Goal: Task Accomplishment & Management: Manage account settings

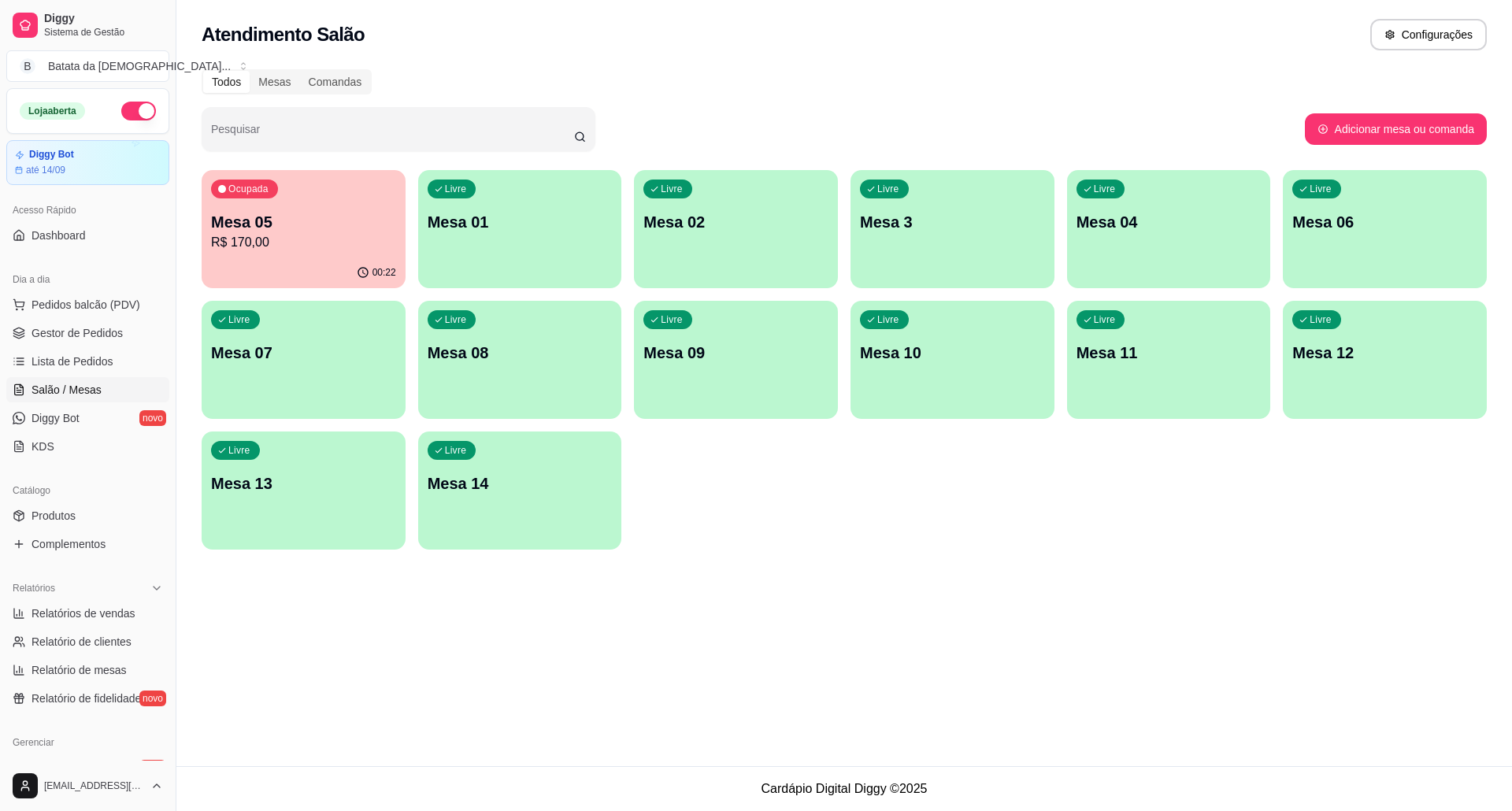
click at [363, 211] on p "Mesa 05" at bounding box center [303, 222] width 185 height 22
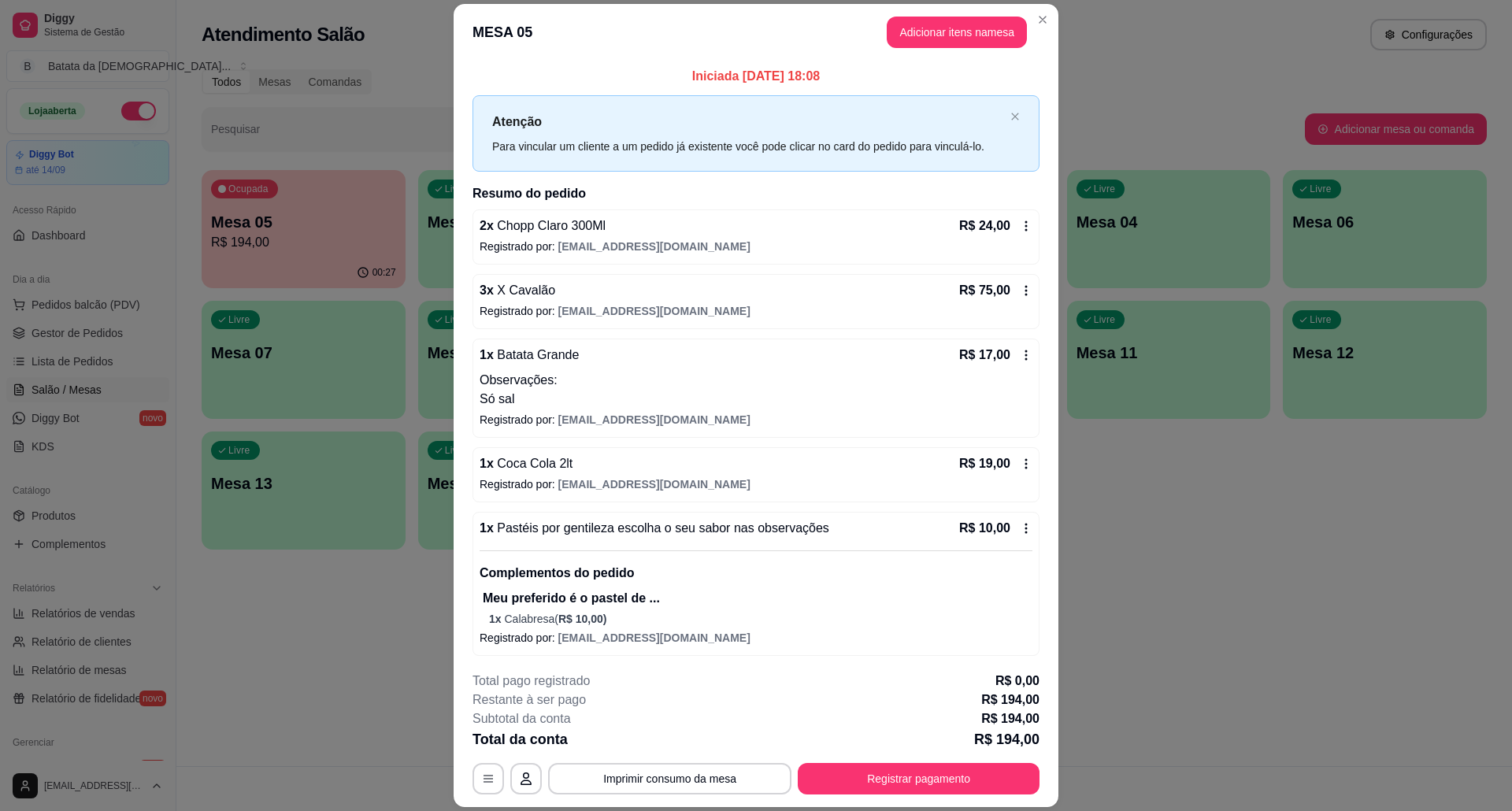
click at [453, 301] on div "Iniciada 16/08/2025 às 18:08 Atenção Para vincular um cliente a um pedido já ex…" at bounding box center [756, 360] width 605 height 598
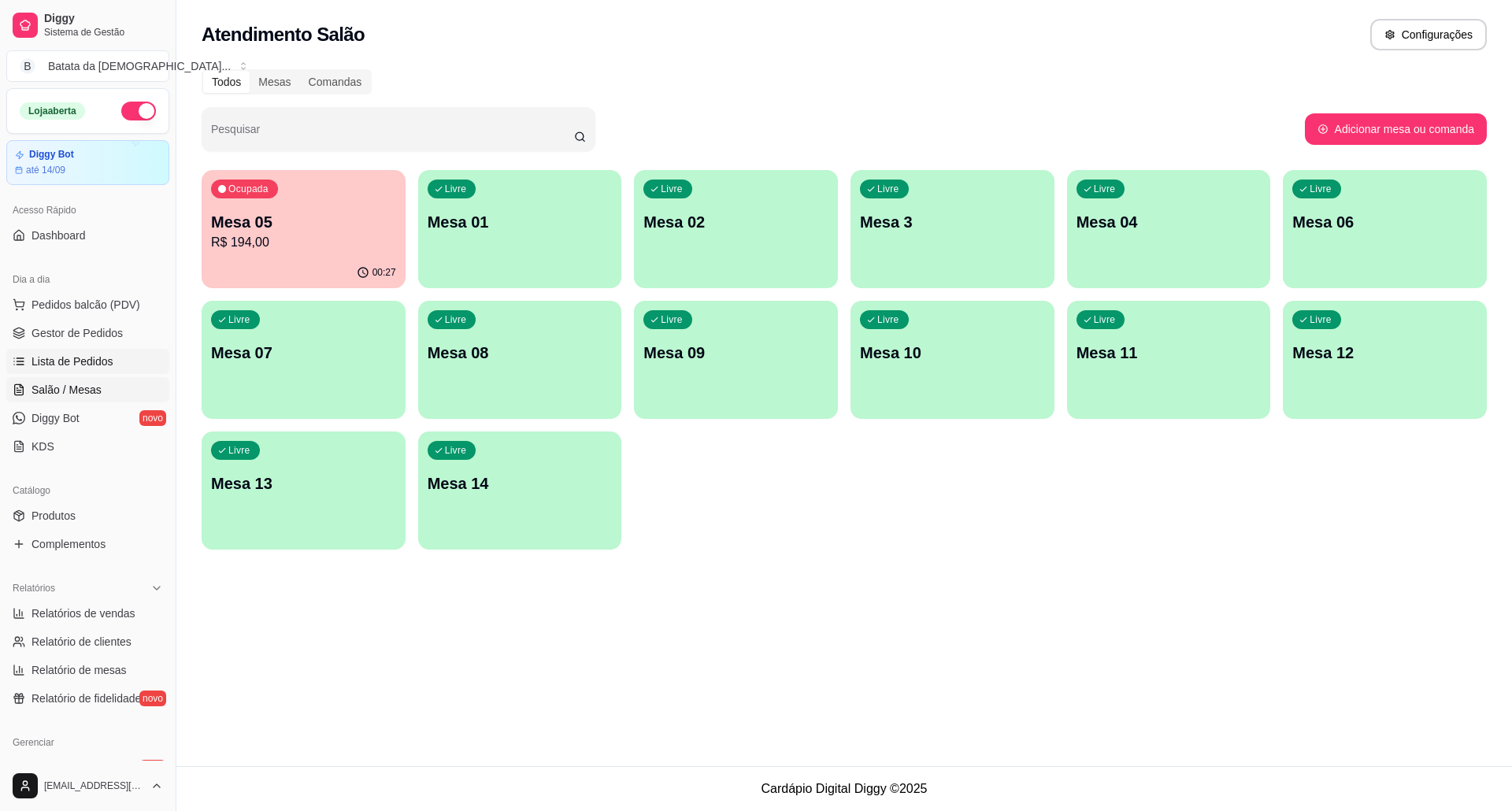
click at [55, 366] on span "Lista de Pedidos" at bounding box center [72, 361] width 82 height 16
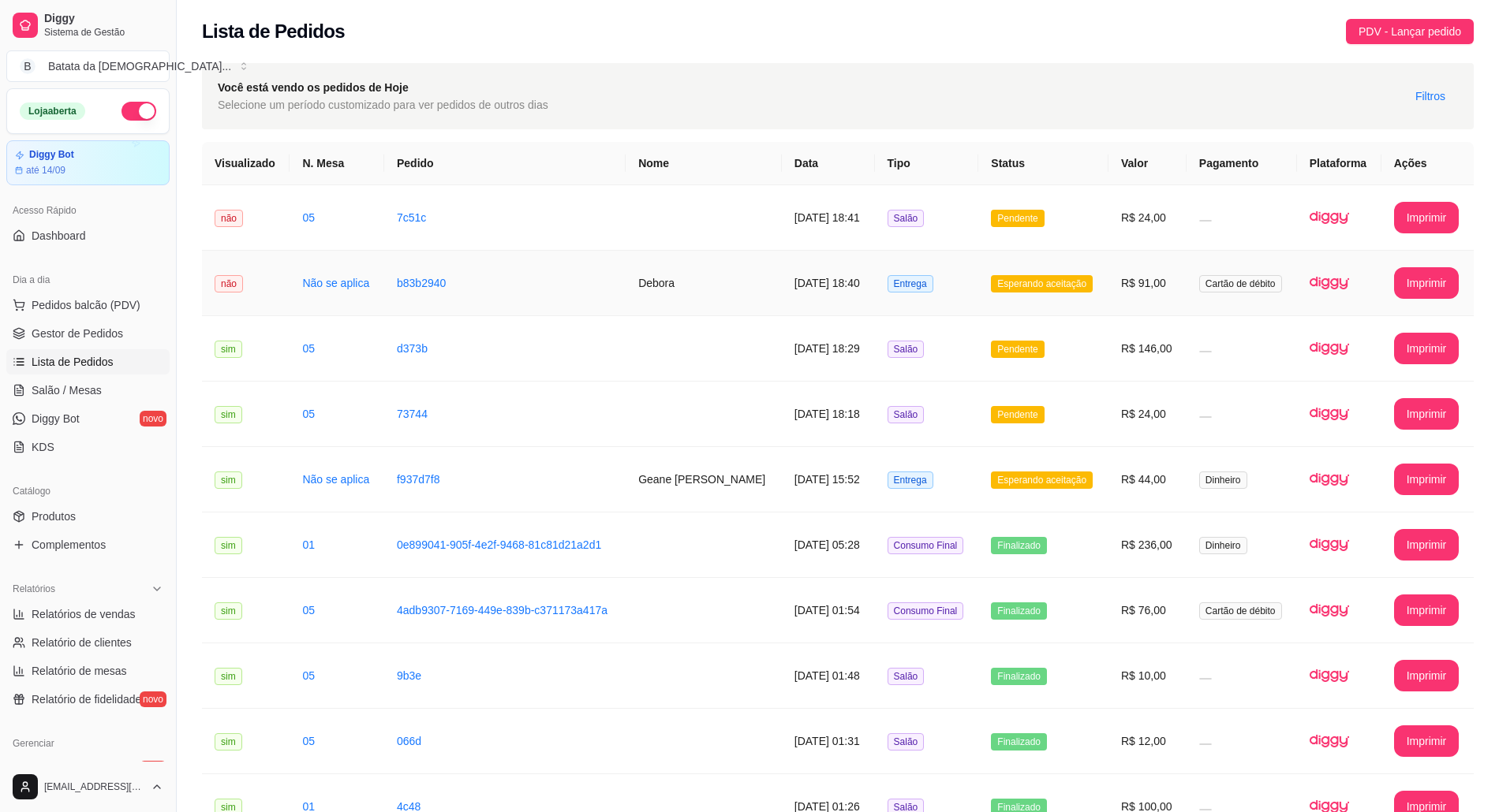
click at [606, 273] on td "b83b2940" at bounding box center [504, 284] width 241 height 65
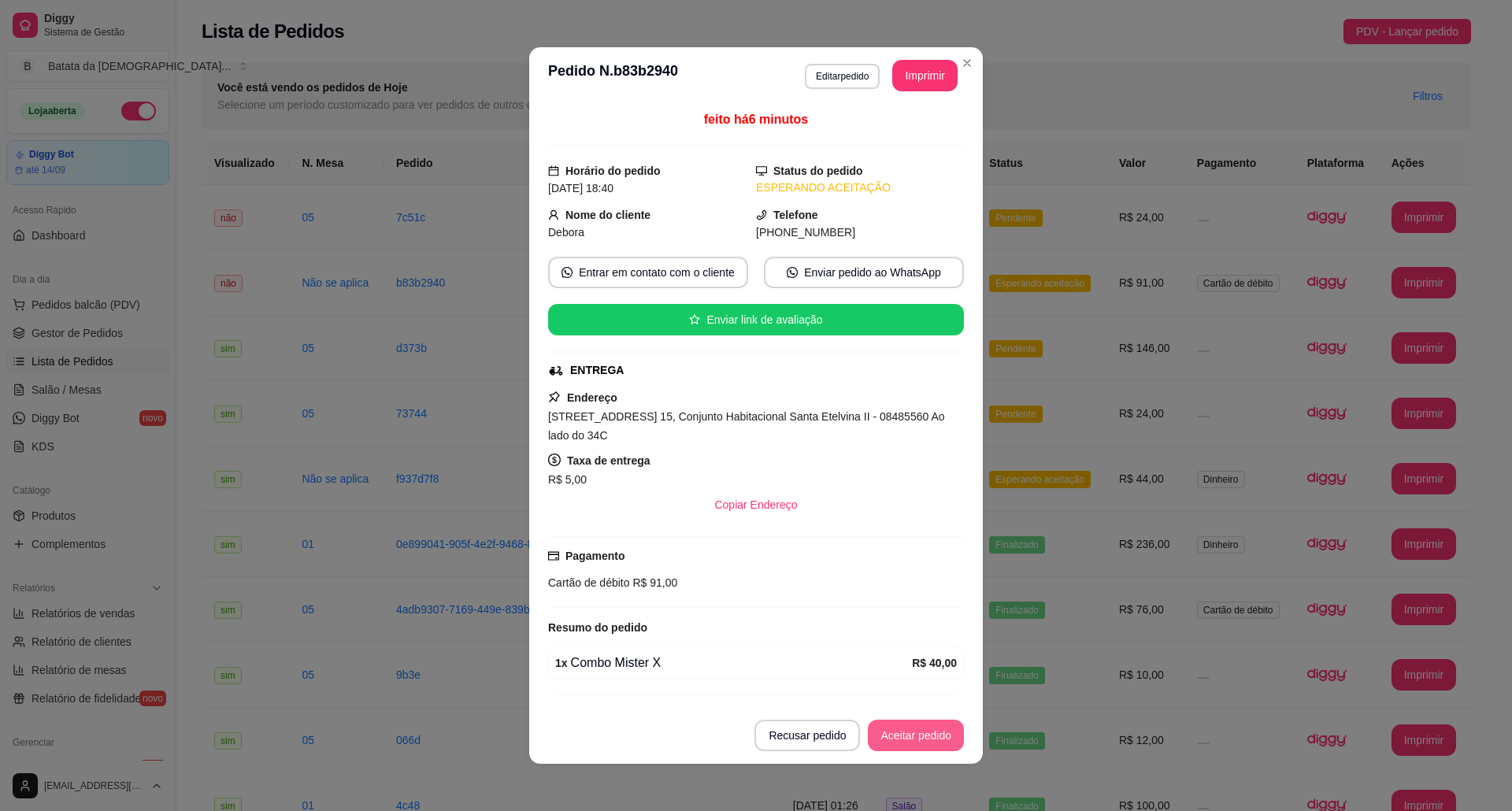
click at [907, 747] on button "Aceitar pedido" at bounding box center [915, 736] width 96 height 32
click at [907, 747] on button "Mover para preparo" at bounding box center [902, 736] width 122 height 32
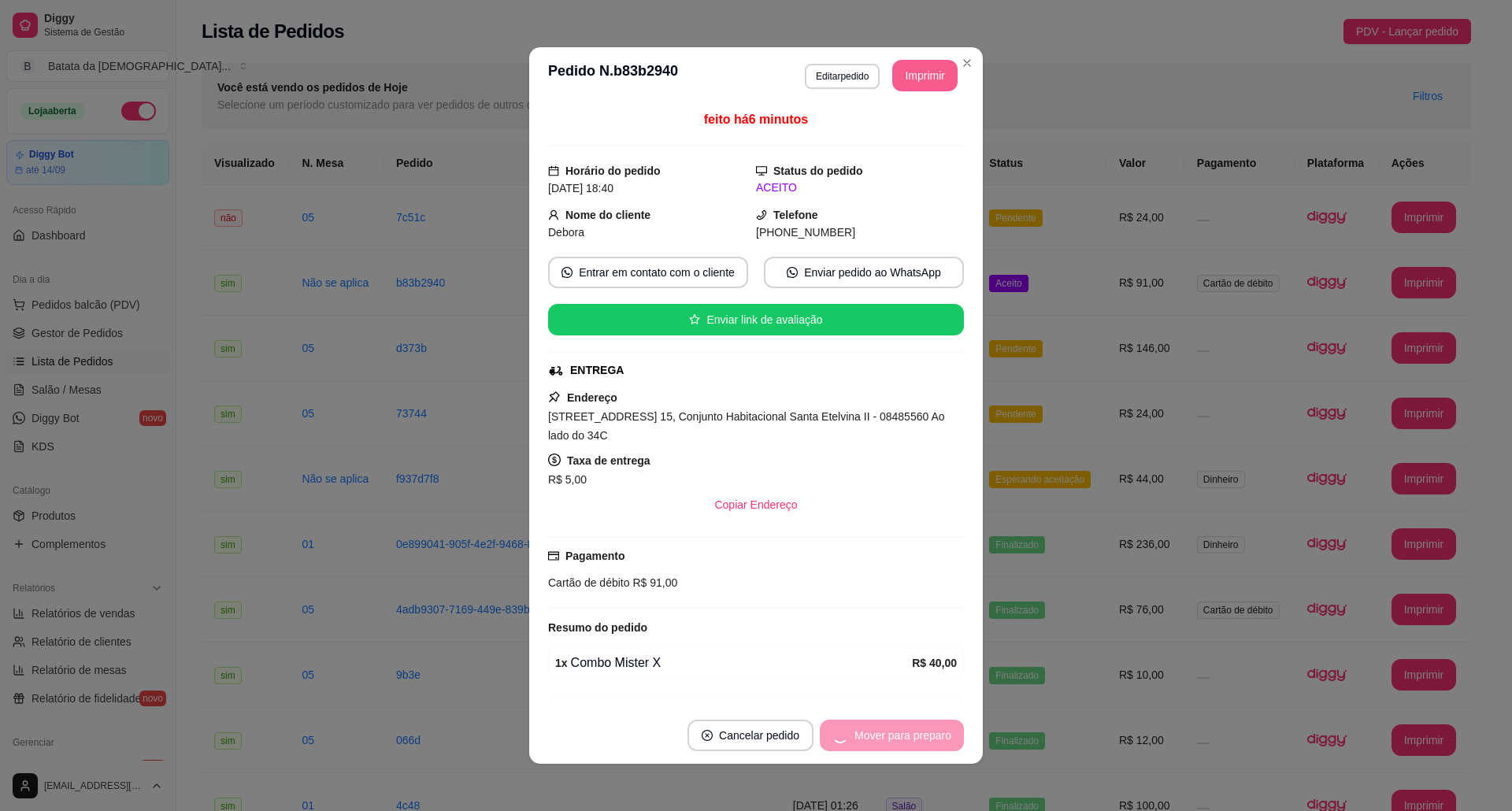
click at [924, 64] on button "Imprimir" at bounding box center [925, 76] width 65 height 32
click at [894, 68] on button "Imprimir" at bounding box center [926, 76] width 63 height 31
click at [926, 64] on button "Imprimir" at bounding box center [925, 76] width 65 height 32
click at [1095, 373] on div "**********" at bounding box center [756, 405] width 1512 height 811
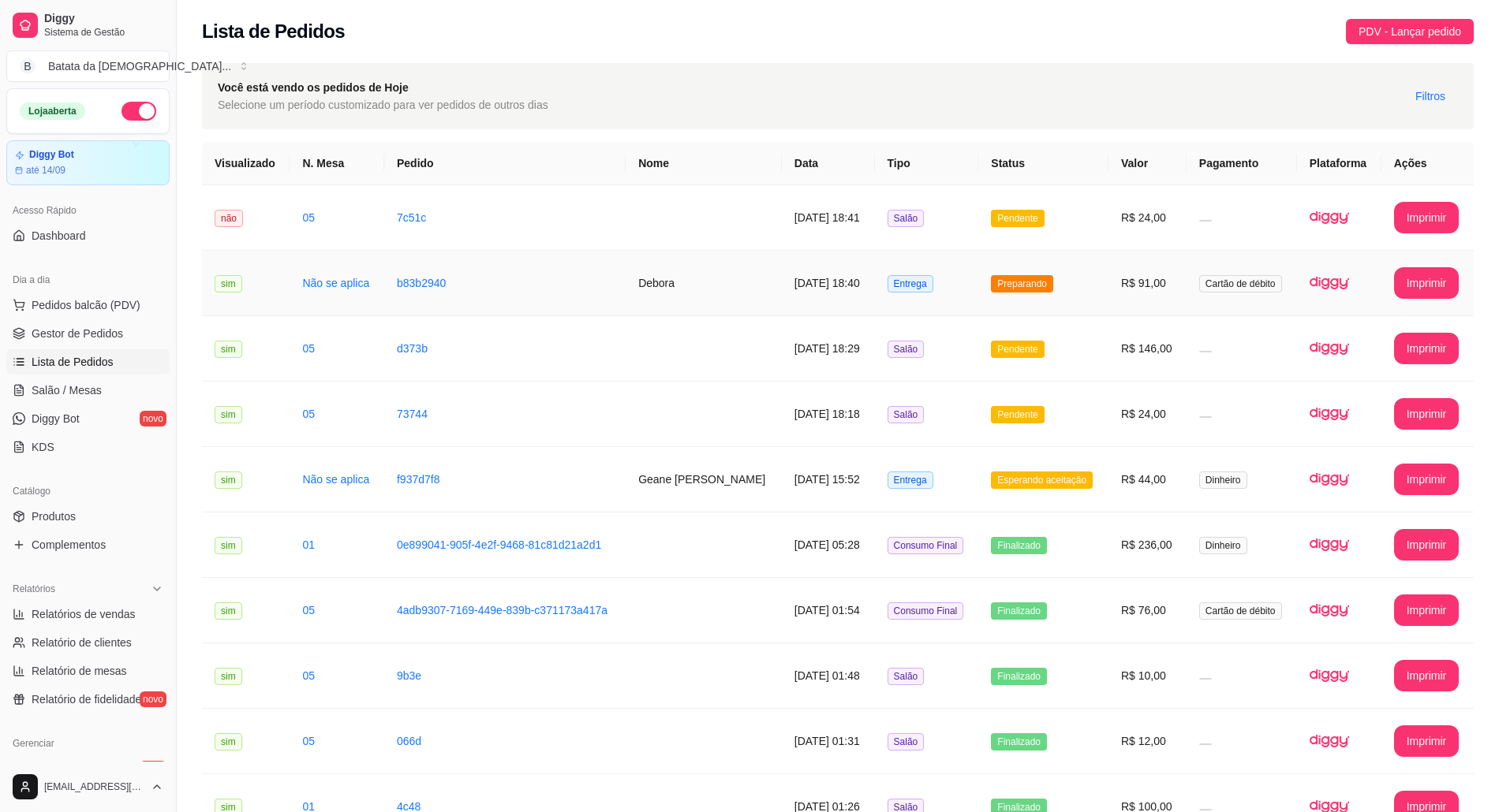
click at [617, 306] on td "b83b2940" at bounding box center [504, 284] width 241 height 65
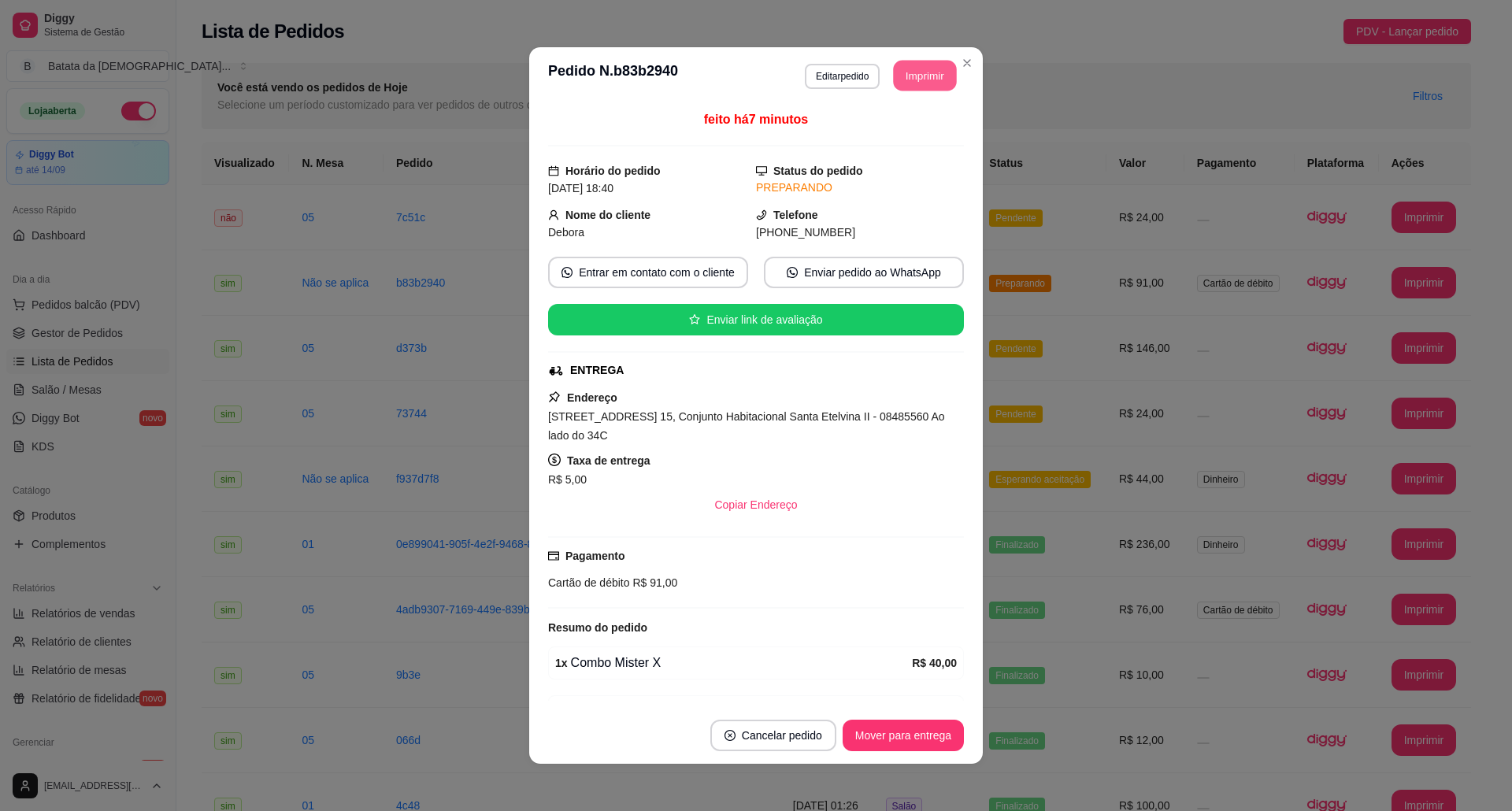
click at [897, 79] on button "Imprimir" at bounding box center [926, 76] width 63 height 31
click at [921, 86] on button "Imprimir" at bounding box center [925, 76] width 65 height 32
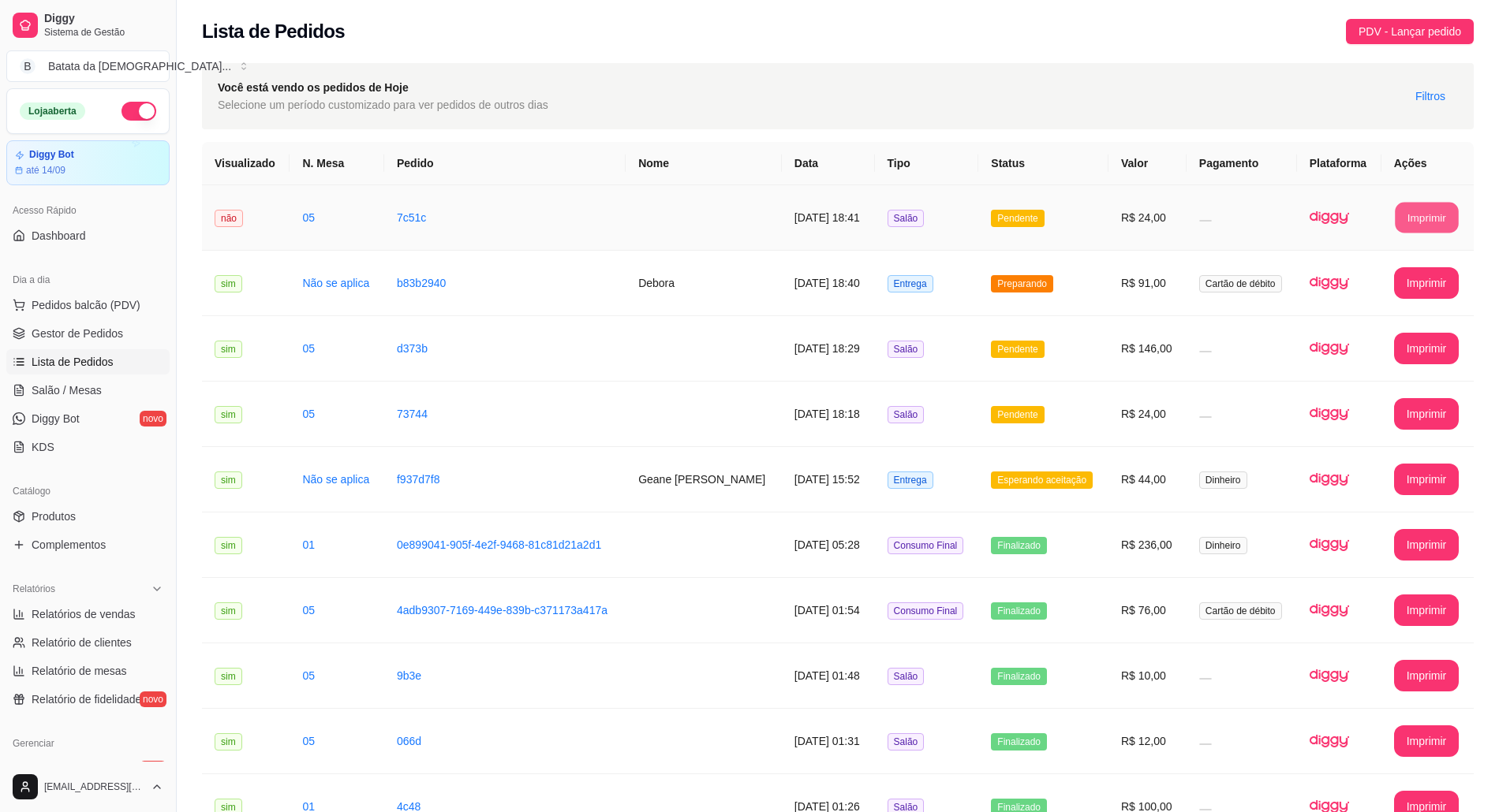
click at [1443, 205] on button "Imprimir" at bounding box center [1426, 218] width 63 height 31
click at [1428, 223] on button "Imprimir" at bounding box center [1426, 218] width 63 height 31
click at [1026, 20] on div "Lista de Pedidos PDV - Lançar pedido" at bounding box center [837, 32] width 1271 height 25
click at [1430, 215] on button "Imprimir" at bounding box center [1426, 218] width 65 height 32
click at [667, 44] on div "Lista de Pedidos PDV - Lançar pedido" at bounding box center [838, 27] width 1322 height 53
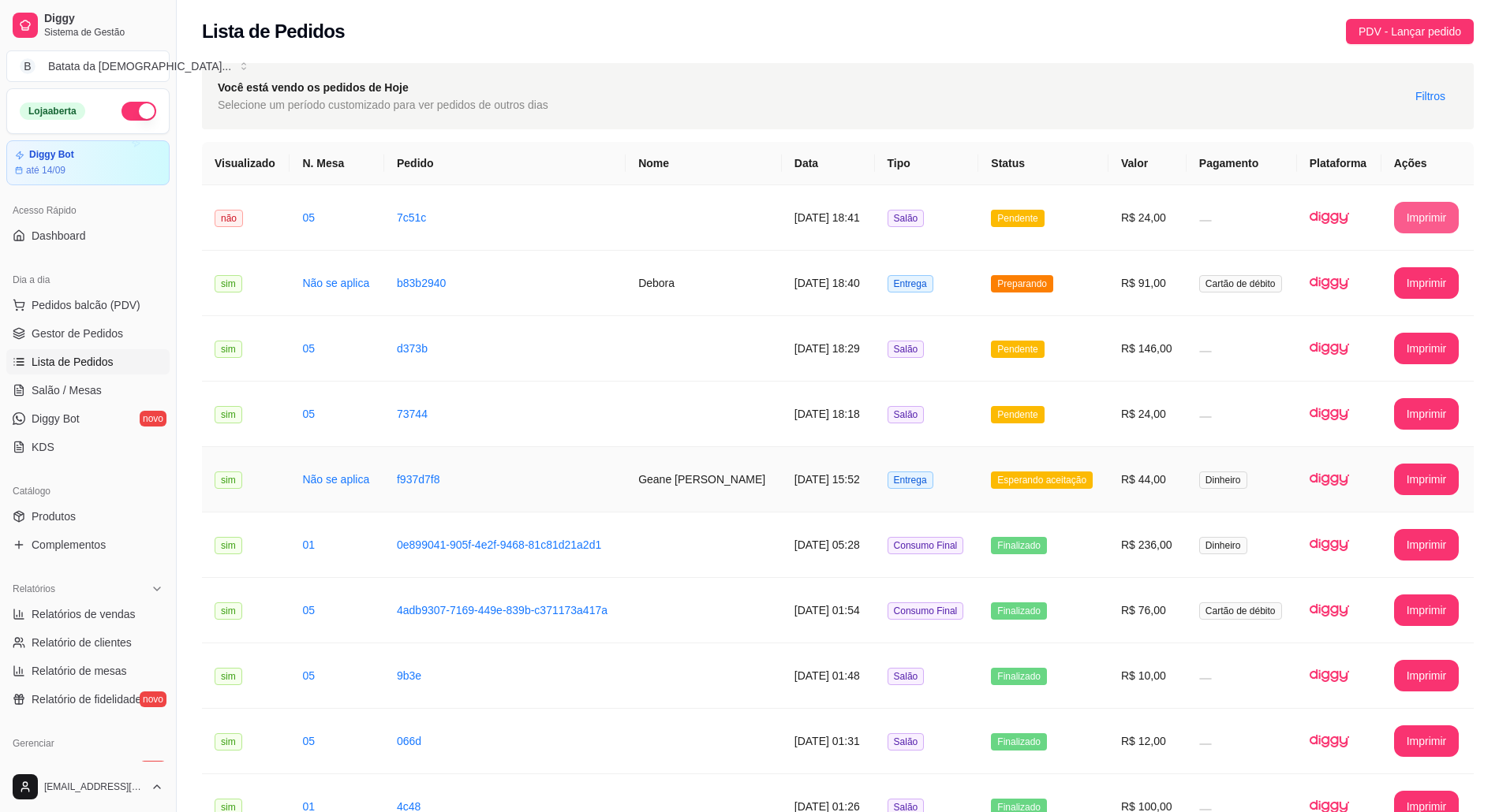
click at [625, 494] on td "Geane [PERSON_NAME]" at bounding box center [703, 480] width 156 height 65
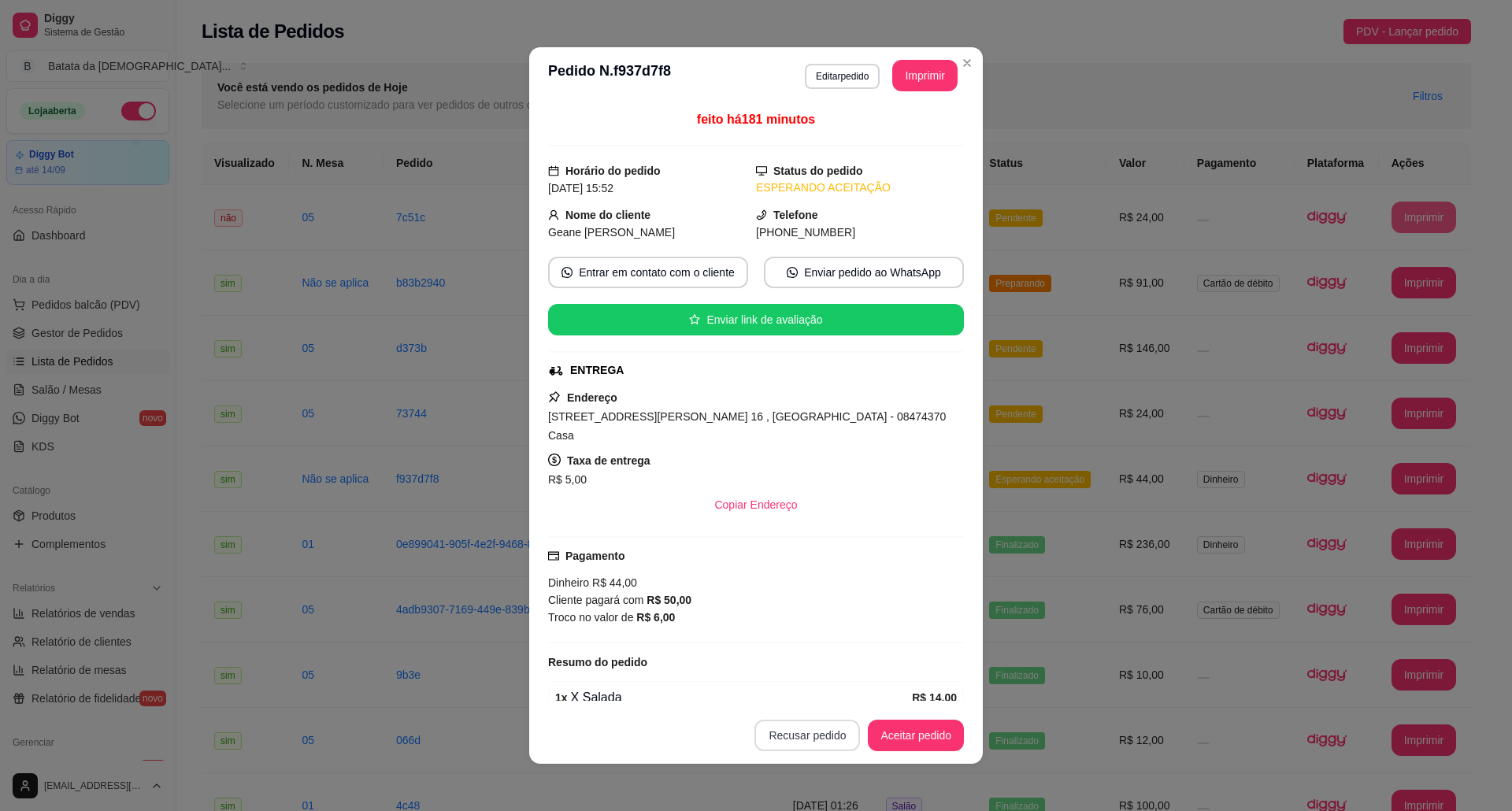
click at [781, 738] on button "Recusar pedido" at bounding box center [806, 736] width 106 height 32
click at [825, 699] on button "Sim" at bounding box center [844, 697] width 62 height 31
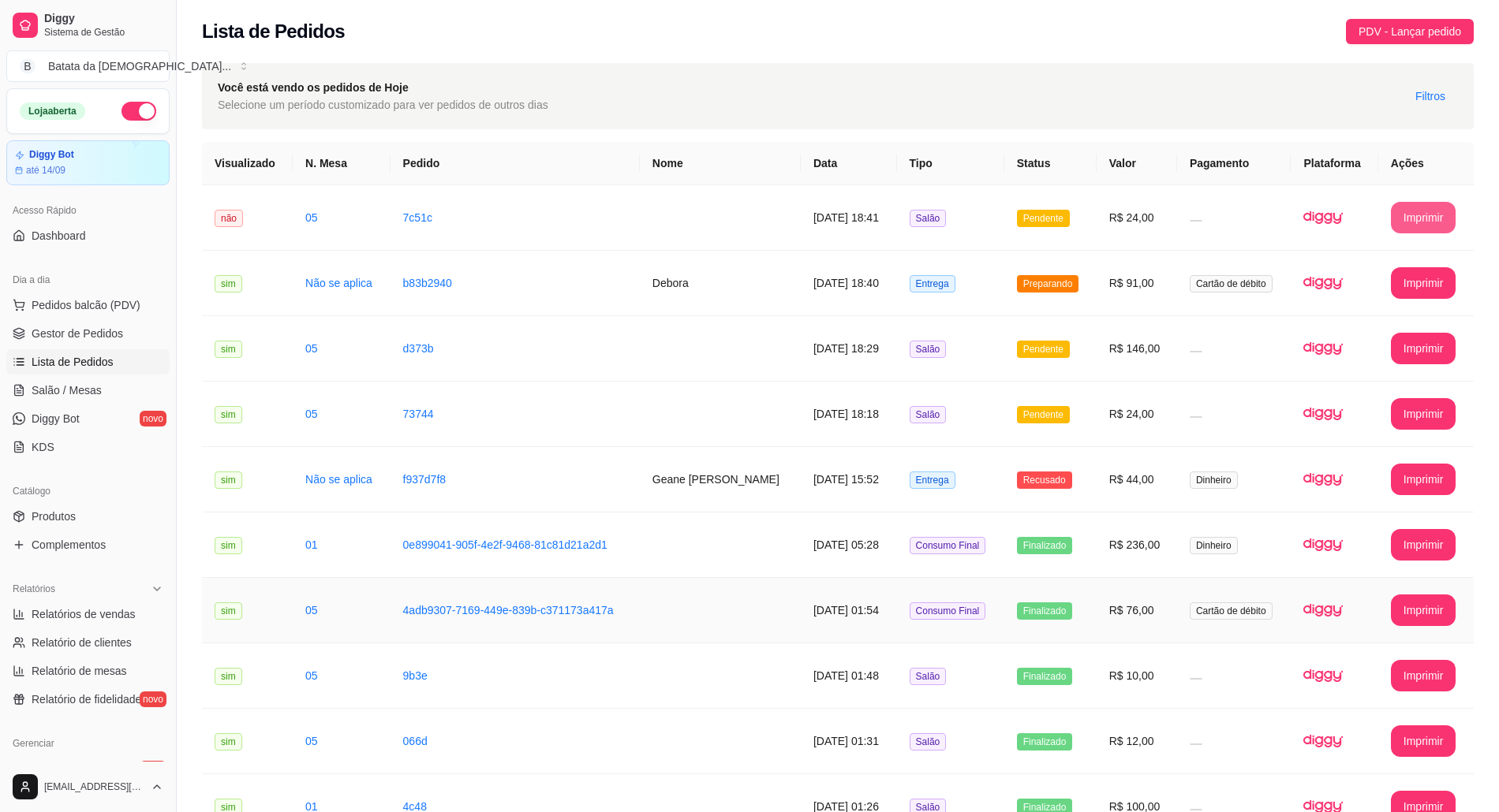
click at [992, 623] on td "Consumo Final" at bounding box center [951, 611] width 108 height 65
click at [1005, 281] on td "Preparando" at bounding box center [1050, 284] width 93 height 65
click at [341, 204] on td "05" at bounding box center [341, 218] width 98 height 65
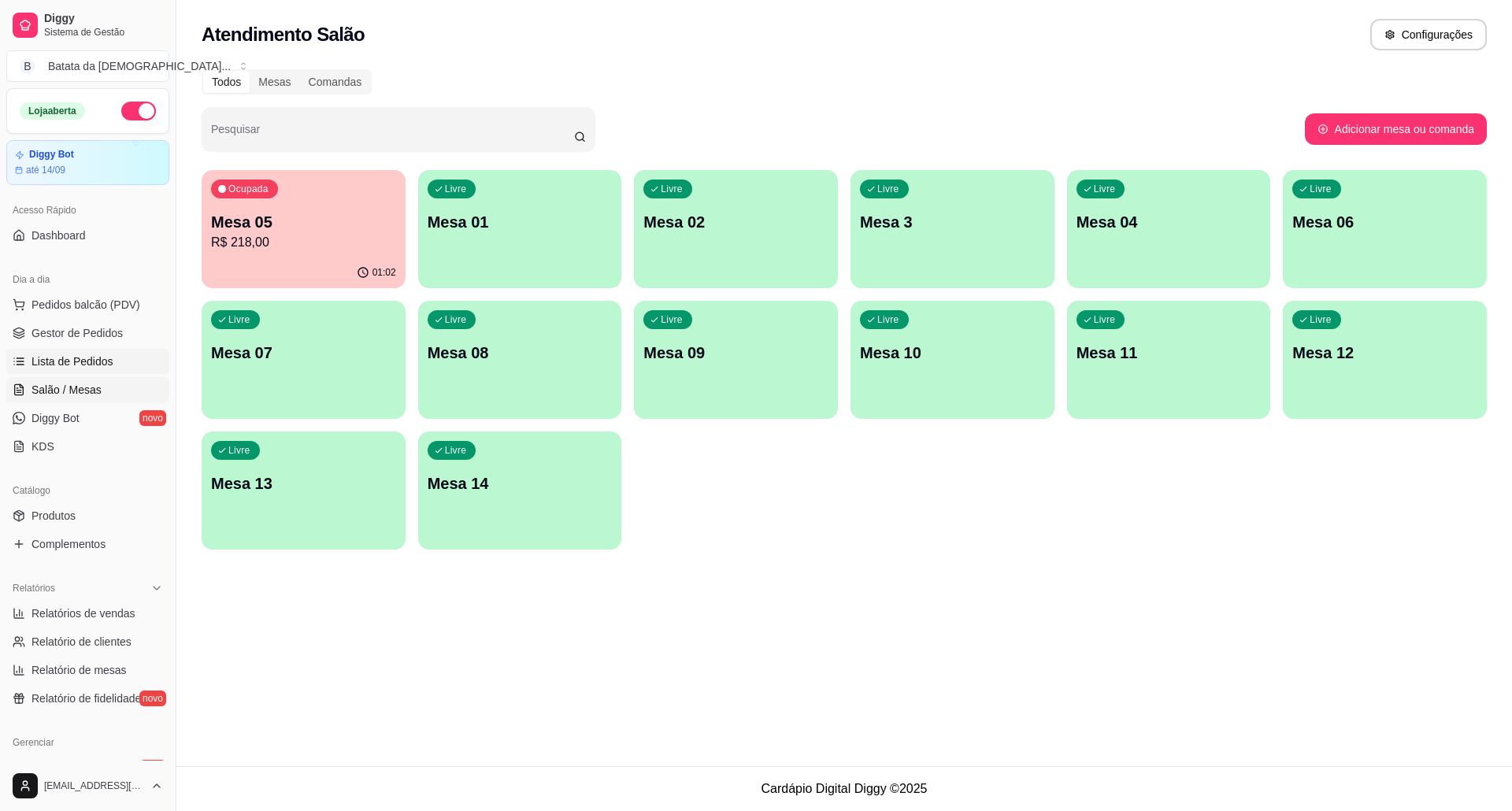
click at [97, 368] on span "Lista de Pedidos" at bounding box center [72, 361] width 82 height 16
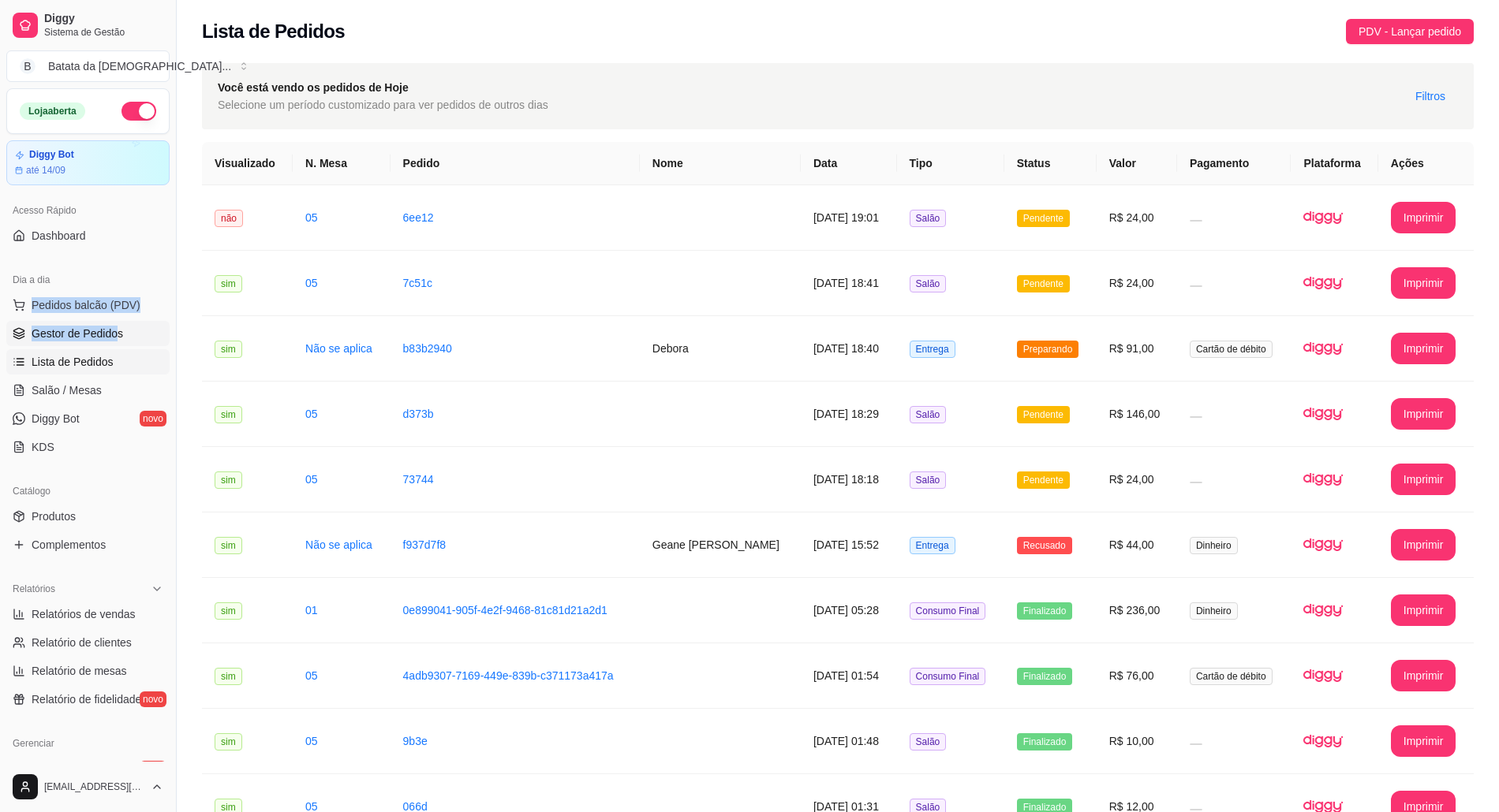
click at [117, 323] on div "Dia a dia Pedidos balcão (PDV) Gestor de Pedidos Lista de Pedidos Salão / Mesas…" at bounding box center [88, 364] width 176 height 205
click at [108, 308] on span "Pedidos balcão (PDV)" at bounding box center [86, 305] width 109 height 16
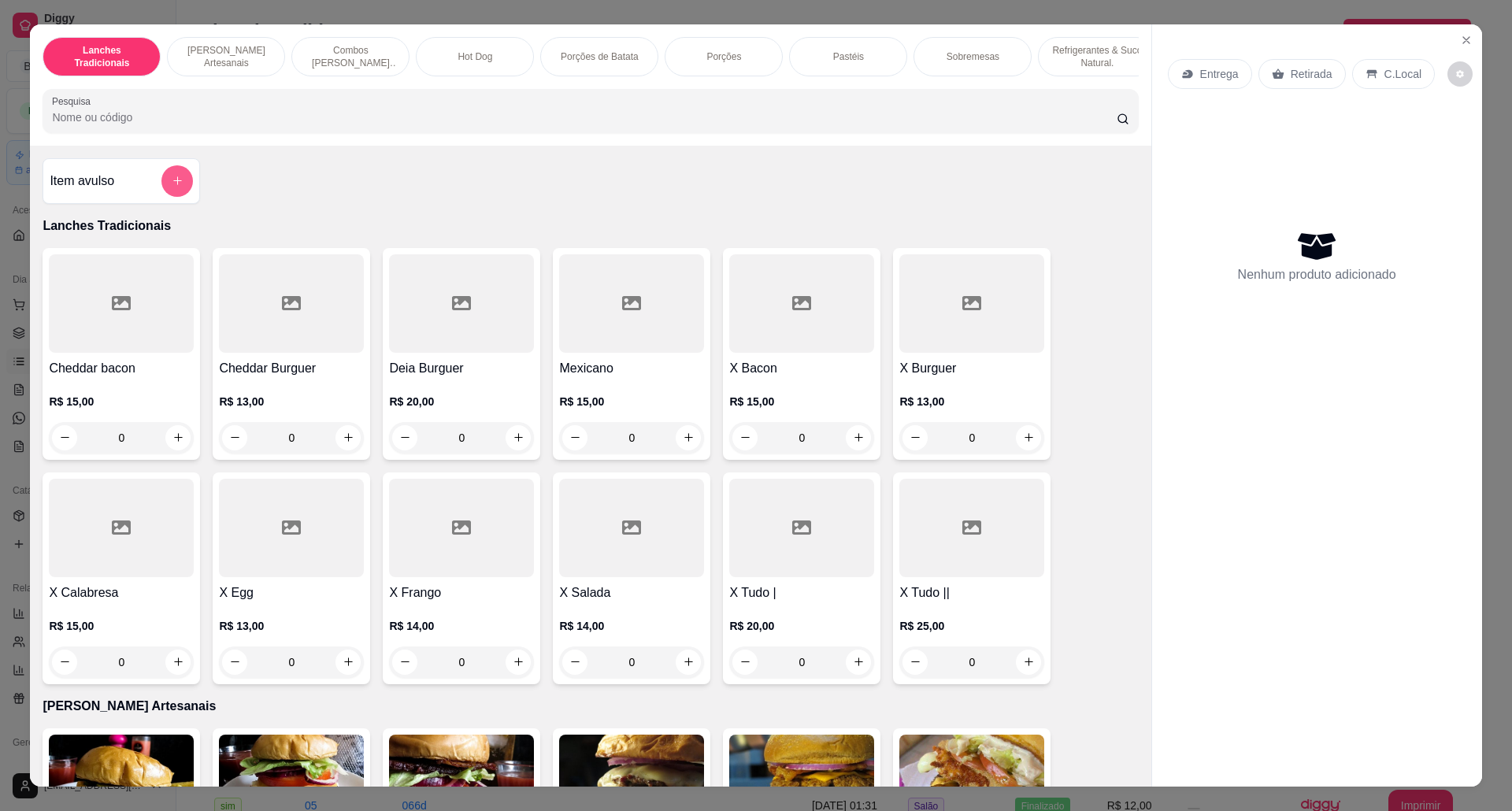
click at [165, 189] on button "add-separate-item" at bounding box center [177, 181] width 32 height 32
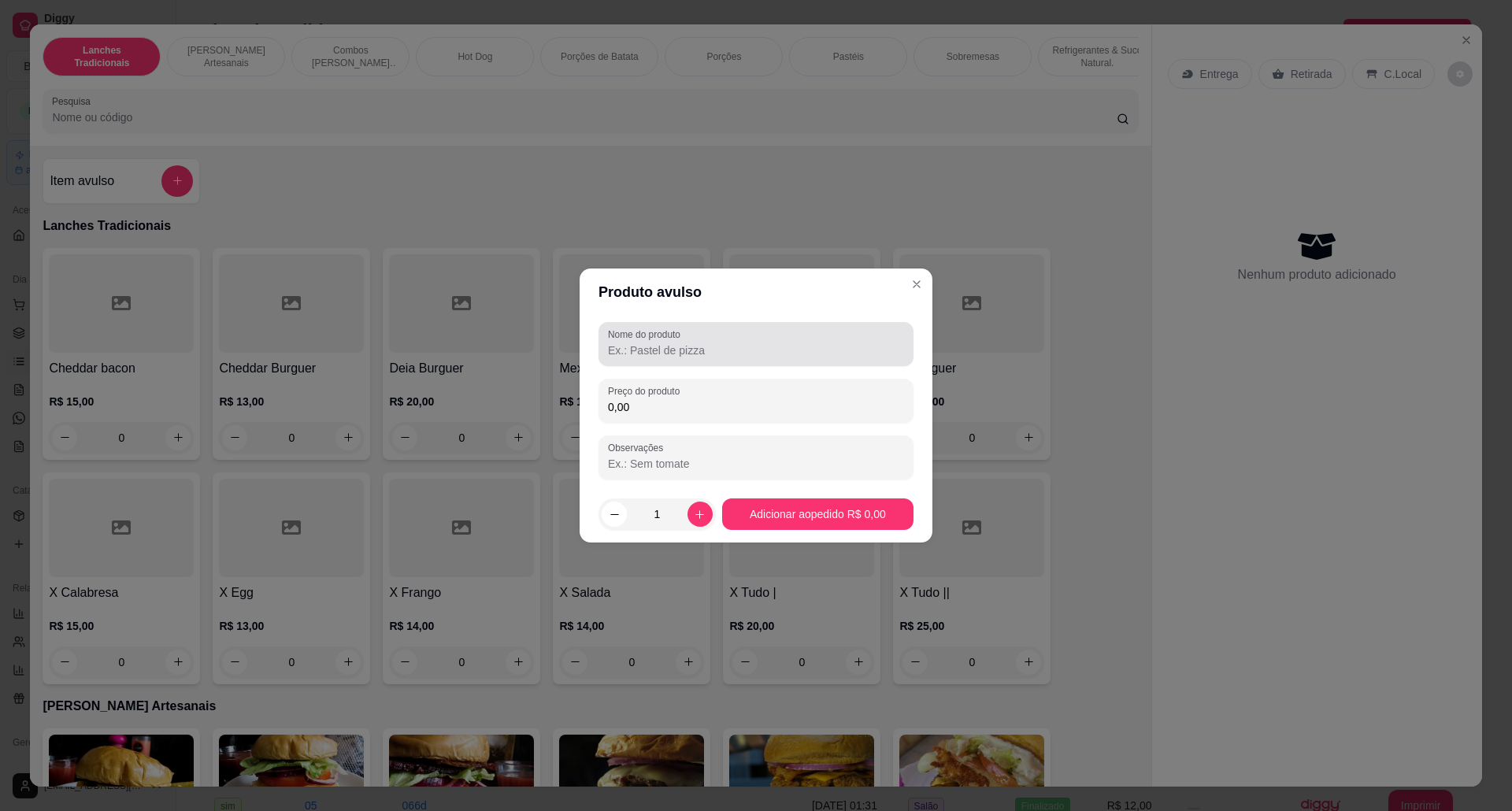
click at [760, 328] on div at bounding box center [756, 344] width 296 height 32
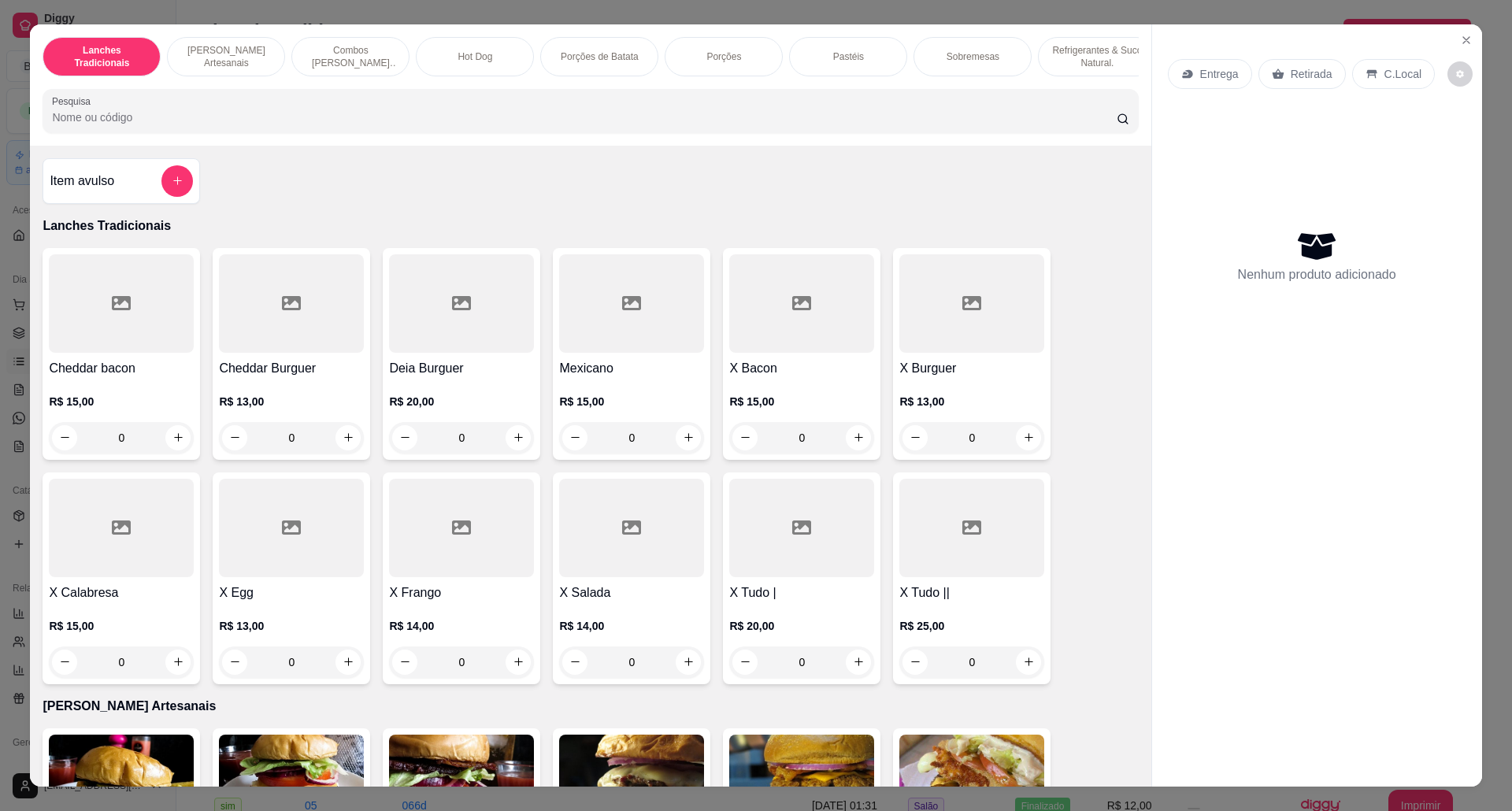
click at [681, 678] on div "0" at bounding box center [631, 663] width 145 height 32
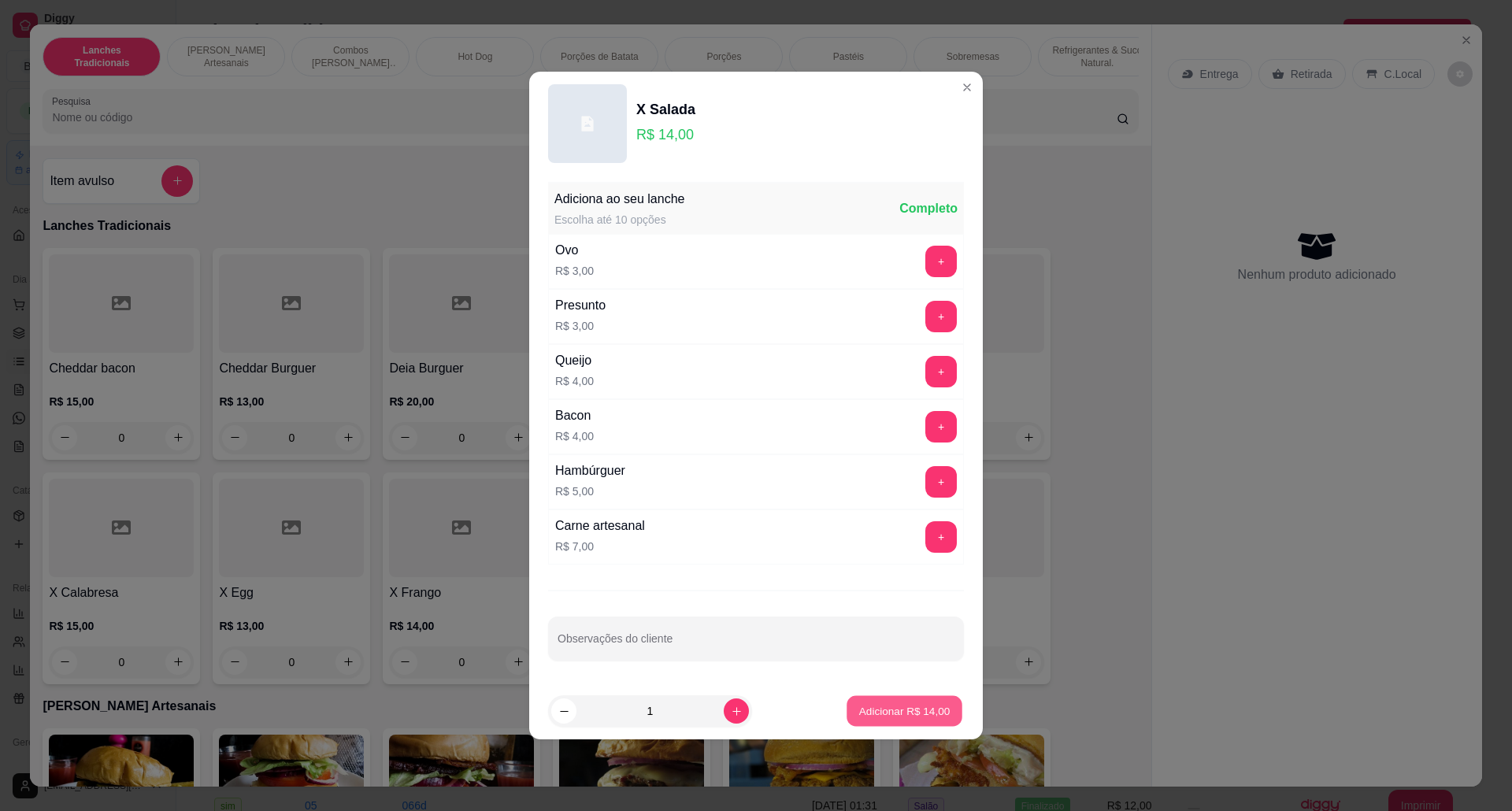
click at [870, 716] on p "Adicionar R$ 14,00" at bounding box center [905, 711] width 92 height 15
type input "1"
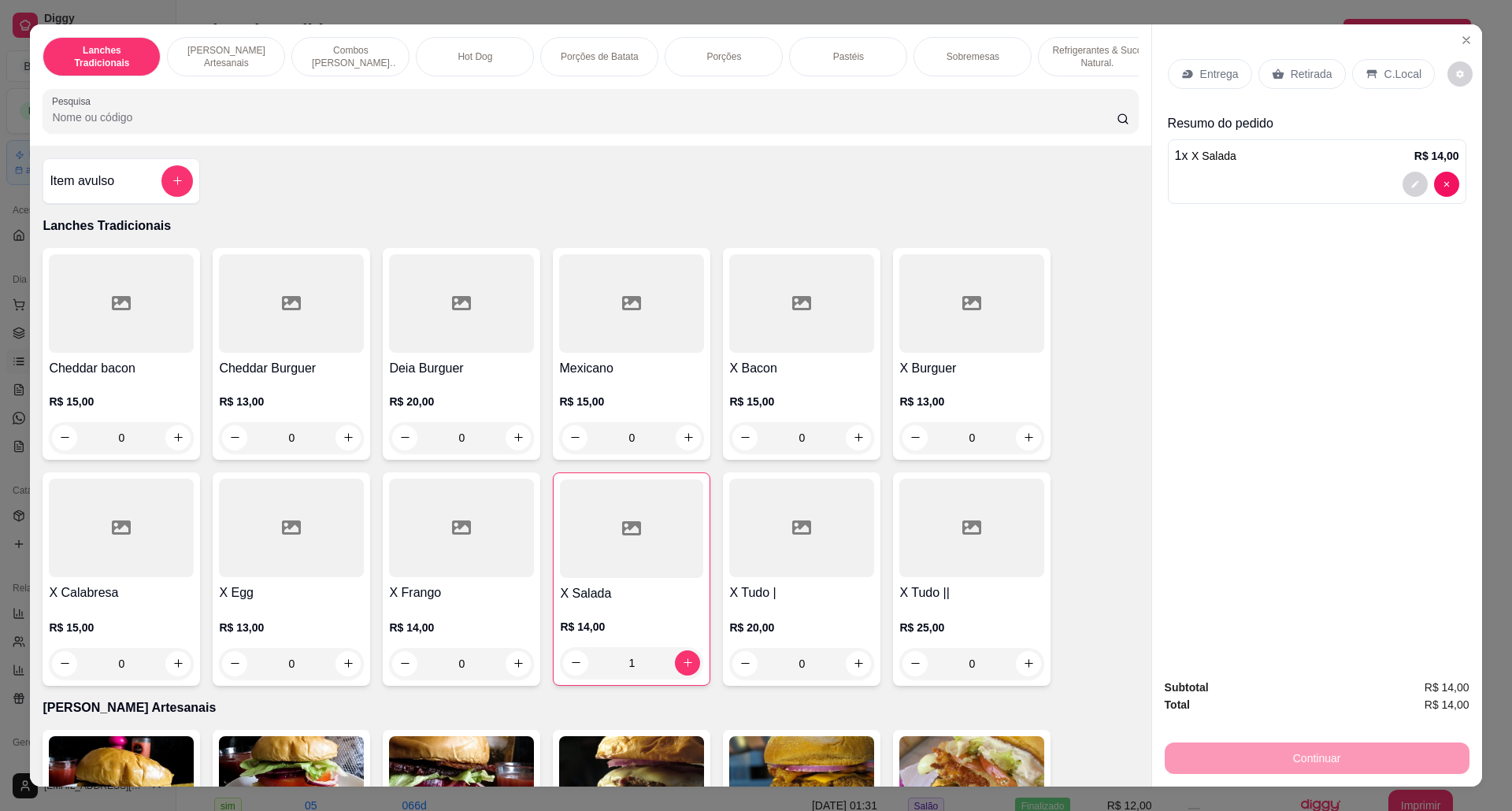
click at [851, 453] on div "0" at bounding box center [801, 438] width 145 height 32
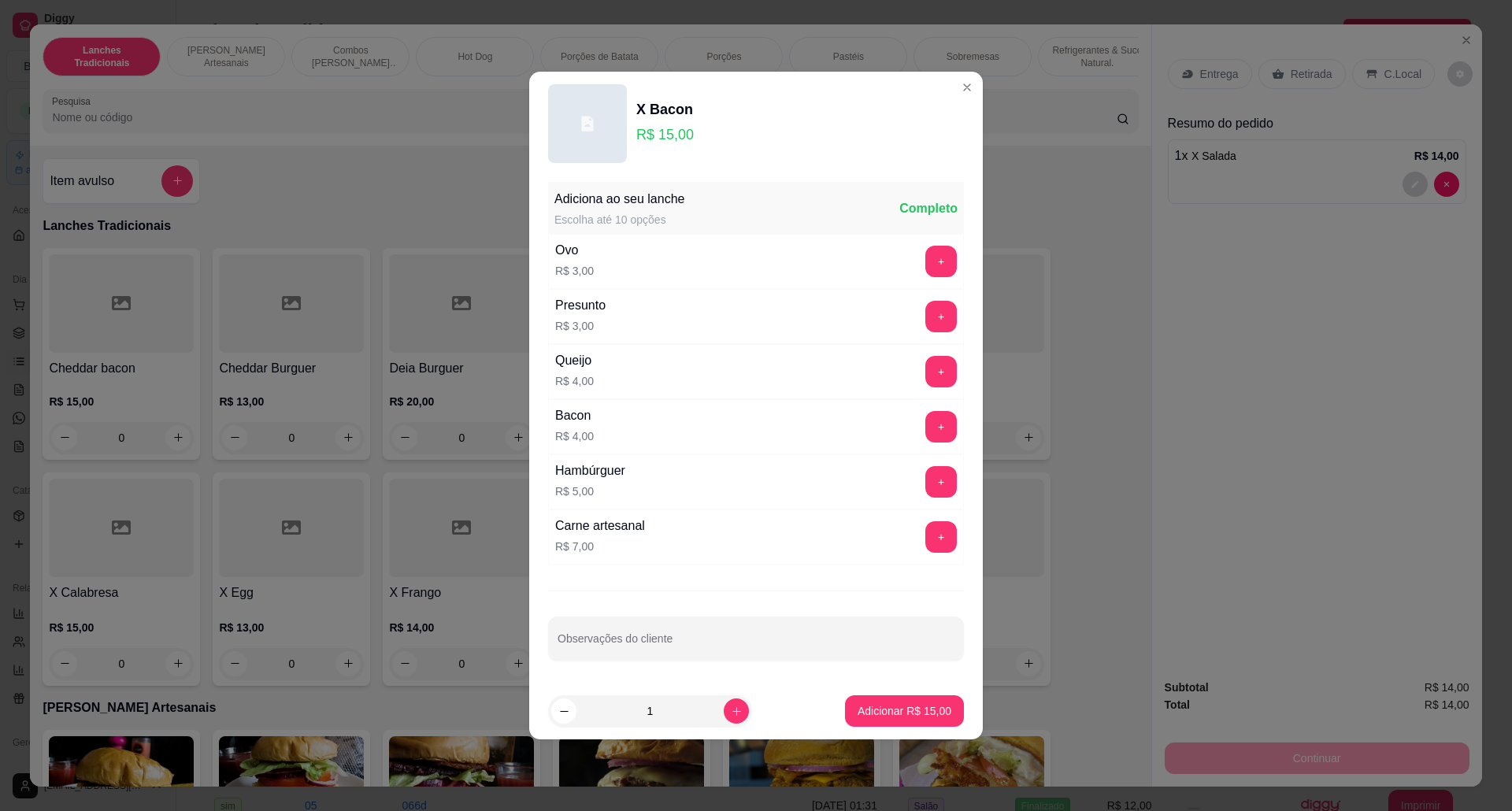
drag, startPoint x: 958, startPoint y: 715, endPoint x: 940, endPoint y: 710, distance: 18.7
click at [946, 712] on footer "1 Adicionar R$ 15,00" at bounding box center [756, 711] width 453 height 57
click at [940, 710] on button "Adicionar R$ 15,00" at bounding box center [904, 711] width 119 height 32
type input "1"
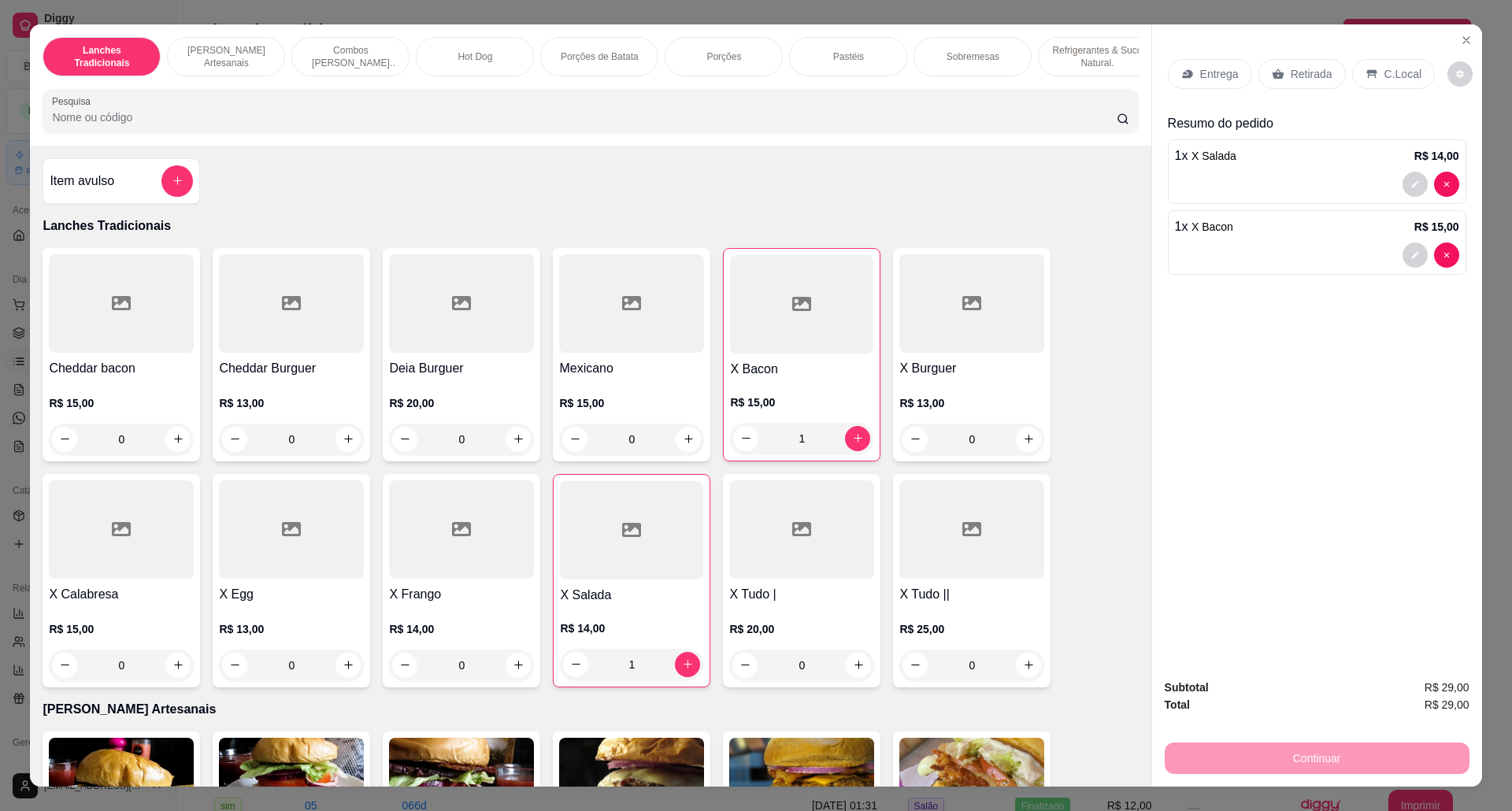
click at [1205, 69] on div "Entrega" at bounding box center [1210, 74] width 84 height 30
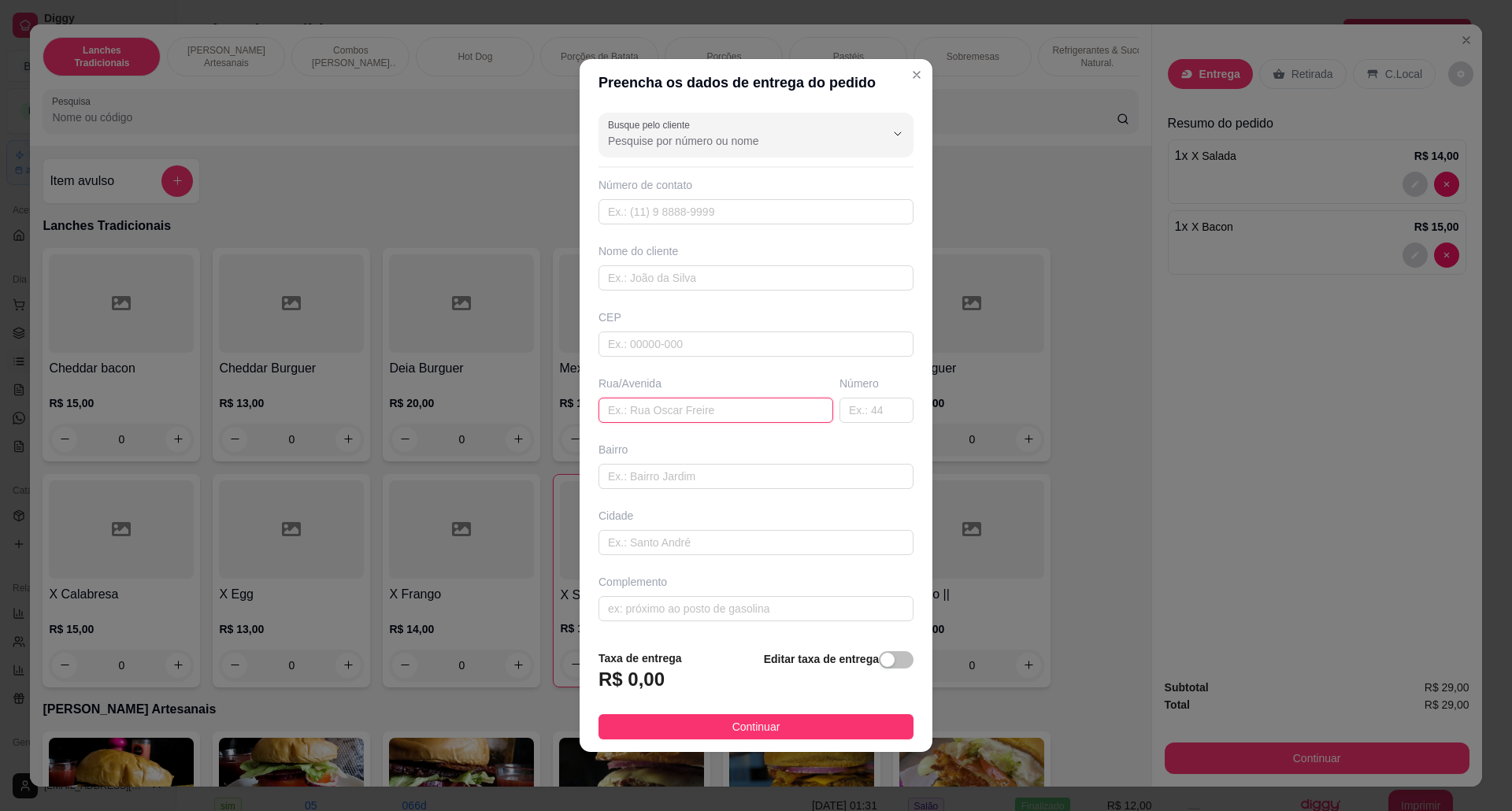
click at [703, 418] on input "text" at bounding box center [716, 410] width 235 height 25
paste input "vista legre rua ceringas antiga rua 3"
type input "vista legre rua ceringas antiga rua"
click at [849, 394] on div "Número" at bounding box center [876, 399] width 80 height 48
click at [849, 400] on input "text" at bounding box center [876, 410] width 74 height 25
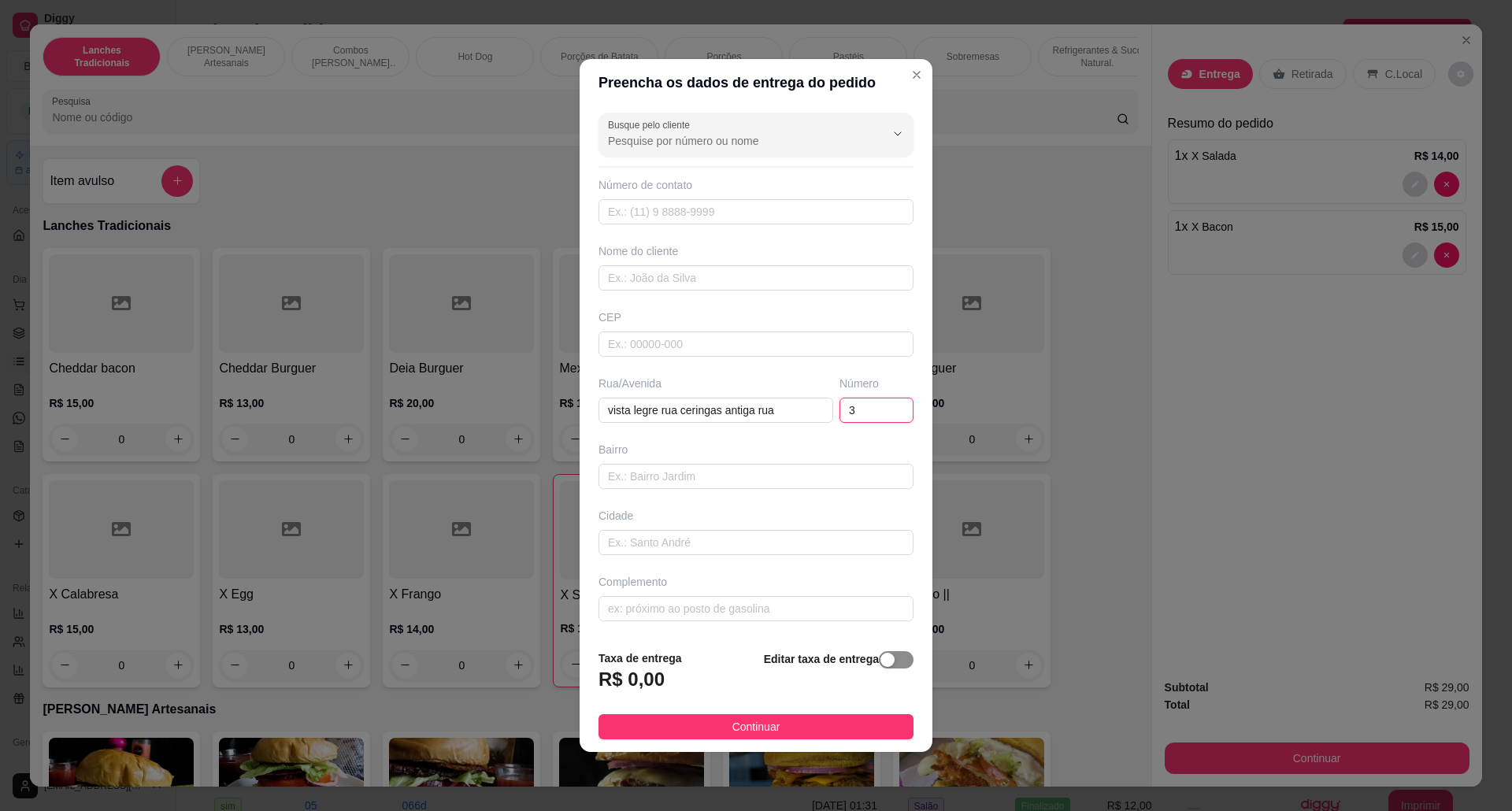
type input "3"
click at [881, 657] on span "button" at bounding box center [896, 660] width 35 height 18
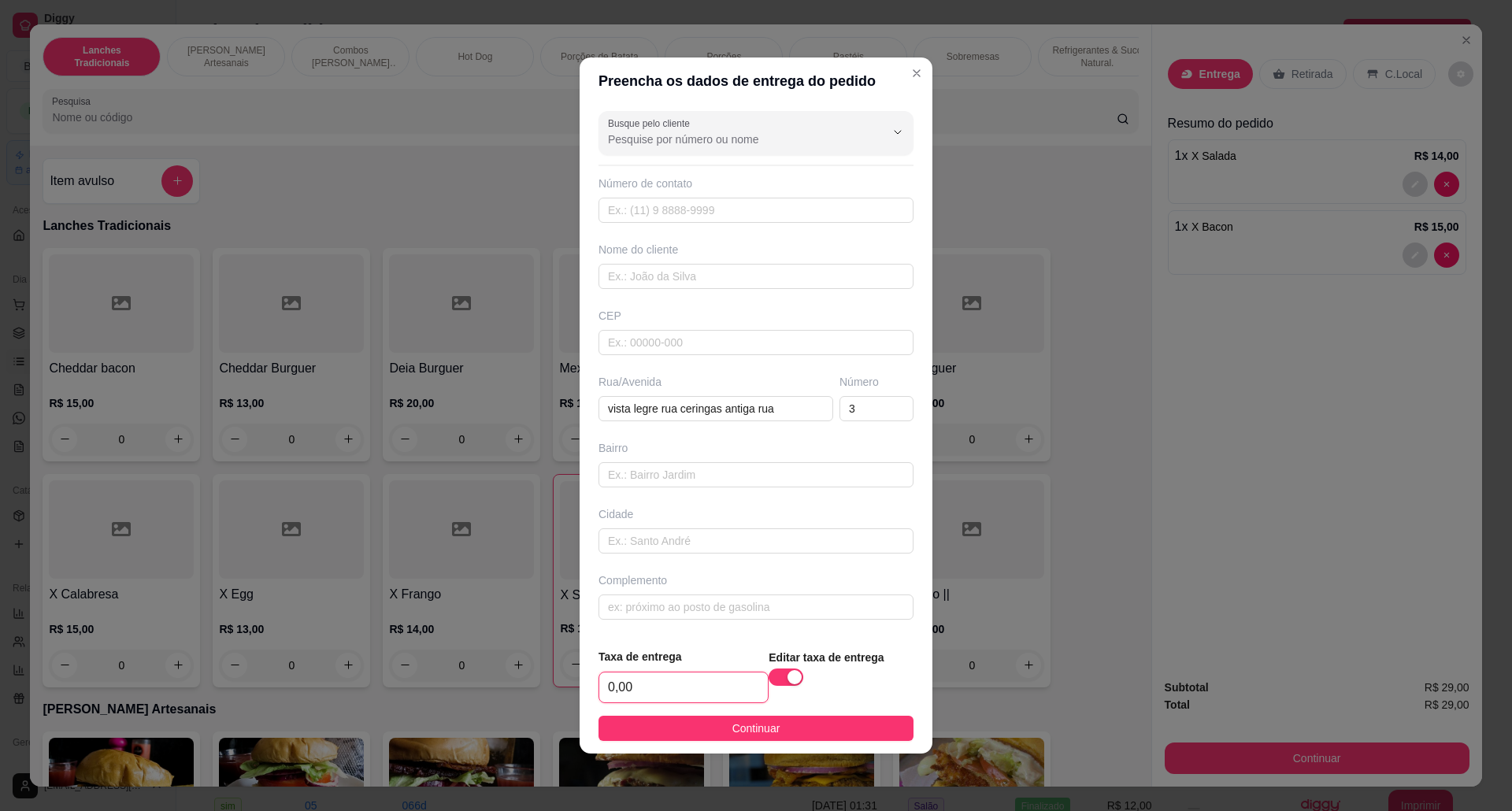
click at [651, 685] on input "0,00" at bounding box center [683, 688] width 168 height 30
type input "5,00"
click at [756, 735] on span "Continuar" at bounding box center [756, 728] width 48 height 18
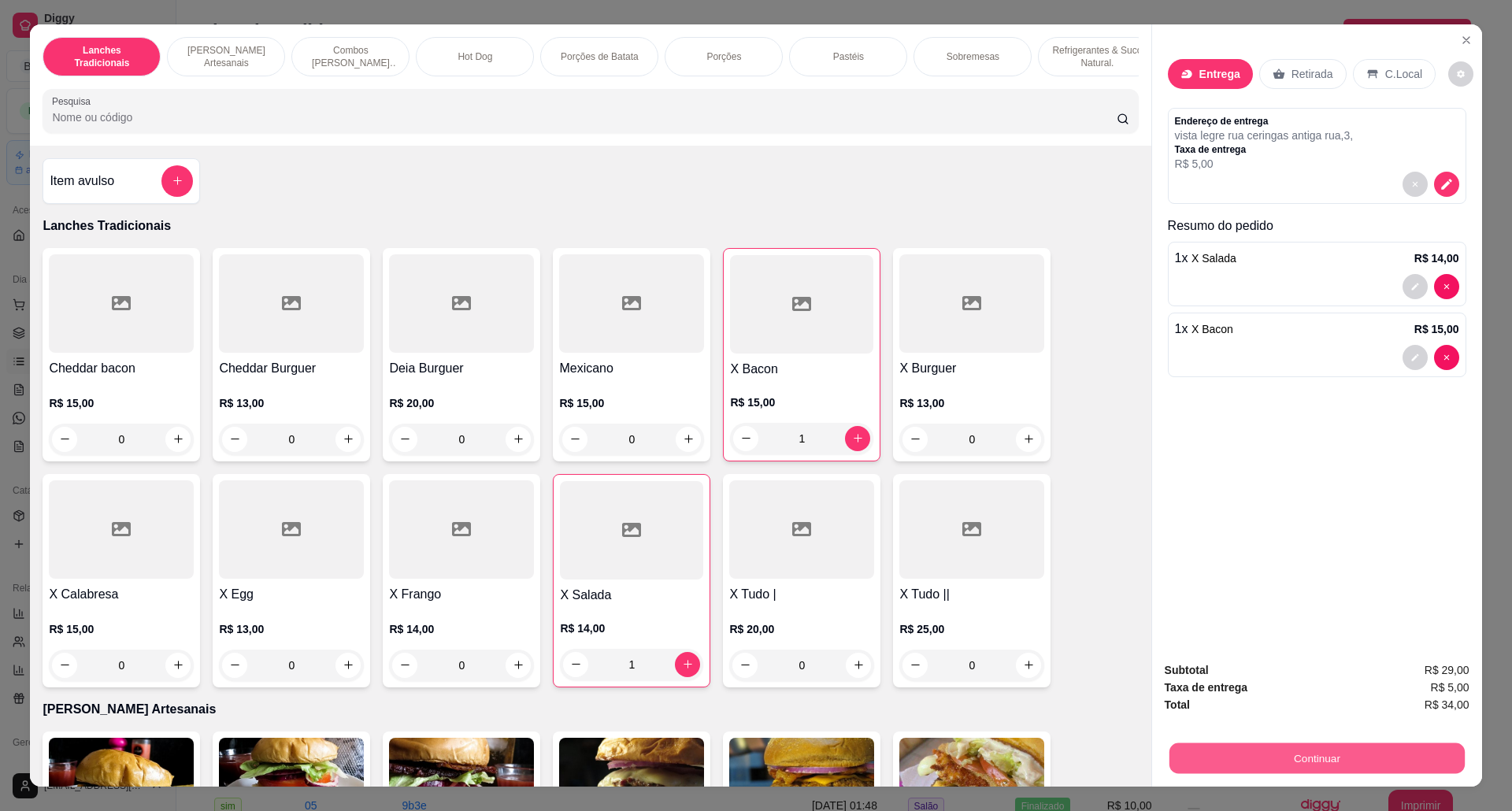
click at [1200, 760] on button "Continuar" at bounding box center [1315, 758] width 295 height 31
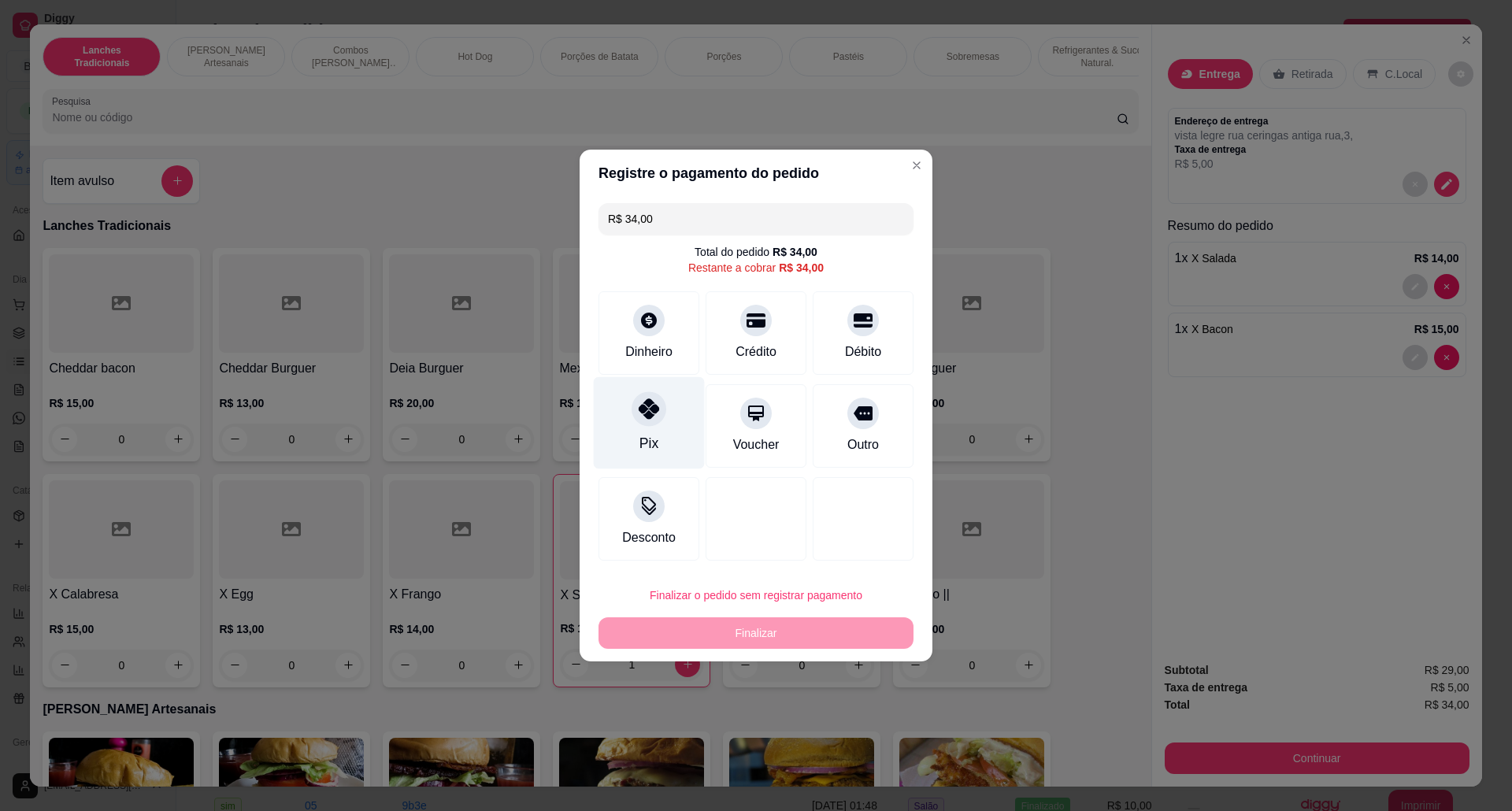
click at [623, 417] on div "Pix" at bounding box center [649, 423] width 111 height 93
type input "R$ 0,00"
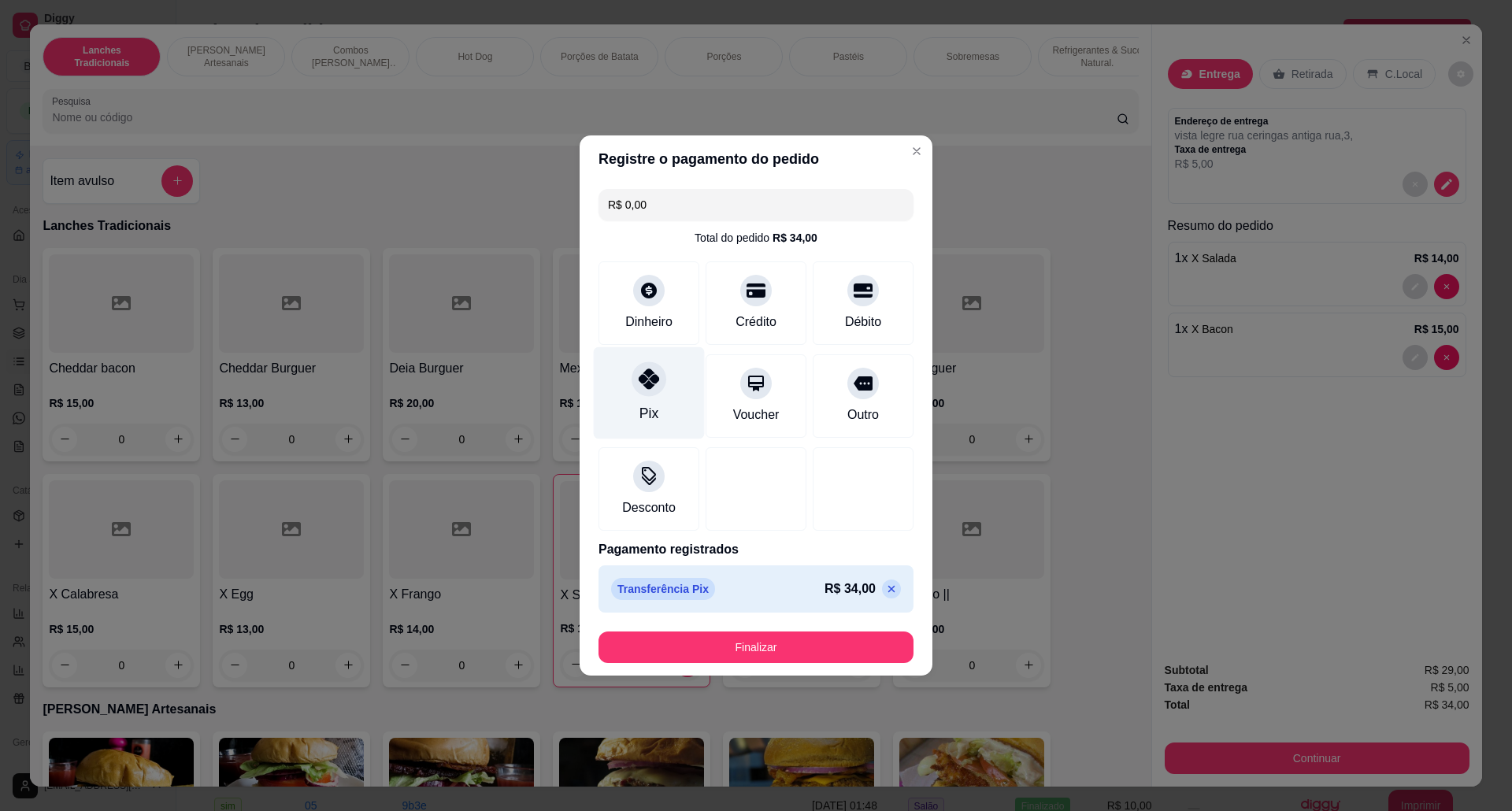
click at [628, 407] on div "Pix" at bounding box center [649, 393] width 111 height 93
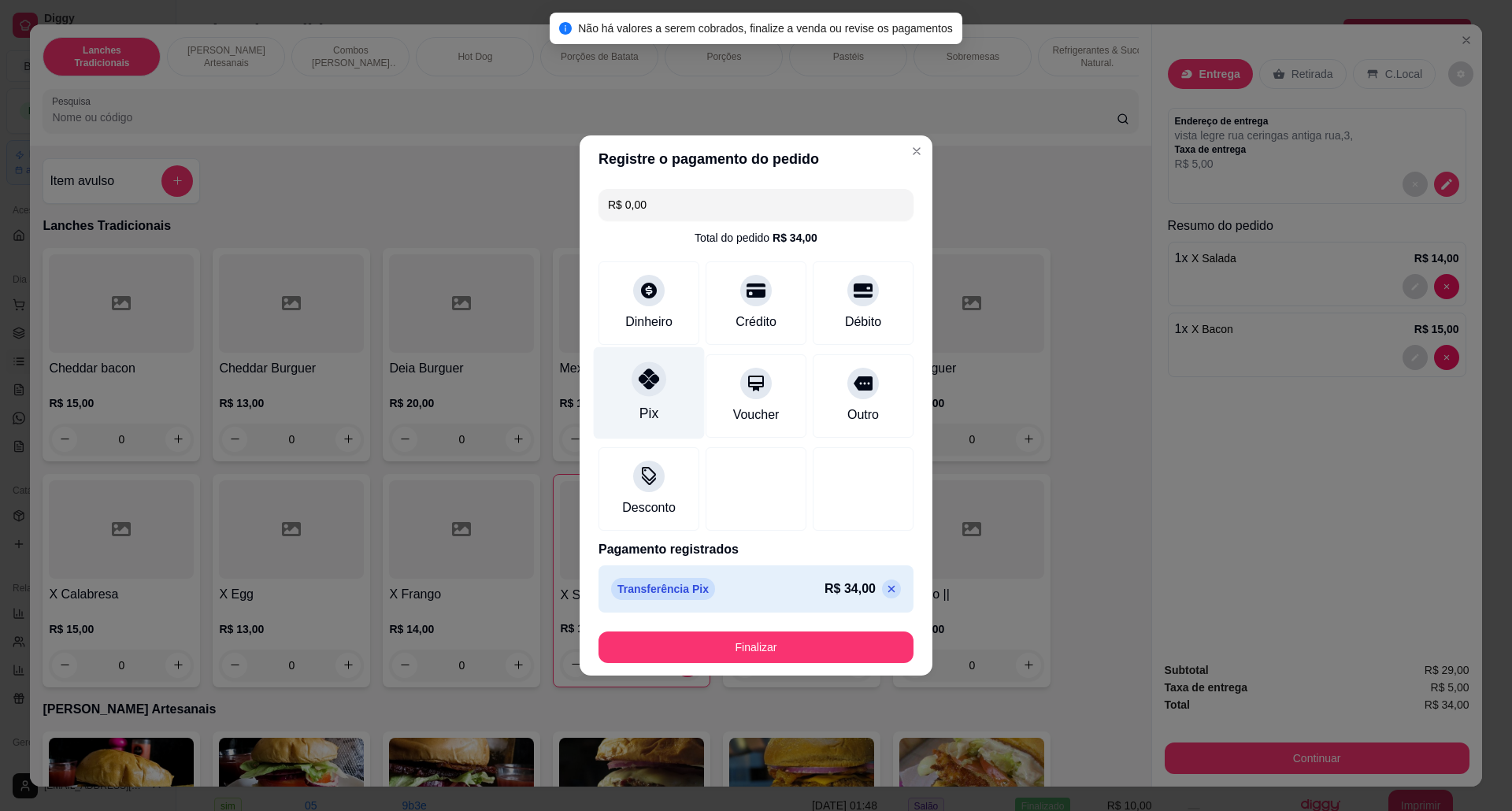
click at [630, 398] on div "Pix" at bounding box center [649, 393] width 111 height 93
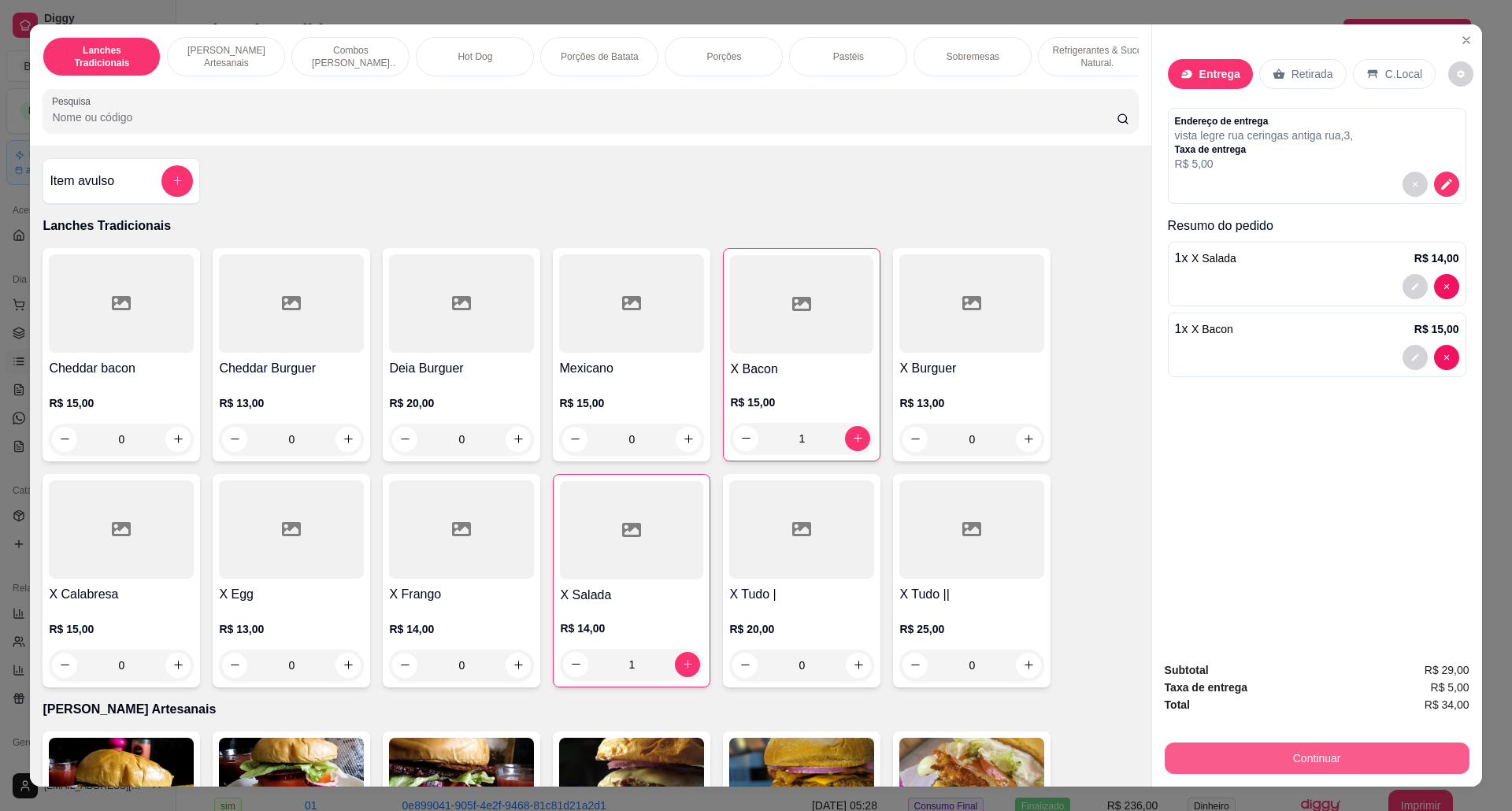
click at [1321, 761] on button "Continuar" at bounding box center [1317, 758] width 305 height 32
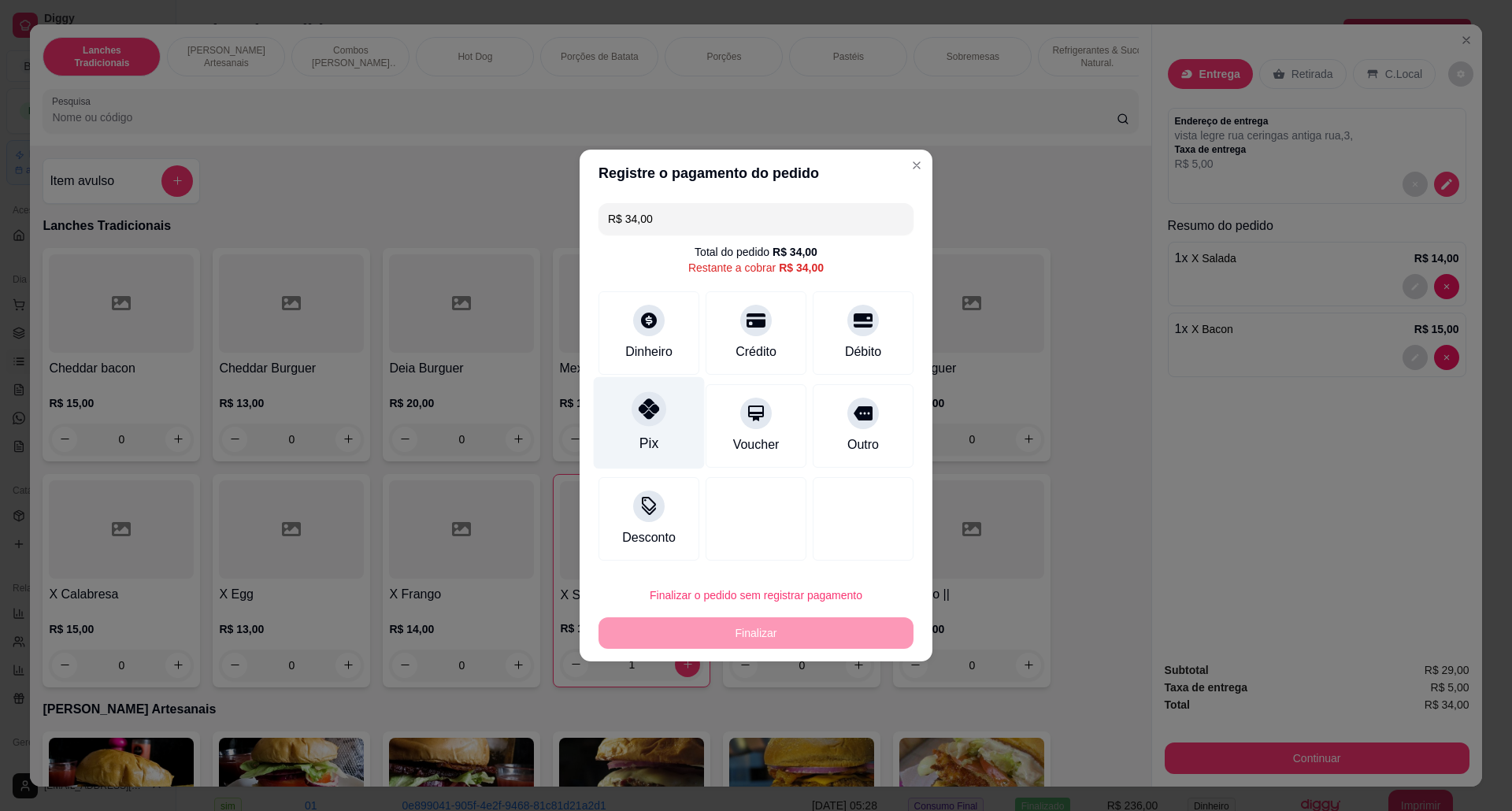
click at [642, 405] on icon at bounding box center [648, 408] width 21 height 21
type input "R$ 0,00"
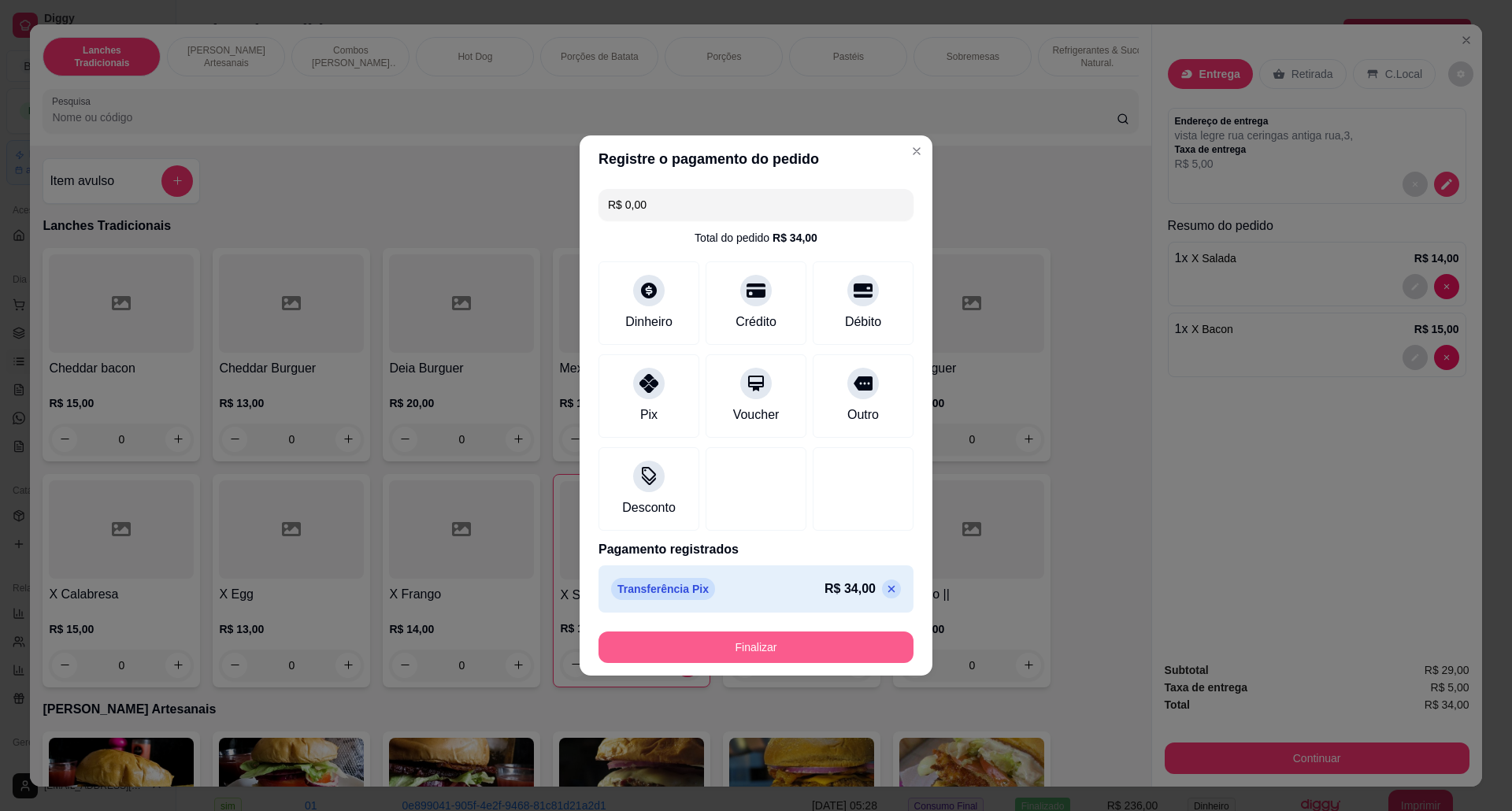
click at [807, 638] on button "Finalizar" at bounding box center [756, 648] width 315 height 32
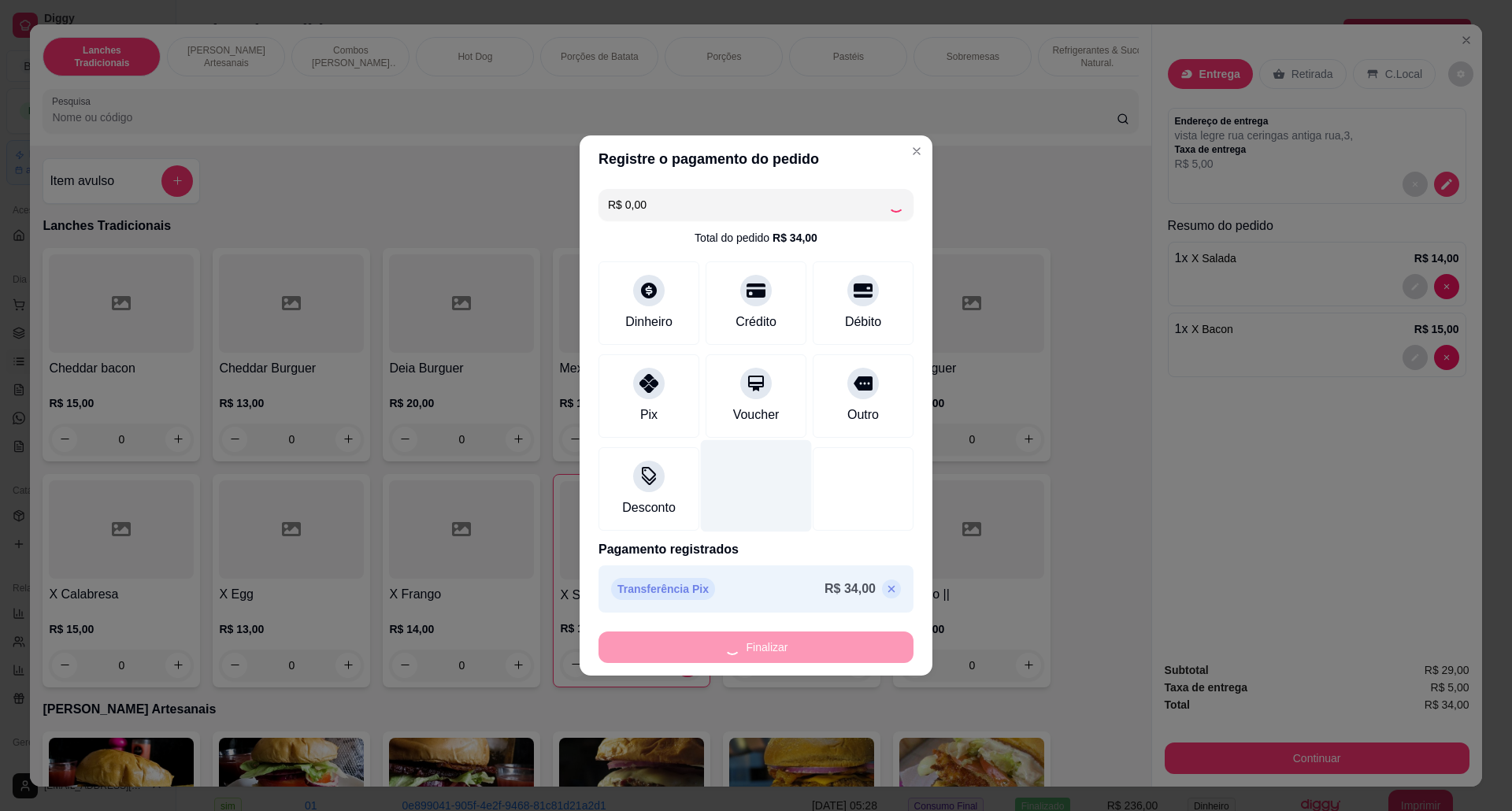
type input "0"
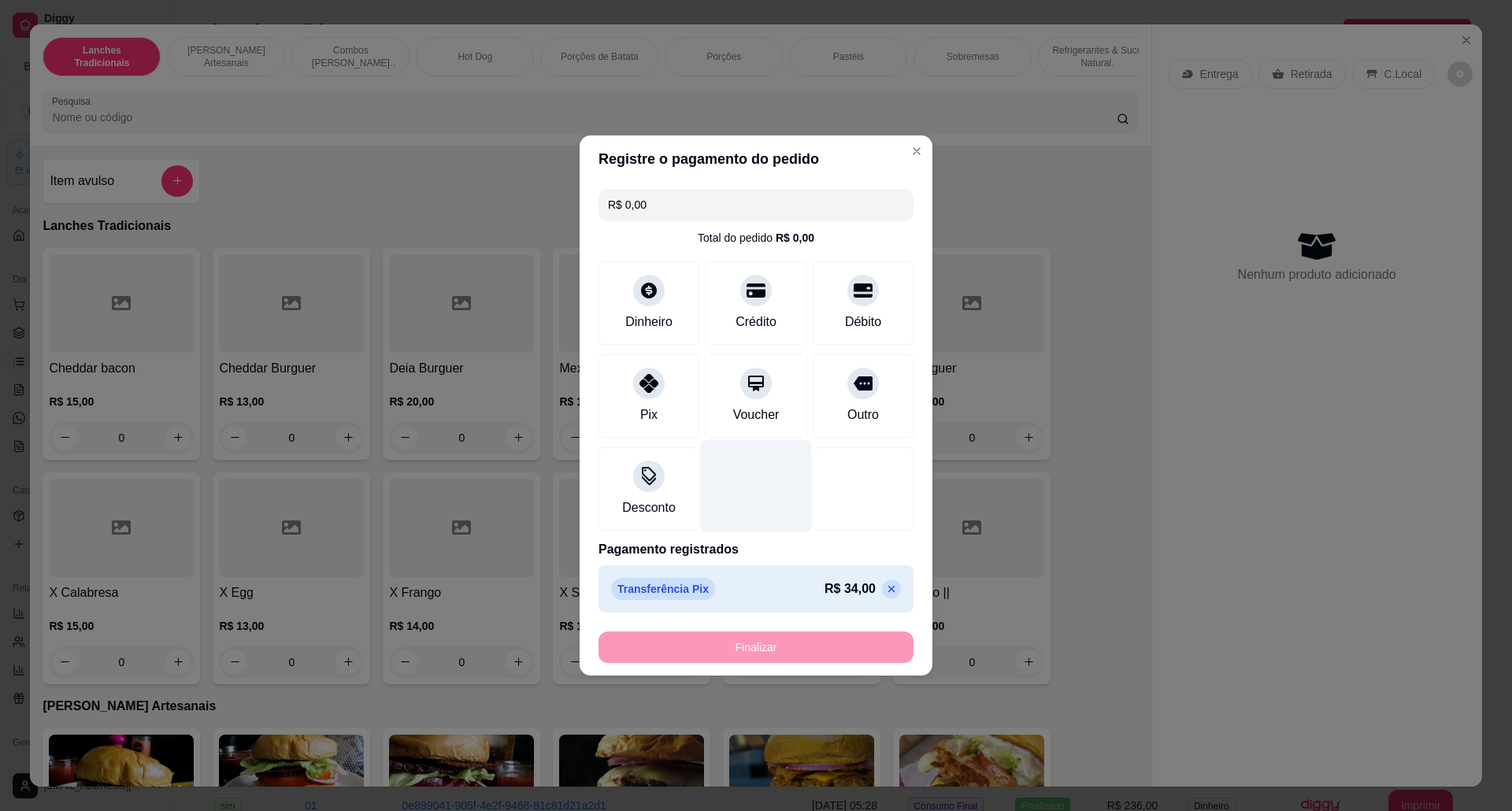
type input "-R$ 34,00"
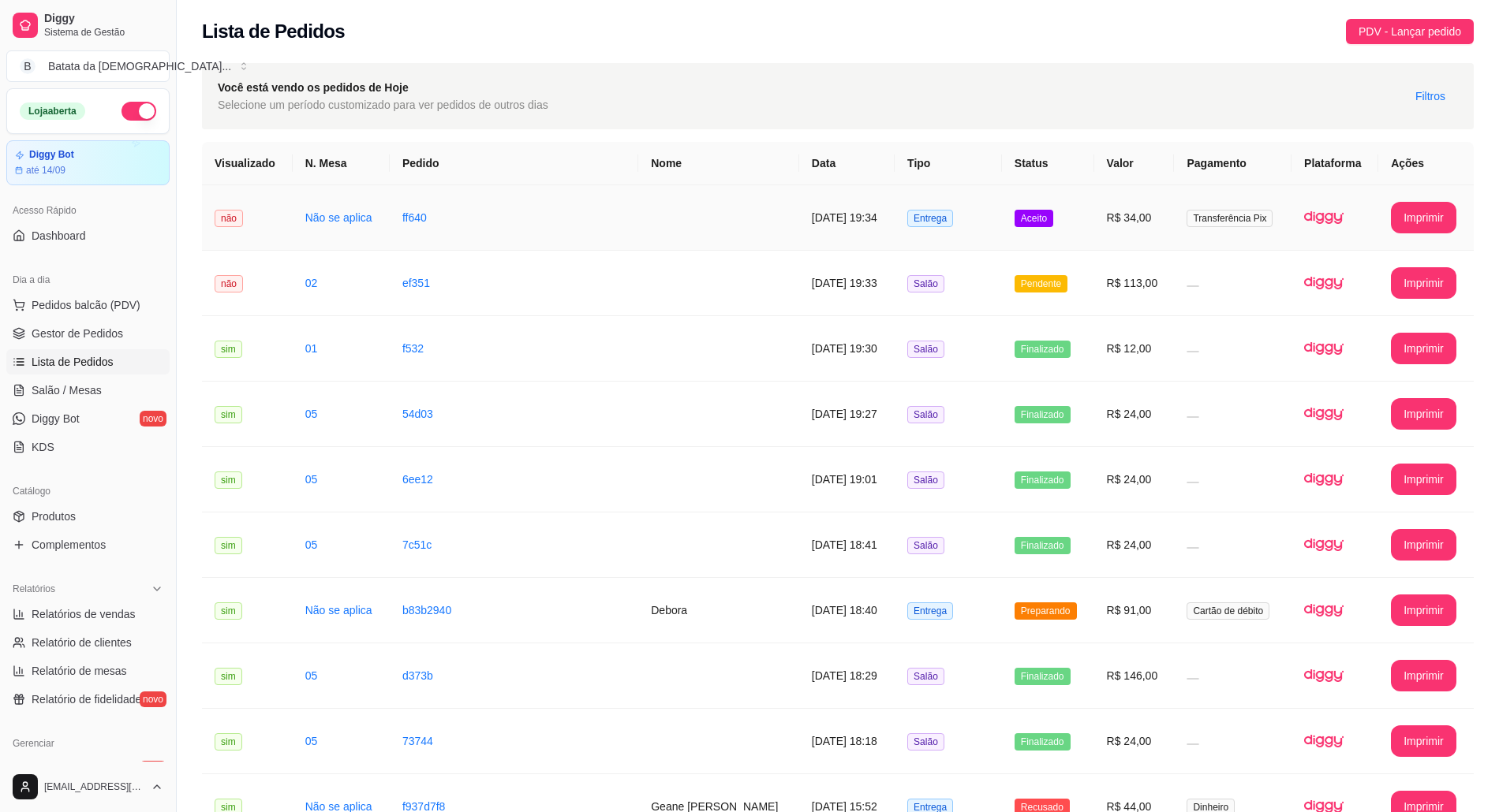
click at [423, 206] on td "ff640" at bounding box center [514, 218] width 249 height 65
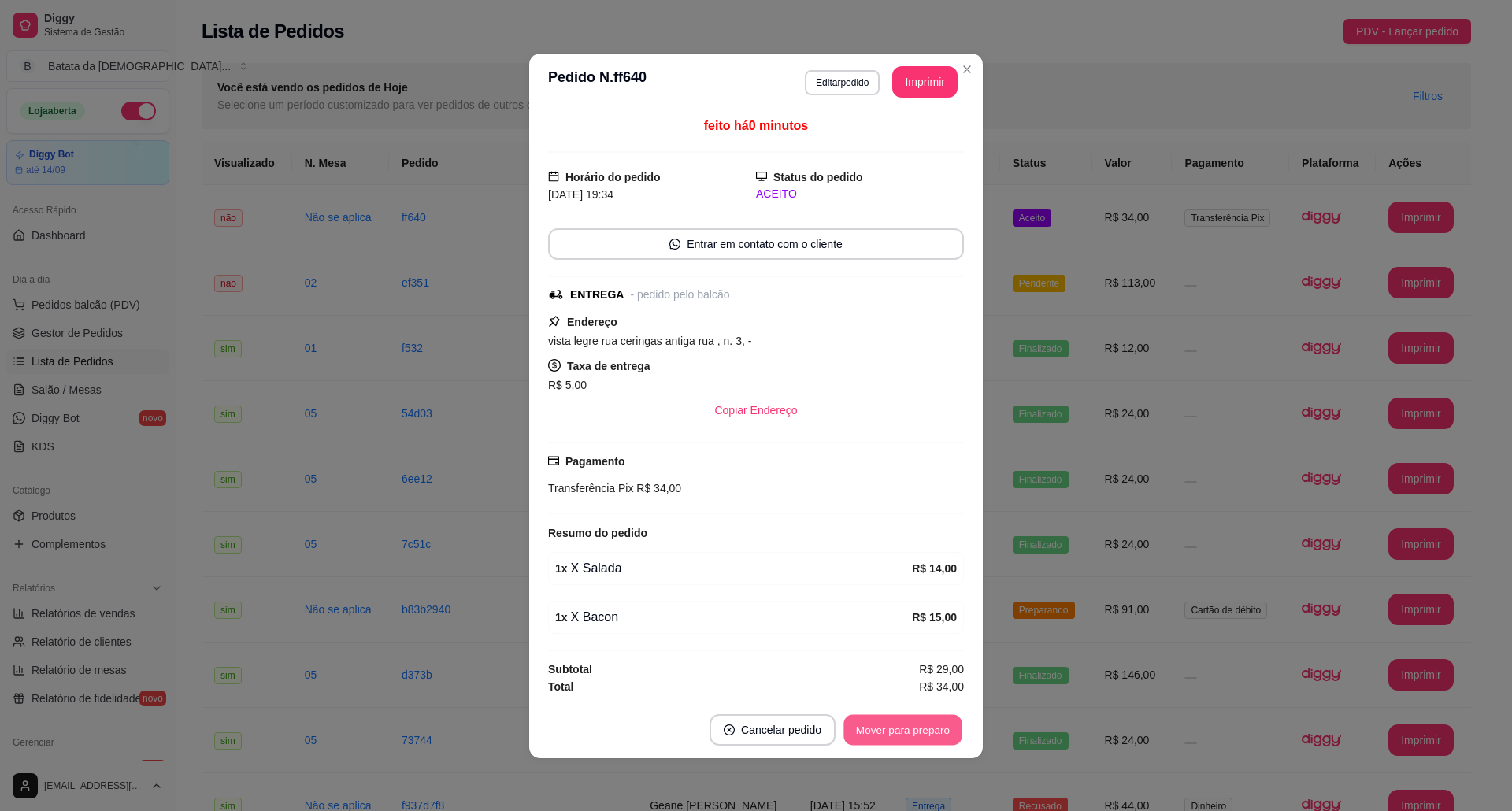
click at [883, 740] on button "Mover para preparo" at bounding box center [902, 729] width 118 height 31
click at [892, 77] on button "Imprimir" at bounding box center [925, 82] width 65 height 32
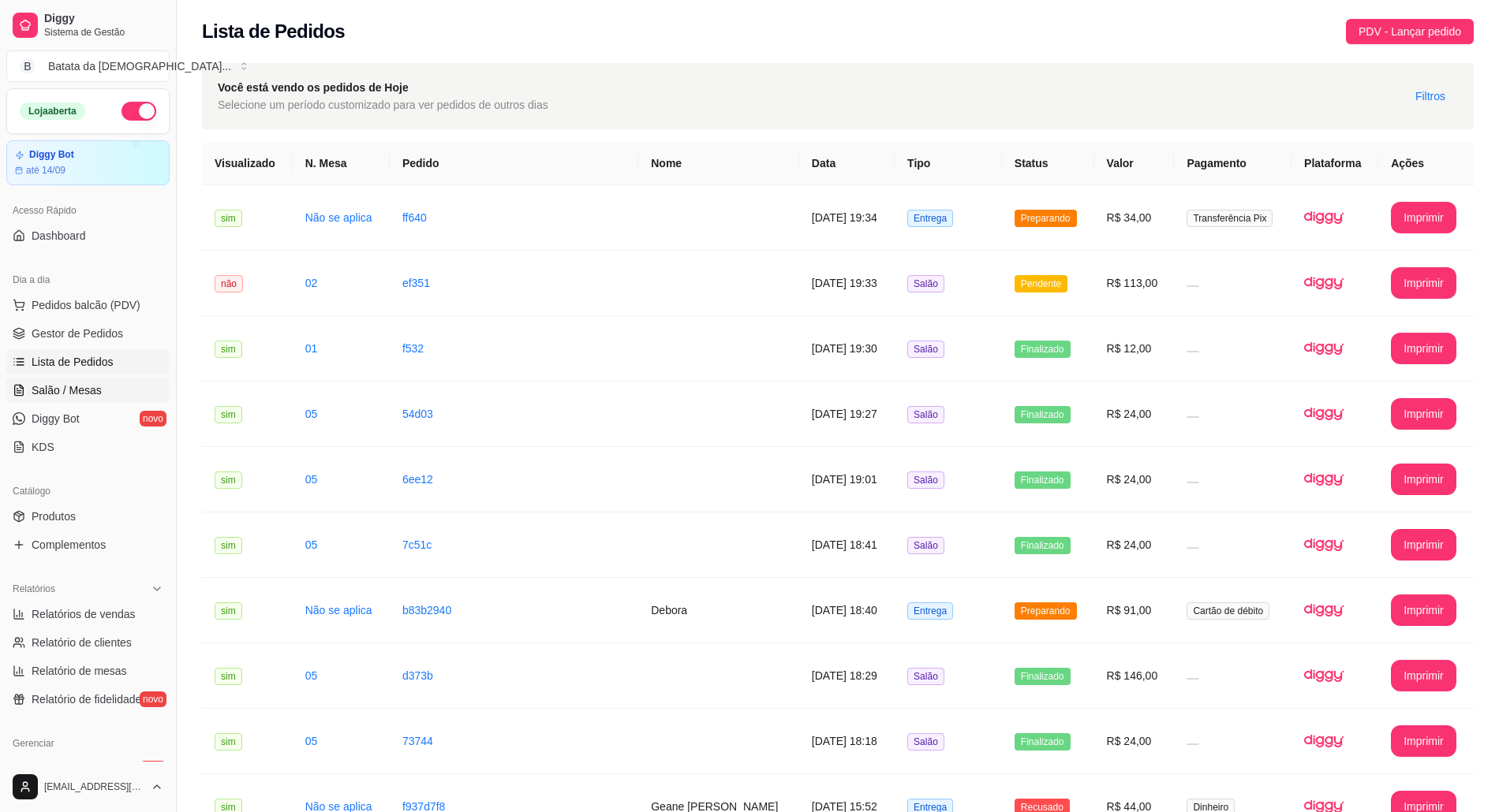
click at [67, 401] on link "Salão / Mesas" at bounding box center [88, 391] width 164 height 25
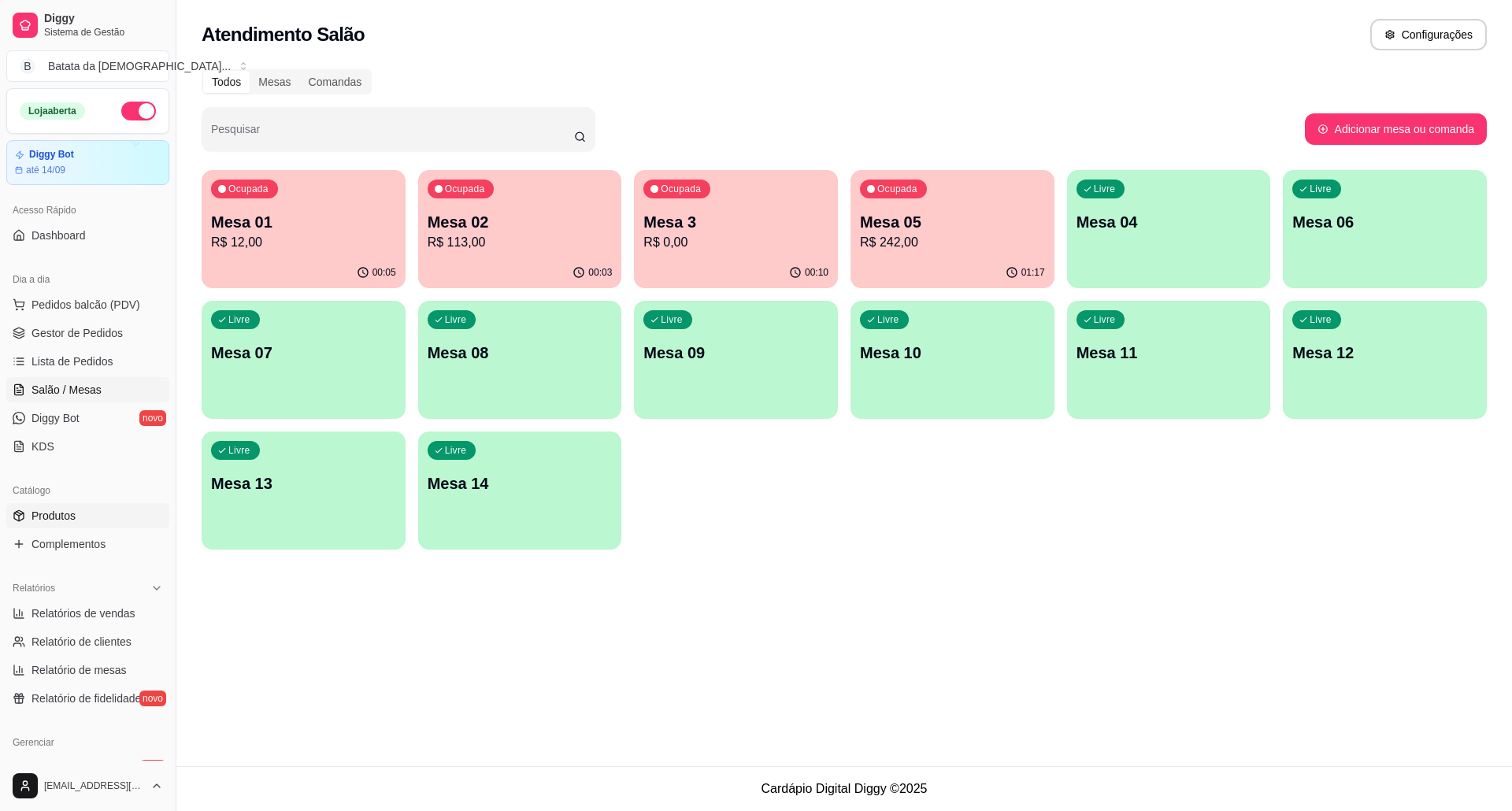
click at [57, 508] on span "Produtos" at bounding box center [53, 516] width 44 height 16
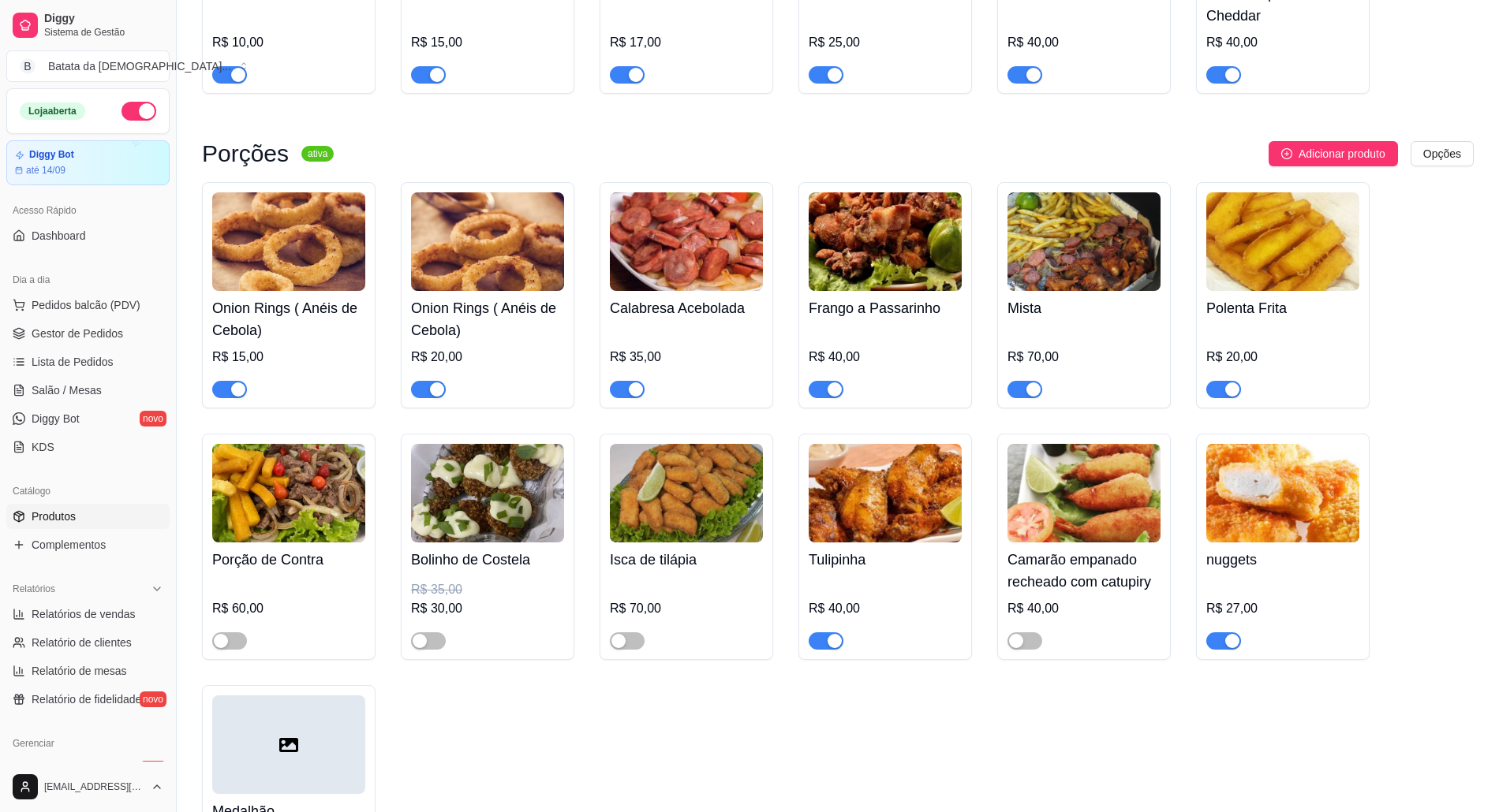
scroll to position [2313, 0]
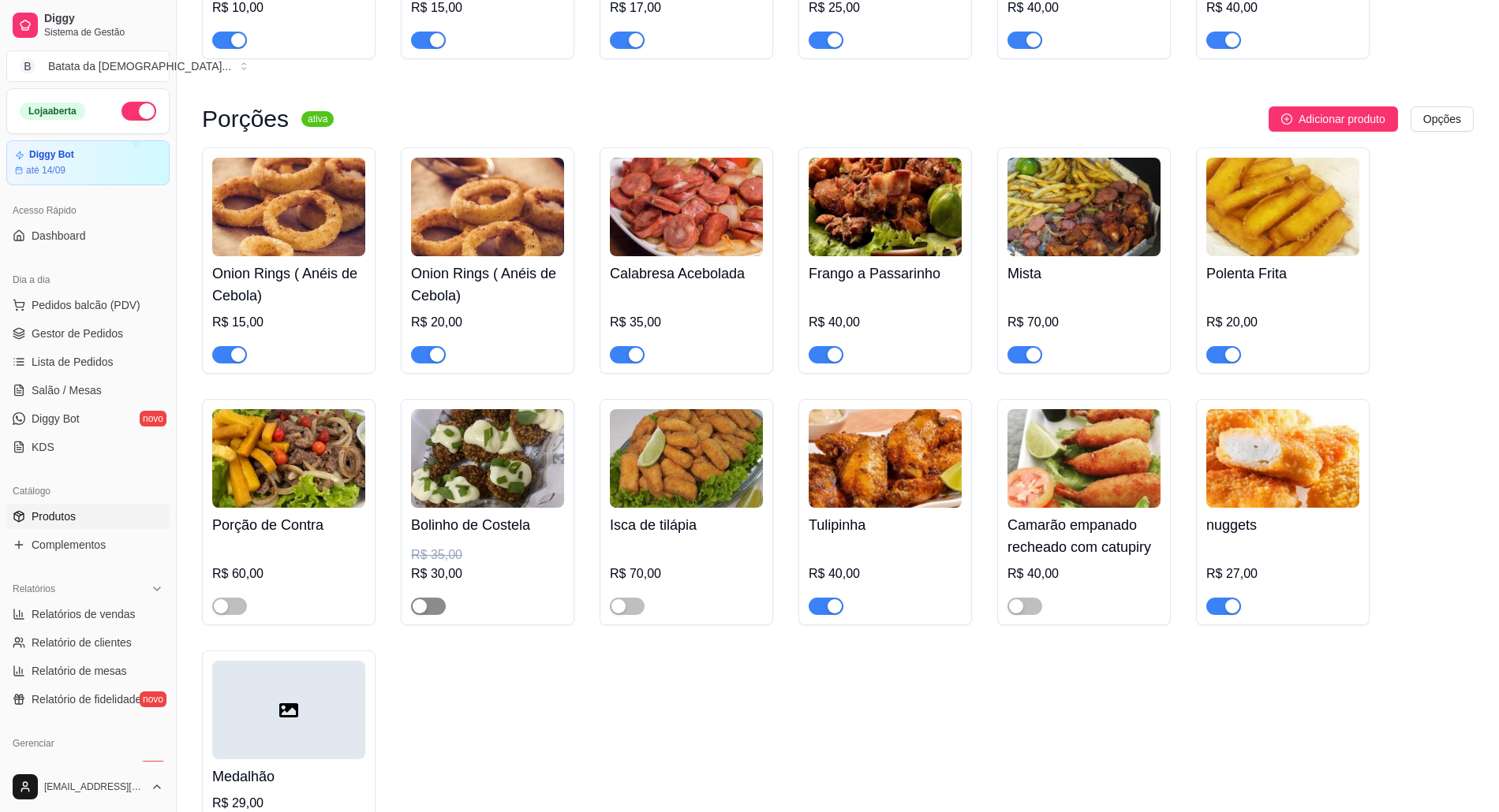
click at [427, 598] on span "button" at bounding box center [428, 606] width 35 height 18
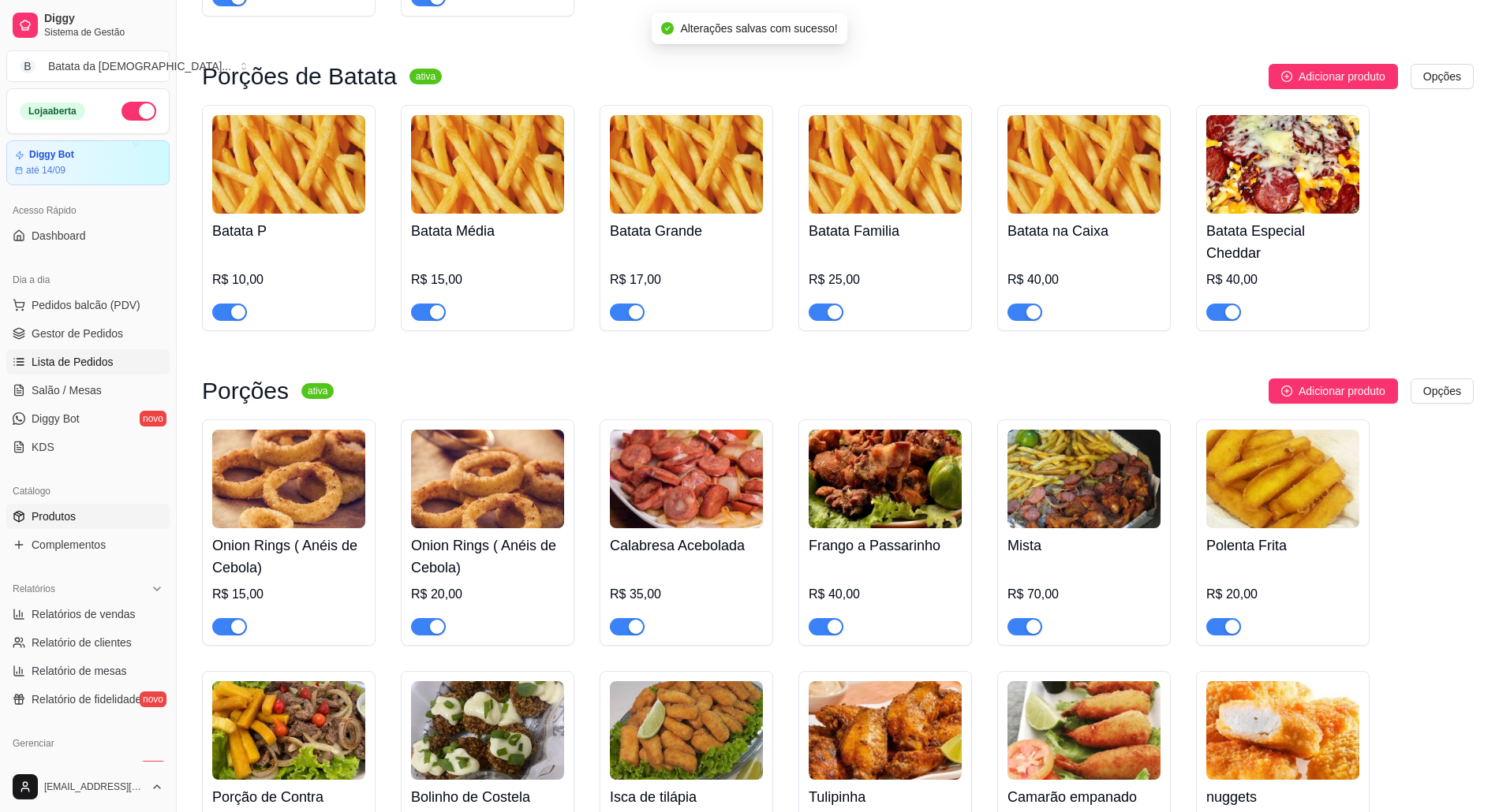
scroll to position [1998, 0]
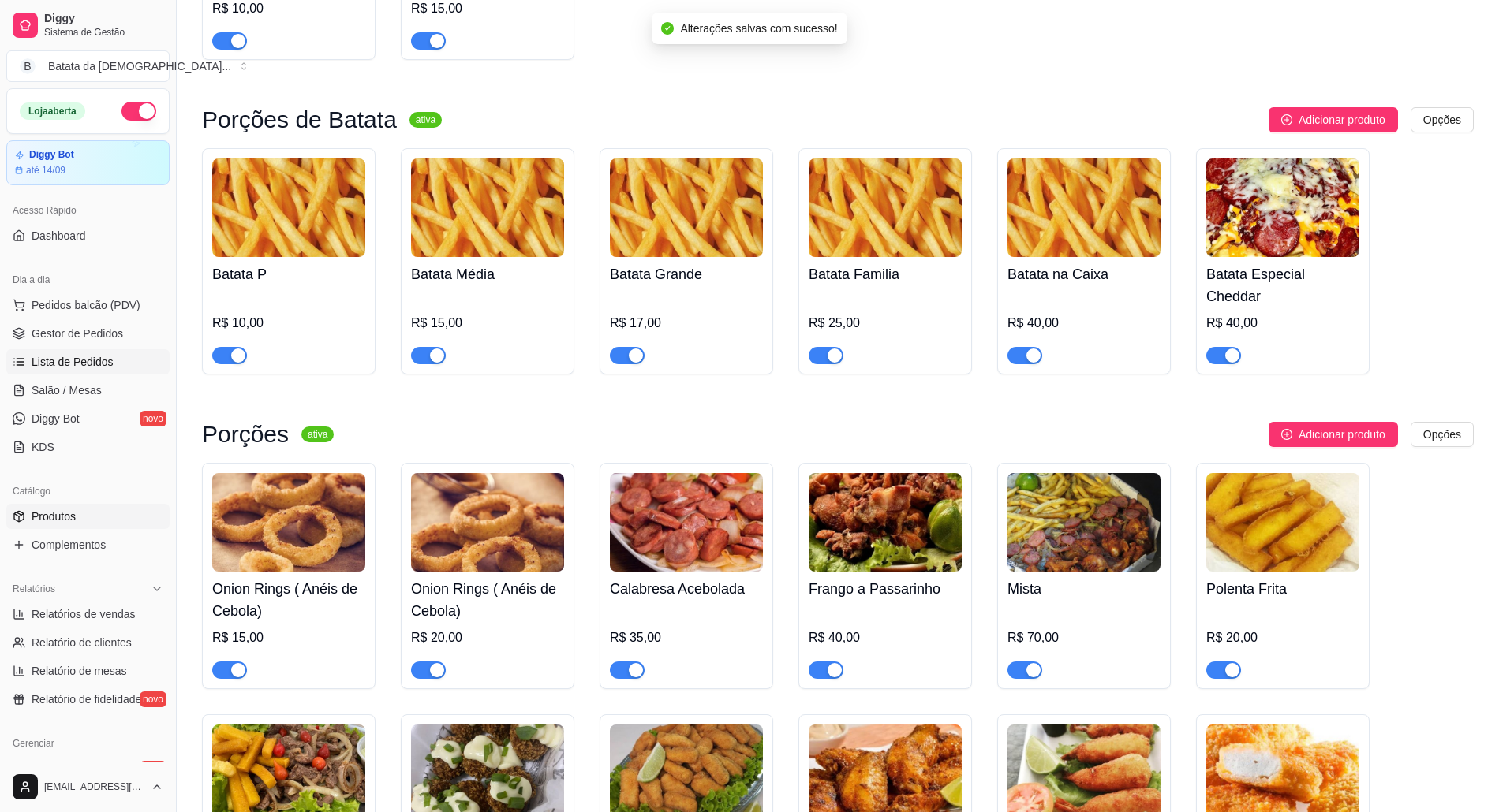
click at [23, 370] on link "Lista de Pedidos" at bounding box center [88, 362] width 164 height 25
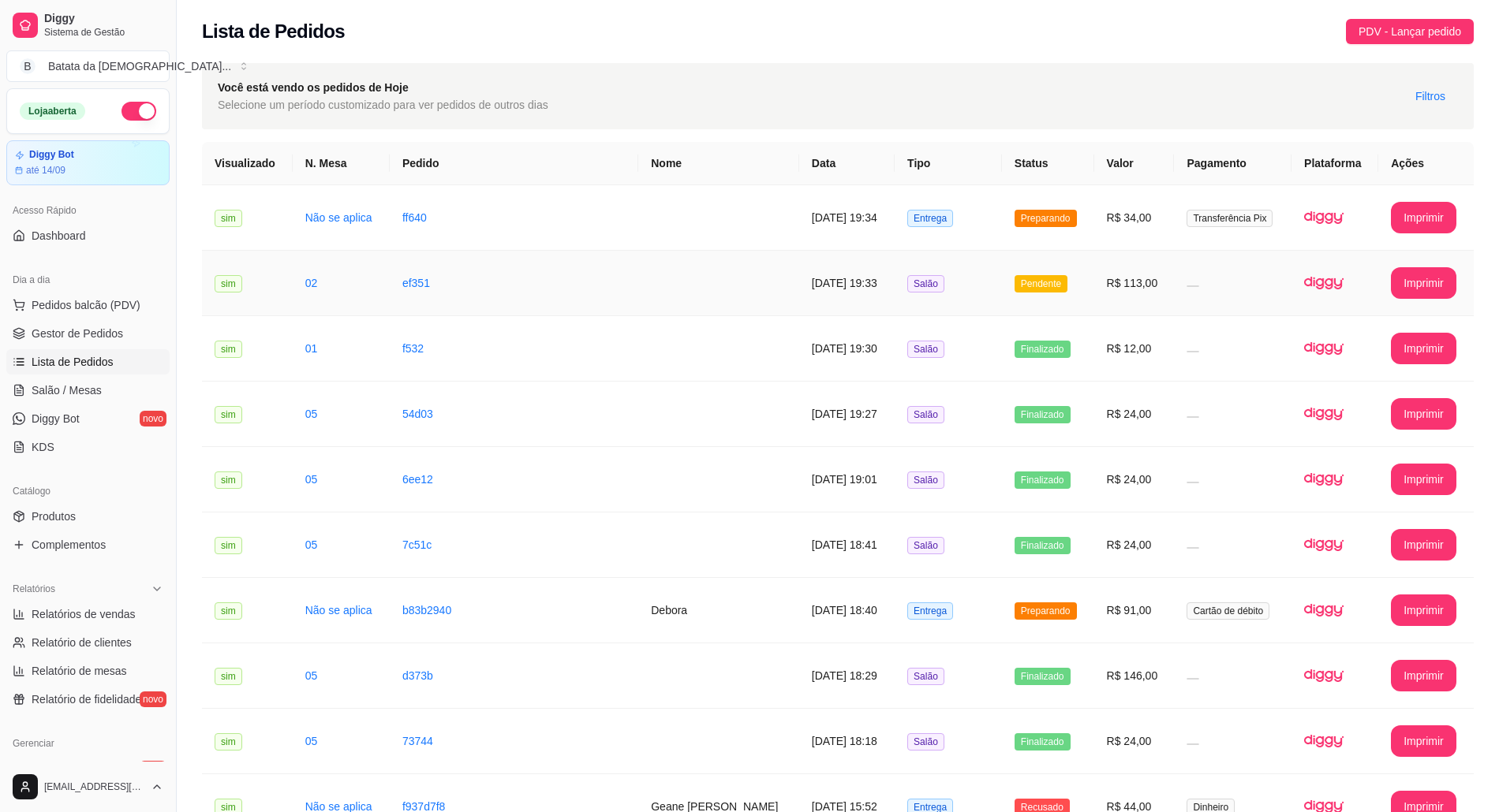
click at [954, 279] on td "Salão" at bounding box center [948, 284] width 108 height 65
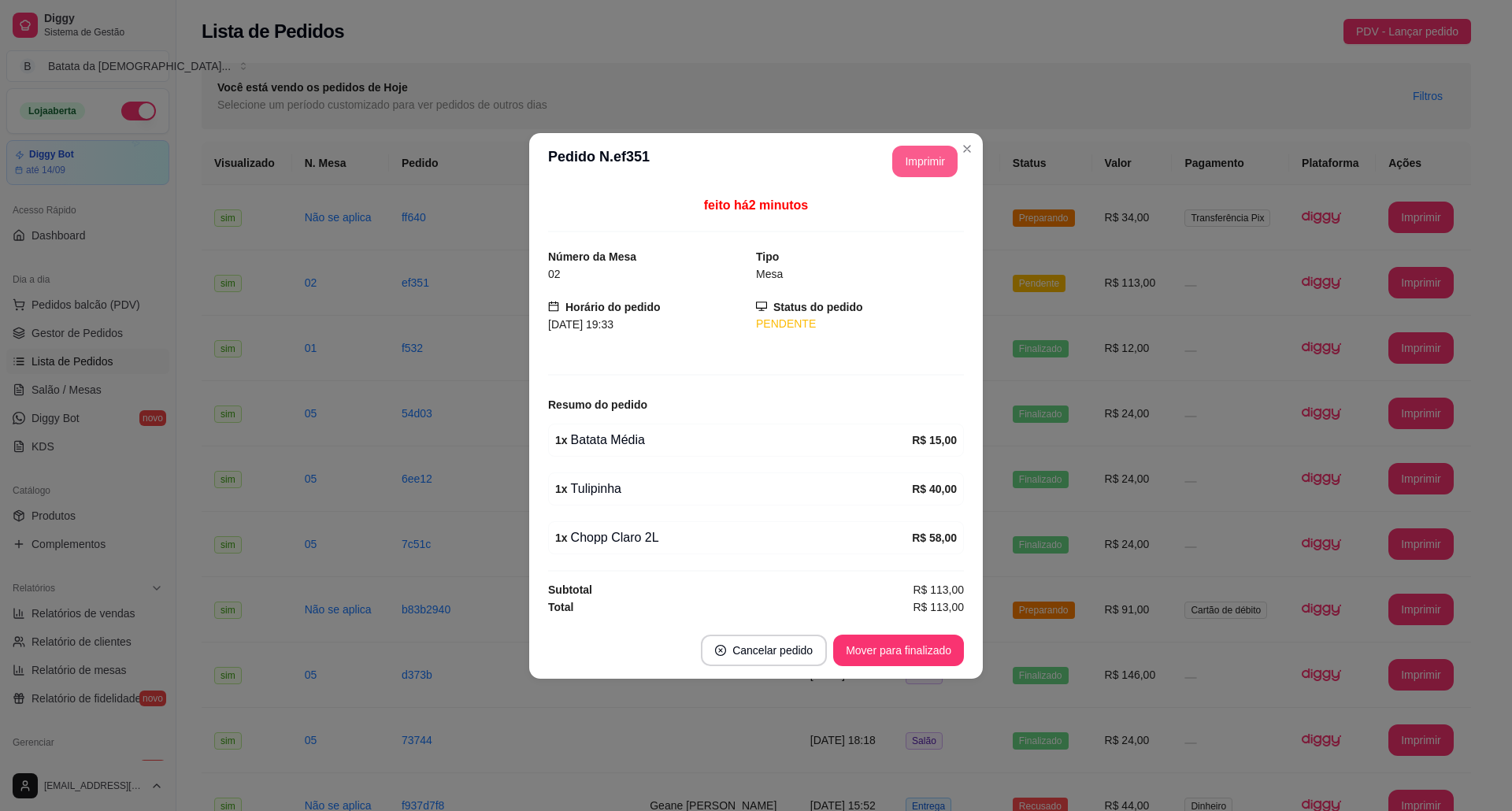
click at [930, 168] on button "Imprimir" at bounding box center [925, 162] width 65 height 32
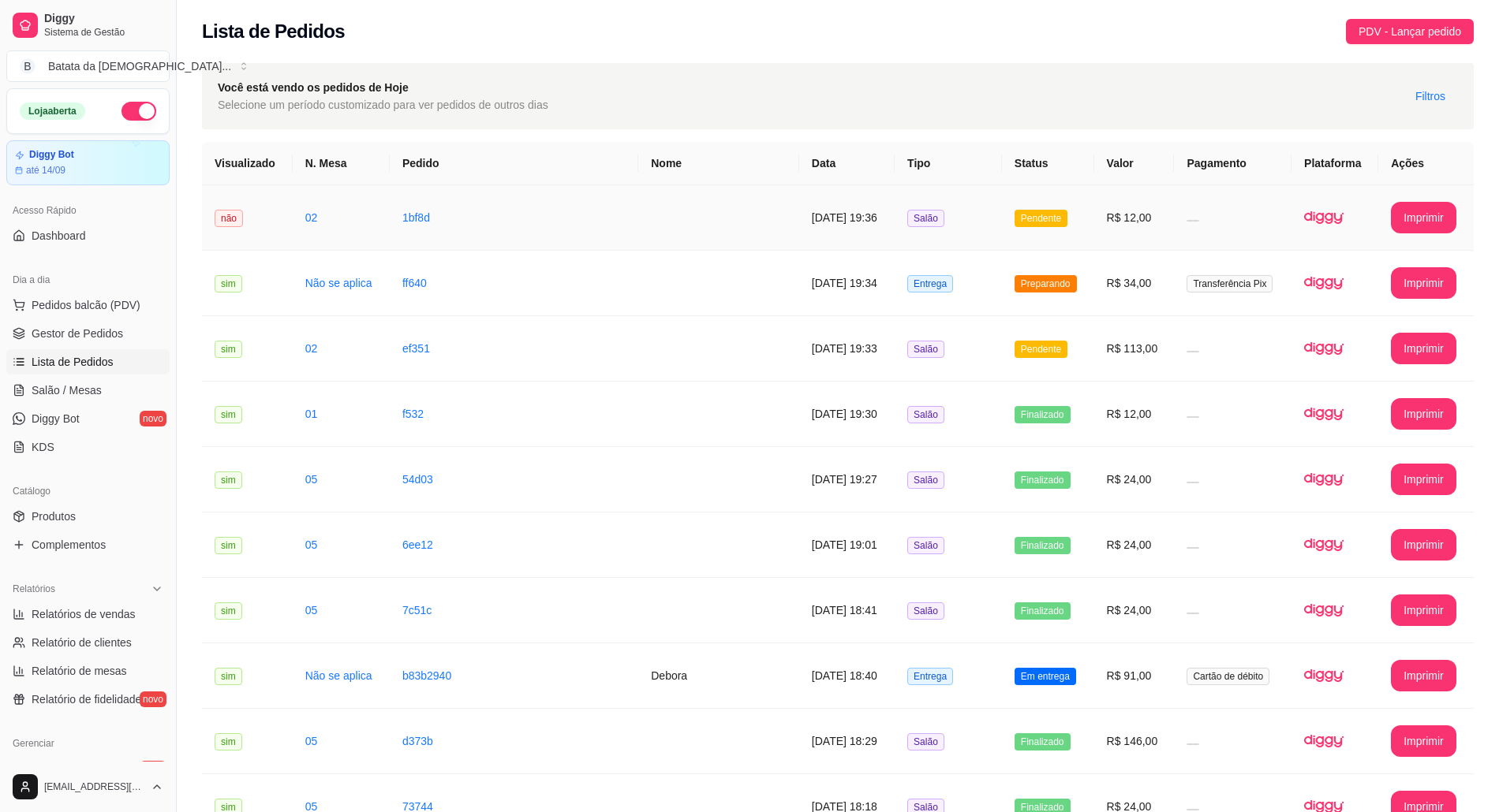
click at [656, 229] on td at bounding box center [719, 218] width 161 height 65
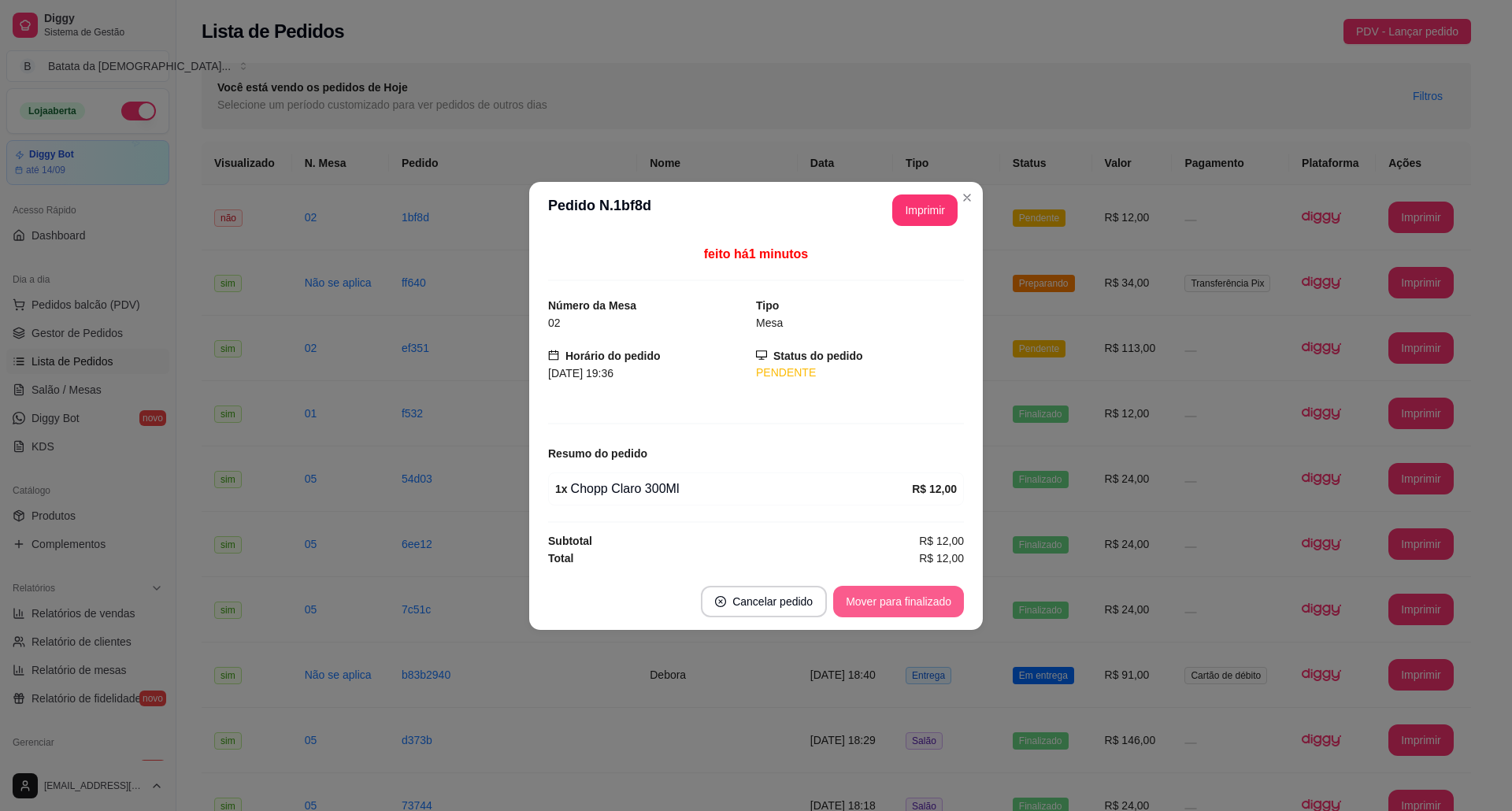
click at [904, 605] on button "Mover para finalizado" at bounding box center [898, 602] width 131 height 32
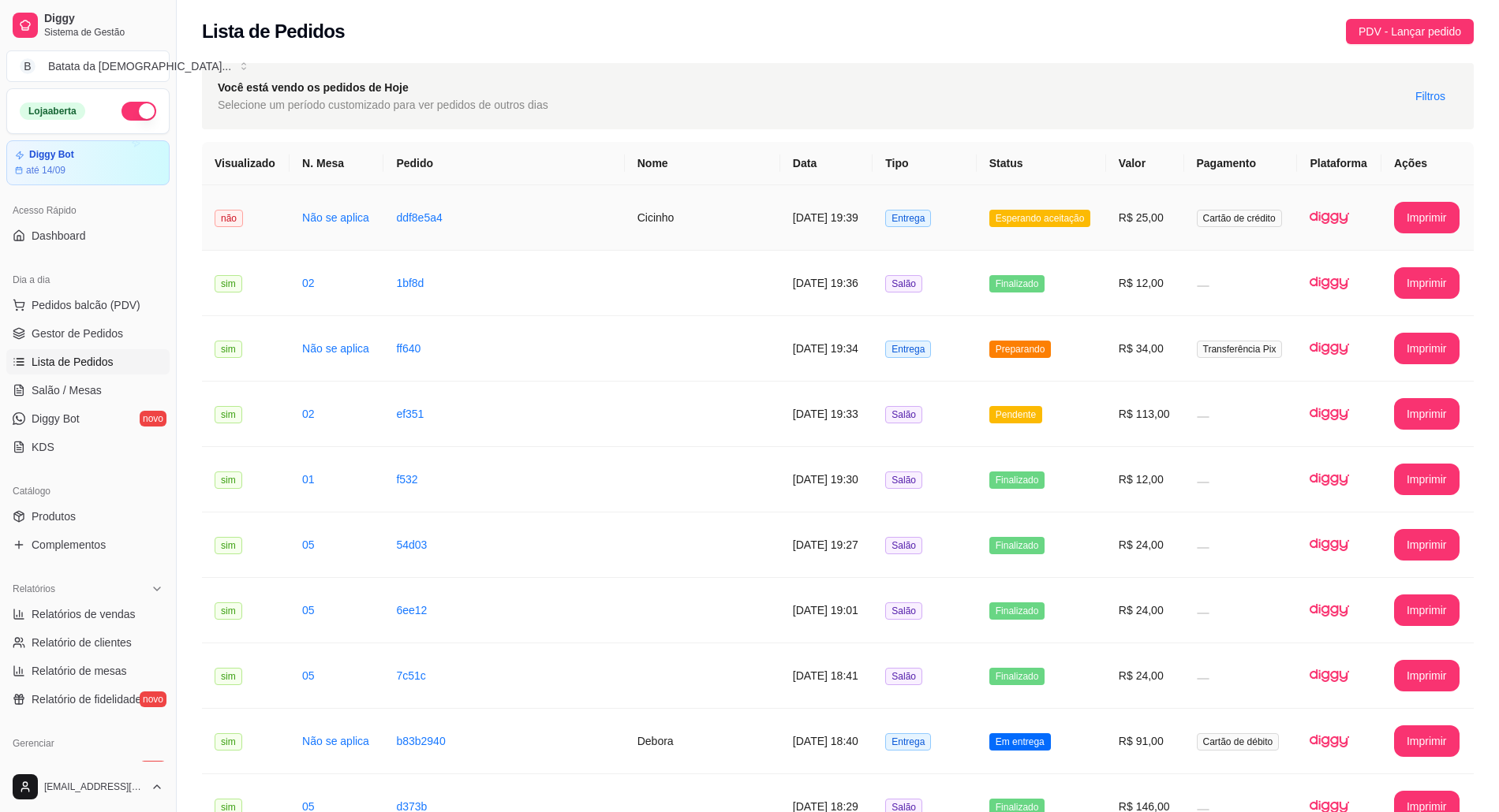
click at [780, 219] on td "[DATE] 19:39" at bounding box center [826, 218] width 93 height 65
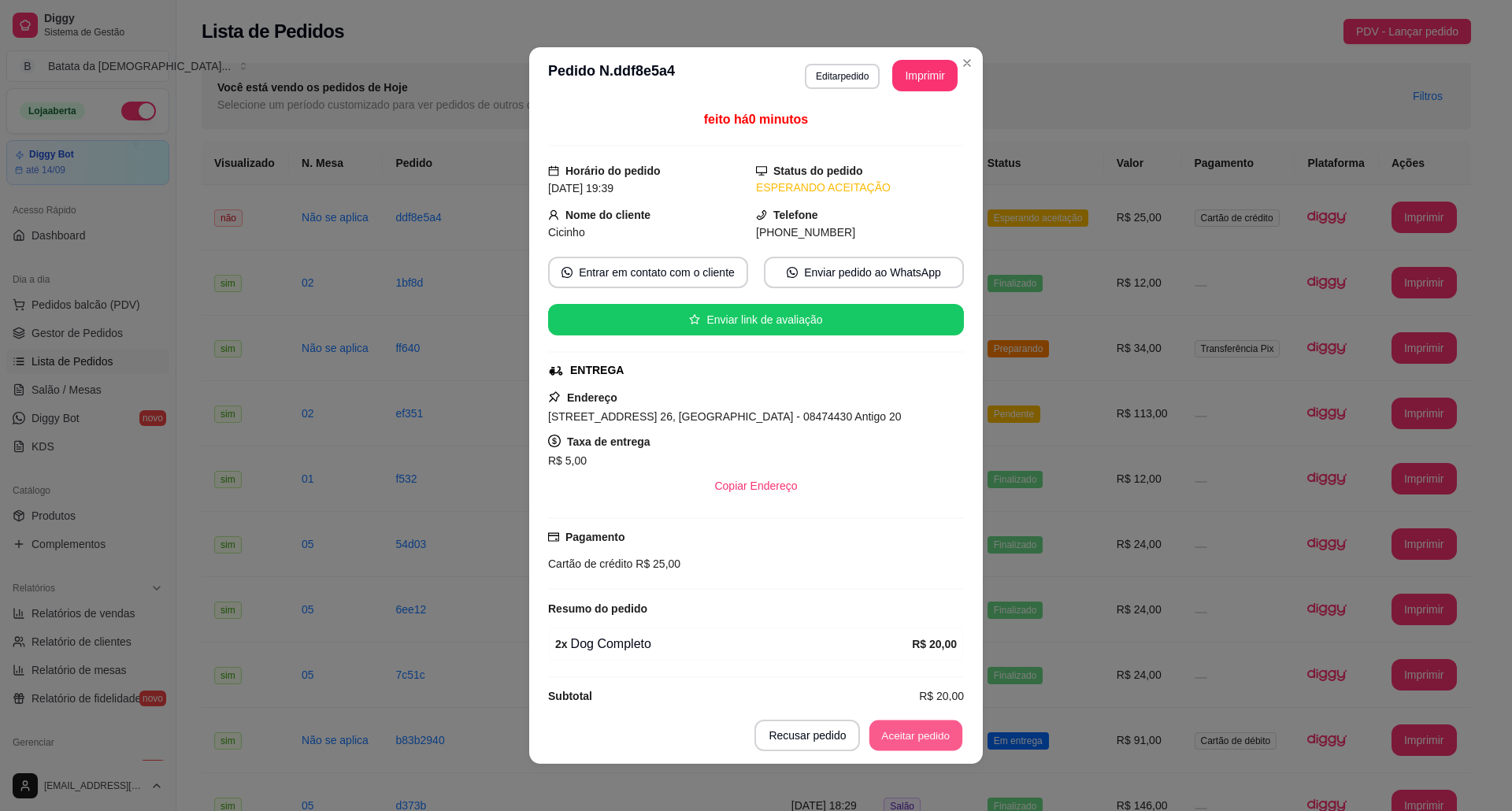
click at [902, 736] on button "Aceitar pedido" at bounding box center [916, 736] width 93 height 31
click at [897, 736] on div "Recusar pedido Aceitar pedido" at bounding box center [836, 736] width 253 height 32
click at [897, 736] on button "Mover para preparo" at bounding box center [902, 736] width 122 height 32
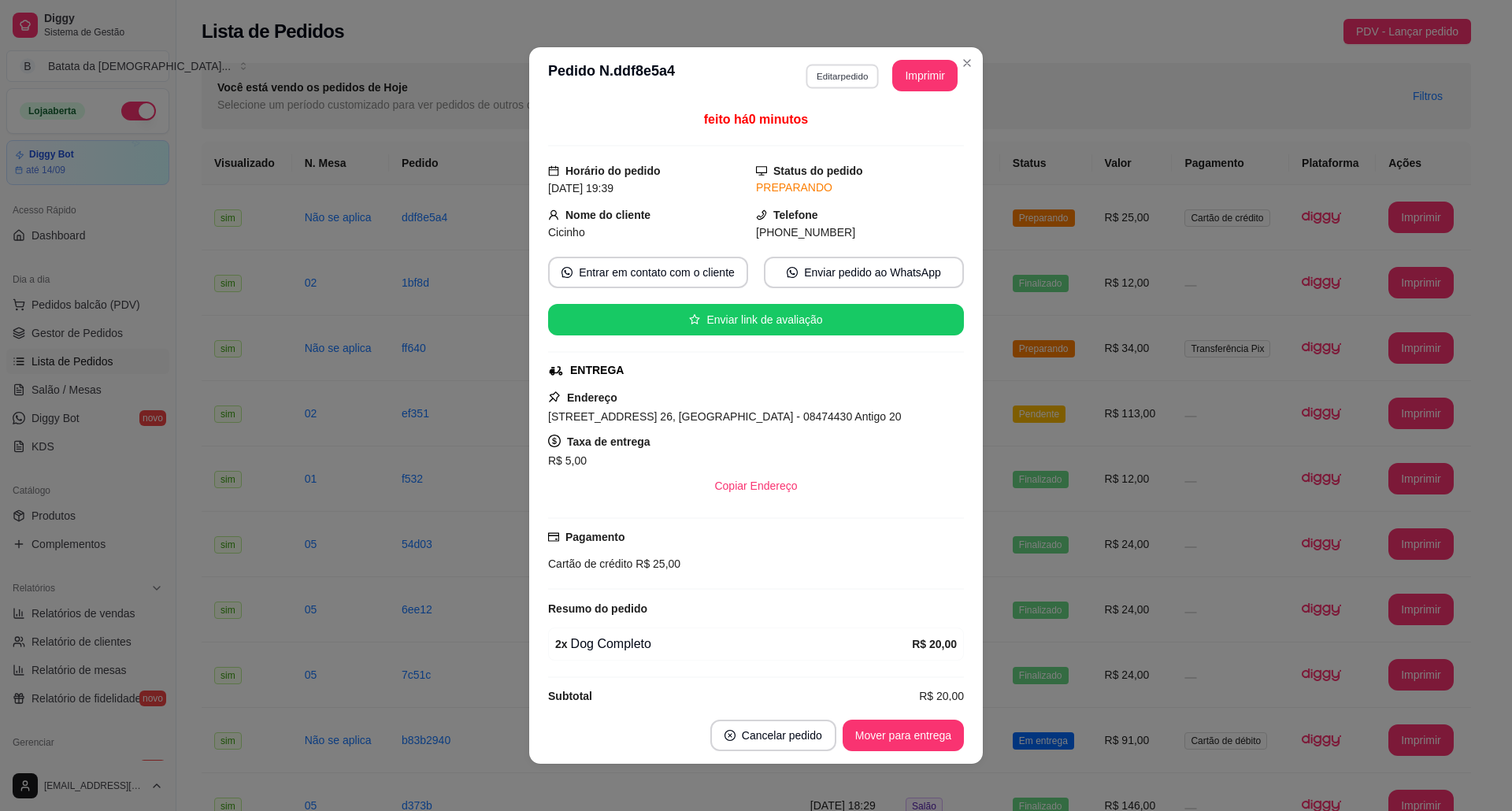
click at [886, 82] on div "**********" at bounding box center [881, 76] width 152 height 32
click at [892, 83] on button "Imprimir" at bounding box center [925, 76] width 65 height 32
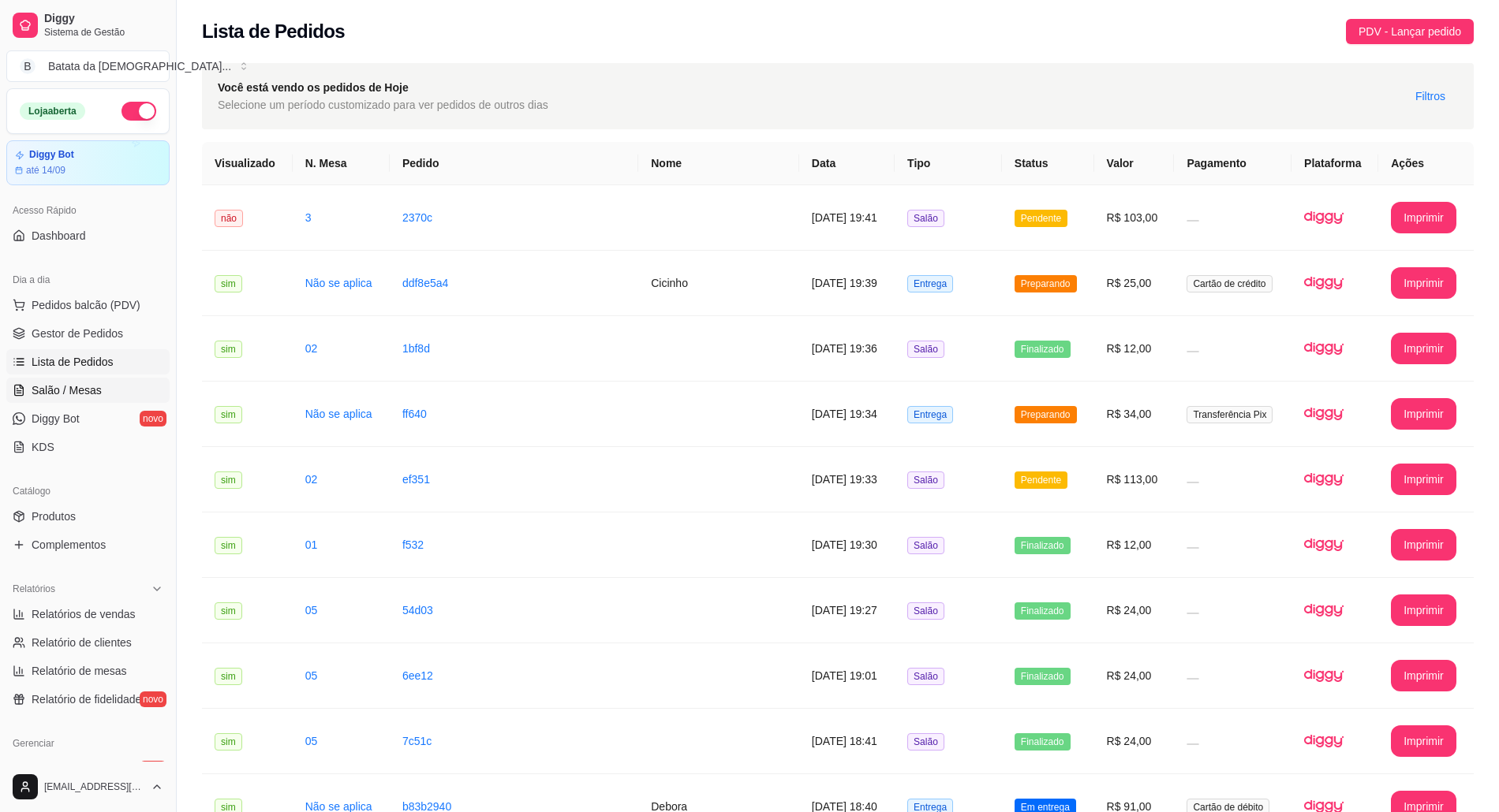
click at [87, 383] on span "Salão / Mesas" at bounding box center [67, 390] width 70 height 16
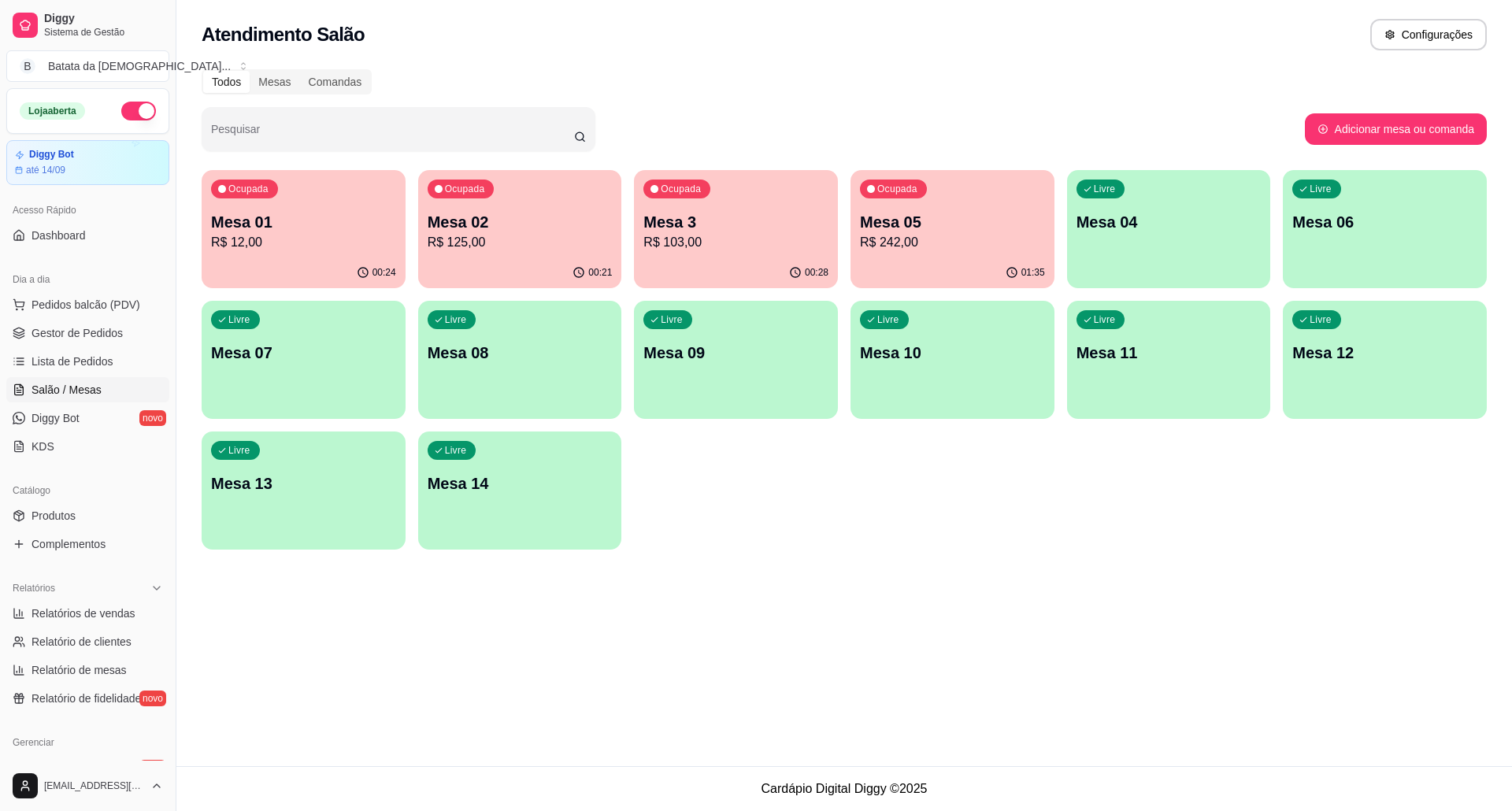
click at [932, 196] on div "Ocupada Mesa 05 R$ 242,00" at bounding box center [952, 213] width 204 height 88
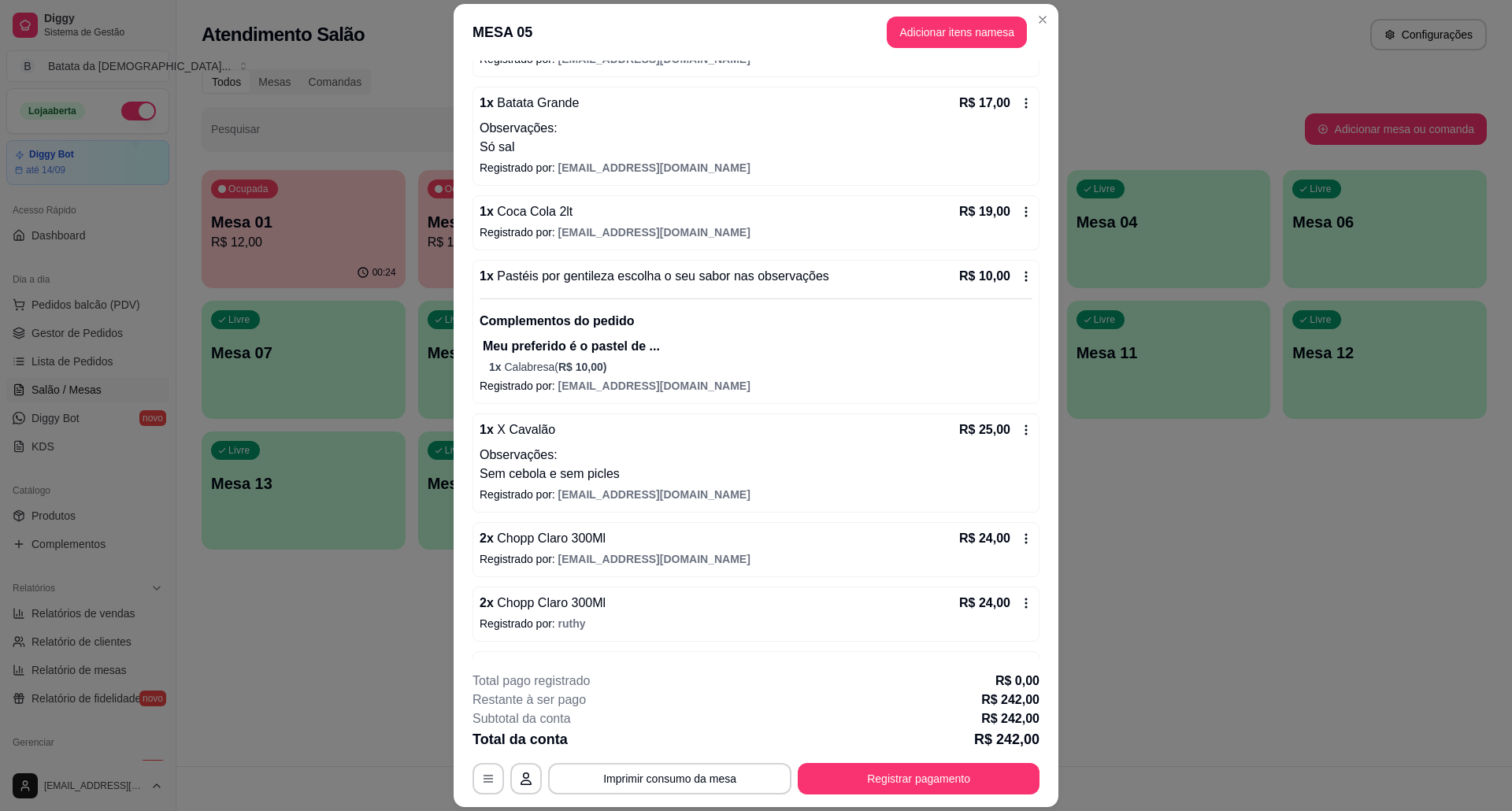
scroll to position [310, 0]
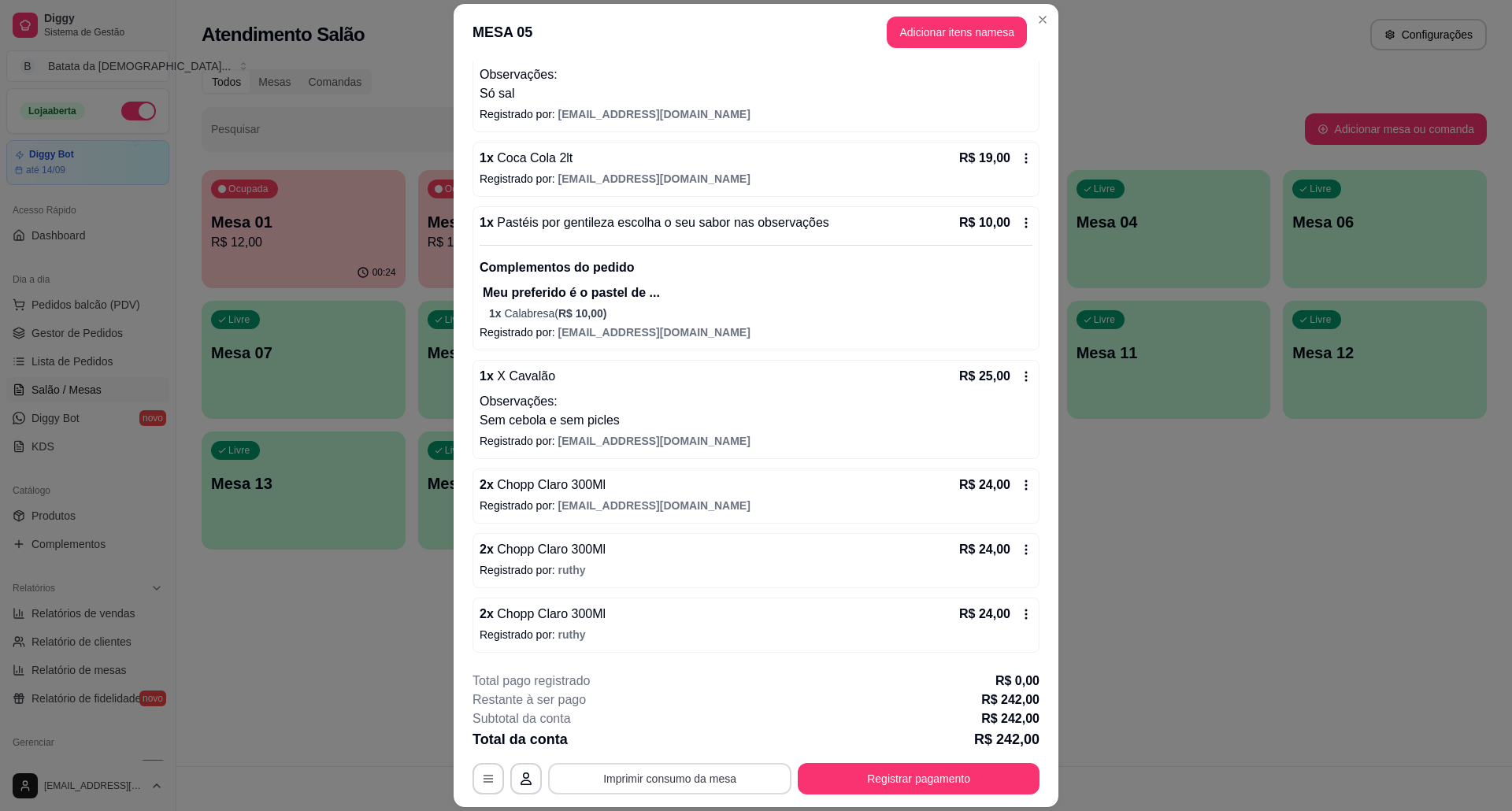
click at [713, 773] on button "Imprimir consumo da mesa" at bounding box center [670, 779] width 243 height 32
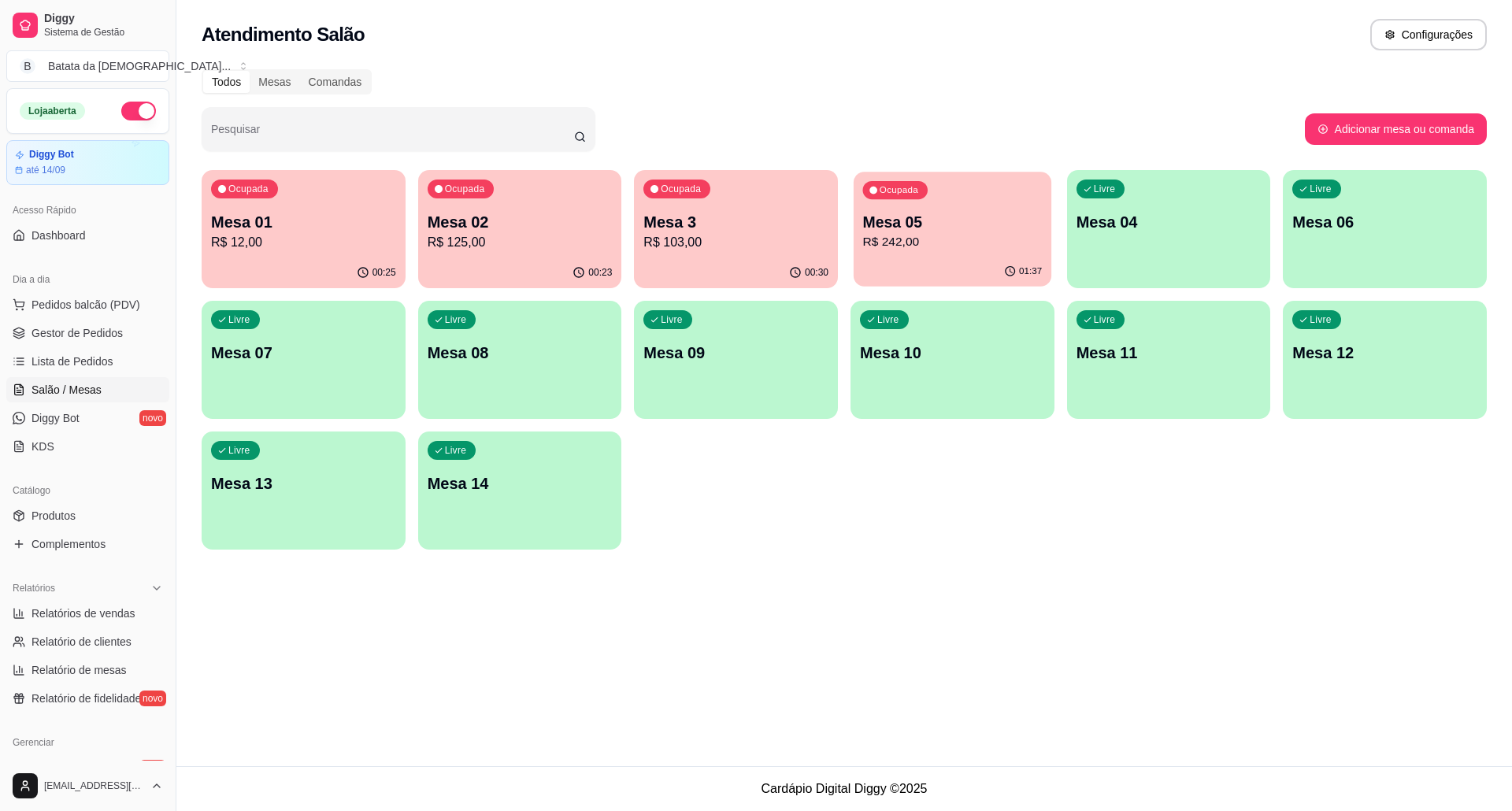
click at [1025, 212] on p "Mesa 05" at bounding box center [952, 223] width 179 height 22
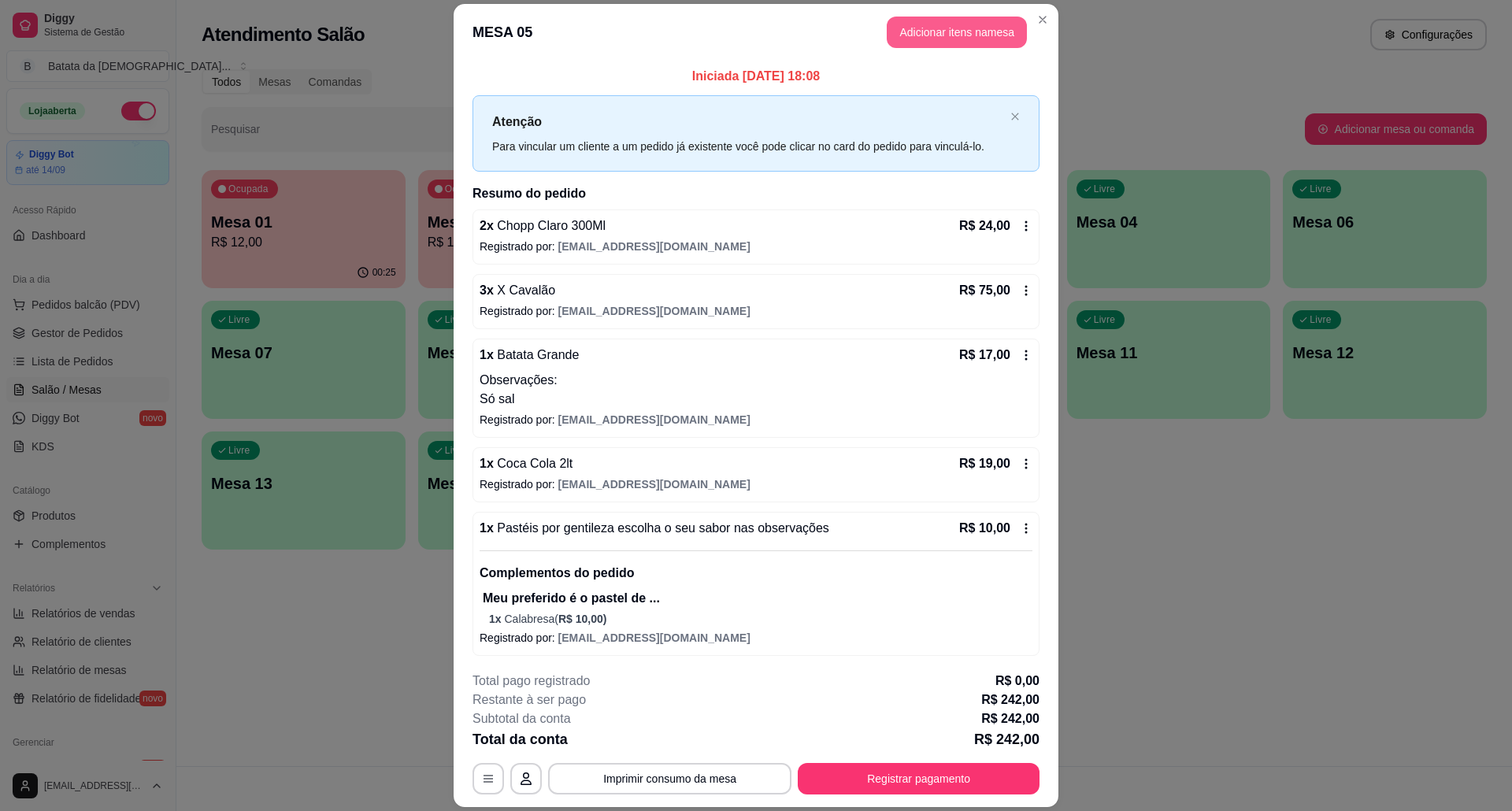
click at [958, 36] on button "Adicionar itens na mesa" at bounding box center [956, 33] width 140 height 32
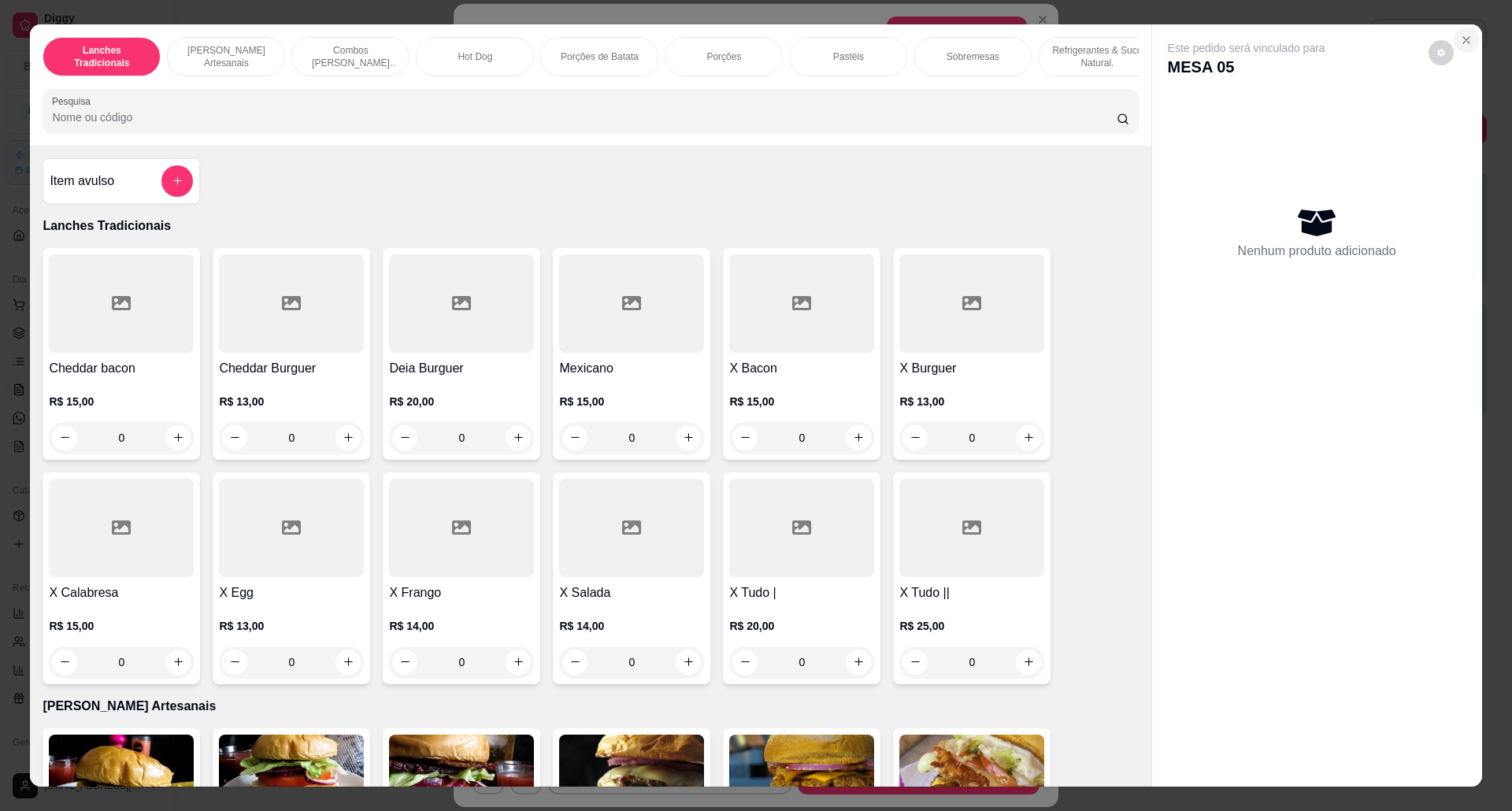
click at [1454, 33] on button "Close" at bounding box center [1466, 40] width 25 height 25
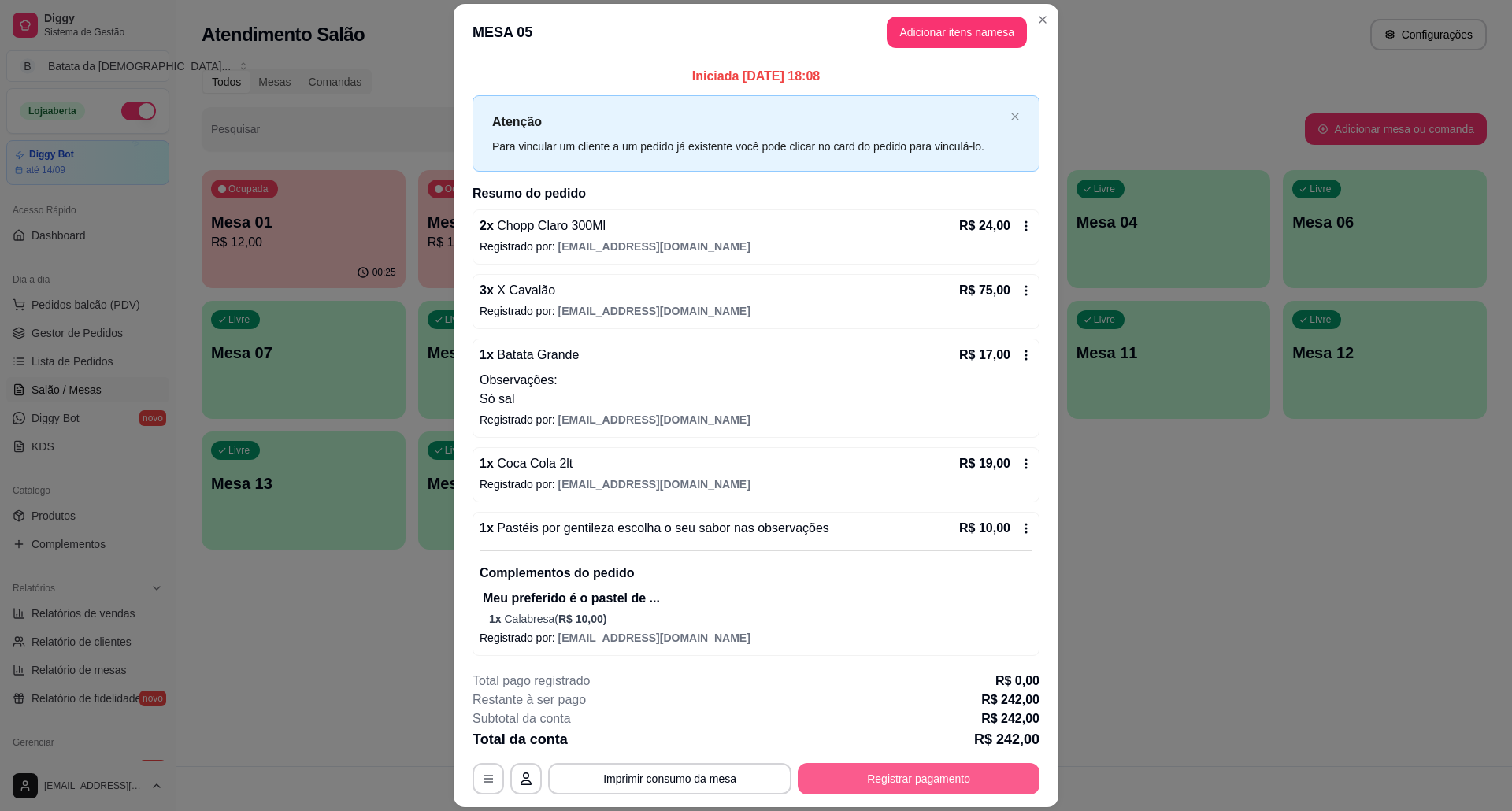
click at [841, 775] on button "Registrar pagamento" at bounding box center [918, 779] width 242 height 32
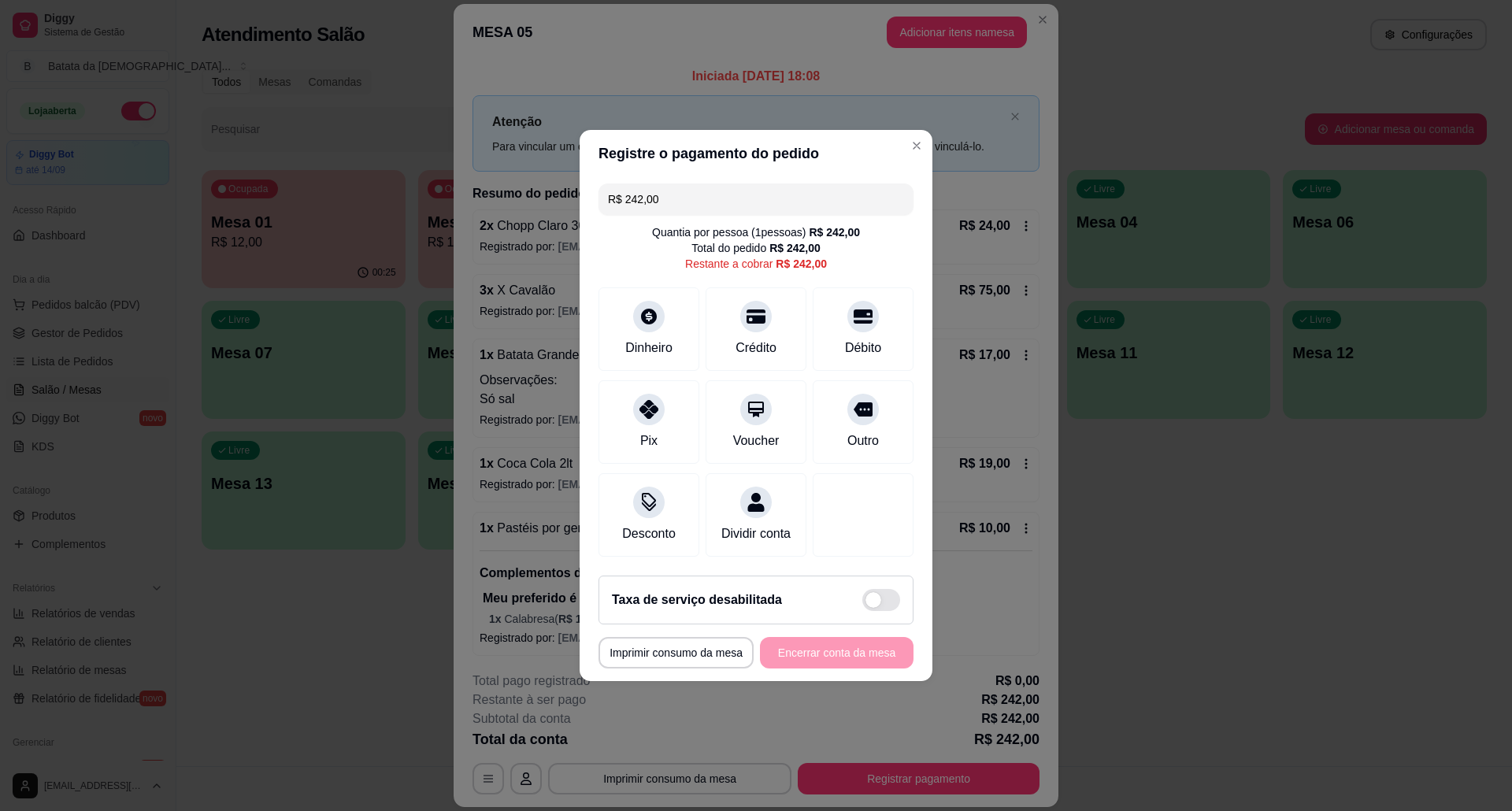
click at [747, 178] on div "R$ 242,00 Quantia por pessoa ( 1 pessoas) R$ 242,00 Total do pedido R$ 242,00 R…" at bounding box center [756, 370] width 352 height 386
click at [744, 189] on input "R$ 242,00" at bounding box center [756, 199] width 296 height 32
click at [662, 337] on div "Dinheiro" at bounding box center [649, 347] width 52 height 21
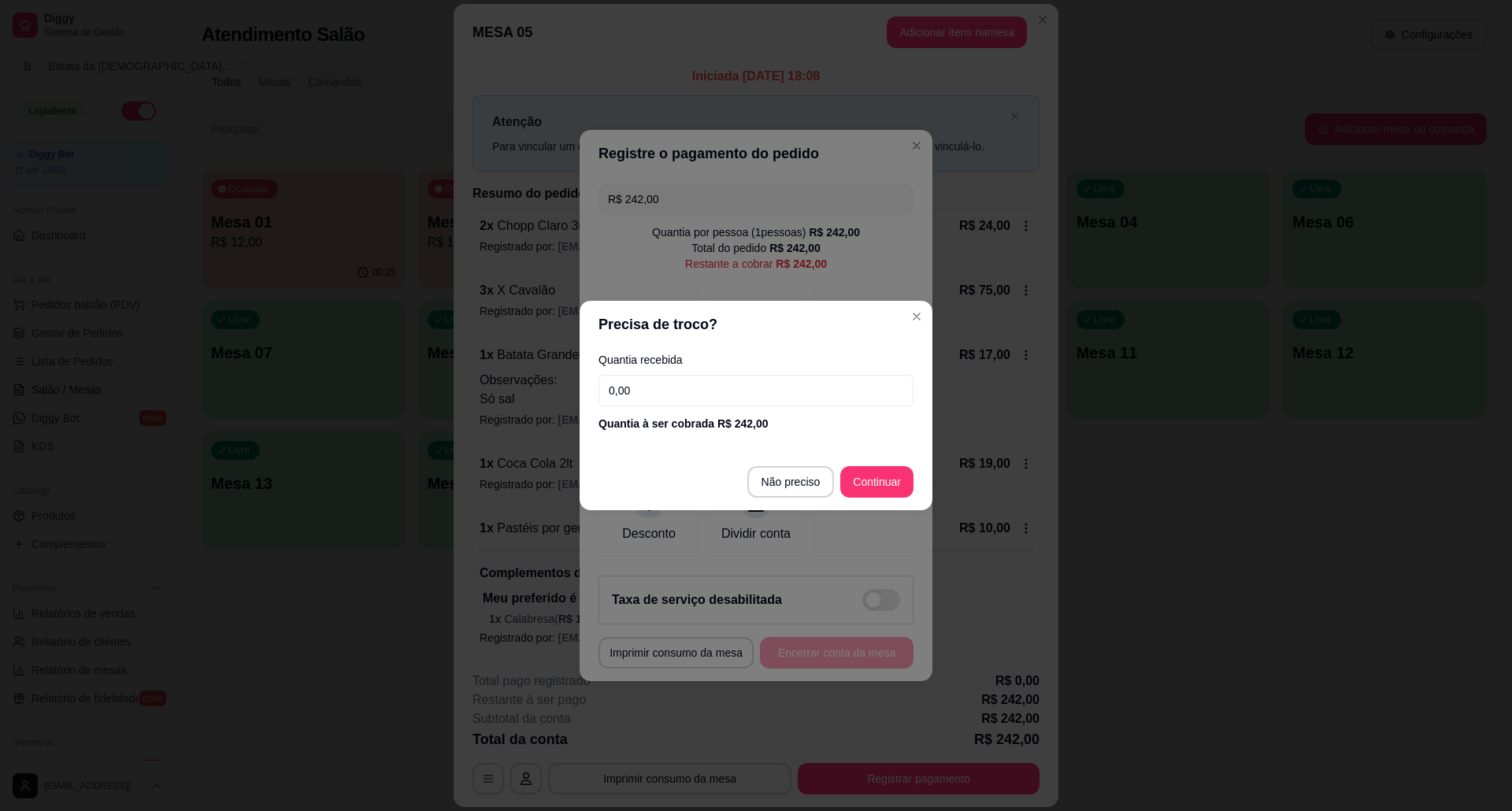
click at [734, 375] on input "0,00" at bounding box center [756, 391] width 315 height 32
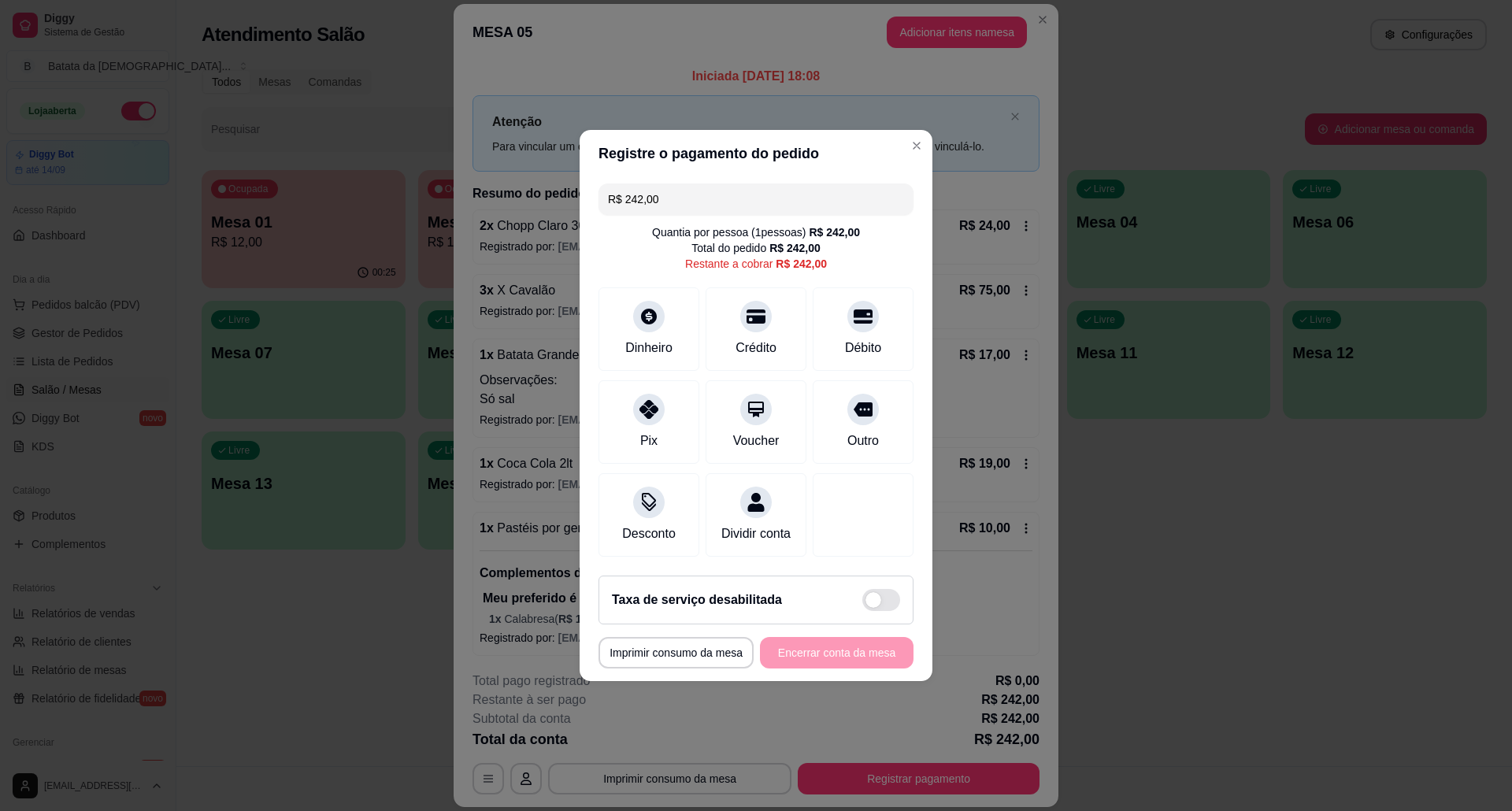
click at [718, 183] on input "R$ 242,00" at bounding box center [756, 199] width 296 height 32
type input "R$ 0,00"
click at [611, 320] on div "Dinheiro" at bounding box center [649, 326] width 111 height 93
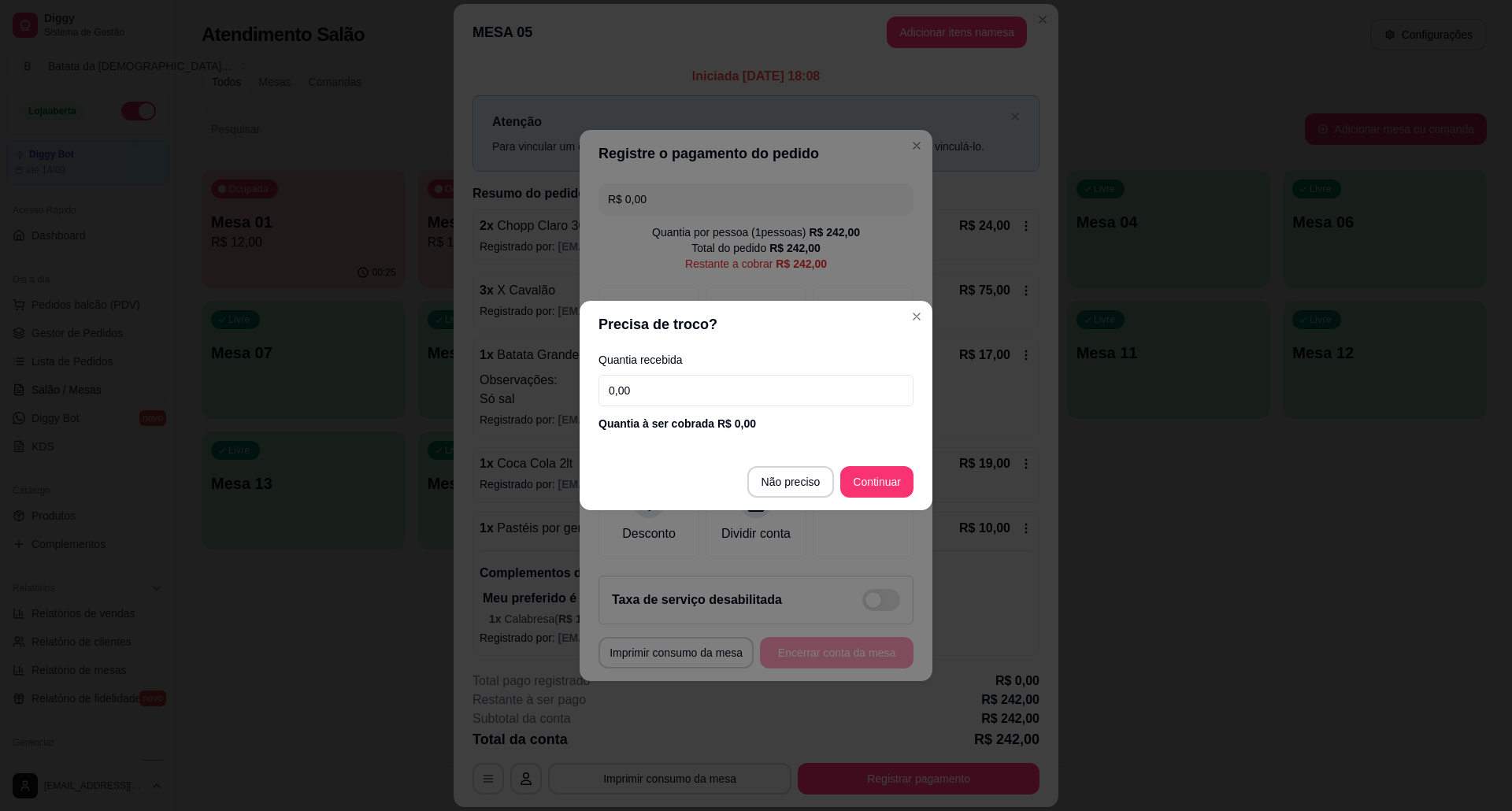
click at [679, 404] on input "0,00" at bounding box center [756, 391] width 315 height 32
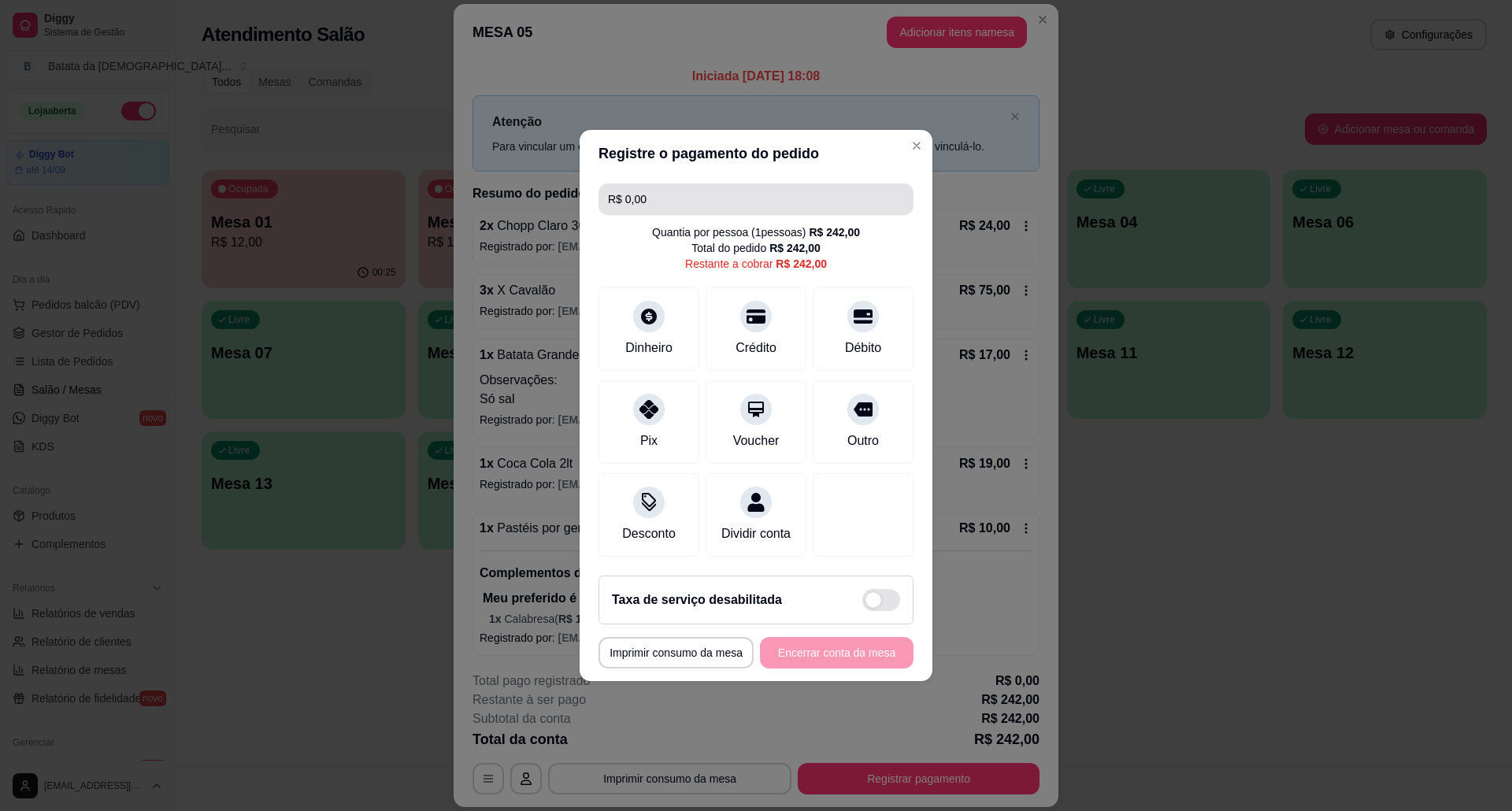
click at [661, 187] on input "R$ 0,00" at bounding box center [756, 199] width 296 height 32
click at [757, 492] on icon at bounding box center [756, 498] width 21 height 21
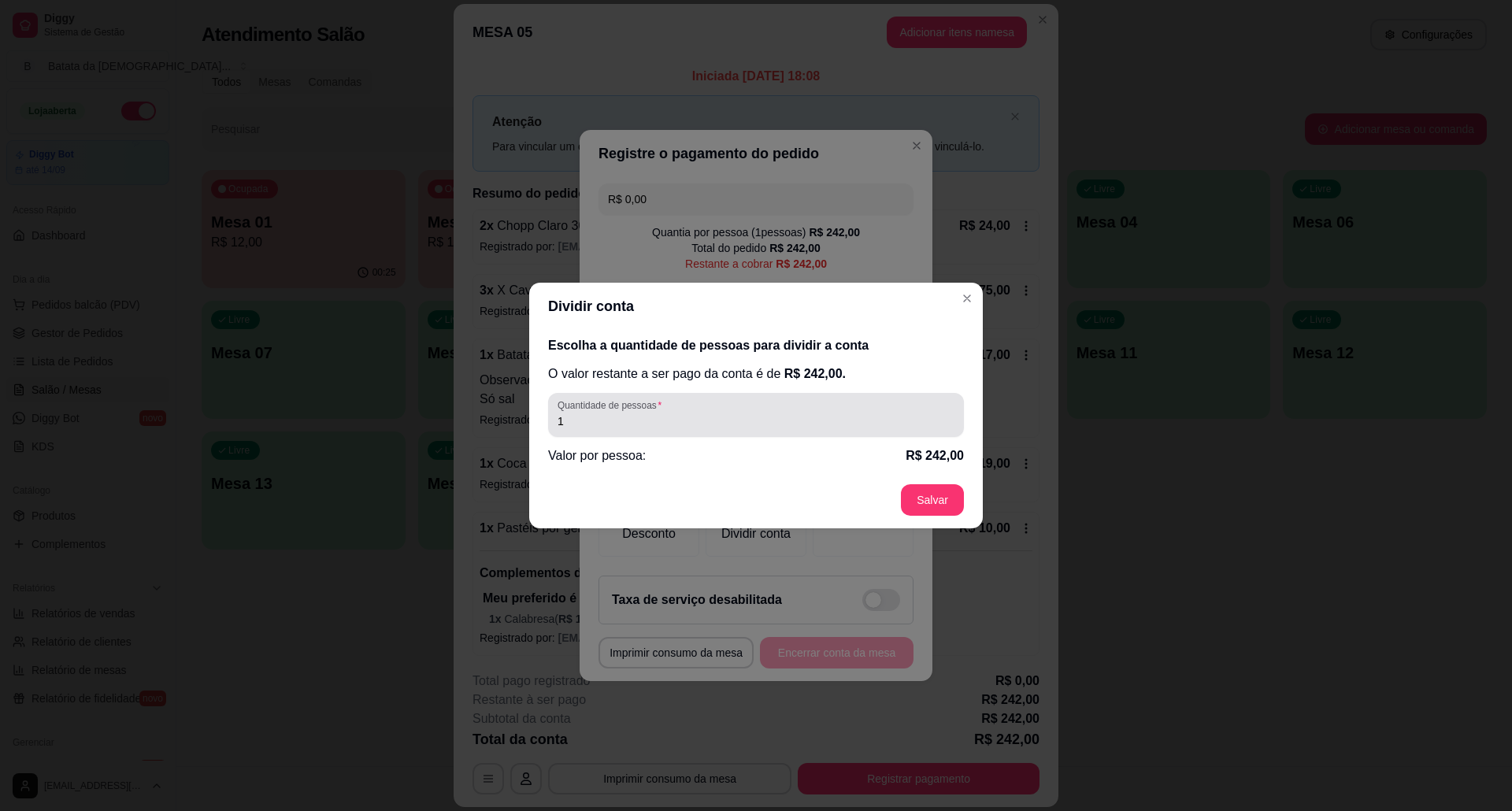
click at [702, 403] on div "1" at bounding box center [756, 415] width 397 height 32
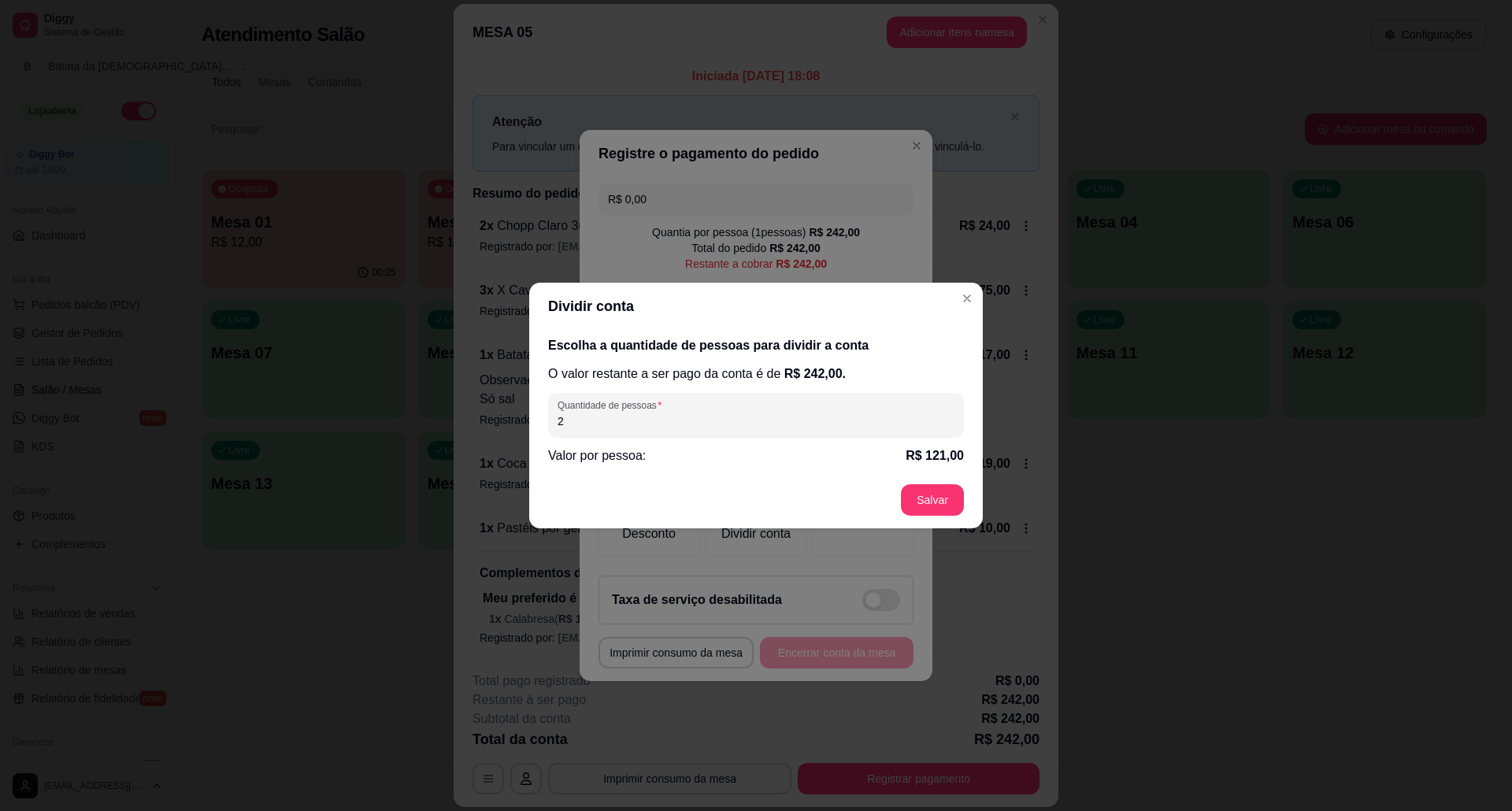
type input "2"
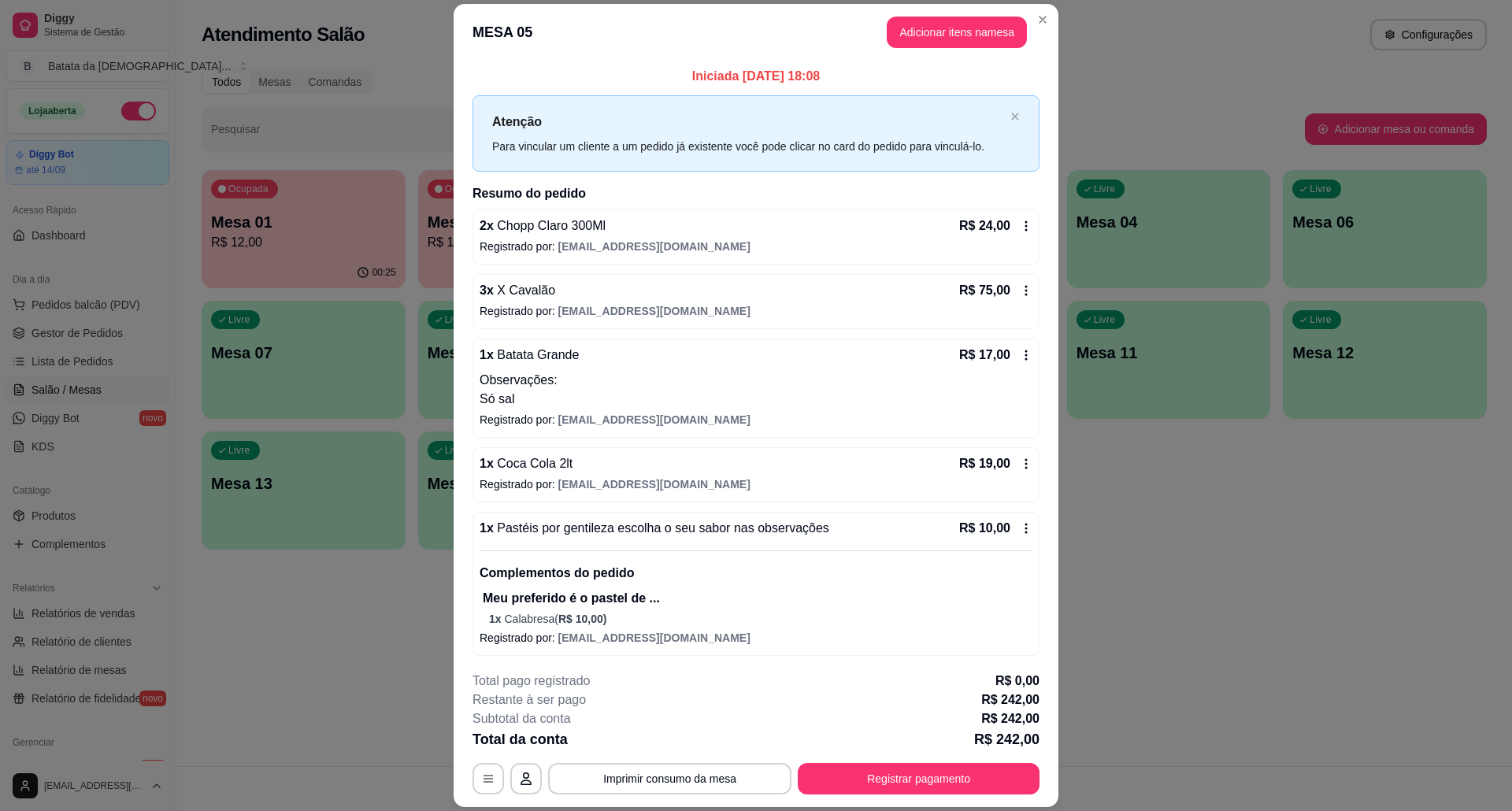
click at [901, 798] on footer "**********" at bounding box center [756, 733] width 605 height 148
click at [901, 779] on button "Registrar pagamento" at bounding box center [918, 779] width 242 height 32
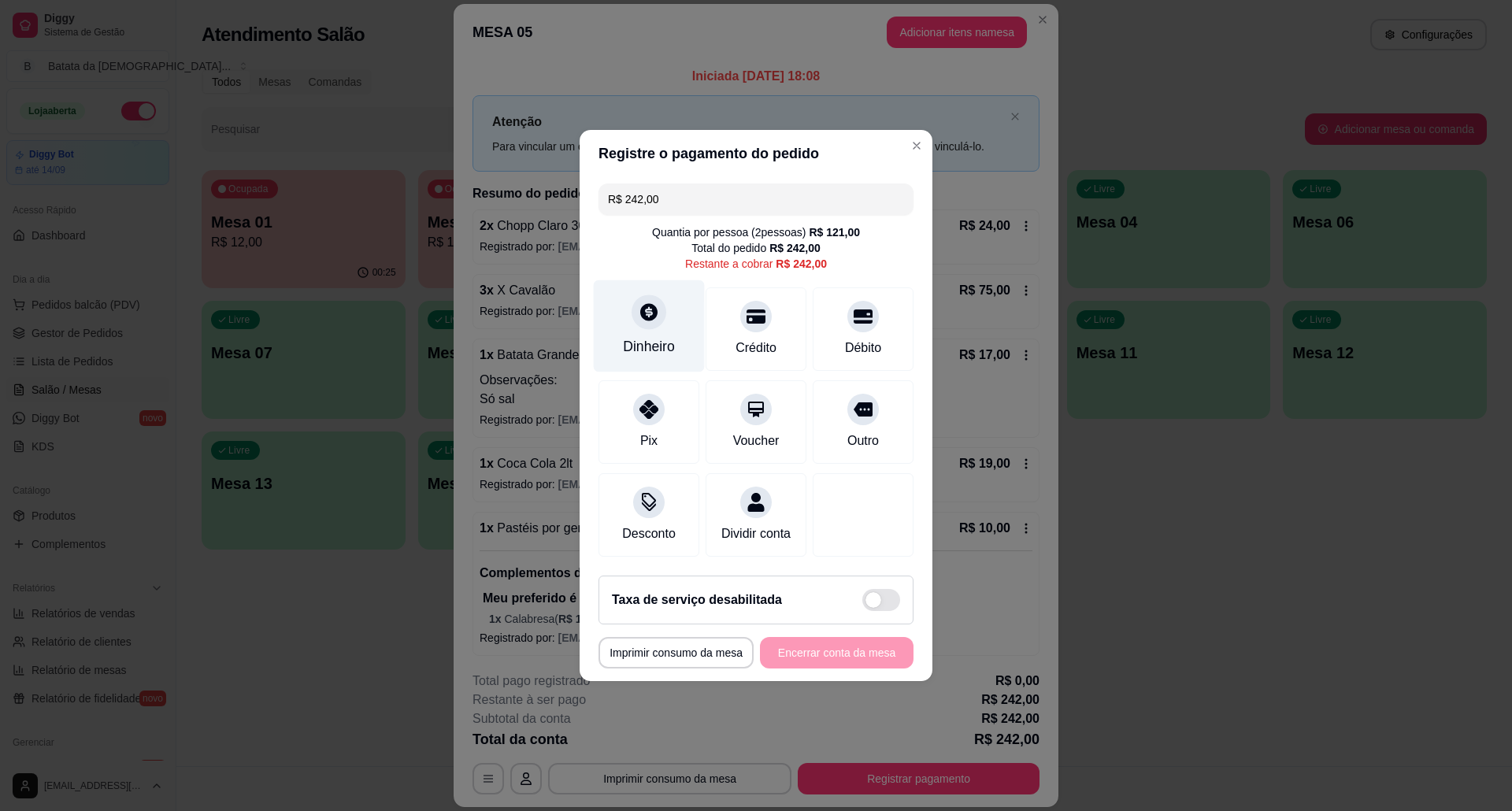
click at [639, 310] on icon at bounding box center [648, 312] width 21 height 21
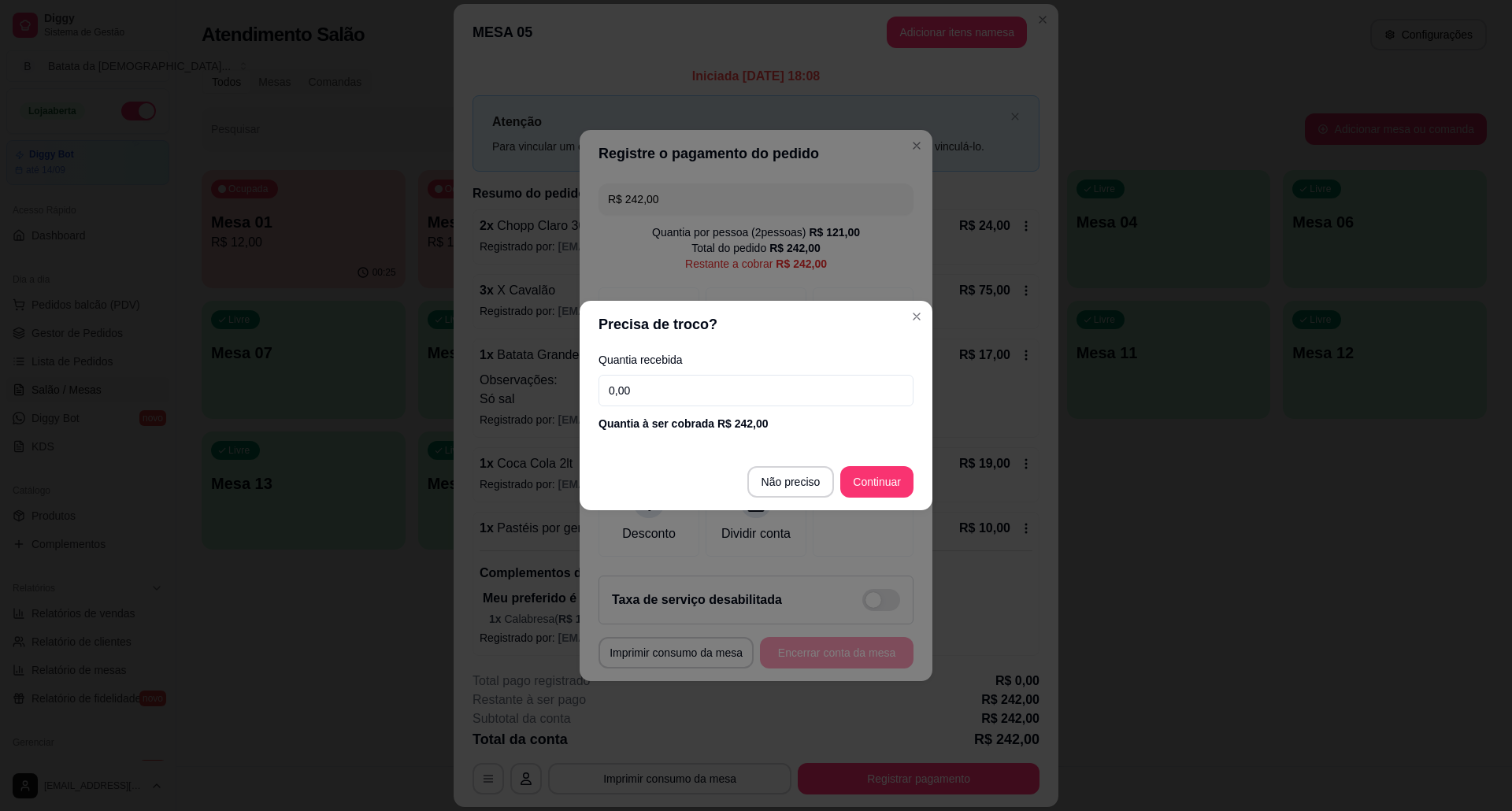
click at [757, 386] on input "0,00" at bounding box center [756, 391] width 315 height 32
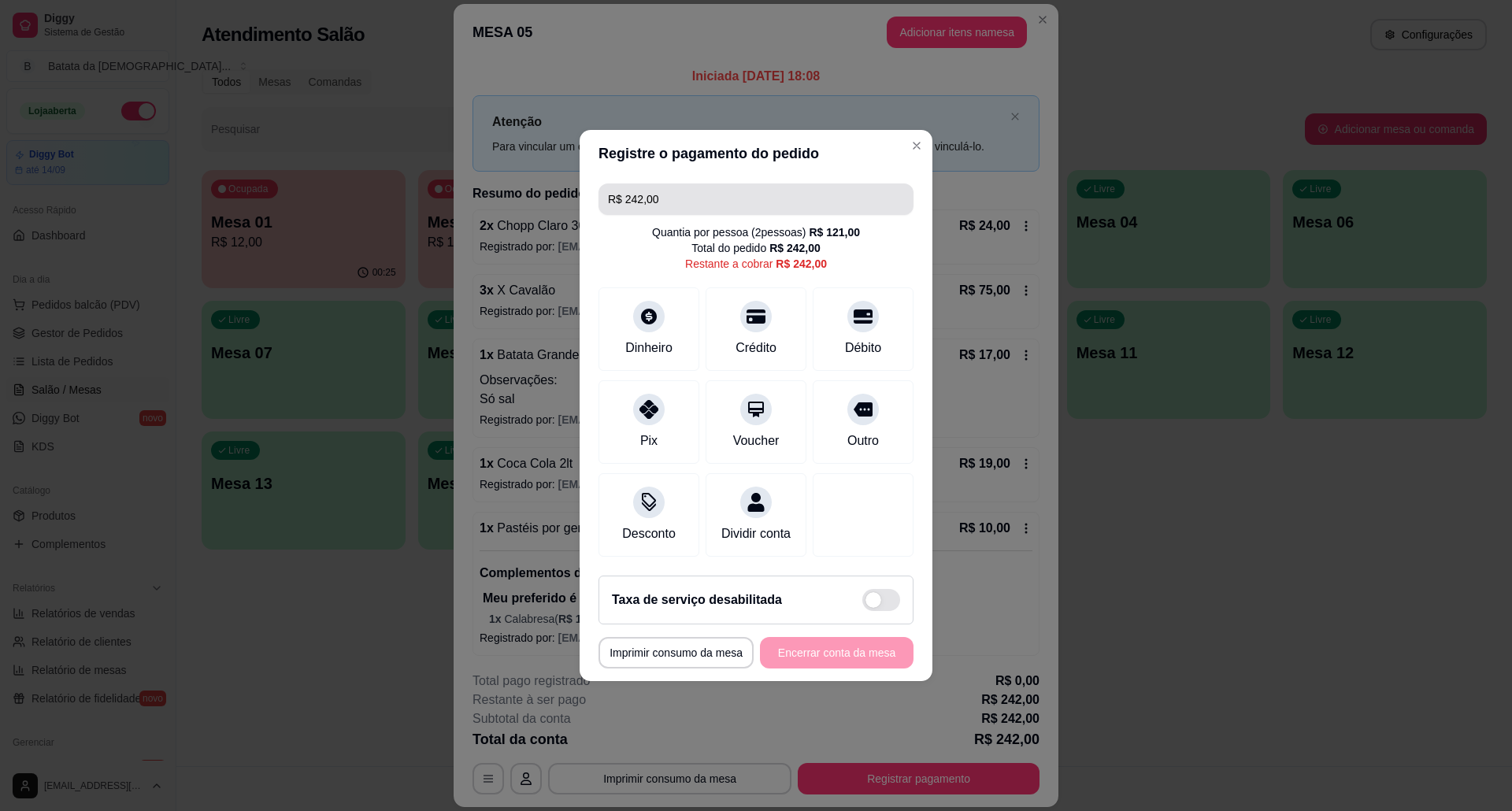
click at [764, 183] on input "R$ 242,00" at bounding box center [756, 199] width 296 height 32
click at [757, 195] on input "R$ 242,00" at bounding box center [756, 199] width 296 height 32
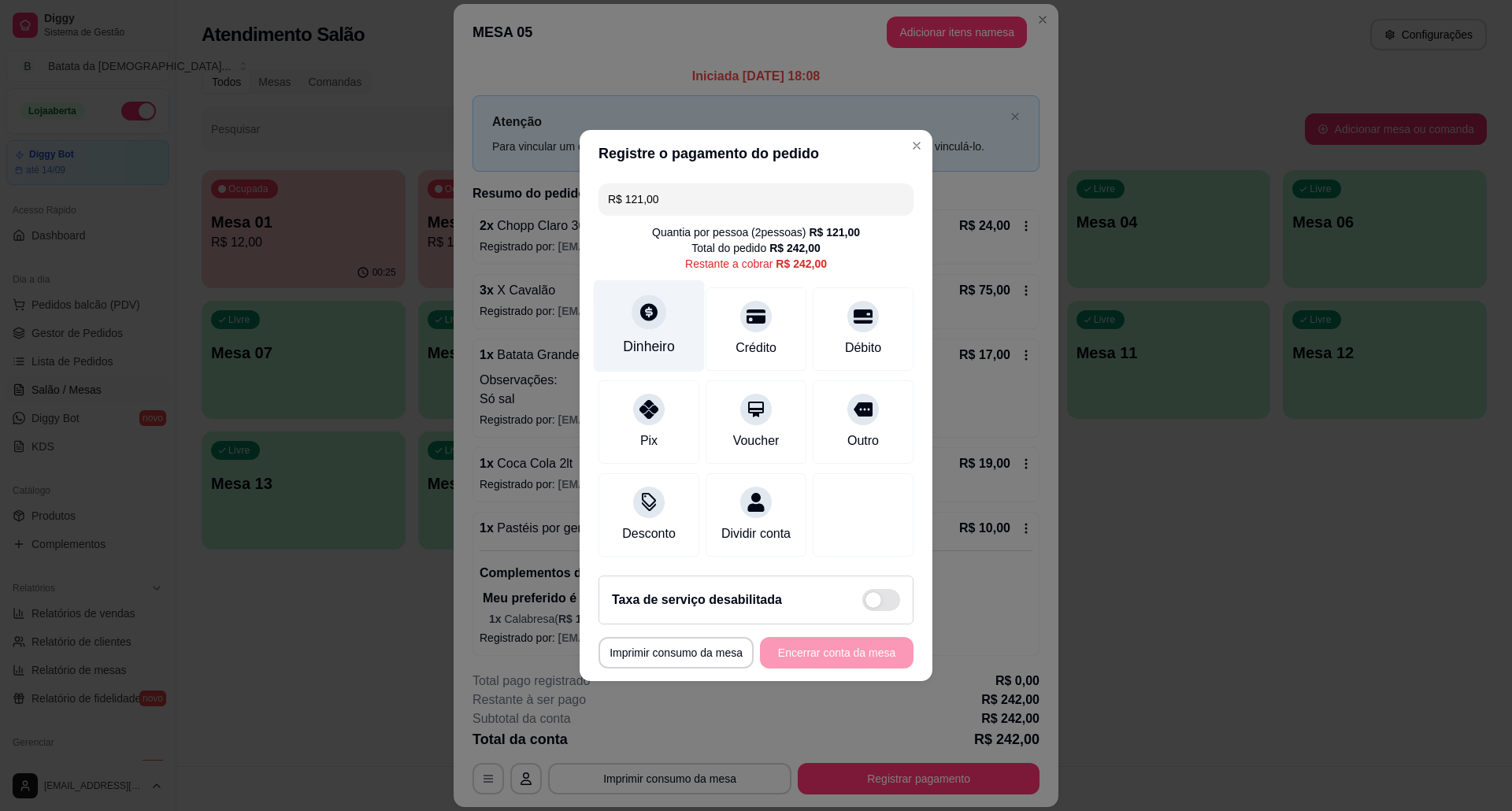
type input "R$ 121,00"
click at [656, 313] on div at bounding box center [649, 312] width 35 height 35
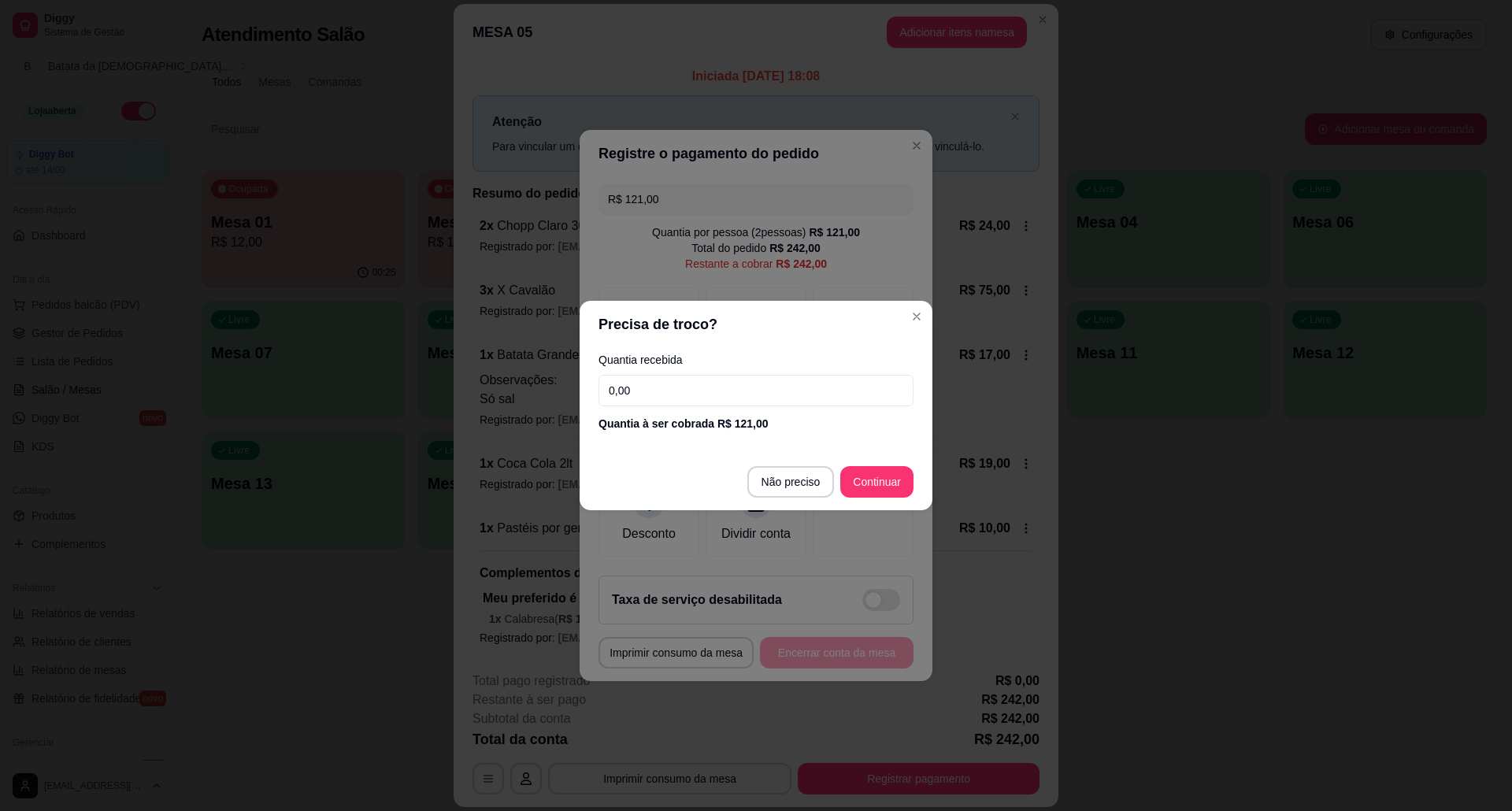
click at [770, 416] on div "Quantia à ser cobrada R$ 121,00" at bounding box center [756, 423] width 315 height 16
click at [763, 392] on input "0,00" at bounding box center [756, 391] width 315 height 32
click at [706, 382] on input "1,21" at bounding box center [756, 391] width 315 height 32
type input "121,00"
click at [855, 466] on button "Continuar" at bounding box center [876, 482] width 73 height 32
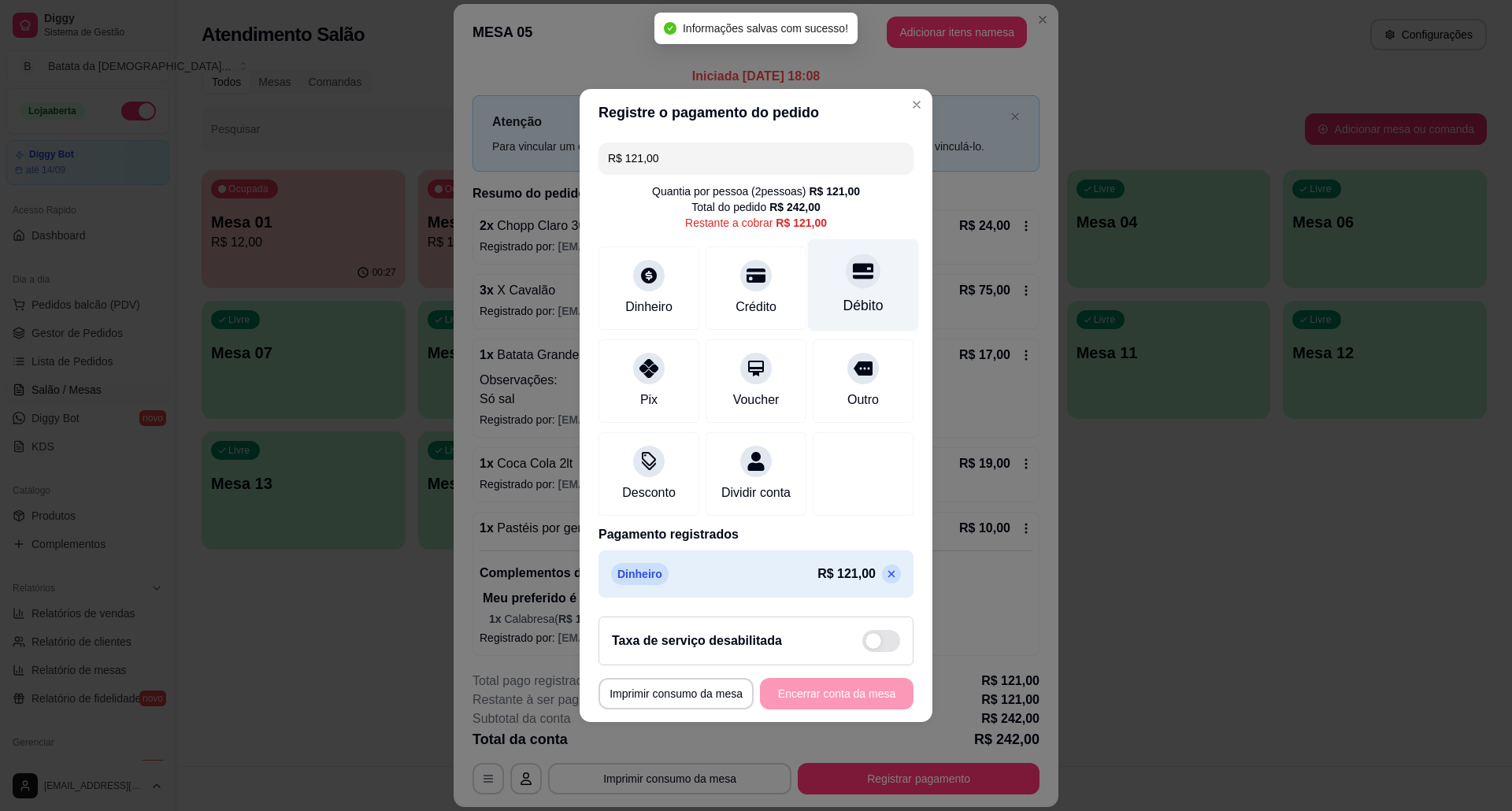
click at [853, 295] on div "Débito" at bounding box center [863, 305] width 40 height 21
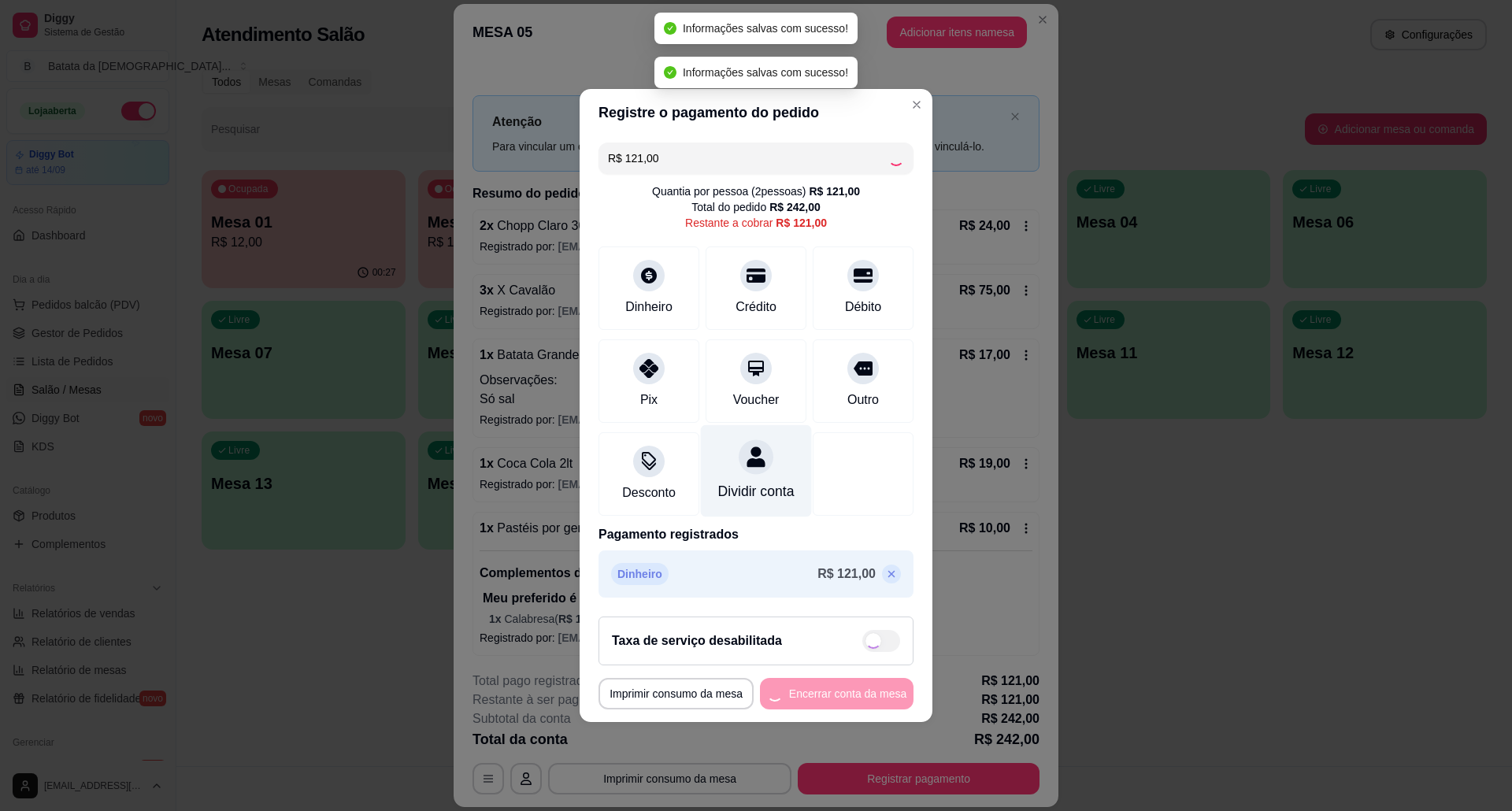
type input "R$ 0,00"
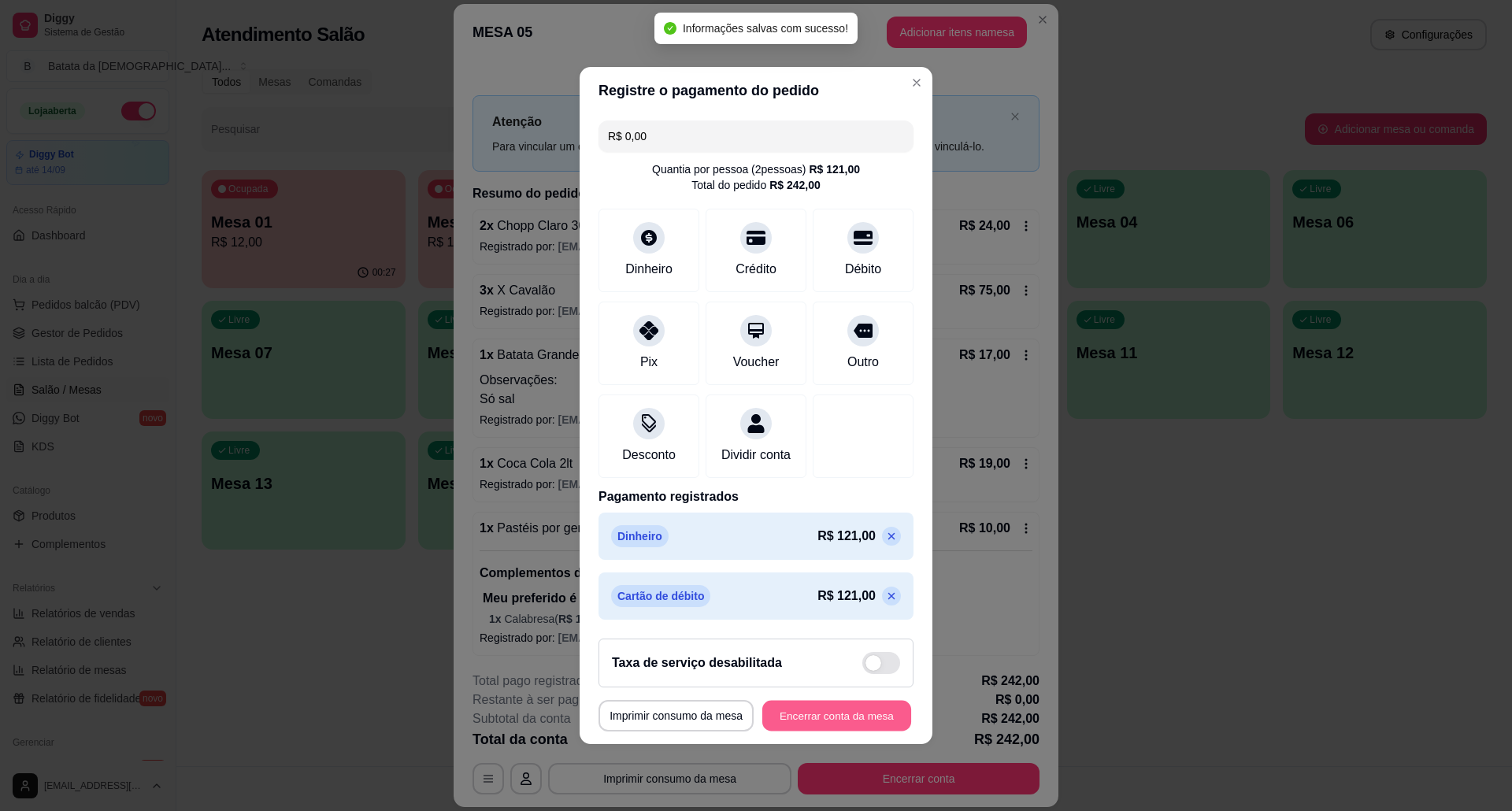
click at [789, 724] on button "Encerrar conta da mesa" at bounding box center [836, 716] width 149 height 31
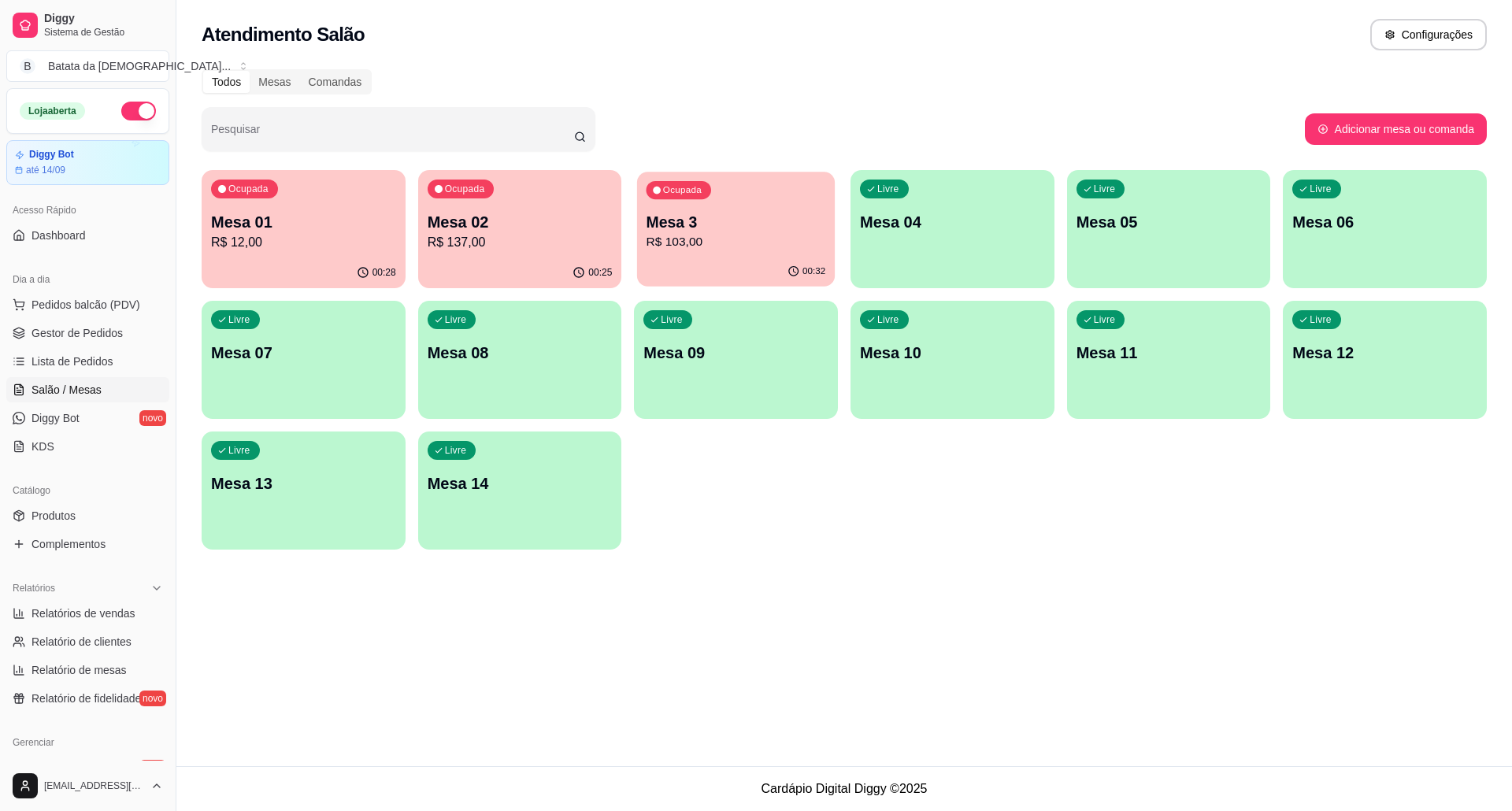
click at [800, 282] on div "00:32" at bounding box center [736, 272] width 197 height 30
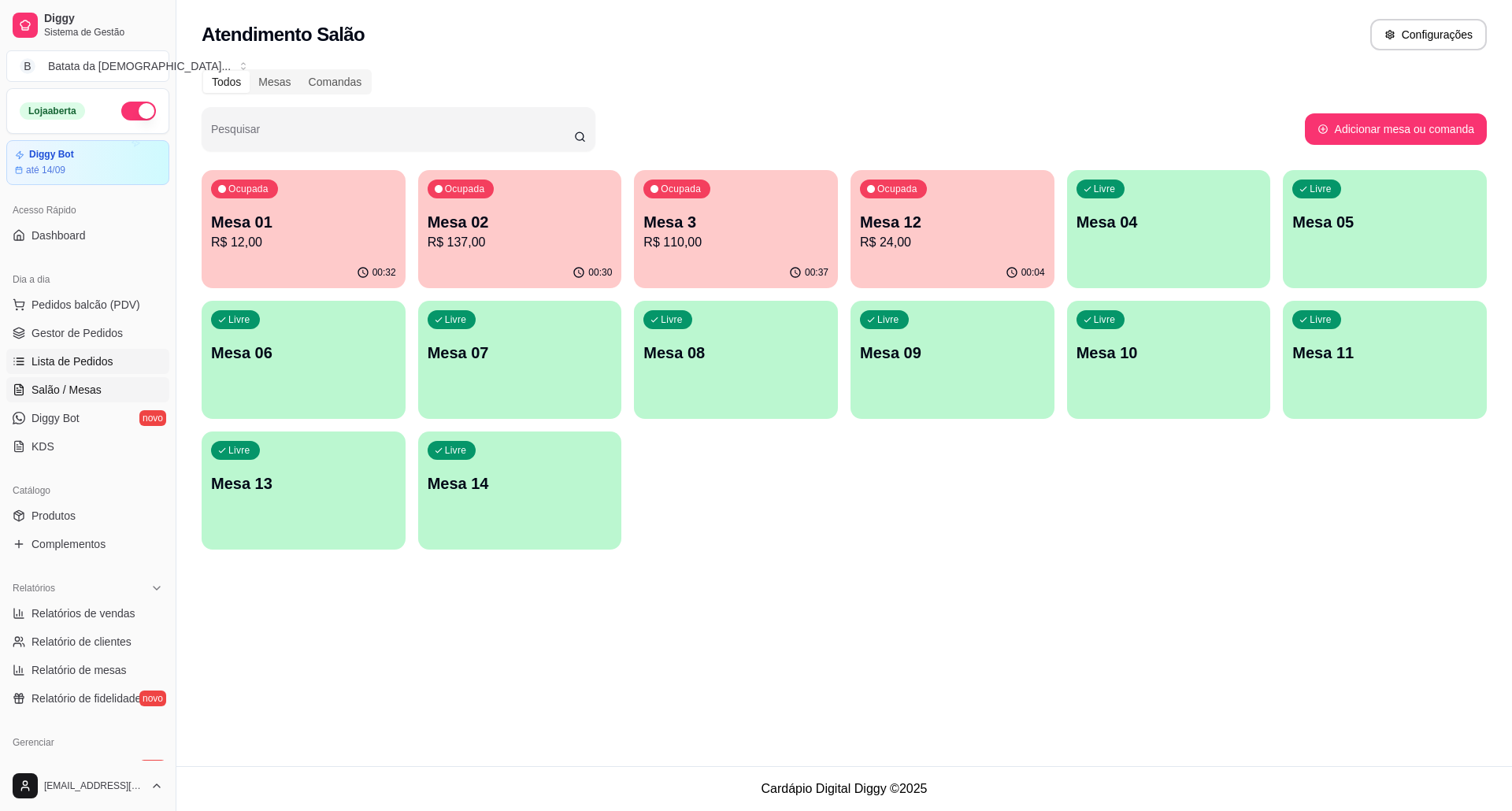
click at [107, 368] on span "Lista de Pedidos" at bounding box center [72, 361] width 82 height 16
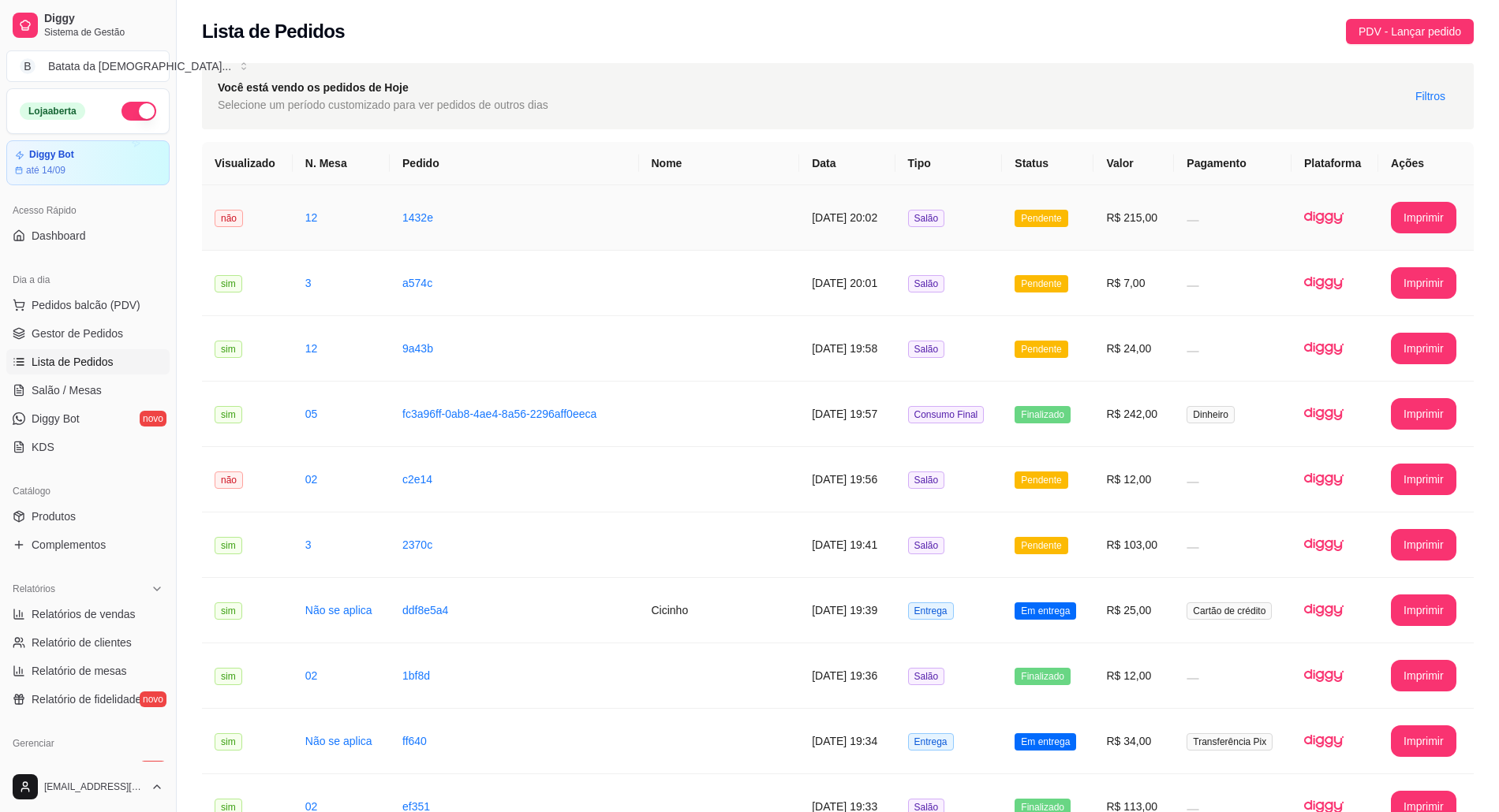
click at [1120, 202] on td "R$ 215,00" at bounding box center [1133, 218] width 80 height 65
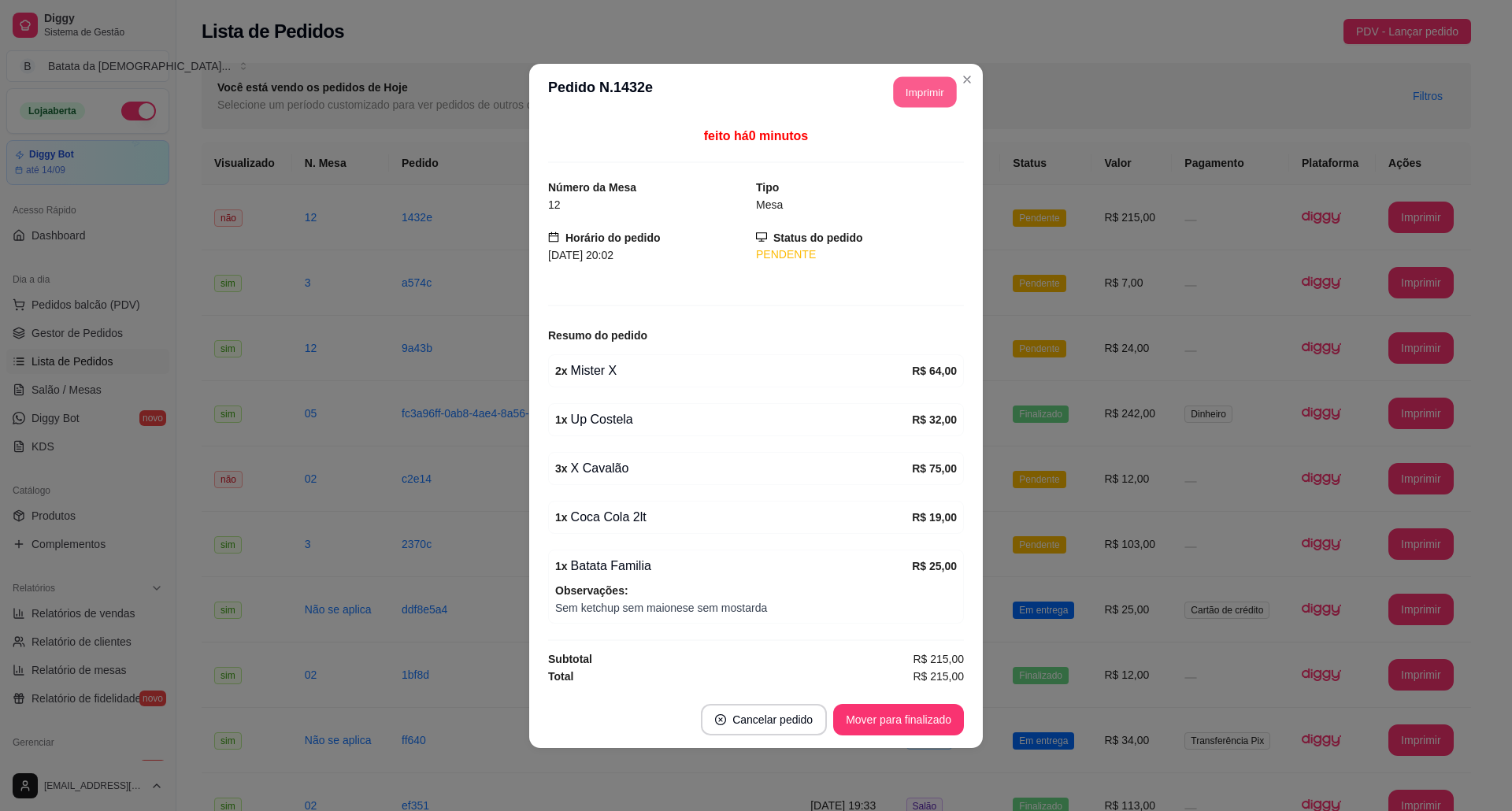
click at [916, 82] on button "Imprimir" at bounding box center [926, 92] width 63 height 31
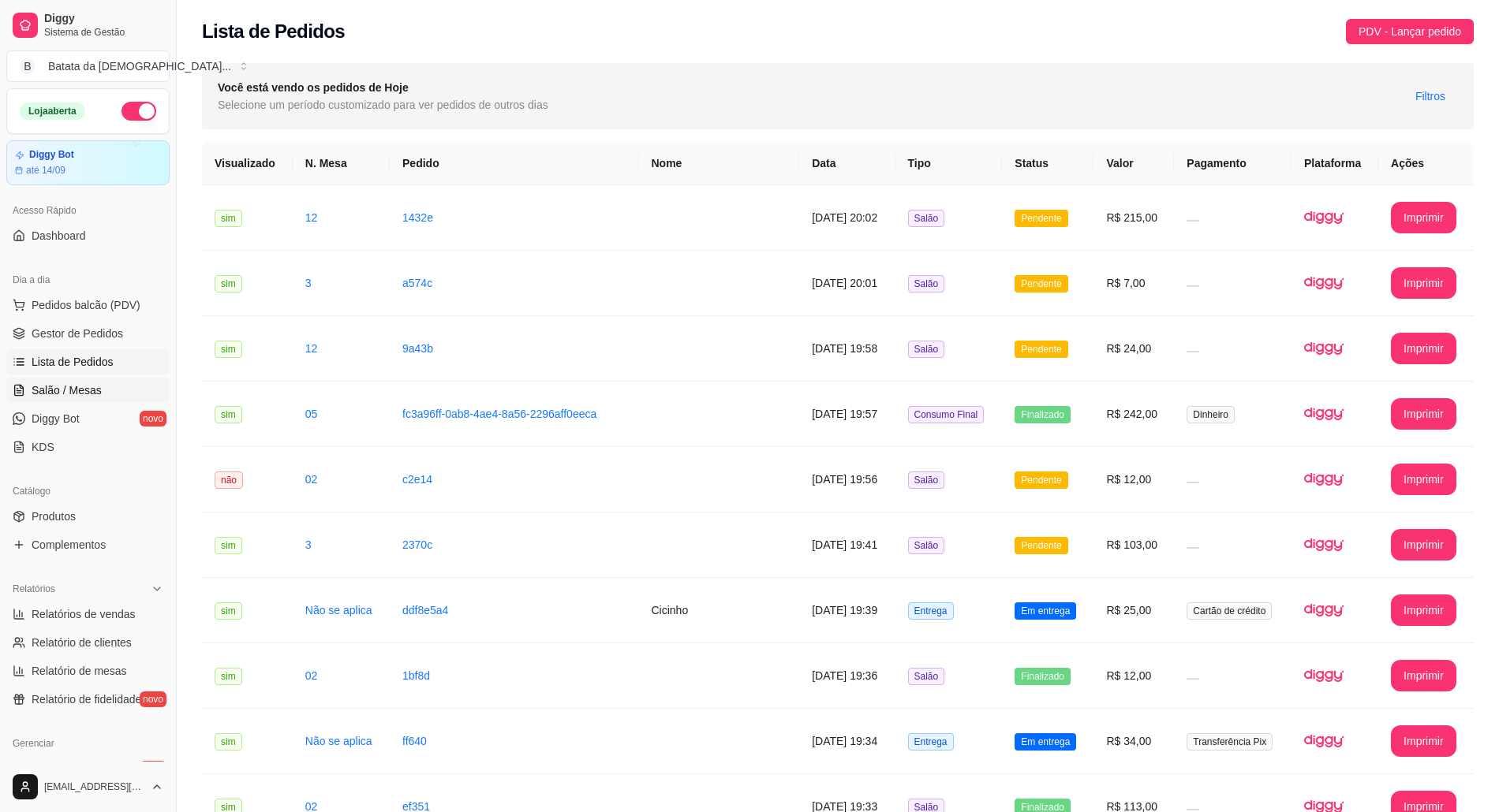
click at [123, 382] on link "Salão / Mesas" at bounding box center [88, 391] width 164 height 25
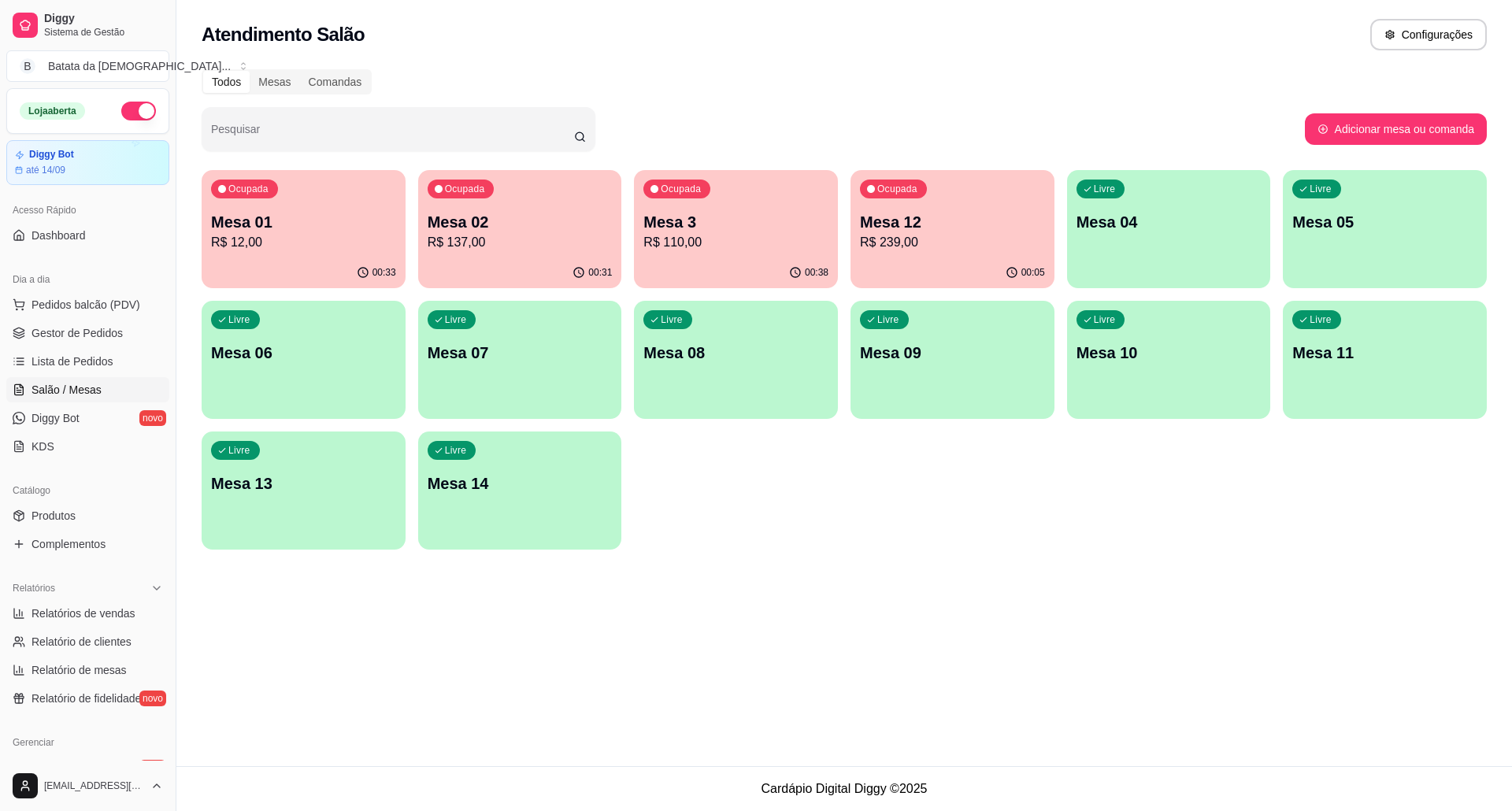
click at [243, 283] on div "00:33" at bounding box center [303, 273] width 204 height 31
click at [124, 350] on link "Lista de Pedidos" at bounding box center [88, 362] width 163 height 25
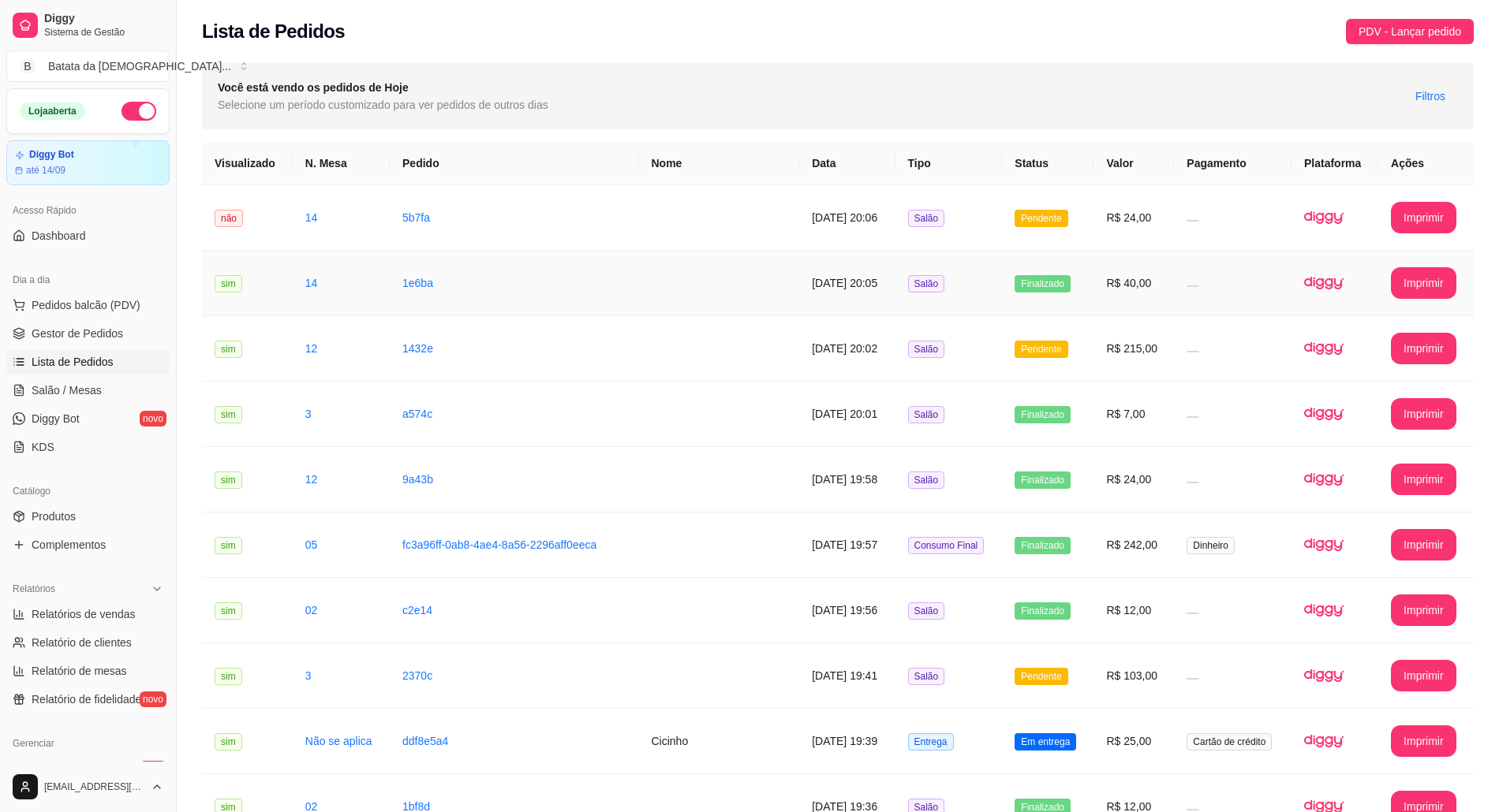
click at [850, 301] on td "16/08/2025 às 20:05" at bounding box center [846, 284] width 95 height 65
click at [996, 219] on td "Salão" at bounding box center [949, 218] width 108 height 65
click at [926, 325] on td "Salão" at bounding box center [949, 349] width 108 height 65
click at [799, 382] on td "16/08/2025 às 20:01" at bounding box center [846, 414] width 95 height 65
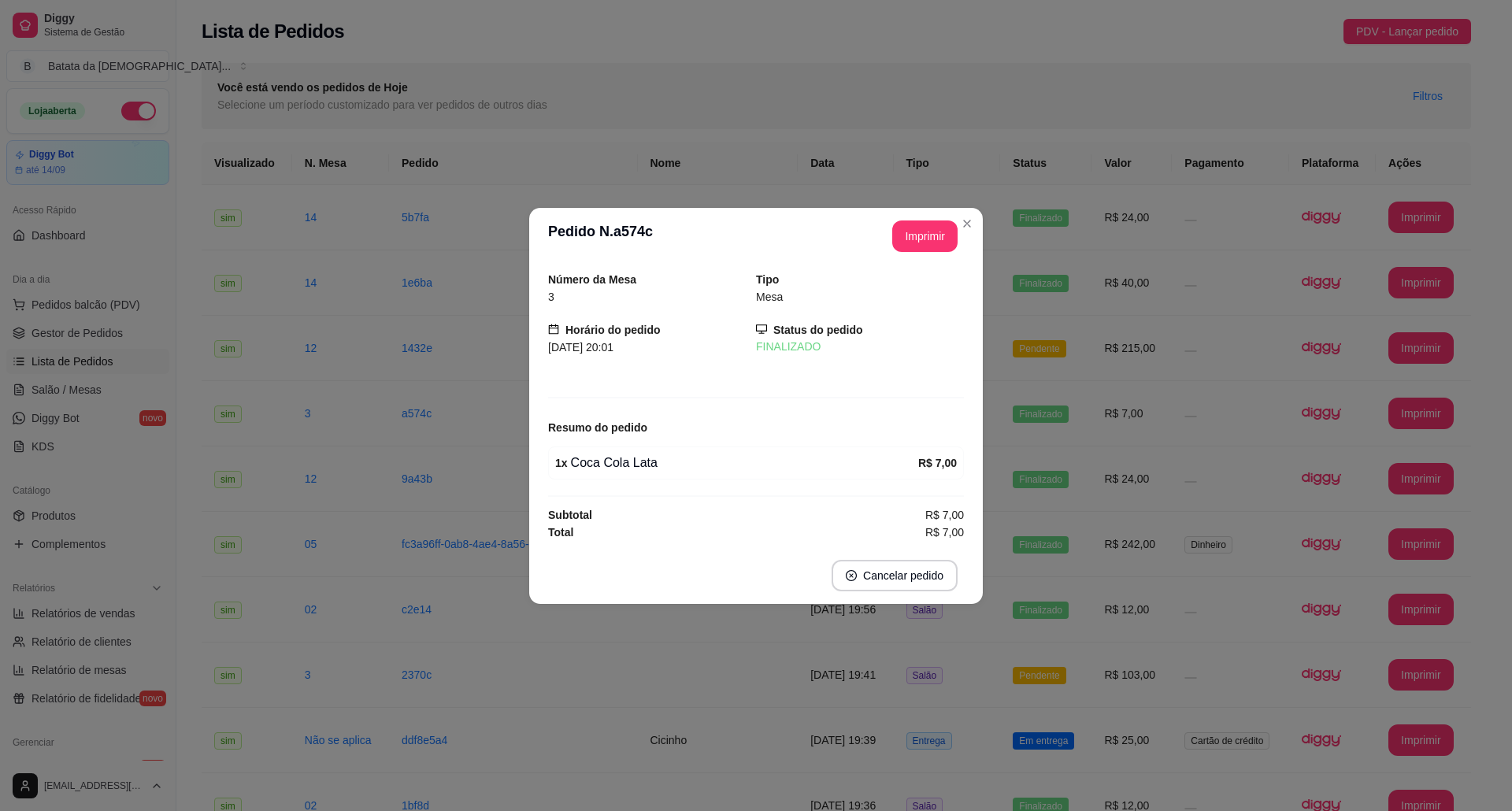
click at [977, 232] on header "**********" at bounding box center [756, 236] width 453 height 57
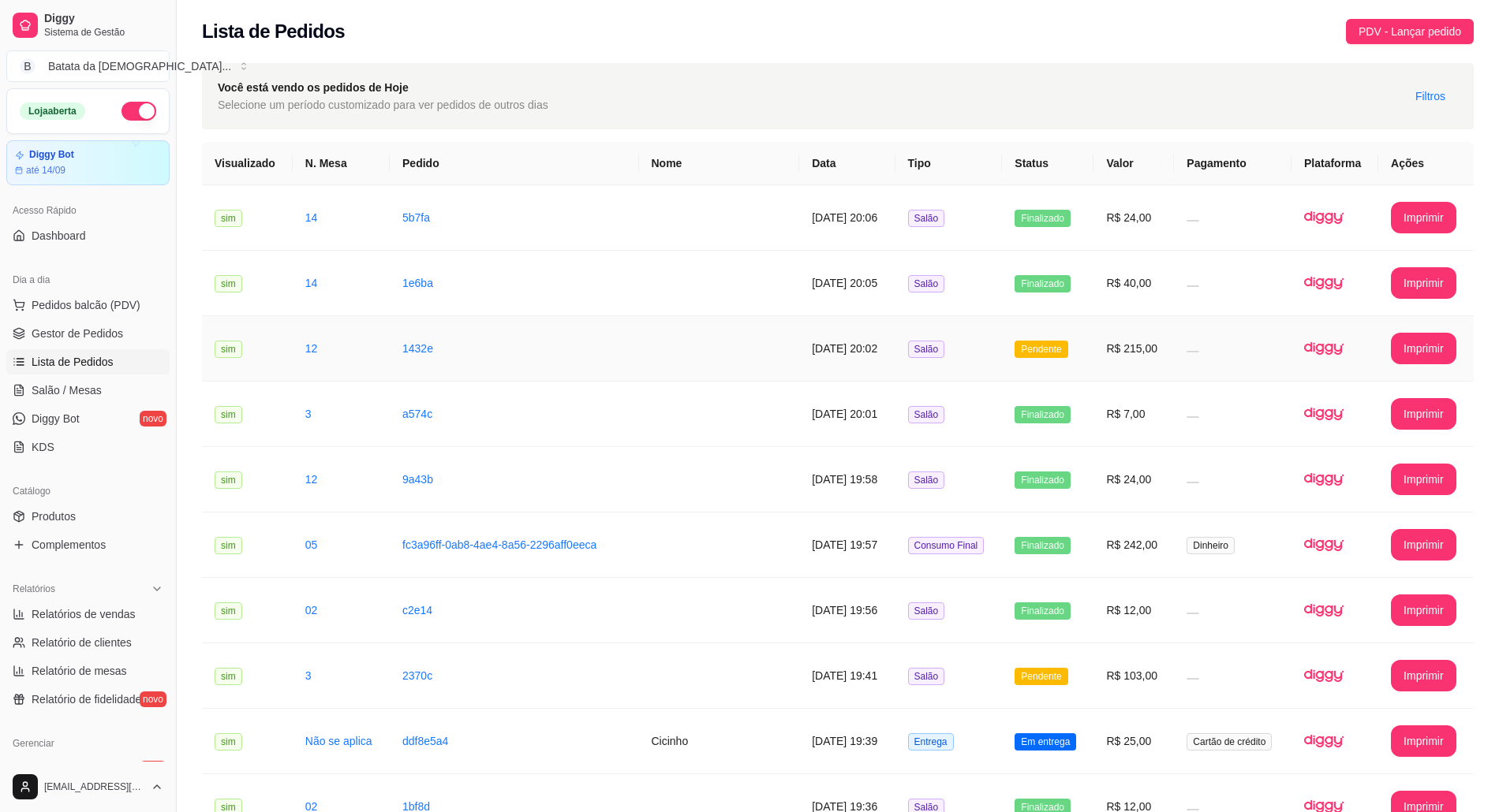
click at [929, 340] on span "Salão" at bounding box center [926, 349] width 37 height 18
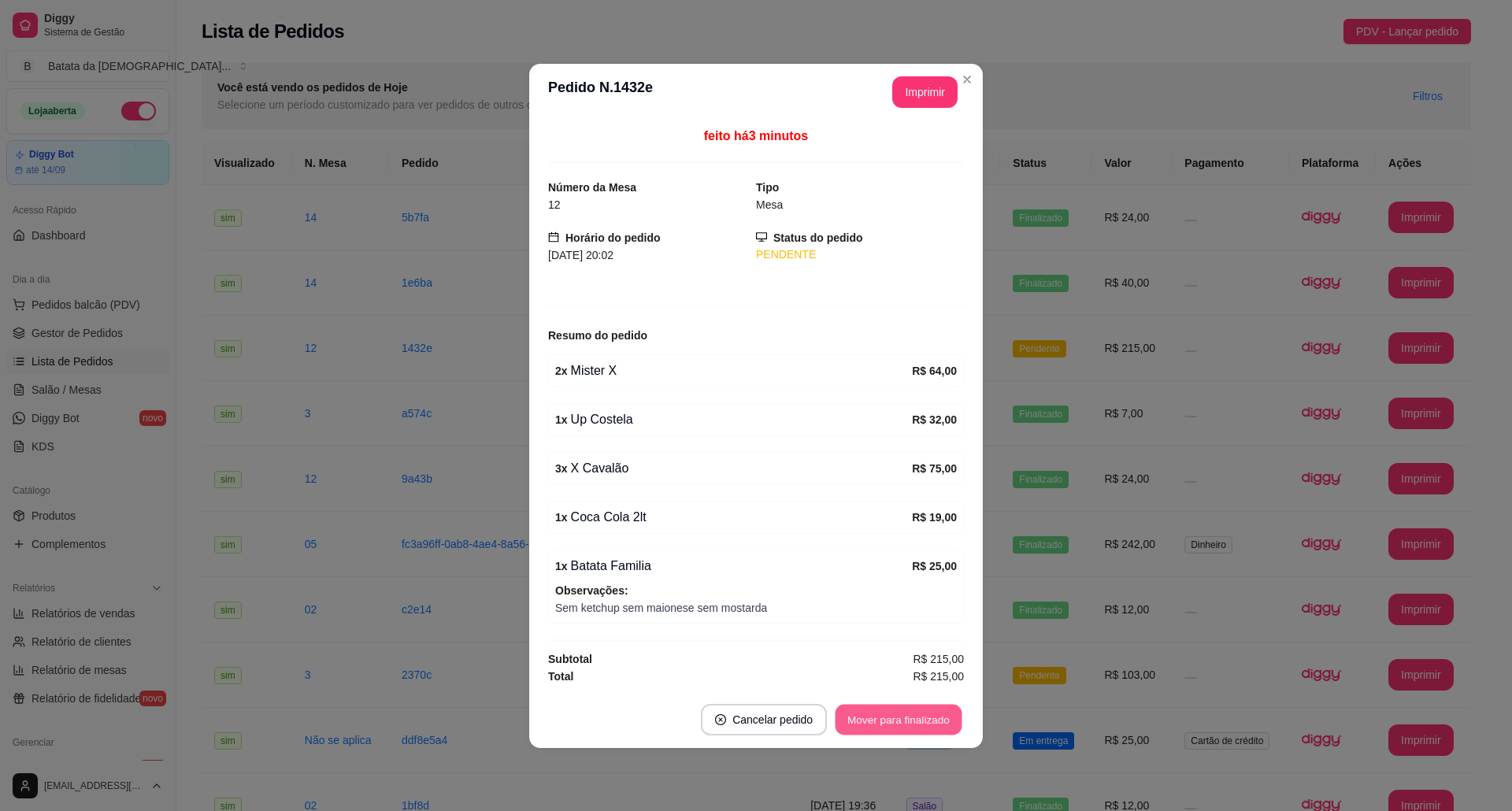
click at [908, 718] on button "Mover para finalizado" at bounding box center [899, 719] width 127 height 31
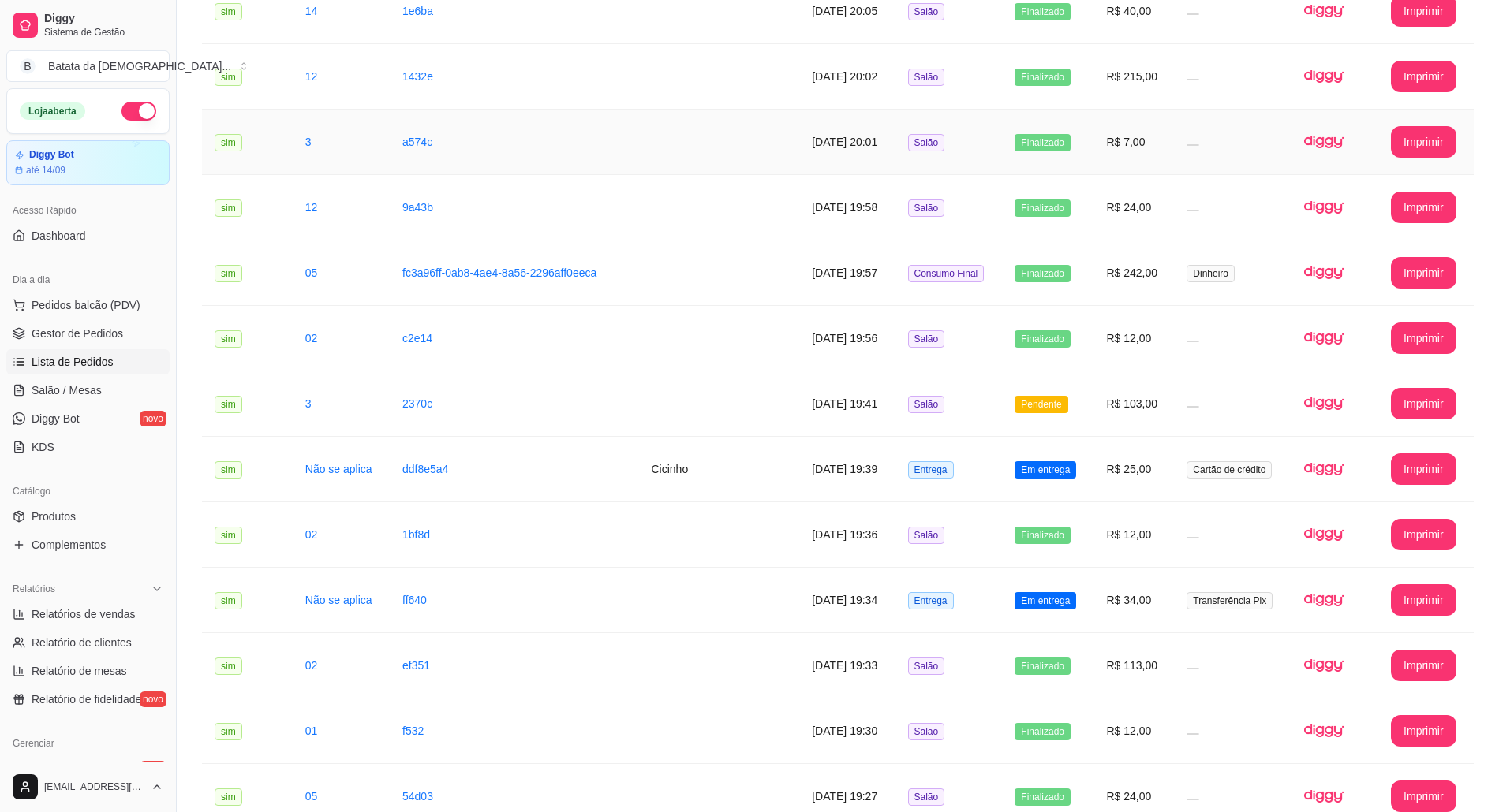
scroll to position [421, 0]
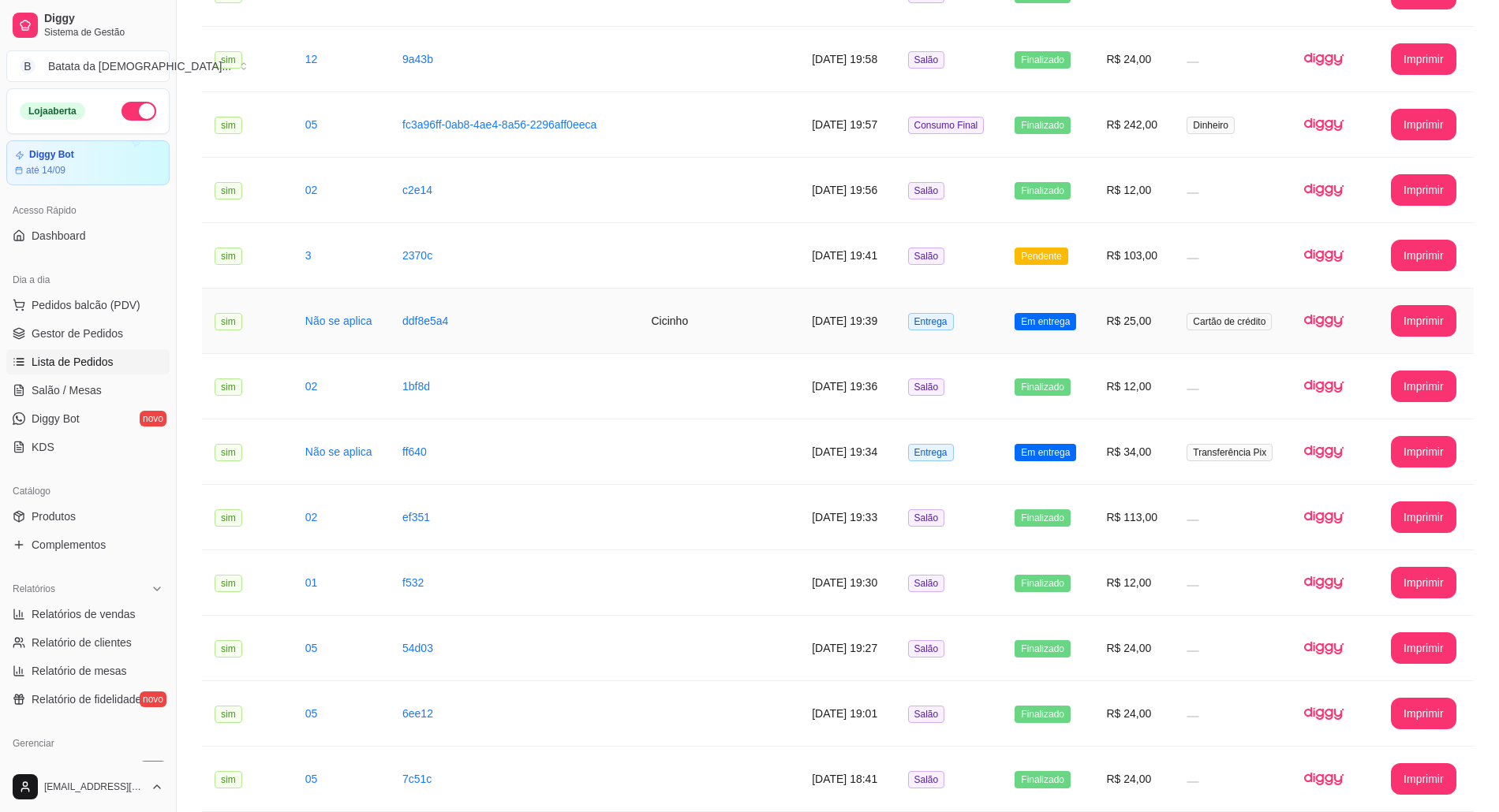
click at [1014, 323] on td "Em entrega" at bounding box center [1047, 321] width 92 height 65
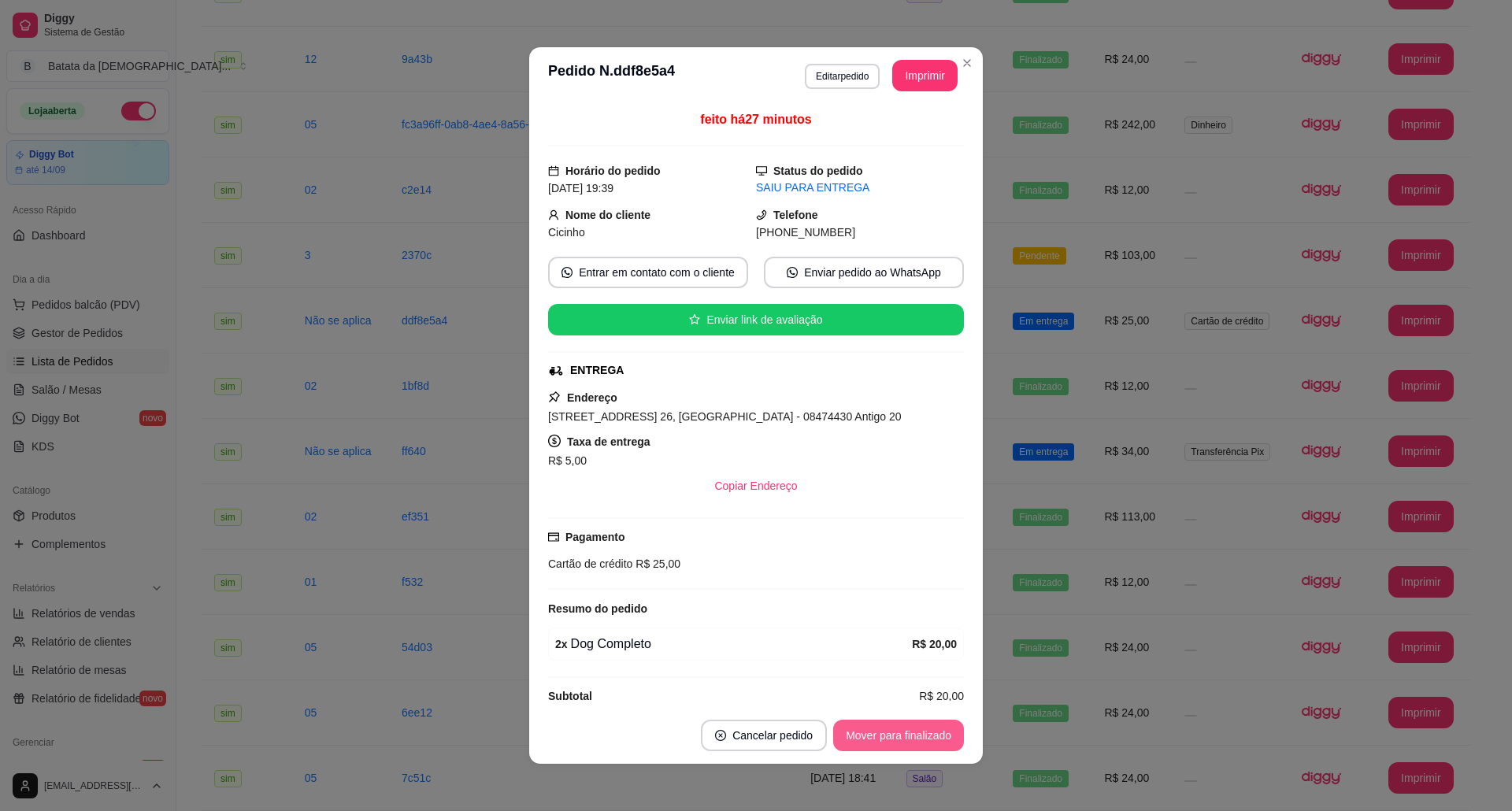
click at [882, 734] on button "Mover para finalizado" at bounding box center [898, 736] width 131 height 32
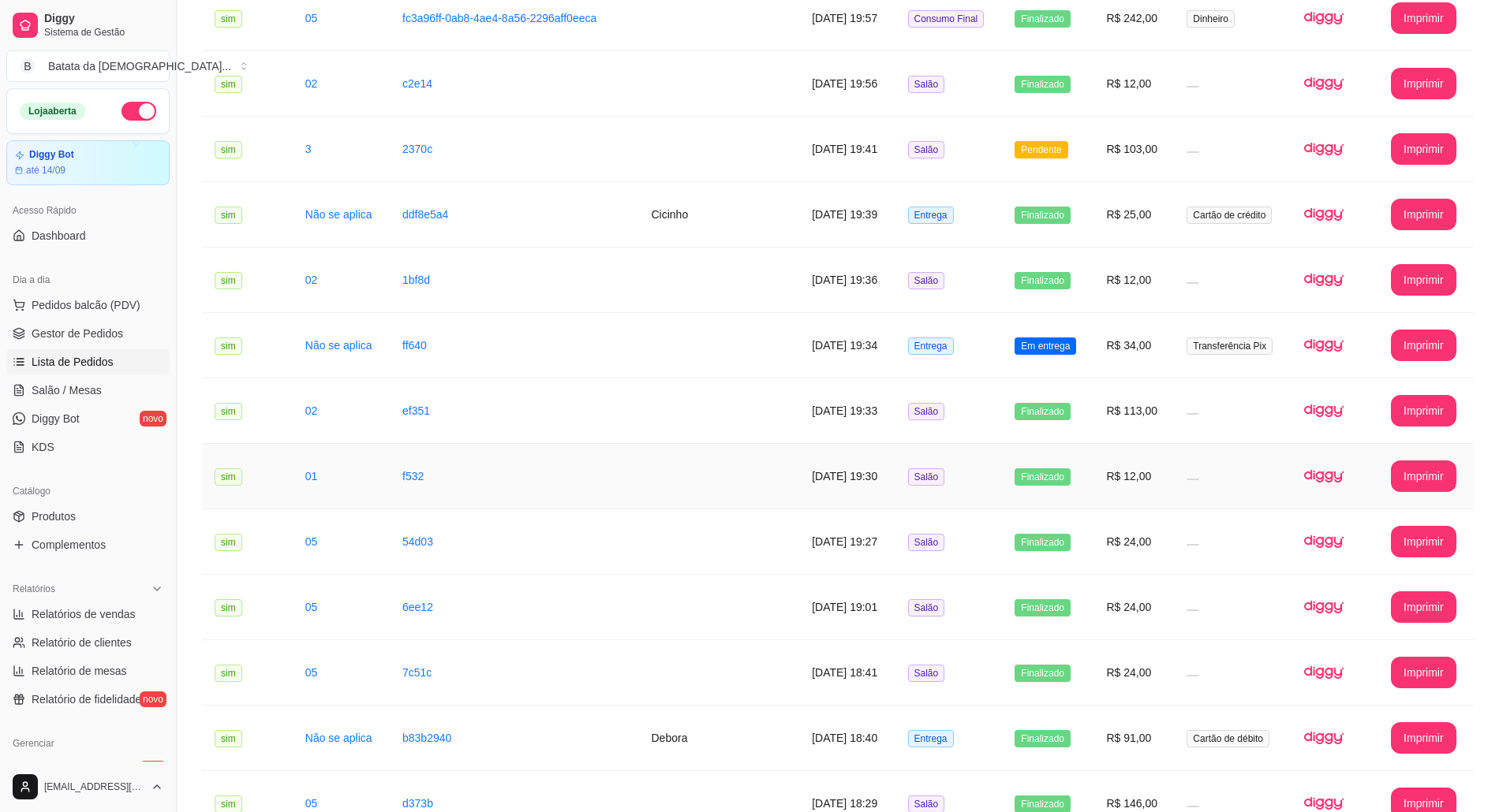
scroll to position [631, 0]
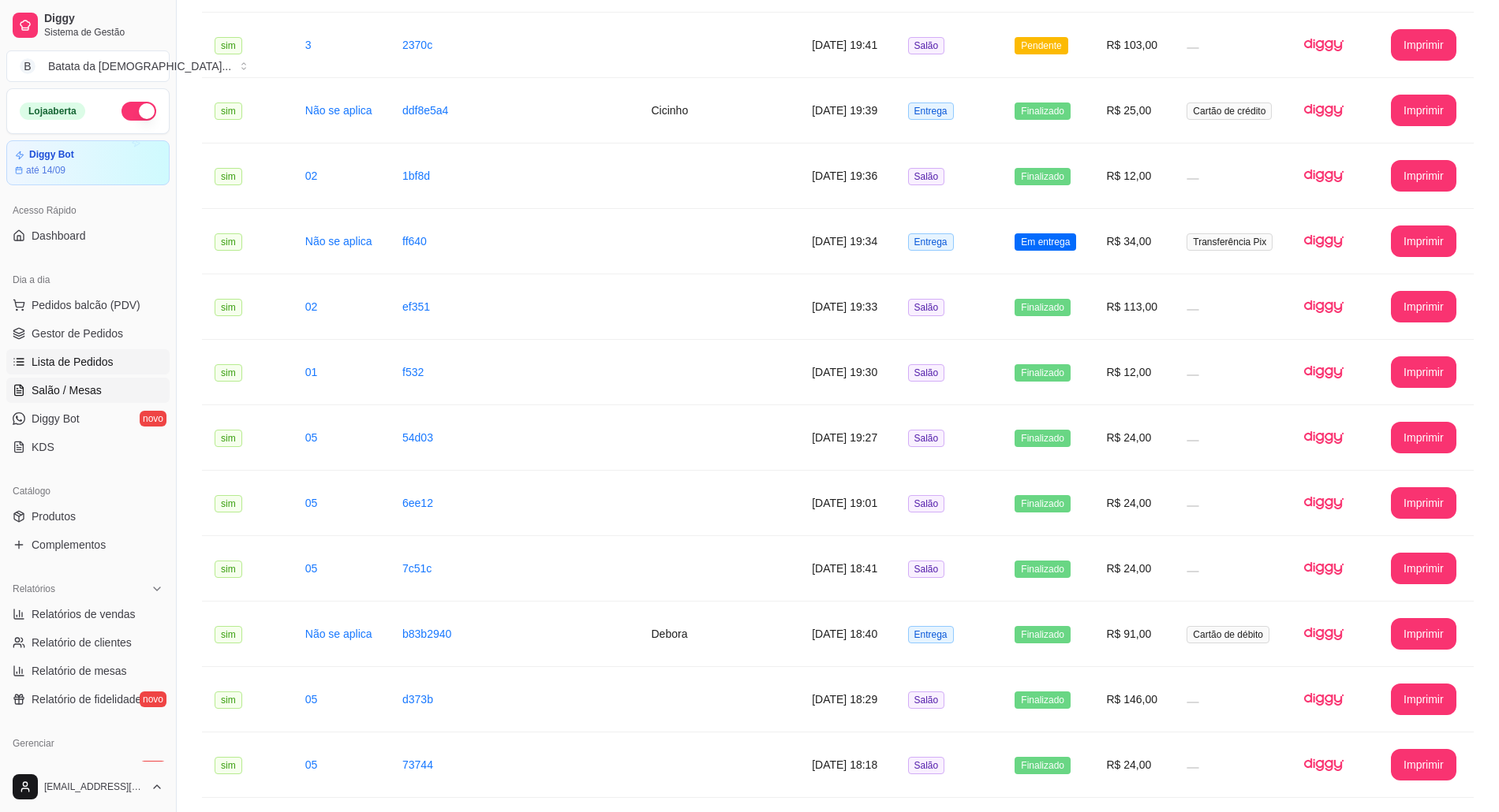
click at [87, 386] on span "Salão / Mesas" at bounding box center [67, 390] width 70 height 16
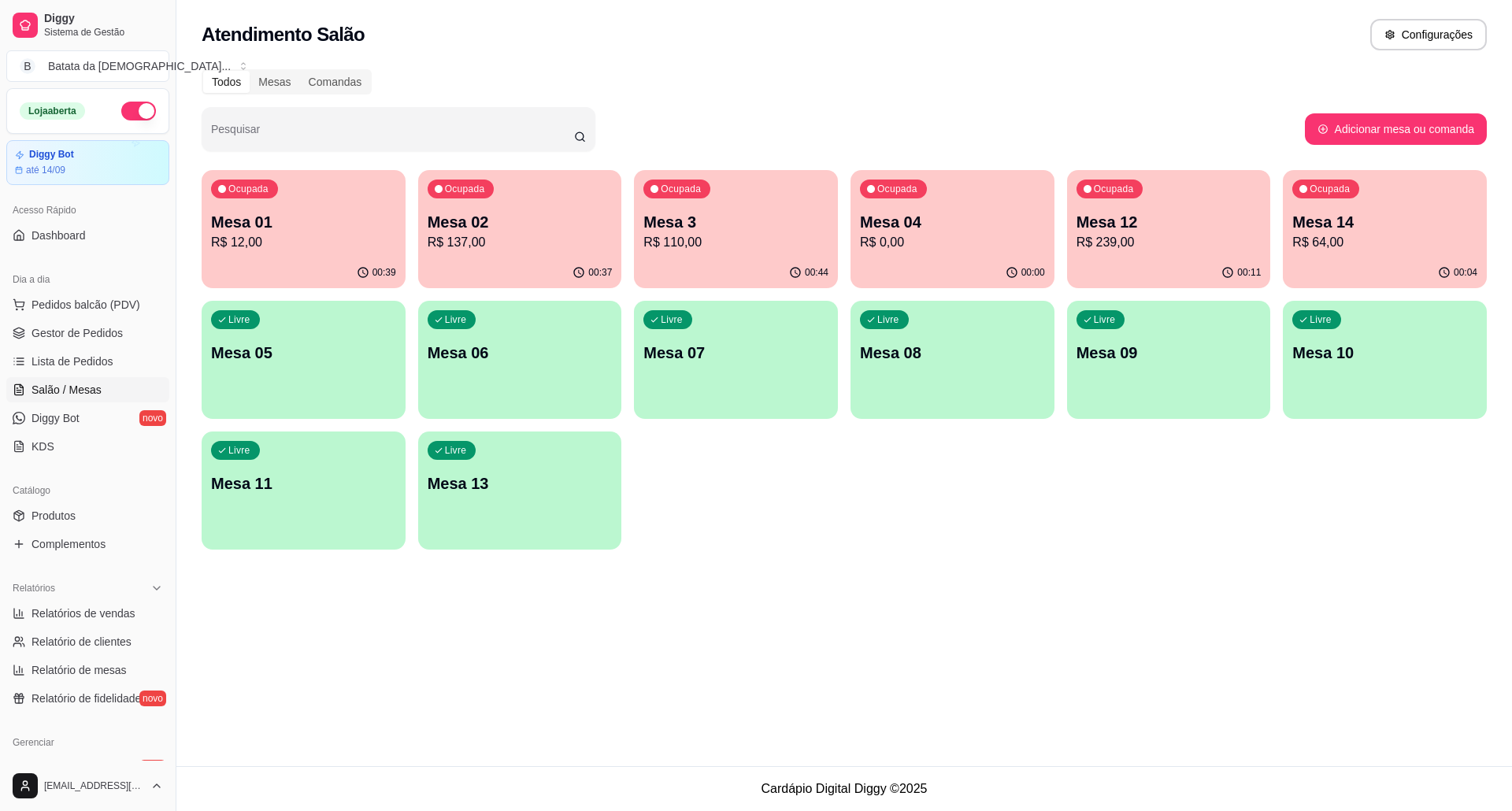
click at [721, 241] on p "R$ 110,00" at bounding box center [736, 243] width 185 height 19
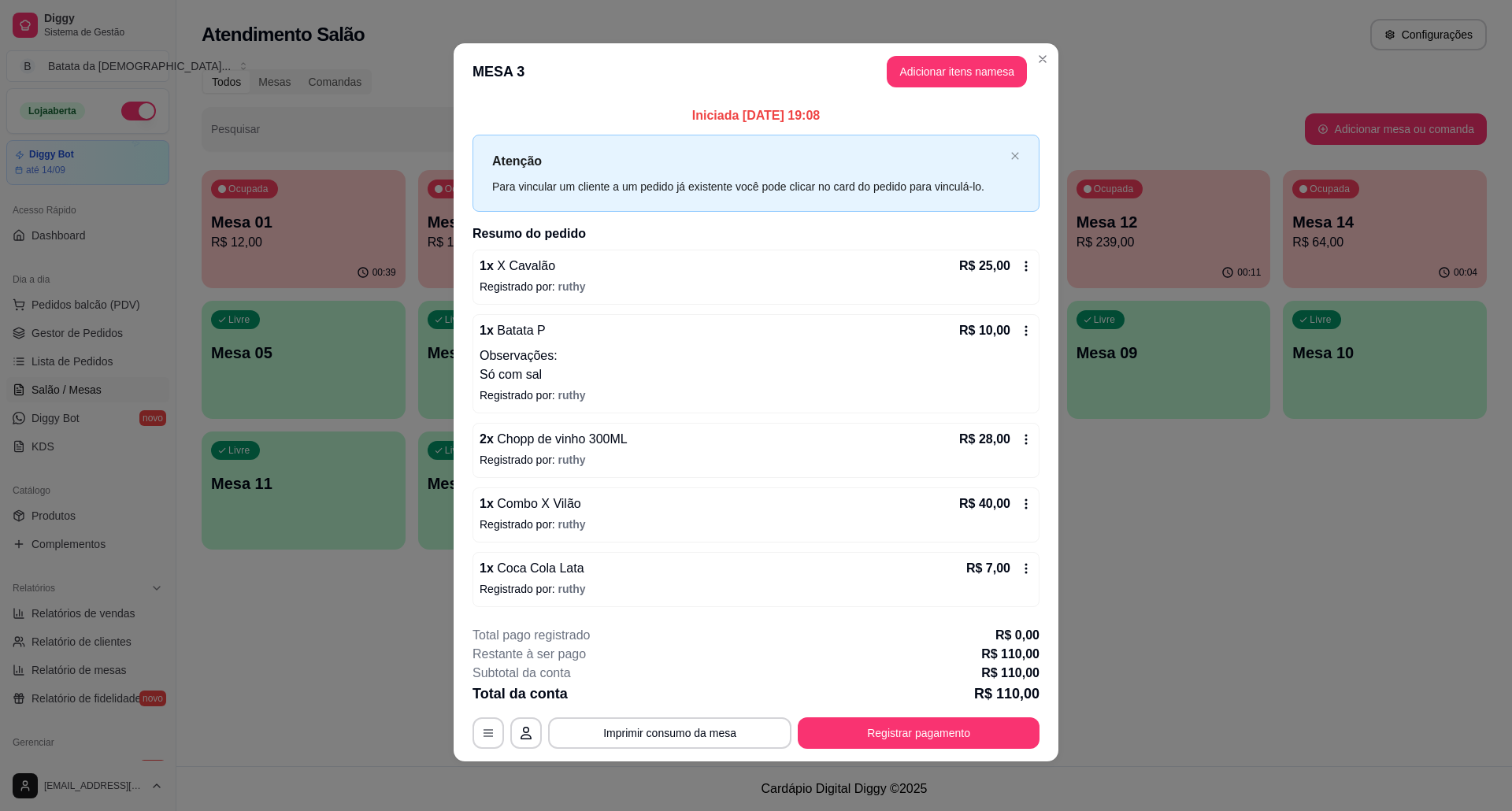
scroll to position [5, 0]
click at [722, 724] on button "Imprimir consumo da mesa" at bounding box center [670, 733] width 243 height 32
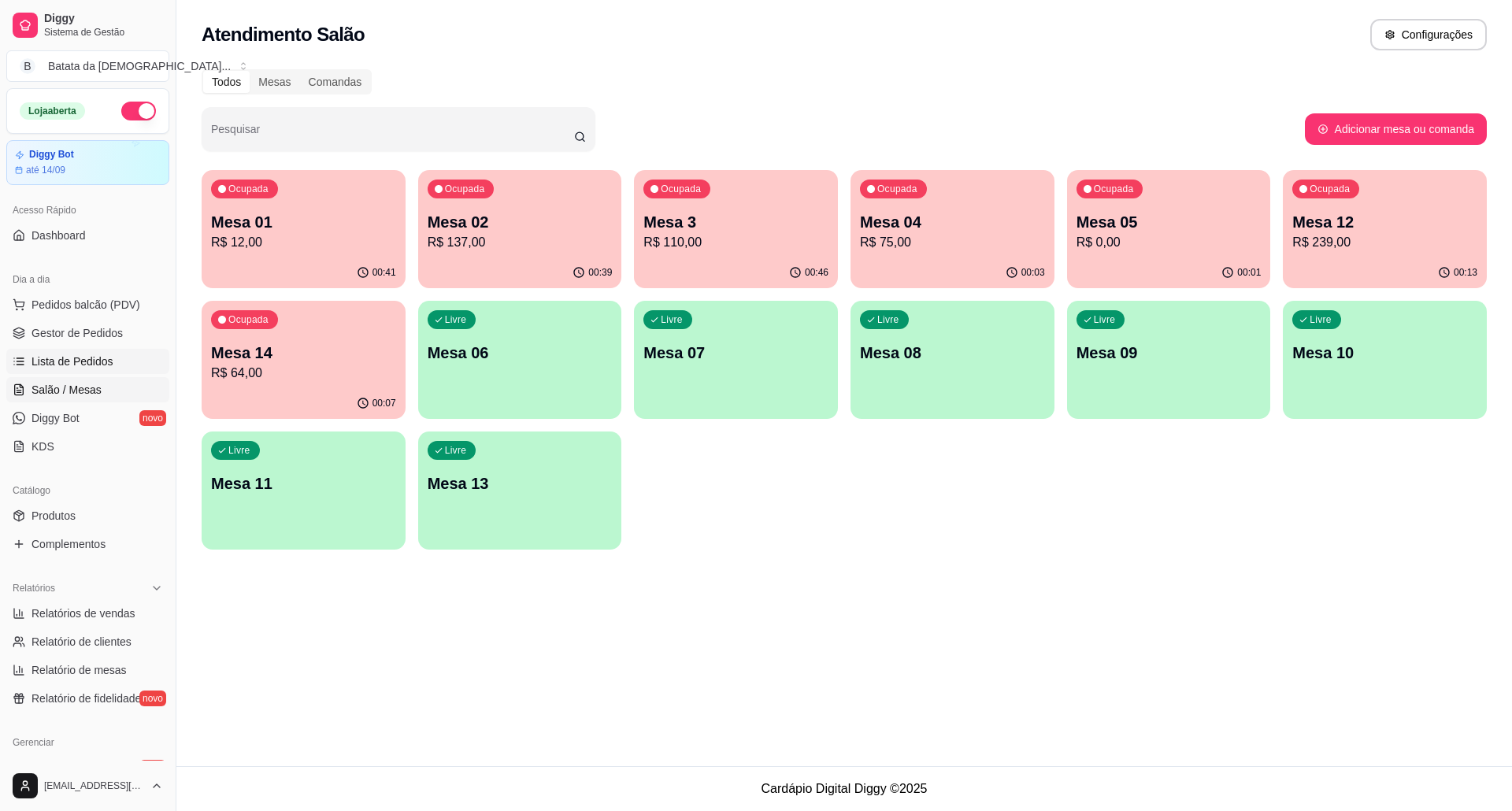
click at [79, 359] on span "Lista de Pedidos" at bounding box center [72, 361] width 82 height 16
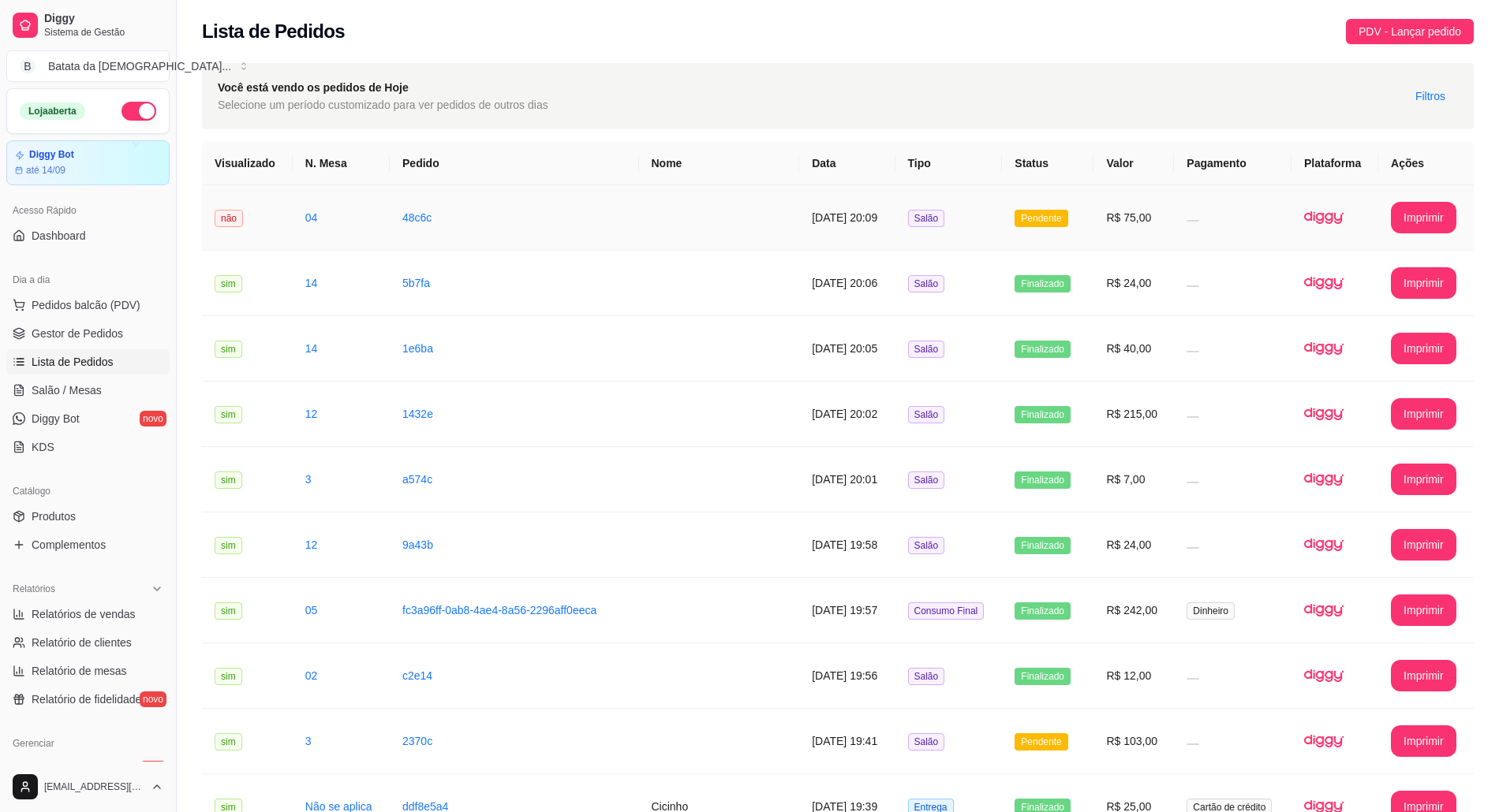
click at [1124, 194] on td "R$ 75,00" at bounding box center [1133, 218] width 80 height 65
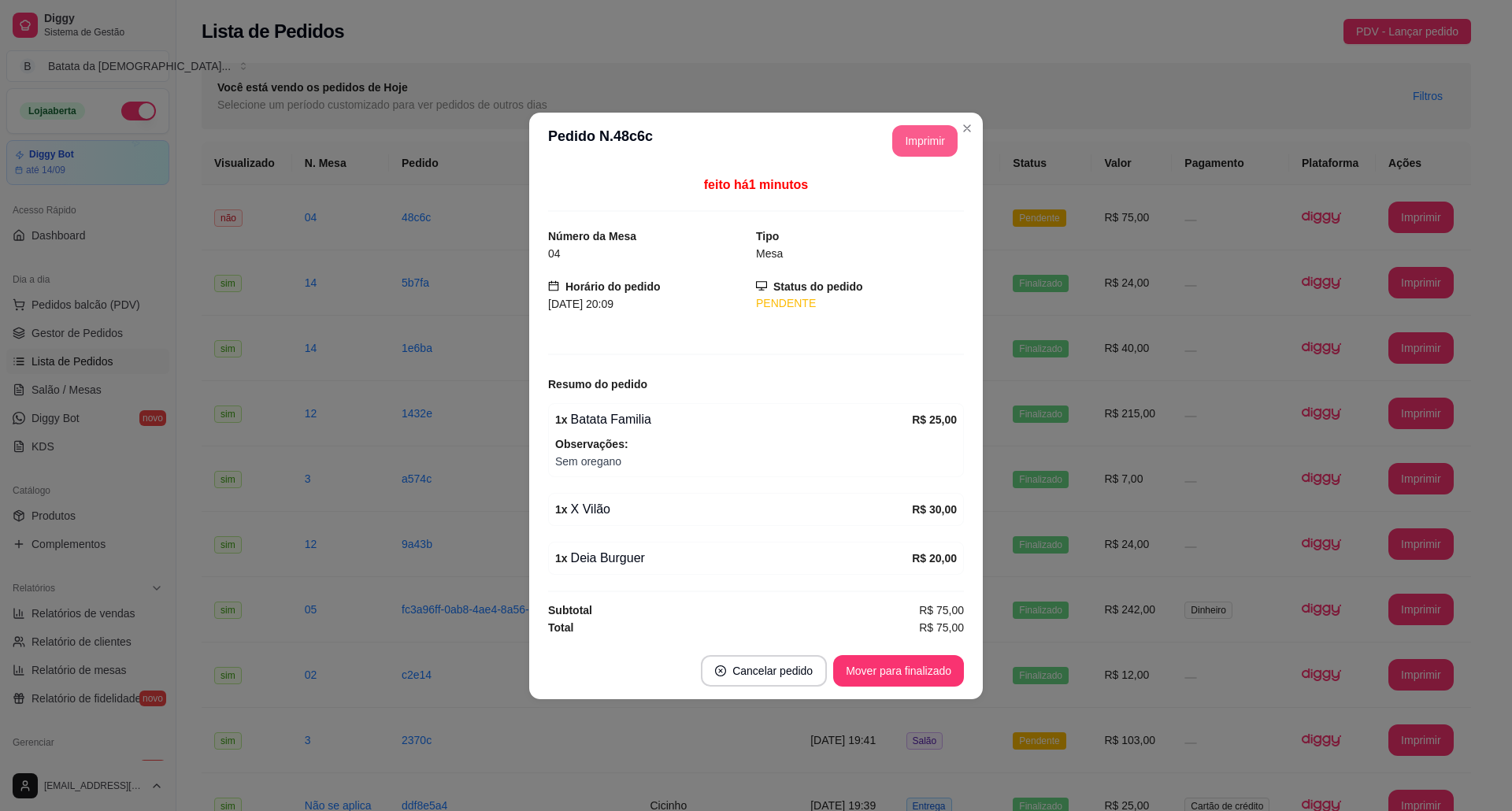
click at [918, 147] on button "Imprimir" at bounding box center [925, 141] width 65 height 32
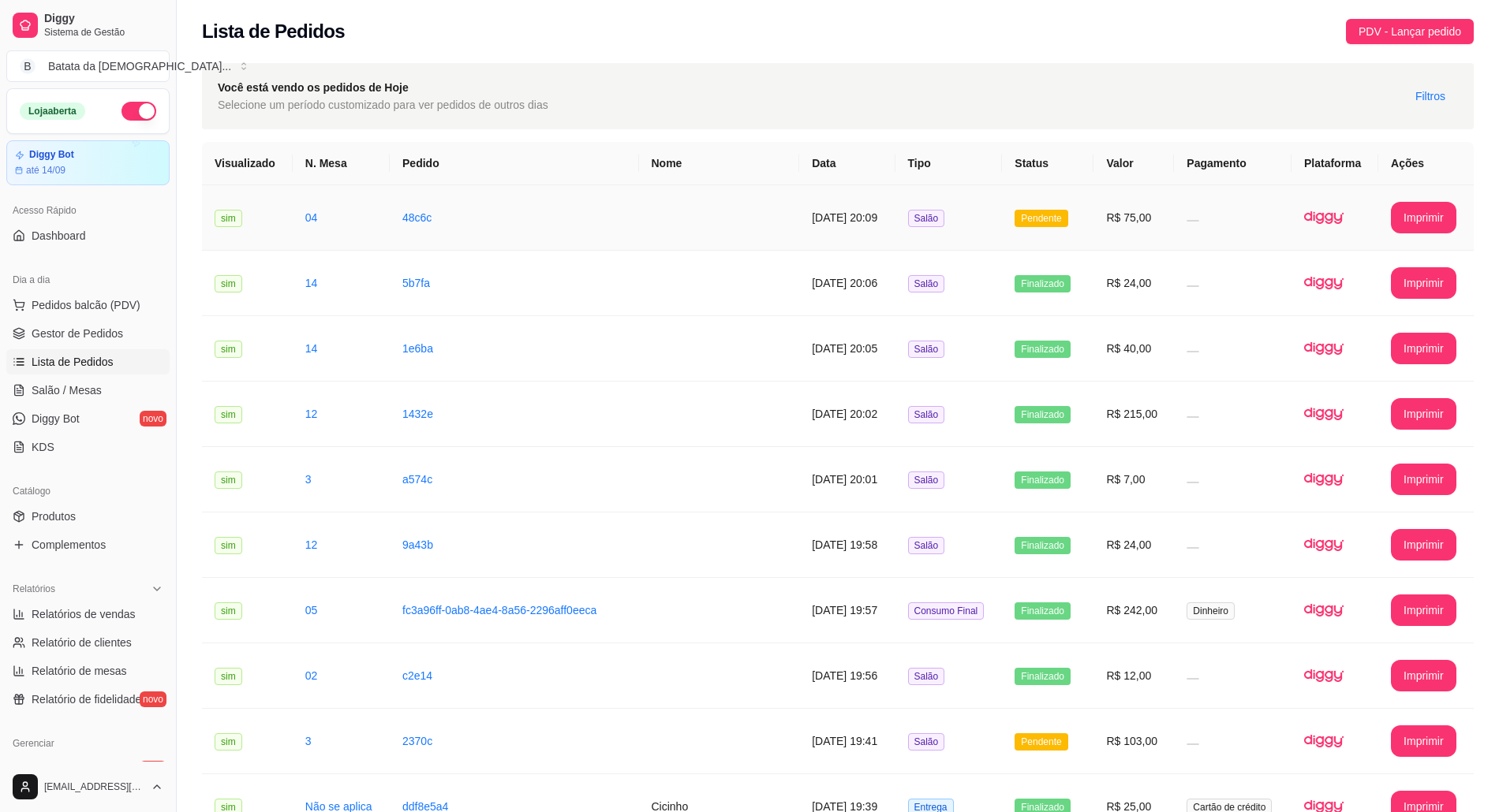
click at [1162, 207] on td "R$ 75,00" at bounding box center [1133, 218] width 80 height 65
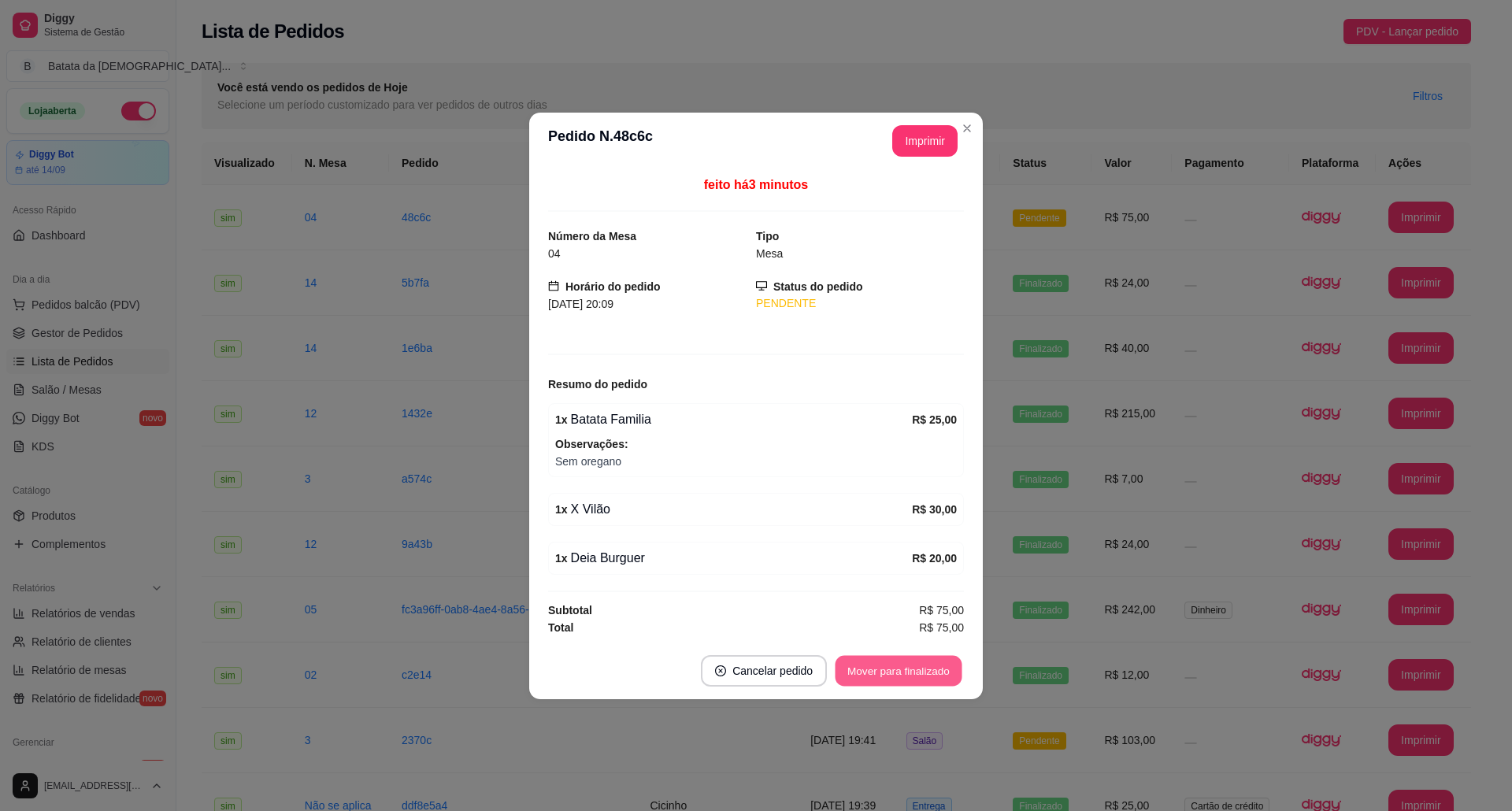
click at [885, 667] on button "Mover para finalizado" at bounding box center [899, 670] width 127 height 31
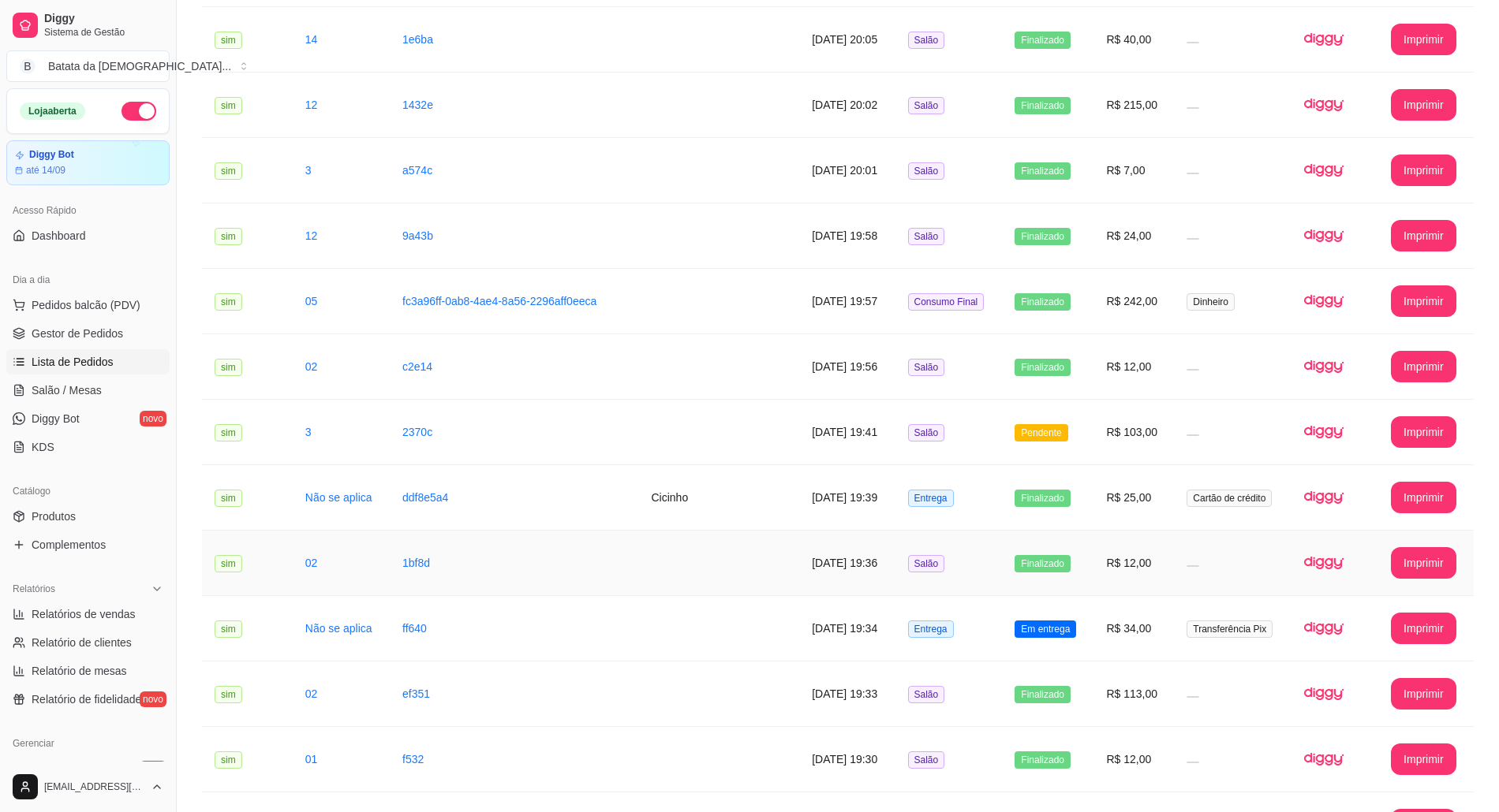
scroll to position [421, 0]
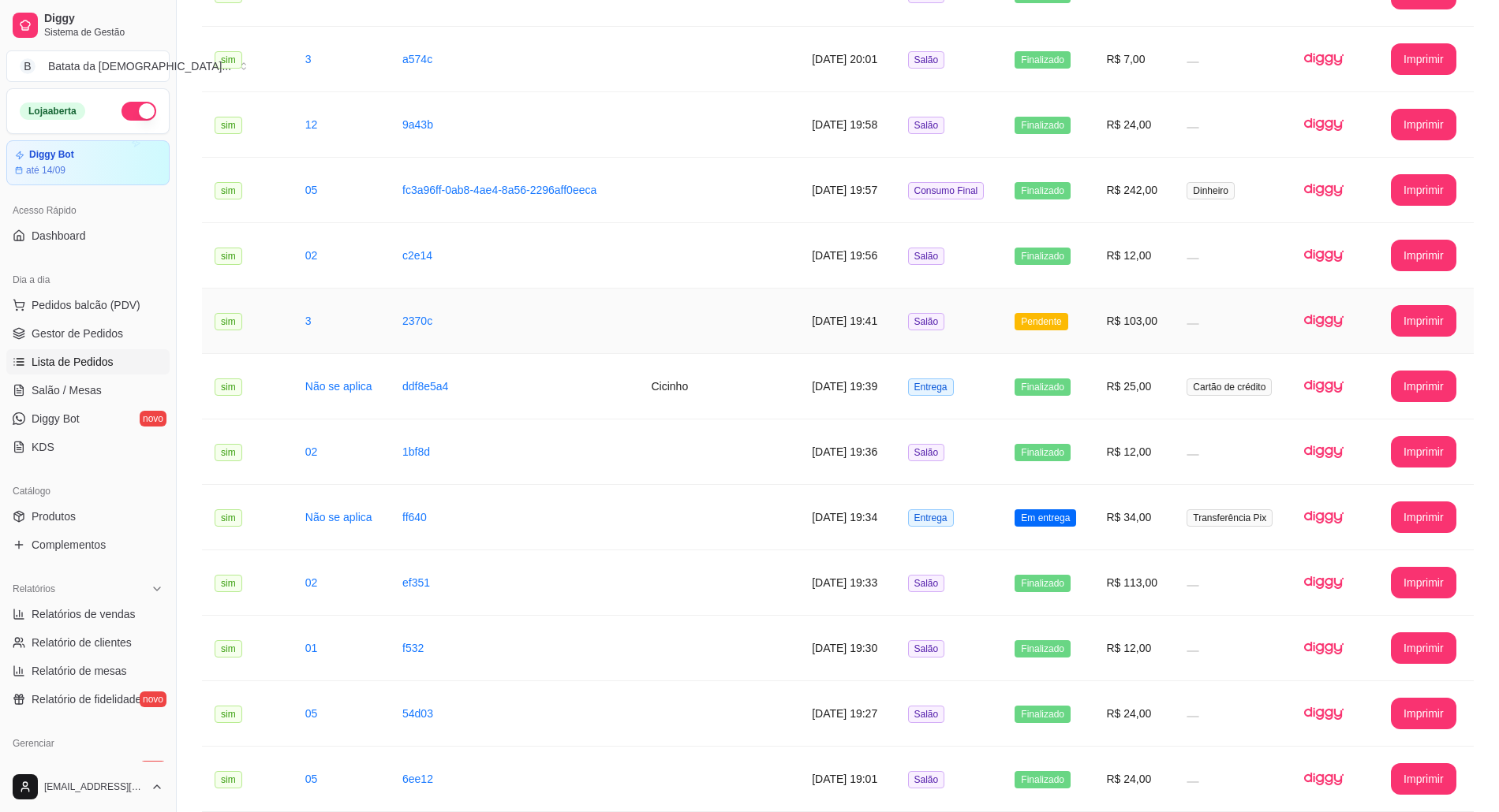
click at [977, 325] on td "Salão" at bounding box center [949, 321] width 108 height 65
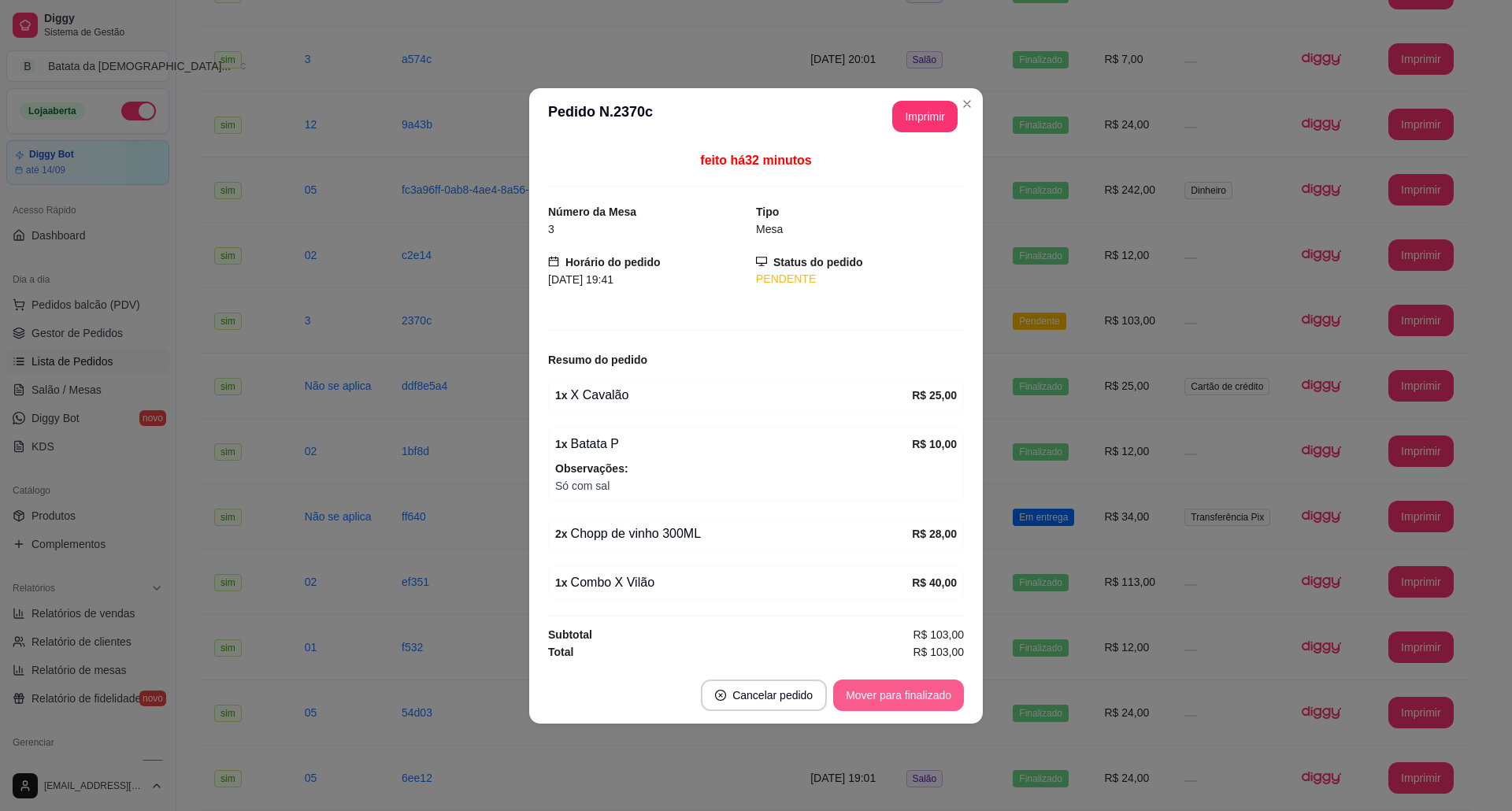
click at [921, 695] on button "Mover para finalizado" at bounding box center [898, 696] width 131 height 32
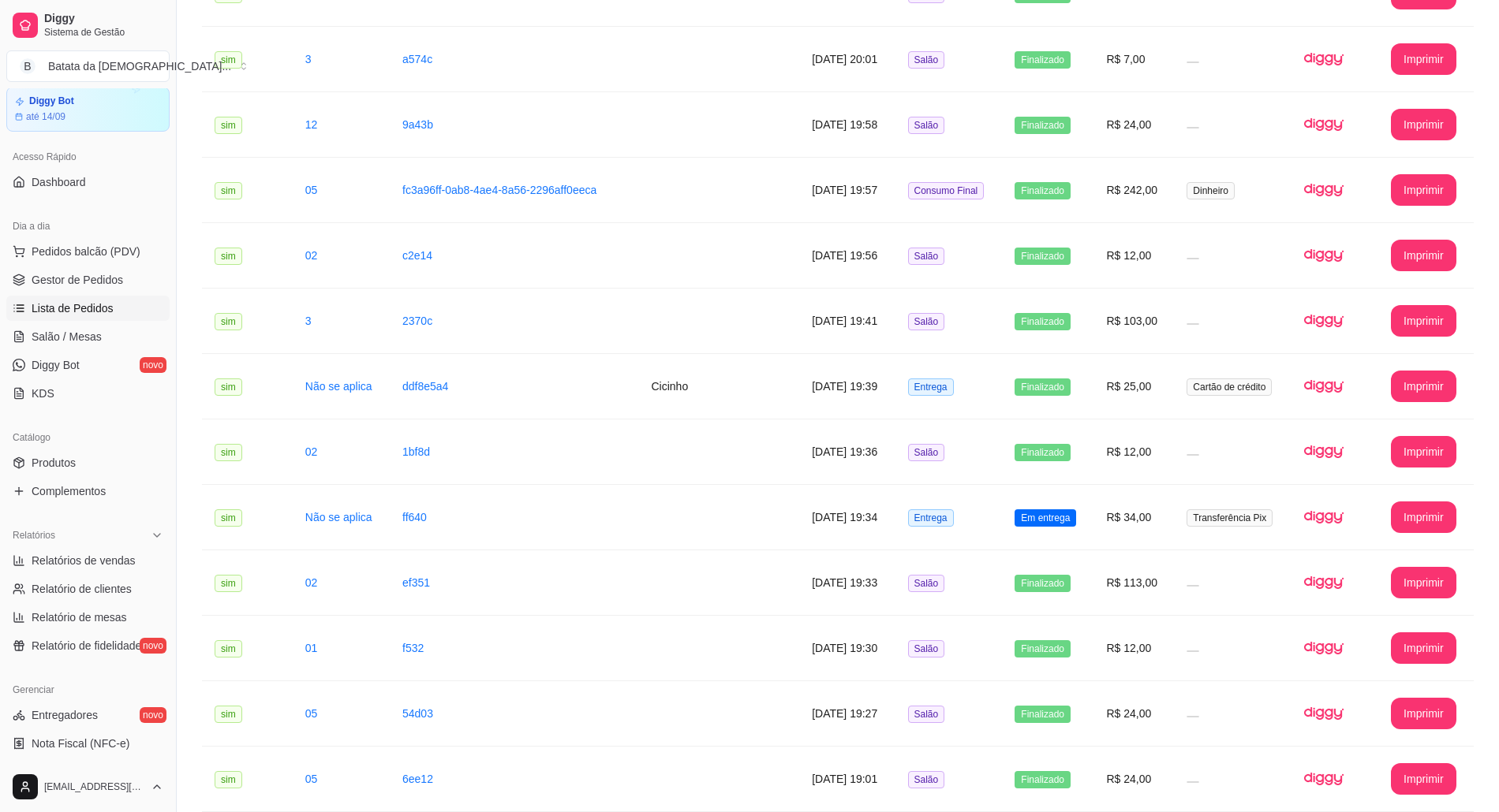
scroll to position [105, 0]
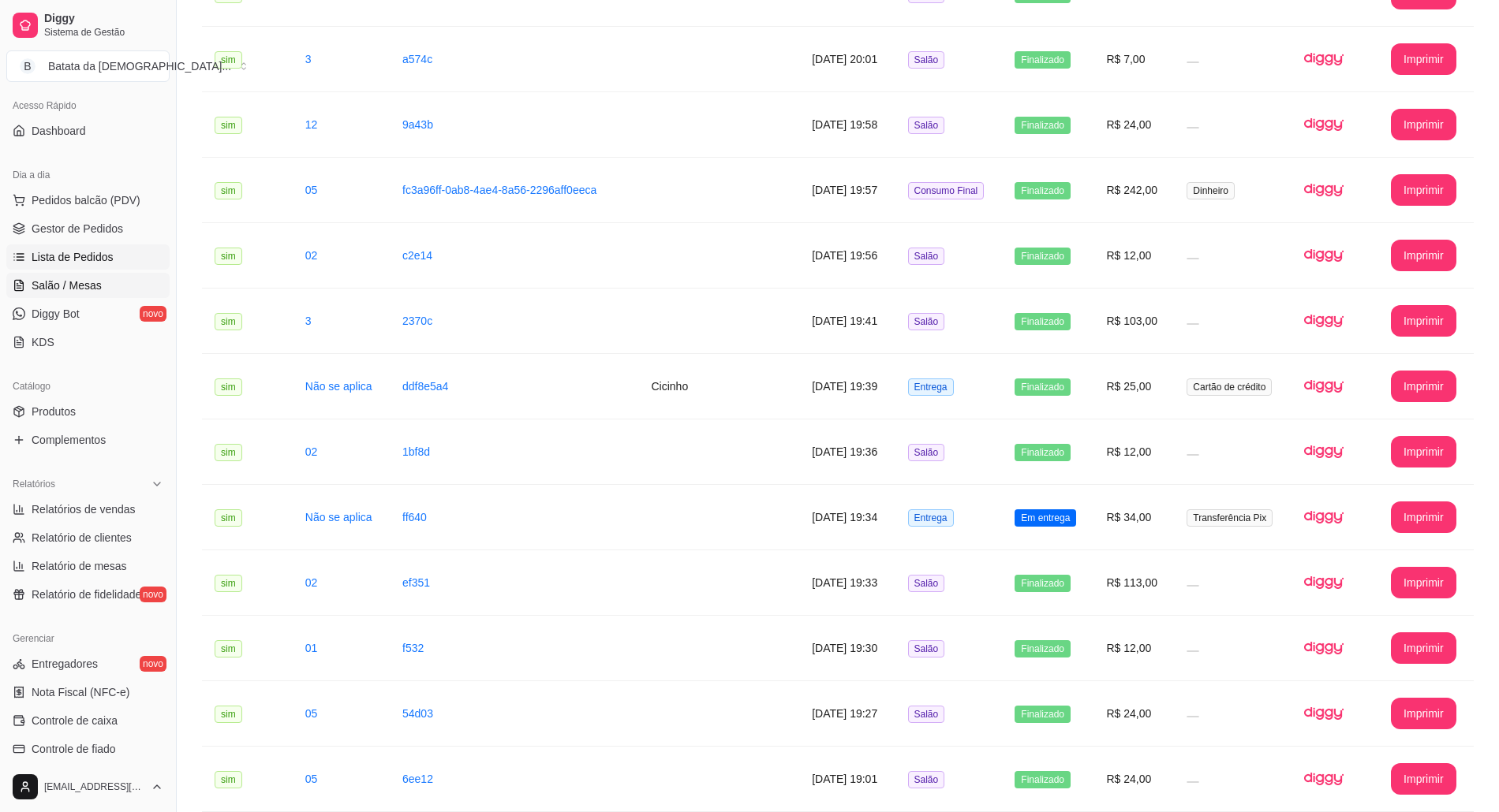
click at [68, 278] on span "Salão / Mesas" at bounding box center [67, 285] width 70 height 16
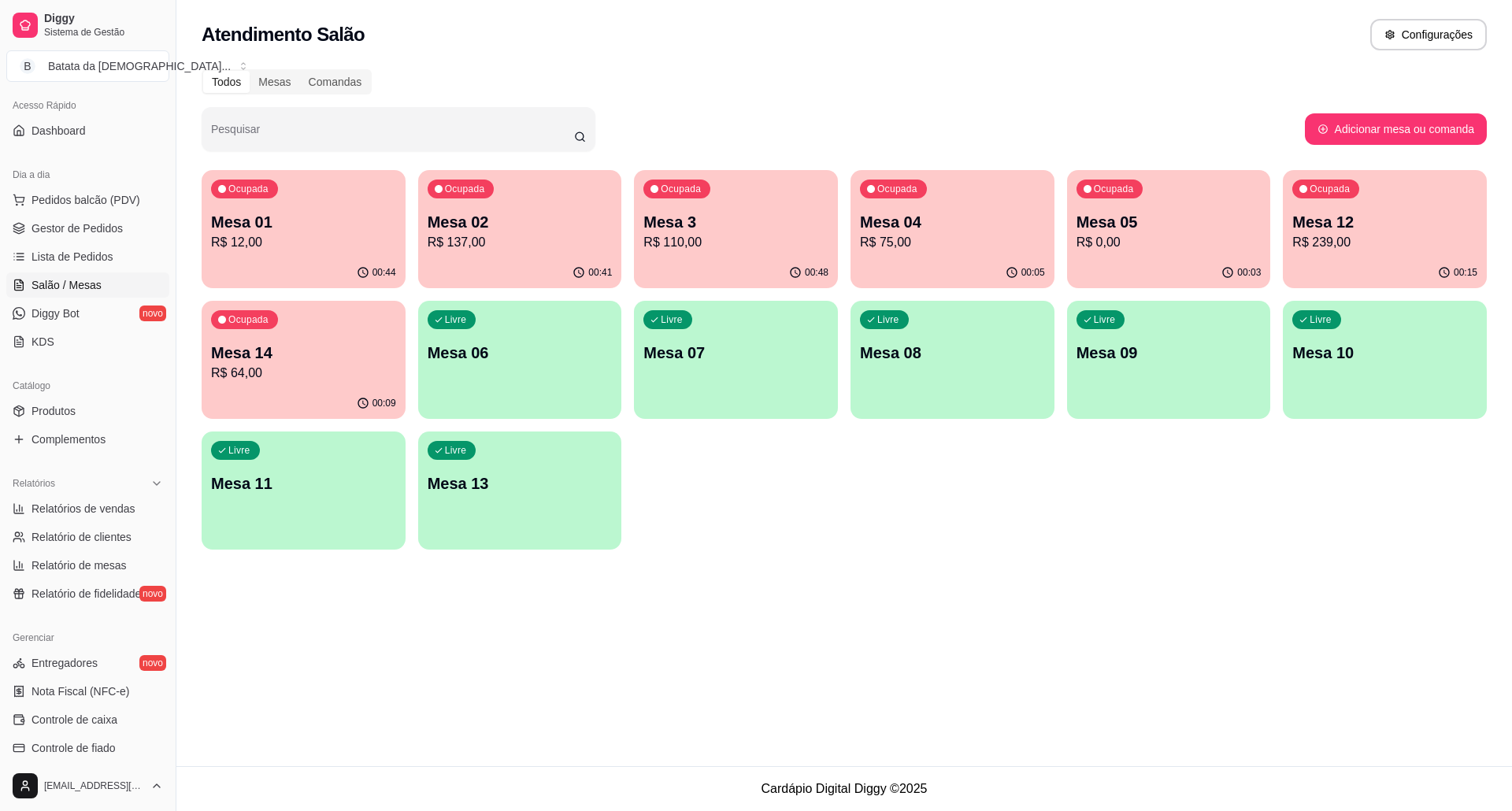
click at [244, 363] on p "Mesa 14" at bounding box center [303, 353] width 185 height 22
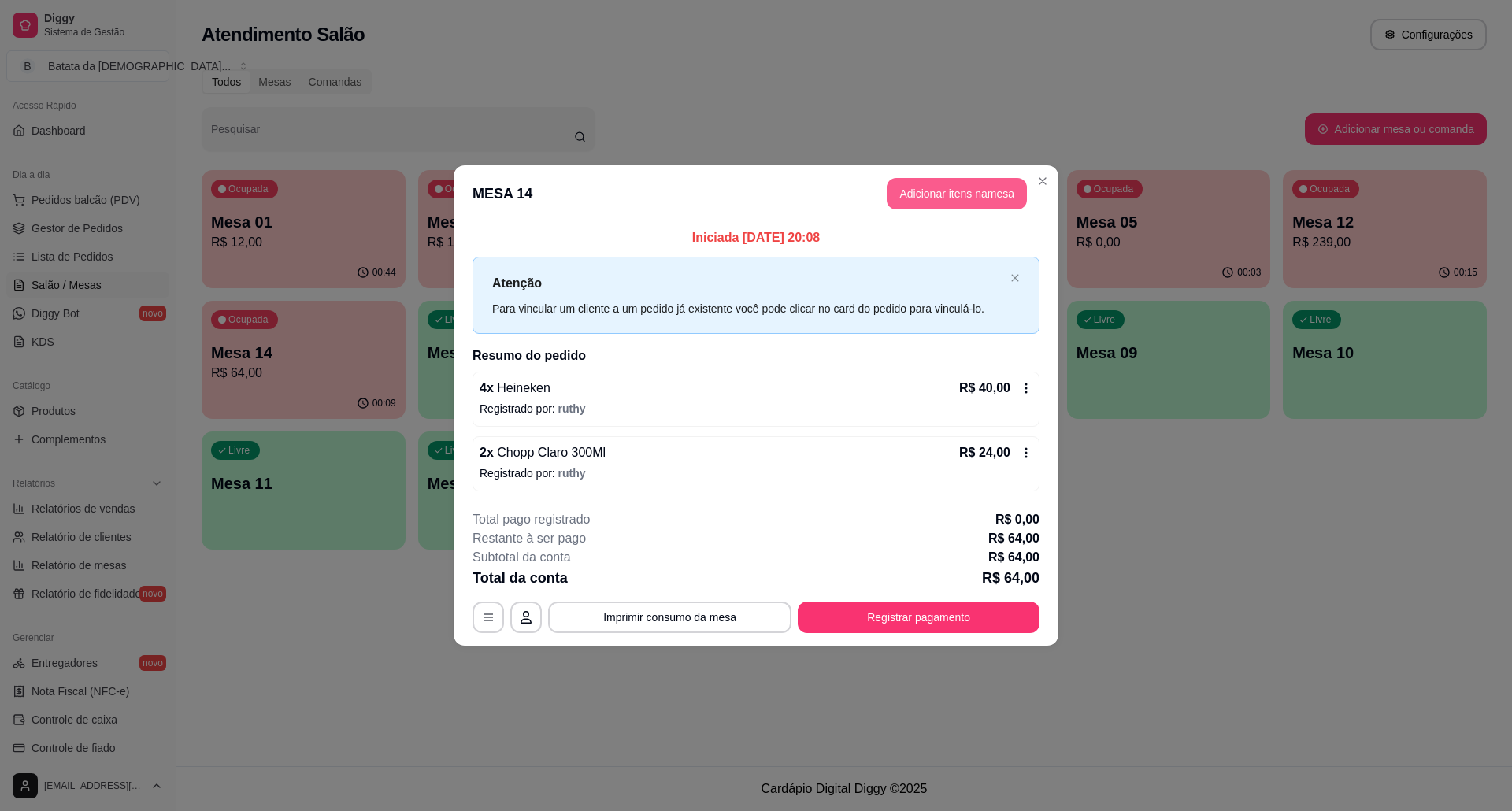
click at [911, 205] on button "Adicionar itens na mesa" at bounding box center [956, 194] width 140 height 32
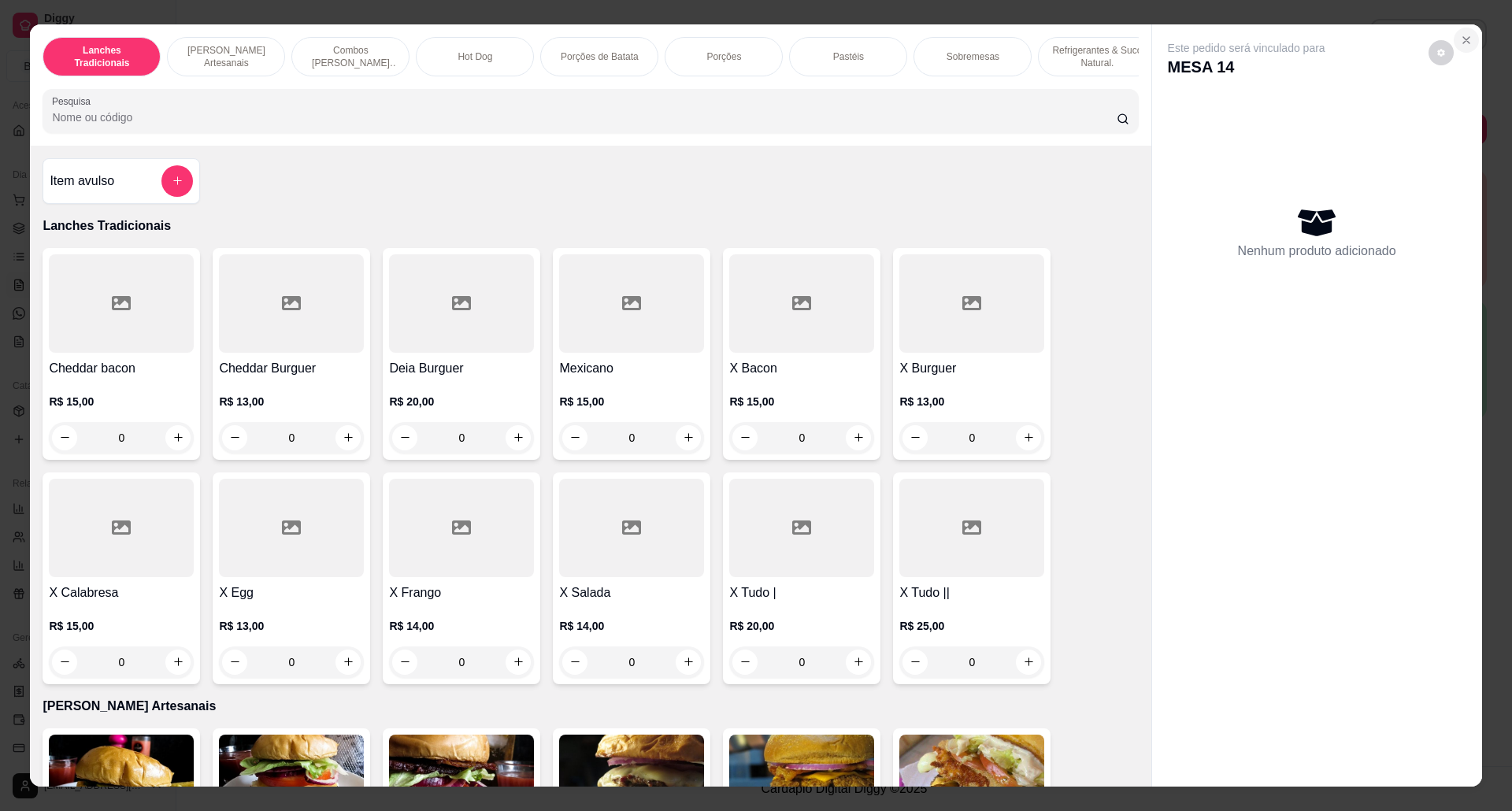
click at [1456, 30] on button "Close" at bounding box center [1466, 40] width 25 height 25
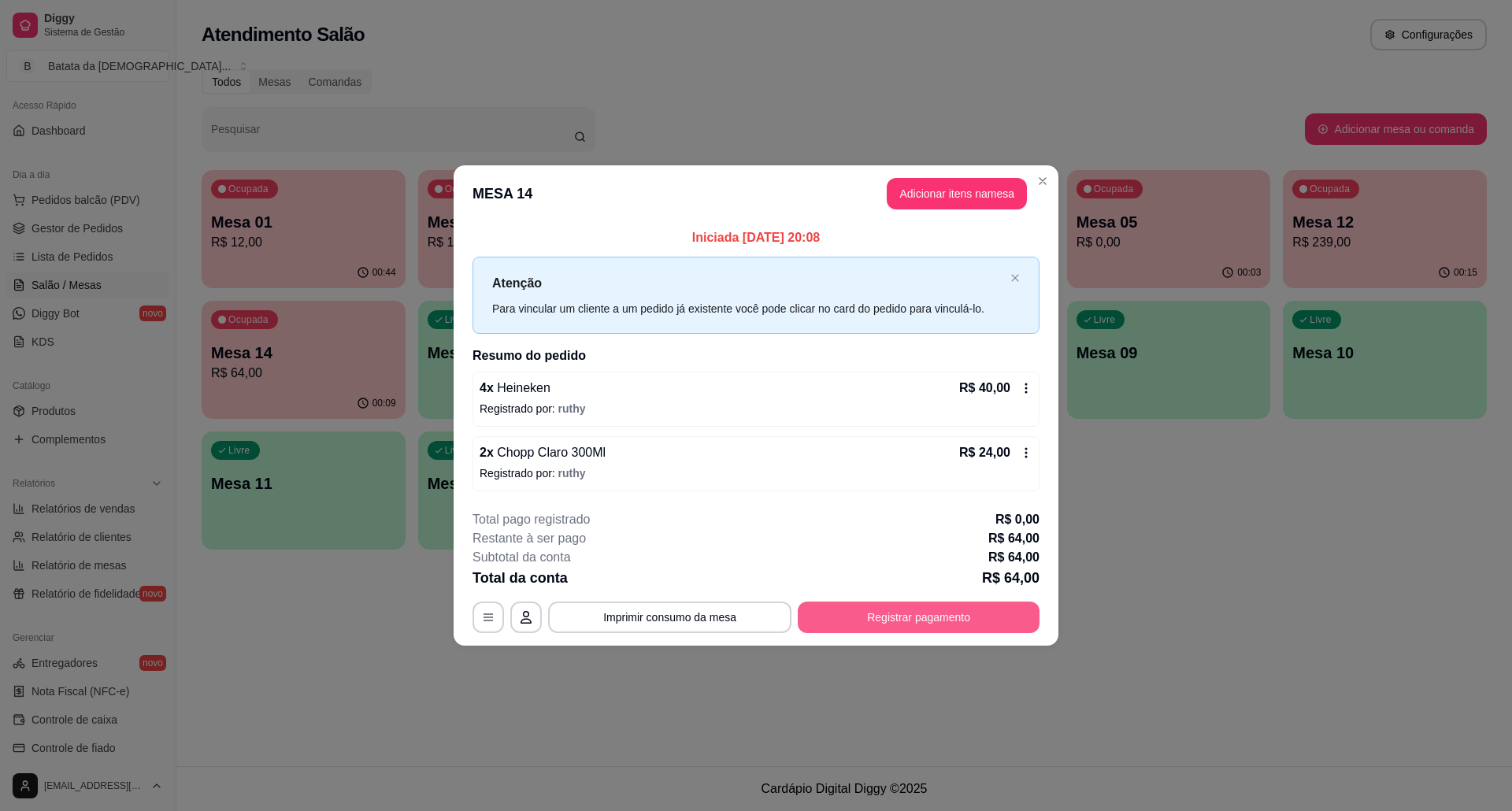
click at [847, 612] on button "Registrar pagamento" at bounding box center [918, 618] width 242 height 32
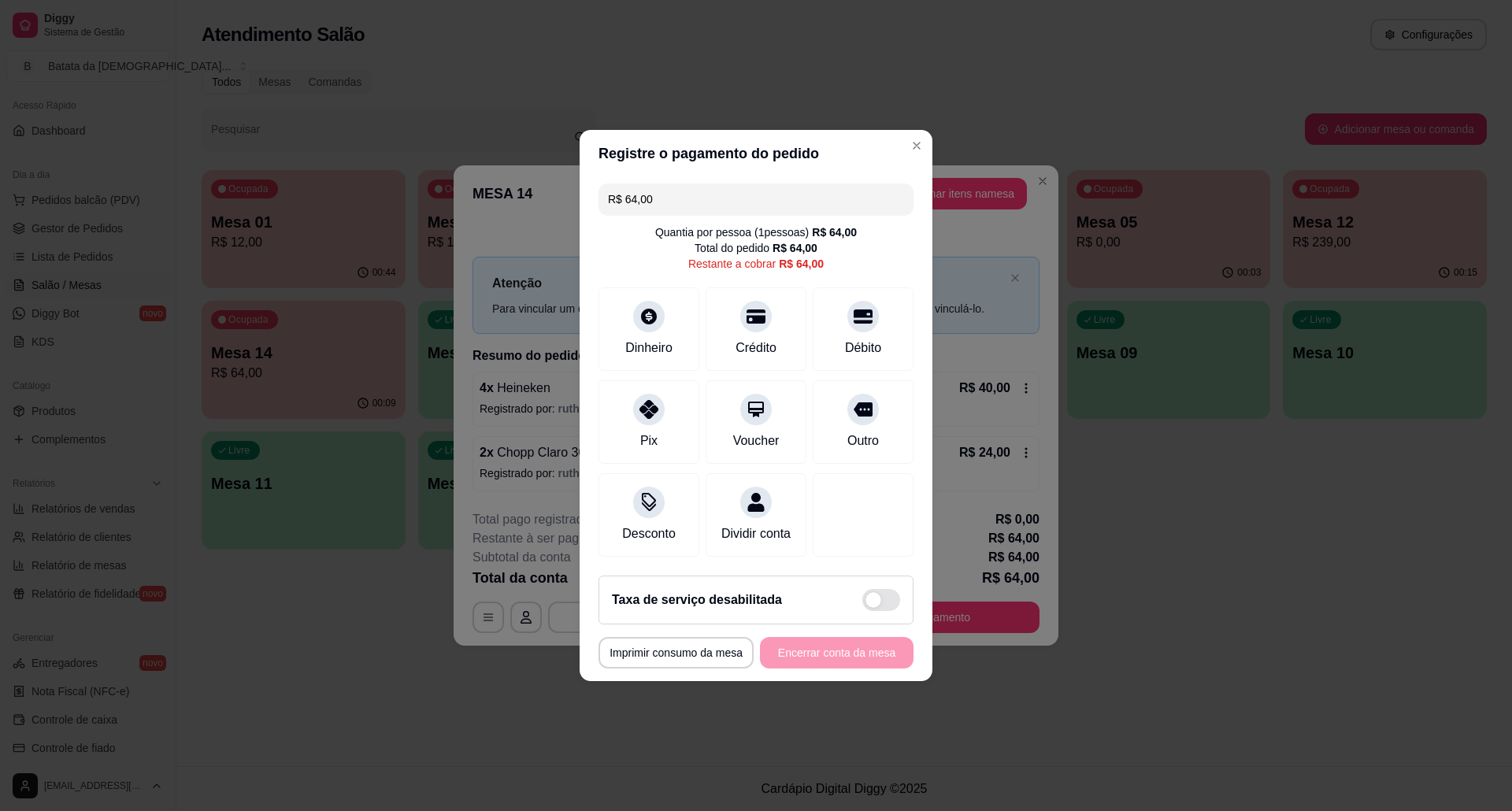
drag, startPoint x: 700, startPoint y: 186, endPoint x: 570, endPoint y: 189, distance: 130.0
click at [570, 189] on div "**********" at bounding box center [756, 405] width 1512 height 811
click at [644, 312] on icon at bounding box center [648, 312] width 21 height 21
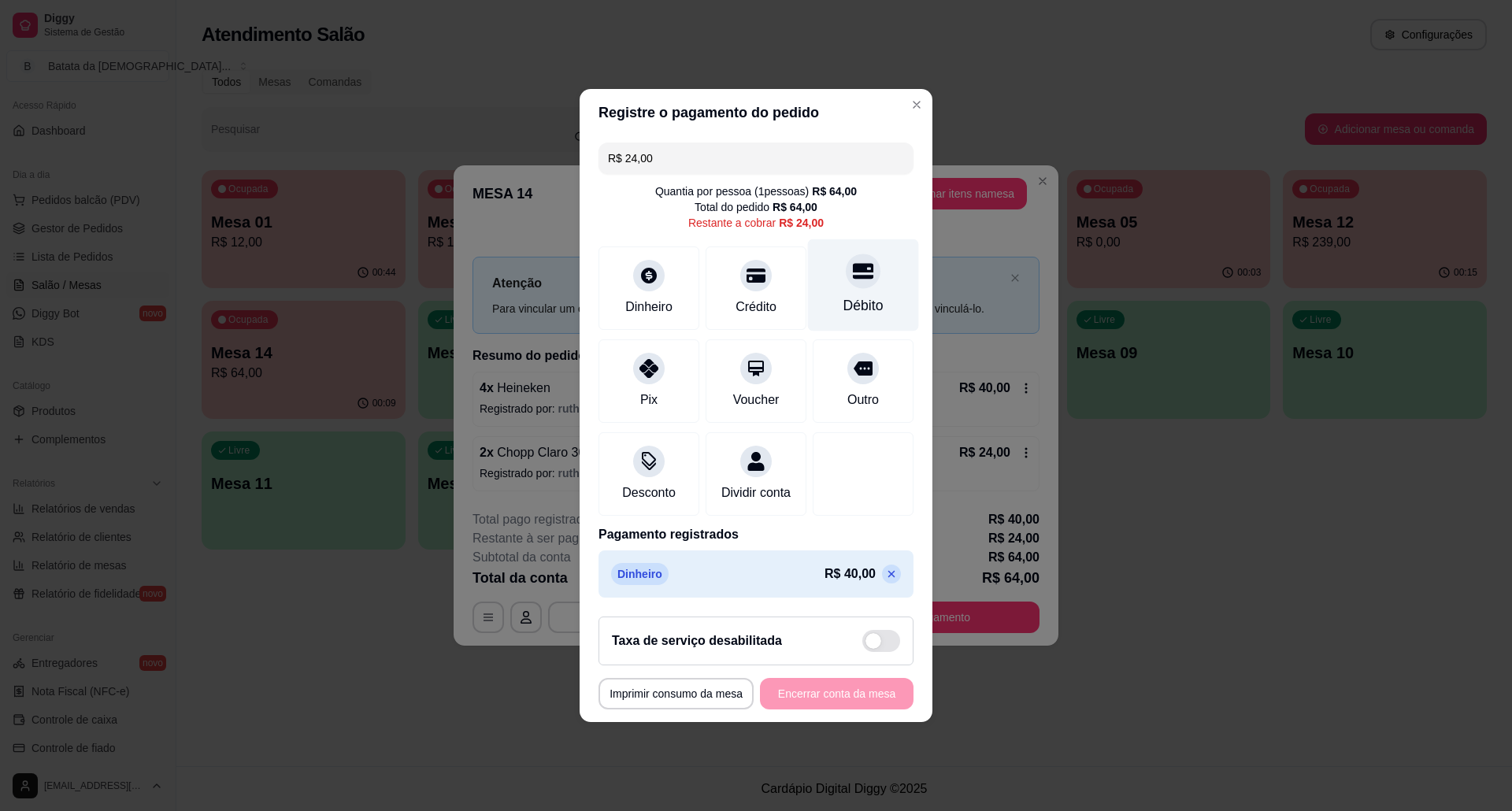
click at [830, 265] on div "Débito" at bounding box center [863, 285] width 111 height 93
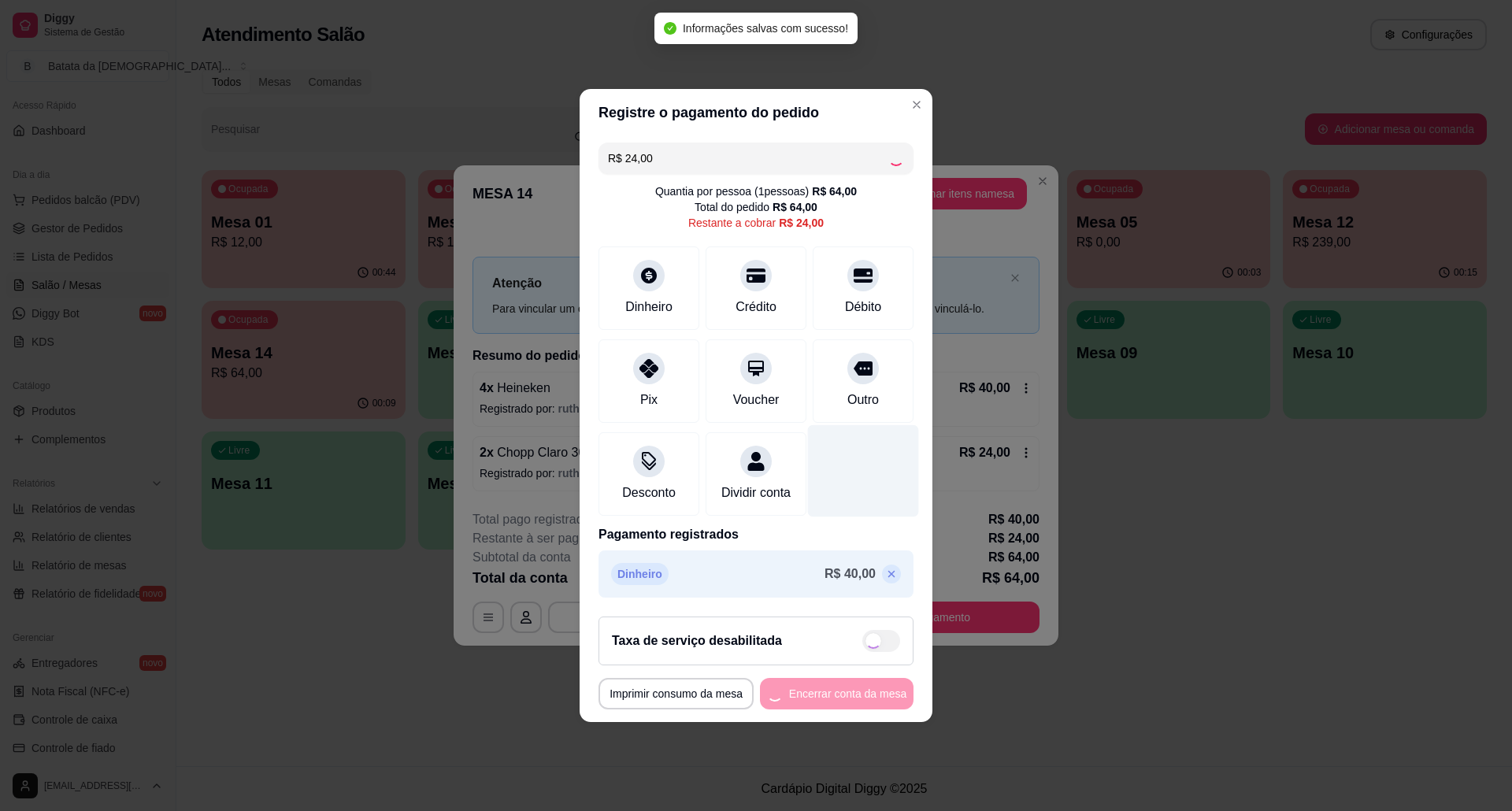
type input "R$ 0,00"
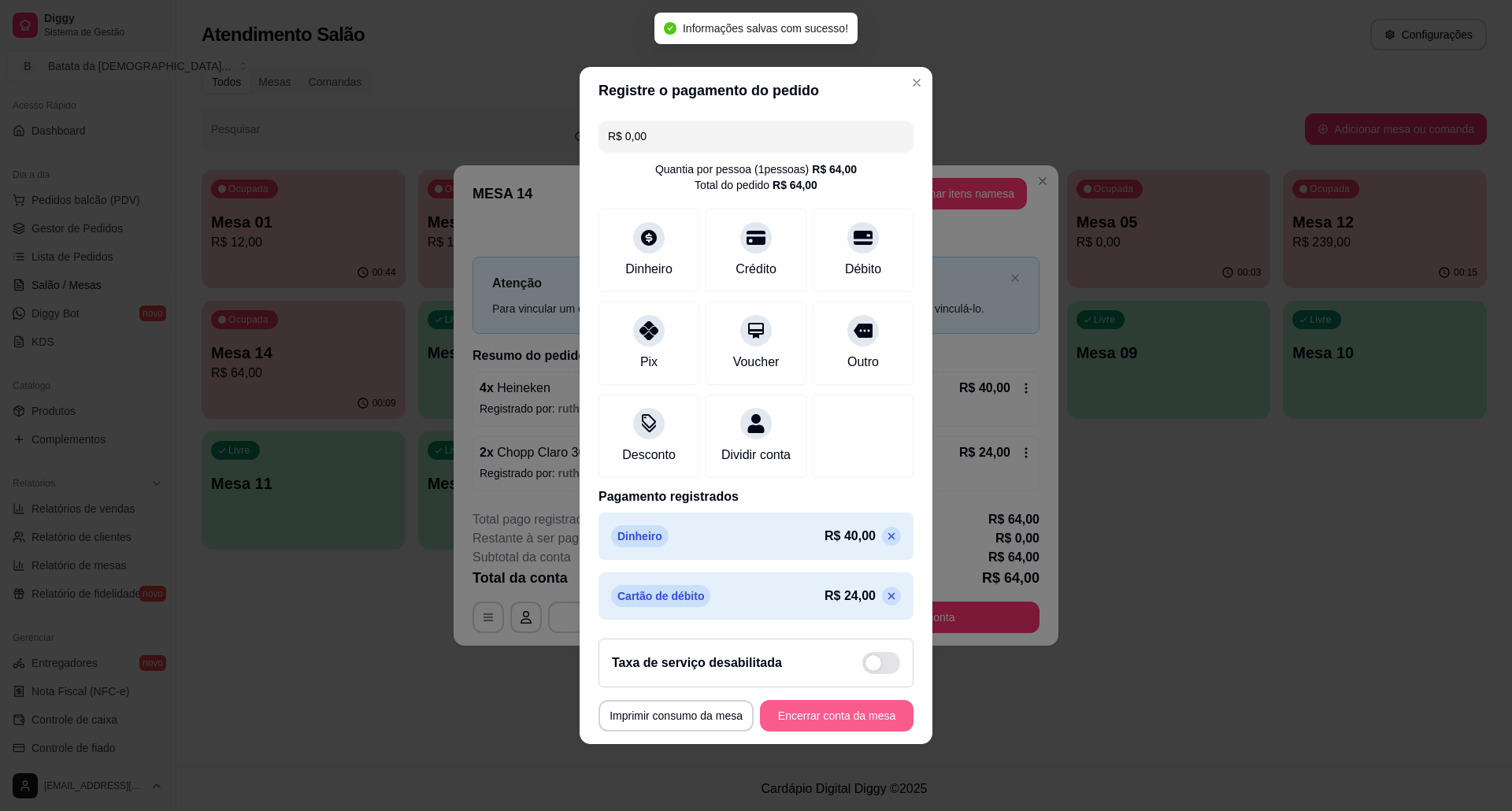
click at [824, 732] on button "Encerrar conta da mesa" at bounding box center [836, 716] width 153 height 32
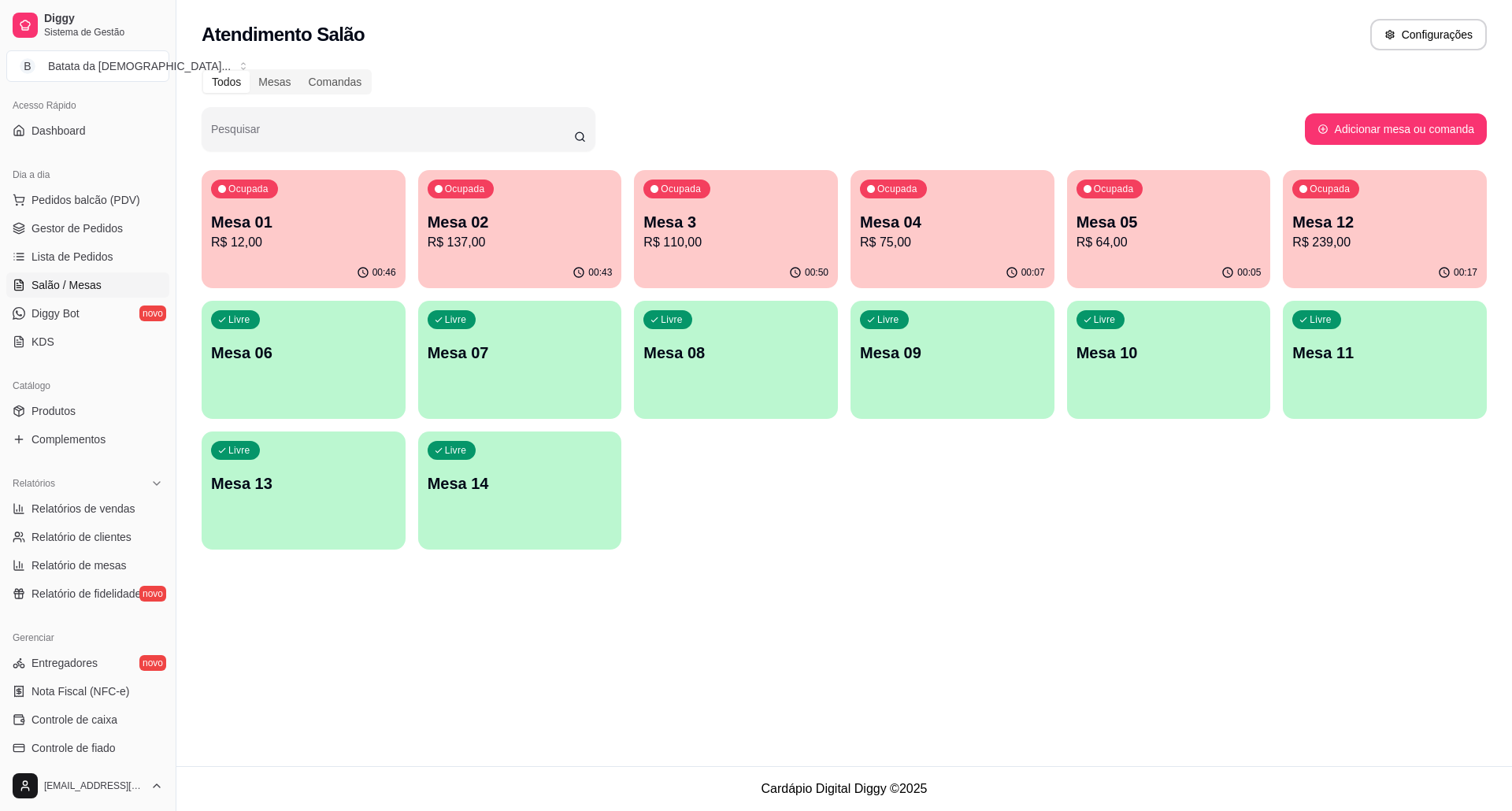
click at [350, 248] on p "R$ 12,00" at bounding box center [303, 243] width 185 height 19
click at [231, 225] on p "Mesa 01" at bounding box center [303, 222] width 185 height 22
click at [73, 262] on span "Lista de Pedidos" at bounding box center [72, 257] width 82 height 16
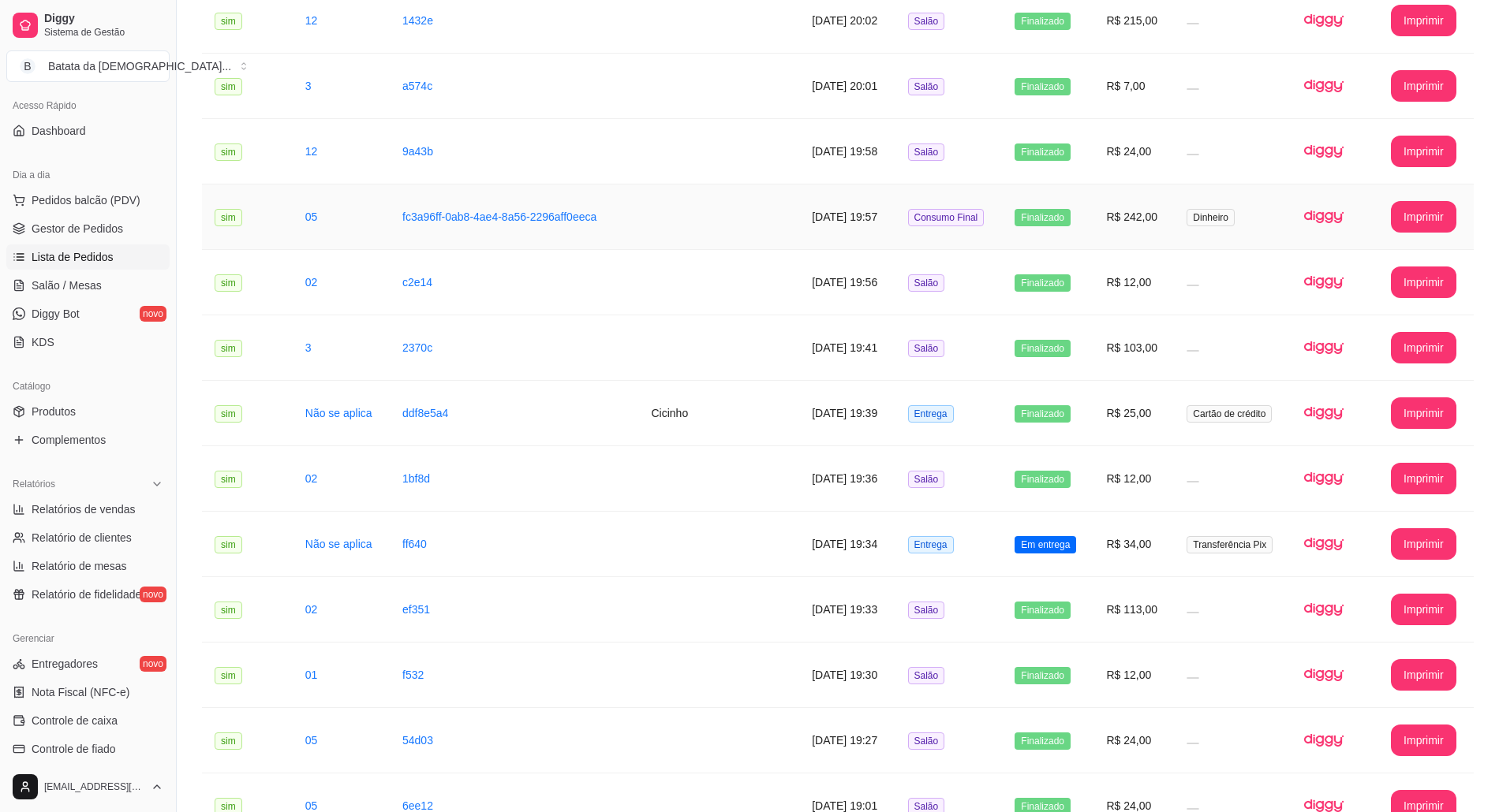
scroll to position [525, 0]
click at [966, 401] on td "Entrega" at bounding box center [949, 413] width 108 height 65
click at [110, 281] on link "Salão / Mesas" at bounding box center [88, 285] width 164 height 25
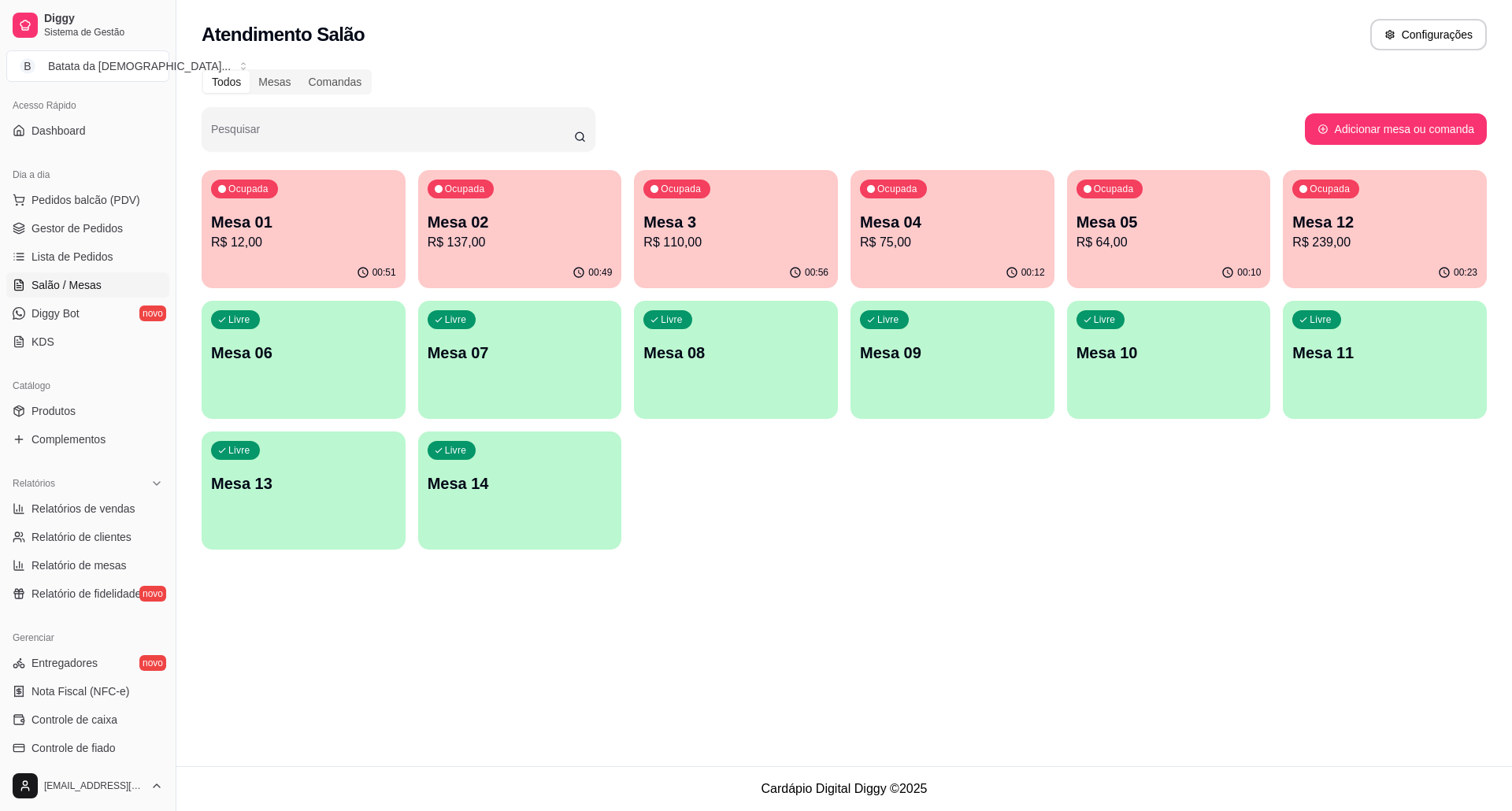
click at [473, 221] on p "Mesa 02" at bounding box center [520, 222] width 185 height 22
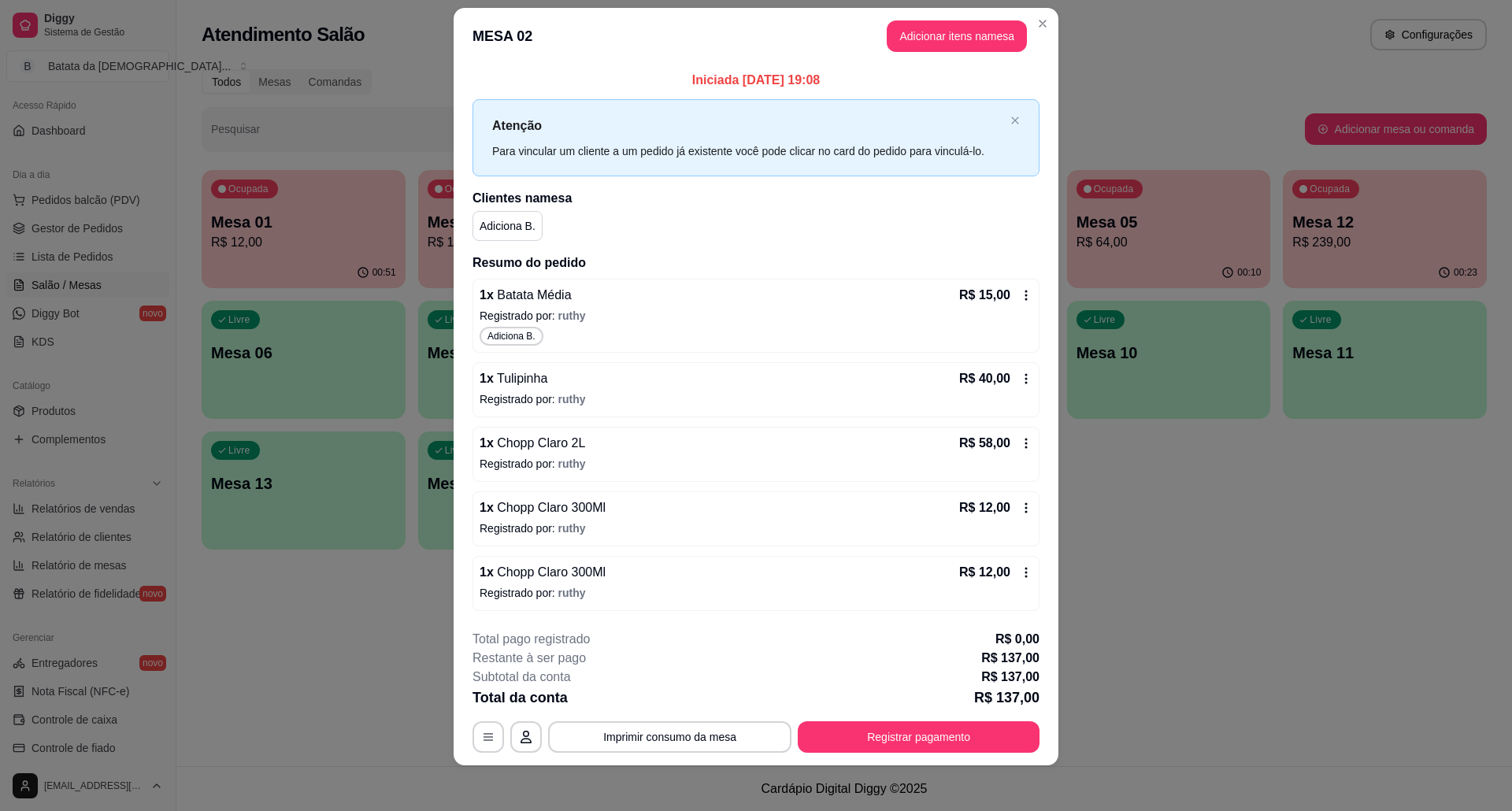
scroll to position [25, 0]
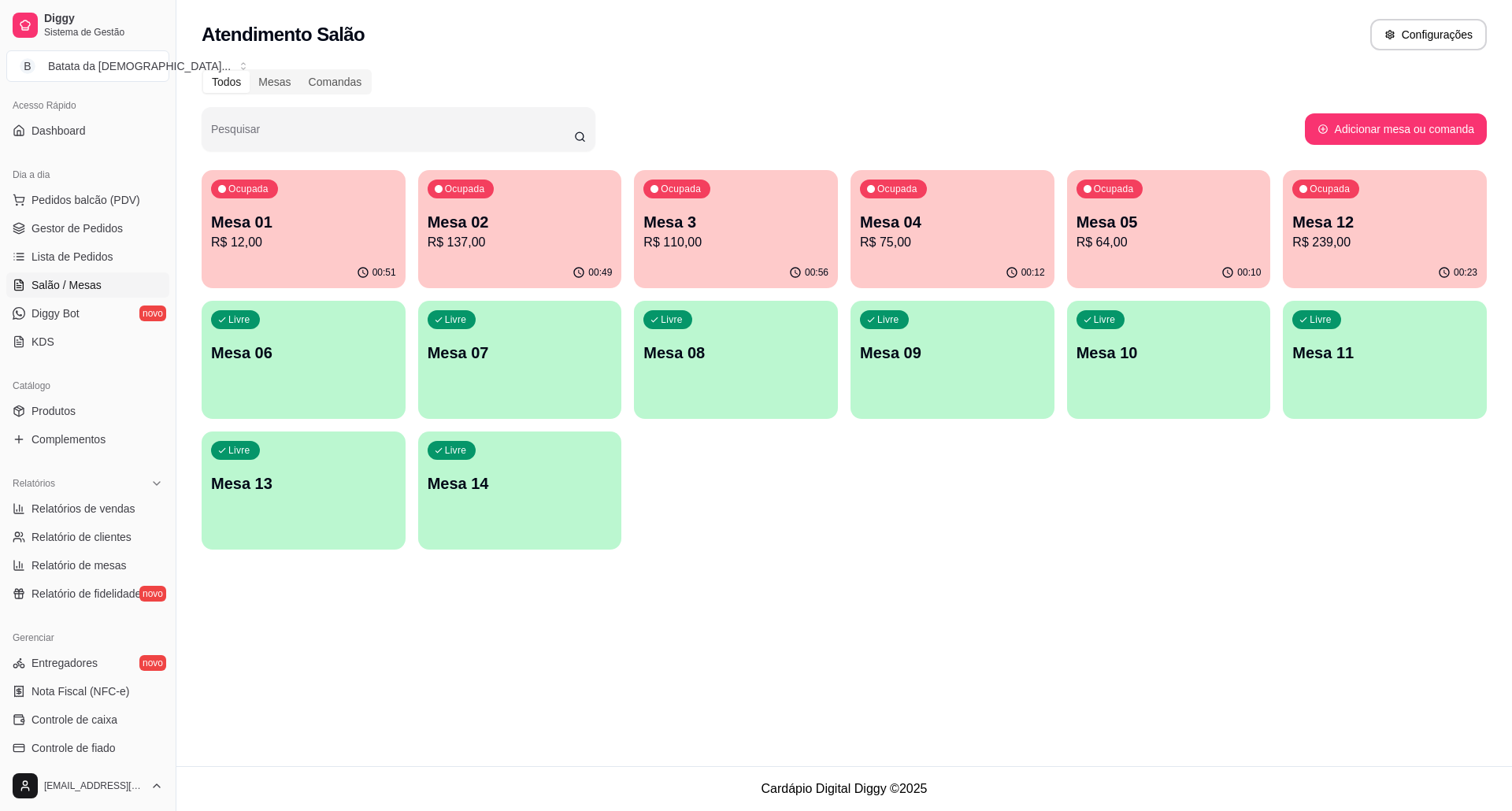
click at [1340, 237] on p "R$ 239,00" at bounding box center [1385, 243] width 185 height 19
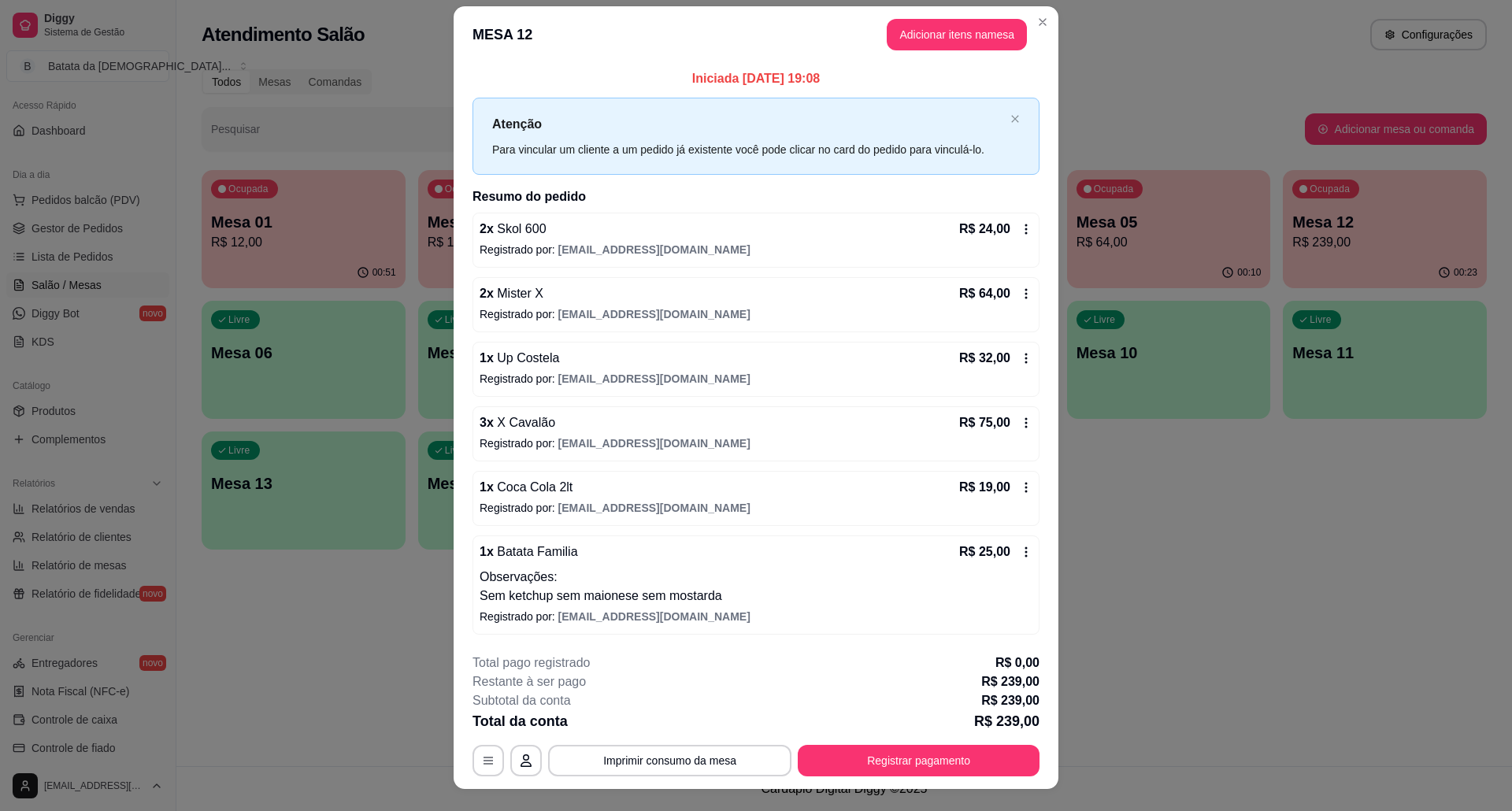
scroll to position [0, 0]
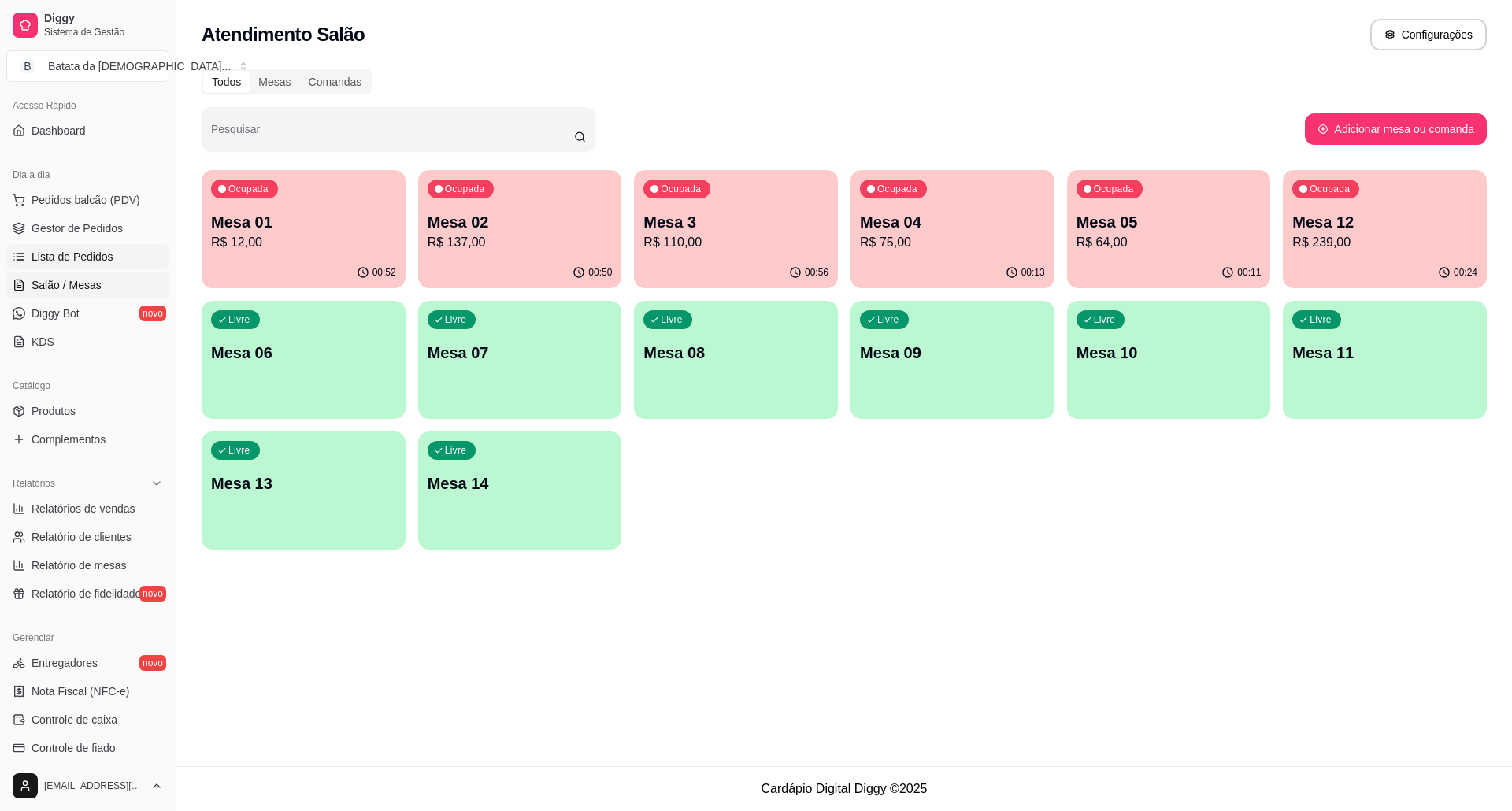
click at [92, 258] on span "Lista de Pedidos" at bounding box center [72, 257] width 82 height 16
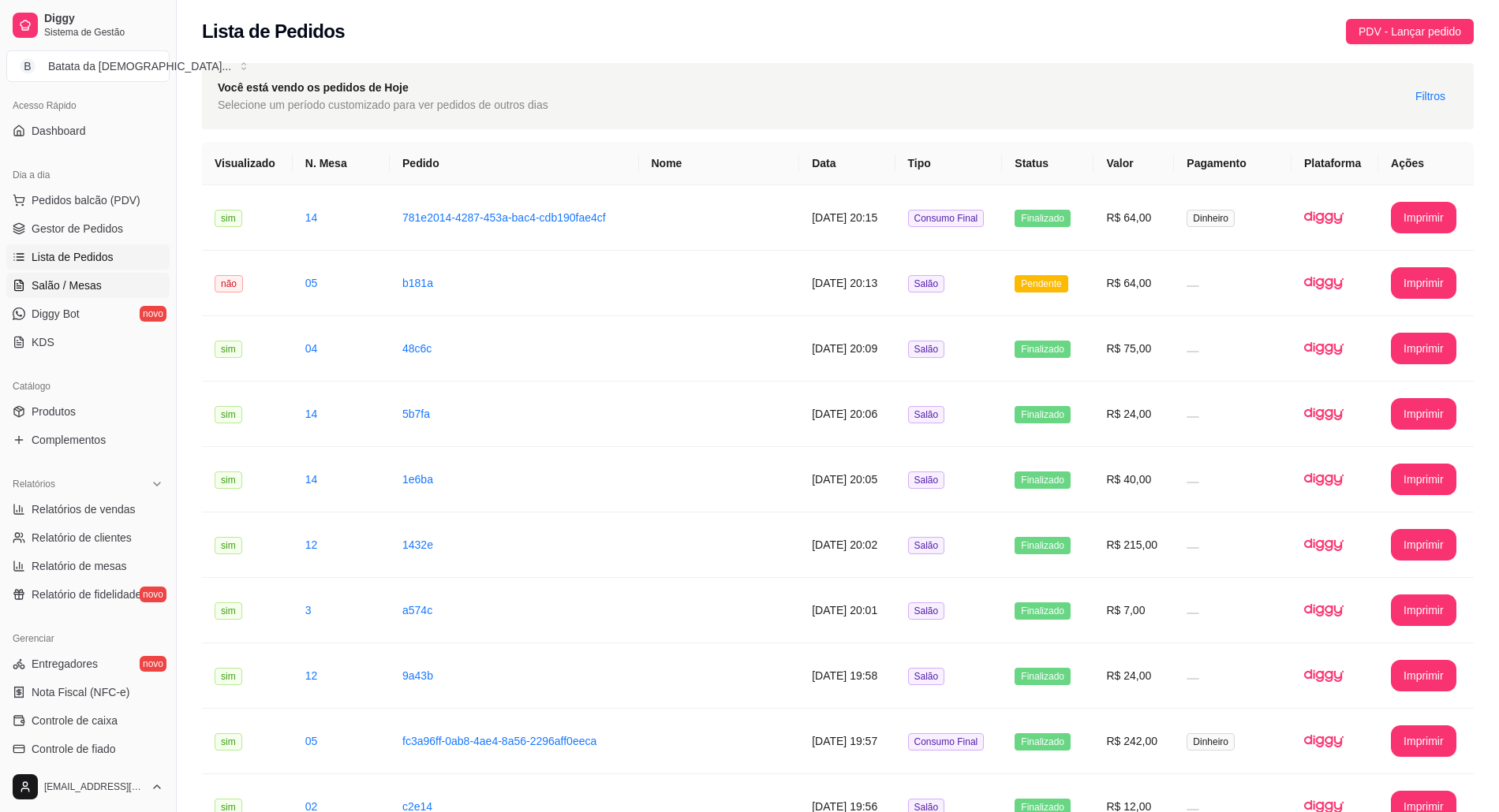
click at [85, 285] on span "Salão / Mesas" at bounding box center [67, 285] width 70 height 16
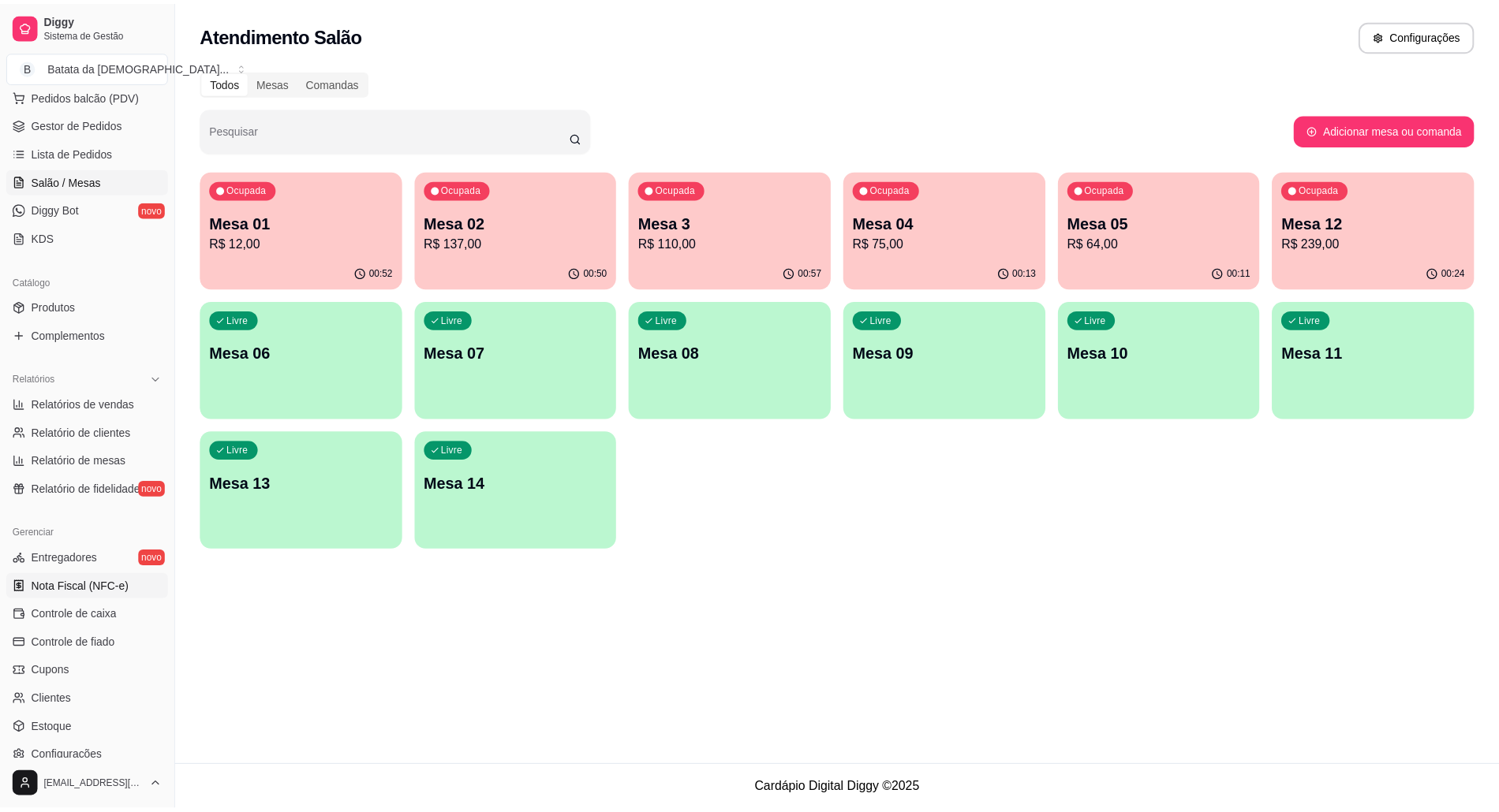
scroll to position [323, 0]
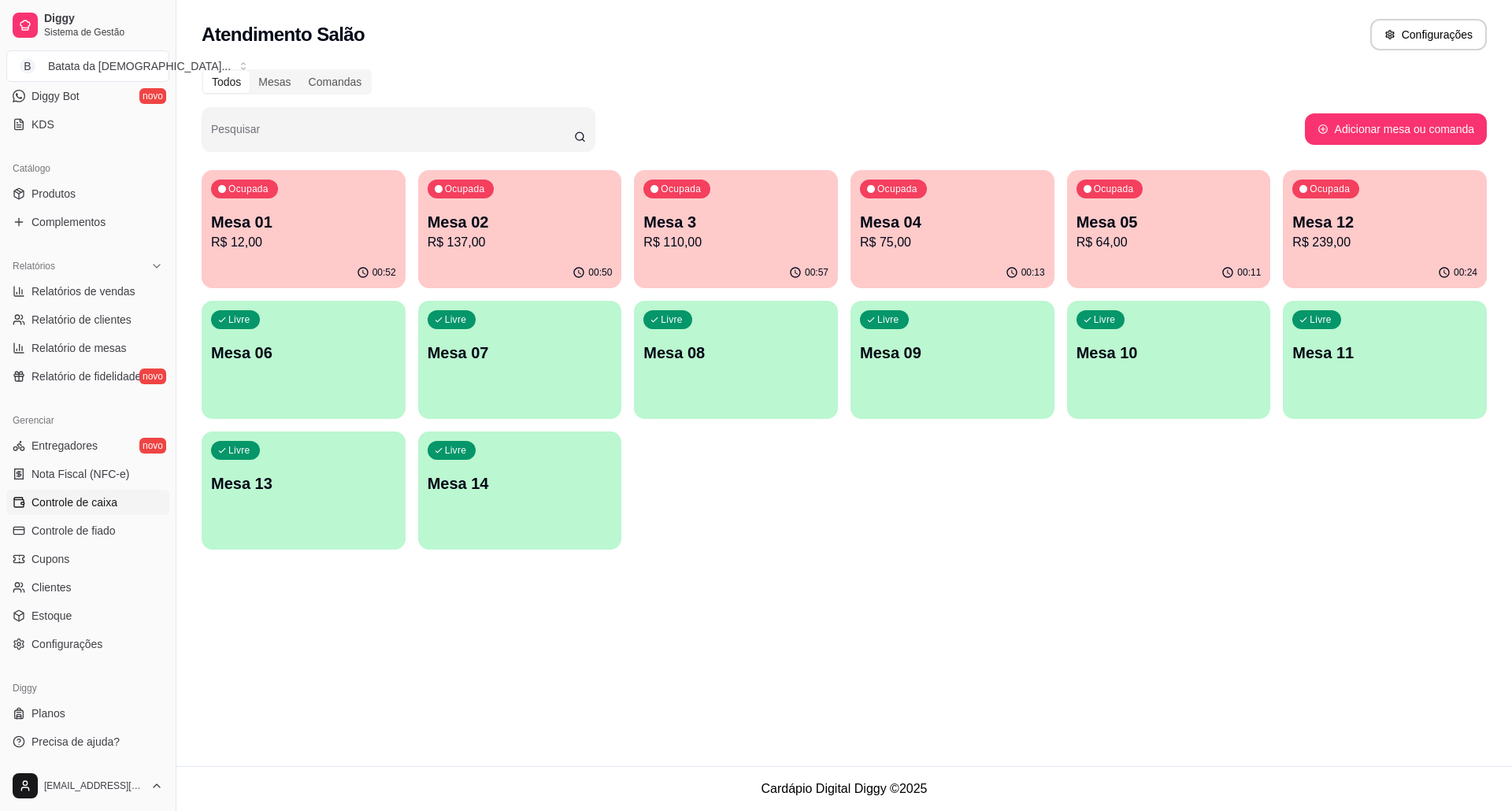
click at [105, 498] on span "Controle de caixa" at bounding box center [74, 503] width 86 height 16
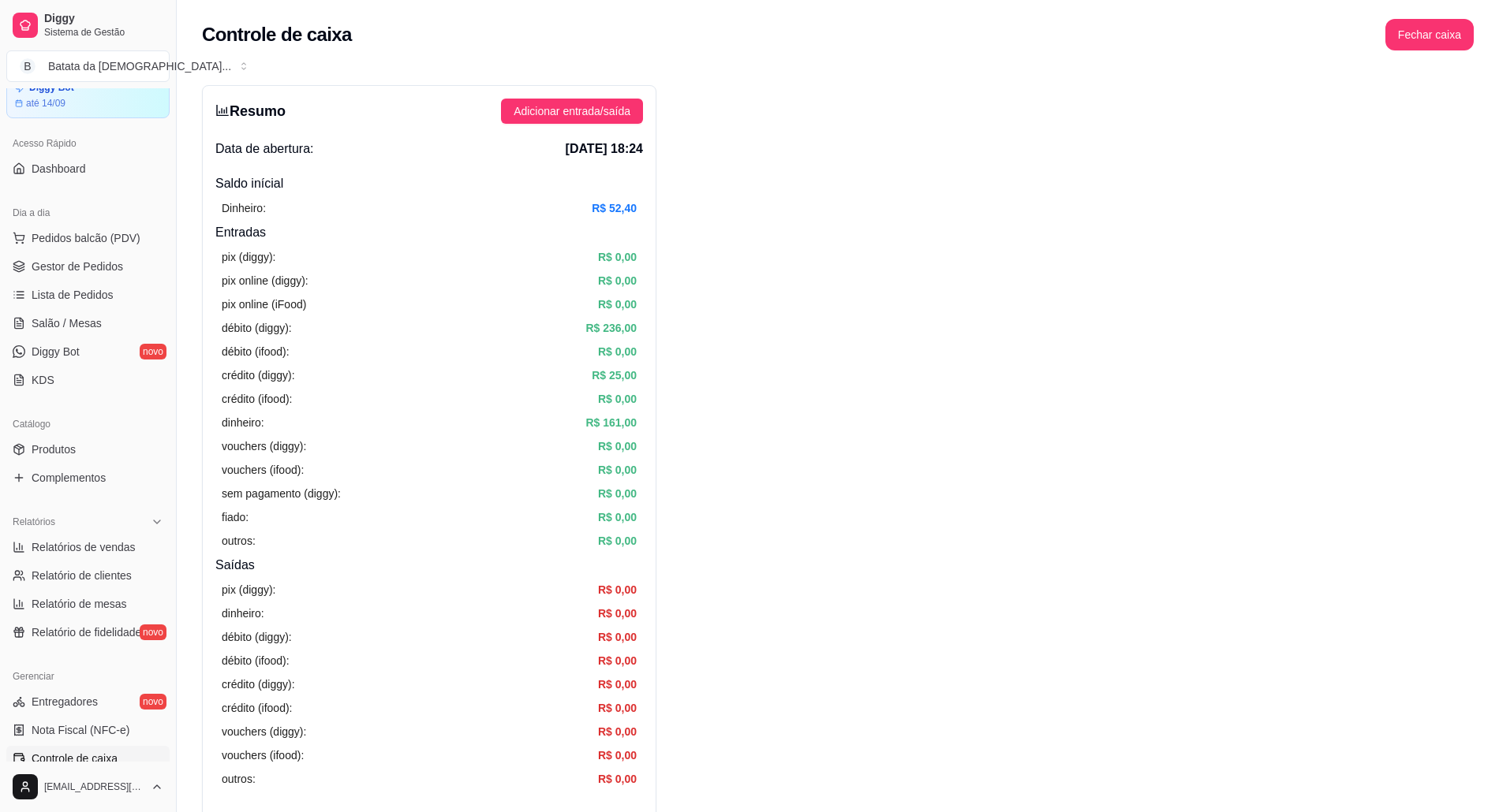
scroll to position [105, 0]
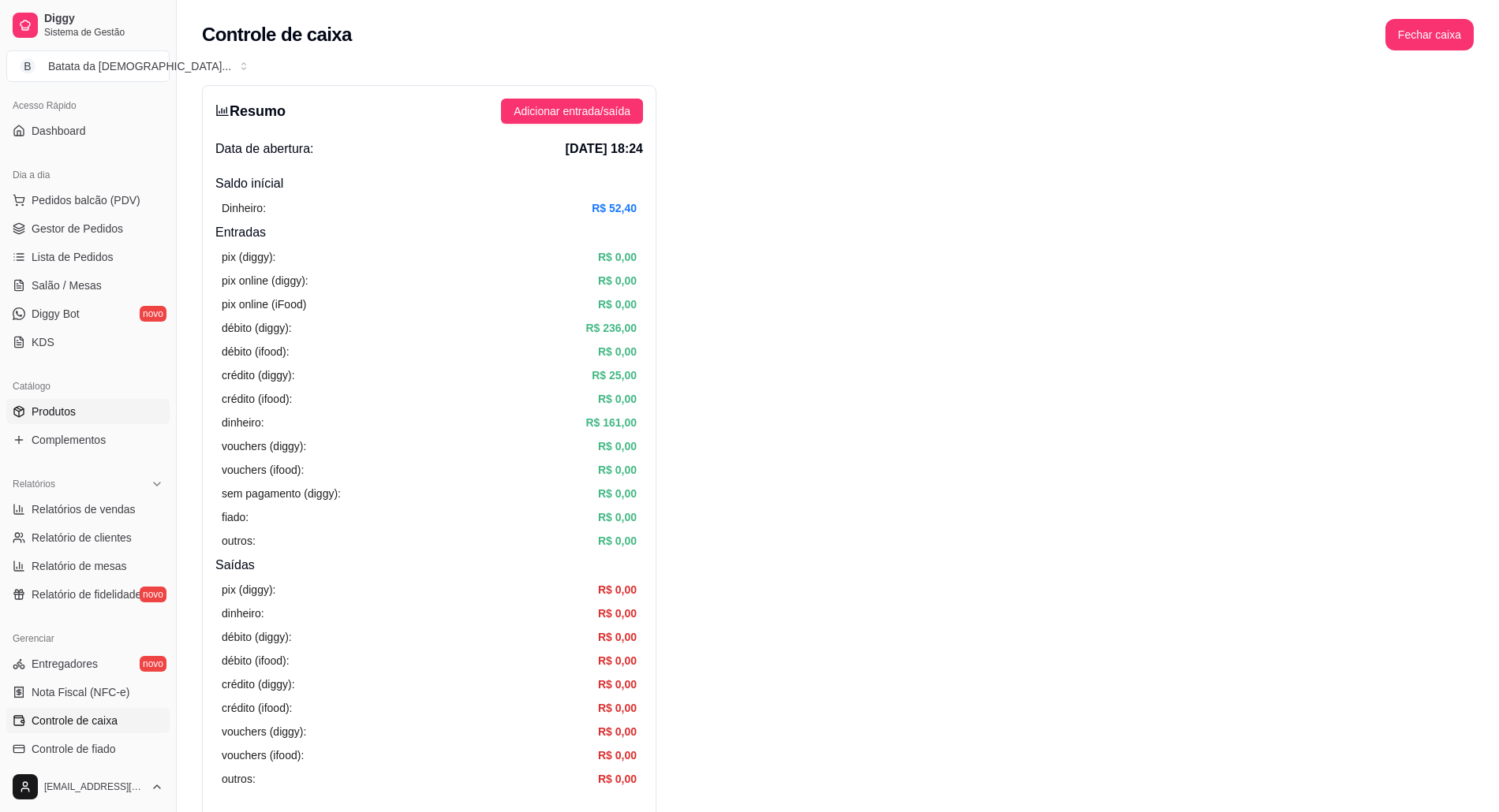
click at [85, 421] on link "Produtos" at bounding box center [88, 411] width 164 height 25
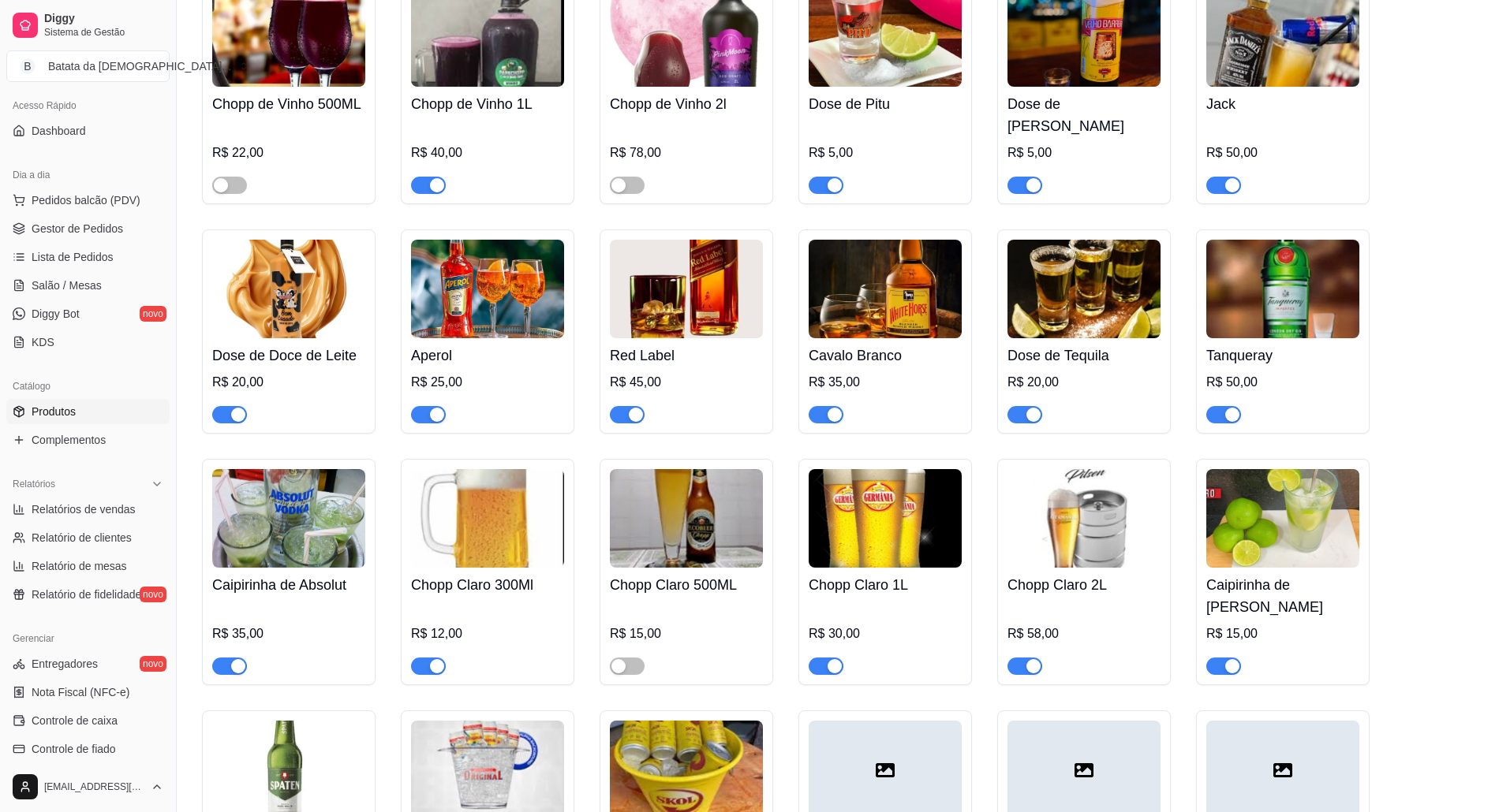
scroll to position [5573, 0]
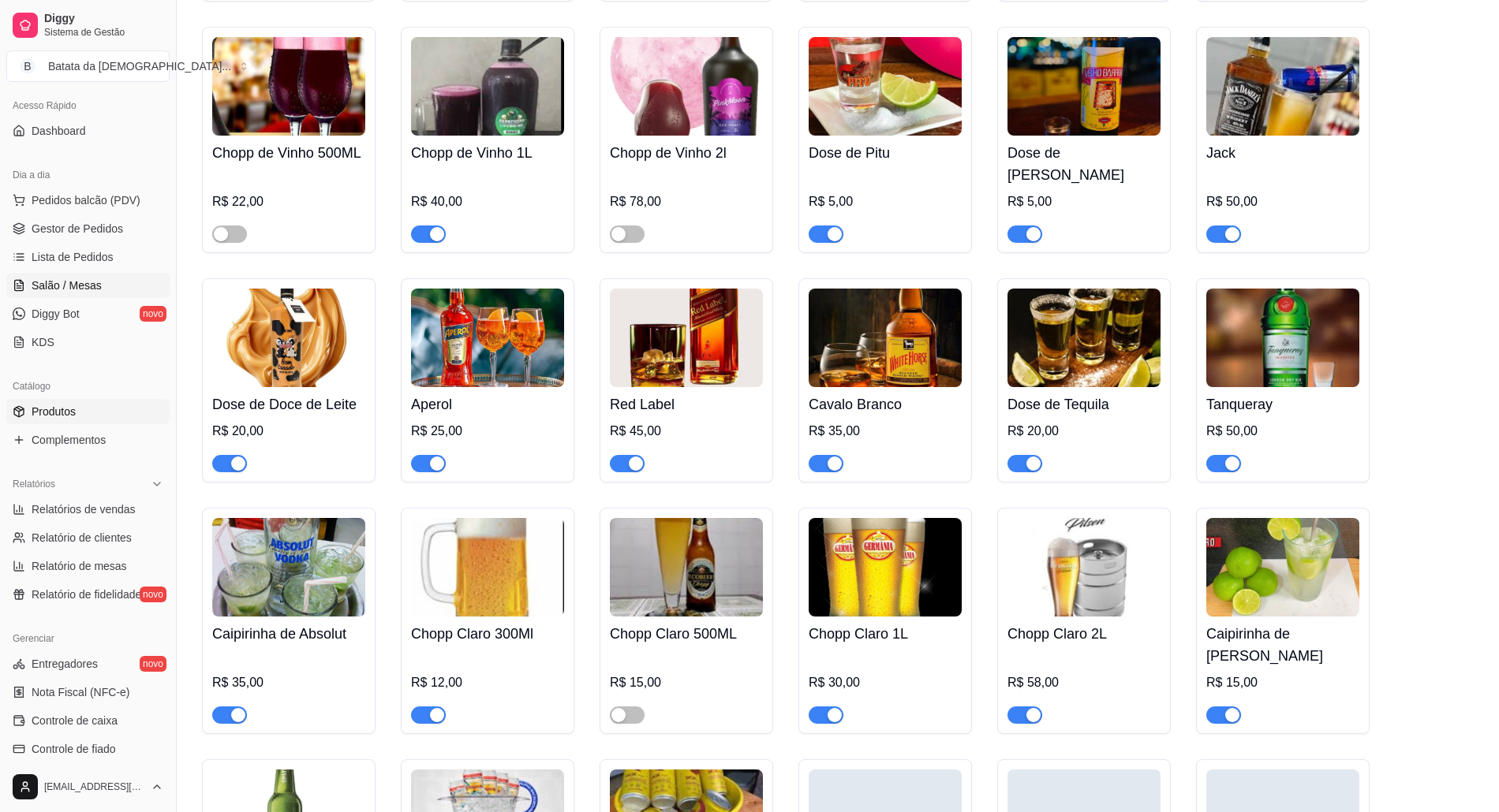
click at [53, 275] on link "Salão / Mesas" at bounding box center [88, 285] width 164 height 25
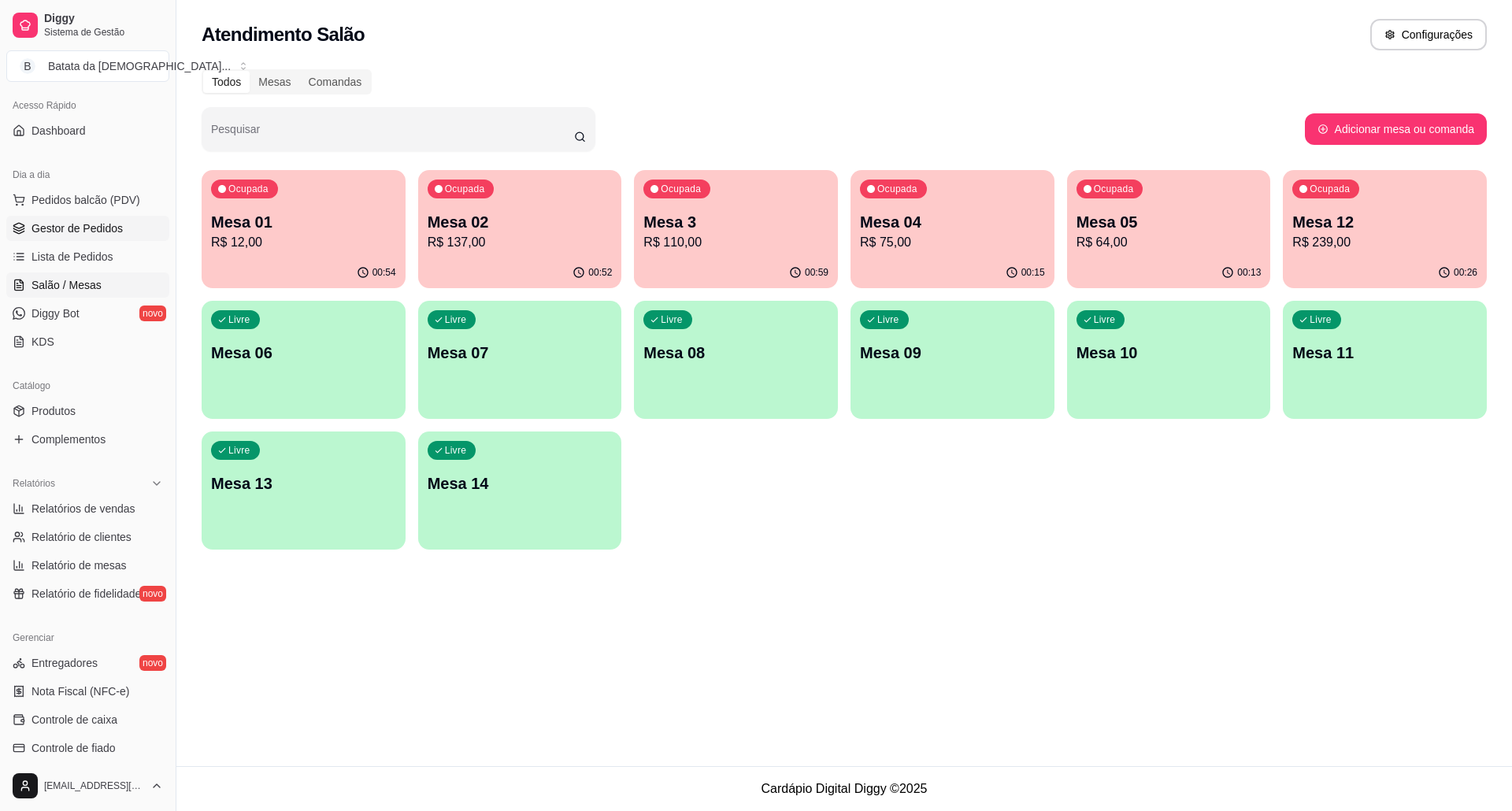
click at [90, 238] on link "Gestor de Pedidos" at bounding box center [88, 228] width 163 height 25
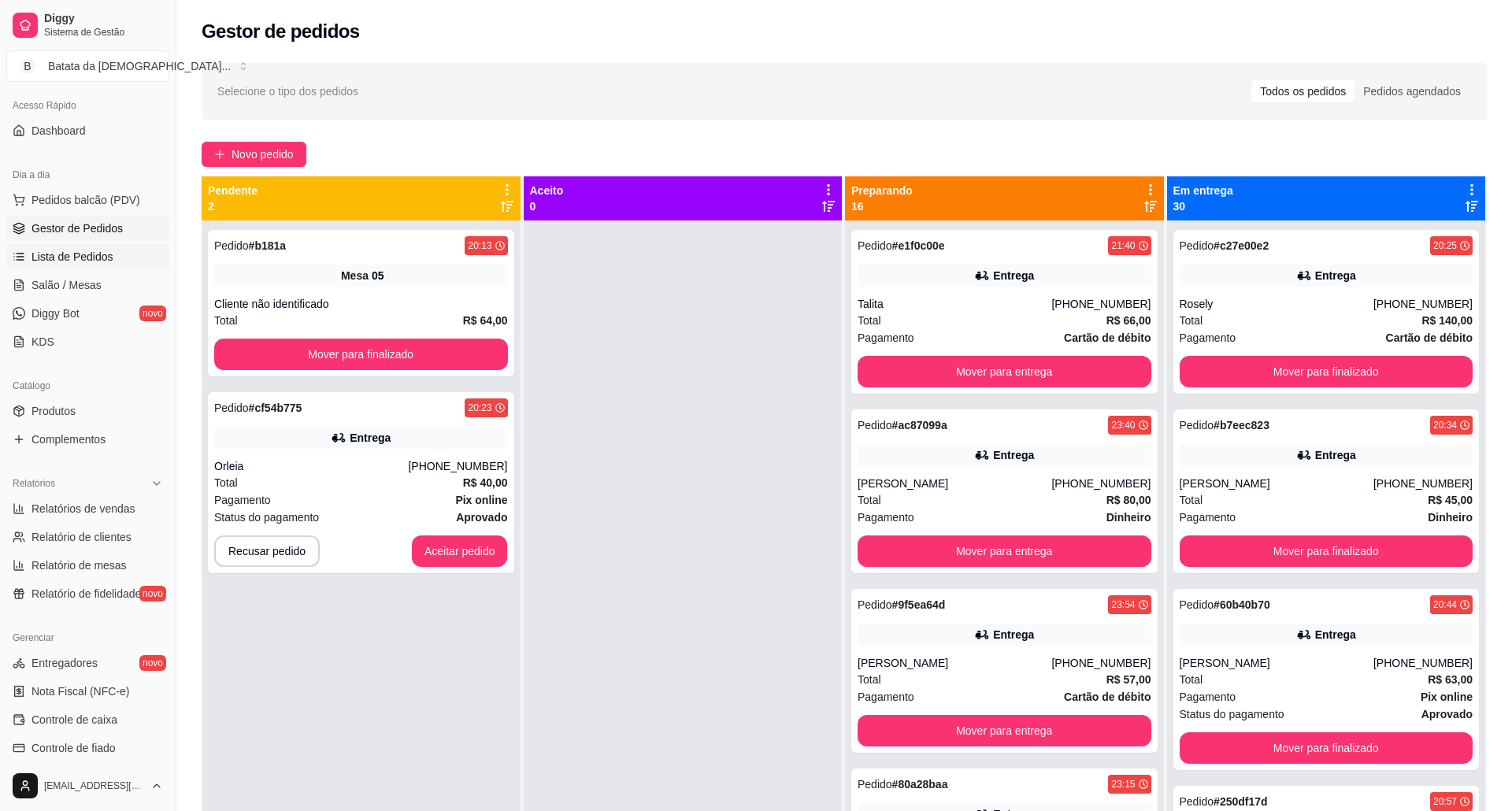
click at [97, 252] on span "Lista de Pedidos" at bounding box center [72, 257] width 82 height 16
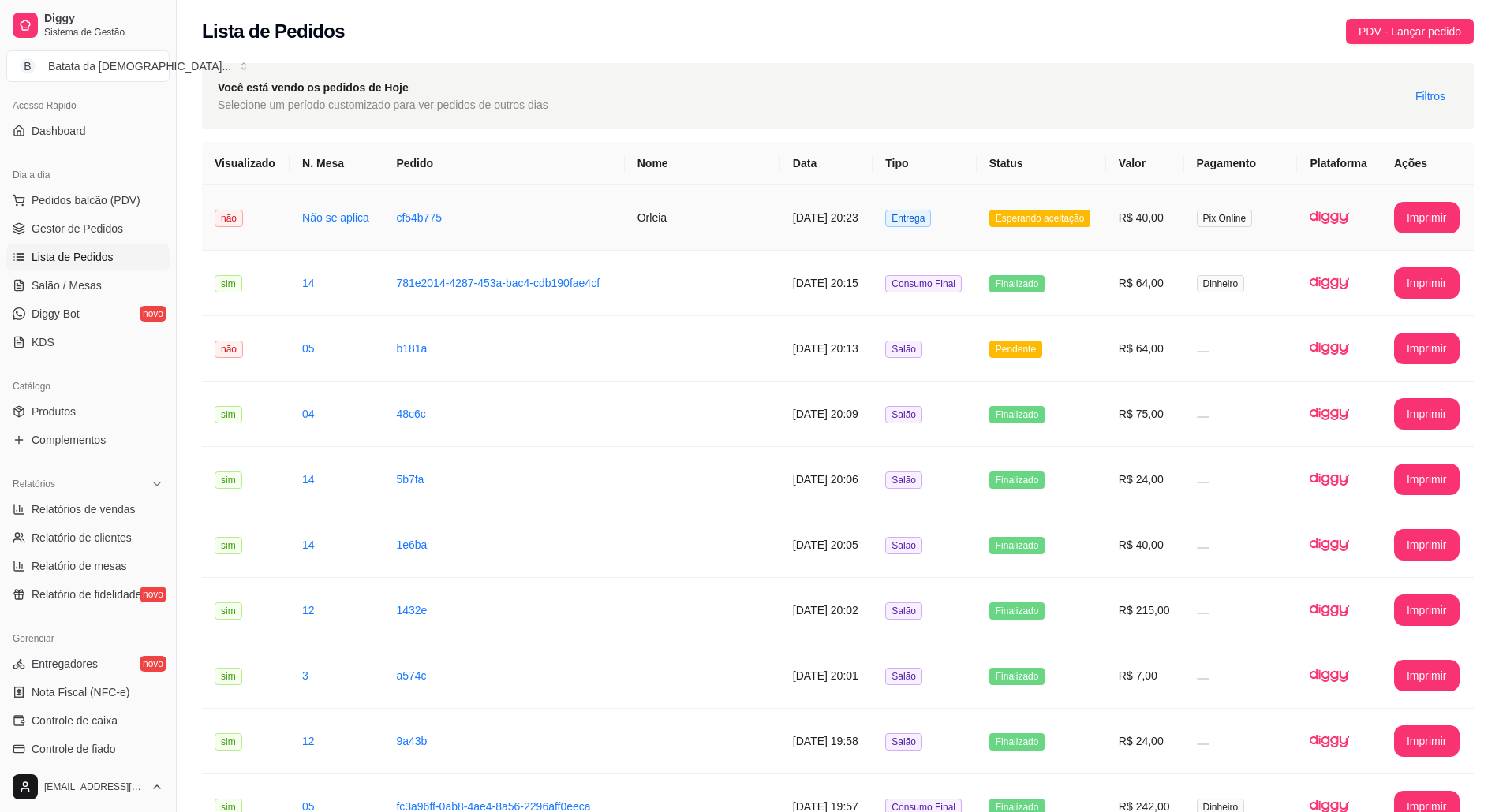
click at [951, 203] on td "Entrega" at bounding box center [924, 218] width 103 height 65
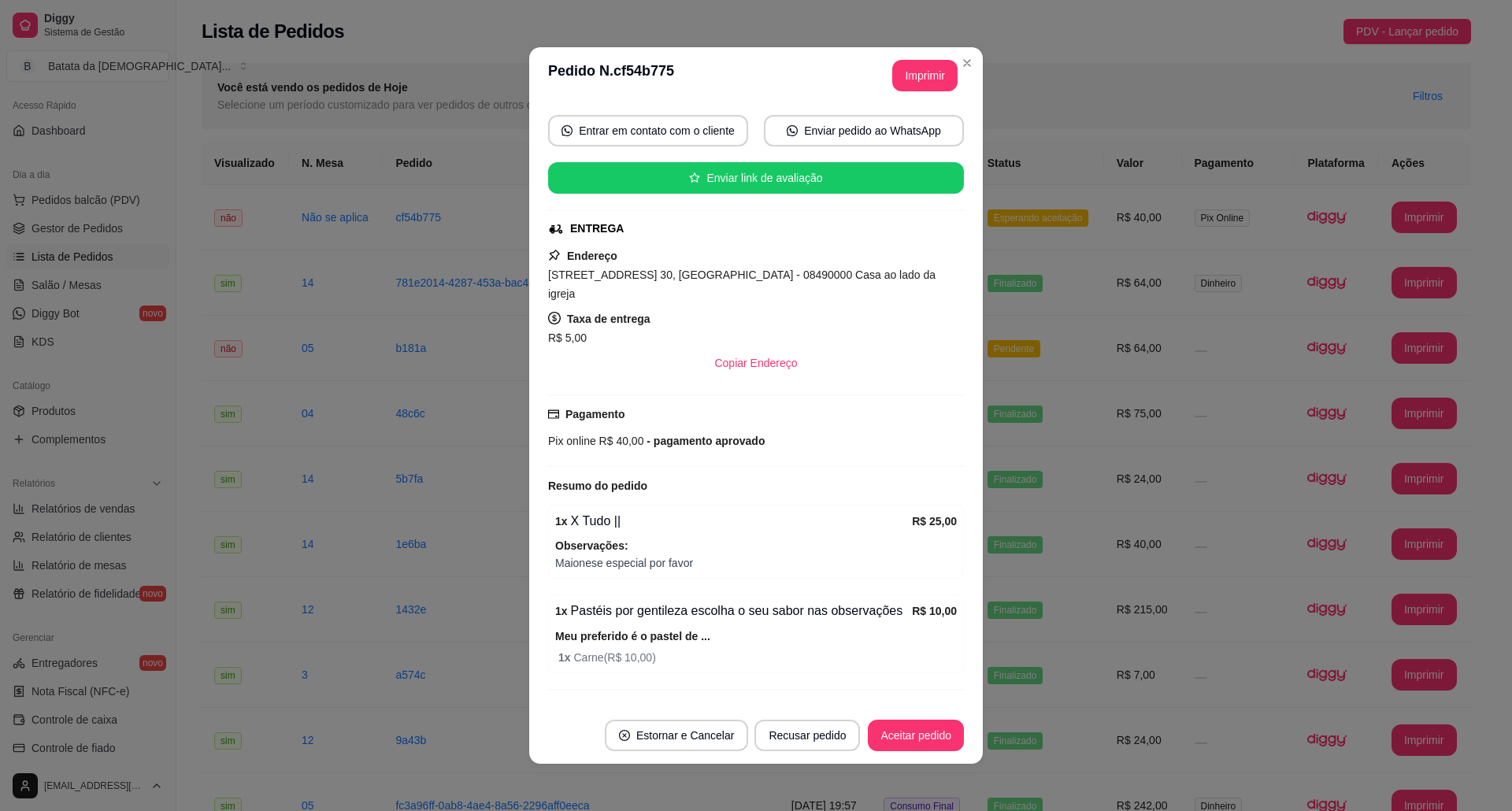
scroll to position [165, 0]
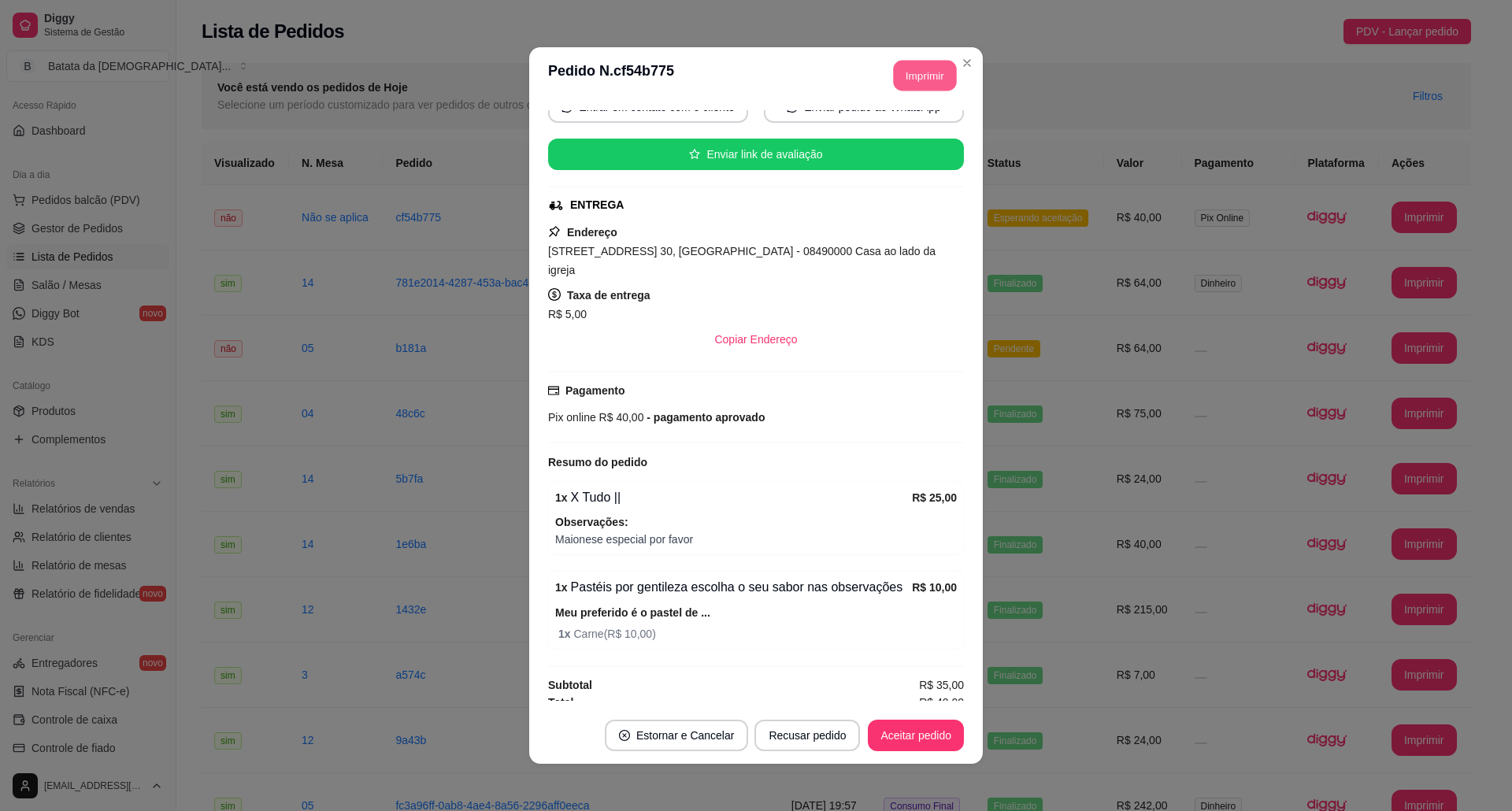
click at [926, 73] on button "Imprimir" at bounding box center [926, 76] width 63 height 31
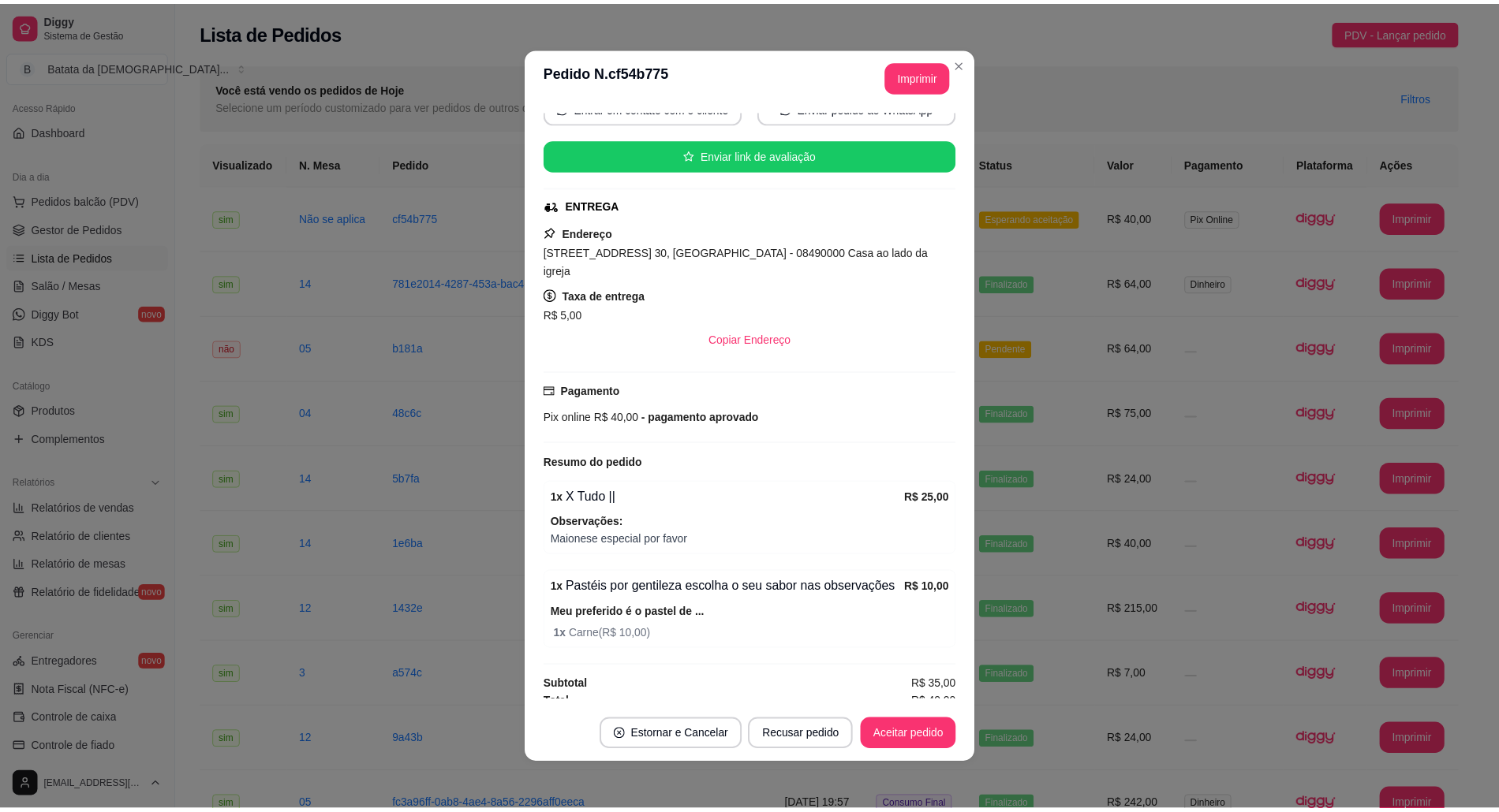
scroll to position [3, 0]
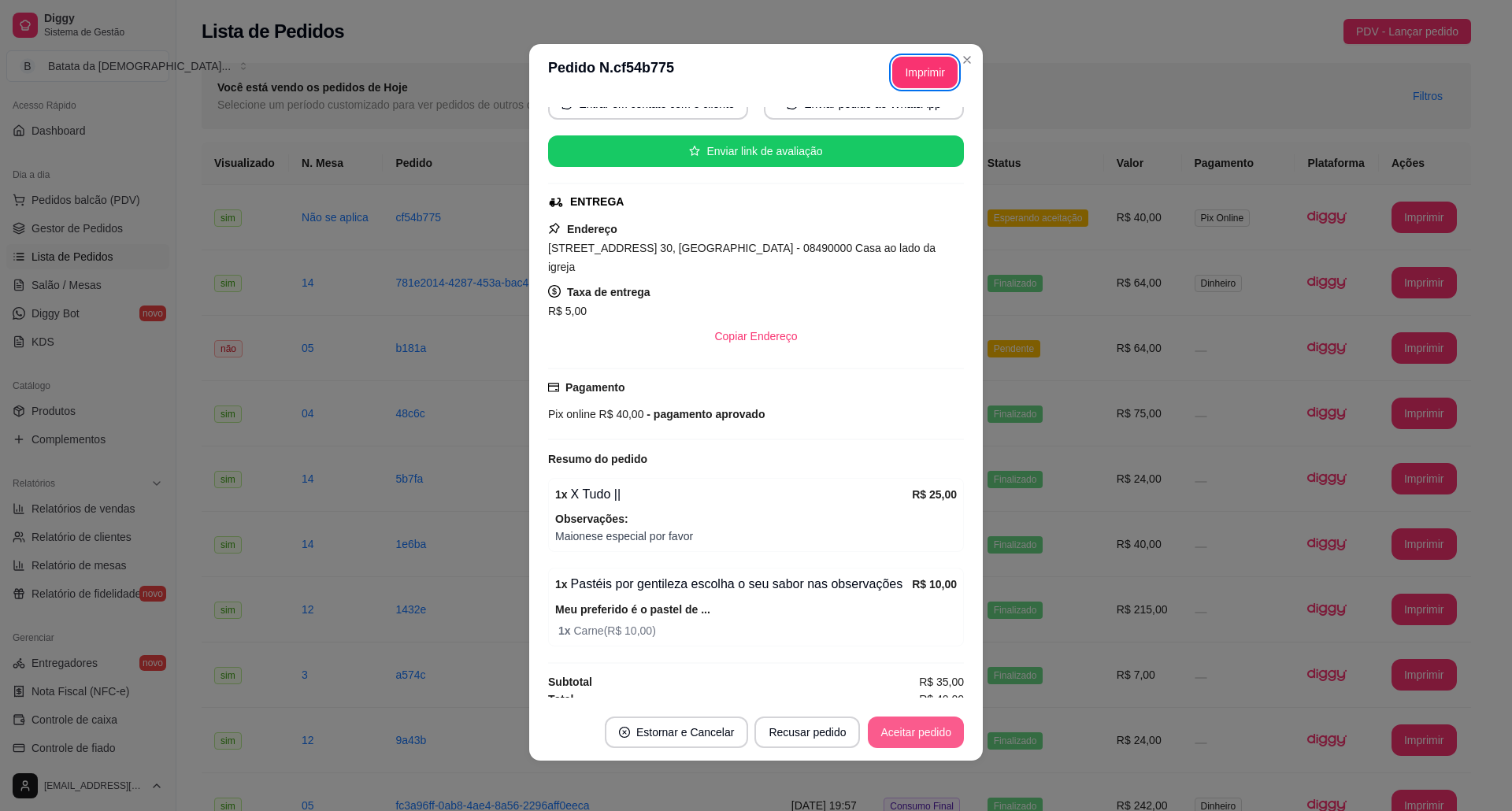
click at [918, 728] on button "Aceitar pedido" at bounding box center [915, 733] width 96 height 32
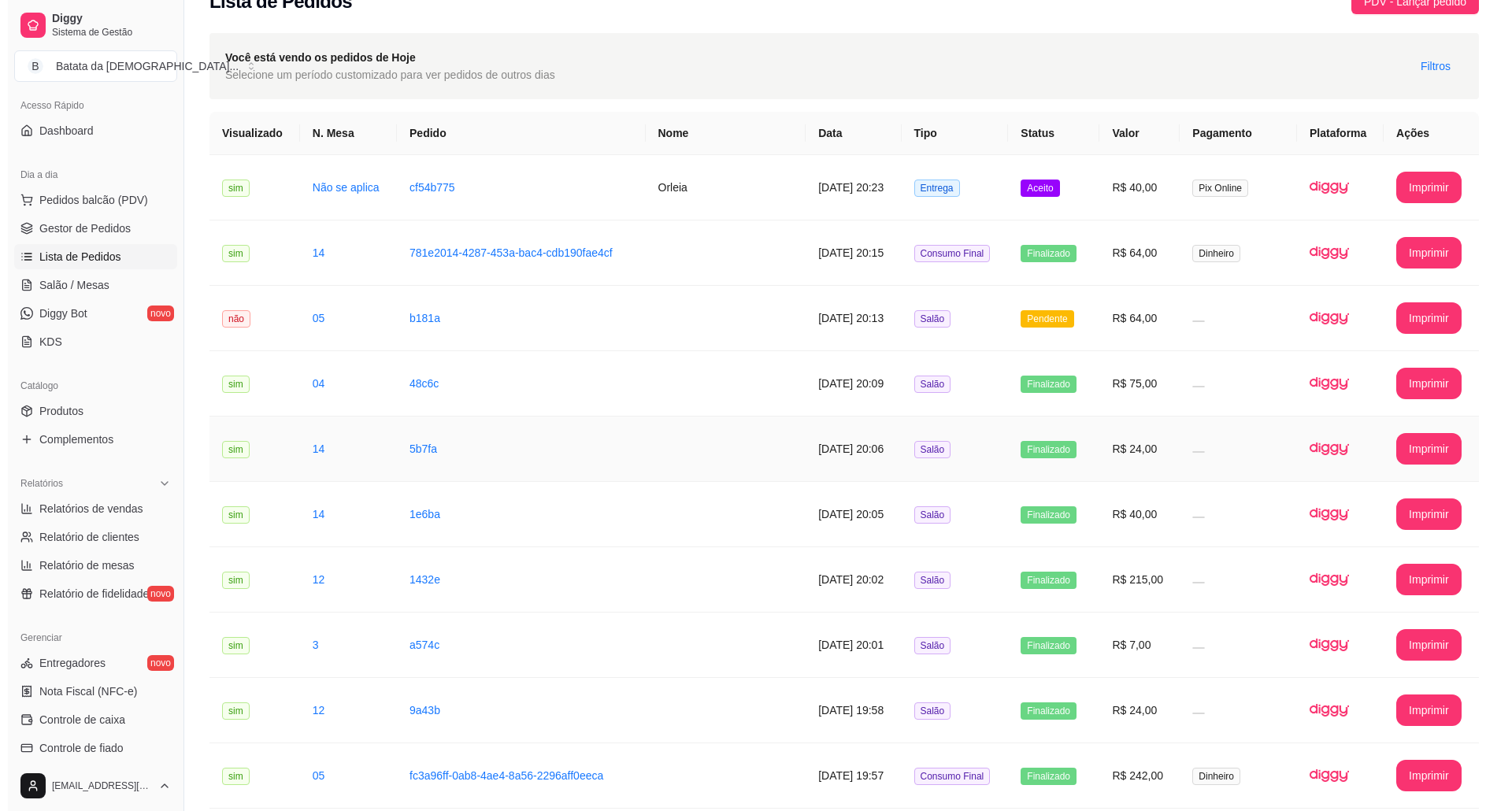
scroll to position [0, 0]
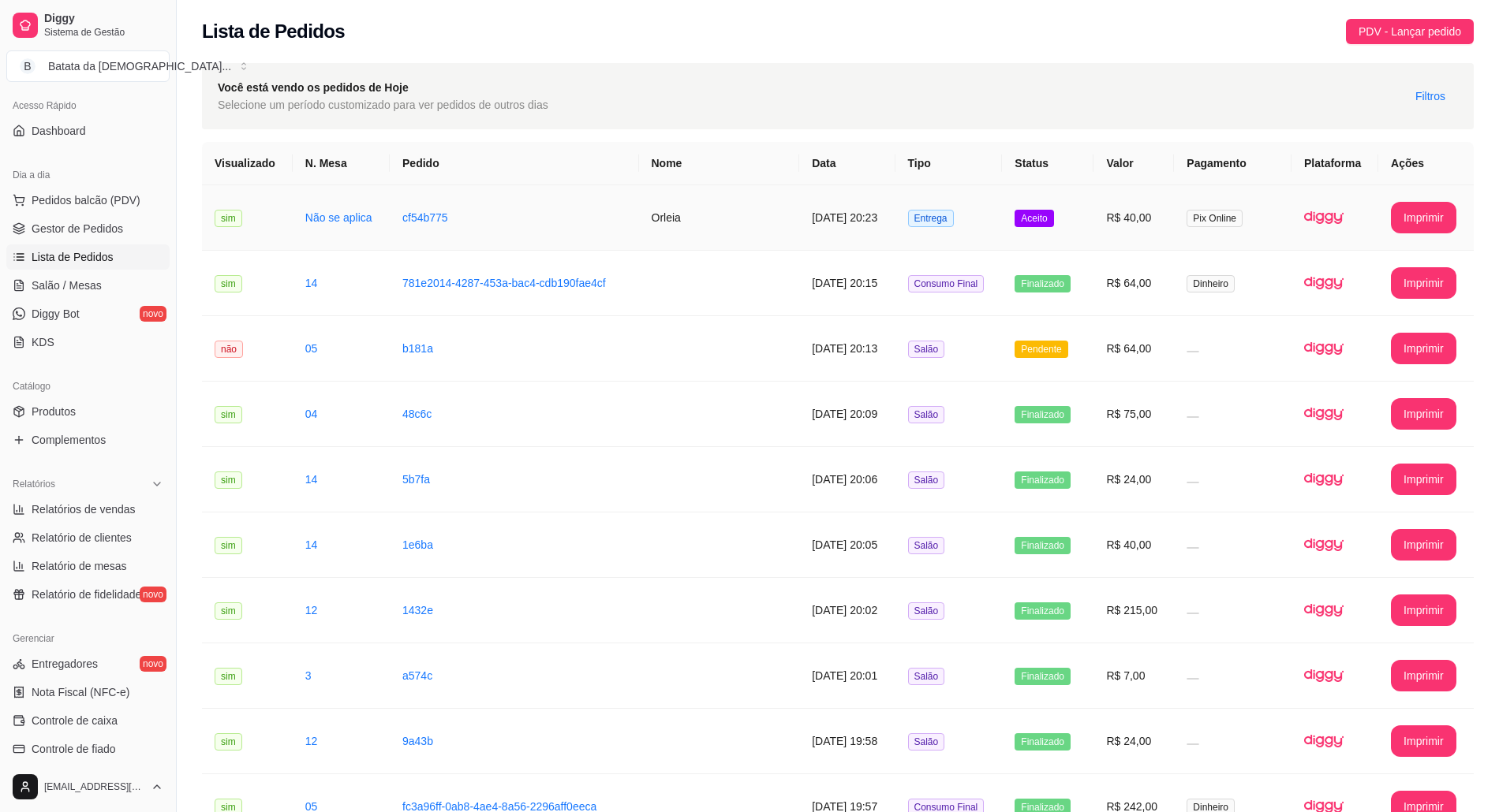
click at [1055, 229] on td "Aceito" at bounding box center [1047, 218] width 92 height 65
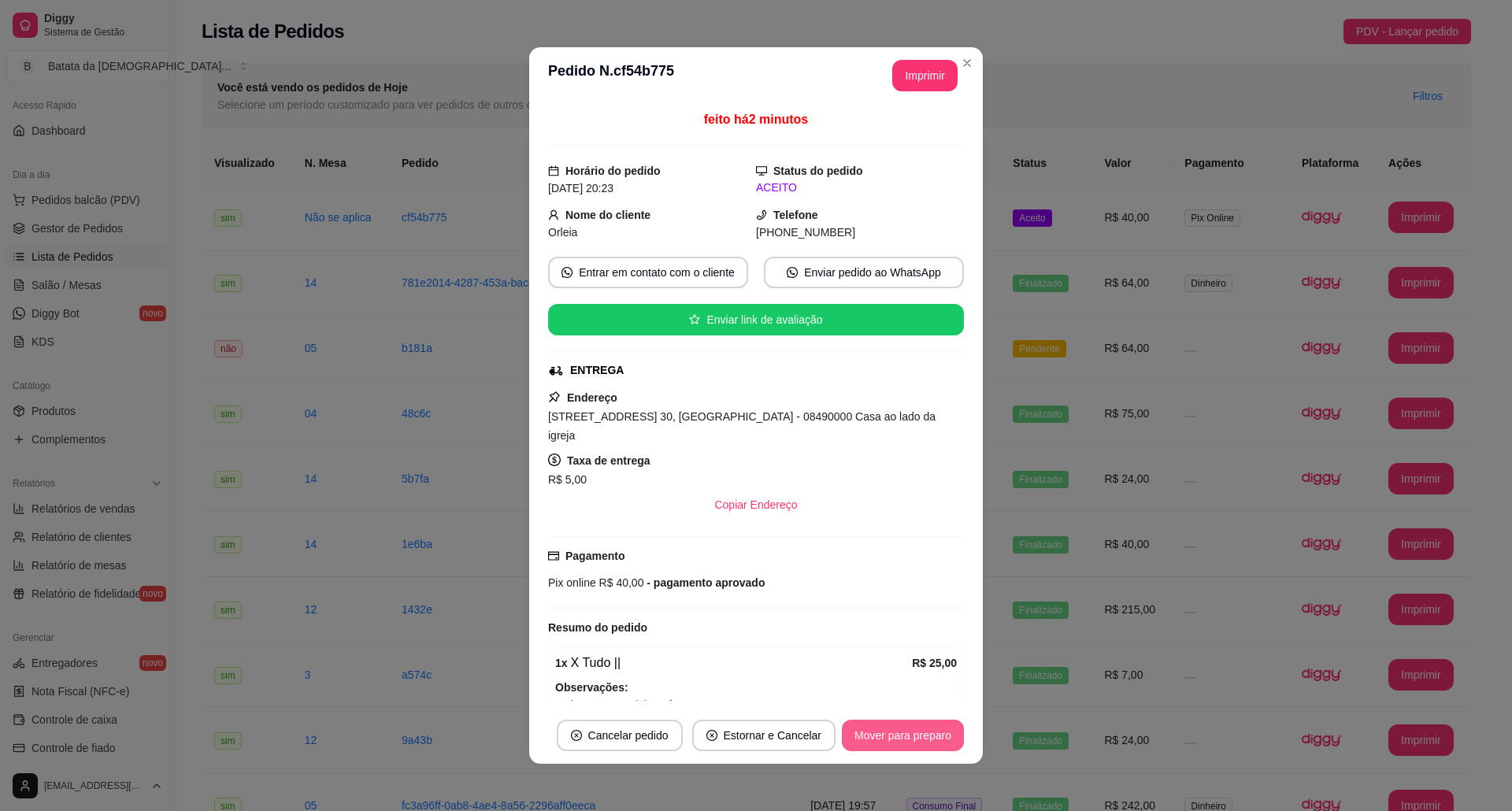
click at [893, 728] on button "Mover para preparo" at bounding box center [902, 736] width 122 height 32
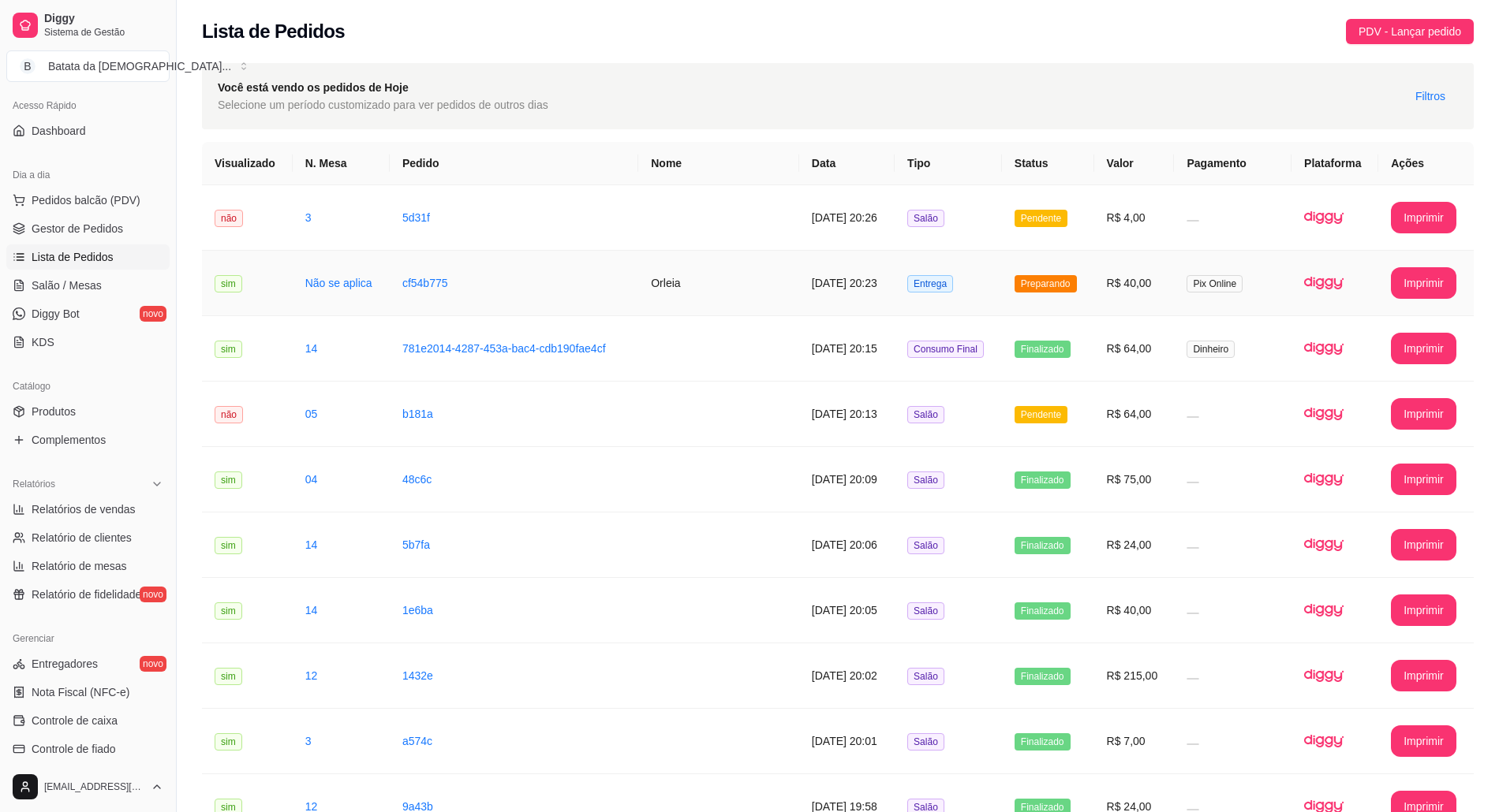
click at [1021, 279] on span "Preparando" at bounding box center [1045, 284] width 63 height 18
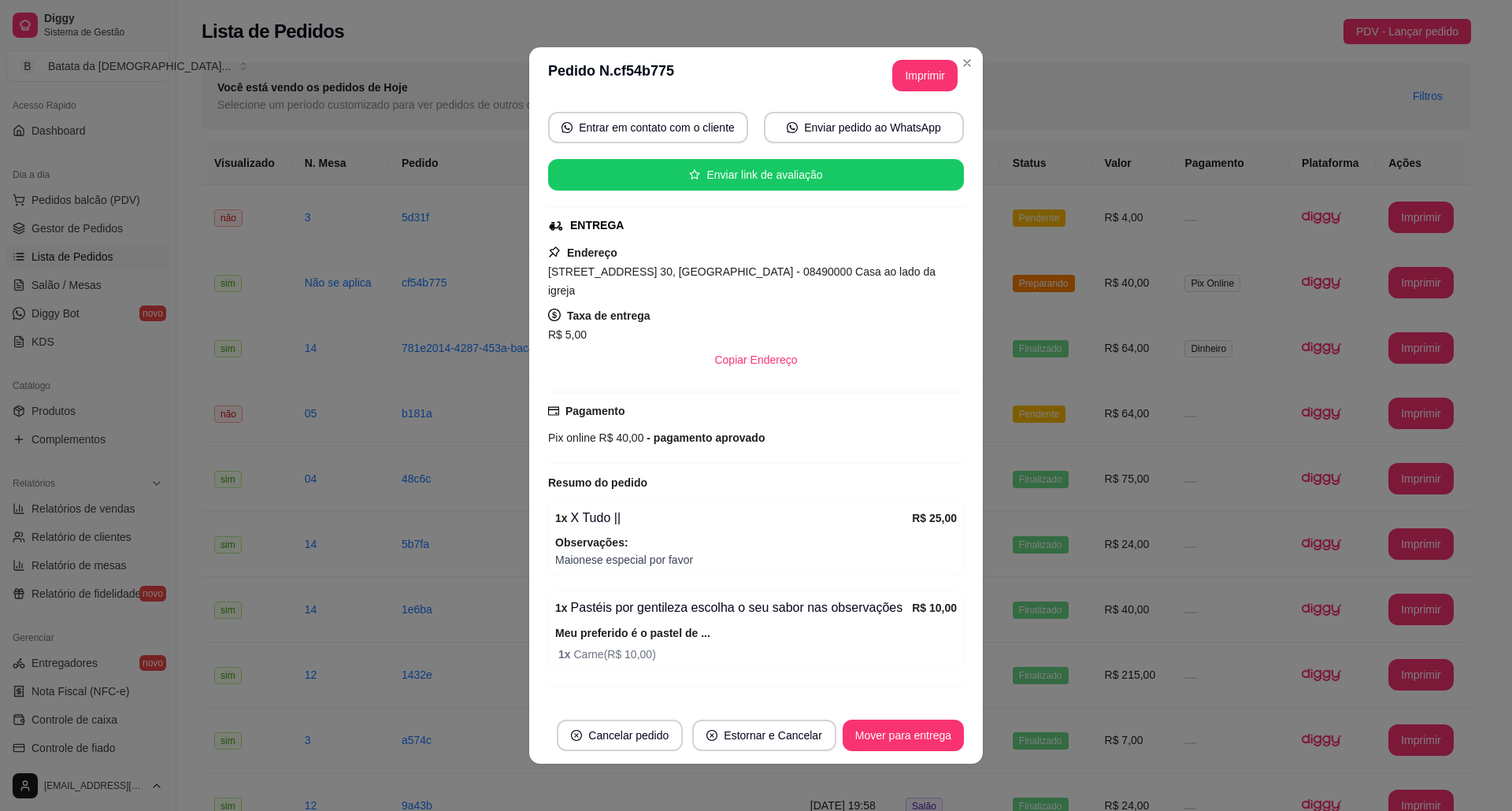
scroll to position [165, 0]
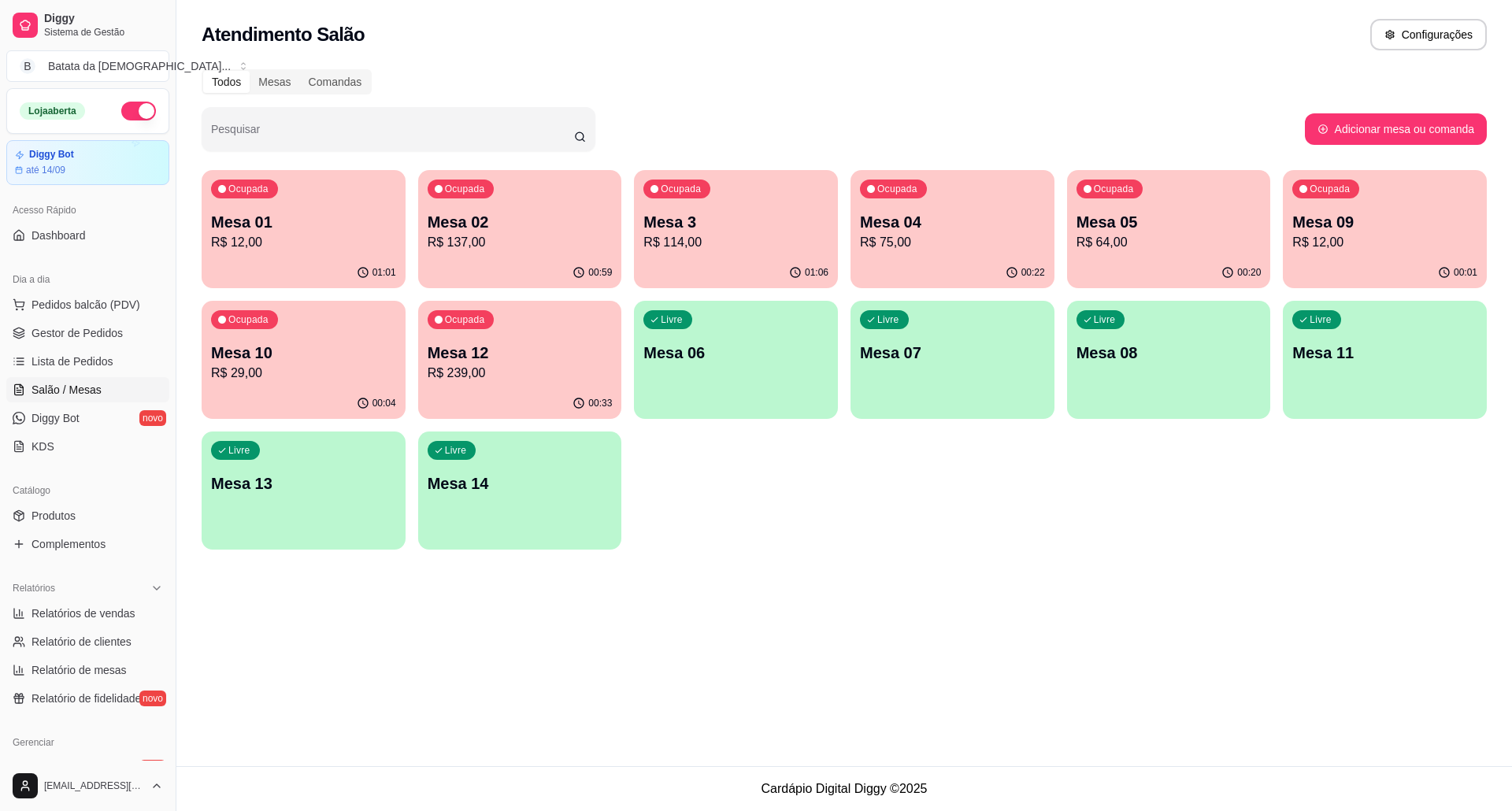
click at [319, 265] on div "01:01" at bounding box center [303, 273] width 204 height 31
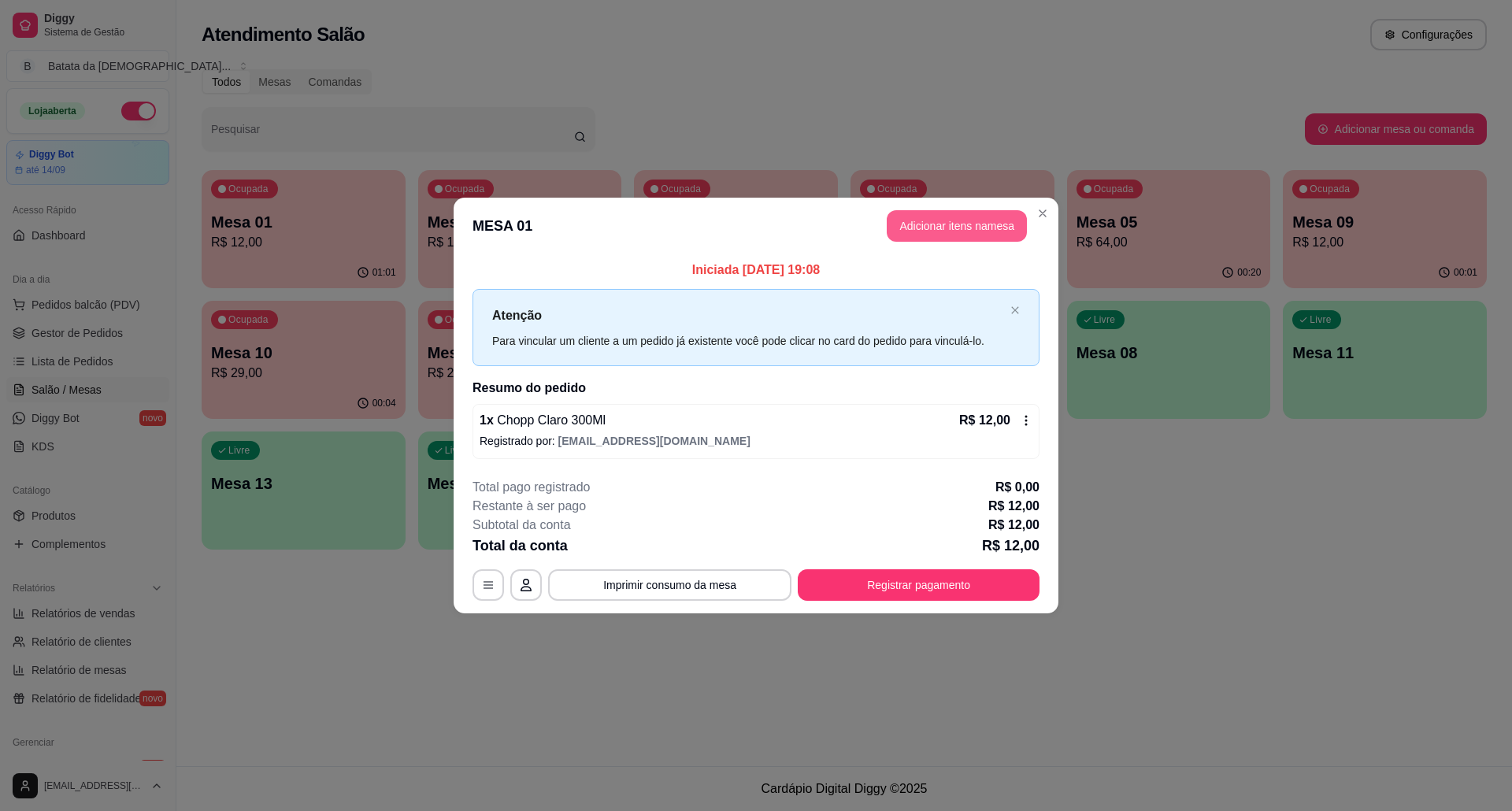
click at [961, 231] on button "Adicionar itens na mesa" at bounding box center [956, 226] width 140 height 32
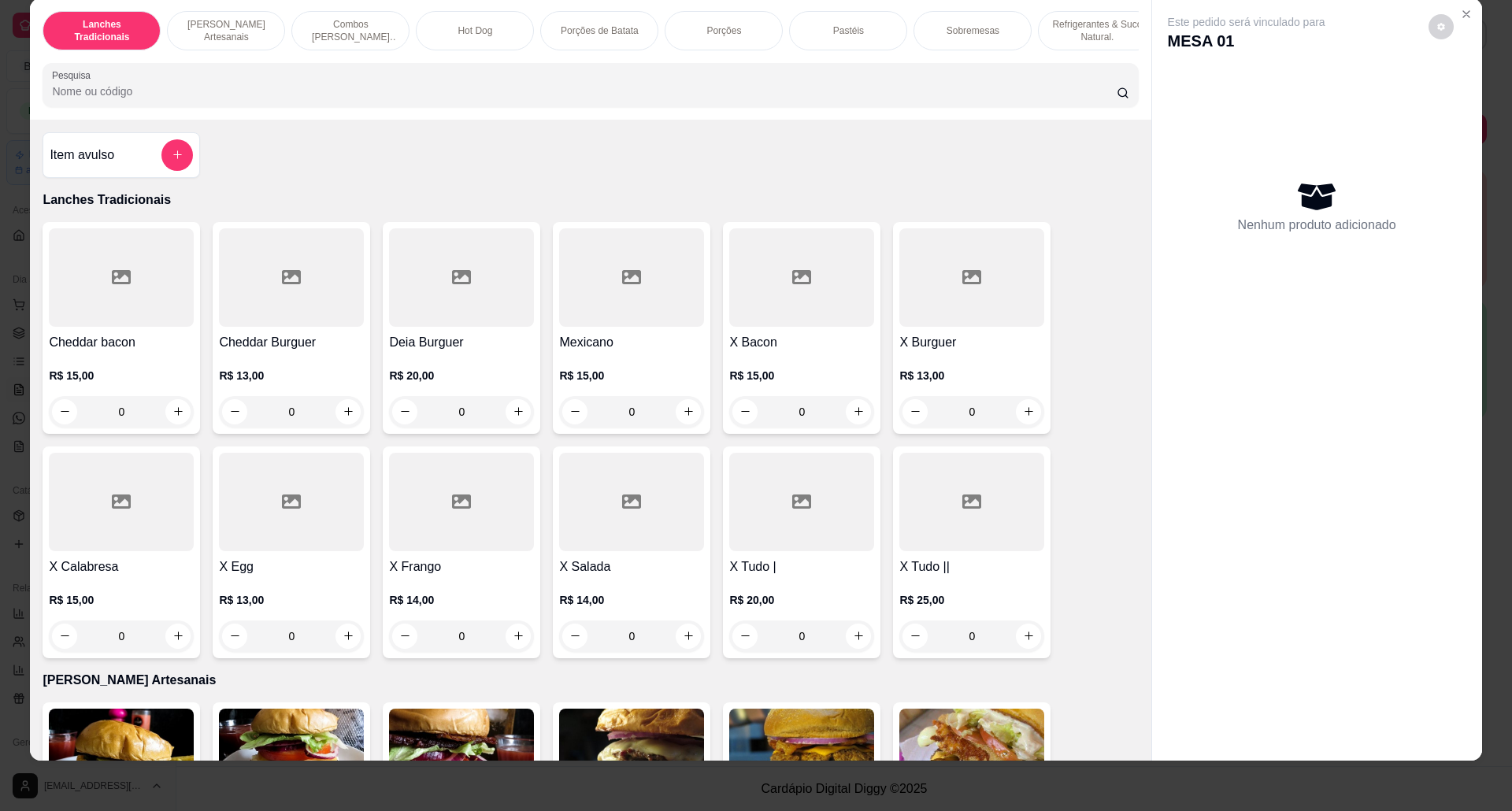
scroll to position [524, 0]
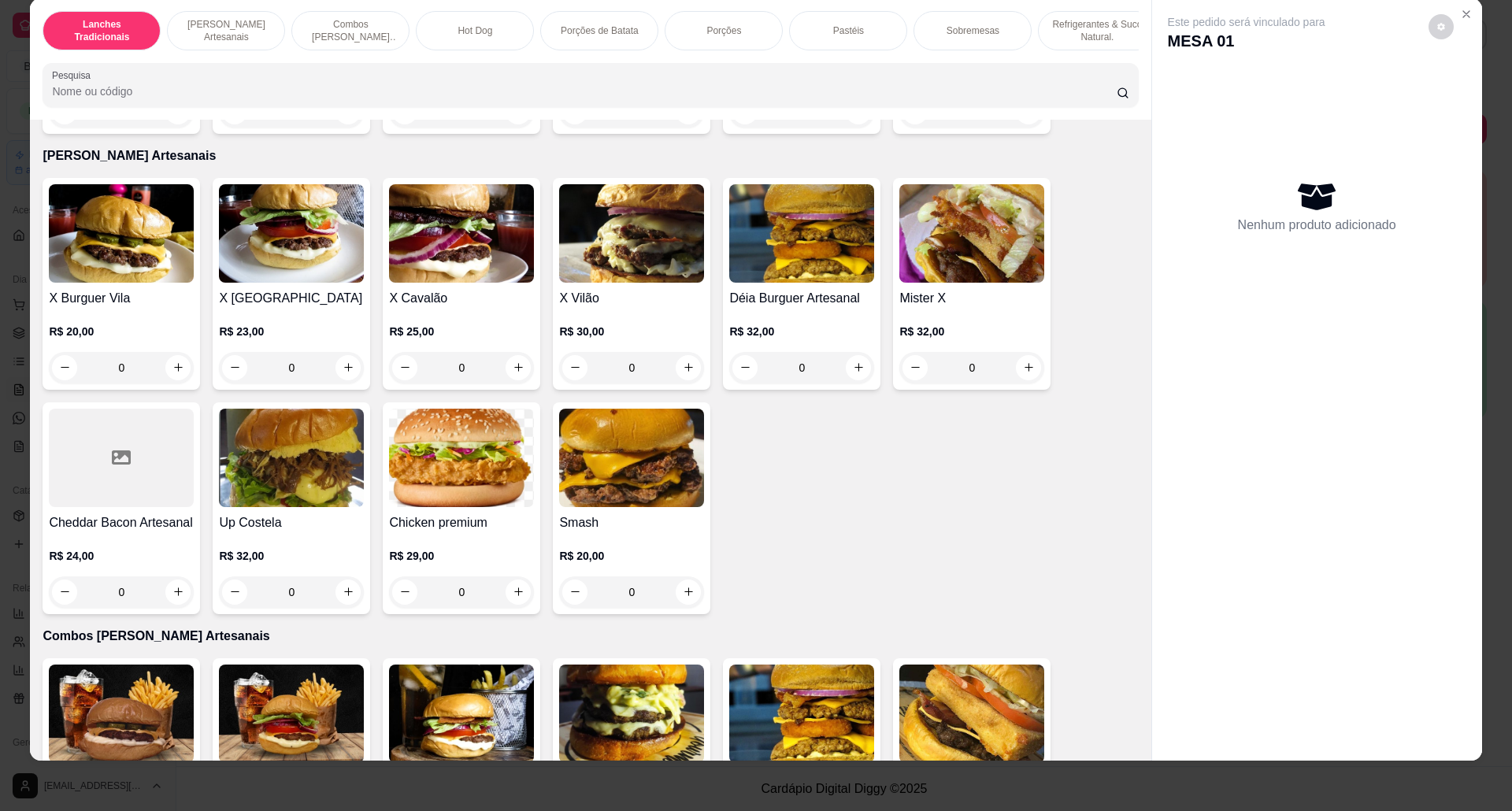
click at [173, 382] on div "0" at bounding box center [122, 368] width 145 height 32
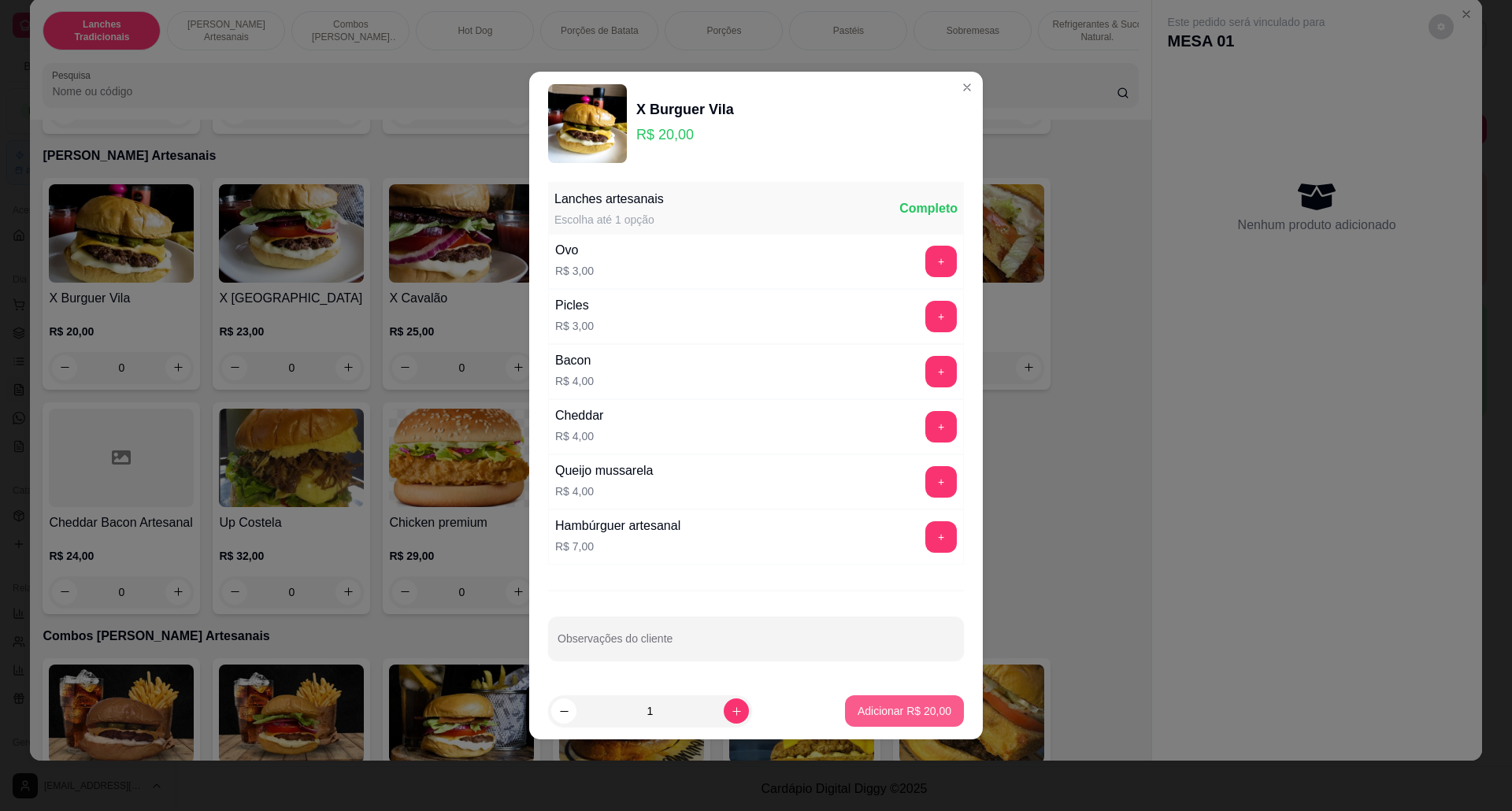
click at [857, 701] on button "Adicionar R$ 20,00" at bounding box center [904, 711] width 119 height 32
type input "1"
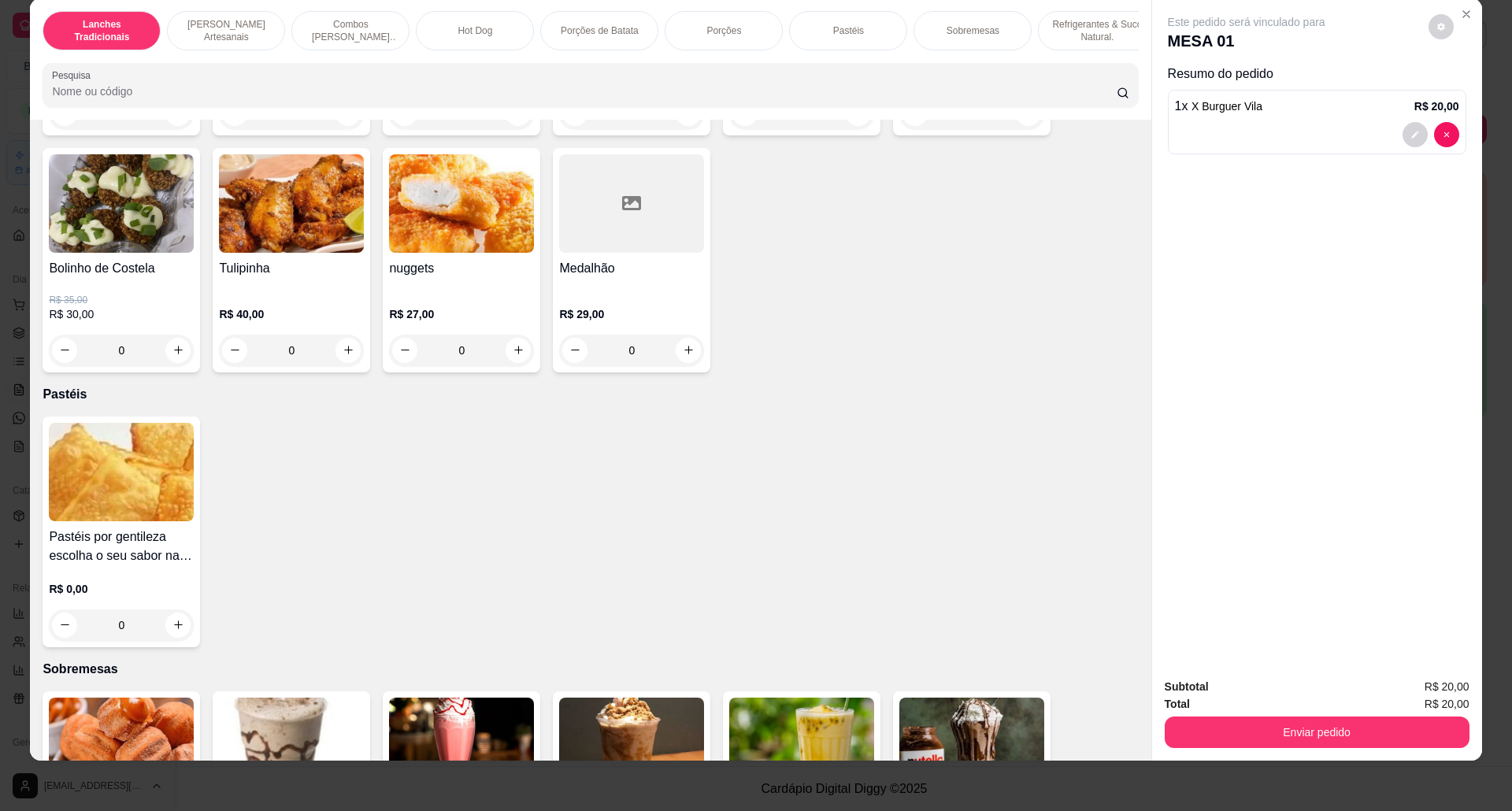
scroll to position [2205, 0]
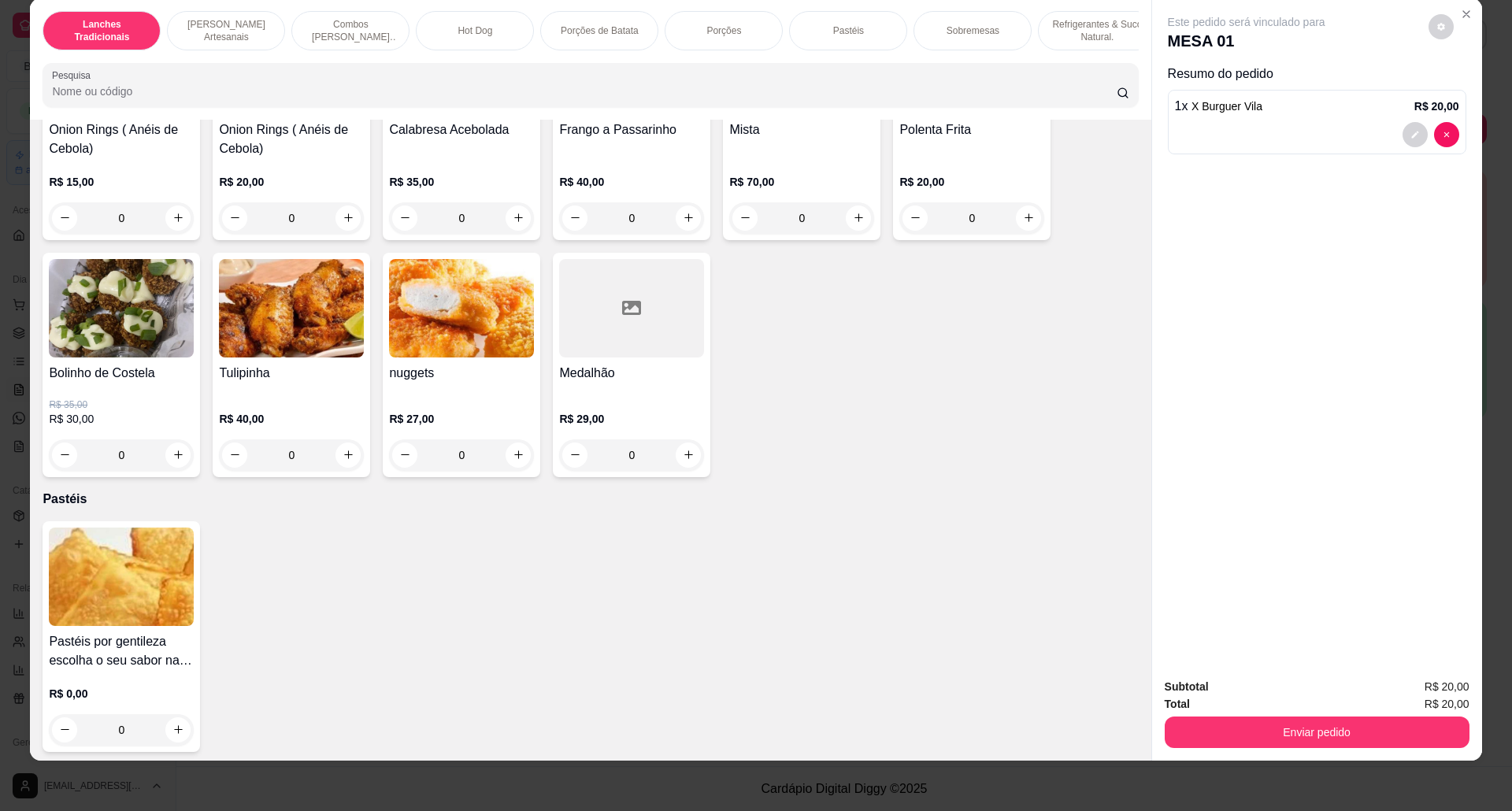
click at [121, 312] on img at bounding box center [122, 308] width 145 height 98
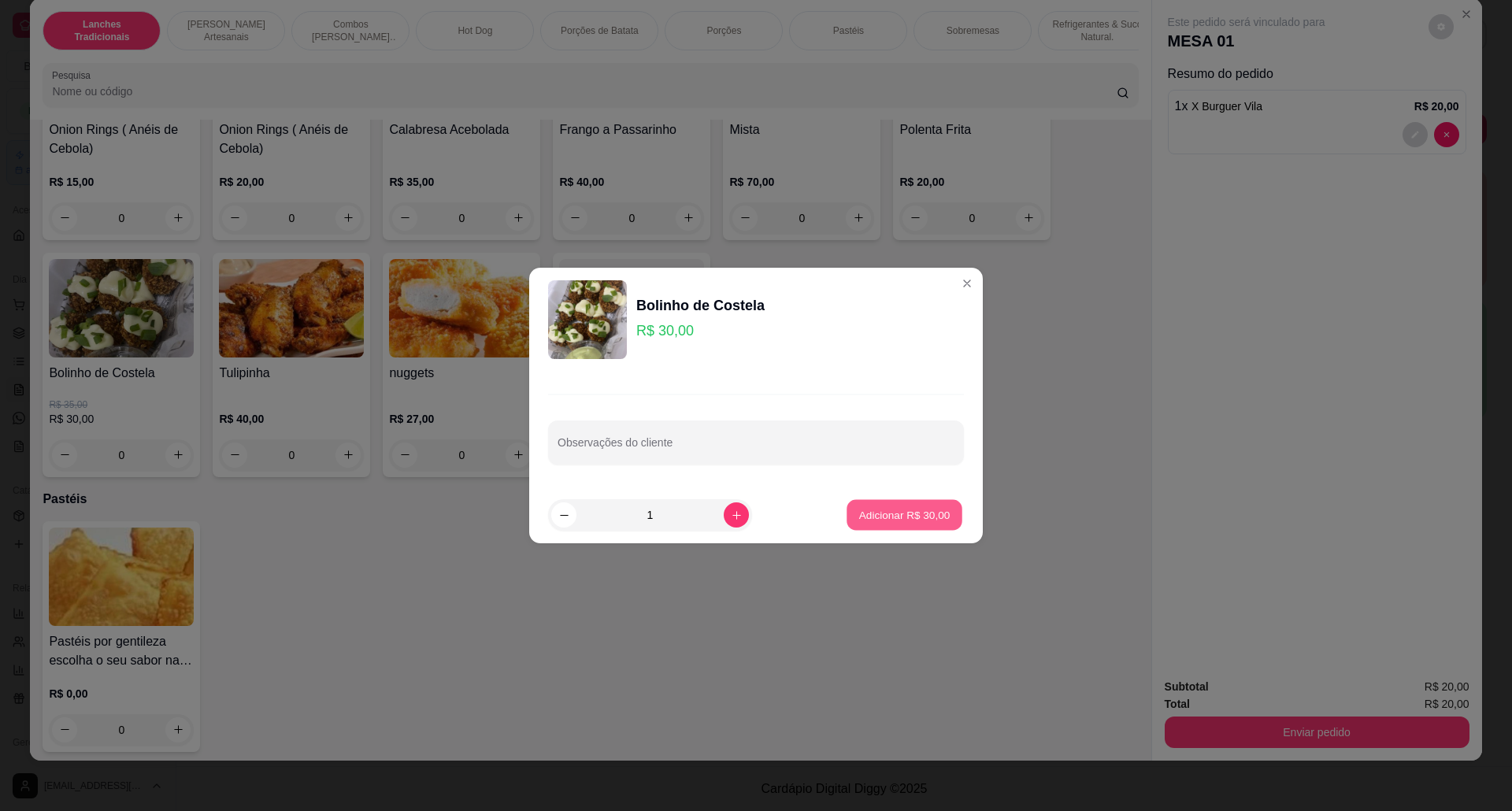
click at [859, 510] on p "Adicionar R$ 30,00" at bounding box center [905, 515] width 92 height 15
type input "1"
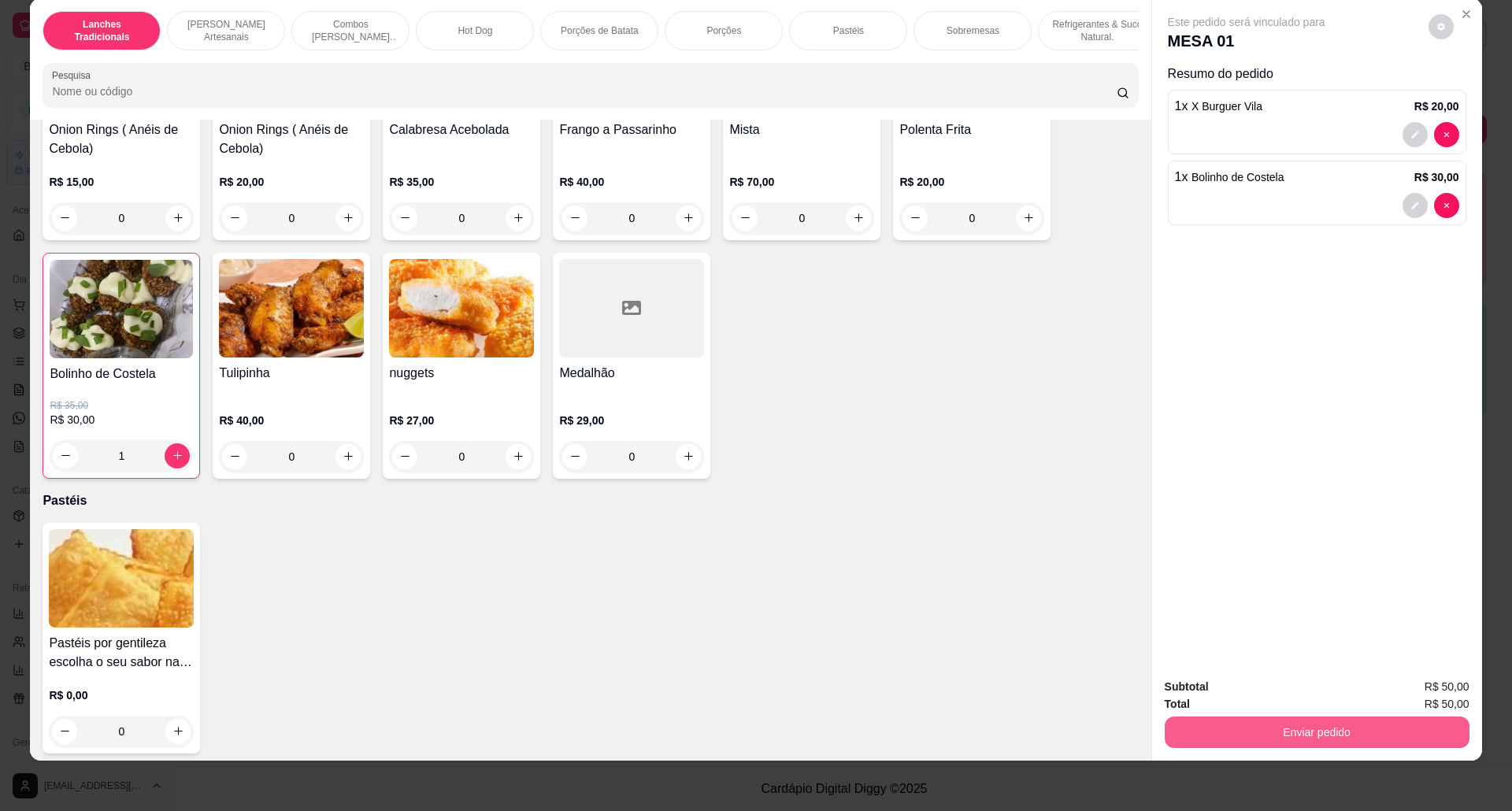
click at [1359, 723] on button "Enviar pedido" at bounding box center [1317, 733] width 305 height 32
click at [1311, 698] on button "Não registrar e enviar pedido" at bounding box center [1263, 694] width 164 height 30
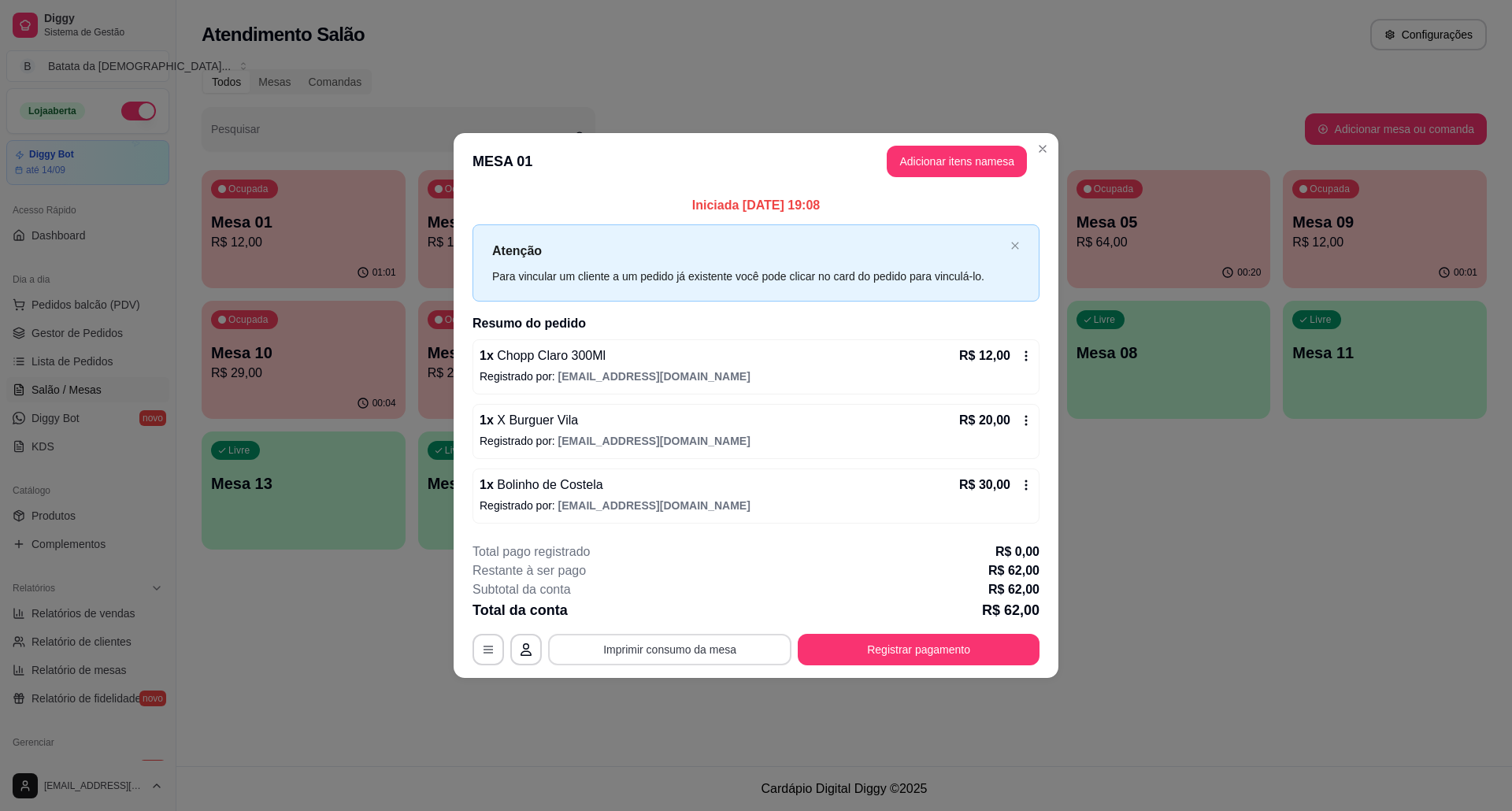
click at [729, 639] on button "Imprimir consumo da mesa" at bounding box center [670, 650] width 243 height 32
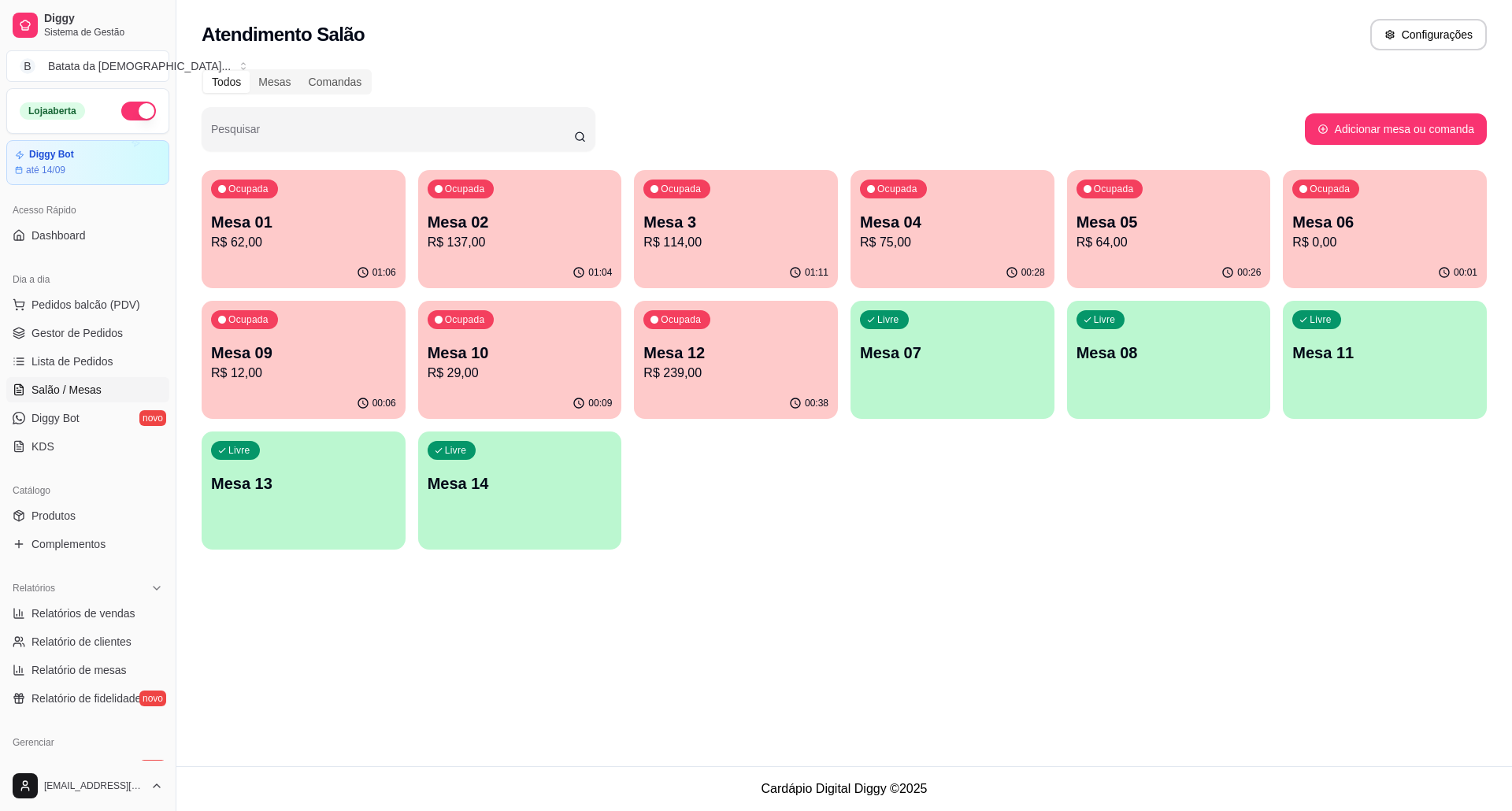
click at [362, 342] on p "Mesa 09" at bounding box center [303, 353] width 185 height 22
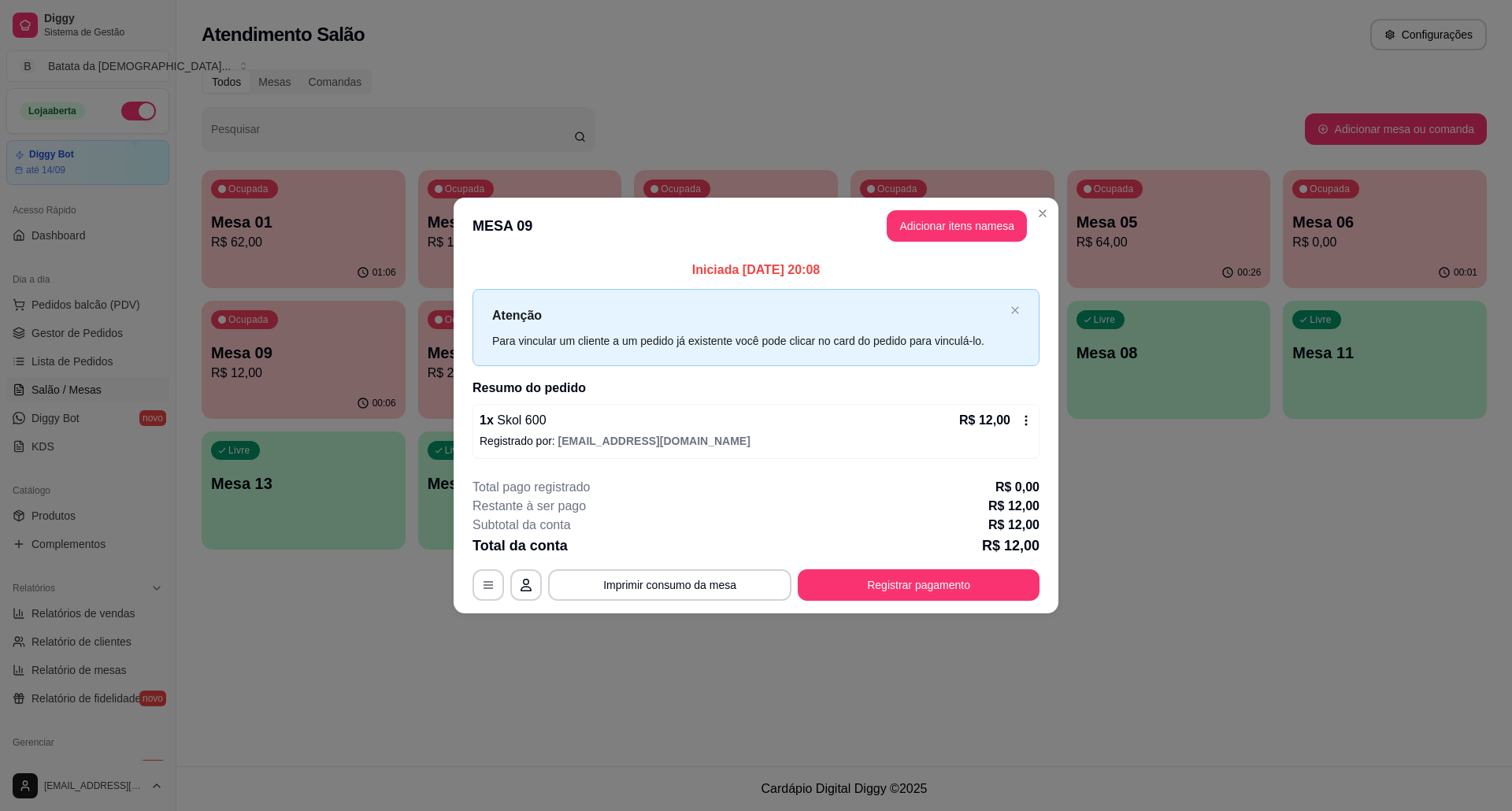
click at [1020, 419] on icon at bounding box center [1025, 420] width 12 height 13
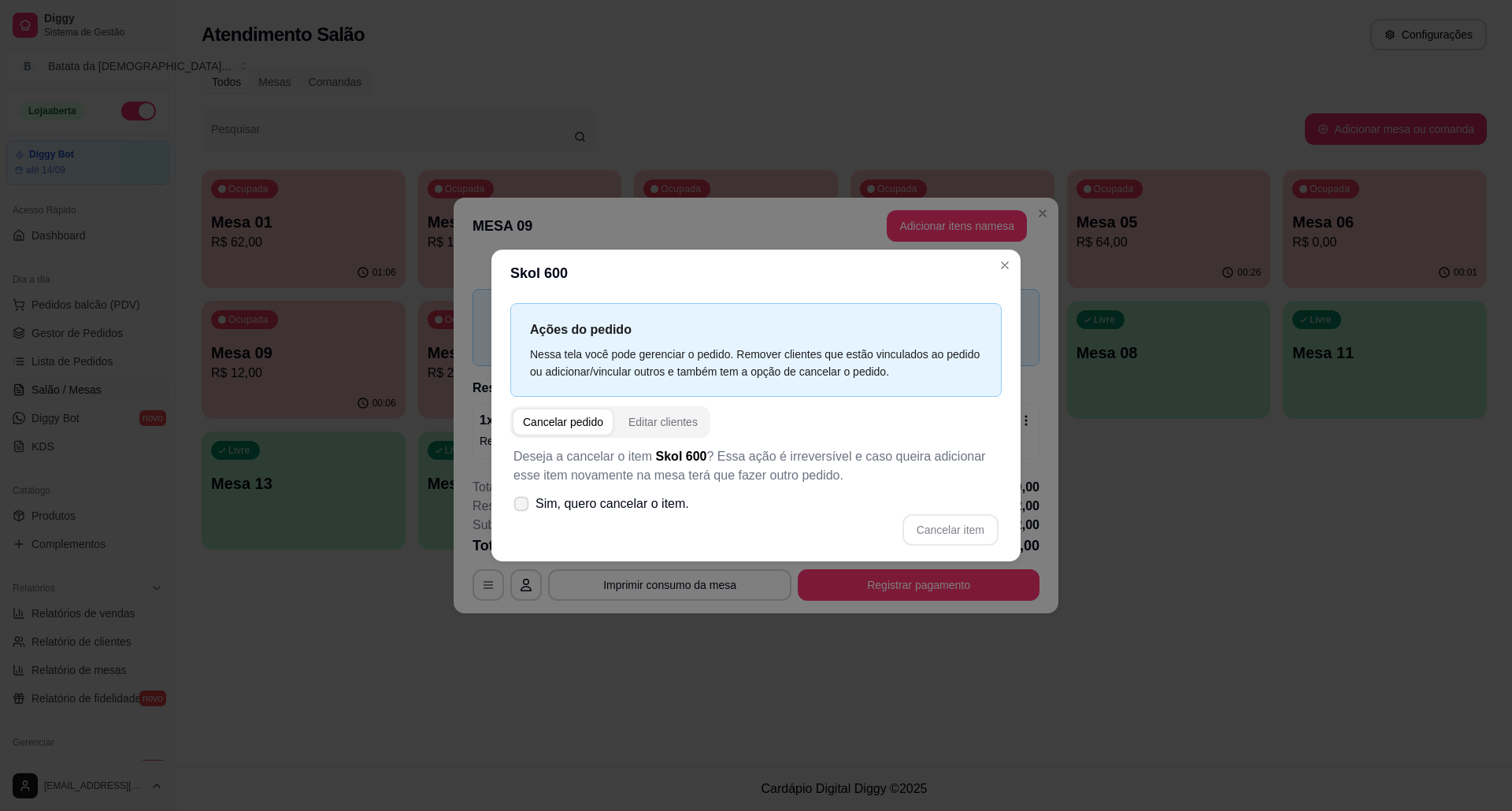
click at [612, 504] on span "Sim, quero cancelar o item." at bounding box center [612, 504] width 153 height 19
click at [523, 508] on input "Sim, quero cancelar o item." at bounding box center [517, 513] width 10 height 10
checkbox input "true"
click at [934, 536] on button "Cancelar item" at bounding box center [950, 530] width 96 height 32
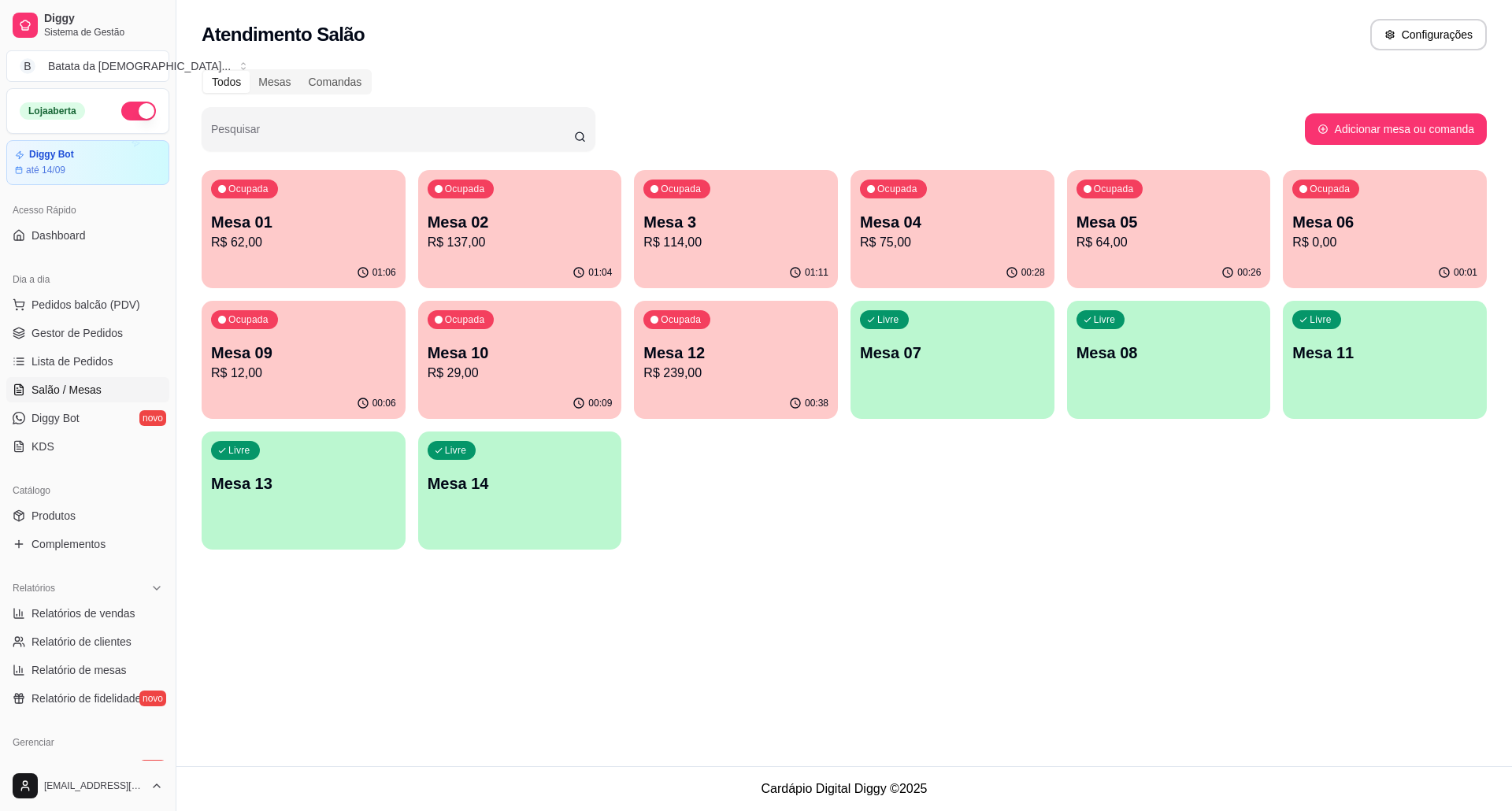
click at [531, 382] on p "R$ 29,00" at bounding box center [520, 373] width 185 height 19
click at [1316, 227] on p "Mesa 06" at bounding box center [1385, 223] width 179 height 22
click at [197, 351] on div "Todos Mesas Comandas Pesquisar Adicionar mesa ou comanda Ocupada Mesa 01 R$ 62,…" at bounding box center [844, 314] width 1335 height 509
click at [303, 378] on p "R$ 12,00" at bounding box center [303, 373] width 185 height 19
click at [1390, 260] on div "00:01" at bounding box center [1384, 272] width 197 height 30
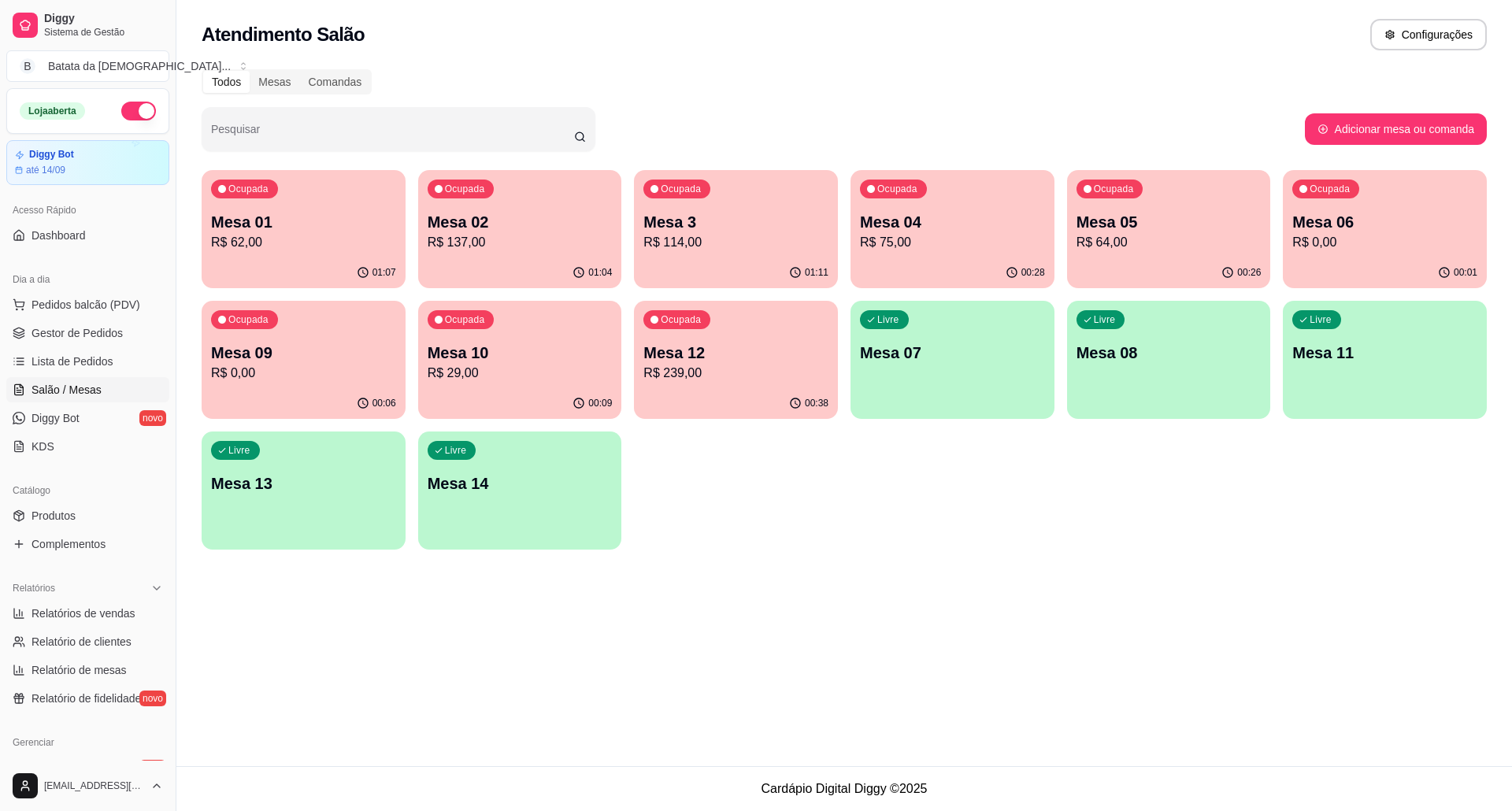
click at [1298, 241] on p "R$ 0,00" at bounding box center [1385, 243] width 185 height 19
click at [102, 363] on span "Lista de Pedidos" at bounding box center [72, 361] width 82 height 16
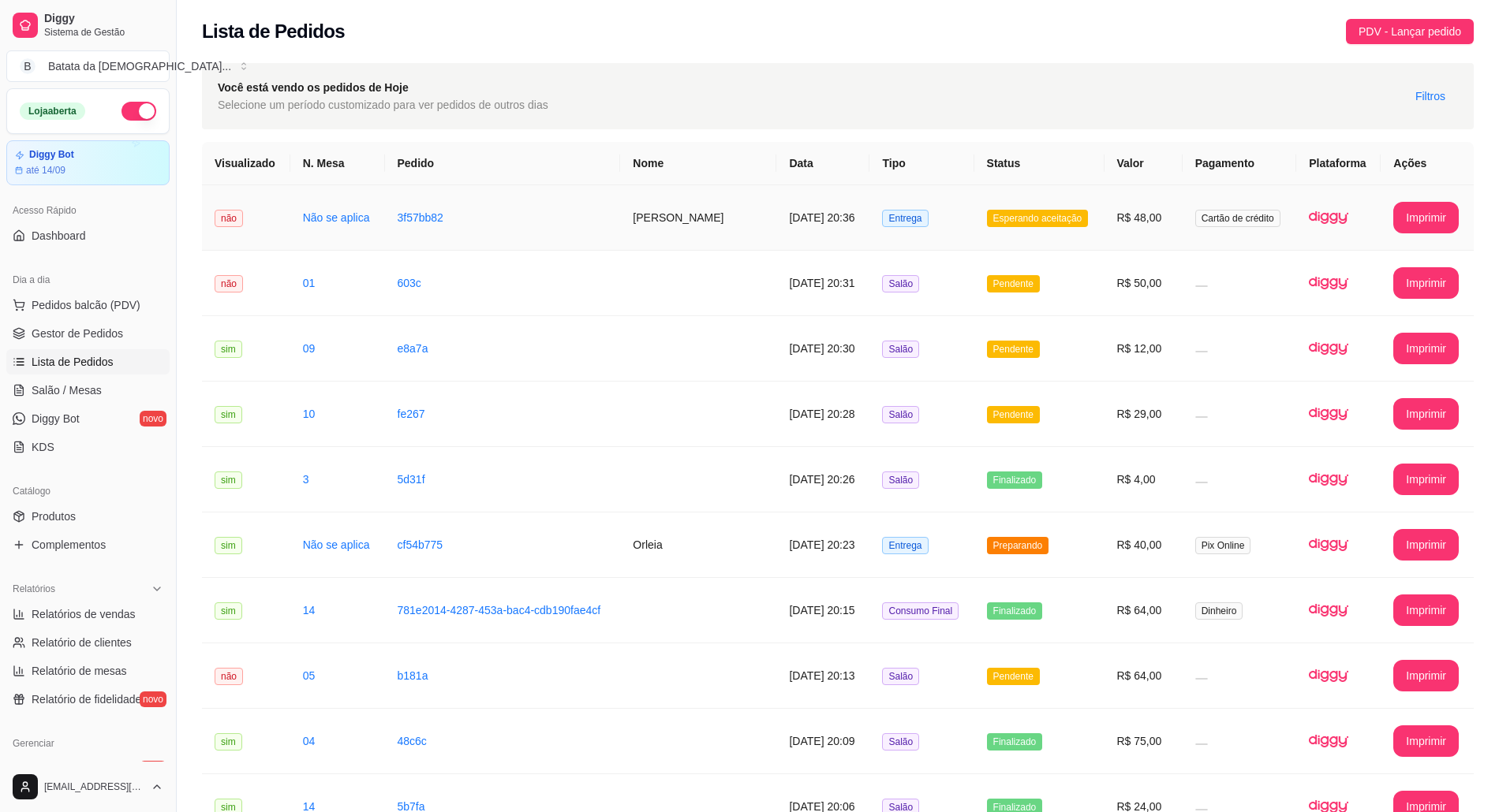
click at [1005, 225] on span "Esperando aceitação" at bounding box center [1037, 218] width 102 height 18
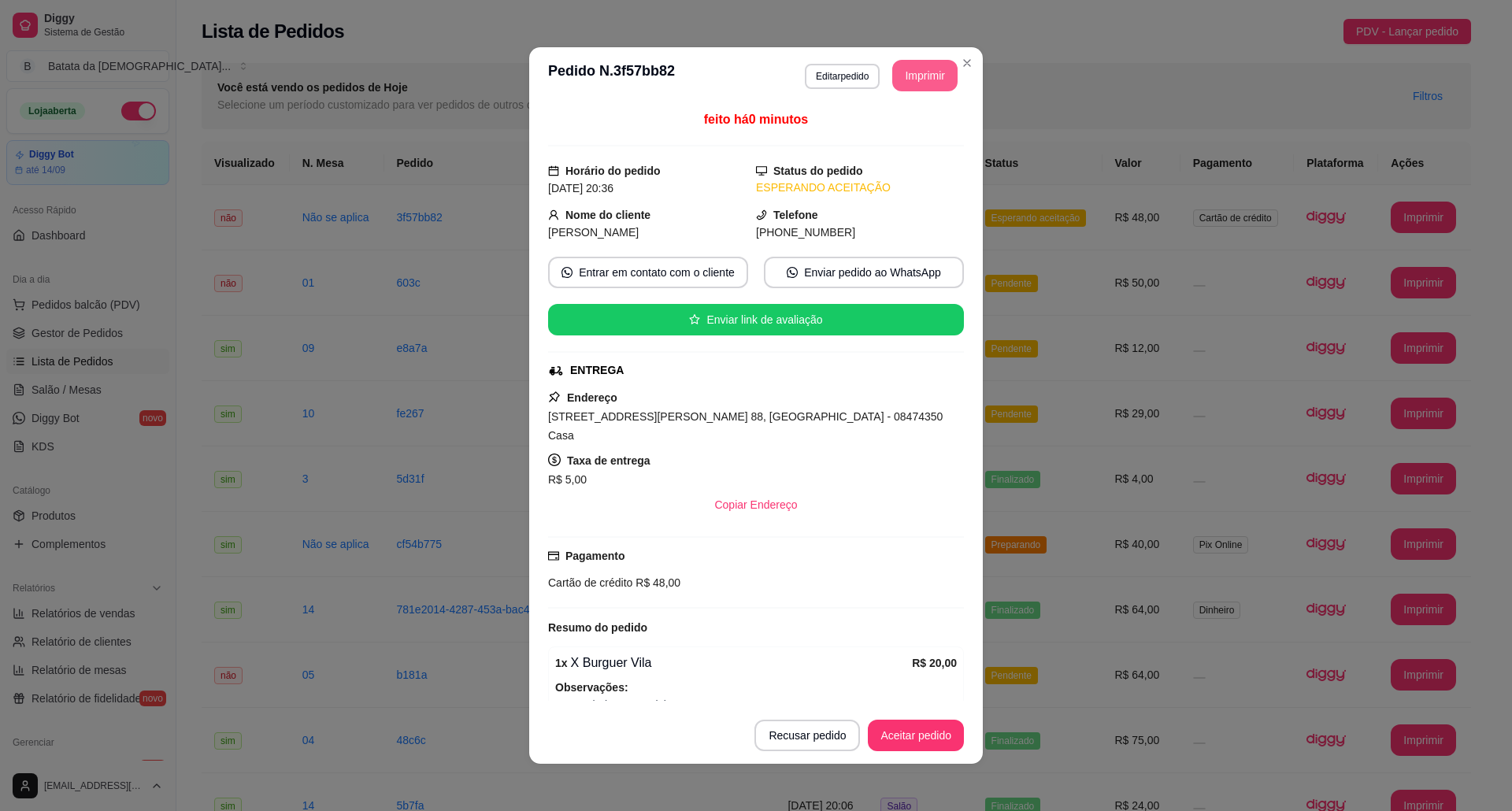
click at [913, 86] on button "Imprimir" at bounding box center [925, 76] width 65 height 32
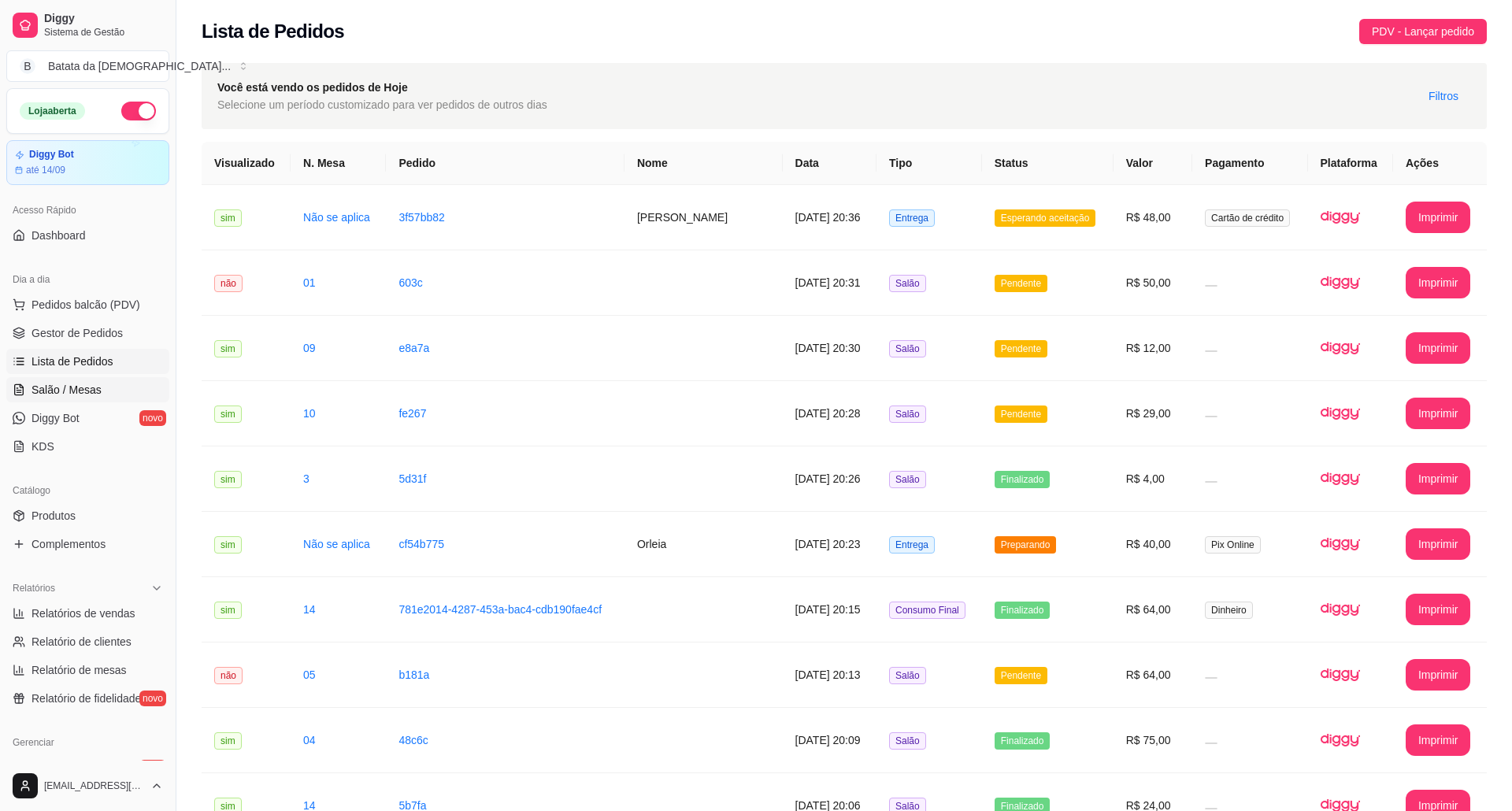
click at [112, 393] on link "Salão / Mesas" at bounding box center [88, 390] width 163 height 25
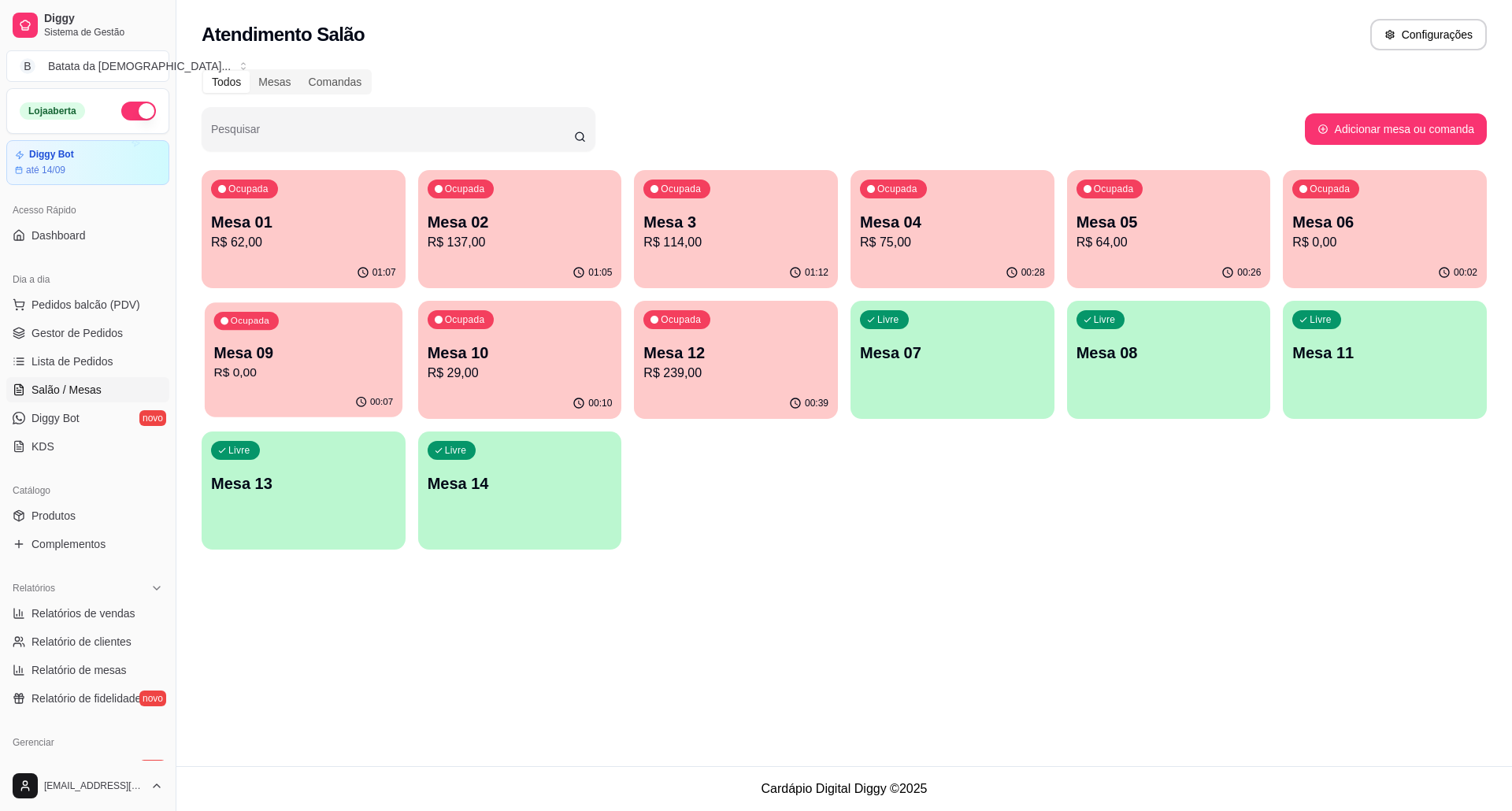
click at [307, 341] on div "Ocupada Mesa 09 R$ 0,00" at bounding box center [303, 345] width 197 height 85
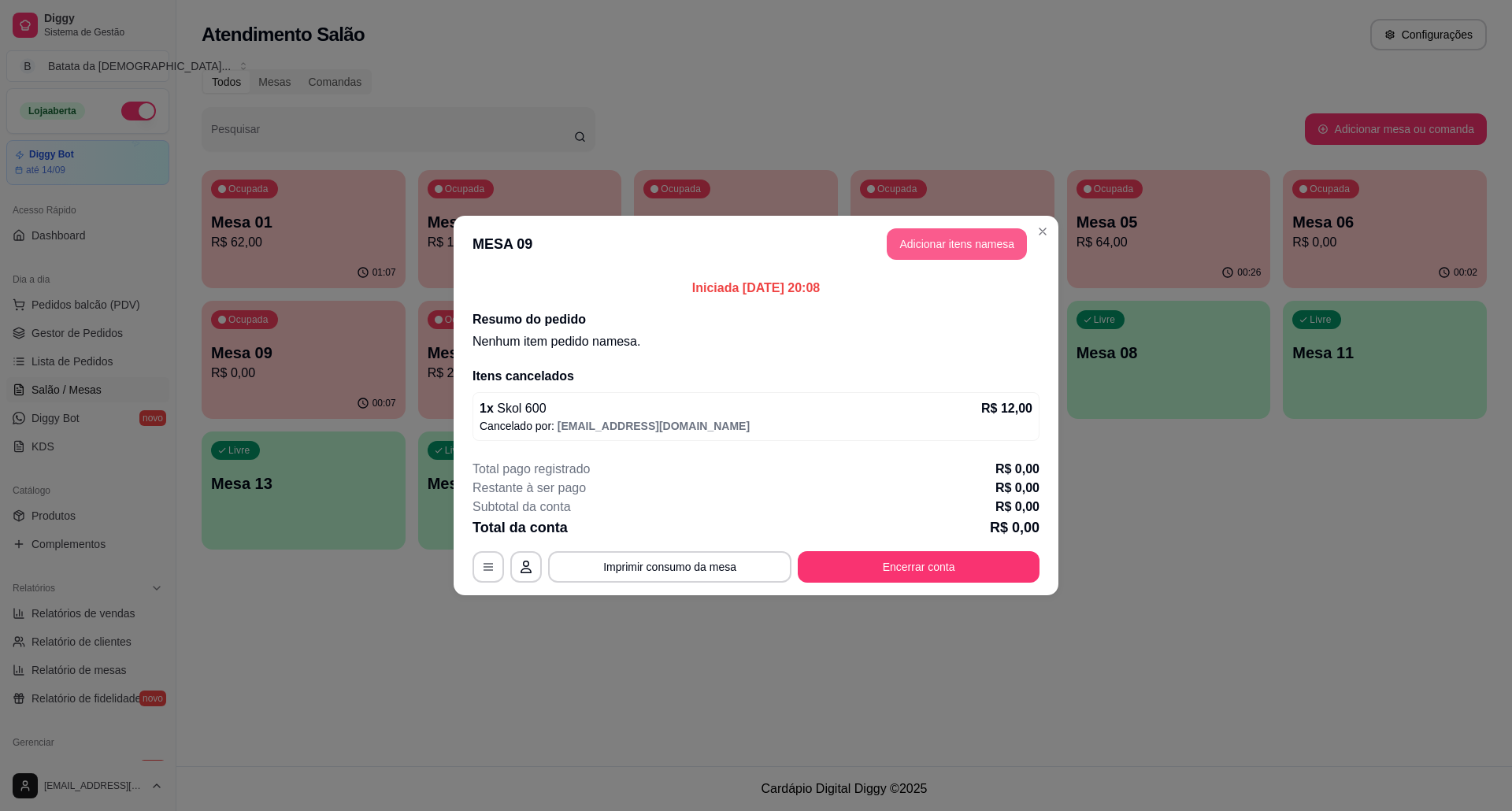
click at [993, 243] on button "Adicionar itens na mesa" at bounding box center [956, 244] width 140 height 32
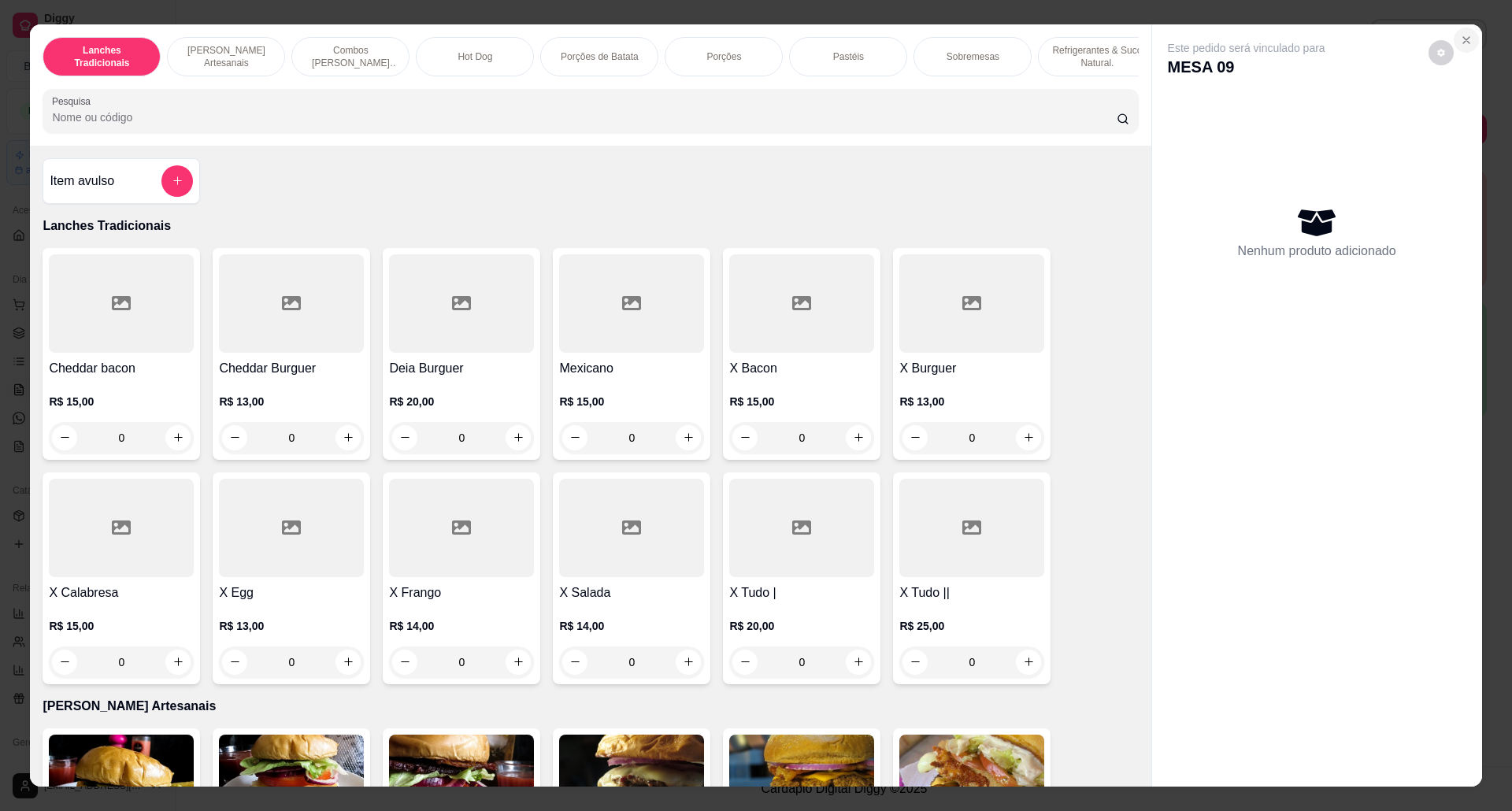
click at [1454, 33] on button "Close" at bounding box center [1466, 40] width 25 height 25
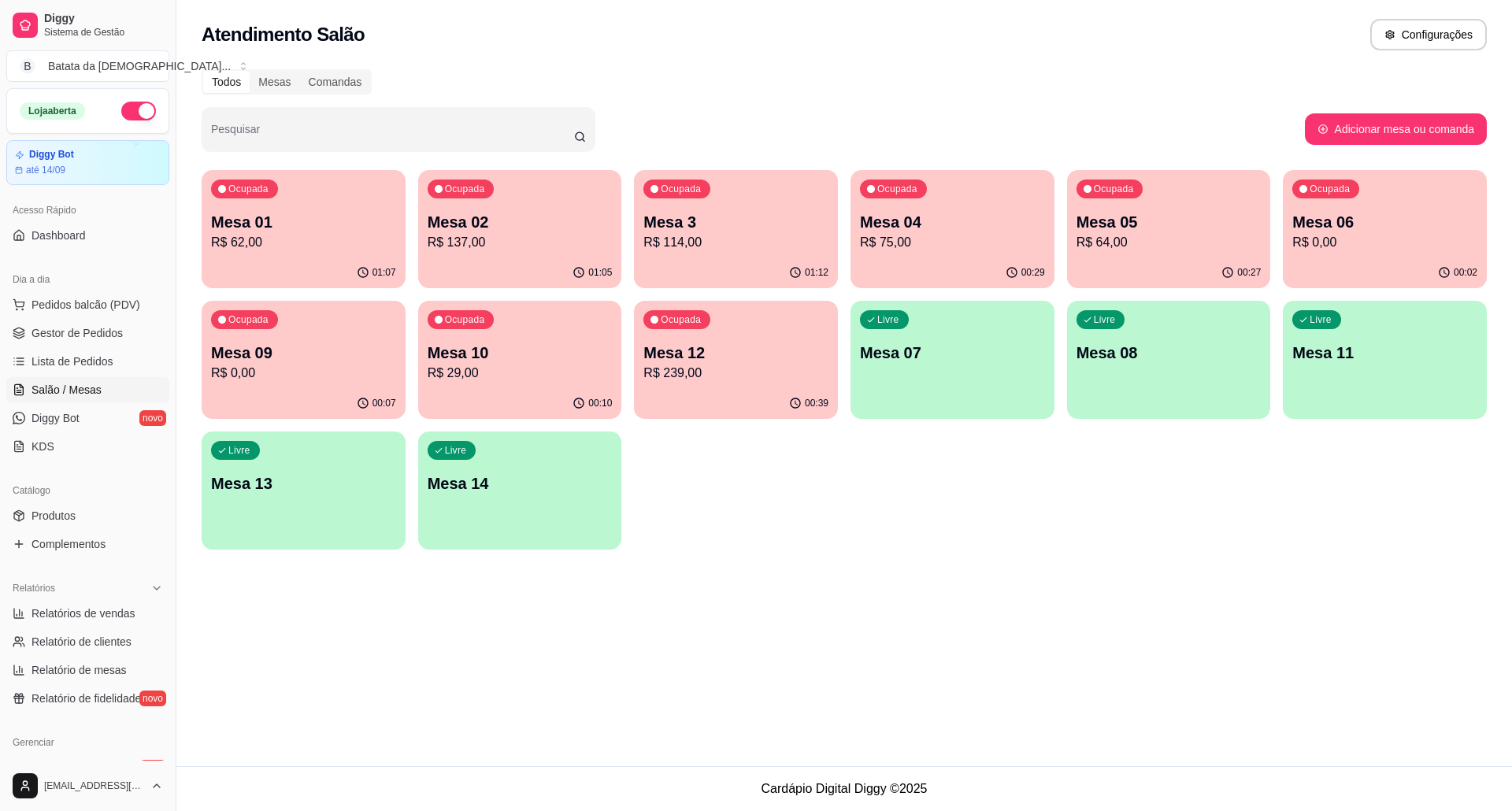
click at [1370, 203] on div "Ocupada Mesa 06 R$ 0,00" at bounding box center [1385, 213] width 204 height 88
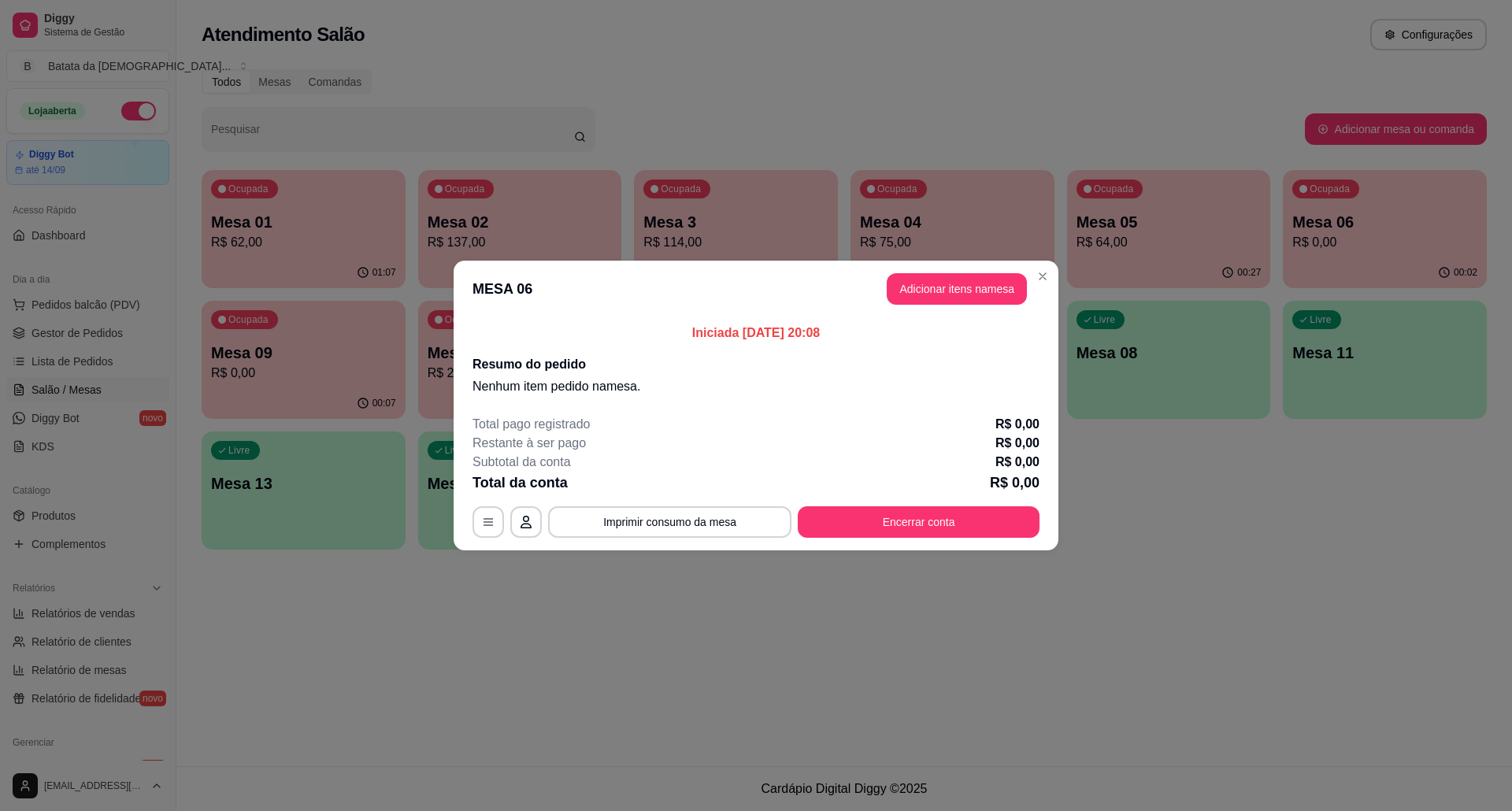
click at [1055, 273] on header "MESA 06 Adicionar itens na mesa" at bounding box center [756, 289] width 605 height 57
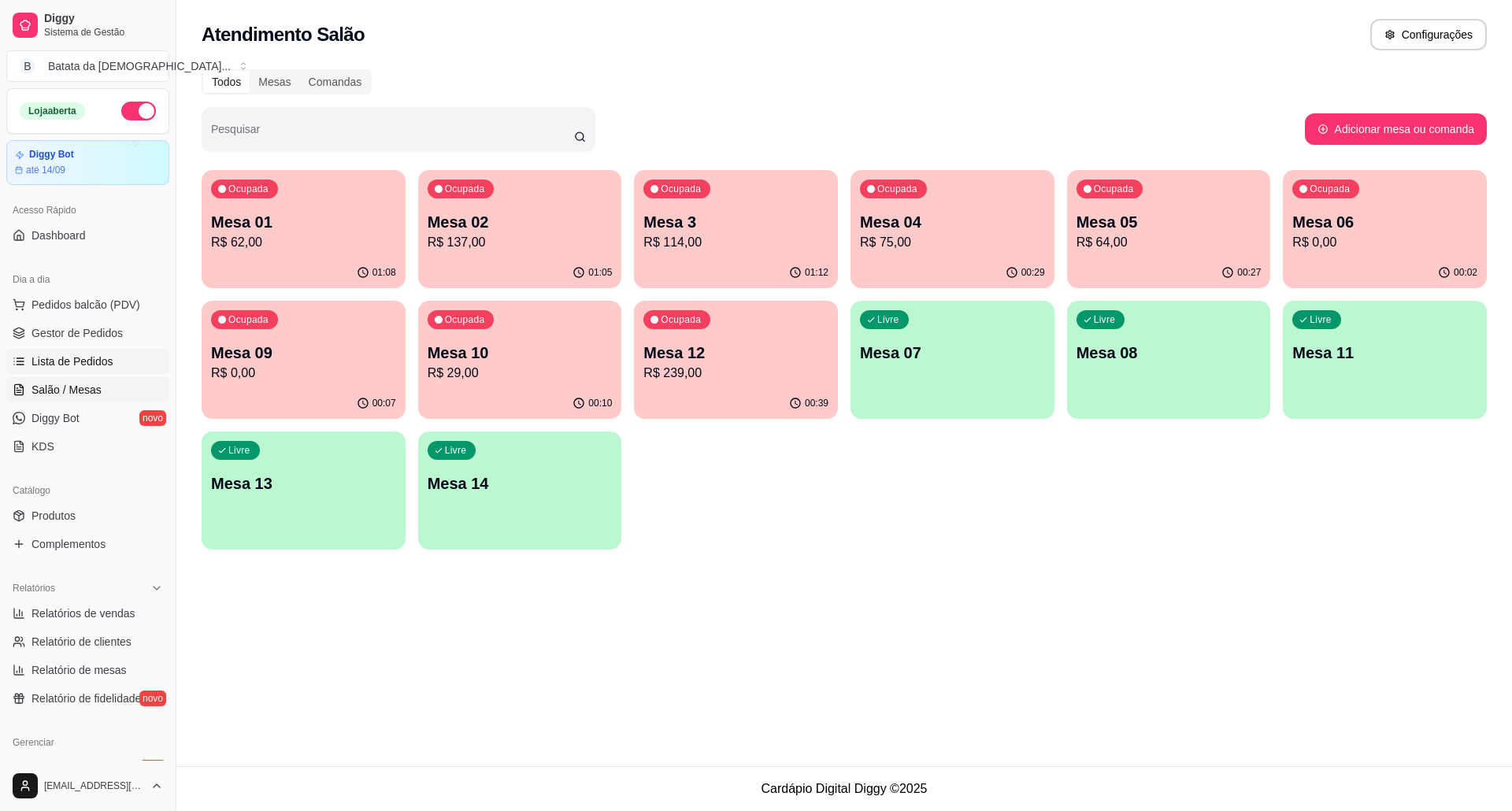
click at [111, 360] on link "Lista de Pedidos" at bounding box center [88, 362] width 163 height 25
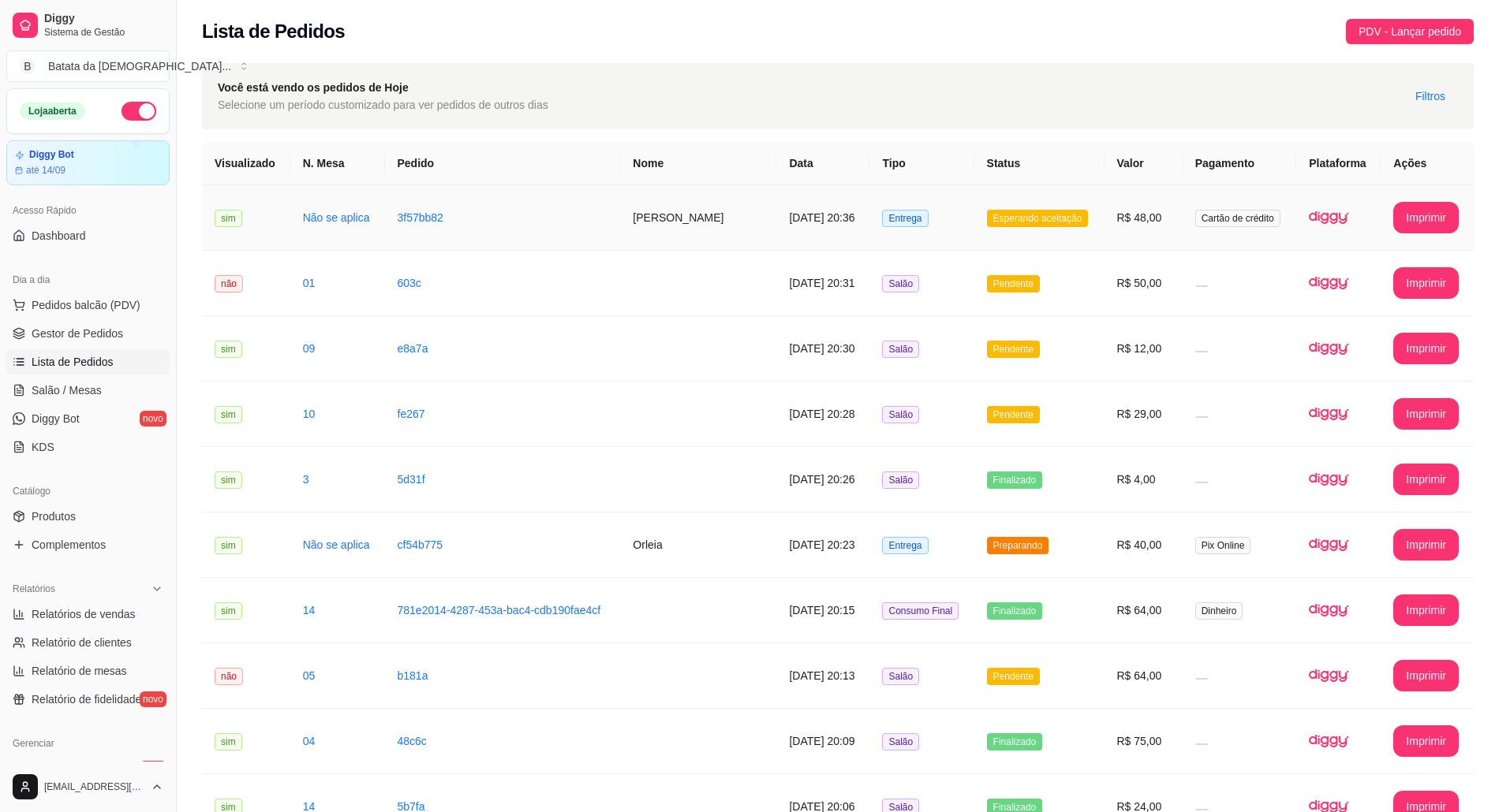
click at [967, 213] on td "Entrega" at bounding box center [921, 218] width 104 height 65
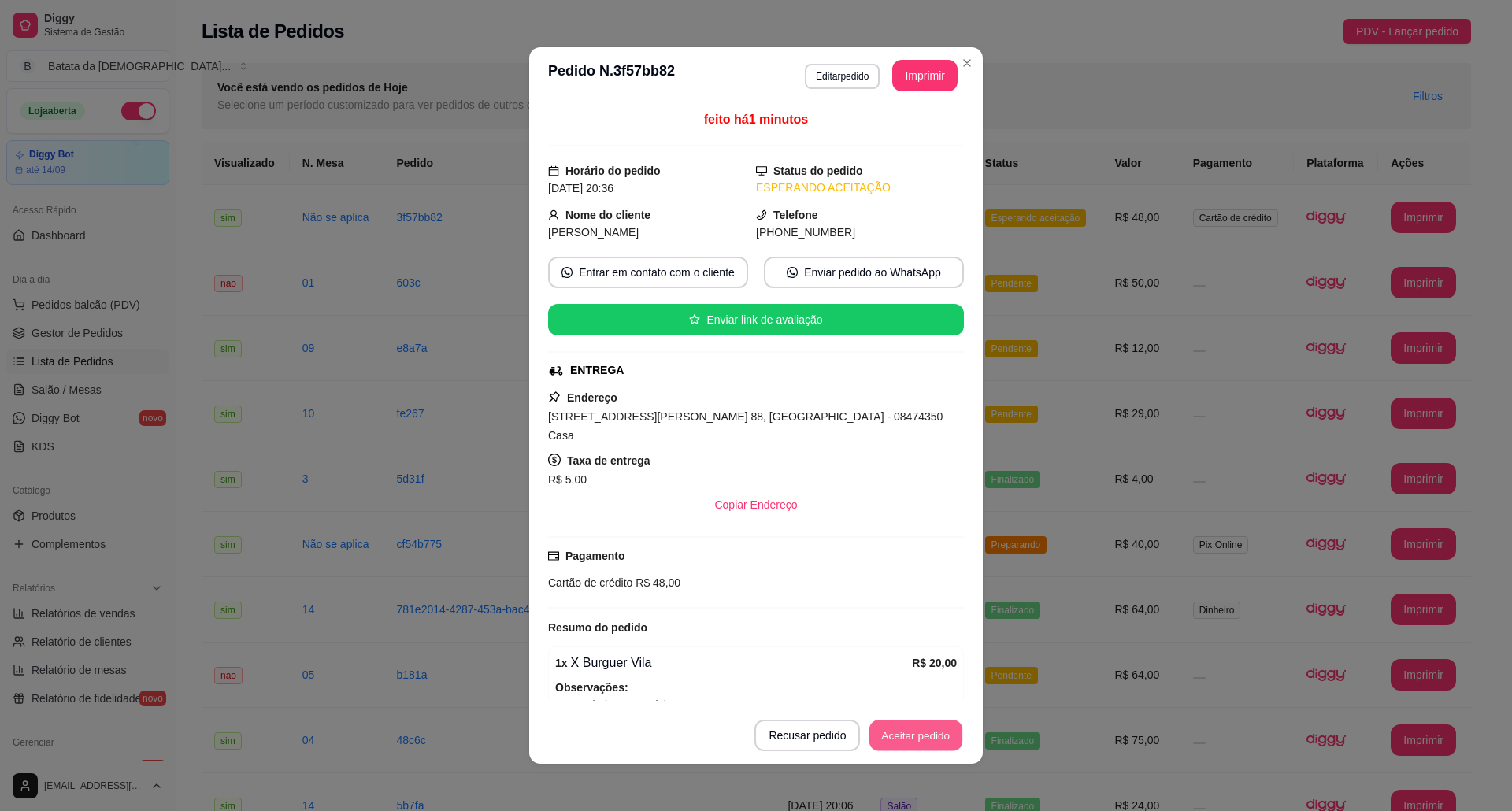
click at [901, 738] on button "Aceitar pedido" at bounding box center [916, 736] width 93 height 31
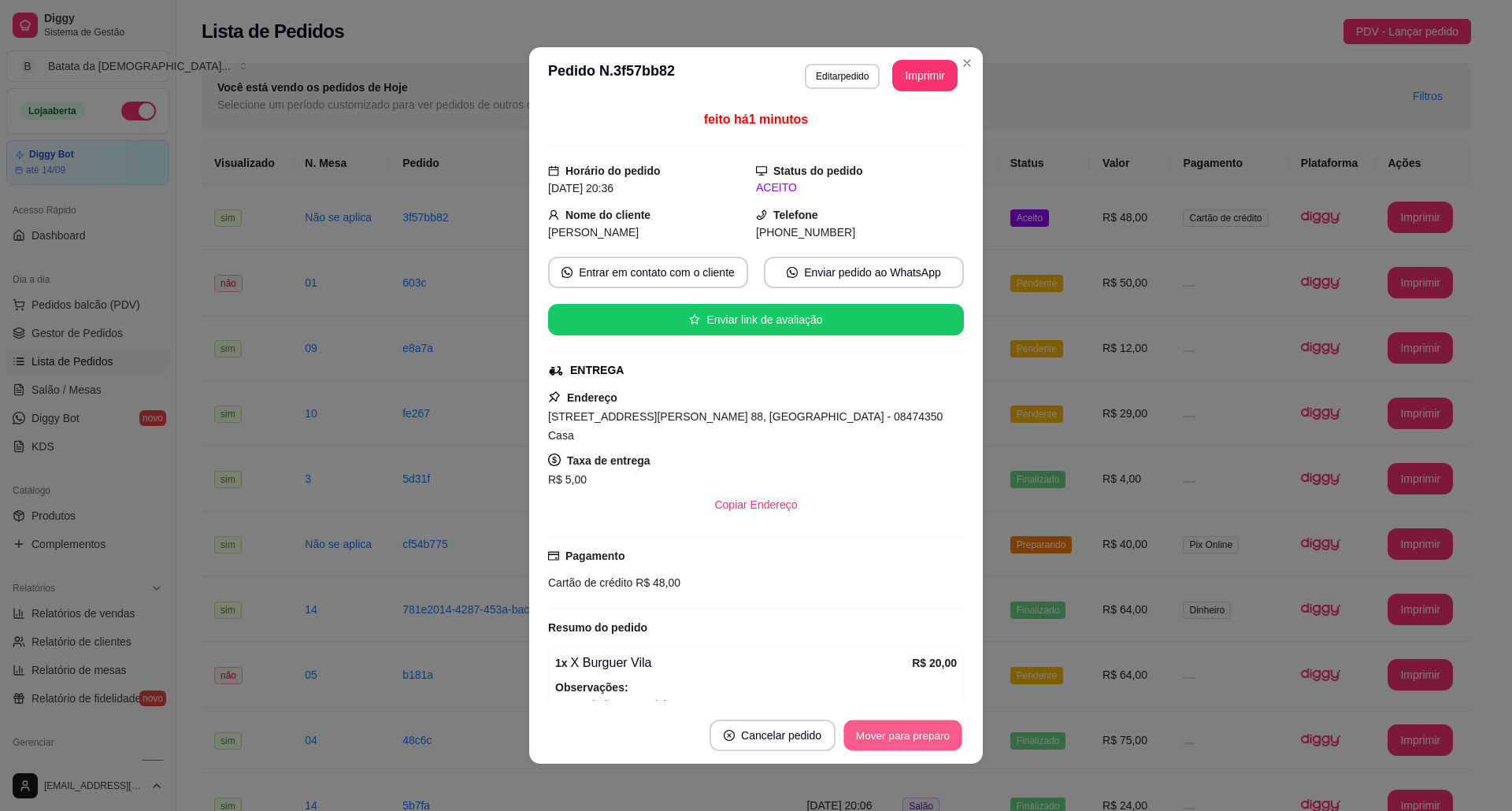
click at [915, 738] on button "Mover para preparo" at bounding box center [902, 736] width 118 height 31
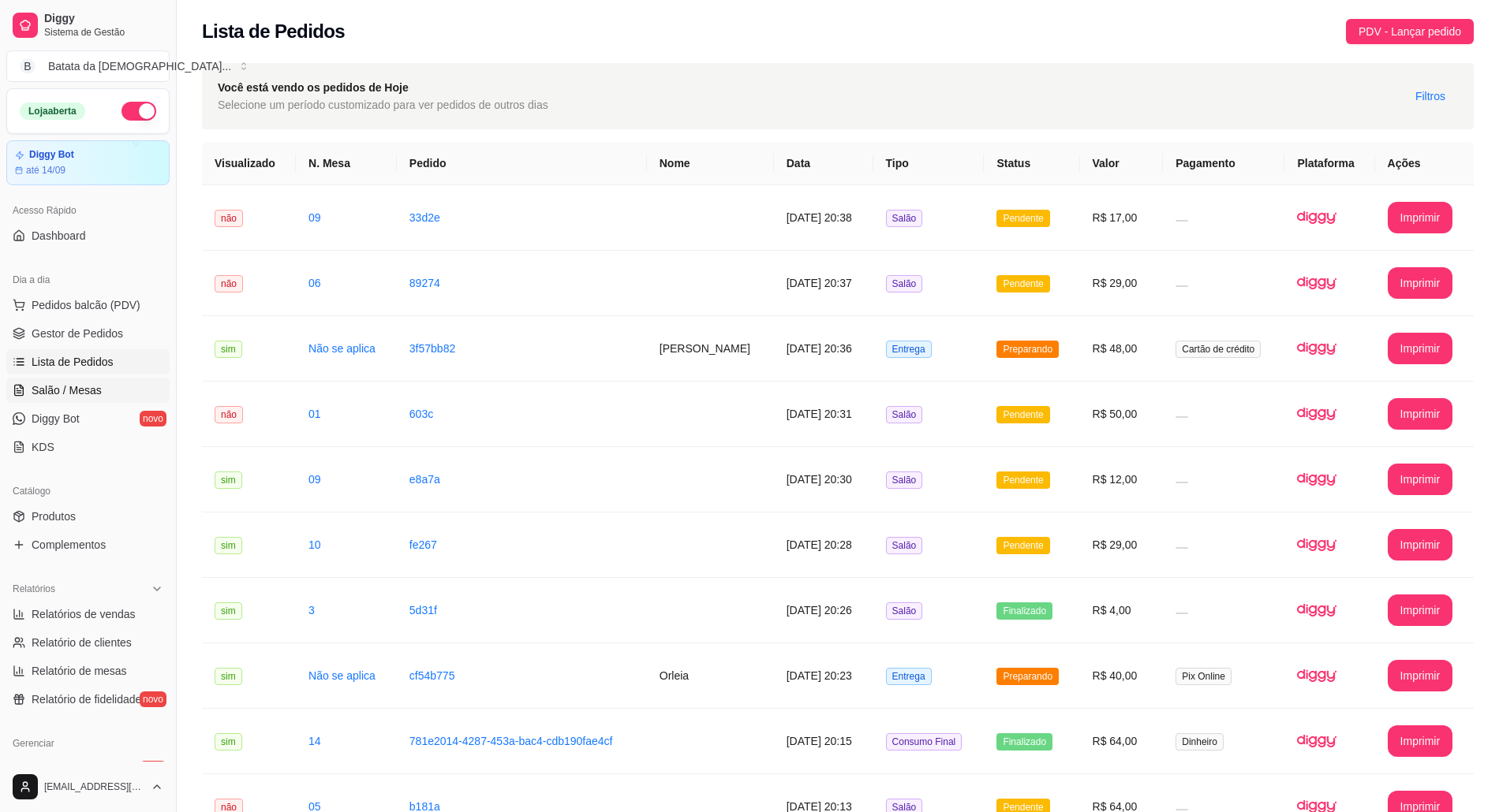
click at [108, 389] on link "Salão / Mesas" at bounding box center [88, 391] width 164 height 25
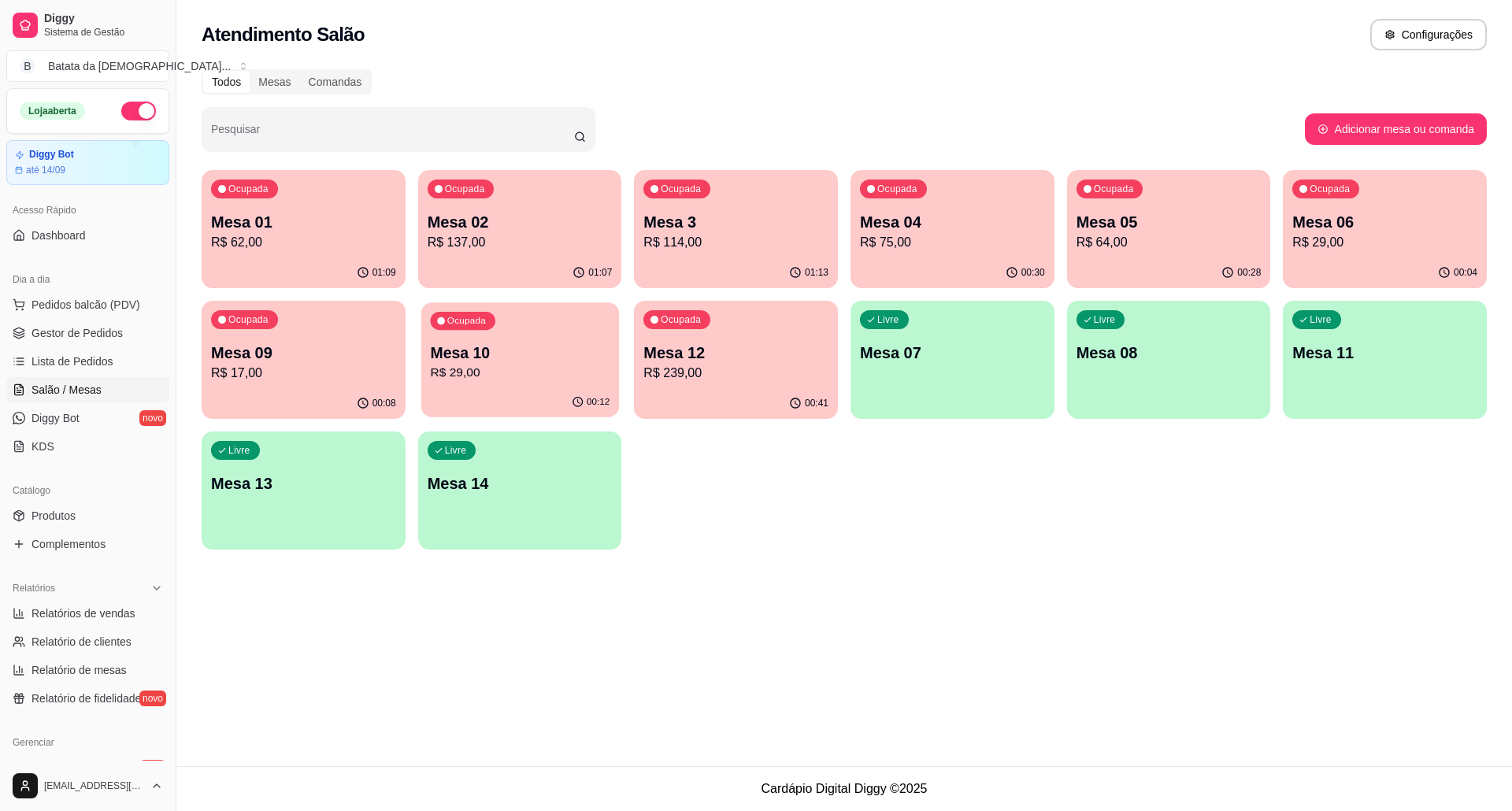
click at [482, 368] on p "R$ 29,00" at bounding box center [519, 373] width 179 height 18
click at [534, 373] on p "R$ 29,00" at bounding box center [519, 373] width 179 height 18
click at [531, 495] on div "Livre Mesa 14" at bounding box center [520, 481] width 197 height 96
click at [1397, 214] on p "Mesa 06" at bounding box center [1385, 222] width 185 height 22
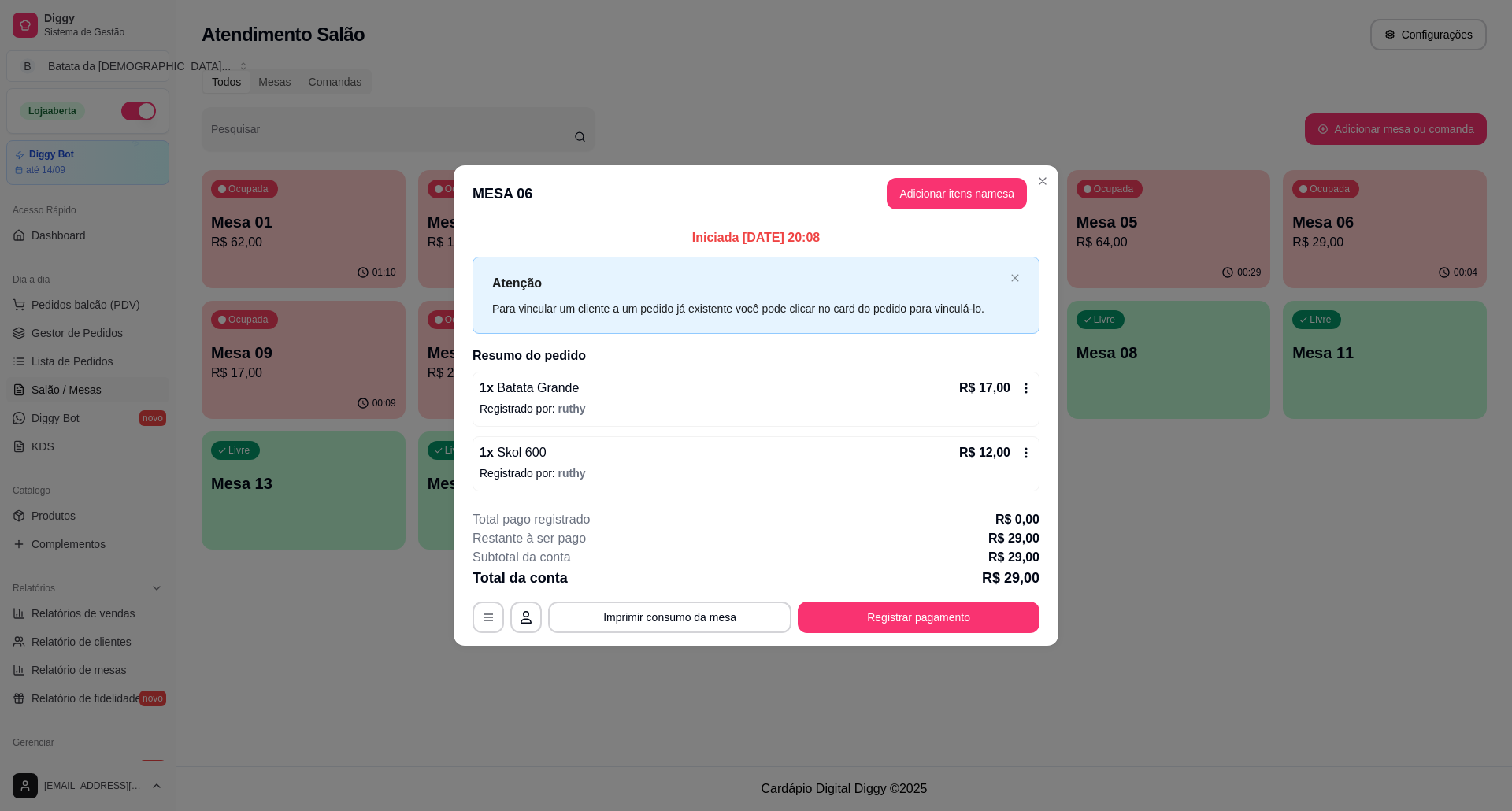
click at [1021, 394] on div "R$ 17,00" at bounding box center [996, 388] width 73 height 19
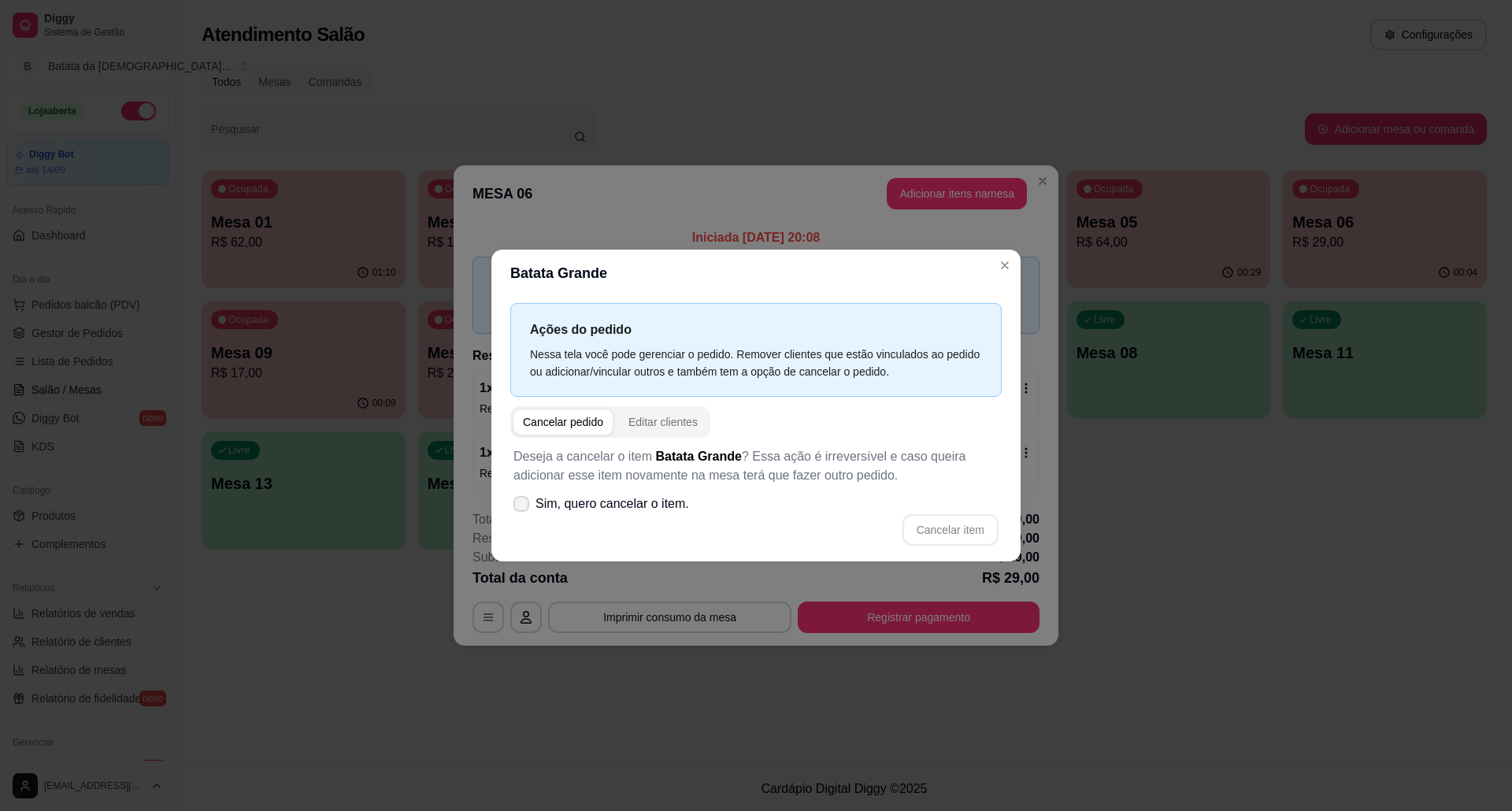
click at [592, 496] on span "Sim, quero cancelar o item." at bounding box center [612, 504] width 153 height 19
click at [523, 508] on input "Sim, quero cancelar o item." at bounding box center [517, 513] width 10 height 10
checkbox input "true"
click at [1001, 528] on div "Ações do pedido Nessa tela você pode gerenciar o pedido. Remover clientes que e…" at bounding box center [756, 429] width 529 height 265
click at [980, 528] on button "Cancelar item" at bounding box center [950, 530] width 93 height 31
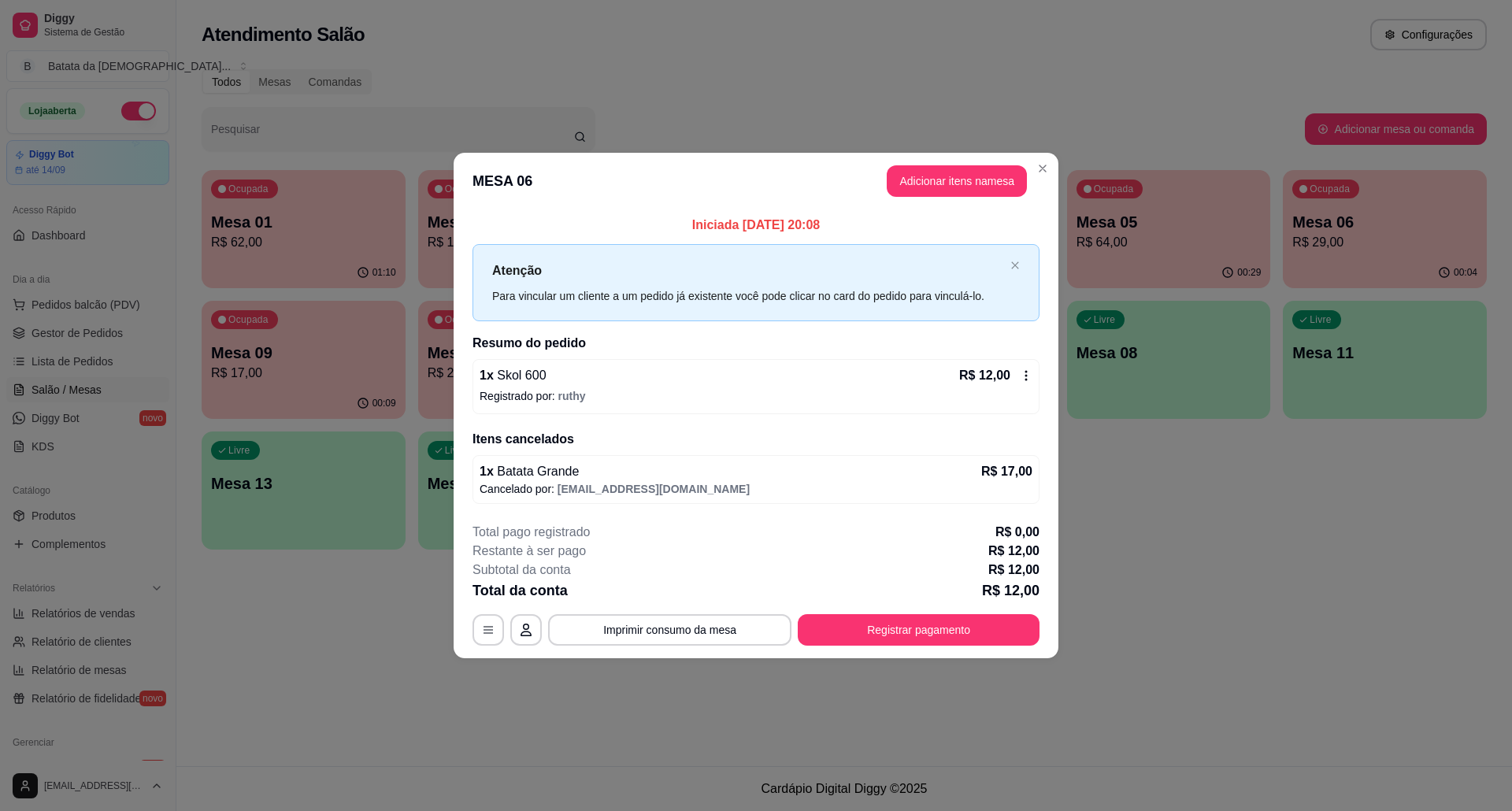
click at [1020, 380] on icon at bounding box center [1025, 375] width 12 height 13
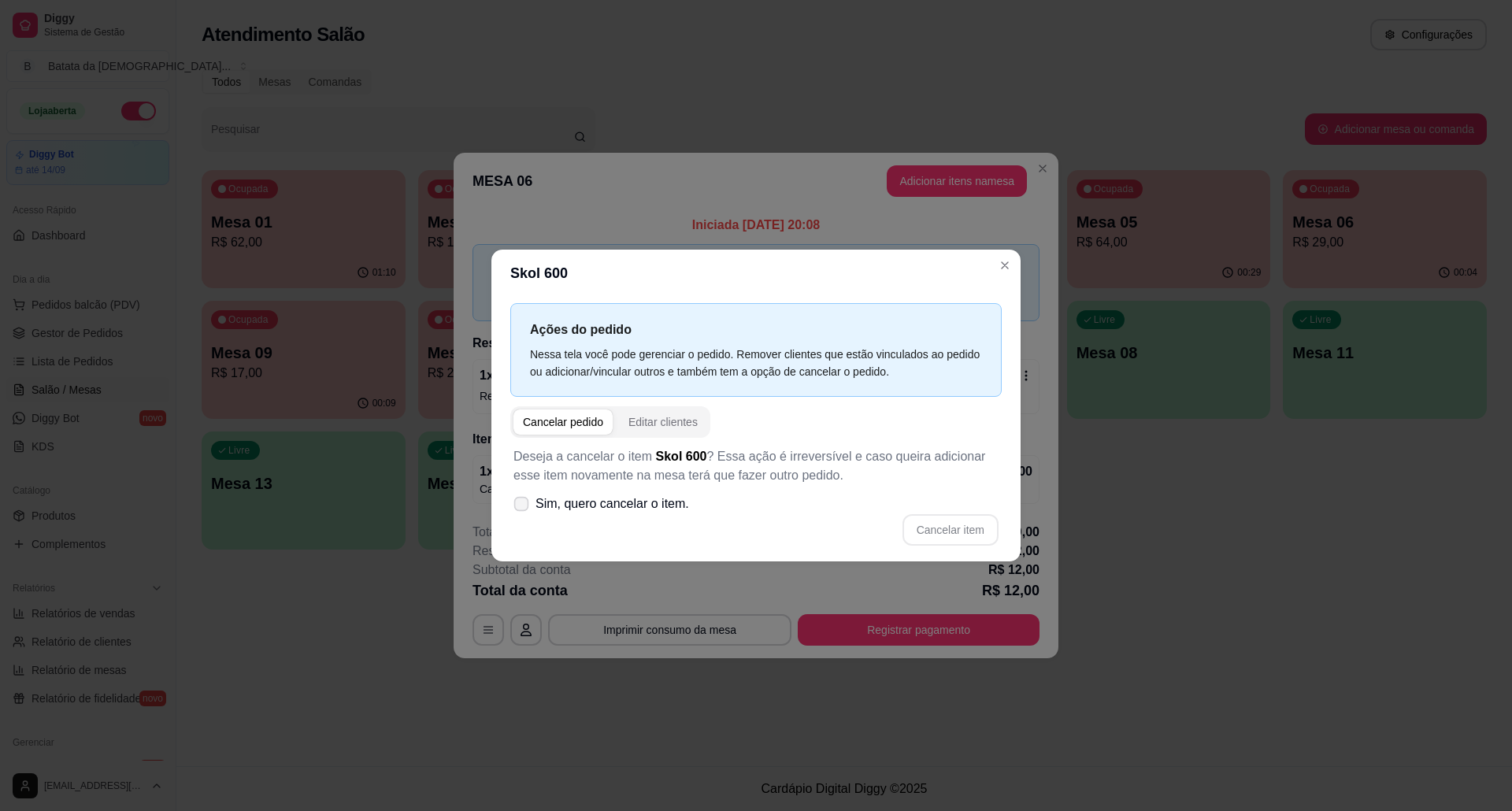
click at [573, 513] on span "Sim, quero cancelar o item." at bounding box center [612, 504] width 153 height 19
click at [523, 514] on input "Sim, quero cancelar o item." at bounding box center [517, 513] width 10 height 10
checkbox input "true"
click at [964, 528] on button "Cancelar item" at bounding box center [950, 530] width 96 height 32
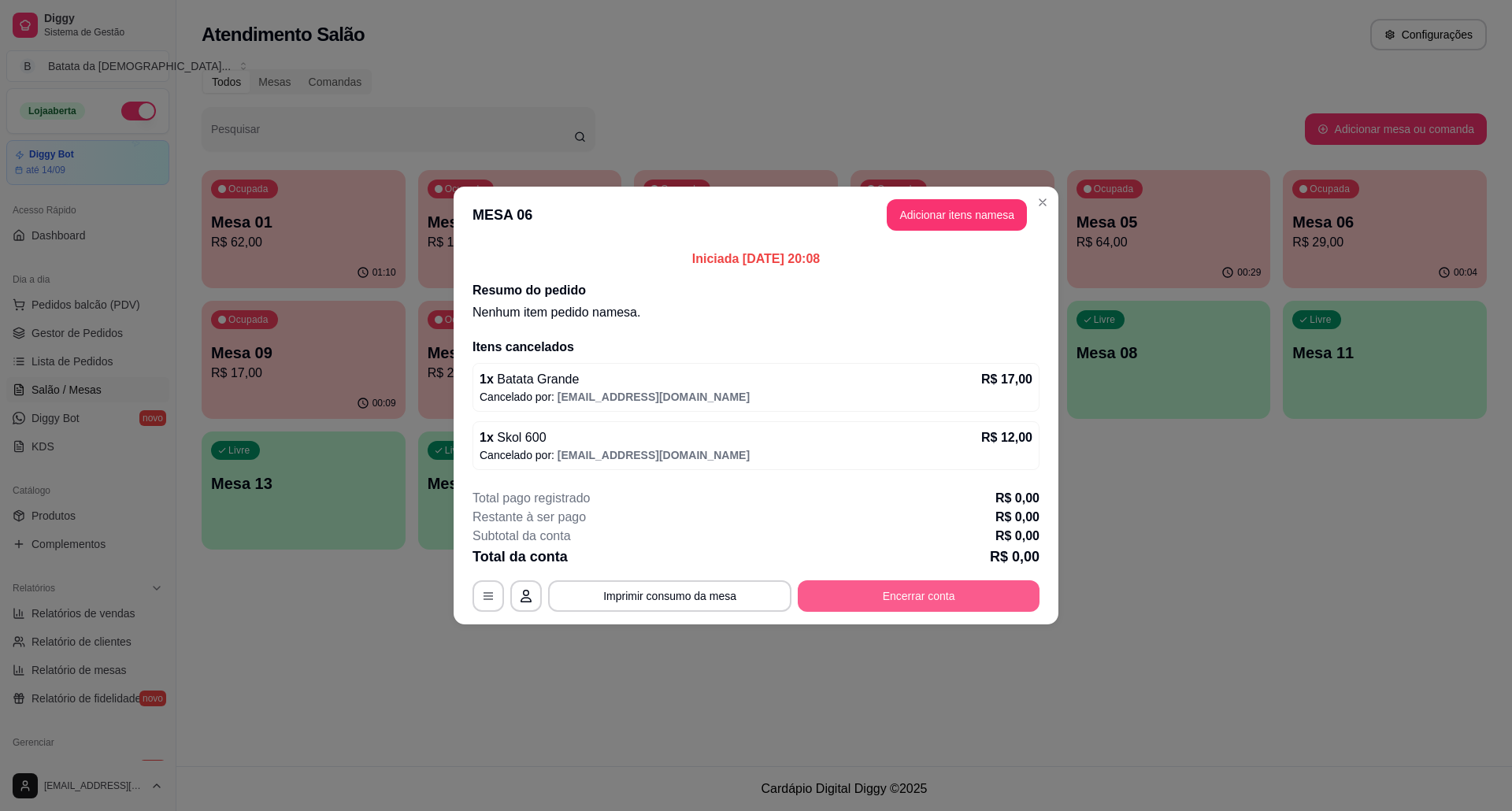
click at [958, 584] on button "Encerrar conta" at bounding box center [918, 597] width 242 height 32
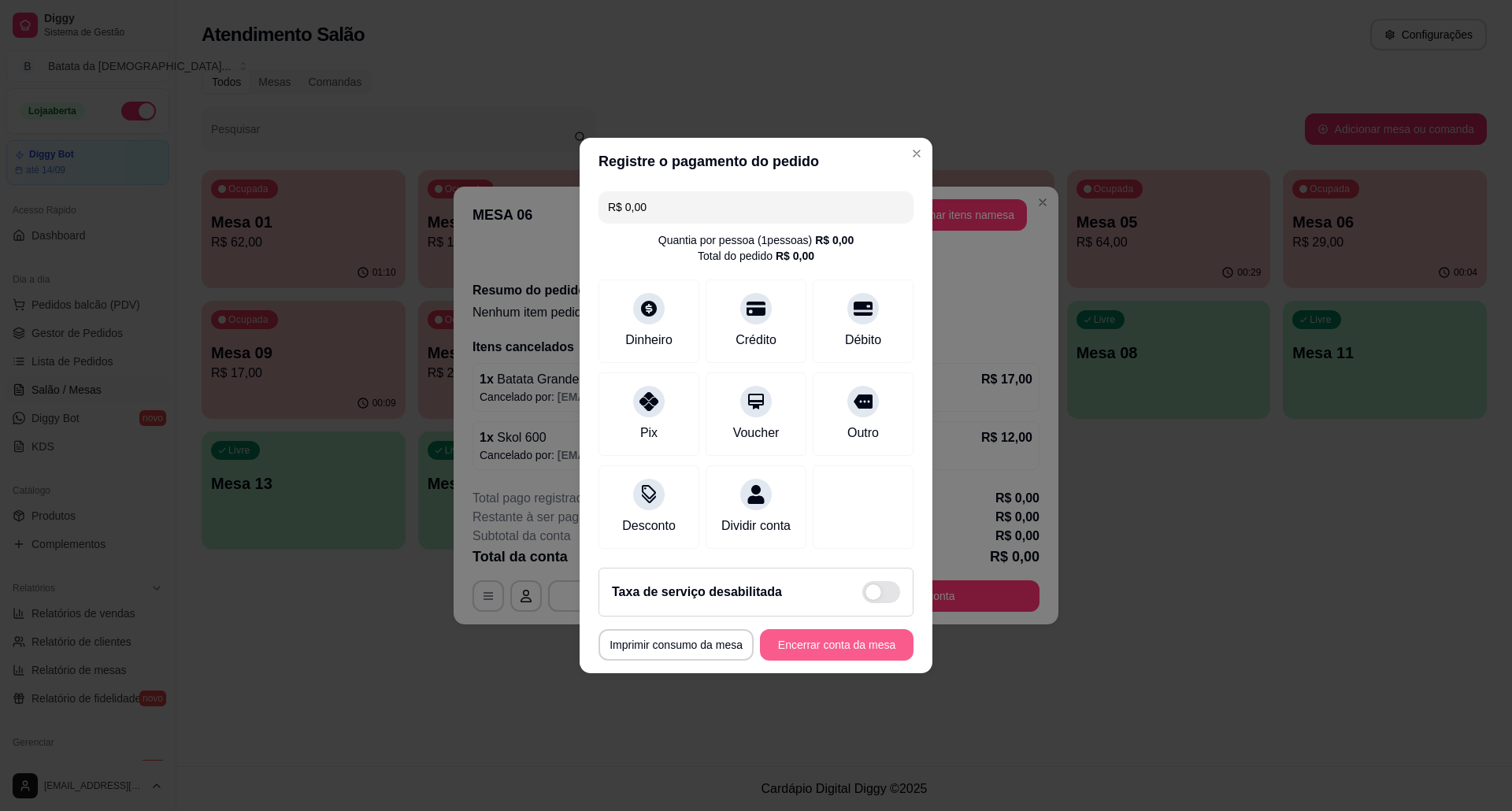
click at [779, 651] on button "Encerrar conta da mesa" at bounding box center [836, 645] width 153 height 32
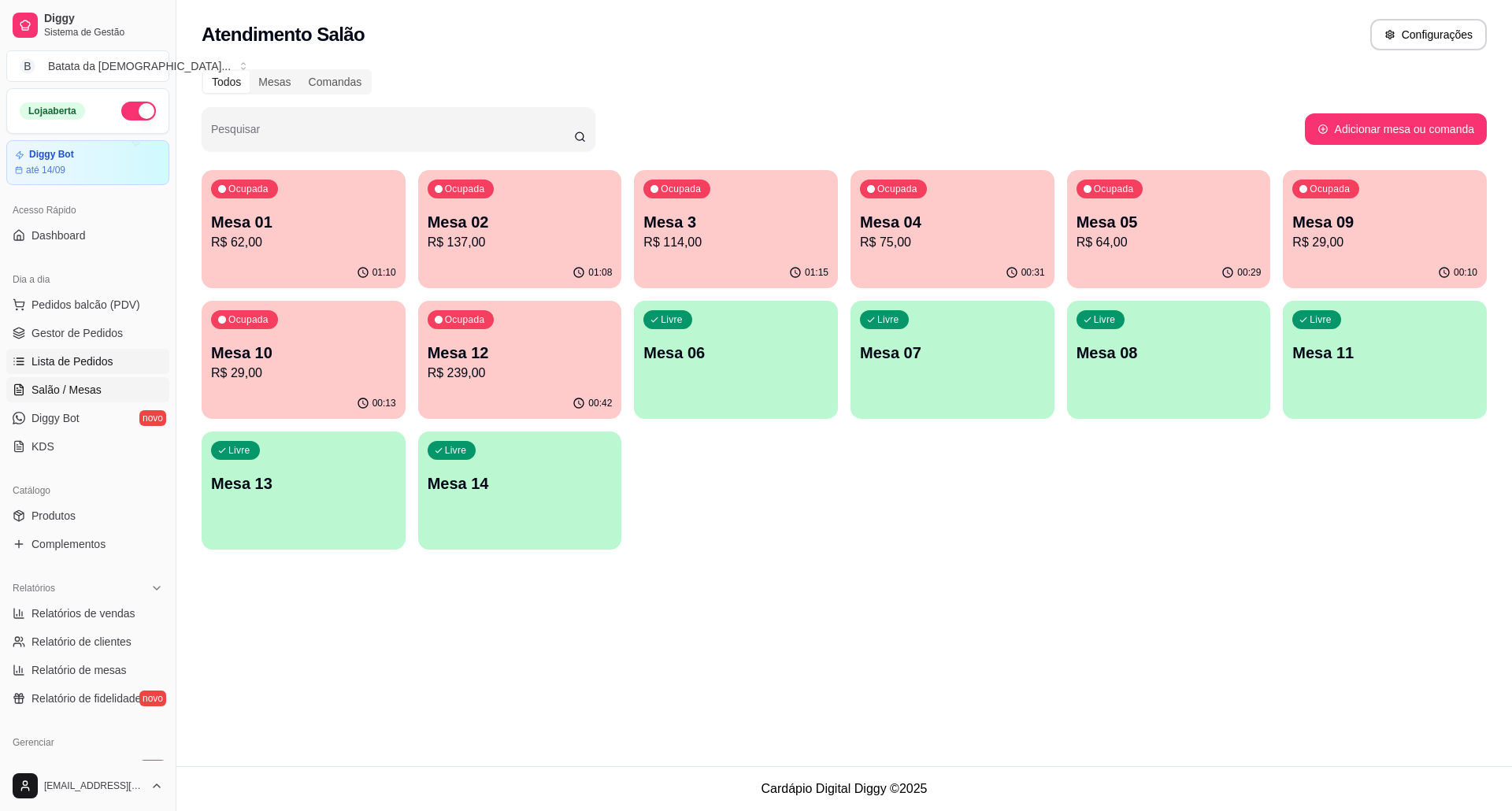
click at [87, 358] on span "Lista de Pedidos" at bounding box center [72, 361] width 82 height 16
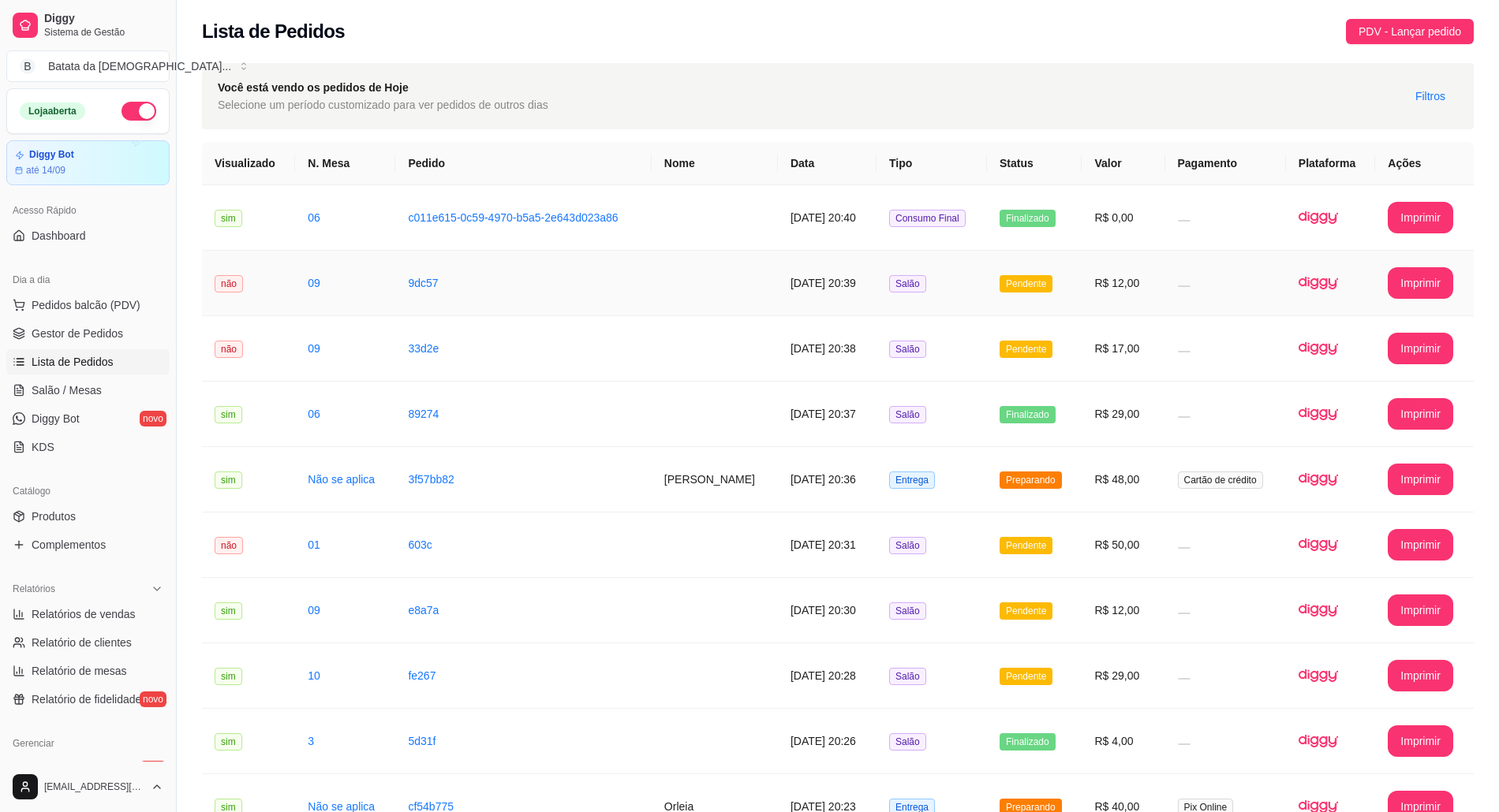
click at [994, 300] on td "Pendente" at bounding box center [1033, 284] width 94 height 65
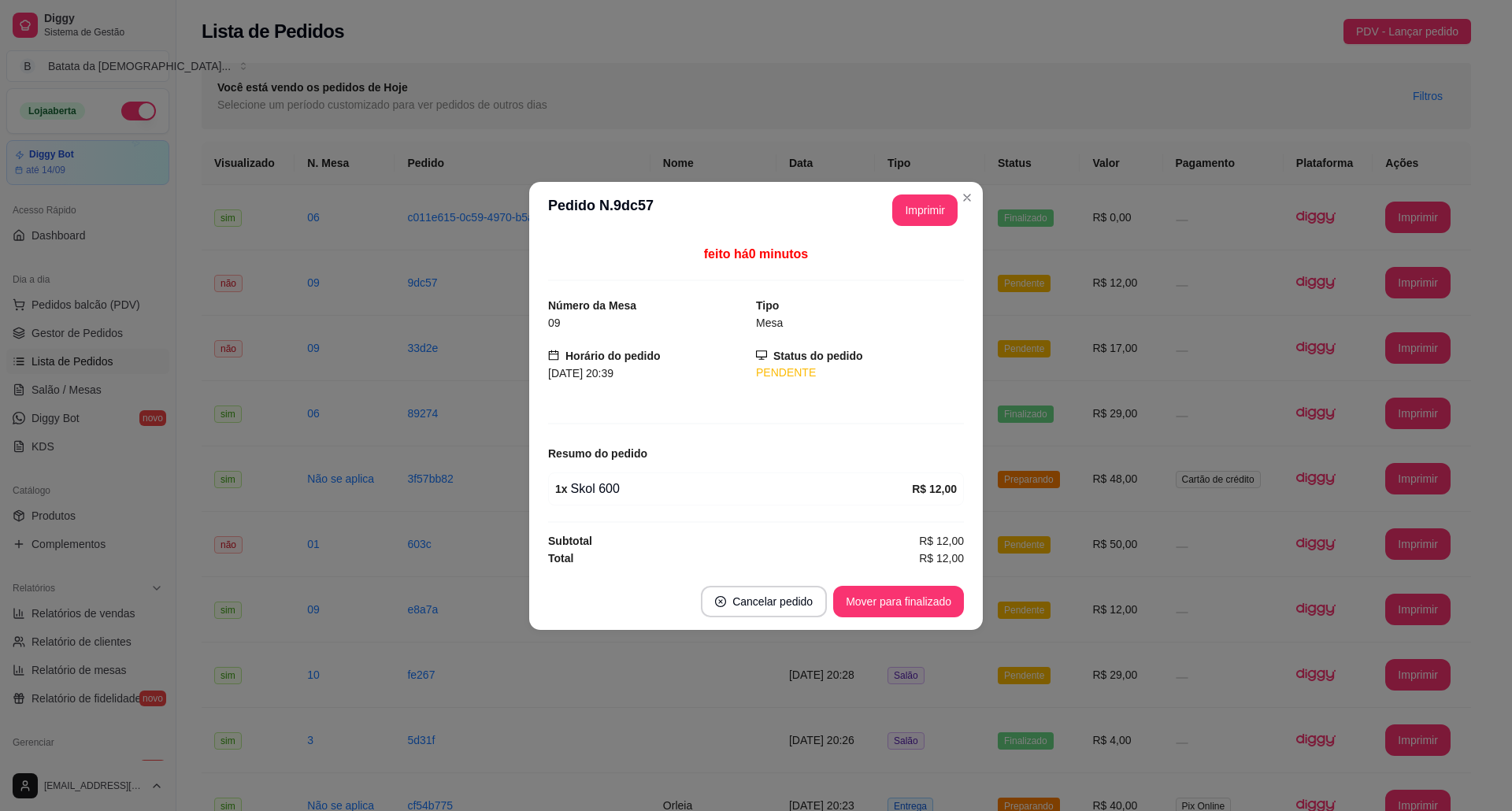
click at [981, 193] on header "**********" at bounding box center [756, 210] width 453 height 57
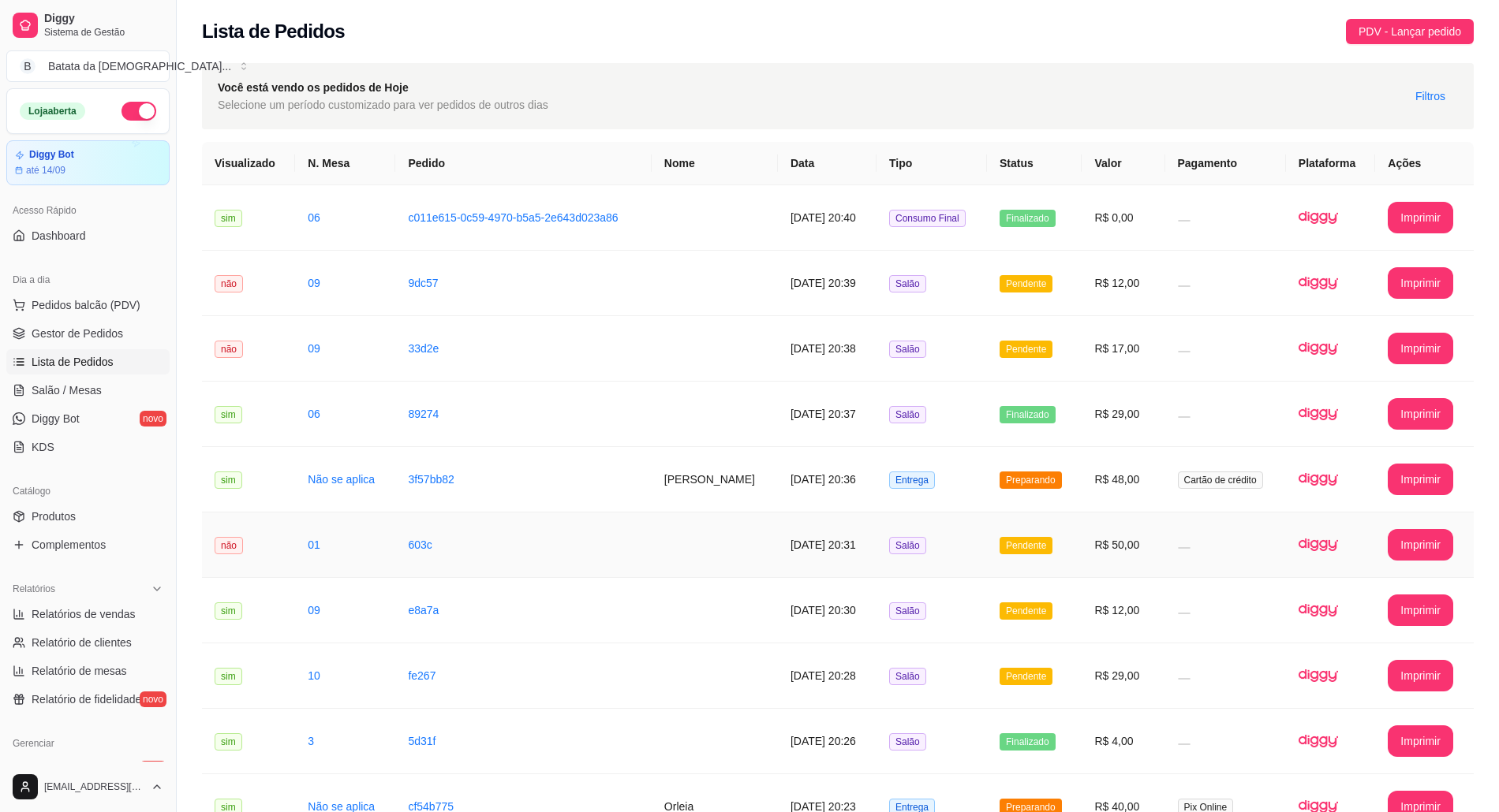
scroll to position [315, 0]
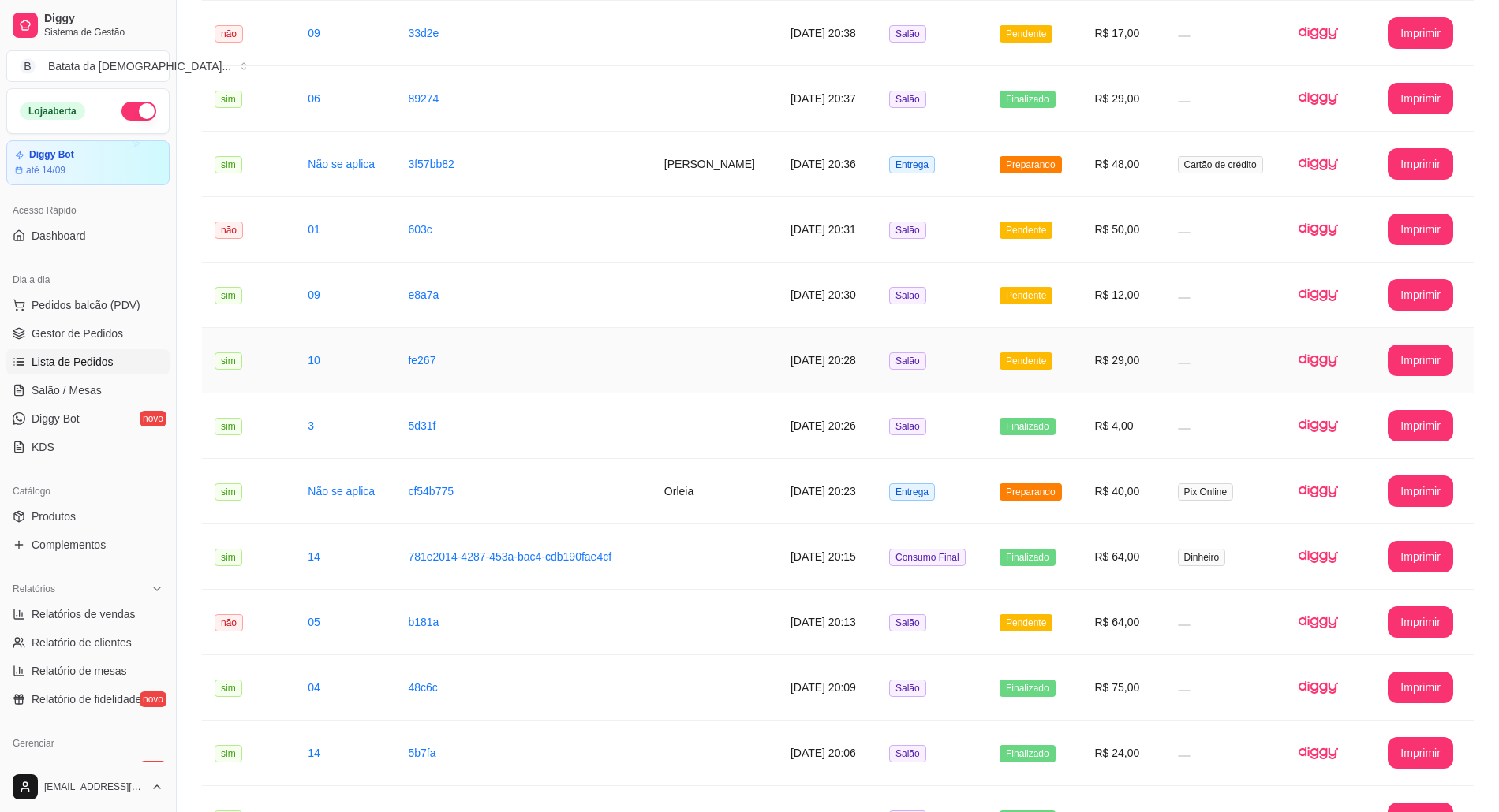
click at [1022, 364] on span "Pendente" at bounding box center [1025, 361] width 53 height 18
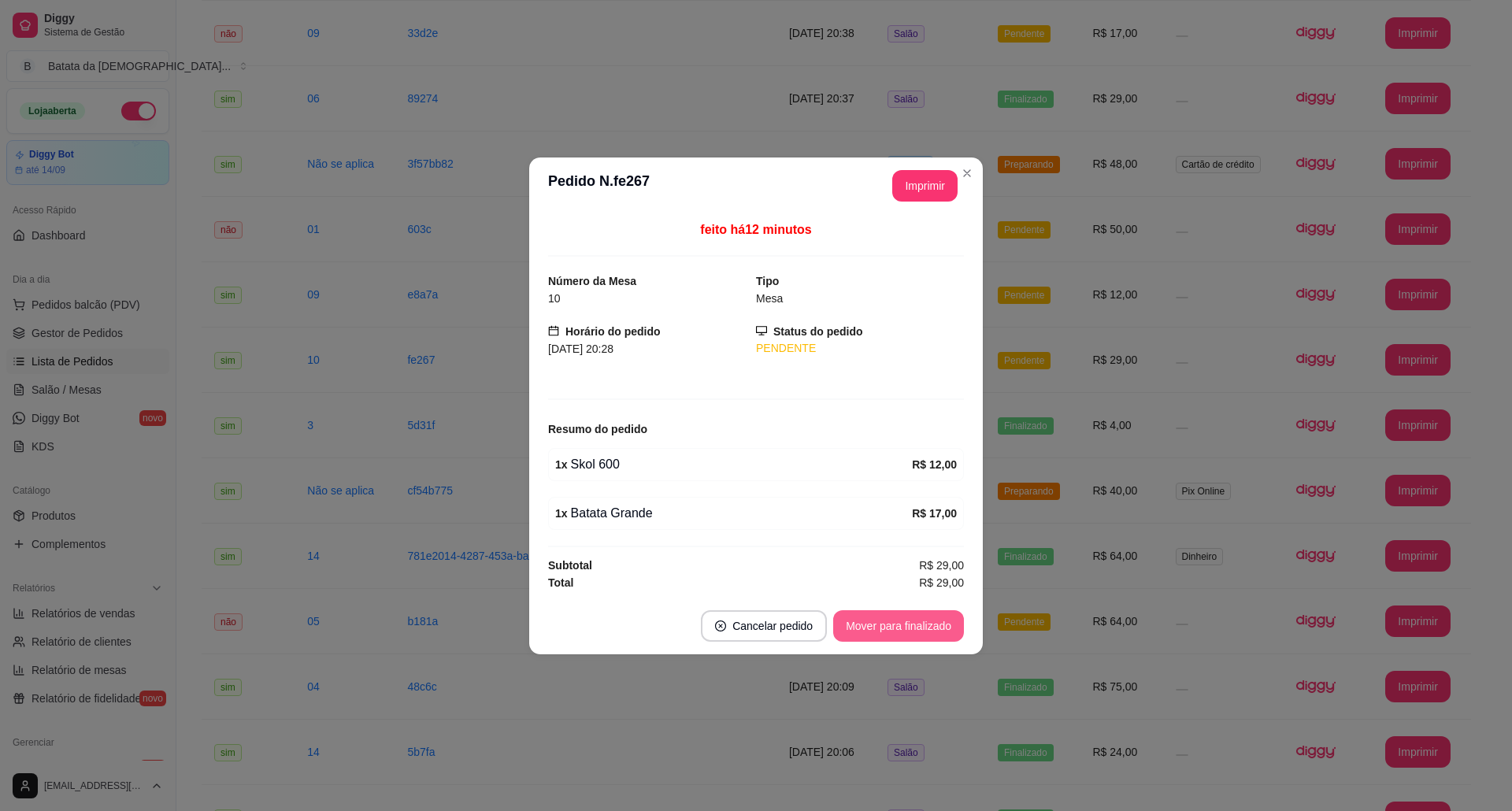
click at [916, 628] on button "Mover para finalizado" at bounding box center [898, 626] width 131 height 32
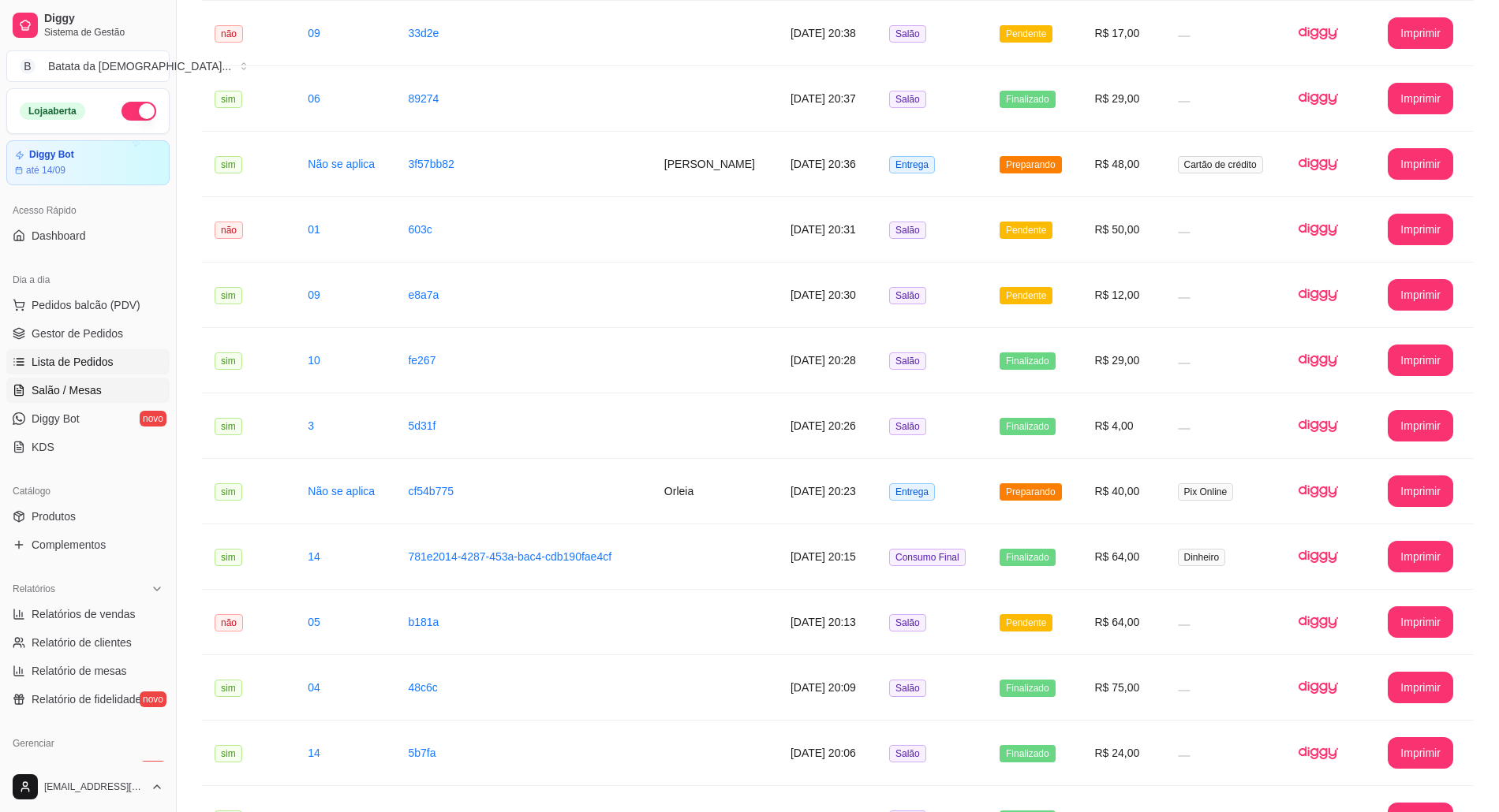
click at [69, 383] on span "Salão / Mesas" at bounding box center [67, 390] width 70 height 16
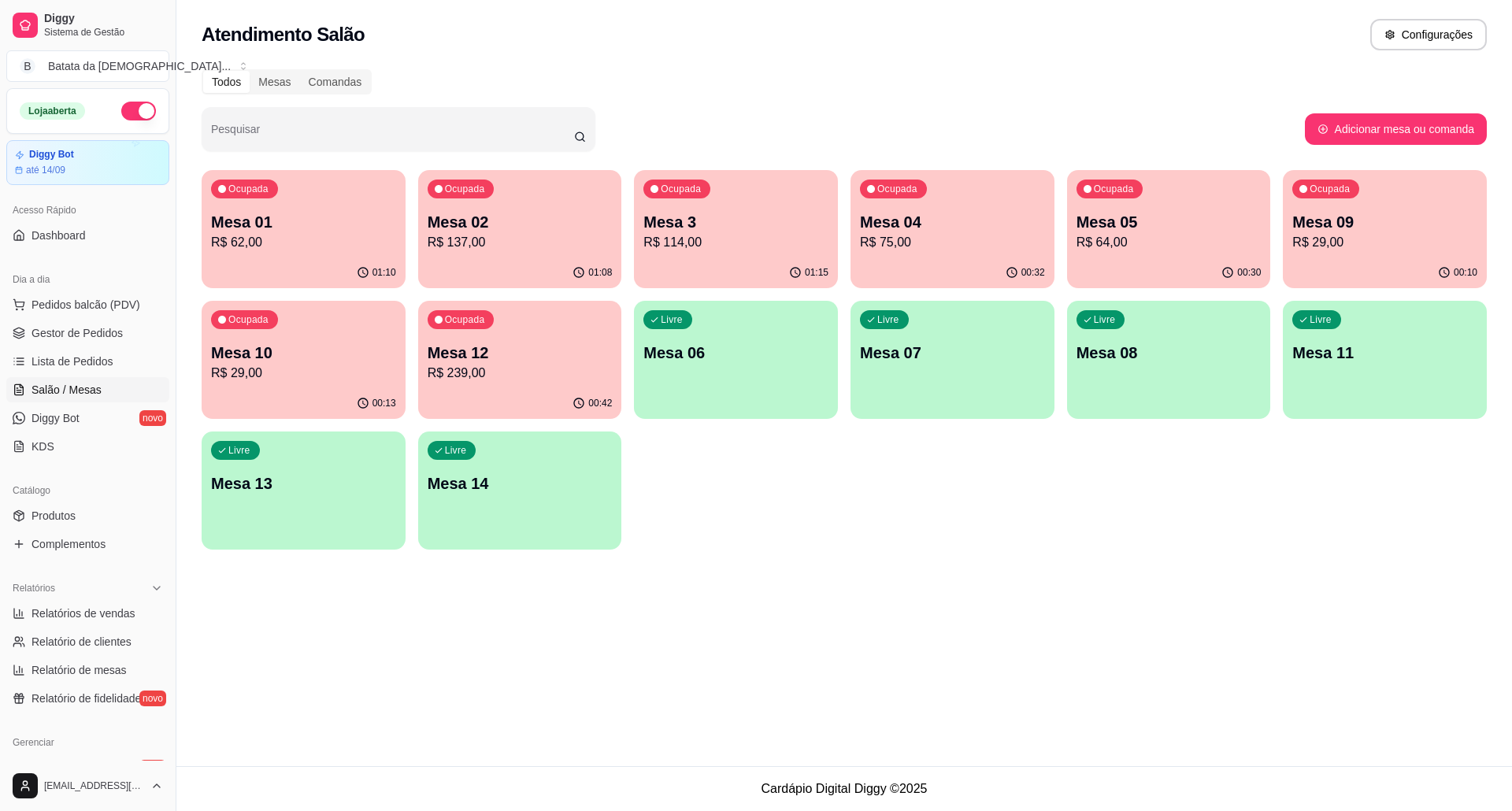
click at [543, 508] on div "Livre Mesa 14" at bounding box center [520, 481] width 204 height 99
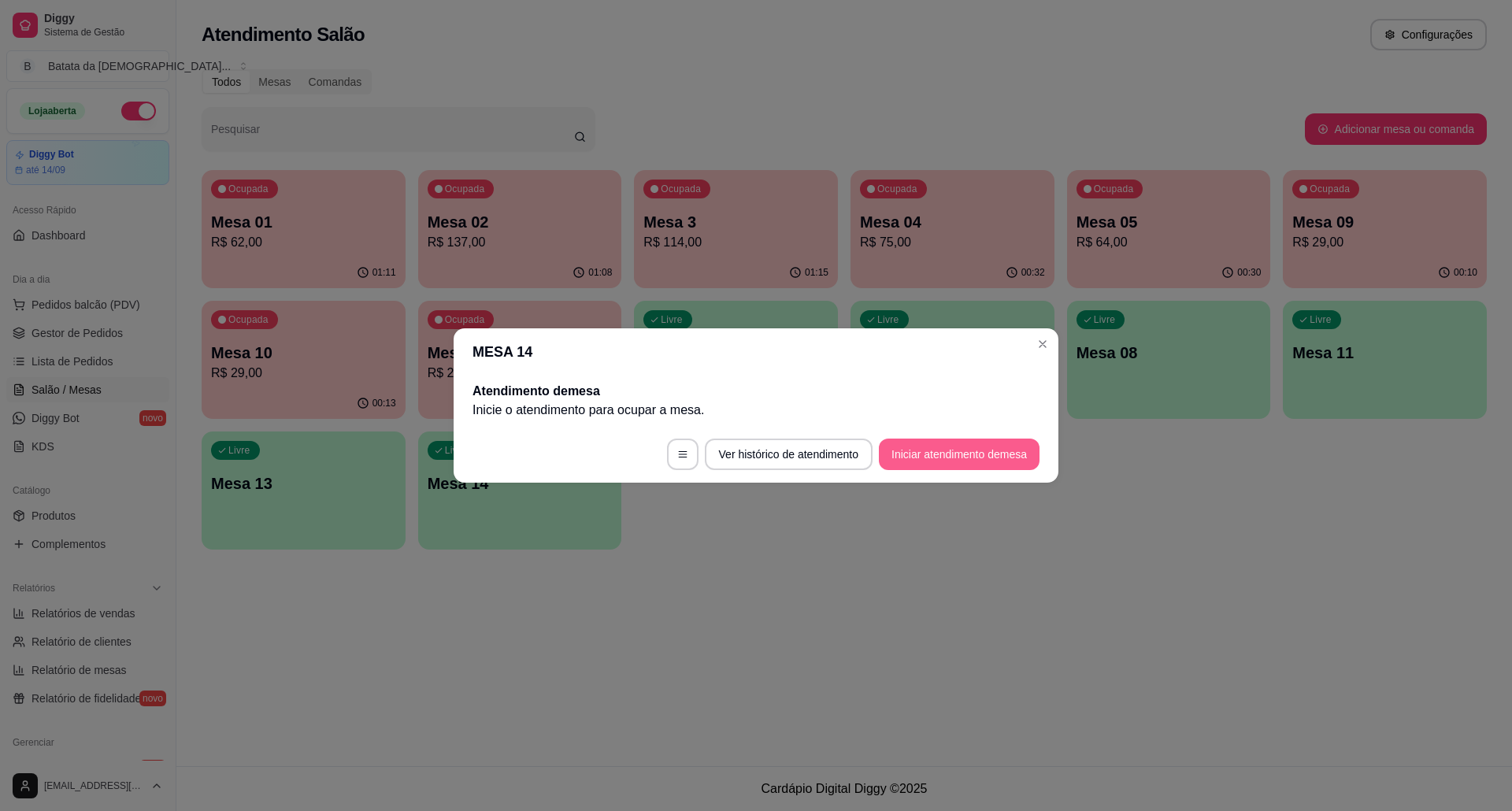
click at [923, 449] on button "Iniciar atendimento de mesa" at bounding box center [959, 454] width 161 height 32
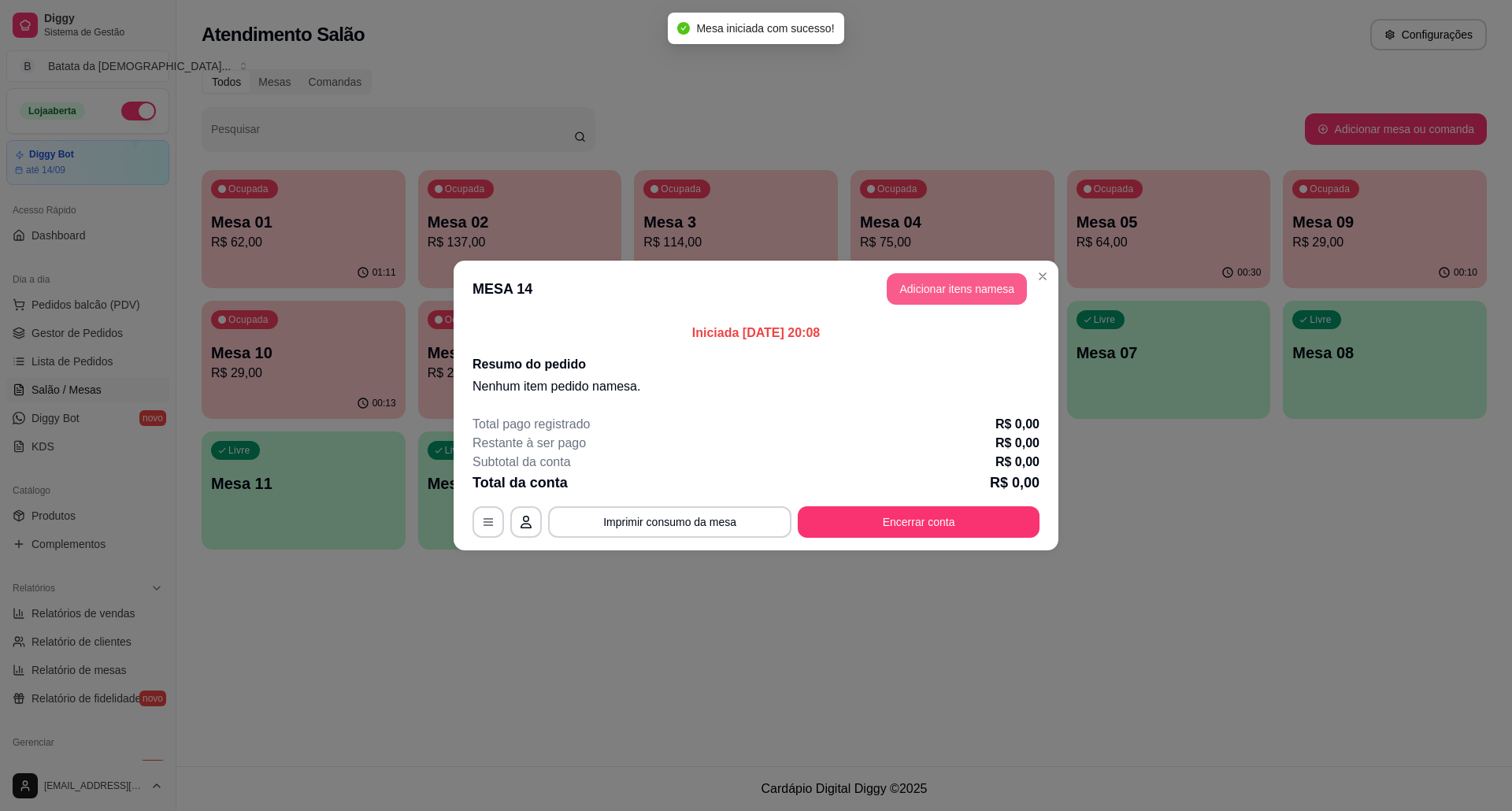
click at [978, 288] on button "Adicionar itens na mesa" at bounding box center [956, 289] width 140 height 32
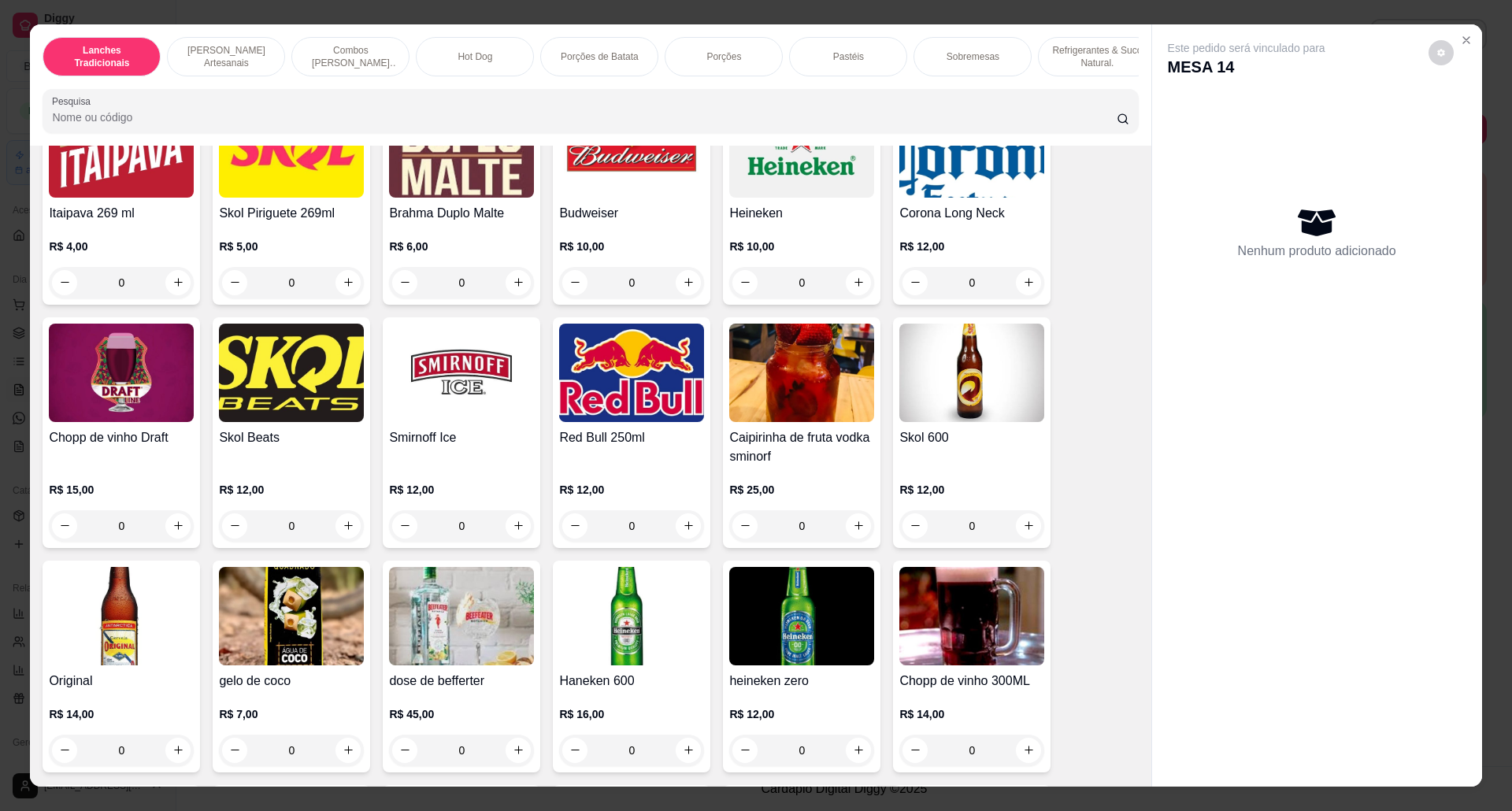
scroll to position [4248, 0]
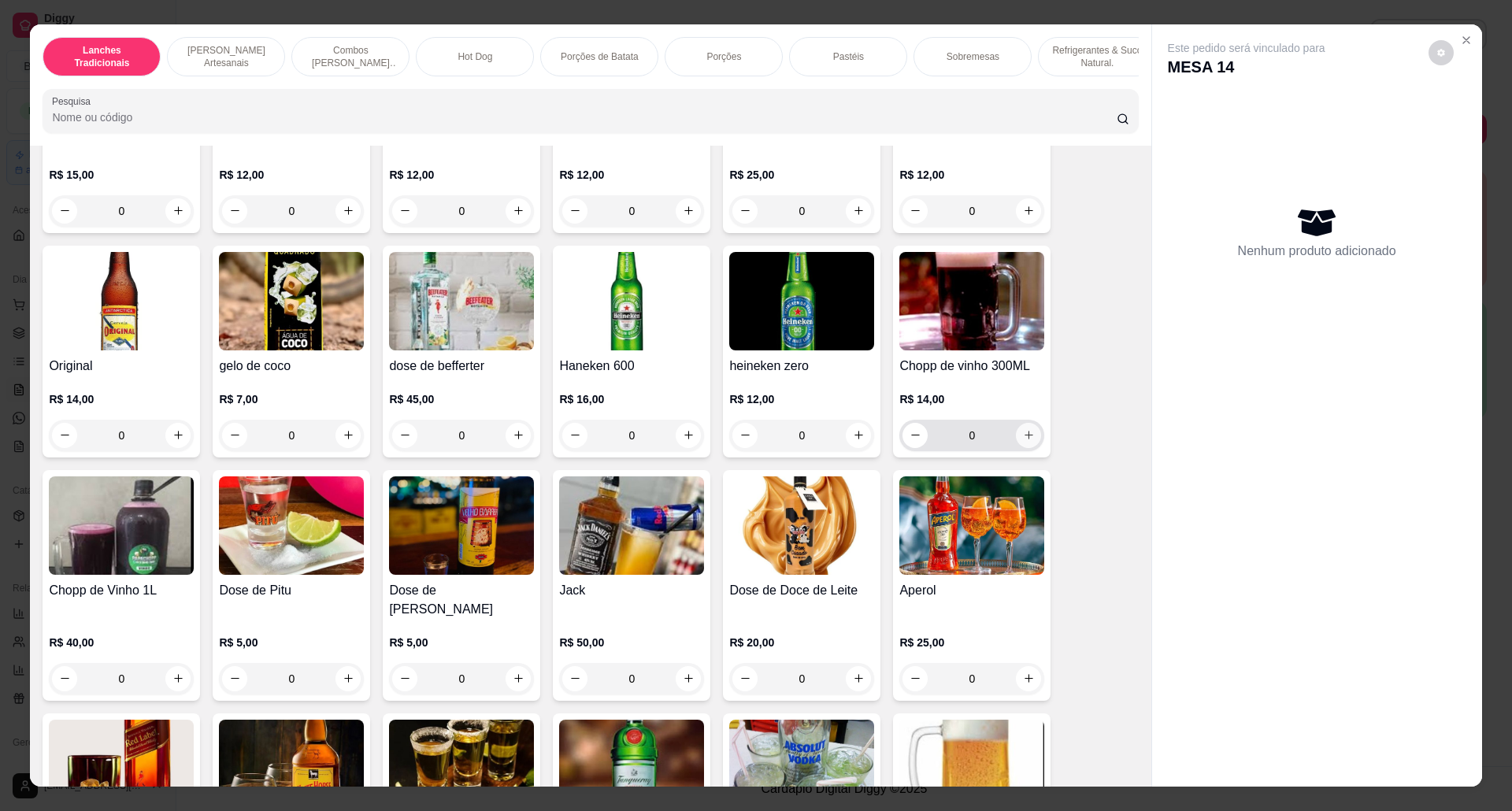
click at [1022, 448] on button "increase-product-quantity" at bounding box center [1028, 436] width 25 height 25
type input "2"
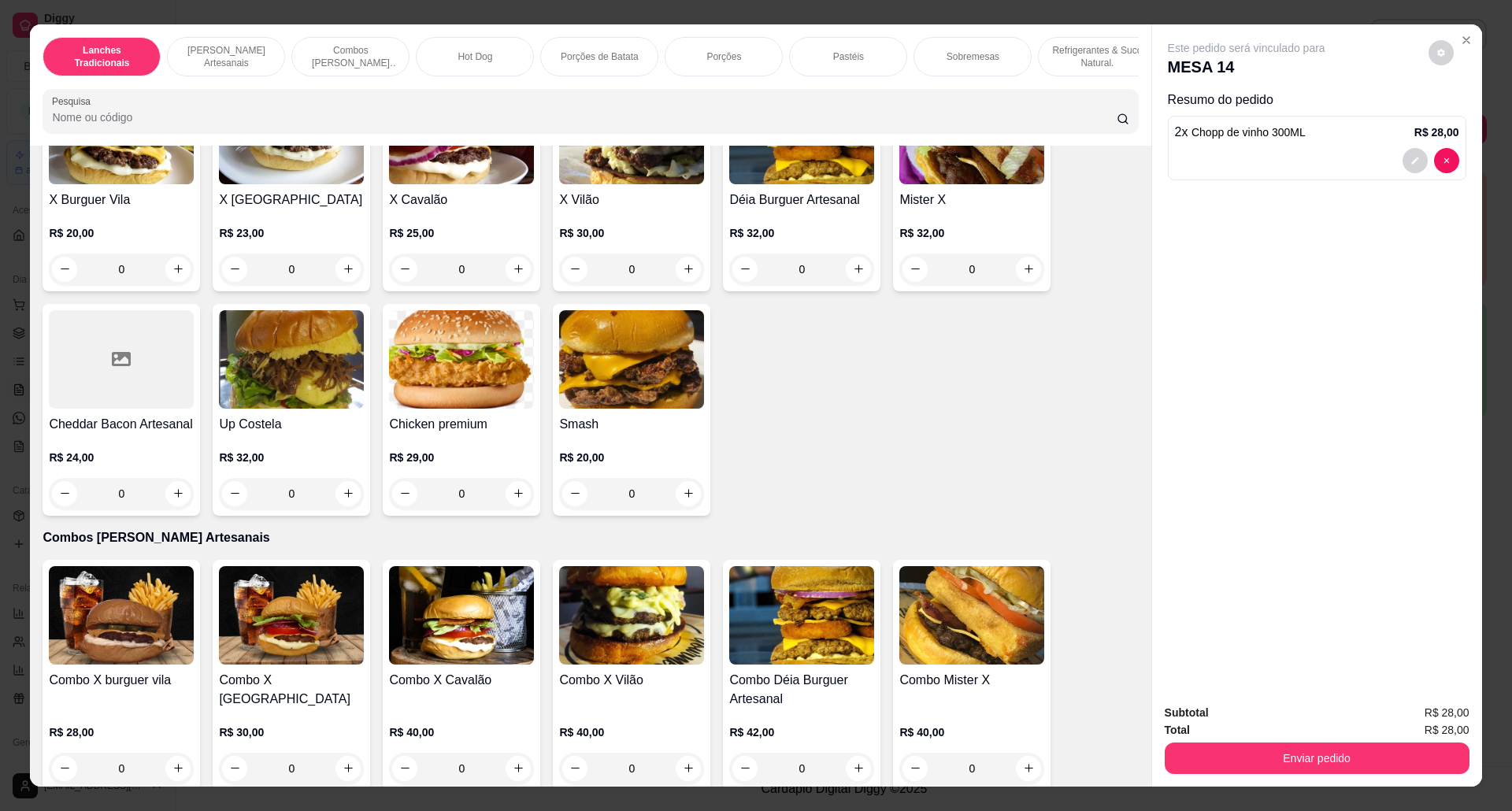
scroll to position [361, 0]
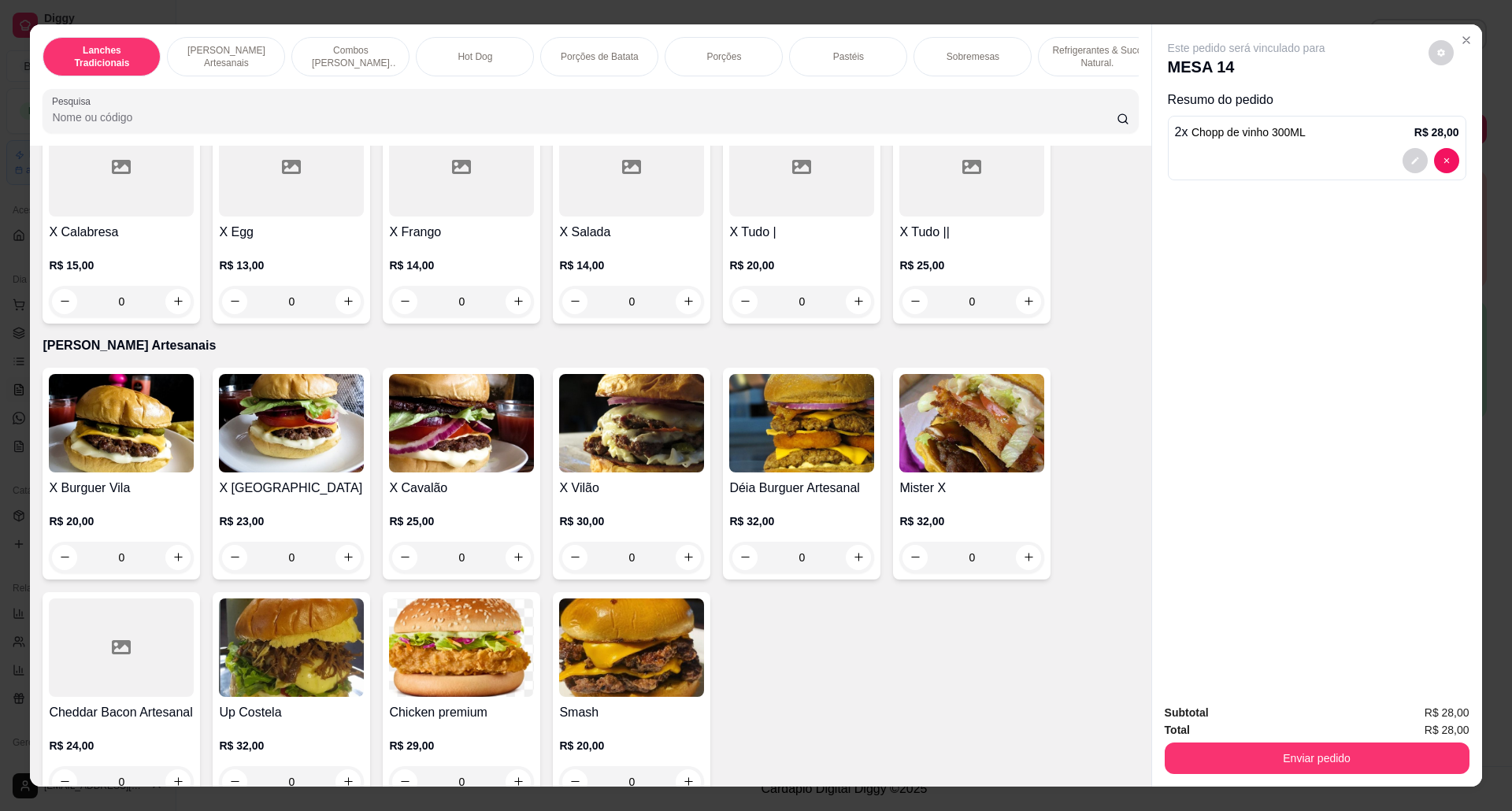
click at [397, 451] on img at bounding box center [462, 423] width 145 height 98
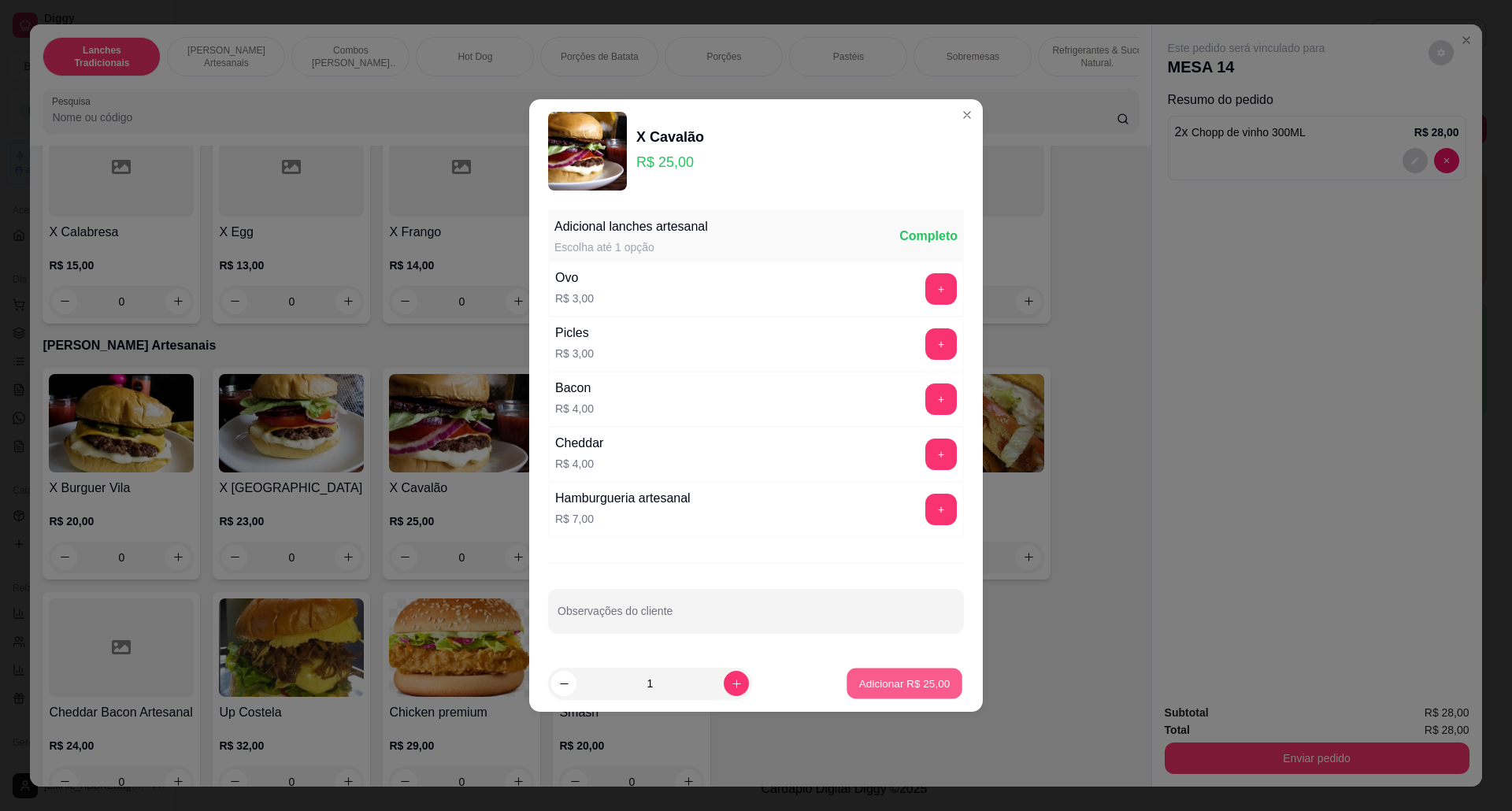
click at [881, 675] on button "Adicionar R$ 25,00" at bounding box center [904, 683] width 116 height 31
type input "1"
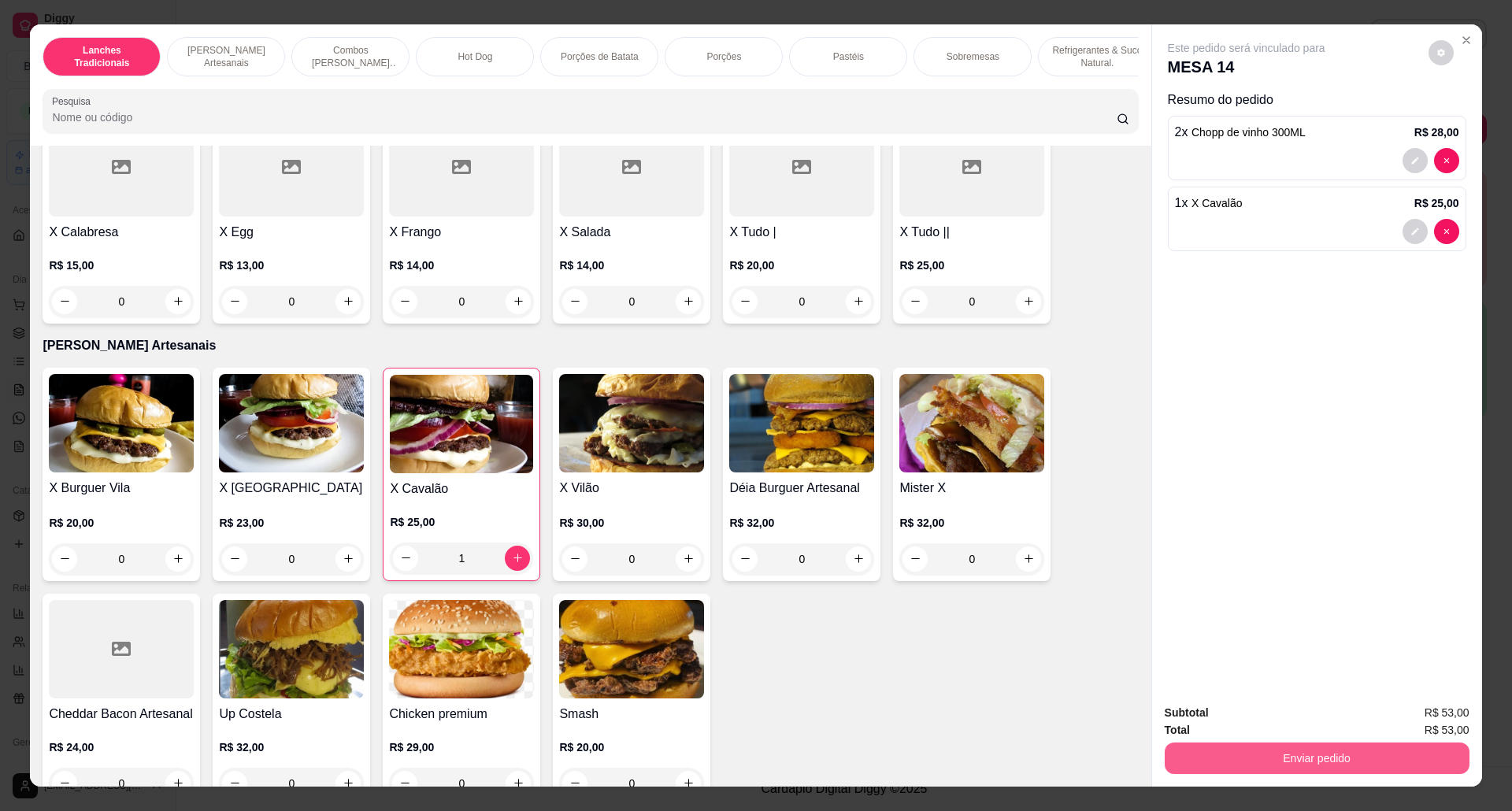
click at [1308, 768] on button "Enviar pedido" at bounding box center [1317, 758] width 305 height 32
click at [1268, 710] on button "Não registrar e enviar pedido" at bounding box center [1262, 720] width 159 height 29
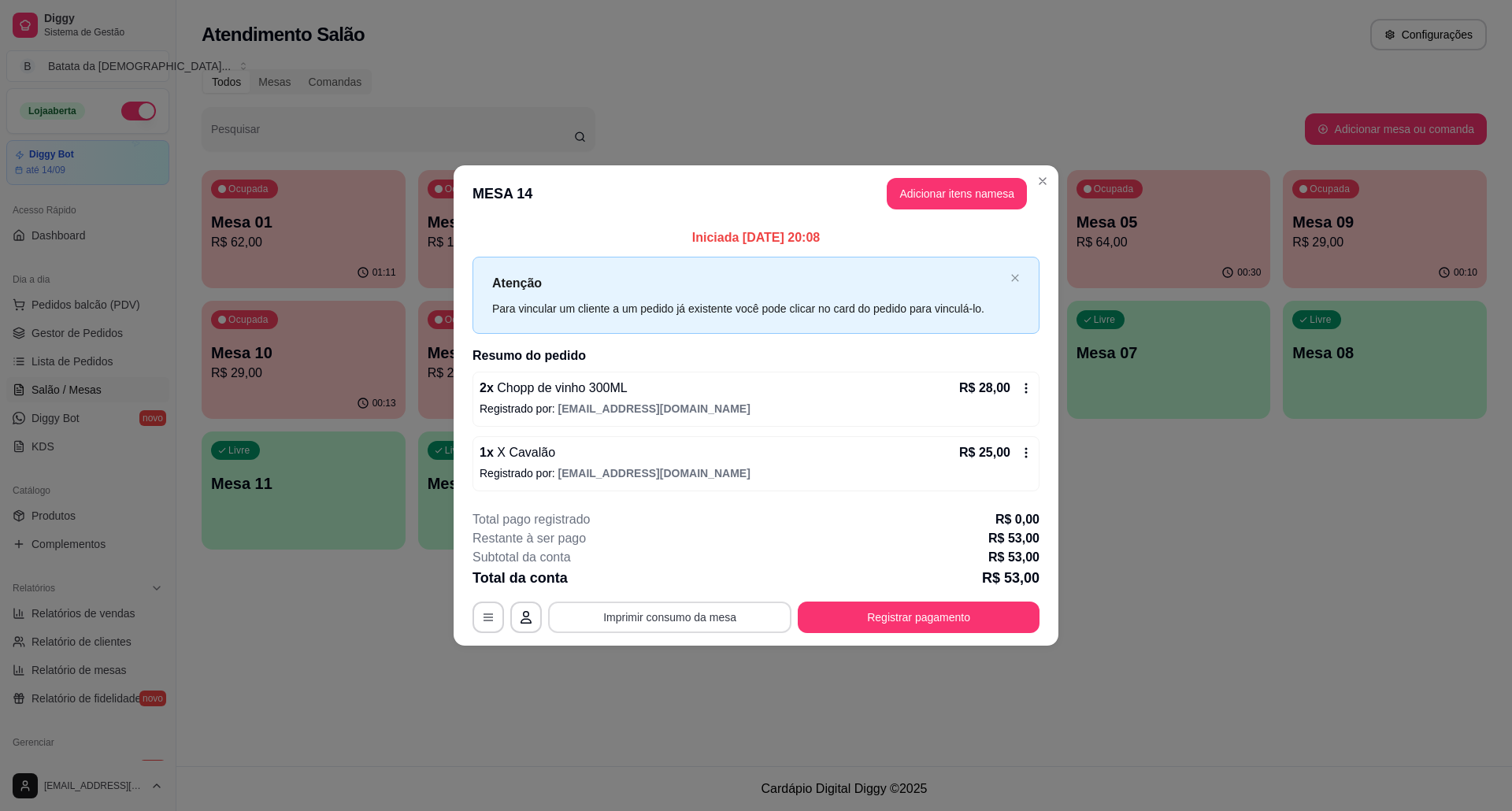
click at [611, 614] on button "Imprimir consumo da mesa" at bounding box center [670, 618] width 243 height 32
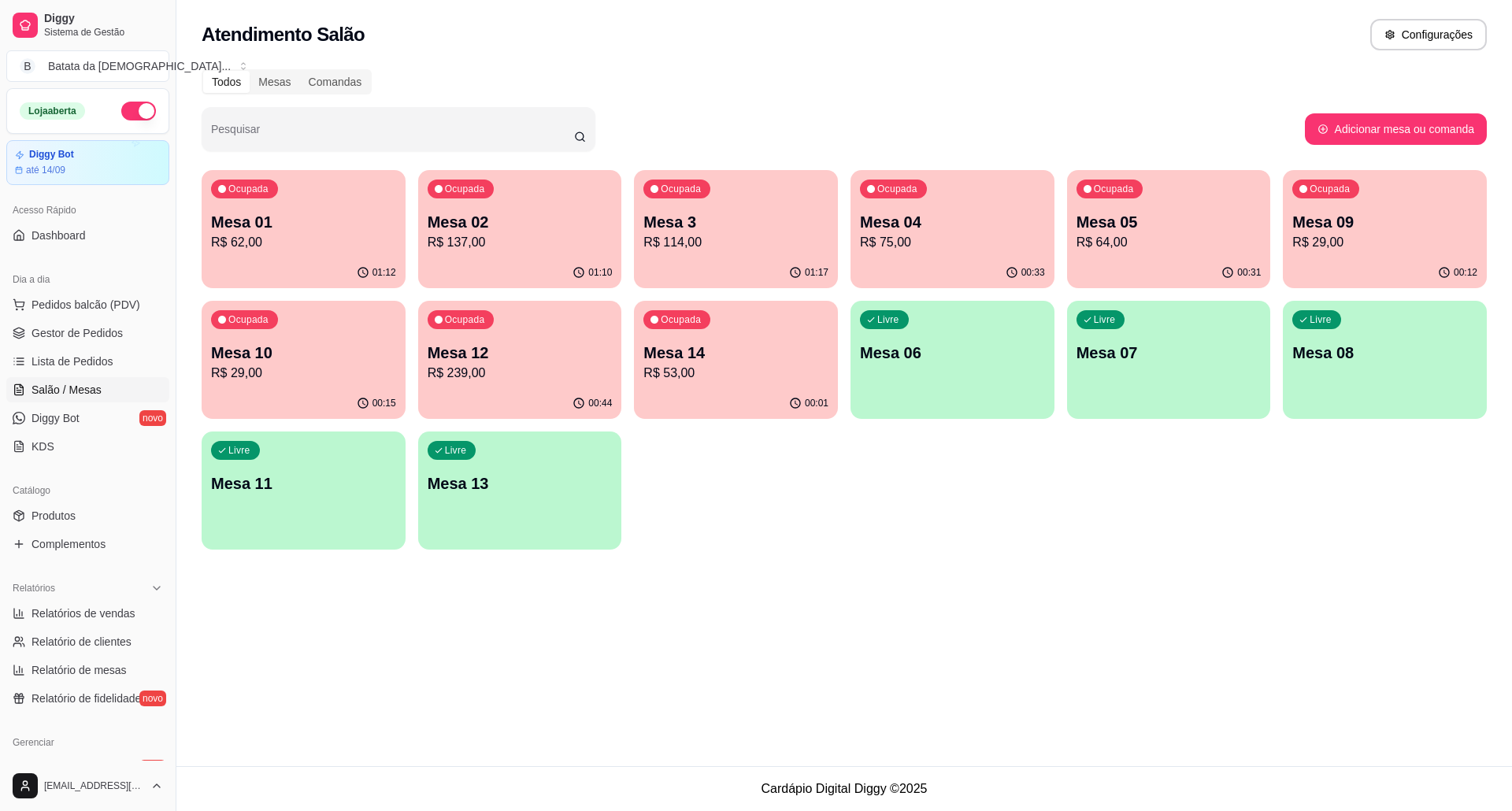
click at [1434, 258] on div "00:12" at bounding box center [1385, 273] width 204 height 31
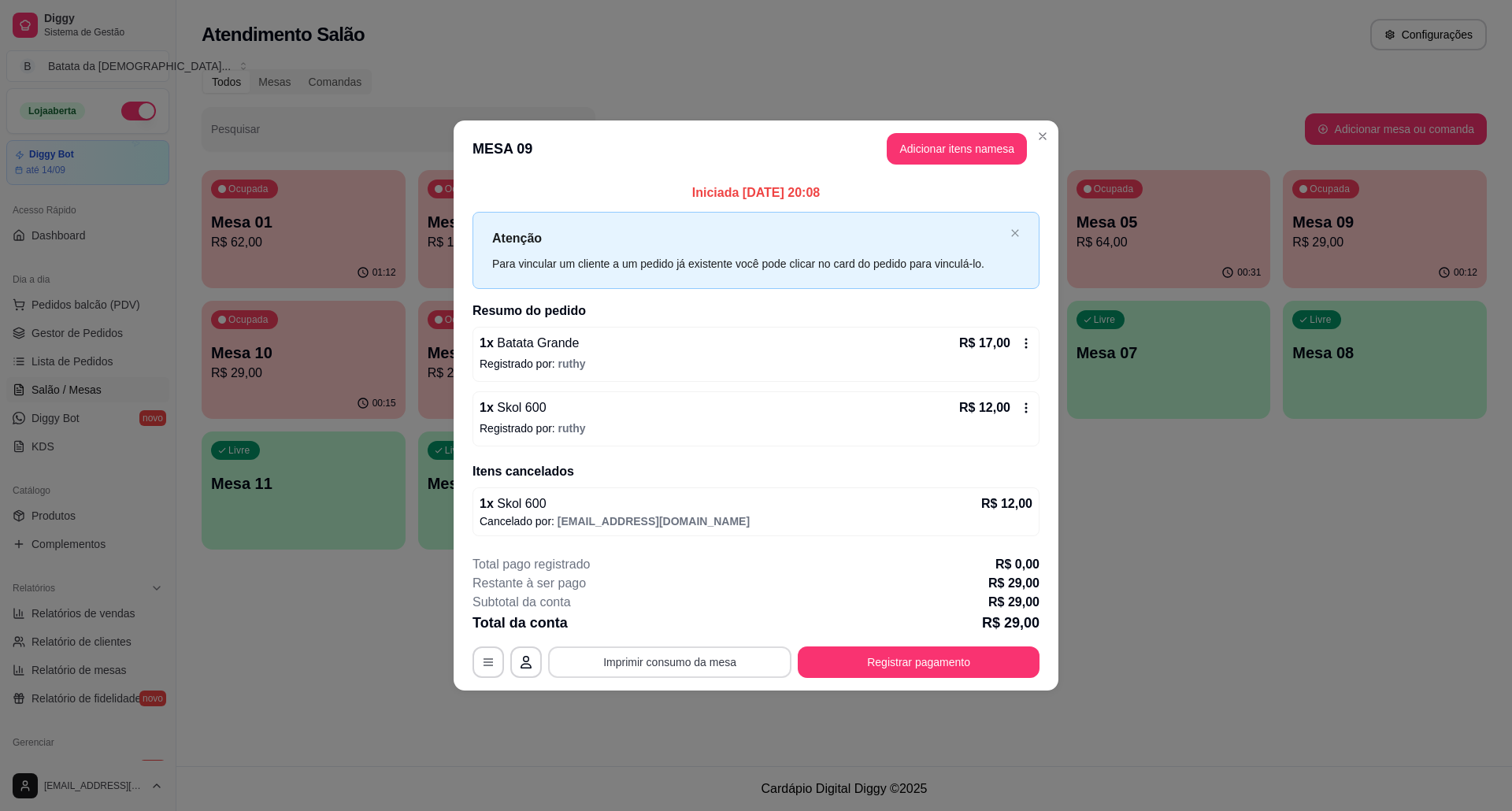
click at [685, 667] on button "Imprimir consumo da mesa" at bounding box center [670, 663] width 243 height 32
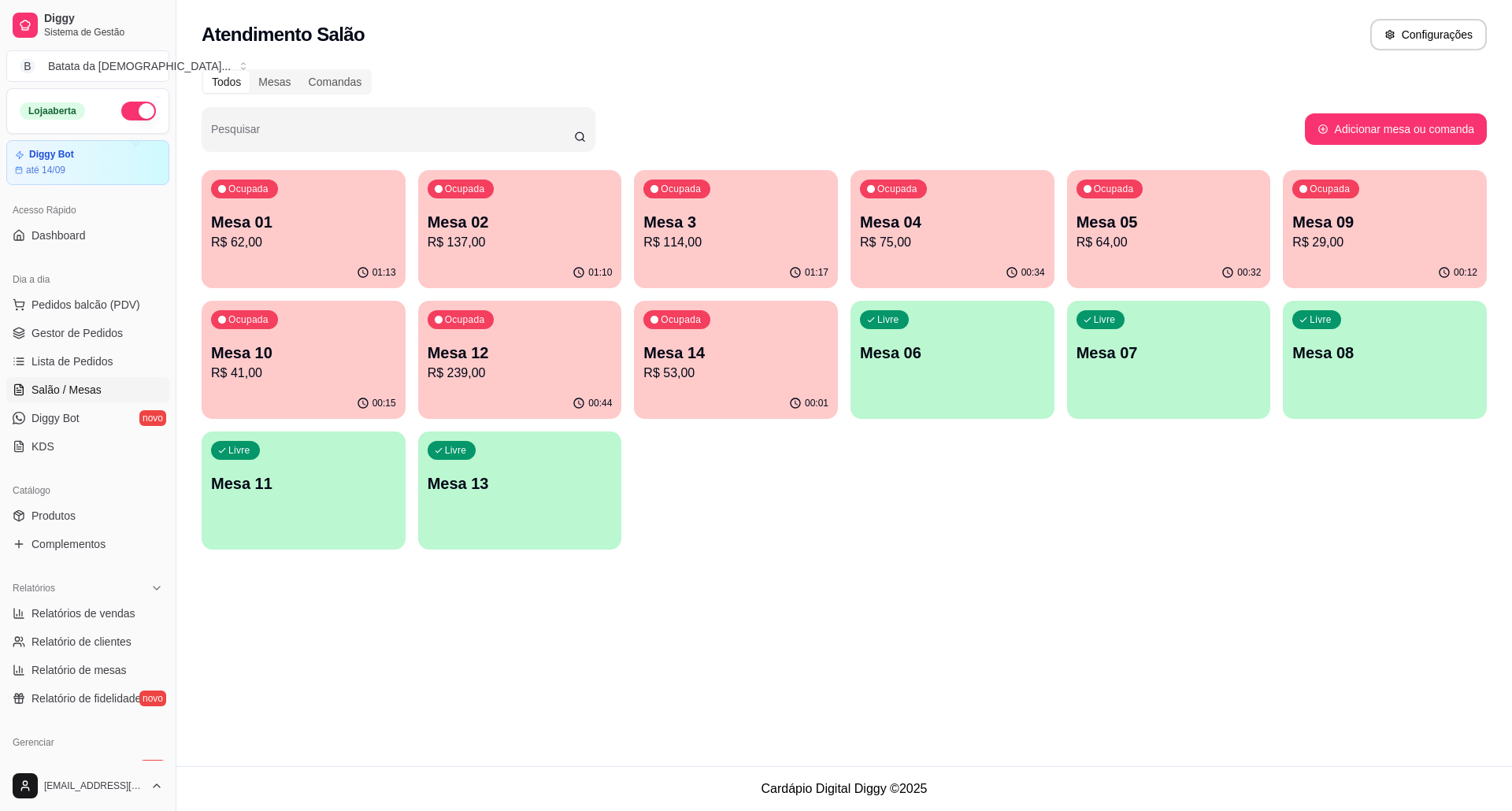
click at [1403, 186] on div "Ocupada Mesa 09 R$ 29,00" at bounding box center [1385, 213] width 204 height 88
click at [343, 344] on p "Mesa 10" at bounding box center [303, 353] width 185 height 22
click at [112, 294] on button "Pedidos balcão (PDV)" at bounding box center [88, 305] width 163 height 25
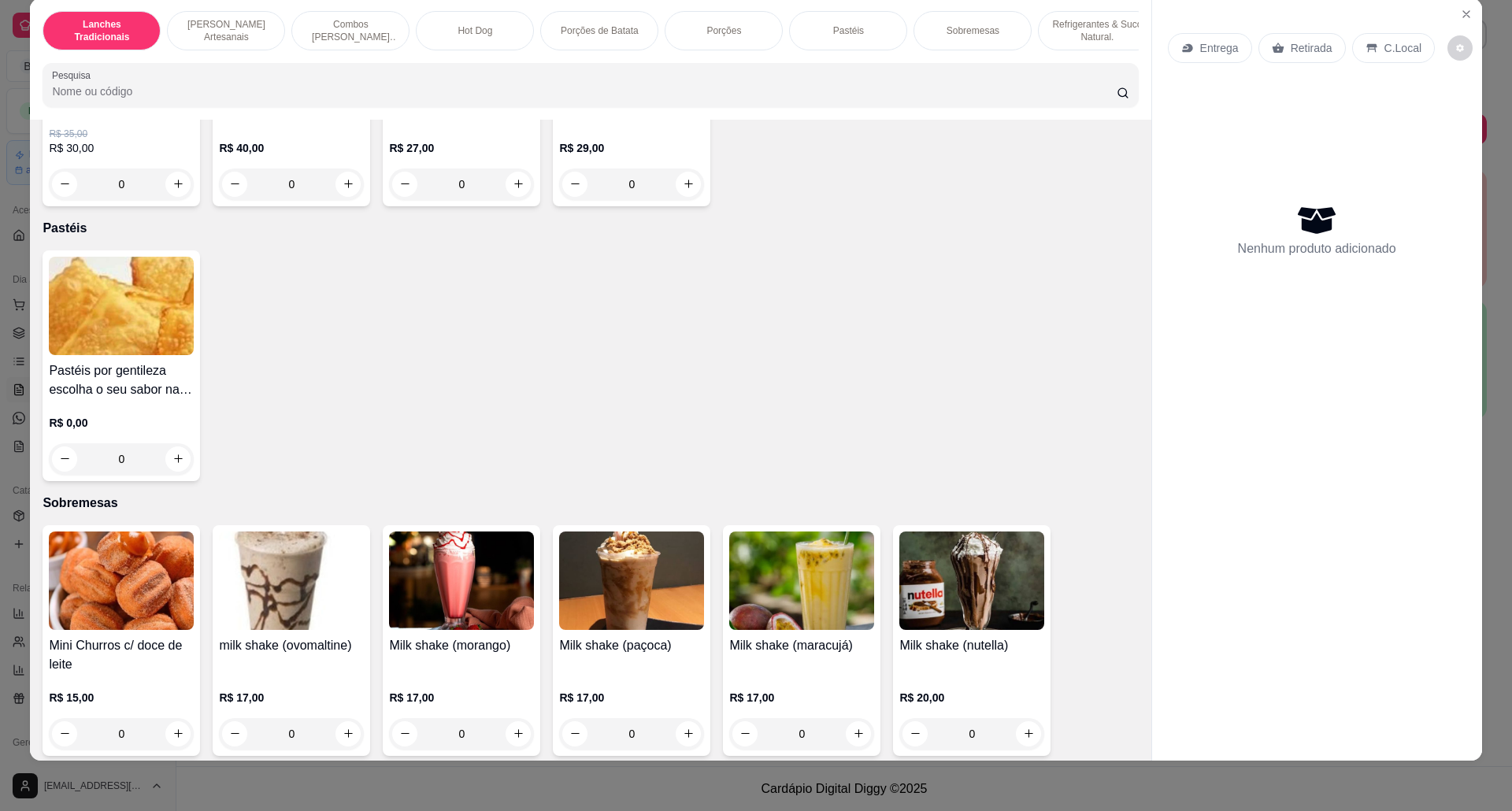
scroll to position [2521, 0]
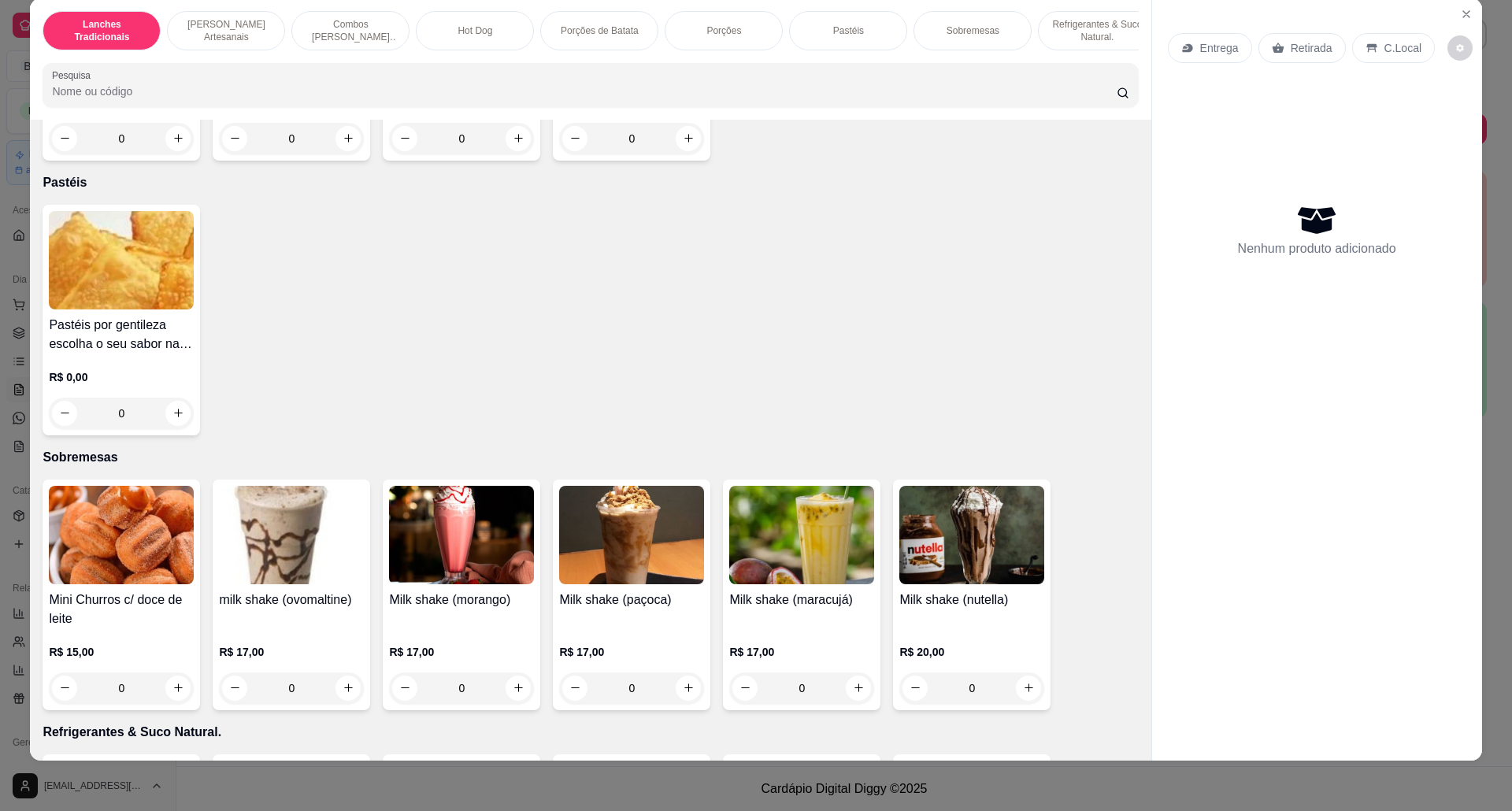
click at [150, 260] on img at bounding box center [122, 260] width 145 height 98
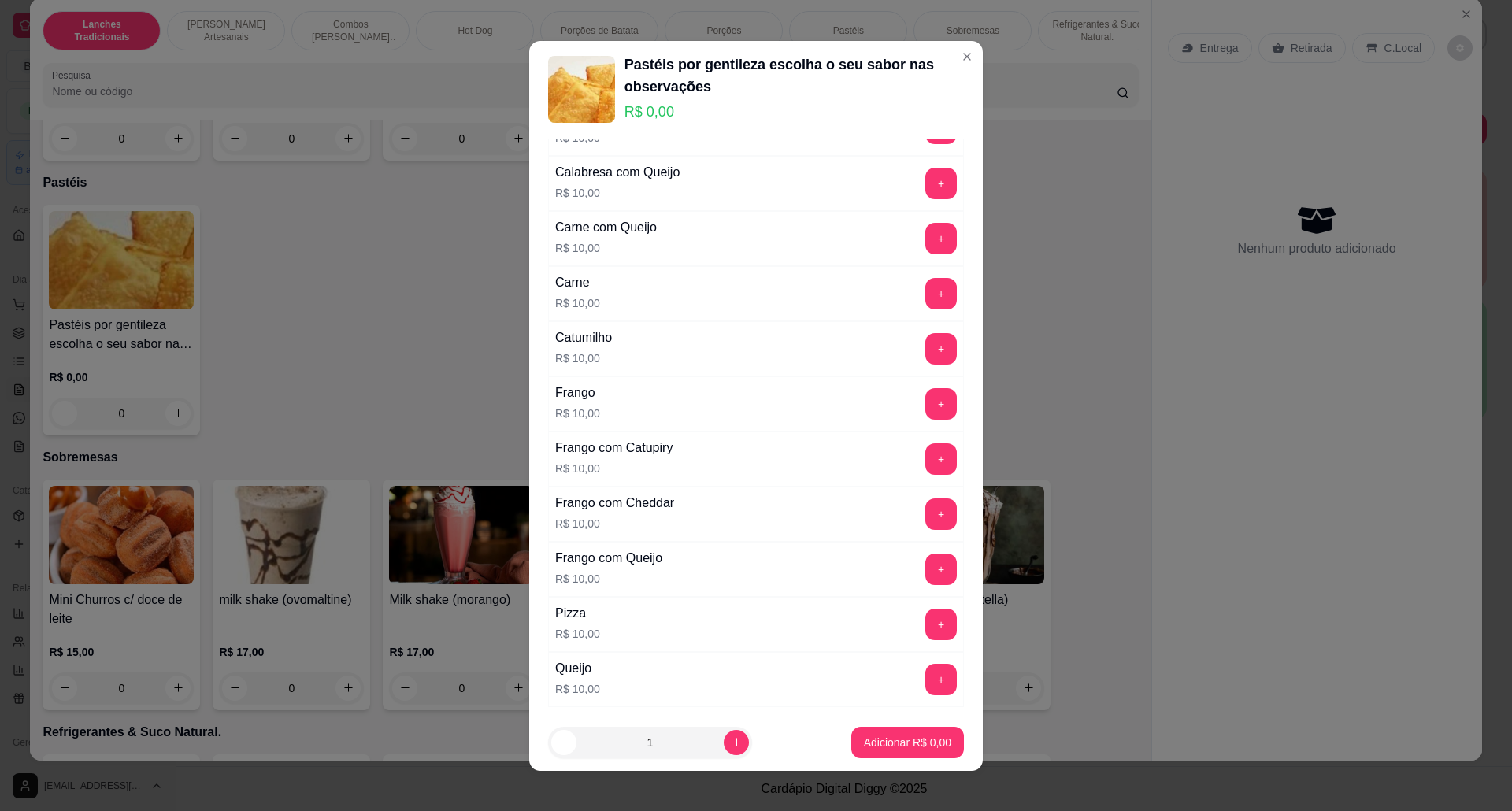
scroll to position [420, 0]
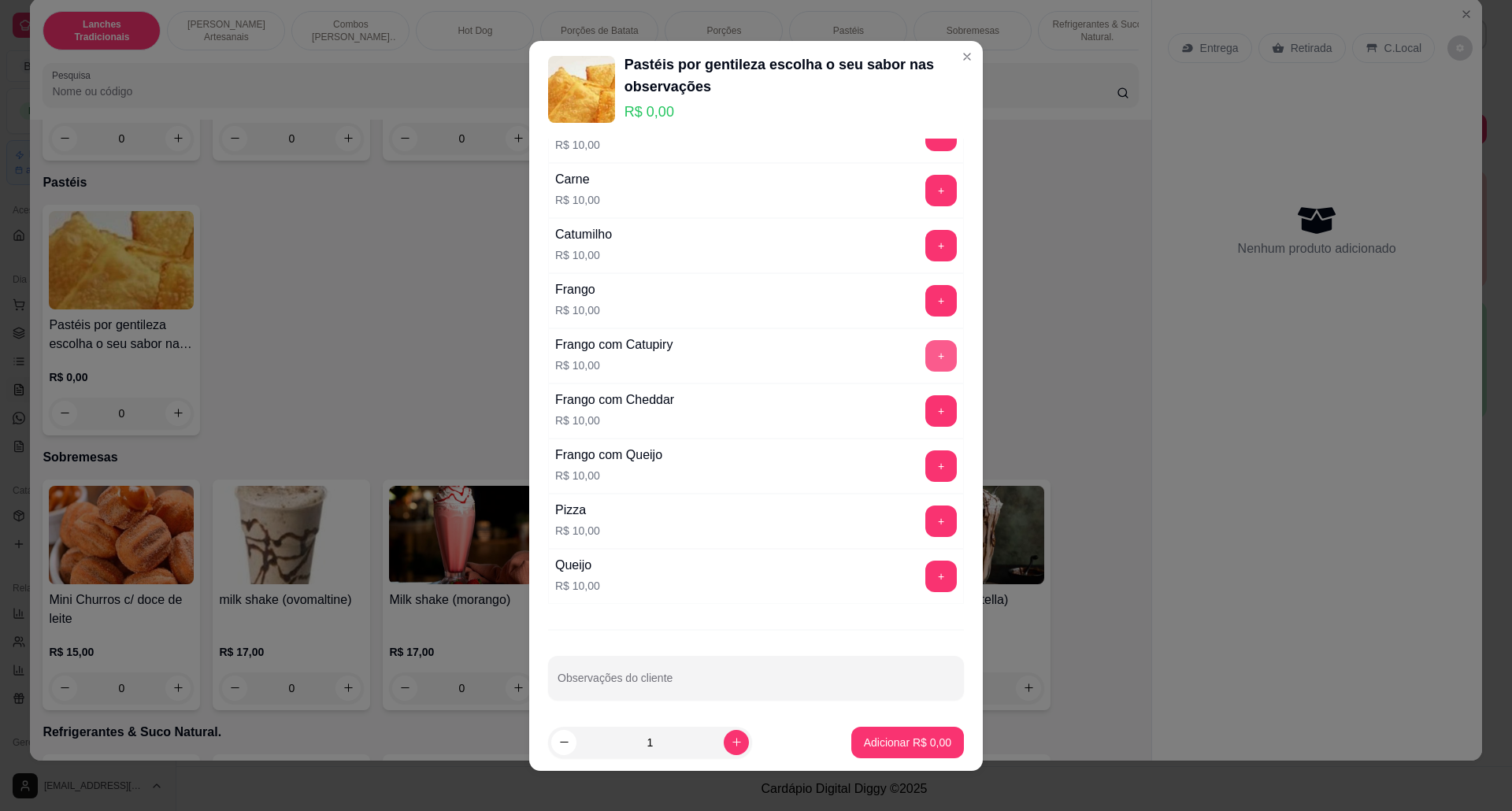
click at [925, 351] on button "+" at bounding box center [941, 356] width 32 height 32
click at [925, 363] on button "+" at bounding box center [941, 356] width 32 height 32
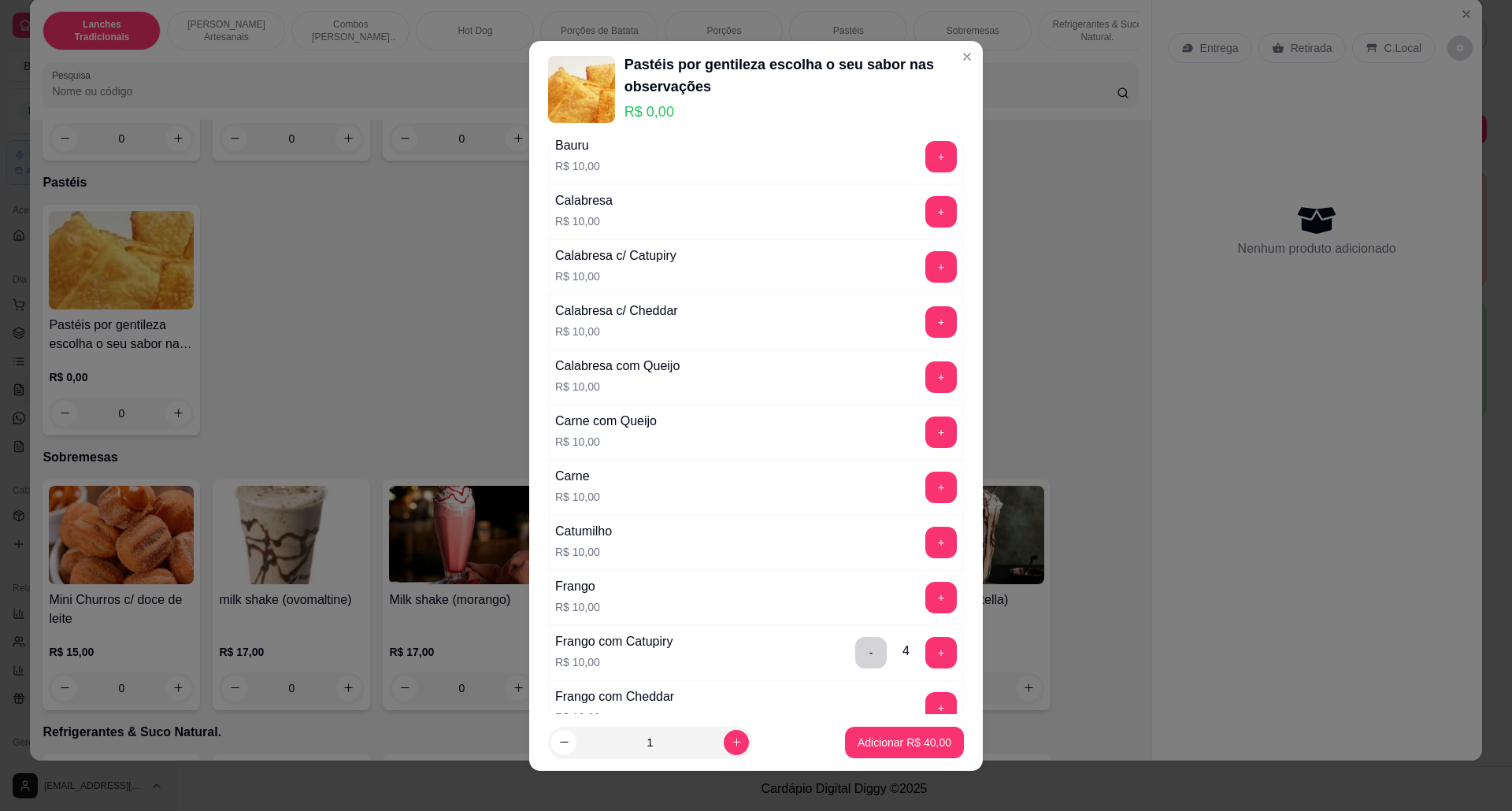
scroll to position [436, 0]
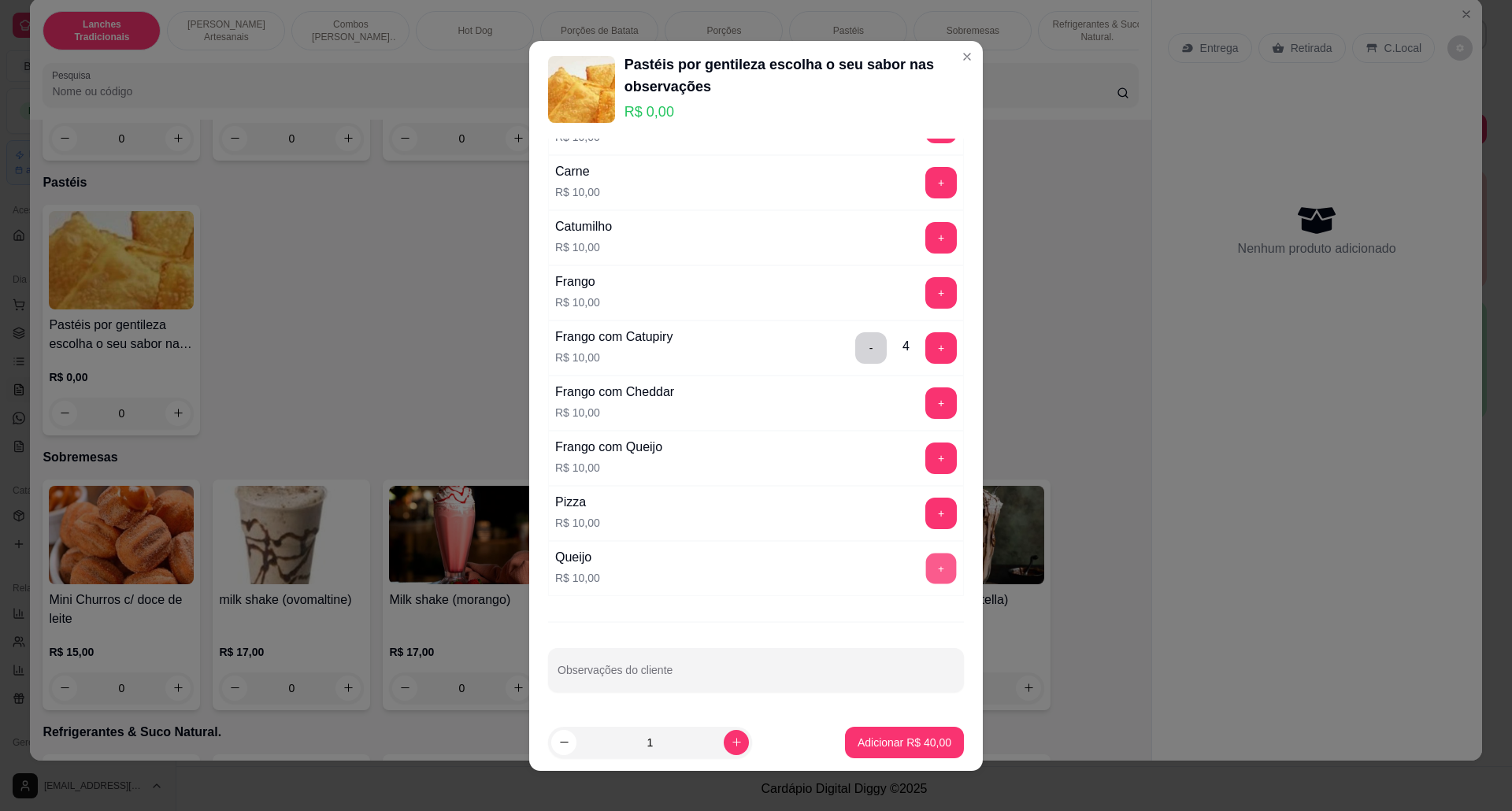
click at [926, 559] on button "+" at bounding box center [941, 568] width 31 height 31
click at [872, 748] on p "Adicionar R$ 50,00" at bounding box center [904, 743] width 93 height 16
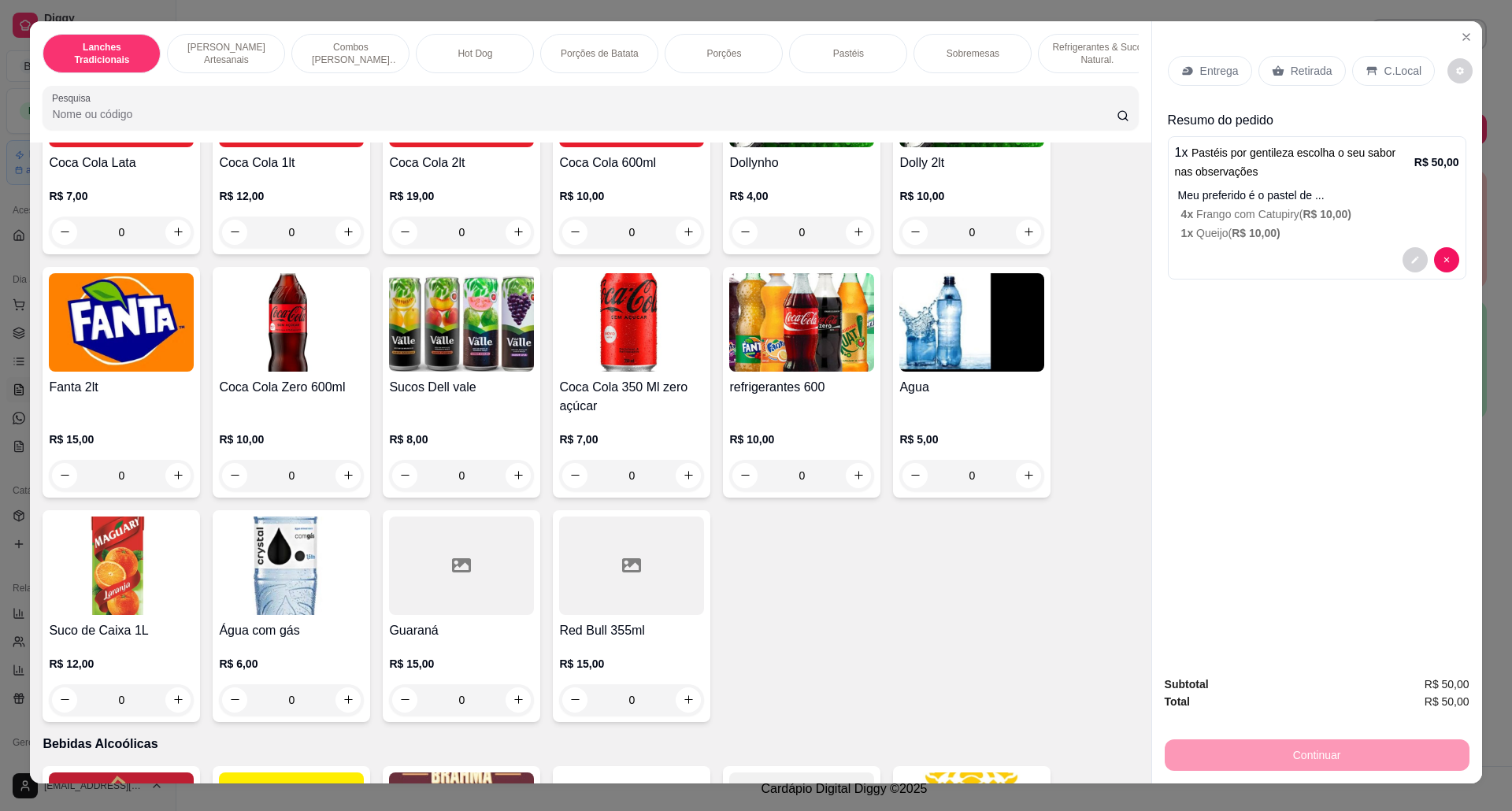
scroll to position [0, 0]
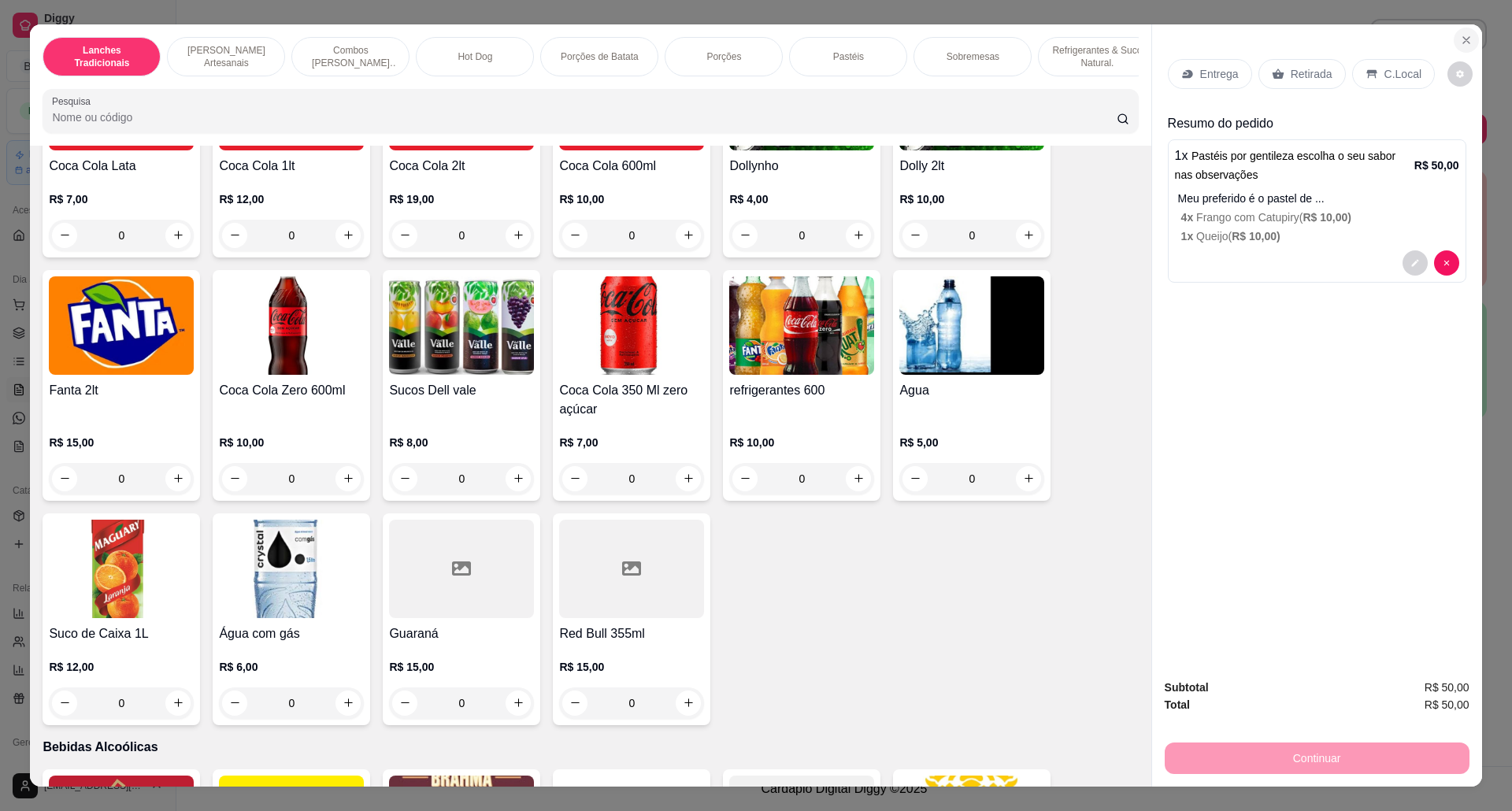
click at [1463, 36] on icon "Close" at bounding box center [1465, 40] width 12 height 13
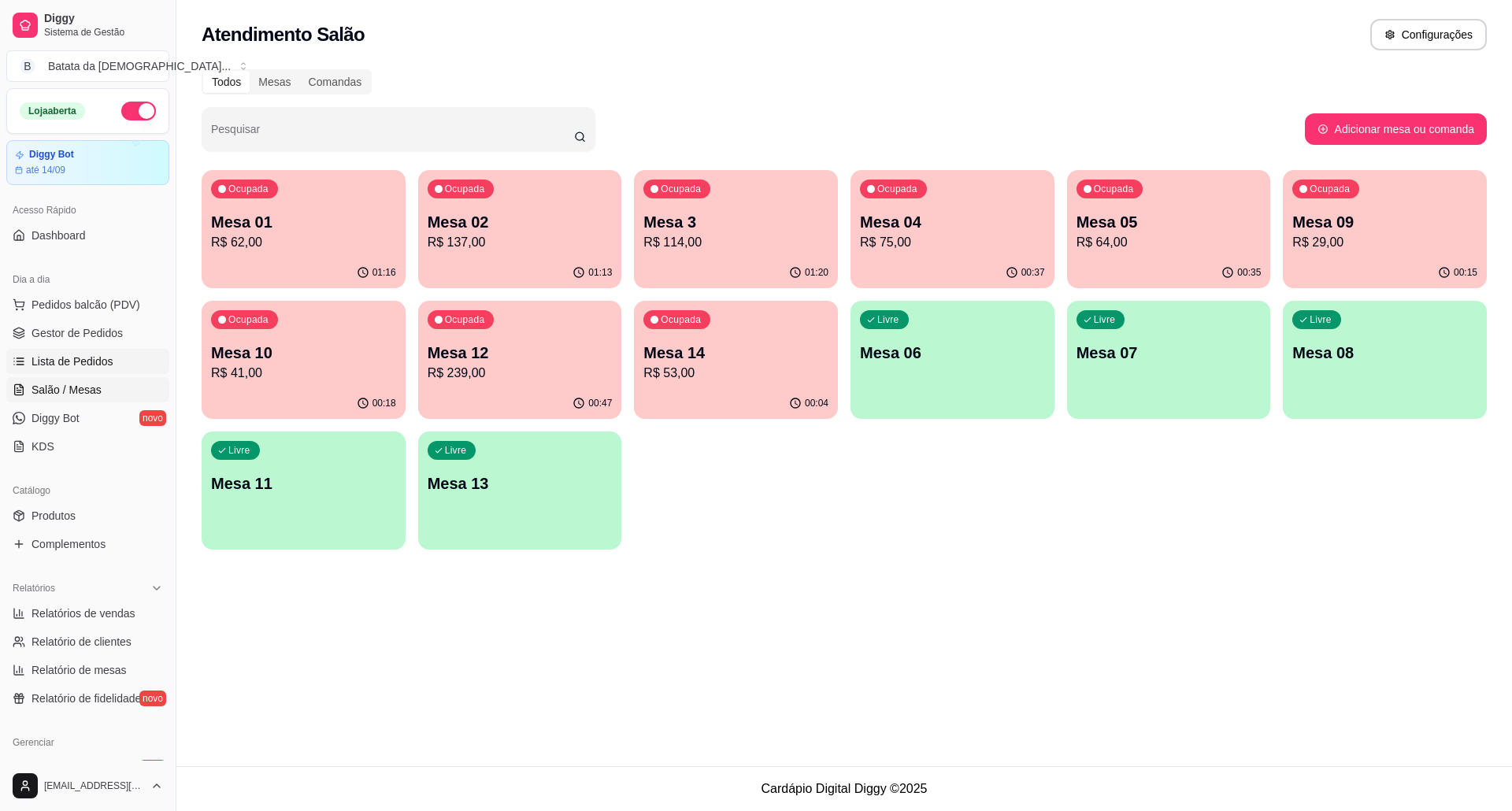
click at [73, 360] on span "Lista de Pedidos" at bounding box center [72, 361] width 82 height 16
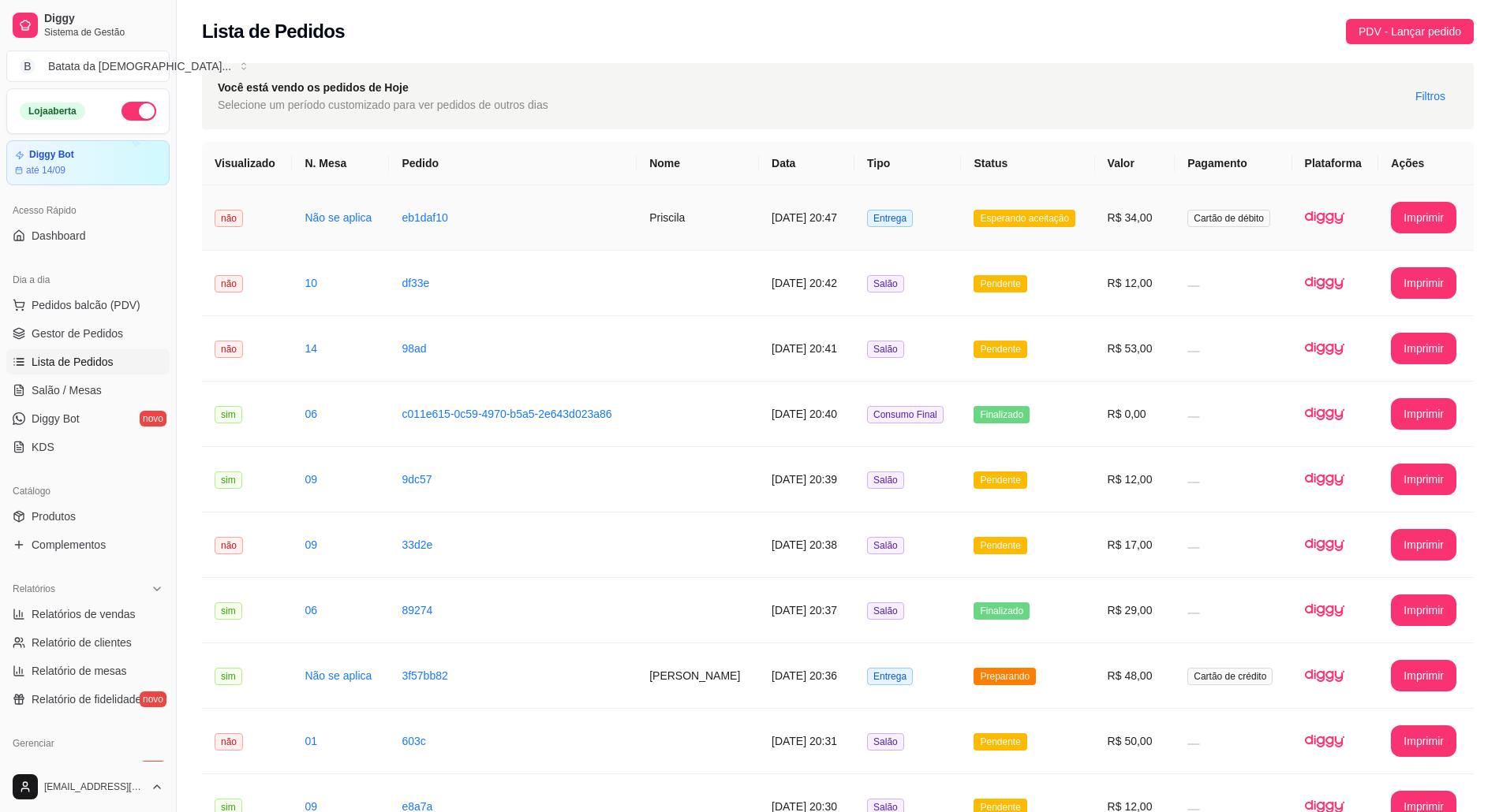
click at [961, 223] on td "Esperando aceitação" at bounding box center [1027, 218] width 134 height 65
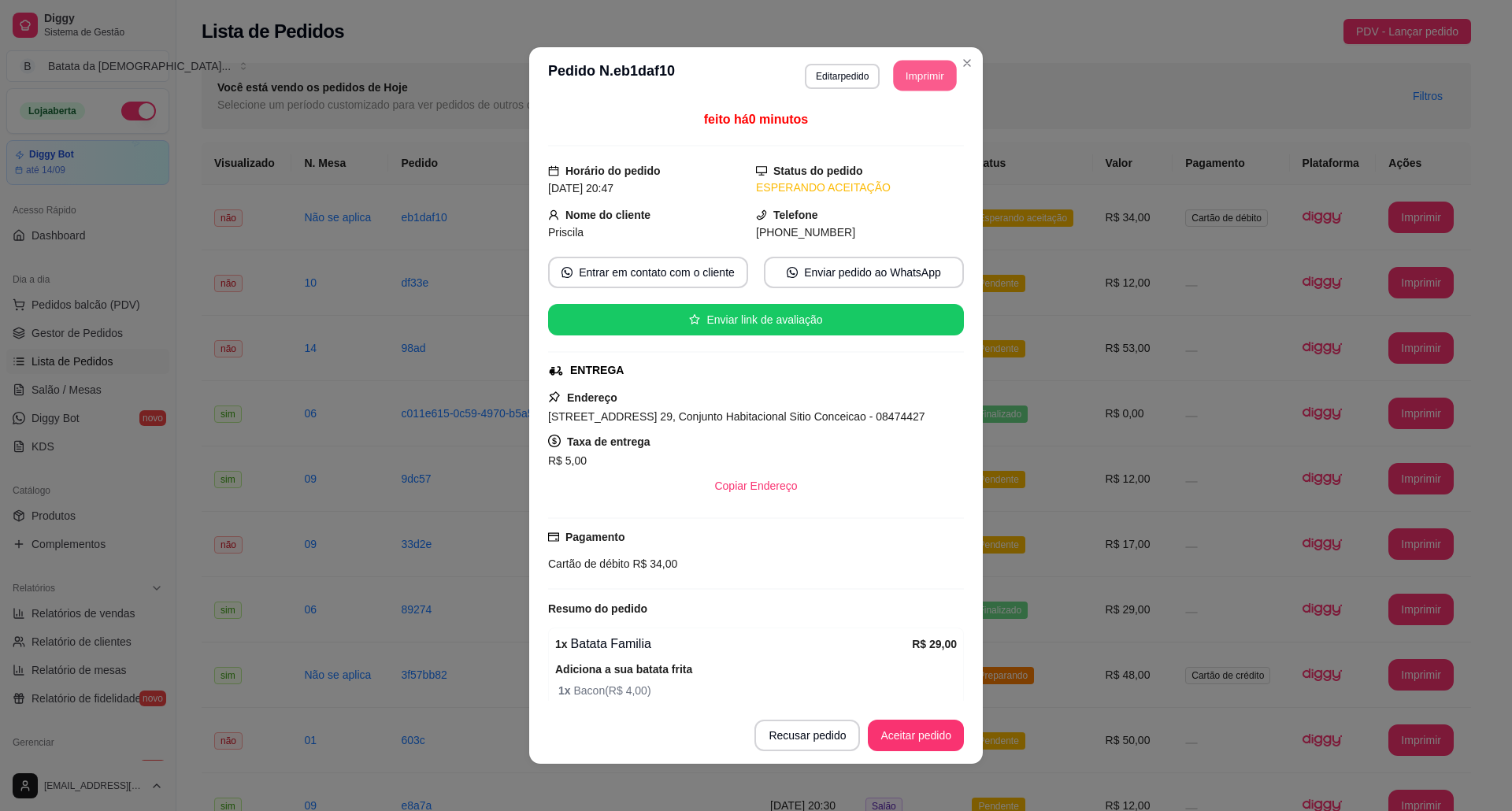
click at [907, 63] on button "Imprimir" at bounding box center [926, 76] width 63 height 31
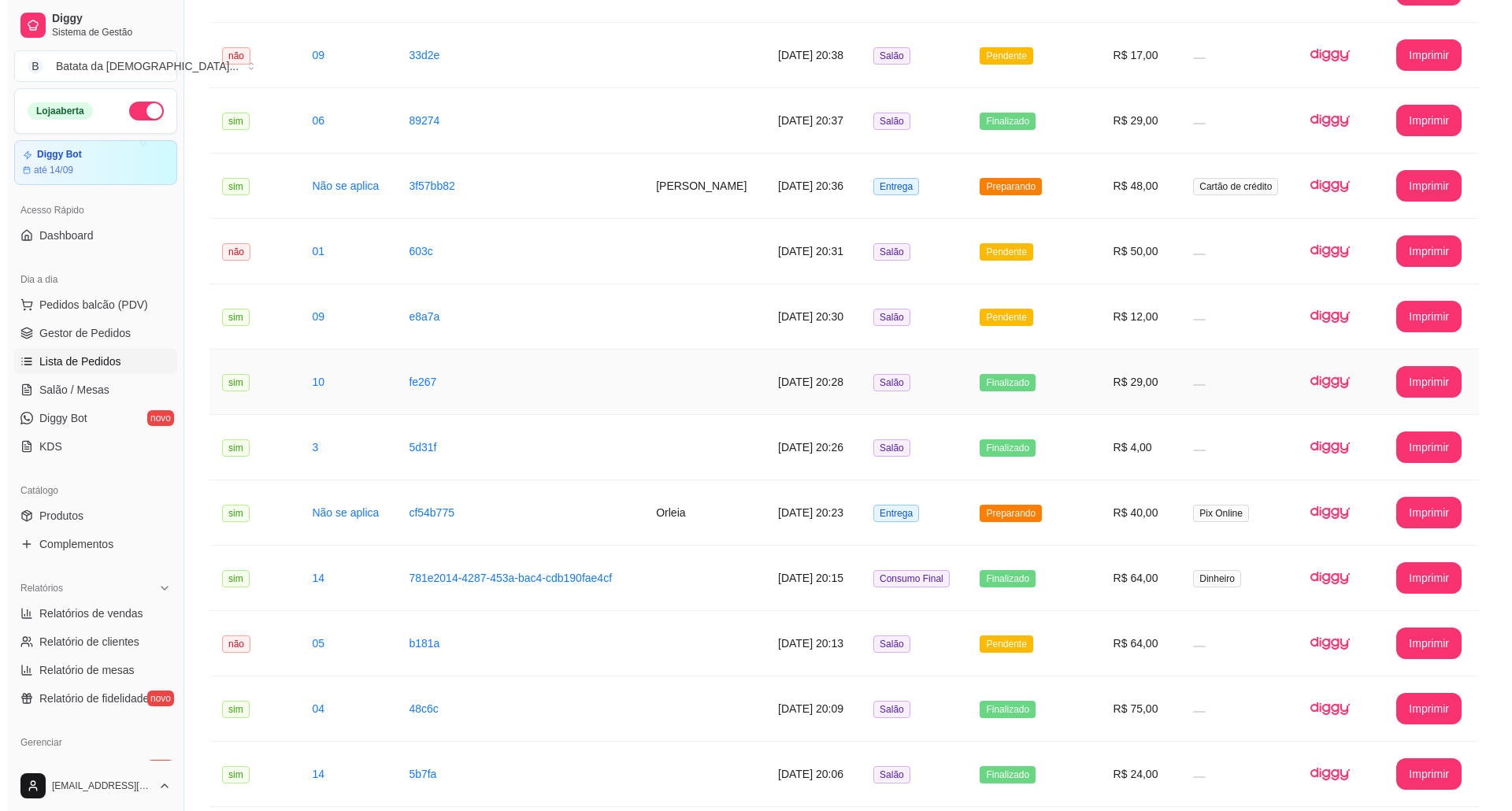
scroll to position [524, 0]
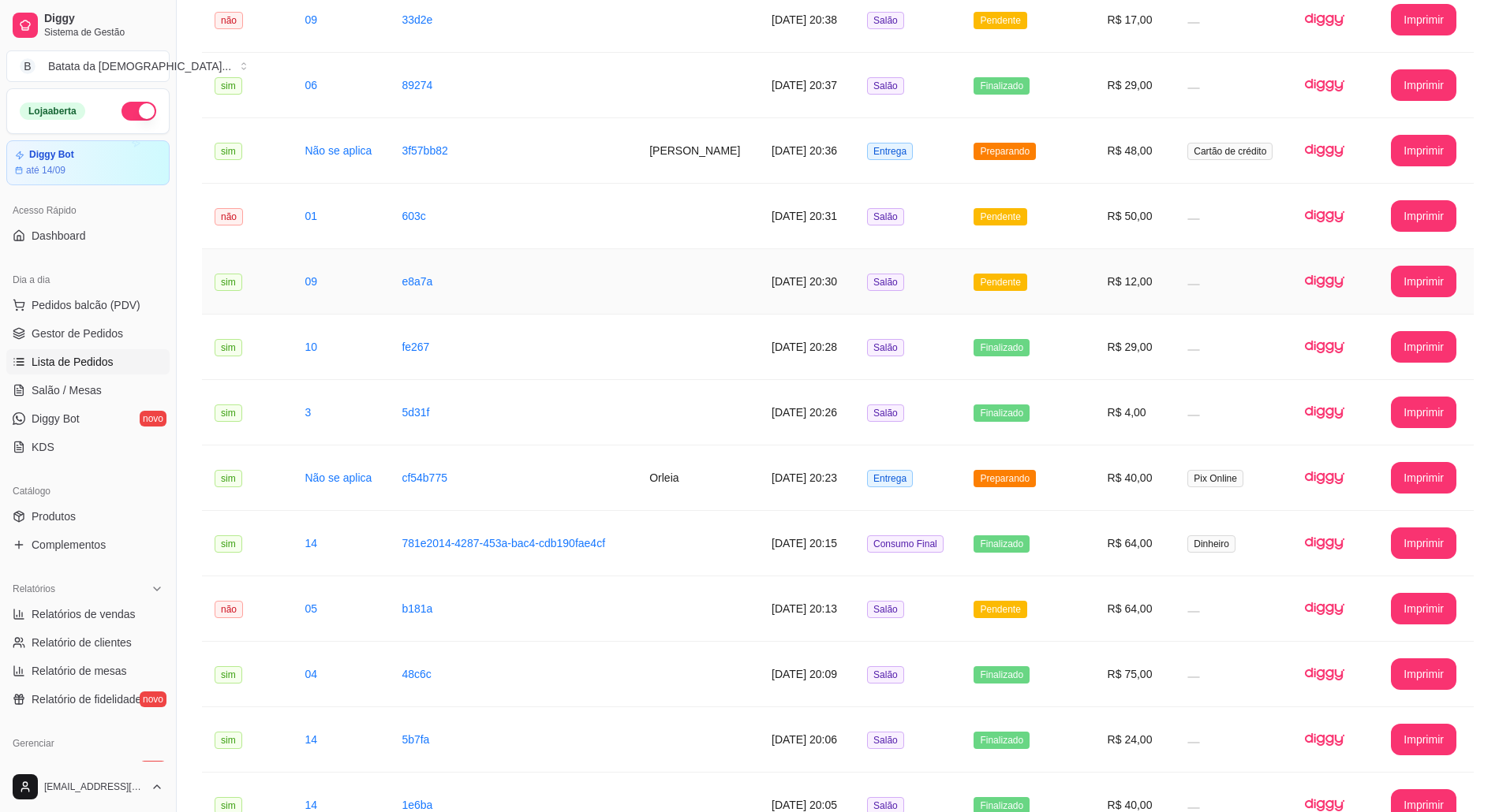
click at [998, 295] on td "Pendente" at bounding box center [1027, 282] width 134 height 65
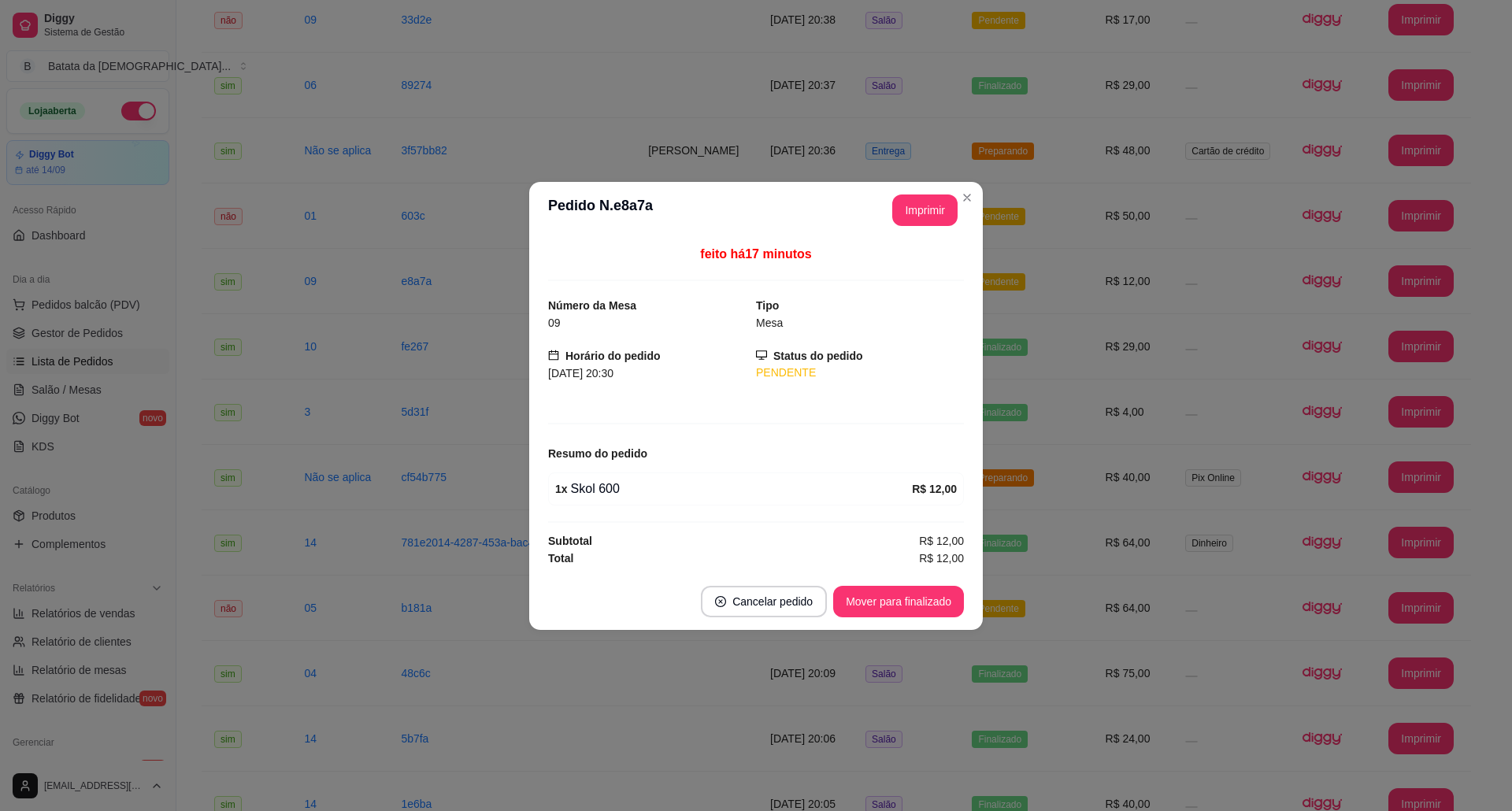
click at [895, 618] on button "Mover para finalizado" at bounding box center [898, 602] width 131 height 32
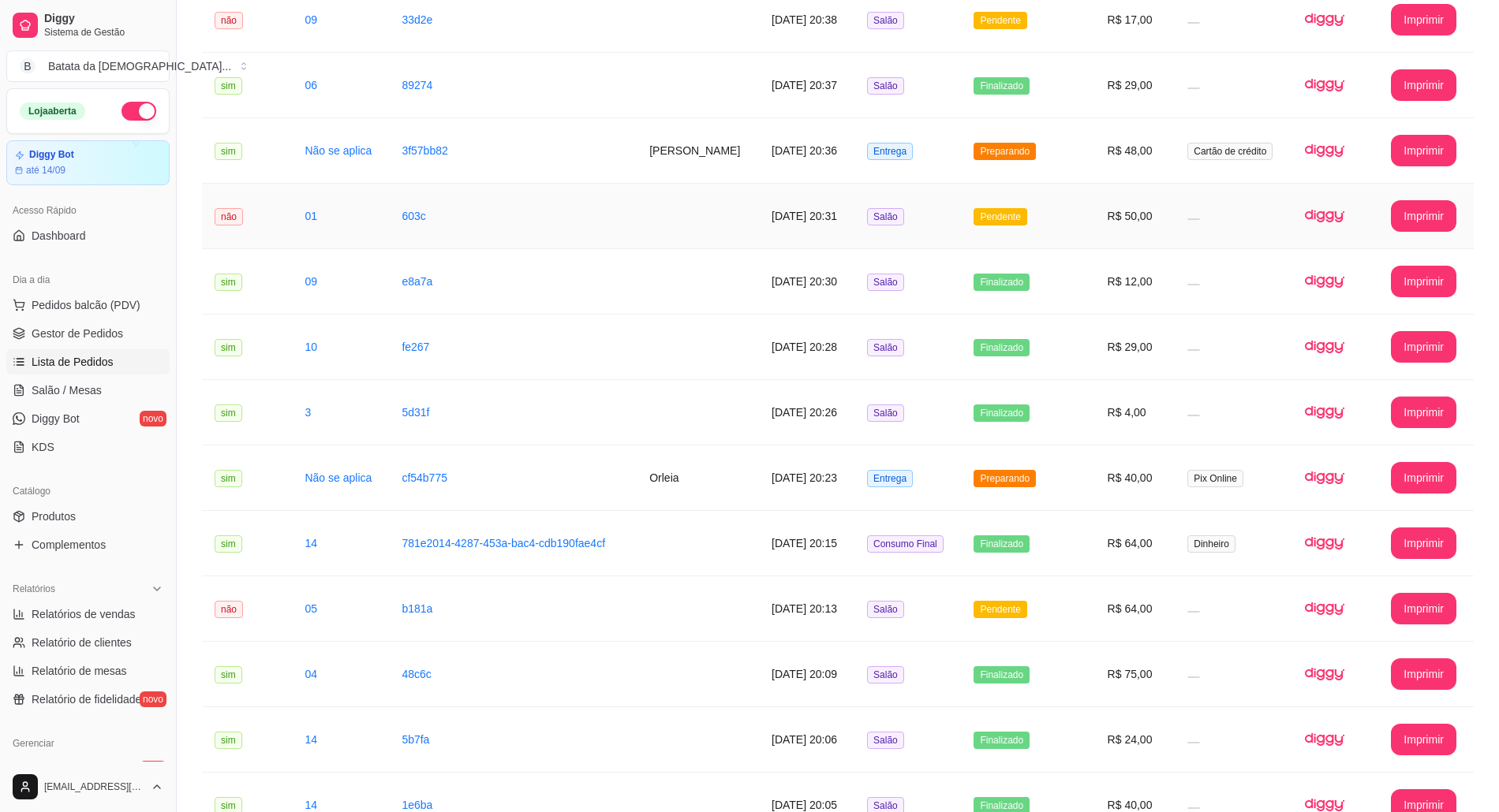
click at [986, 229] on td "Pendente" at bounding box center [1027, 216] width 134 height 65
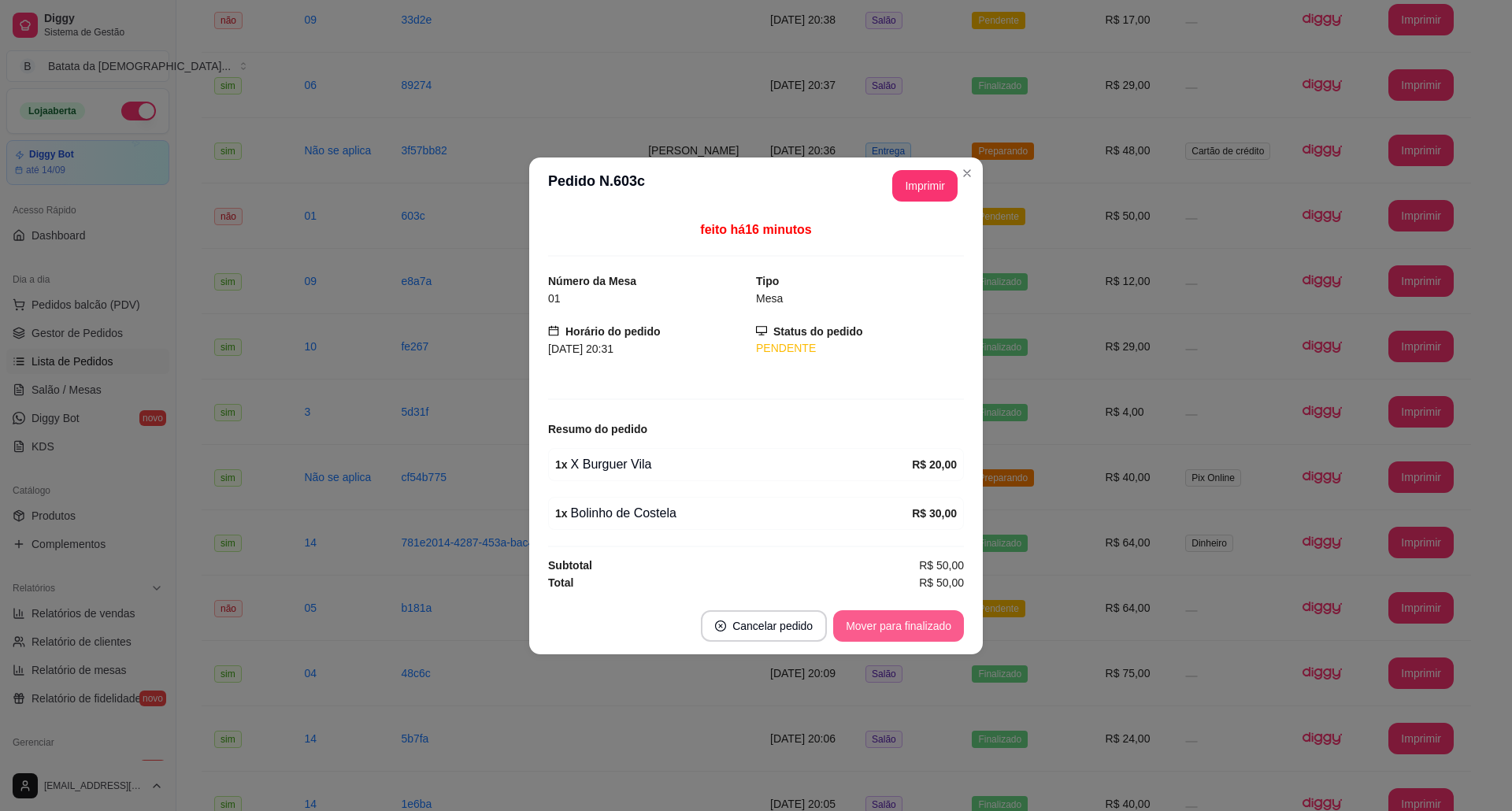
click at [943, 618] on button "Mover para finalizado" at bounding box center [898, 626] width 131 height 32
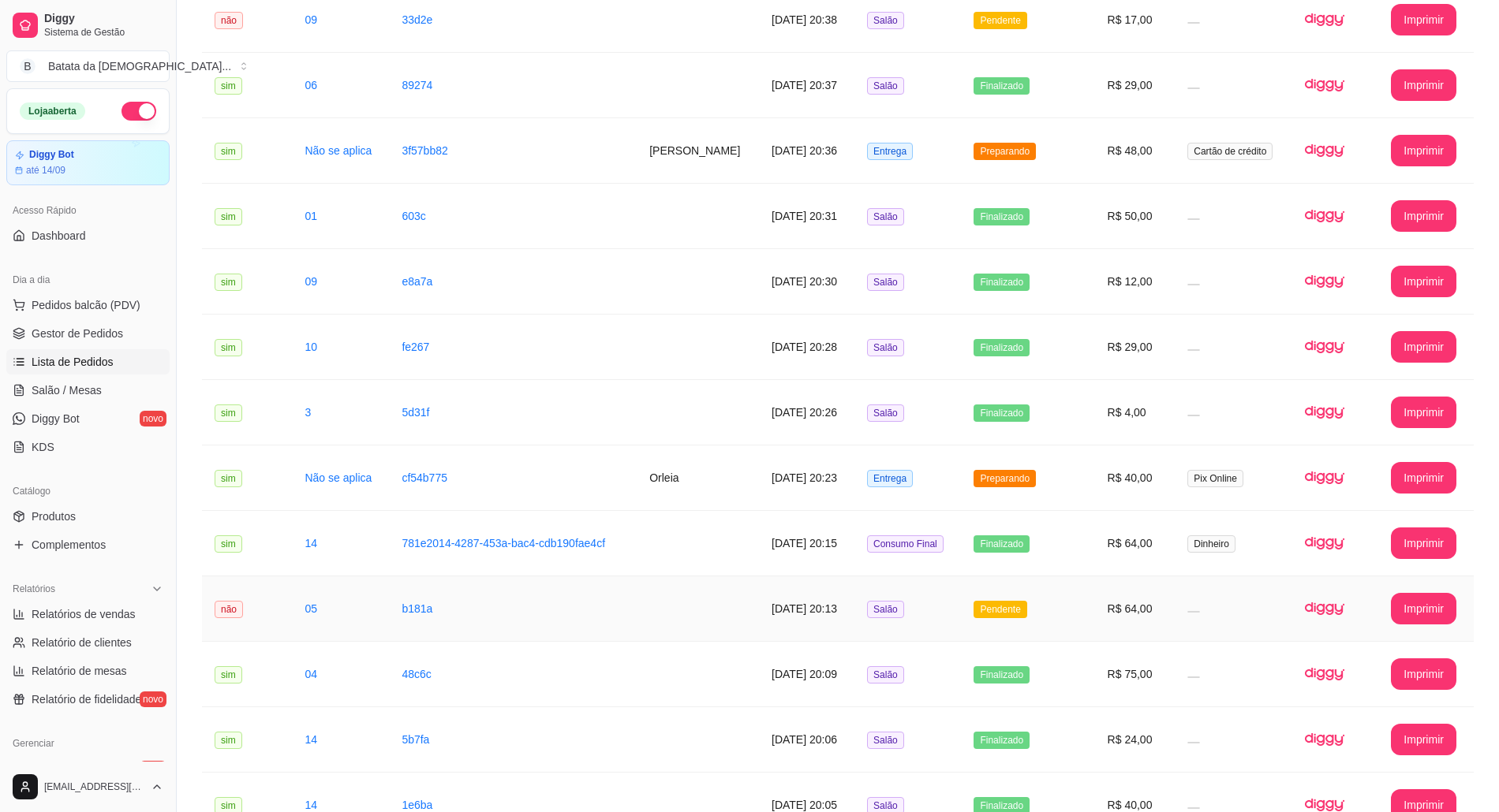
click at [1074, 601] on td "Pendente" at bounding box center [1027, 609] width 134 height 65
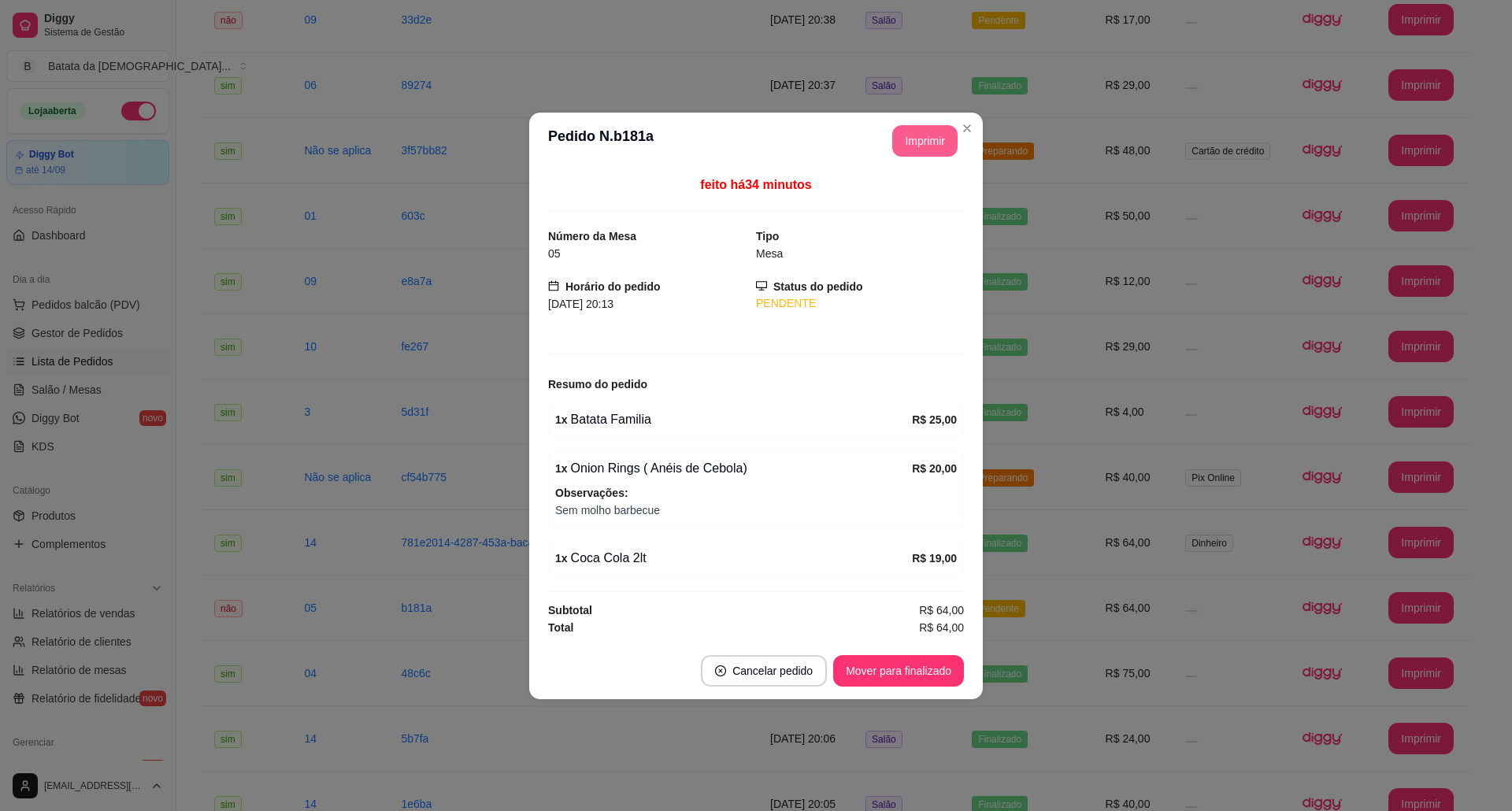
click at [933, 128] on button "Imprimir" at bounding box center [925, 141] width 65 height 32
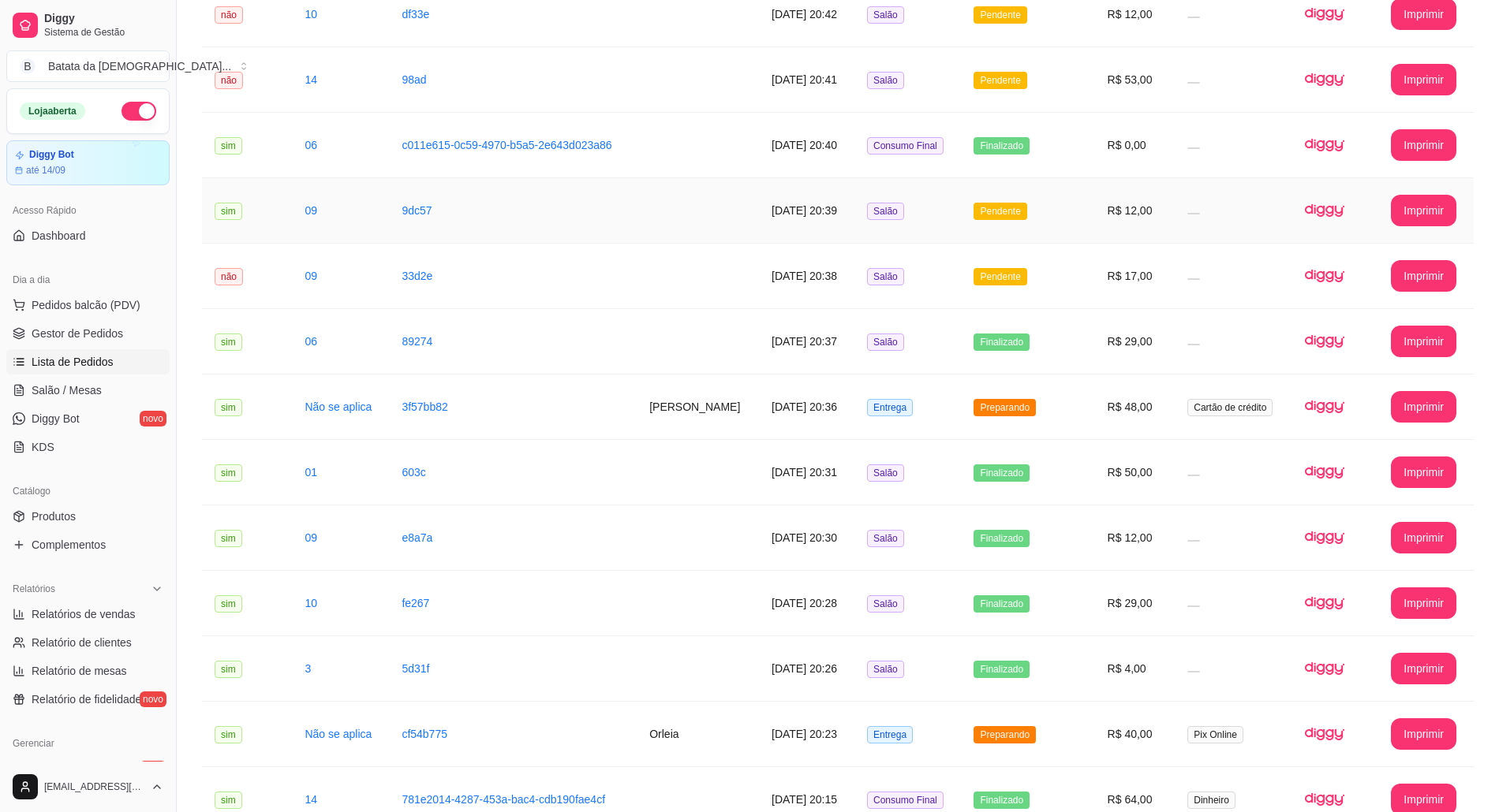
scroll to position [209, 0]
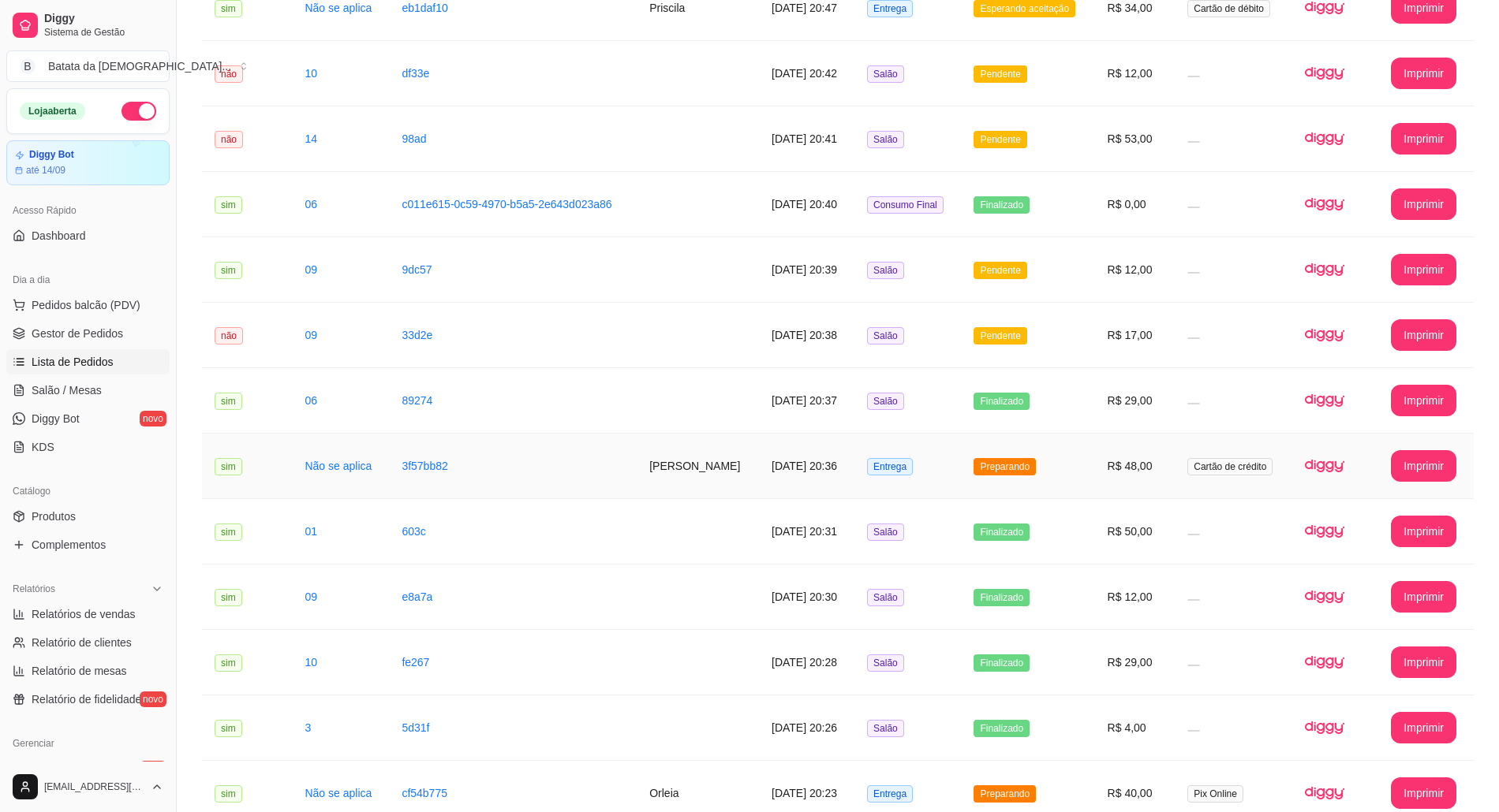
click at [925, 467] on td "Entrega" at bounding box center [908, 467] width 107 height 65
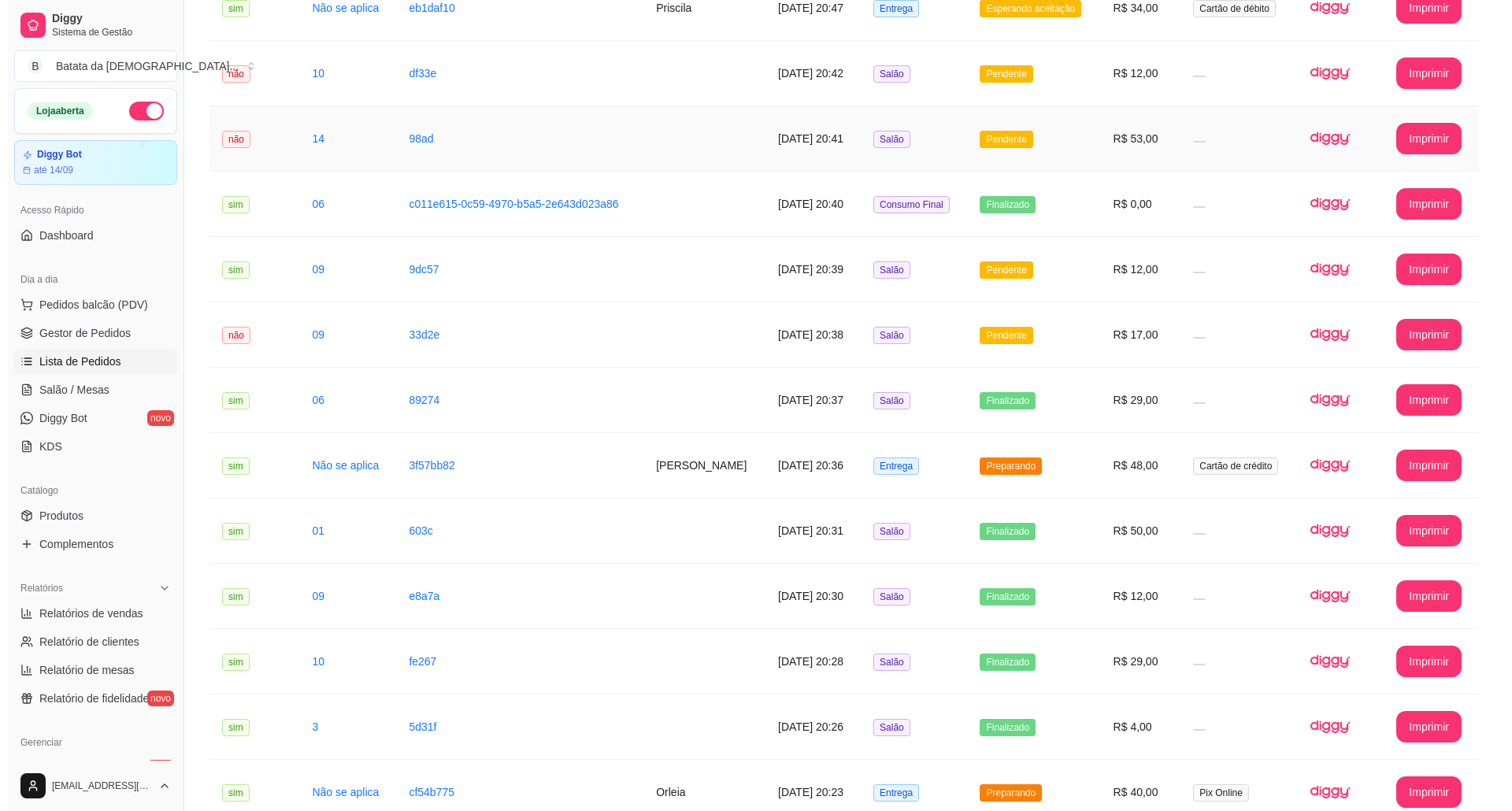
scroll to position [0, 0]
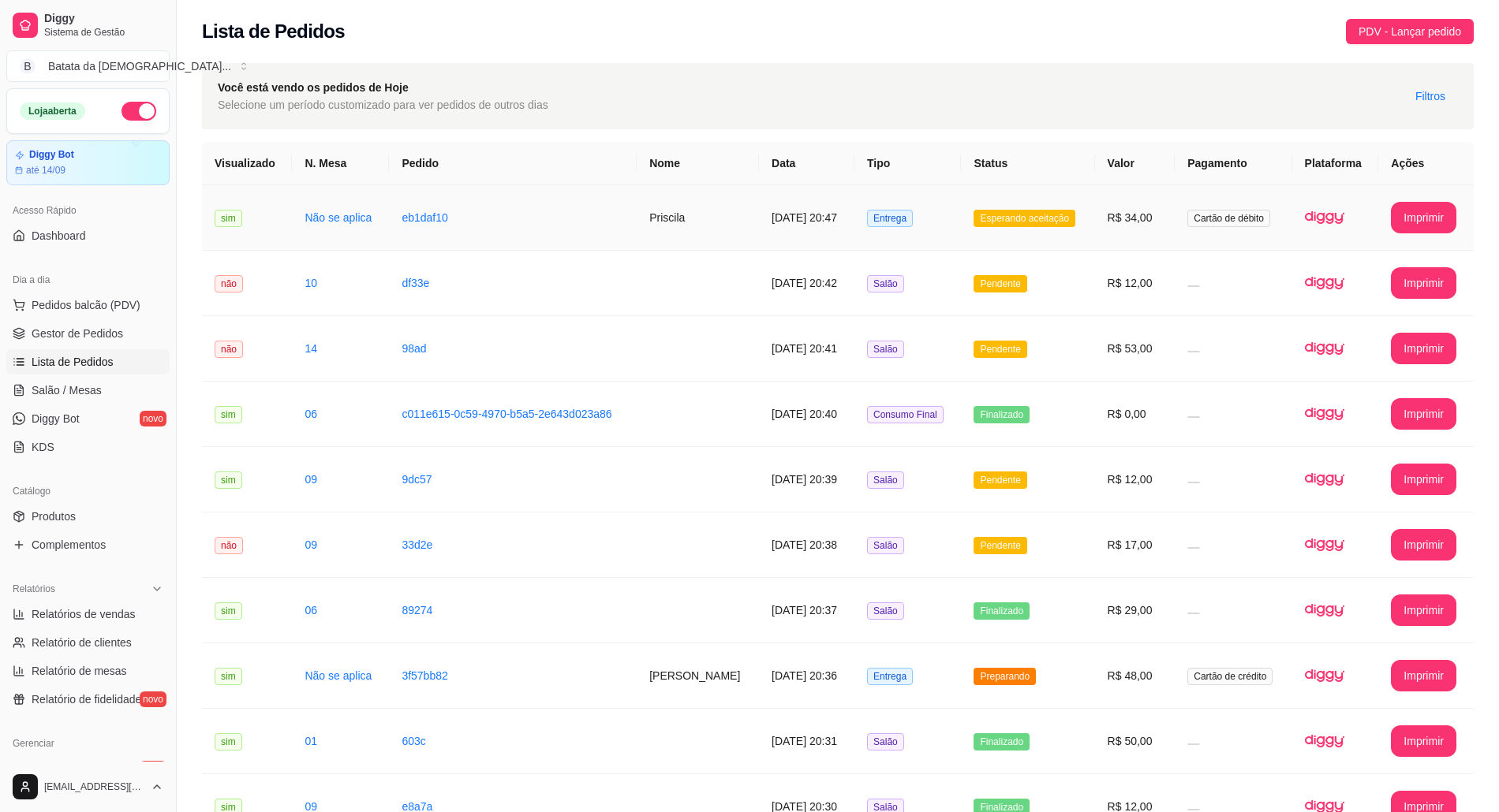
click at [985, 213] on span "Esperando aceitação" at bounding box center [1024, 218] width 102 height 18
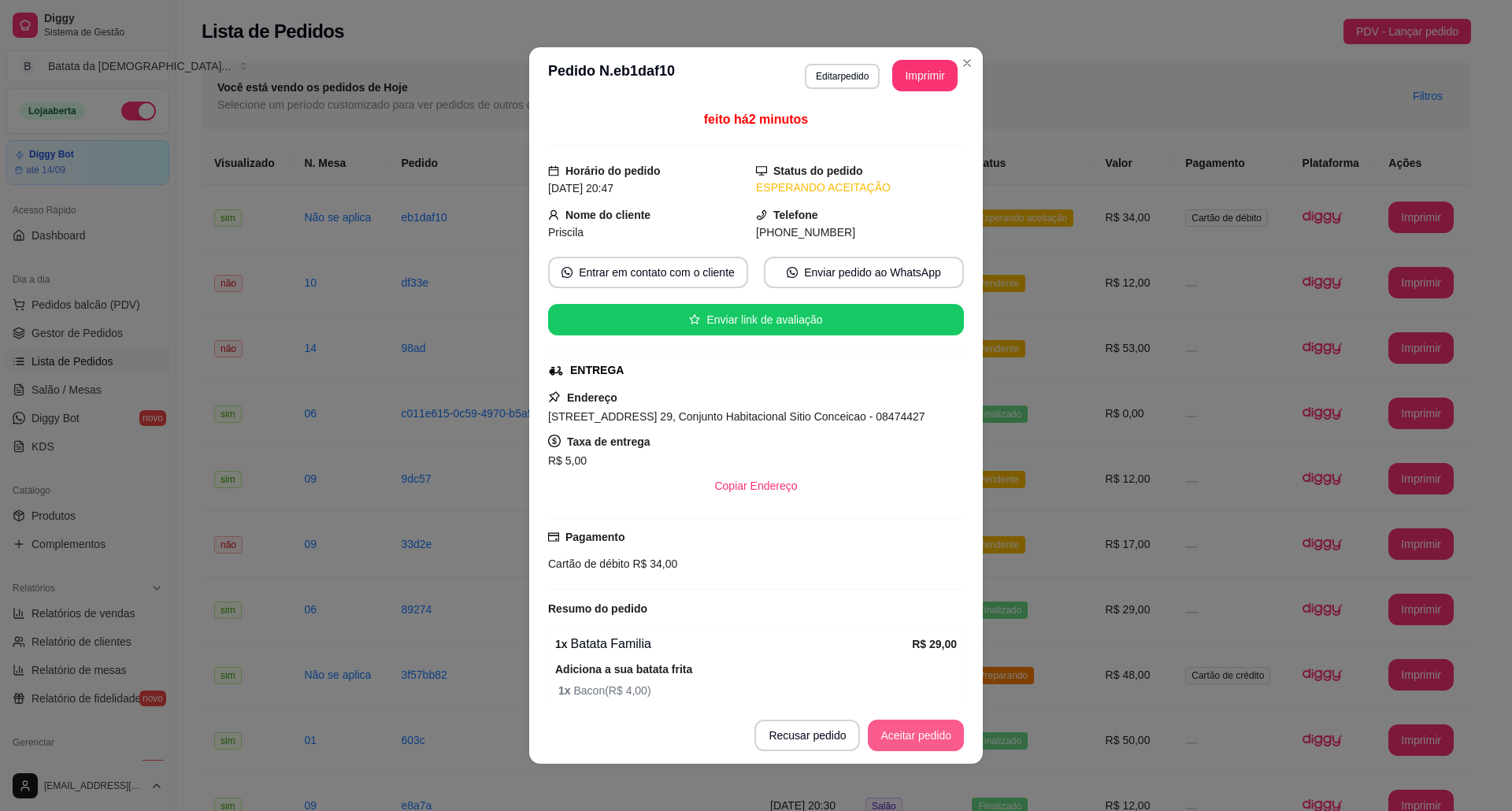
click at [885, 738] on button "Aceitar pedido" at bounding box center [915, 736] width 96 height 32
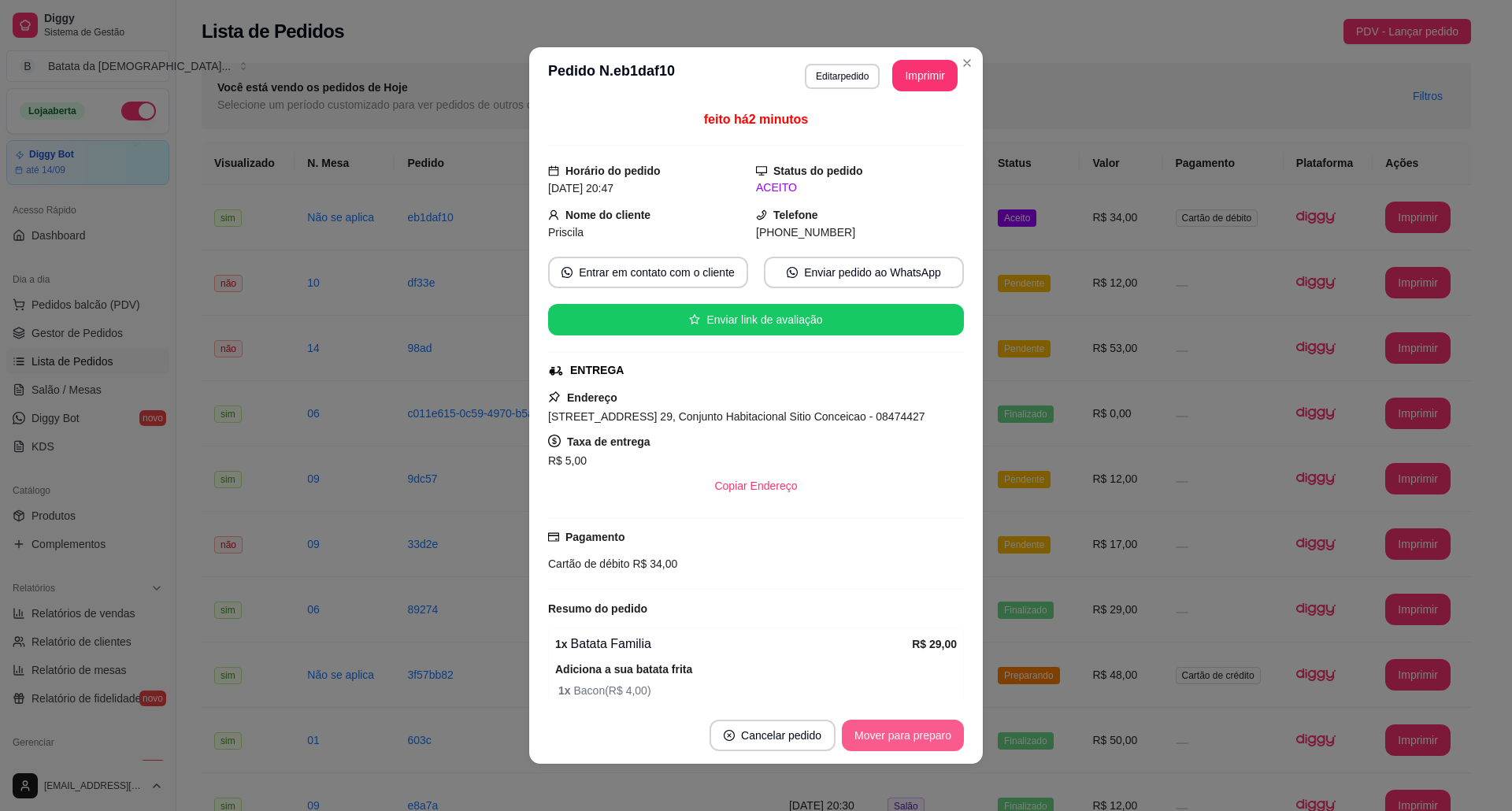
click at [905, 740] on button "Mover para preparo" at bounding box center [902, 736] width 122 height 32
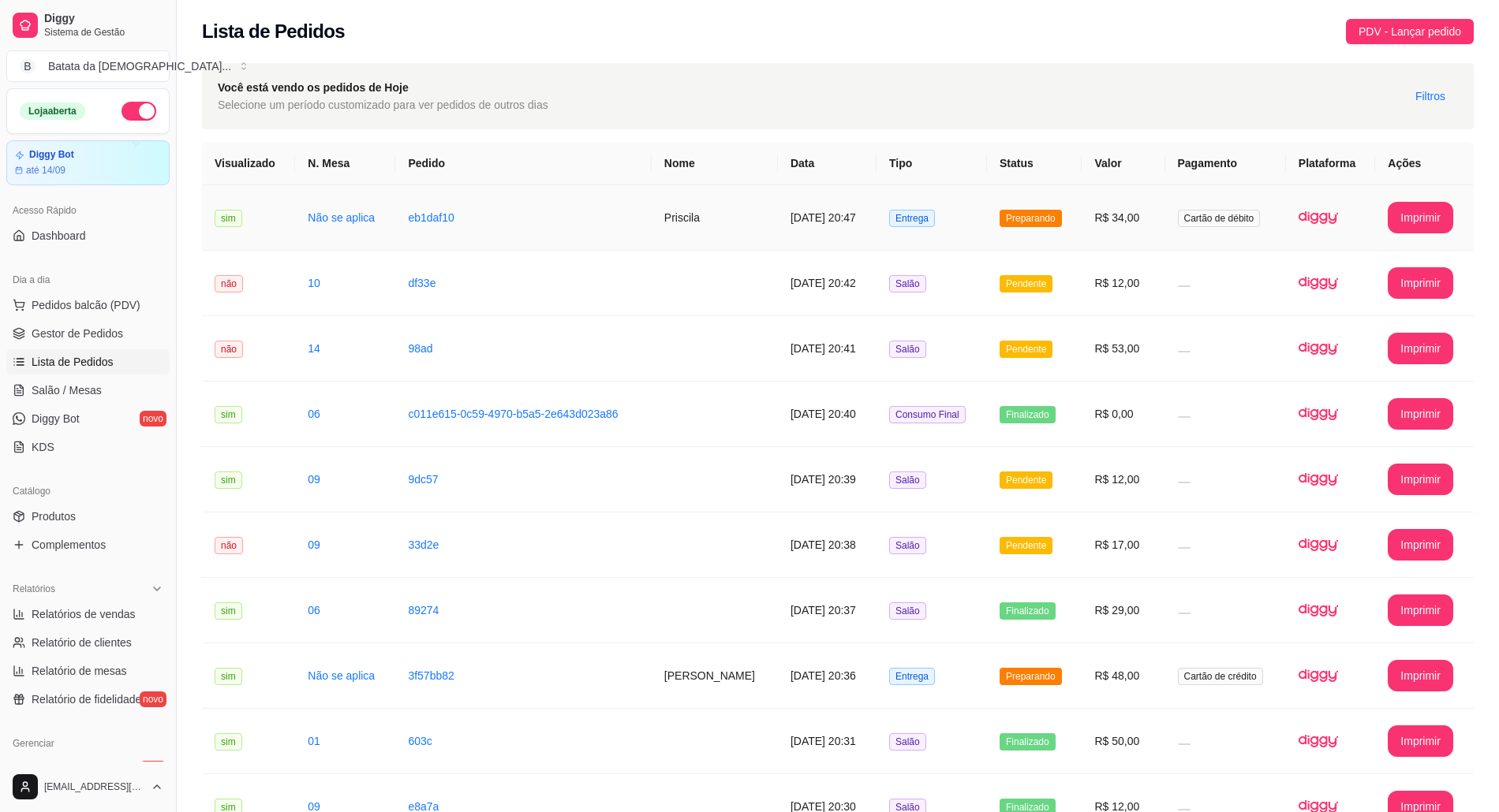
click at [1010, 225] on span "Preparando" at bounding box center [1030, 218] width 63 height 18
click at [98, 297] on span "Pedidos balcão (PDV)" at bounding box center [86, 305] width 109 height 16
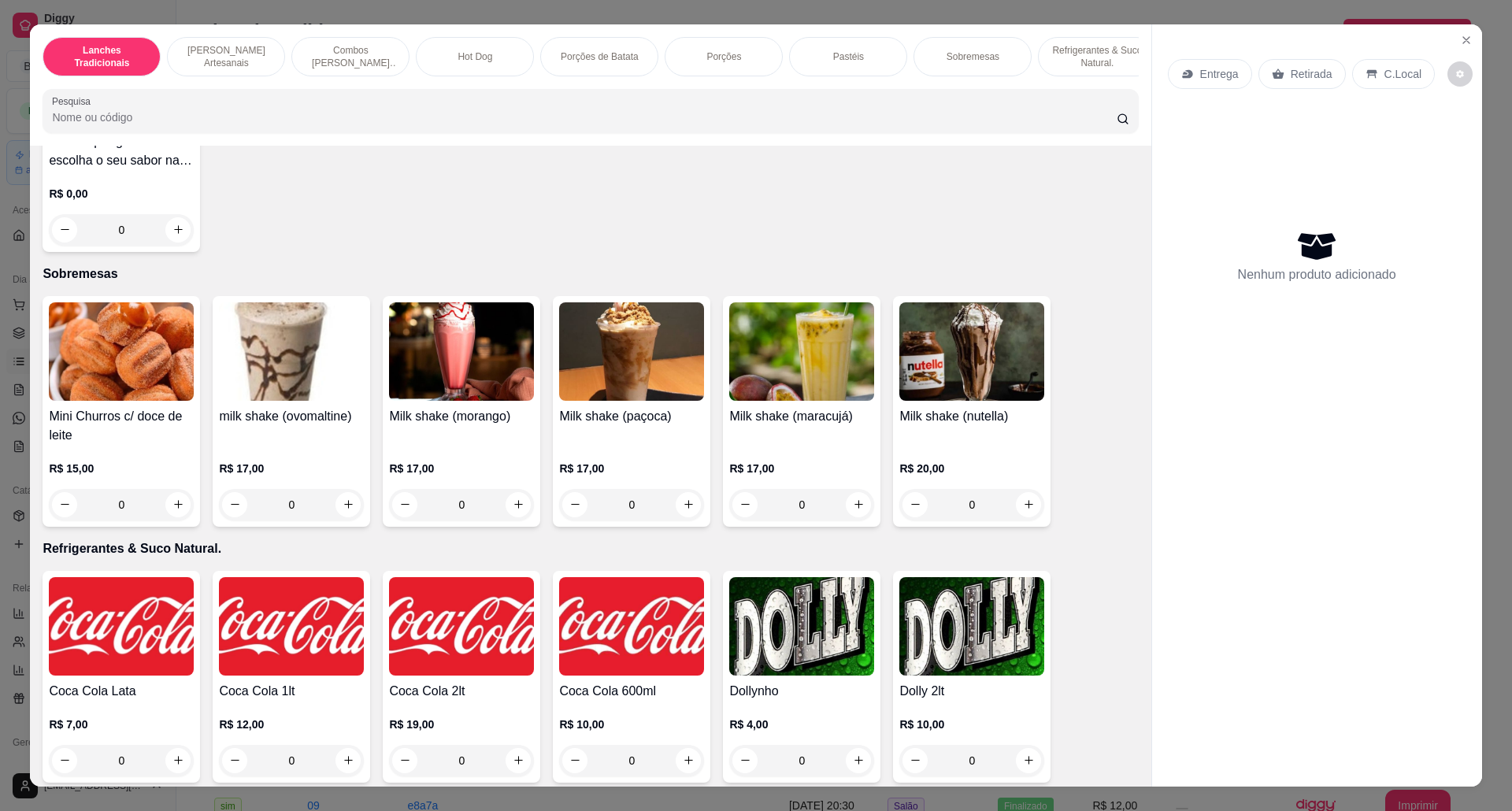
scroll to position [2521, 0]
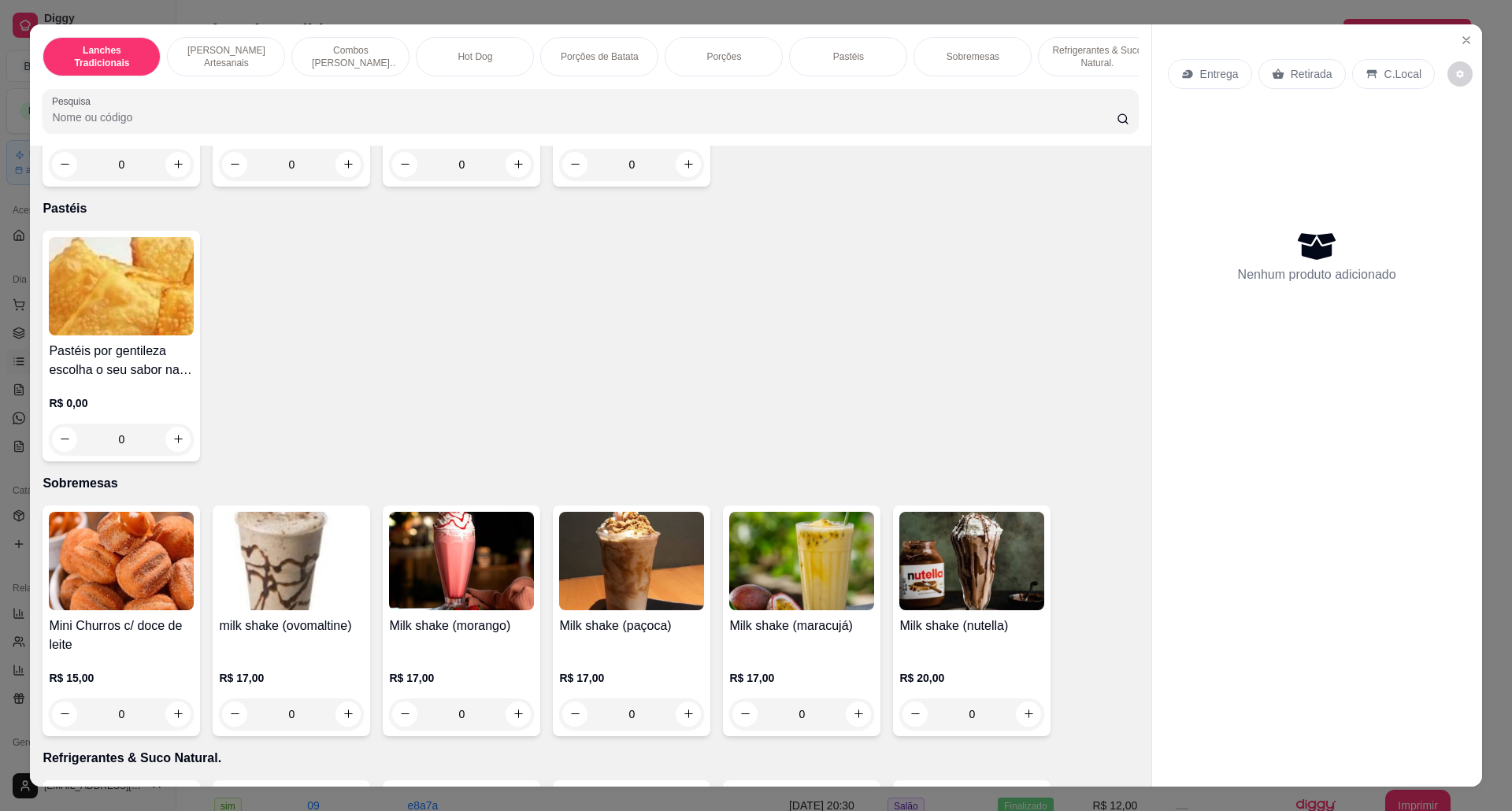
click at [96, 333] on img at bounding box center [122, 286] width 145 height 98
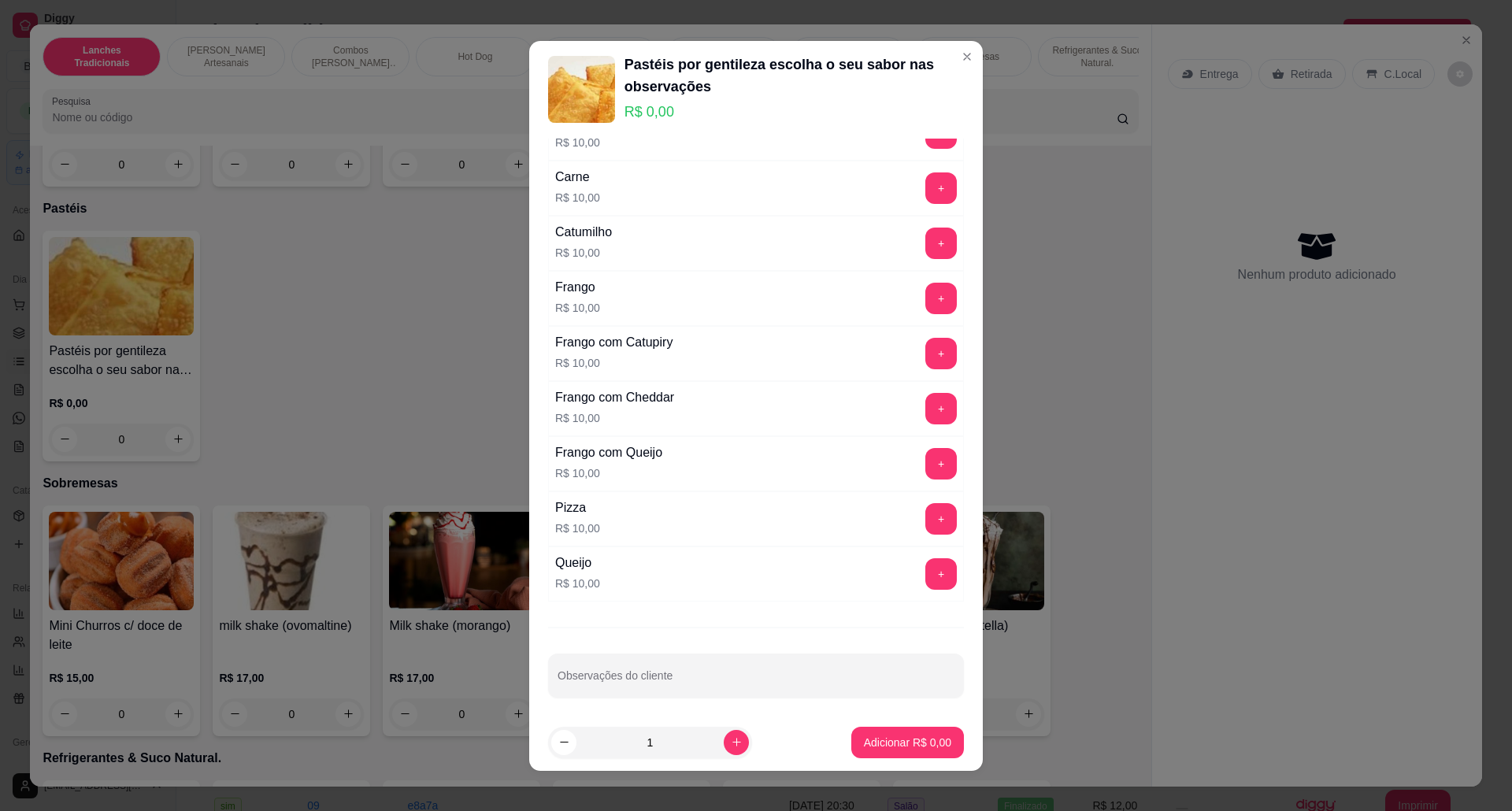
scroll to position [436, 0]
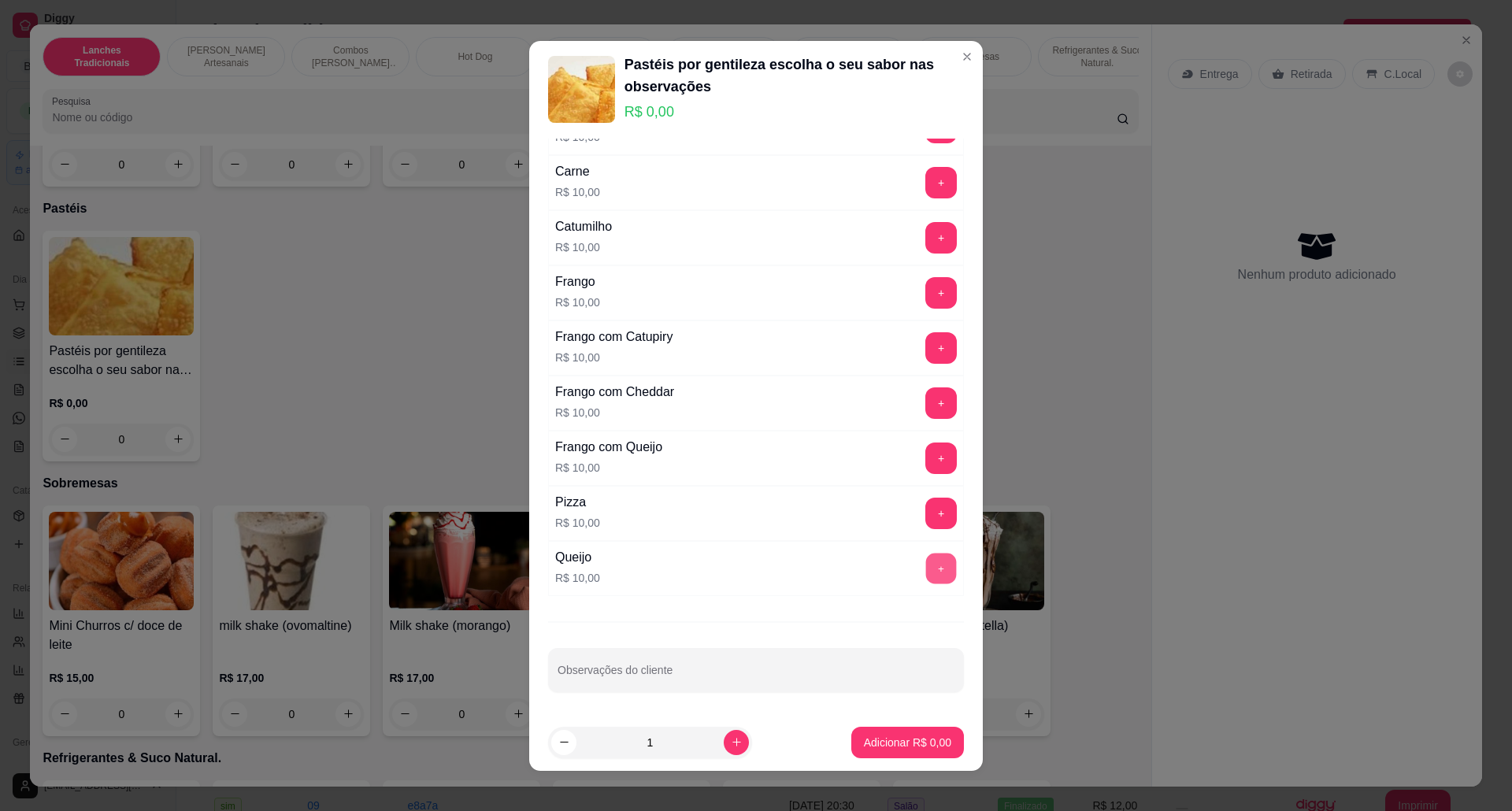
click at [926, 574] on button "+" at bounding box center [941, 568] width 31 height 31
click at [881, 728] on button "Adicionar R$ 10,00" at bounding box center [904, 743] width 119 height 32
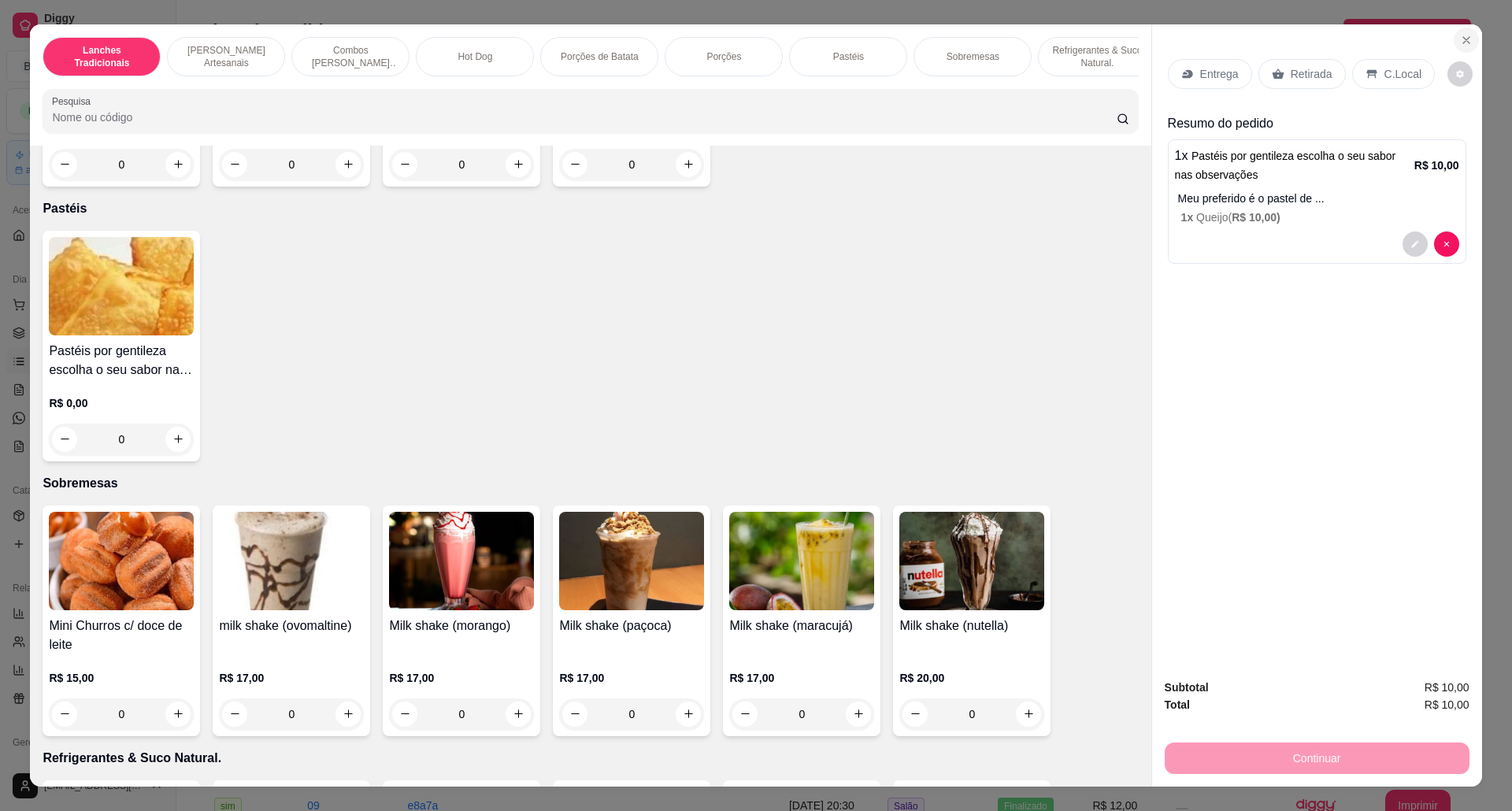
click at [1460, 43] on icon "Close" at bounding box center [1465, 40] width 12 height 13
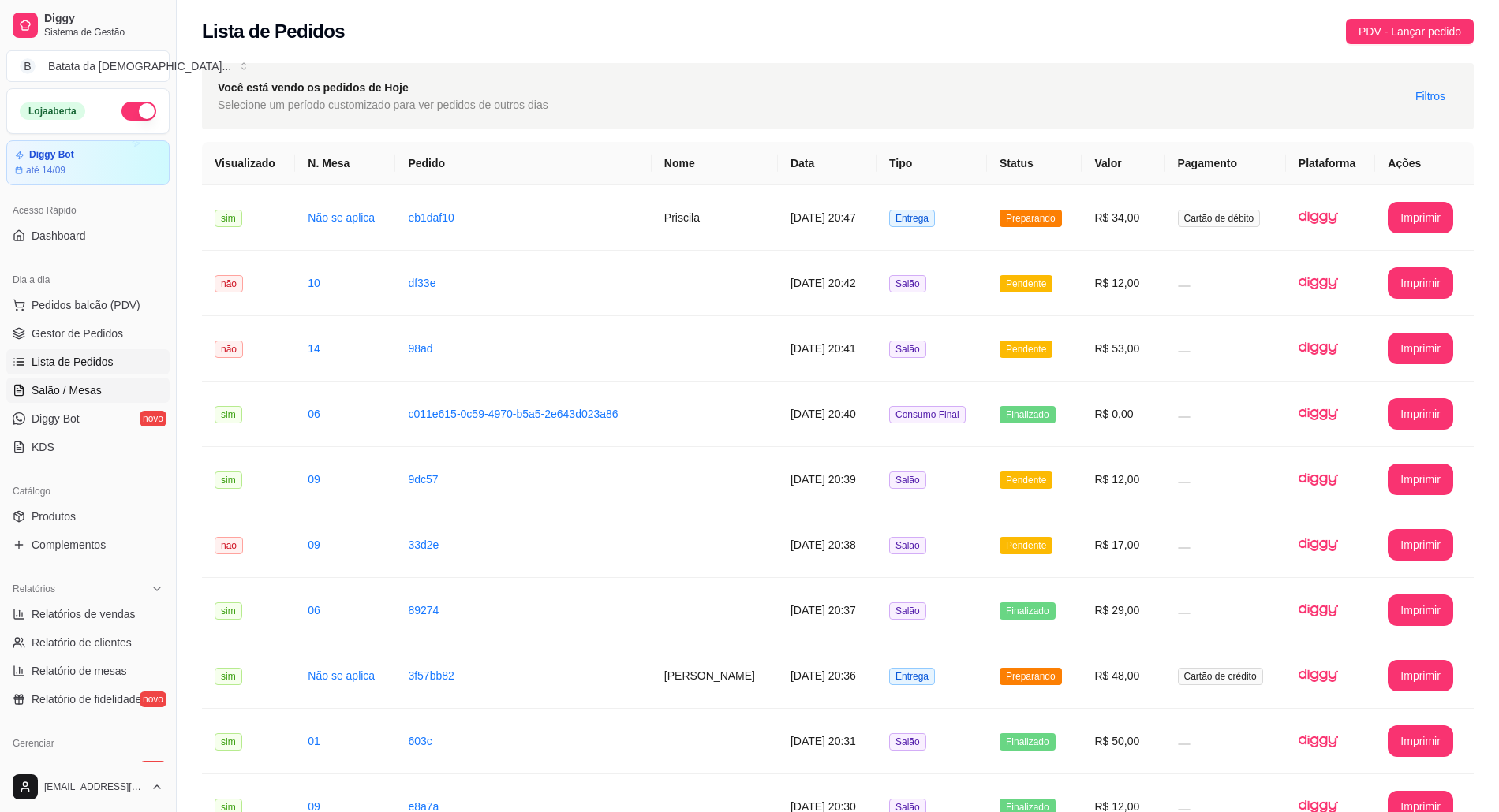
click at [53, 389] on span "Salão / Mesas" at bounding box center [67, 390] width 70 height 16
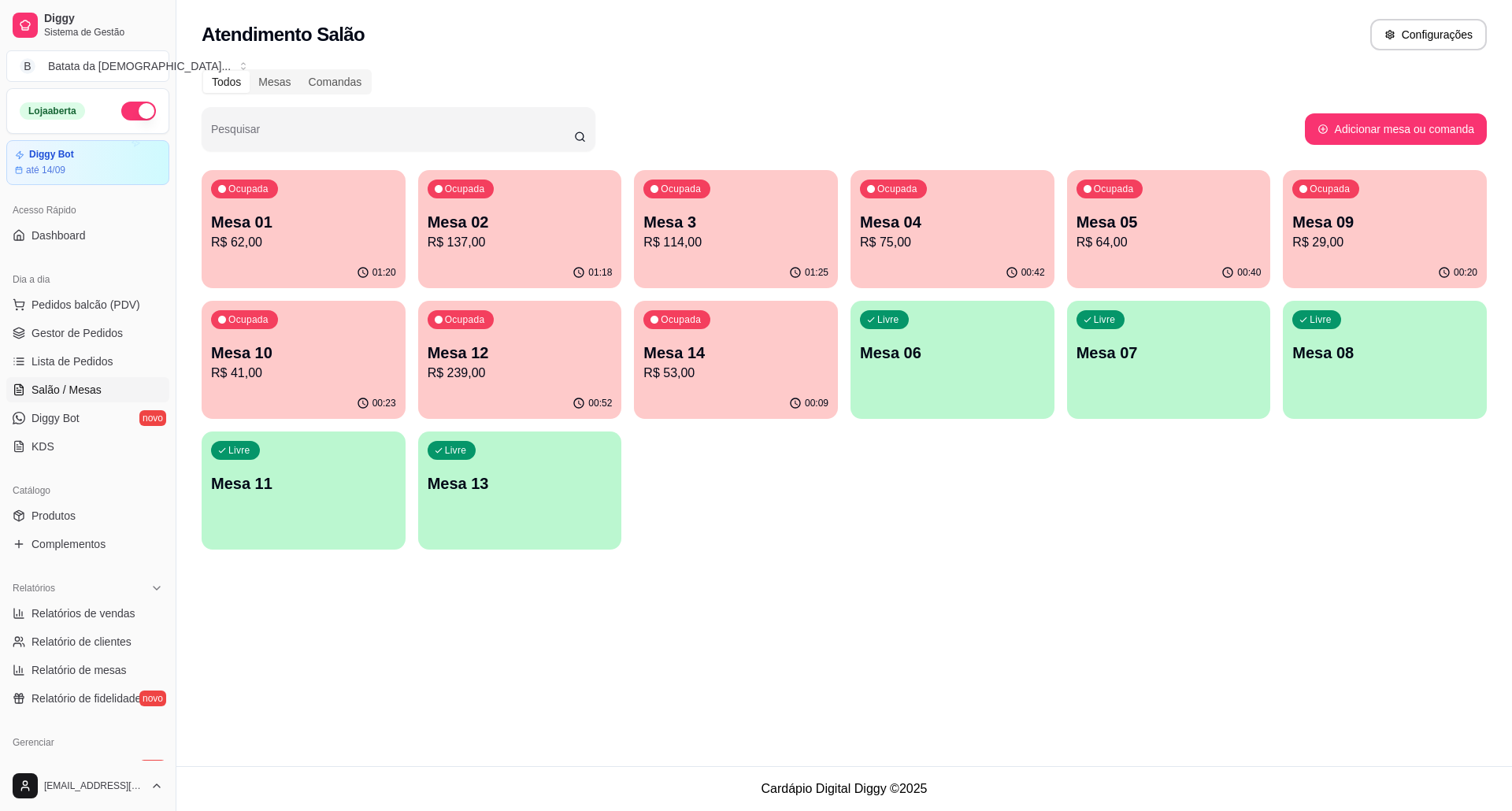
click at [968, 193] on div "Ocupada Mesa 04 R$ 75,00" at bounding box center [952, 213] width 204 height 88
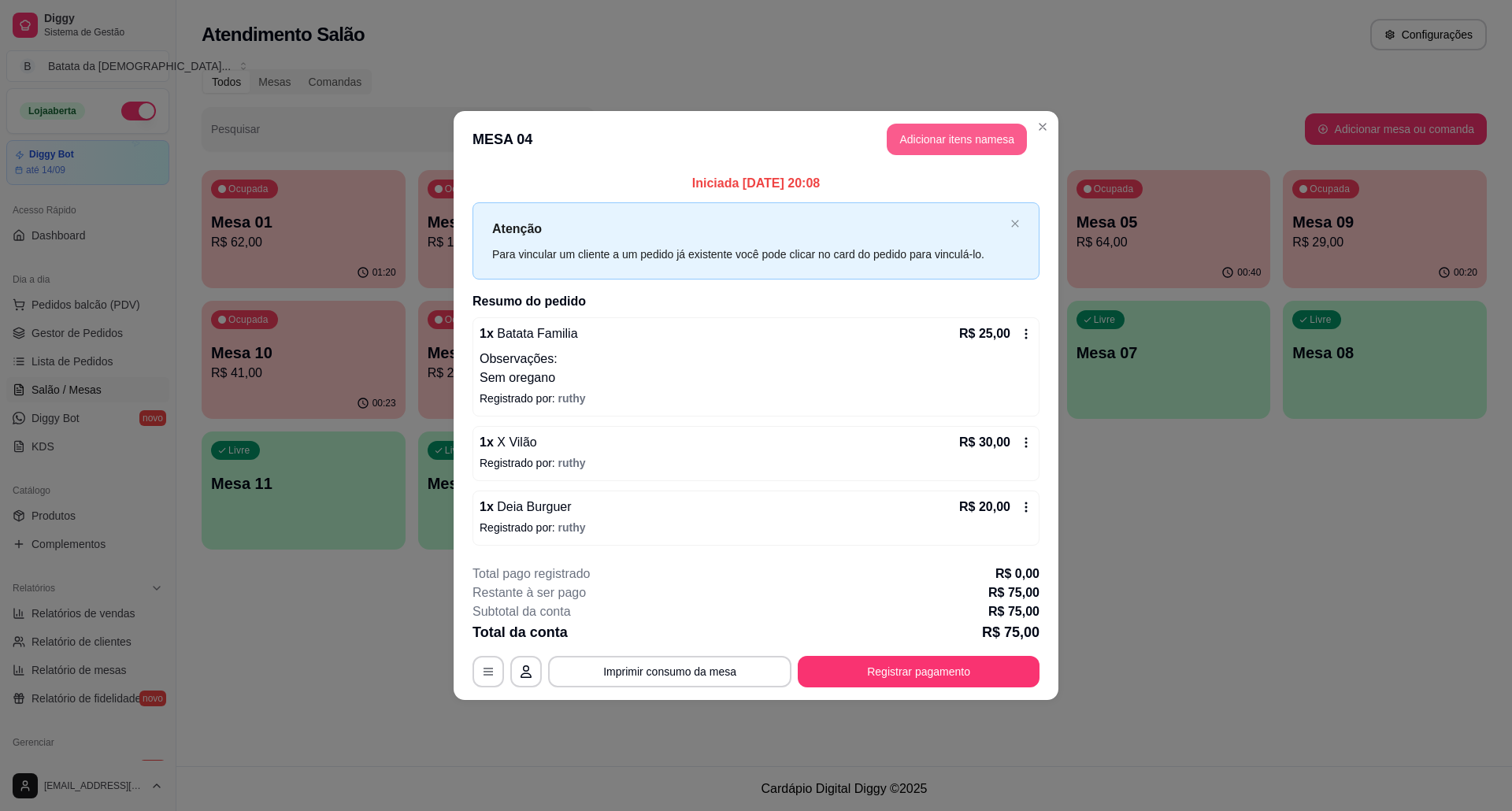
click at [1001, 137] on button "Adicionar itens na mesa" at bounding box center [956, 139] width 140 height 32
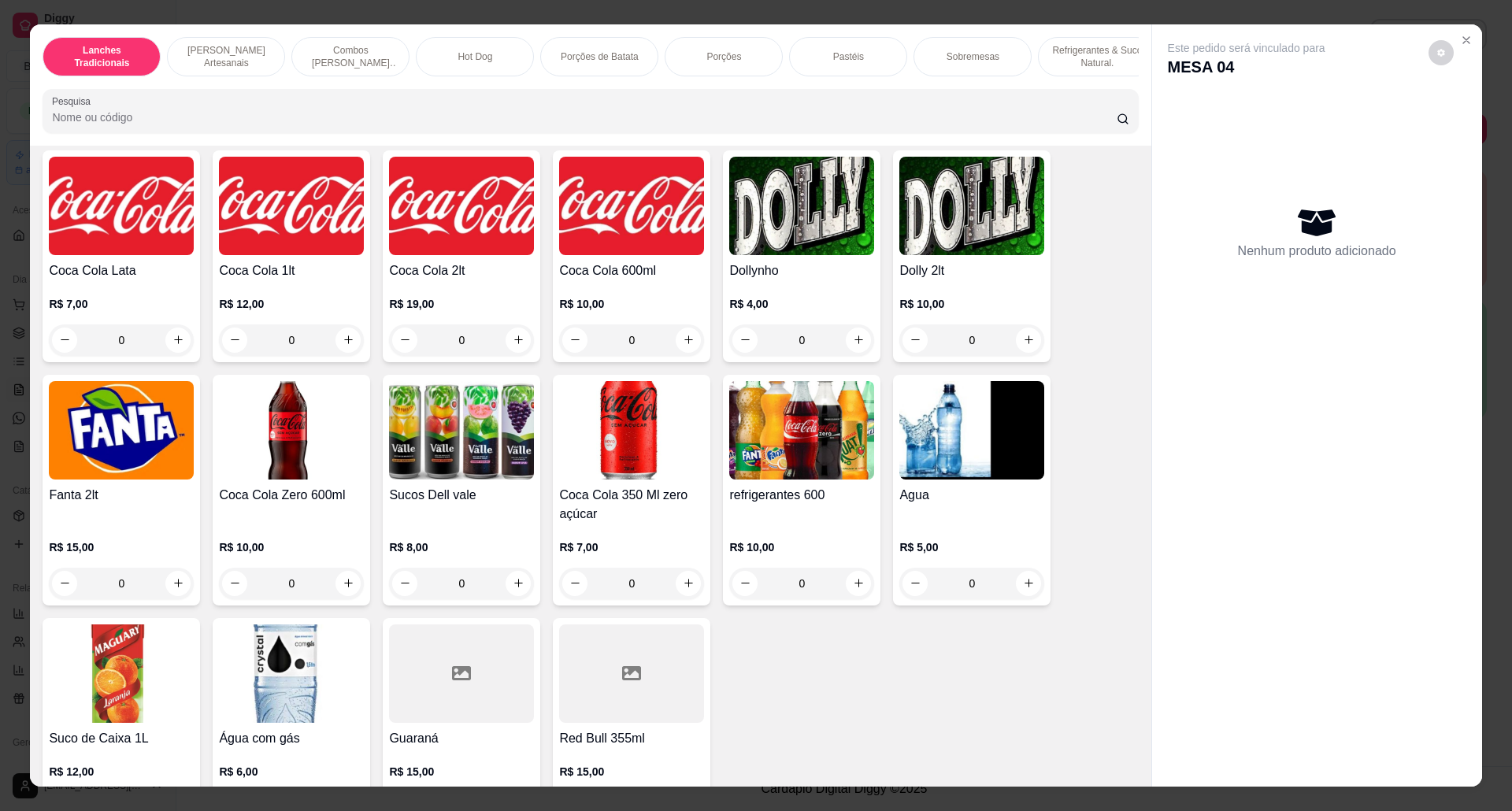
scroll to position [3256, 0]
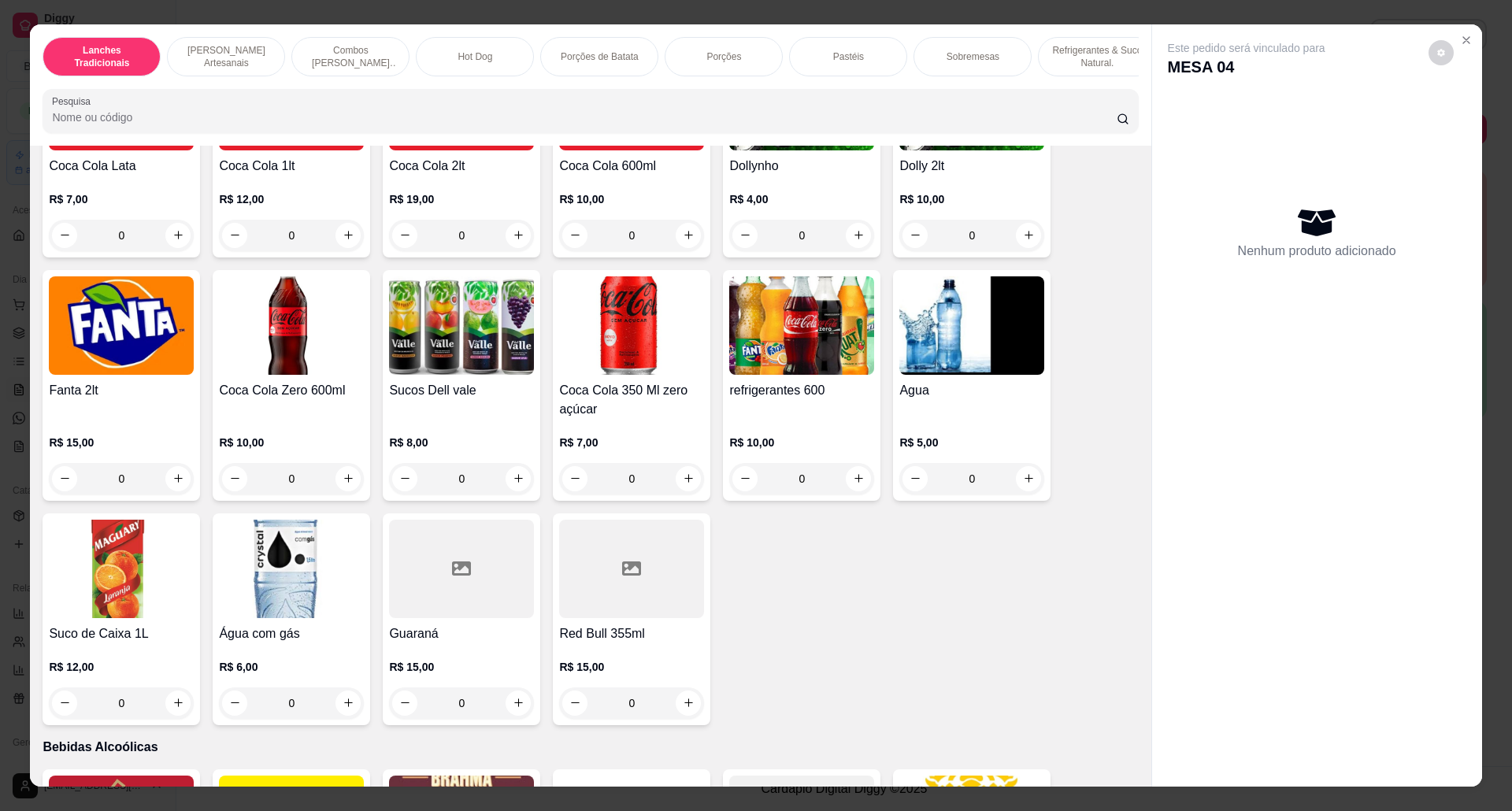
click at [170, 618] on img at bounding box center [122, 569] width 145 height 98
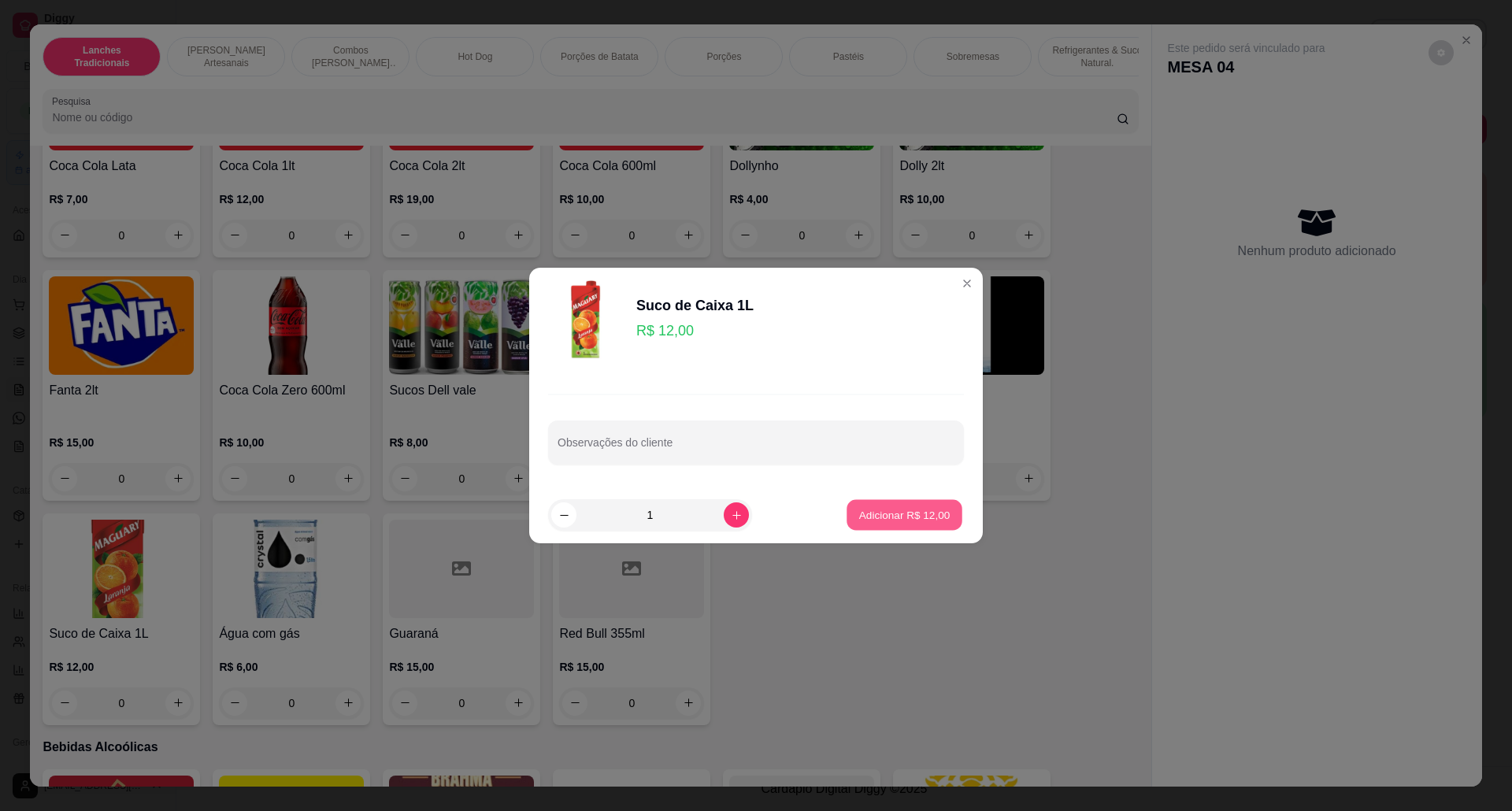
click at [883, 508] on p "Adicionar R$ 12,00" at bounding box center [905, 515] width 92 height 15
type input "1"
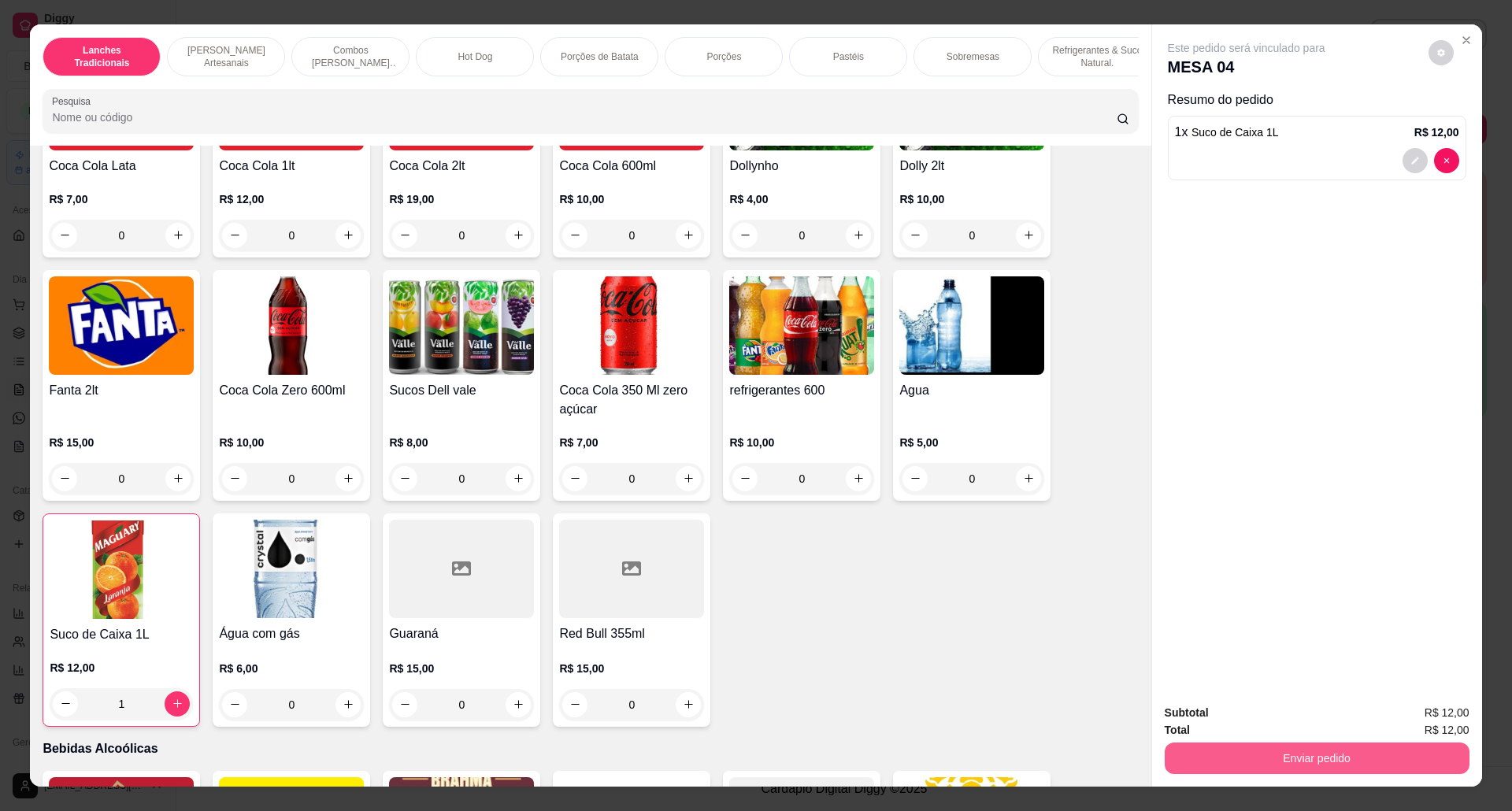
click at [1283, 743] on button "Enviar pedido" at bounding box center [1317, 758] width 305 height 32
click at [1242, 718] on button "Não registrar e enviar pedido" at bounding box center [1263, 721] width 164 height 30
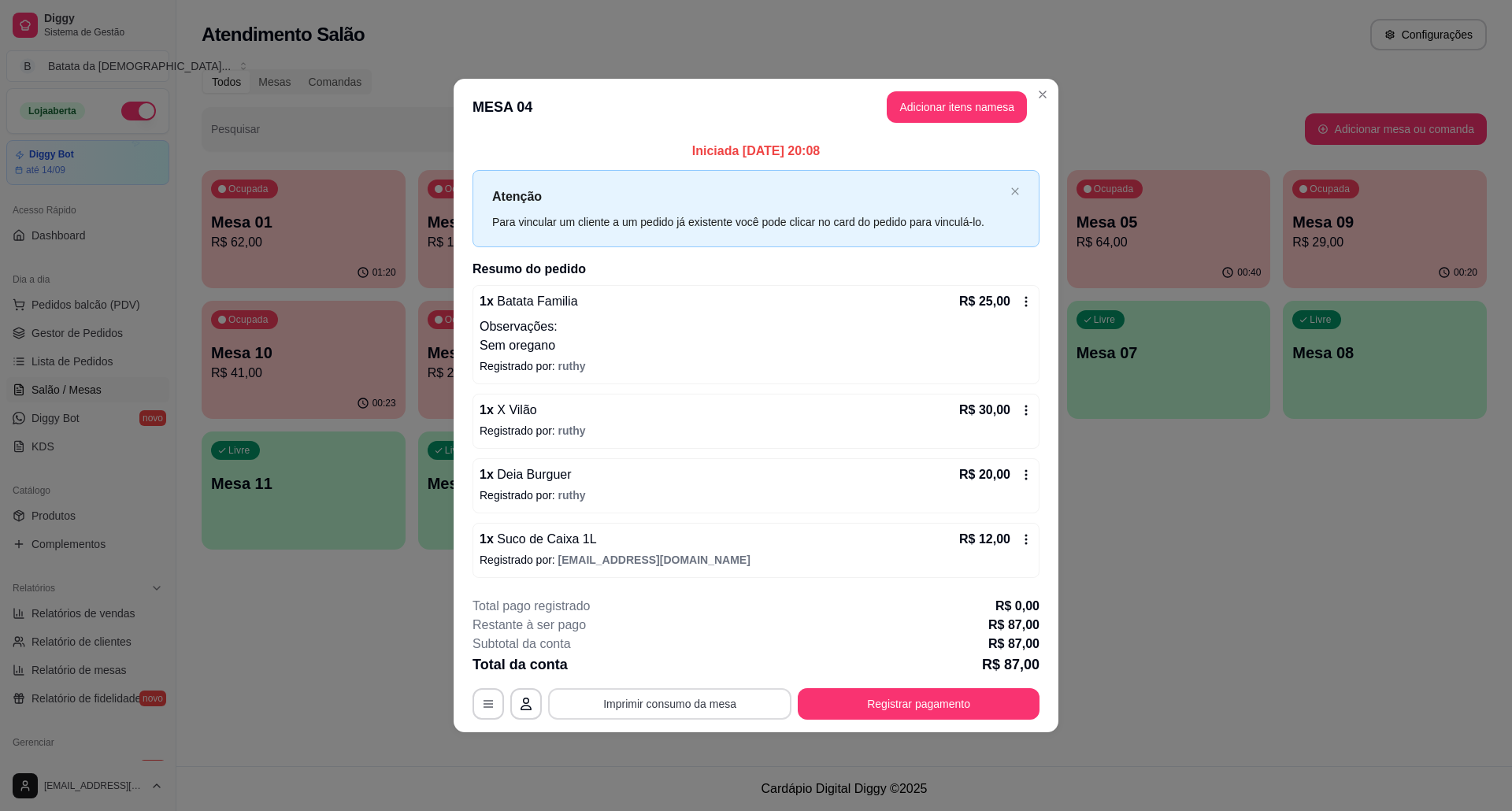
click at [701, 694] on button "Imprimir consumo da mesa" at bounding box center [670, 704] width 243 height 32
drag, startPoint x: 975, startPoint y: 722, endPoint x: 978, endPoint y: 713, distance: 9.5
click at [975, 720] on footer "**********" at bounding box center [756, 658] width 605 height 148
click at [978, 710] on button "Registrar pagamento" at bounding box center [918, 704] width 242 height 32
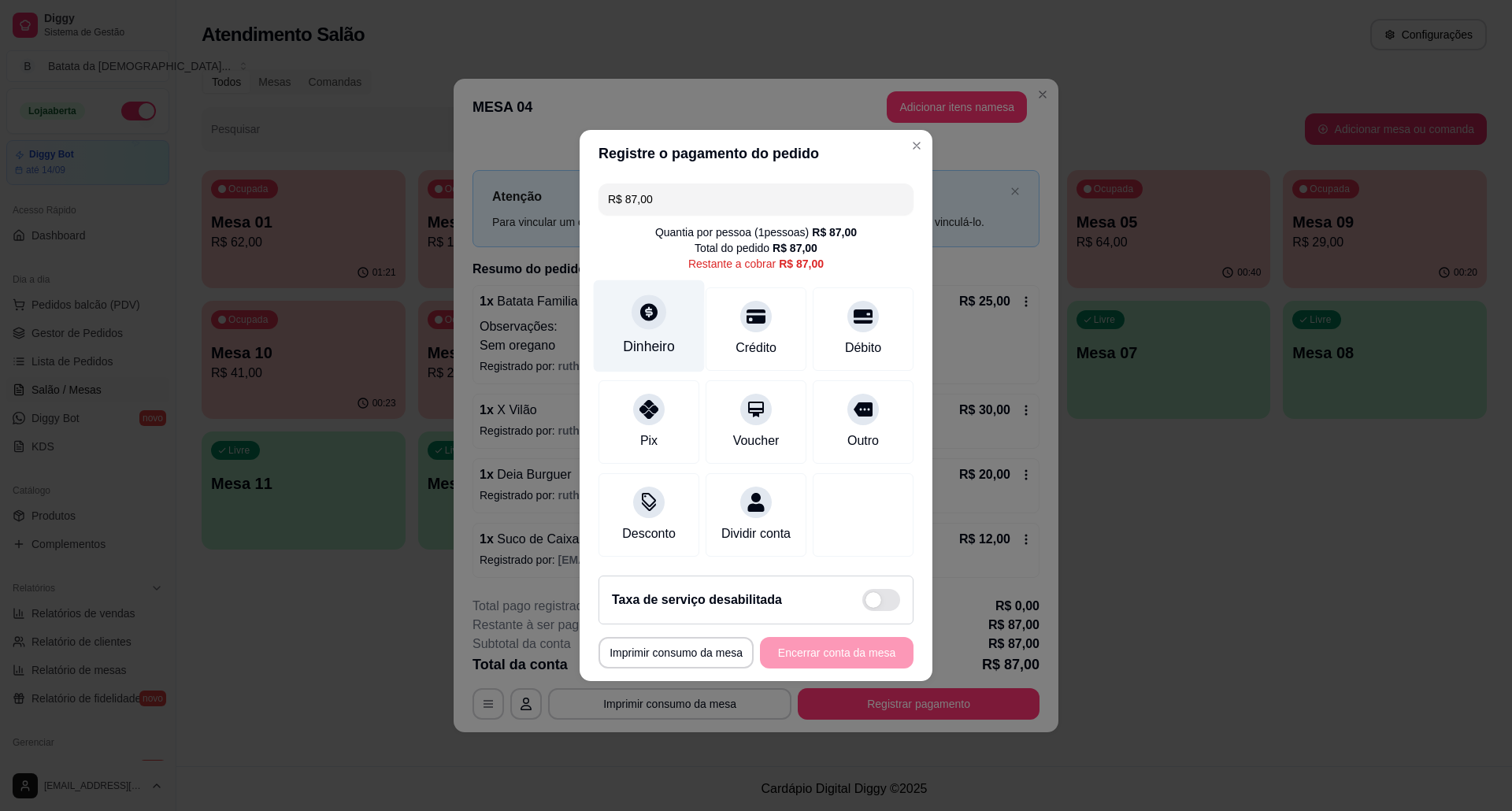
click at [637, 337] on div "Dinheiro" at bounding box center [649, 347] width 52 height 21
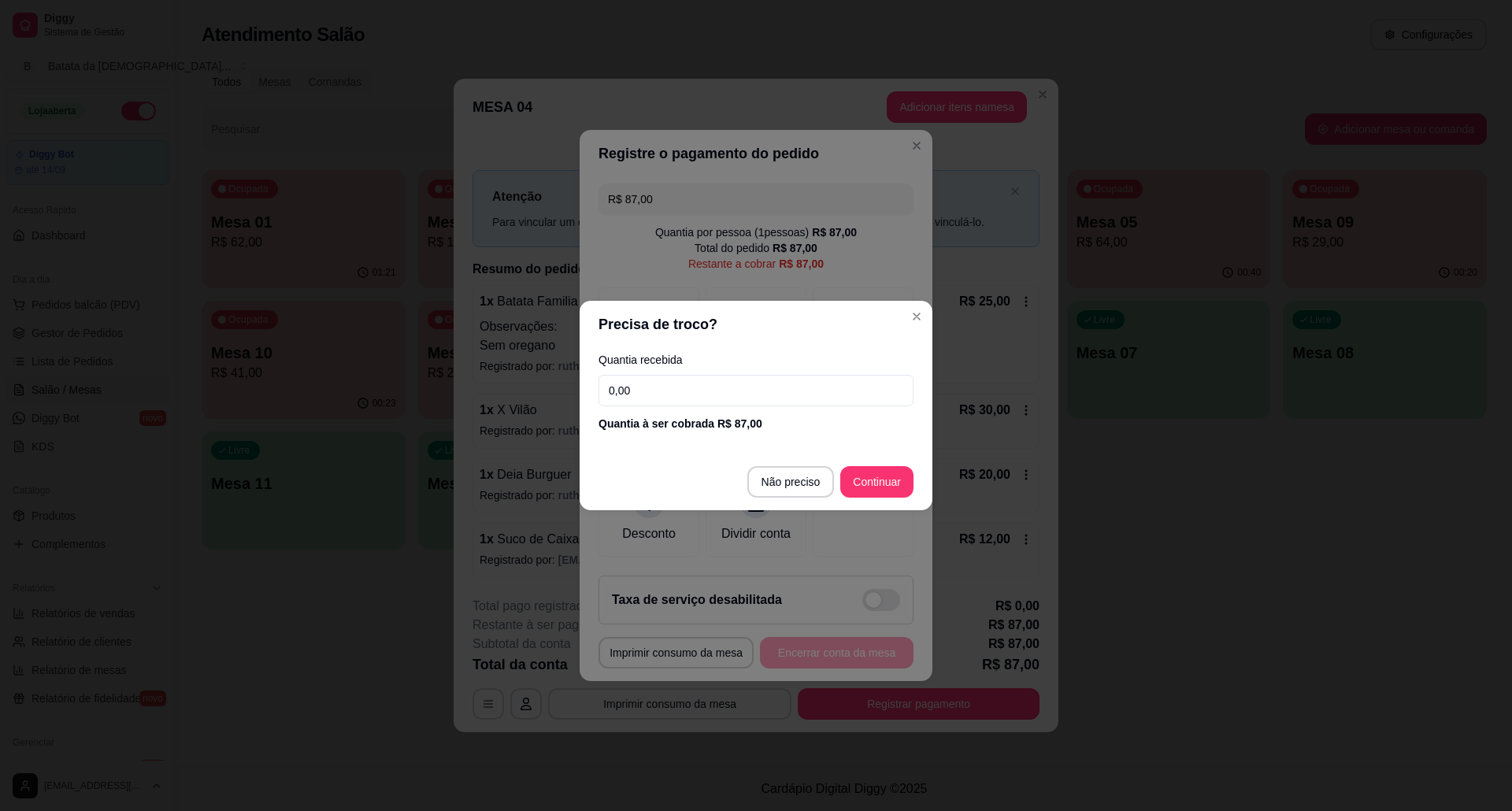
click at [720, 388] on input "0,00" at bounding box center [756, 391] width 315 height 32
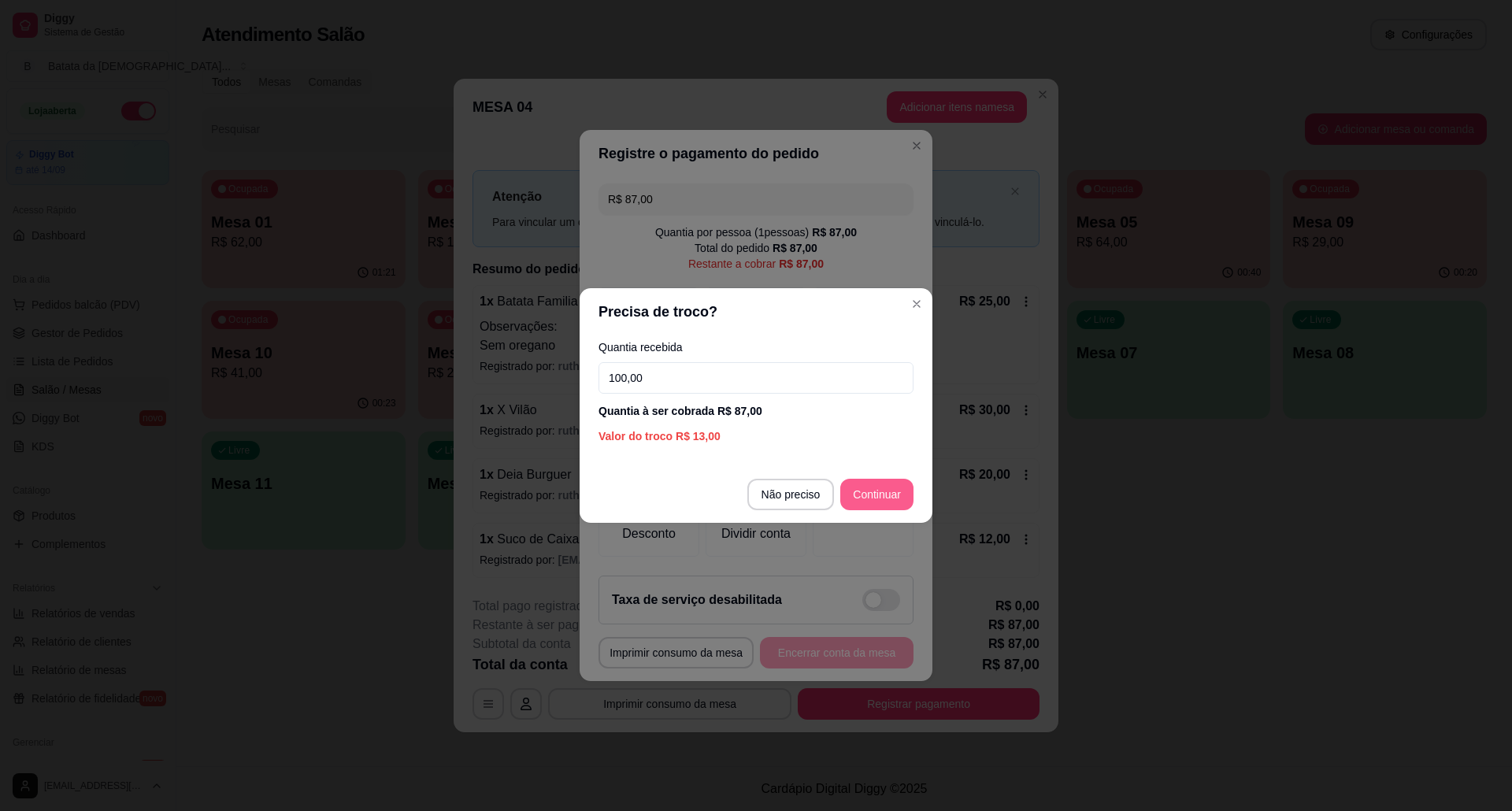
type input "100,00"
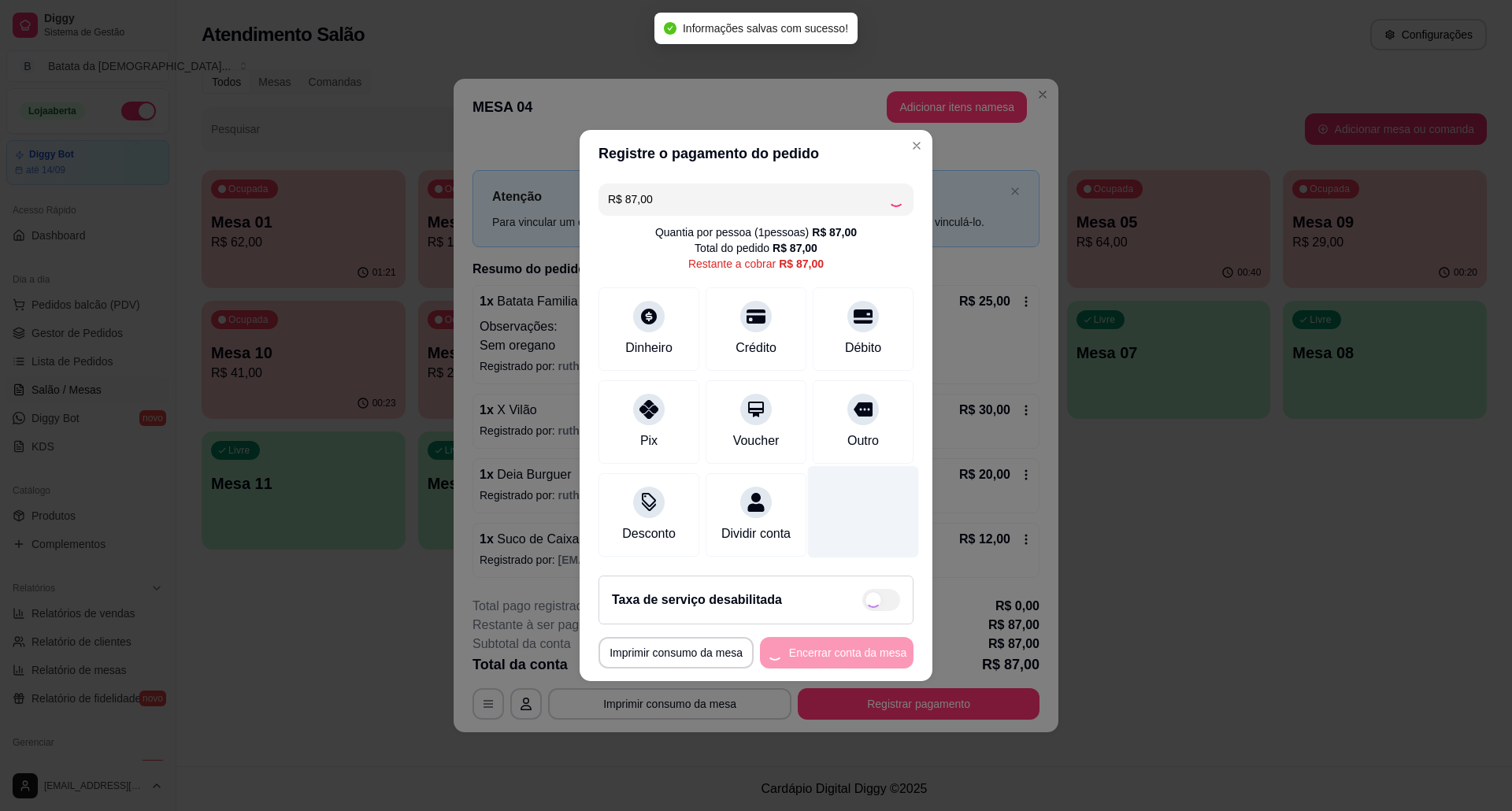
type input "R$ 0,00"
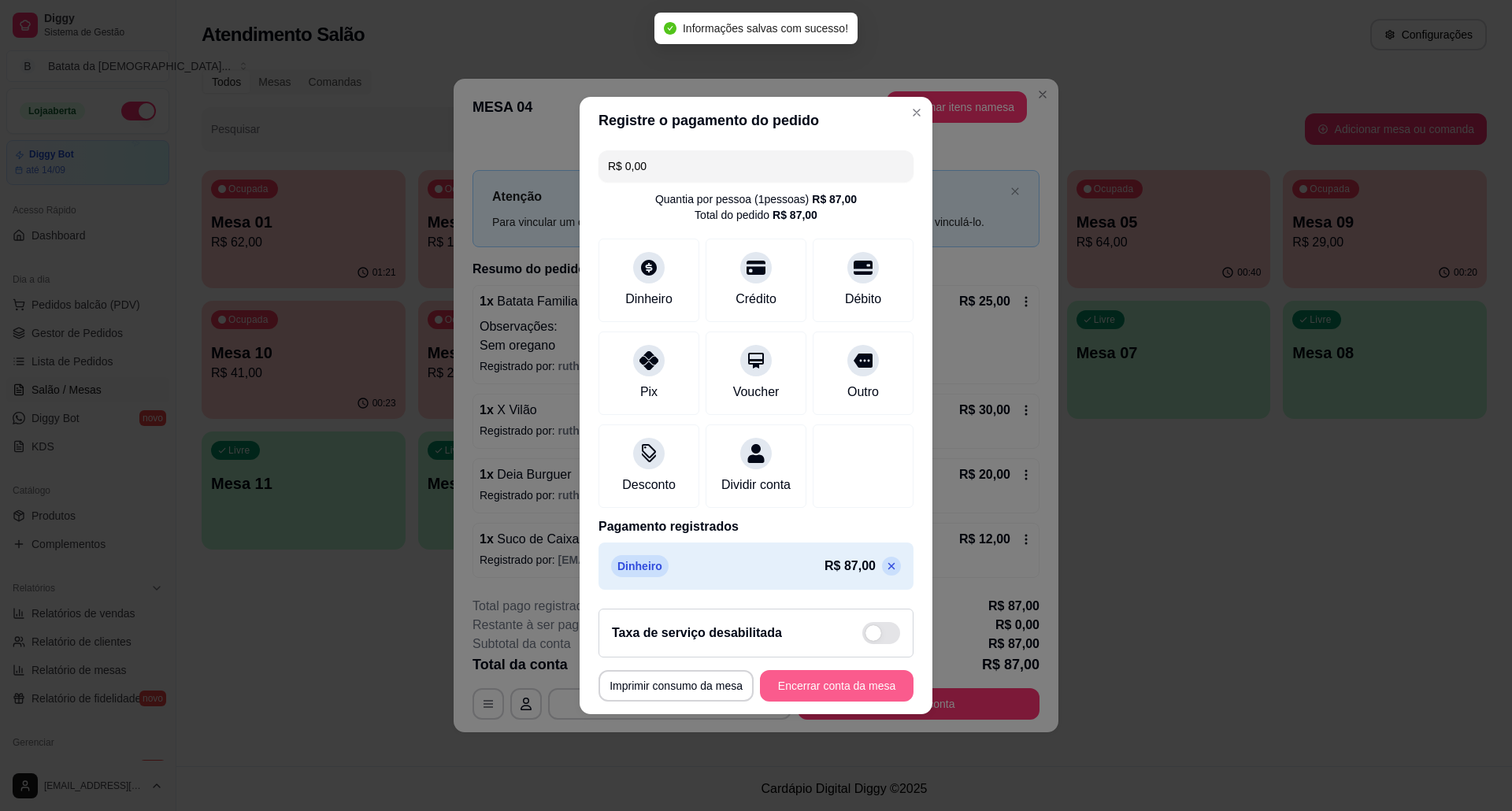
click at [876, 693] on button "Encerrar conta da mesa" at bounding box center [836, 686] width 153 height 32
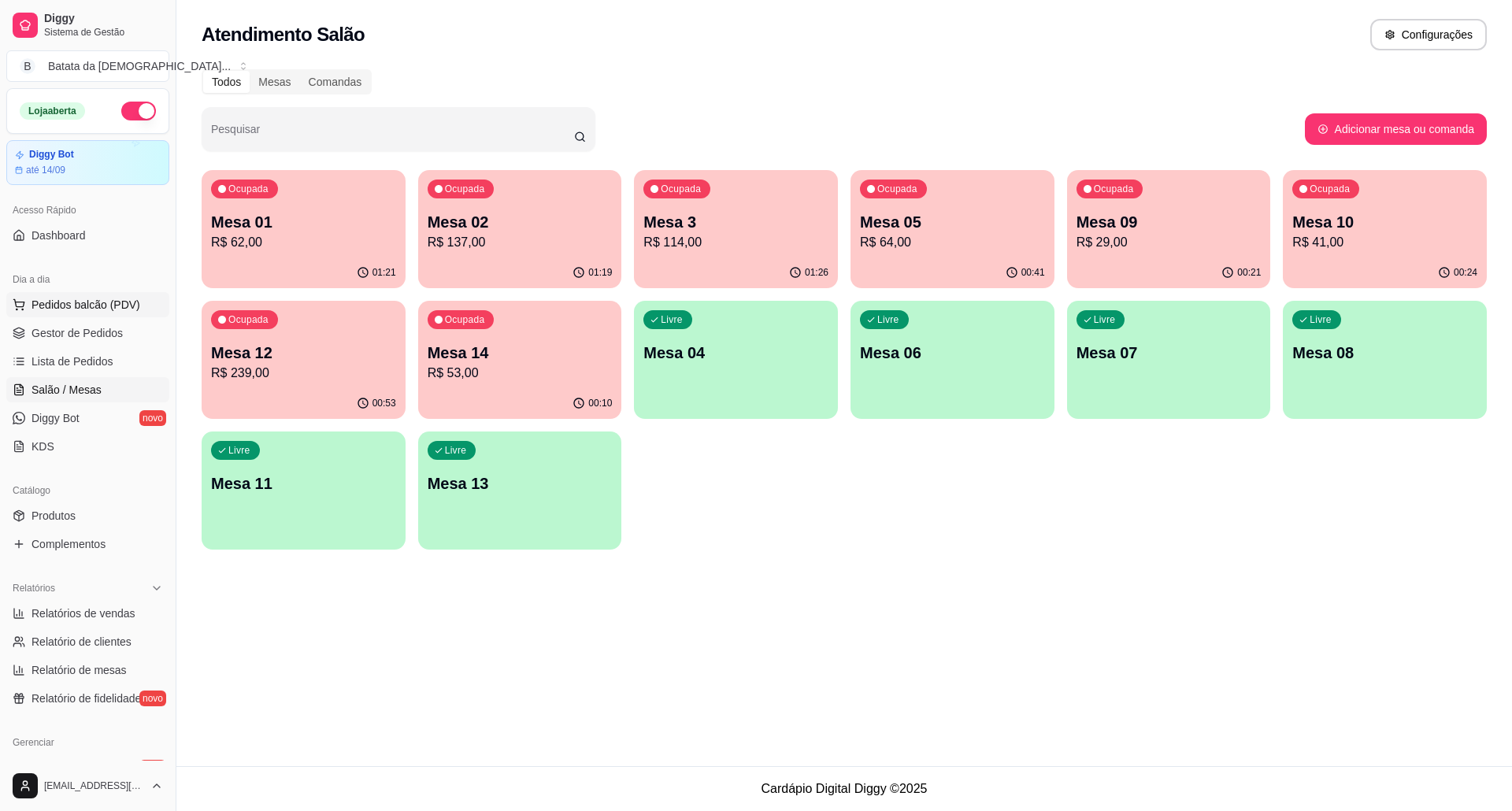
click at [98, 300] on span "Pedidos balcão (PDV)" at bounding box center [86, 304] width 108 height 16
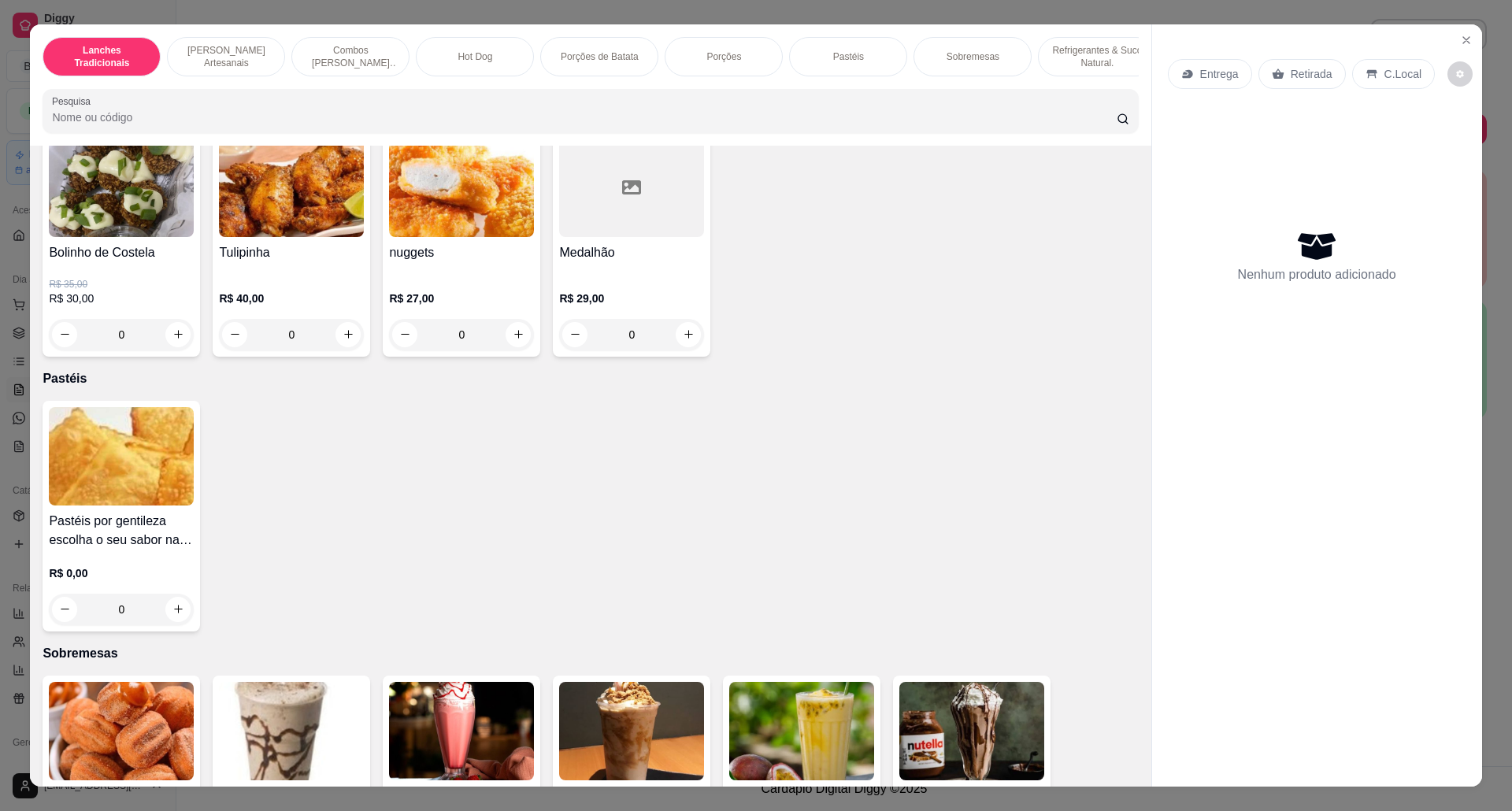
scroll to position [2415, 0]
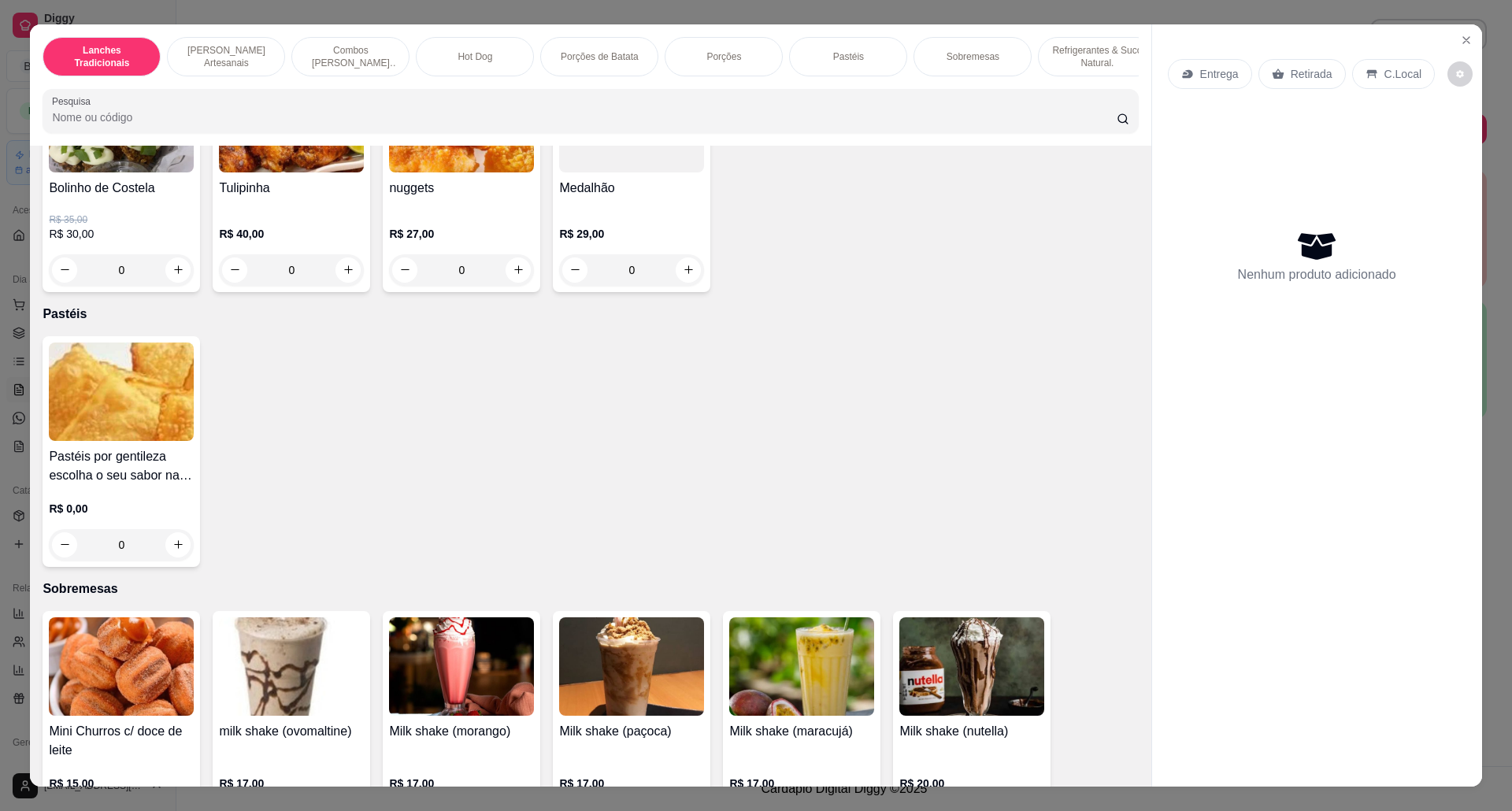
click at [93, 421] on img at bounding box center [122, 392] width 145 height 98
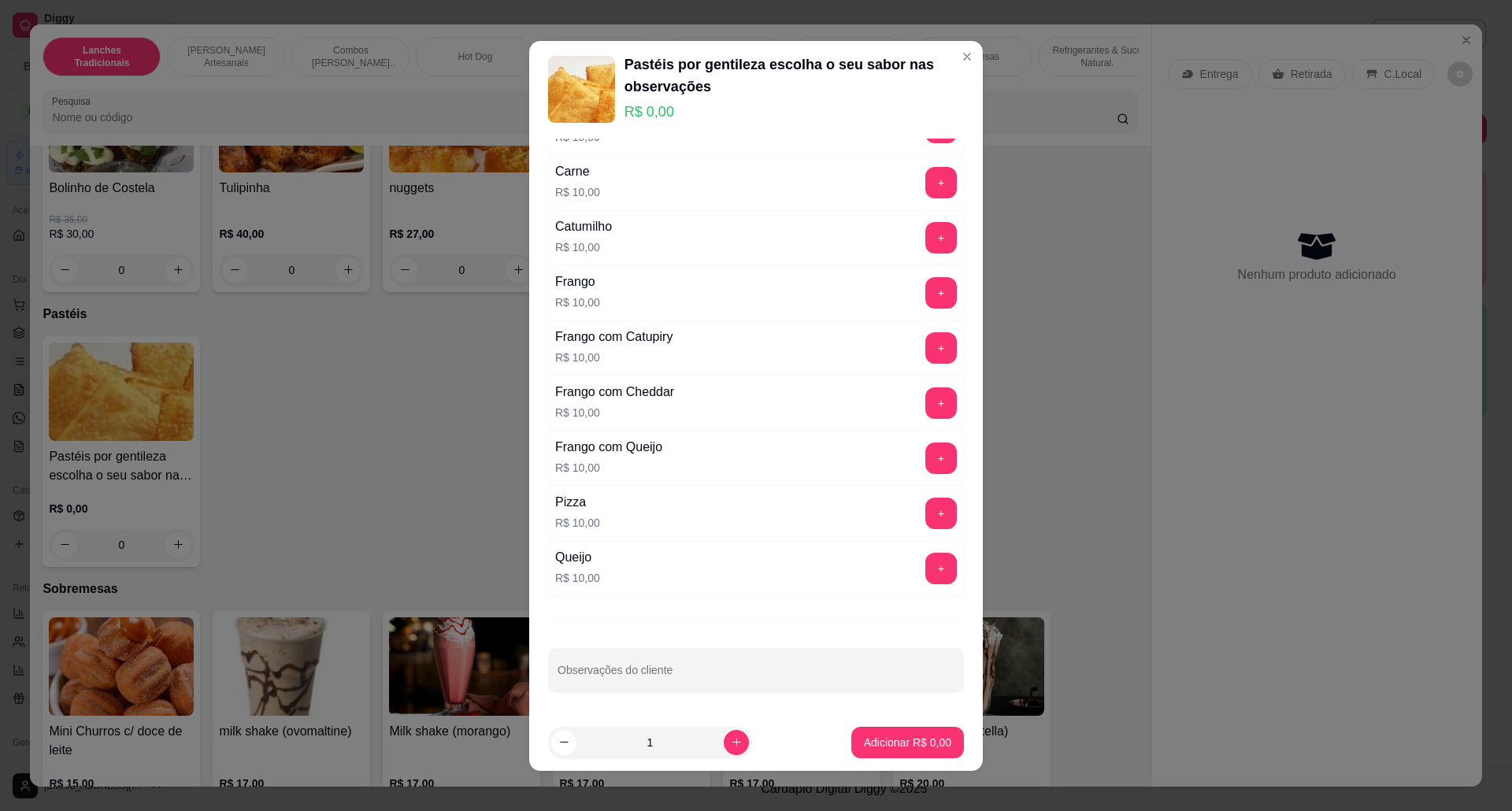
scroll to position [436, 0]
click at [925, 340] on button "+" at bounding box center [941, 348] width 32 height 32
click at [926, 340] on button "+" at bounding box center [941, 348] width 31 height 31
click at [925, 340] on button "+" at bounding box center [941, 348] width 32 height 32
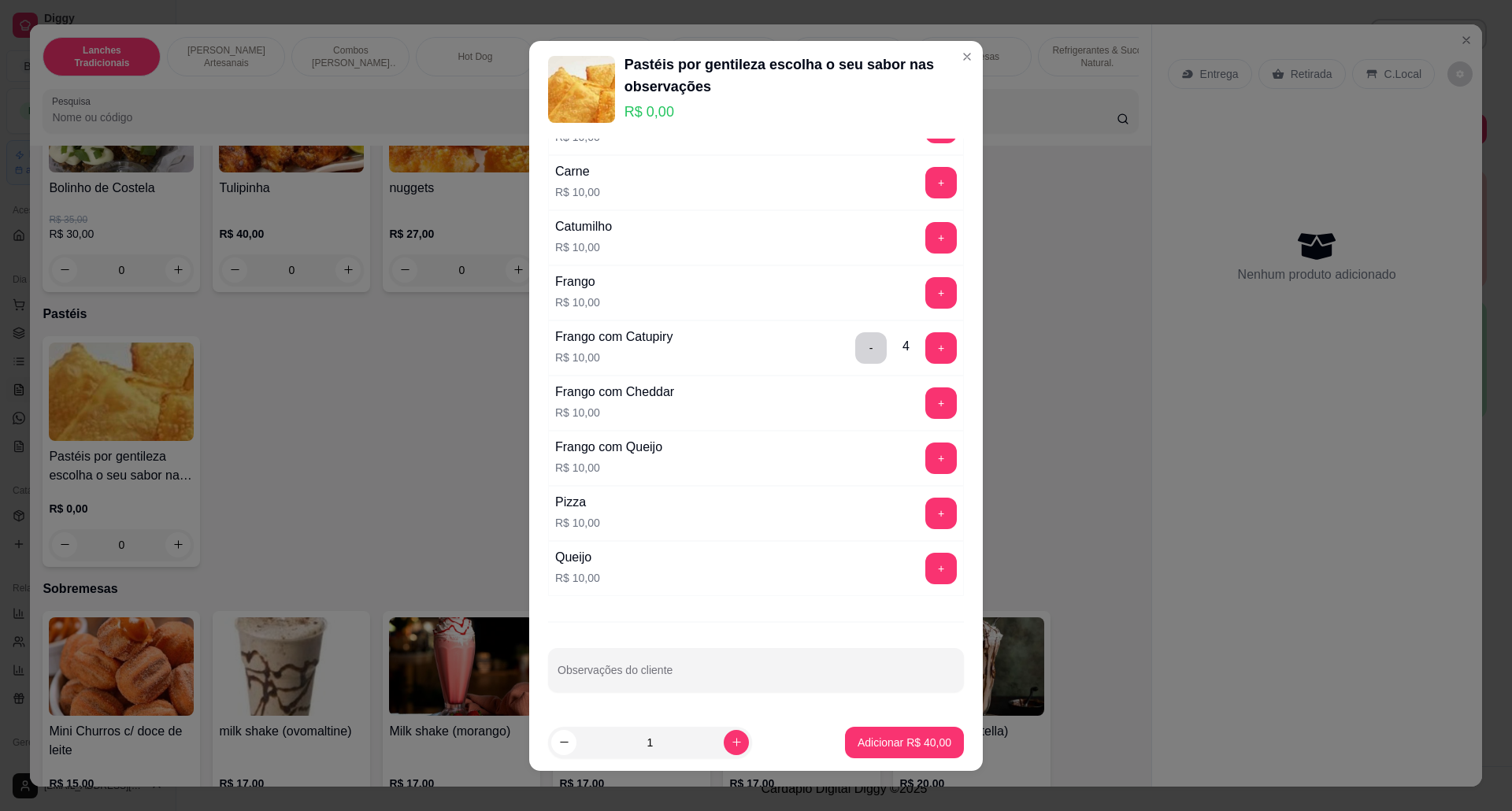
click at [946, 41] on header "Pastéis por gentileza escolha o seu sabor nas observações R$ 0,00" at bounding box center [756, 89] width 453 height 98
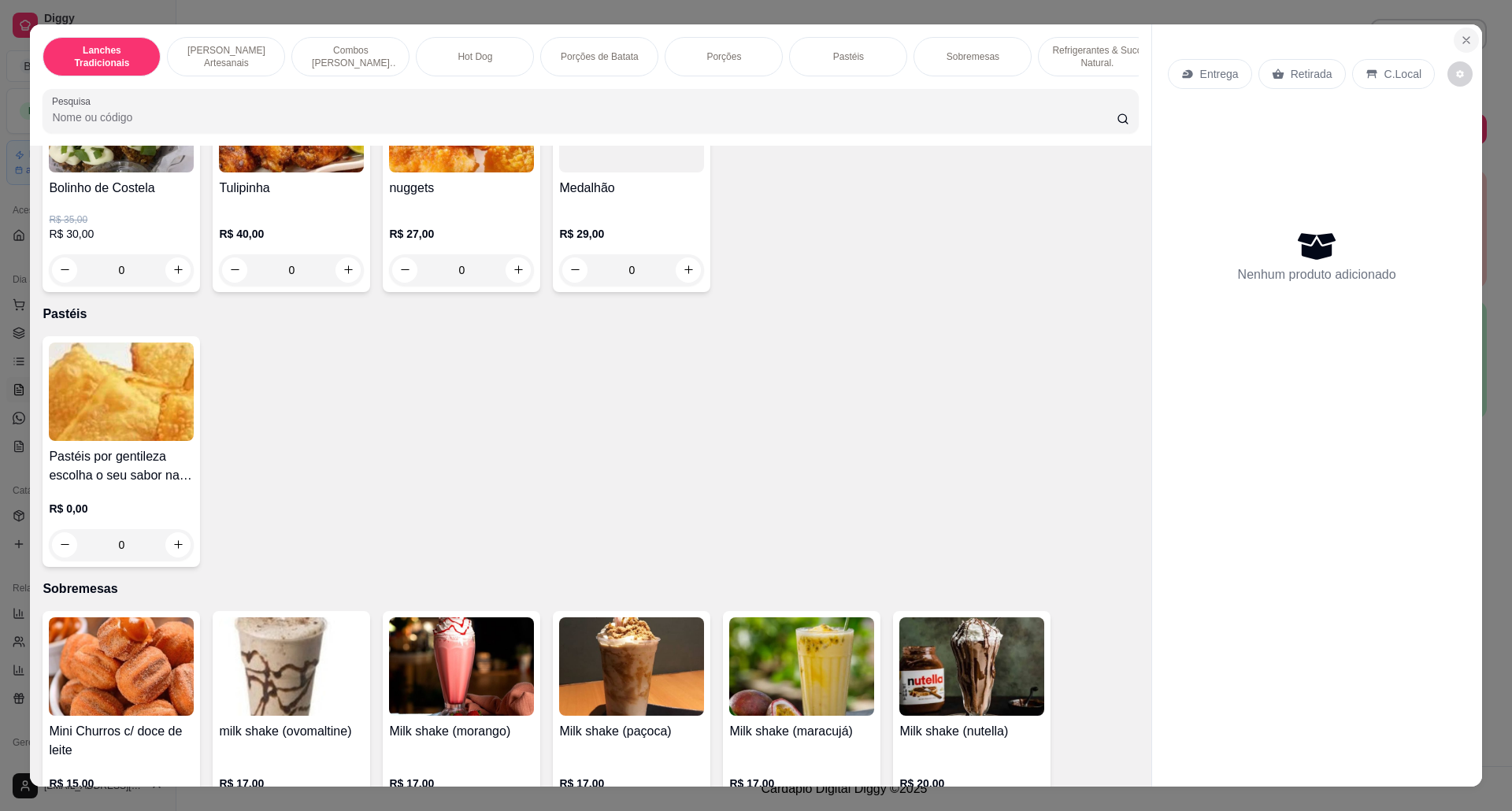
click at [1456, 32] on button "Close" at bounding box center [1466, 40] width 25 height 25
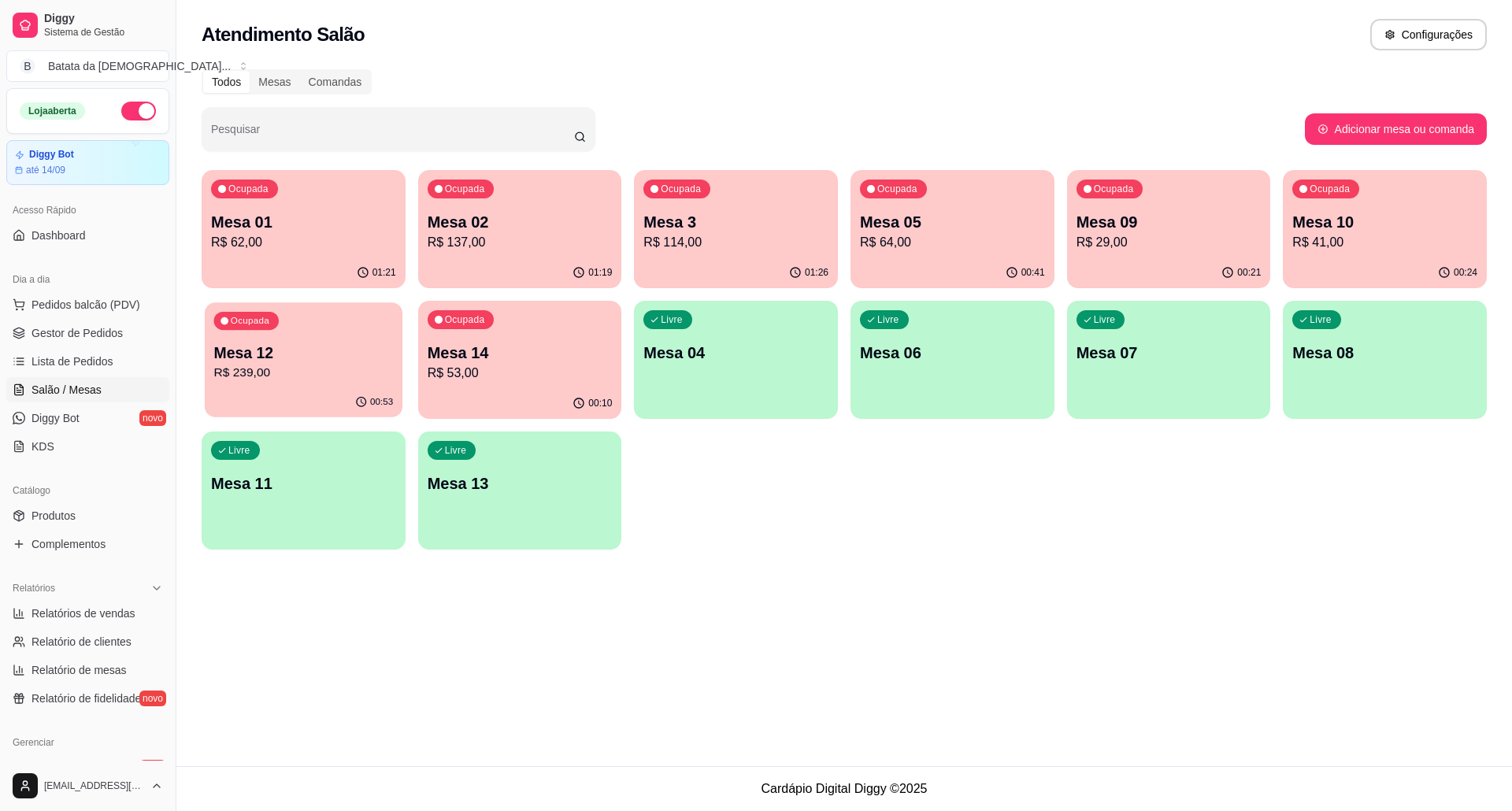
click at [280, 364] on p "R$ 239,00" at bounding box center [303, 373] width 179 height 18
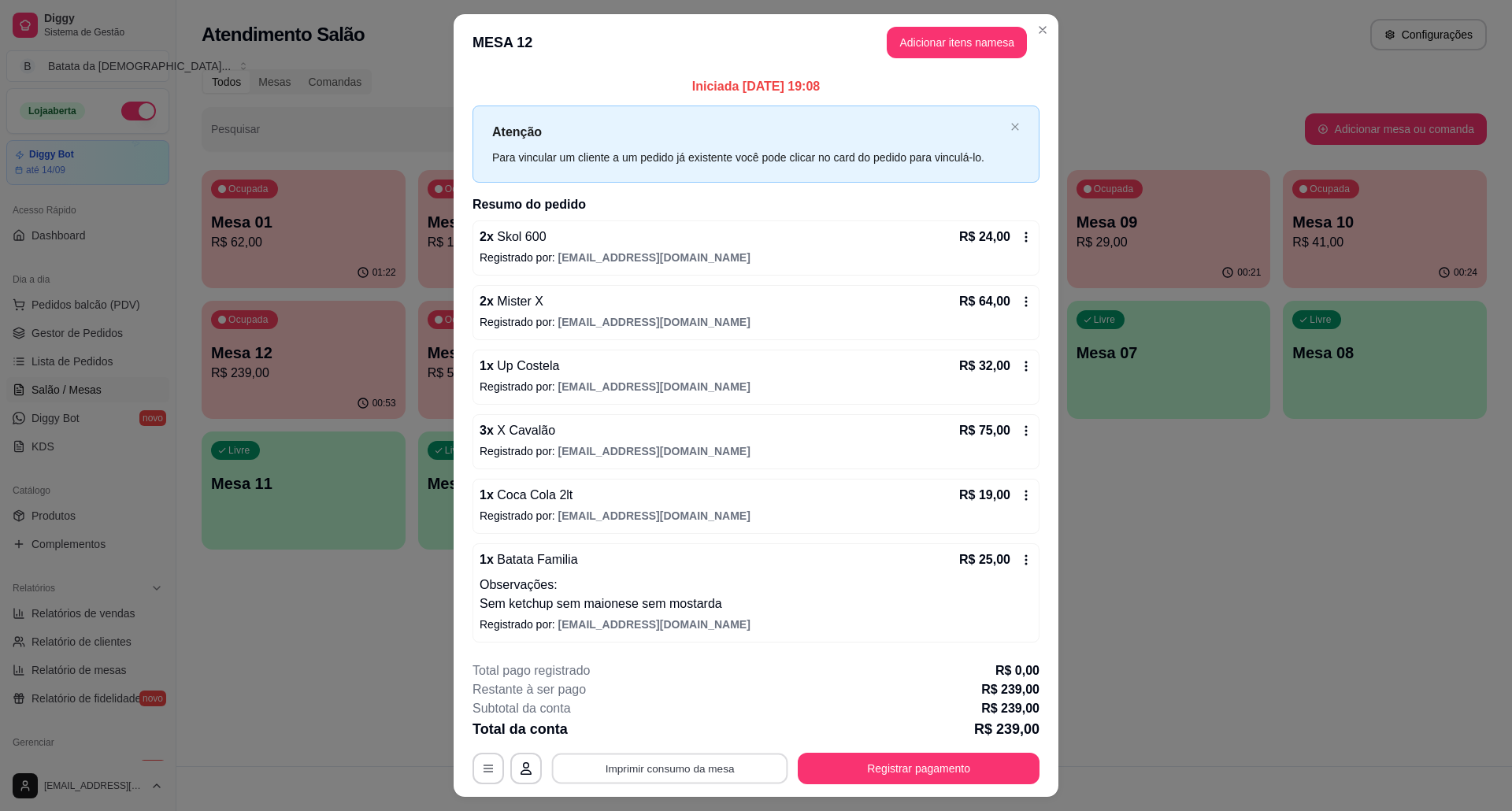
click at [596, 772] on button "Imprimir consumo da mesa" at bounding box center [670, 768] width 237 height 31
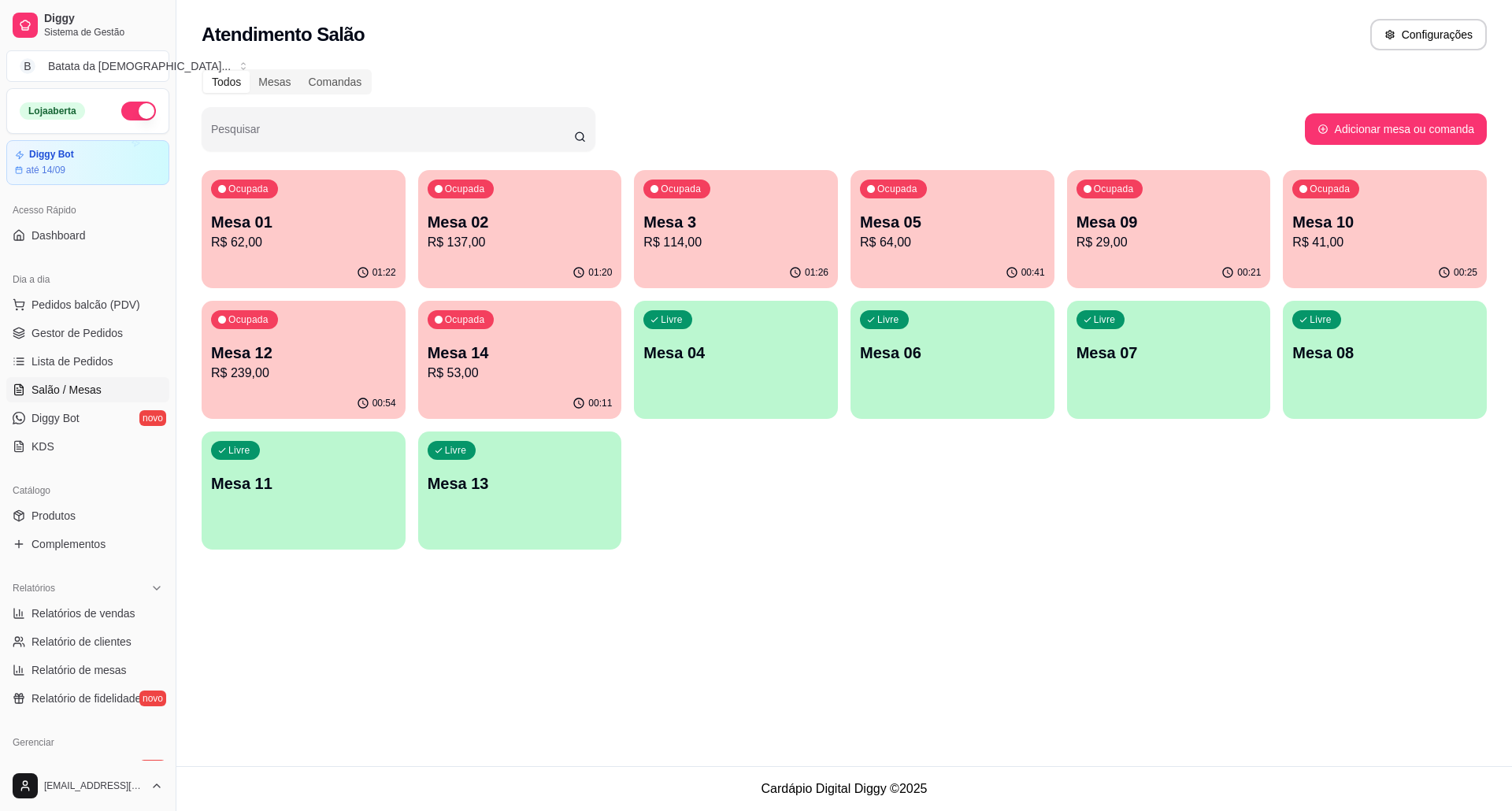
click at [278, 353] on p "Mesa 12" at bounding box center [303, 353] width 185 height 22
click at [297, 312] on div "Ocupada Mesa 12 R$ 239,00" at bounding box center [303, 345] width 197 height 85
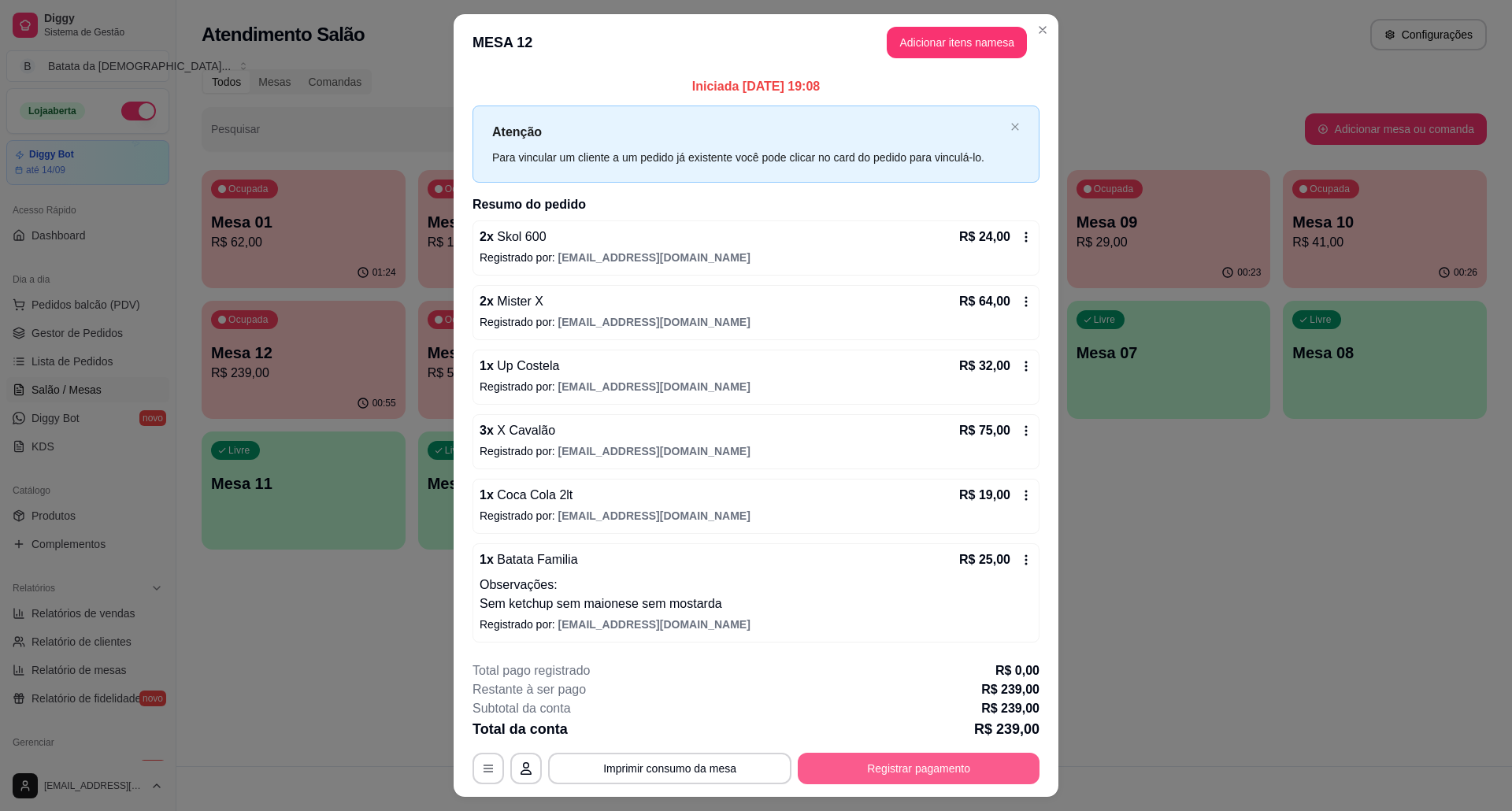
click at [896, 763] on button "Registrar pagamento" at bounding box center [918, 768] width 242 height 32
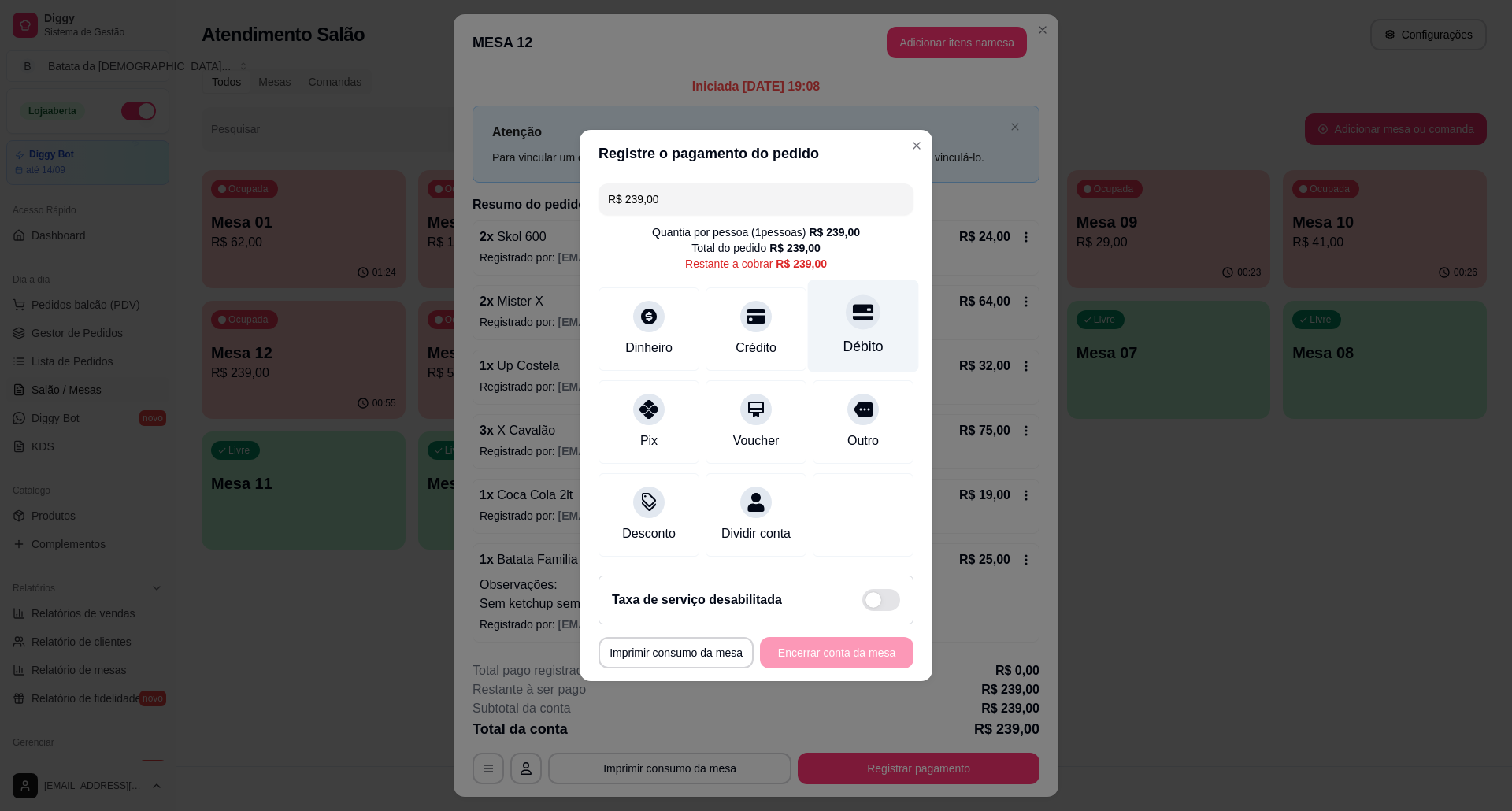
click at [854, 337] on div "Débito" at bounding box center [863, 347] width 40 height 21
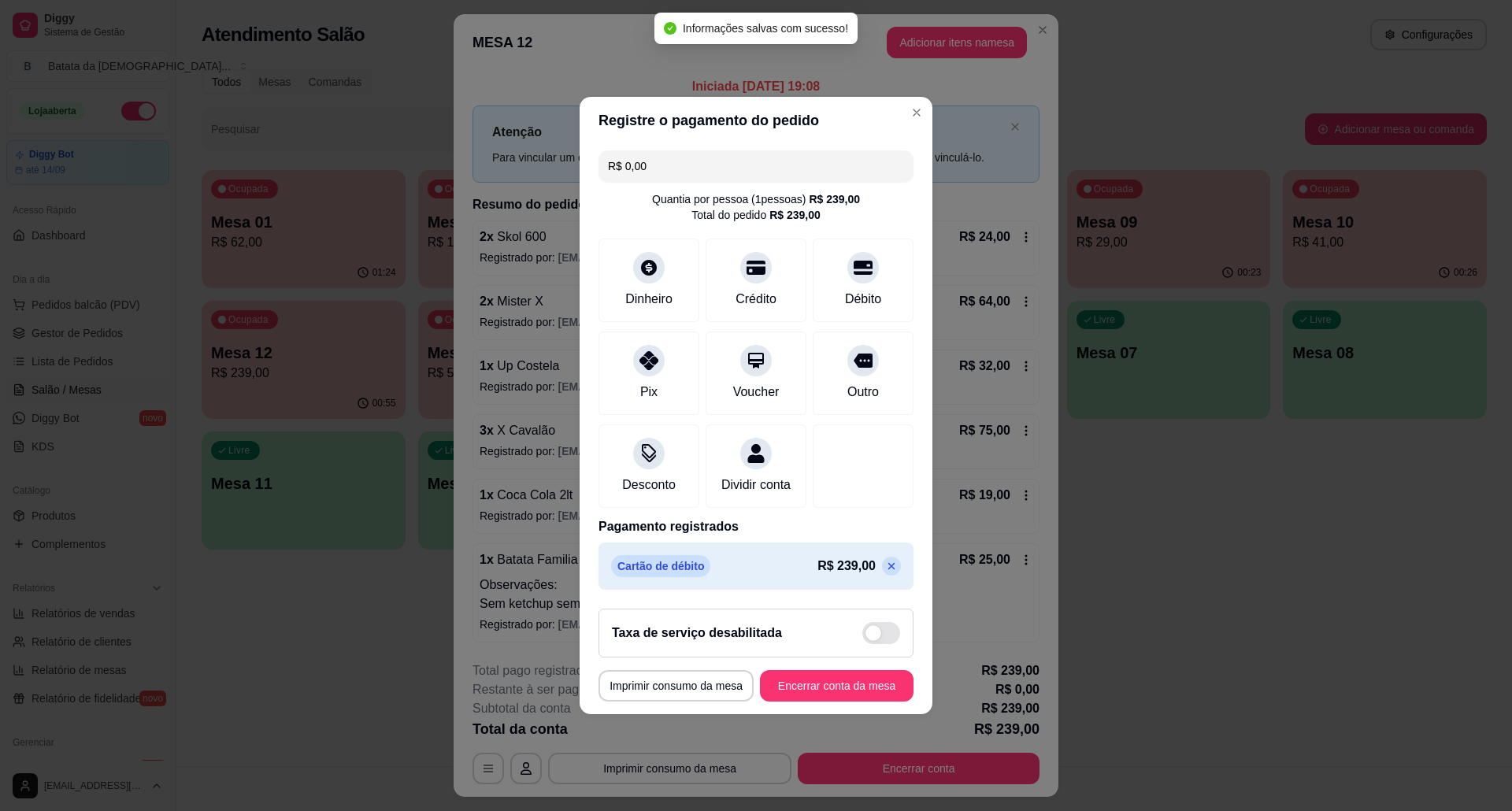
type input "R$ 0,00"
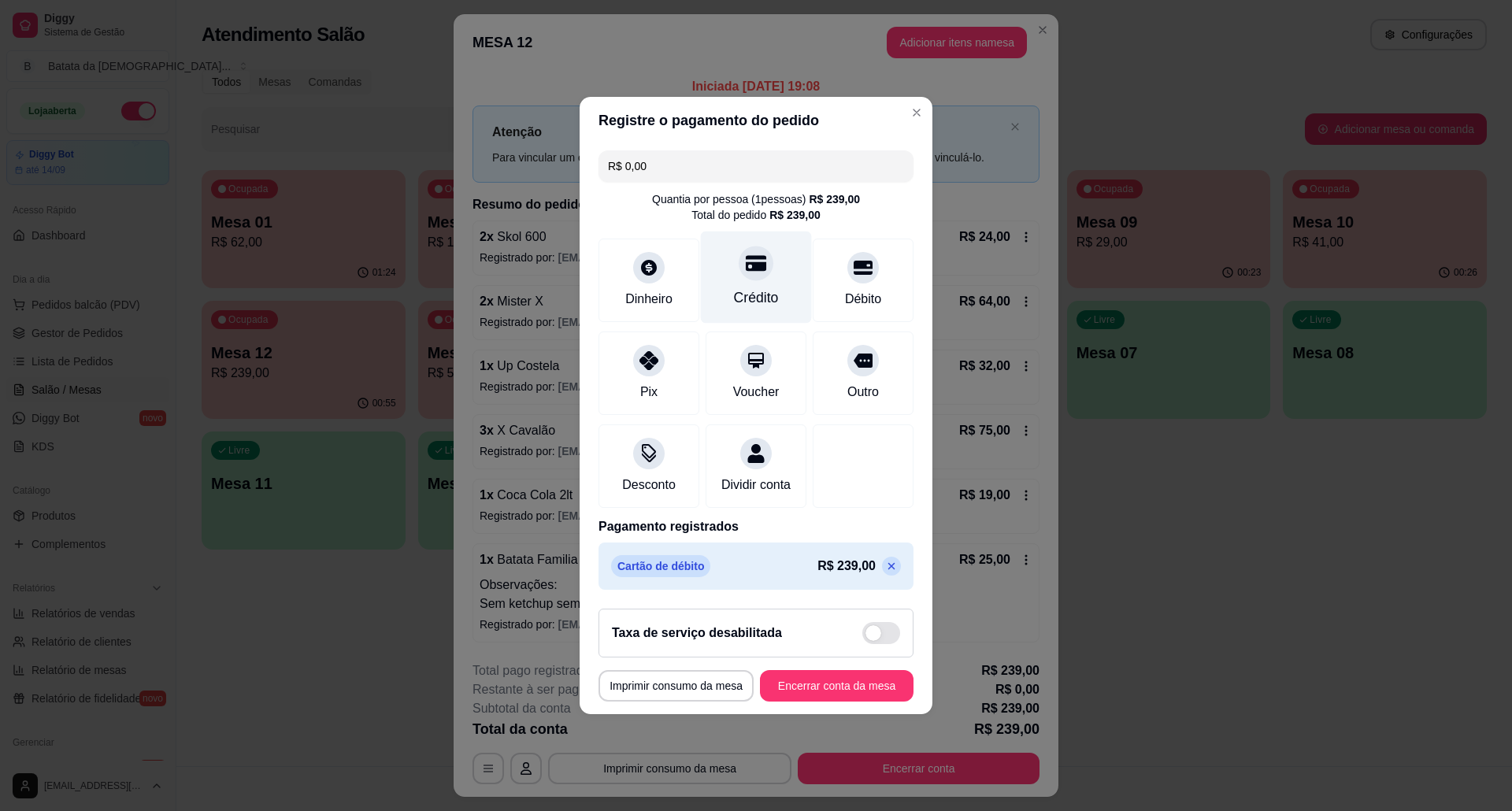
click at [768, 268] on div "Crédito" at bounding box center [756, 278] width 111 height 93
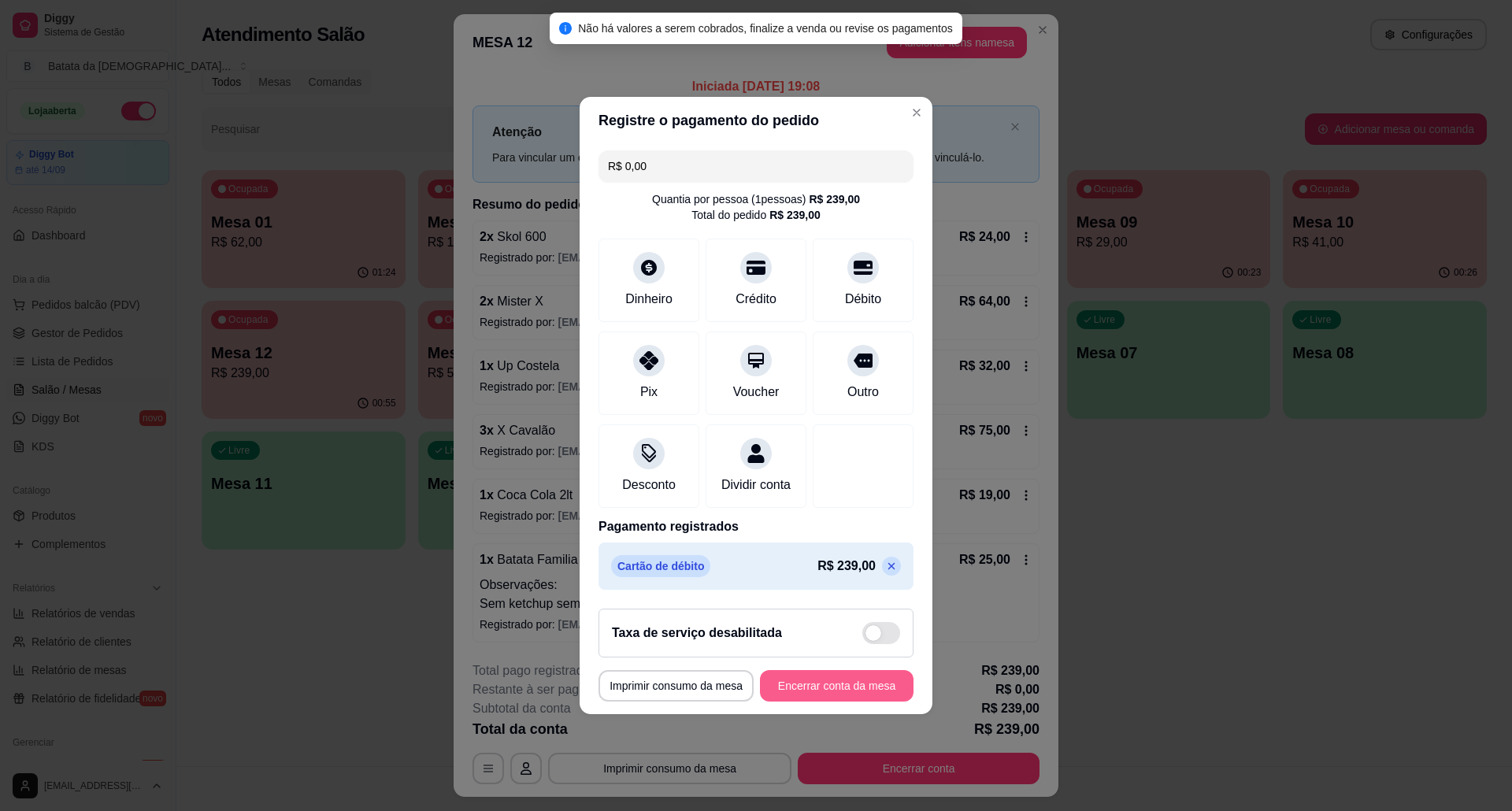
click at [836, 695] on button "Encerrar conta da mesa" at bounding box center [836, 686] width 153 height 32
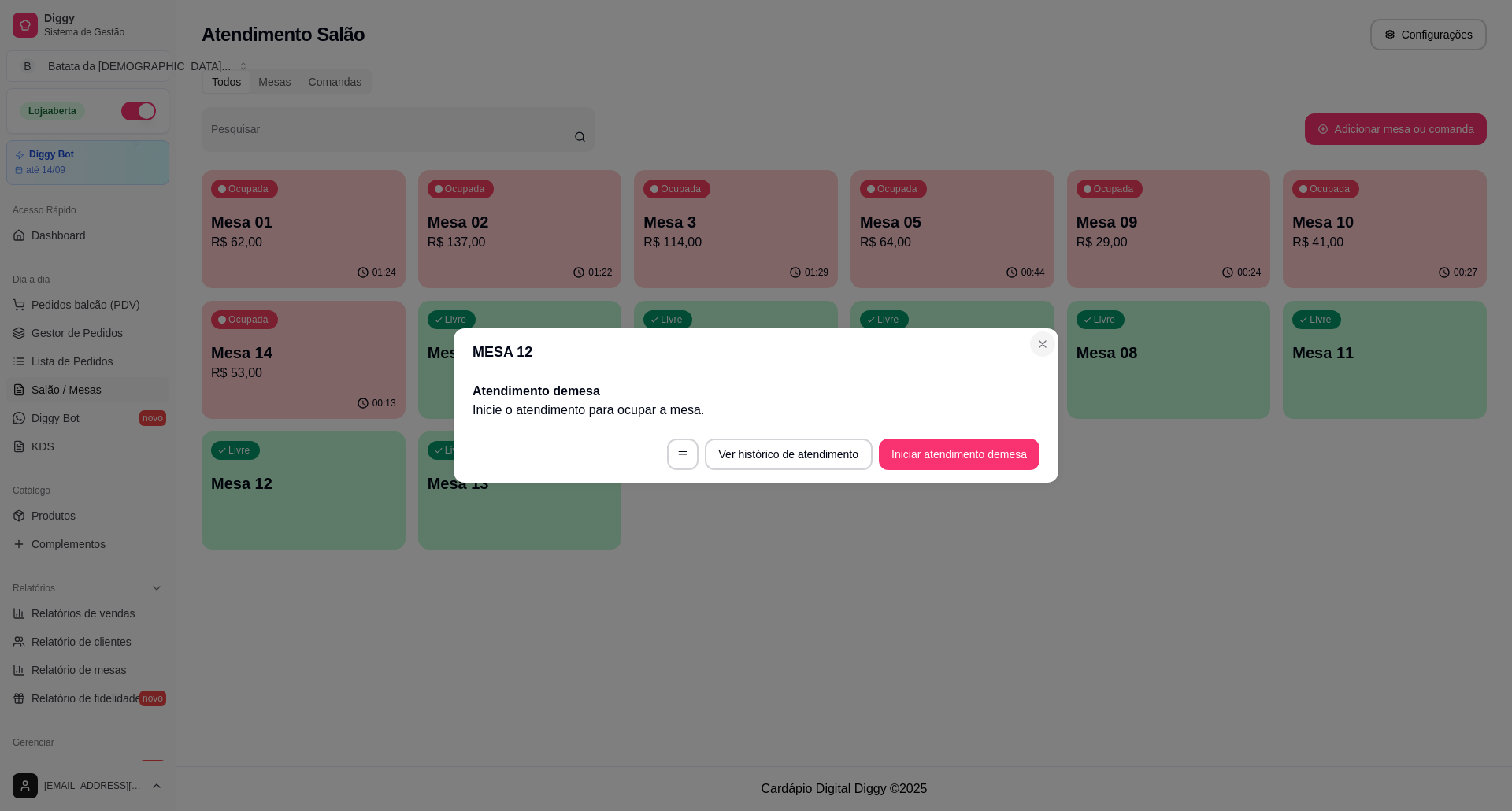
drag, startPoint x: 1025, startPoint y: 332, endPoint x: 1034, endPoint y: 337, distance: 10.3
click at [1027, 333] on header "MESA 12" at bounding box center [756, 352] width 605 height 48
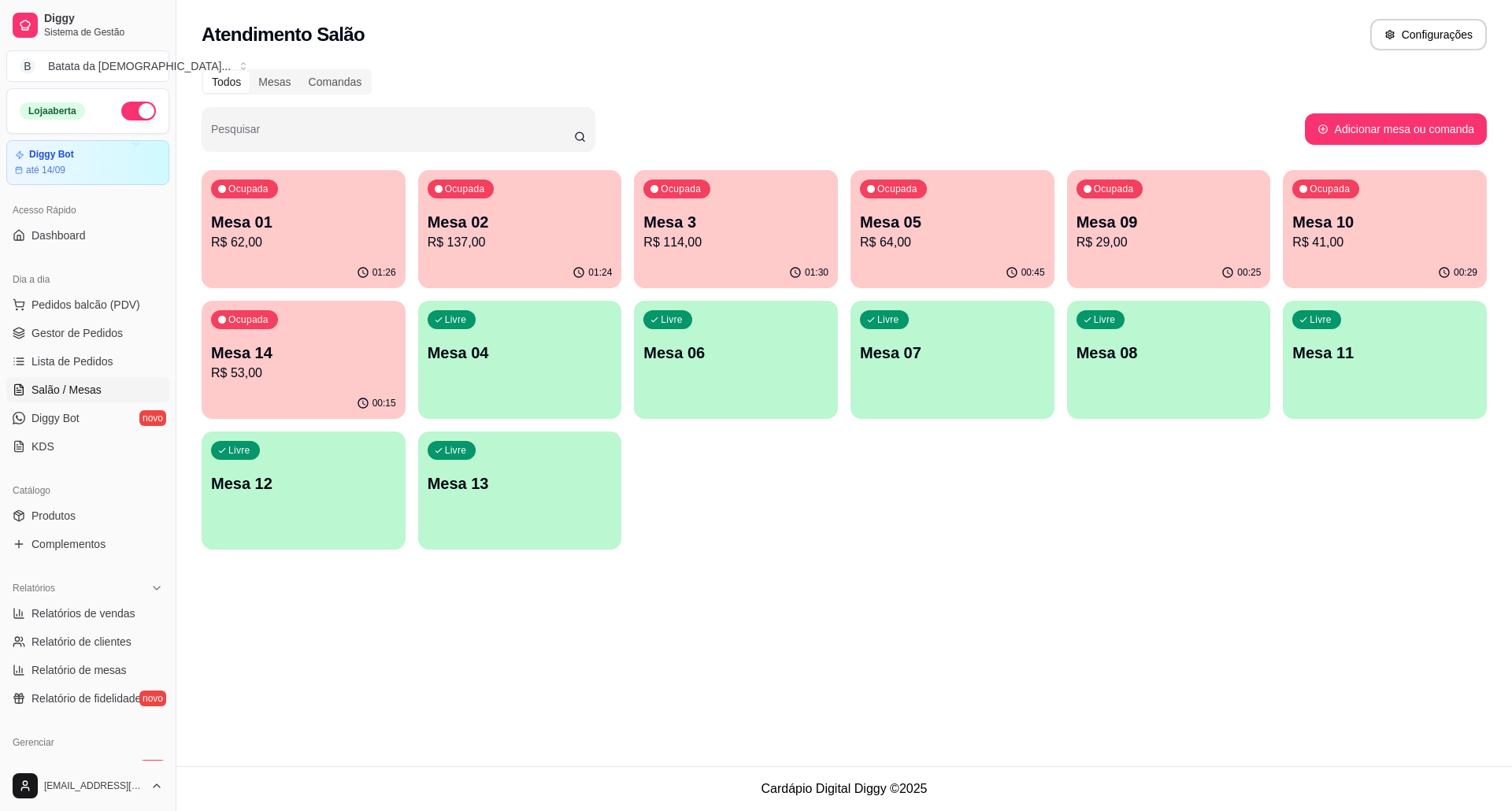
click at [1154, 189] on div "Ocupada Mesa 09 R$ 29,00" at bounding box center [1169, 213] width 204 height 88
click at [971, 152] on div "Todos Mesas Comandas Pesquisar Adicionar mesa ou comanda Ocupada Mesa 01 R$ 62,…" at bounding box center [844, 314] width 1335 height 509
click at [1125, 224] on p "Mesa 09" at bounding box center [1169, 222] width 185 height 22
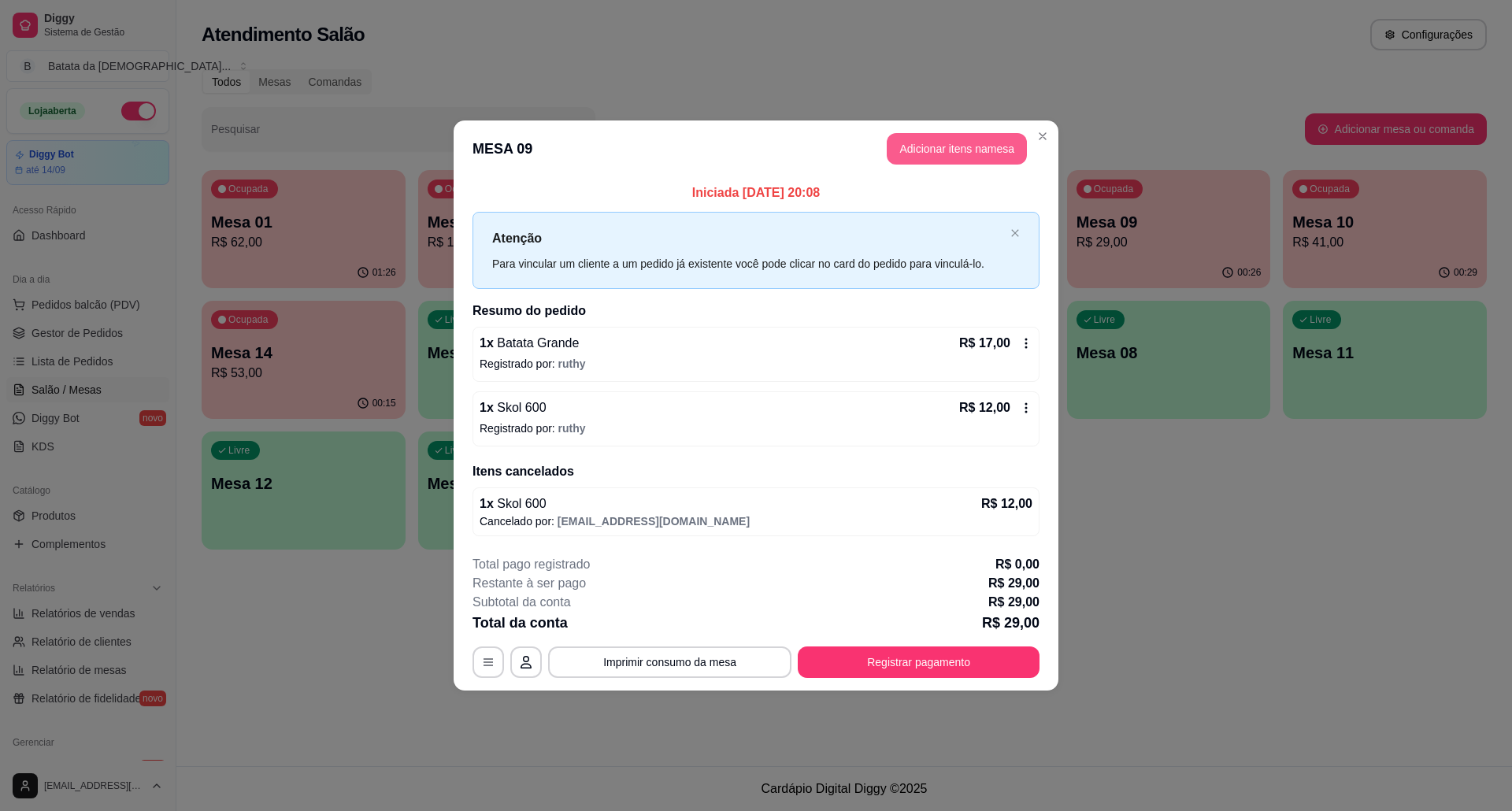
click at [992, 136] on button "Adicionar itens na mesa" at bounding box center [956, 149] width 140 height 32
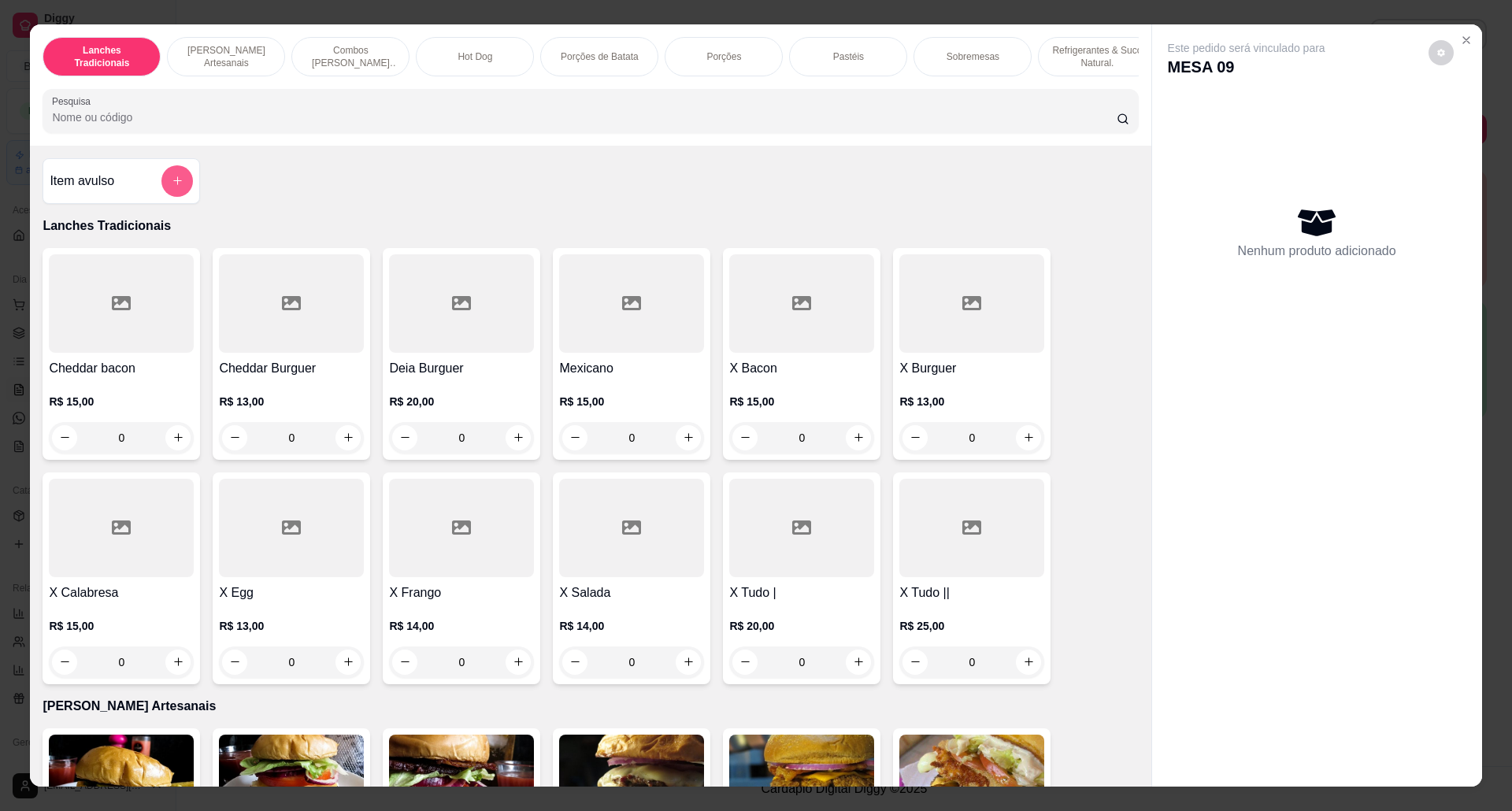
click at [172, 187] on icon "add-separate-item" at bounding box center [177, 181] width 12 height 12
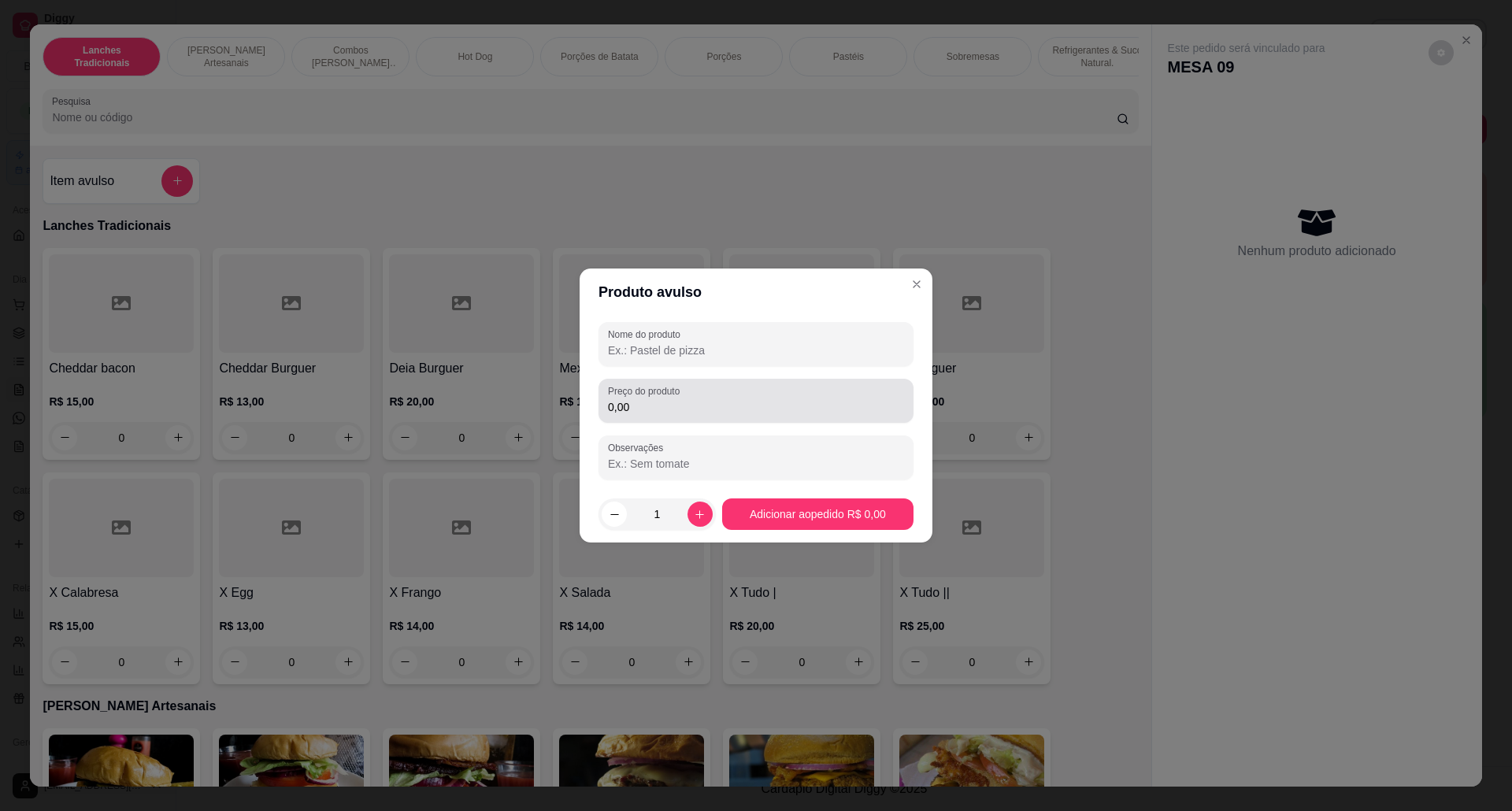
click at [640, 417] on div "Preço do produto 0,00" at bounding box center [756, 401] width 315 height 44
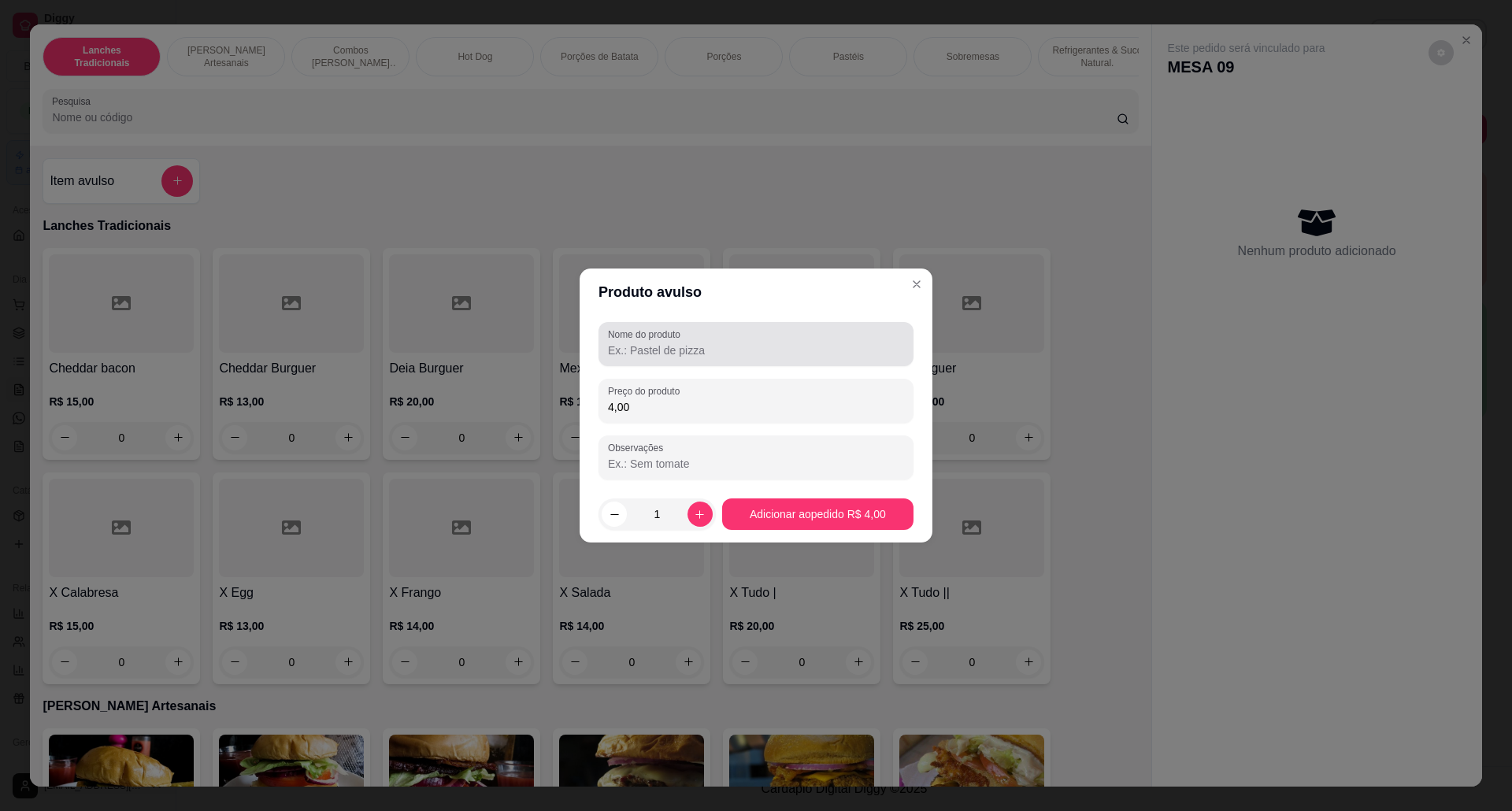
type input "4,00"
click at [667, 363] on div "Nome do produto" at bounding box center [756, 344] width 315 height 44
type input "adicional de bacon e calabresa"
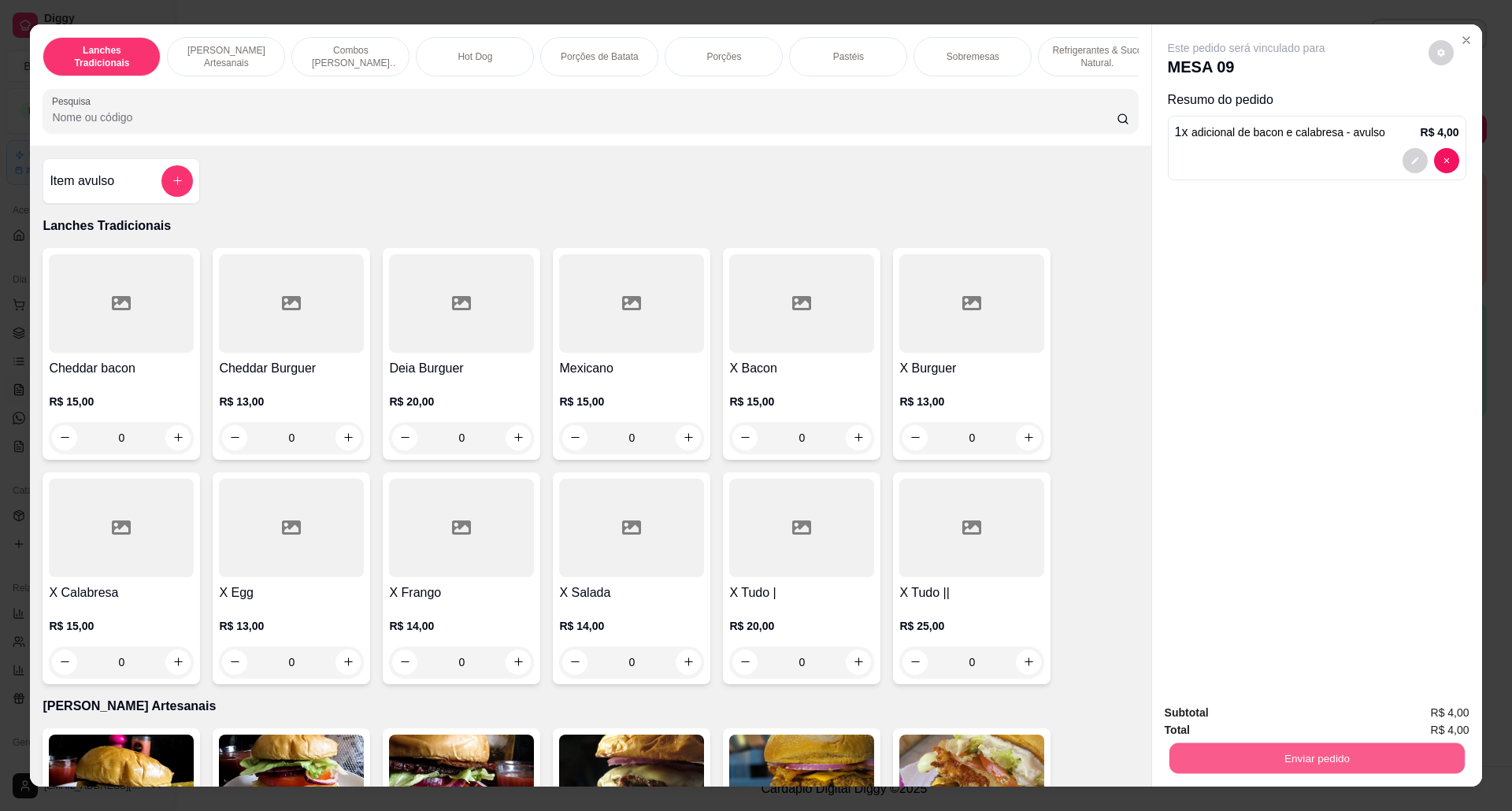
click at [1380, 752] on button "Enviar pedido" at bounding box center [1315, 758] width 295 height 31
click at [1274, 710] on button "Não registrar e enviar pedido" at bounding box center [1263, 721] width 164 height 30
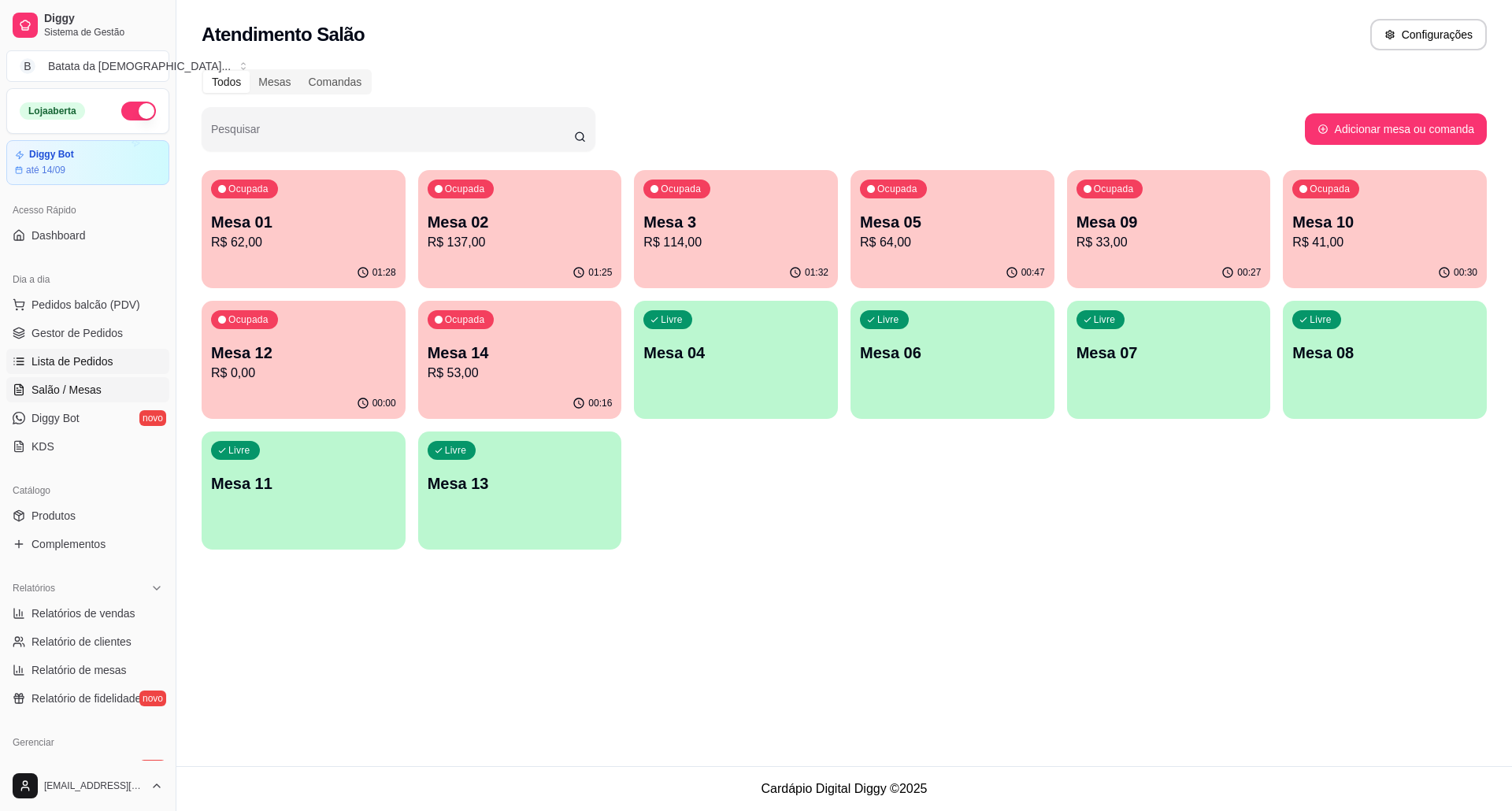
click at [62, 372] on link "Lista de Pedidos" at bounding box center [88, 362] width 163 height 25
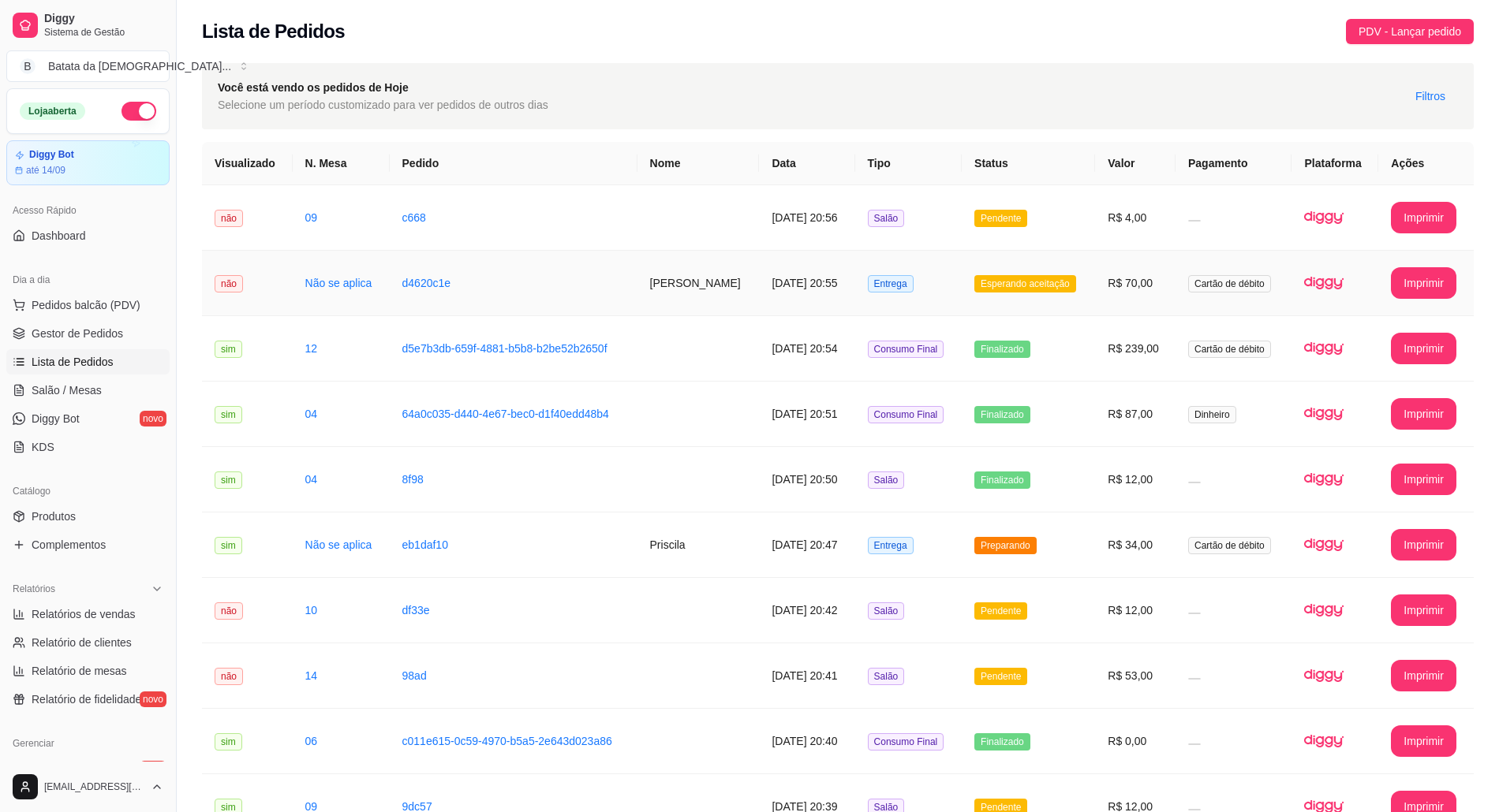
click at [1011, 292] on span "Esperando aceitação" at bounding box center [1025, 284] width 102 height 18
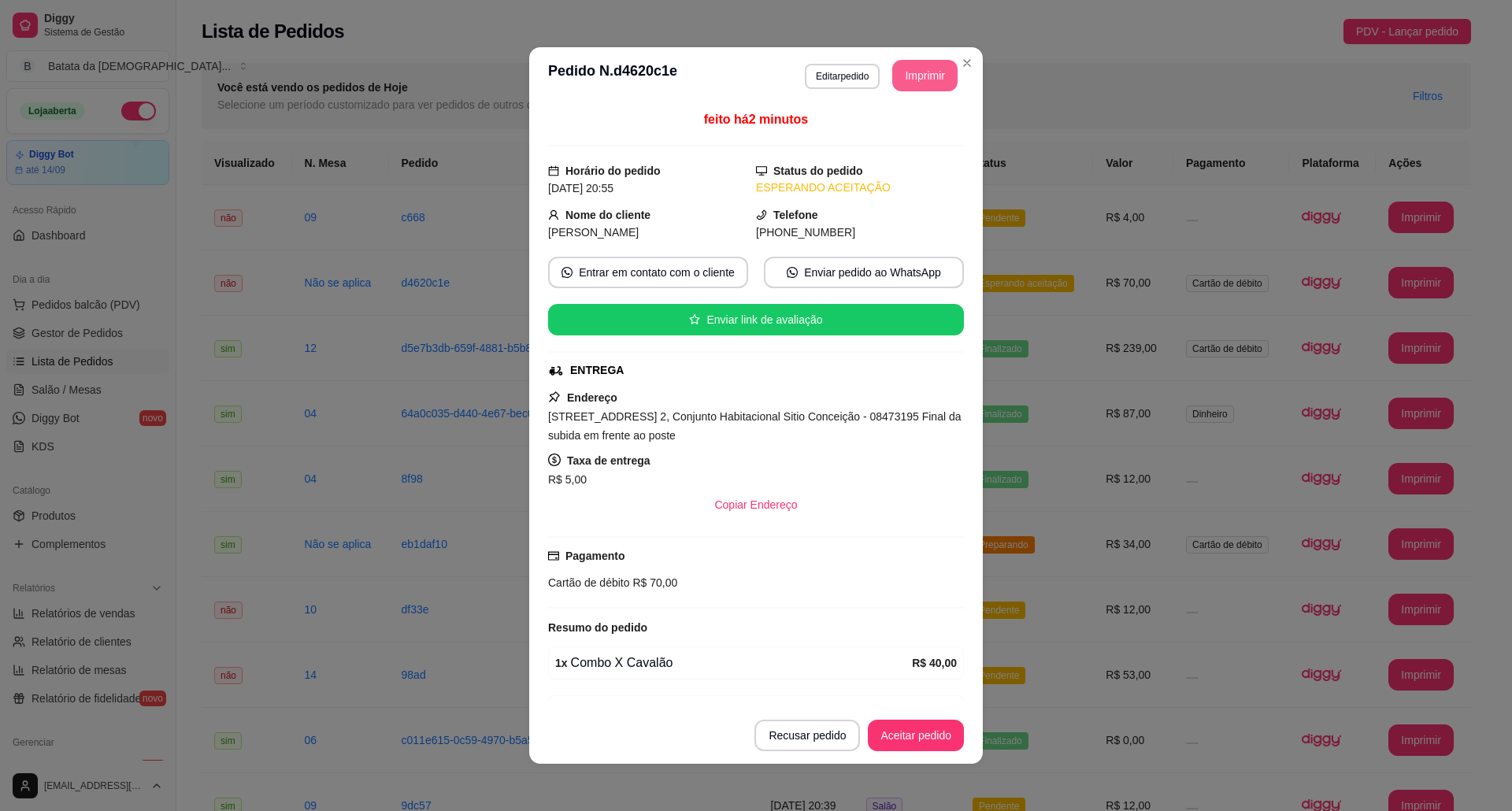
click at [907, 90] on button "Imprimir" at bounding box center [925, 76] width 65 height 32
drag, startPoint x: 506, startPoint y: 584, endPoint x: 0, endPoint y: 48, distance: 737.1
click at [385, 473] on div "**********" at bounding box center [756, 405] width 1512 height 811
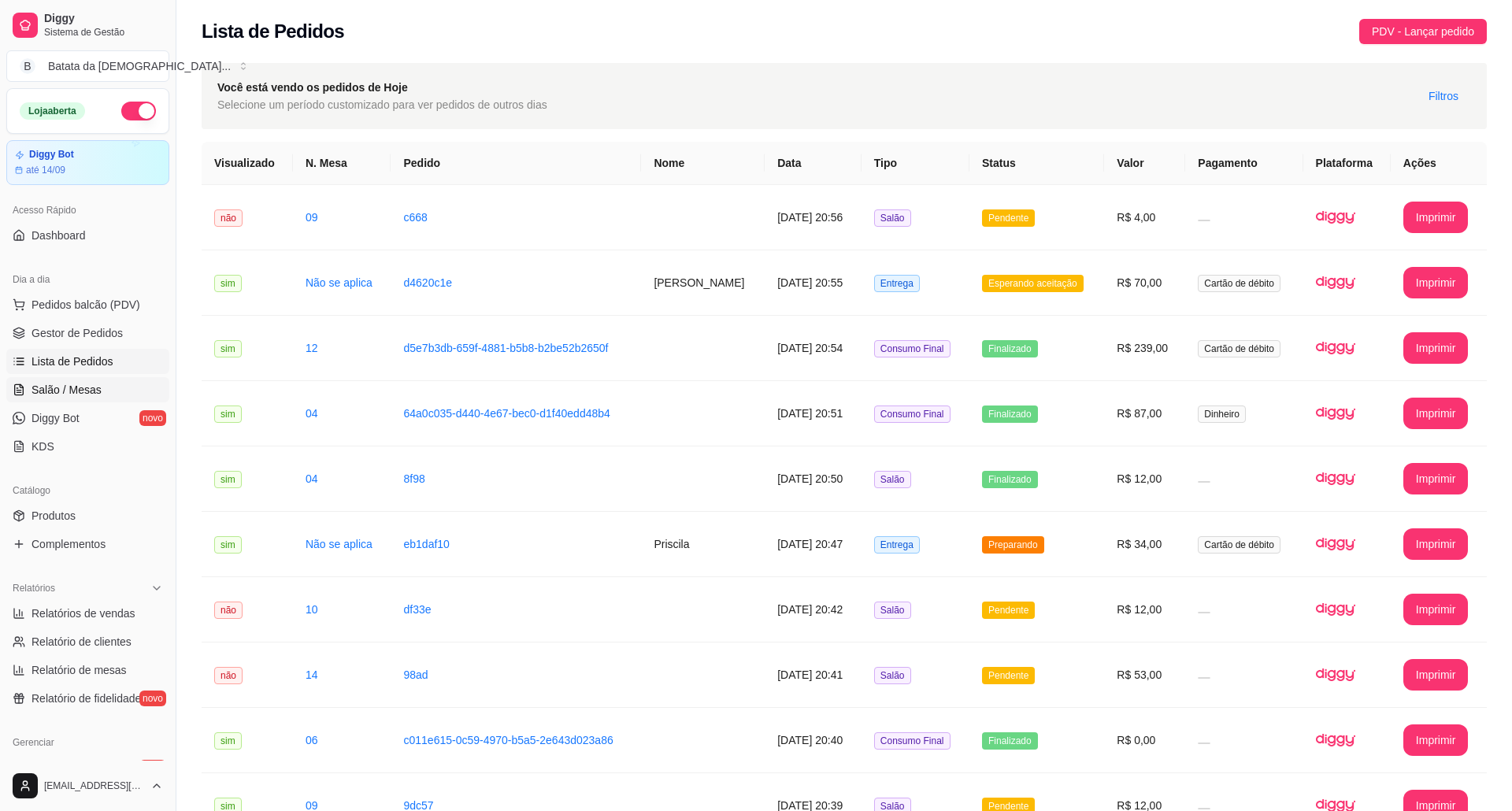
click at [102, 391] on link "Salão / Mesas" at bounding box center [88, 390] width 163 height 25
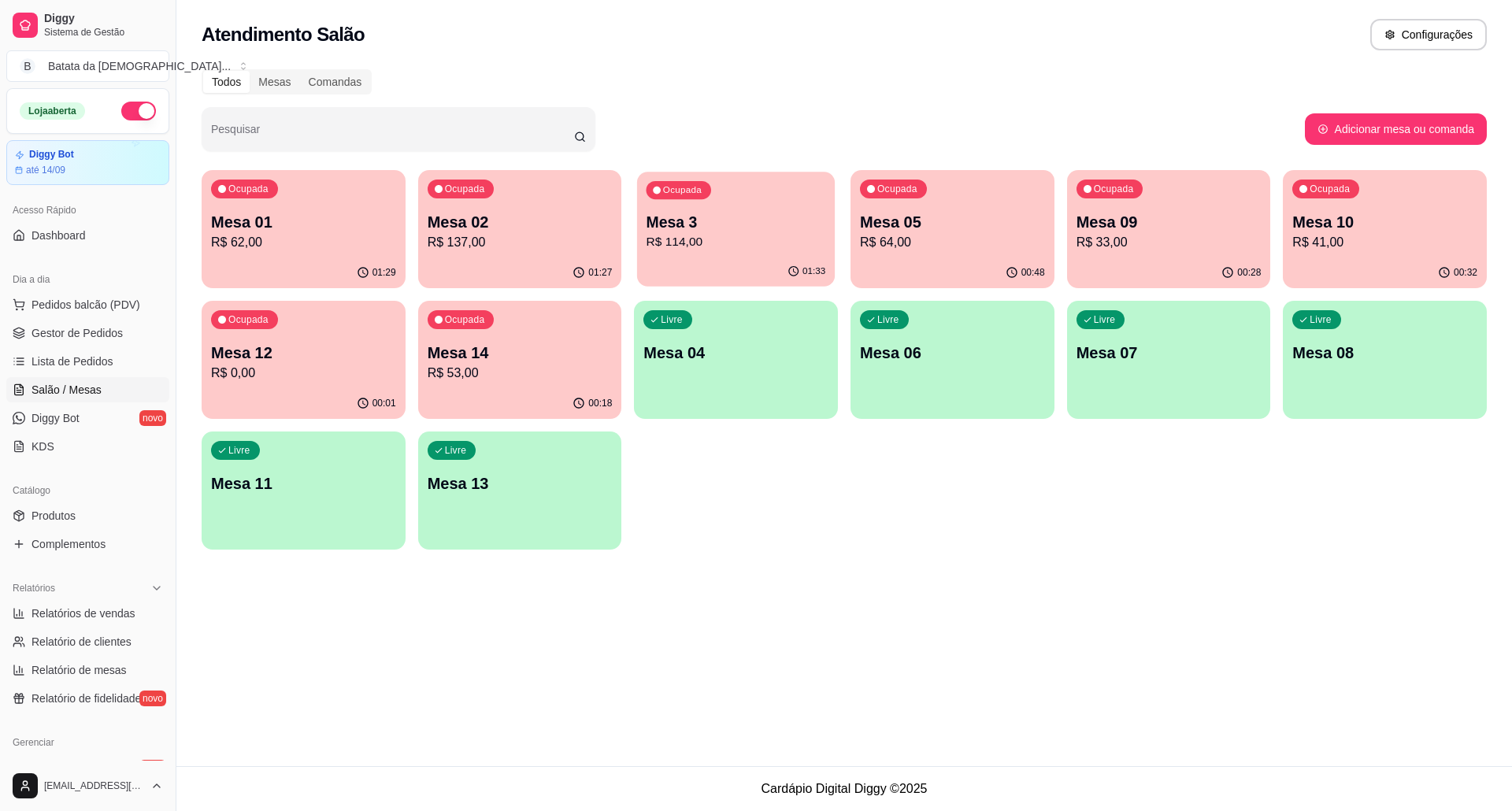
click at [658, 212] on p "Mesa 3" at bounding box center [736, 223] width 179 height 22
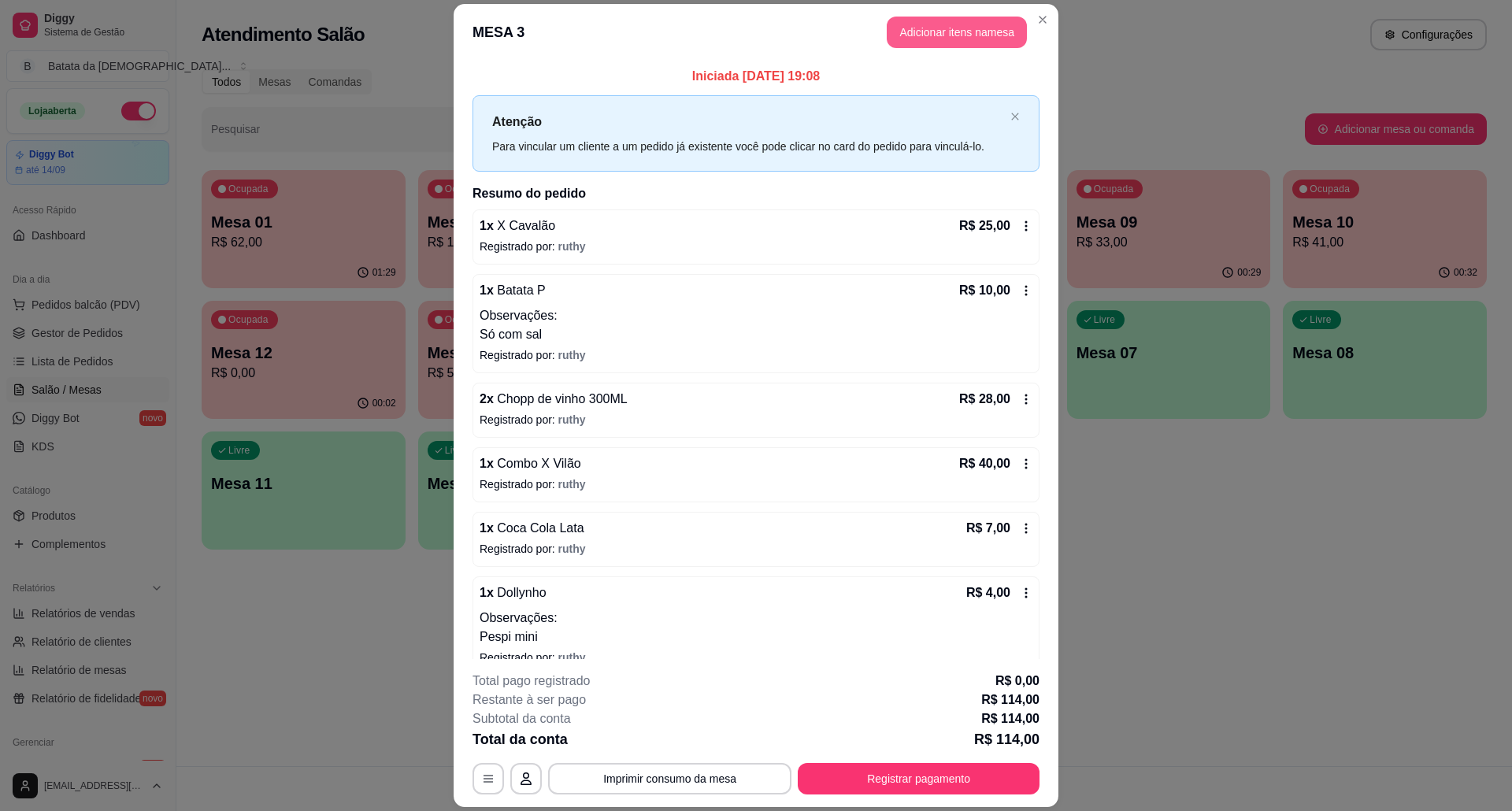
click at [940, 36] on button "Adicionar itens na mesa" at bounding box center [956, 33] width 140 height 32
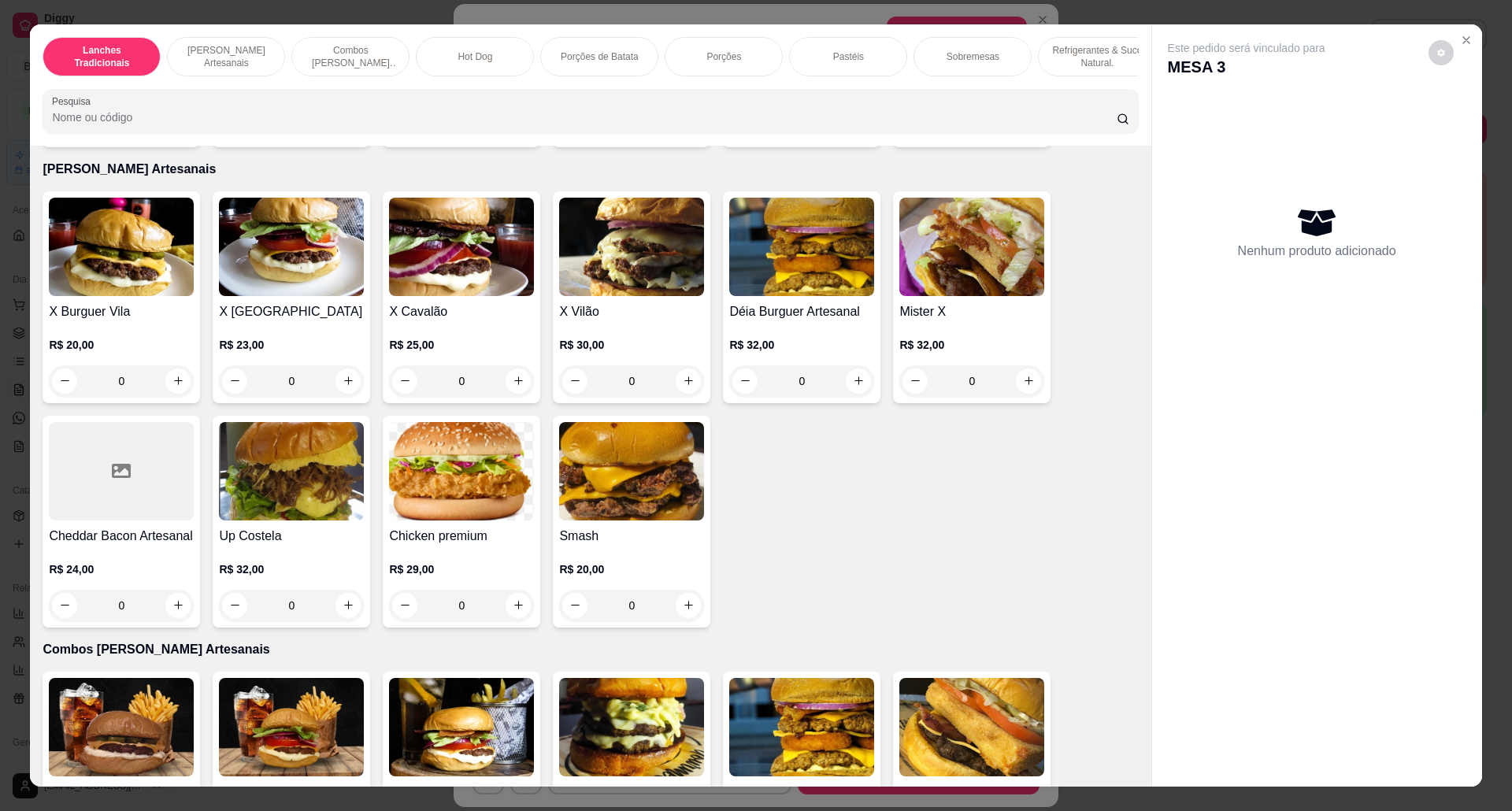
scroll to position [524, 0]
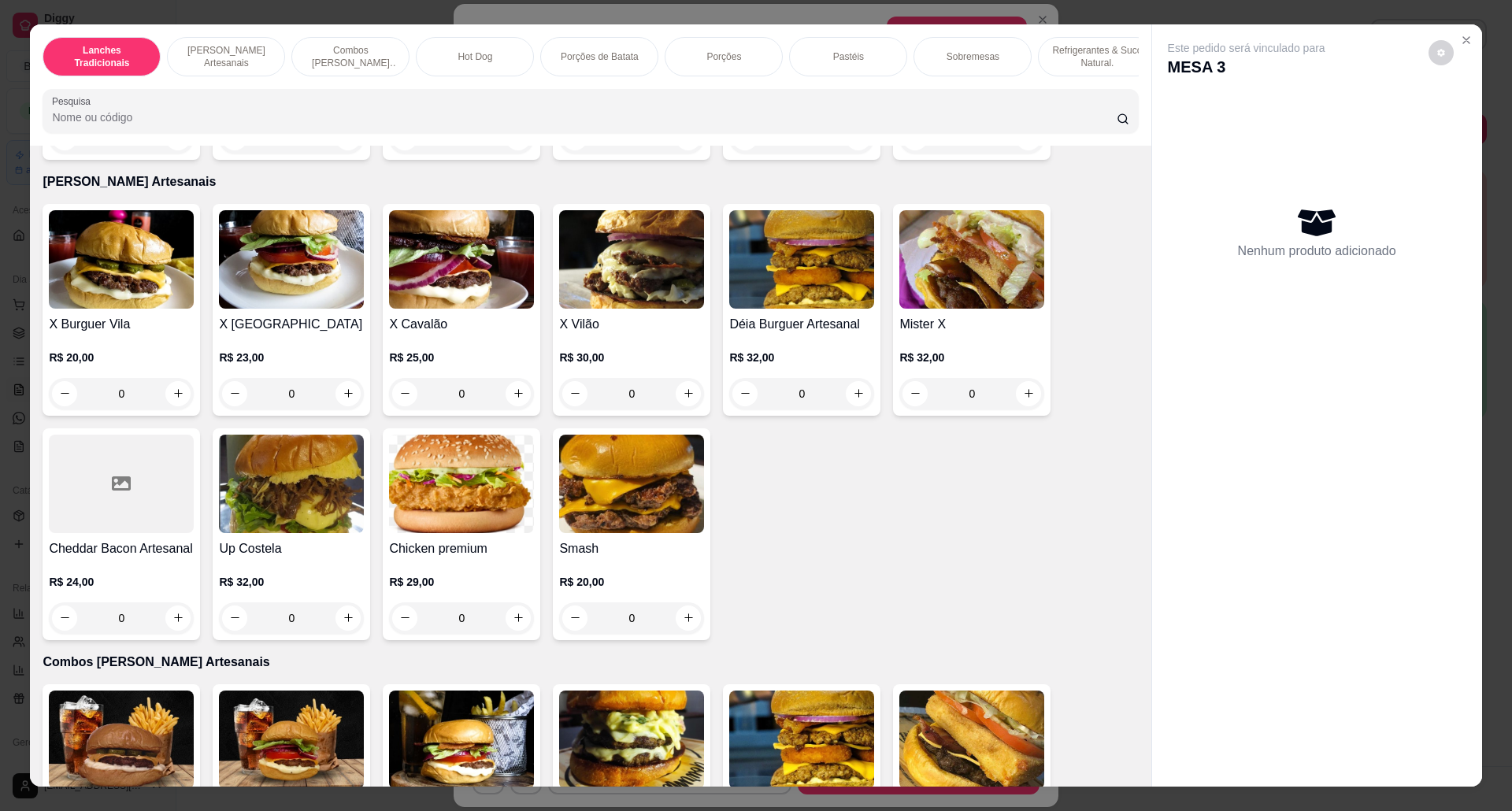
click at [507, 409] on div "0" at bounding box center [462, 394] width 145 height 32
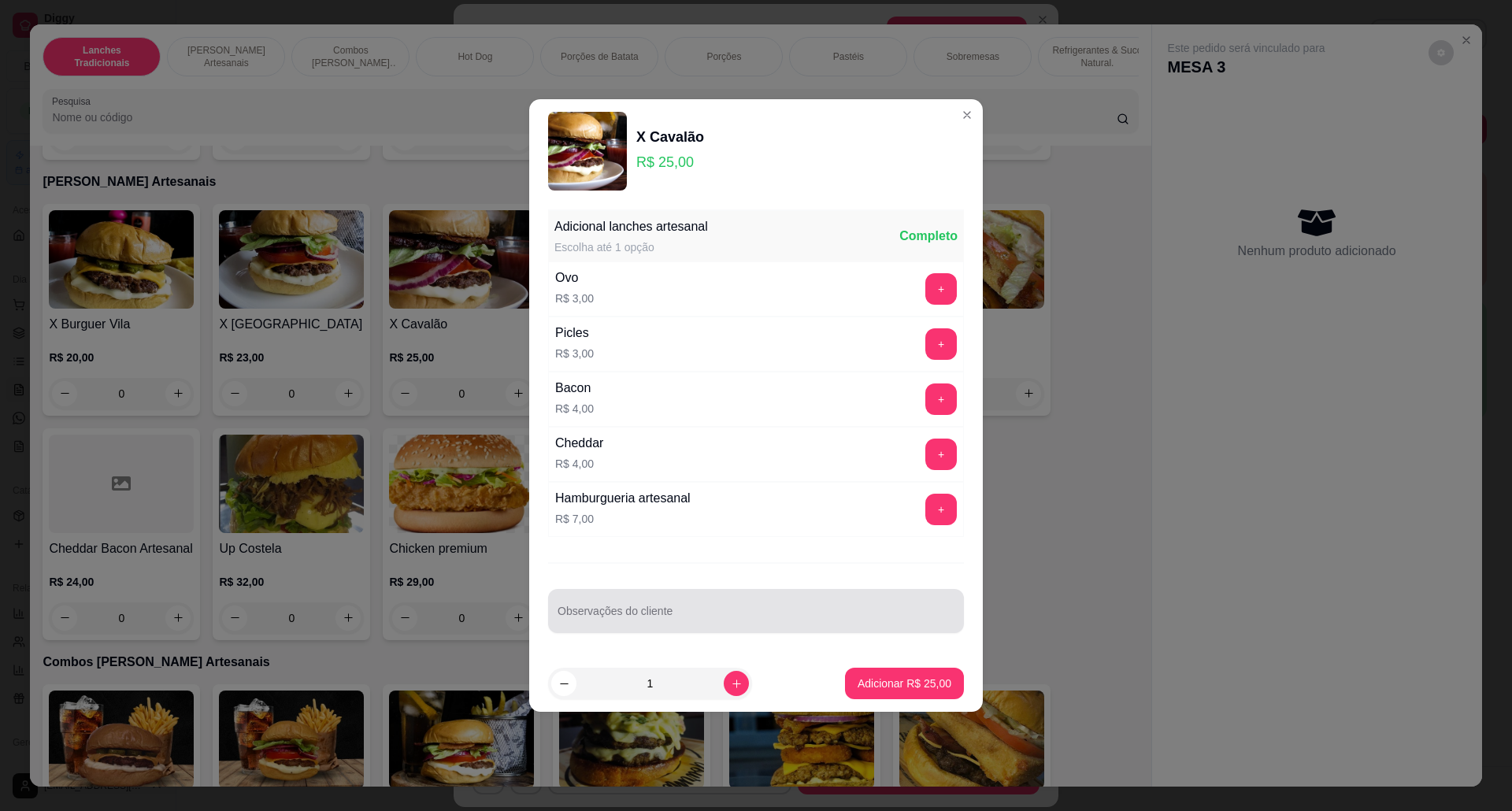
click at [863, 624] on input "Observações do cliente" at bounding box center [756, 617] width 397 height 16
type input "viagem"
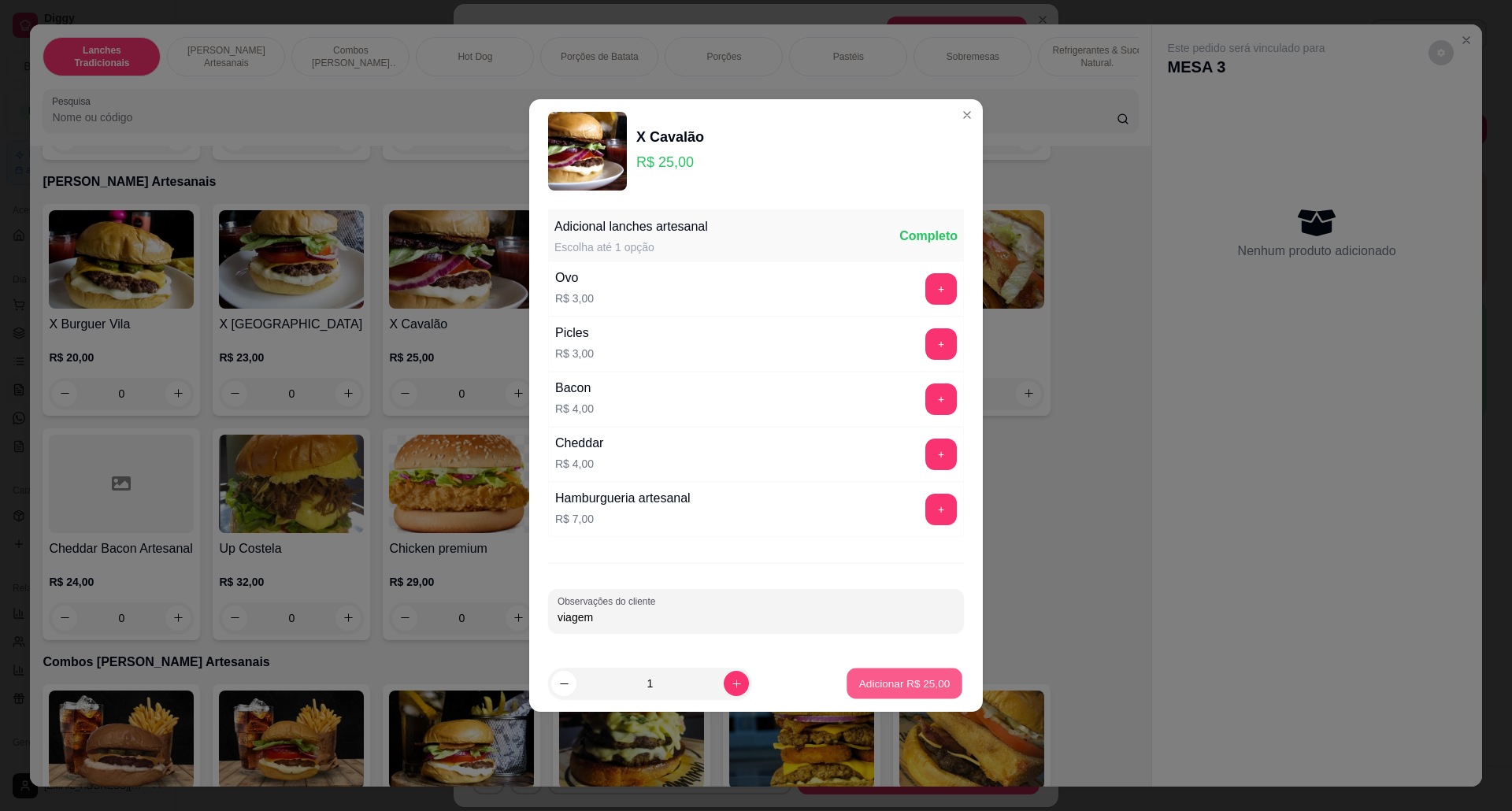
click at [882, 697] on button "Adicionar R$ 25,00" at bounding box center [904, 683] width 116 height 31
click at [876, 695] on div "Item avulso Lanches Tradicionais Cheddar bacon R$ 15,00 0 Cheddar Burguer R$ 13…" at bounding box center [590, 466] width 1120 height 641
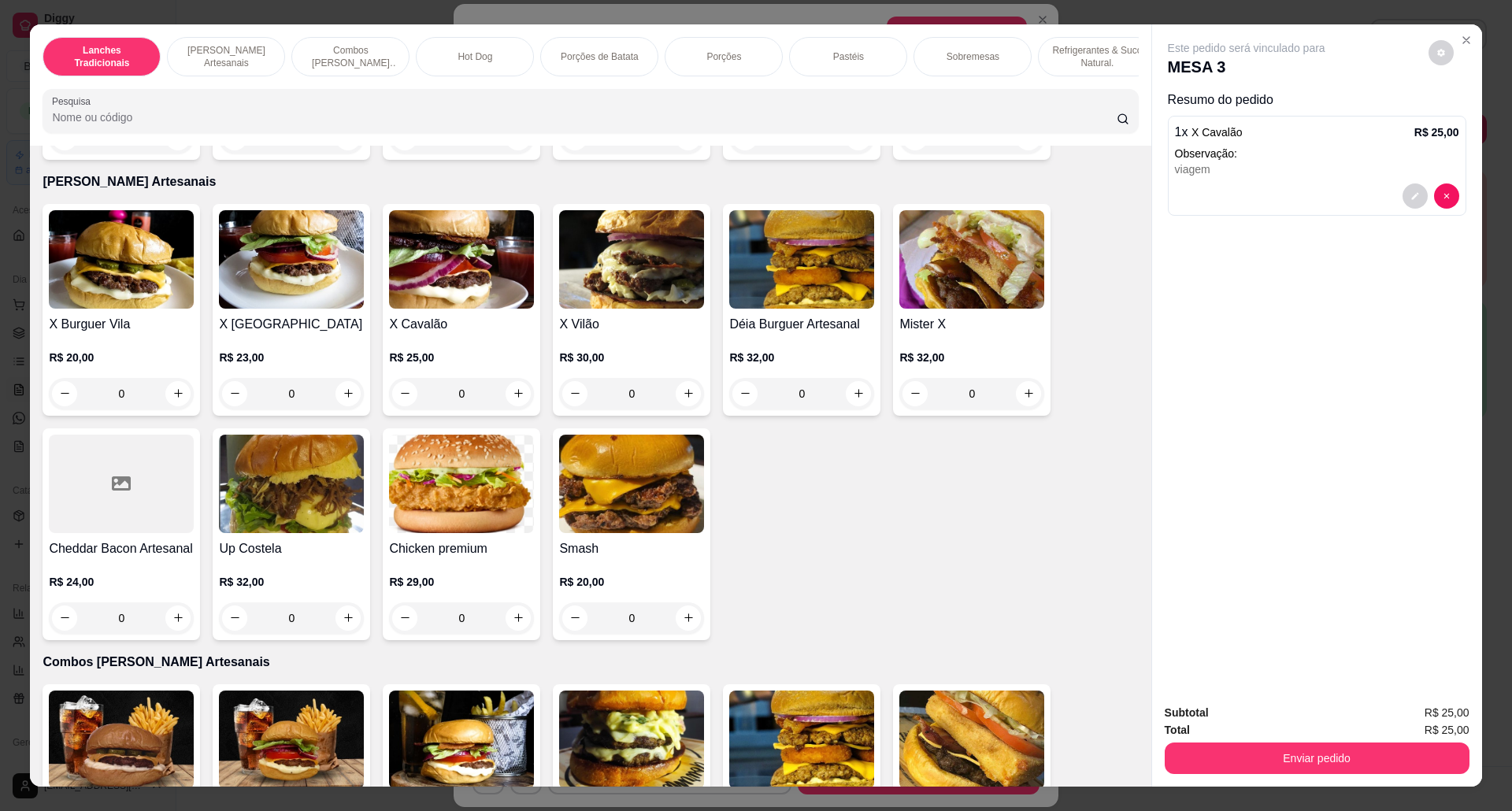
click at [1240, 741] on div "Enviar pedido" at bounding box center [1317, 756] width 305 height 36
click at [1257, 752] on button "Enviar pedido" at bounding box center [1317, 758] width 305 height 32
click at [1402, 723] on button "Sim, quero registrar" at bounding box center [1412, 721] width 117 height 30
click at [1260, 763] on button "Enviar pedido" at bounding box center [1315, 758] width 295 height 31
click at [1273, 728] on button "Não registrar e enviar pedido" at bounding box center [1262, 720] width 159 height 29
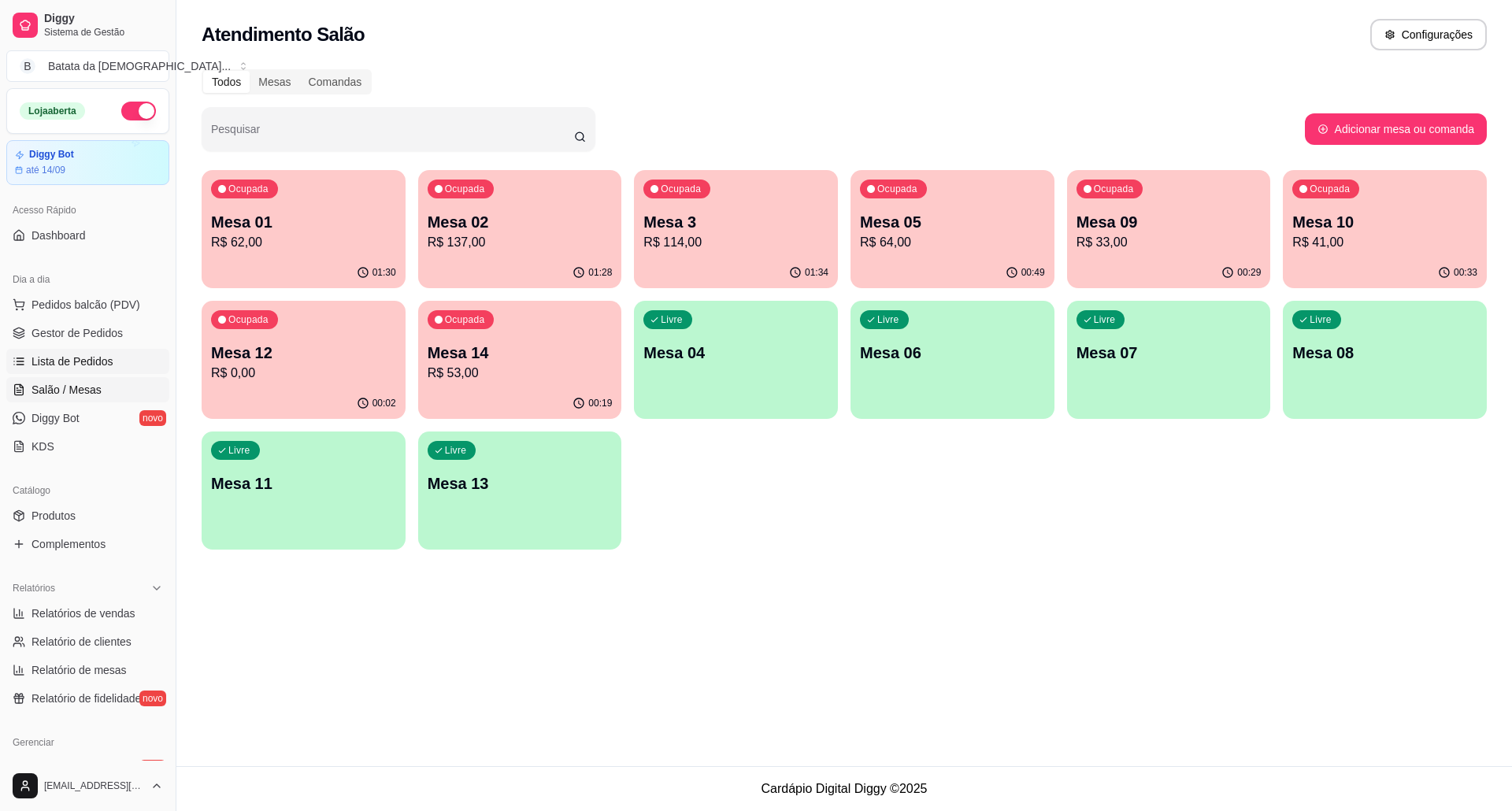
click at [52, 366] on span "Lista de Pedidos" at bounding box center [72, 361] width 82 height 16
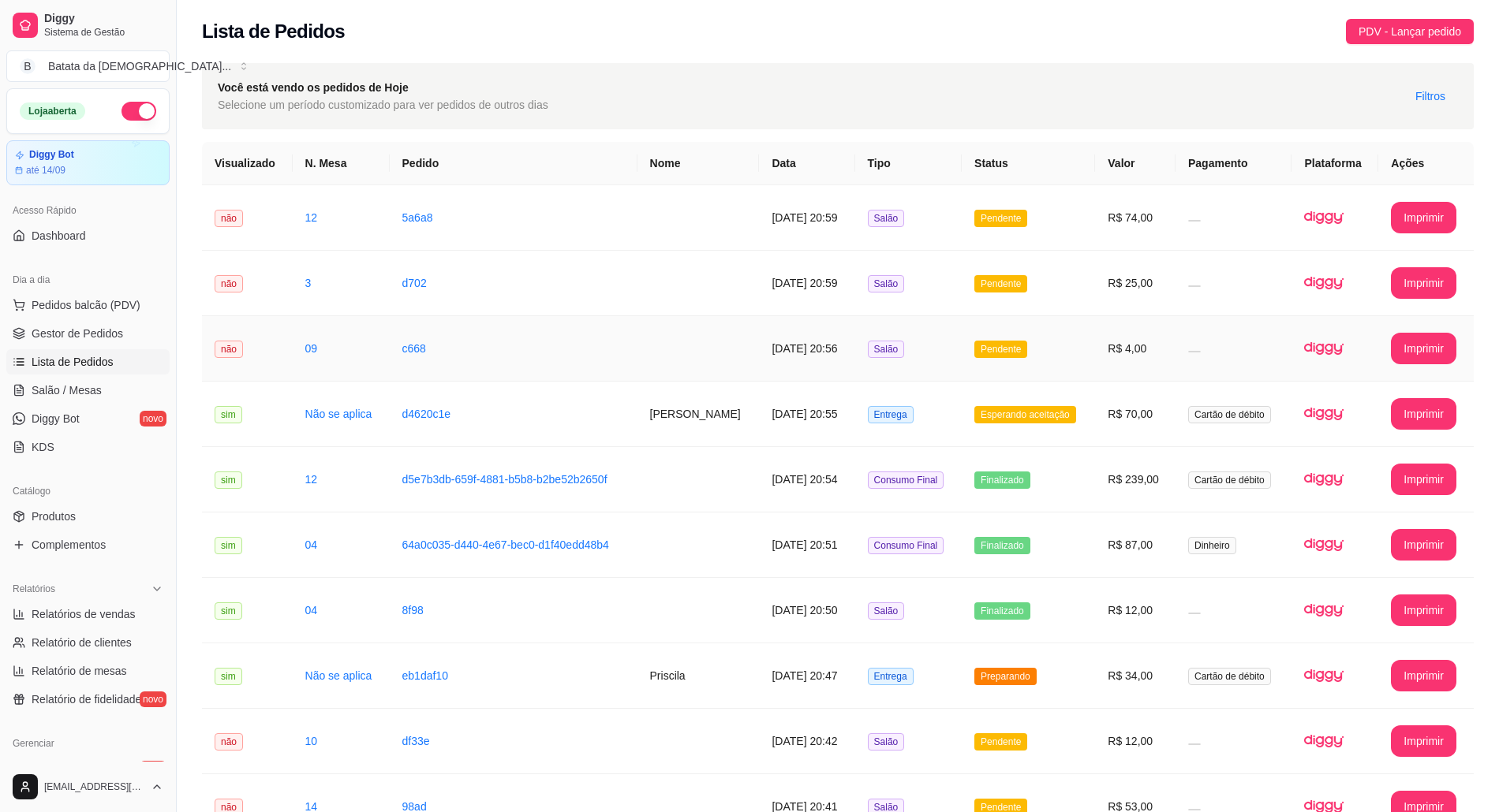
click at [759, 320] on td "16/08/2025 às 20:56" at bounding box center [806, 349] width 95 height 65
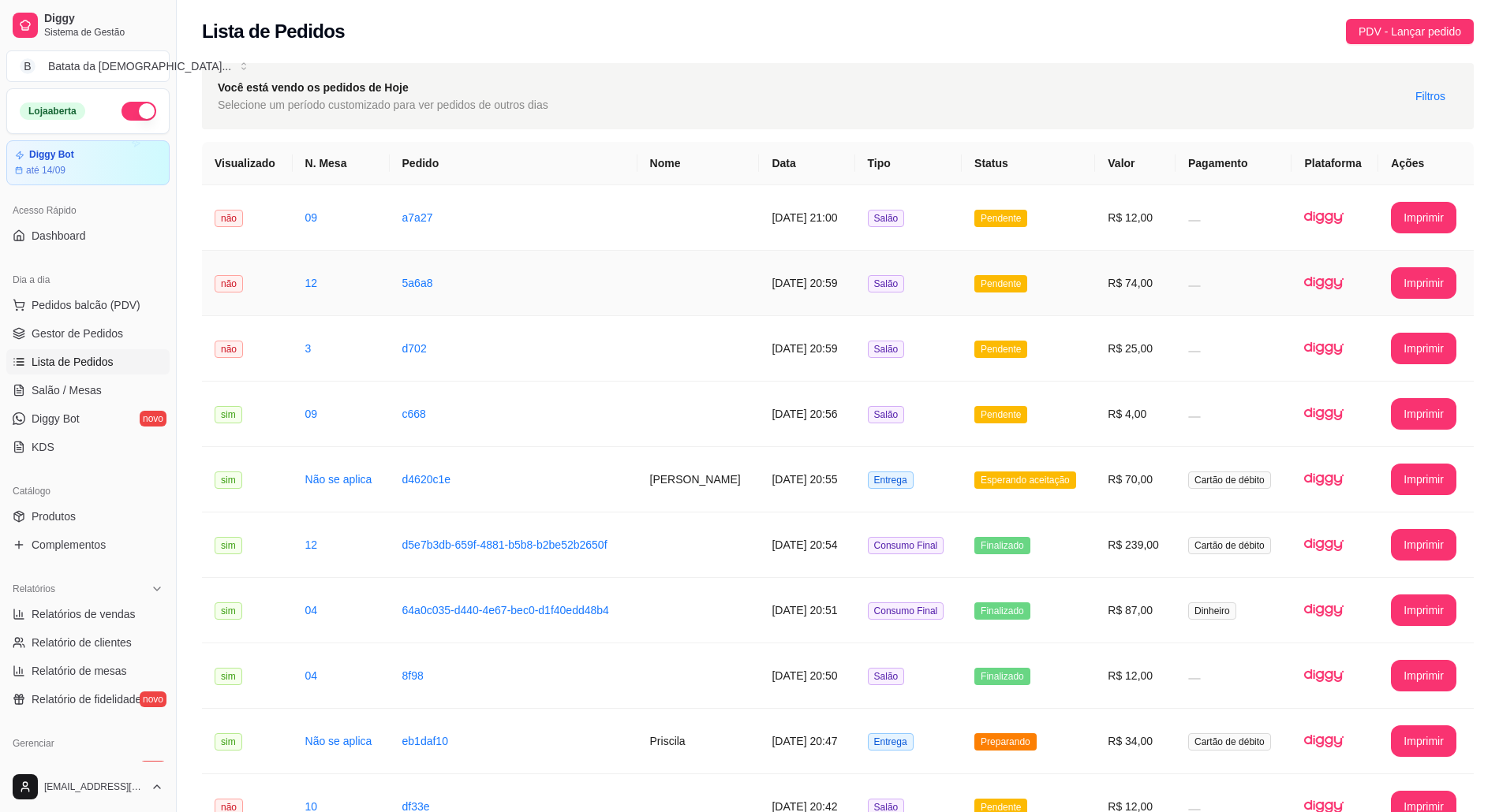
click at [978, 262] on td "Pendente" at bounding box center [1028, 284] width 134 height 65
click at [1143, 228] on td "R$ 12,00" at bounding box center [1135, 218] width 80 height 65
click at [1022, 351] on span "Pendente" at bounding box center [1000, 349] width 53 height 18
click at [1115, 202] on td "R$ 12,00" at bounding box center [1135, 218] width 80 height 65
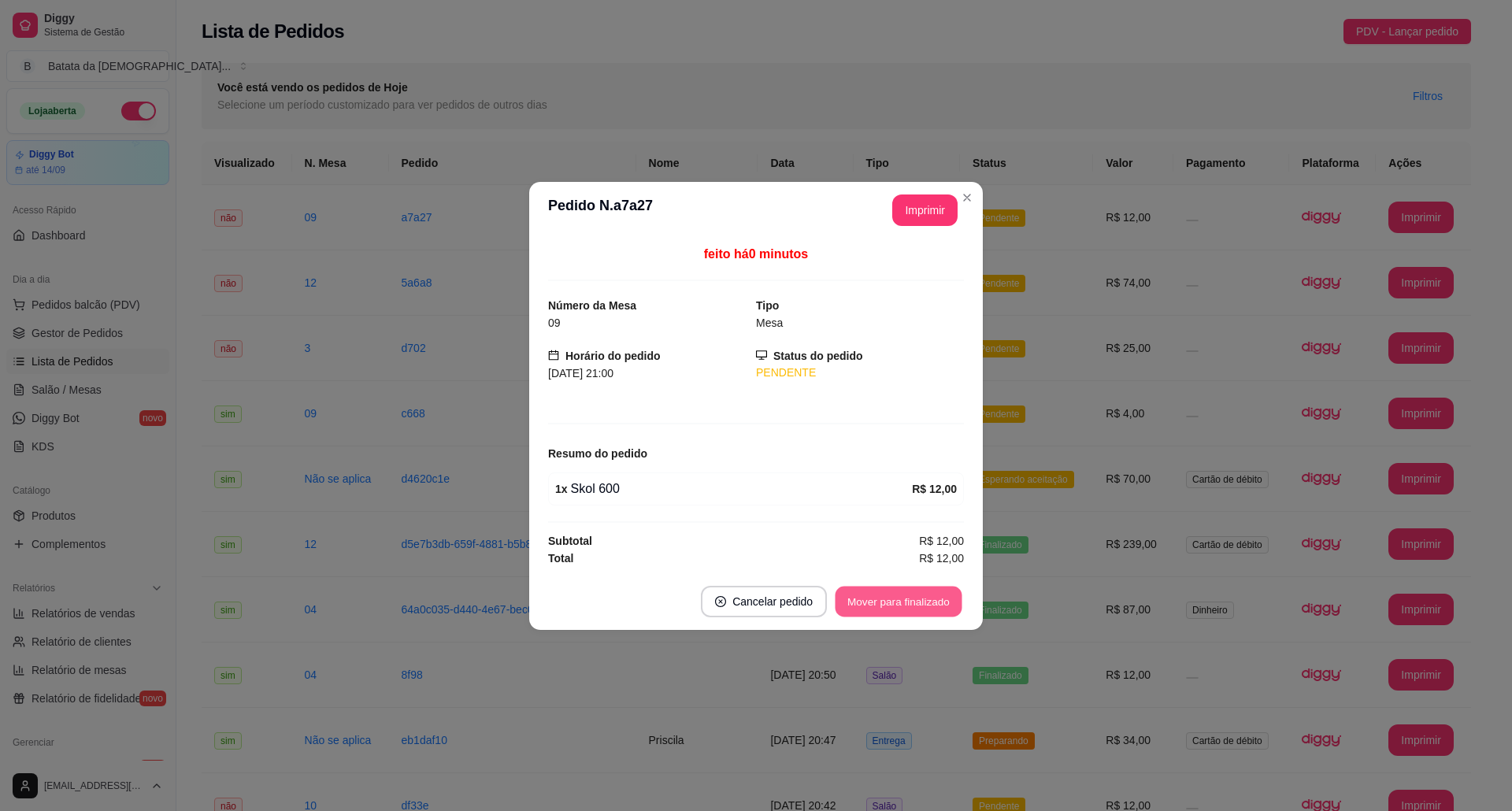
click at [933, 591] on button "Mover para finalizado" at bounding box center [899, 601] width 127 height 31
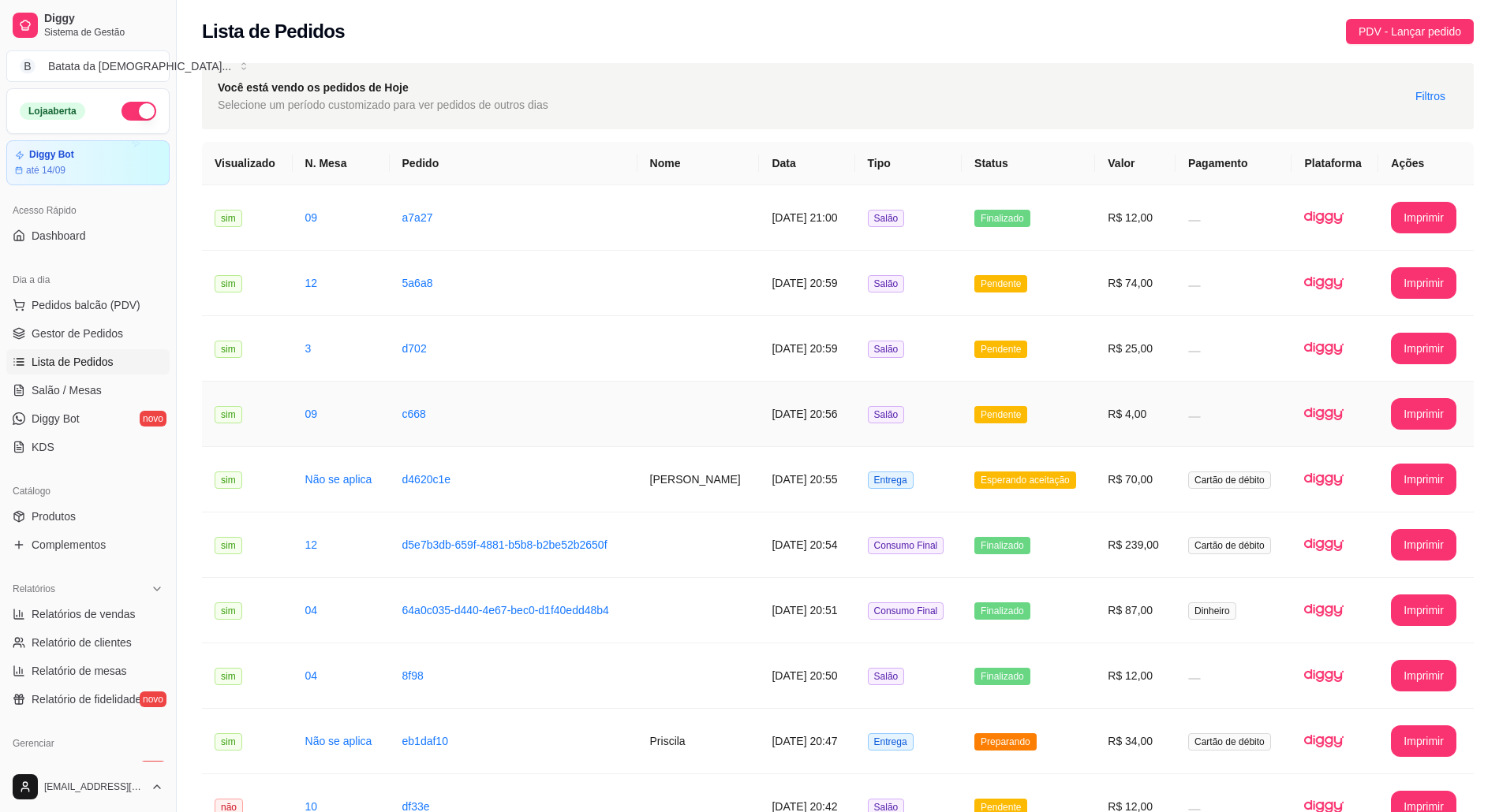
click at [1055, 395] on td "Pendente" at bounding box center [1028, 414] width 134 height 65
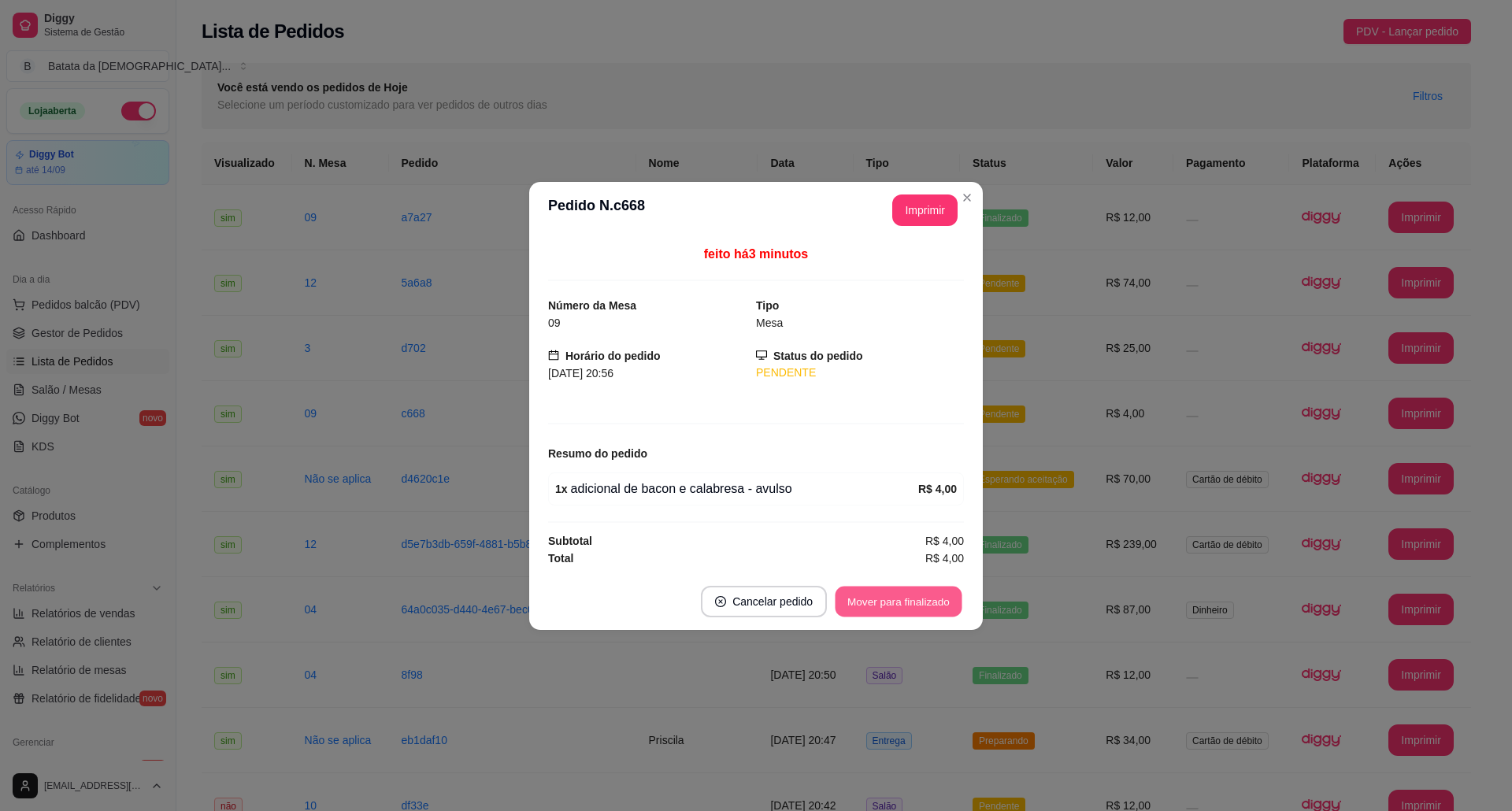
click at [941, 589] on button "Mover para finalizado" at bounding box center [899, 601] width 127 height 31
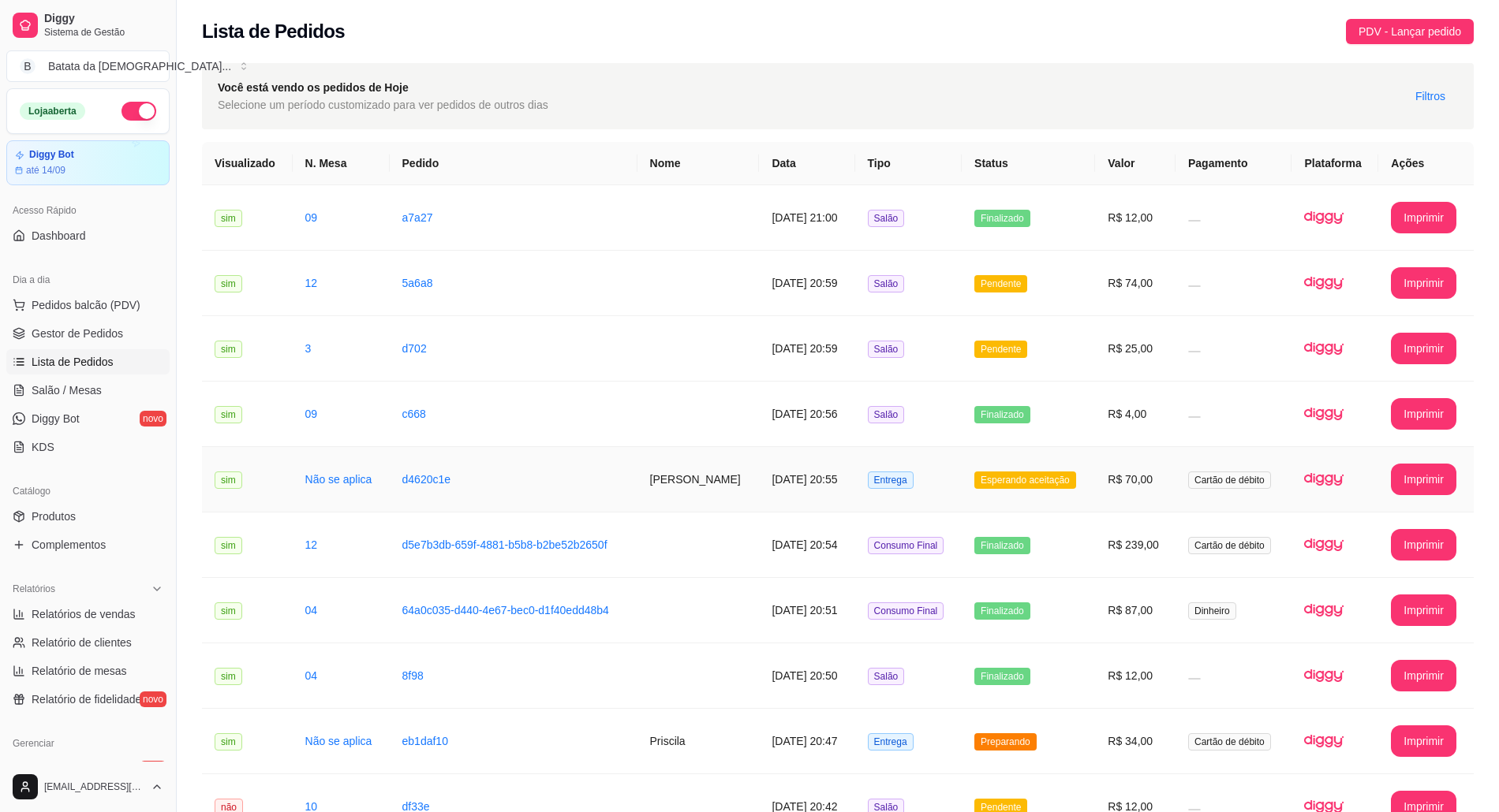
click at [1007, 489] on span "Esperando aceitação" at bounding box center [1025, 480] width 102 height 18
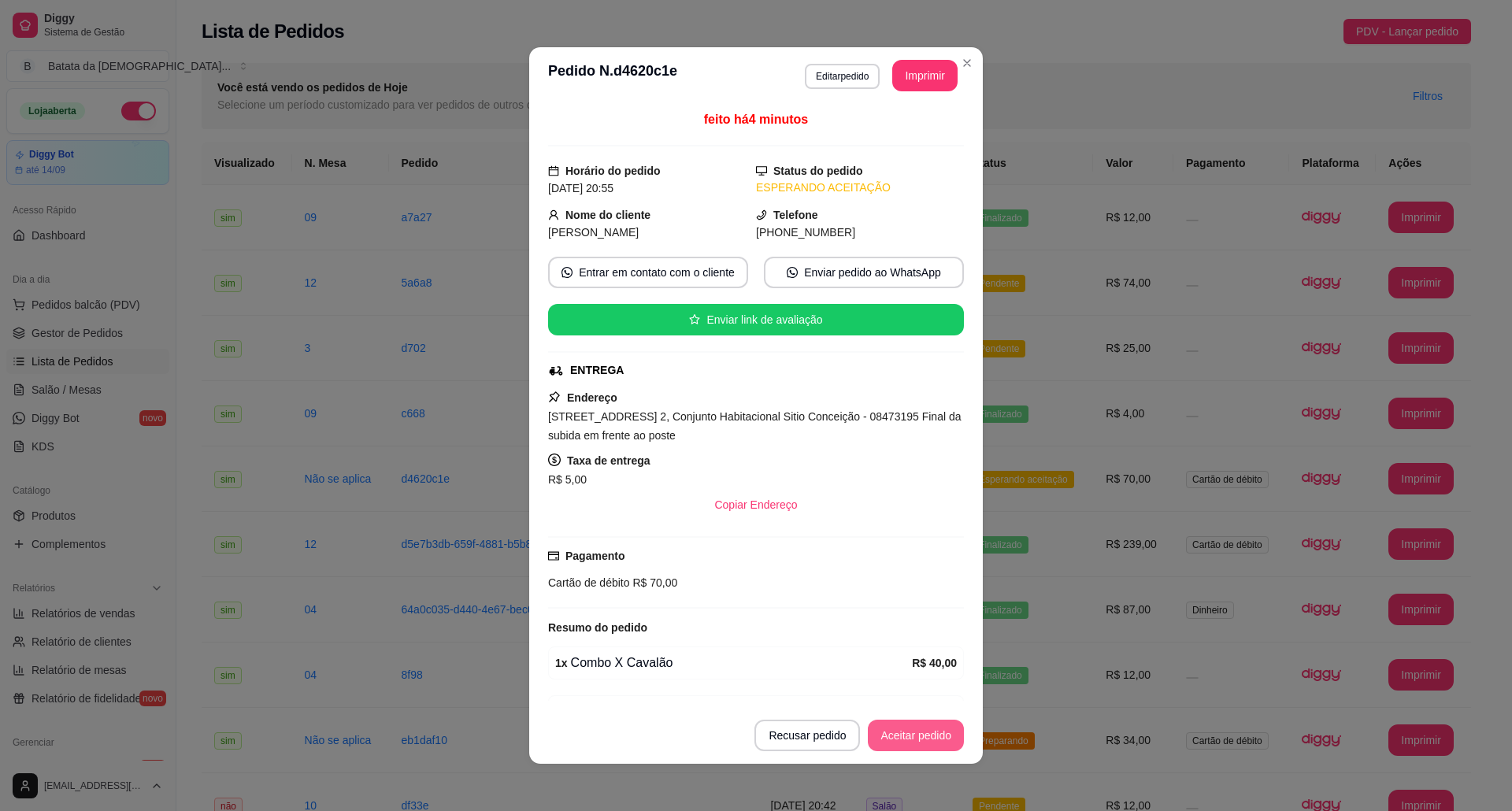
click at [905, 747] on button "Aceitar pedido" at bounding box center [915, 736] width 96 height 32
click at [905, 747] on div "Recusar pedido Aceitar pedido" at bounding box center [836, 736] width 253 height 32
click at [905, 747] on button "Mover para preparo" at bounding box center [902, 736] width 122 height 32
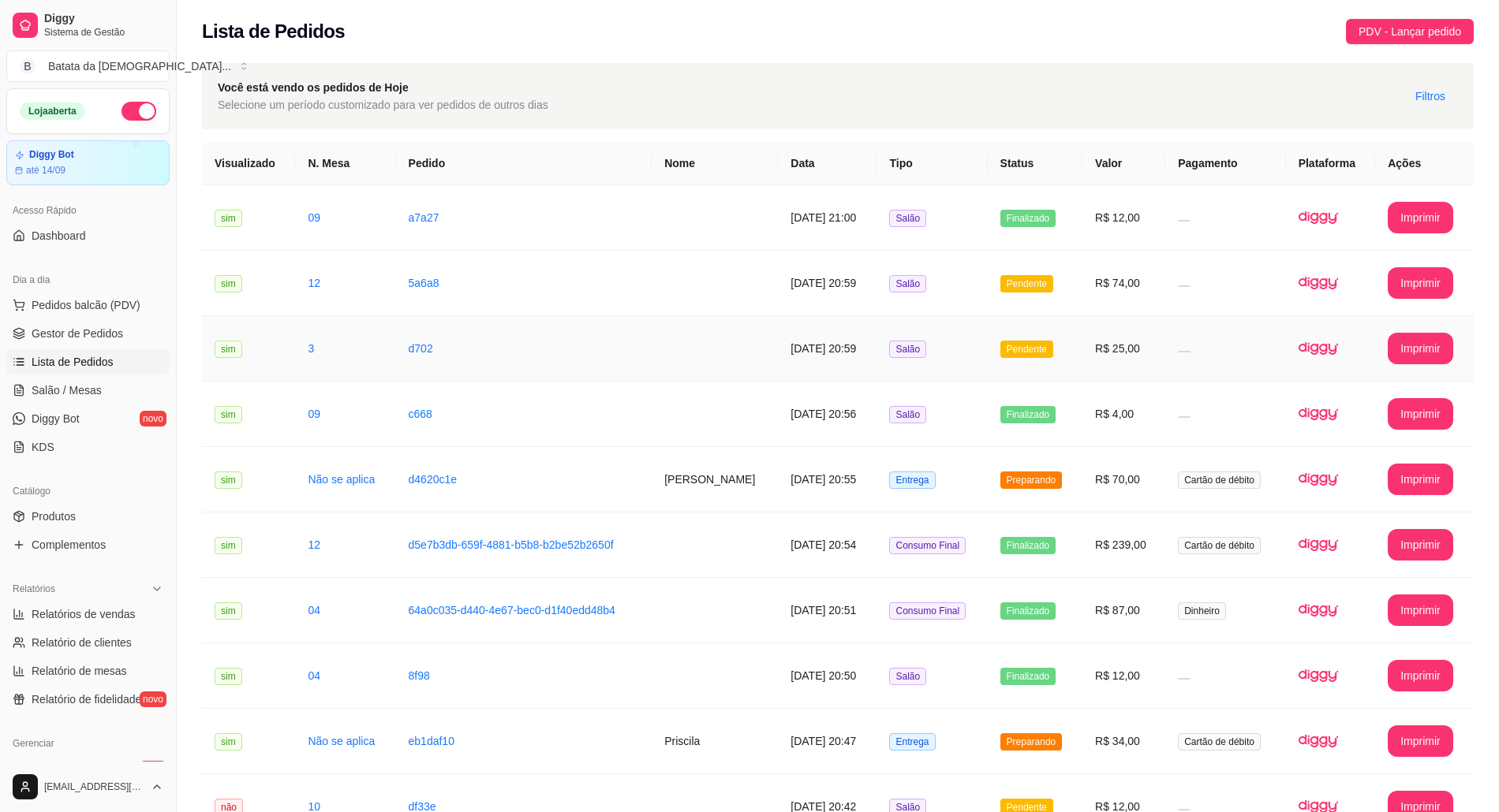
click at [1040, 351] on span "Pendente" at bounding box center [1026, 349] width 53 height 18
click at [934, 175] on th "Tipo" at bounding box center [931, 164] width 110 height 43
click at [1070, 328] on td "Pendente" at bounding box center [1035, 349] width 95 height 65
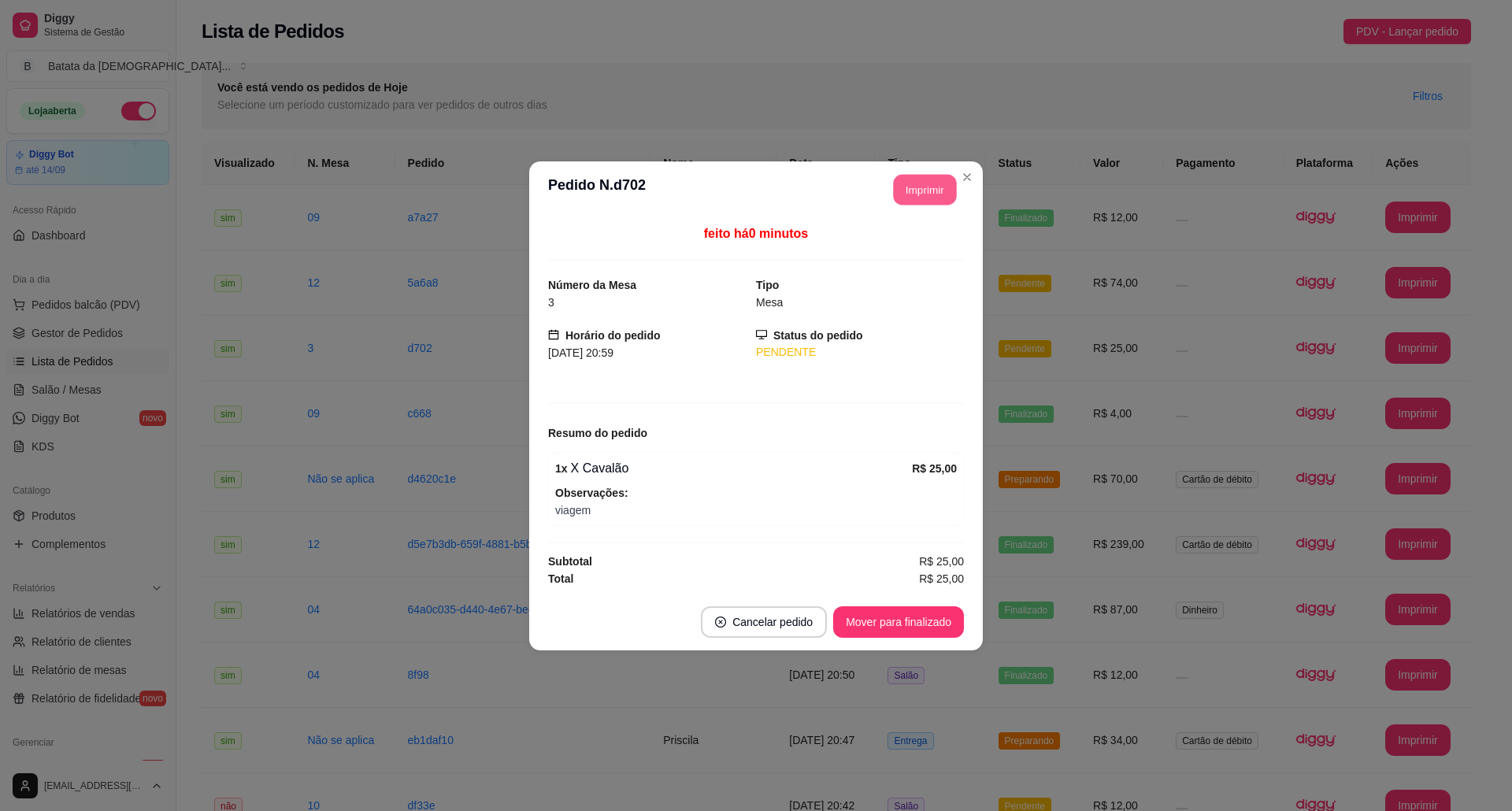
click at [923, 196] on button "Imprimir" at bounding box center [926, 189] width 63 height 31
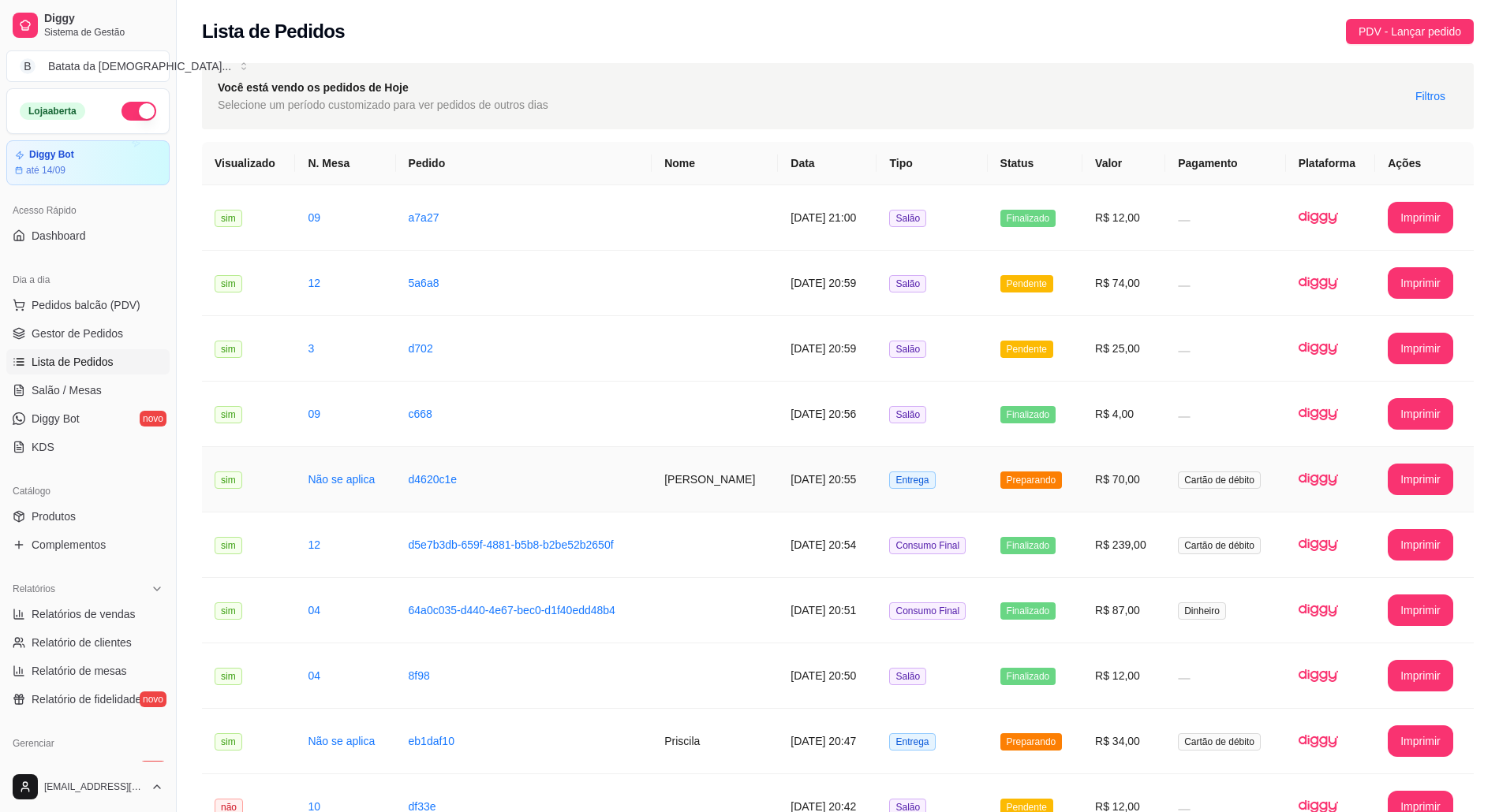
click at [1003, 481] on td "Preparando" at bounding box center [1035, 480] width 95 height 65
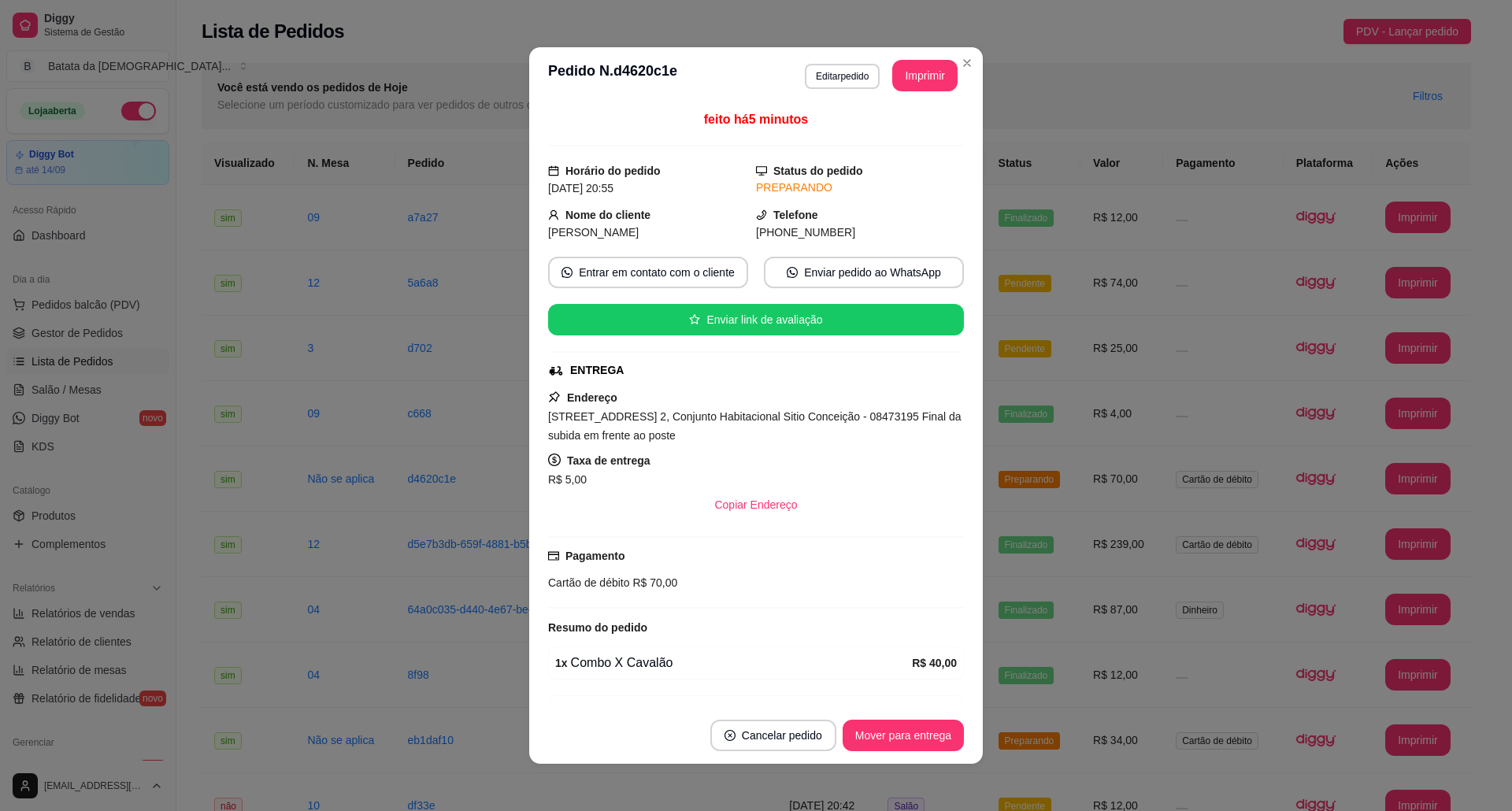
click at [924, 58] on header "**********" at bounding box center [756, 76] width 453 height 57
click at [924, 61] on header "**********" at bounding box center [756, 76] width 453 height 57
click at [921, 90] on button "Imprimir" at bounding box center [925, 76] width 65 height 32
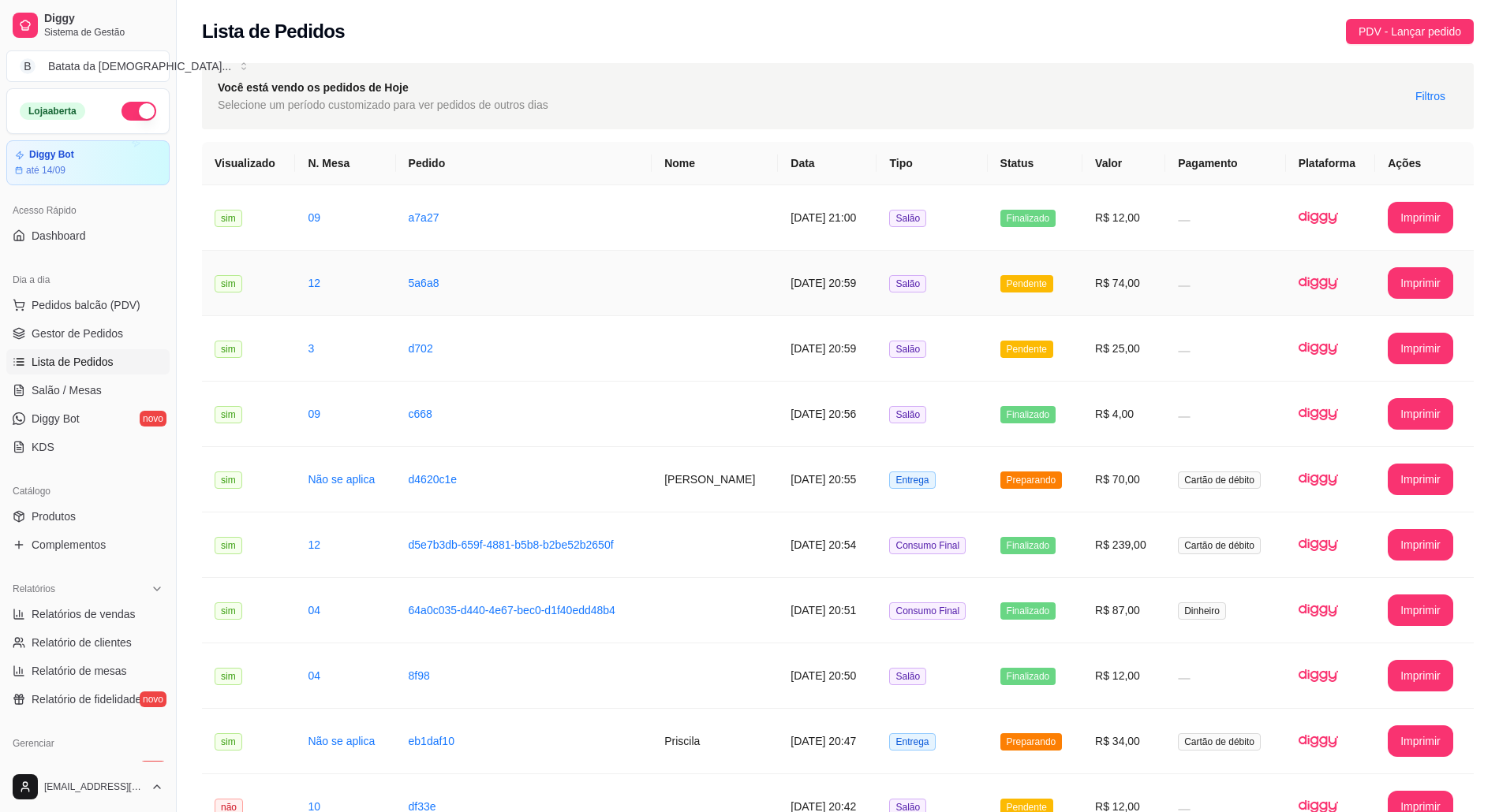
click at [861, 282] on td "16/08/2025 às 20:59" at bounding box center [827, 284] width 98 height 65
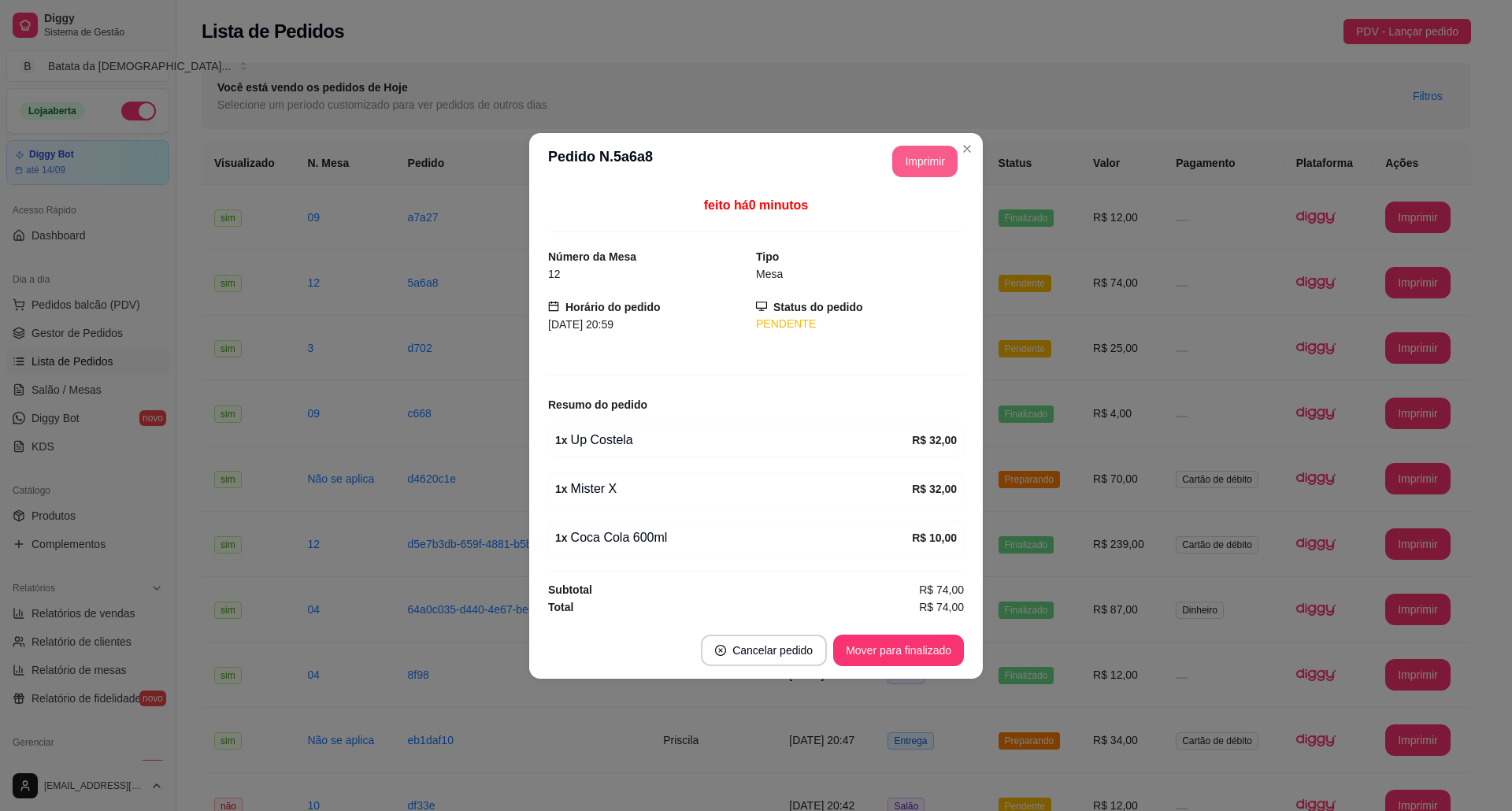
click at [952, 159] on button "Imprimir" at bounding box center [925, 162] width 65 height 32
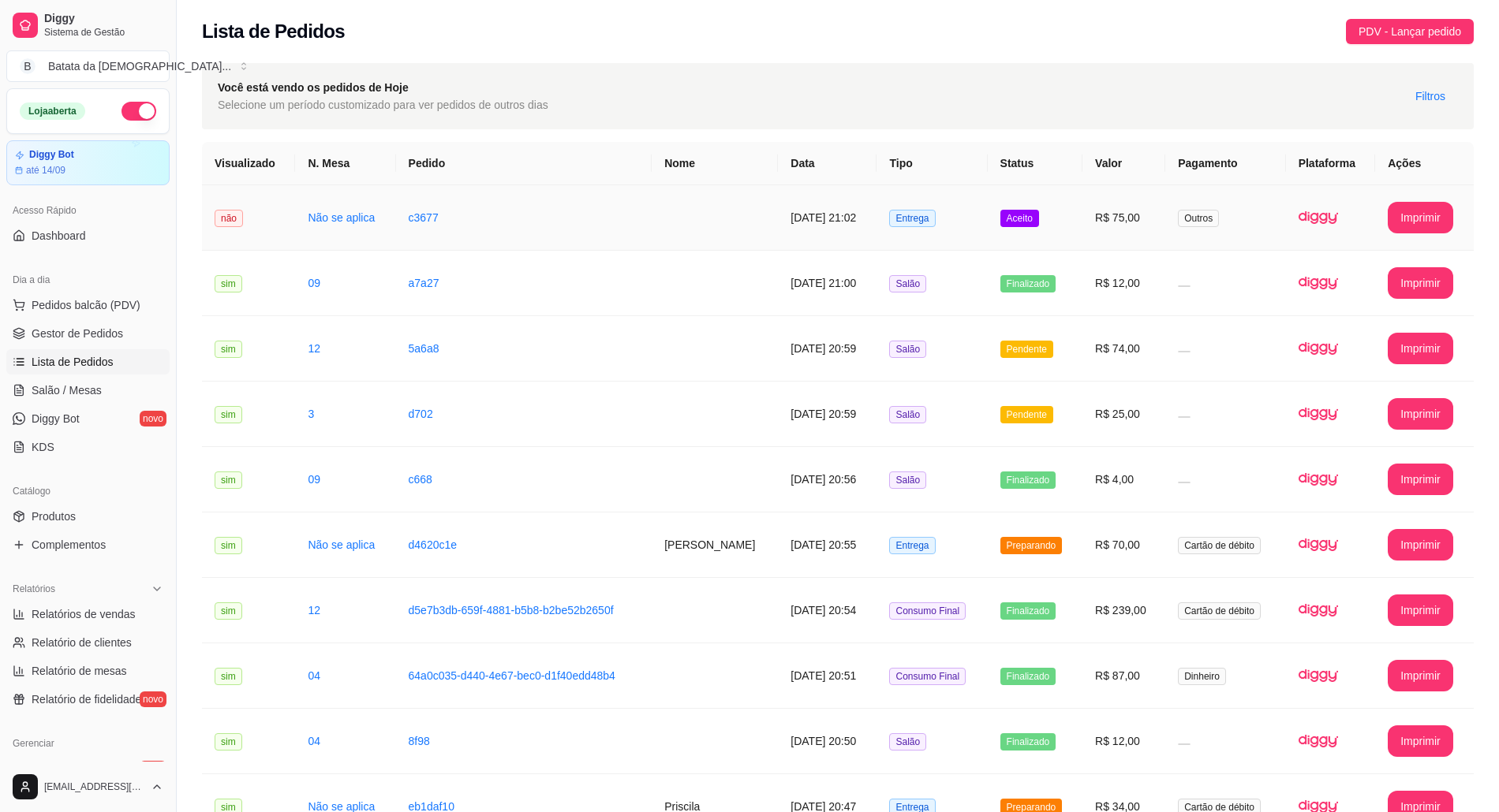
click at [961, 206] on td "Entrega" at bounding box center [931, 218] width 110 height 65
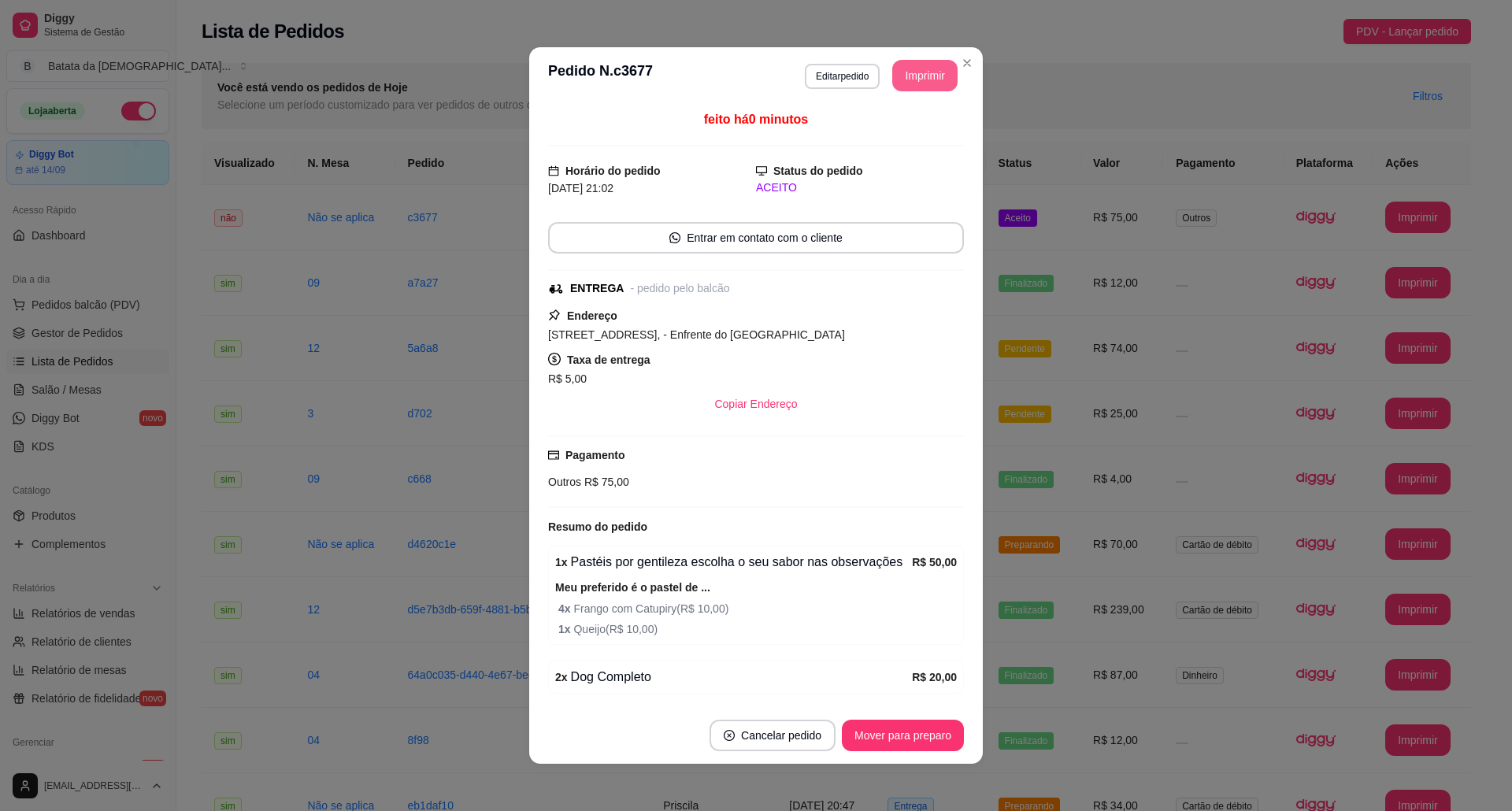
click at [897, 82] on button "Imprimir" at bounding box center [925, 76] width 65 height 32
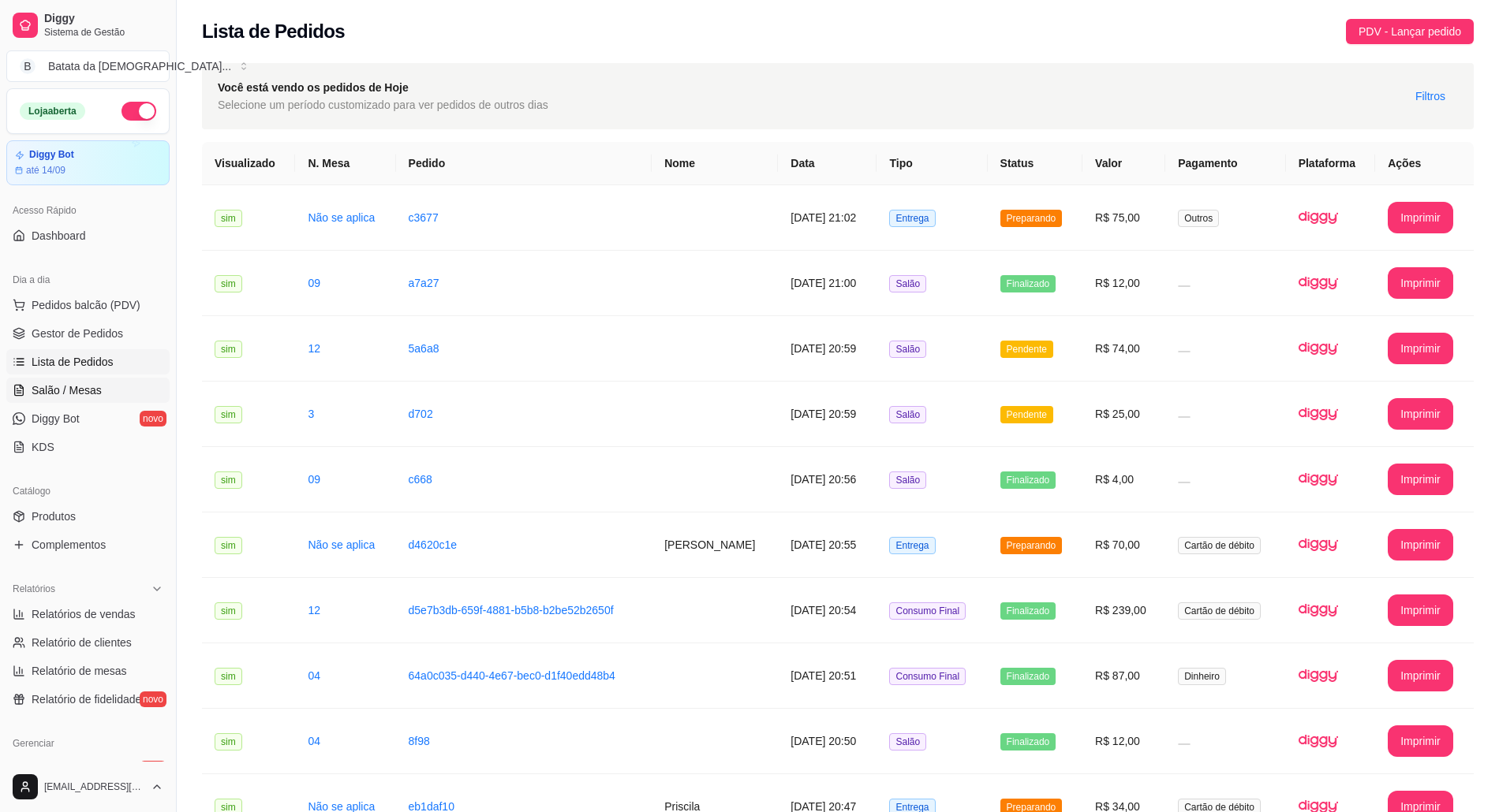
click at [102, 391] on link "Salão / Mesas" at bounding box center [88, 391] width 164 height 25
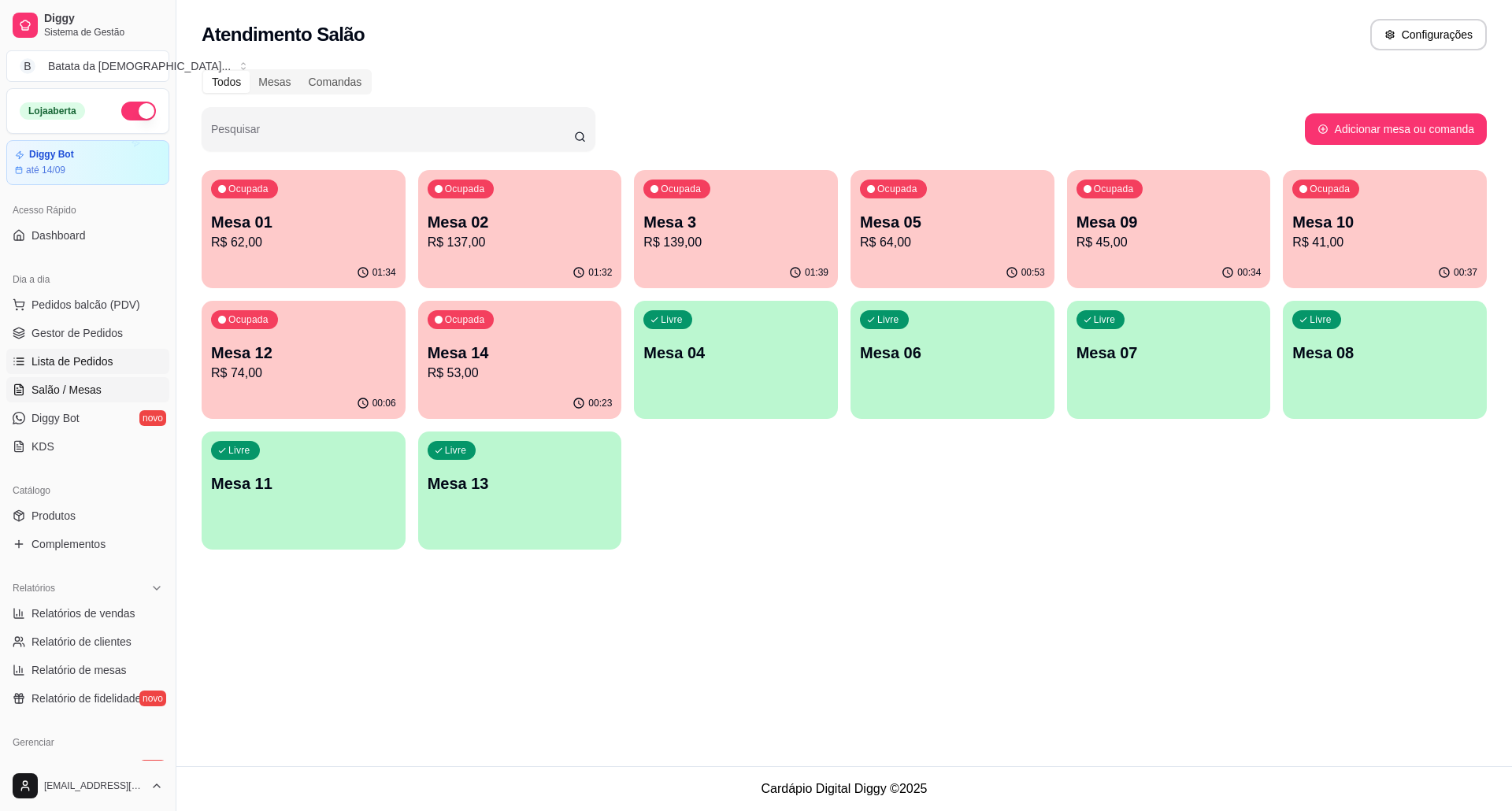
click at [22, 372] on link "Lista de Pedidos" at bounding box center [88, 362] width 163 height 25
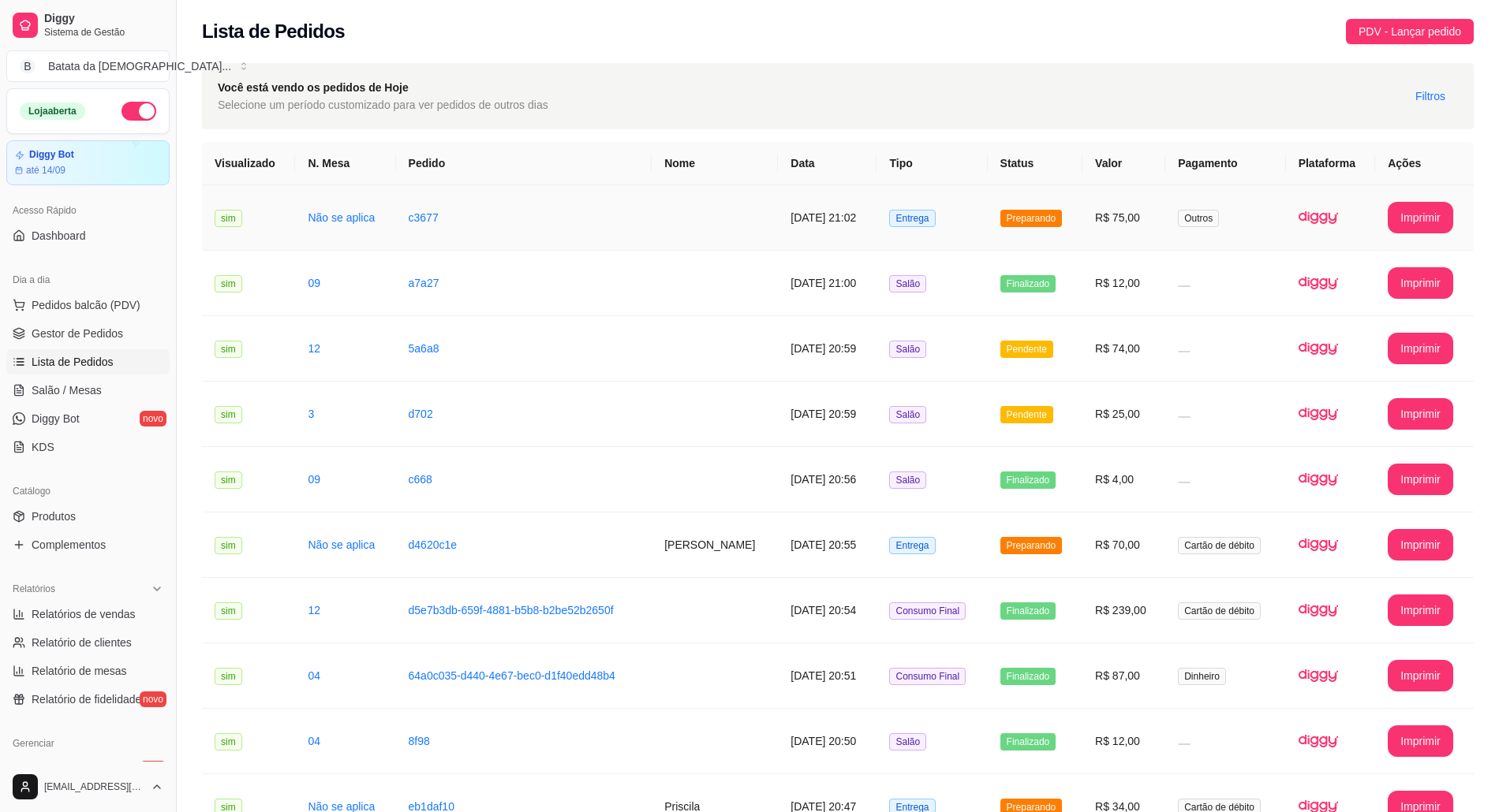
click at [1113, 212] on td "R$ 75,00" at bounding box center [1123, 218] width 83 height 65
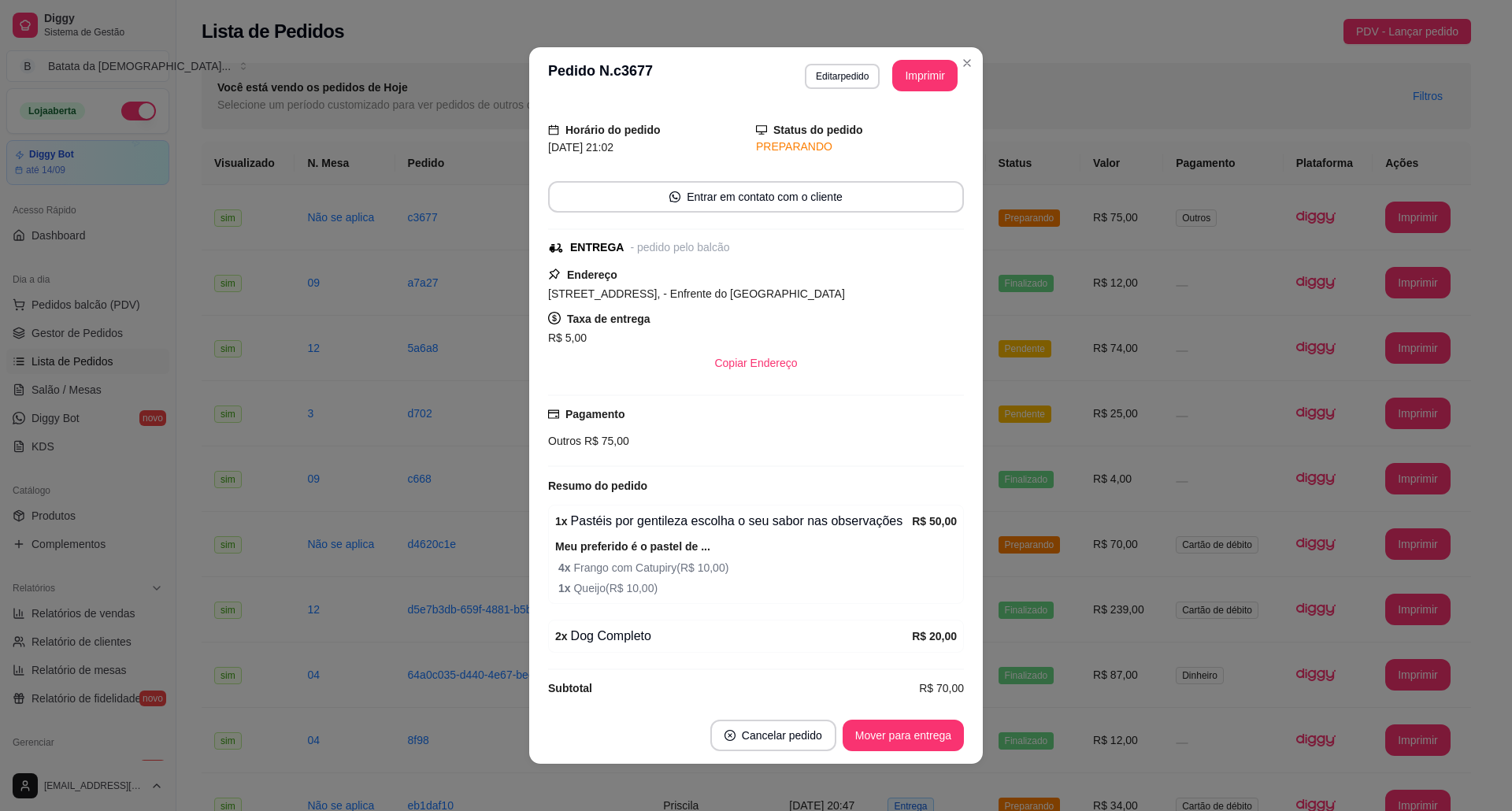
scroll to position [63, 0]
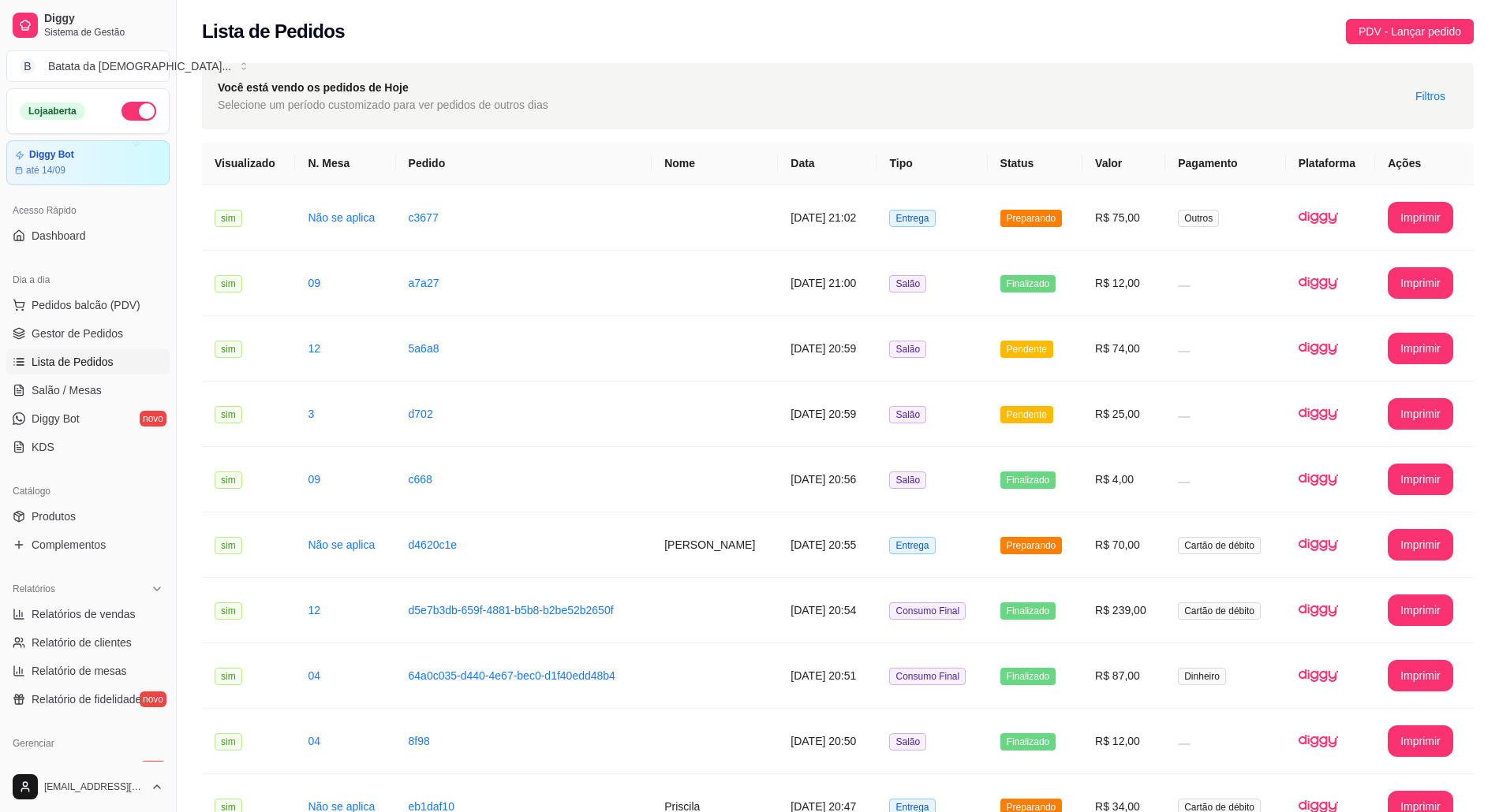
click at [73, 367] on span "Lista de Pedidos" at bounding box center [73, 361] width 82 height 16
click at [83, 375] on link "Lista de Pedidos" at bounding box center [88, 362] width 164 height 25
click at [123, 401] on link "Salão / Mesas" at bounding box center [88, 391] width 164 height 25
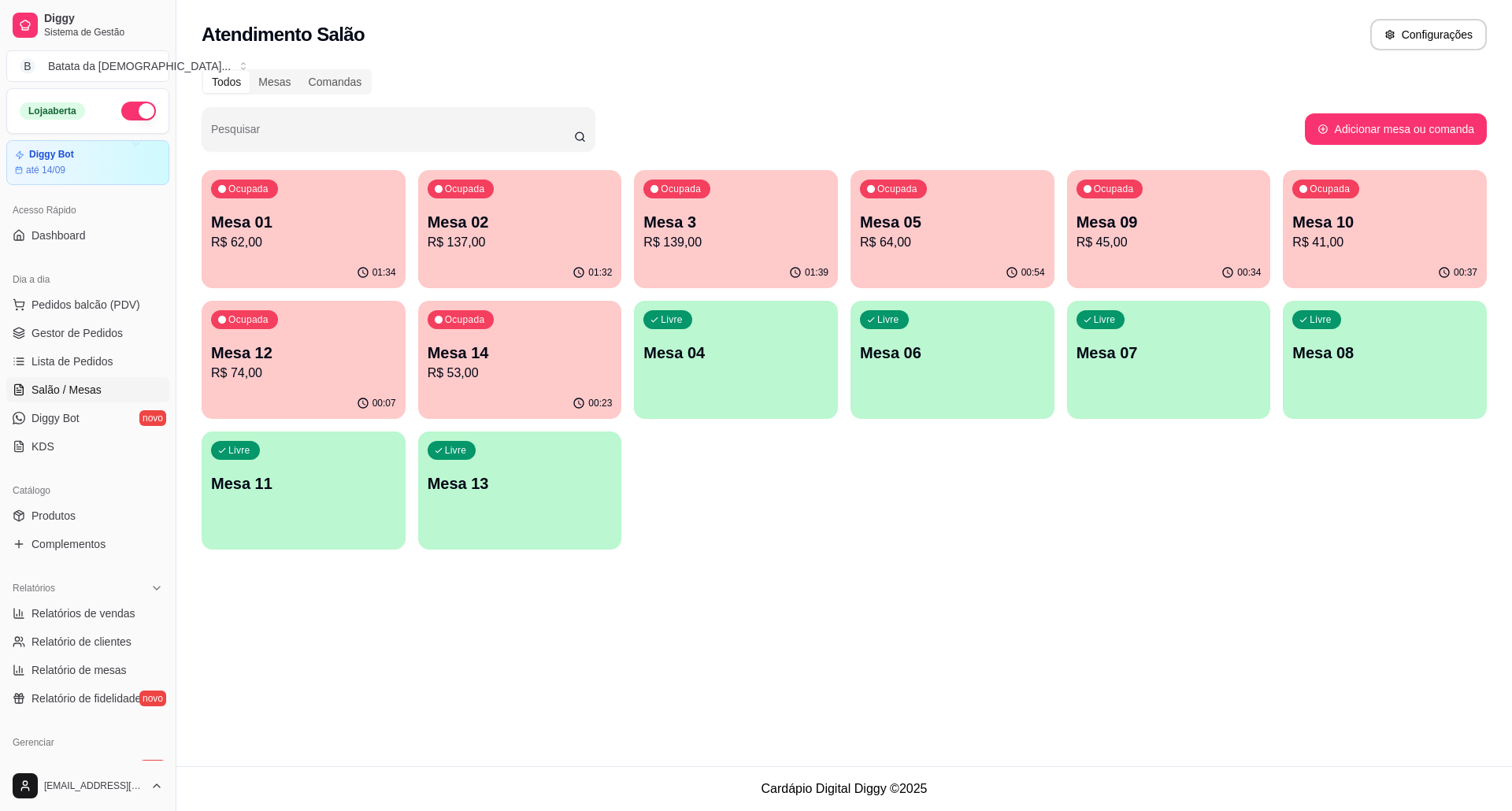
click at [263, 348] on p "Mesa 12" at bounding box center [303, 353] width 185 height 22
click at [1093, 251] on p "R$ 45,00" at bounding box center [1169, 243] width 185 height 19
click at [488, 233] on p "R$ 137,00" at bounding box center [519, 243] width 179 height 18
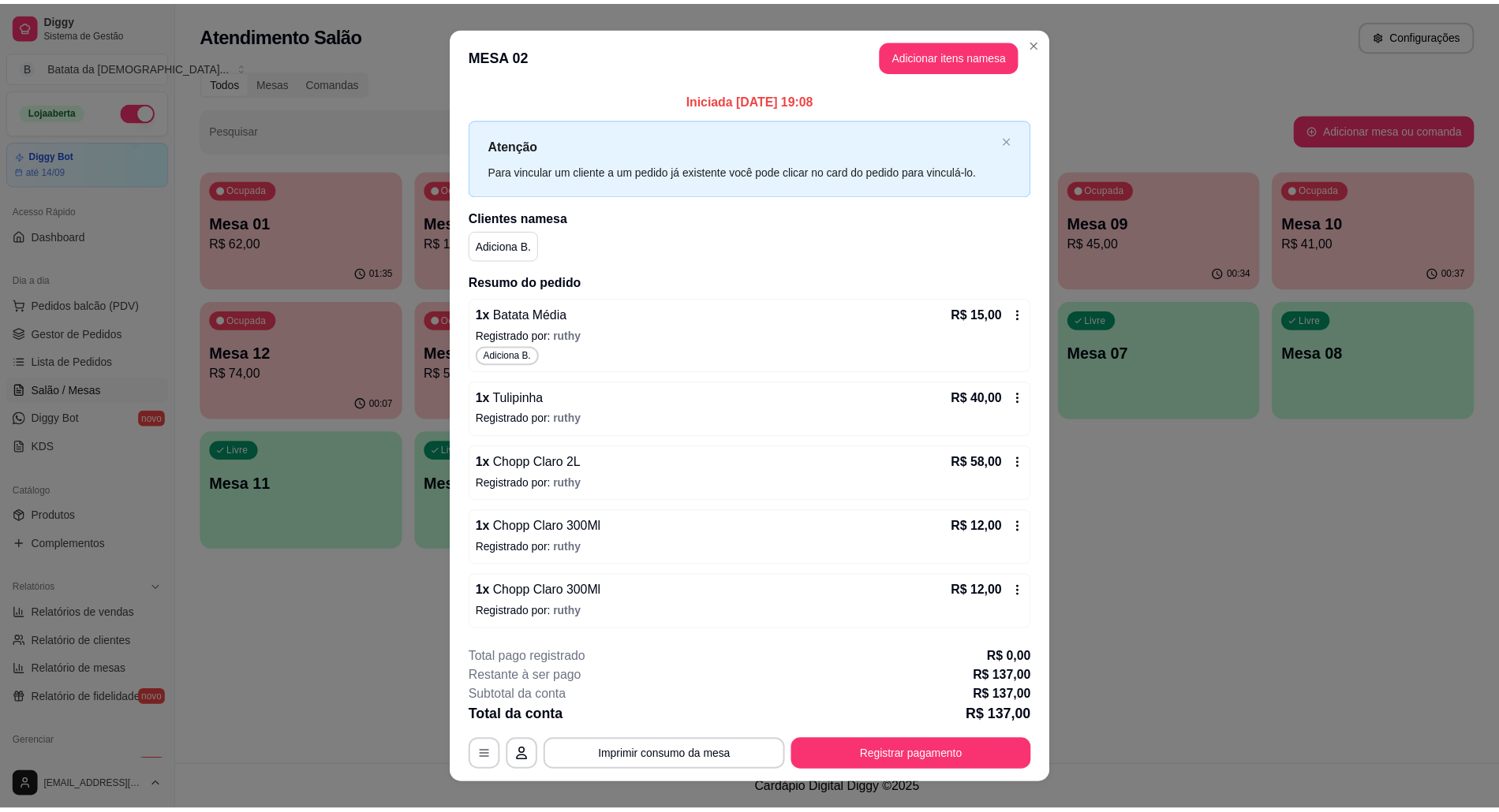
scroll to position [25, 0]
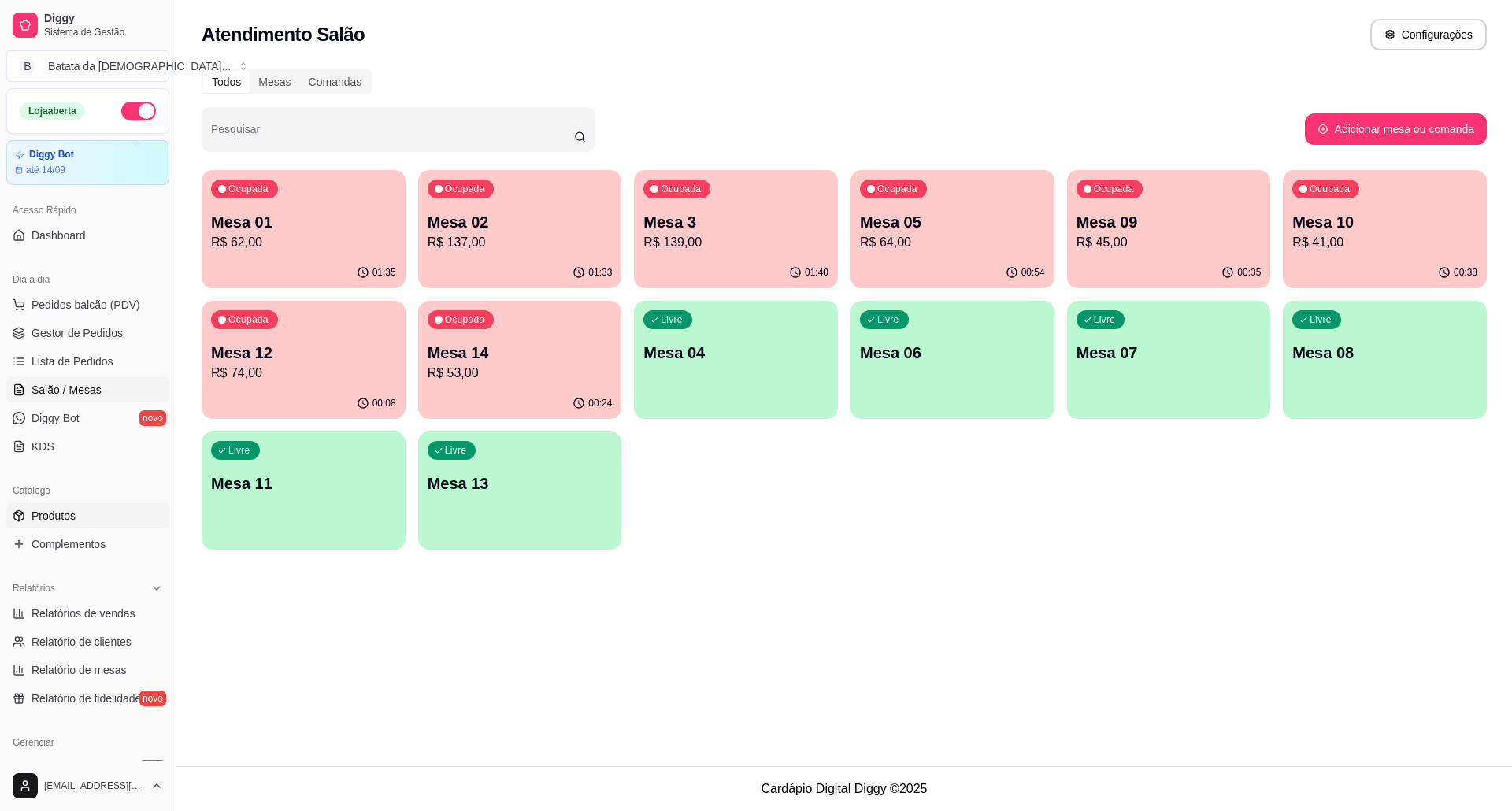
click at [79, 509] on link "Produtos" at bounding box center [88, 516] width 163 height 25
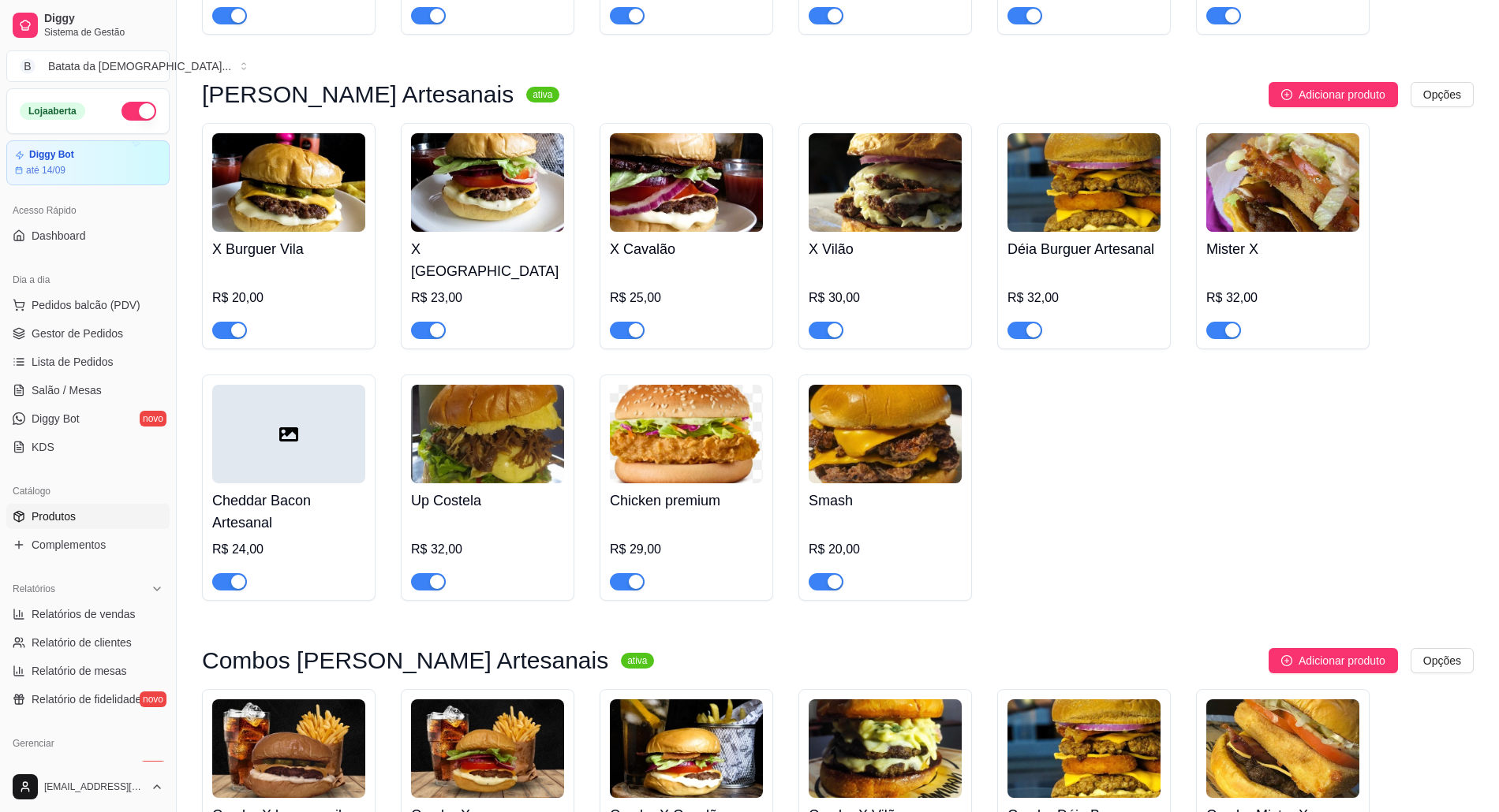
scroll to position [631, 0]
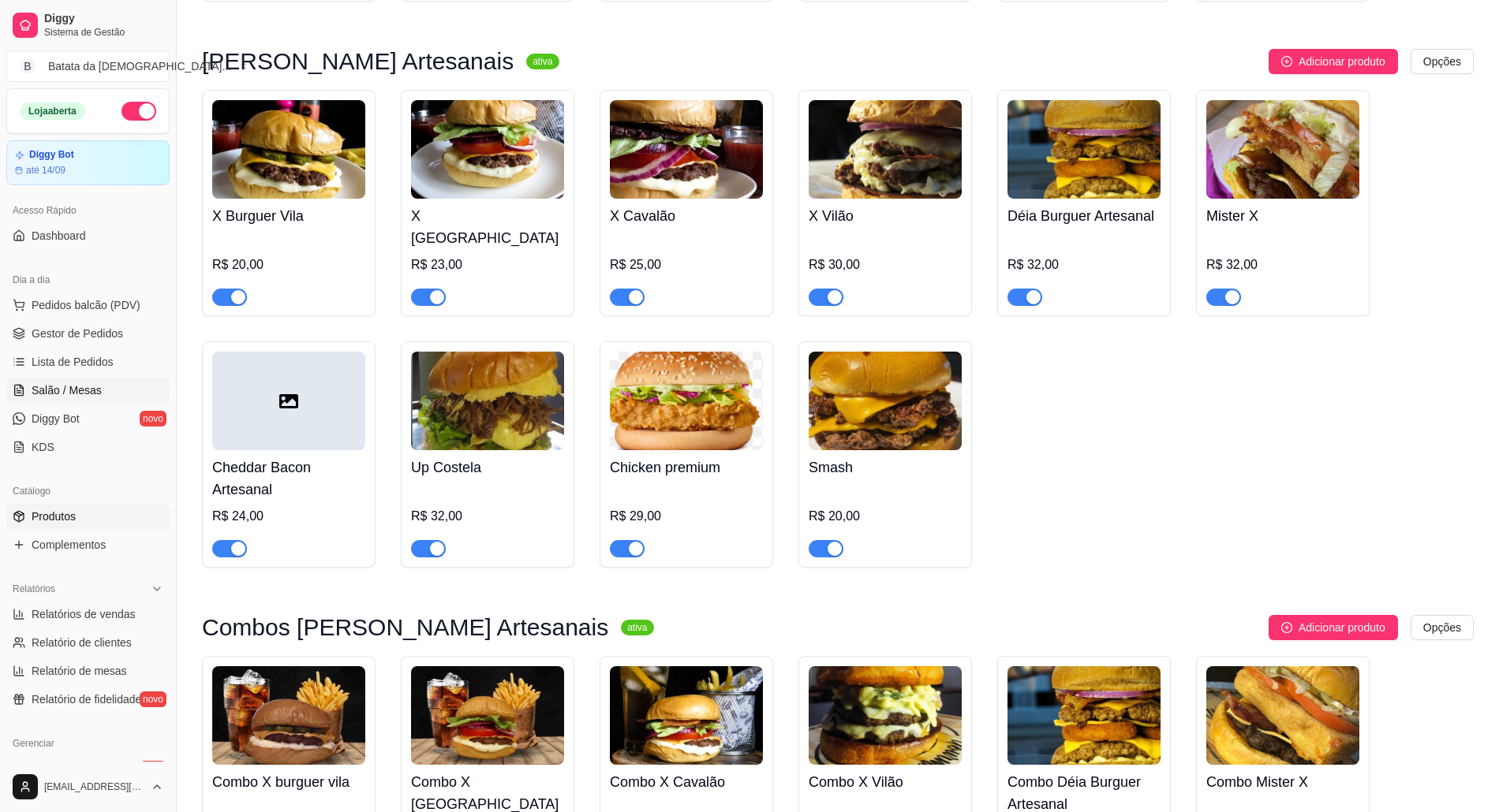
click at [73, 390] on span "Salão / Mesas" at bounding box center [67, 390] width 70 height 16
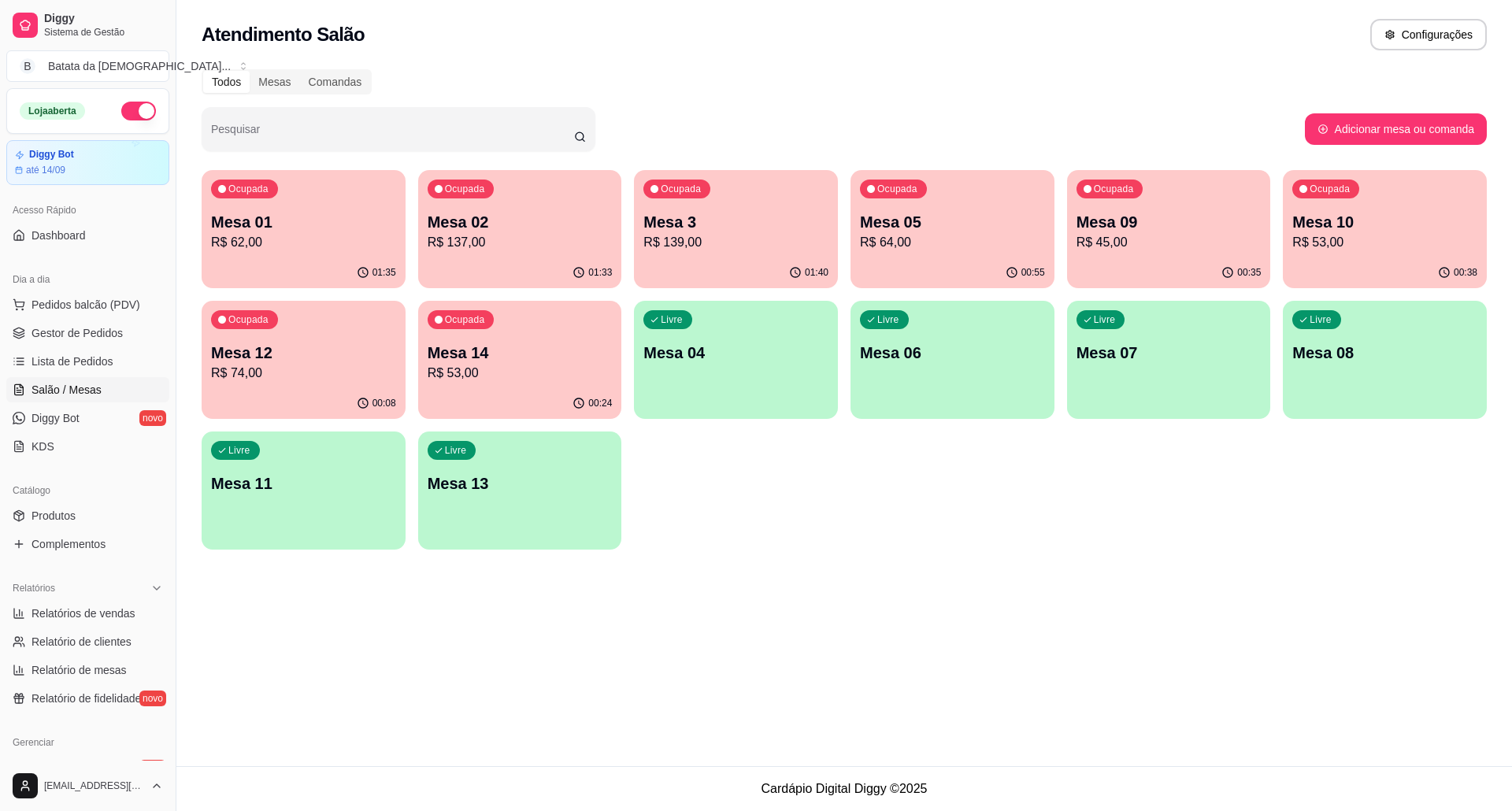
click at [1159, 238] on p "R$ 45,00" at bounding box center [1169, 243] width 185 height 19
click at [666, 353] on p "Mesa 04" at bounding box center [736, 353] width 185 height 22
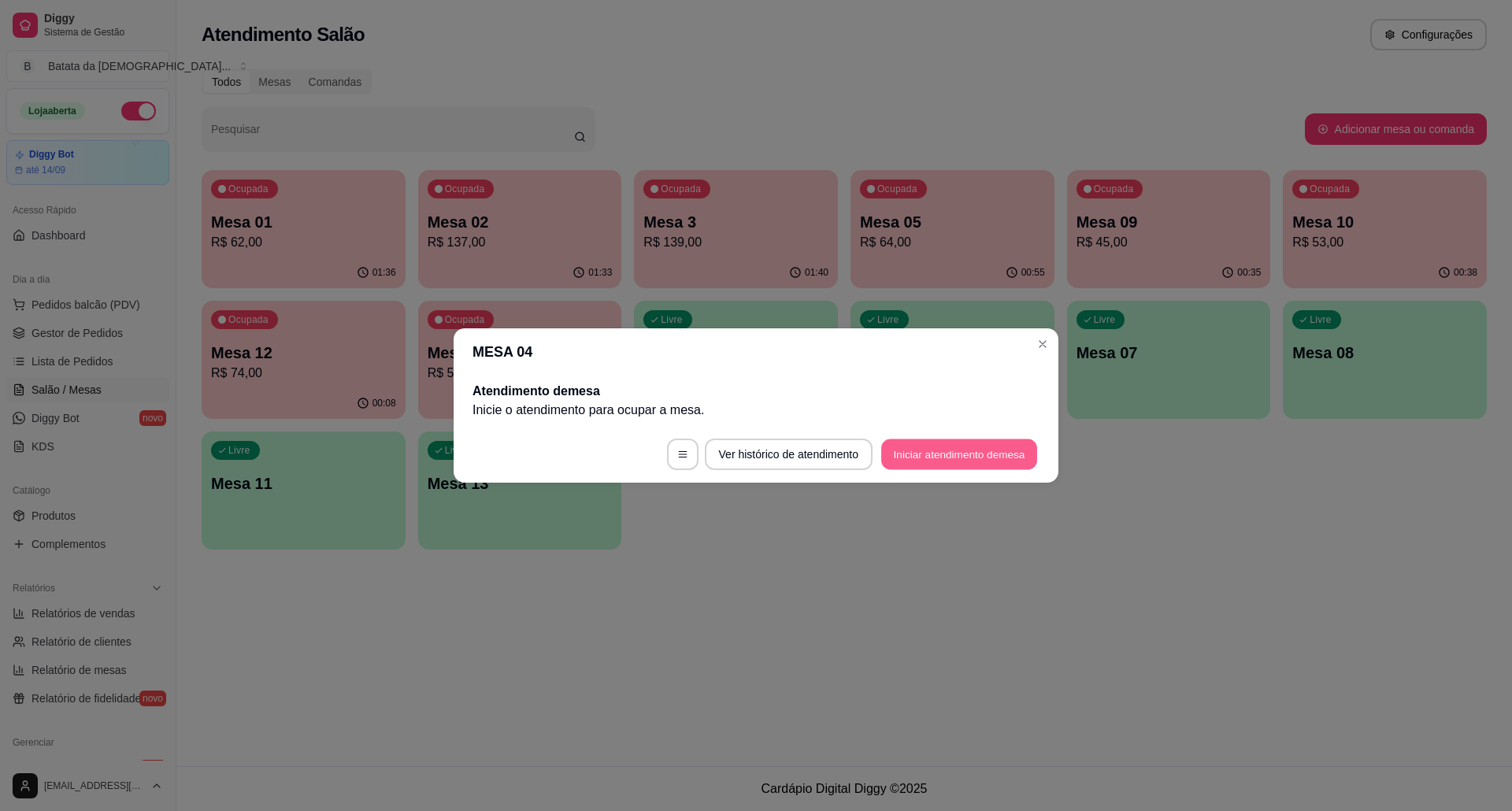
click at [907, 461] on button "Iniciar atendimento de mesa" at bounding box center [959, 454] width 156 height 31
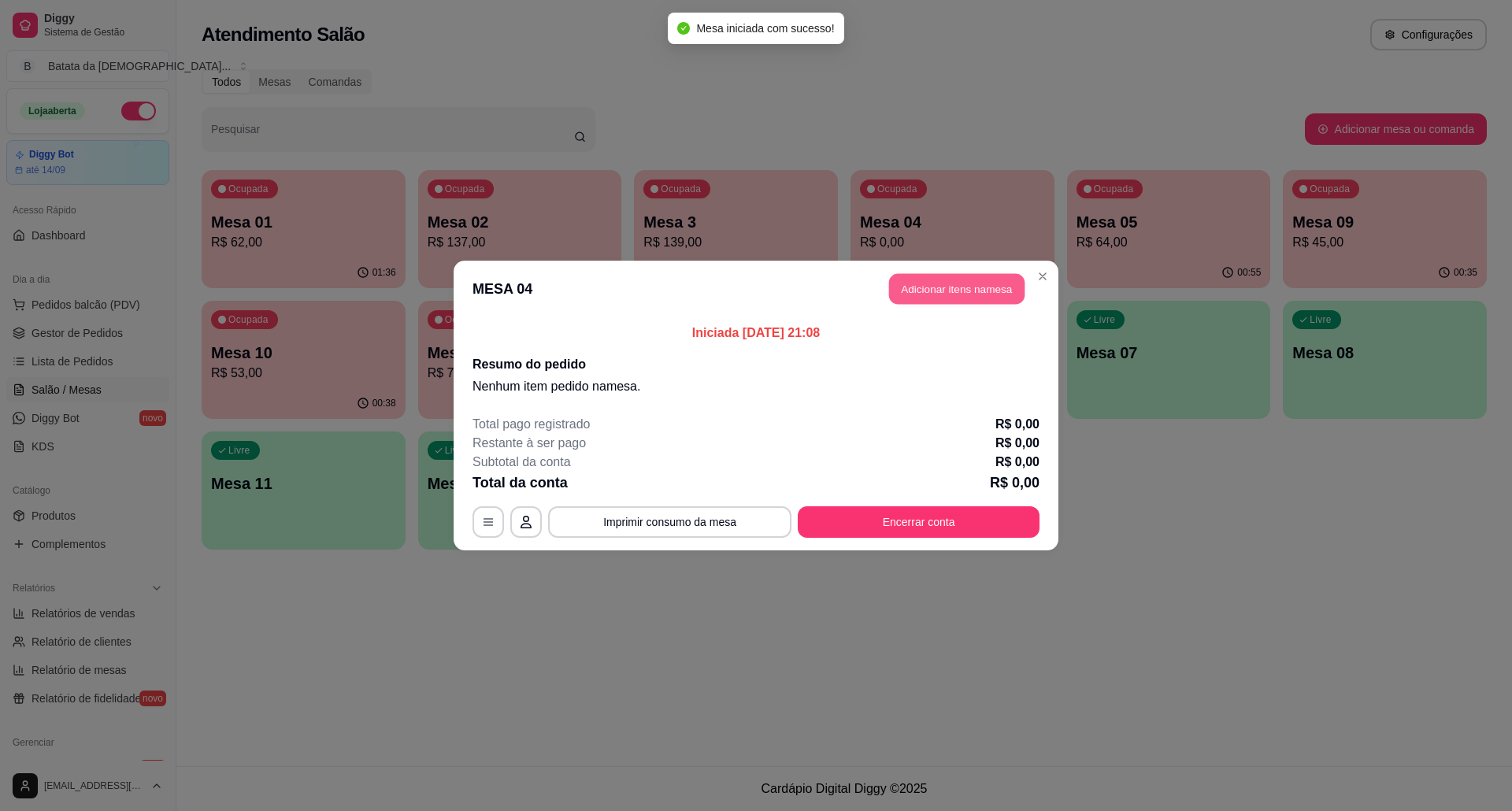
click at [950, 298] on button "Adicionar itens na mesa" at bounding box center [956, 289] width 136 height 31
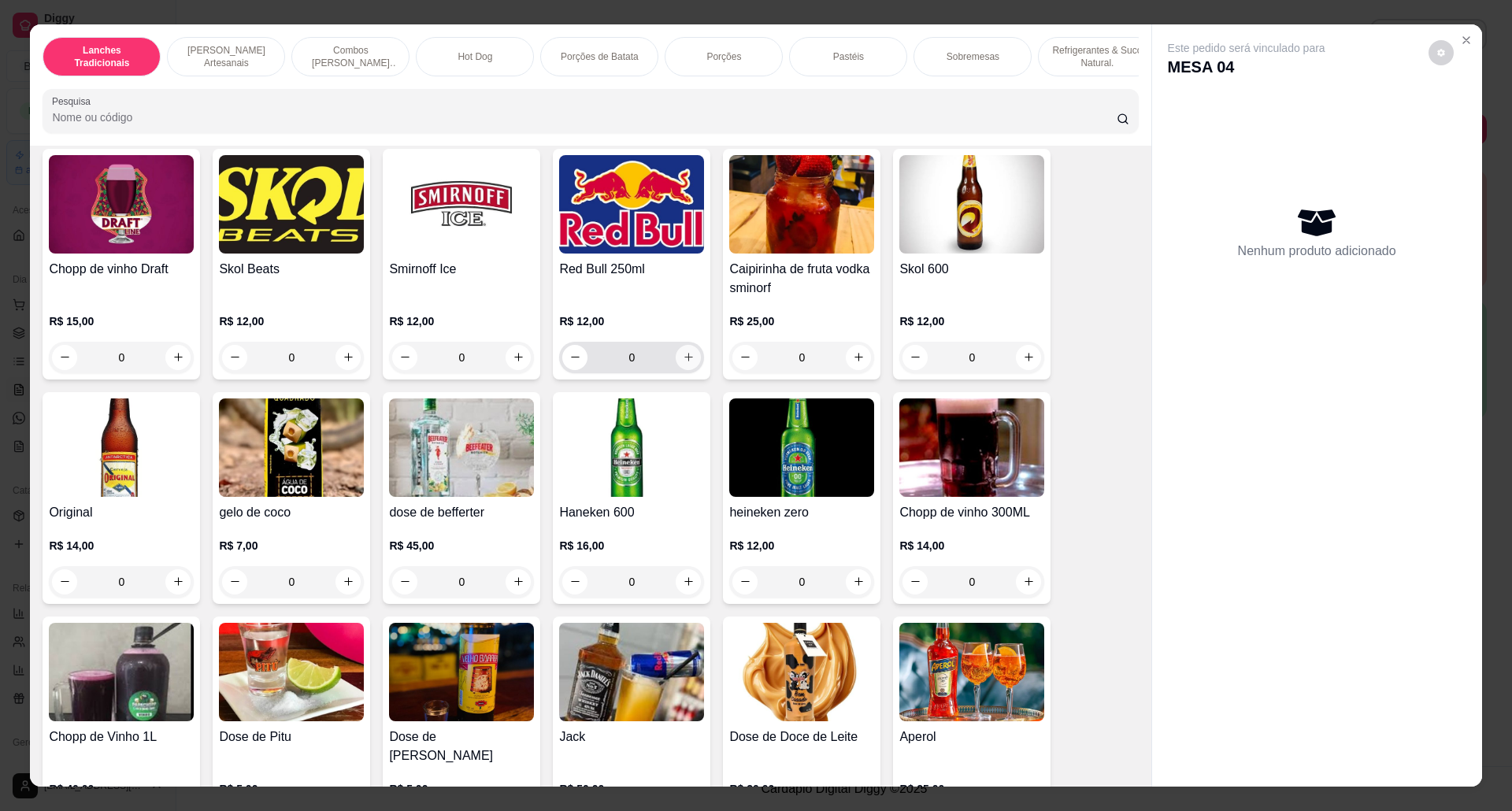
scroll to position [4096, 0]
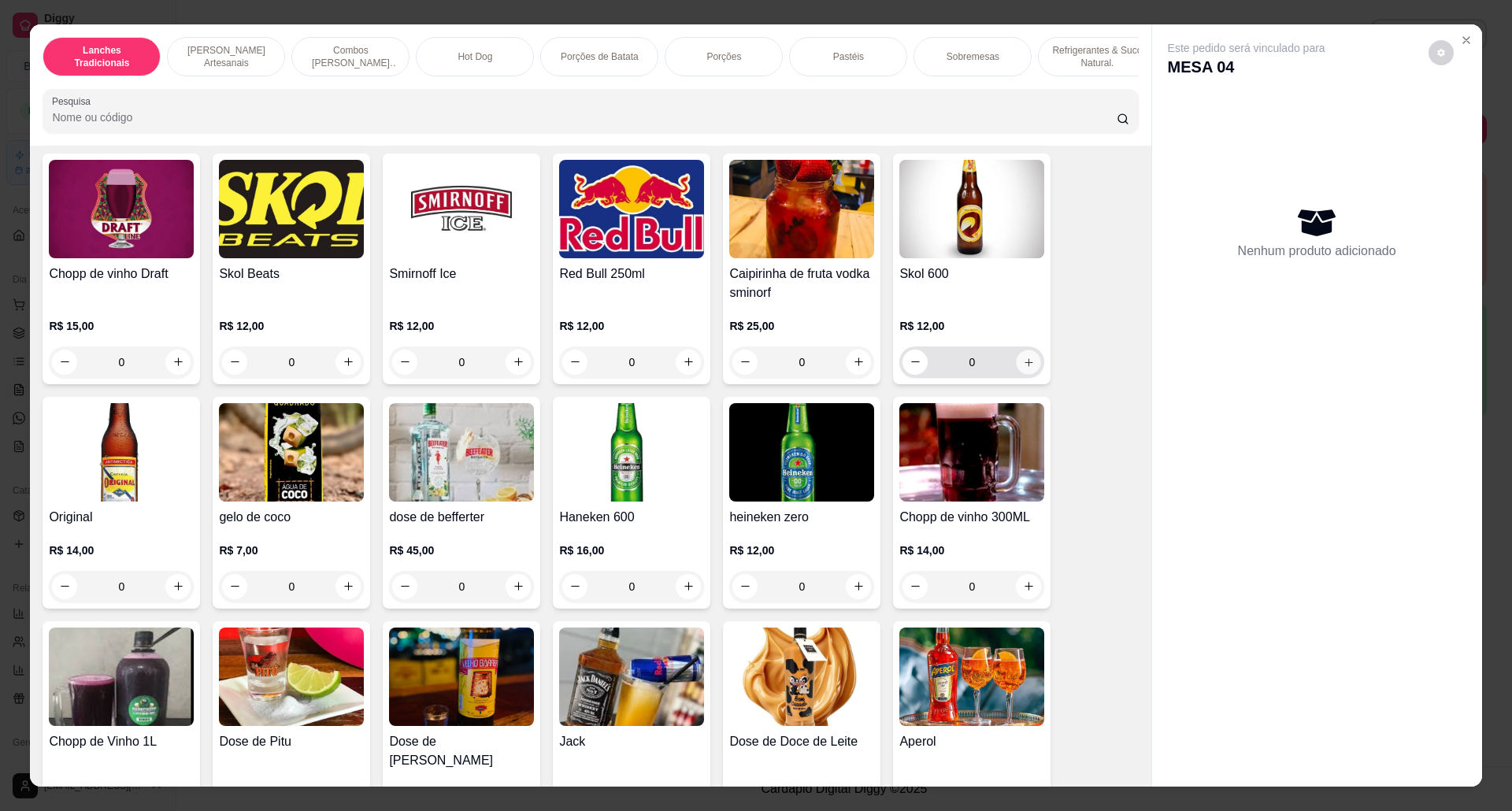
click at [1016, 374] on button "increase-product-quantity" at bounding box center [1028, 362] width 24 height 24
type input "2"
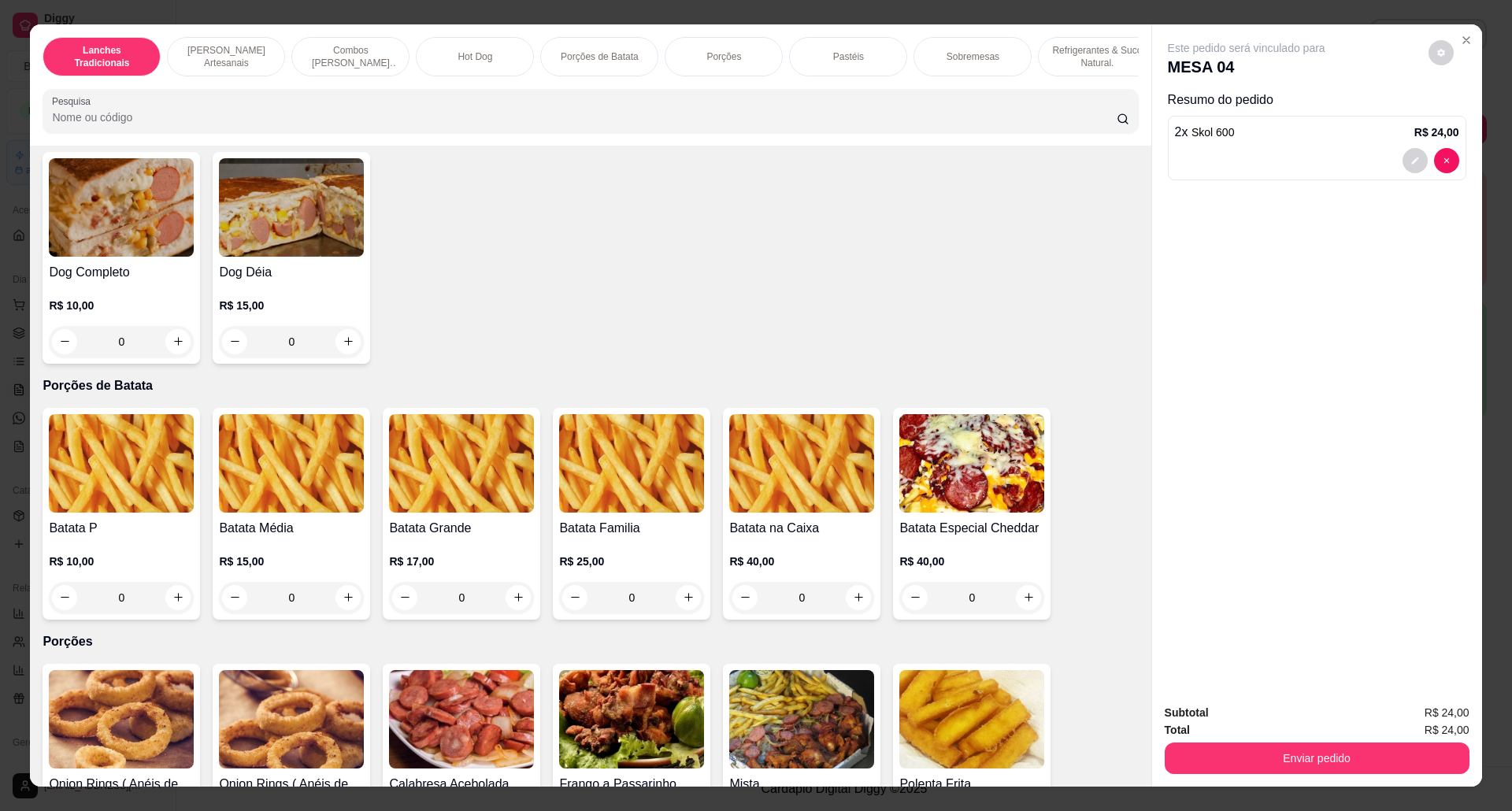
scroll to position [1785, 0]
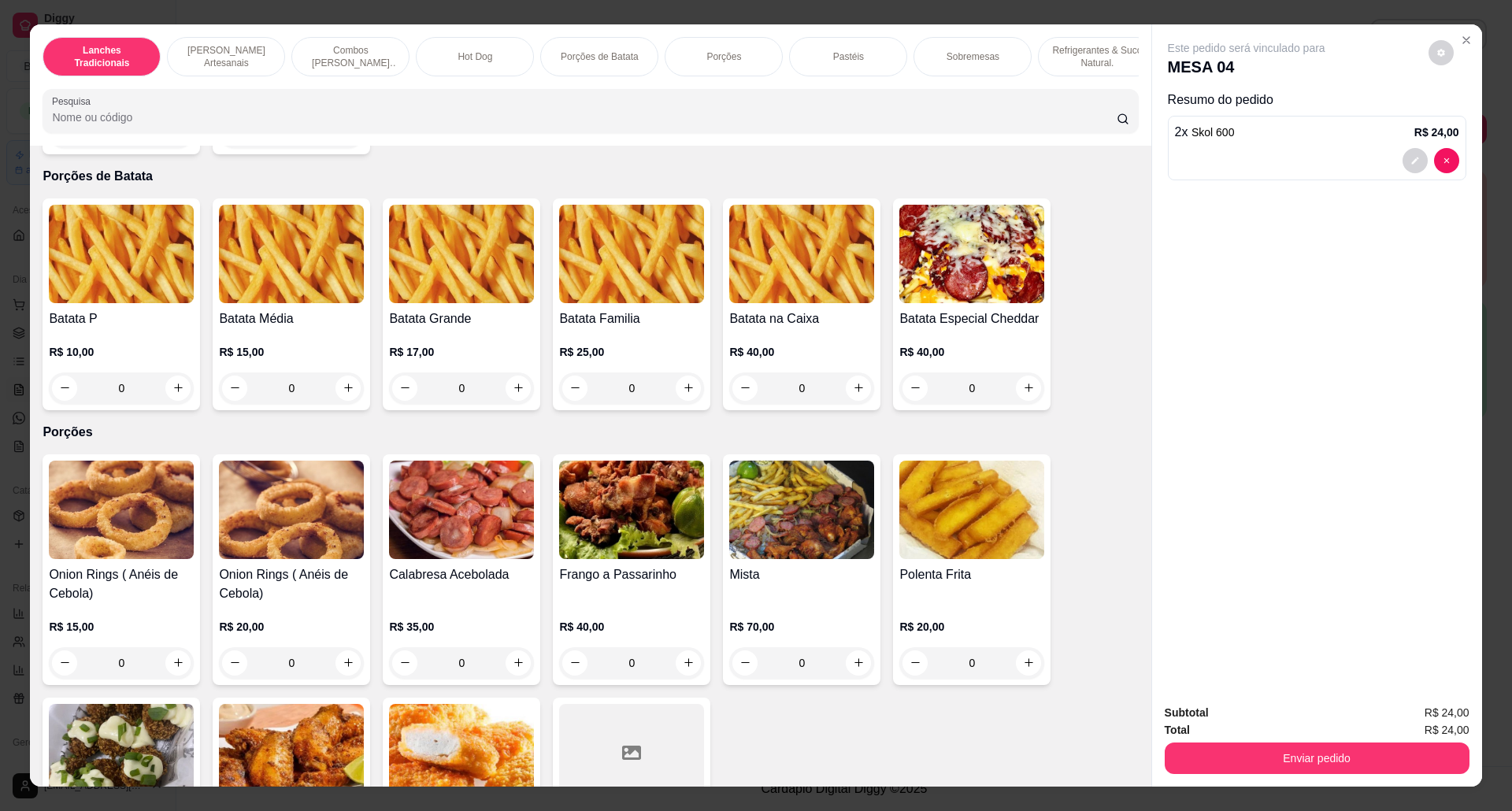
click at [474, 325] on h4 "Batata Grande" at bounding box center [462, 318] width 145 height 19
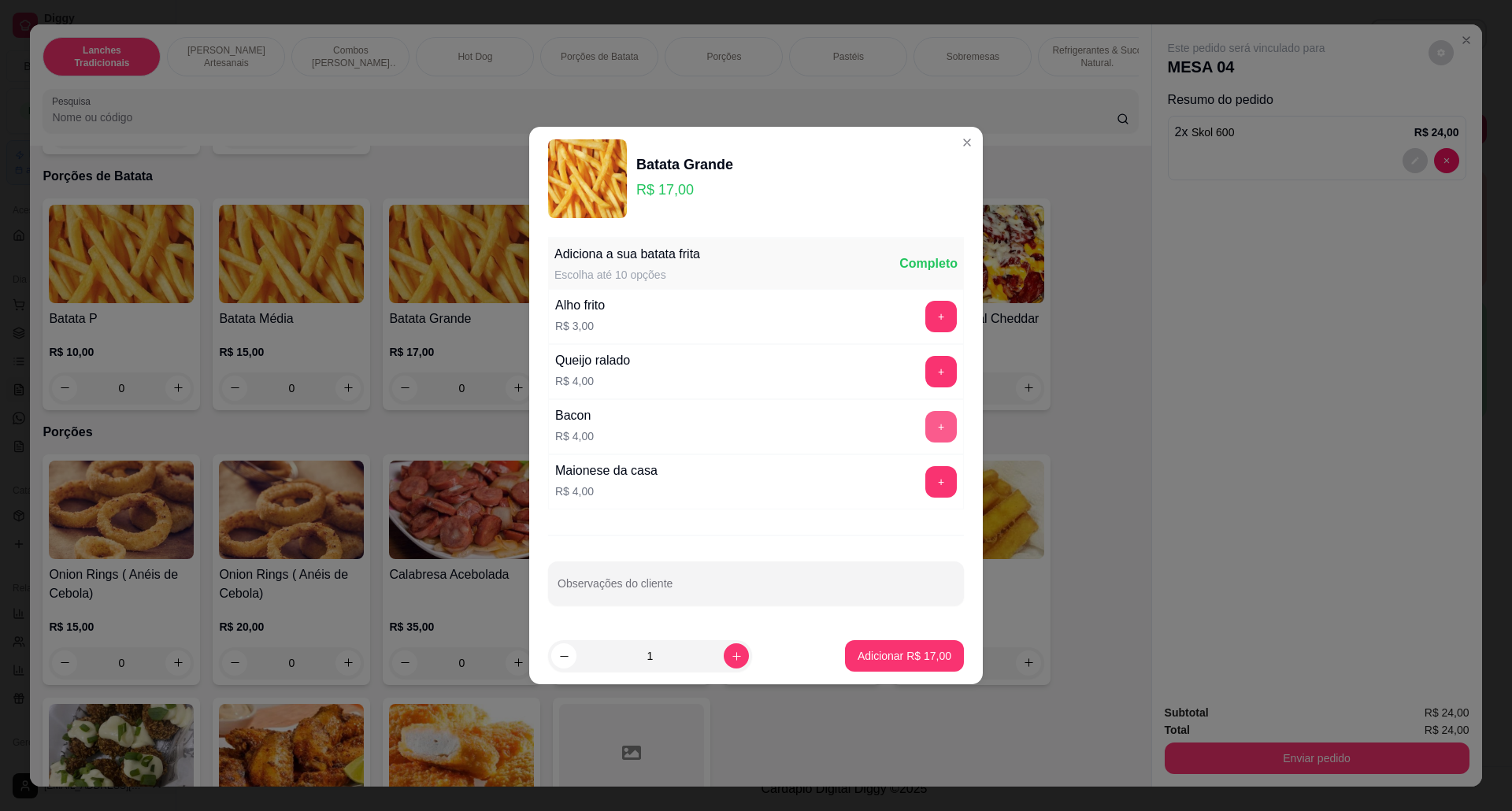
click at [927, 429] on button "+" at bounding box center [941, 427] width 32 height 32
click at [918, 648] on button "Adicionar R$ 21,00" at bounding box center [904, 656] width 119 height 32
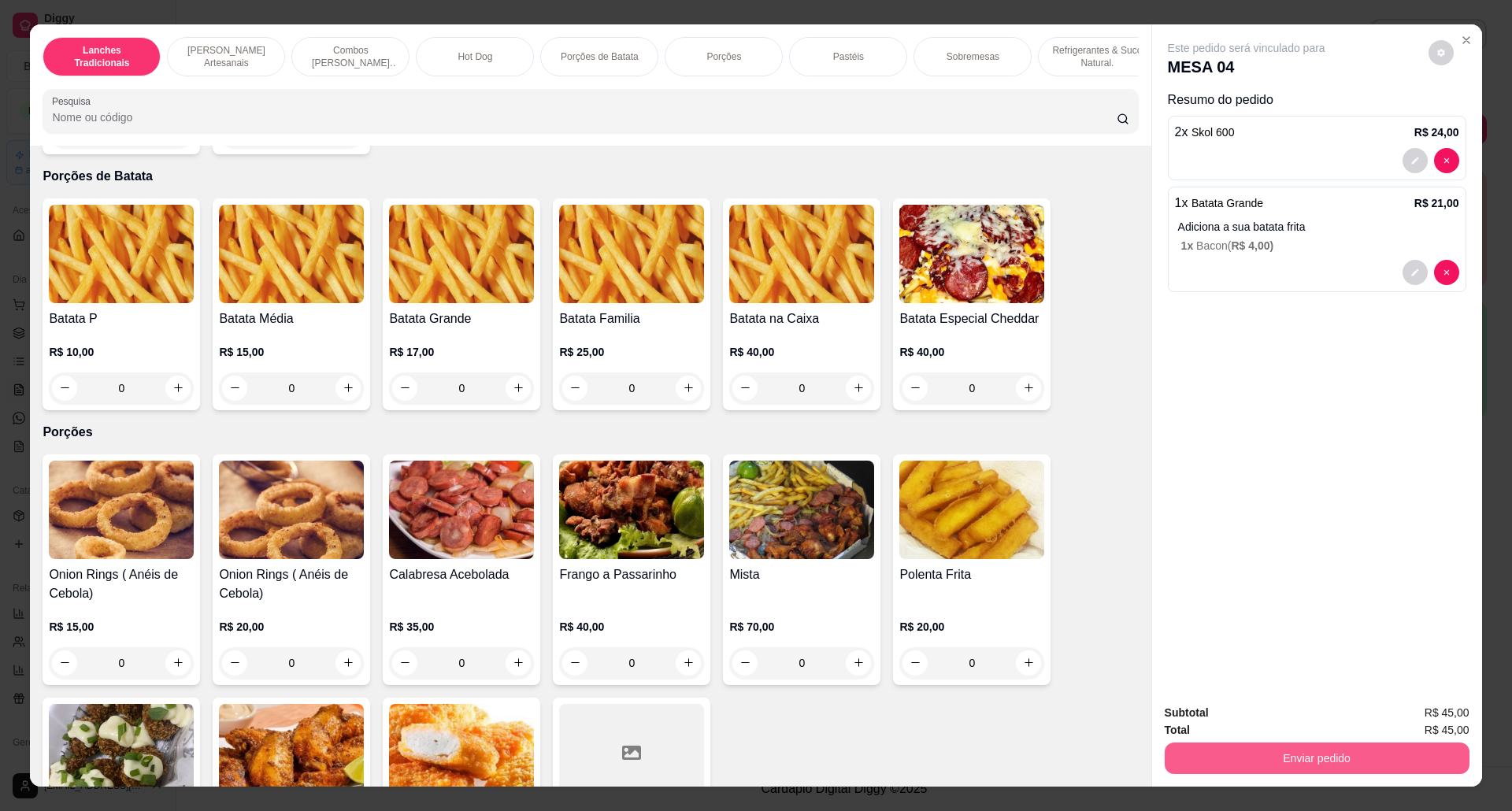
click at [1245, 748] on button "Enviar pedido" at bounding box center [1317, 758] width 305 height 32
click at [1229, 712] on button "Não registrar e enviar pedido" at bounding box center [1263, 721] width 164 height 30
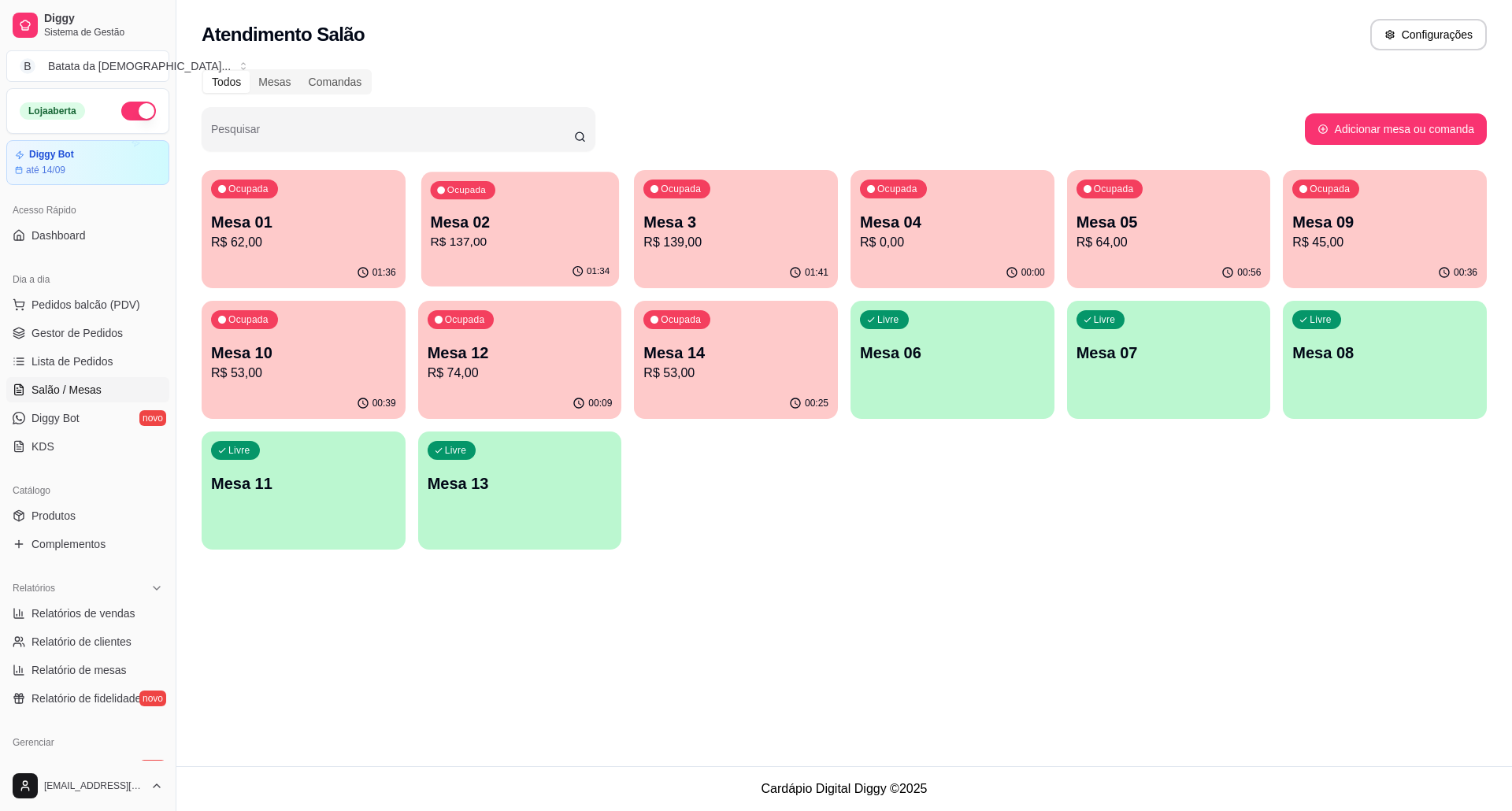
click at [449, 238] on p "R$ 137,00" at bounding box center [519, 243] width 179 height 18
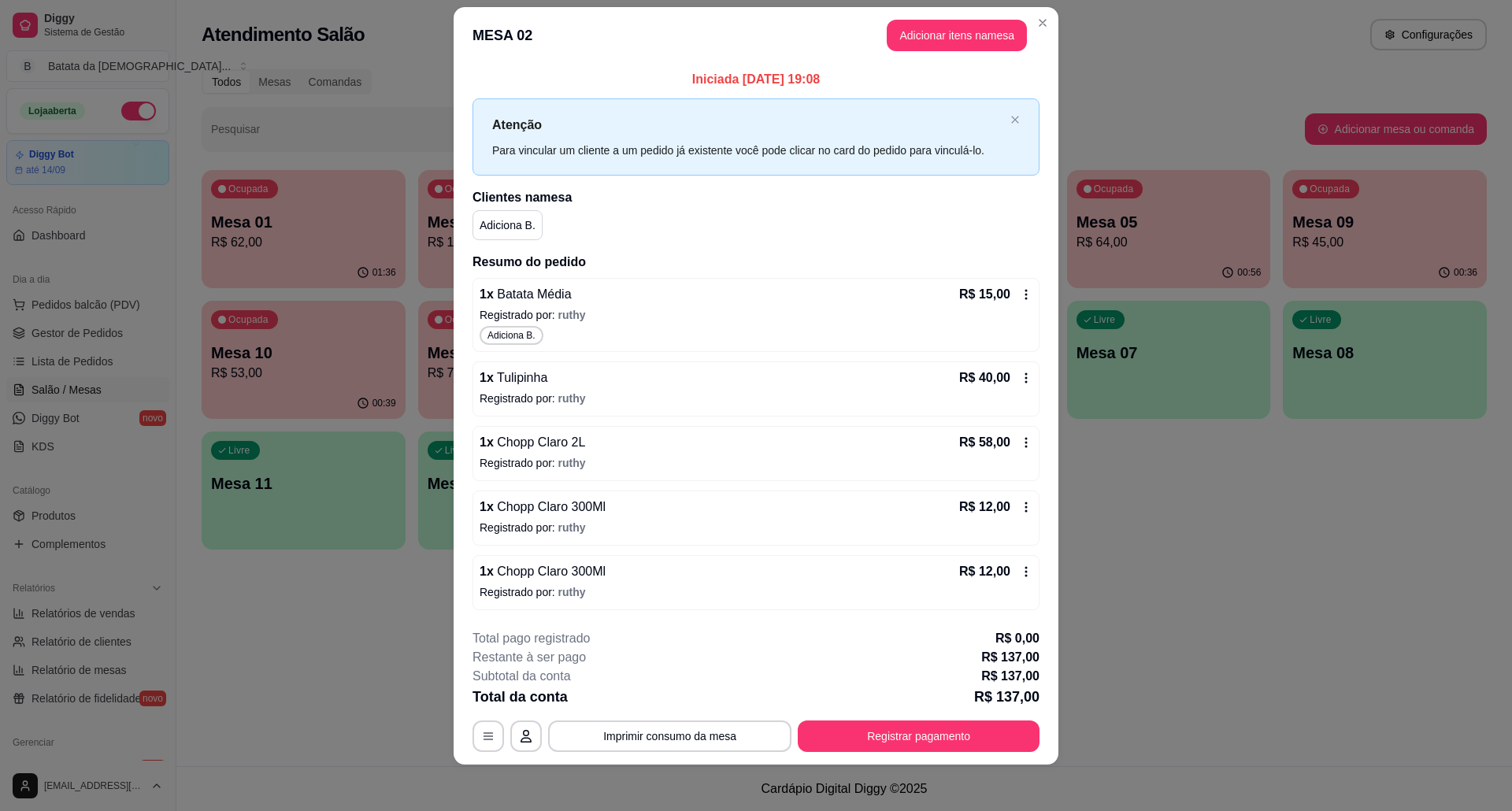
scroll to position [25, 0]
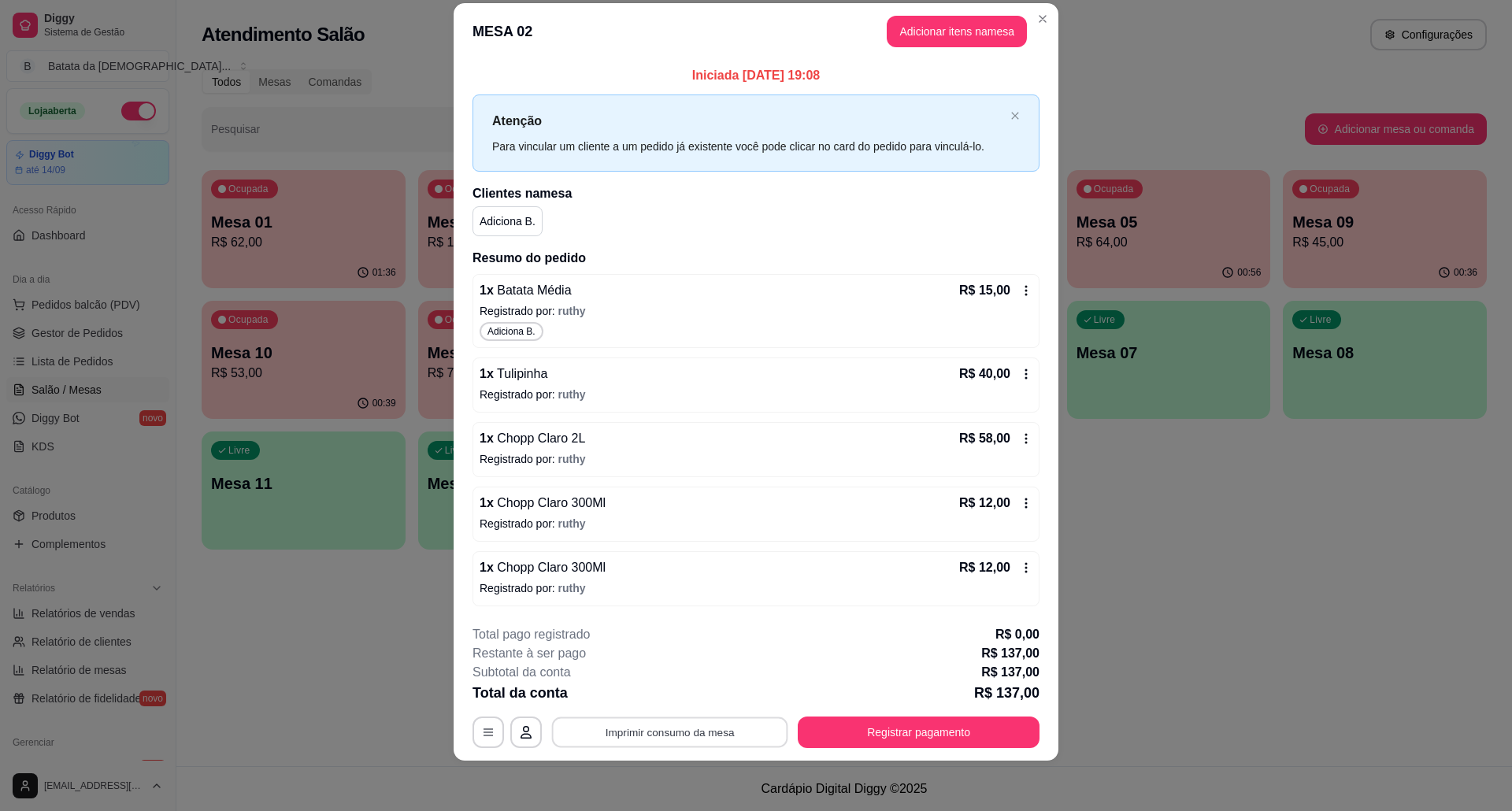
click at [736, 731] on button "Imprimir consumo da mesa" at bounding box center [670, 732] width 237 height 31
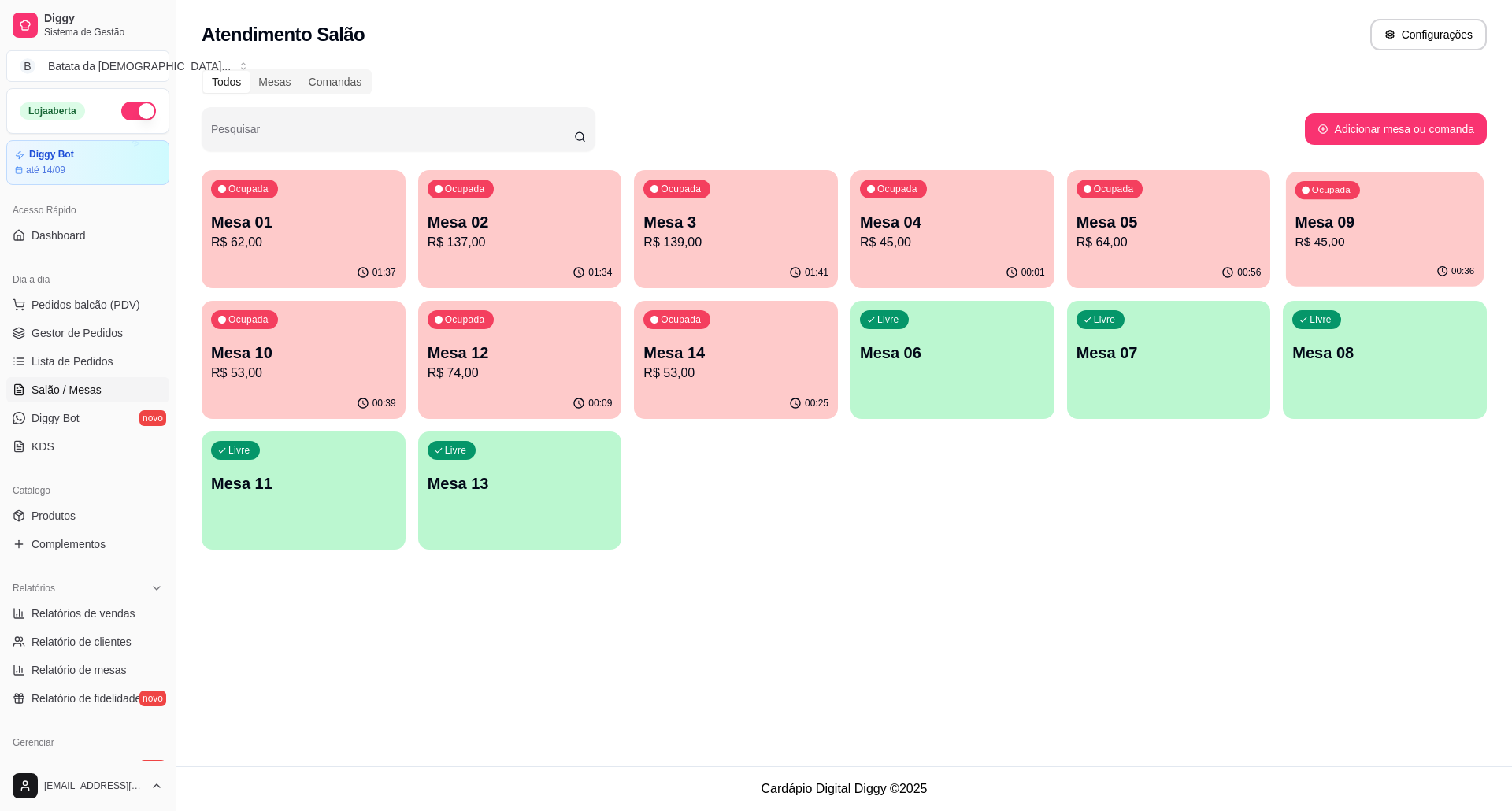
click at [1299, 203] on div "Ocupada Mesa 09 R$ 45,00" at bounding box center [1384, 214] width 197 height 85
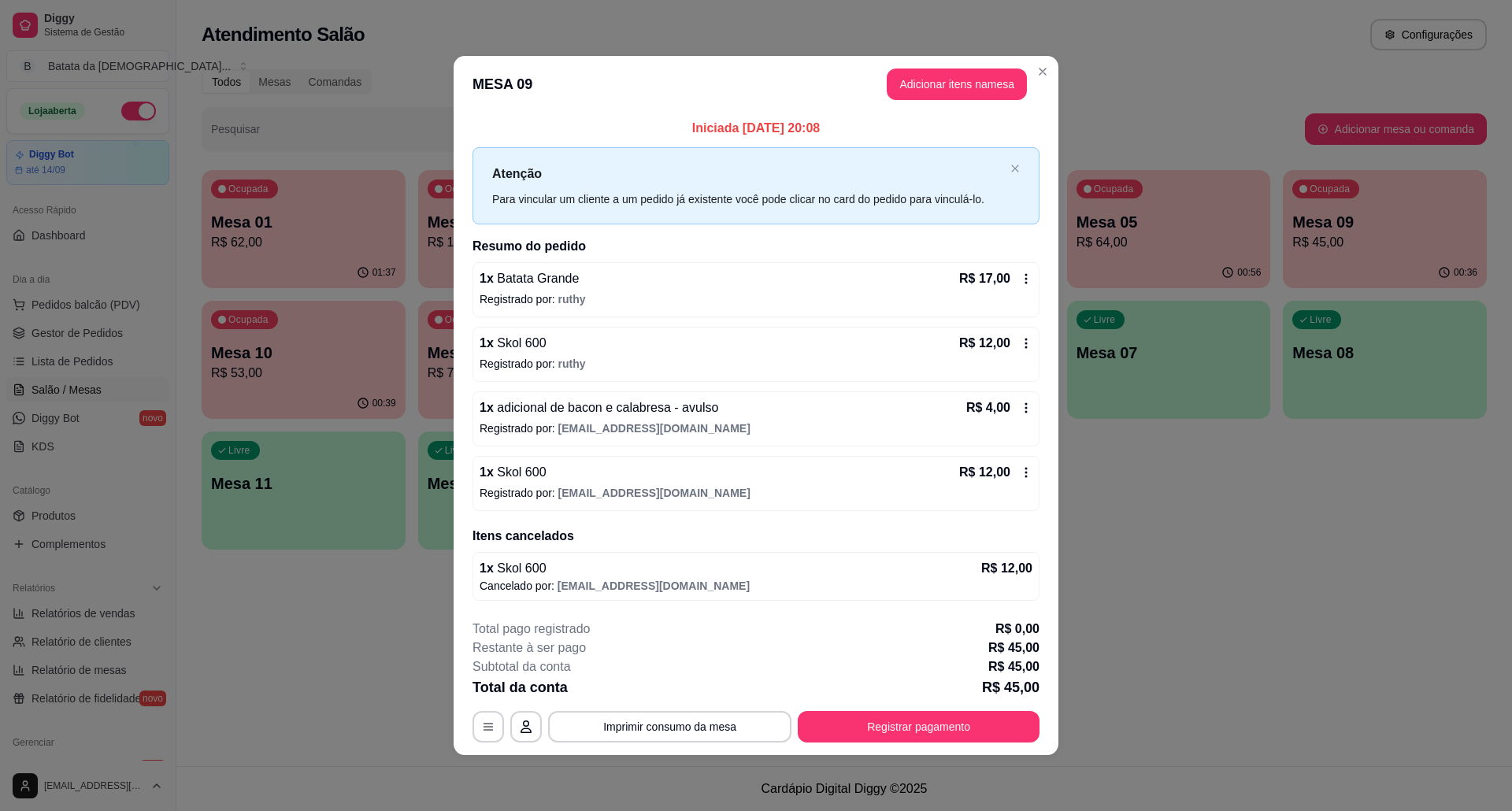
click at [1020, 284] on div "R$ 17,00" at bounding box center [996, 278] width 73 height 19
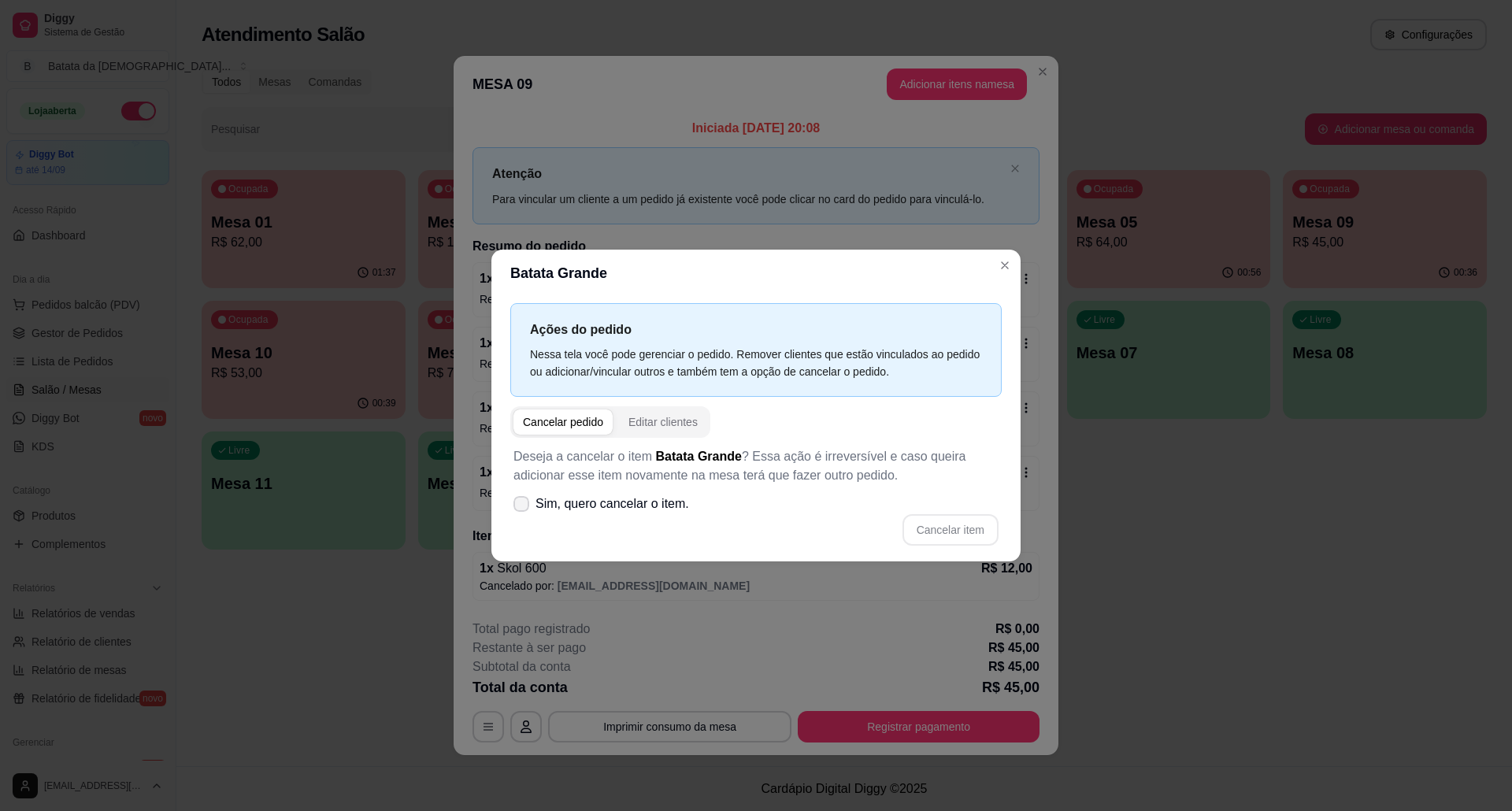
click at [564, 501] on span "Sim, quero cancelar o item." at bounding box center [612, 504] width 153 height 19
click at [523, 508] on input "Sim, quero cancelar o item." at bounding box center [517, 513] width 10 height 10
checkbox input "true"
click at [943, 521] on button "Cancelar item" at bounding box center [950, 530] width 96 height 32
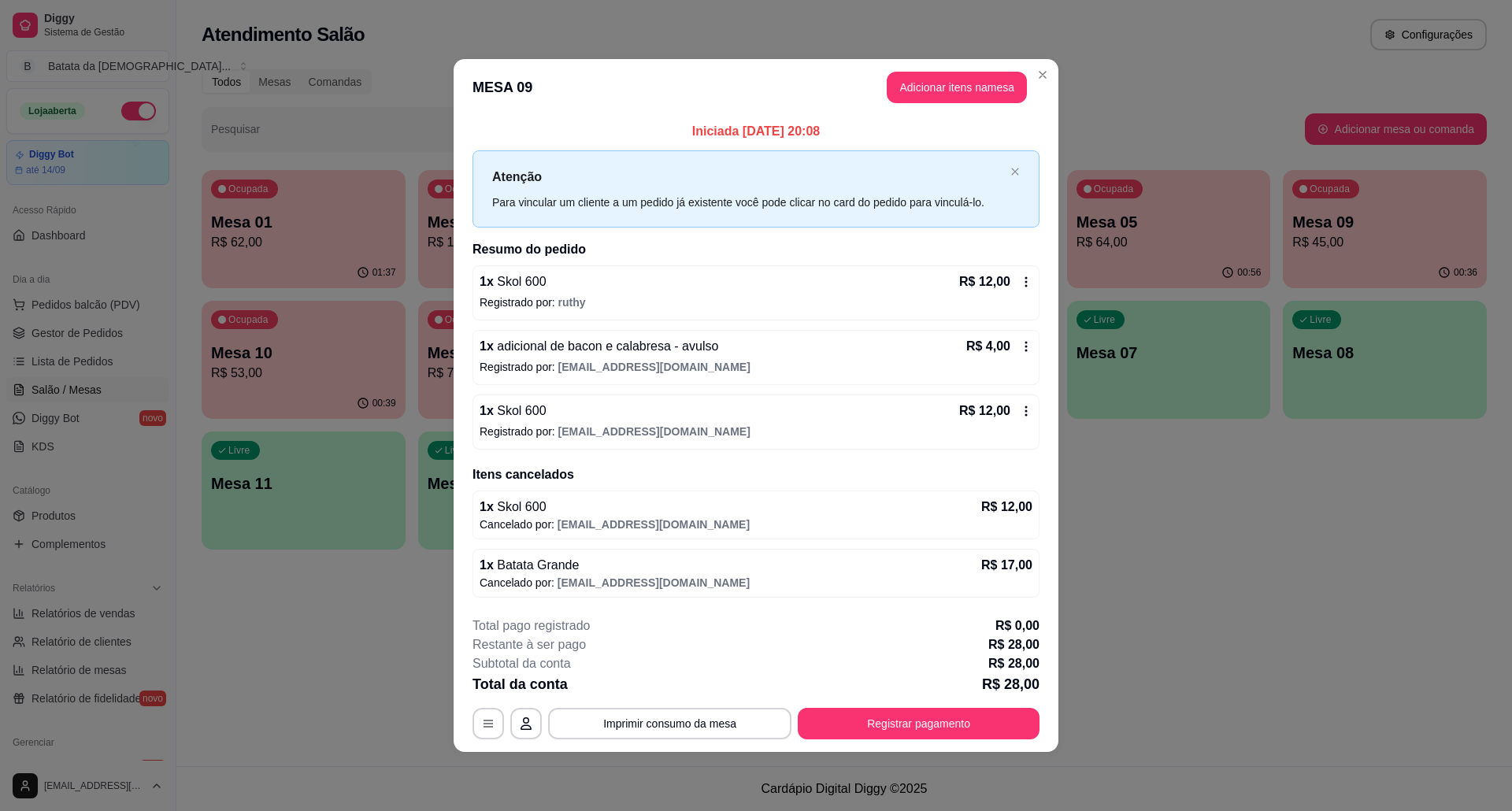
click at [1028, 357] on div "1 x adicional de bacon e calabresa - avulso R$ 4,00 Registrado por: deianatur07…" at bounding box center [756, 358] width 566 height 55
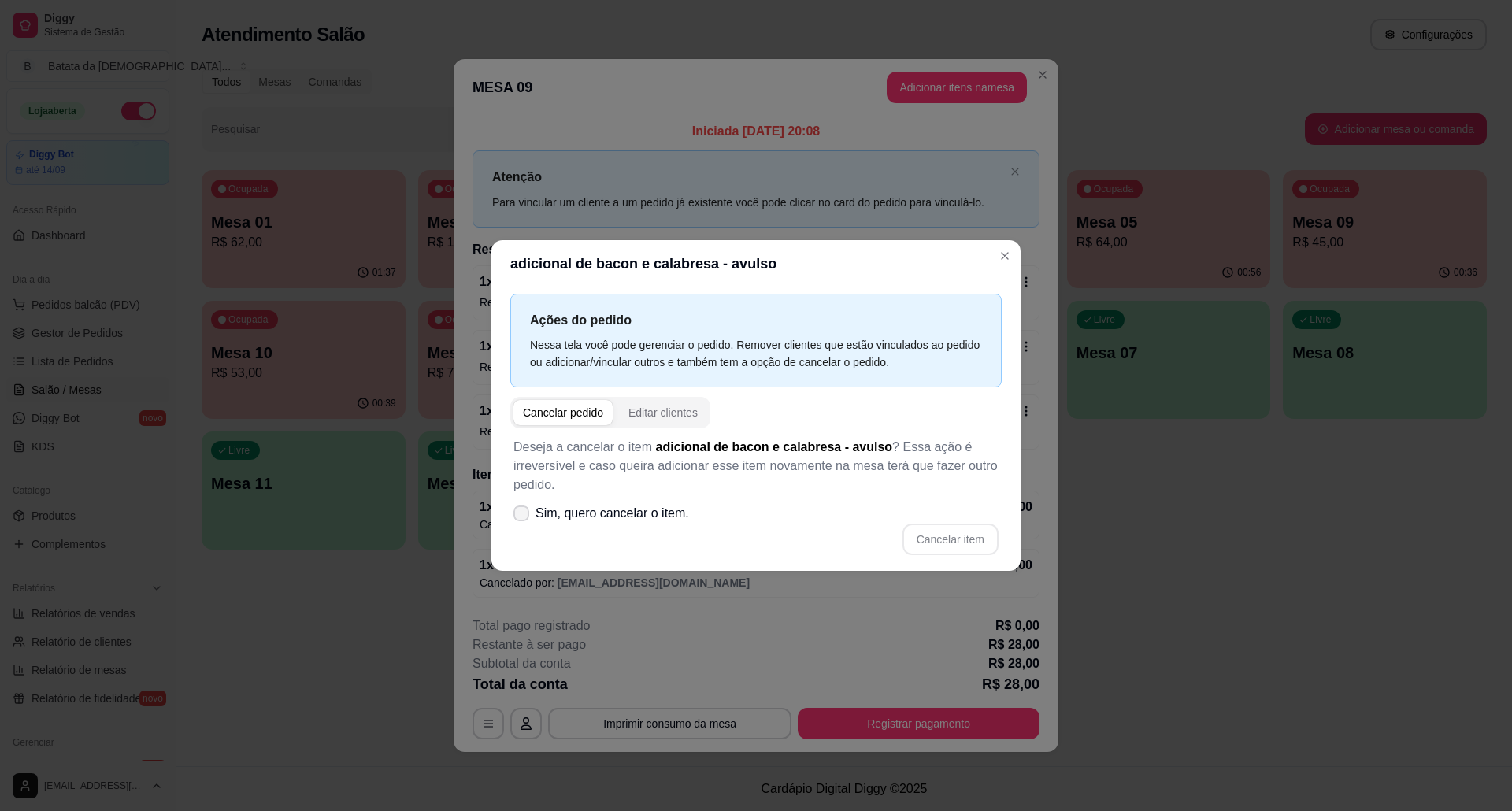
click at [603, 518] on span "Sim, quero cancelar o item." at bounding box center [612, 513] width 153 height 19
click at [523, 518] on input "Sim, quero cancelar o item." at bounding box center [517, 522] width 10 height 10
checkbox input "true"
click at [952, 539] on button "Cancelar item" at bounding box center [950, 539] width 96 height 32
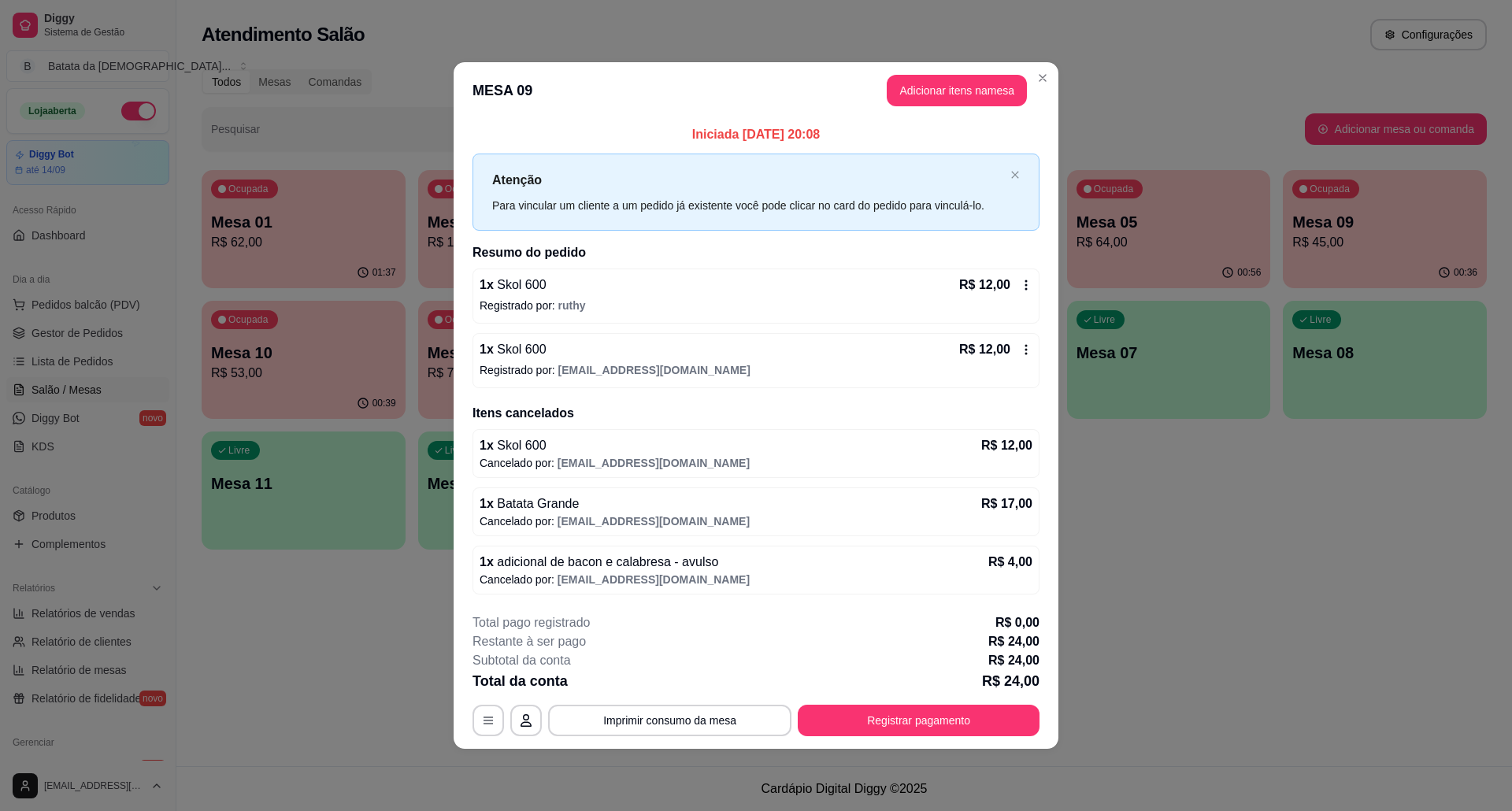
click at [1027, 353] on icon at bounding box center [1025, 349] width 12 height 13
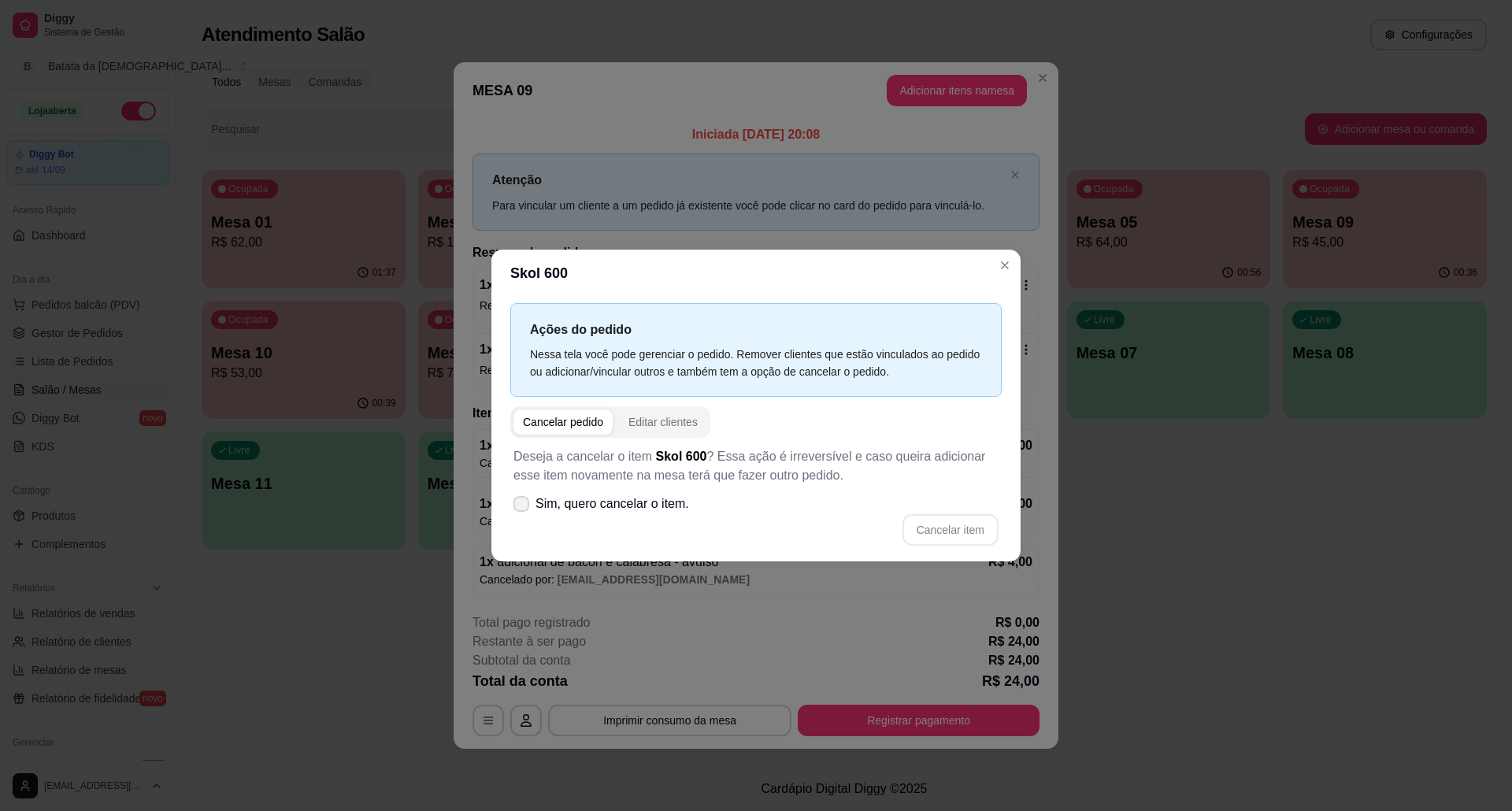
click at [606, 510] on span "Sim, quero cancelar o item." at bounding box center [612, 504] width 153 height 19
click at [523, 510] on input "Sim, quero cancelar o item." at bounding box center [517, 513] width 10 height 10
checkbox input "true"
click at [936, 527] on button "Cancelar item" at bounding box center [950, 530] width 96 height 32
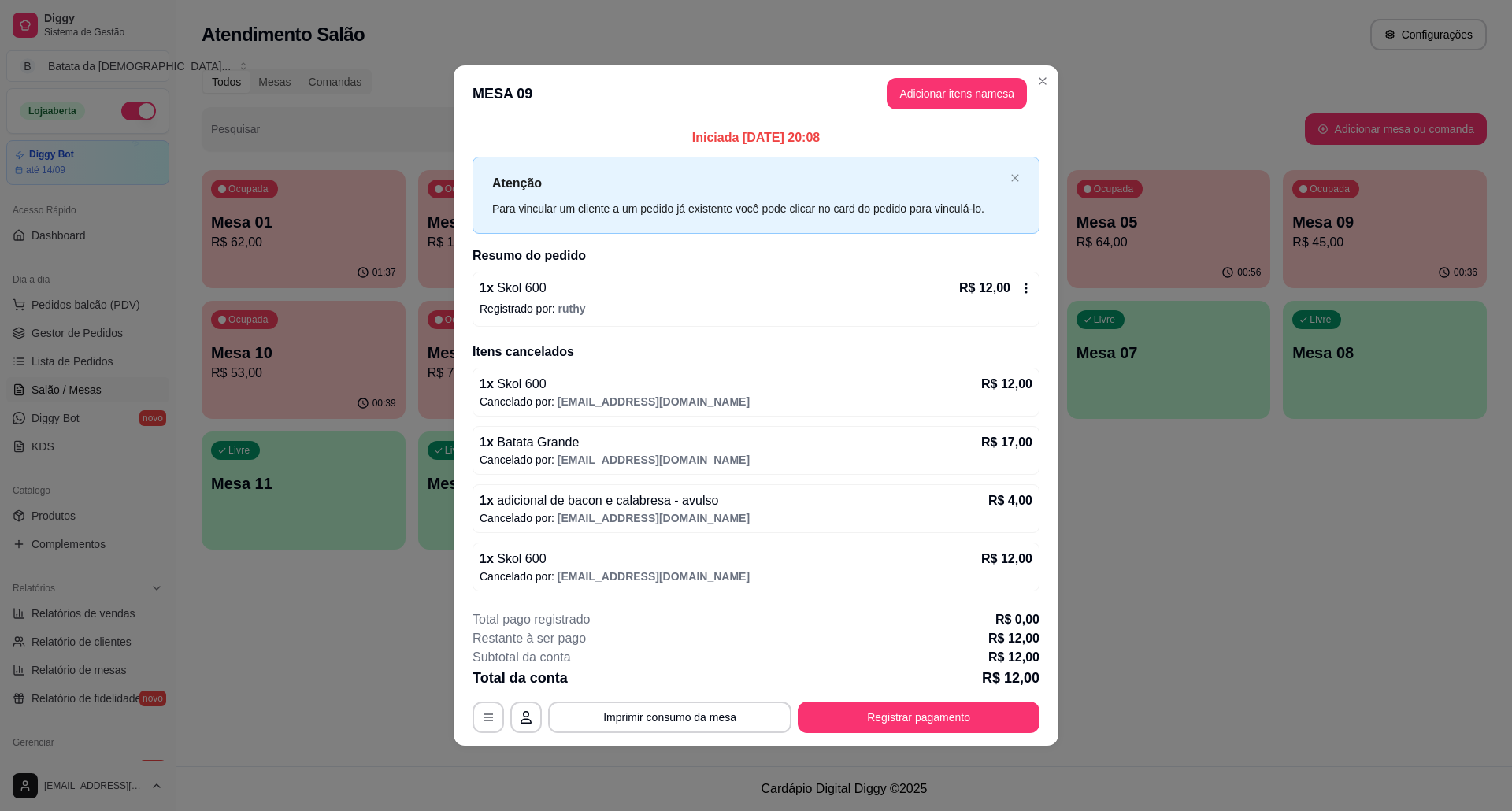
click at [1025, 294] on div "R$ 12,00" at bounding box center [996, 288] width 73 height 19
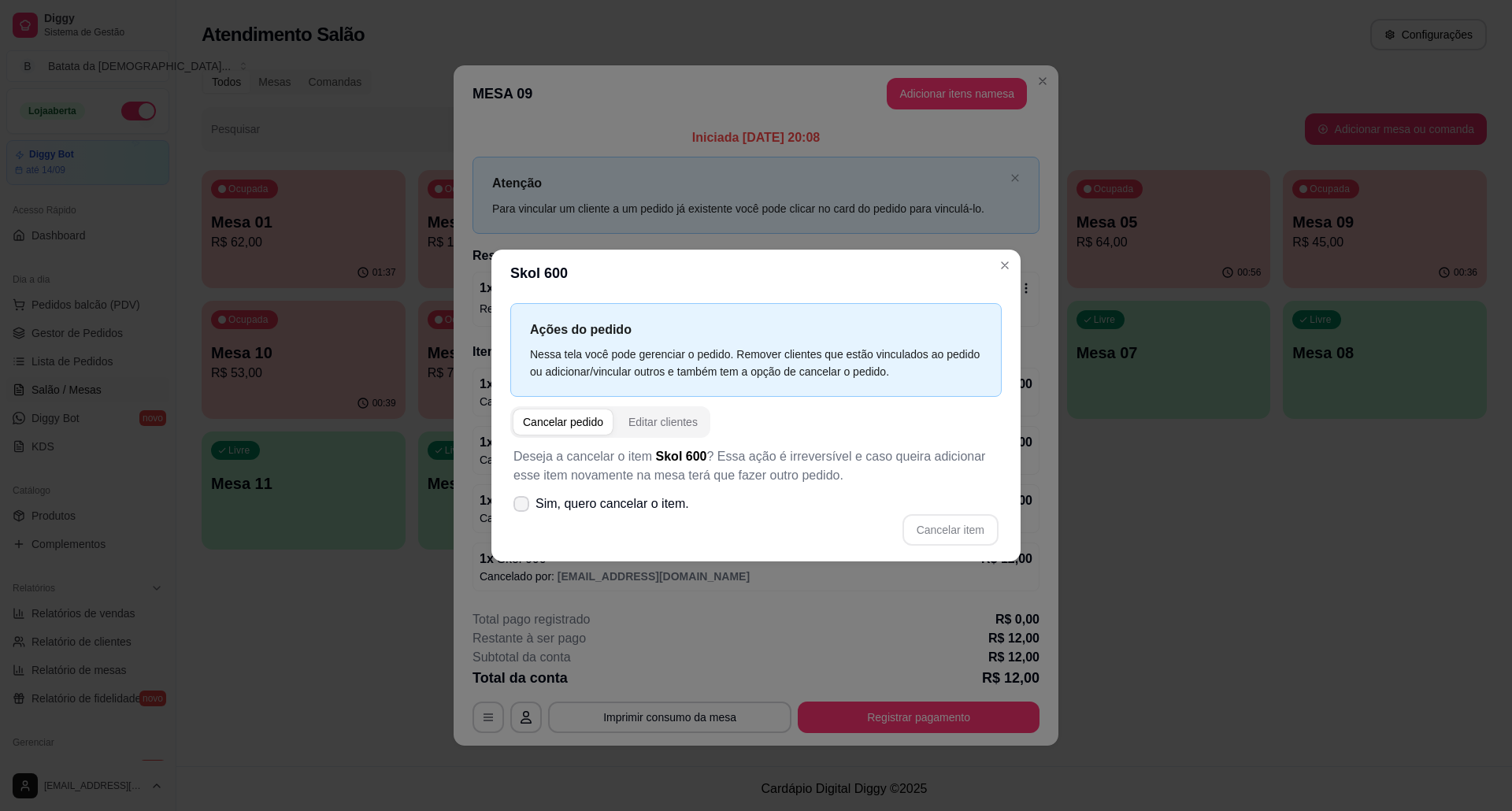
click at [655, 511] on span "Sim, quero cancelar o item." at bounding box center [612, 504] width 153 height 19
click at [523, 511] on input "Sim, quero cancelar o item." at bounding box center [517, 513] width 10 height 10
checkbox input "true"
click at [943, 529] on button "Cancelar item" at bounding box center [950, 530] width 93 height 31
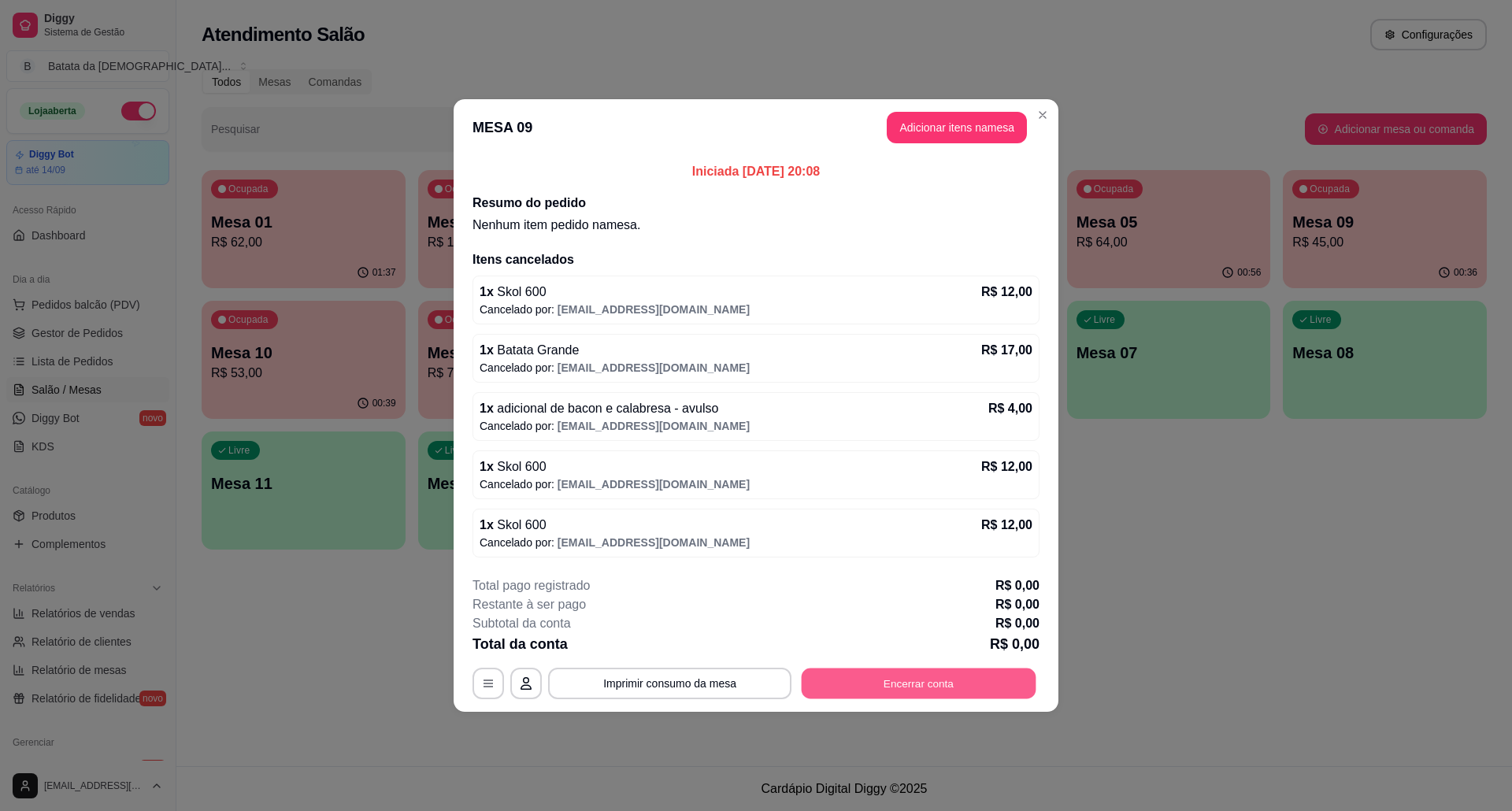
click at [981, 668] on div "MESA 09 Tempo de permanência: 37 minutos Cod. Segurança: 6000 Qtd. de Pedidos: …" at bounding box center [756, 683] width 566 height 32
click at [942, 678] on button "Encerrar conta" at bounding box center [918, 683] width 242 height 32
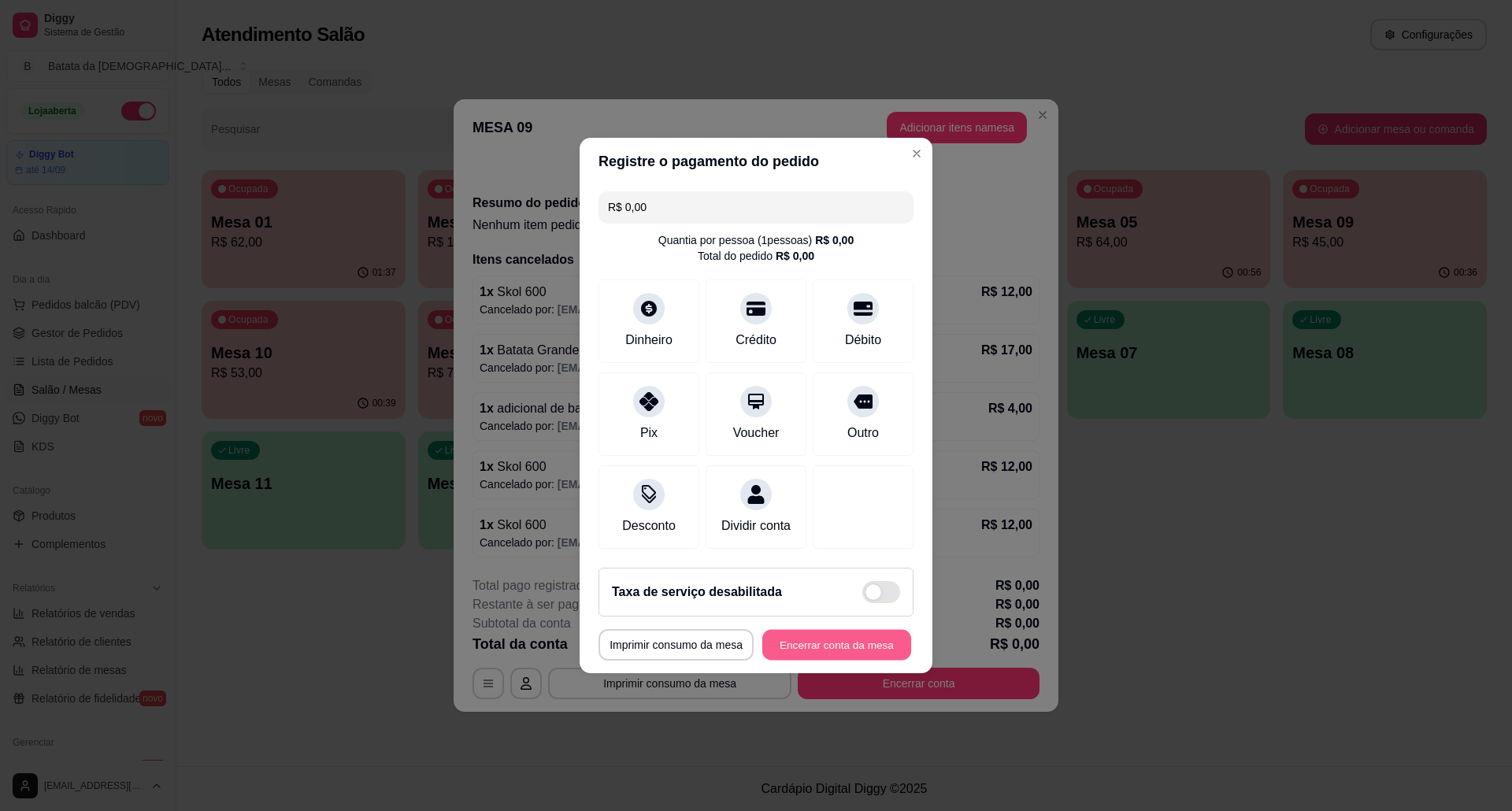
click at [768, 650] on button "Encerrar conta da mesa" at bounding box center [836, 645] width 149 height 31
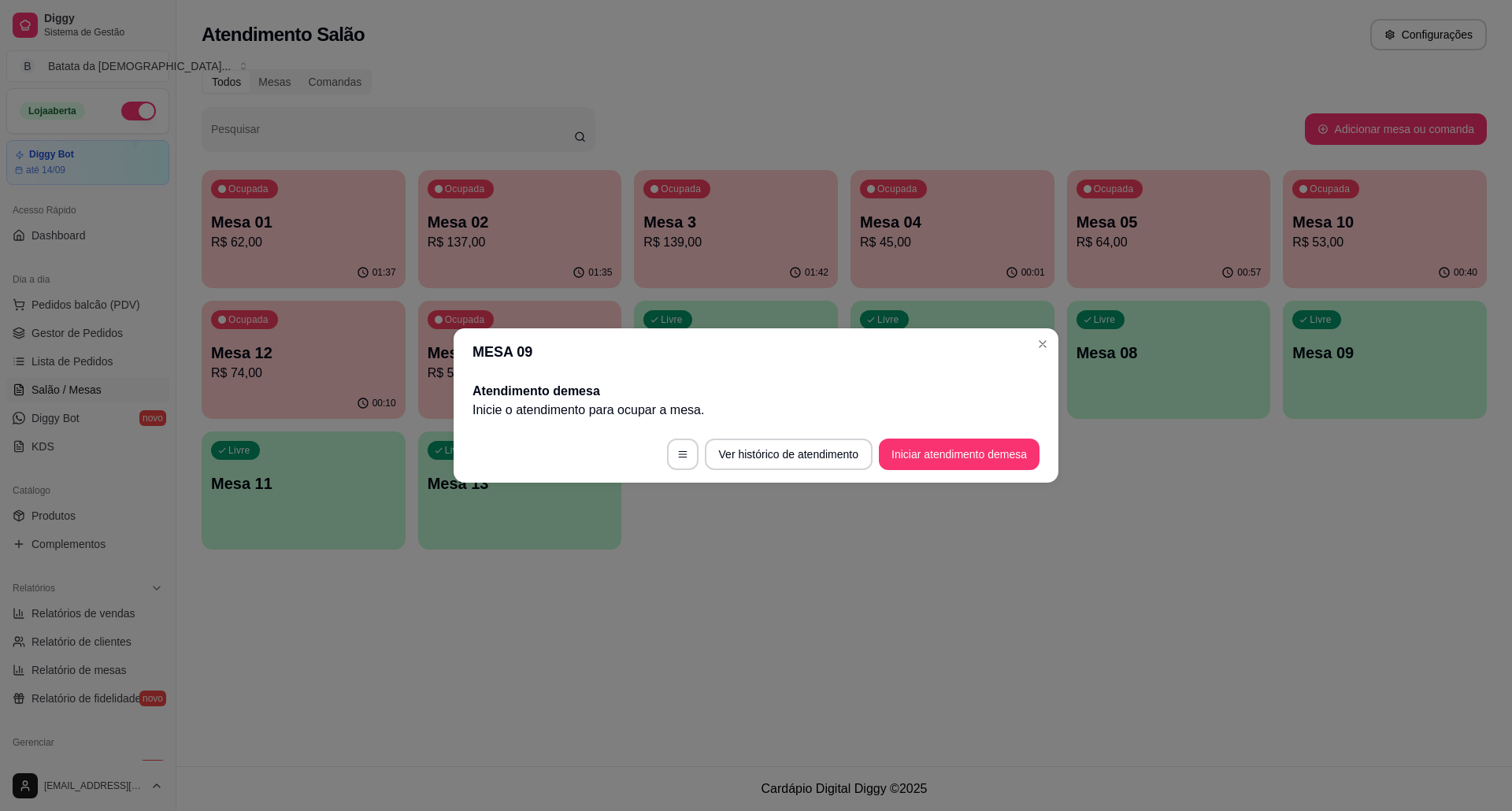
click at [1038, 329] on header "MESA 09" at bounding box center [756, 352] width 605 height 48
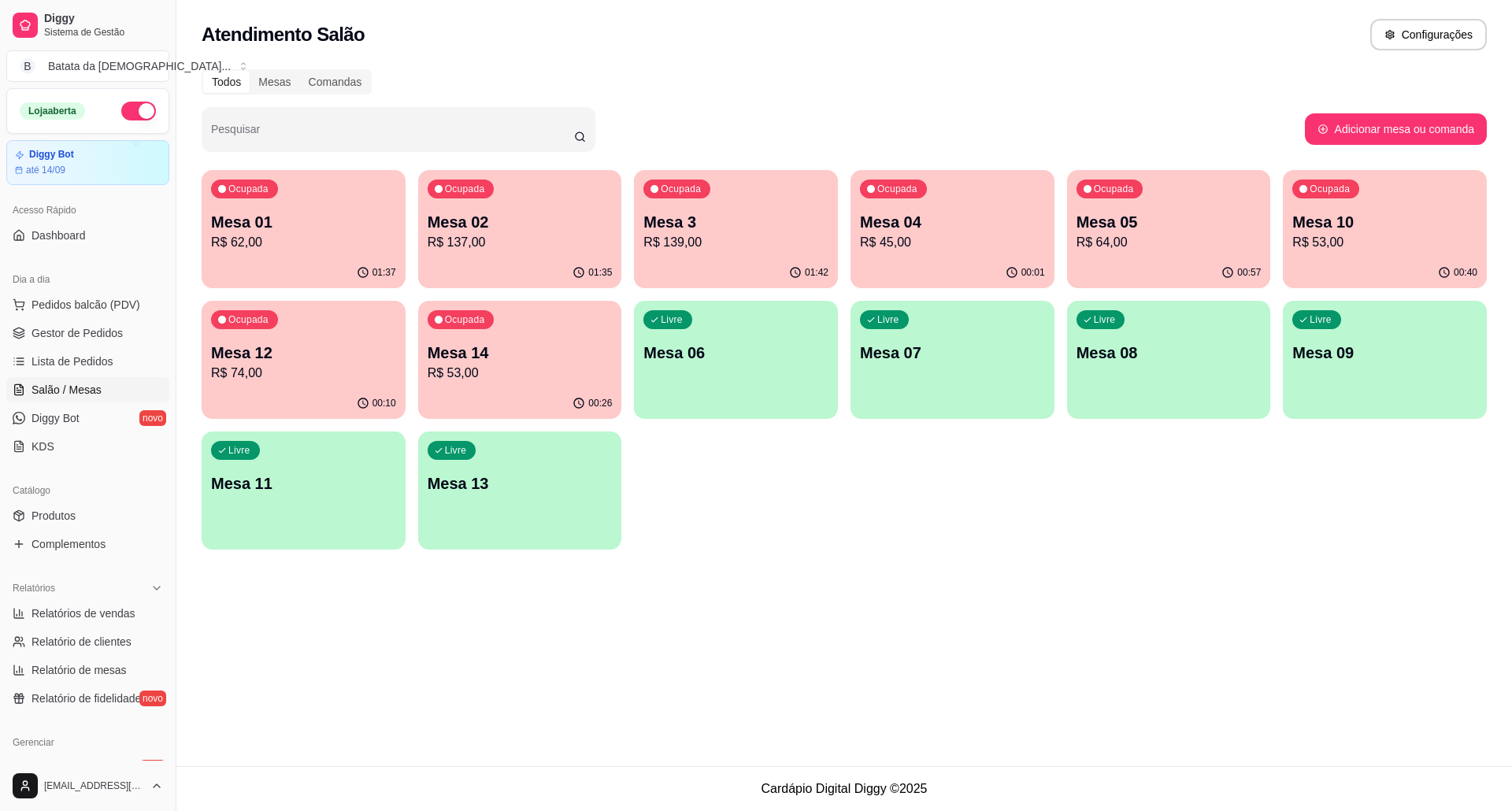
click at [469, 227] on p "Mesa 02" at bounding box center [520, 222] width 185 height 22
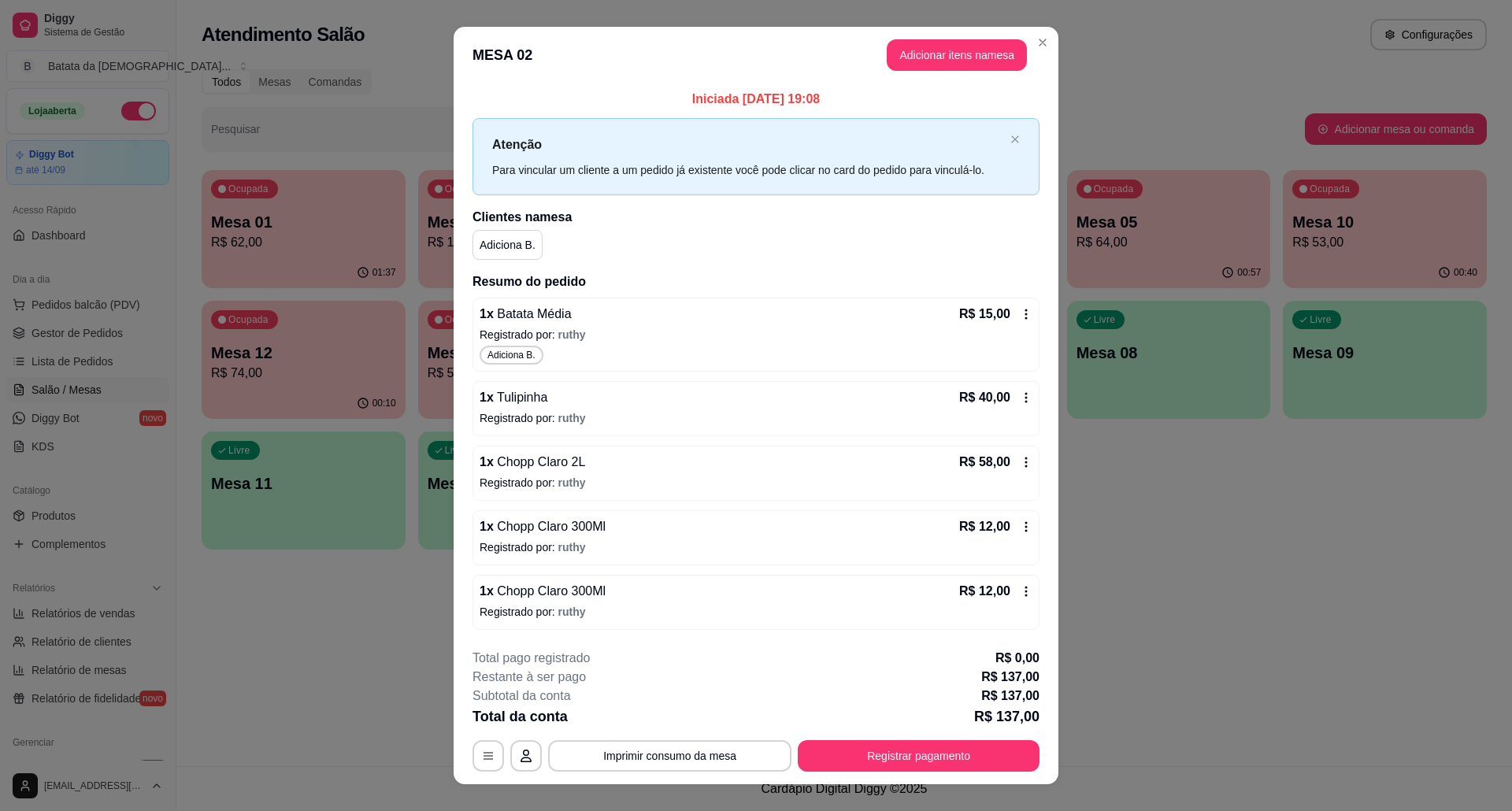
scroll to position [25, 0]
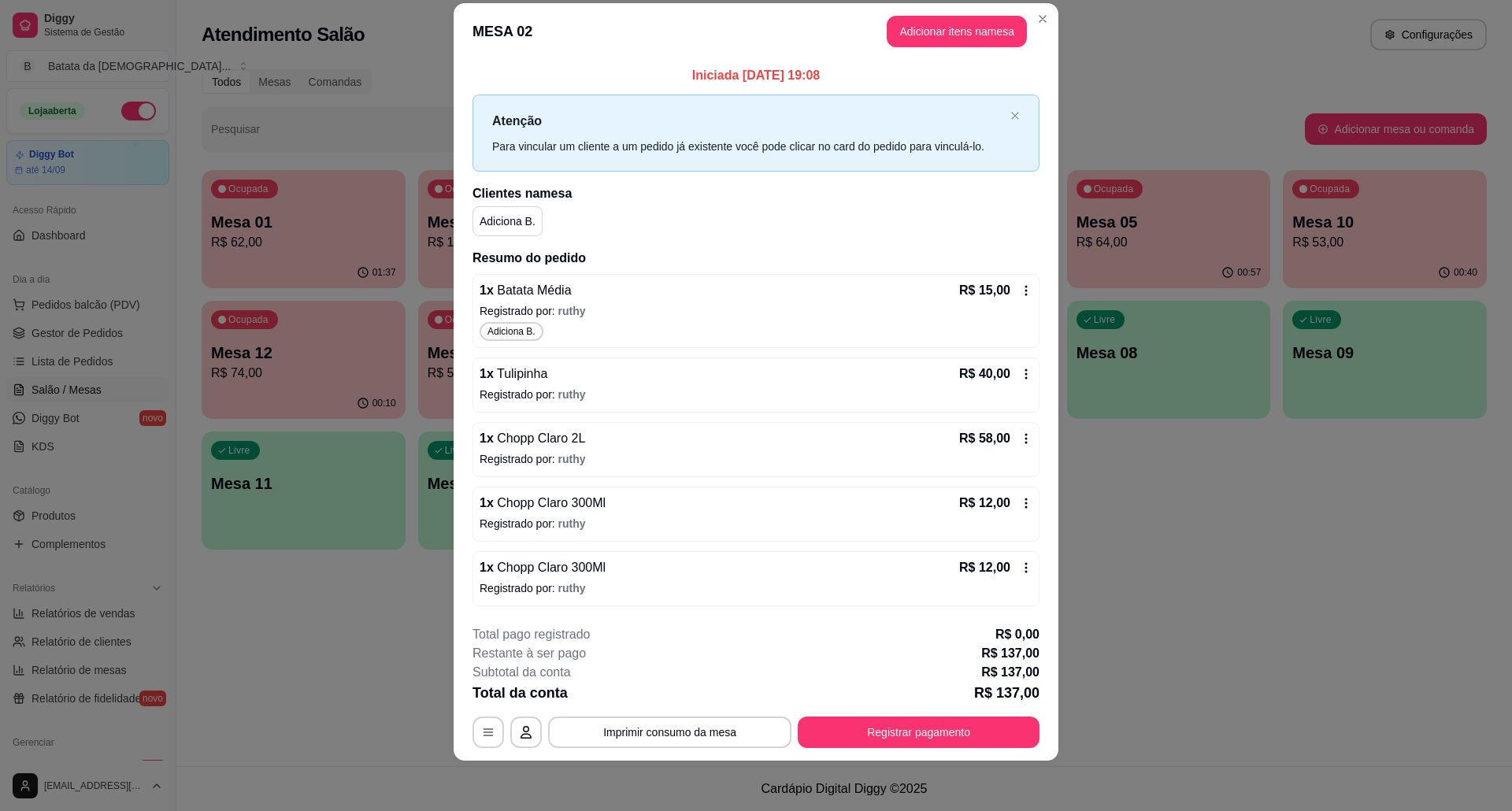
click at [1020, 441] on icon at bounding box center [1025, 438] width 12 height 13
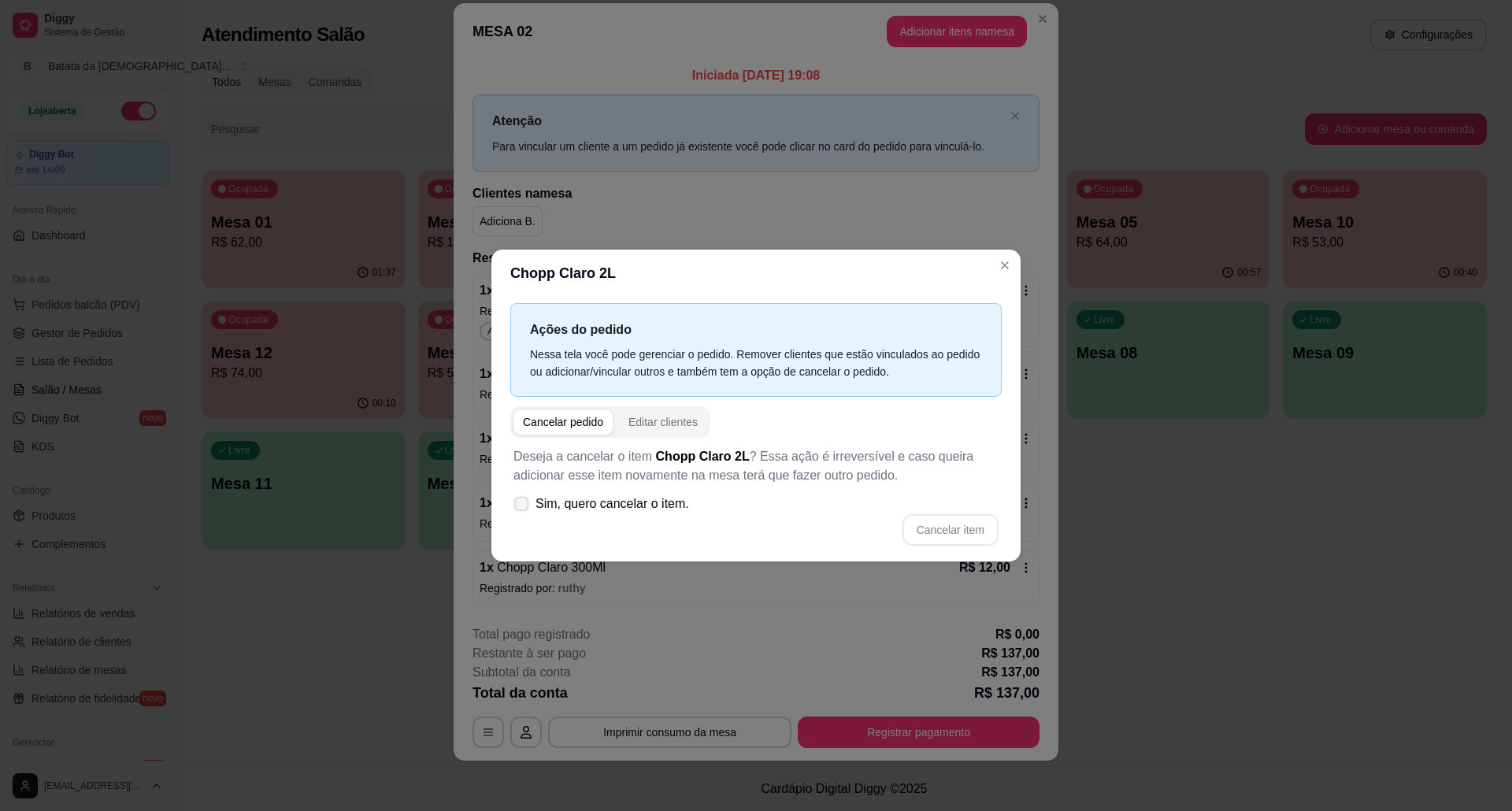
click at [671, 509] on span "Sim, quero cancelar o item." at bounding box center [612, 504] width 153 height 19
click at [523, 509] on input "Sim, quero cancelar o item." at bounding box center [517, 513] width 10 height 10
checkbox input "true"
click at [946, 534] on button "Cancelar item" at bounding box center [950, 530] width 96 height 32
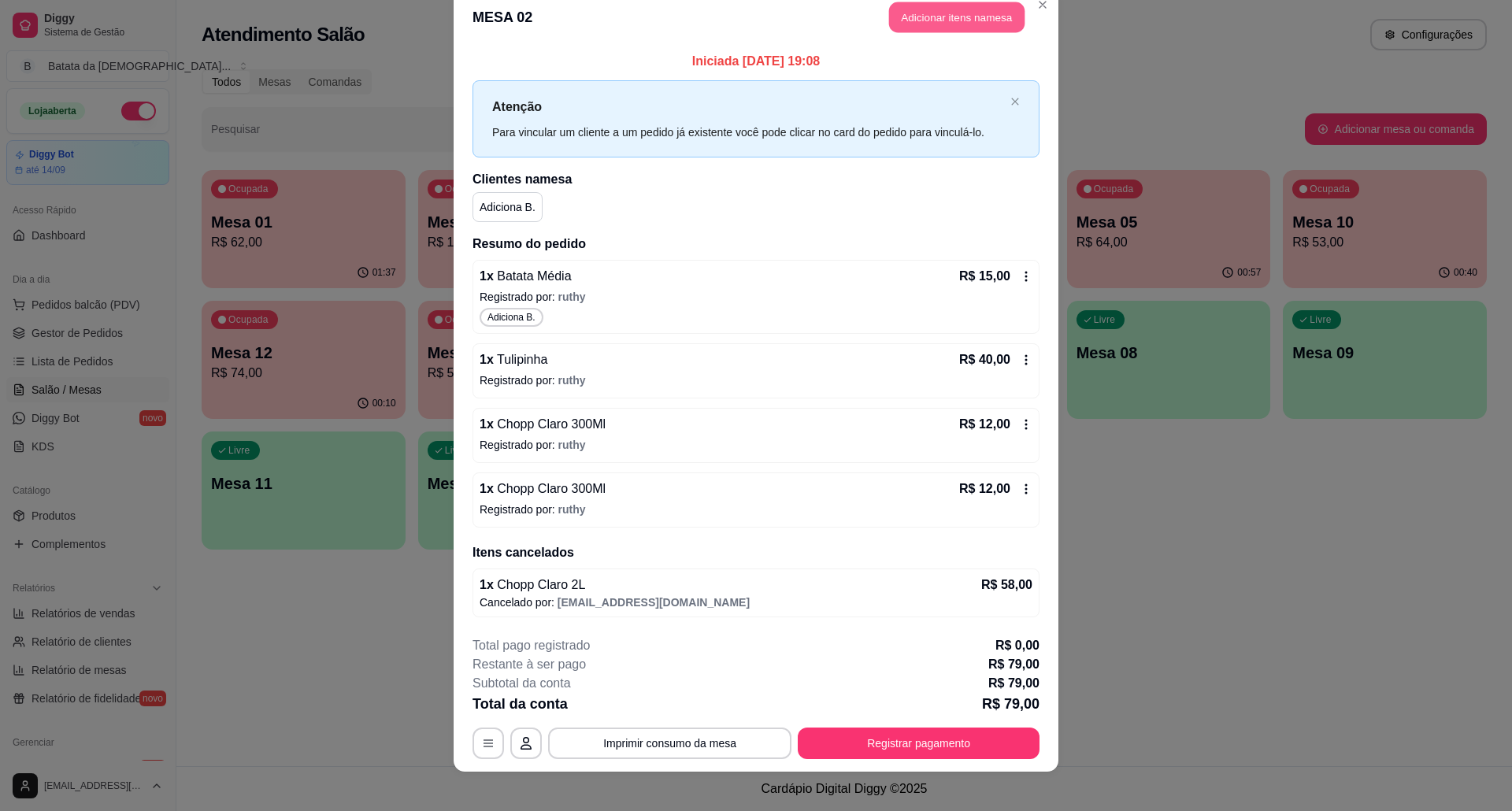
click at [902, 23] on button "Adicionar itens na mesa" at bounding box center [956, 18] width 136 height 31
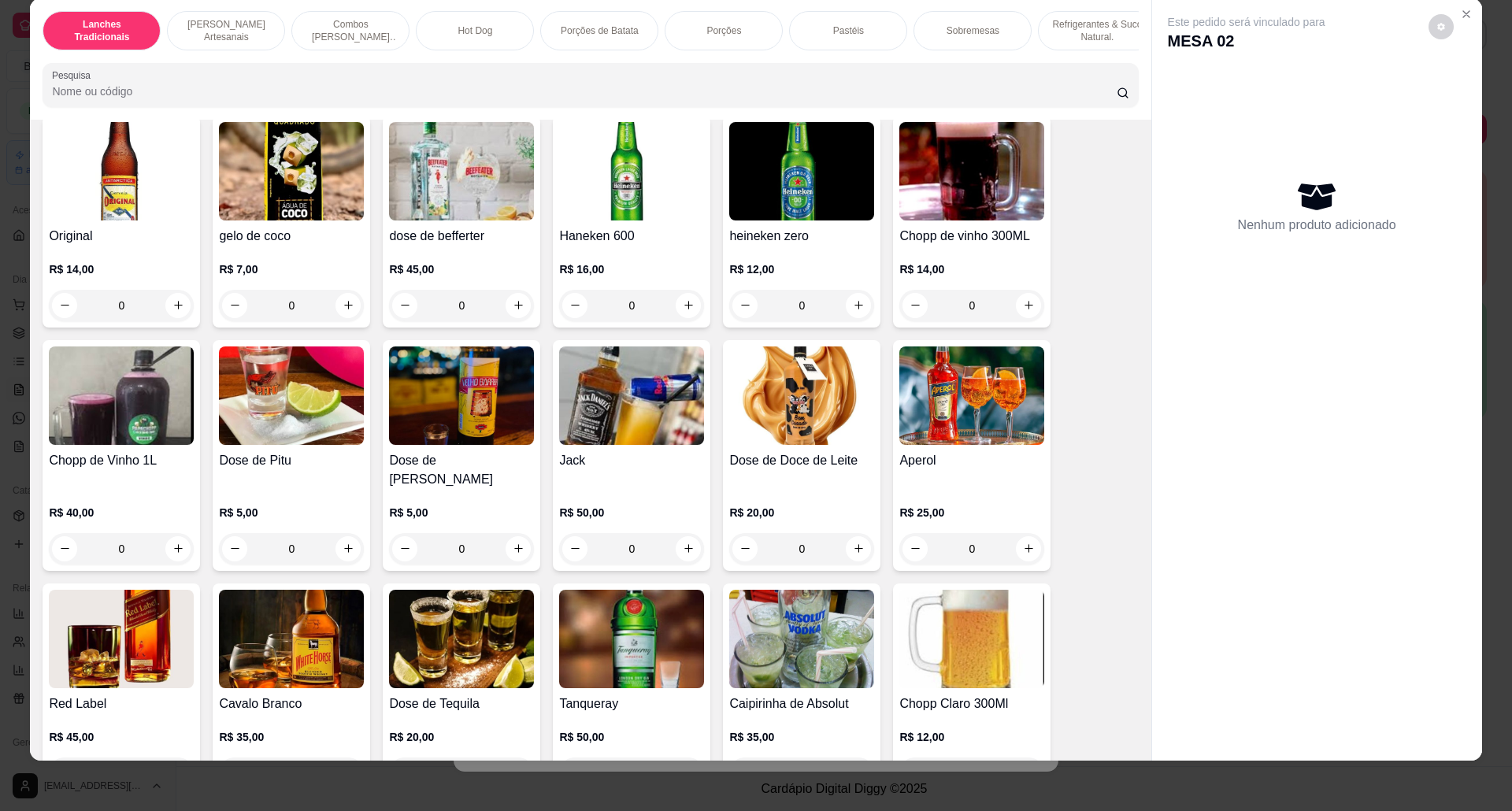
scroll to position [4352, 0]
click at [1460, 9] on icon "Close" at bounding box center [1465, 13] width 12 height 13
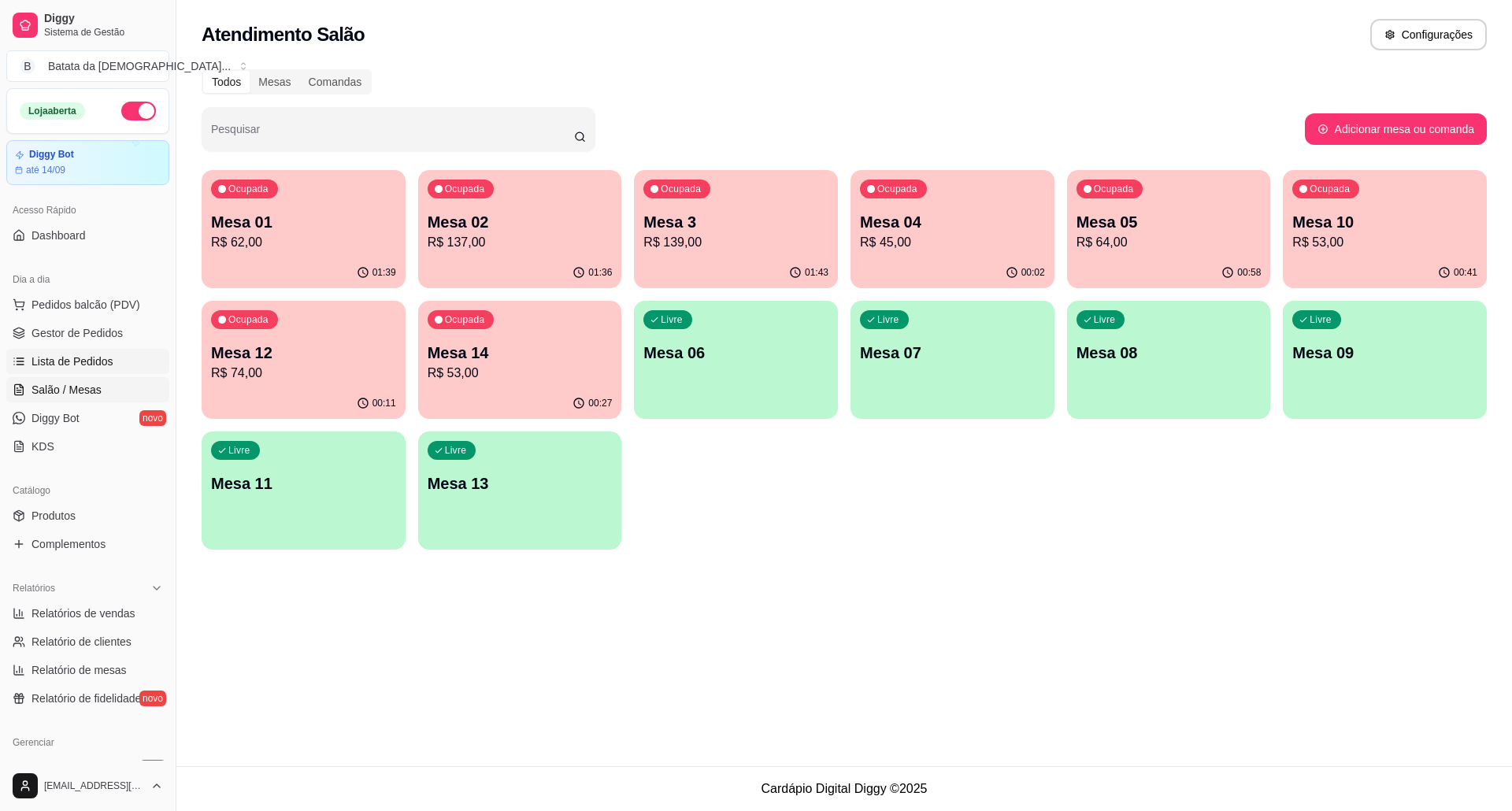
click at [104, 364] on span "Lista de Pedidos" at bounding box center [72, 361] width 82 height 16
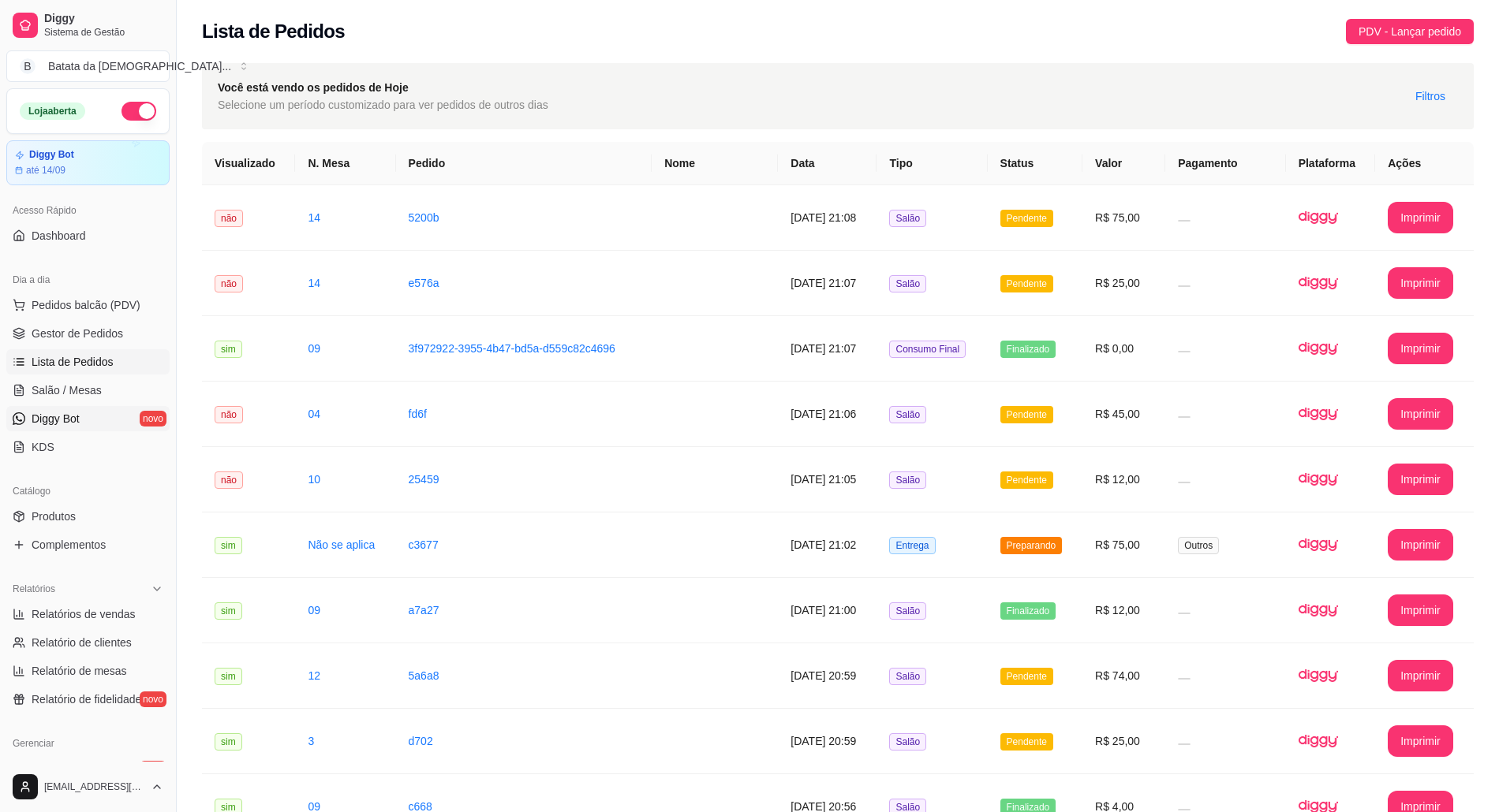
click at [45, 420] on span "Diggy Bot" at bounding box center [56, 418] width 48 height 16
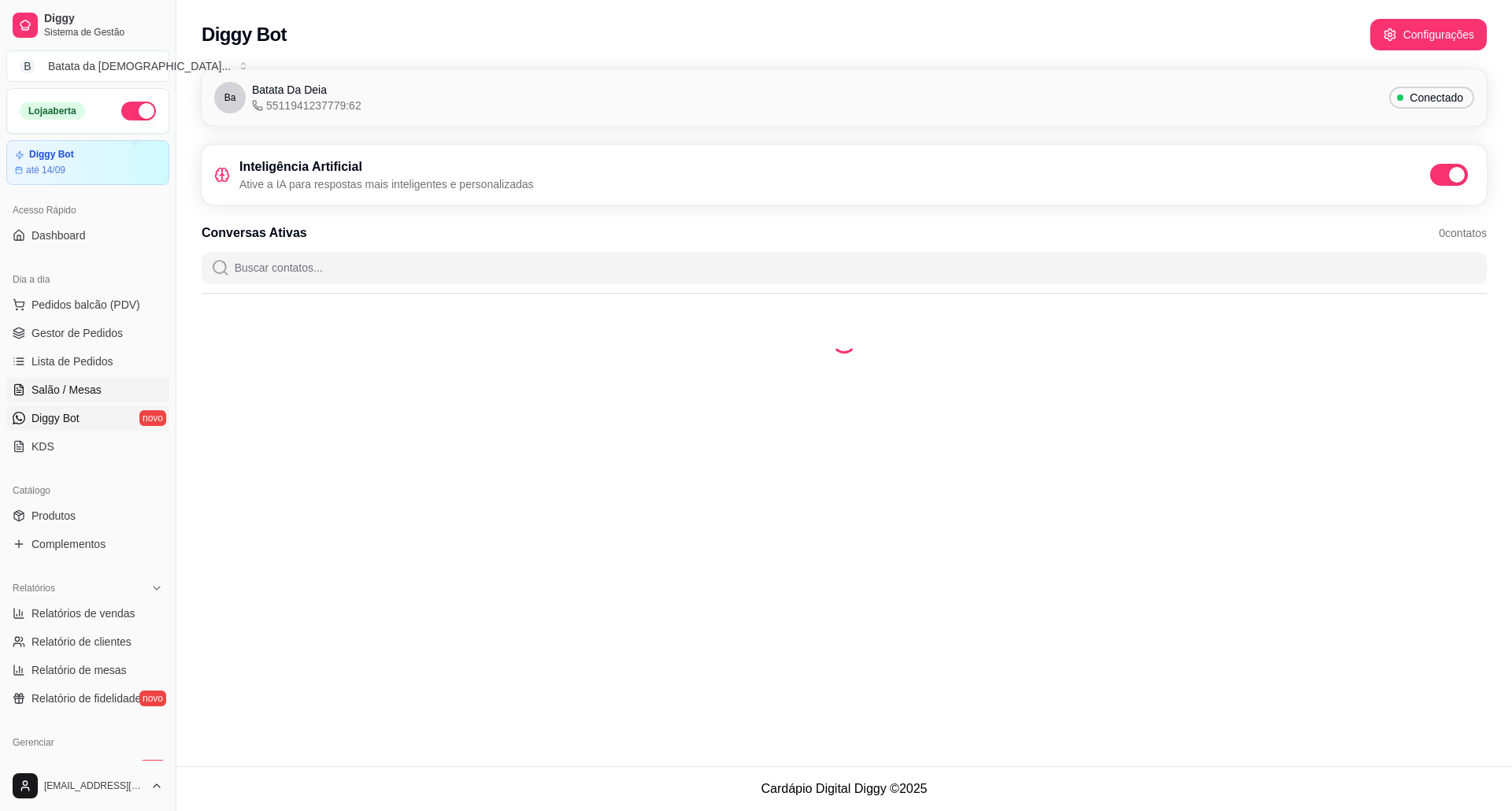
click at [54, 384] on span "Salão / Mesas" at bounding box center [67, 389] width 70 height 16
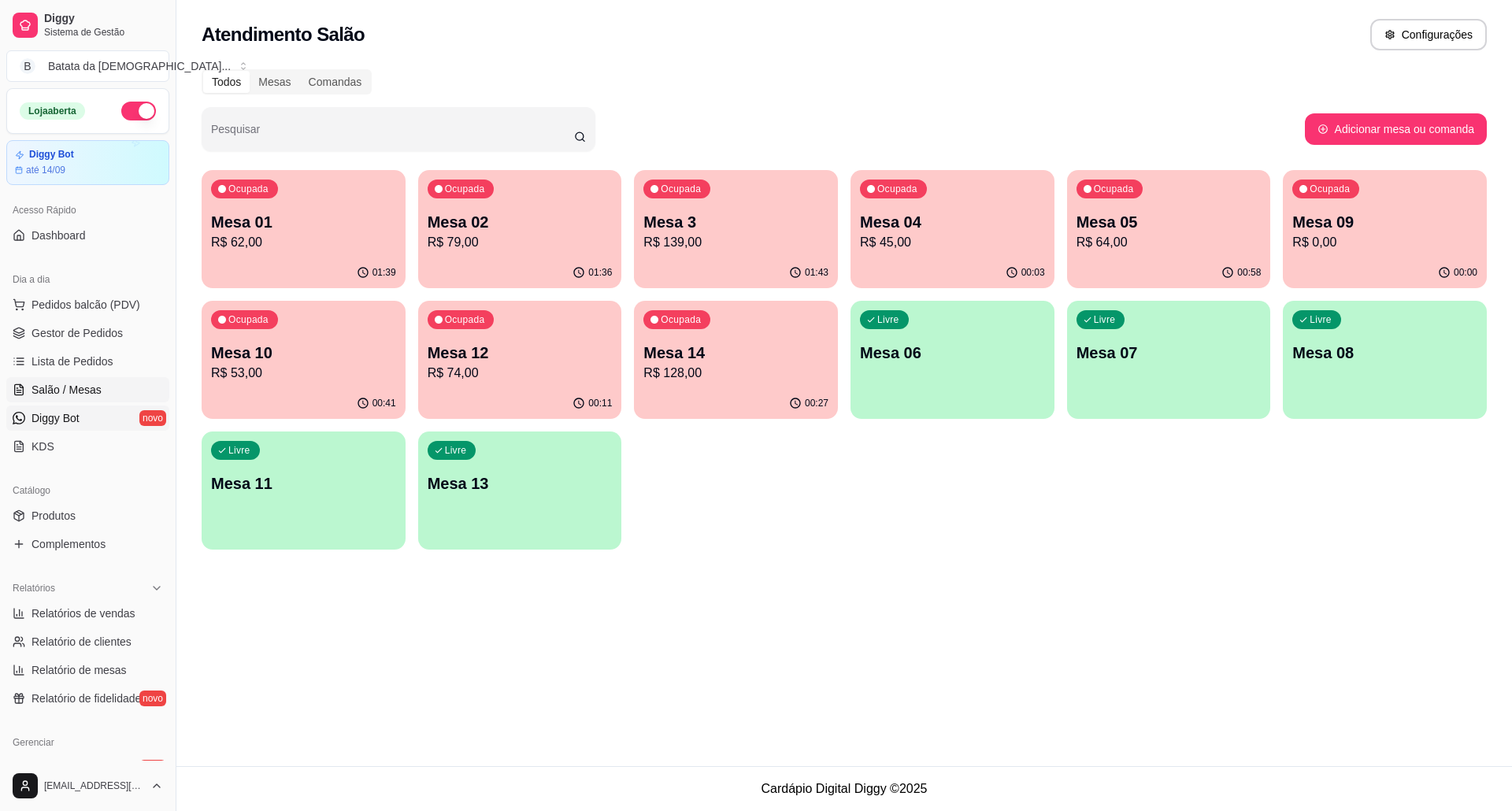
click at [60, 423] on span "Diggy Bot" at bounding box center [56, 418] width 48 height 16
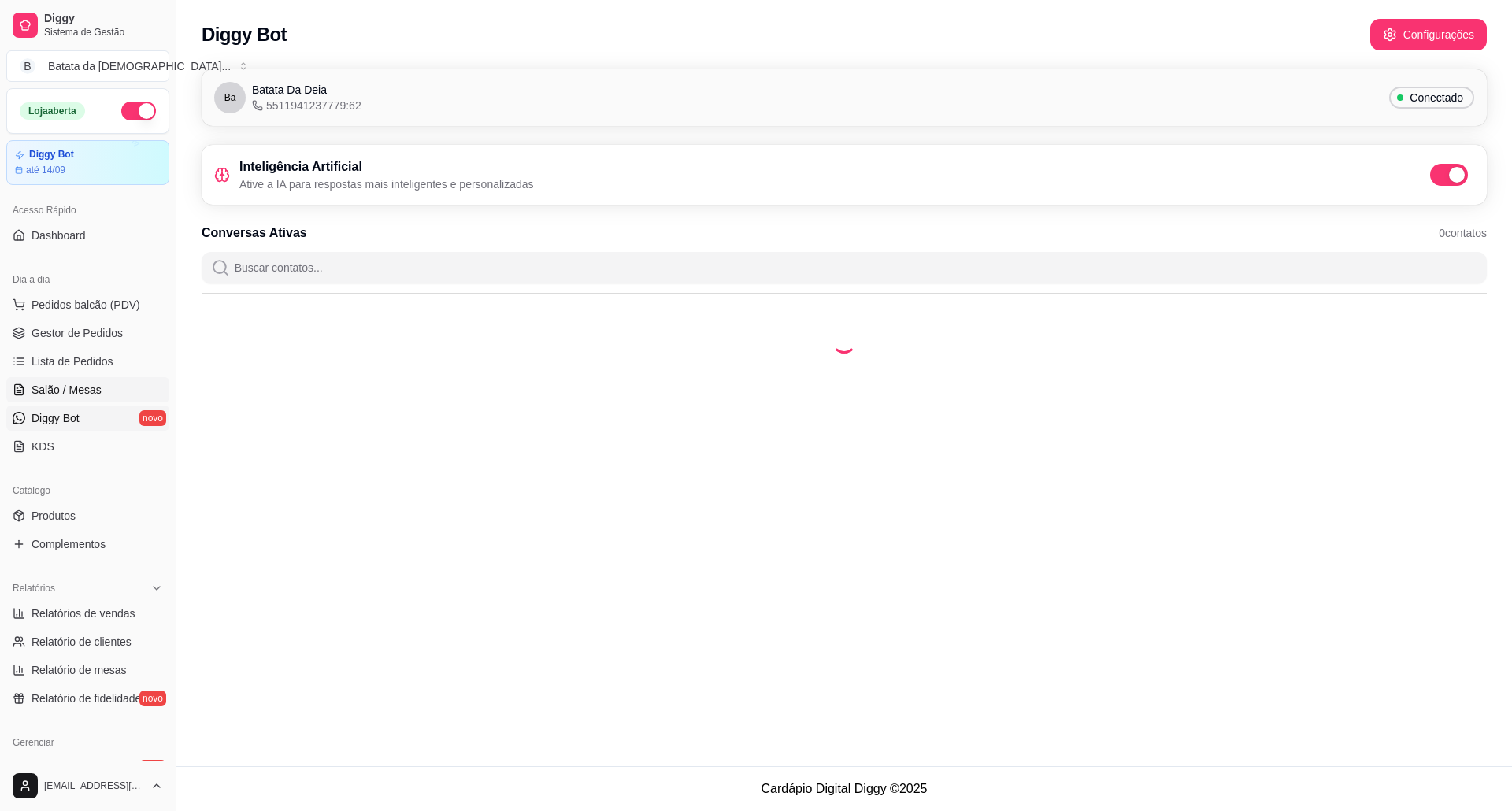
click at [87, 394] on span "Salão / Mesas" at bounding box center [67, 389] width 70 height 16
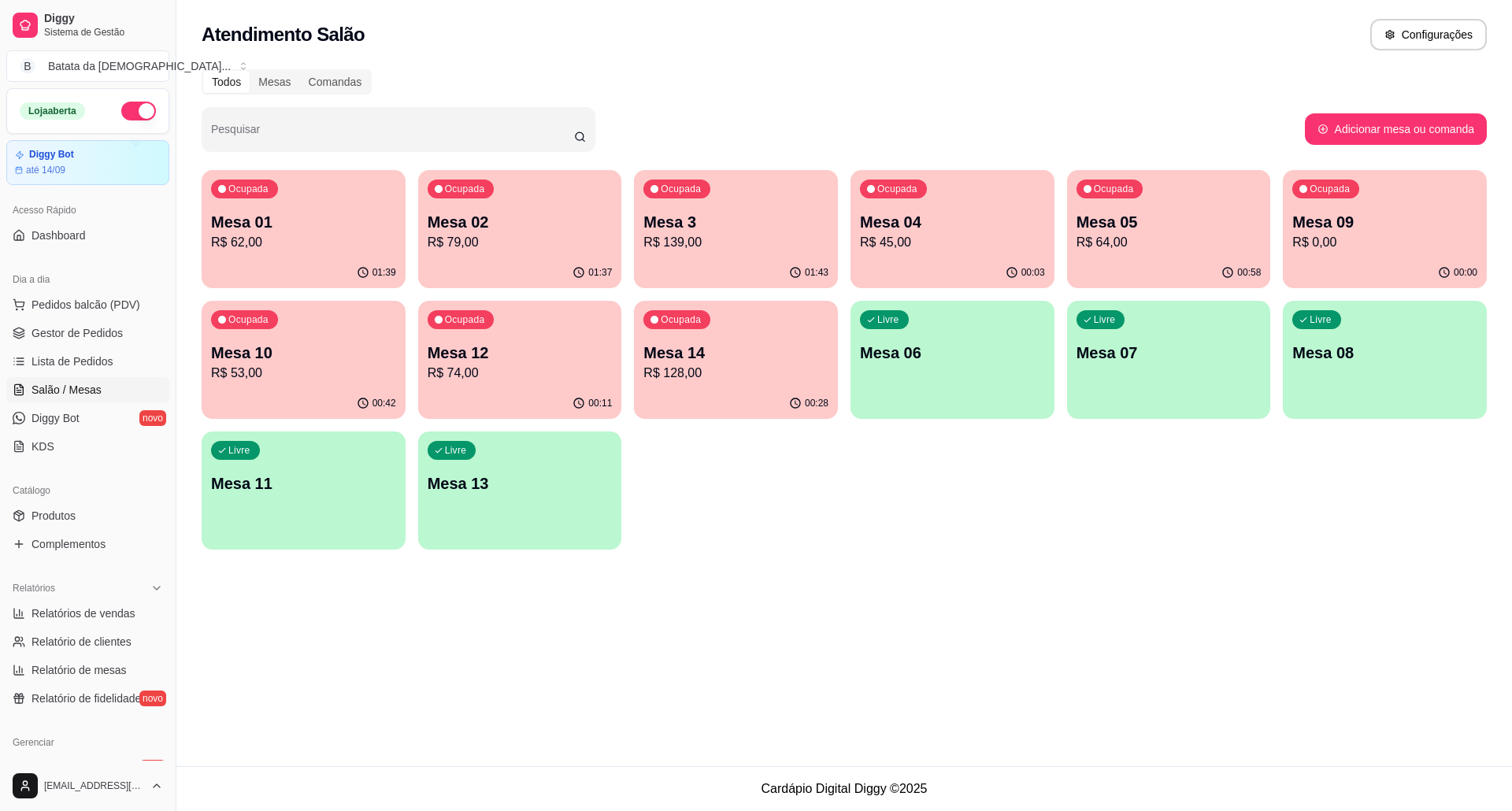
click at [482, 250] on p "R$ 79,00" at bounding box center [520, 243] width 185 height 19
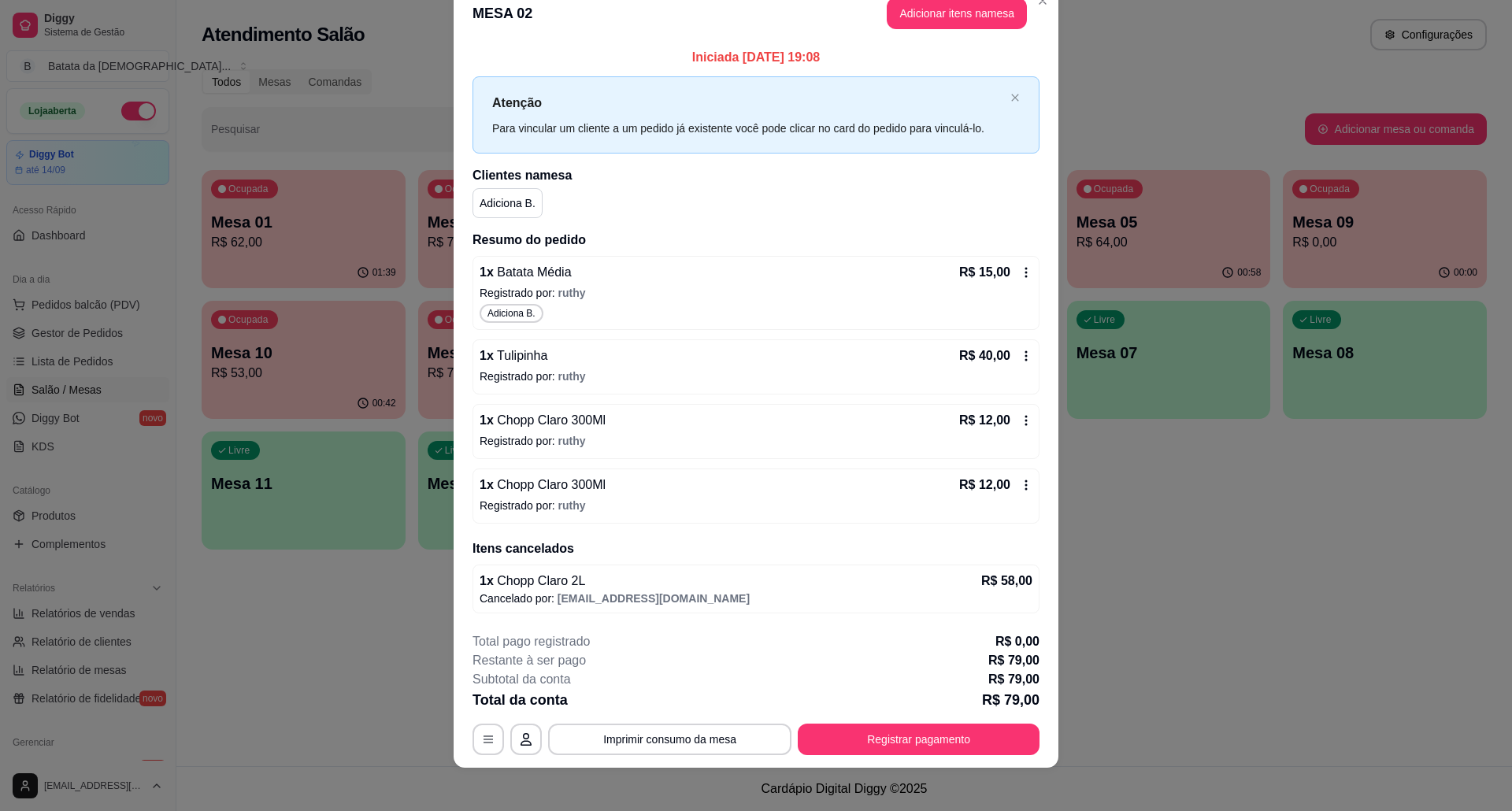
scroll to position [38, 0]
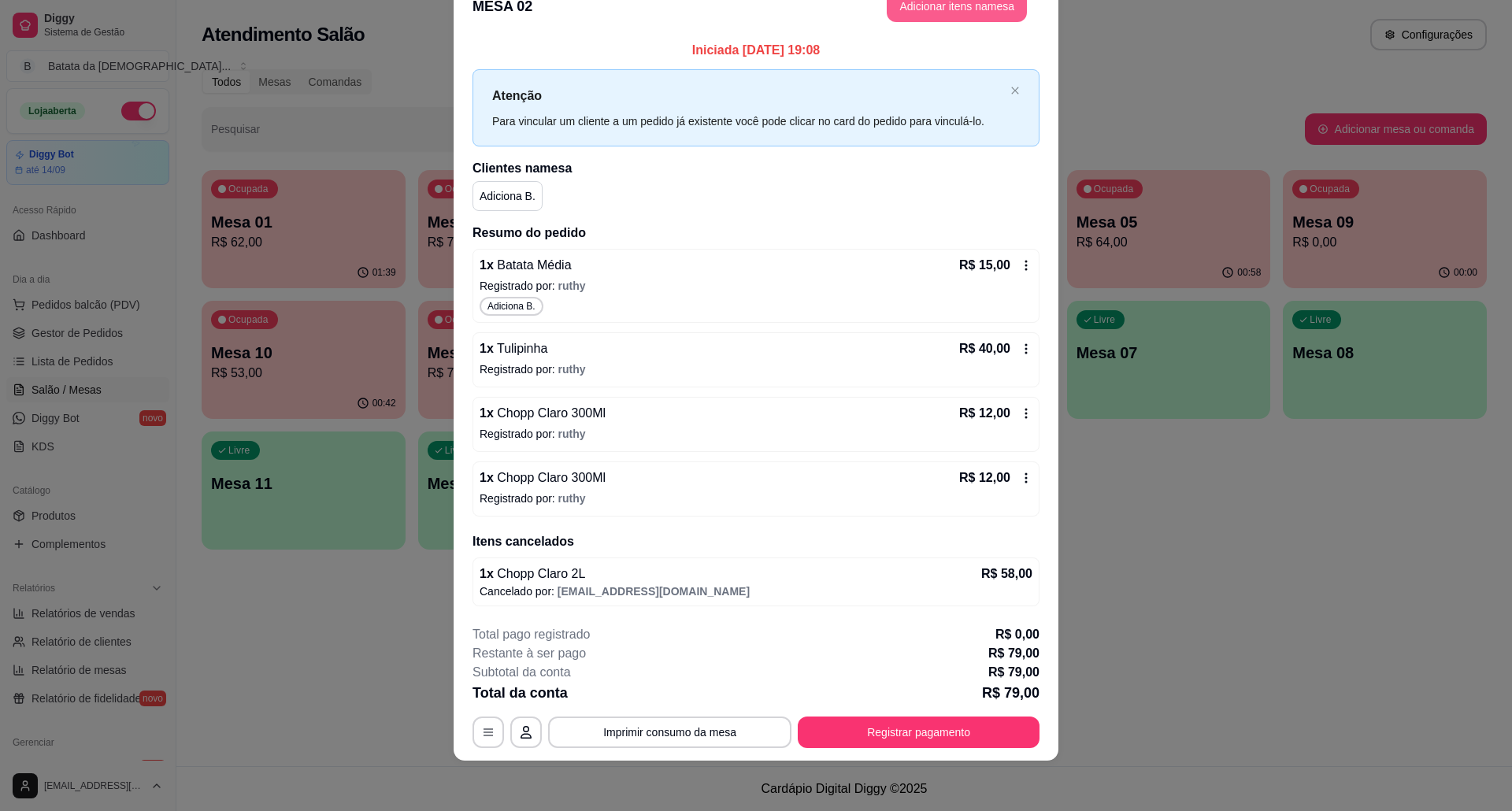
click at [929, 13] on button "Adicionar itens na mesa" at bounding box center [956, 7] width 140 height 32
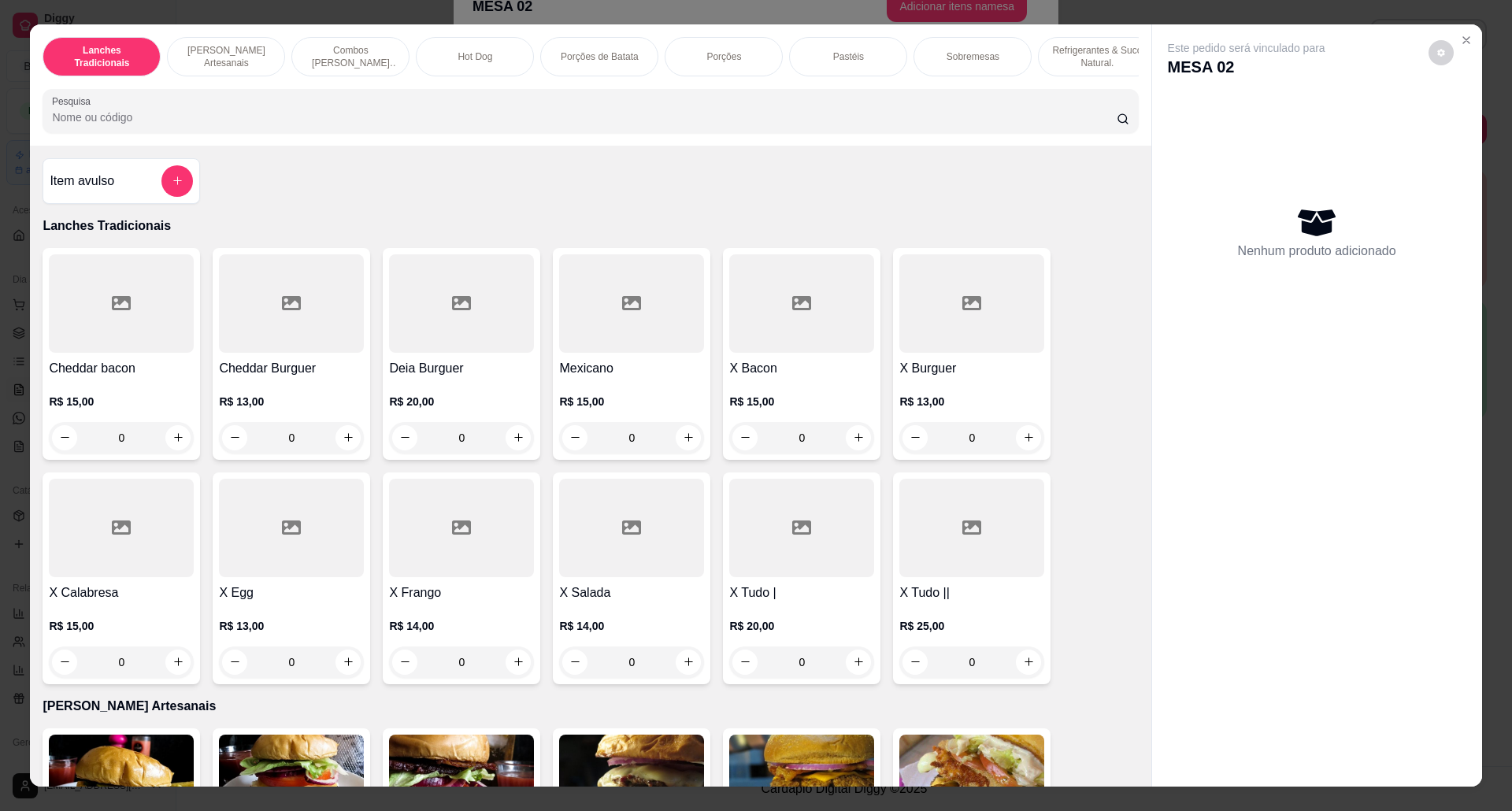
click at [180, 186] on button "add-separate-item" at bounding box center [177, 181] width 32 height 32
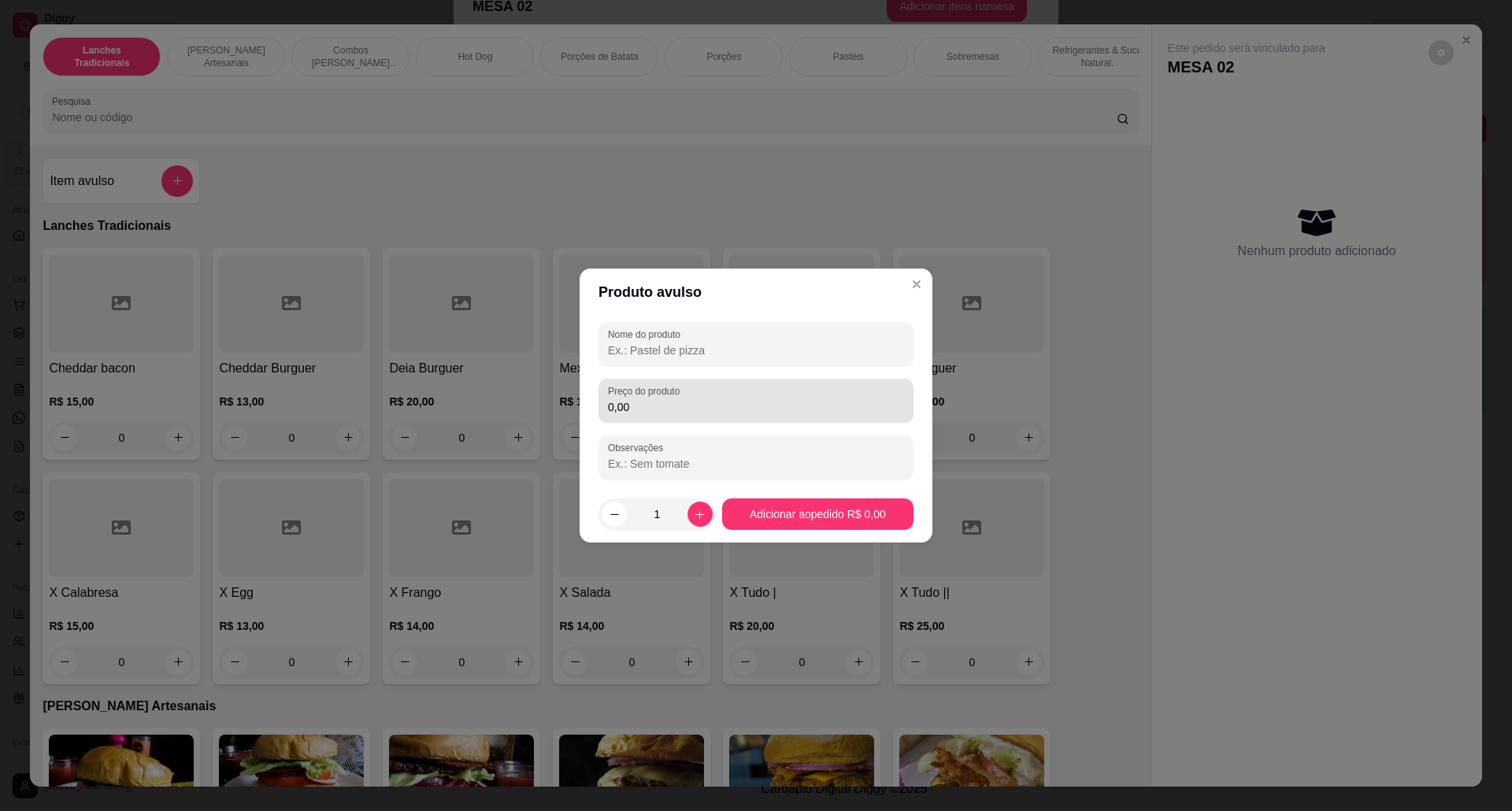
click at [681, 413] on input "0,00" at bounding box center [756, 407] width 296 height 16
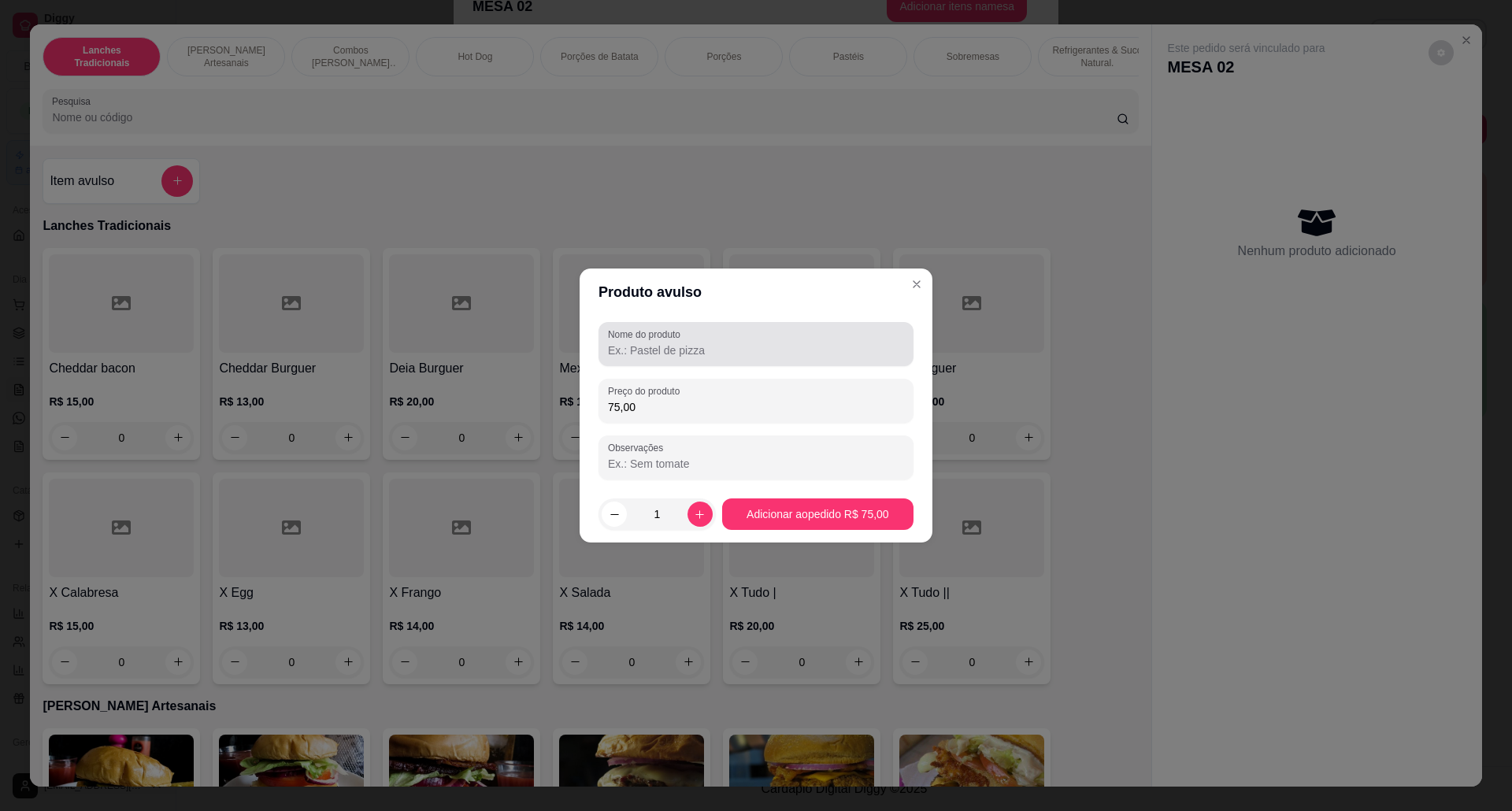
type input "75,00"
click at [691, 357] on input "Nome do produto" at bounding box center [756, 350] width 296 height 16
click at [693, 332] on div at bounding box center [756, 344] width 296 height 32
click at [694, 354] on input "Nome do produto" at bounding box center [756, 350] width 296 height 16
type input "torre de 2l vinho"
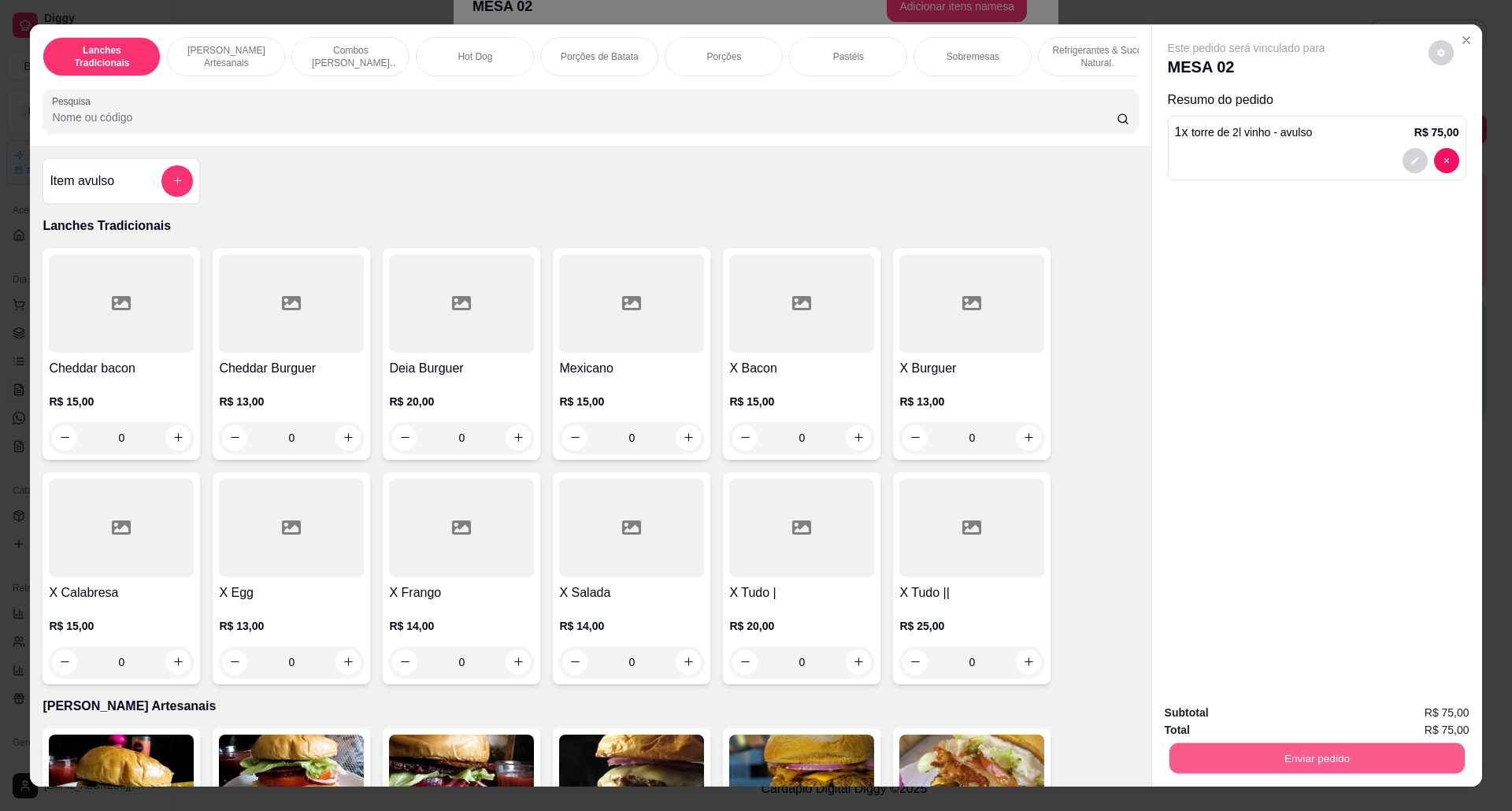
click at [1355, 761] on button "Enviar pedido" at bounding box center [1315, 758] width 295 height 31
click at [1245, 718] on button "Não registrar e enviar pedido" at bounding box center [1263, 721] width 164 height 30
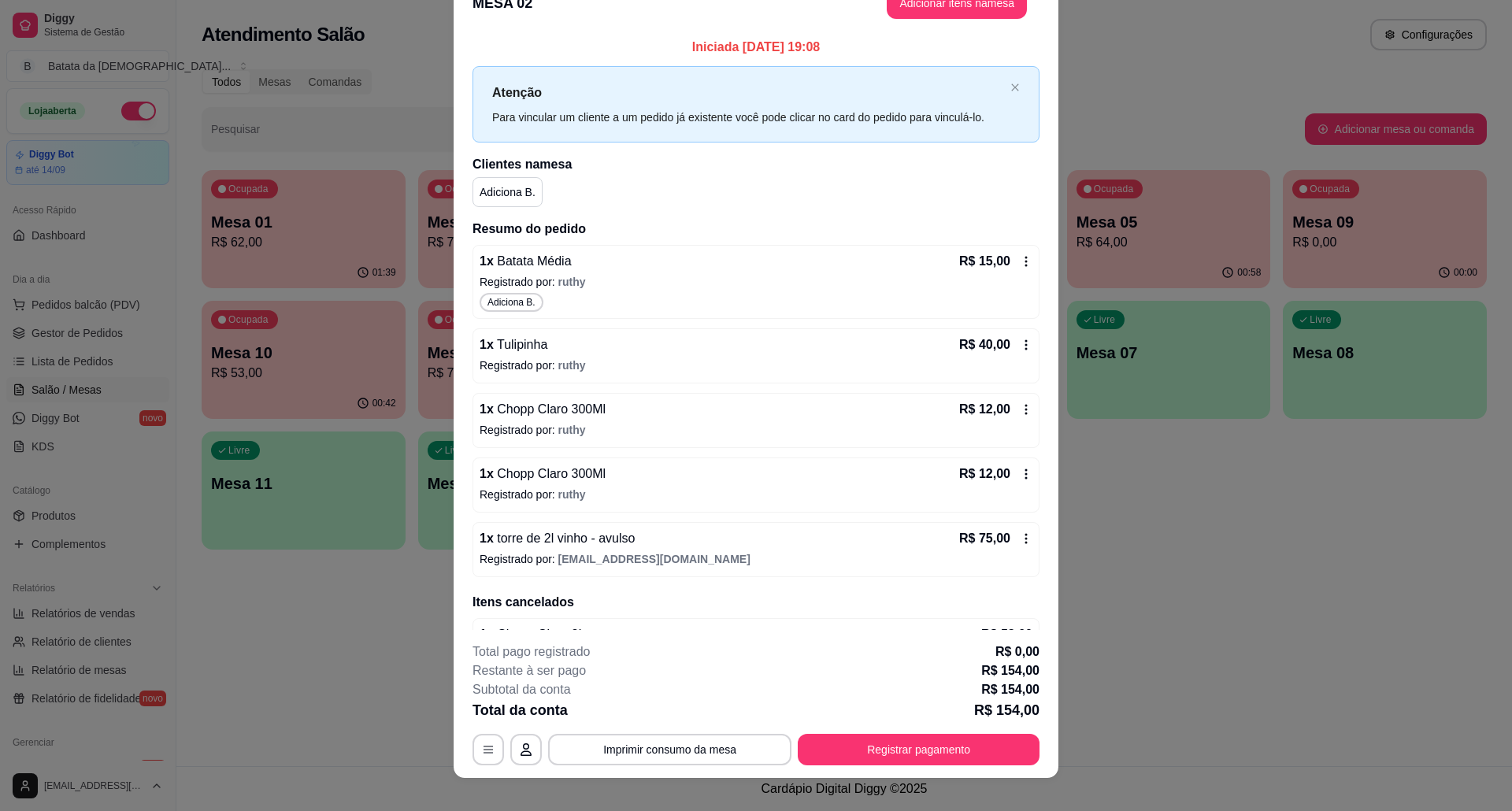
scroll to position [48, 0]
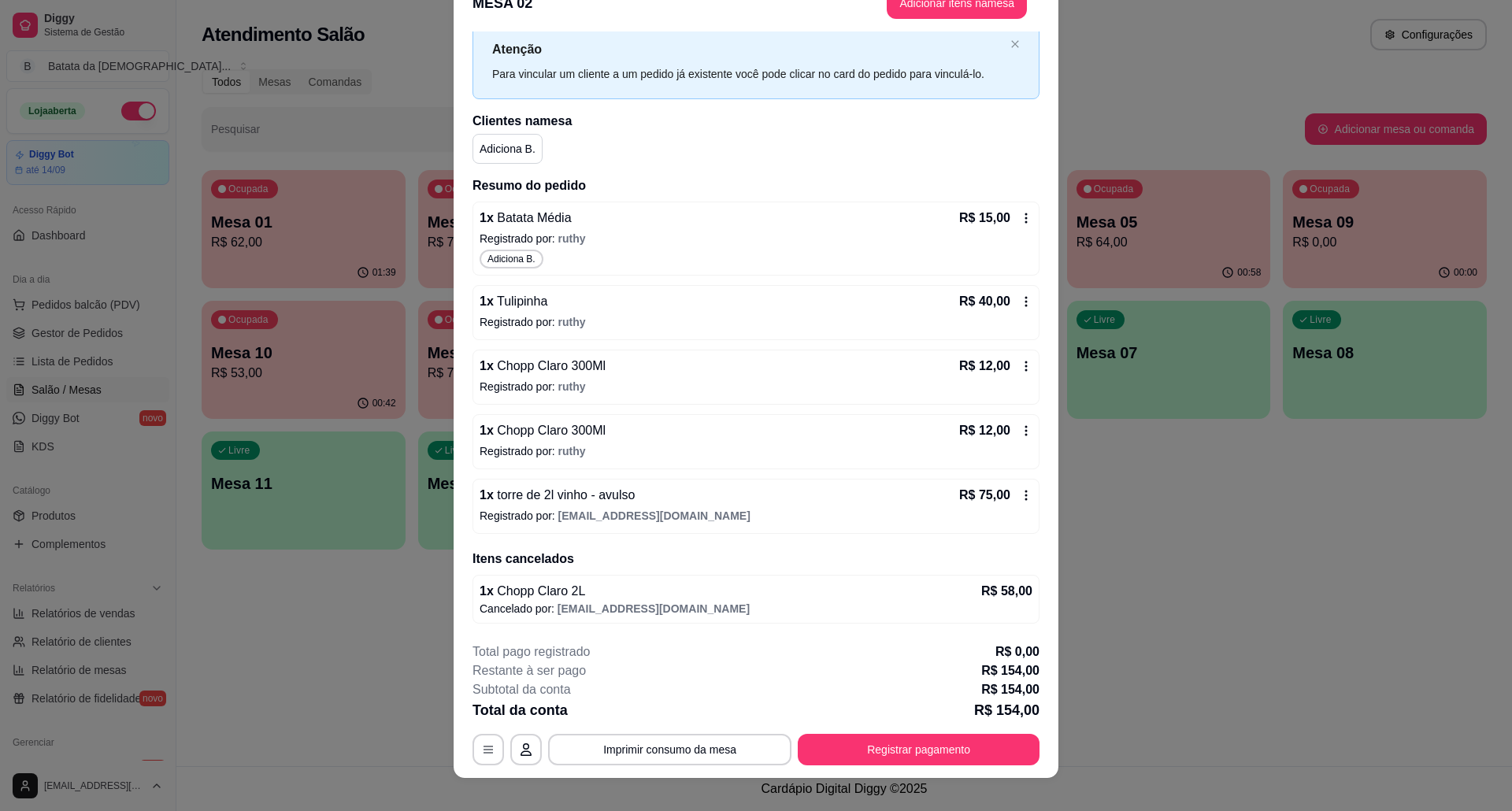
click at [1020, 427] on icon at bounding box center [1025, 430] width 12 height 13
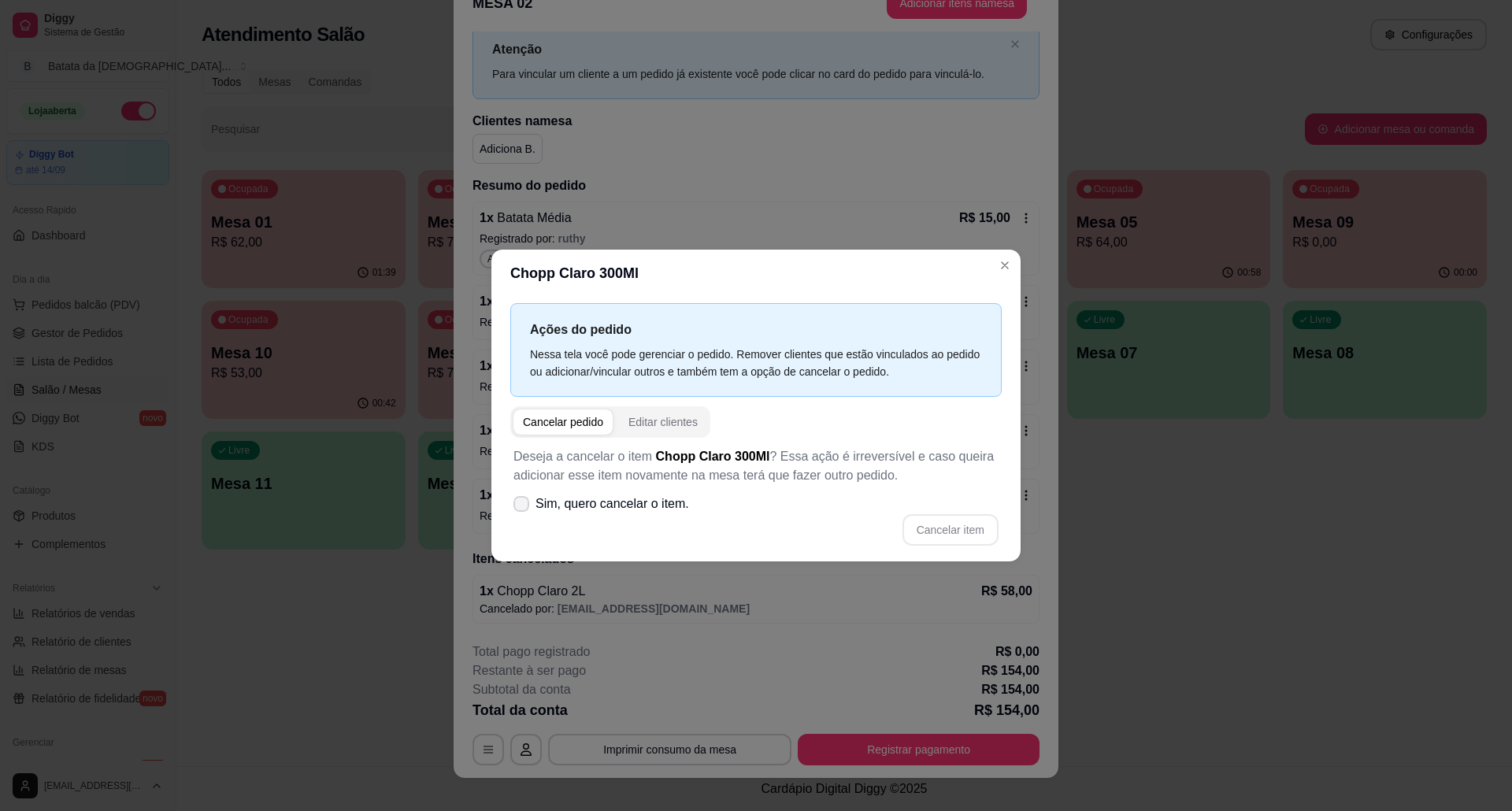
click at [576, 504] on span "Sim, quero cancelar o item." at bounding box center [612, 504] width 153 height 19
click at [523, 508] on input "Sim, quero cancelar o item." at bounding box center [517, 513] width 10 height 10
checkbox input "true"
click at [945, 533] on button "Cancelar item" at bounding box center [950, 530] width 96 height 32
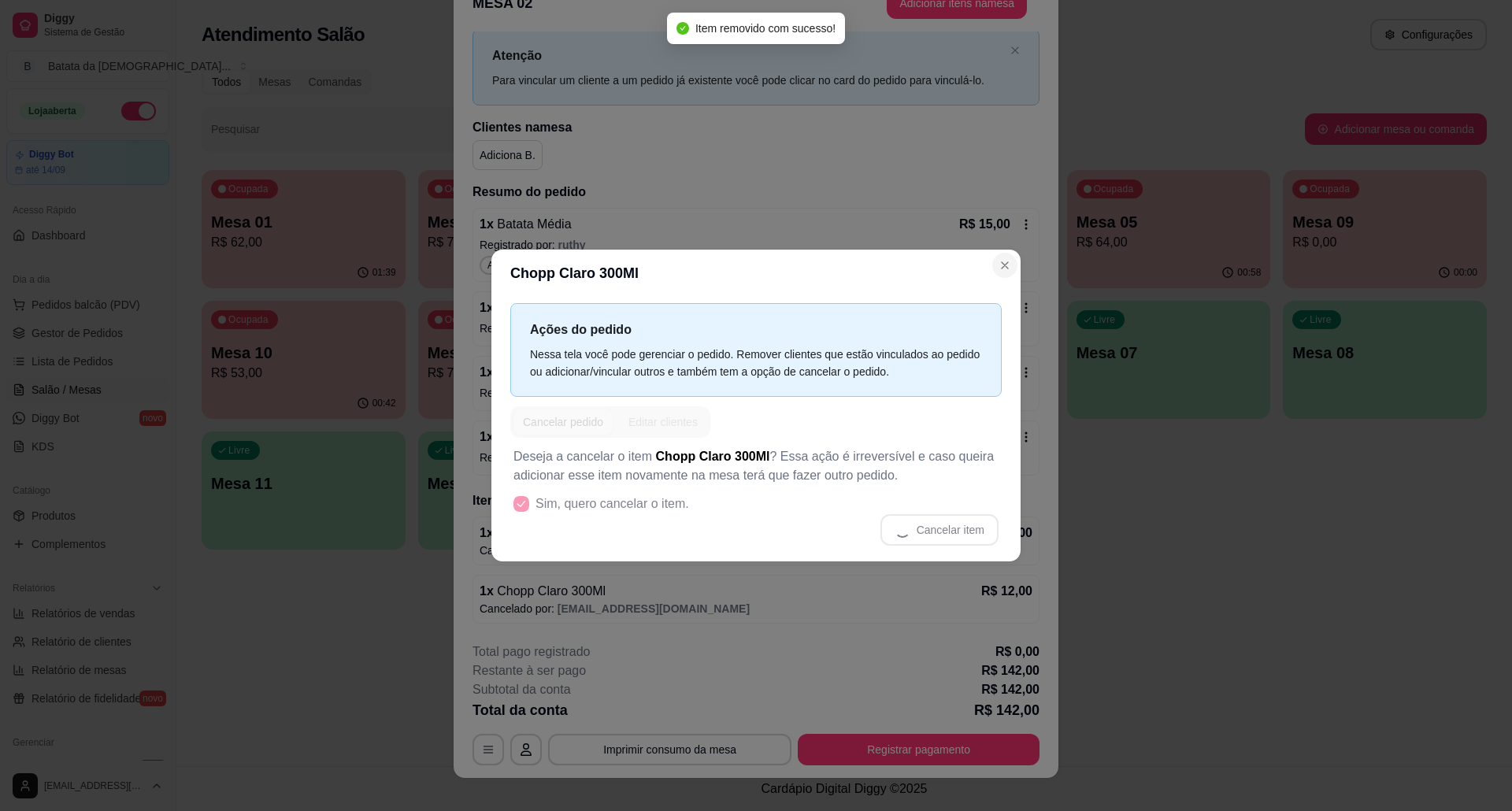
scroll to position [41, 0]
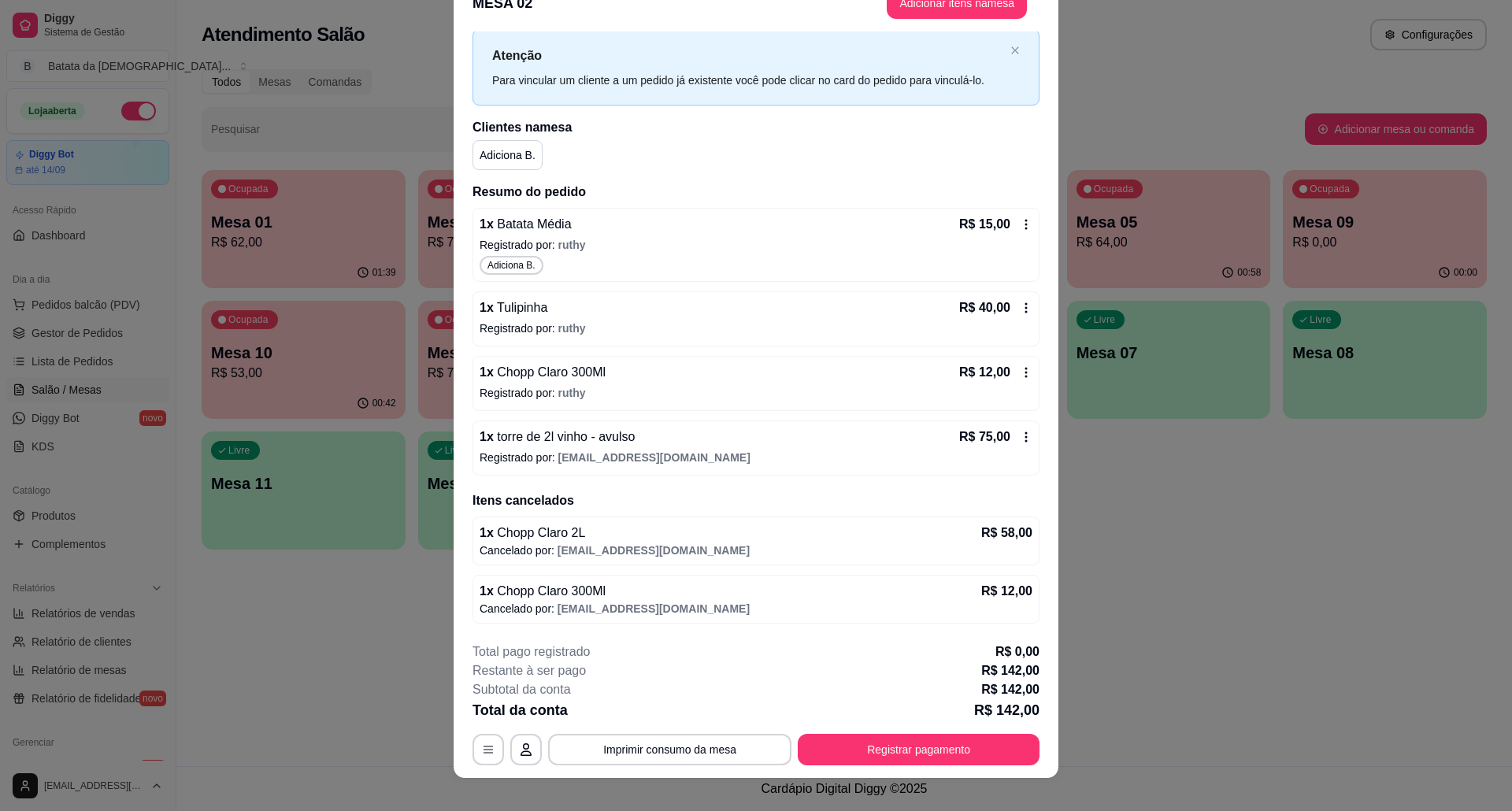
click at [1020, 373] on icon at bounding box center [1025, 372] width 12 height 13
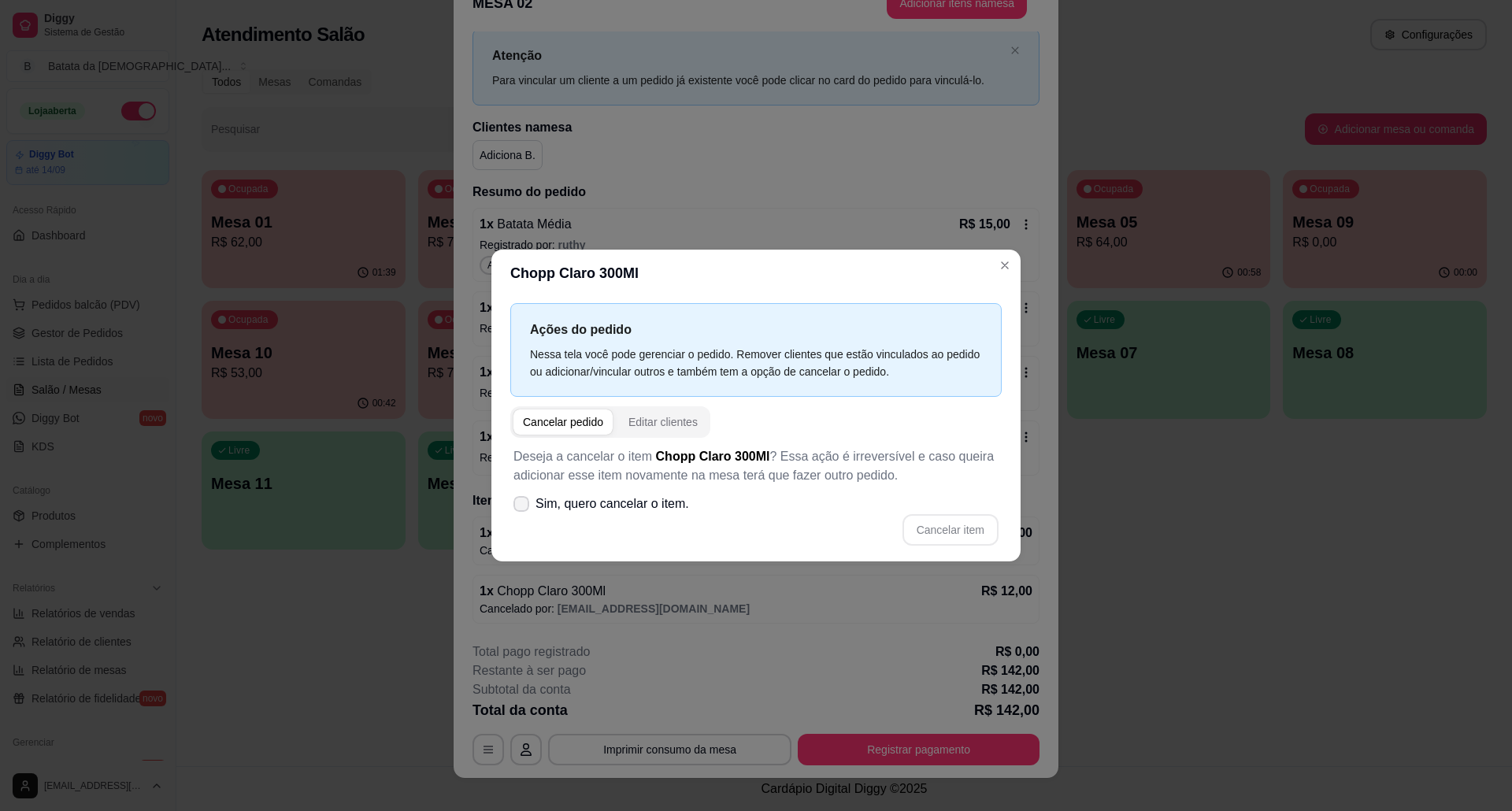
click at [605, 511] on span "Sim, quero cancelar o item." at bounding box center [612, 504] width 153 height 19
click at [523, 511] on input "Sim, quero cancelar o item." at bounding box center [517, 513] width 10 height 10
checkbox input "true"
click at [973, 526] on button "Cancelar item" at bounding box center [950, 530] width 96 height 32
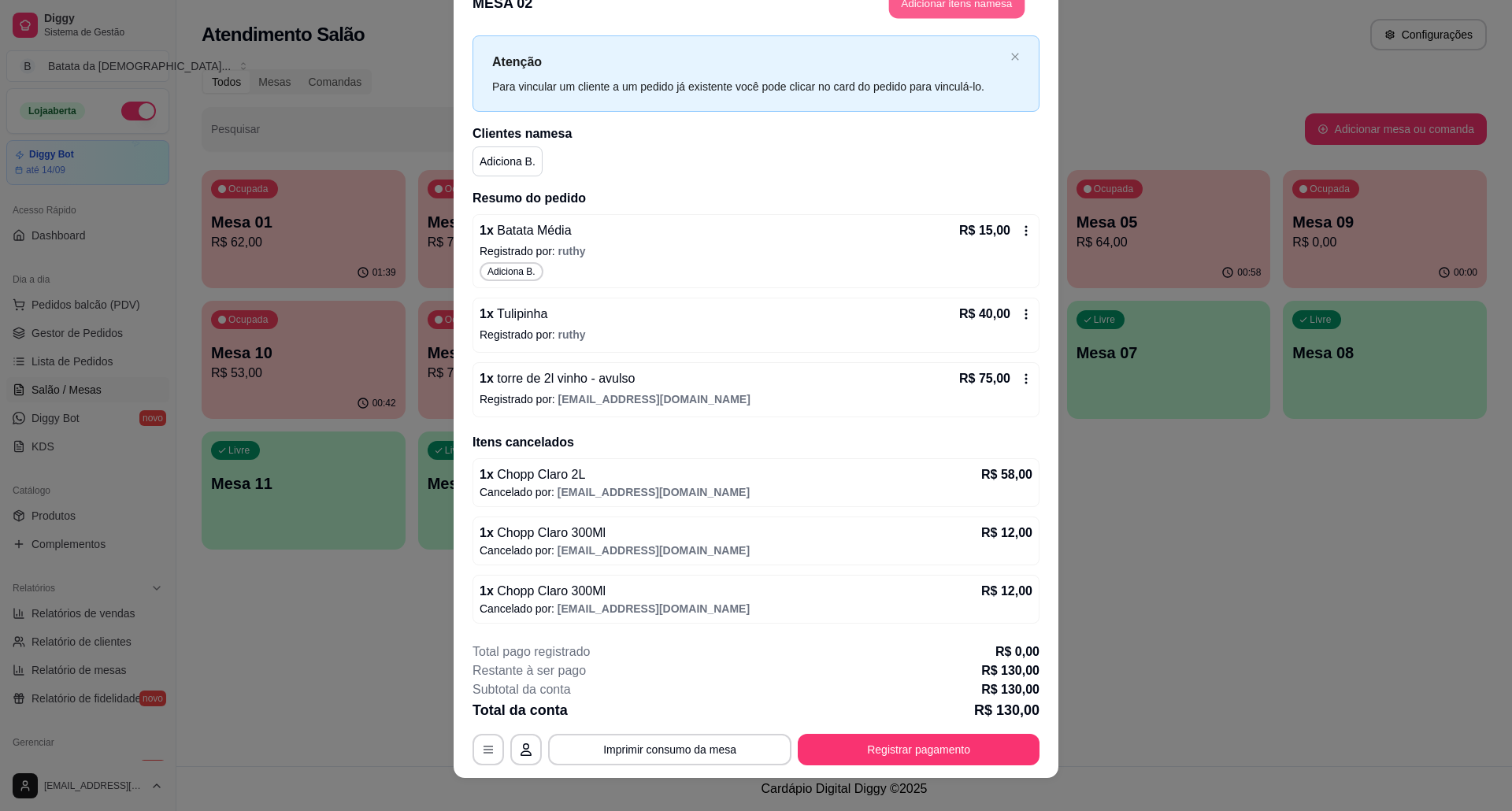
click at [955, 0] on button "Adicionar itens na mesa" at bounding box center [956, 3] width 136 height 31
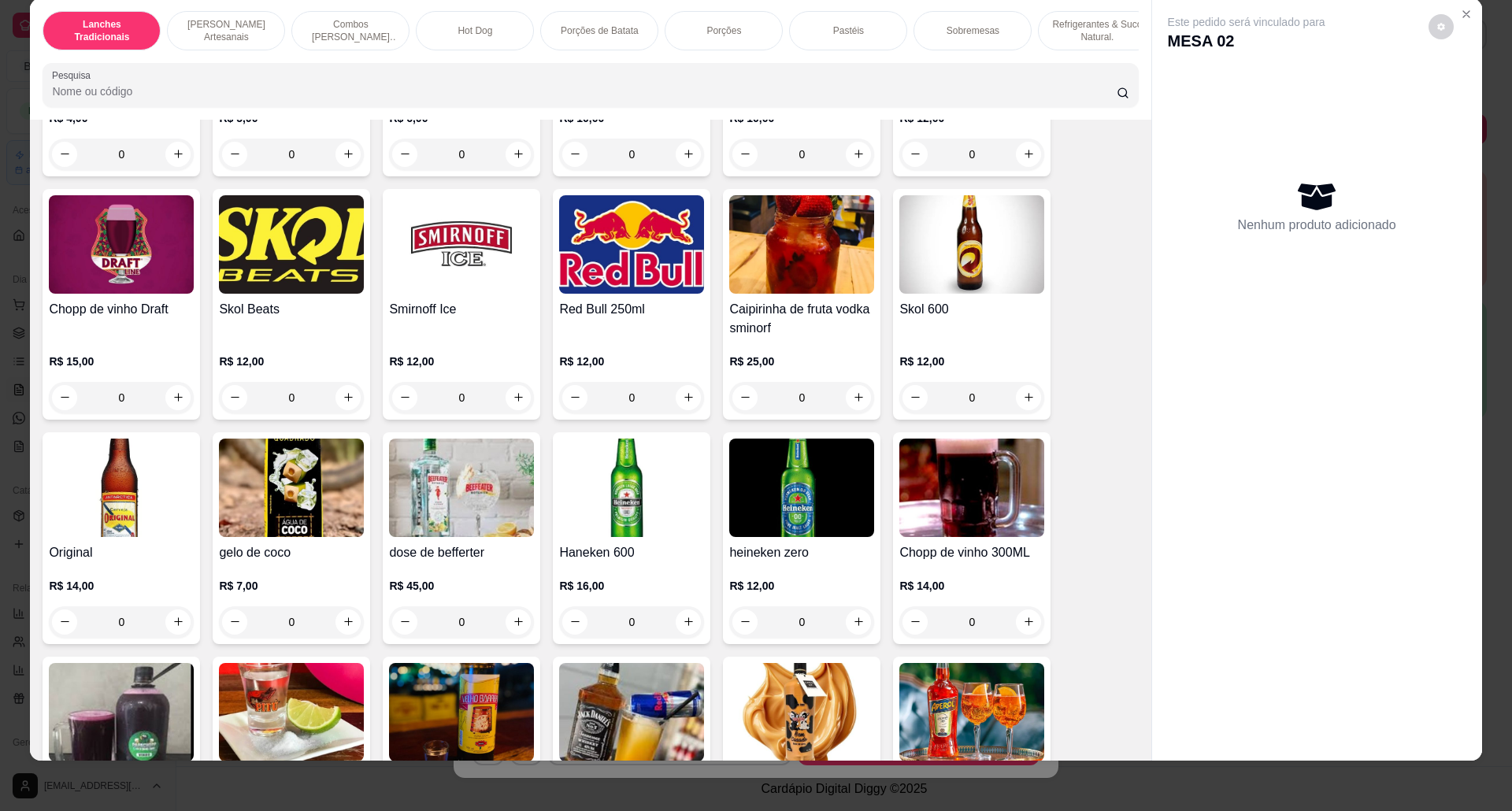
scroll to position [3991, 0]
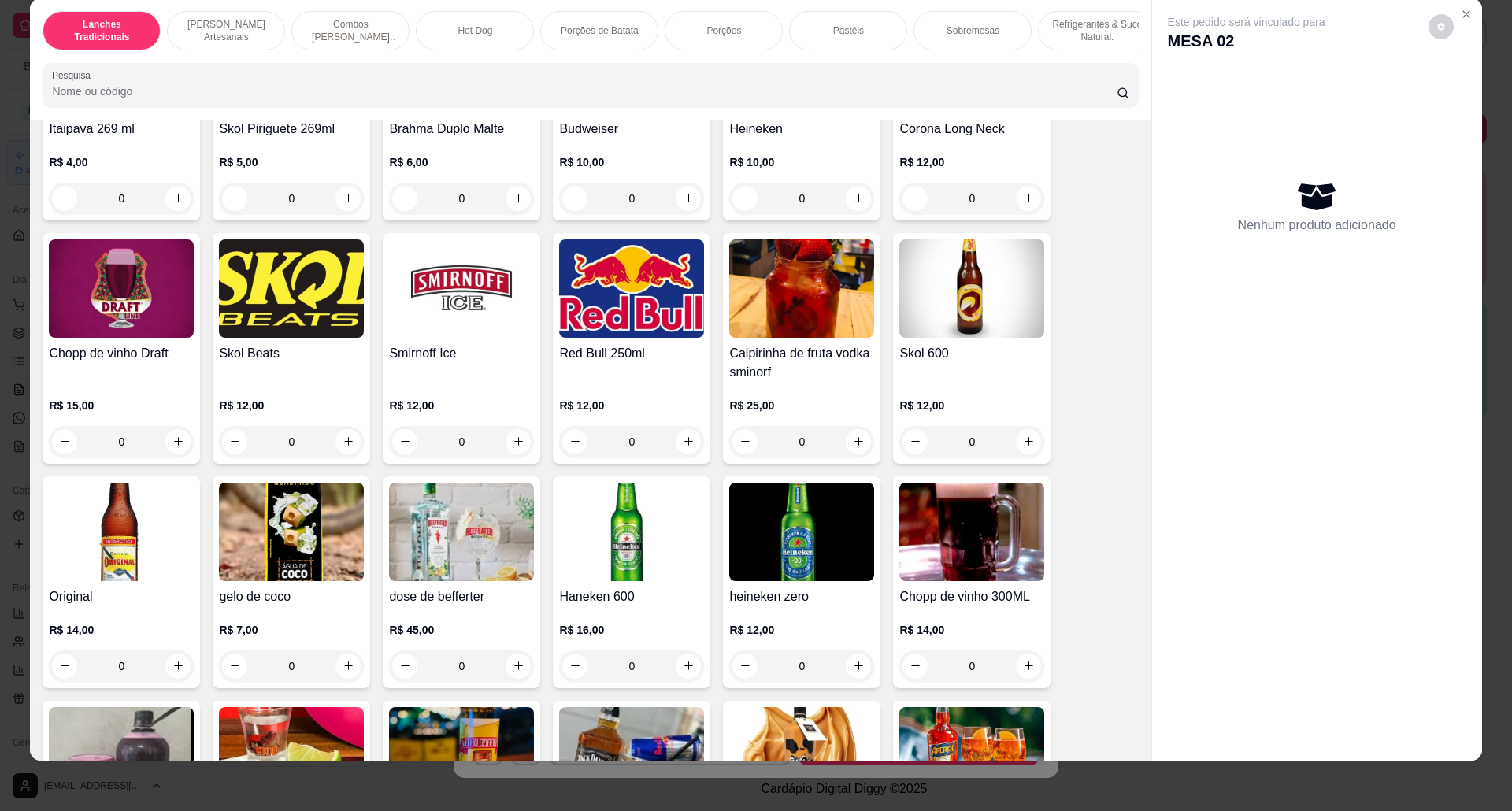
click at [986, 555] on img at bounding box center [971, 532] width 145 height 98
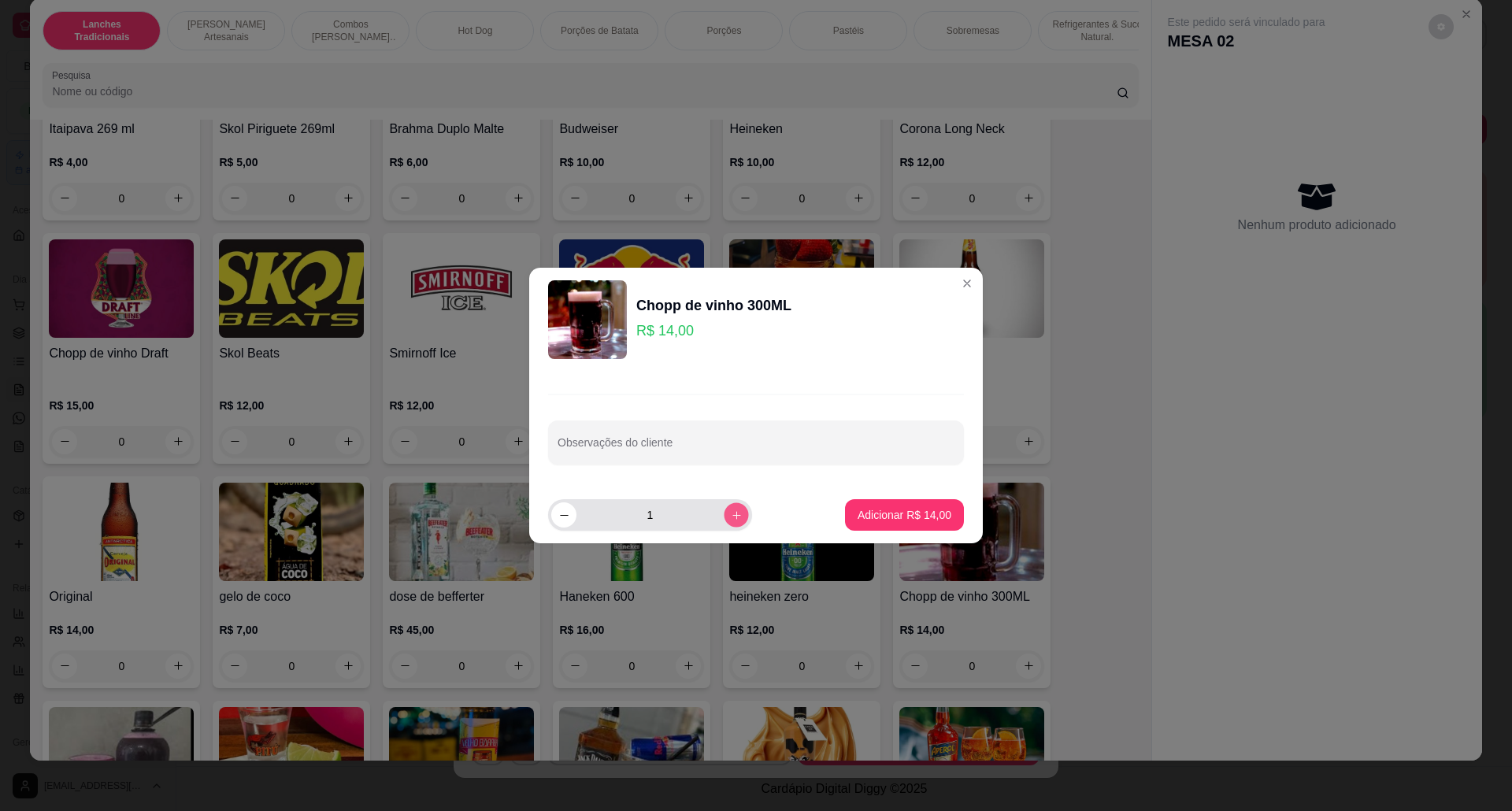
click at [732, 512] on icon "increase-product-quantity" at bounding box center [736, 514] width 7 height 8
type input "2"
click at [902, 523] on p "Adicionar R$ 28,00" at bounding box center [904, 515] width 93 height 16
type input "2"
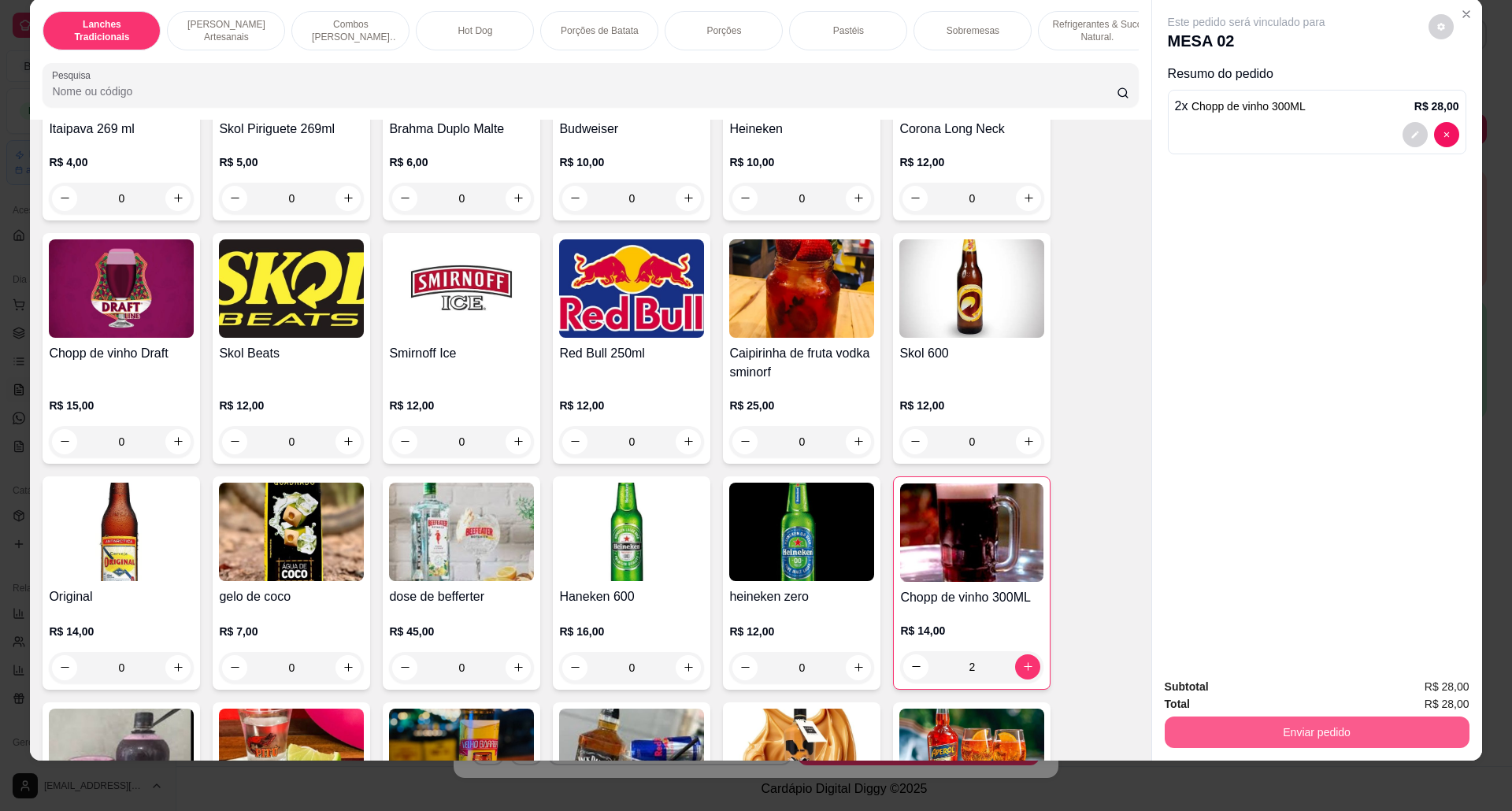
click at [1305, 738] on button "Enviar pedido" at bounding box center [1317, 733] width 305 height 32
click at [1204, 694] on button "Não registrar e enviar pedido" at bounding box center [1263, 694] width 164 height 30
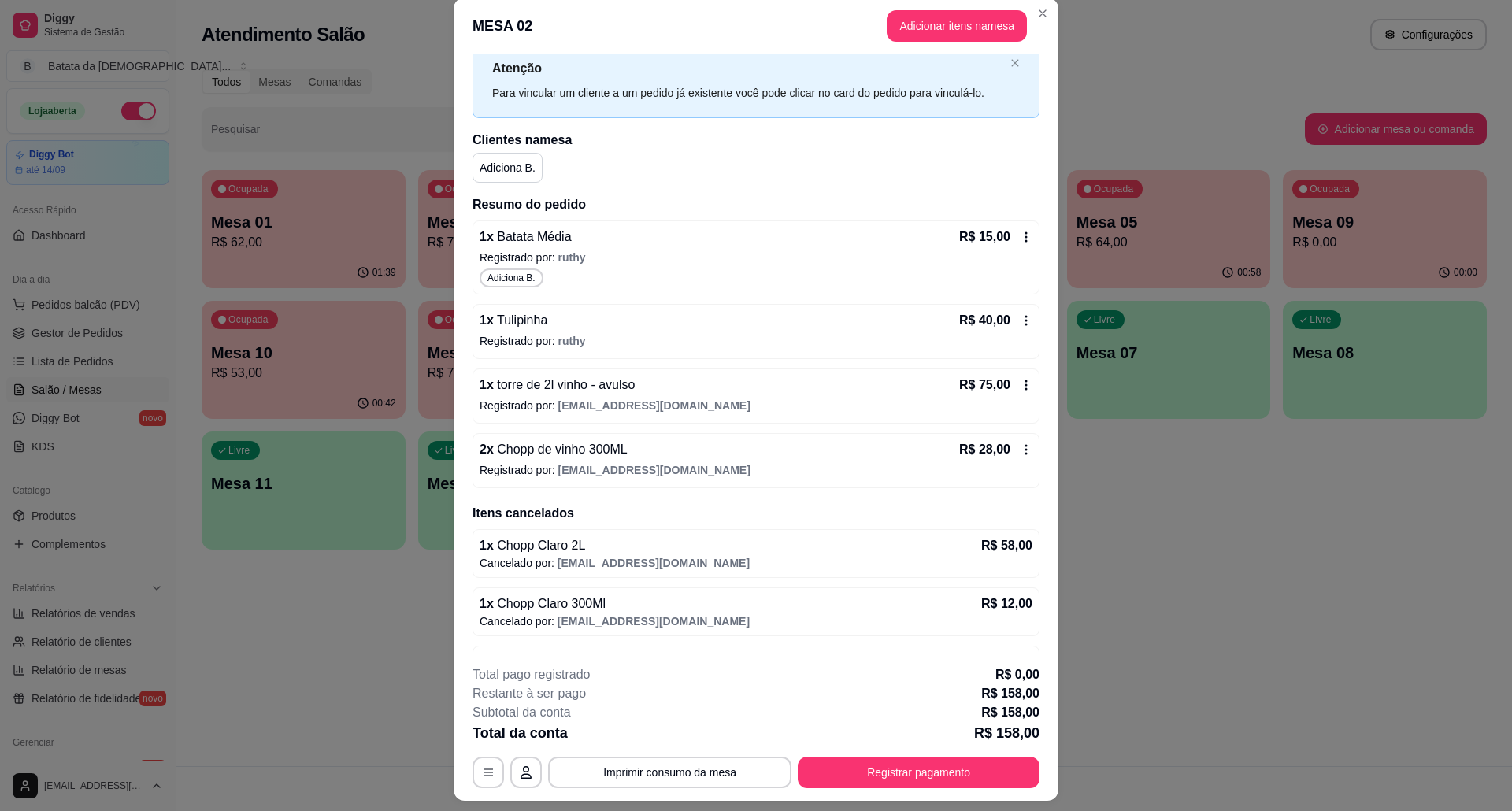
scroll to position [0, 0]
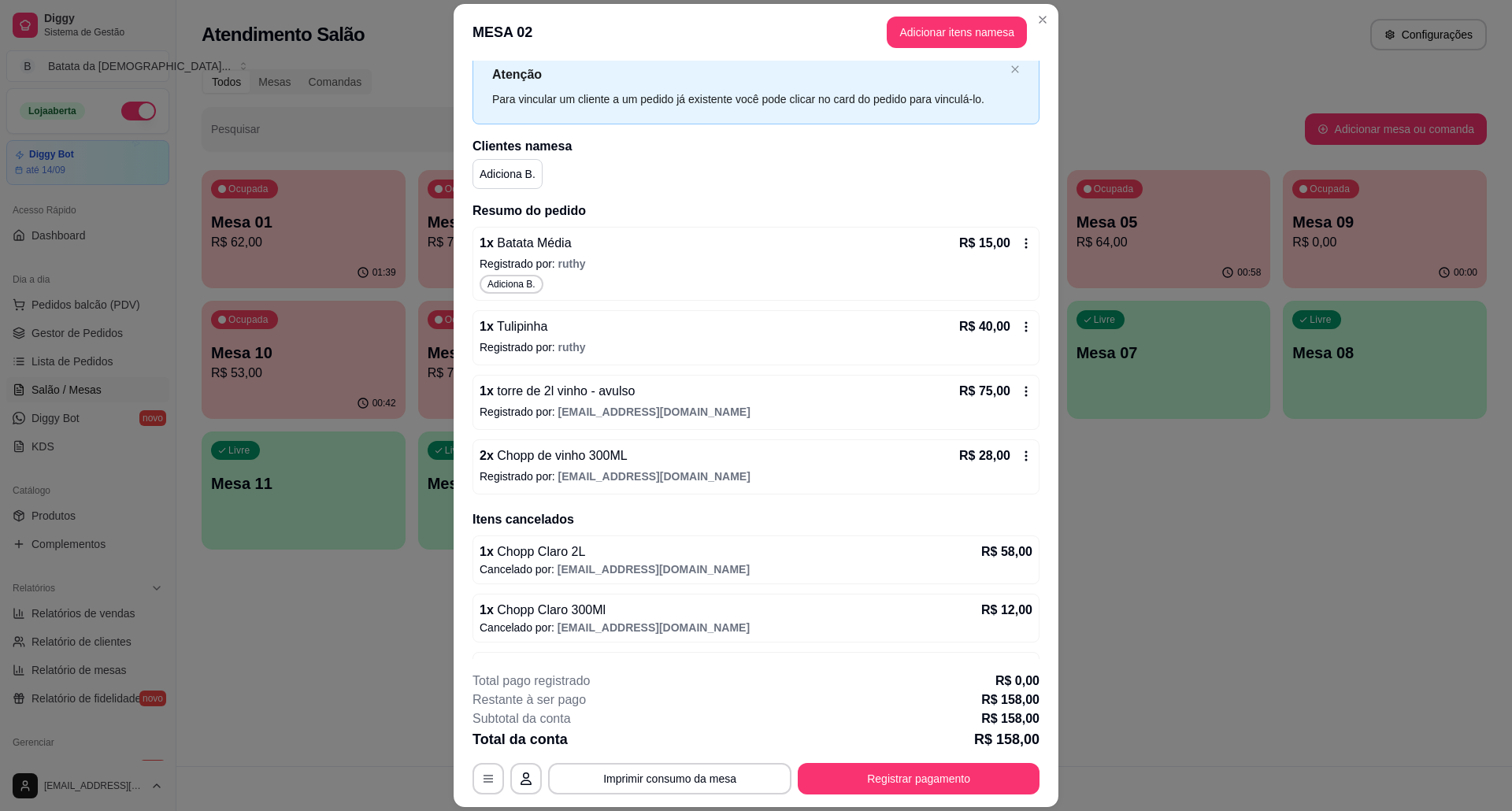
click at [1040, 35] on header "MESA 02 Adicionar itens na mesa" at bounding box center [756, 33] width 605 height 57
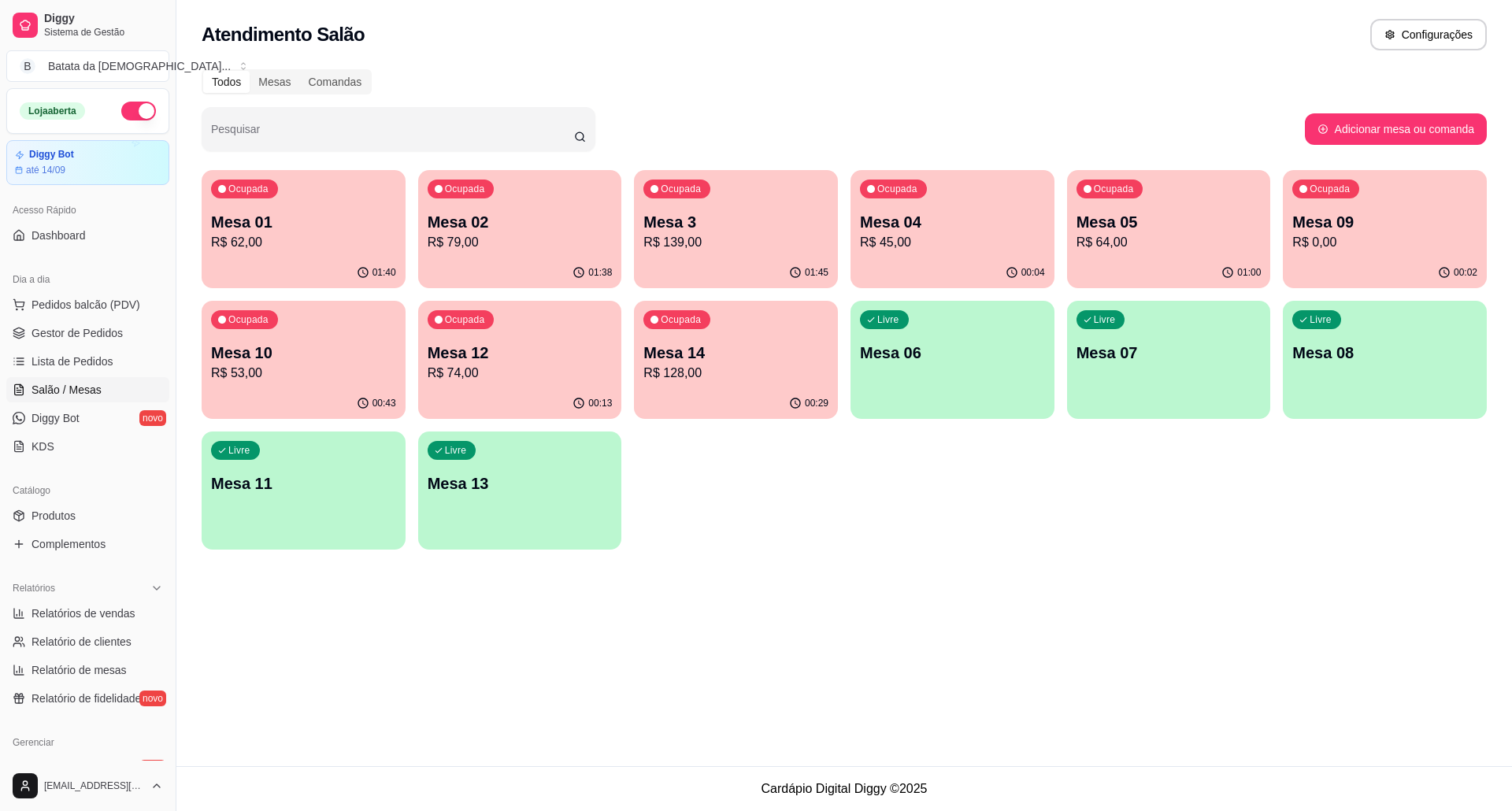
click at [899, 225] on p "Mesa 04" at bounding box center [952, 222] width 185 height 22
click at [731, 343] on p "Mesa 14" at bounding box center [736, 353] width 185 height 22
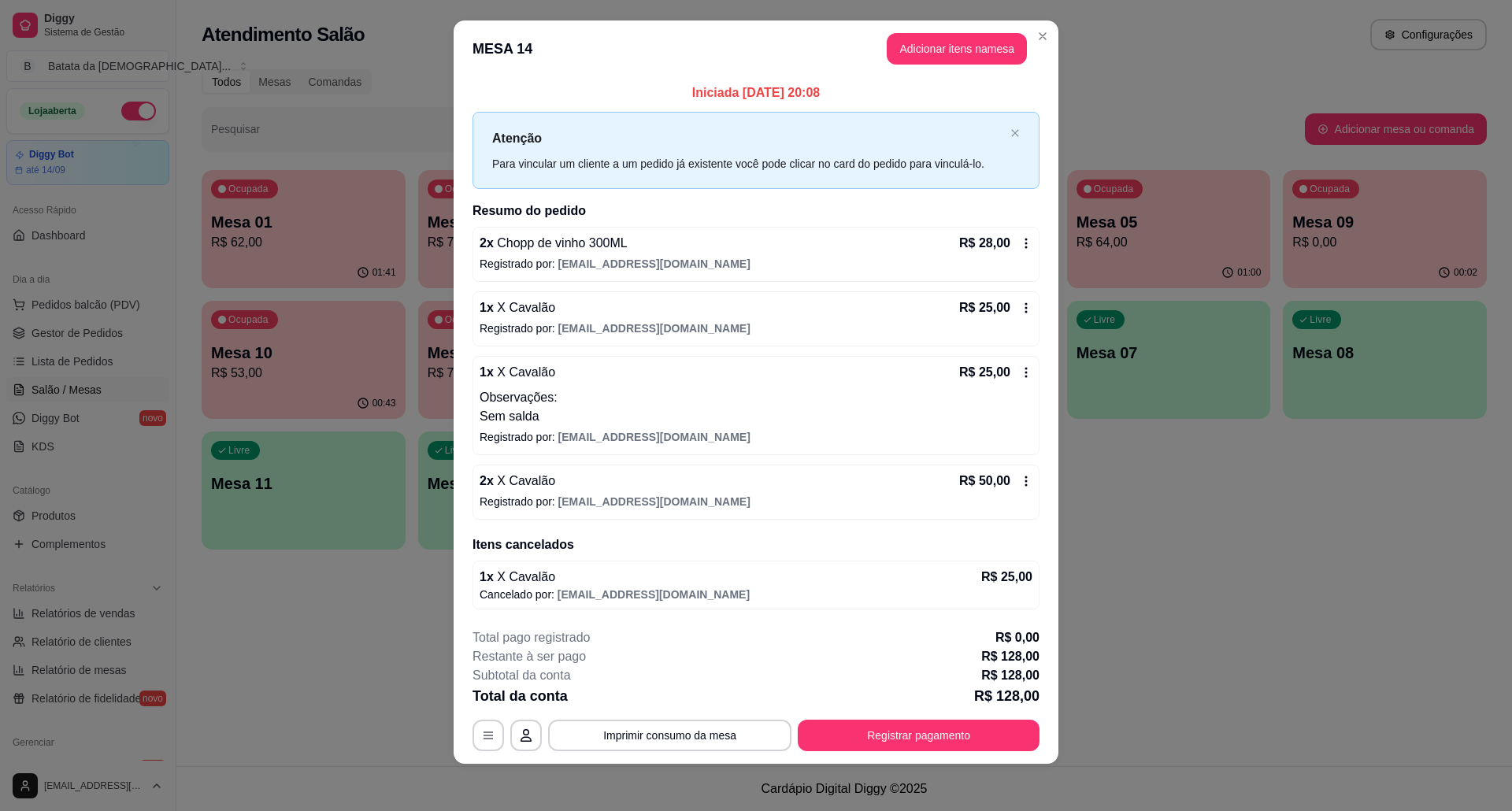
scroll to position [18, 0]
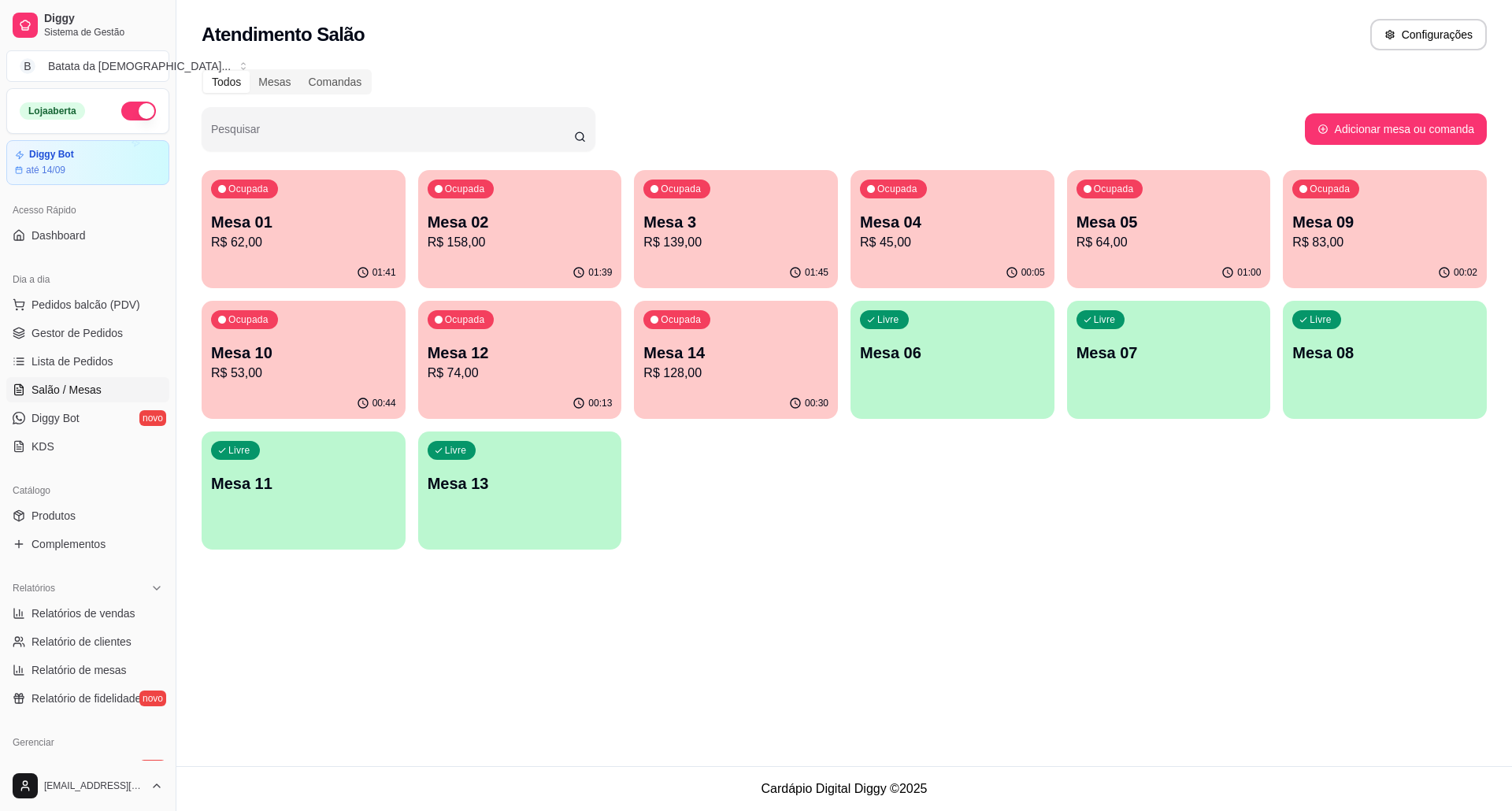
click at [499, 237] on p "R$ 158,00" at bounding box center [520, 243] width 185 height 19
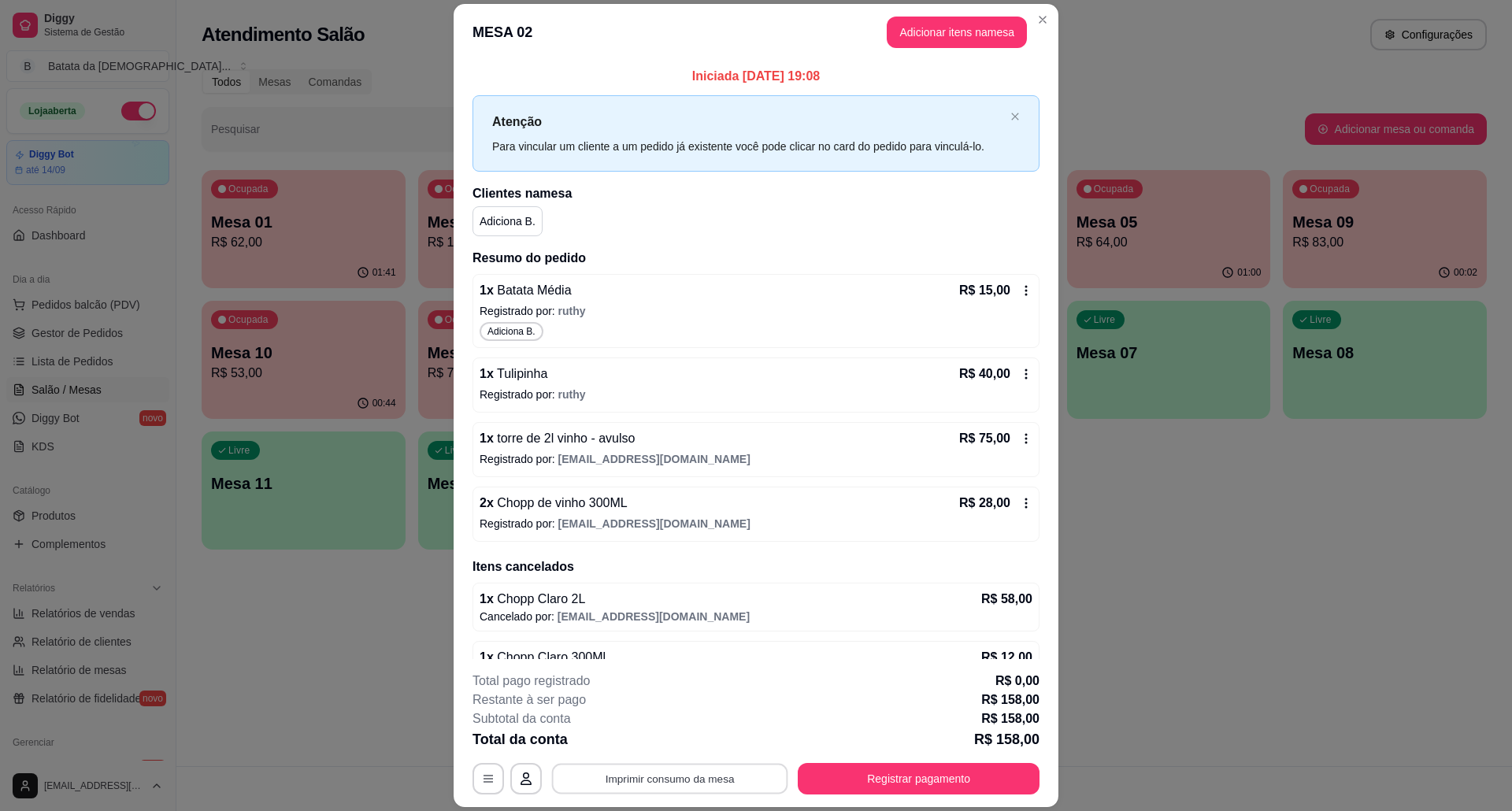
click at [656, 768] on button "Imprimir consumo da mesa" at bounding box center [670, 778] width 237 height 31
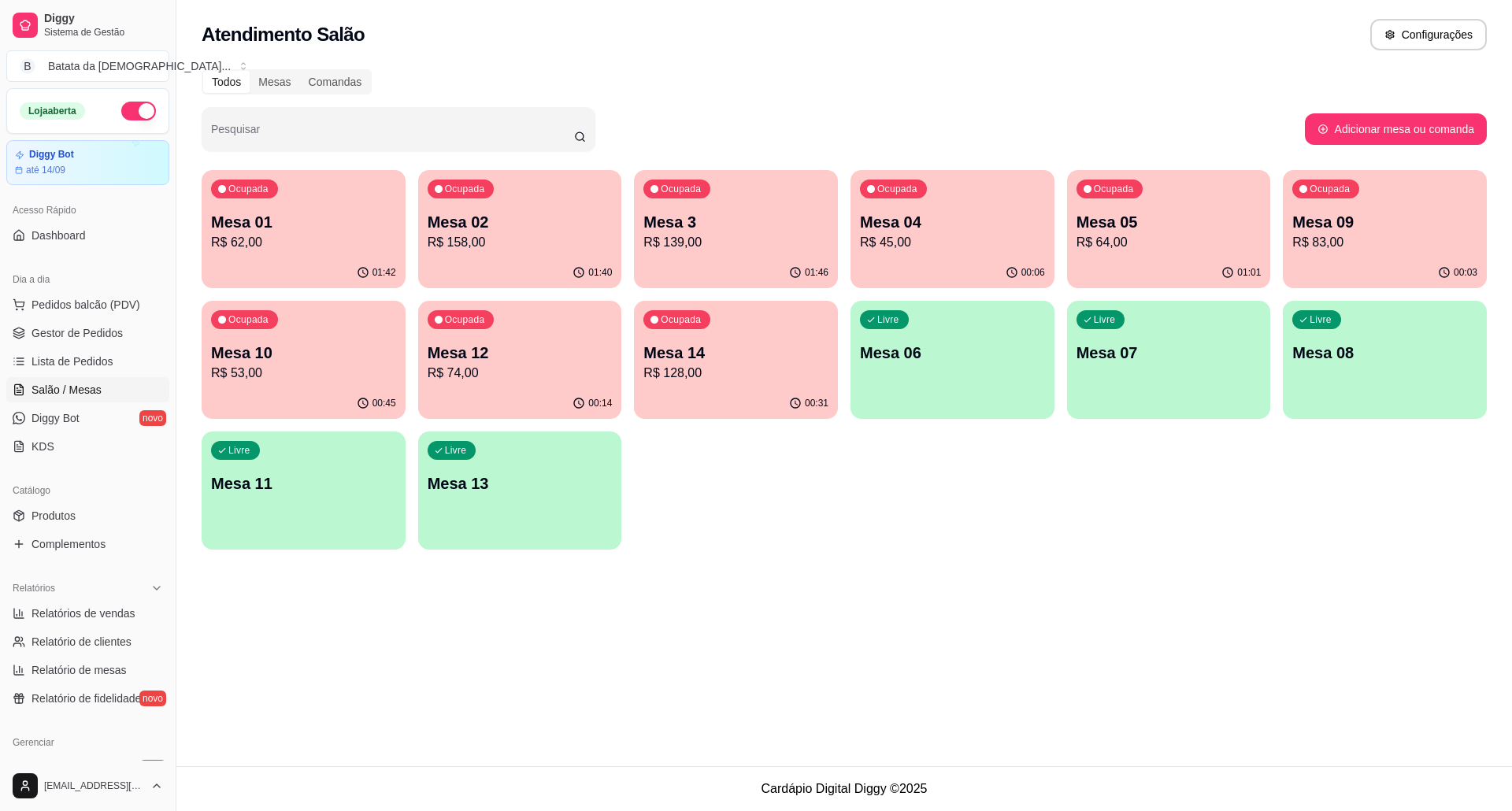
click at [738, 376] on p "R$ 128,00" at bounding box center [736, 373] width 185 height 19
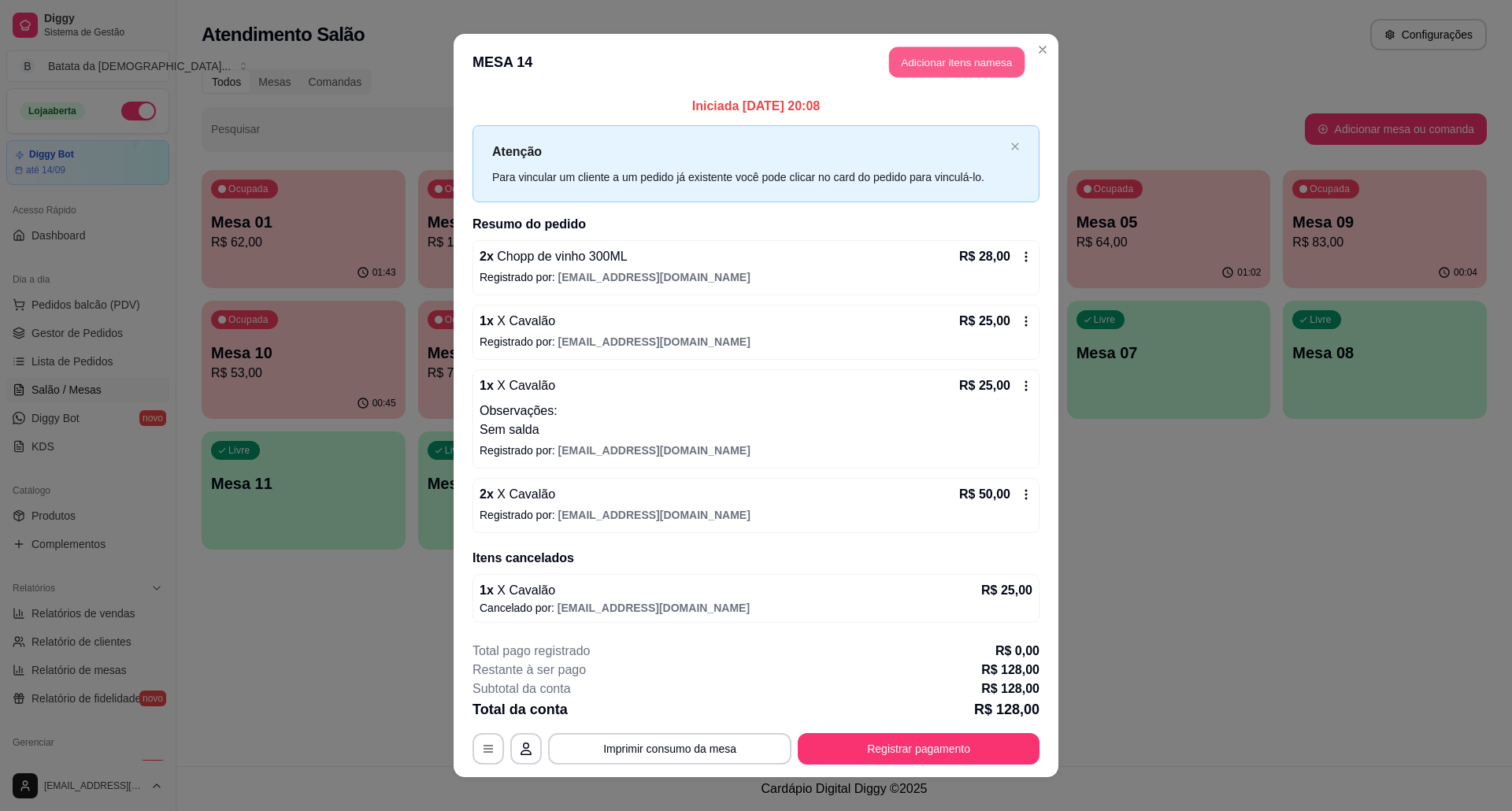
click at [948, 68] on button "Adicionar itens na mesa" at bounding box center [956, 63] width 136 height 31
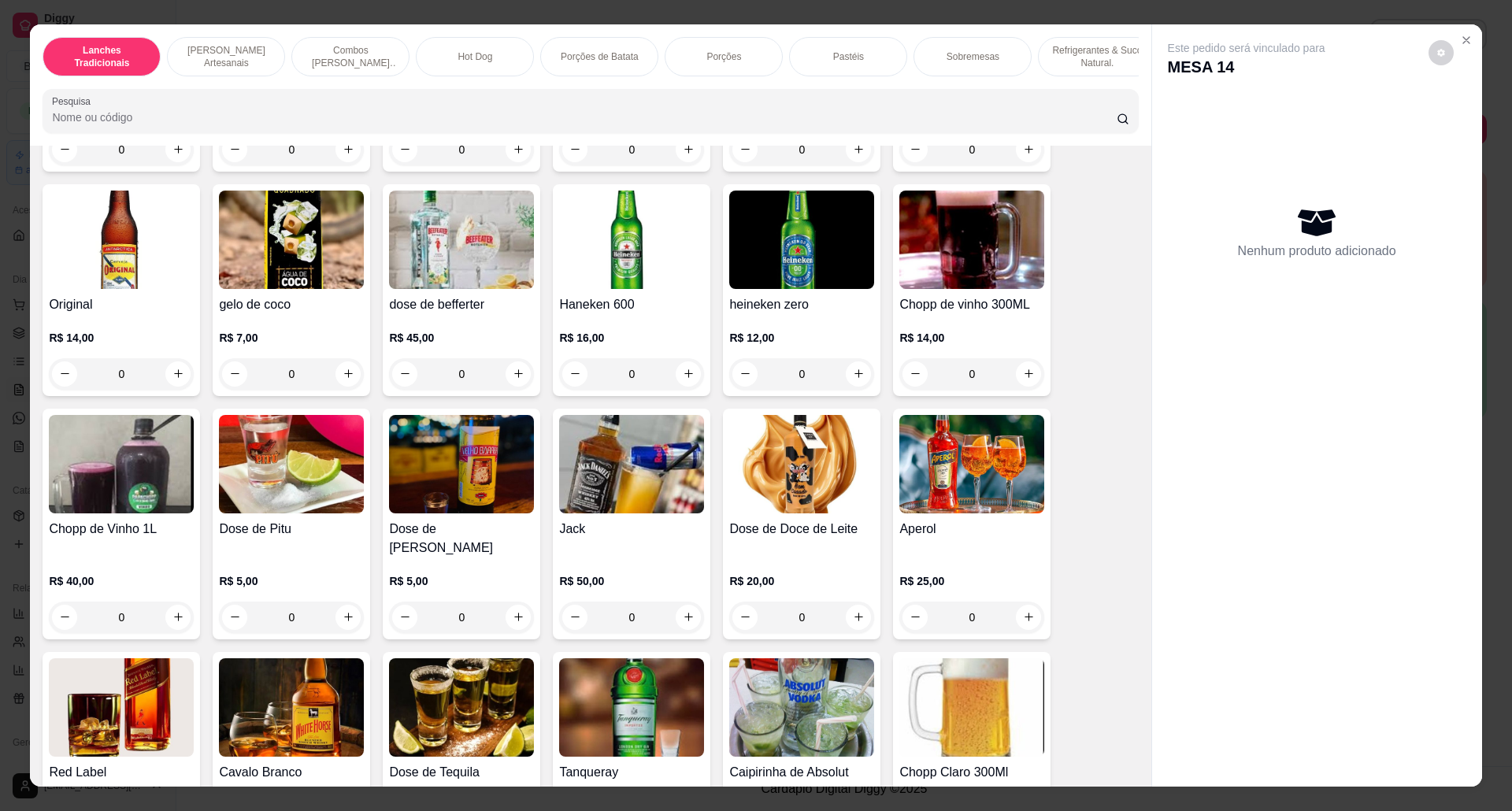
scroll to position [4306, 0]
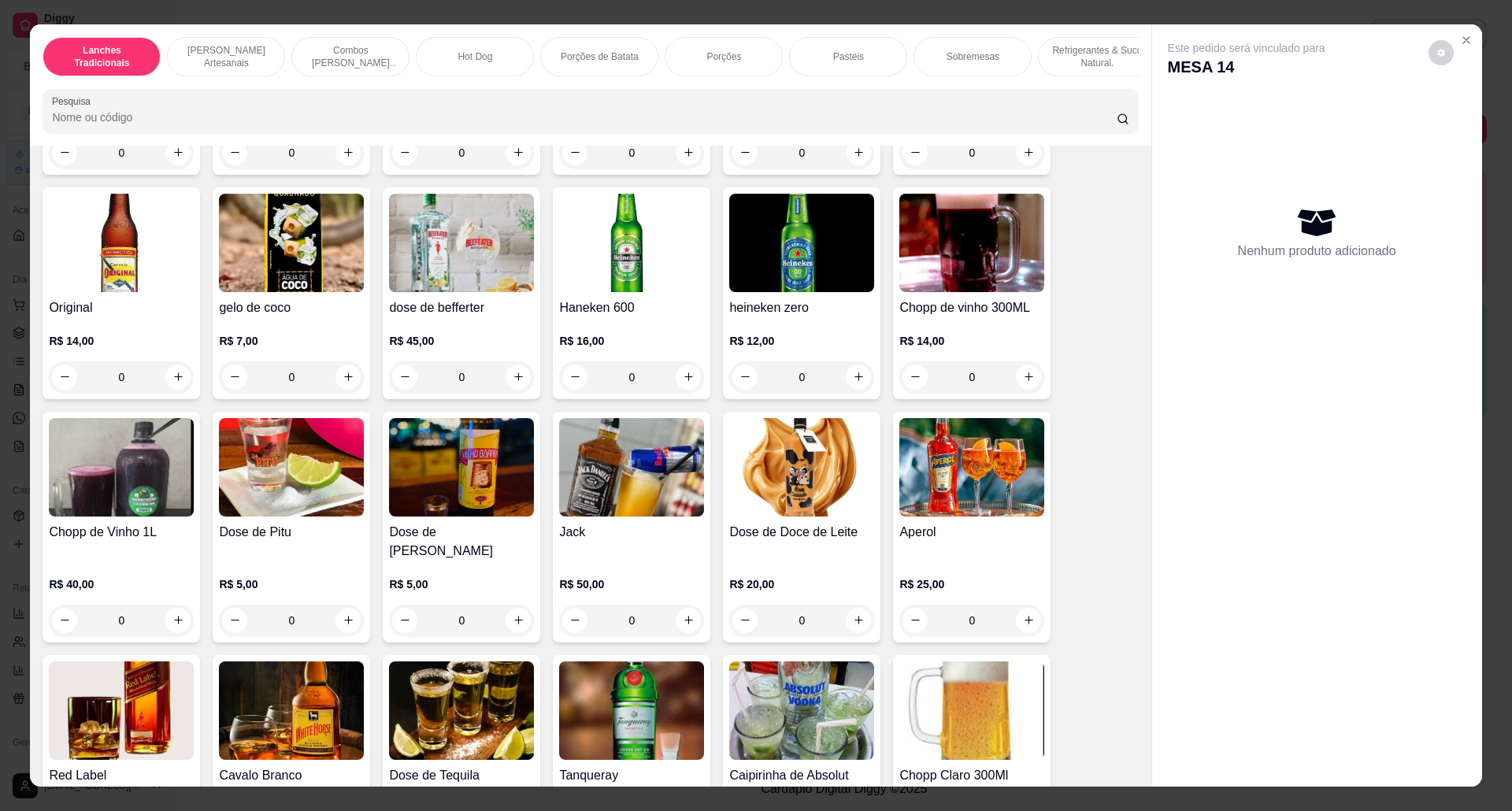
click at [961, 279] on img at bounding box center [971, 243] width 145 height 98
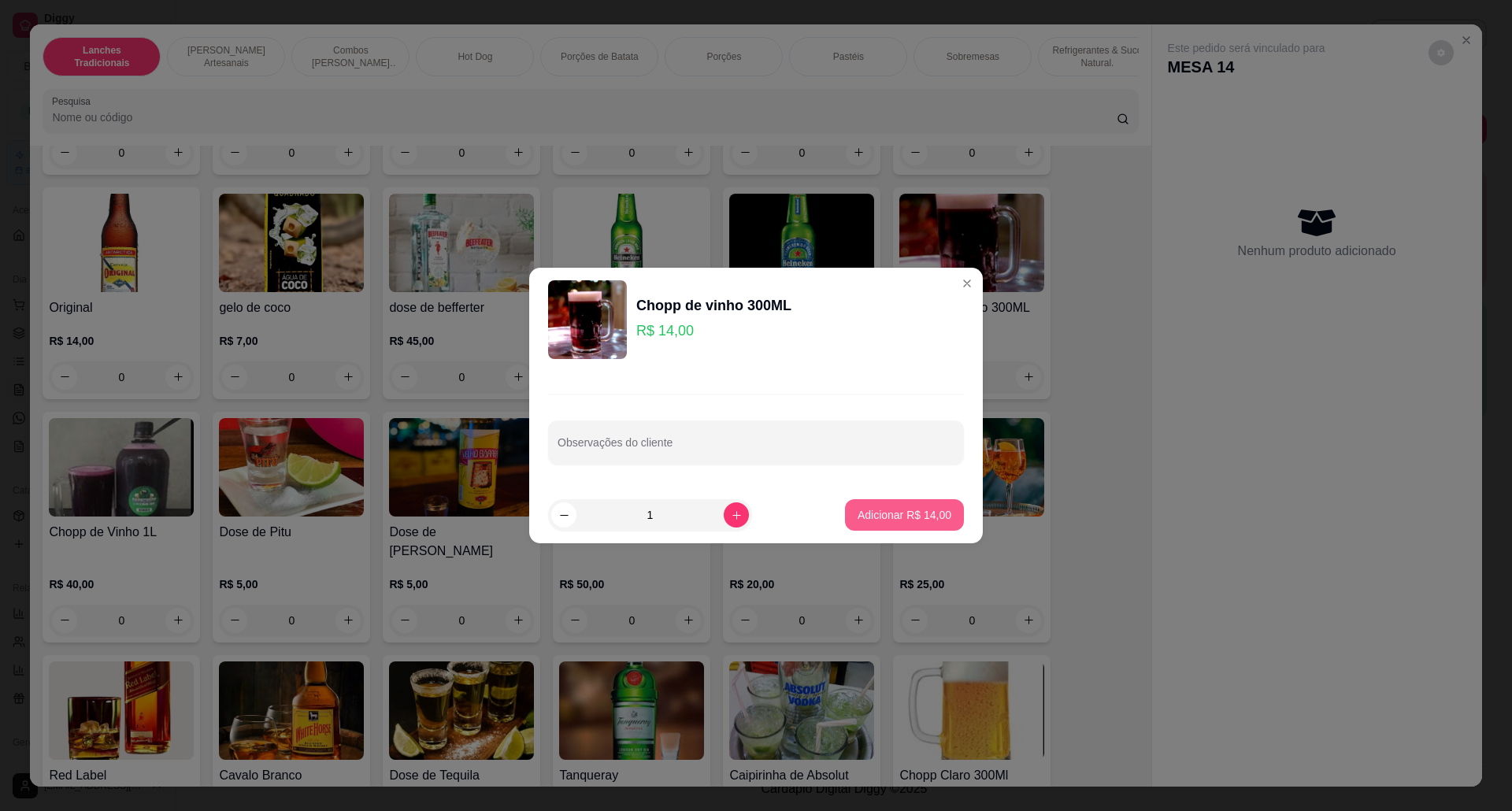
click at [917, 508] on p "Adicionar R$ 14,00" at bounding box center [904, 515] width 93 height 16
type input "1"
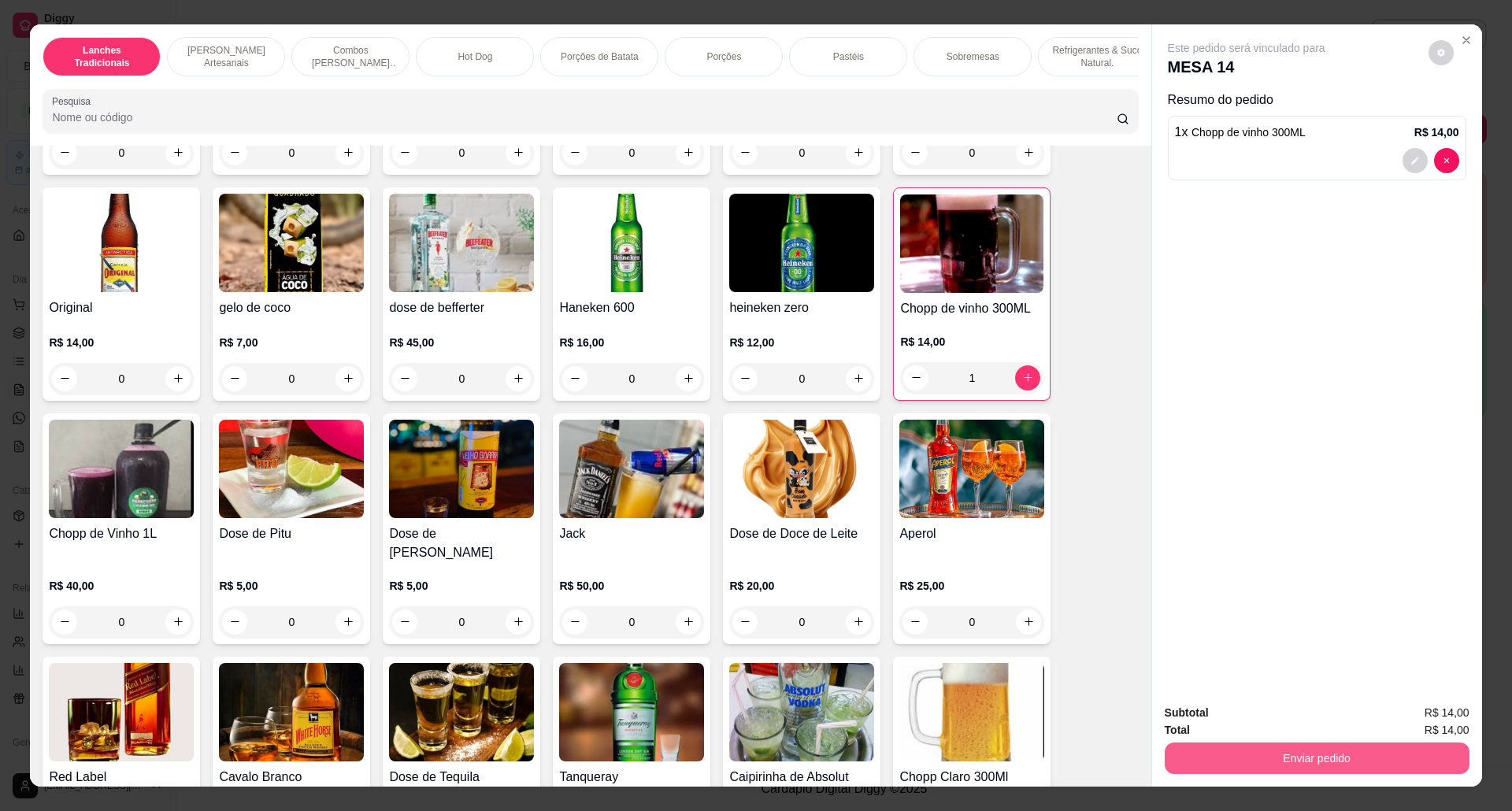
click at [1369, 770] on button "Enviar pedido" at bounding box center [1317, 758] width 305 height 32
click at [1215, 706] on button "Não registrar e enviar pedido" at bounding box center [1263, 721] width 164 height 30
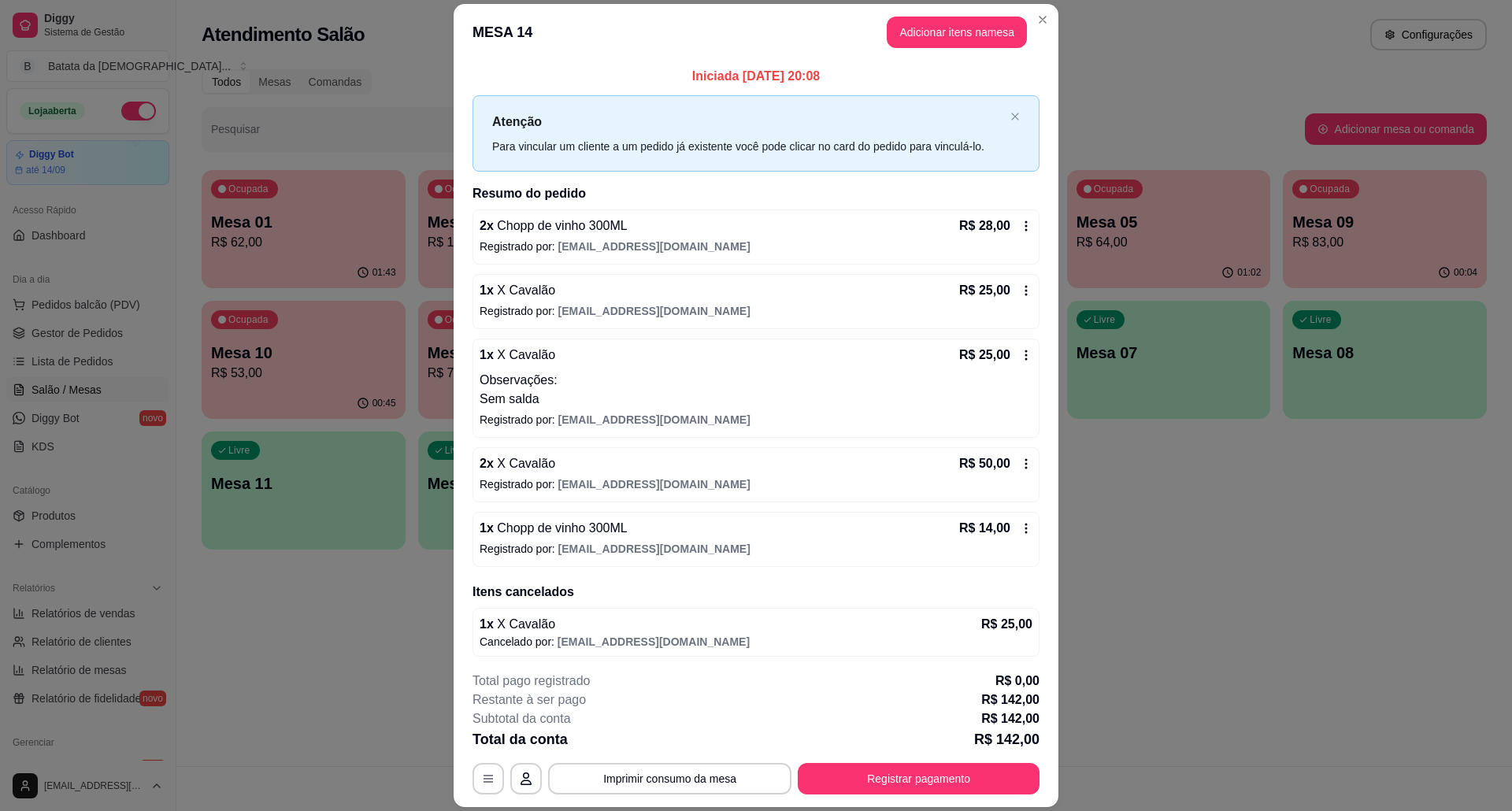
scroll to position [8, 0]
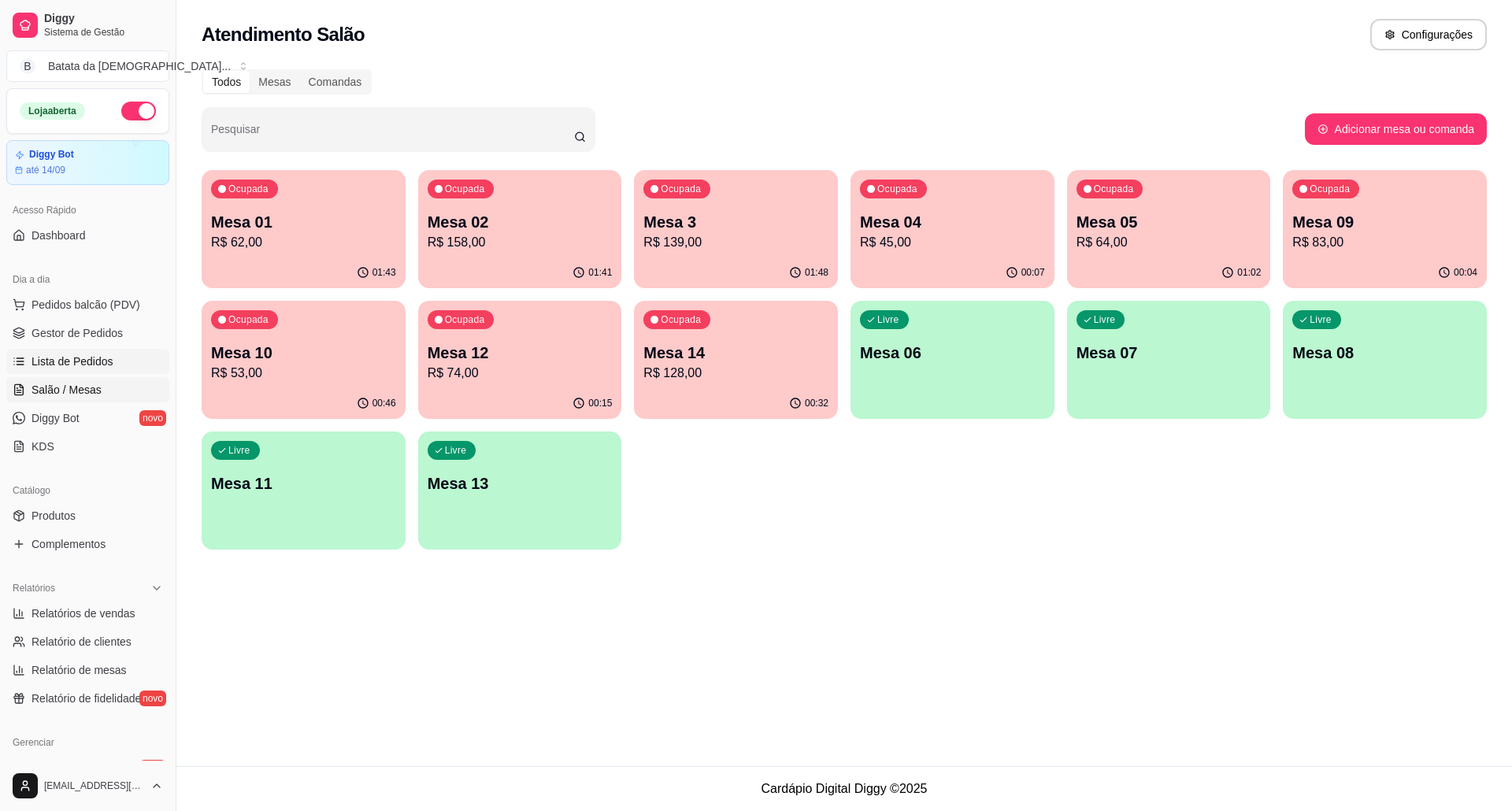
click at [89, 363] on span "Lista de Pedidos" at bounding box center [72, 361] width 82 height 16
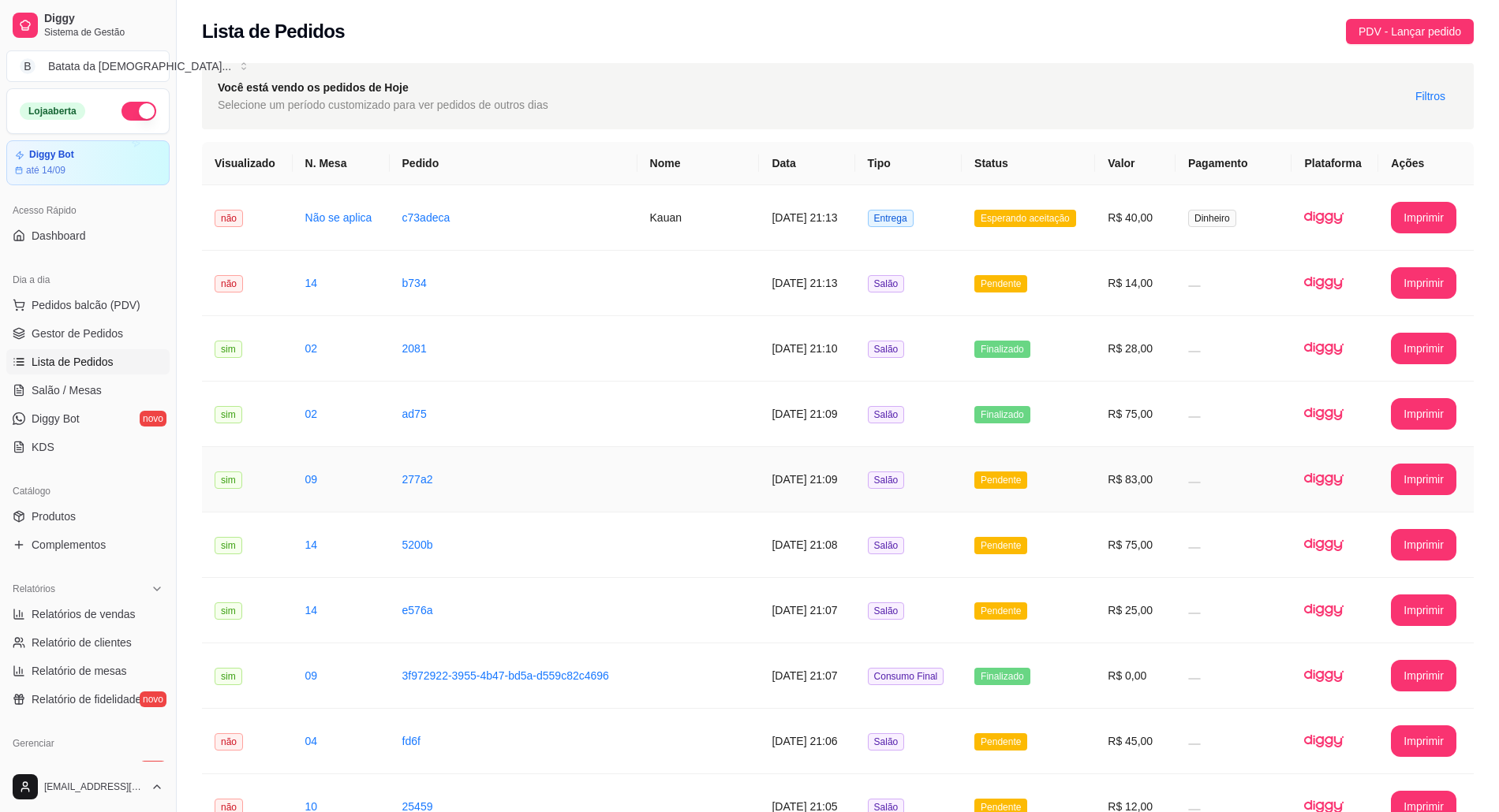
click at [1130, 473] on td "R$ 83,00" at bounding box center [1135, 480] width 80 height 65
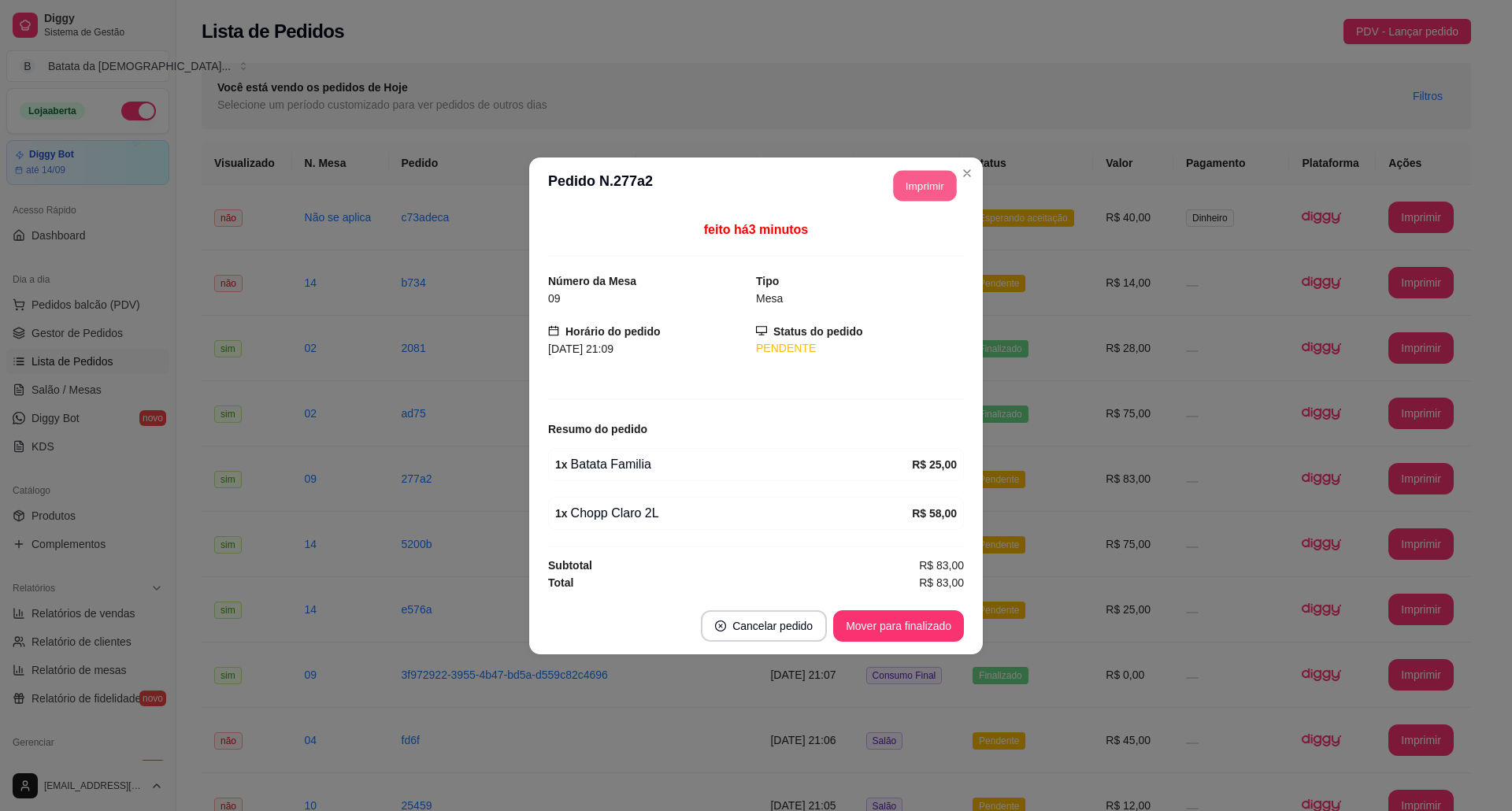
click at [926, 184] on button "Imprimir" at bounding box center [926, 185] width 63 height 31
click at [971, 186] on header "**********" at bounding box center [756, 186] width 453 height 57
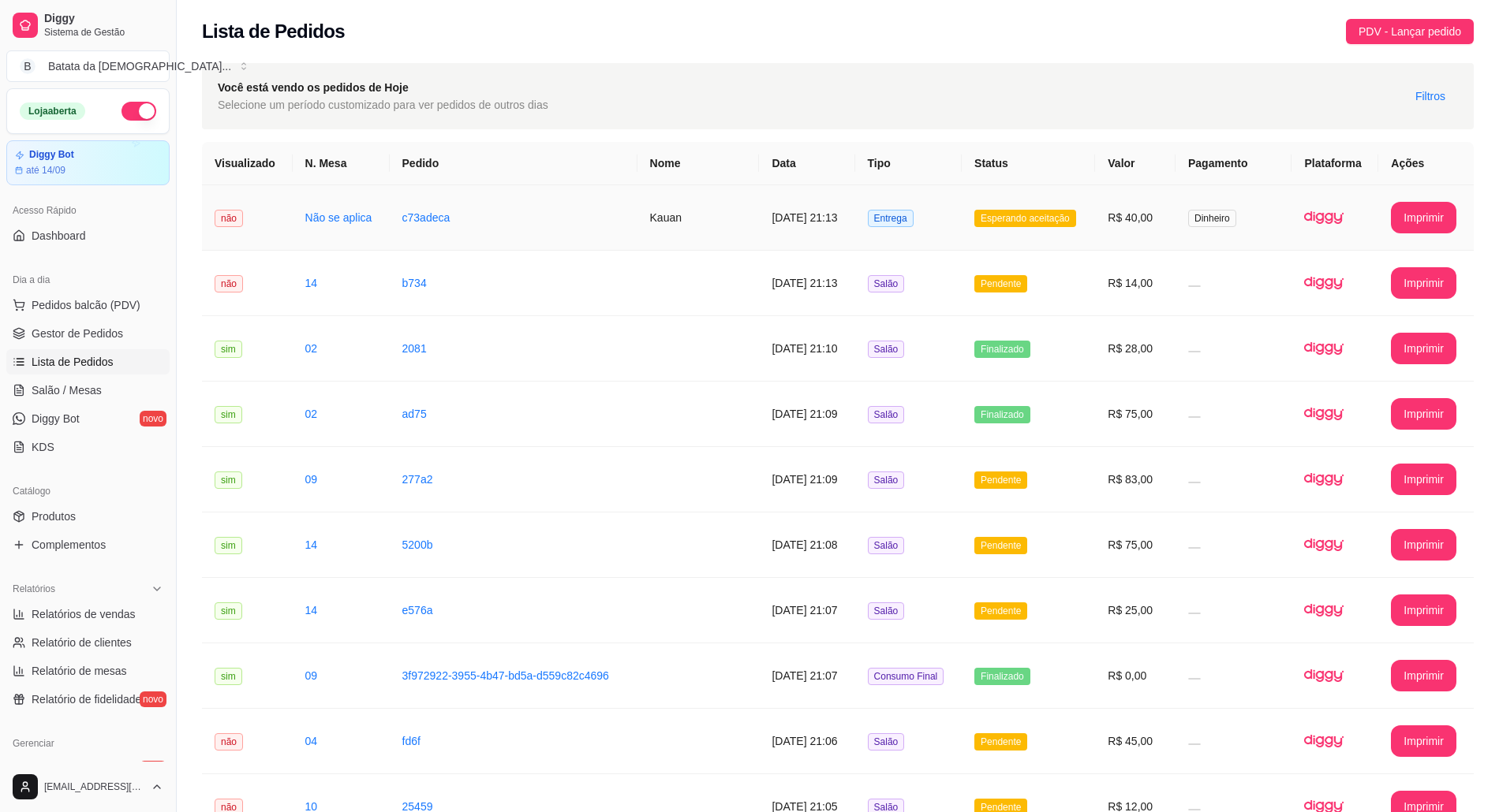
click at [975, 209] on td "Esperando aceitação" at bounding box center [1028, 218] width 134 height 65
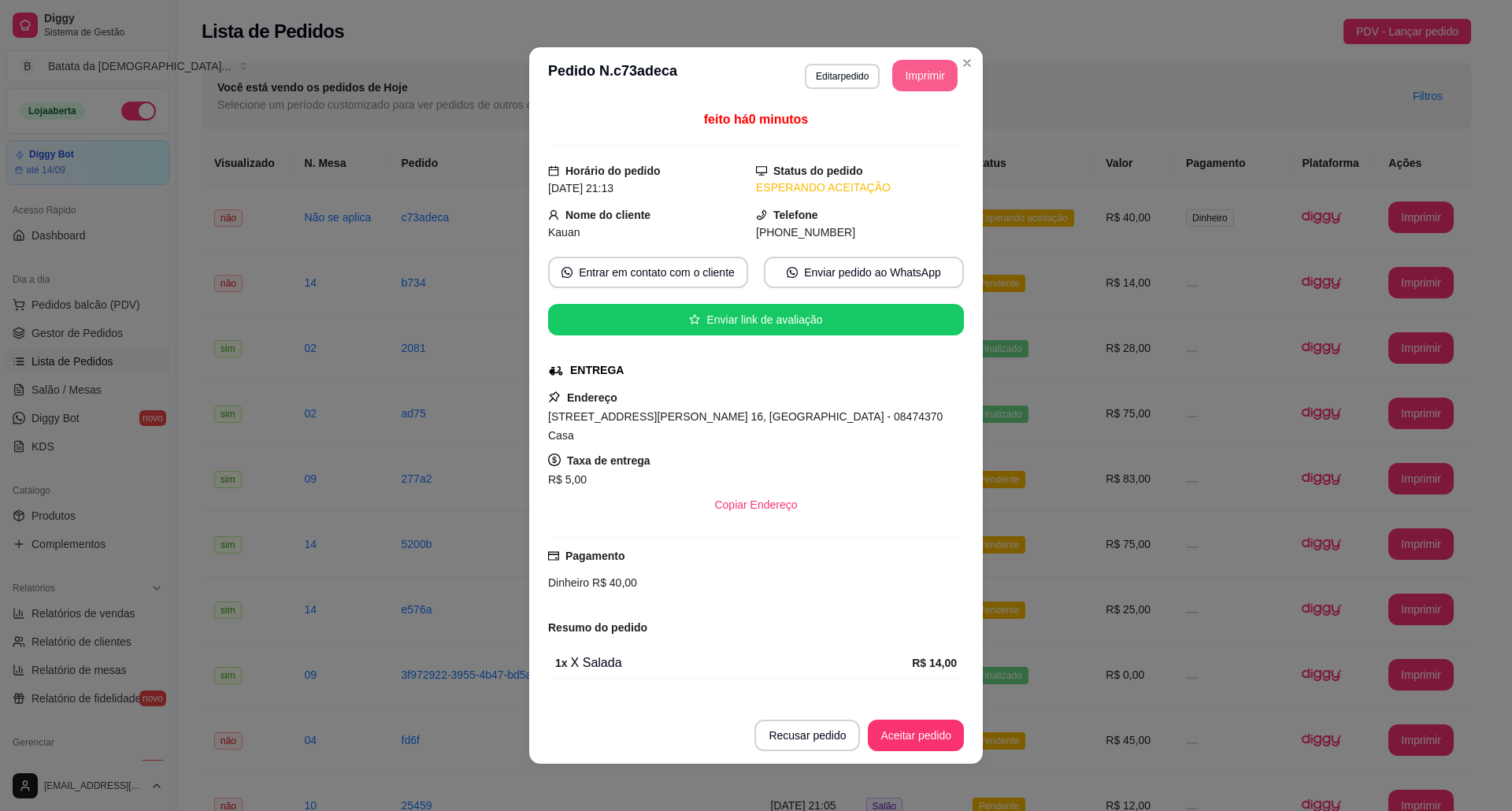
click at [923, 68] on button "Imprimir" at bounding box center [925, 76] width 65 height 32
click at [929, 743] on button "Aceitar pedido" at bounding box center [915, 736] width 96 height 32
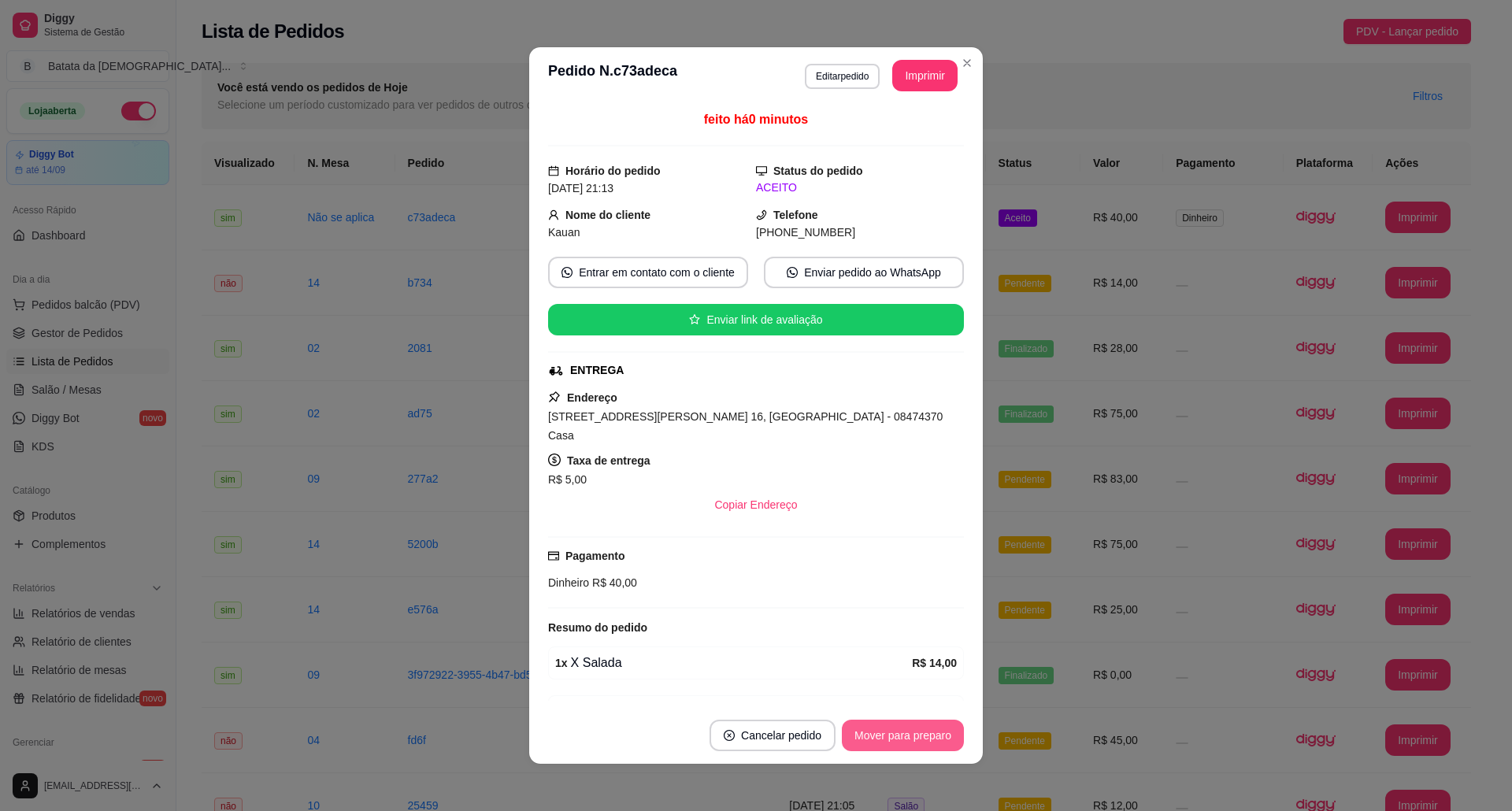
click at [895, 733] on button "Mover para preparo" at bounding box center [902, 736] width 122 height 32
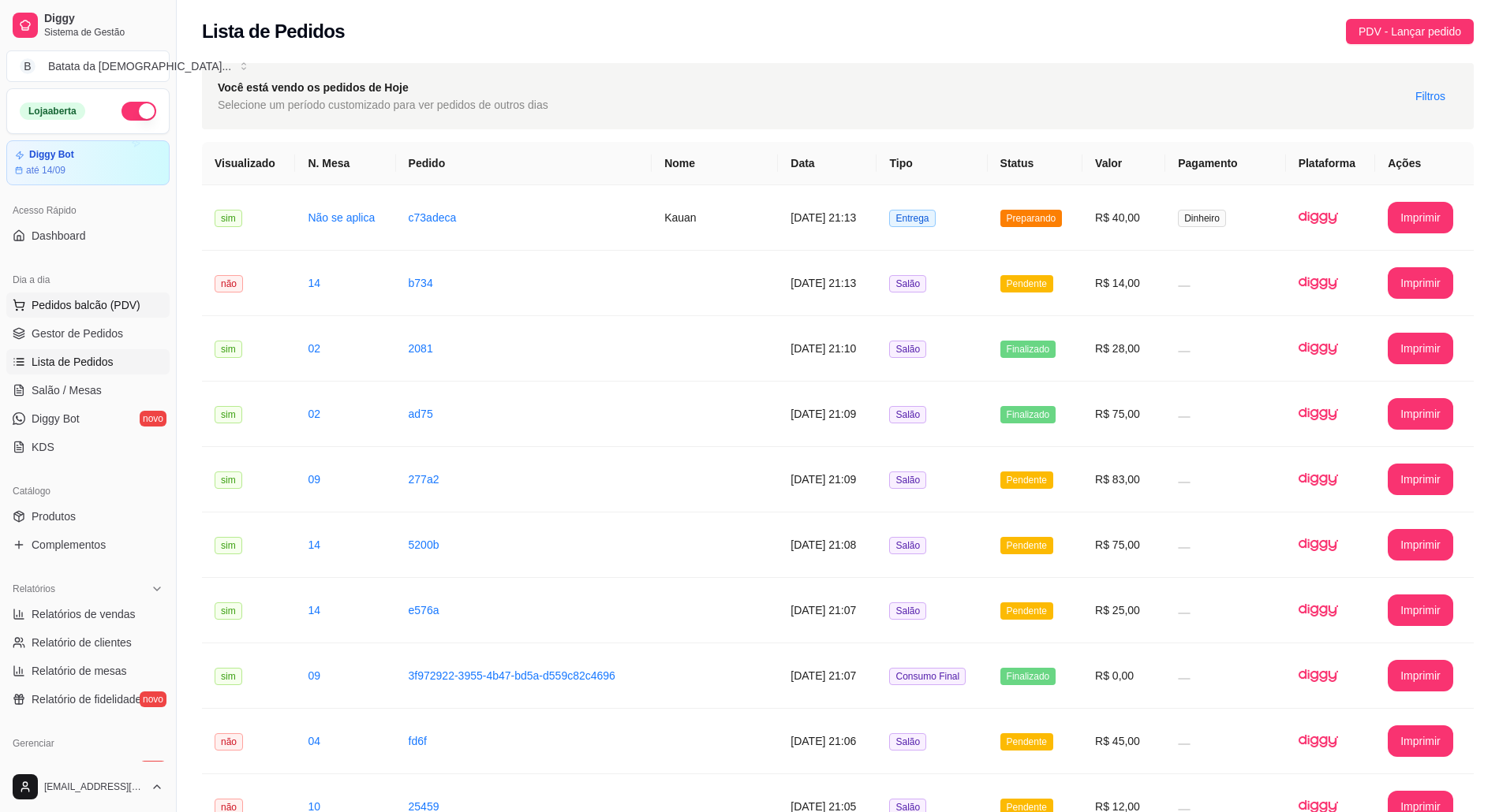
click at [66, 301] on span "Pedidos balcão (PDV)" at bounding box center [86, 305] width 109 height 16
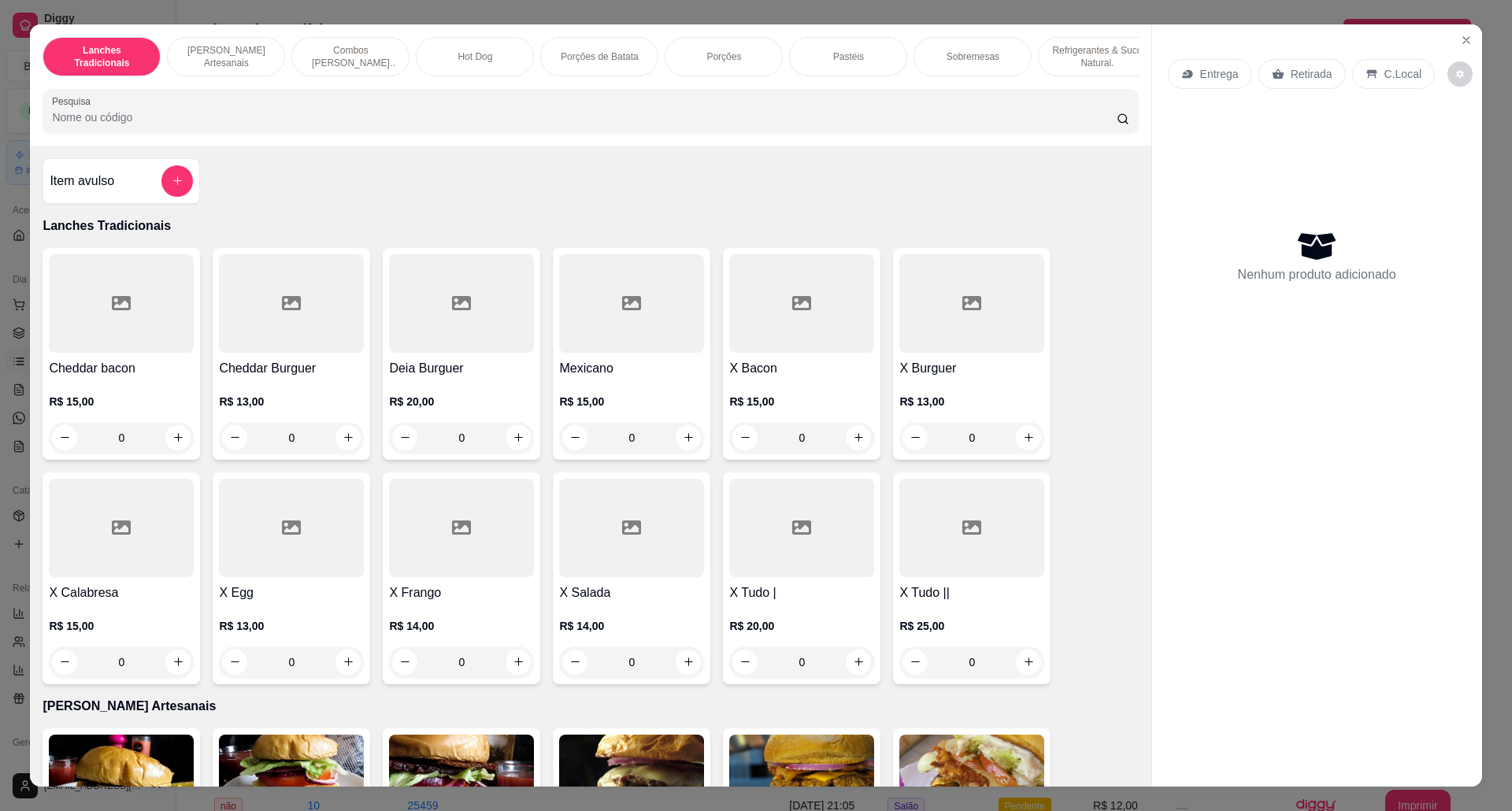
click at [1456, 23] on div "Lanches Tradicionais Burguer's Artesanais Combos Burguer's Artesanais Hot Dog P…" at bounding box center [756, 405] width 1512 height 811
click at [1461, 36] on icon "Close" at bounding box center [1465, 40] width 12 height 13
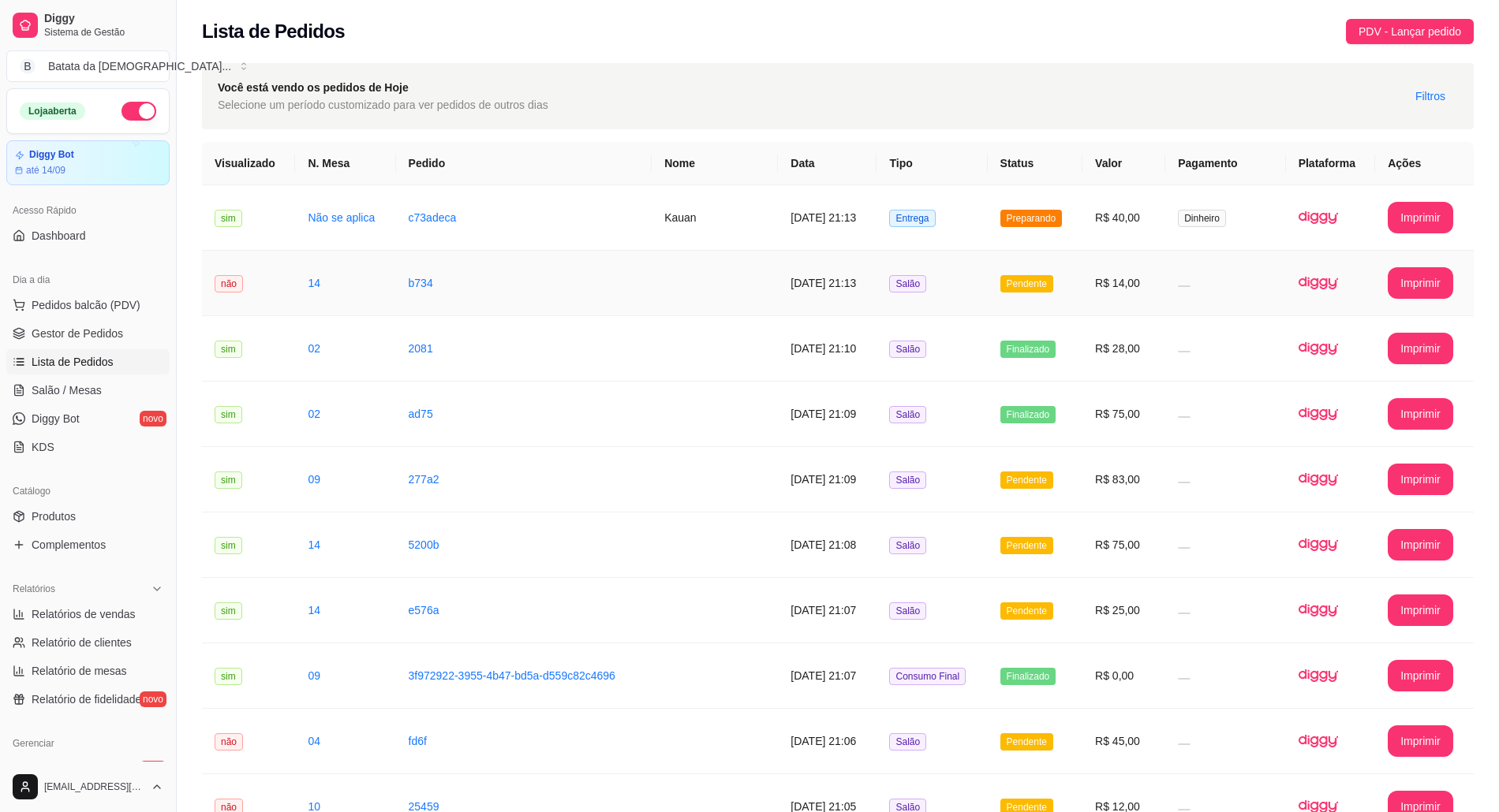
click at [1146, 281] on td "R$ 14,00" at bounding box center [1123, 284] width 83 height 65
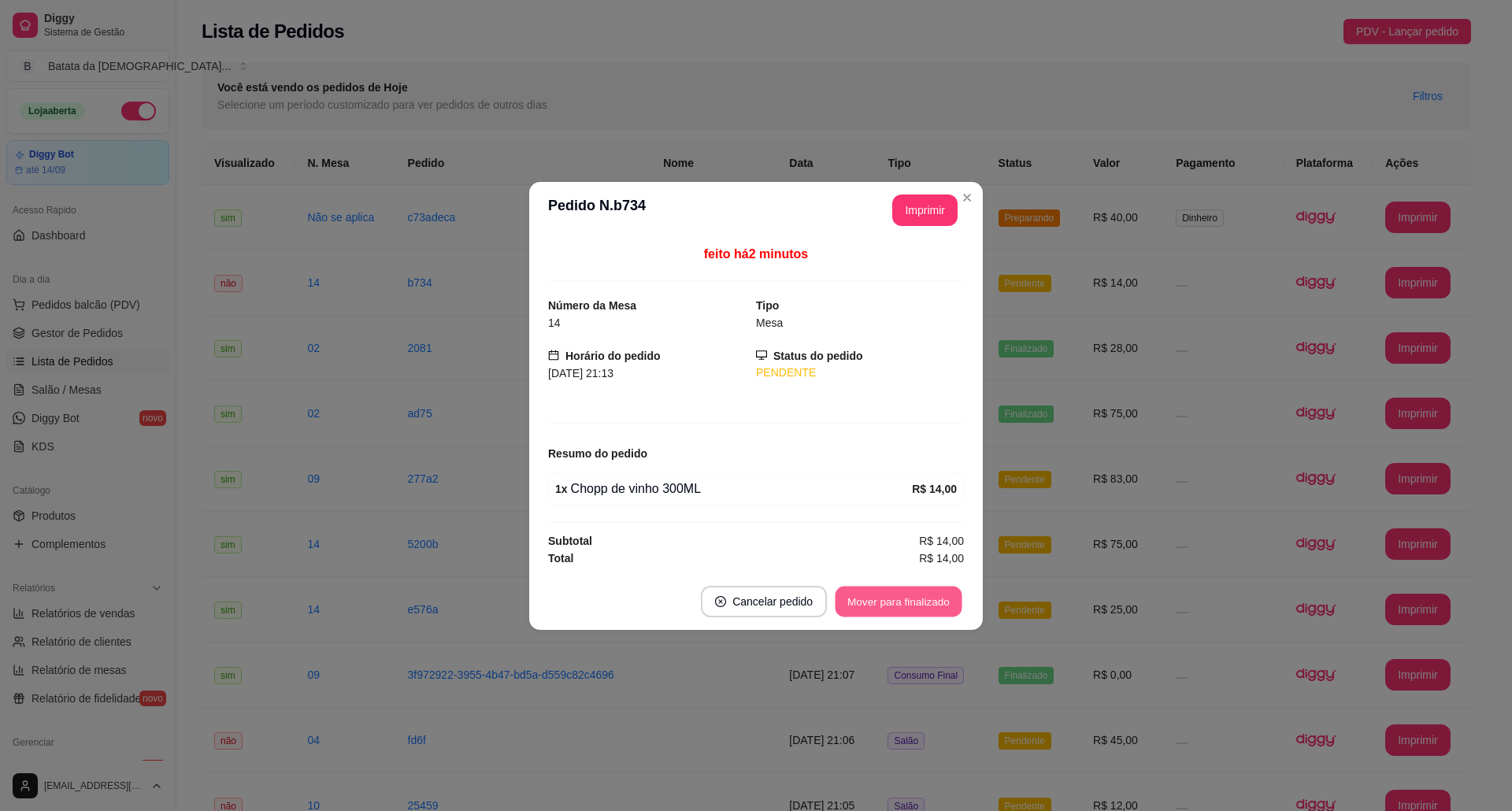
click at [893, 593] on button "Mover para finalizado" at bounding box center [899, 601] width 127 height 31
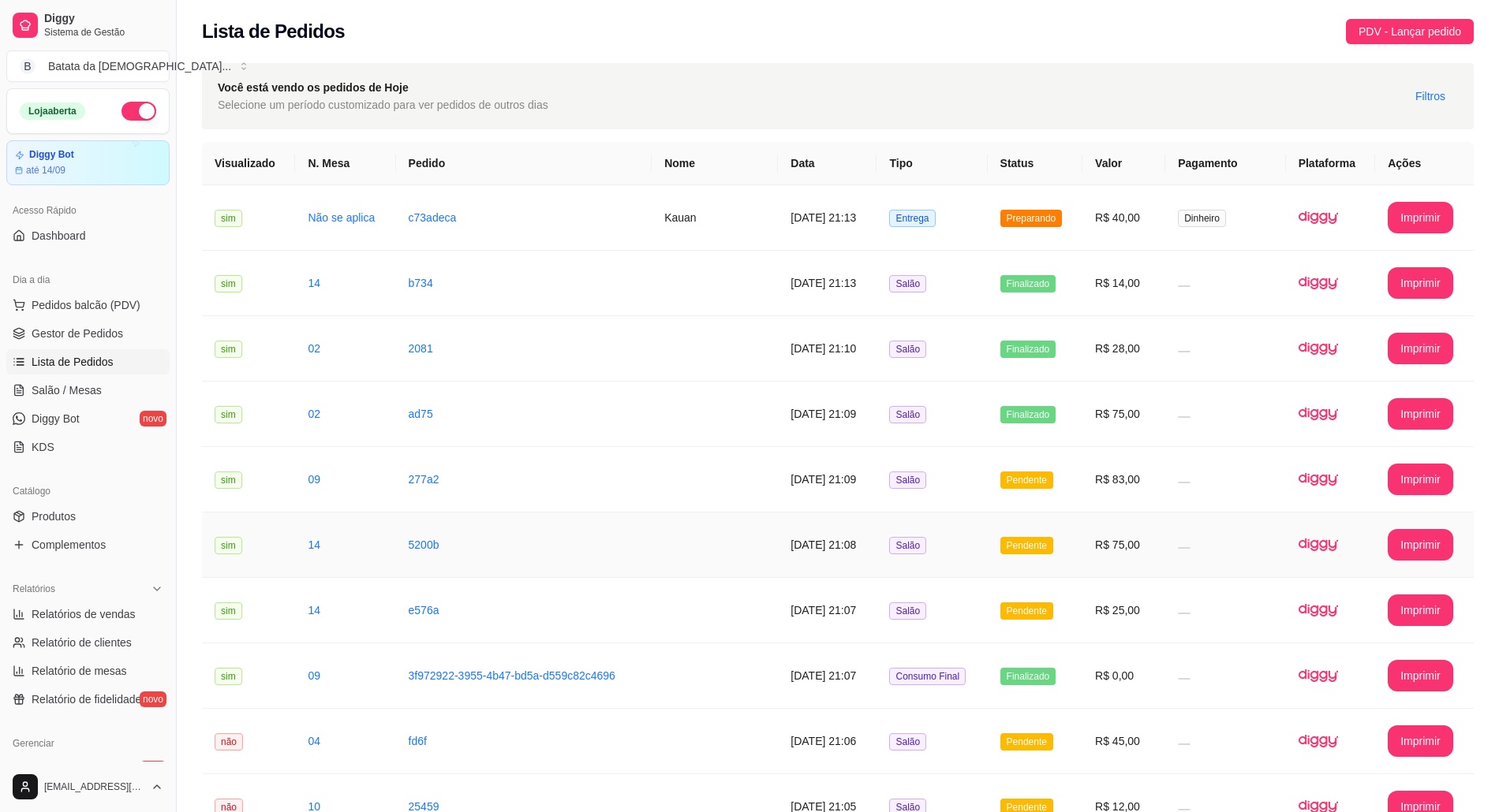
click at [1012, 478] on span "Pendente" at bounding box center [1026, 480] width 53 height 18
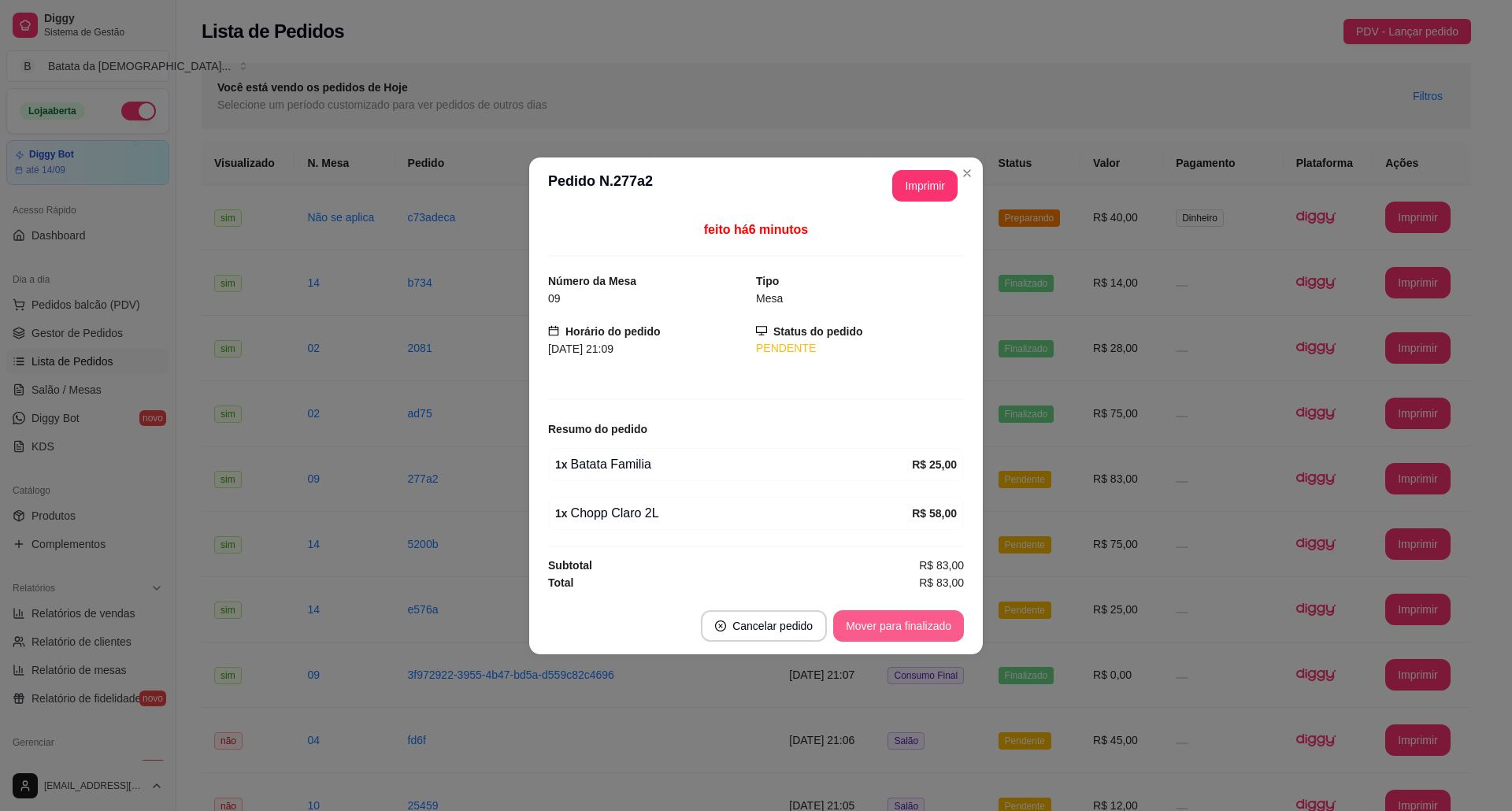
click at [909, 623] on button "Mover para finalizado" at bounding box center [898, 626] width 131 height 32
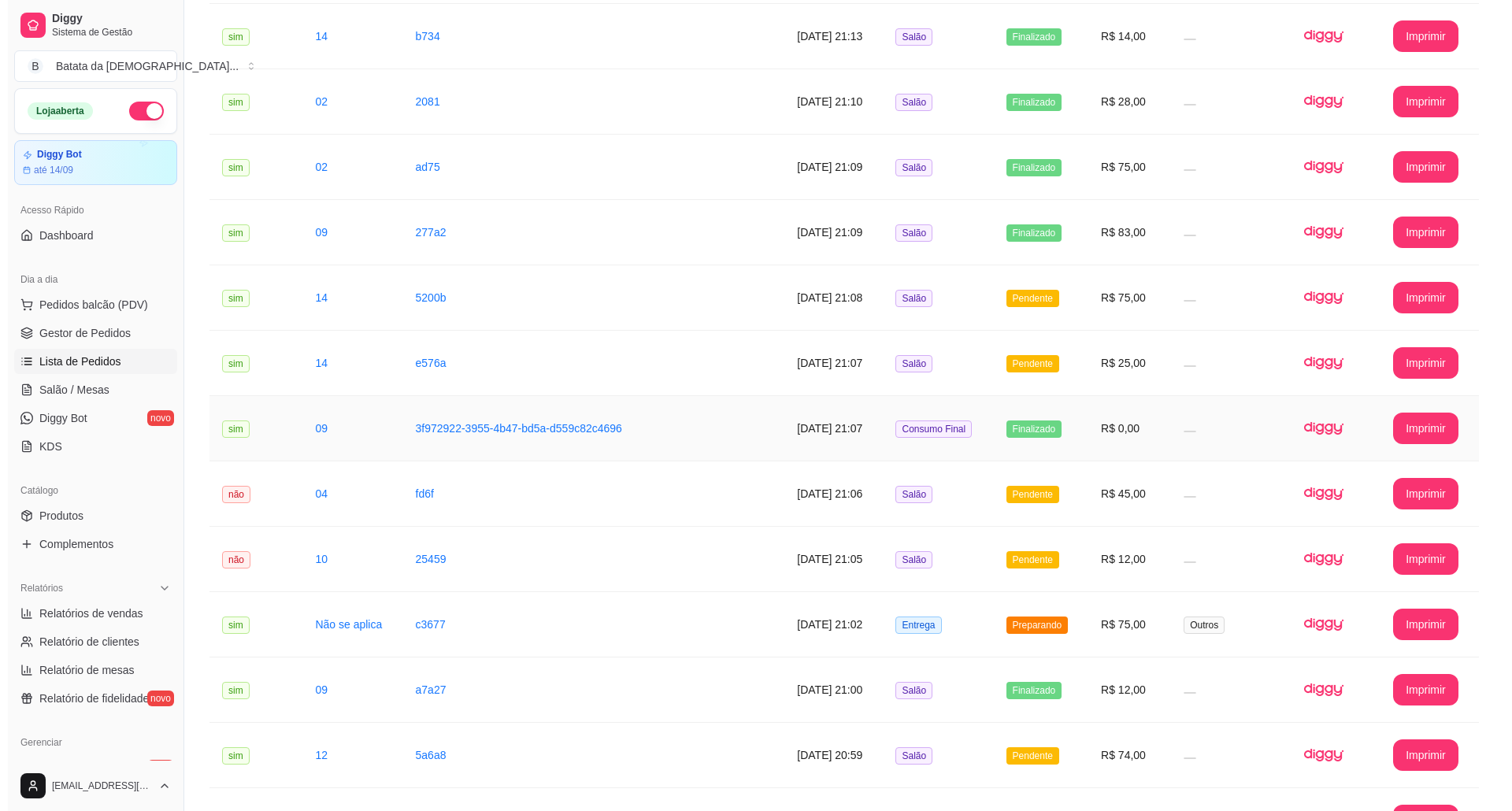
scroll to position [315, 0]
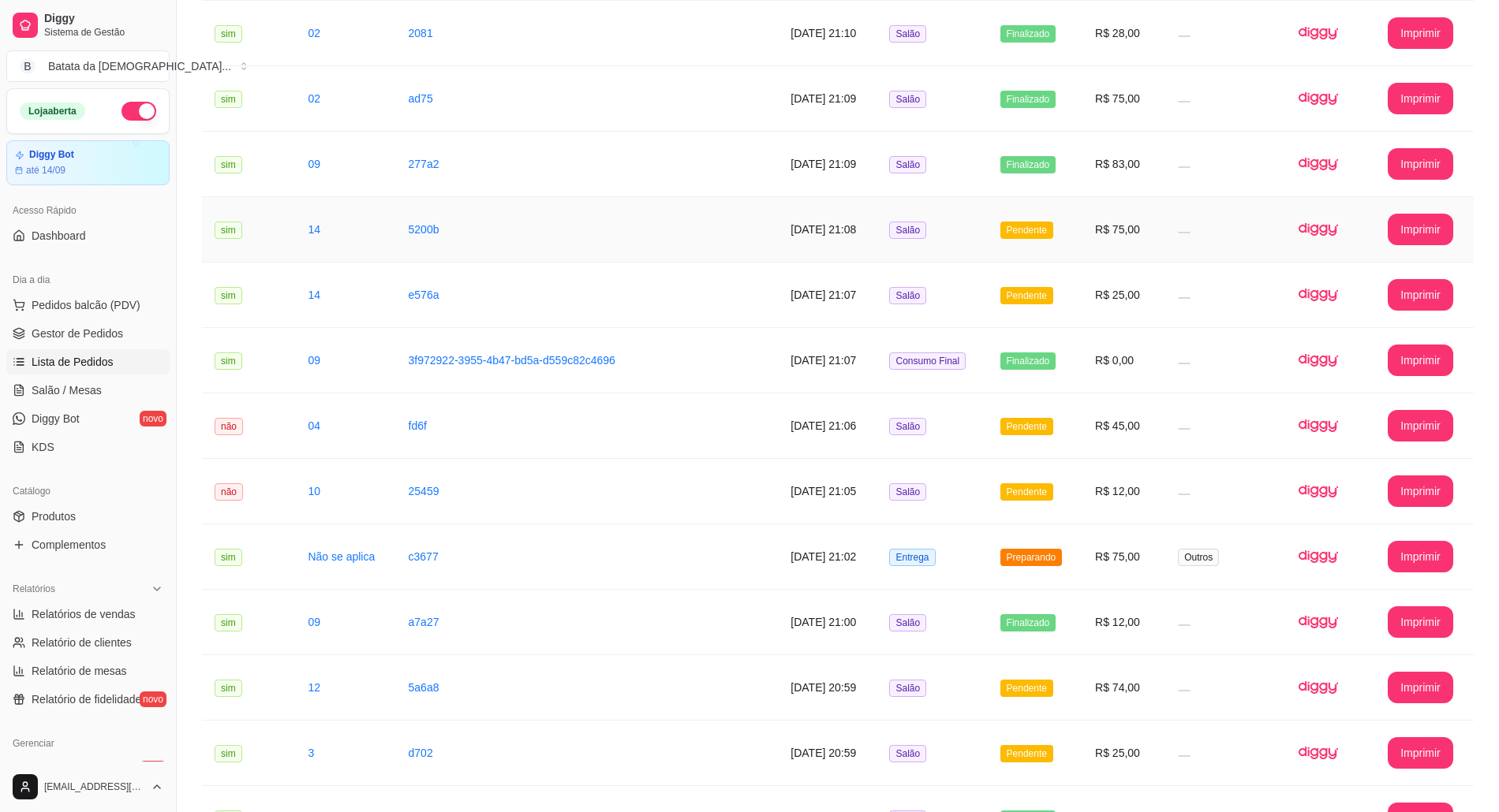
click at [1037, 213] on td "Pendente" at bounding box center [1035, 229] width 95 height 65
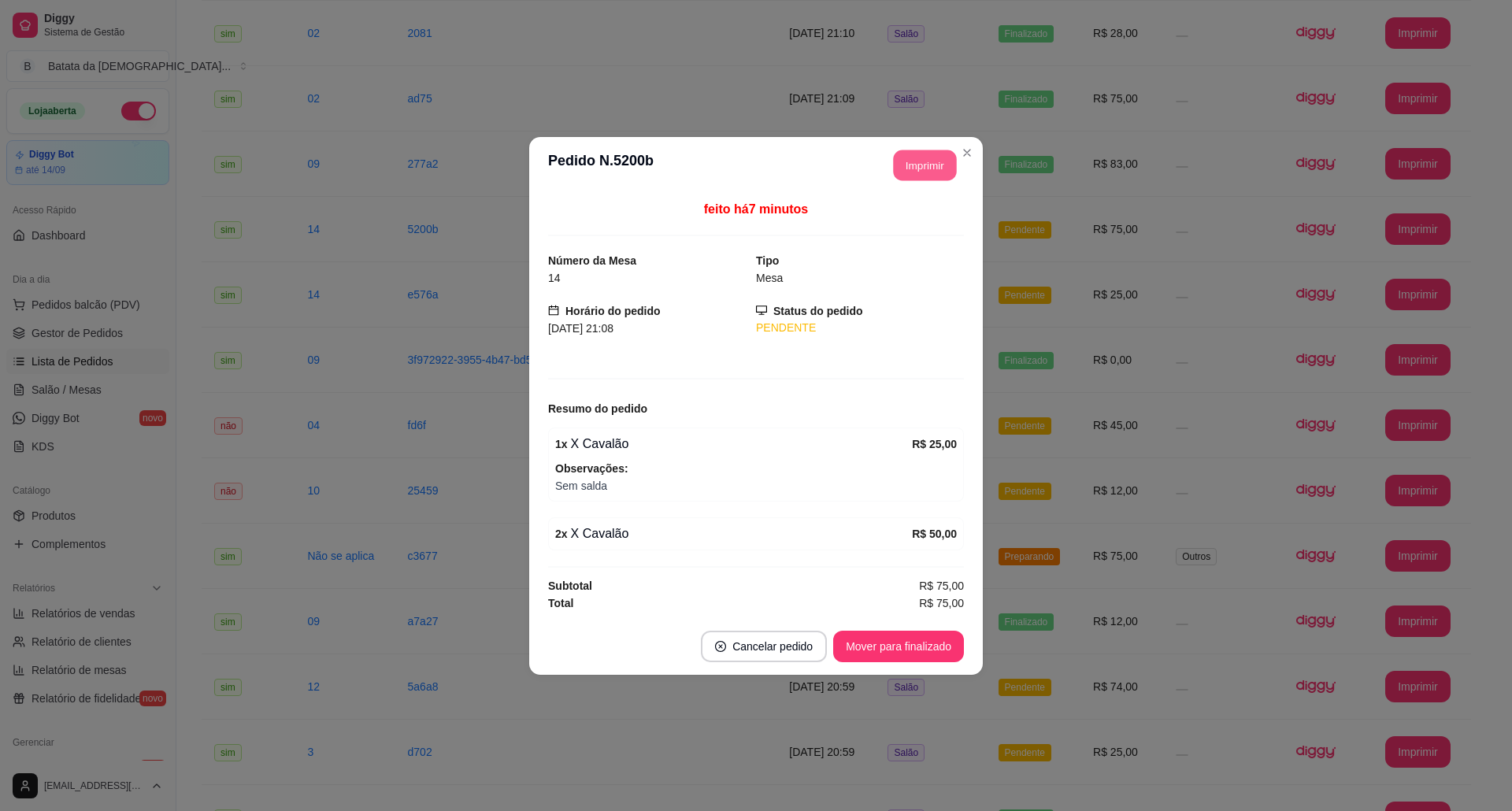
click at [911, 158] on button "Imprimir" at bounding box center [926, 165] width 63 height 31
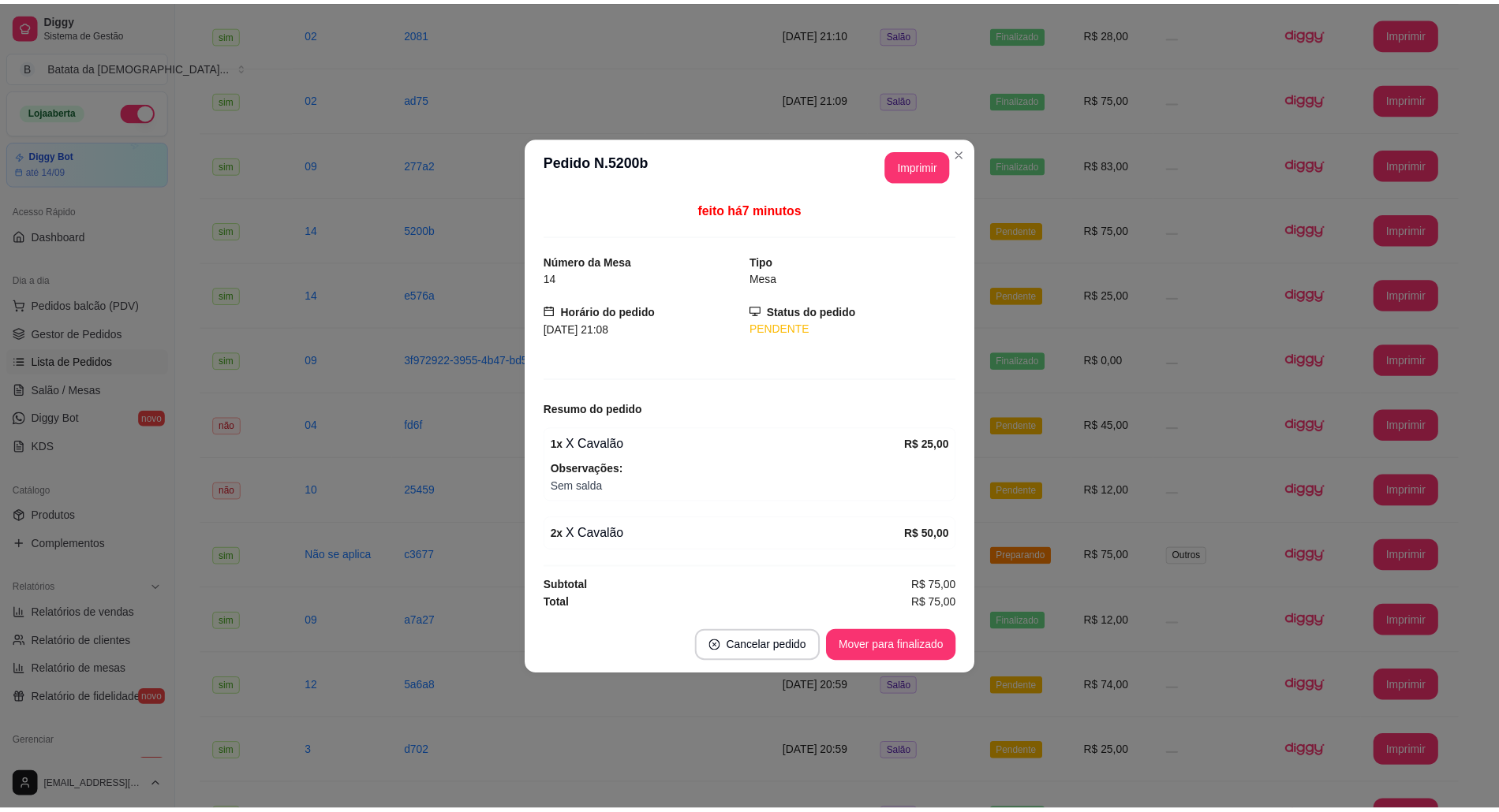
scroll to position [0, 0]
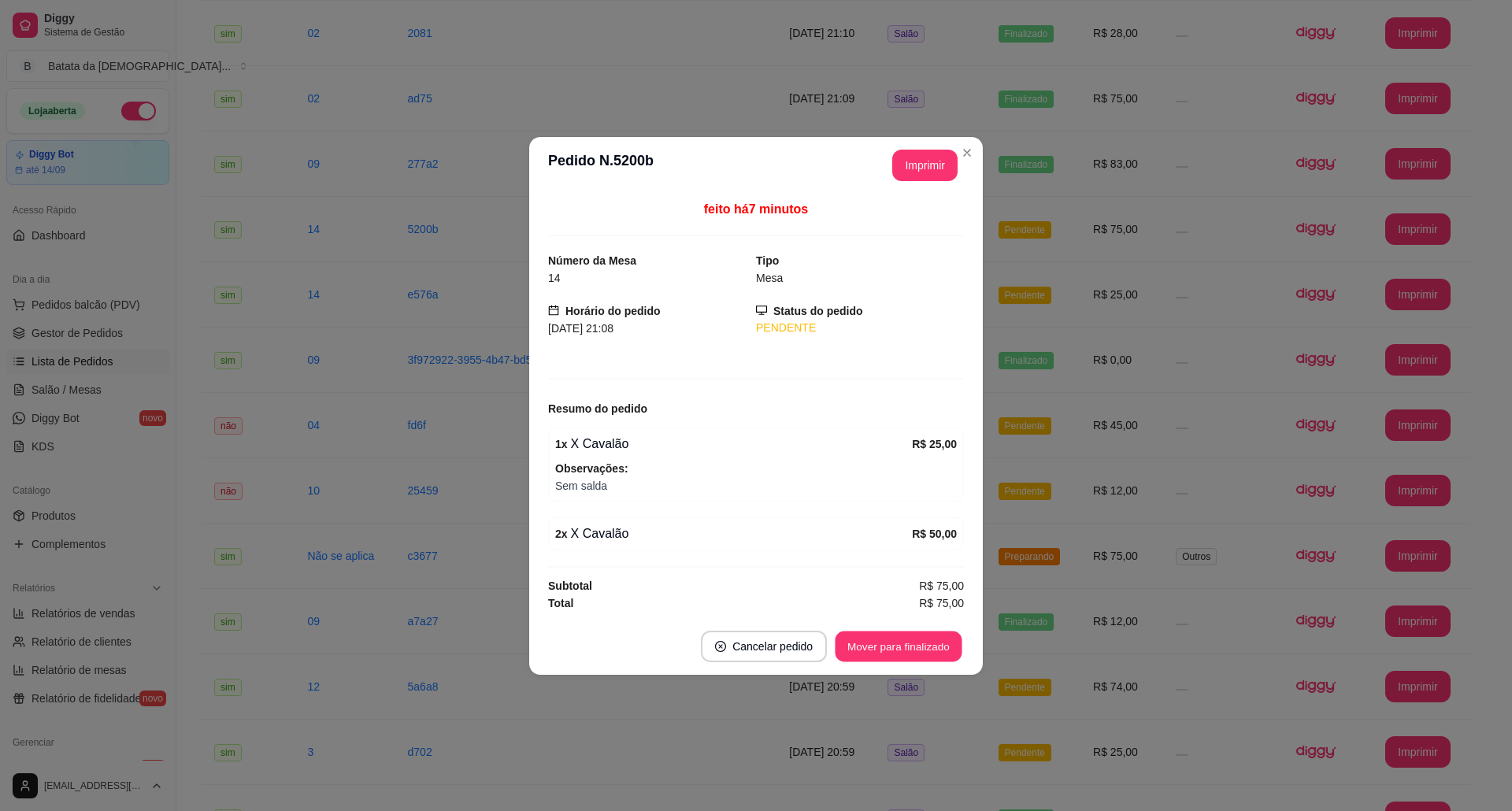
click at [908, 639] on button "Mover para finalizado" at bounding box center [899, 646] width 127 height 31
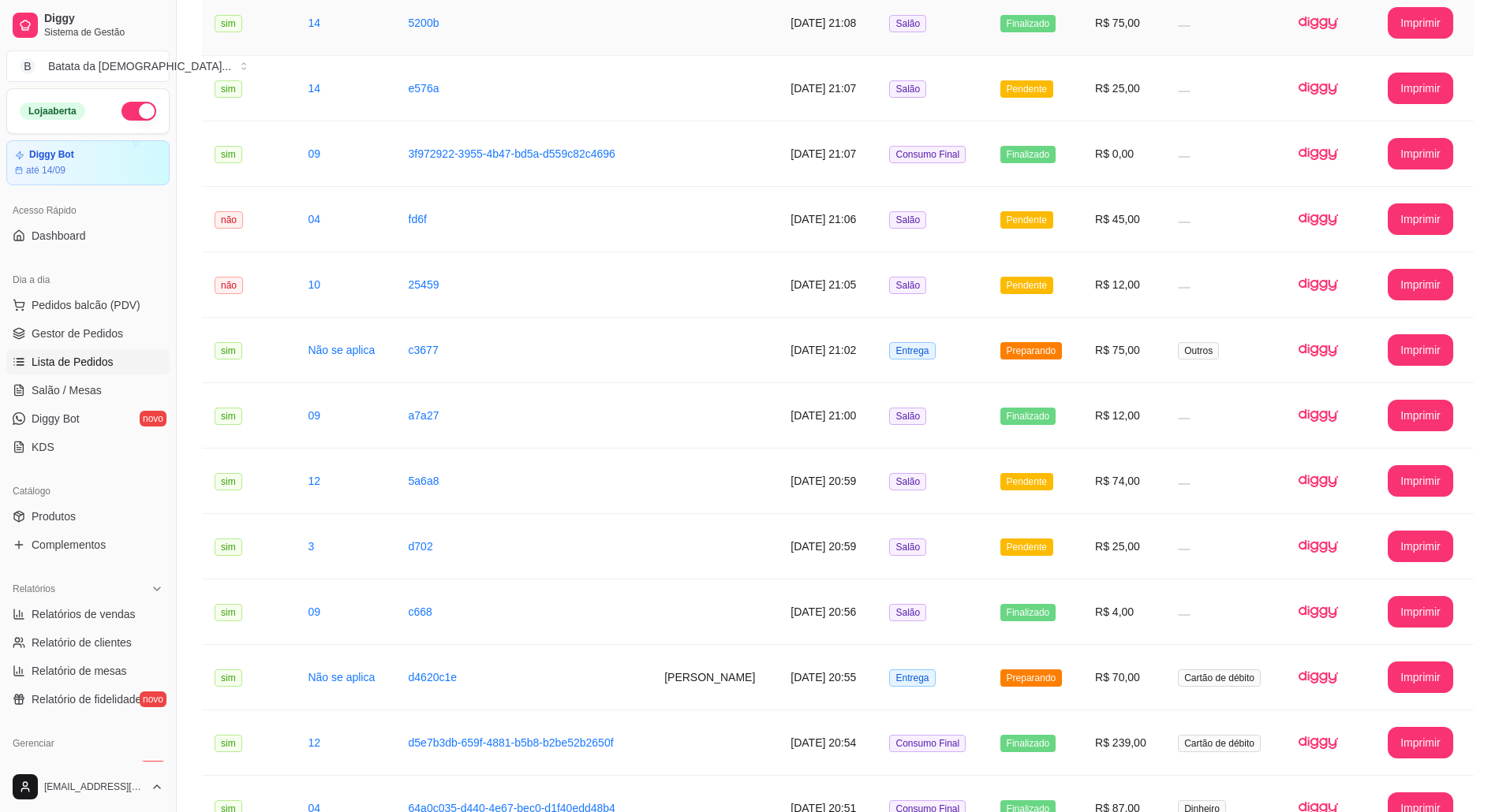
scroll to position [525, 0]
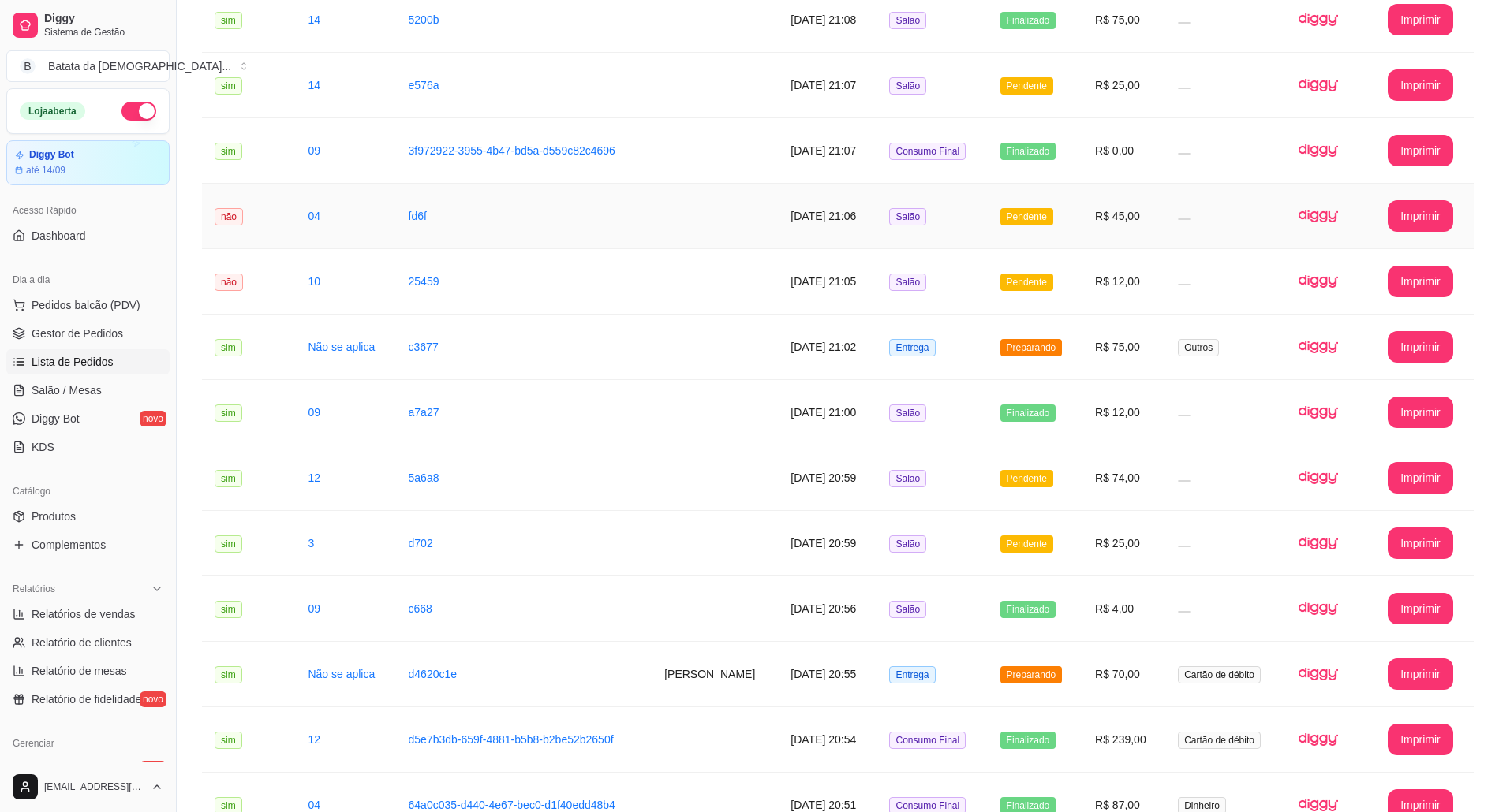
click at [1057, 241] on td "Pendente" at bounding box center [1035, 216] width 95 height 65
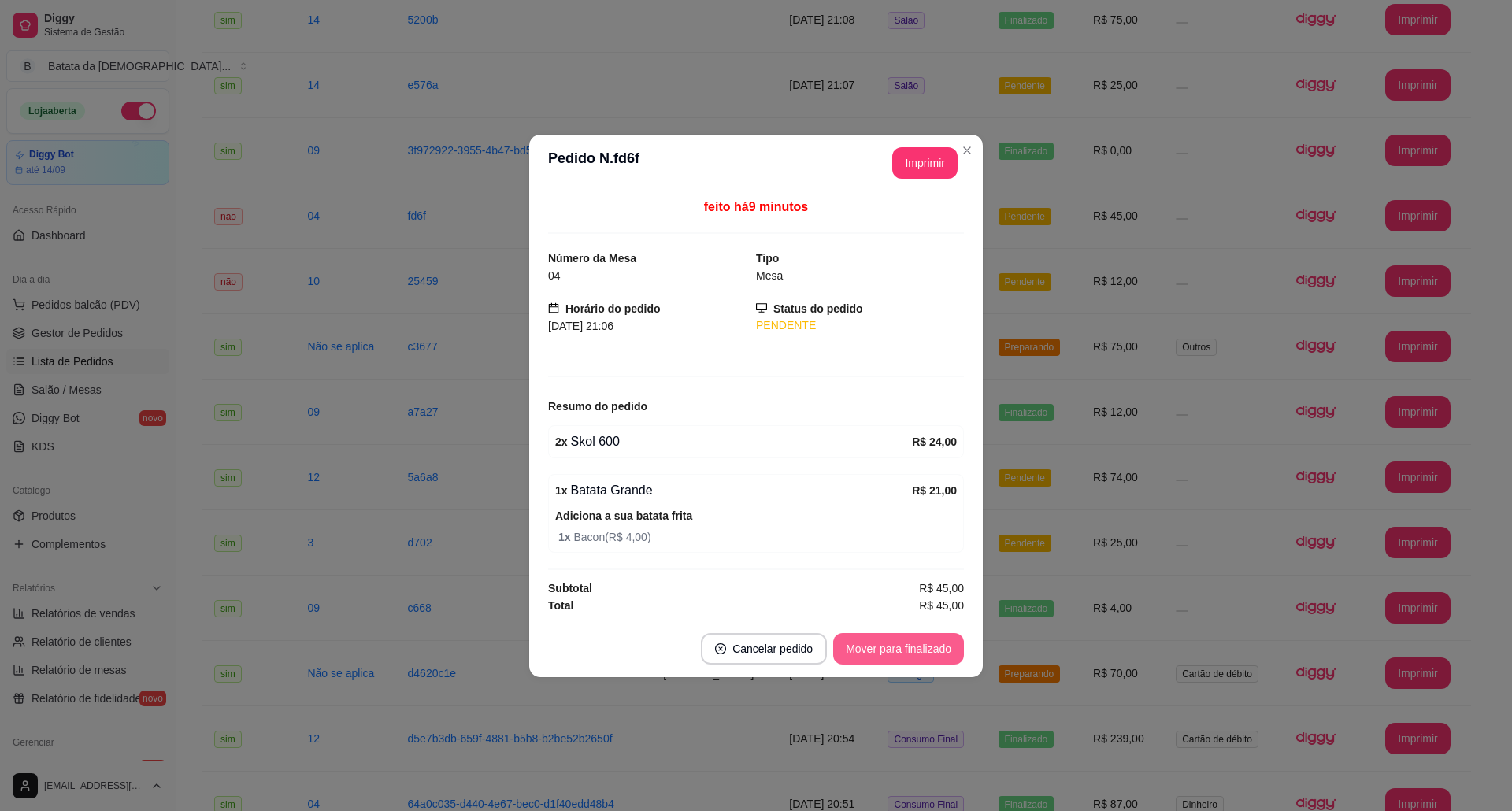
click at [893, 641] on button "Mover para finalizado" at bounding box center [898, 649] width 131 height 32
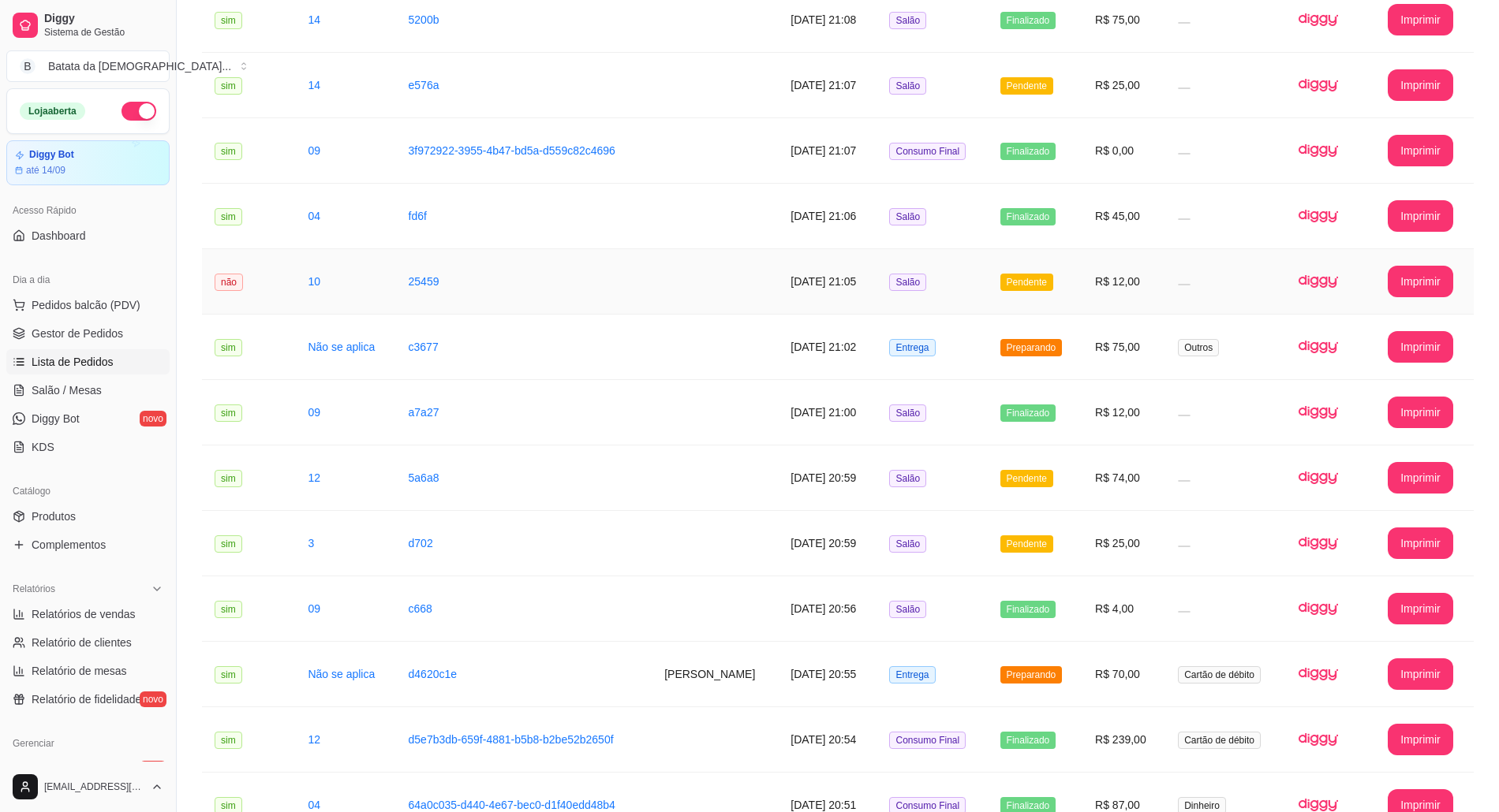
click at [1038, 276] on span "Pendente" at bounding box center [1026, 282] width 53 height 18
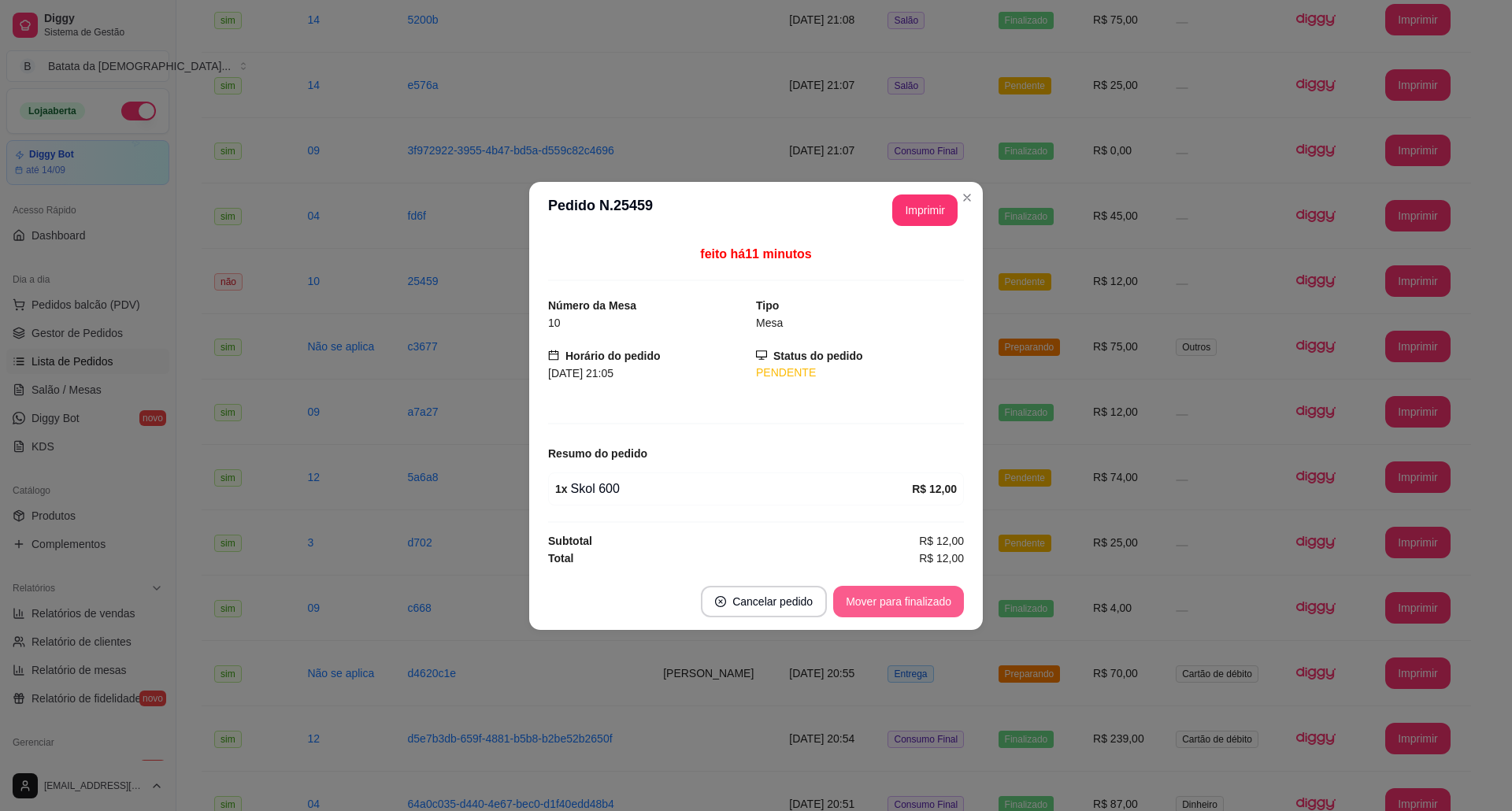
click at [902, 611] on button "Mover para finalizado" at bounding box center [898, 602] width 131 height 32
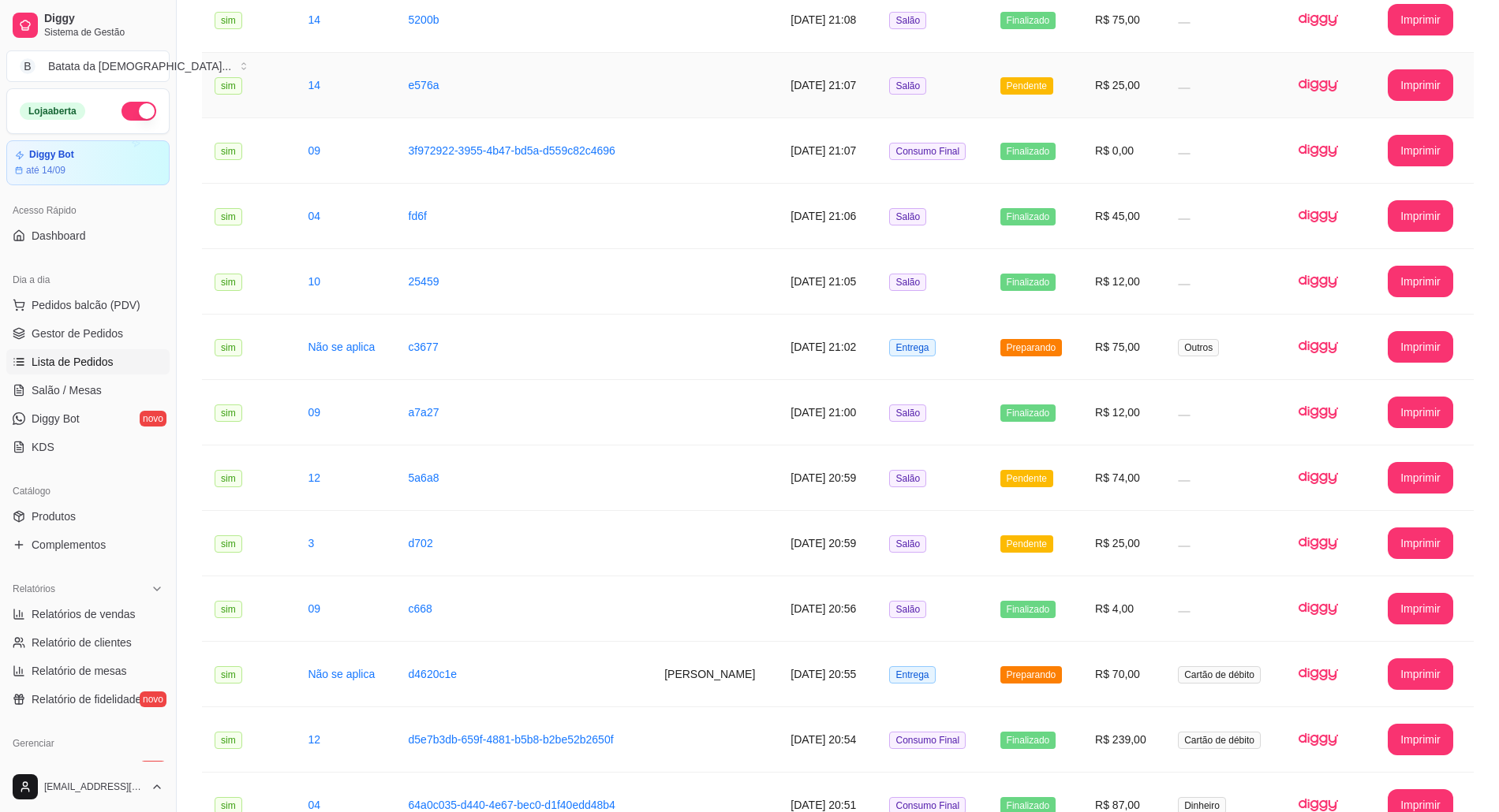
click at [1014, 82] on span "Pendente" at bounding box center [1026, 86] width 53 height 18
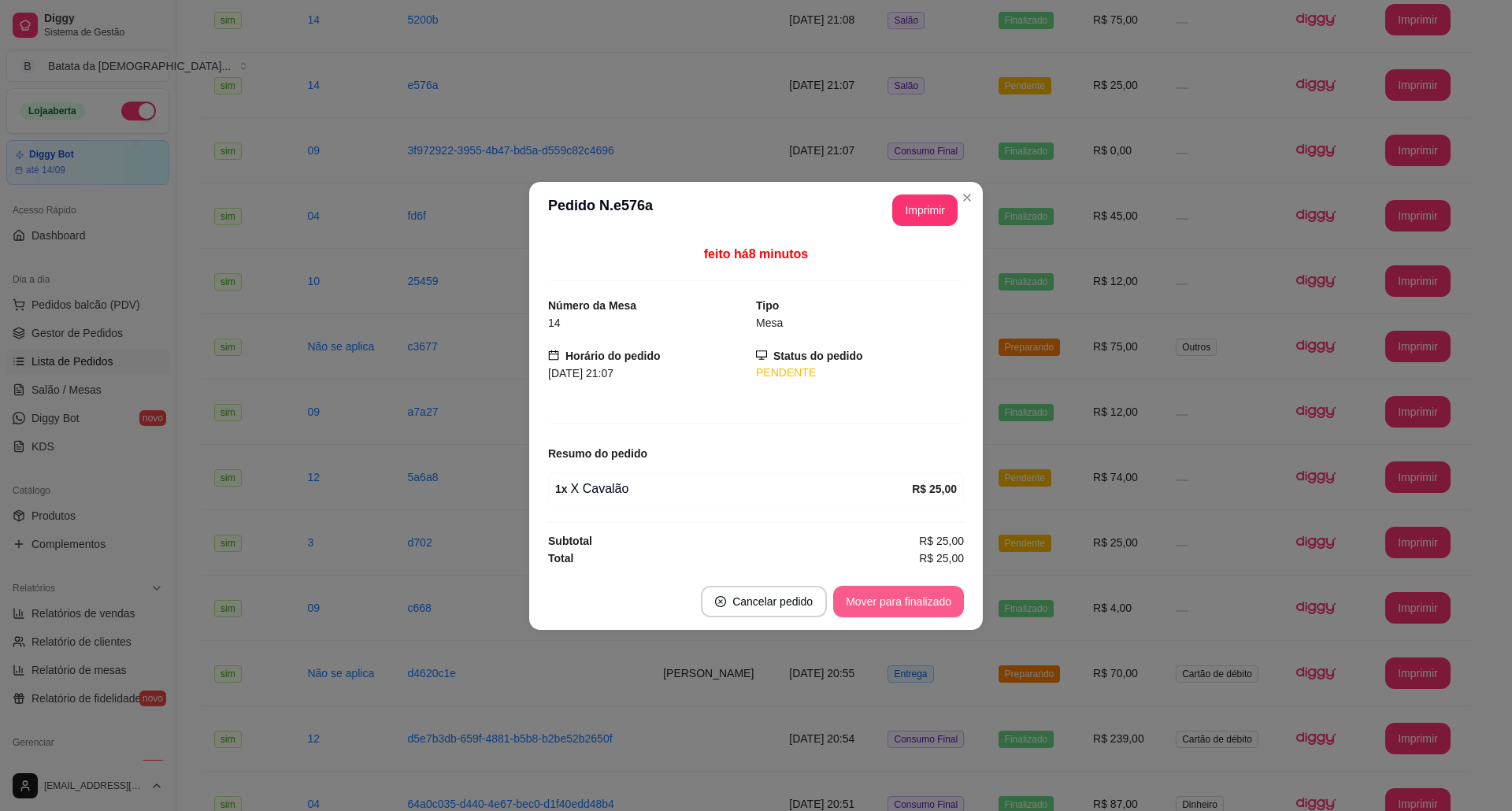
click at [881, 608] on button "Mover para finalizado" at bounding box center [898, 602] width 131 height 32
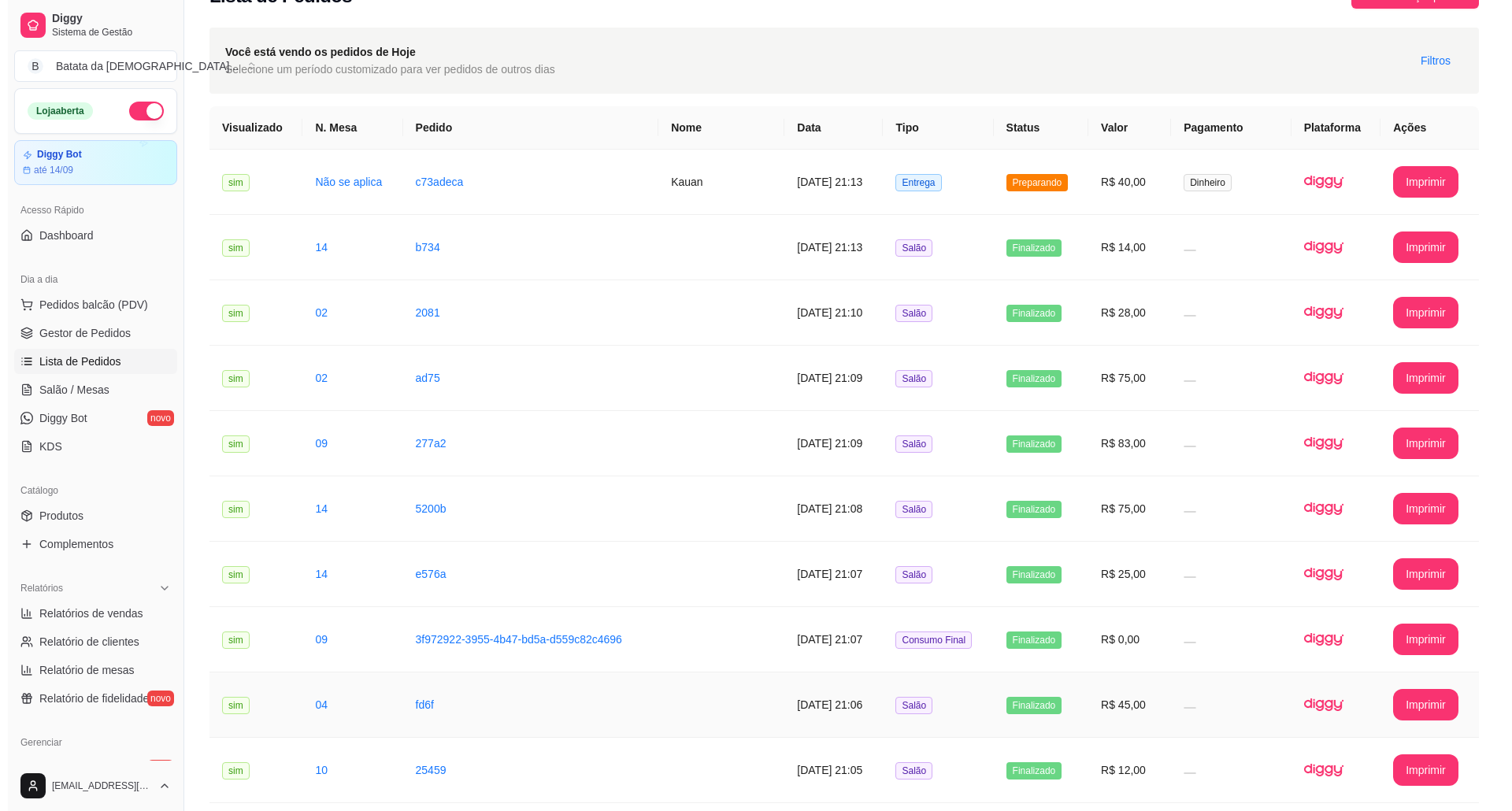
scroll to position [0, 0]
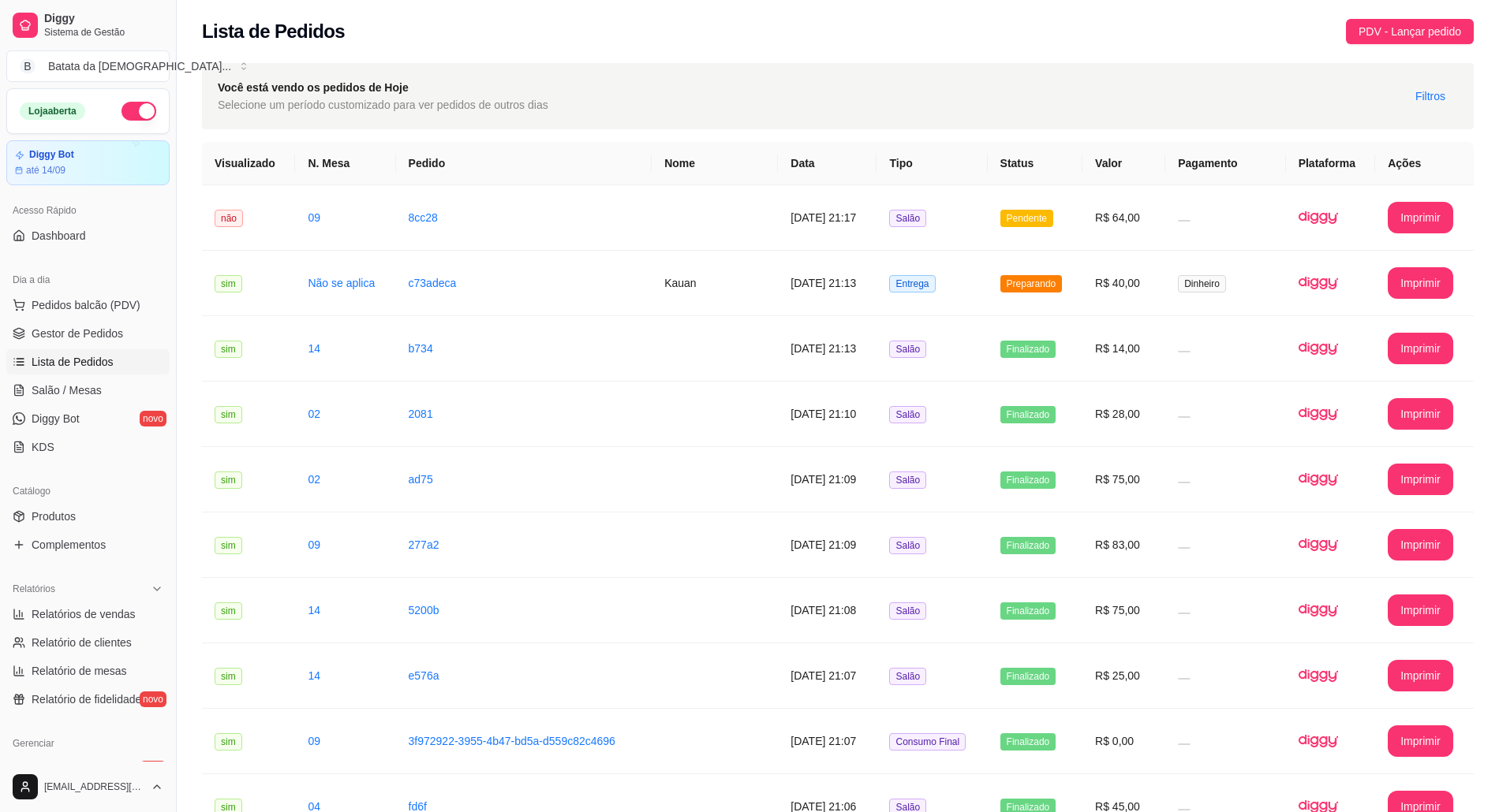
click at [110, 372] on link "Lista de Pedidos" at bounding box center [88, 362] width 164 height 25
click at [93, 392] on span "Salão / Mesas" at bounding box center [67, 390] width 70 height 16
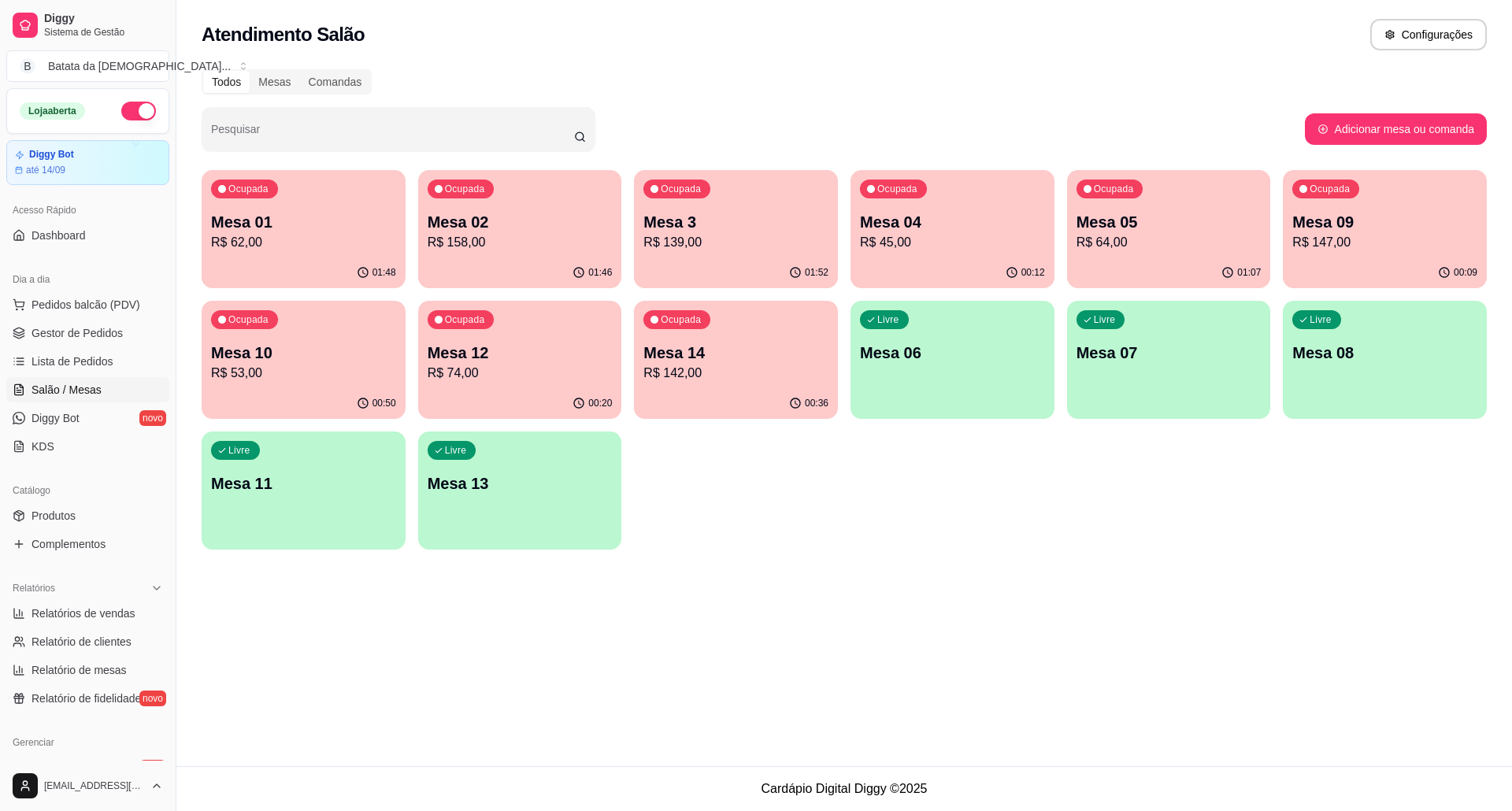
click at [517, 250] on p "R$ 158,00" at bounding box center [520, 243] width 185 height 19
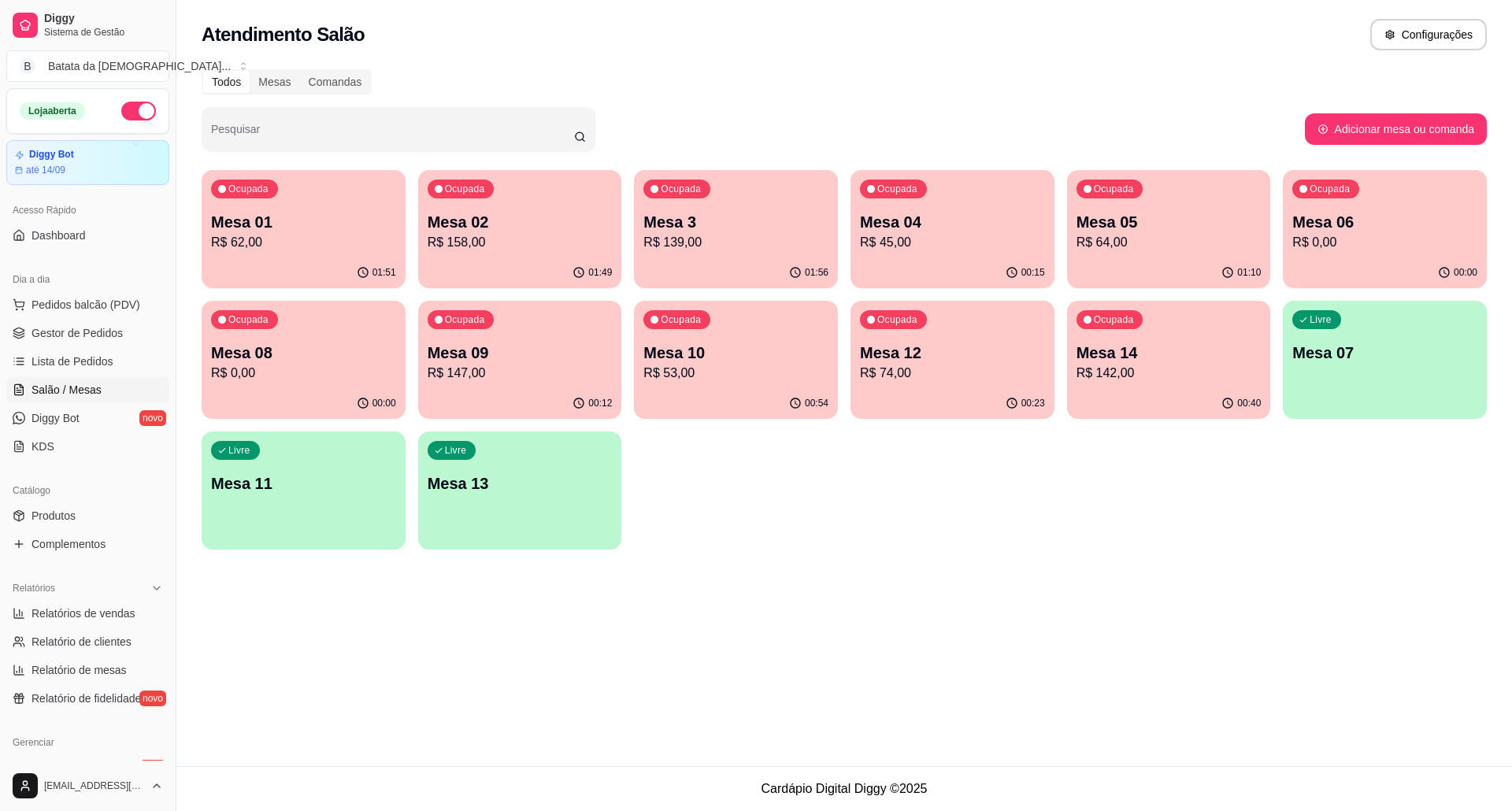
click at [1006, 214] on p "Mesa 04" at bounding box center [952, 222] width 185 height 22
click at [502, 202] on div "Ocupada Mesa 02 R$ 158,00" at bounding box center [520, 214] width 197 height 85
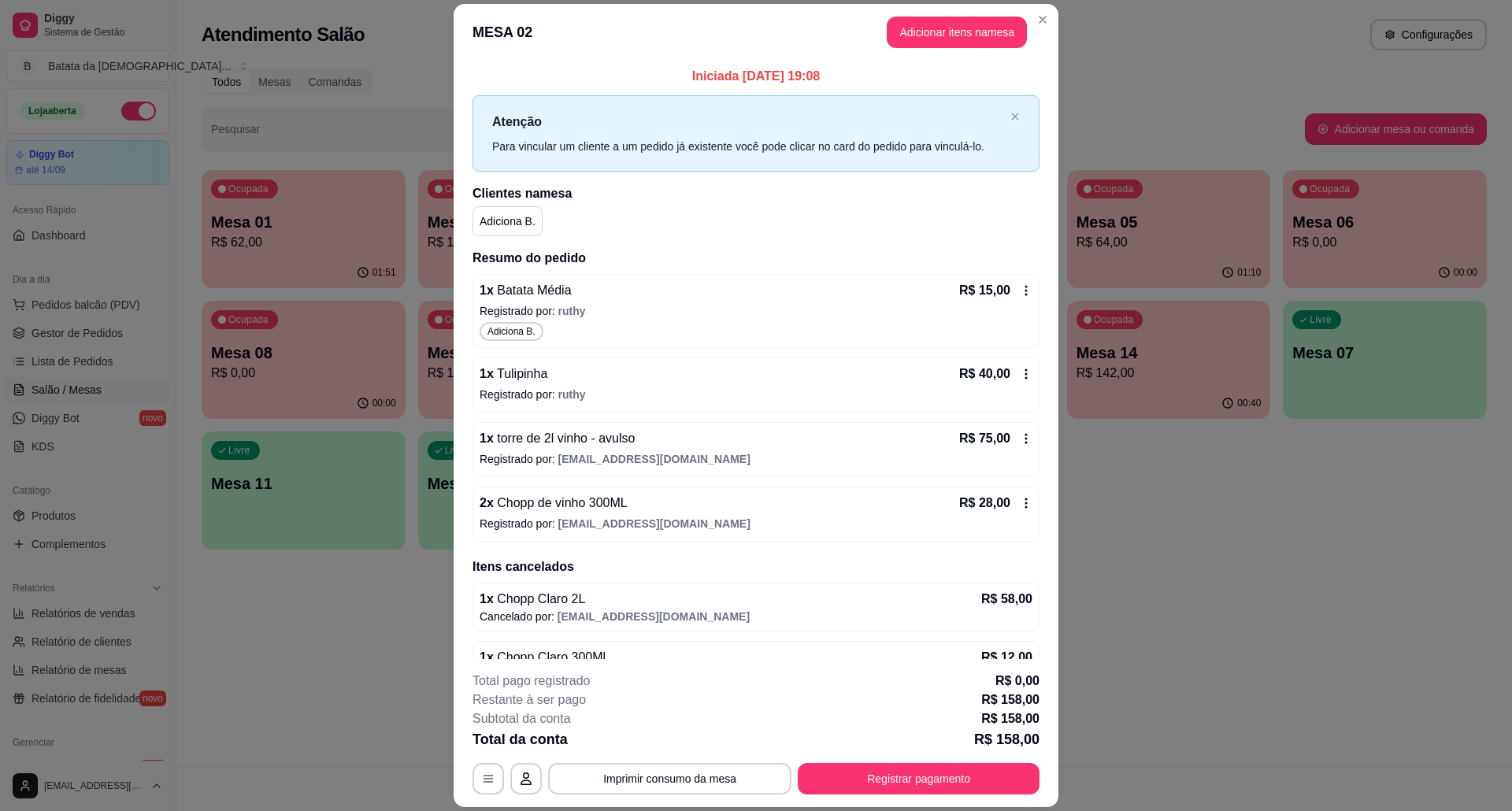
scroll to position [99, 0]
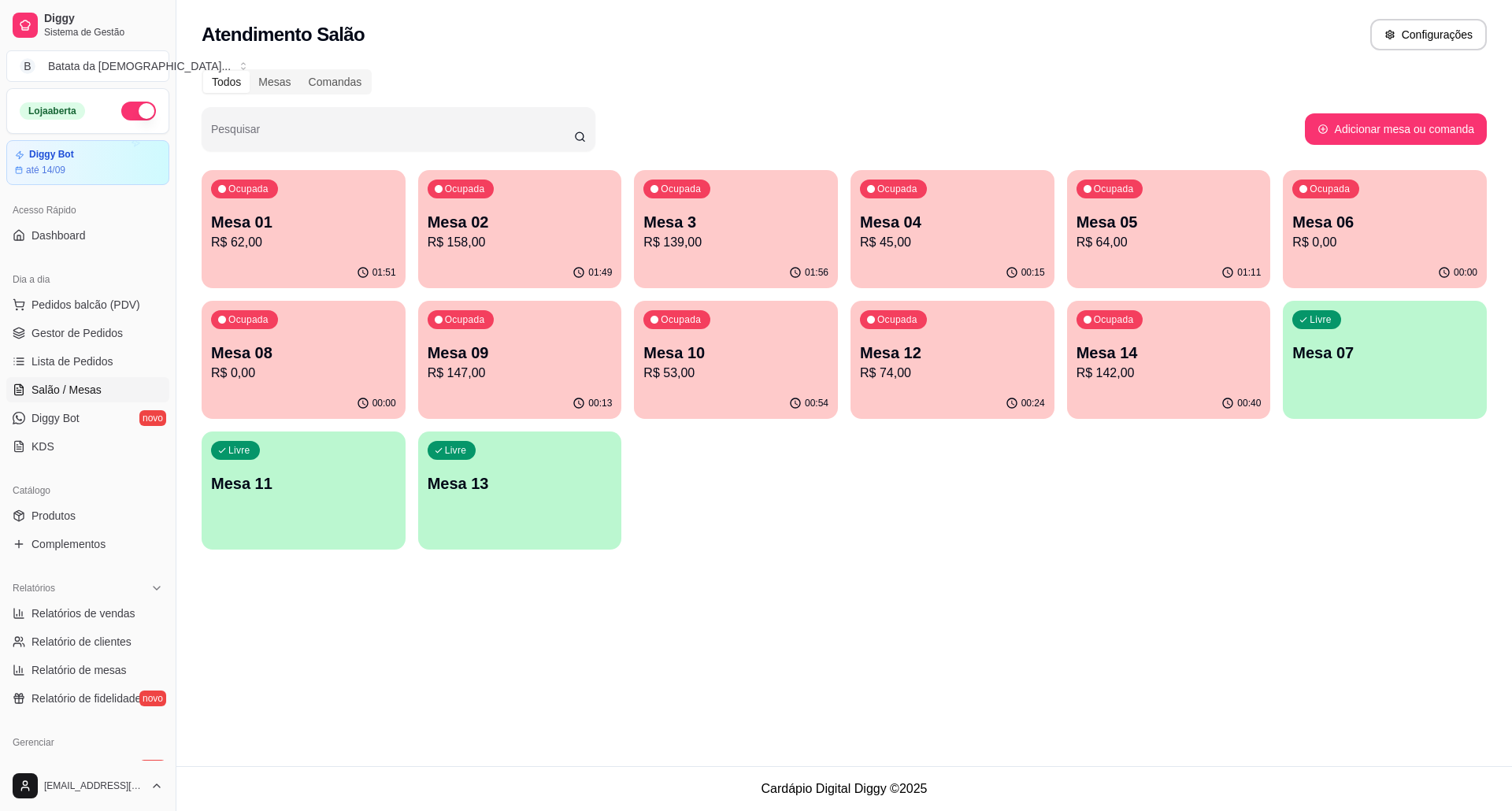
click at [555, 214] on p "Mesa 02" at bounding box center [520, 222] width 185 height 22
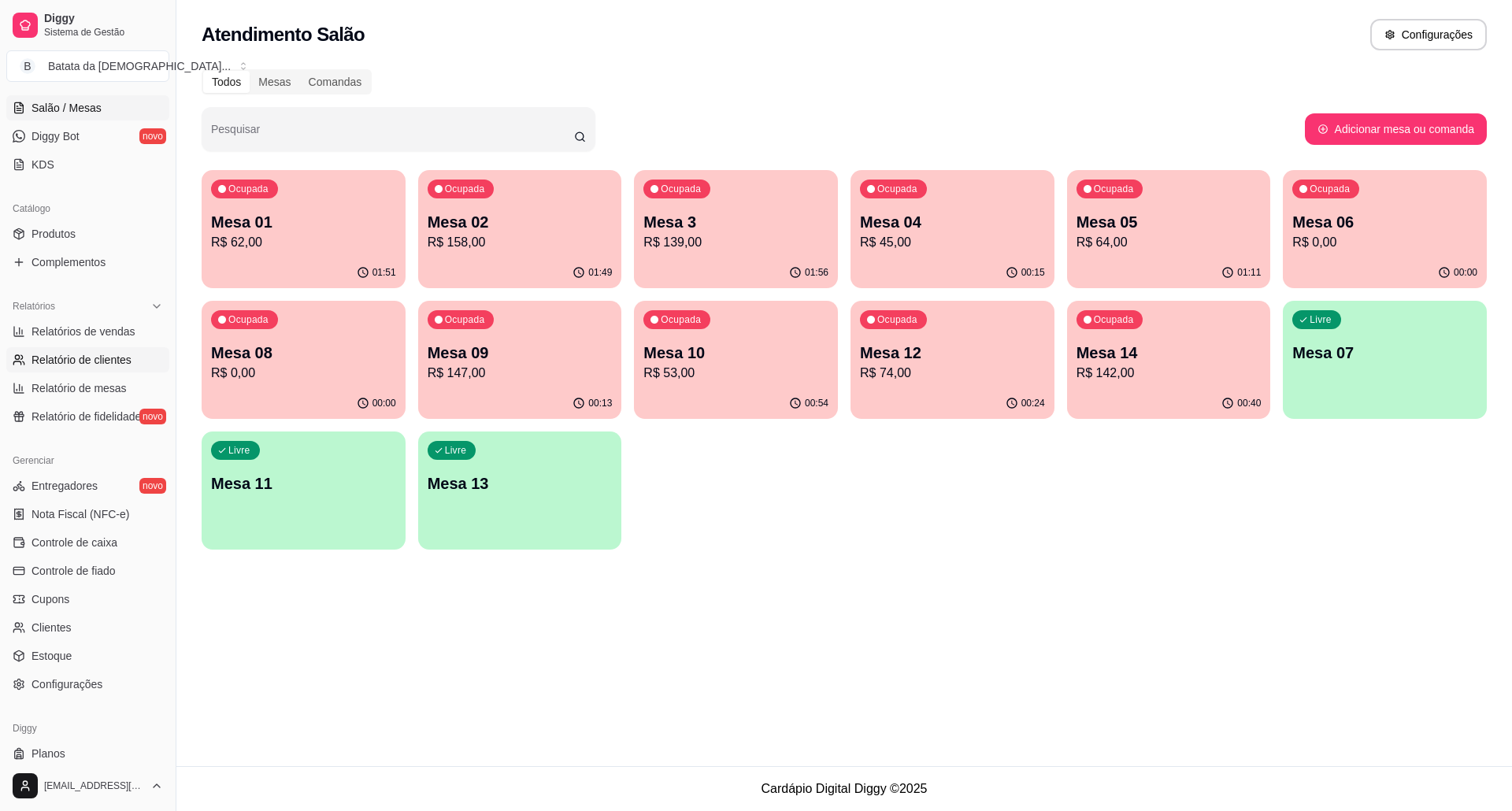
scroll to position [315, 0]
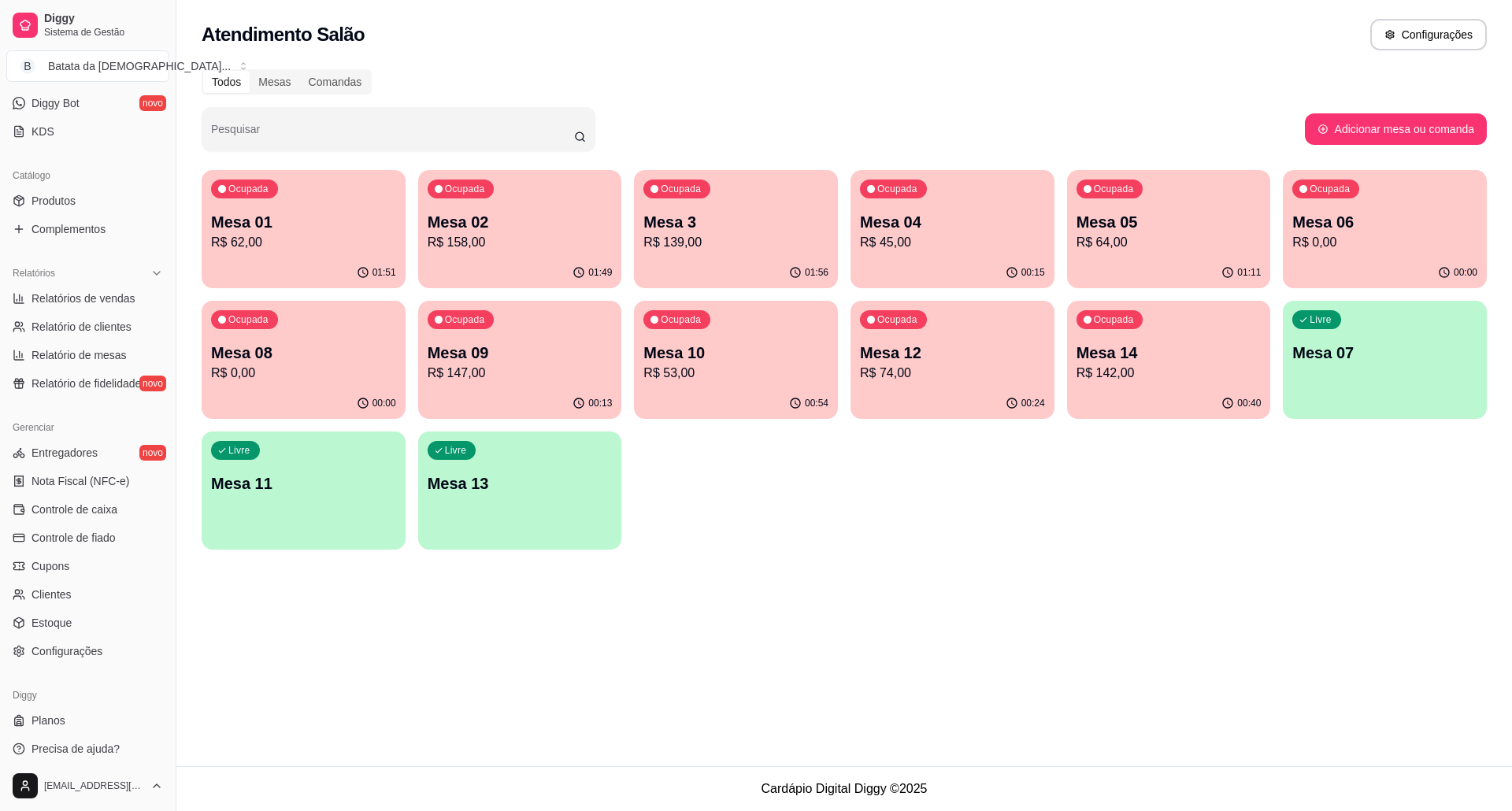
click at [477, 230] on p "Mesa 02" at bounding box center [520, 222] width 185 height 22
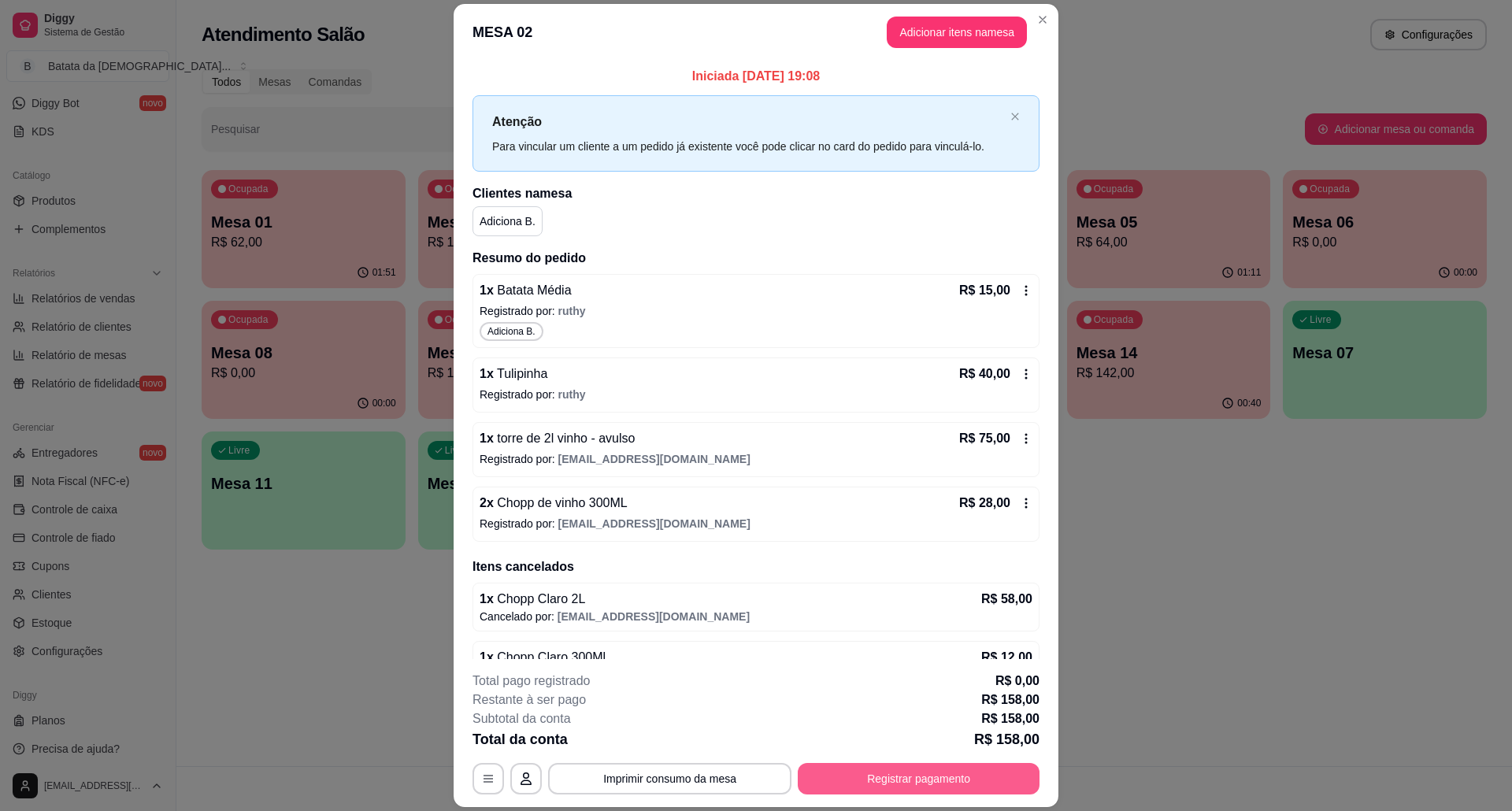
click at [934, 782] on button "Registrar pagamento" at bounding box center [918, 779] width 242 height 32
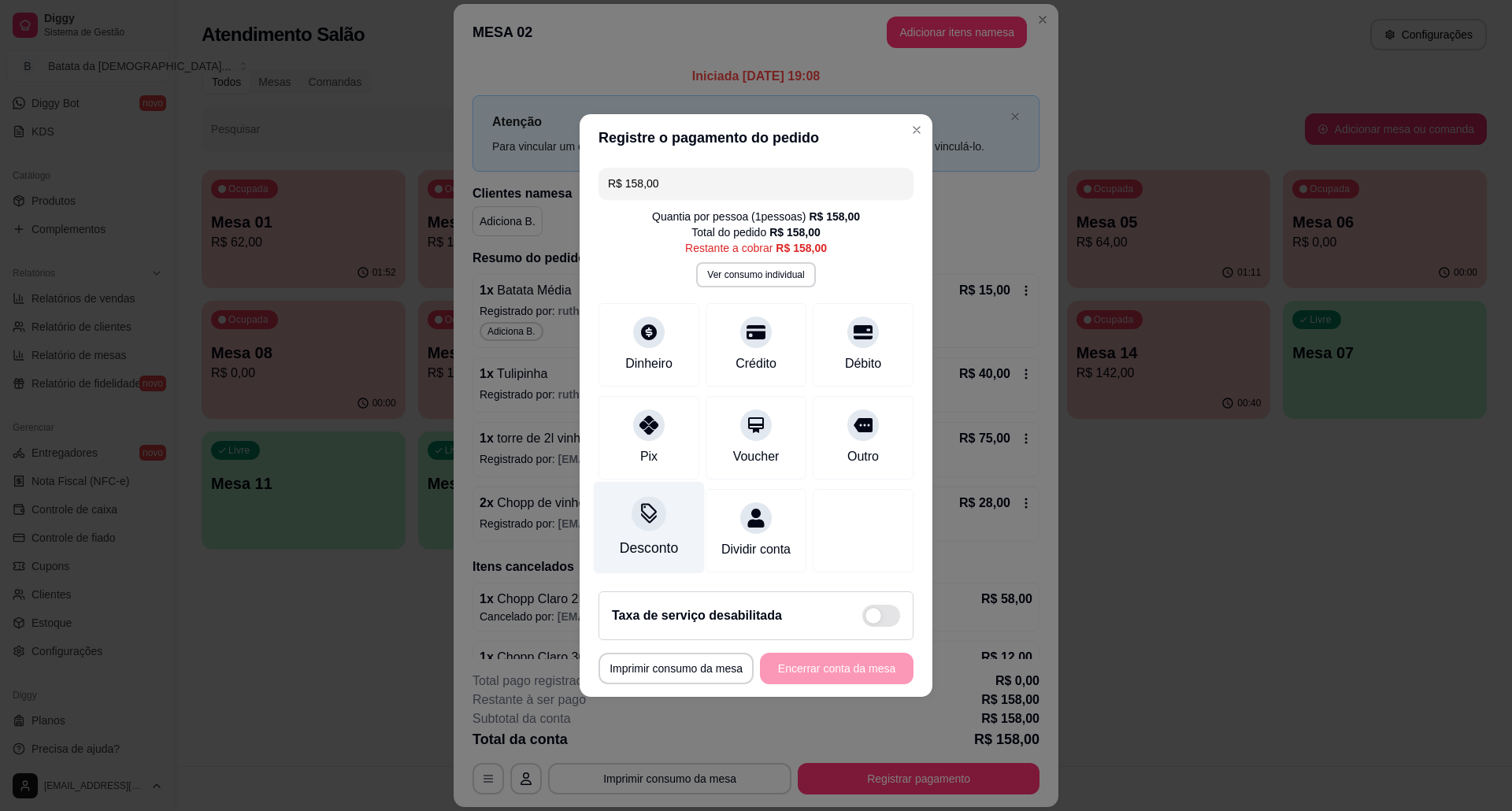
click at [633, 482] on div "Desconto" at bounding box center [649, 528] width 111 height 93
click at [656, 413] on div at bounding box center [649, 421] width 35 height 35
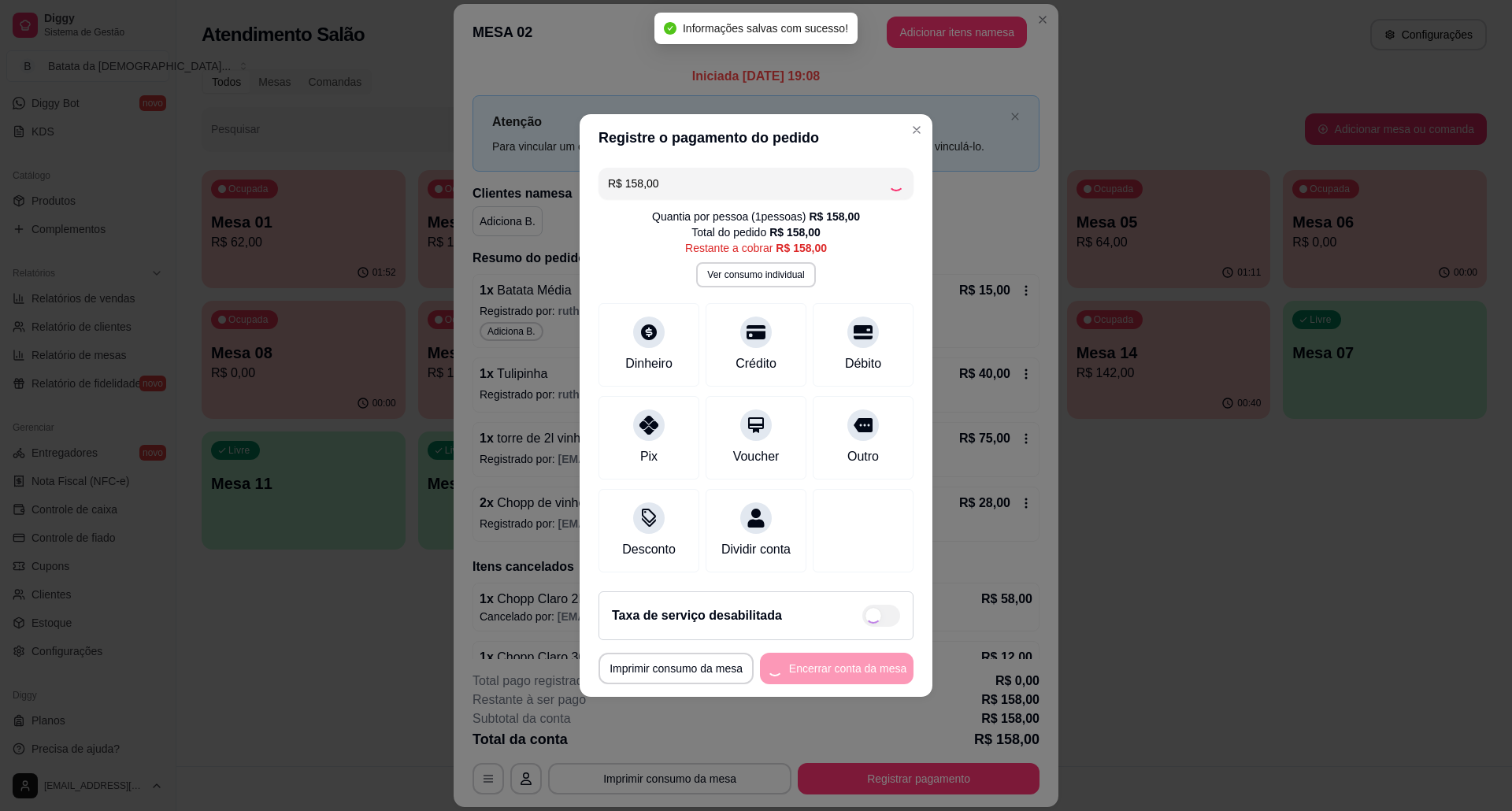
type input "R$ 0,00"
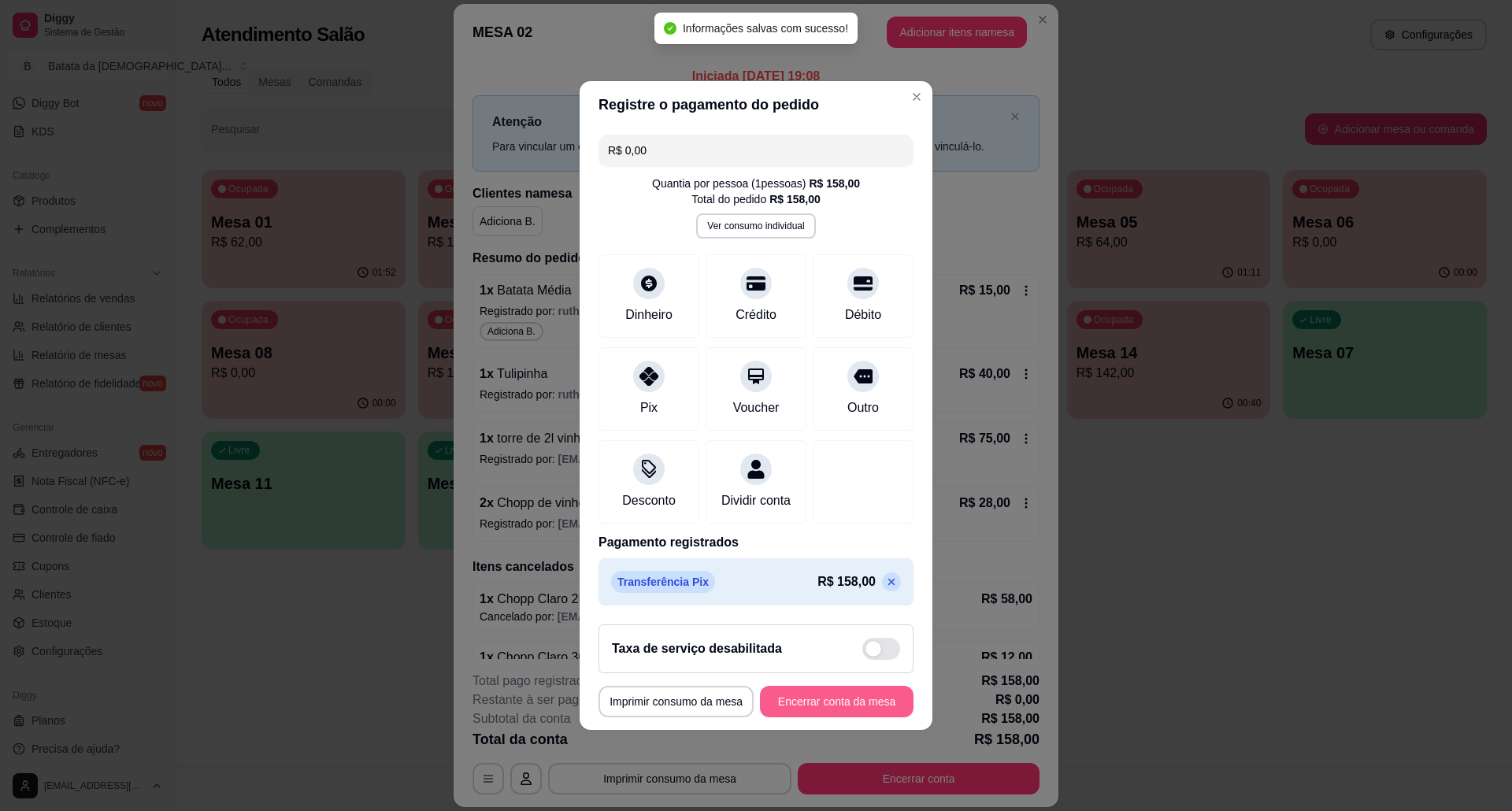
click at [873, 701] on button "Encerrar conta da mesa" at bounding box center [836, 702] width 153 height 32
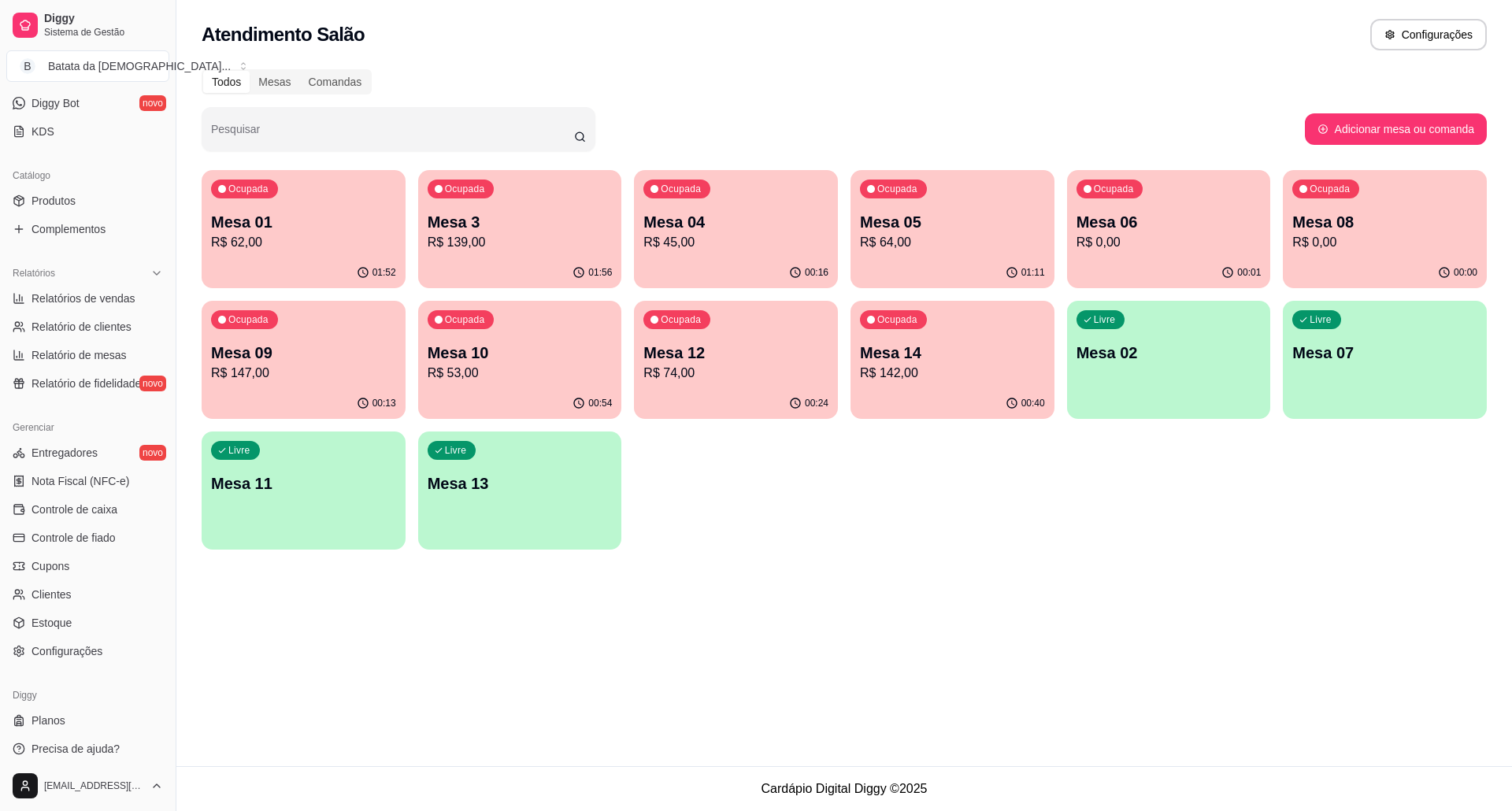
click at [255, 366] on p "R$ 147,00" at bounding box center [303, 373] width 185 height 19
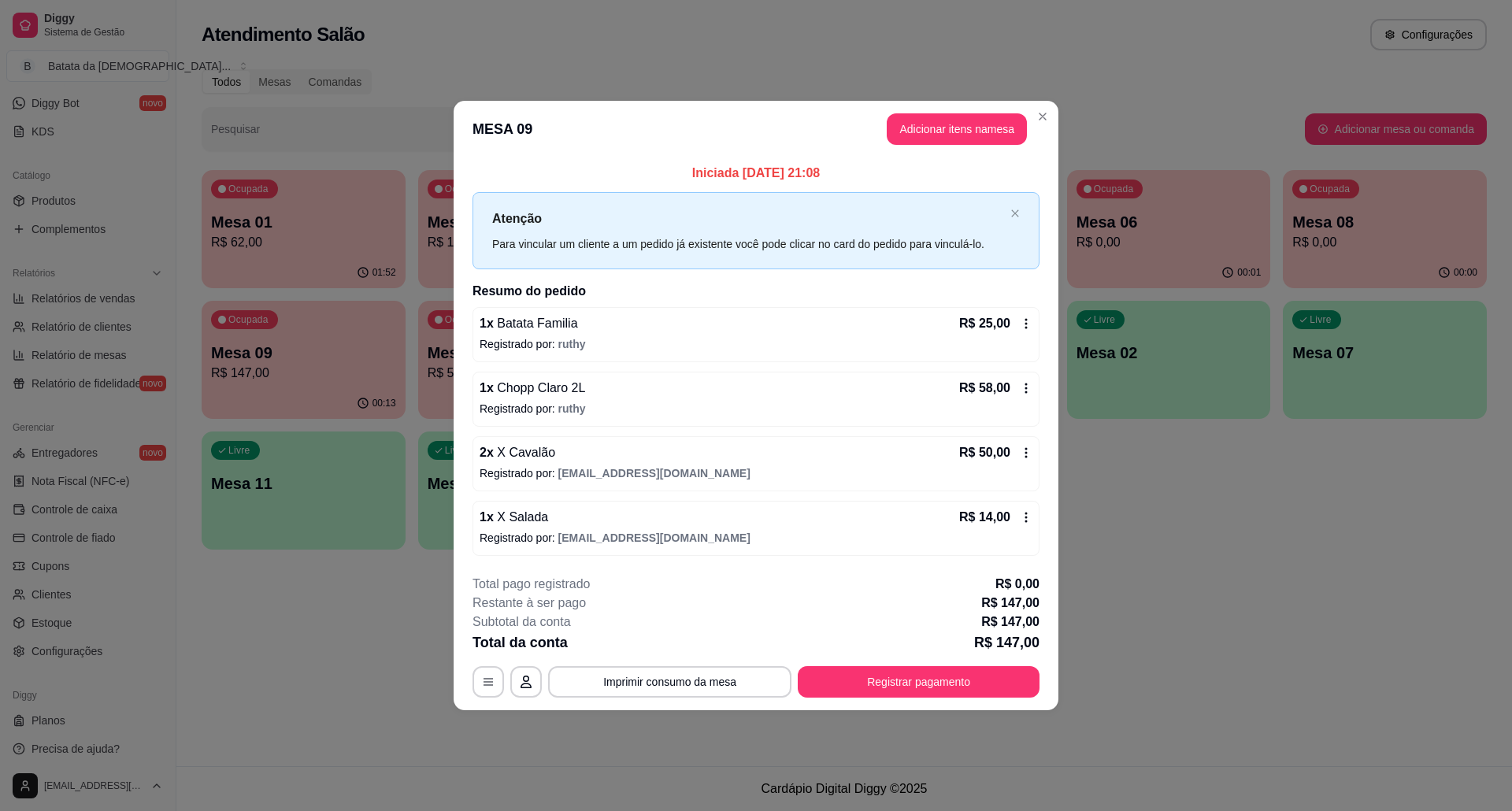
click at [1022, 517] on icon at bounding box center [1025, 517] width 12 height 13
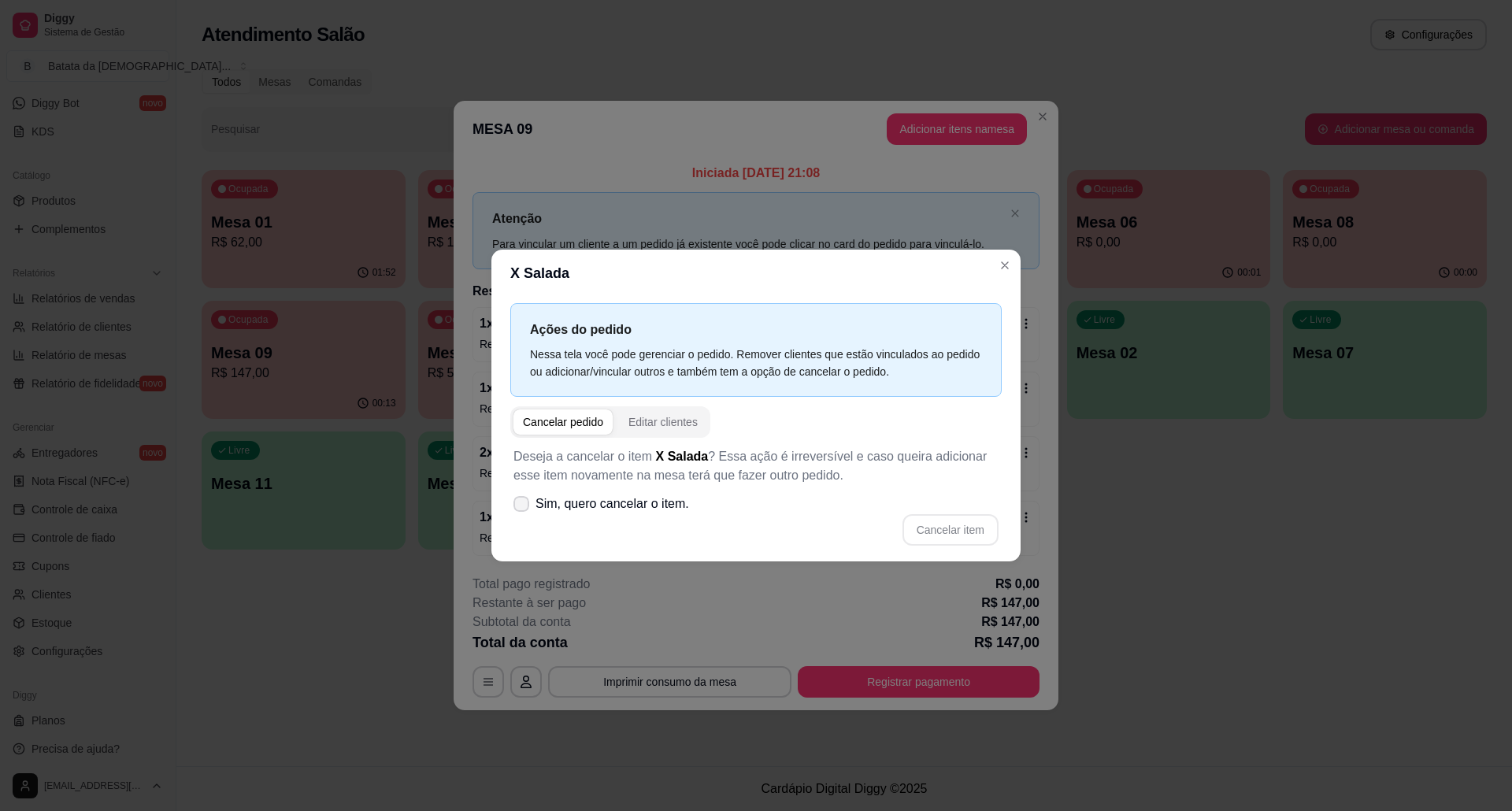
click at [626, 498] on span "Sim, quero cancelar o item." at bounding box center [612, 504] width 153 height 19
click at [523, 508] on input "Sim, quero cancelar o item." at bounding box center [517, 513] width 10 height 10
checkbox input "true"
click at [945, 524] on button "Cancelar item" at bounding box center [950, 530] width 93 height 31
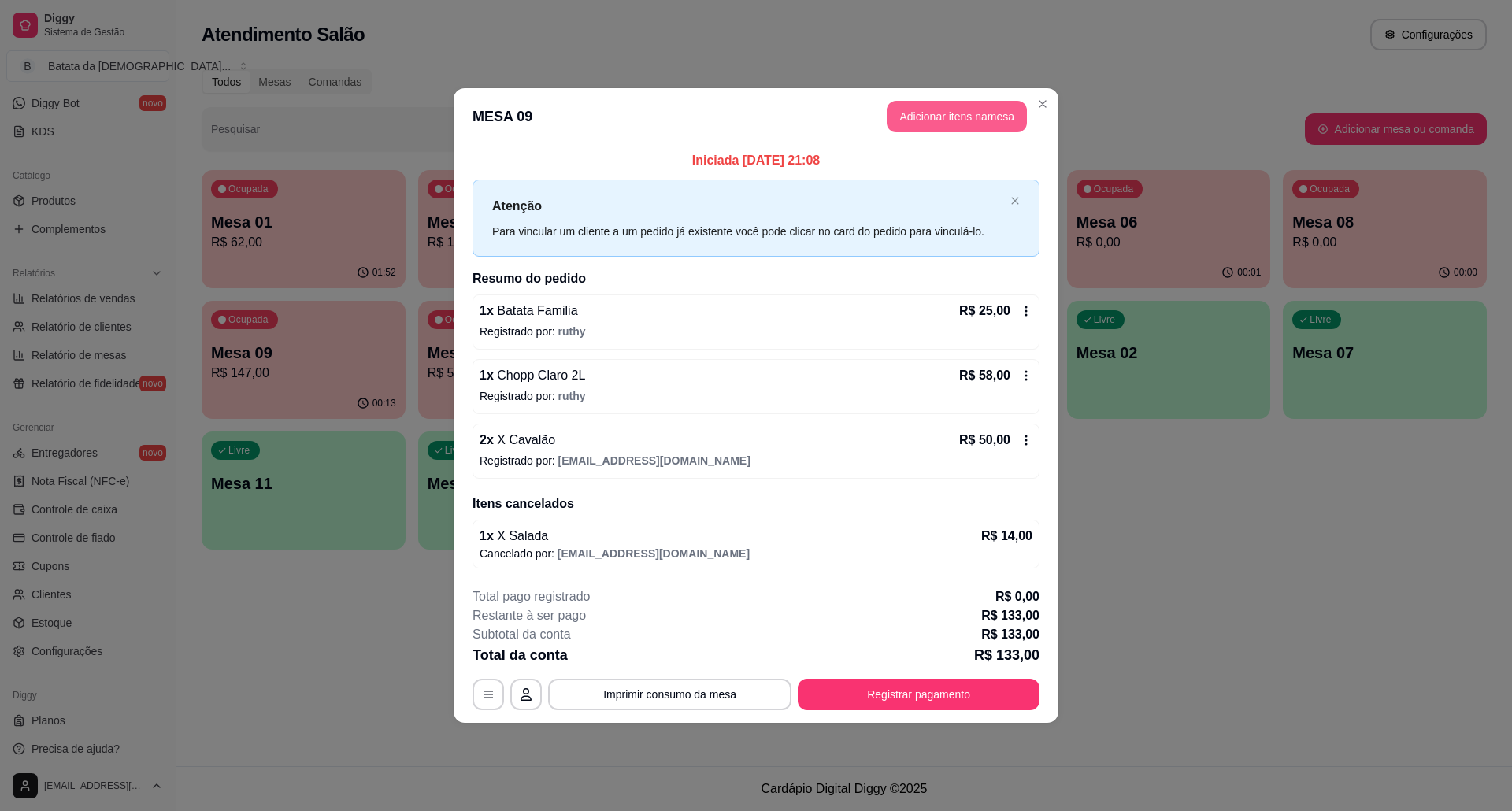
click at [929, 120] on button "Adicionar itens na mesa" at bounding box center [956, 117] width 140 height 32
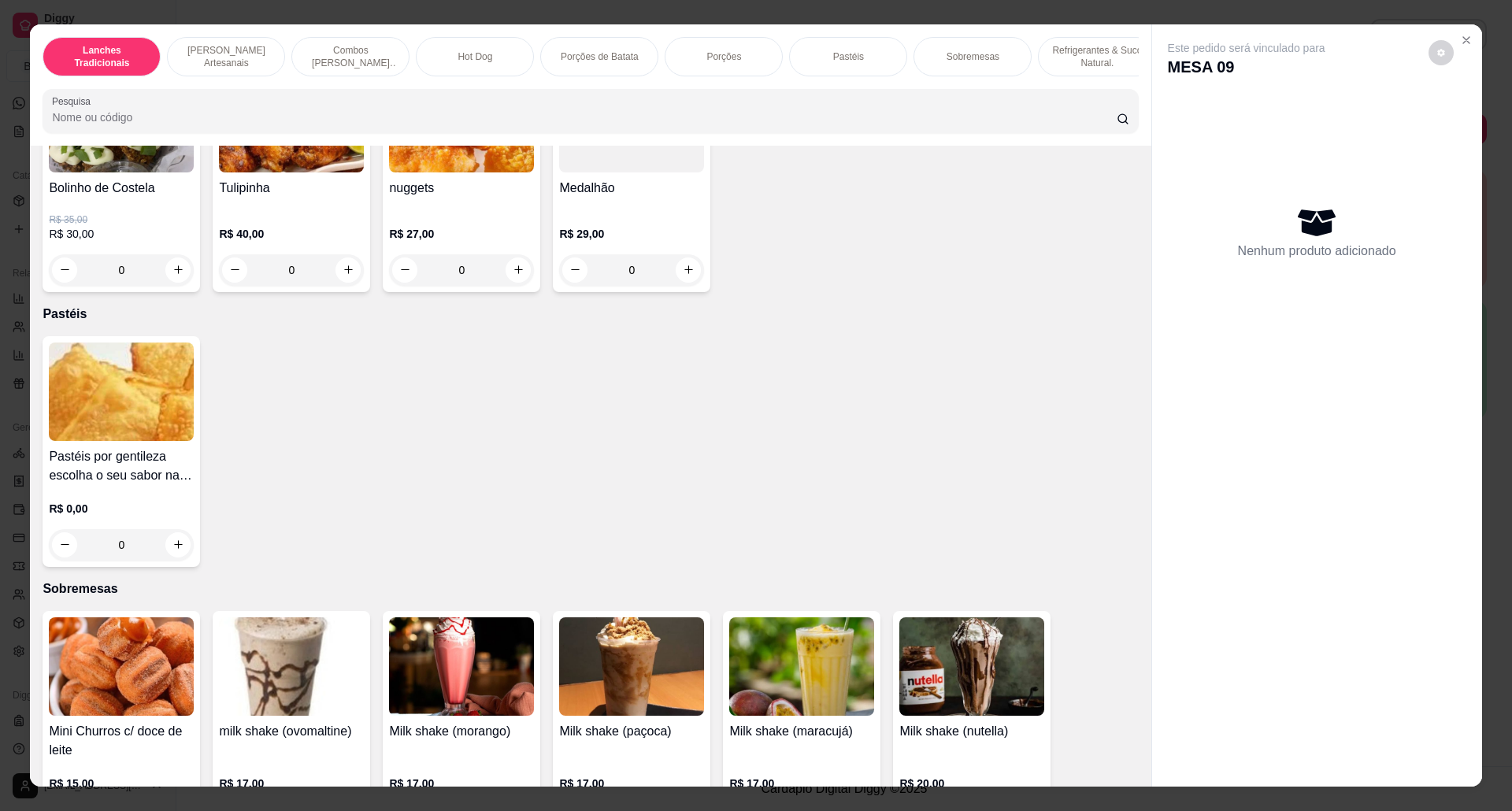
scroll to position [1785, 0]
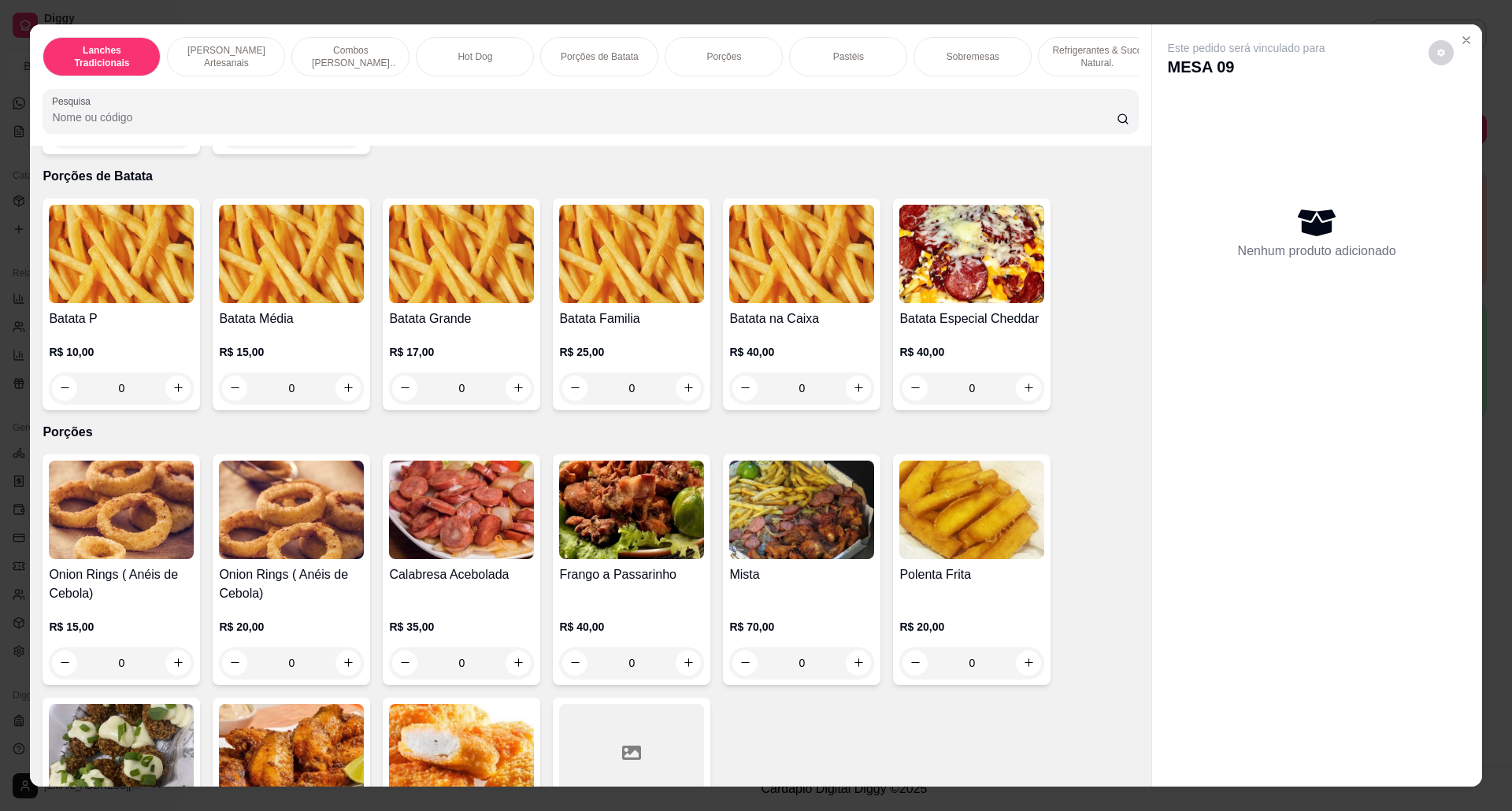
click at [142, 723] on img at bounding box center [122, 753] width 145 height 98
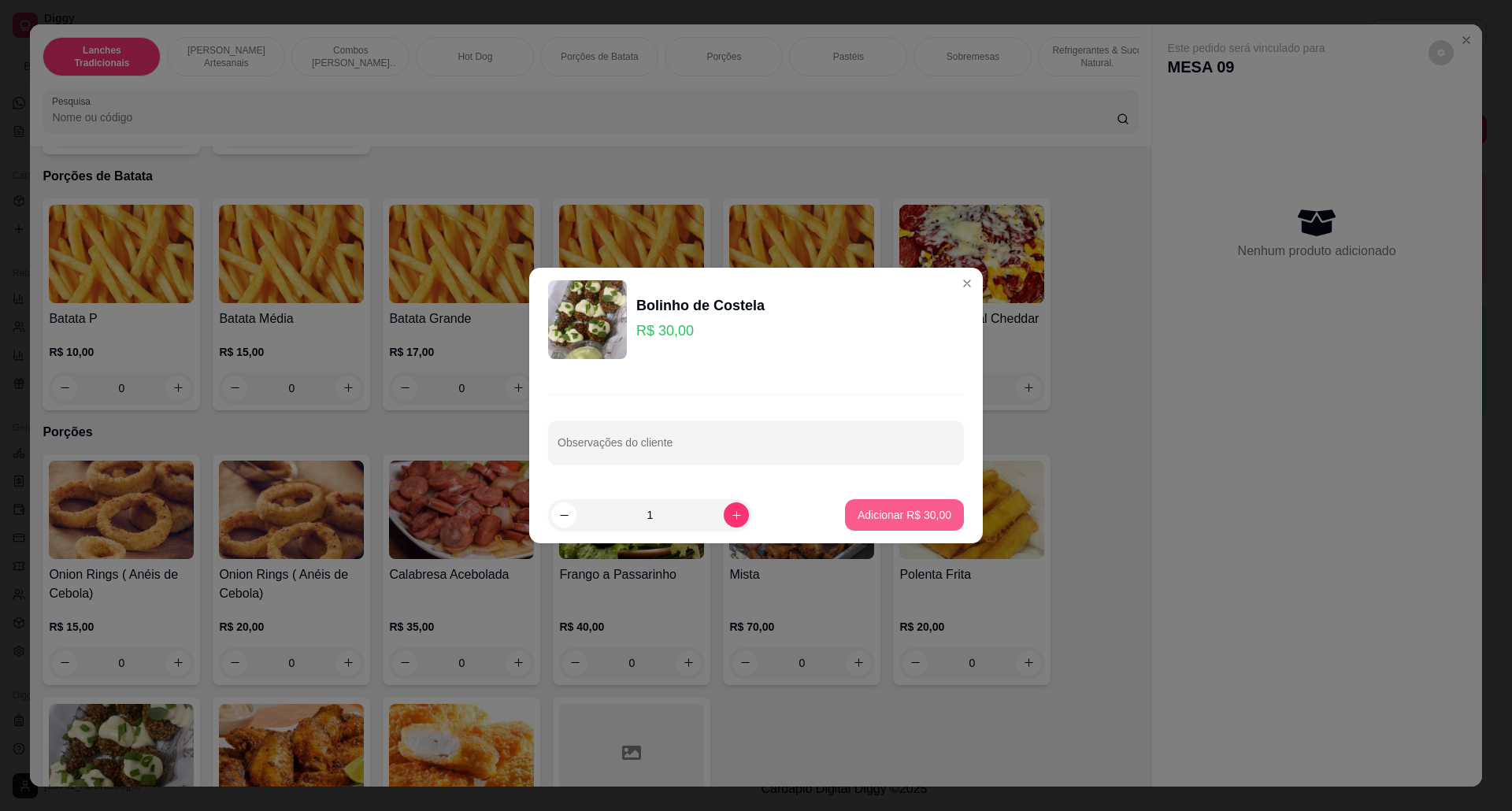
click at [874, 522] on p "Adicionar R$ 30,00" at bounding box center [904, 515] width 93 height 16
type input "1"
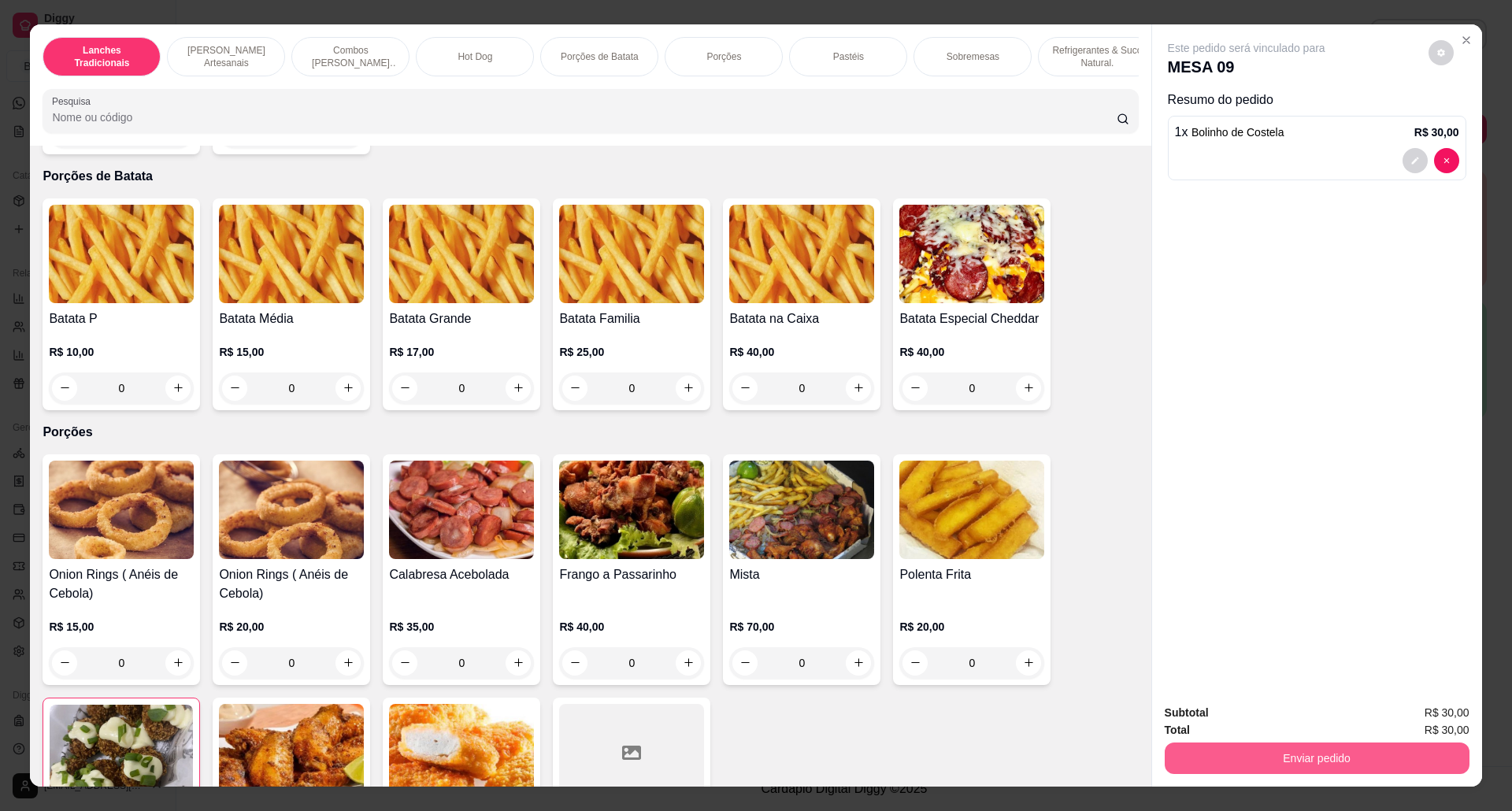
click at [1337, 764] on button "Enviar pedido" at bounding box center [1317, 758] width 305 height 32
click at [1247, 709] on button "Não registrar e enviar pedido" at bounding box center [1262, 720] width 159 height 29
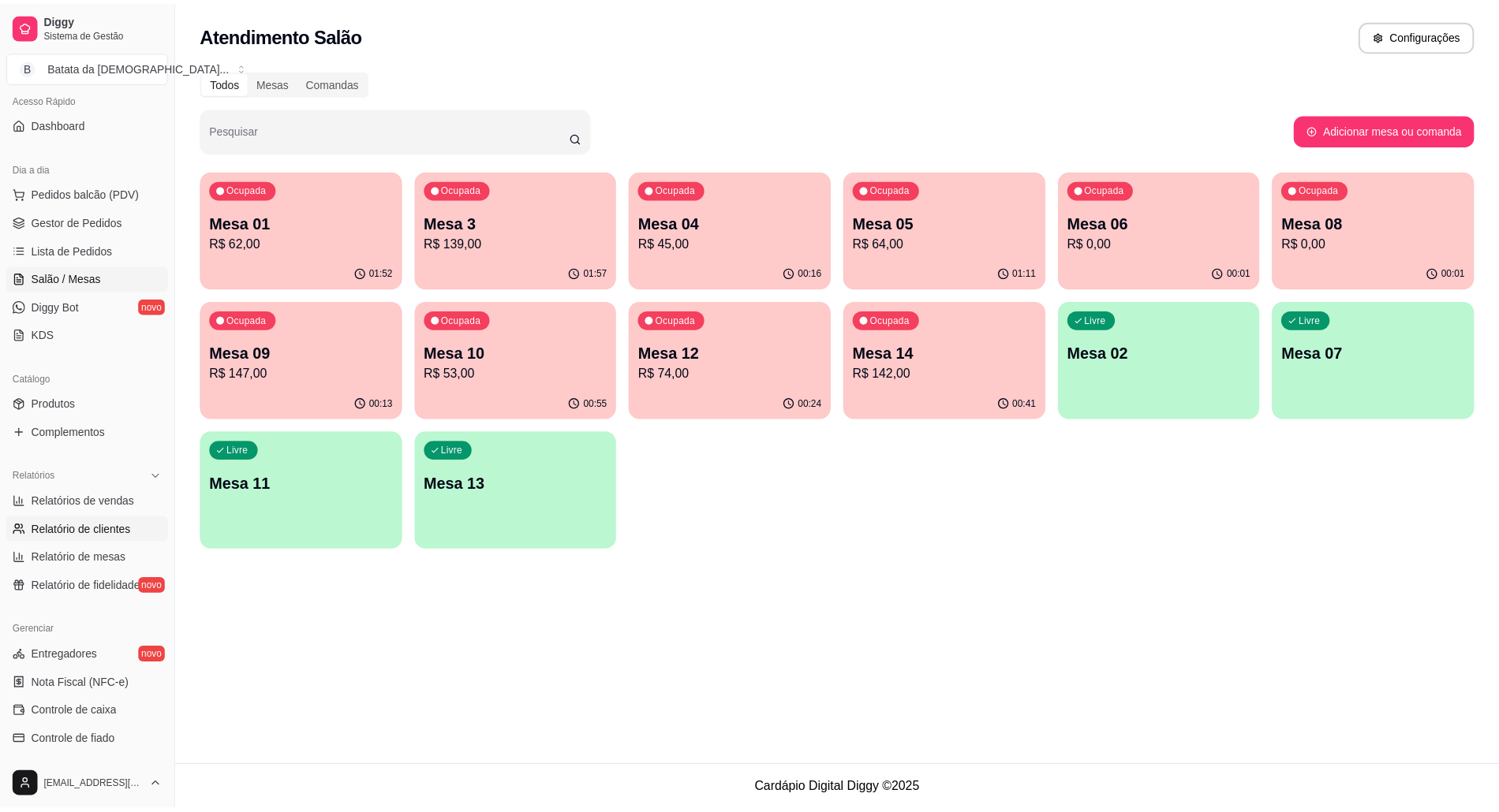
scroll to position [218, 0]
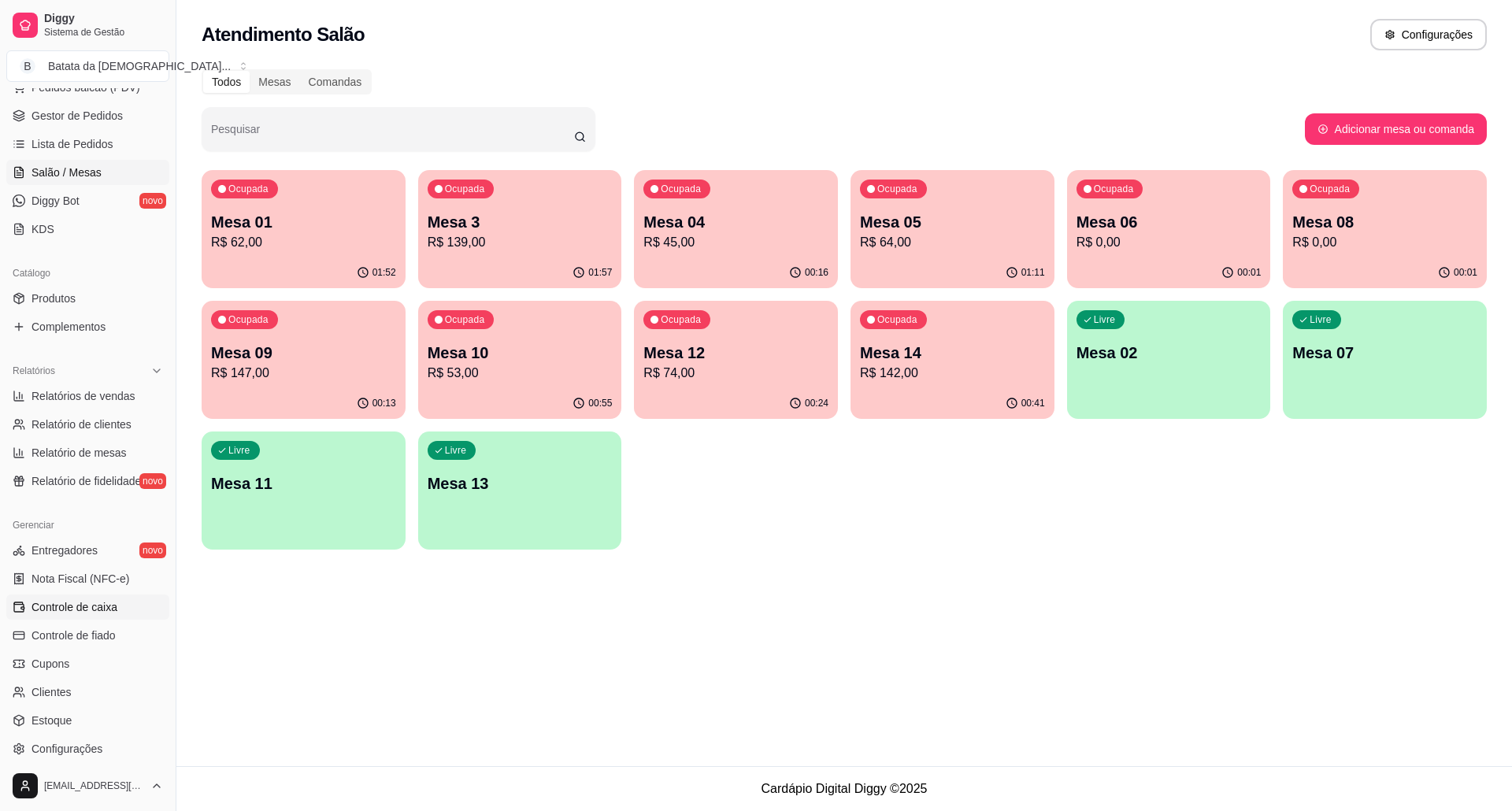
click at [127, 600] on link "Controle de caixa" at bounding box center [88, 608] width 163 height 25
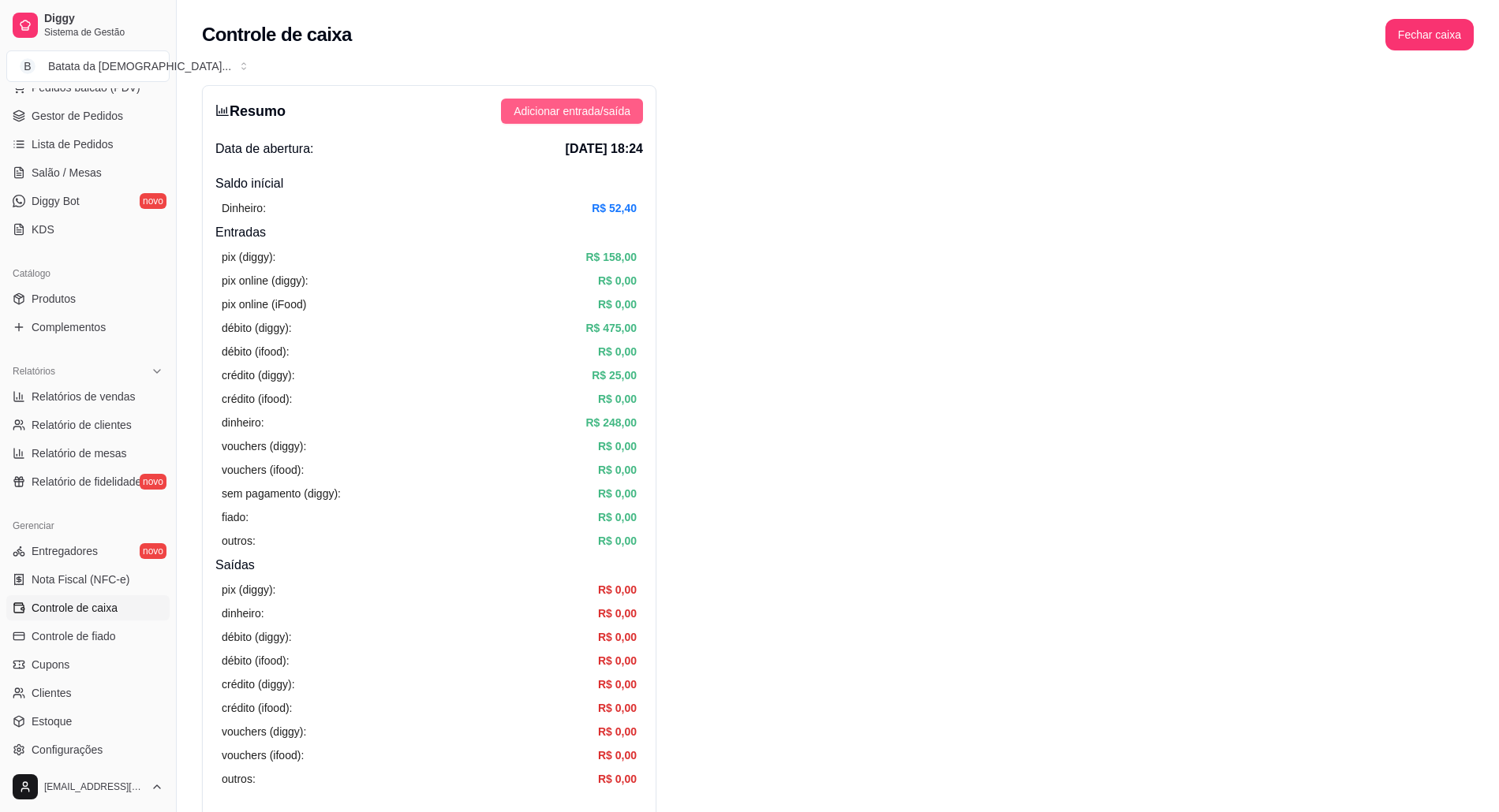
click at [539, 111] on span "Adicionar entrada/saída" at bounding box center [572, 111] width 117 height 18
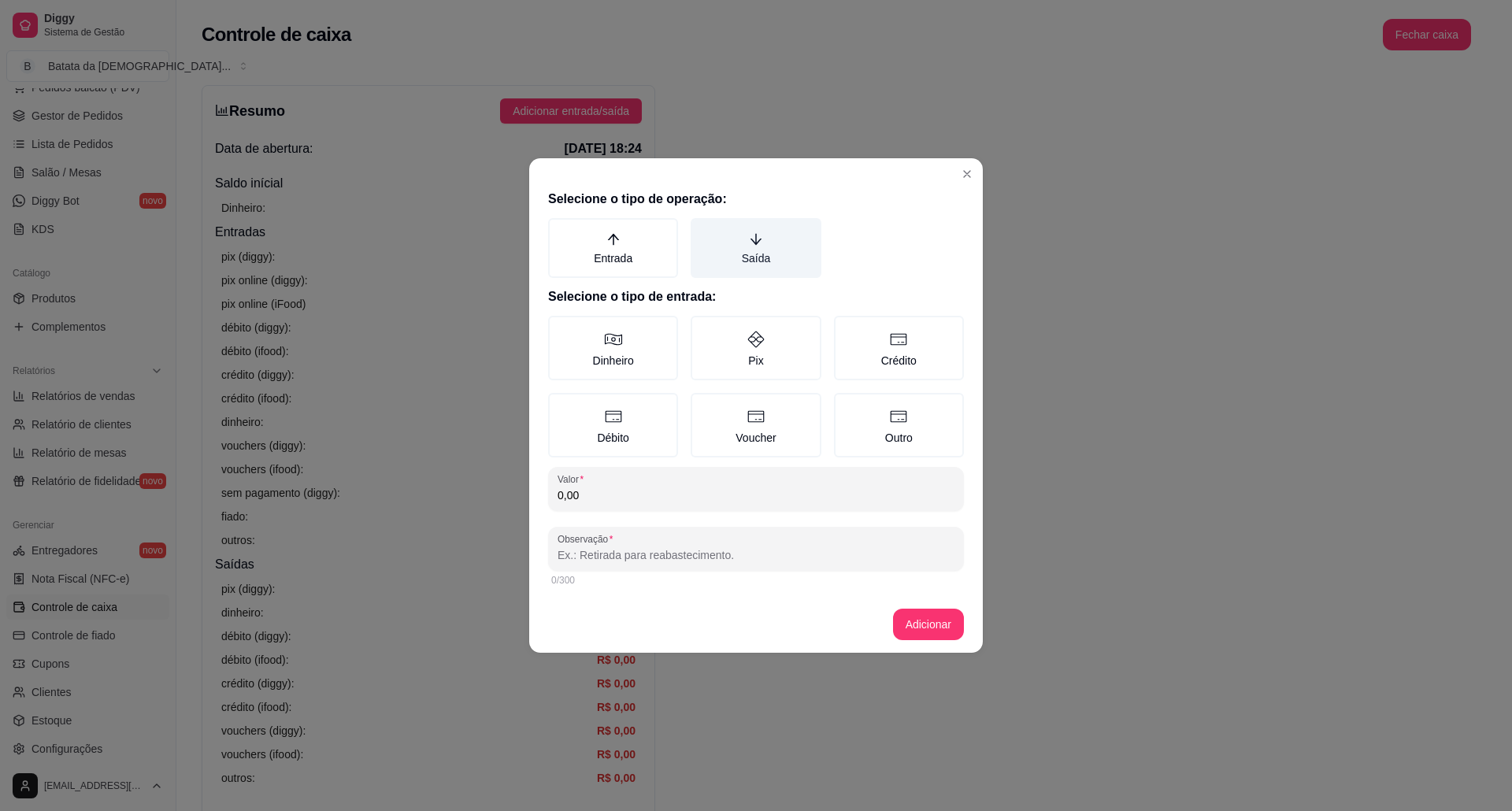
click at [719, 247] on label "Saída" at bounding box center [756, 248] width 130 height 60
click at [702, 230] on button "Saída" at bounding box center [696, 223] width 12 height 13
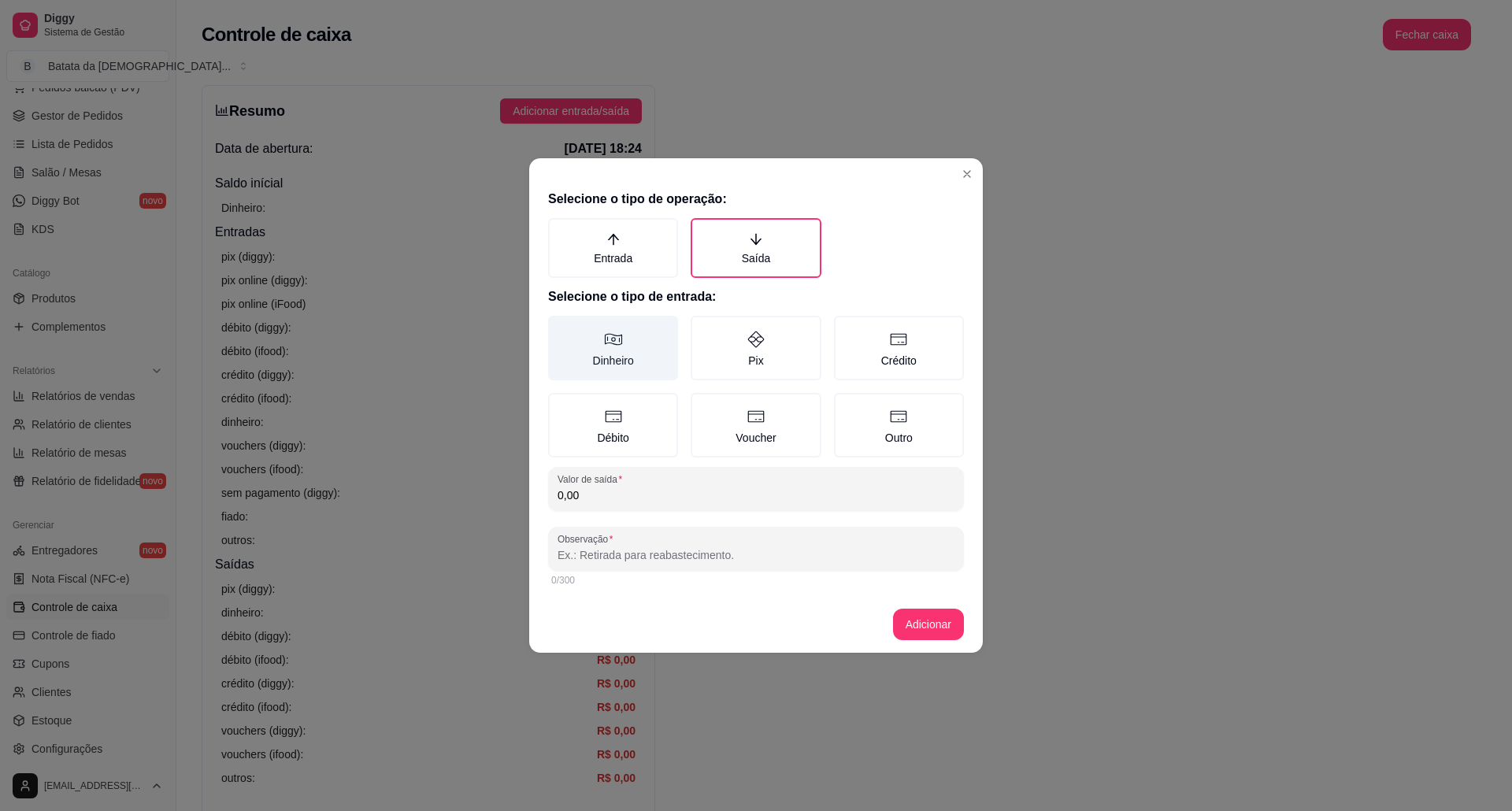
click at [611, 354] on label "Dinheiro" at bounding box center [613, 348] width 130 height 64
click at [560, 328] on button "Dinheiro" at bounding box center [553, 321] width 12 height 13
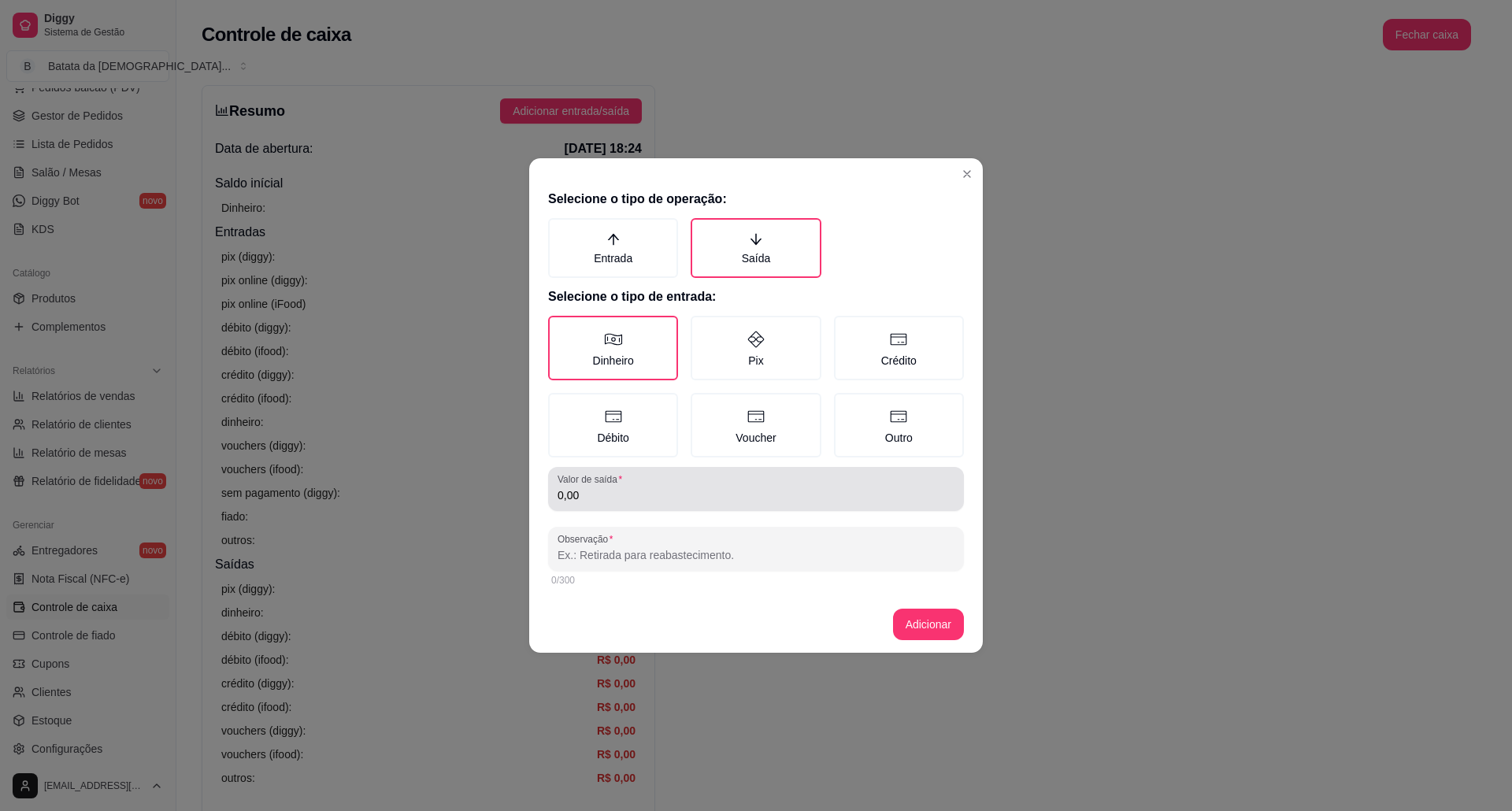
click at [633, 496] on input "0,00" at bounding box center [756, 495] width 397 height 16
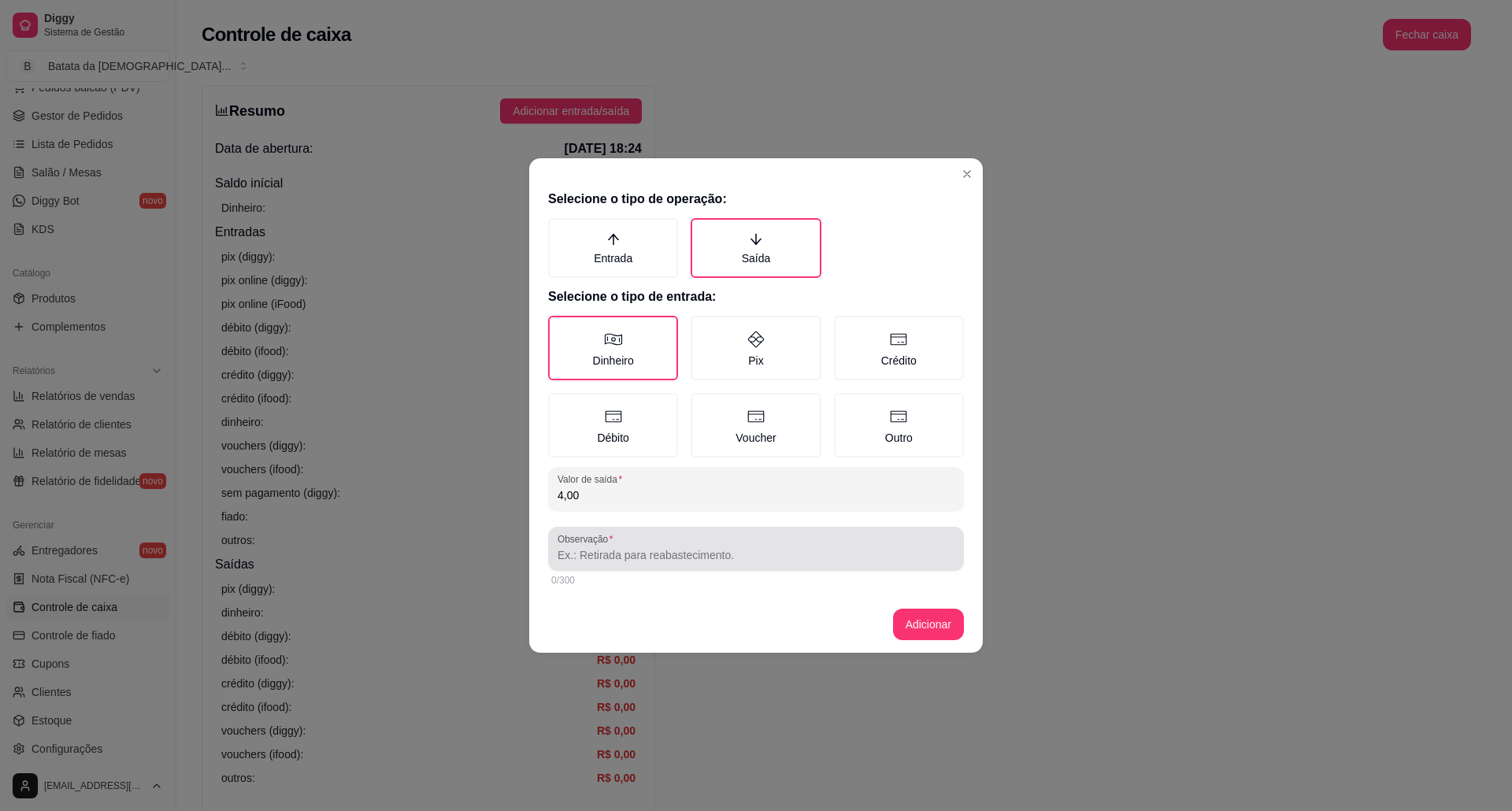
type input "4,00"
click at [668, 552] on input "Observação" at bounding box center [756, 555] width 397 height 16
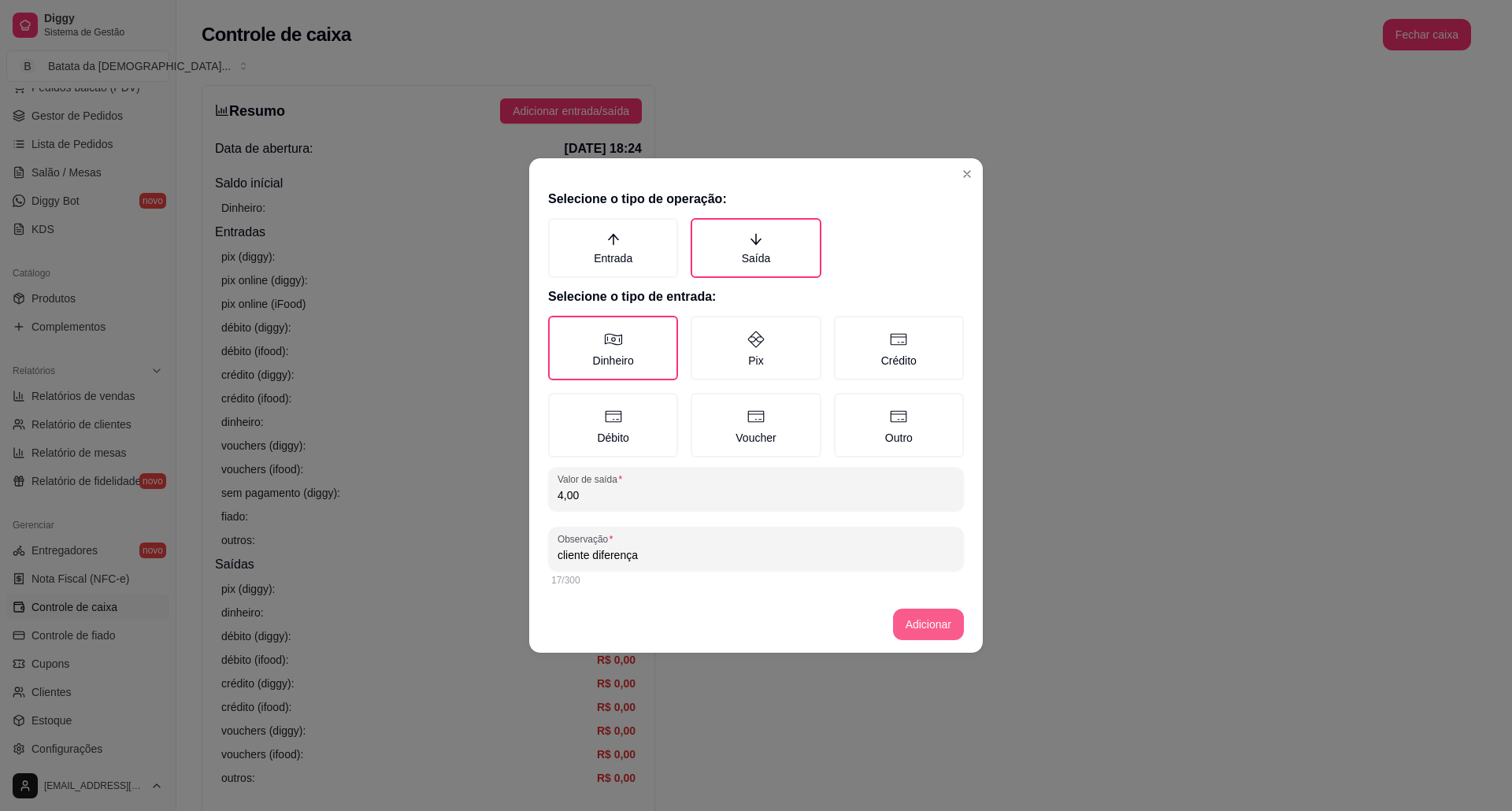
type input "cliente diferença"
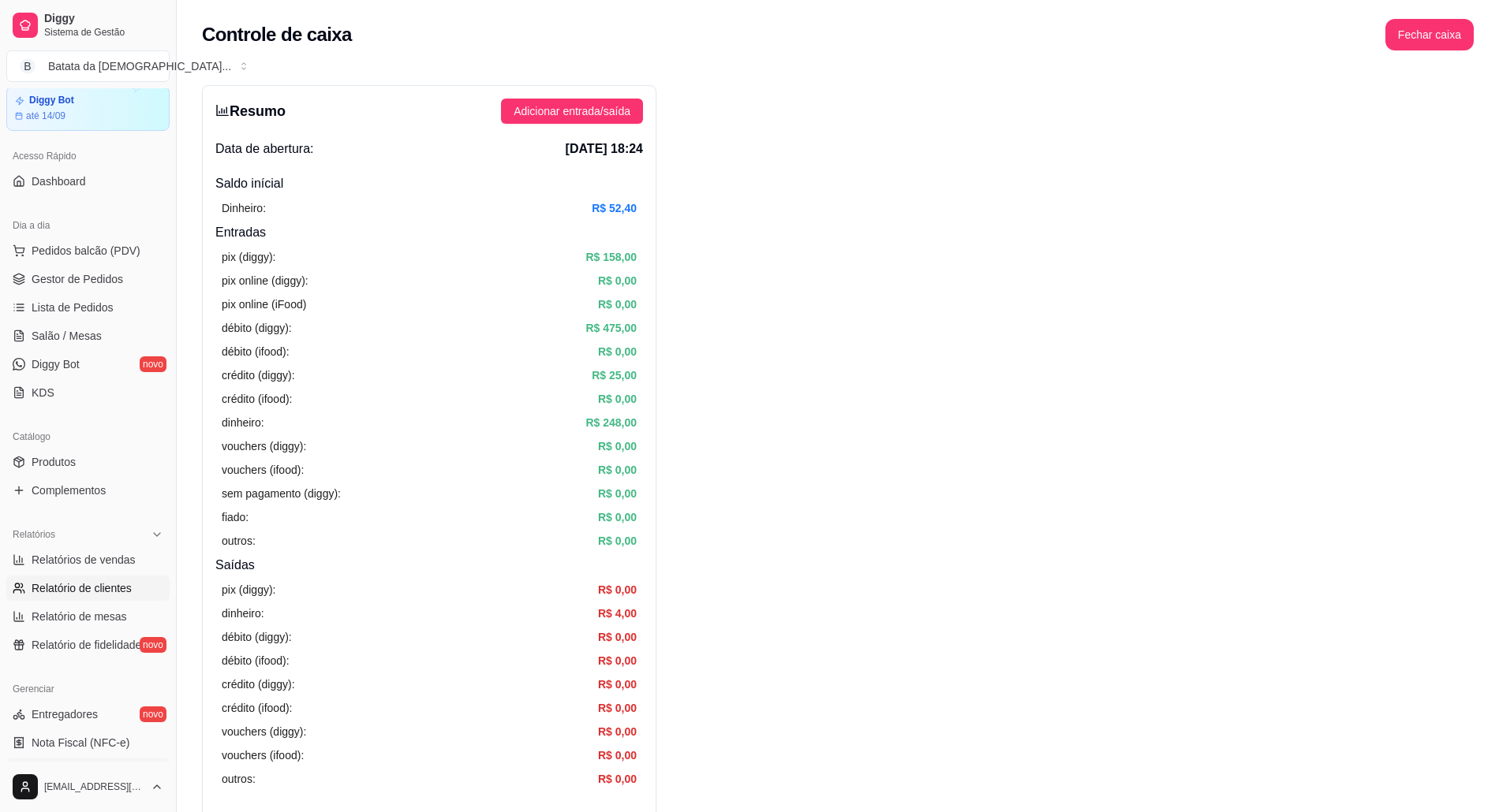
scroll to position [8, 0]
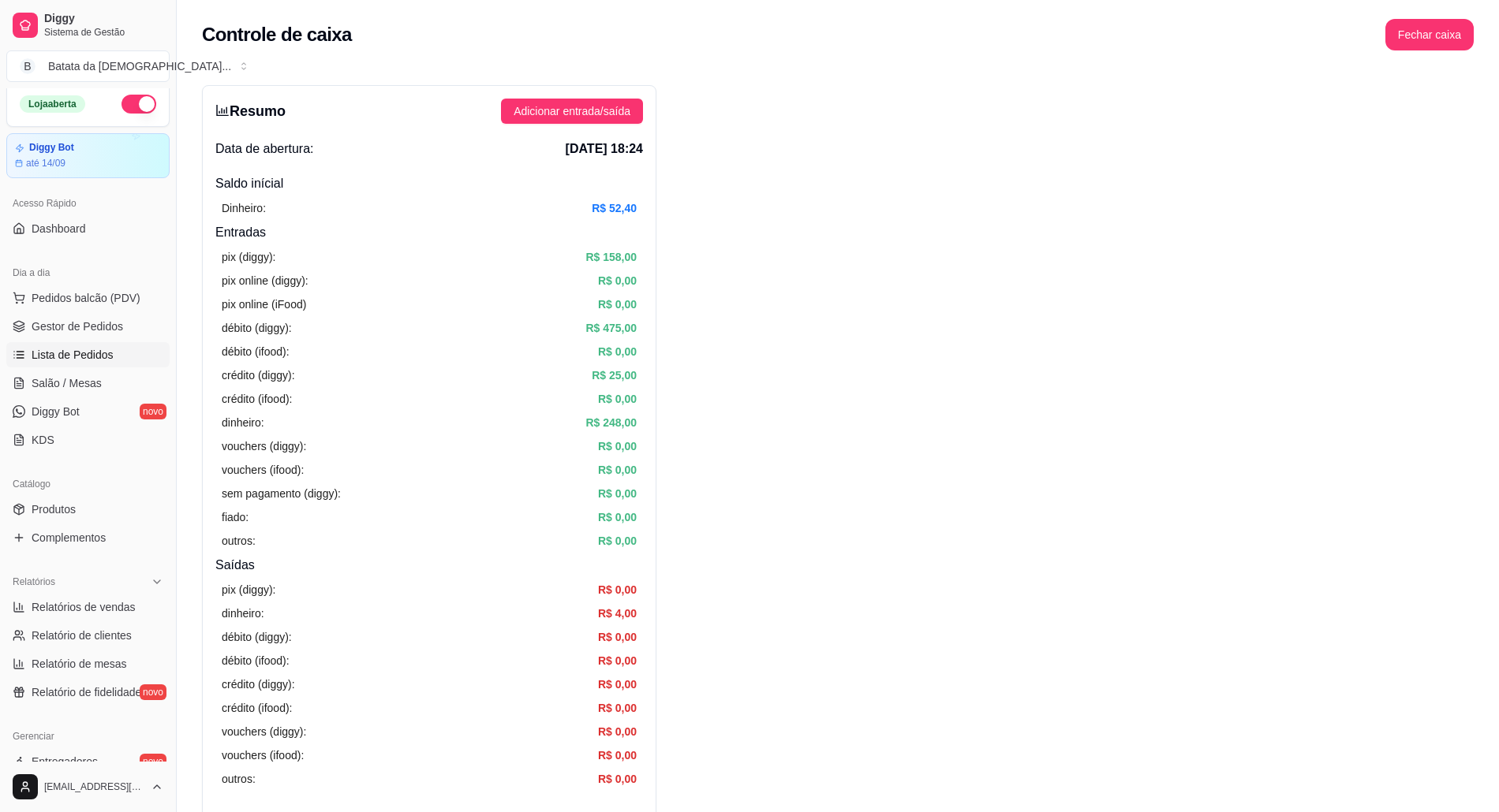
click at [66, 348] on span "Lista de Pedidos" at bounding box center [73, 355] width 82 height 16
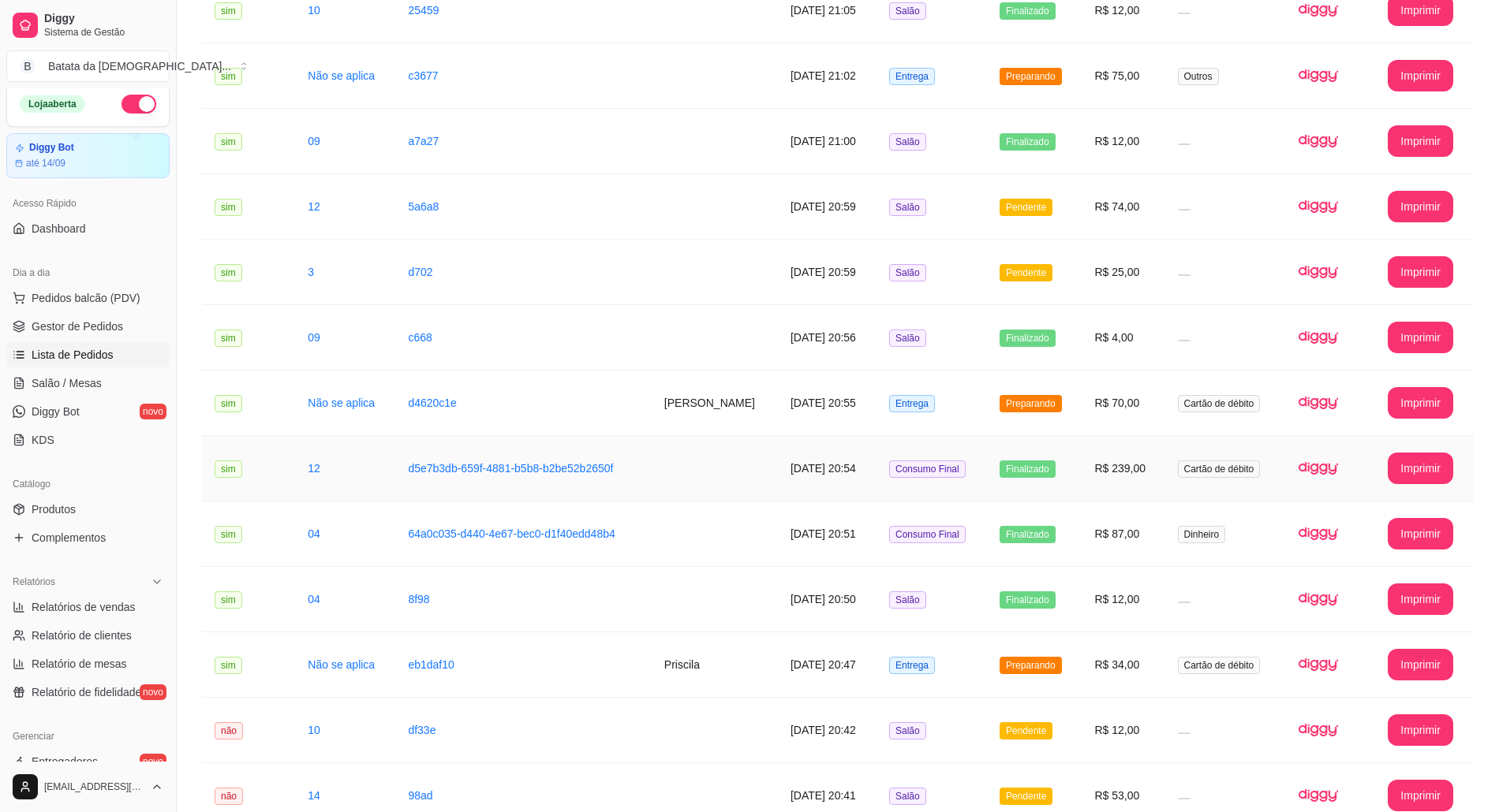
scroll to position [1156, 0]
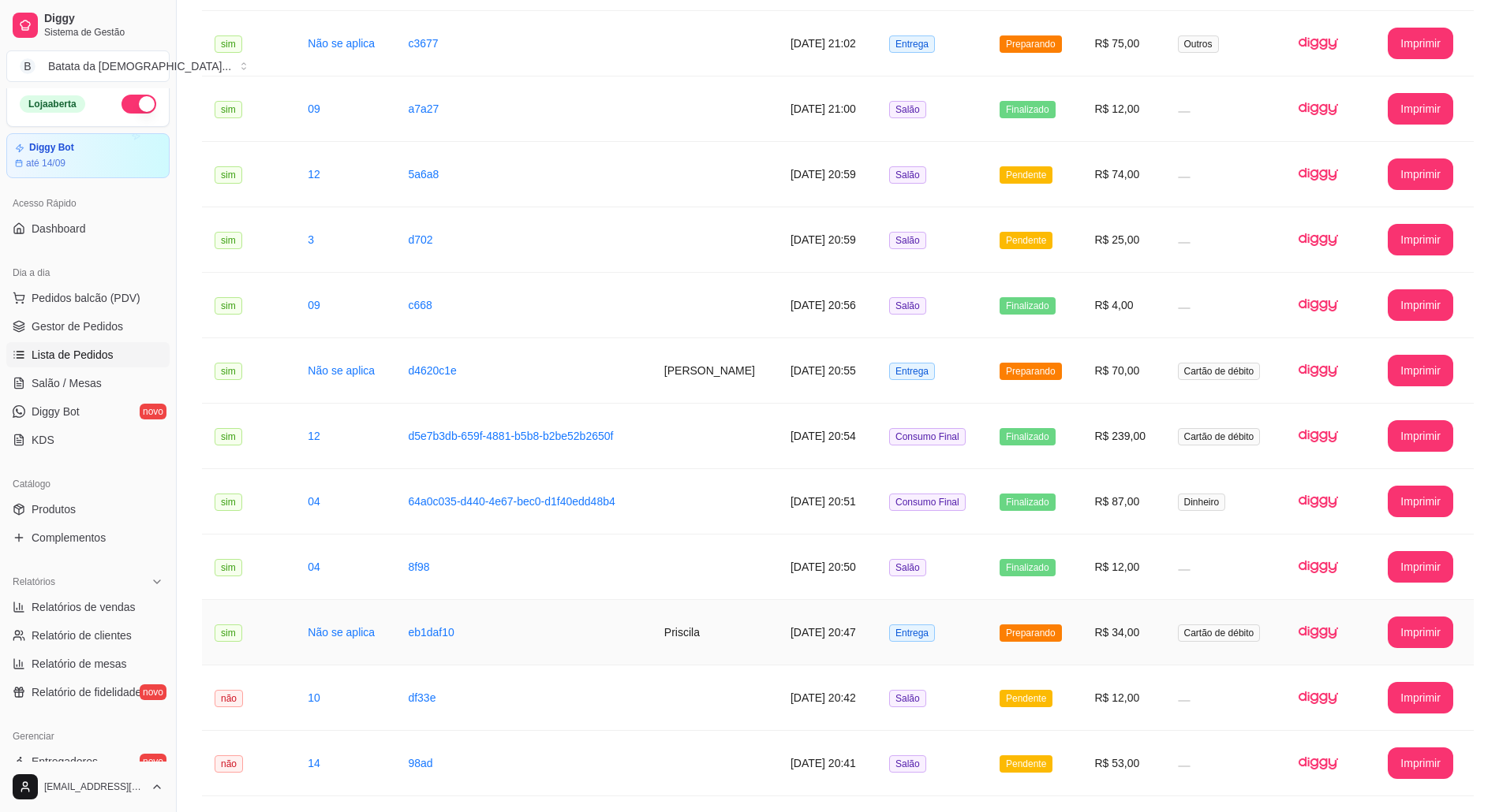
click at [1026, 638] on span "Preparando" at bounding box center [1030, 633] width 63 height 18
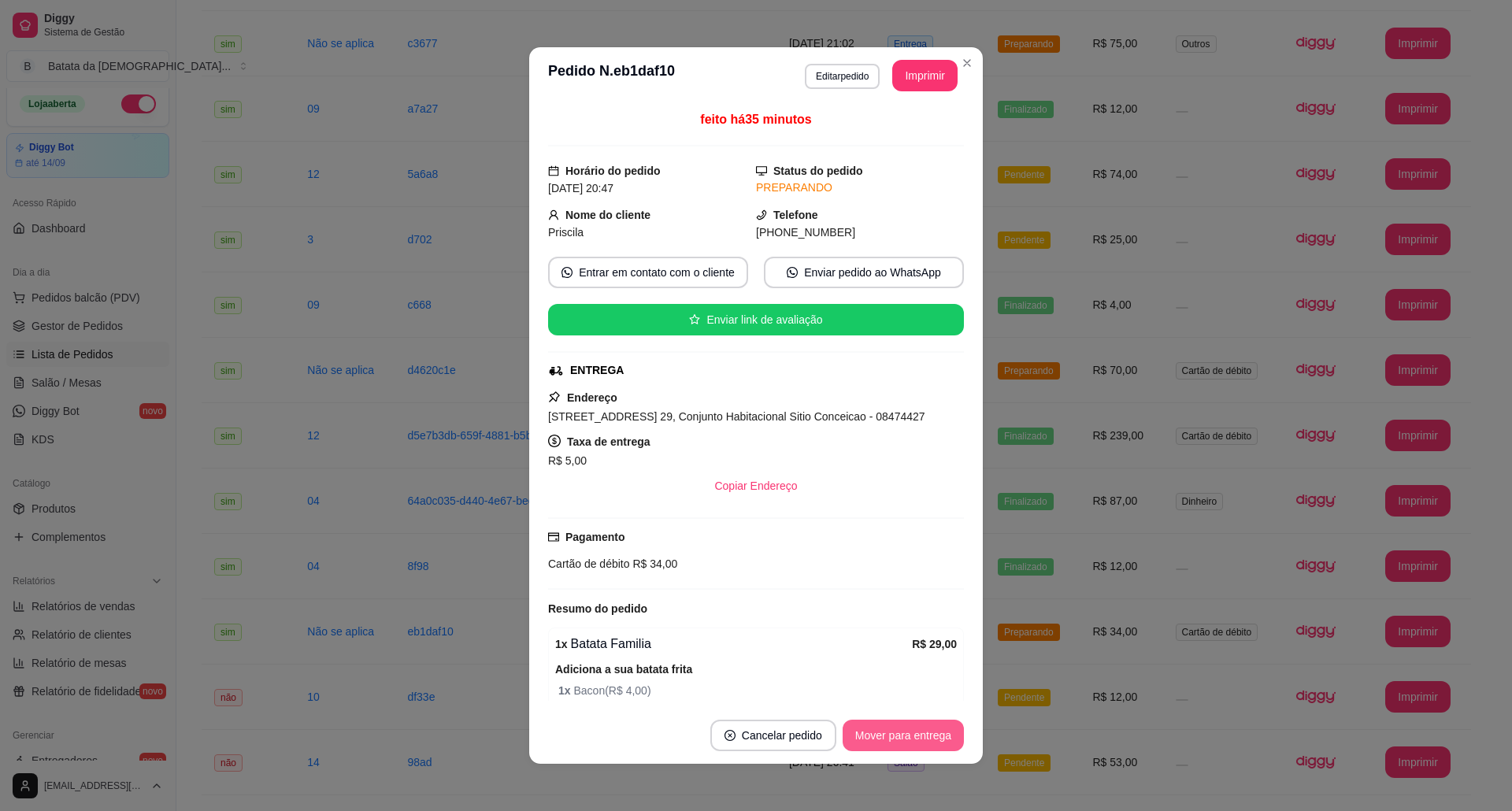
click at [923, 733] on button "Mover para entrega" at bounding box center [903, 736] width 122 height 32
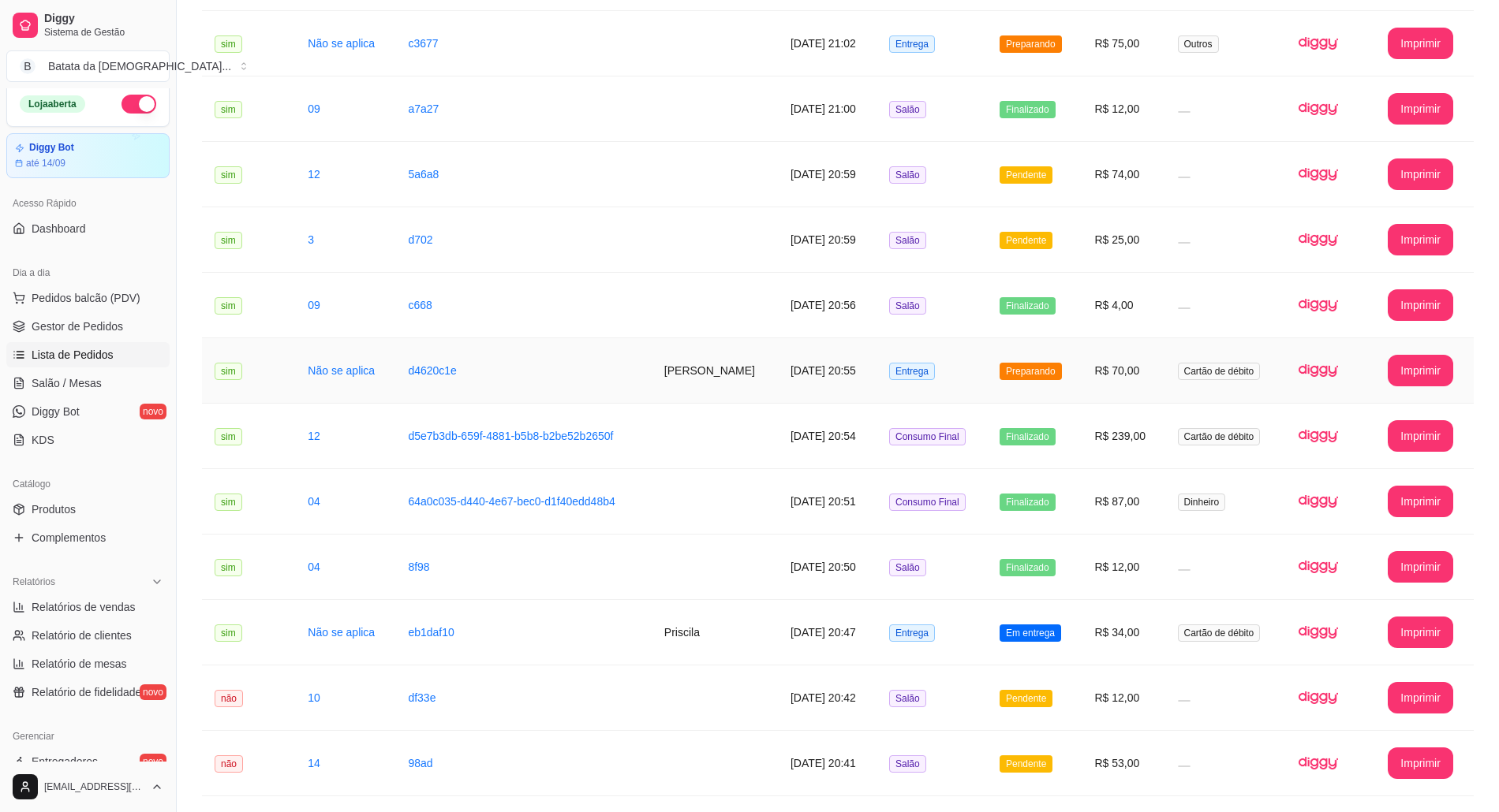
click at [1008, 386] on td "Preparando" at bounding box center [1033, 371] width 94 height 65
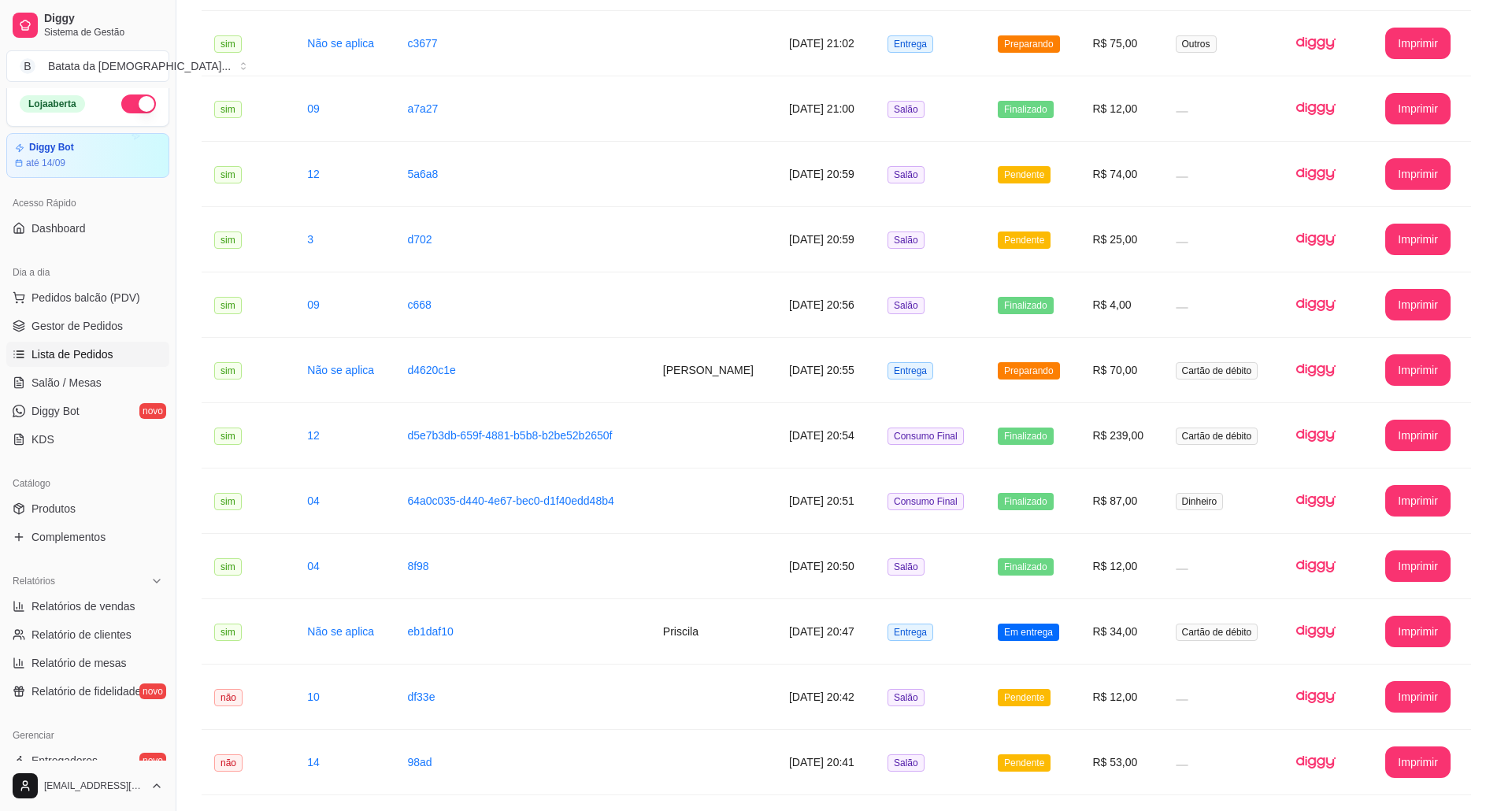
click at [939, 725] on button "Mover para entrega" at bounding box center [903, 736] width 122 height 32
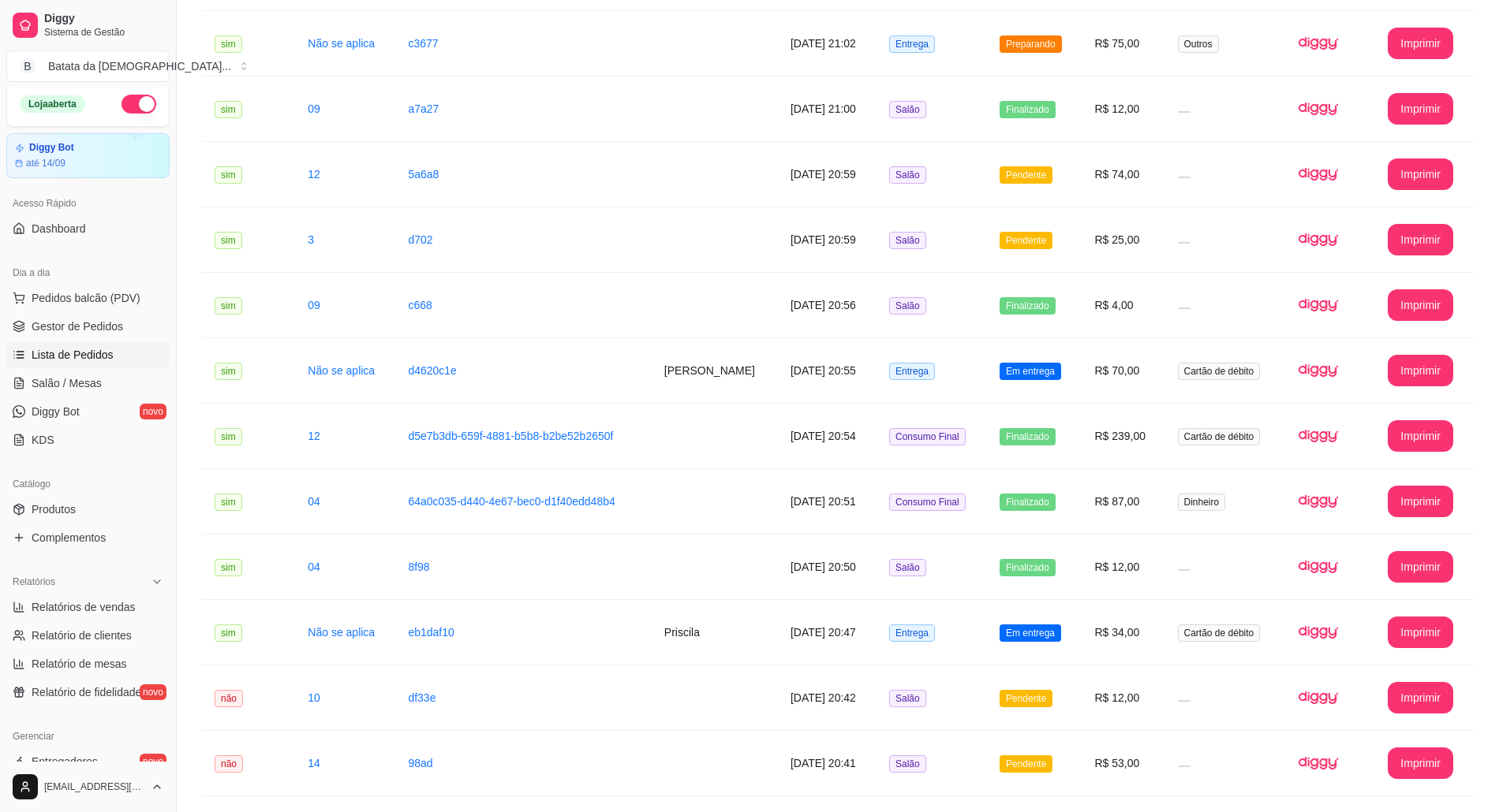
click at [102, 397] on ul "Pedidos balcão (PDV) Gestor de Pedidos Lista de Pedidos Salão / Mesas Diggy Bot…" at bounding box center [88, 369] width 164 height 167
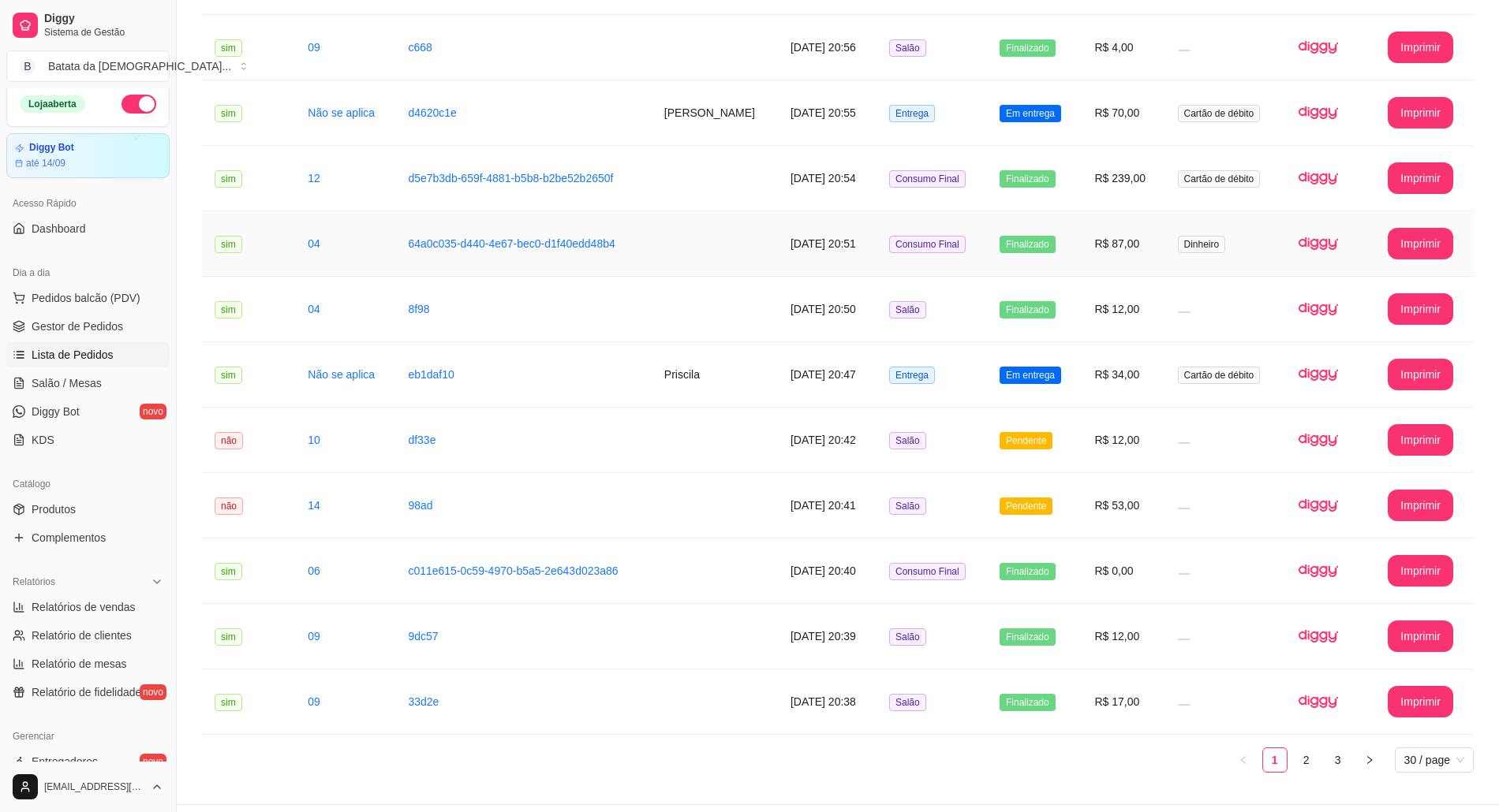
scroll to position [1459, 0]
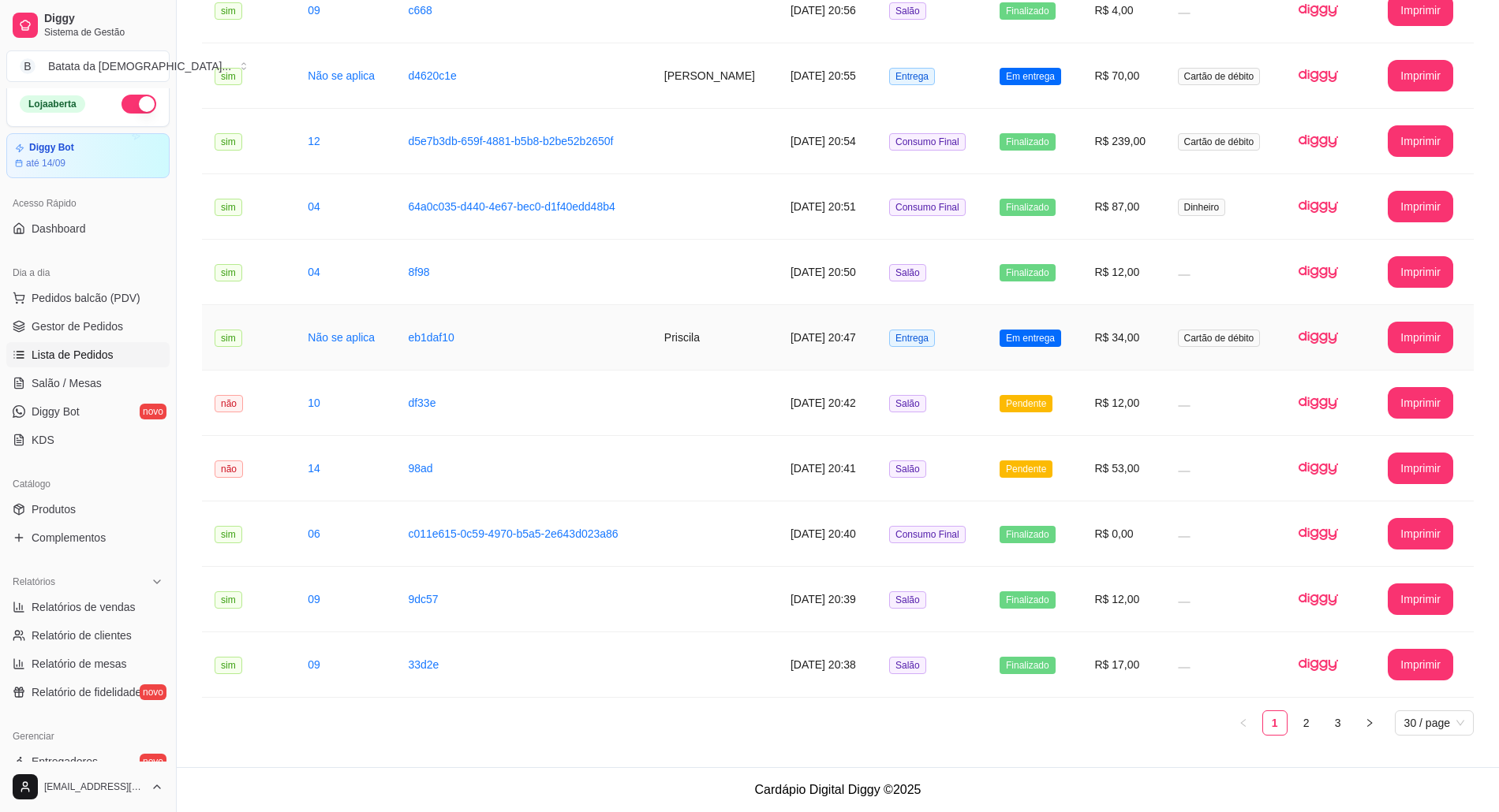
click at [886, 342] on td "Entrega" at bounding box center [931, 338] width 110 height 65
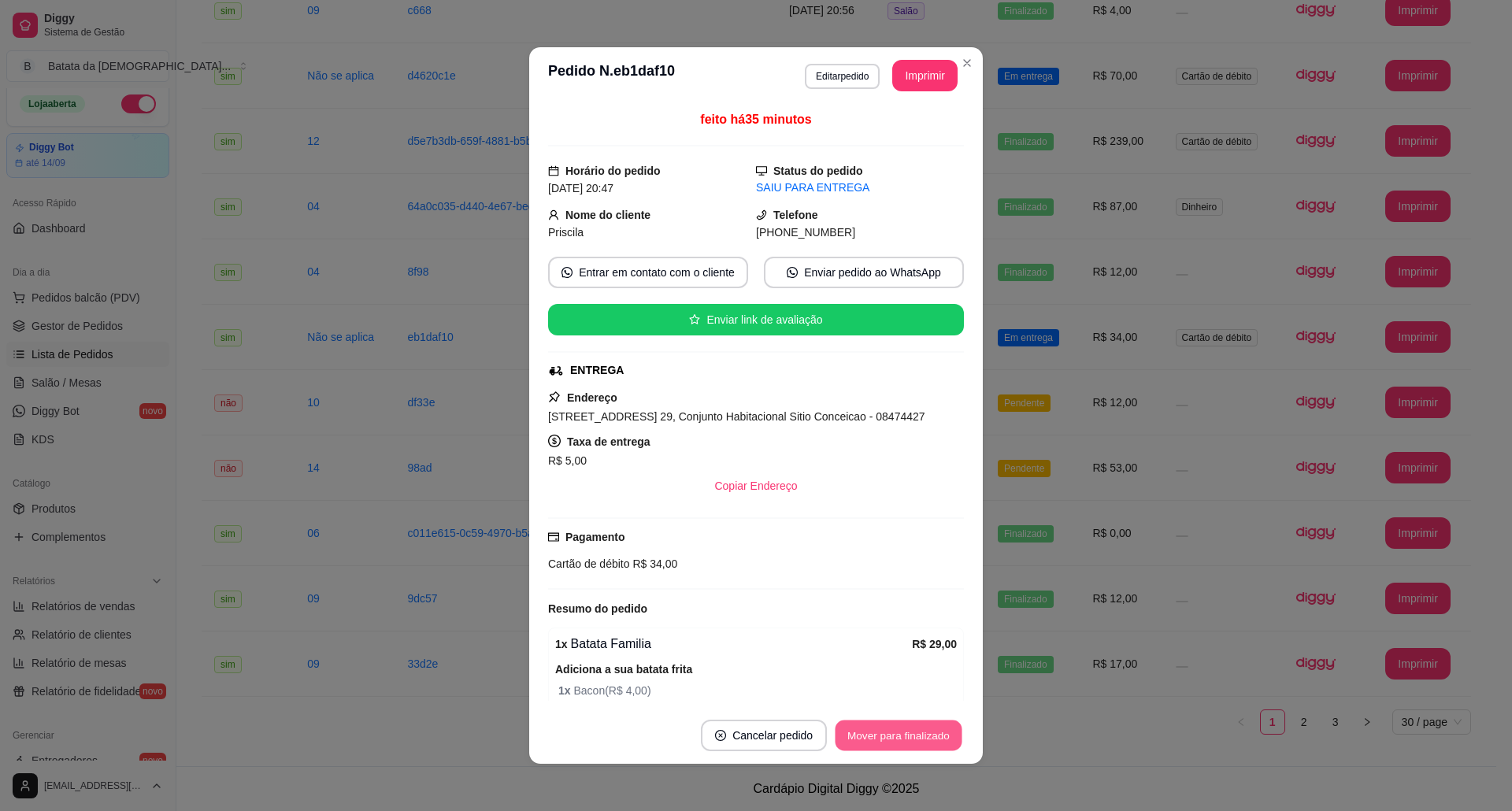
click at [927, 726] on button "Mover para finalizado" at bounding box center [899, 736] width 127 height 31
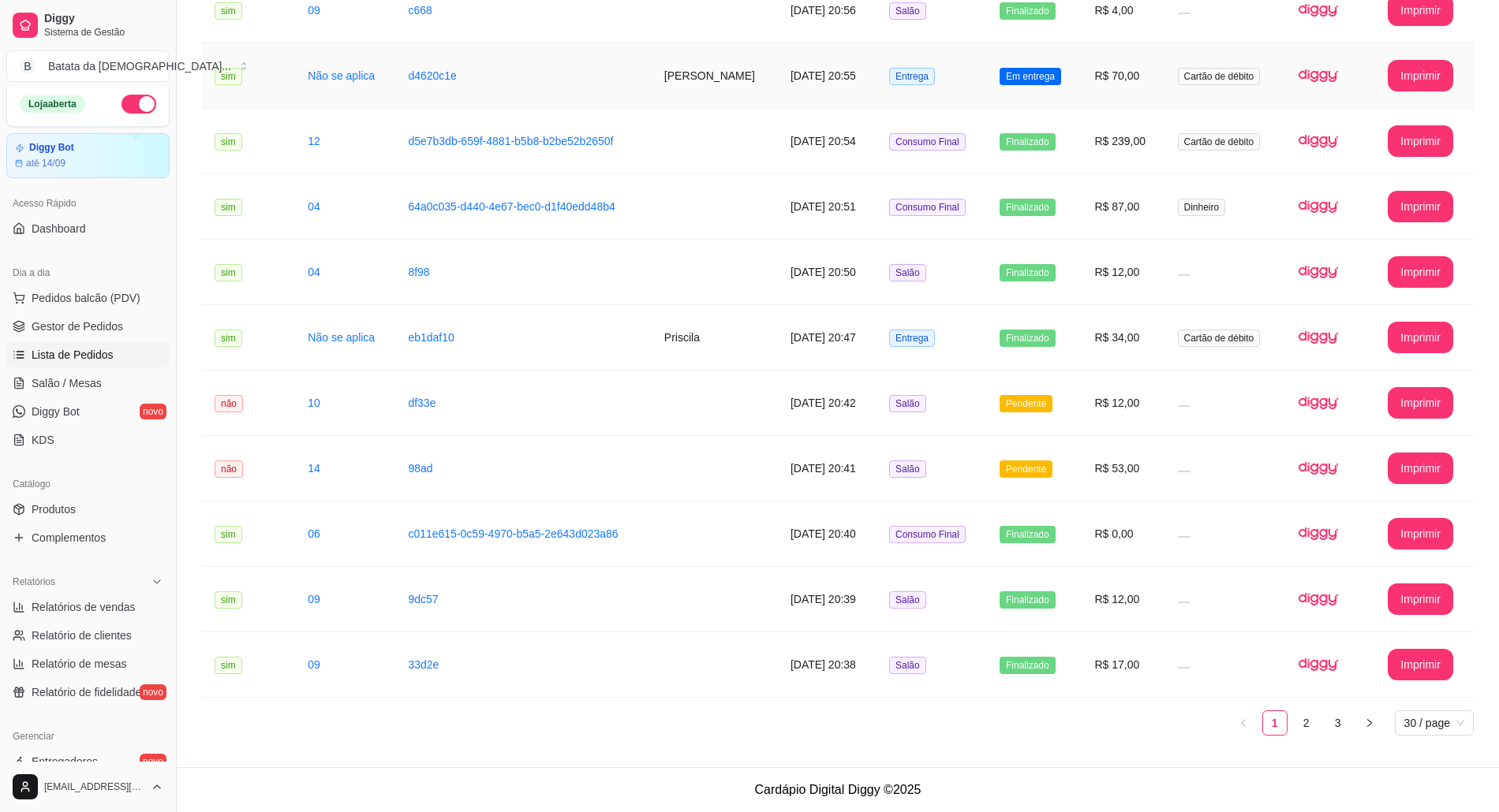
click at [1012, 68] on span "Em entrega" at bounding box center [1030, 76] width 62 height 18
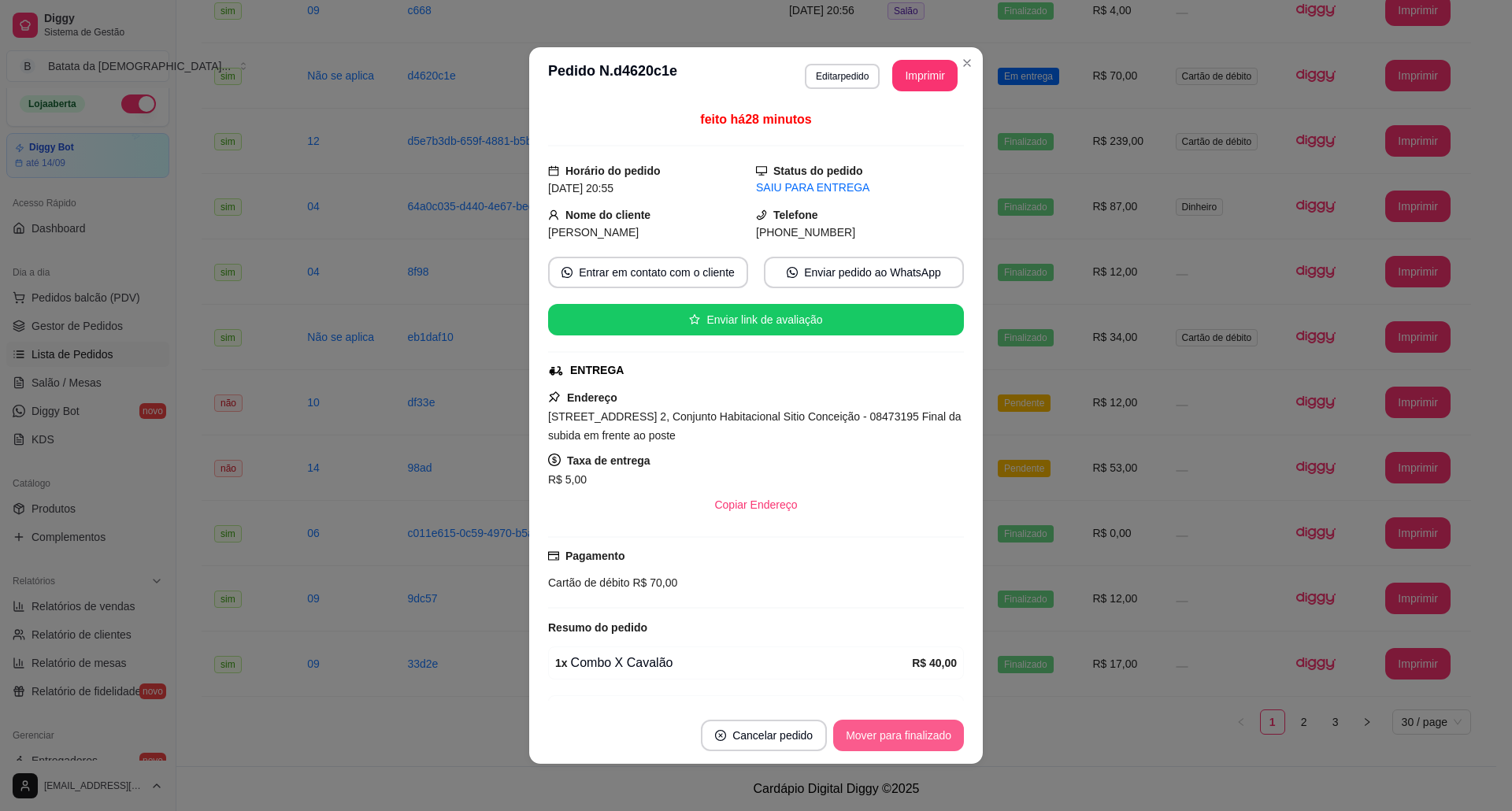
click at [911, 735] on button "Mover para finalizado" at bounding box center [898, 736] width 131 height 32
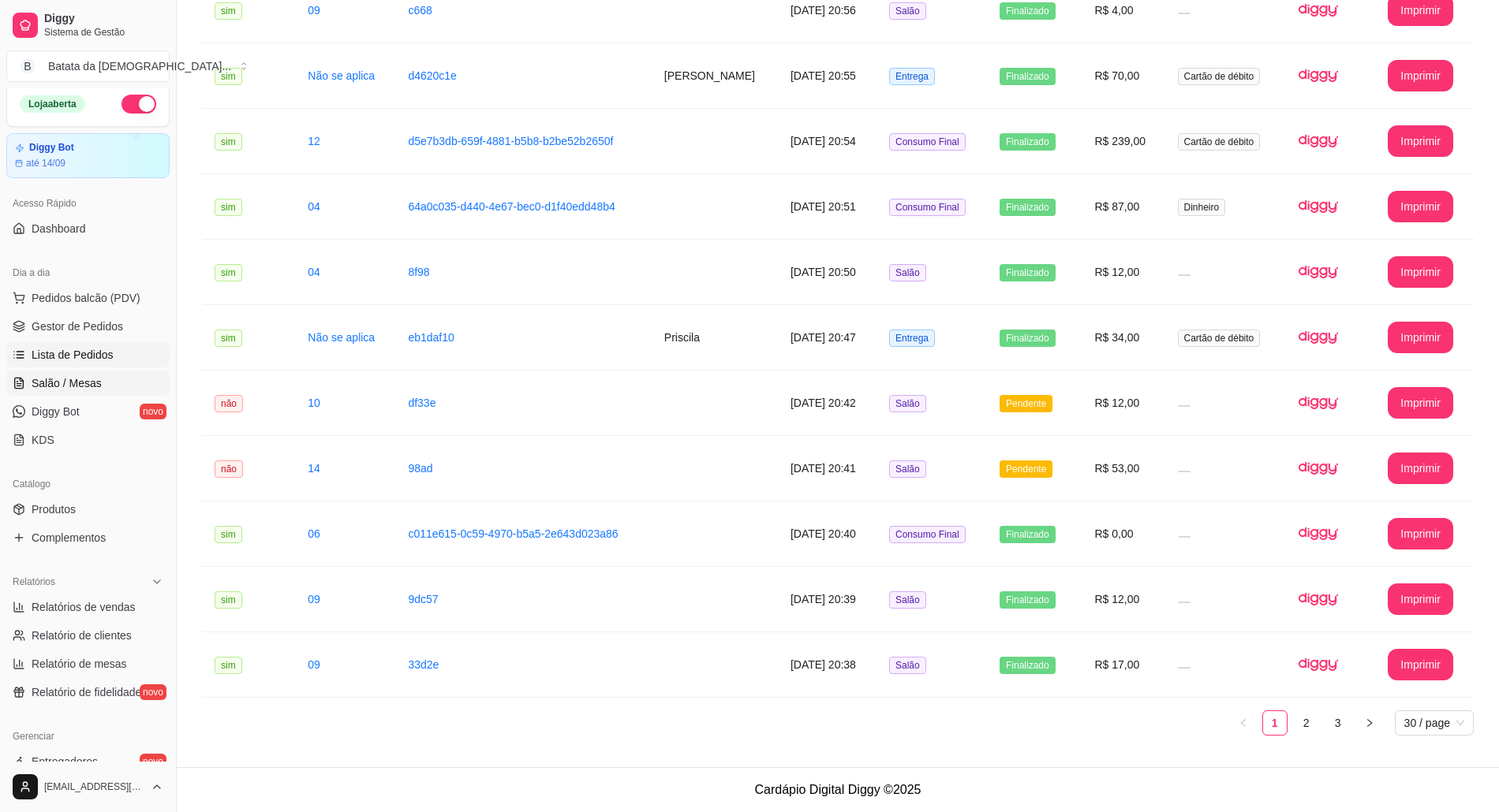
click at [98, 374] on link "Salão / Mesas" at bounding box center [88, 383] width 164 height 25
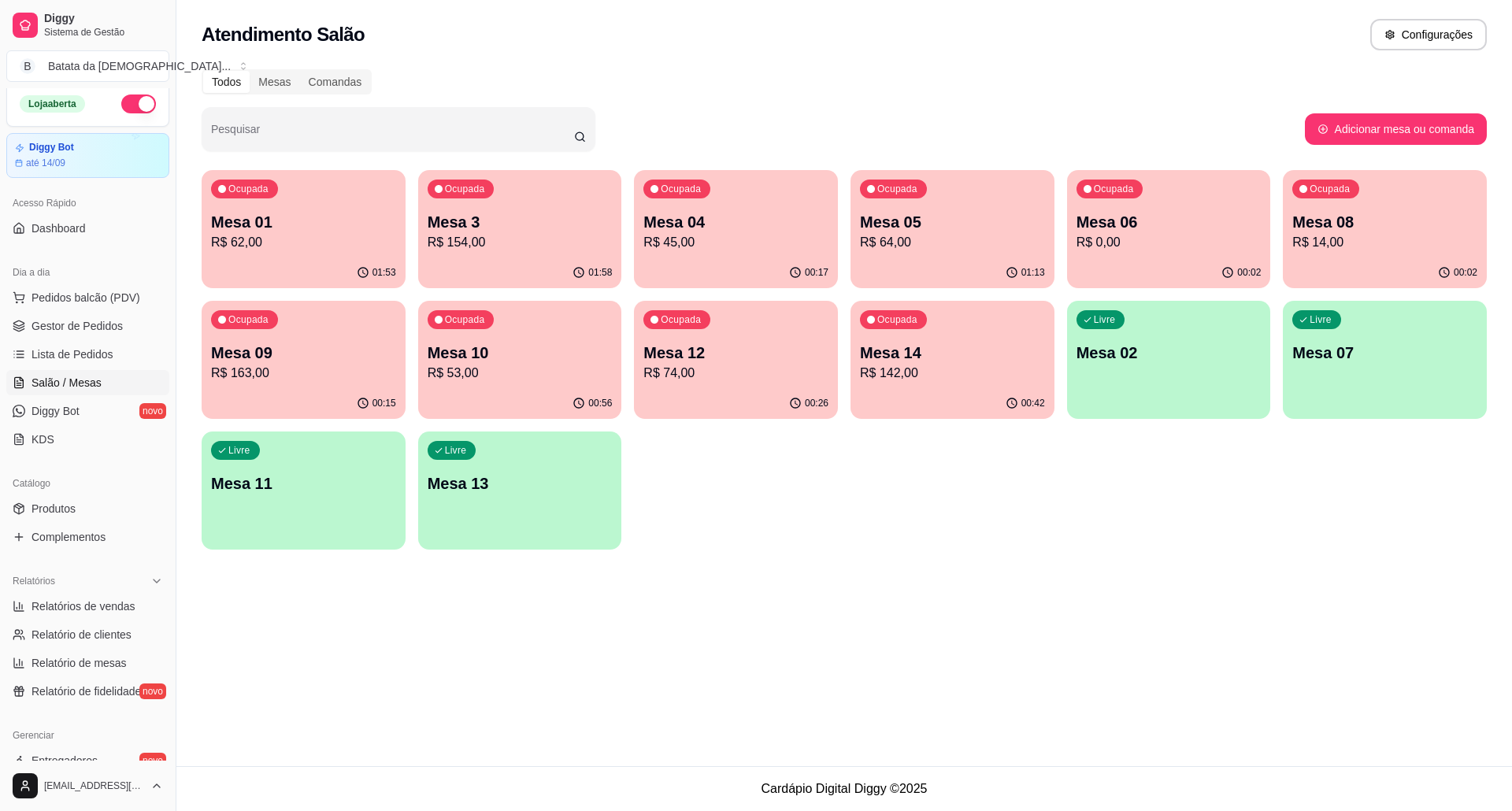
click at [759, 234] on p "R$ 45,00" at bounding box center [736, 243] width 185 height 19
click at [1086, 246] on p "R$ 0,00" at bounding box center [1168, 243] width 179 height 18
click at [214, 351] on p "Mesa 09" at bounding box center [303, 353] width 185 height 22
click at [127, 358] on link "Lista de Pedidos" at bounding box center [88, 354] width 163 height 25
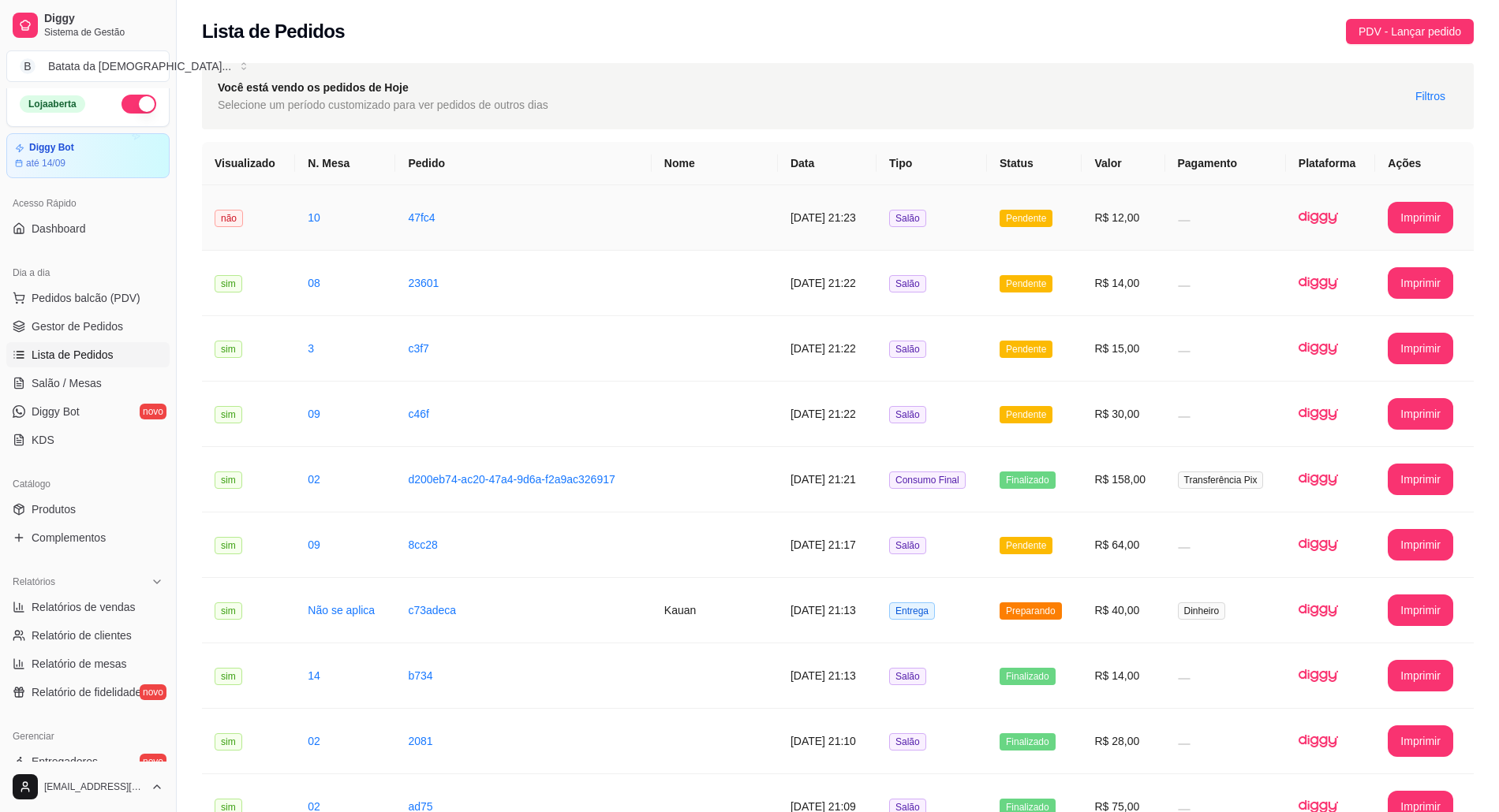
click at [1005, 218] on td "Pendente" at bounding box center [1033, 218] width 94 height 65
click at [1030, 353] on span "Pendente" at bounding box center [1025, 349] width 53 height 18
click at [1036, 418] on span "Pendente" at bounding box center [1025, 415] width 53 height 18
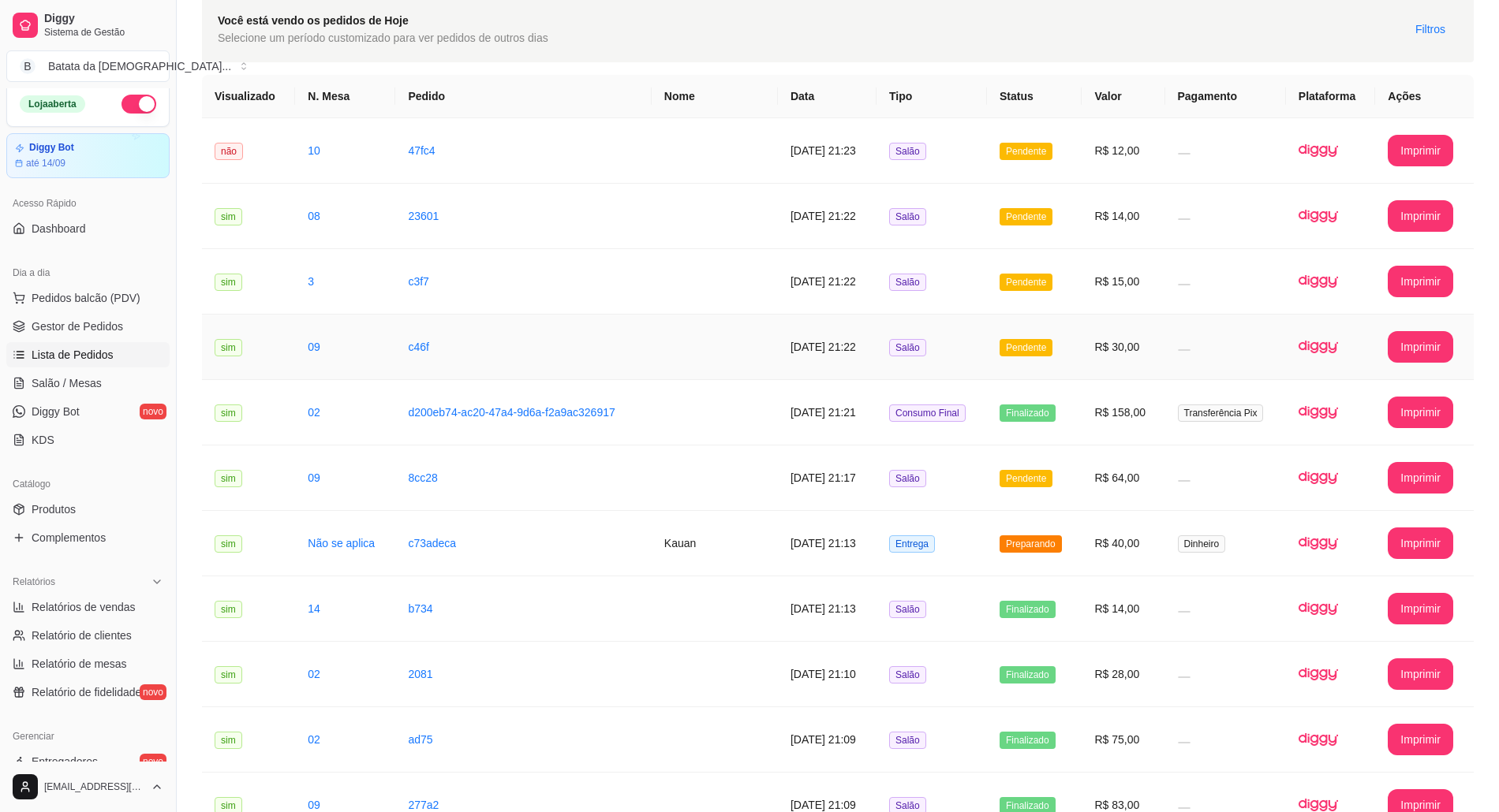
scroll to position [105, 0]
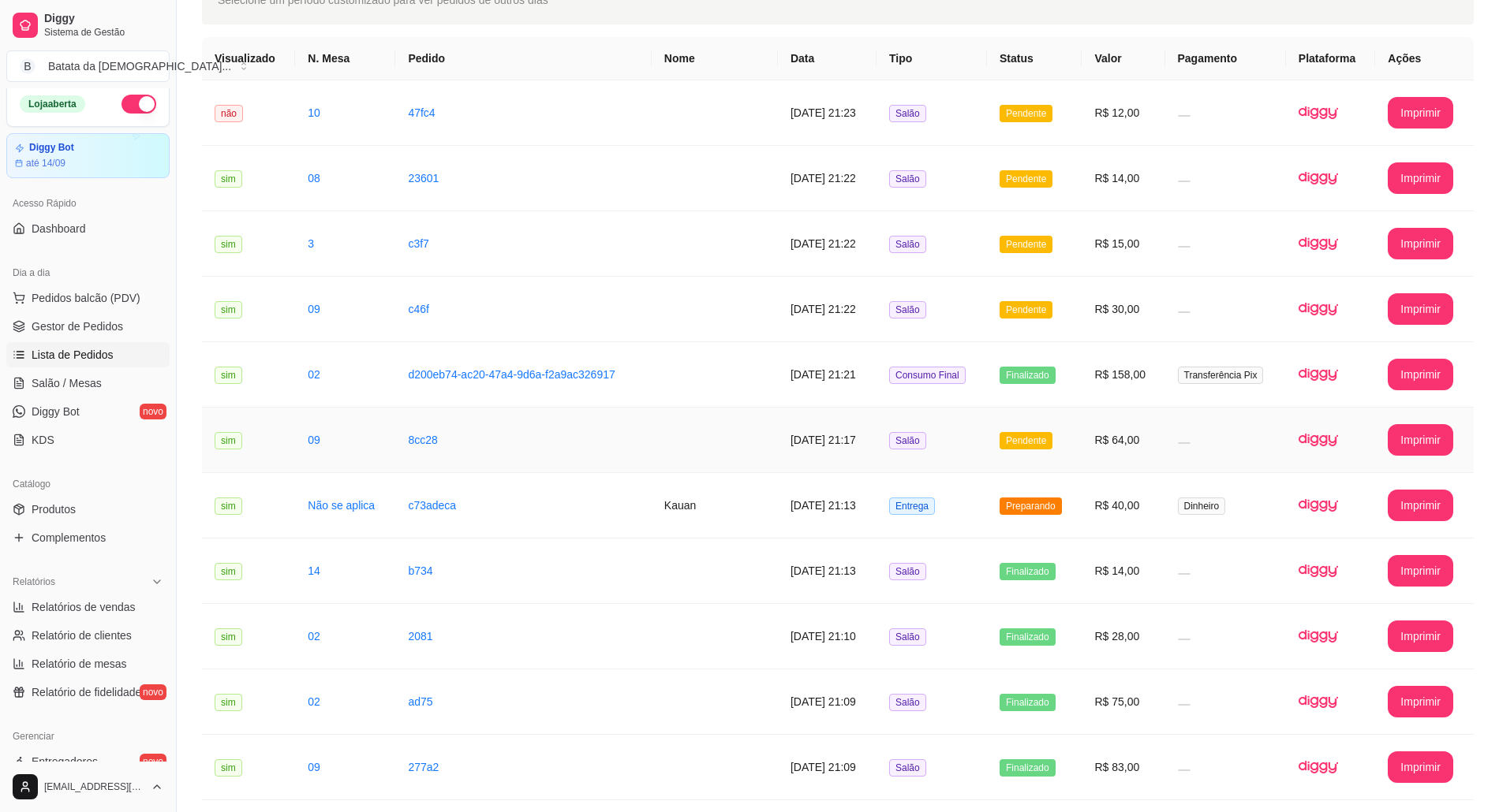
click at [997, 442] on td "Pendente" at bounding box center [1033, 441] width 94 height 65
click at [103, 374] on link "Salão / Mesas" at bounding box center [88, 383] width 164 height 25
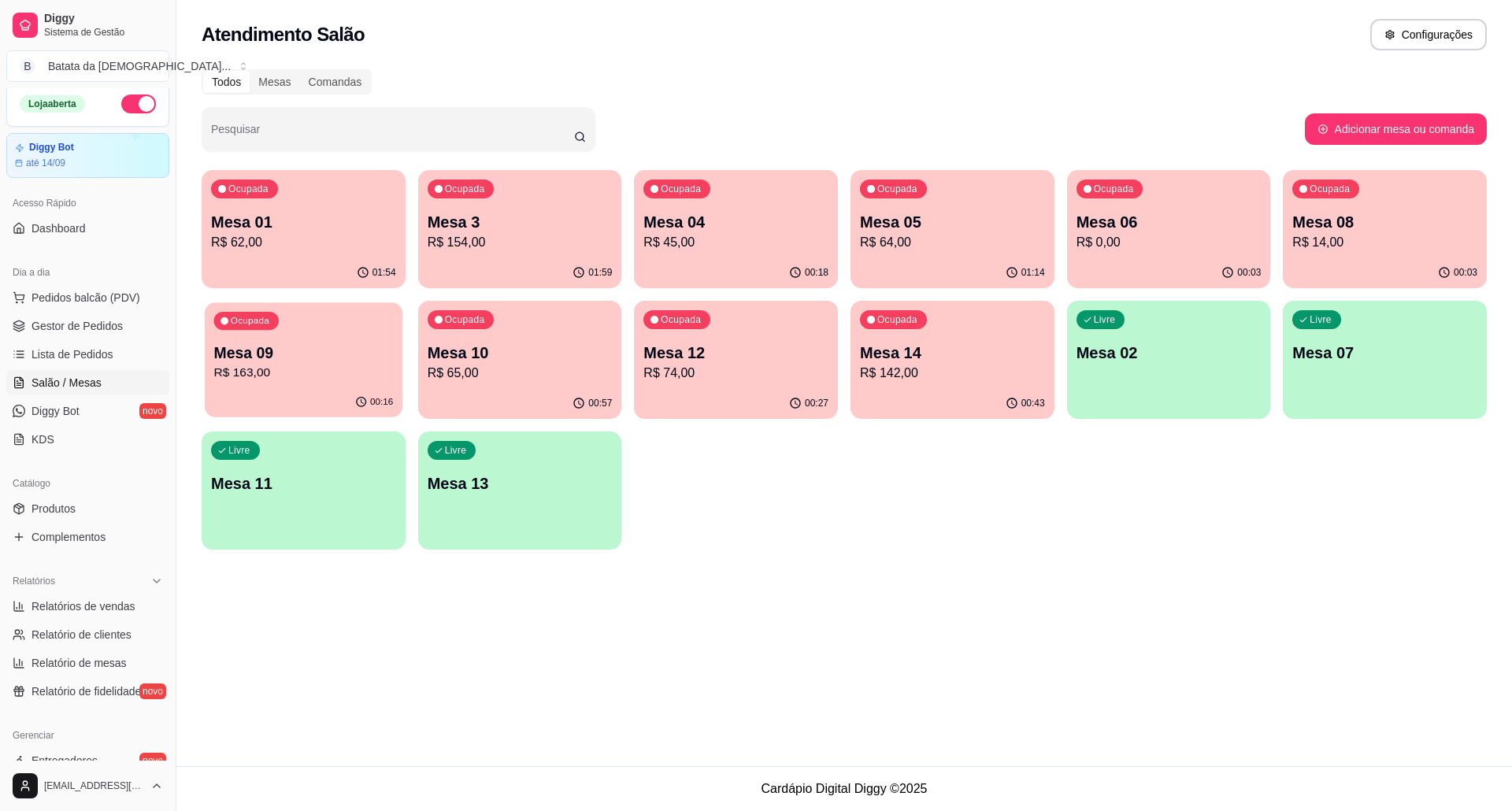
click at [328, 344] on p "Mesa 09" at bounding box center [303, 353] width 179 height 22
click at [132, 345] on link "Lista de Pedidos" at bounding box center [88, 354] width 163 height 25
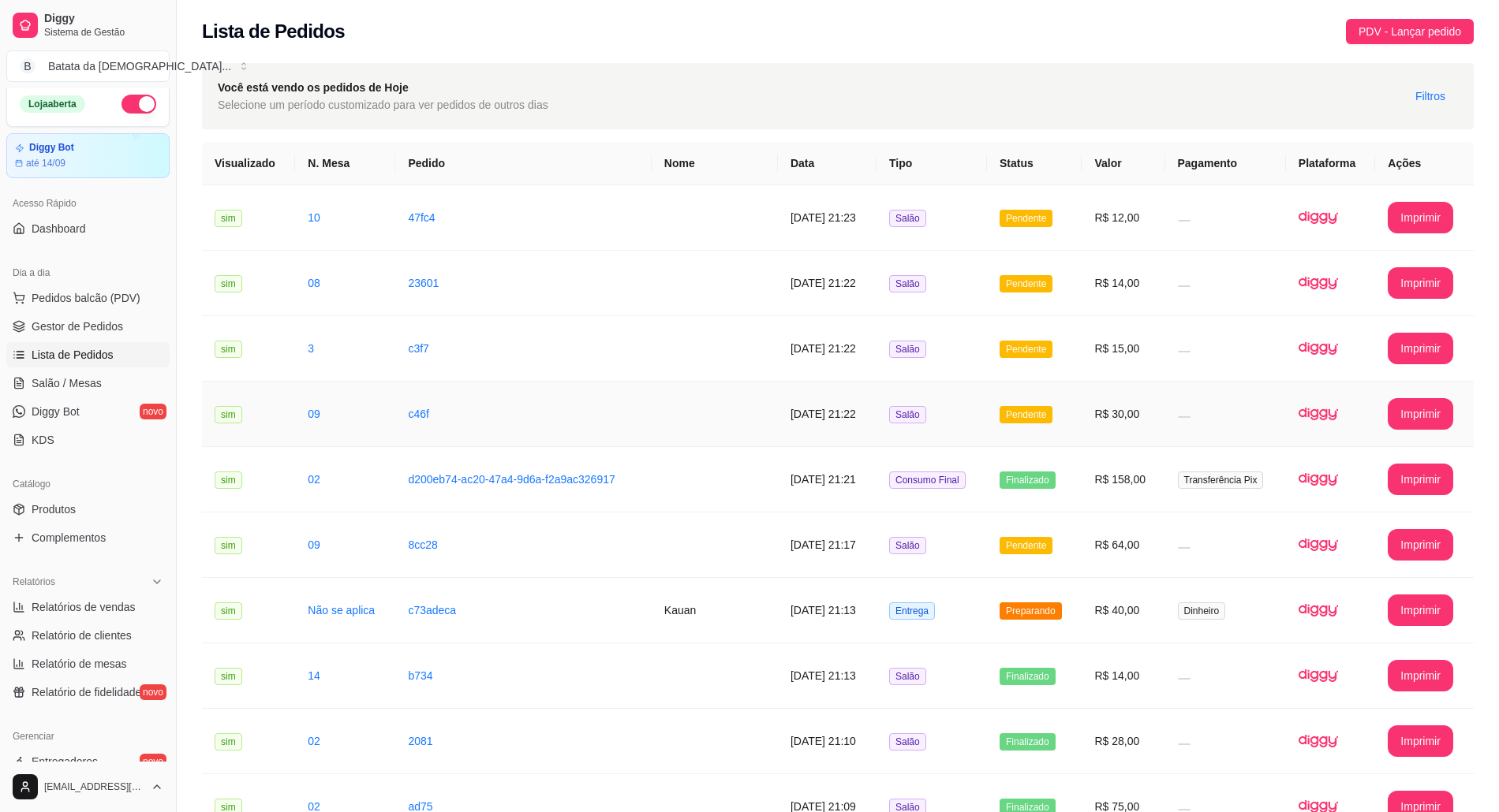
click at [1198, 427] on td at bounding box center [1225, 414] width 121 height 65
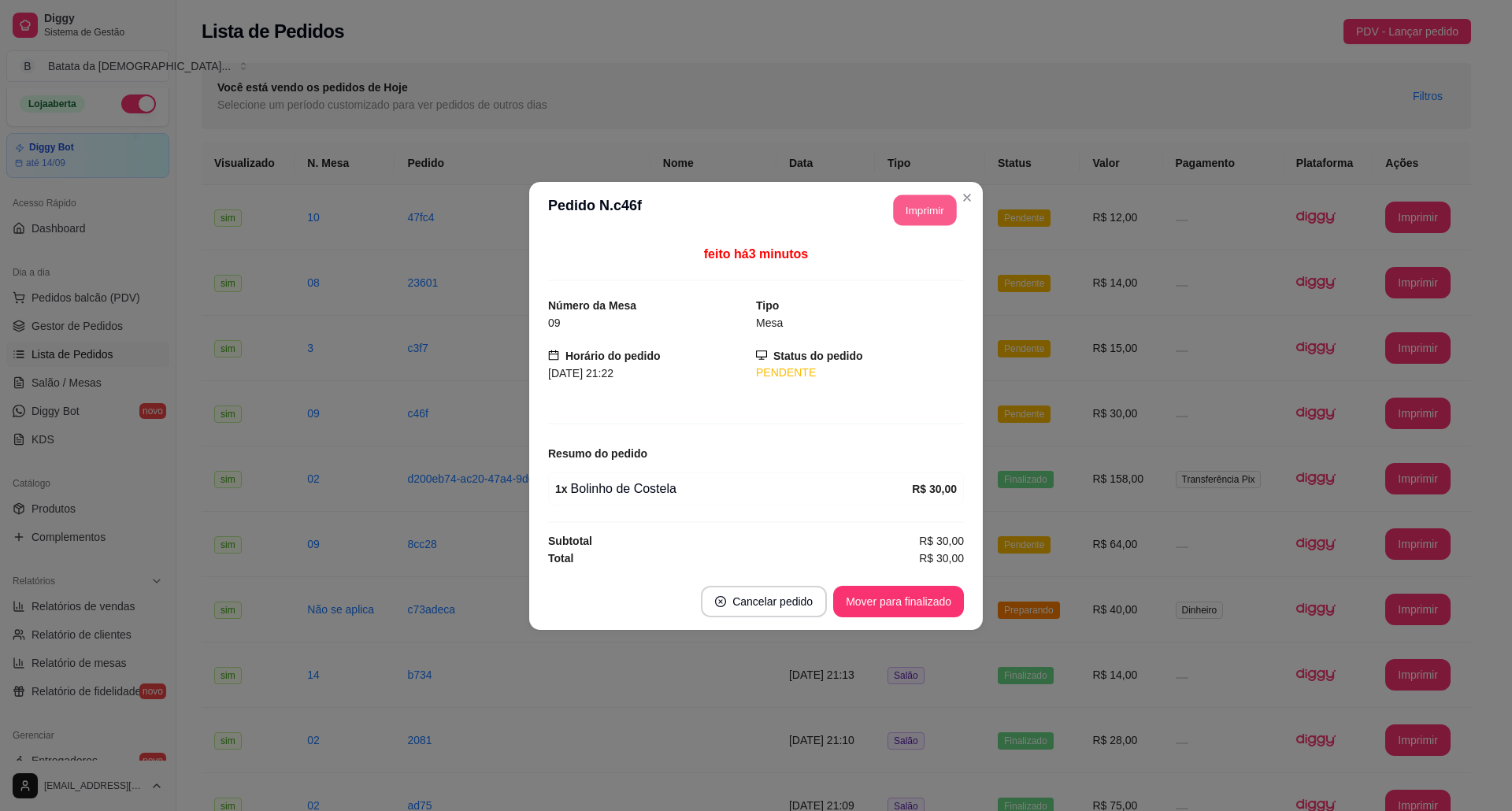
click at [897, 207] on button "Imprimir" at bounding box center [926, 209] width 63 height 31
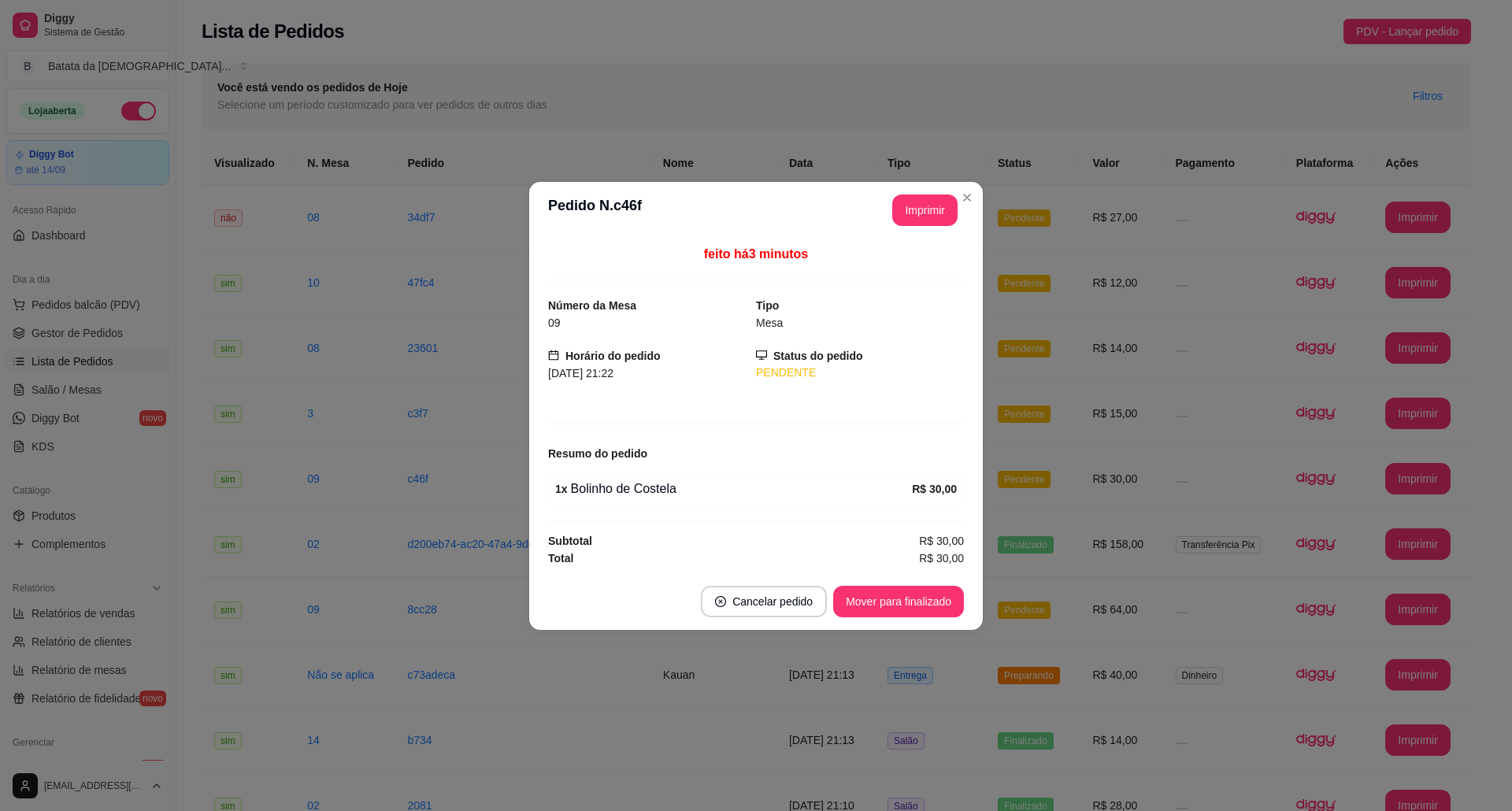
scroll to position [8, 0]
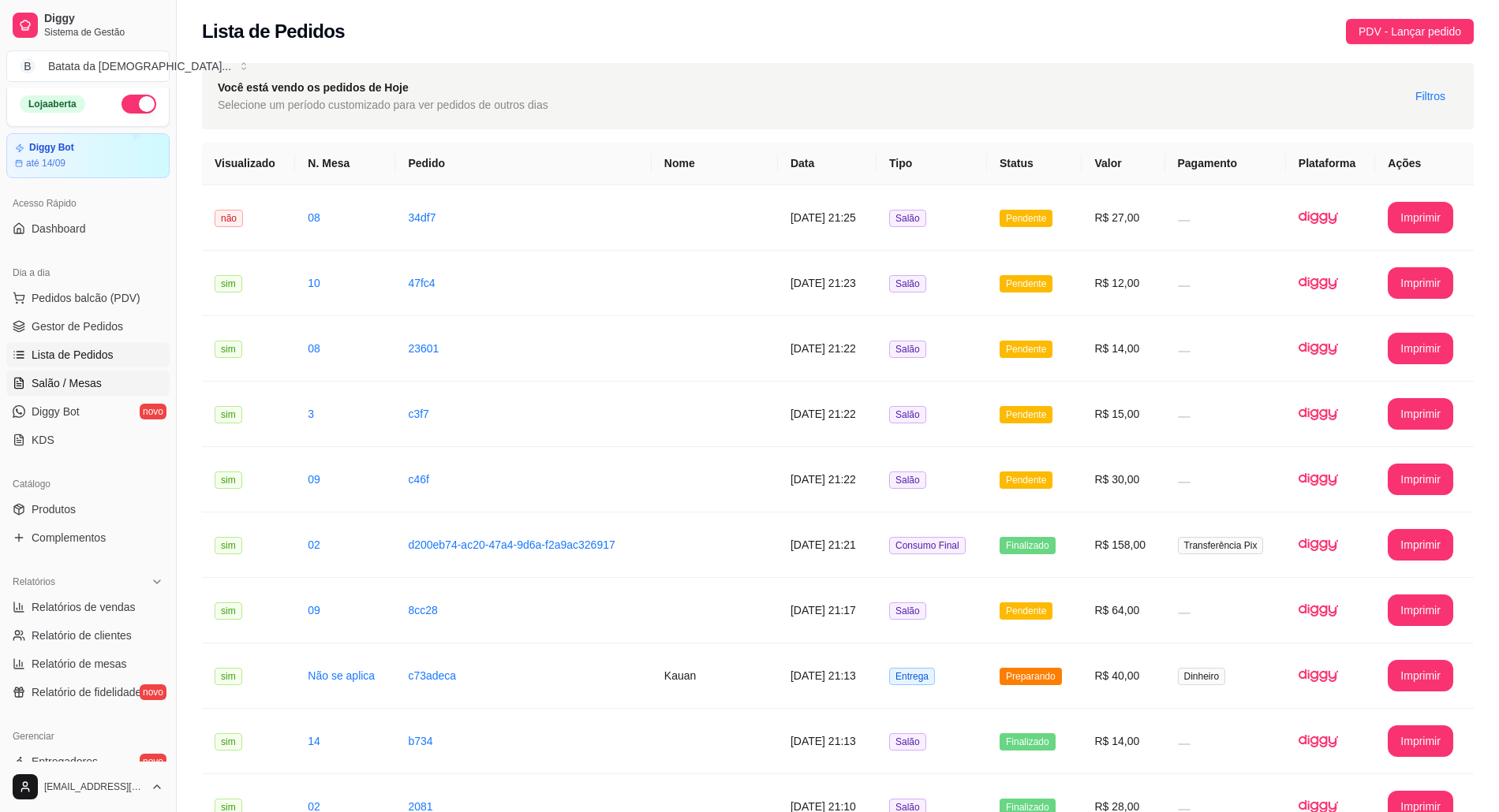
click at [77, 395] on link "Salão / Mesas" at bounding box center [88, 383] width 164 height 25
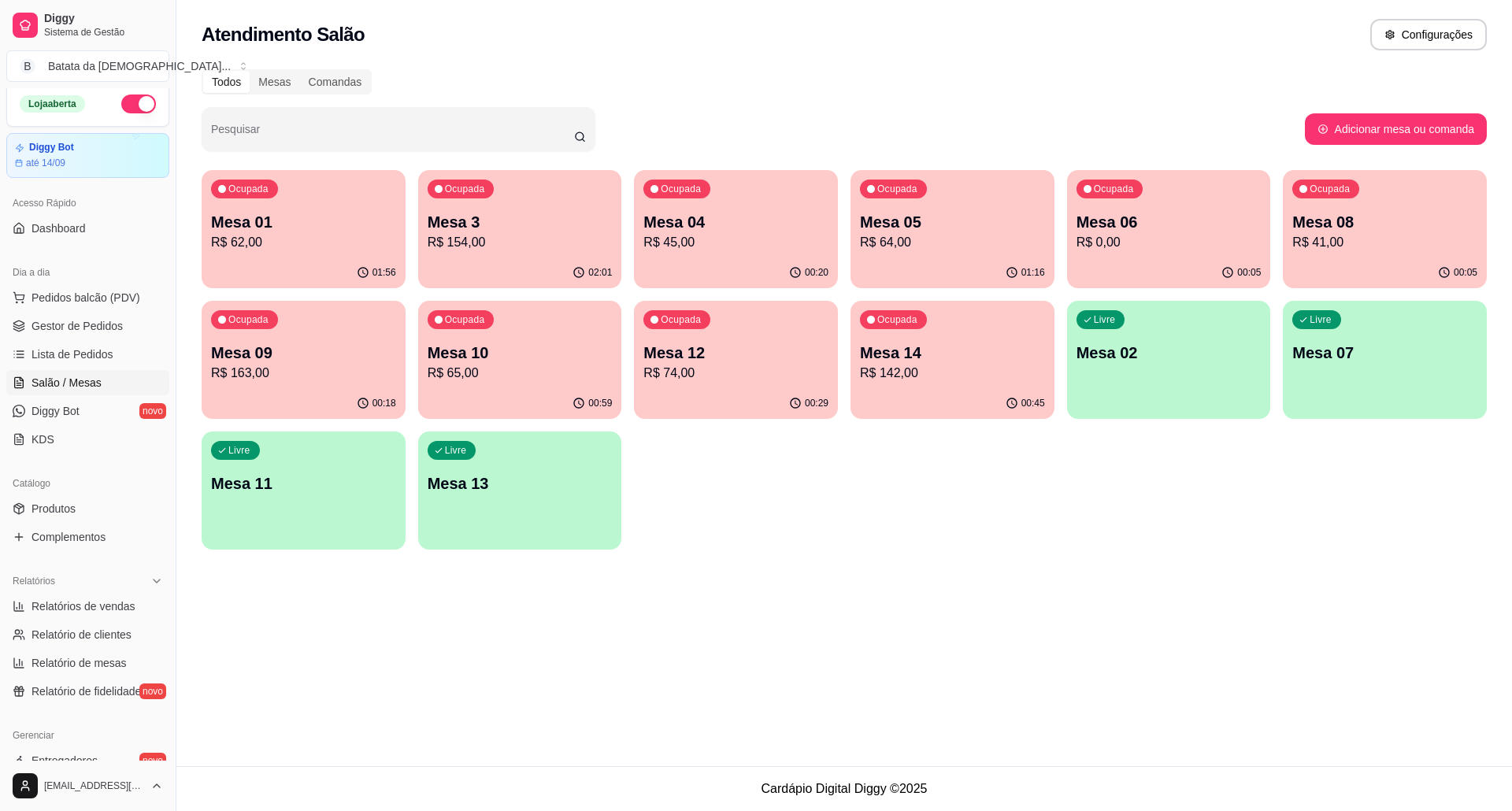
click at [532, 213] on p "Mesa 3" at bounding box center [520, 222] width 185 height 22
click at [290, 358] on p "Mesa 09" at bounding box center [303, 353] width 185 height 22
click at [73, 356] on span "Lista de Pedidos" at bounding box center [72, 354] width 82 height 16
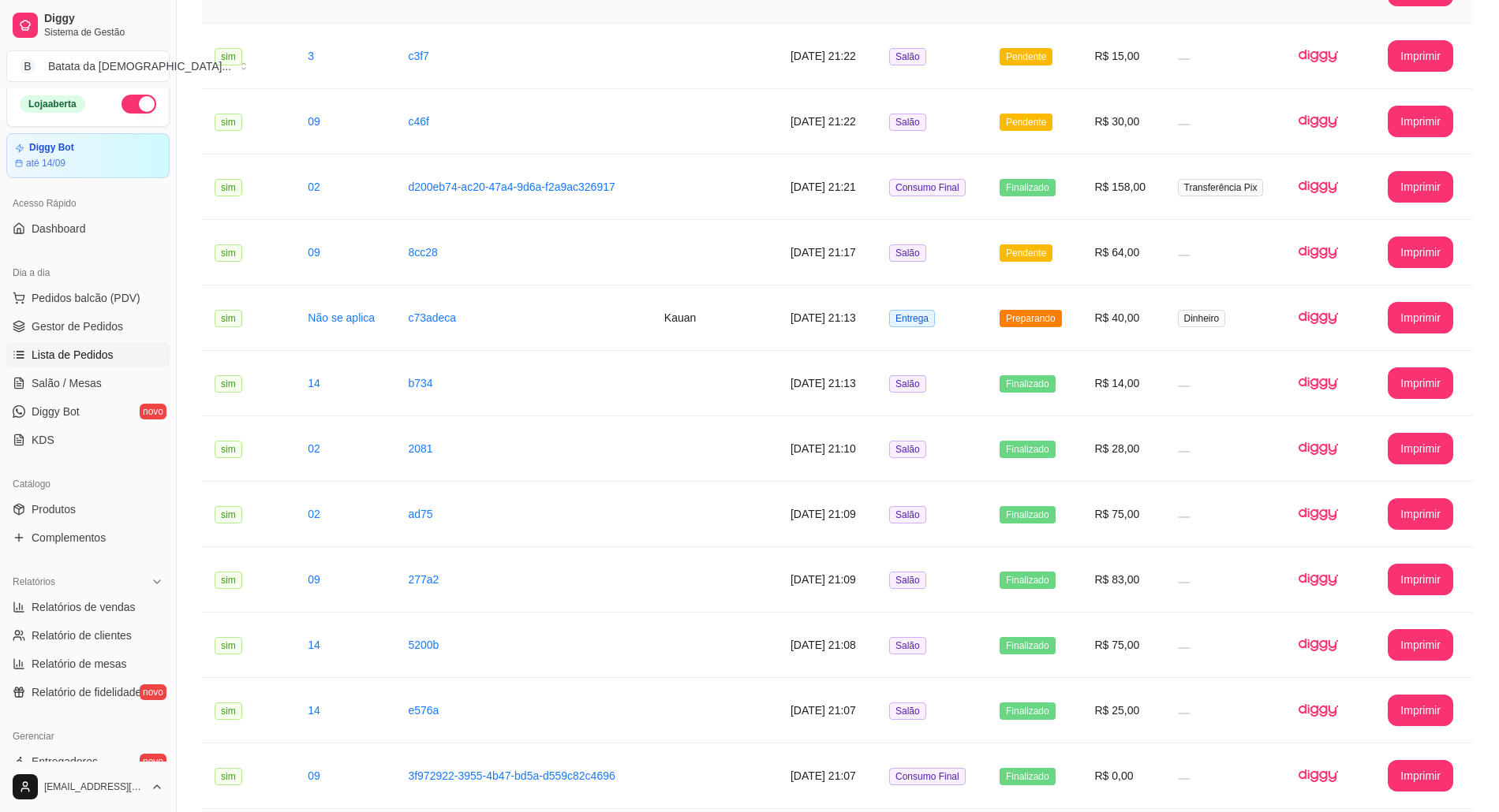
scroll to position [421, 0]
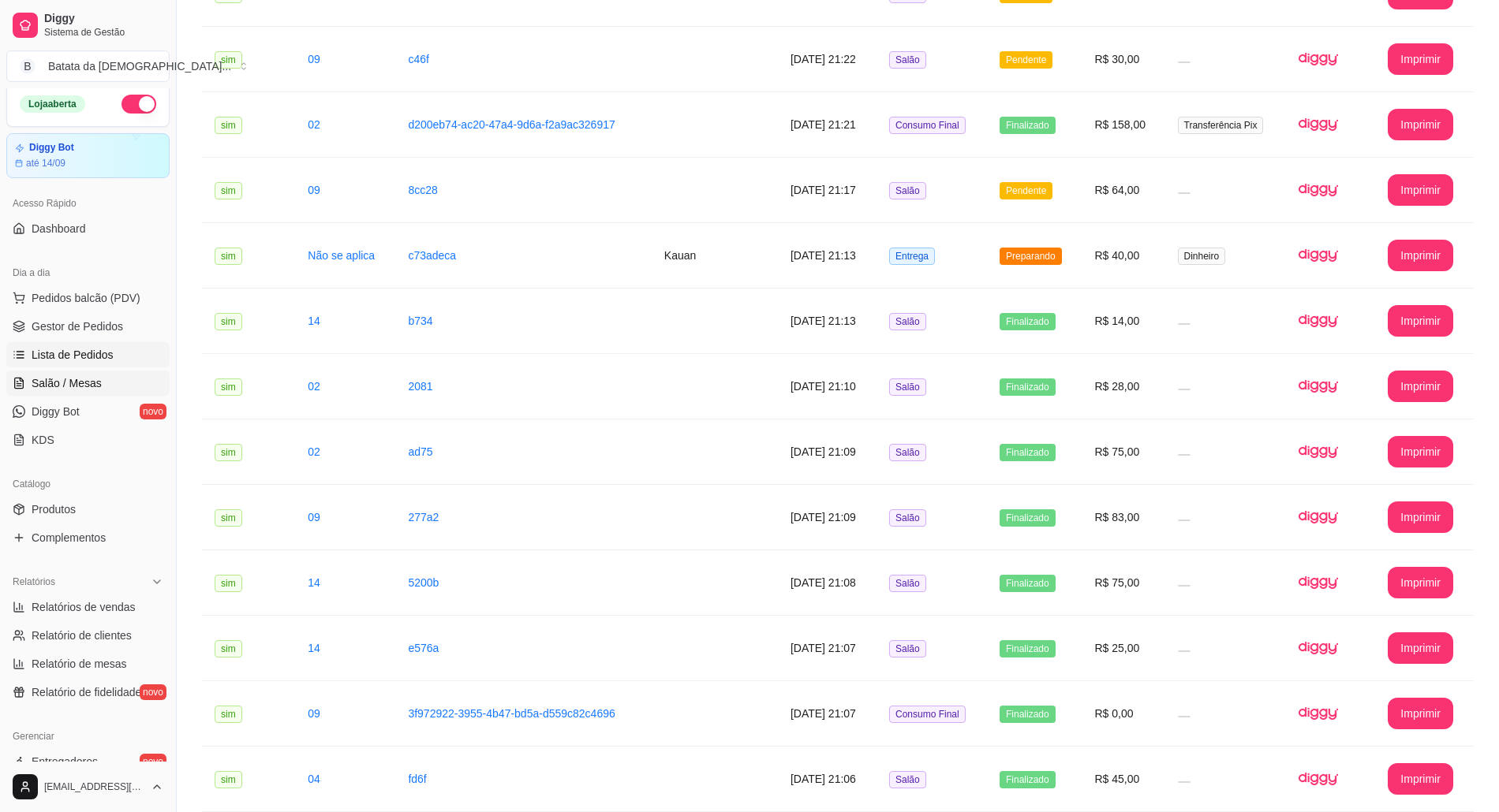
click at [98, 383] on link "Salão / Mesas" at bounding box center [88, 383] width 164 height 25
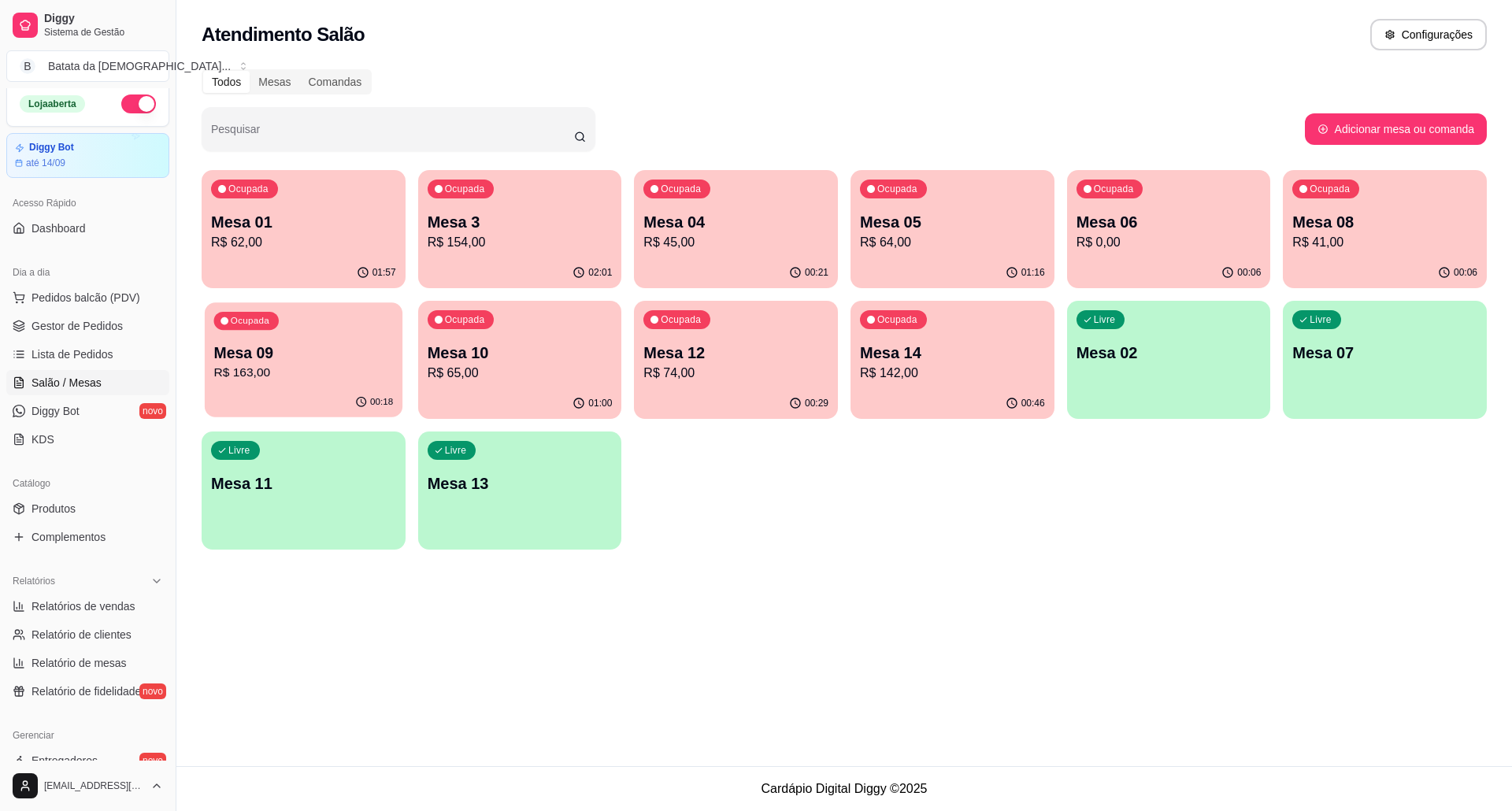
click at [272, 377] on p "R$ 163,00" at bounding box center [303, 373] width 179 height 18
click at [72, 423] on link "Diggy Bot novo" at bounding box center [88, 411] width 163 height 25
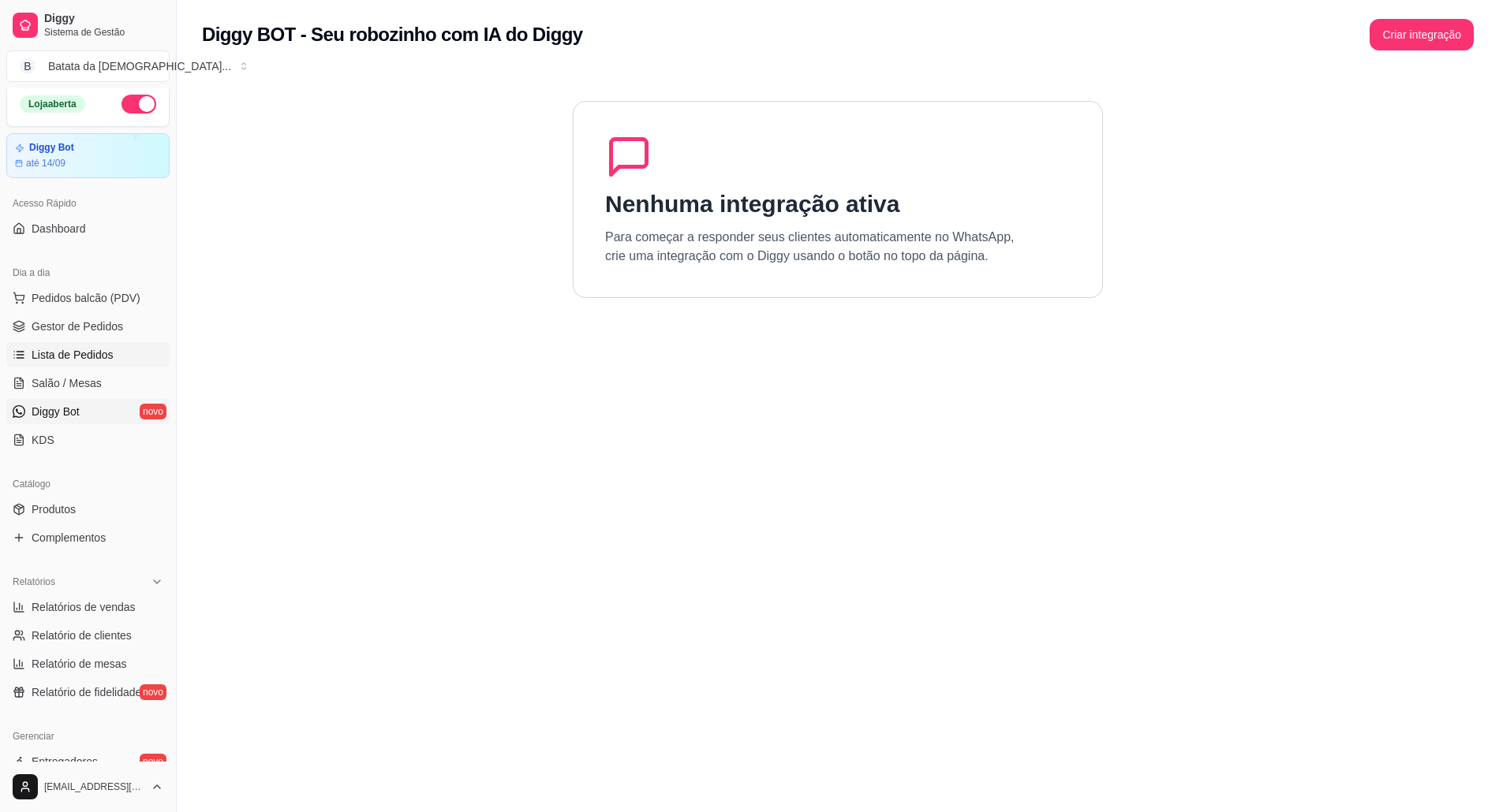
click at [133, 351] on link "Lista de Pedidos" at bounding box center [88, 355] width 164 height 25
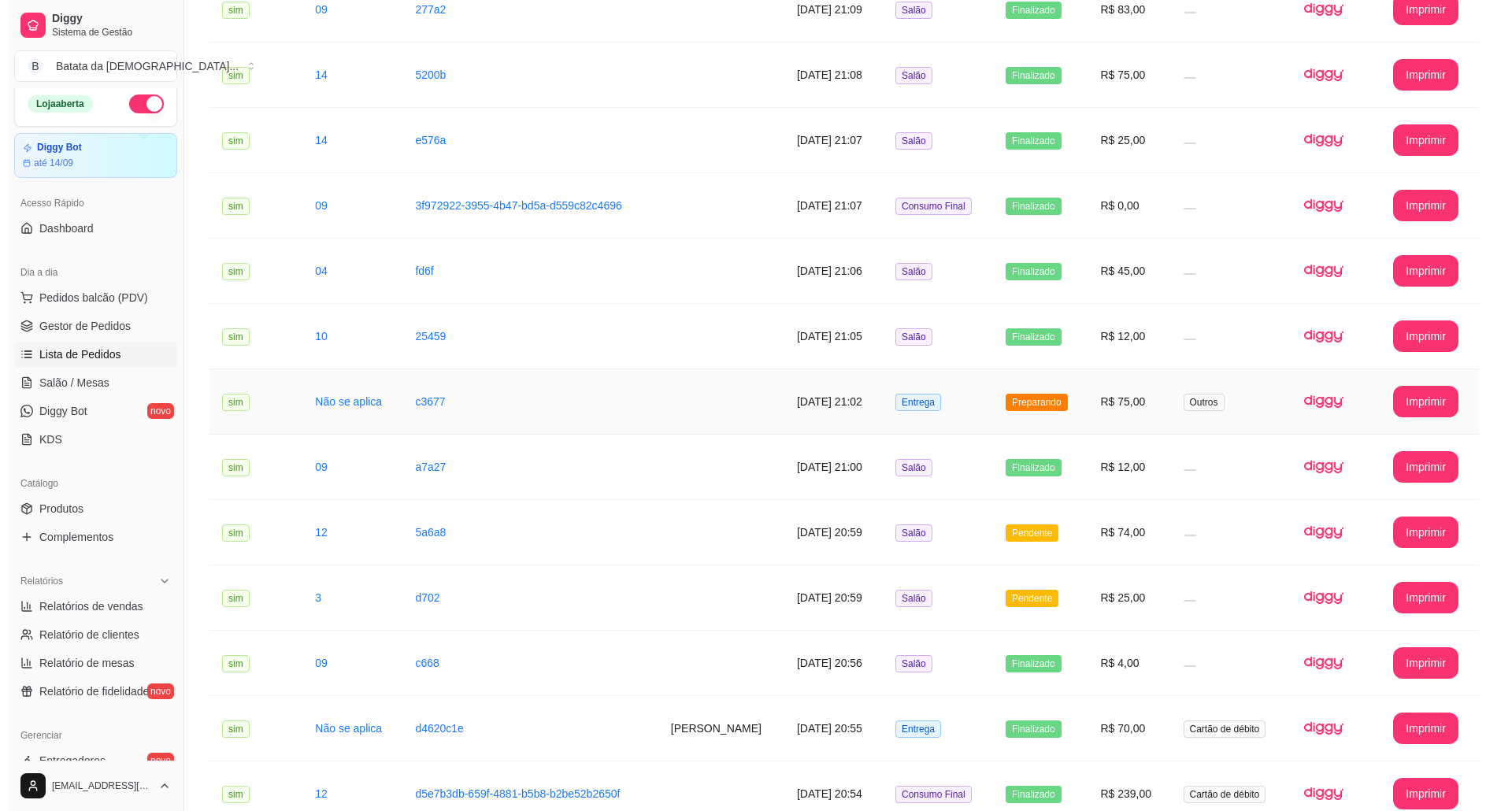
scroll to position [1050, 0]
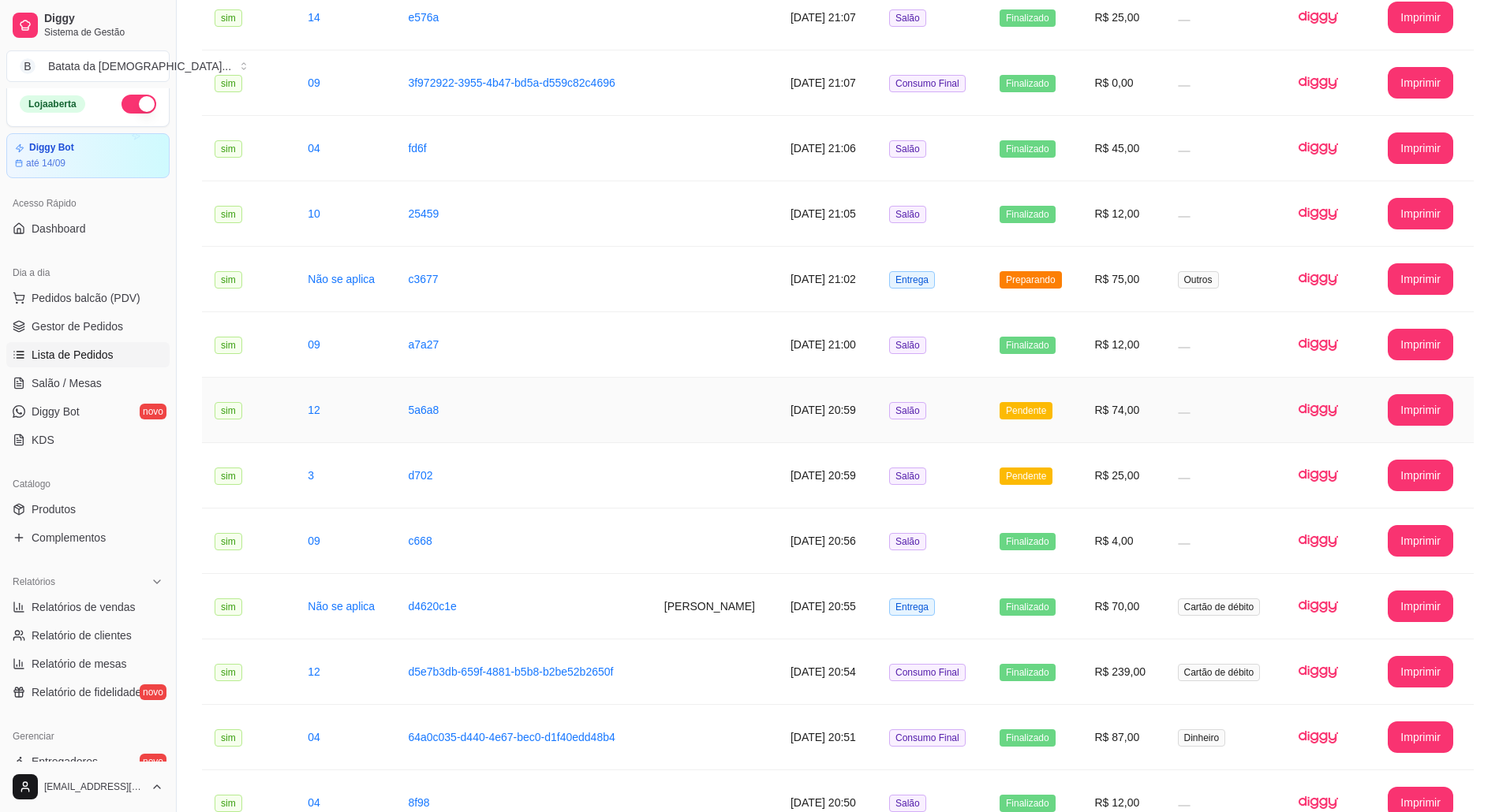
click at [969, 418] on td "Salão" at bounding box center [931, 411] width 110 height 65
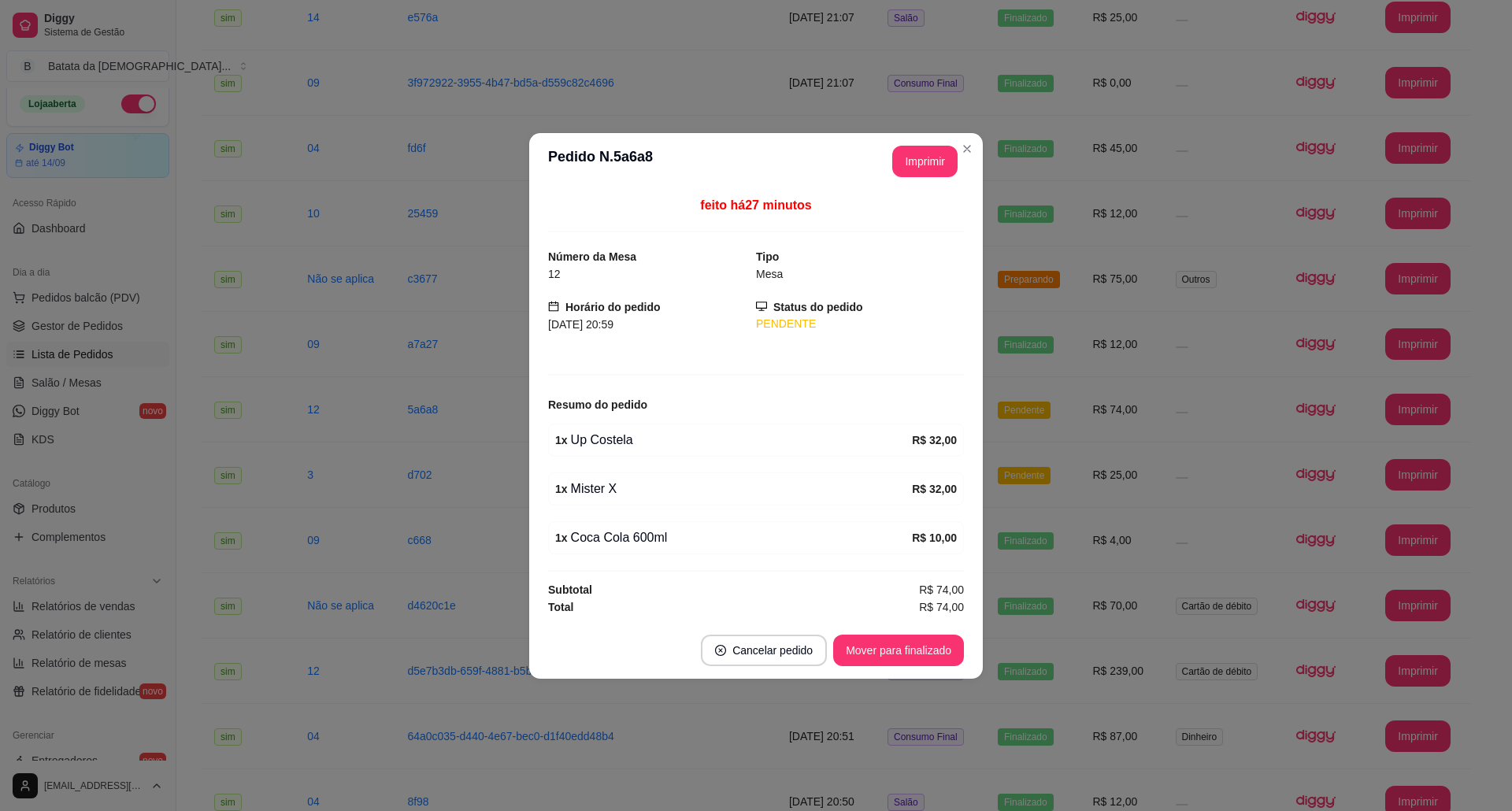
click at [970, 158] on header "**********" at bounding box center [756, 162] width 453 height 57
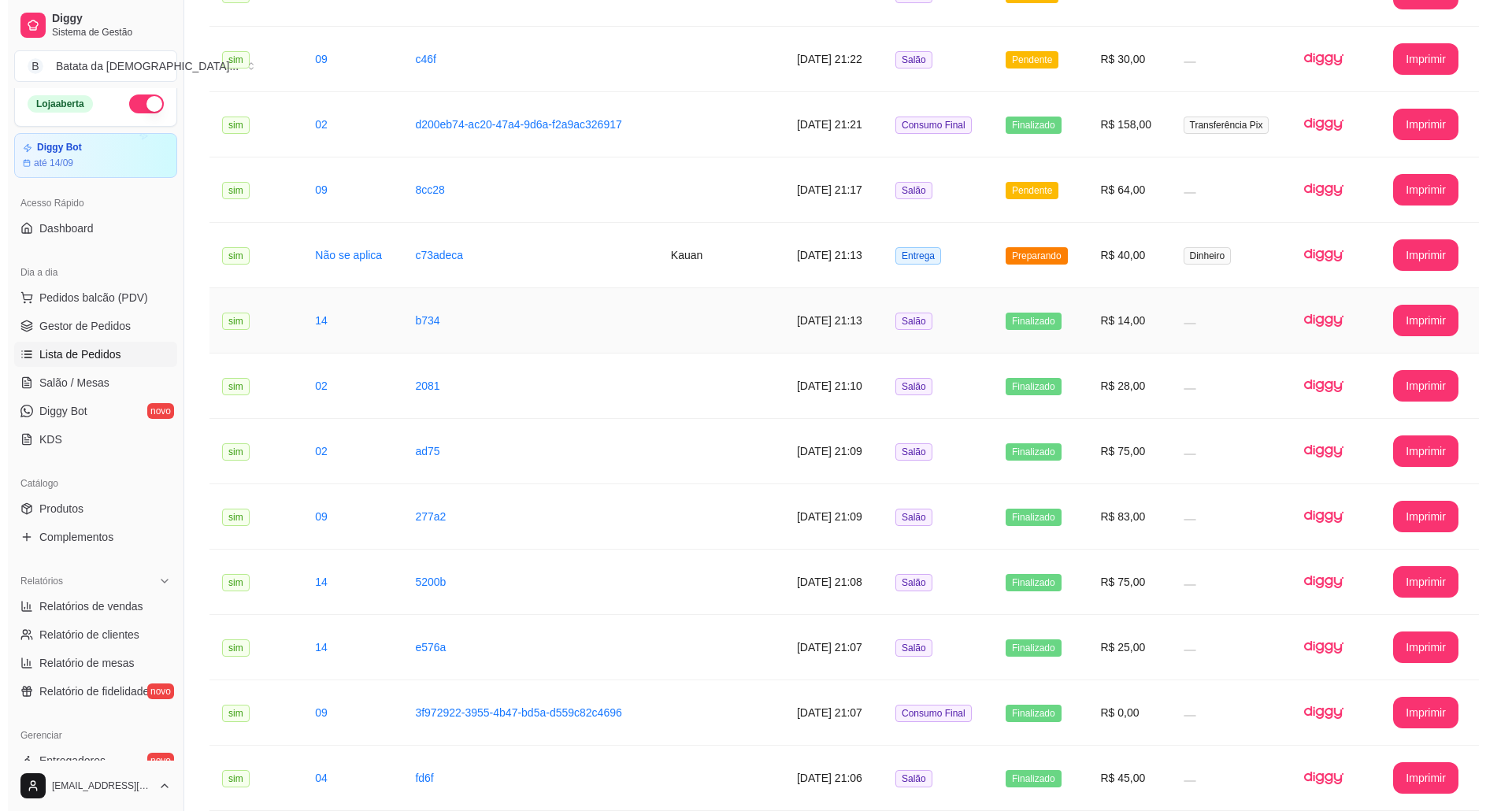
scroll to position [209, 0]
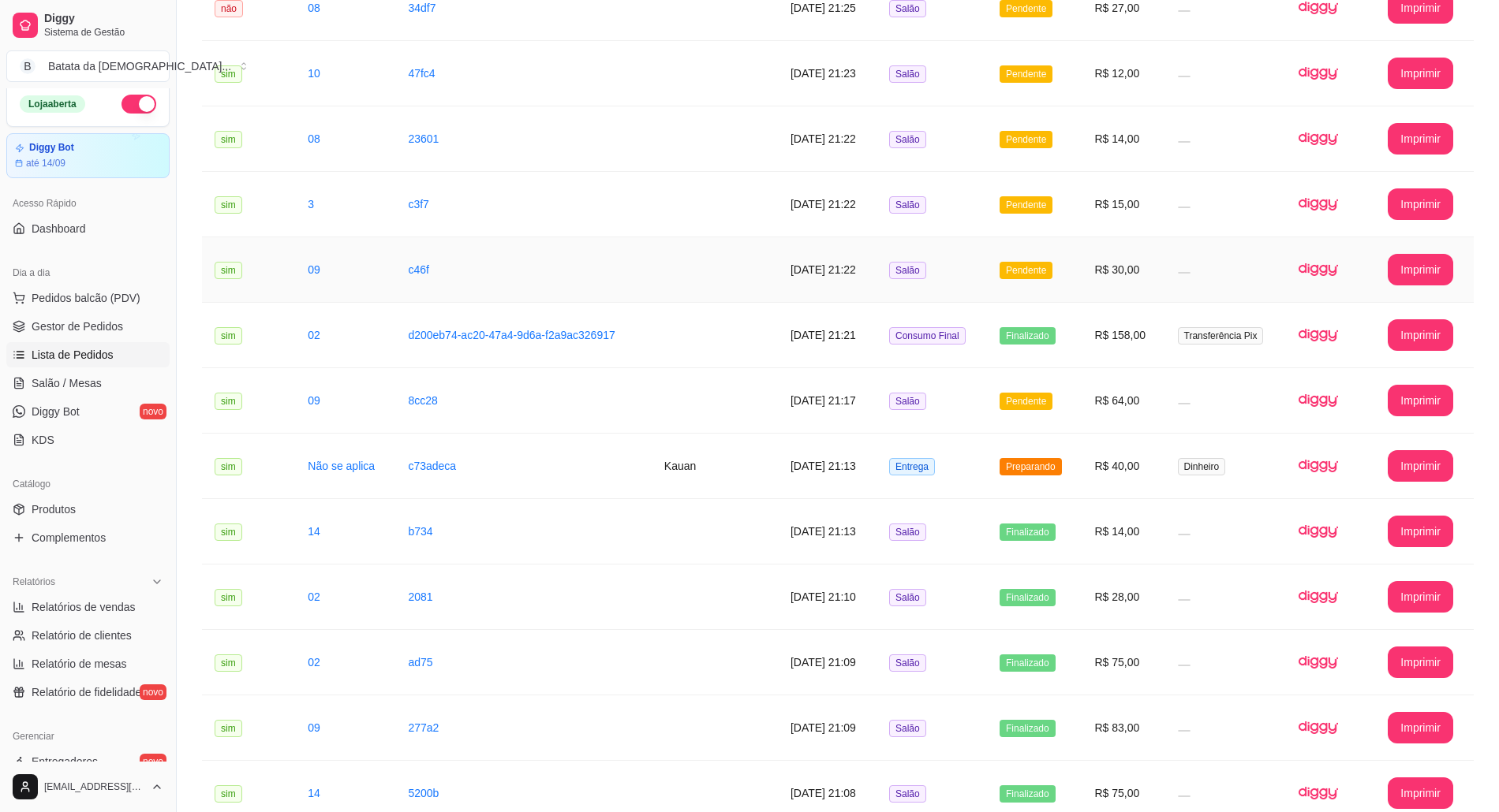
click at [955, 269] on td "Salão" at bounding box center [931, 270] width 110 height 65
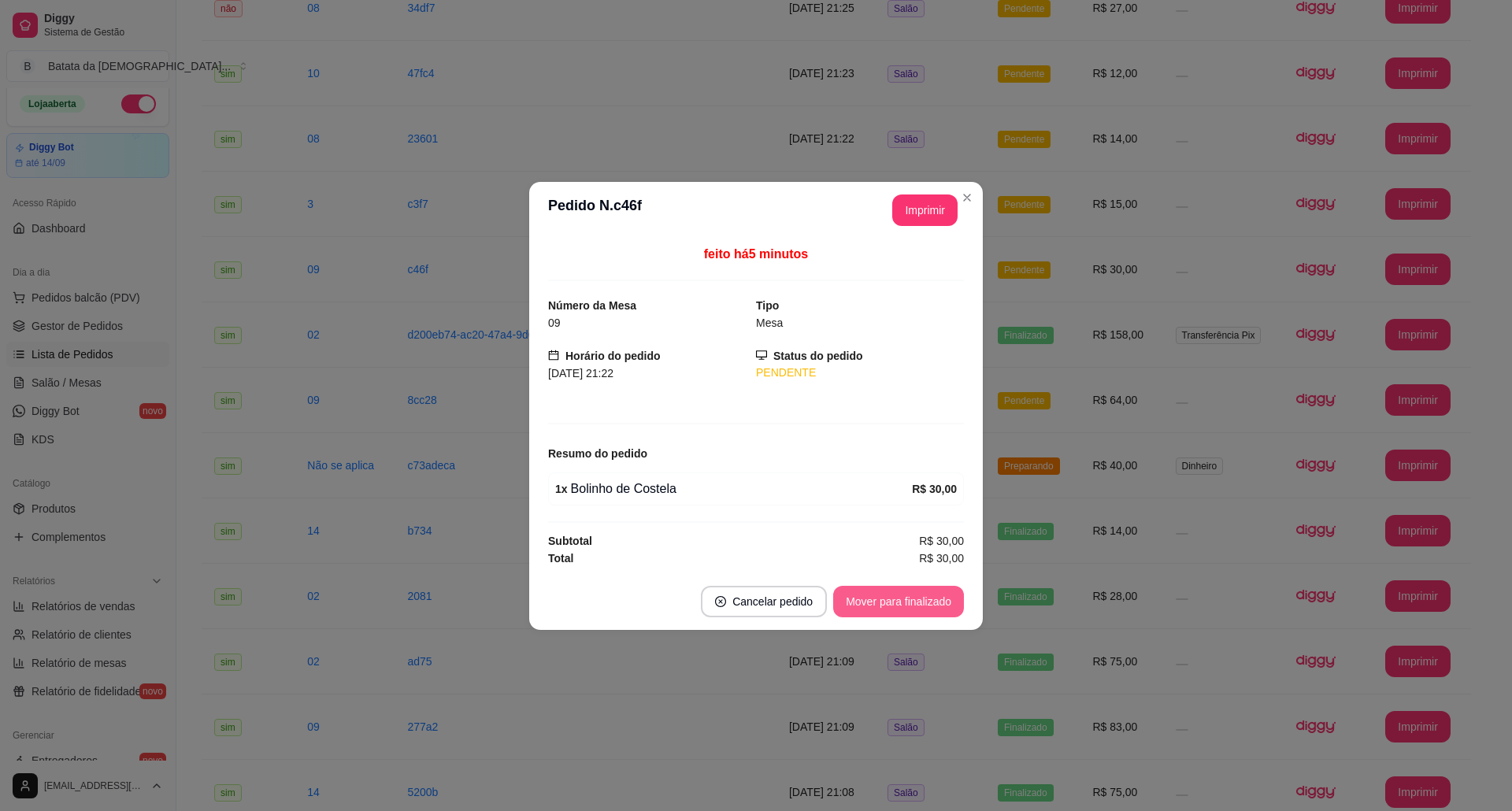
click at [939, 613] on button "Mover para finalizado" at bounding box center [898, 602] width 131 height 32
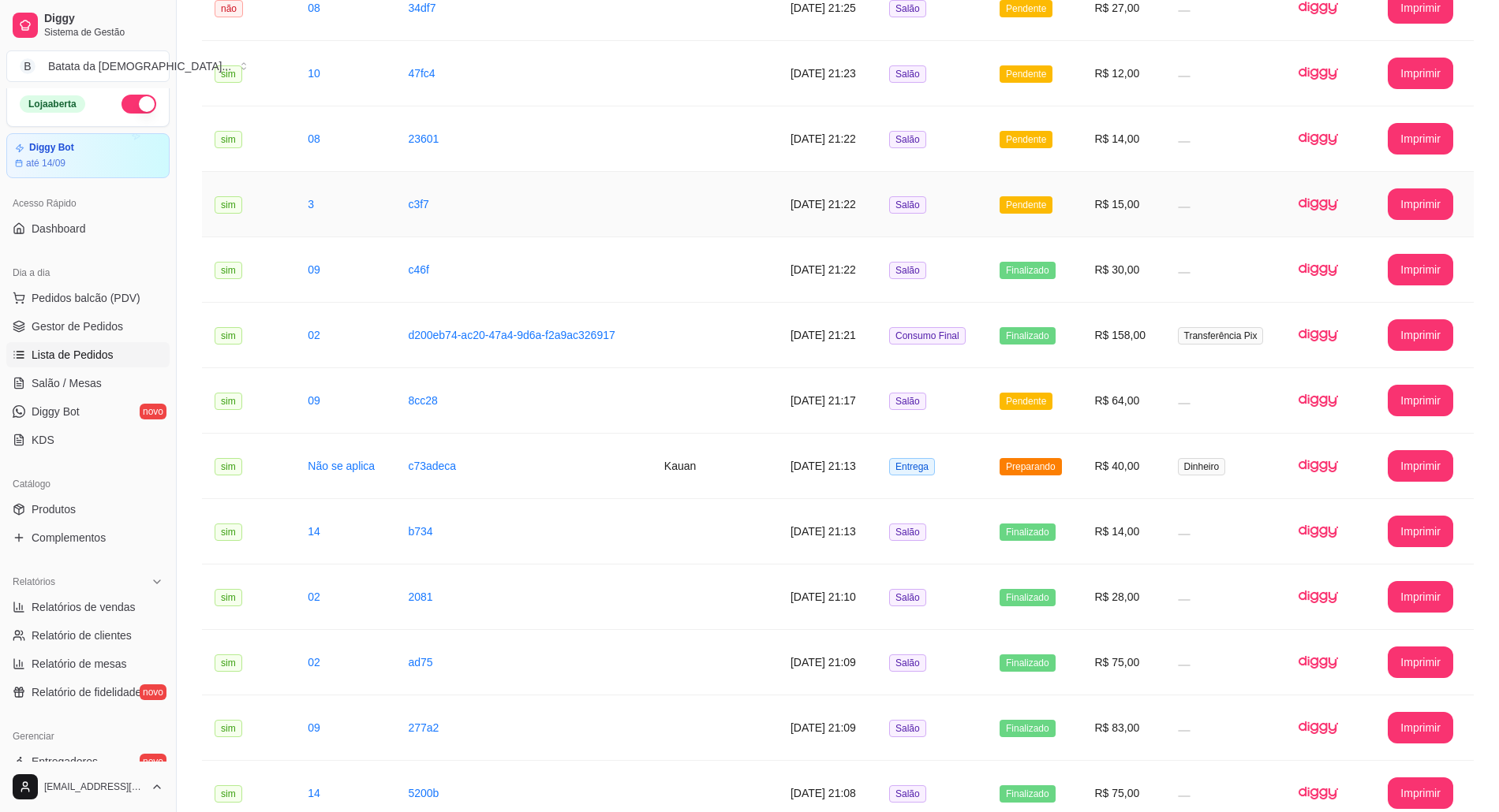
click at [1074, 219] on td "Pendente" at bounding box center [1033, 204] width 94 height 65
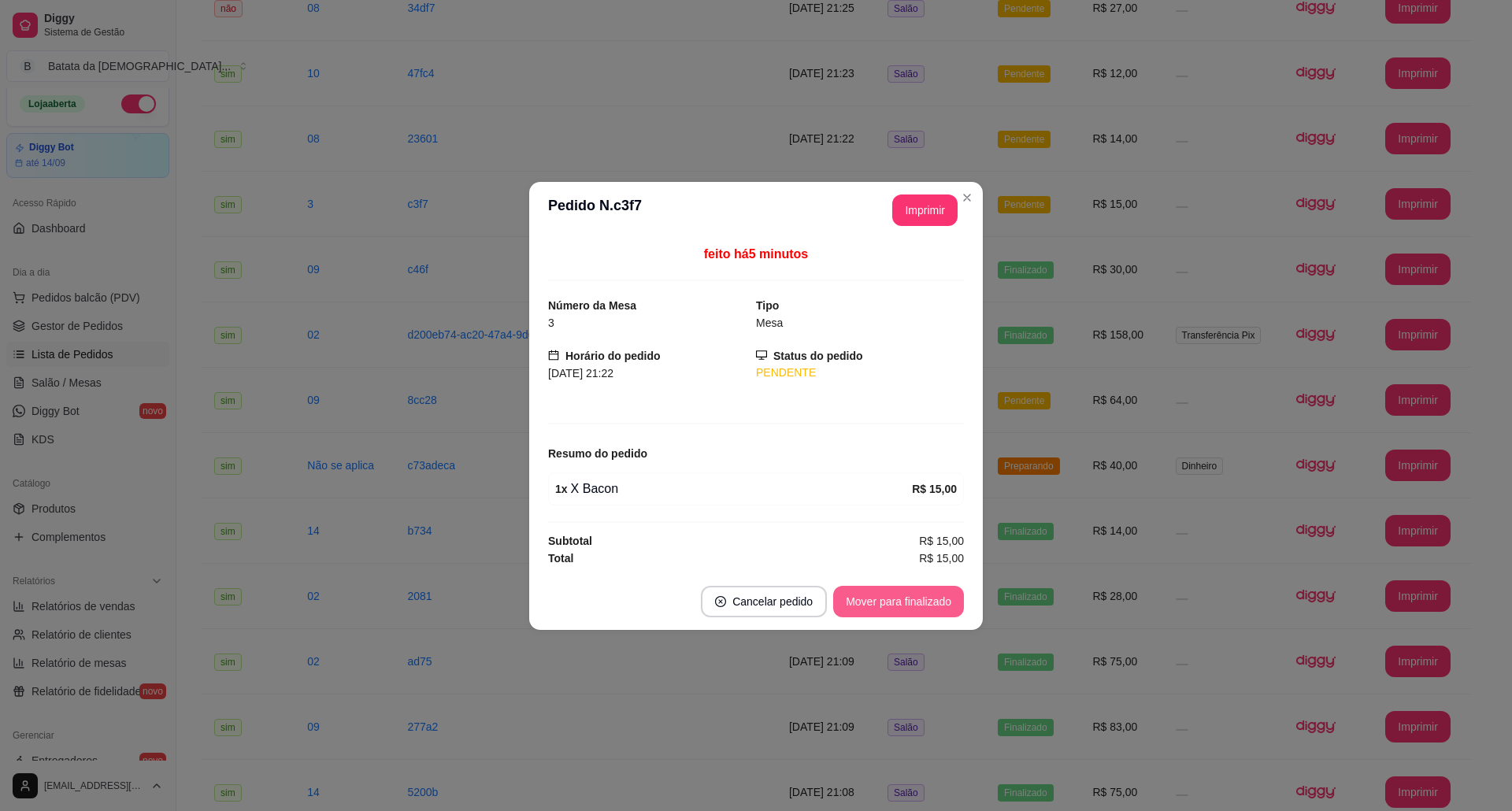
click at [924, 600] on button "Mover para finalizado" at bounding box center [898, 602] width 131 height 32
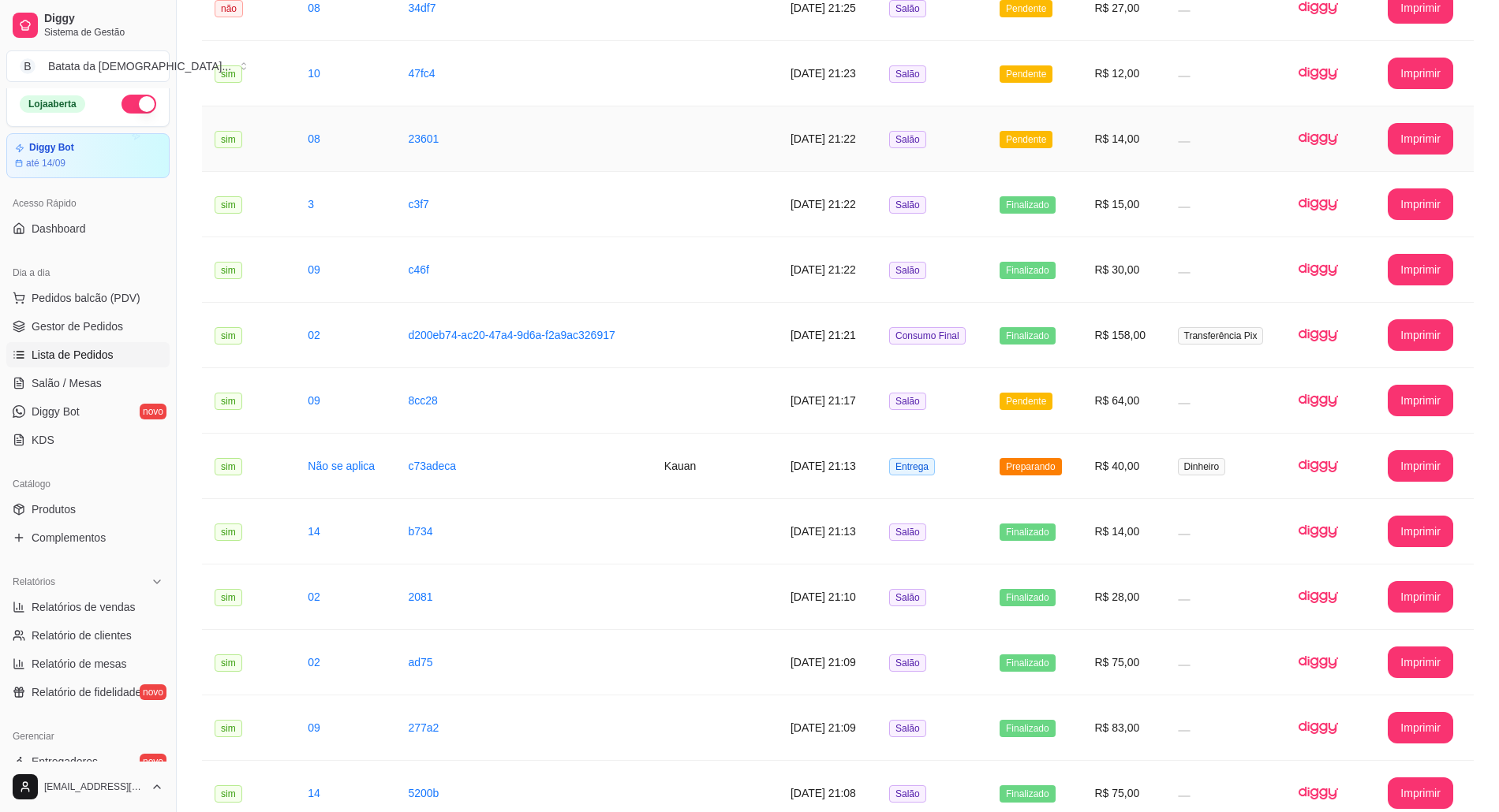
click at [986, 147] on td "Salão" at bounding box center [931, 139] width 110 height 65
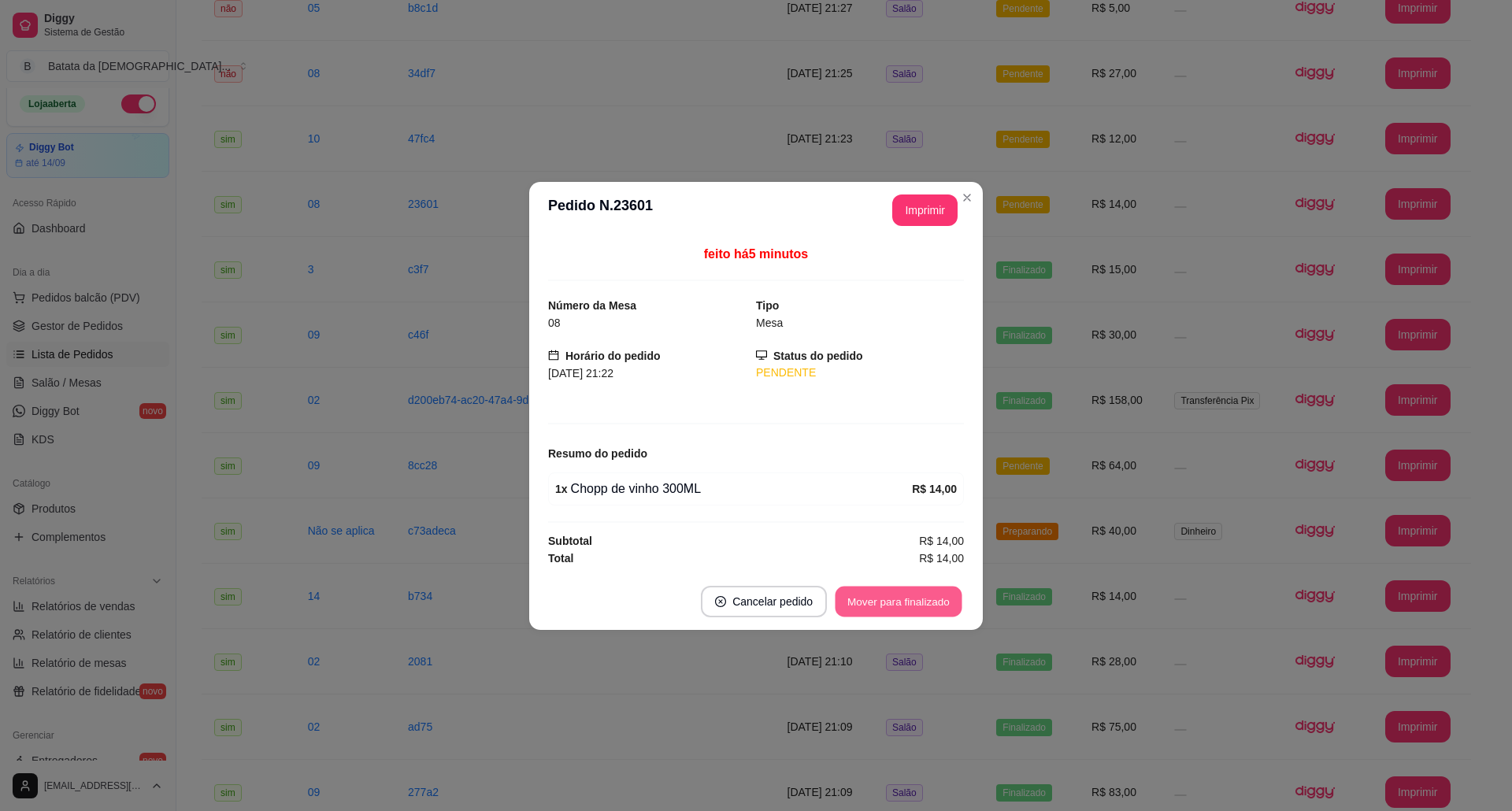
click at [933, 598] on button "Mover para finalizado" at bounding box center [899, 601] width 127 height 31
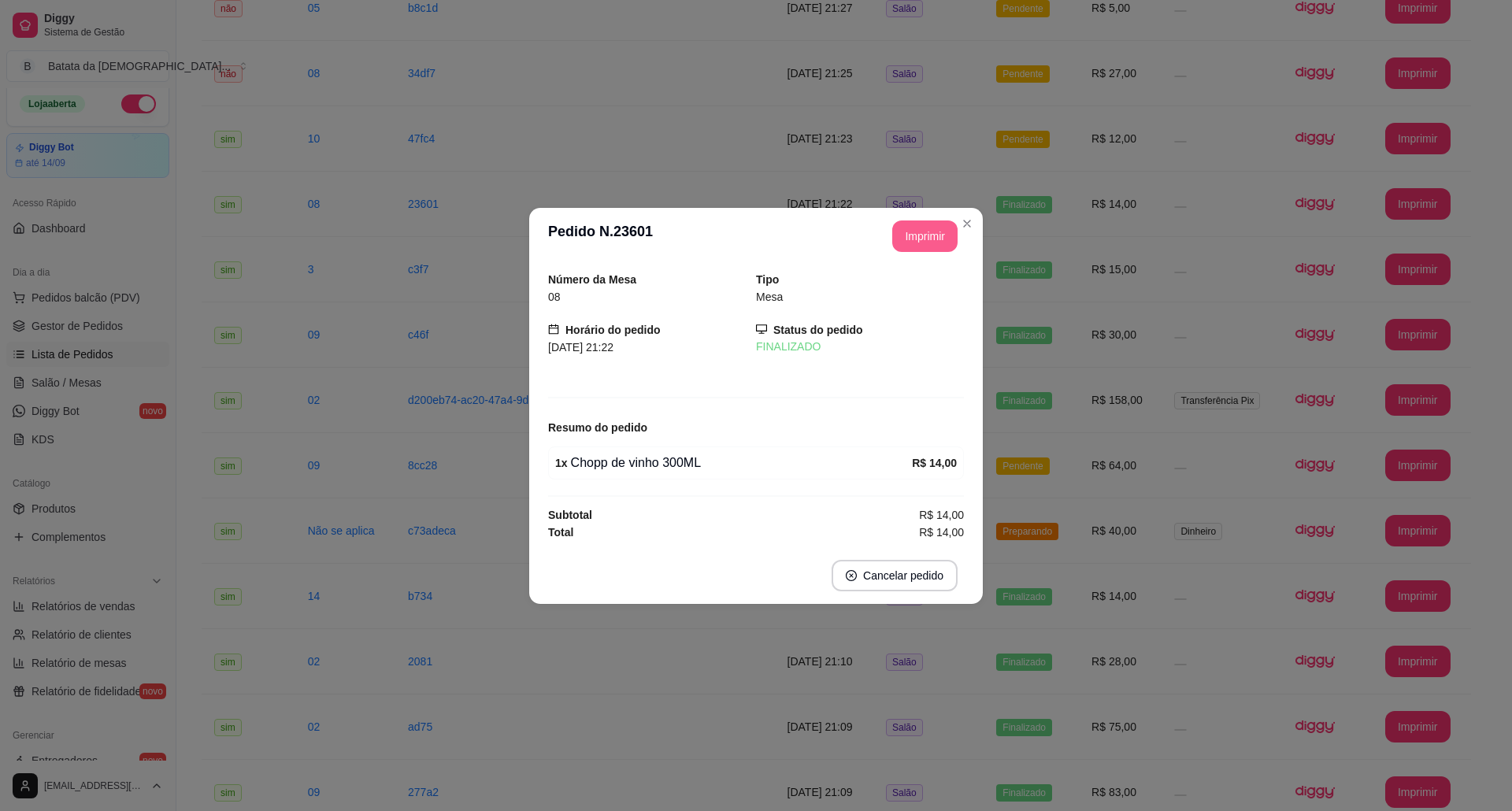
click at [954, 223] on button "Imprimir" at bounding box center [925, 237] width 65 height 32
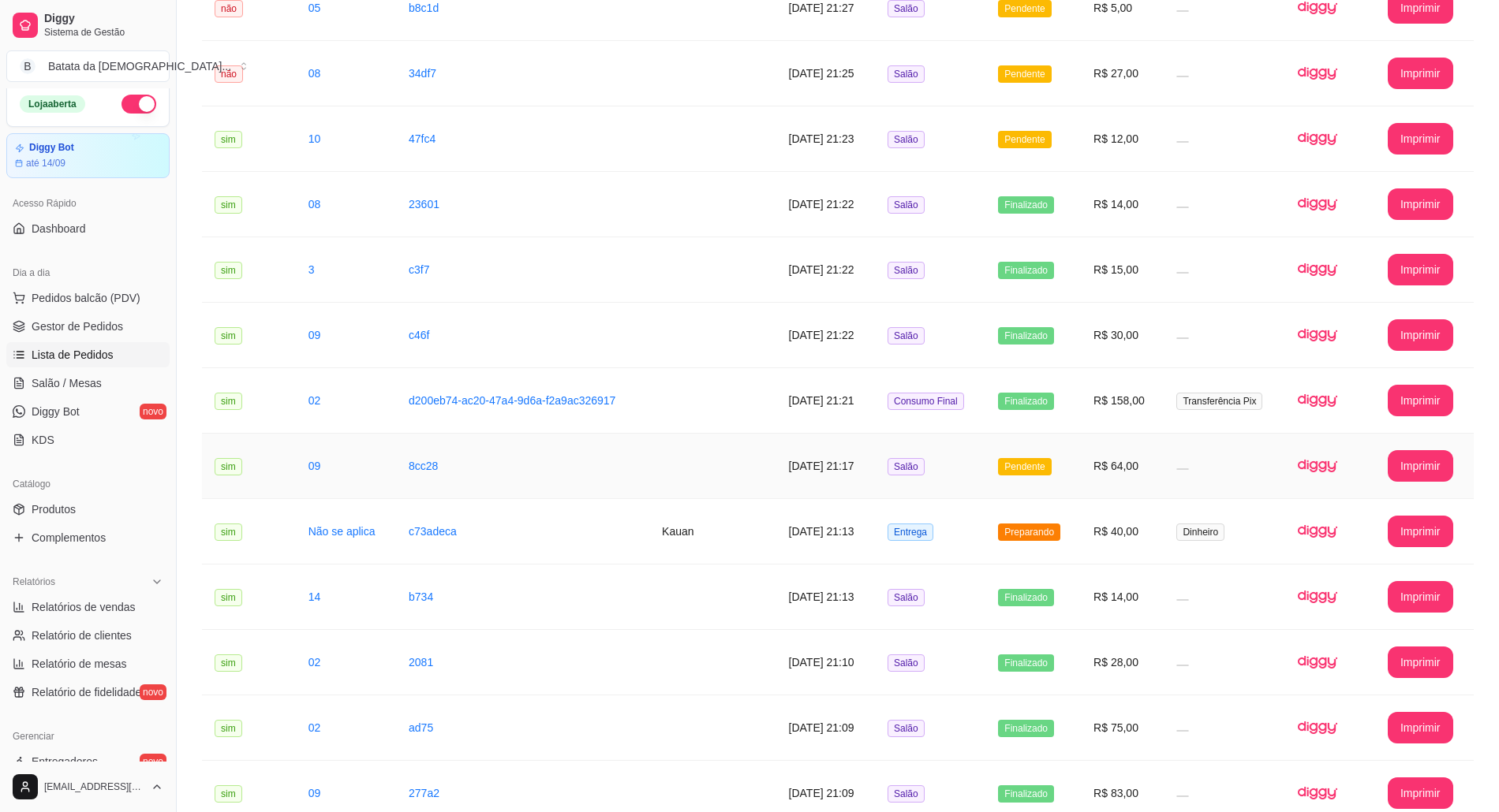
click at [1042, 480] on td "Pendente" at bounding box center [1032, 467] width 95 height 65
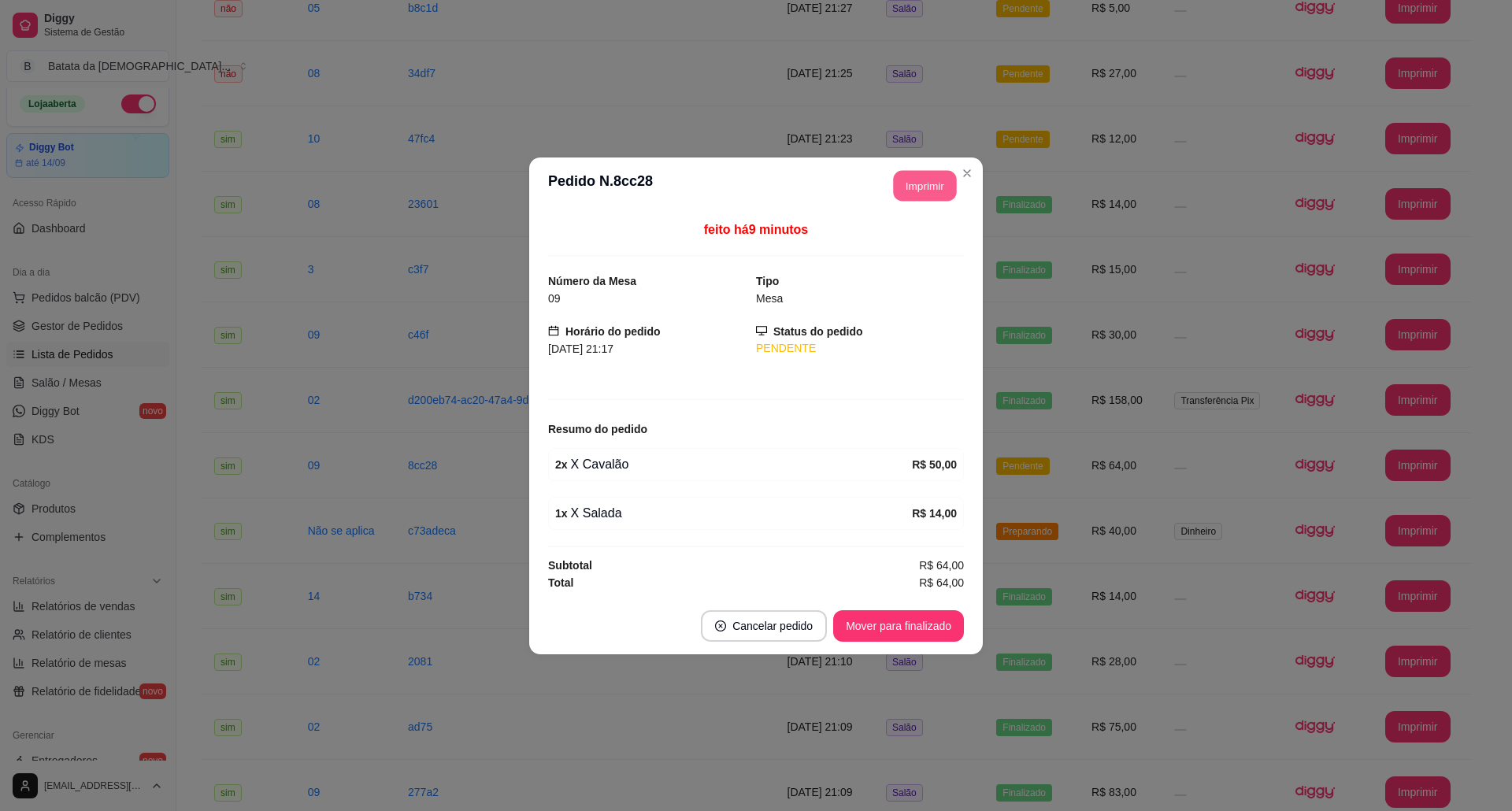
click at [911, 187] on button "Imprimir" at bounding box center [926, 185] width 63 height 31
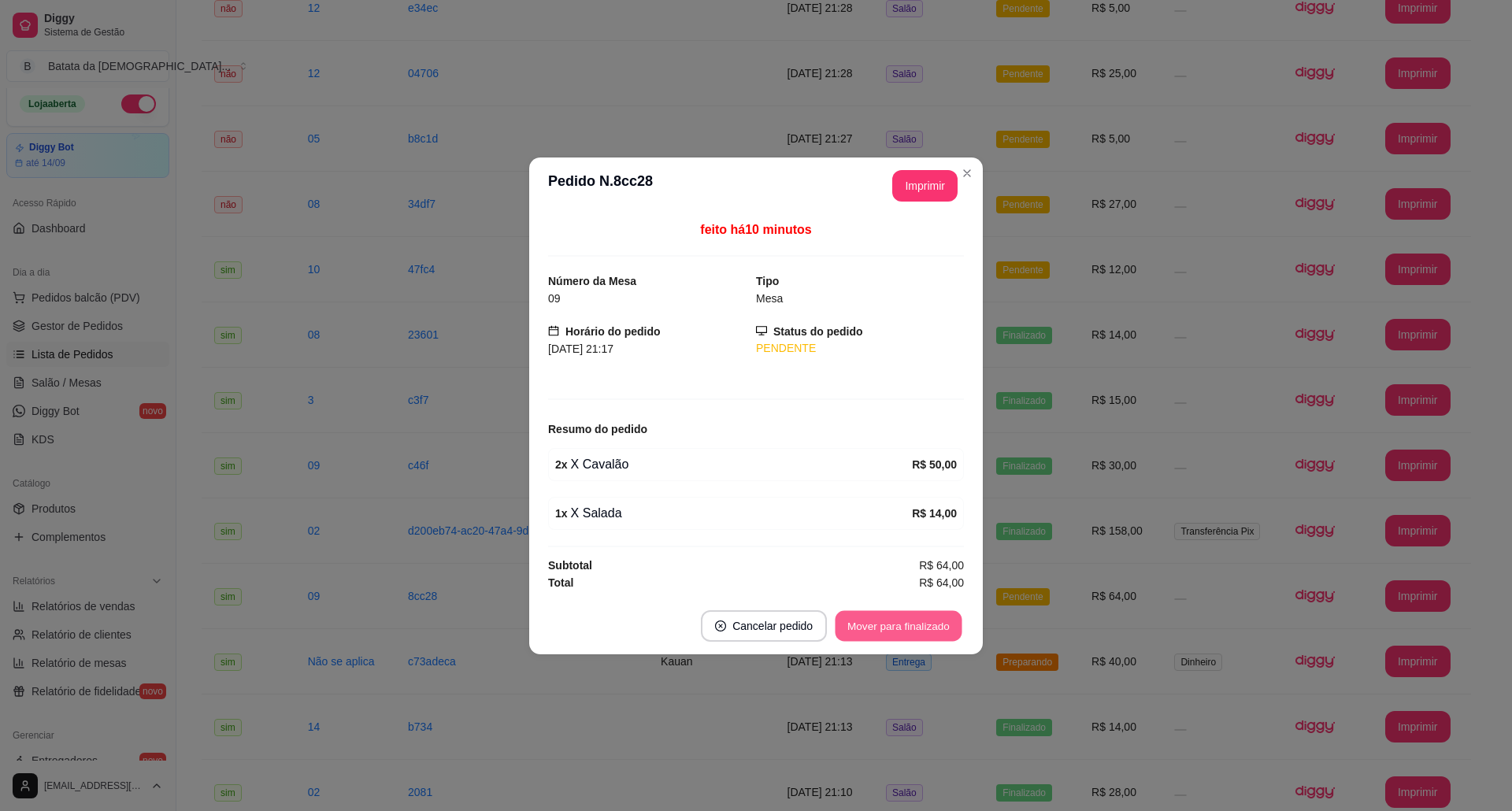
click at [939, 623] on button "Mover para finalizado" at bounding box center [899, 625] width 127 height 31
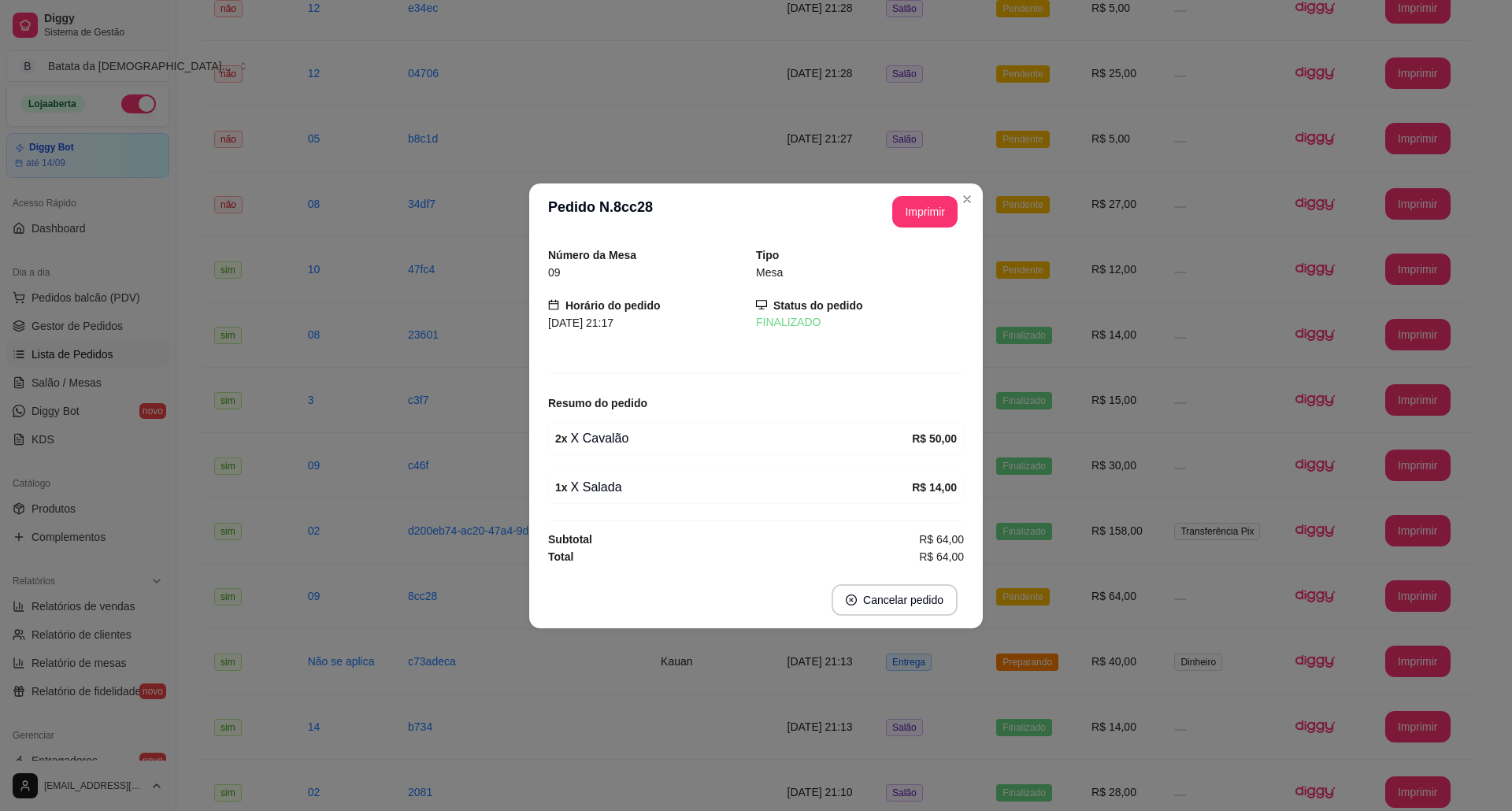
click at [956, 197] on button "Imprimir" at bounding box center [925, 212] width 65 height 32
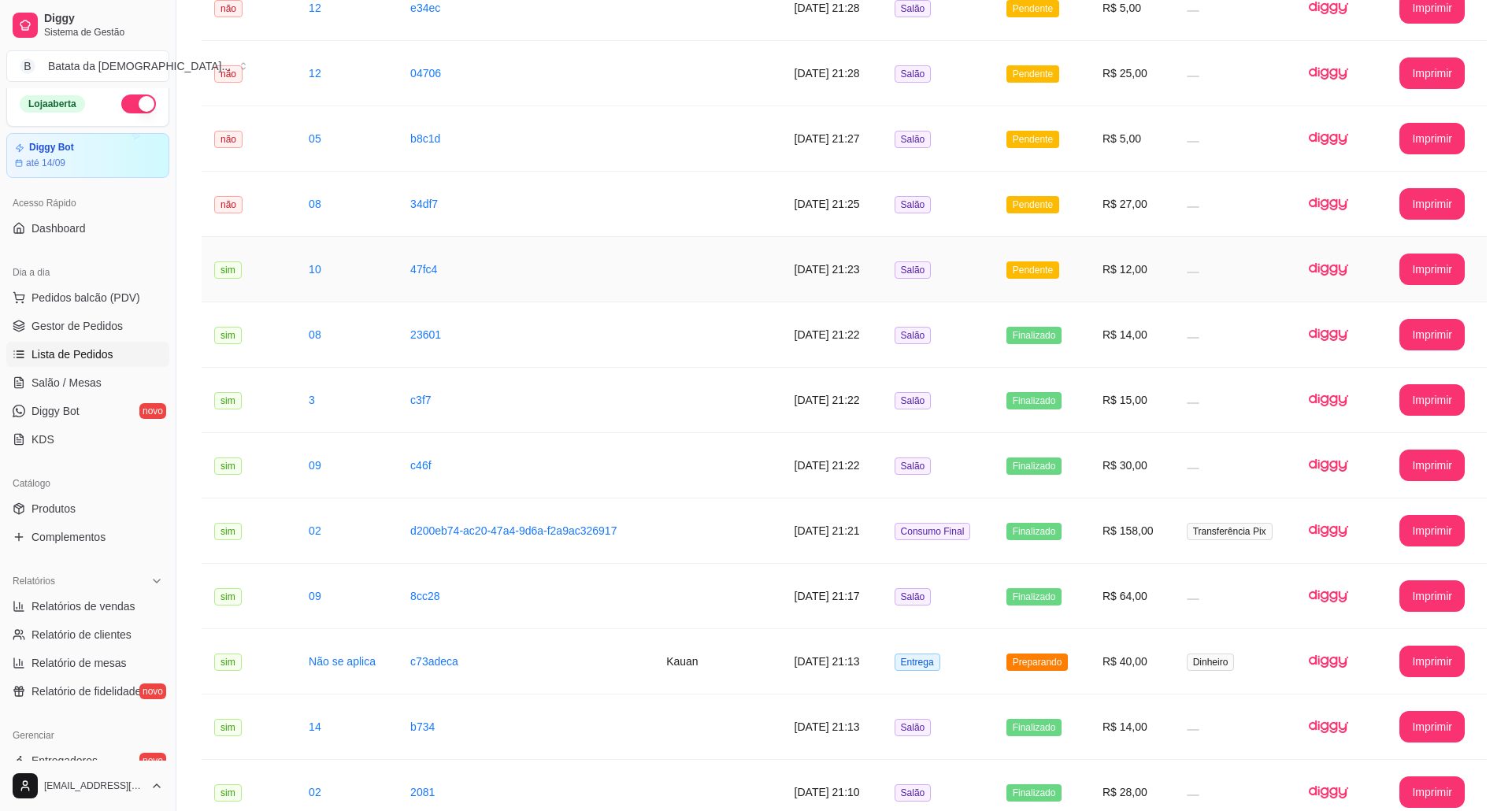
click at [1090, 287] on td "R$ 12,00" at bounding box center [1131, 269] width 84 height 65
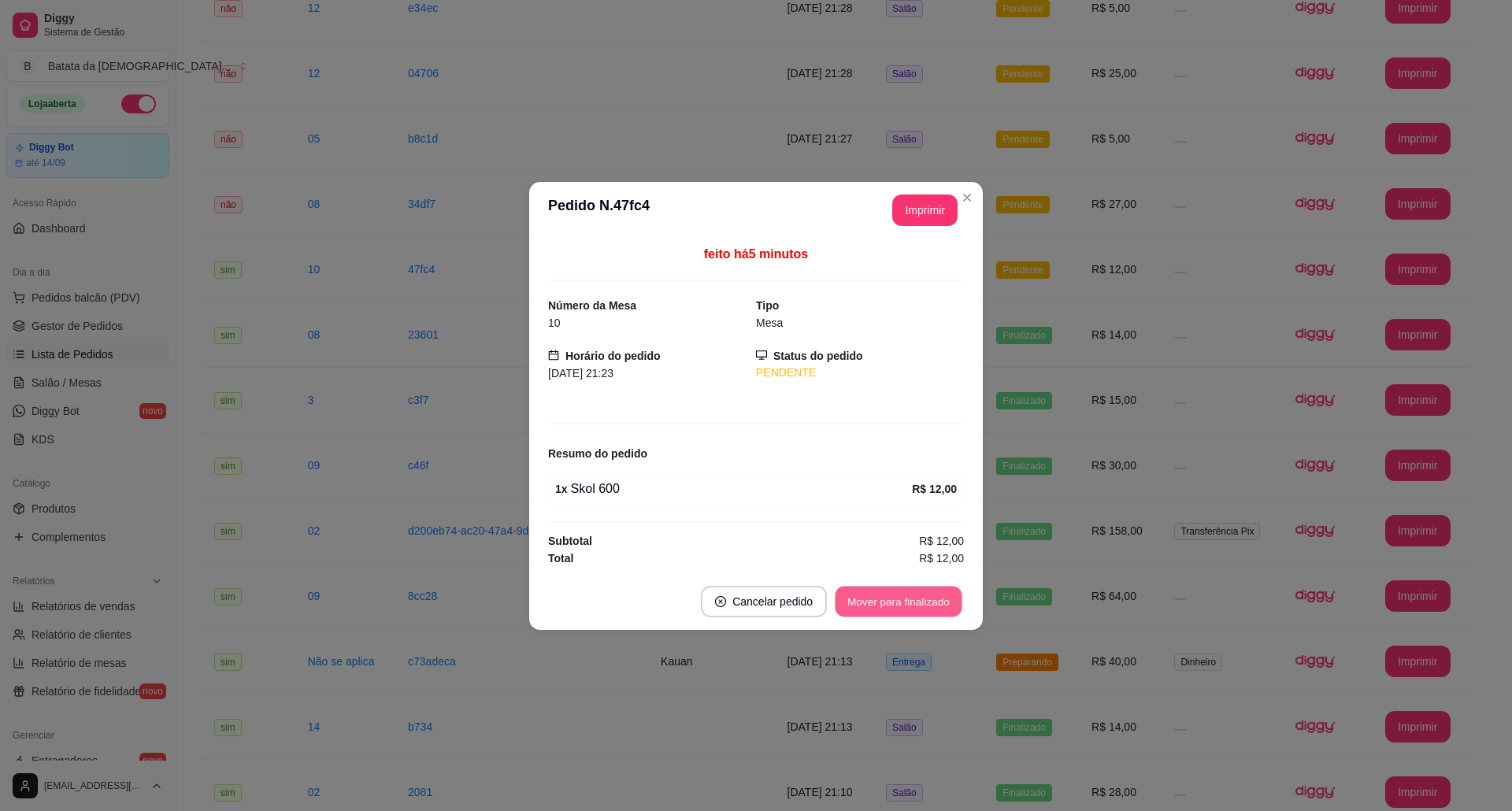
click at [898, 595] on button "Mover para finalizado" at bounding box center [899, 601] width 127 height 31
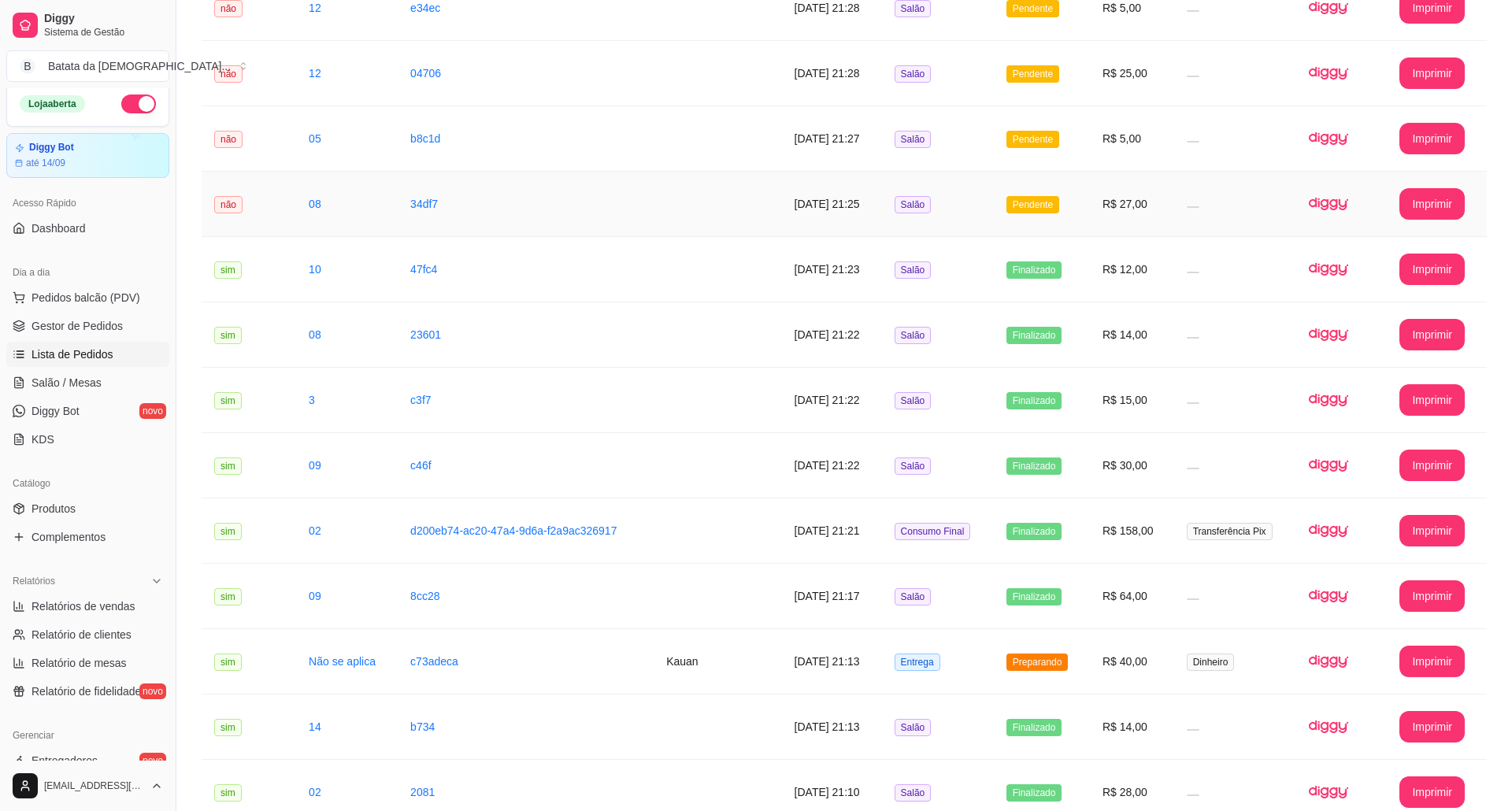
click at [1072, 202] on td "Pendente" at bounding box center [1041, 204] width 96 height 65
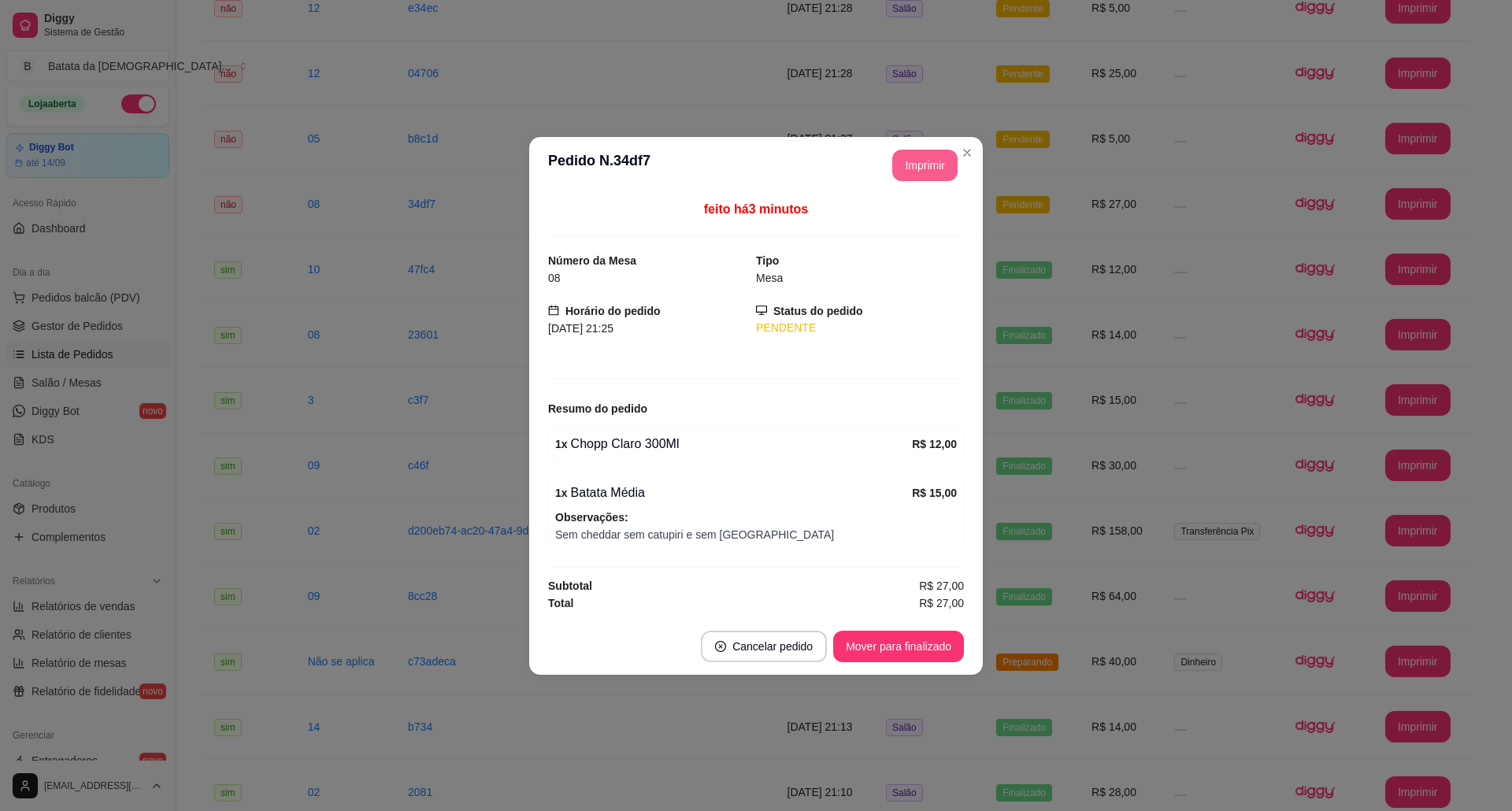
click at [918, 173] on button "Imprimir" at bounding box center [925, 166] width 65 height 32
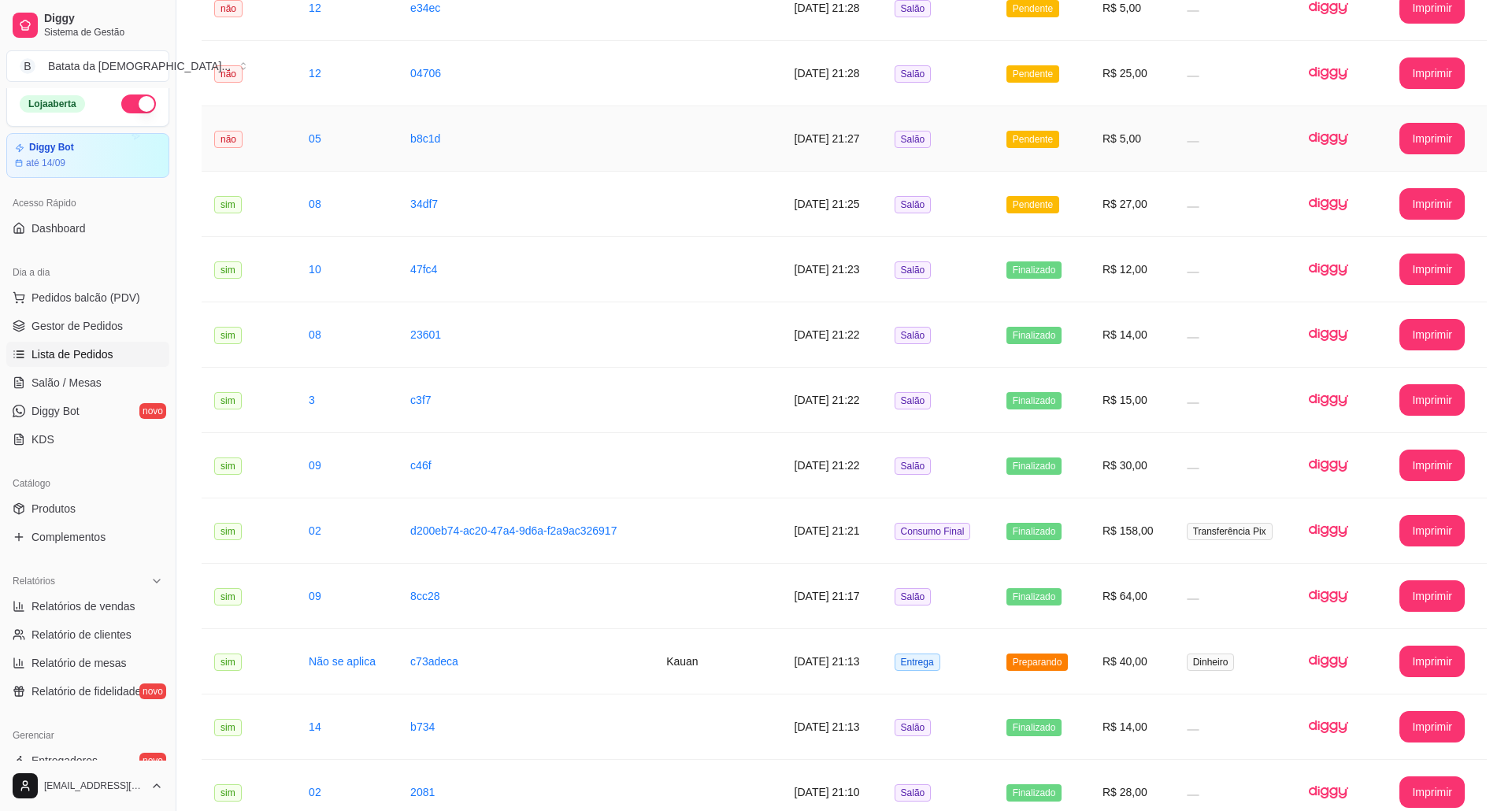
click at [904, 172] on td "Salão" at bounding box center [937, 139] width 112 height 65
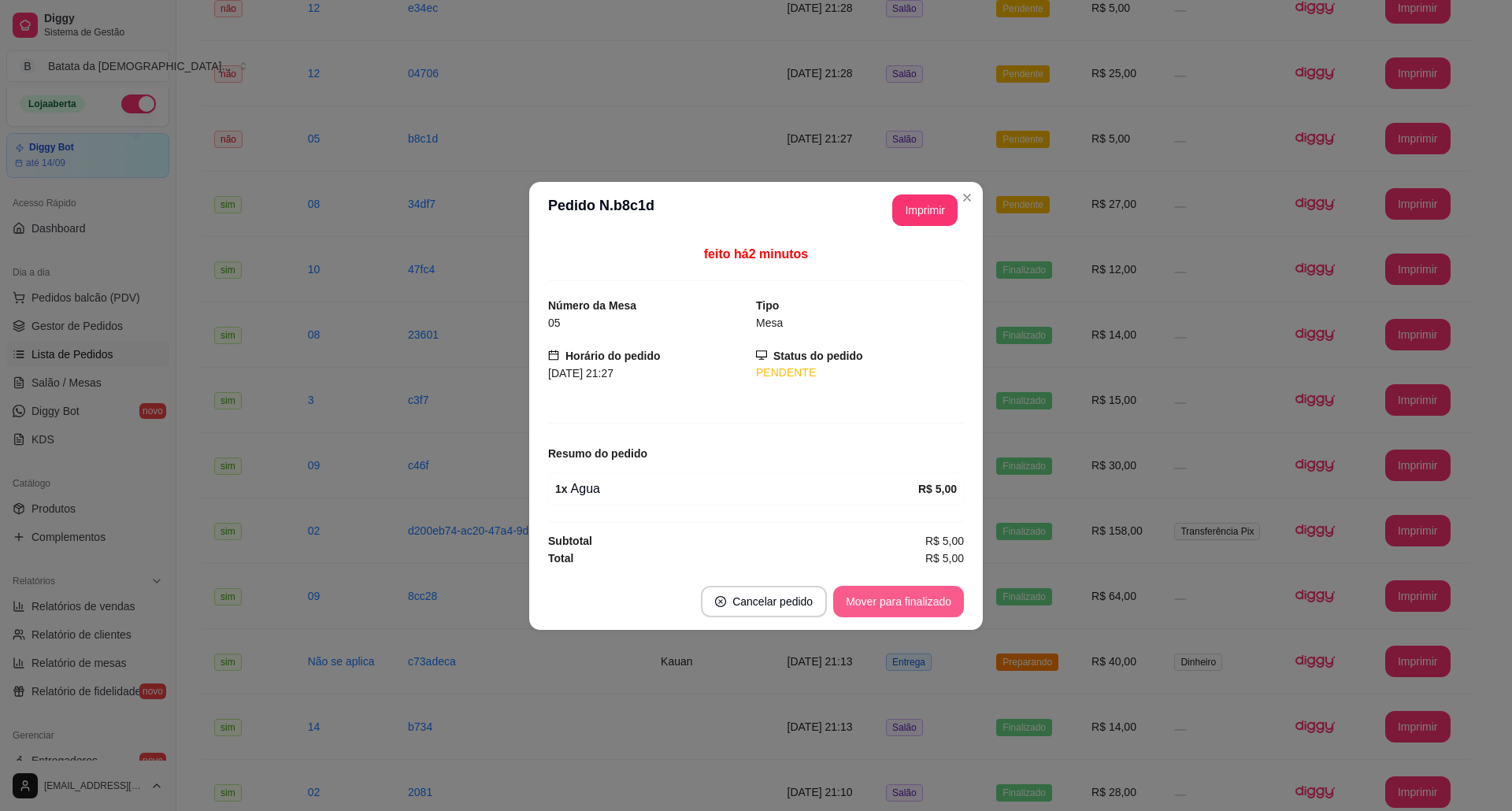
click at [888, 609] on button "Mover para finalizado" at bounding box center [898, 602] width 131 height 32
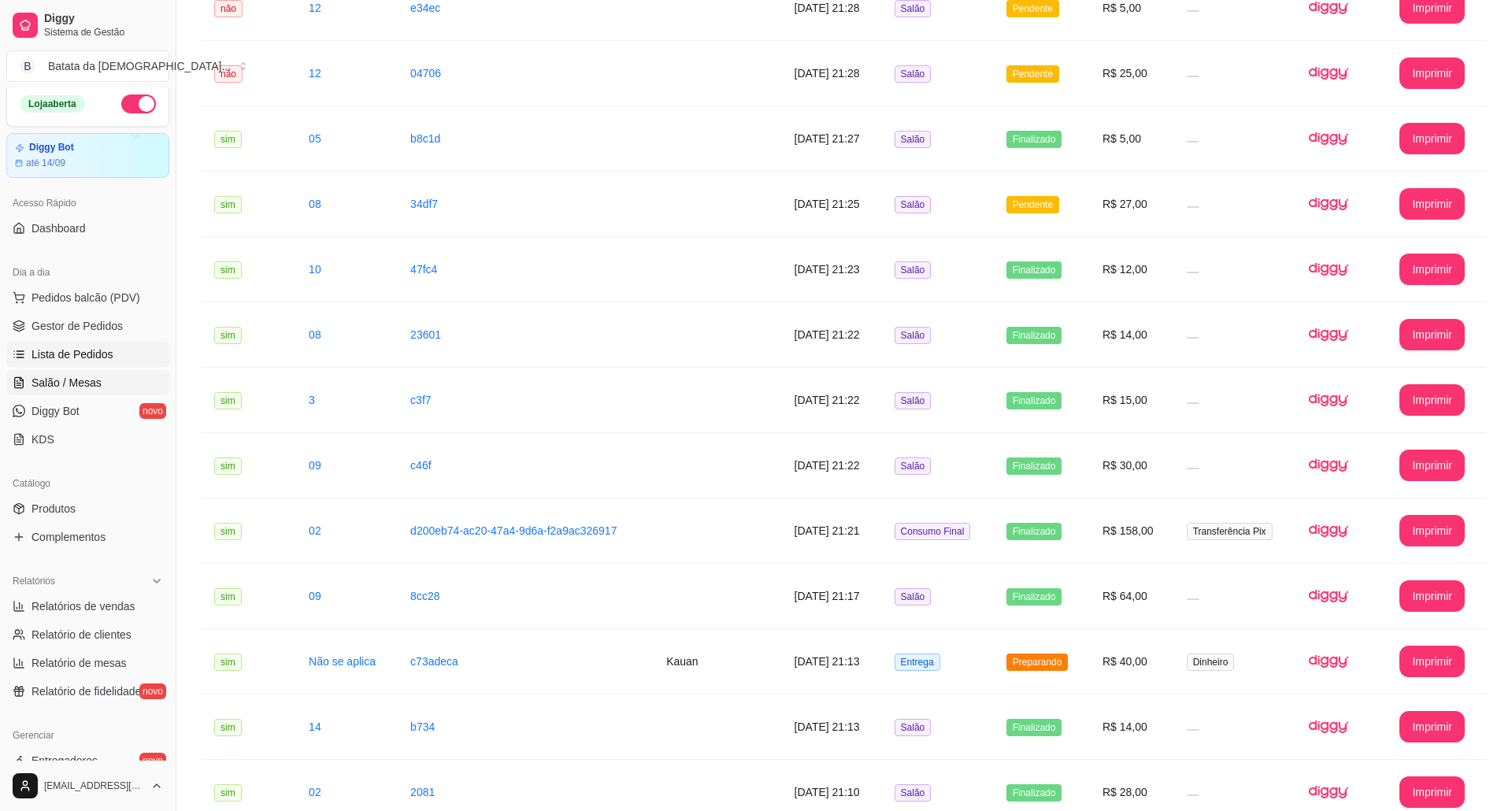
click at [93, 382] on span "Salão / Mesas" at bounding box center [67, 383] width 70 height 16
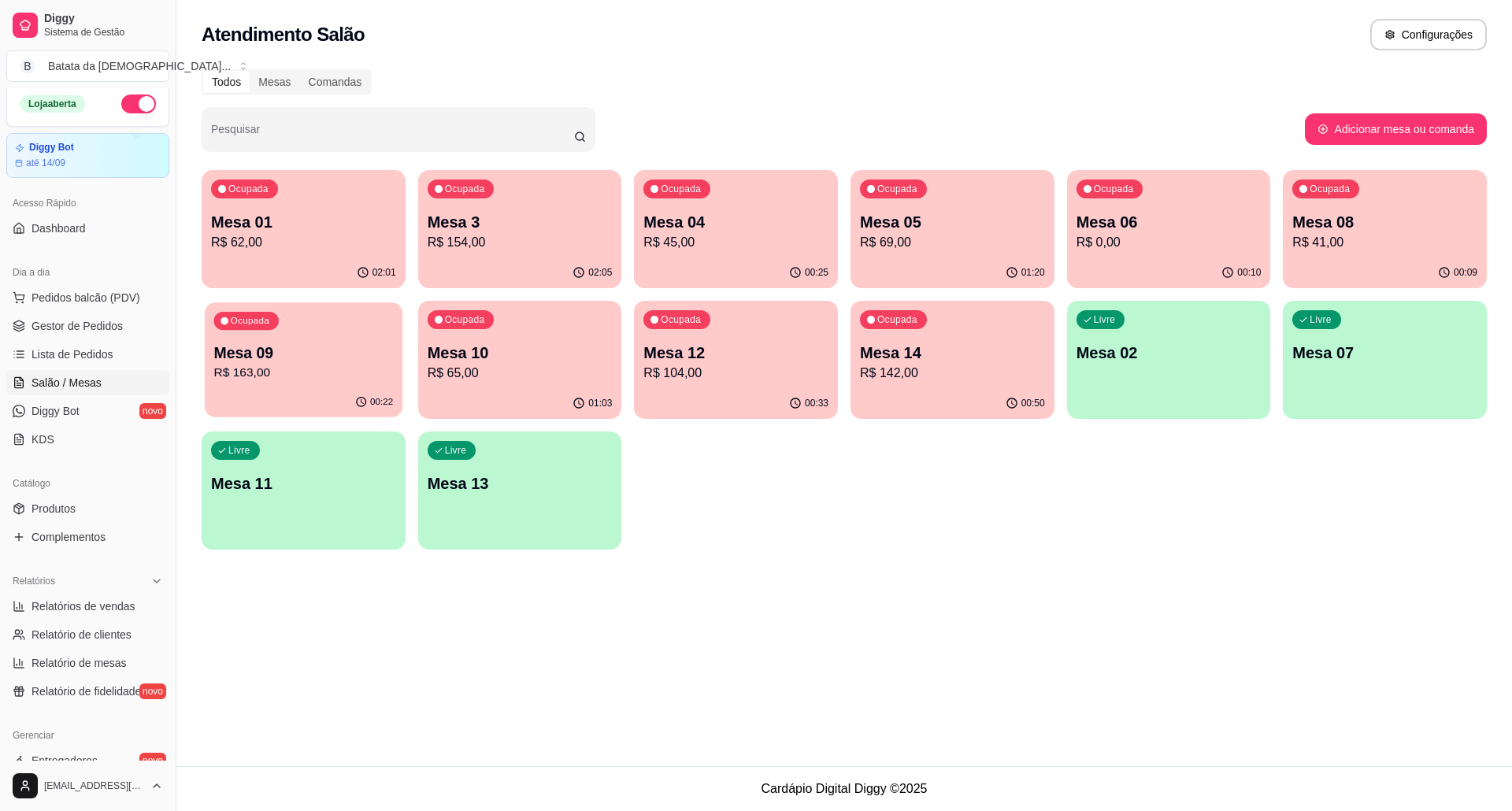
click at [359, 343] on p "Mesa 09" at bounding box center [303, 353] width 179 height 22
click at [1140, 337] on div "Livre Mesa 02" at bounding box center [1169, 350] width 204 height 99
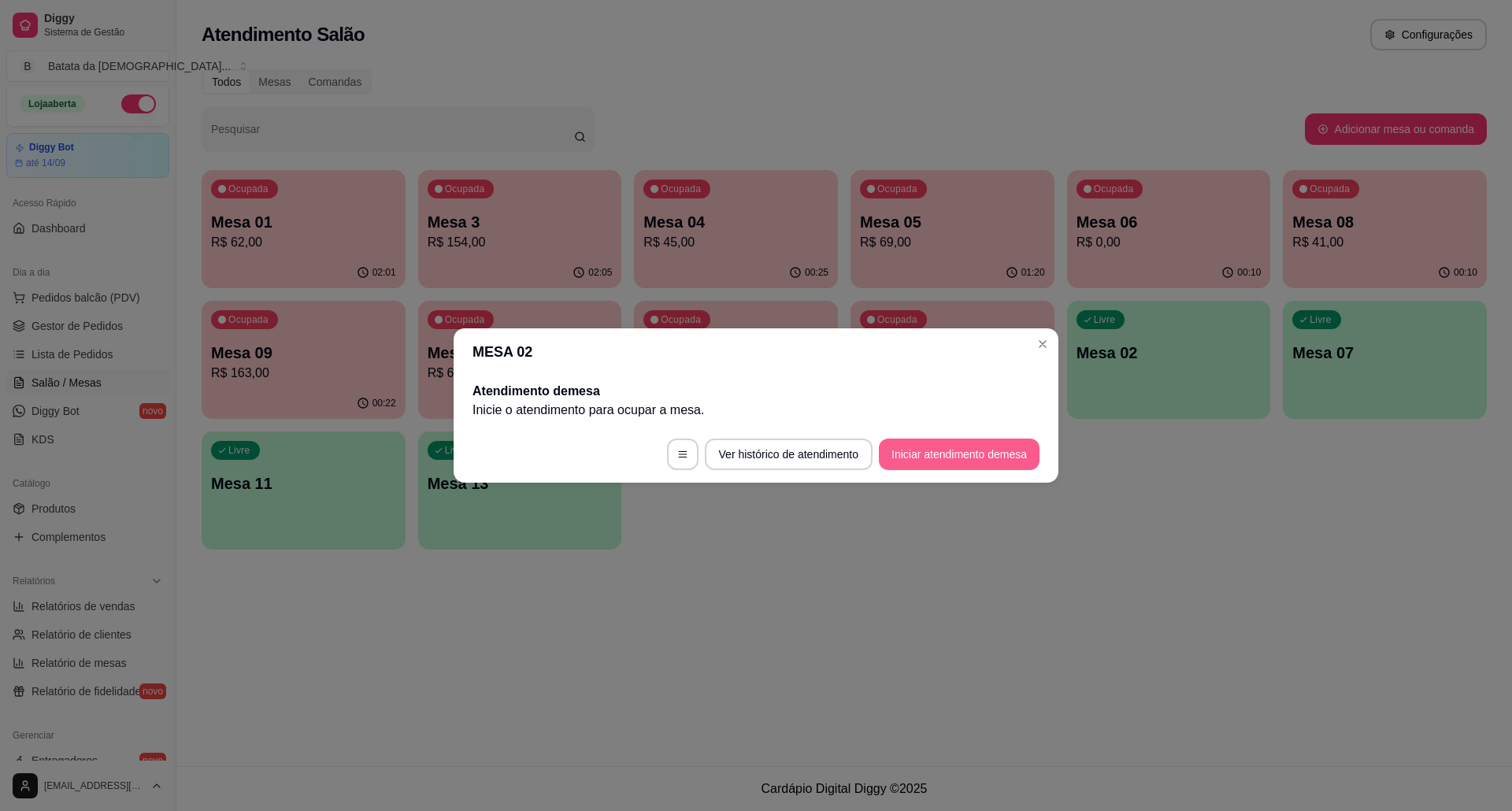
click at [950, 469] on button "Iniciar atendimento de mesa" at bounding box center [959, 454] width 161 height 32
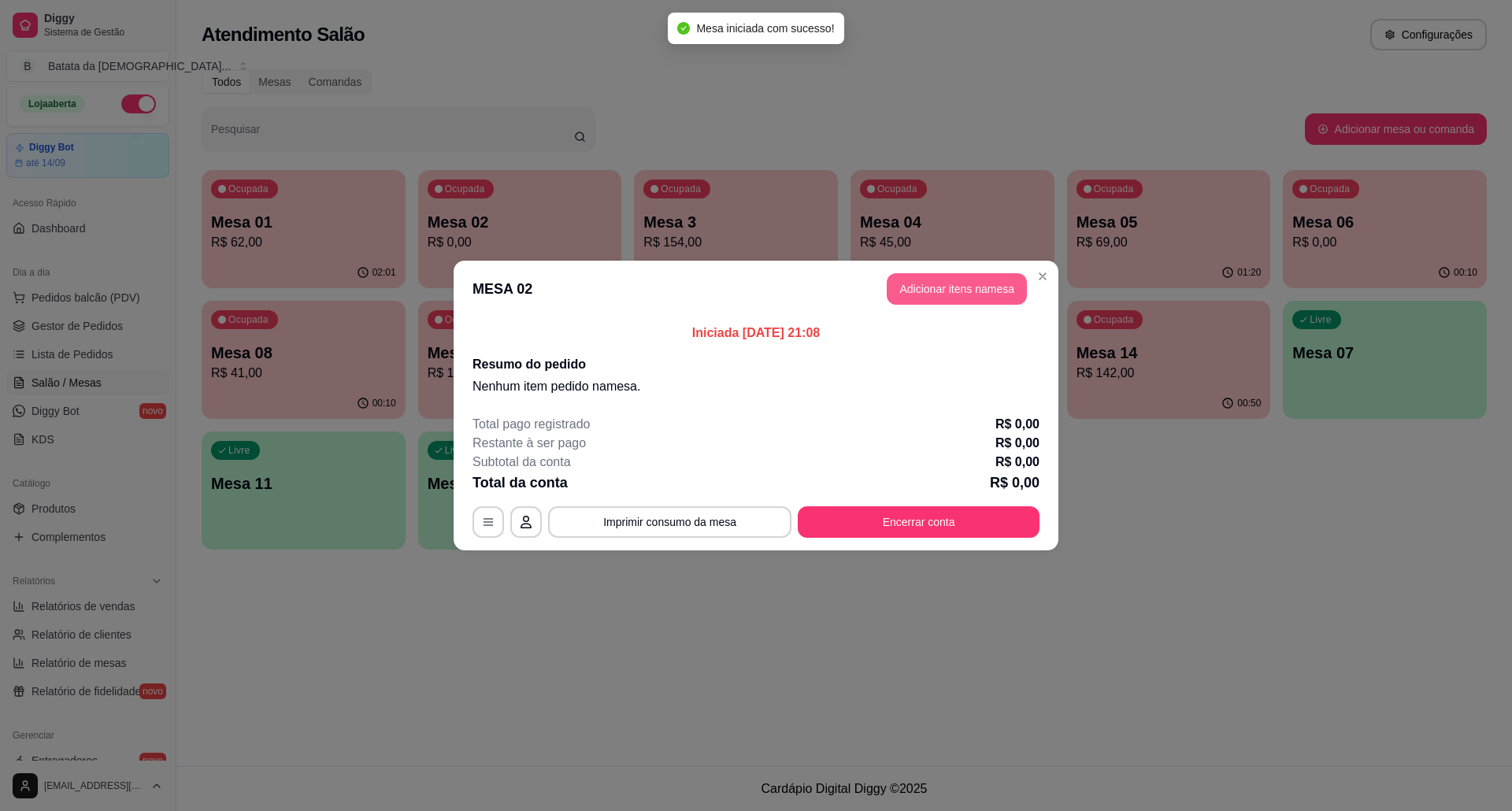
click at [898, 284] on button "Adicionar itens na mesa" at bounding box center [956, 289] width 140 height 32
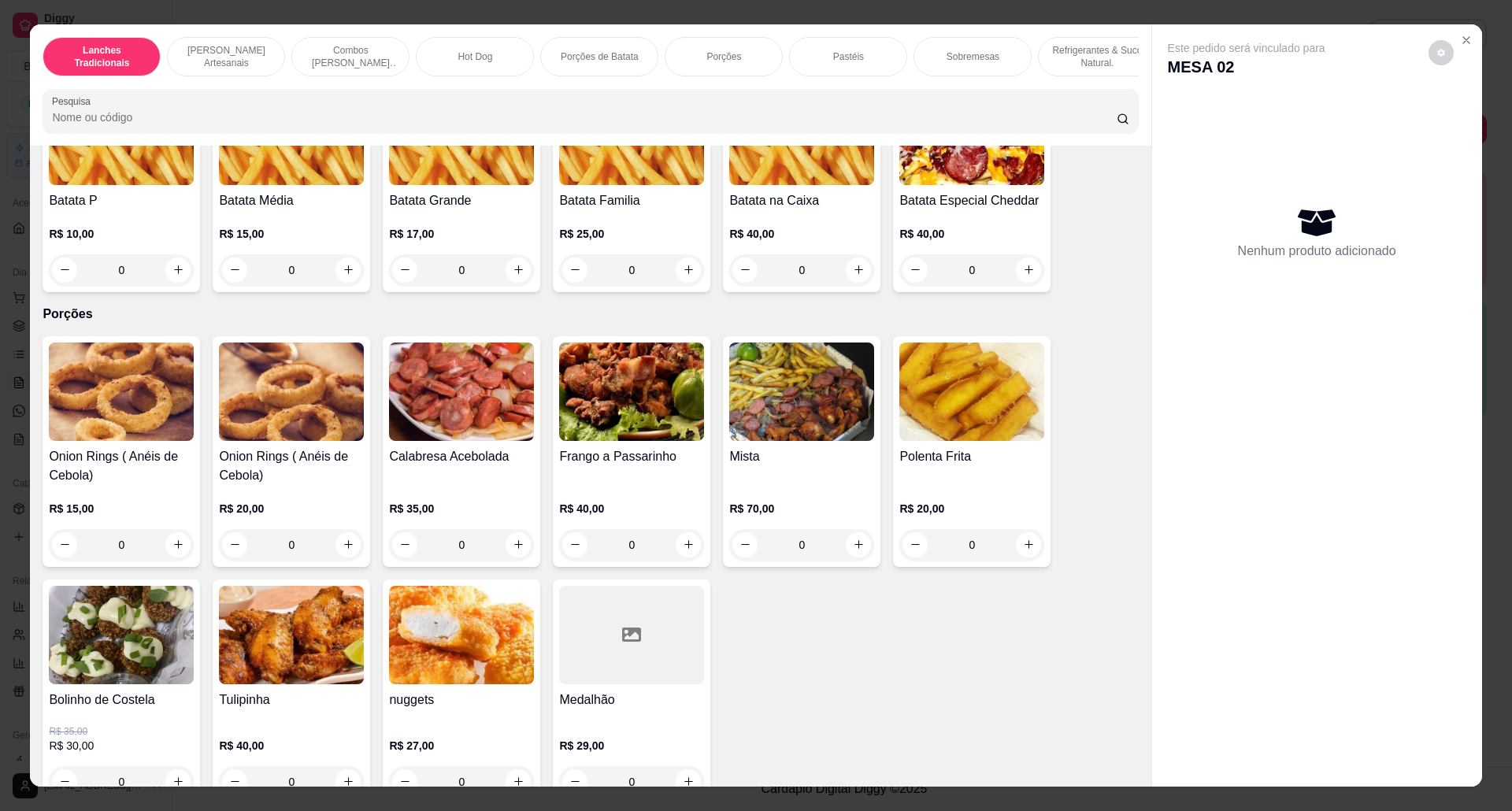
scroll to position [1680, 0]
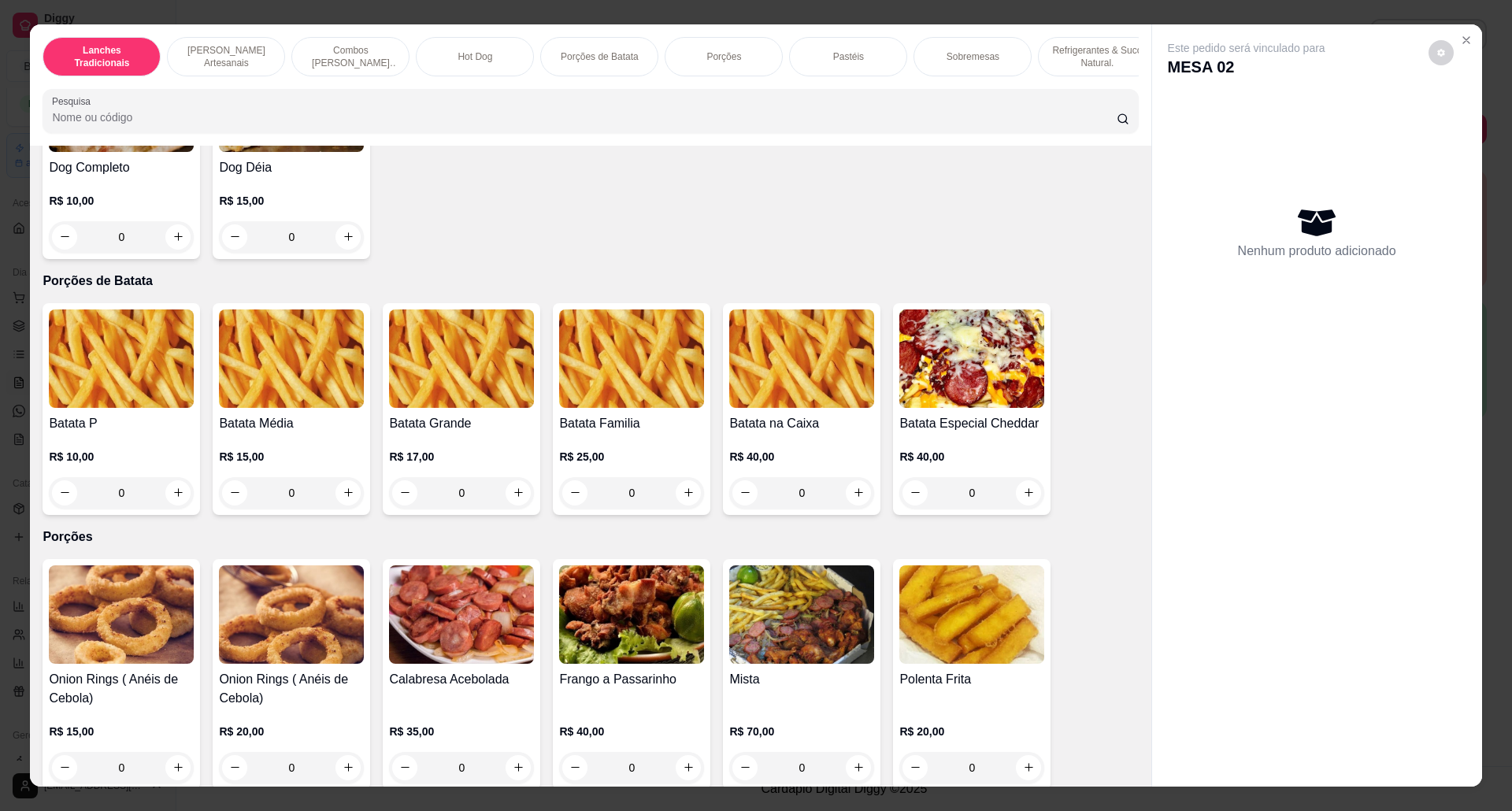
click at [593, 405] on img at bounding box center [631, 358] width 145 height 98
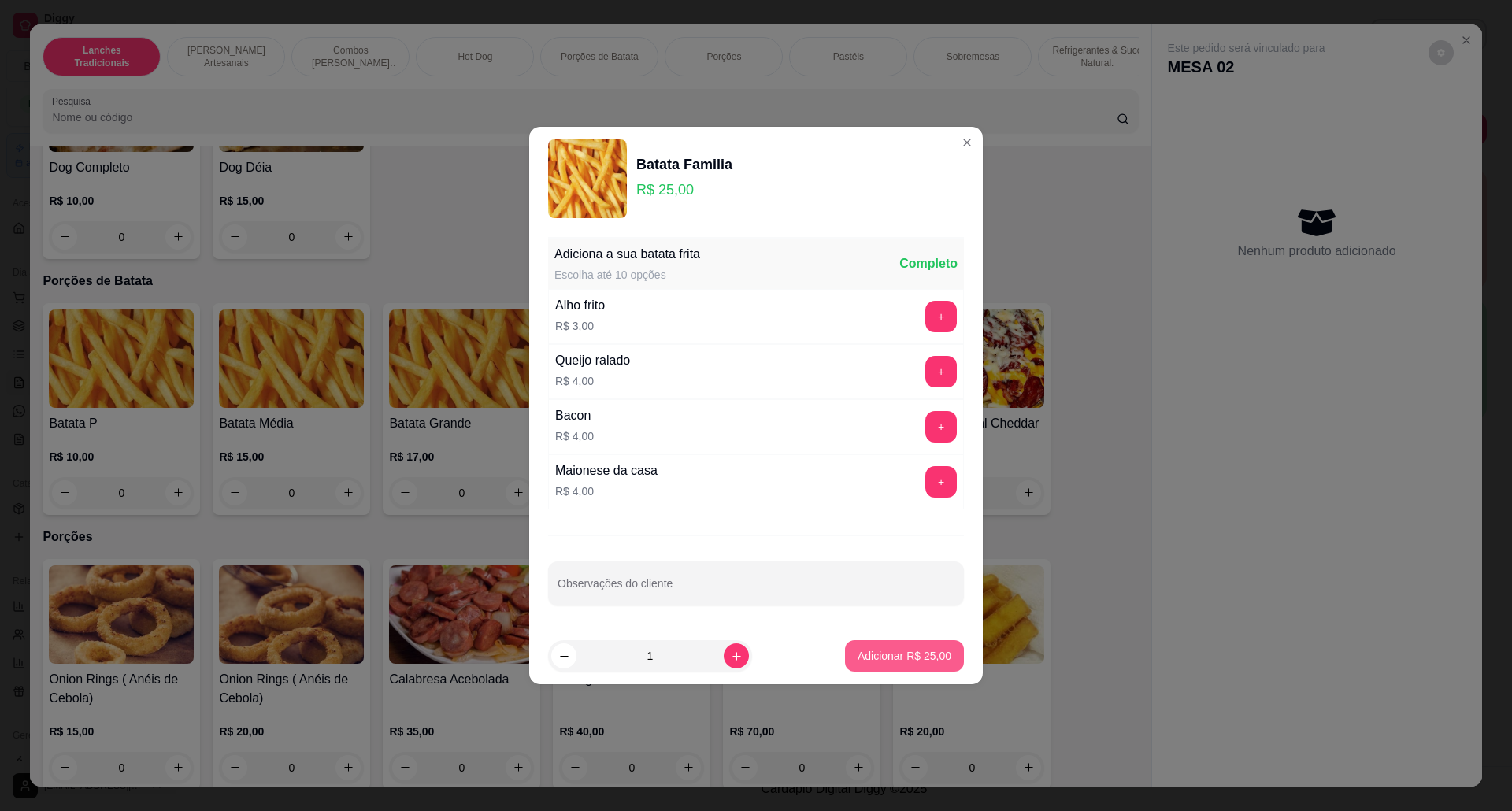
click at [907, 646] on button "Adicionar R$ 25,00" at bounding box center [904, 656] width 119 height 32
type input "1"
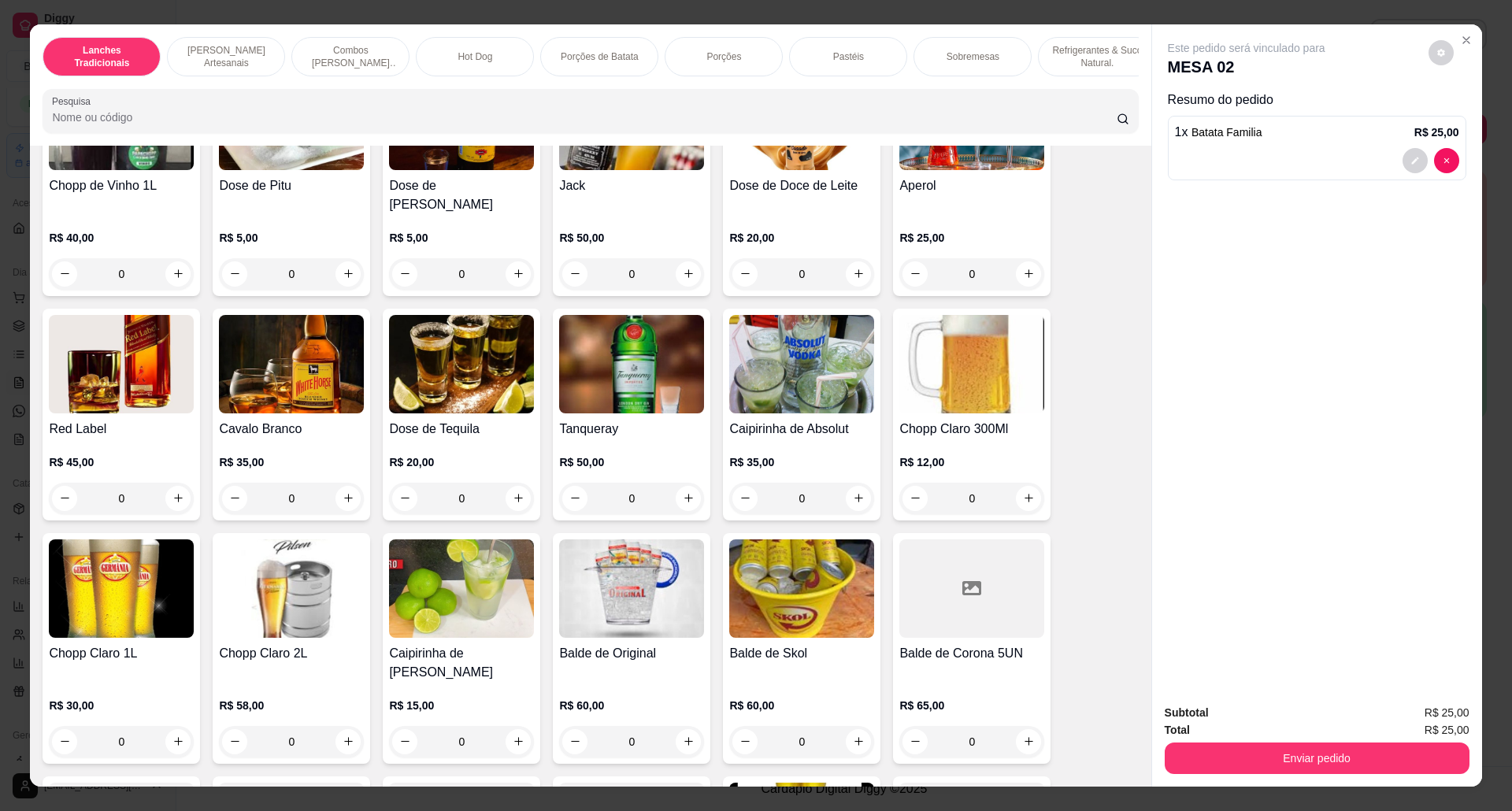
scroll to position [4726, 0]
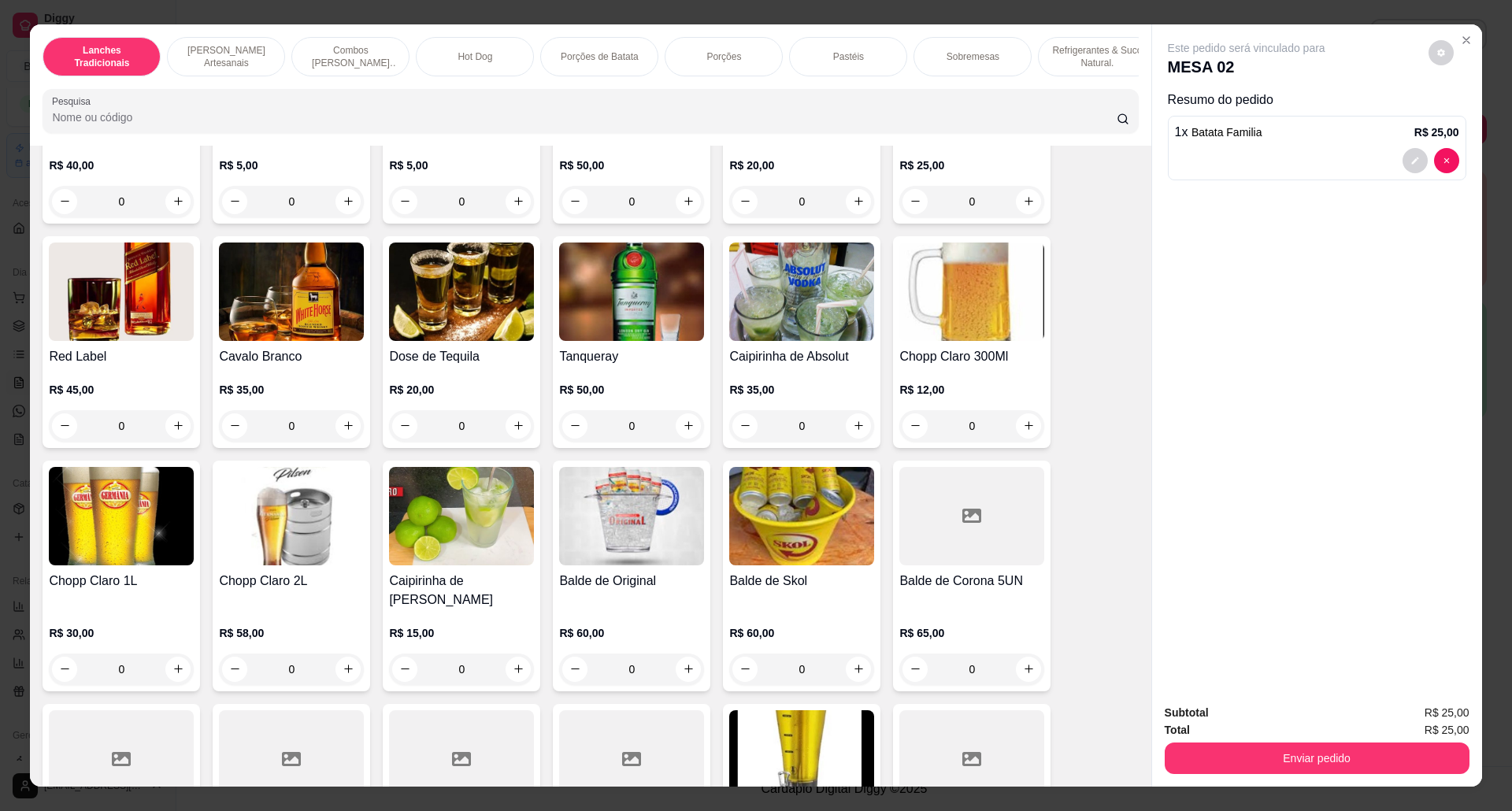
click at [284, 542] on img at bounding box center [292, 516] width 145 height 98
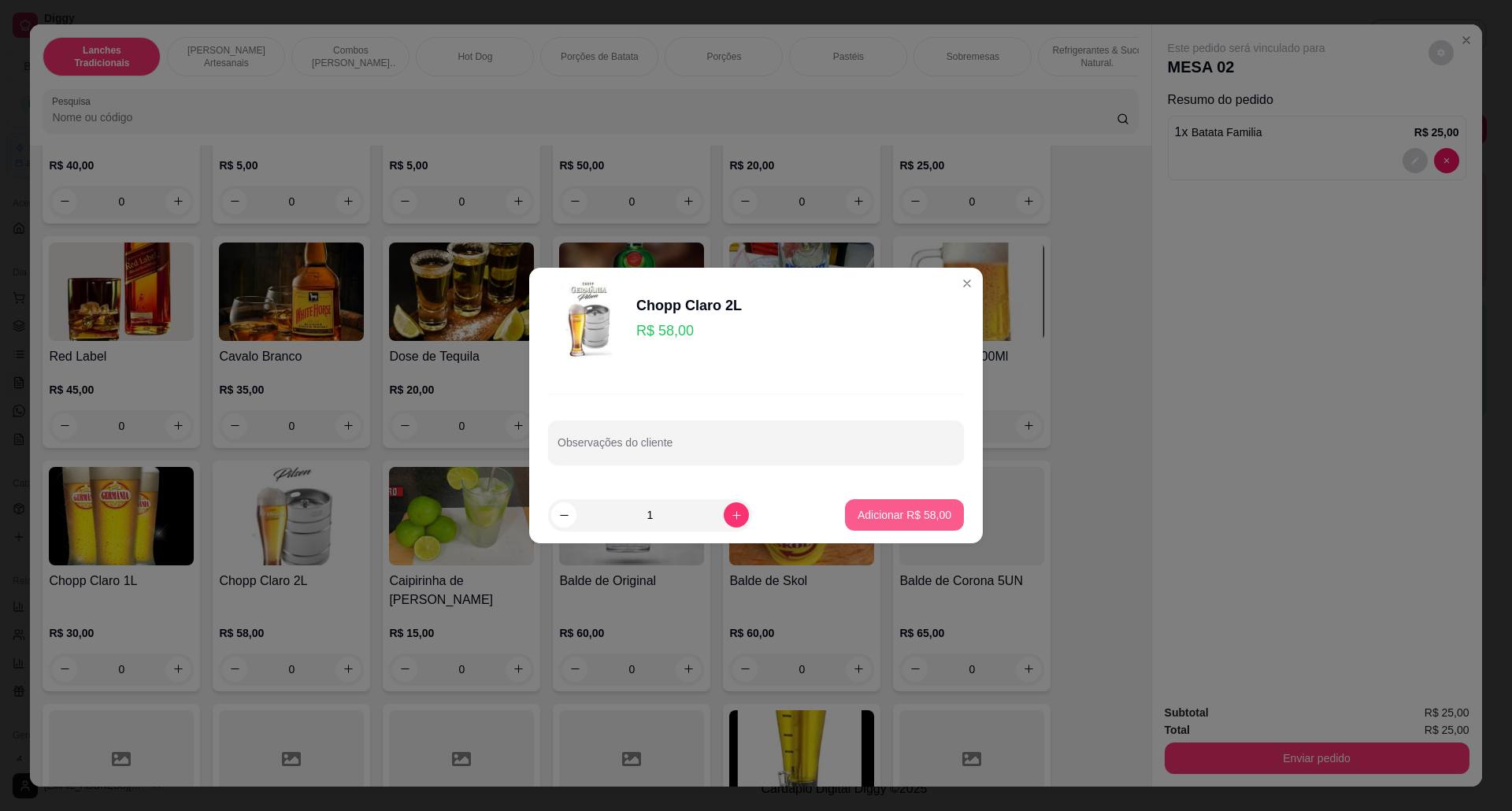
click at [861, 518] on p "Adicionar R$ 58,00" at bounding box center [904, 515] width 93 height 16
type input "1"
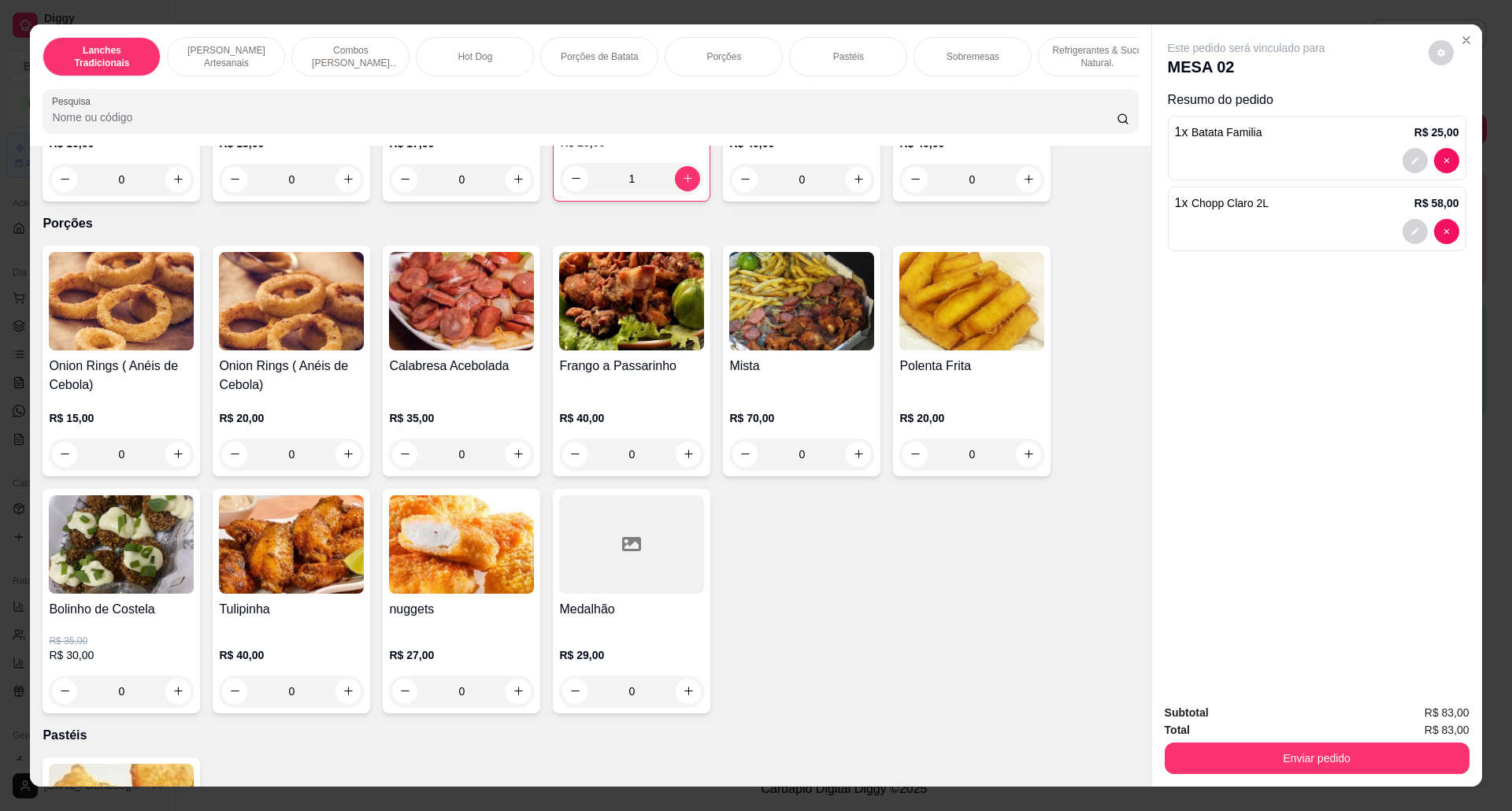
scroll to position [2100, 0]
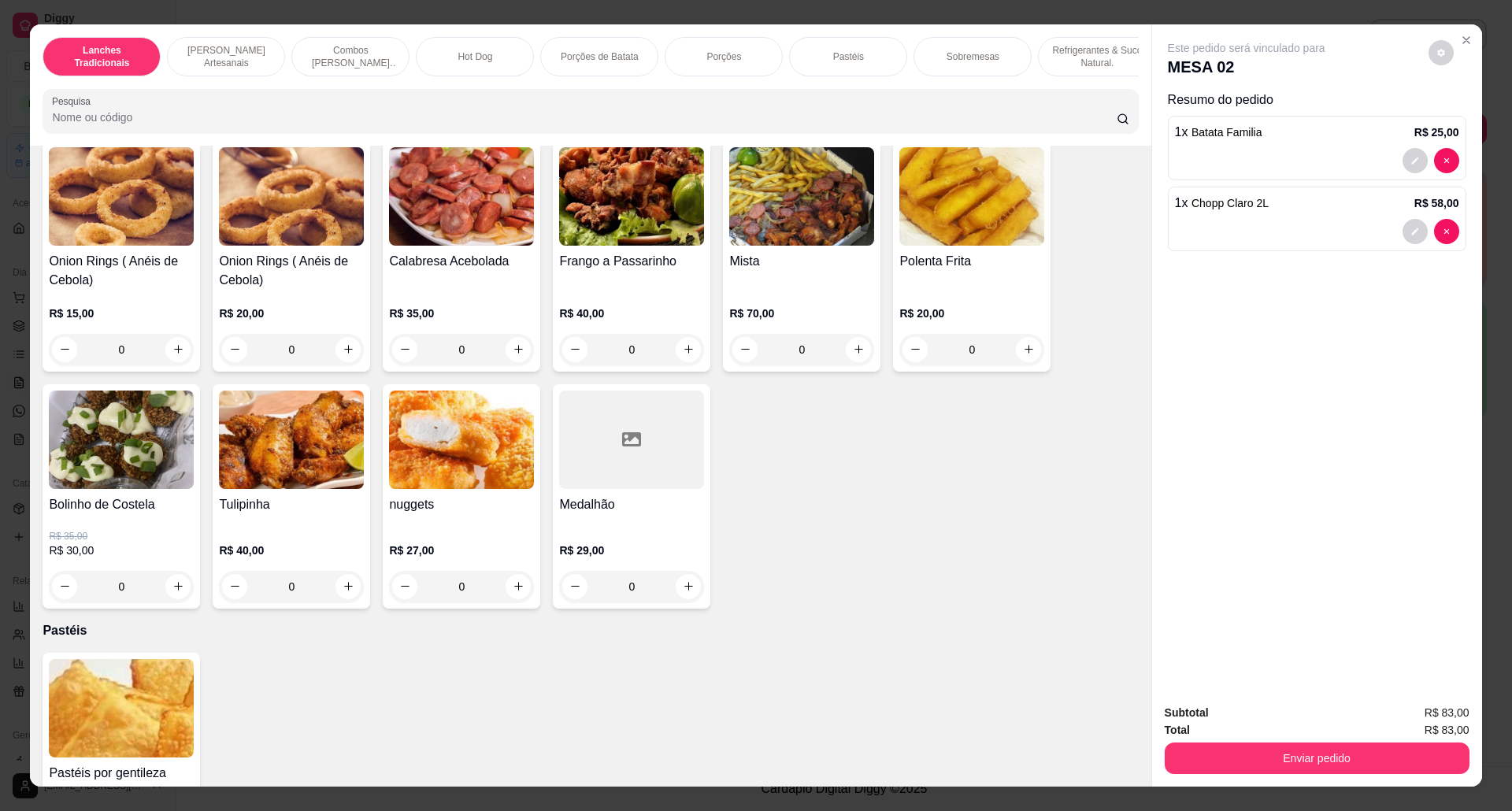
click at [115, 508] on div "Bolinho de Costela R$ 35,00 R$ 30,00 0" at bounding box center [121, 496] width 157 height 224
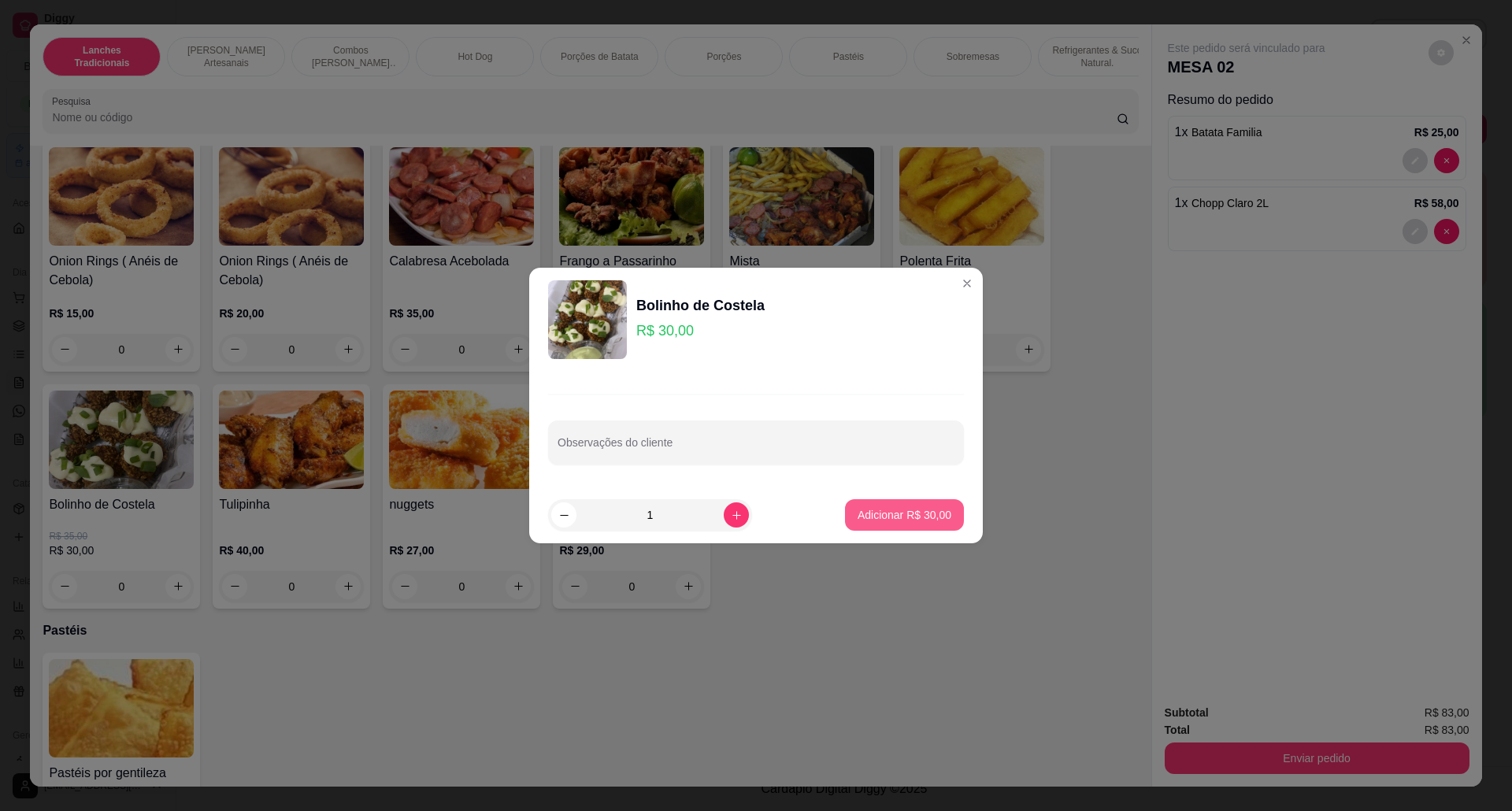
click at [857, 522] on p "Adicionar R$ 30,00" at bounding box center [904, 515] width 93 height 16
type input "1"
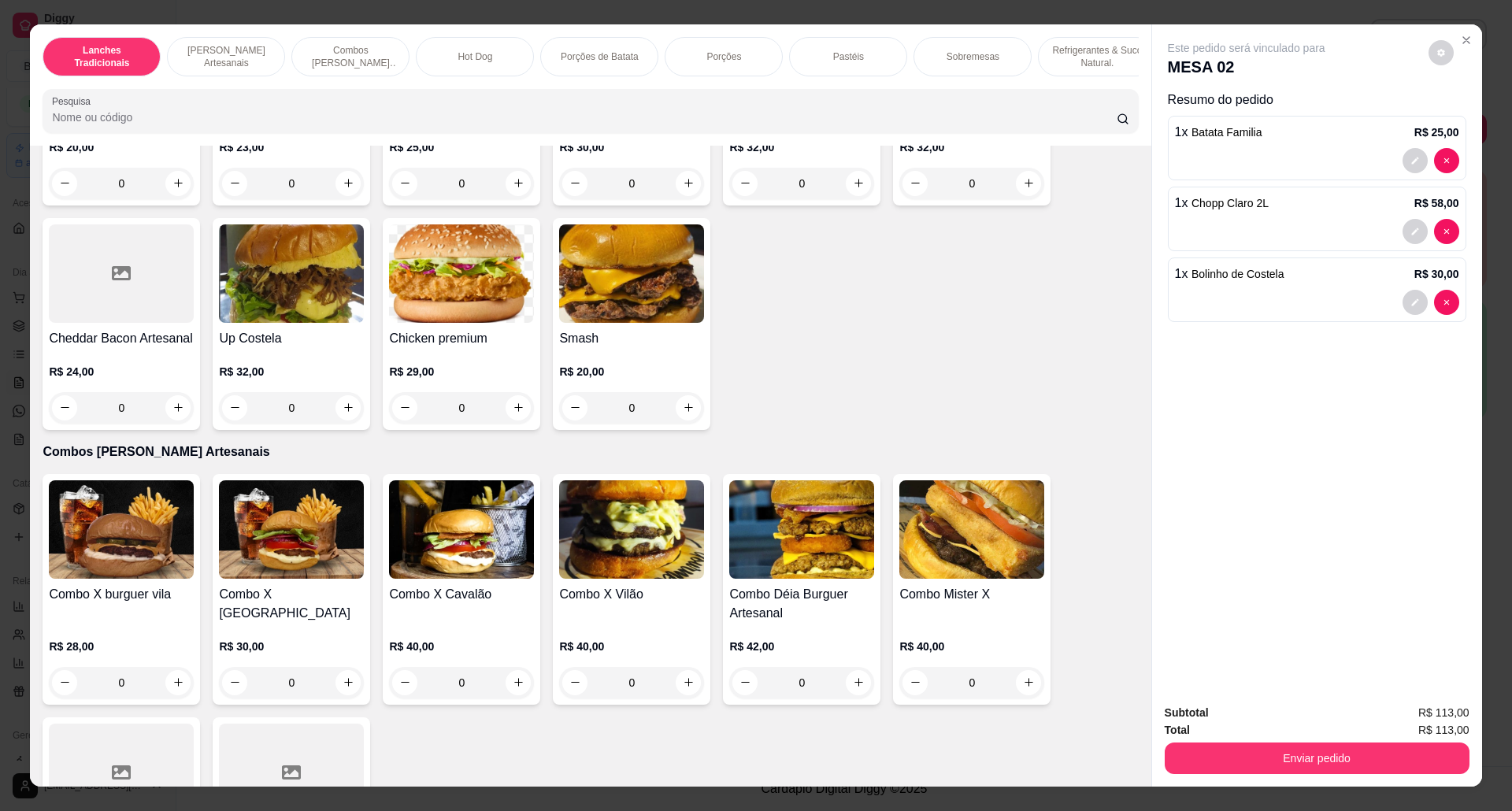
scroll to position [524, 0]
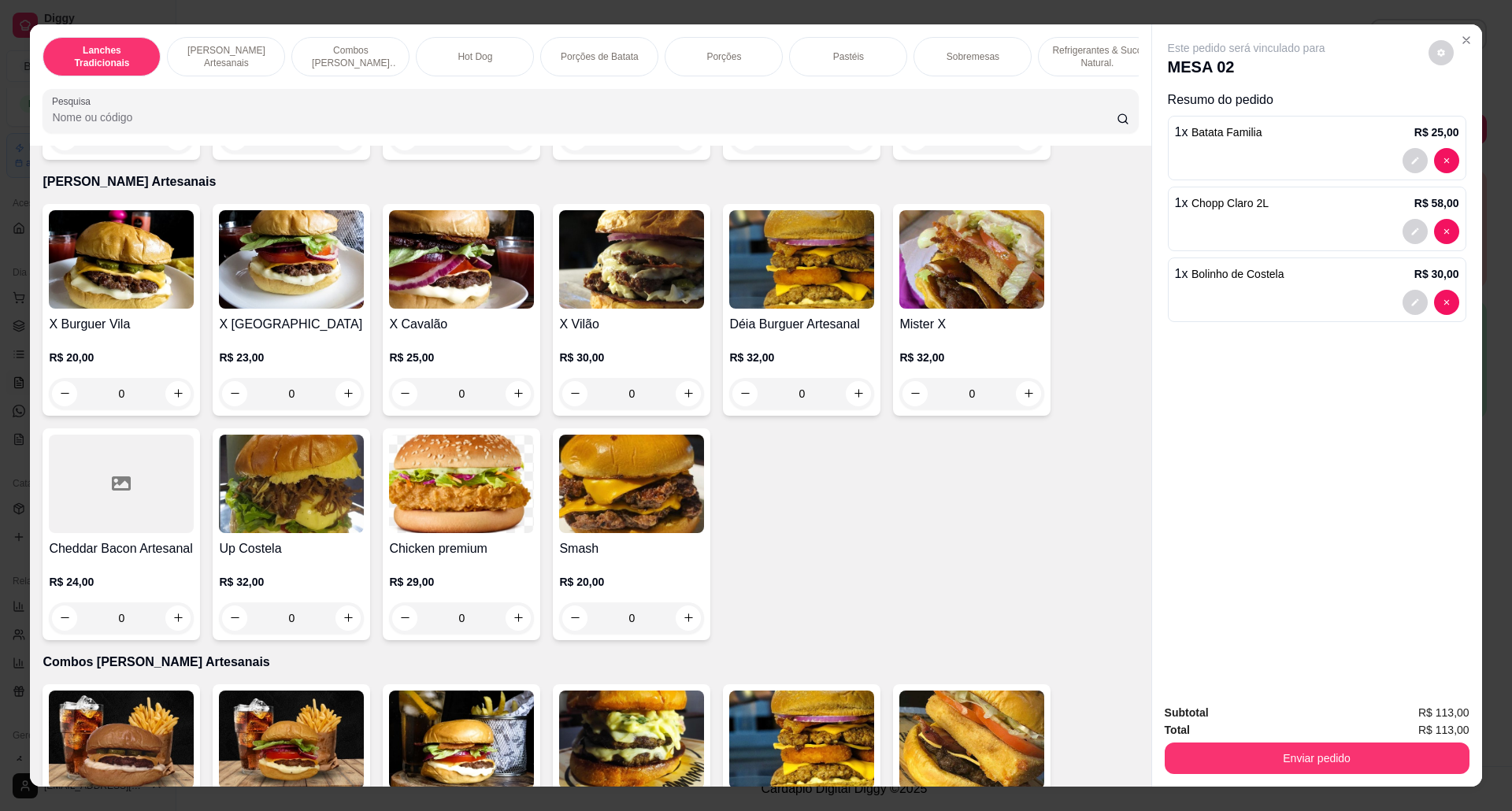
click at [433, 334] on h4 "X Cavalão" at bounding box center [462, 324] width 145 height 19
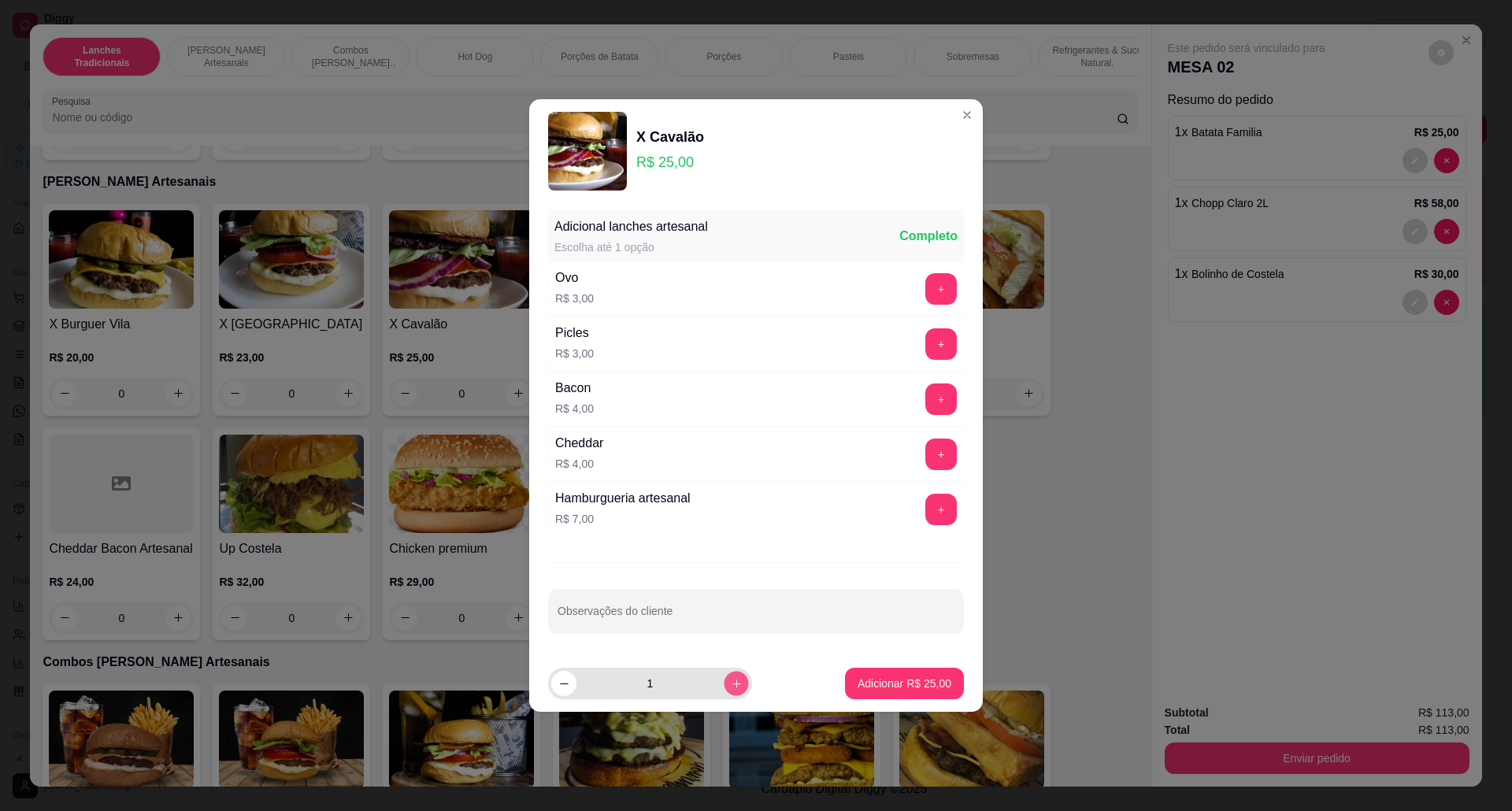
click at [731, 683] on icon "increase-product-quantity" at bounding box center [736, 684] width 12 height 12
type input "2"
click at [918, 679] on p "Adicionar R$ 50,00" at bounding box center [904, 683] width 93 height 16
type input "2"
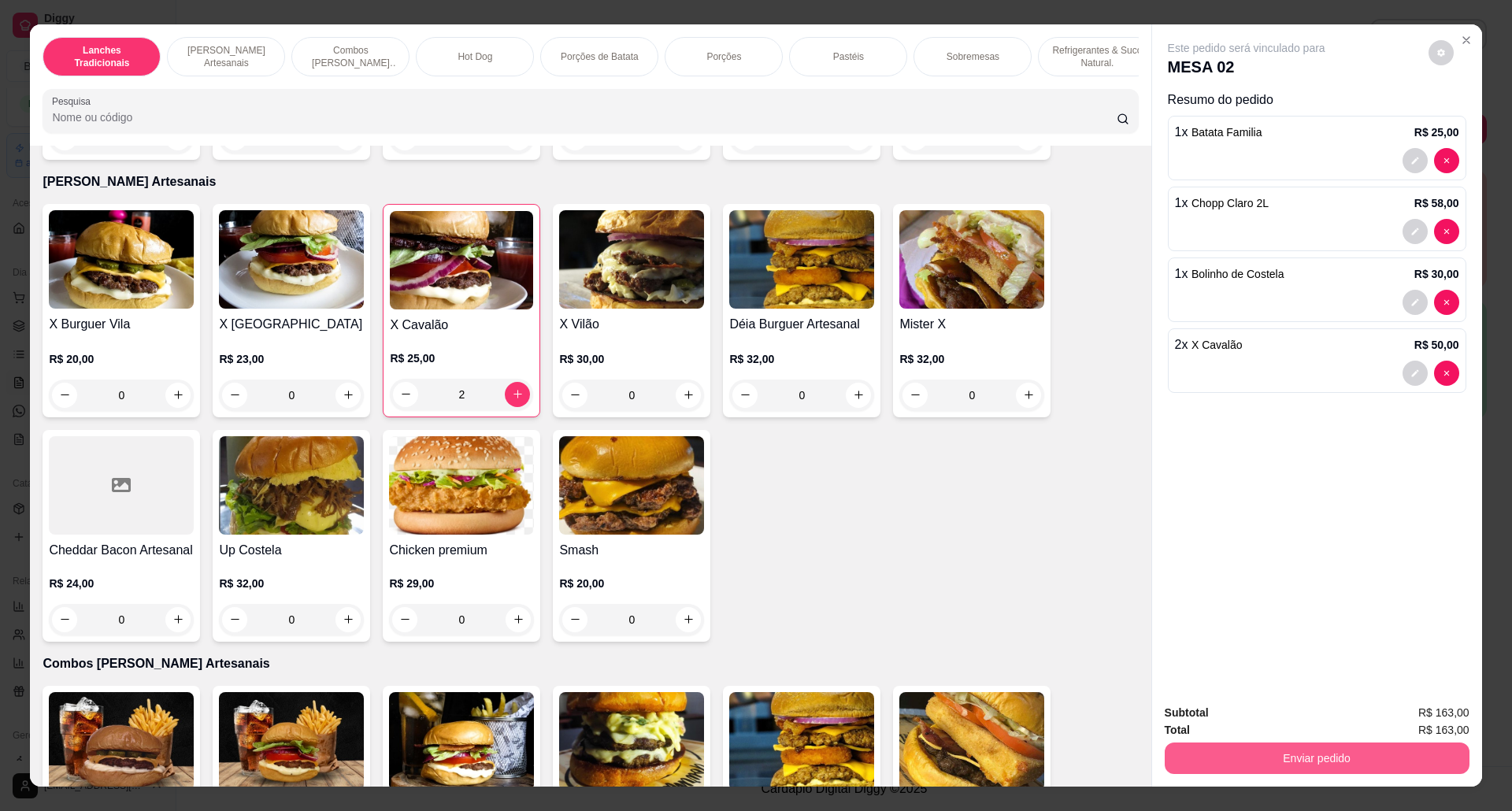
click at [1295, 757] on button "Enviar pedido" at bounding box center [1317, 758] width 305 height 32
click at [1212, 710] on button "Não registrar e enviar pedido" at bounding box center [1262, 720] width 159 height 29
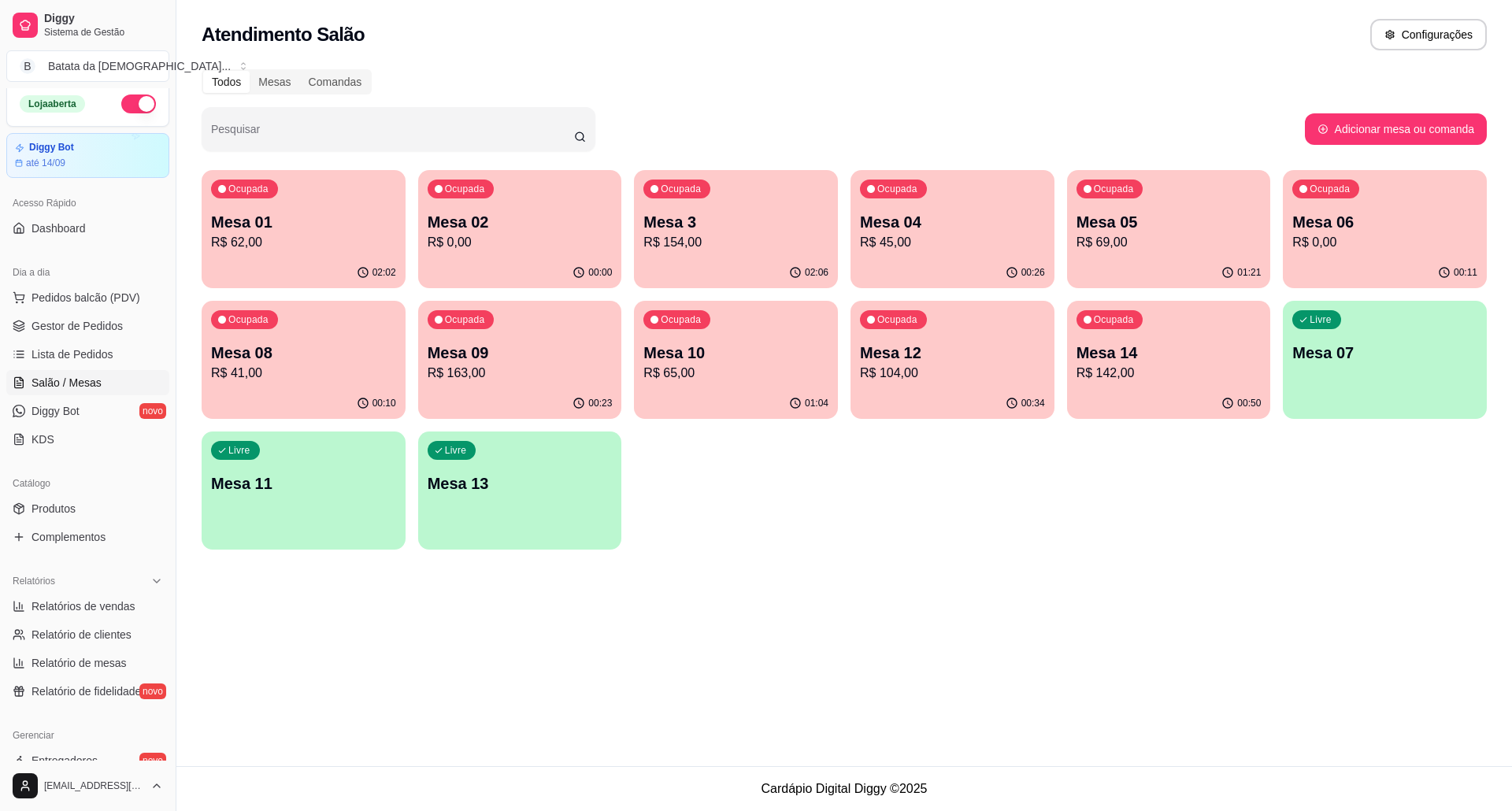
click at [561, 370] on p "R$ 163,00" at bounding box center [520, 373] width 185 height 19
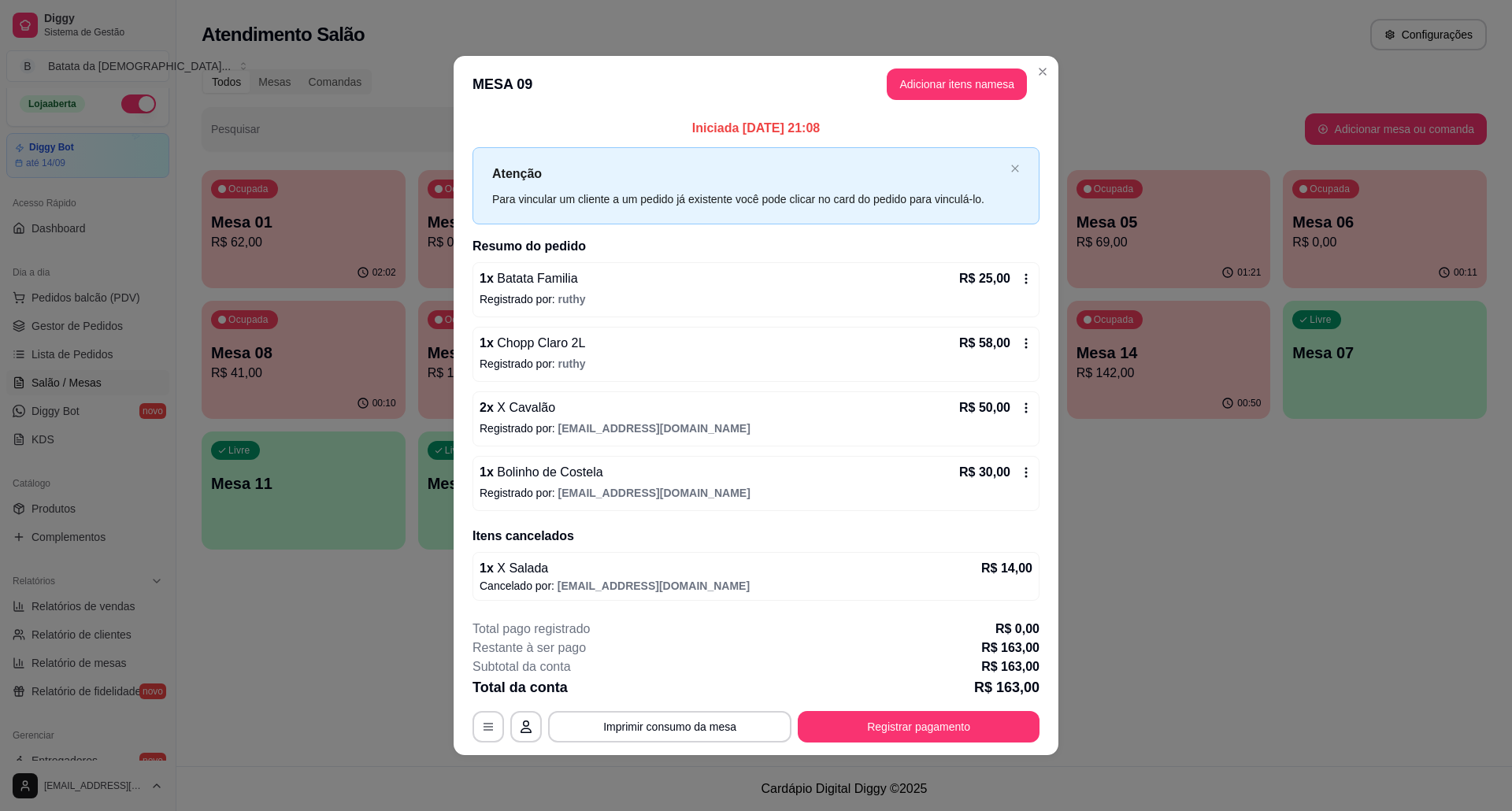
click at [1027, 294] on p "Registrado por: ruthy" at bounding box center [756, 299] width 552 height 16
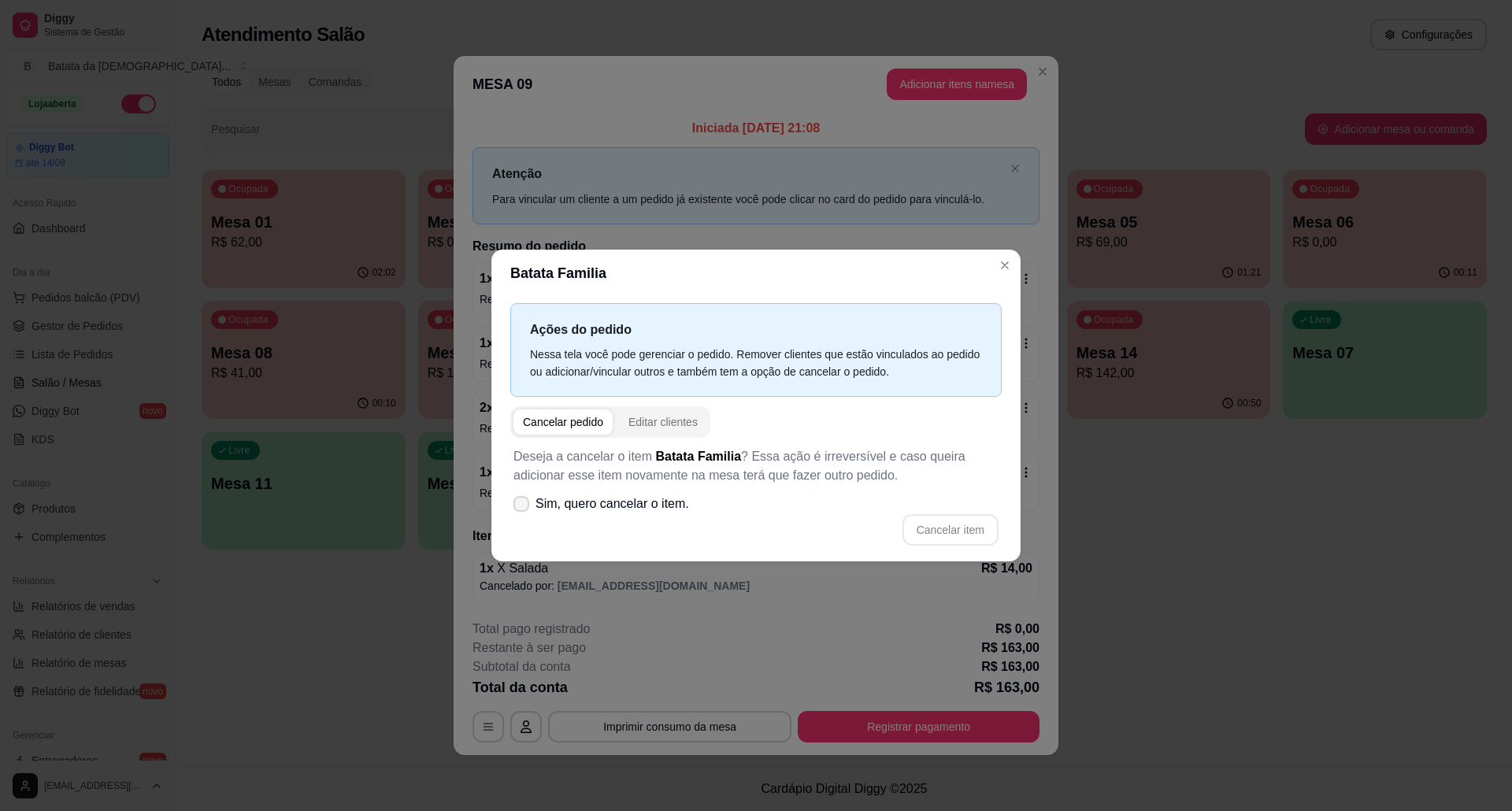
click at [661, 504] on span "Sim, quero cancelar o item." at bounding box center [612, 504] width 153 height 19
click at [523, 508] on input "Sim, quero cancelar o item." at bounding box center [517, 513] width 10 height 10
checkbox input "true"
click at [967, 528] on button "Cancelar item" at bounding box center [950, 530] width 96 height 32
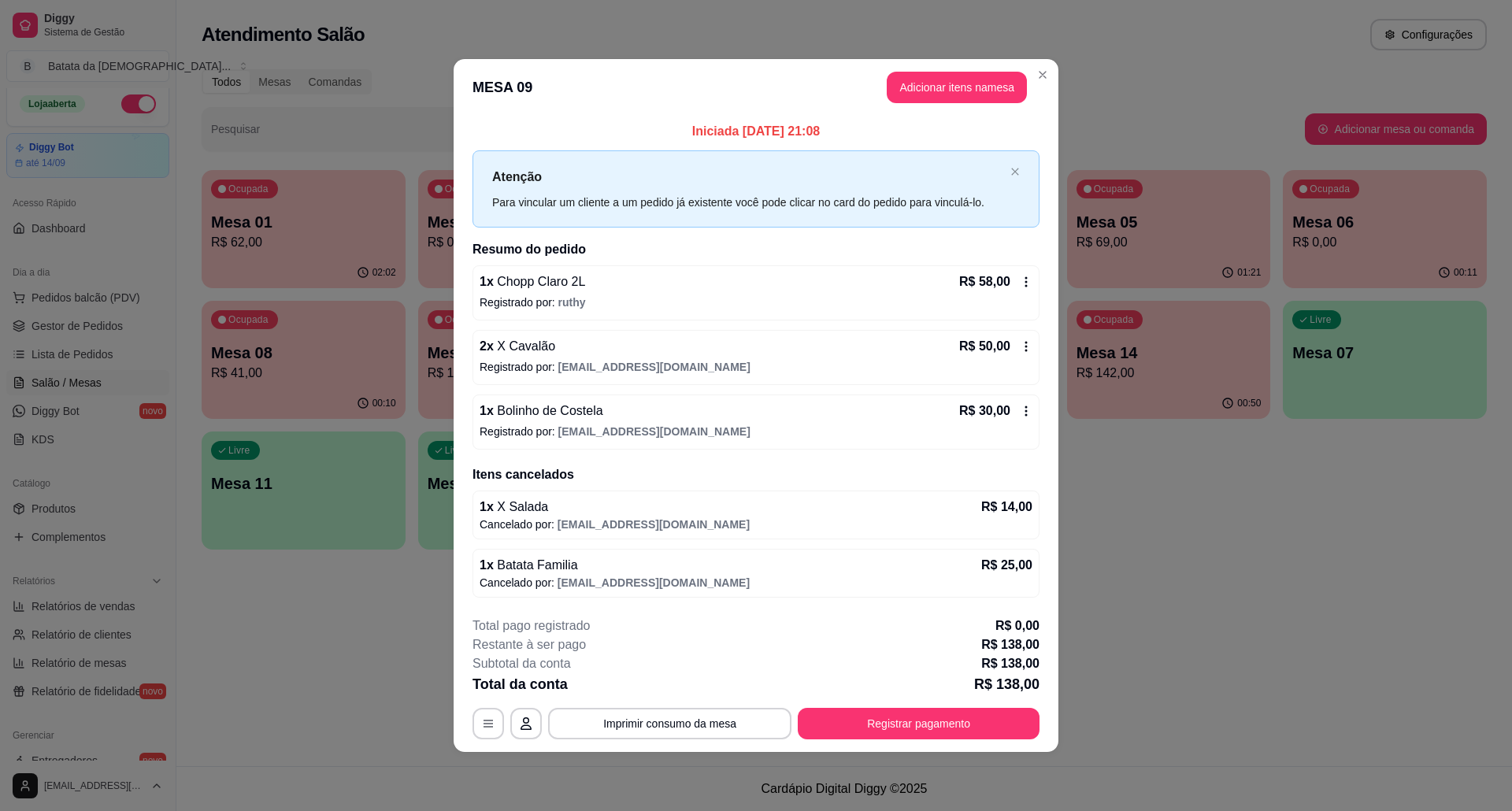
click at [1030, 273] on div "R$ 58,00" at bounding box center [996, 282] width 73 height 19
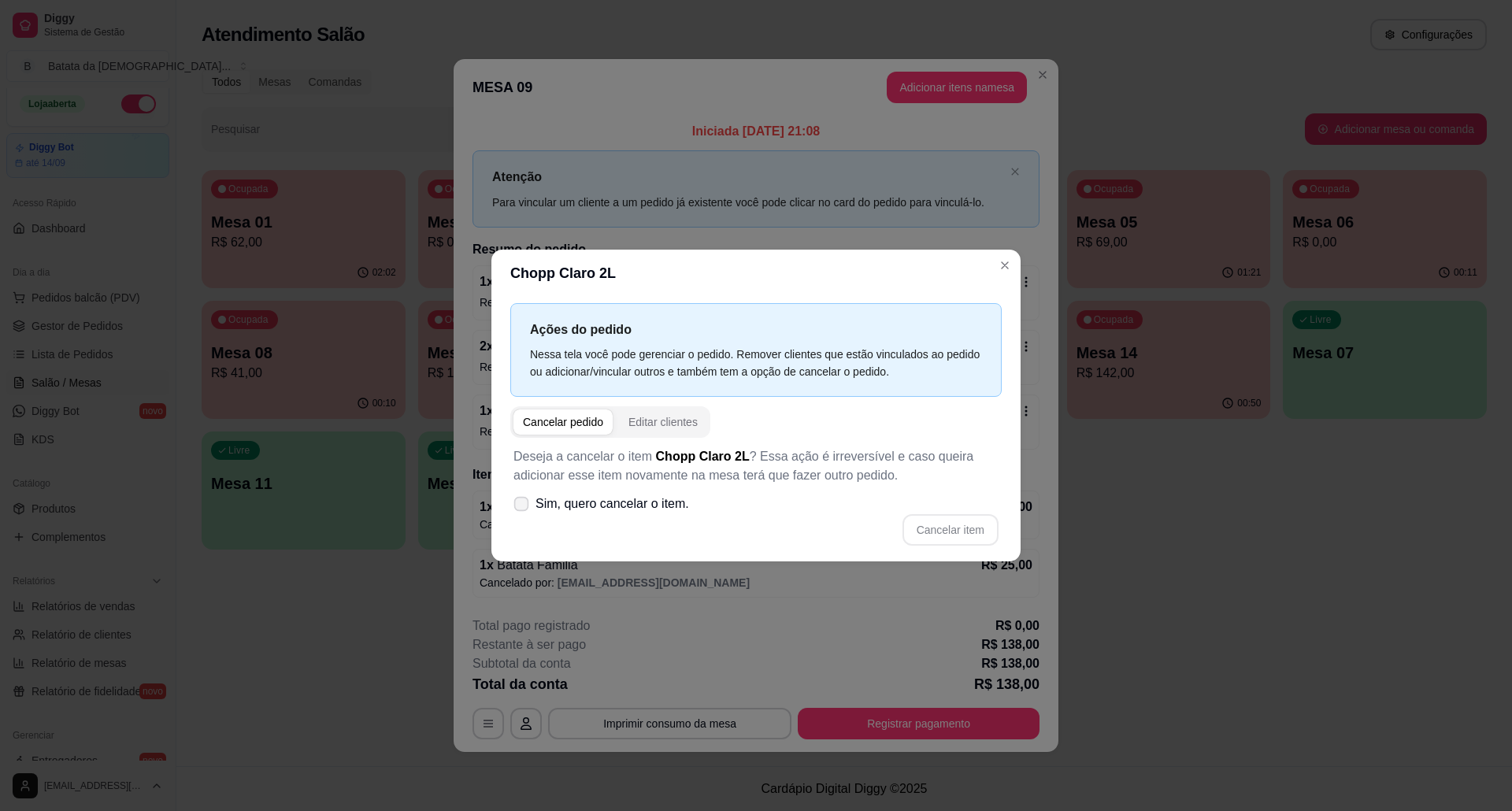
click at [546, 518] on label "Sim, quero cancelar o item." at bounding box center [601, 504] width 188 height 32
click at [523, 518] on input "Sim, quero cancelar o item." at bounding box center [517, 513] width 10 height 10
checkbox input "true"
click at [984, 534] on button "Cancelar item" at bounding box center [950, 530] width 96 height 32
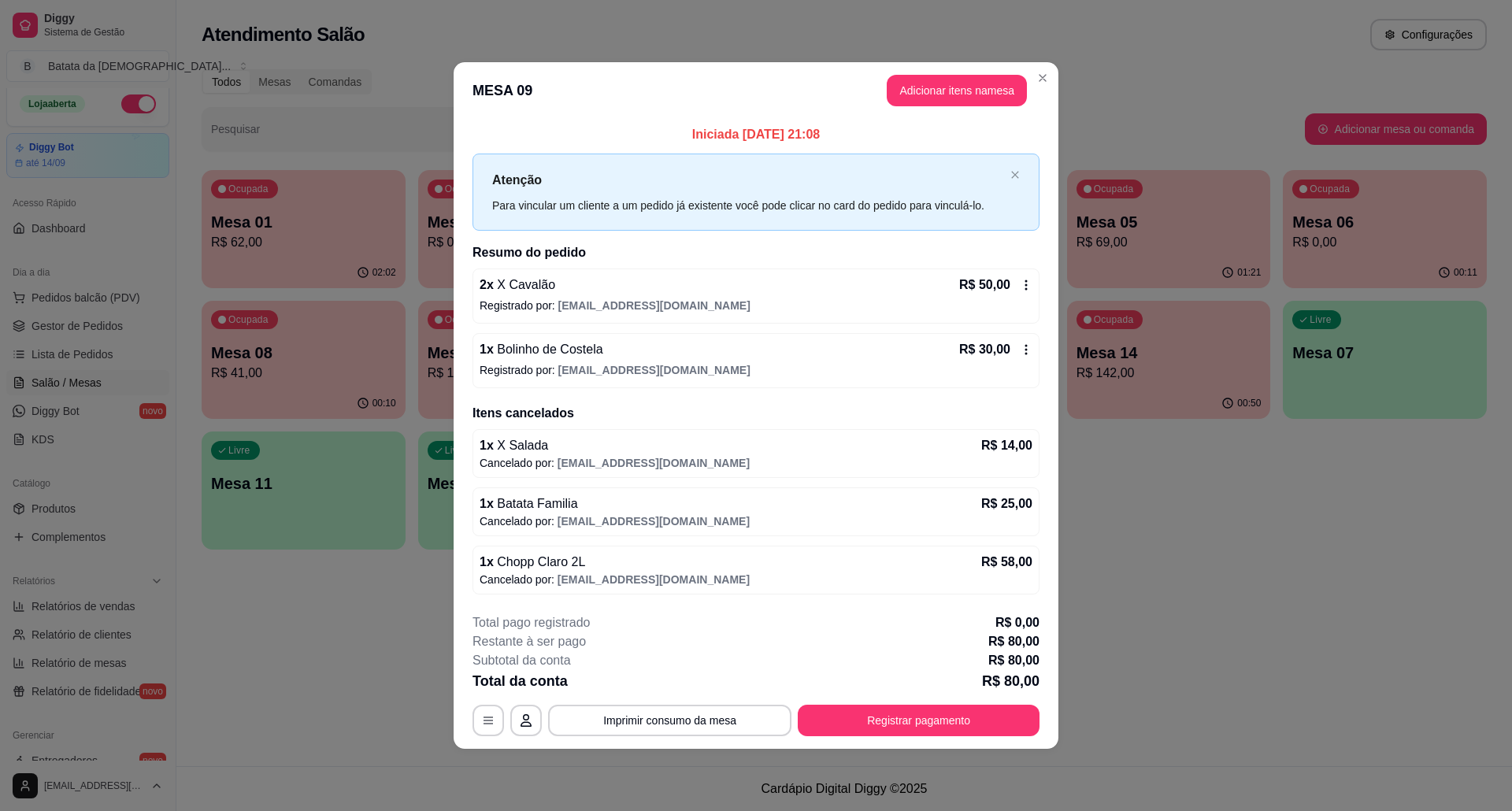
click at [1019, 294] on div "2 x X Cavalão R$ 50,00 Registrado por: deianatur0701@gmail.com" at bounding box center [756, 296] width 566 height 55
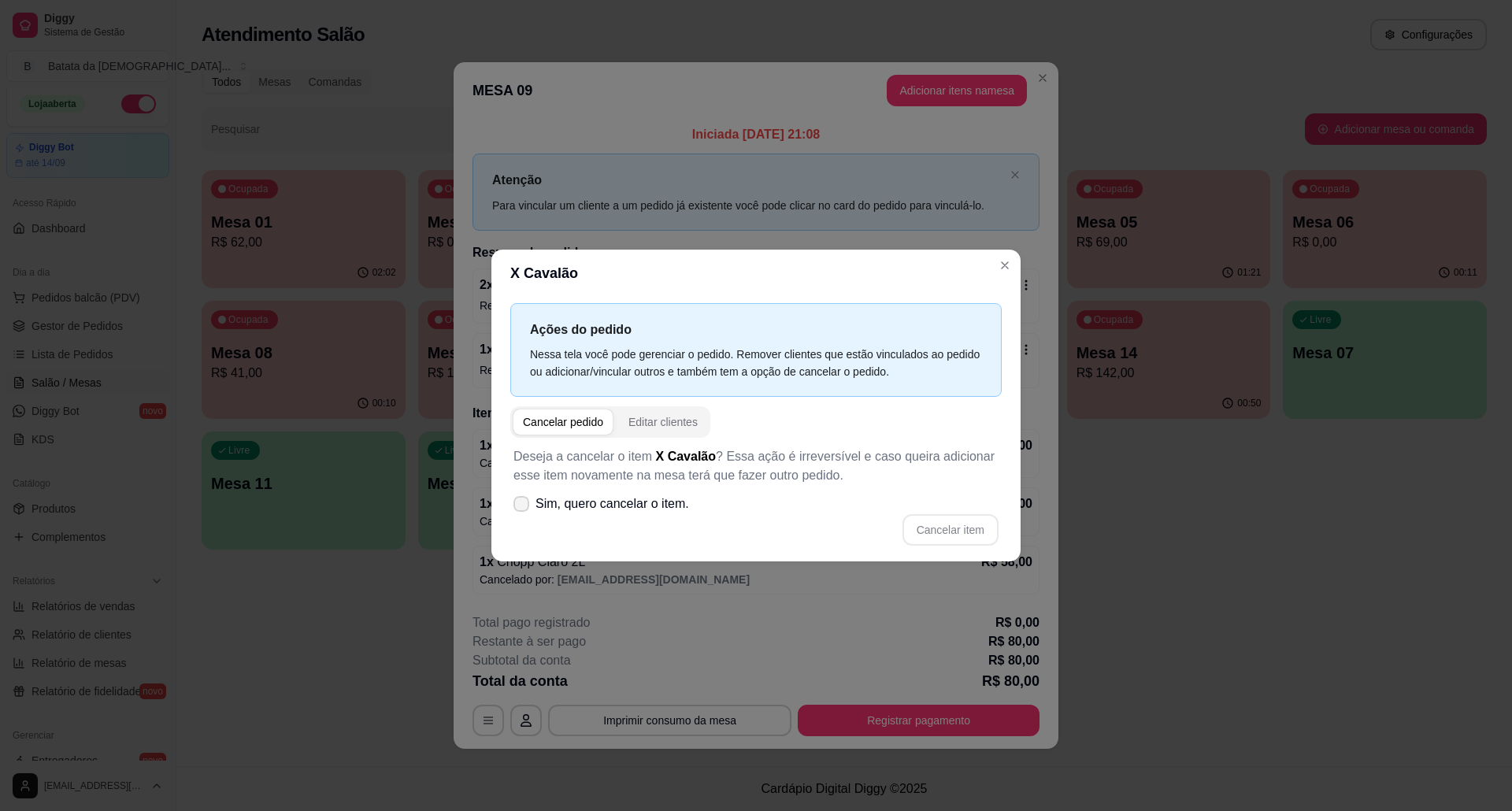
click at [586, 496] on span "Sim, quero cancelar o item." at bounding box center [612, 504] width 153 height 19
click at [523, 508] on input "Sim, quero cancelar o item." at bounding box center [517, 513] width 10 height 10
checkbox input "true"
click at [937, 530] on button "Cancelar item" at bounding box center [950, 530] width 93 height 31
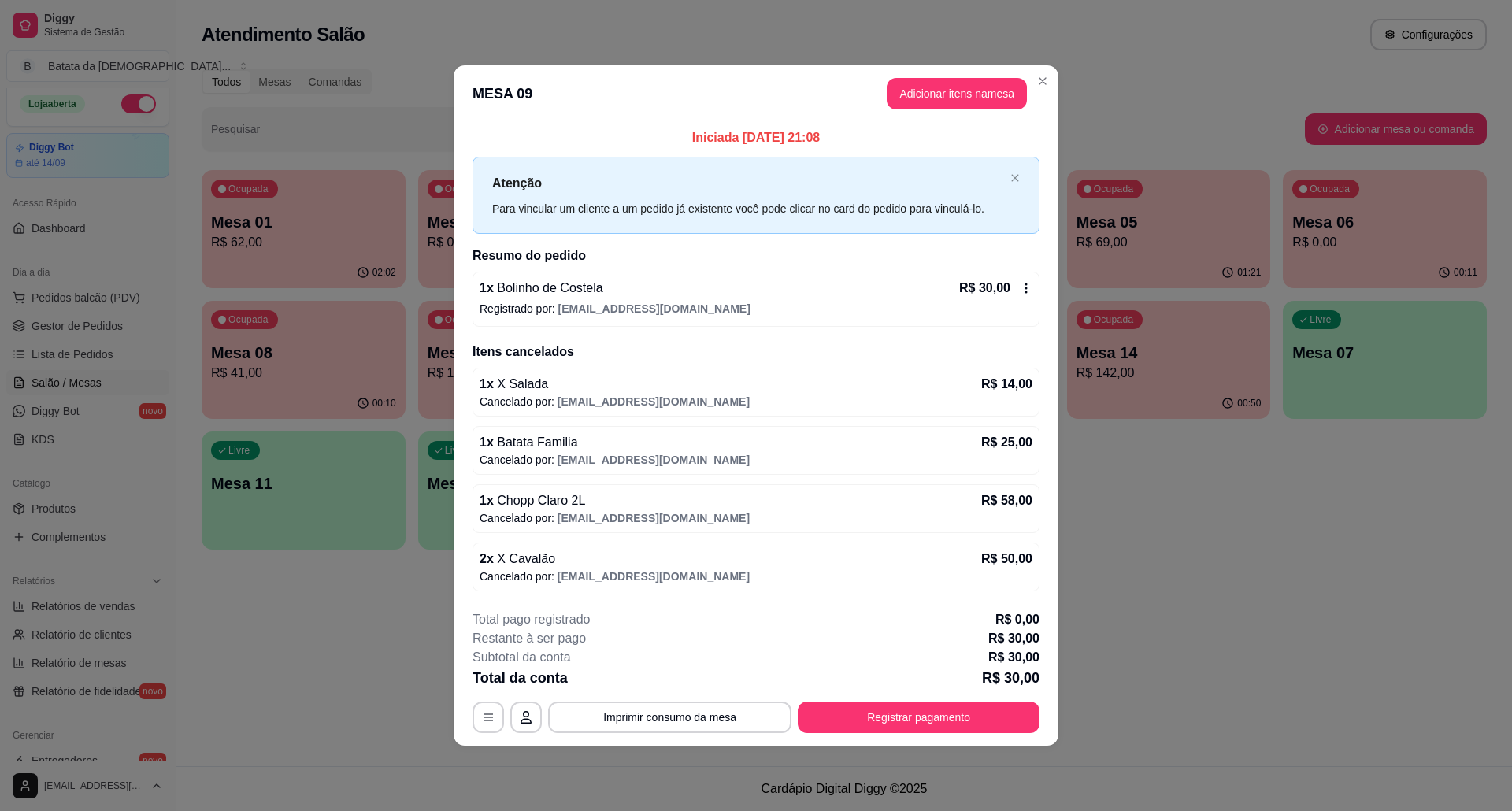
click at [1035, 304] on div "1 x Bolinho de Costela R$ 30,00 Registrado por: deianatur0701@gmail.com" at bounding box center [756, 299] width 566 height 55
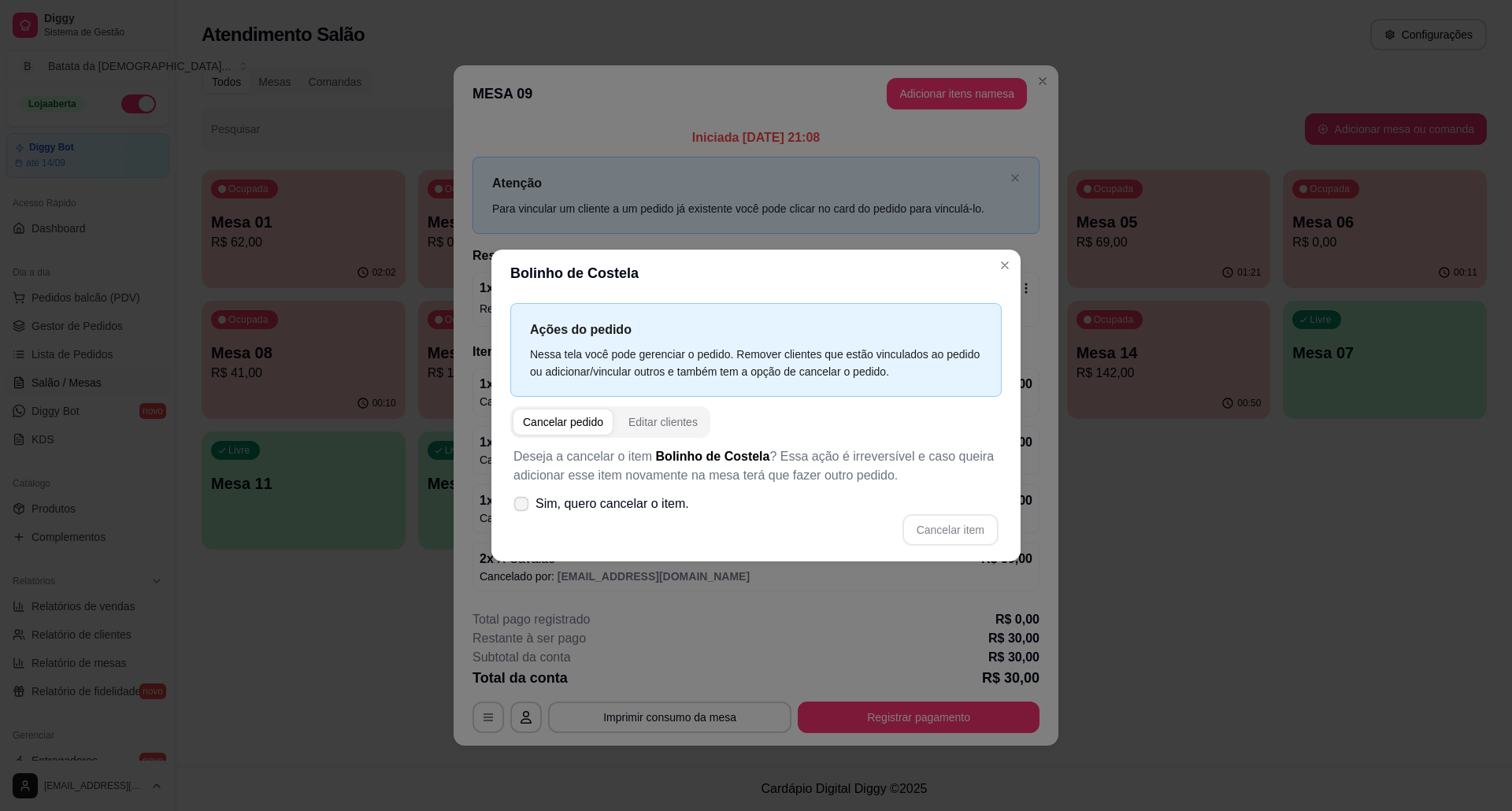
click at [565, 501] on span "Sim, quero cancelar o item." at bounding box center [612, 504] width 153 height 19
click at [523, 508] on input "Sim, quero cancelar o item." at bounding box center [517, 513] width 10 height 10
checkbox input "true"
click at [950, 531] on button "Cancelar item" at bounding box center [950, 530] width 96 height 32
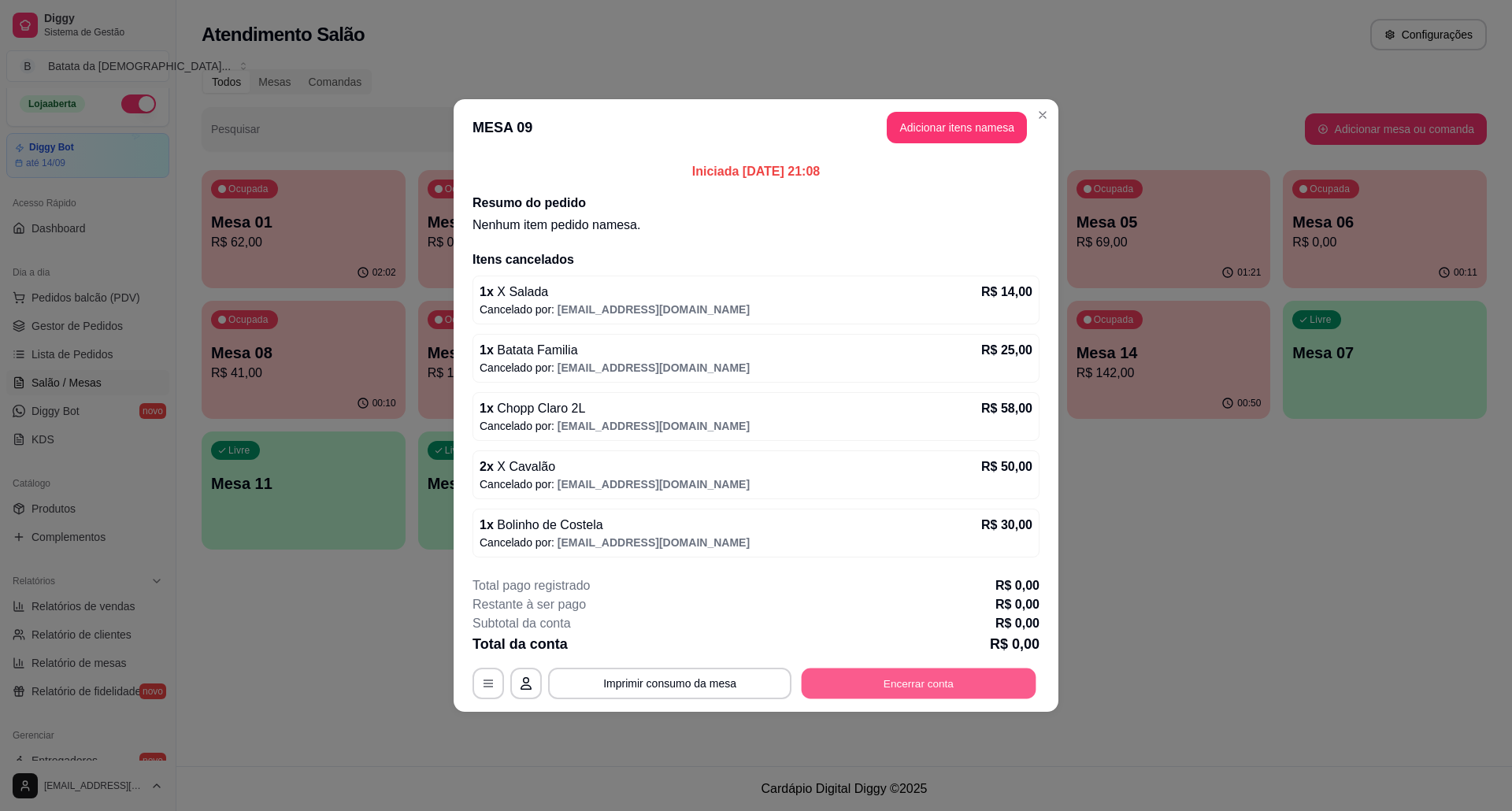
click at [936, 669] on button "Encerrar conta" at bounding box center [919, 683] width 235 height 31
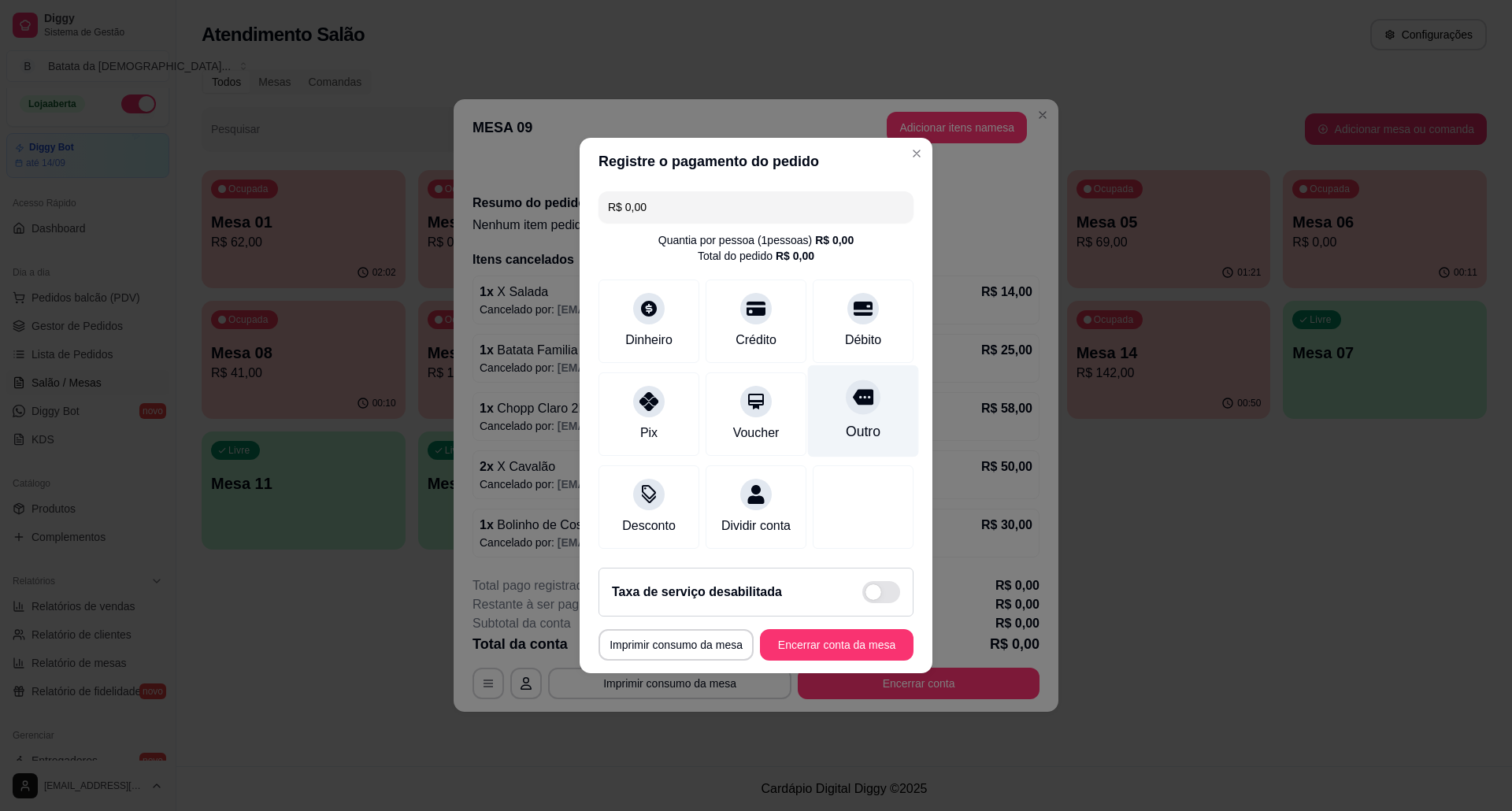
click at [825, 400] on div "Outro" at bounding box center [863, 412] width 111 height 93
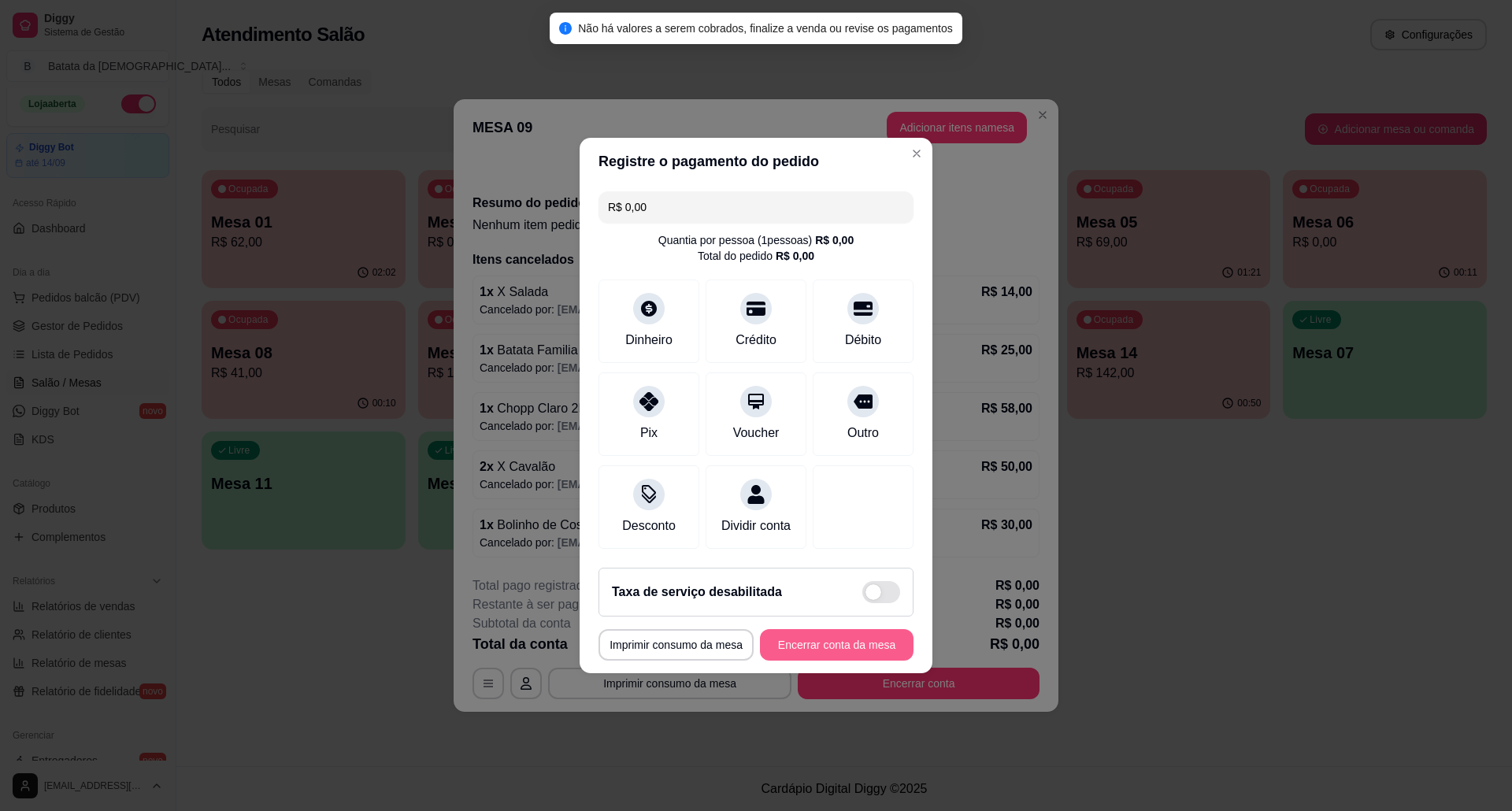
click at [769, 657] on button "Encerrar conta da mesa" at bounding box center [836, 645] width 153 height 32
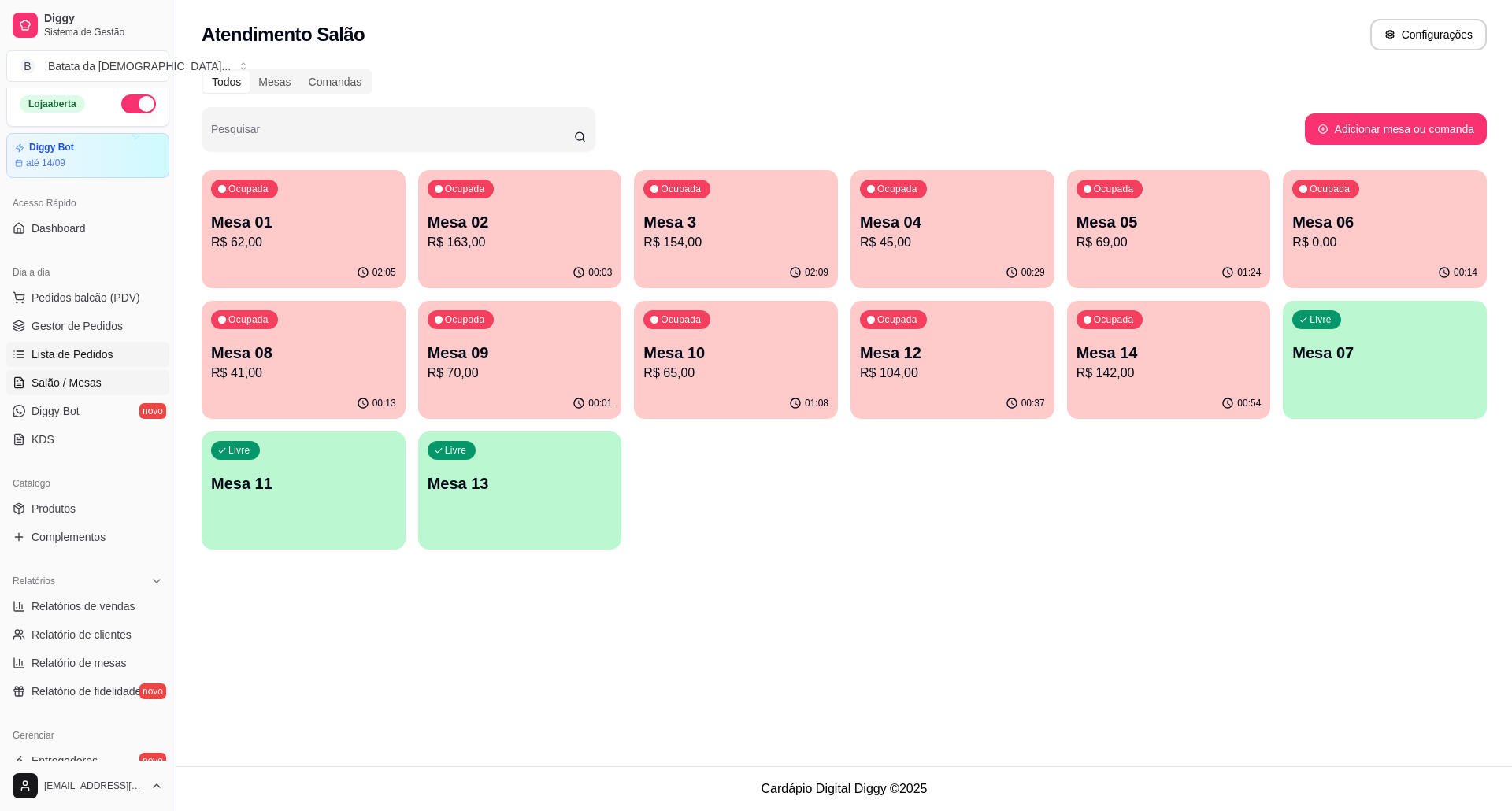
click at [42, 353] on span "Lista de Pedidos" at bounding box center [72, 354] width 82 height 16
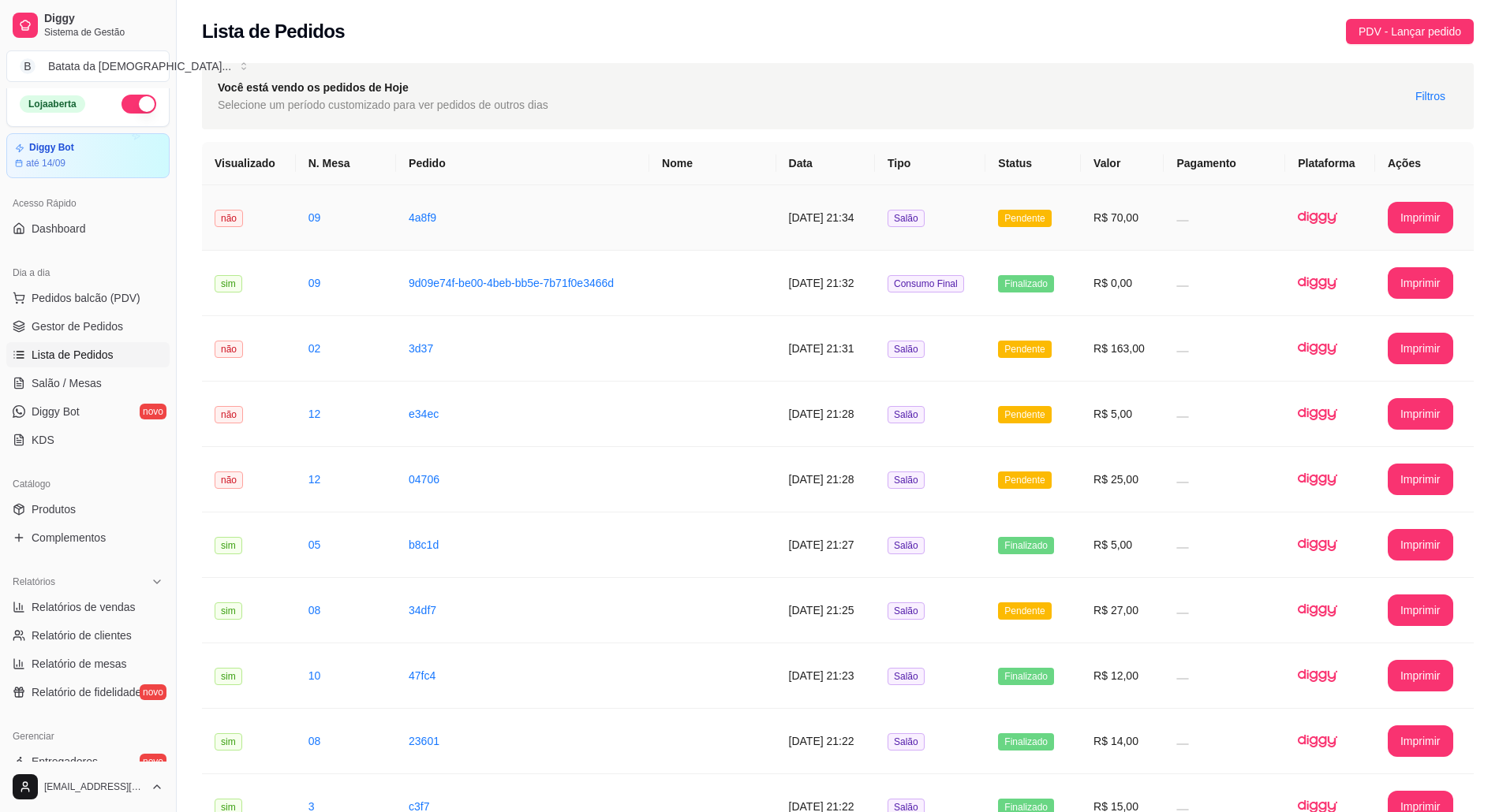
click at [776, 240] on td "16/08/2025 às 21:34" at bounding box center [825, 218] width 98 height 65
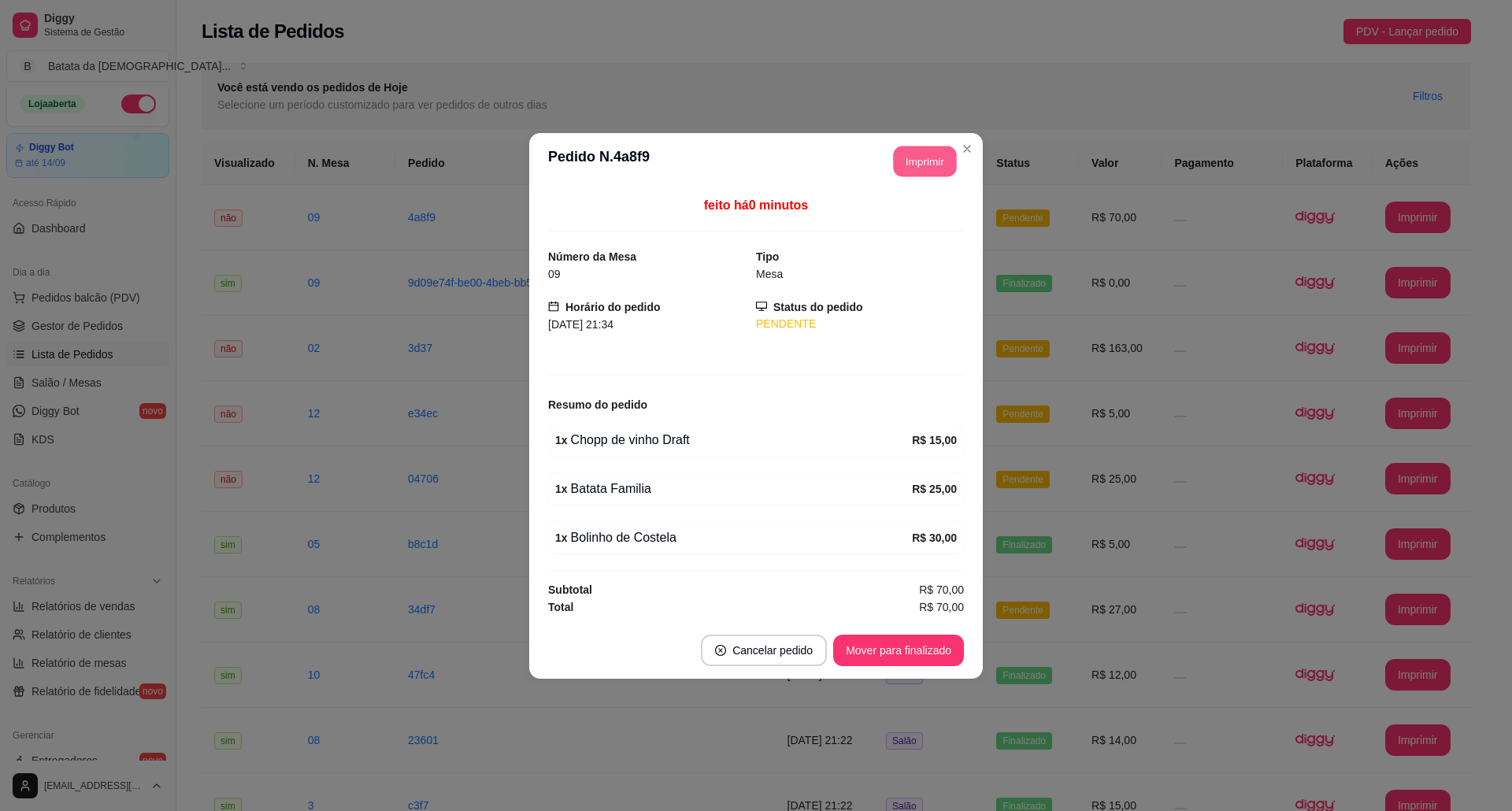
click at [917, 147] on button "Imprimir" at bounding box center [926, 161] width 63 height 31
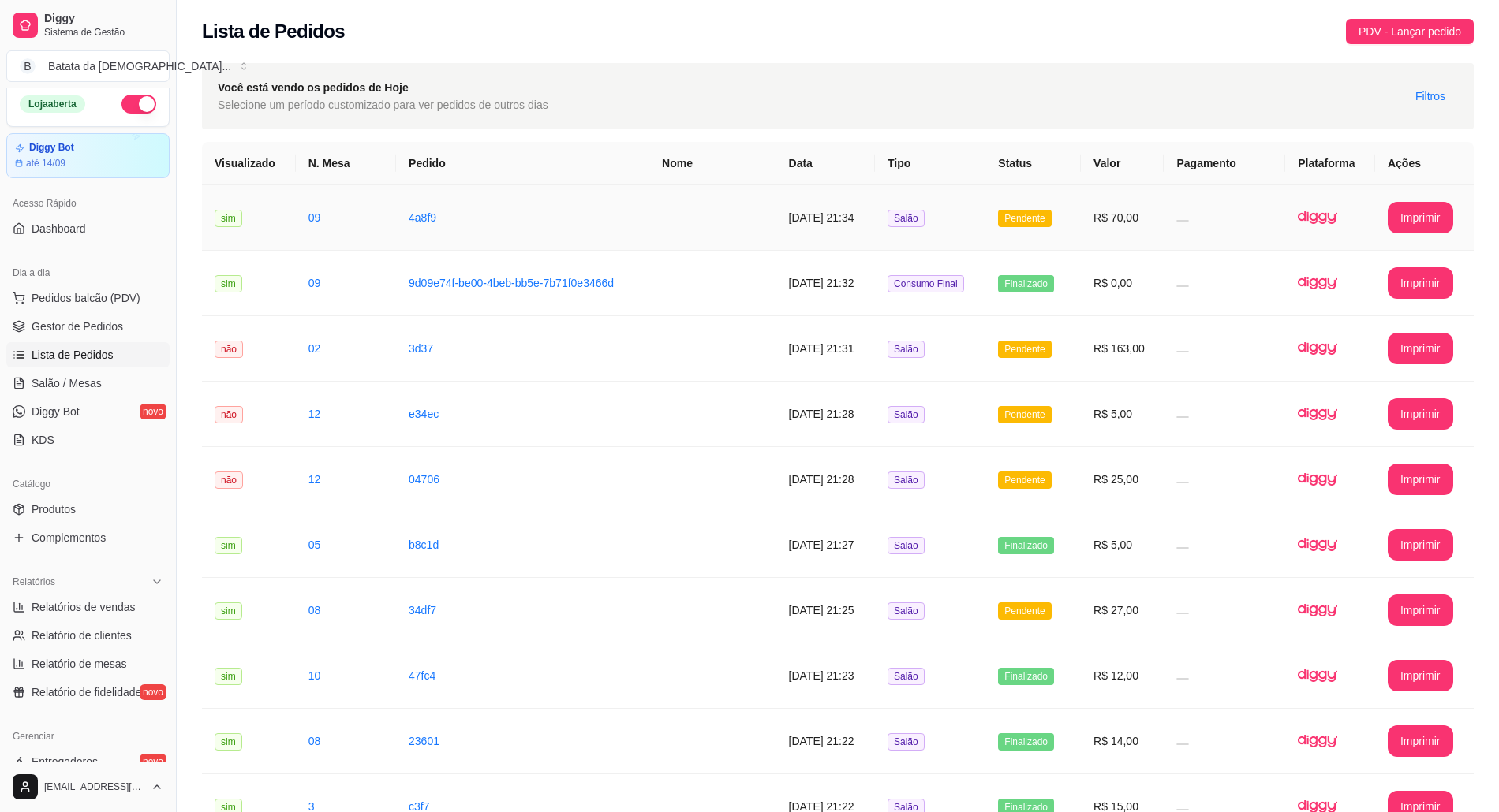
click at [606, 235] on td "4a8f9" at bounding box center [522, 218] width 253 height 65
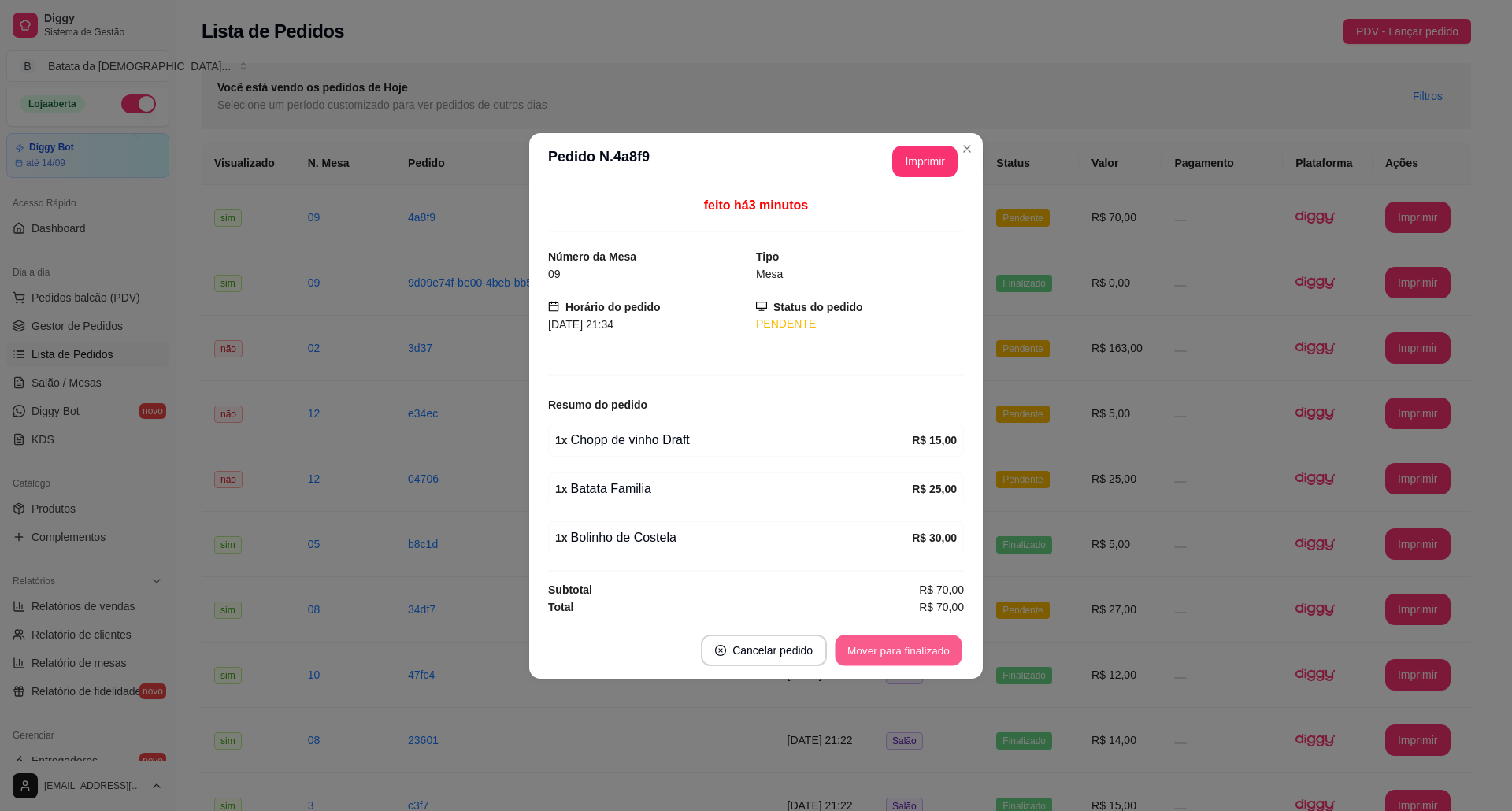
click at [858, 643] on button "Mover para finalizado" at bounding box center [899, 650] width 127 height 31
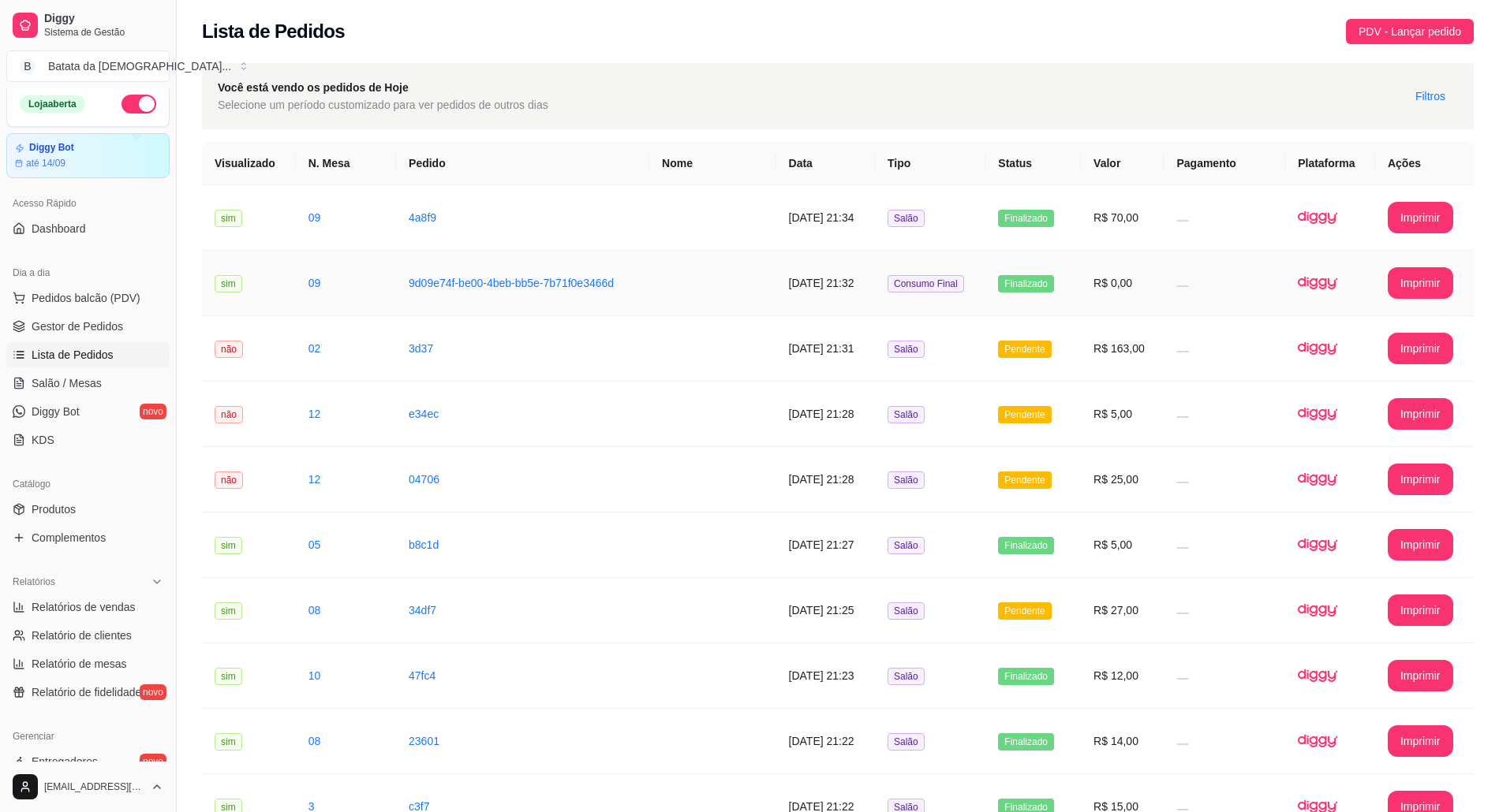
click at [1027, 313] on td "Finalizado" at bounding box center [1032, 284] width 95 height 65
click at [1044, 336] on td "Pendente" at bounding box center [1032, 349] width 95 height 65
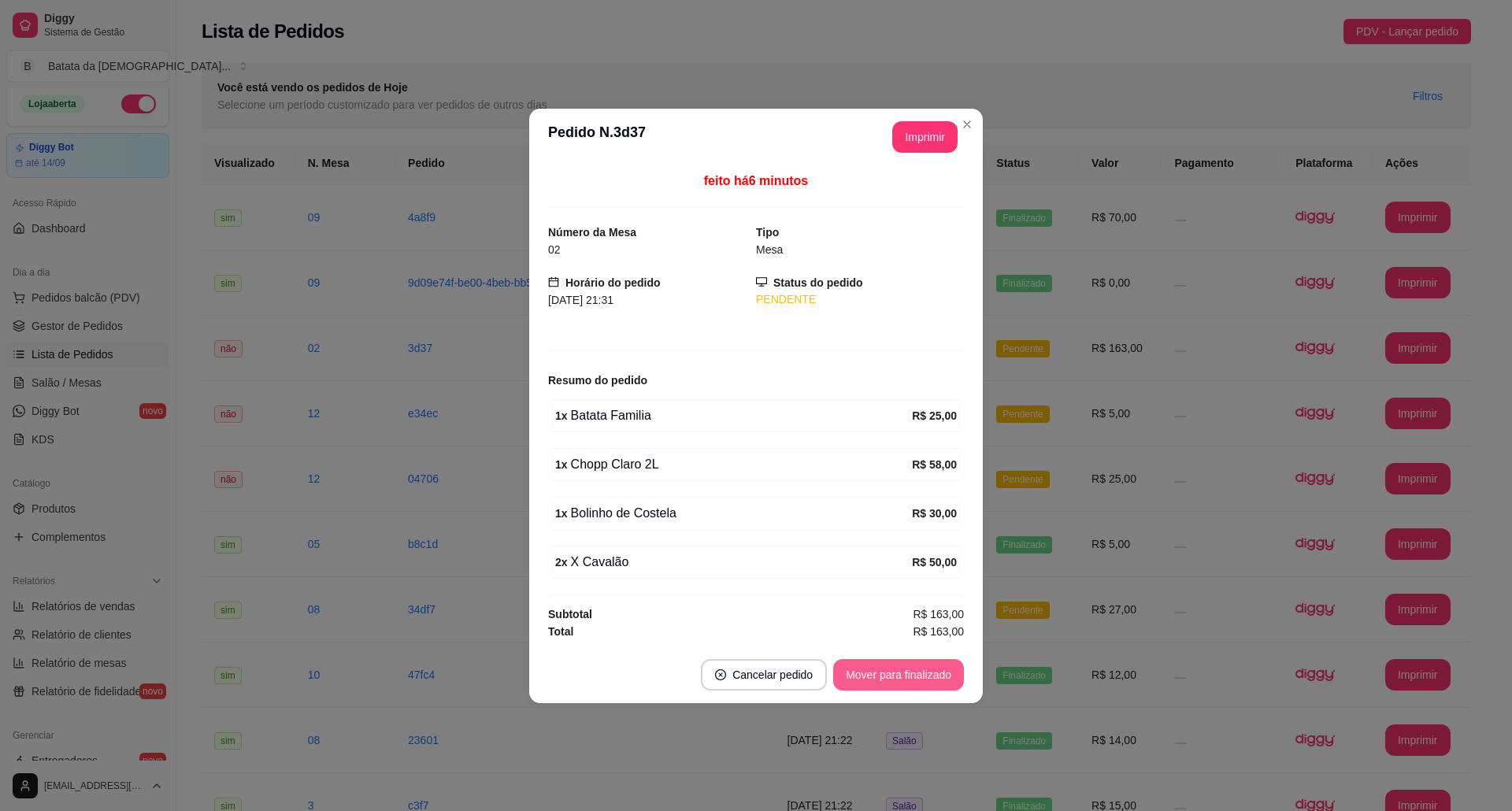
click at [881, 673] on button "Mover para finalizado" at bounding box center [898, 675] width 131 height 32
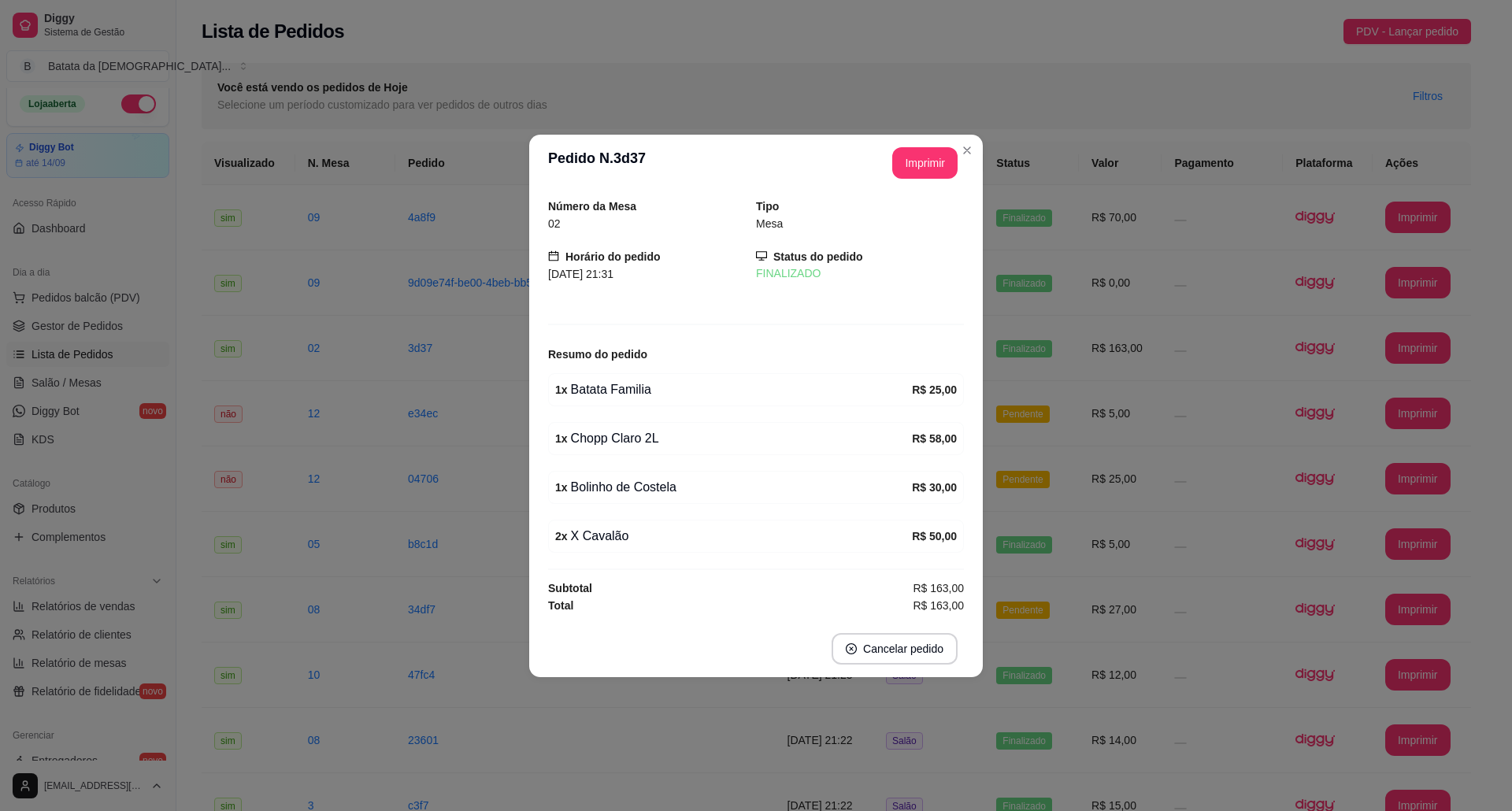
click at [961, 135] on header "**********" at bounding box center [756, 163] width 453 height 57
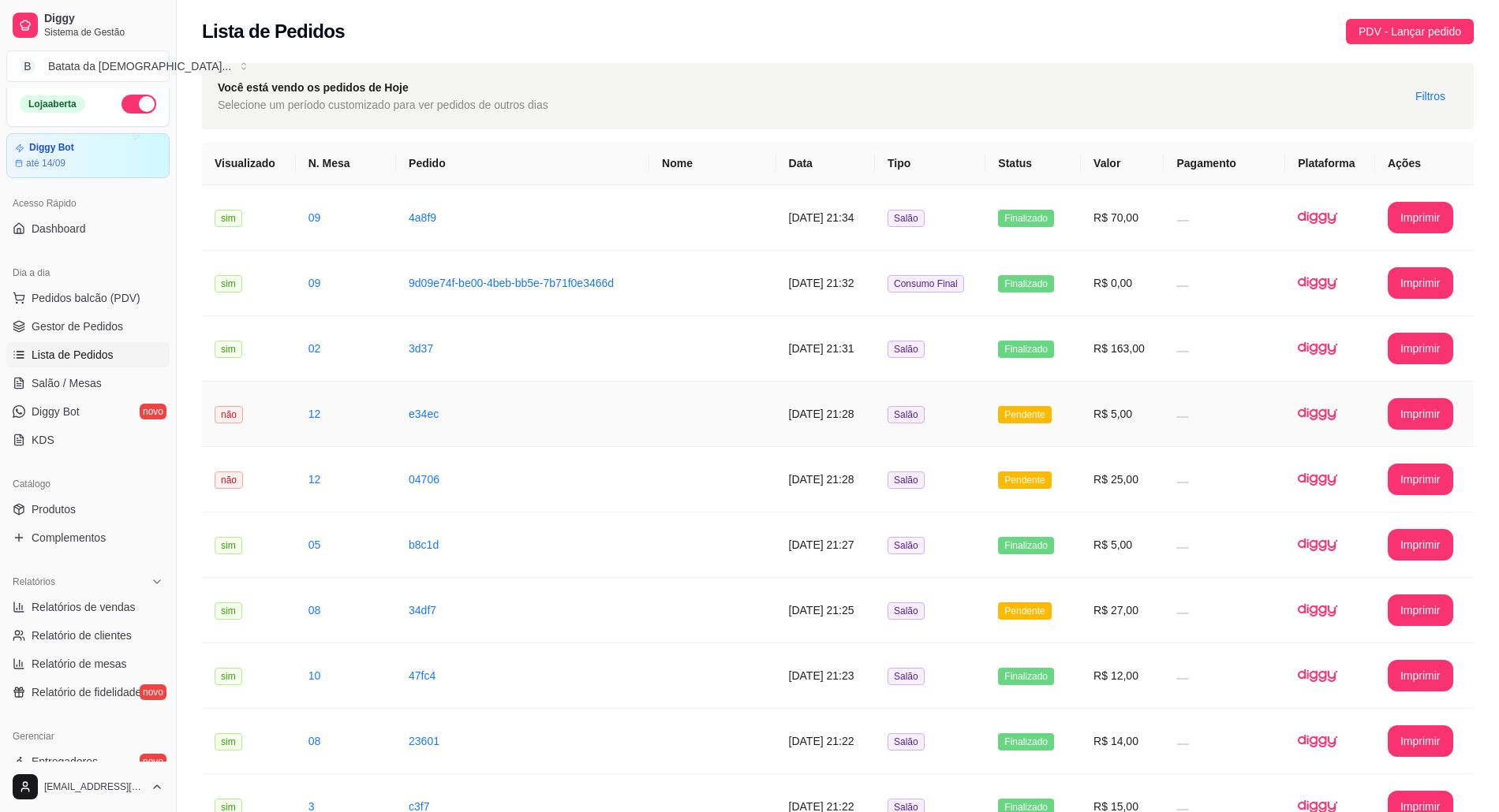
click at [1081, 404] on td "Pendente" at bounding box center [1032, 414] width 95 height 65
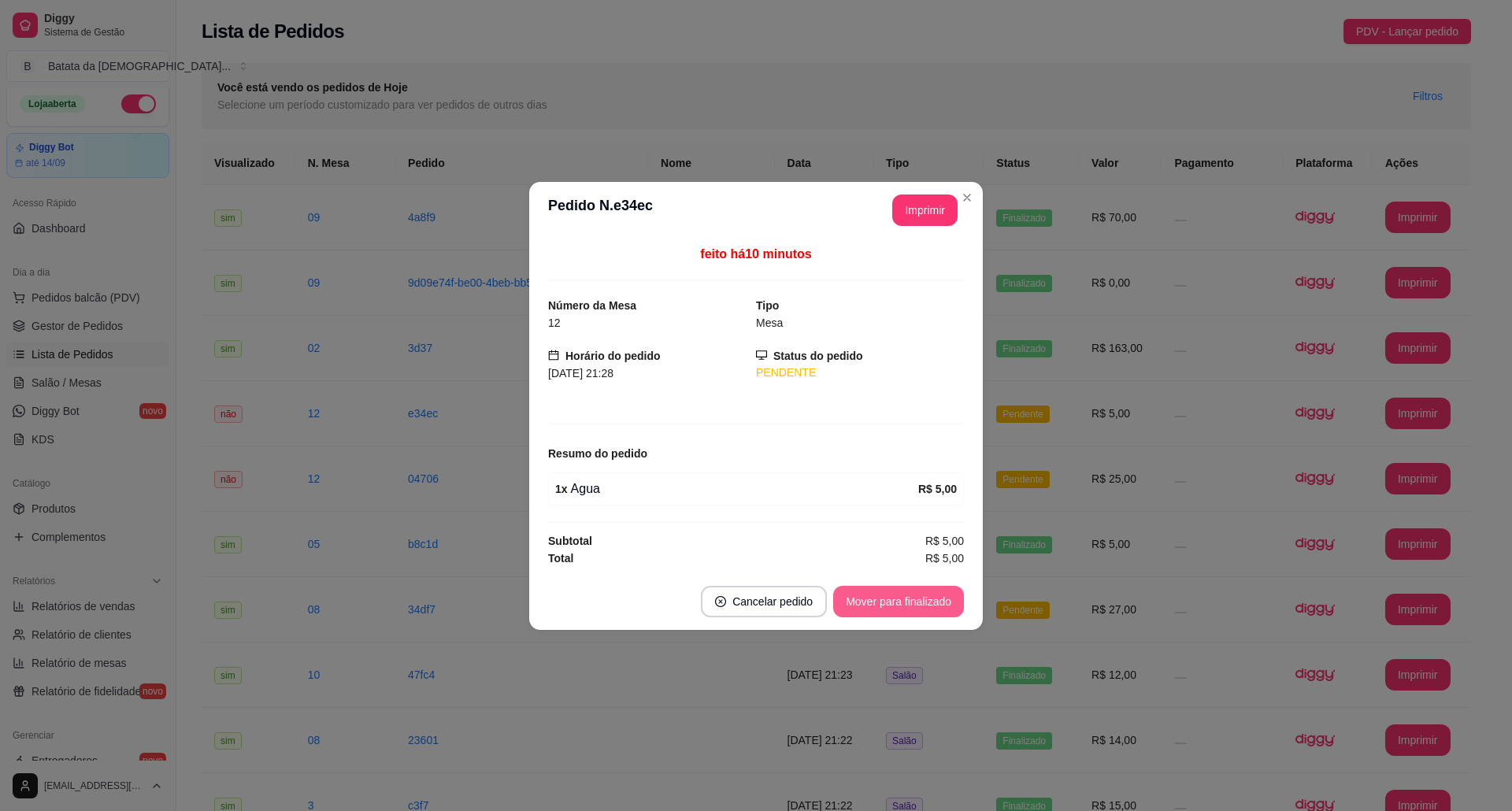
click at [921, 589] on button "Mover para finalizado" at bounding box center [898, 602] width 131 height 32
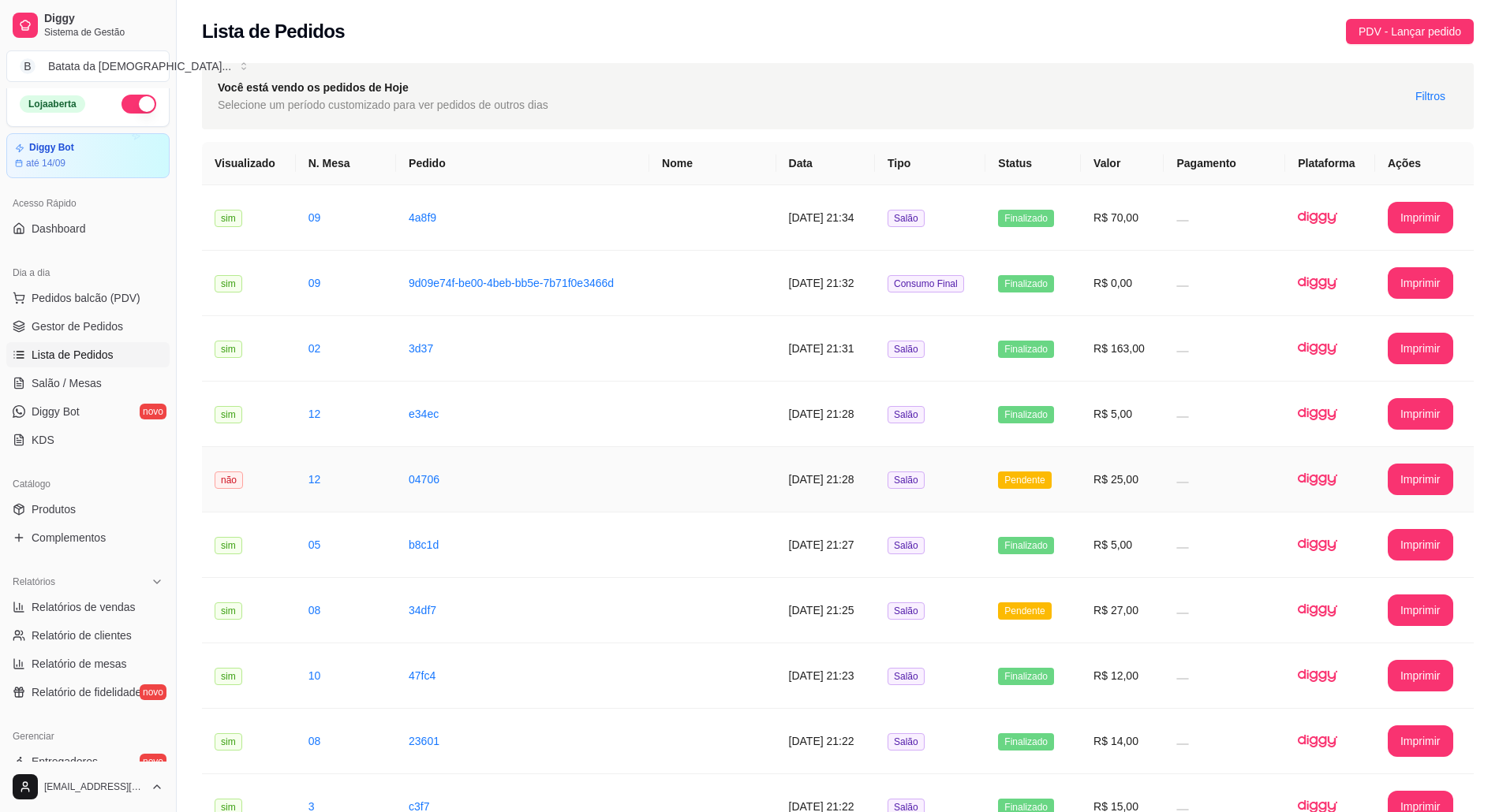
click at [1007, 454] on td "Pendente" at bounding box center [1032, 480] width 95 height 65
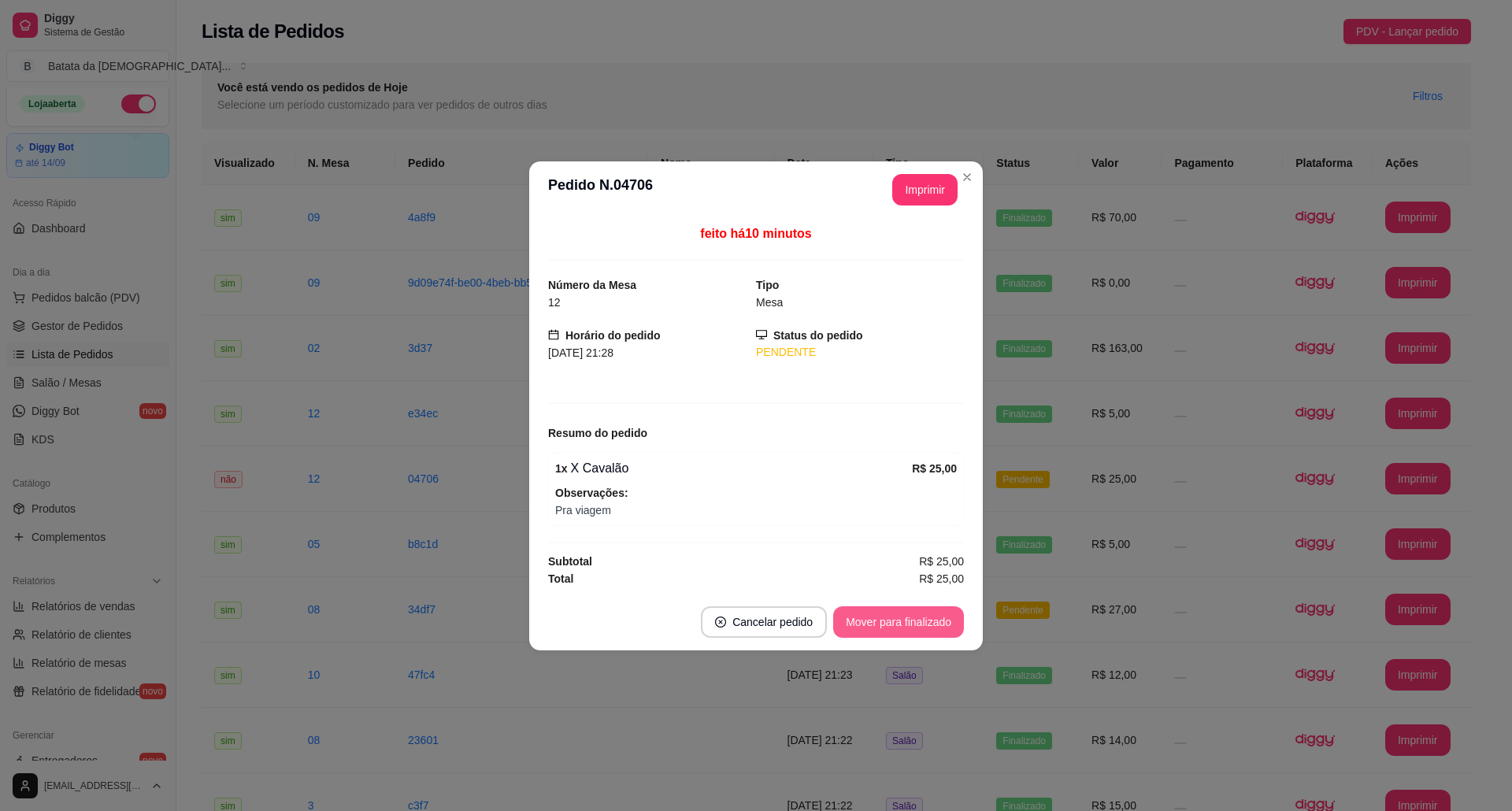
click at [908, 614] on button "Mover para finalizado" at bounding box center [898, 623] width 131 height 32
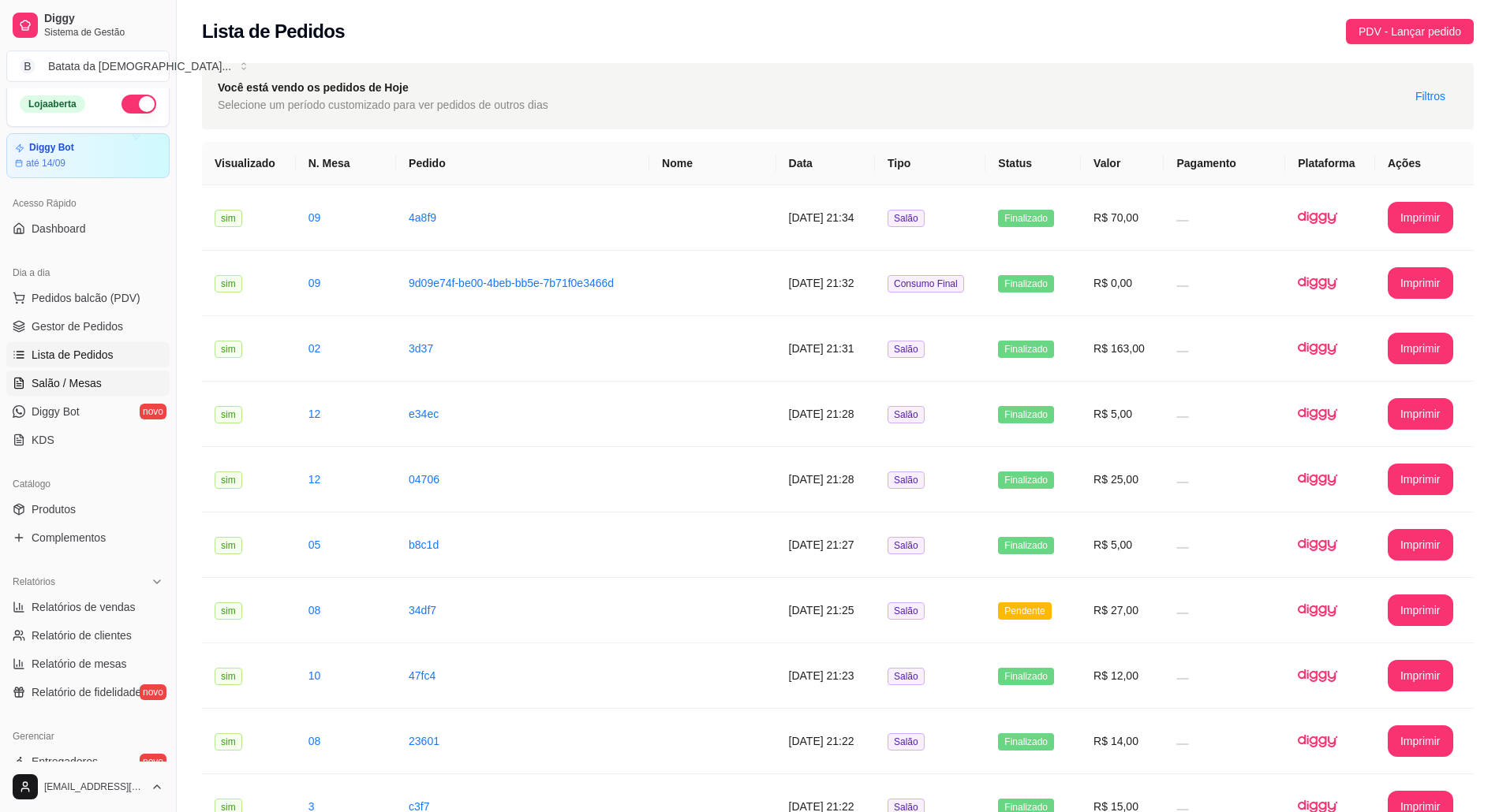
click at [119, 388] on link "Salão / Mesas" at bounding box center [88, 383] width 164 height 25
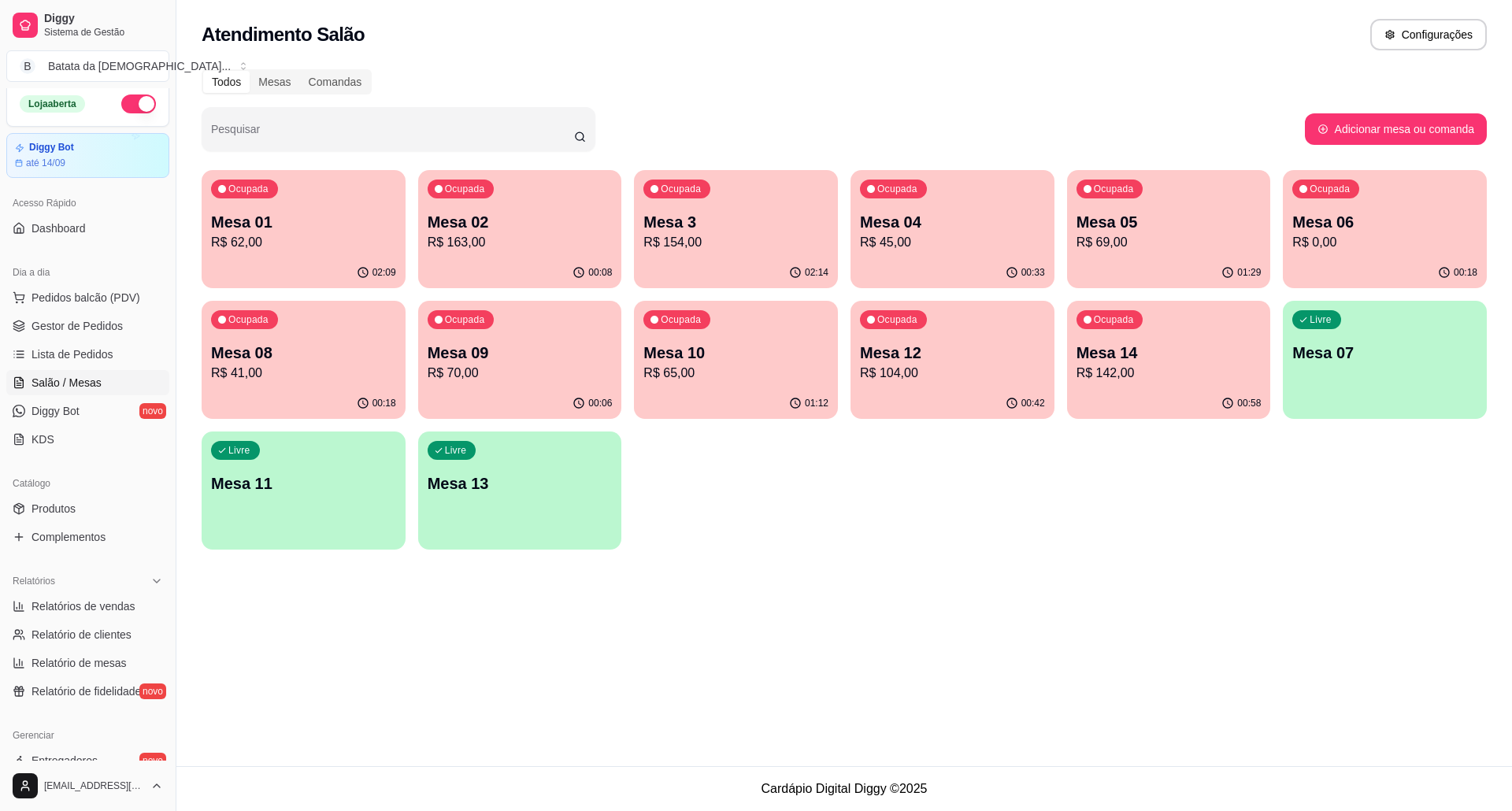
click at [703, 237] on p "R$ 154,00" at bounding box center [736, 243] width 185 height 19
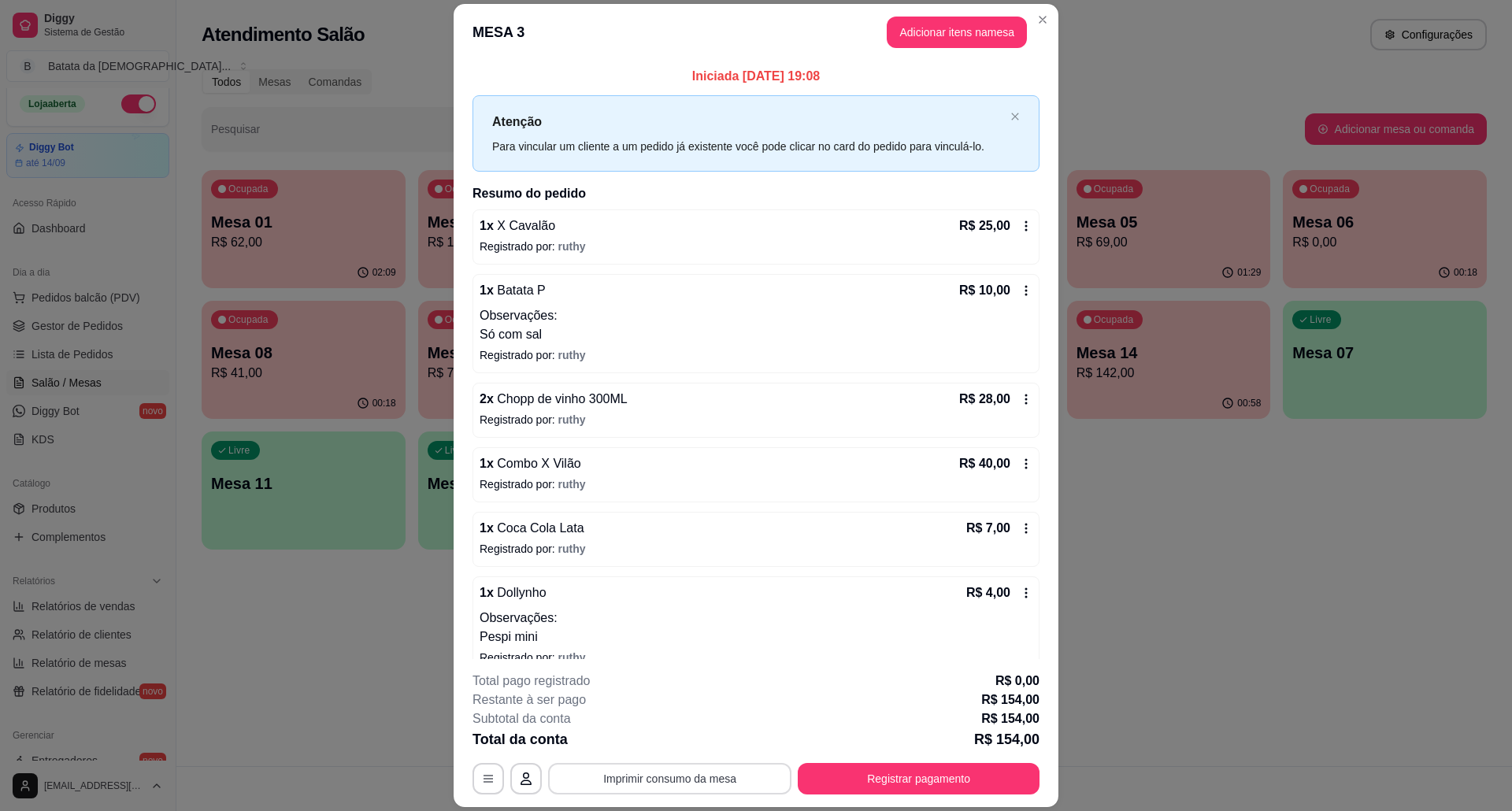
click at [710, 785] on button "Imprimir consumo da mesa" at bounding box center [670, 779] width 243 height 32
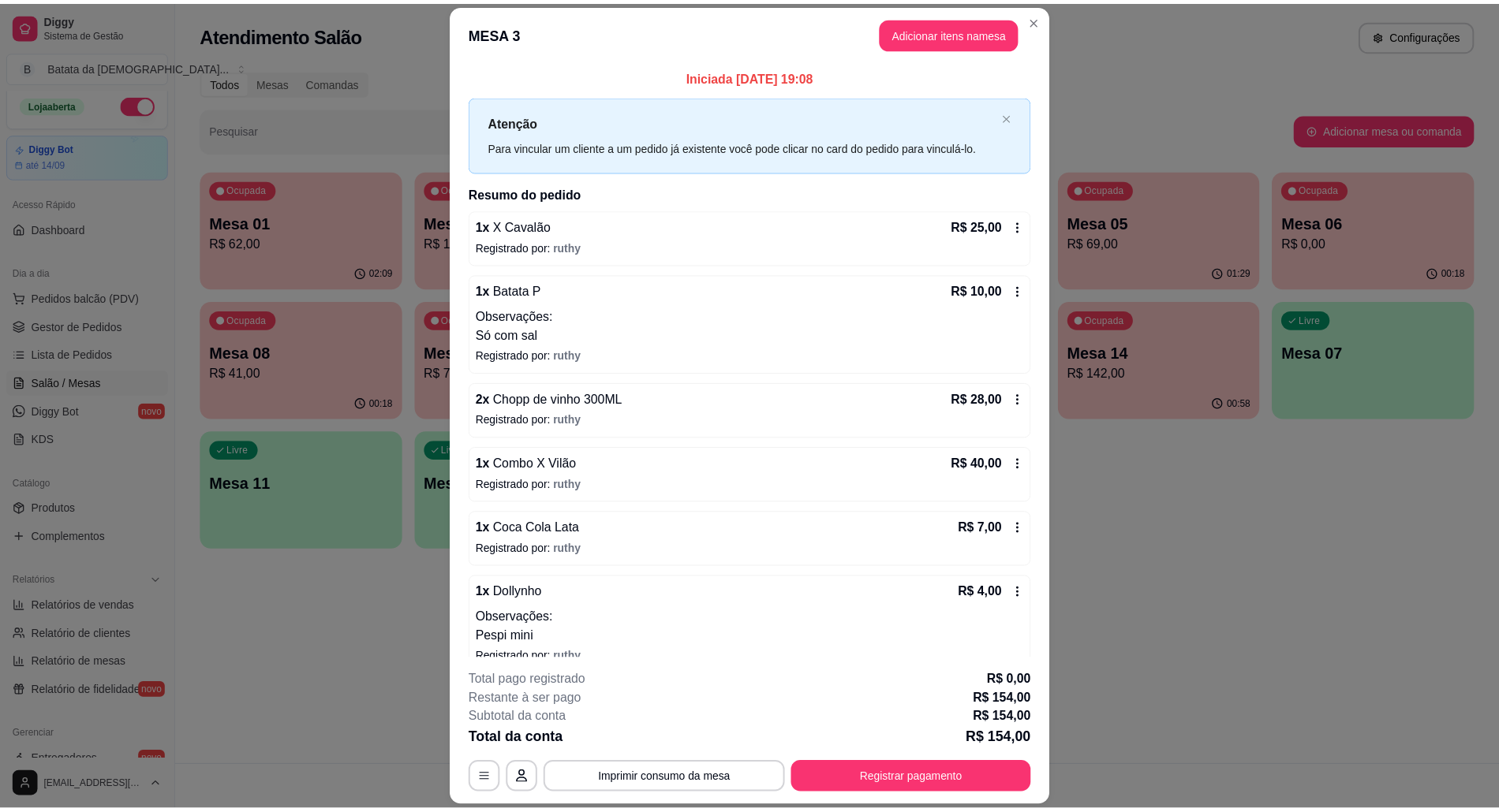
scroll to position [200, 0]
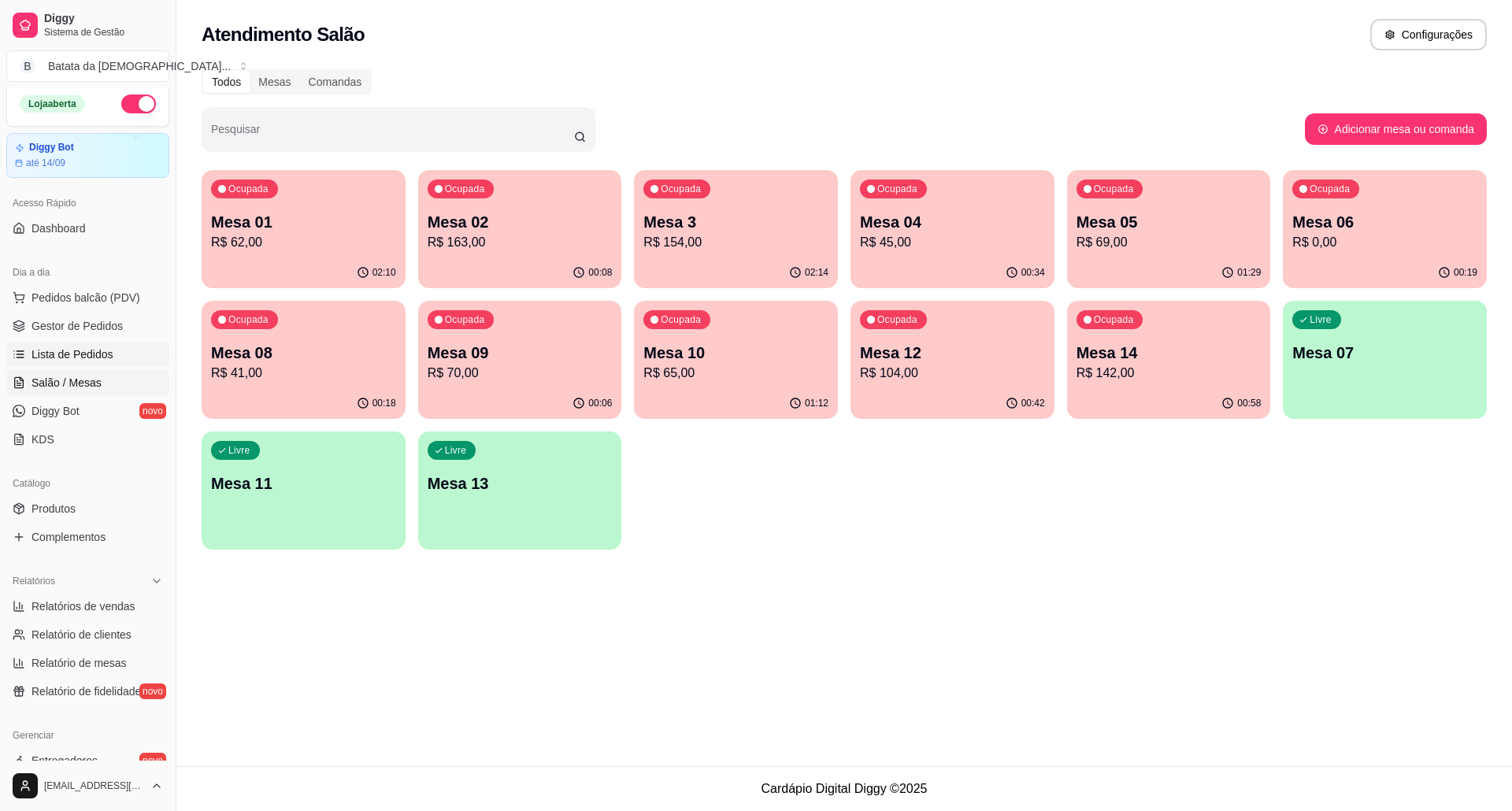
click at [77, 359] on span "Lista de Pedidos" at bounding box center [72, 354] width 82 height 16
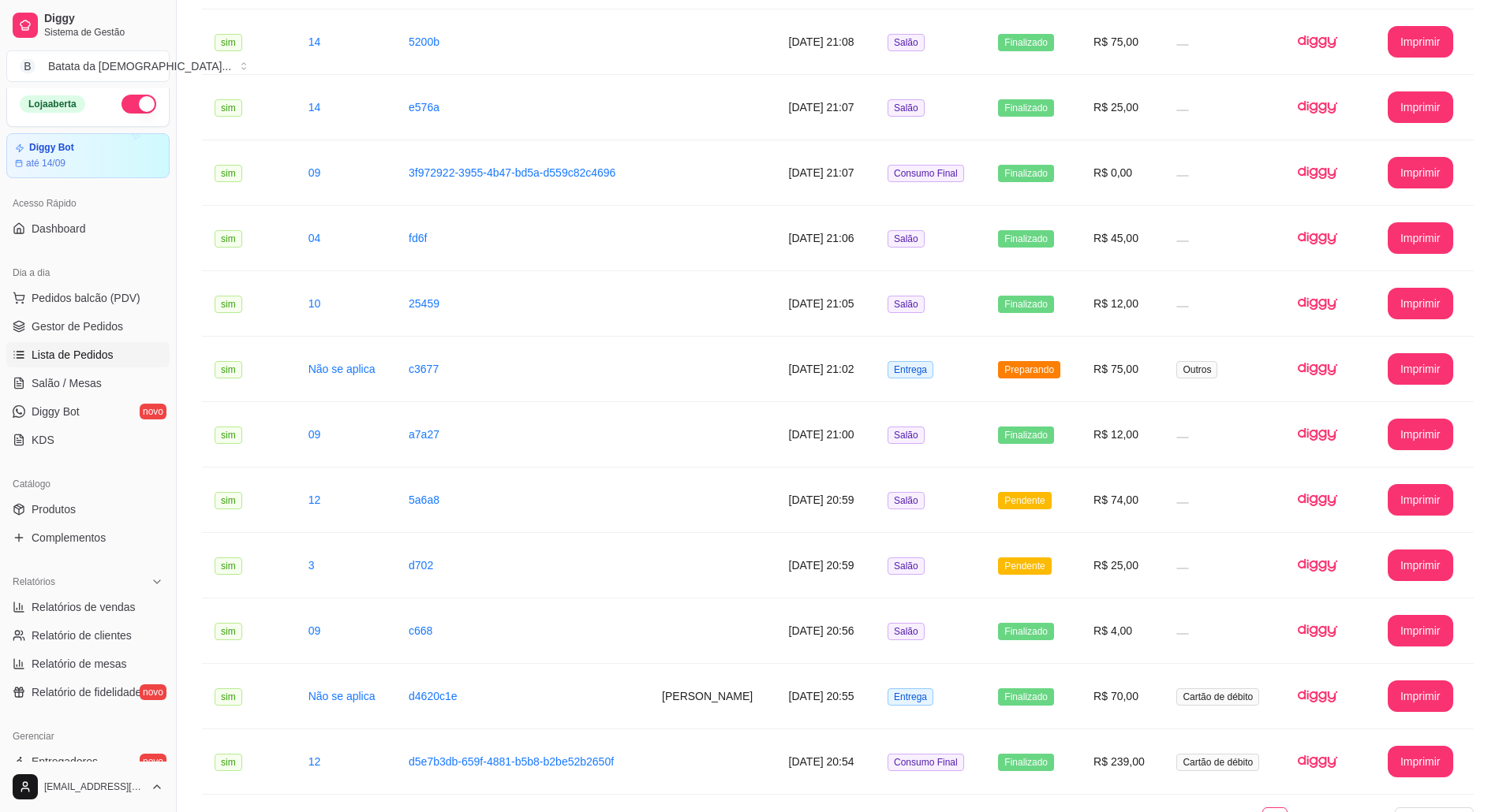
scroll to position [1459, 0]
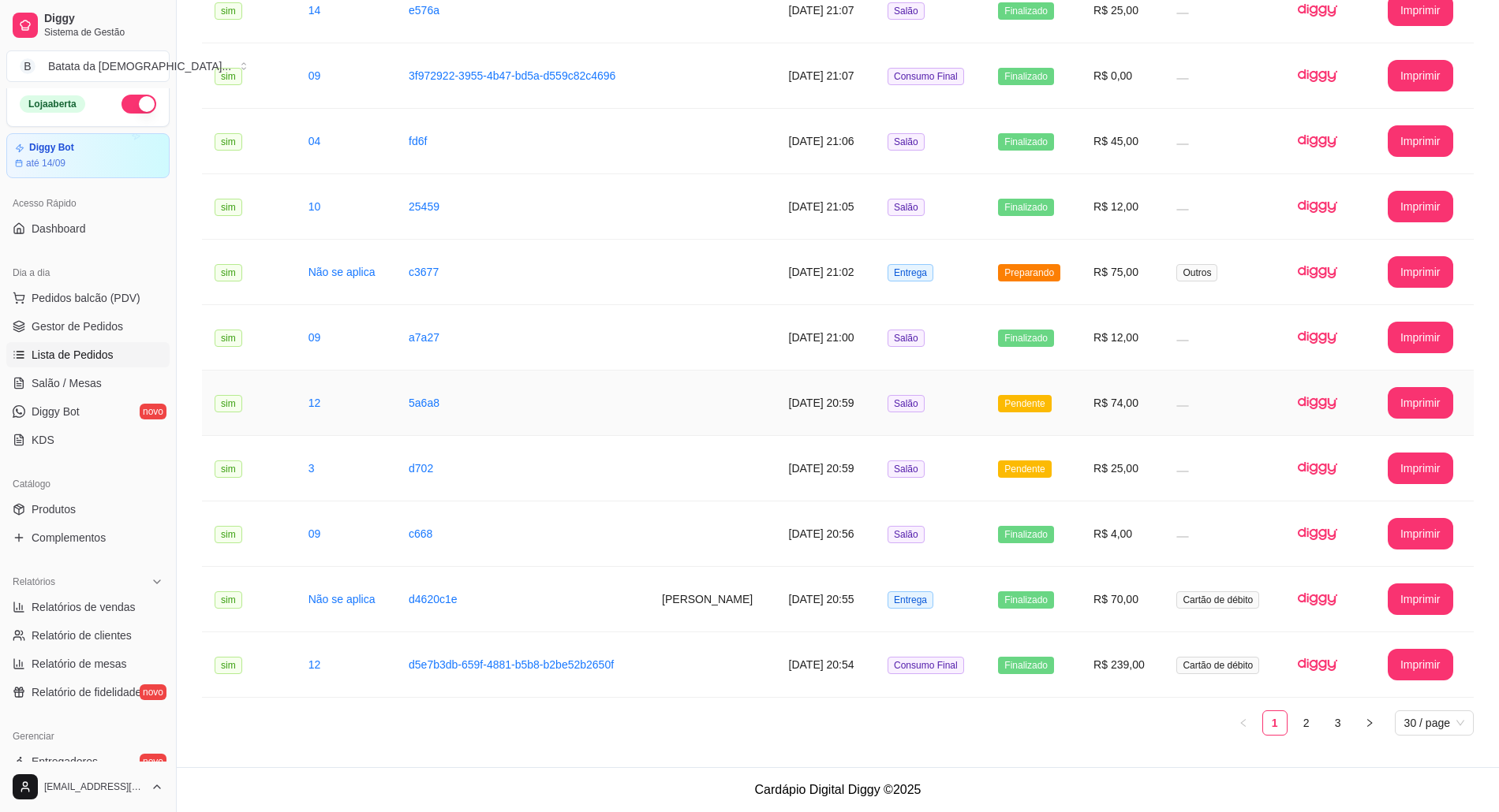
click at [977, 406] on td "Salão" at bounding box center [930, 403] width 110 height 65
click at [1010, 462] on span "Pendente" at bounding box center [1024, 469] width 53 height 18
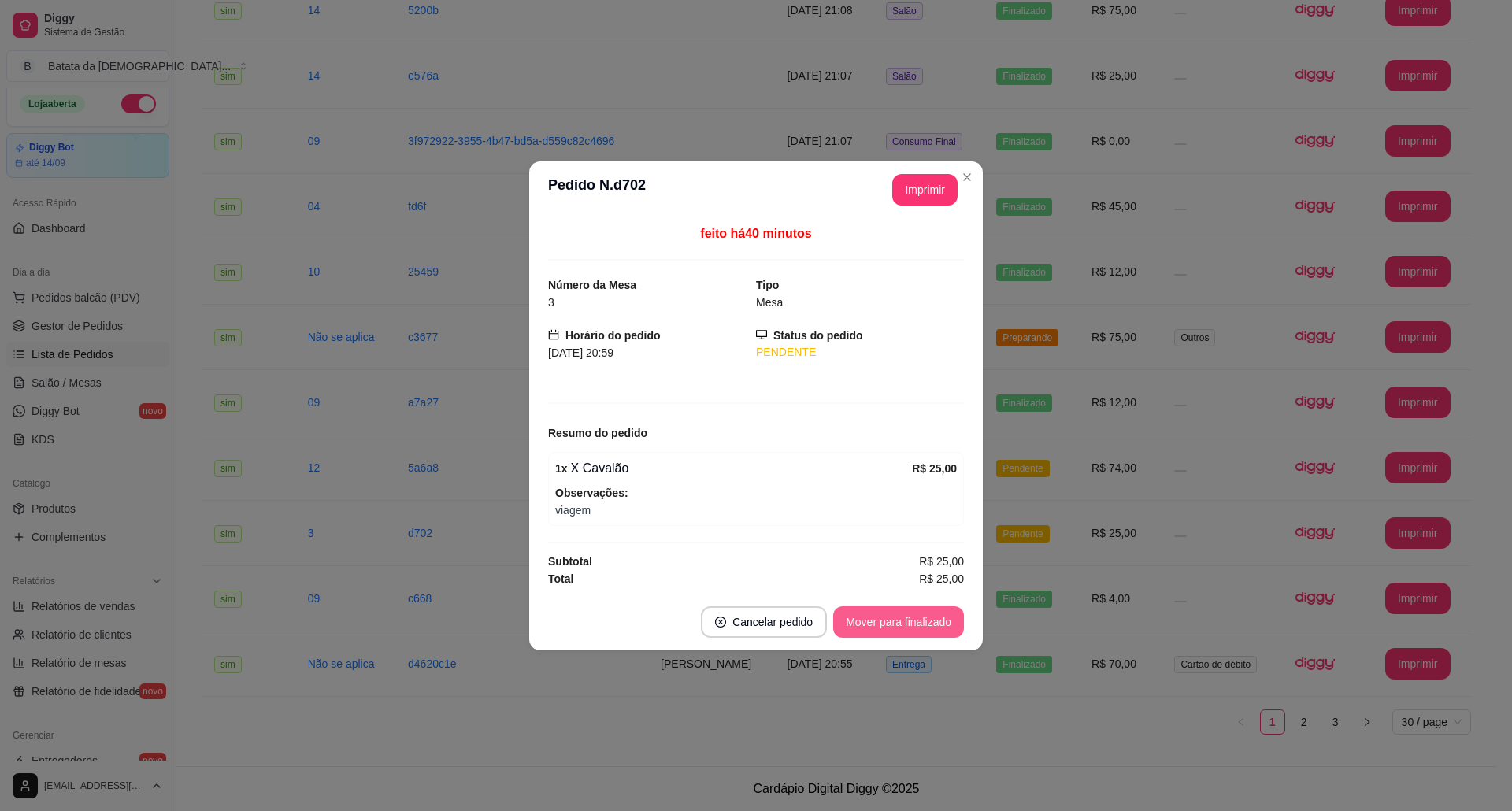
click at [882, 618] on button "Mover para finalizado" at bounding box center [898, 623] width 131 height 32
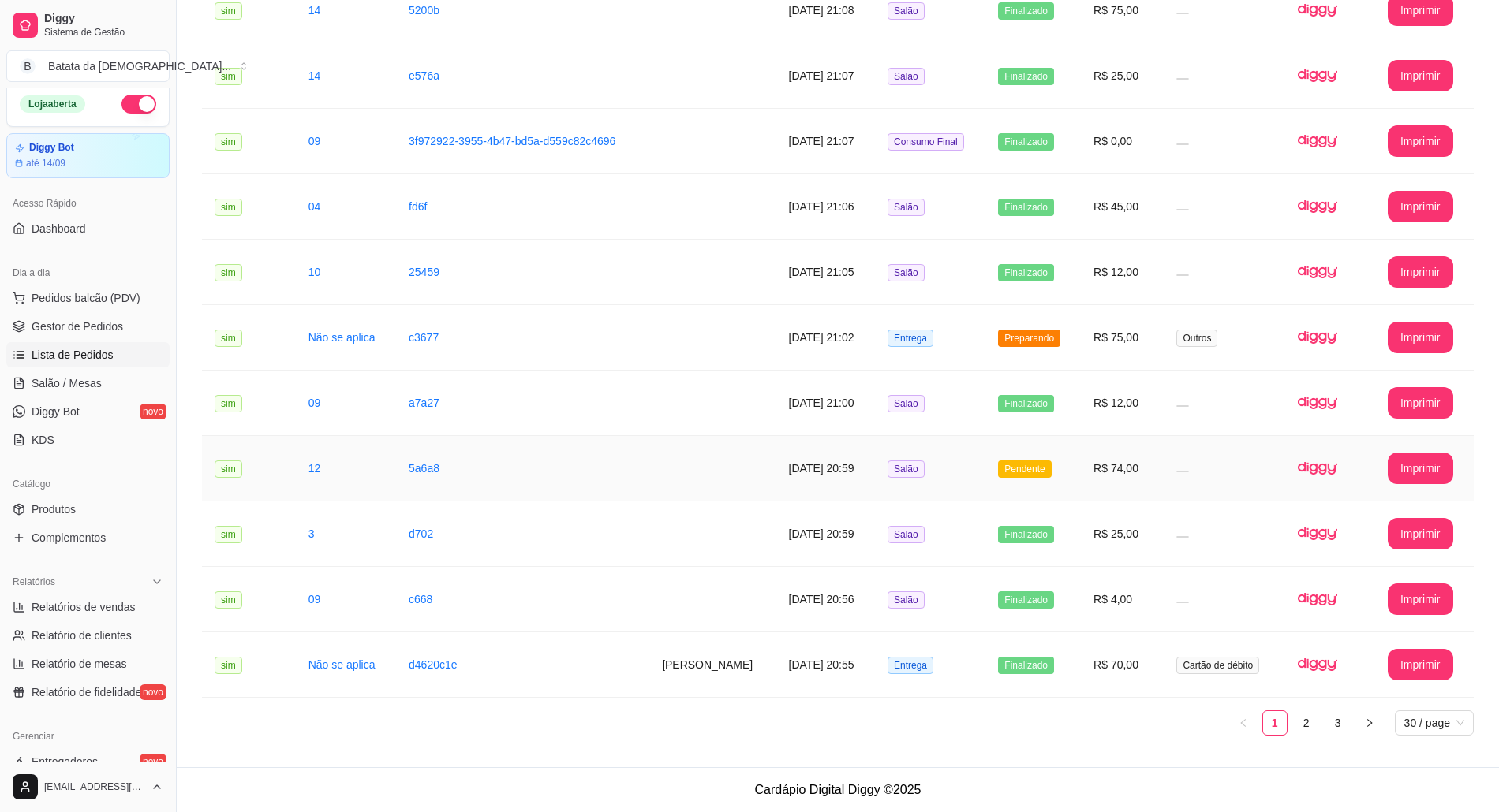
click at [1087, 461] on td "R$ 74,00" at bounding box center [1122, 469] width 83 height 65
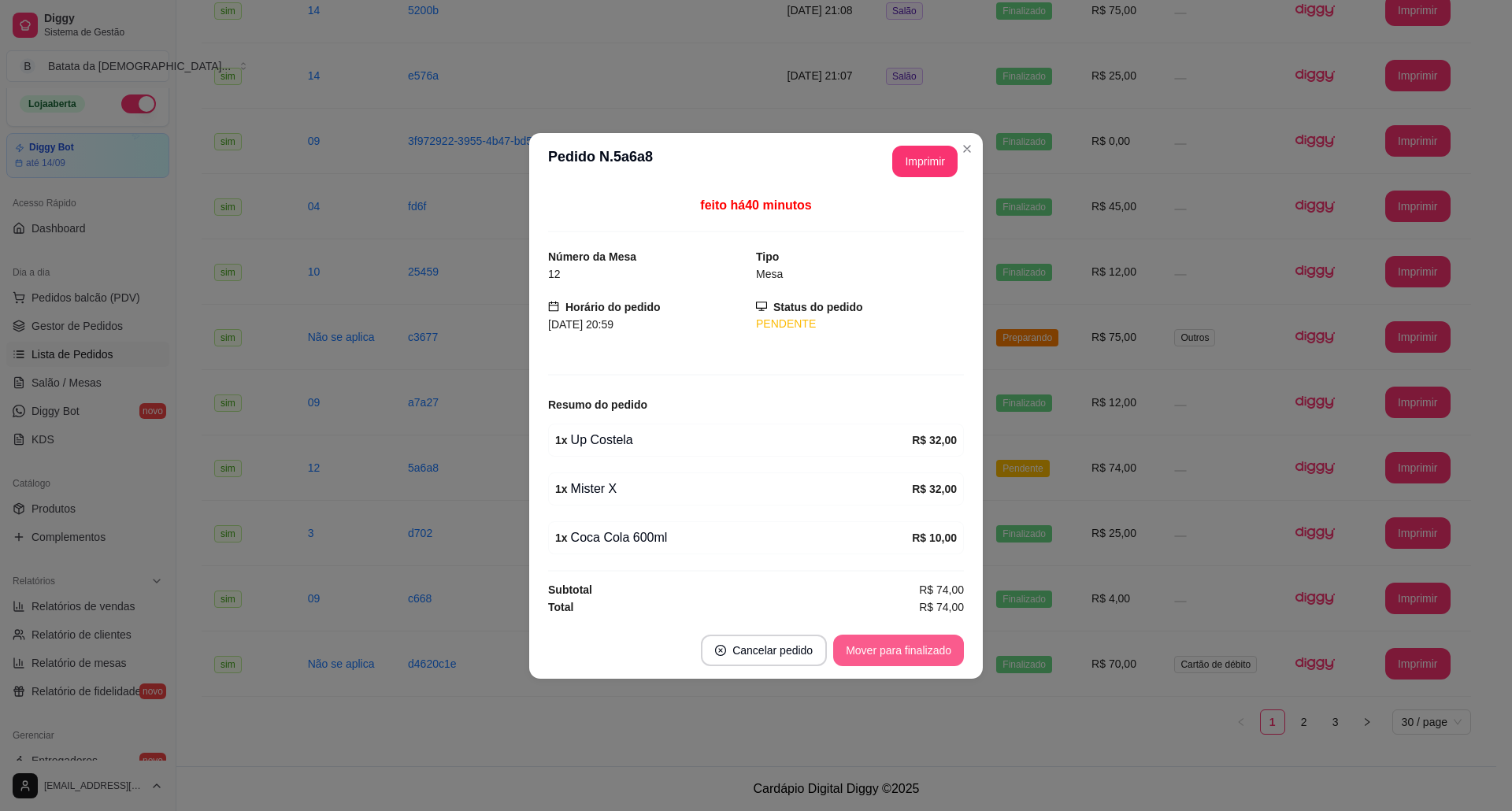
click at [931, 651] on button "Mover para finalizado" at bounding box center [898, 651] width 131 height 32
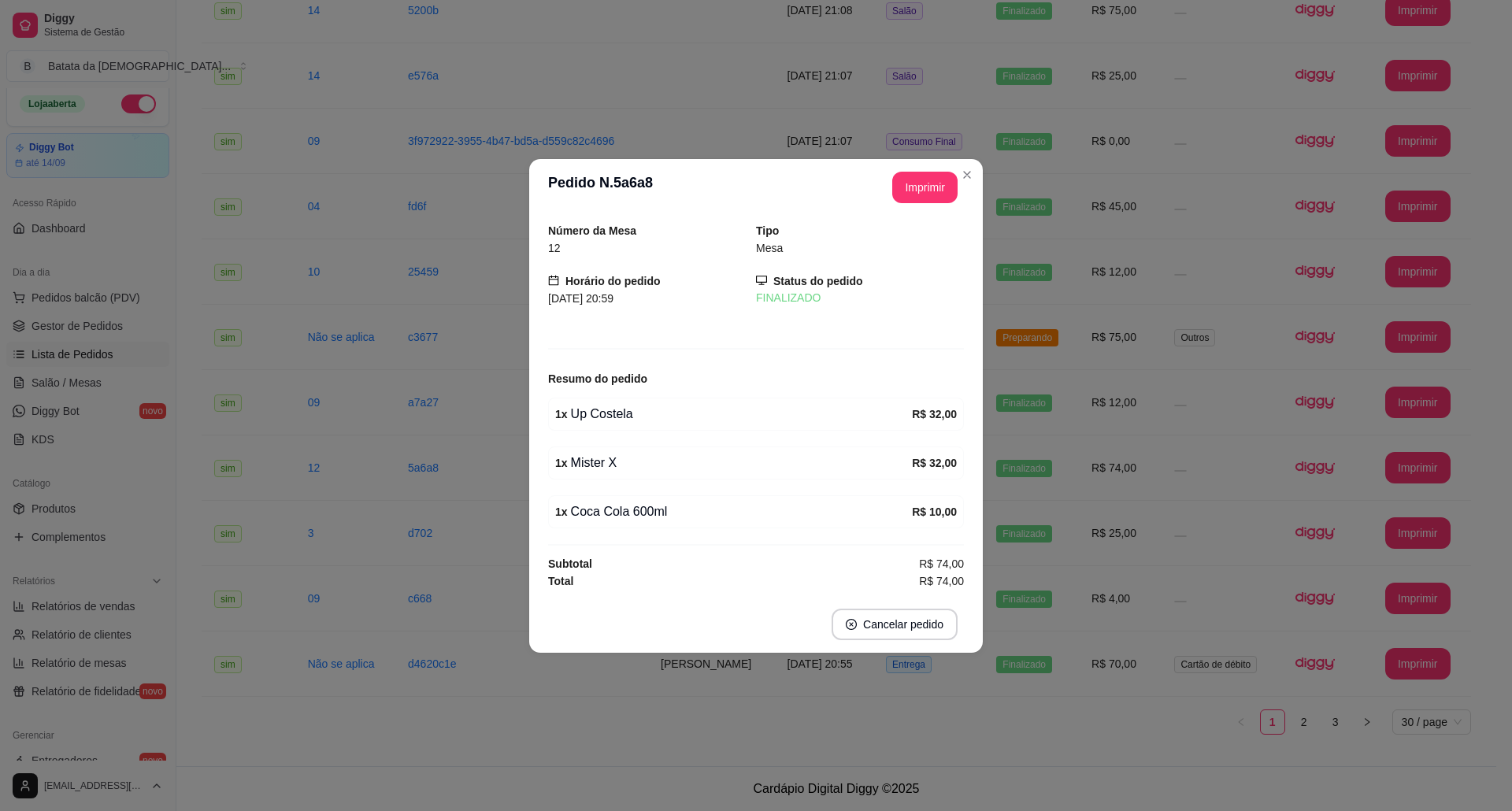
click at [967, 184] on header "**********" at bounding box center [756, 188] width 453 height 57
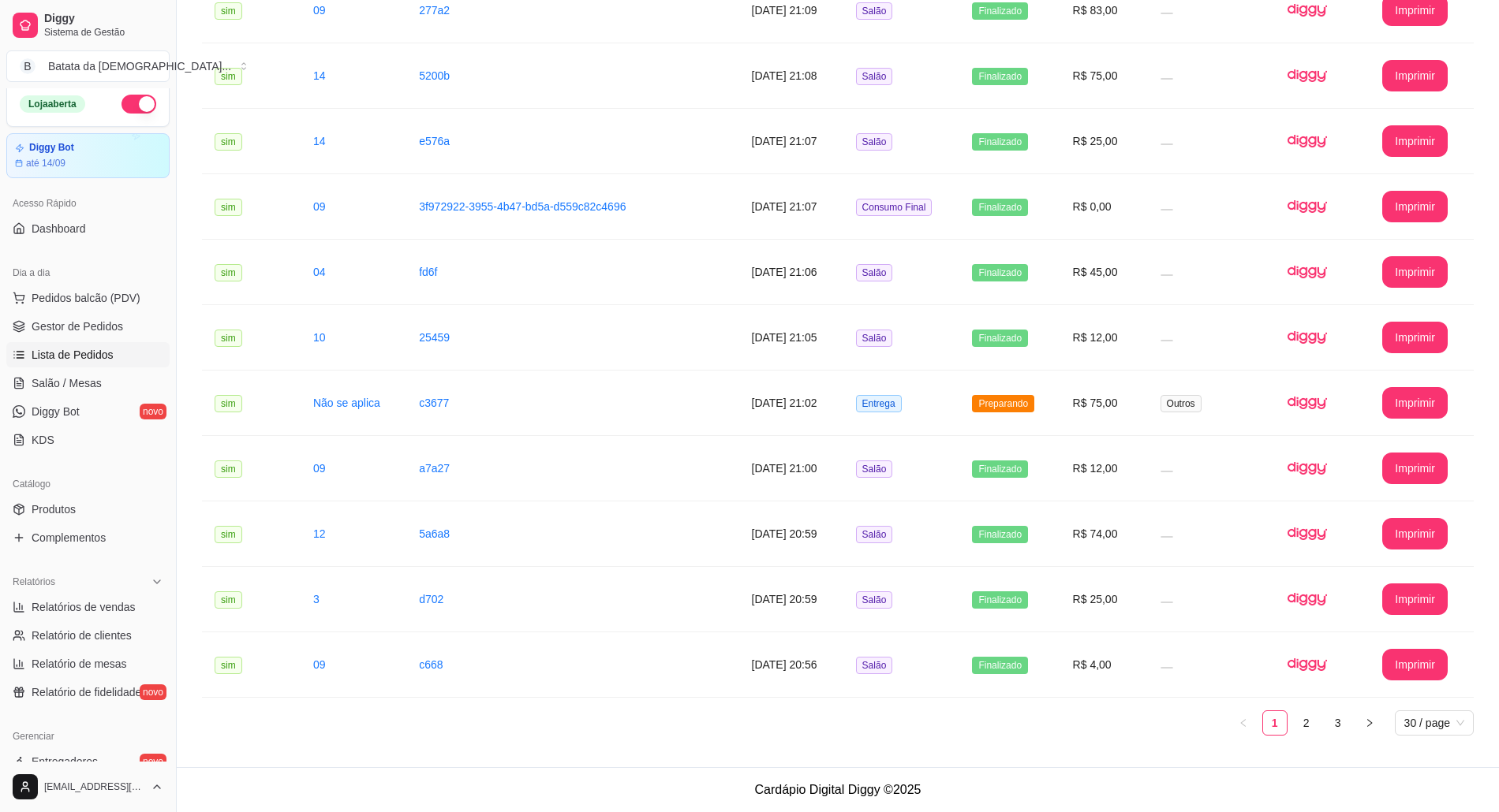
click at [127, 365] on link "Lista de Pedidos" at bounding box center [88, 355] width 164 height 25
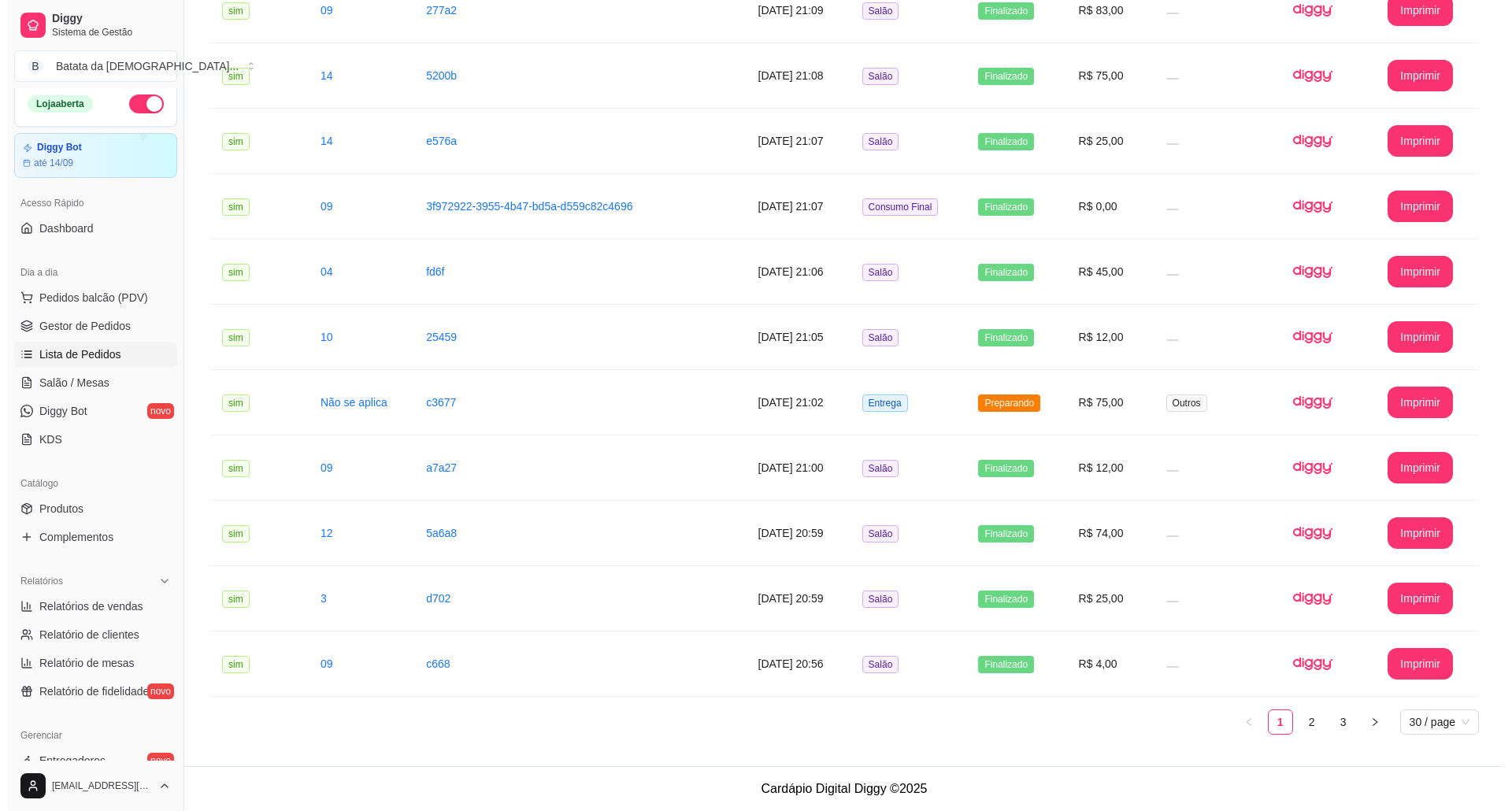
scroll to position [0, 0]
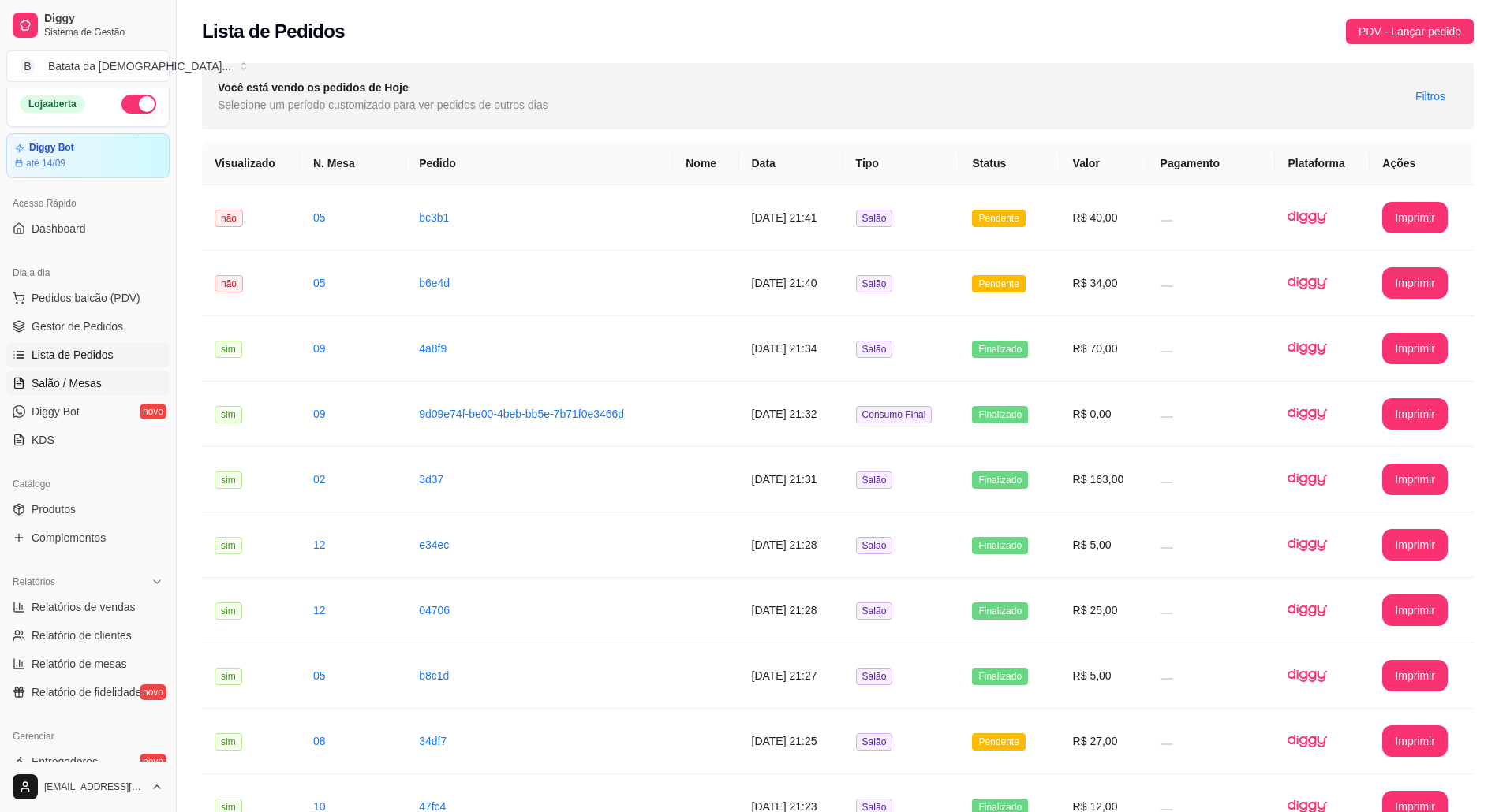
click at [58, 389] on span "Salão / Mesas" at bounding box center [67, 383] width 70 height 16
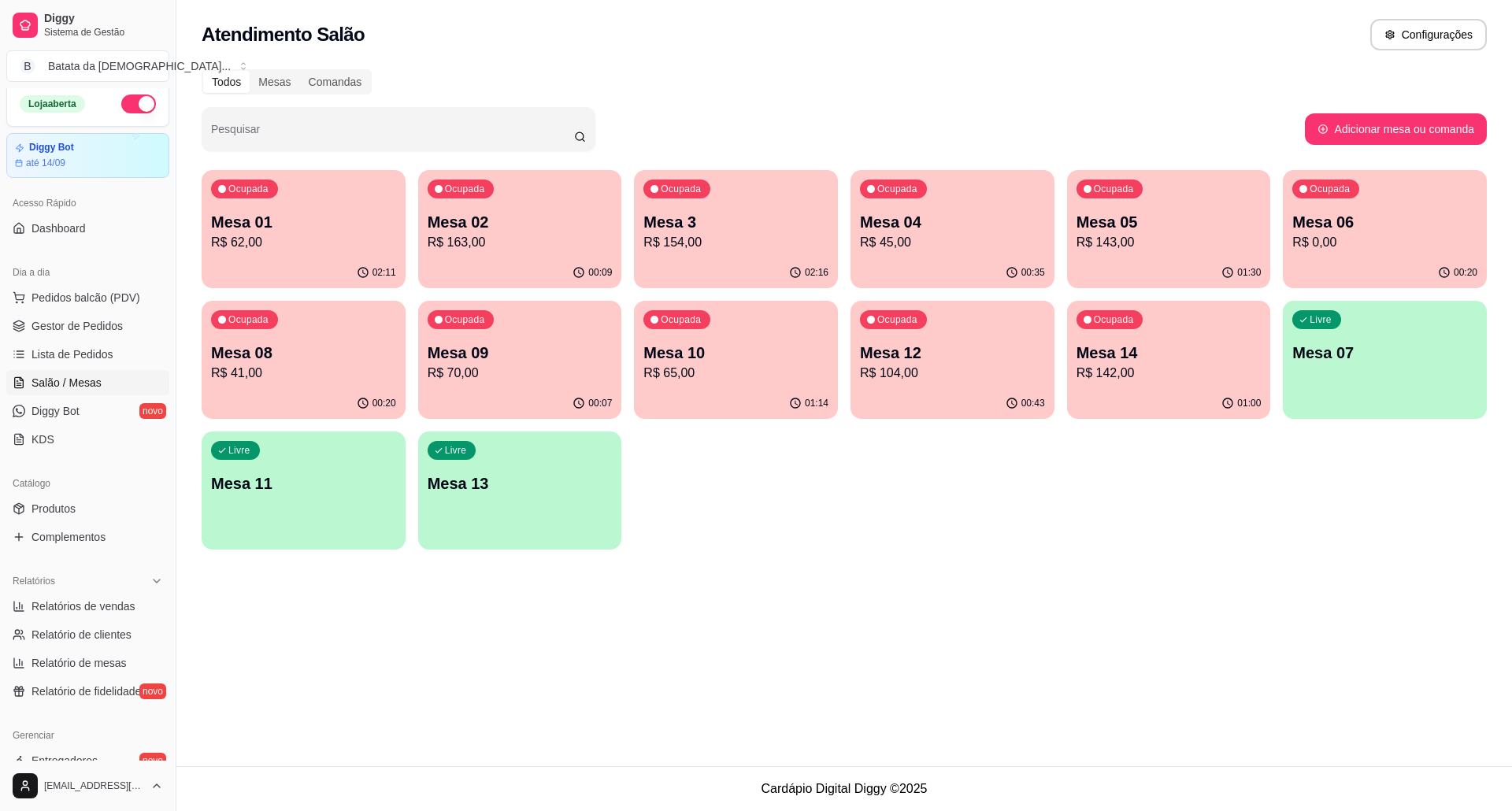
click at [892, 367] on p "R$ 104,00" at bounding box center [952, 373] width 185 height 19
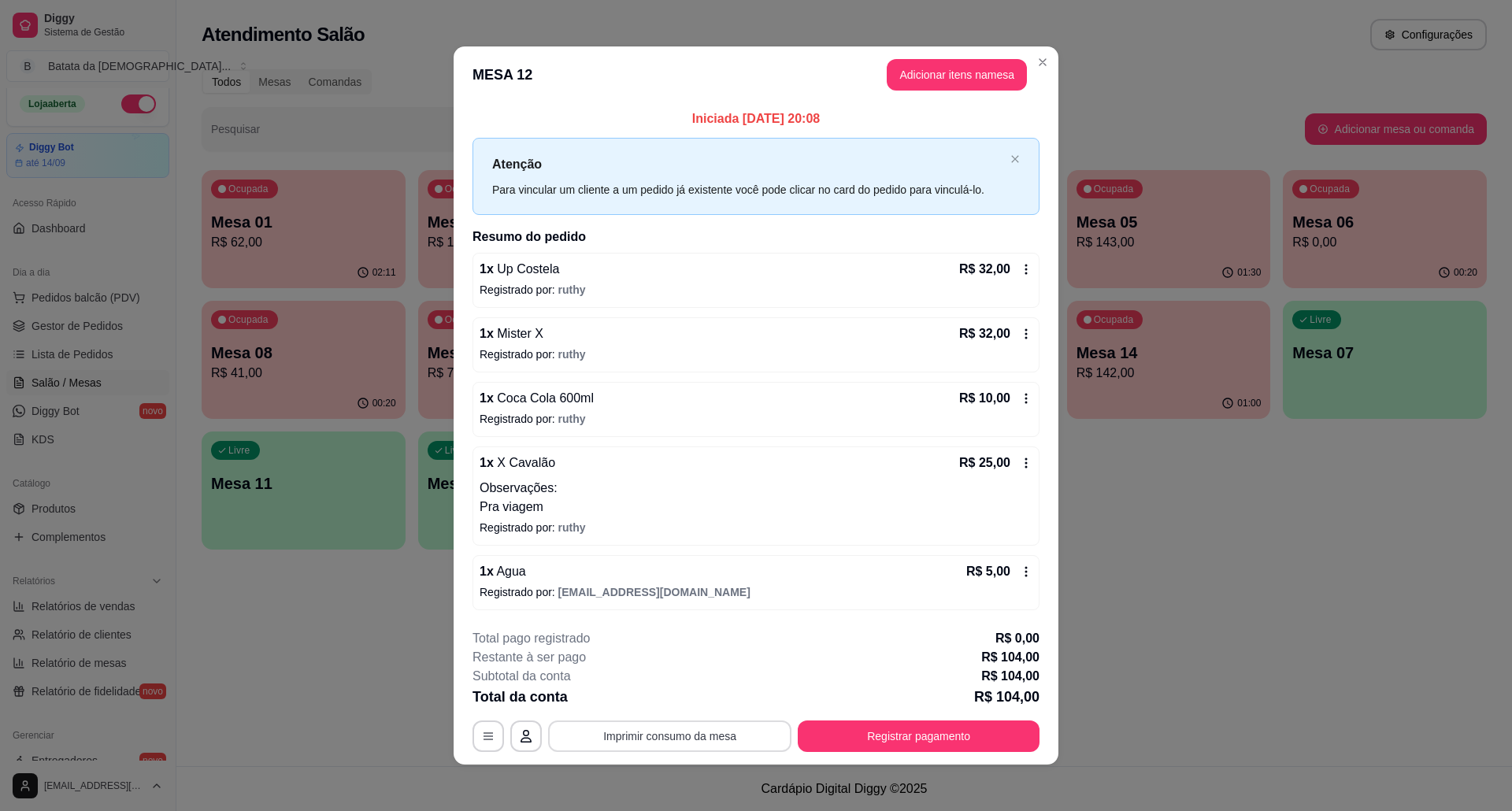
click at [702, 734] on button "Imprimir consumo da mesa" at bounding box center [670, 737] width 243 height 32
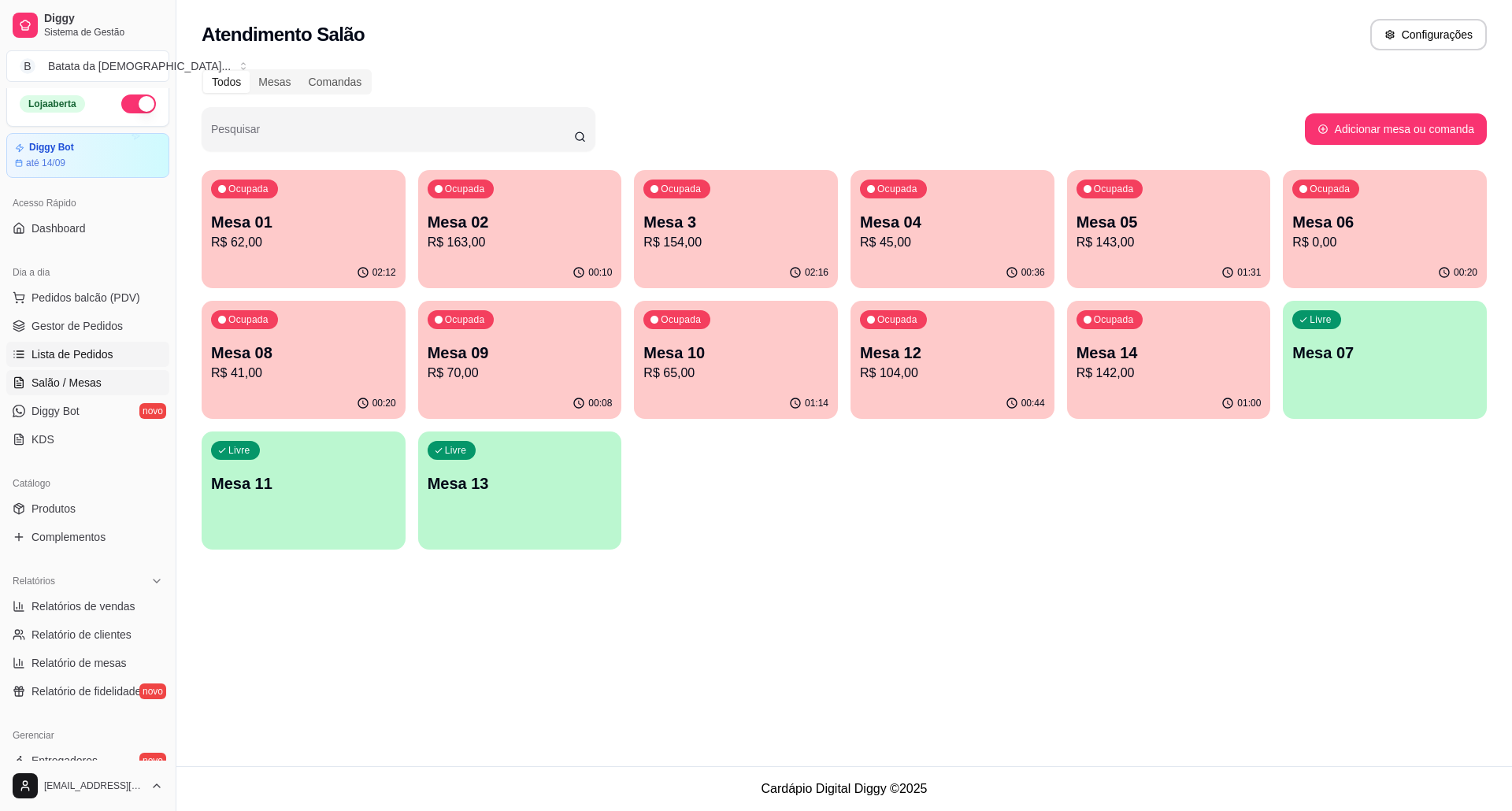
click at [82, 360] on span "Lista de Pedidos" at bounding box center [72, 354] width 82 height 16
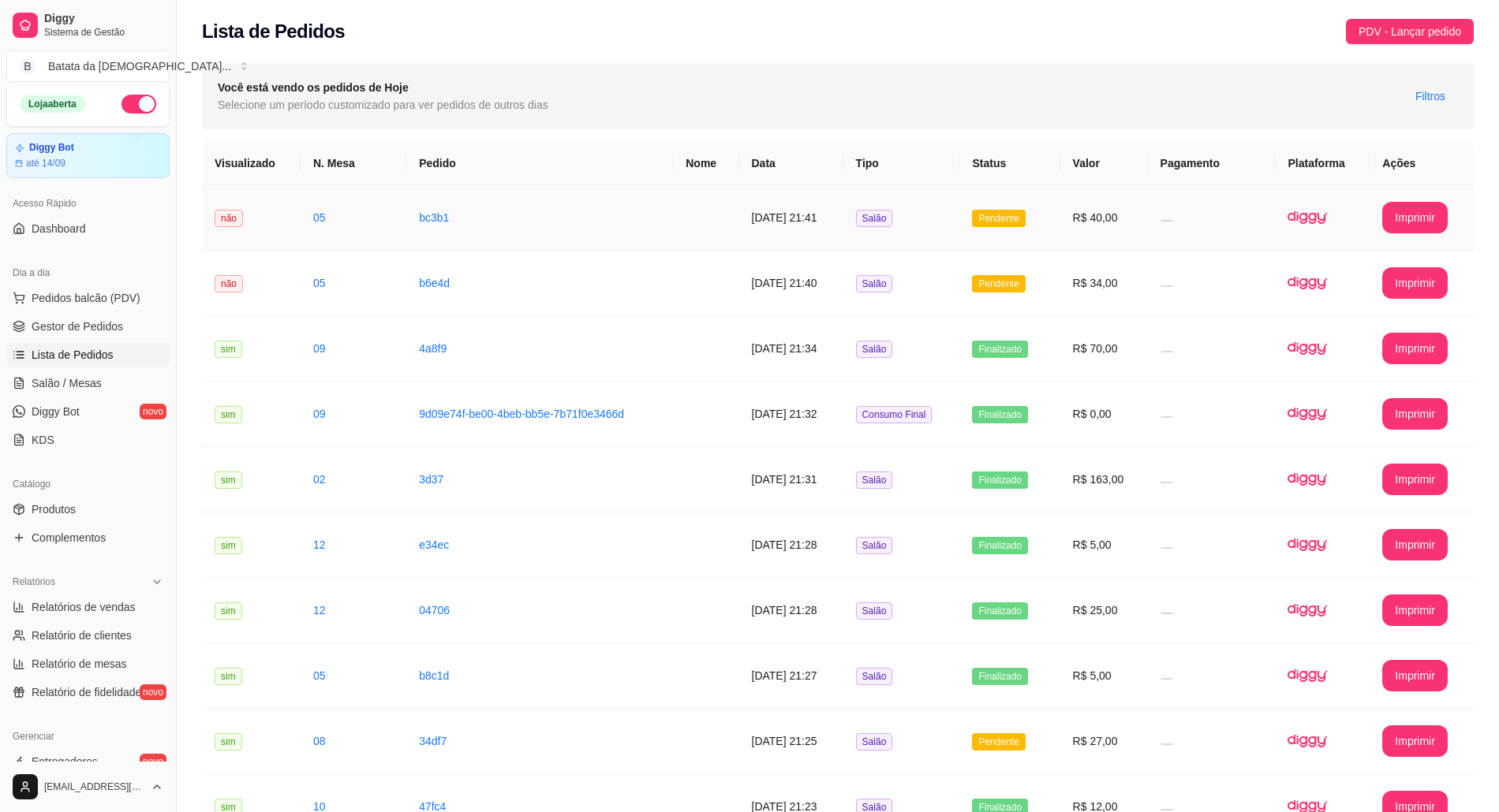
click at [979, 224] on td "Pendente" at bounding box center [1009, 218] width 100 height 65
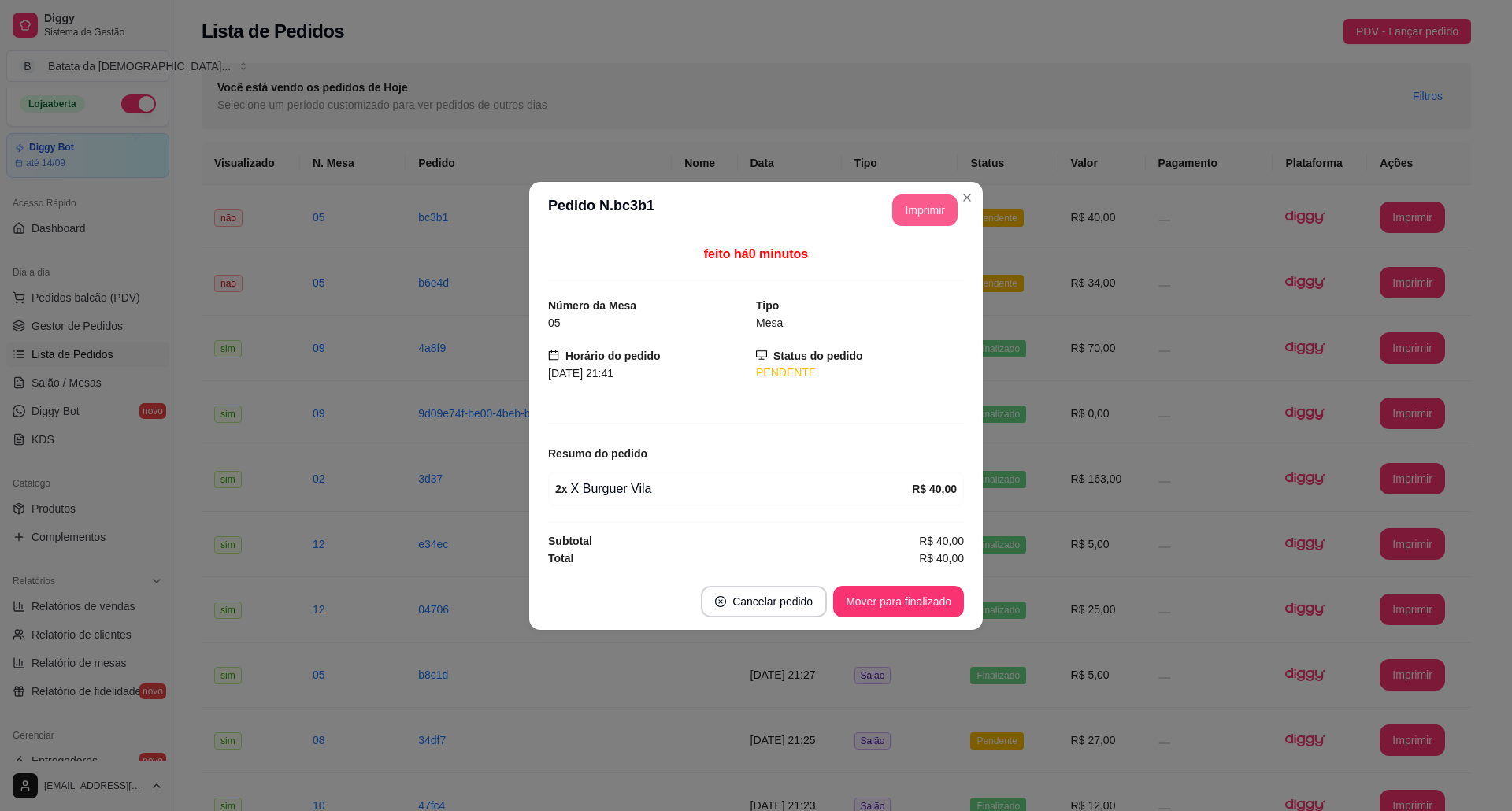
click at [908, 202] on button "Imprimir" at bounding box center [925, 210] width 65 height 32
click at [883, 602] on button "Mover para finalizado" at bounding box center [898, 602] width 131 height 32
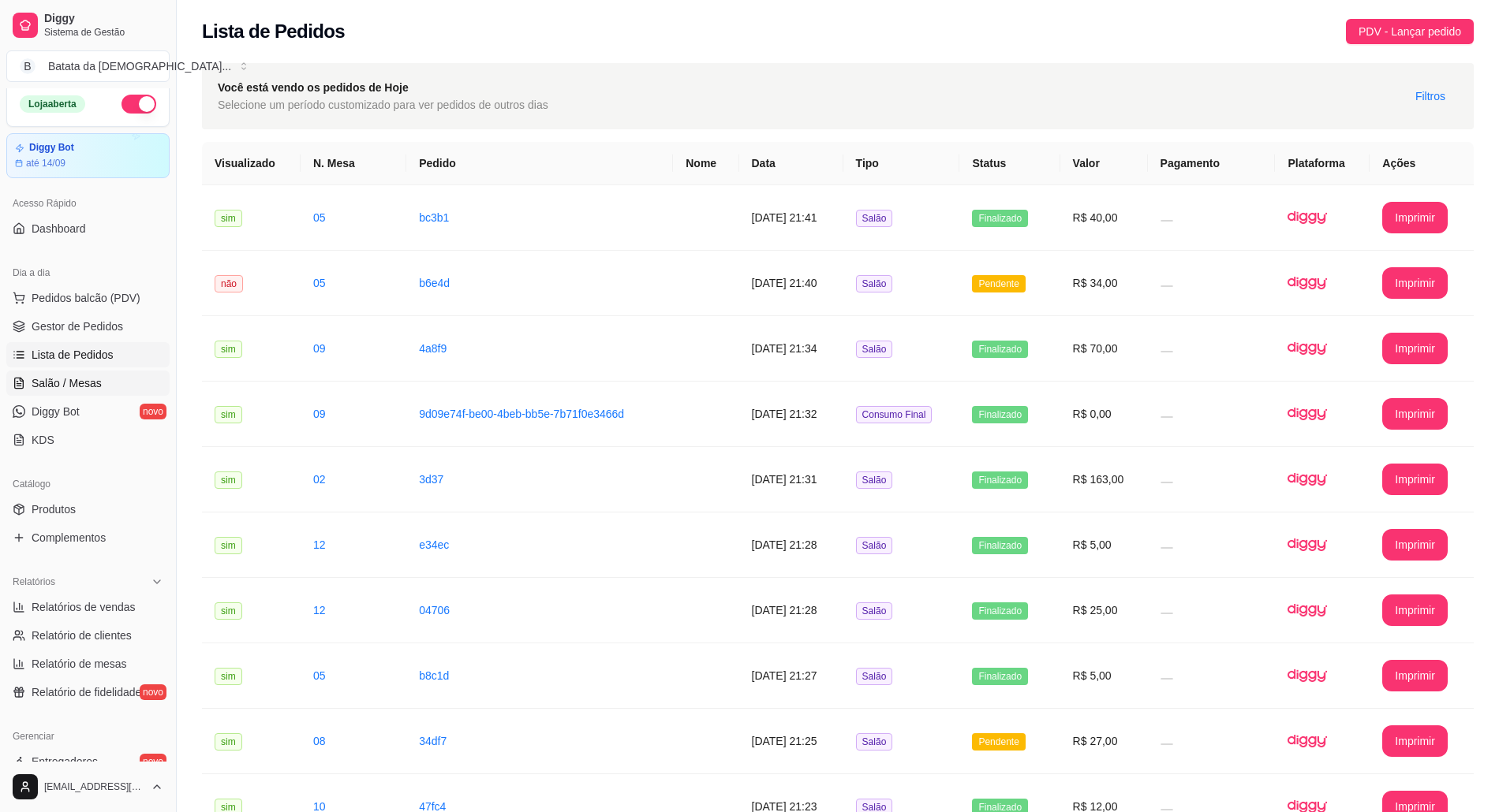
click at [73, 389] on span "Salão / Mesas" at bounding box center [67, 383] width 70 height 16
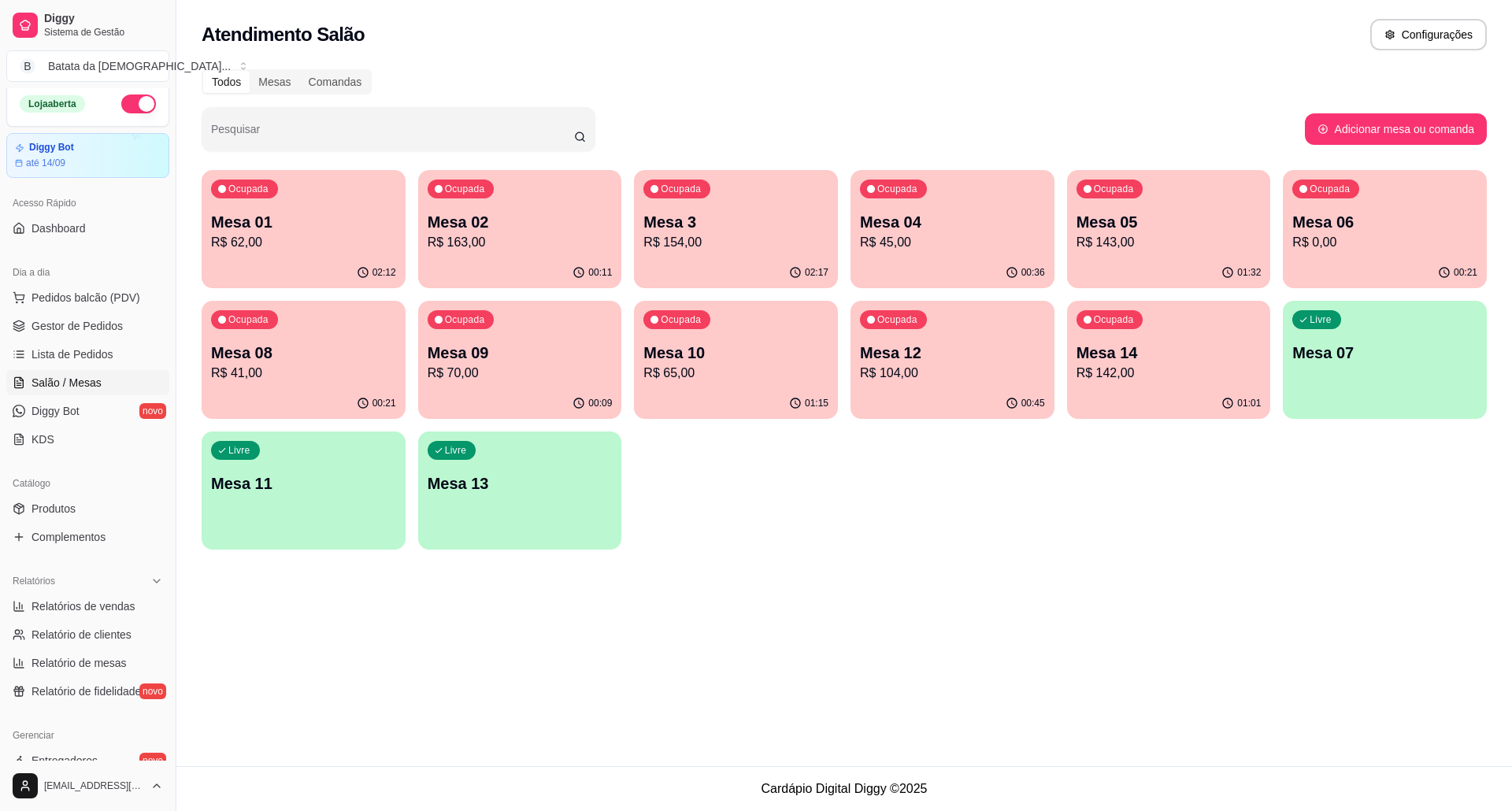
click at [920, 238] on p "R$ 45,00" at bounding box center [952, 243] width 185 height 19
click at [671, 244] on p "R$ 154,00" at bounding box center [736, 243] width 179 height 18
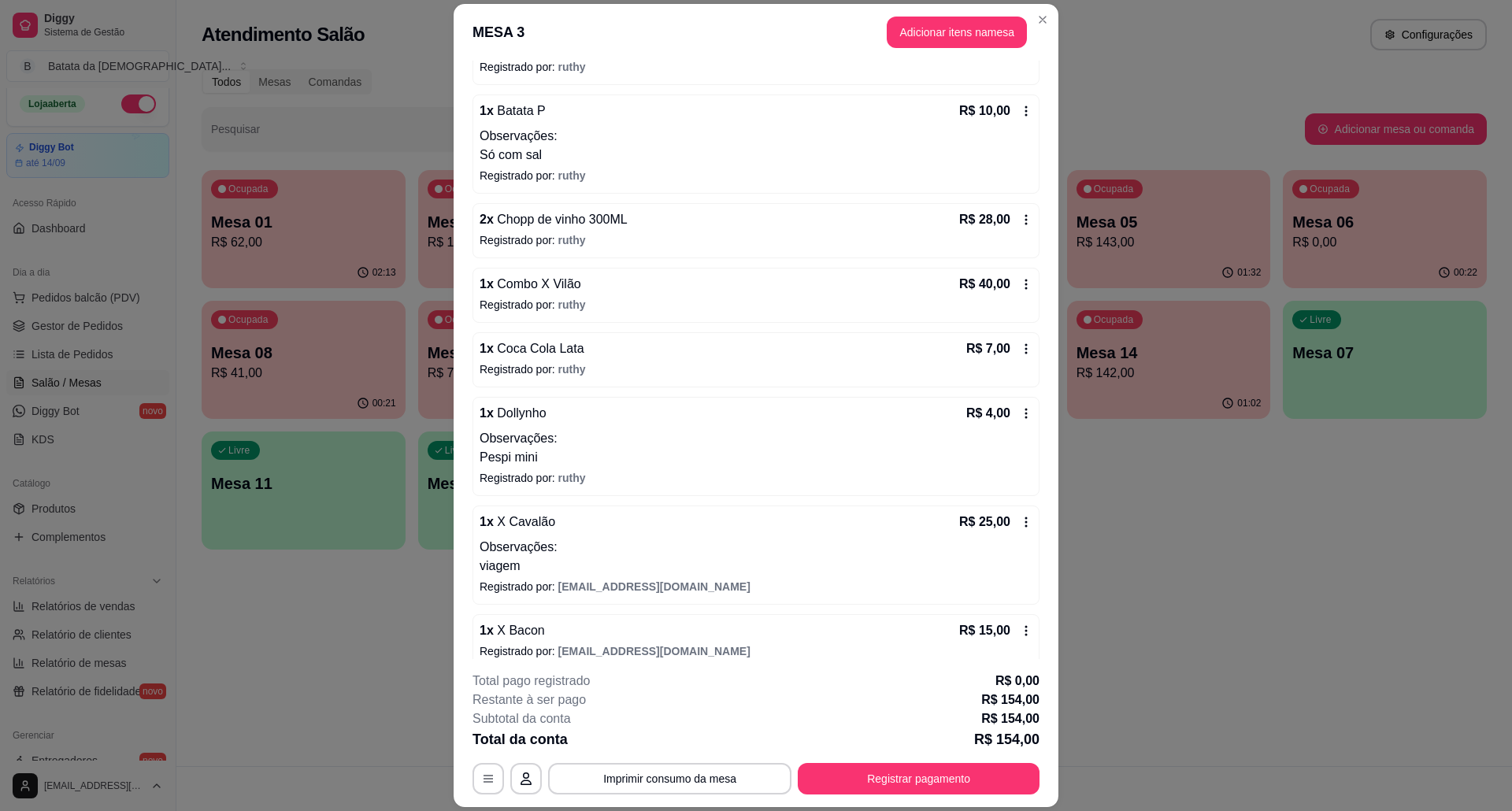
scroll to position [200, 0]
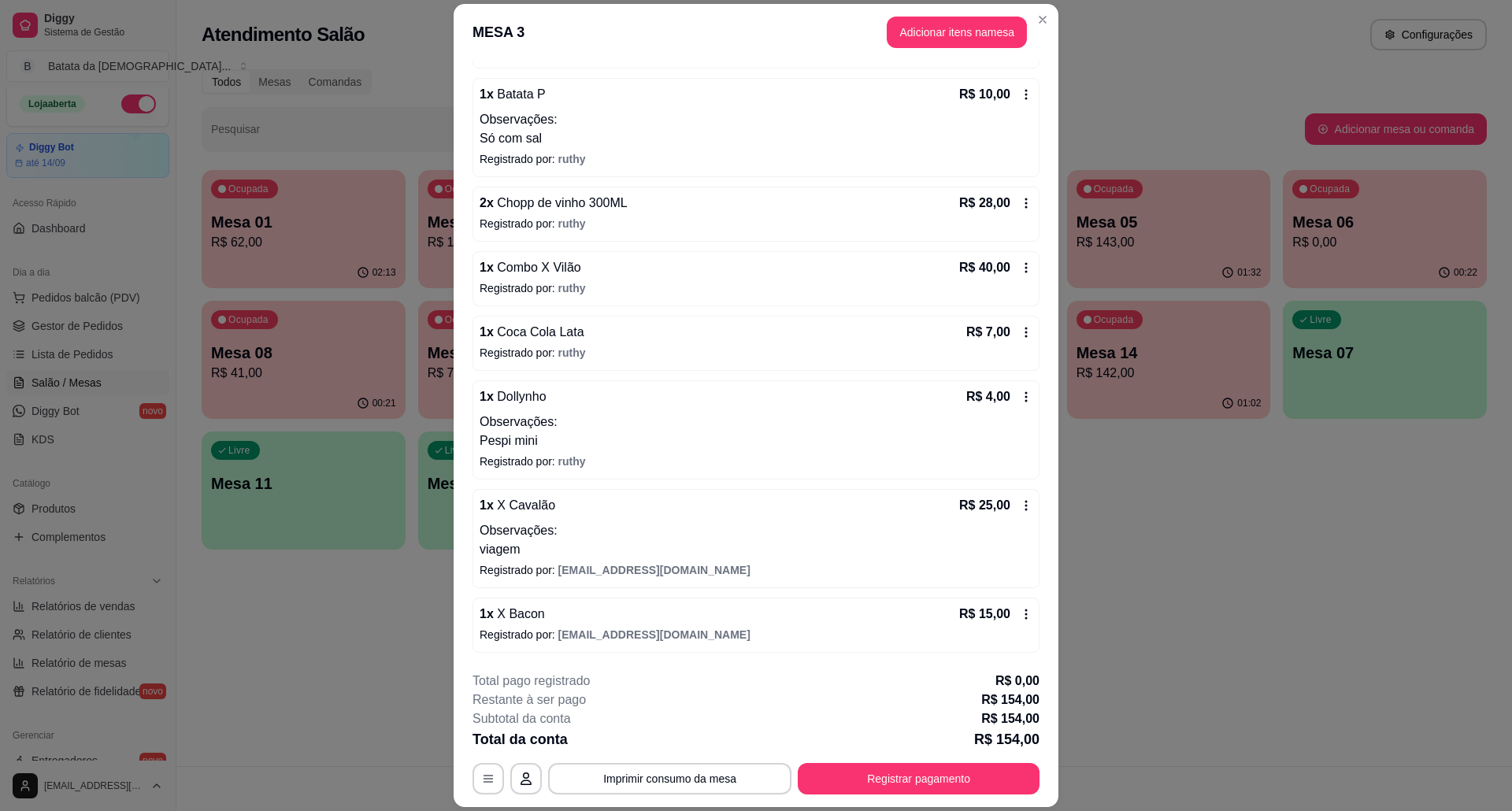
click at [993, 394] on div "R$ 4,00" at bounding box center [999, 397] width 66 height 19
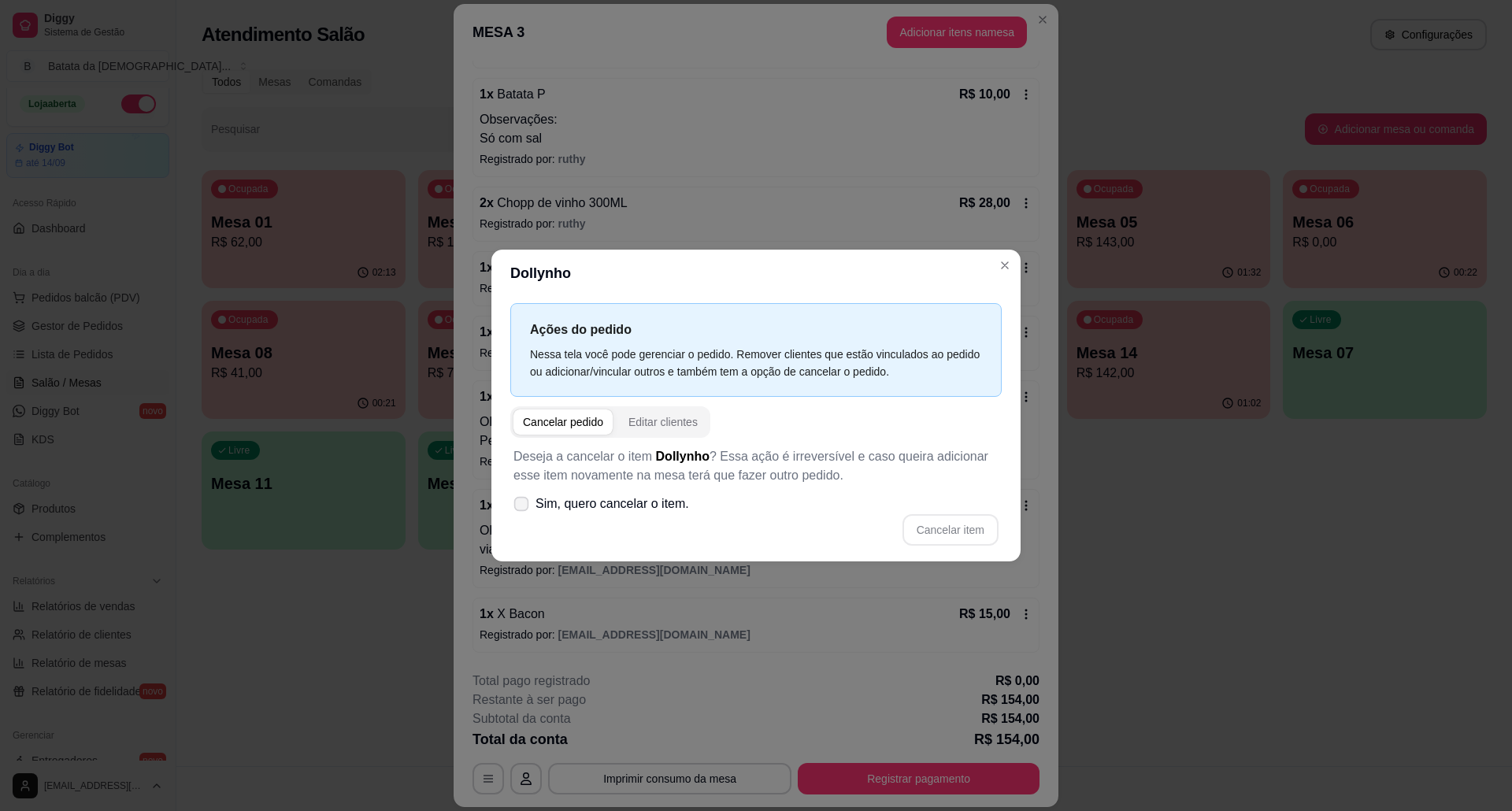
click at [660, 502] on span "Sim, quero cancelar o item." at bounding box center [612, 504] width 153 height 19
click at [523, 508] on input "Sim, quero cancelar o item." at bounding box center [517, 513] width 10 height 10
checkbox input "true"
click at [978, 524] on button "Cancelar item" at bounding box center [950, 530] width 96 height 32
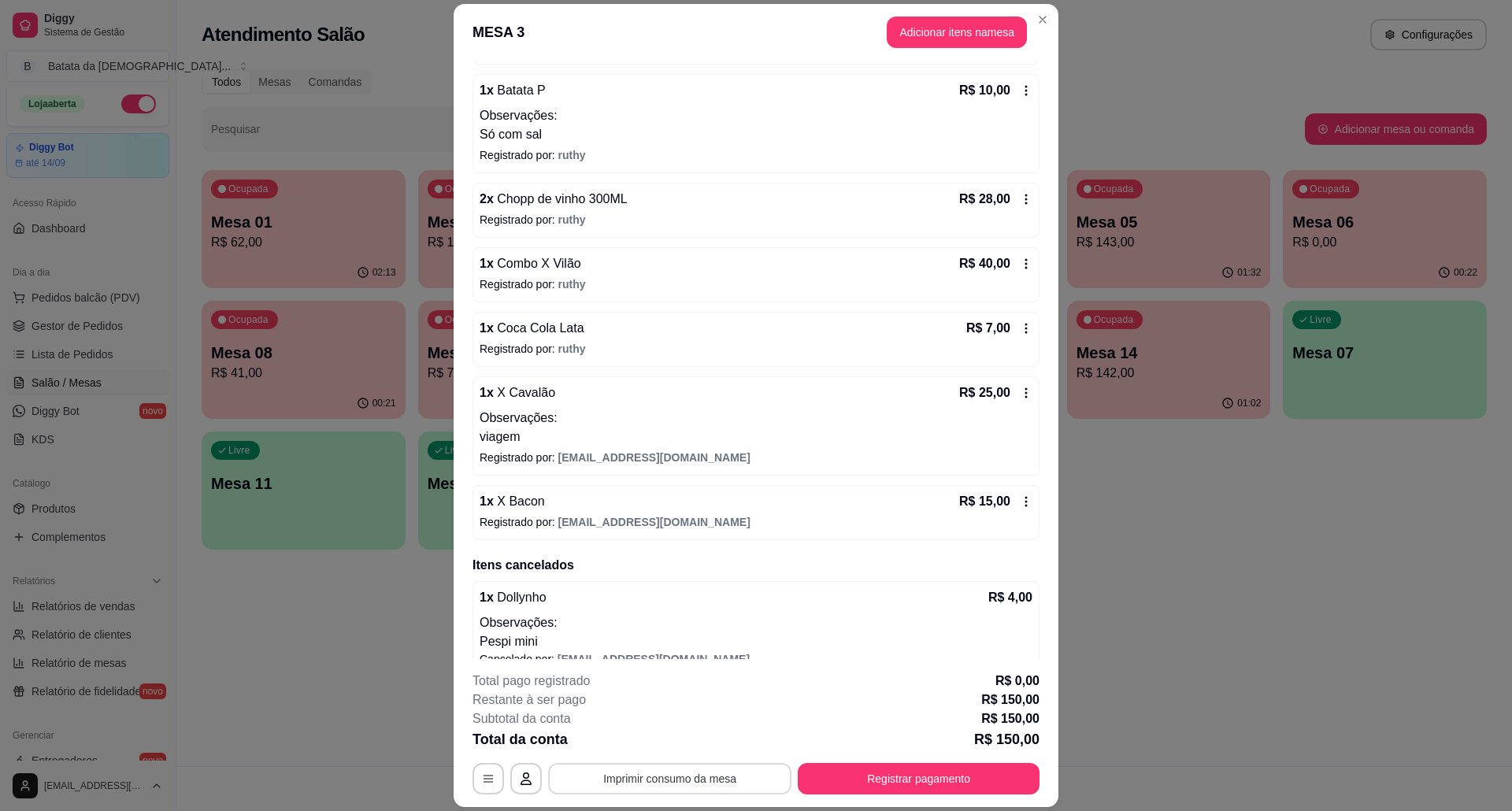
click at [706, 775] on button "Imprimir consumo da mesa" at bounding box center [670, 779] width 243 height 32
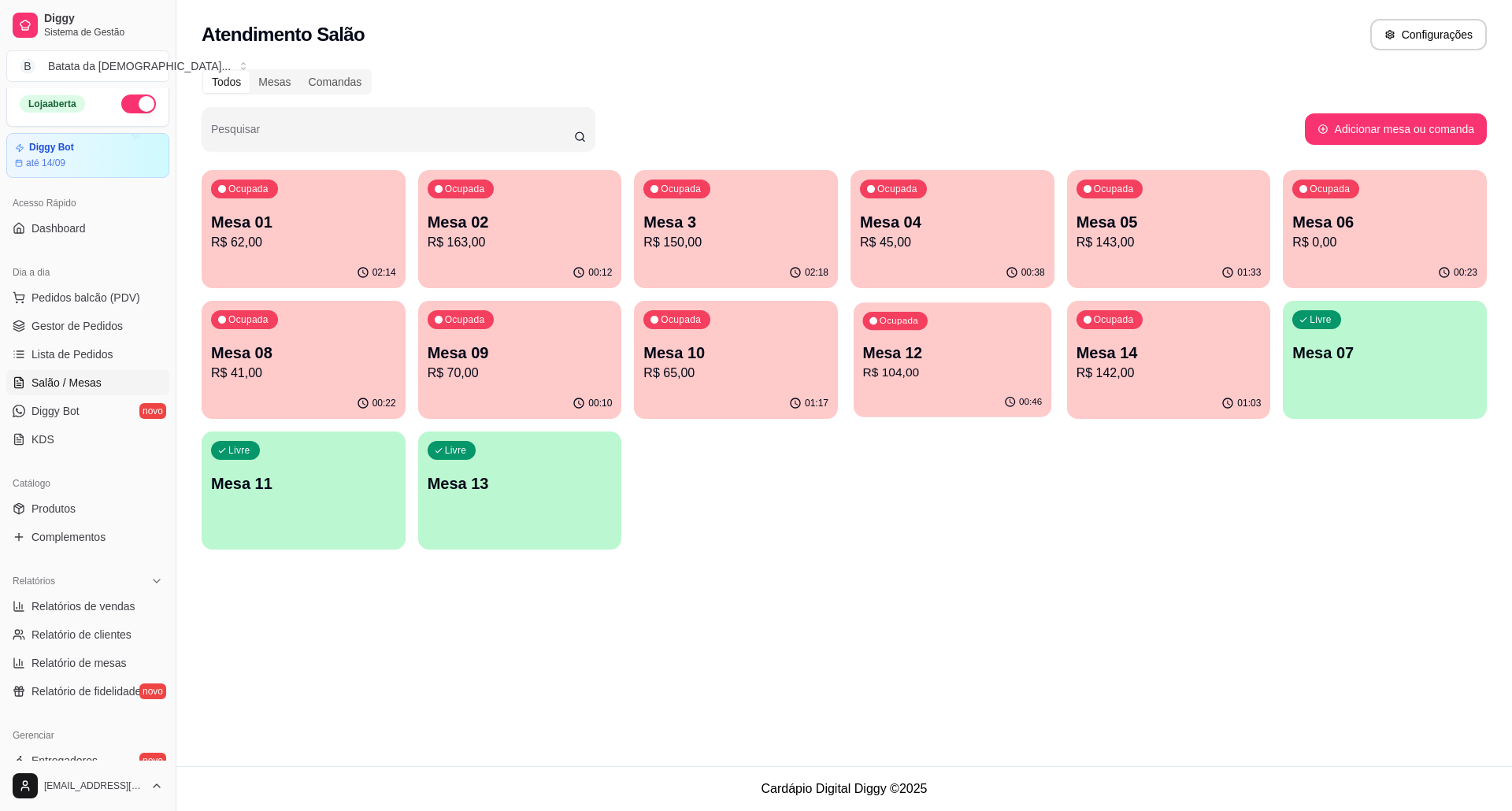
click at [927, 341] on div "Ocupada Mesa 12 R$ 104,00" at bounding box center [951, 345] width 197 height 85
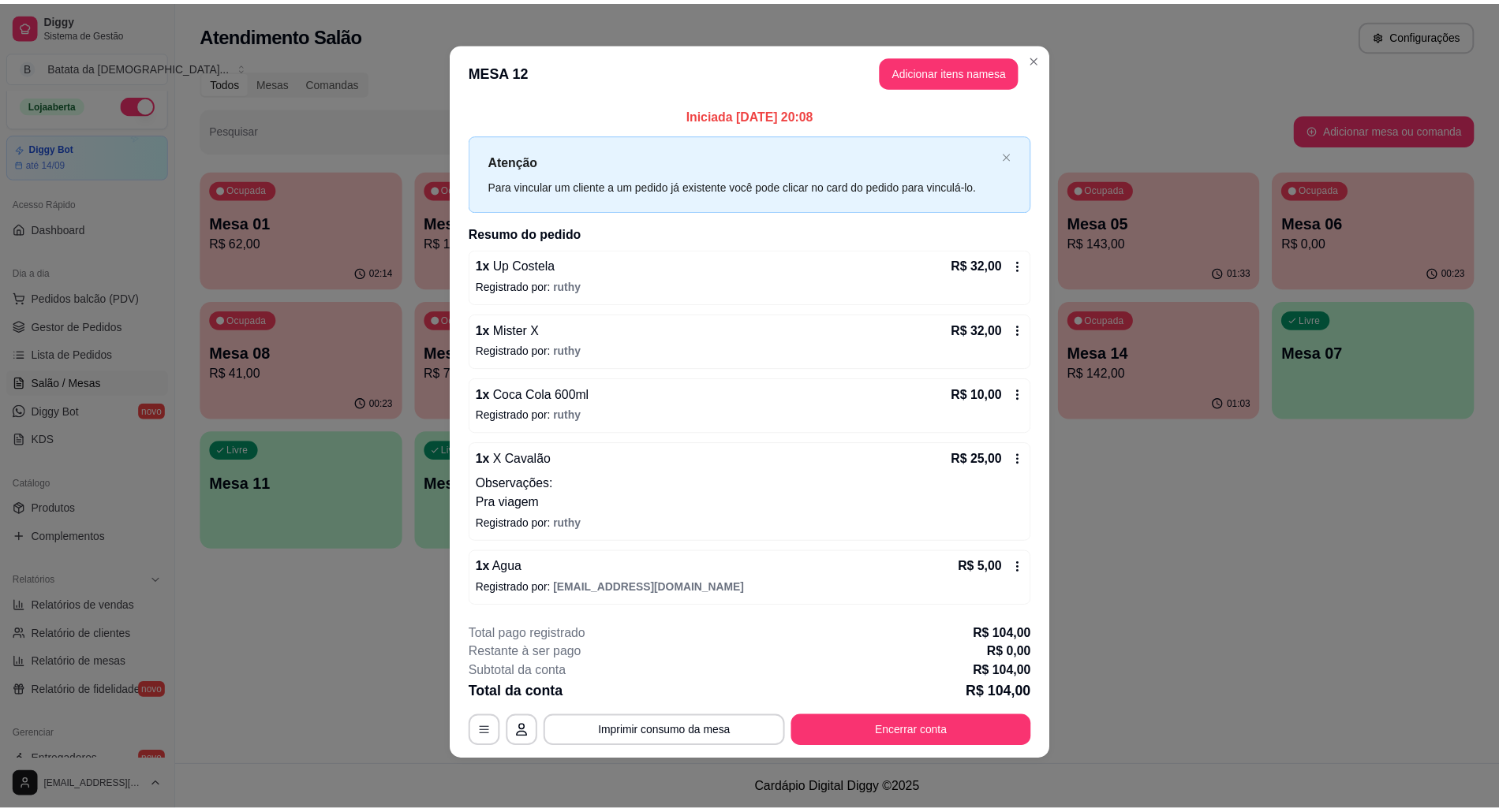
scroll to position [5, 0]
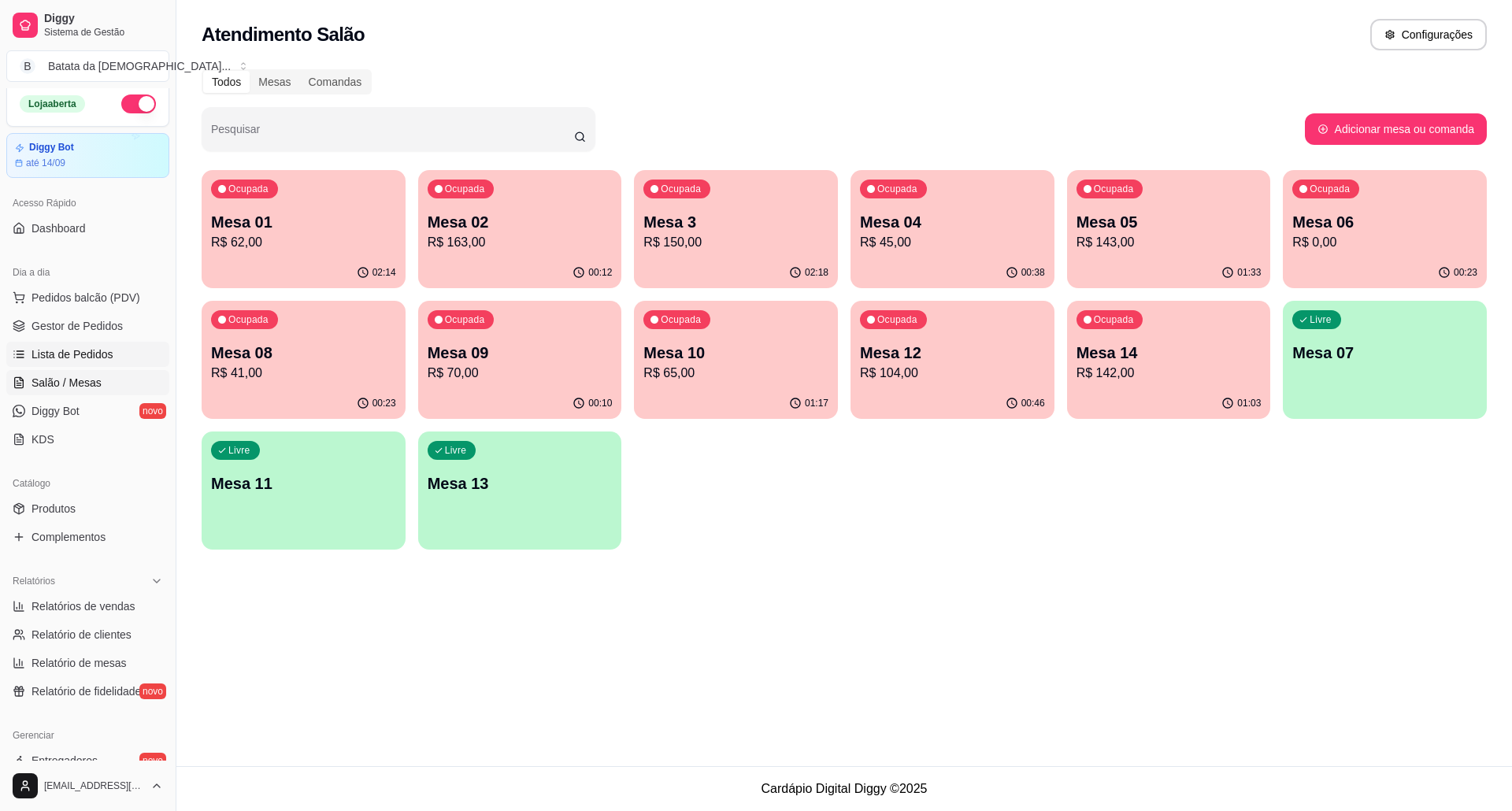
click at [82, 359] on span "Lista de Pedidos" at bounding box center [72, 354] width 82 height 16
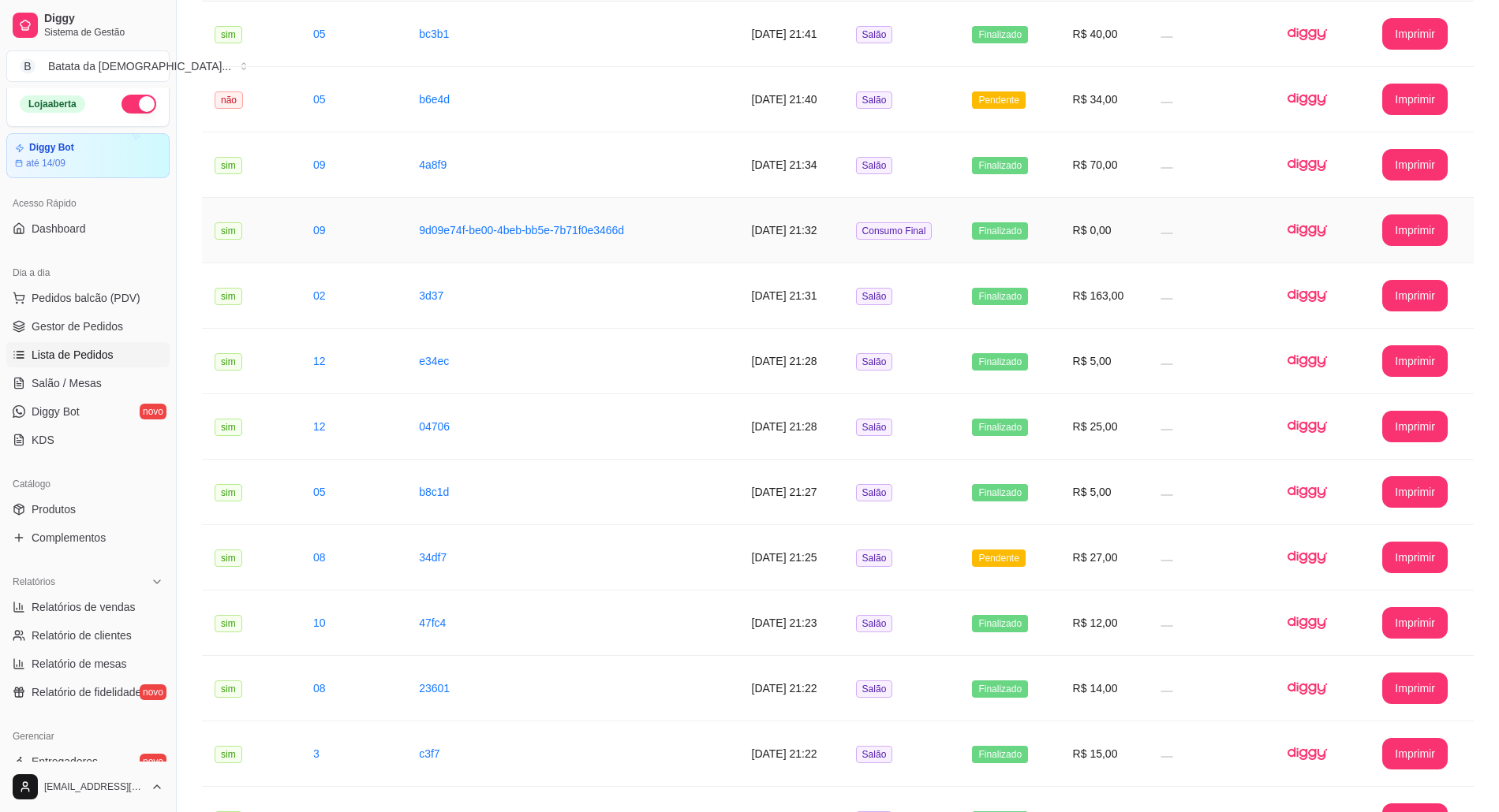
scroll to position [421, 0]
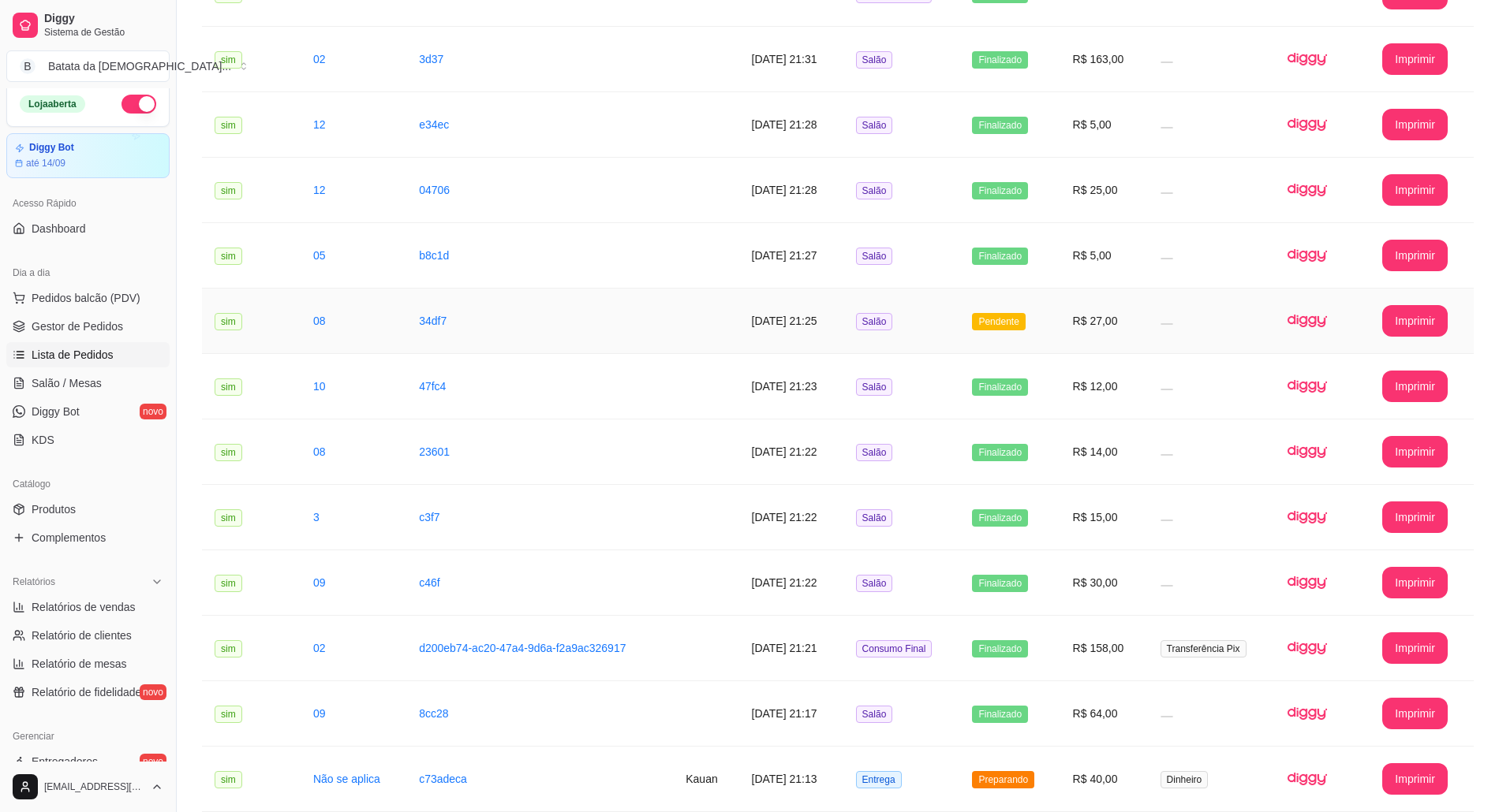
click at [1012, 323] on span "Pendente" at bounding box center [997, 321] width 53 height 18
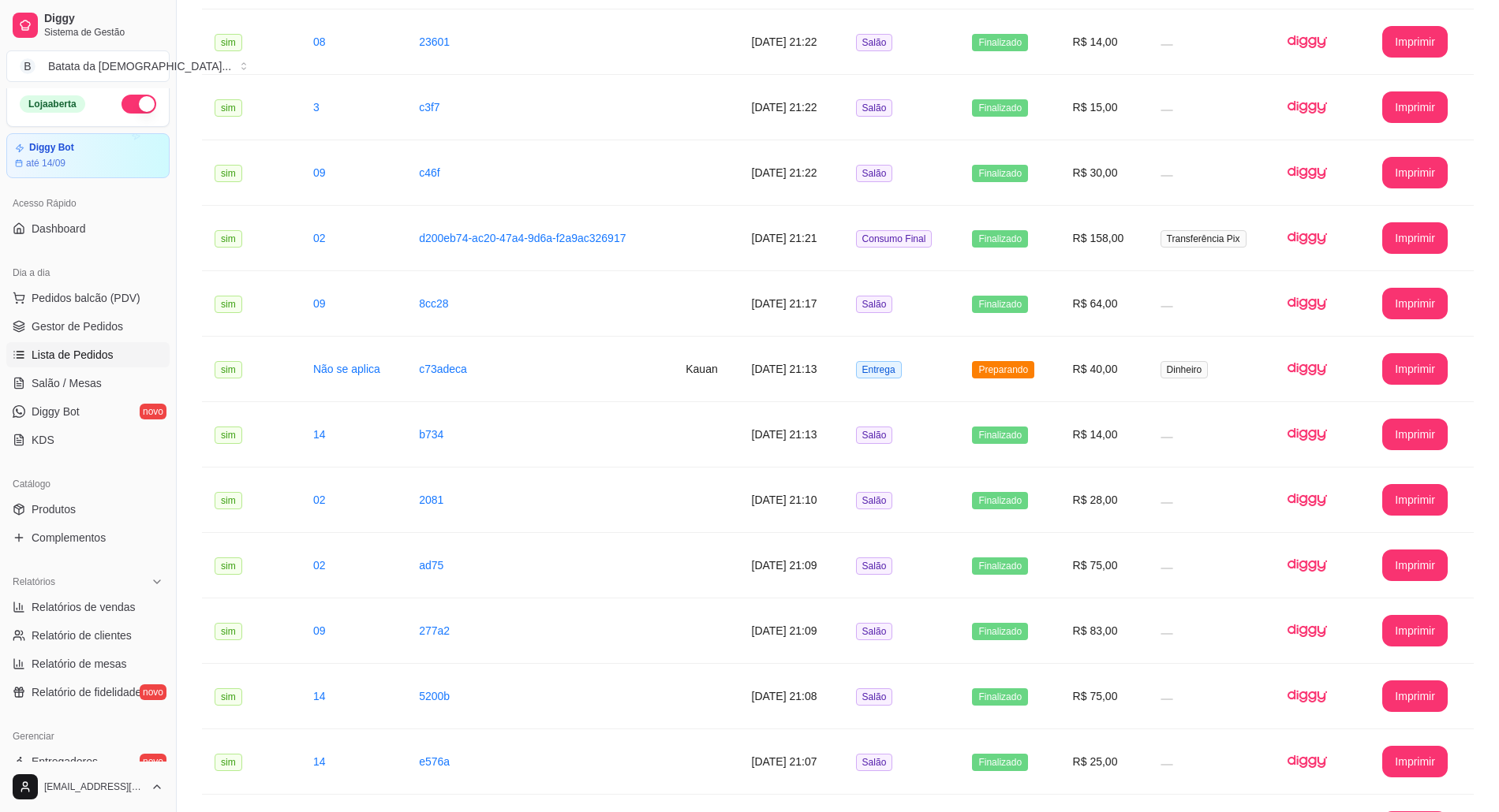
scroll to position [840, 0]
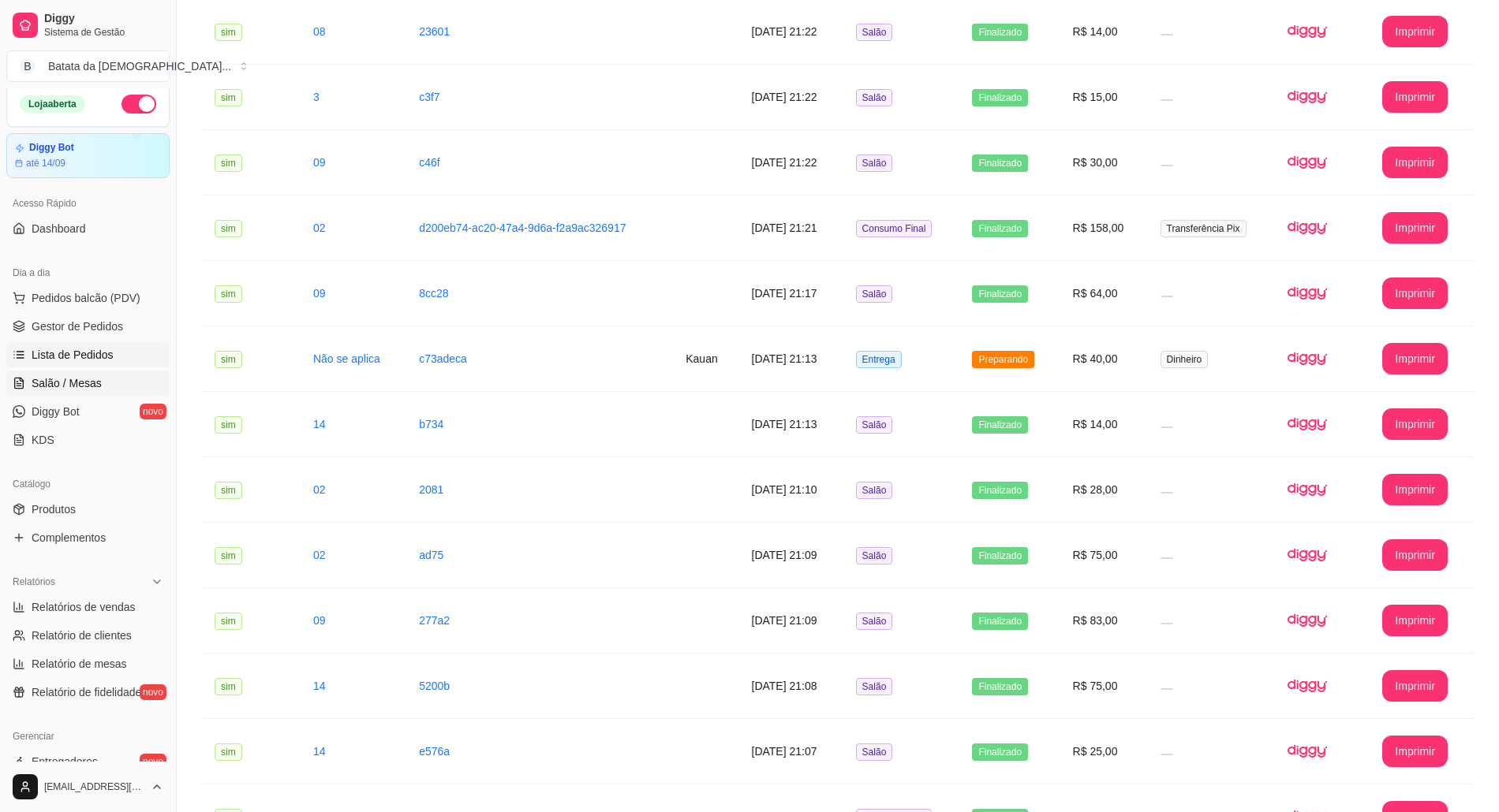
click at [77, 392] on link "Salão / Mesas" at bounding box center [88, 383] width 164 height 25
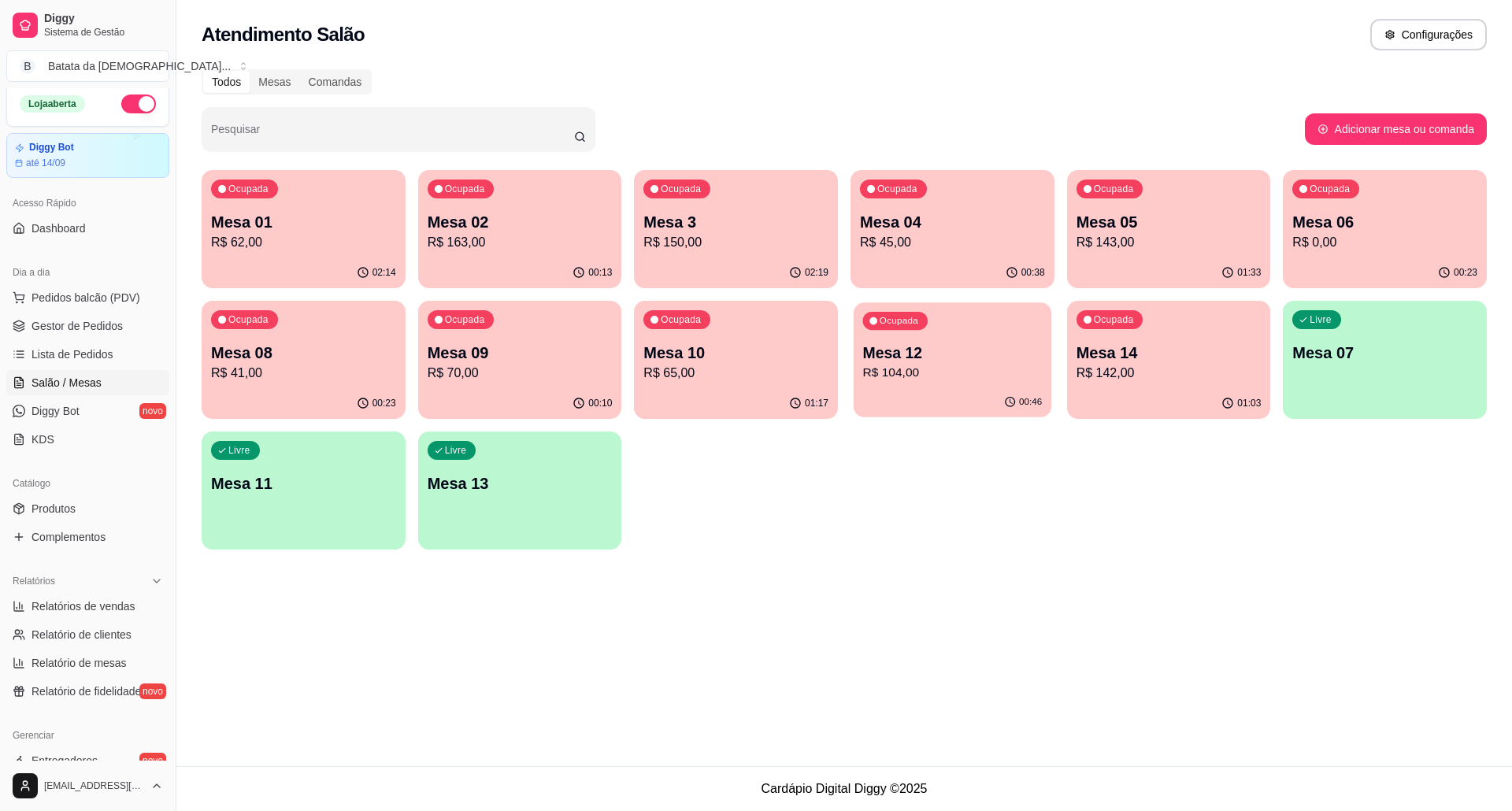
click at [904, 373] on p "R$ 104,00" at bounding box center [952, 373] width 179 height 18
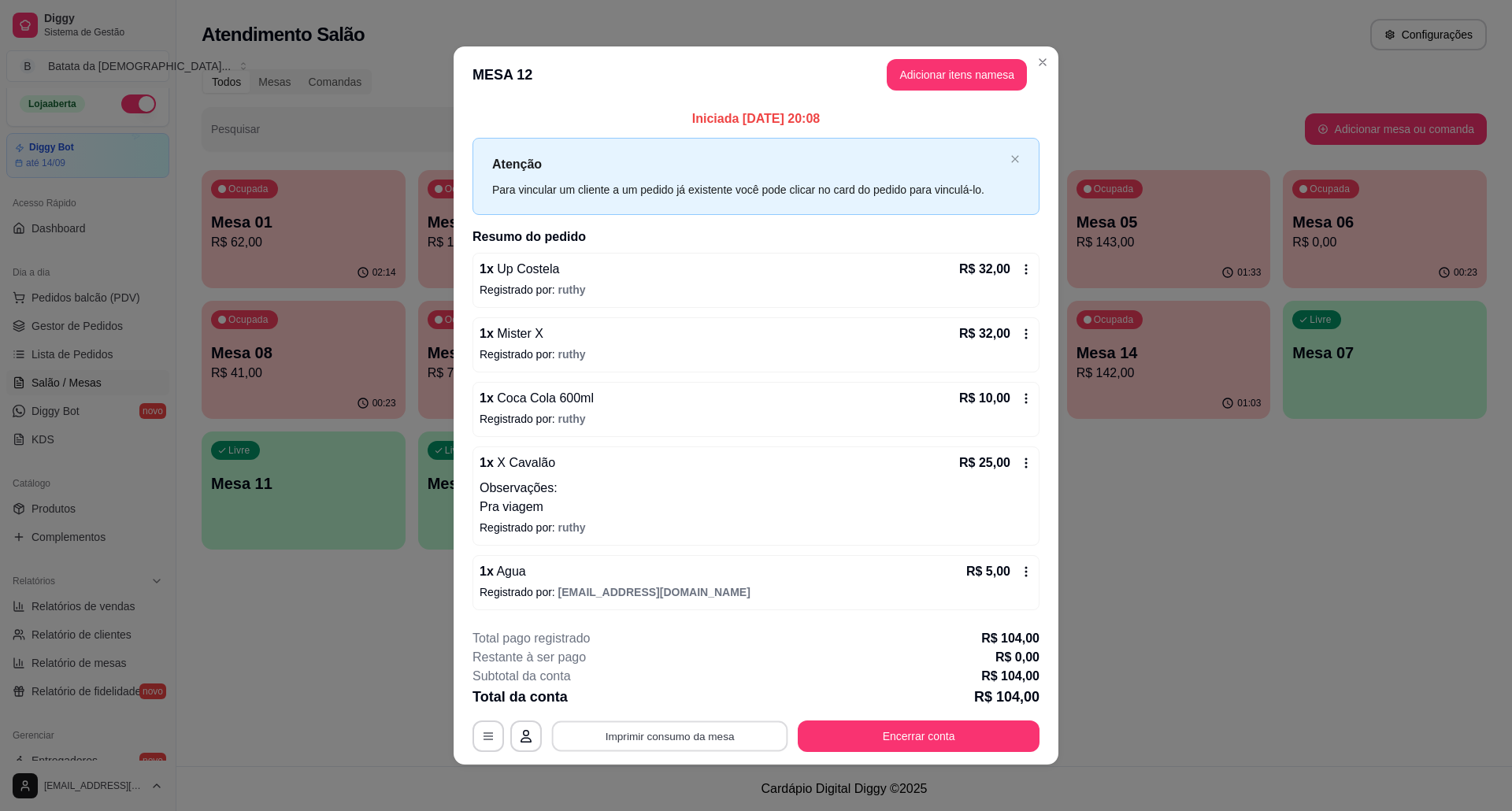
click at [598, 733] on button "Imprimir consumo da mesa" at bounding box center [670, 736] width 237 height 31
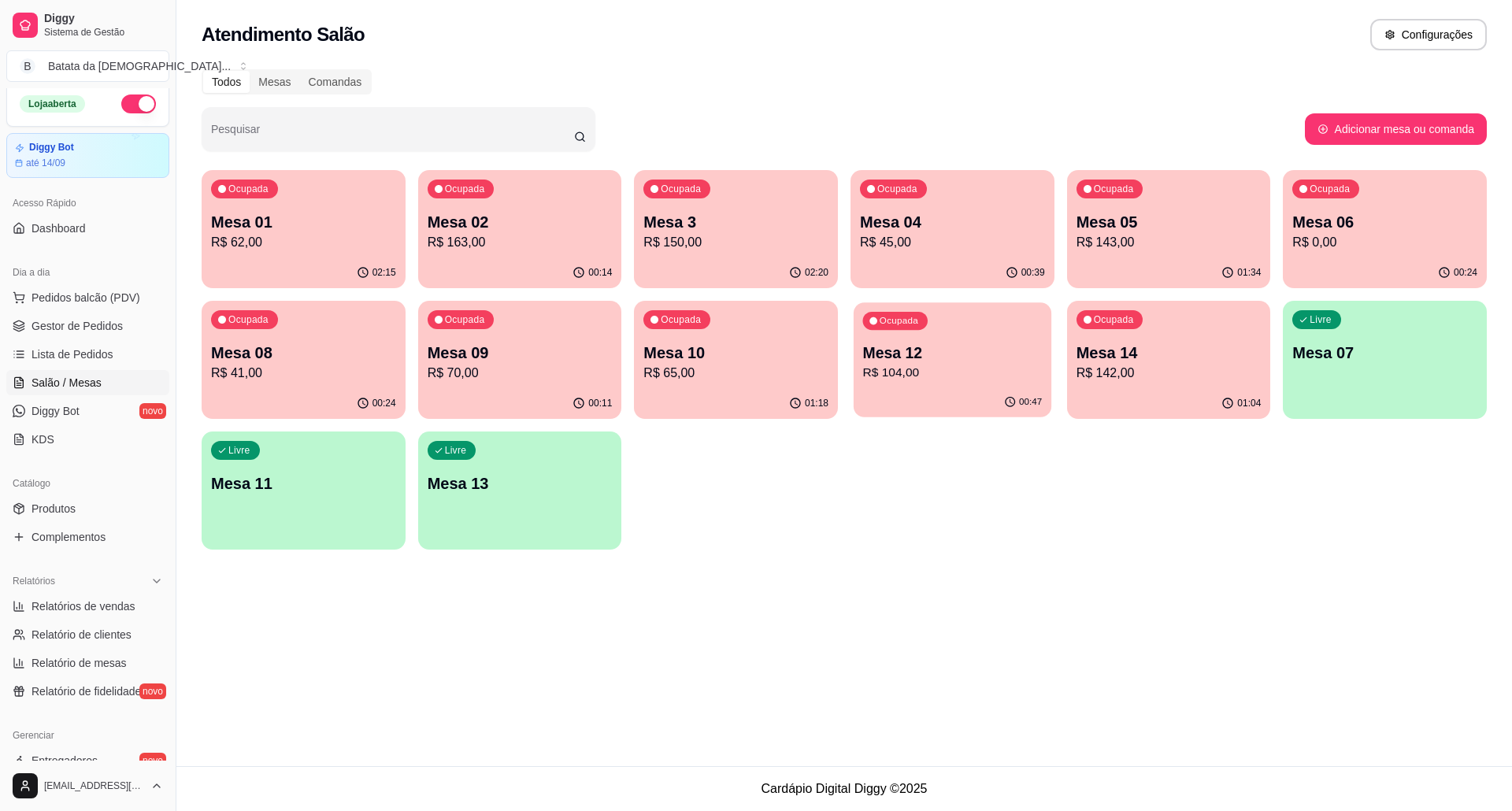
click at [966, 348] on p "Mesa 12" at bounding box center [952, 353] width 179 height 22
click at [738, 218] on p "Mesa 3" at bounding box center [736, 223] width 179 height 22
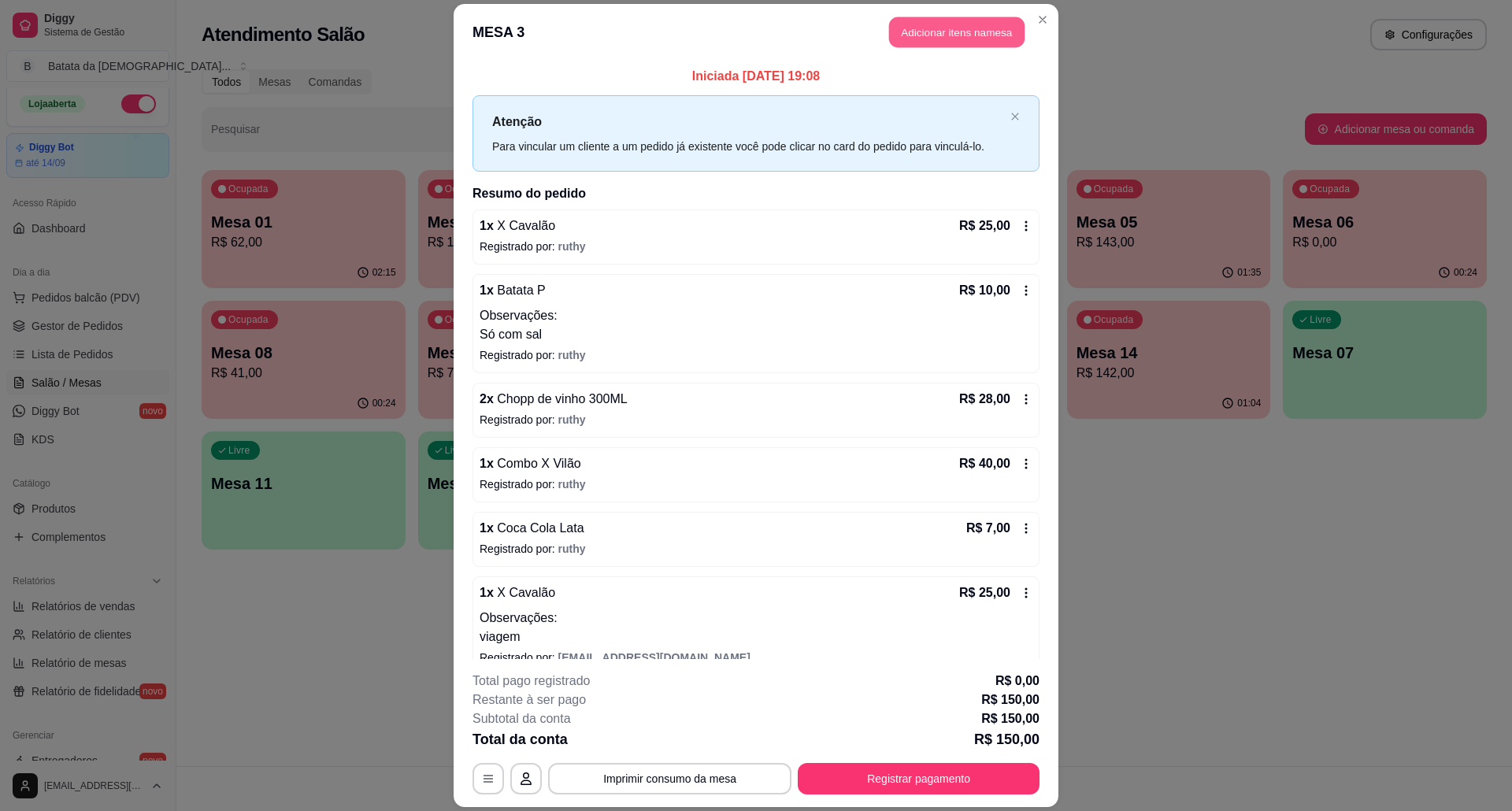
click at [946, 30] on button "Adicionar itens na mesa" at bounding box center [956, 33] width 136 height 31
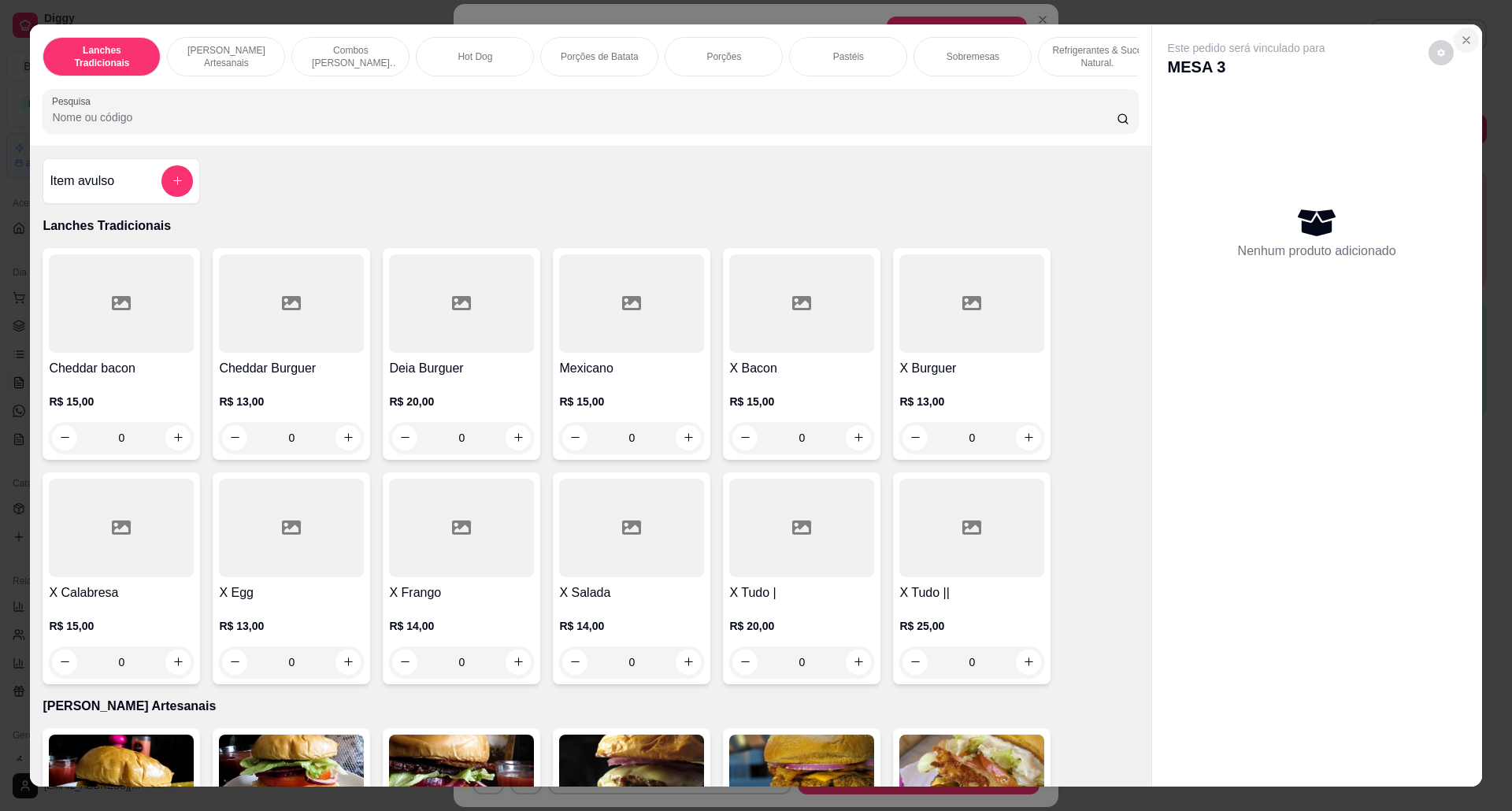
click at [1460, 36] on icon "Close" at bounding box center [1465, 40] width 12 height 13
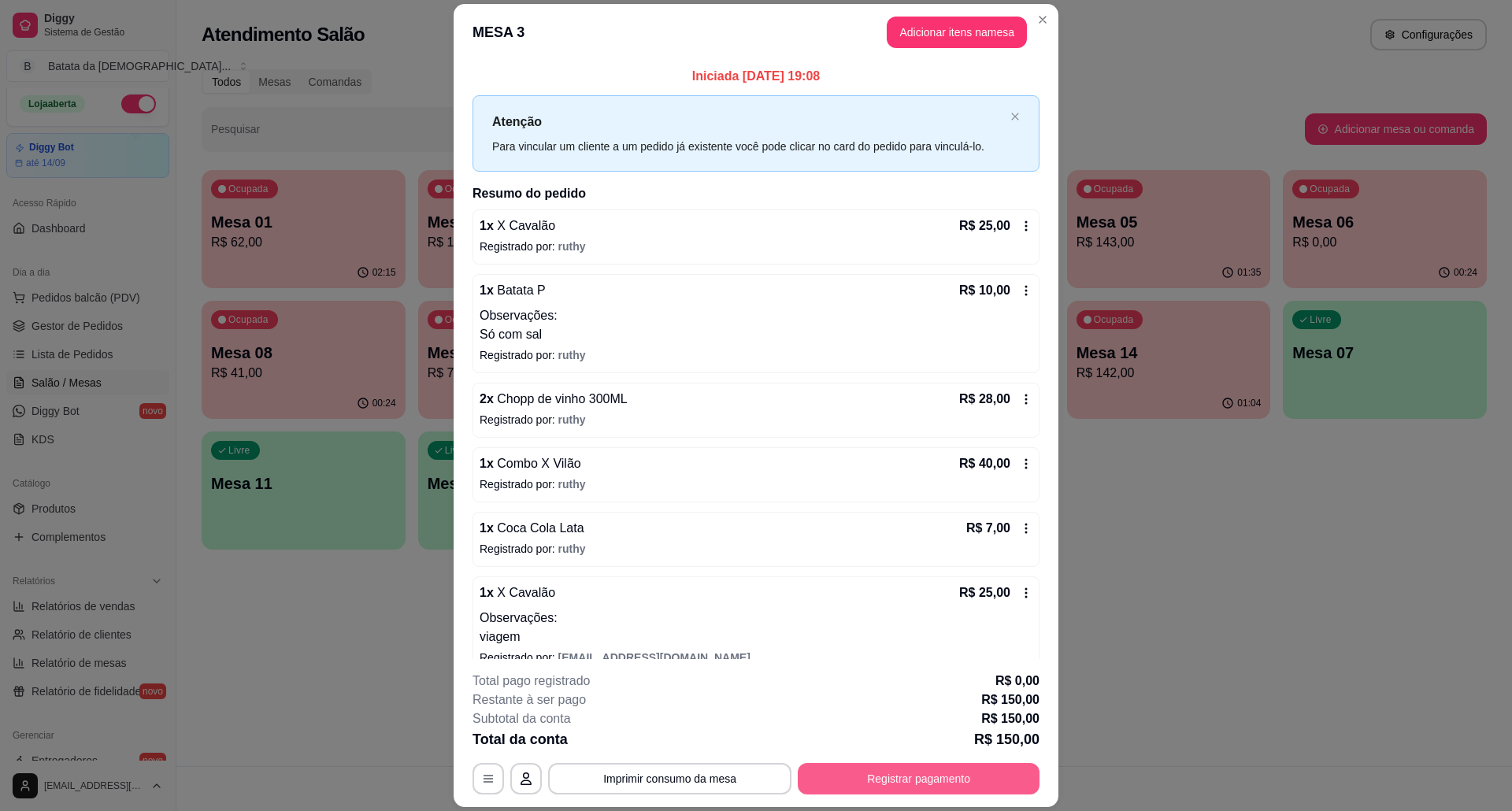
click at [957, 769] on button "Registrar pagamento" at bounding box center [918, 779] width 242 height 32
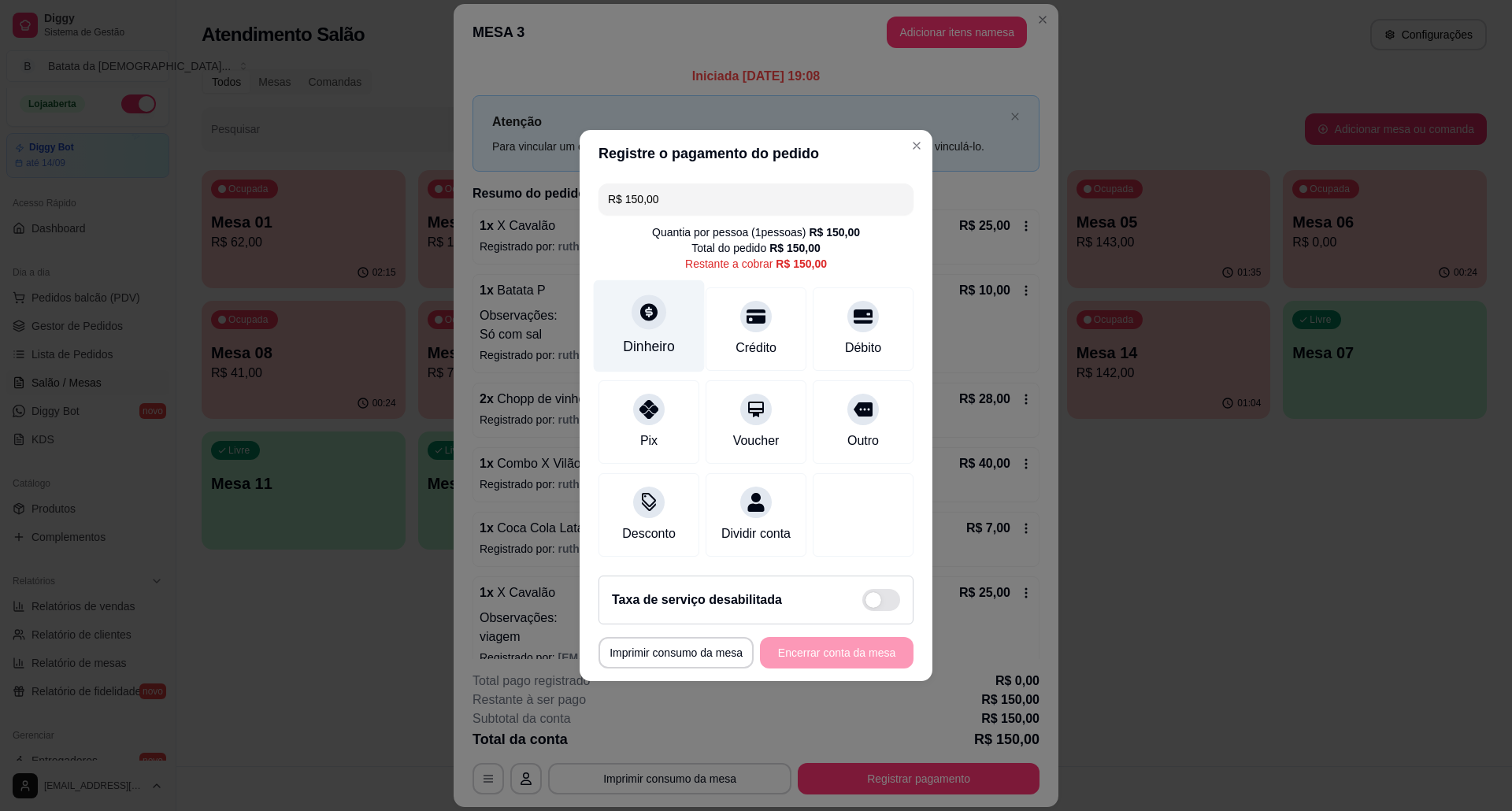
click at [633, 294] on div at bounding box center [649, 312] width 35 height 35
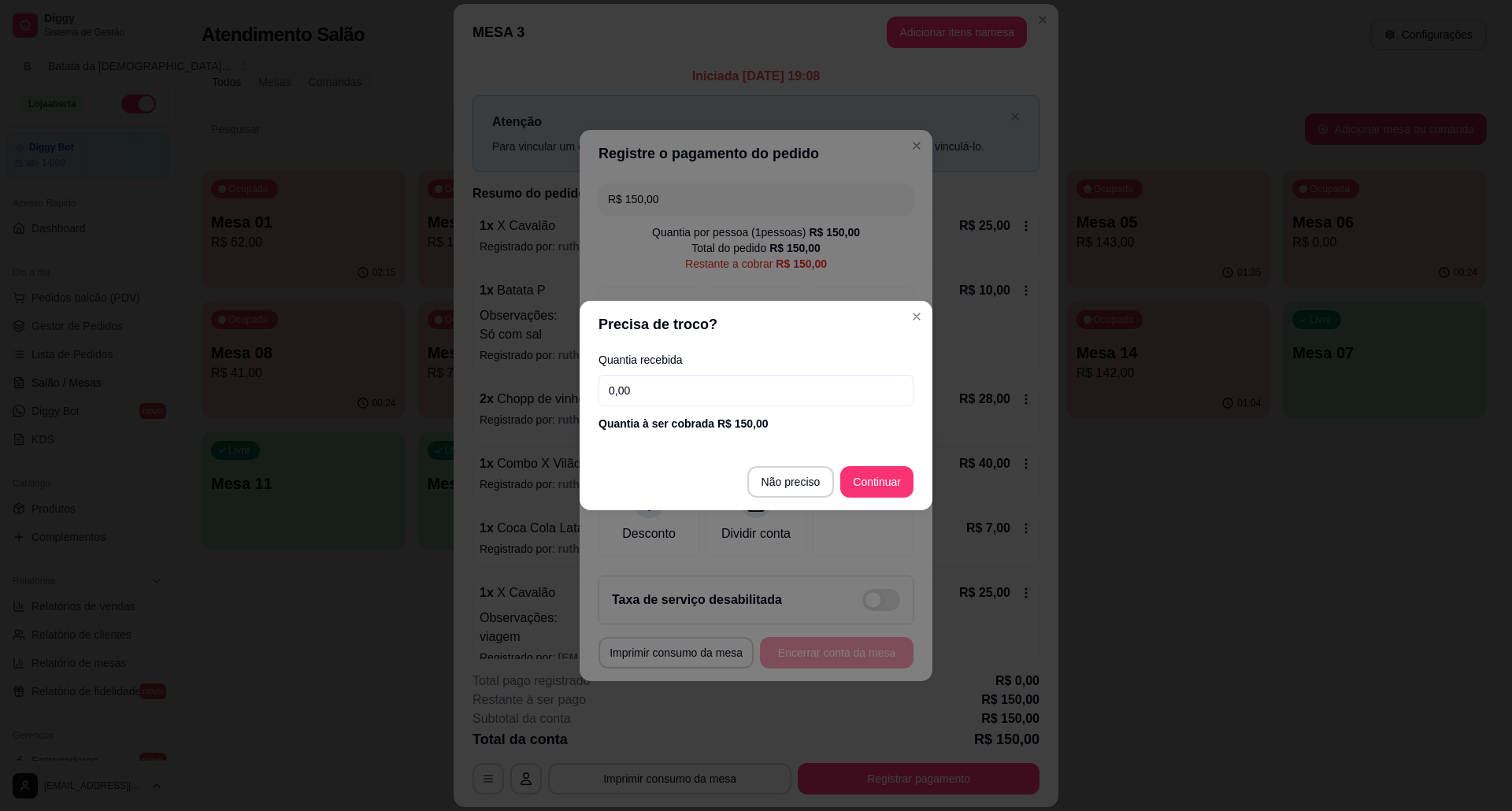
click at [631, 382] on input "0,00" at bounding box center [756, 391] width 315 height 32
type input "50,00"
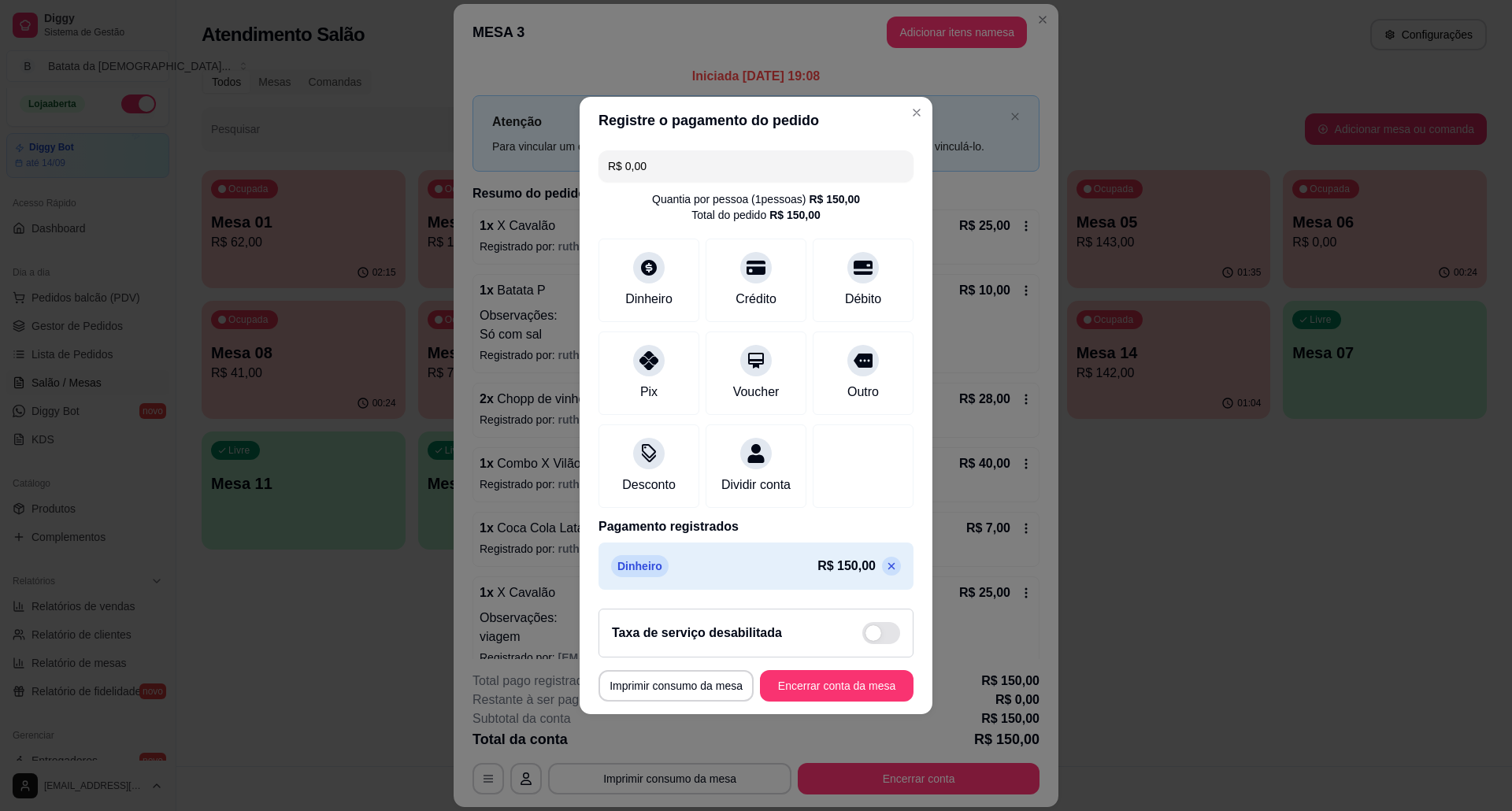
click at [885, 573] on icon at bounding box center [891, 566] width 12 height 13
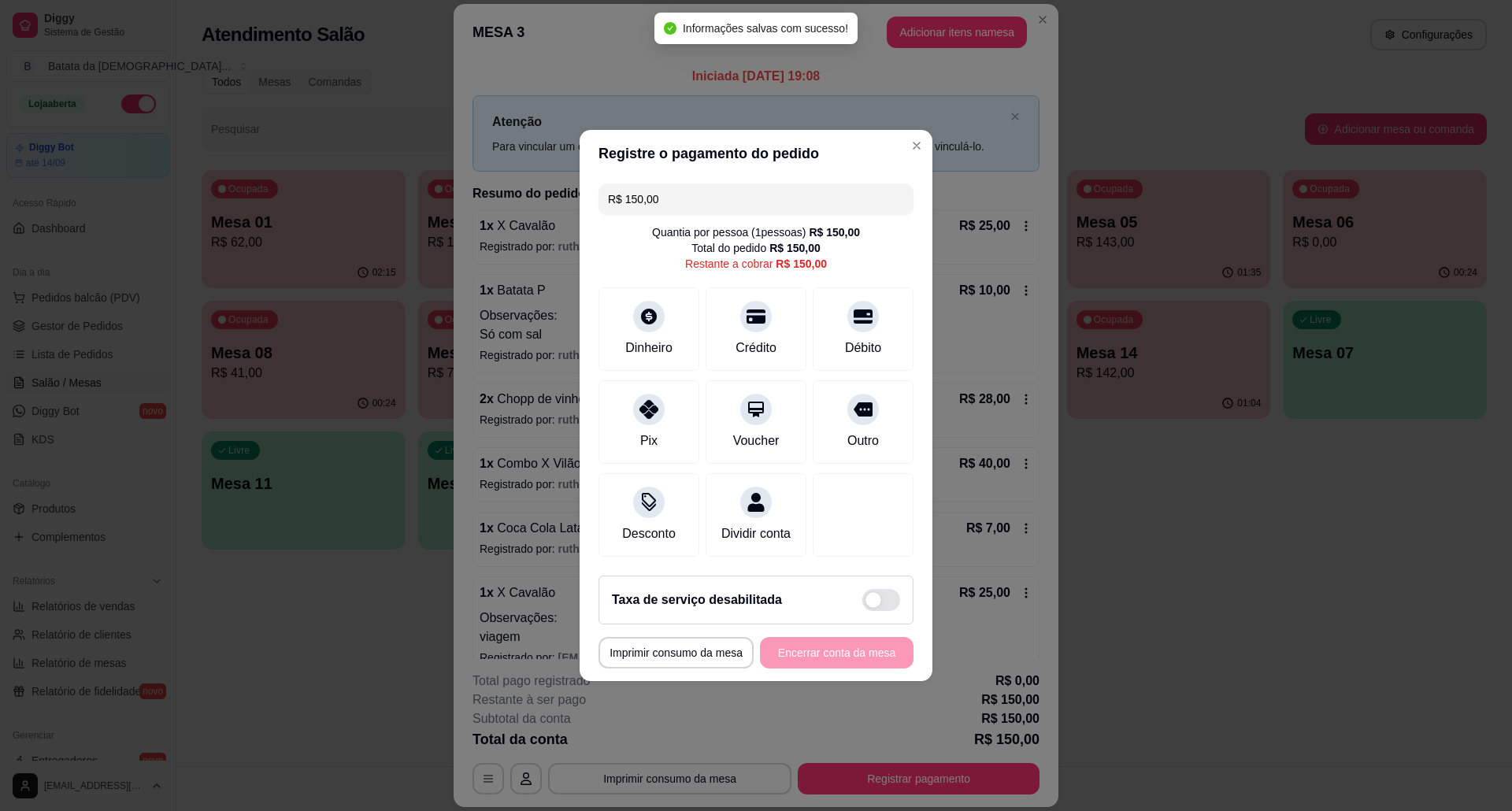
drag, startPoint x: 666, startPoint y: 193, endPoint x: 495, endPoint y: 193, distance: 171.0
click at [495, 193] on div "**********" at bounding box center [756, 405] width 1512 height 811
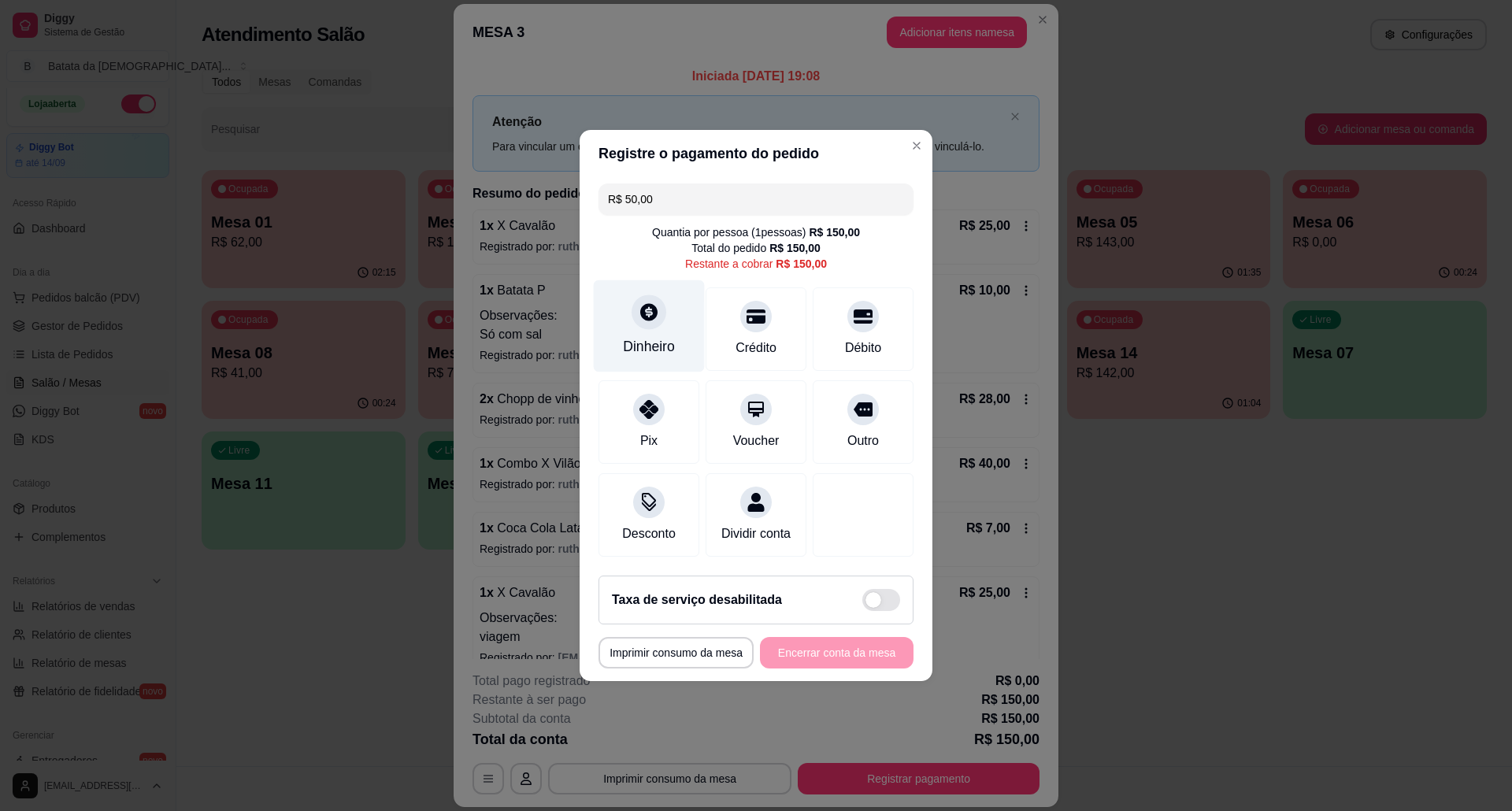
click at [631, 294] on div at bounding box center [649, 312] width 35 height 35
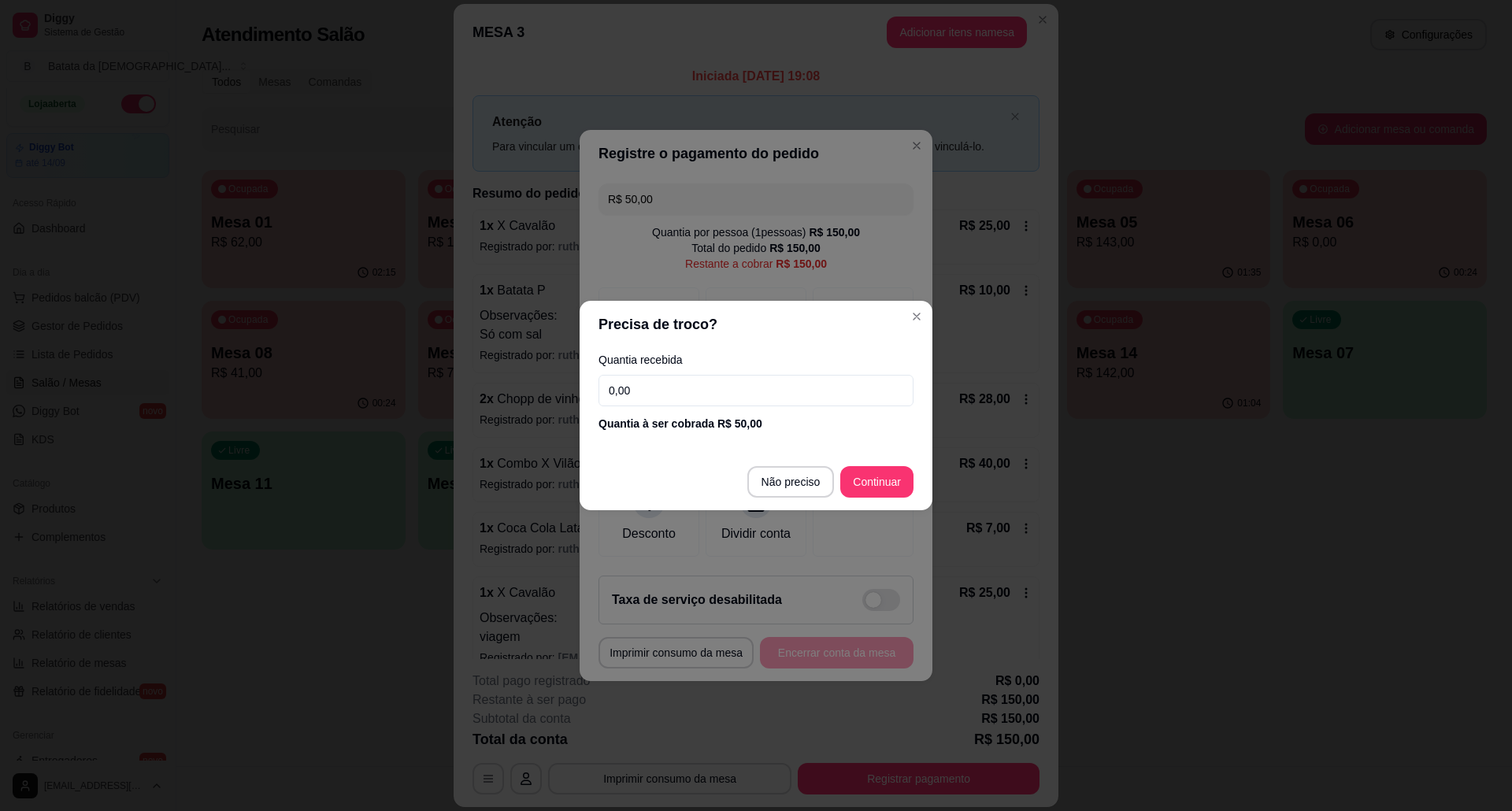
click at [801, 394] on input "0,00" at bounding box center [756, 391] width 315 height 32
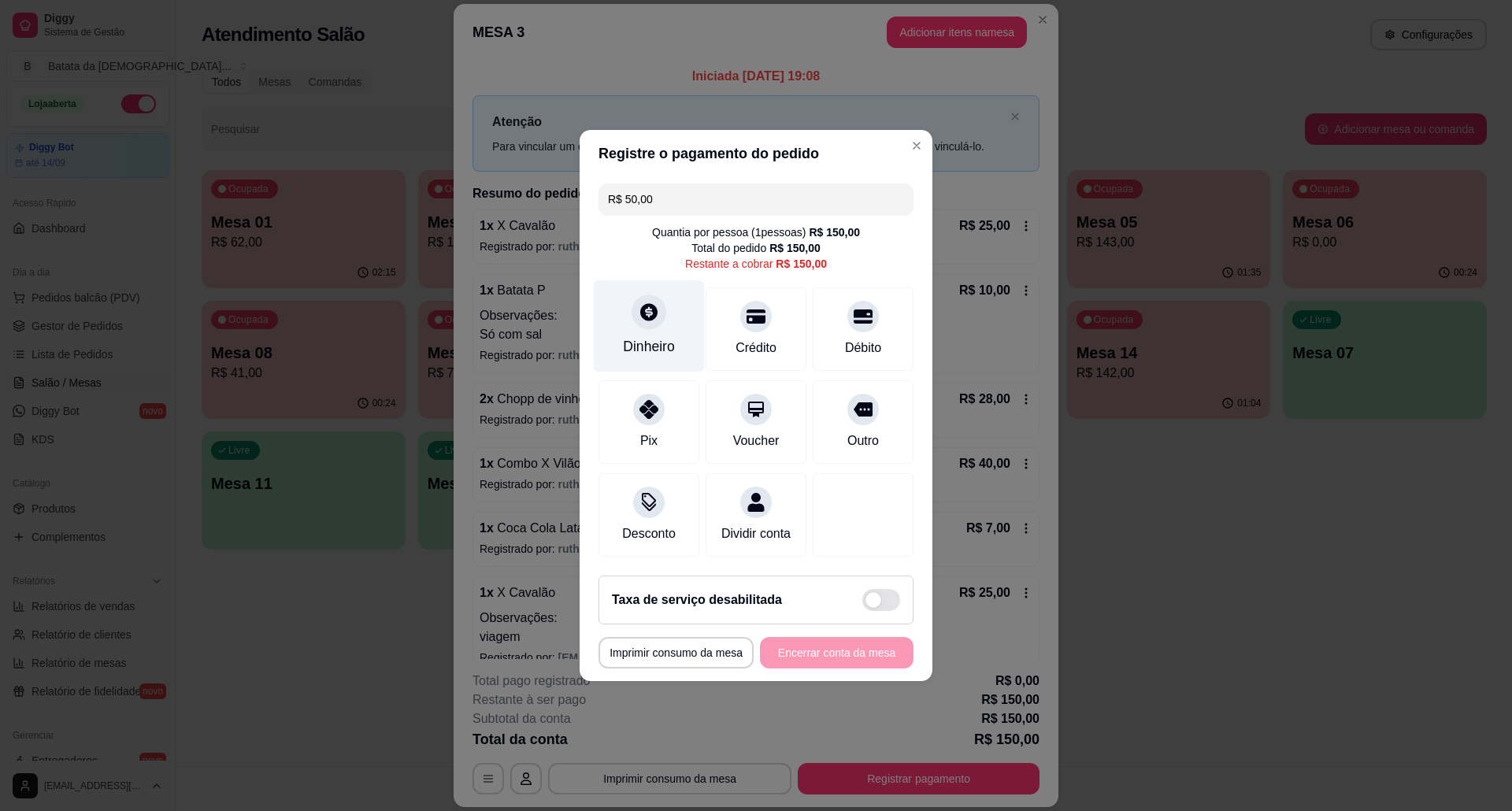
click at [666, 296] on div "Dinheiro" at bounding box center [649, 326] width 111 height 93
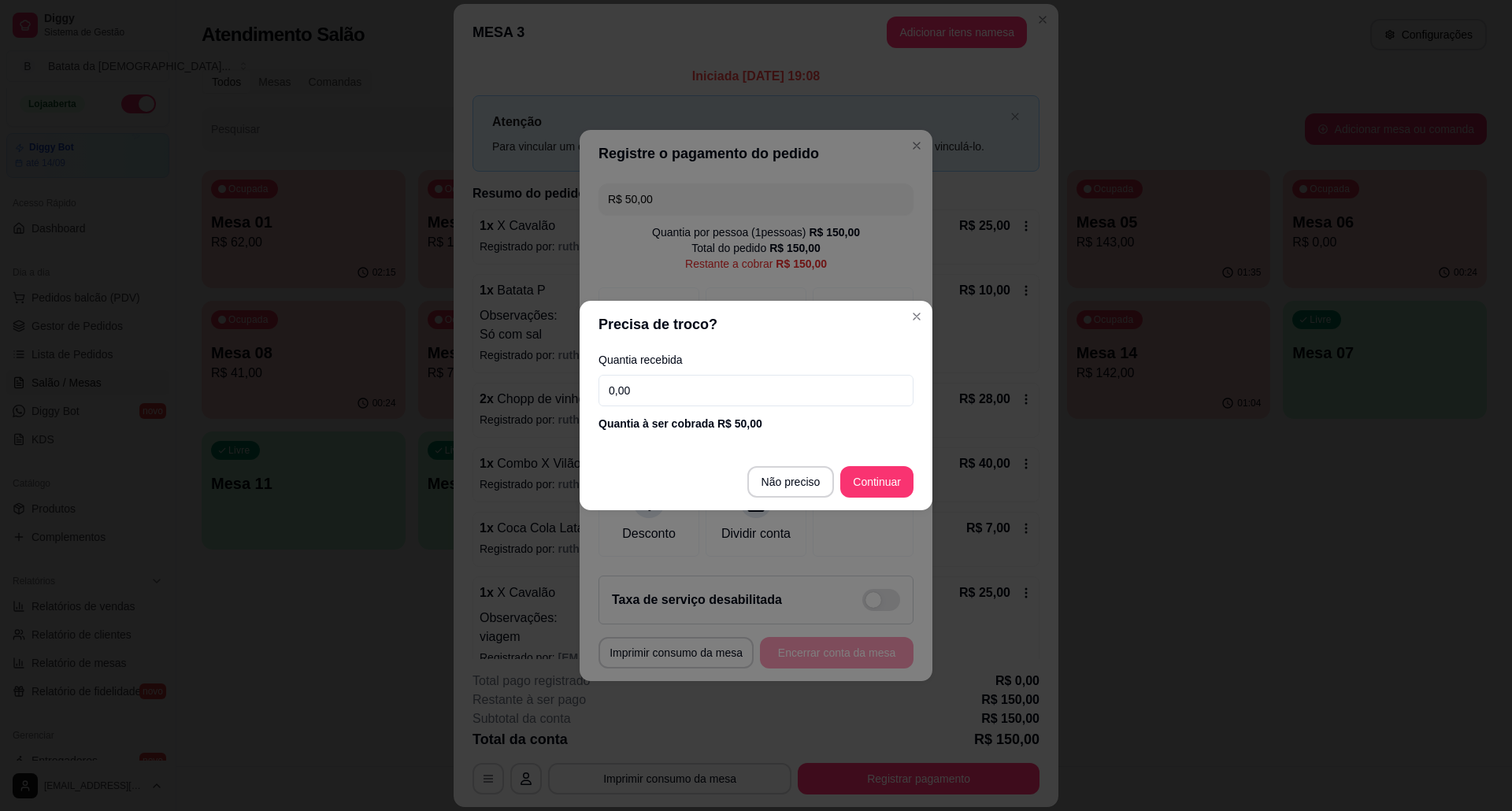
click at [861, 465] on footer "Não preciso Continuar" at bounding box center [756, 482] width 352 height 57
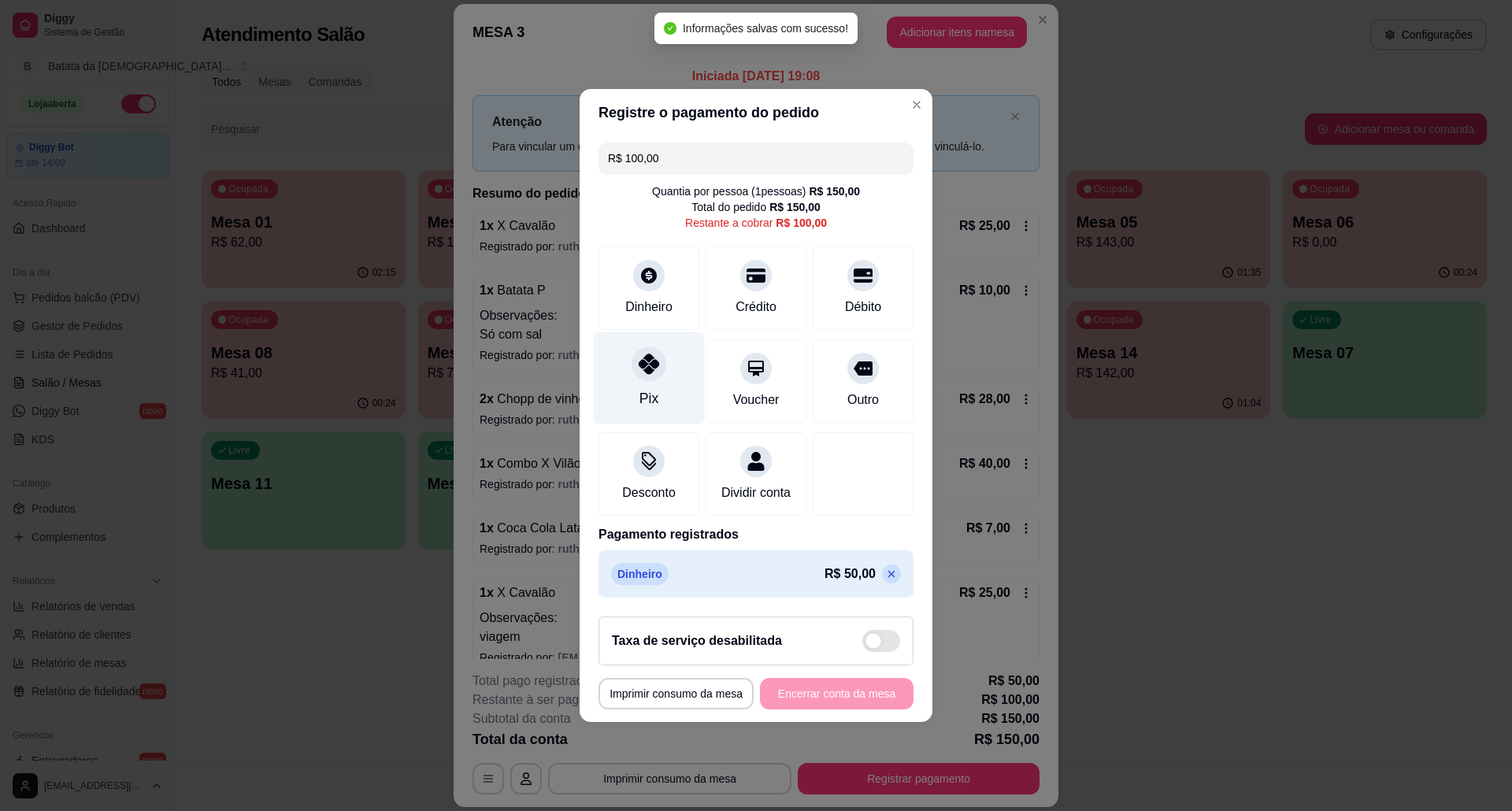
click at [652, 372] on div "Pix" at bounding box center [649, 378] width 111 height 93
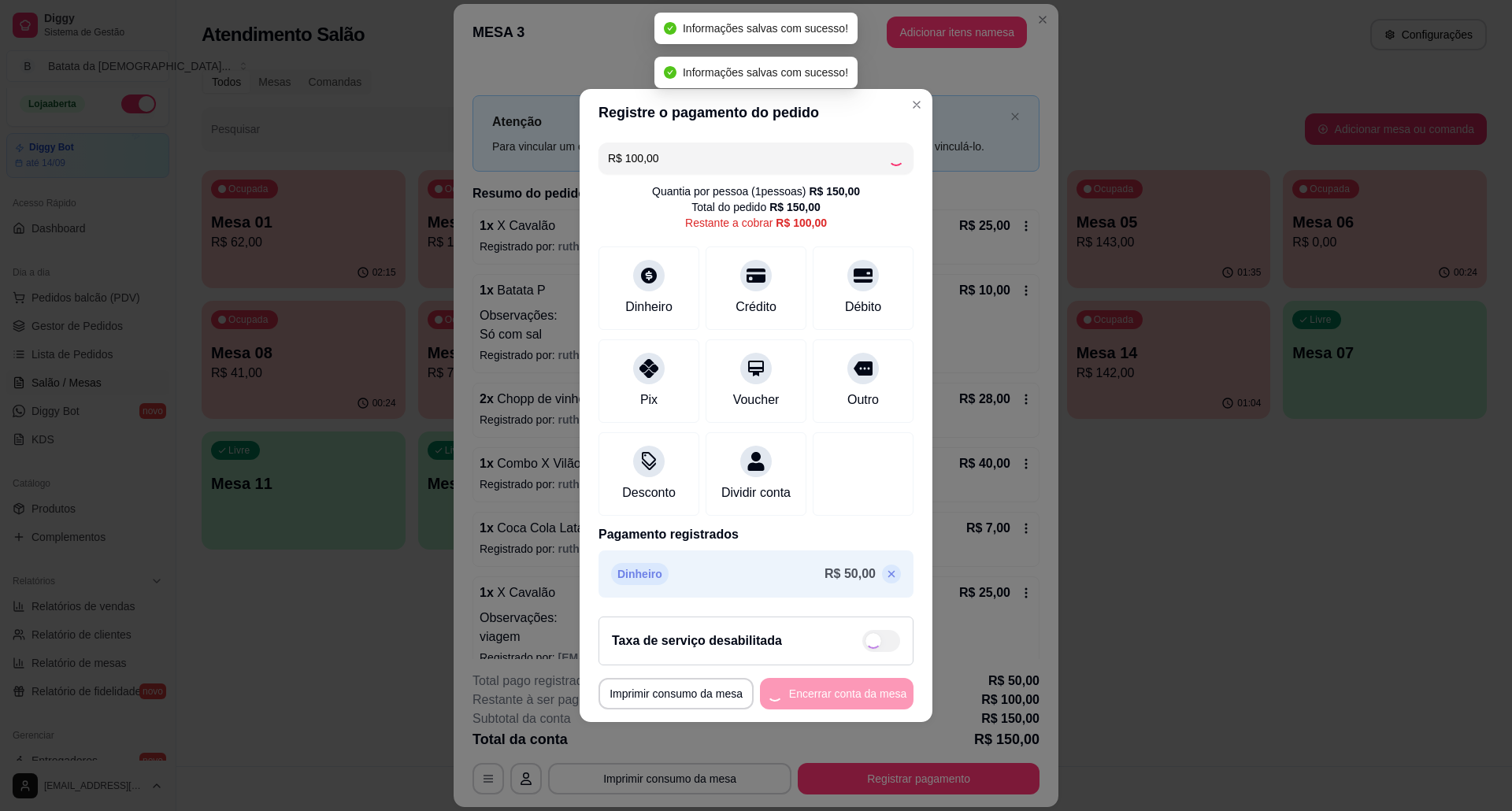
type input "R$ 0,00"
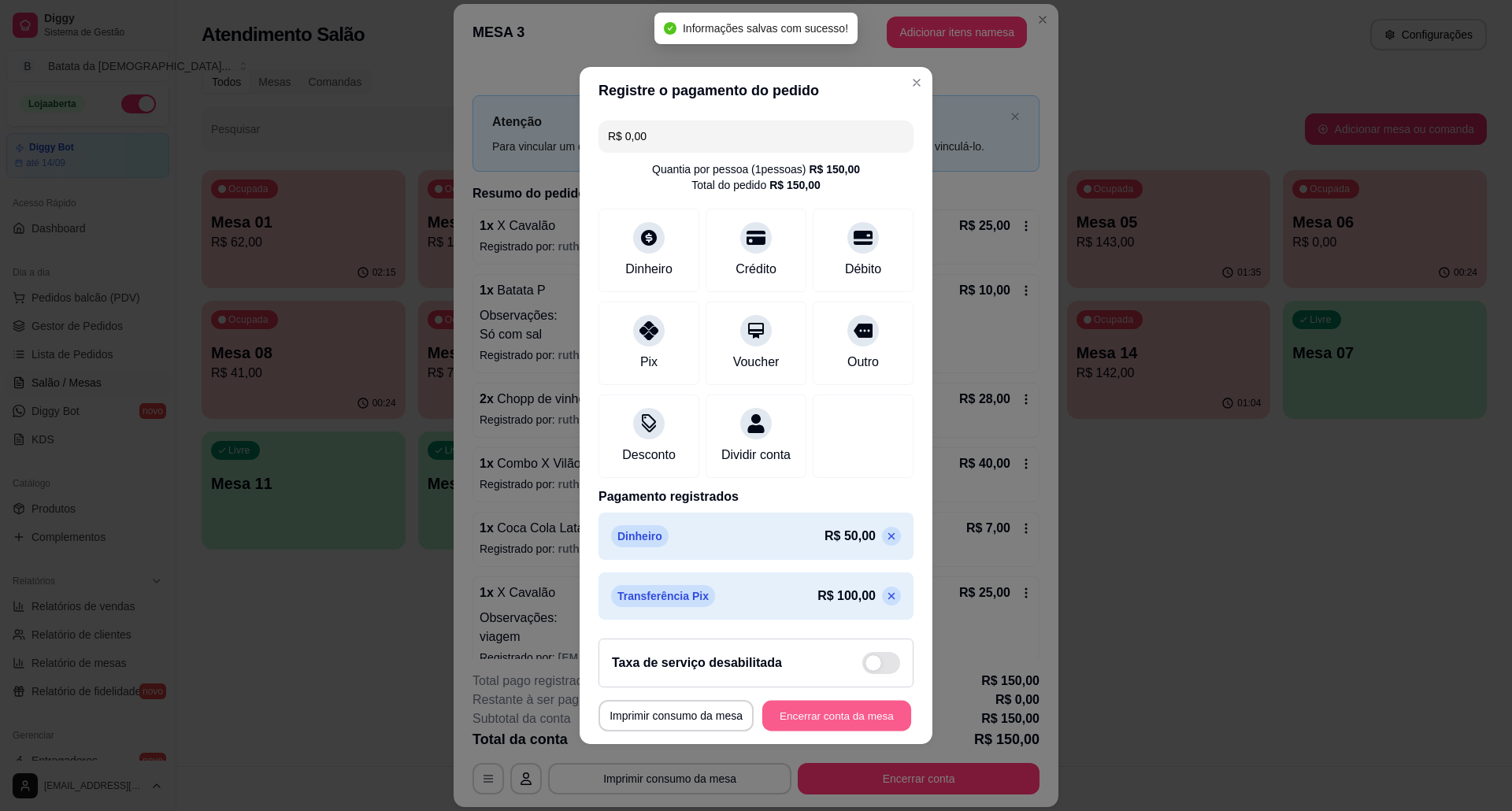
click at [816, 723] on button "Encerrar conta da mesa" at bounding box center [836, 716] width 149 height 31
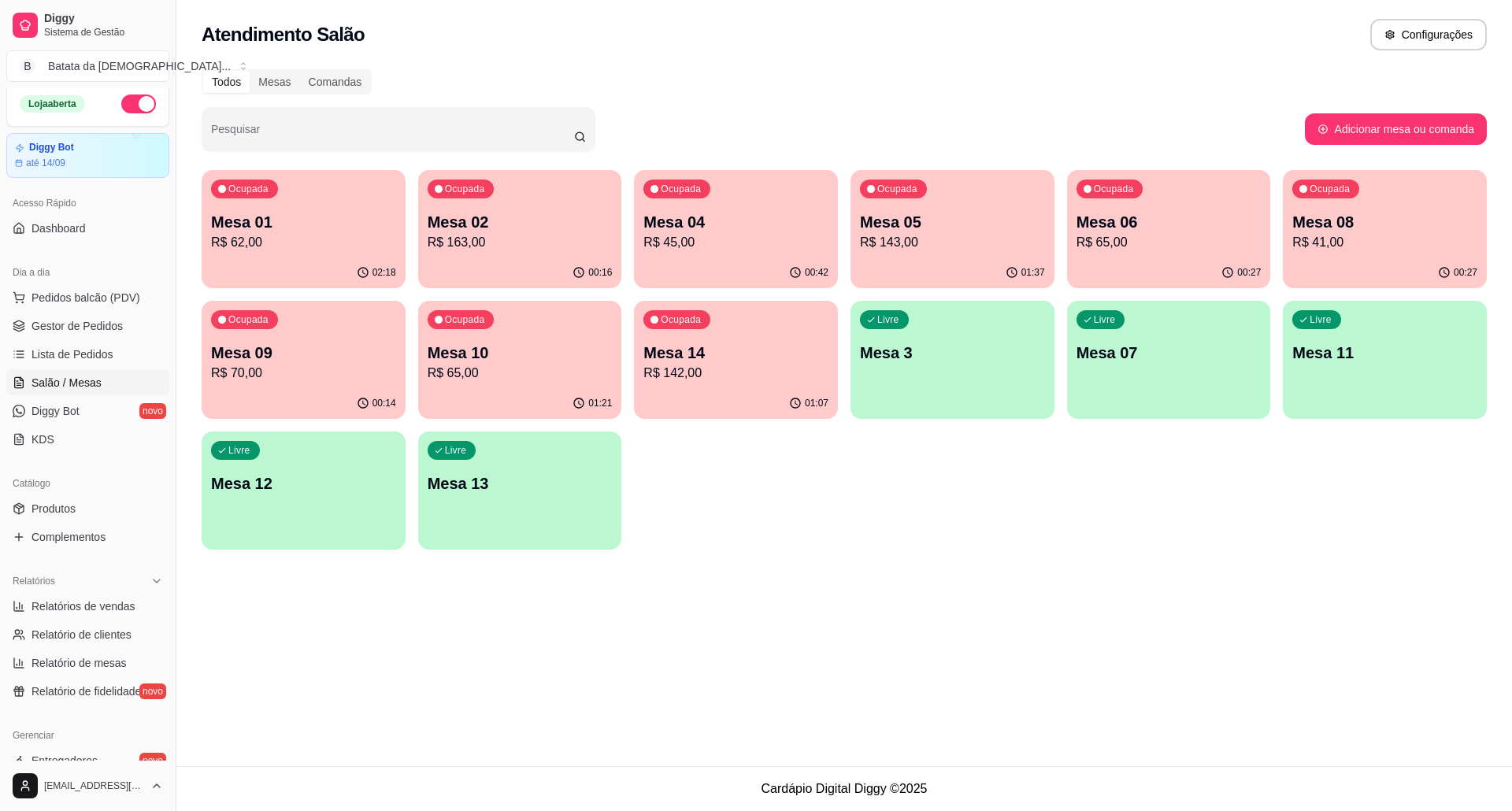
click at [1417, 232] on div "Mesa 08 R$ 41,00" at bounding box center [1385, 231] width 185 height 41
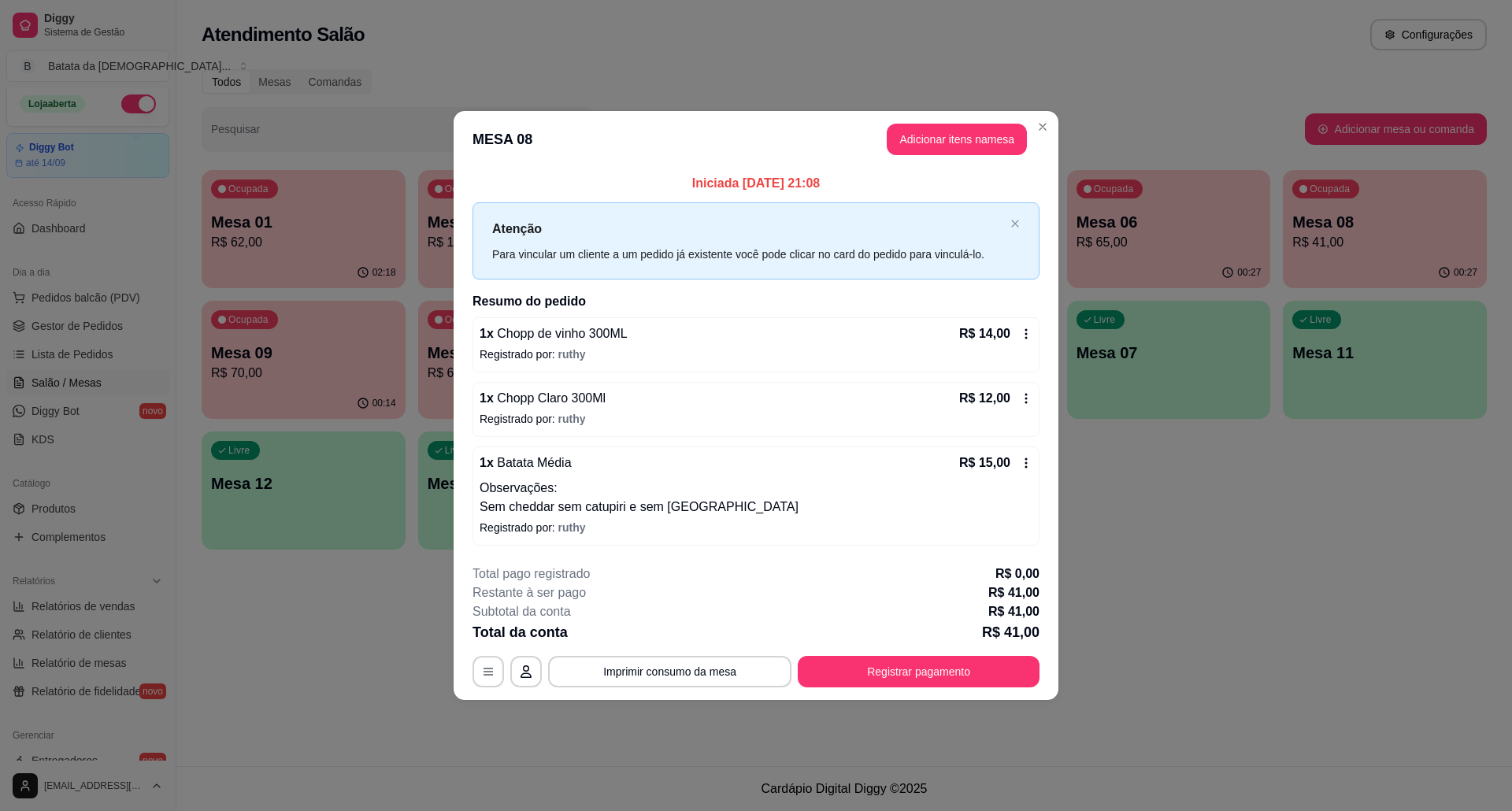
click at [1025, 113] on header "MESA 08 Adicionar itens na mesa" at bounding box center [756, 139] width 605 height 57
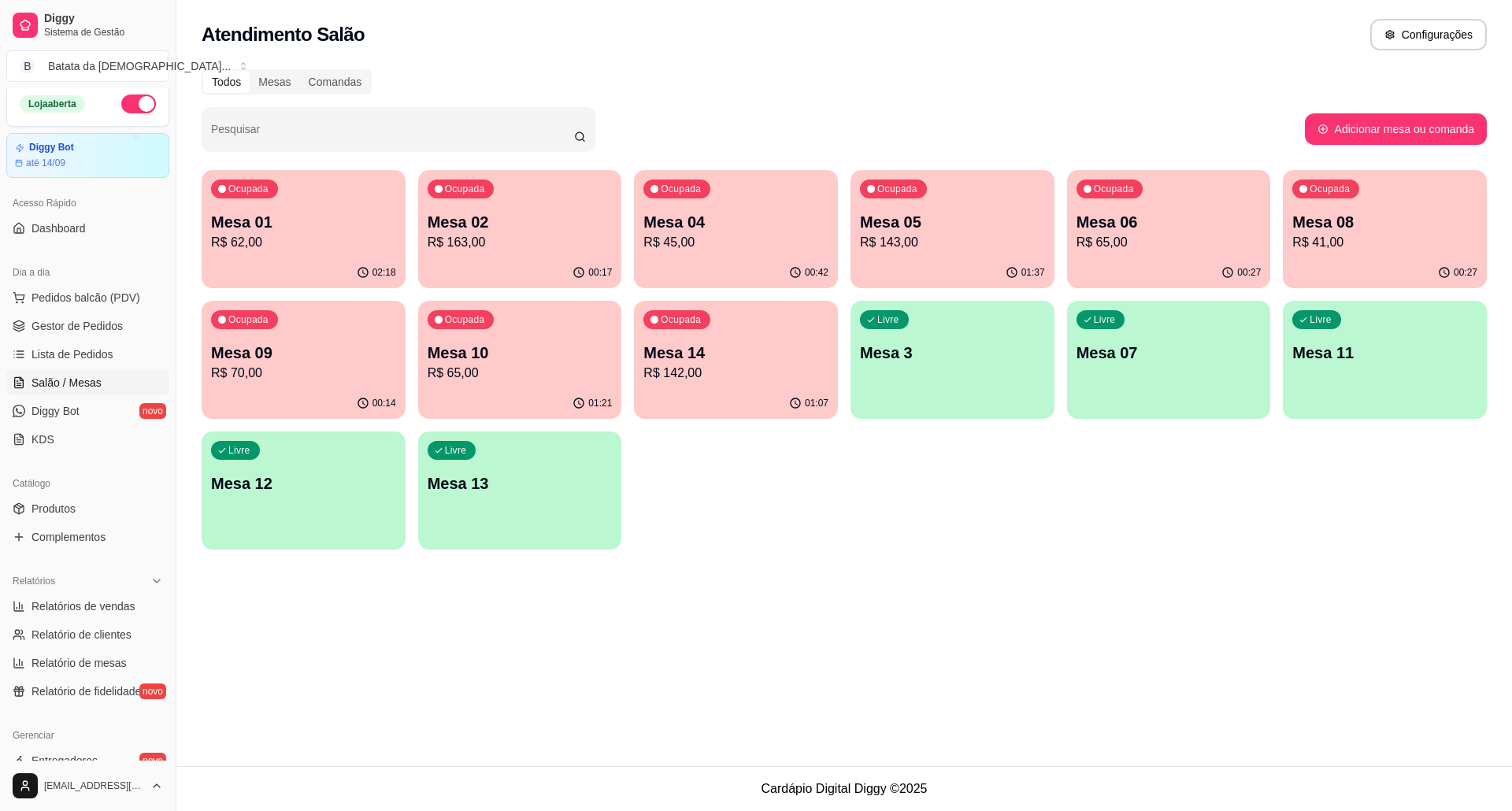
click at [99, 368] on ul "Pedidos balcão (PDV) Gestor de Pedidos Lista de Pedidos Salão / Mesas Diggy Bot…" at bounding box center [88, 368] width 163 height 167
click at [104, 344] on link "Lista de Pedidos" at bounding box center [88, 354] width 163 height 25
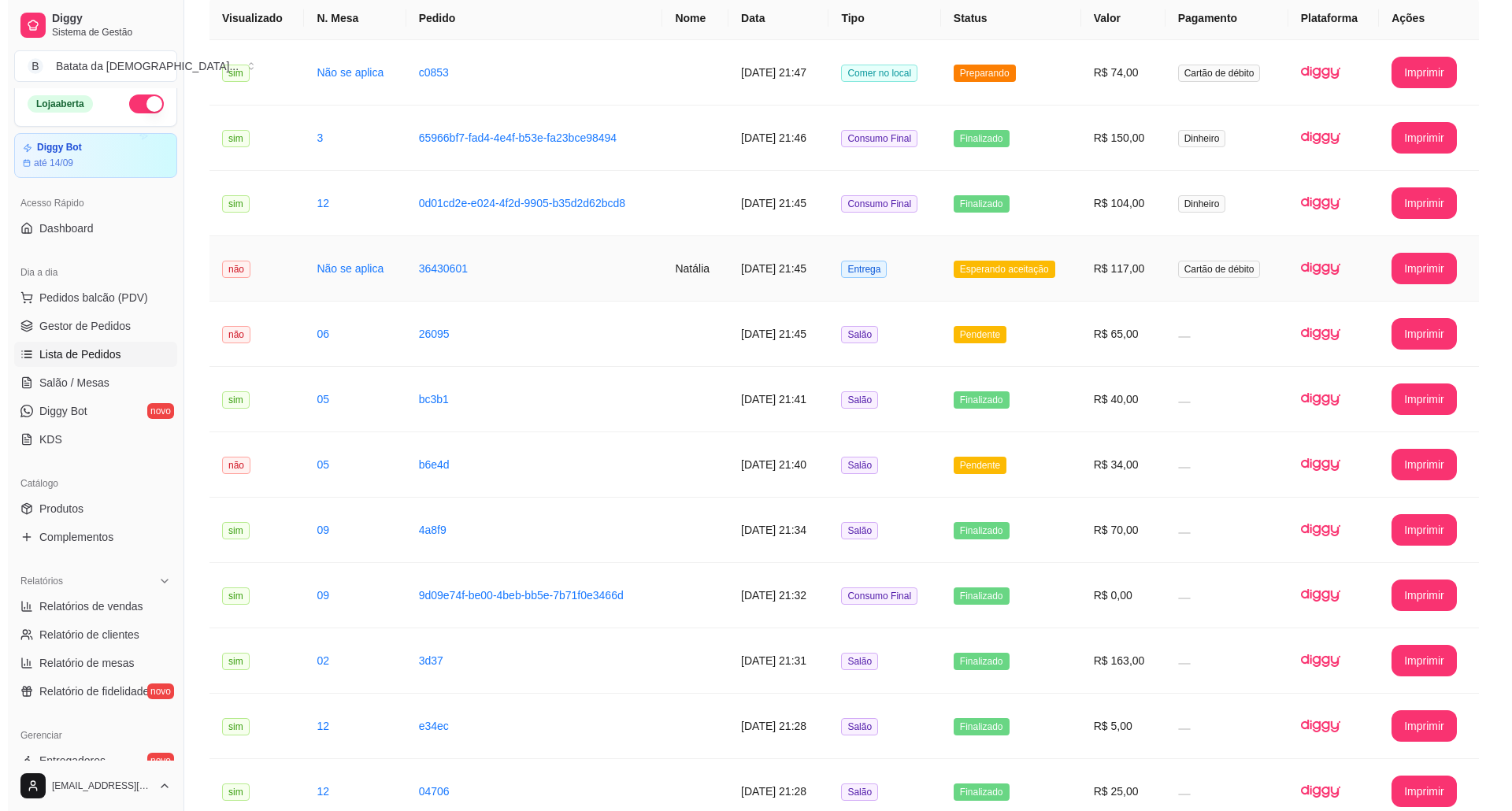
scroll to position [209, 0]
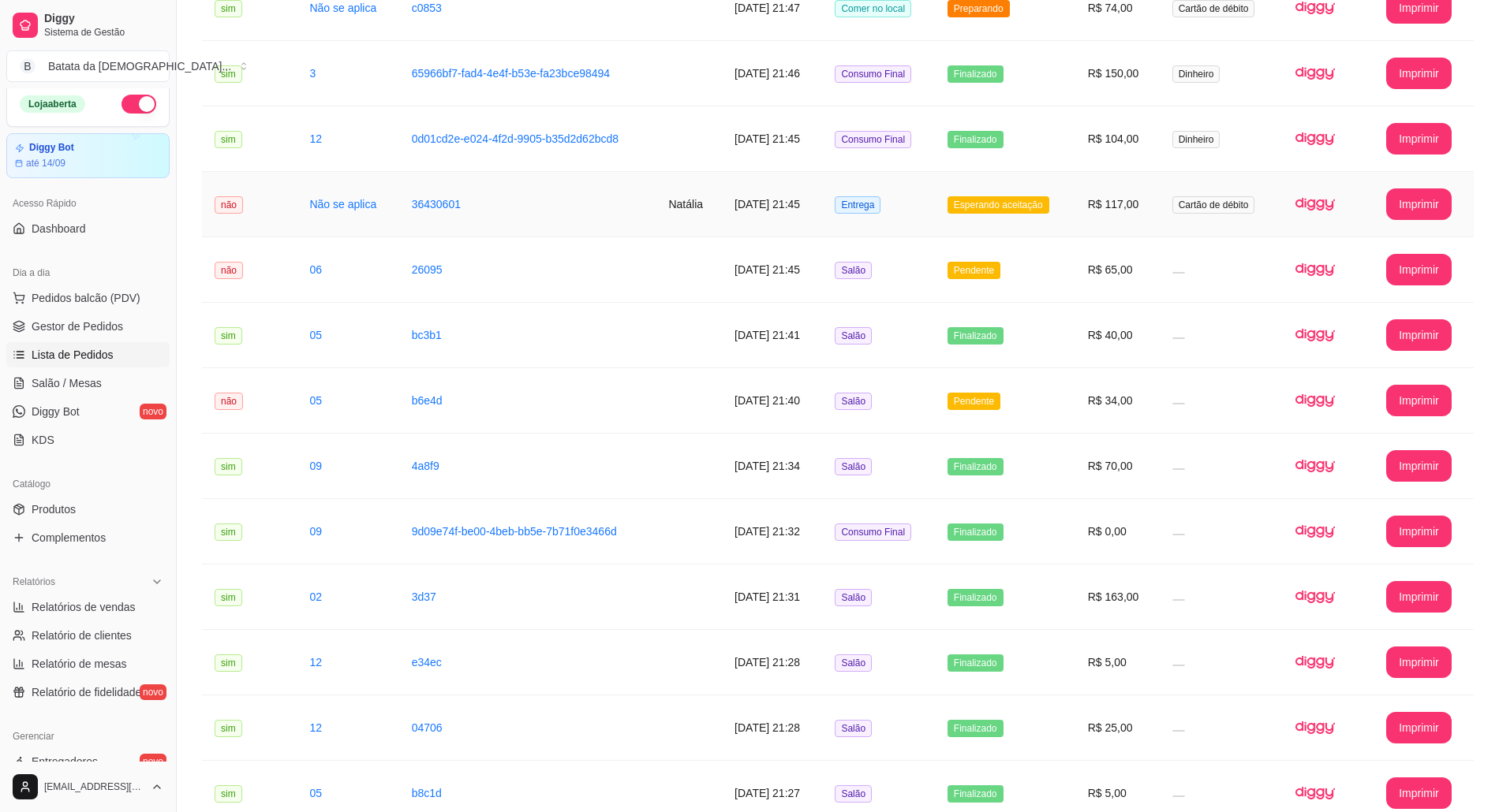
click at [934, 219] on td "Entrega" at bounding box center [878, 204] width 112 height 65
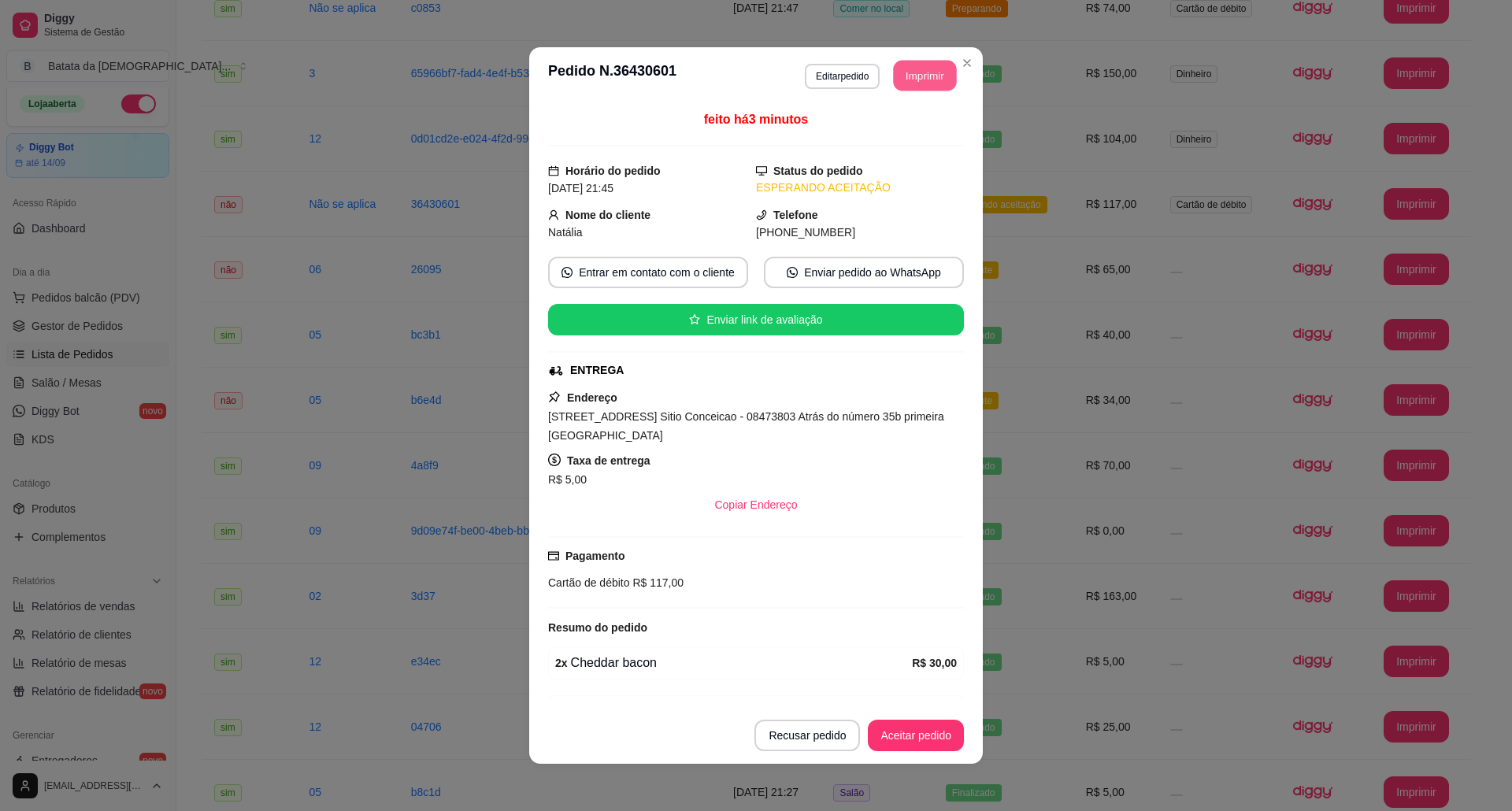
click at [914, 73] on button "Imprimir" at bounding box center [926, 76] width 63 height 31
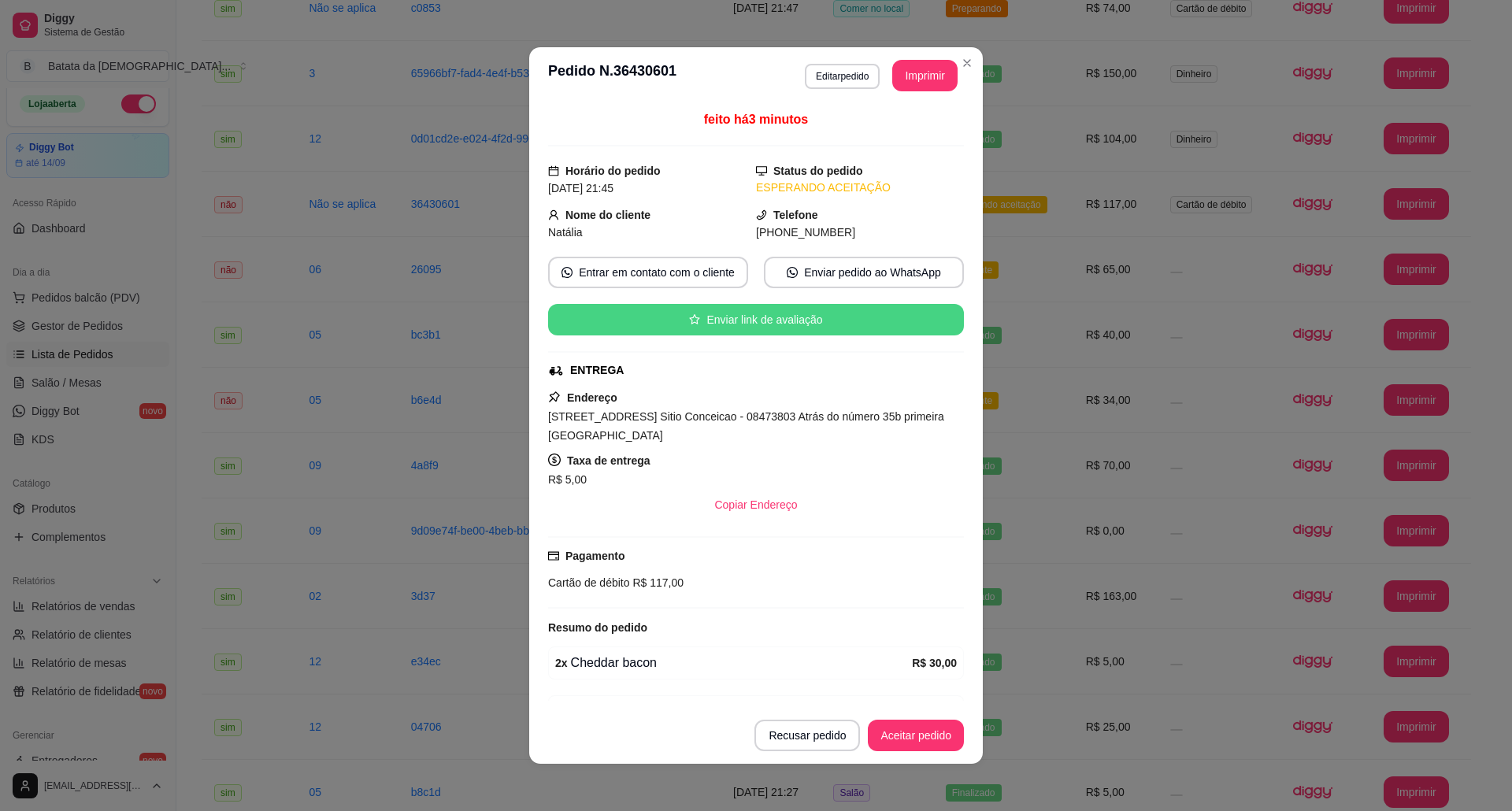
scroll to position [0, 0]
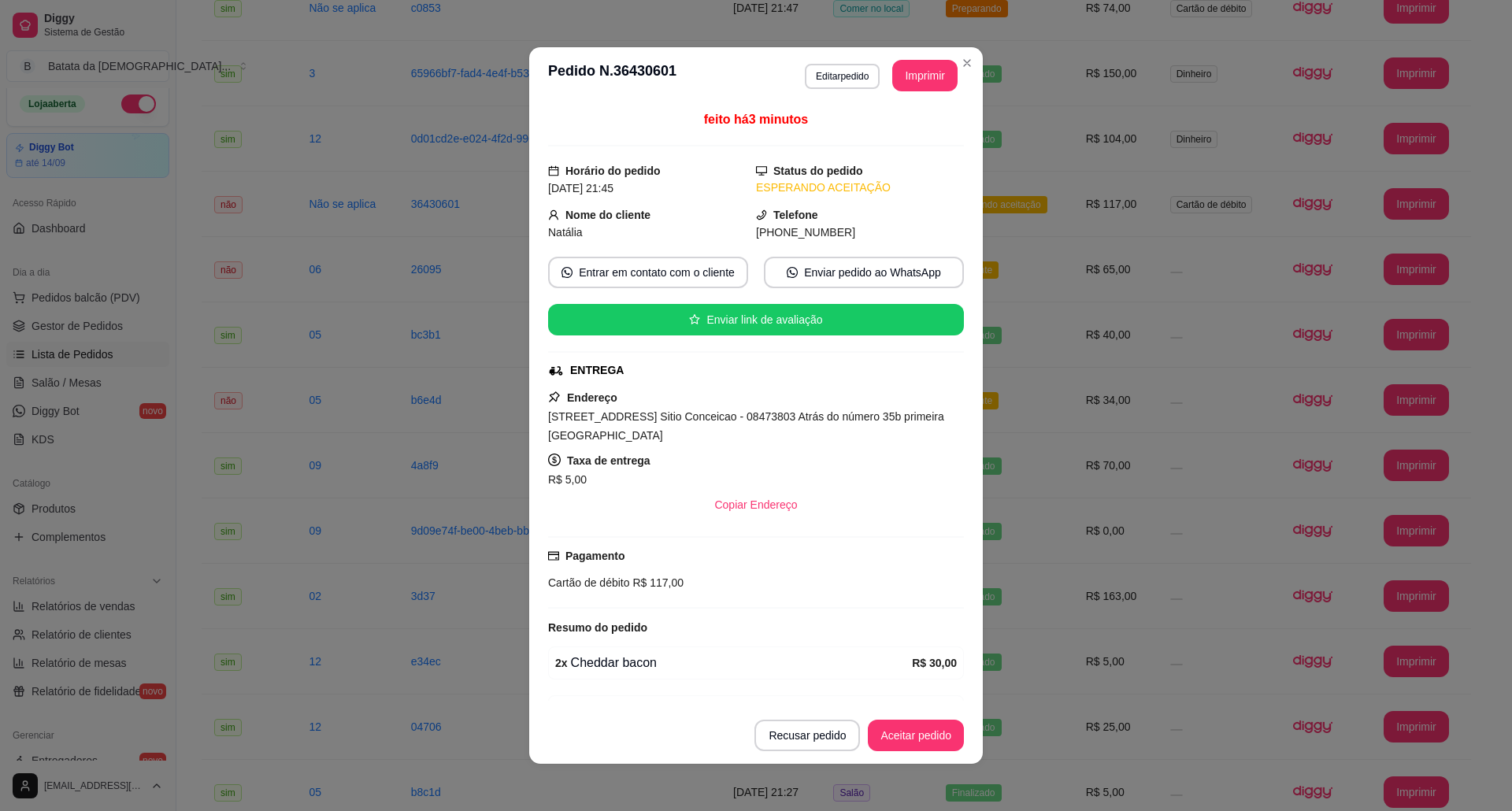
click at [892, 732] on button "Aceitar pedido" at bounding box center [915, 736] width 96 height 32
click at [909, 738] on button "Aceitar pedido" at bounding box center [916, 736] width 93 height 31
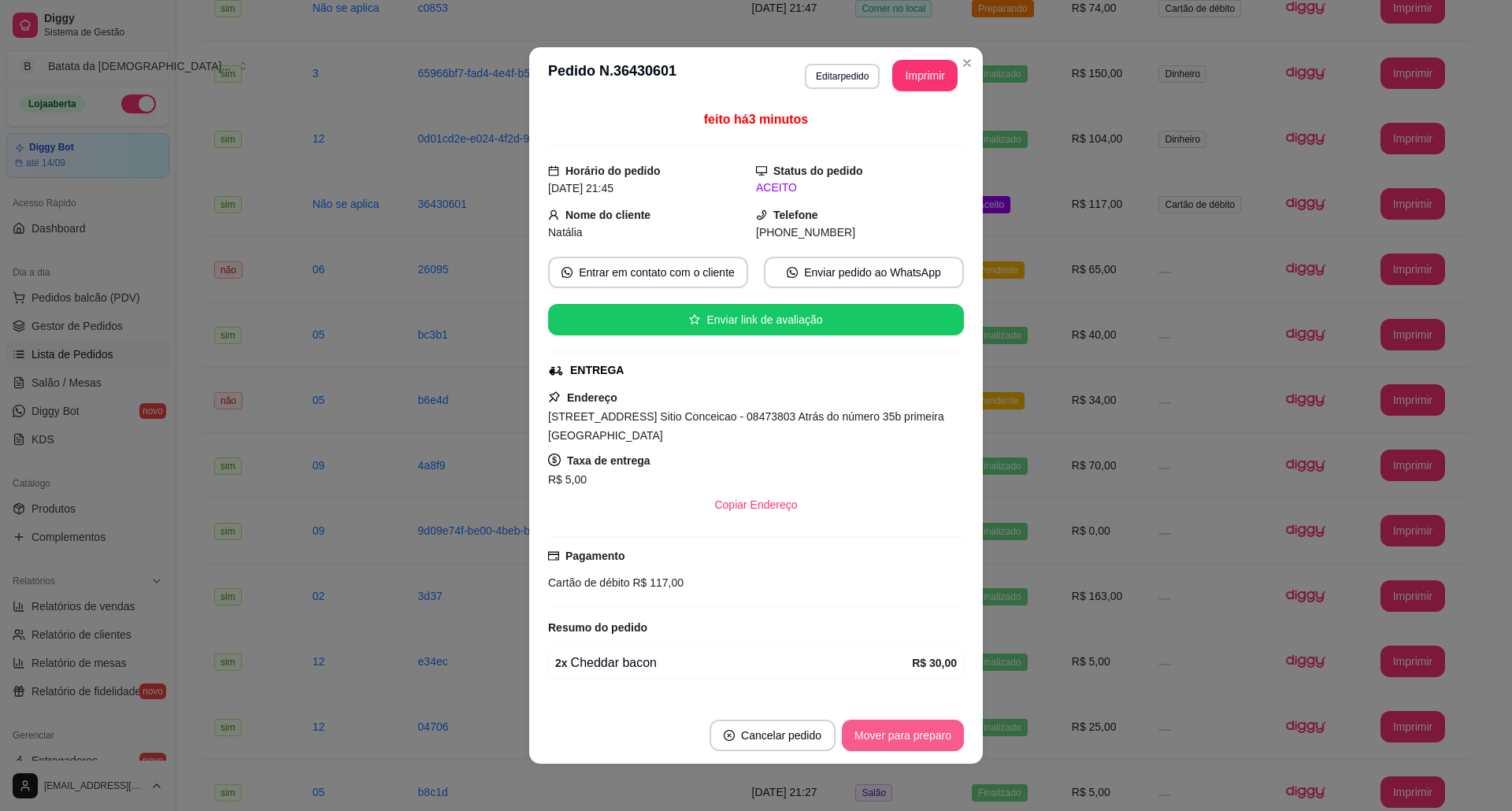
click at [906, 738] on button "Mover para preparo" at bounding box center [902, 736] width 122 height 32
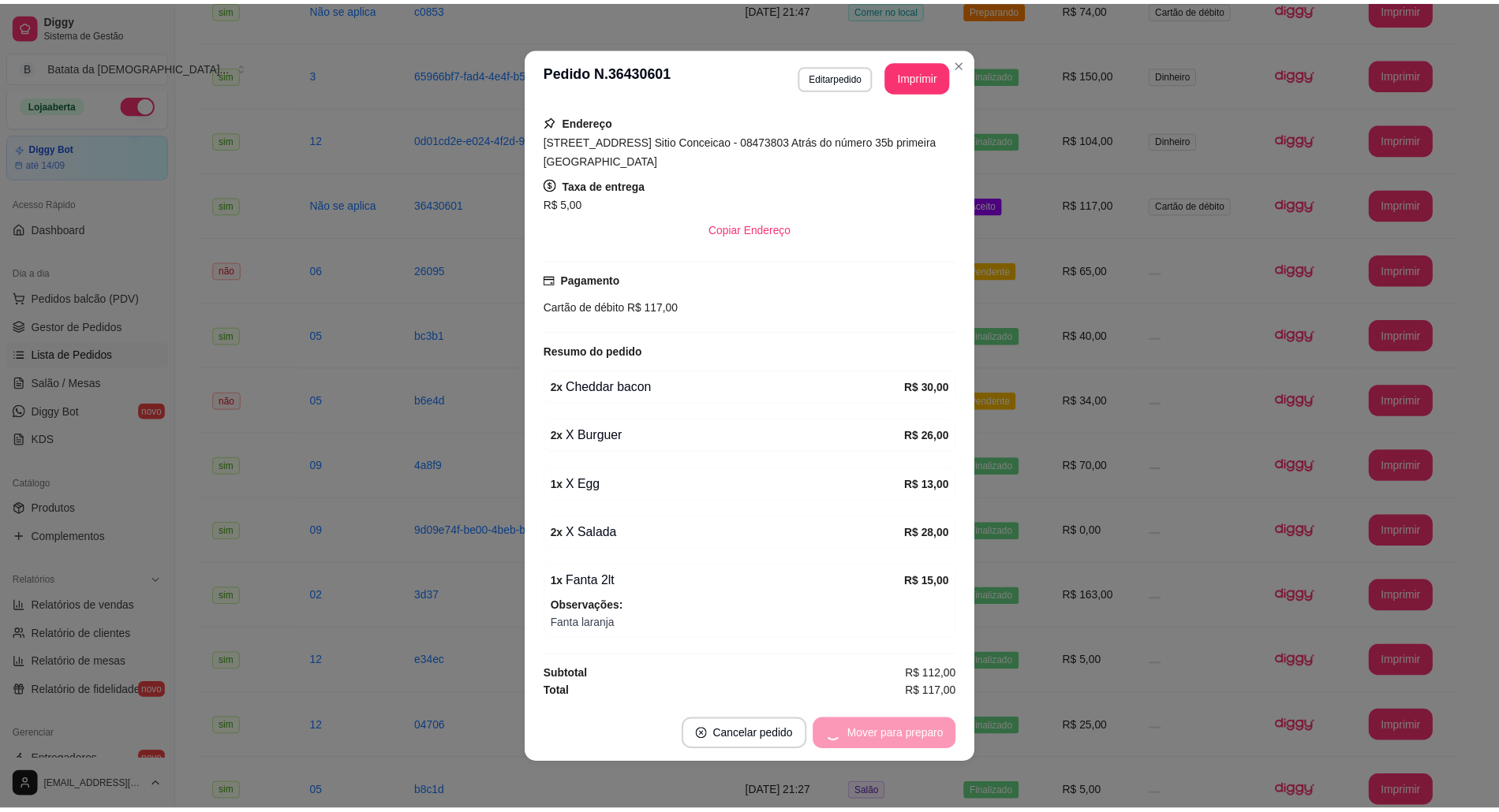
scroll to position [289, 0]
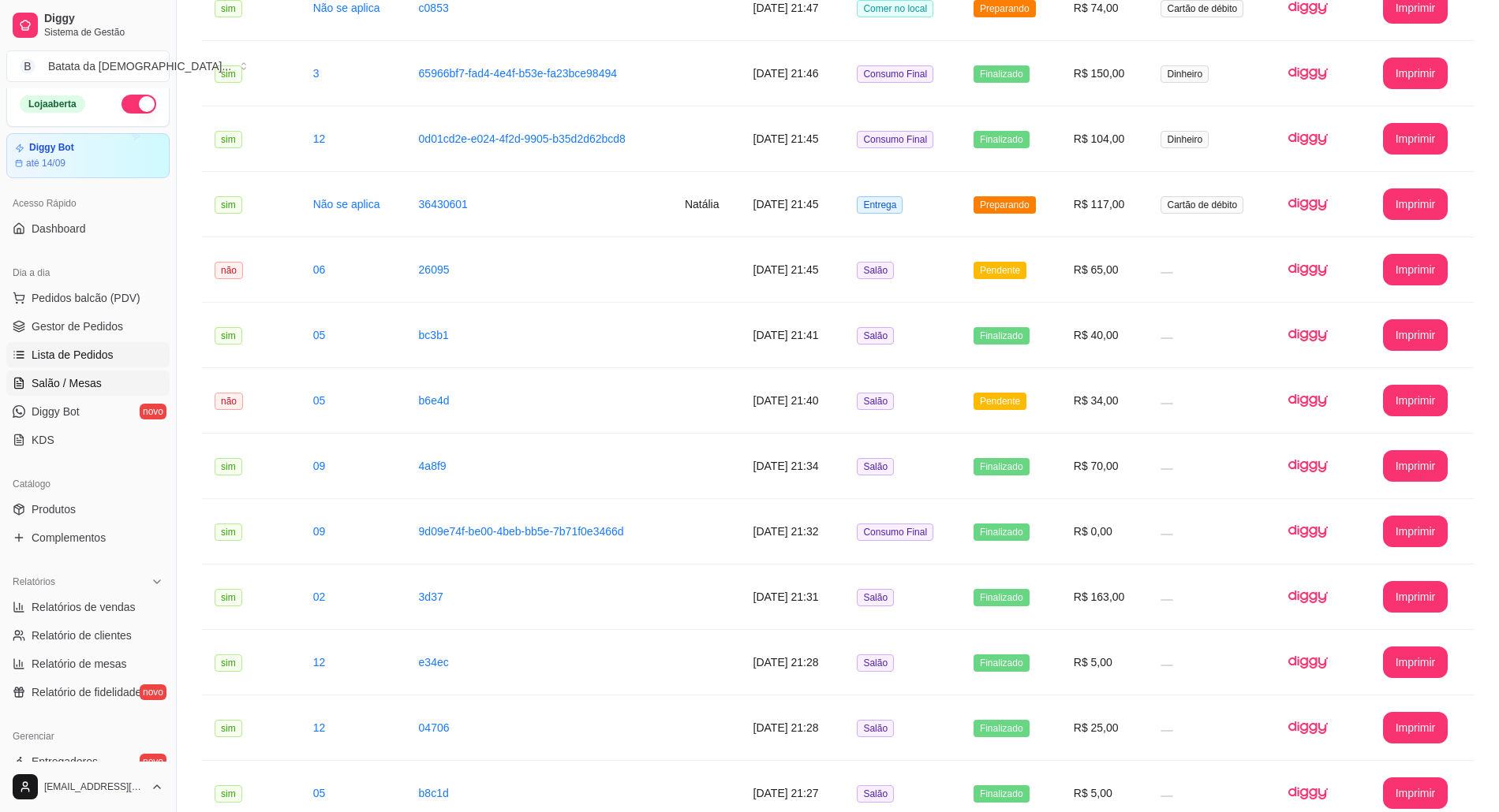
click at [92, 388] on span "Salão / Mesas" at bounding box center [67, 383] width 70 height 16
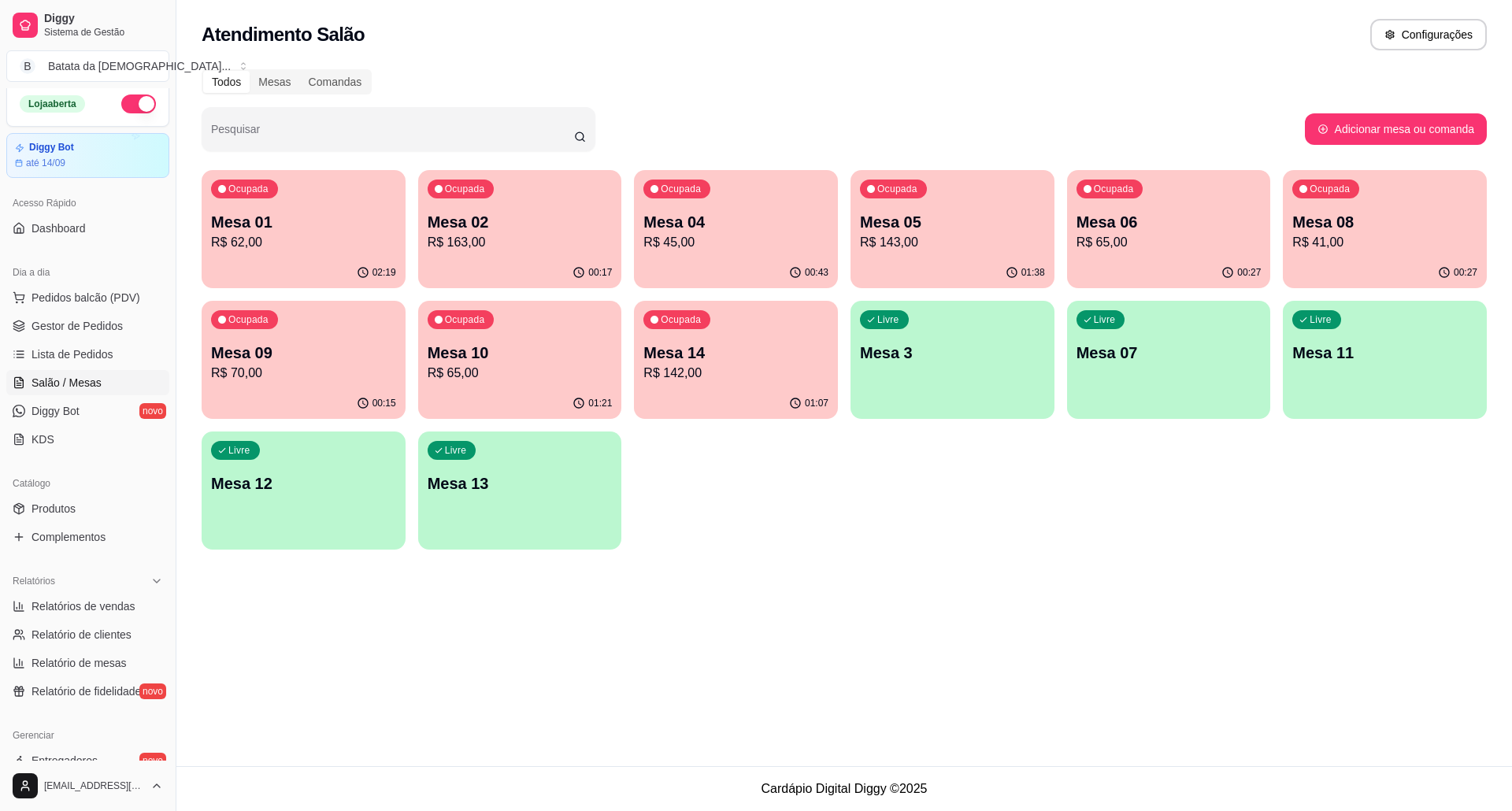
click at [542, 228] on p "Mesa 02" at bounding box center [520, 222] width 185 height 22
click at [751, 222] on p "Mesa 04" at bounding box center [736, 222] width 185 height 22
click at [291, 353] on p "Mesa 09" at bounding box center [303, 353] width 185 height 22
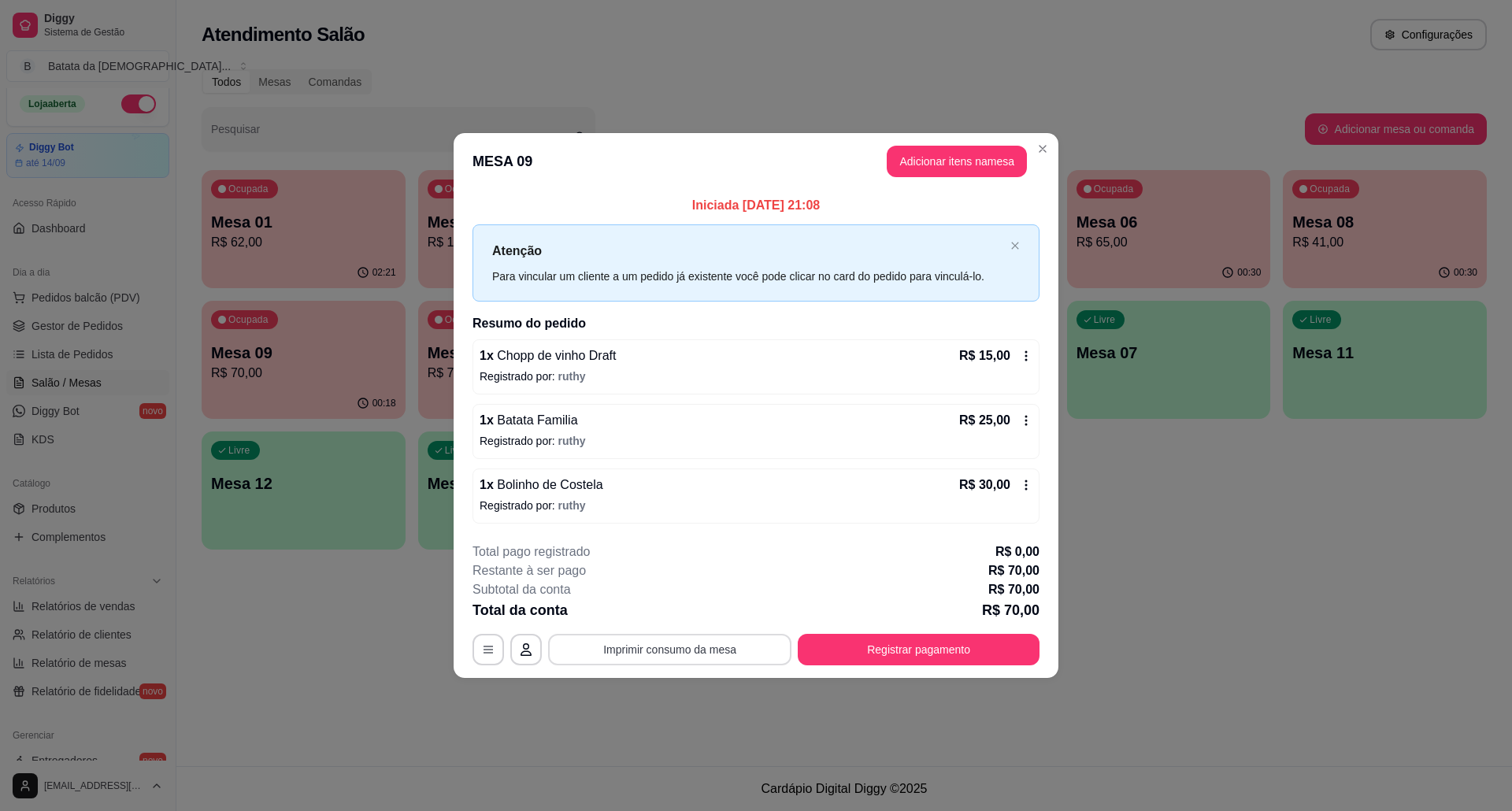
click at [658, 653] on button "Imprimir consumo da mesa" at bounding box center [670, 650] width 243 height 32
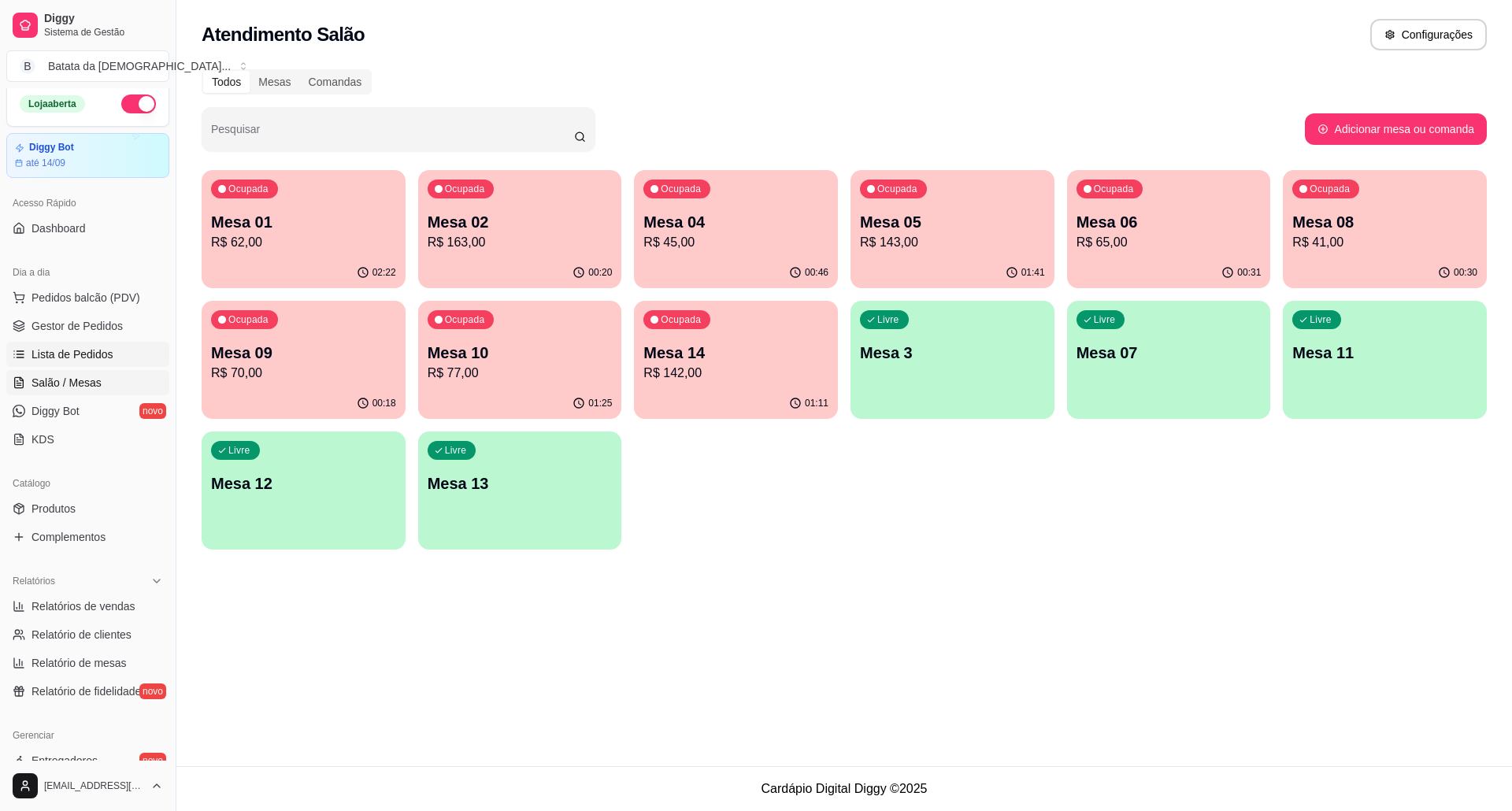
click at [117, 354] on link "Lista de Pedidos" at bounding box center [88, 354] width 163 height 25
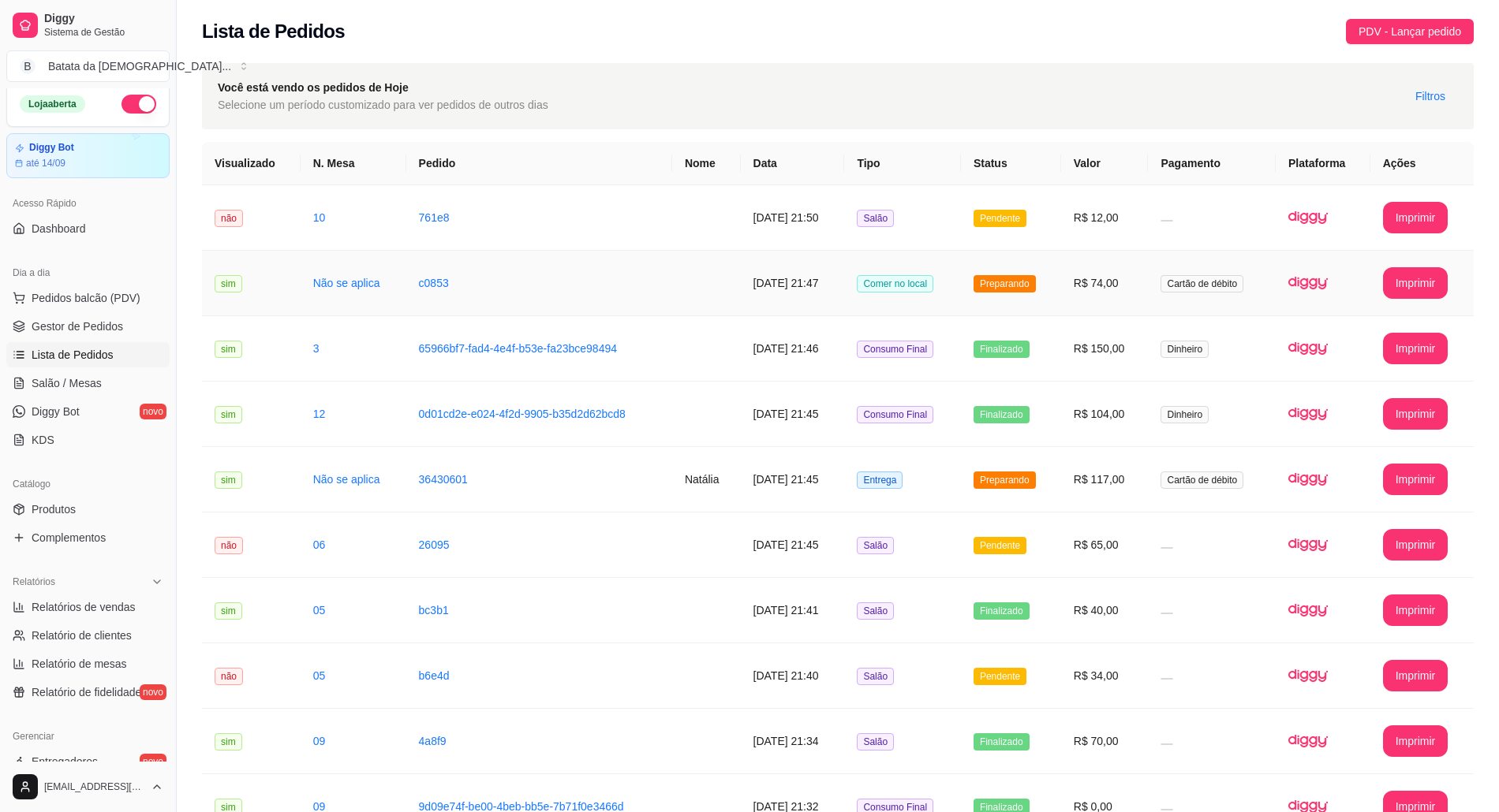
click at [987, 296] on td "Preparando" at bounding box center [1011, 284] width 100 height 65
click at [1027, 209] on span "Pendente" at bounding box center [999, 218] width 53 height 18
click at [1012, 525] on td "Pendente" at bounding box center [1011, 545] width 100 height 65
click at [83, 385] on span "Salão / Mesas" at bounding box center [67, 383] width 70 height 16
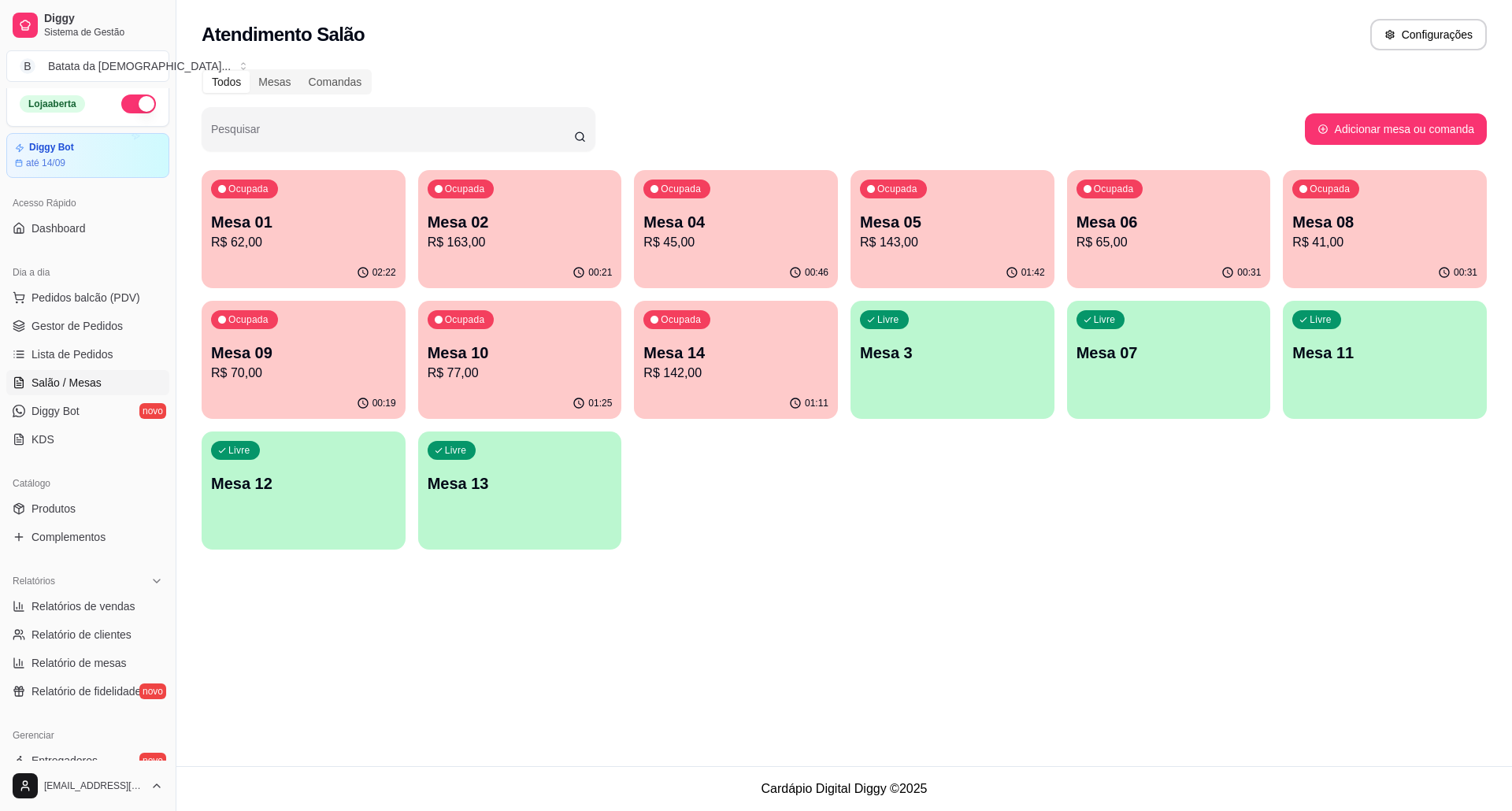
click at [891, 218] on p "Mesa 05" at bounding box center [952, 222] width 185 height 22
click at [79, 343] on link "Lista de Pedidos" at bounding box center [88, 354] width 163 height 25
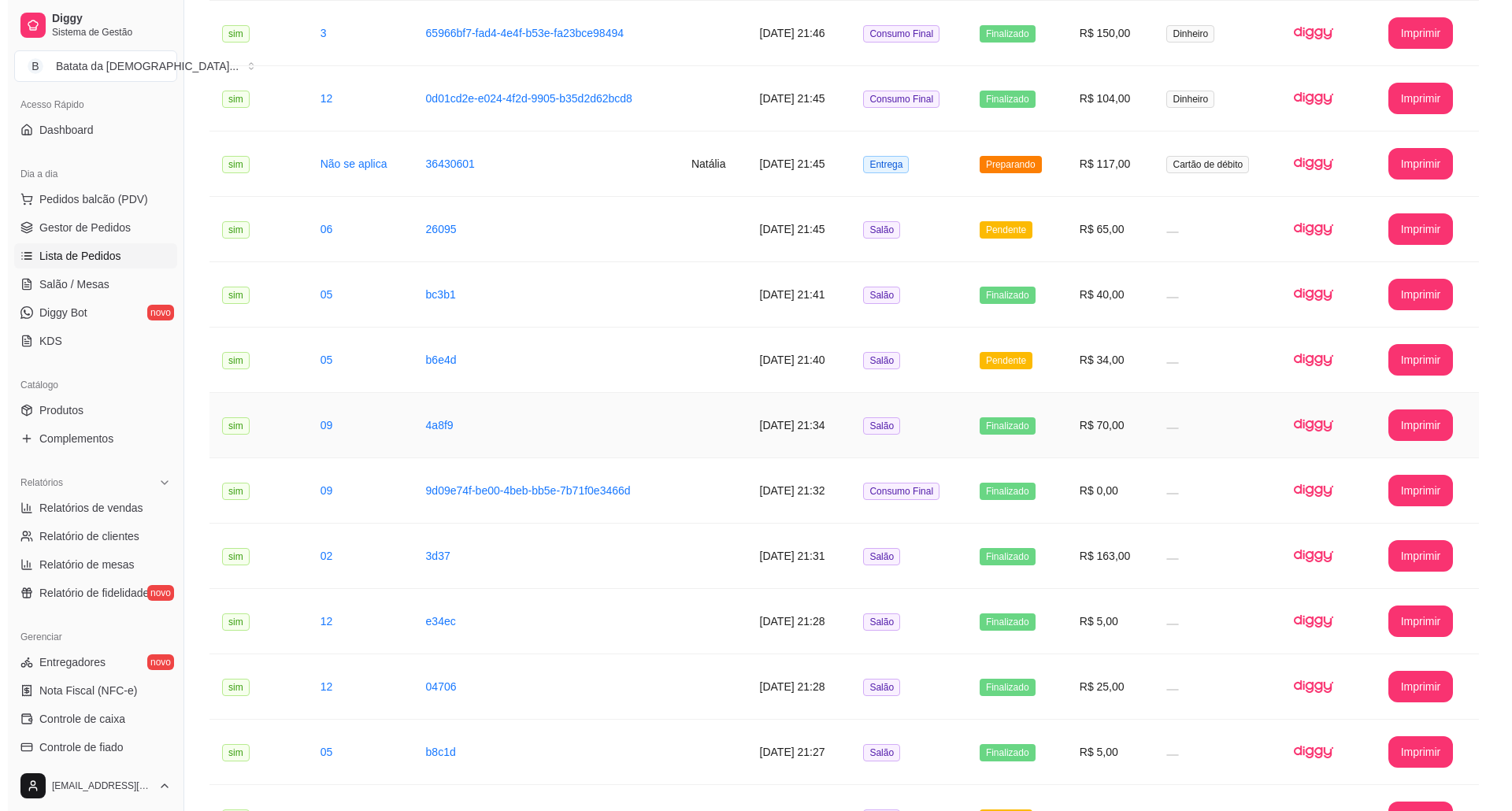
scroll to position [112, 0]
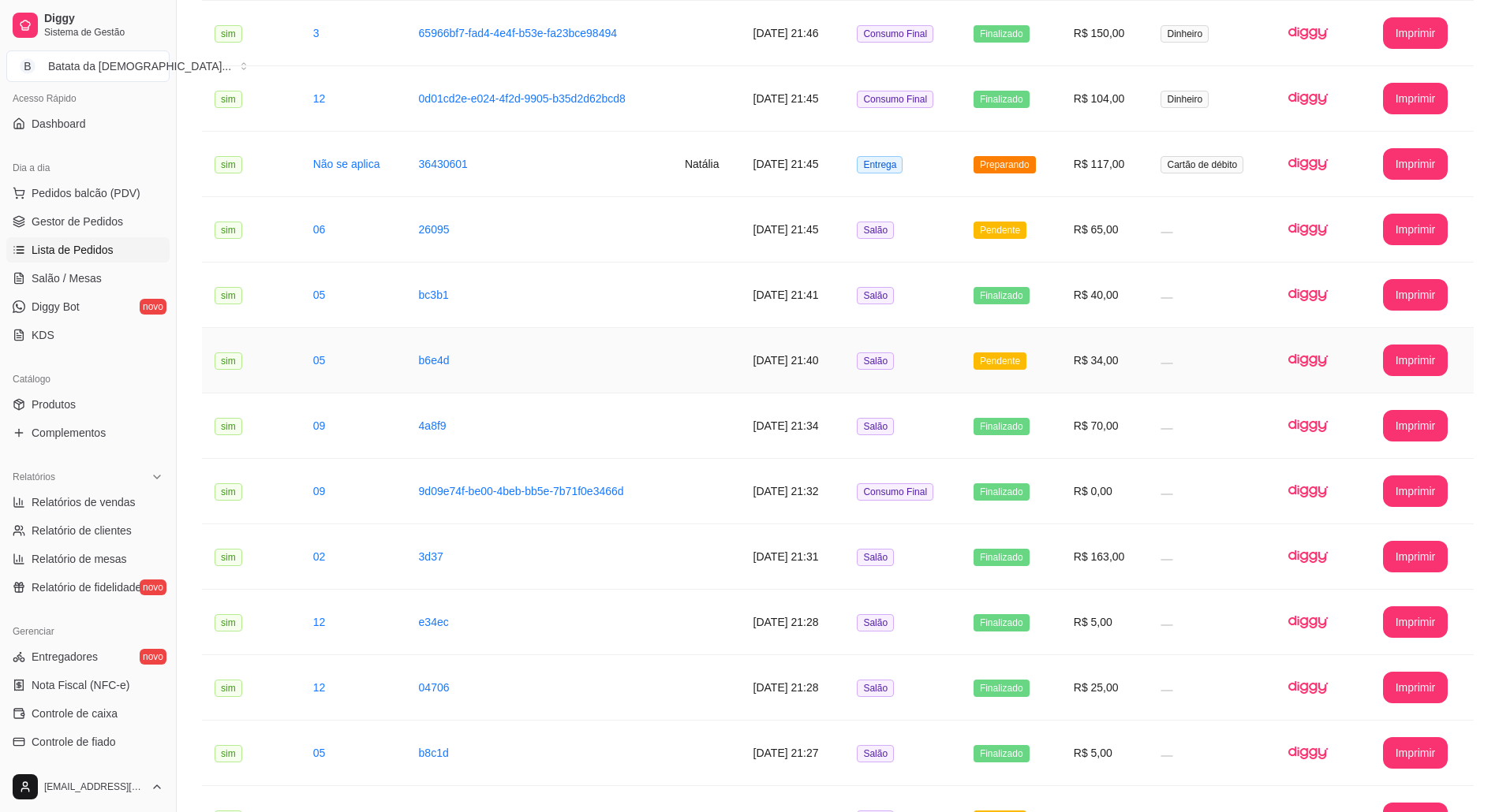
click at [878, 390] on td "Salão" at bounding box center [902, 361] width 117 height 65
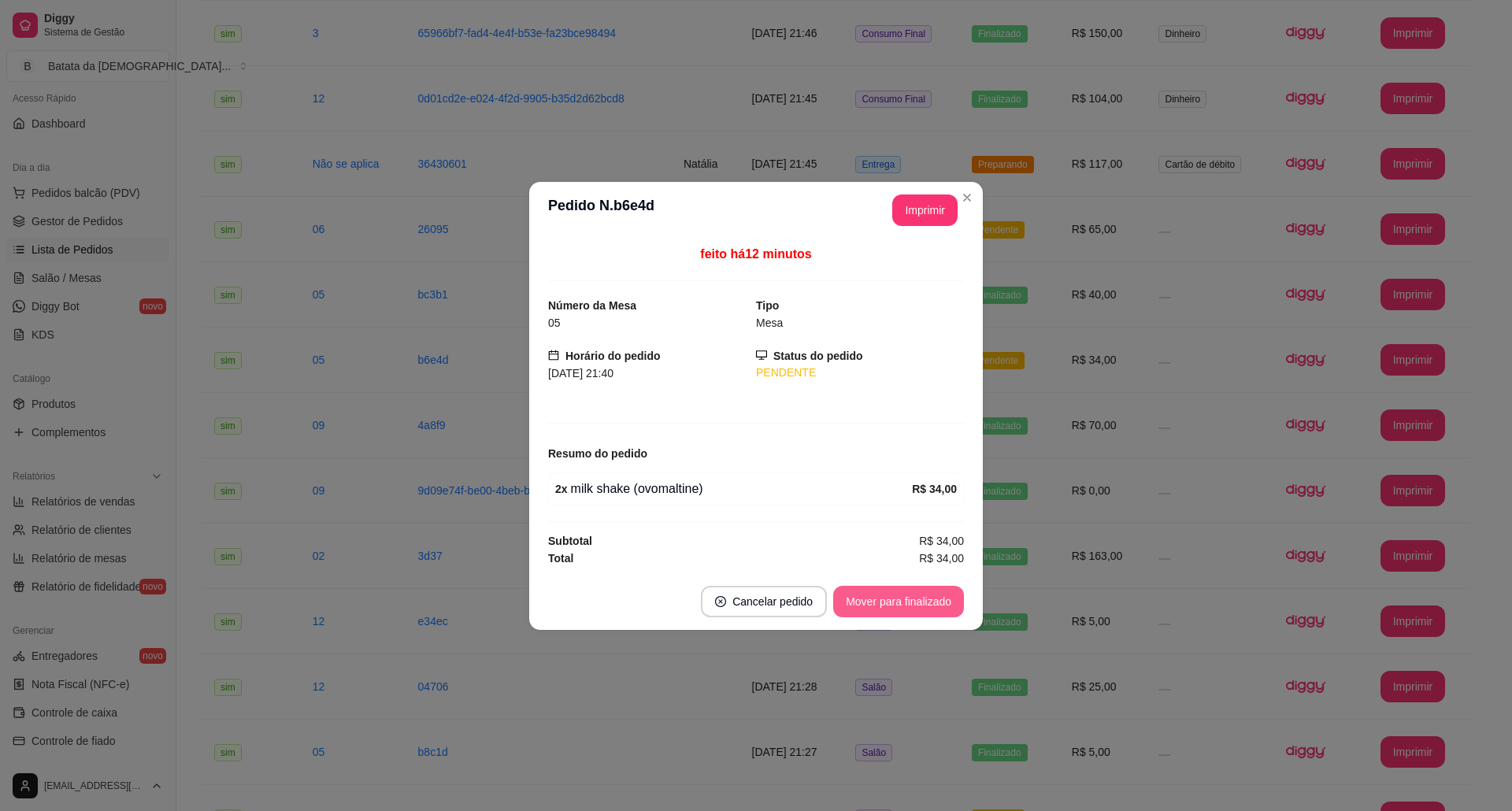
click at [939, 595] on button "Mover para finalizado" at bounding box center [898, 602] width 131 height 32
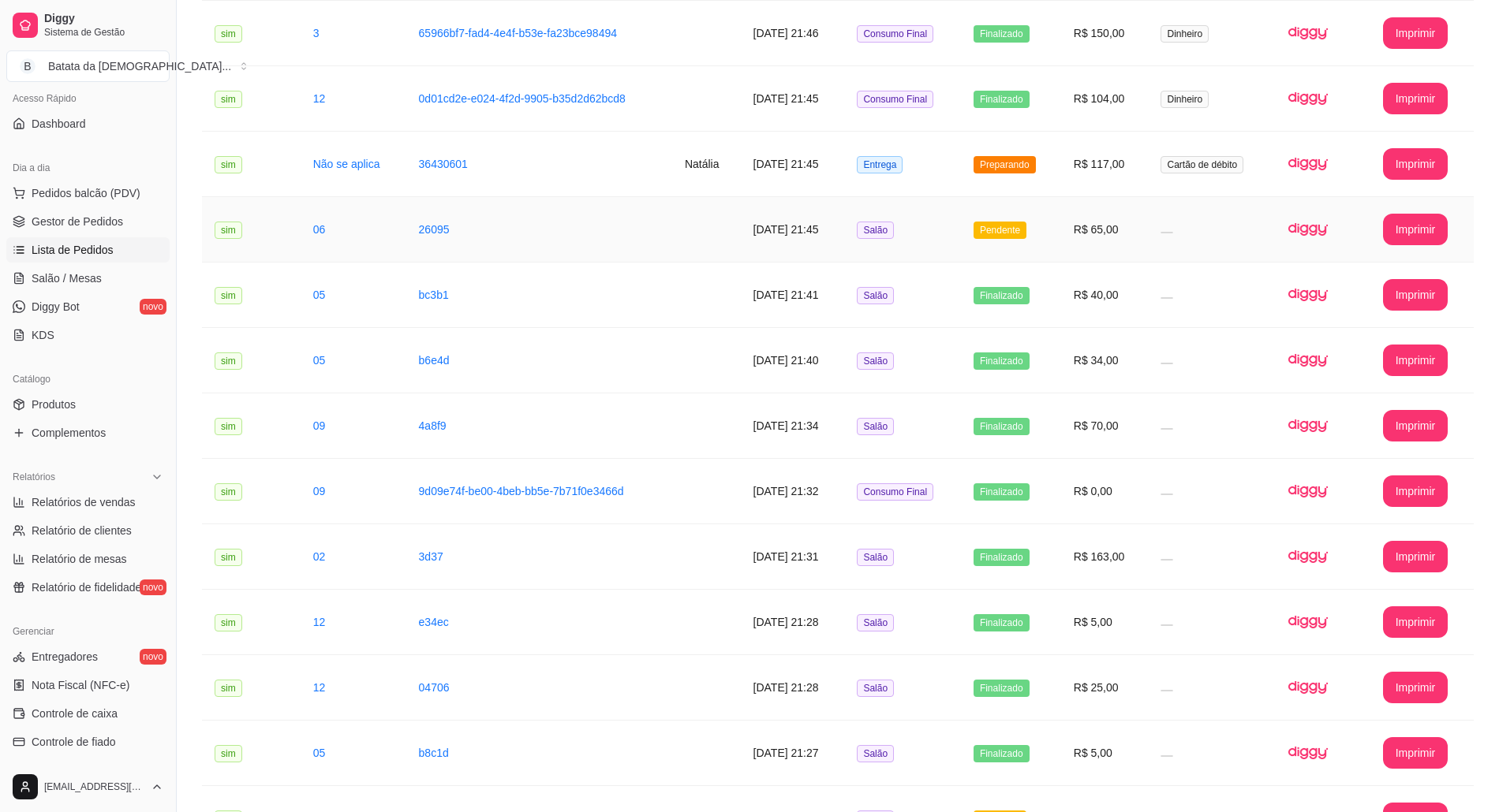
click at [1037, 197] on td "Preparando" at bounding box center [1011, 164] width 100 height 65
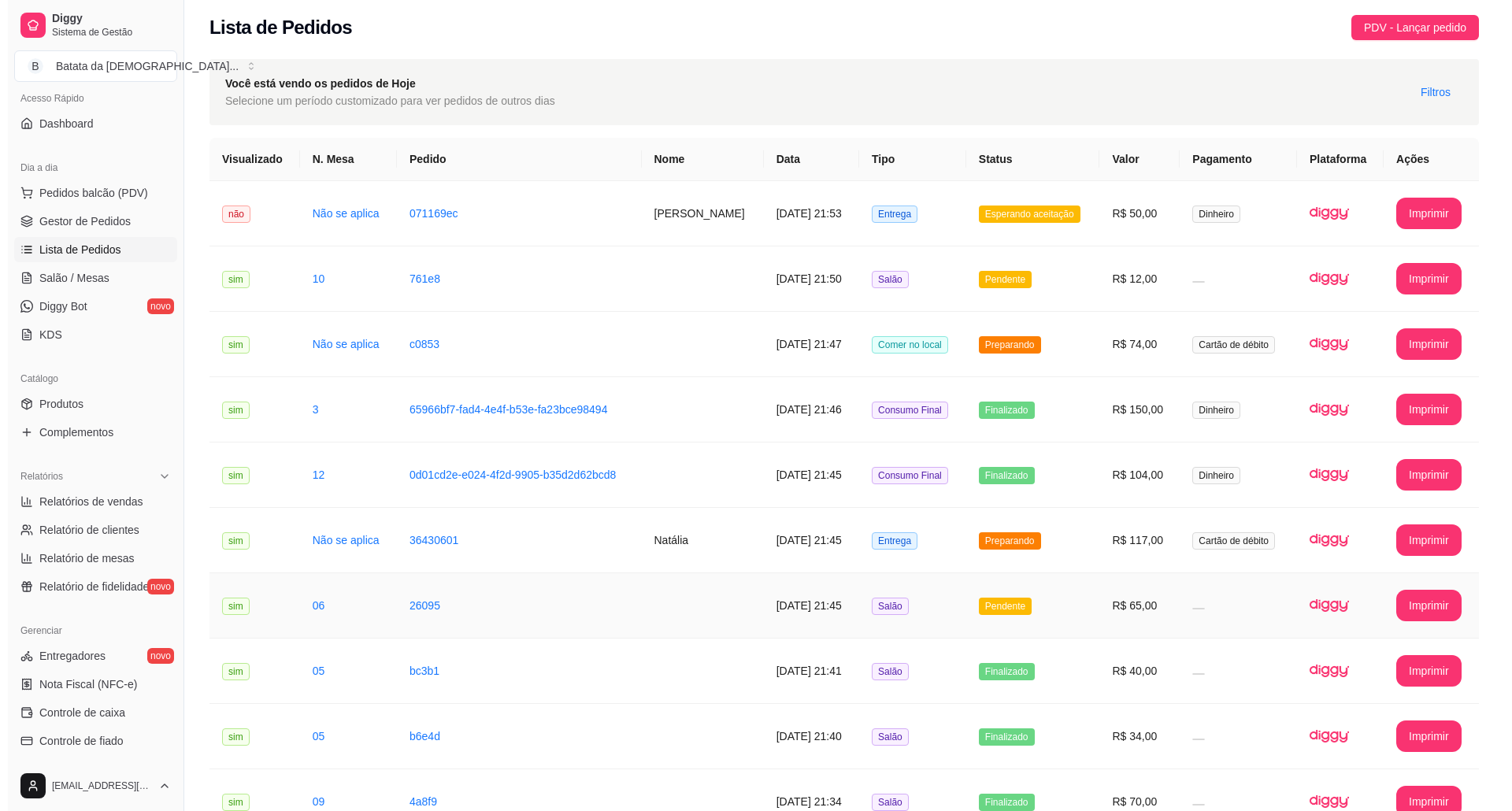
scroll to position [0, 0]
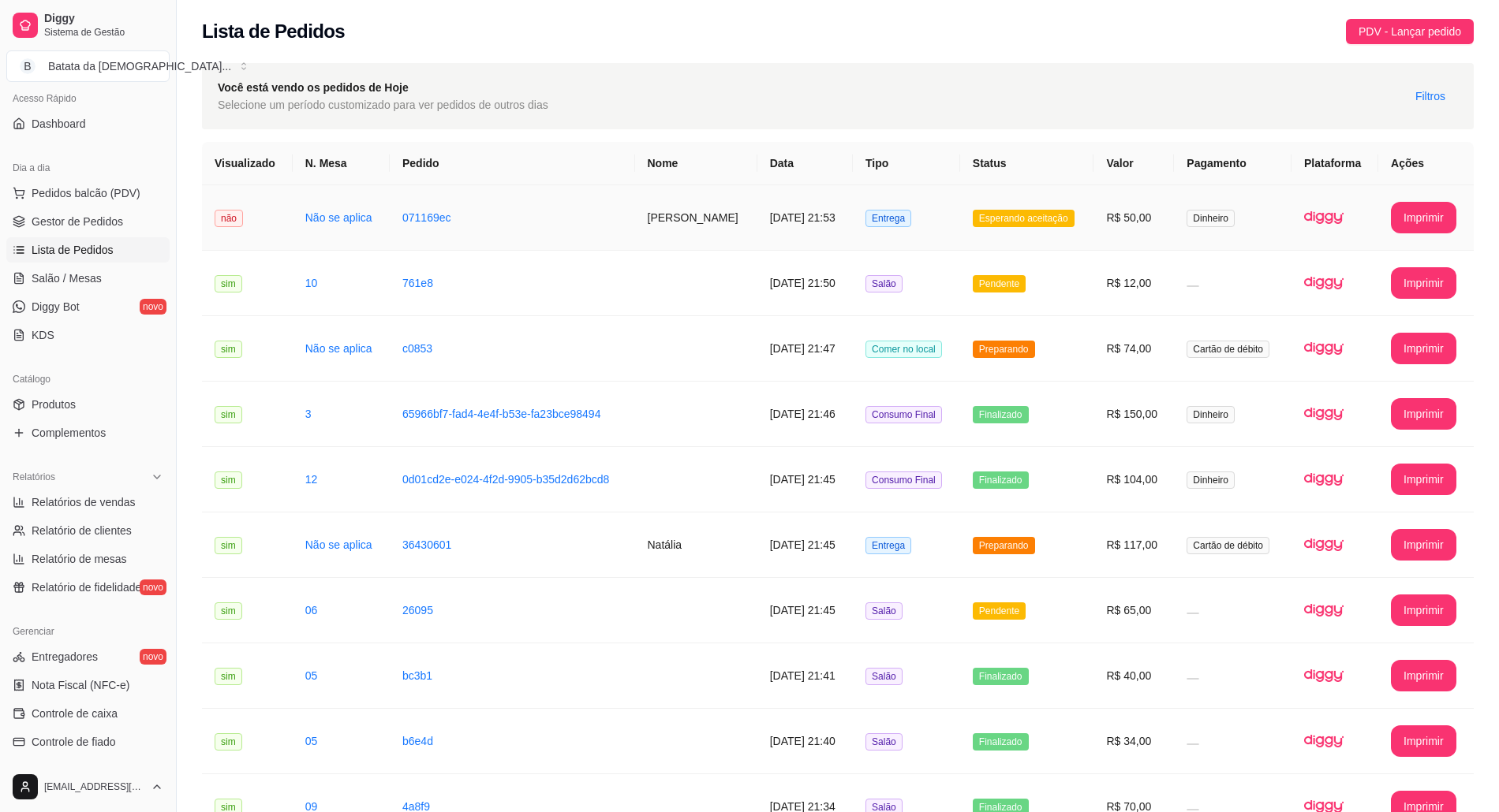
click at [912, 213] on td "Entrega" at bounding box center [906, 218] width 108 height 65
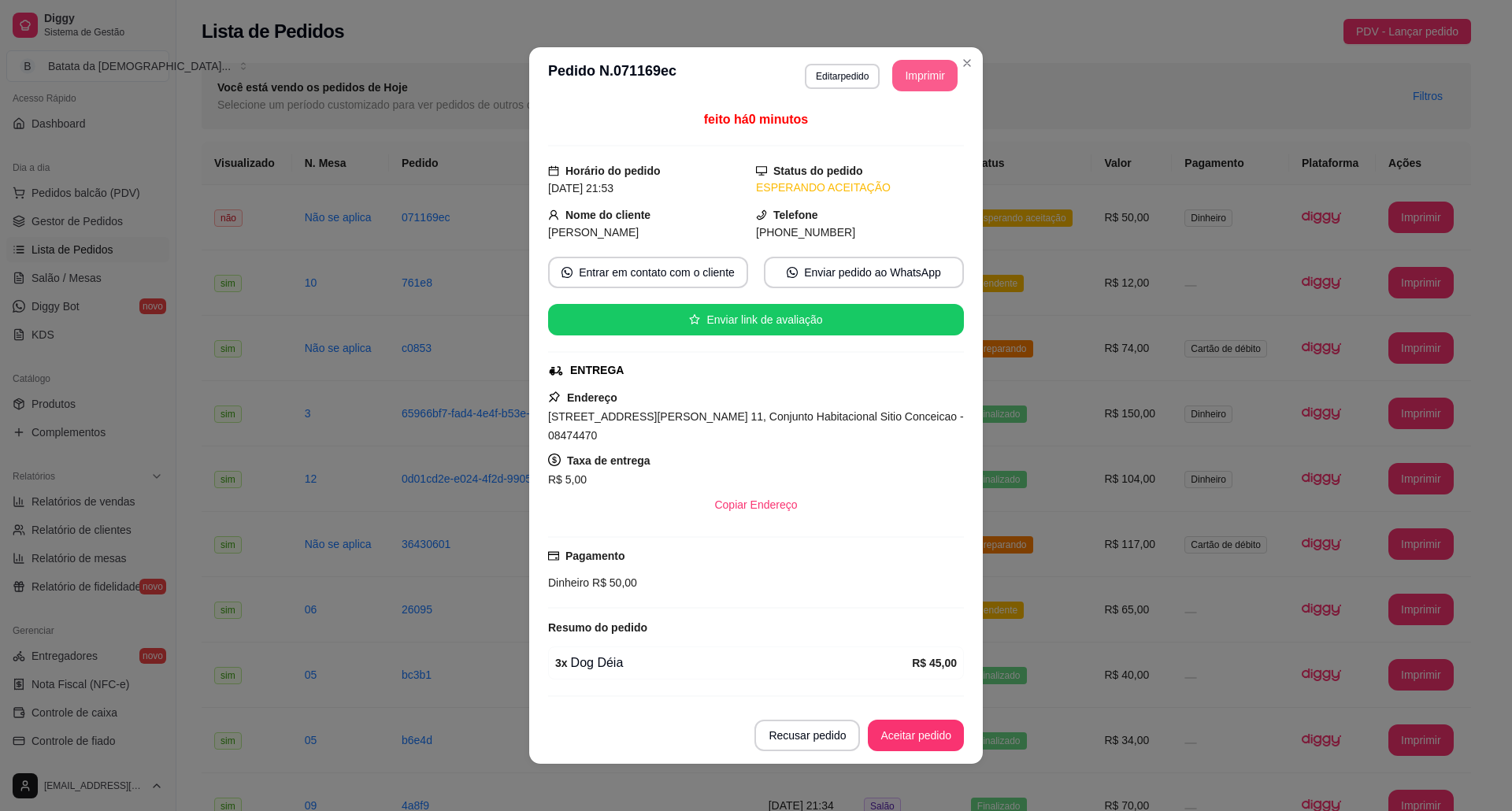
click at [901, 83] on button "Imprimir" at bounding box center [925, 76] width 65 height 32
click at [910, 725] on button "Aceitar pedido" at bounding box center [916, 736] width 93 height 31
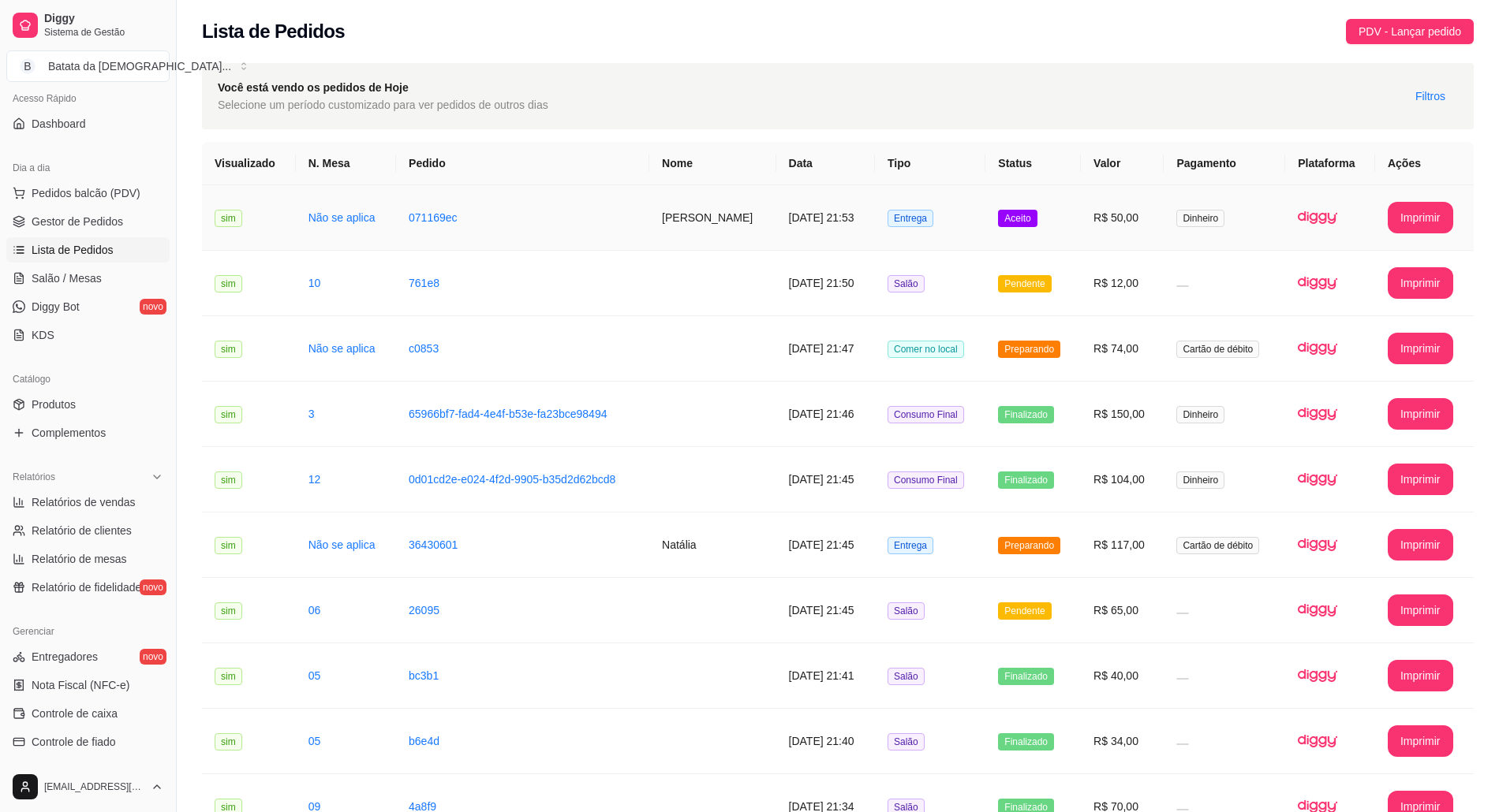
click at [961, 230] on td "Entrega" at bounding box center [930, 218] width 110 height 65
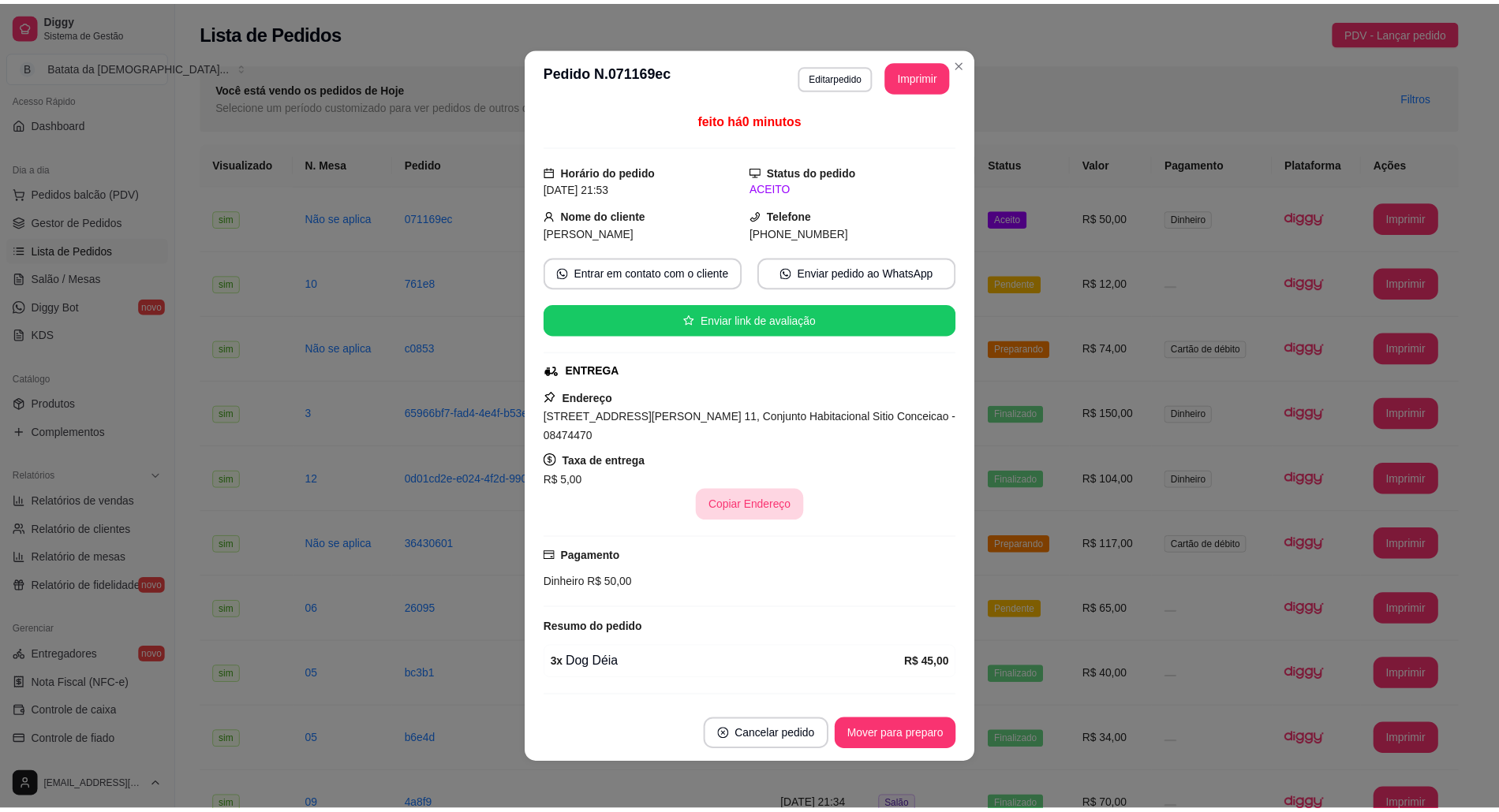
scroll to position [28, 0]
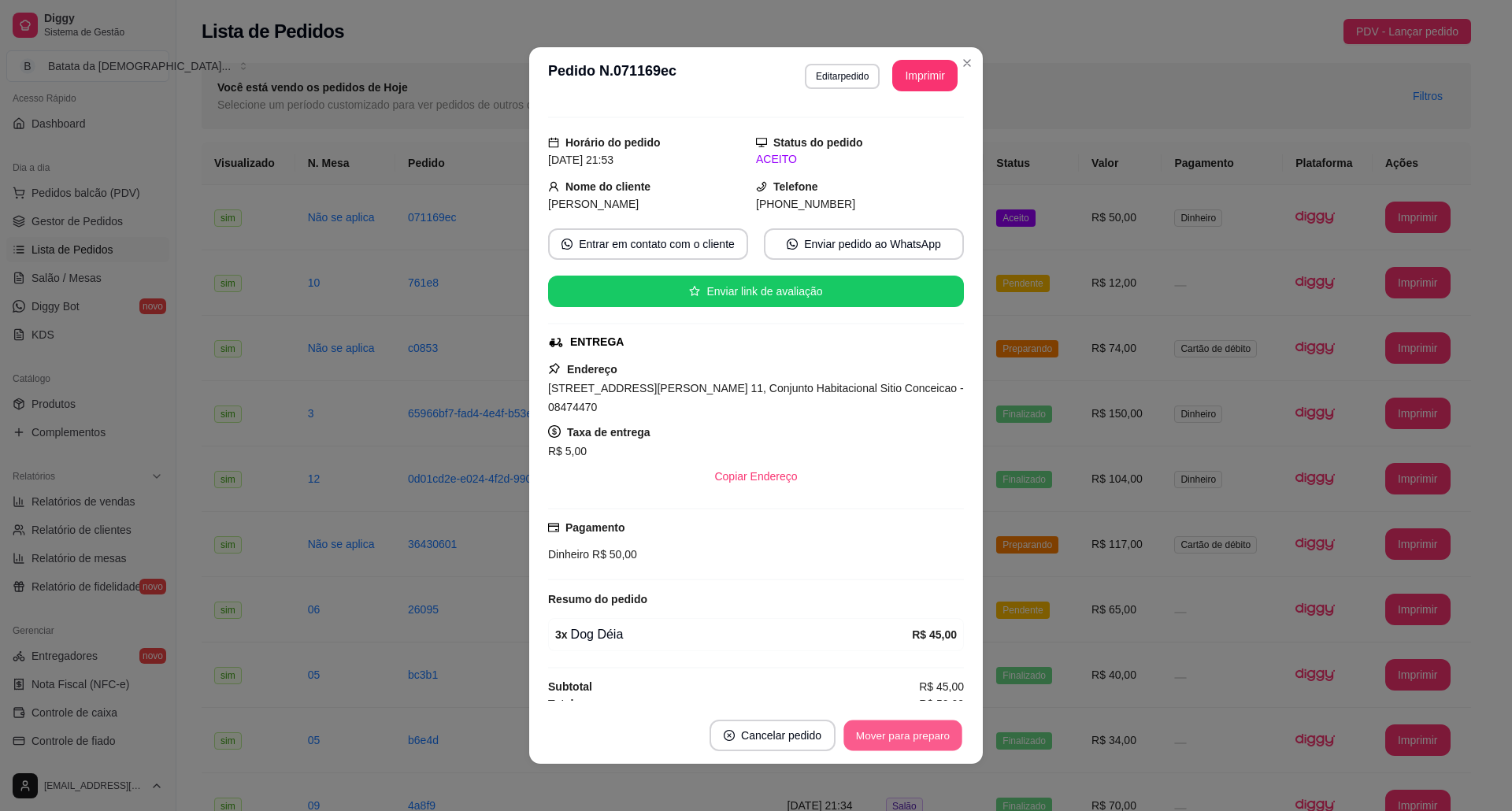
click at [897, 738] on button "Mover para preparo" at bounding box center [902, 736] width 118 height 31
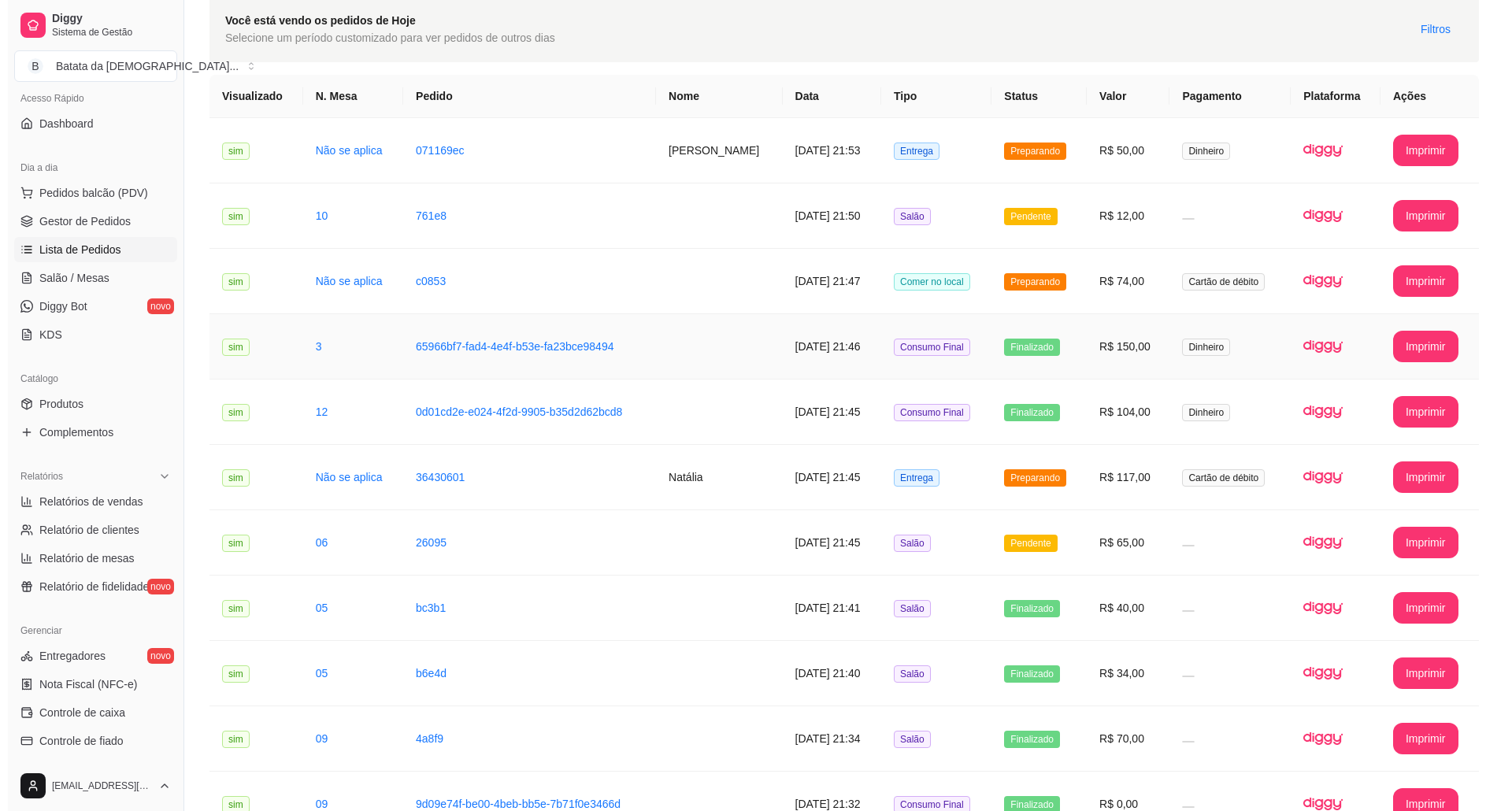
scroll to position [105, 0]
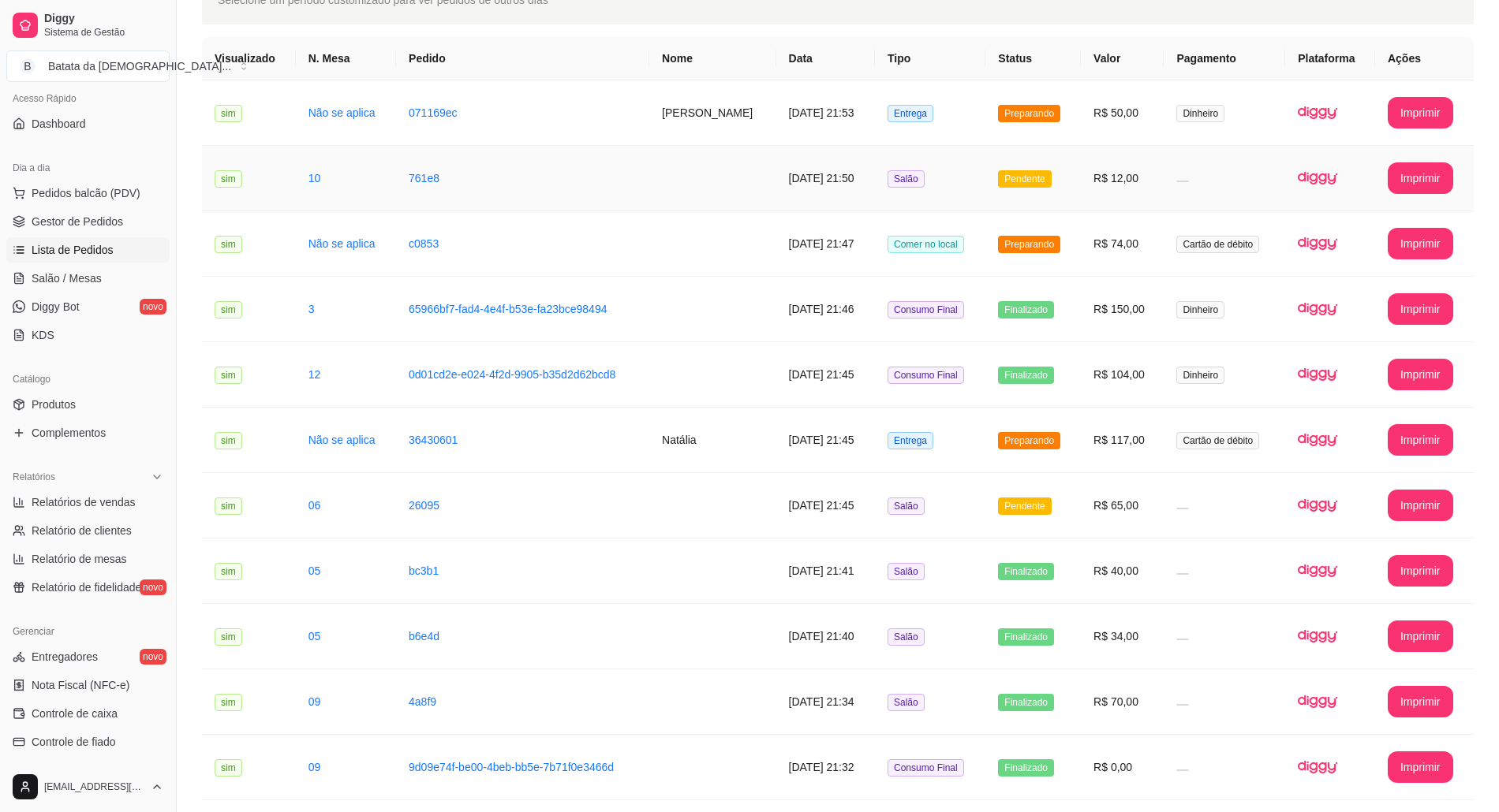
click at [941, 168] on td "Salão" at bounding box center [930, 179] width 110 height 65
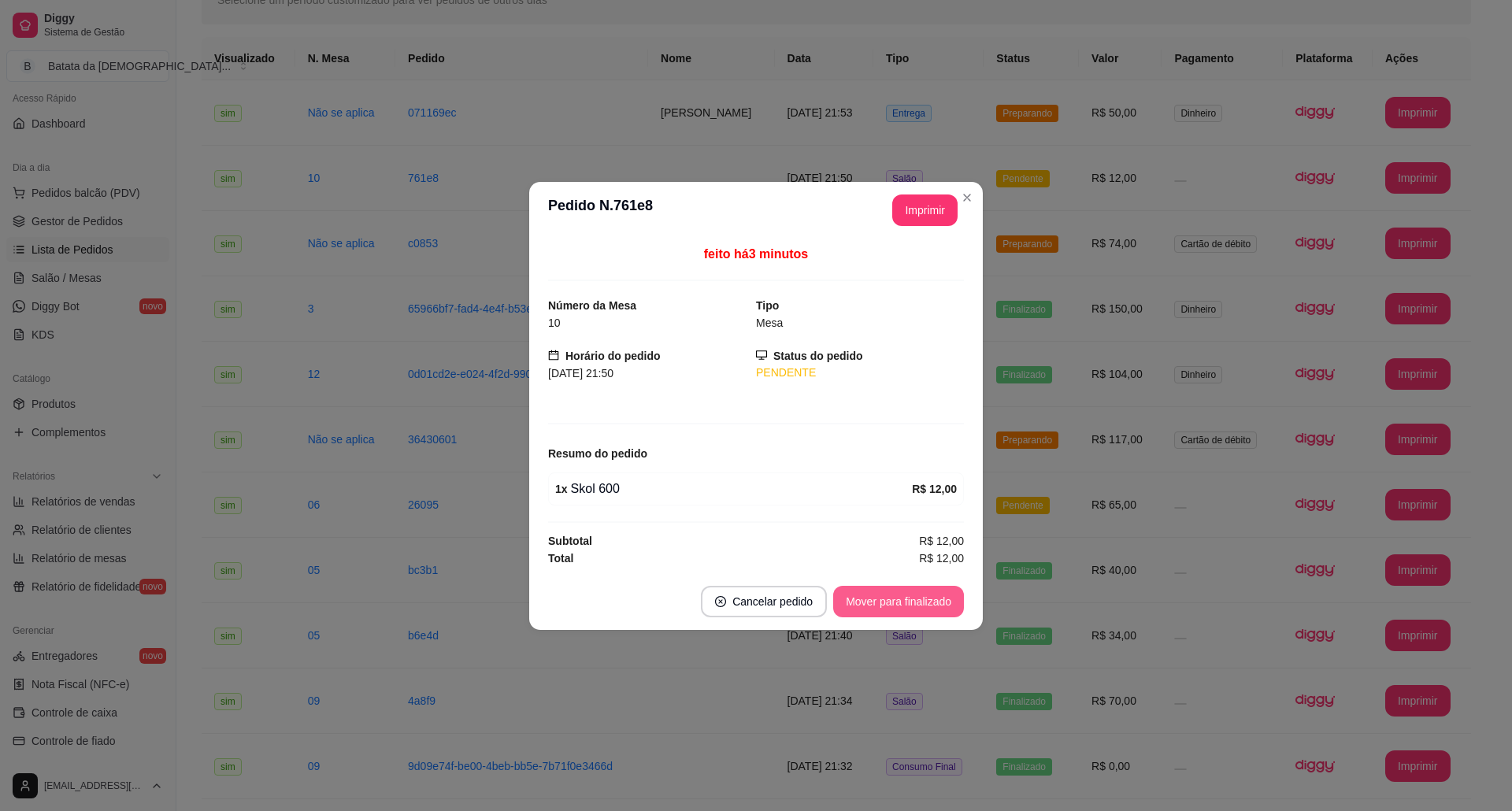
click at [926, 597] on button "Mover para finalizado" at bounding box center [898, 602] width 131 height 32
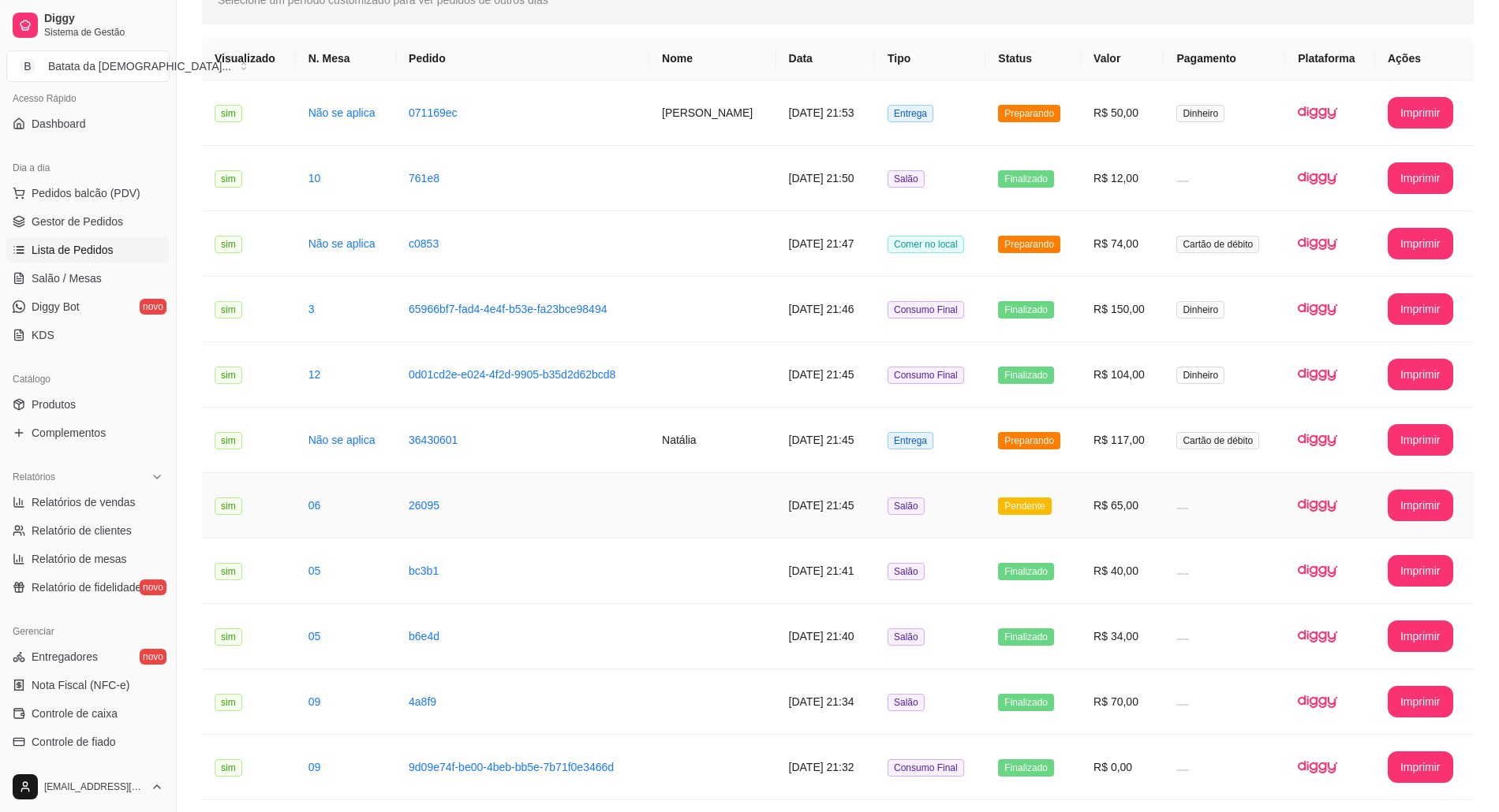
click at [994, 494] on td "Pendente" at bounding box center [1032, 506] width 95 height 65
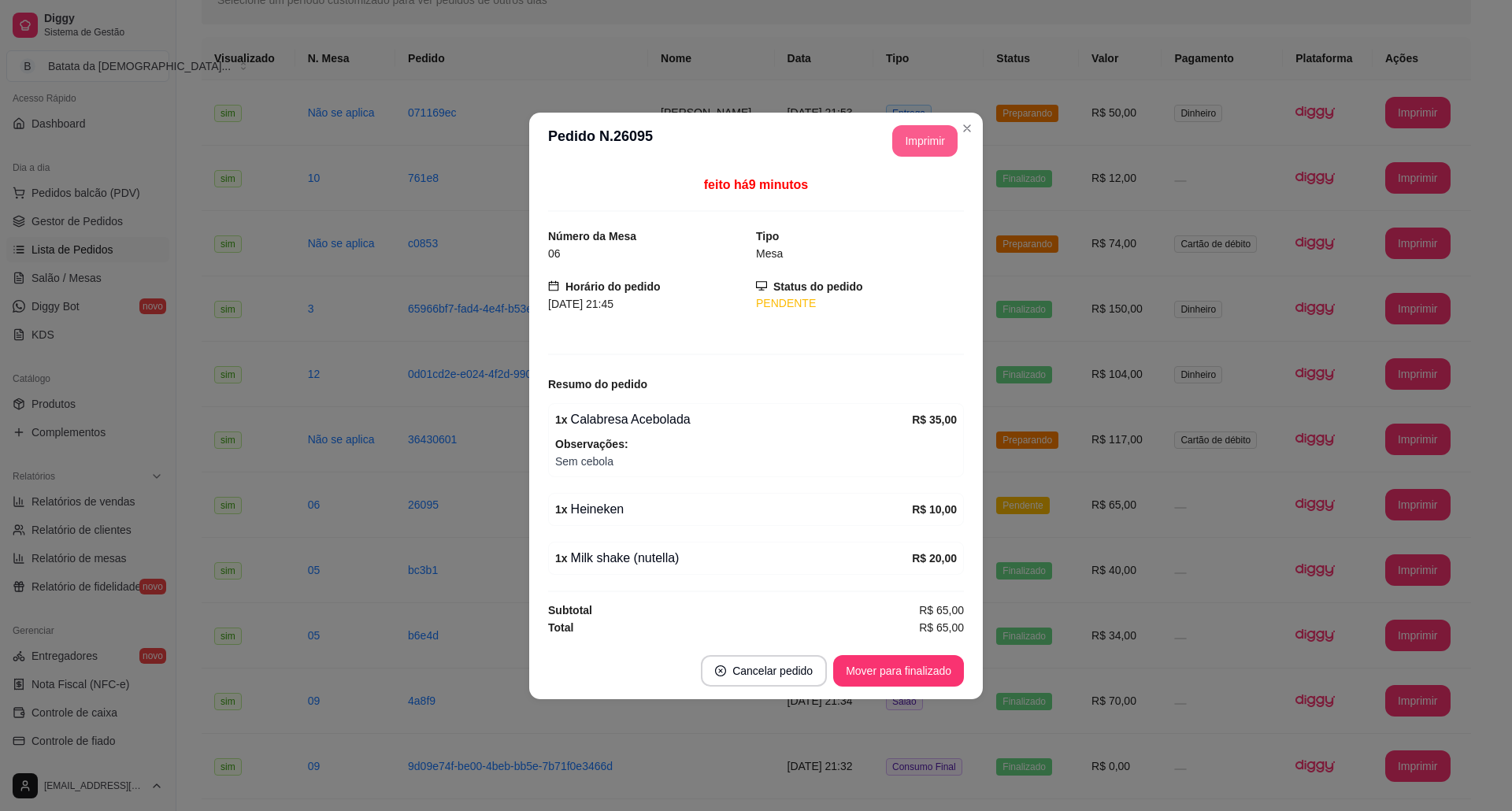
click at [911, 136] on button "Imprimir" at bounding box center [925, 141] width 65 height 32
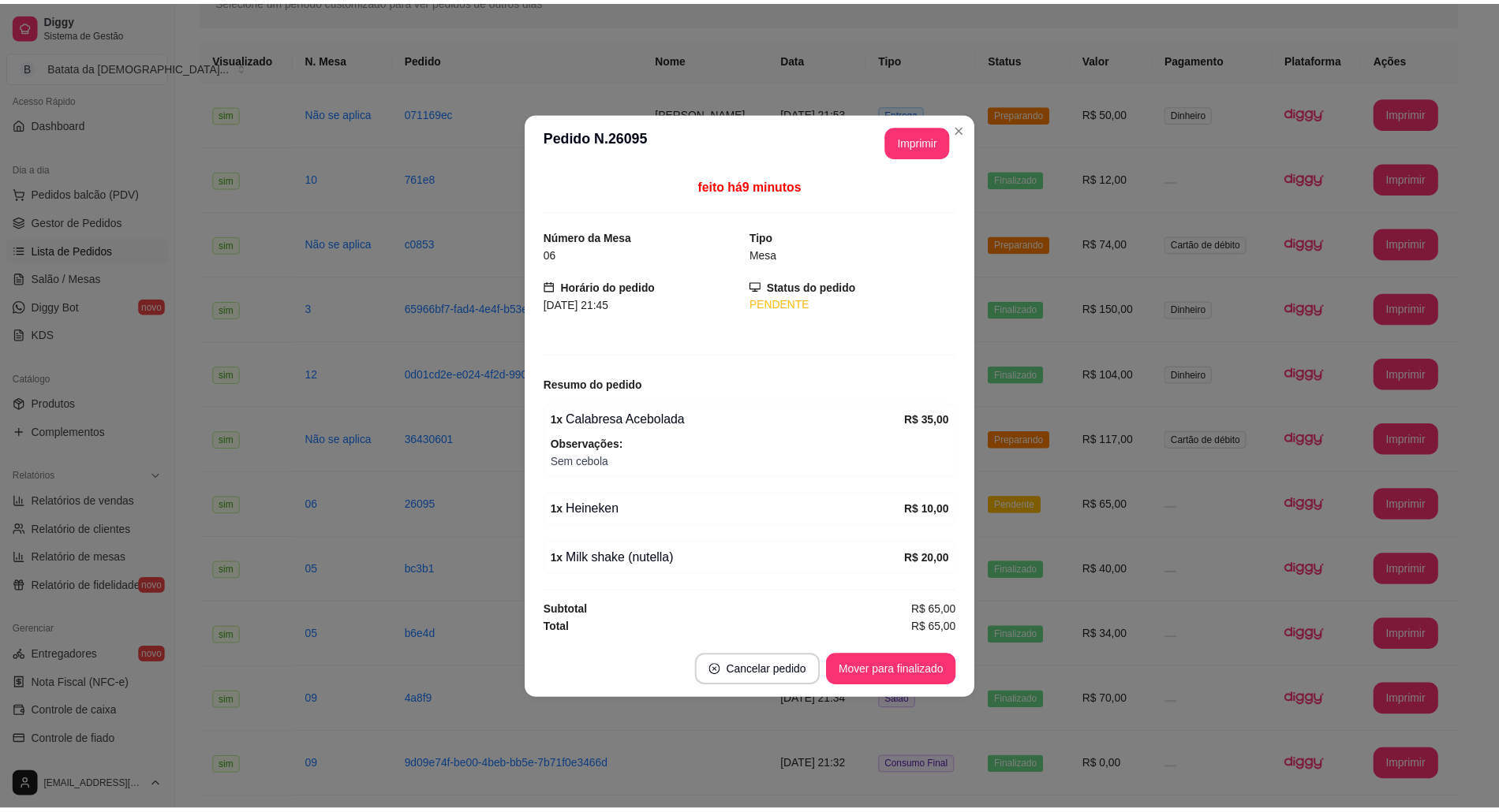
scroll to position [0, 0]
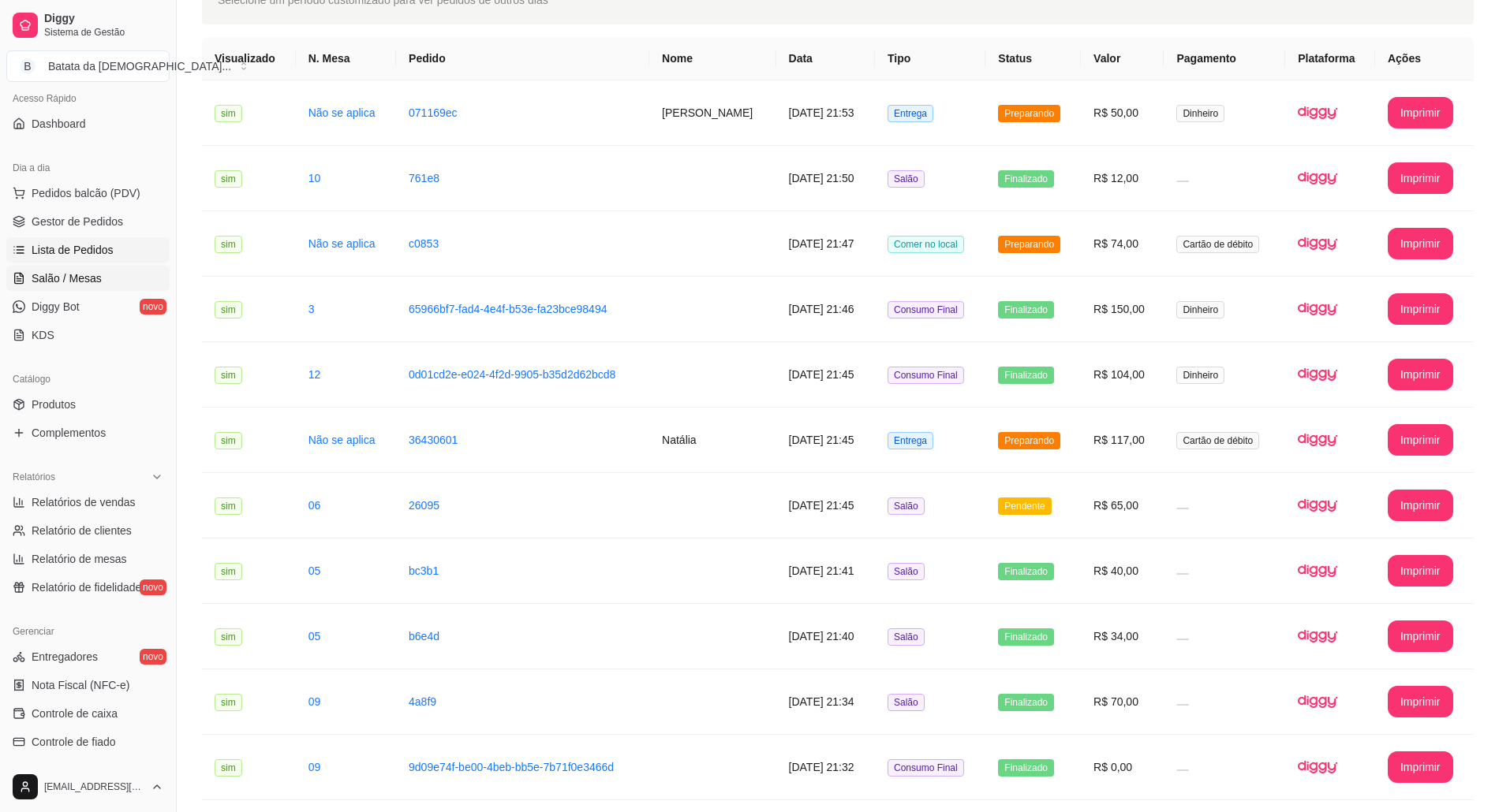
click at [62, 281] on span "Salão / Mesas" at bounding box center [67, 278] width 70 height 16
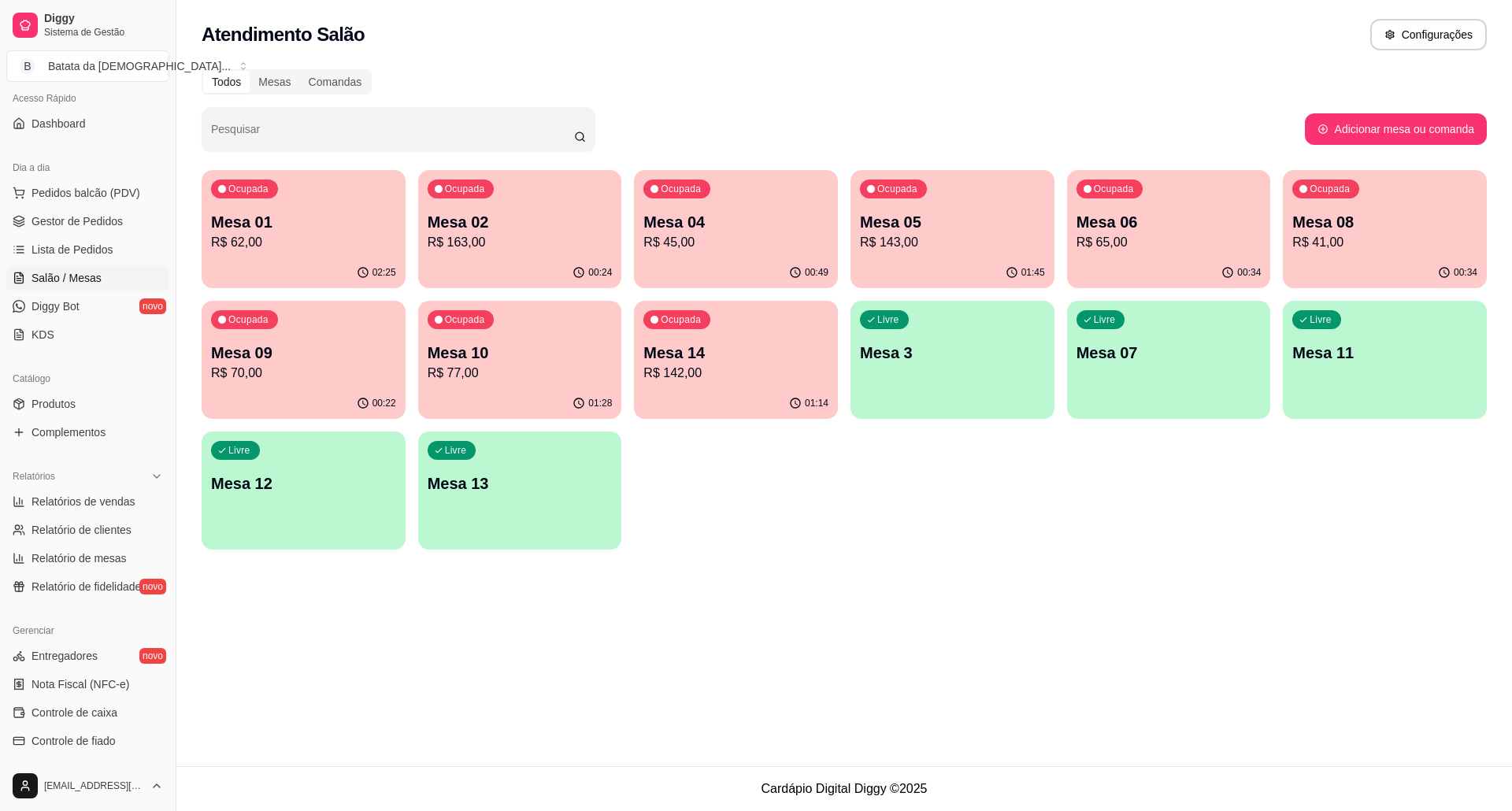
click at [457, 225] on p "Mesa 02" at bounding box center [520, 222] width 185 height 22
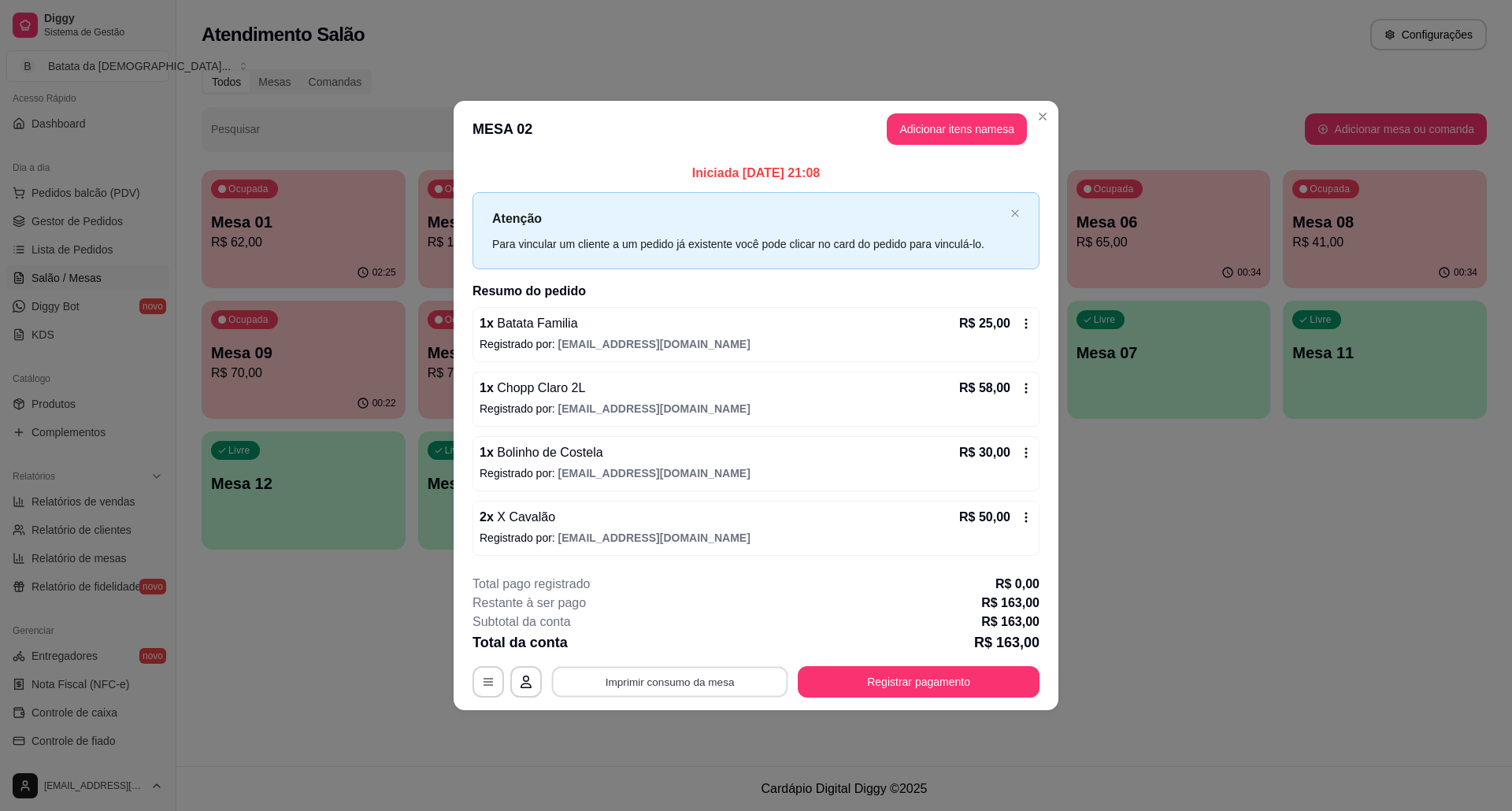
click at [734, 673] on button "Imprimir consumo da mesa" at bounding box center [670, 682] width 237 height 31
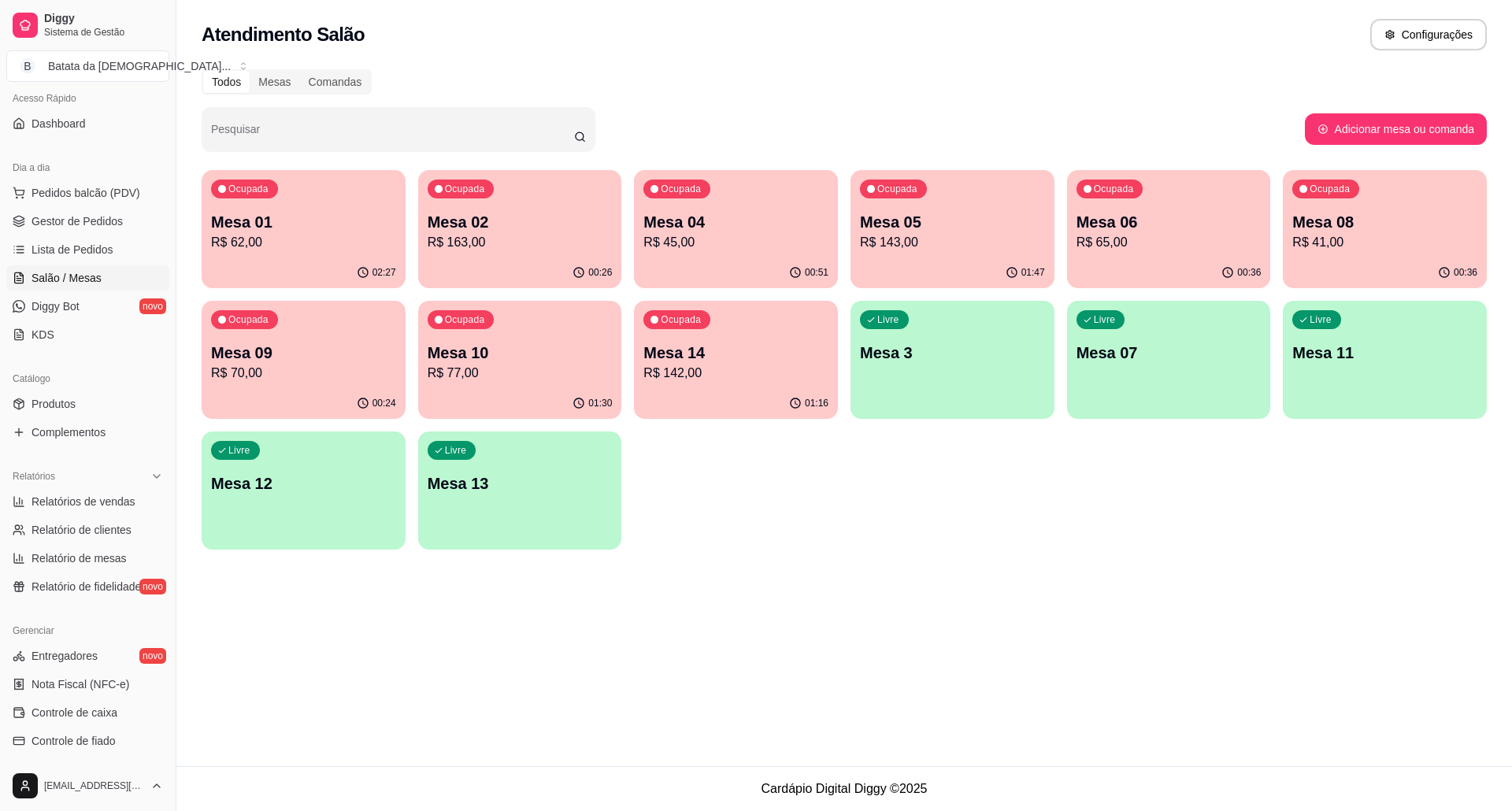
click at [303, 363] on p "Mesa 09" at bounding box center [303, 353] width 185 height 22
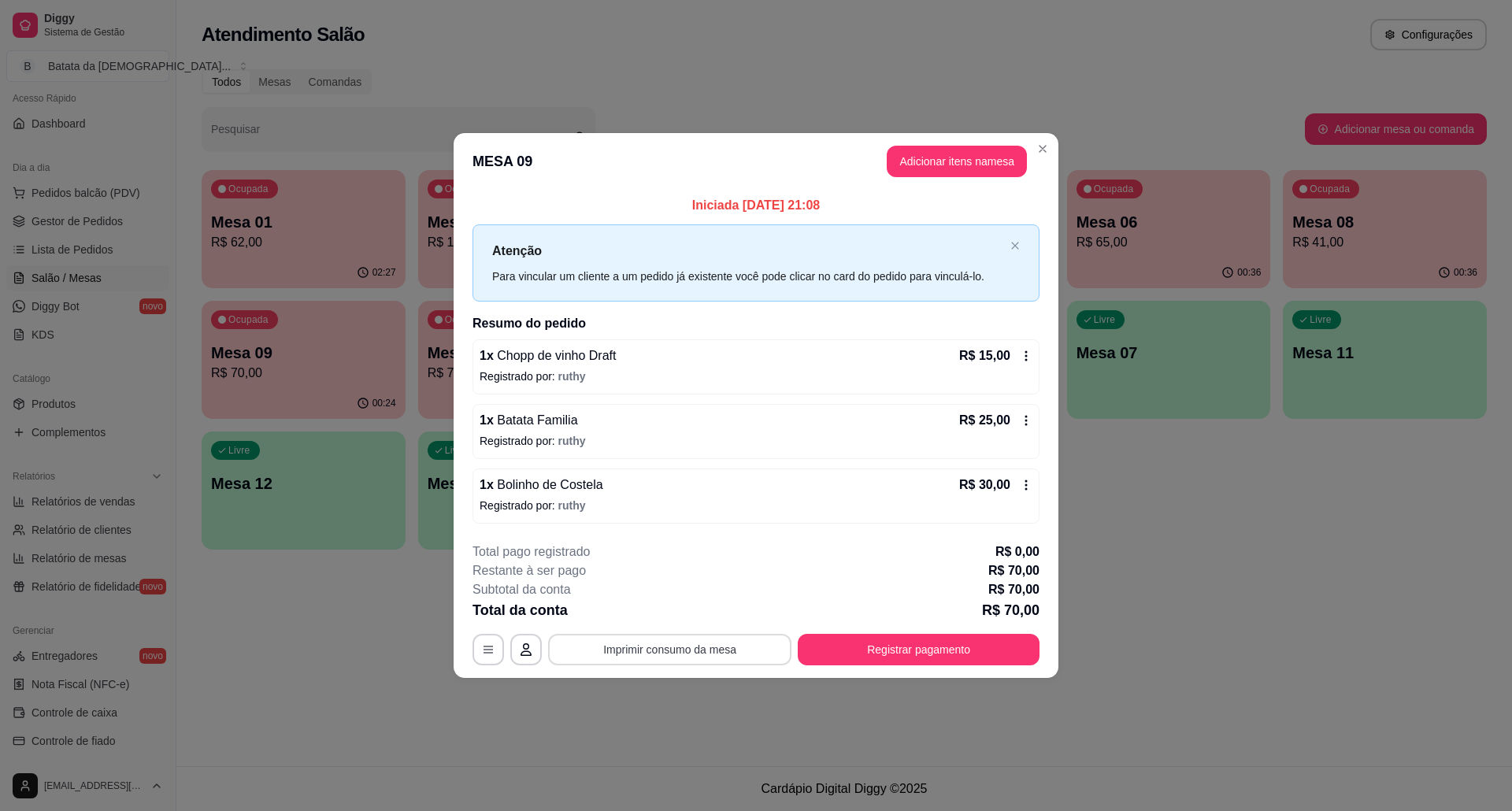
click at [687, 647] on button "Imprimir consumo da mesa" at bounding box center [670, 650] width 243 height 32
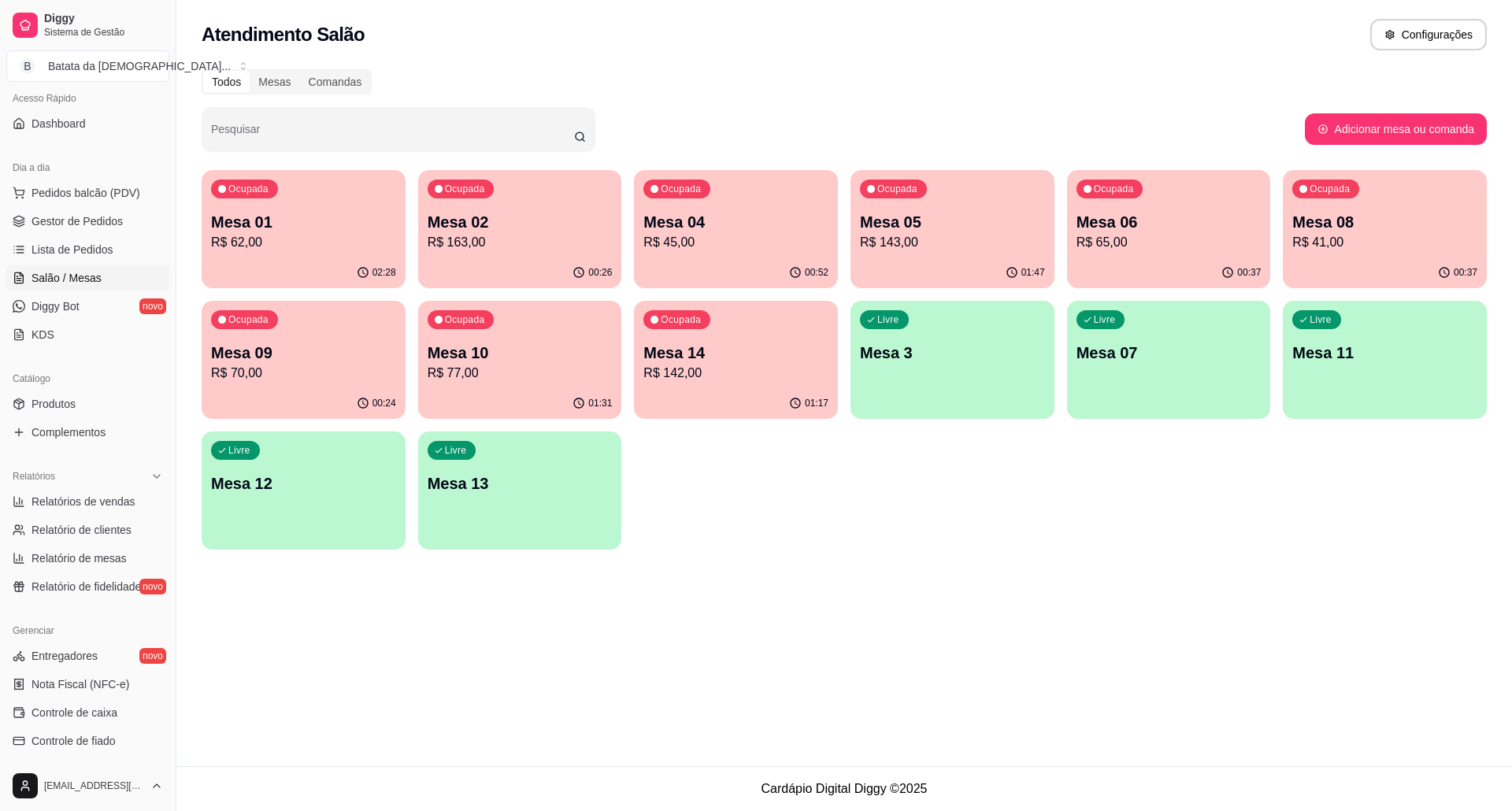
click at [538, 213] on p "Mesa 02" at bounding box center [520, 222] width 185 height 22
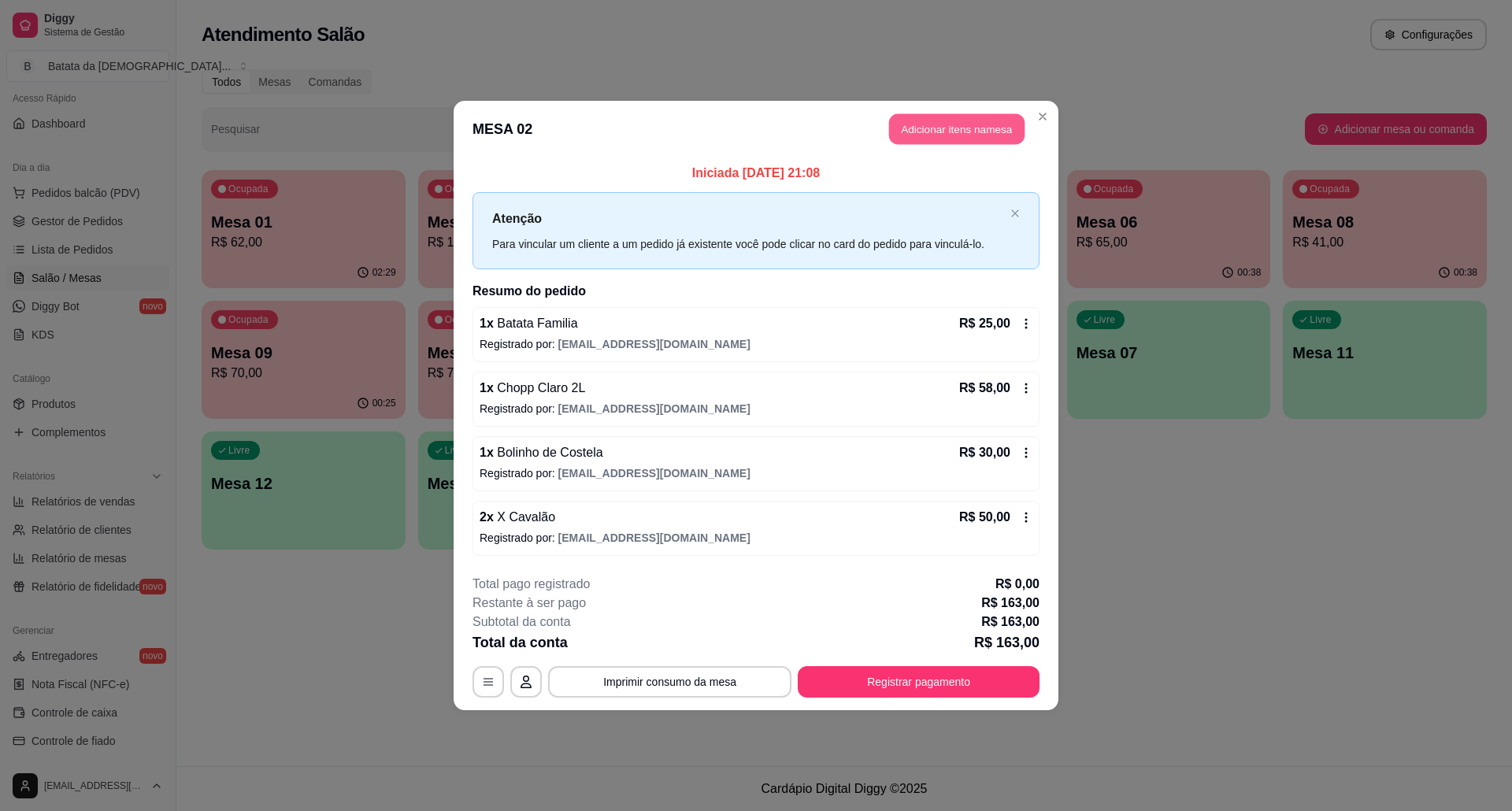
click at [907, 136] on button "Adicionar itens na mesa" at bounding box center [956, 129] width 136 height 31
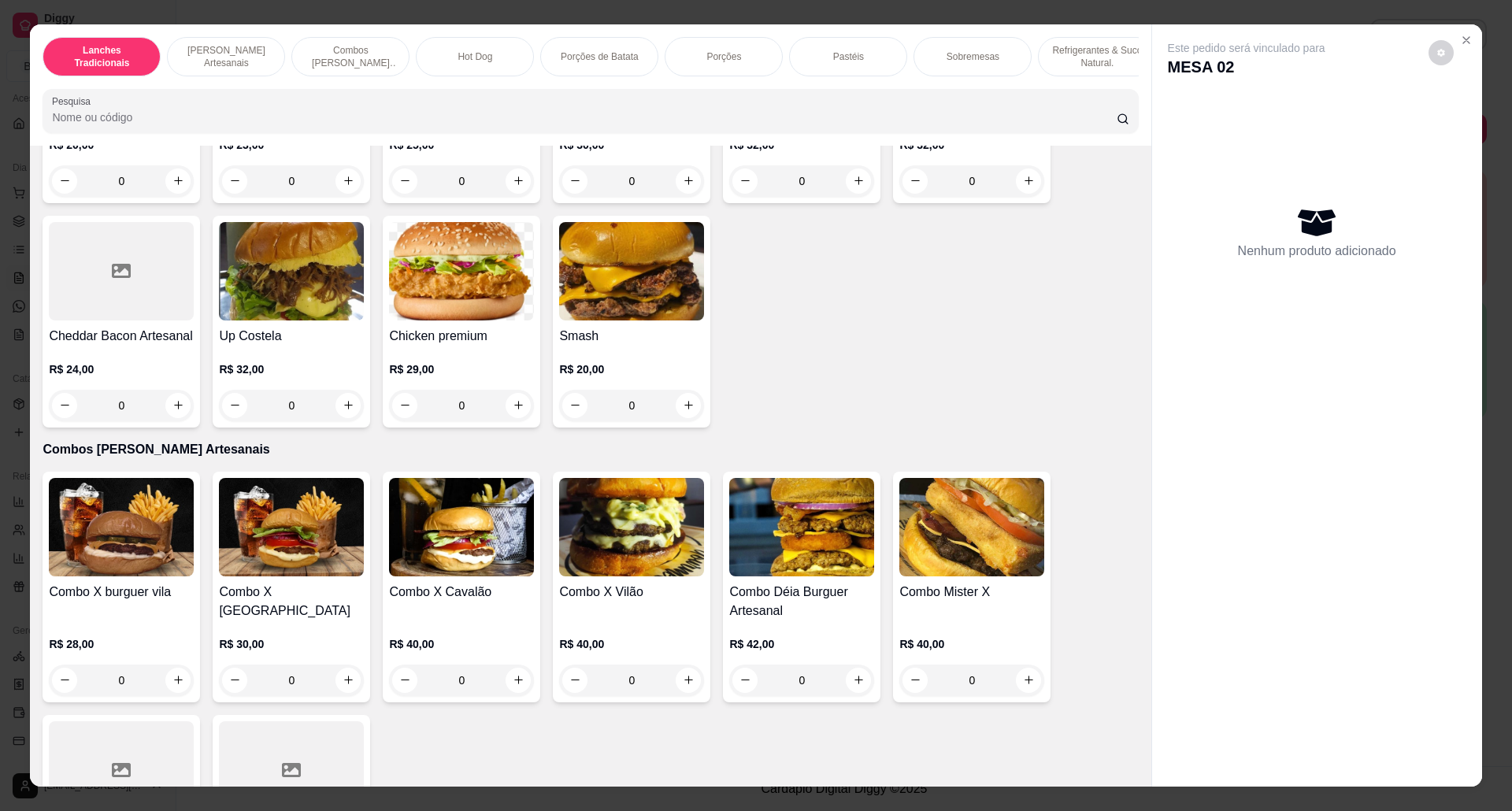
scroll to position [524, 0]
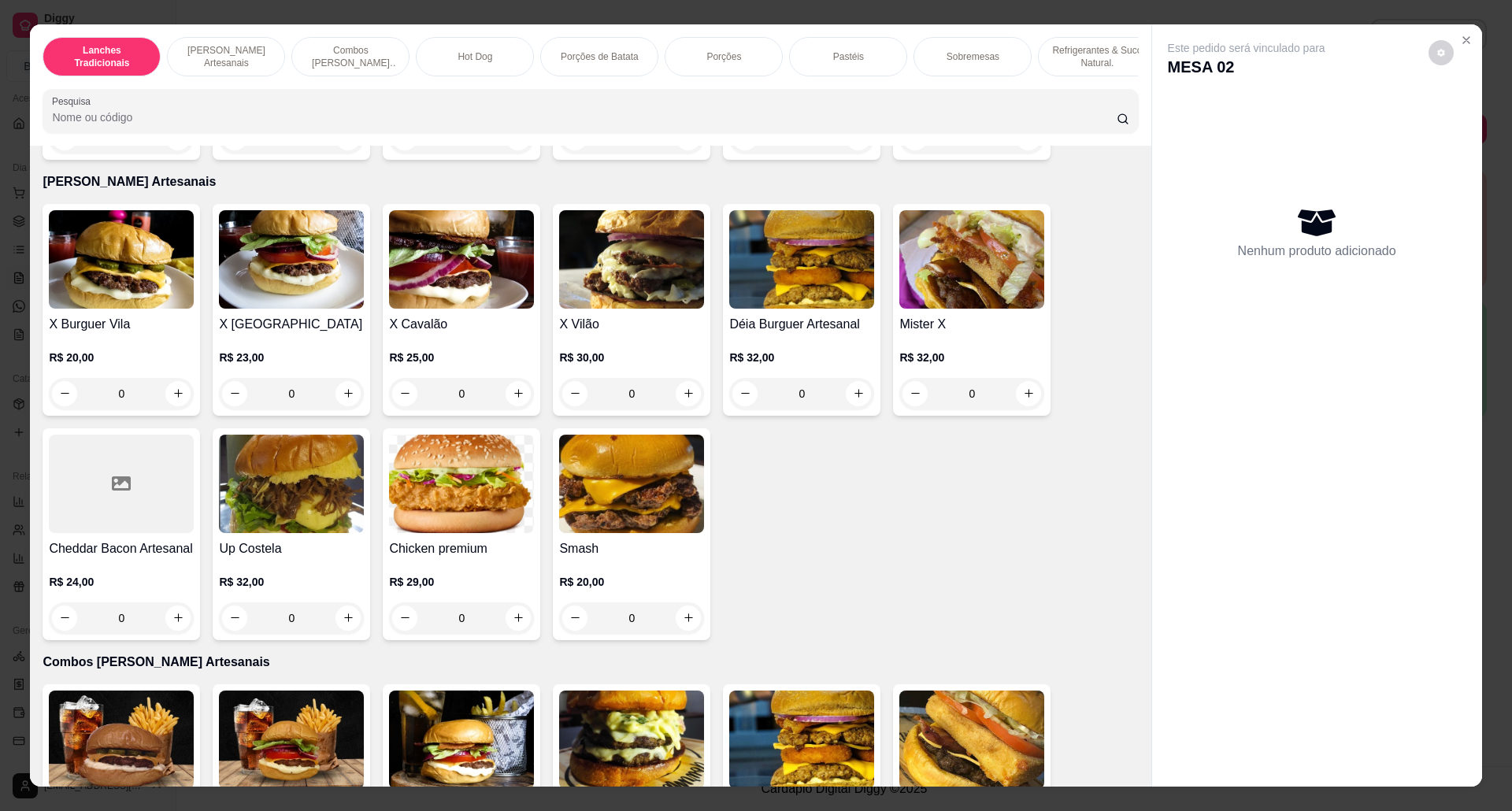
click at [489, 301] on img at bounding box center [462, 259] width 145 height 98
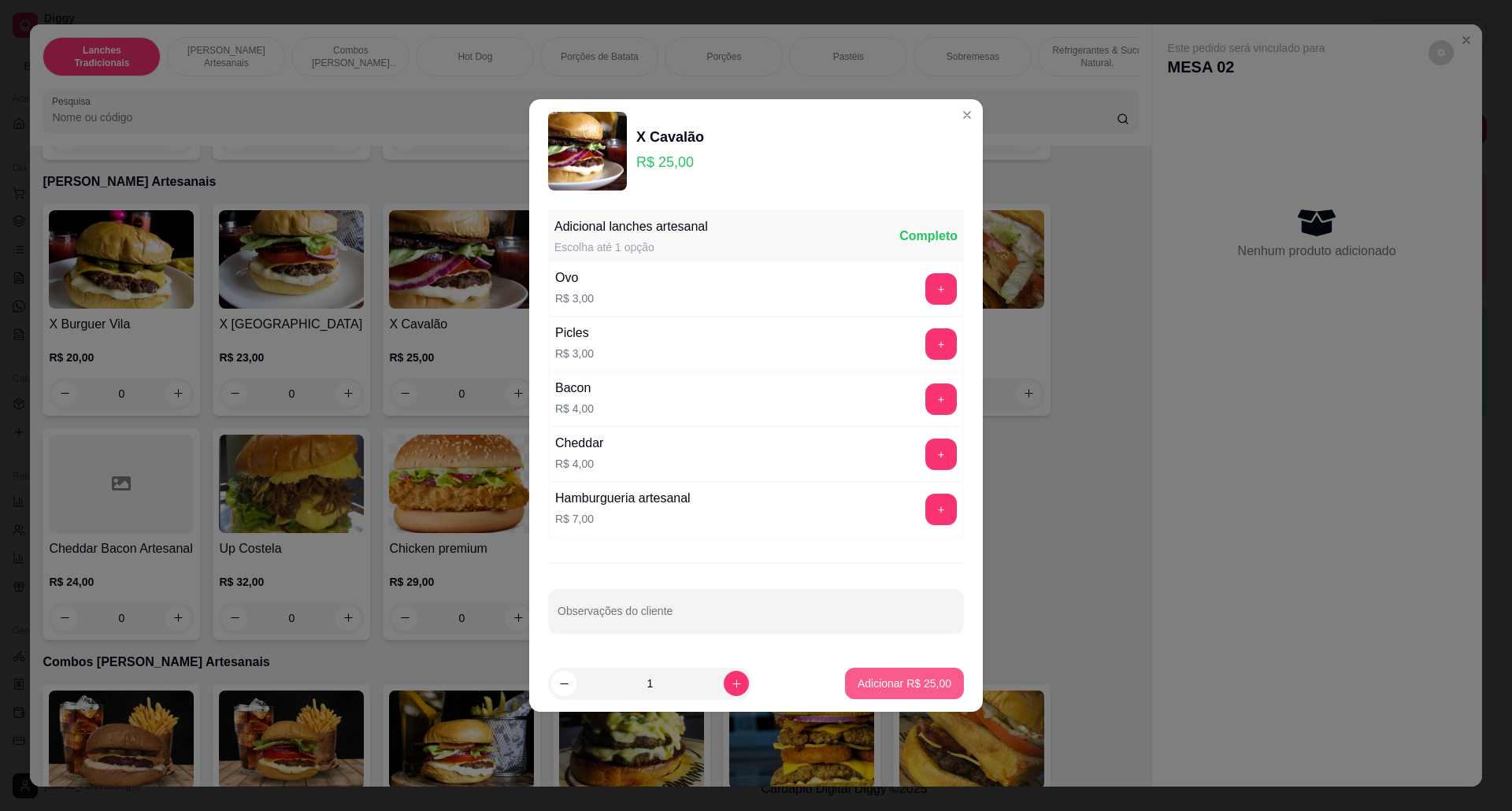
click at [914, 671] on button "Adicionar R$ 25,00" at bounding box center [904, 683] width 119 height 32
type input "1"
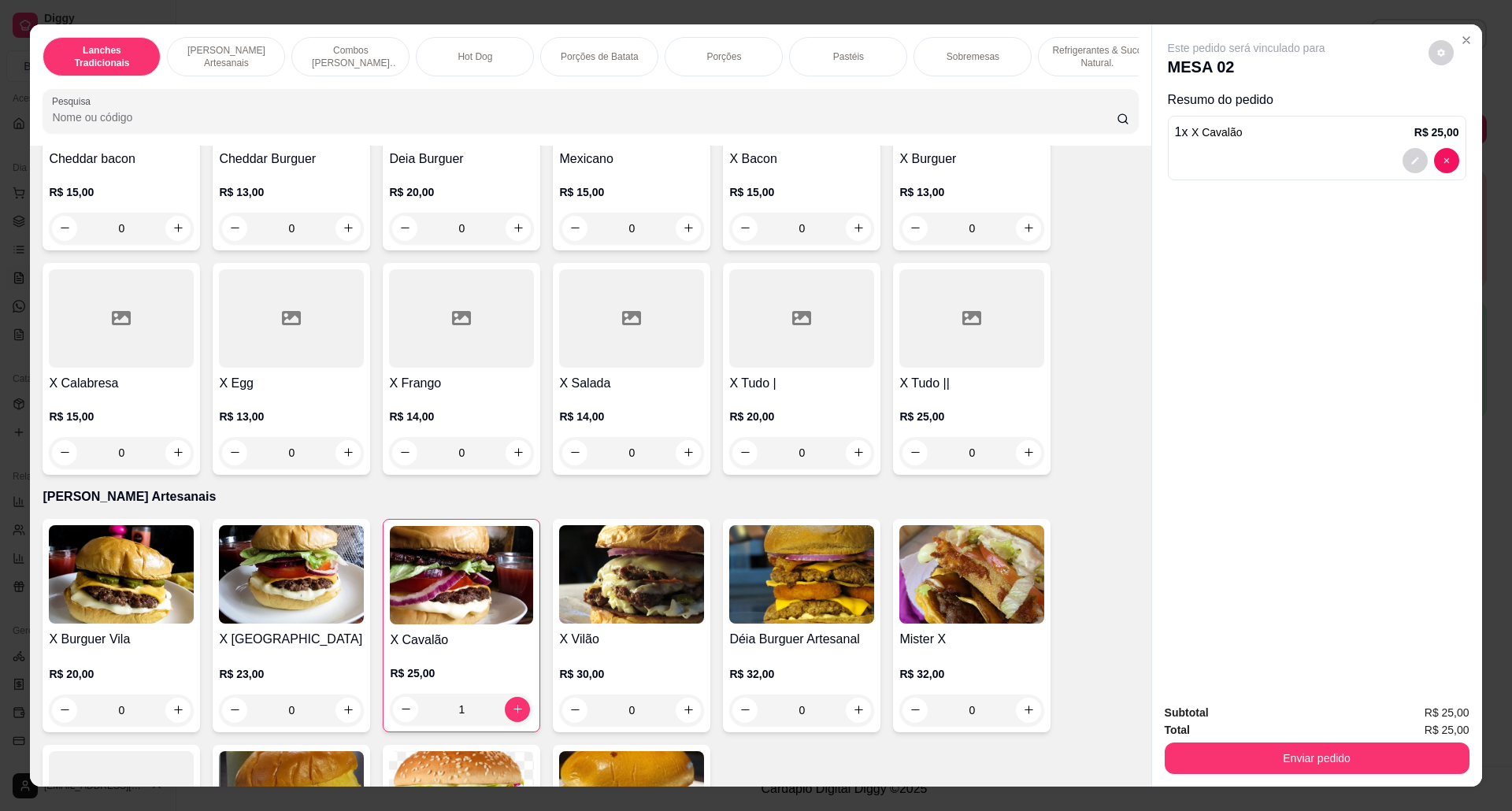
scroll to position [105, 0]
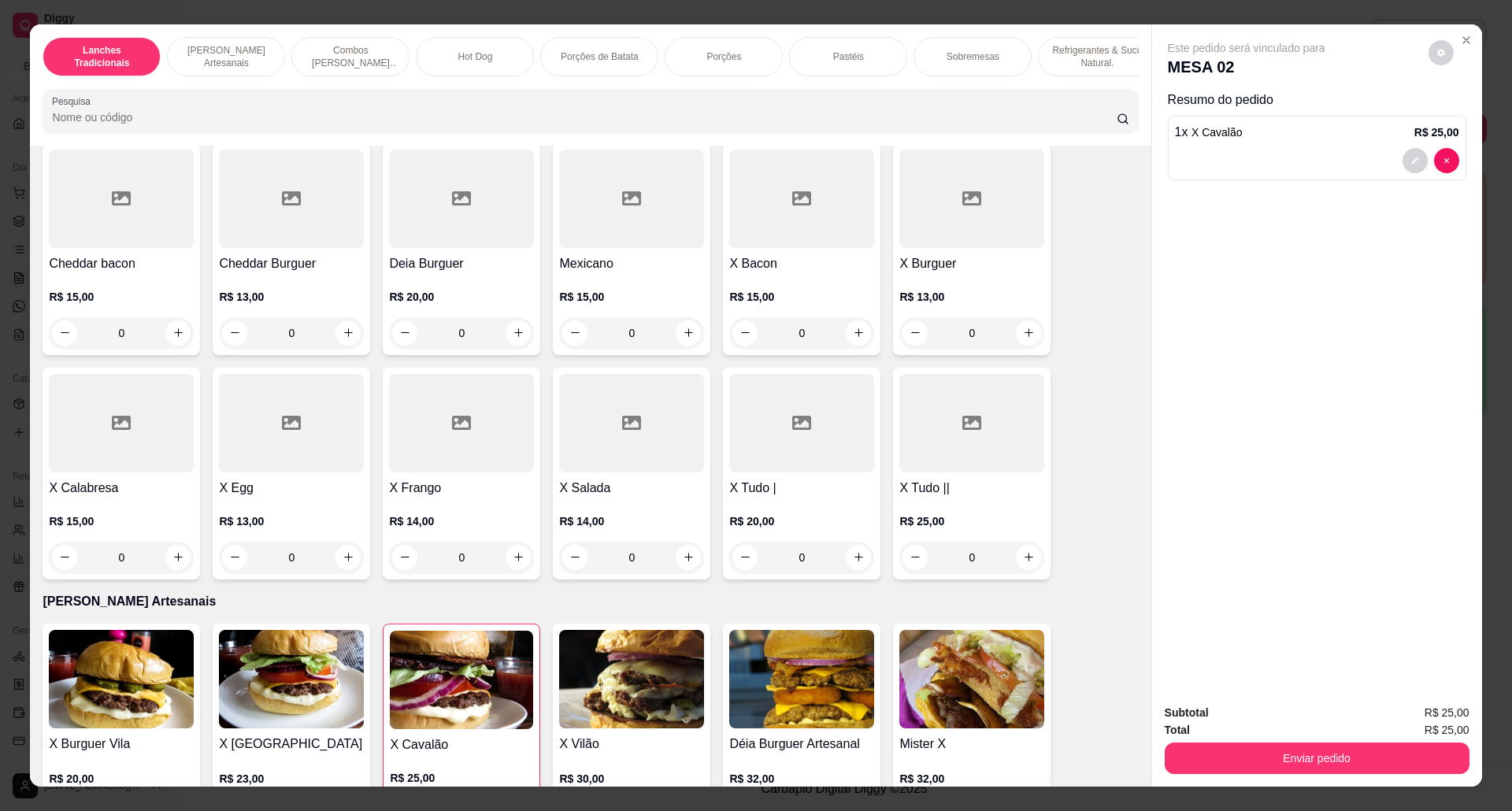
click at [794, 273] on h4 "X Bacon" at bounding box center [801, 263] width 145 height 19
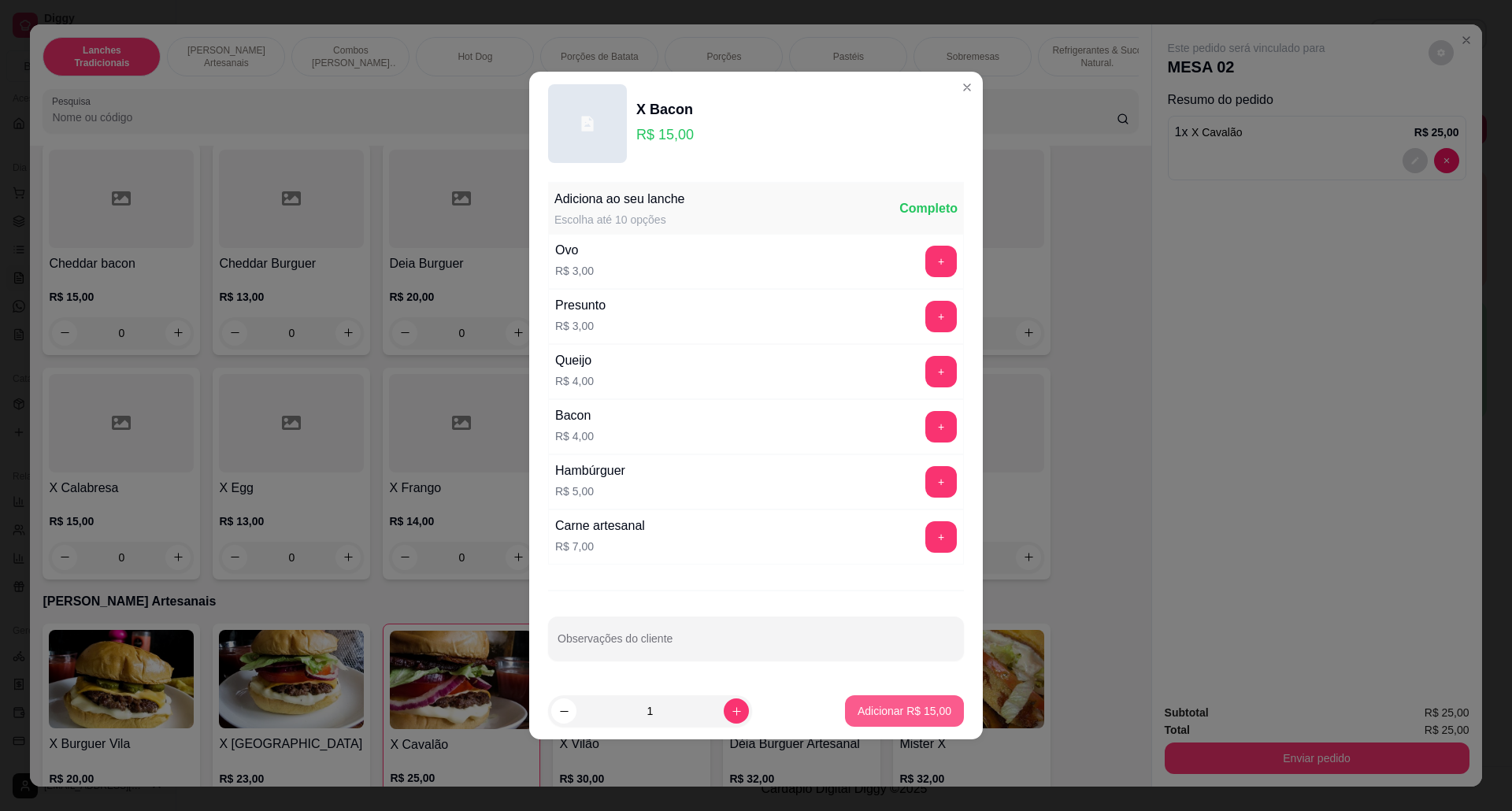
click at [918, 704] on button "Adicionar R$ 15,00" at bounding box center [904, 711] width 119 height 32
type input "1"
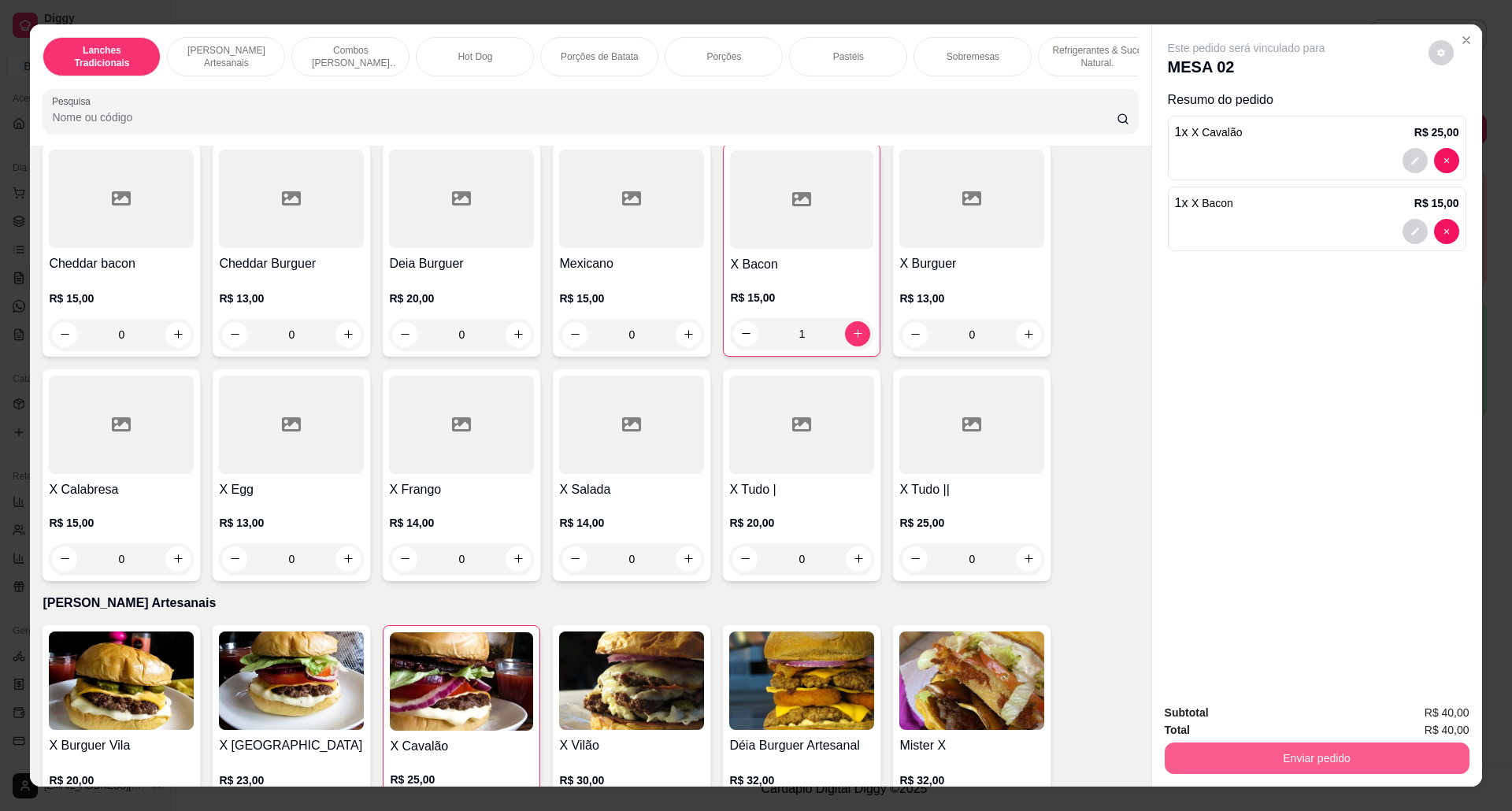
click at [1260, 761] on button "Enviar pedido" at bounding box center [1317, 758] width 305 height 32
click at [1210, 728] on button "Não registrar e enviar pedido" at bounding box center [1263, 721] width 164 height 30
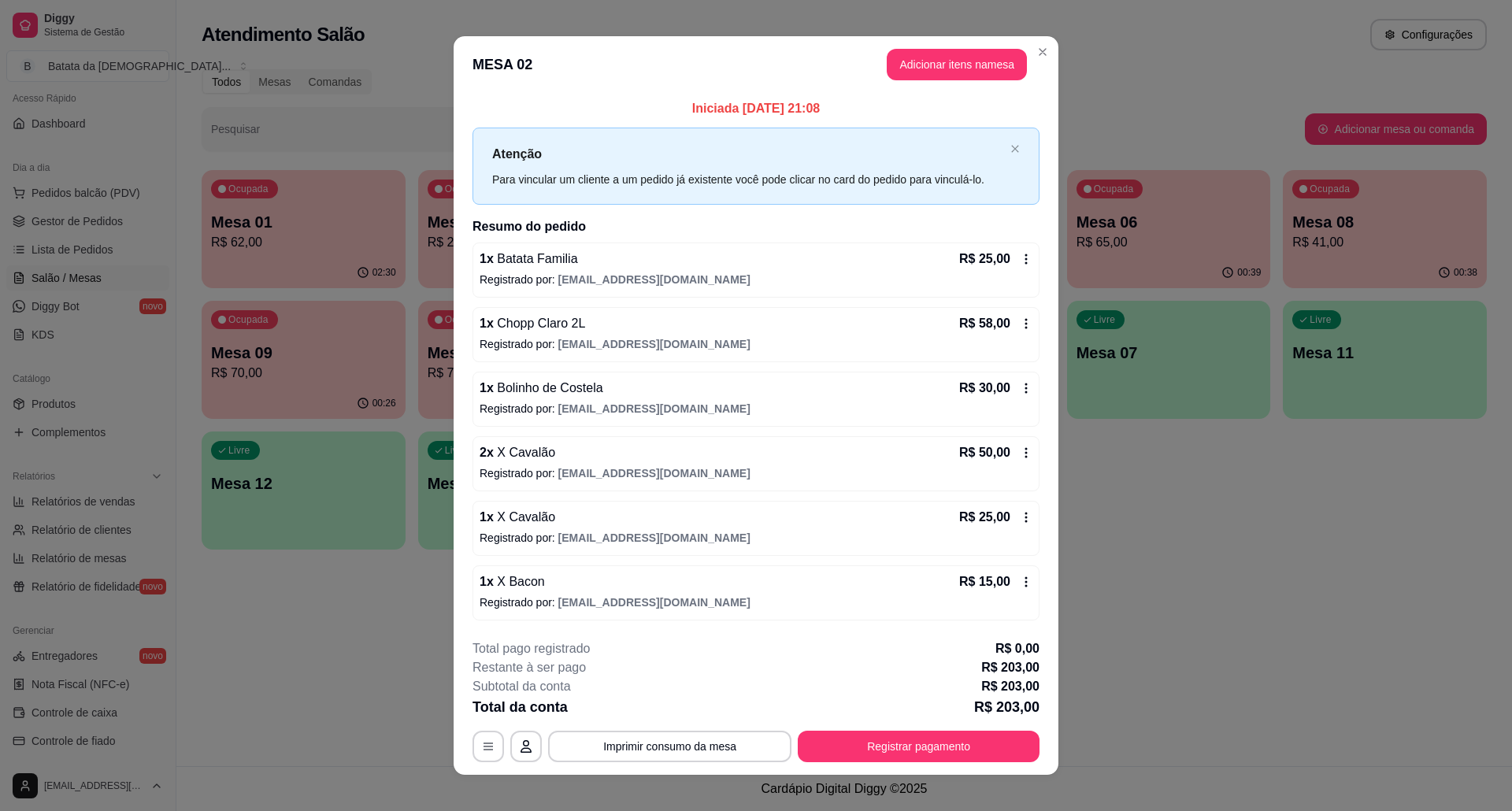
scroll to position [16, 0]
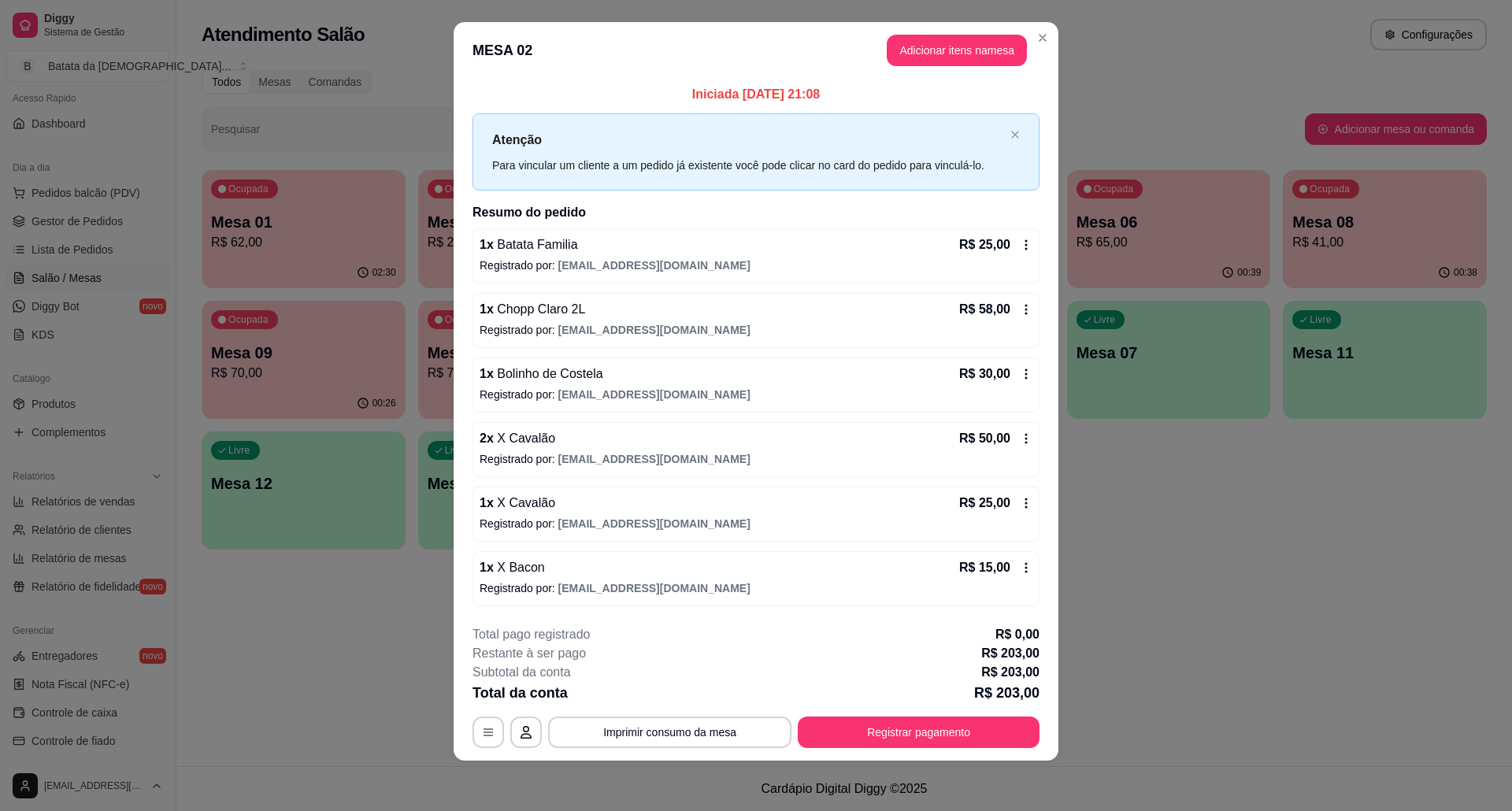
click at [1037, 48] on header "MESA 02 Adicionar itens na mesa" at bounding box center [756, 50] width 605 height 57
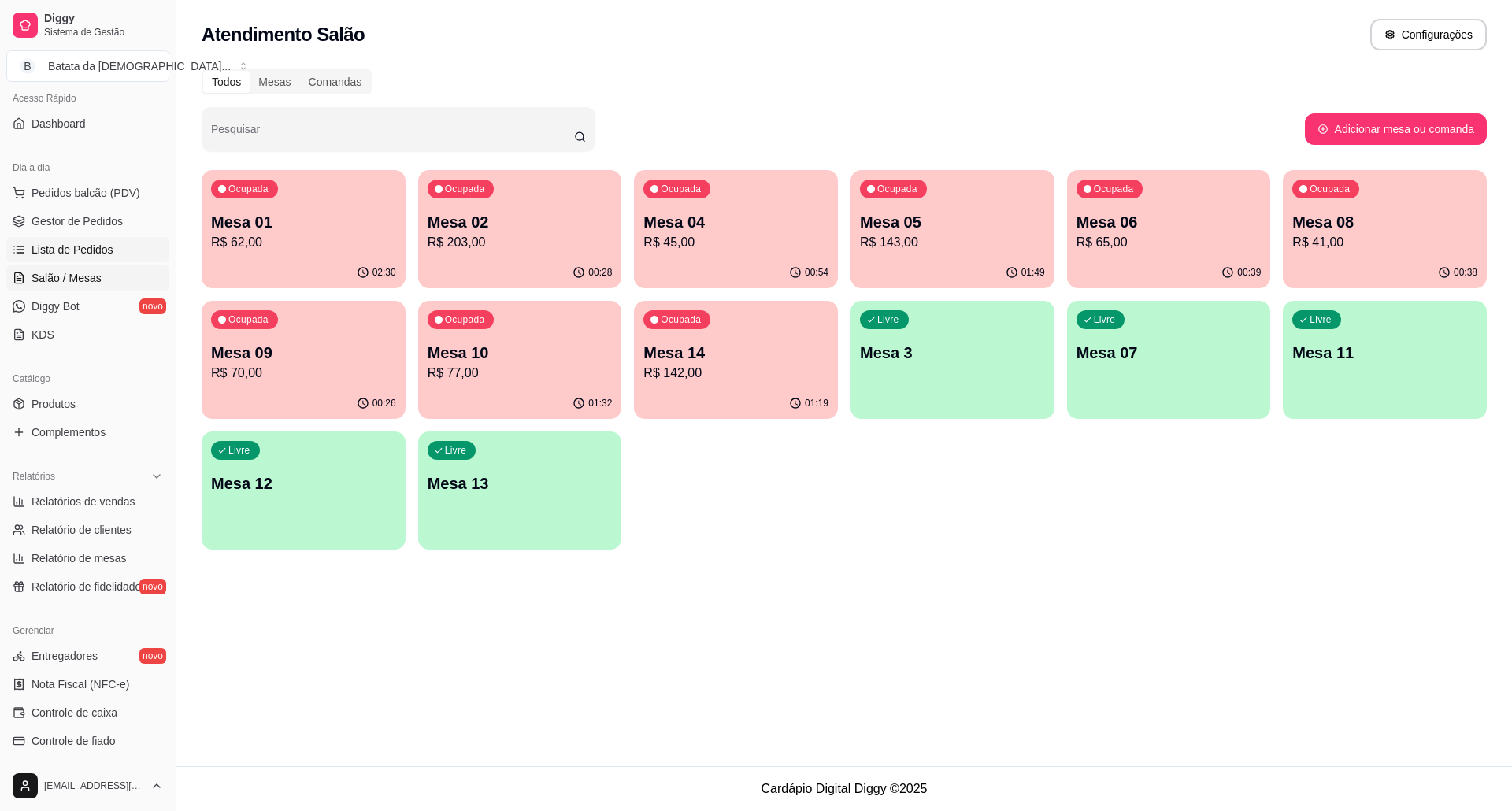
click at [117, 253] on link "Lista de Pedidos" at bounding box center [88, 249] width 163 height 25
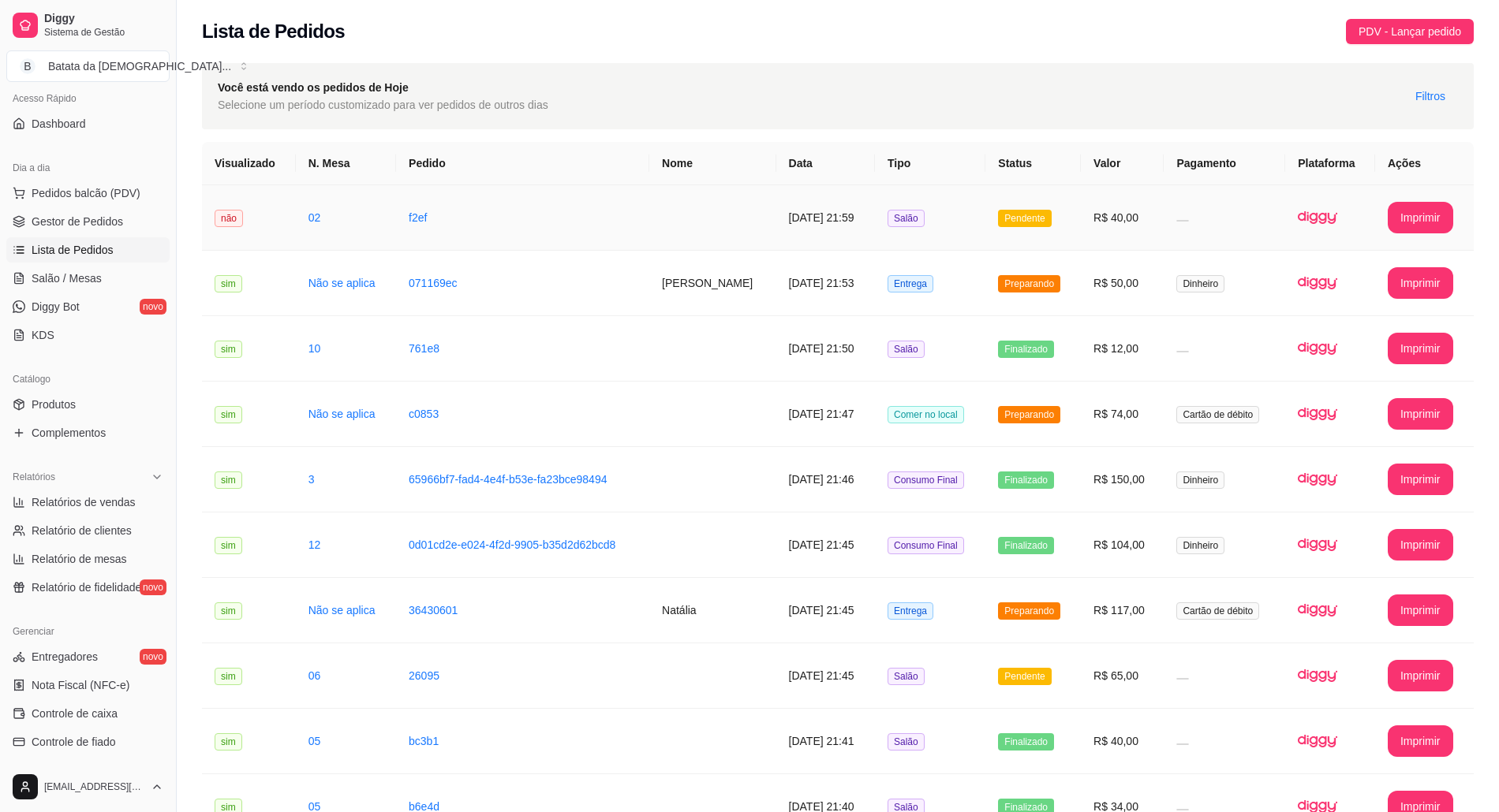
click at [906, 219] on span "Salão" at bounding box center [906, 218] width 37 height 18
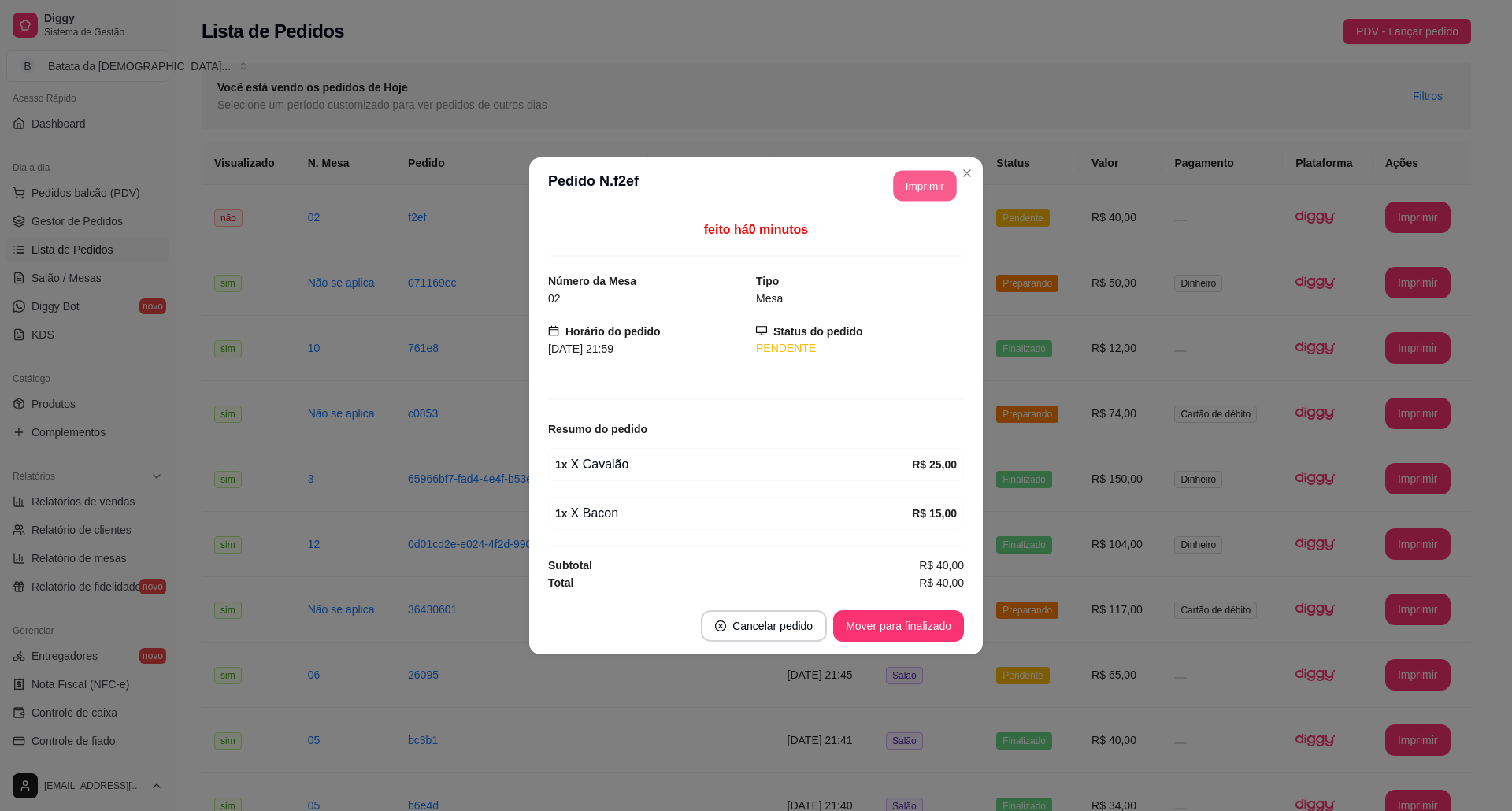
click at [914, 174] on button "Imprimir" at bounding box center [926, 185] width 63 height 31
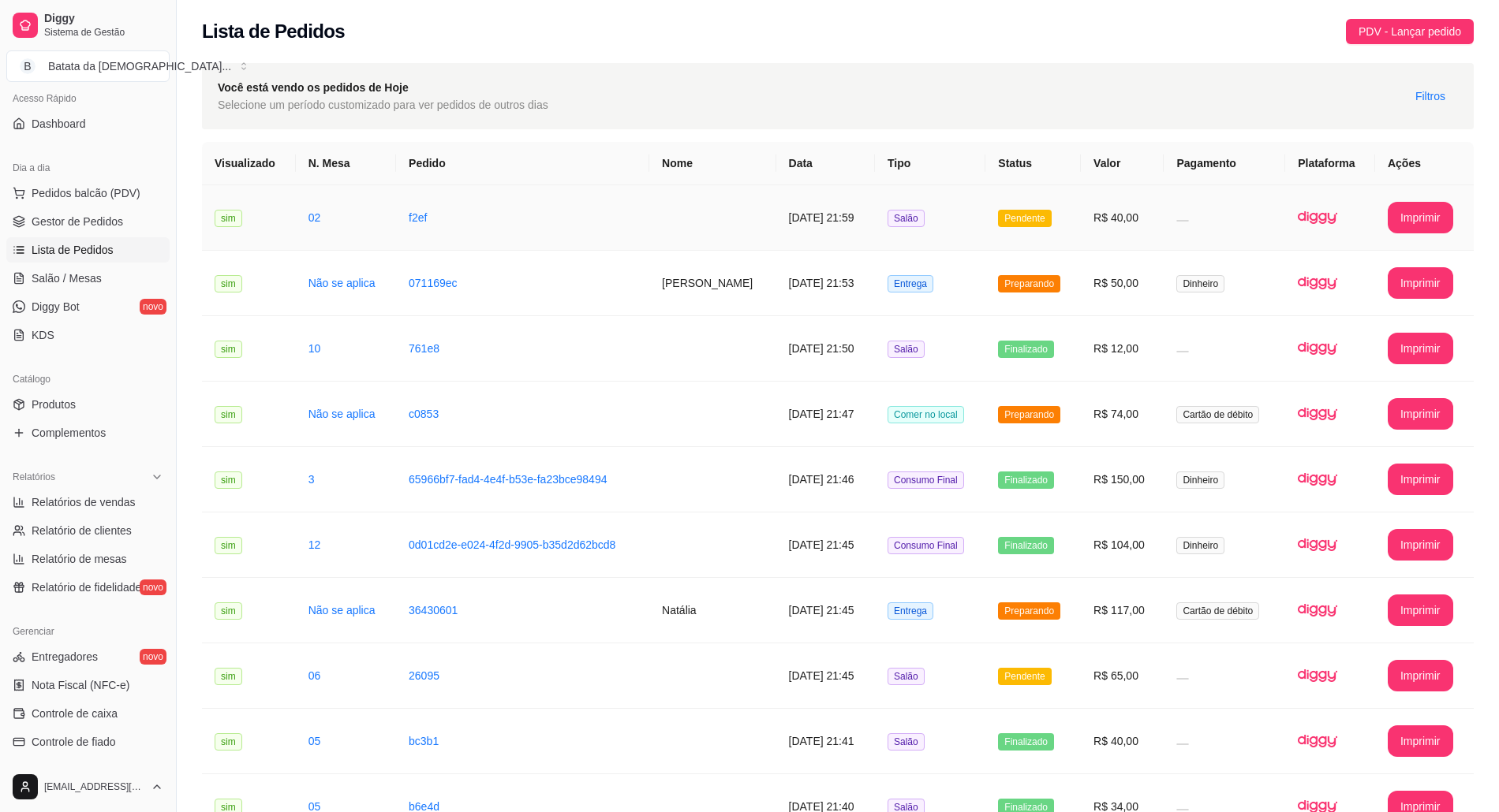
click at [903, 204] on td "Salão" at bounding box center [930, 218] width 110 height 65
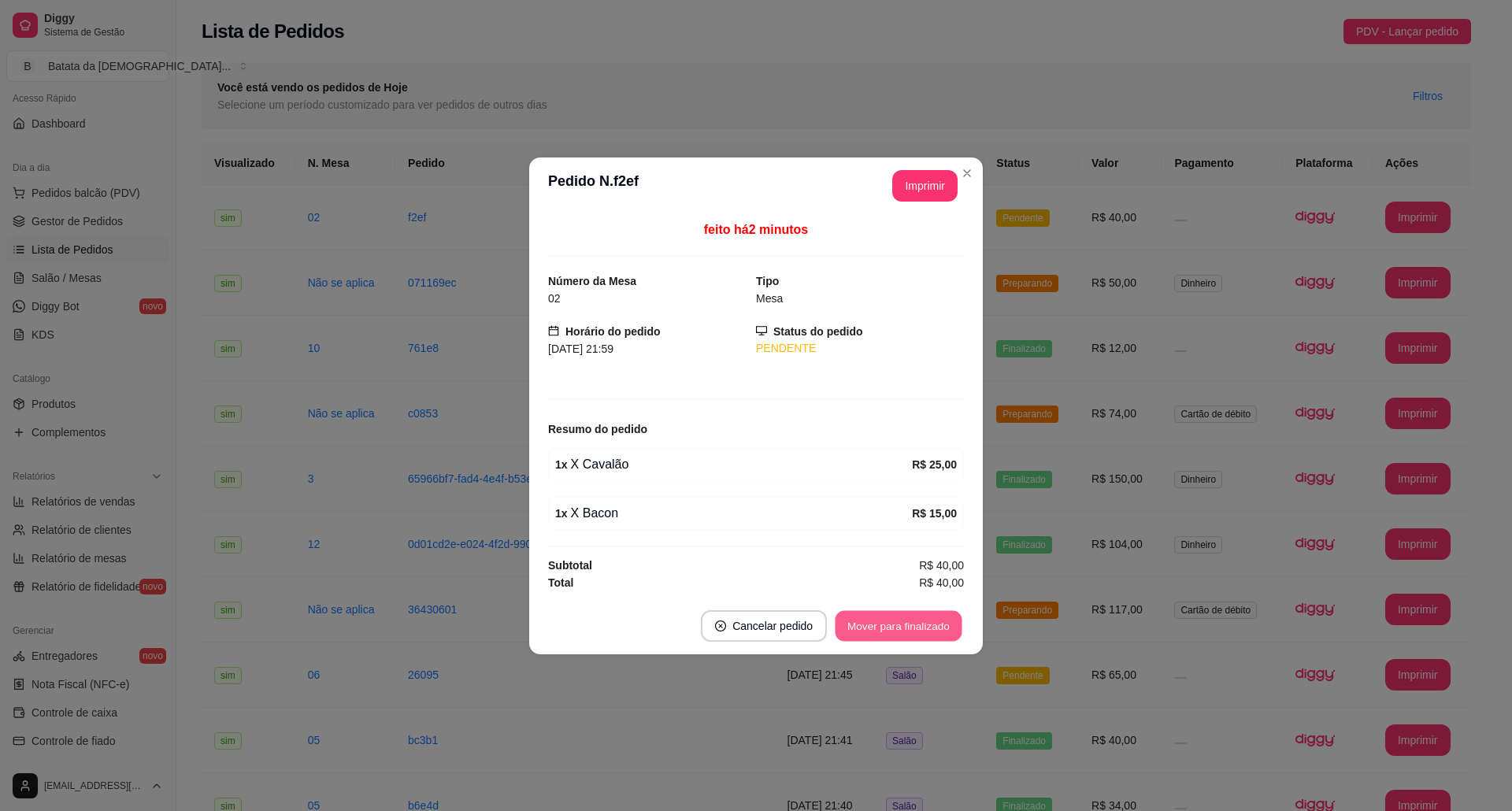
click at [883, 622] on button "Mover para finalizado" at bounding box center [899, 625] width 127 height 31
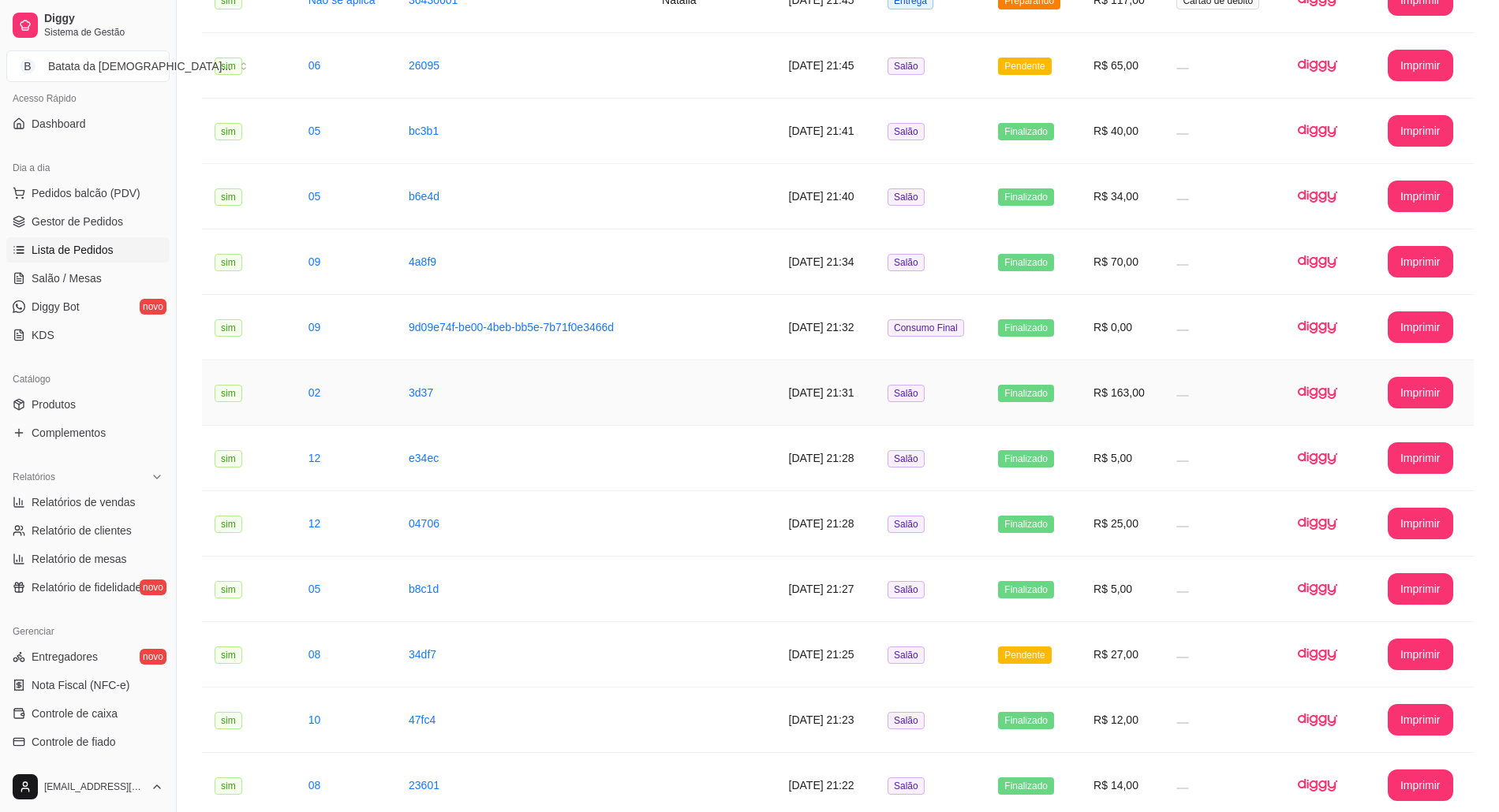
scroll to position [631, 0]
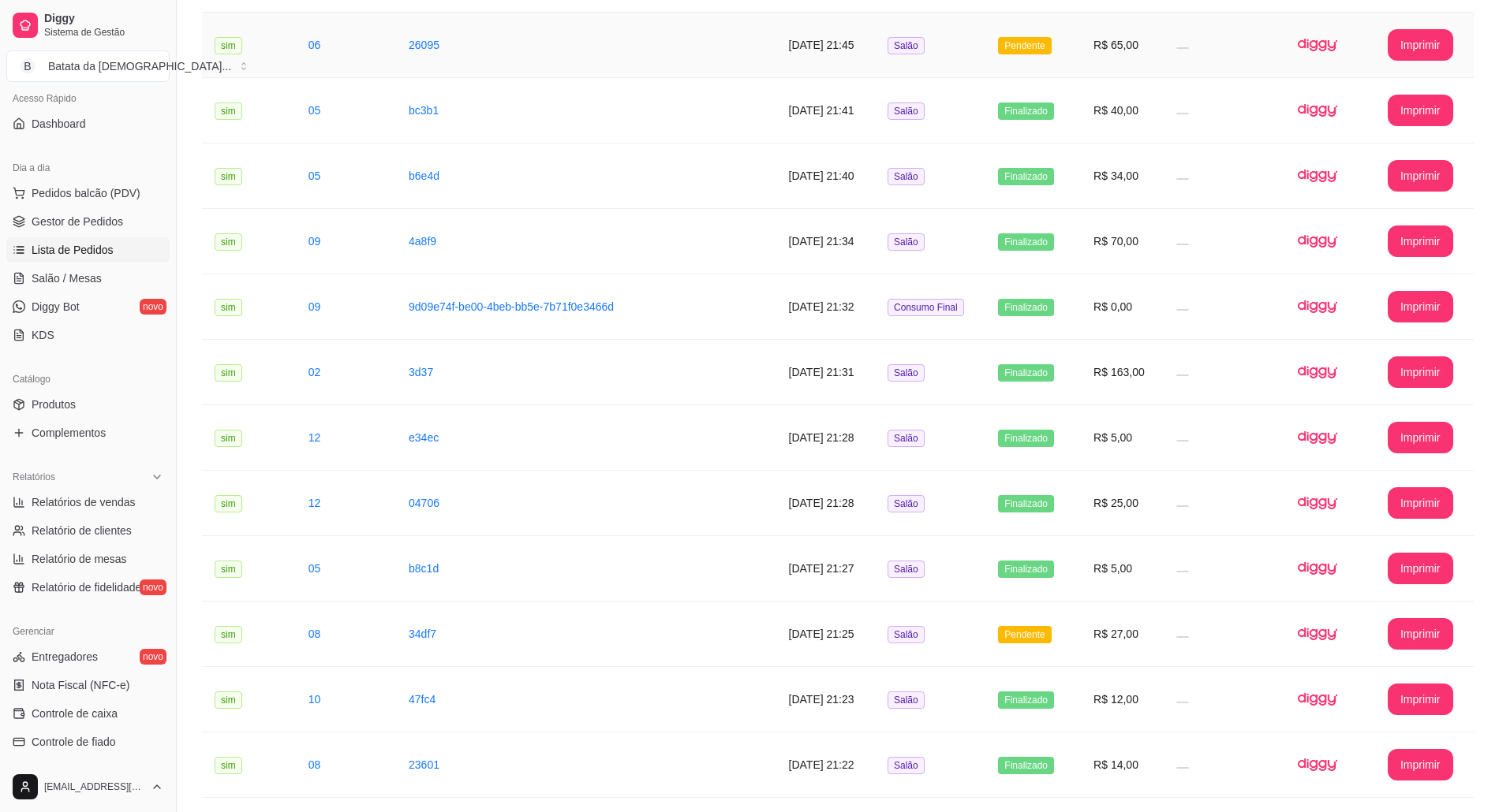
click at [967, 52] on td "Salão" at bounding box center [930, 45] width 110 height 65
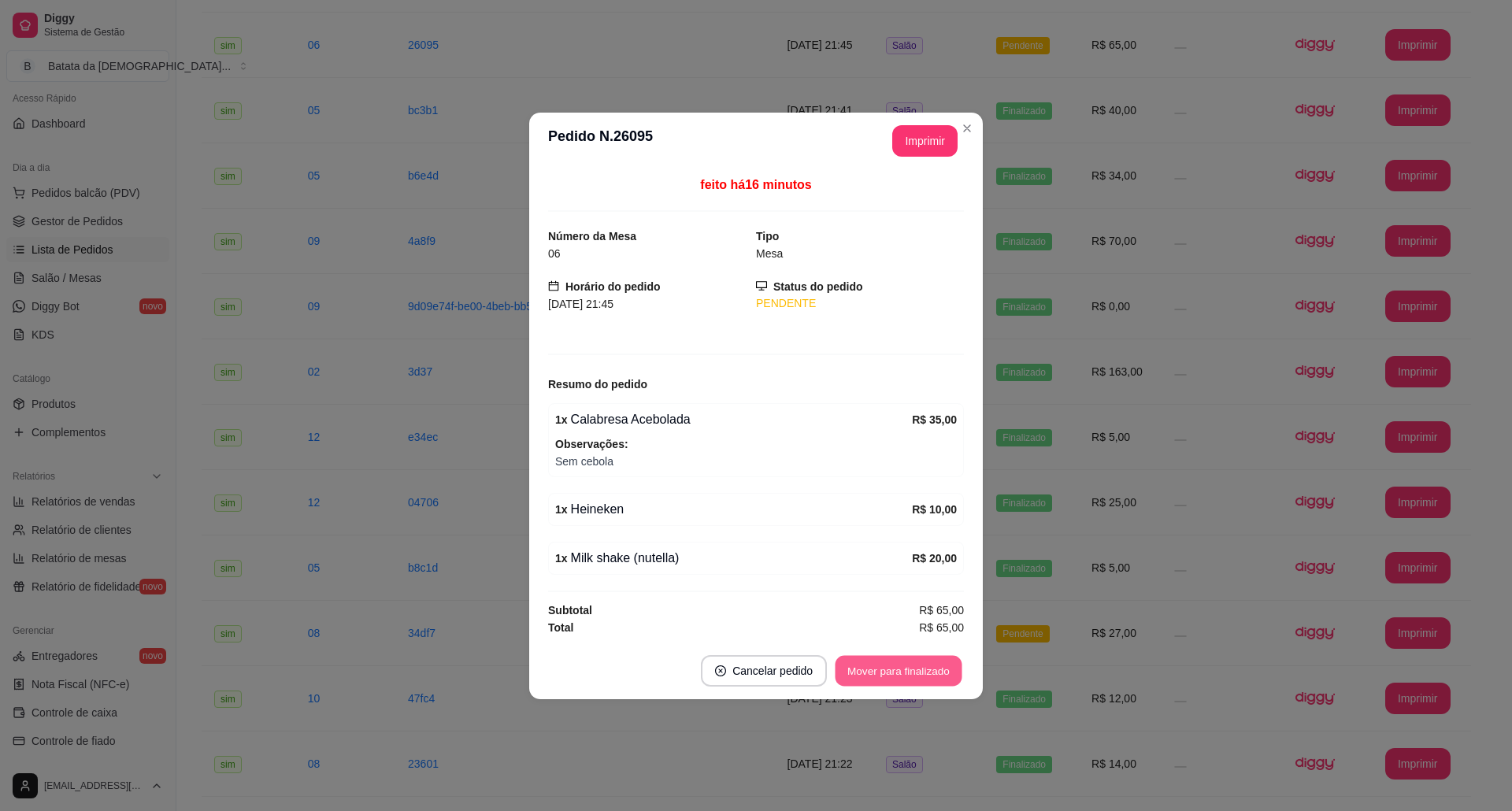
click at [901, 676] on button "Mover para finalizado" at bounding box center [899, 670] width 127 height 31
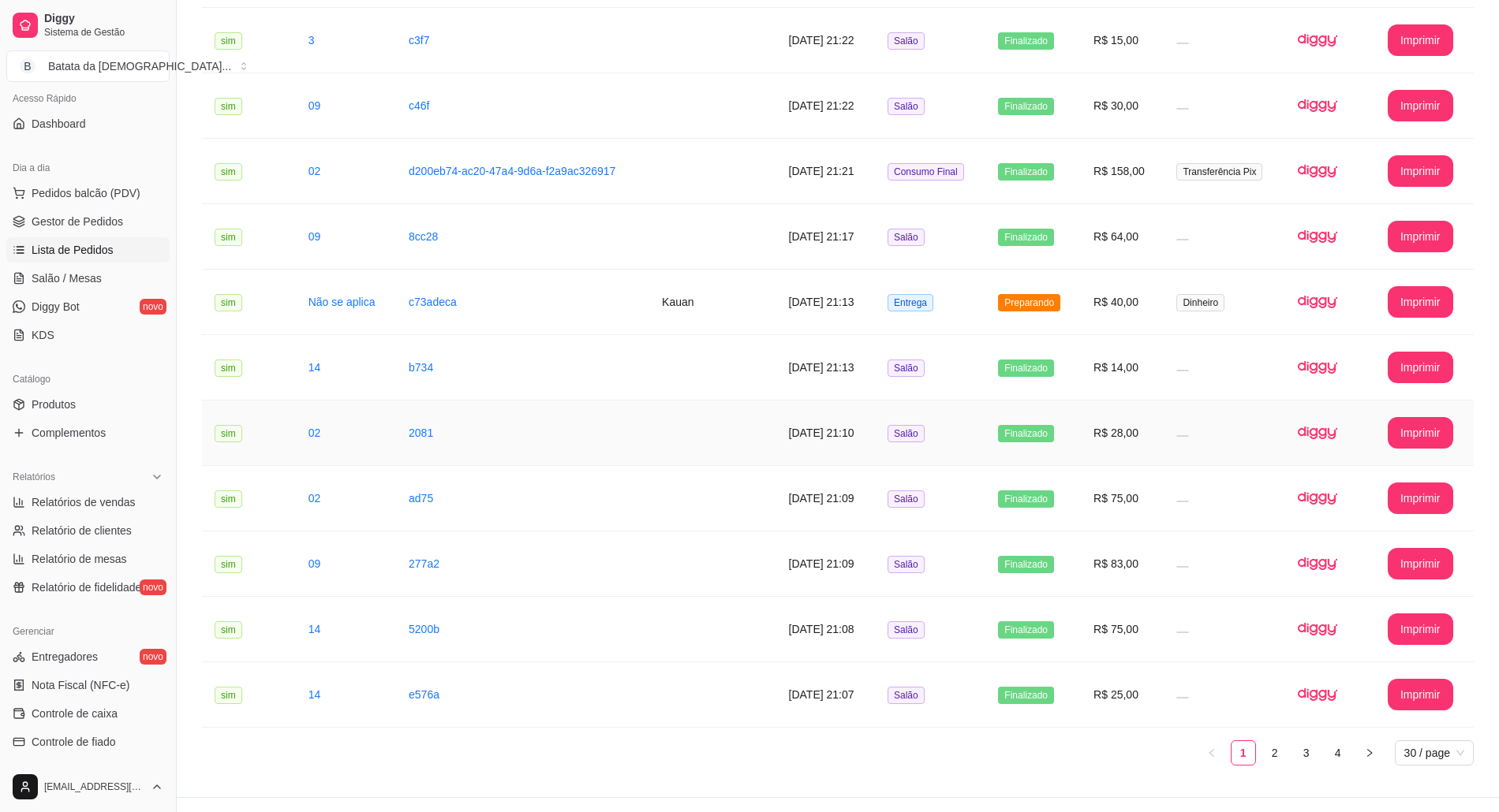
scroll to position [1459, 0]
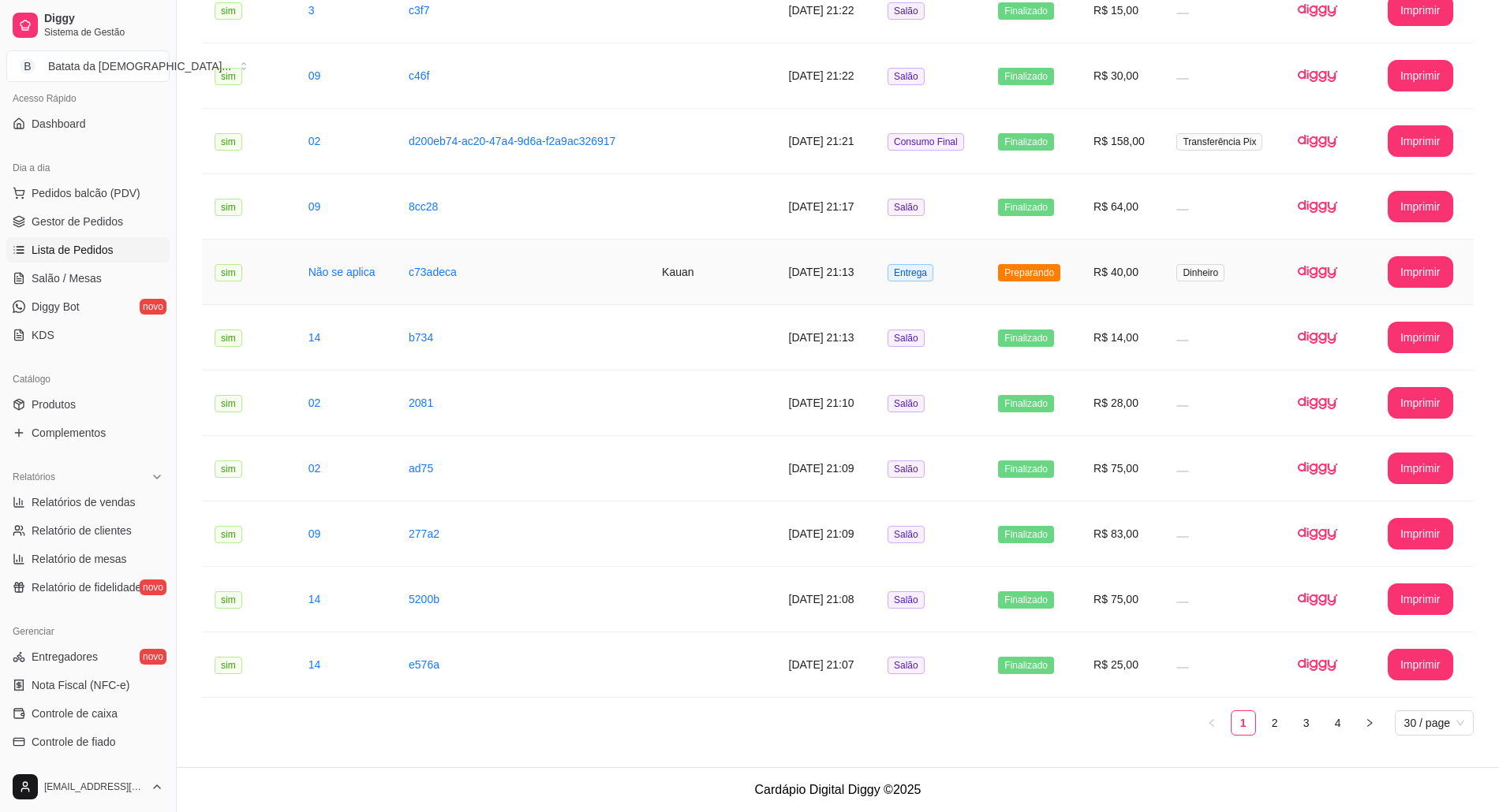
click at [1064, 264] on td "Preparando" at bounding box center [1032, 272] width 95 height 65
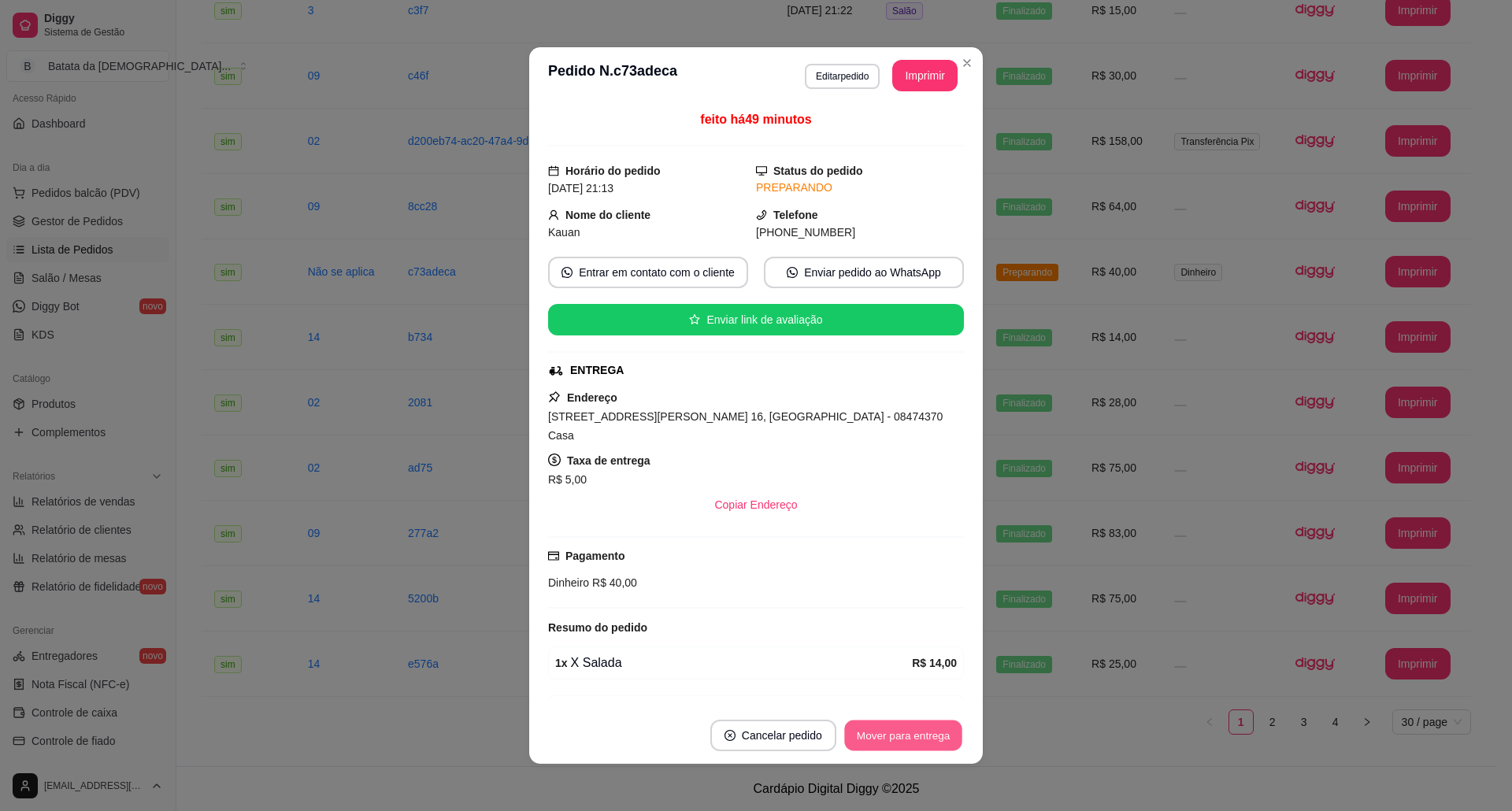
click at [936, 726] on button "Mover para entrega" at bounding box center [903, 736] width 118 height 31
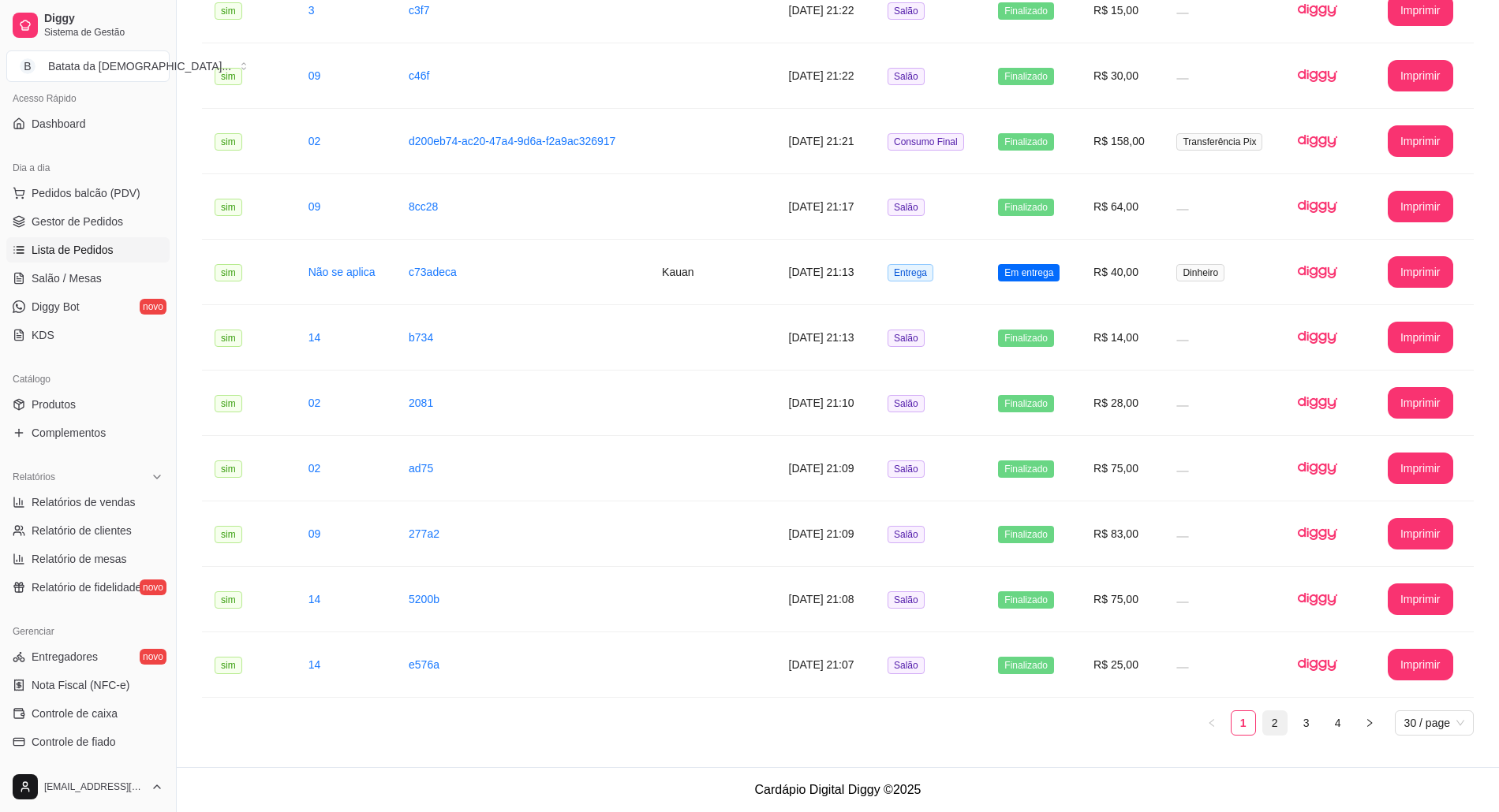
click at [1282, 726] on link "2" at bounding box center [1274, 723] width 23 height 23
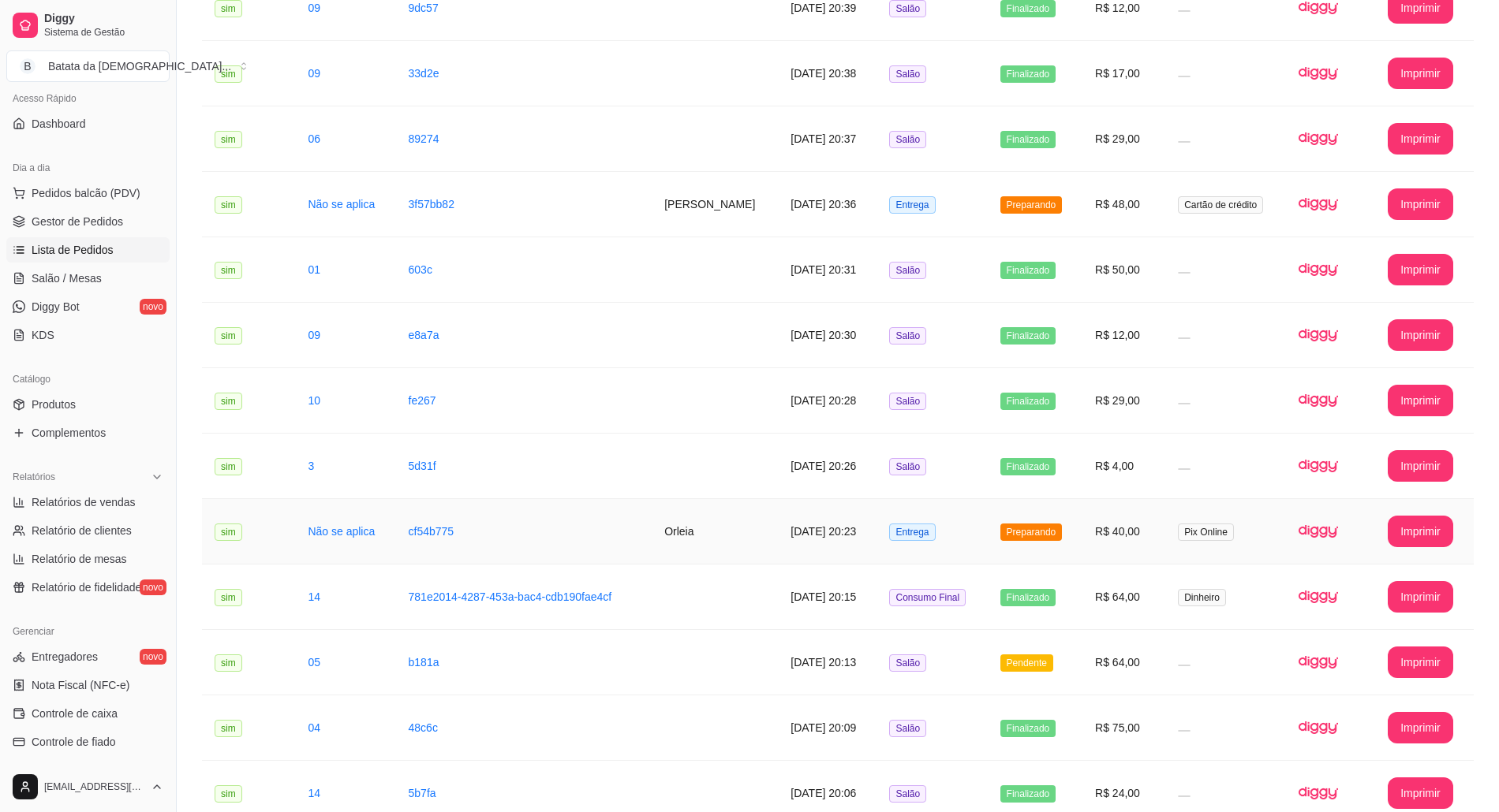
scroll to position [1249, 0]
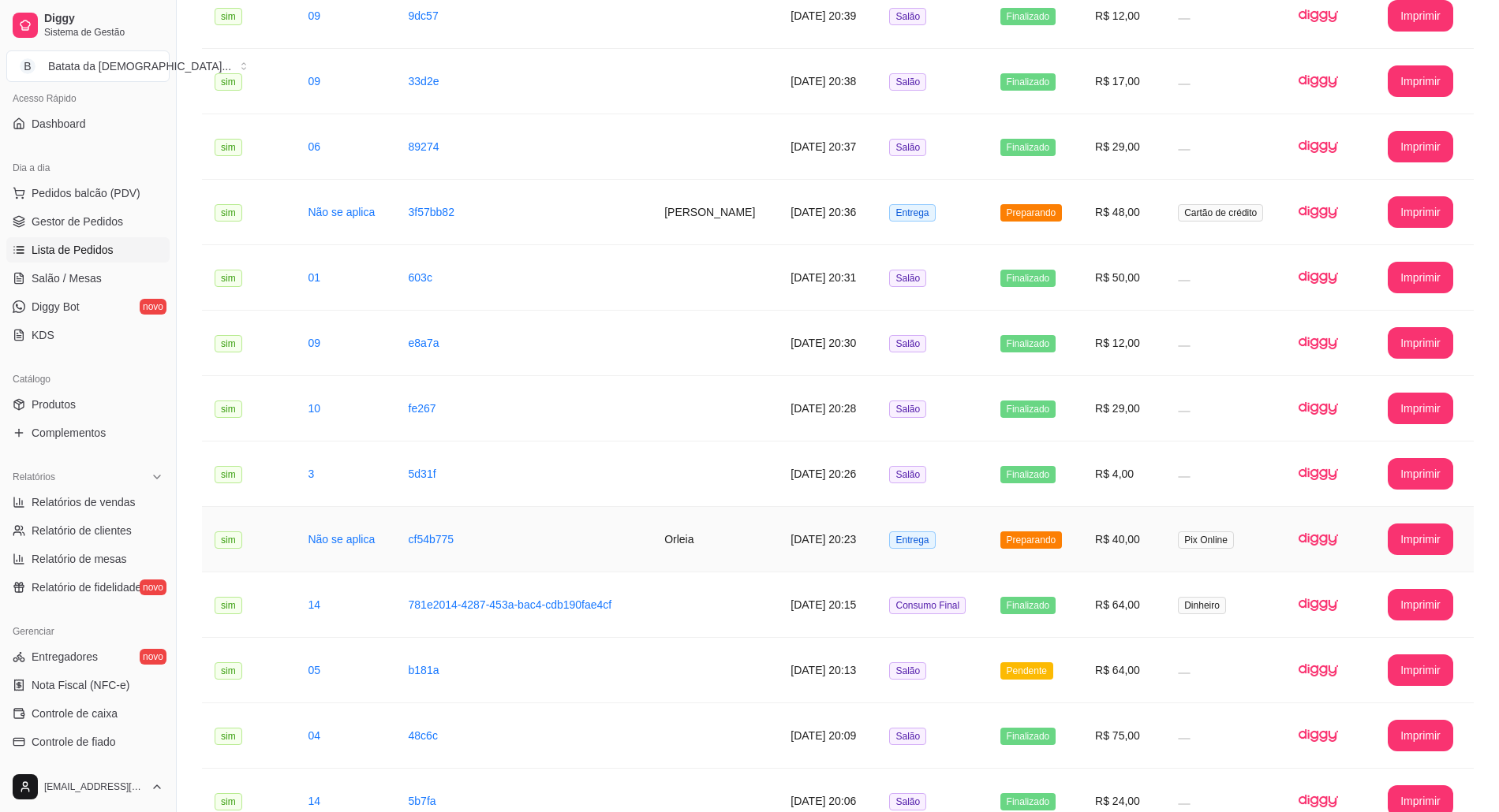
click at [1020, 522] on td "Preparando" at bounding box center [1035, 540] width 95 height 65
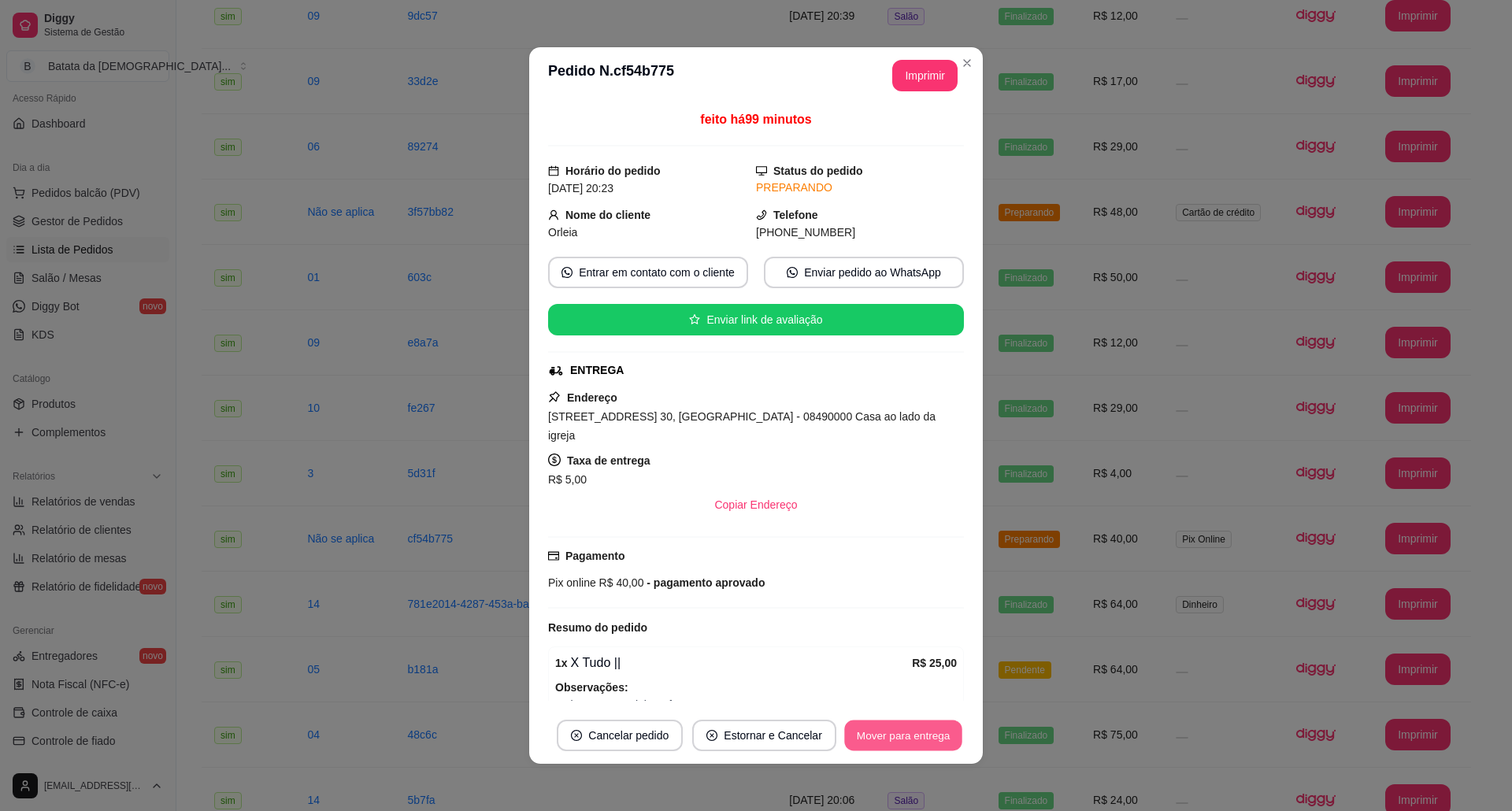
click at [924, 724] on button "Mover para entrega" at bounding box center [903, 736] width 118 height 31
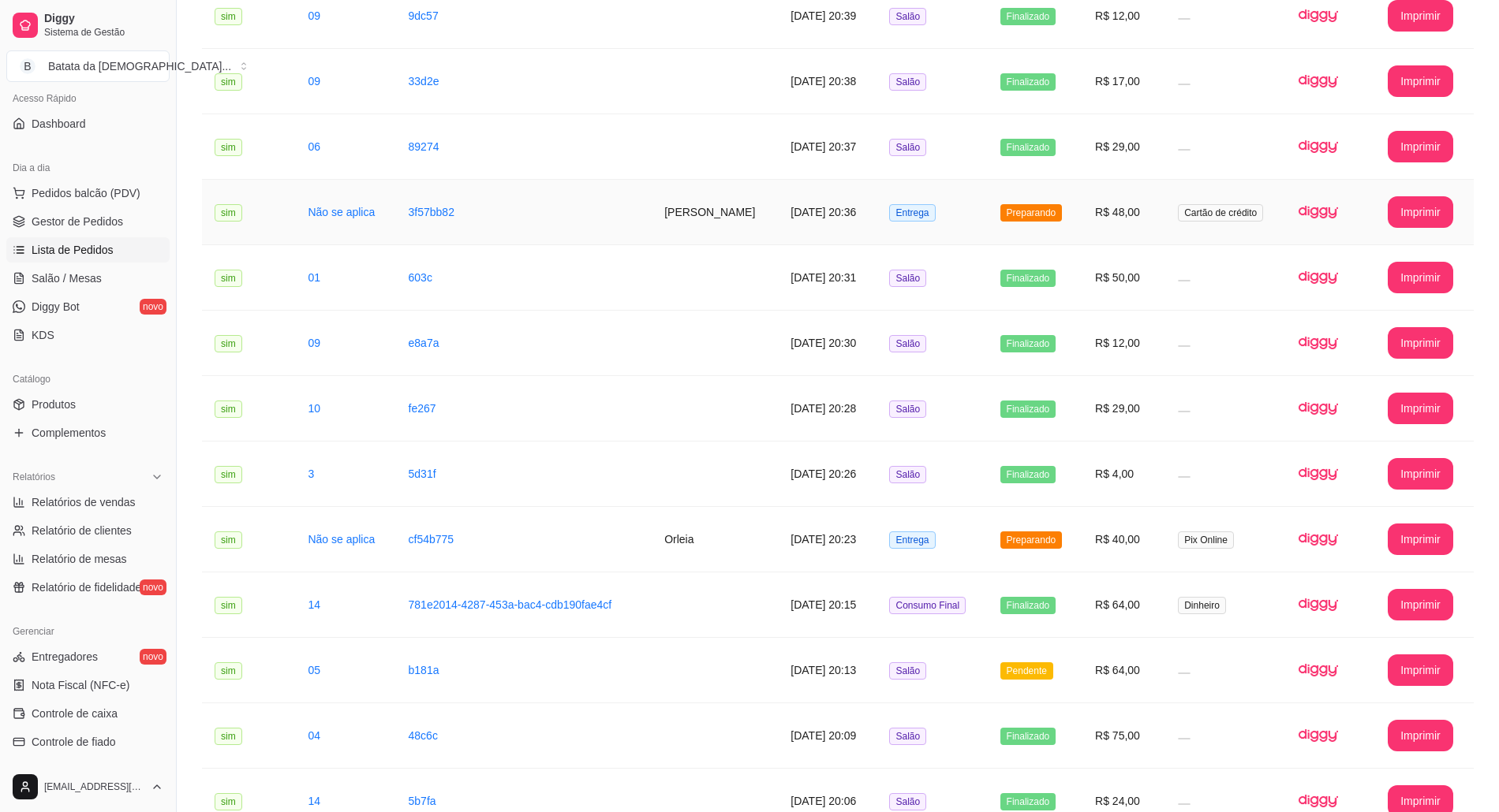
click at [1042, 208] on span "Preparando" at bounding box center [1031, 213] width 63 height 18
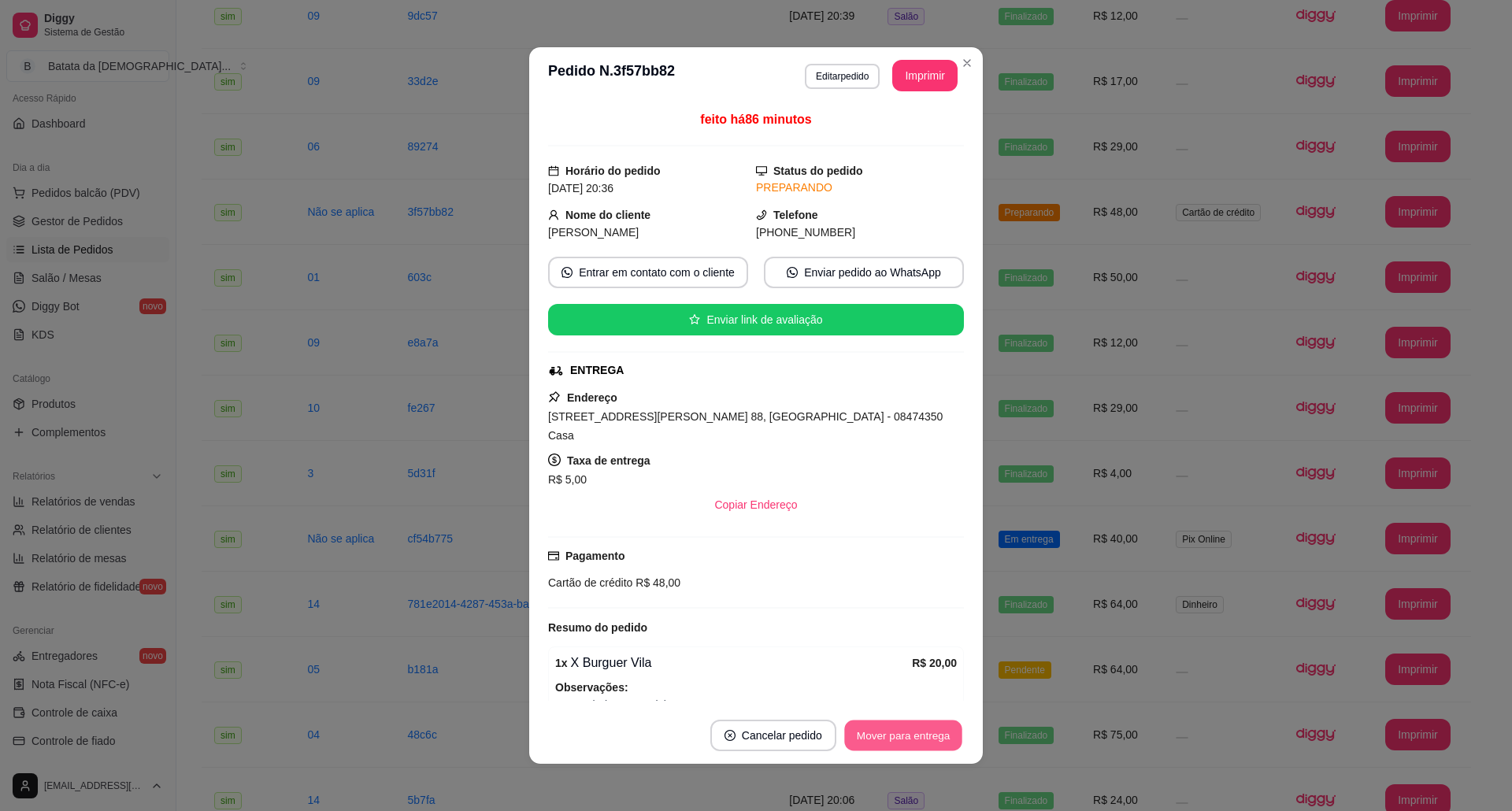
click at [908, 738] on button "Mover para entrega" at bounding box center [903, 736] width 118 height 31
click at [927, 734] on button "Mover para finalizado" at bounding box center [899, 736] width 127 height 31
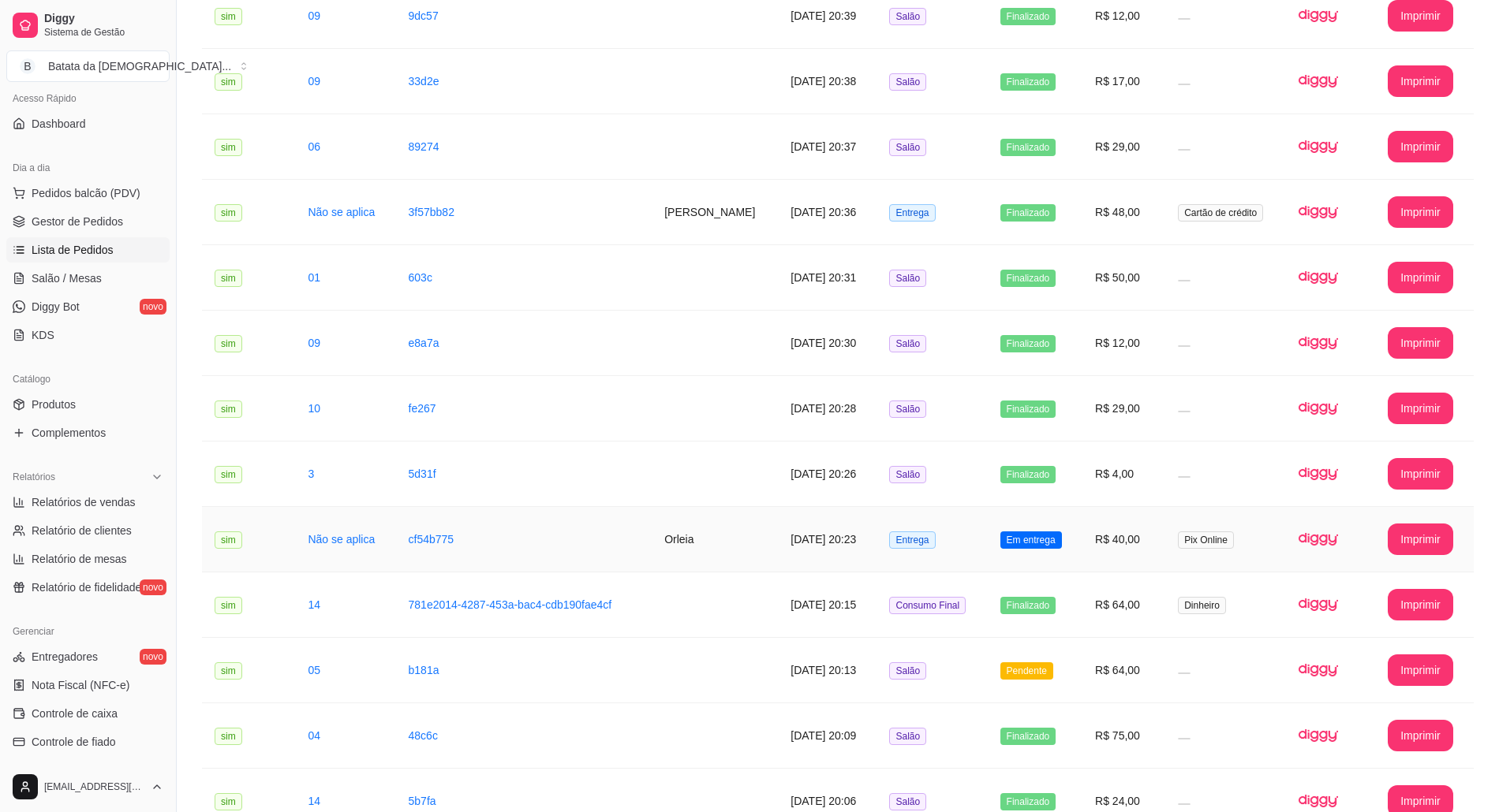
click at [1073, 555] on td "Em entrega" at bounding box center [1035, 540] width 95 height 65
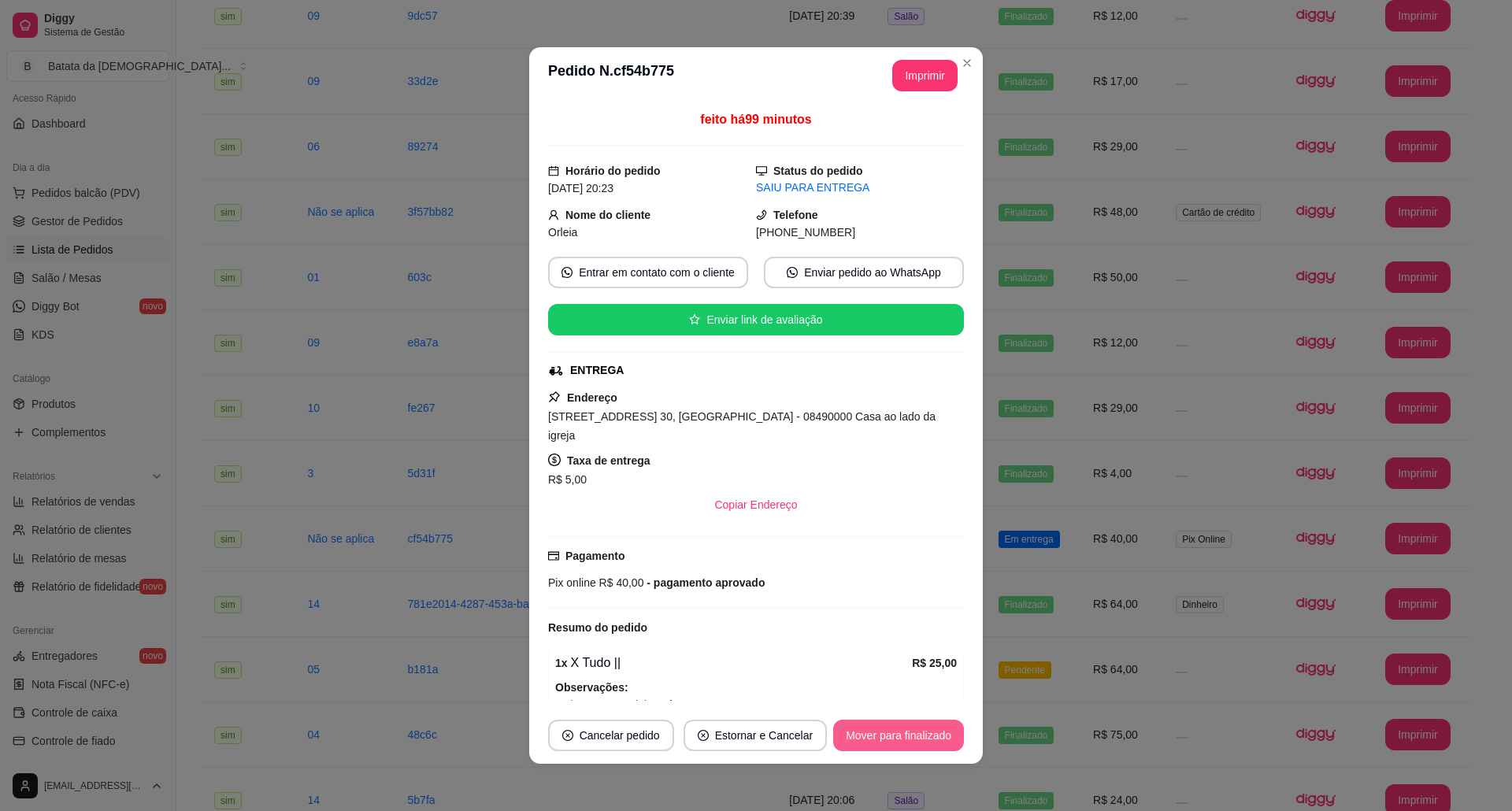
click at [931, 742] on button "Mover para finalizado" at bounding box center [898, 736] width 131 height 32
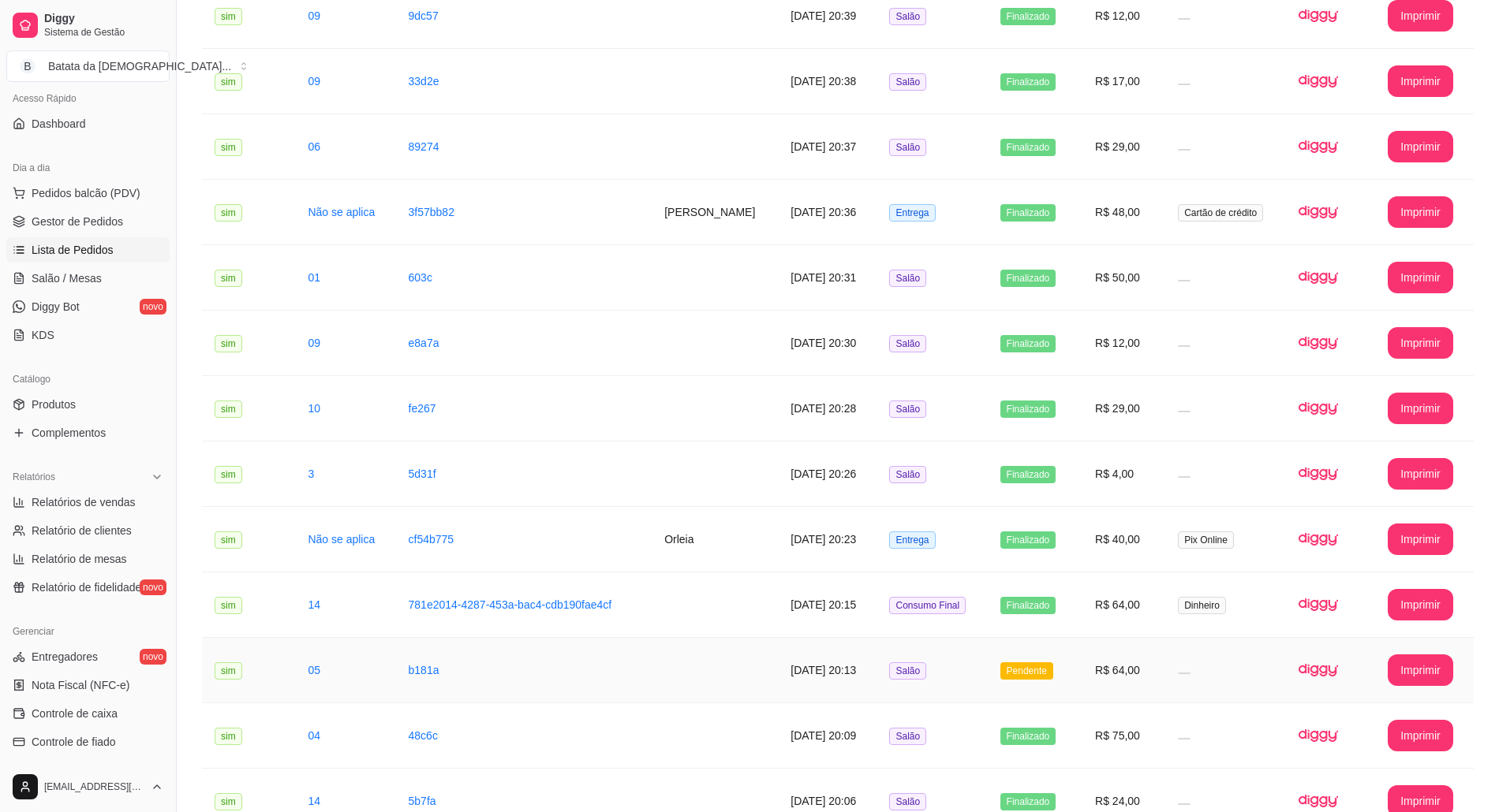
click at [1120, 682] on td "R$ 64,00" at bounding box center [1123, 671] width 83 height 65
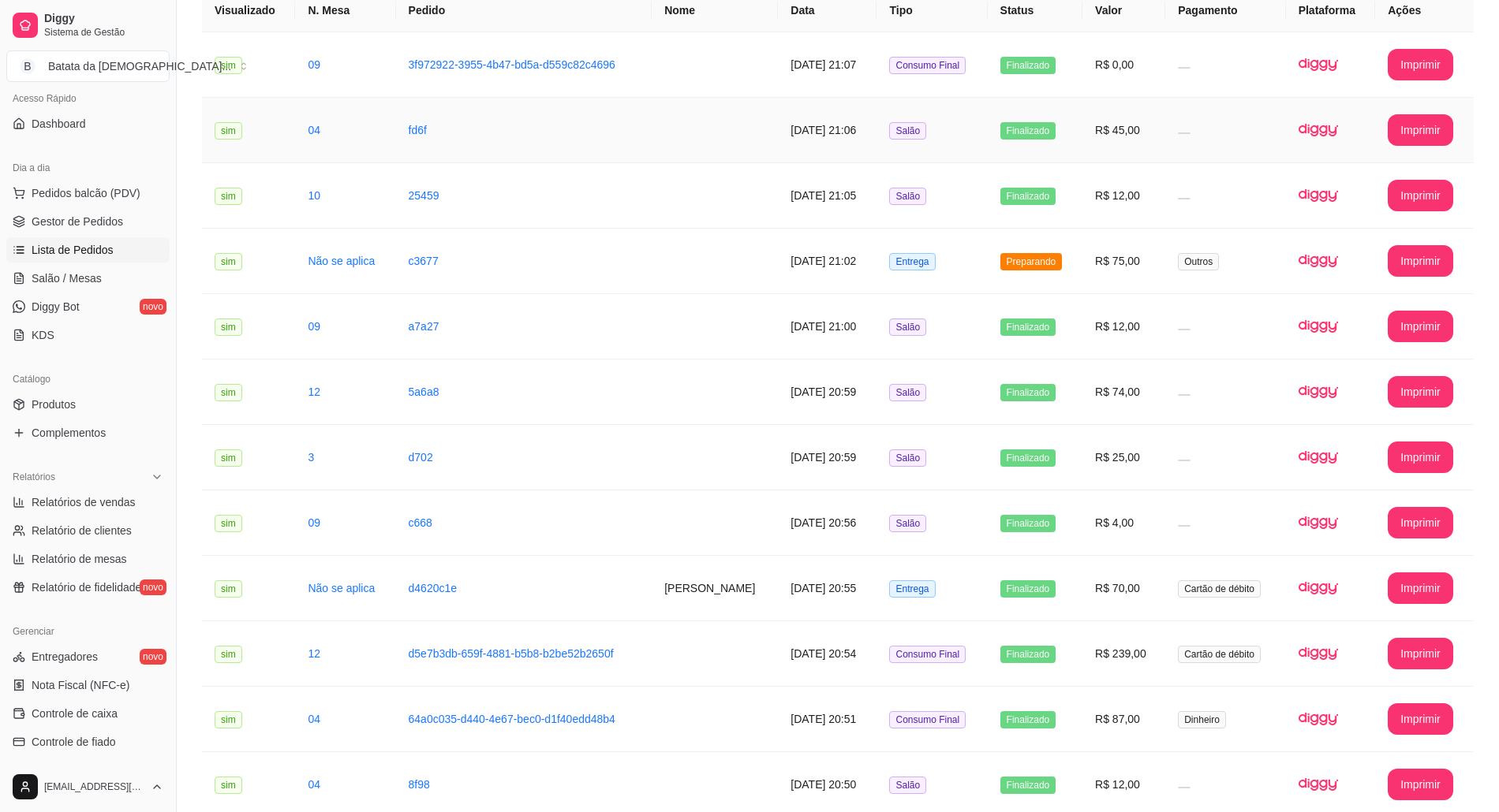
scroll to position [0, 0]
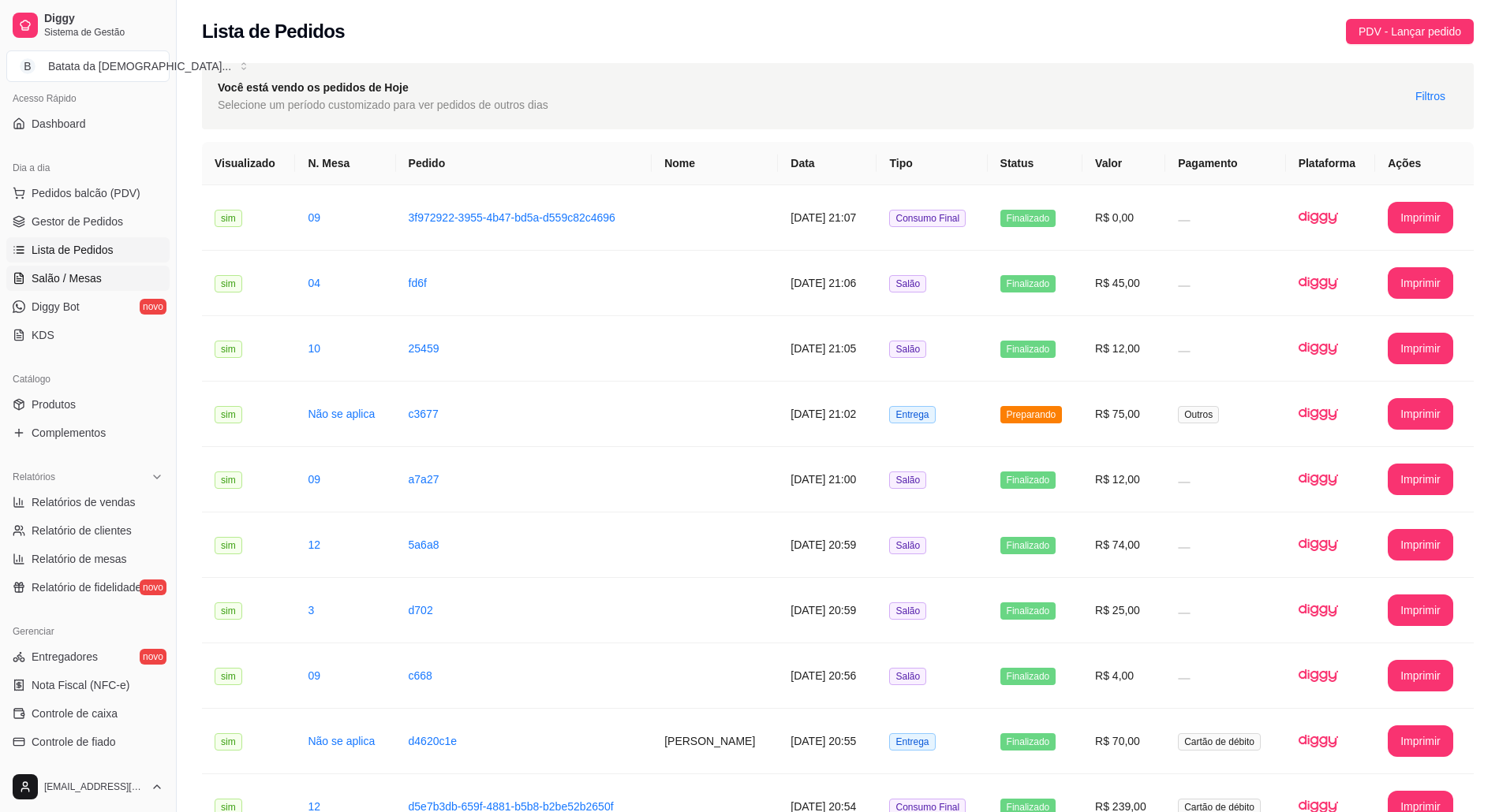
click at [90, 270] on span "Salão / Mesas" at bounding box center [67, 278] width 70 height 16
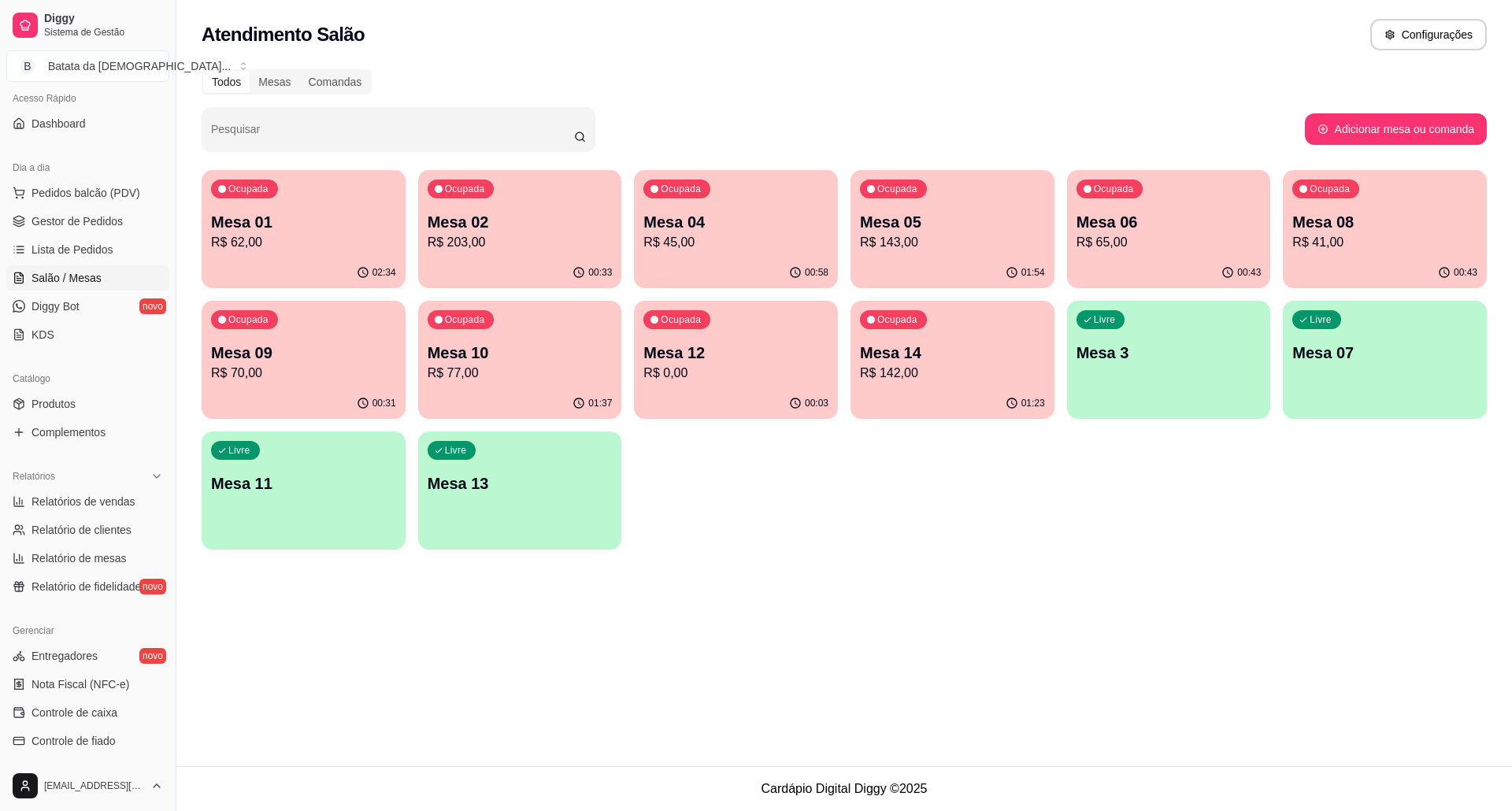
click at [779, 368] on p "R$ 0,00" at bounding box center [736, 373] width 185 height 19
click at [293, 259] on div "02:34" at bounding box center [303, 273] width 204 height 31
click at [1113, 243] on p "R$ 65,00" at bounding box center [1169, 243] width 185 height 19
click at [48, 256] on span "Lista de Pedidos" at bounding box center [72, 249] width 82 height 16
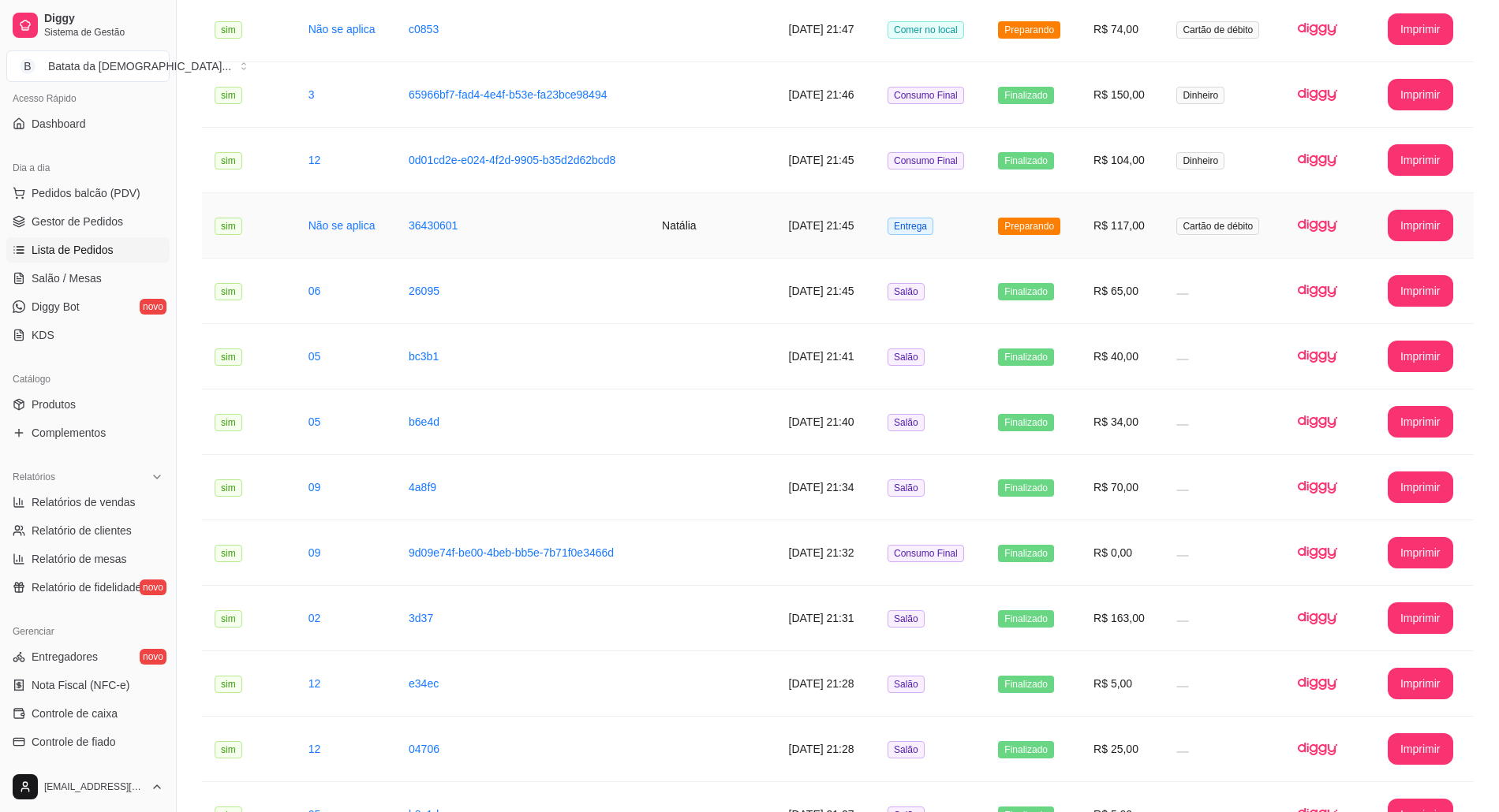
scroll to position [421, 0]
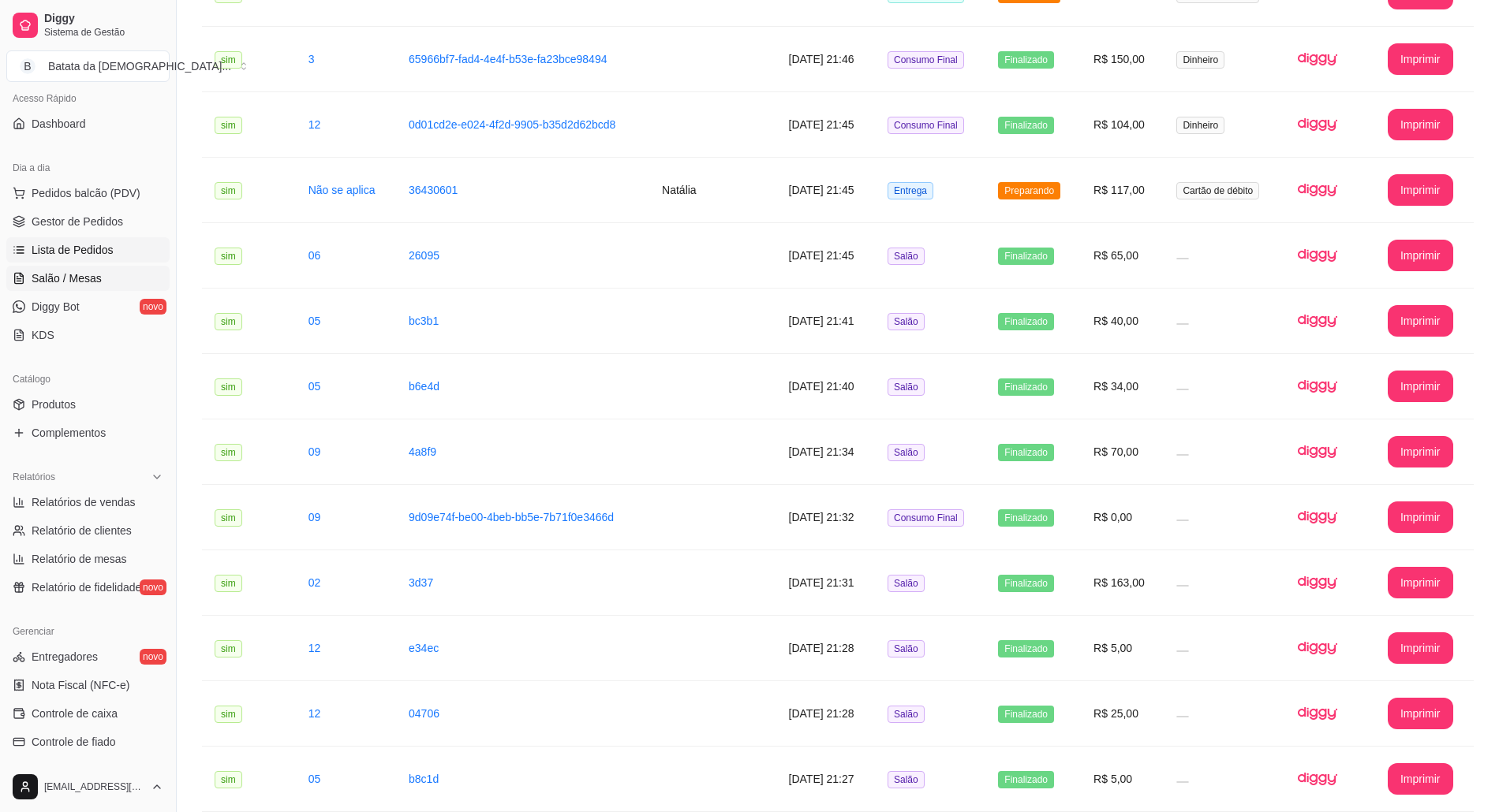
click at [89, 282] on span "Salão / Mesas" at bounding box center [67, 278] width 70 height 16
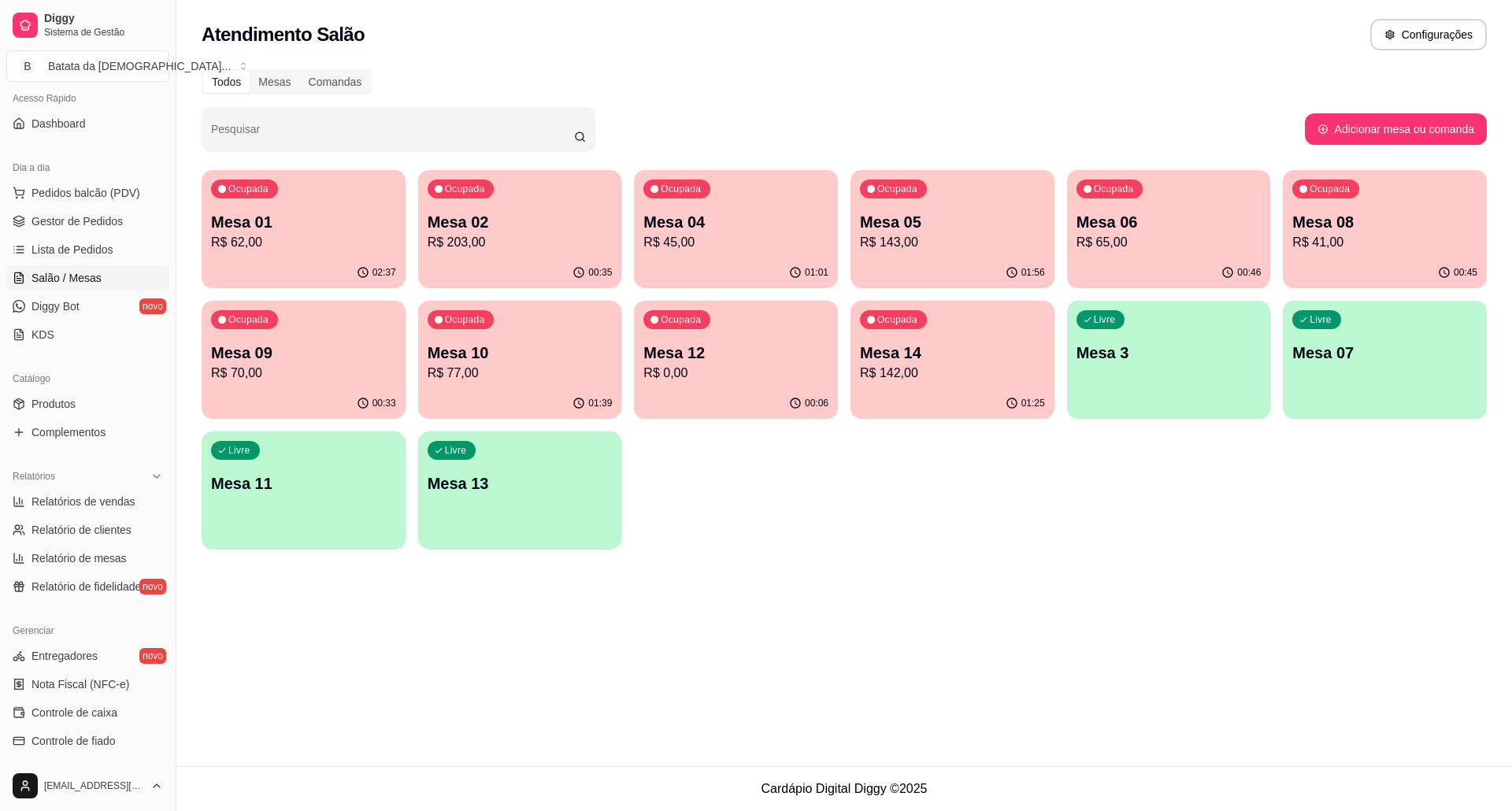
click at [350, 336] on div "Ocupada Mesa 09 R$ 70,00" at bounding box center [303, 344] width 204 height 88
click at [69, 253] on span "Lista de Pedidos" at bounding box center [72, 249] width 82 height 16
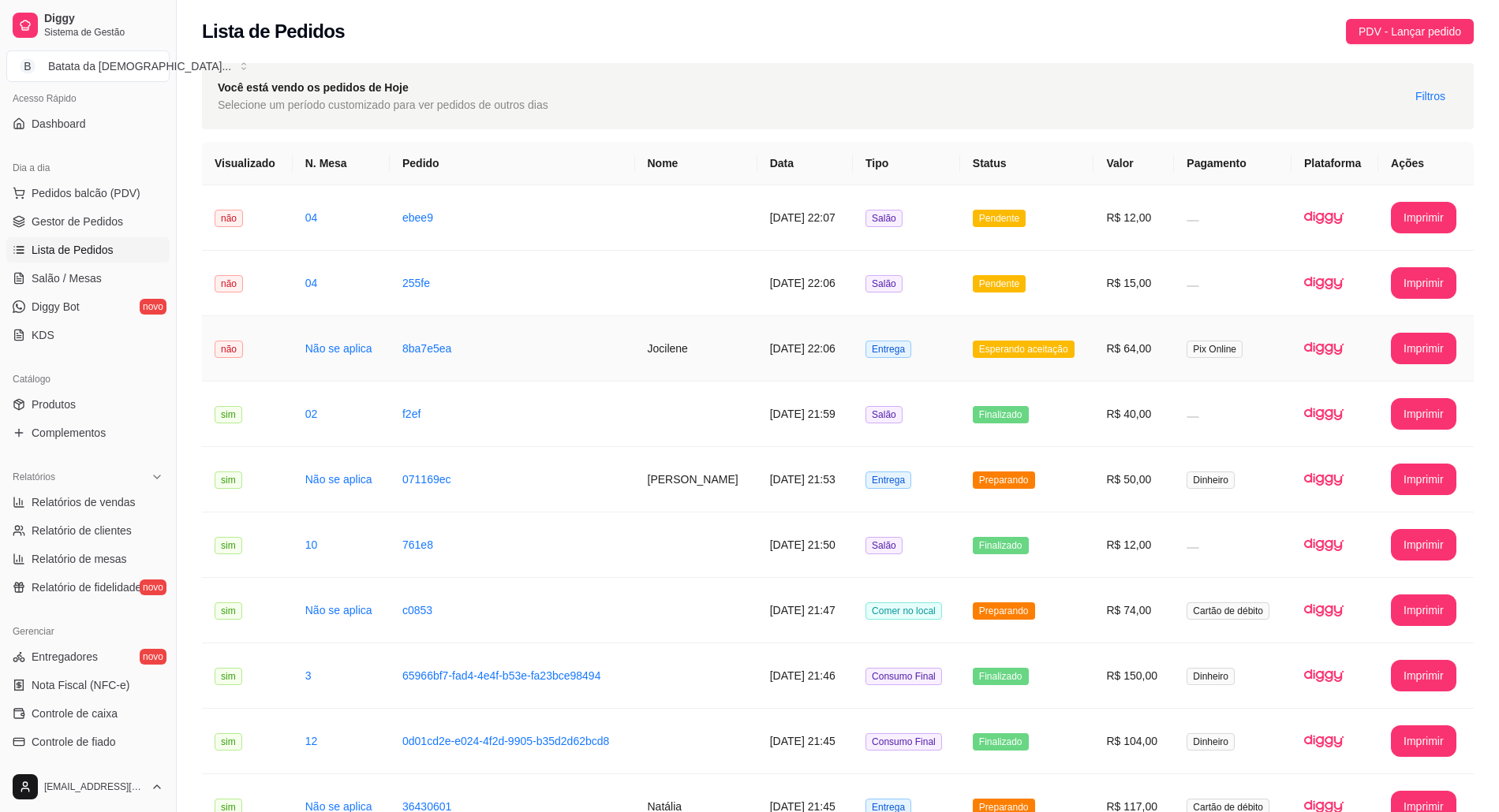
click at [1026, 366] on td "Esperando aceitação" at bounding box center [1027, 349] width 134 height 65
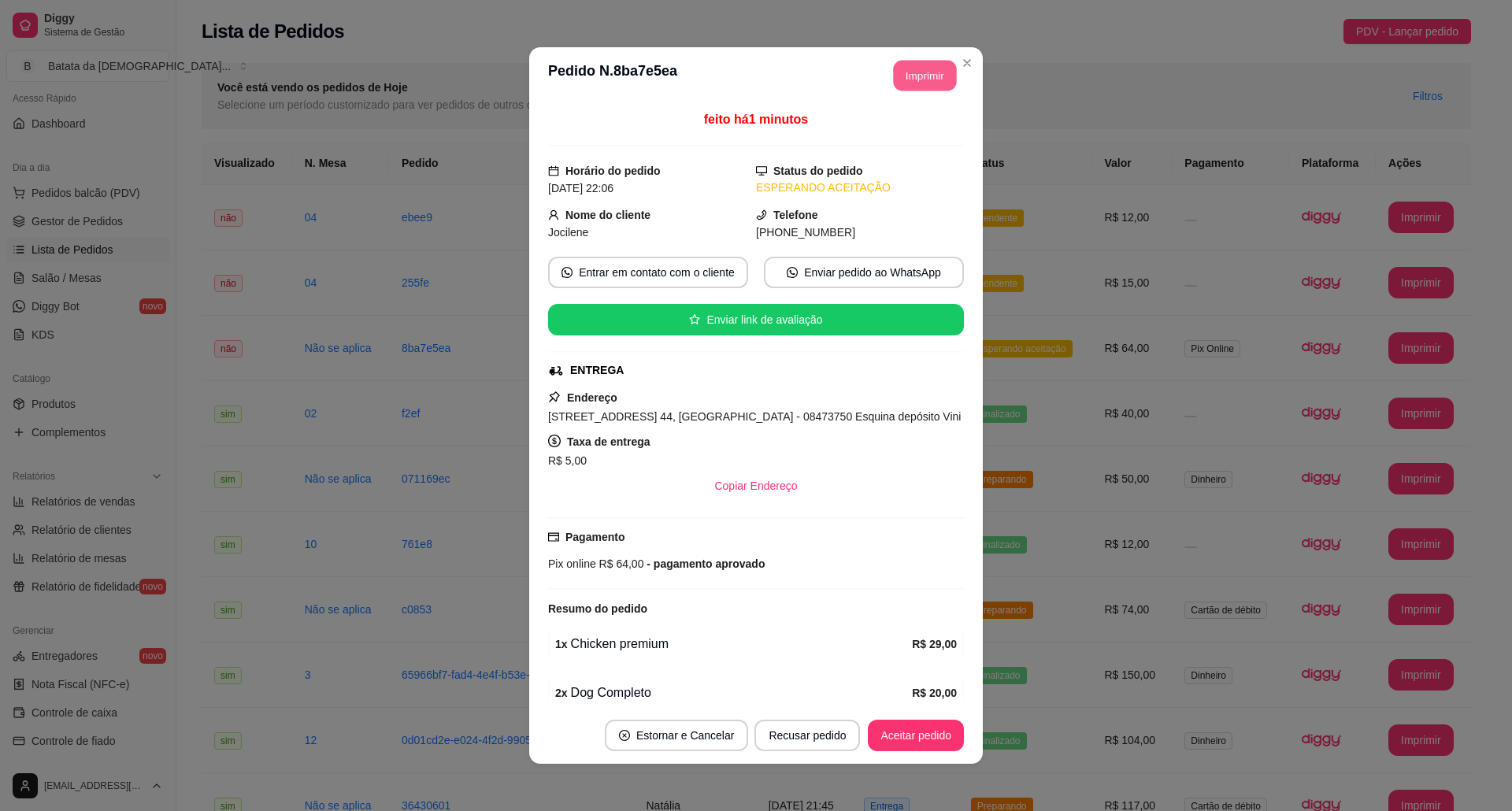
click at [913, 67] on button "Imprimir" at bounding box center [926, 76] width 63 height 31
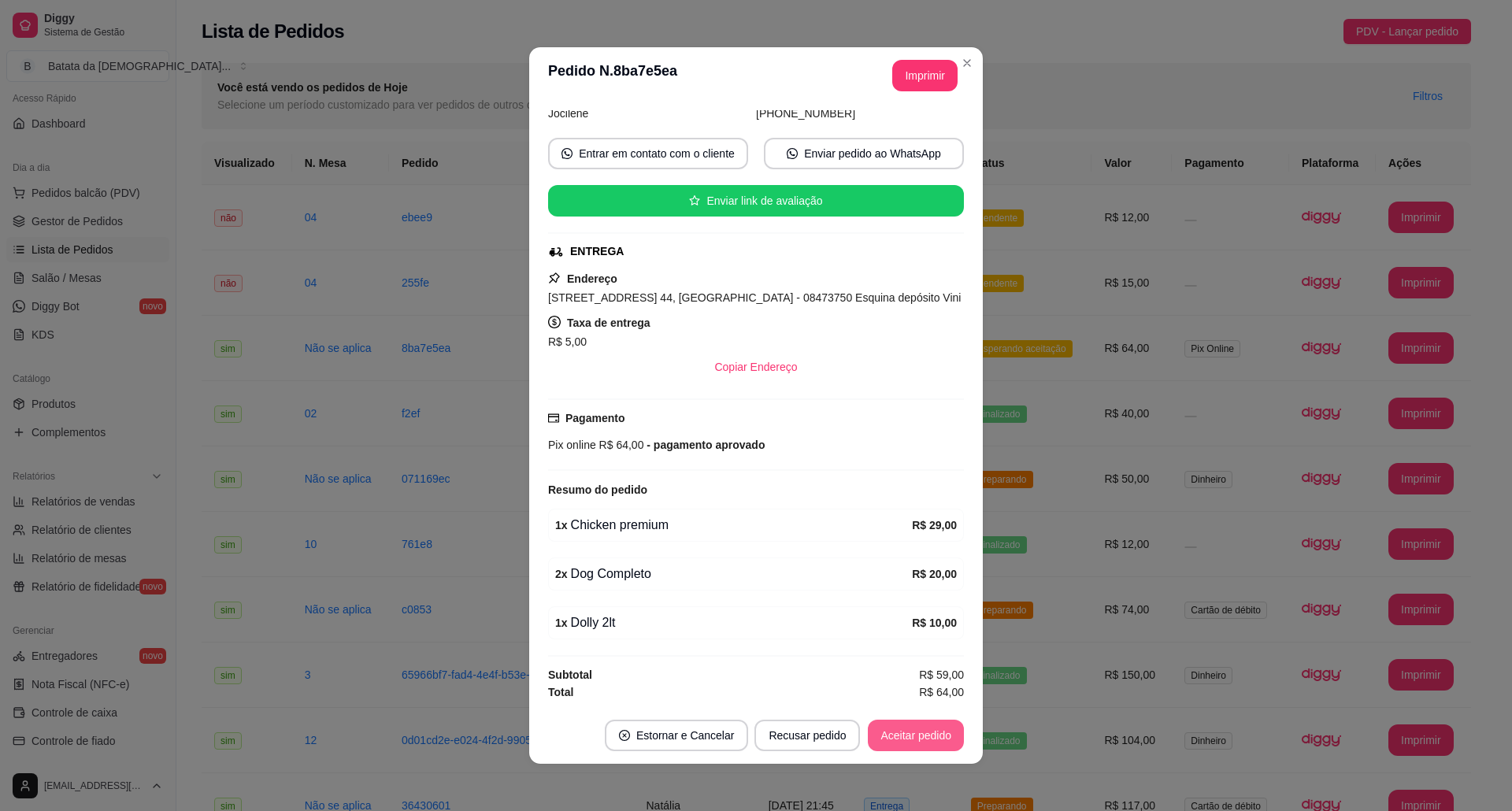
click at [911, 729] on button "Aceitar pedido" at bounding box center [915, 736] width 96 height 32
click at [896, 734] on button "Mover para preparo" at bounding box center [902, 736] width 122 height 32
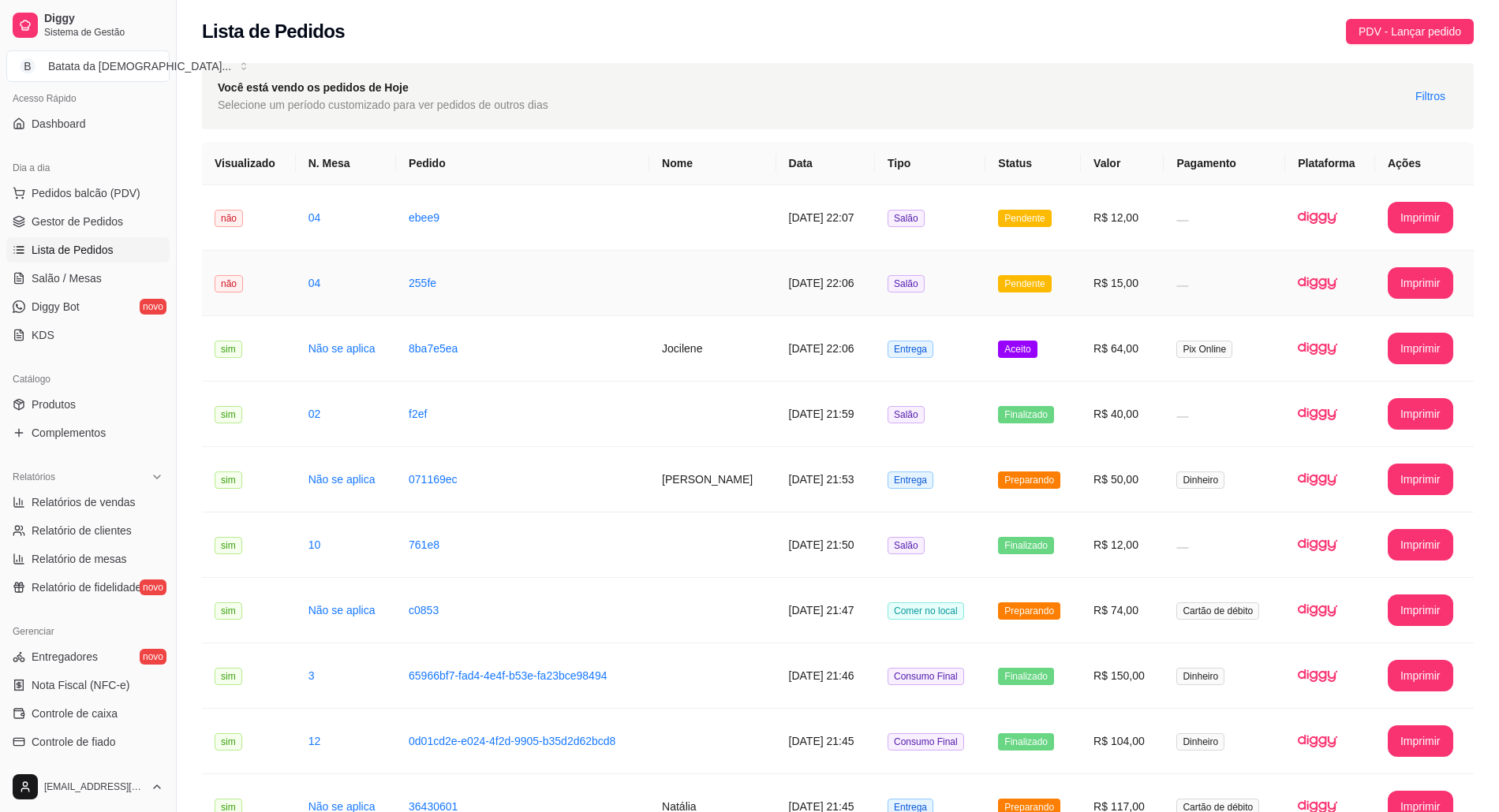
click at [1032, 269] on td "Pendente" at bounding box center [1032, 284] width 95 height 65
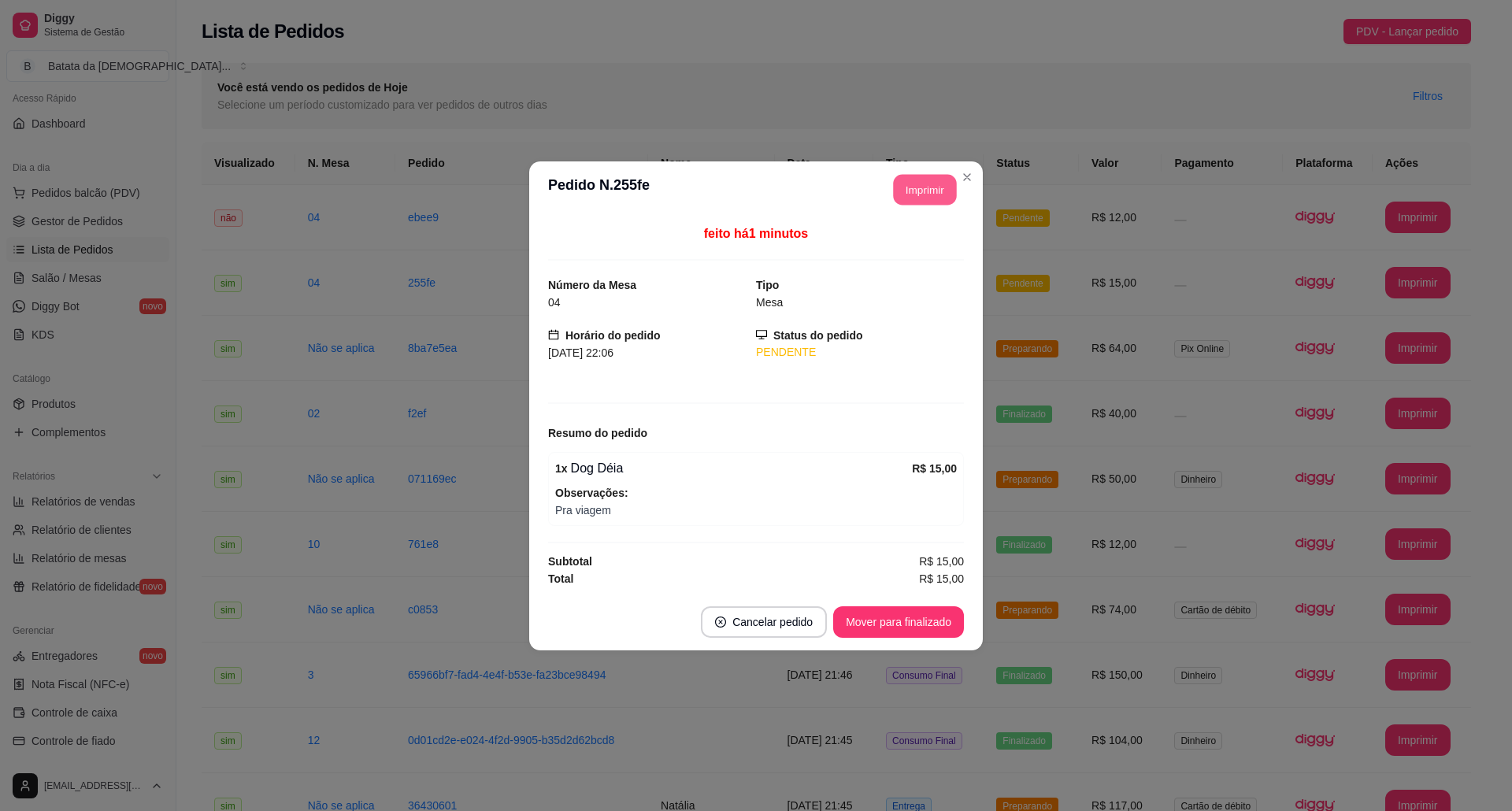
click at [936, 191] on button "Imprimir" at bounding box center [926, 189] width 63 height 31
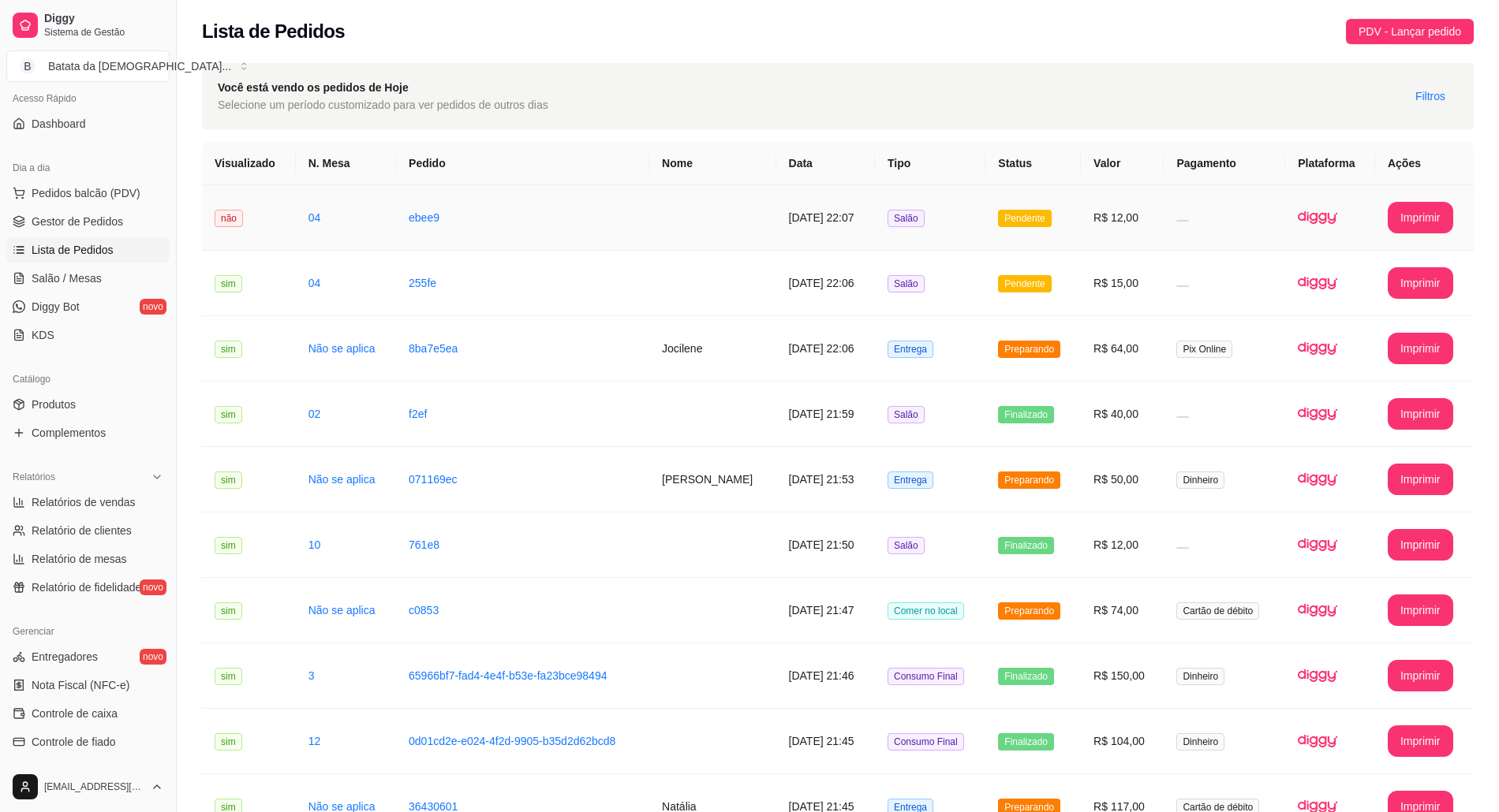
click at [1046, 203] on td "Pendente" at bounding box center [1032, 218] width 95 height 65
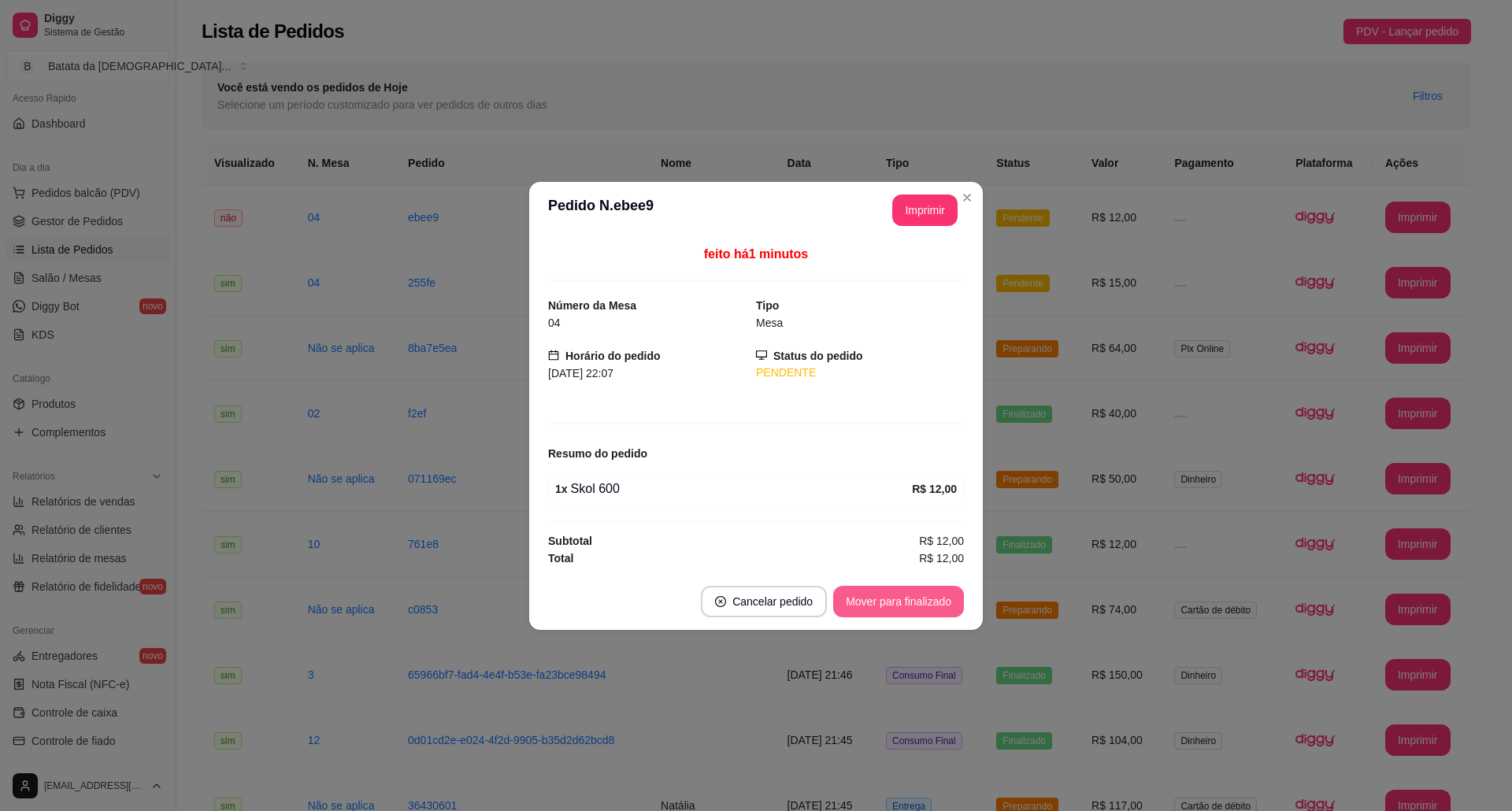
click at [901, 598] on button "Mover para finalizado" at bounding box center [898, 602] width 131 height 32
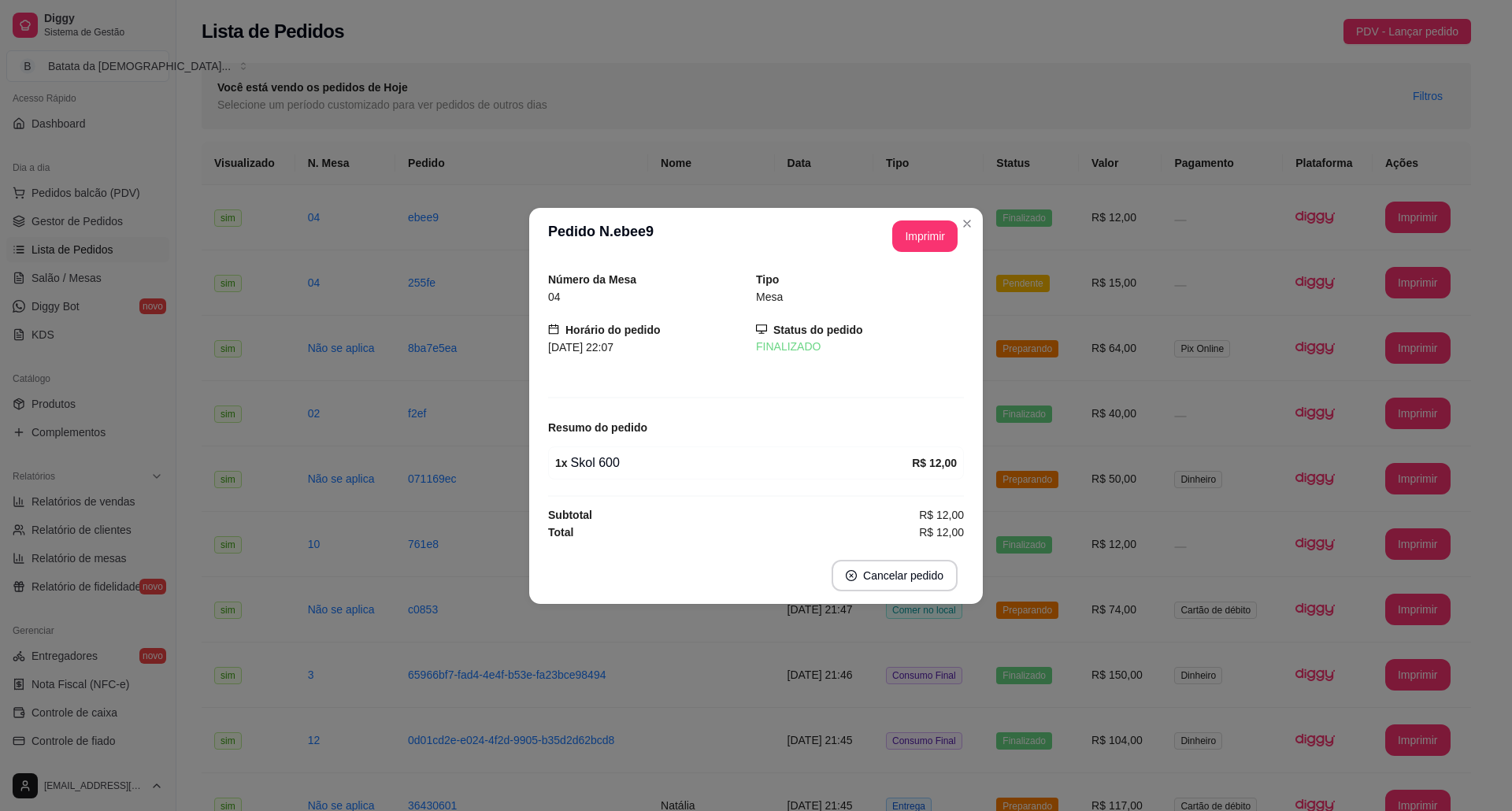
click at [964, 237] on header "**********" at bounding box center [756, 236] width 453 height 57
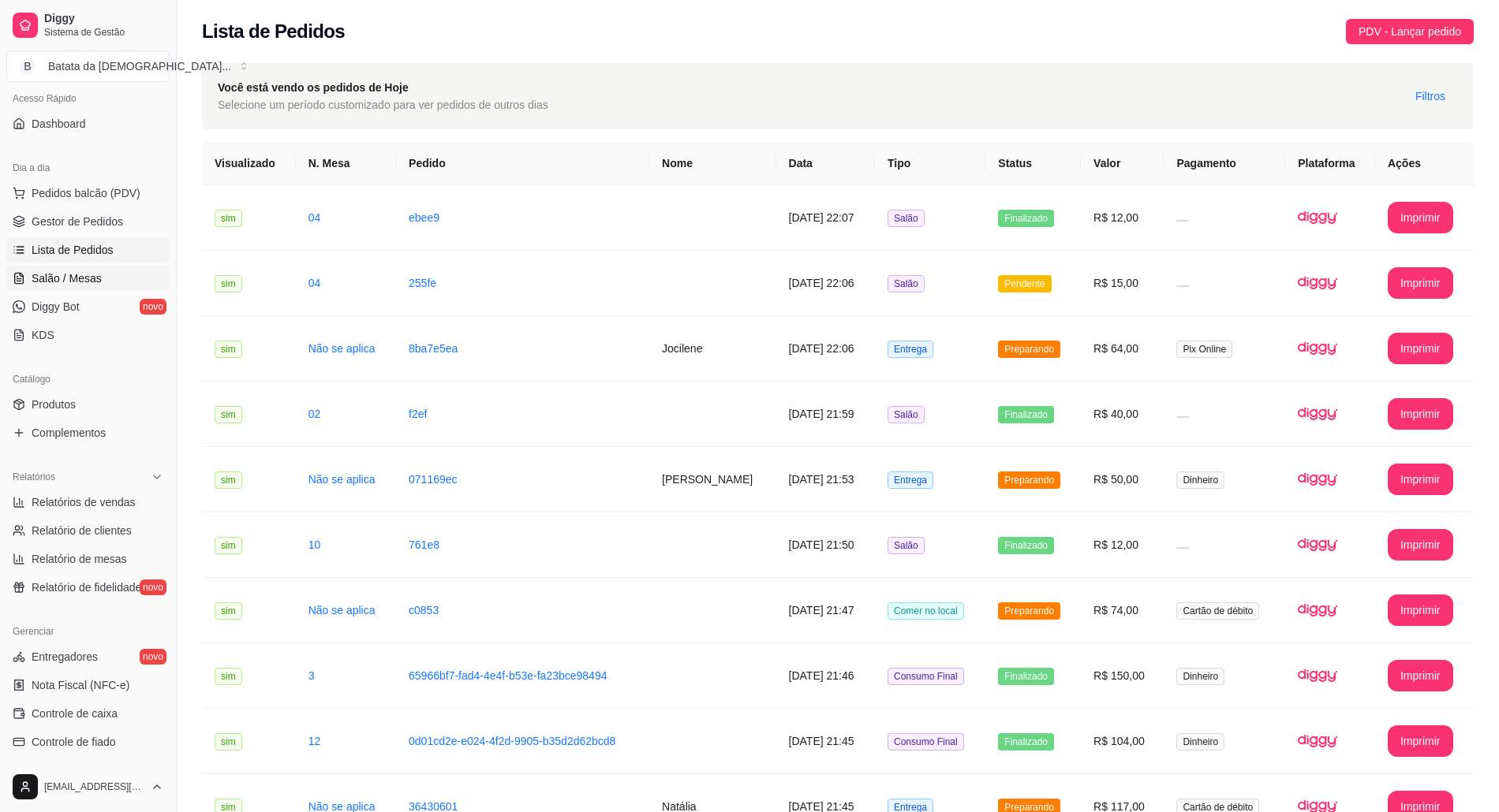
click at [77, 276] on span "Salão / Mesas" at bounding box center [67, 278] width 70 height 16
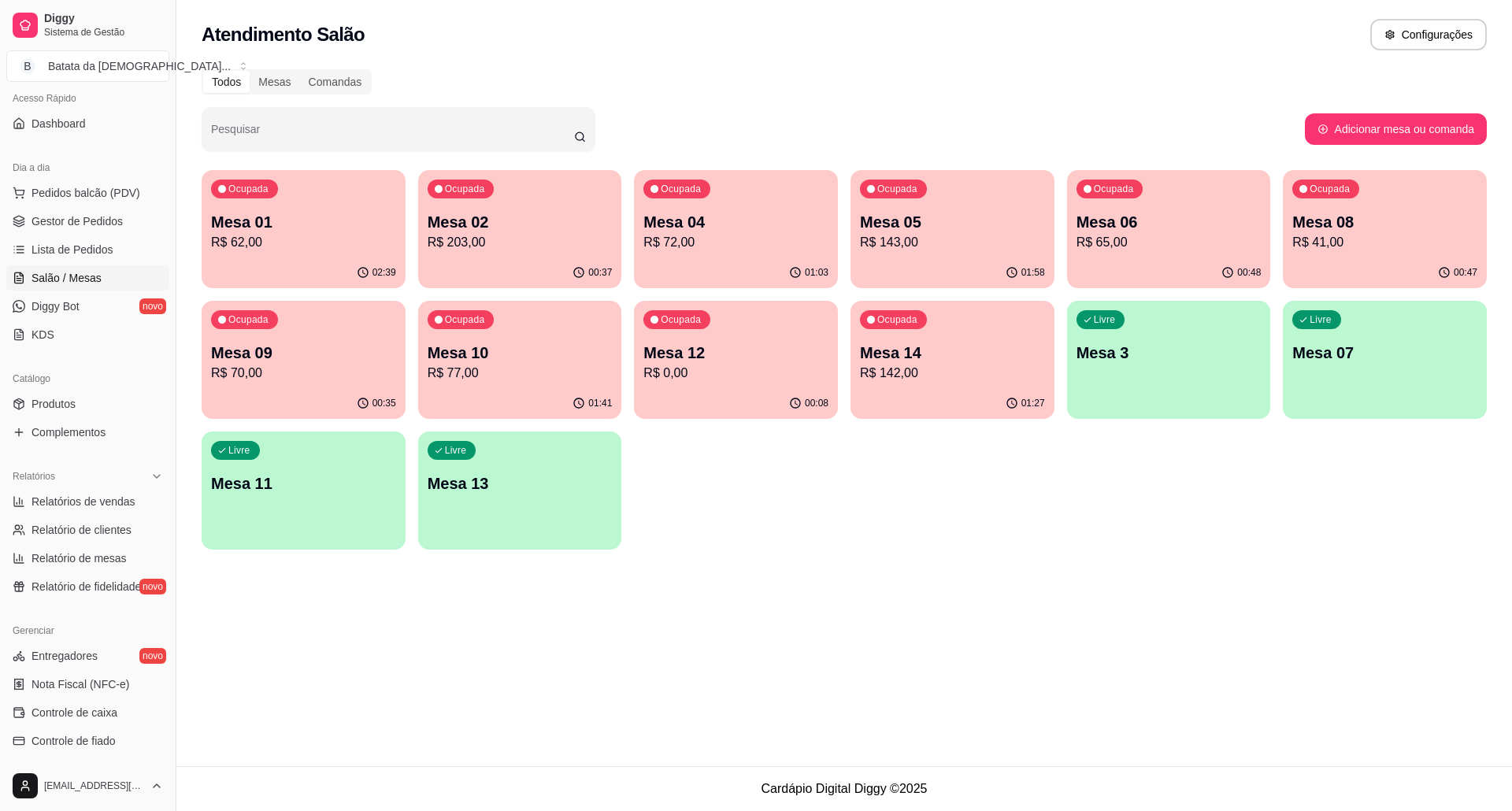
click at [704, 263] on div "01:03" at bounding box center [736, 273] width 204 height 31
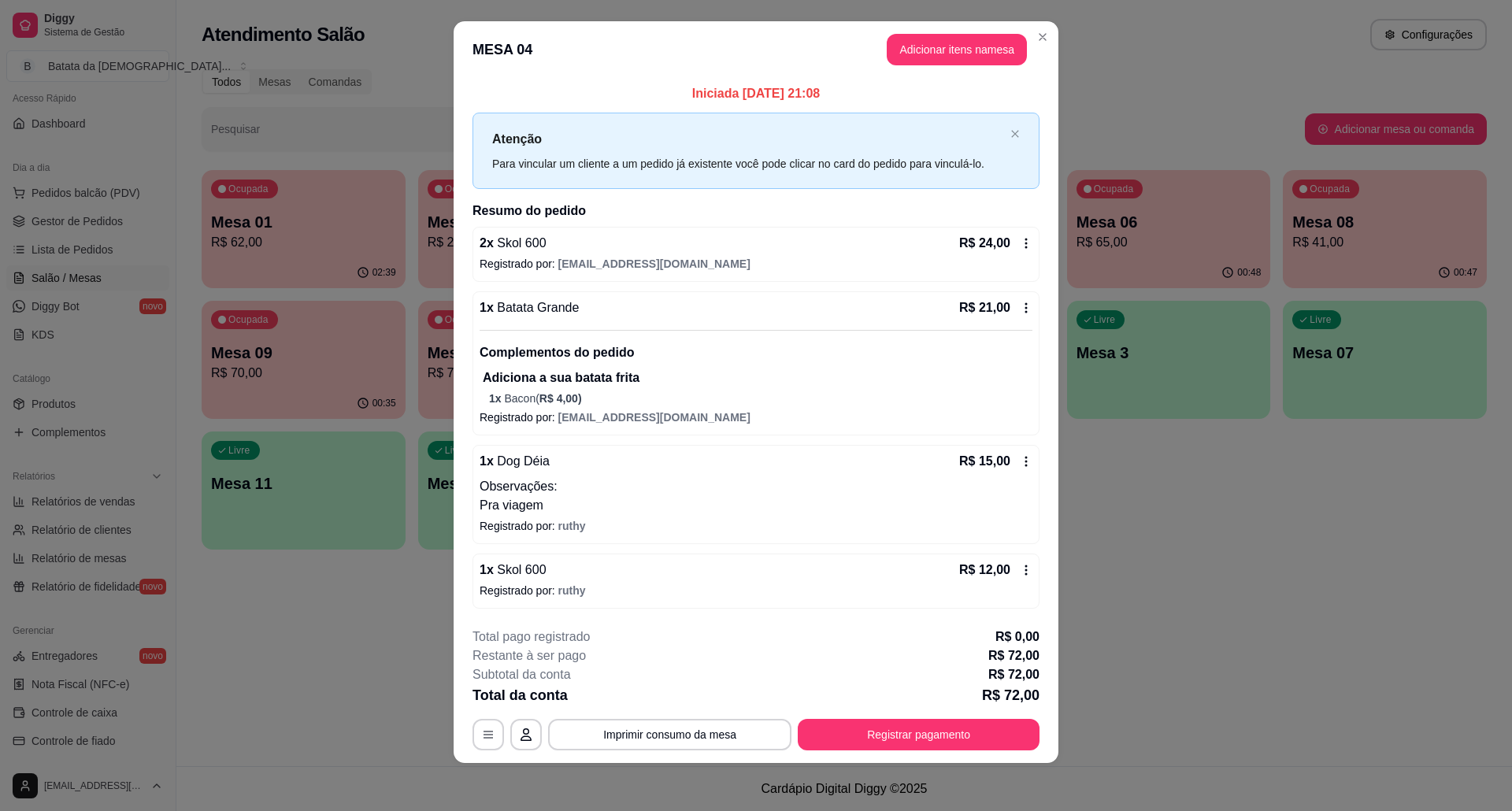
scroll to position [17, 0]
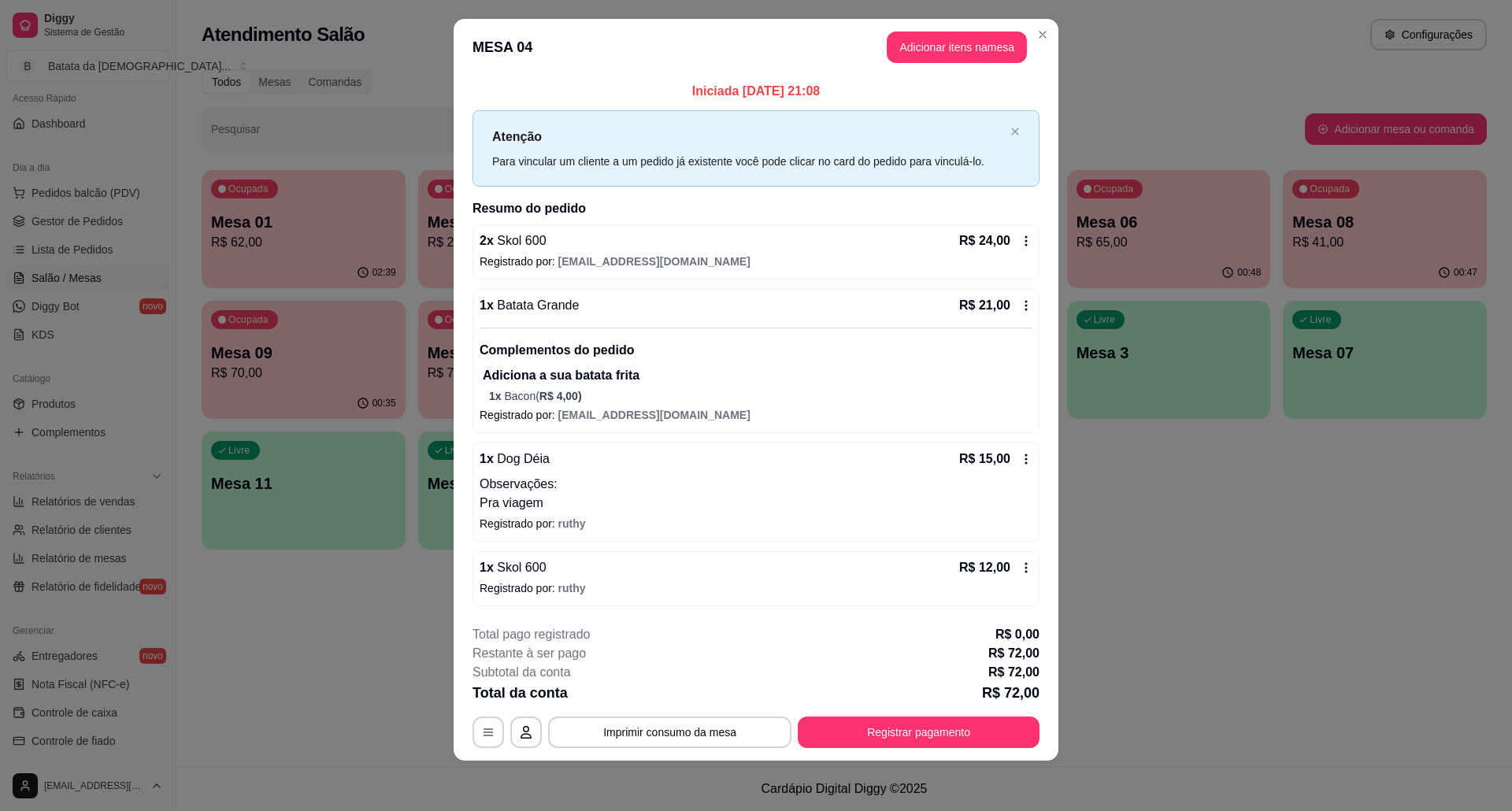
click at [1020, 566] on icon at bounding box center [1025, 568] width 12 height 13
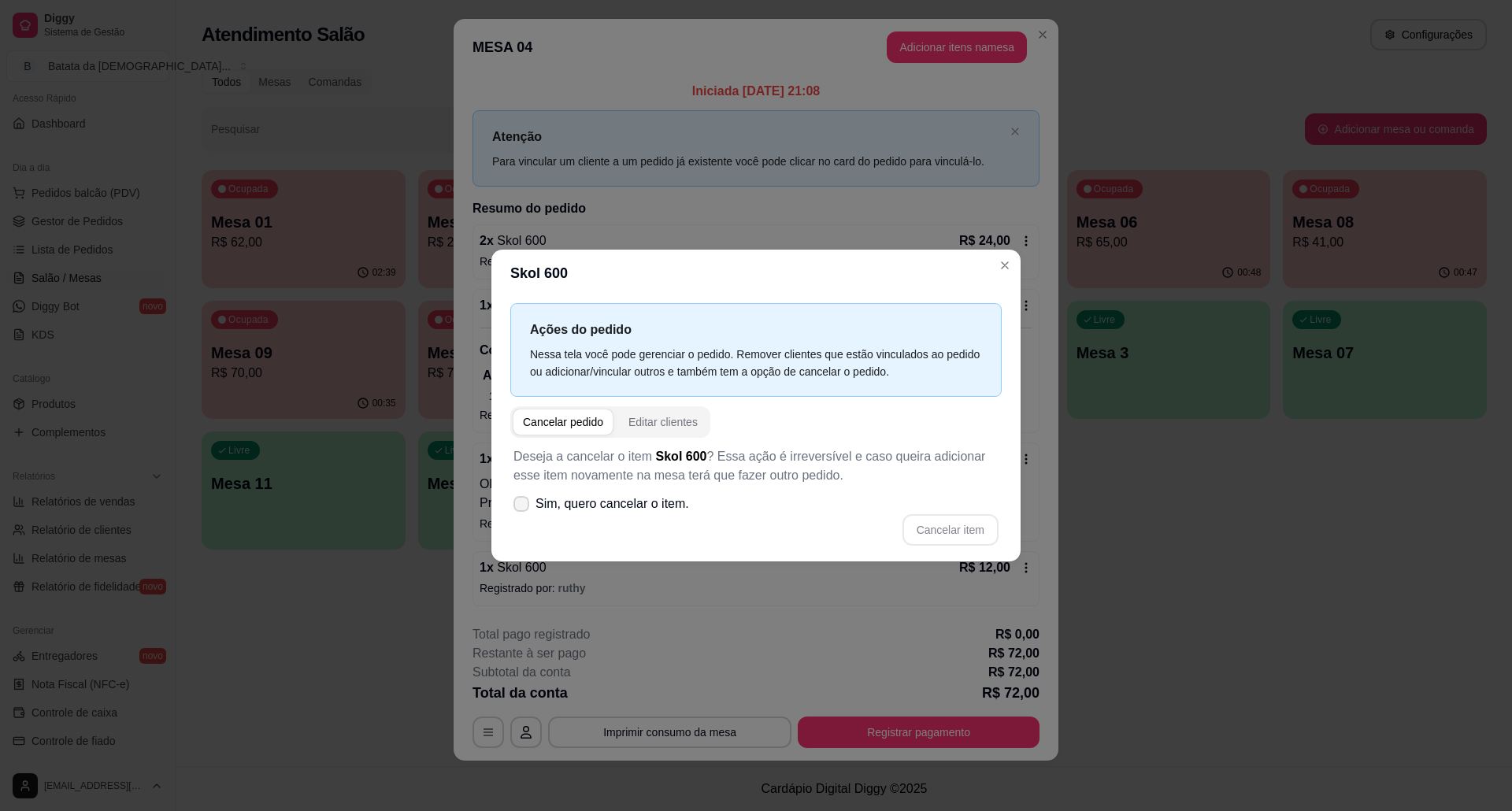
click at [621, 517] on label "Sim, quero cancelar o item." at bounding box center [601, 504] width 188 height 32
click at [523, 517] on input "Sim, quero cancelar o item." at bounding box center [517, 513] width 10 height 10
checkbox input "true"
click at [954, 523] on button "Cancelar item" at bounding box center [950, 530] width 93 height 31
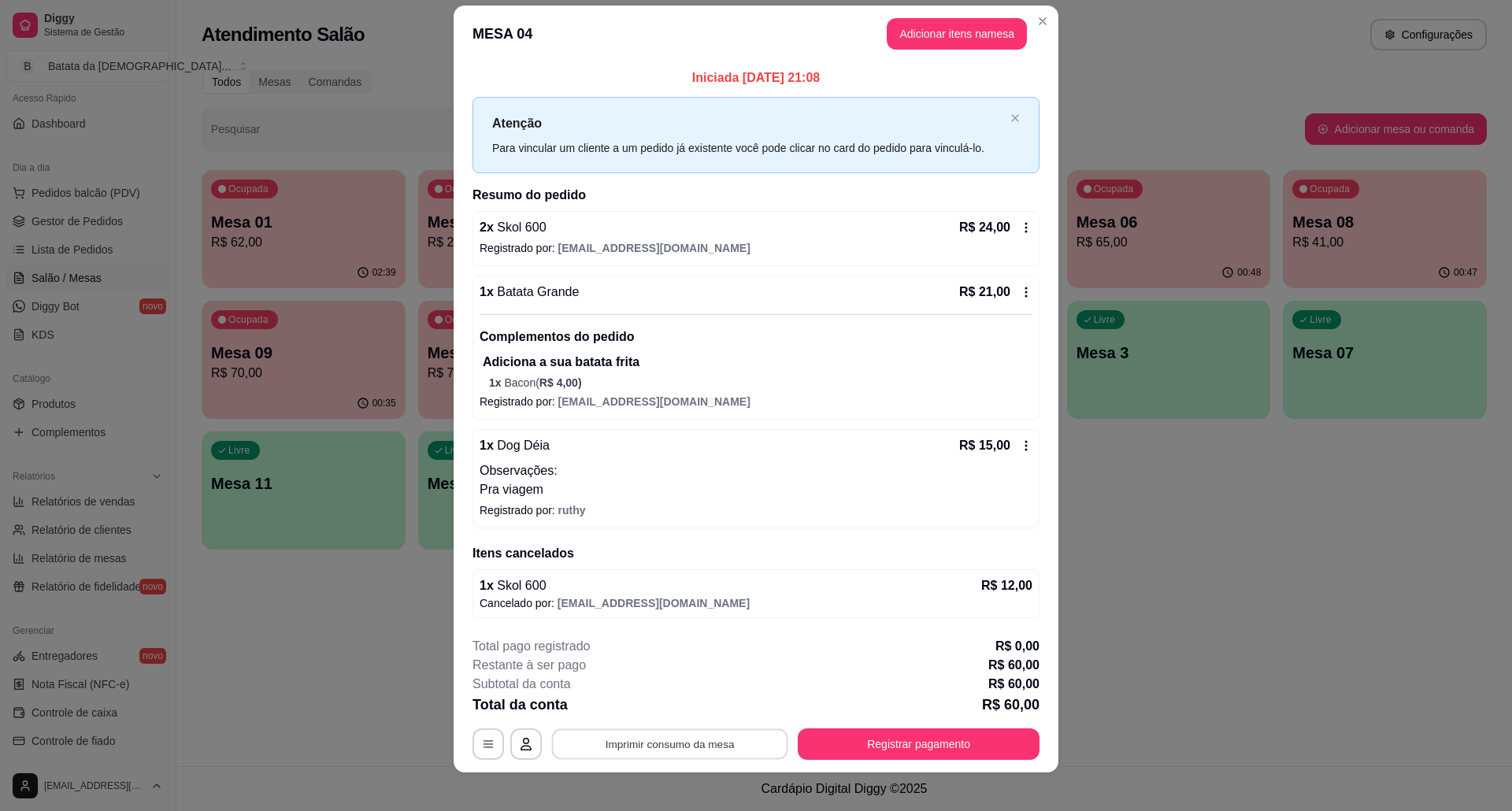
click at [741, 743] on button "Imprimir consumo da mesa" at bounding box center [670, 744] width 237 height 31
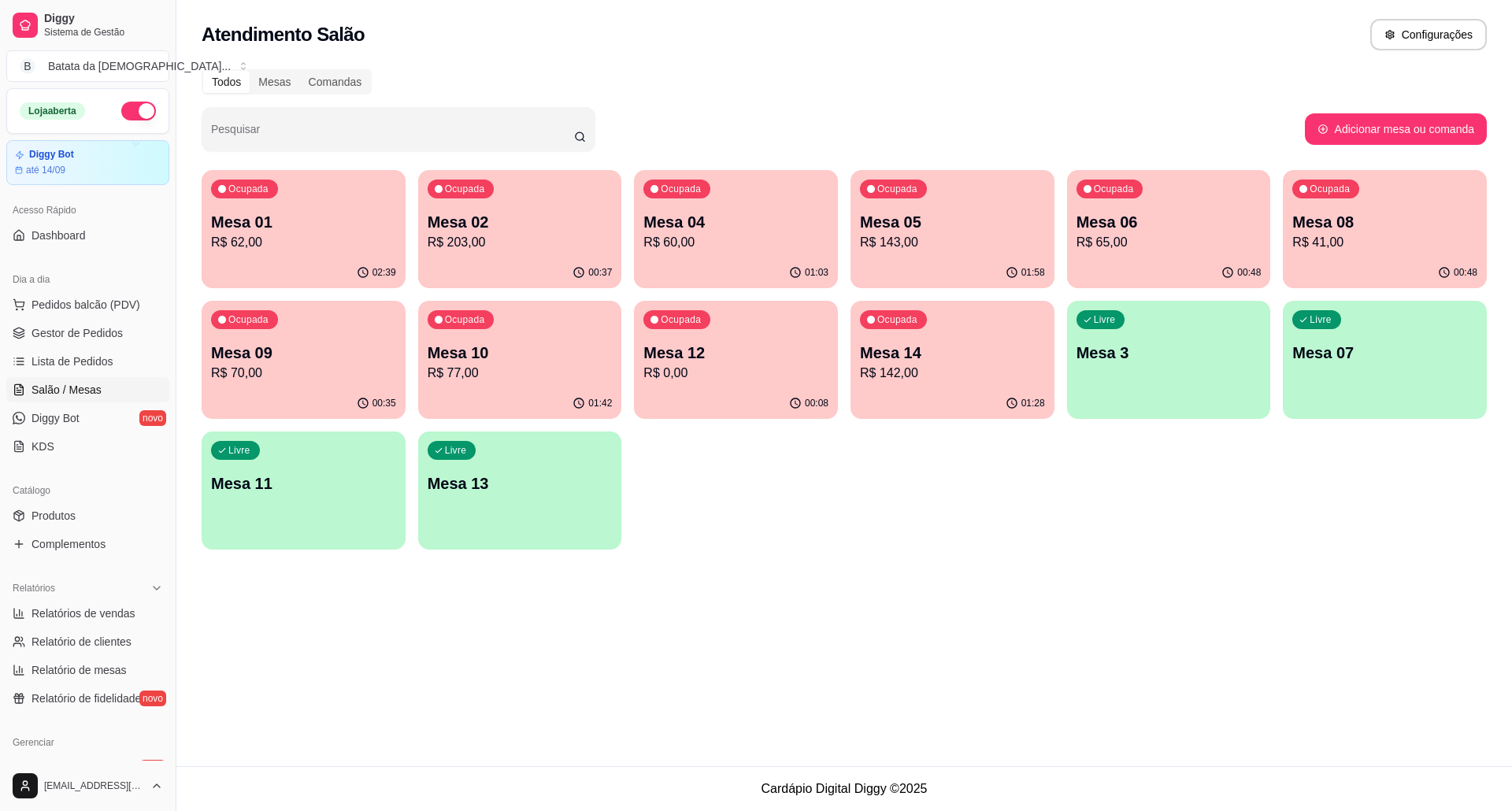
scroll to position [112, 0]
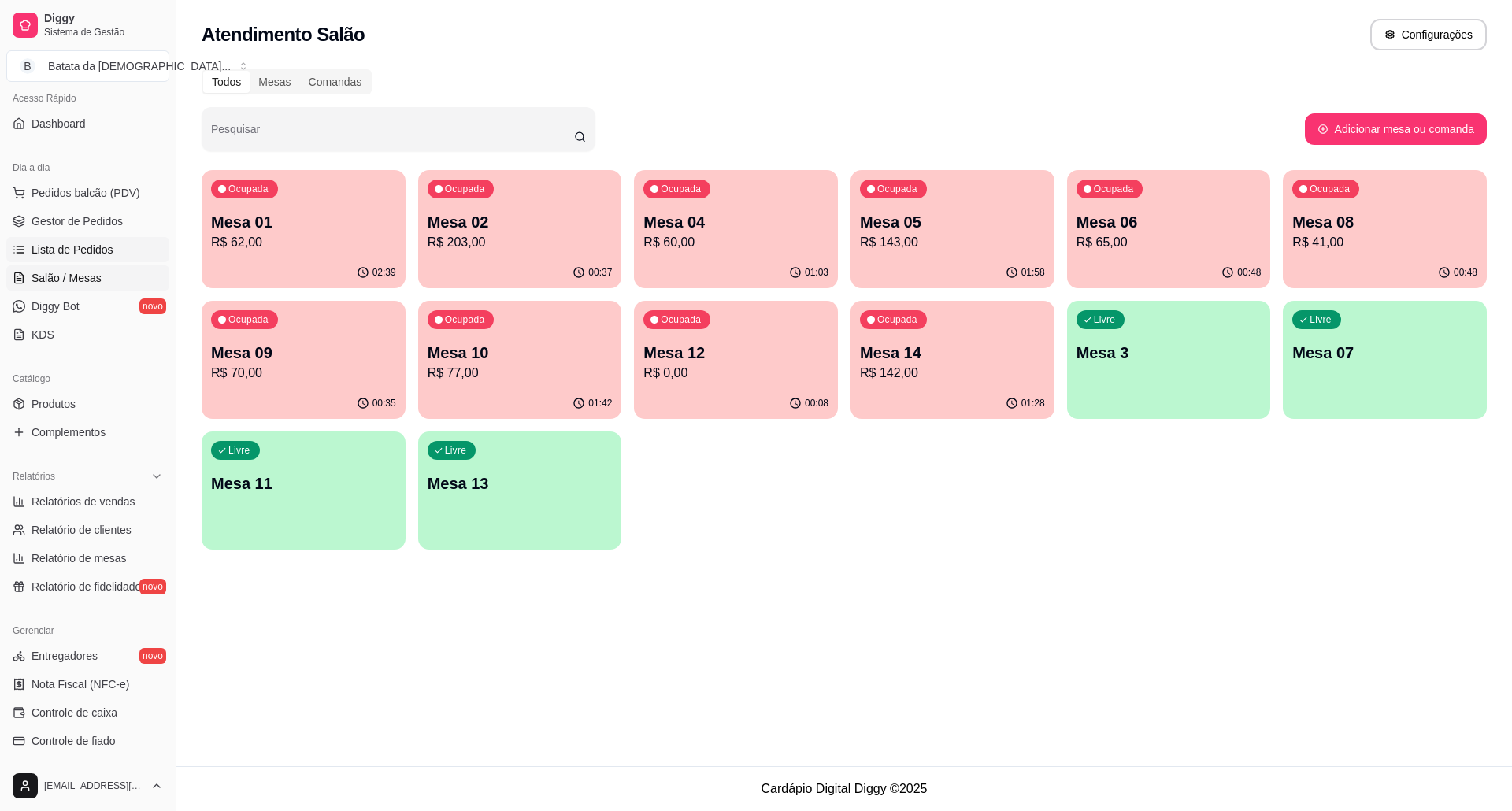
click at [101, 243] on span "Lista de Pedidos" at bounding box center [72, 249] width 82 height 16
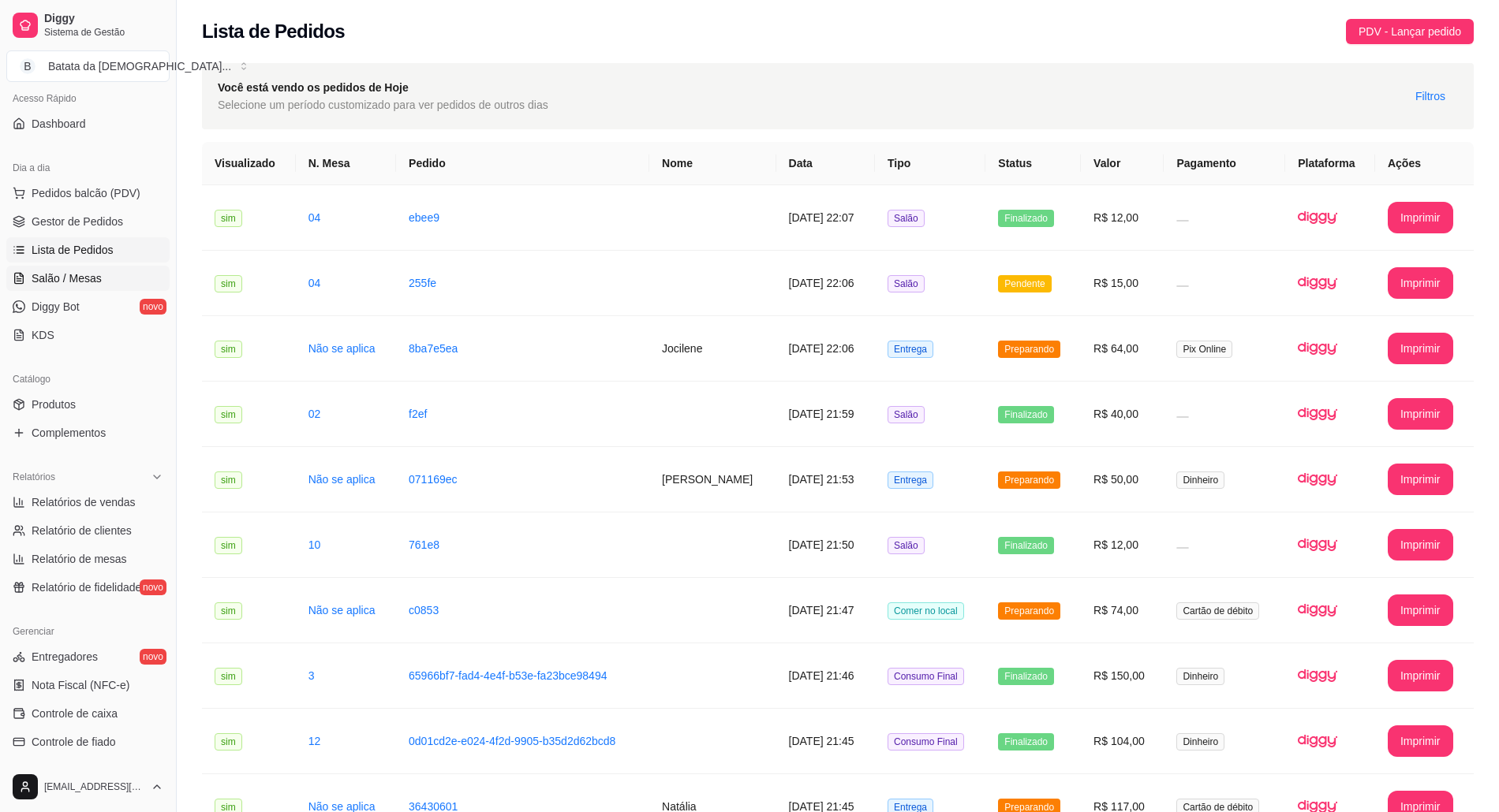
click at [98, 280] on span "Salão / Mesas" at bounding box center [67, 278] width 70 height 16
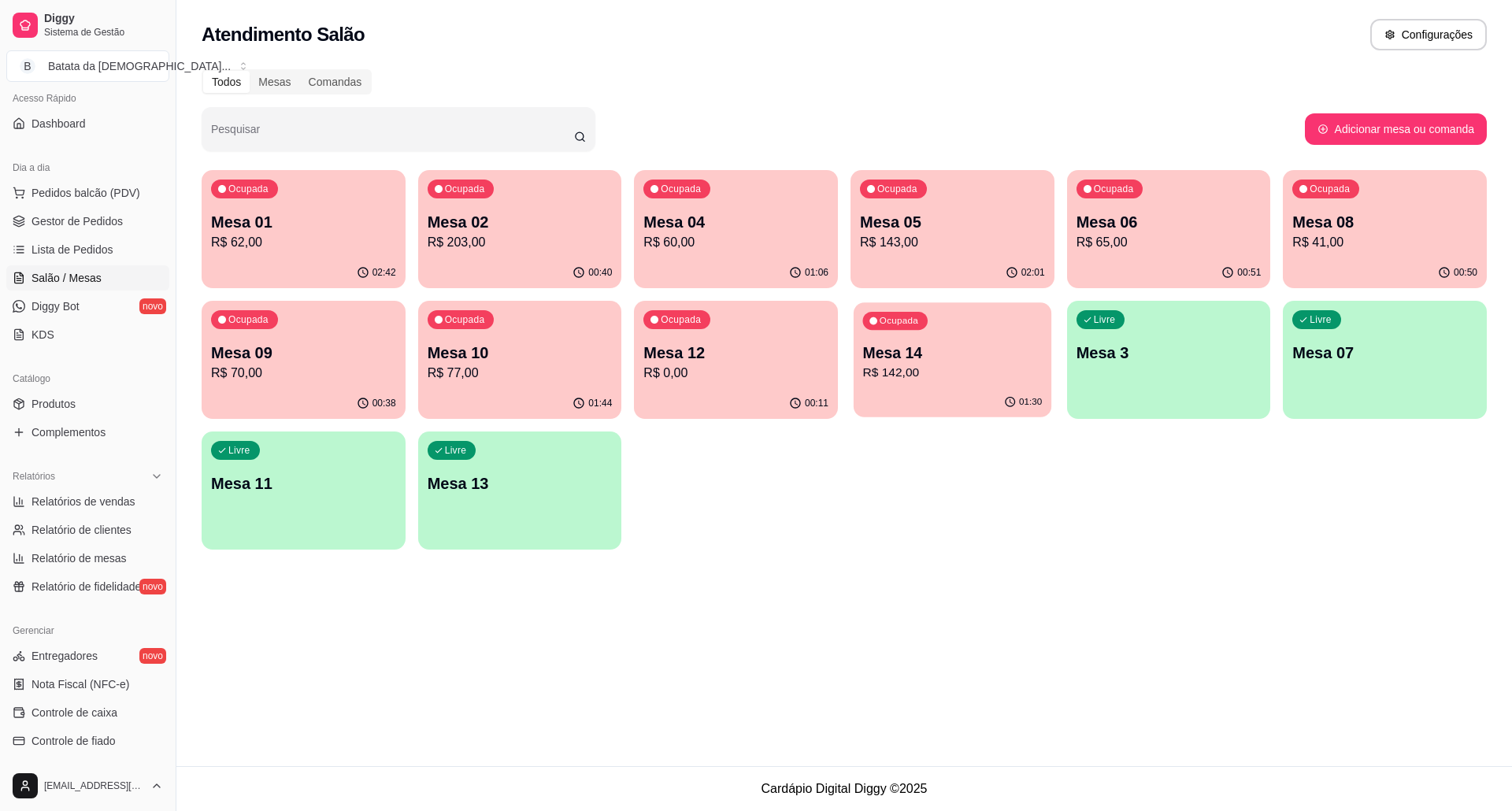
click at [942, 343] on p "Mesa 14" at bounding box center [952, 353] width 179 height 22
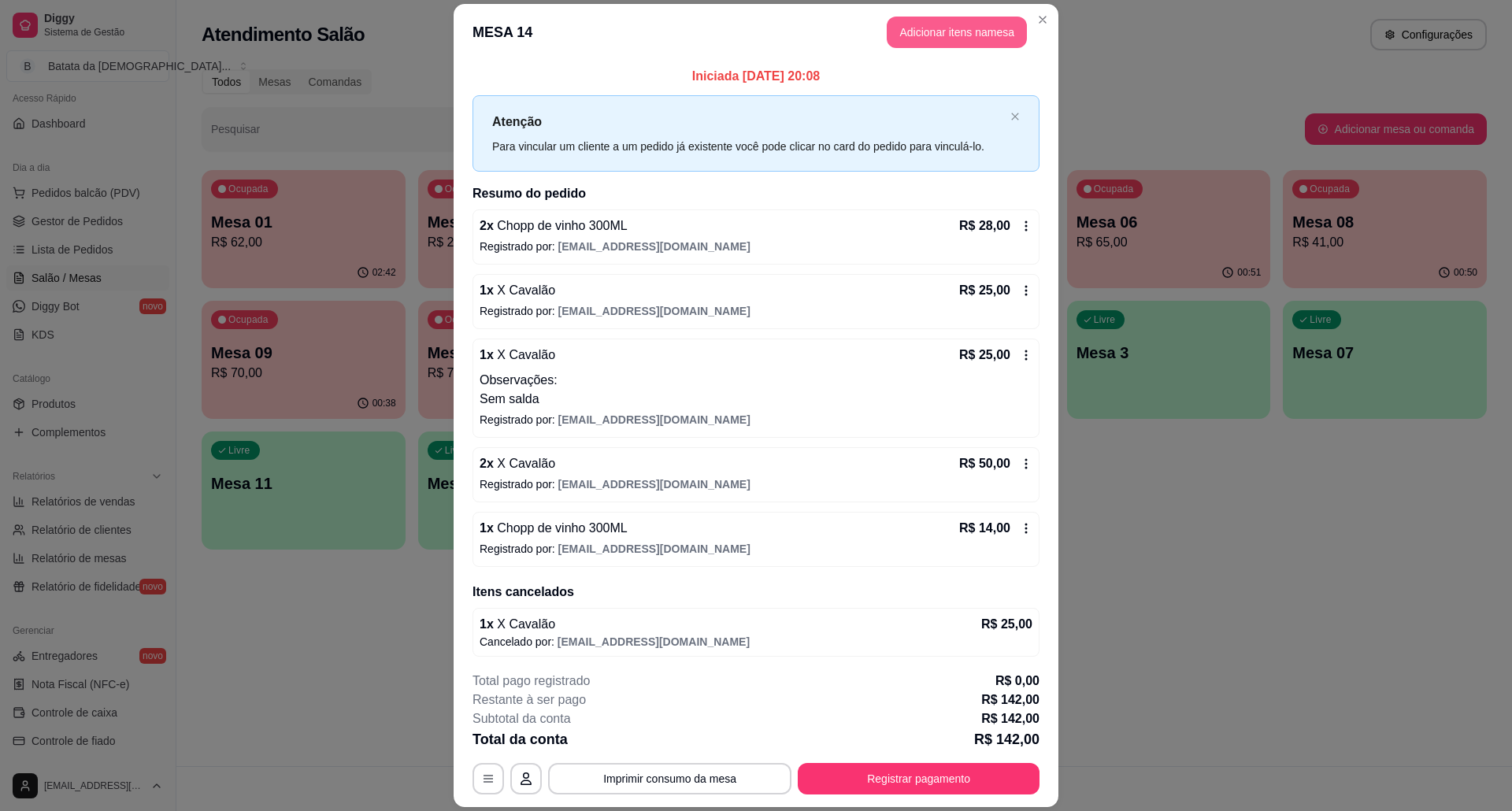
click at [901, 35] on button "Adicionar itens na mesa" at bounding box center [956, 33] width 140 height 32
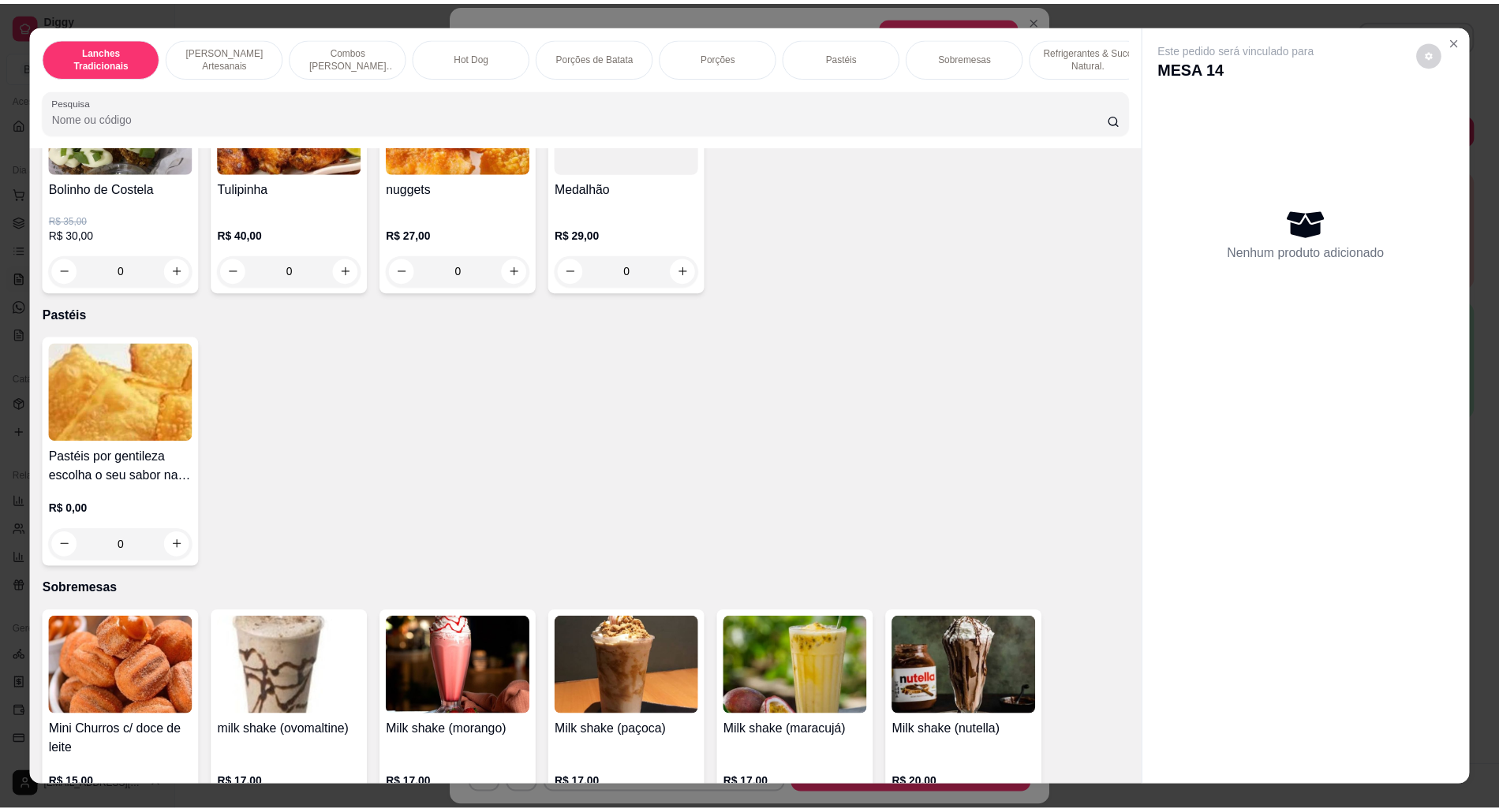
scroll to position [2839, 0]
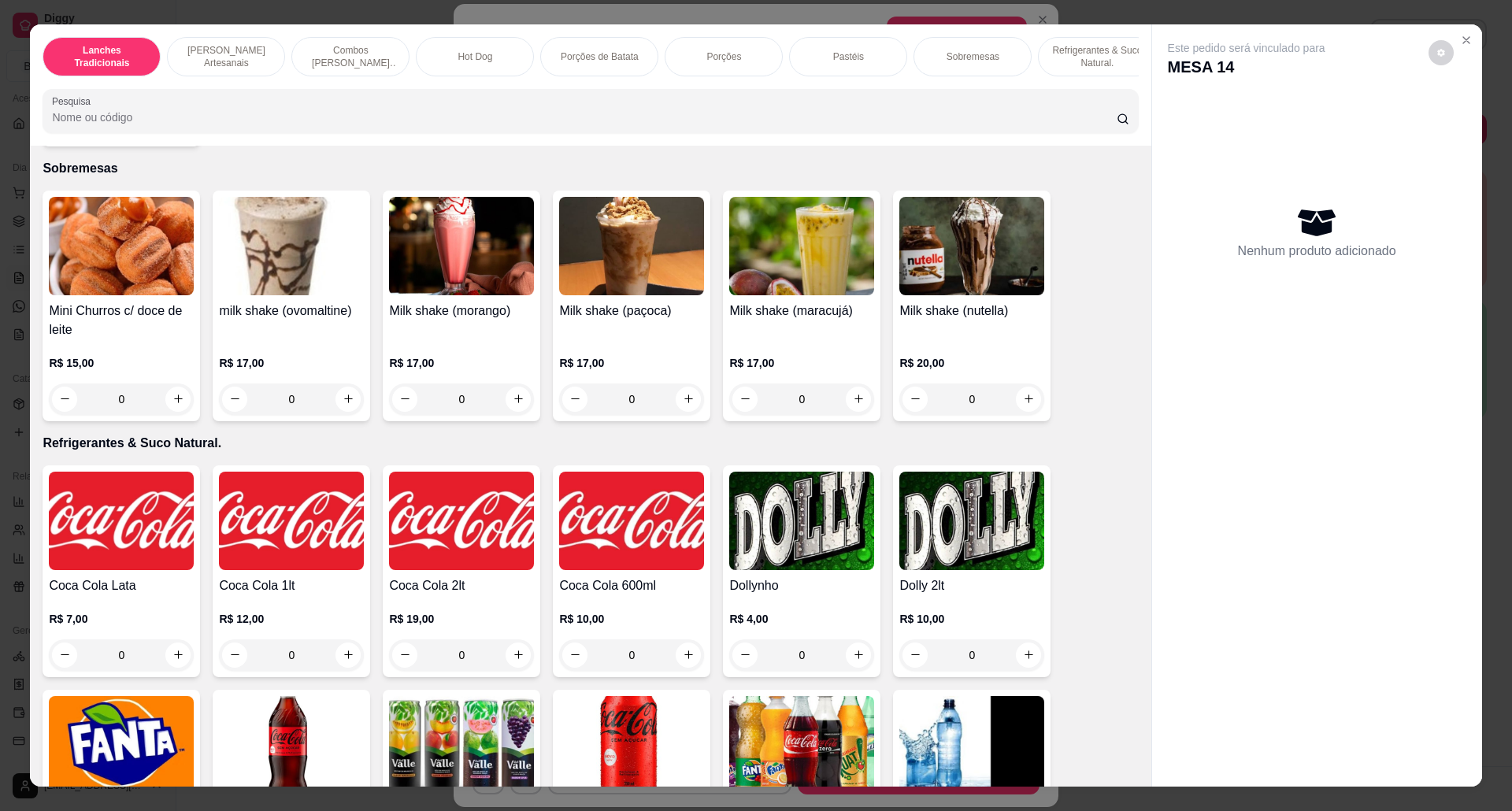
click at [927, 262] on img at bounding box center [971, 246] width 145 height 98
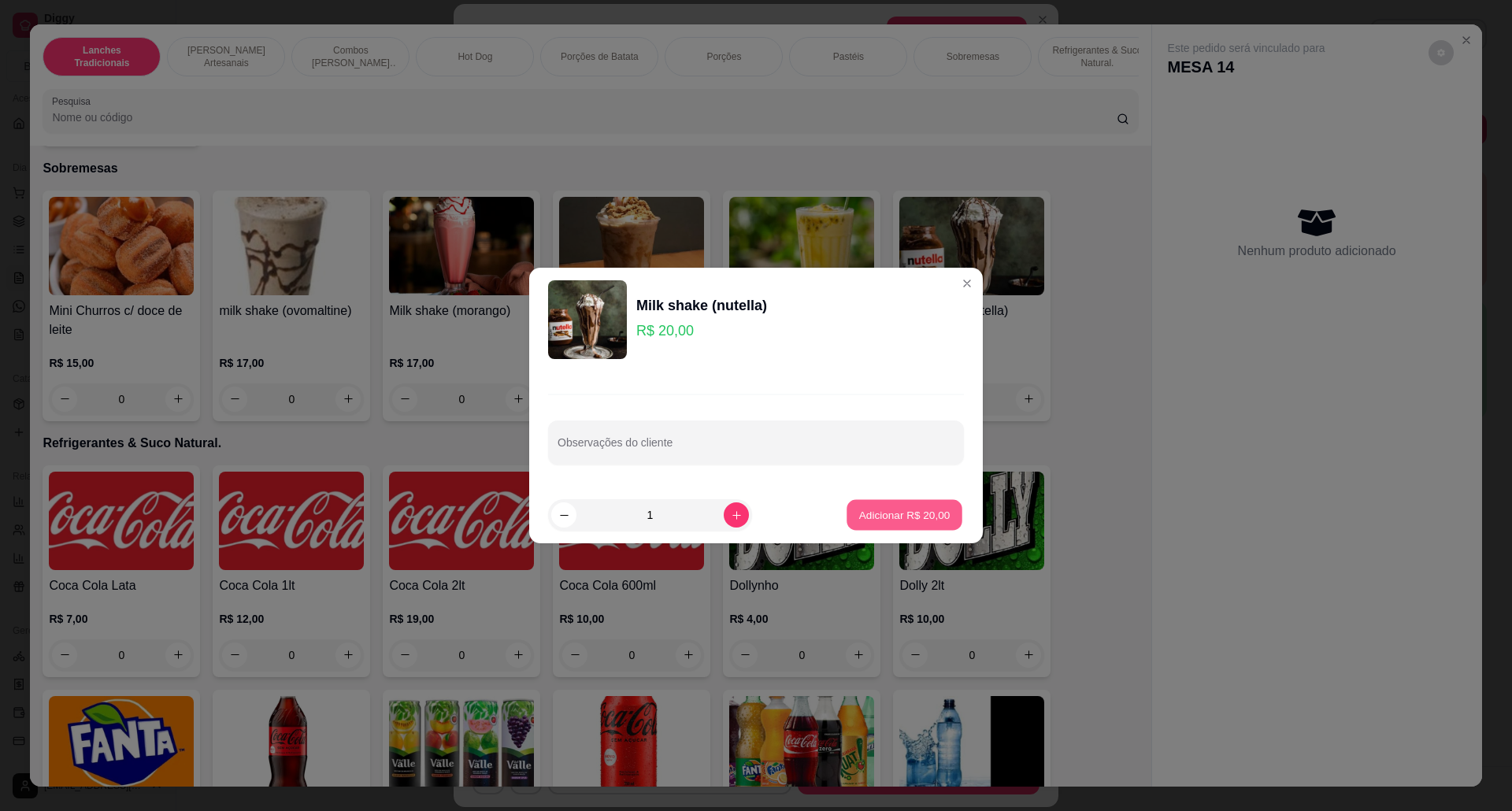
click at [898, 508] on p "Adicionar R$ 20,00" at bounding box center [905, 515] width 92 height 15
type input "1"
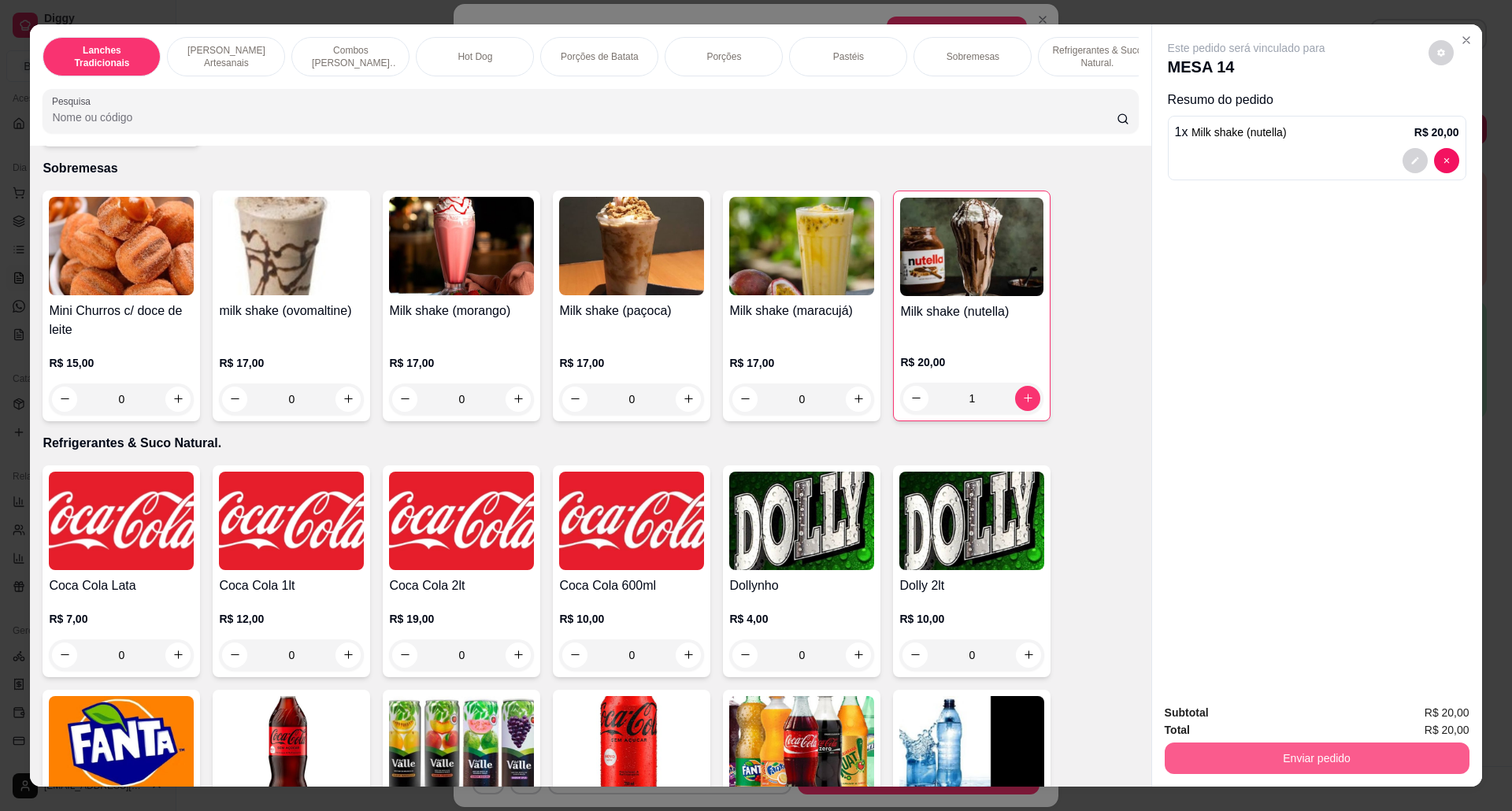
click at [1318, 756] on button "Enviar pedido" at bounding box center [1317, 758] width 305 height 32
click at [1211, 712] on button "Não registrar e enviar pedido" at bounding box center [1262, 720] width 159 height 29
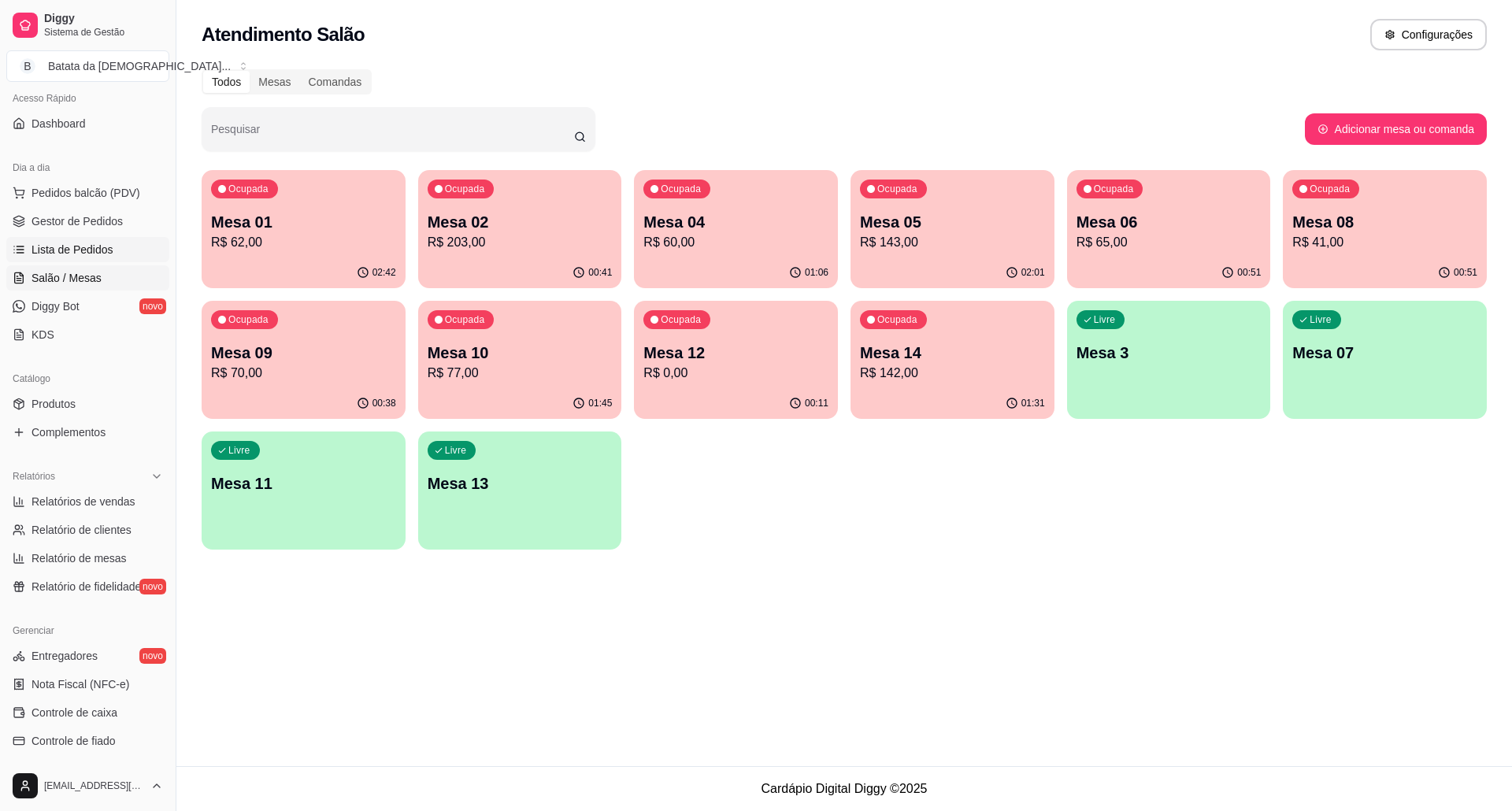
click at [112, 263] on link "Lista de Pedidos" at bounding box center [88, 249] width 163 height 25
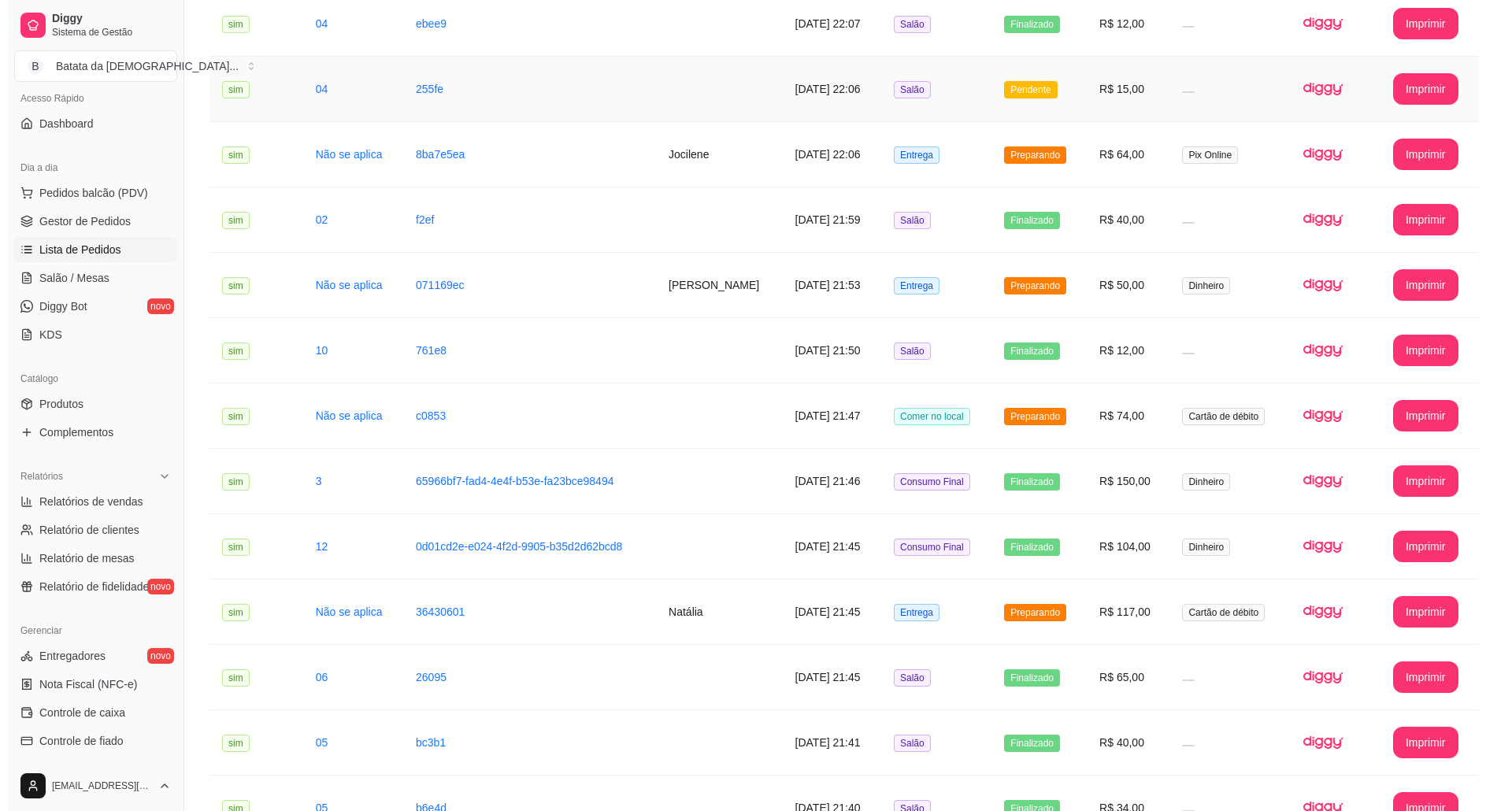
scroll to position [315, 0]
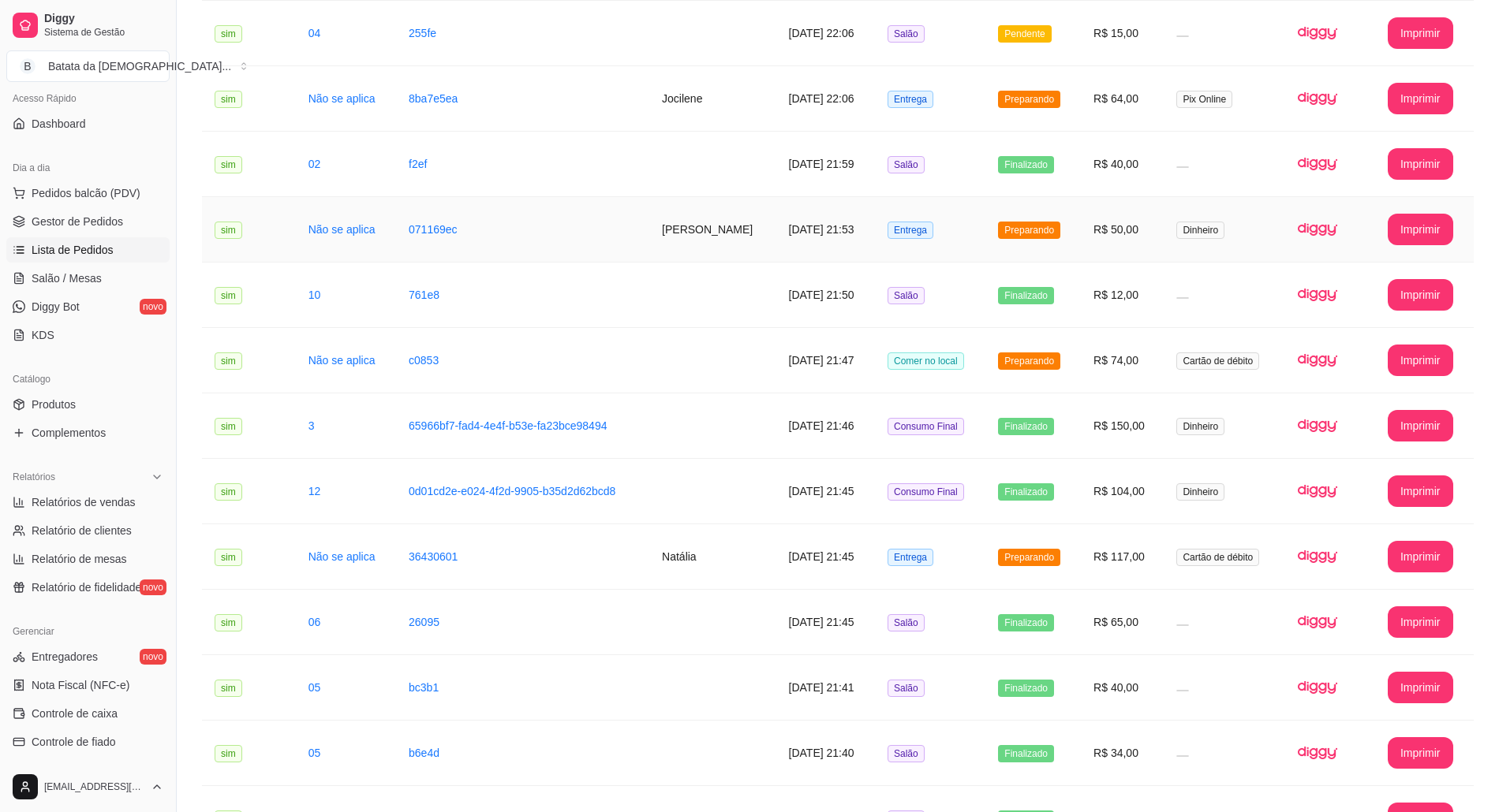
click at [913, 237] on span "Entrega" at bounding box center [910, 230] width 46 height 18
click at [992, 119] on td "Preparando" at bounding box center [1032, 98] width 95 height 65
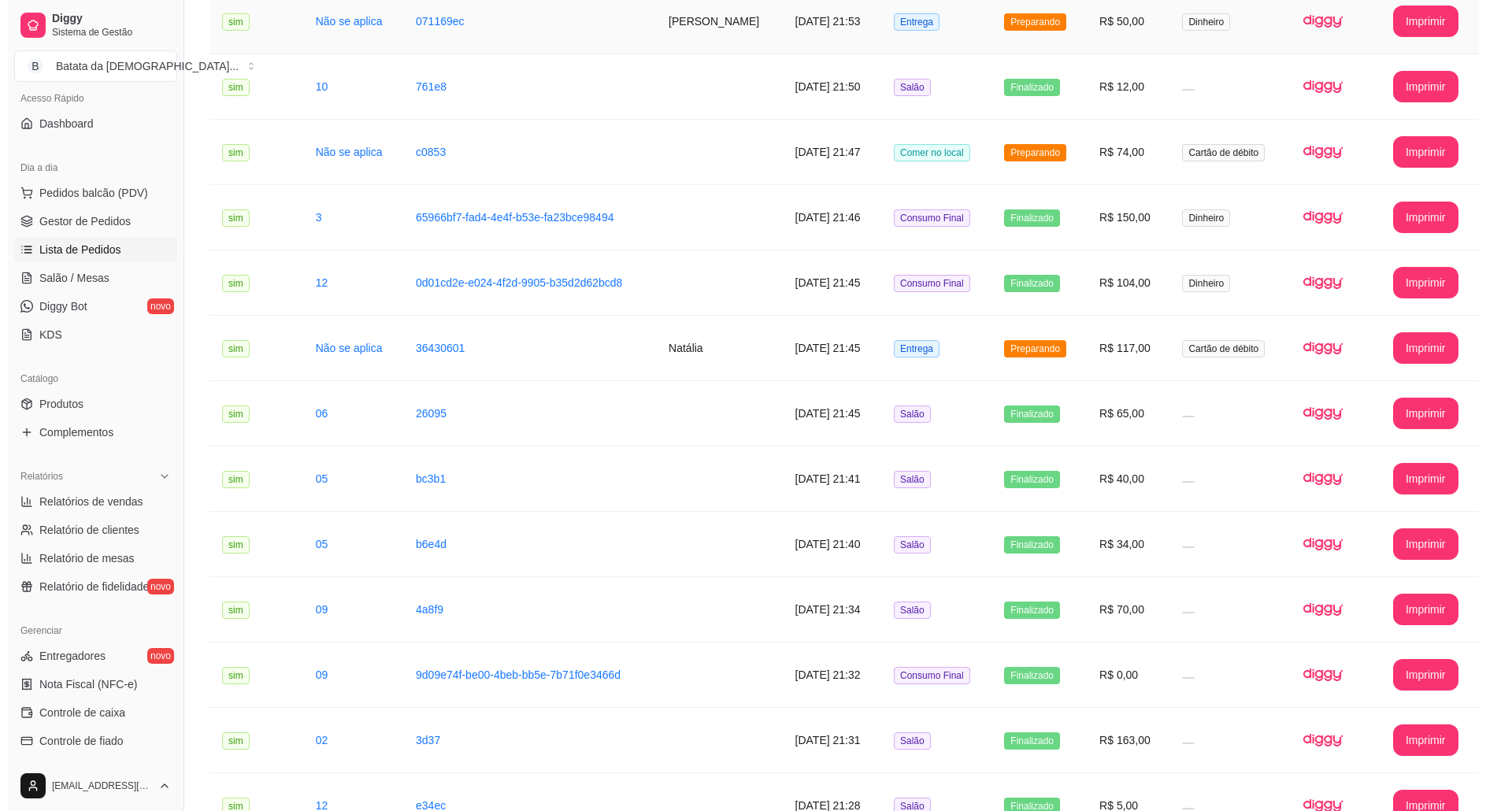
scroll to position [524, 0]
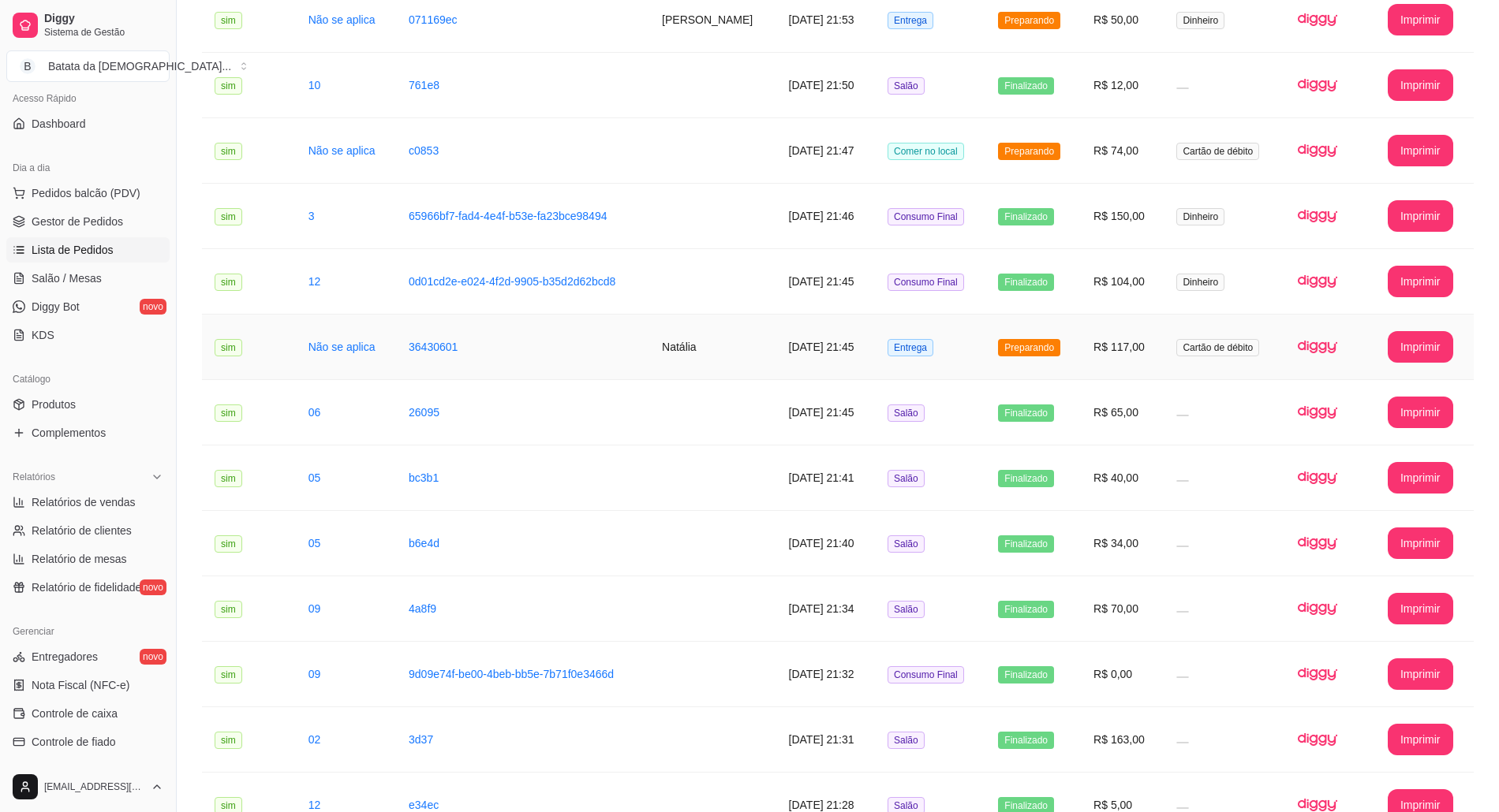
click at [849, 330] on td "[DATE] 21:45" at bounding box center [825, 347] width 98 height 65
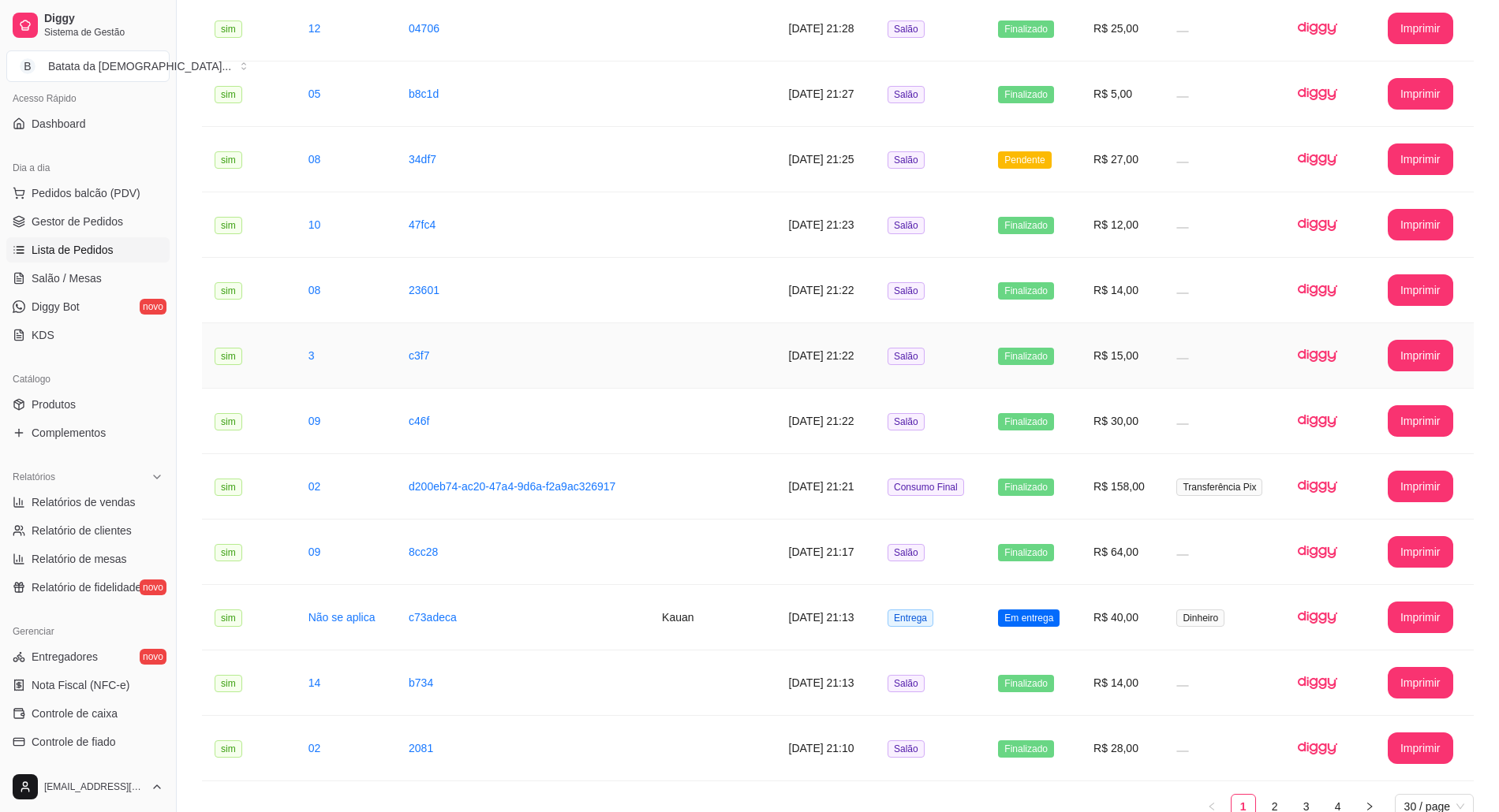
scroll to position [1459, 0]
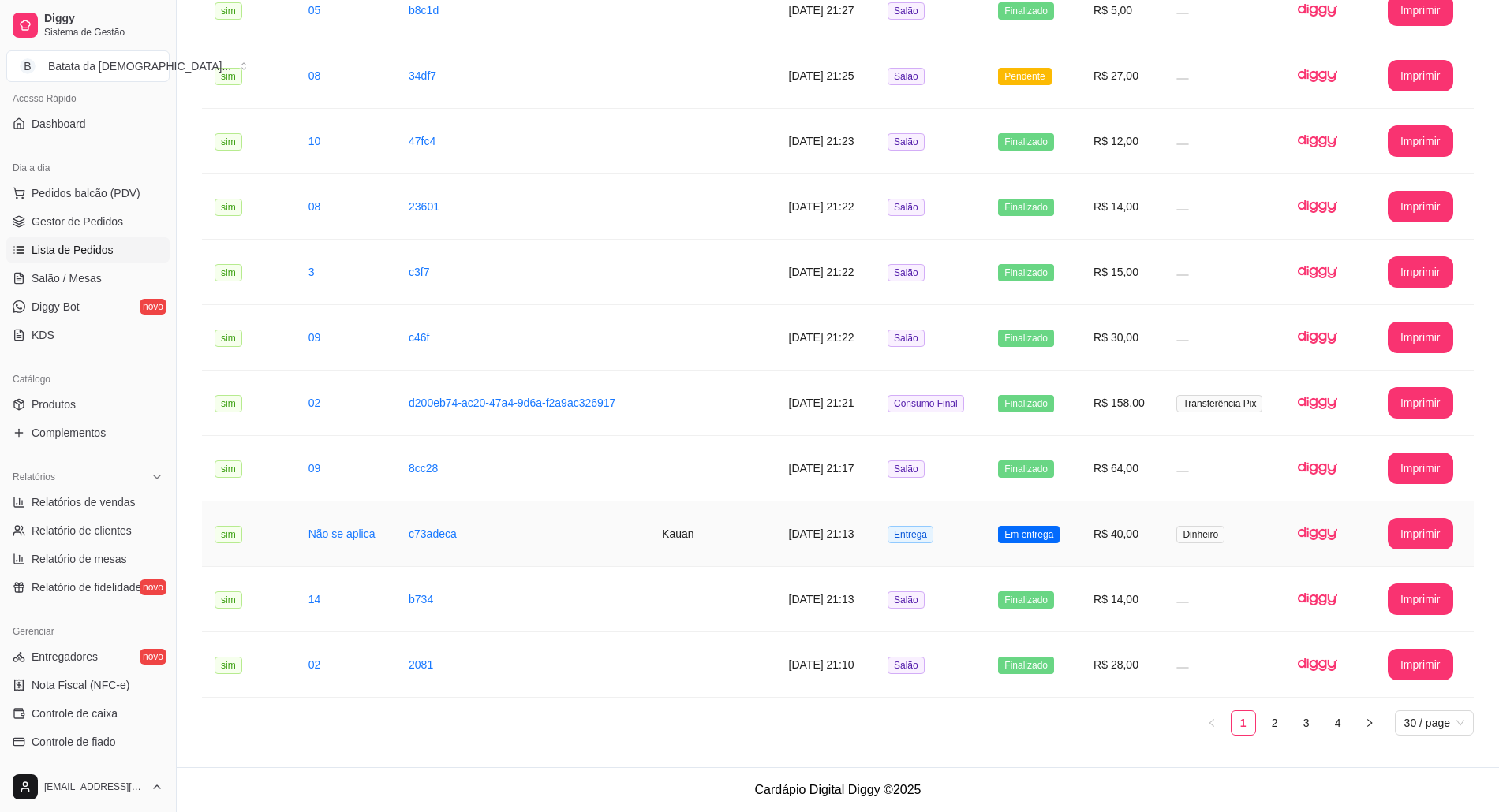
click at [1121, 546] on td "R$ 40,00" at bounding box center [1122, 534] width 83 height 65
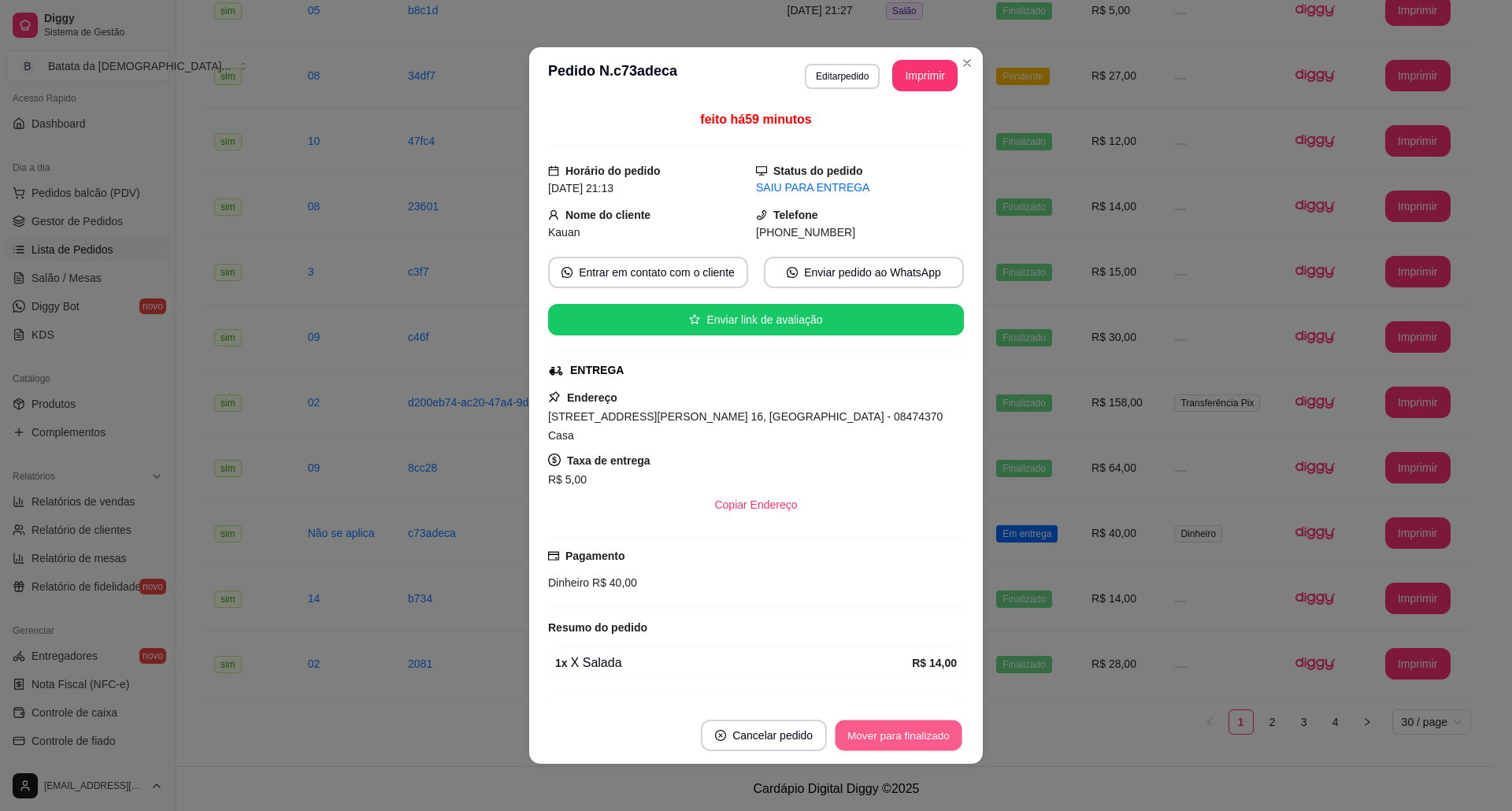
click at [867, 729] on button "Mover para finalizado" at bounding box center [899, 736] width 127 height 31
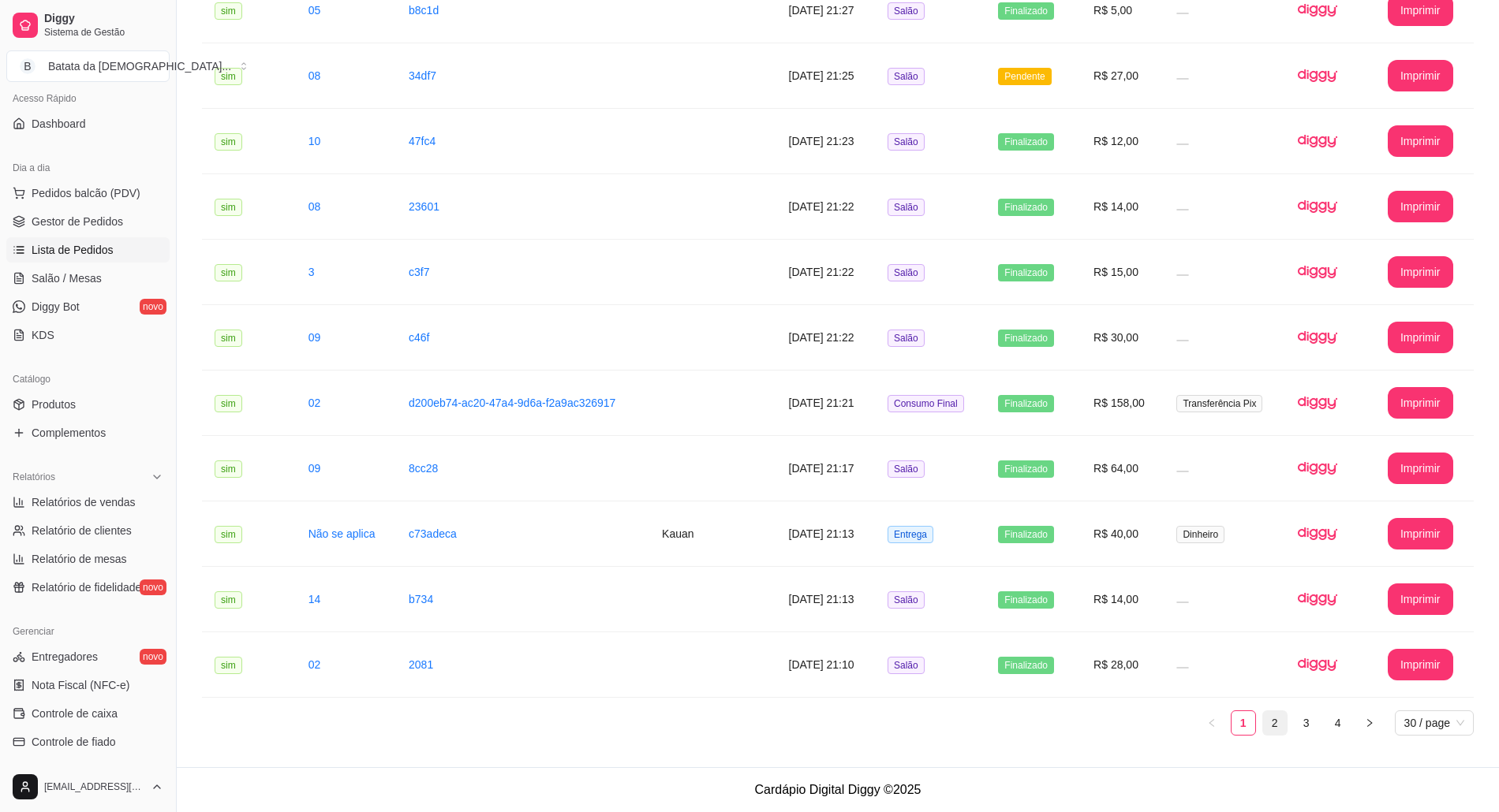
click at [1278, 714] on link "2" at bounding box center [1274, 723] width 23 height 23
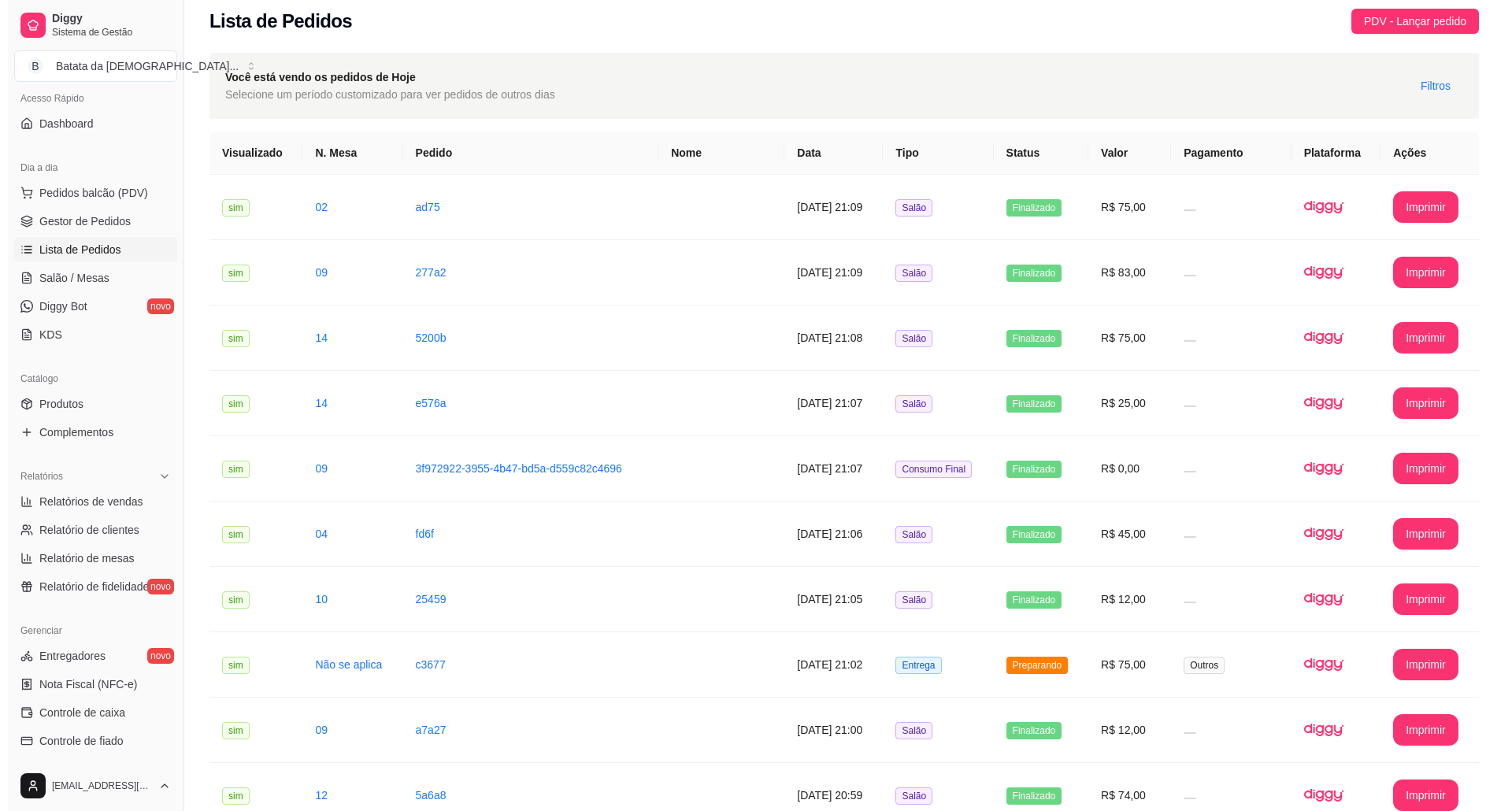
scroll to position [0, 0]
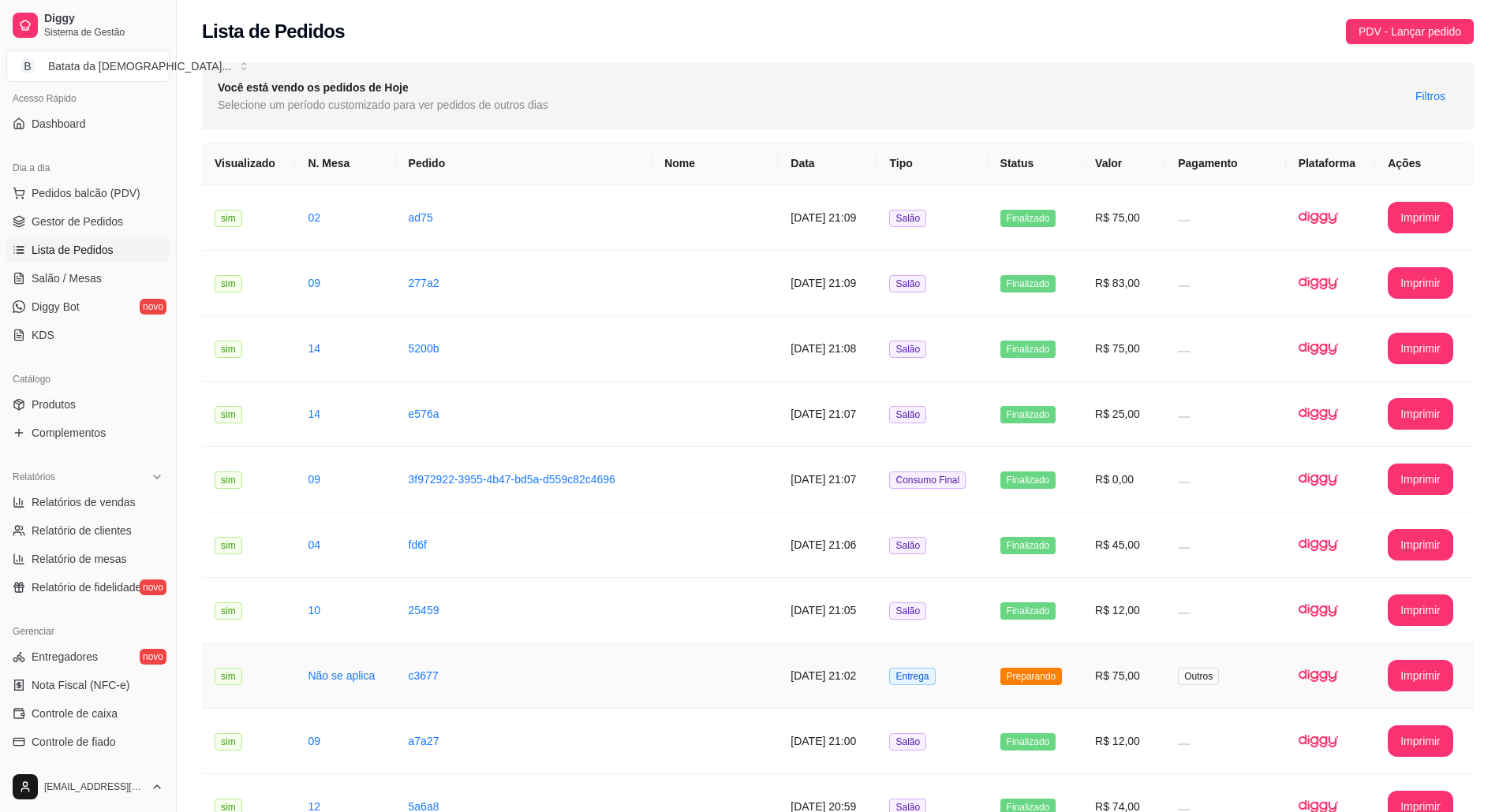
click at [1049, 666] on td "Preparando" at bounding box center [1035, 676] width 95 height 65
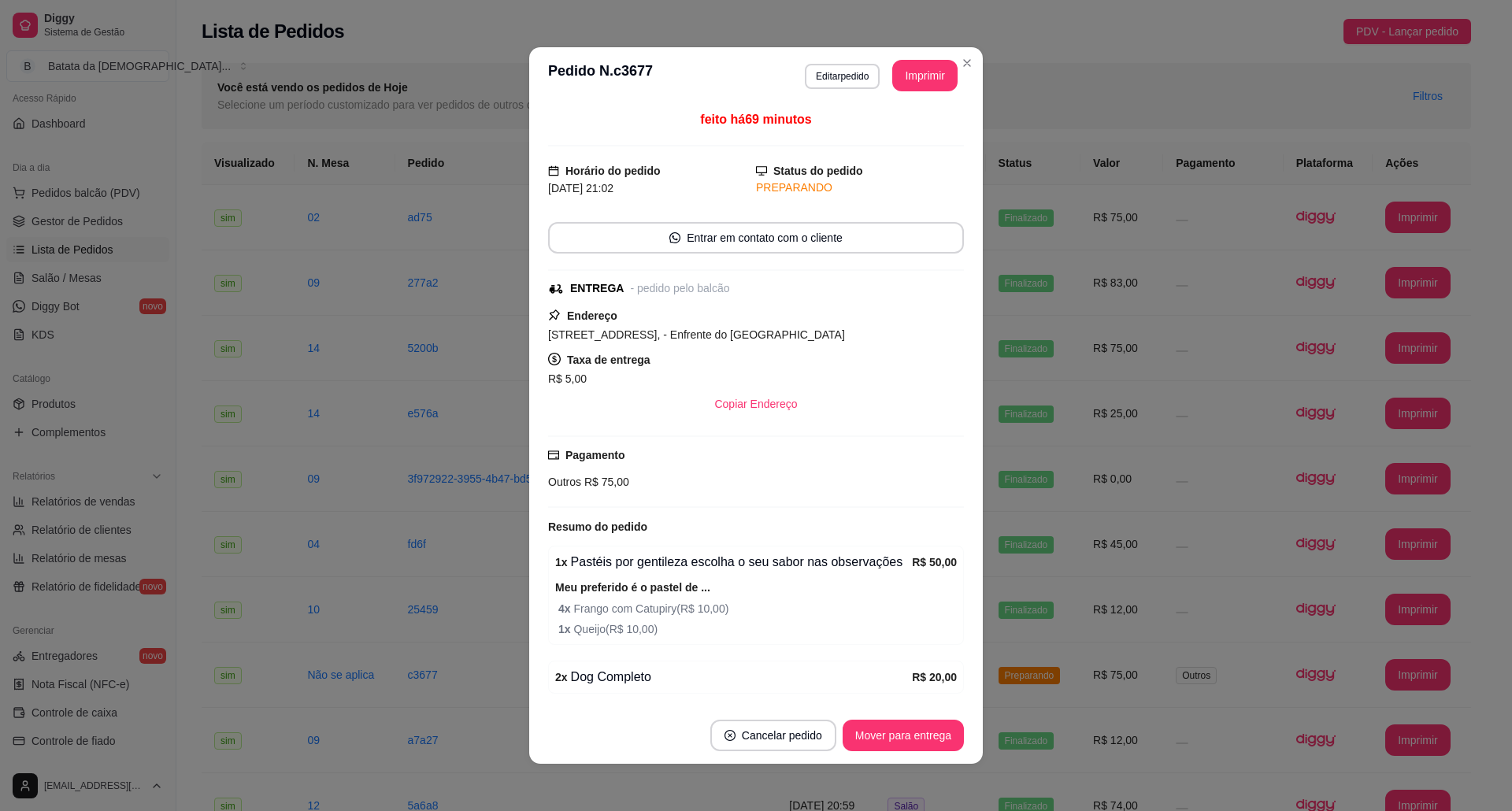
scroll to position [63, 0]
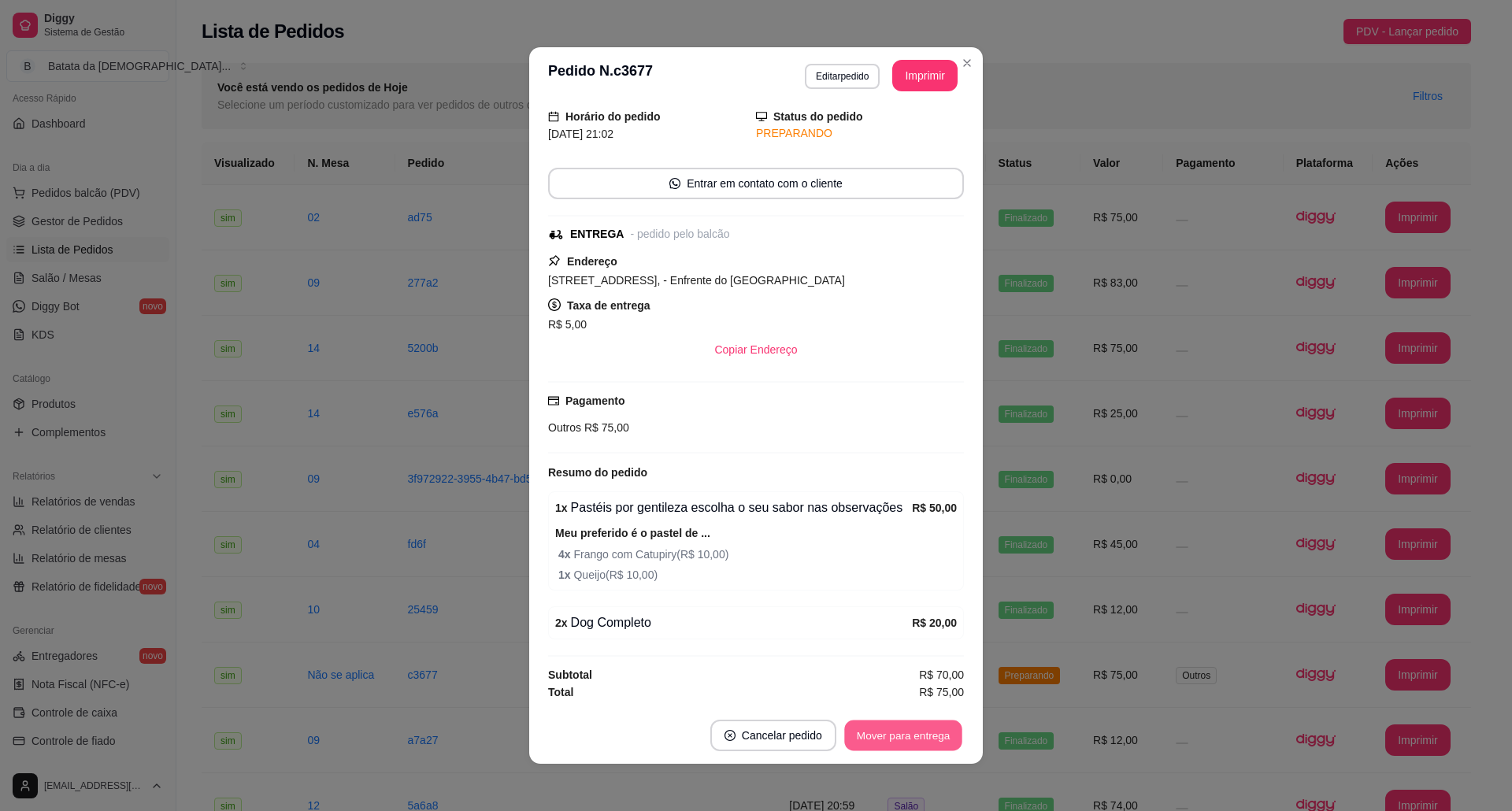
click at [895, 729] on button "Mover para entrega" at bounding box center [903, 736] width 118 height 31
click at [930, 731] on button "Mover para finalizado" at bounding box center [898, 736] width 131 height 32
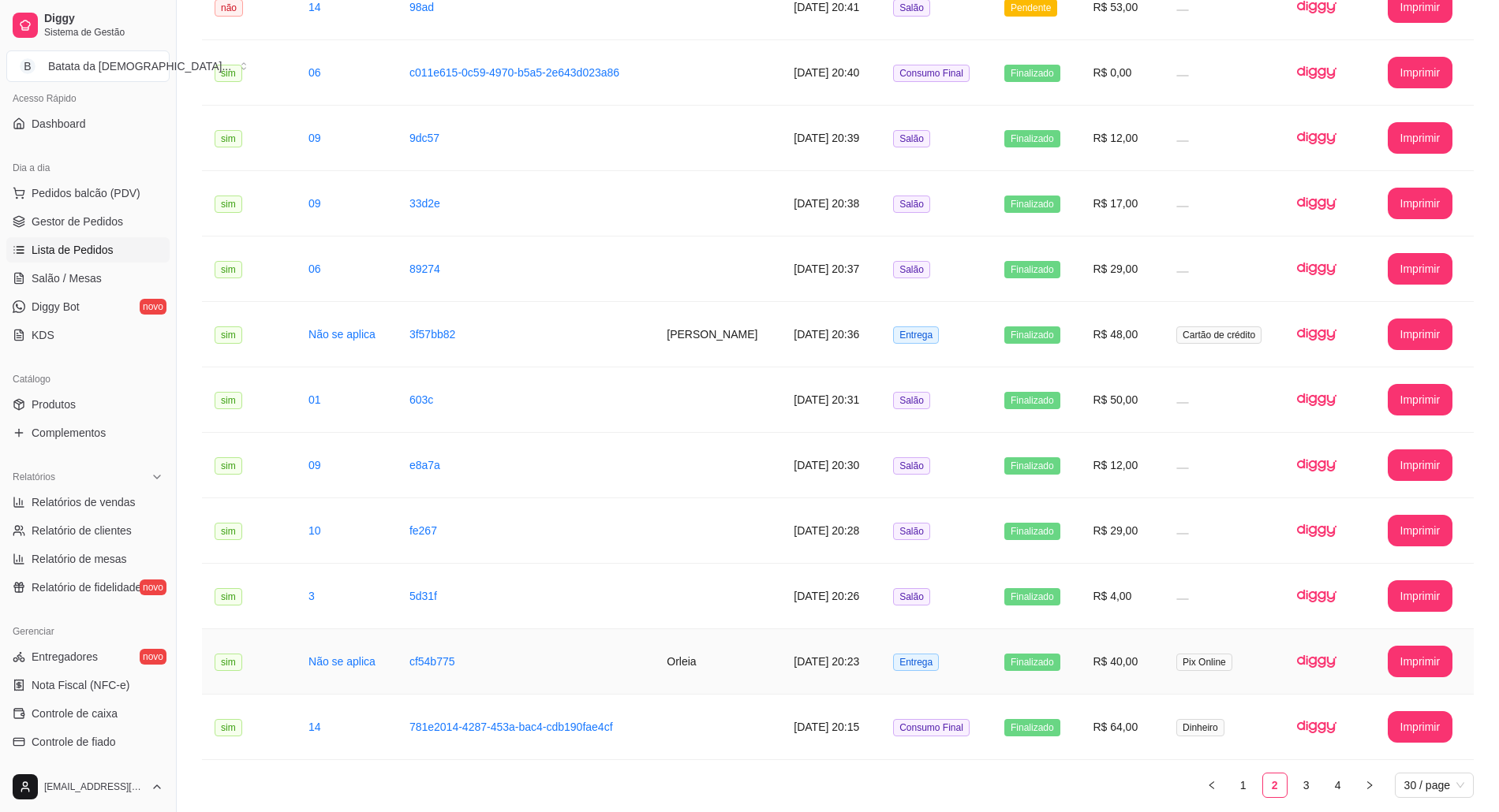
scroll to position [1459, 0]
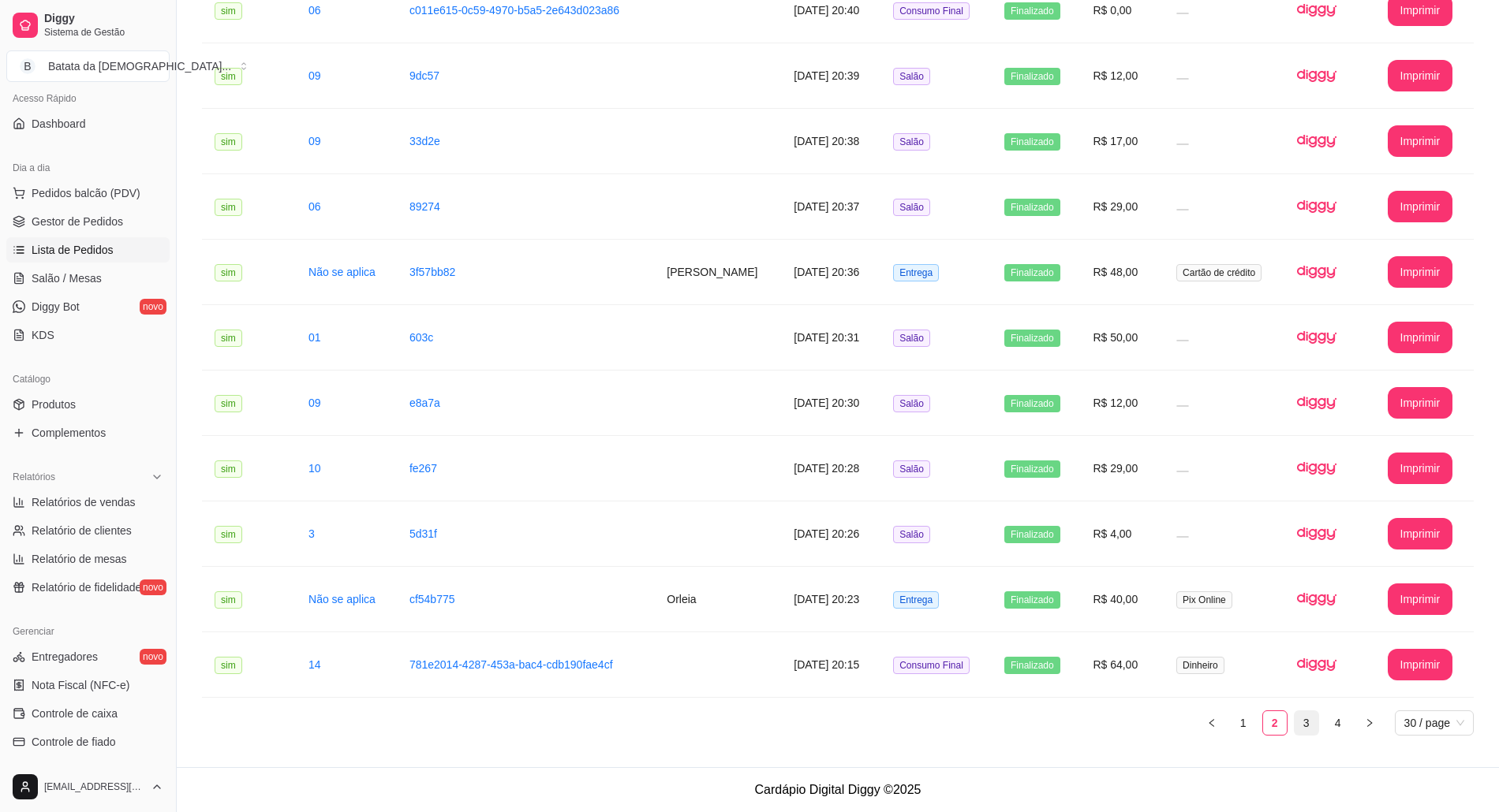
click at [1303, 726] on link "3" at bounding box center [1306, 723] width 23 height 23
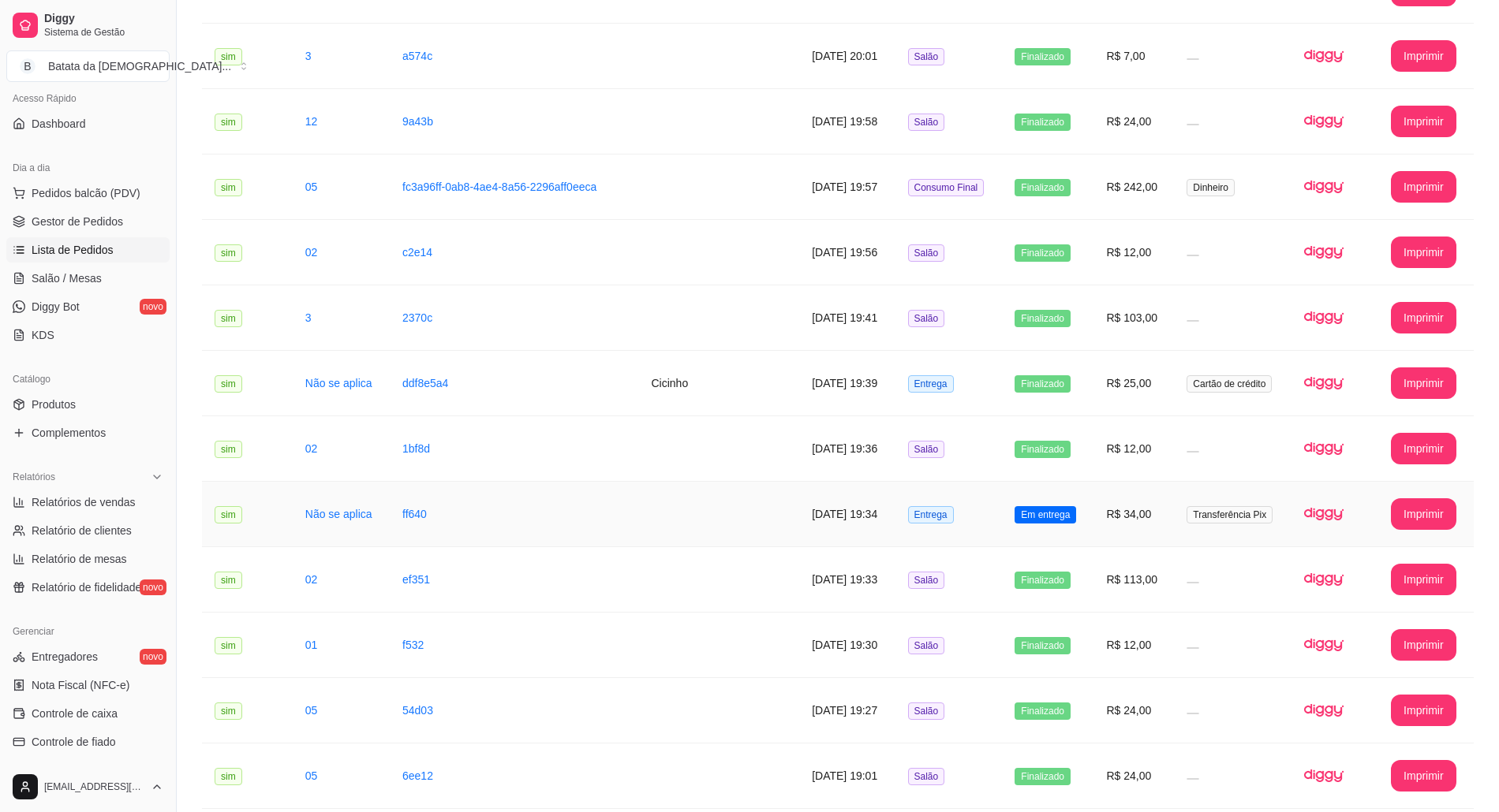
scroll to position [408, 0]
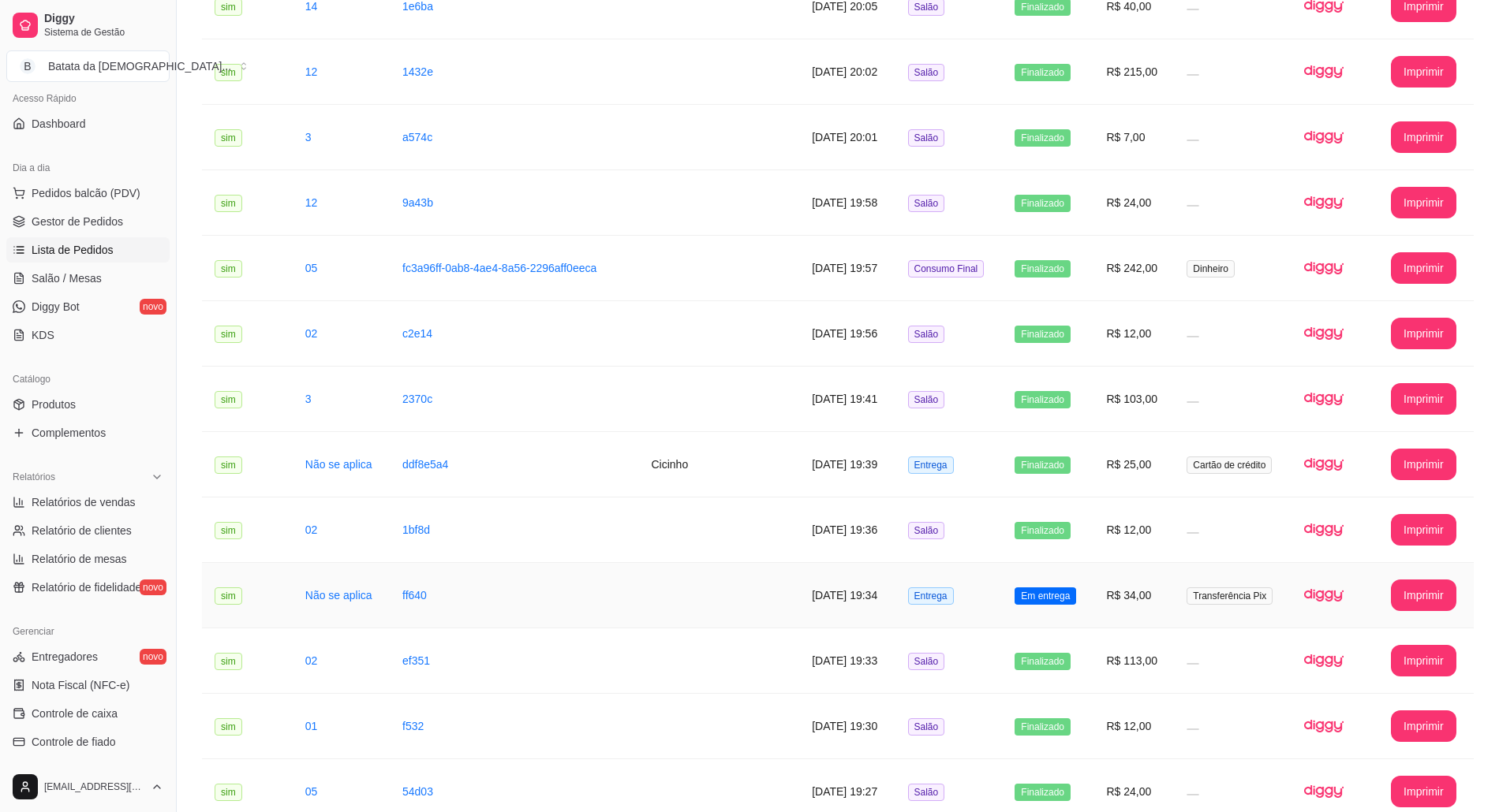
click at [1243, 610] on td "Transferência Pix" at bounding box center [1232, 596] width 118 height 65
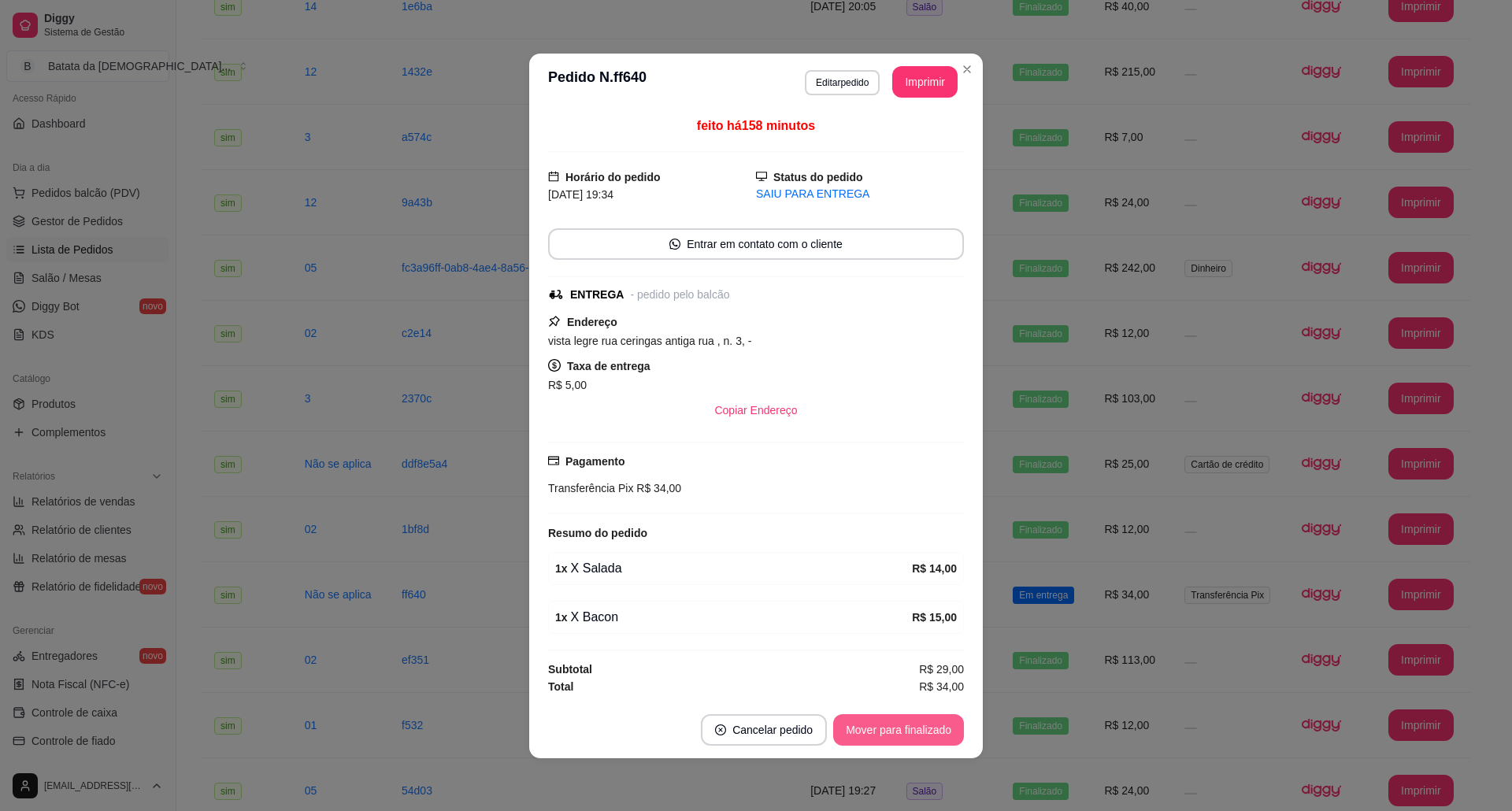
click at [879, 734] on button "Mover para finalizado" at bounding box center [898, 730] width 131 height 32
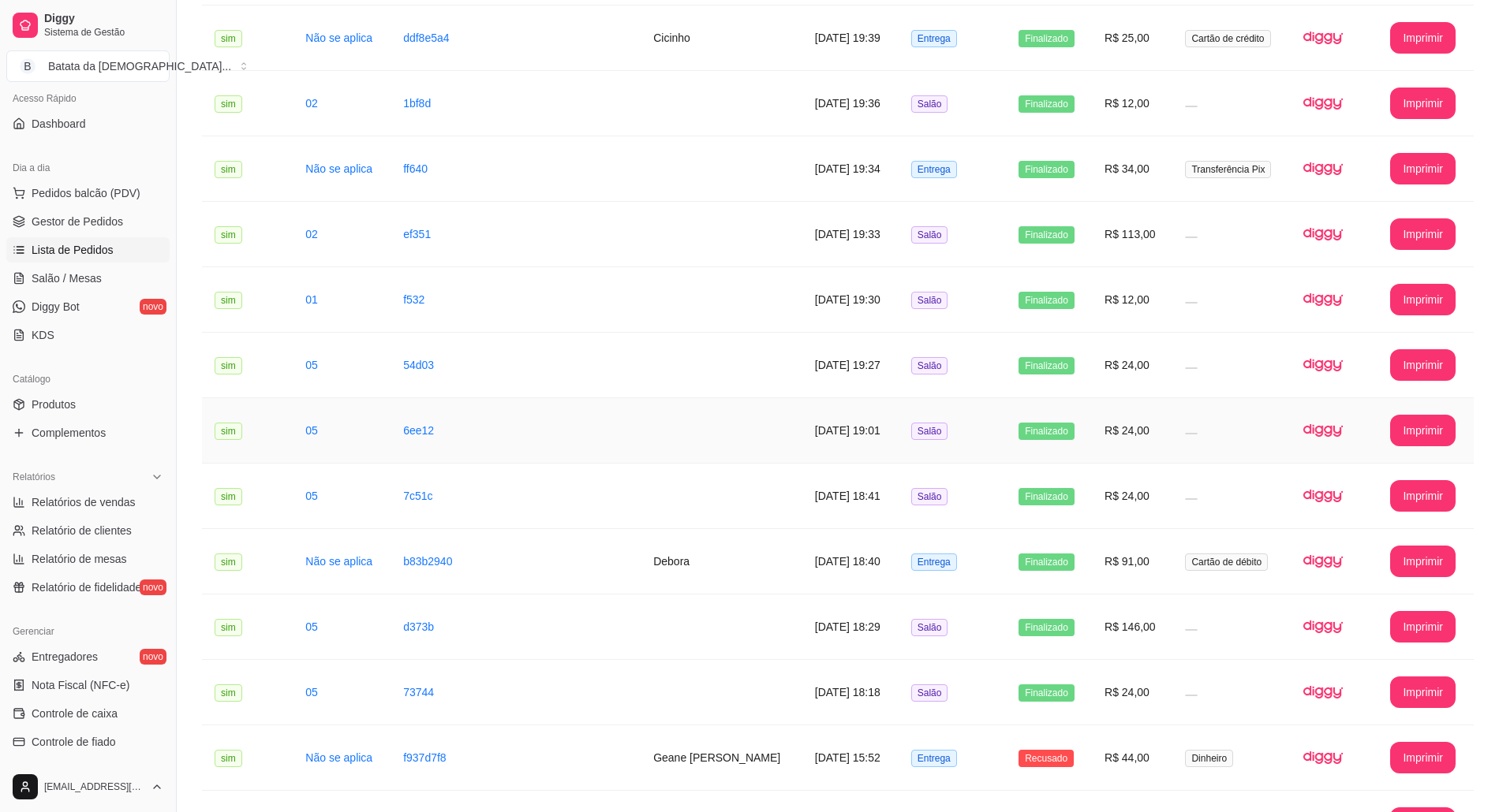
scroll to position [1459, 0]
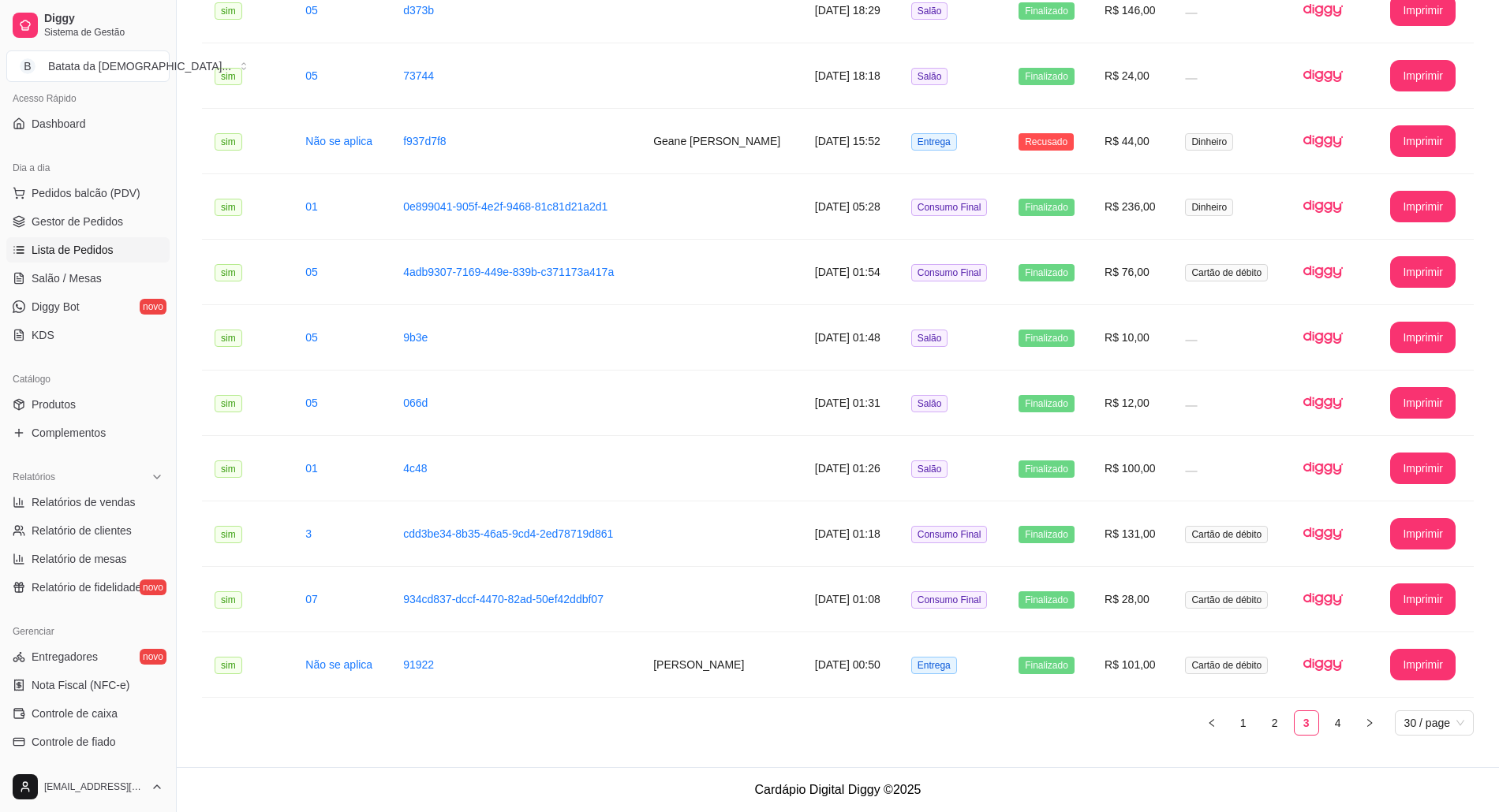
click at [1322, 711] on ul "1 2 3 4 30 / page" at bounding box center [837, 724] width 1271 height 25
click at [1326, 711] on ul "1 2 3 4 30 / page" at bounding box center [837, 724] width 1271 height 25
click at [1344, 724] on link "4" at bounding box center [1338, 723] width 23 height 23
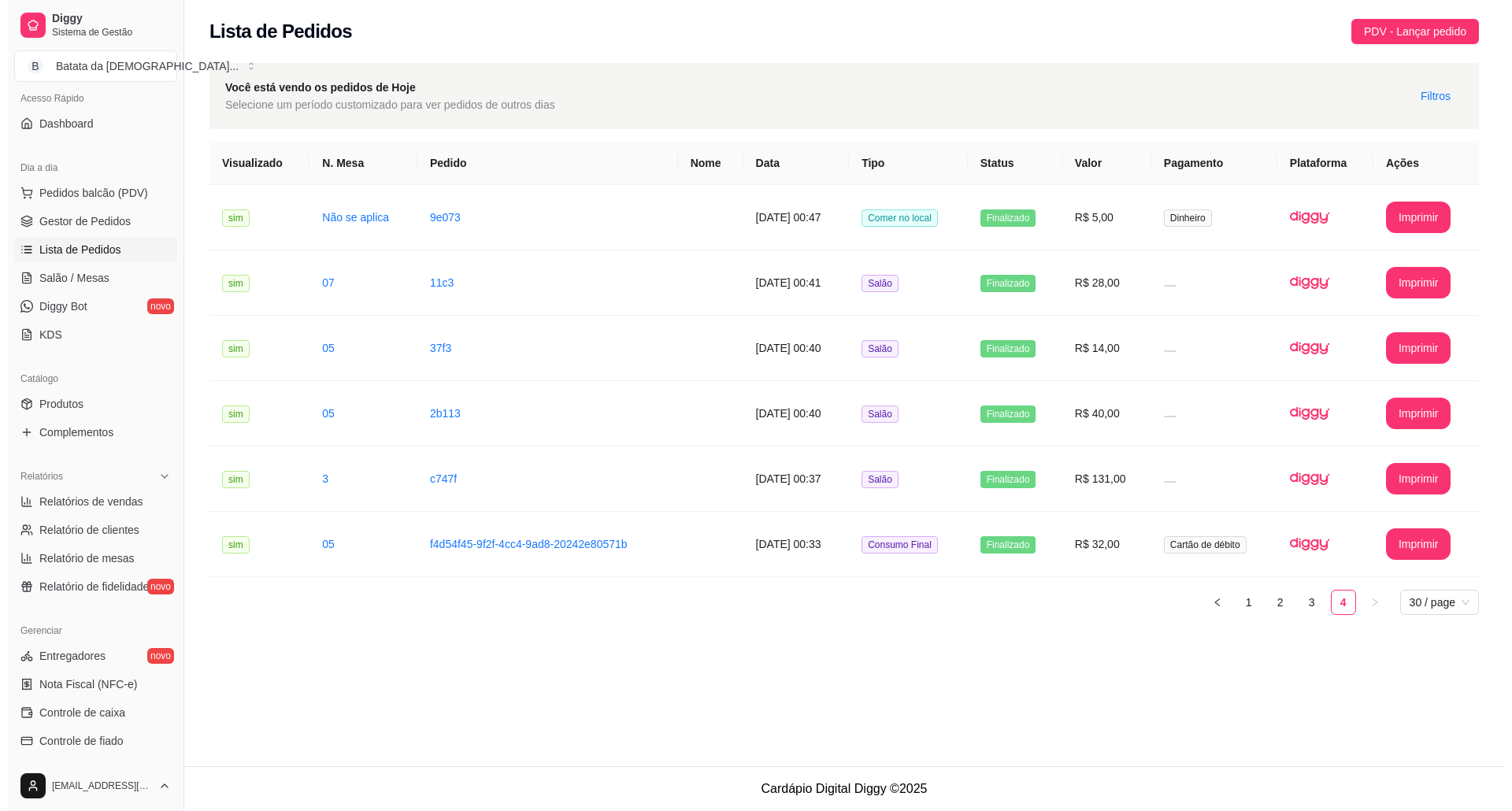
scroll to position [0, 0]
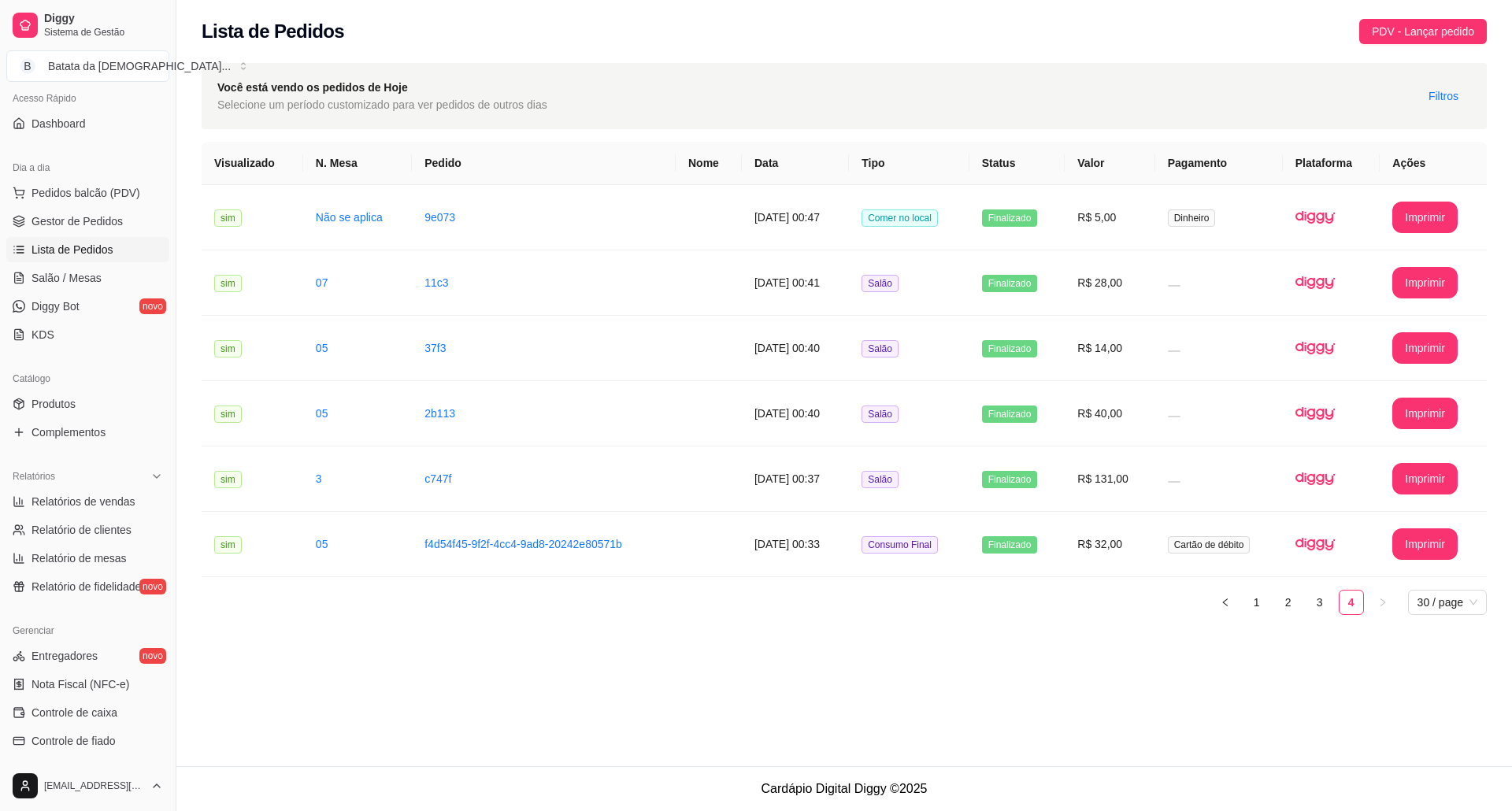
click at [87, 292] on ul "Pedidos balcão (PDV) Gestor de Pedidos Lista de Pedidos Salão / Mesas Diggy Bot…" at bounding box center [88, 263] width 163 height 167
click at [95, 287] on link "Salão / Mesas" at bounding box center [88, 278] width 163 height 25
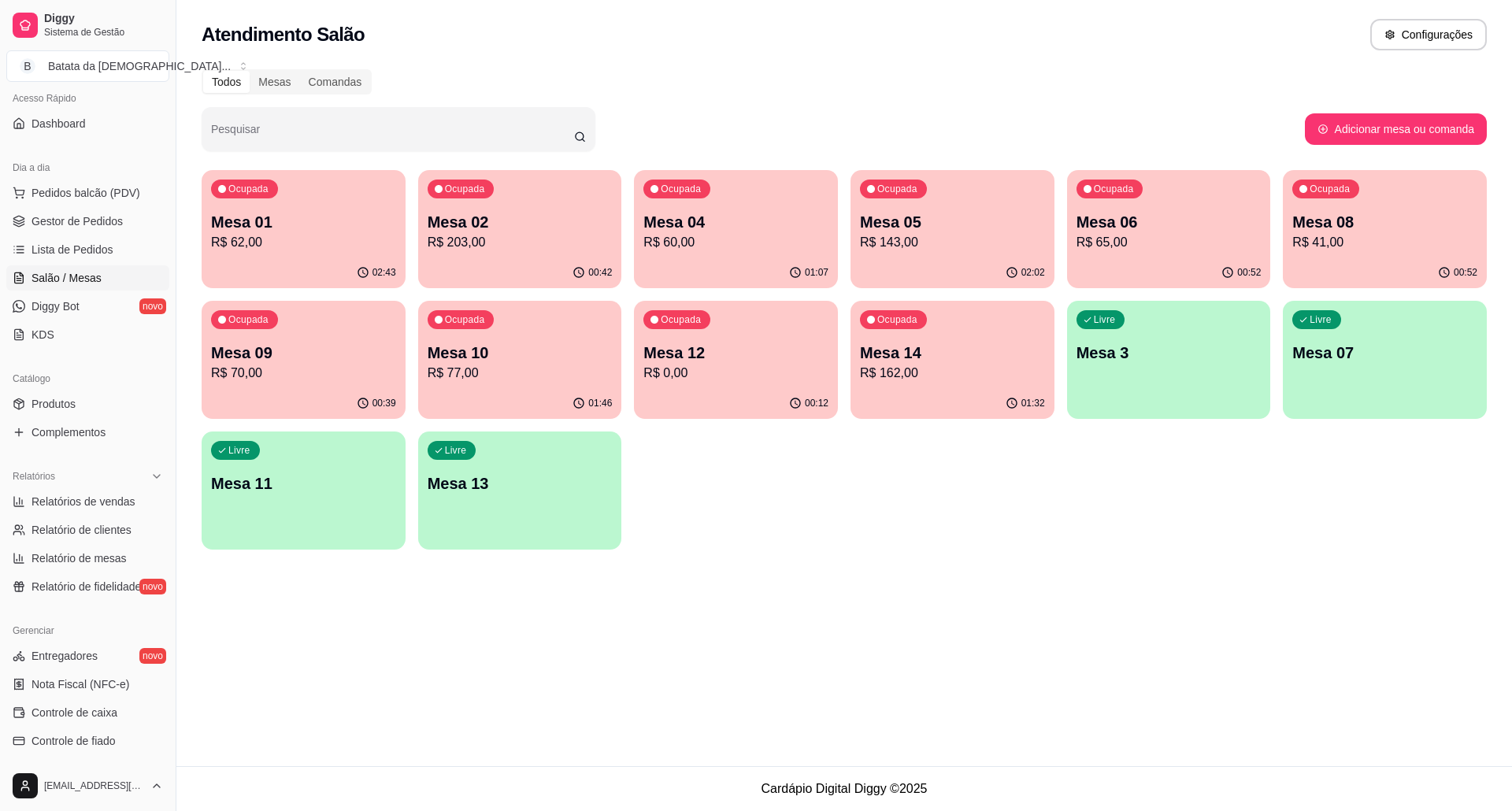
click at [996, 336] on div "Ocupada Mesa 14 R$ 162,00" at bounding box center [952, 344] width 204 height 88
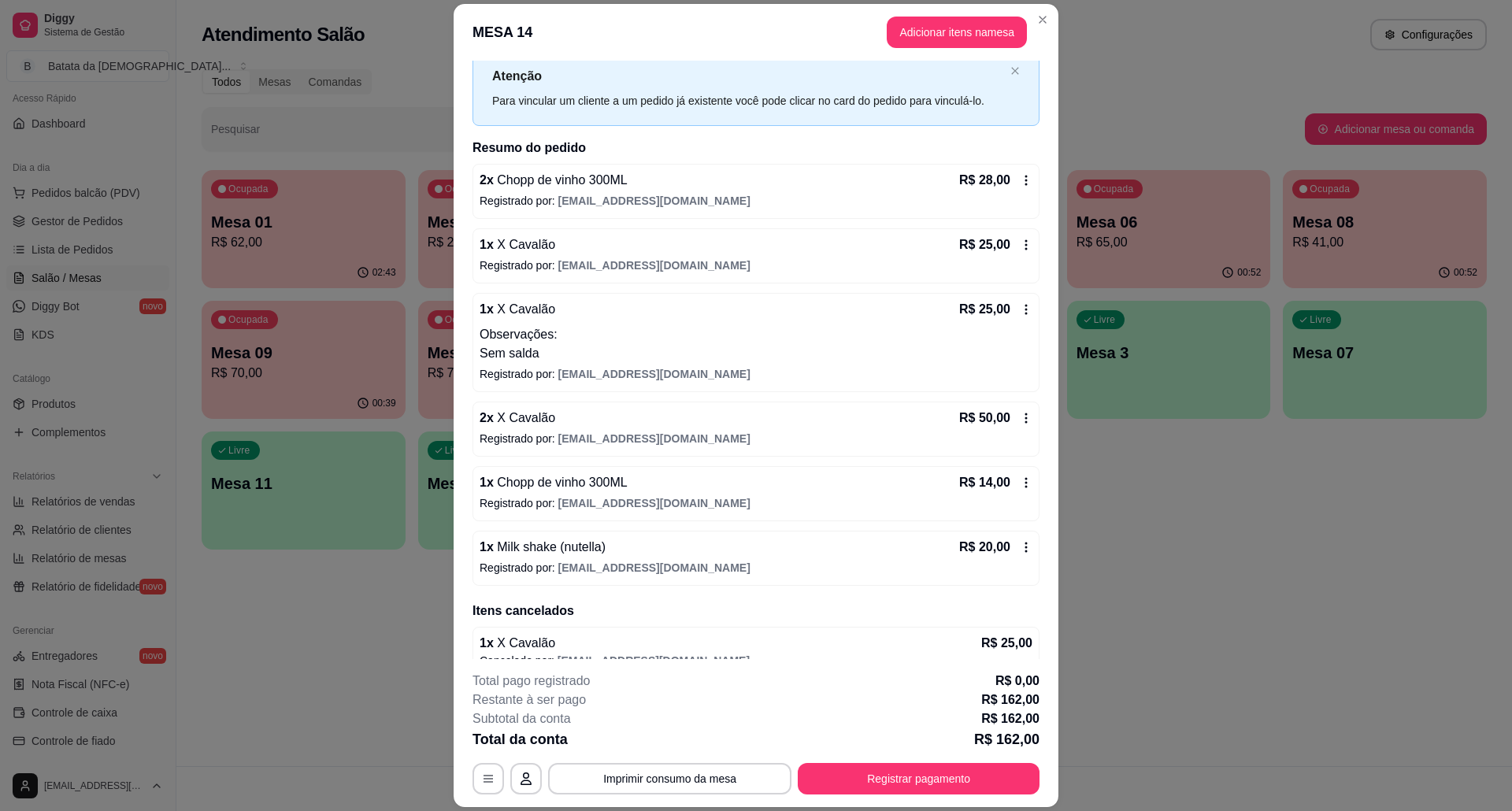
scroll to position [73, 0]
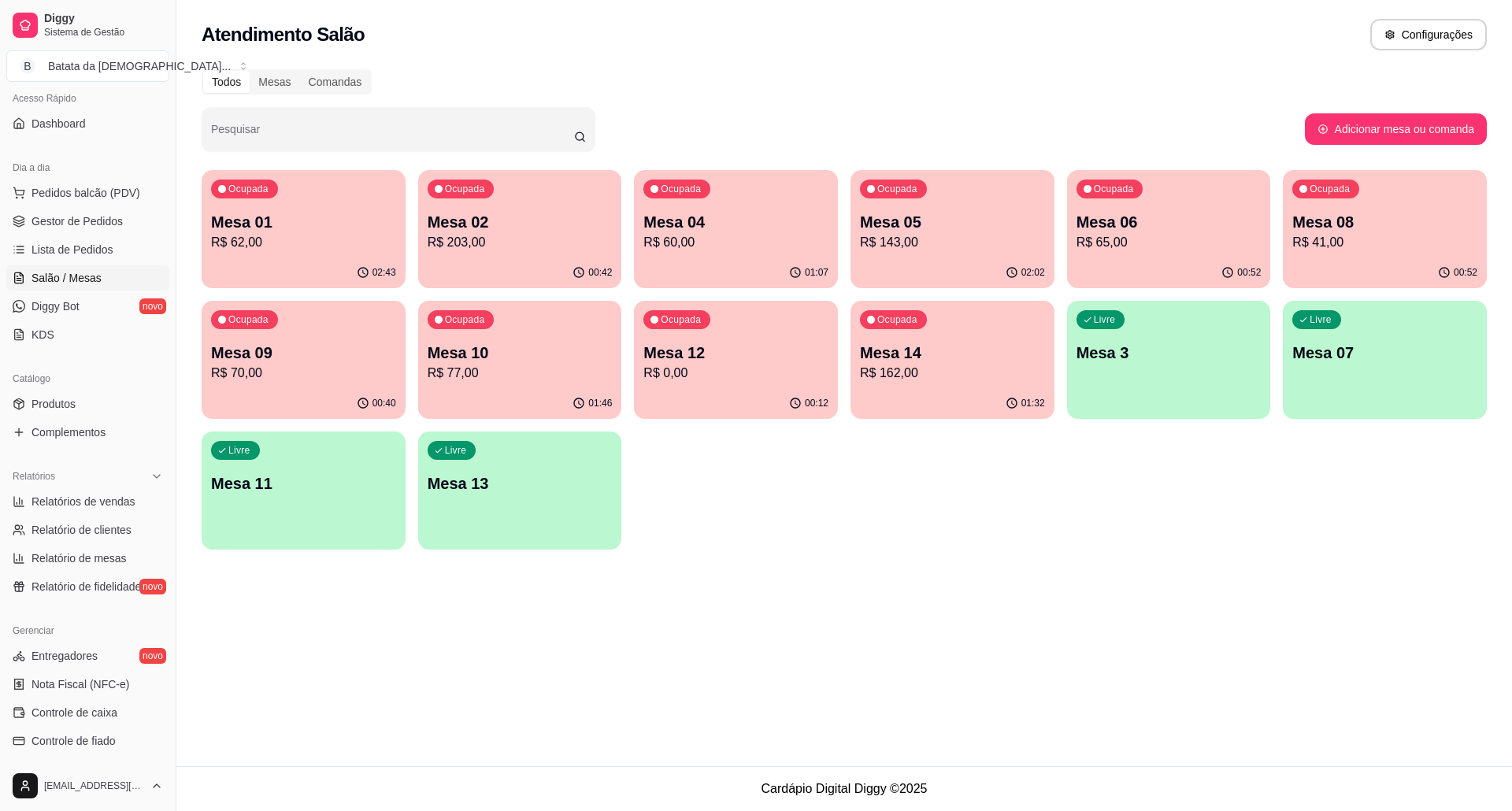
click at [462, 253] on div "Ocupada Mesa 02 R$ 203,00" at bounding box center [520, 213] width 204 height 88
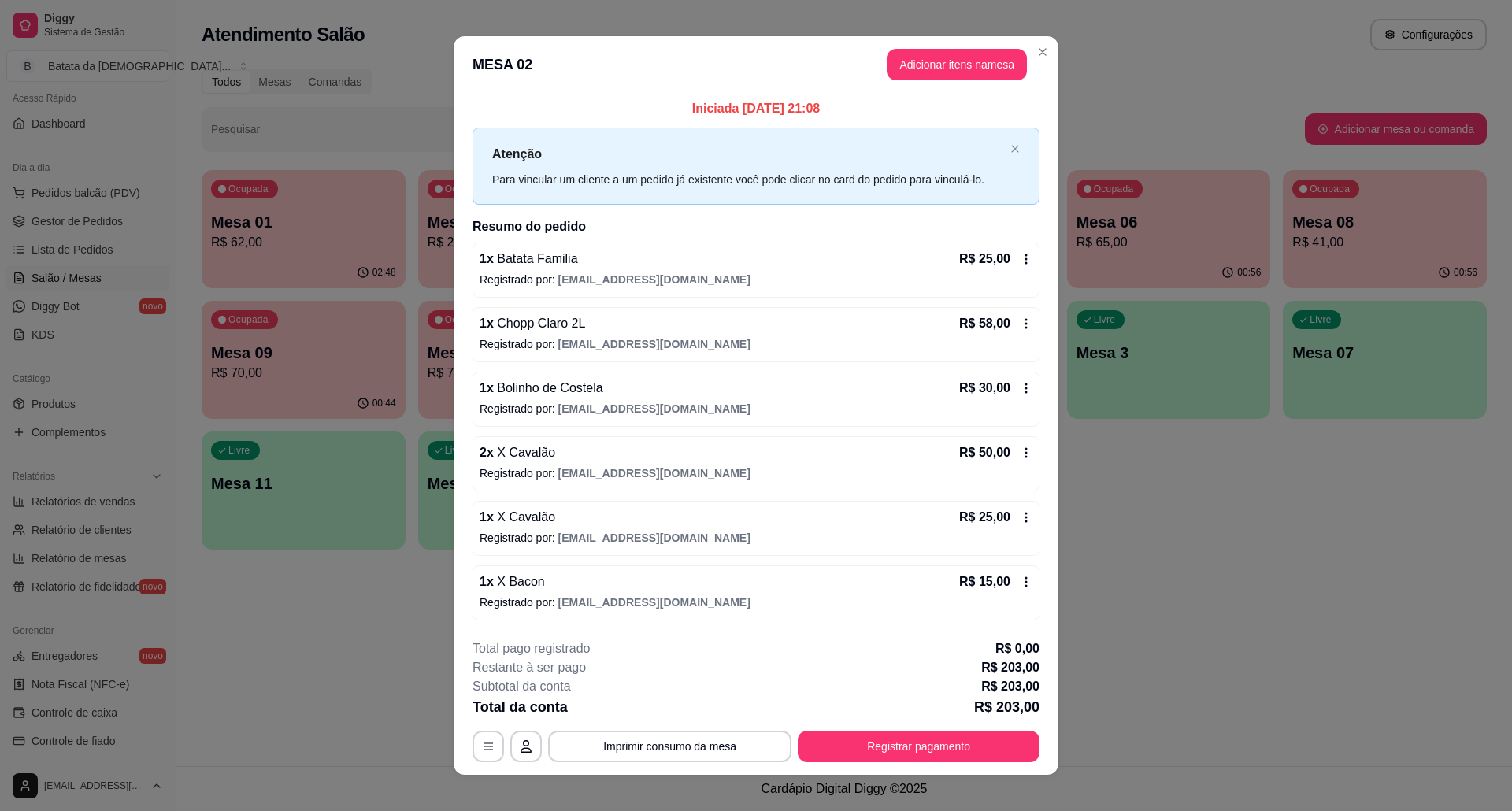
scroll to position [16, 0]
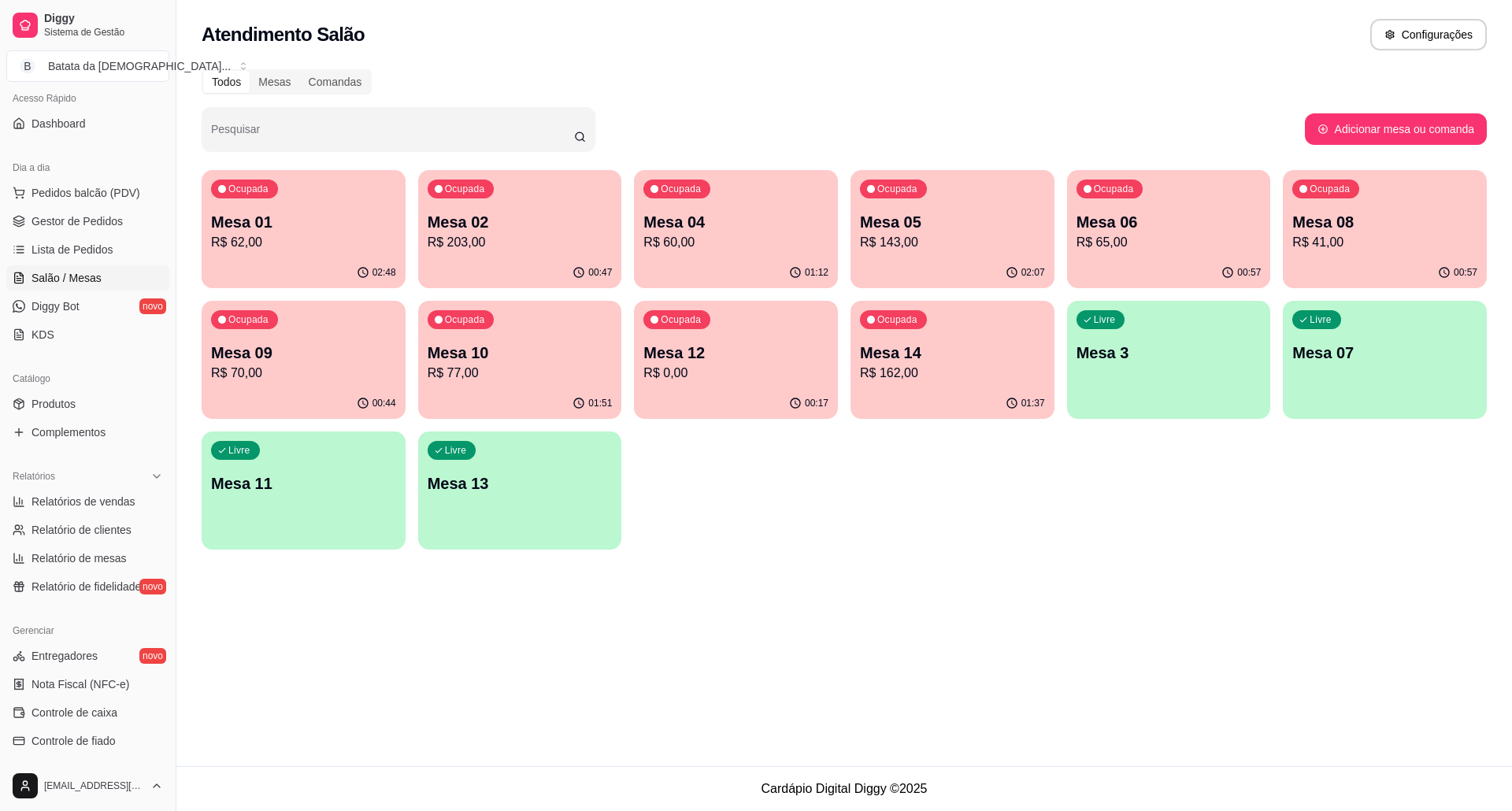
click at [549, 199] on div "Ocupada Mesa 02 R$ 203,00" at bounding box center [520, 213] width 204 height 88
click at [479, 203] on div "Ocupada Mesa 02 R$ 203,00" at bounding box center [520, 214] width 197 height 85
click at [901, 235] on p "R$ 143,00" at bounding box center [952, 243] width 179 height 18
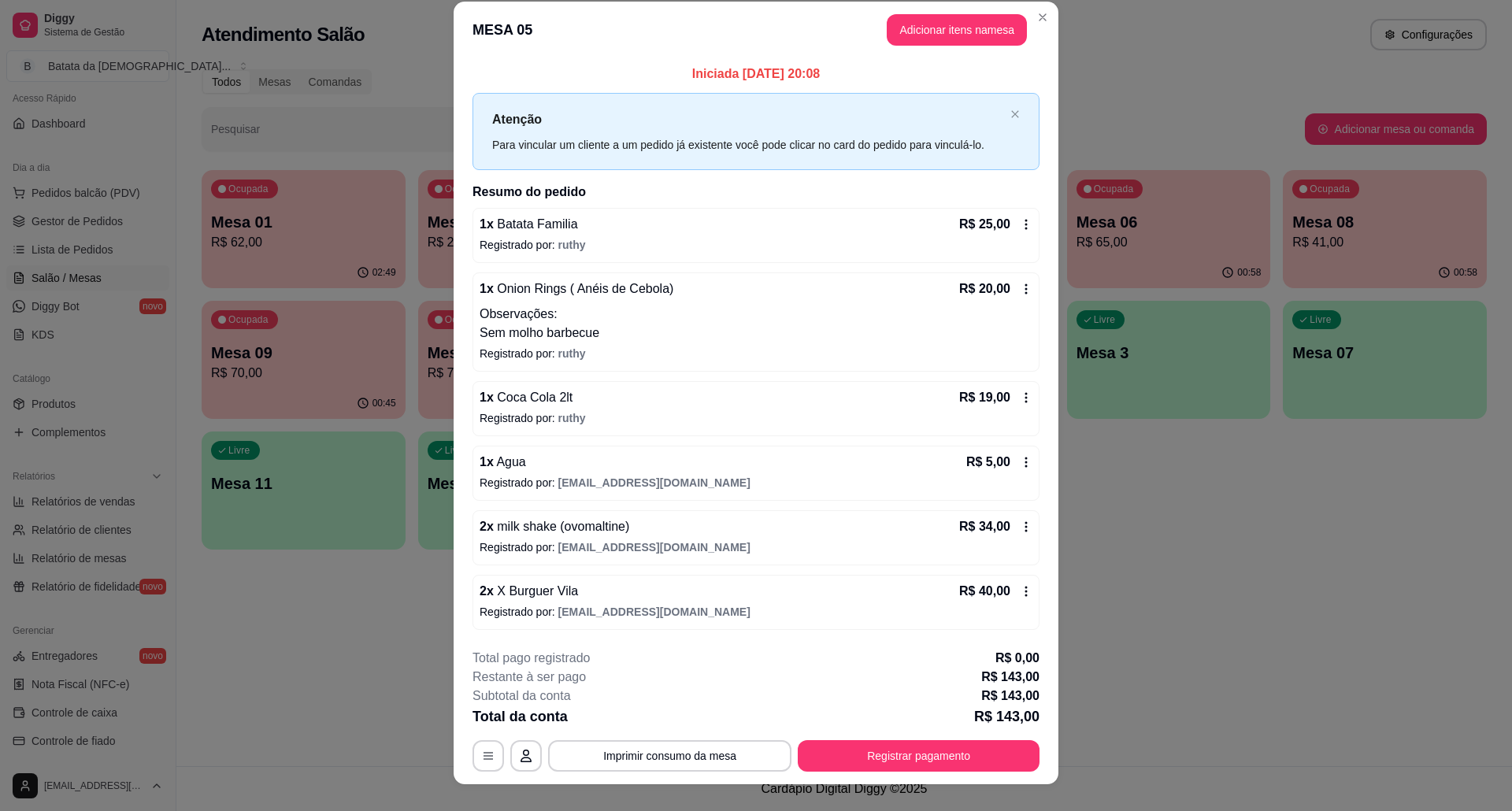
scroll to position [0, 0]
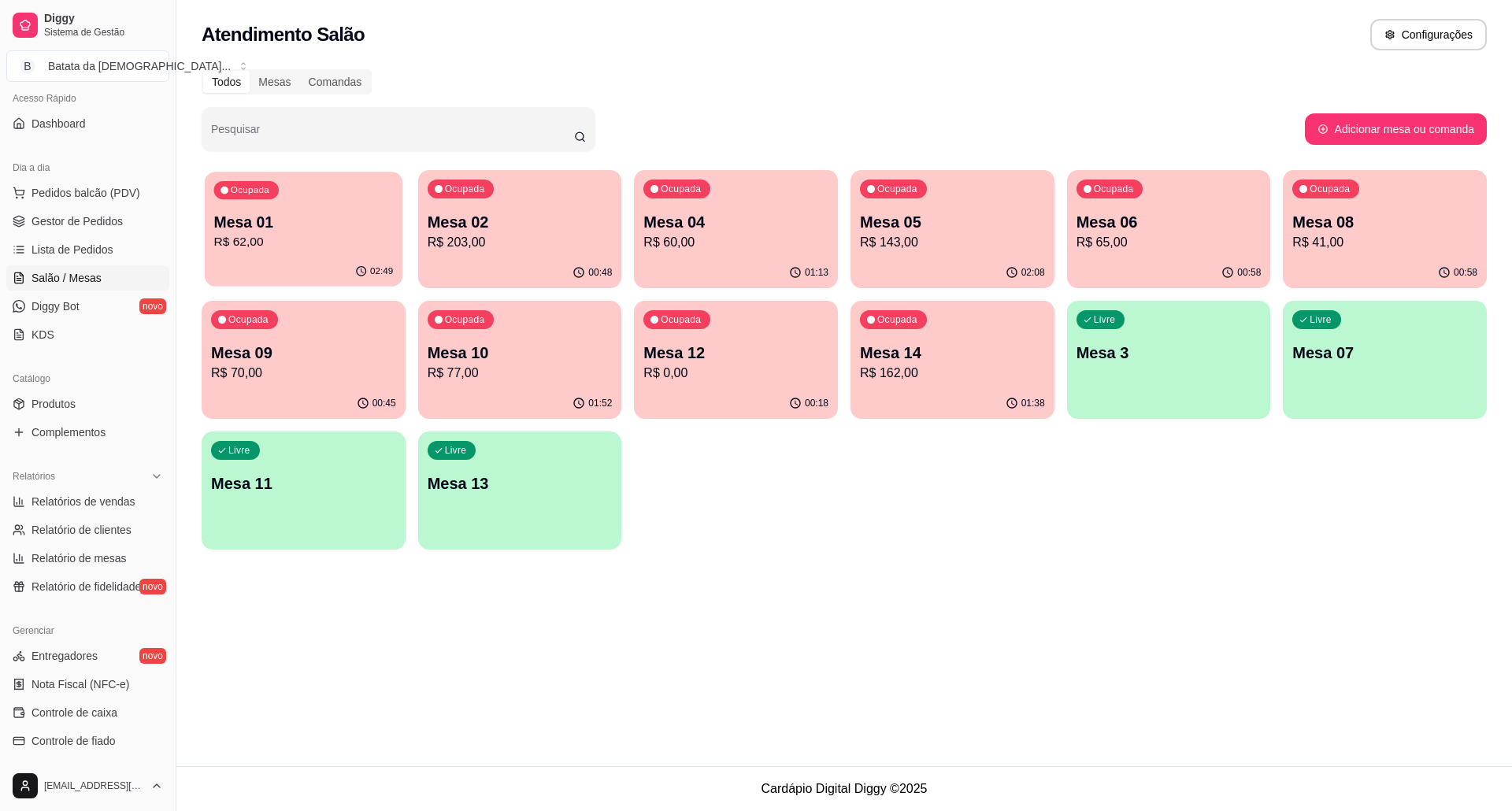
click at [253, 263] on div "02:49" at bounding box center [303, 272] width 197 height 30
click at [291, 244] on p "R$ 62,00" at bounding box center [303, 243] width 185 height 19
click at [566, 188] on div "Ocupada Mesa 02 R$ 203,00" at bounding box center [520, 214] width 197 height 85
click at [766, 208] on div "Ocupada Mesa 04 R$ 60,00" at bounding box center [736, 213] width 204 height 88
click at [976, 266] on div "02:09" at bounding box center [952, 273] width 204 height 31
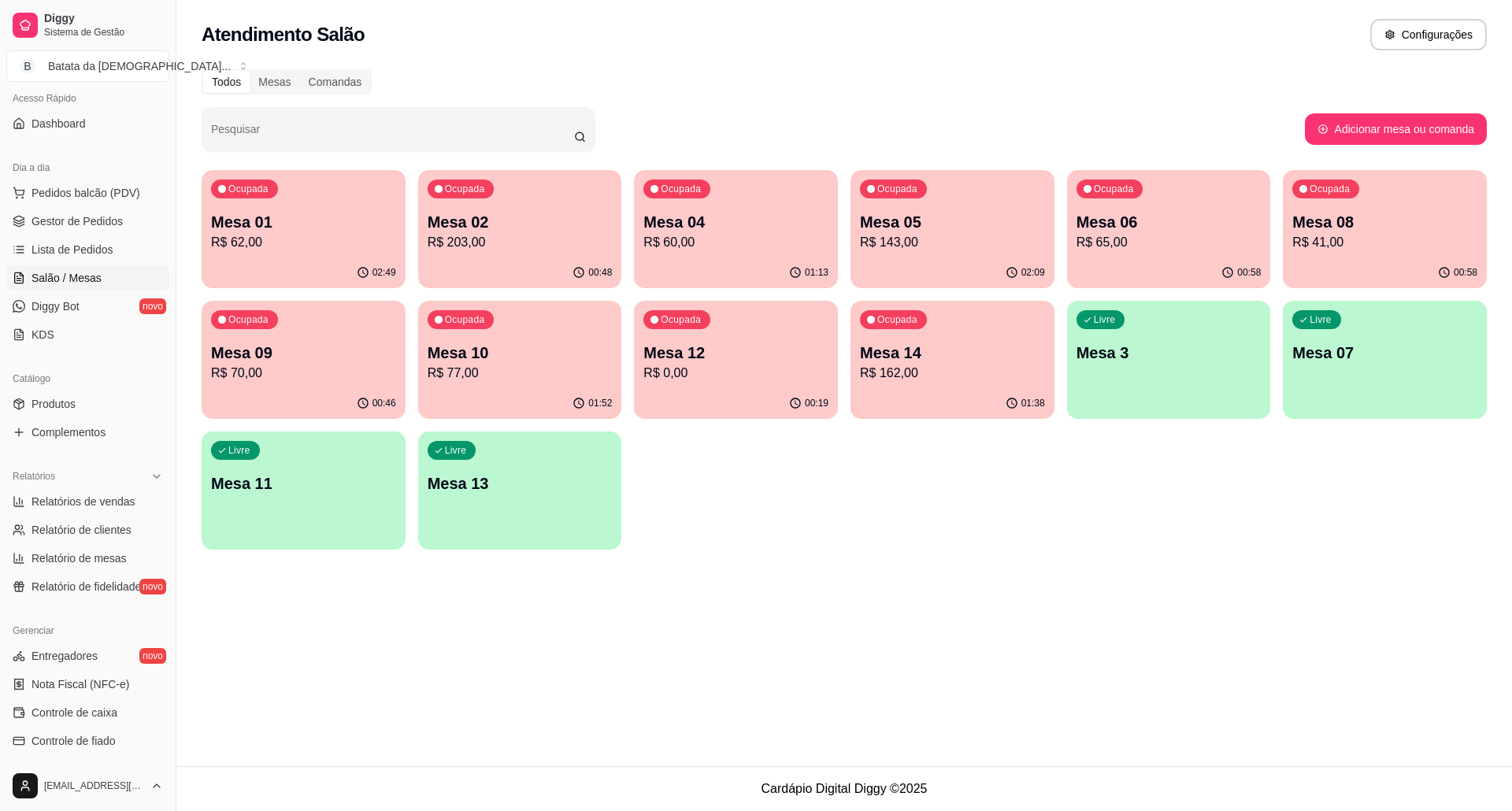
click at [1191, 191] on div "Ocupada Mesa 06 R$ 65,00" at bounding box center [1169, 213] width 204 height 88
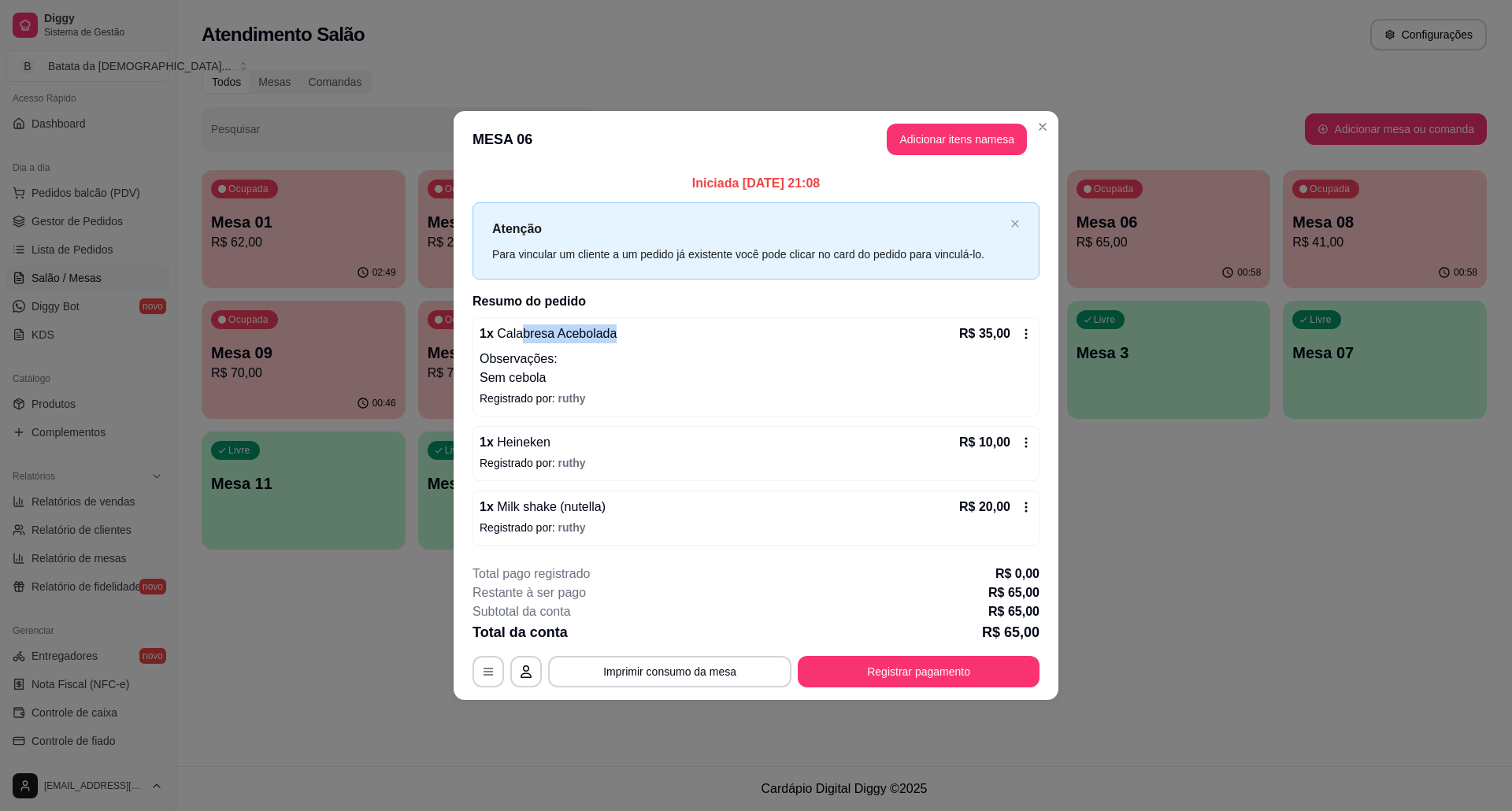
drag, startPoint x: 515, startPoint y: 334, endPoint x: 625, endPoint y: 334, distance: 110.0
click at [625, 334] on div "1 x Calabresa Acebolada R$ 35,00" at bounding box center [756, 333] width 552 height 19
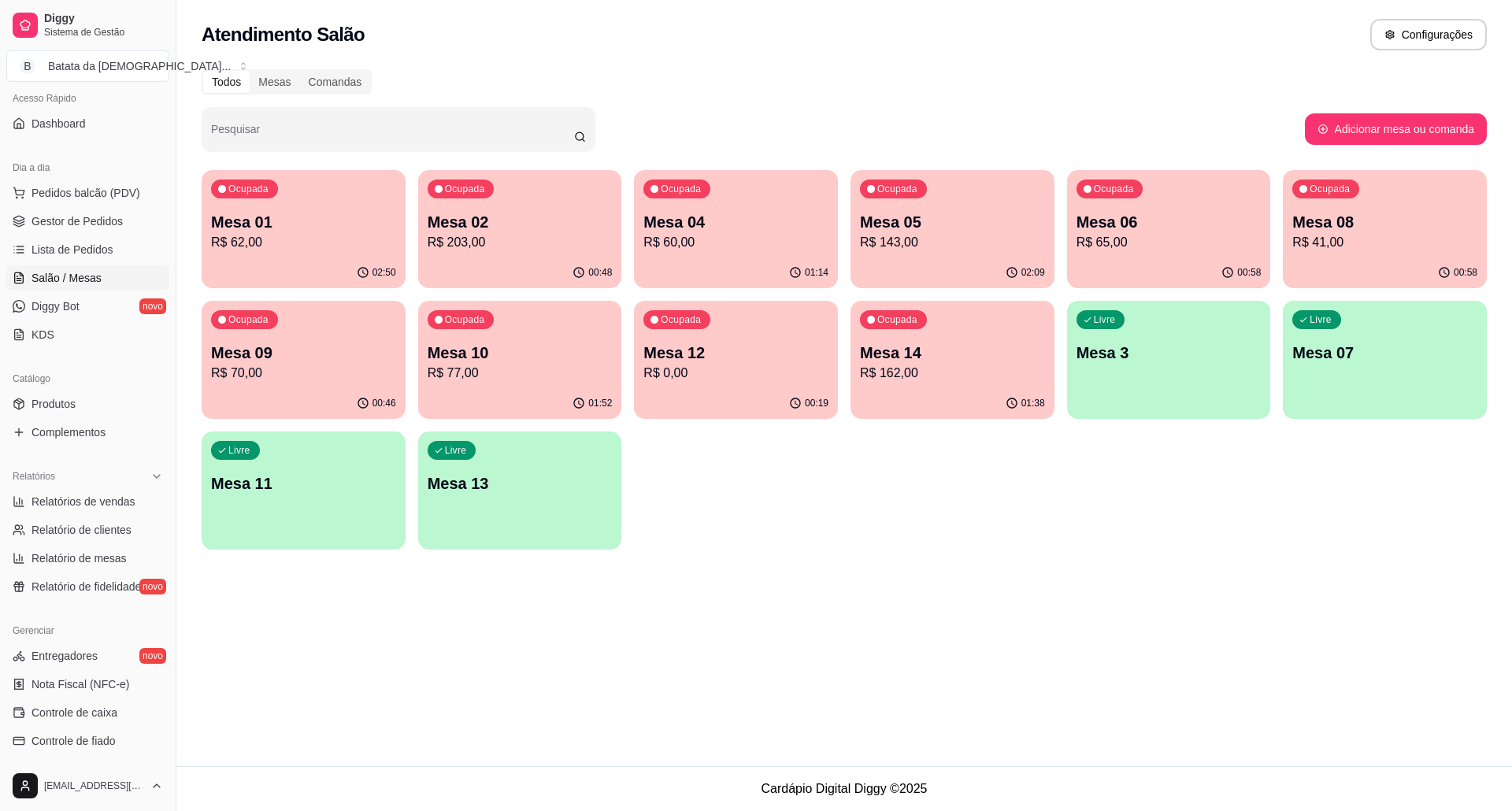
click at [1286, 237] on div "Ocupada Mesa 08 R$ 41,00" at bounding box center [1385, 213] width 204 height 88
click at [1125, 238] on p "R$ 65,00" at bounding box center [1168, 243] width 179 height 18
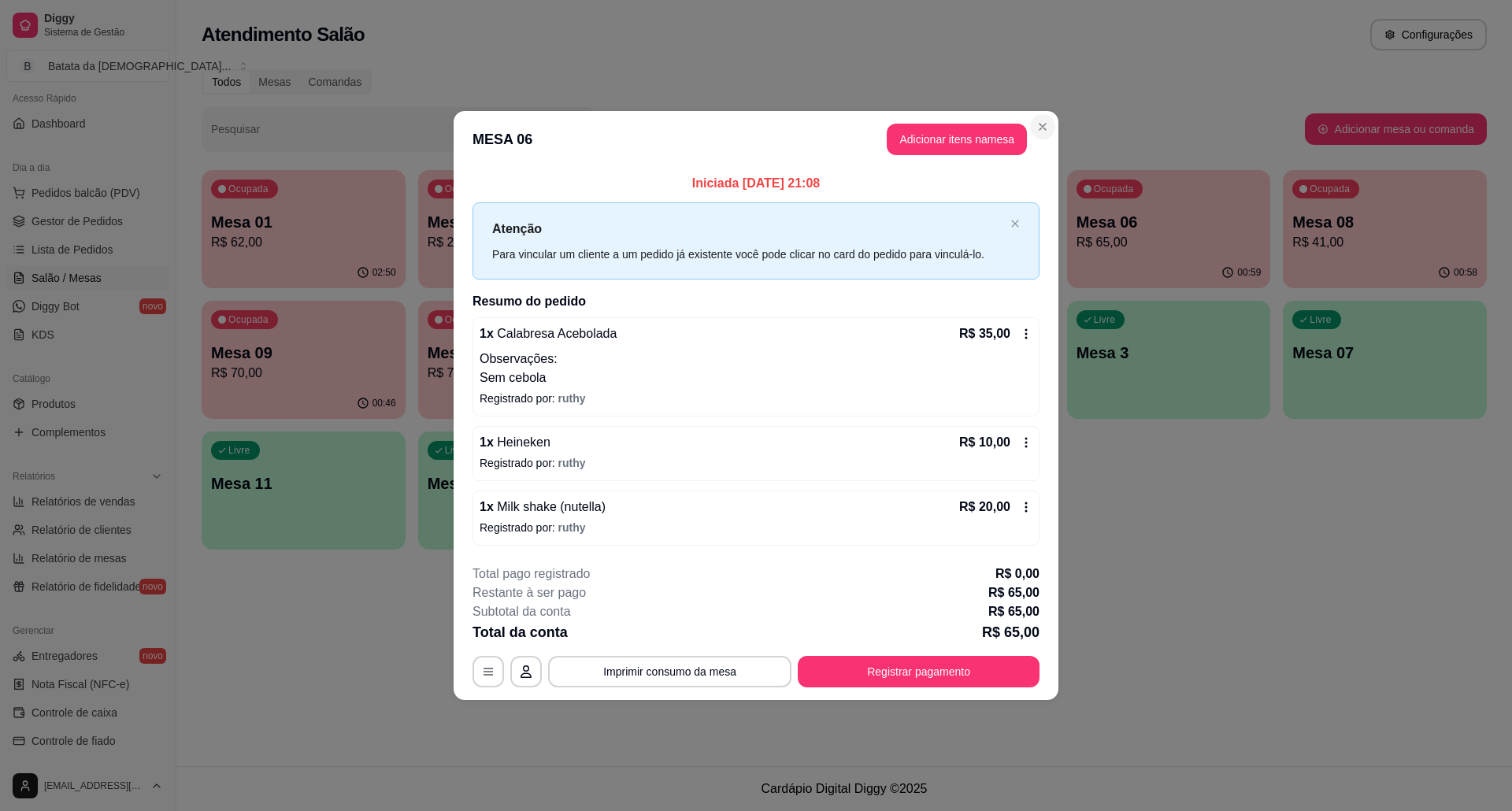
click at [1056, 127] on section "**********" at bounding box center [756, 405] width 605 height 588
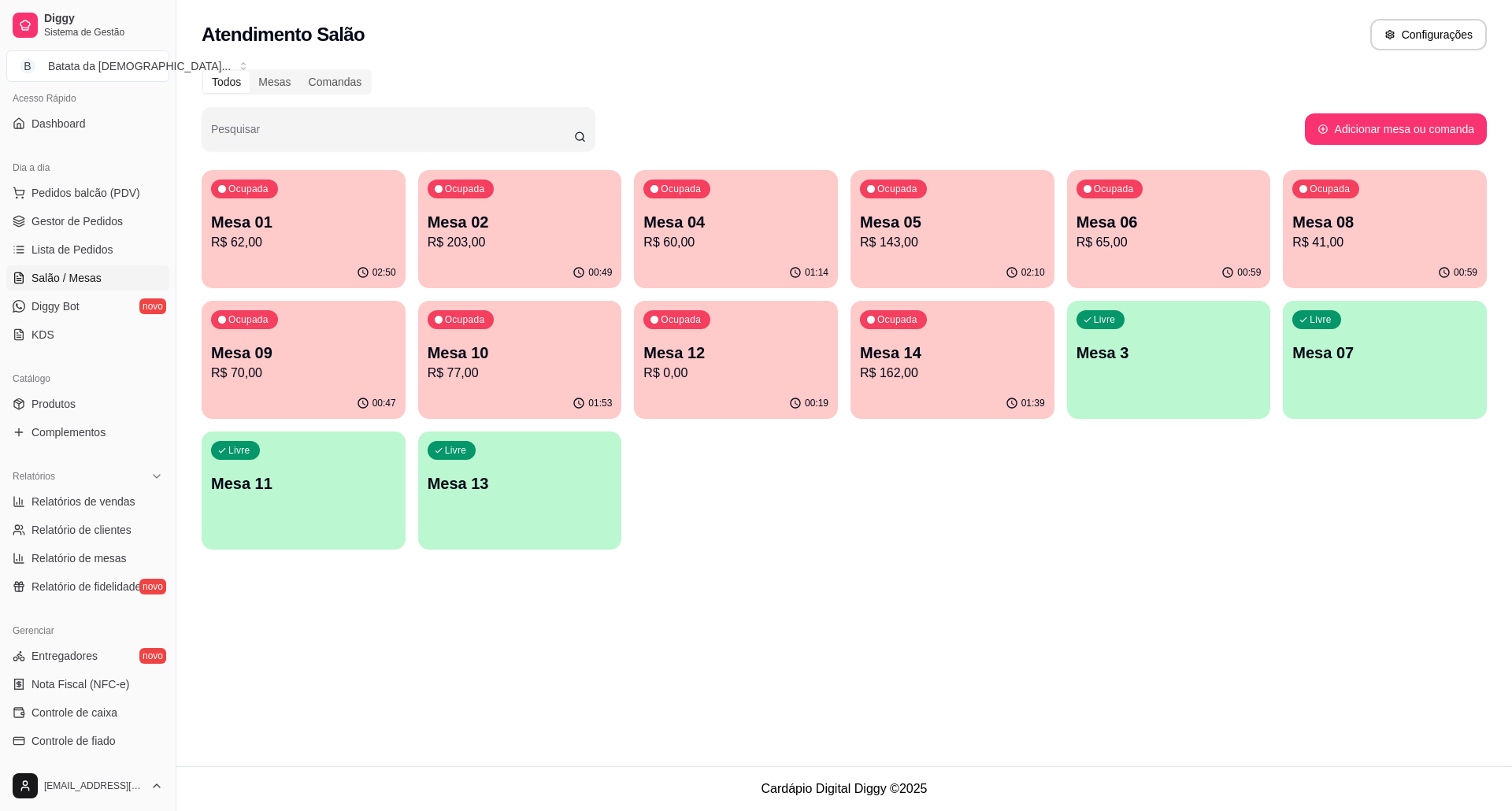
click at [996, 324] on div "Ocupada Mesa 14 R$ 162,00" at bounding box center [952, 344] width 204 height 88
click at [136, 228] on link "Gestor de Pedidos" at bounding box center [88, 221] width 163 height 25
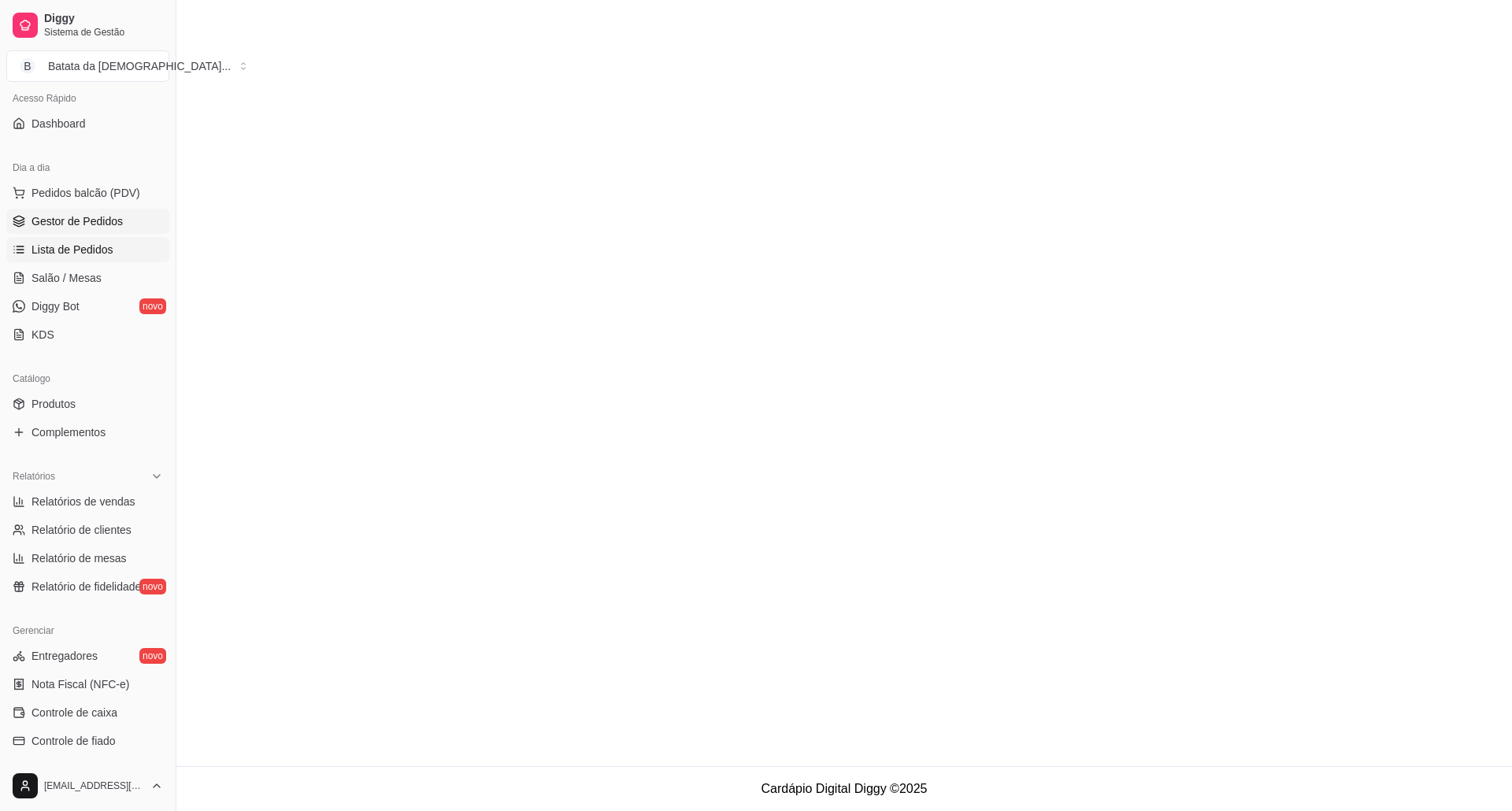
drag, startPoint x: 136, startPoint y: 239, endPoint x: 152, endPoint y: 247, distance: 17.9
click at [136, 241] on link "Lista de Pedidos" at bounding box center [88, 249] width 163 height 25
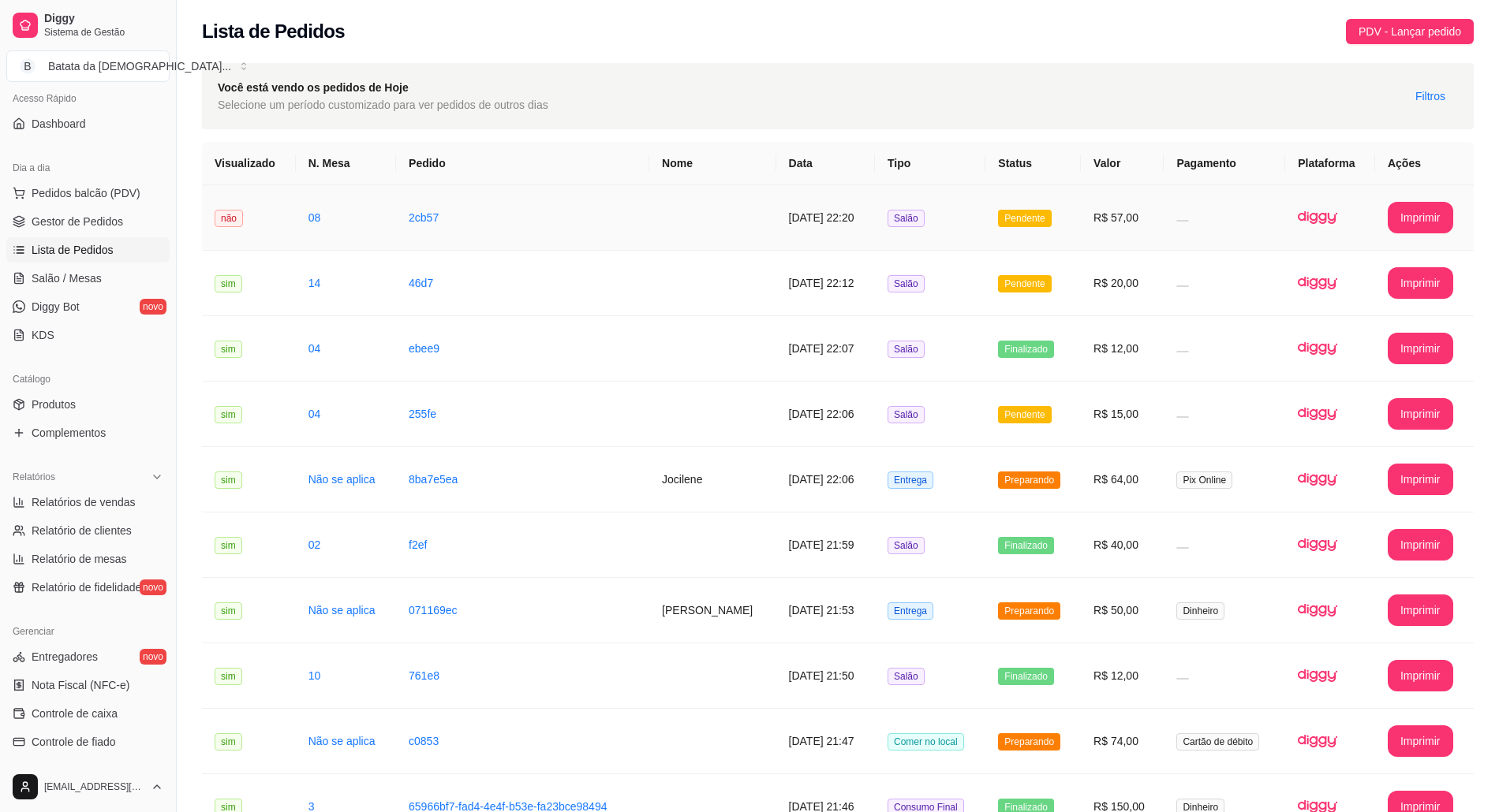
click at [1071, 223] on td "Pendente" at bounding box center [1032, 218] width 95 height 65
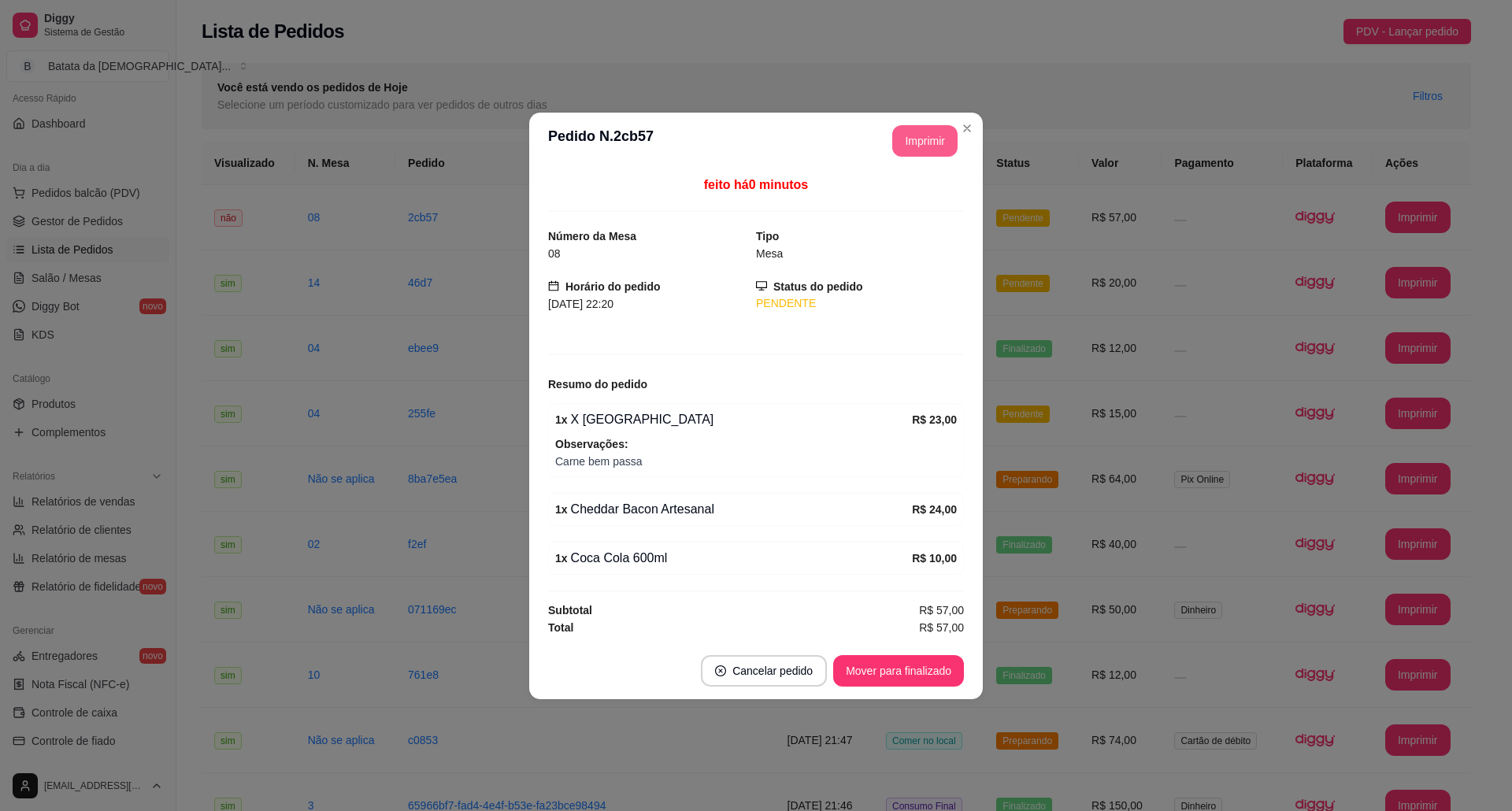
click at [939, 150] on button "Imprimir" at bounding box center [925, 141] width 65 height 32
click at [929, 678] on button "Mover para finalizado" at bounding box center [898, 671] width 131 height 32
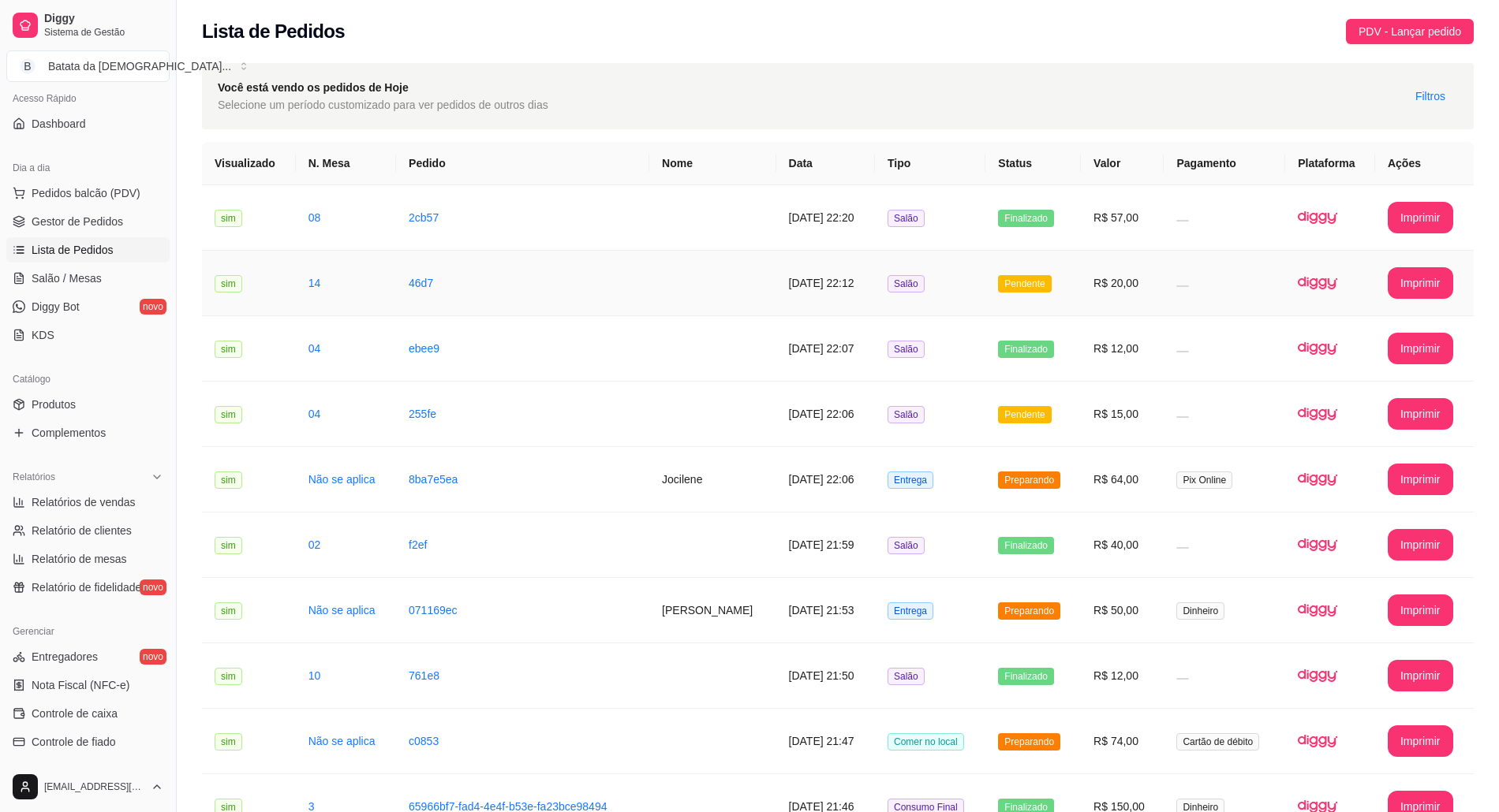
click at [1037, 303] on td "Pendente" at bounding box center [1032, 284] width 95 height 65
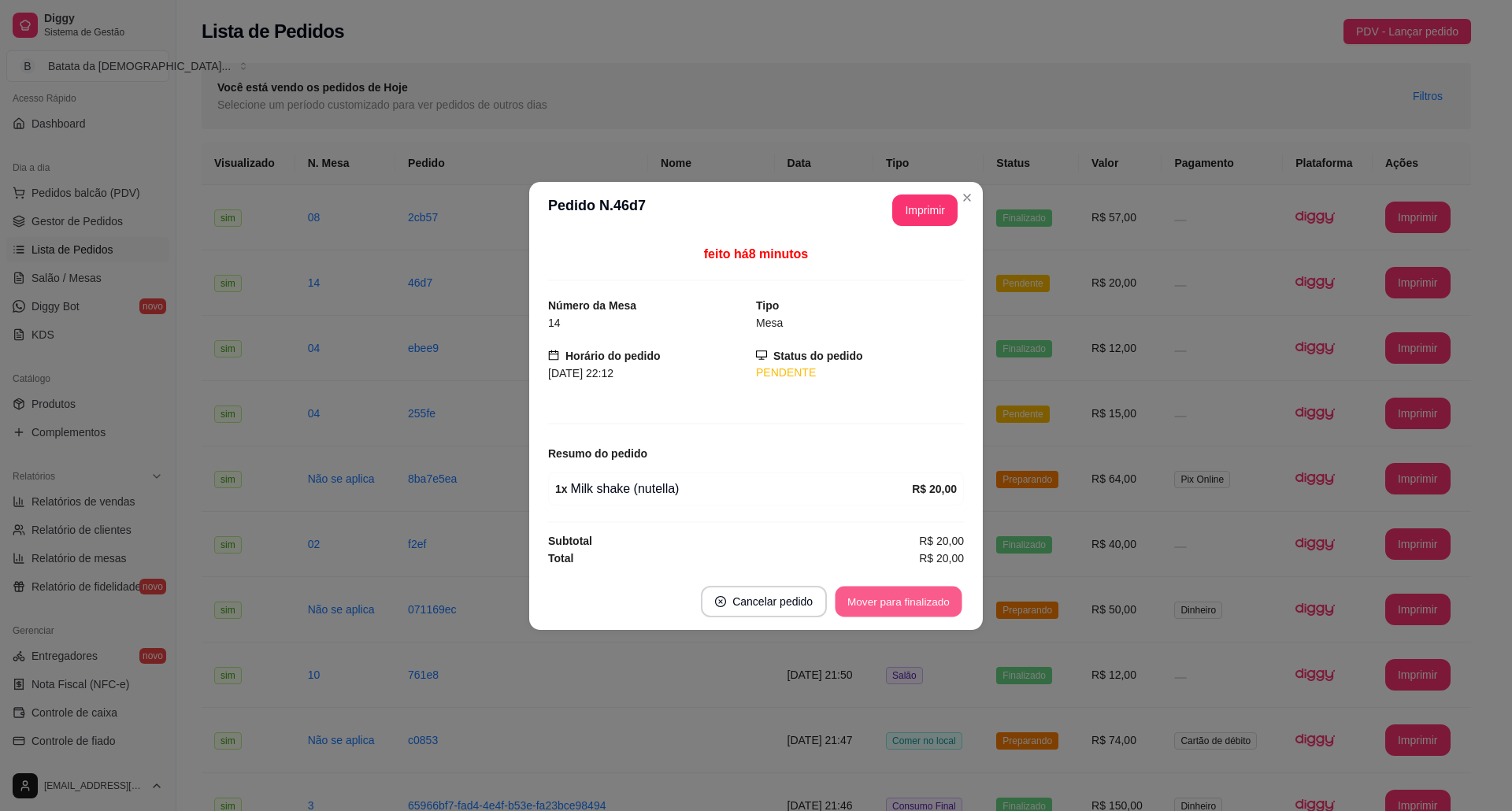
click at [897, 603] on button "Mover para finalizado" at bounding box center [899, 601] width 127 height 31
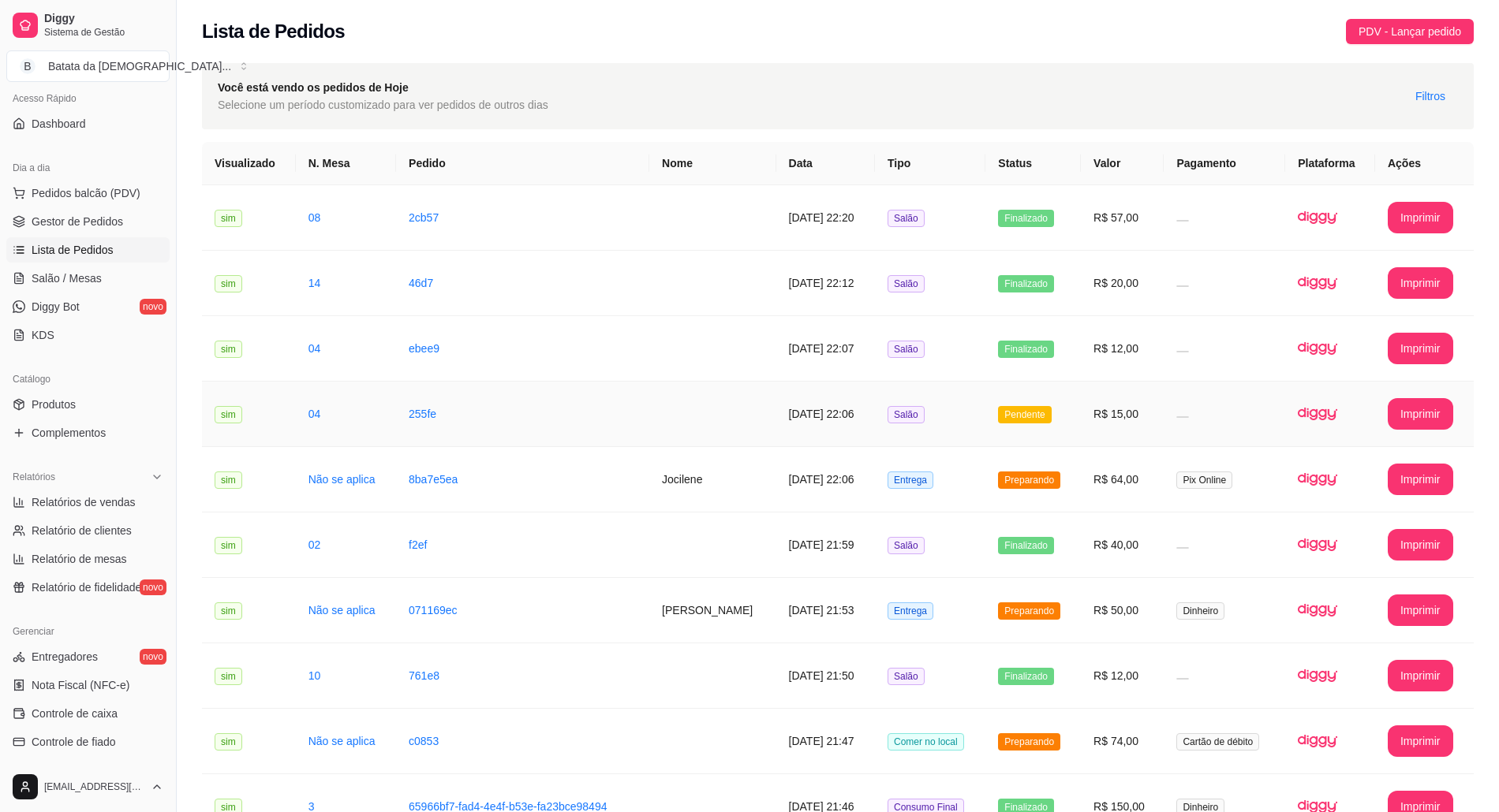
click at [1033, 426] on td "Pendente" at bounding box center [1032, 414] width 95 height 65
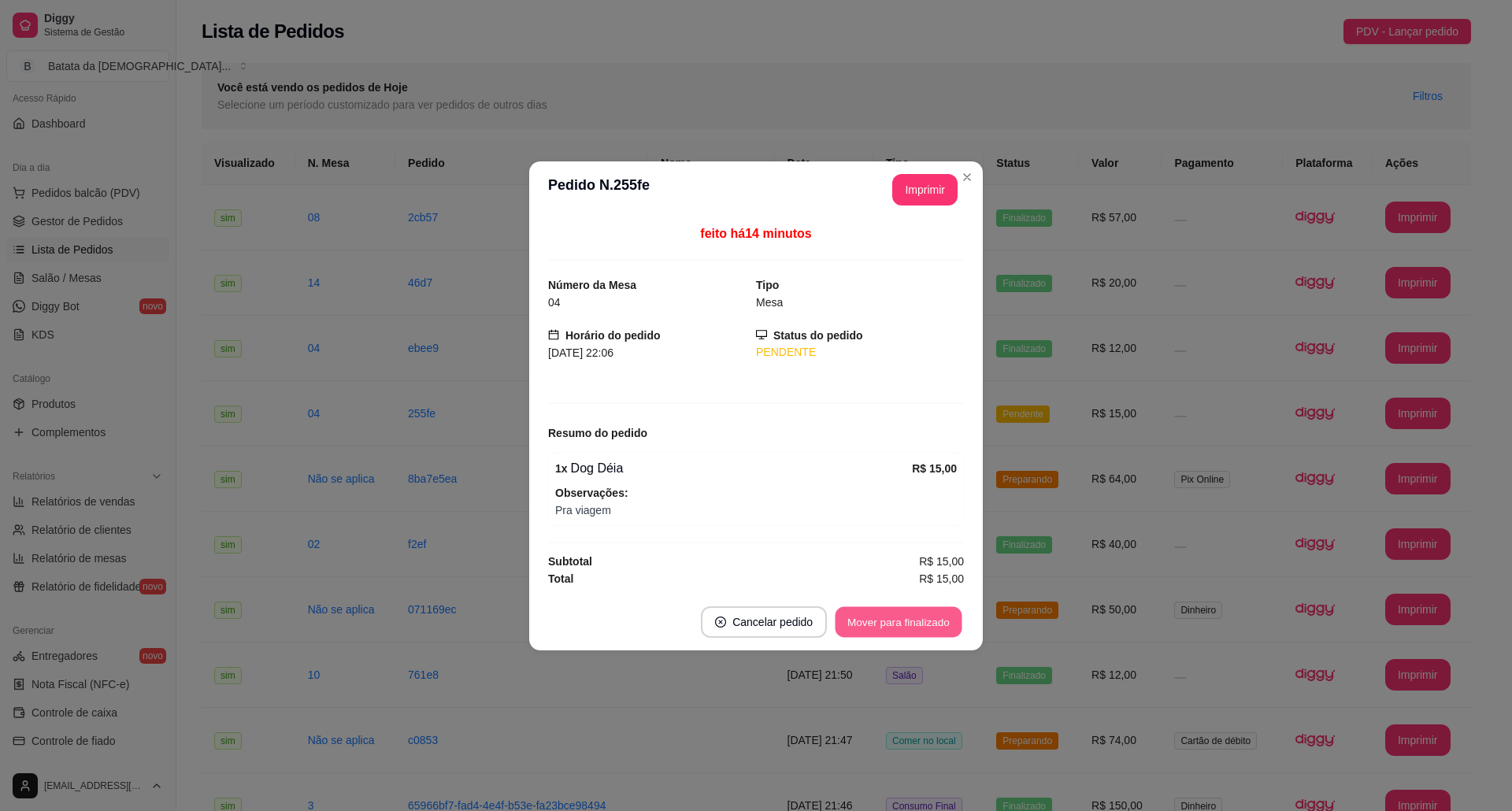
click at [924, 614] on button "Mover para finalizado" at bounding box center [899, 622] width 127 height 31
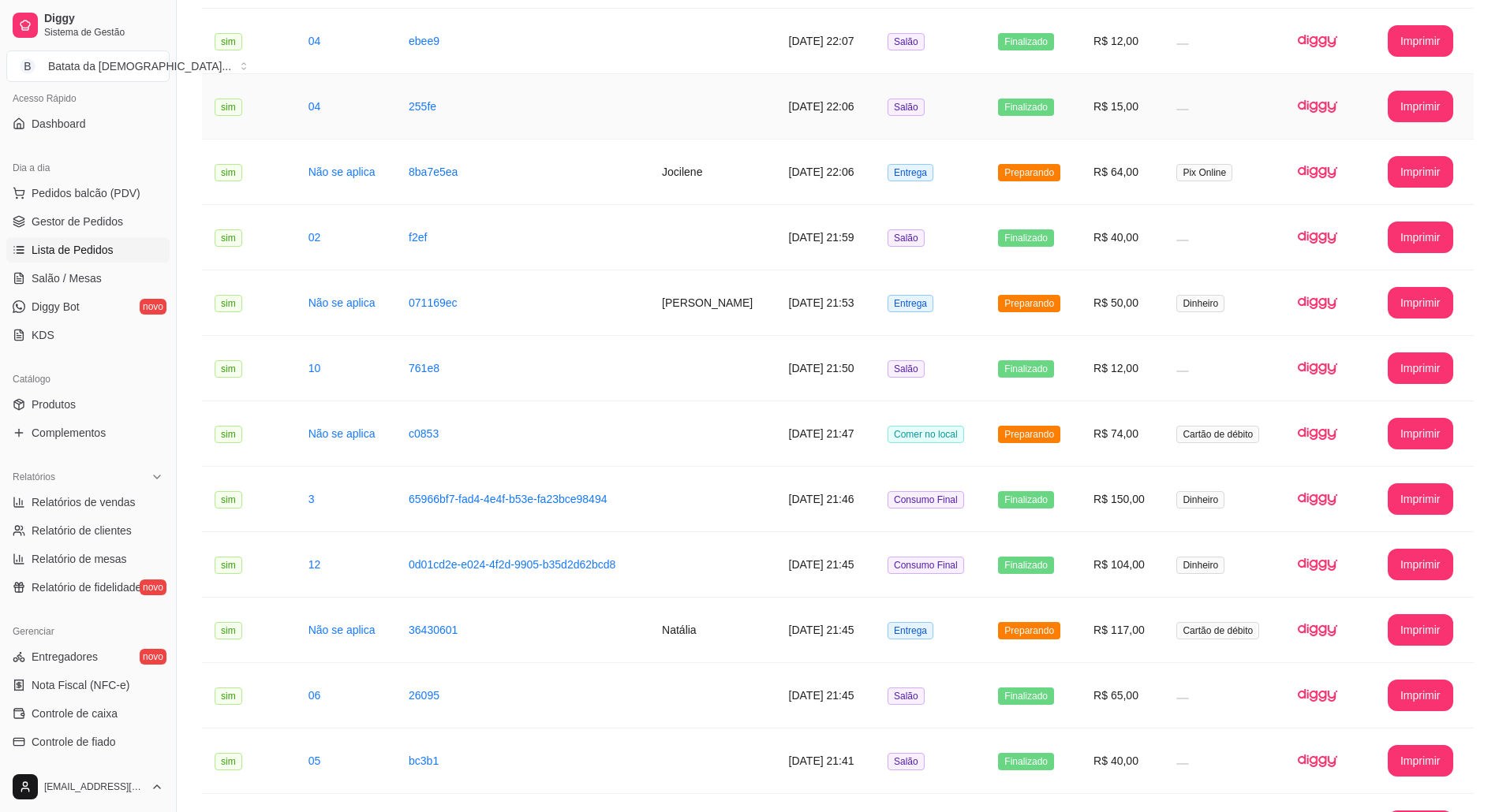
scroll to position [315, 0]
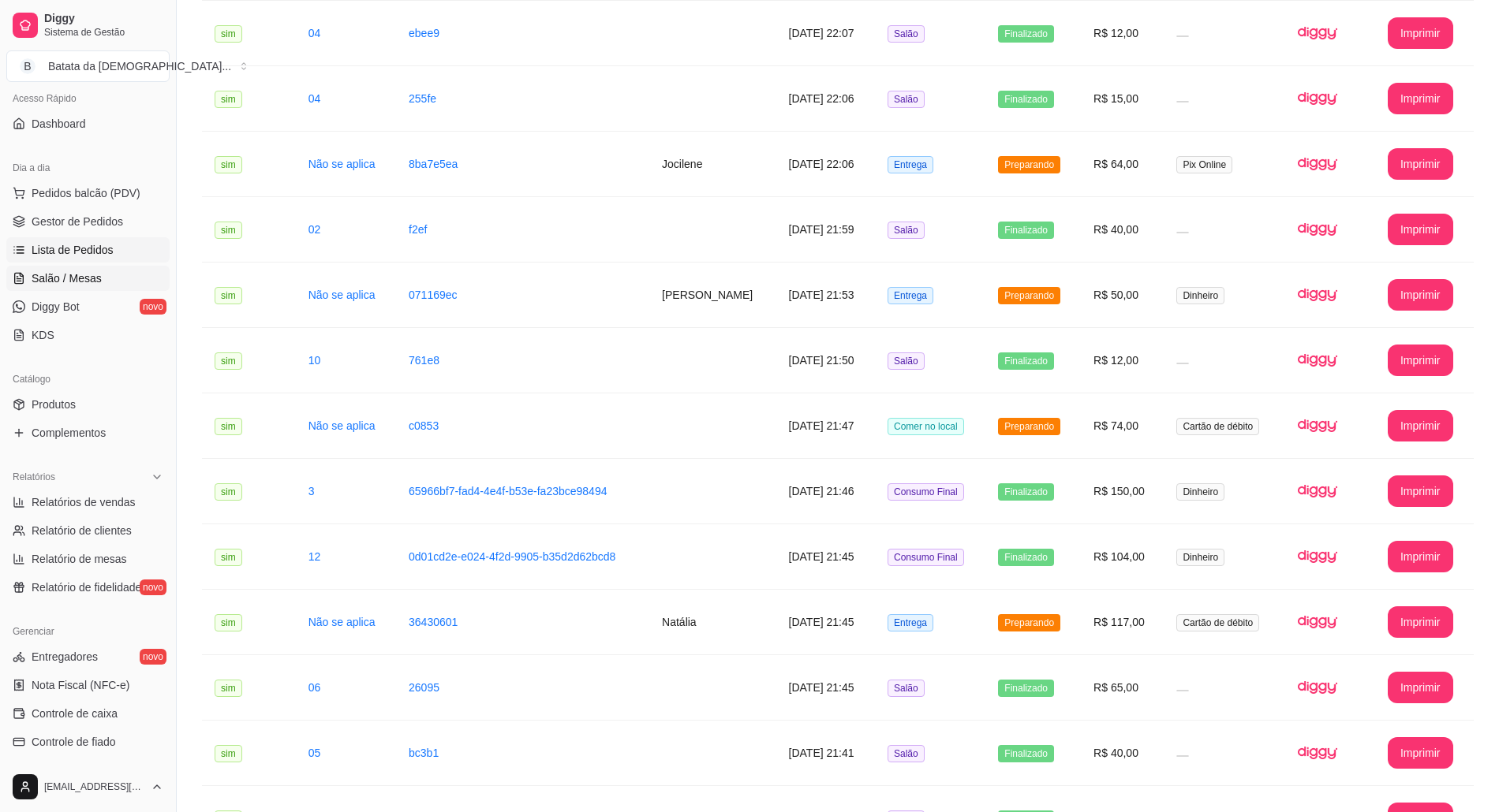
click at [93, 270] on span "Salão / Mesas" at bounding box center [67, 278] width 70 height 16
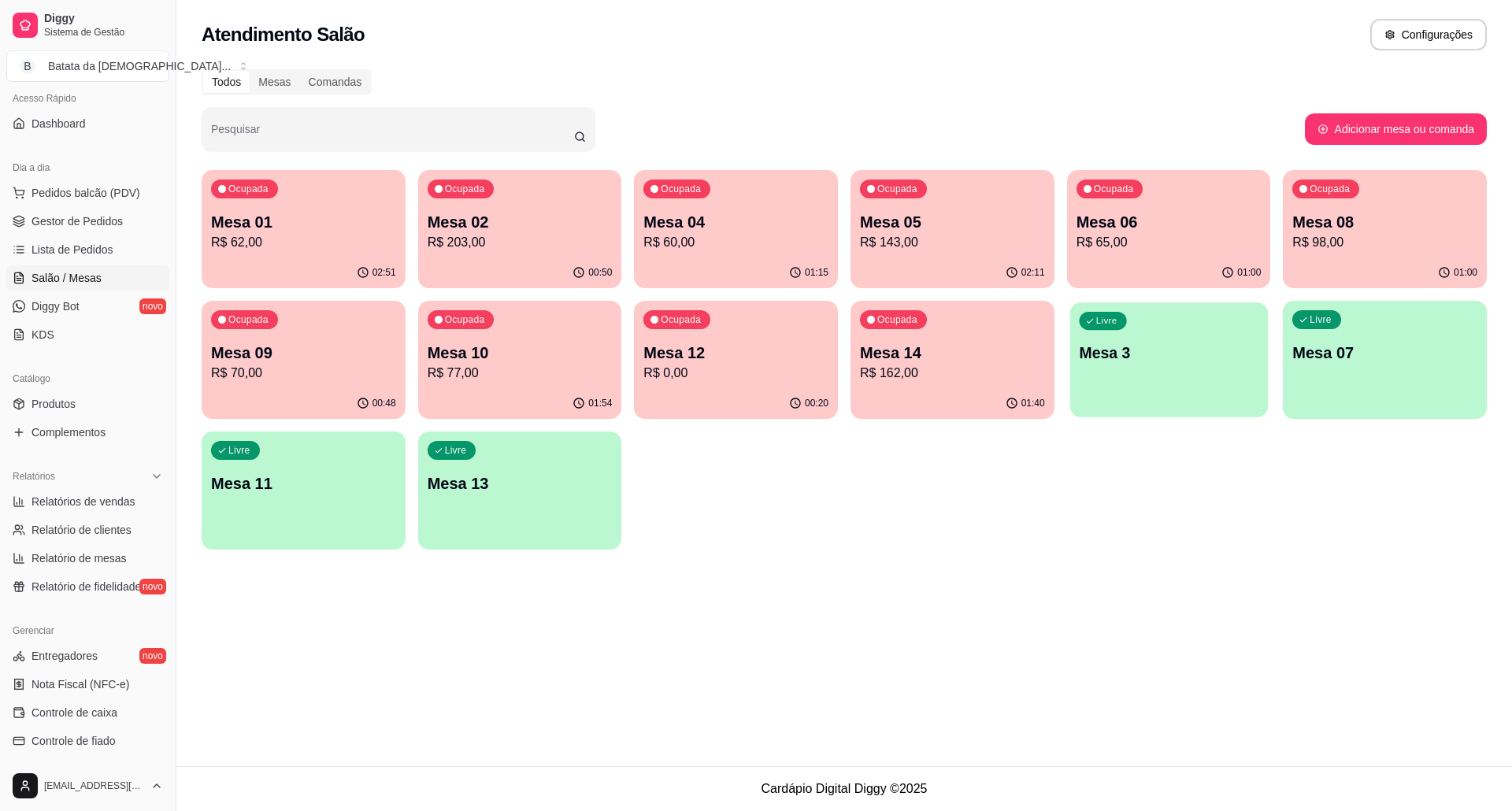
click at [1248, 351] on p "Mesa 3" at bounding box center [1168, 353] width 179 height 22
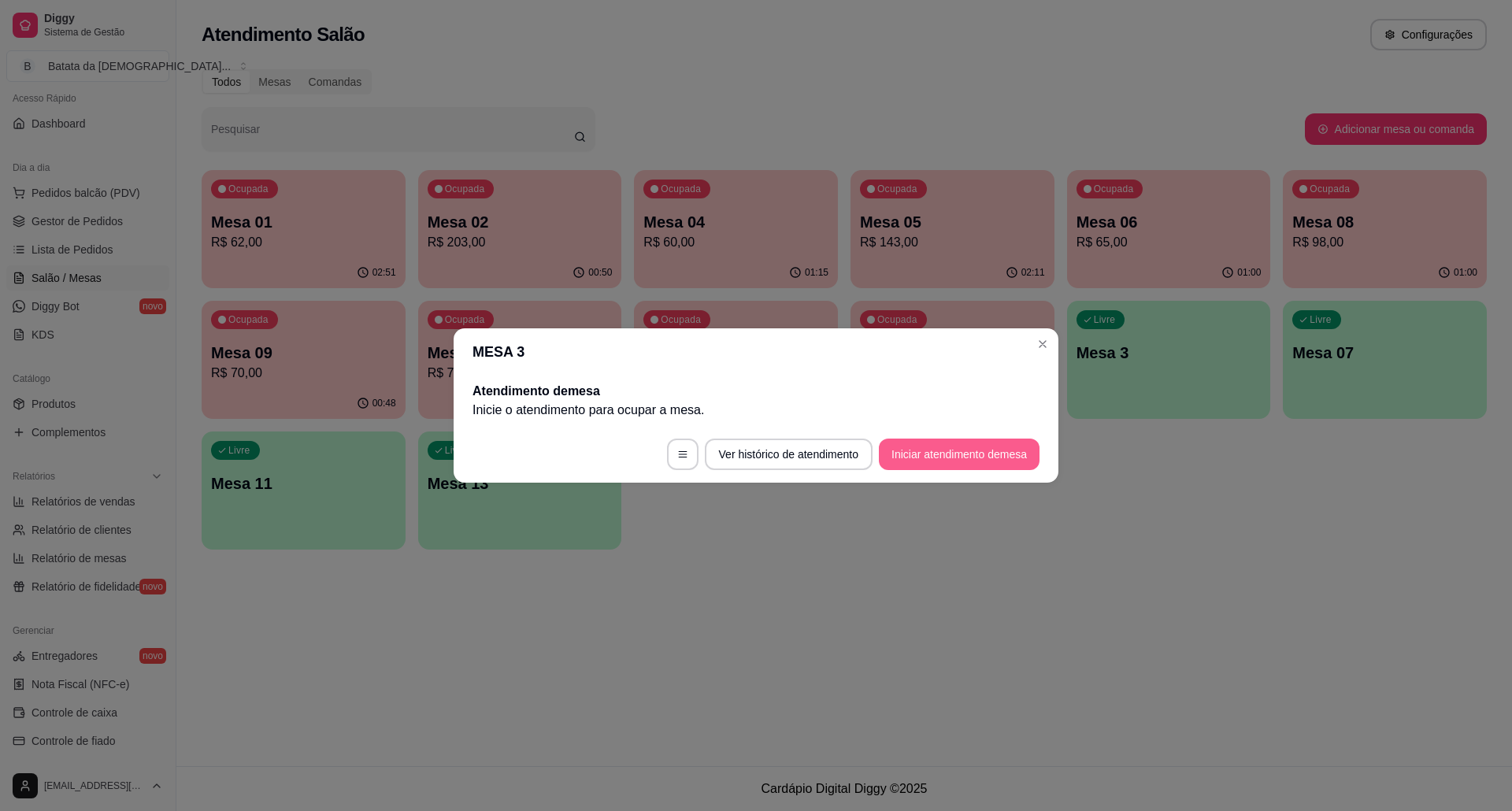
click at [989, 461] on button "Iniciar atendimento de mesa" at bounding box center [959, 454] width 161 height 32
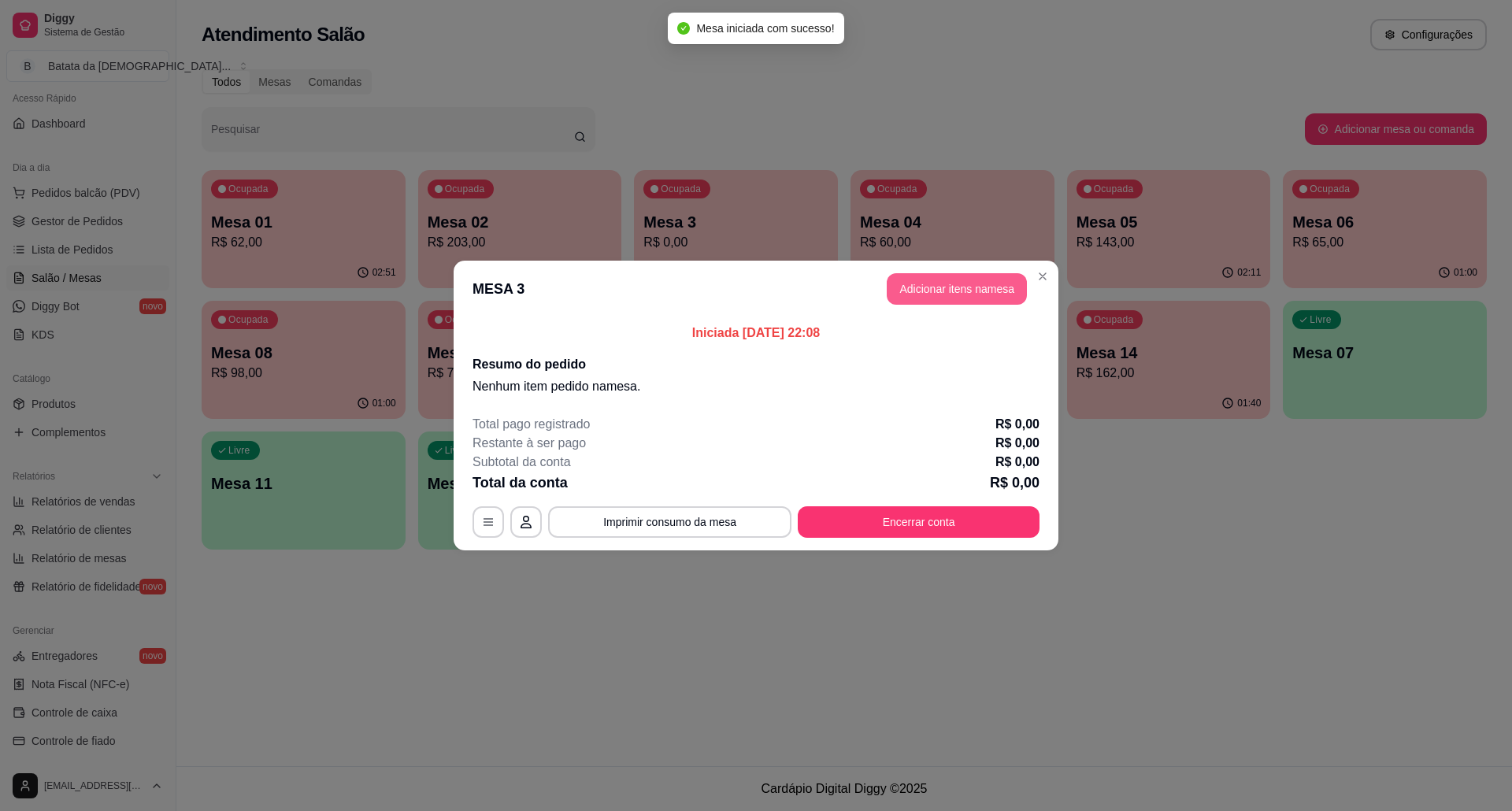
click at [923, 279] on button "Adicionar itens na mesa" at bounding box center [956, 289] width 140 height 32
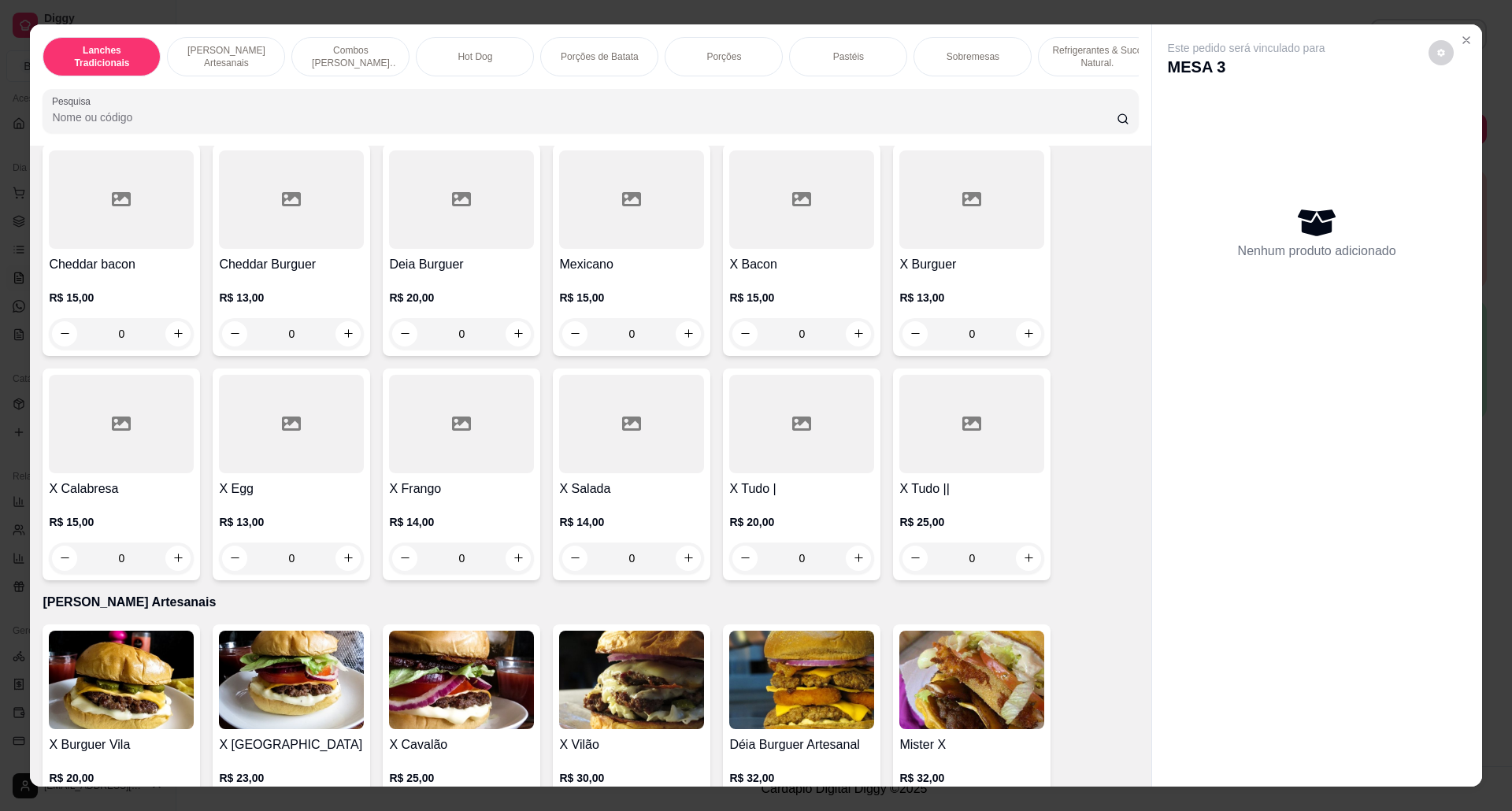
scroll to position [105, 0]
click at [804, 273] on h4 "X Bacon" at bounding box center [801, 263] width 145 height 19
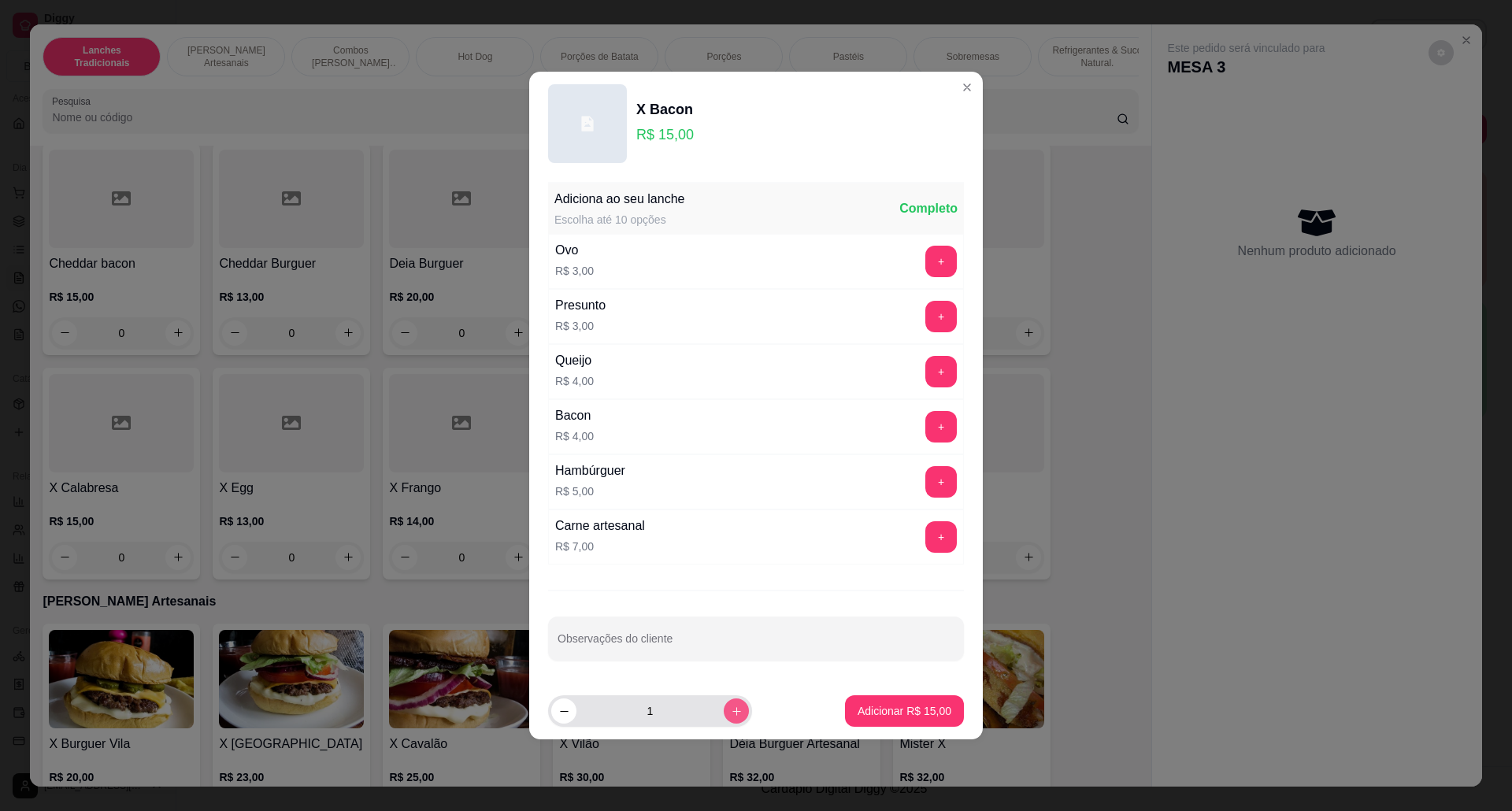
click at [731, 709] on icon "increase-product-quantity" at bounding box center [736, 712] width 12 height 12
type input "2"
click at [874, 707] on p "Adicionar R$ 30,00" at bounding box center [904, 711] width 93 height 16
type input "2"
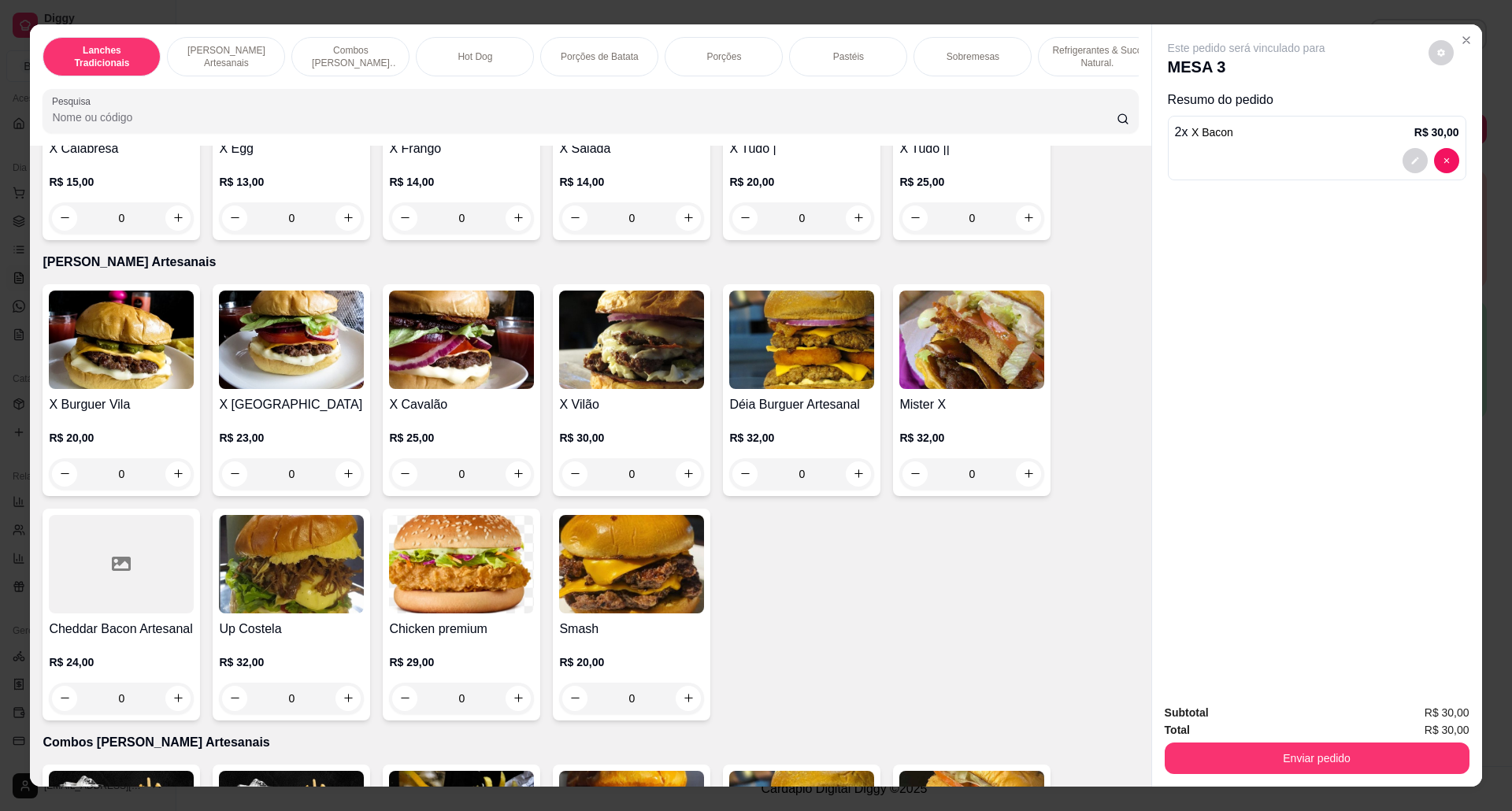
scroll to position [630, 0]
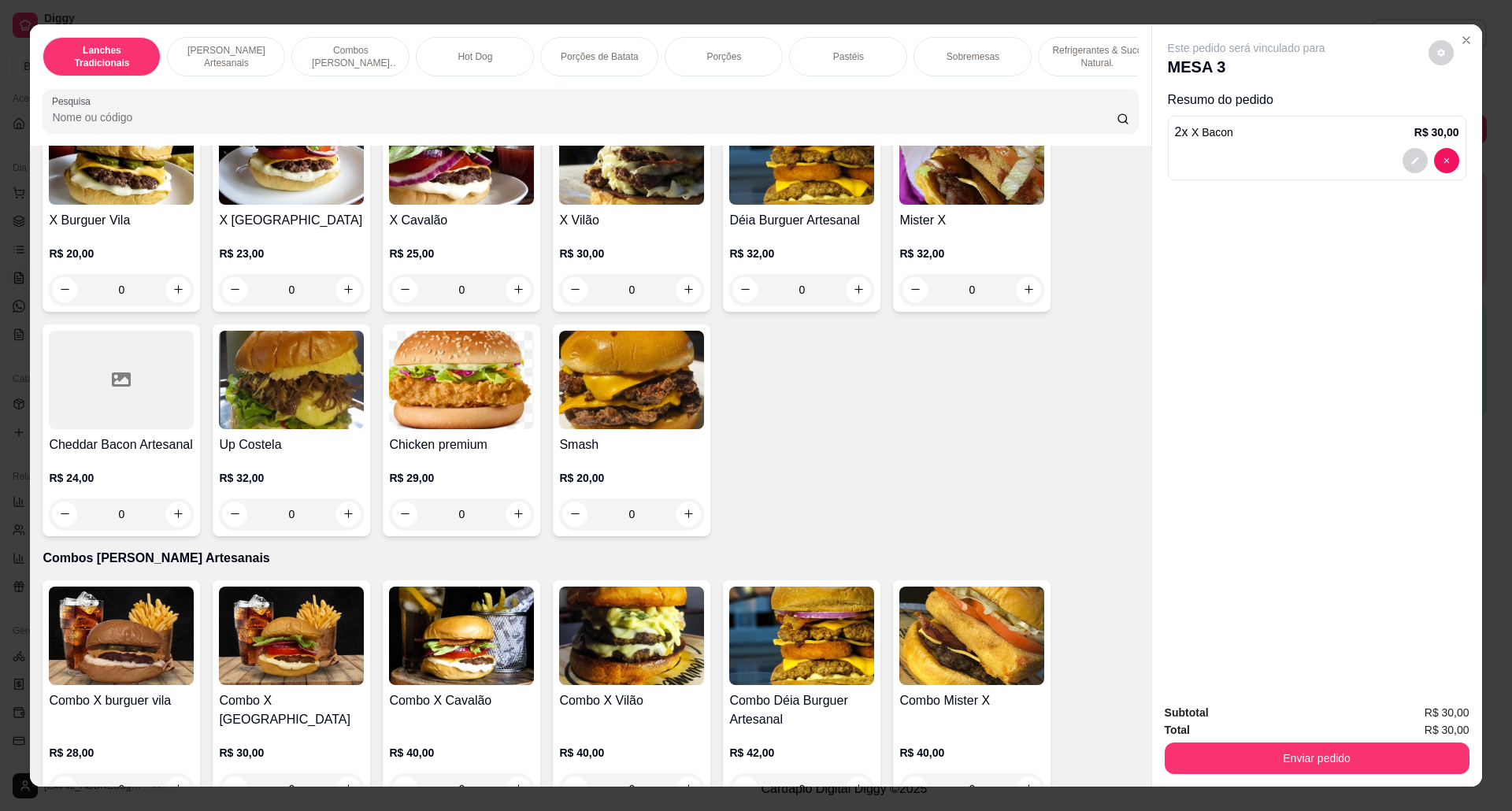
click at [329, 405] on img at bounding box center [292, 380] width 145 height 98
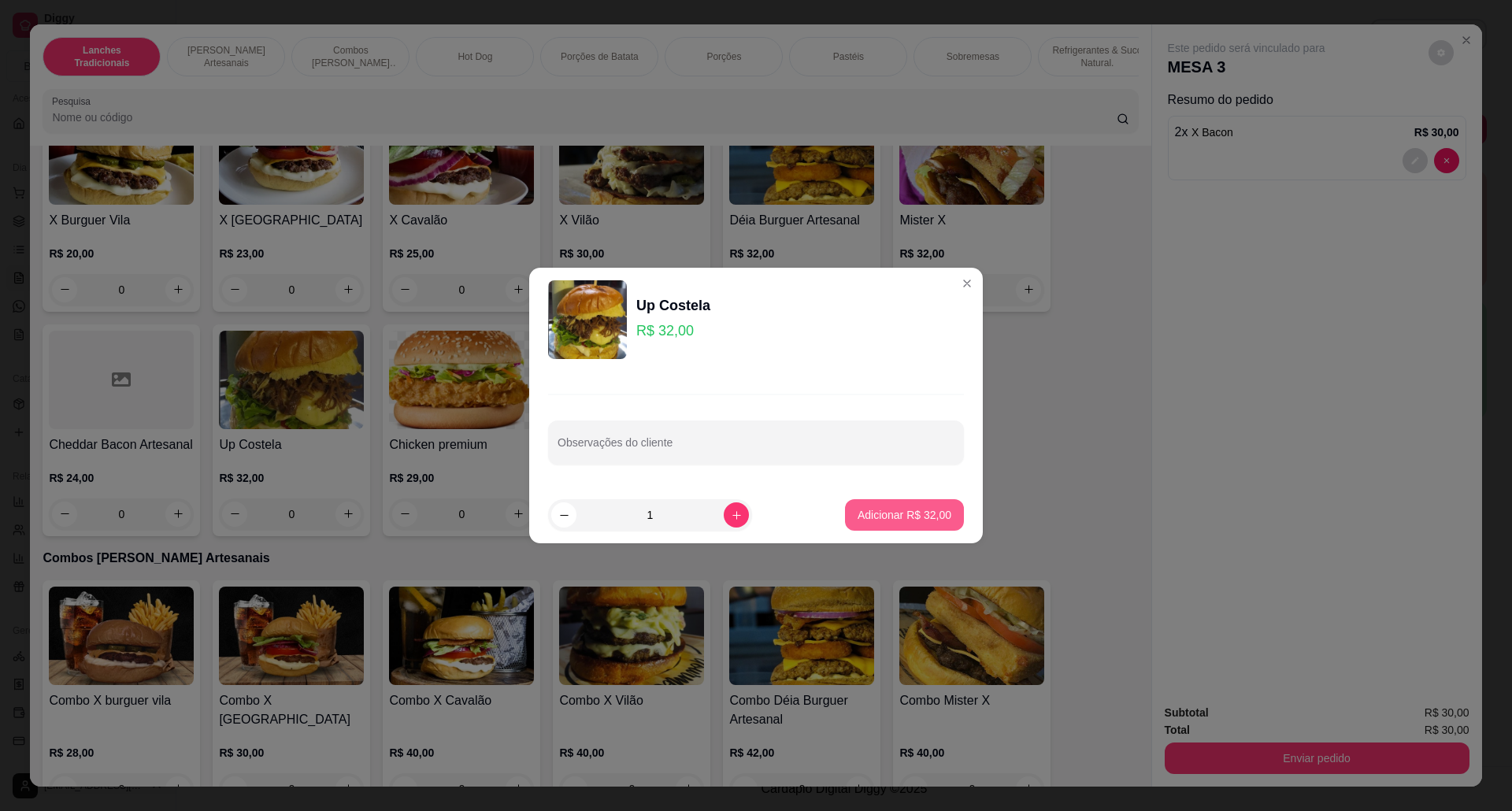
click at [885, 509] on p "Adicionar R$ 32,00" at bounding box center [904, 515] width 93 height 16
type input "1"
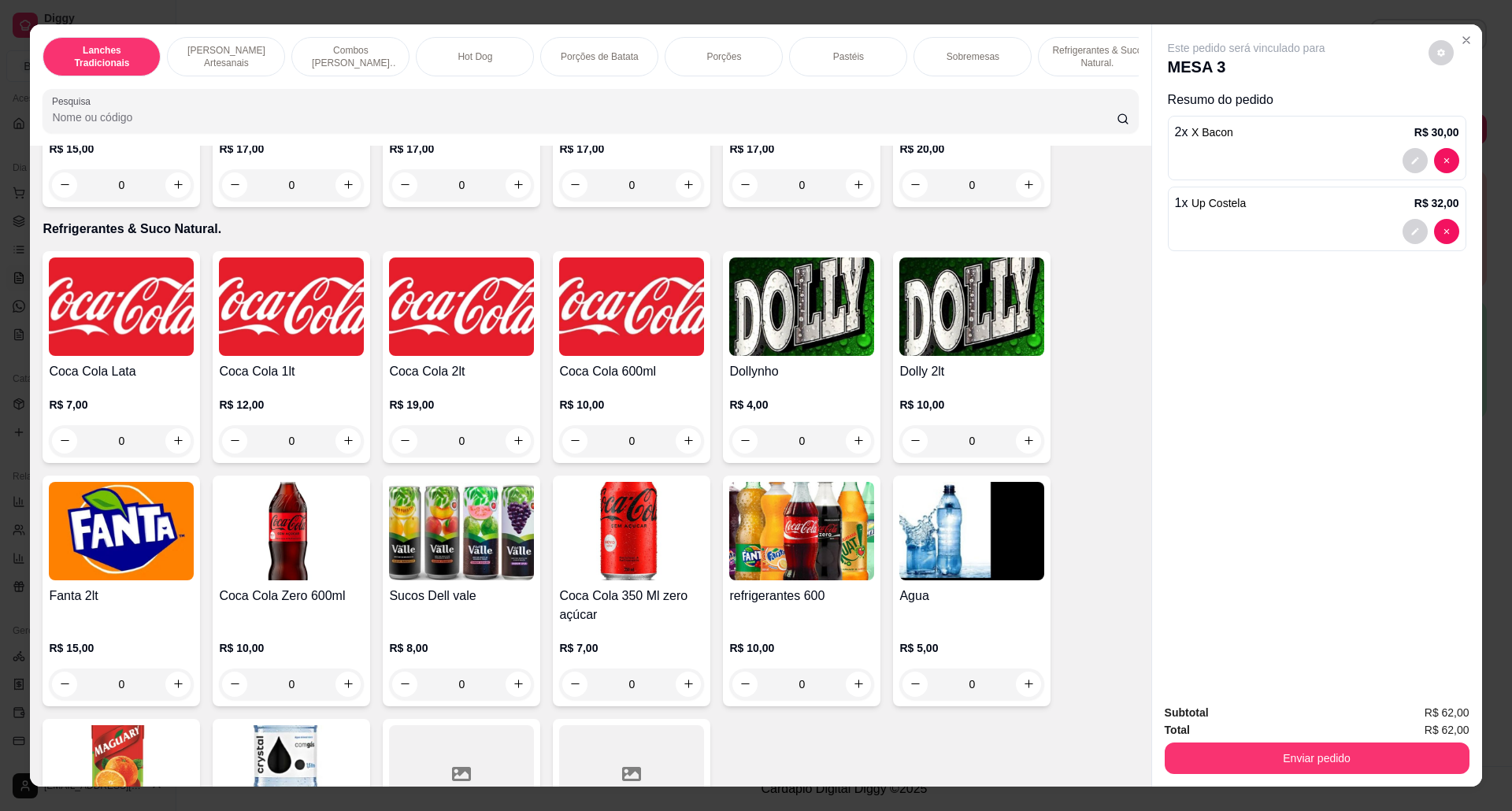
scroll to position [3046, 0]
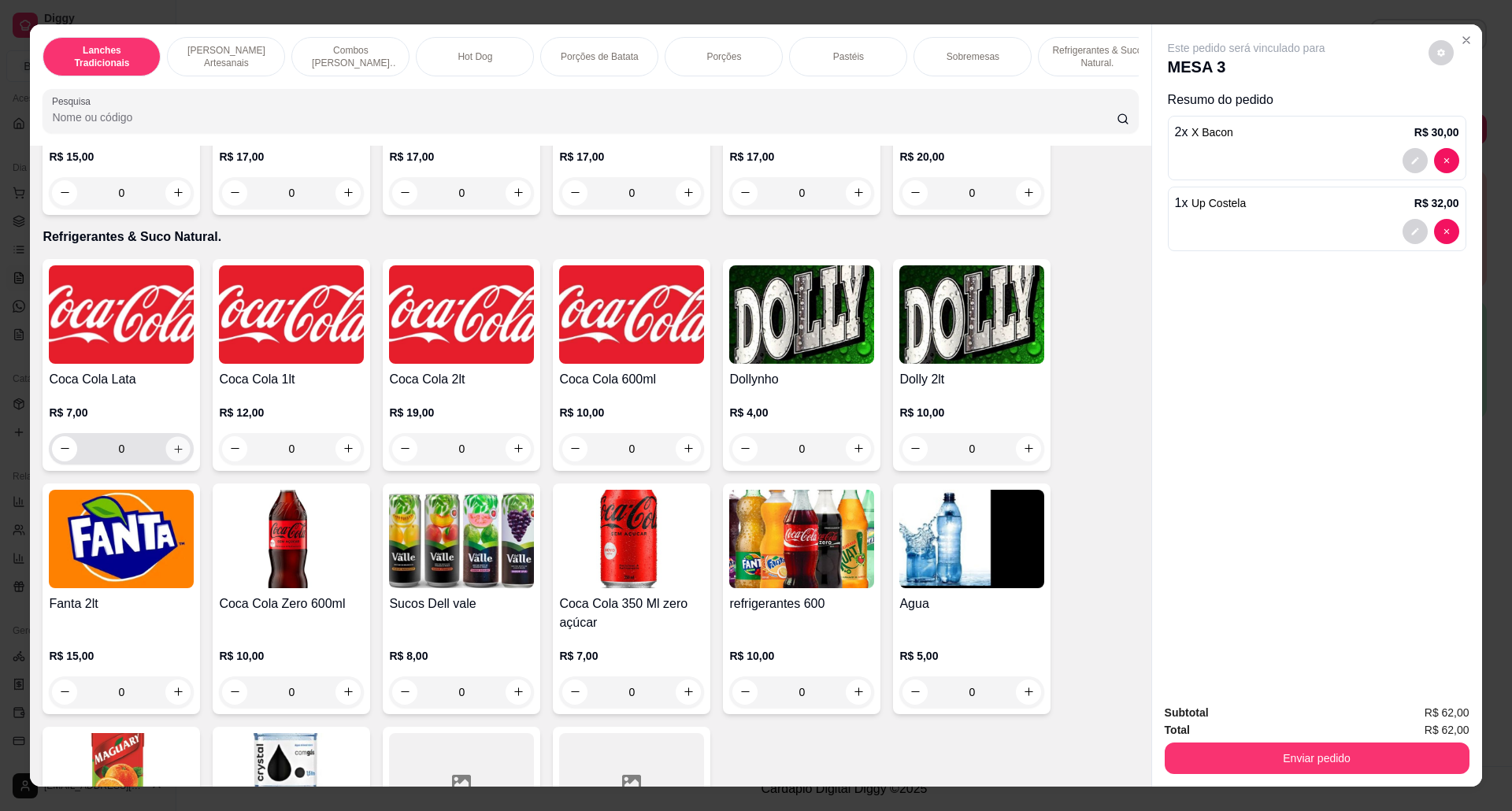
click at [168, 458] on button "increase-product-quantity" at bounding box center [177, 448] width 24 height 24
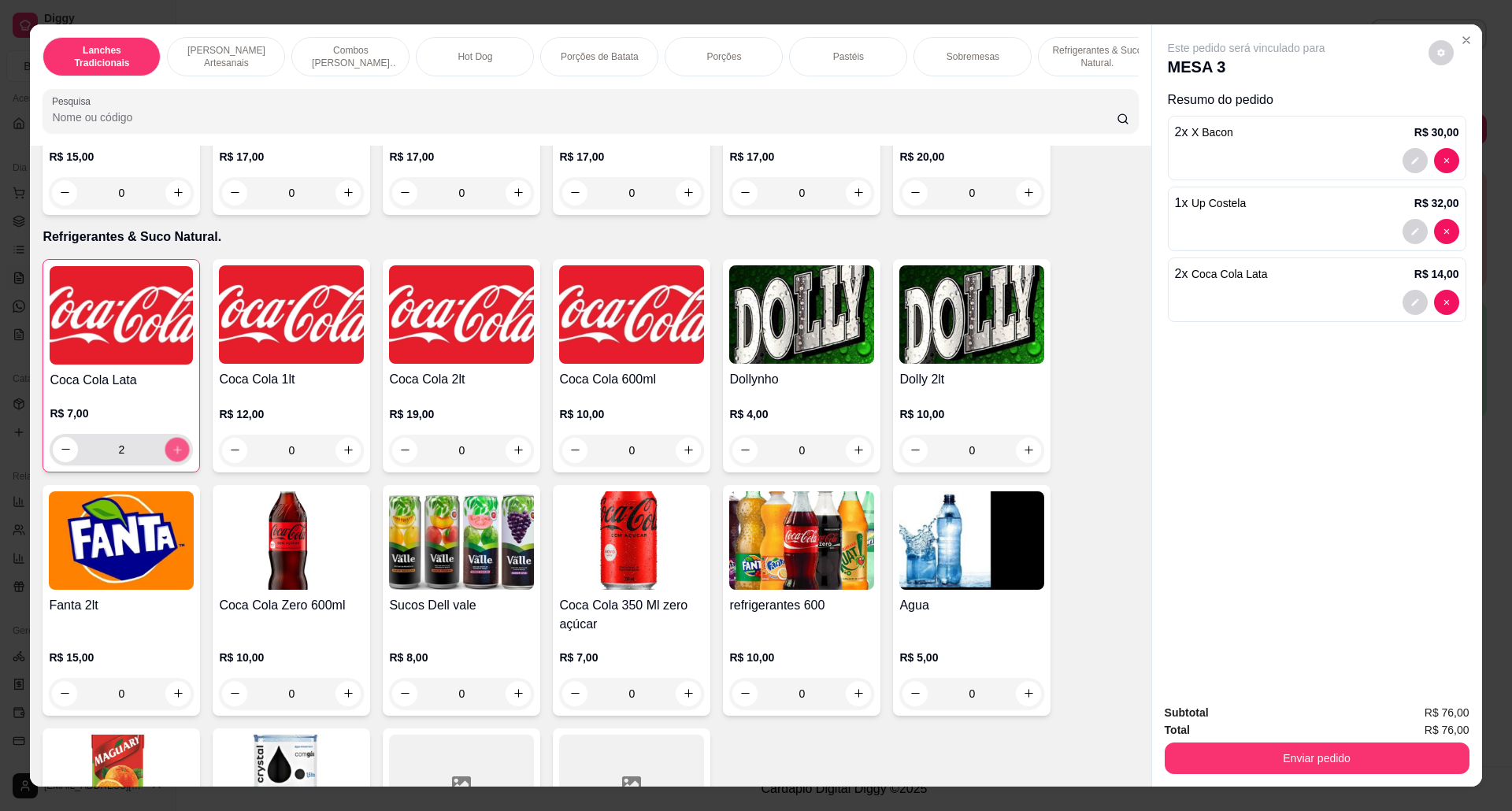
click at [168, 458] on button "increase-product-quantity" at bounding box center [177, 449] width 24 height 24
click at [53, 461] on button "decrease-product-quantity" at bounding box center [65, 449] width 24 height 24
type input "2"
click at [143, 365] on img at bounding box center [122, 315] width 143 height 98
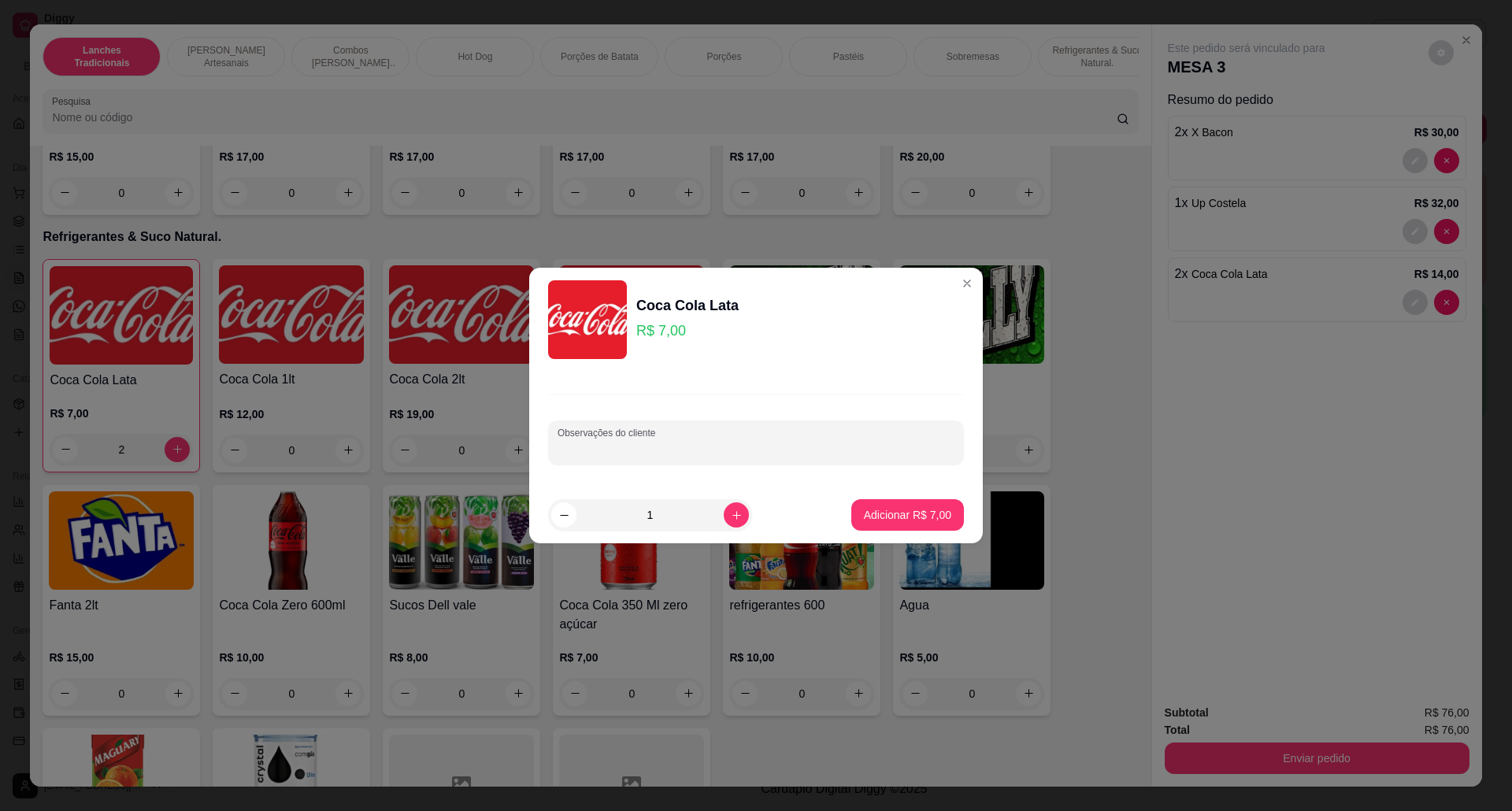
click at [602, 454] on input "Observações do cliente" at bounding box center [756, 448] width 397 height 16
type input "sprite e guarana"
click at [885, 514] on p "Adicionar R$ 7,00" at bounding box center [907, 515] width 85 height 15
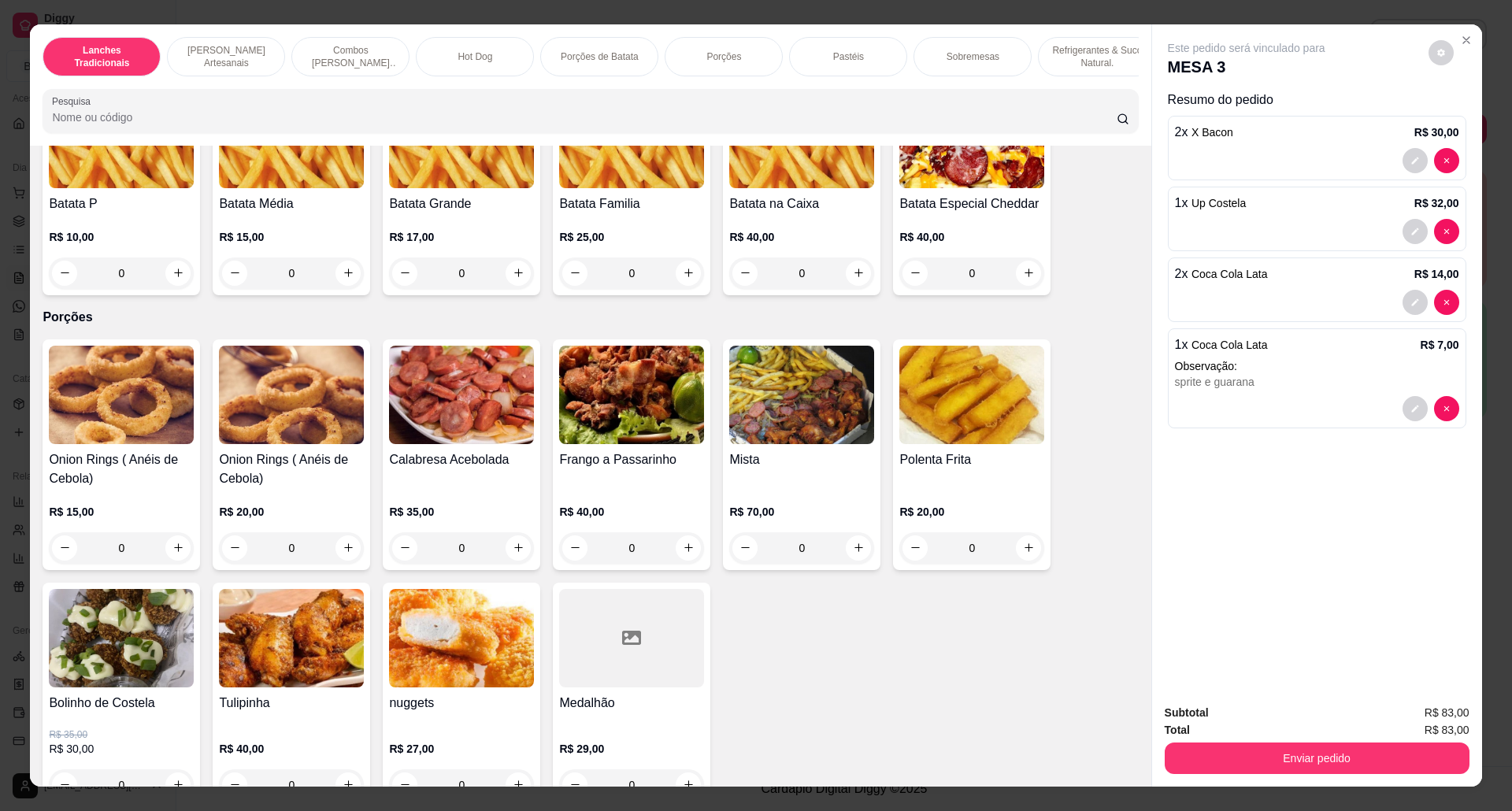
scroll to position [1785, 0]
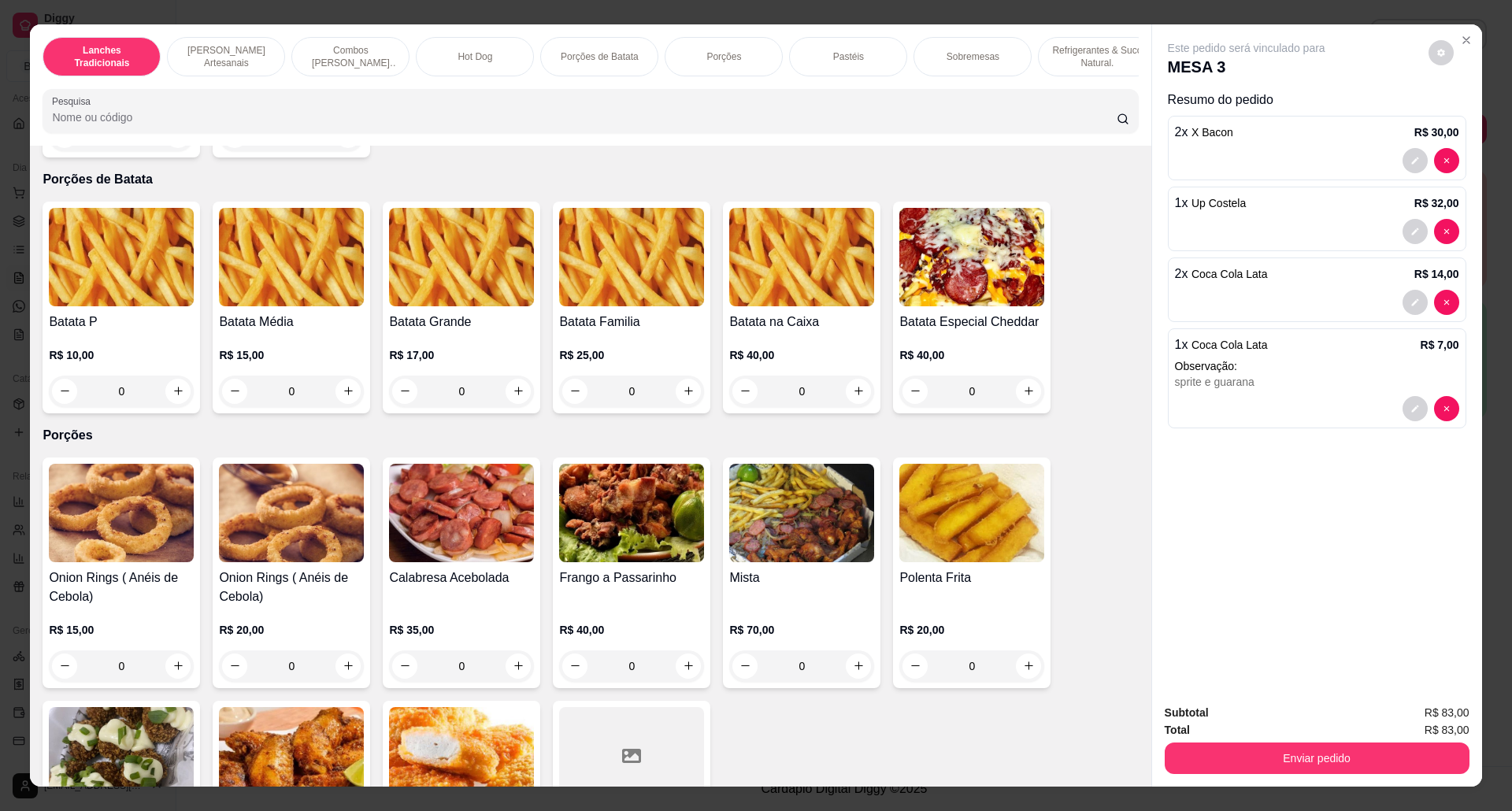
click at [274, 268] on img at bounding box center [292, 257] width 145 height 98
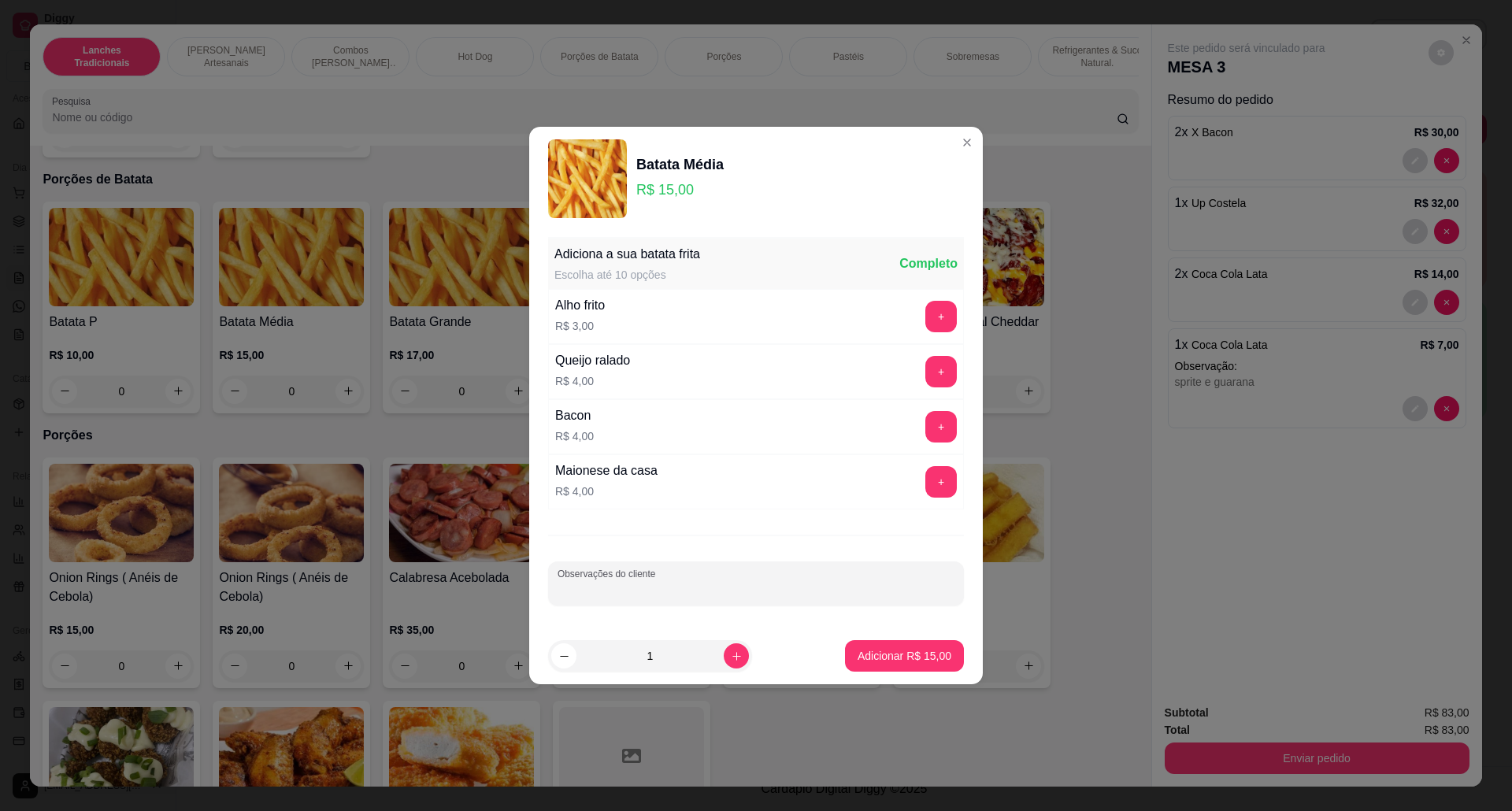
click at [623, 589] on input "Observações do cliente" at bounding box center [756, 589] width 397 height 16
type input "so sal e ketchup"
click at [876, 658] on p "Adicionar R$ 15,00" at bounding box center [904, 656] width 93 height 16
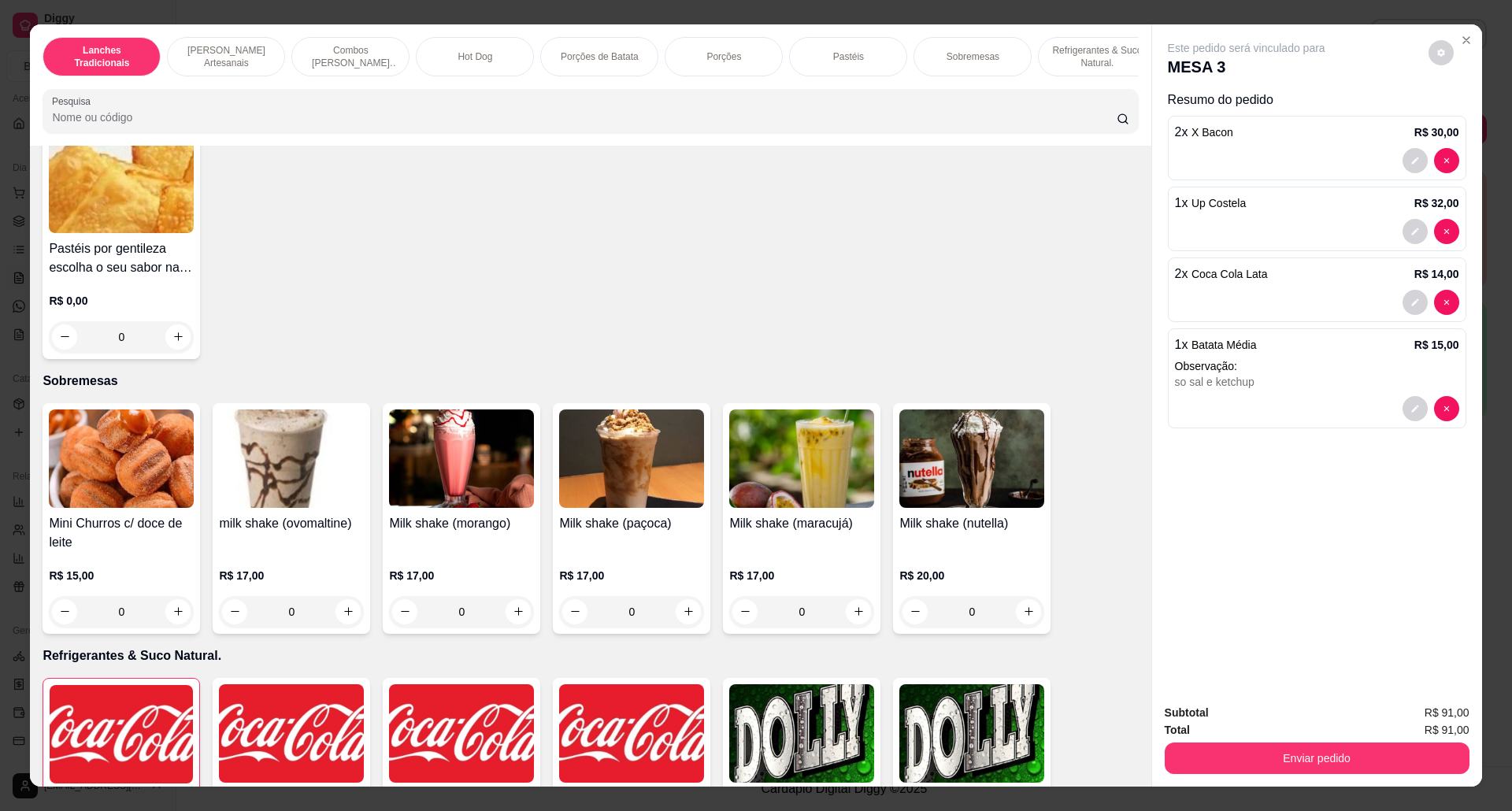
scroll to position [2941, 0]
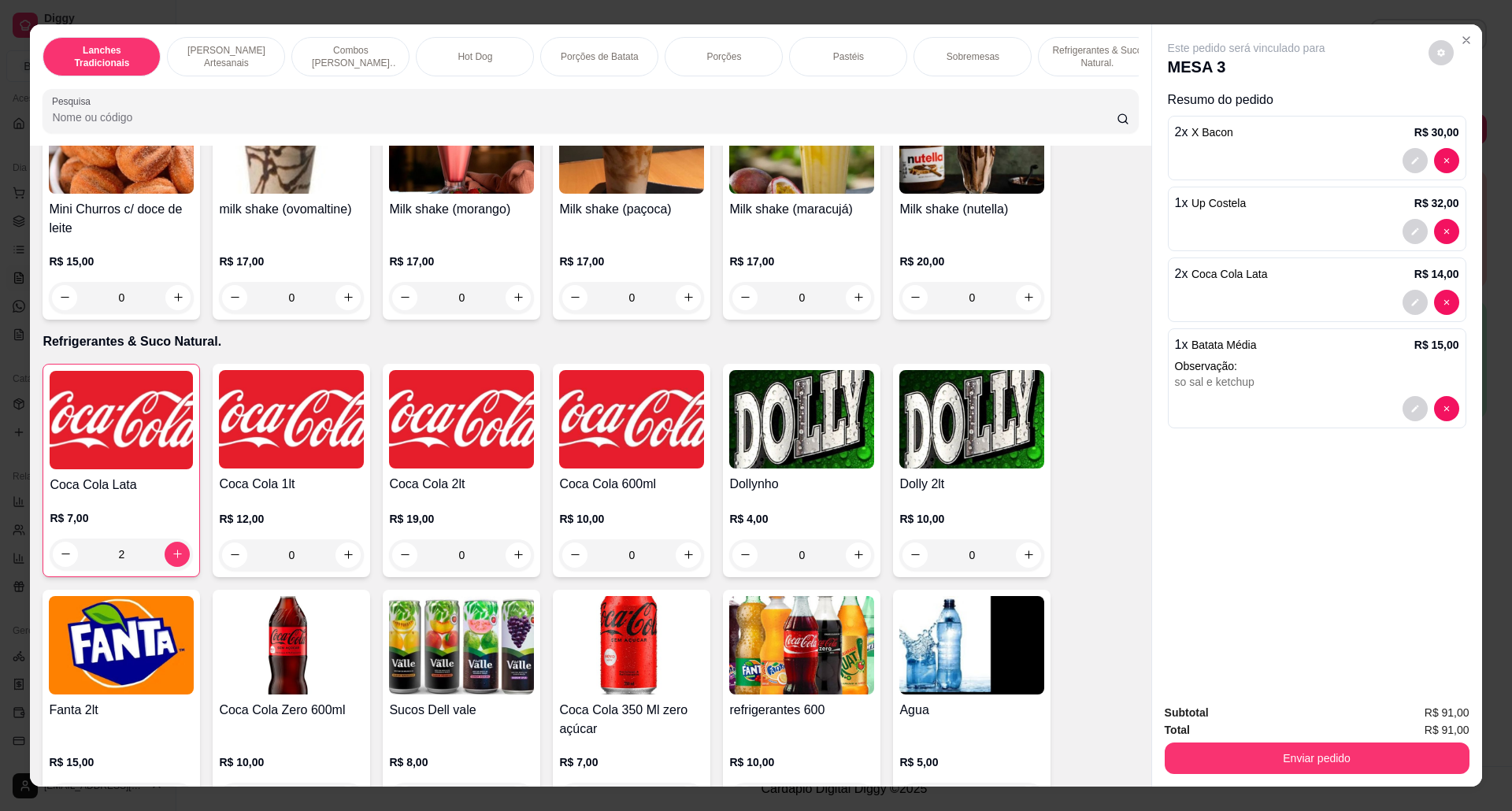
click at [761, 437] on img at bounding box center [801, 419] width 145 height 98
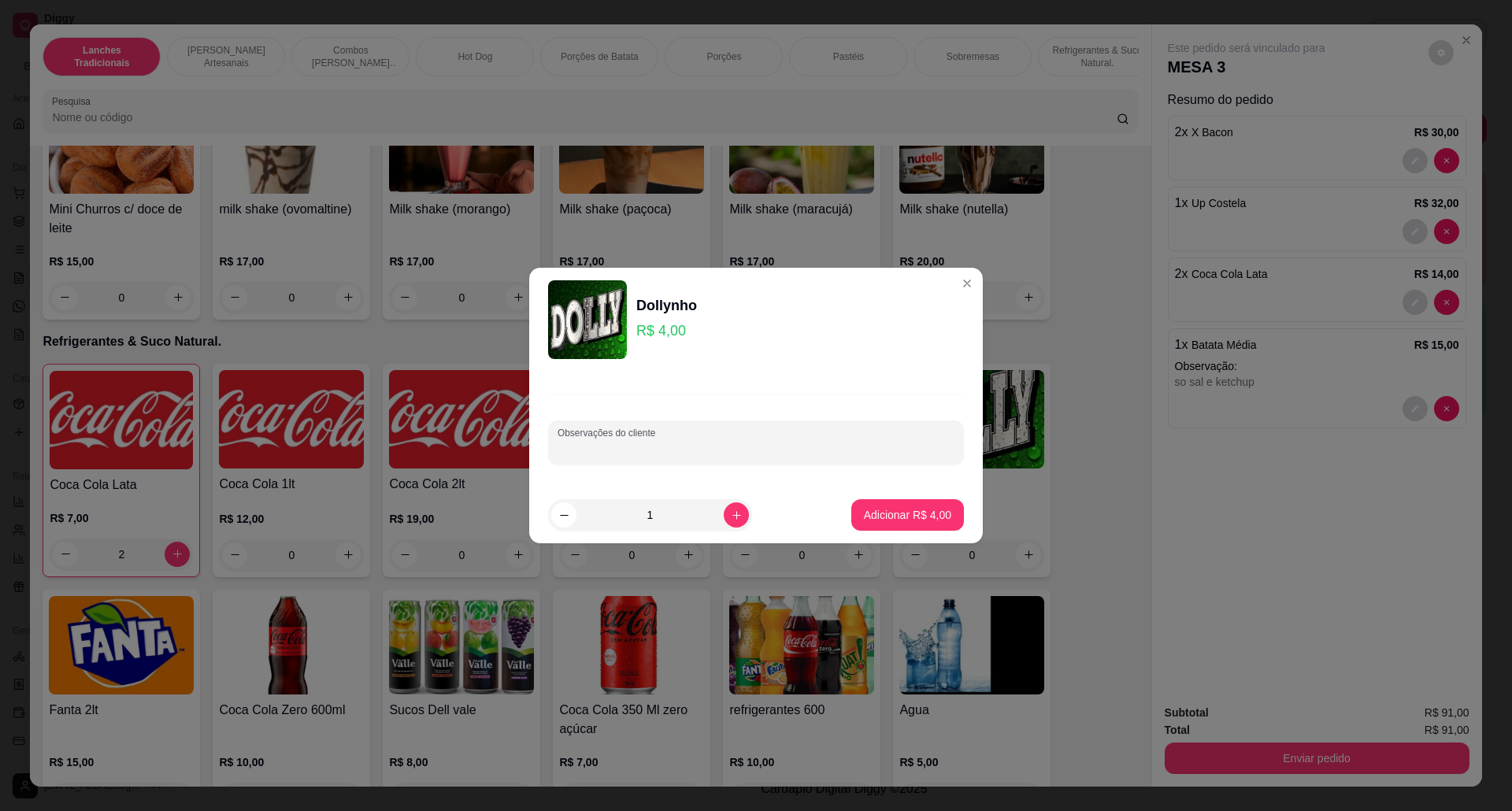
click at [675, 449] on input "Observações do cliente" at bounding box center [756, 448] width 397 height 16
click at [888, 523] on p "Adicionar R$ 4,00" at bounding box center [907, 515] width 87 height 16
type input "1"
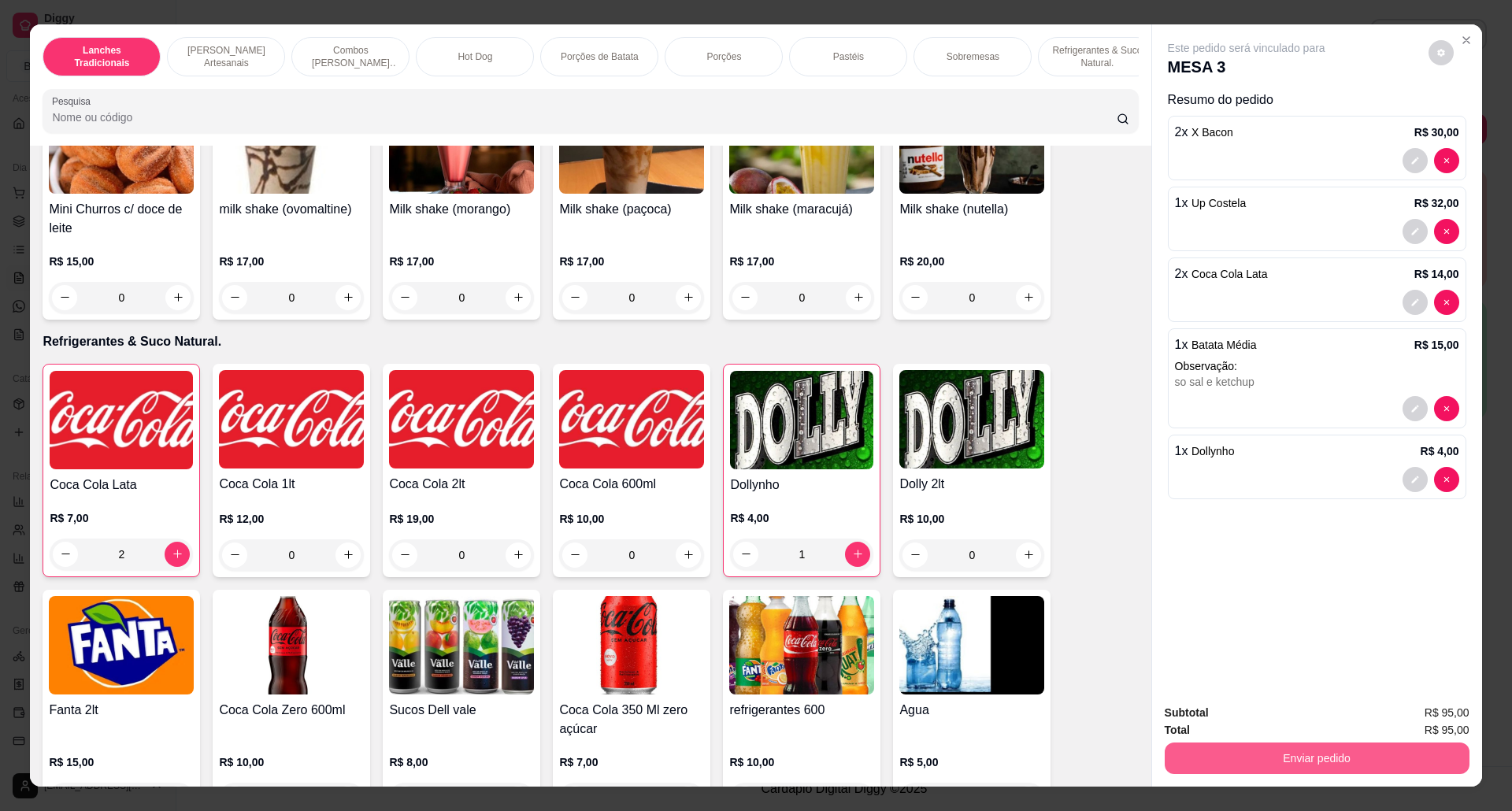
click at [1264, 753] on button "Enviar pedido" at bounding box center [1317, 758] width 305 height 32
click at [1224, 710] on button "Não registrar e enviar pedido" at bounding box center [1262, 720] width 159 height 29
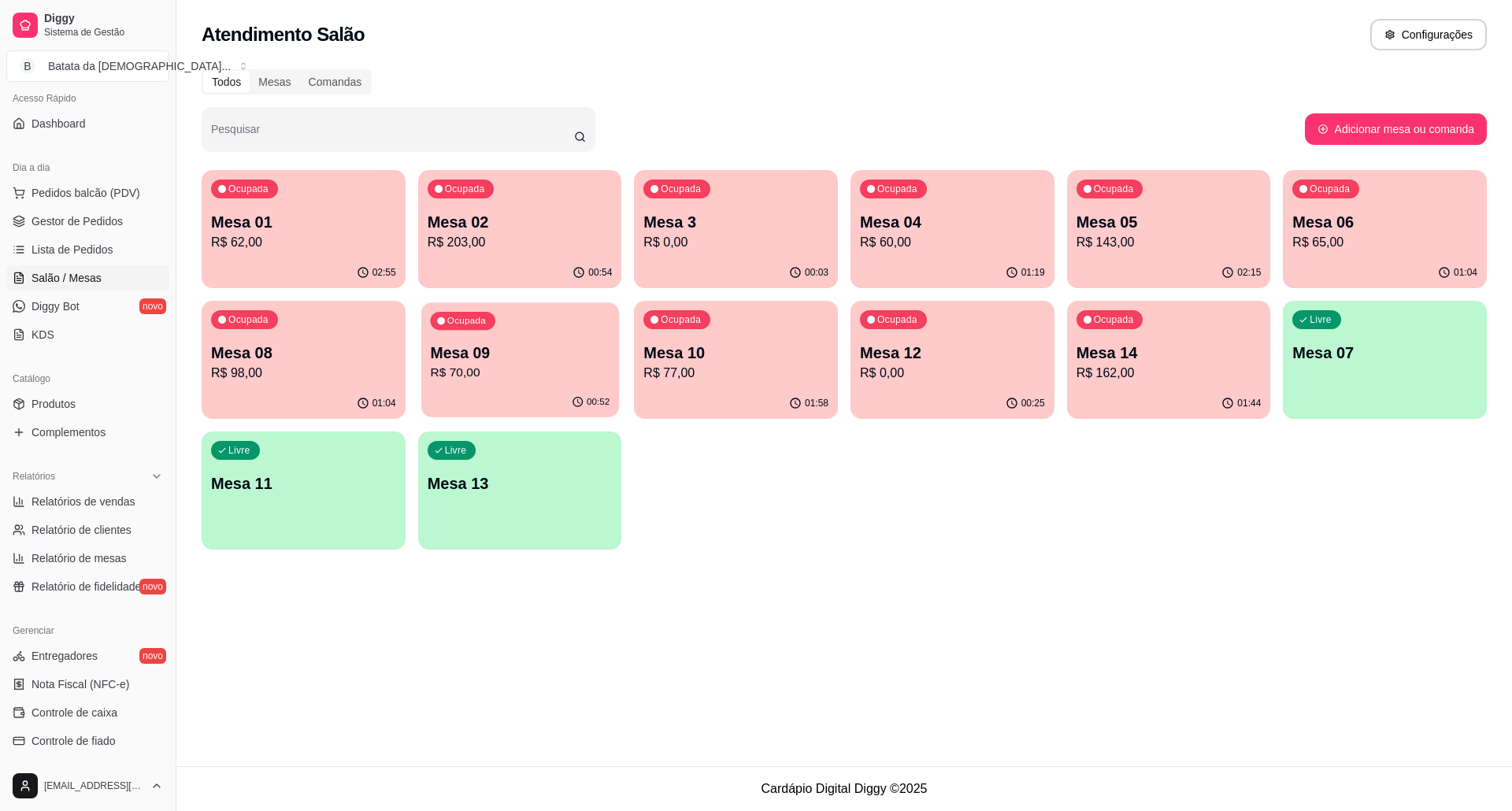
click at [455, 348] on p "Mesa 09" at bounding box center [519, 353] width 179 height 22
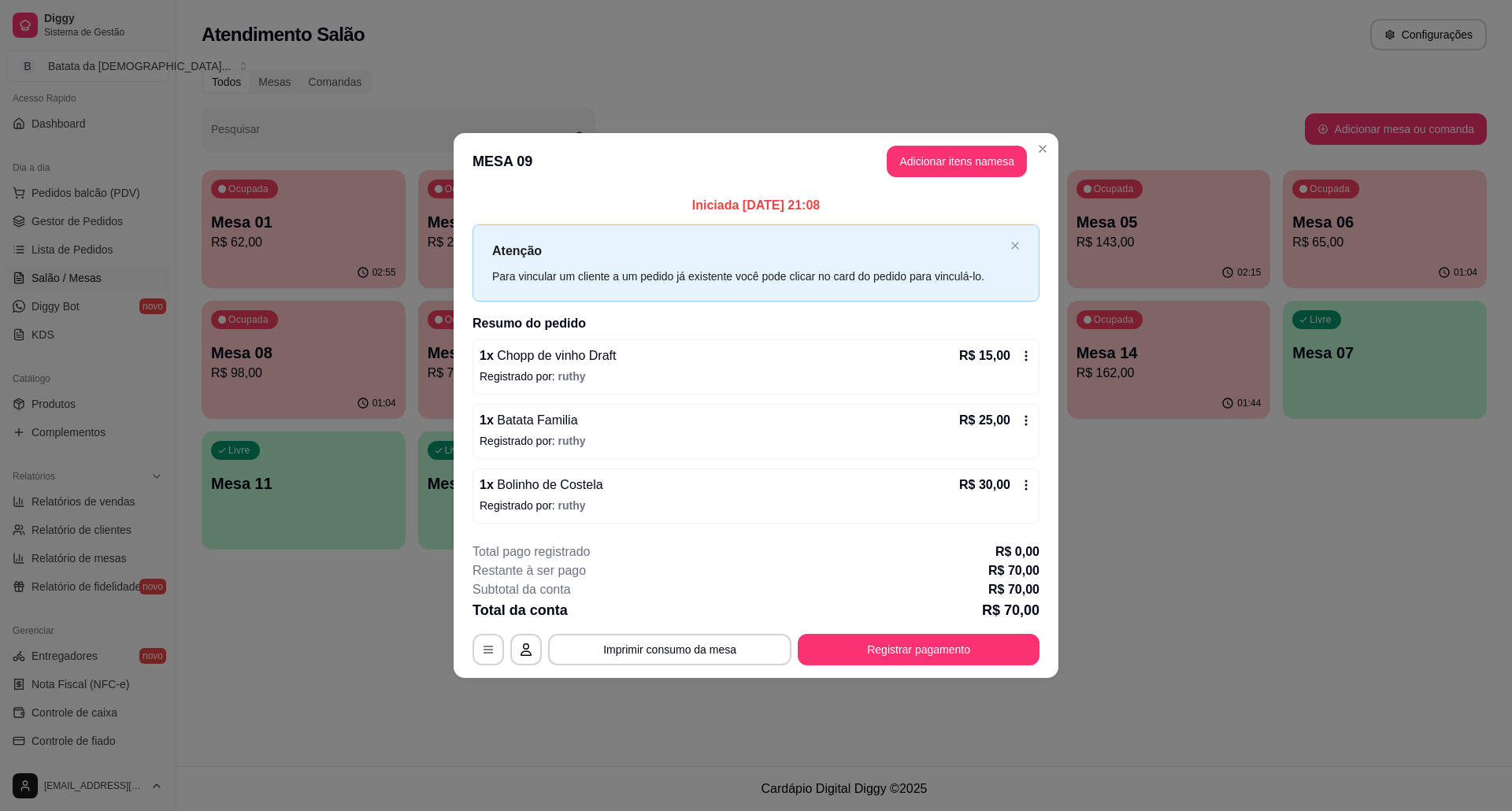
click at [722, 618] on div "Total da conta R$ 70,00" at bounding box center [756, 610] width 566 height 22
click at [715, 644] on button "Imprimir consumo da mesa" at bounding box center [670, 650] width 243 height 32
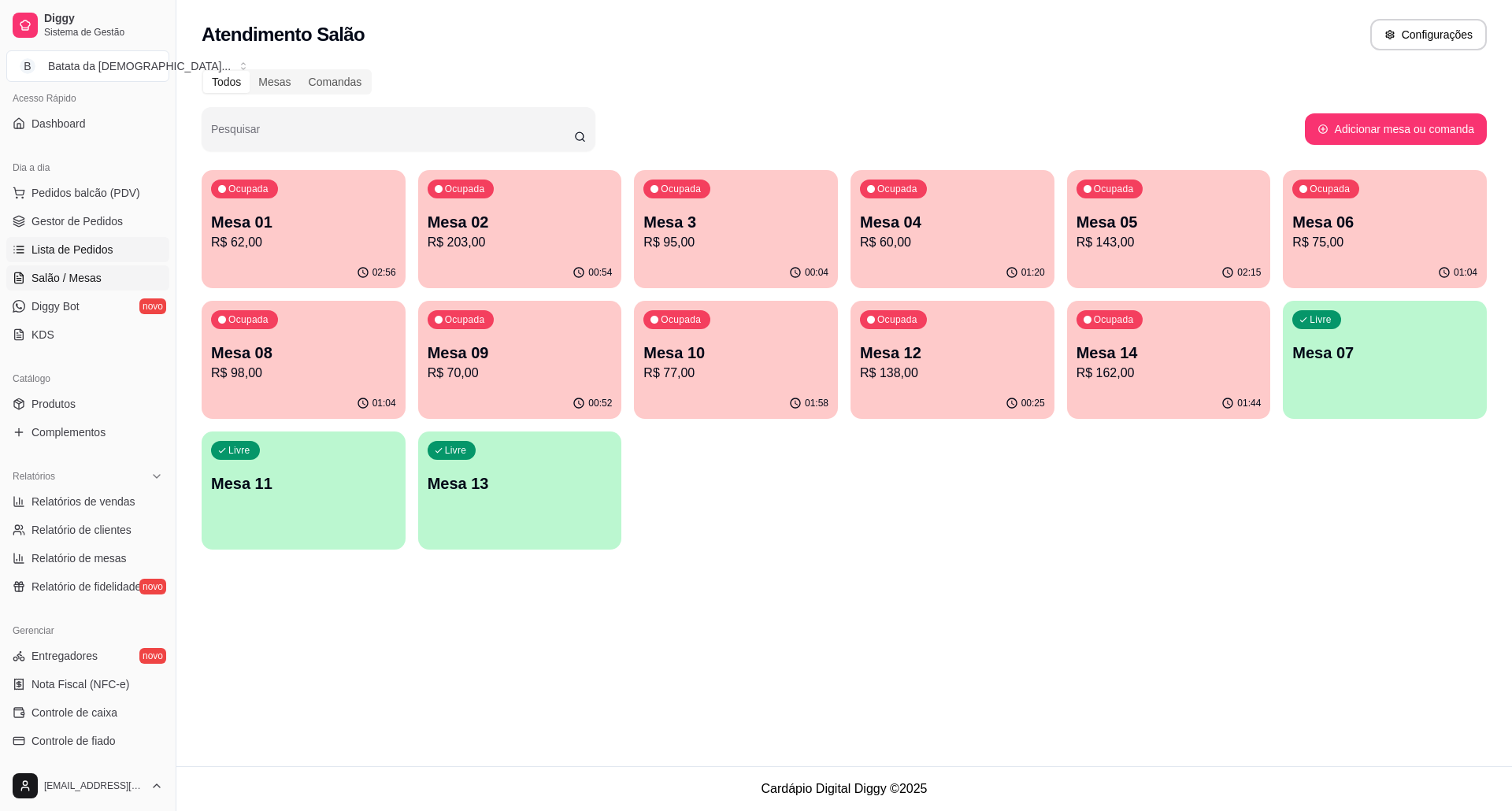
click at [106, 250] on span "Lista de Pedidos" at bounding box center [72, 249] width 82 height 16
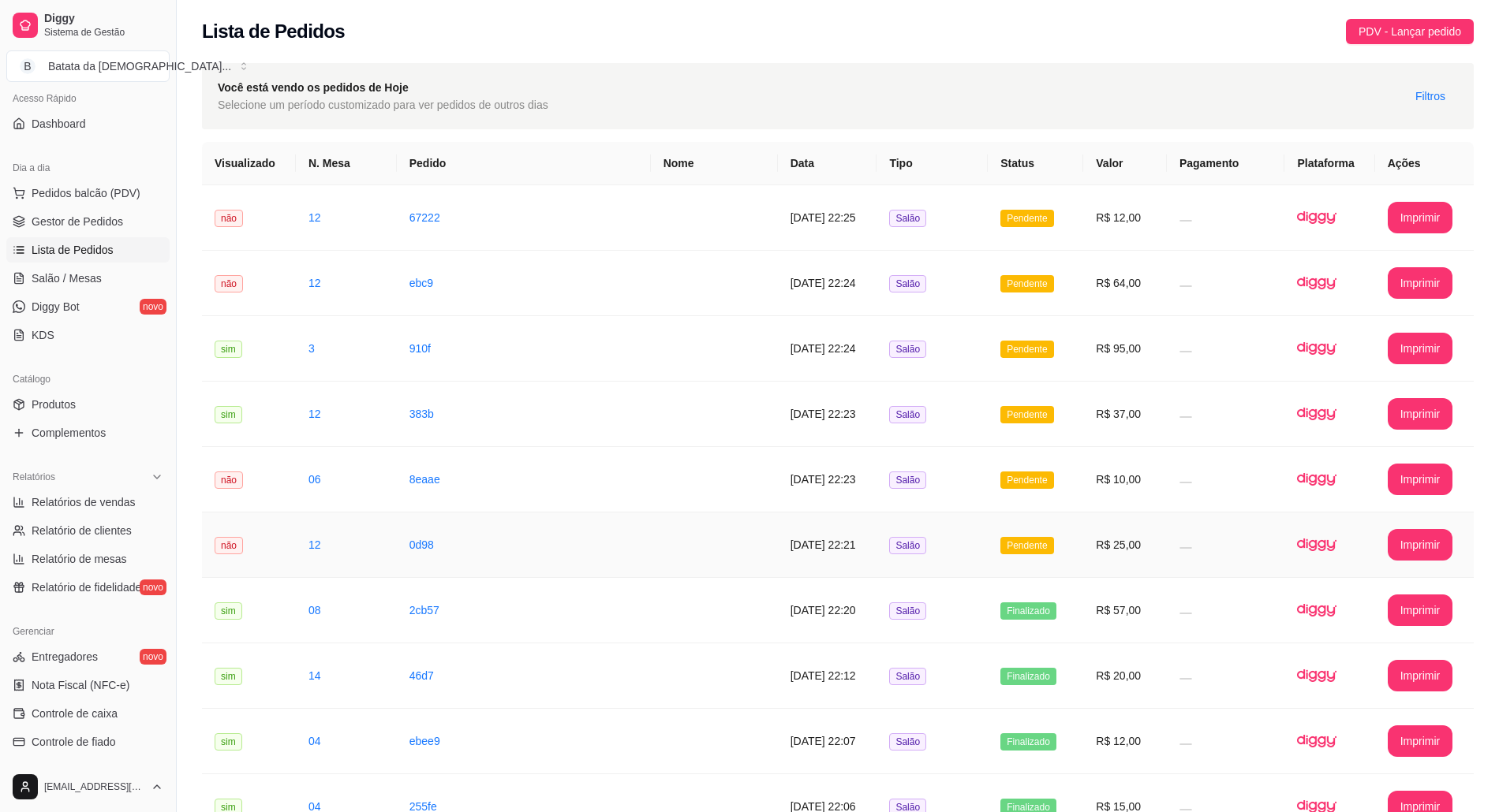
click at [1122, 535] on td "R$ 25,00" at bounding box center [1125, 545] width 83 height 65
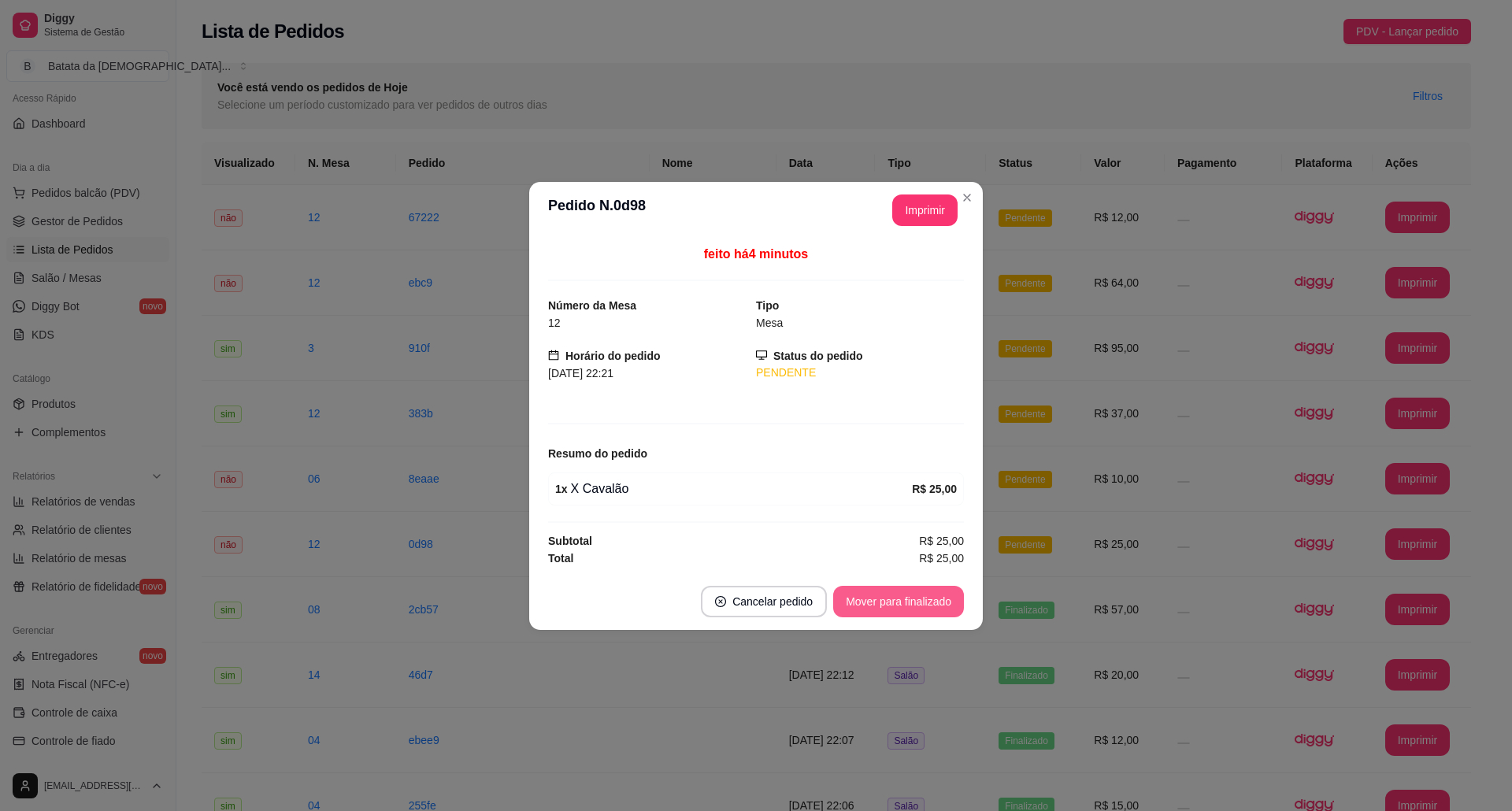
click at [939, 593] on button "Mover para finalizado" at bounding box center [898, 602] width 131 height 32
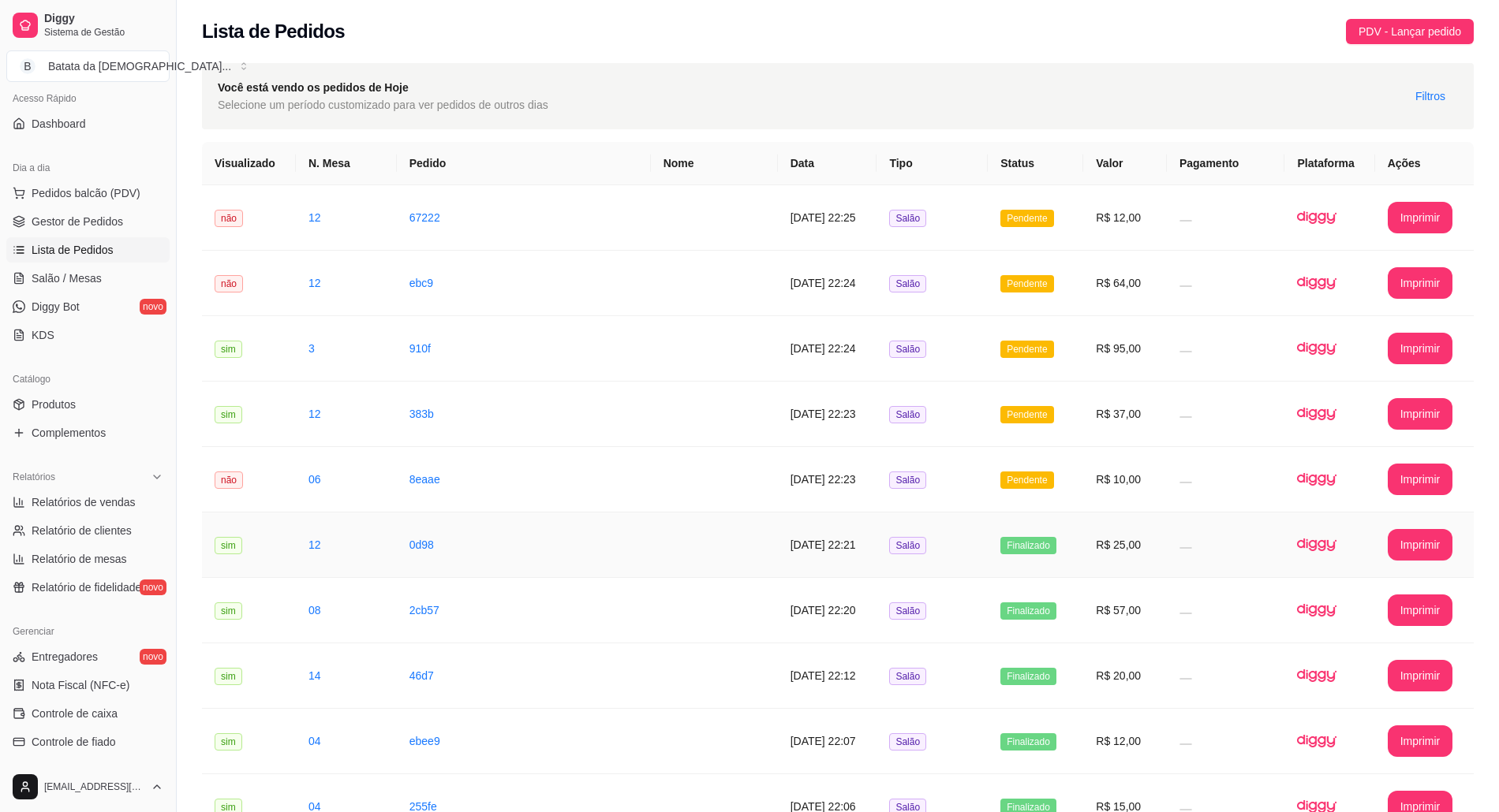
click at [1071, 532] on td "Finalizado" at bounding box center [1035, 545] width 95 height 65
click at [1037, 458] on td "Pendente" at bounding box center [1035, 480] width 95 height 65
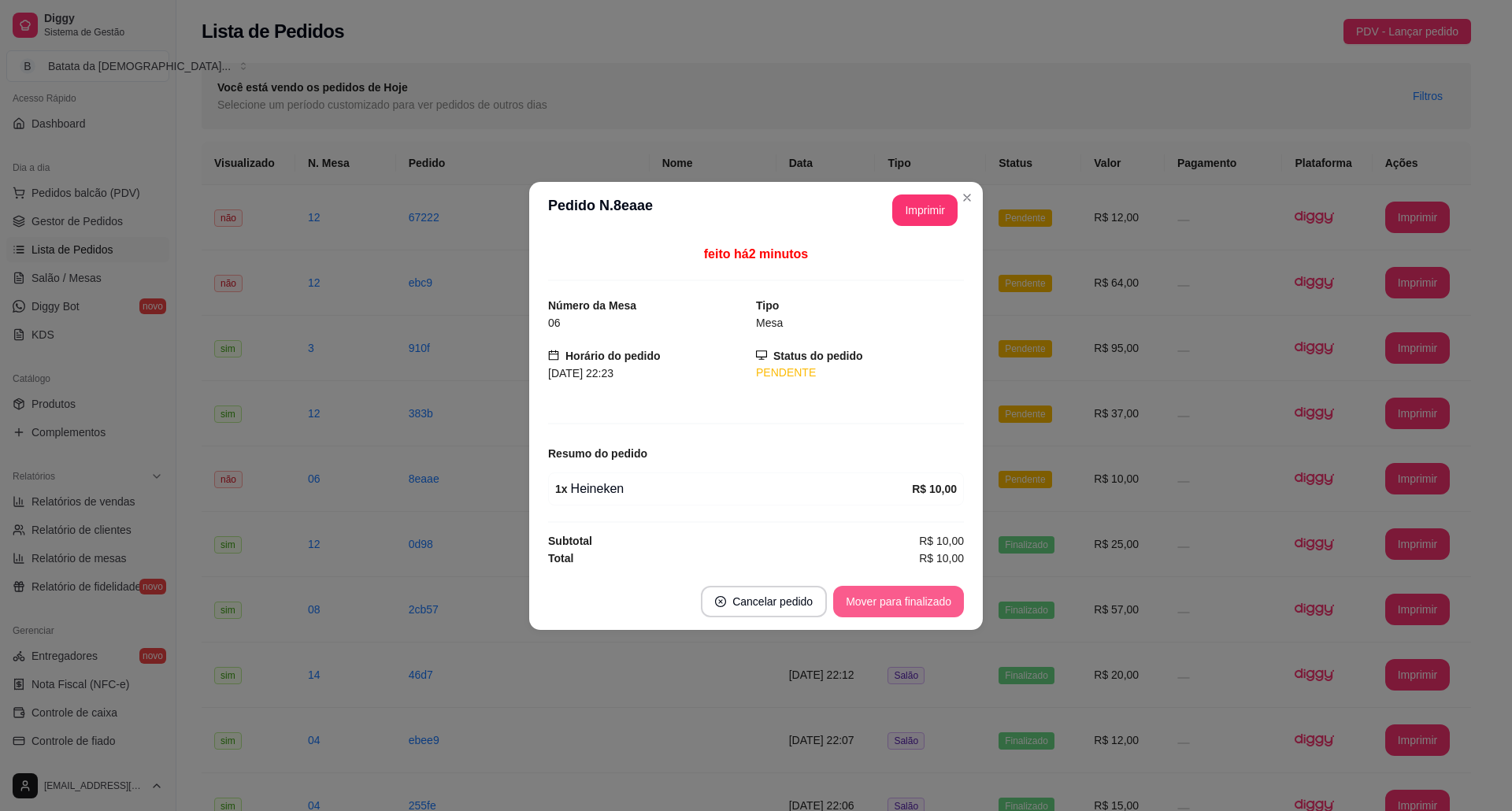
click at [906, 595] on button "Mover para finalizado" at bounding box center [898, 602] width 131 height 32
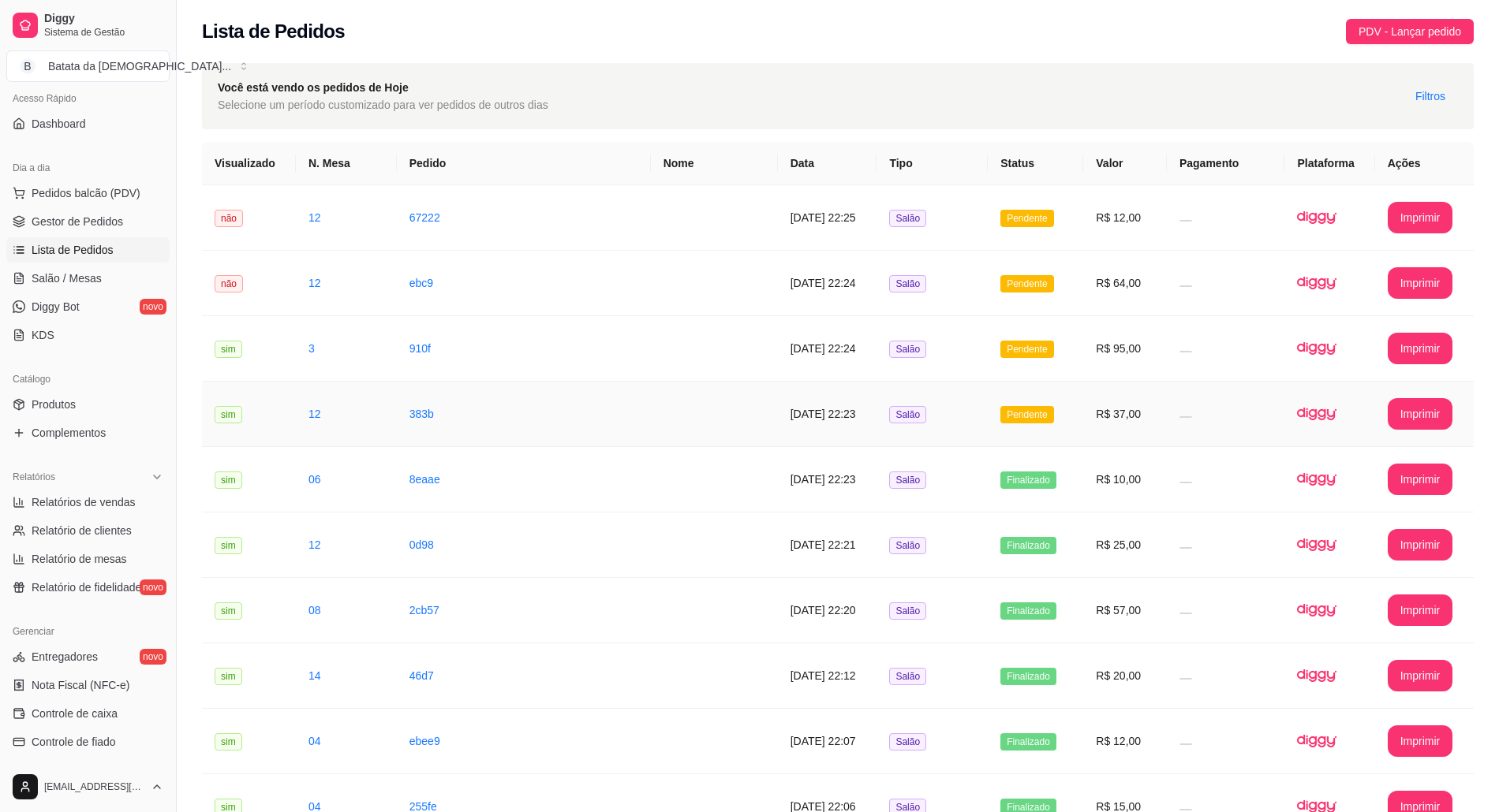
click at [1047, 396] on td "Pendente" at bounding box center [1035, 414] width 95 height 65
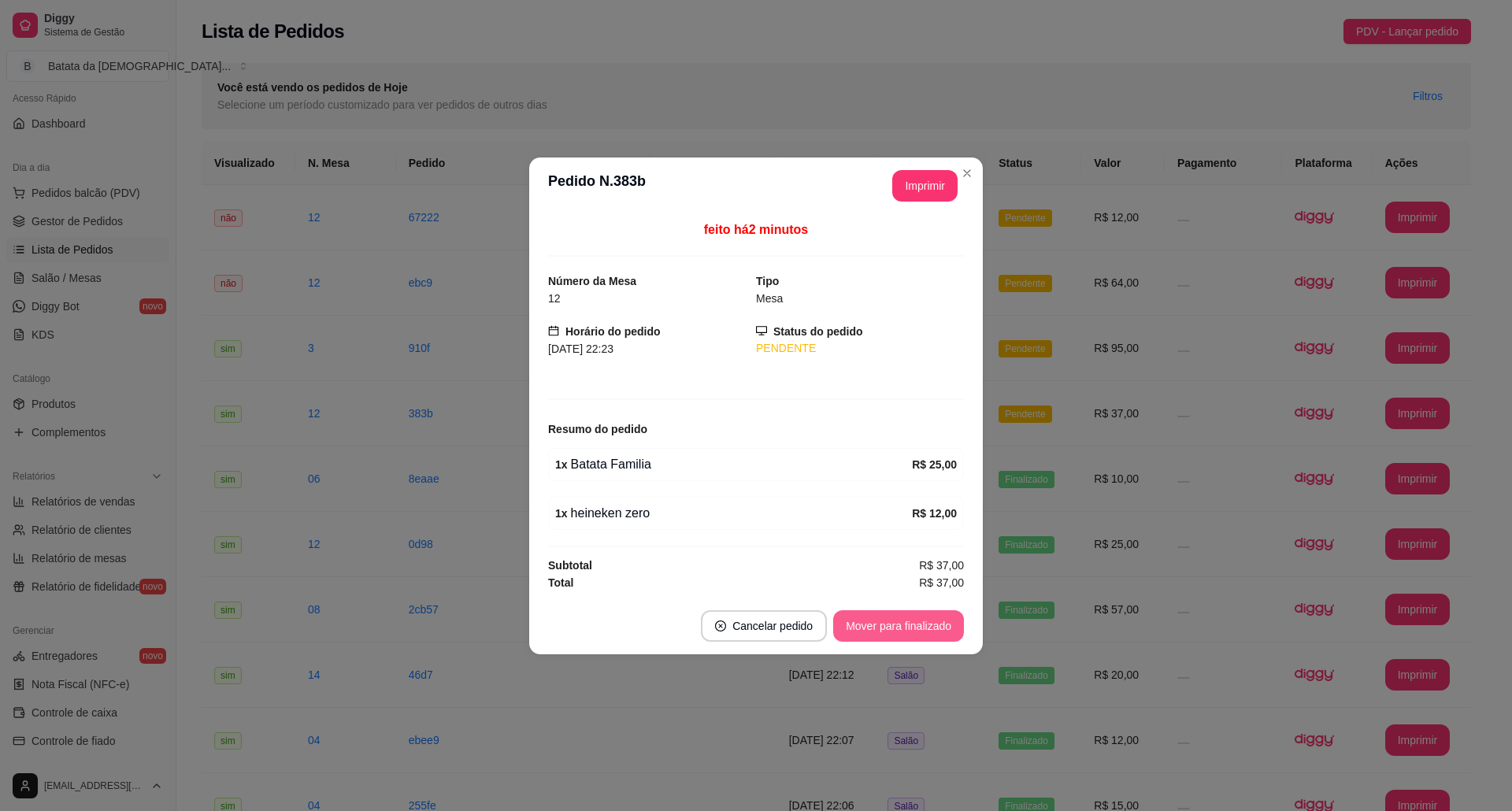
click at [908, 624] on button "Mover para finalizado" at bounding box center [898, 626] width 131 height 32
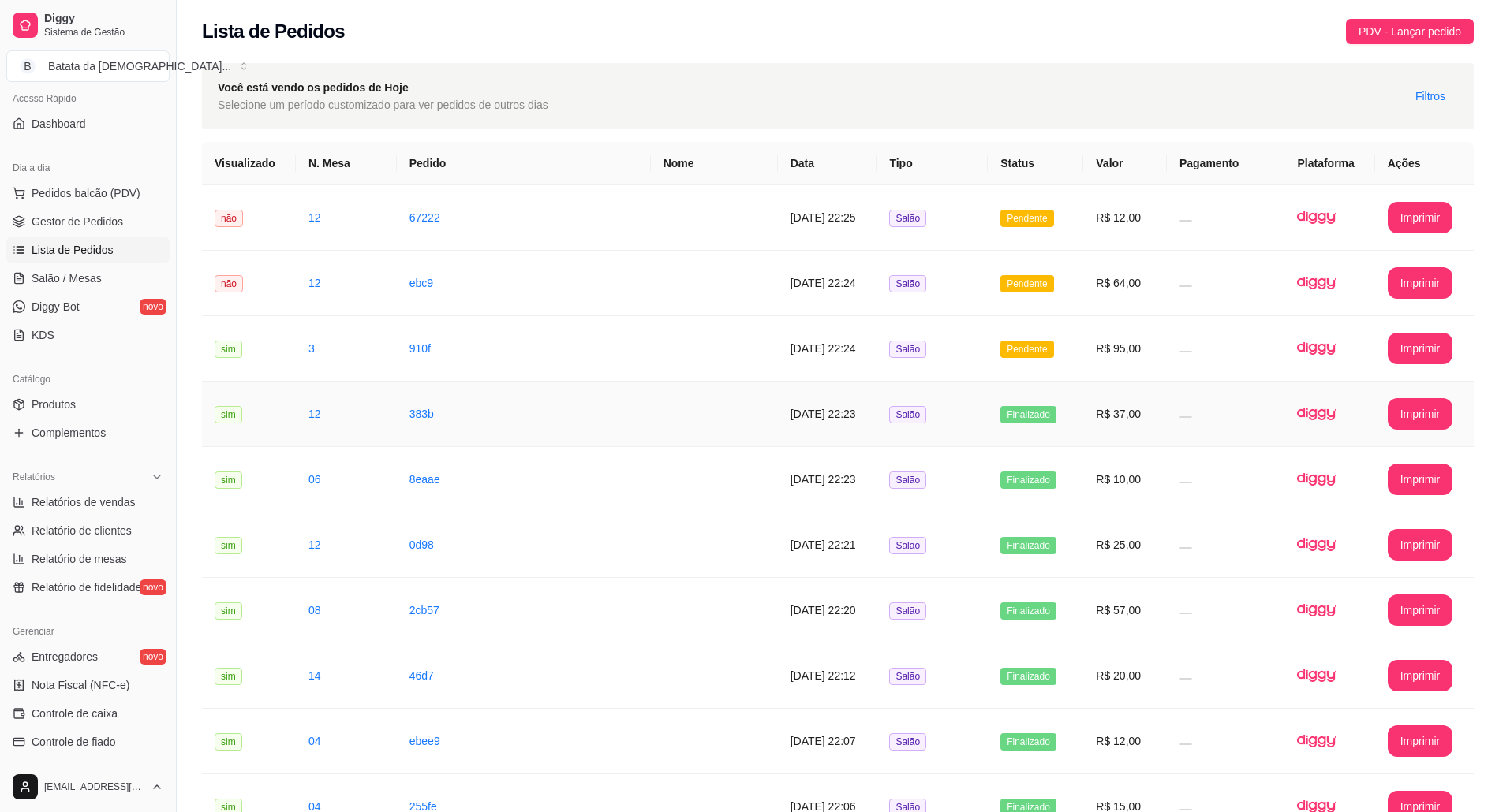
click at [1065, 348] on td "Pendente" at bounding box center [1035, 349] width 95 height 65
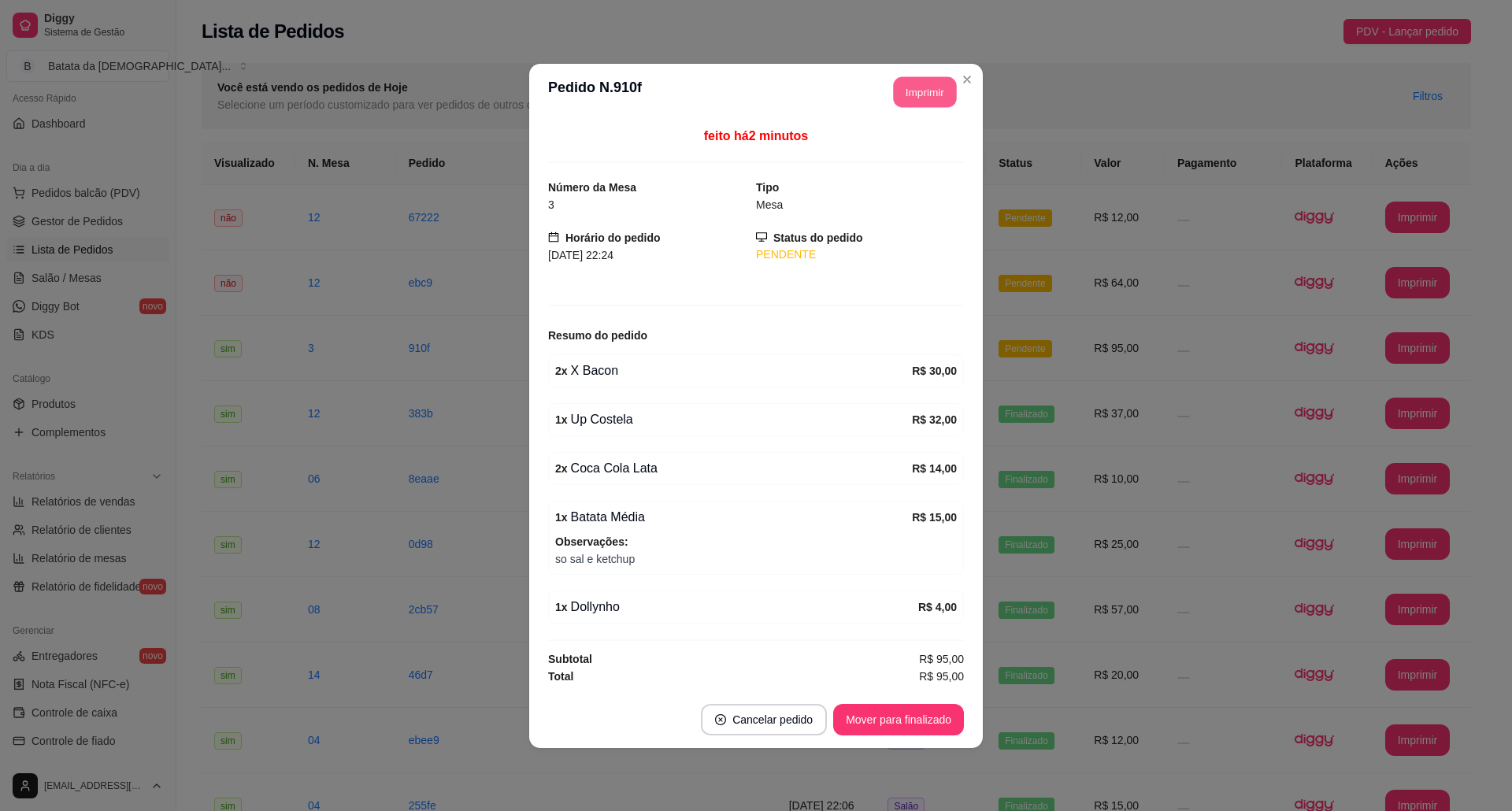
click at [924, 93] on button "Imprimir" at bounding box center [926, 92] width 63 height 31
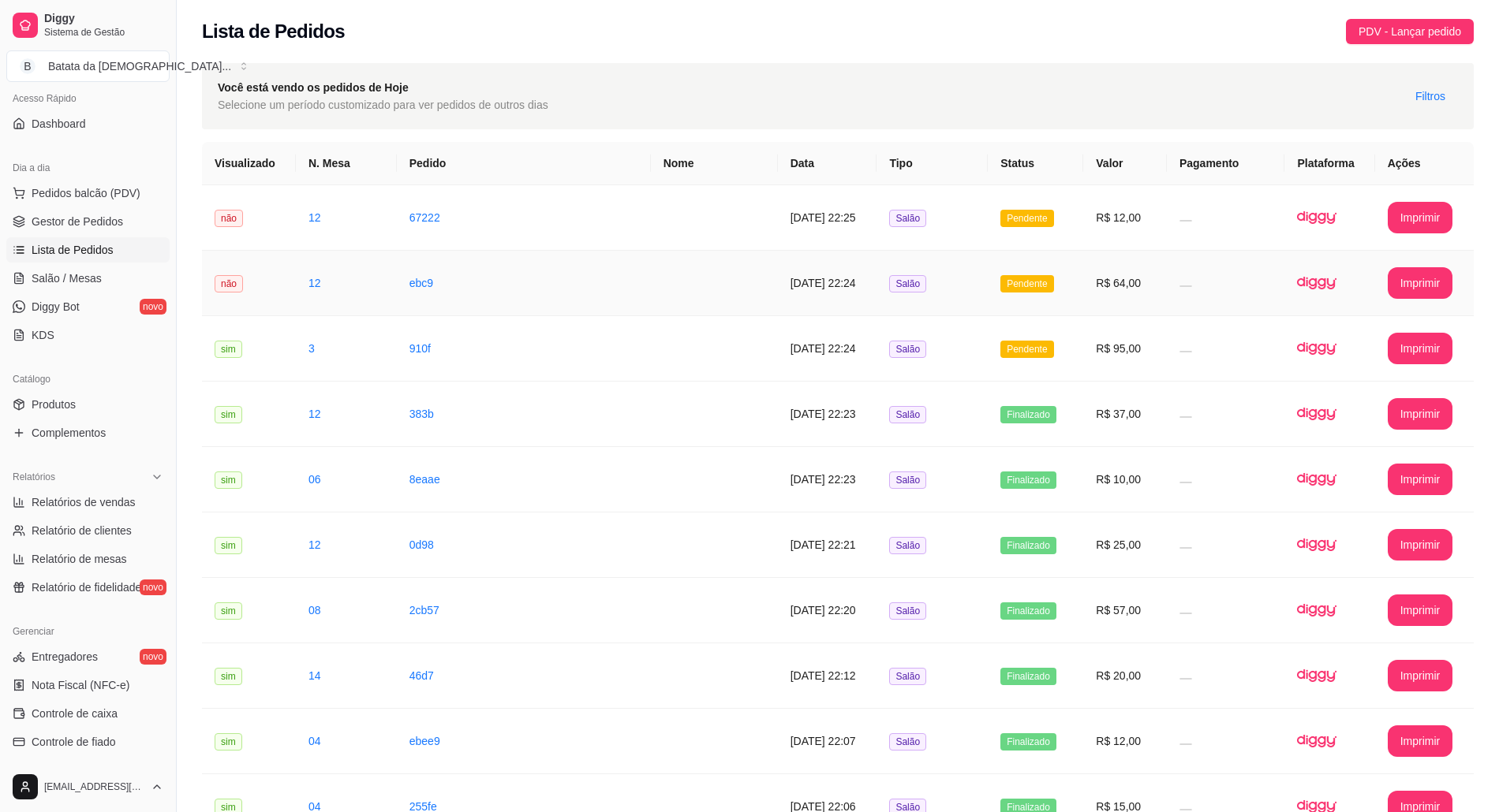
click at [1112, 271] on td "R$ 64,00" at bounding box center [1125, 284] width 83 height 65
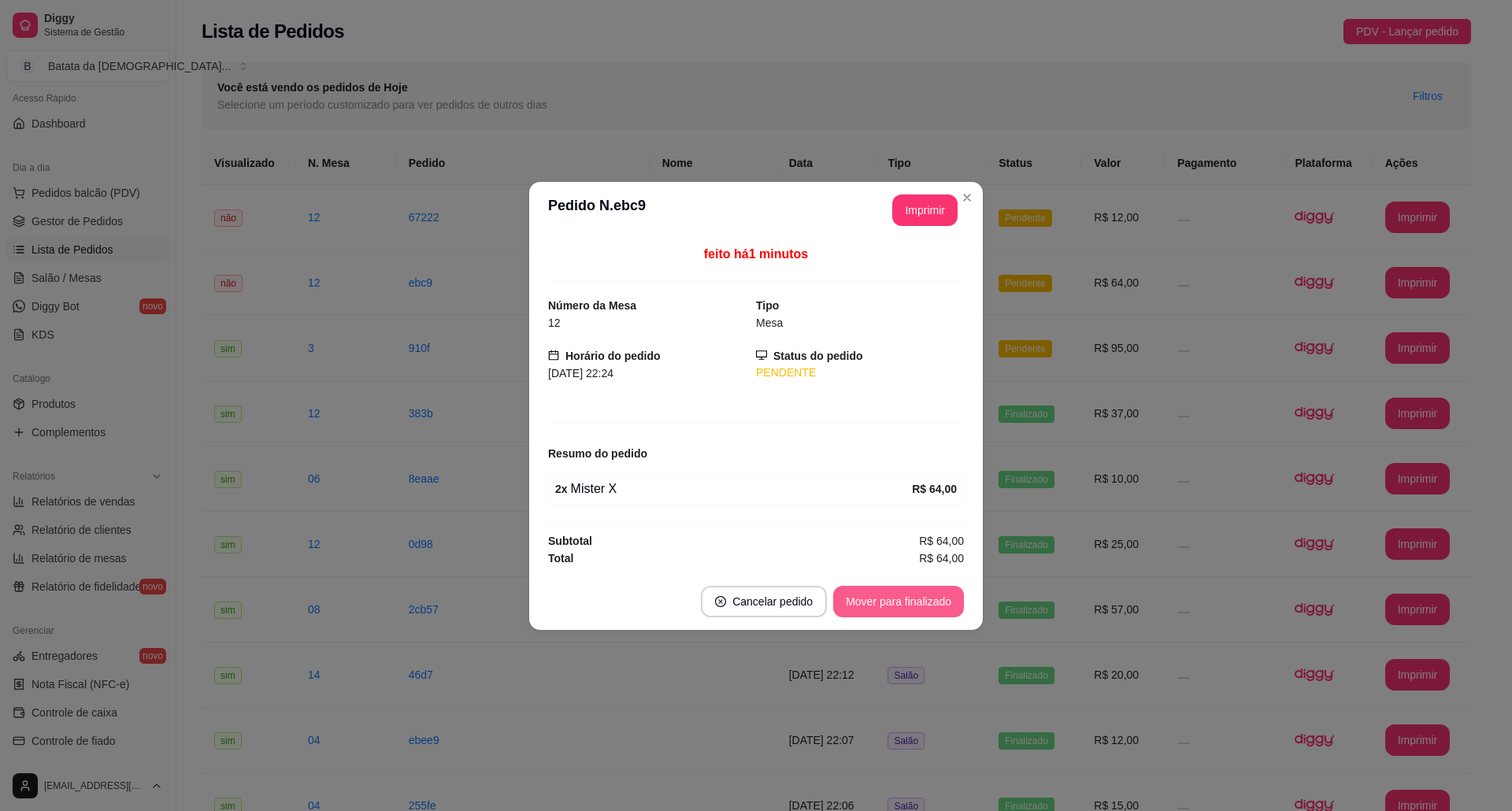
click at [924, 600] on button "Mover para finalizado" at bounding box center [898, 602] width 131 height 32
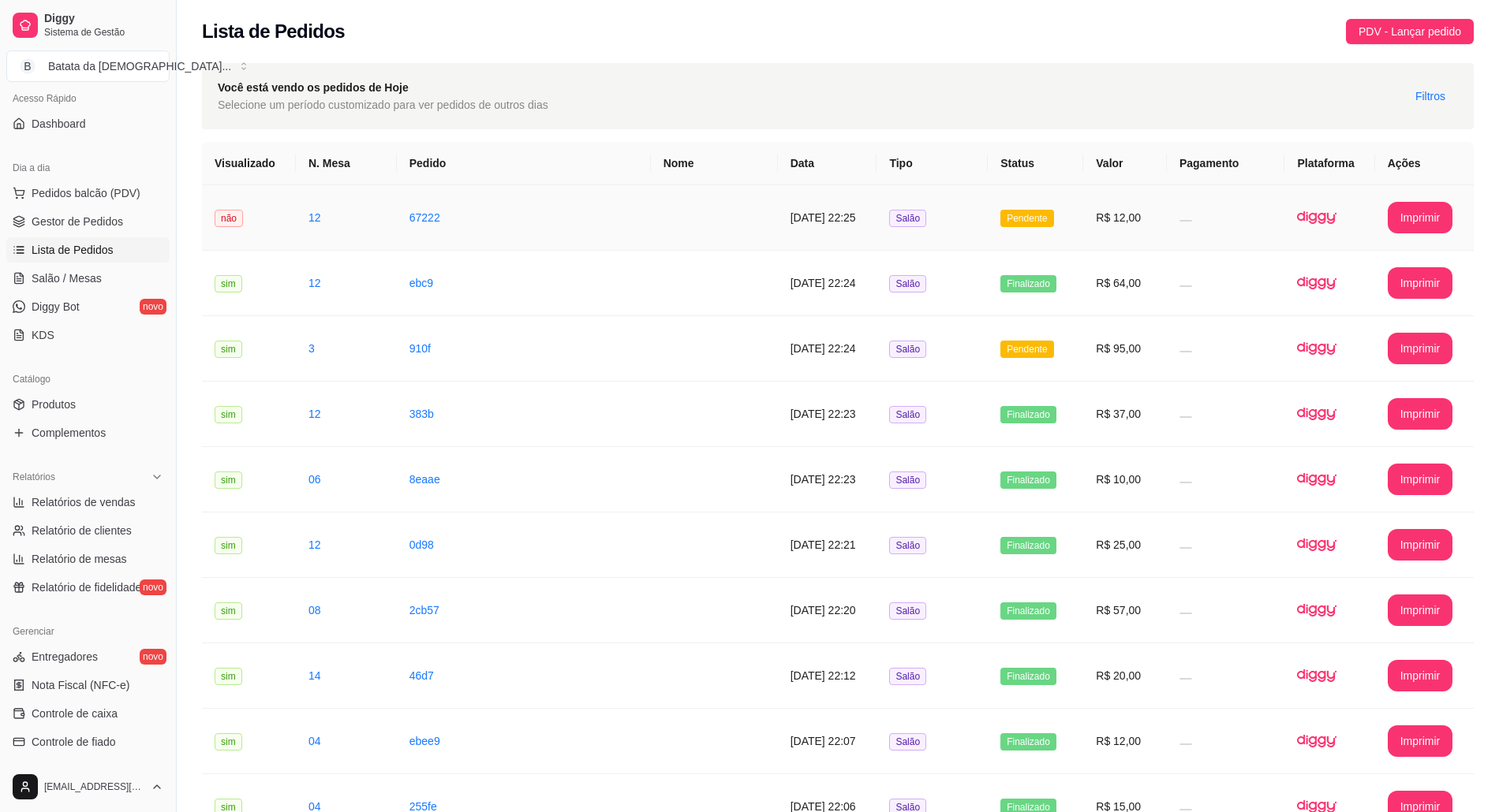
click at [978, 214] on td "Salão" at bounding box center [931, 218] width 111 height 65
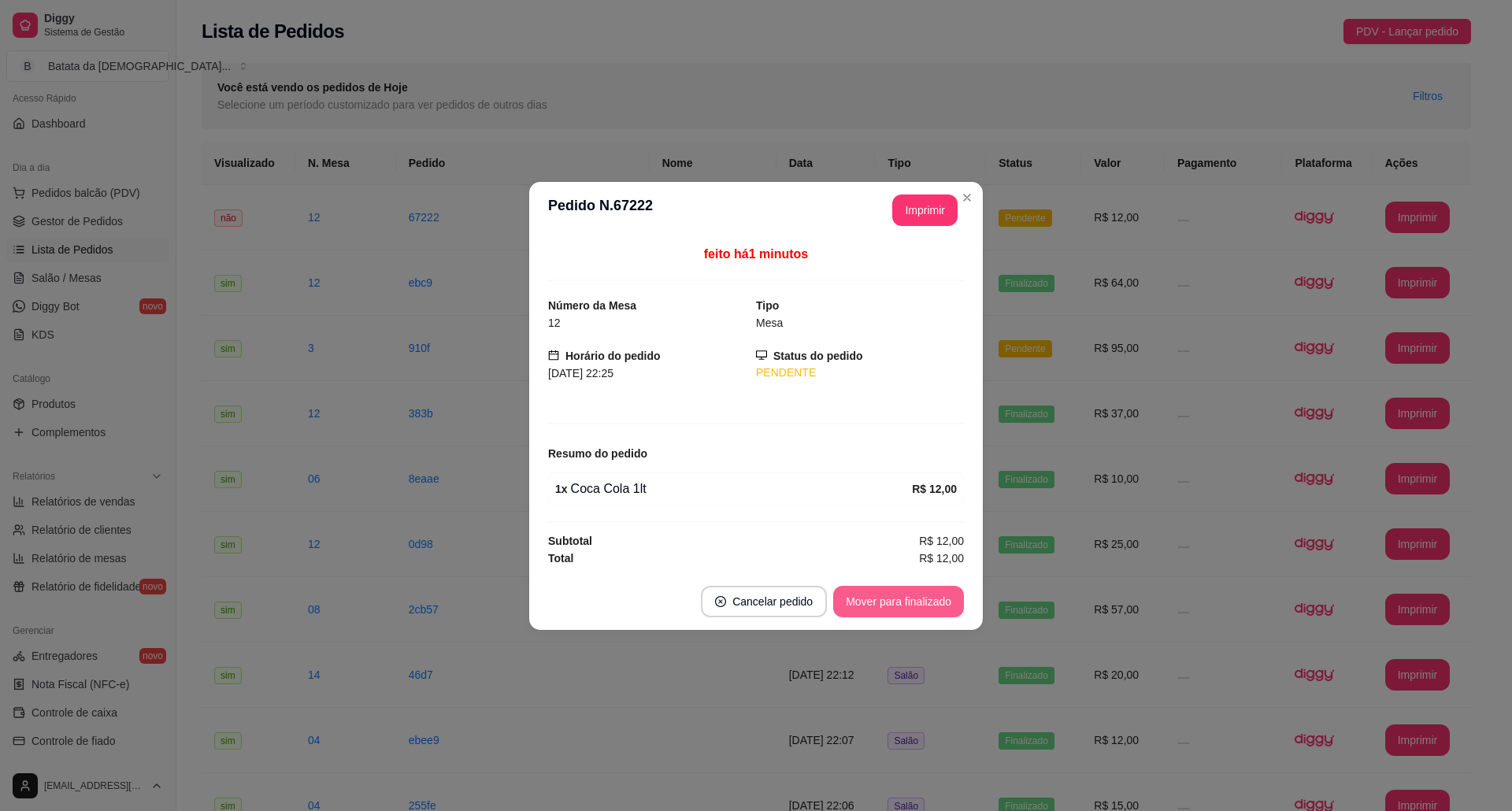
click at [923, 589] on button "Mover para finalizado" at bounding box center [898, 602] width 131 height 32
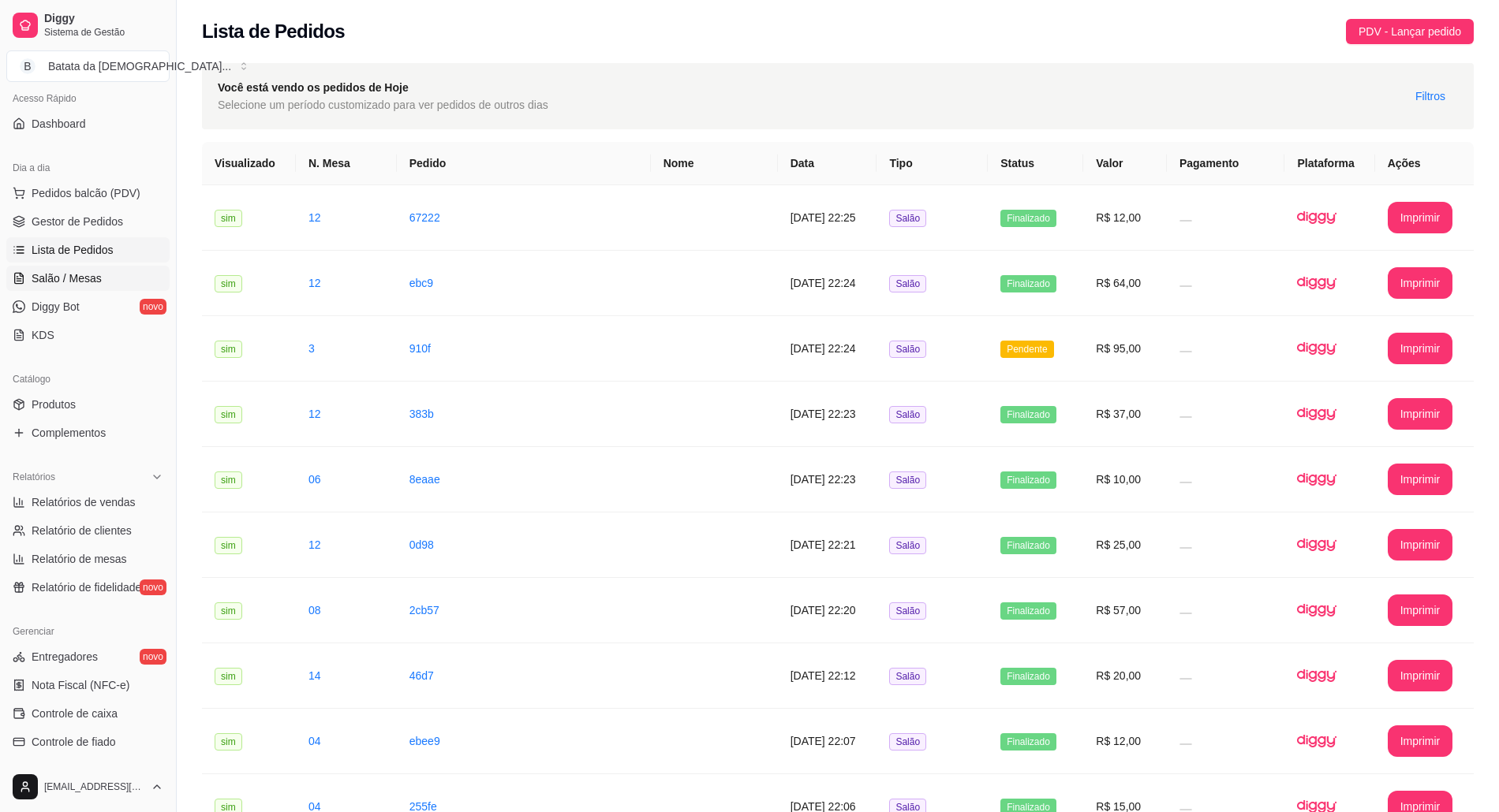
click at [50, 285] on span "Salão / Mesas" at bounding box center [67, 278] width 70 height 16
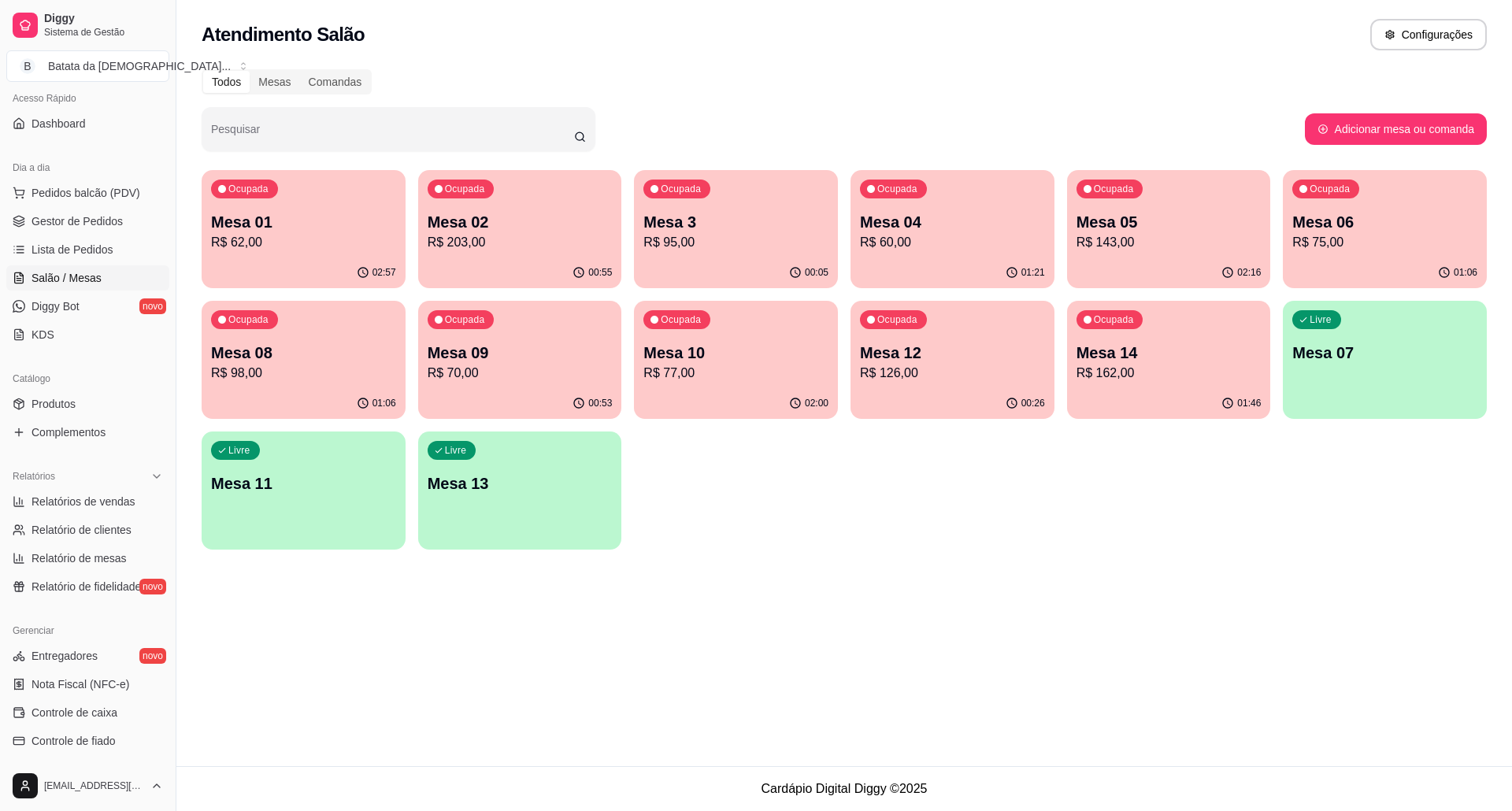
click at [534, 333] on div "Ocupada Mesa 09 R$ 70,00" at bounding box center [520, 344] width 204 height 88
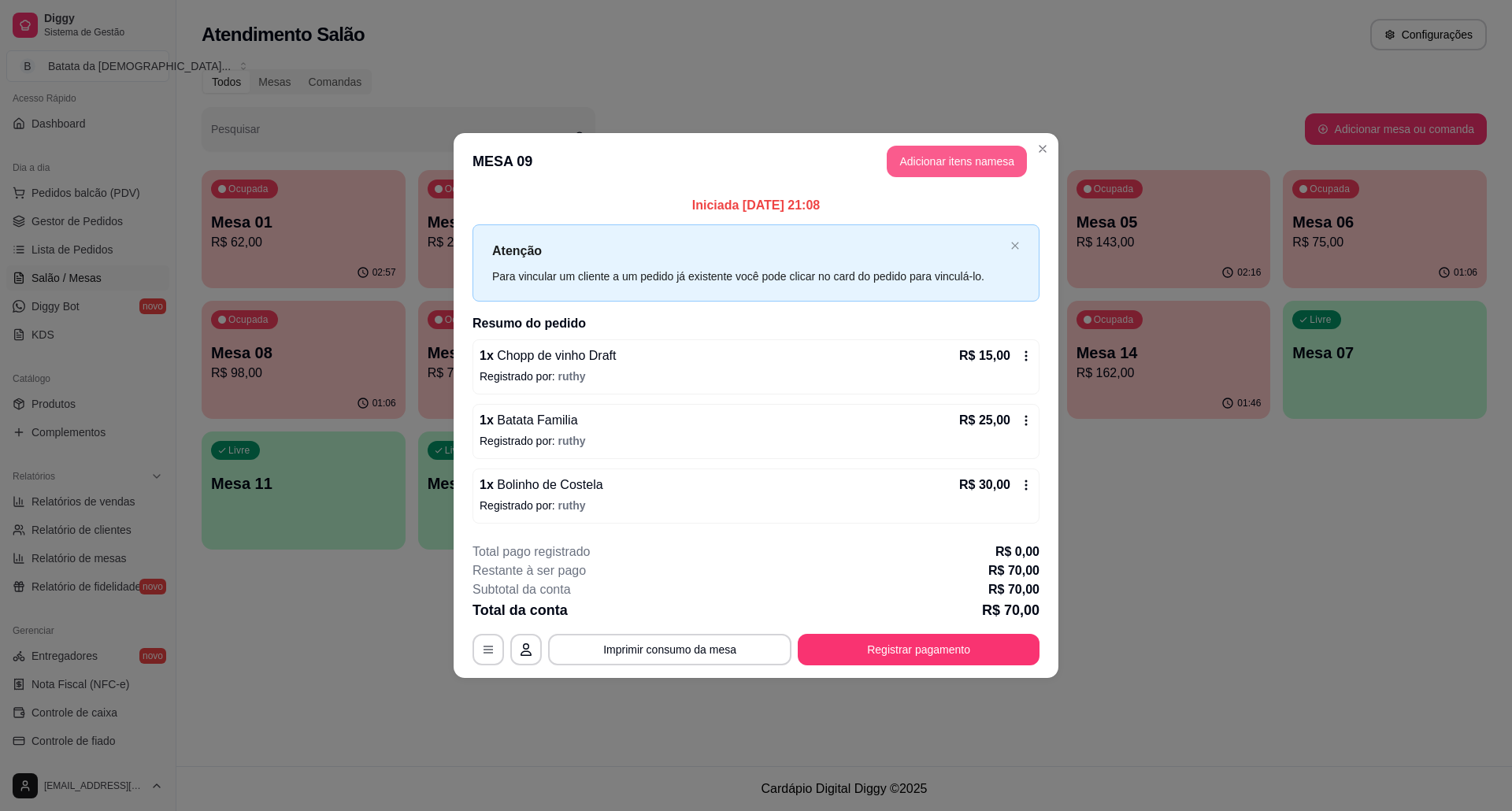
click at [950, 155] on button "Adicionar itens na mesa" at bounding box center [956, 162] width 140 height 32
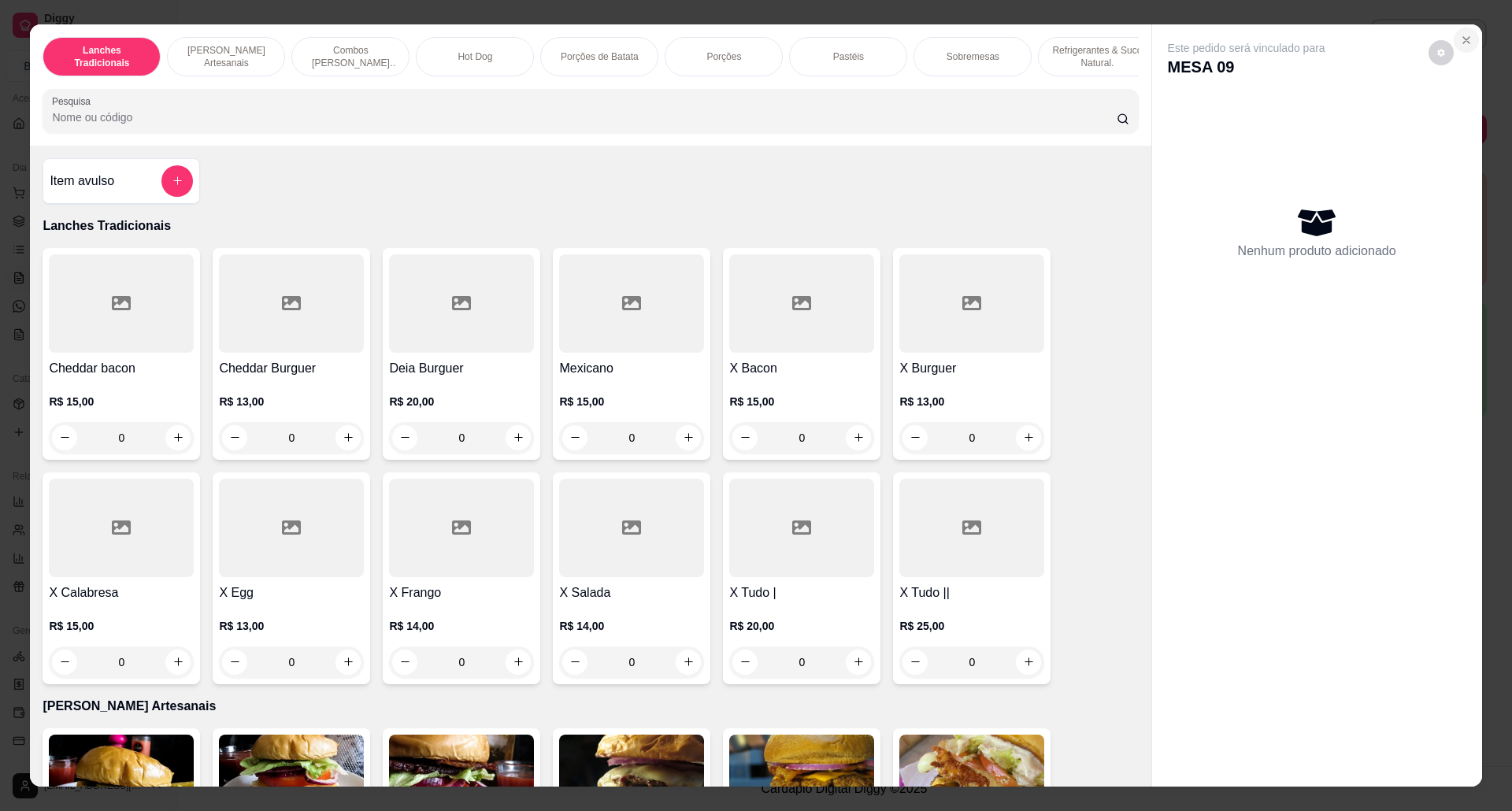
click at [1460, 36] on icon "Close" at bounding box center [1465, 40] width 12 height 13
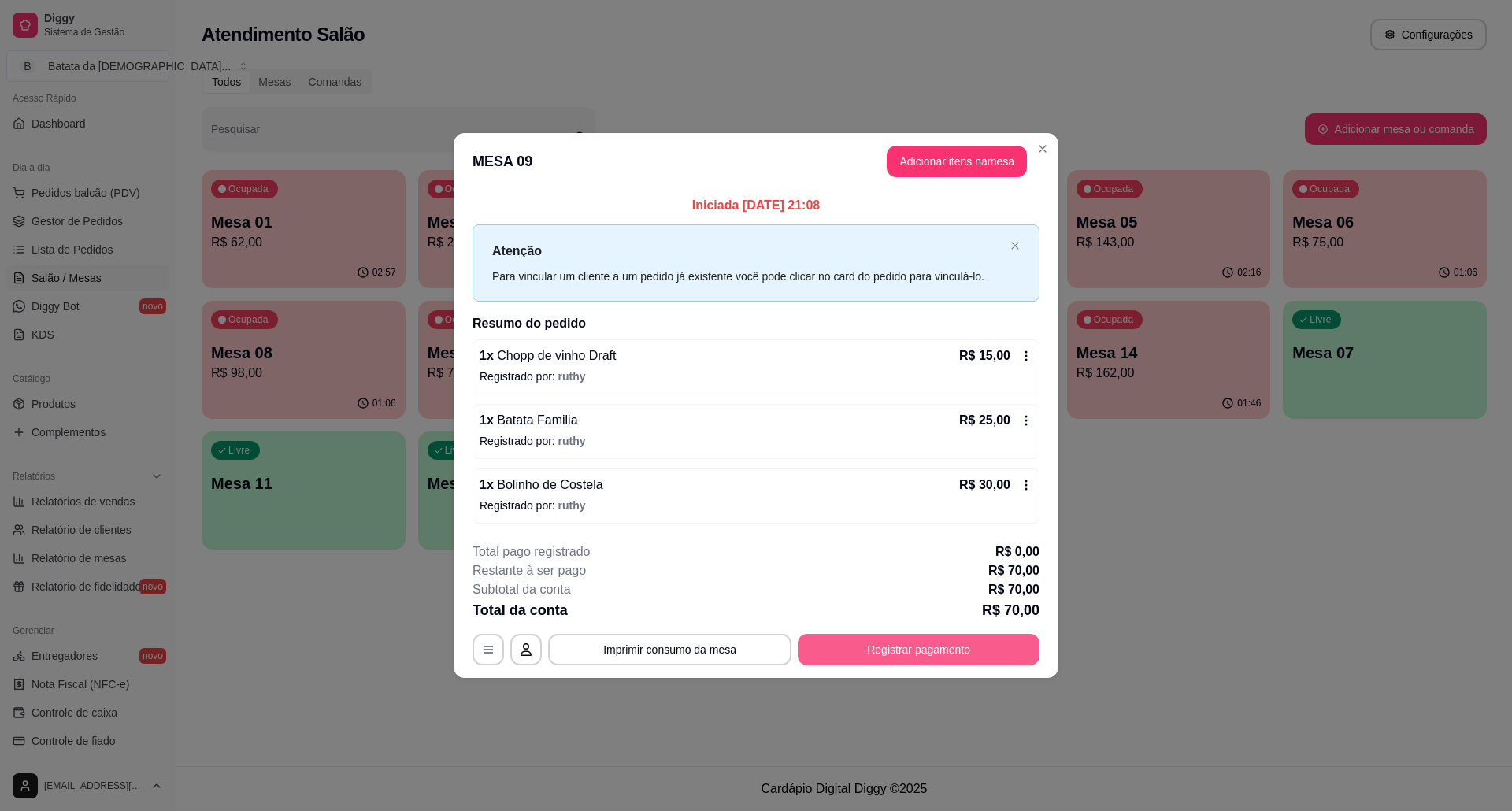
click at [901, 643] on button "Registrar pagamento" at bounding box center [918, 650] width 242 height 32
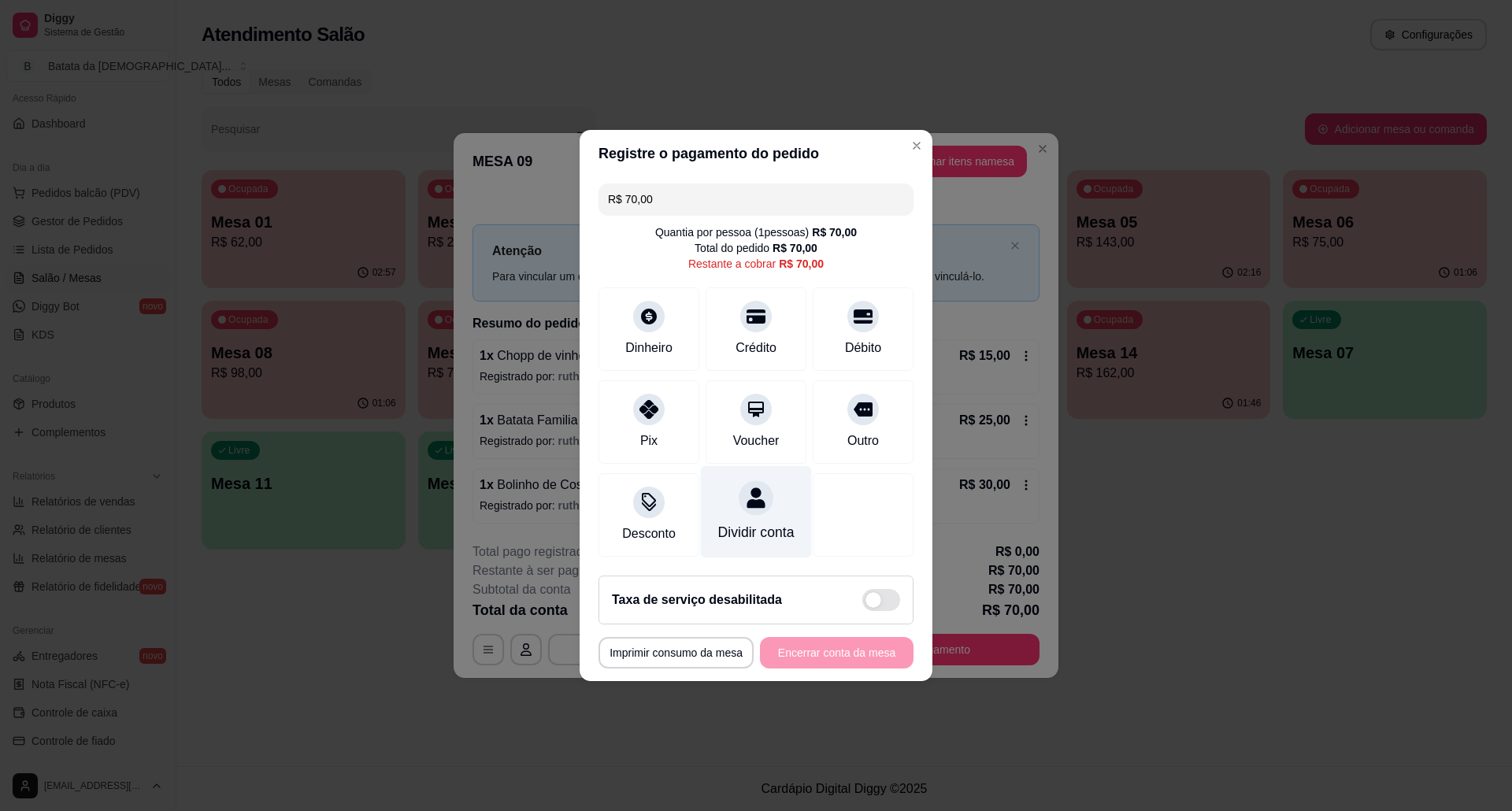
click at [745, 511] on div "Dividir conta" at bounding box center [756, 512] width 111 height 93
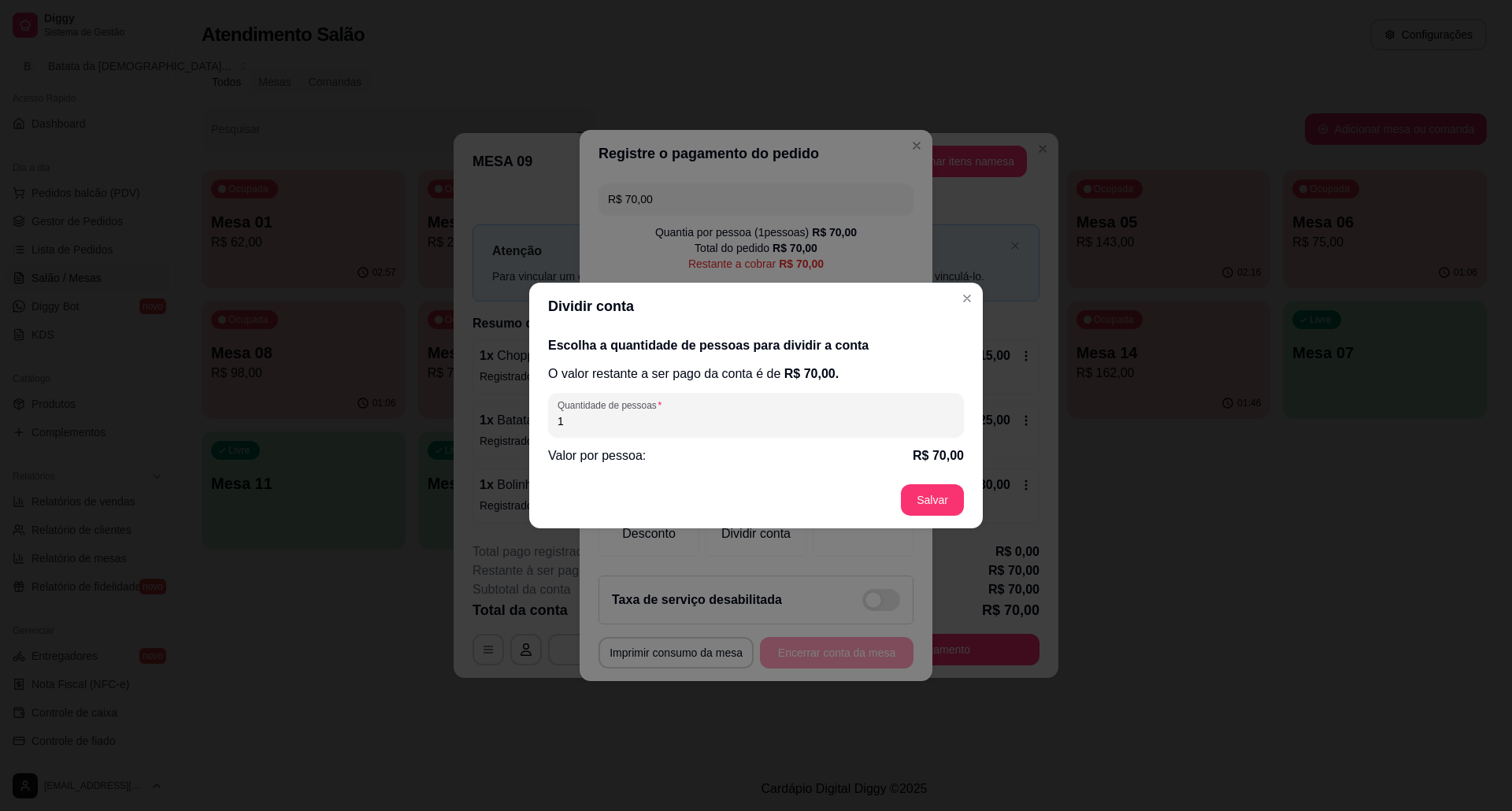
drag, startPoint x: 574, startPoint y: 438, endPoint x: 545, endPoint y: 435, distance: 29.2
click at [545, 435] on div "Escolha a quantidade de pessoas para dividir a conta O valor restante a ser pag…" at bounding box center [756, 401] width 453 height 142
drag, startPoint x: 573, startPoint y: 425, endPoint x: 532, endPoint y: 423, distance: 41.0
click at [532, 423] on div "Escolha a quantidade de pessoas para dividir a conta O valor restante a ser pag…" at bounding box center [756, 401] width 453 height 142
type input "3"
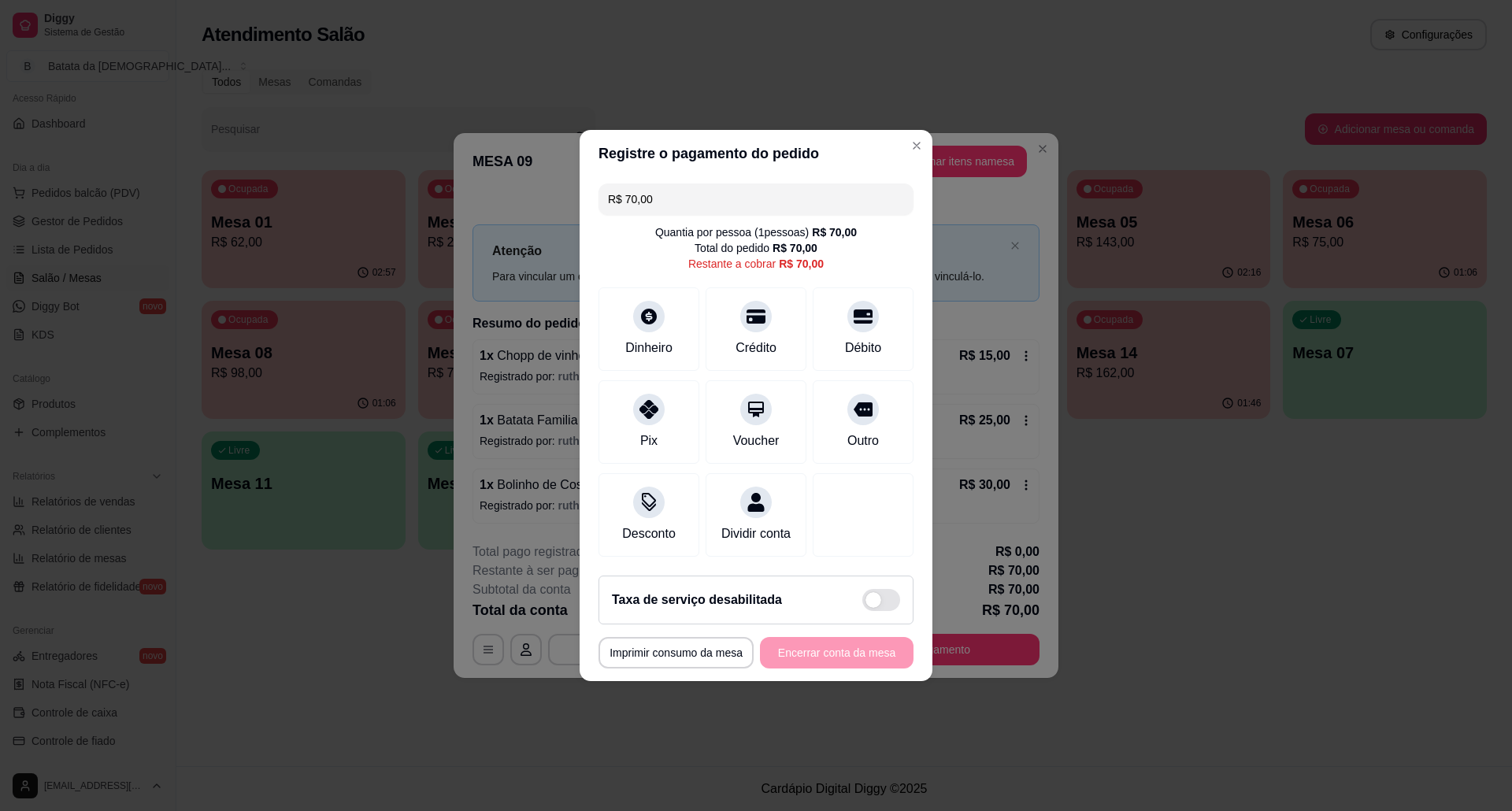
drag, startPoint x: 695, startPoint y: 186, endPoint x: 583, endPoint y: 191, distance: 112.1
click at [583, 191] on div "R$ 70,00 Quantia por pessoa ( 1 pessoas) R$ 70,00 Total do pedido R$ 70,00 Rest…" at bounding box center [756, 370] width 352 height 386
click at [745, 337] on div "Crédito" at bounding box center [756, 347] width 45 height 21
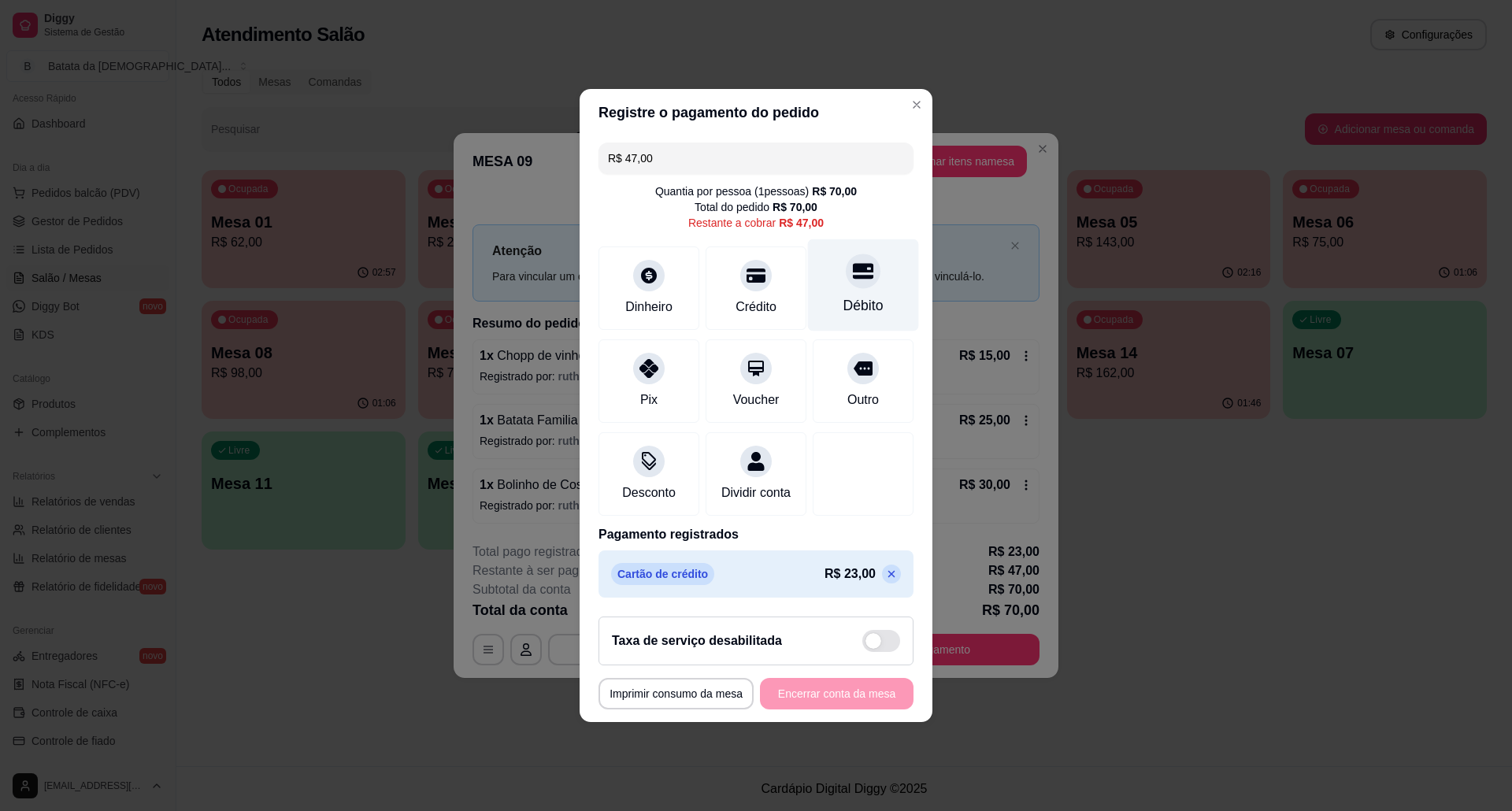
click at [861, 295] on div "Débito" at bounding box center [863, 305] width 40 height 21
type input "R$ 0,00"
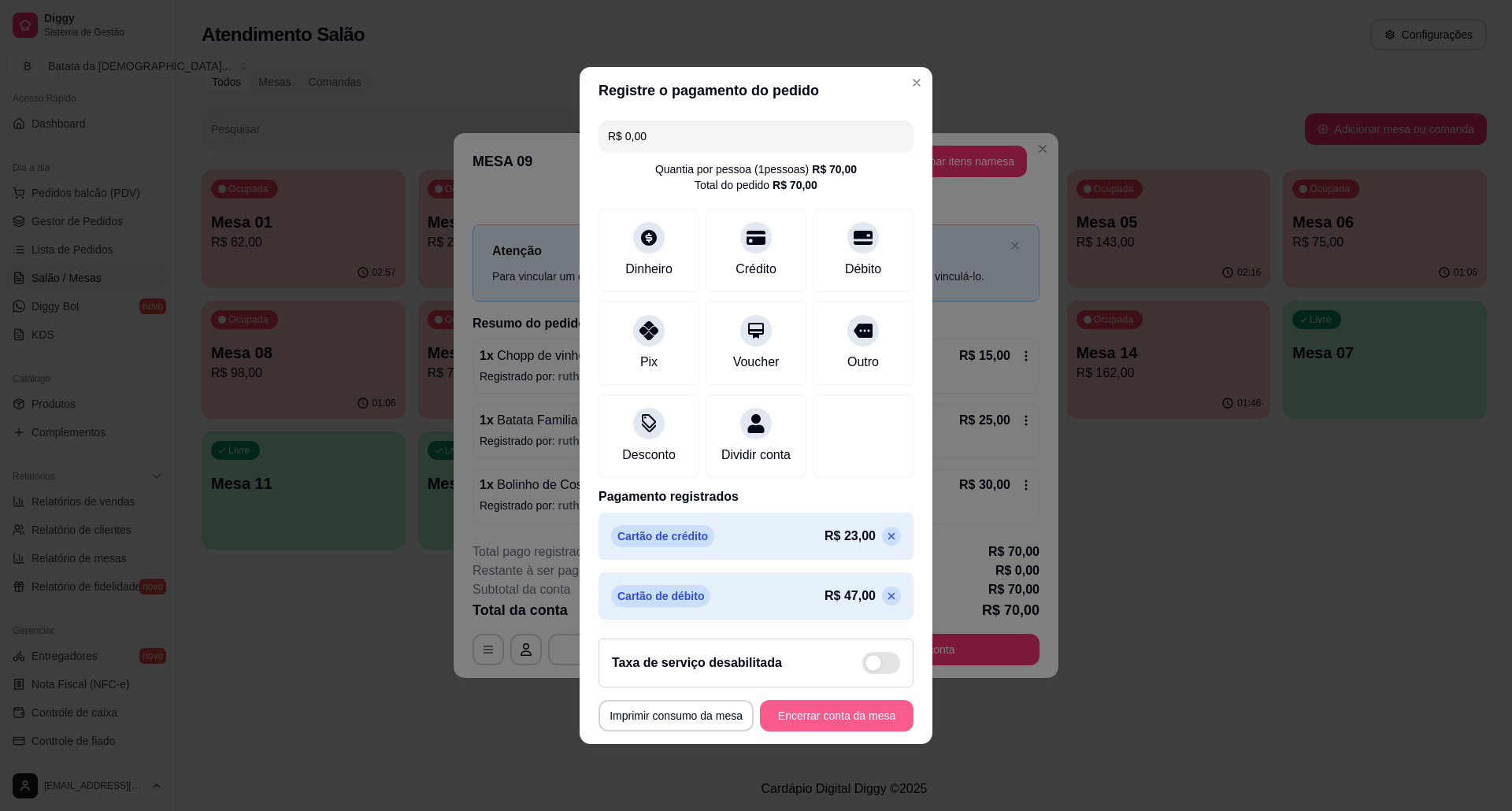
click at [841, 732] on button "Encerrar conta da mesa" at bounding box center [836, 716] width 153 height 32
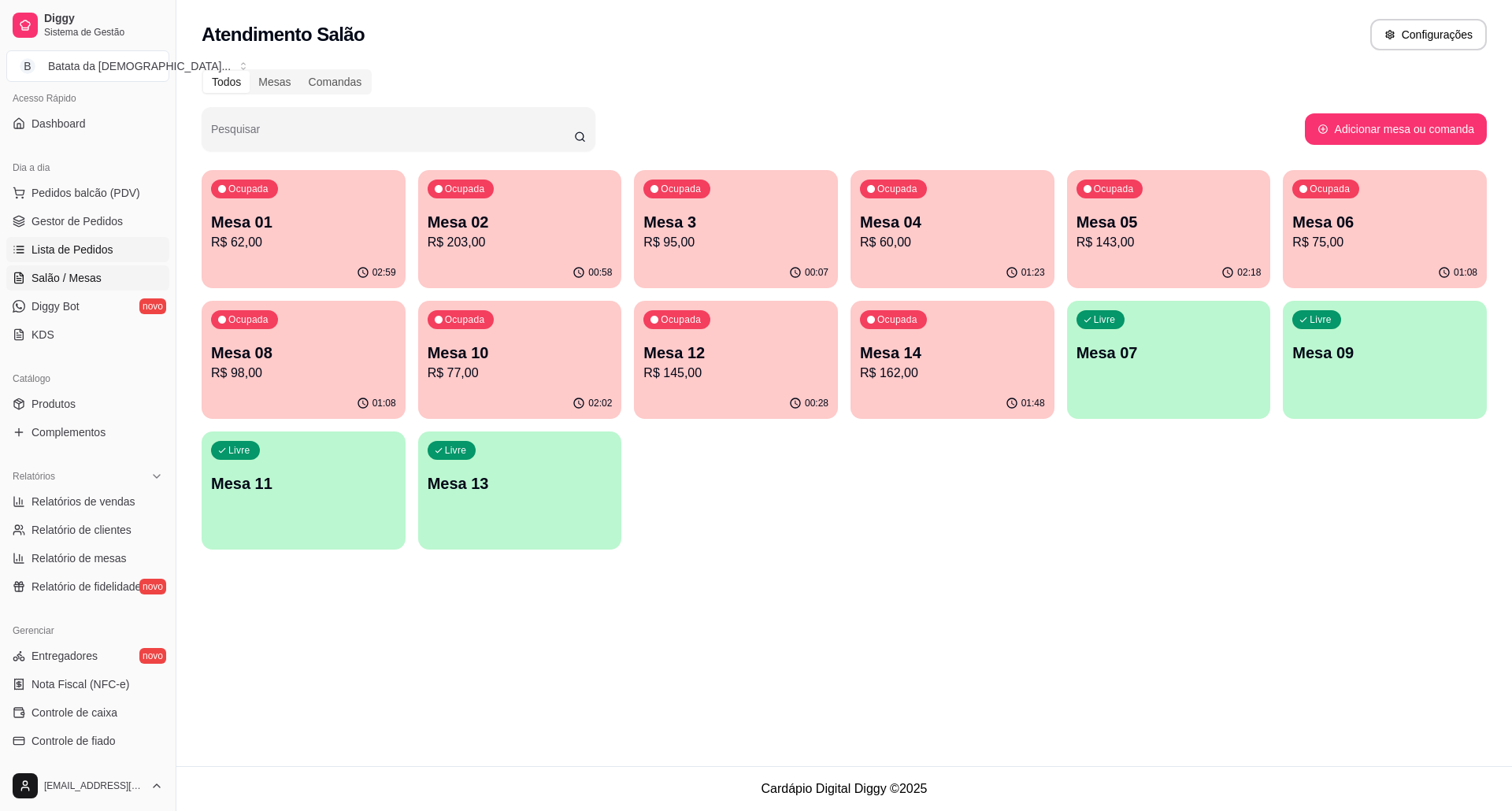
click at [57, 253] on span "Lista de Pedidos" at bounding box center [72, 249] width 82 height 16
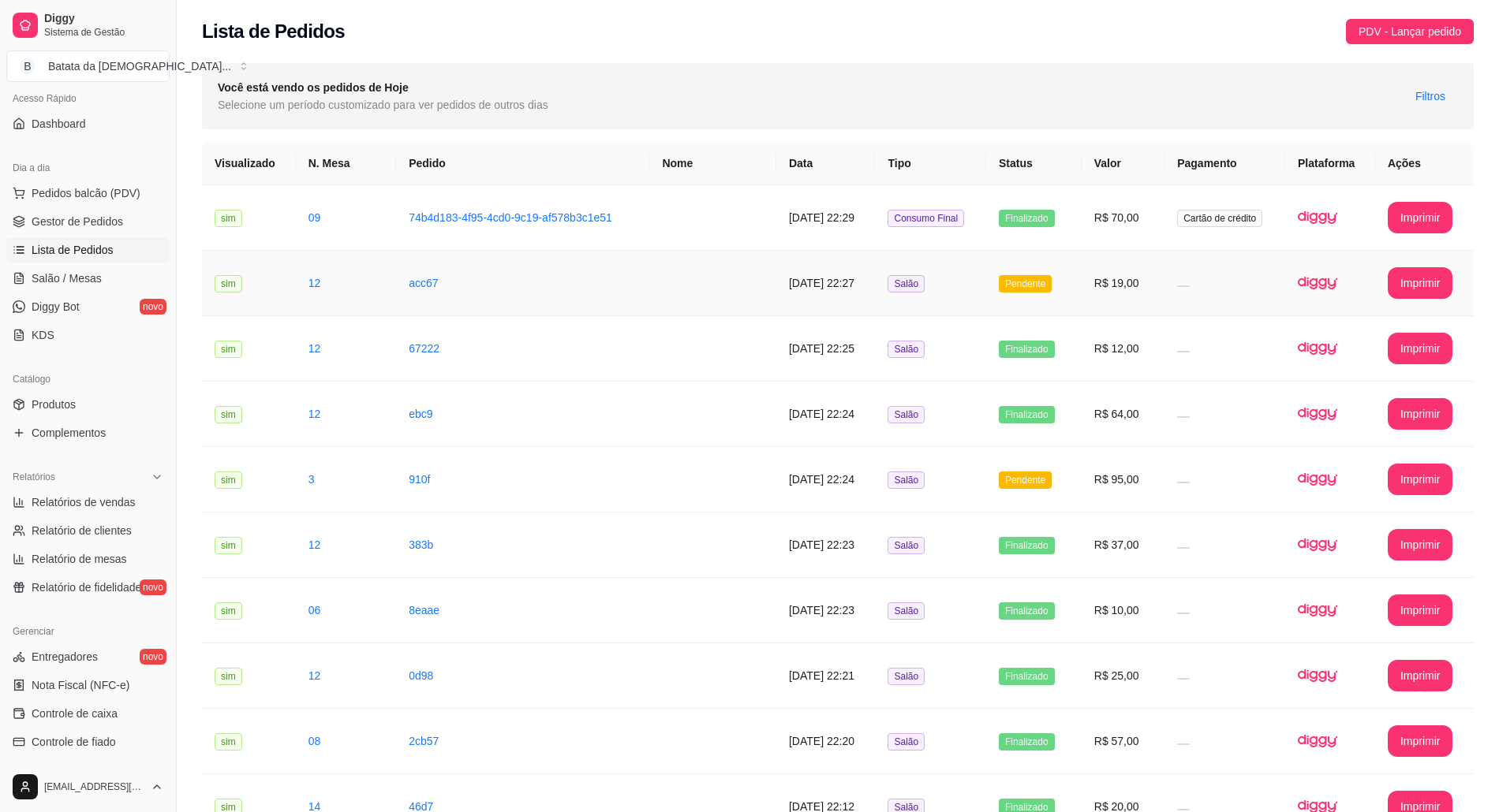
click at [986, 290] on td "Pendente" at bounding box center [1033, 284] width 95 height 65
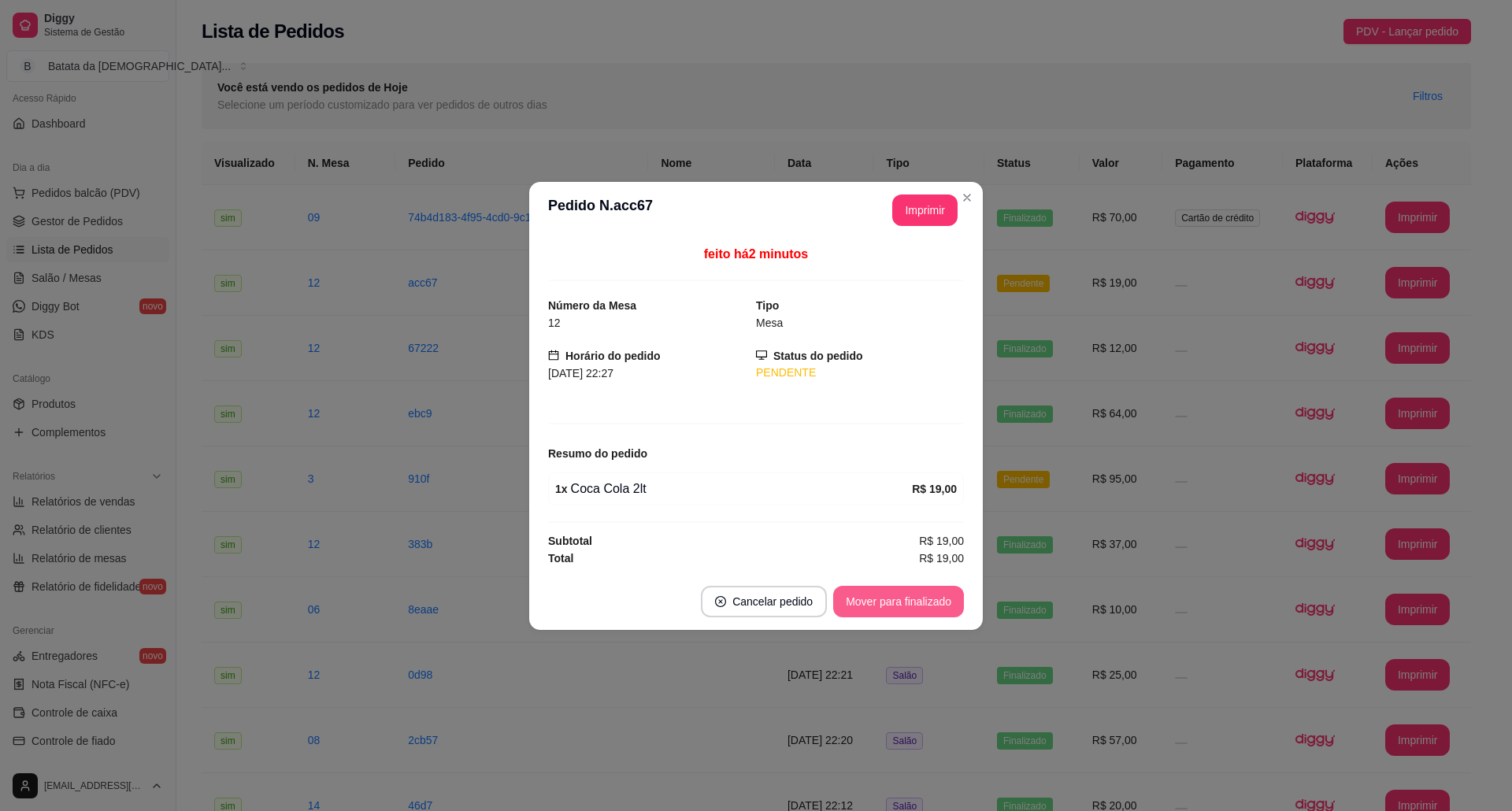
click at [881, 608] on button "Mover para finalizado" at bounding box center [898, 602] width 131 height 32
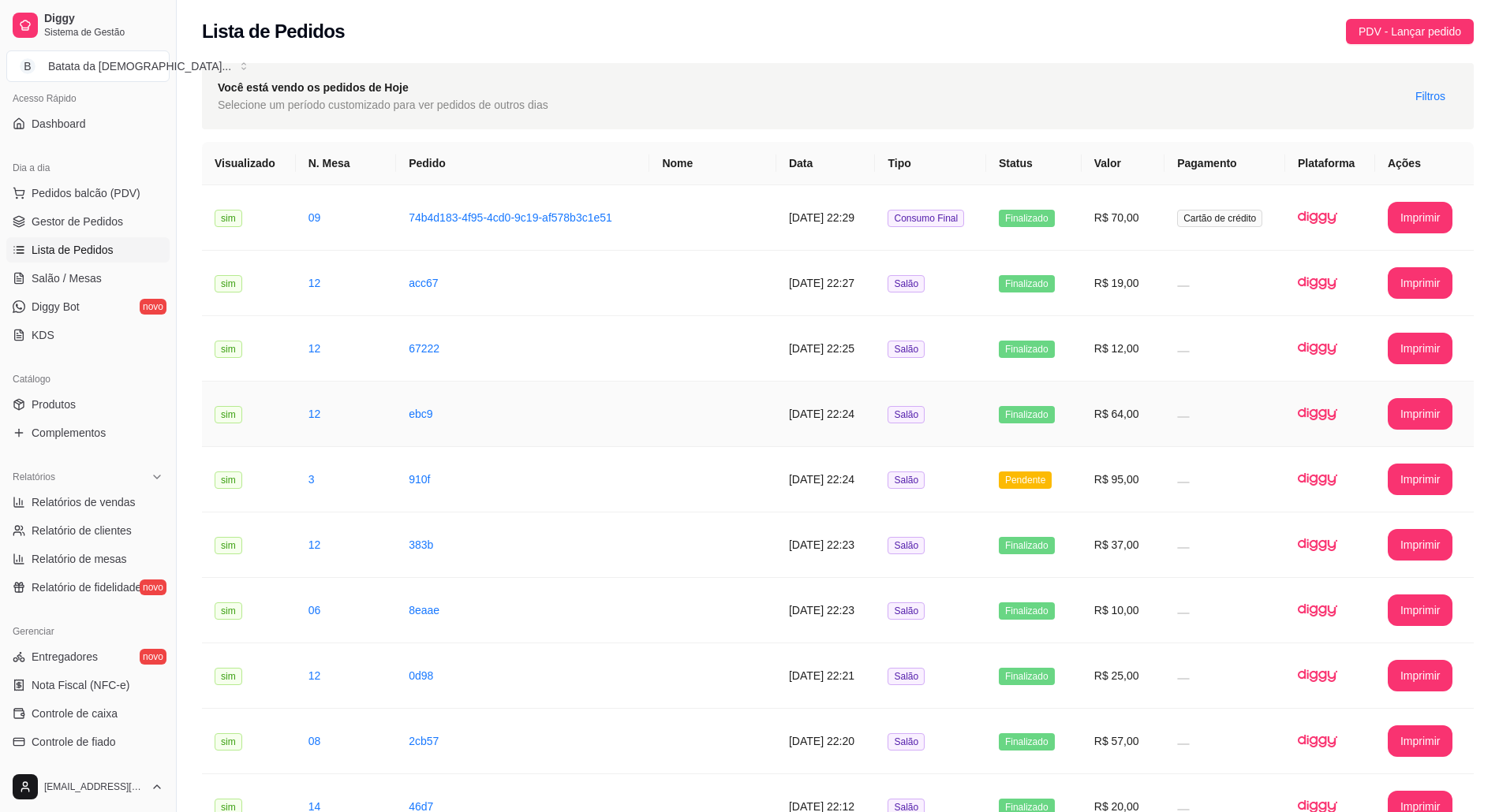
scroll to position [105, 0]
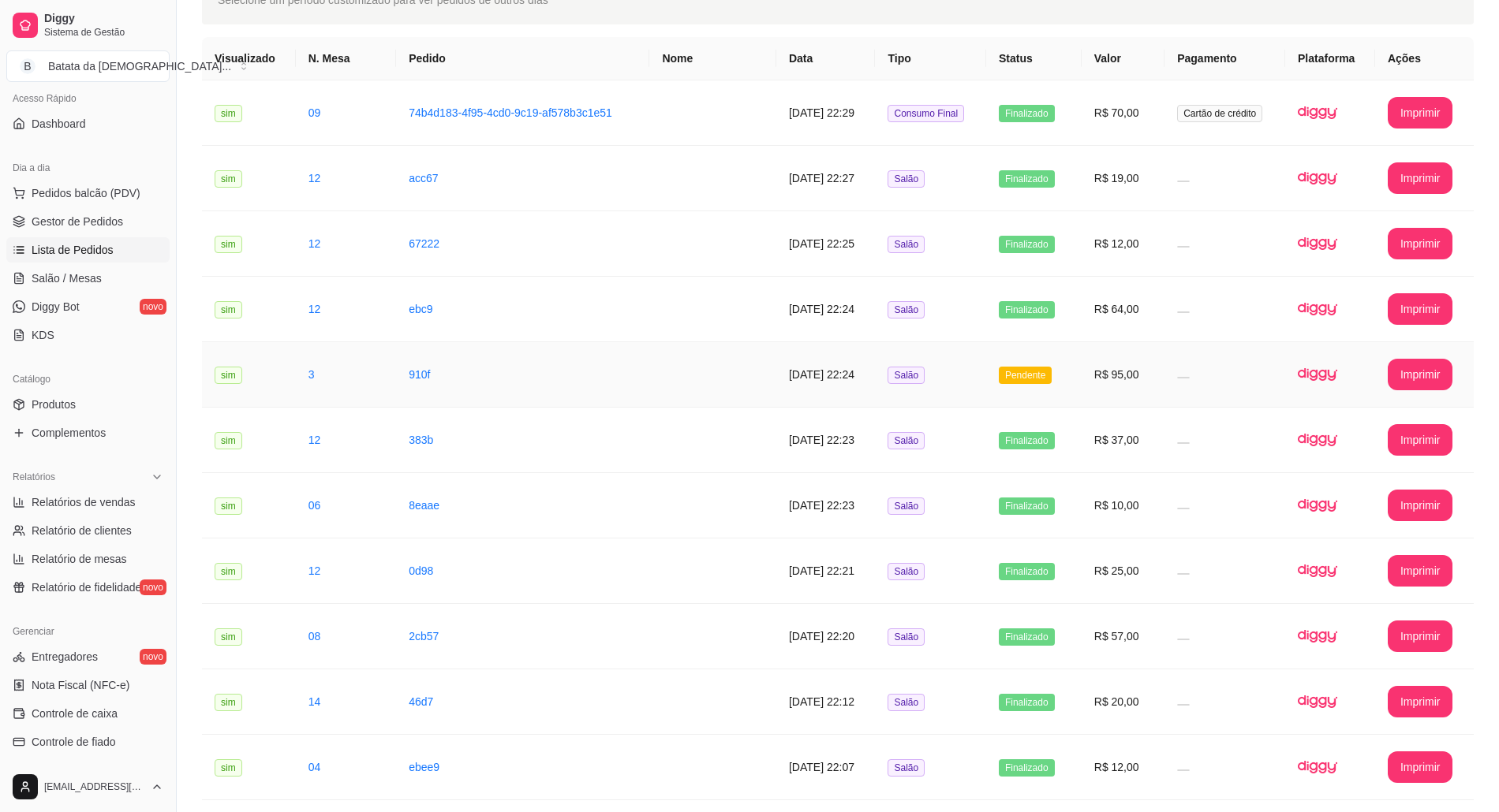
click at [1024, 374] on span "Pendente" at bounding box center [1024, 375] width 53 height 18
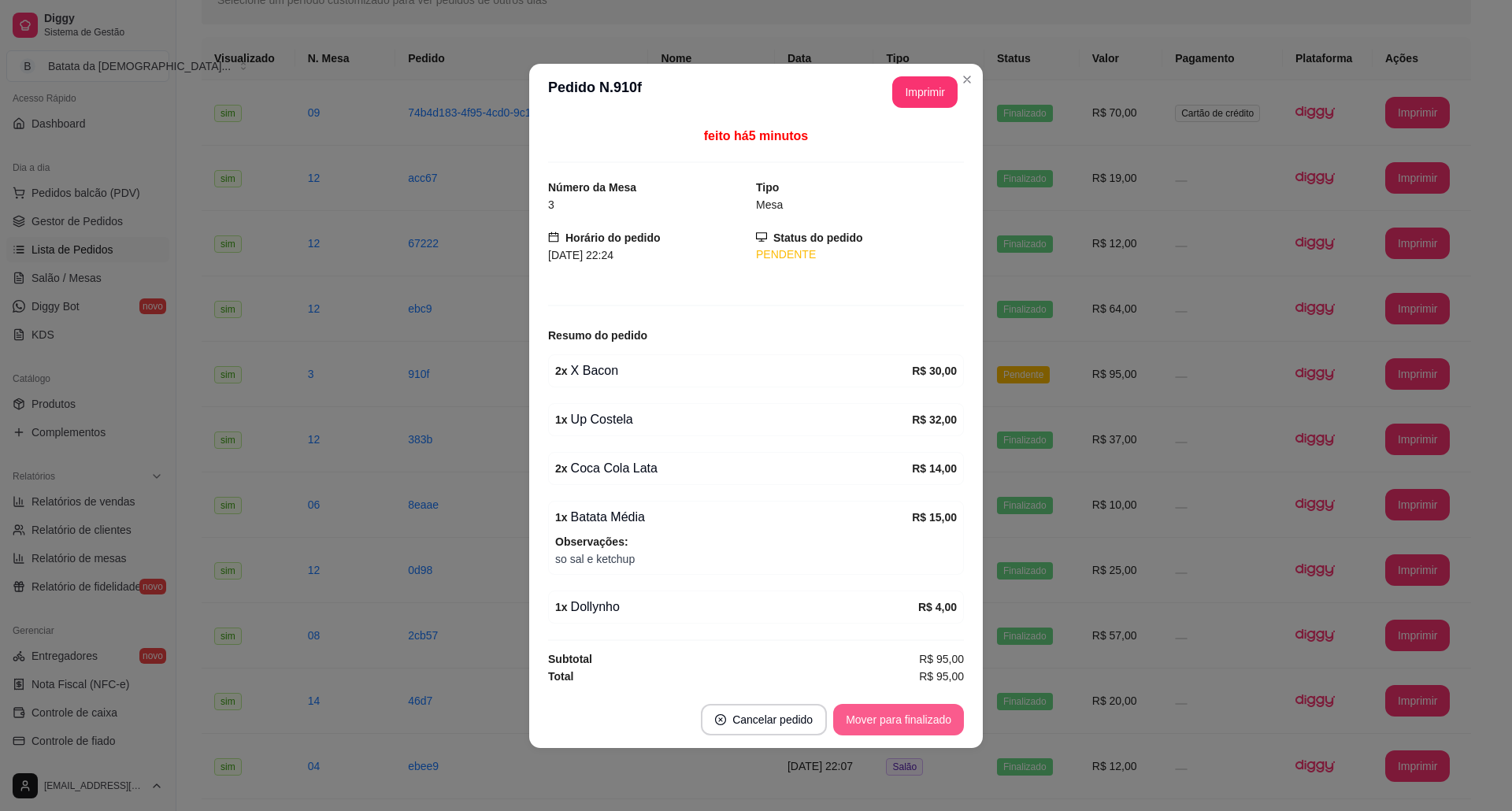
click at [918, 720] on button "Mover para finalizado" at bounding box center [898, 720] width 131 height 32
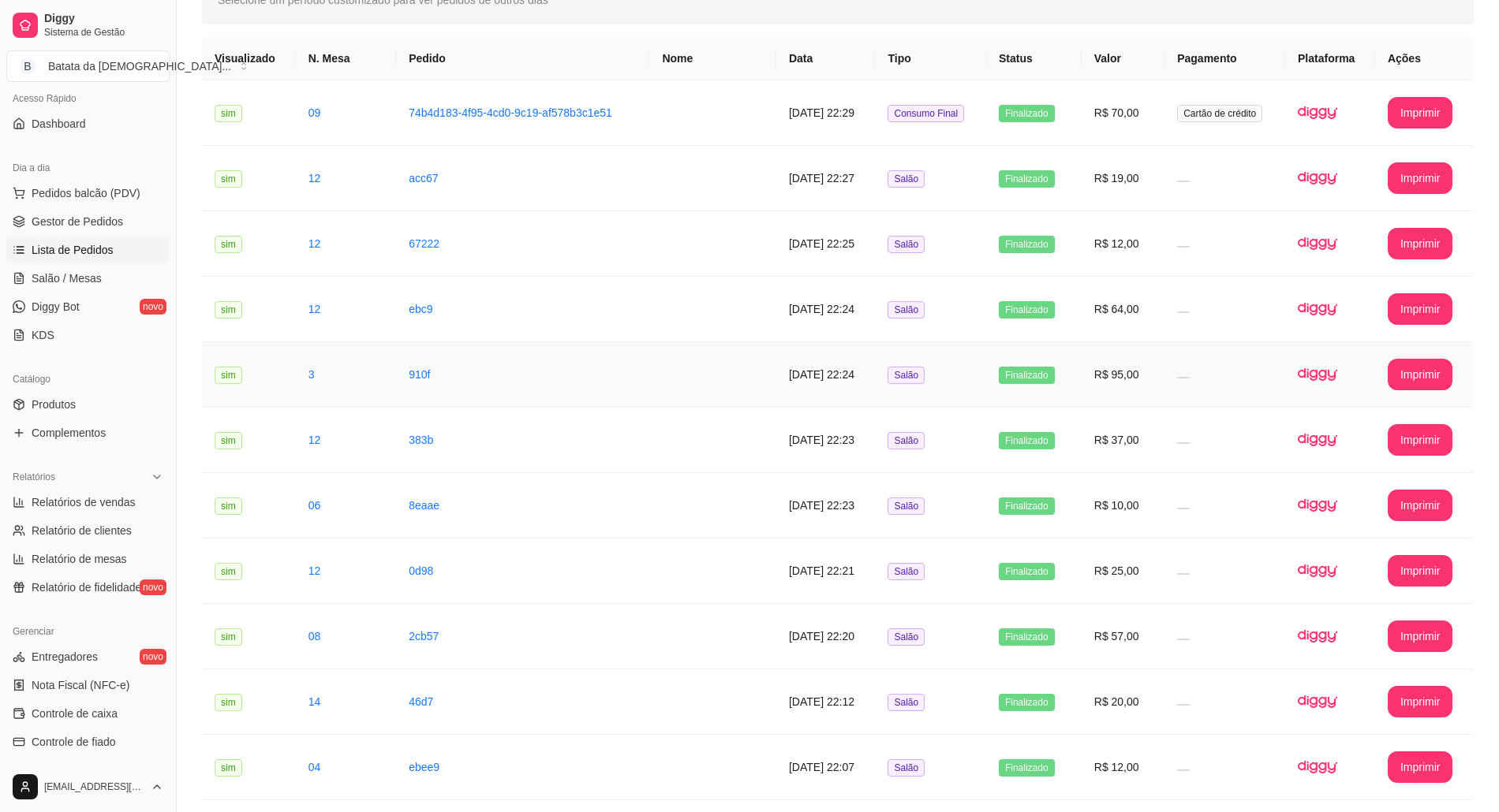
click at [1093, 385] on td "R$ 95,00" at bounding box center [1123, 375] width 83 height 65
click at [139, 269] on link "Salão / Mesas" at bounding box center [88, 278] width 164 height 25
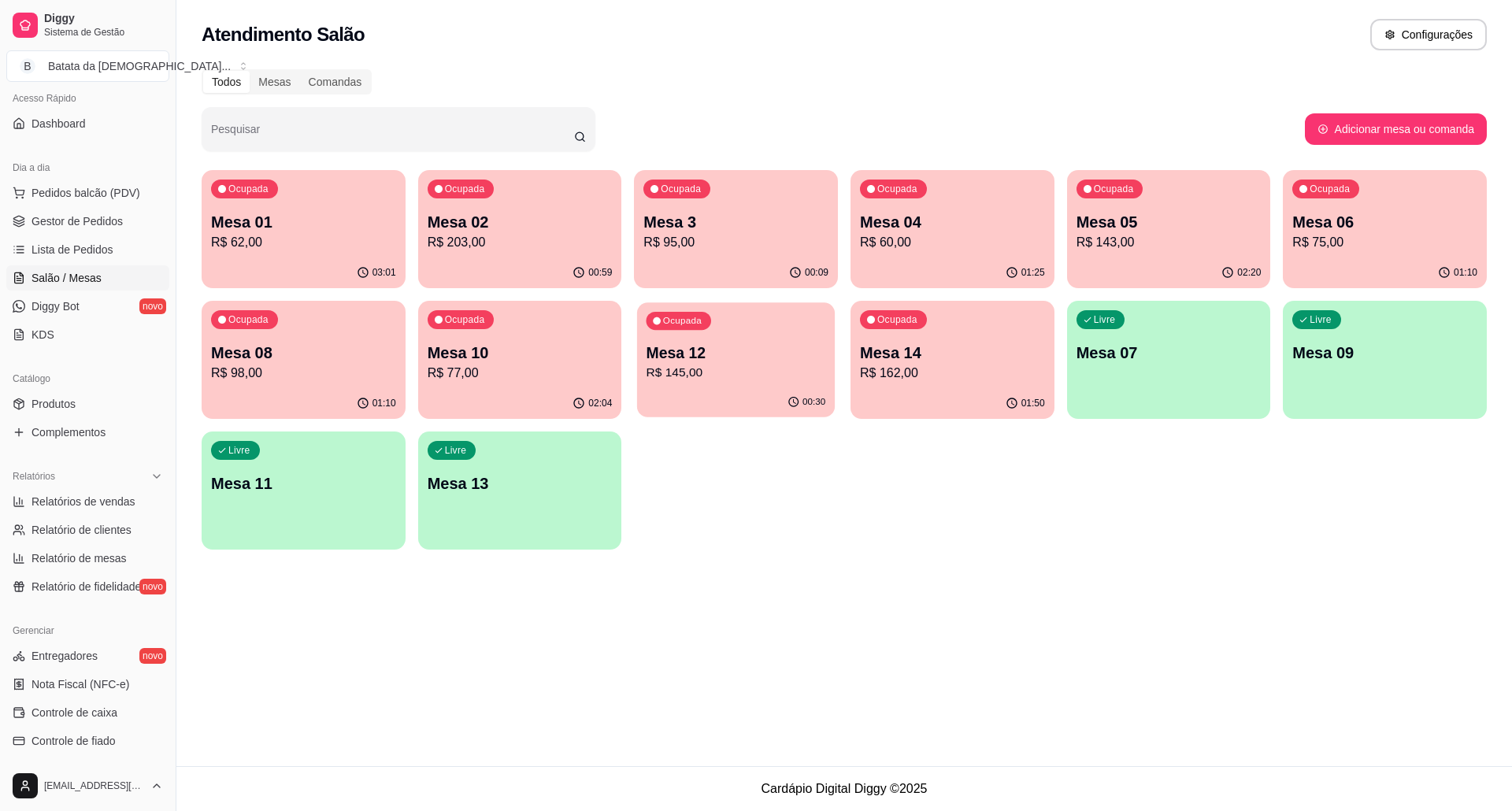
click at [704, 360] on p "Mesa 12" at bounding box center [736, 353] width 179 height 22
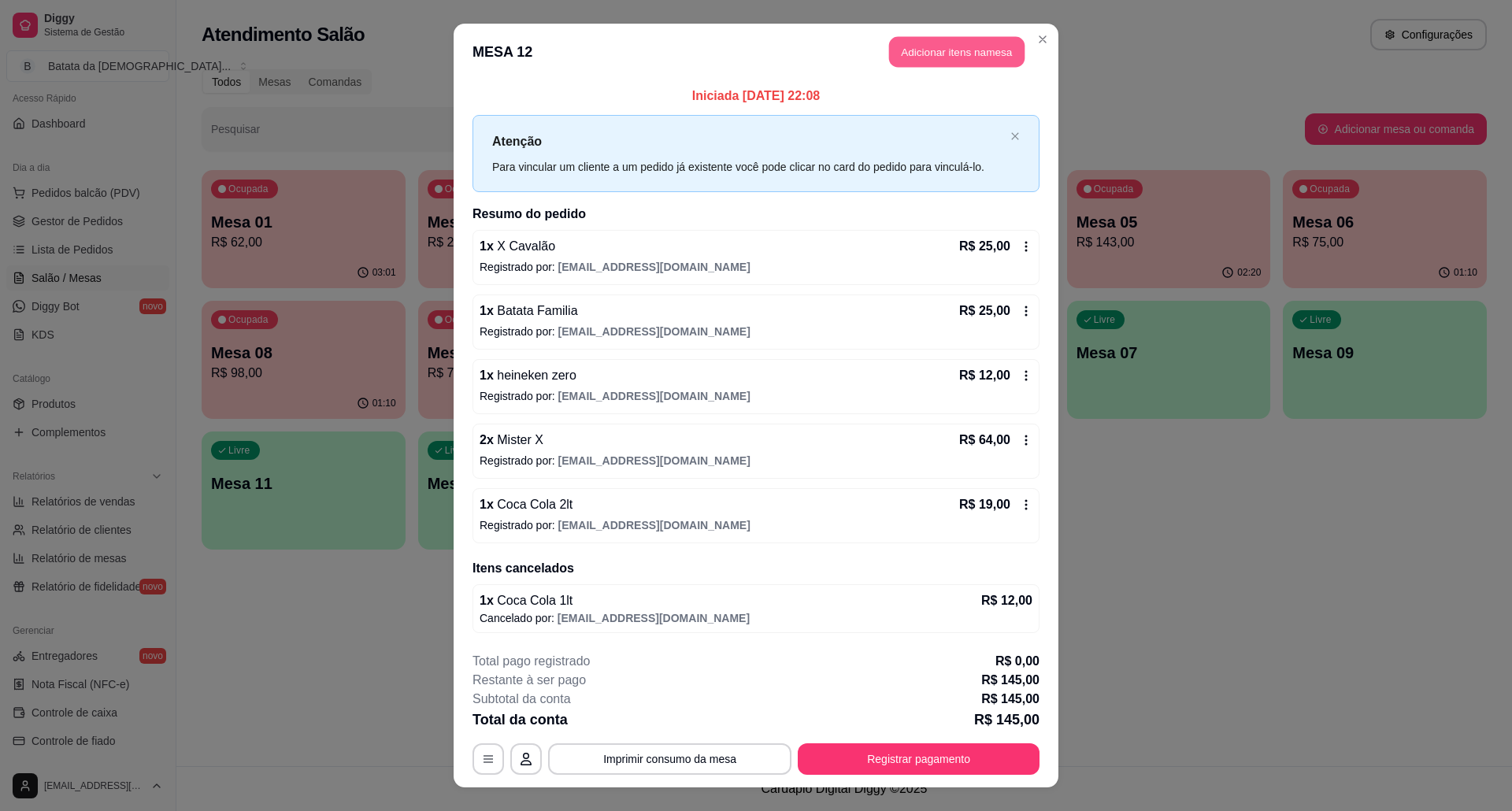
click at [990, 58] on button "Adicionar itens na mesa" at bounding box center [956, 52] width 136 height 31
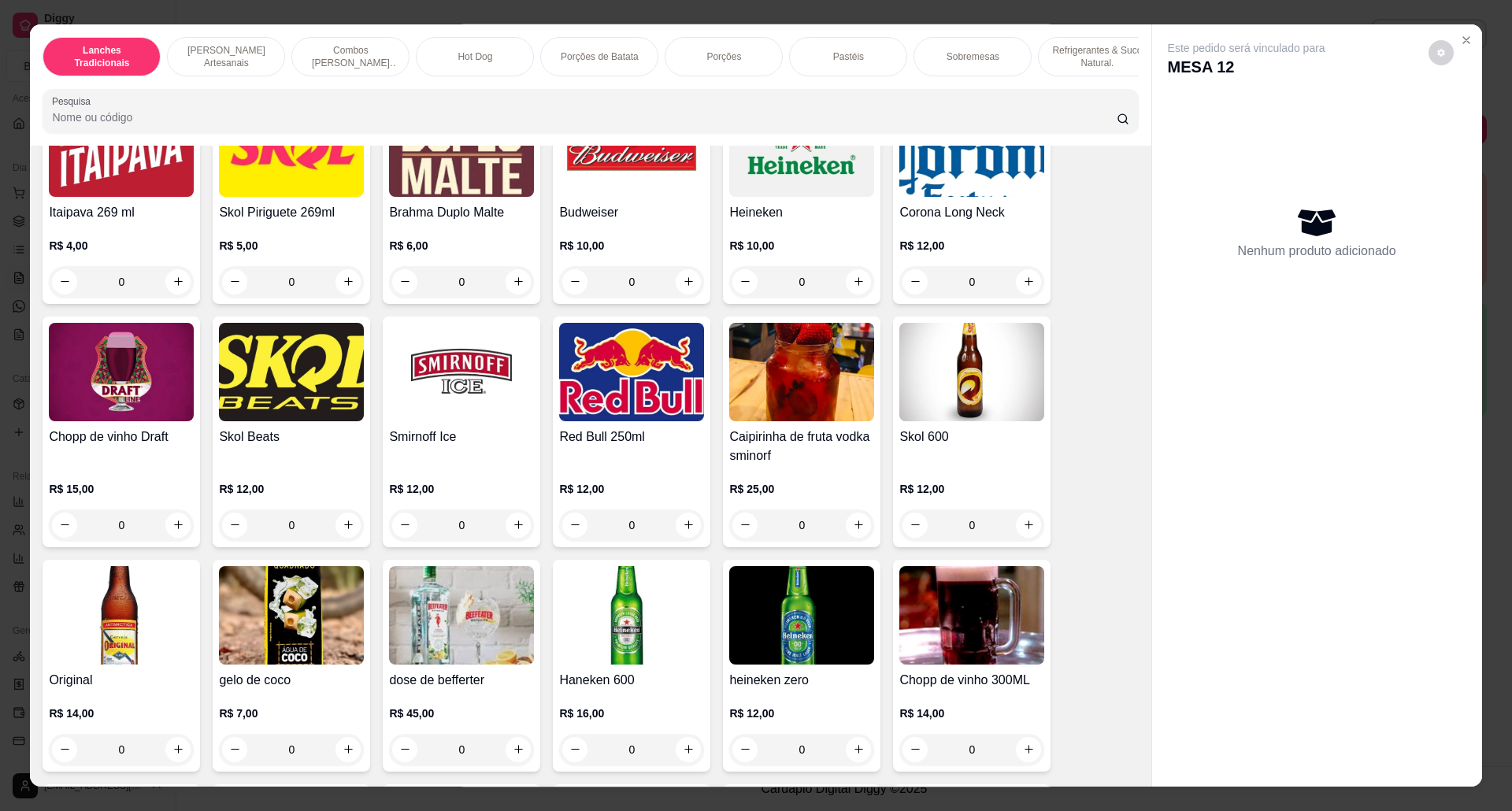
scroll to position [3932, 0]
click at [89, 691] on h4 "Original" at bounding box center [122, 681] width 145 height 19
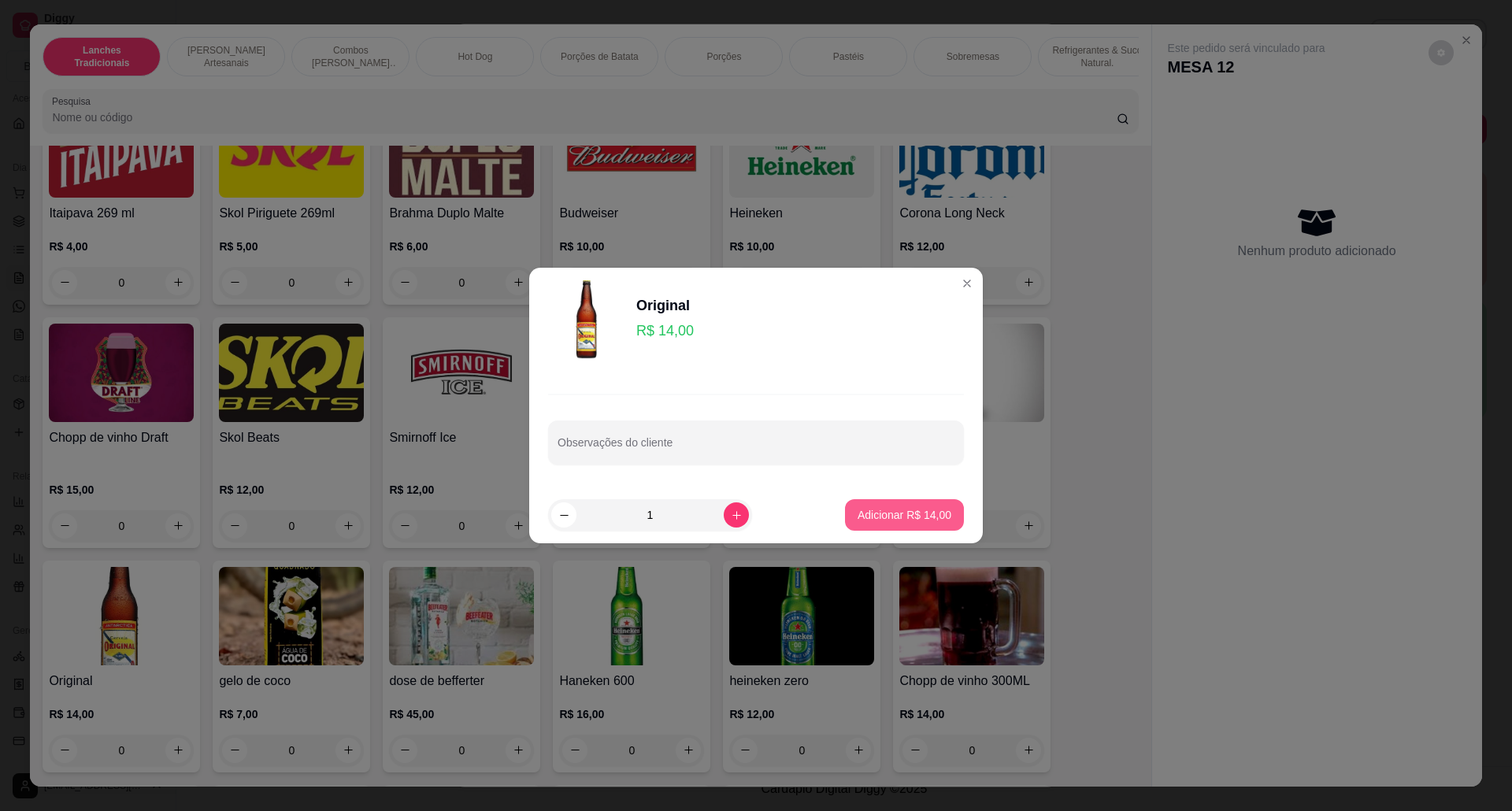
click at [892, 512] on p "Adicionar R$ 14,00" at bounding box center [904, 515] width 93 height 16
type input "1"
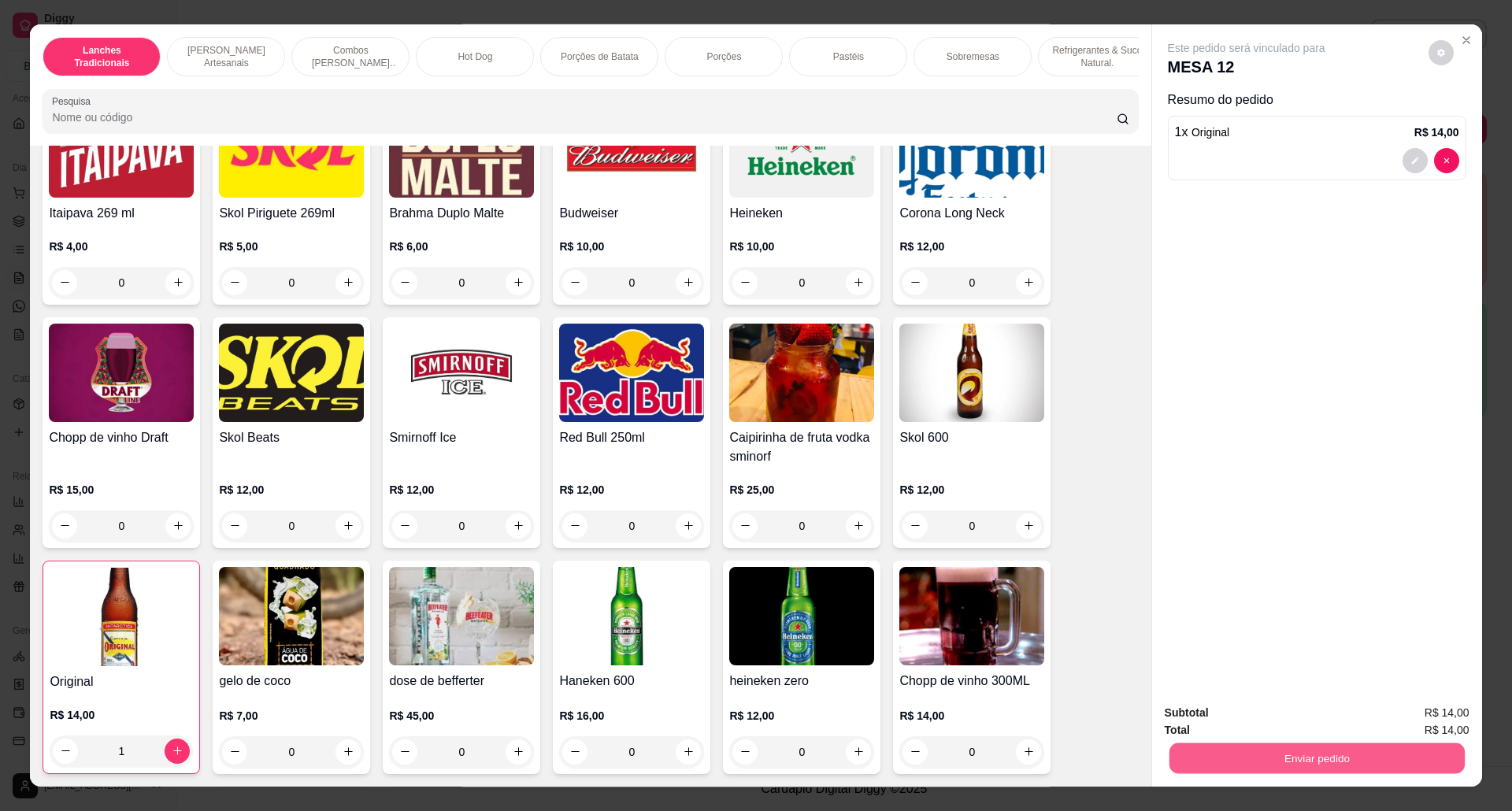
click at [1330, 763] on button "Enviar pedido" at bounding box center [1315, 758] width 295 height 31
click at [1288, 719] on button "Não registrar e enviar pedido" at bounding box center [1263, 721] width 164 height 30
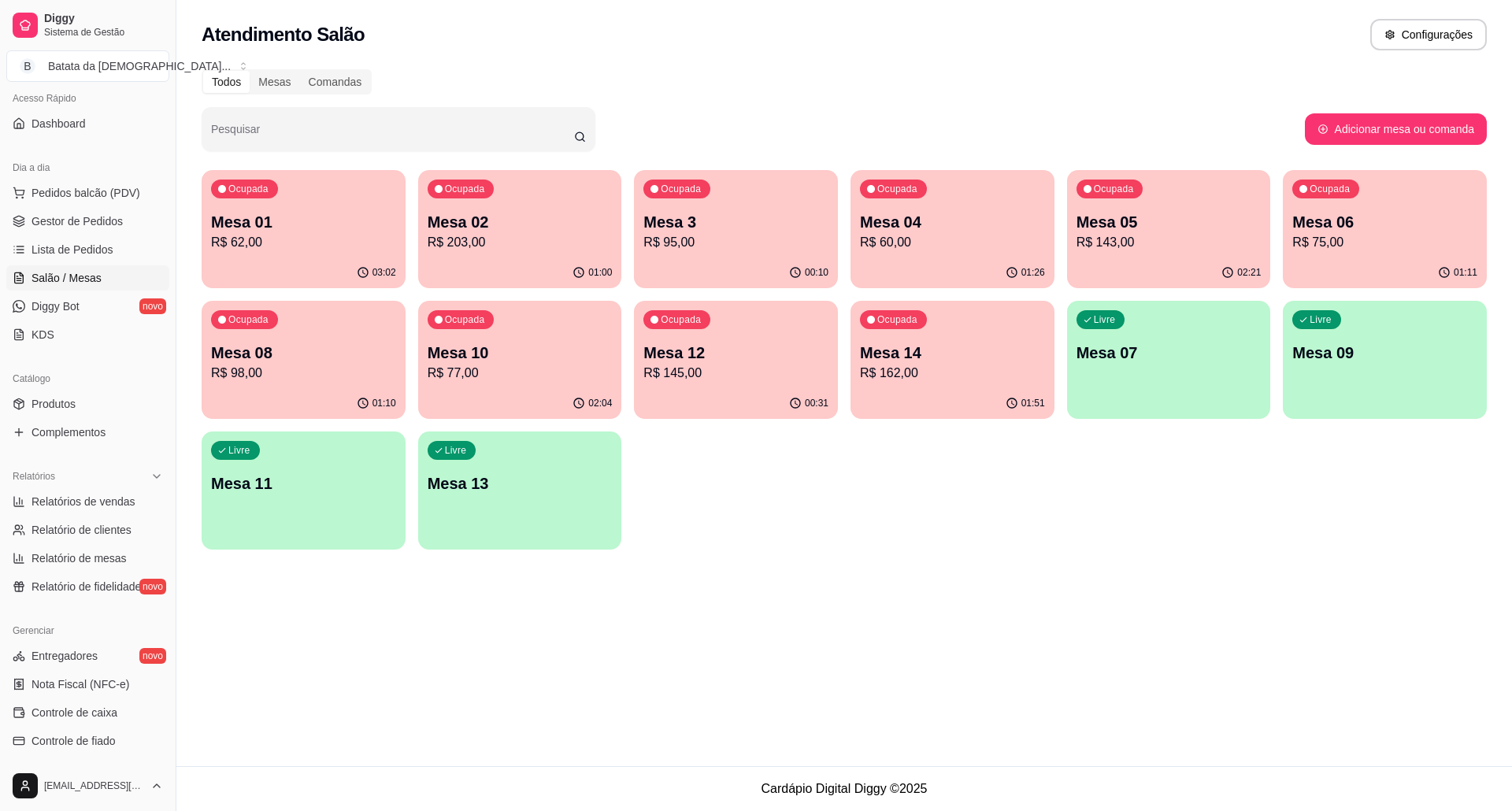
click at [907, 212] on p "Mesa 04" at bounding box center [952, 222] width 185 height 22
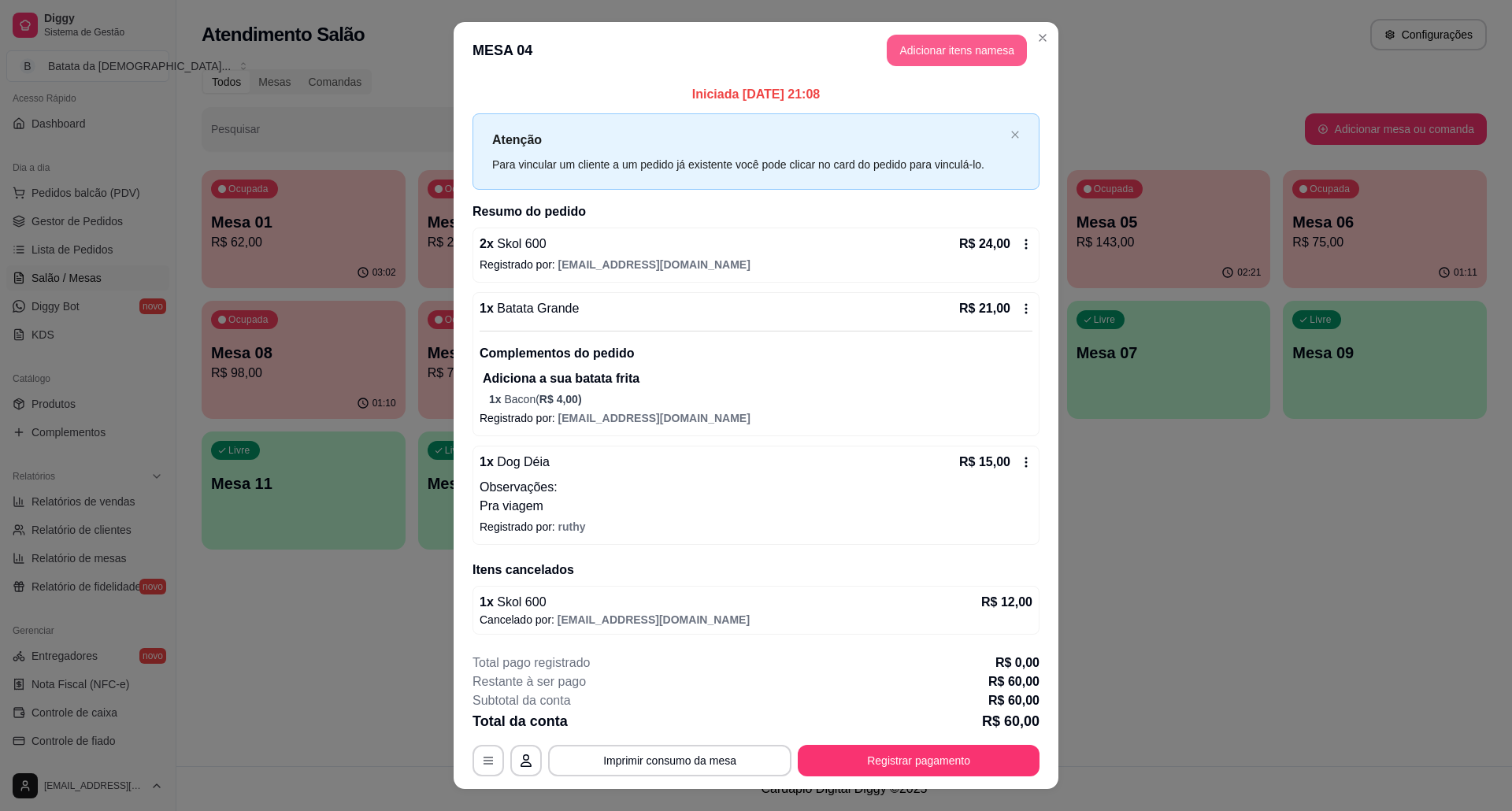
click at [978, 36] on button "Adicionar itens na mesa" at bounding box center [956, 51] width 140 height 32
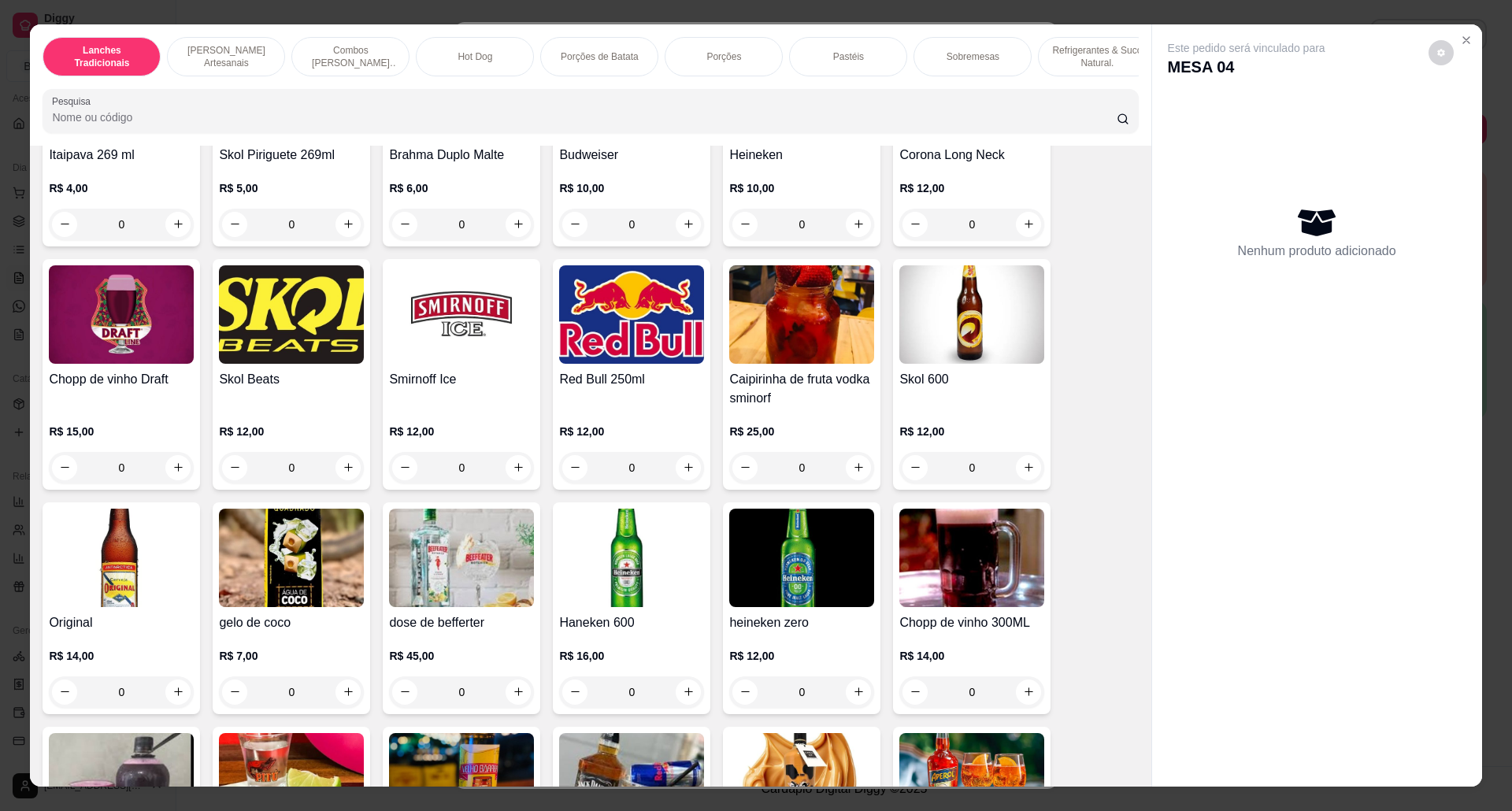
scroll to position [4096, 0]
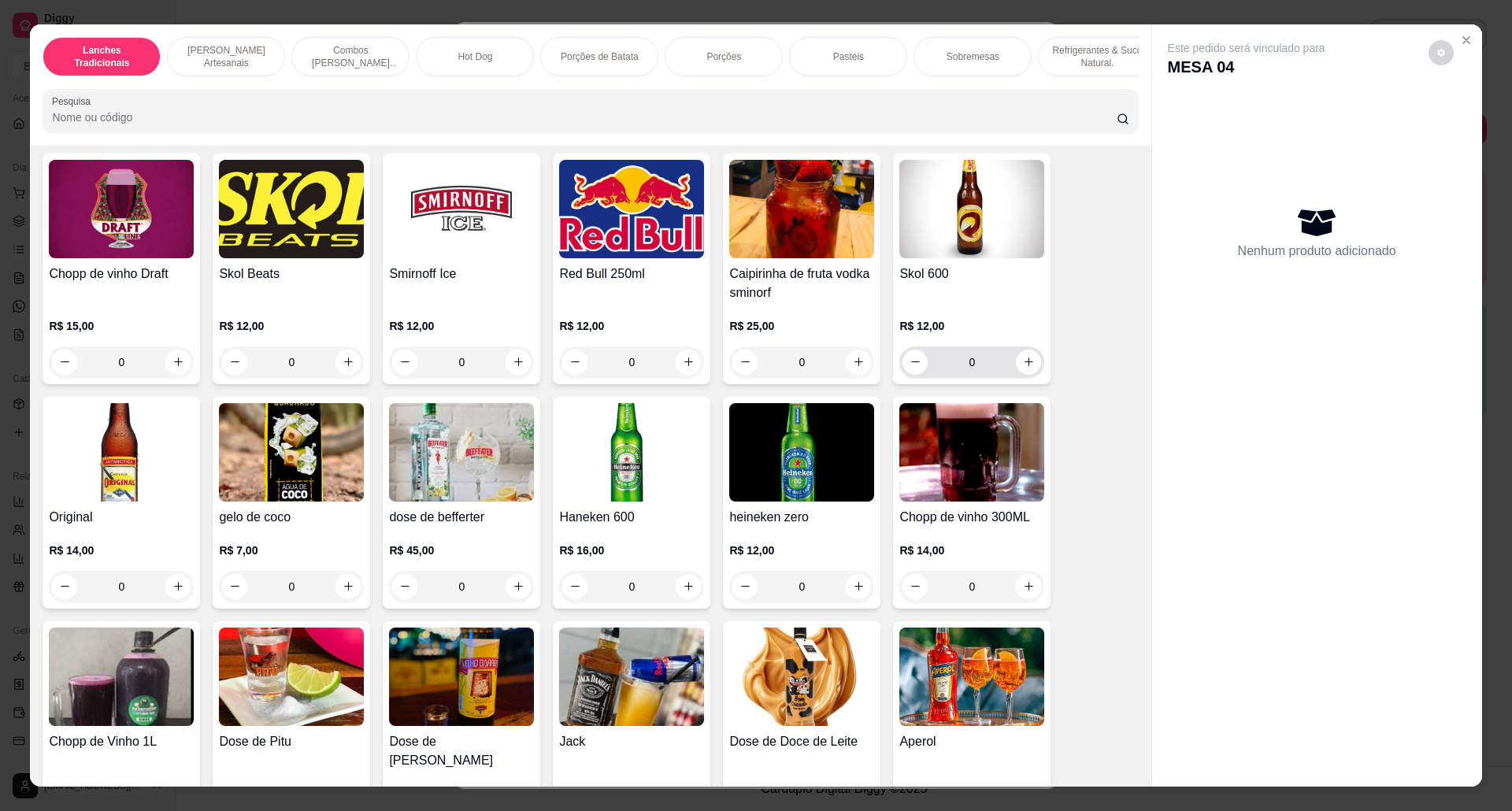
click at [994, 244] on img at bounding box center [971, 209] width 145 height 98
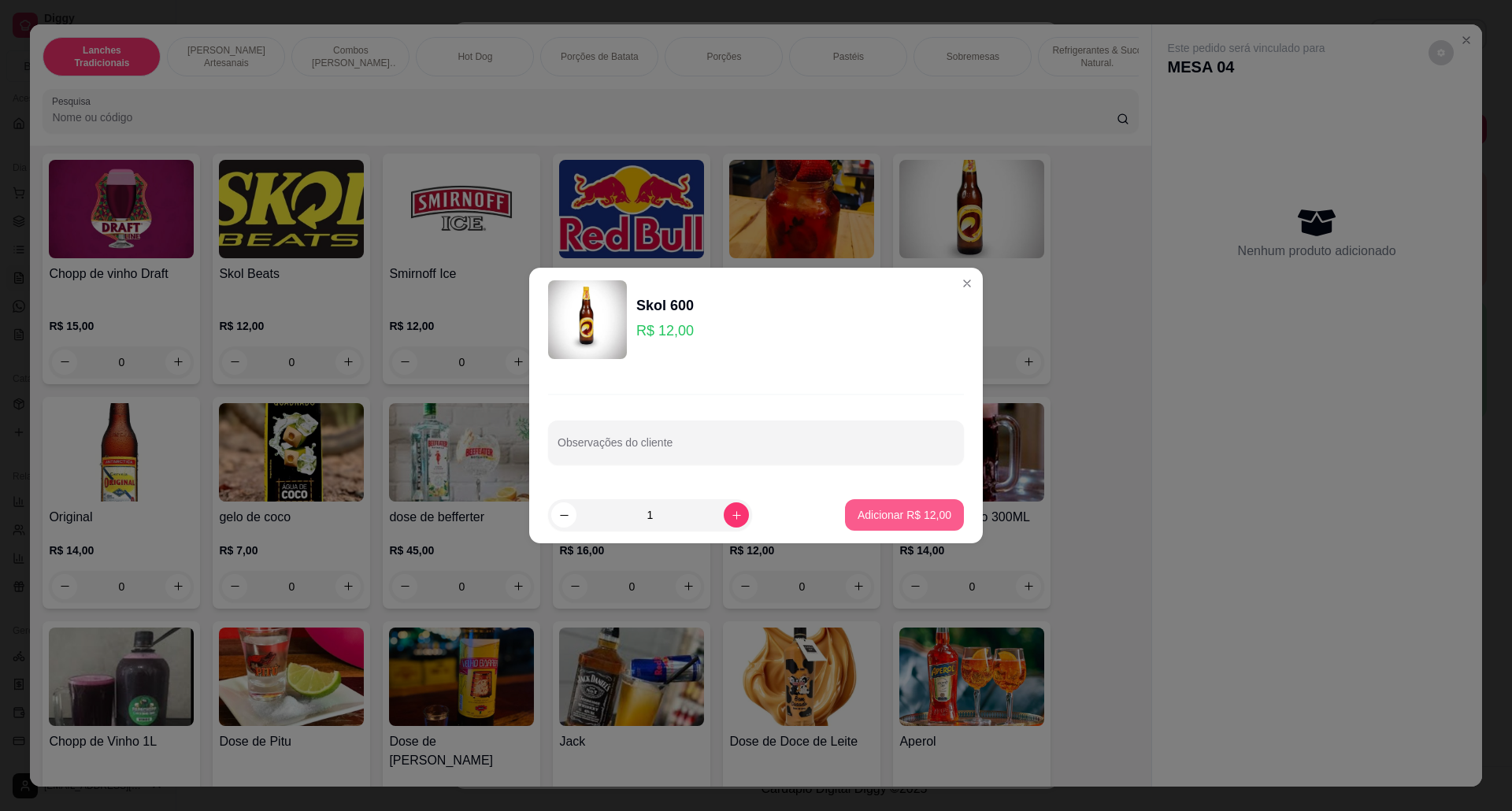
click at [911, 517] on p "Adicionar R$ 12,00" at bounding box center [904, 515] width 93 height 16
type input "1"
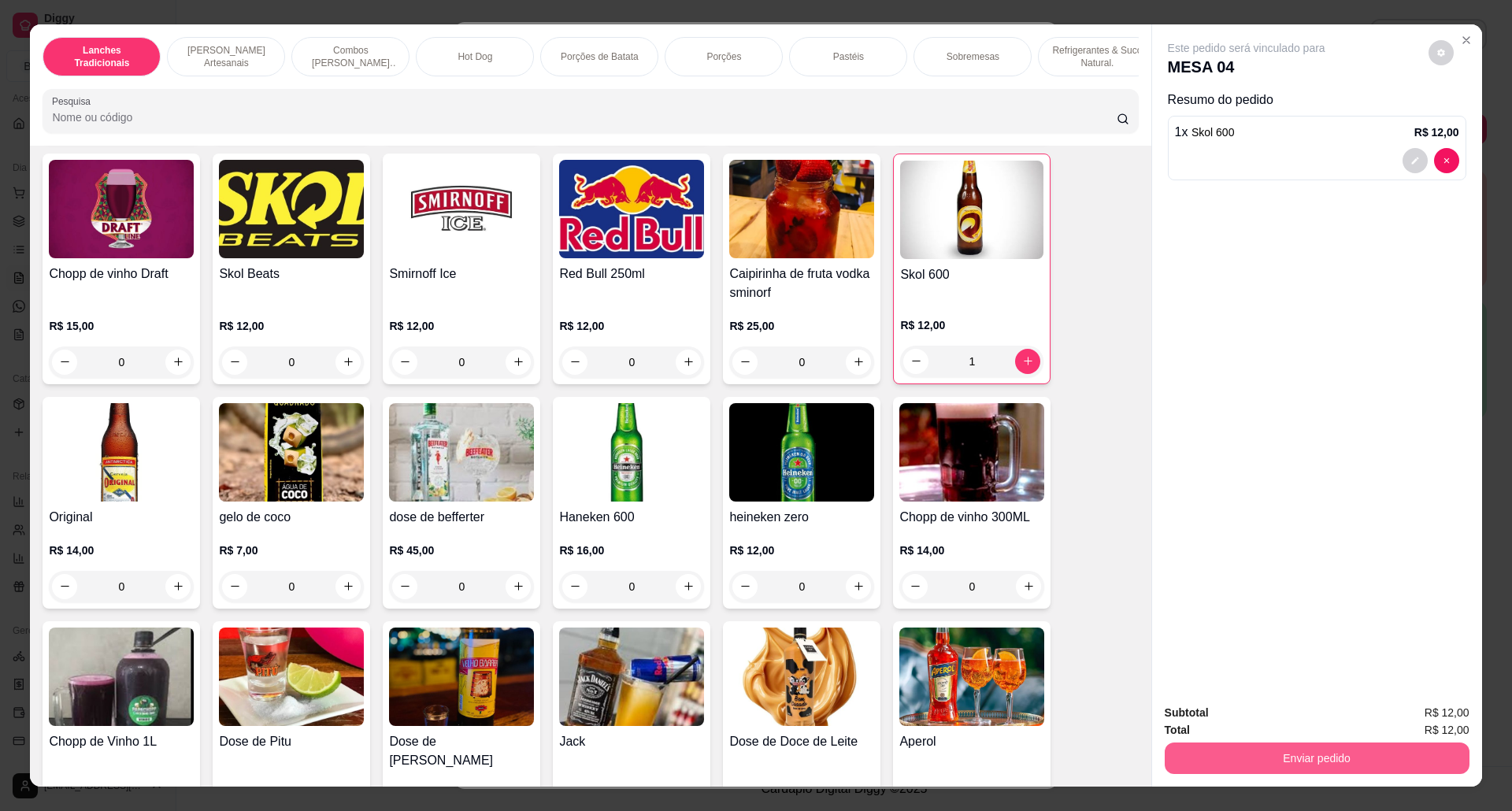
click at [1261, 753] on button "Enviar pedido" at bounding box center [1317, 758] width 305 height 32
click at [1212, 720] on button "Não registrar e enviar pedido" at bounding box center [1263, 721] width 164 height 30
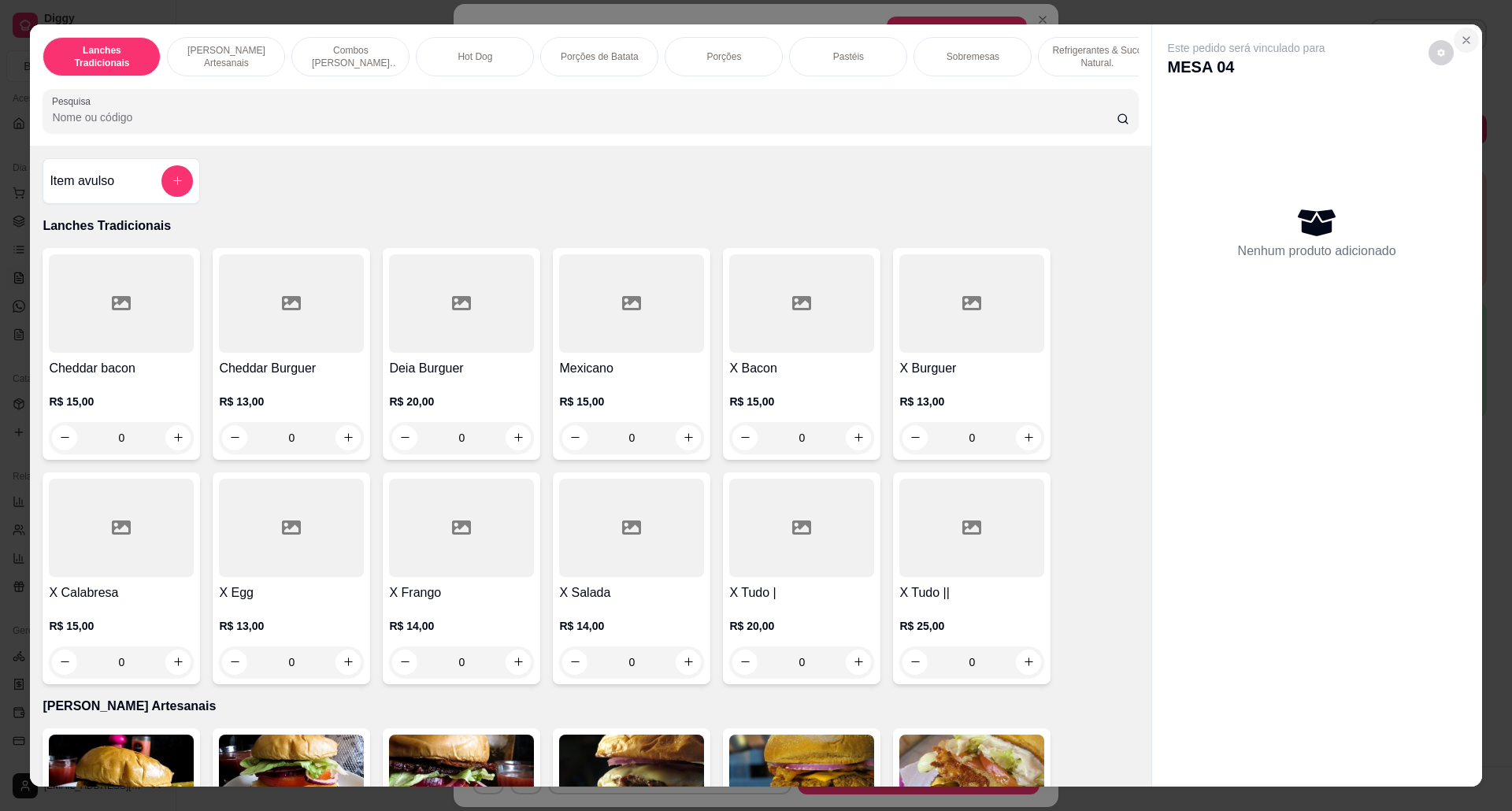
click at [1460, 43] on icon "Close" at bounding box center [1465, 40] width 12 height 13
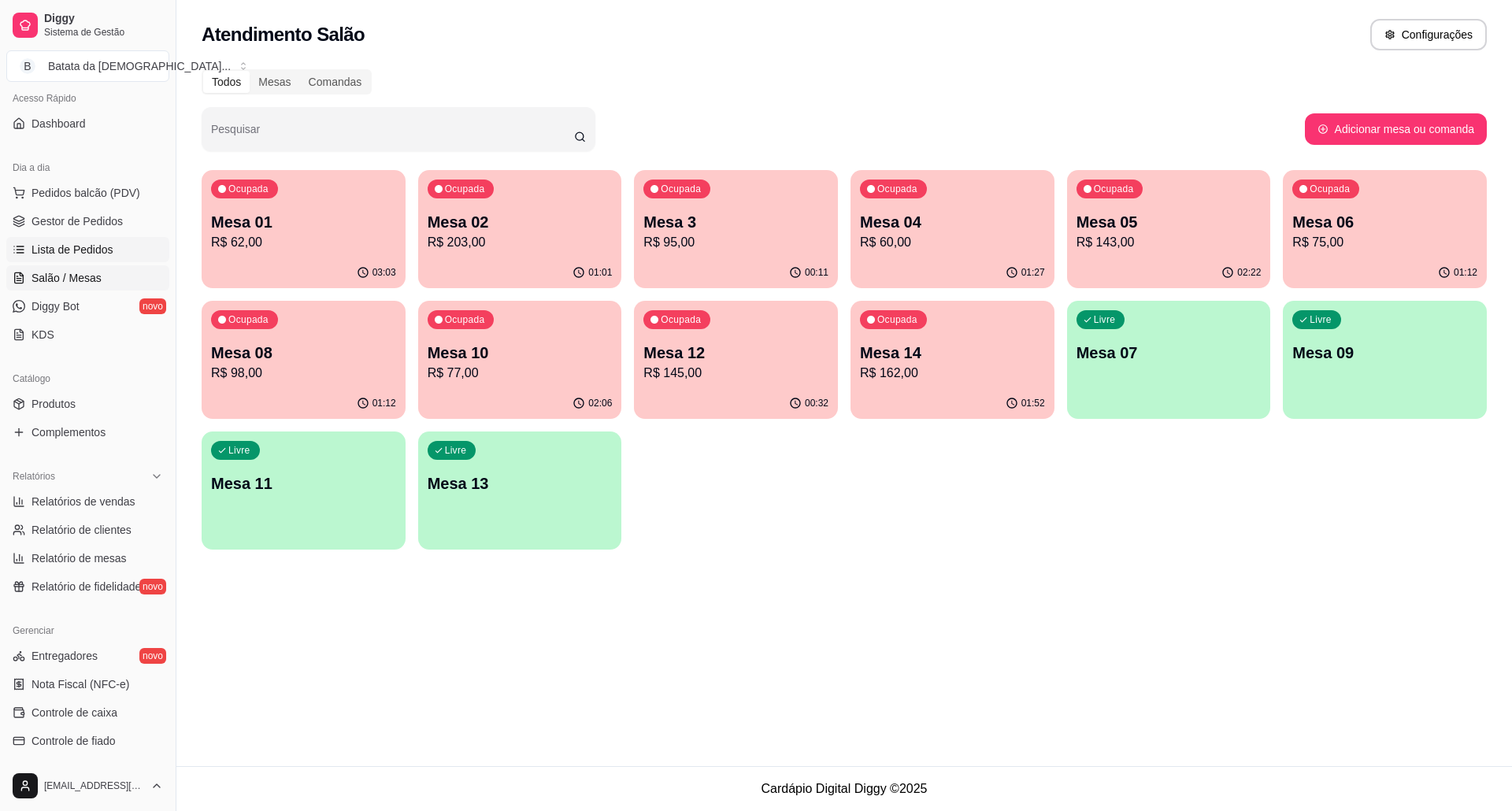
click at [70, 253] on span "Lista de Pedidos" at bounding box center [72, 249] width 82 height 16
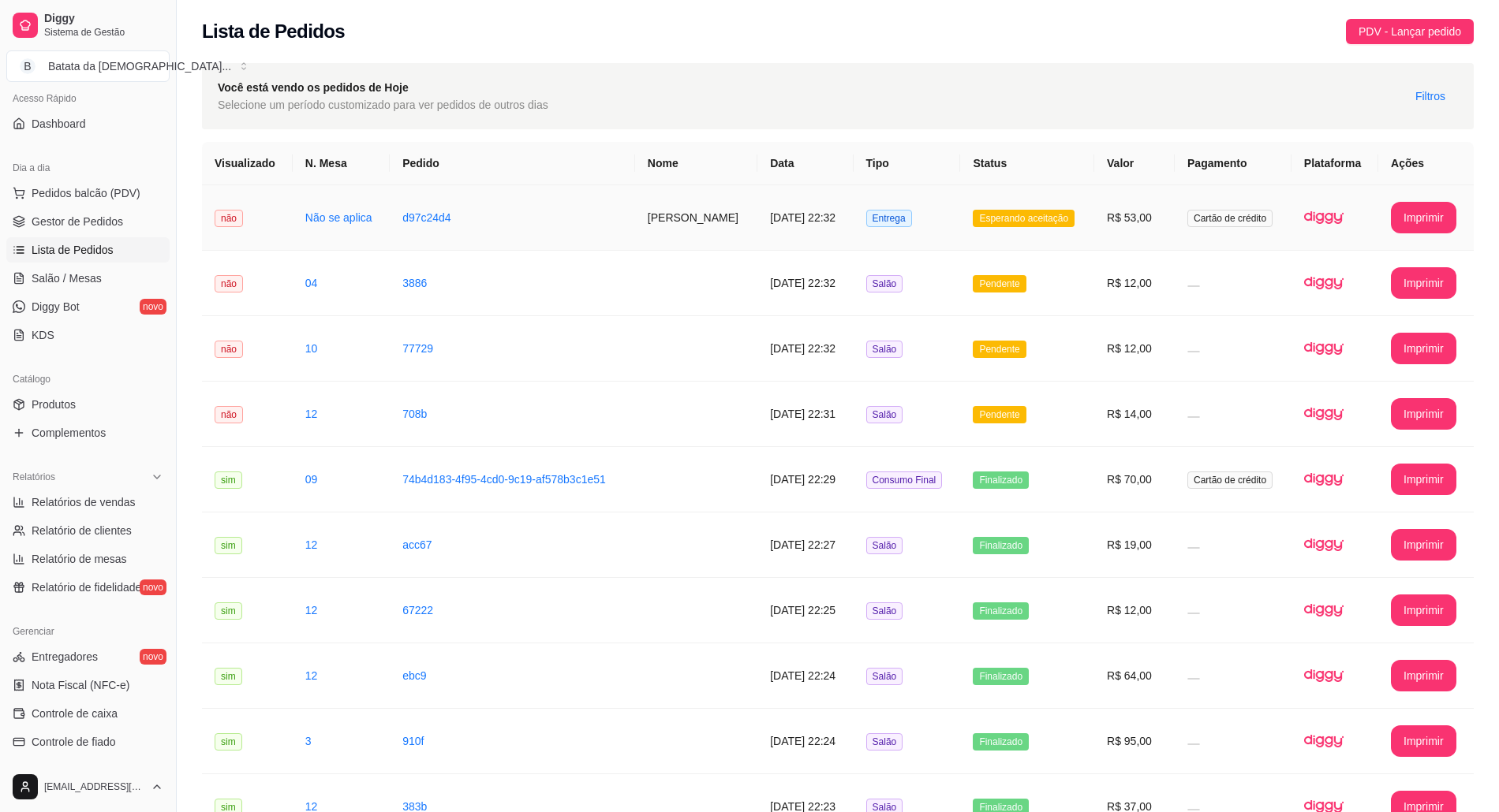
click at [982, 218] on span "Esperando aceitação" at bounding box center [1023, 218] width 102 height 18
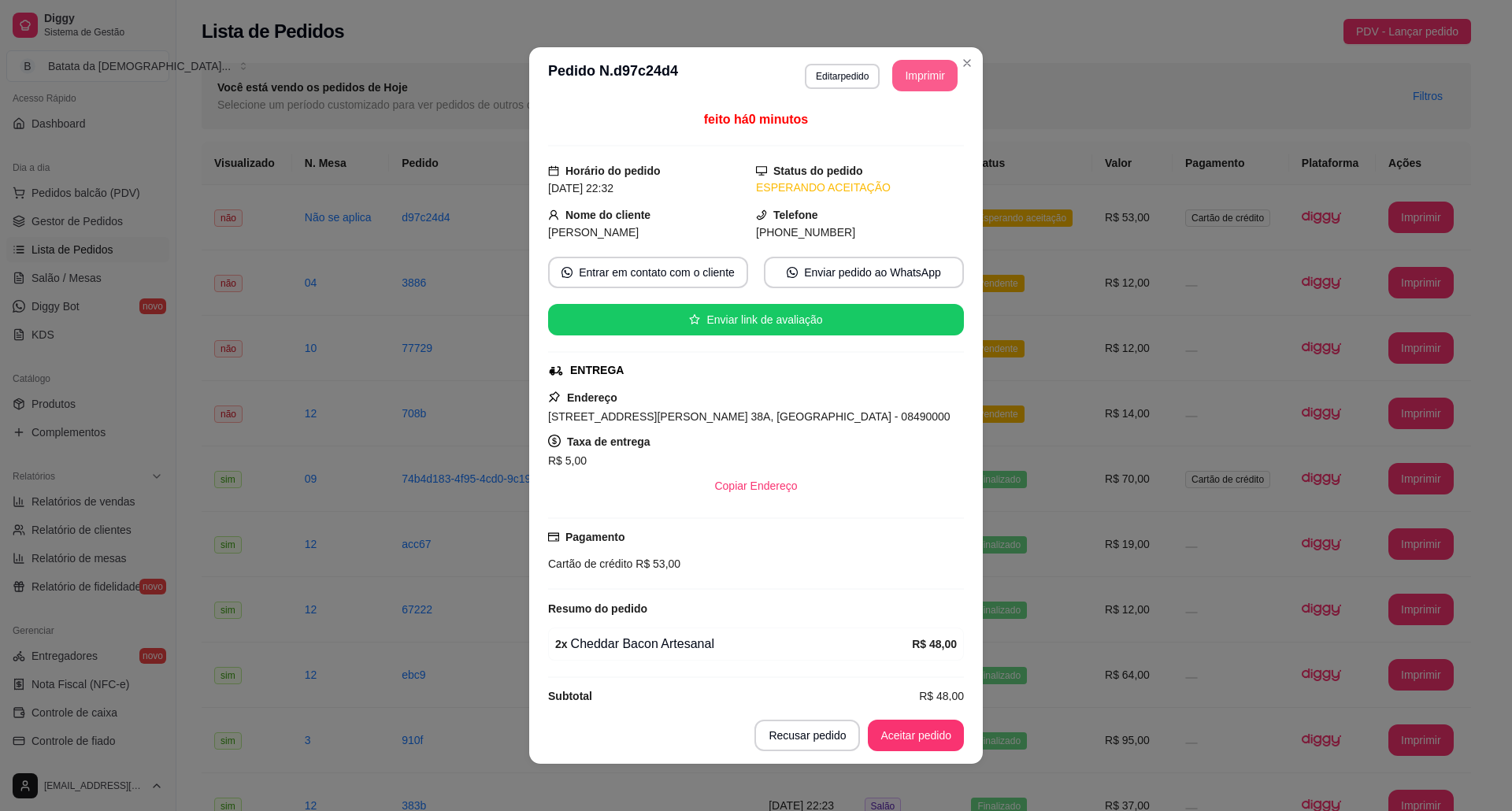
click at [901, 76] on button "Imprimir" at bounding box center [925, 76] width 65 height 32
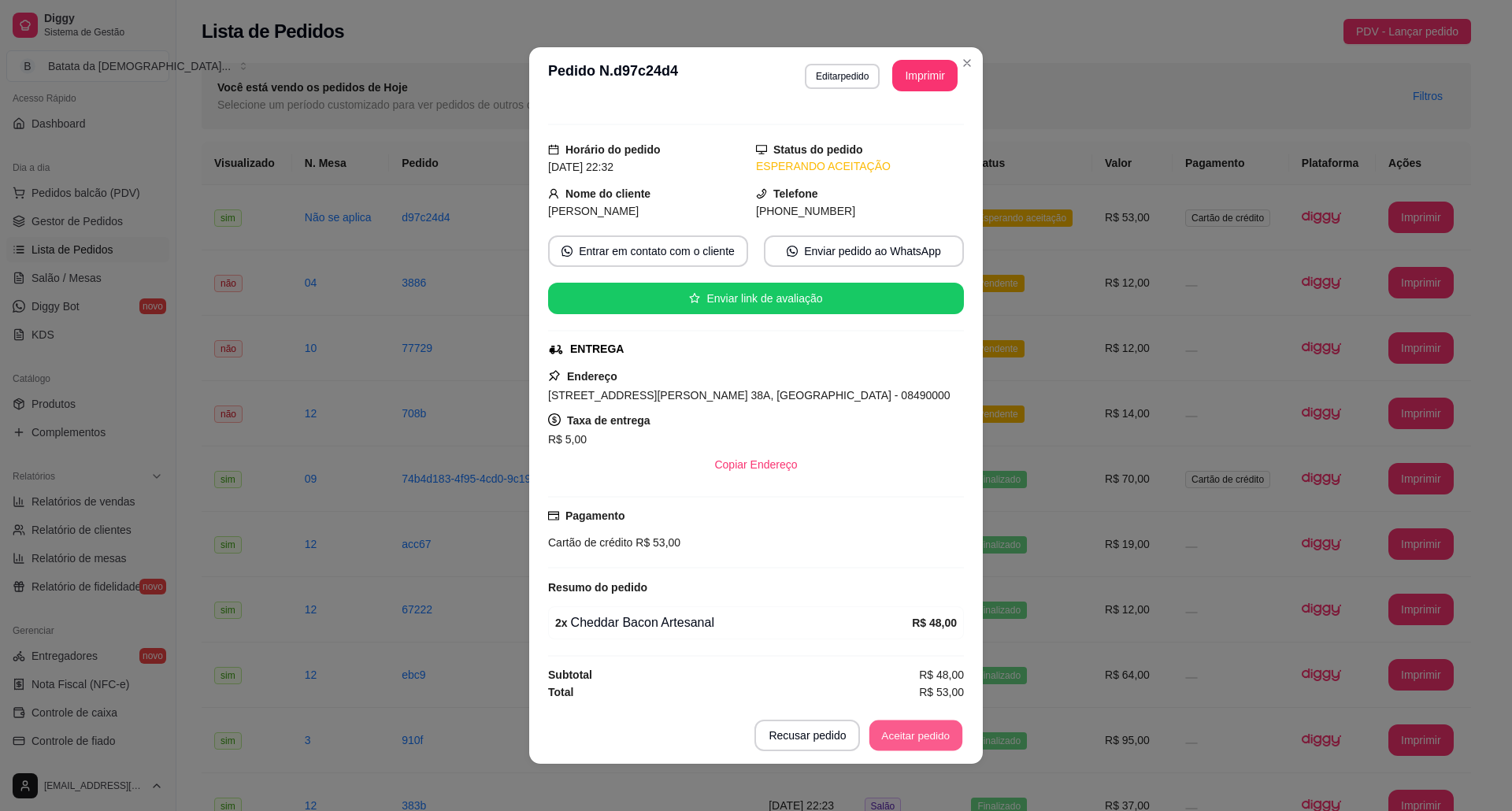
click at [914, 738] on button "Aceitar pedido" at bounding box center [916, 736] width 93 height 31
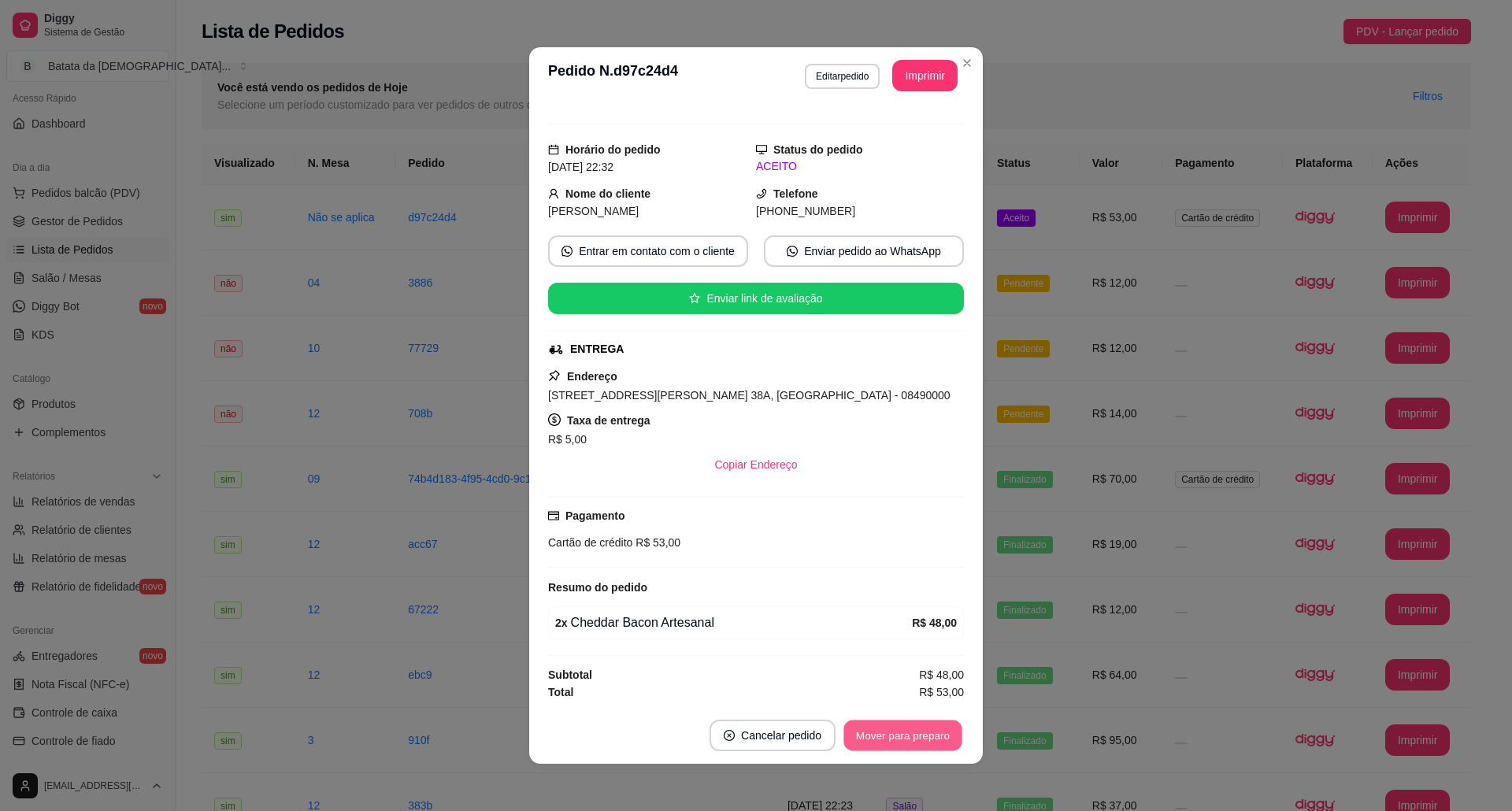
click at [921, 745] on button "Mover para preparo" at bounding box center [902, 736] width 118 height 31
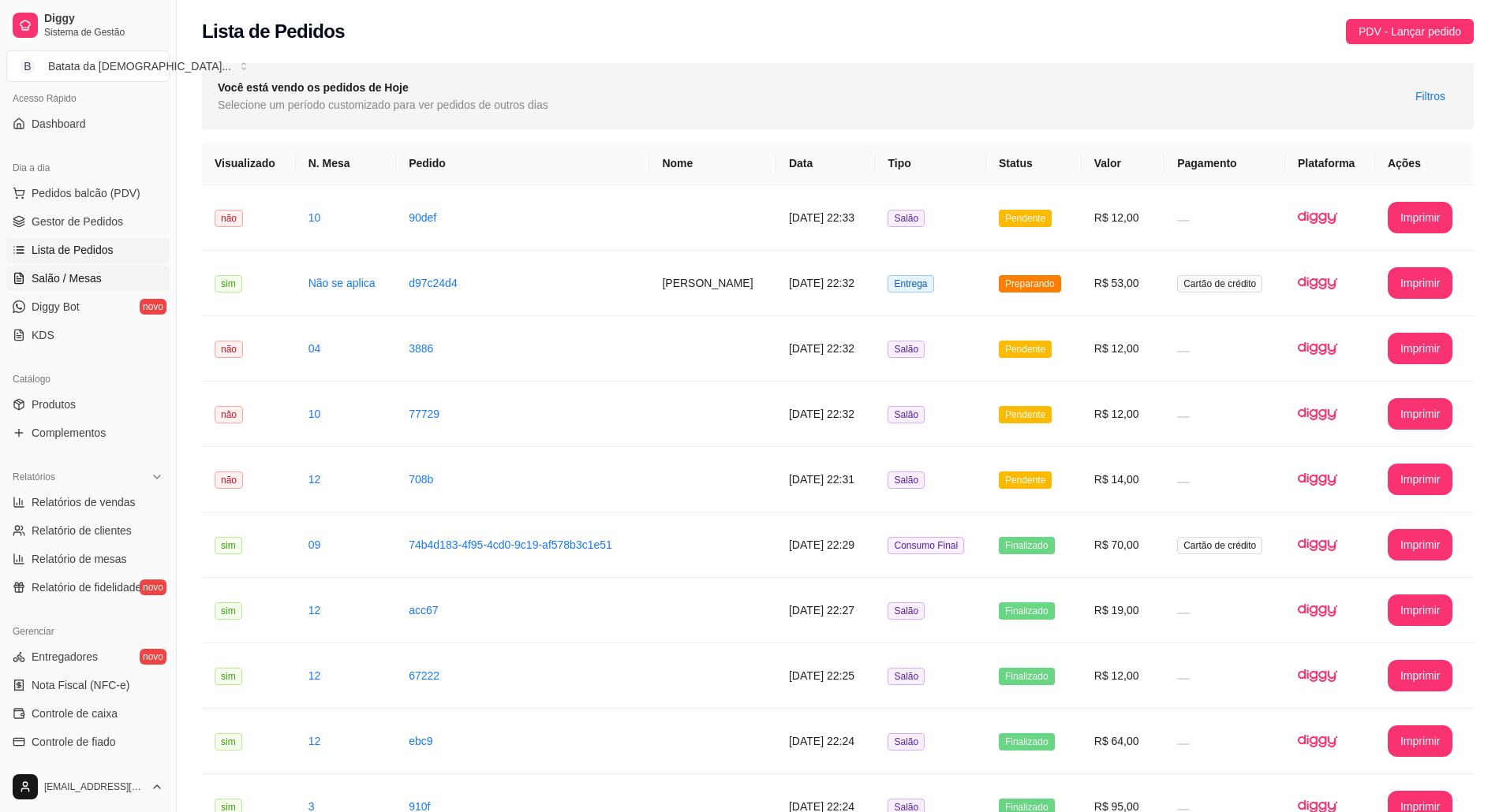
click at [109, 282] on link "Salão / Mesas" at bounding box center [88, 278] width 164 height 25
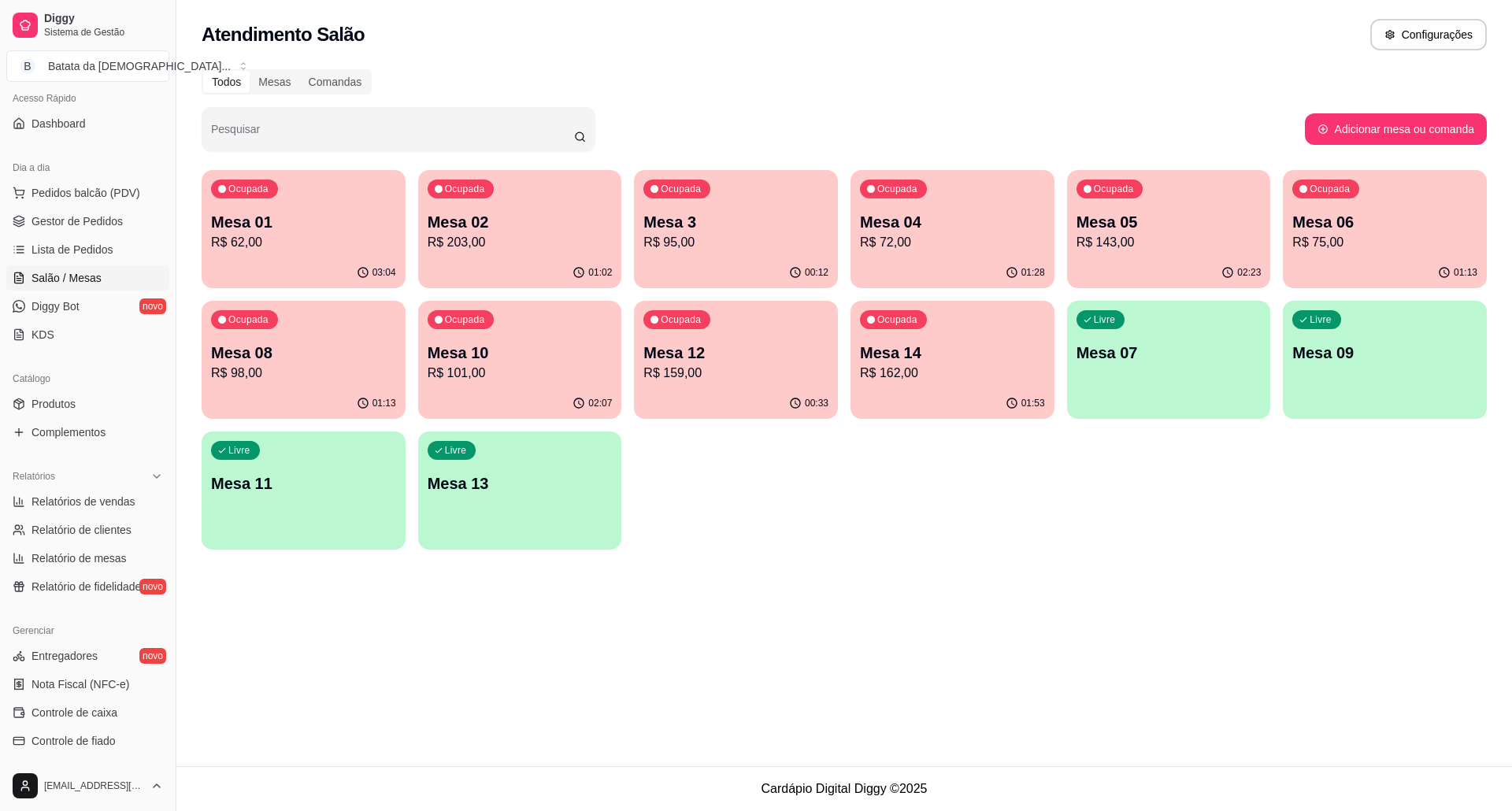
click at [880, 263] on div "01:28" at bounding box center [952, 273] width 204 height 31
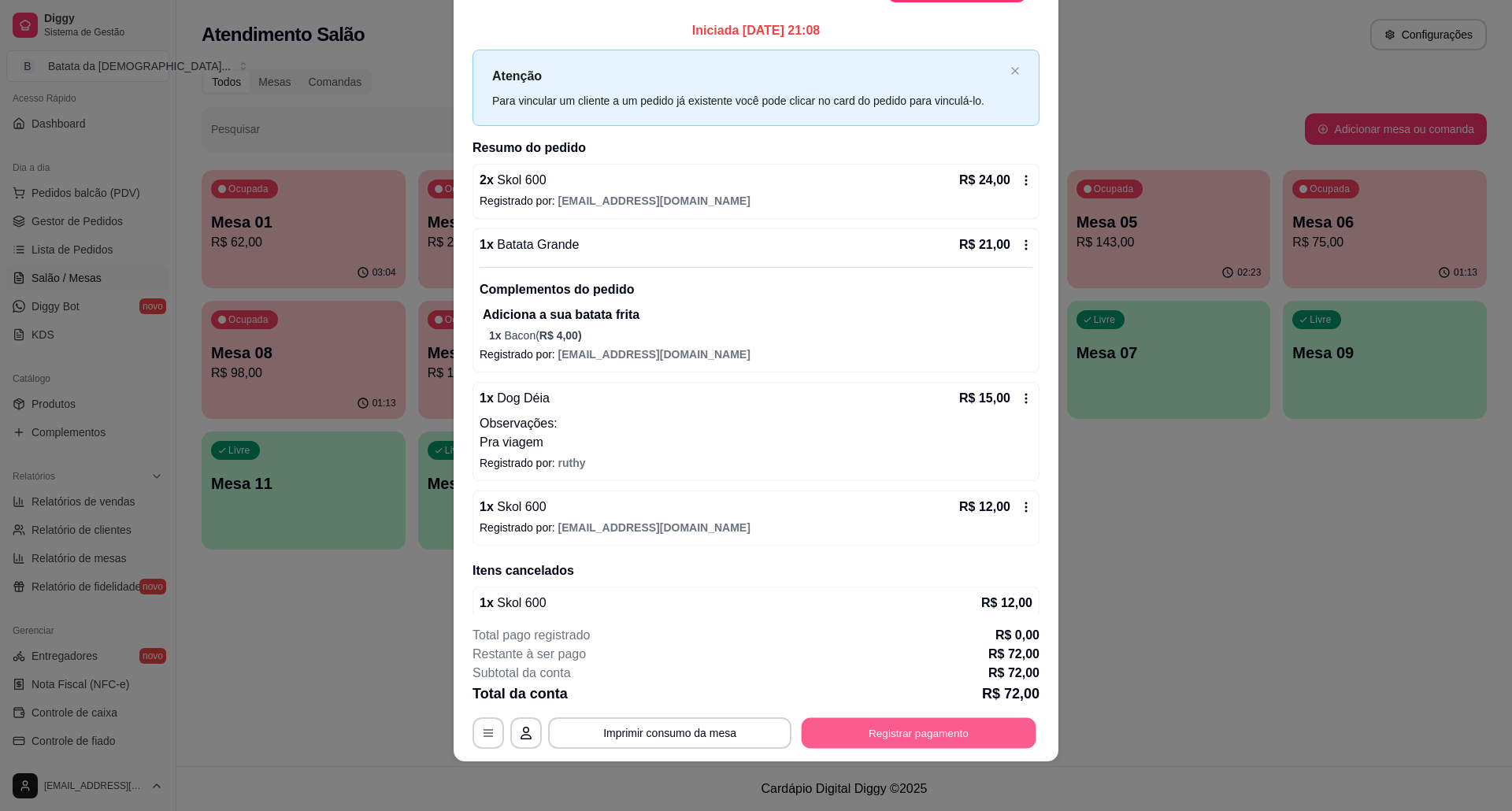
click at [984, 719] on button "Registrar pagamento" at bounding box center [919, 733] width 235 height 31
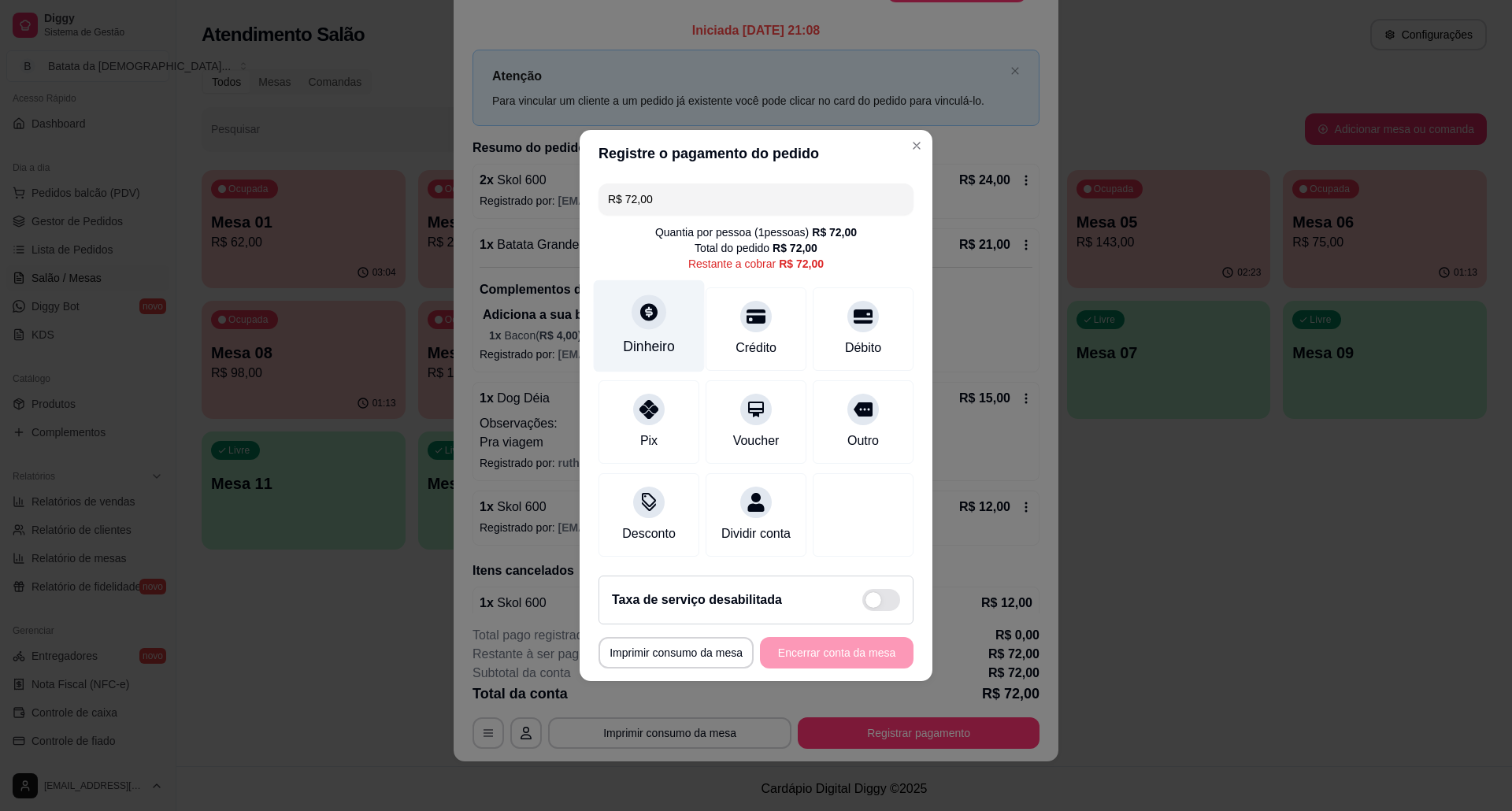
click at [663, 312] on div "Dinheiro" at bounding box center [649, 326] width 111 height 93
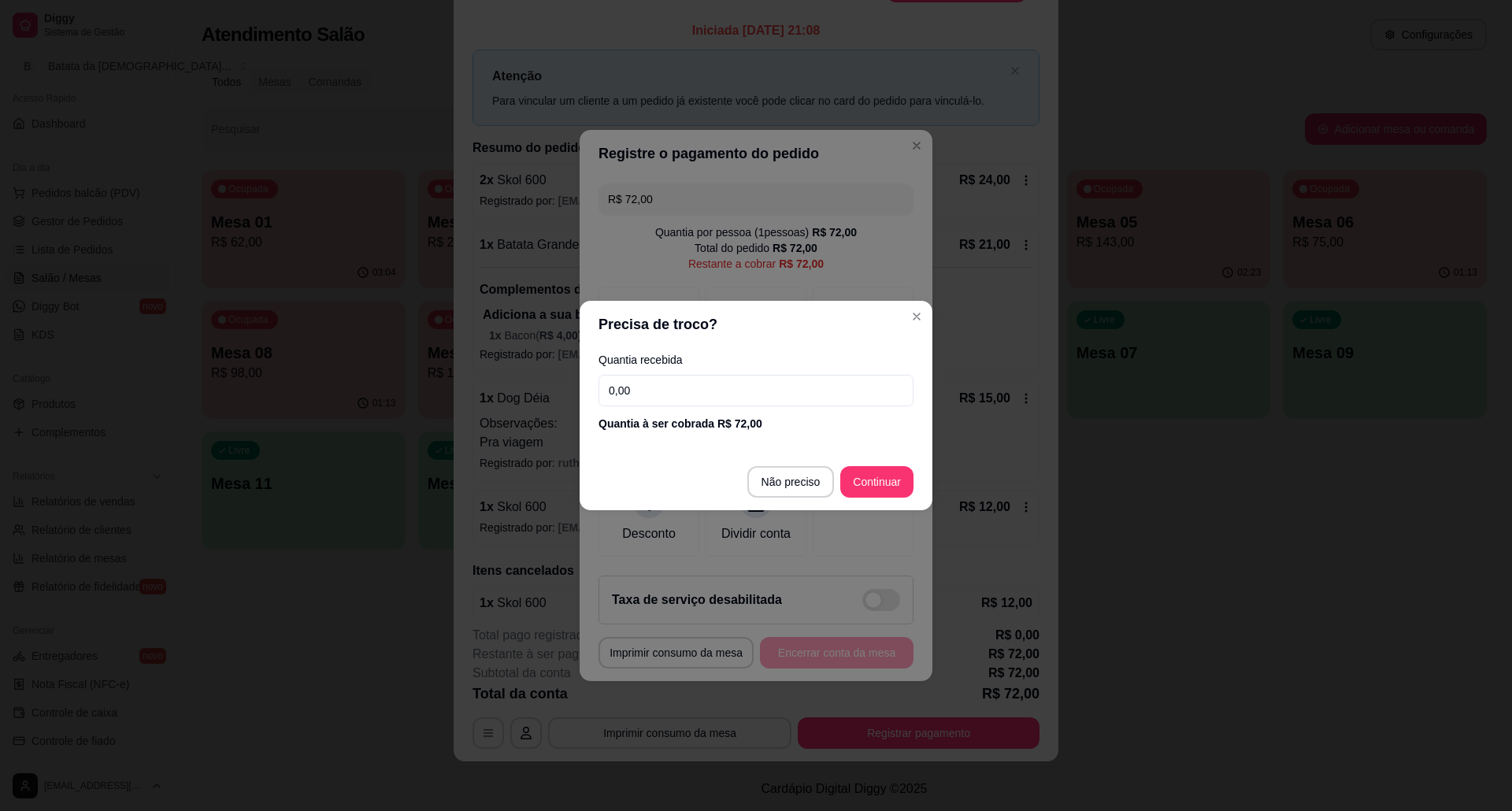
click at [694, 383] on input "0,00" at bounding box center [756, 391] width 315 height 32
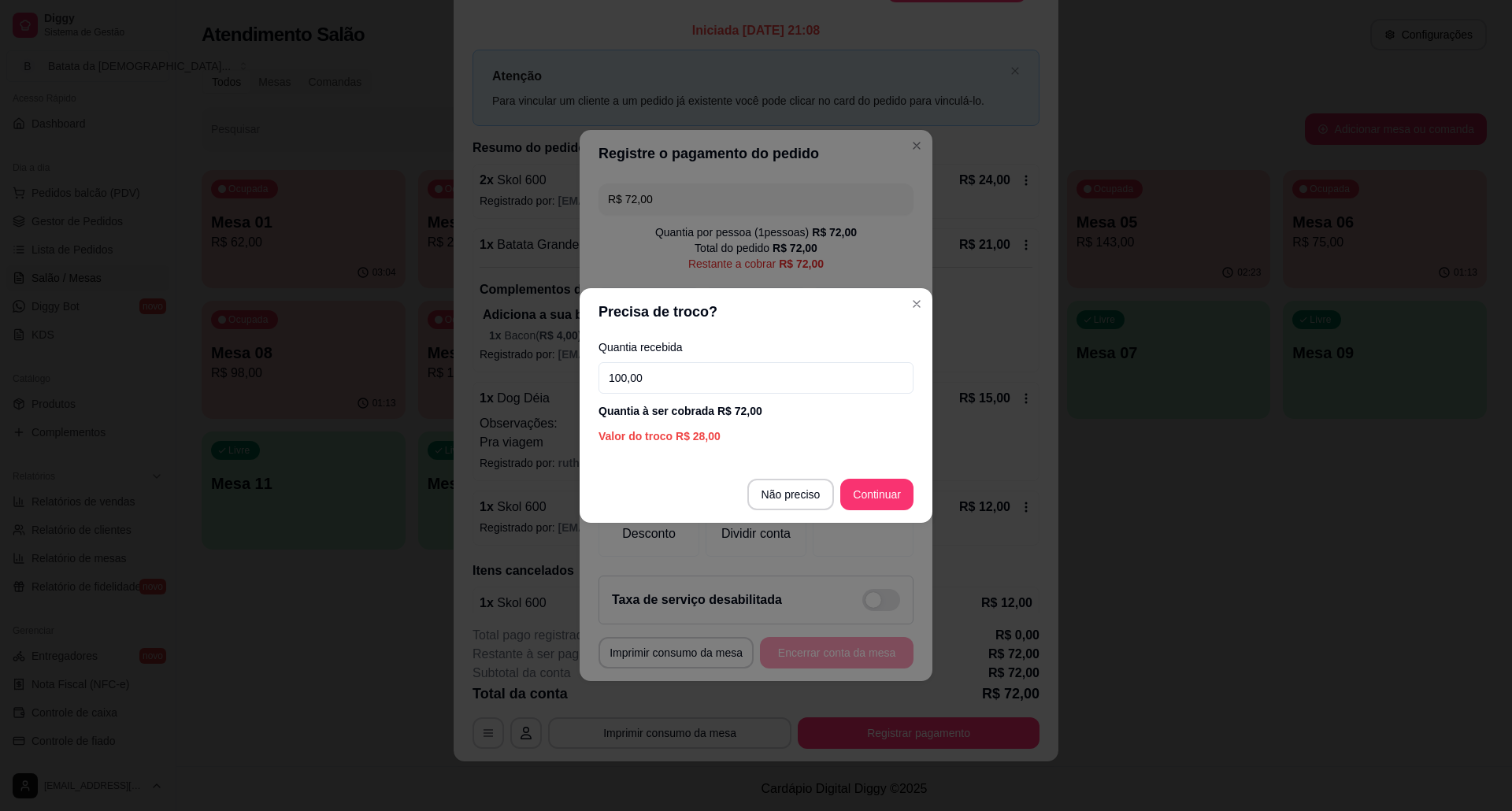
type input "100,00"
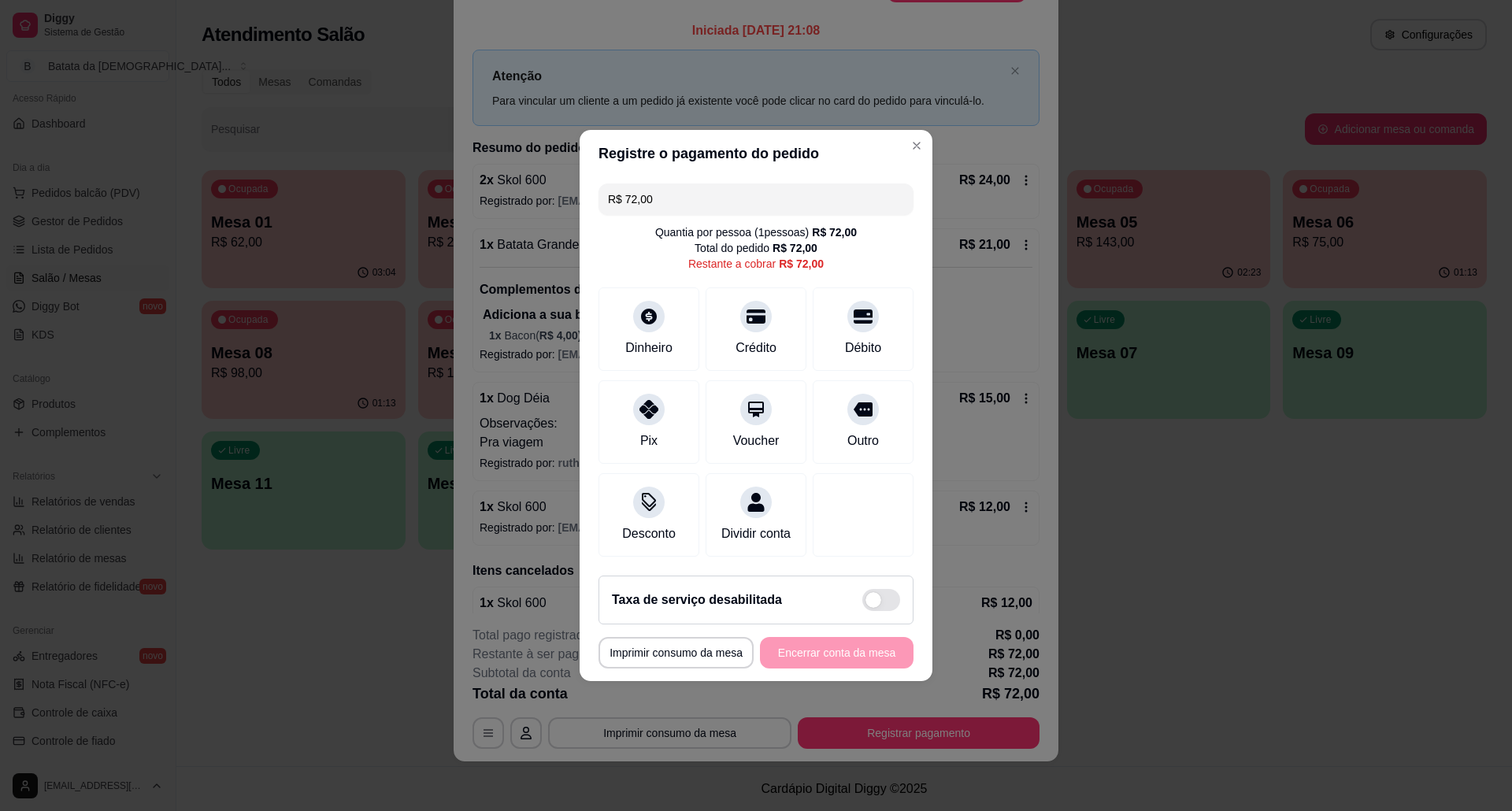
click at [911, 130] on header "Registre o pagamento do pedido" at bounding box center [756, 153] width 352 height 48
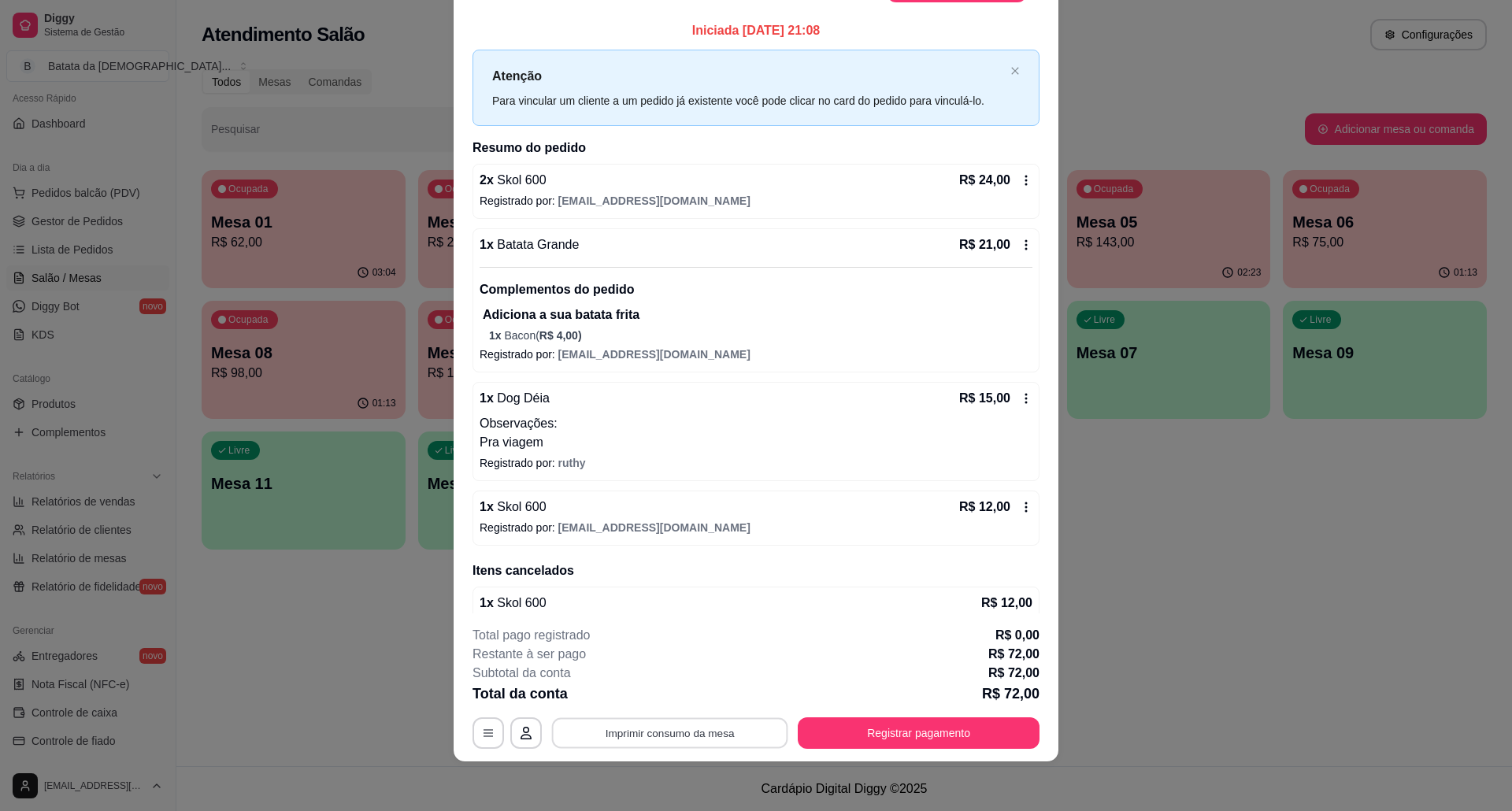
click at [732, 736] on button "Imprimir consumo da mesa" at bounding box center [670, 733] width 237 height 31
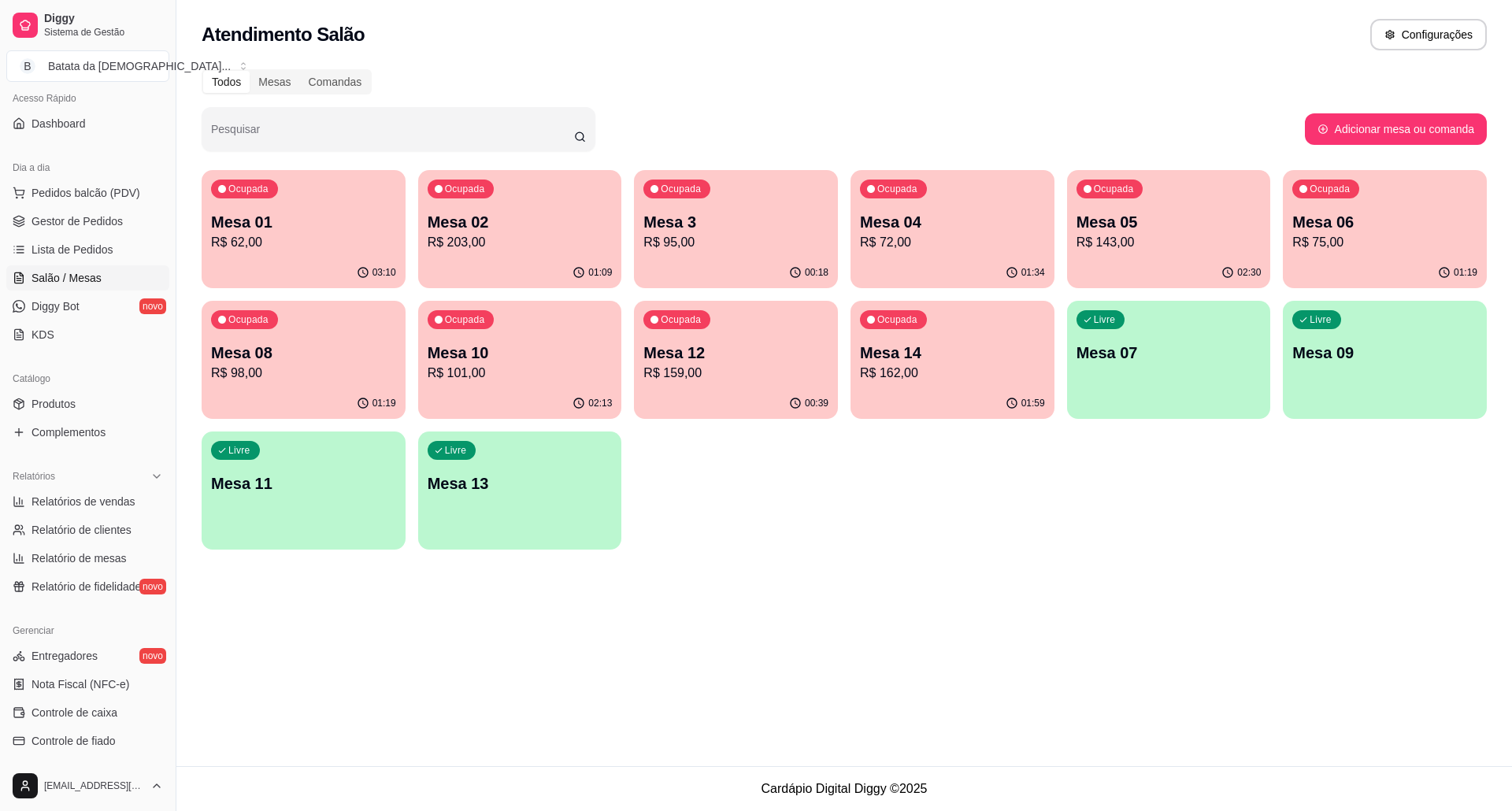
click at [1115, 206] on div "Ocupada Mesa 05 R$ 143,00" at bounding box center [1169, 213] width 204 height 88
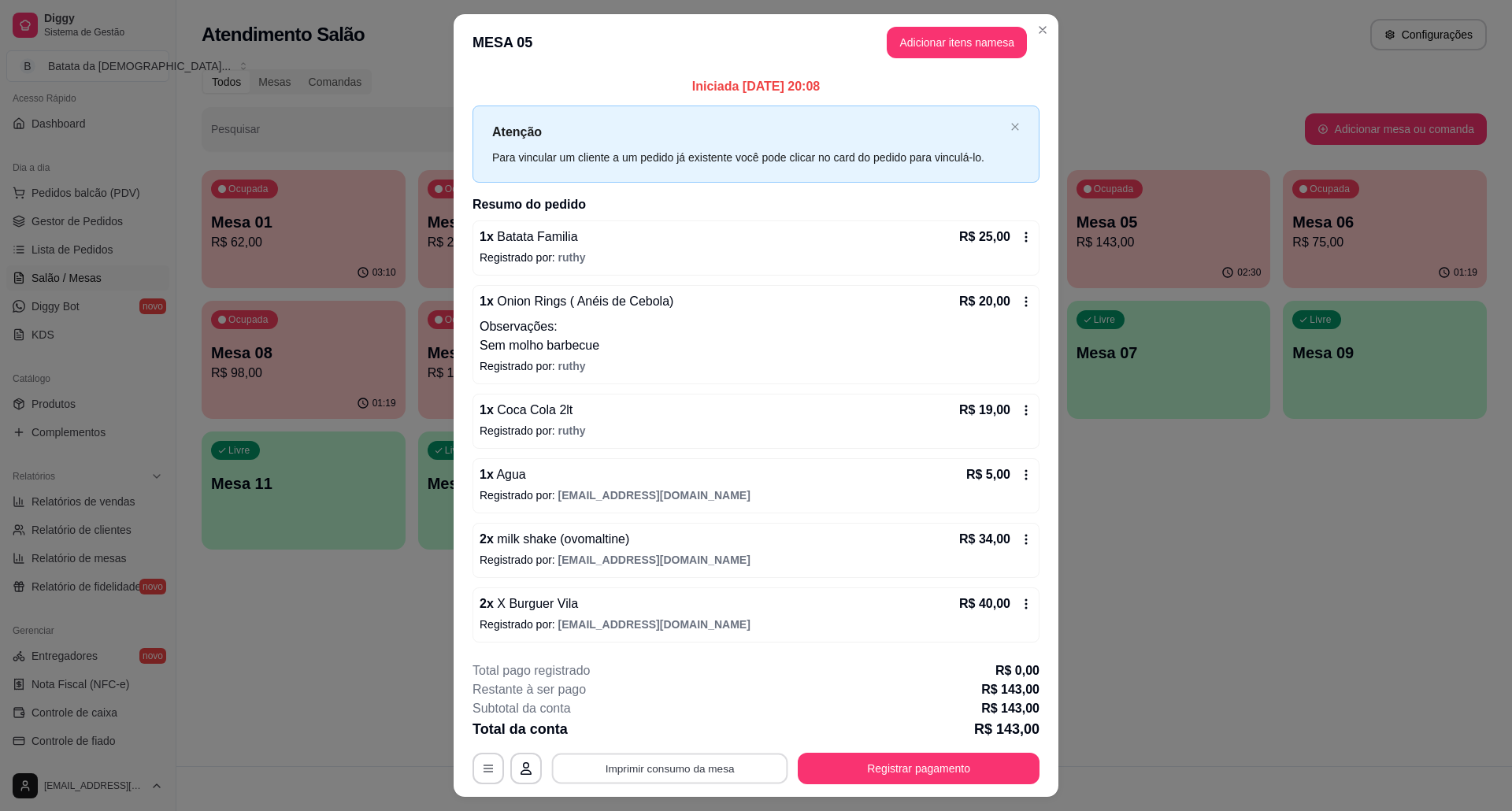
click at [683, 767] on button "Imprimir consumo da mesa" at bounding box center [670, 768] width 237 height 31
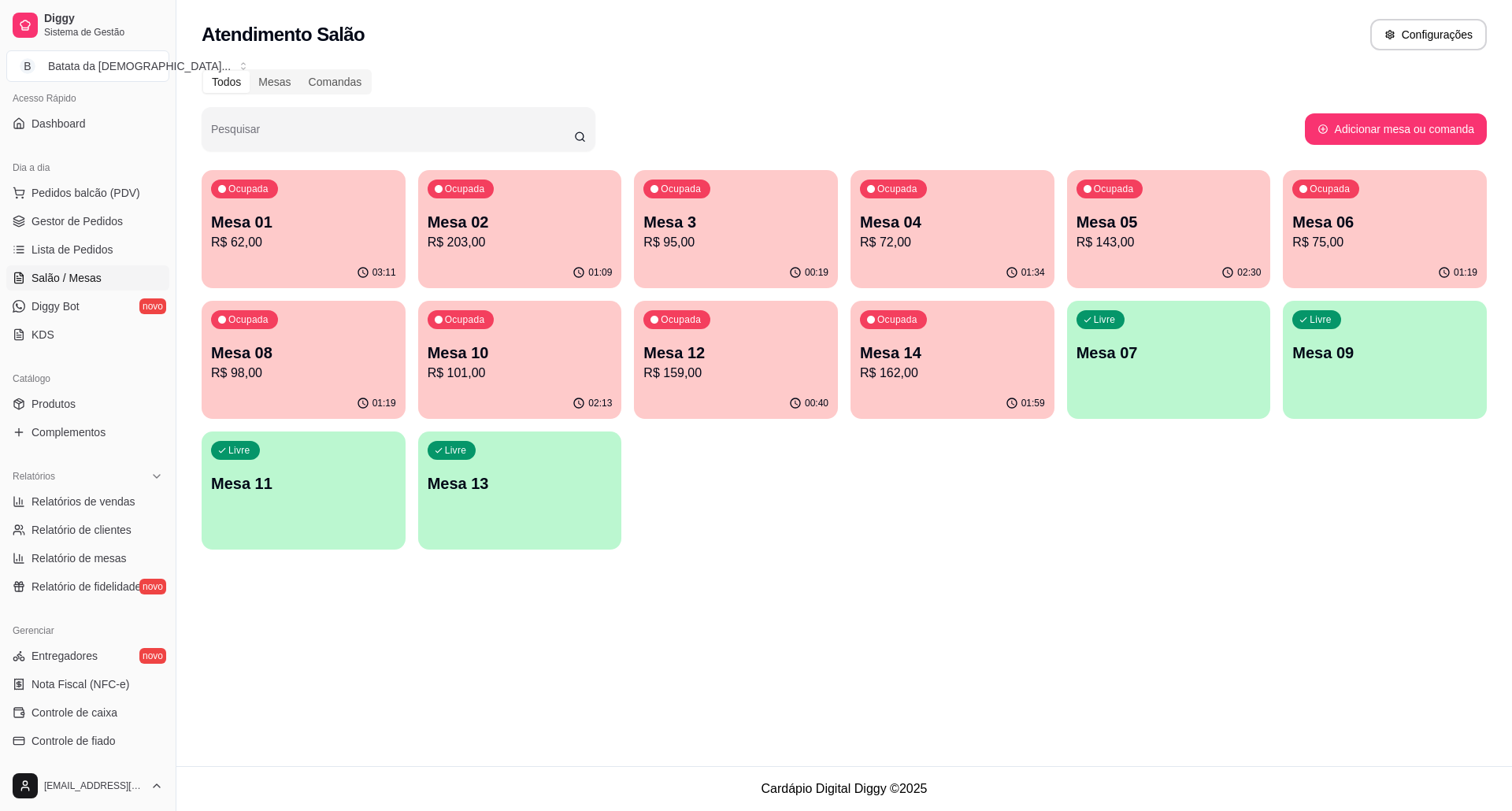
click at [1185, 256] on div "Ocupada Mesa 05 R$ 143,00" at bounding box center [1169, 213] width 204 height 88
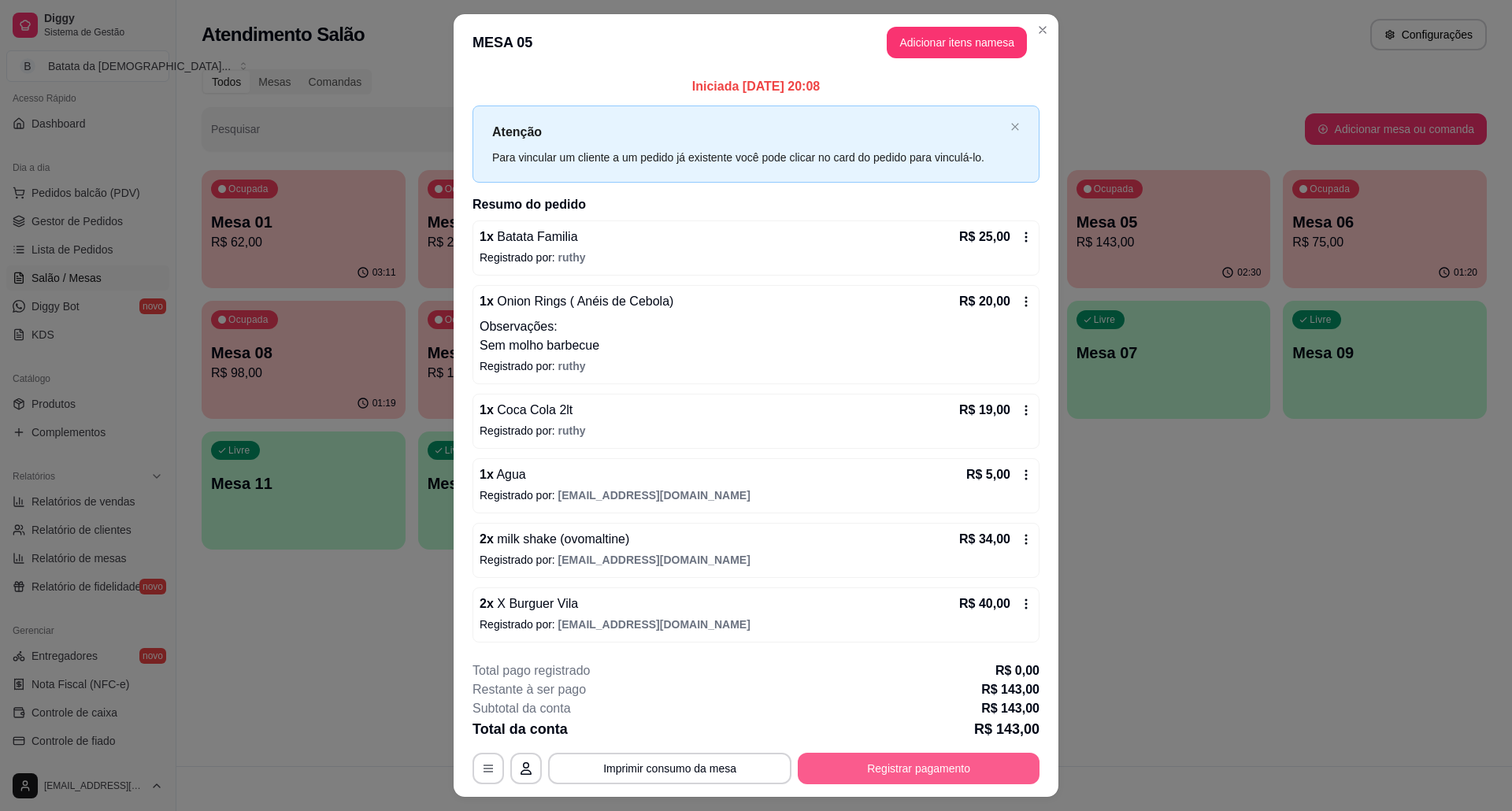
click at [923, 767] on button "Registrar pagamento" at bounding box center [918, 768] width 242 height 32
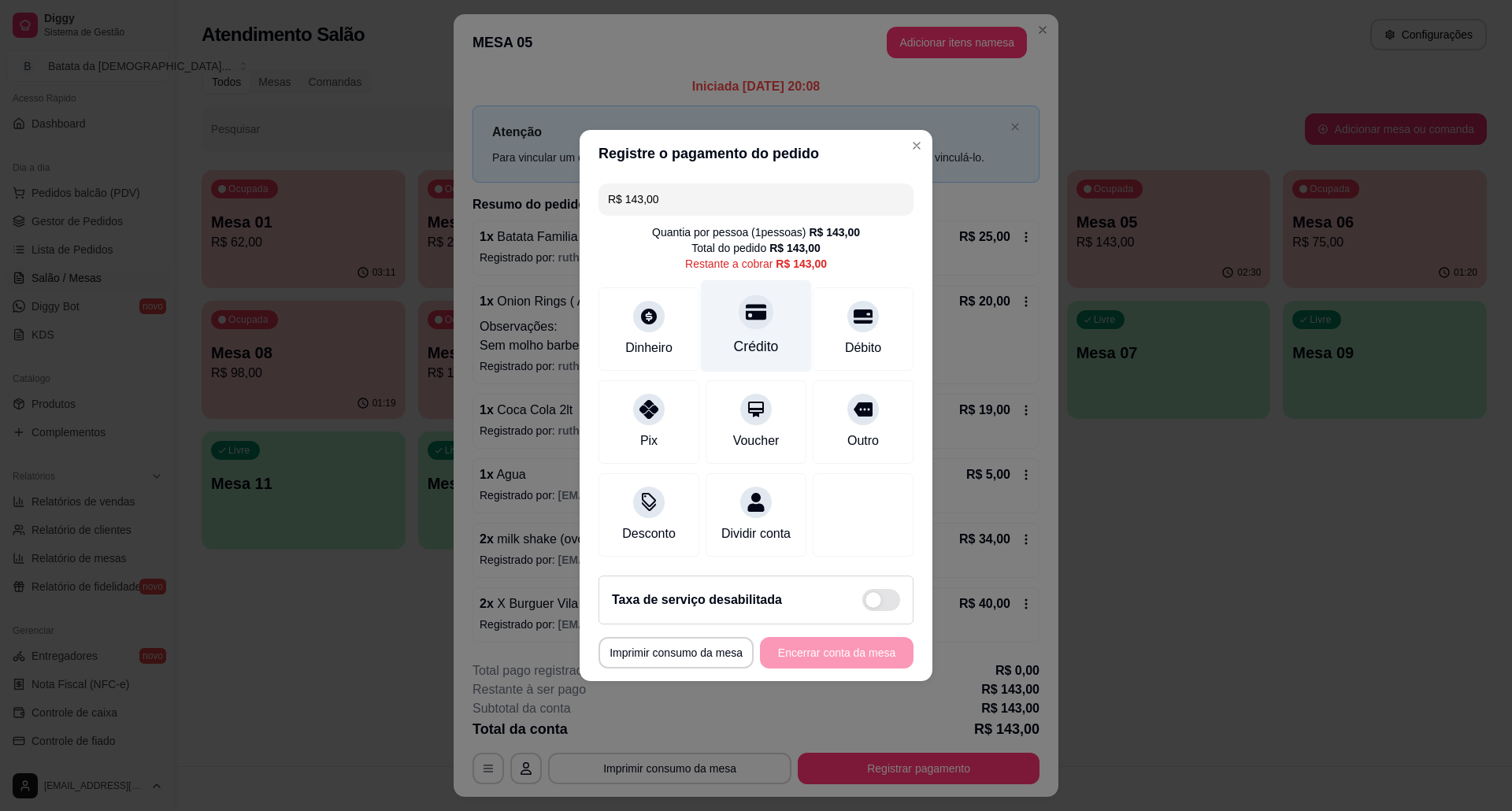
click at [764, 312] on div "Crédito" at bounding box center [756, 326] width 111 height 93
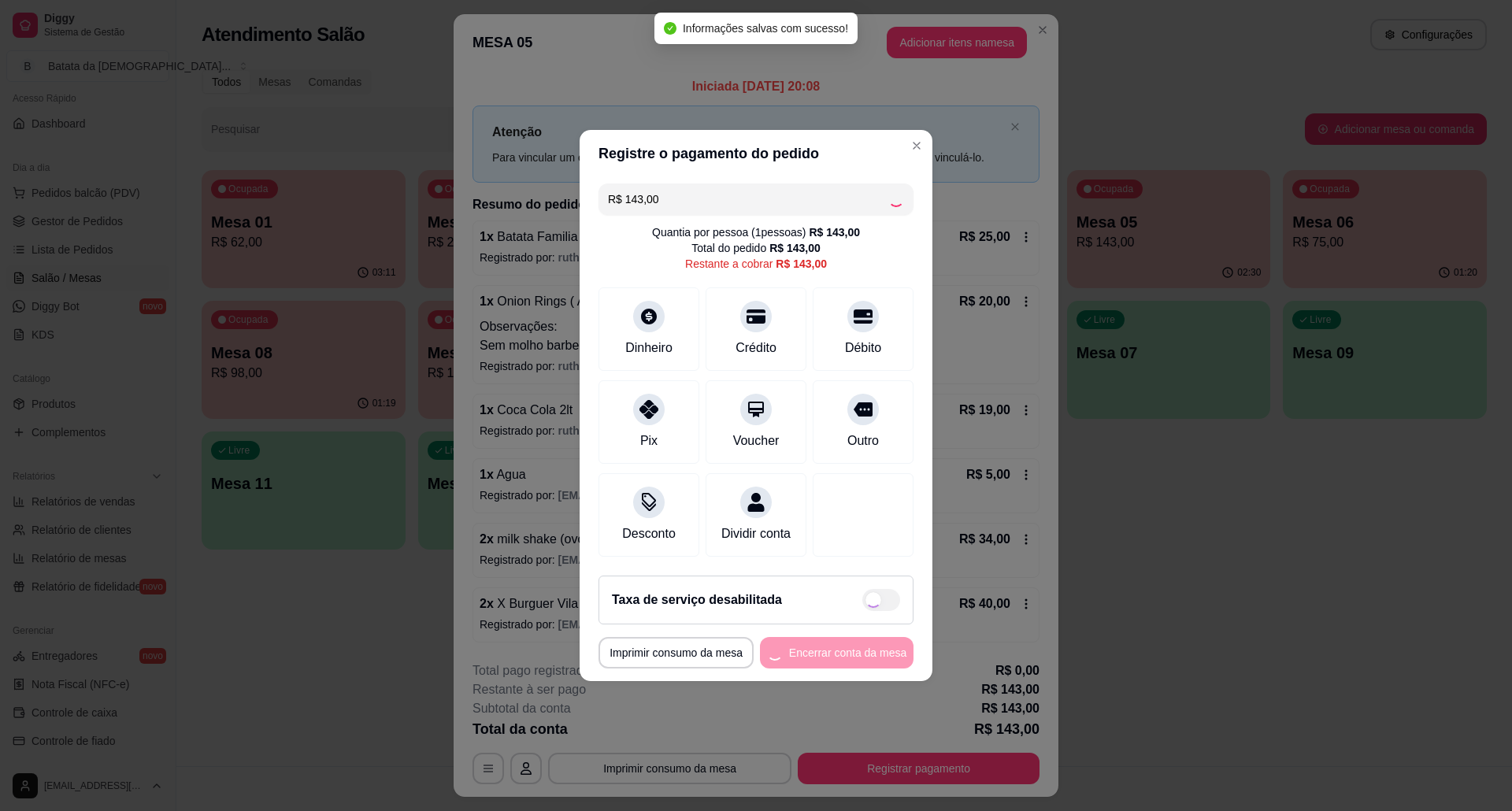
type input "R$ 0,00"
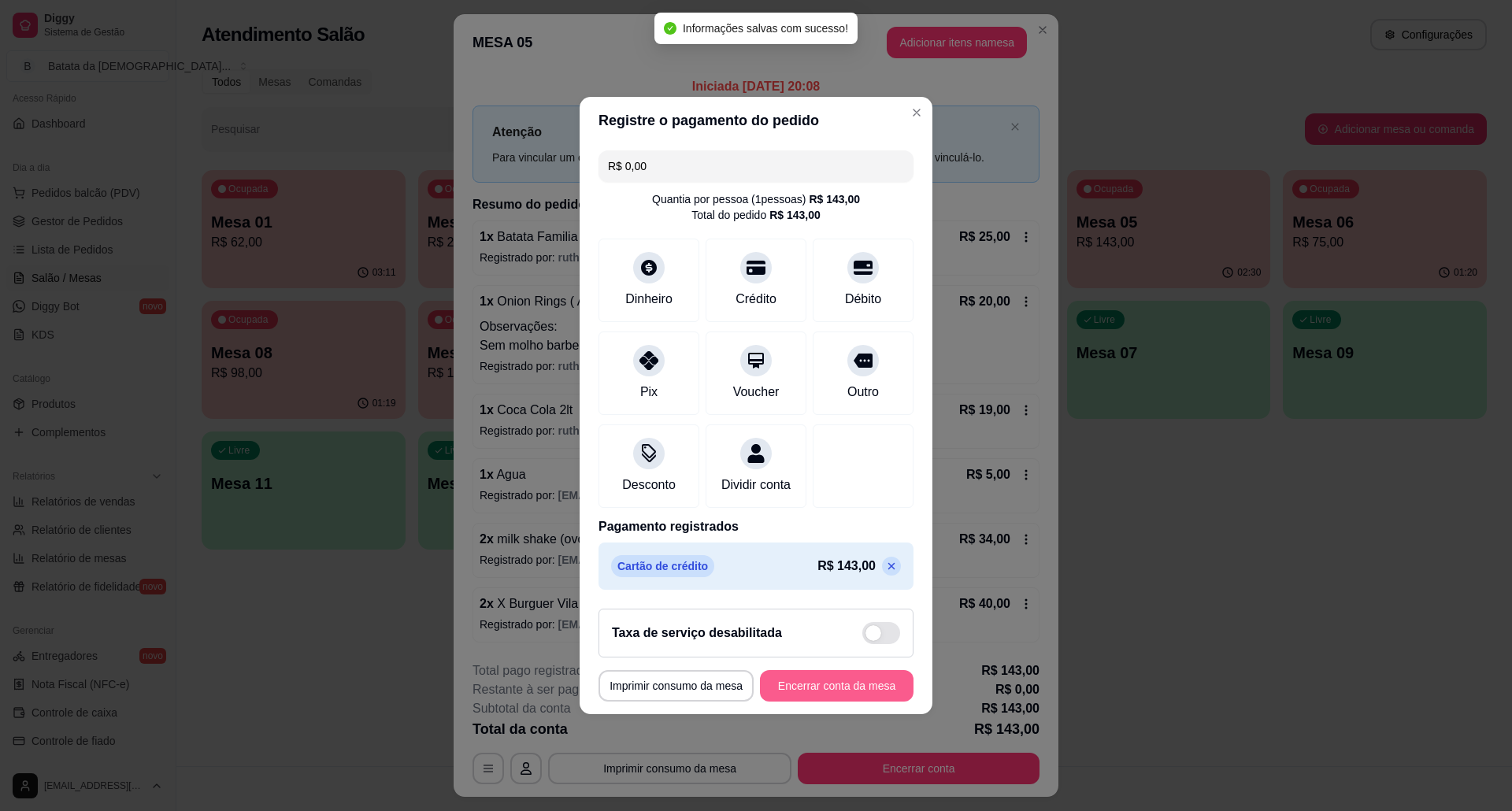
click at [864, 691] on button "Encerrar conta da mesa" at bounding box center [836, 686] width 153 height 32
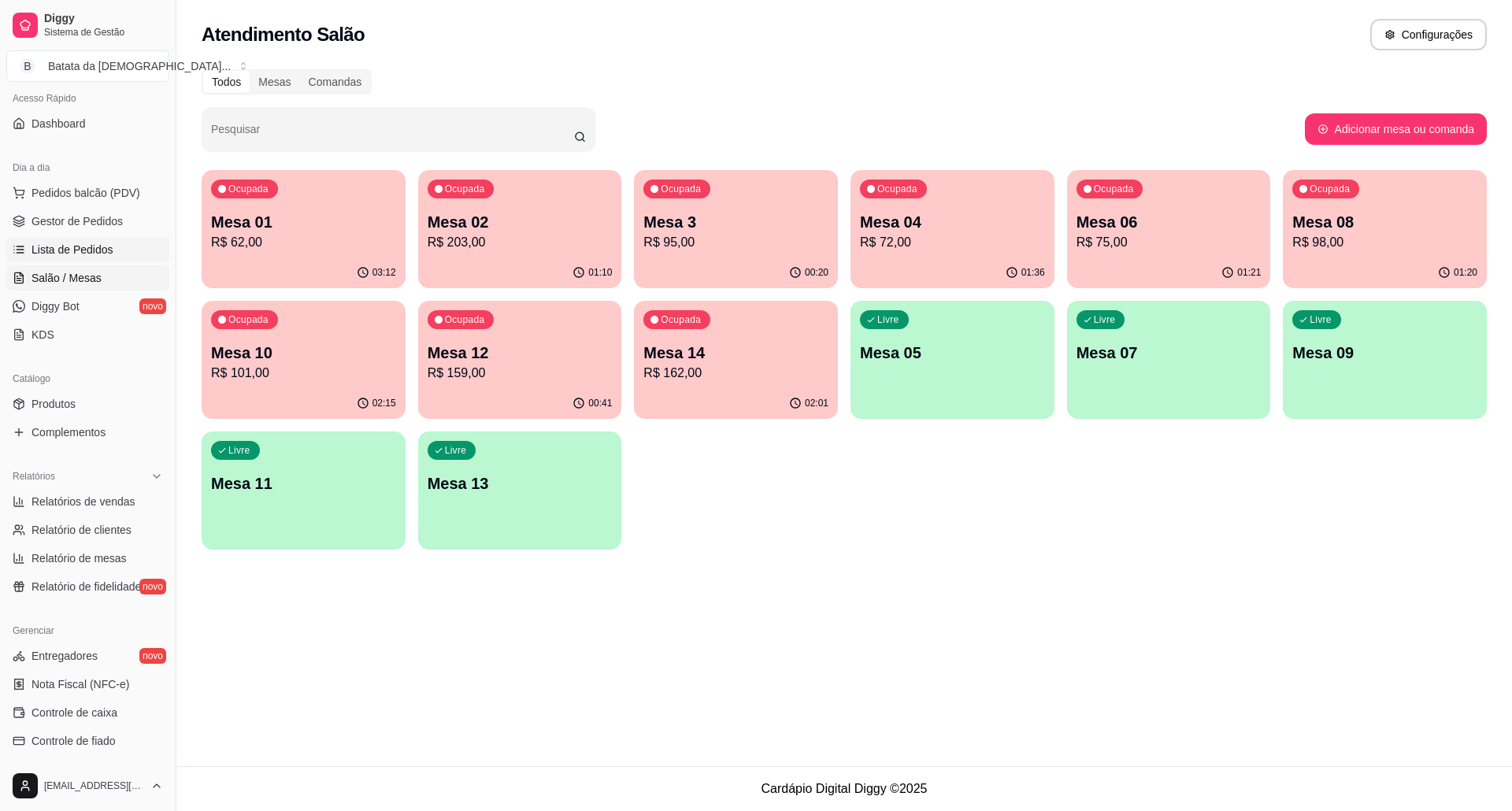
click at [66, 246] on span "Lista de Pedidos" at bounding box center [72, 249] width 82 height 16
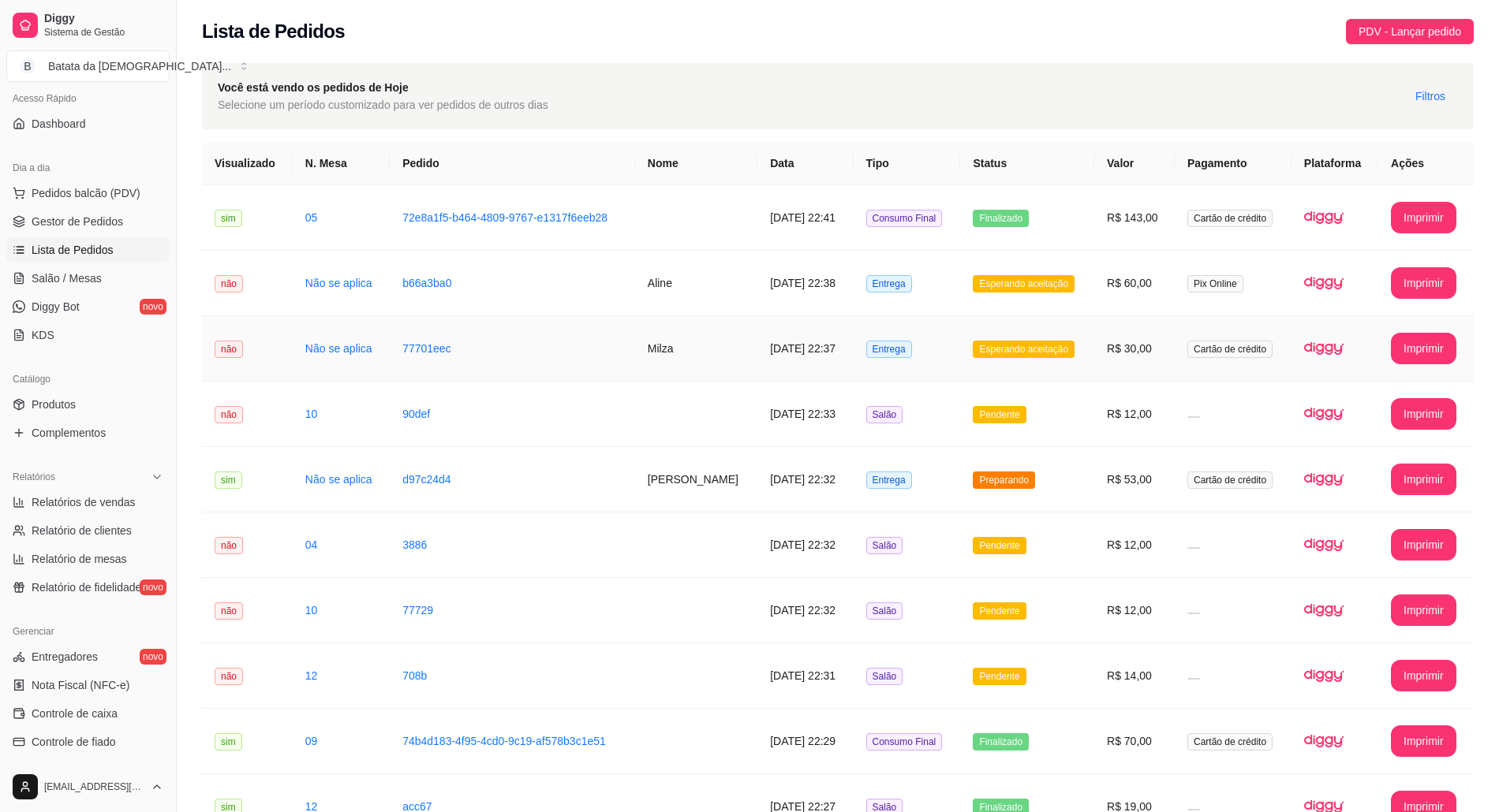
click at [1038, 366] on td "Esperando aceitação" at bounding box center [1027, 349] width 134 height 65
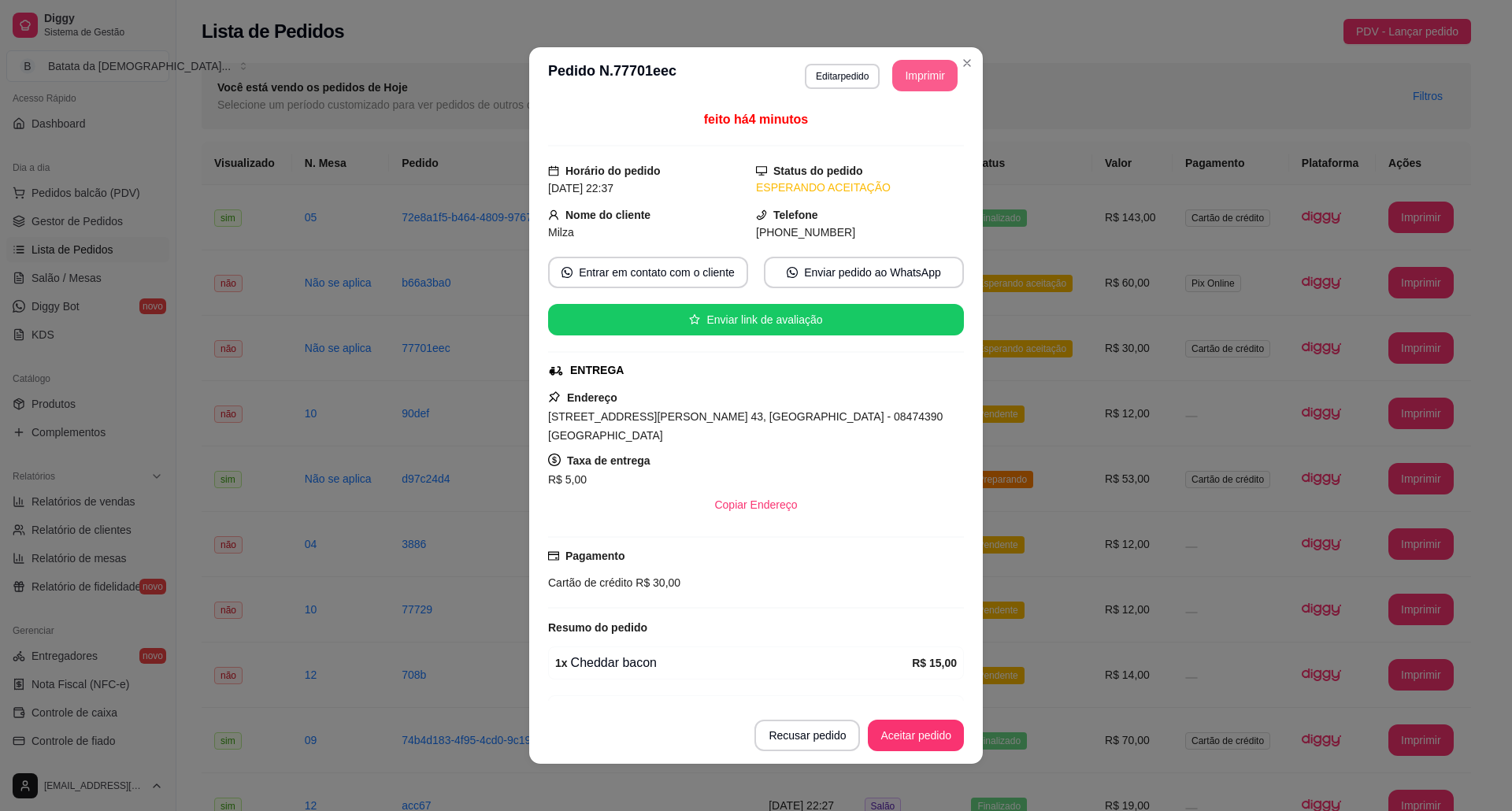
click at [917, 66] on button "Imprimir" at bounding box center [925, 76] width 65 height 32
click at [939, 742] on button "Aceitar pedido" at bounding box center [915, 736] width 96 height 32
click at [913, 725] on button "Aceitar pedido" at bounding box center [915, 736] width 96 height 32
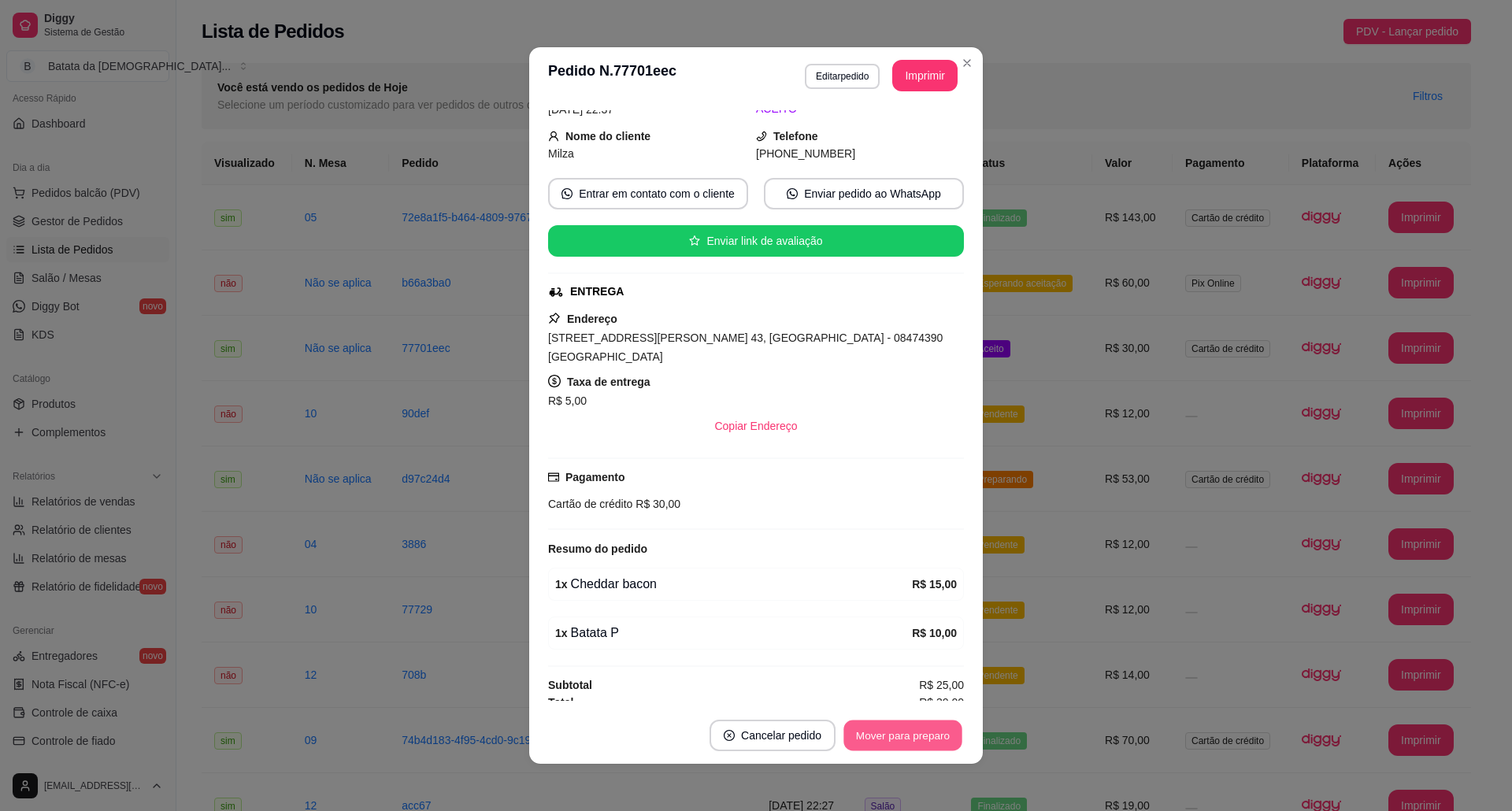
click at [871, 733] on button "Mover para preparo" at bounding box center [902, 736] width 118 height 31
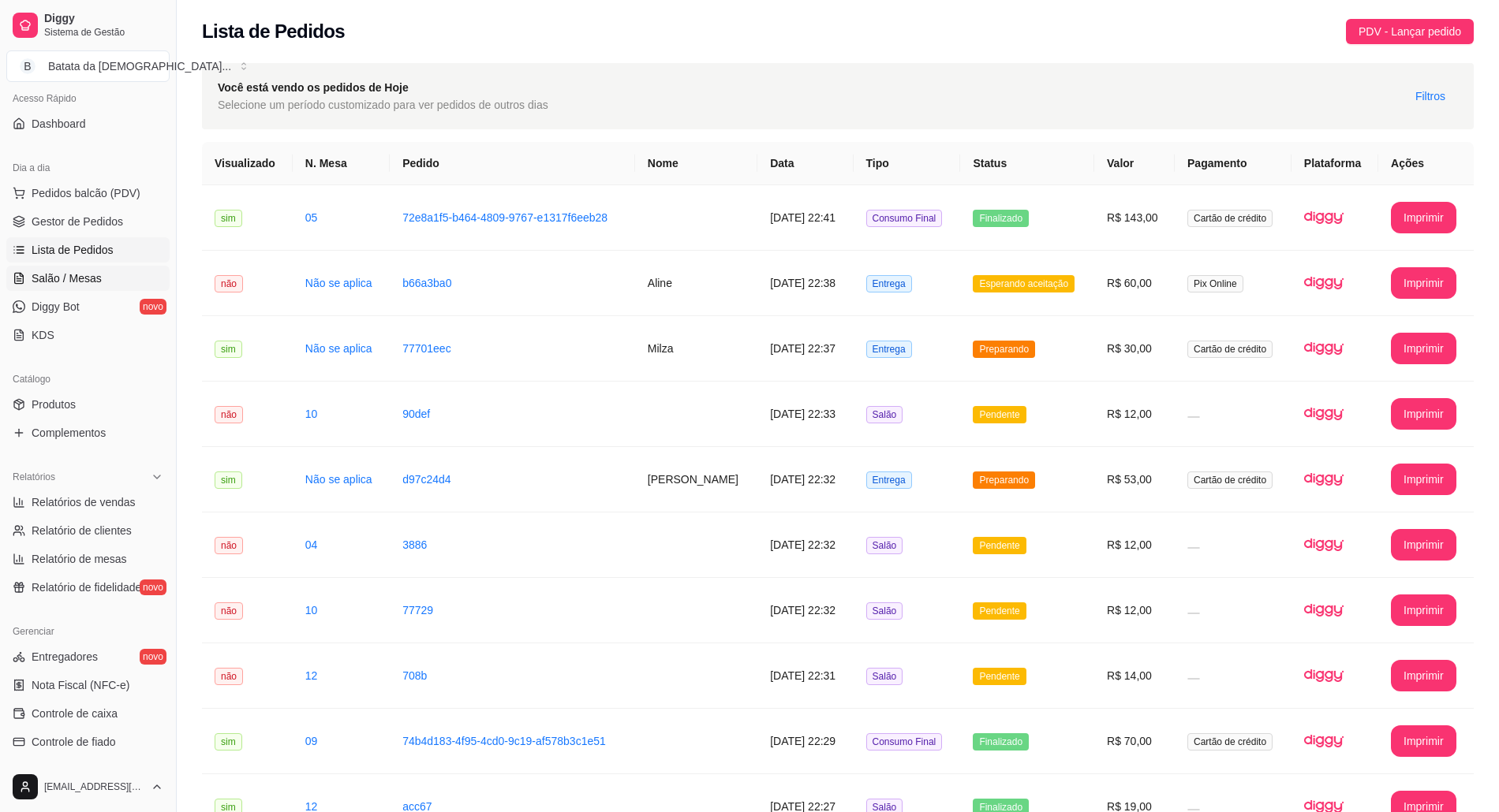
click at [53, 282] on span "Salão / Mesas" at bounding box center [67, 278] width 70 height 16
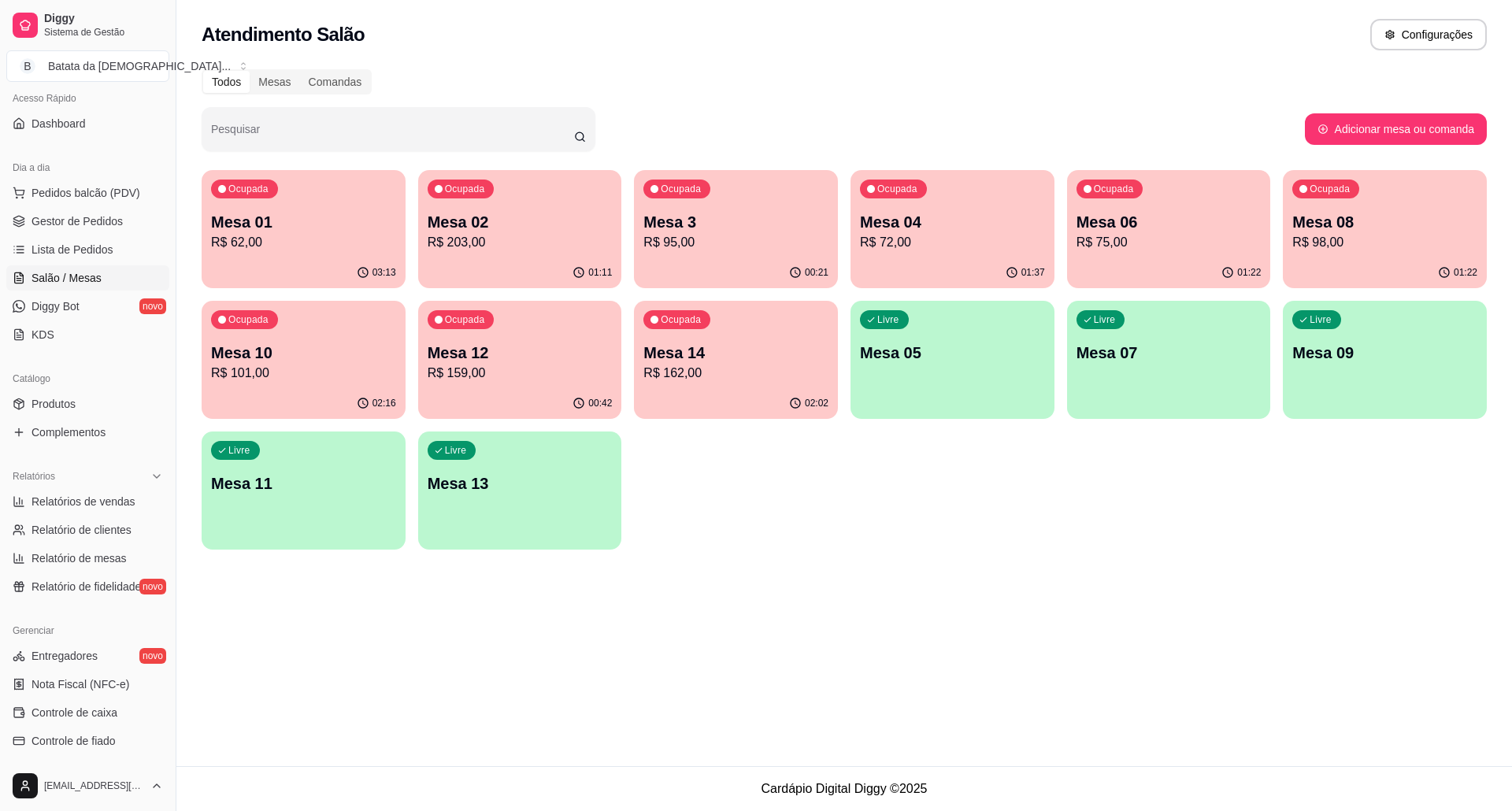
click at [591, 249] on p "R$ 203,00" at bounding box center [520, 243] width 185 height 19
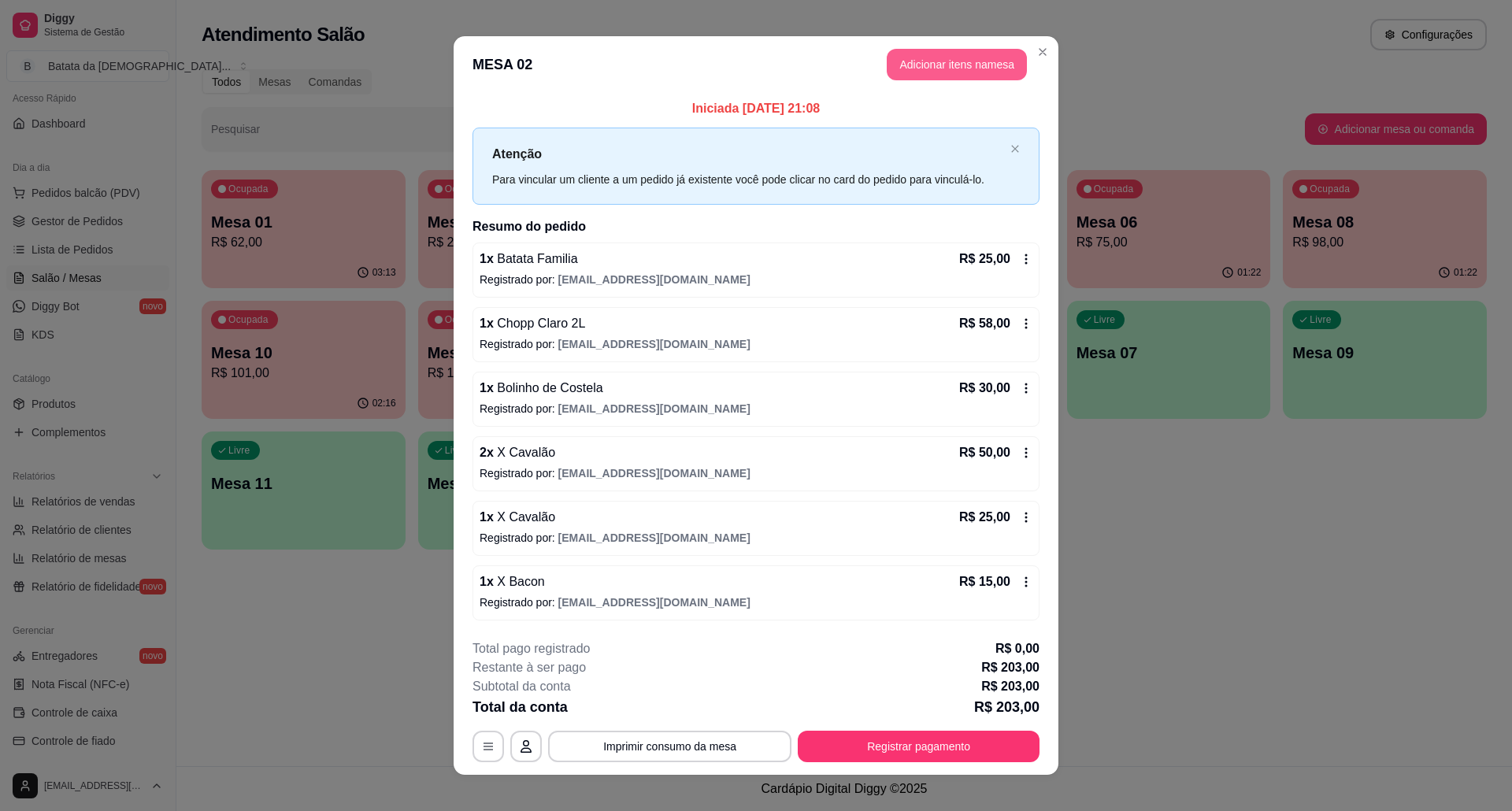
click at [941, 62] on button "Adicionar itens na mesa" at bounding box center [956, 65] width 140 height 32
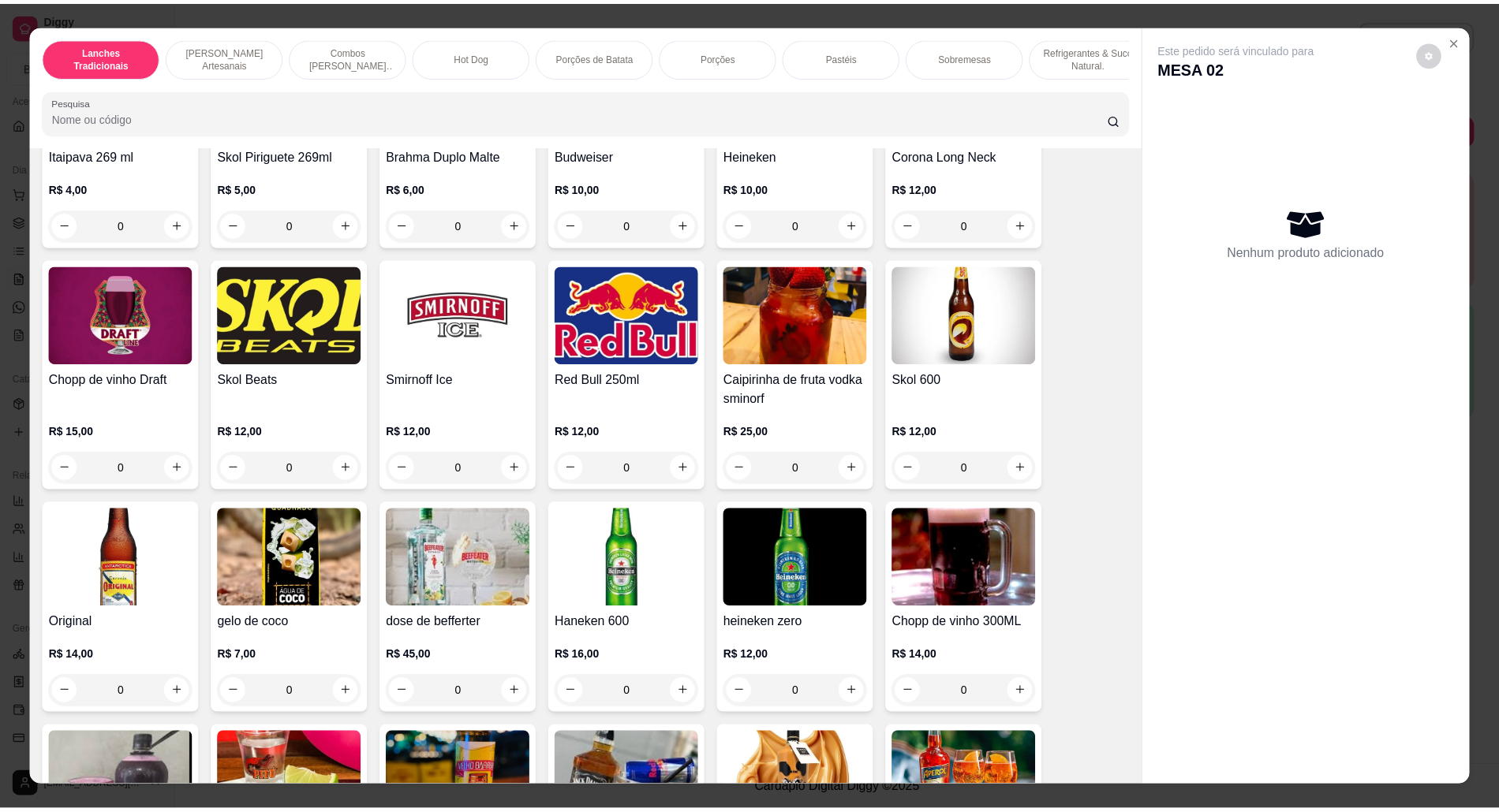
scroll to position [4206, 0]
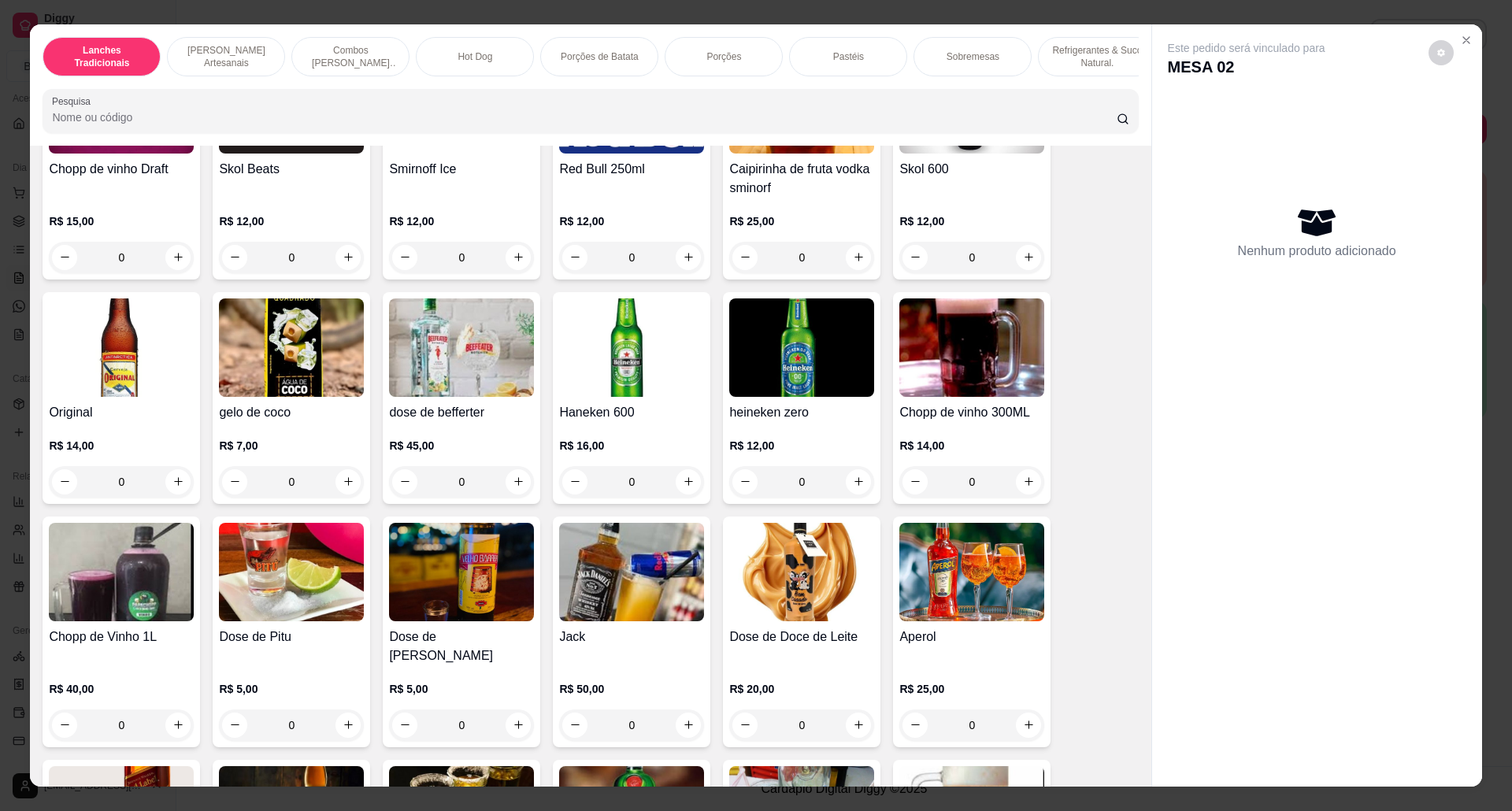
click at [996, 373] on img at bounding box center [971, 348] width 145 height 98
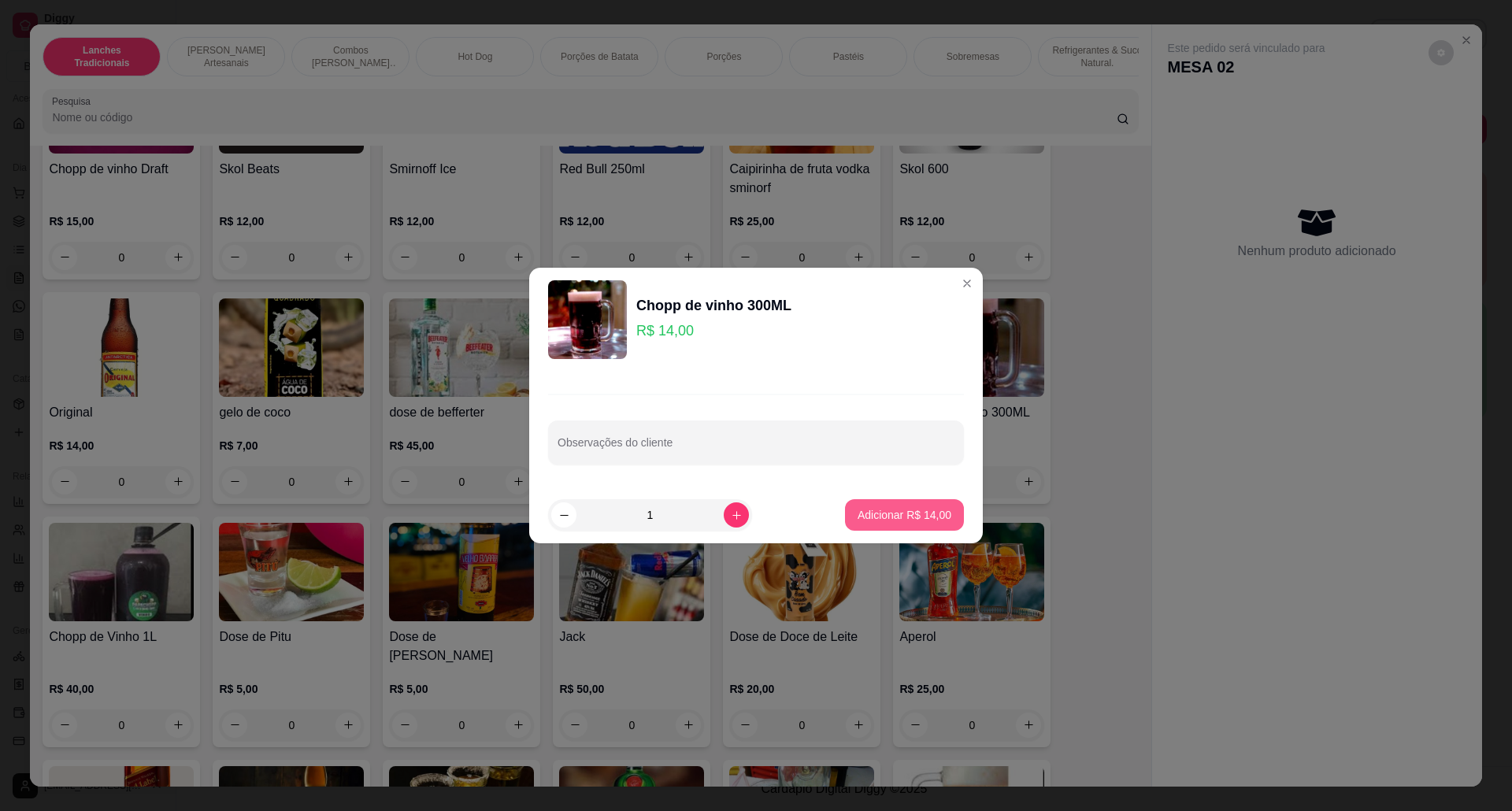
click at [913, 523] on button "Adicionar R$ 14,00" at bounding box center [904, 515] width 119 height 32
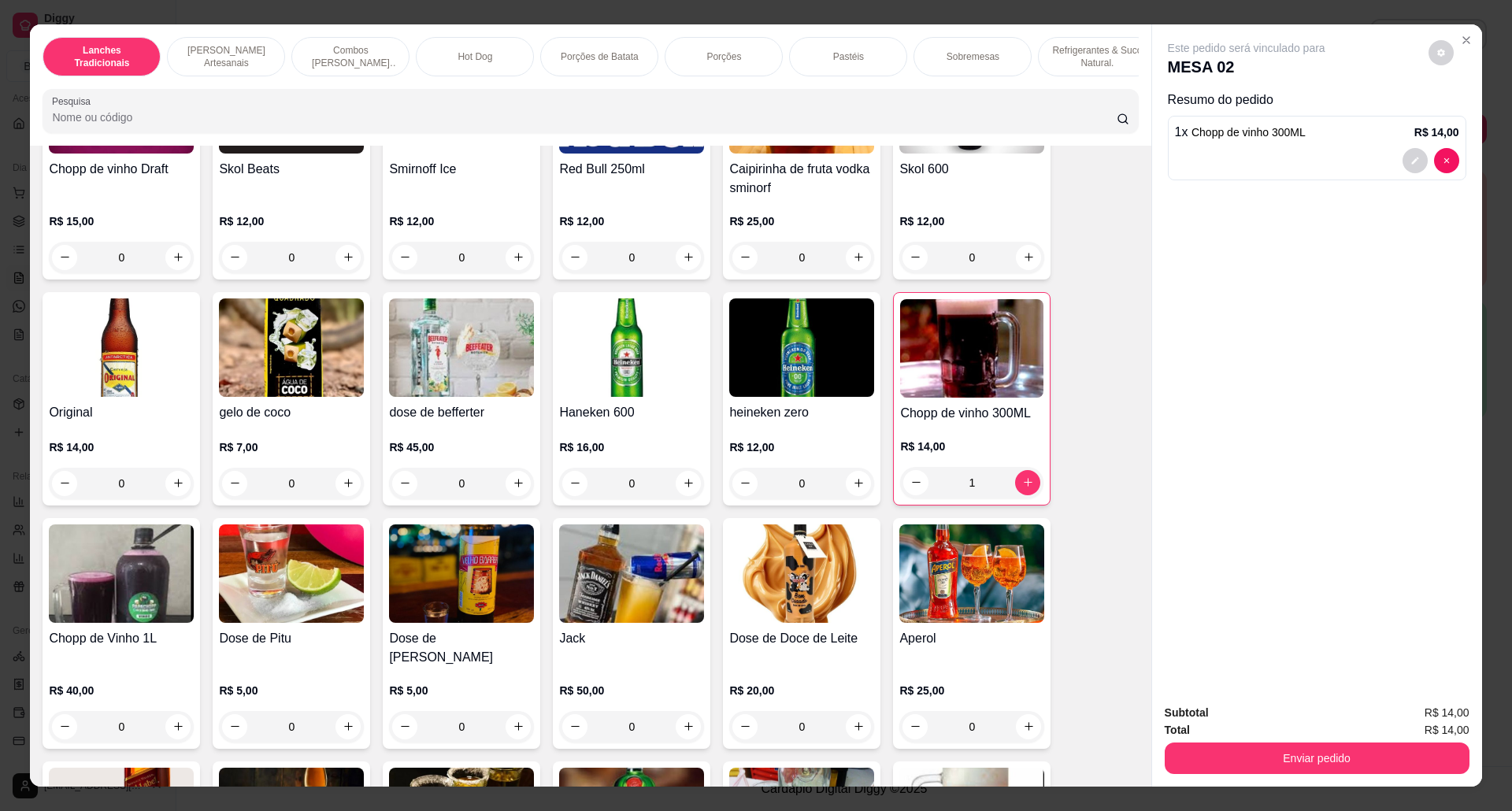
click at [976, 423] on h4 "Chopp de vinho 300ML" at bounding box center [971, 413] width 143 height 19
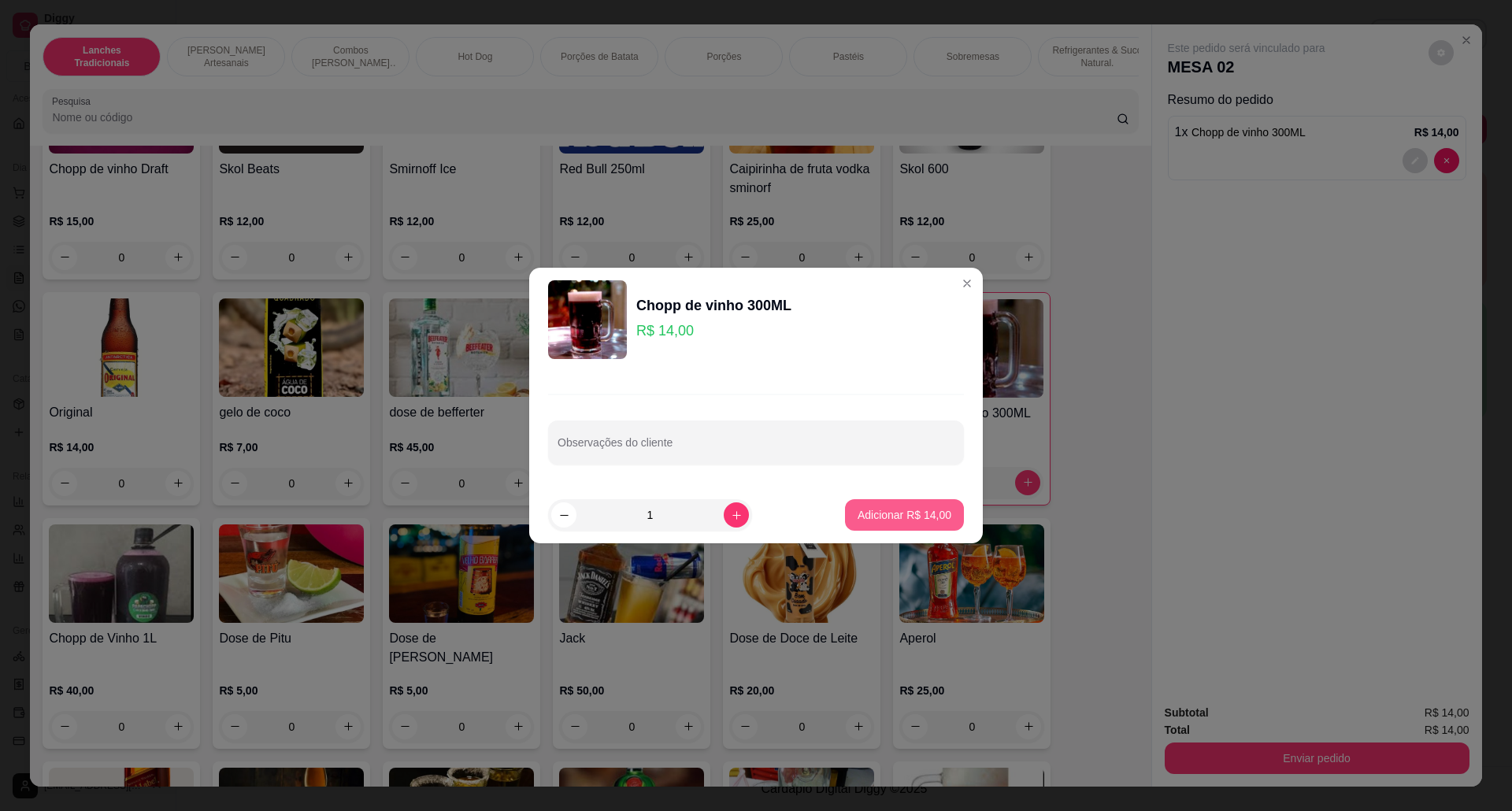
click at [881, 517] on p "Adicionar R$ 14,00" at bounding box center [904, 515] width 93 height 16
type input "2"
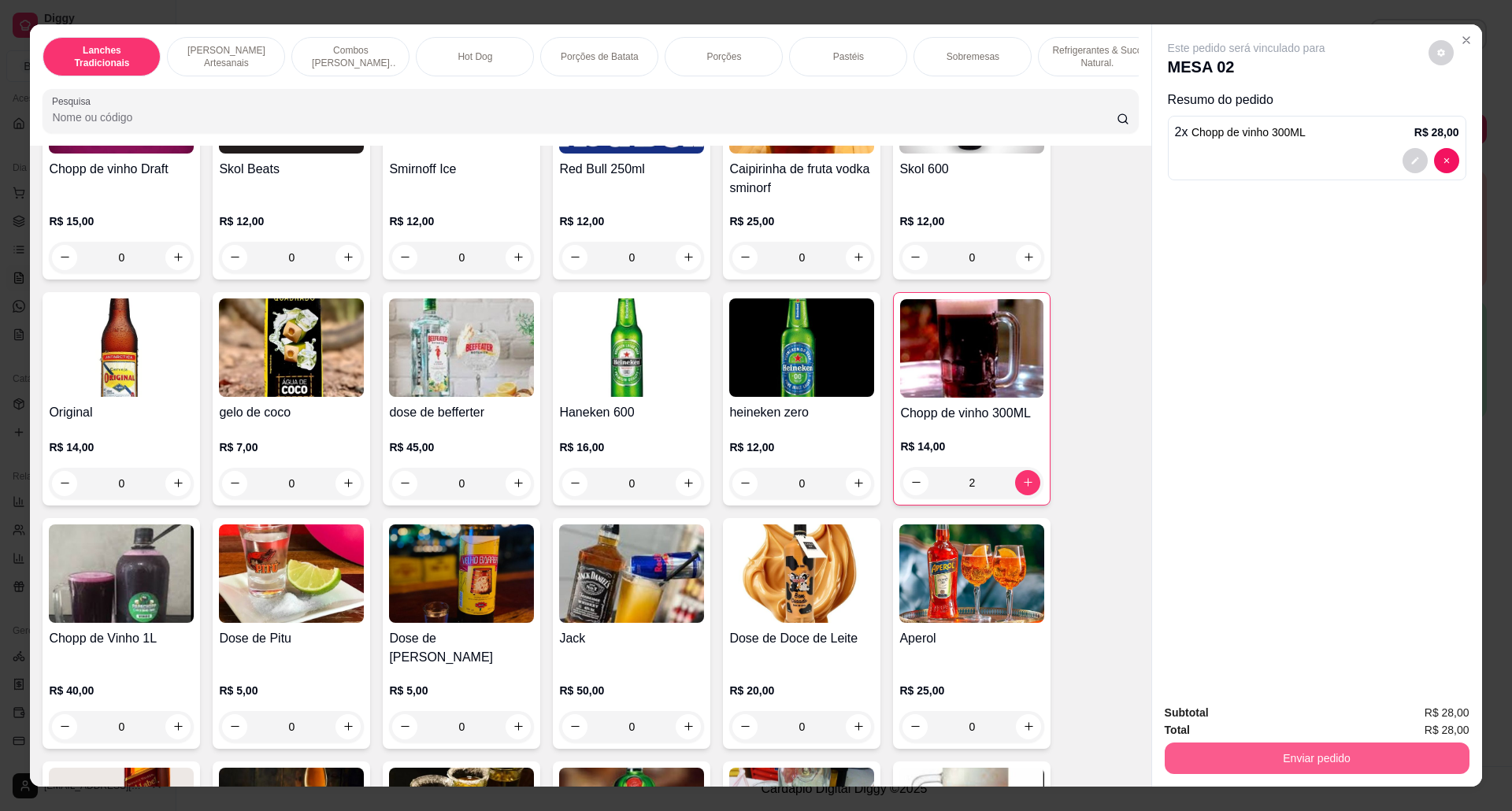
click at [1293, 750] on button "Enviar pedido" at bounding box center [1317, 758] width 305 height 32
click at [1274, 710] on button "Não registrar e enviar pedido" at bounding box center [1263, 721] width 164 height 30
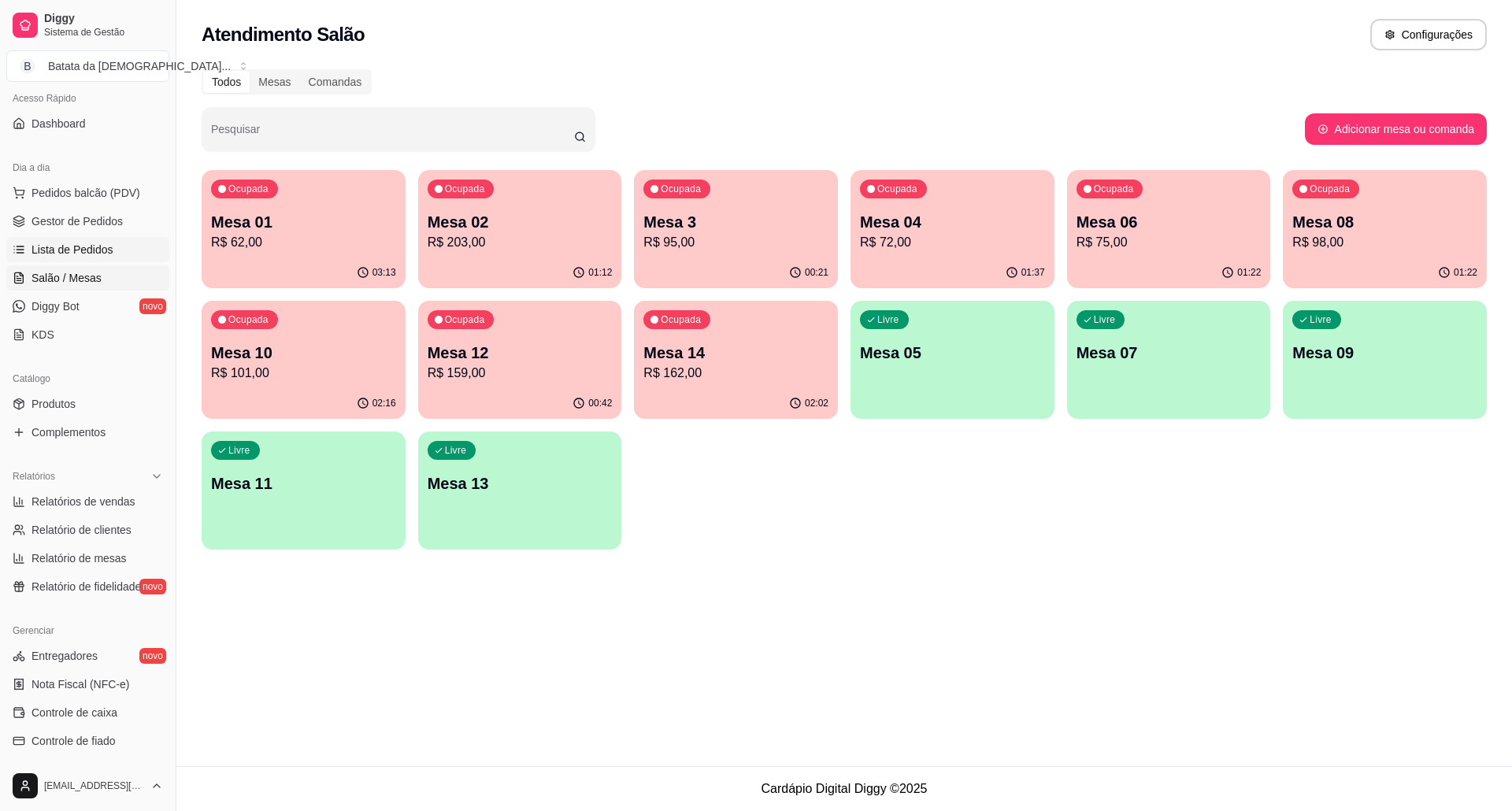
click at [95, 259] on link "Lista de Pedidos" at bounding box center [88, 249] width 163 height 25
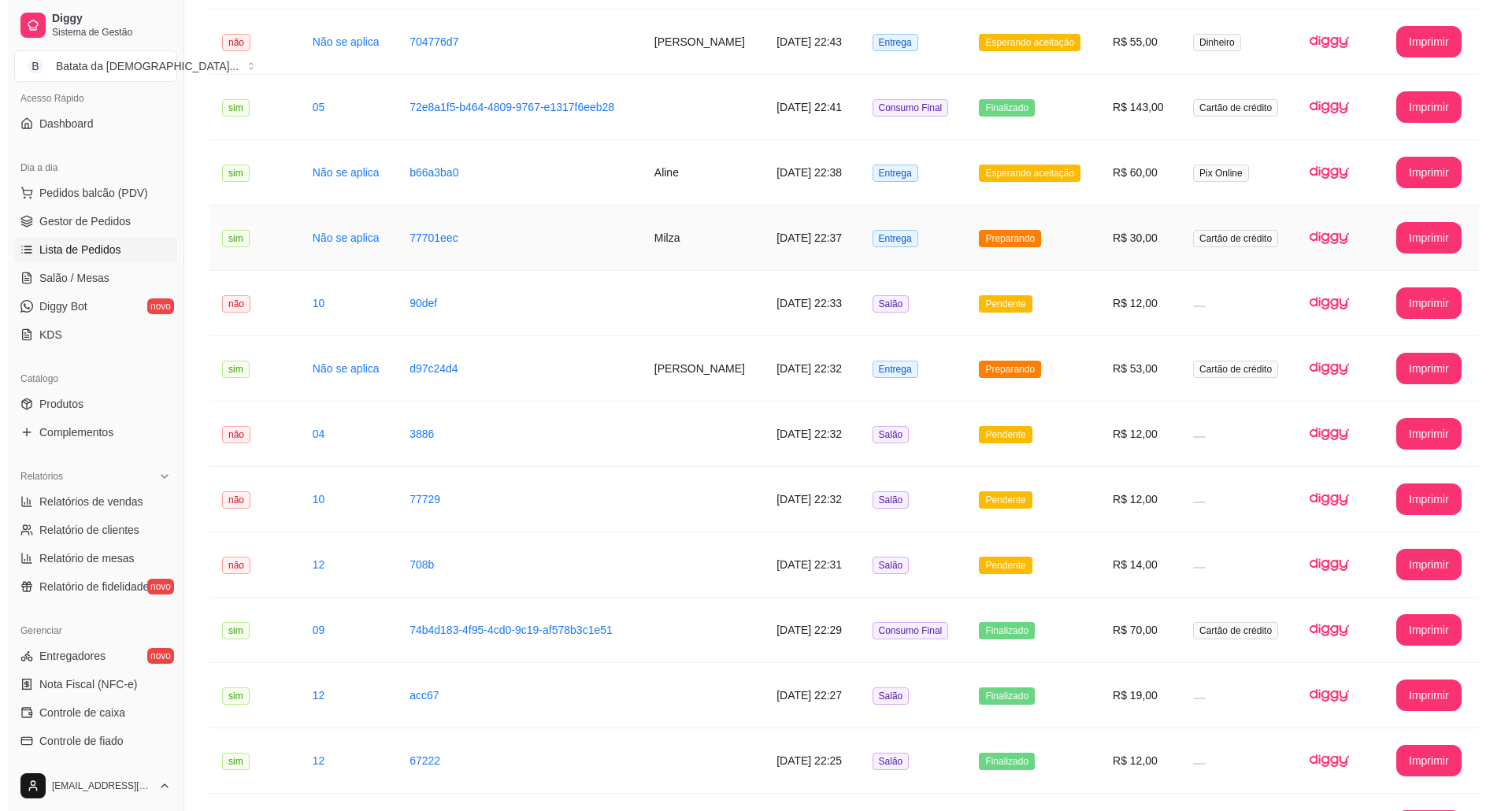
scroll to position [209, 0]
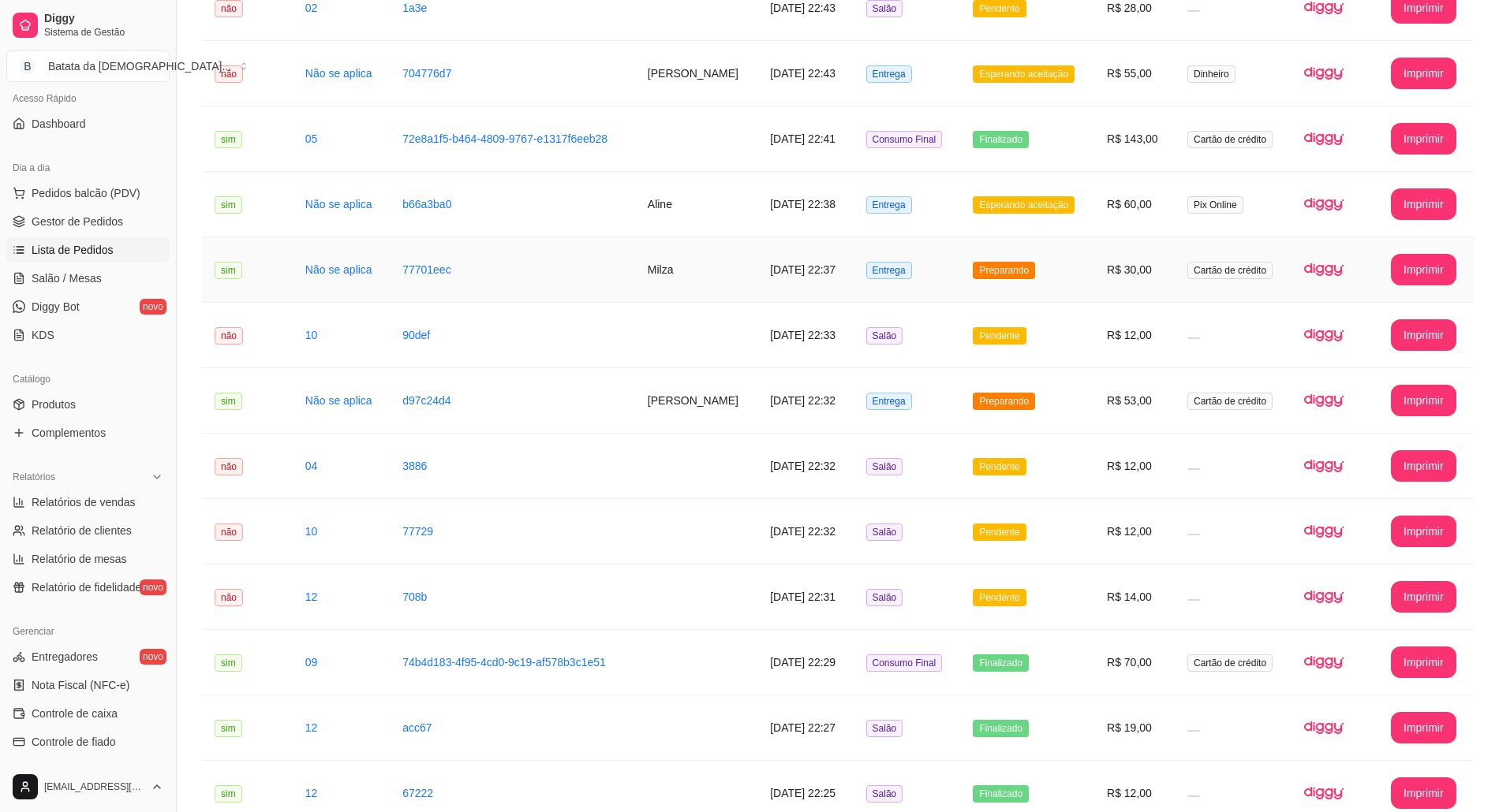
click at [906, 280] on td "Entrega" at bounding box center [907, 270] width 108 height 65
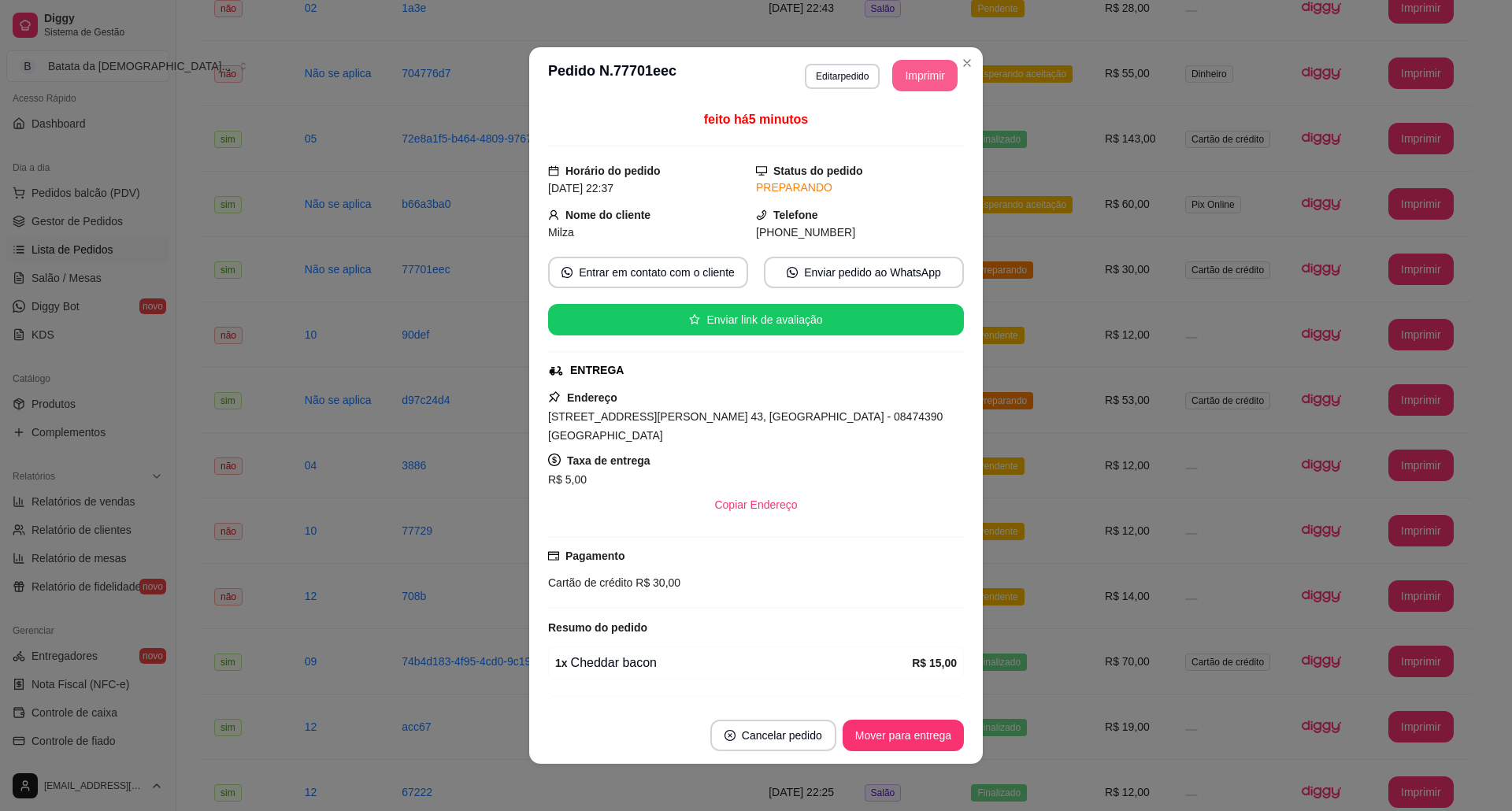
click at [901, 88] on button "Imprimir" at bounding box center [925, 76] width 65 height 32
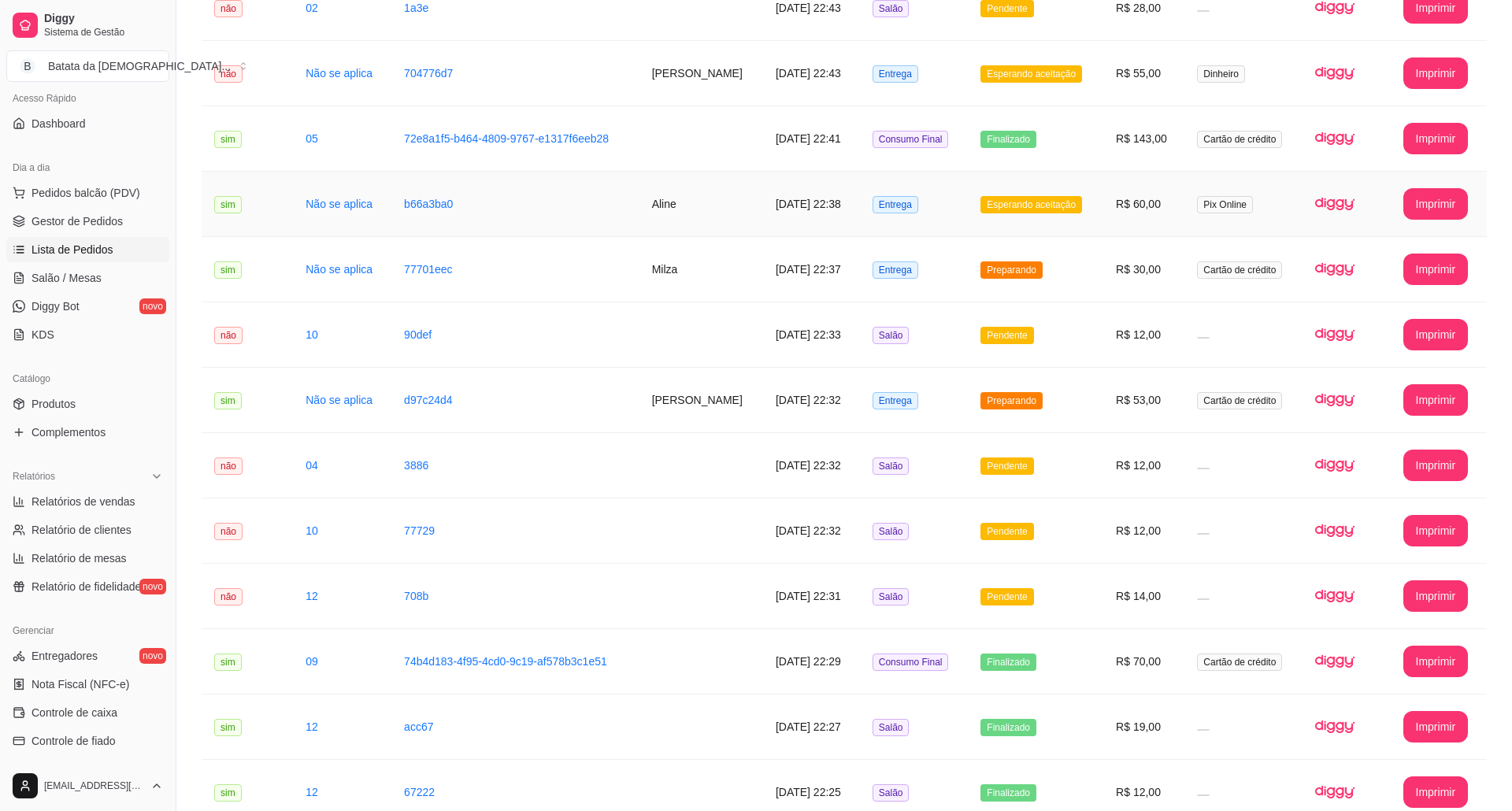
click at [1044, 219] on td "Esperando aceitação" at bounding box center [1035, 204] width 136 height 65
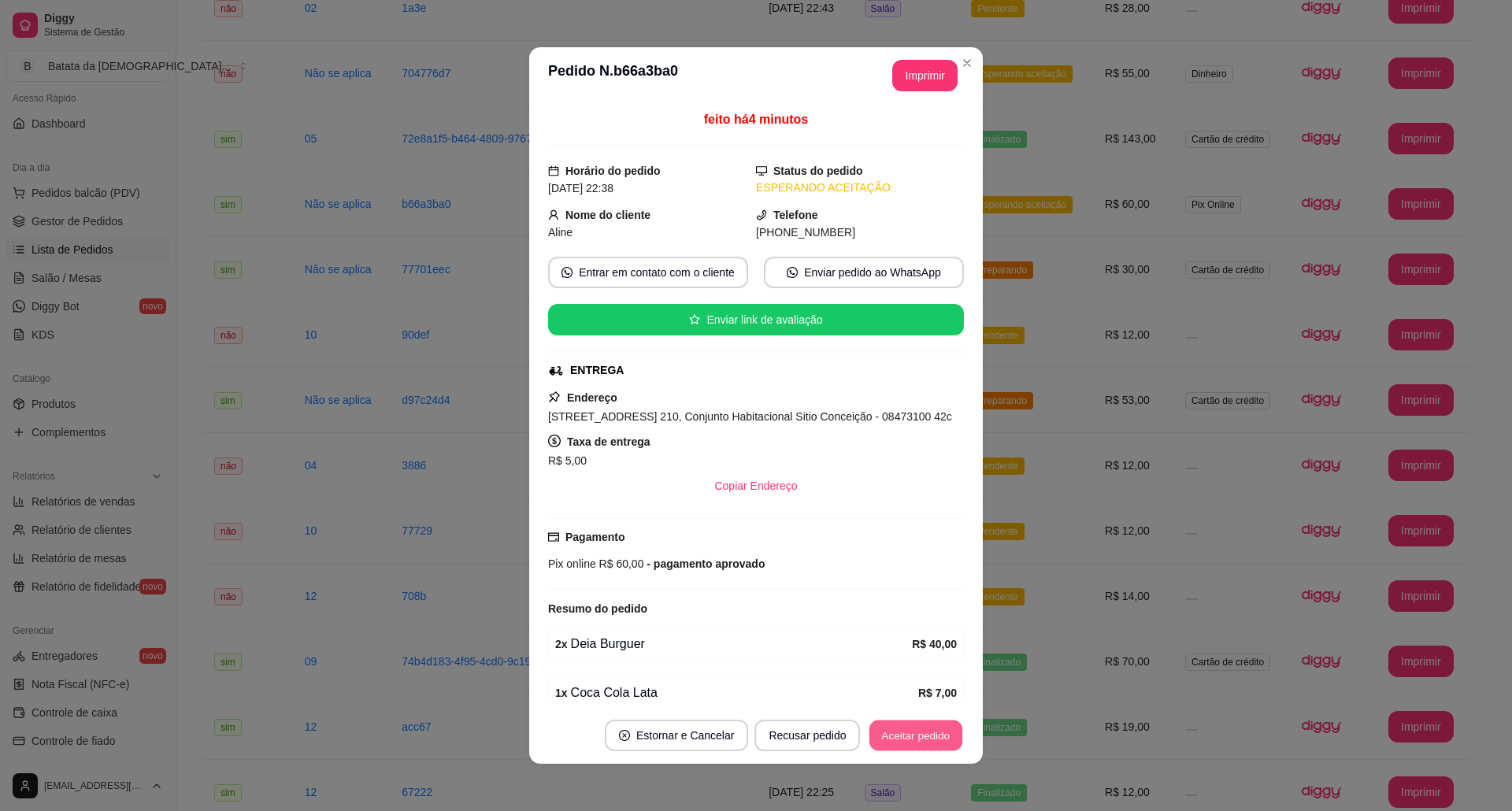
click at [869, 734] on button "Aceitar pedido" at bounding box center [916, 736] width 93 height 31
click at [895, 732] on button "Aceitar pedido" at bounding box center [916, 736] width 93 height 31
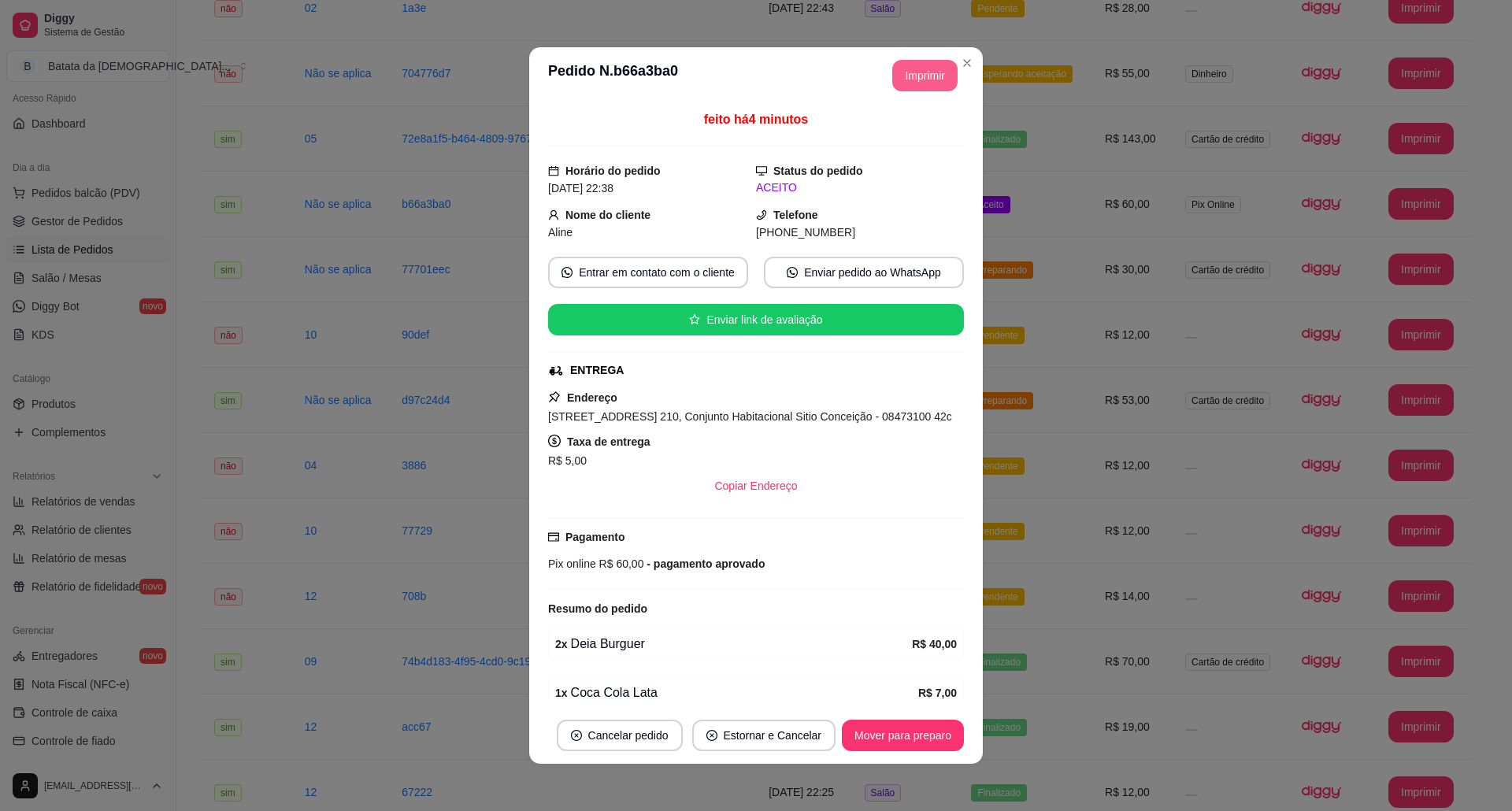
click at [911, 78] on button "Imprimir" at bounding box center [925, 76] width 65 height 32
click at [897, 731] on button "Mover para preparo" at bounding box center [902, 736] width 122 height 32
click at [872, 717] on footer "Cancelar pedido Estornar e Cancelar Mover para preparo" at bounding box center [756, 736] width 453 height 57
click at [893, 722] on button "Mover para preparo" at bounding box center [902, 736] width 118 height 31
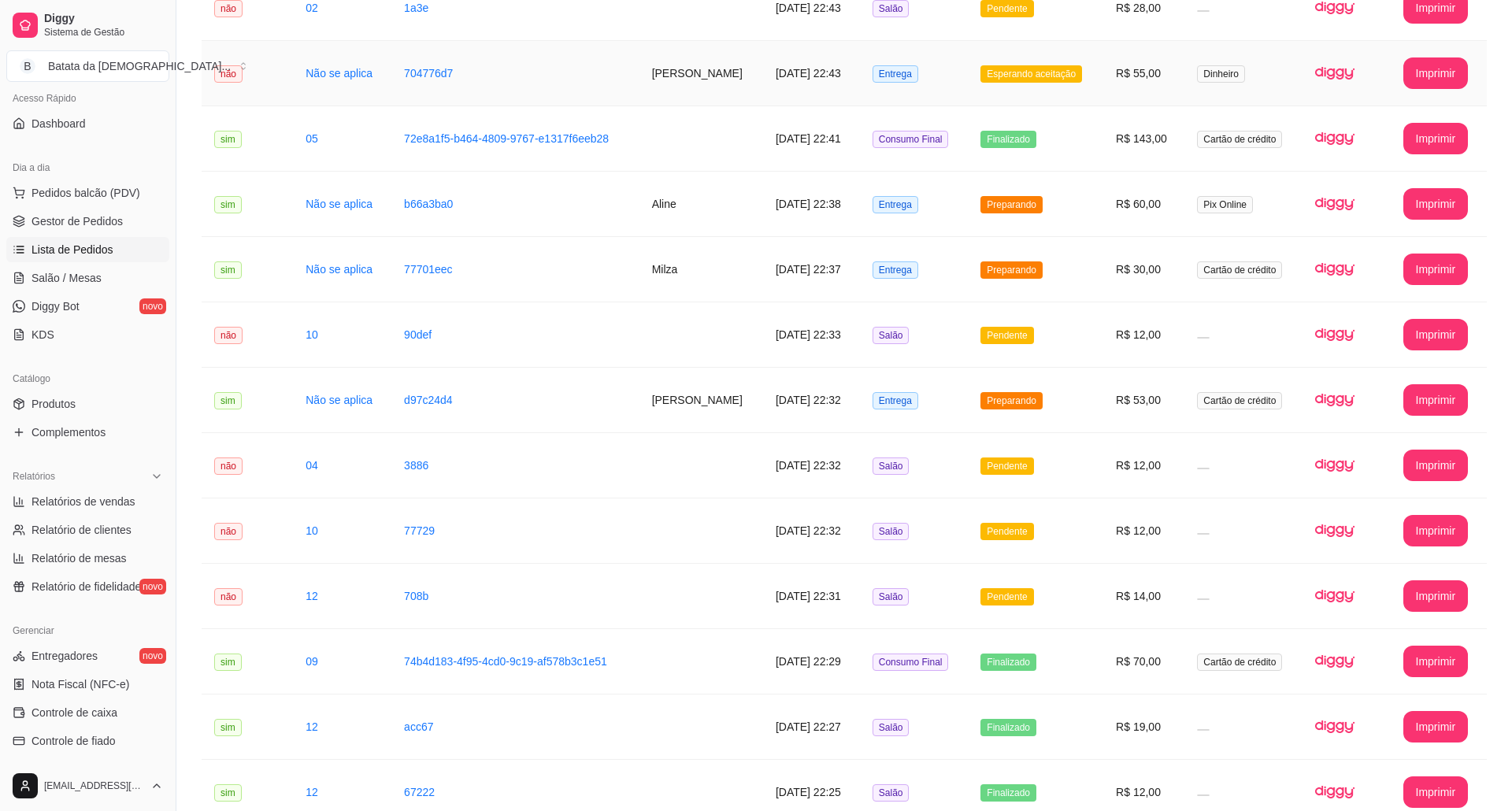
click at [1110, 70] on td "R$ 55,00" at bounding box center [1143, 73] width 81 height 65
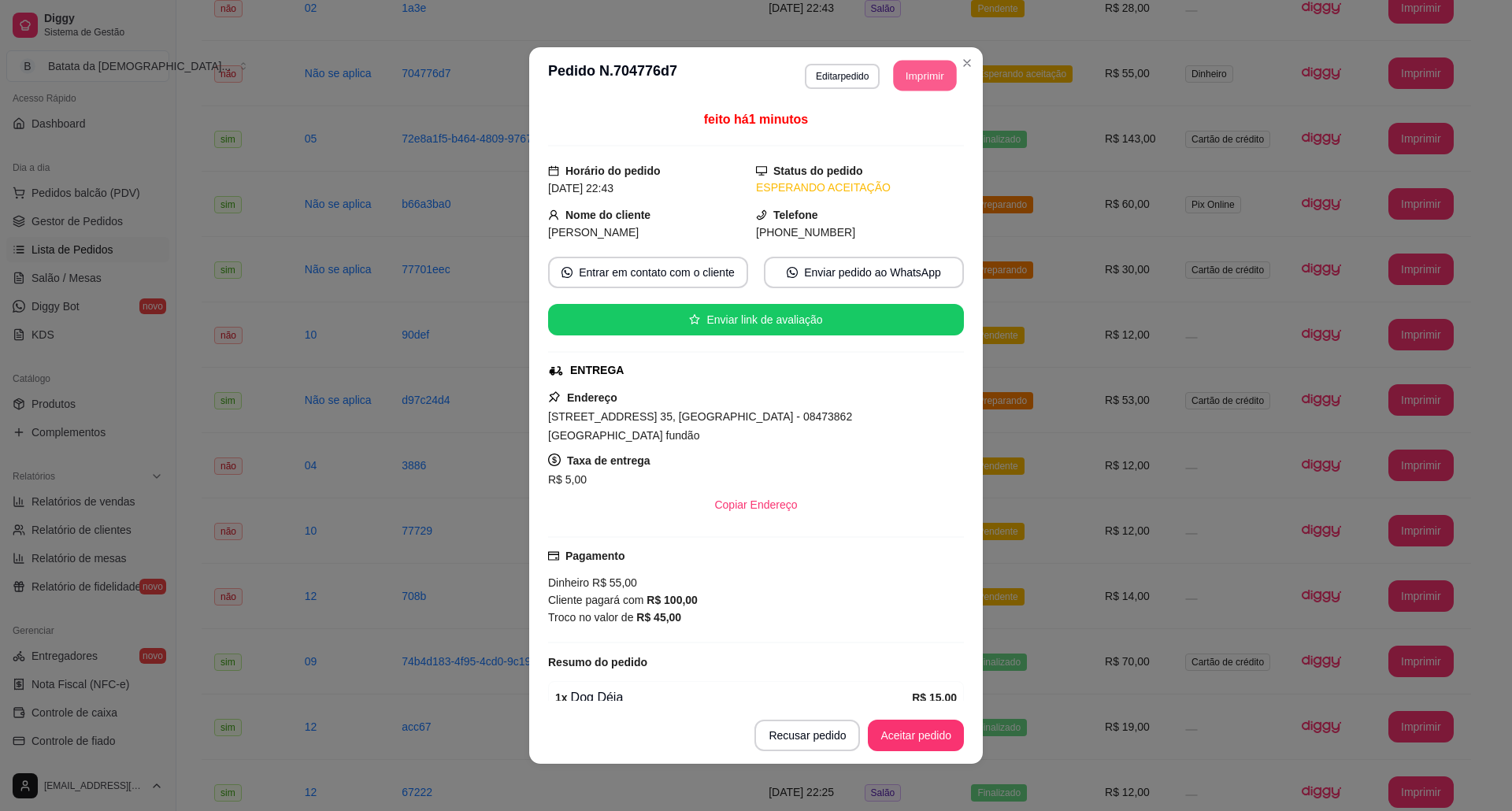
click at [925, 70] on button "Imprimir" at bounding box center [926, 76] width 63 height 31
click at [899, 738] on button "Aceitar pedido" at bounding box center [915, 736] width 96 height 32
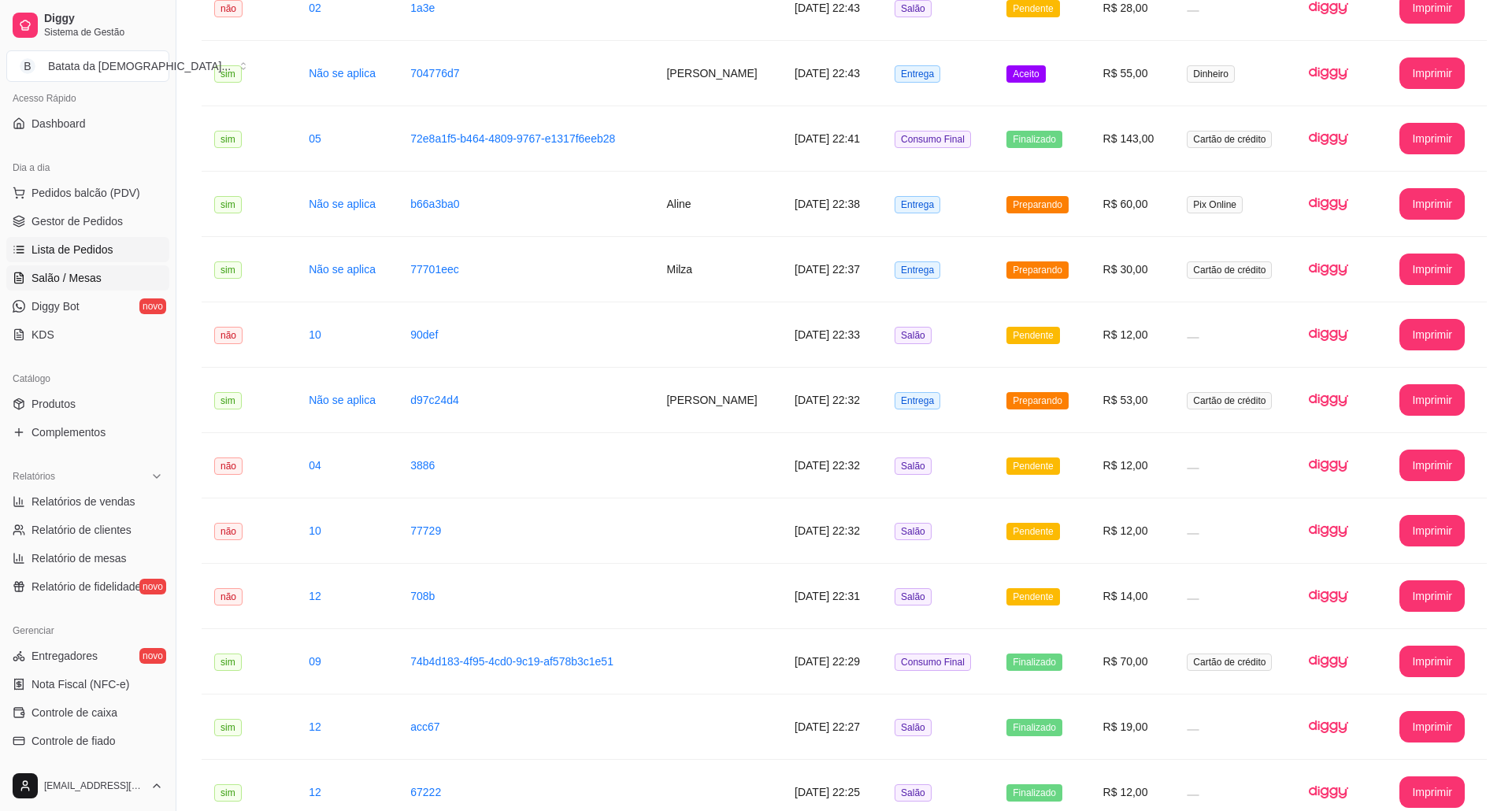
click at [69, 280] on span "Salão / Mesas" at bounding box center [67, 278] width 70 height 16
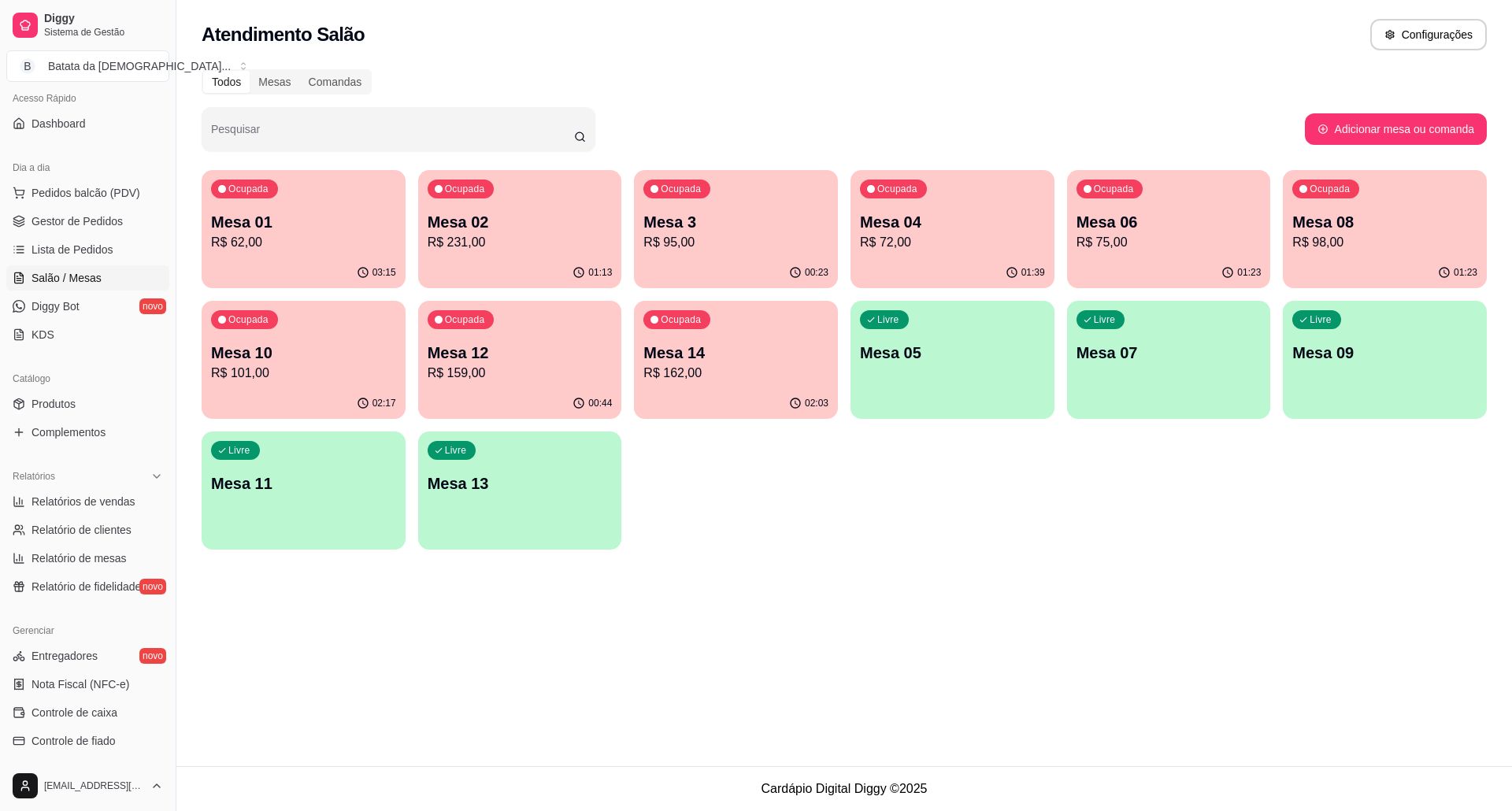
click at [548, 340] on div "Ocupada Mesa 12 R$ 159,00" at bounding box center [520, 344] width 204 height 88
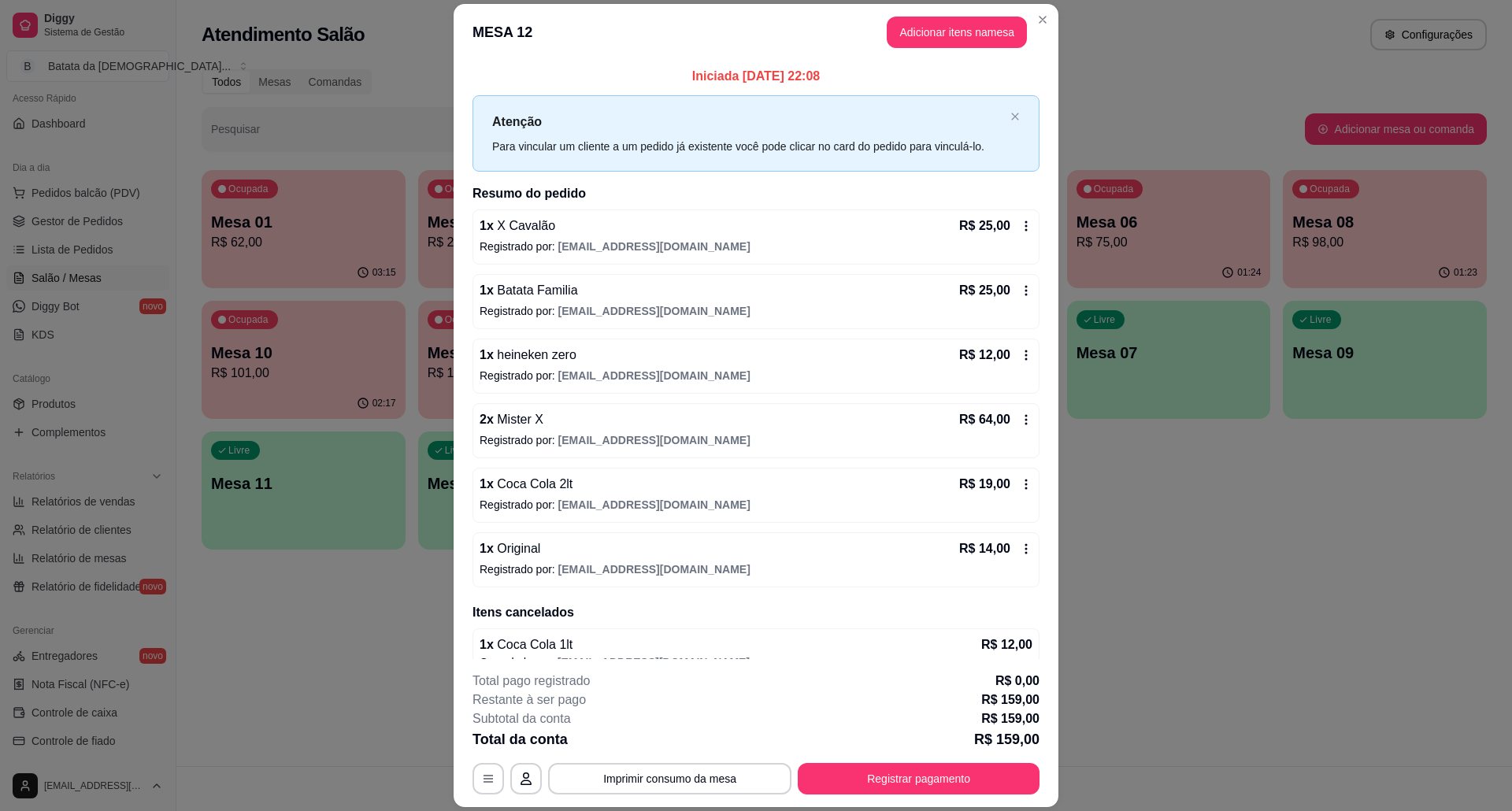
scroll to position [28, 0]
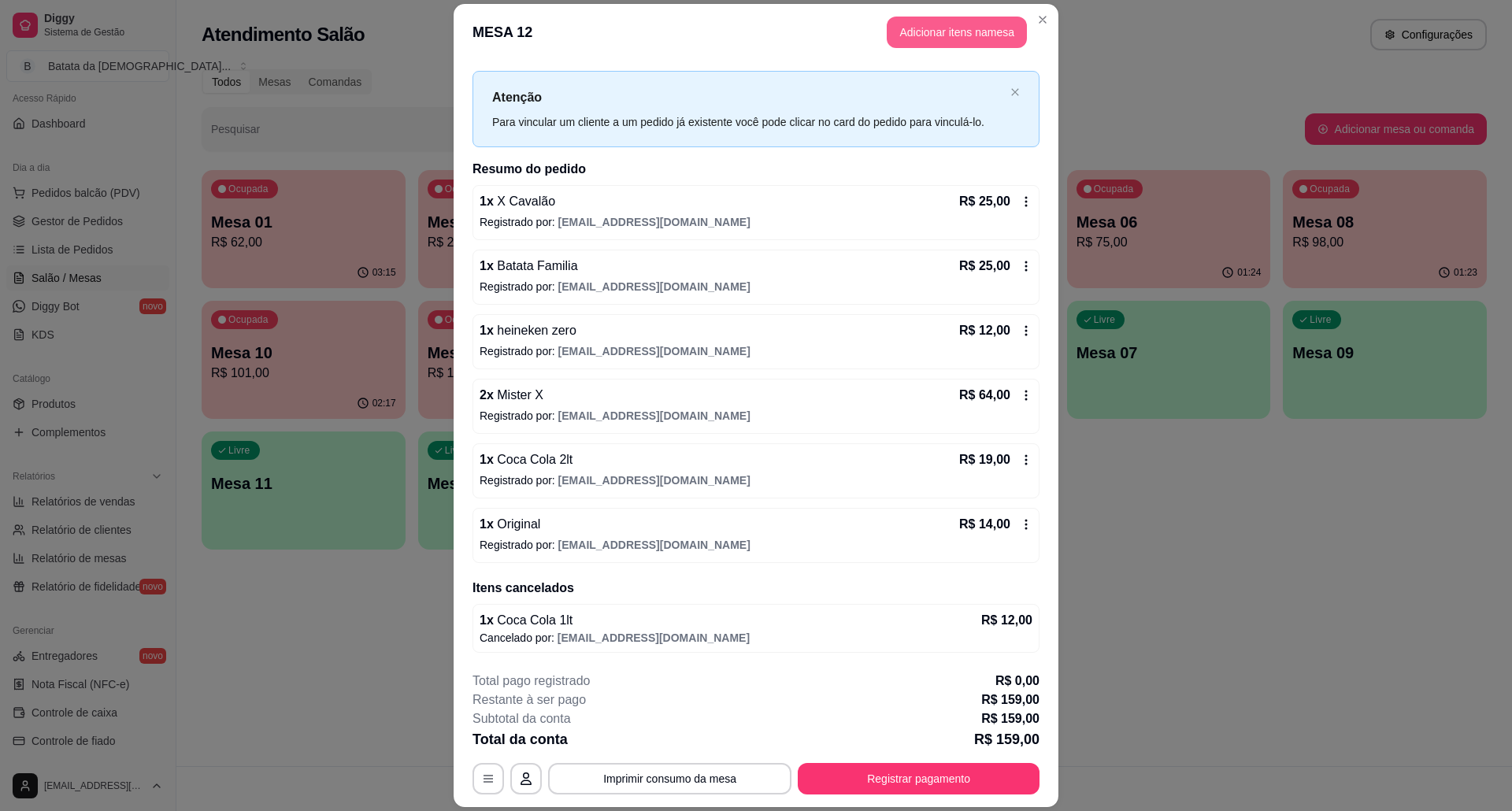
click at [911, 38] on button "Adicionar itens na mesa" at bounding box center [956, 33] width 140 height 32
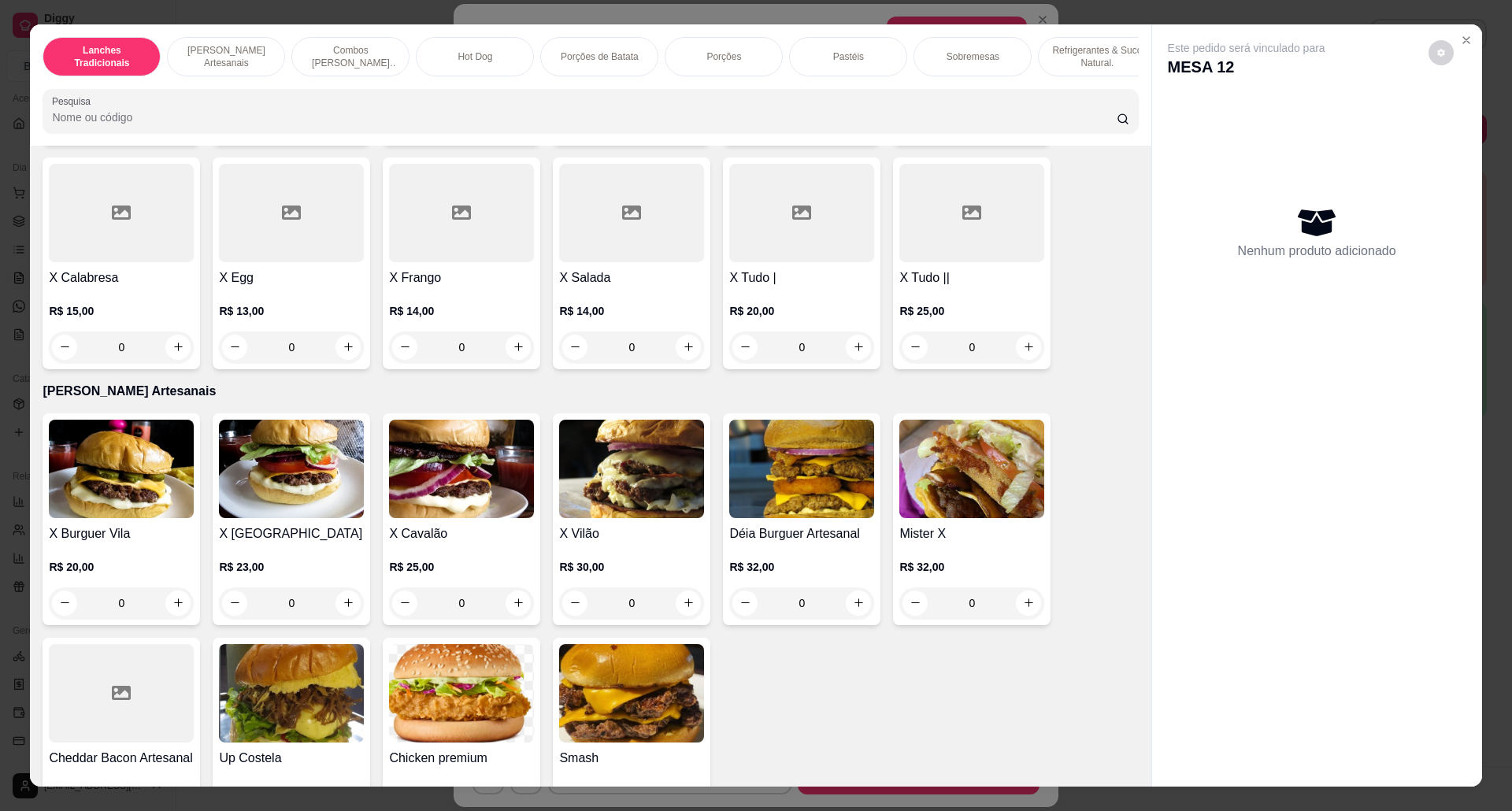
scroll to position [209, 0]
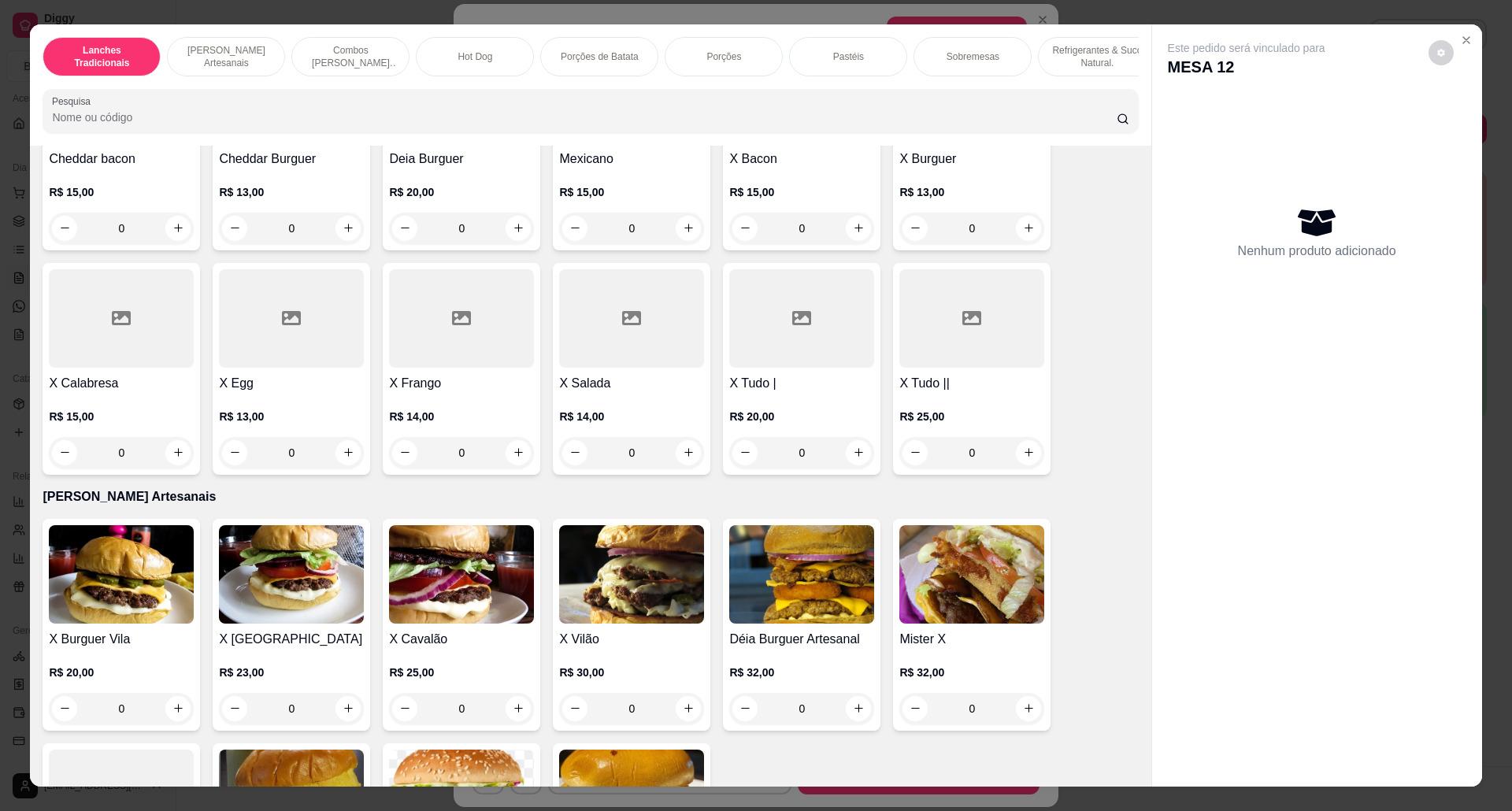
click at [122, 623] on img at bounding box center [122, 574] width 145 height 98
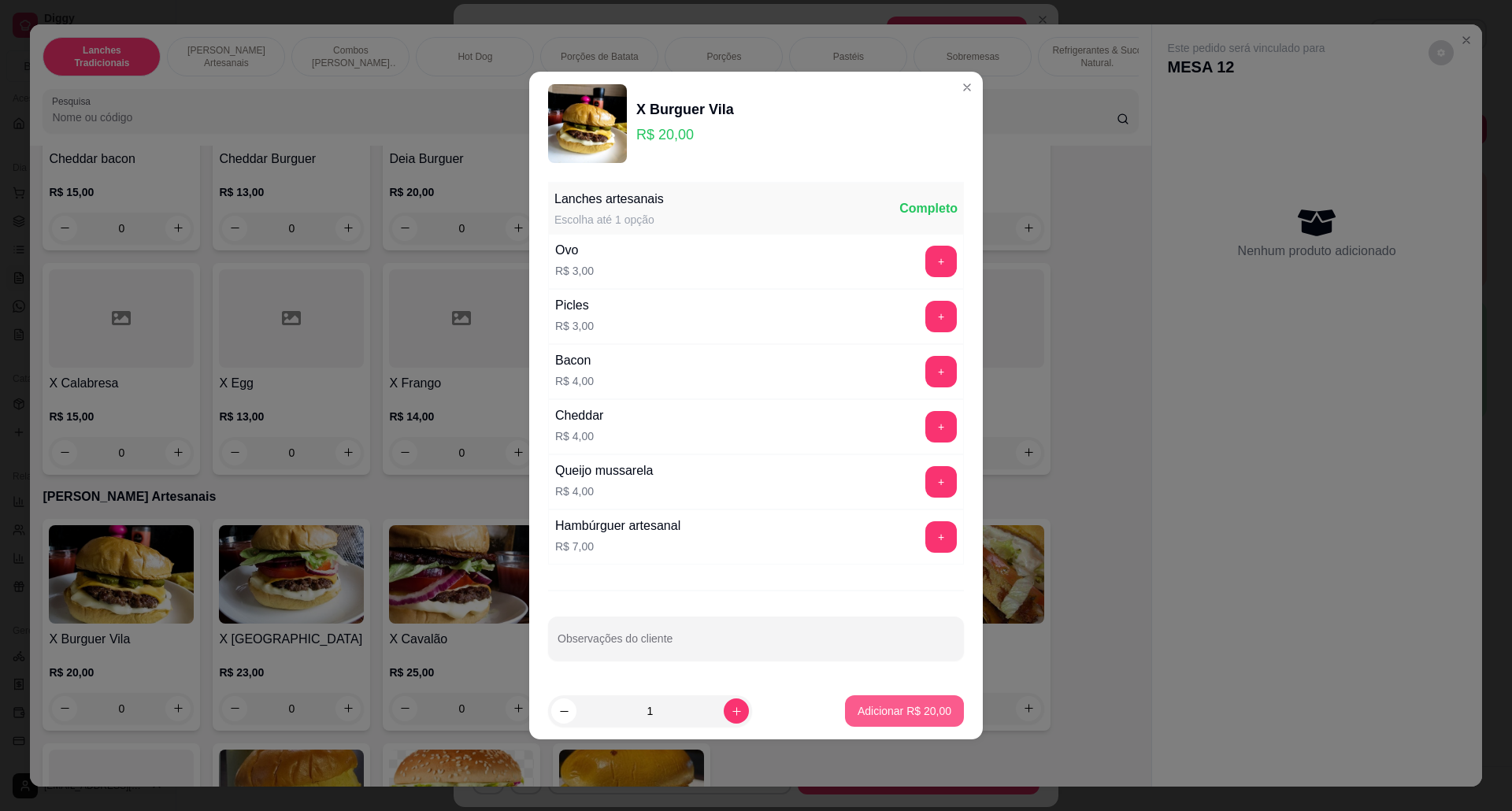
click at [892, 706] on p "Adicionar R$ 20,00" at bounding box center [904, 711] width 93 height 16
type input "1"
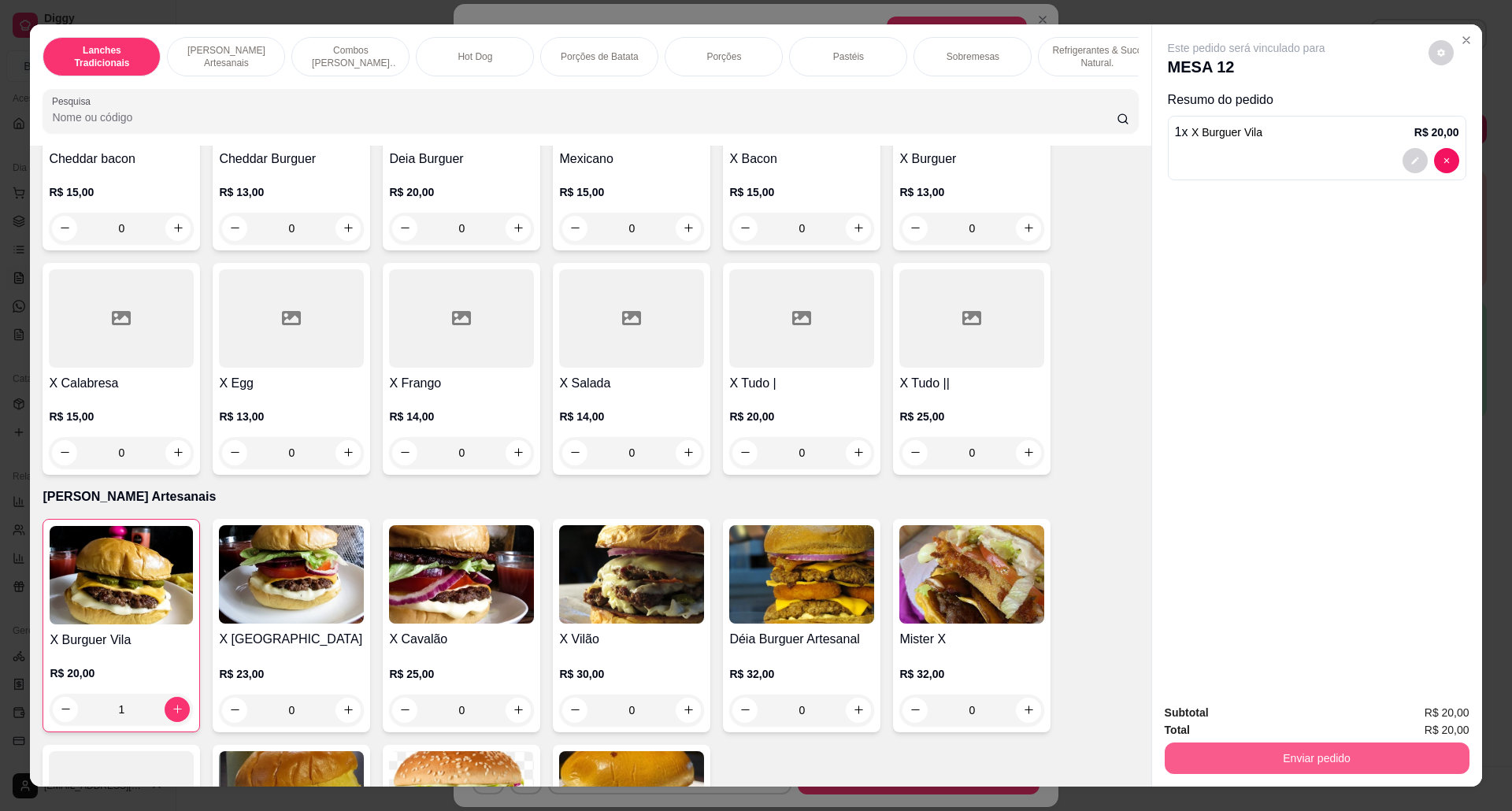
click at [1325, 760] on button "Enviar pedido" at bounding box center [1317, 758] width 305 height 32
click at [1245, 722] on button "Não registrar e enviar pedido" at bounding box center [1263, 721] width 164 height 30
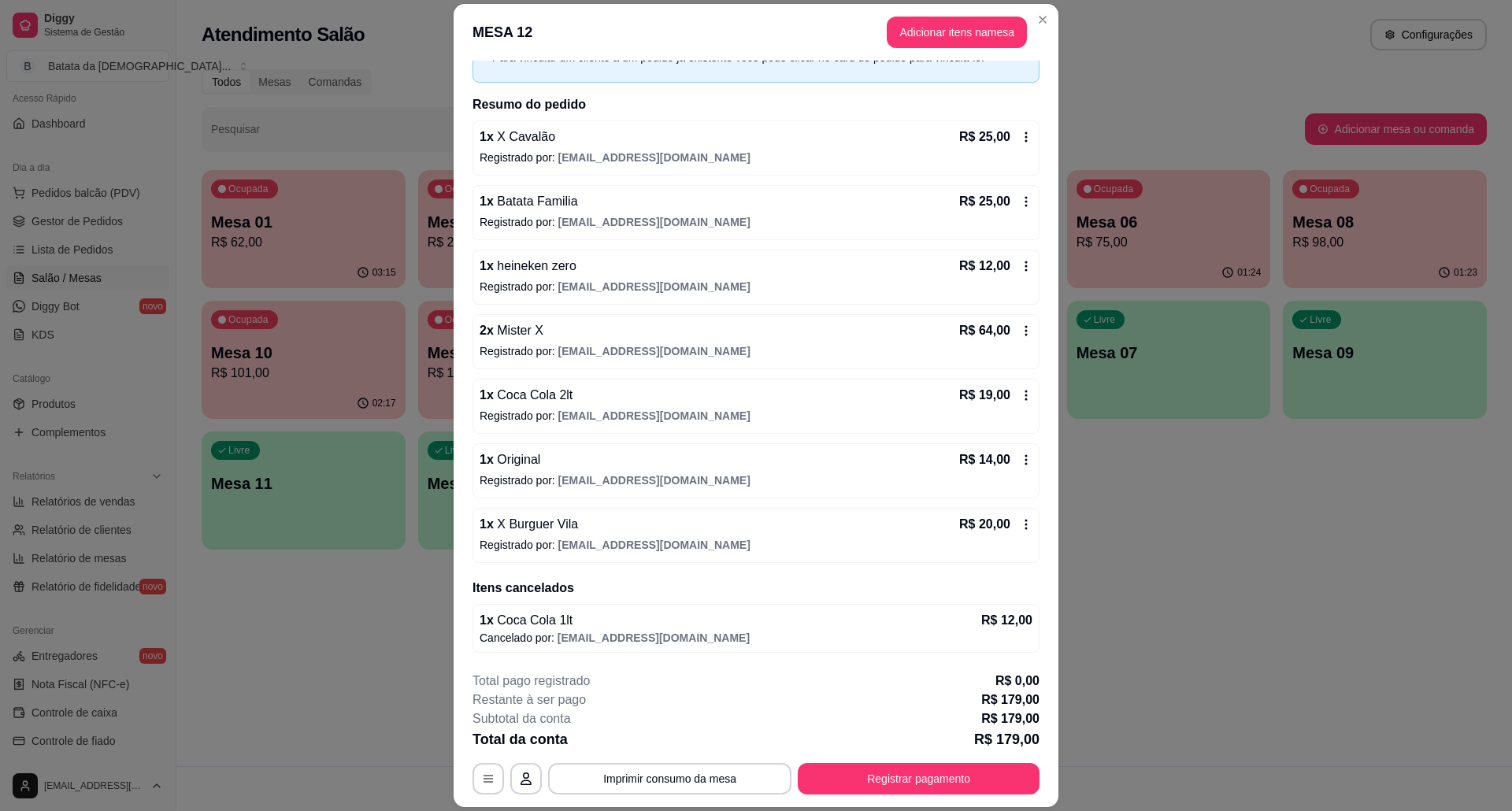
scroll to position [93, 0]
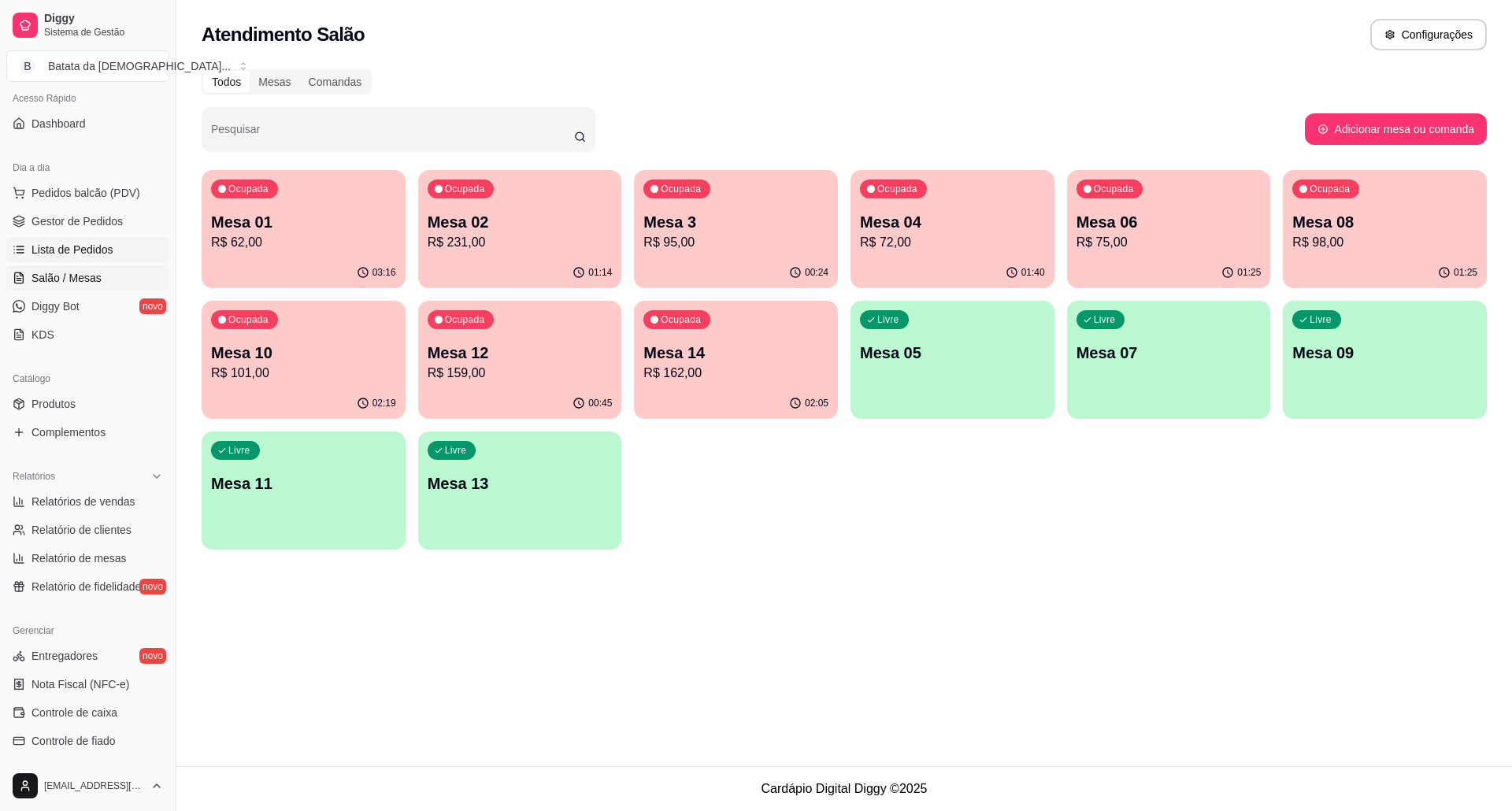
click at [51, 248] on span "Lista de Pedidos" at bounding box center [72, 249] width 82 height 16
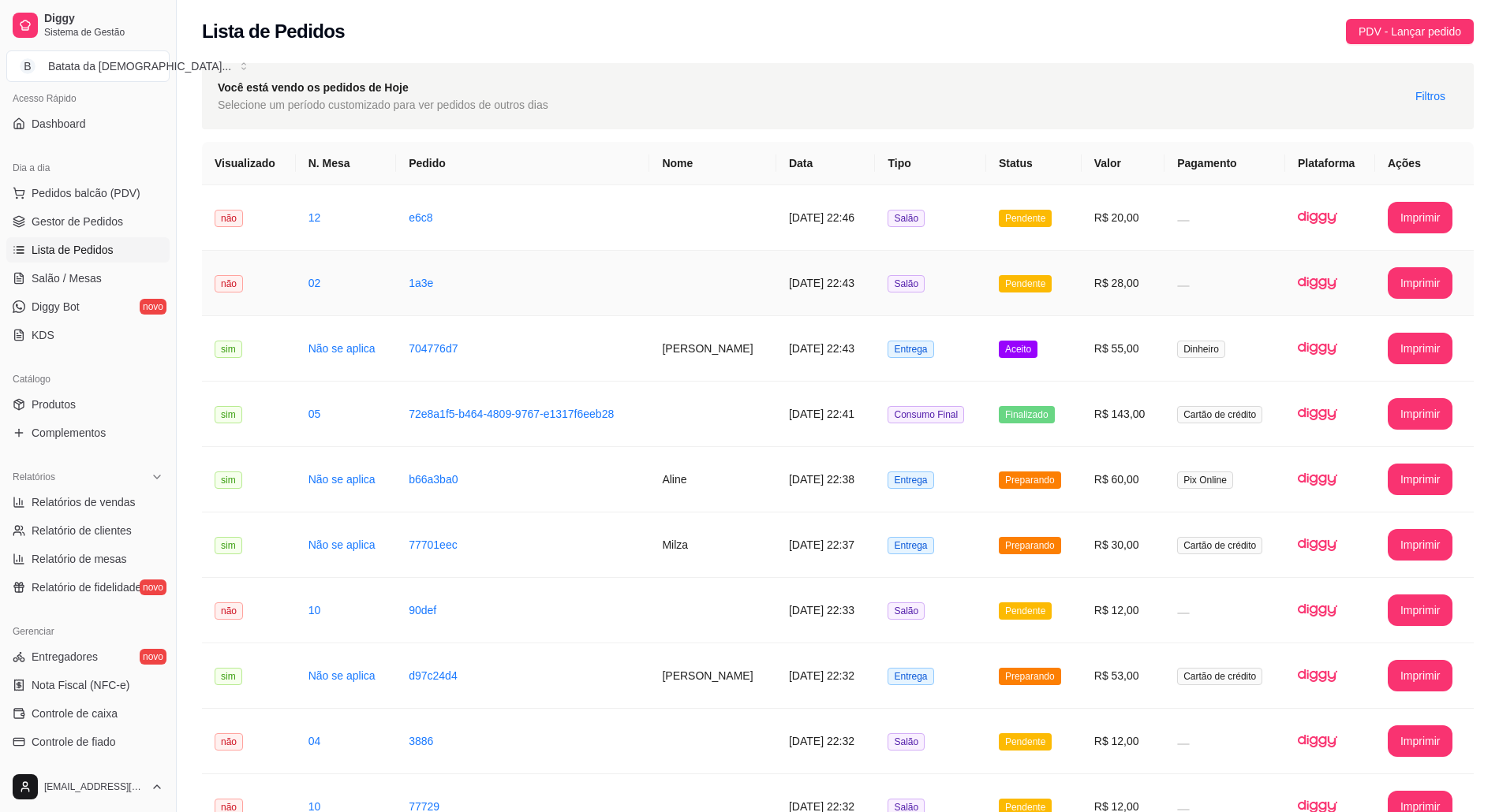
click at [985, 269] on td "Salão" at bounding box center [930, 284] width 110 height 65
click at [985, 252] on td "Salão" at bounding box center [930, 284] width 110 height 65
click at [1027, 264] on td "Pendente" at bounding box center [1033, 284] width 95 height 65
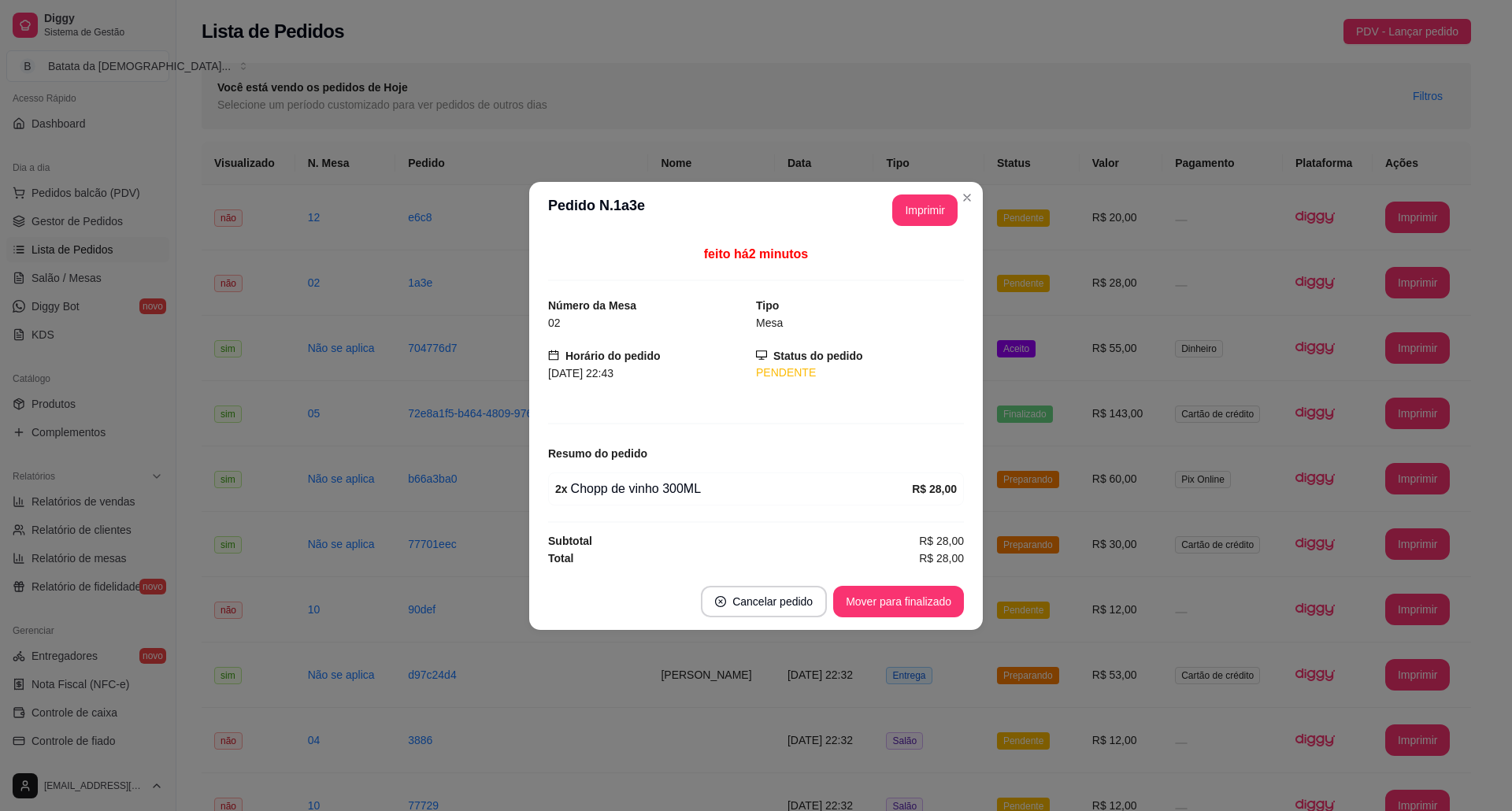
click at [923, 593] on button "Mover para finalizado" at bounding box center [898, 602] width 131 height 32
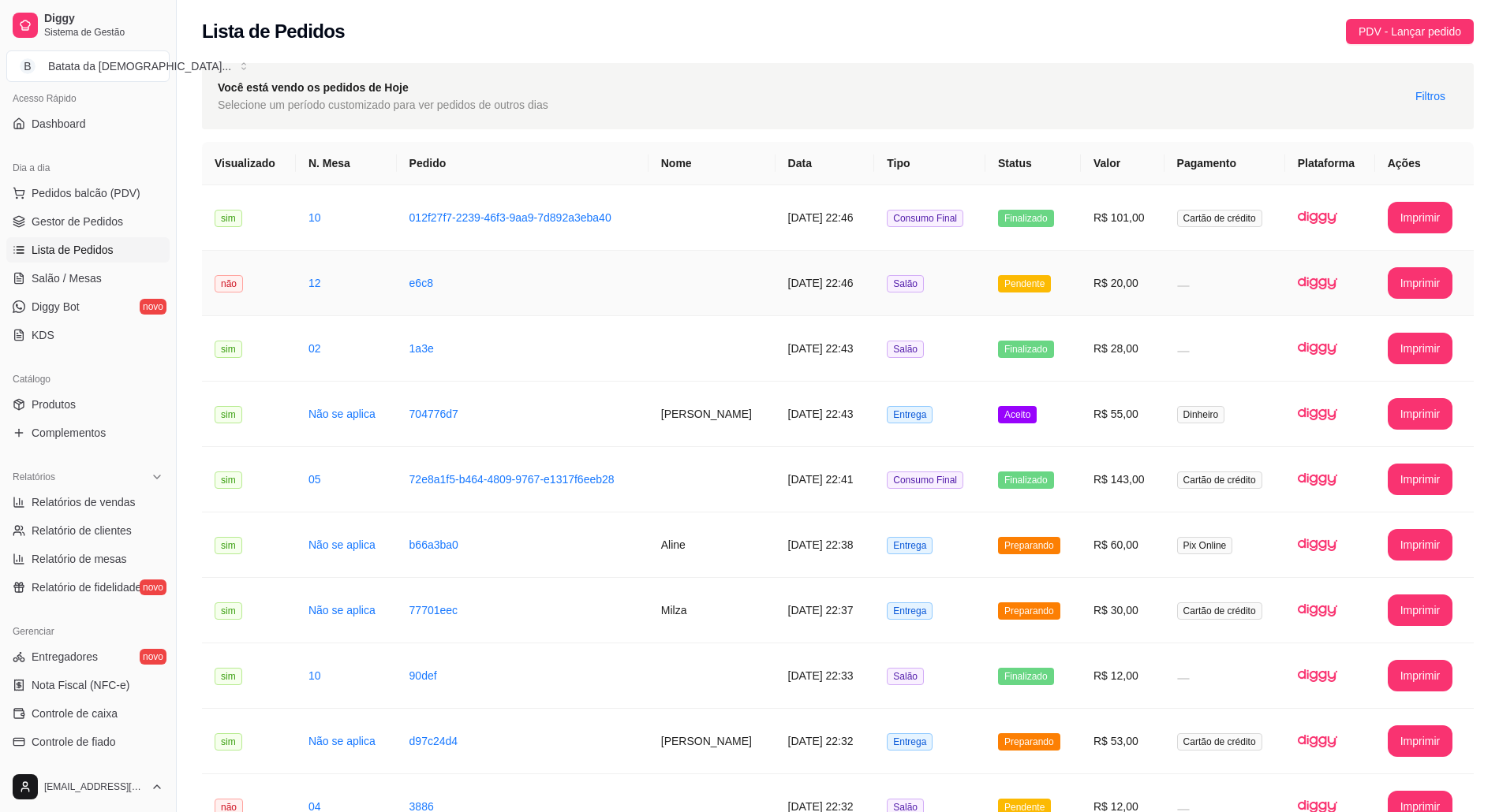
click at [1030, 270] on td "Pendente" at bounding box center [1032, 284] width 95 height 65
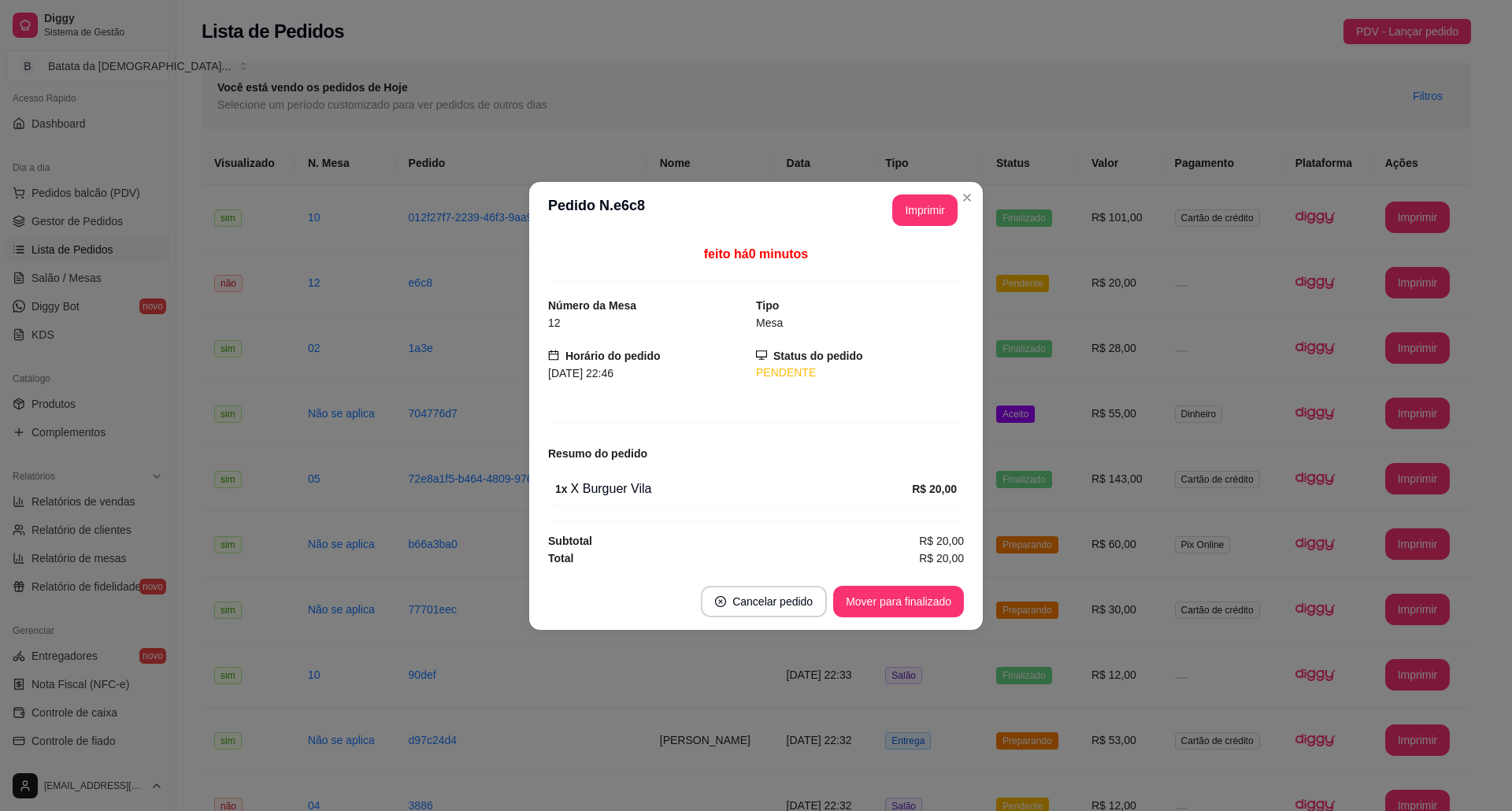
click at [882, 224] on header "**********" at bounding box center [756, 210] width 453 height 57
click at [927, 208] on button "Imprimir" at bounding box center [925, 210] width 65 height 32
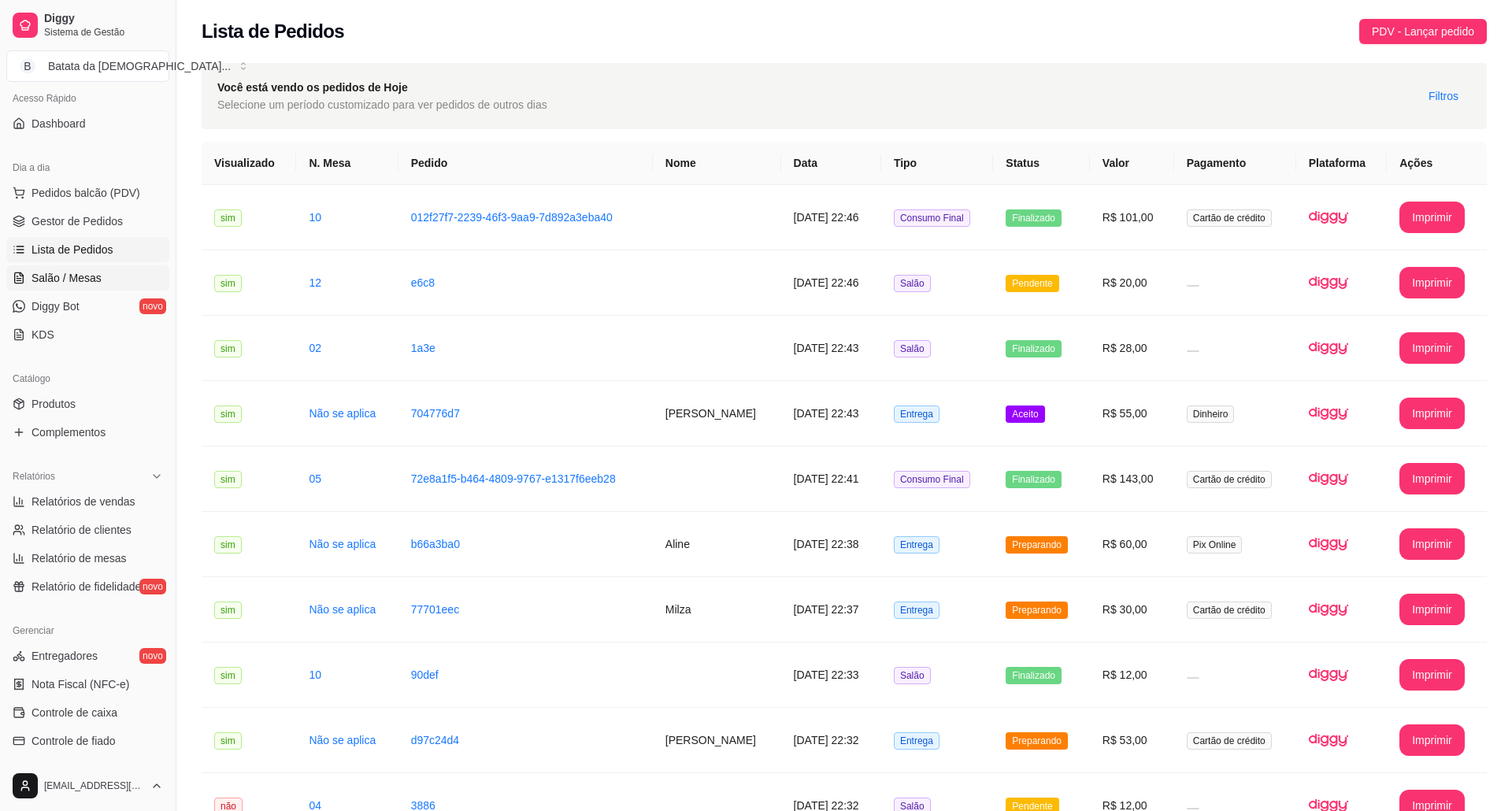
click at [82, 287] on link "Salão / Mesas" at bounding box center [88, 278] width 163 height 25
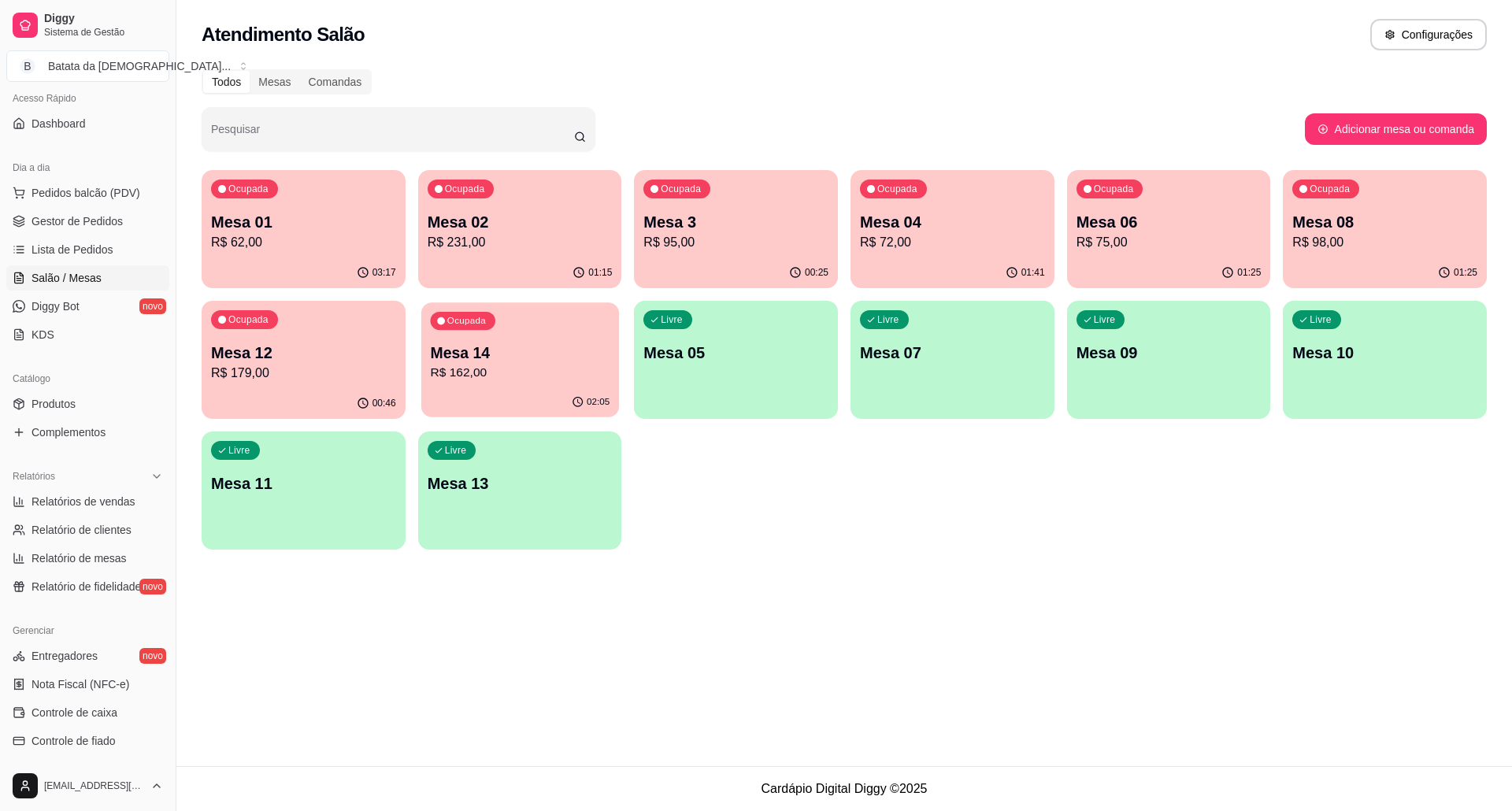
click at [611, 348] on div "Ocupada Mesa 14 R$ 162,00" at bounding box center [520, 345] width 197 height 85
click at [27, 247] on link "Lista de Pedidos" at bounding box center [88, 249] width 163 height 25
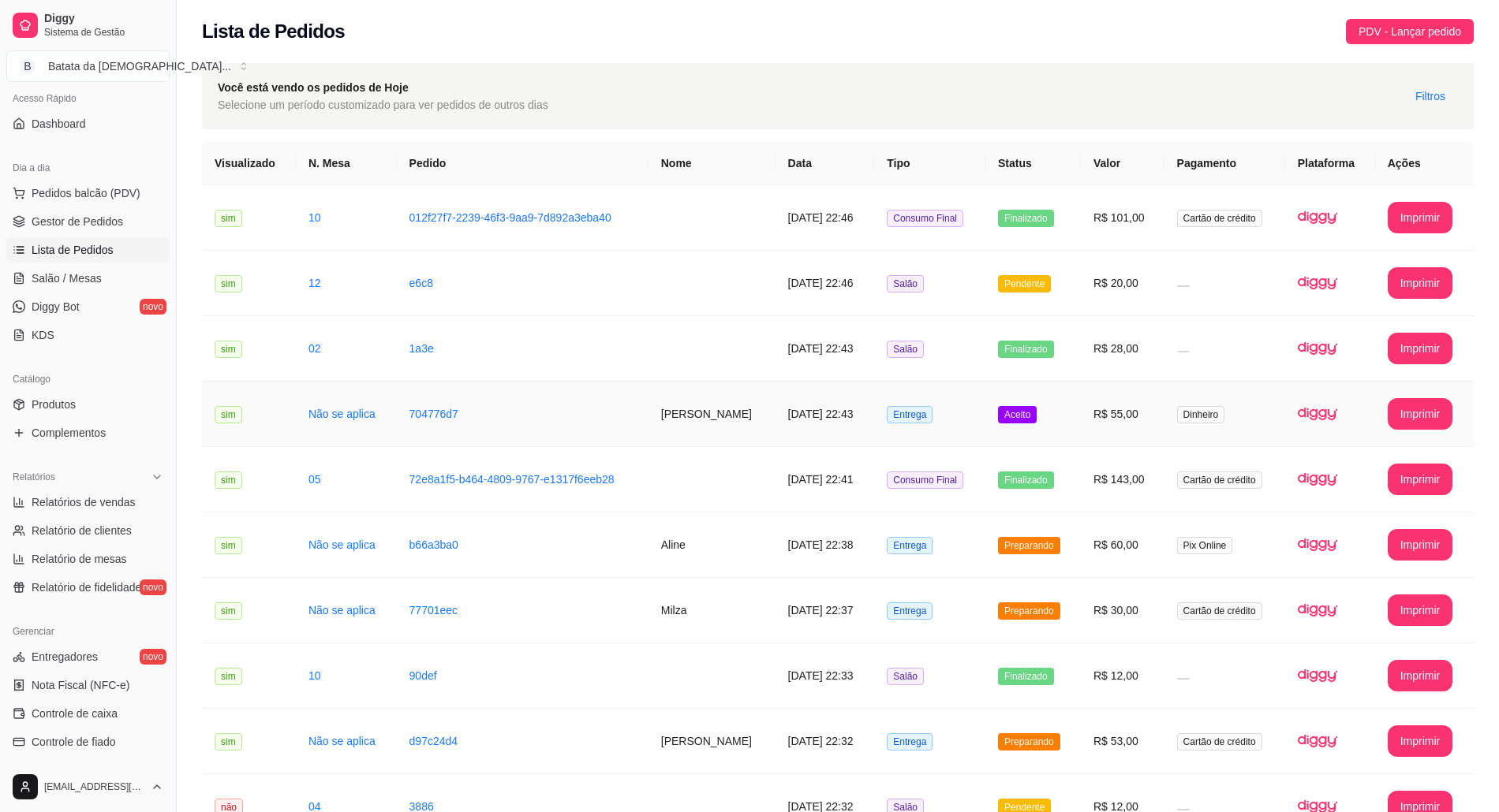
click at [1057, 406] on td "Aceito" at bounding box center [1032, 414] width 95 height 65
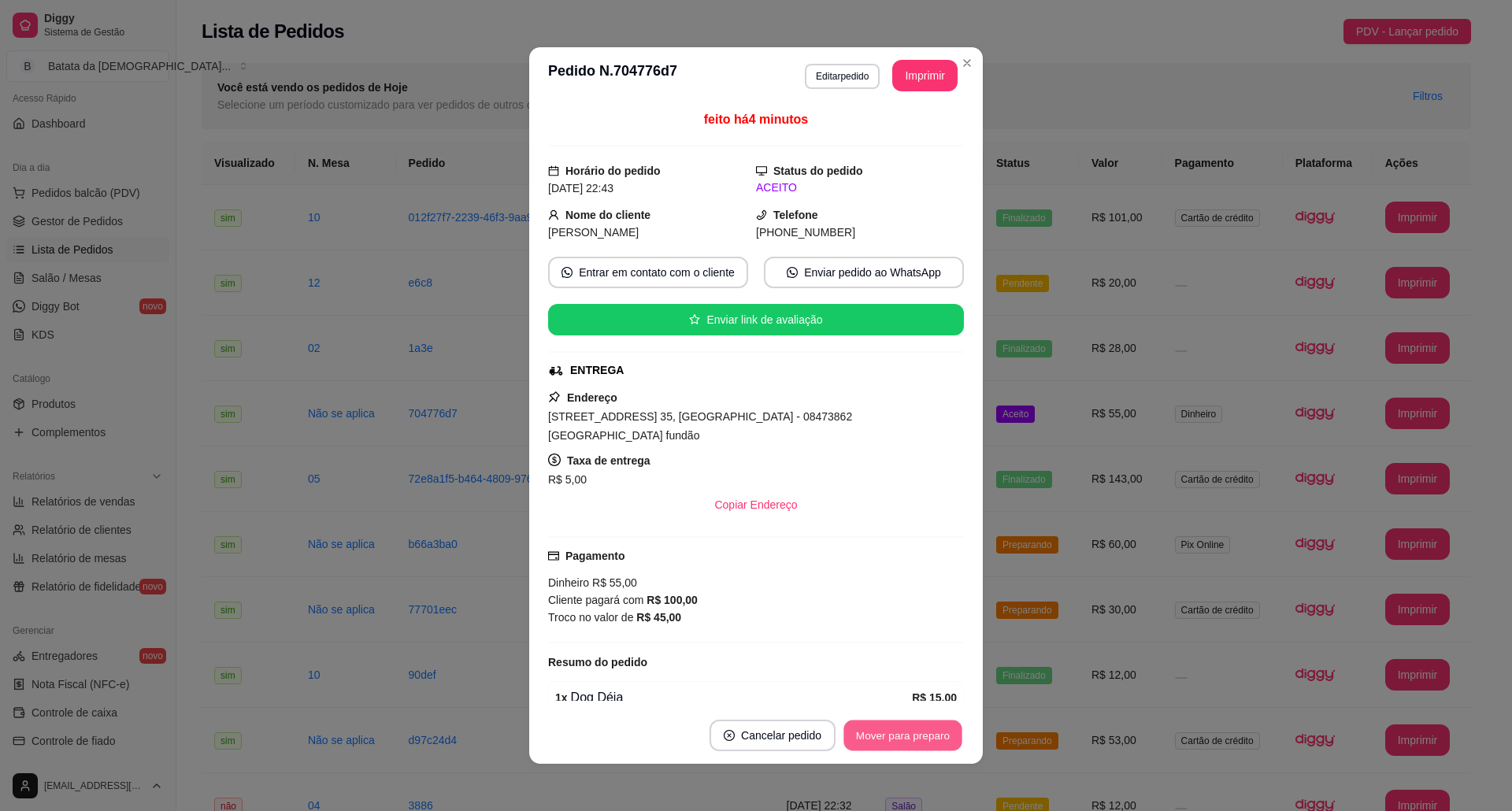
click at [877, 742] on button "Mover para preparo" at bounding box center [902, 736] width 118 height 31
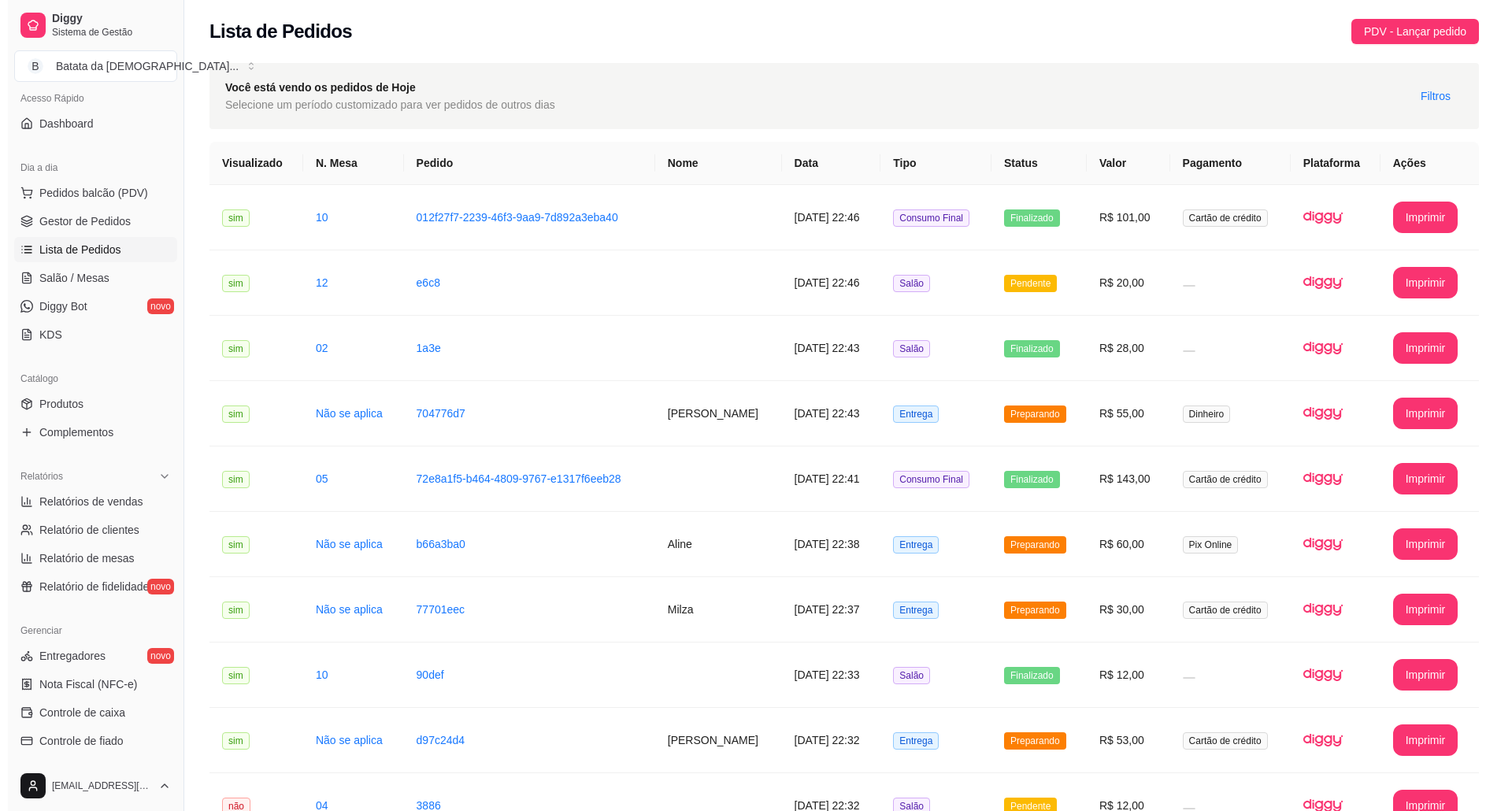
scroll to position [218, 0]
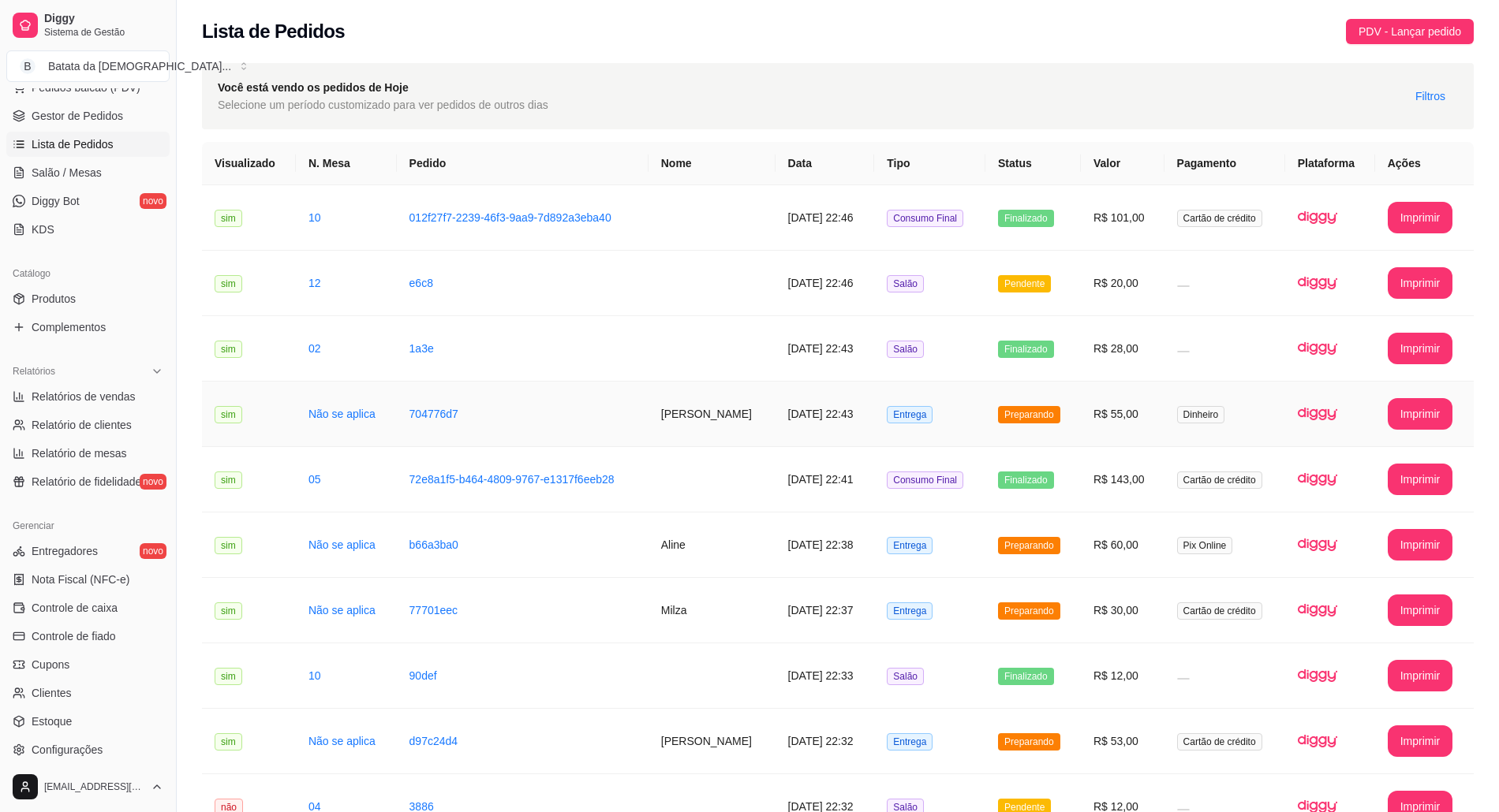
click at [806, 421] on td "16/08/2025 às 22:43" at bounding box center [825, 414] width 99 height 65
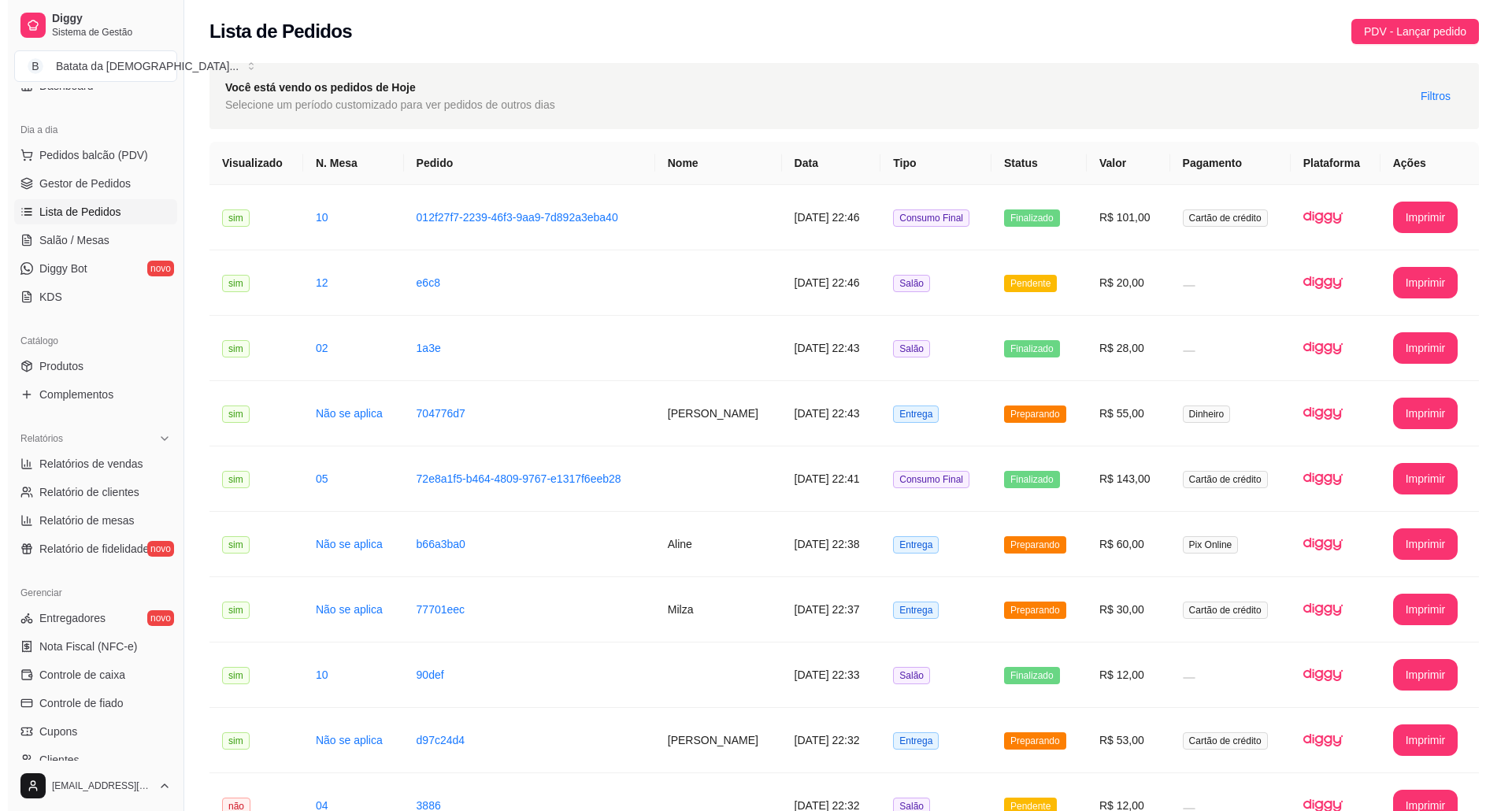
scroll to position [112, 0]
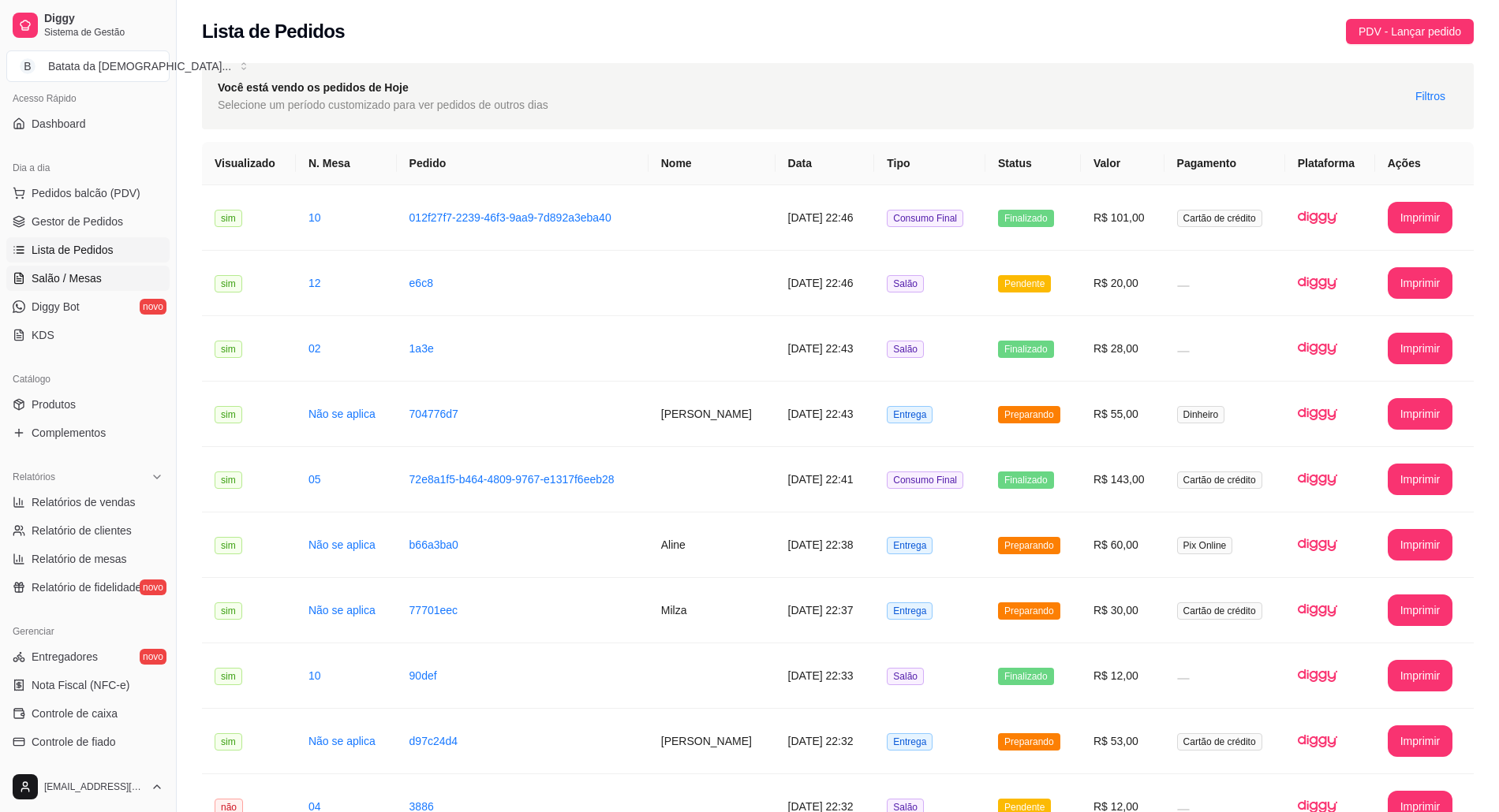
click at [83, 271] on span "Salão / Mesas" at bounding box center [67, 278] width 70 height 16
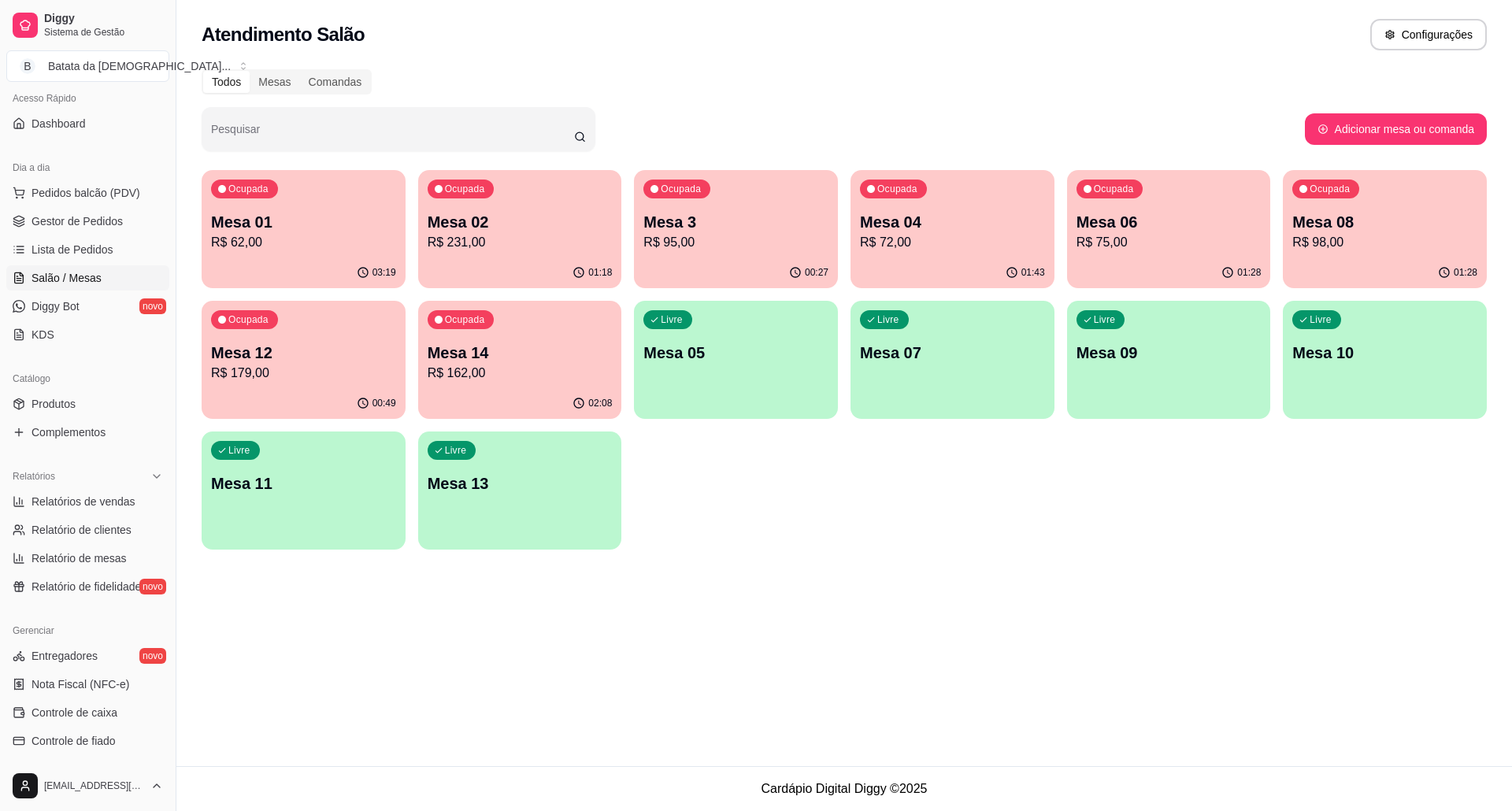
click at [461, 250] on p "R$ 231,00" at bounding box center [520, 243] width 185 height 19
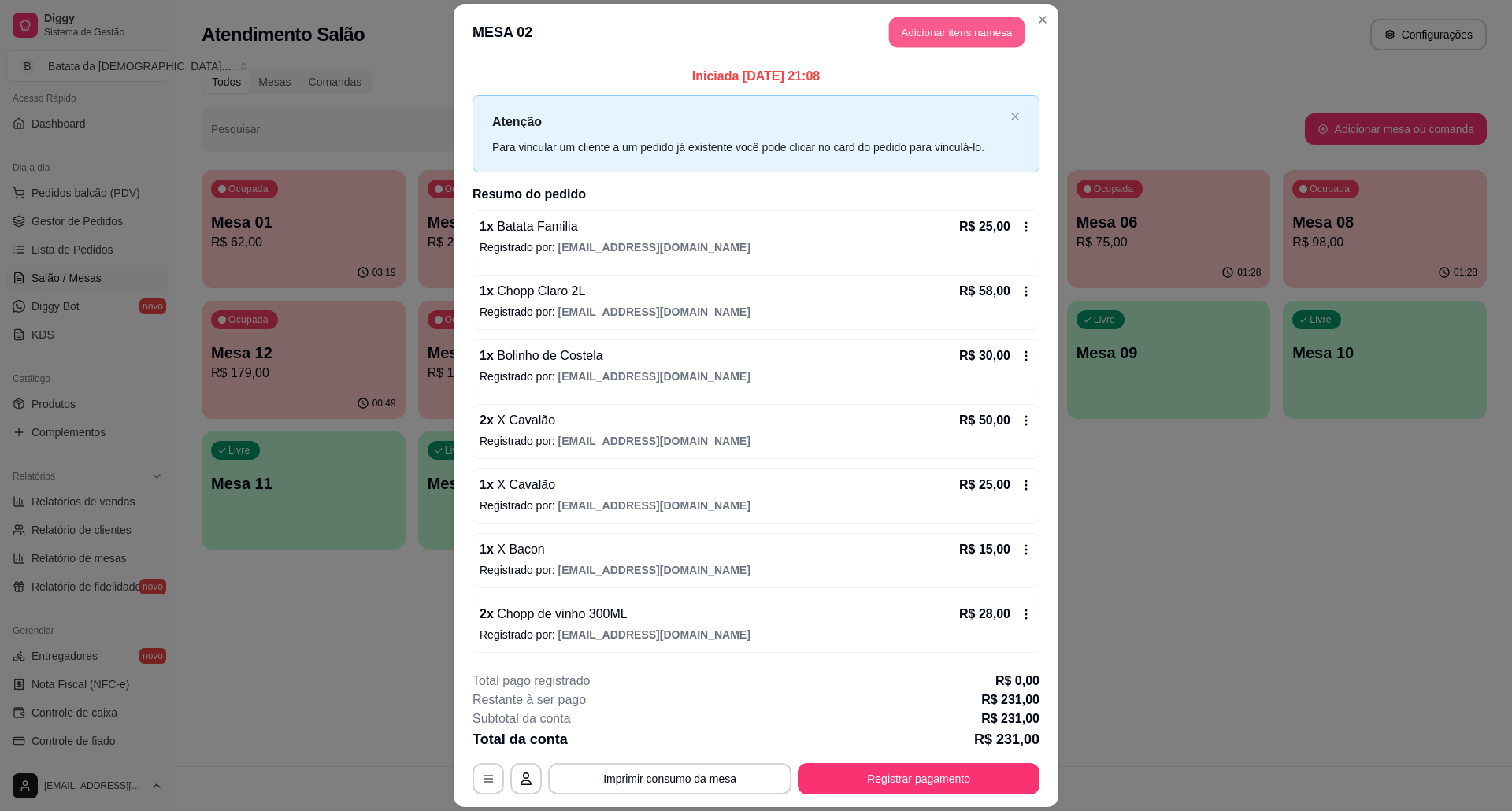
click at [915, 25] on button "Adicionar itens na mesa" at bounding box center [956, 33] width 136 height 31
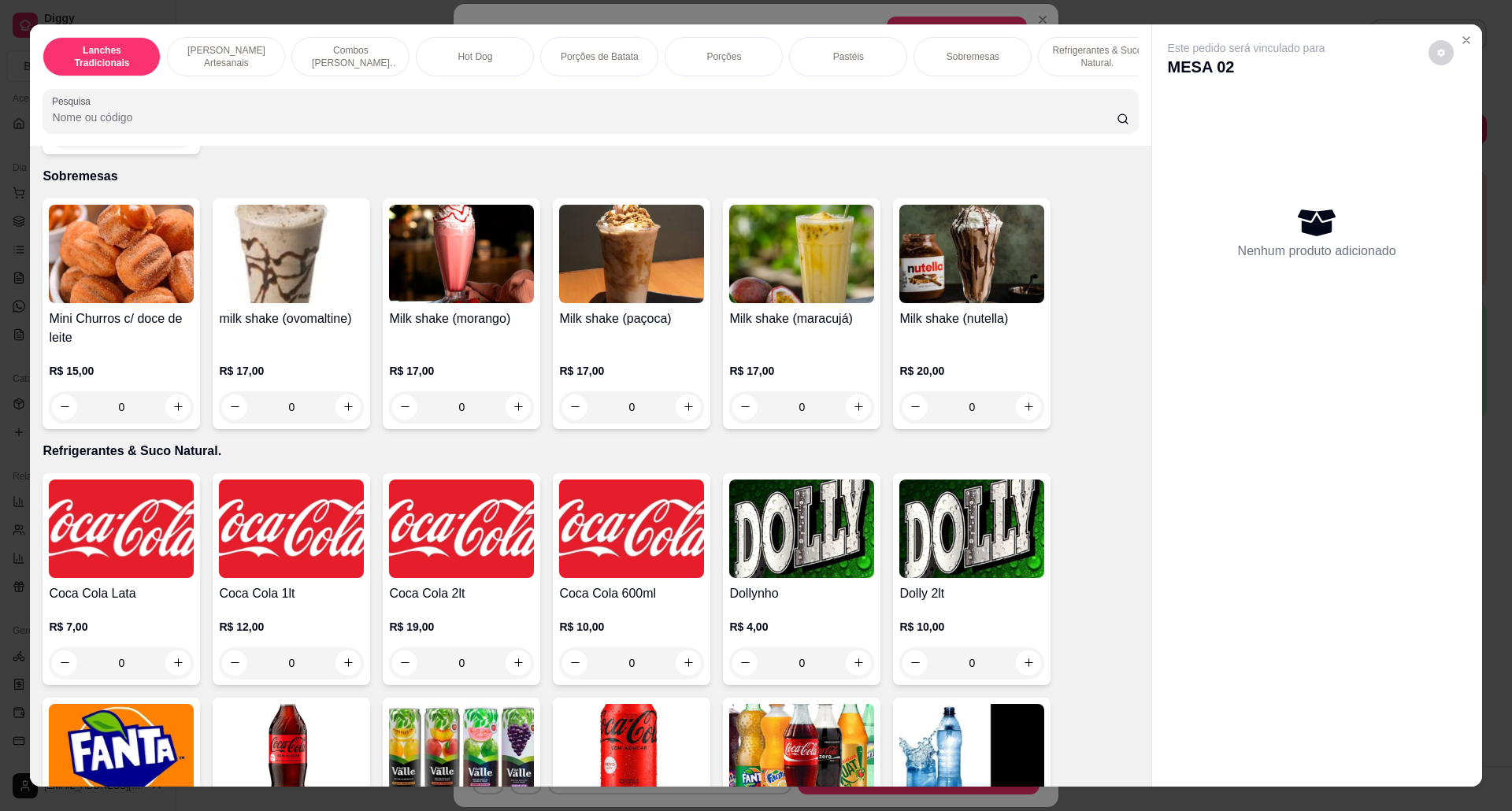
scroll to position [2941, 0]
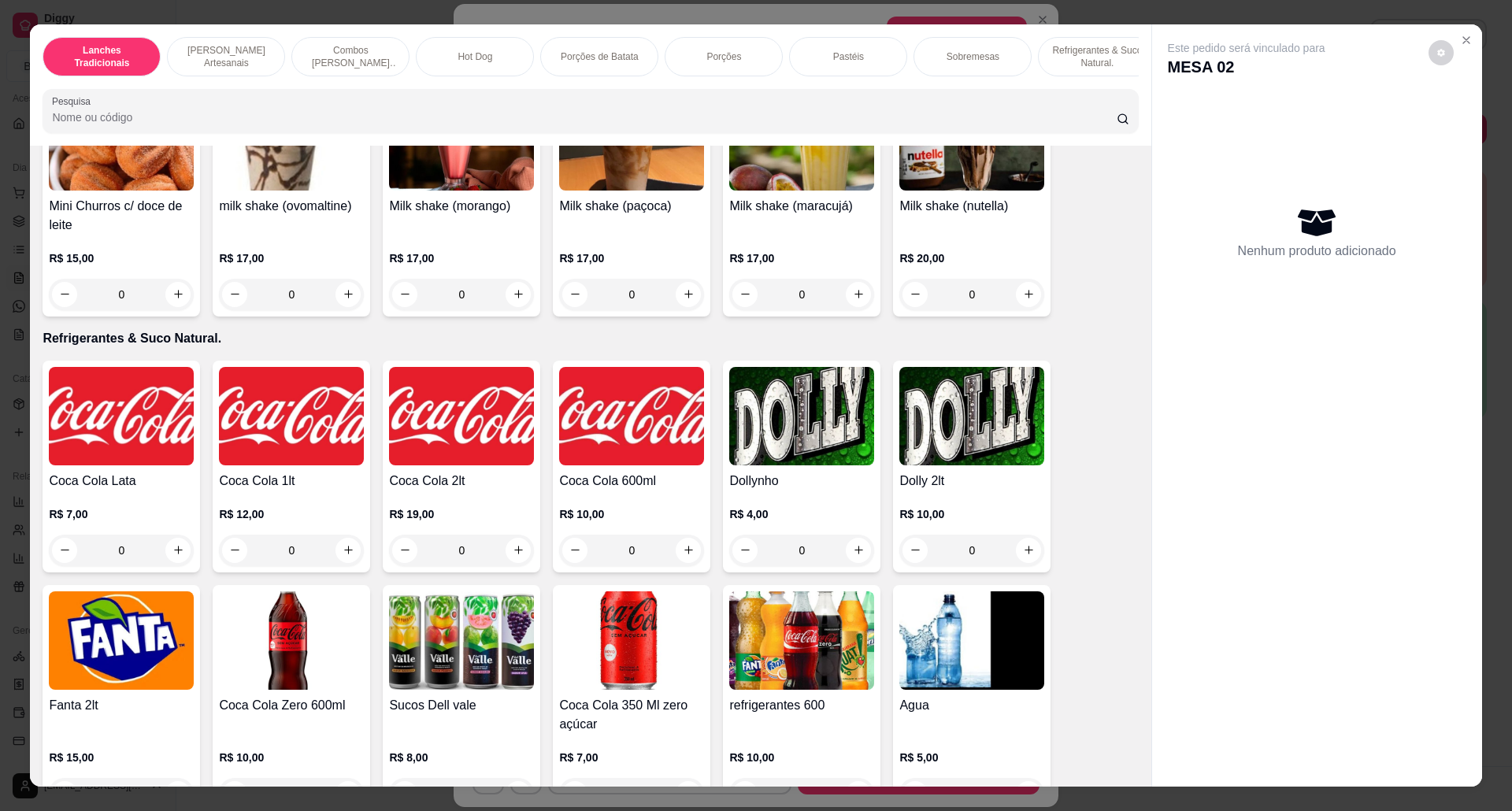
click at [786, 426] on img at bounding box center [801, 416] width 145 height 98
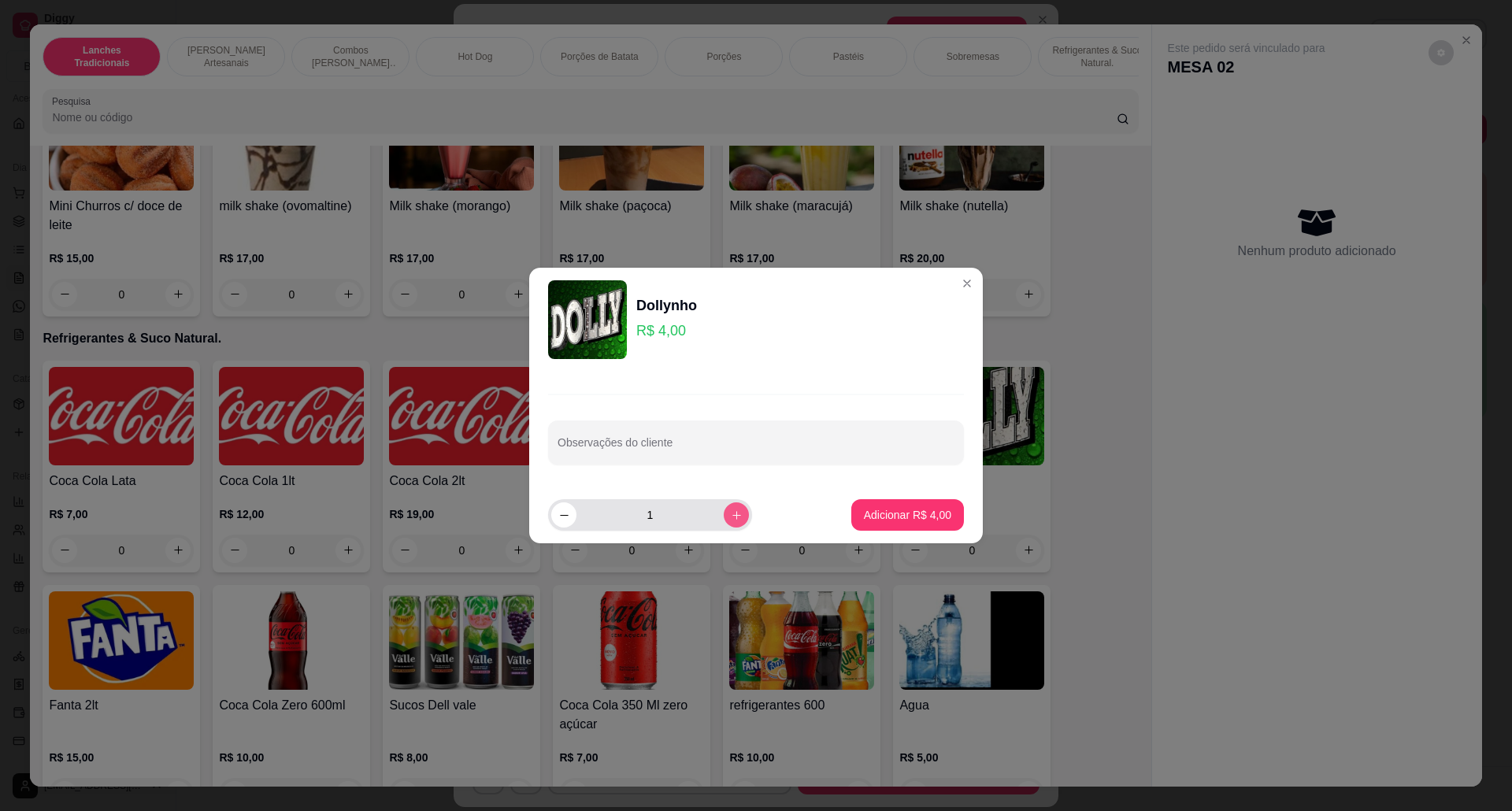
click at [731, 513] on icon "increase-product-quantity" at bounding box center [736, 515] width 12 height 12
type input "2"
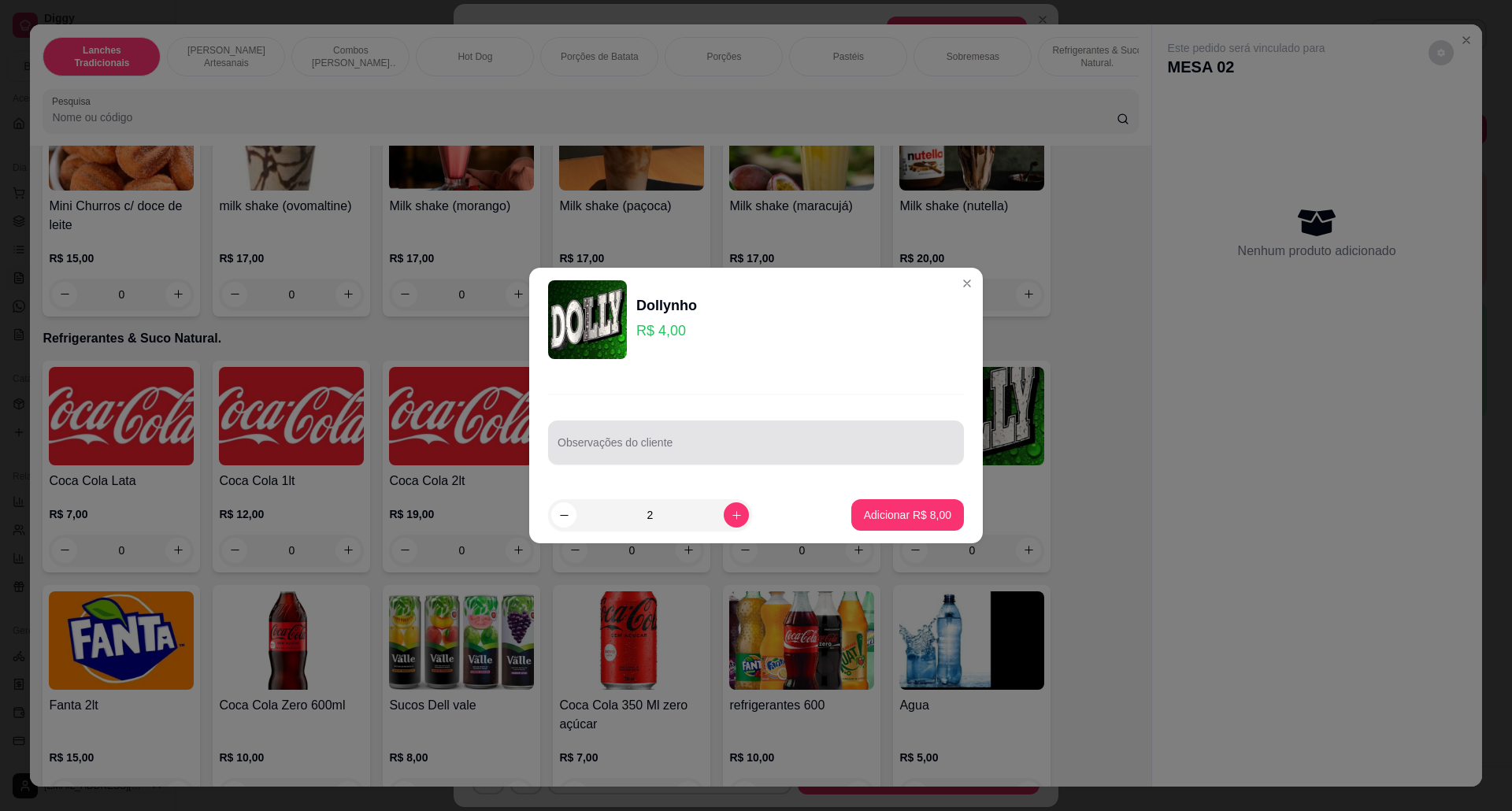
click at [703, 446] on input "Observações do cliente" at bounding box center [756, 448] width 397 height 16
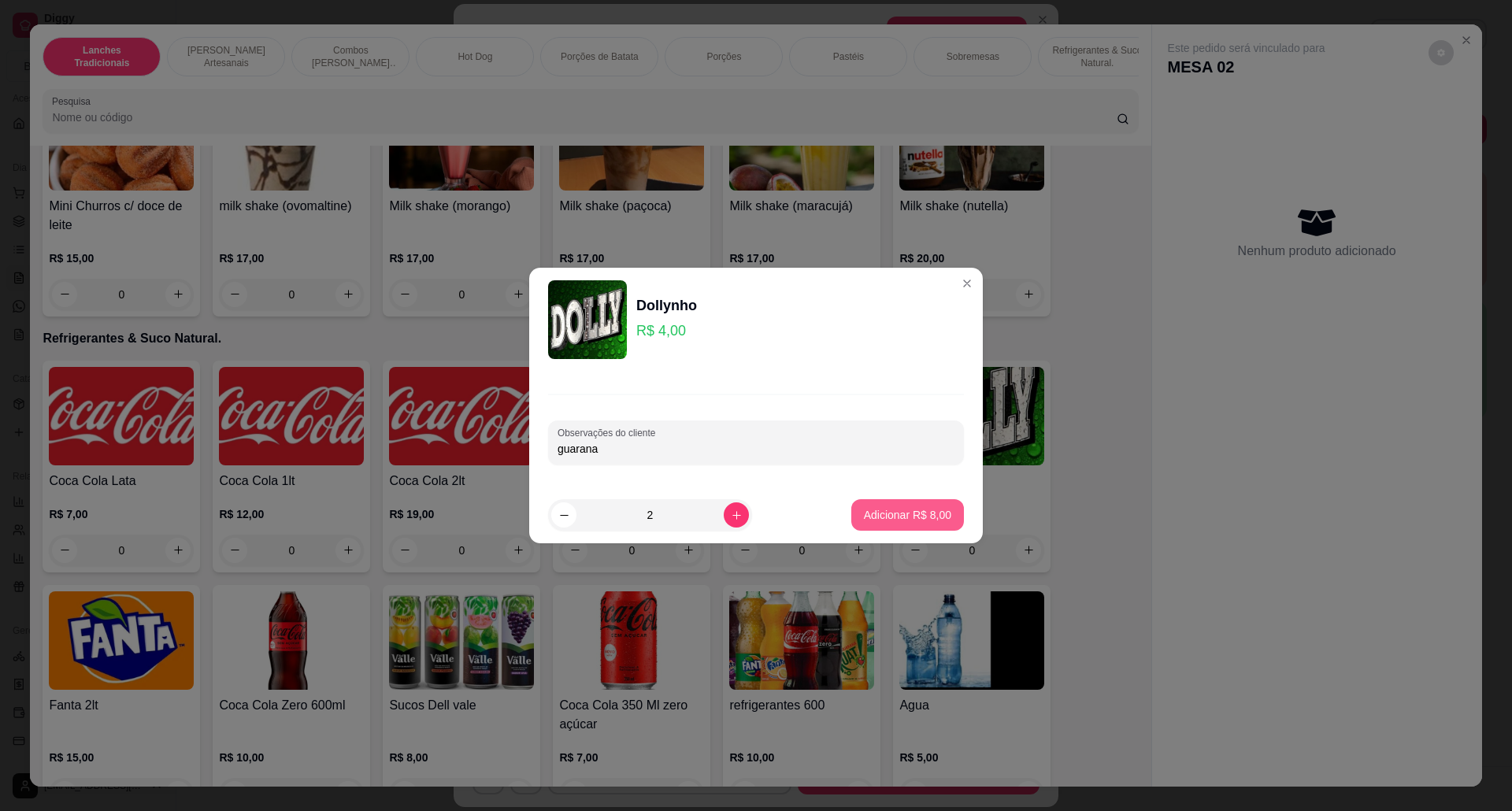
type input "guarana"
click at [879, 511] on p "Adicionar R$ 8,00" at bounding box center [907, 515] width 87 height 16
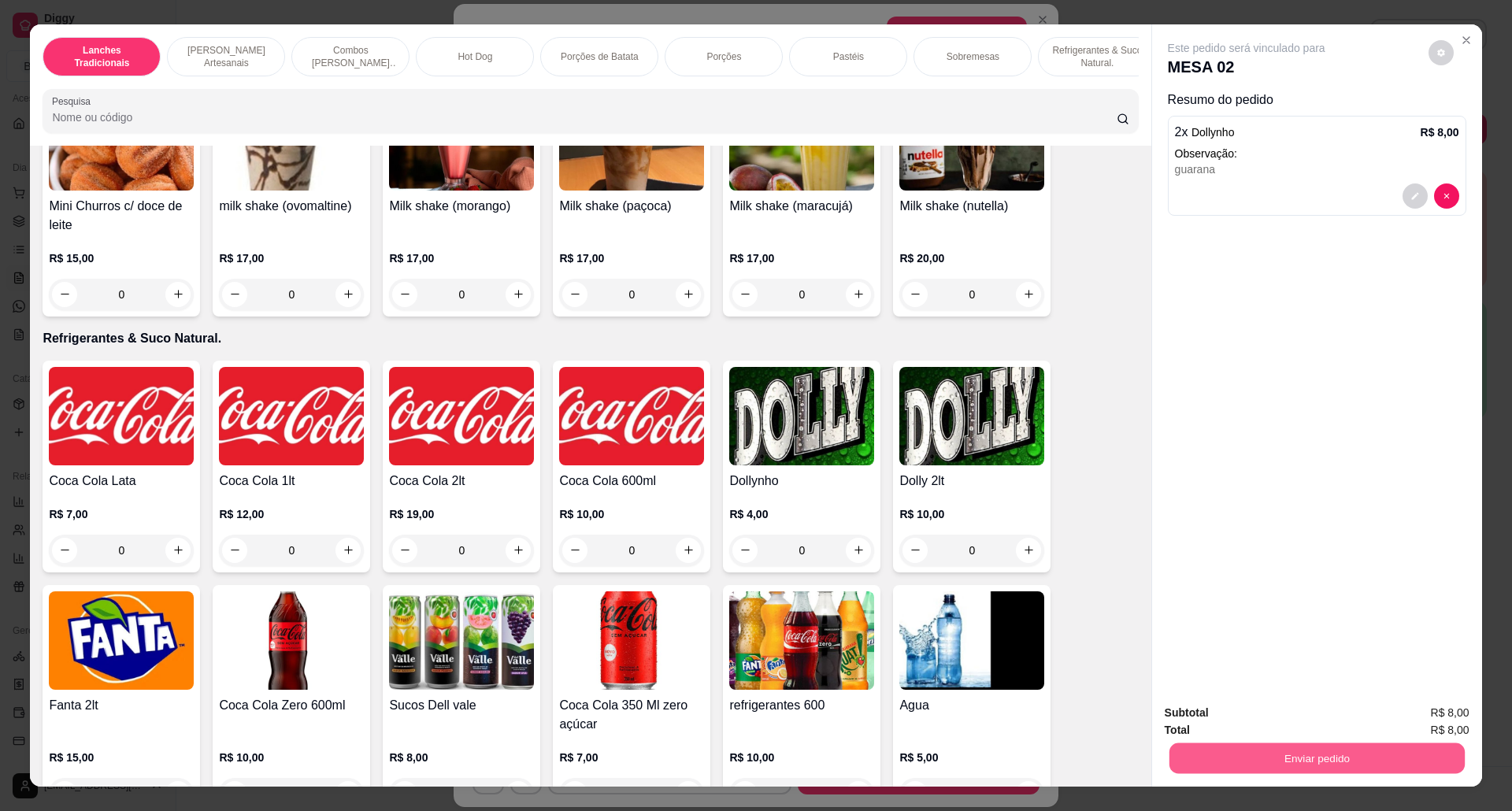
click at [1325, 766] on button "Enviar pedido" at bounding box center [1315, 758] width 295 height 31
click at [1268, 716] on button "Não registrar e enviar pedido" at bounding box center [1262, 720] width 159 height 29
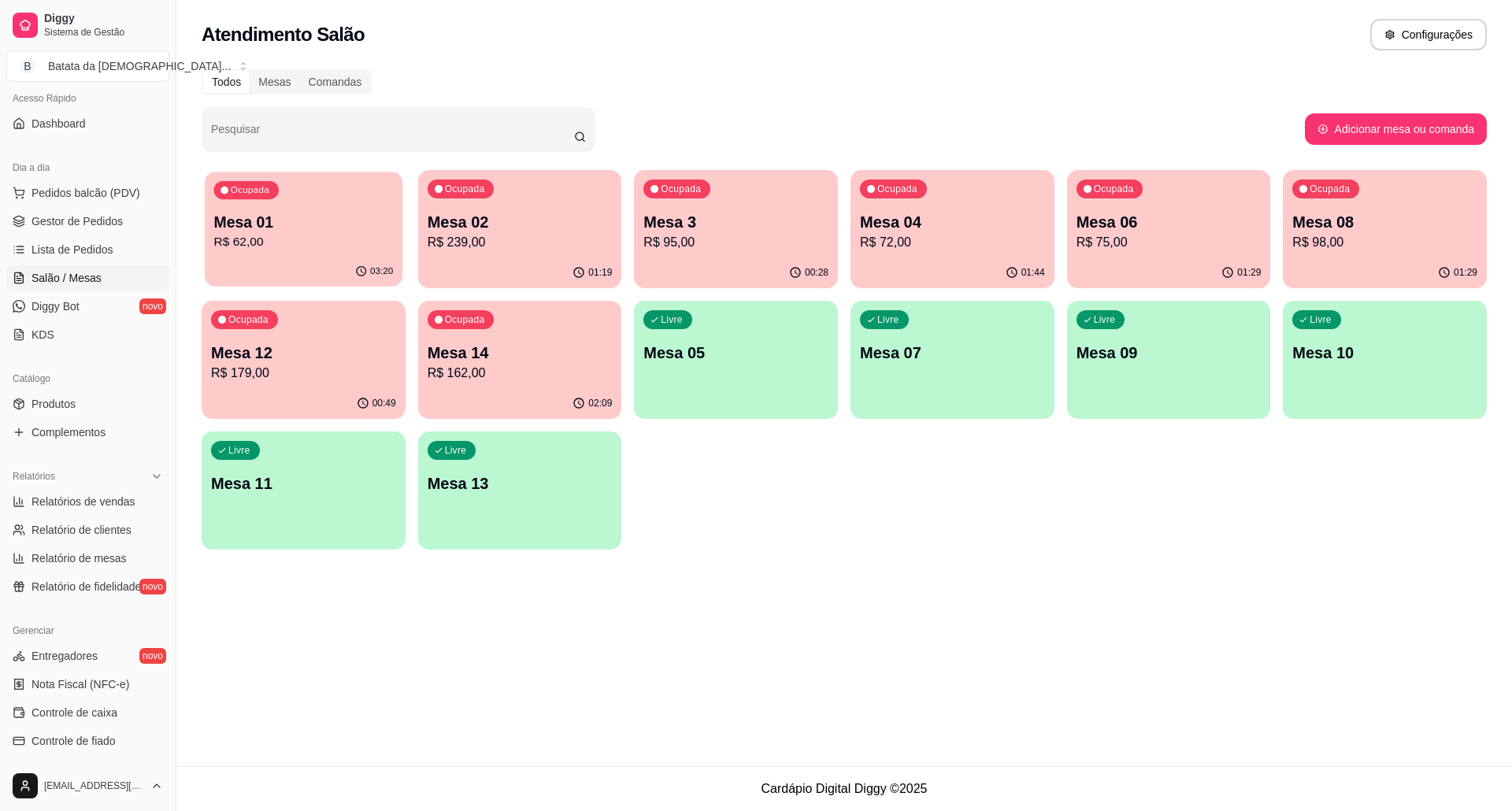
click at [269, 195] on div "Ocupada" at bounding box center [246, 190] width 64 height 18
click at [511, 191] on div "Ocupada Mesa 02 R$ 239,00" at bounding box center [520, 214] width 197 height 85
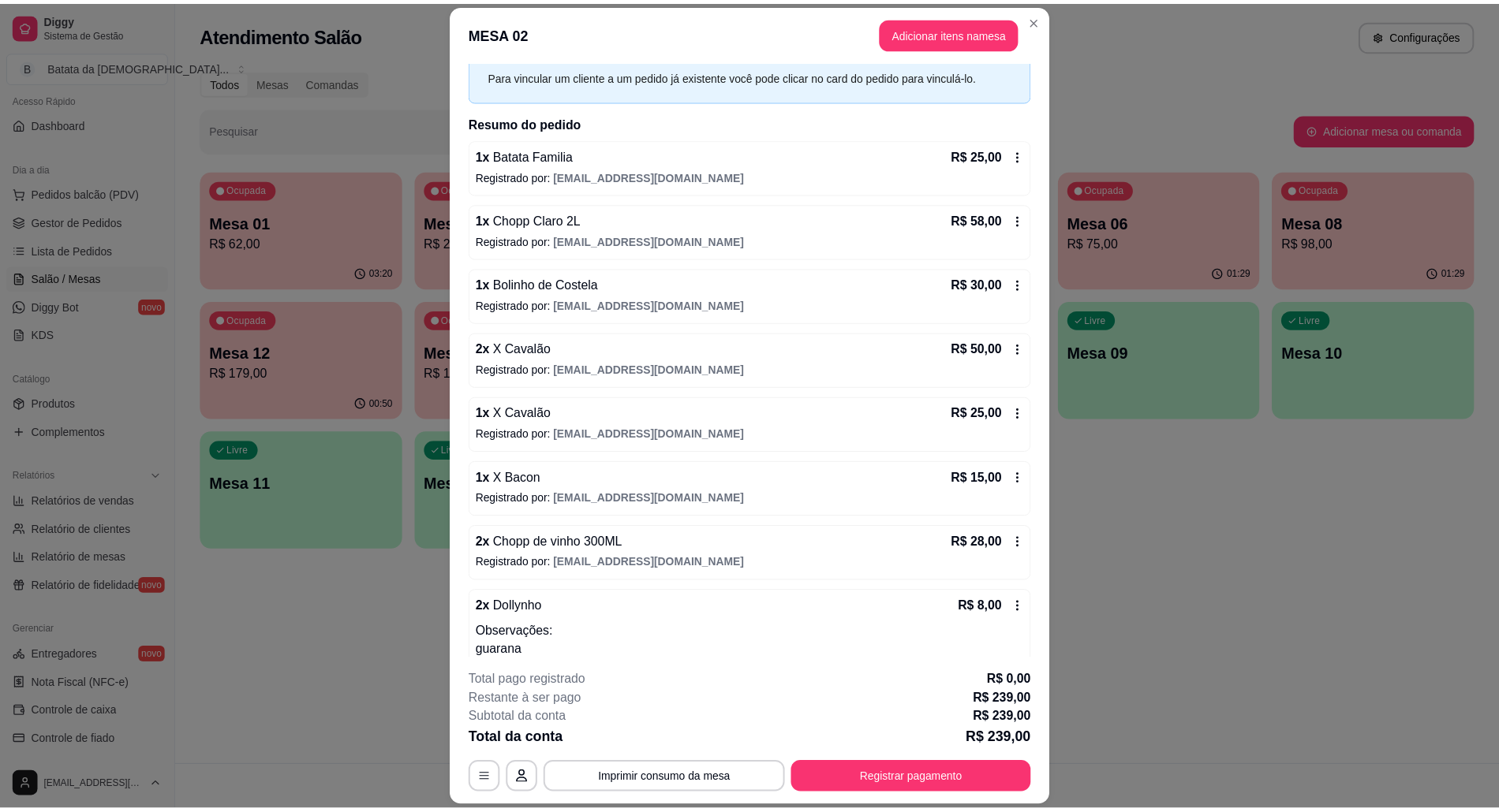
scroll to position [112, 0]
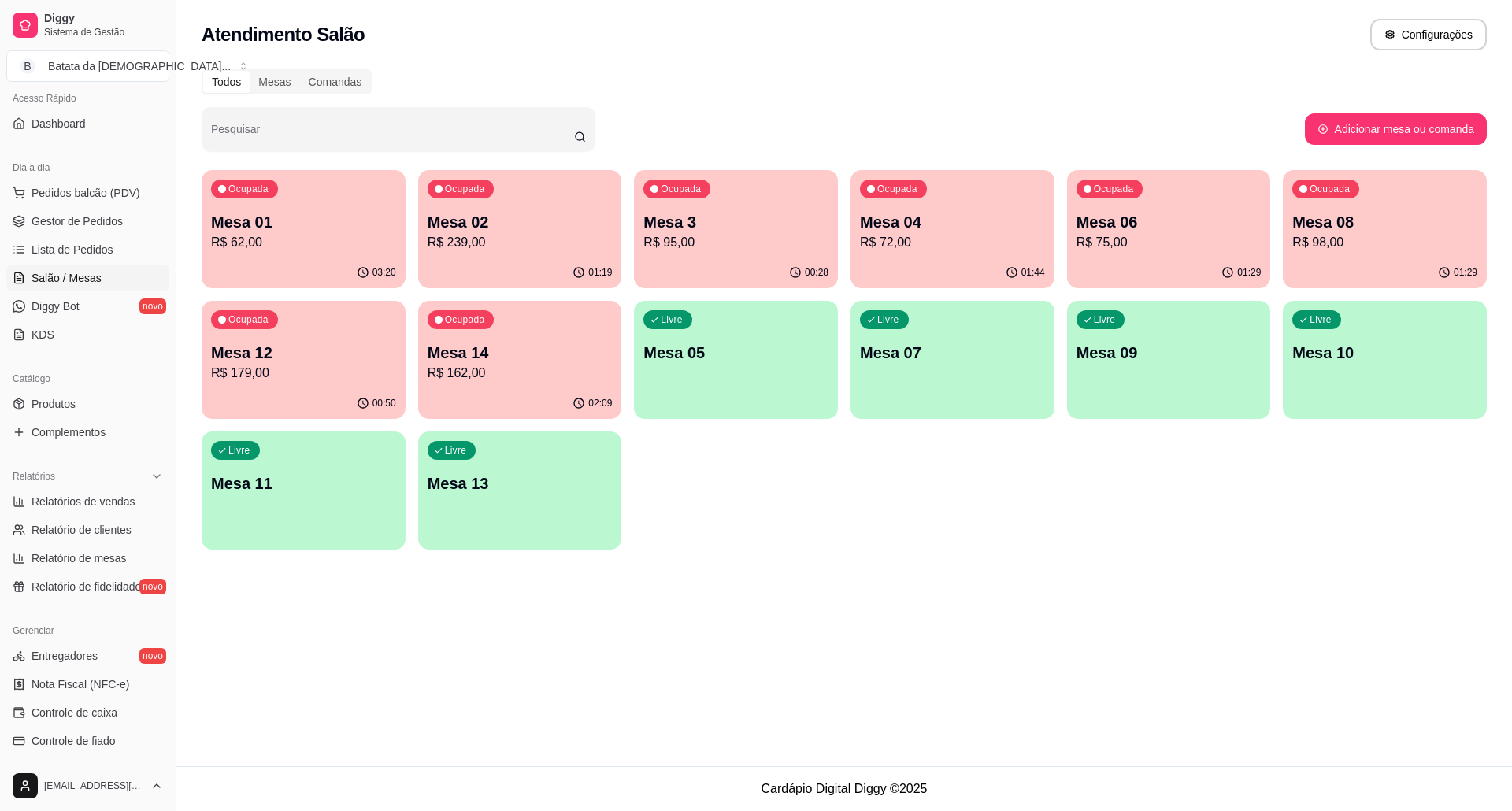
click at [889, 228] on p "Mesa 04" at bounding box center [952, 222] width 185 height 22
click at [94, 238] on link "Lista de Pedidos" at bounding box center [88, 249] width 163 height 25
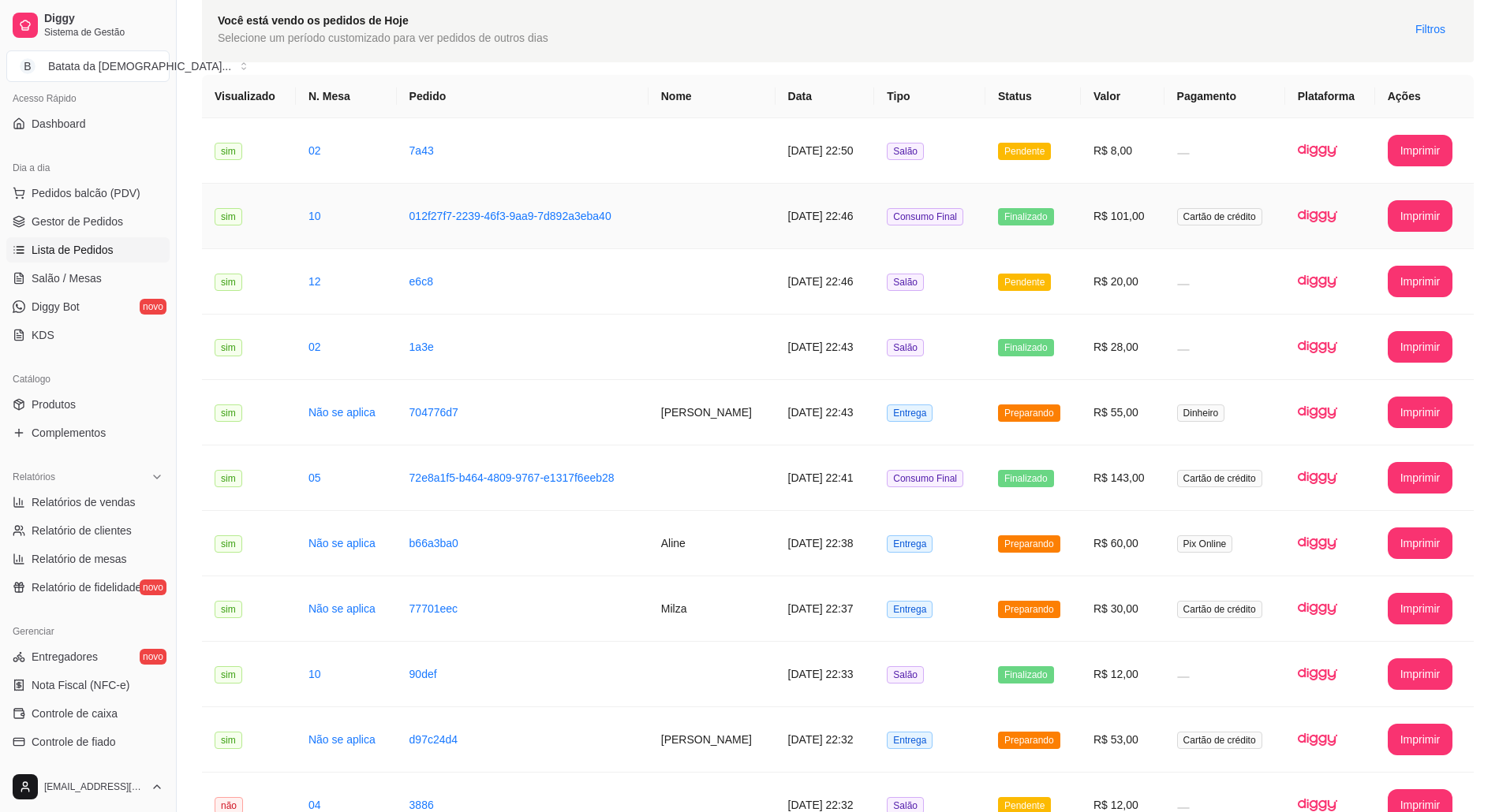
scroll to position [105, 0]
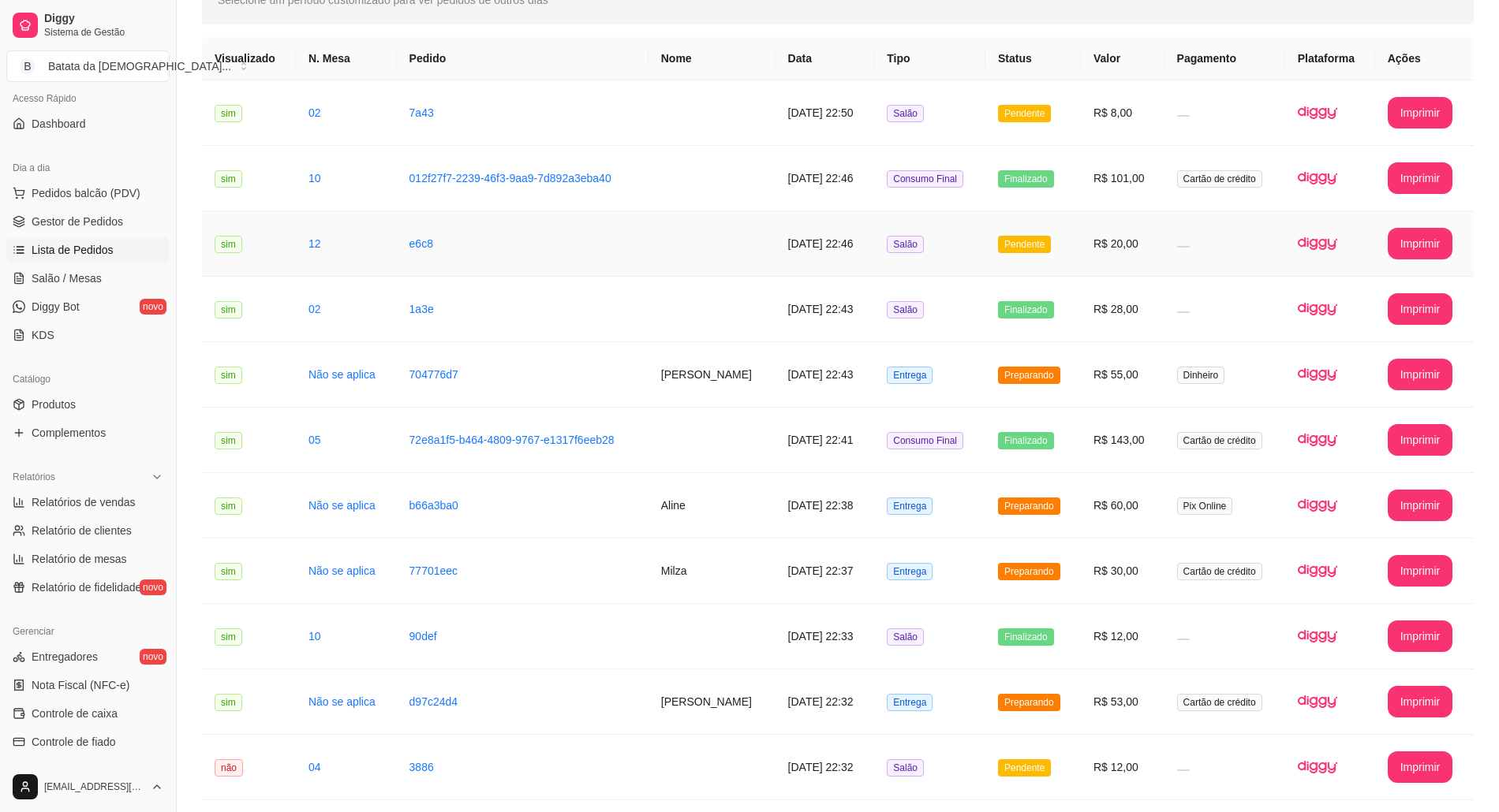
click at [1010, 245] on td "Pendente" at bounding box center [1032, 244] width 95 height 65
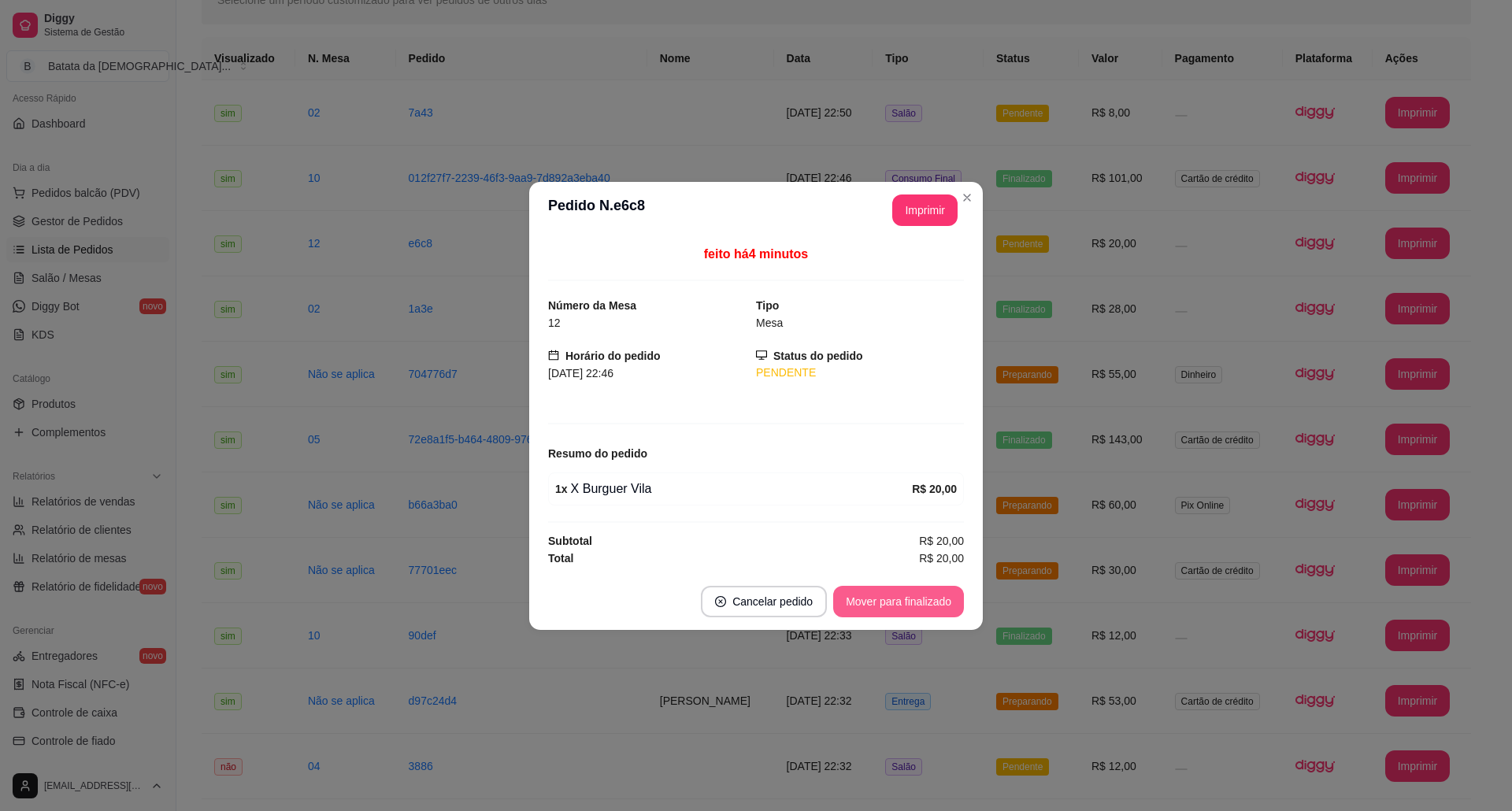
click at [920, 597] on button "Mover para finalizado" at bounding box center [898, 602] width 131 height 32
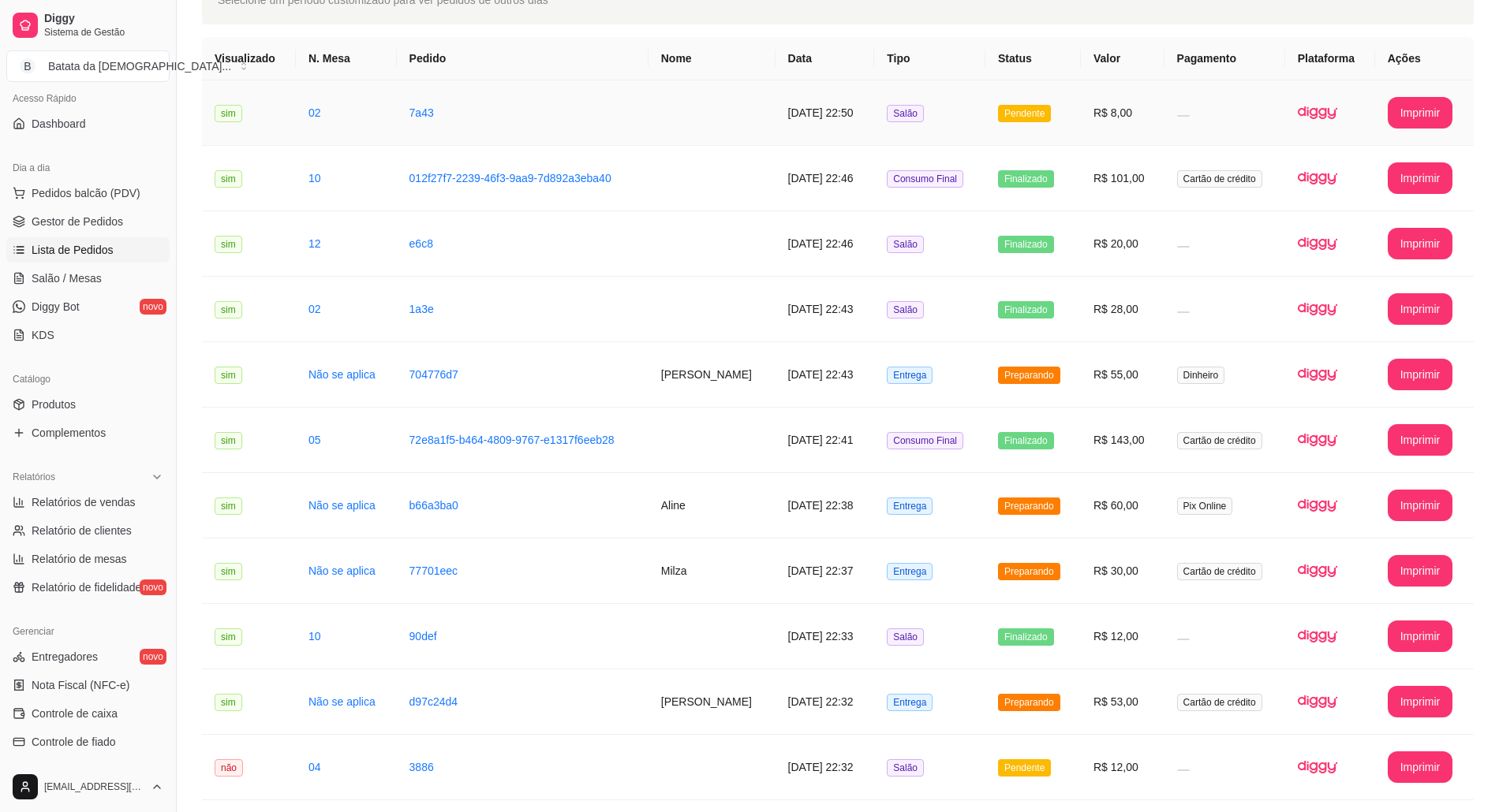
click at [1007, 127] on td "Pendente" at bounding box center [1032, 113] width 95 height 65
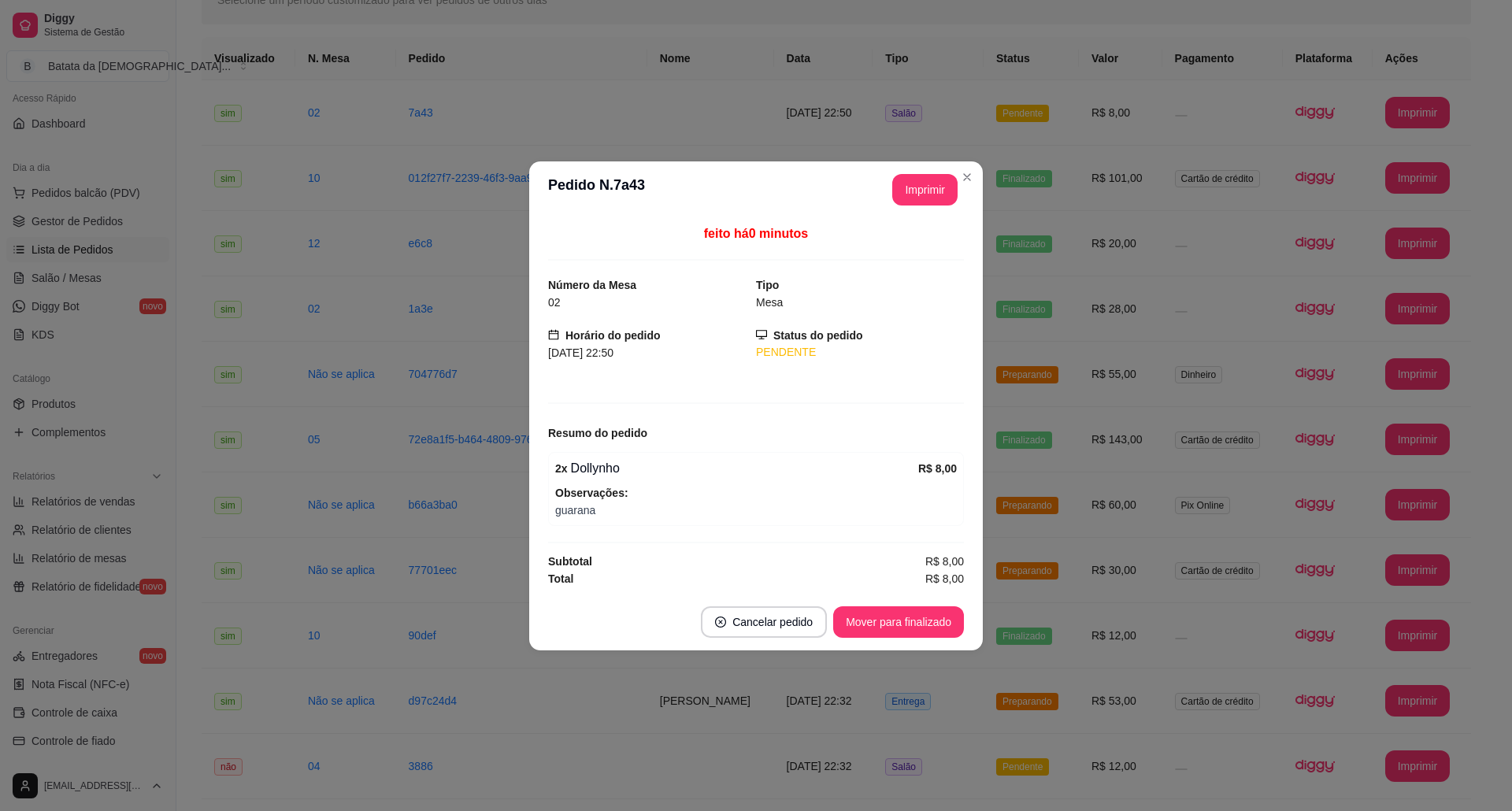
click at [906, 607] on footer "Cancelar pedido Mover para finalizado" at bounding box center [756, 623] width 453 height 57
click at [914, 607] on footer "Cancelar pedido Mover para finalizado" at bounding box center [756, 623] width 453 height 57
click at [915, 628] on button "Mover para finalizado" at bounding box center [898, 623] width 131 height 32
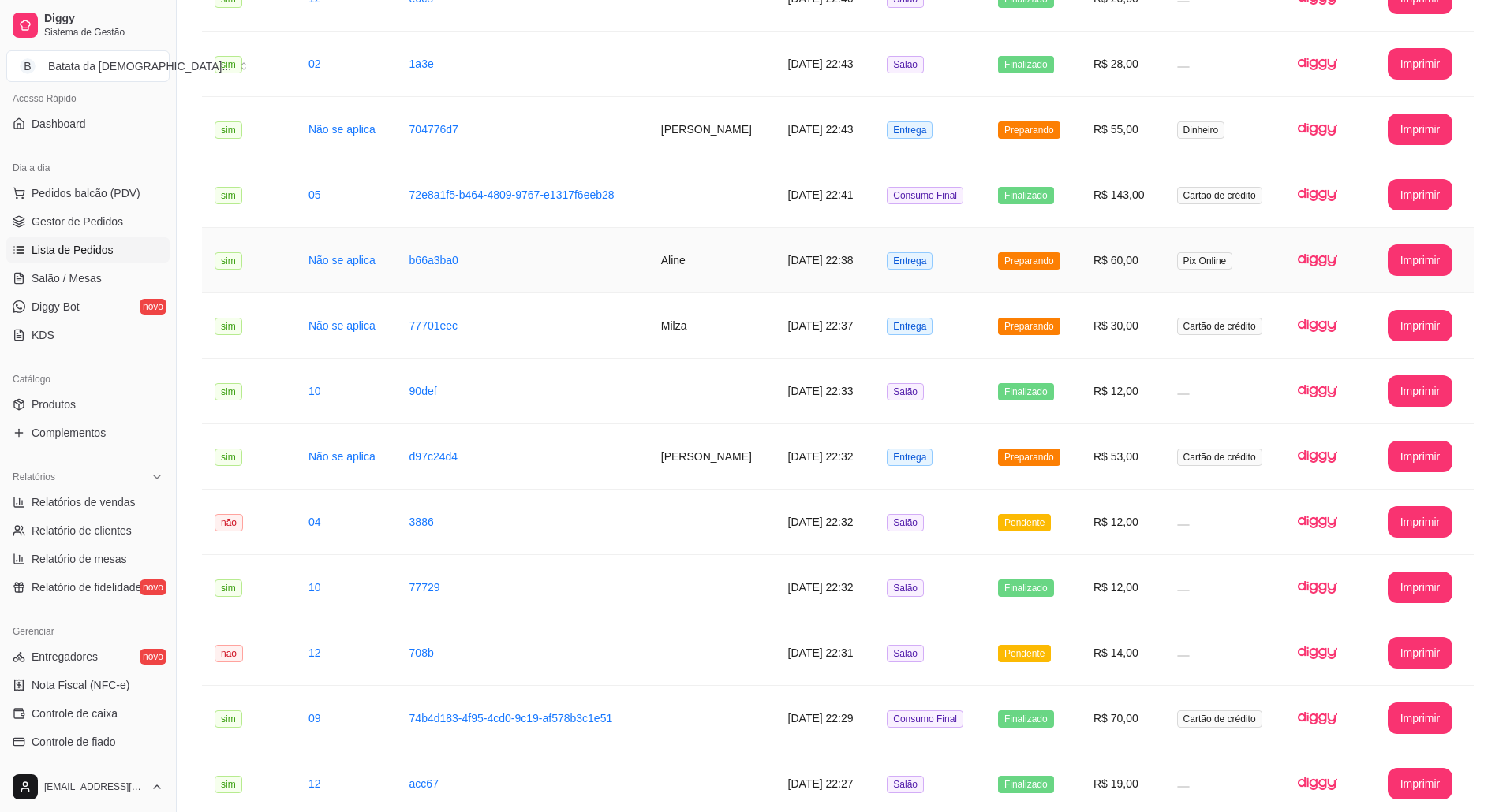
scroll to position [525, 0]
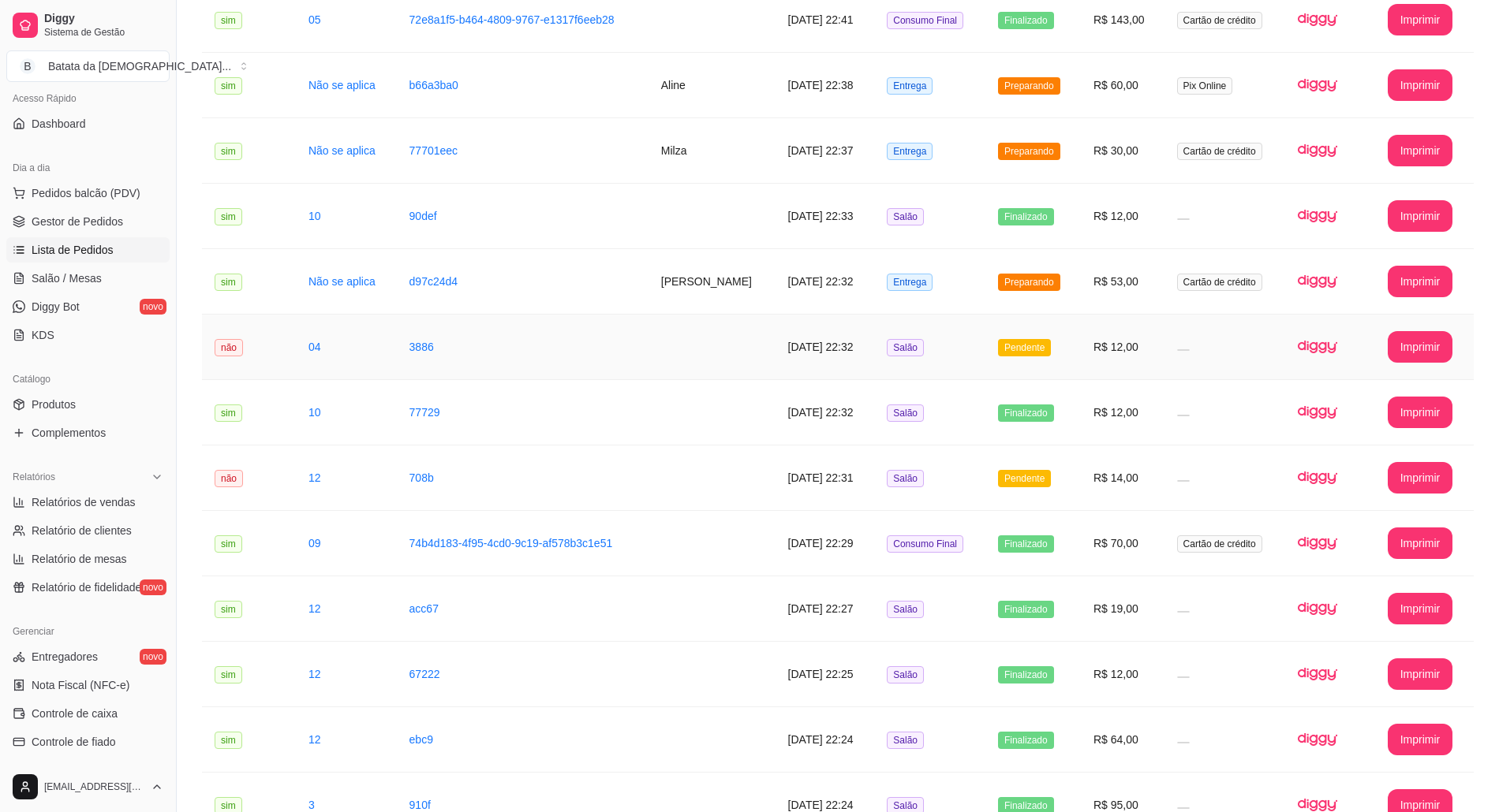
click at [983, 361] on td "Salão" at bounding box center [929, 347] width 111 height 65
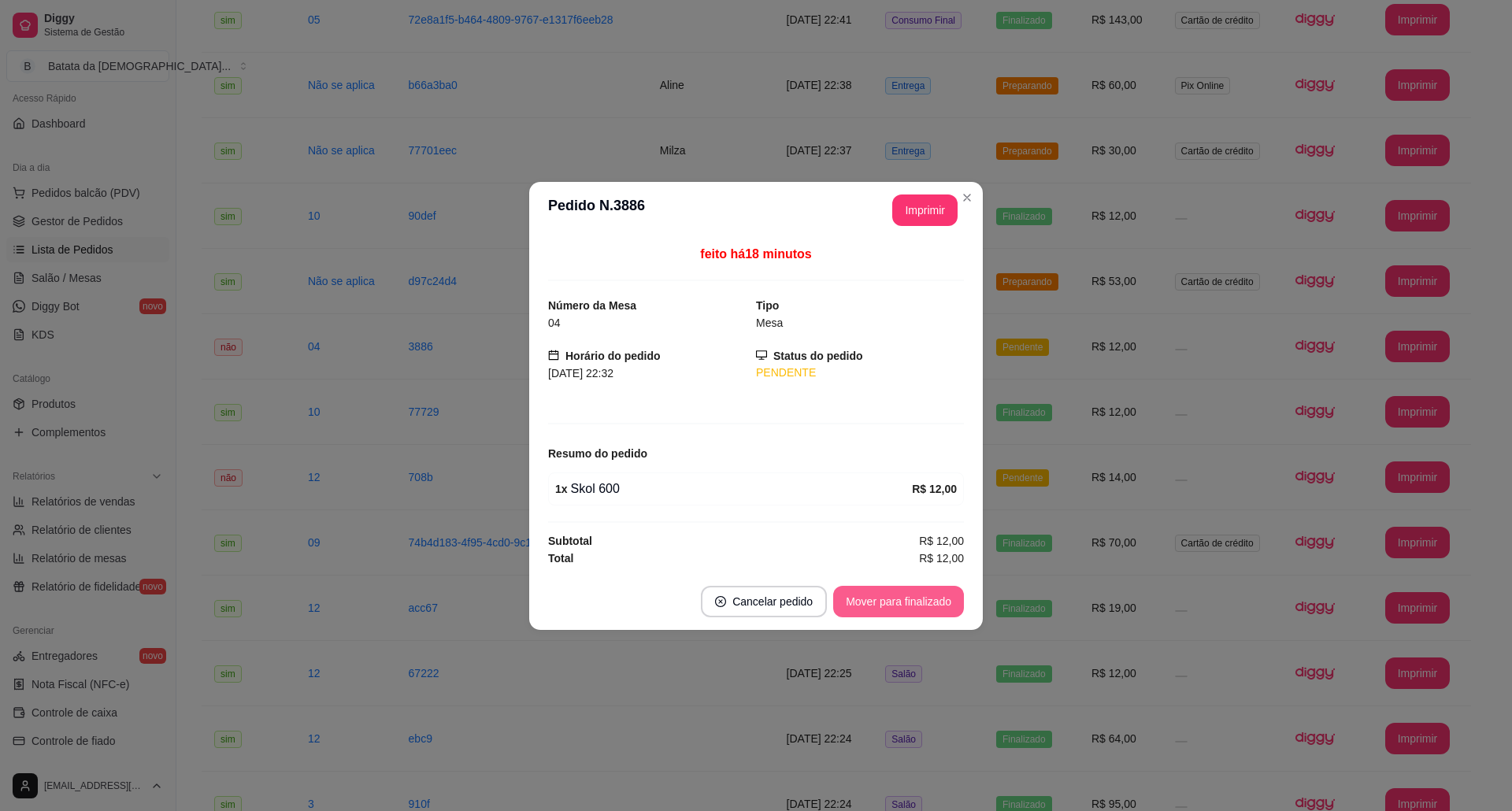
click at [951, 598] on button "Mover para finalizado" at bounding box center [898, 602] width 131 height 32
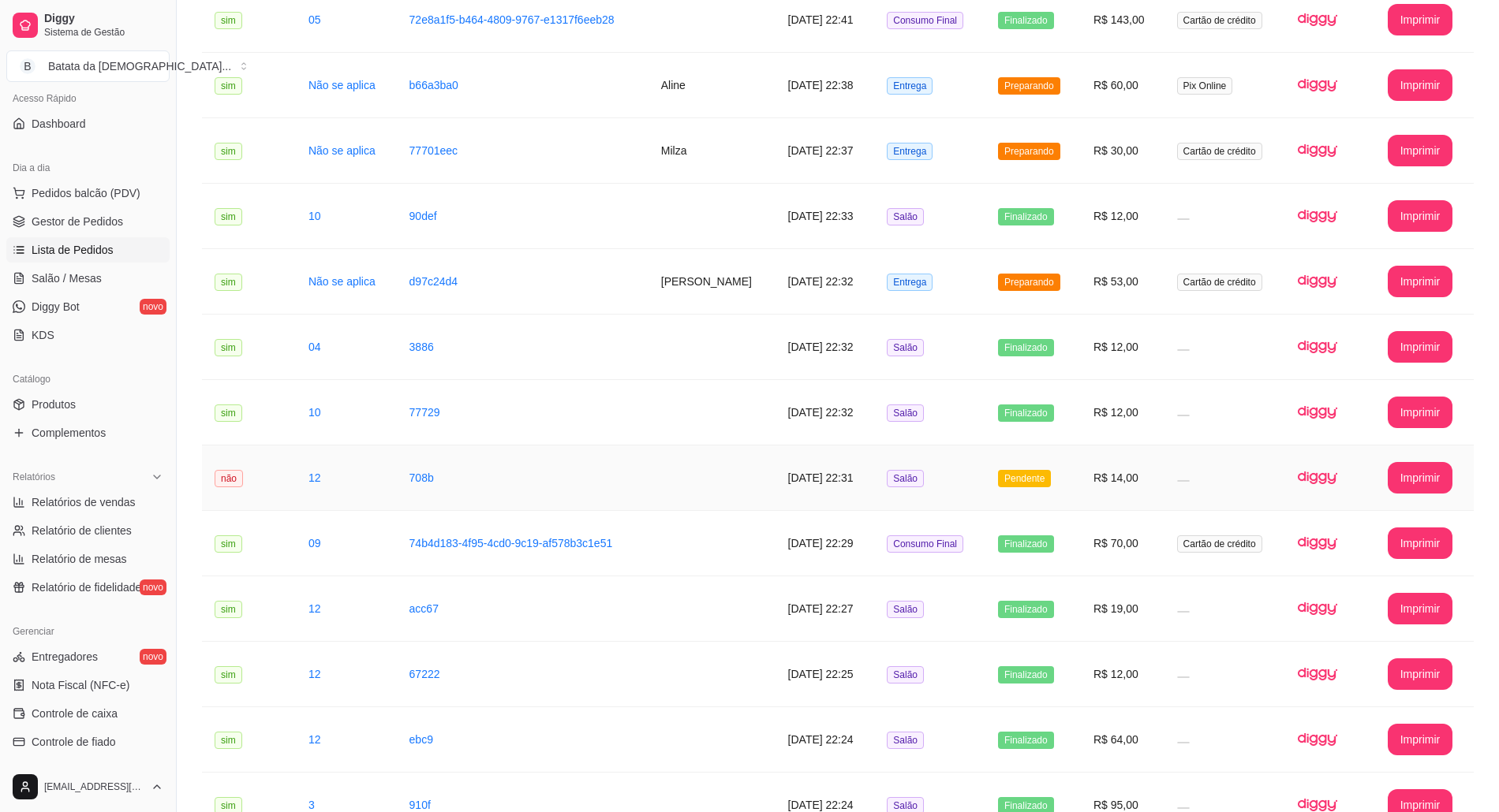
click at [1078, 468] on td "Pendente" at bounding box center [1032, 478] width 95 height 65
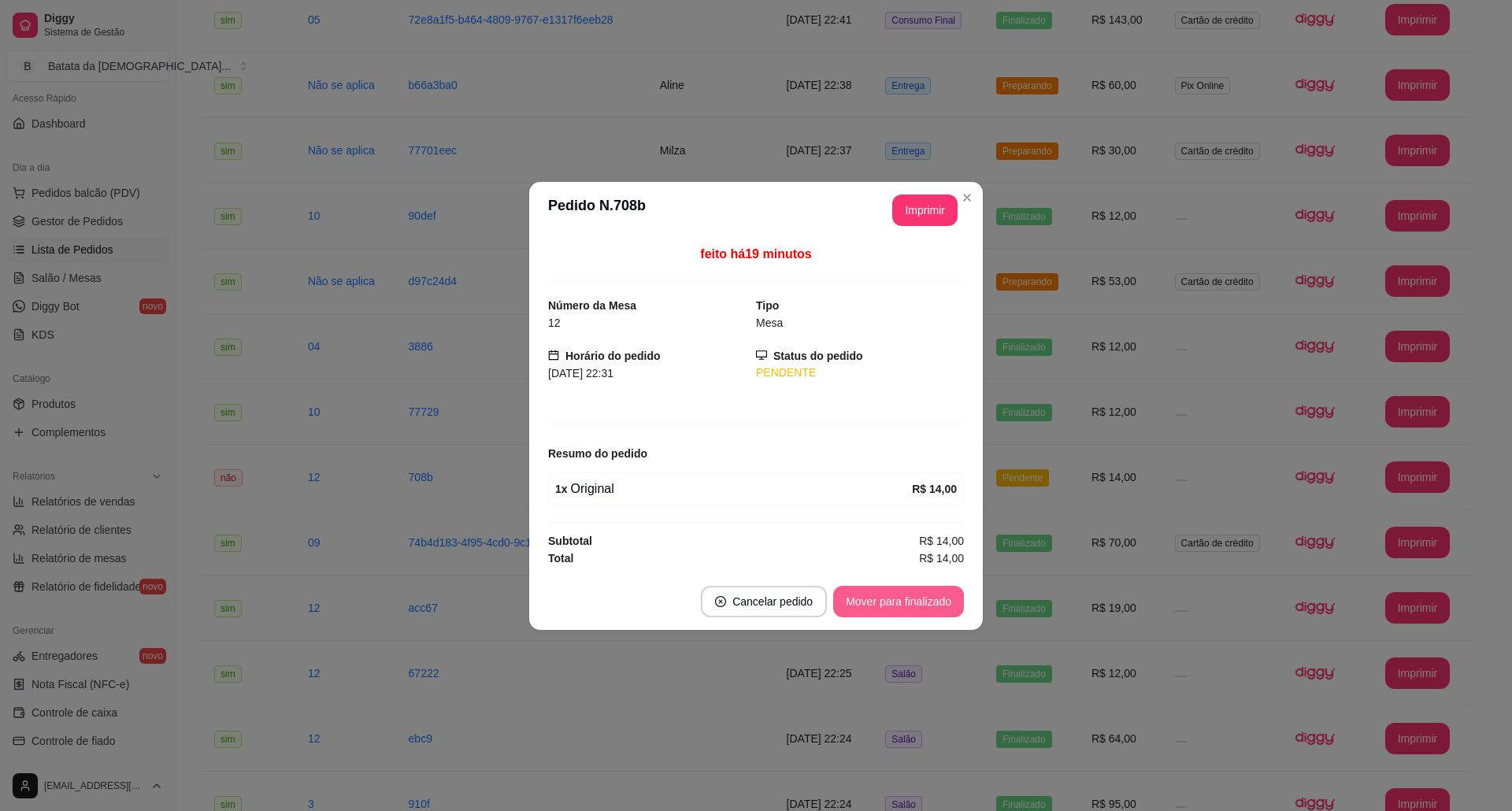
click at [898, 594] on button "Mover para finalizado" at bounding box center [898, 602] width 131 height 32
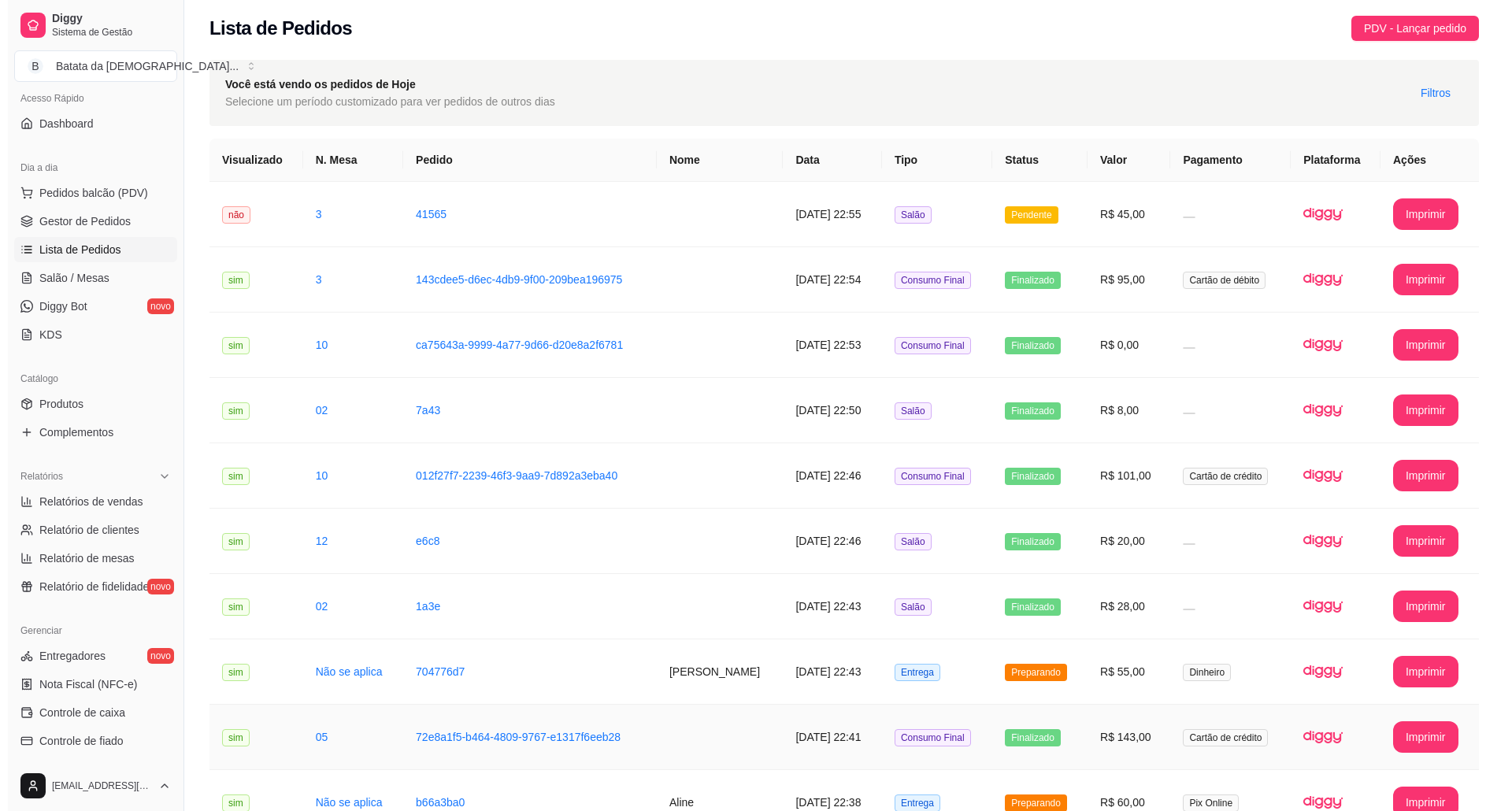
scroll to position [0, 0]
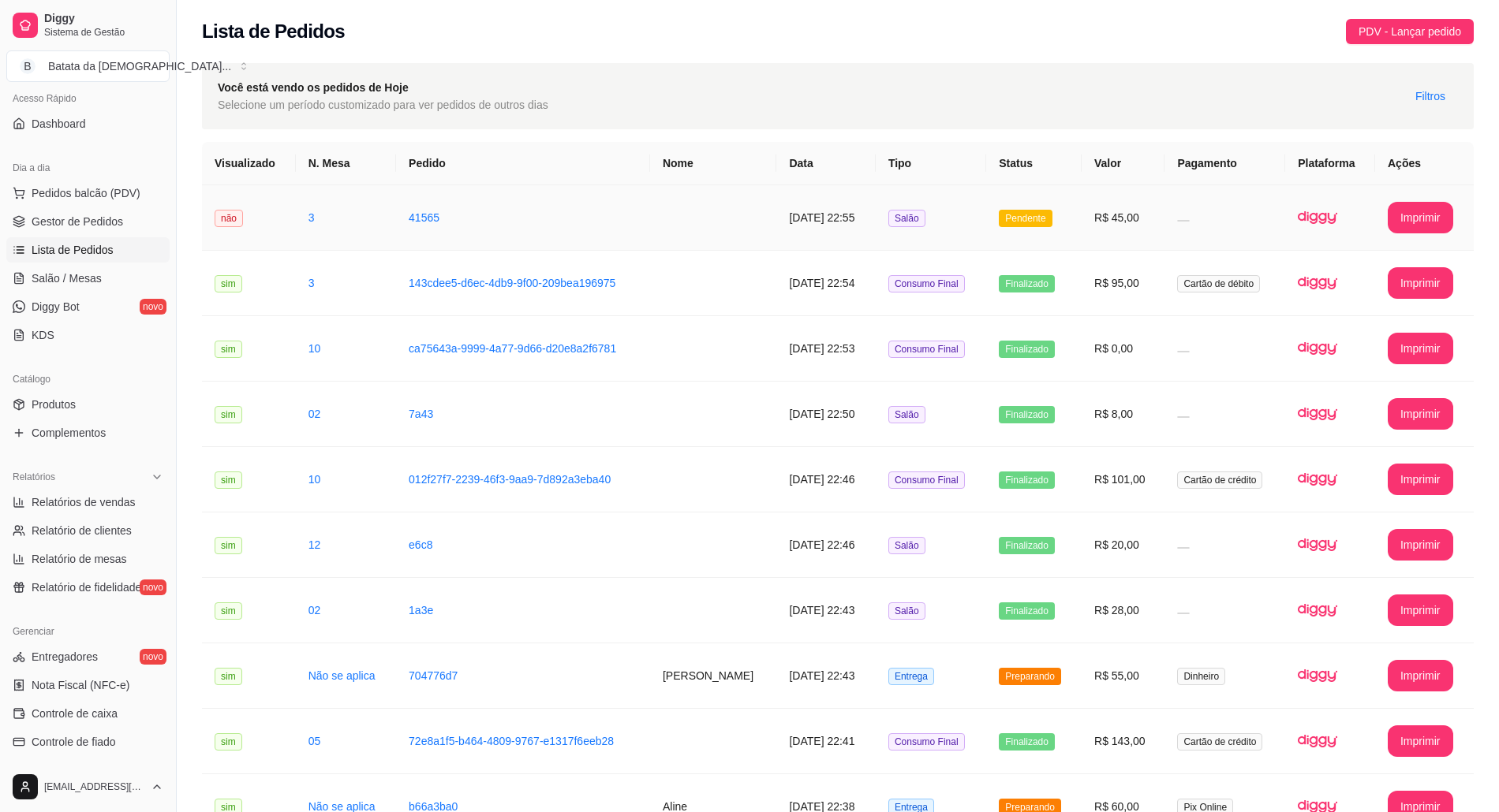
click at [1010, 223] on td "Pendente" at bounding box center [1033, 218] width 95 height 65
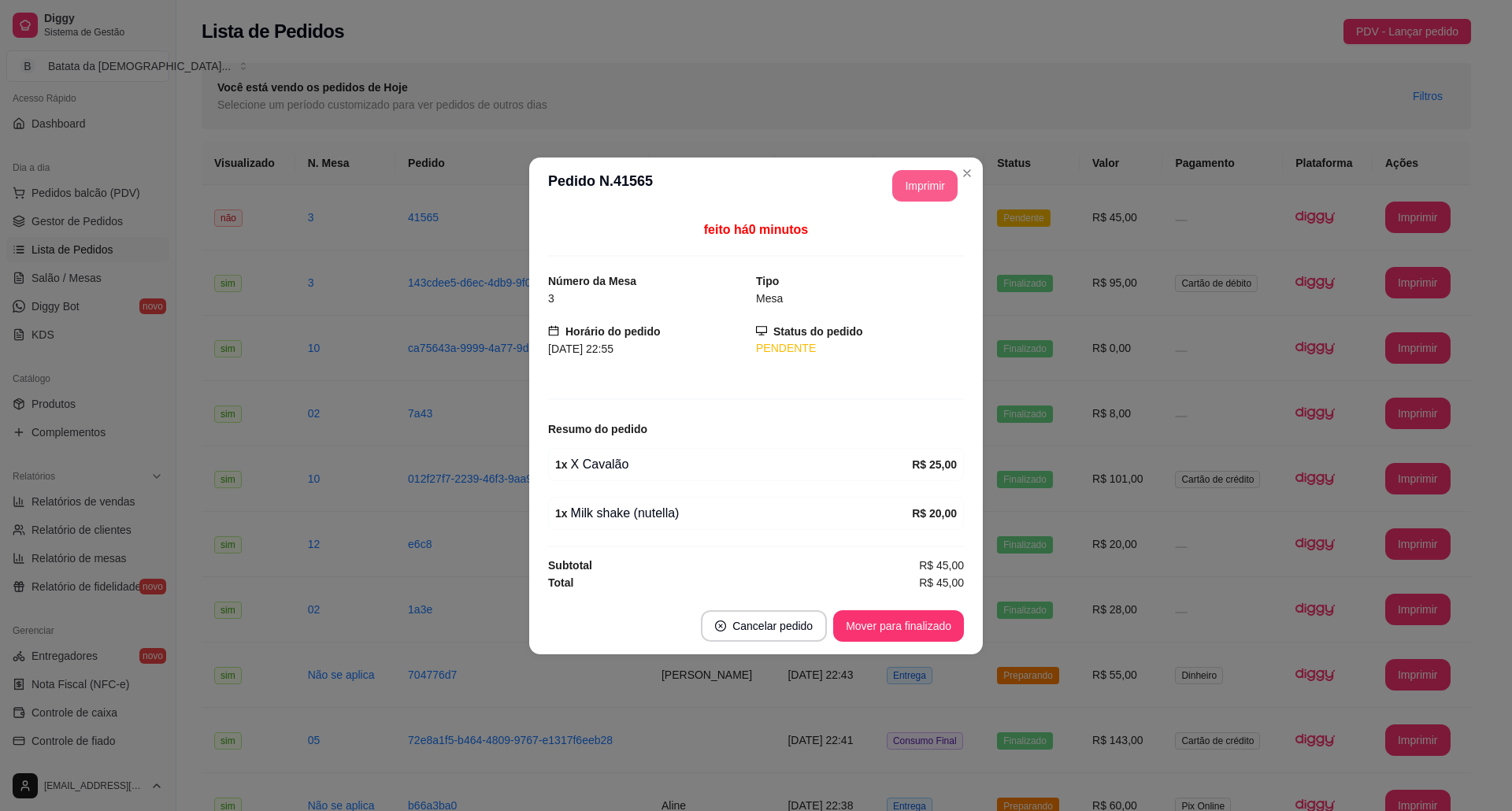
click at [914, 175] on button "Imprimir" at bounding box center [925, 186] width 65 height 32
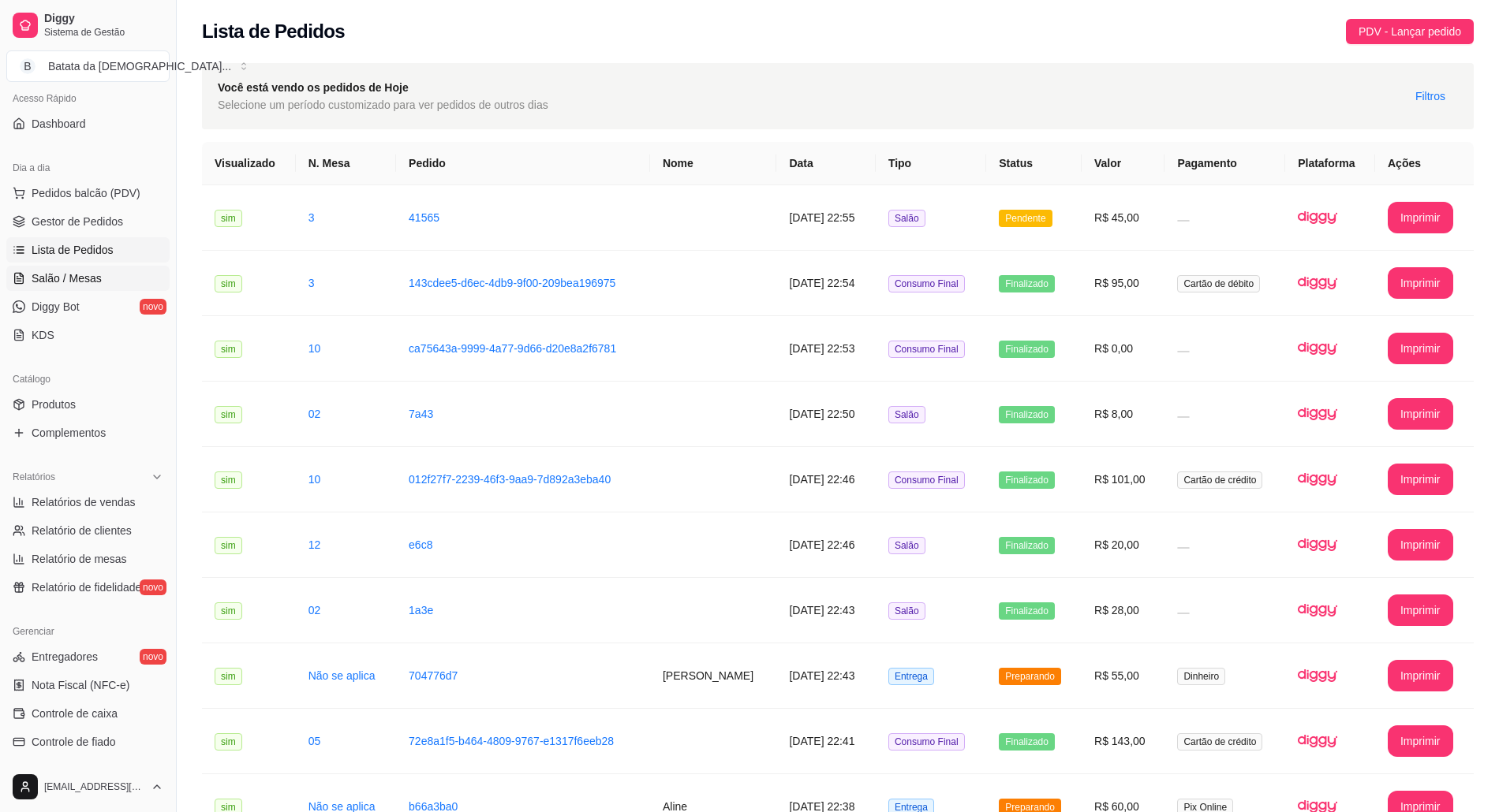
click at [76, 279] on span "Salão / Mesas" at bounding box center [67, 278] width 70 height 16
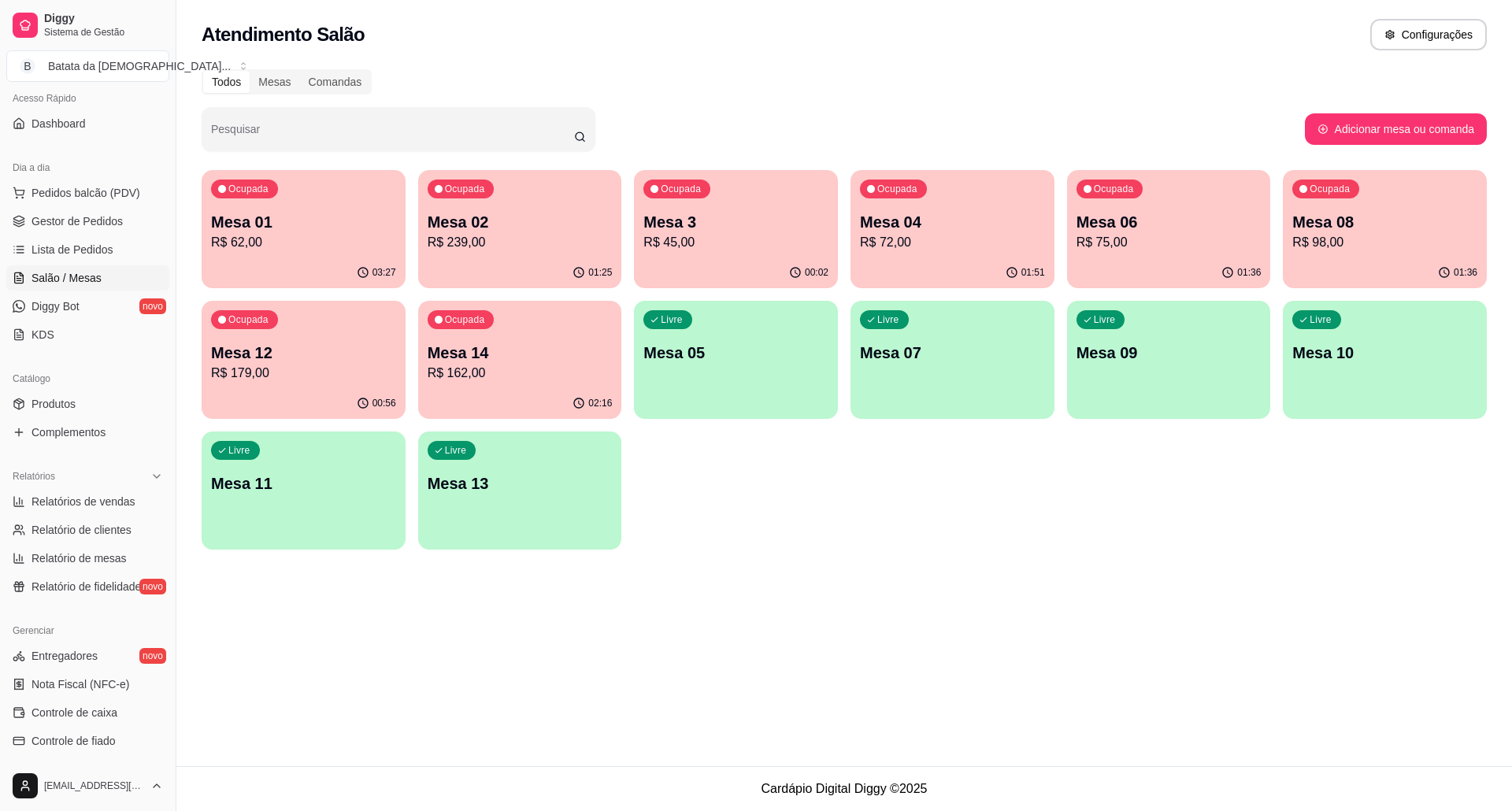
click at [926, 209] on div "Ocupada Mesa 04 R$ 72,00" at bounding box center [952, 213] width 204 height 88
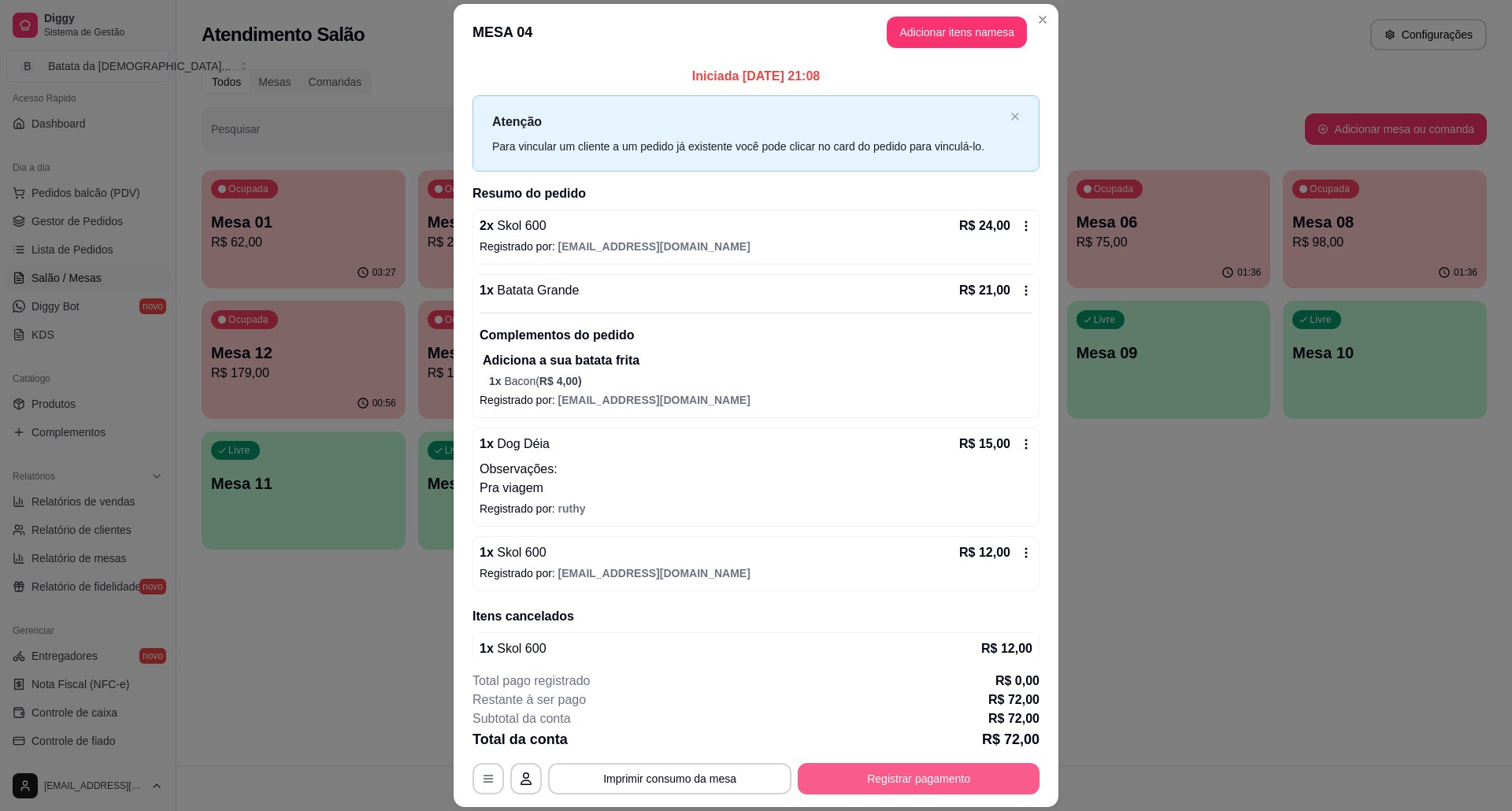
click at [901, 766] on button "Registrar pagamento" at bounding box center [918, 779] width 242 height 32
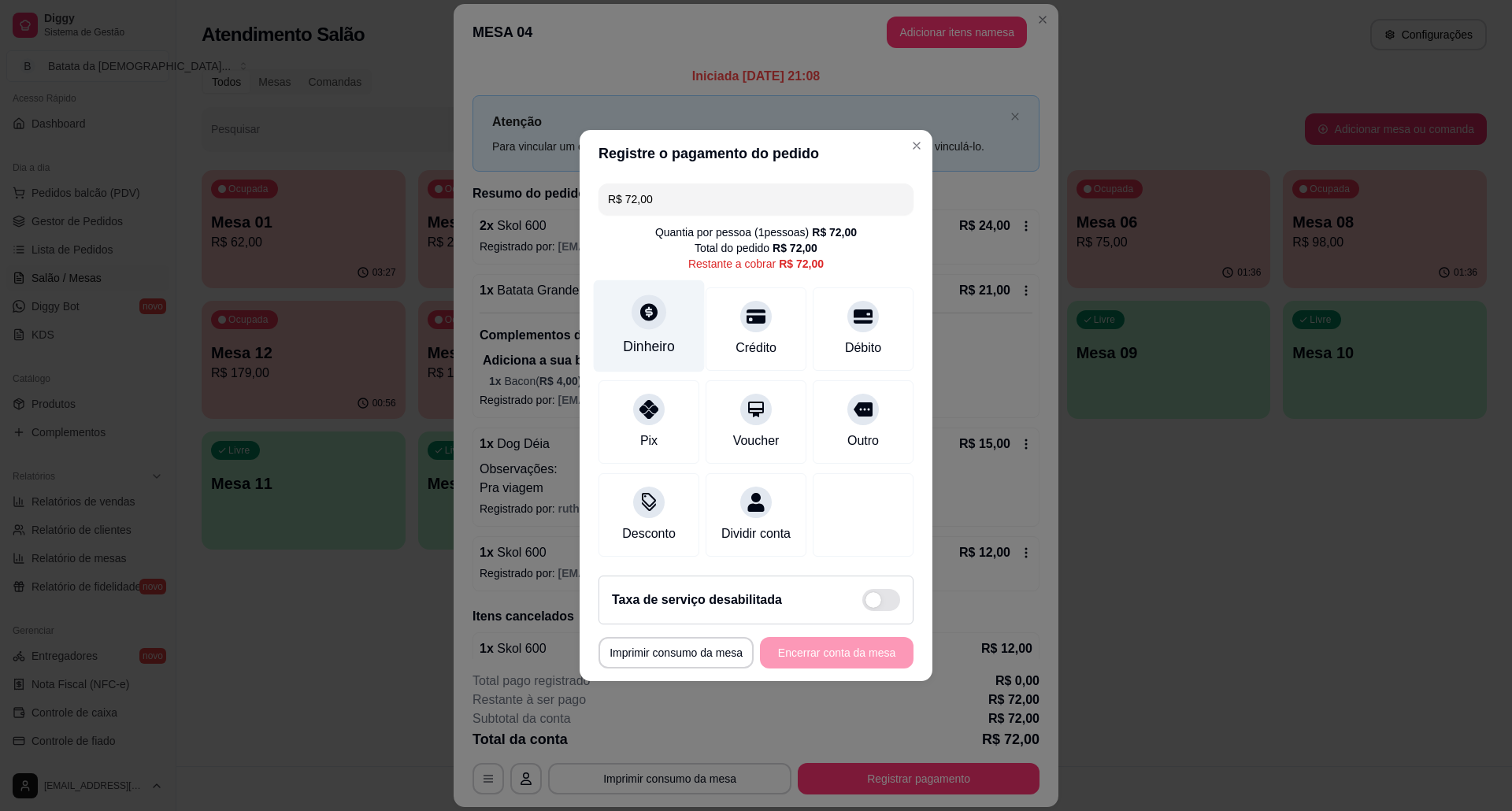
click at [674, 329] on div "Dinheiro" at bounding box center [649, 326] width 111 height 93
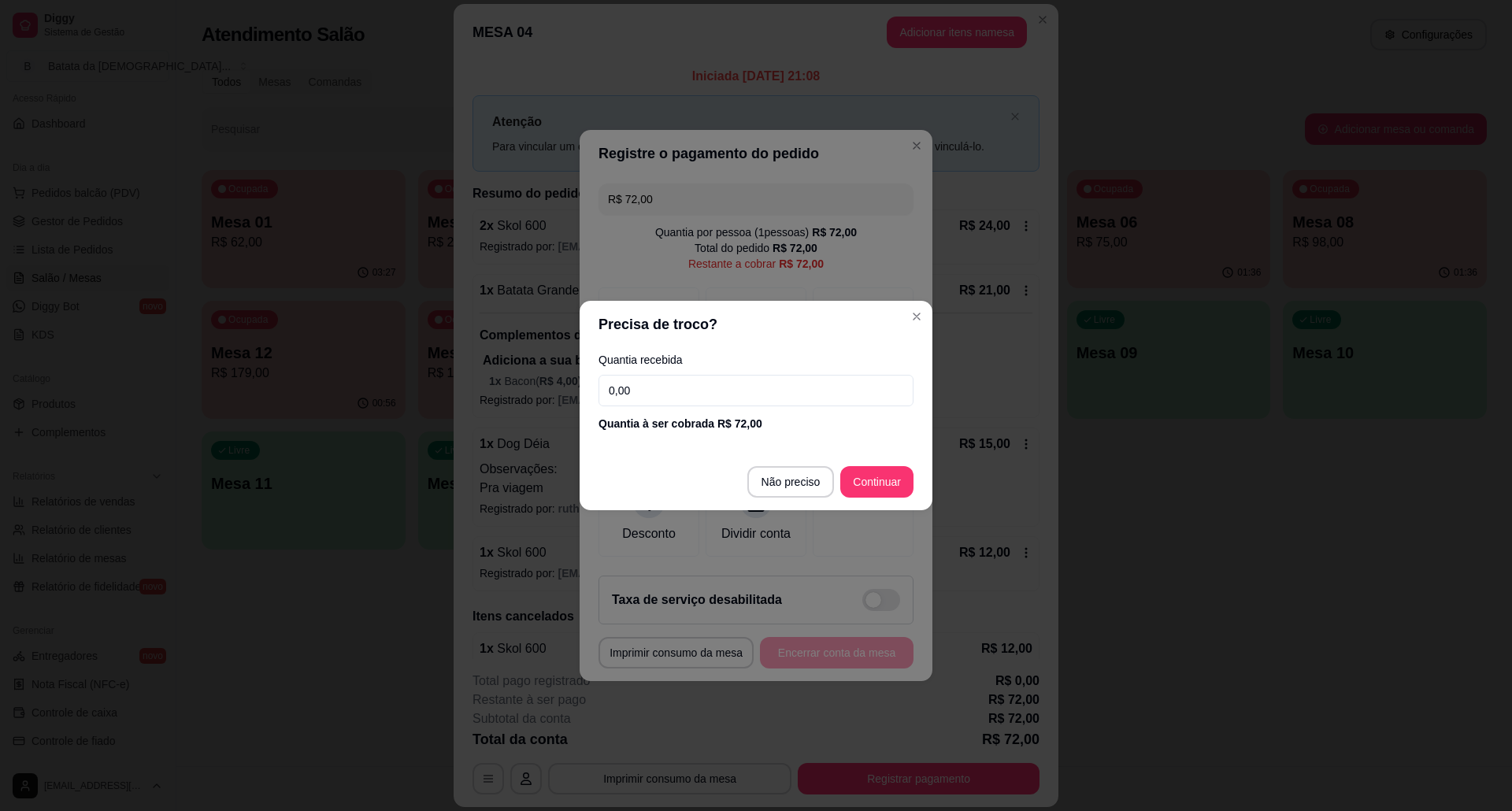
click at [776, 389] on input "0,00" at bounding box center [756, 391] width 315 height 32
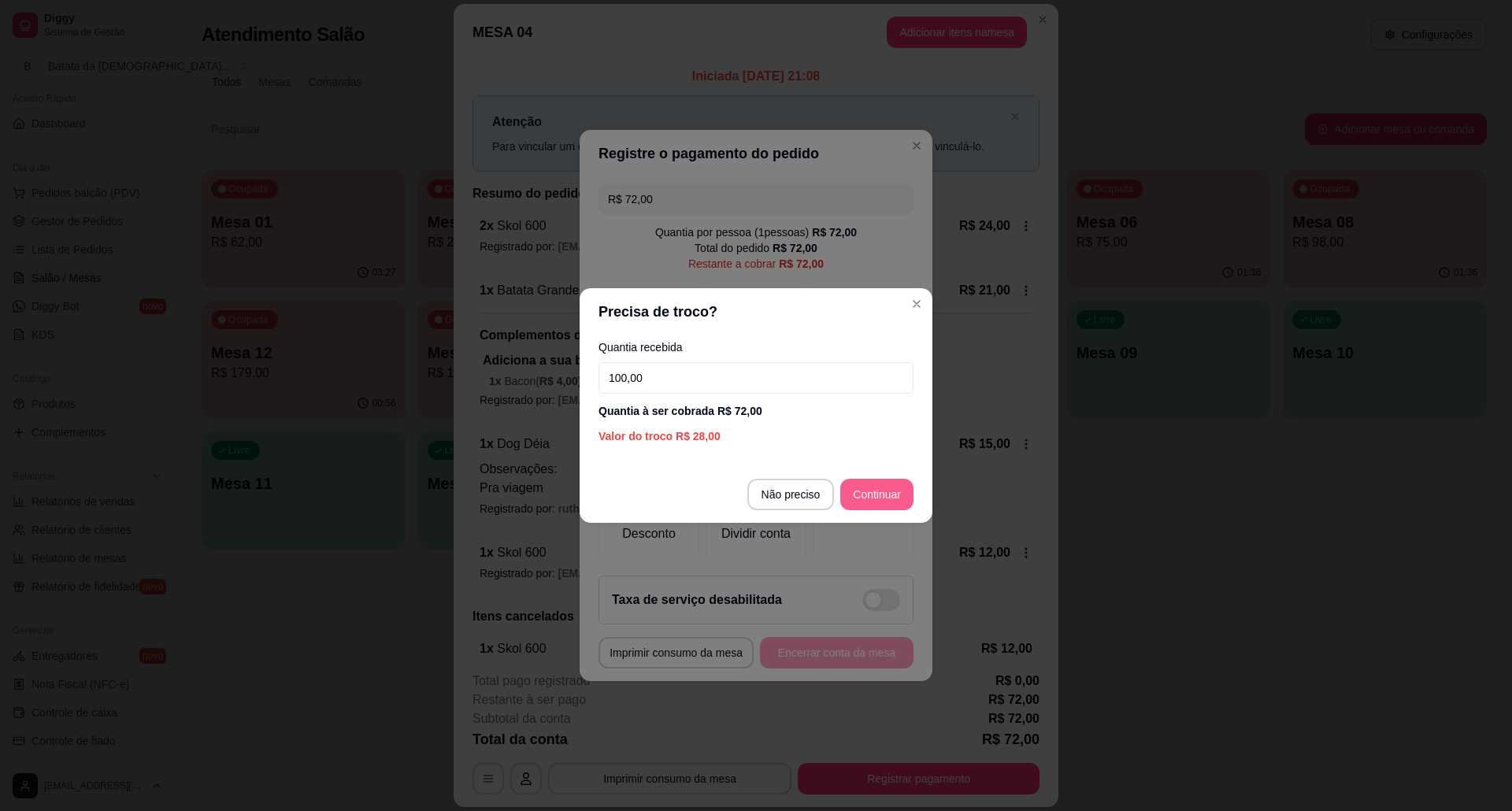
type input "100,00"
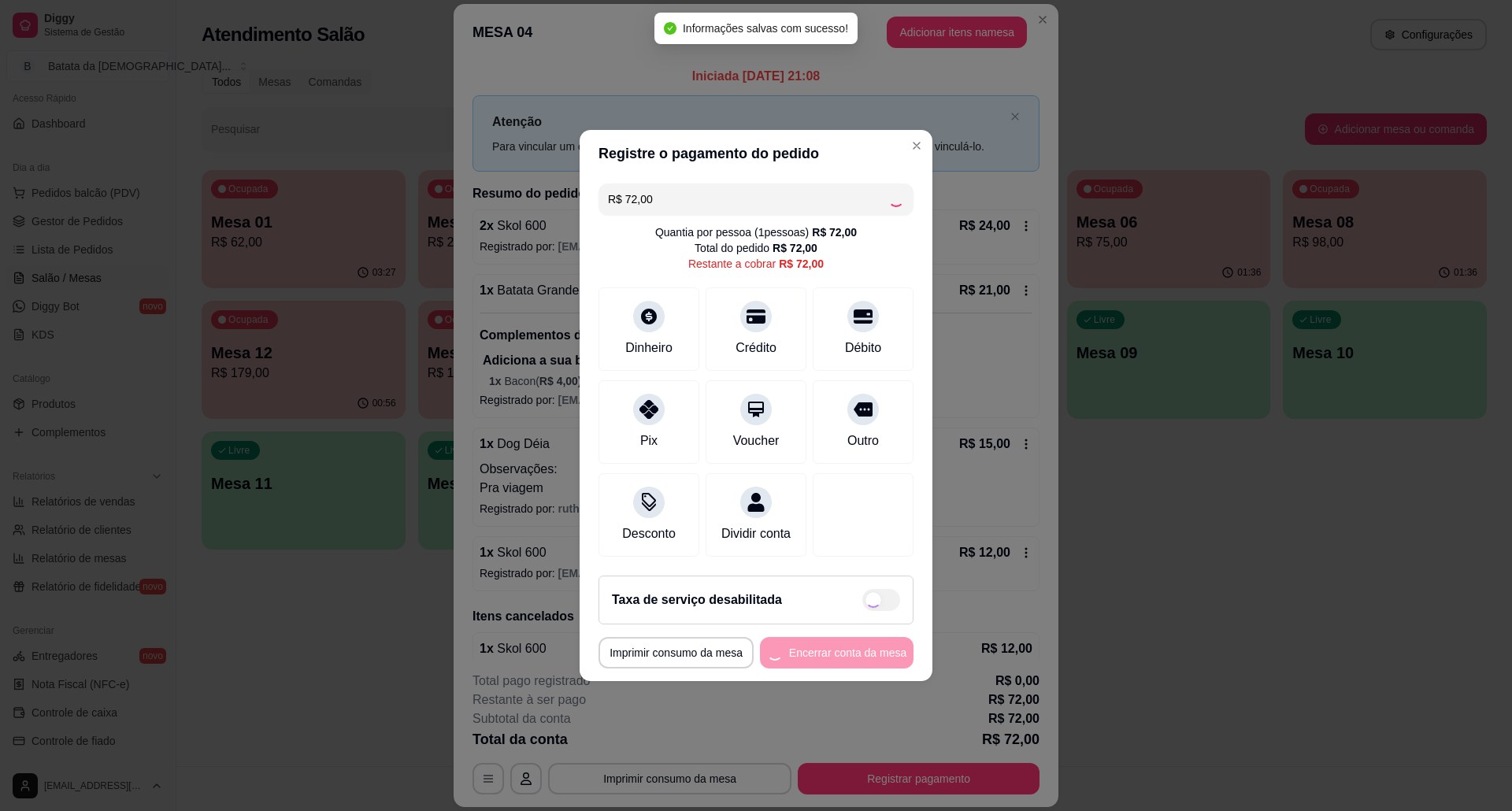
type input "R$ 0,00"
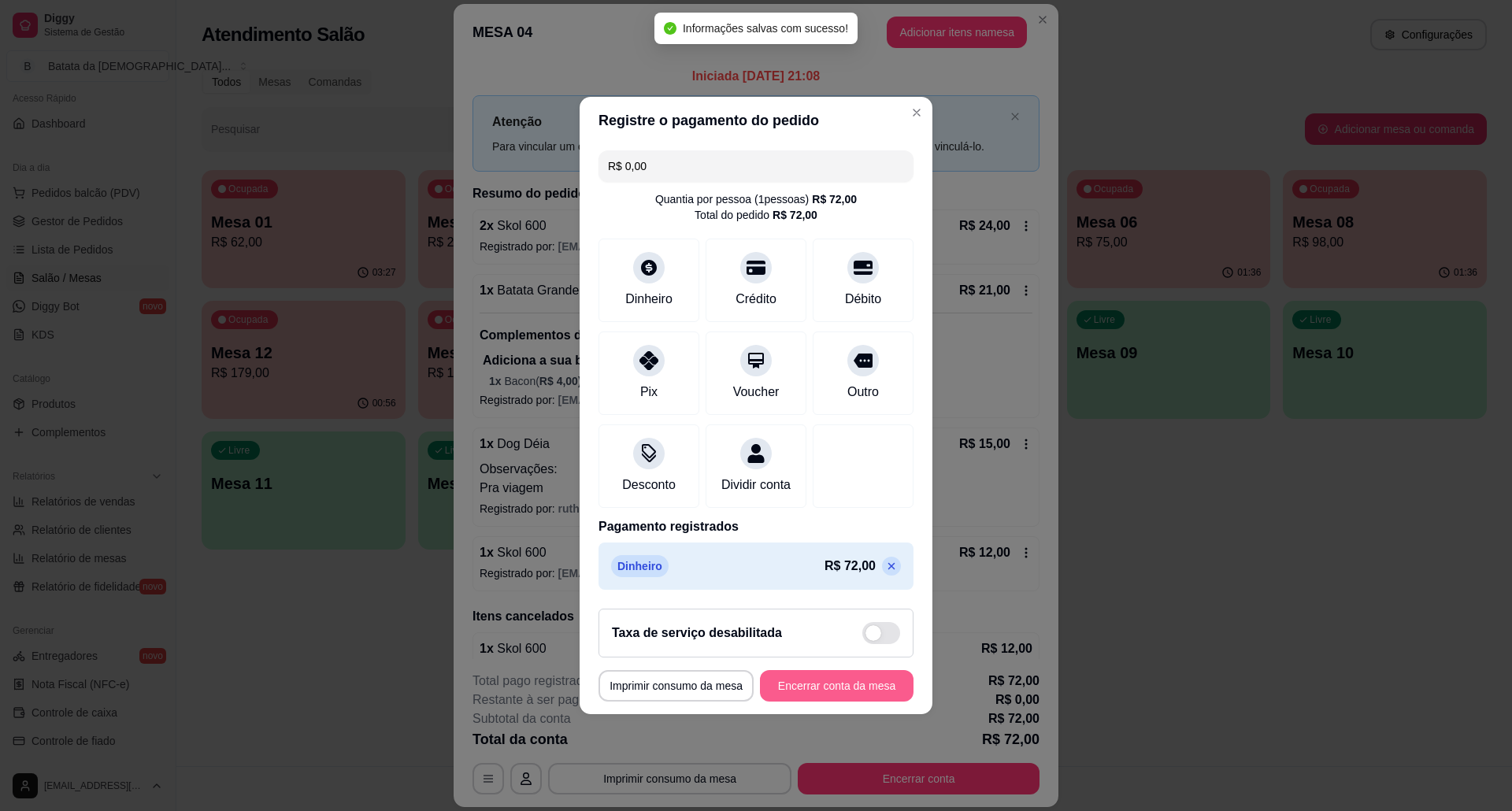
click at [855, 695] on button "Encerrar conta da mesa" at bounding box center [836, 686] width 153 height 32
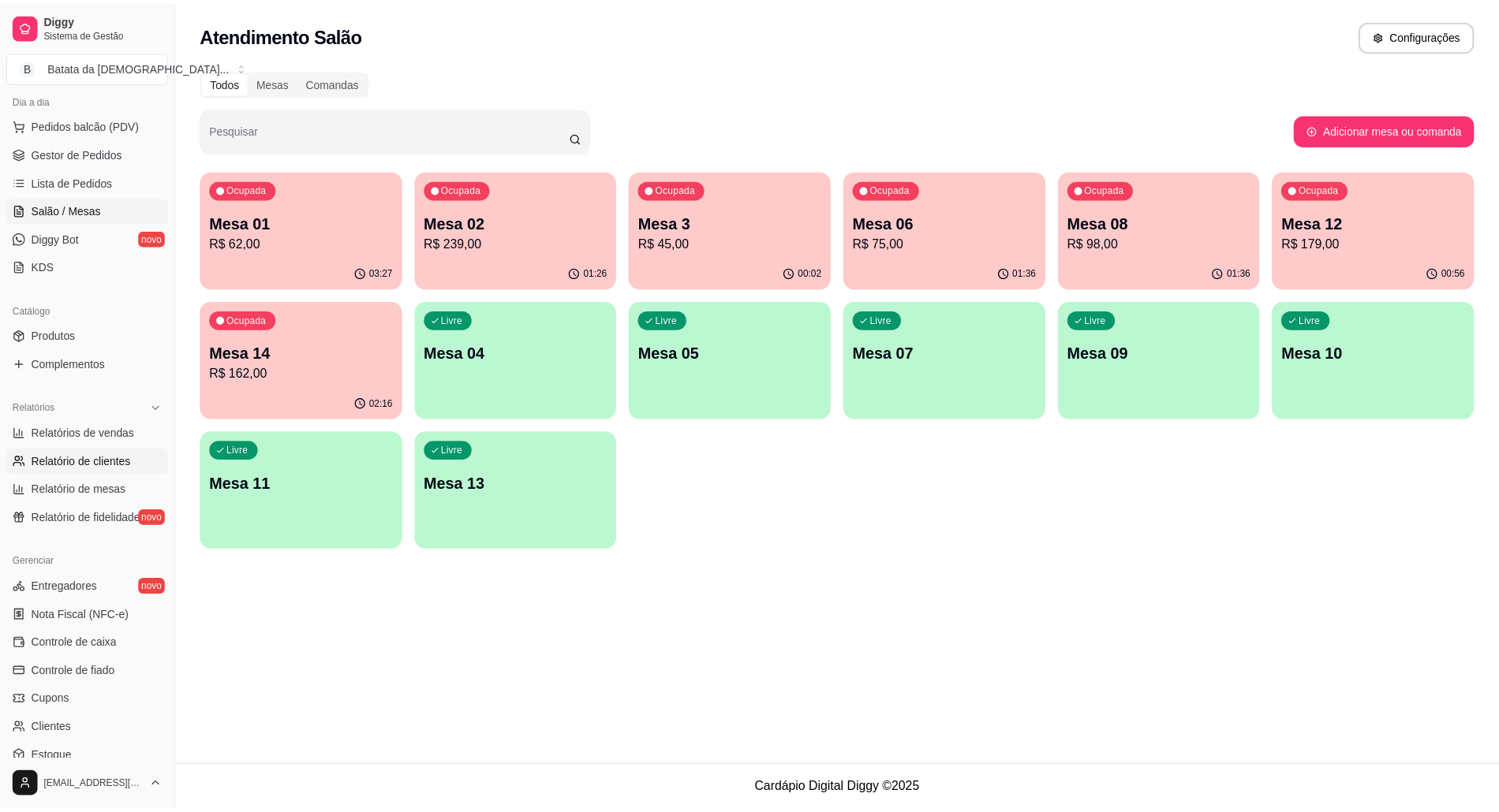
scroll to position [218, 0]
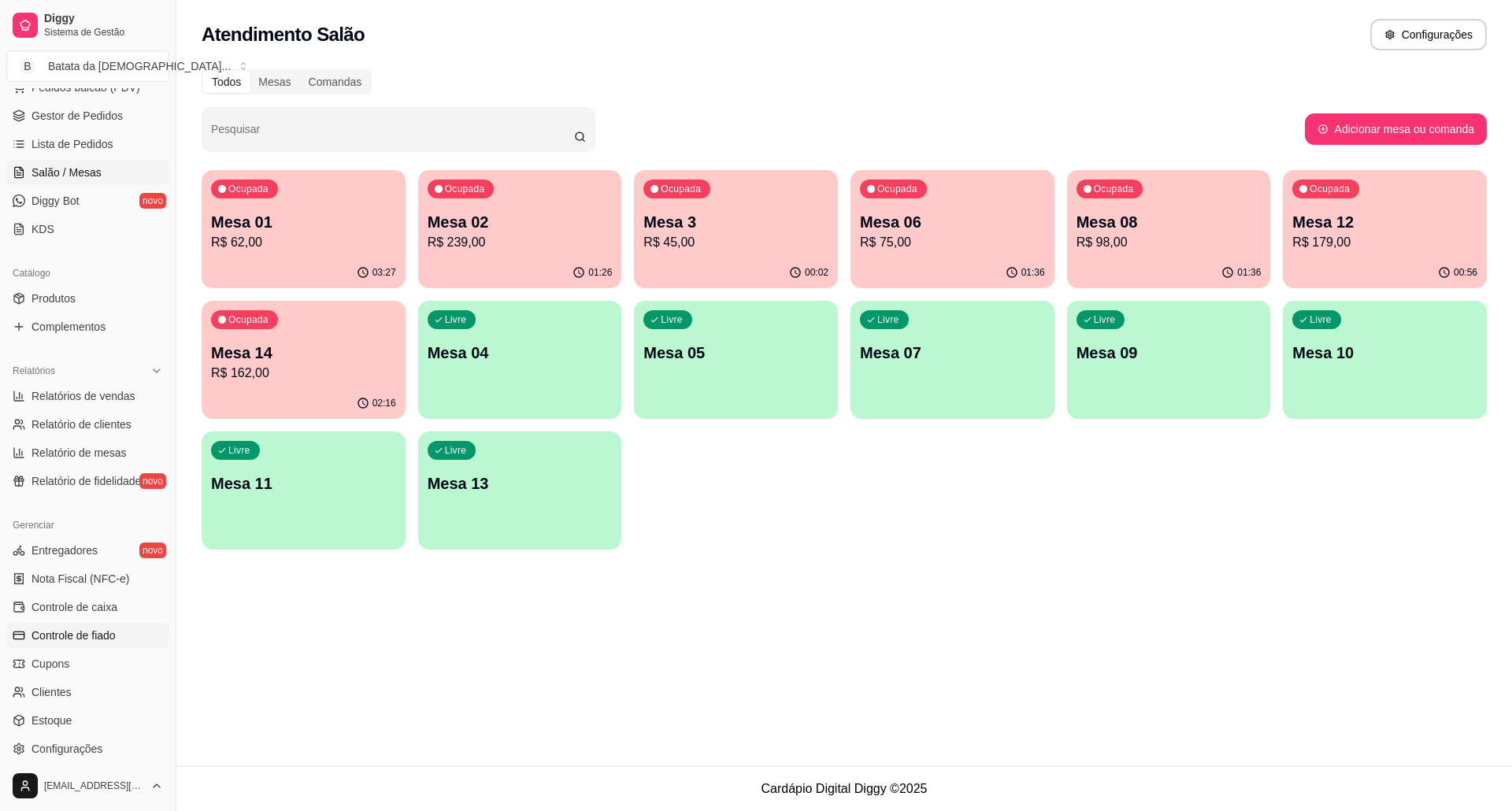
click at [49, 623] on link "Controle de fiado" at bounding box center [88, 636] width 163 height 25
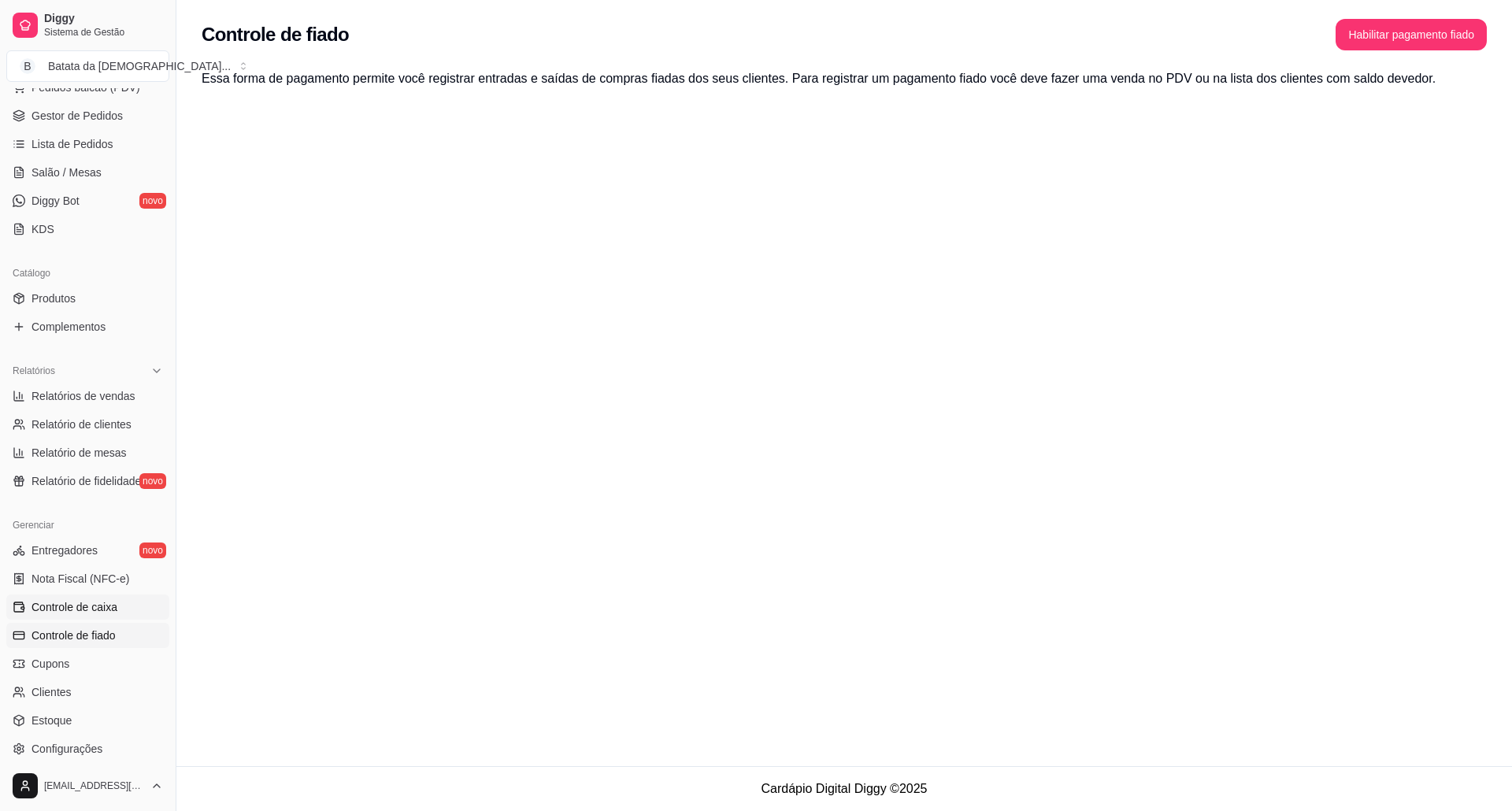
click at [60, 598] on link "Controle de caixa" at bounding box center [88, 608] width 163 height 25
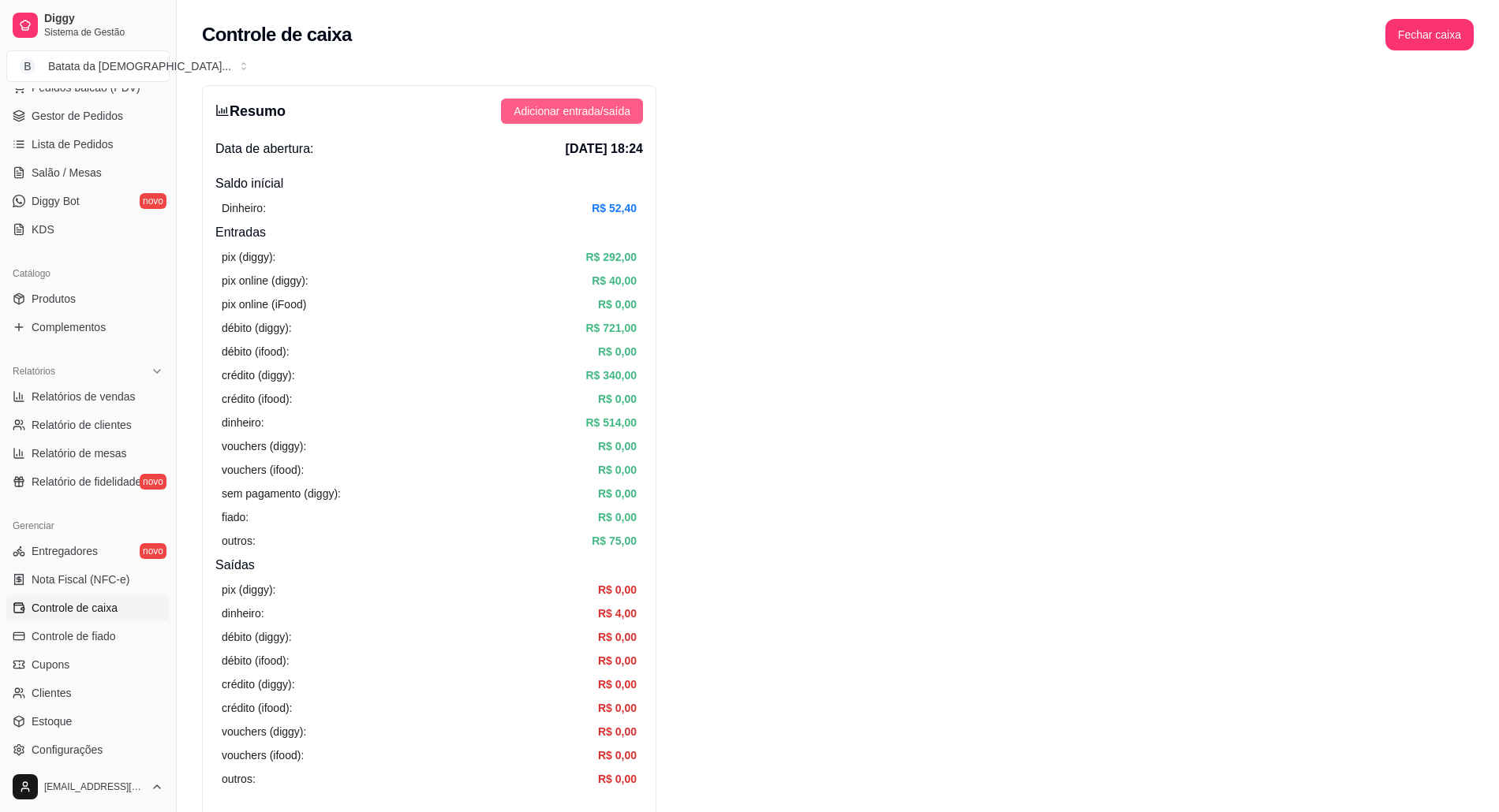
click at [607, 118] on span "Adicionar entrada/saída" at bounding box center [572, 111] width 117 height 18
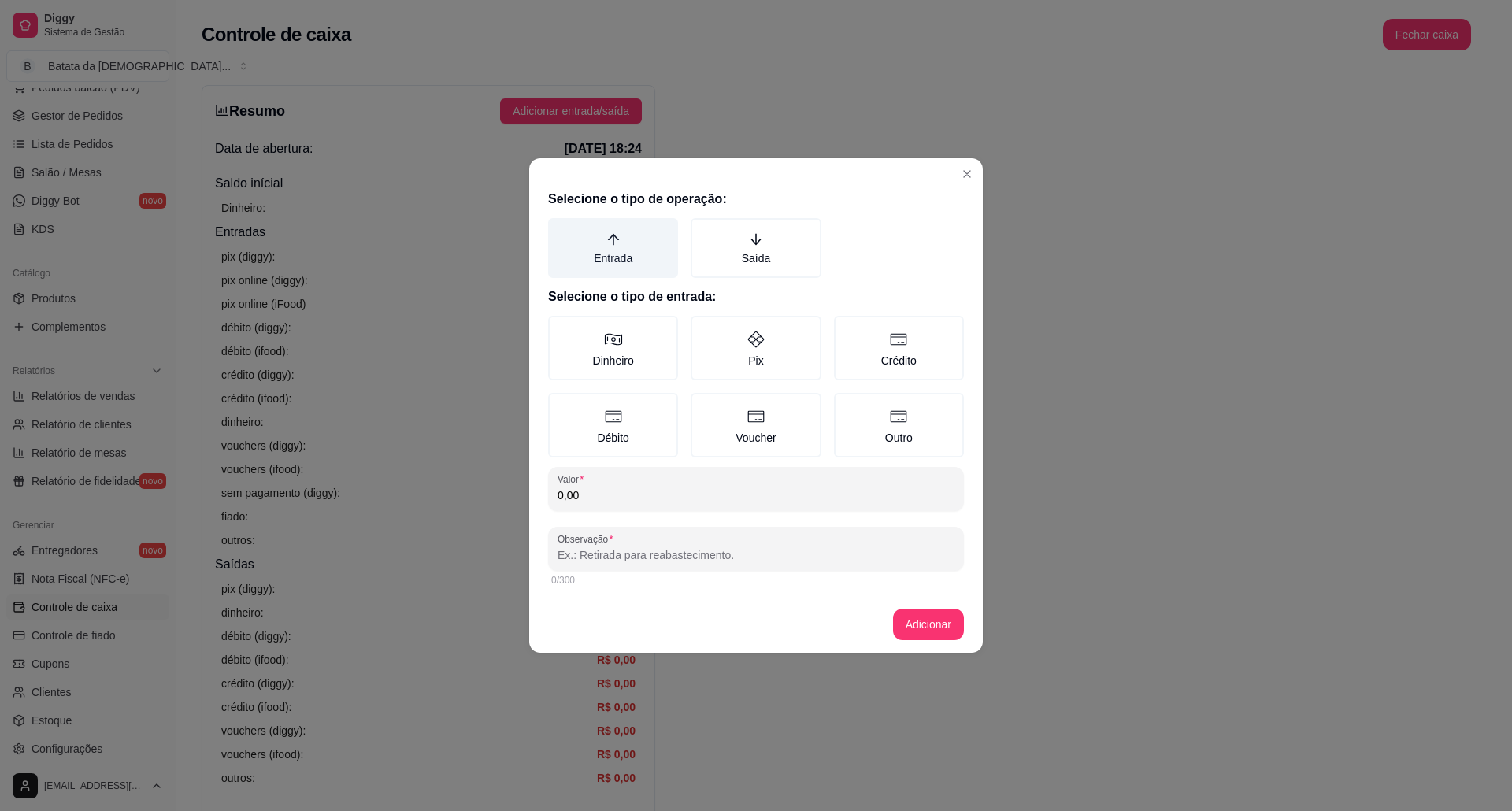
click at [595, 253] on label "Entrada" at bounding box center [613, 248] width 130 height 60
click at [560, 230] on button "Entrada" at bounding box center [553, 223] width 12 height 13
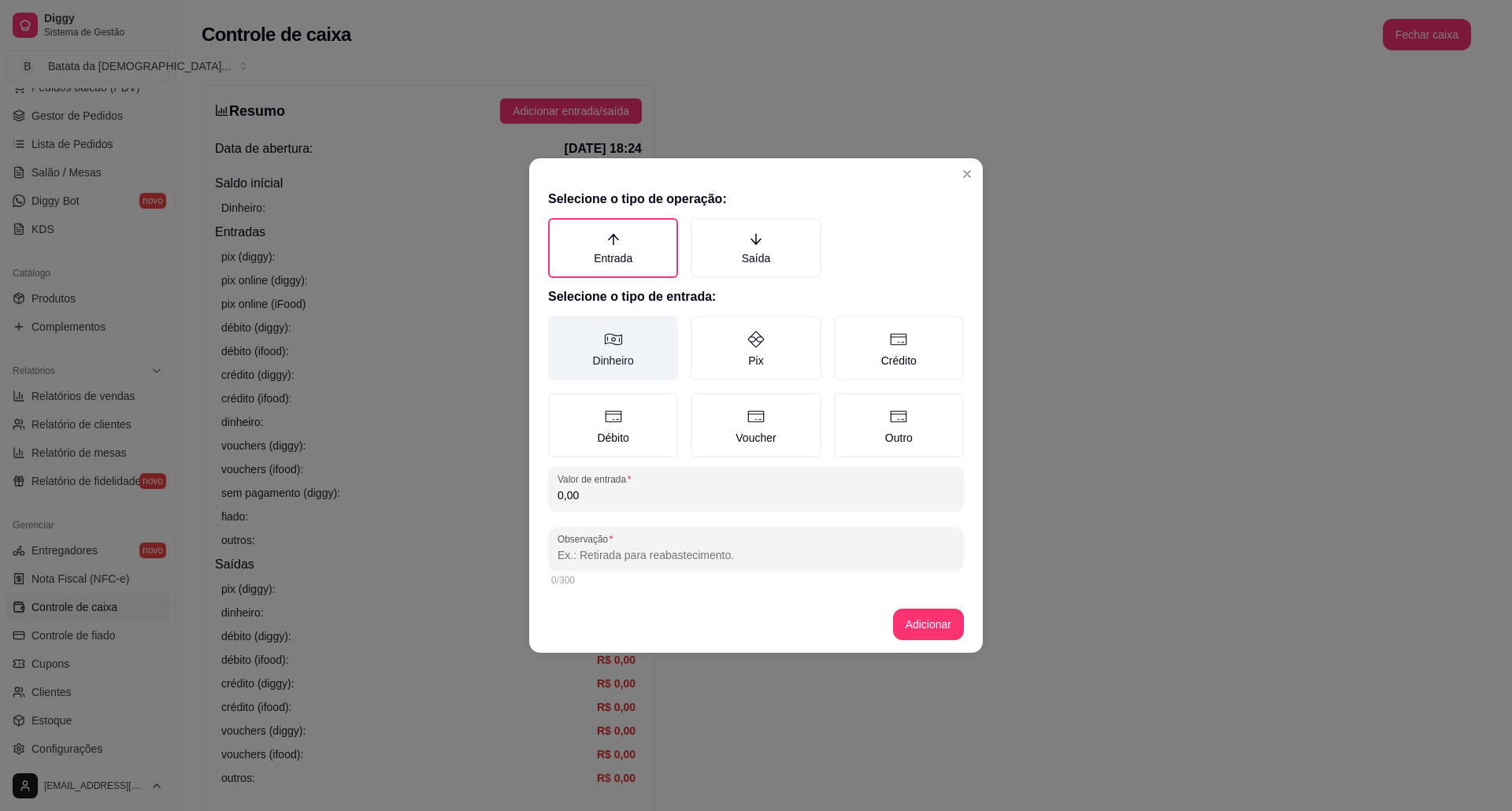
click at [644, 360] on label "Dinheiro" at bounding box center [613, 348] width 130 height 64
click at [560, 328] on button "Dinheiro" at bounding box center [553, 321] width 12 height 13
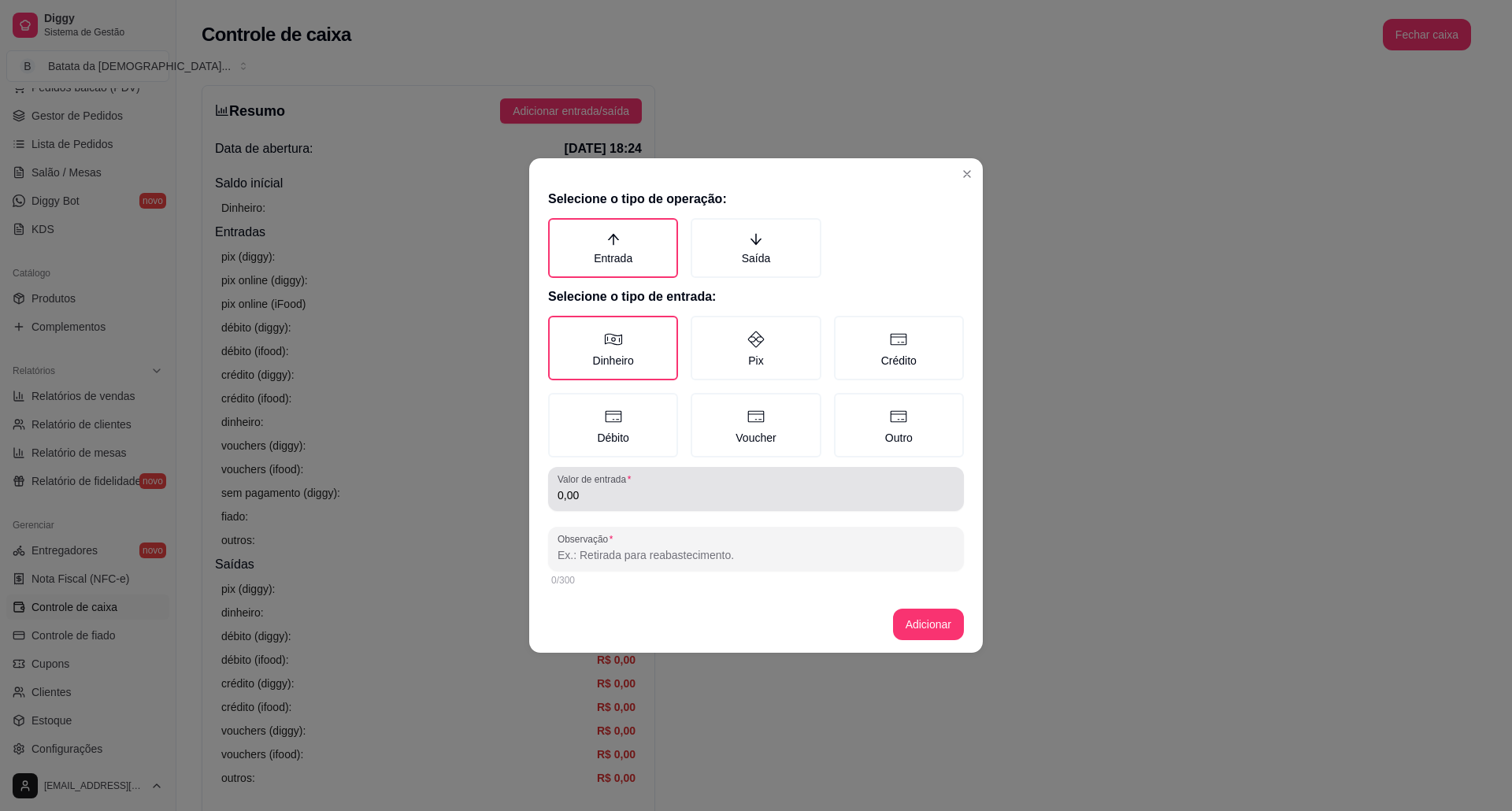
click at [678, 490] on input "0,00" at bounding box center [756, 495] width 397 height 16
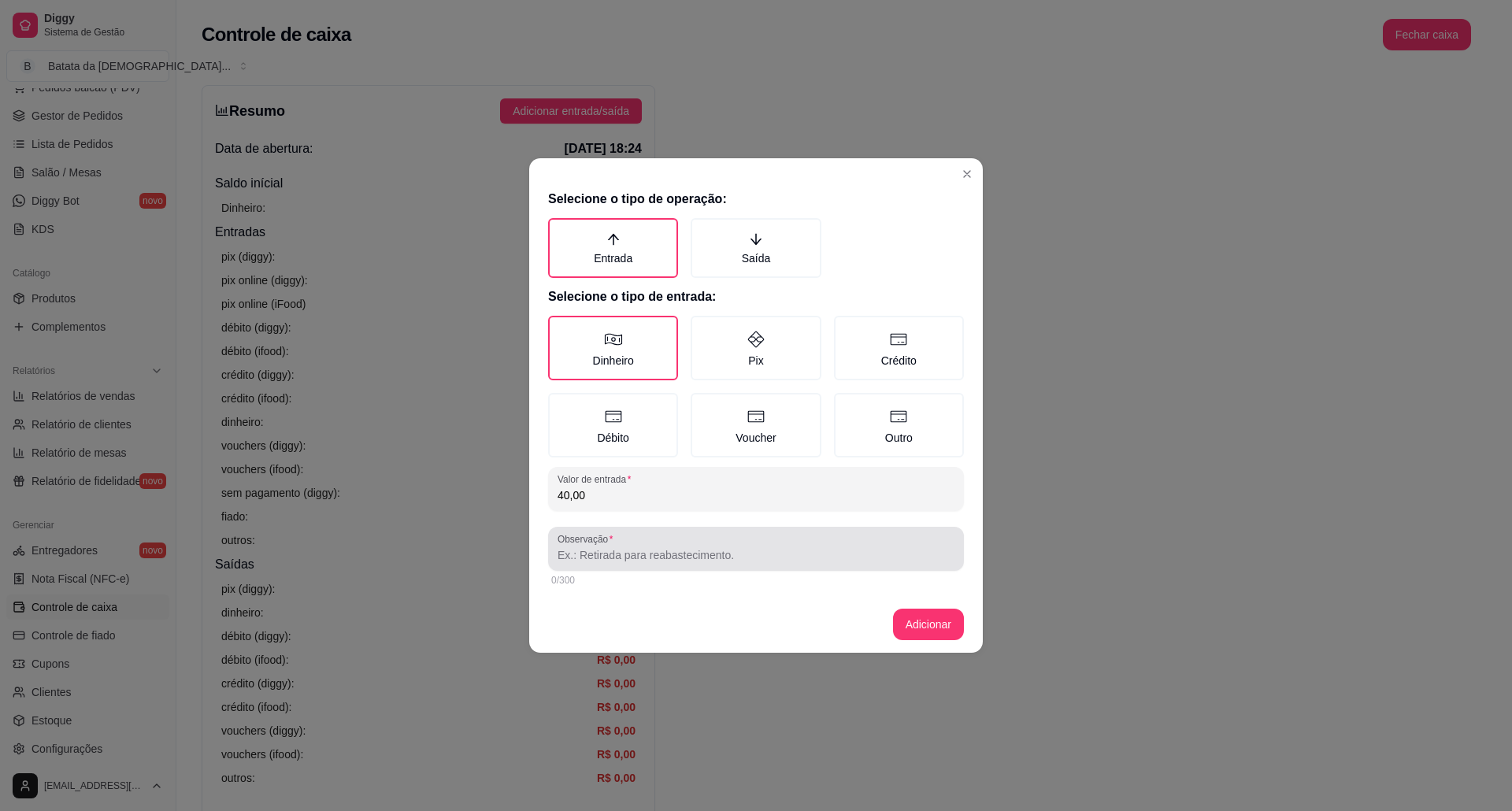
type input "40,00"
click at [678, 539] on div at bounding box center [756, 549] width 397 height 32
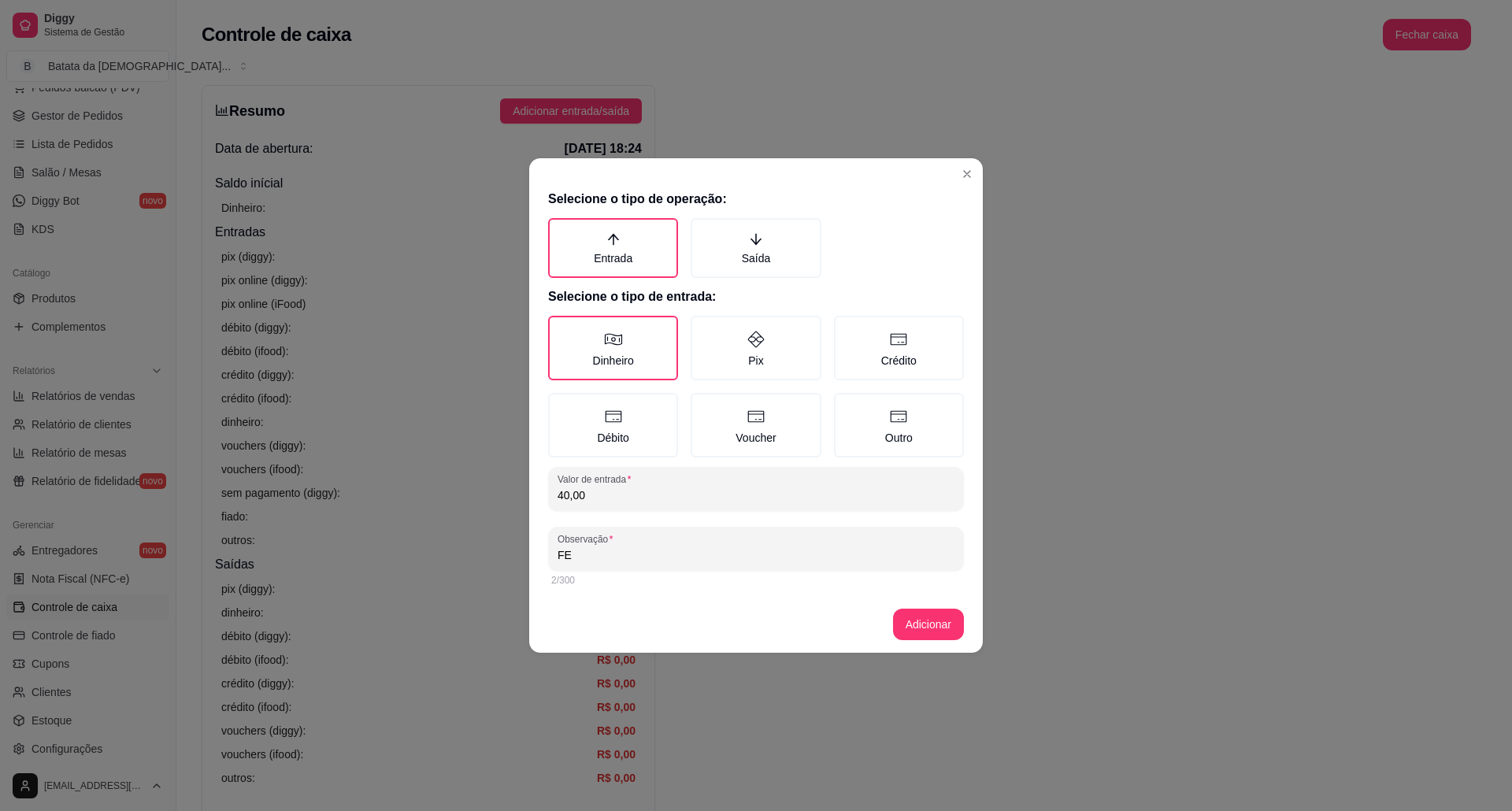
type input "F"
type input "felipe, a gnete no caixa estava sem pix"
drag, startPoint x: 769, startPoint y: 547, endPoint x: 504, endPoint y: 548, distance: 265.0
click at [504, 548] on div "Selecione o tipo de operação: Entrada Saída Selecione o tipo de entrada: Dinhei…" at bounding box center [756, 405] width 1512 height 811
type input "f"
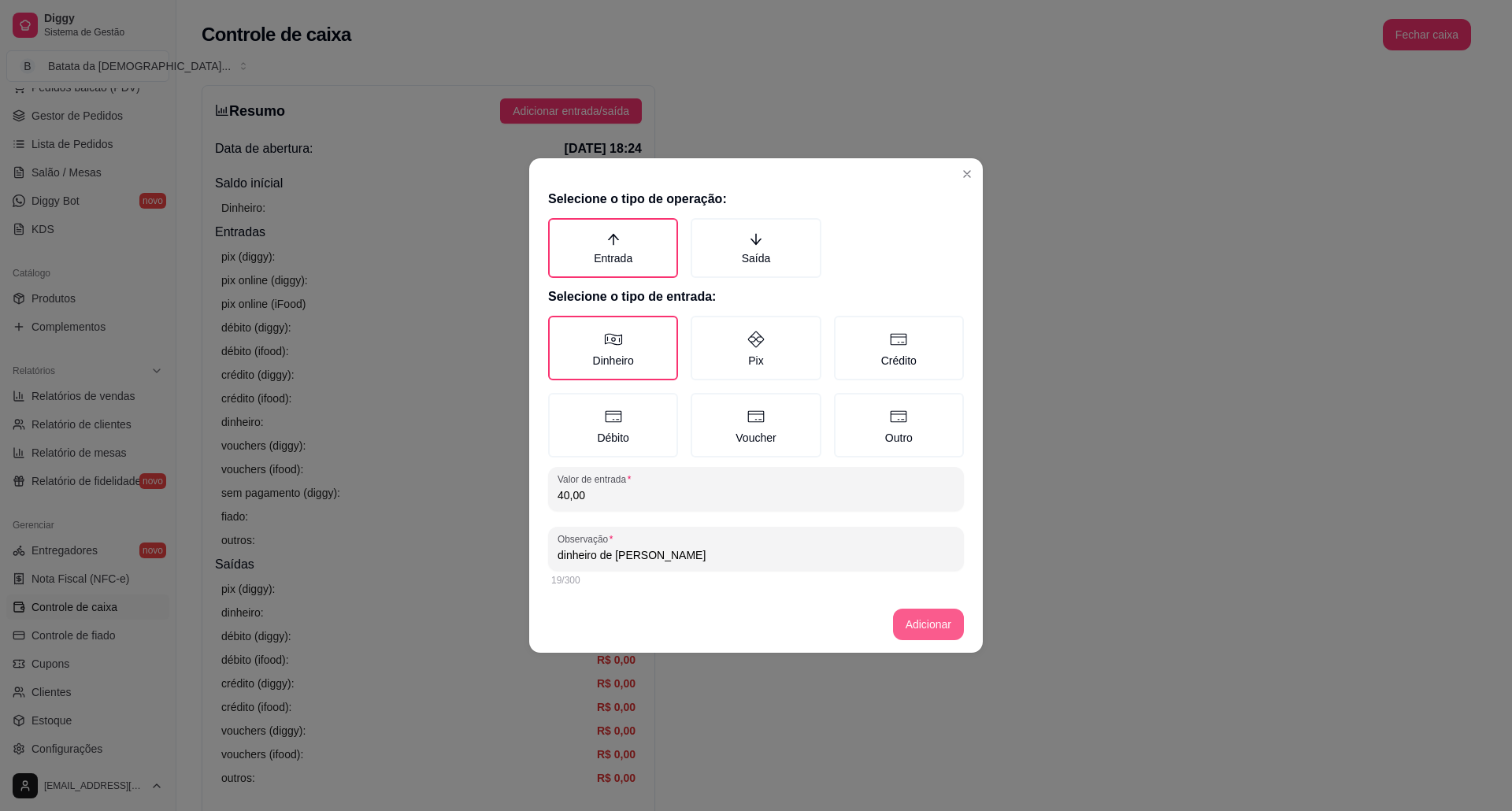
type input "dinheiro de [PERSON_NAME]"
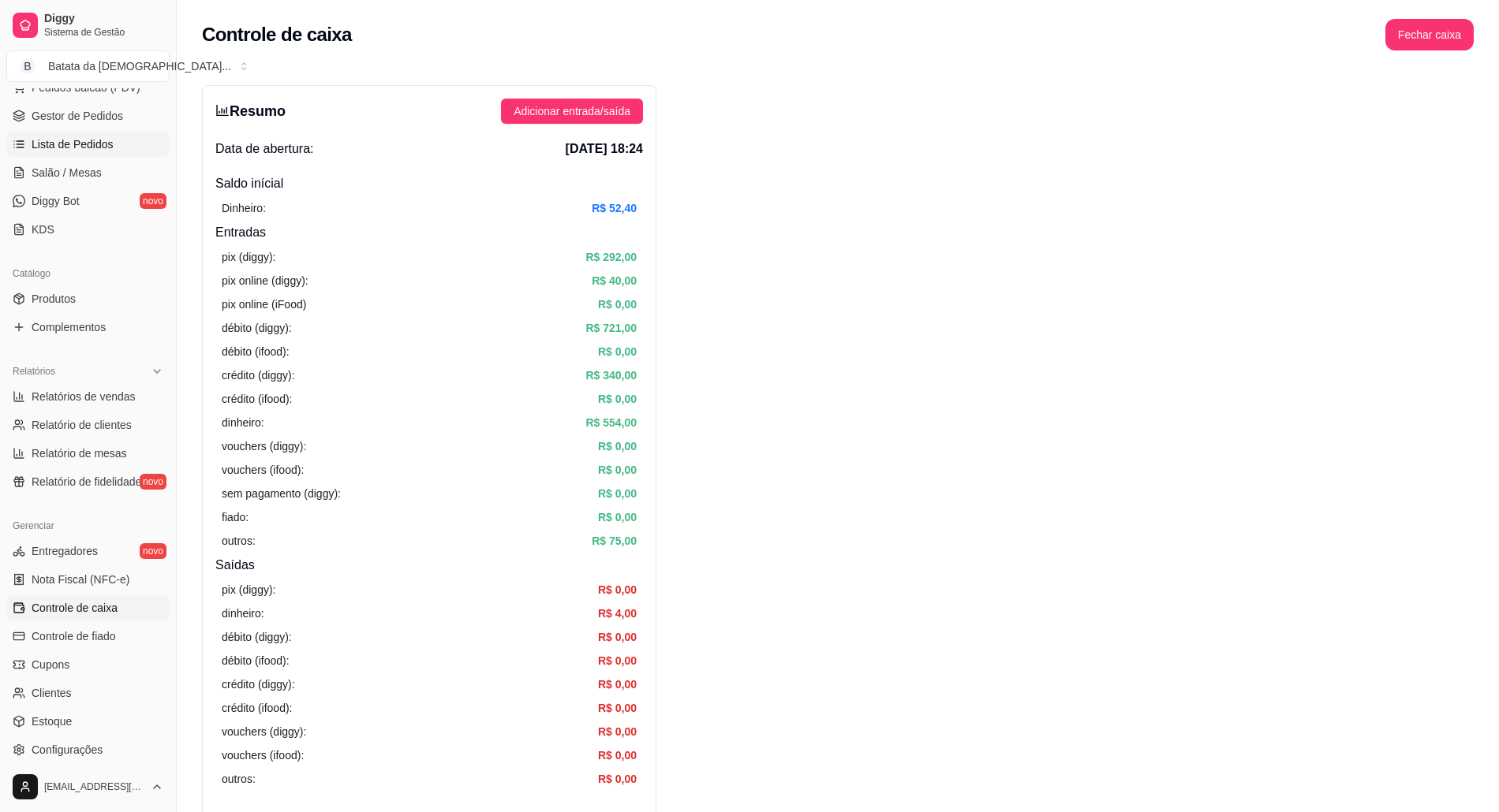
click at [101, 140] on span "Lista de Pedidos" at bounding box center [73, 144] width 82 height 16
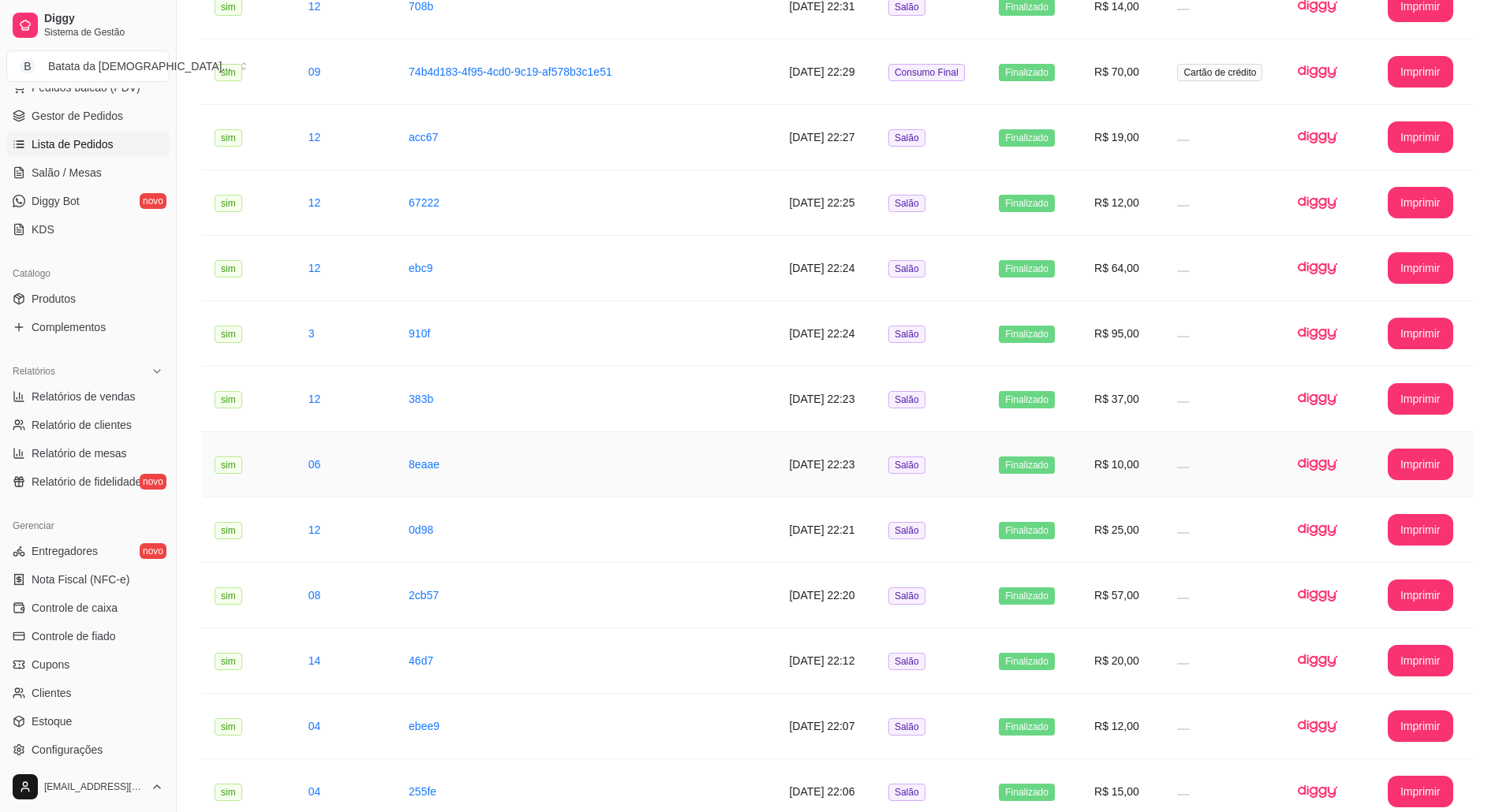
scroll to position [1459, 0]
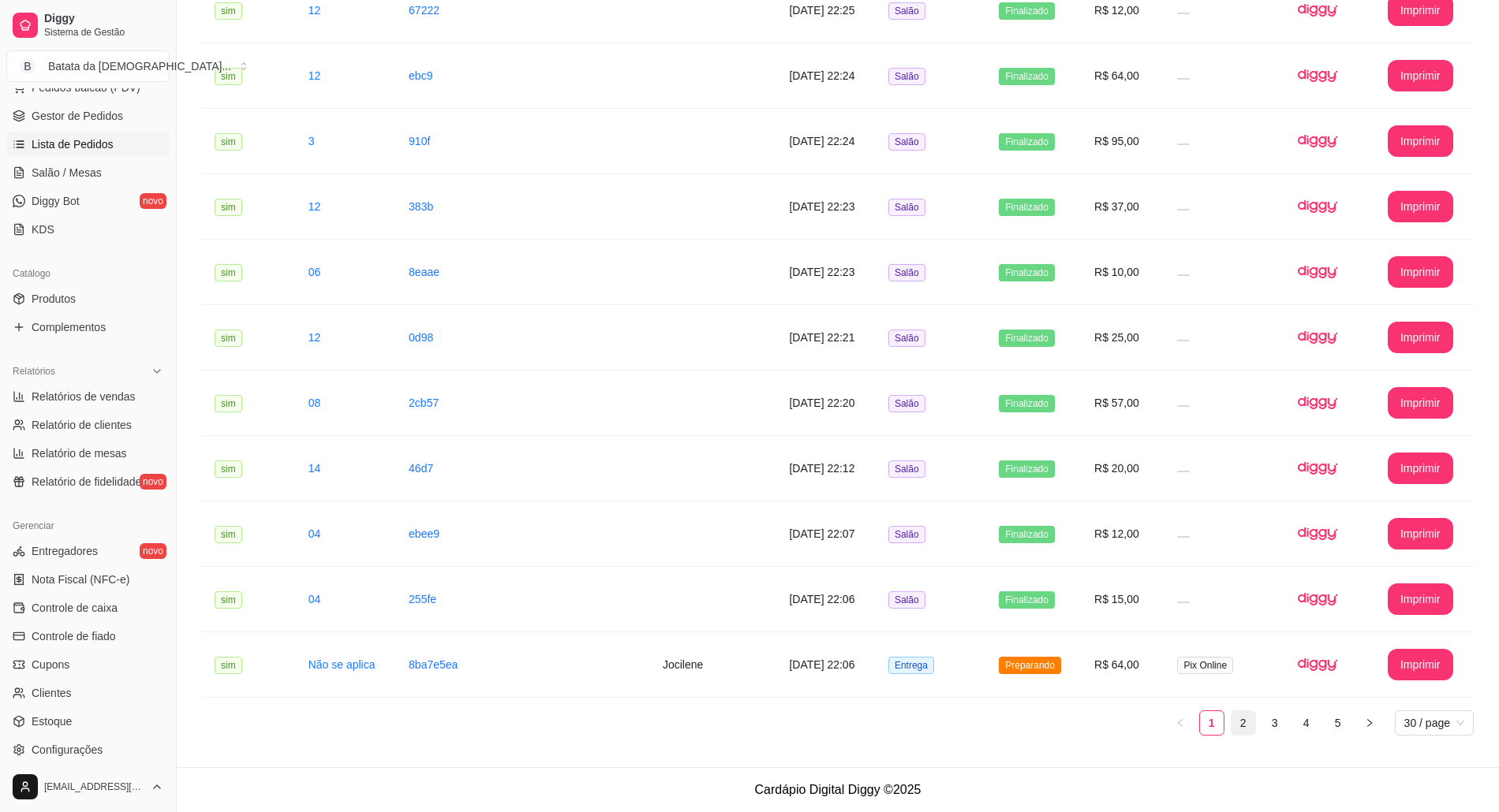
click at [1230, 720] on li "2" at bounding box center [1243, 724] width 25 height 25
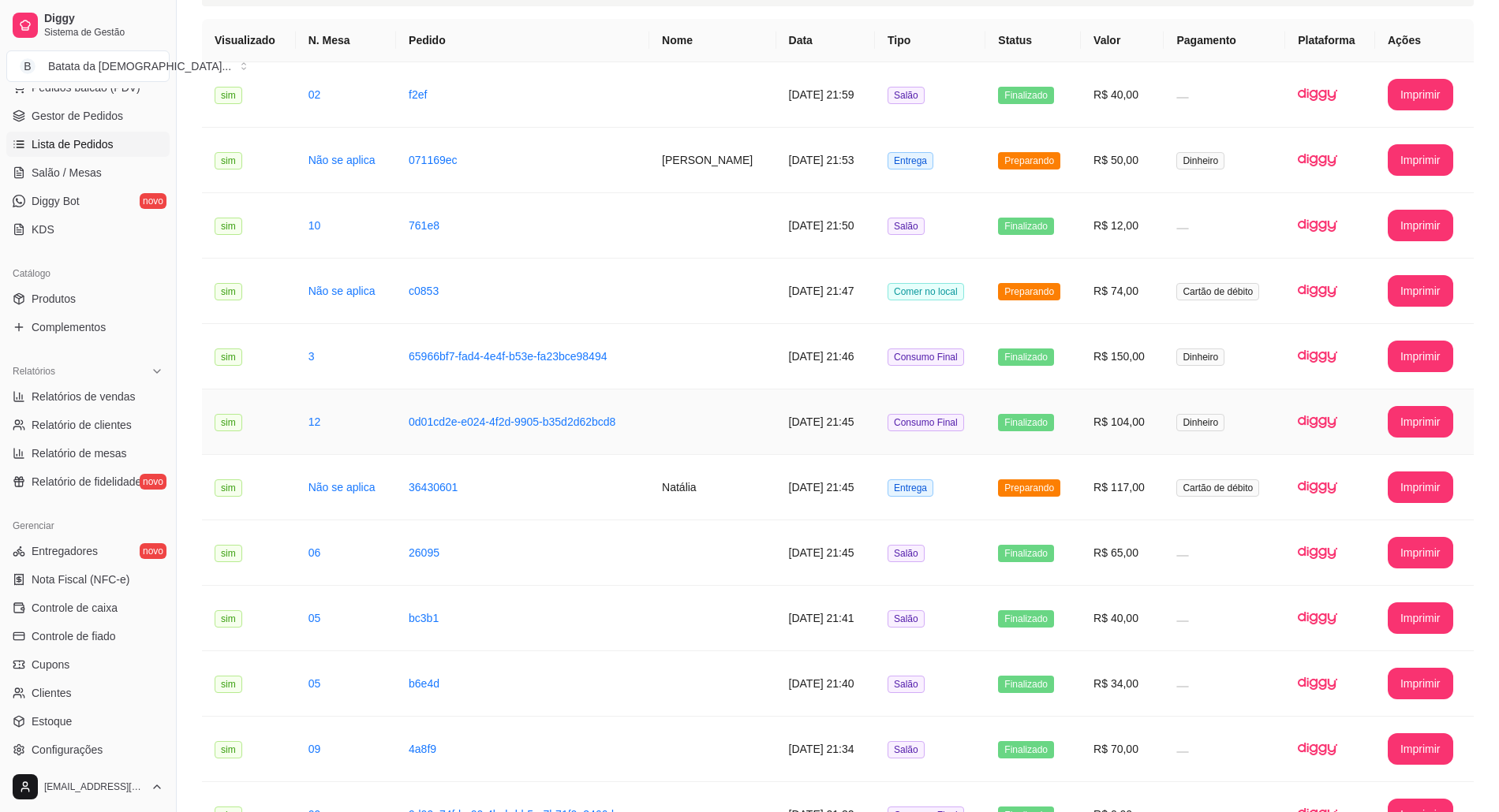
scroll to position [0, 0]
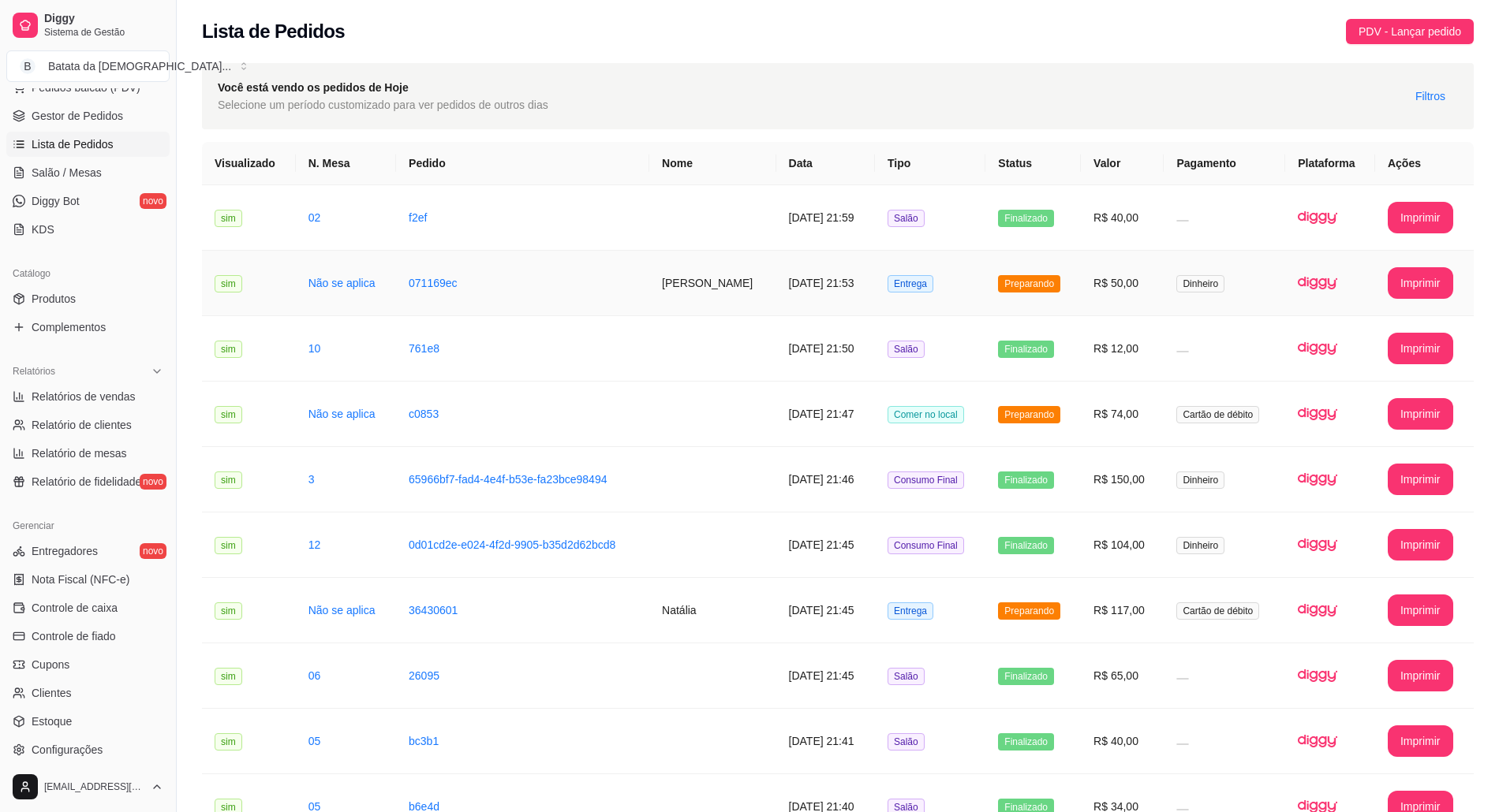
click at [1026, 291] on span "Preparando" at bounding box center [1029, 284] width 63 height 18
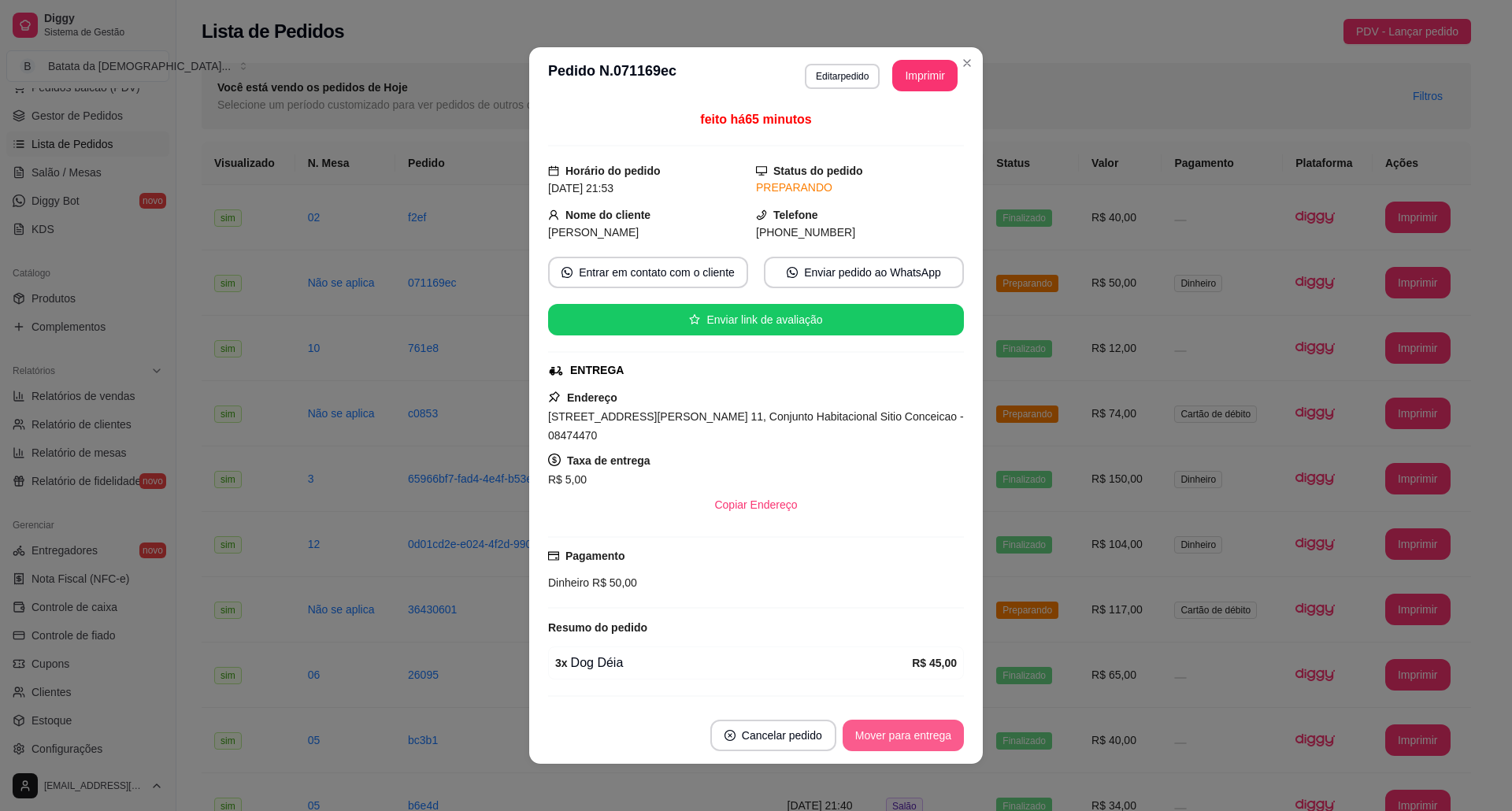
click at [901, 725] on button "Mover para entrega" at bounding box center [903, 736] width 122 height 32
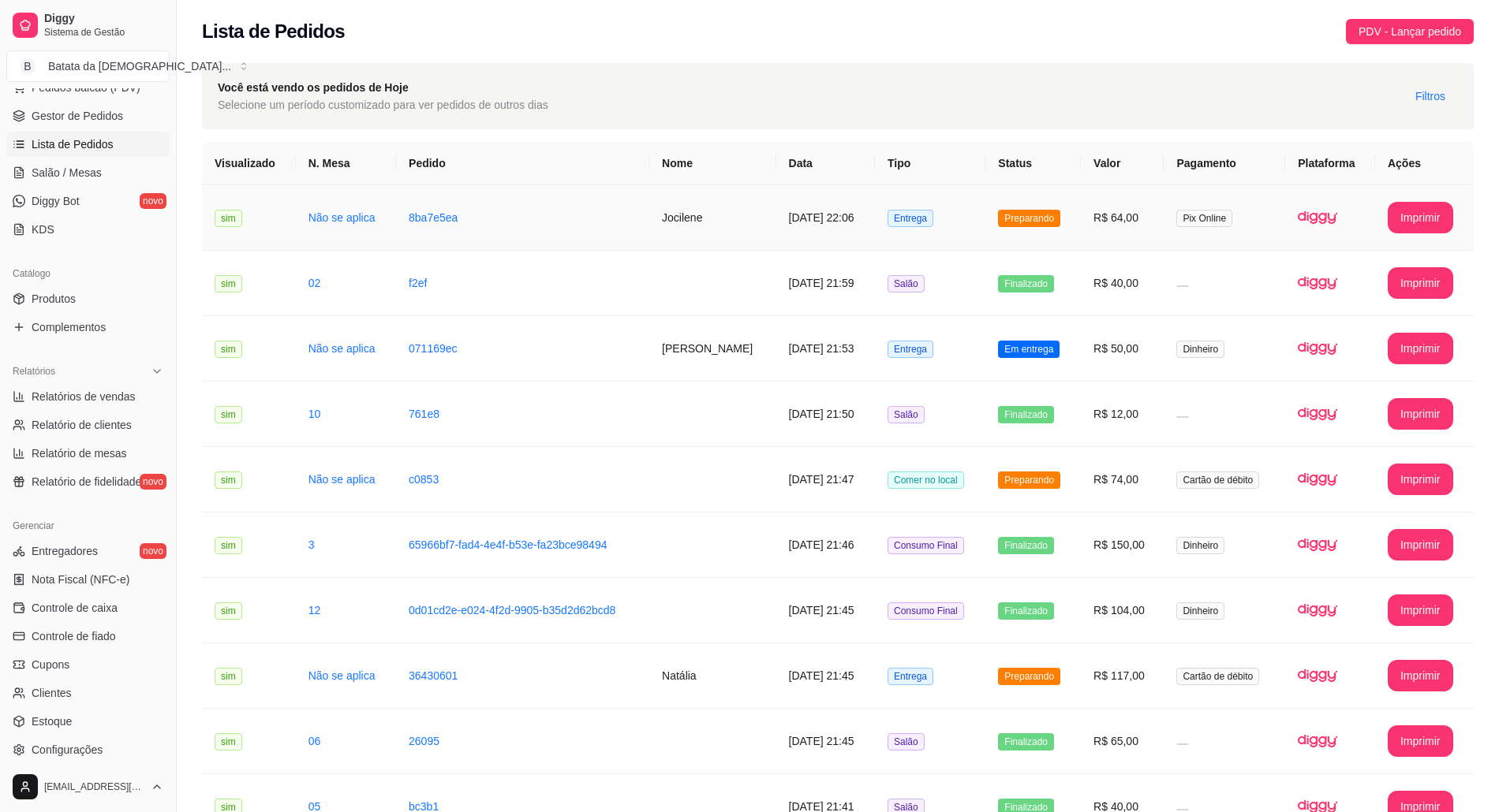
click at [1022, 219] on span "Preparando" at bounding box center [1029, 218] width 63 height 18
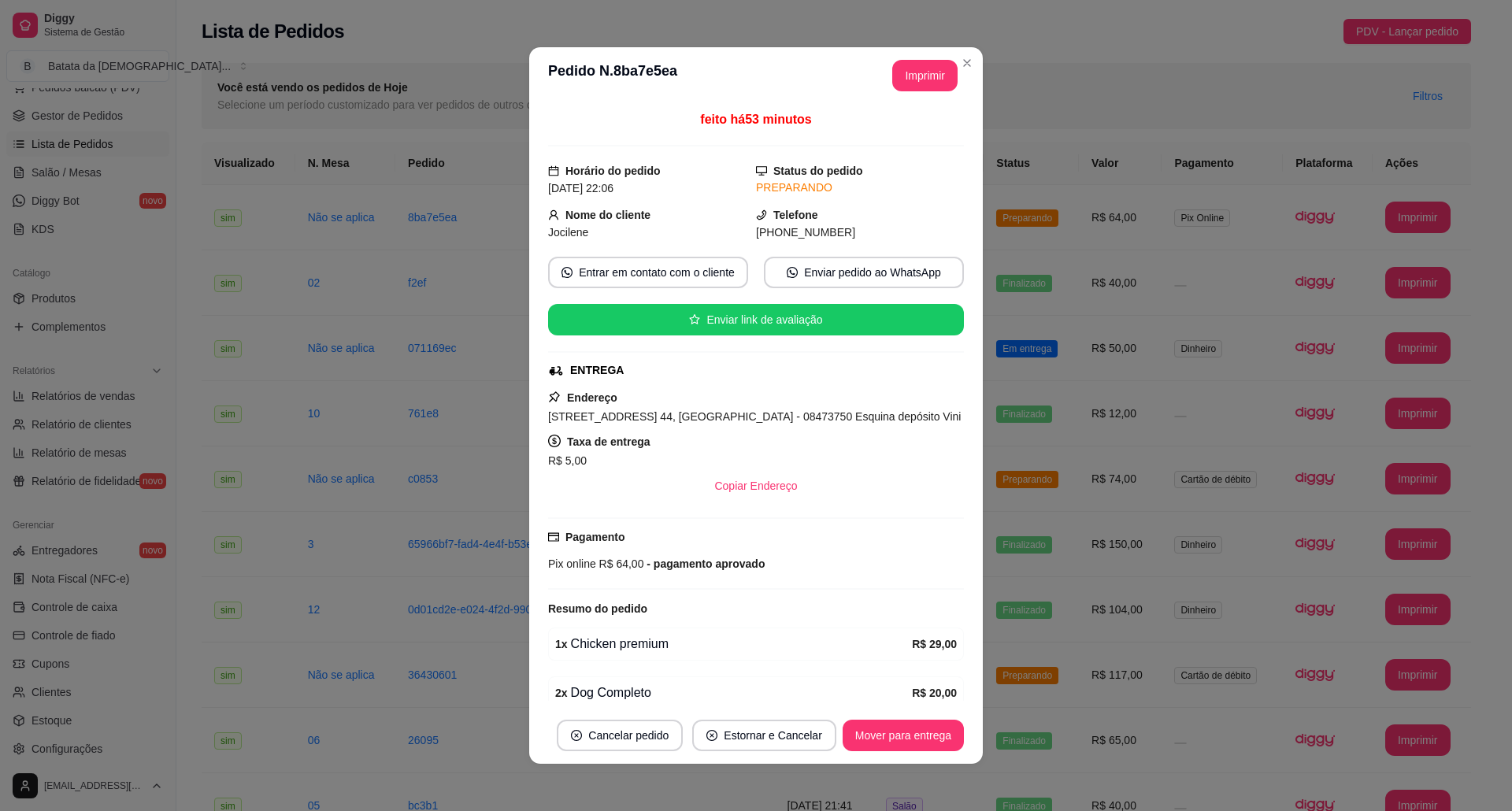
click at [891, 742] on button "Mover para entrega" at bounding box center [903, 736] width 122 height 32
click at [971, 63] on header "**********" at bounding box center [756, 76] width 453 height 57
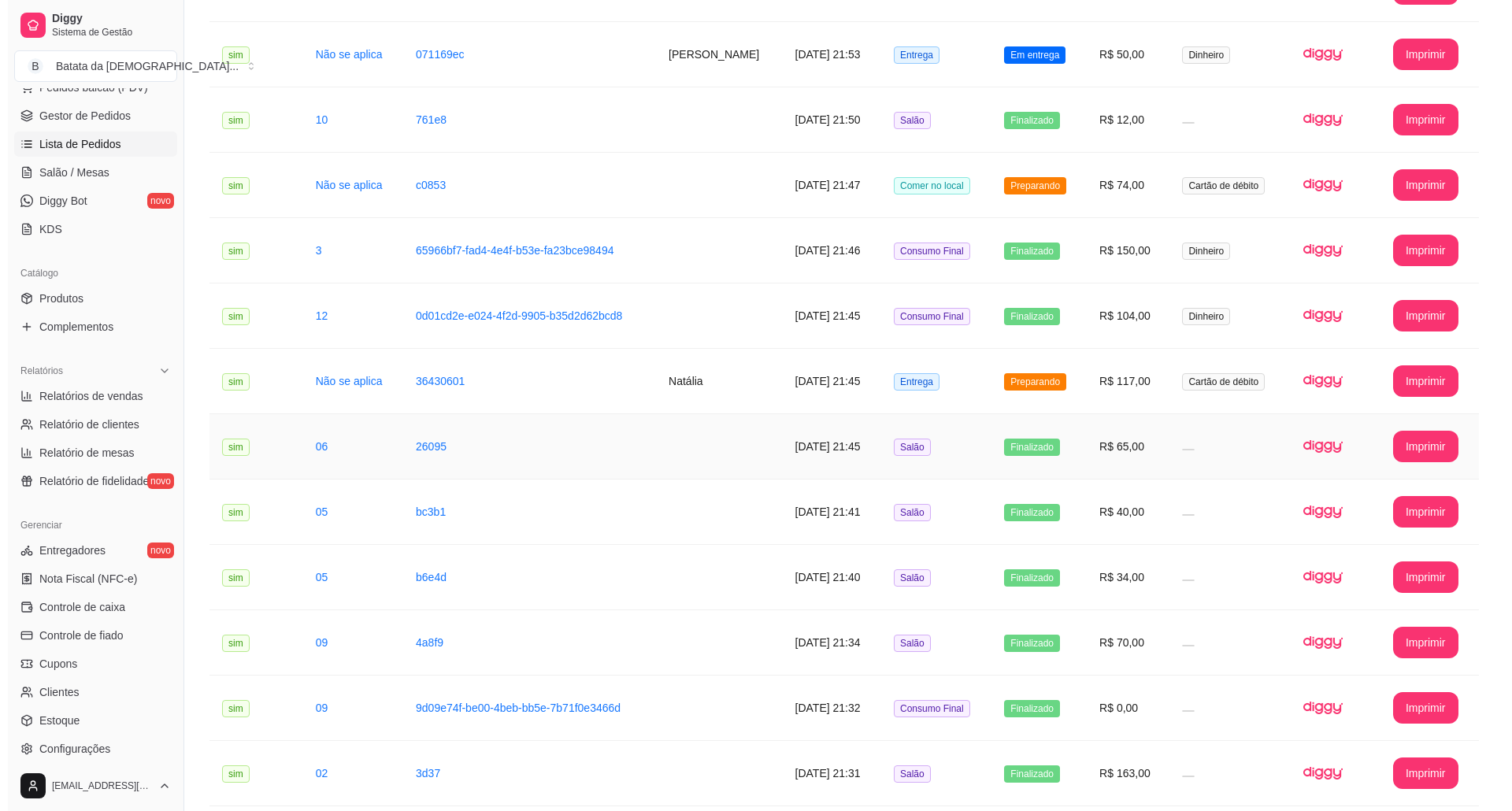
scroll to position [315, 0]
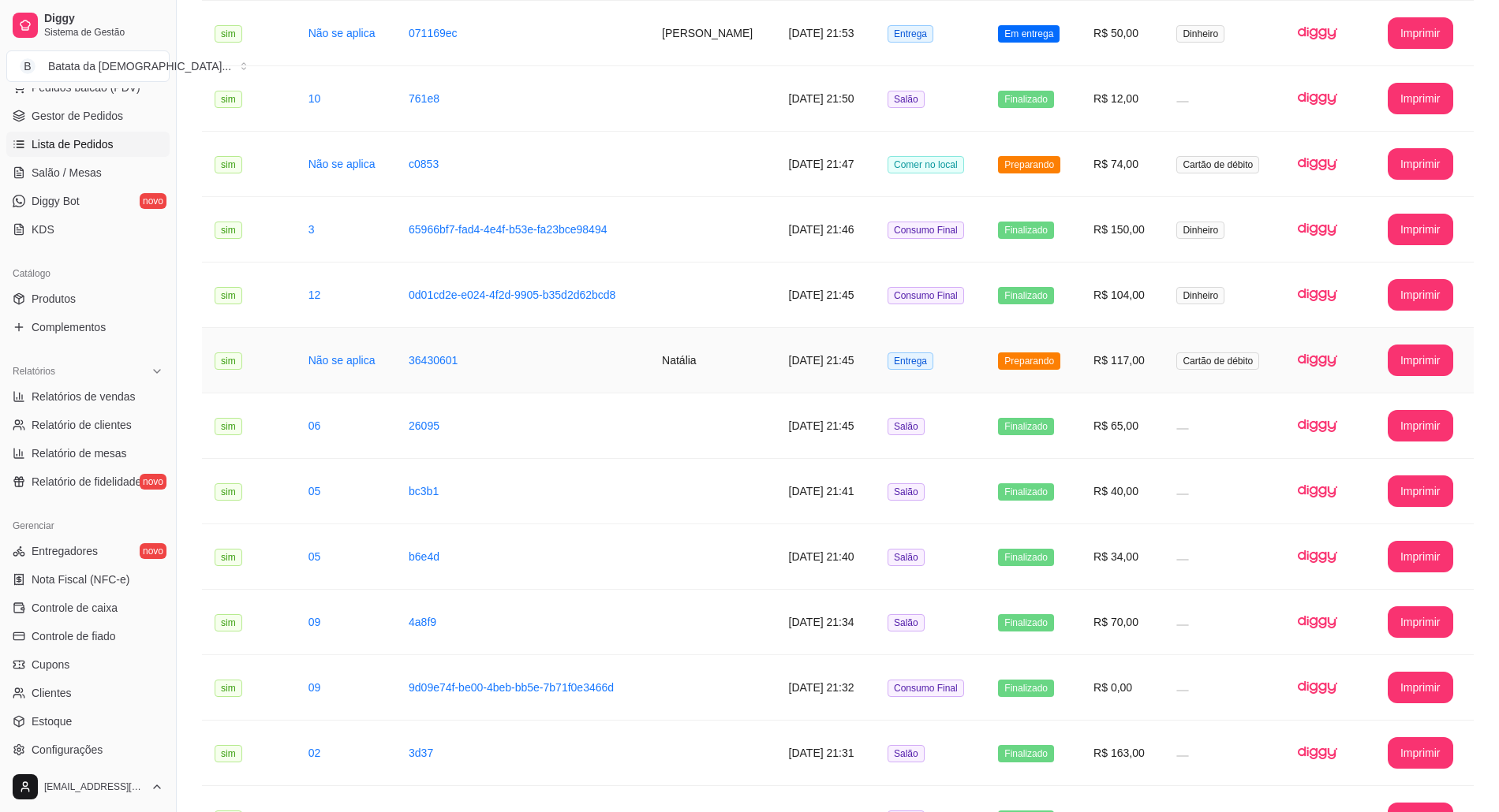
click at [956, 369] on td "Entrega" at bounding box center [930, 361] width 110 height 65
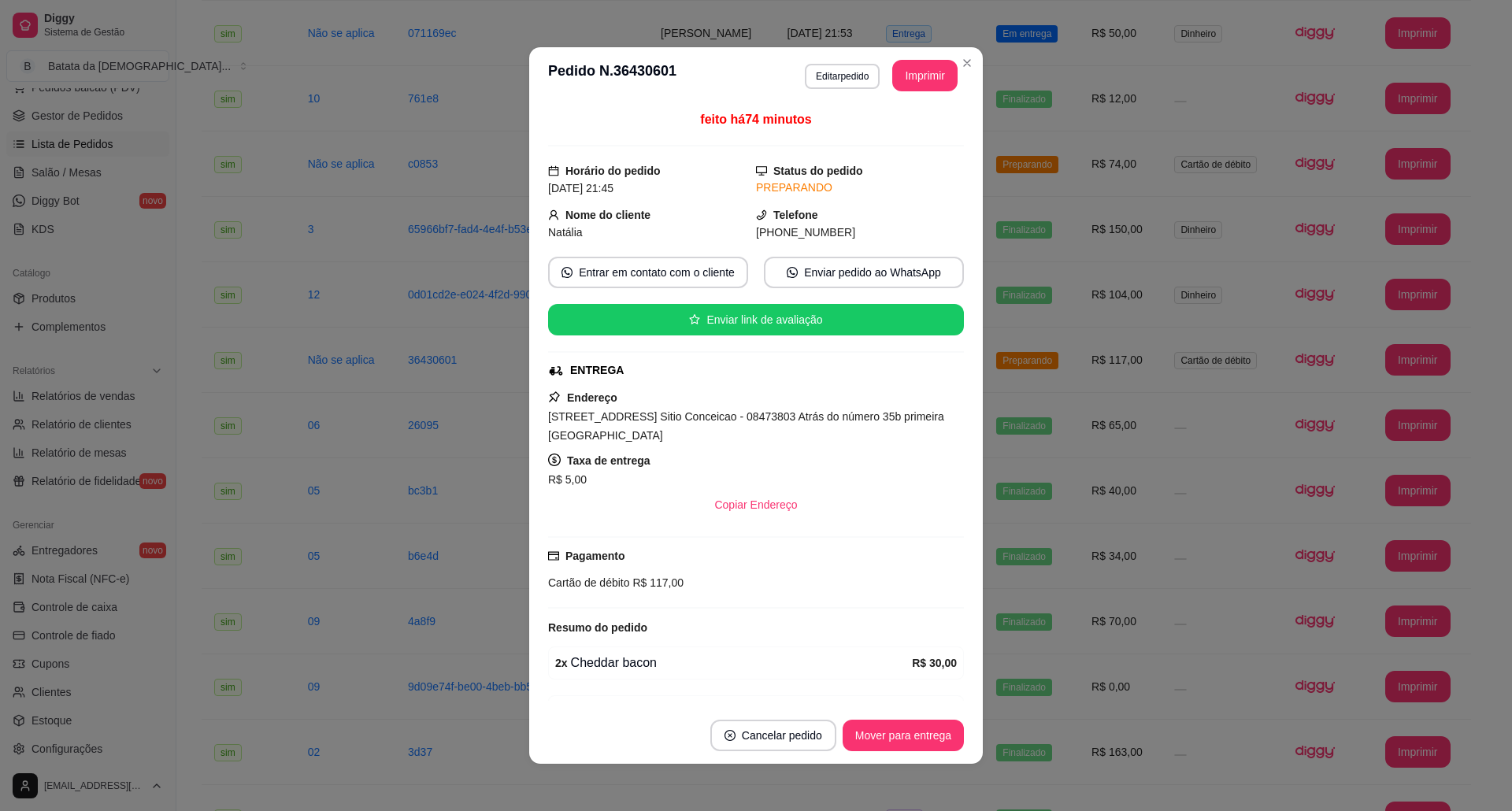
scroll to position [209, 0]
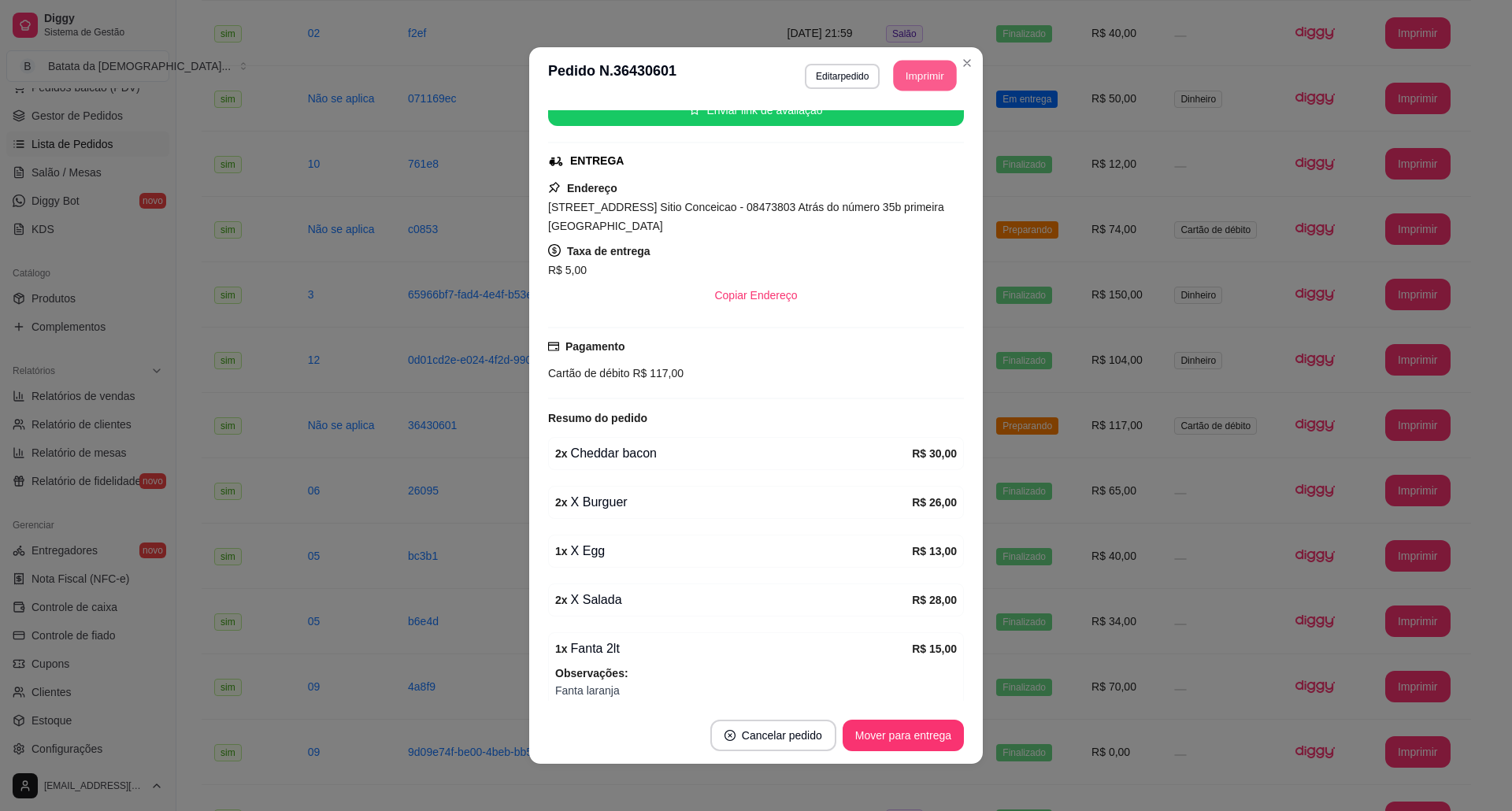
click at [942, 61] on button "Imprimir" at bounding box center [926, 76] width 63 height 31
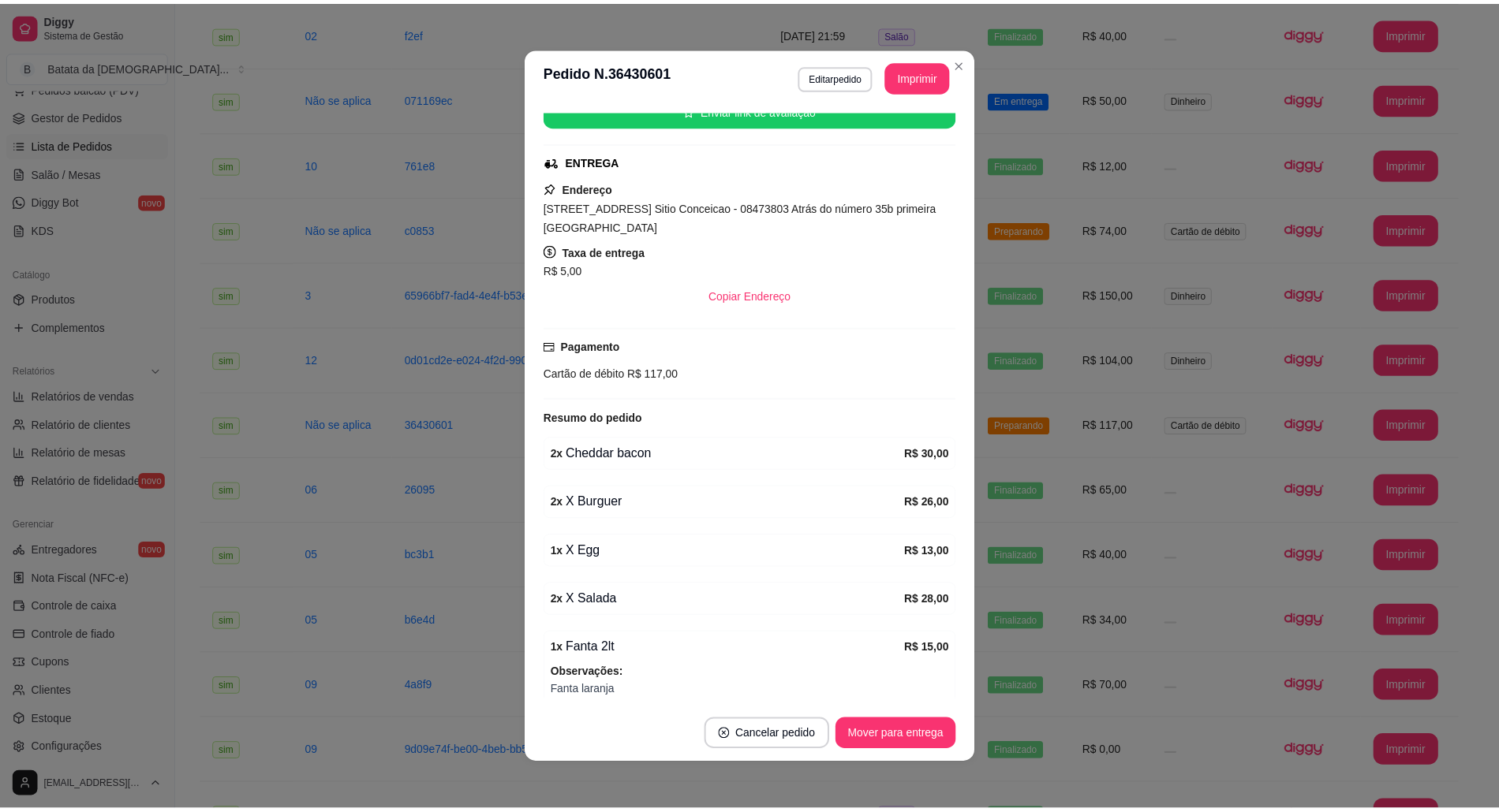
scroll to position [0, 0]
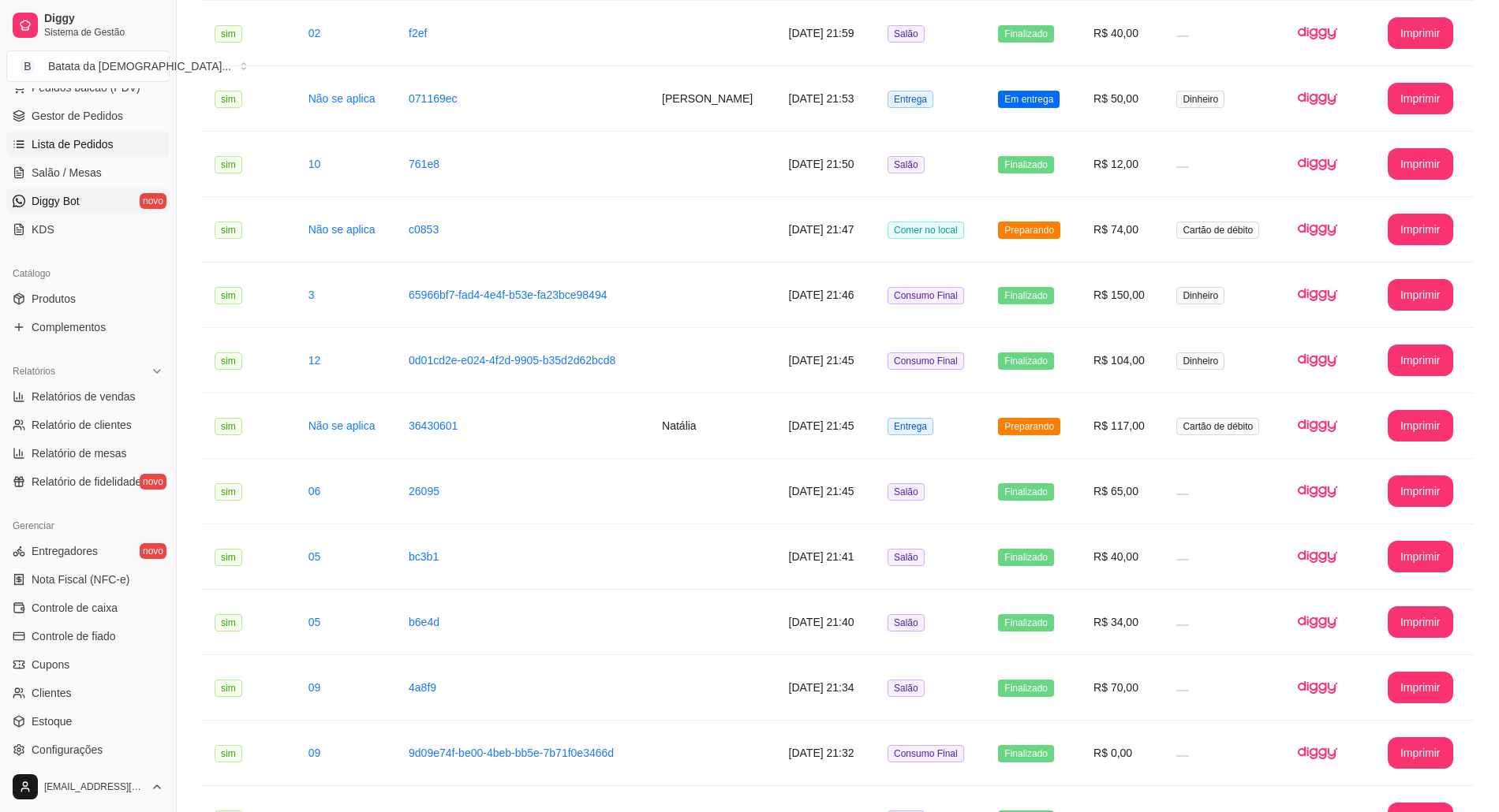
click at [48, 189] on link "Diggy Bot novo" at bounding box center [88, 201] width 164 height 25
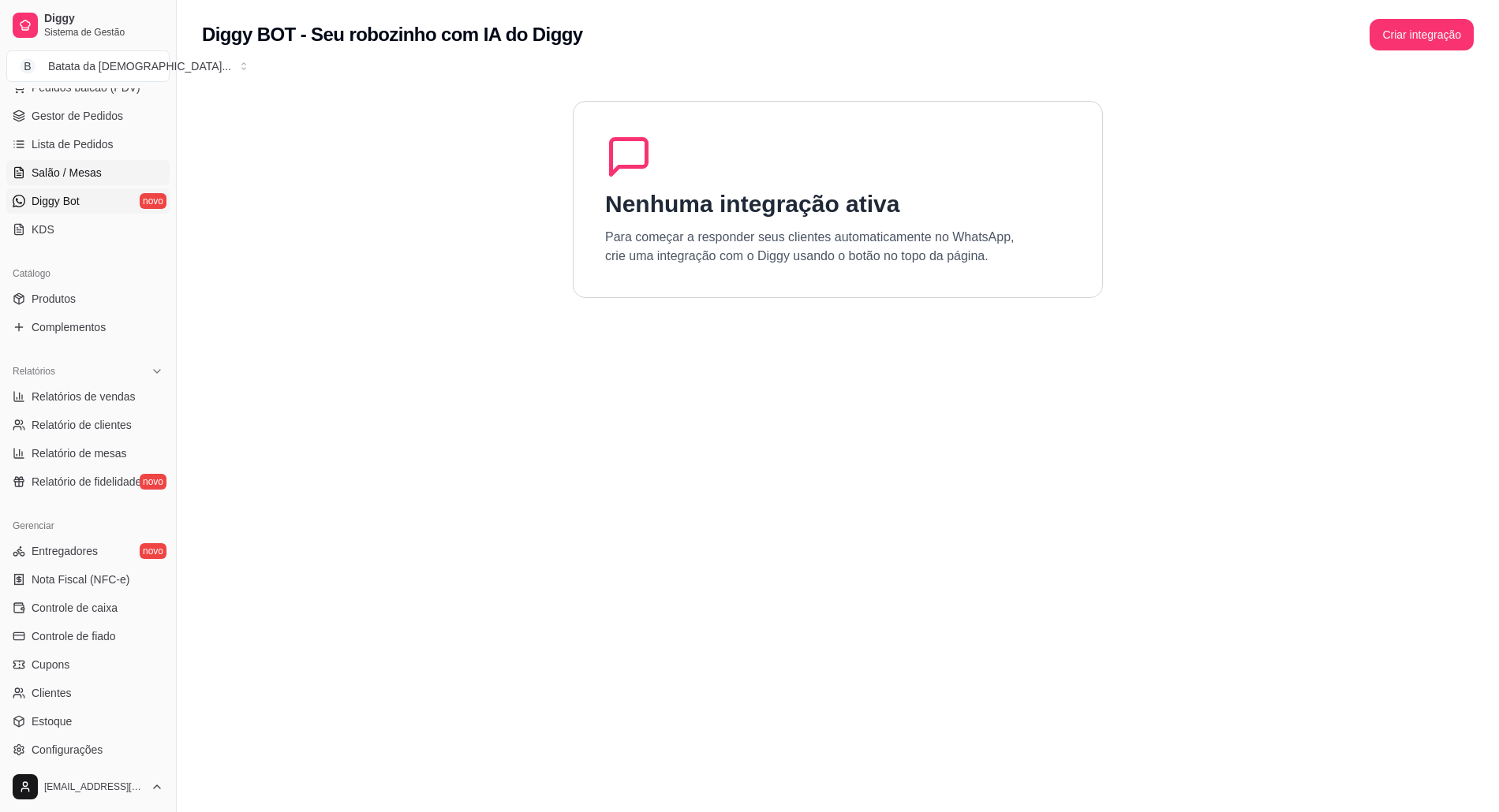
click at [49, 179] on span "Salão / Mesas" at bounding box center [67, 173] width 70 height 16
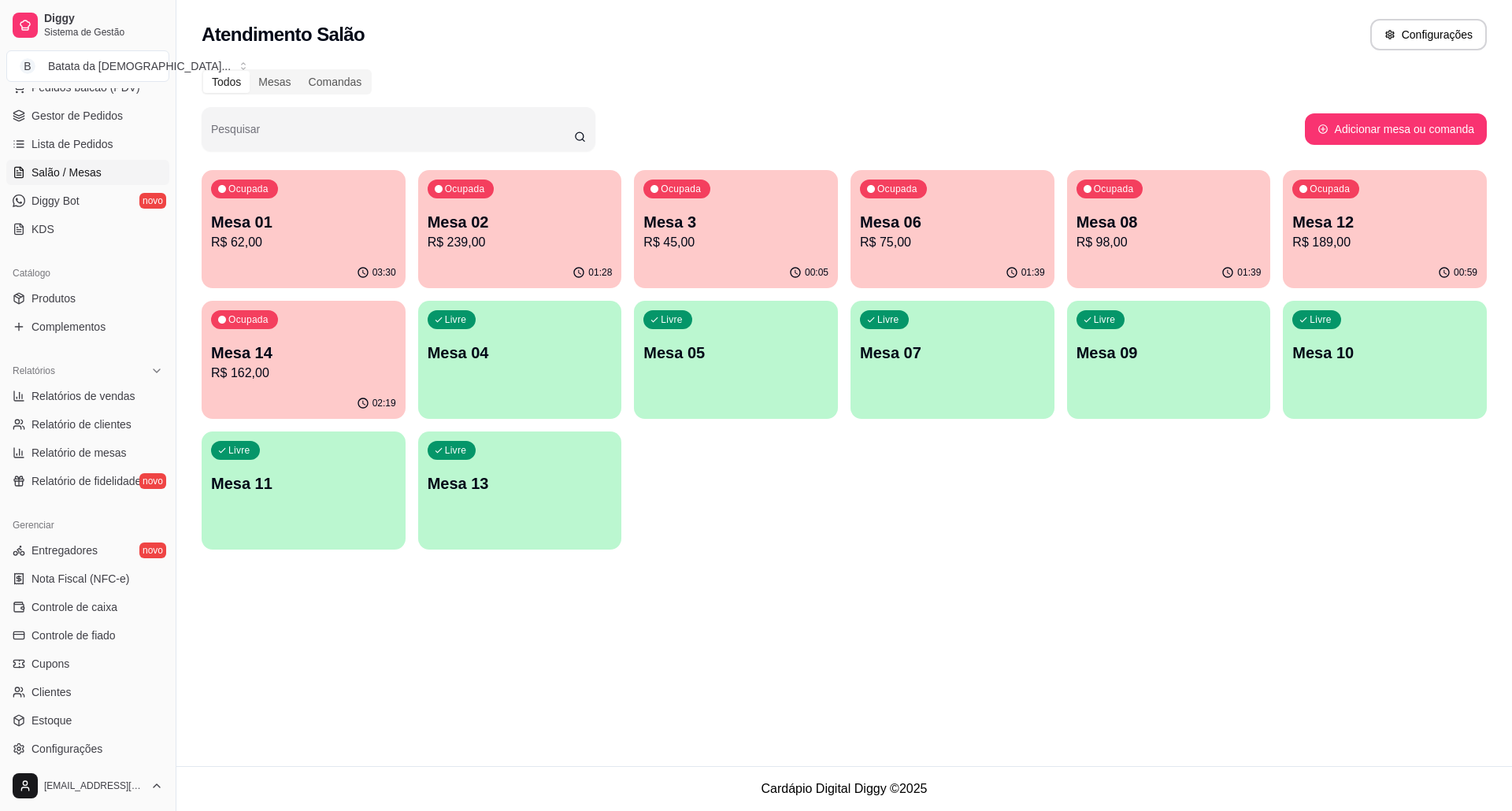
click at [1292, 237] on p "R$ 189,00" at bounding box center [1385, 243] width 185 height 19
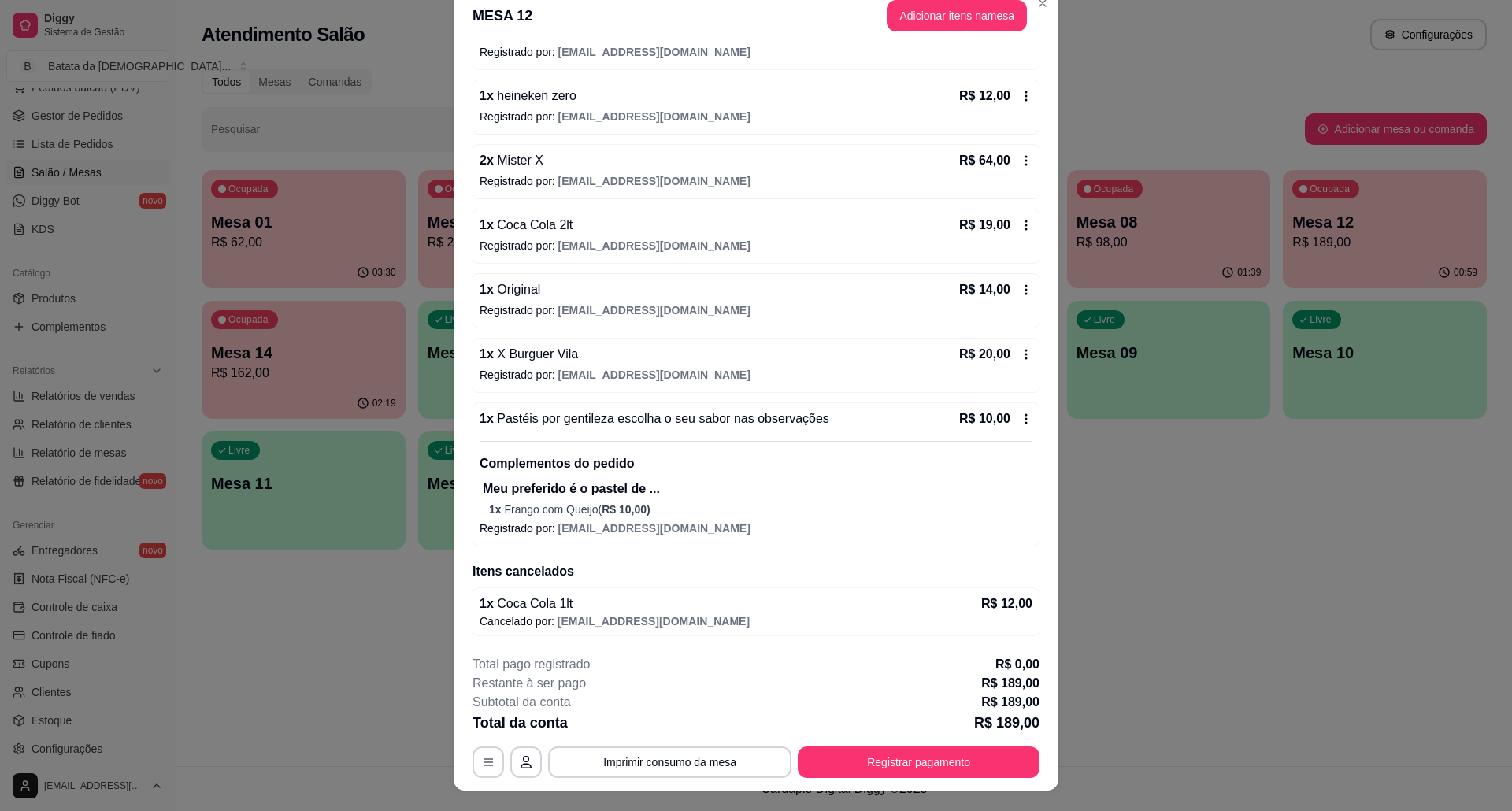
scroll to position [46, 0]
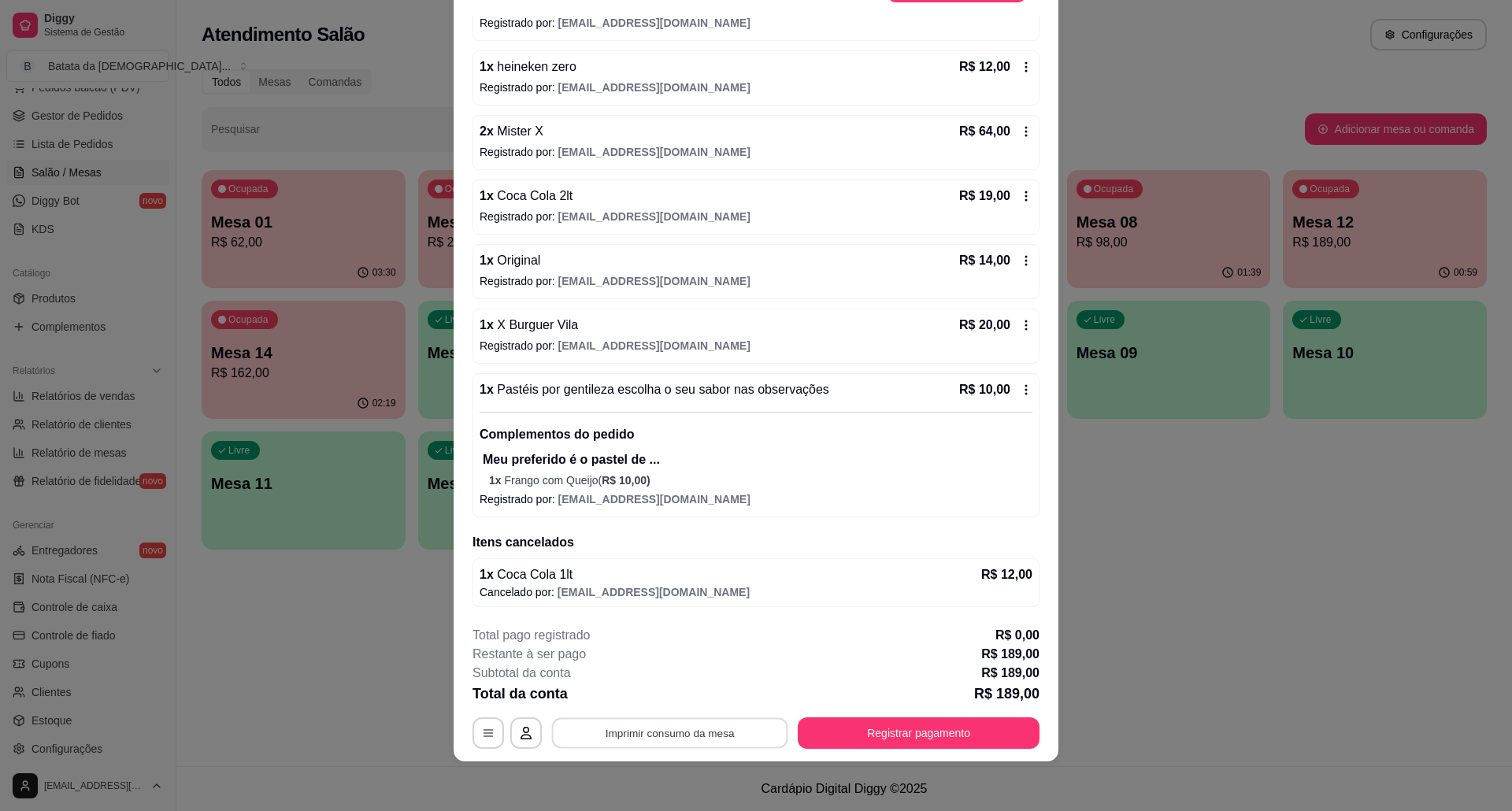
click at [681, 736] on button "Imprimir consumo da mesa" at bounding box center [670, 733] width 237 height 31
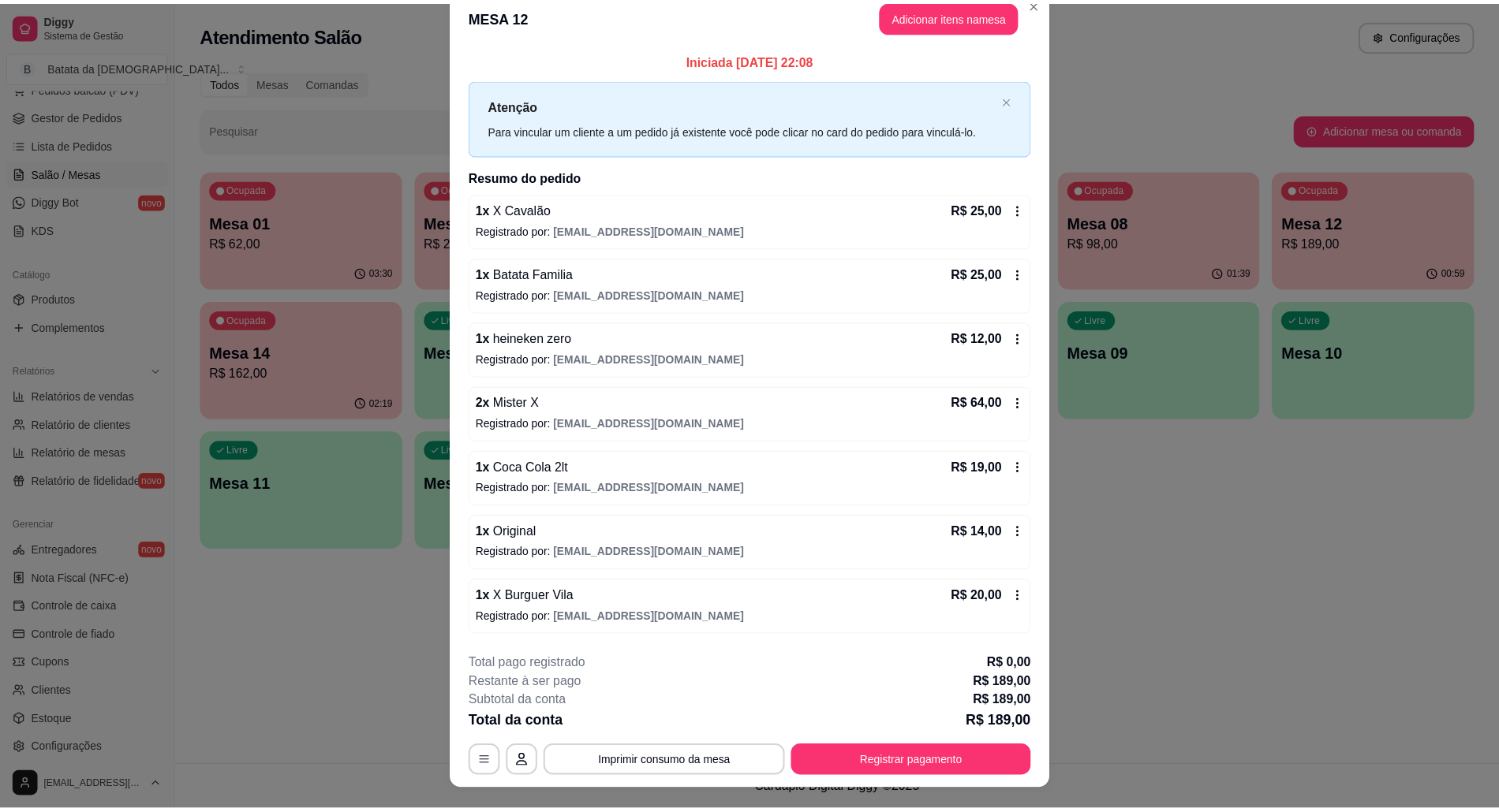
scroll to position [0, 0]
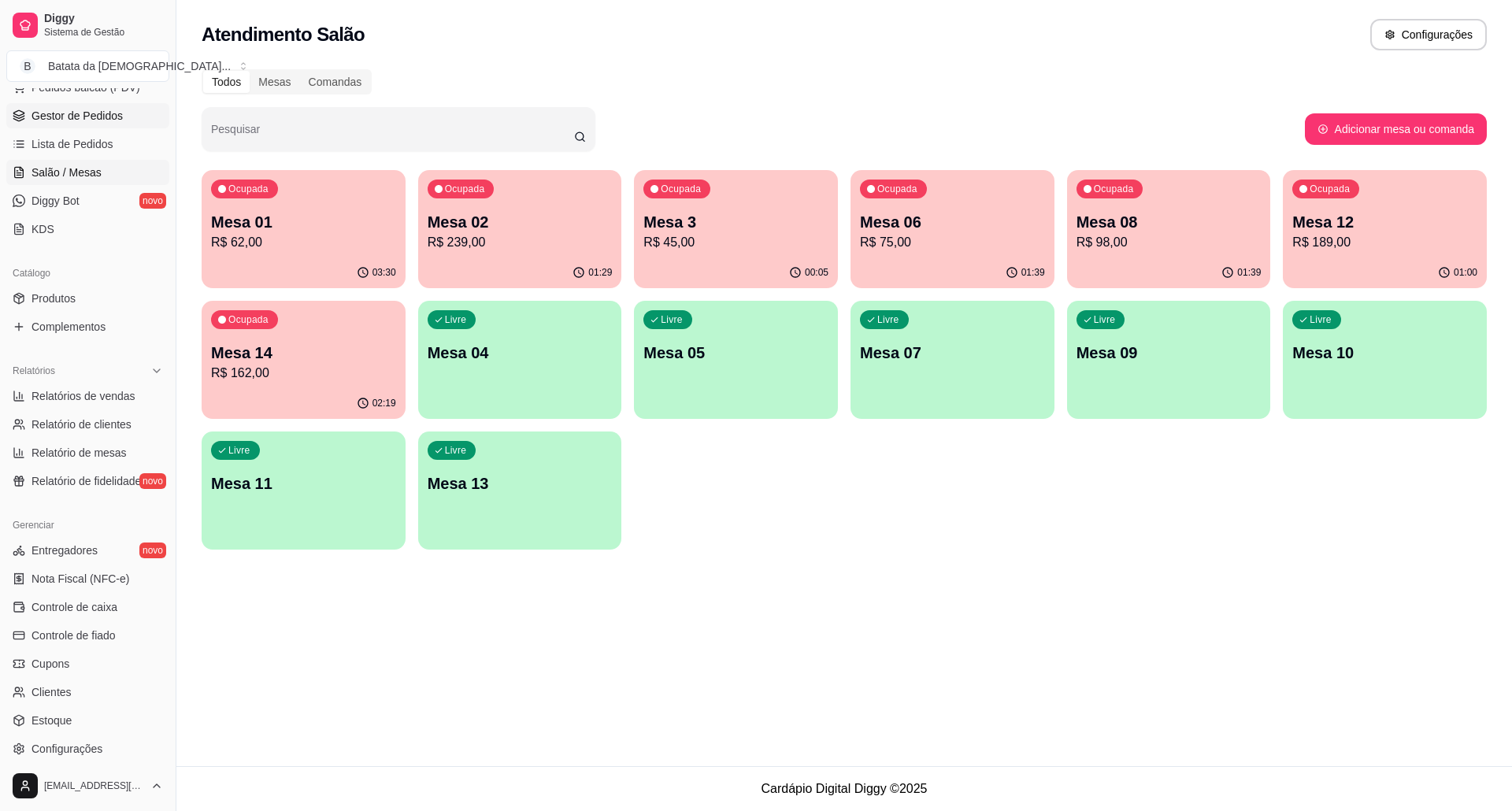
click at [102, 122] on span "Gestor de Pedidos" at bounding box center [77, 115] width 92 height 16
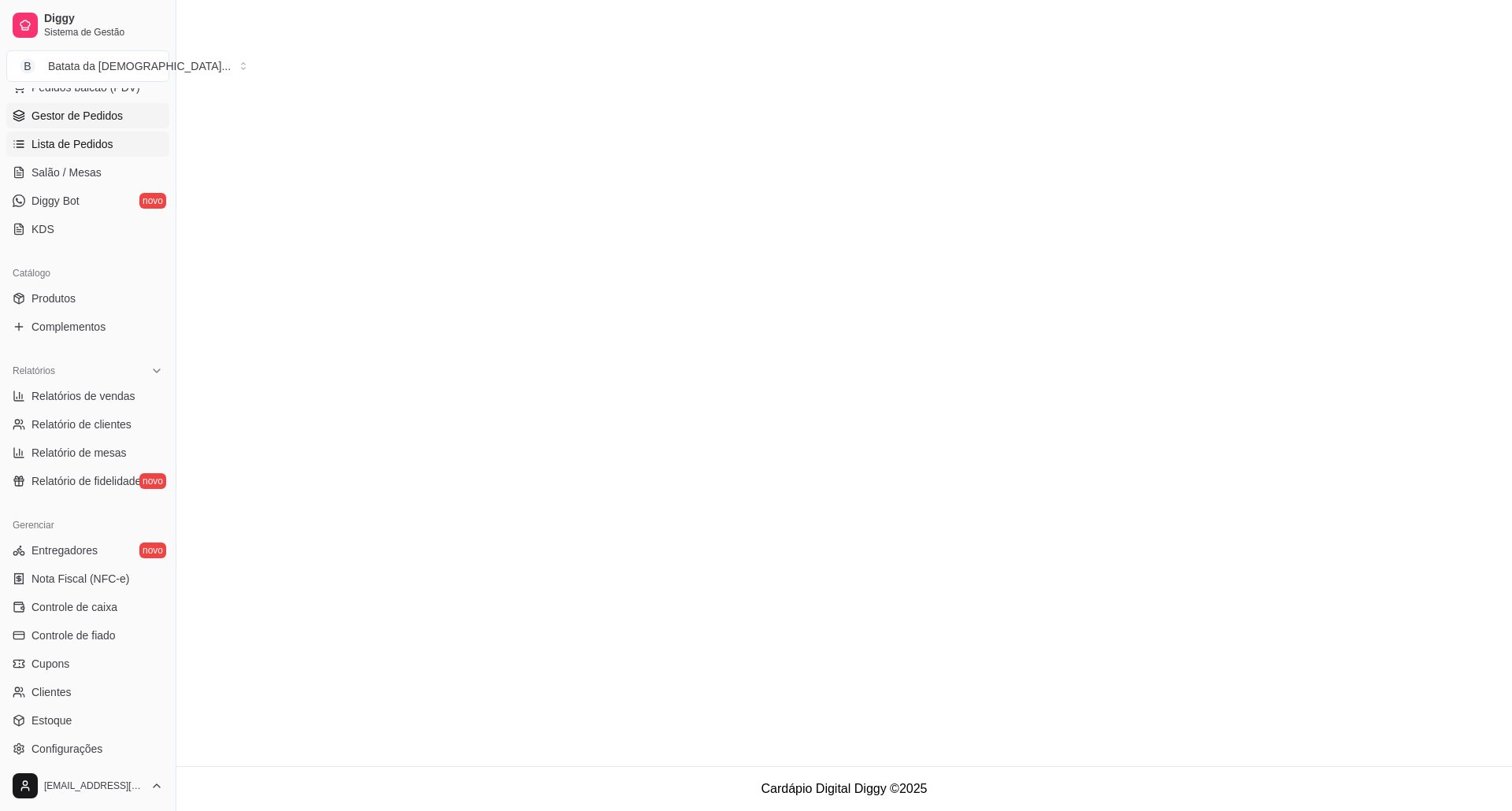
click at [122, 142] on link "Lista de Pedidos" at bounding box center [88, 144] width 163 height 25
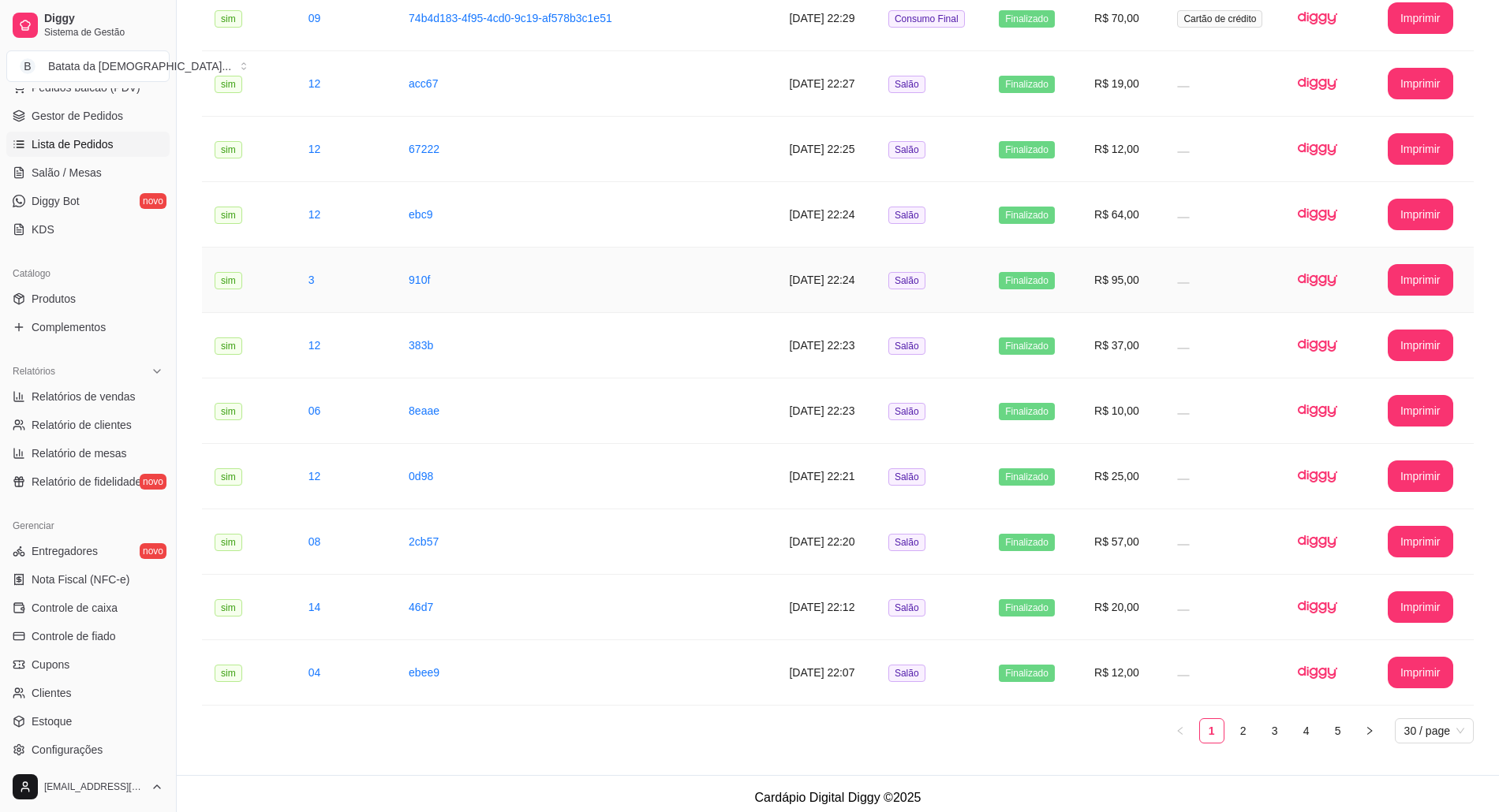
scroll to position [1459, 0]
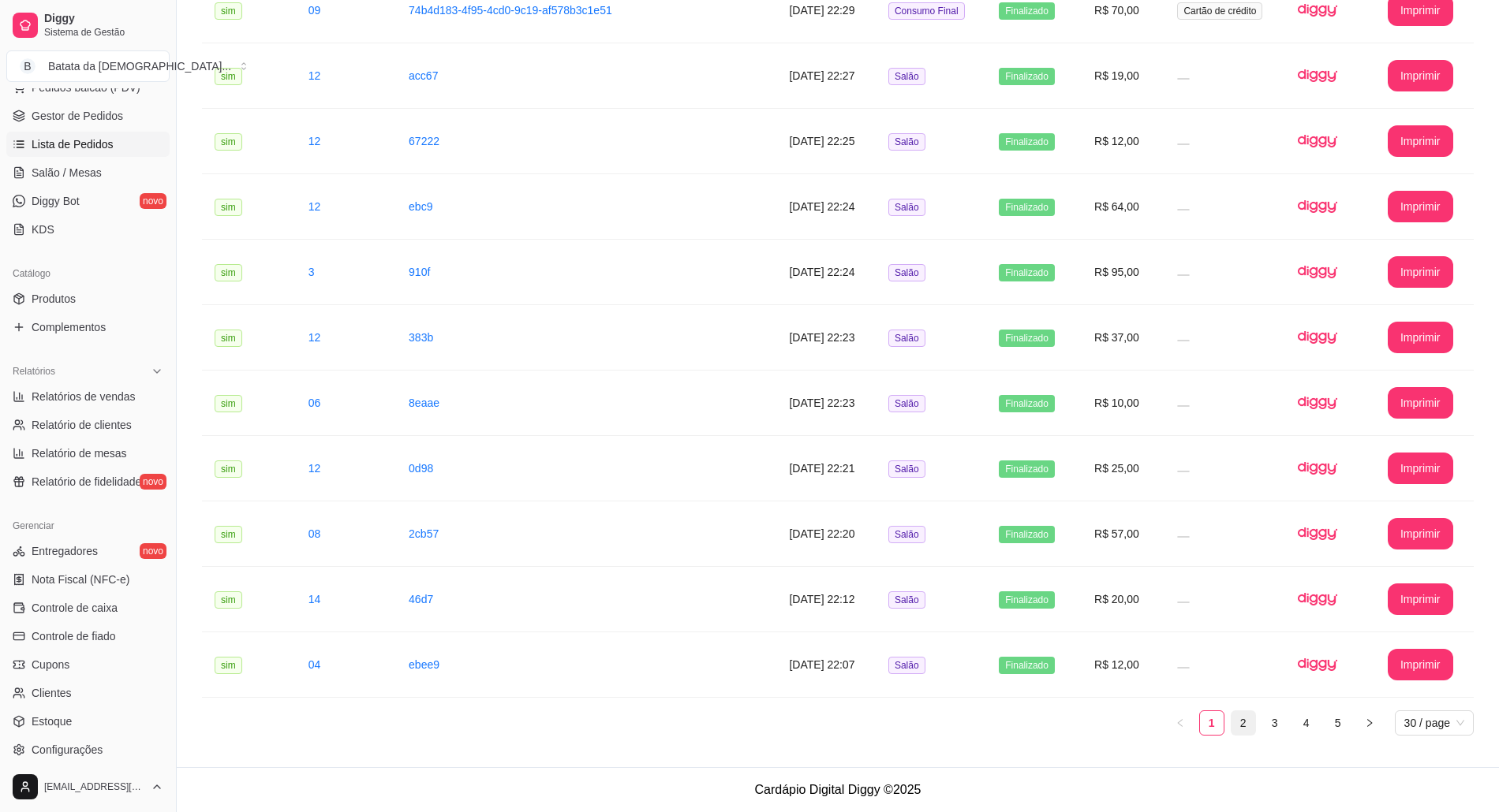
click at [1237, 725] on link "2" at bounding box center [1243, 723] width 23 height 23
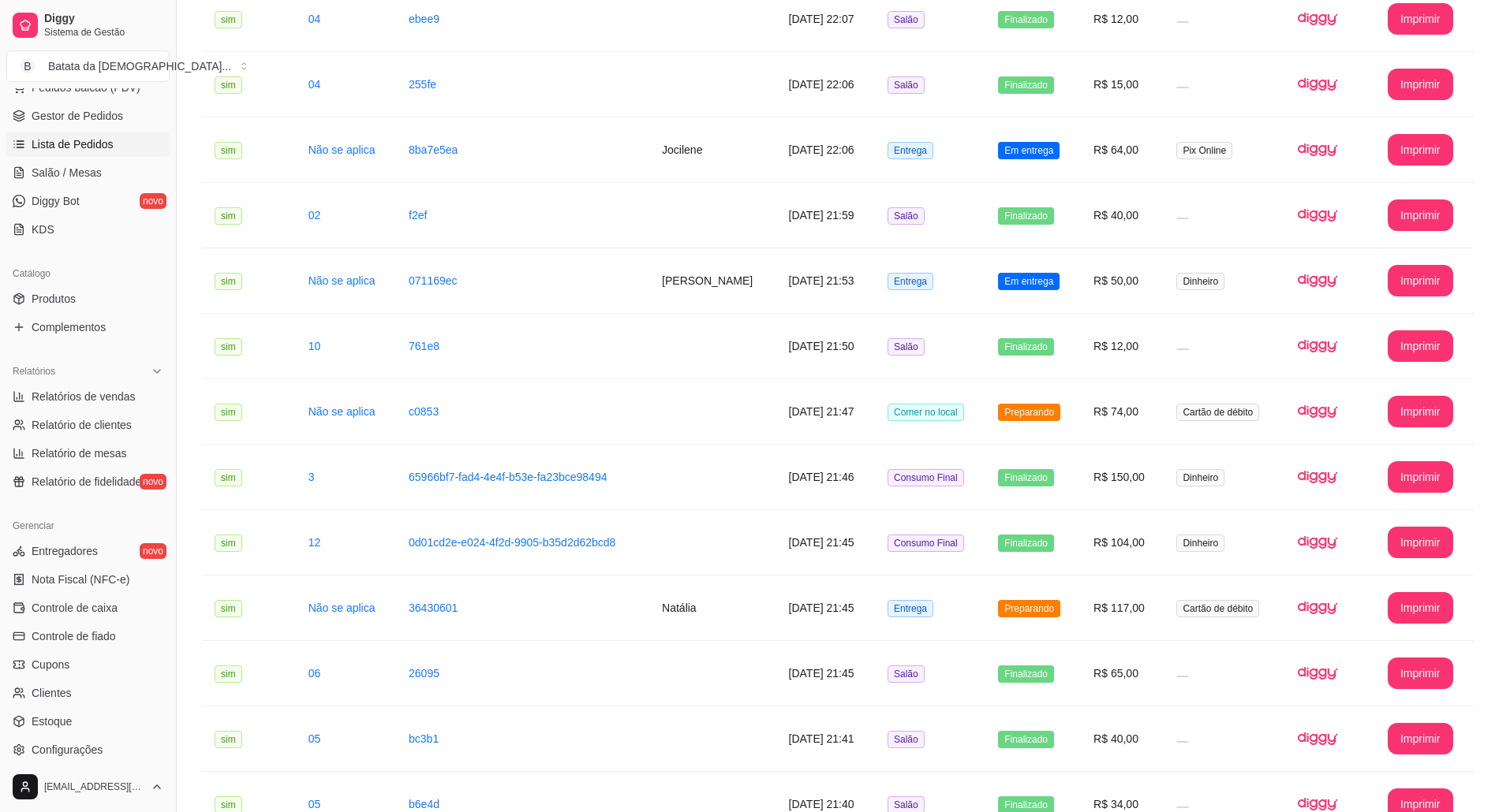
scroll to position [197, 0]
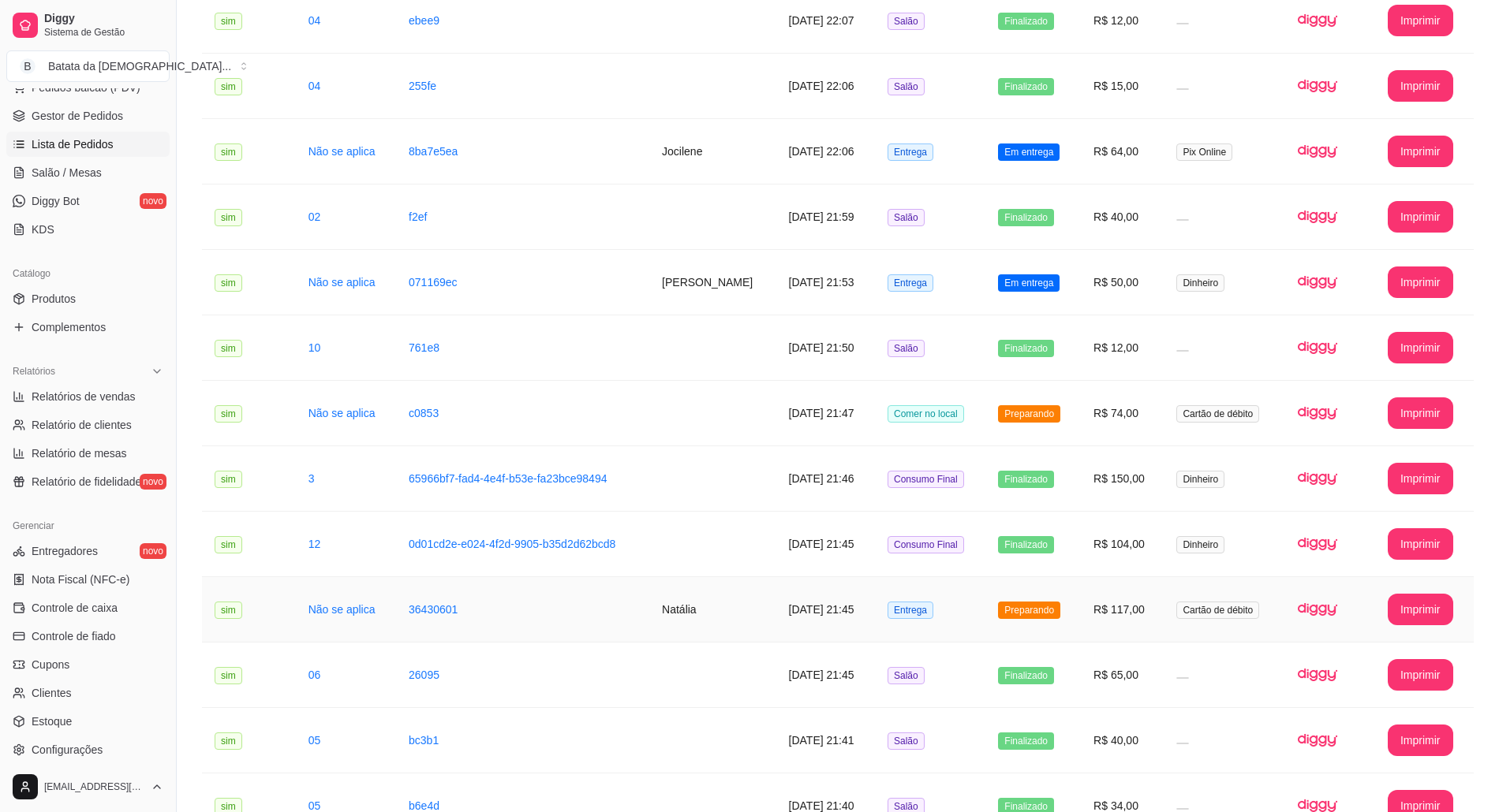
click at [1067, 612] on td "Preparando" at bounding box center [1032, 610] width 95 height 65
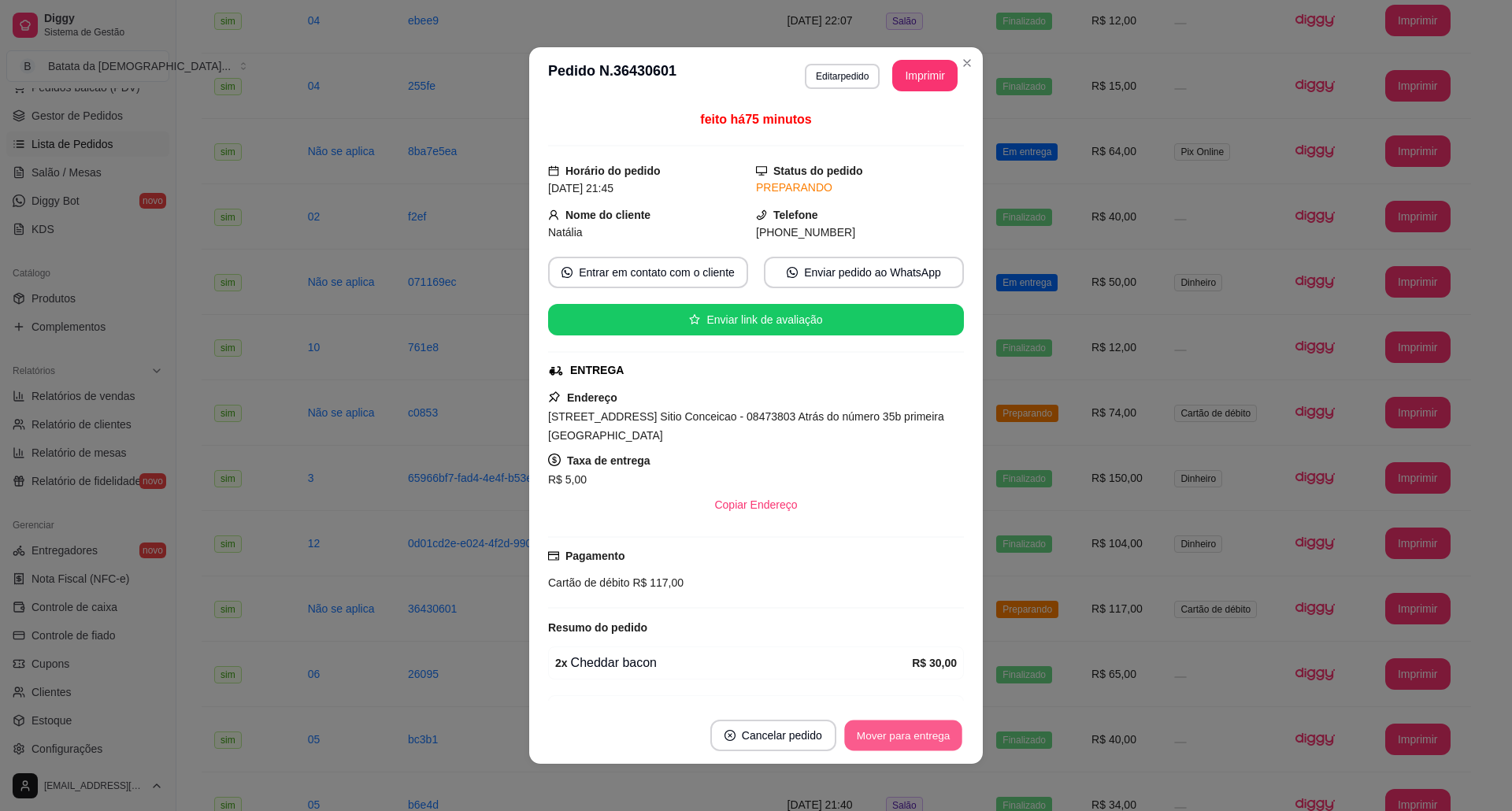
click at [871, 724] on button "Mover para entrega" at bounding box center [903, 736] width 118 height 31
click at [915, 731] on button "Mover para finalizado" at bounding box center [898, 736] width 131 height 32
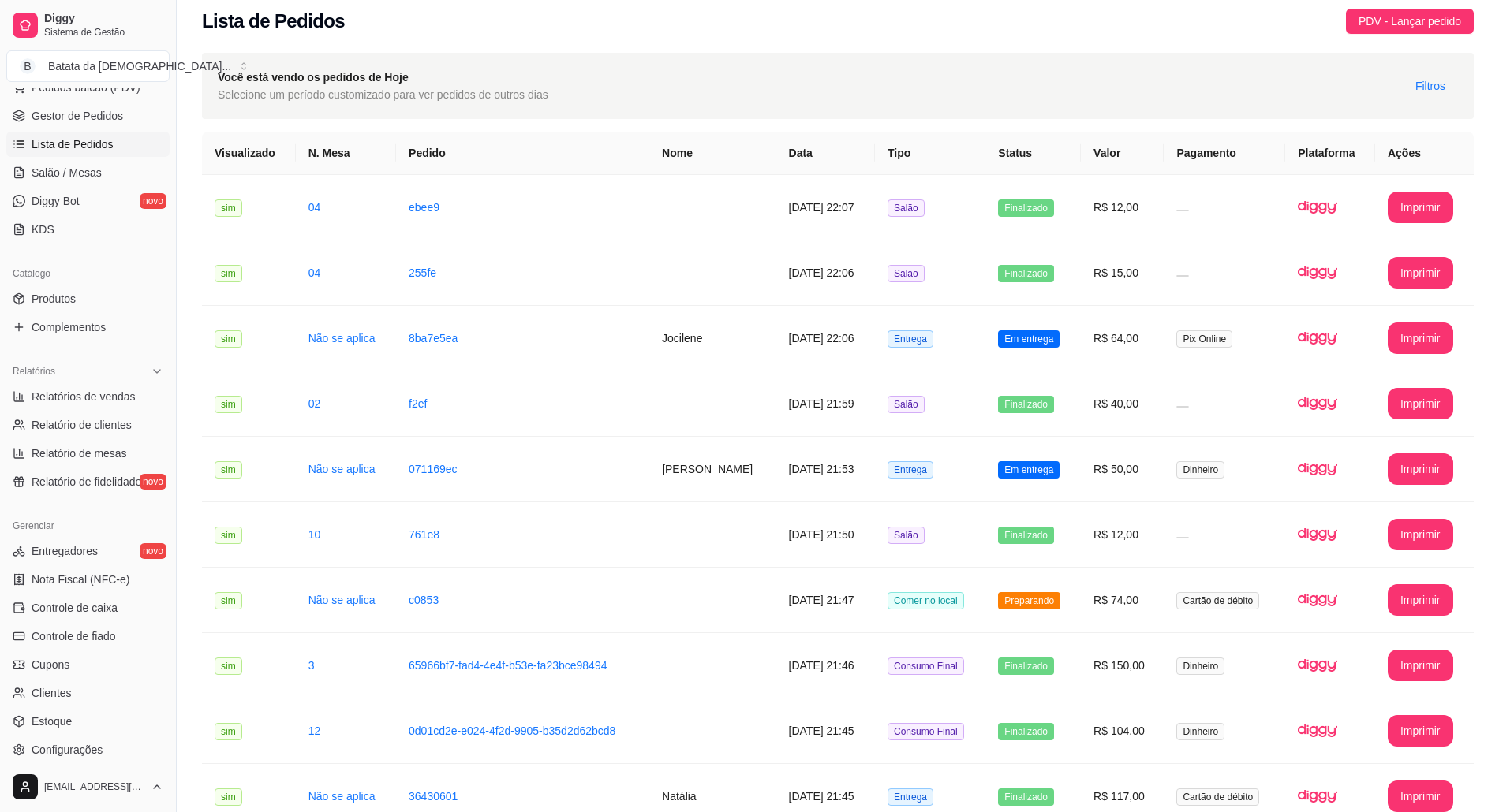
scroll to position [0, 0]
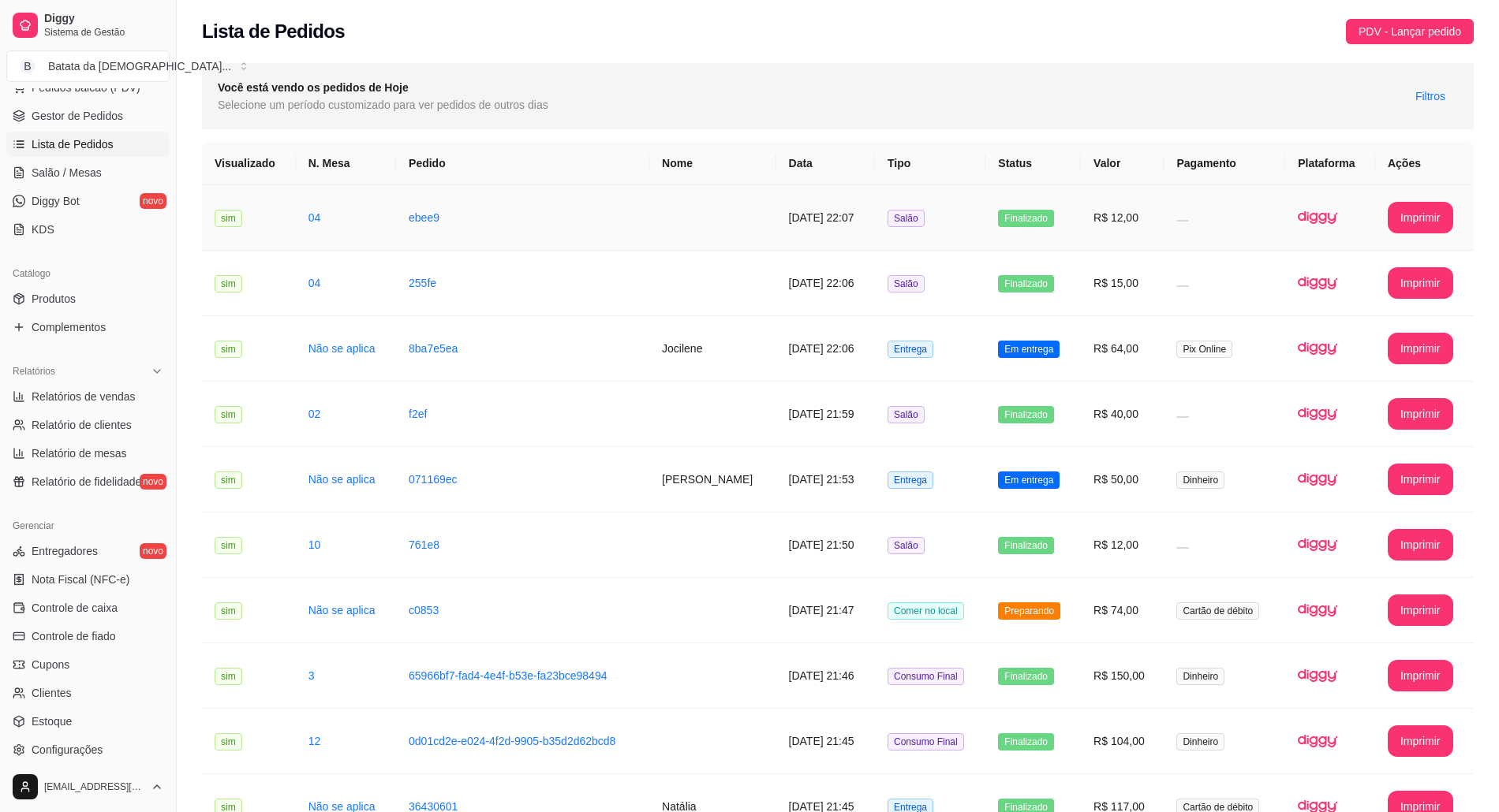
click at [1067, 229] on td "Finalizado" at bounding box center [1032, 218] width 95 height 65
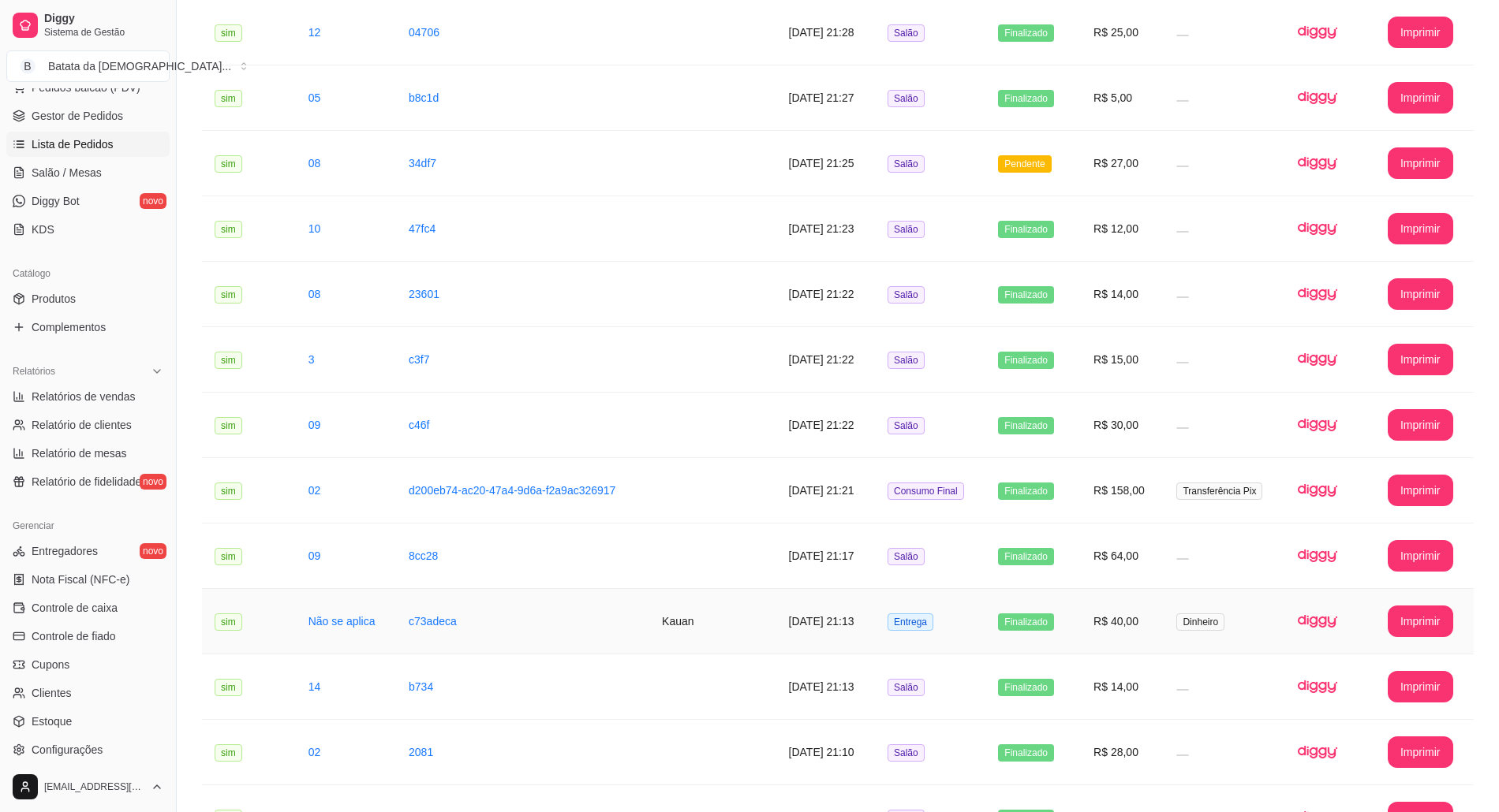
scroll to position [1459, 0]
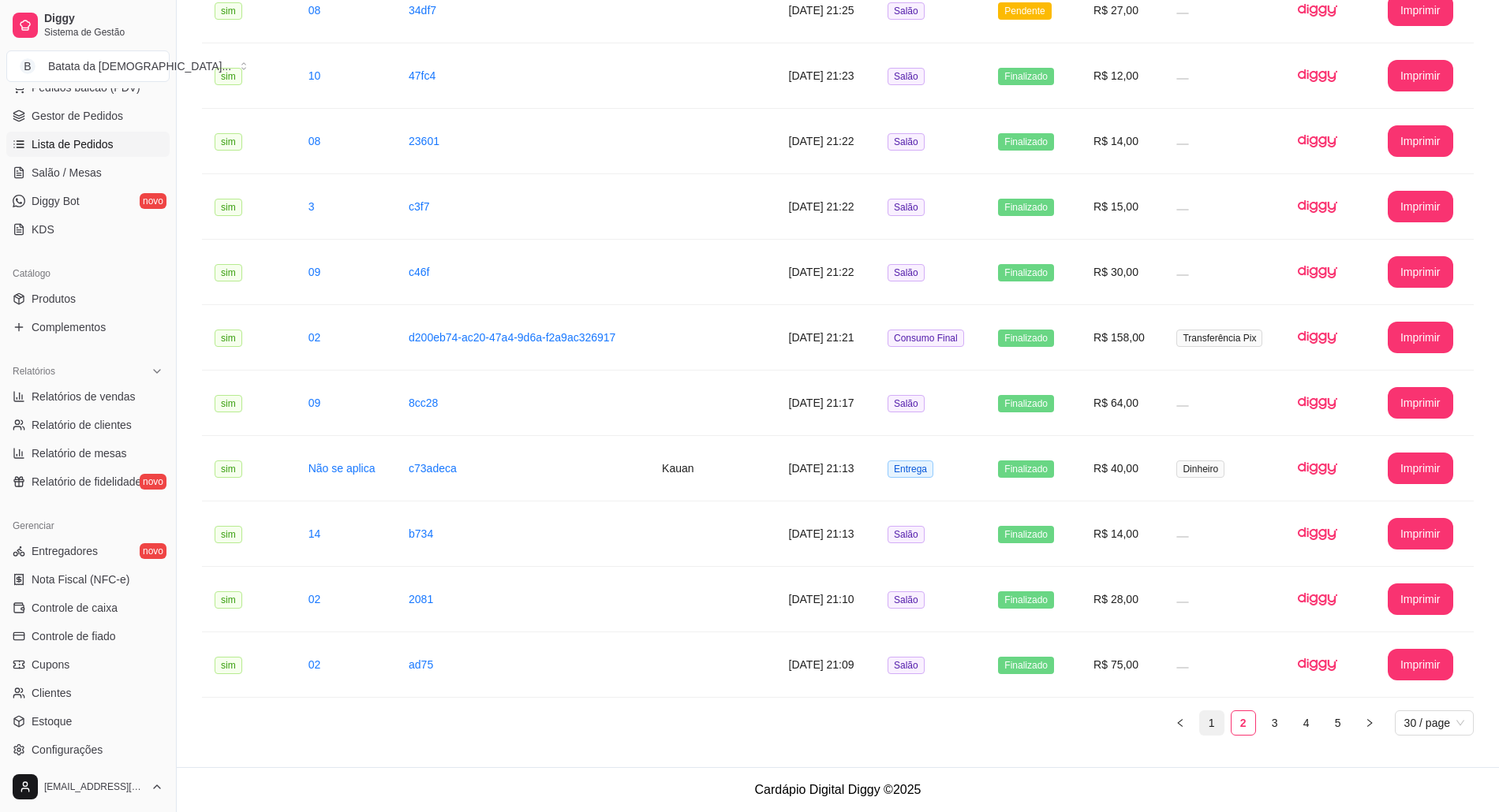
click at [1203, 725] on link "1" at bounding box center [1211, 723] width 23 height 23
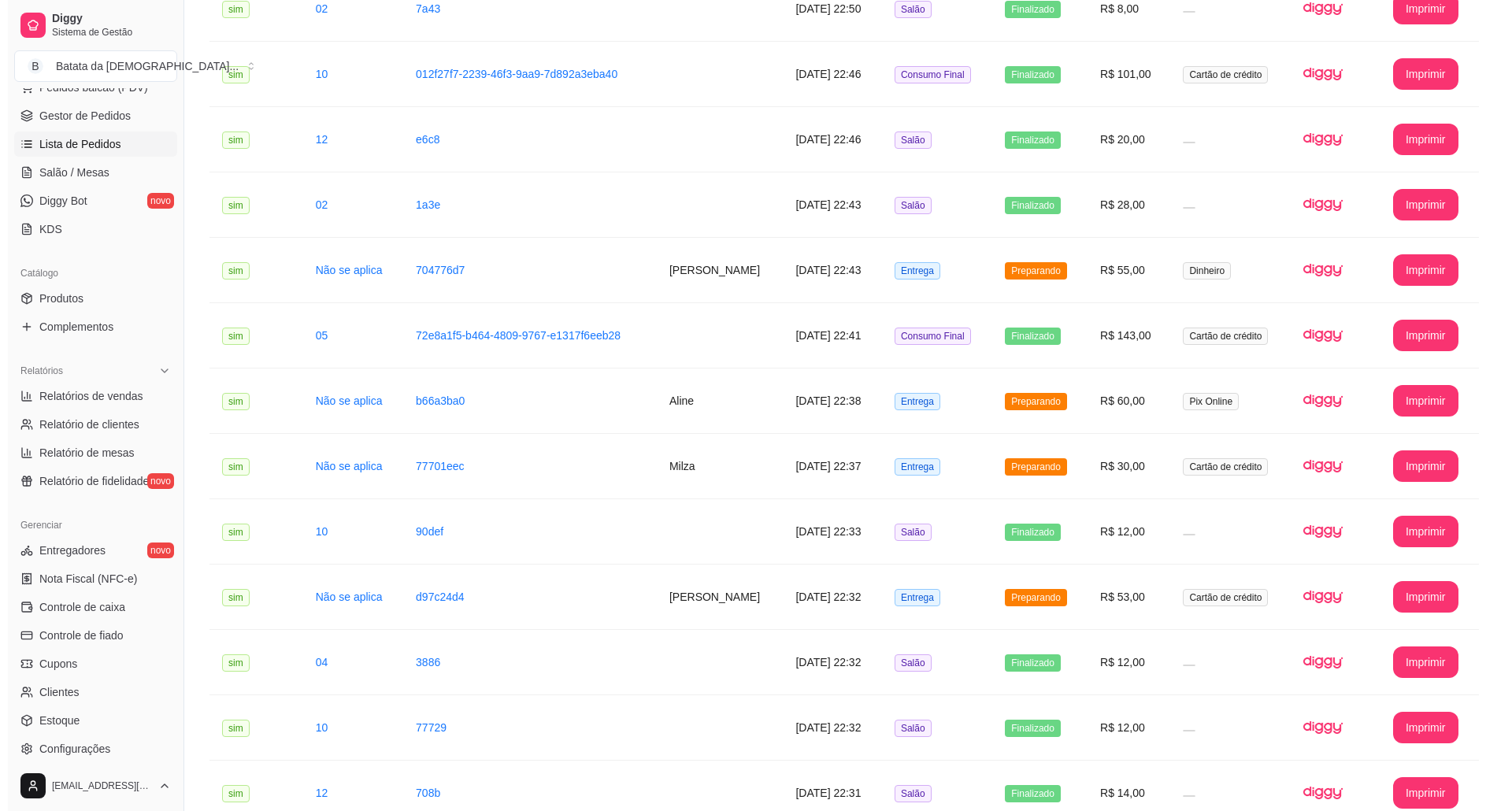
scroll to position [0, 0]
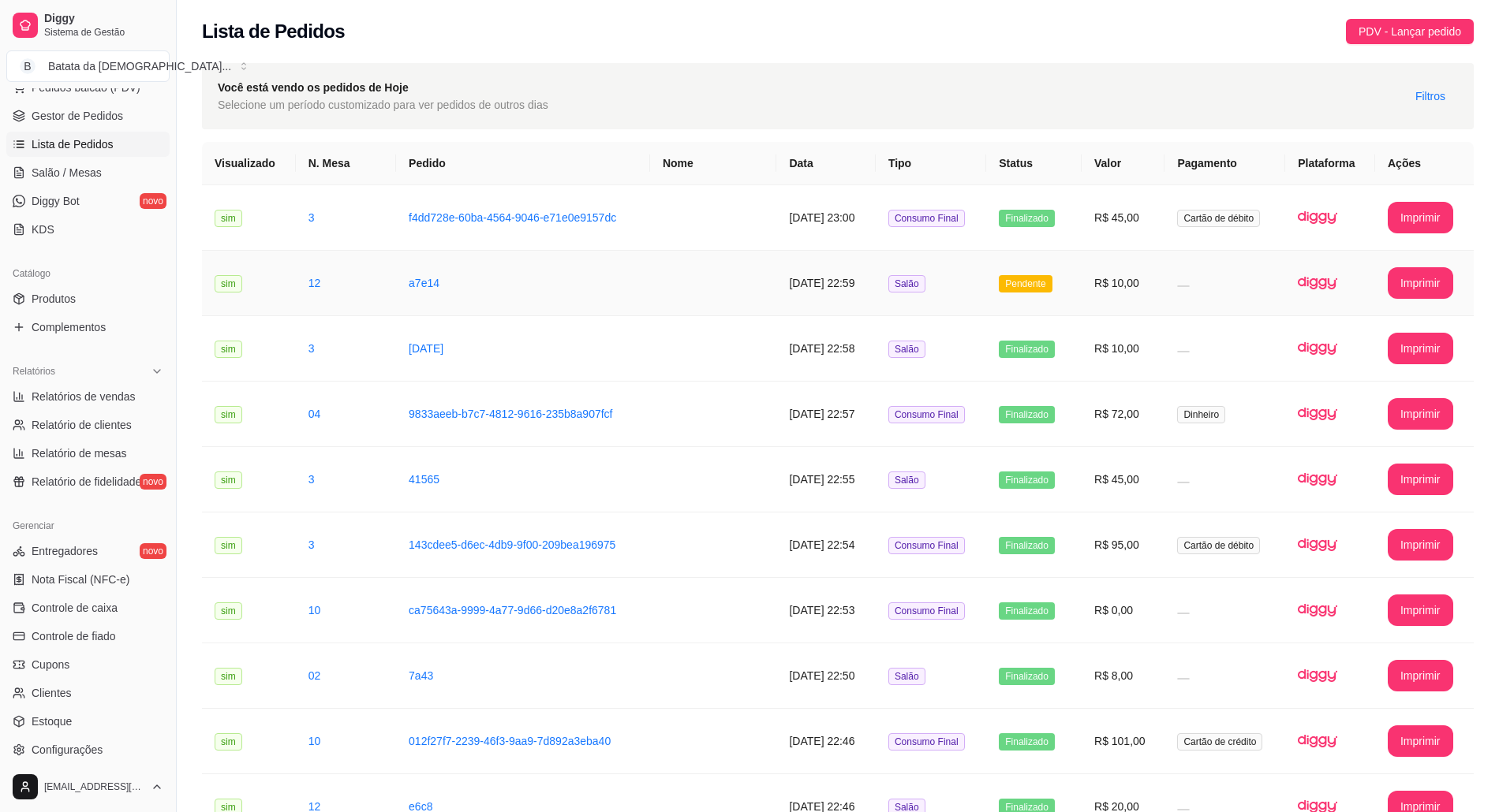
click at [1164, 270] on td "R$ 10,00" at bounding box center [1123, 284] width 83 height 65
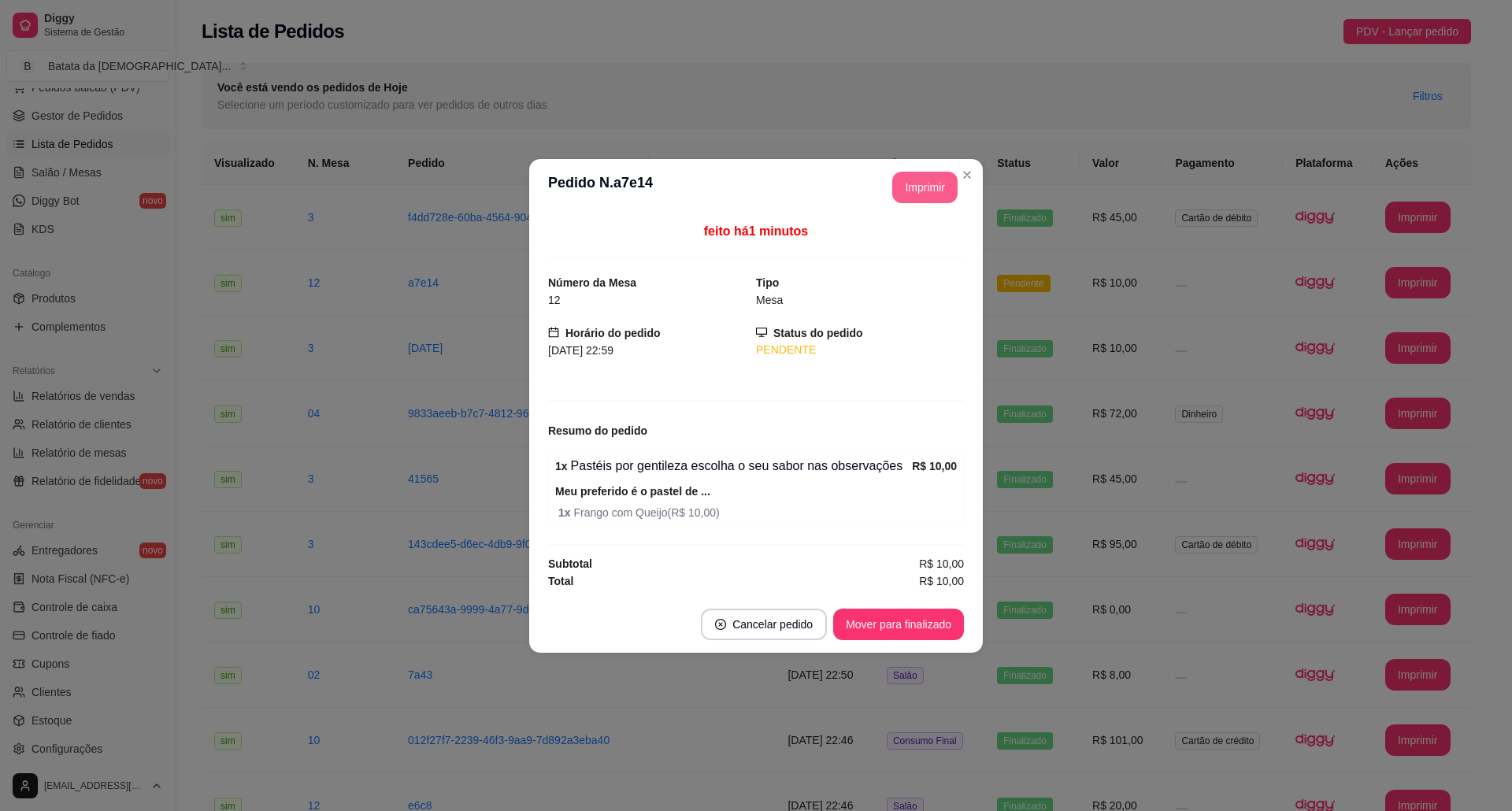
click at [939, 186] on button "Imprimir" at bounding box center [925, 188] width 65 height 32
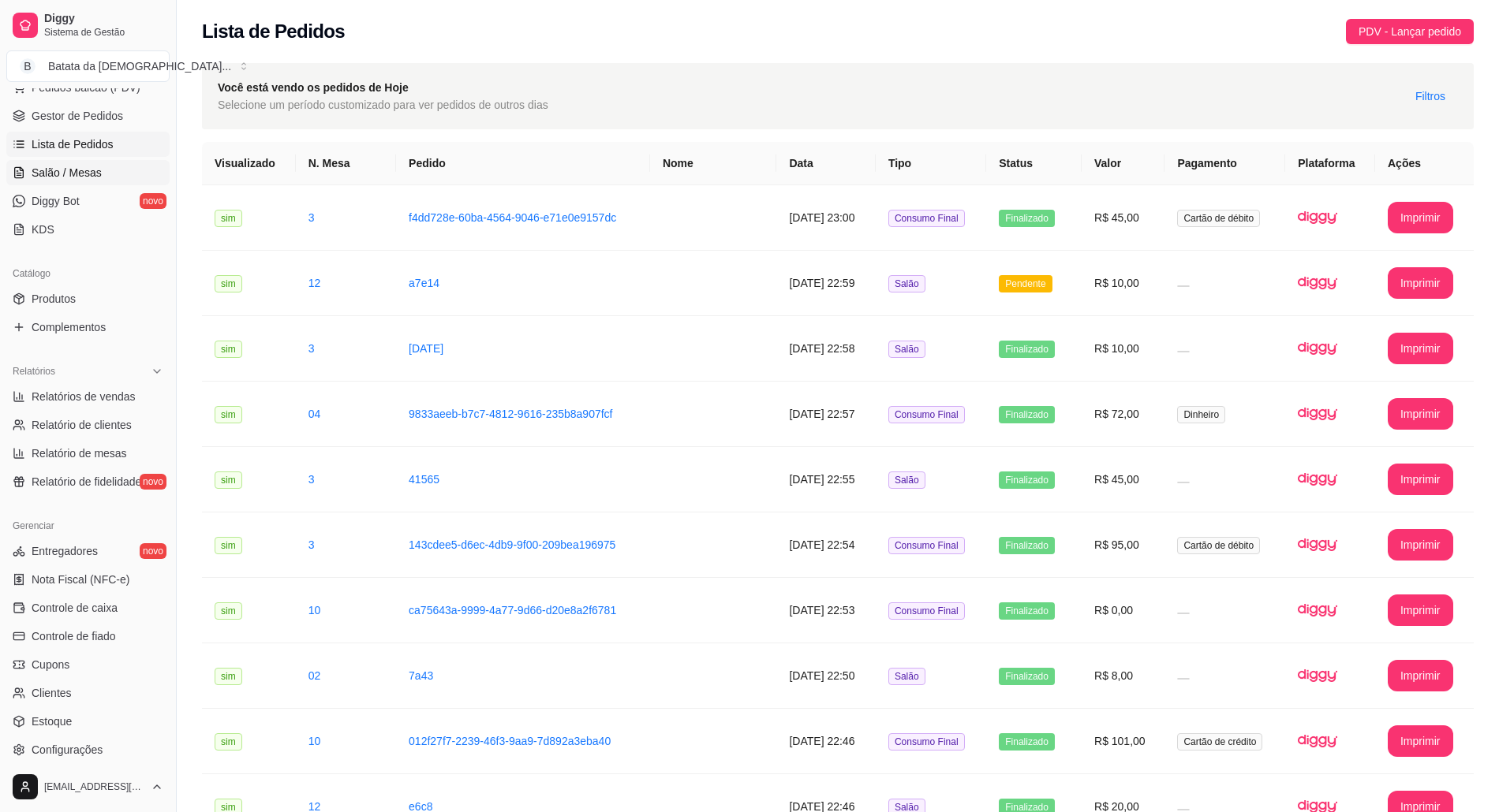
click at [68, 171] on span "Salão / Mesas" at bounding box center [67, 173] width 70 height 16
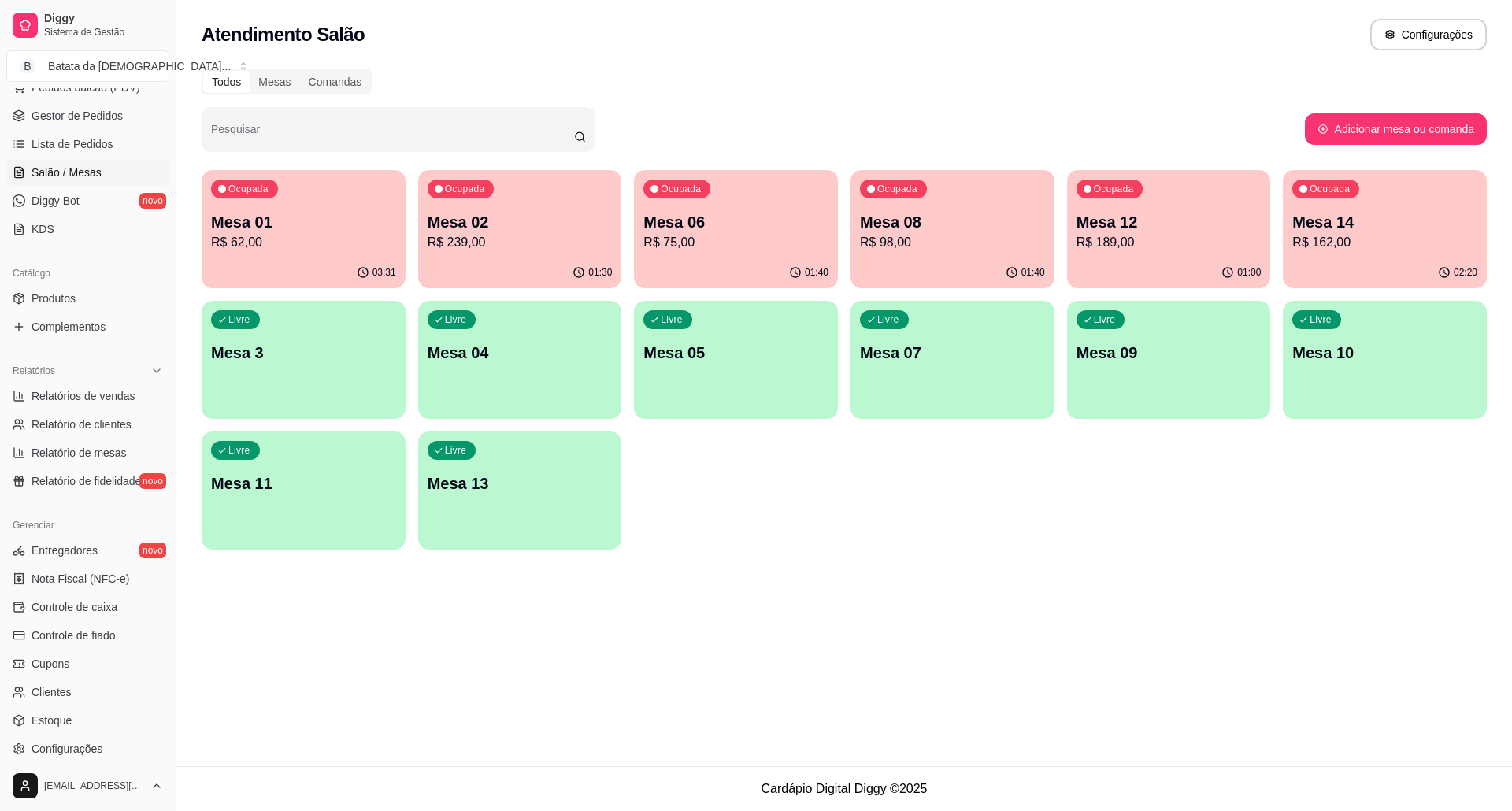
click at [259, 190] on p "Ocupada" at bounding box center [248, 188] width 40 height 13
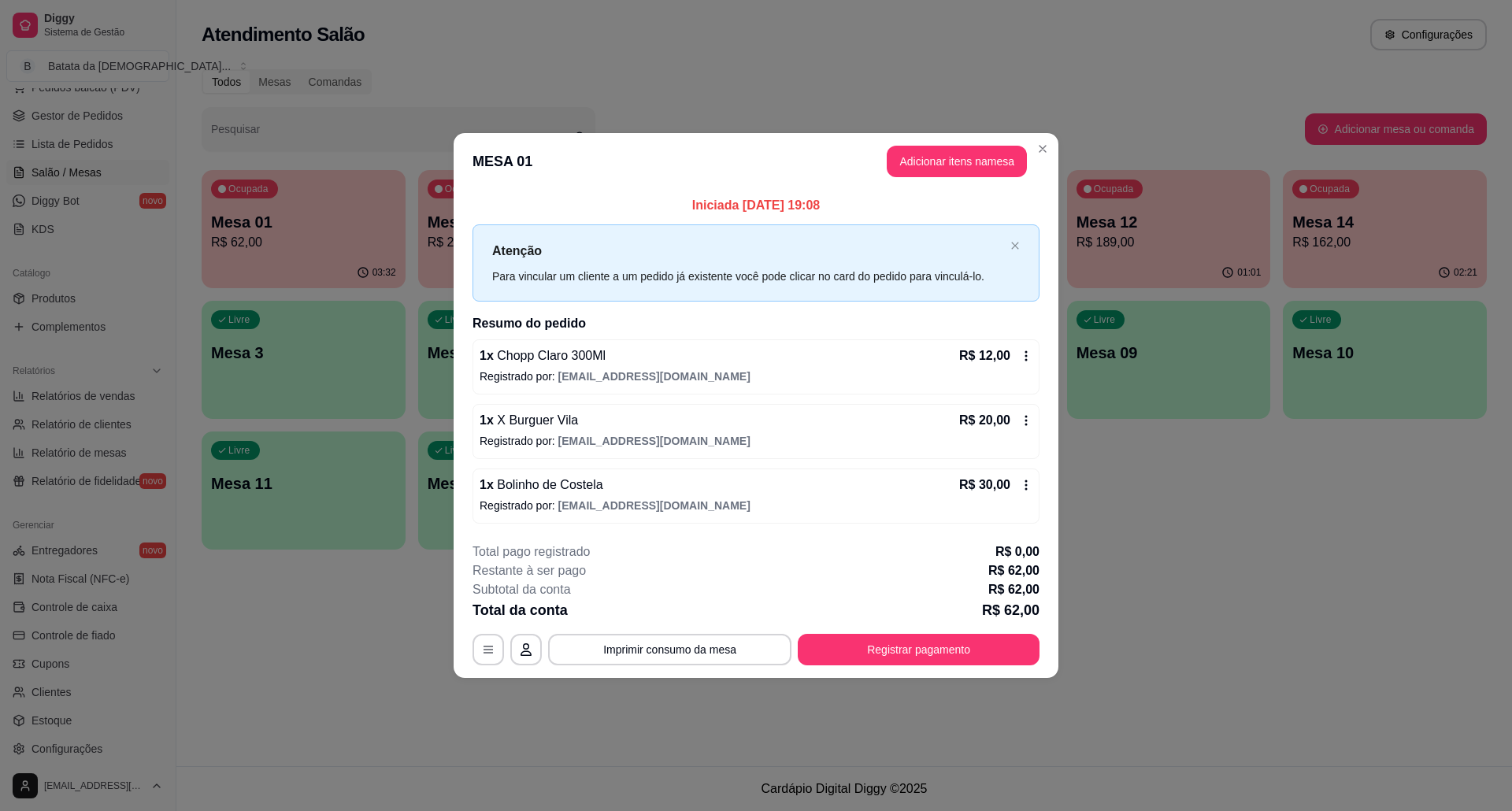
click at [1038, 161] on header "MESA 01 Adicionar itens na mesa" at bounding box center [756, 162] width 605 height 57
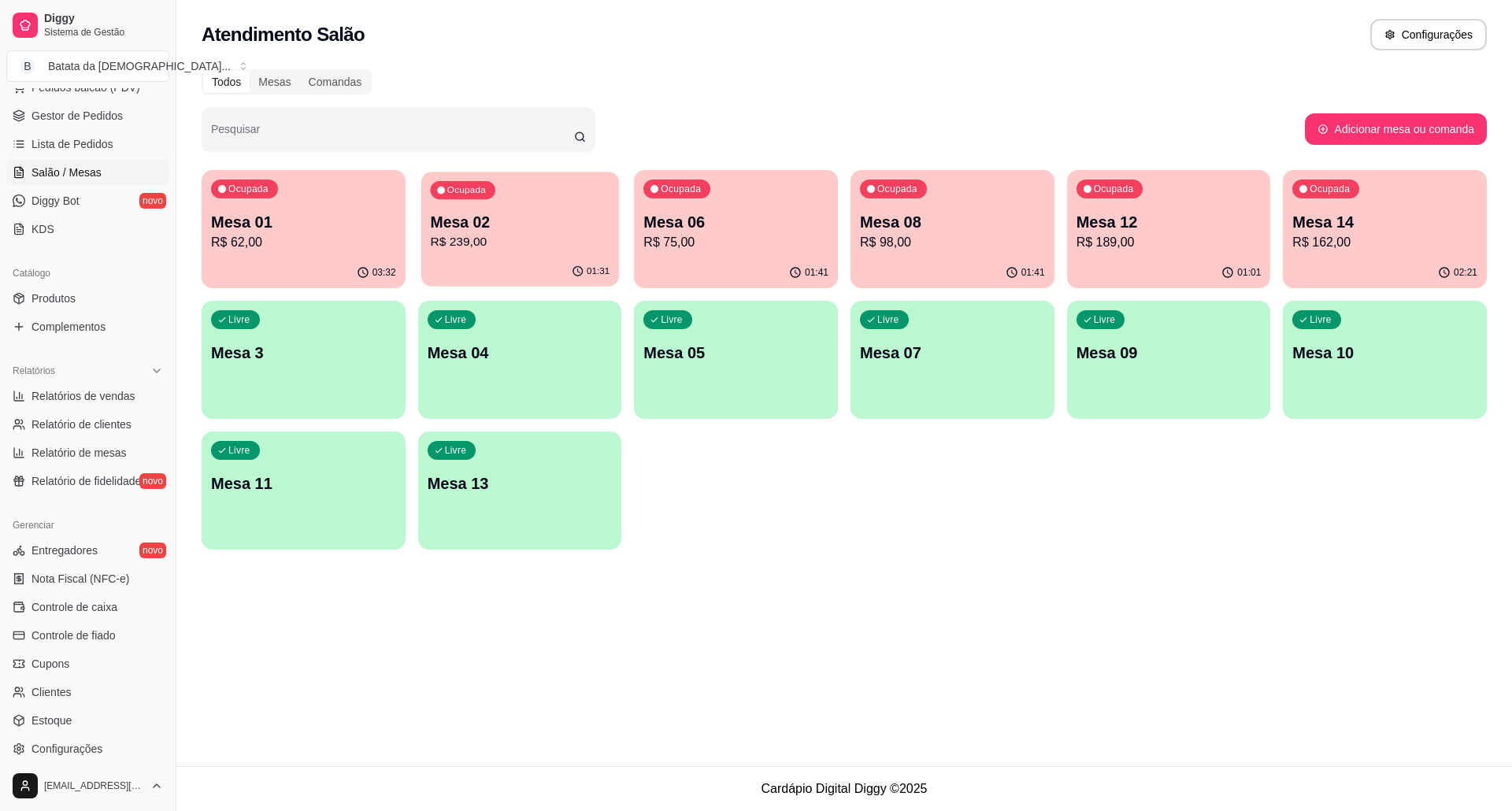
click at [480, 266] on div "01:31" at bounding box center [520, 272] width 197 height 30
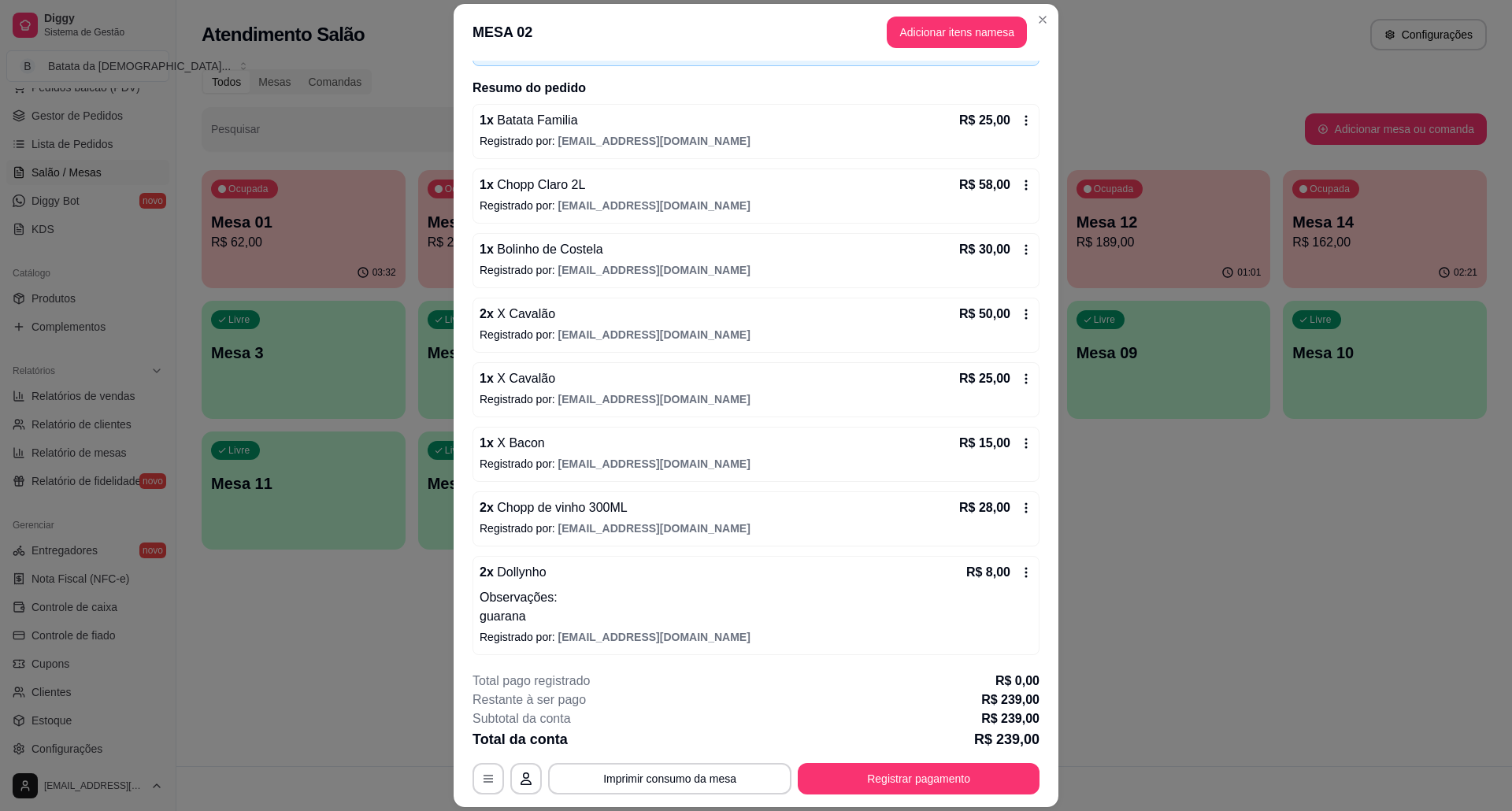
scroll to position [112, 0]
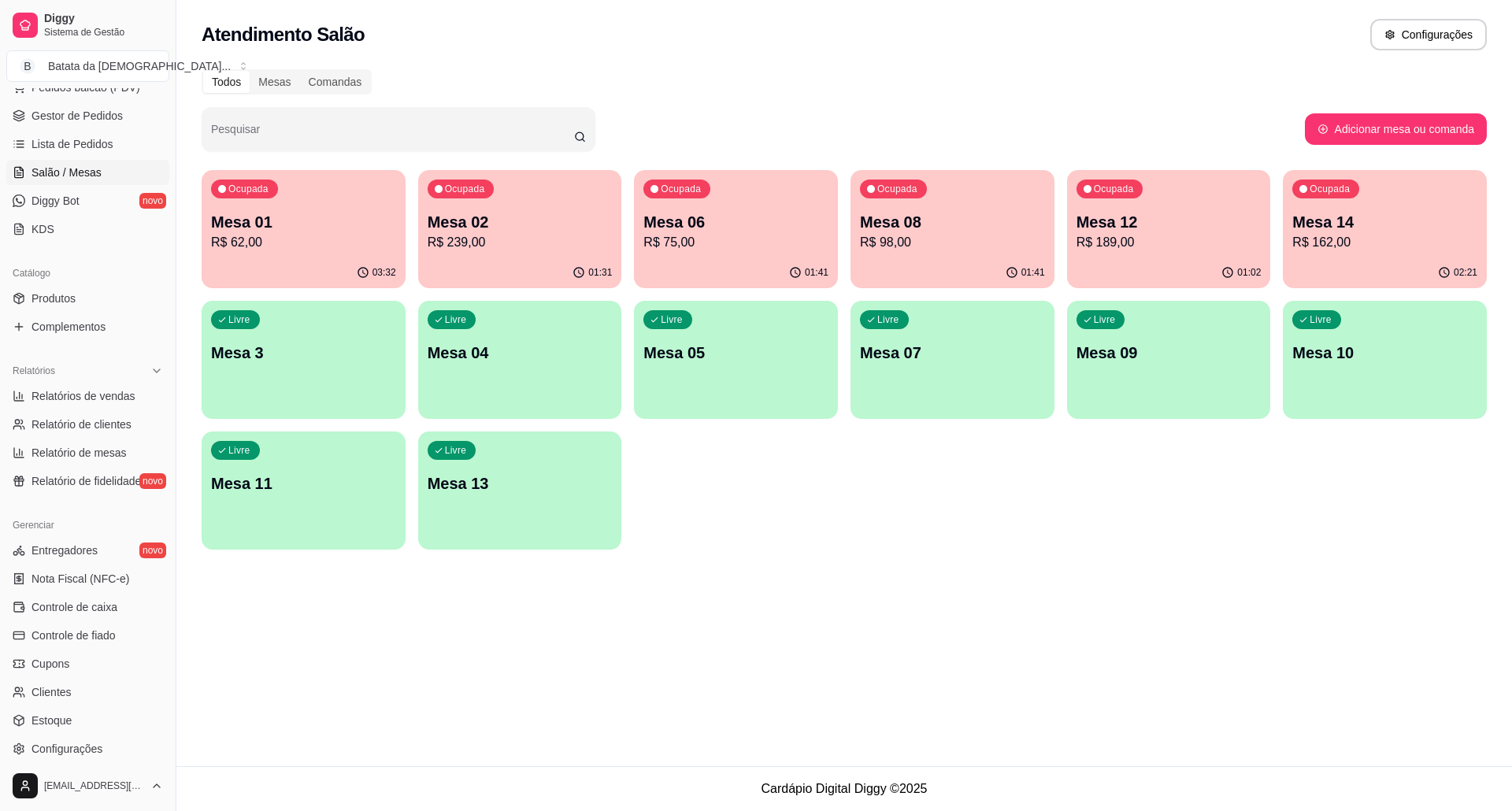
click at [706, 218] on p "Mesa 06" at bounding box center [736, 222] width 185 height 22
click at [955, 228] on p "Mesa 08" at bounding box center [952, 222] width 185 height 22
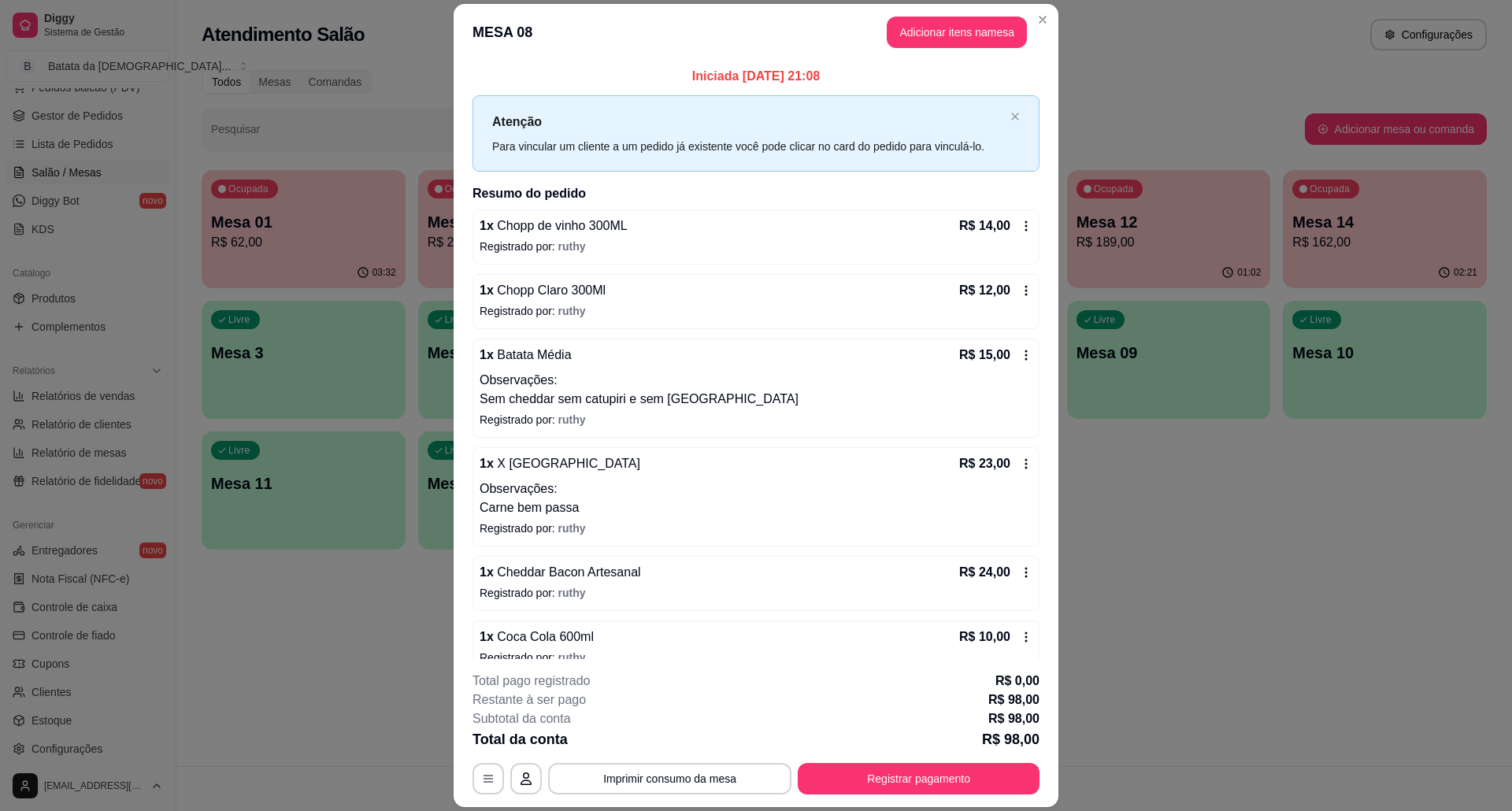
scroll to position [26, 0]
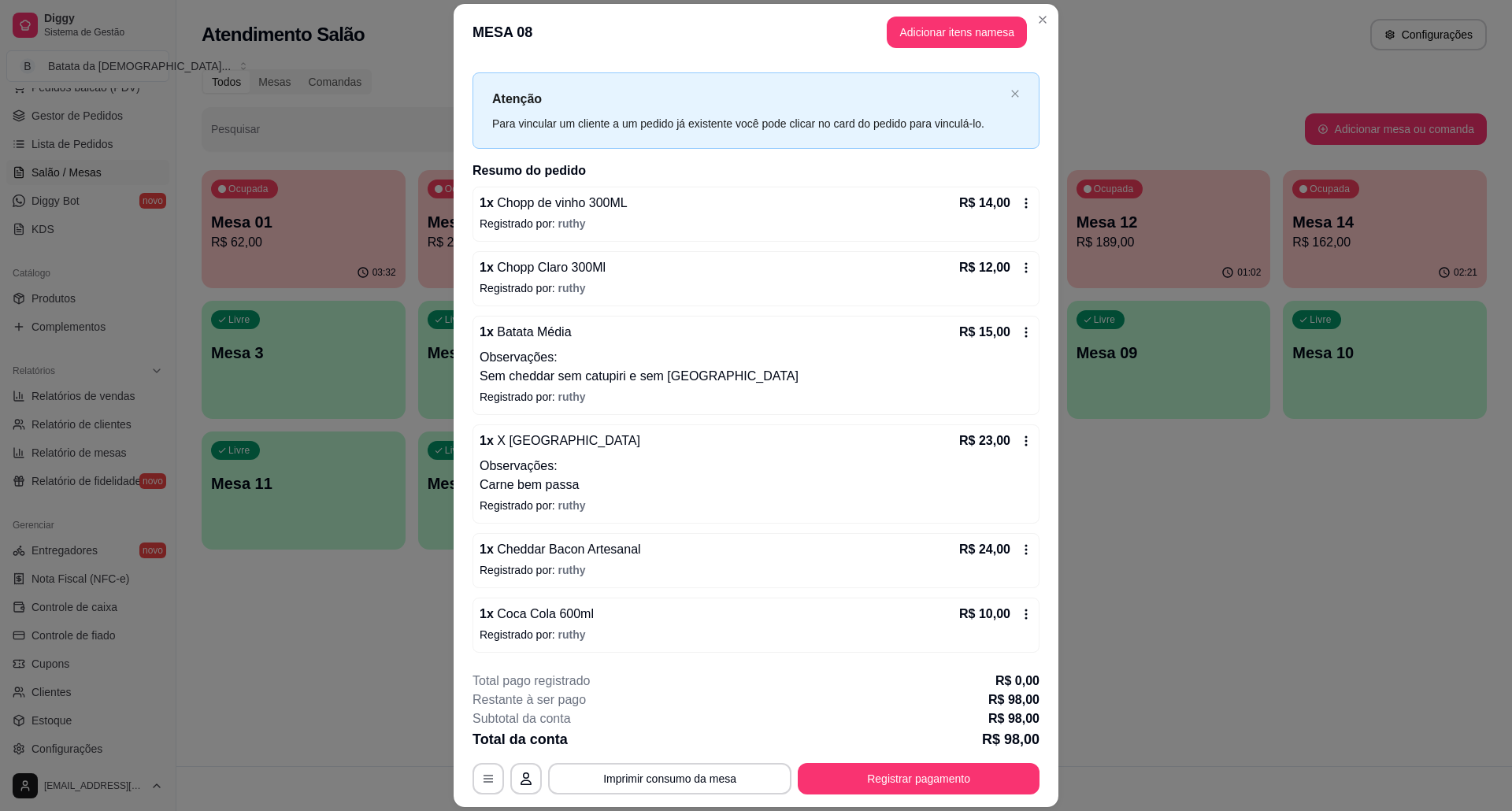
click at [1020, 22] on header "MESA 08 Adicionar itens na mesa" at bounding box center [756, 33] width 605 height 57
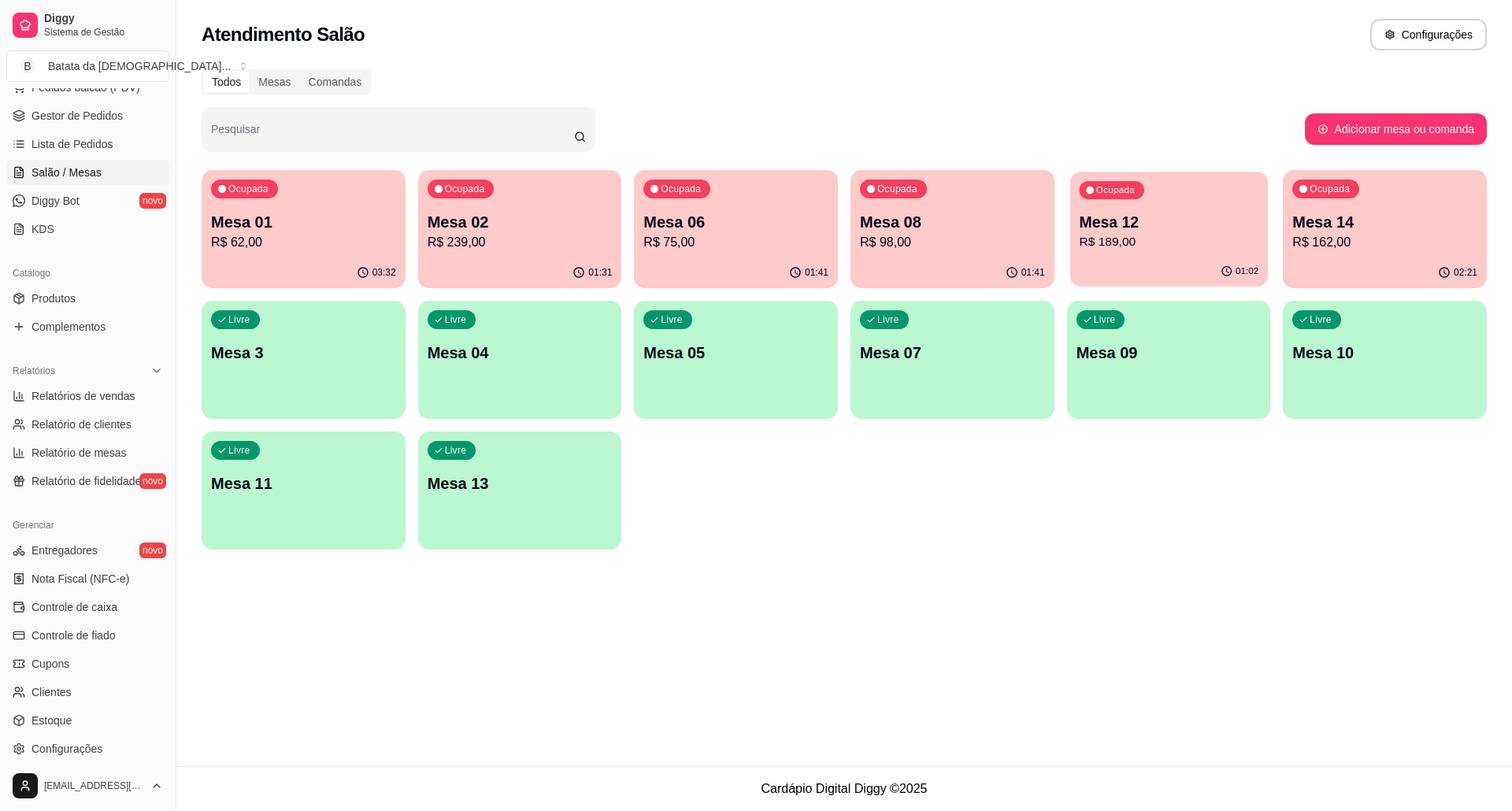
click at [1118, 221] on p "Mesa 12" at bounding box center [1168, 223] width 179 height 22
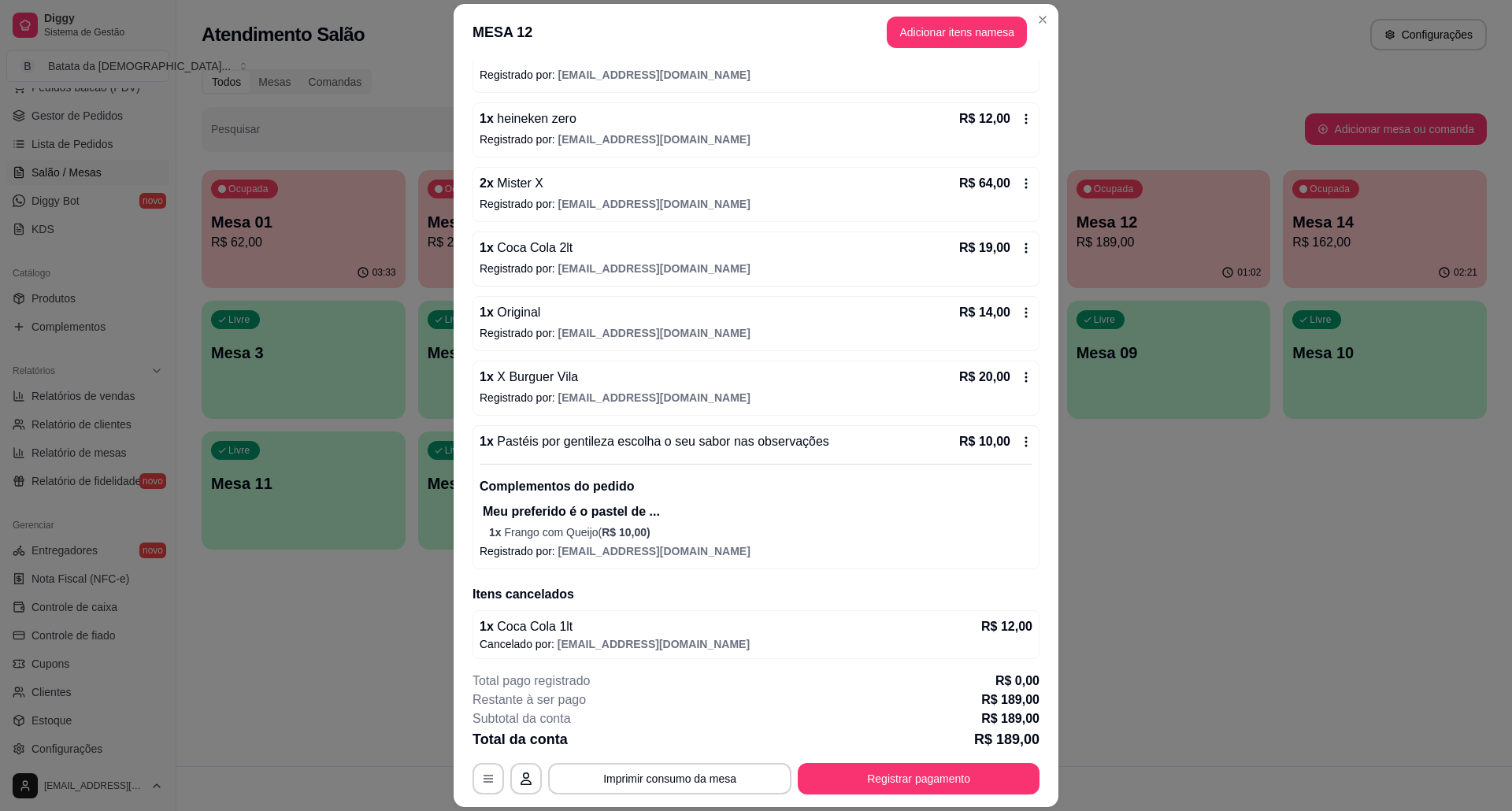
scroll to position [248, 0]
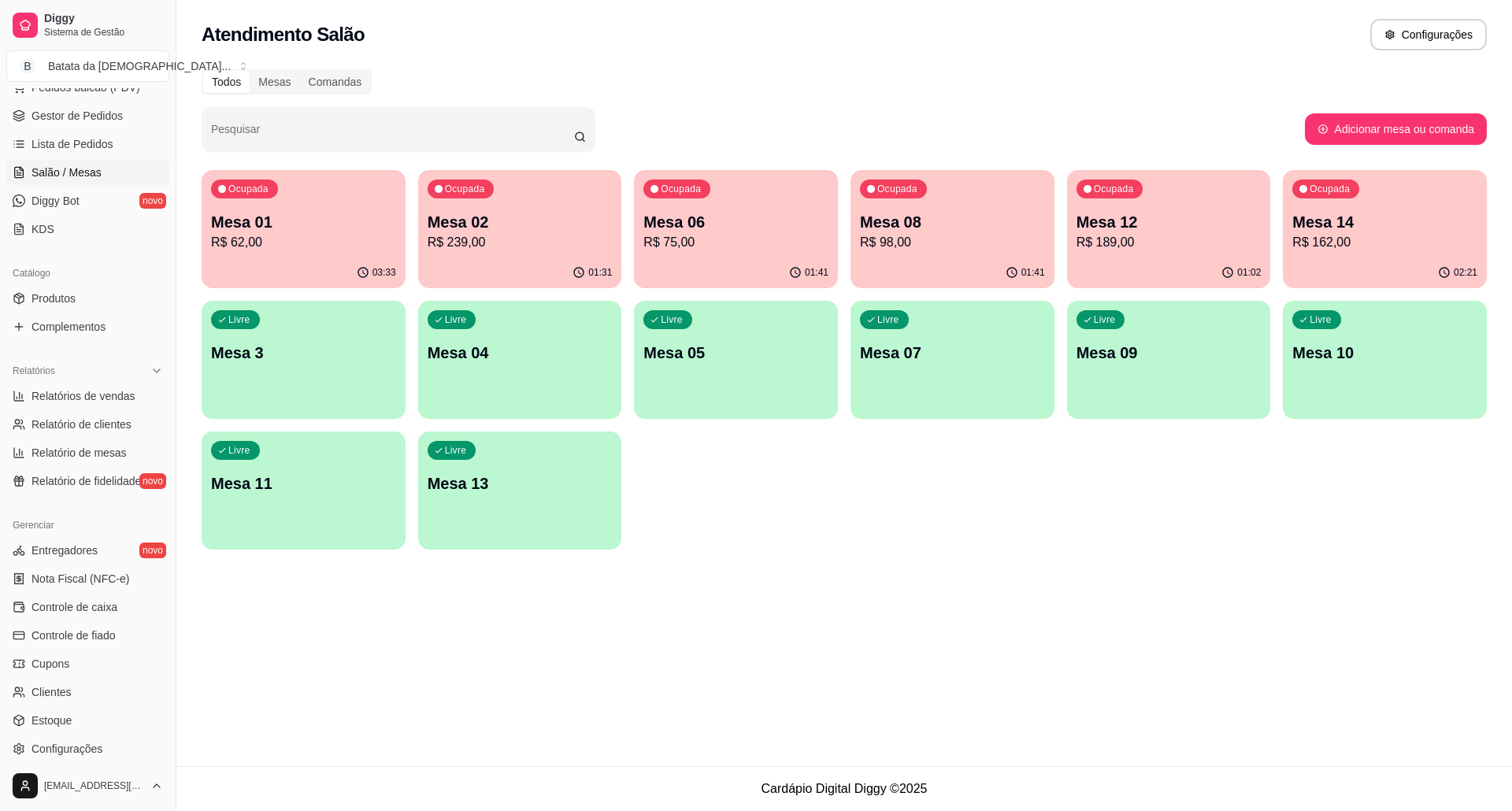
click at [1327, 193] on p "Ocupada" at bounding box center [1330, 188] width 40 height 13
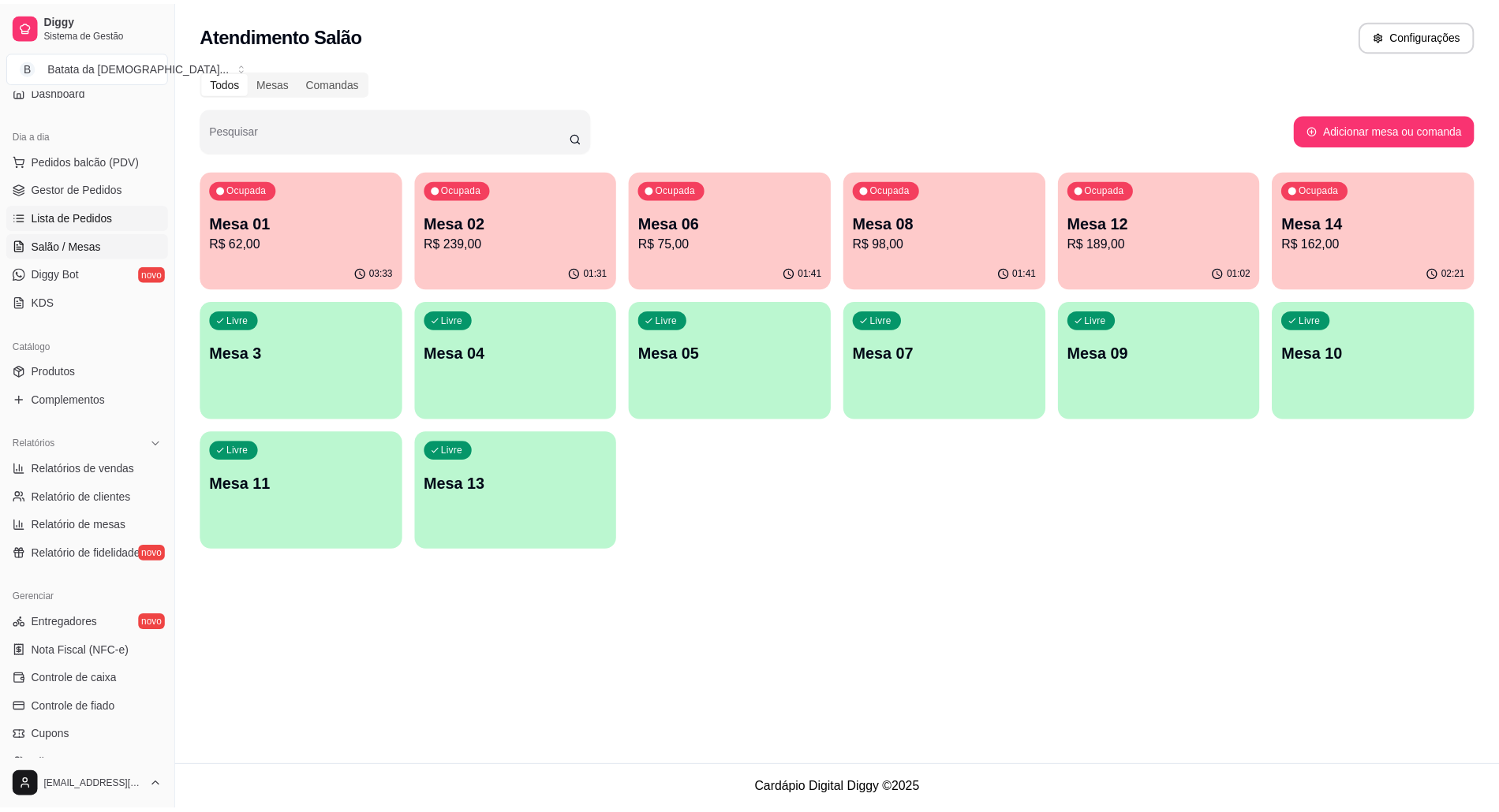
scroll to position [112, 0]
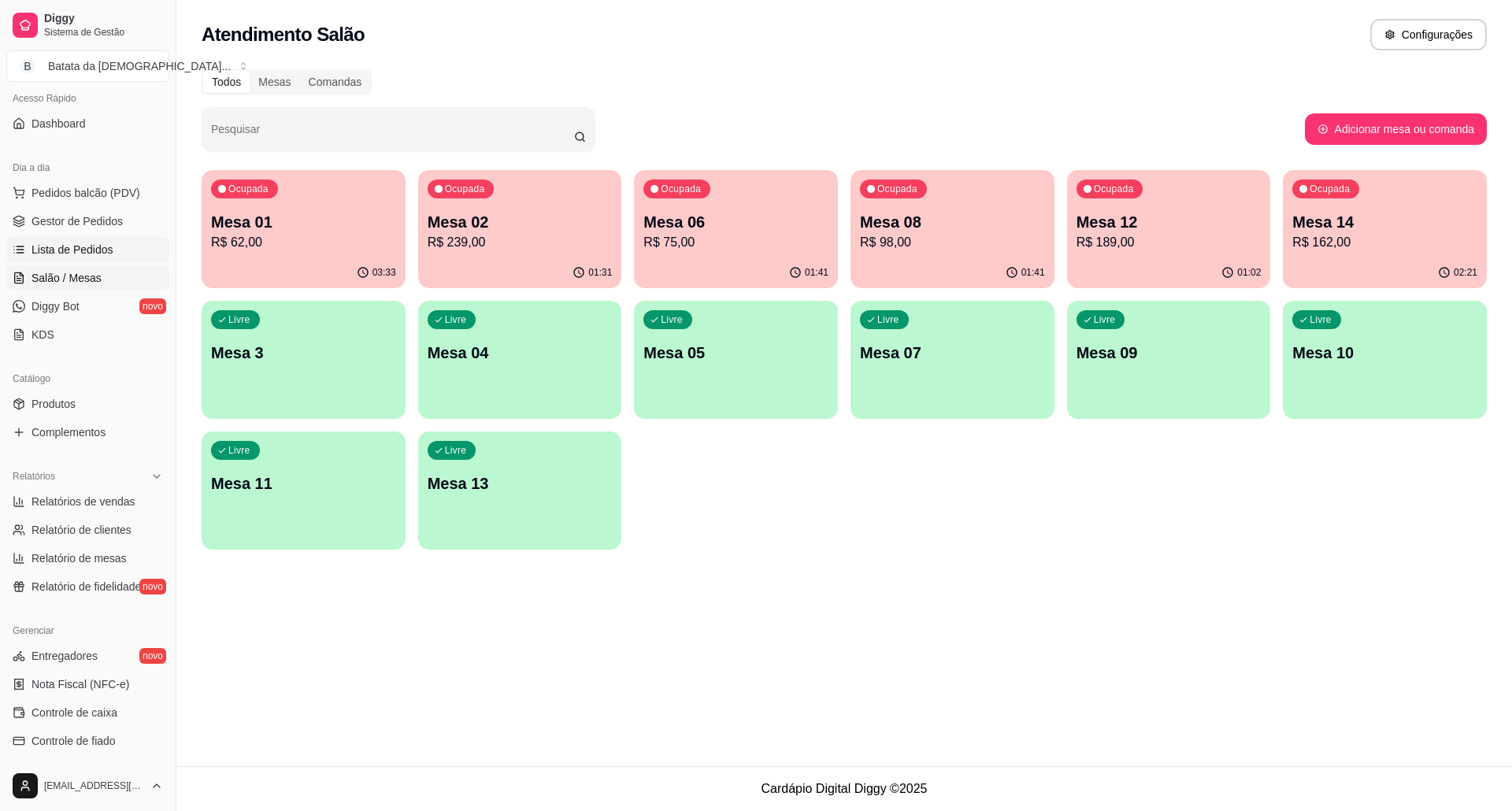
click at [67, 243] on span "Lista de Pedidos" at bounding box center [72, 249] width 82 height 16
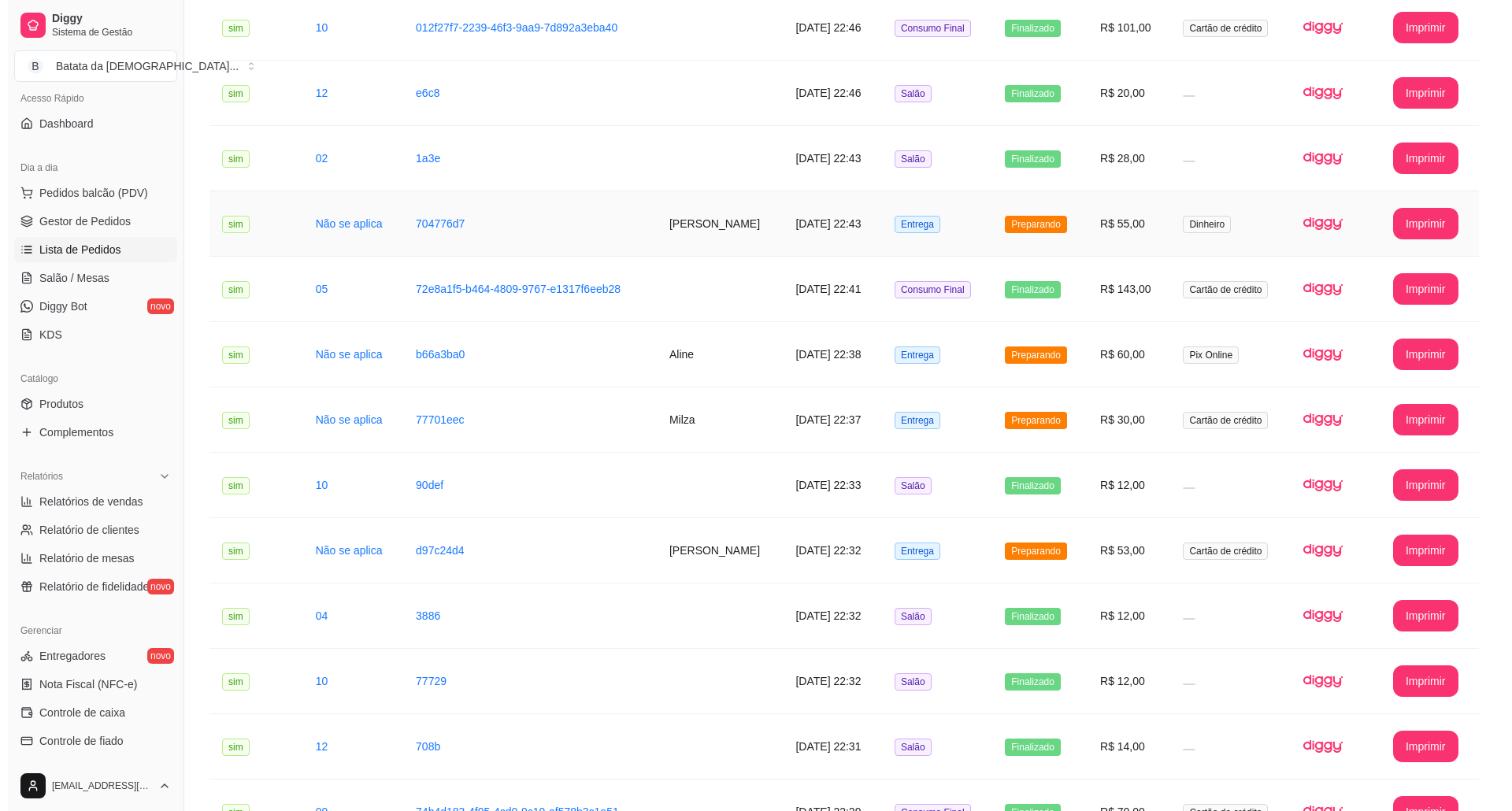
scroll to position [735, 0]
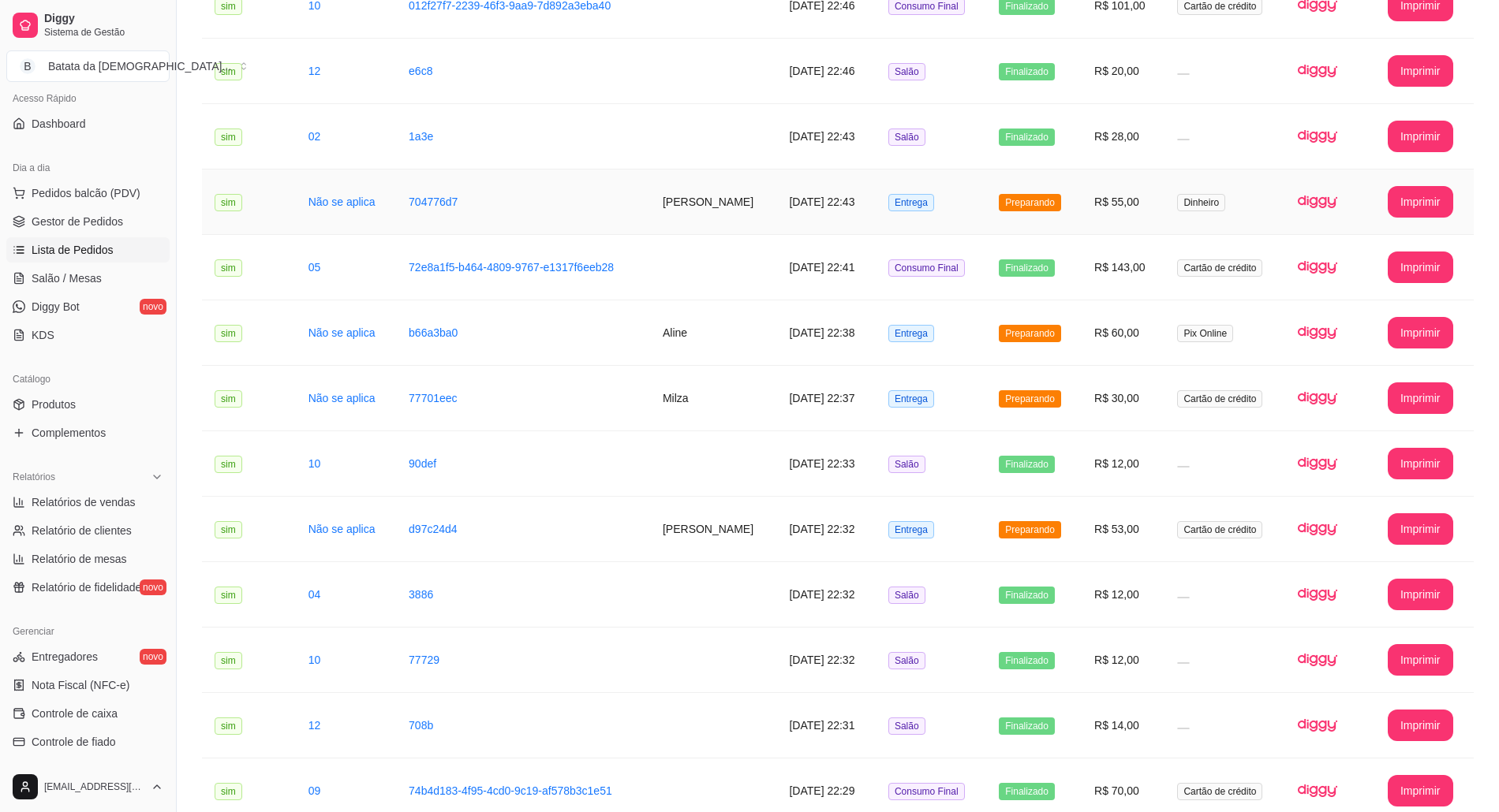
click at [907, 205] on td "Entrega" at bounding box center [931, 202] width 110 height 65
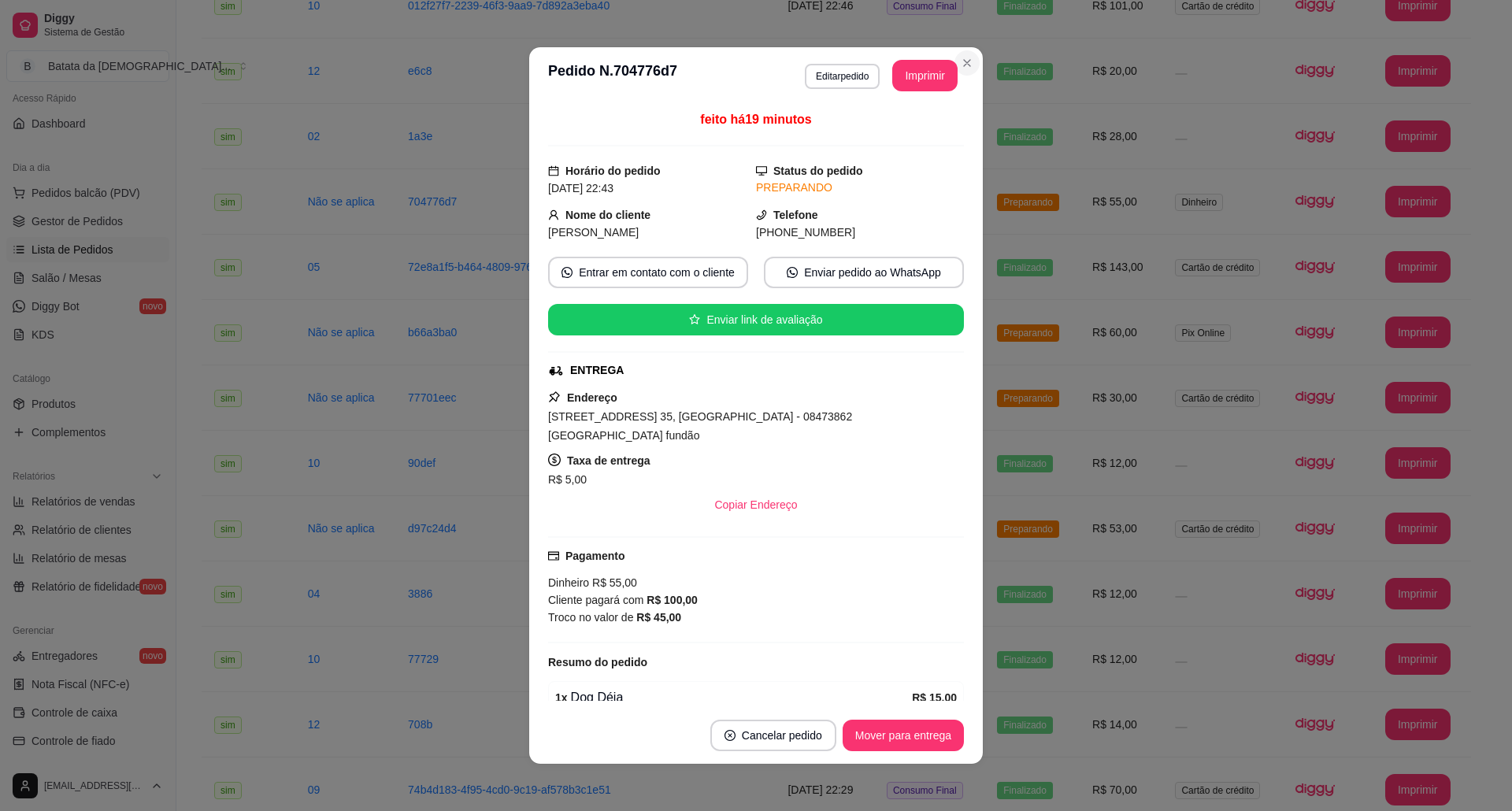
drag, startPoint x: 954, startPoint y: 76, endPoint x: 958, endPoint y: 64, distance: 12.6
click at [954, 74] on section "**********" at bounding box center [756, 406] width 453 height 717
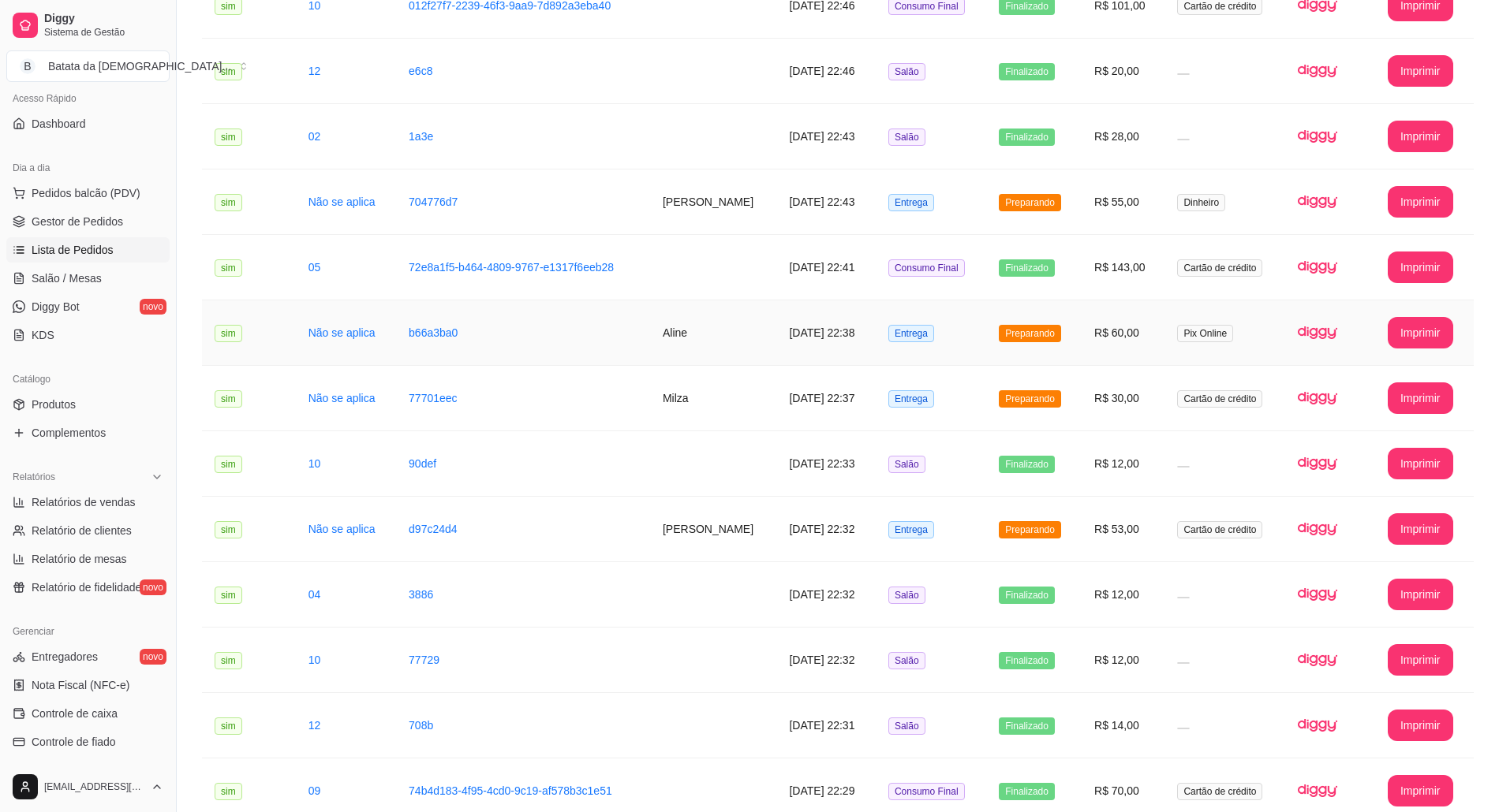
click at [1012, 326] on td "Preparando" at bounding box center [1033, 333] width 95 height 65
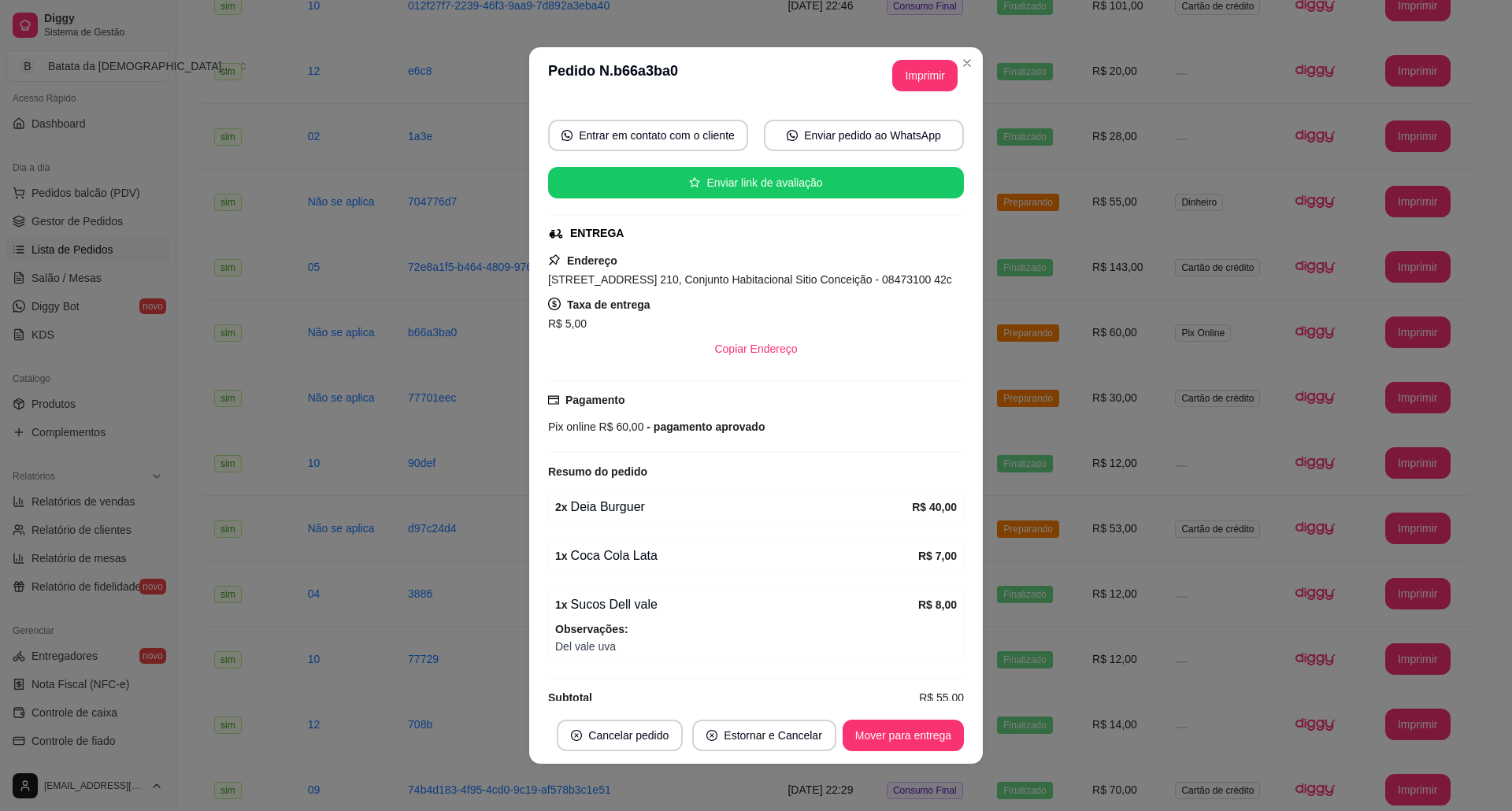
scroll to position [189, 0]
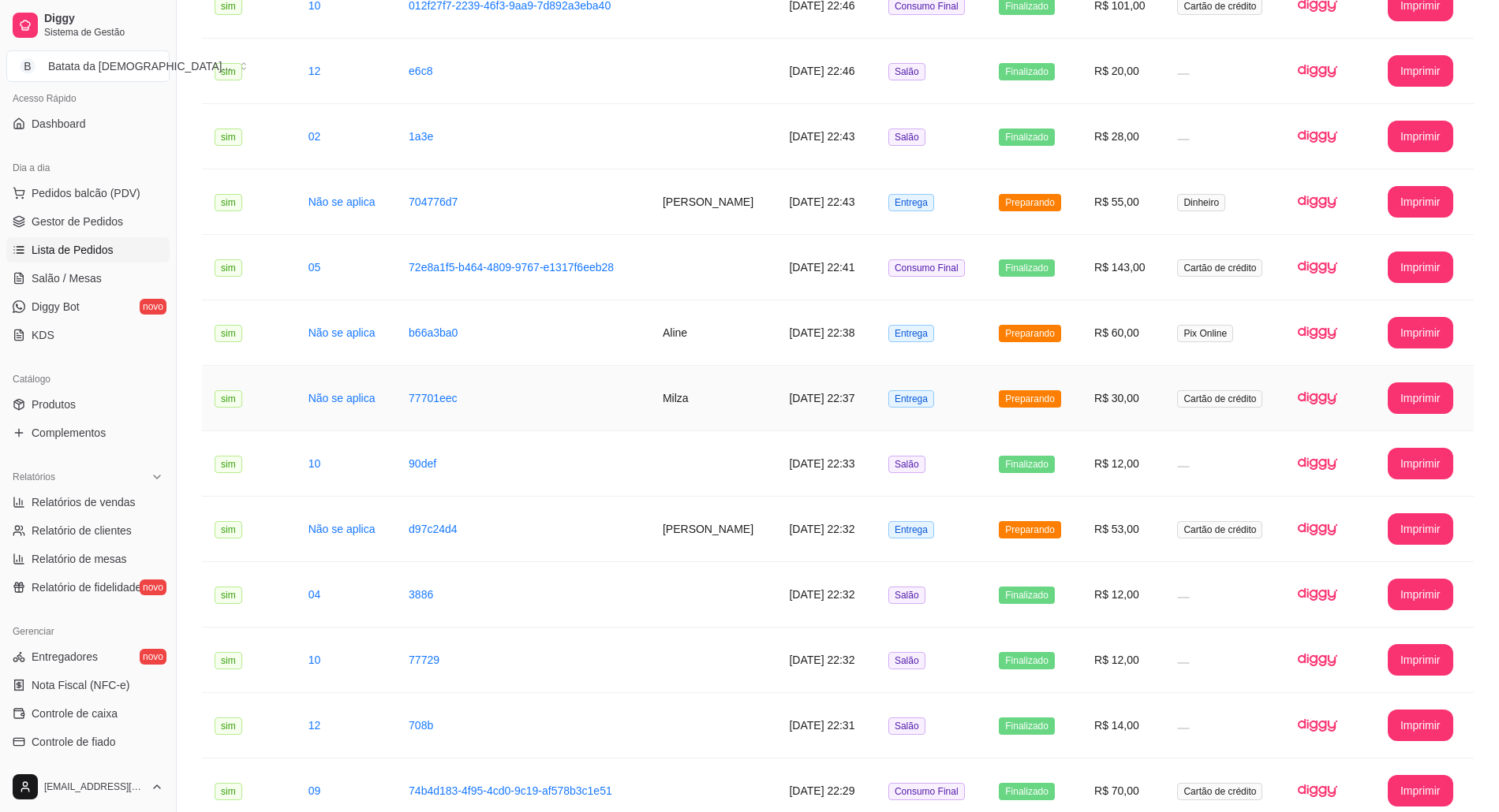
click at [1019, 421] on td "Preparando" at bounding box center [1033, 399] width 95 height 65
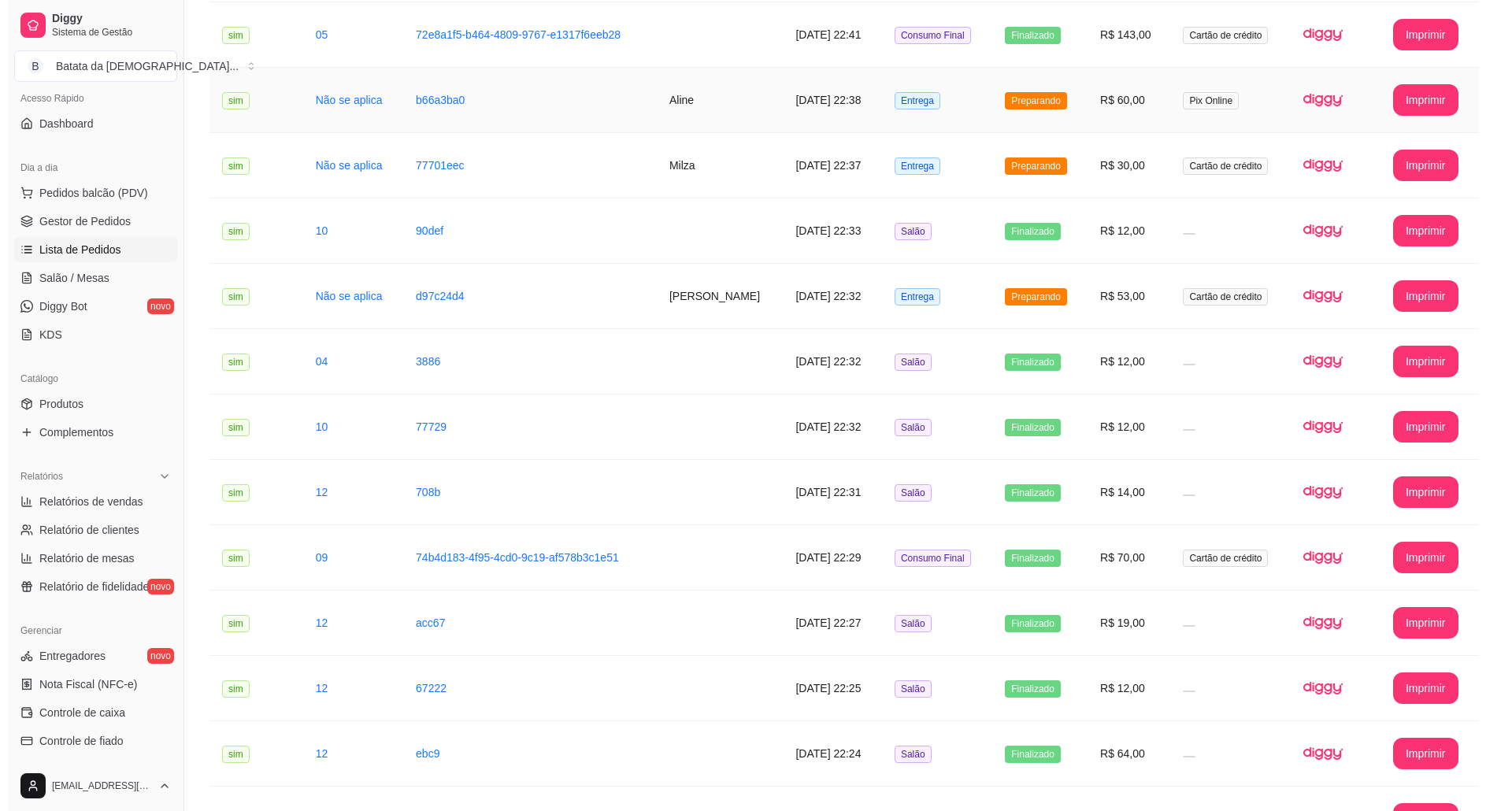
scroll to position [1050, 0]
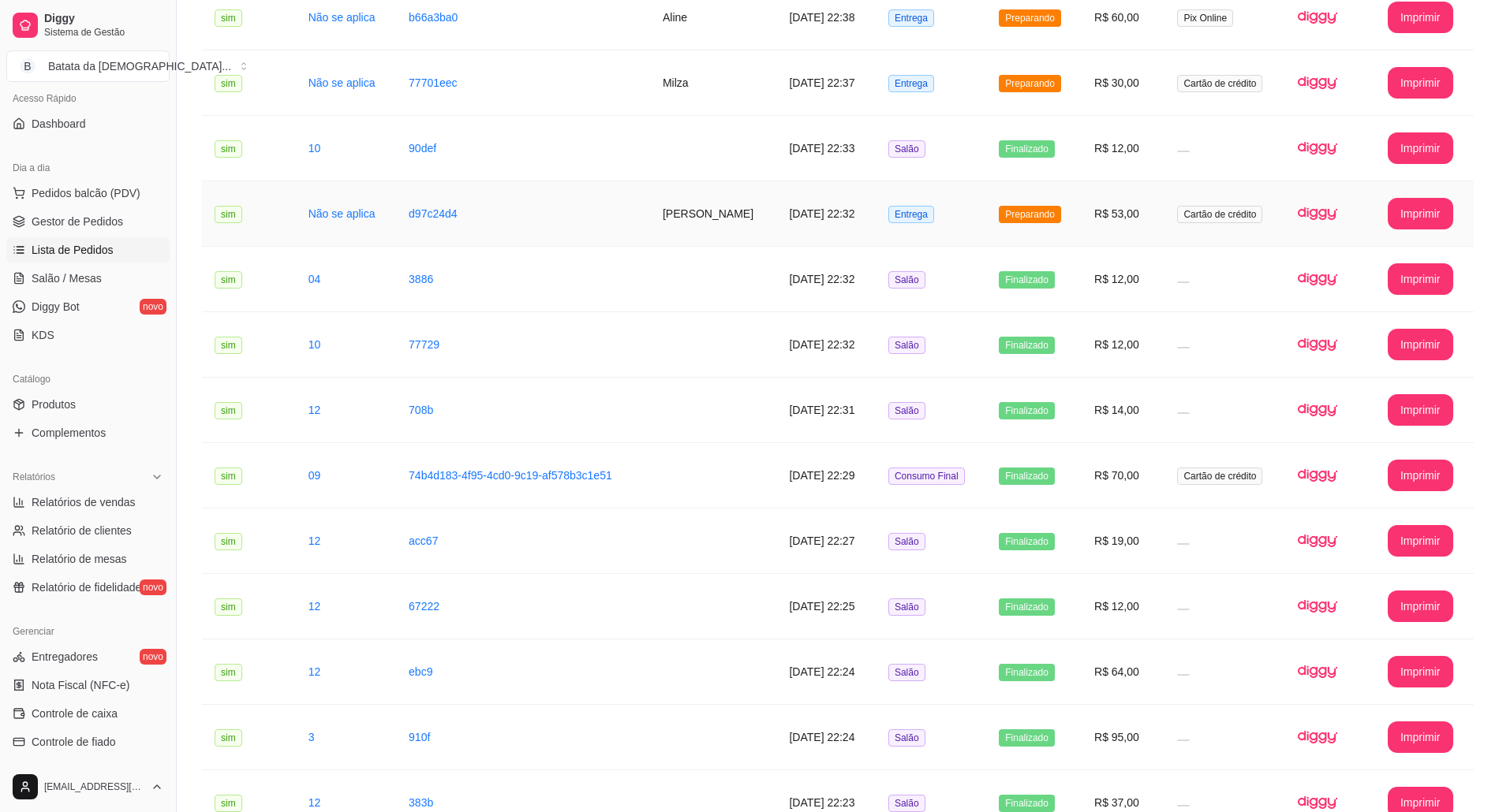
click at [984, 219] on td "Entrega" at bounding box center [931, 214] width 110 height 65
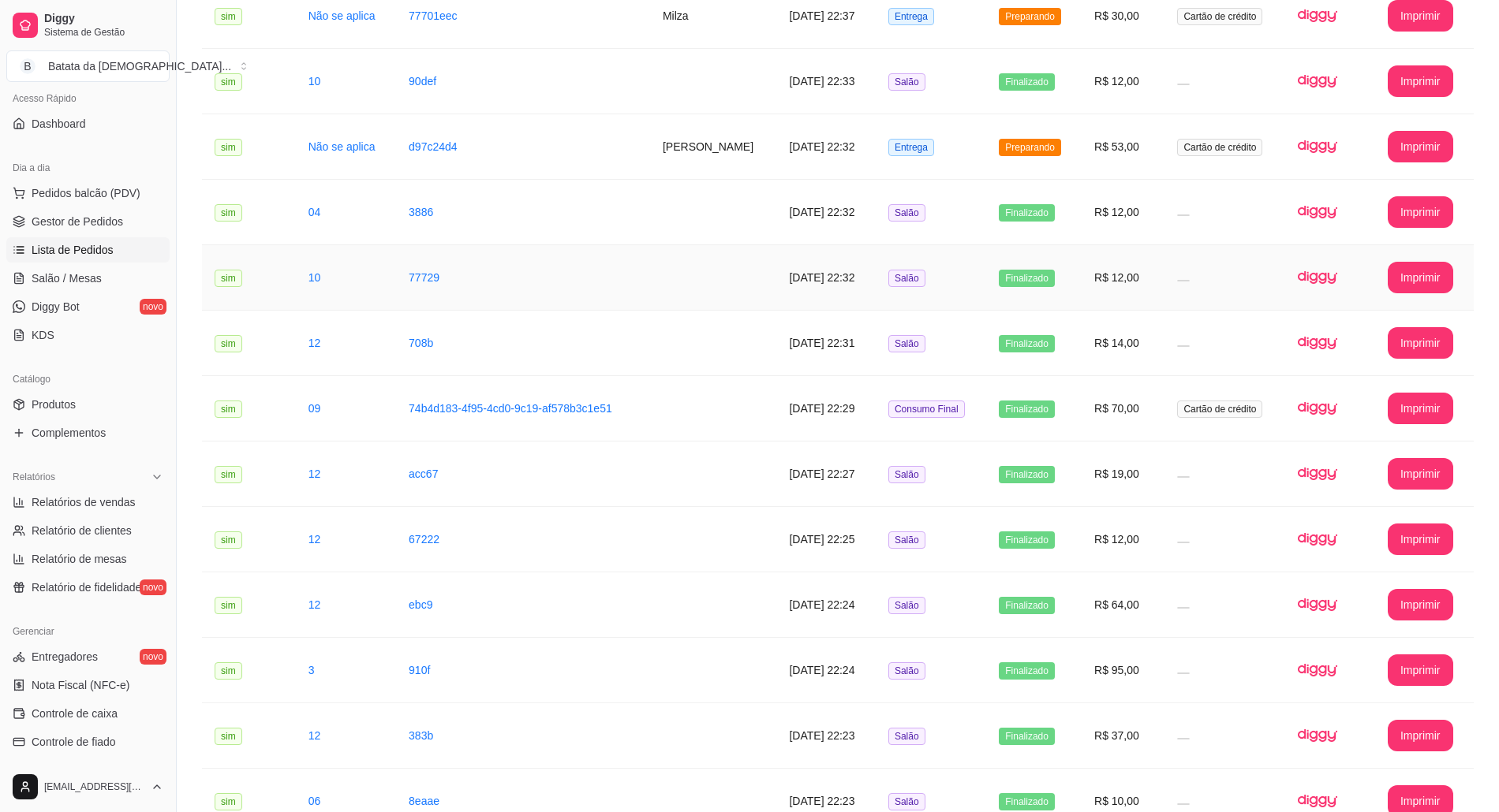
scroll to position [1156, 0]
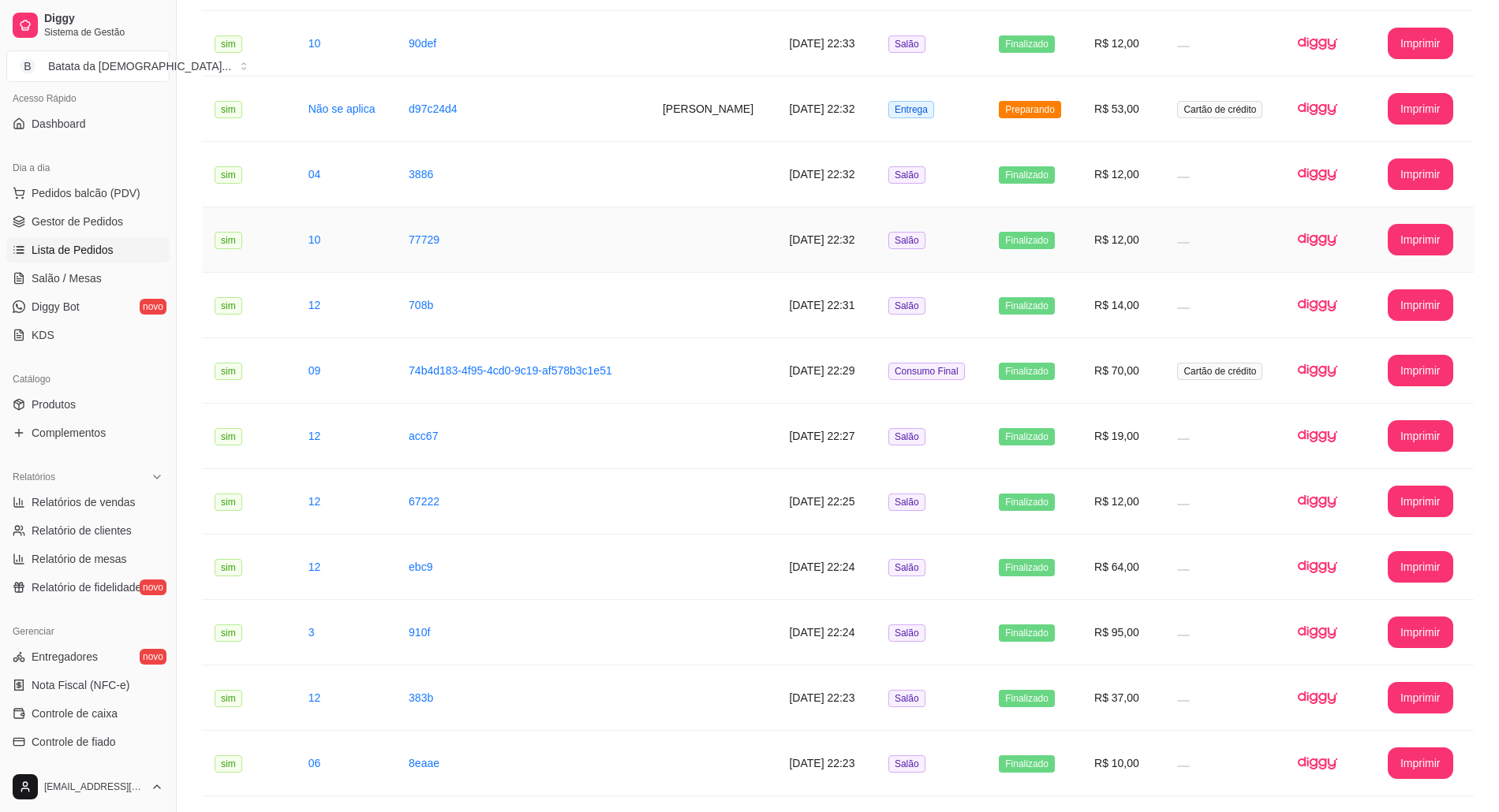
click at [926, 240] on span "Salão" at bounding box center [906, 240] width 37 height 18
click at [86, 271] on span "Salão / Mesas" at bounding box center [67, 278] width 70 height 16
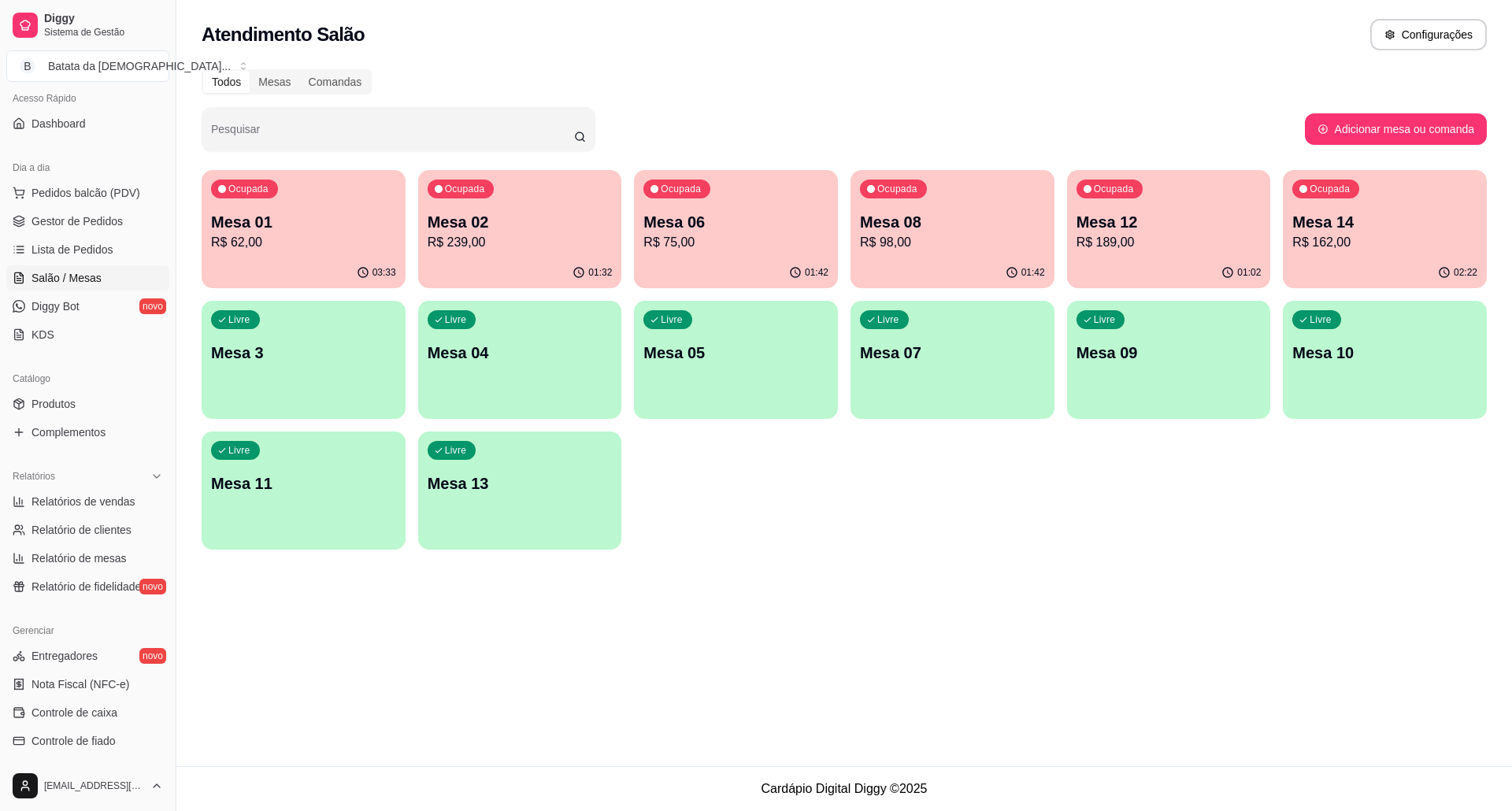
click at [285, 241] on p "R$ 62,00" at bounding box center [303, 243] width 185 height 19
click at [718, 223] on p "Mesa 06" at bounding box center [736, 223] width 179 height 22
click at [64, 248] on span "Lista de Pedidos" at bounding box center [72, 249] width 82 height 16
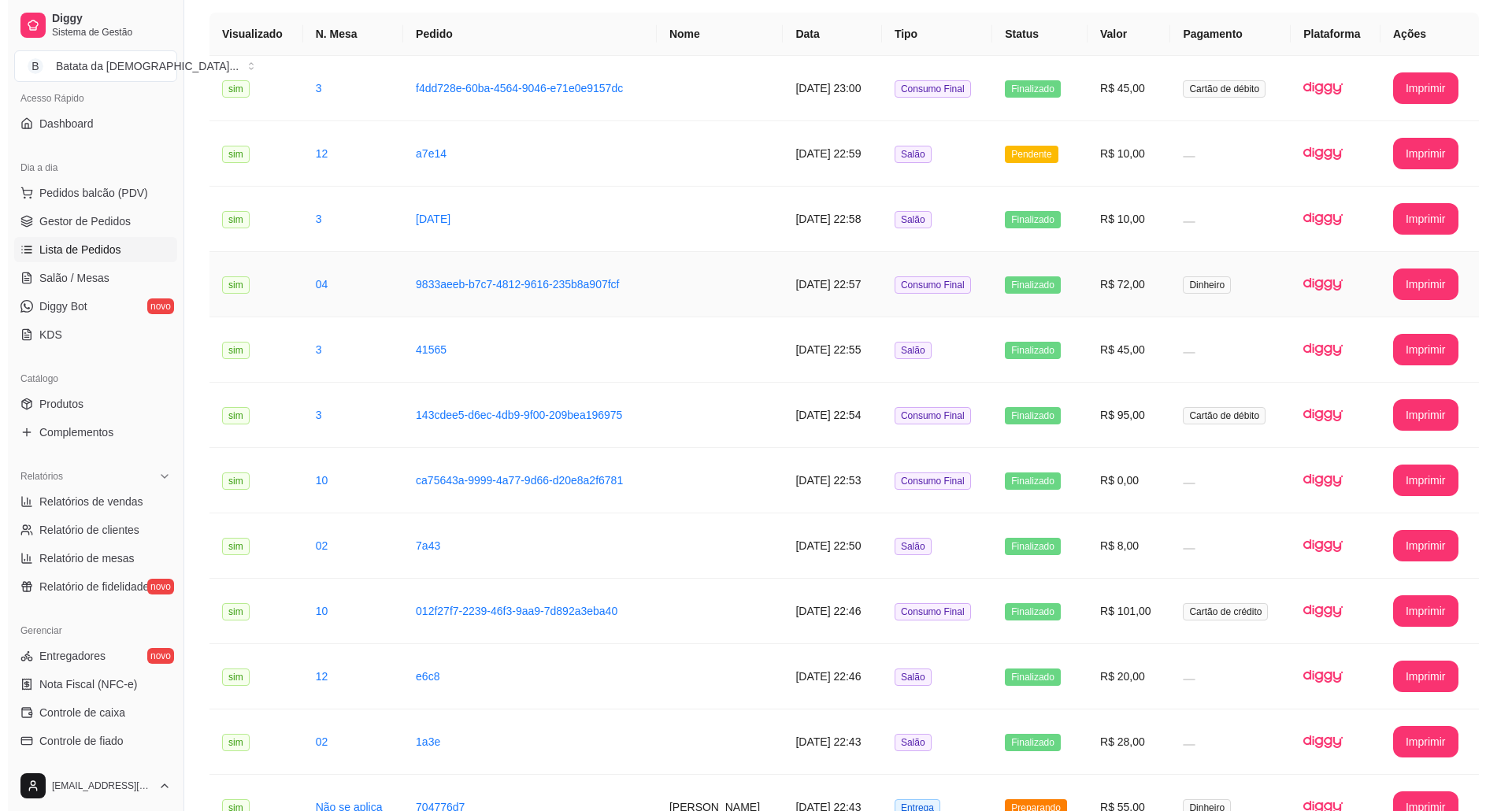
scroll to position [630, 0]
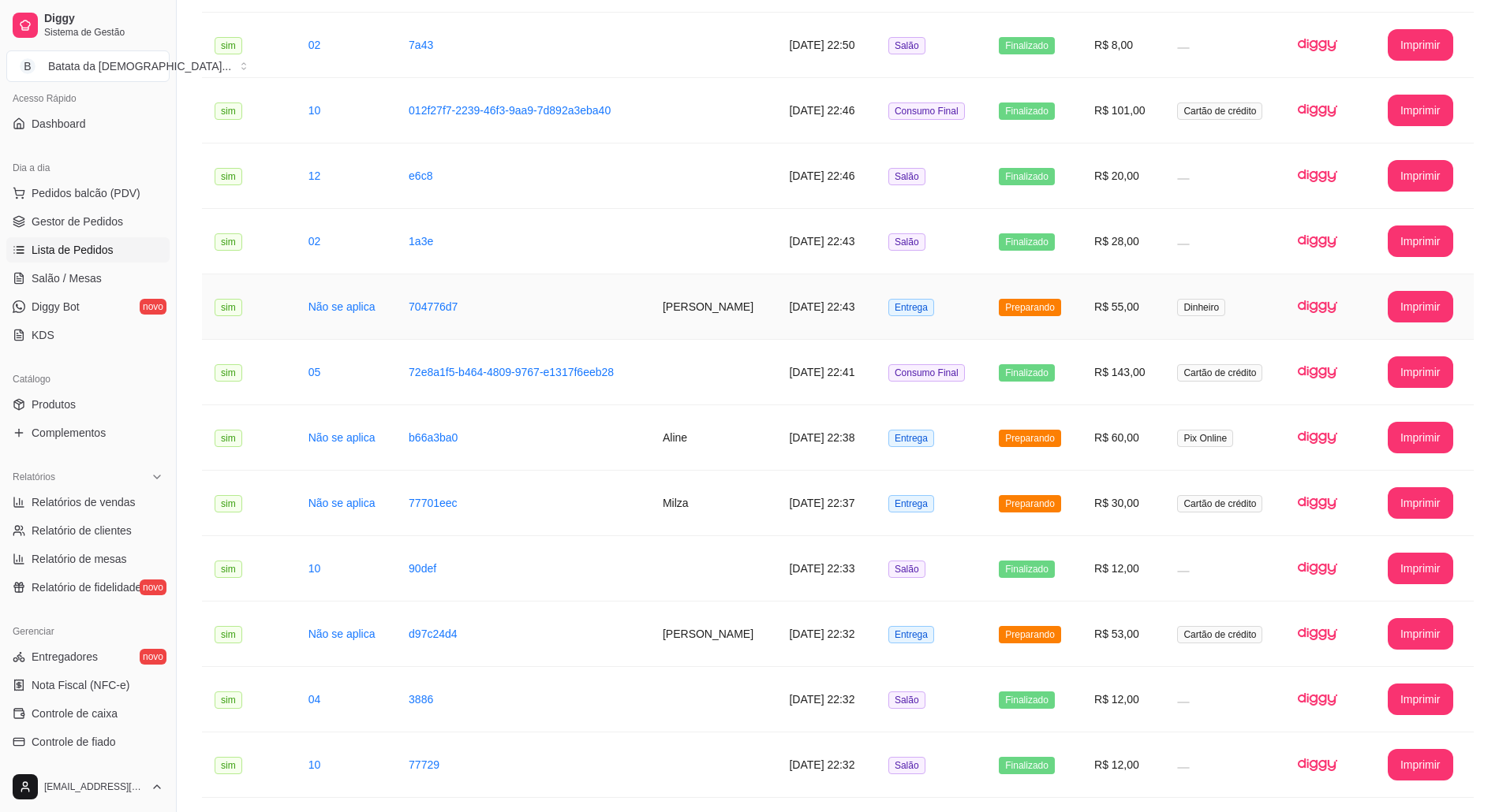
click at [900, 290] on td "Entrega" at bounding box center [931, 307] width 110 height 65
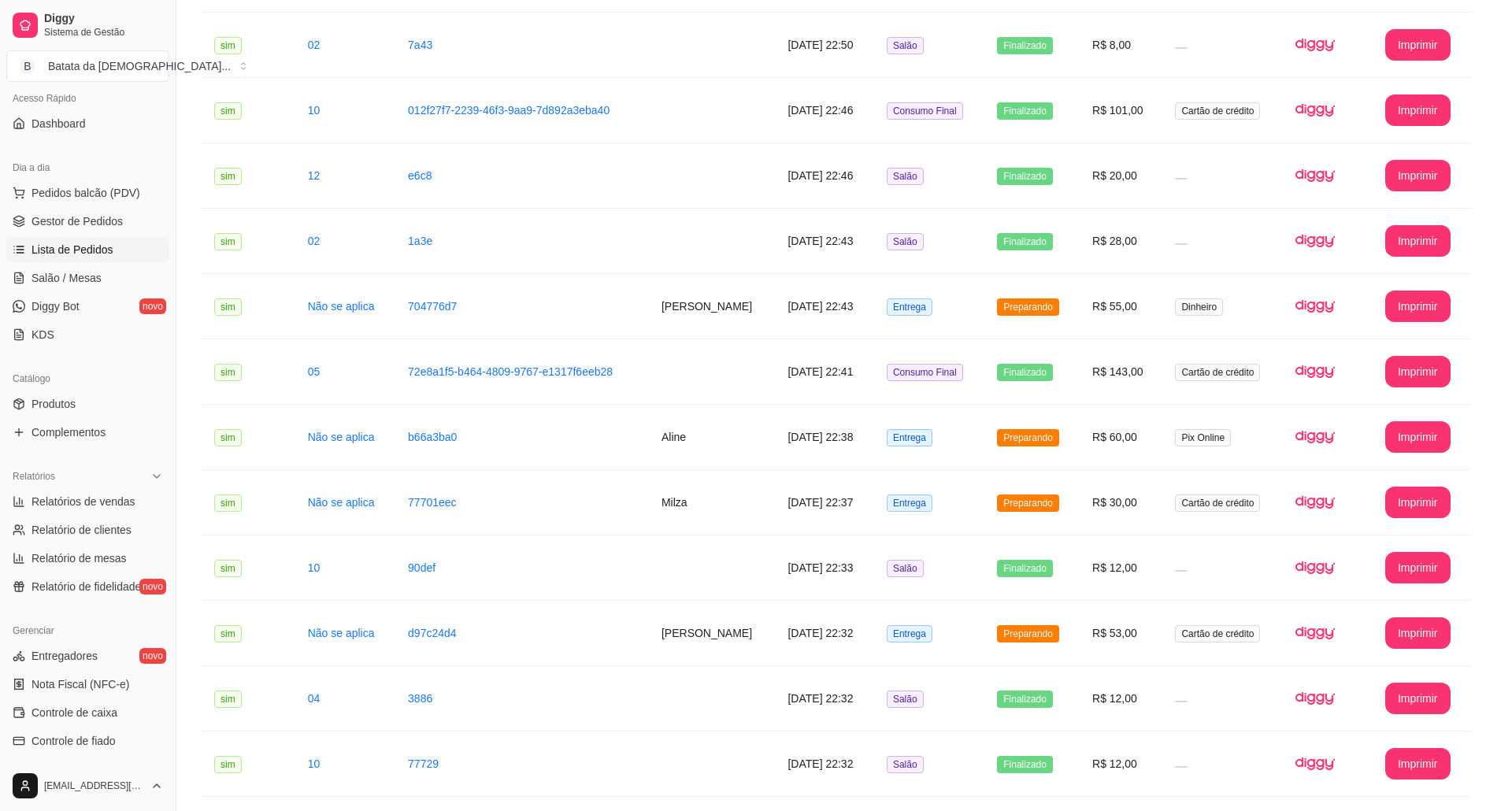
scroll to position [259, 0]
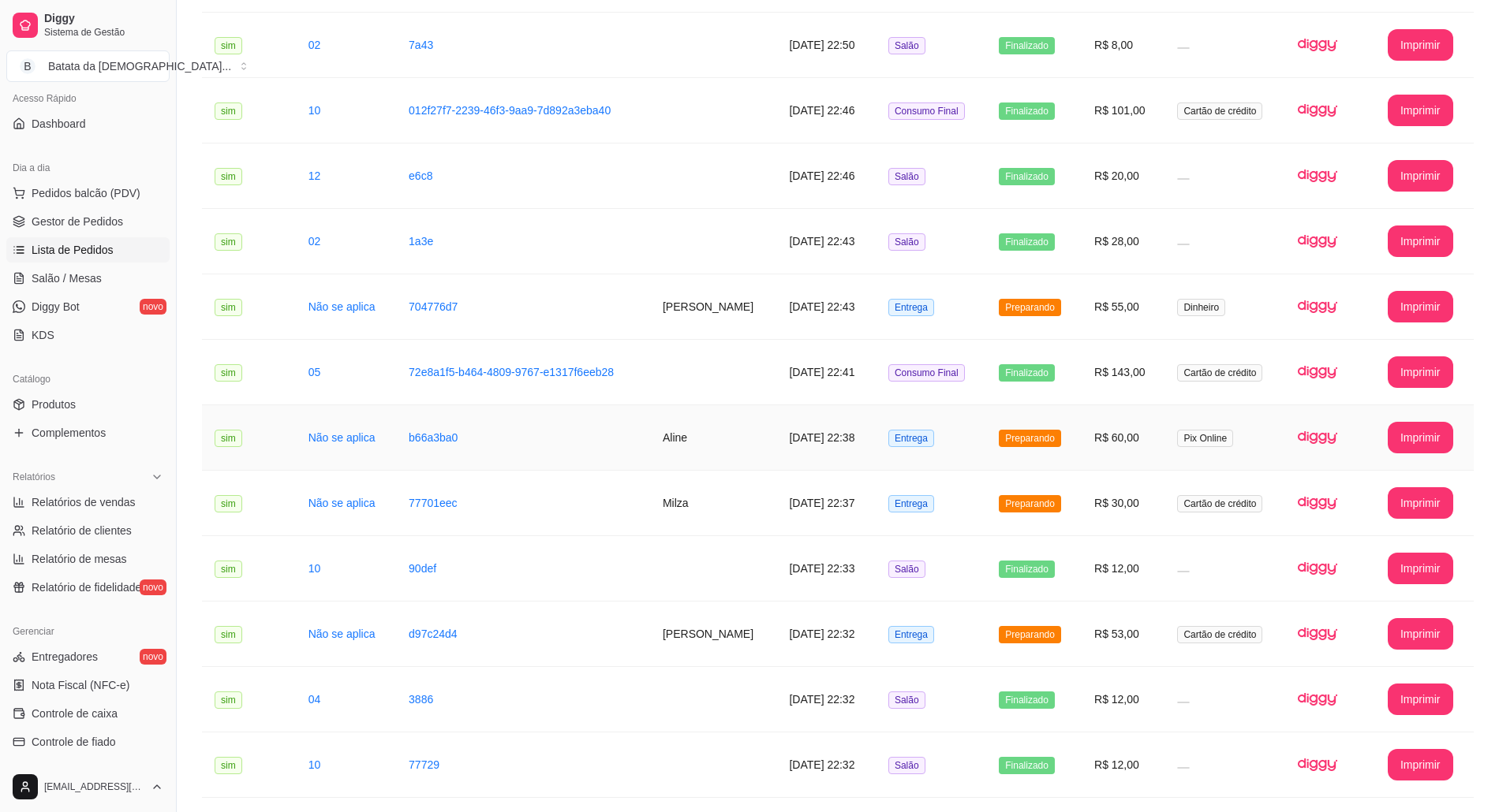
click at [985, 426] on td "Entrega" at bounding box center [931, 438] width 110 height 65
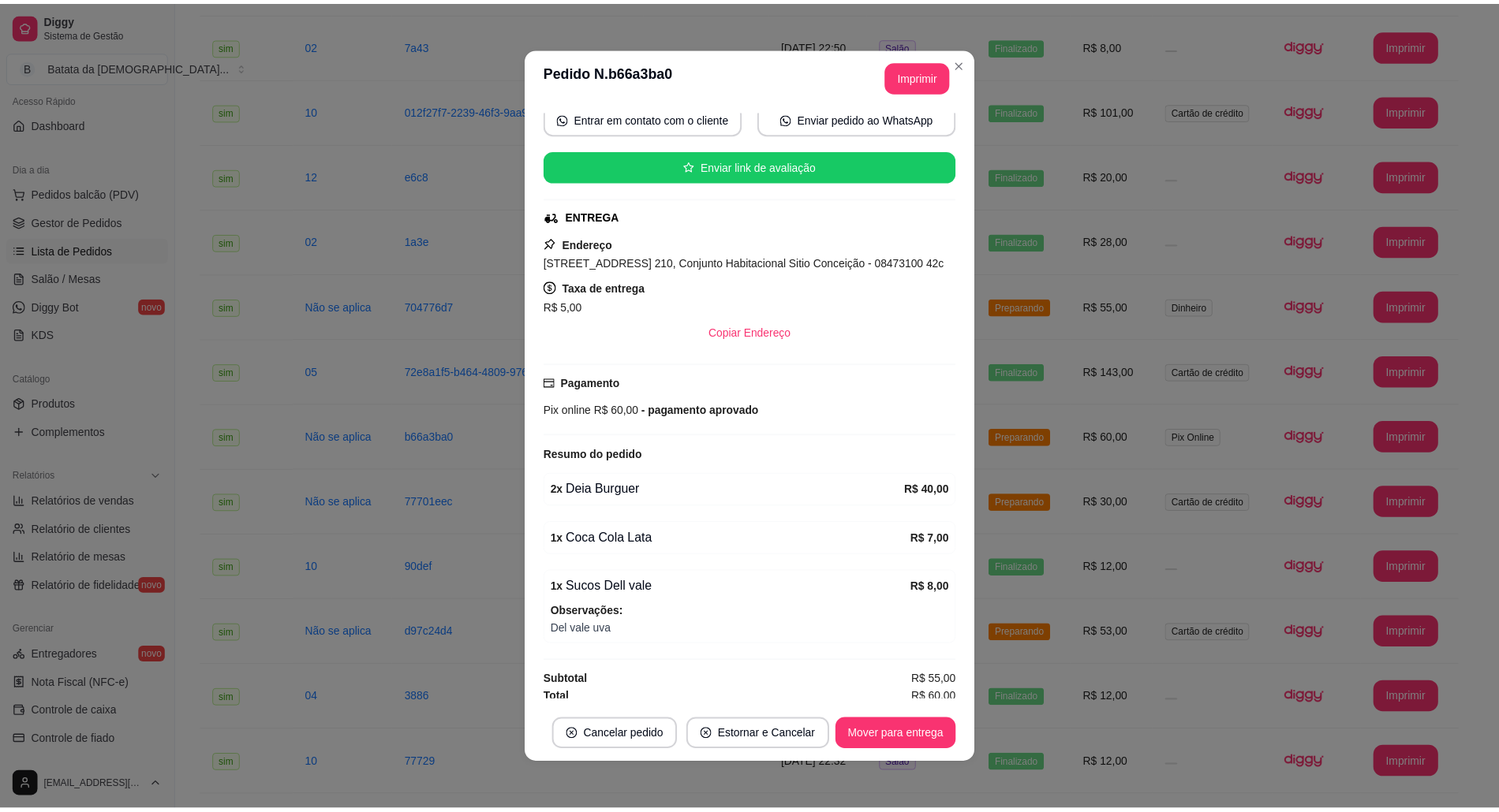
scroll to position [189, 0]
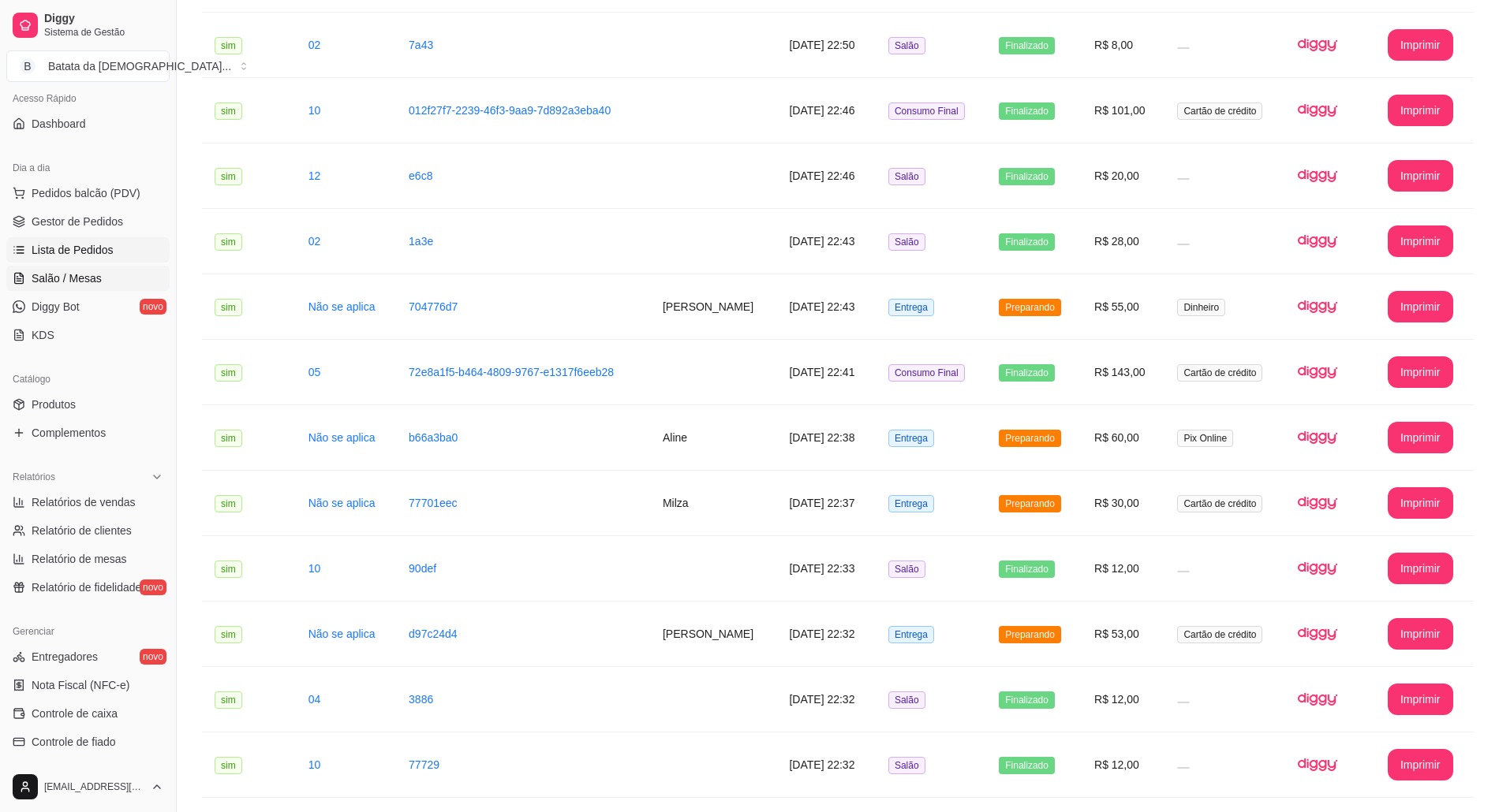
click at [17, 272] on icon at bounding box center [18, 278] width 13 height 13
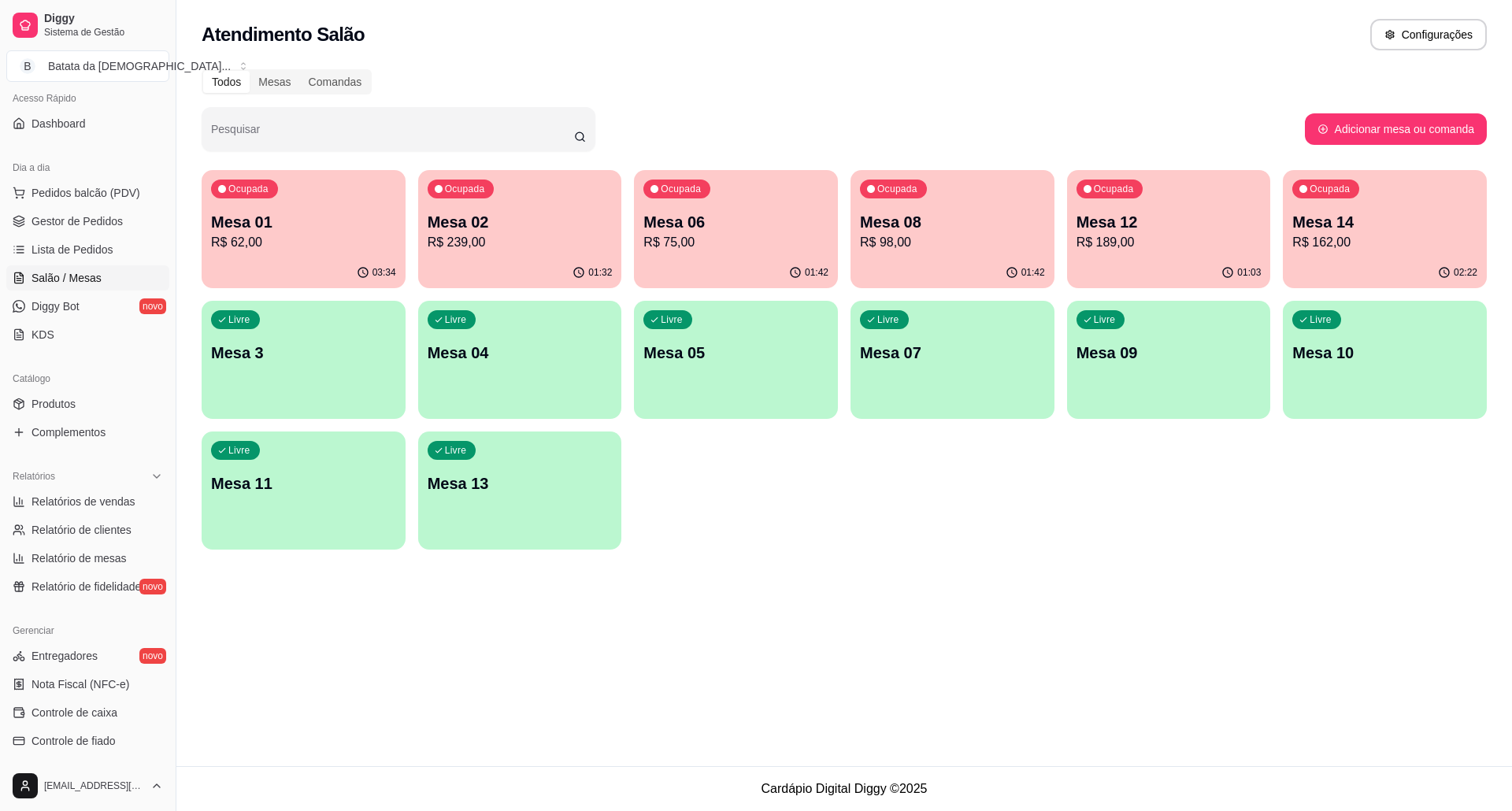
click at [530, 238] on p "R$ 239,00" at bounding box center [520, 243] width 185 height 19
click at [530, 238] on body "Diggy Sistema de Gestão B Batata da Dei ... Loja aberta Diggy Bot até 14/09 Ace…" at bounding box center [756, 405] width 1512 height 811
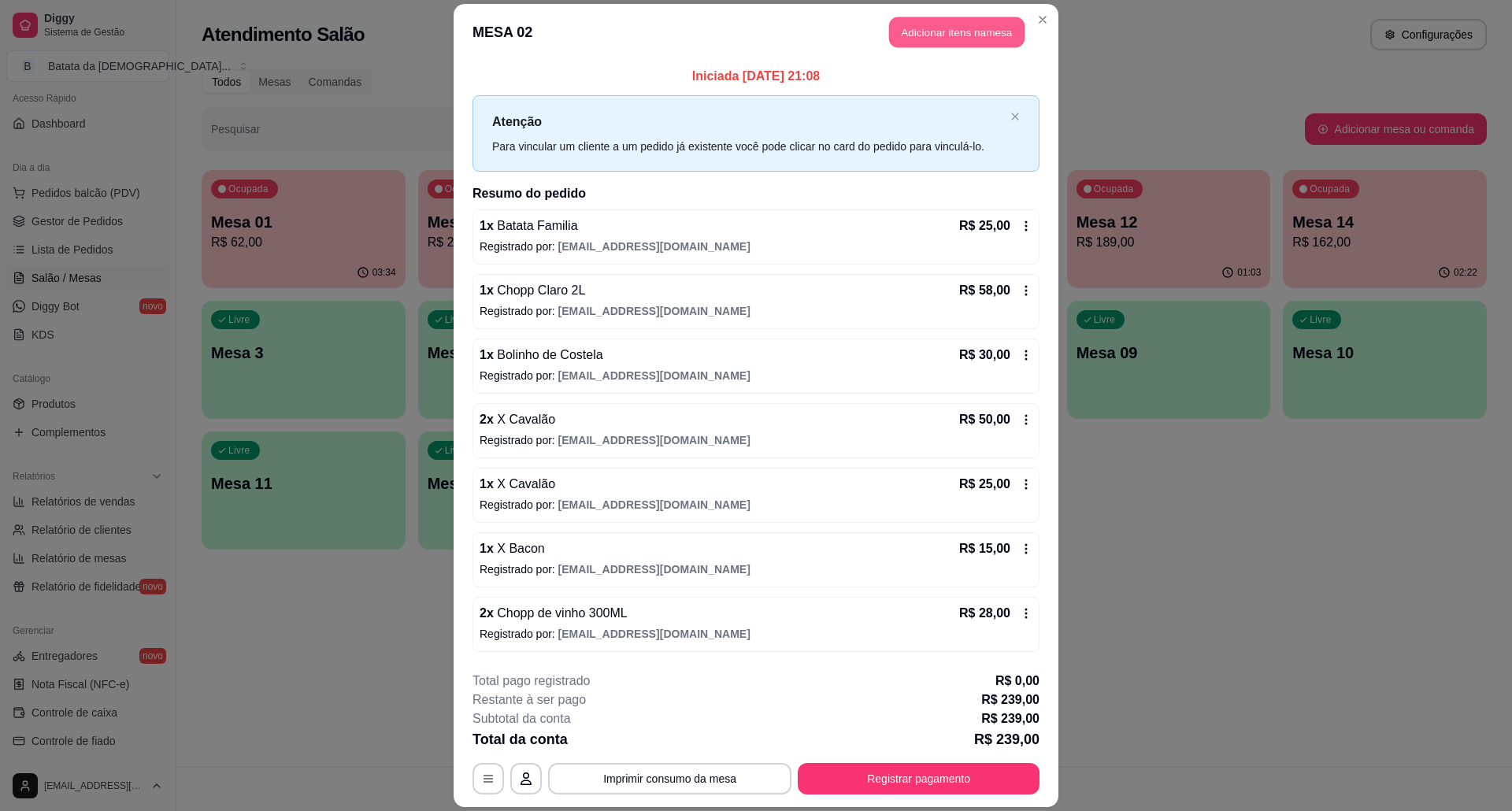
click at [911, 16] on header "MESA 02 Adicionar itens na mesa" at bounding box center [756, 33] width 605 height 57
click at [704, 788] on button "Imprimir consumo da mesa" at bounding box center [670, 778] width 237 height 31
click at [921, 28] on button "Adicionar itens na mesa" at bounding box center [956, 33] width 136 height 31
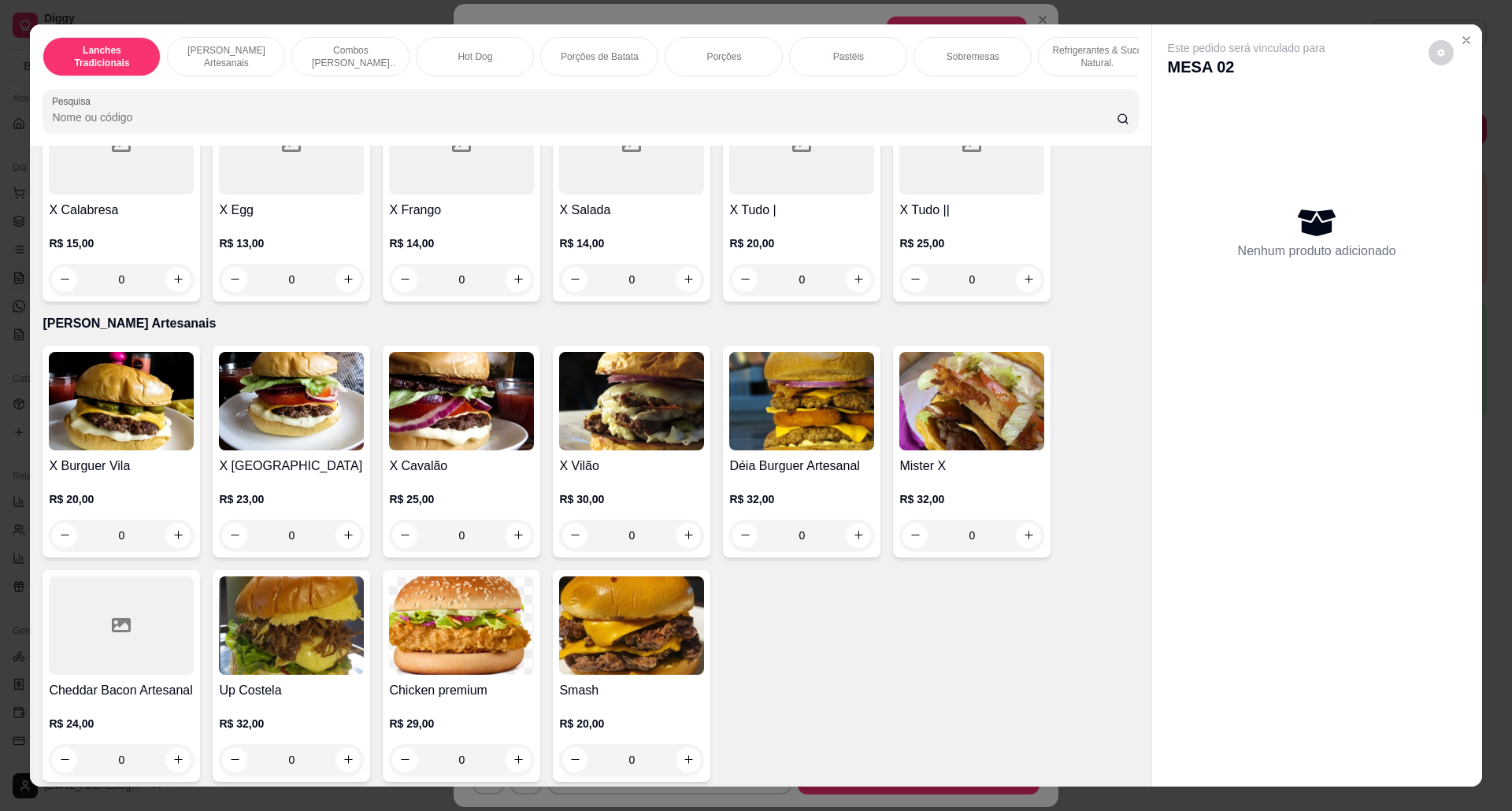
scroll to position [420, 0]
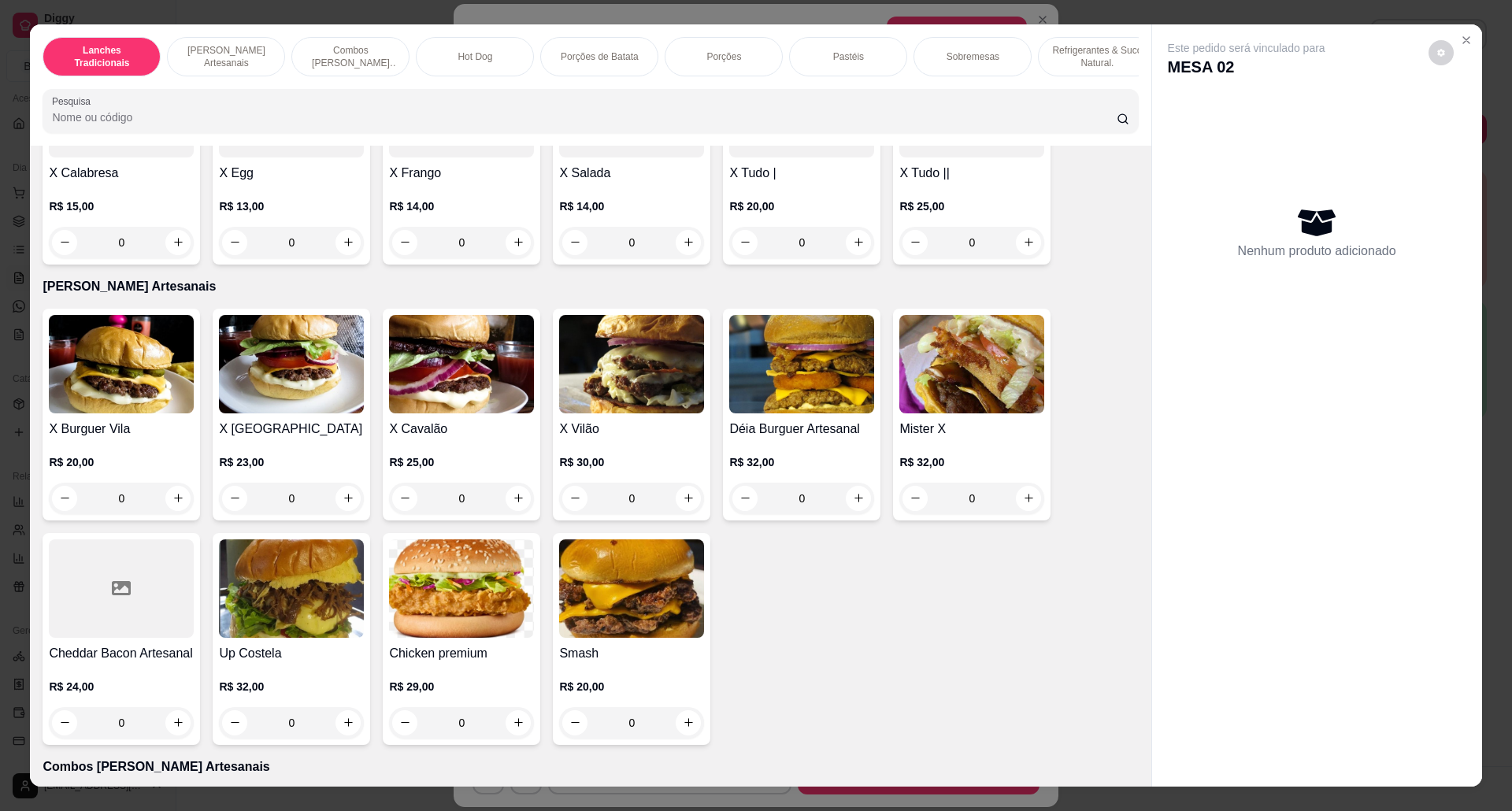
click at [1460, 38] on icon "Close" at bounding box center [1465, 40] width 12 height 13
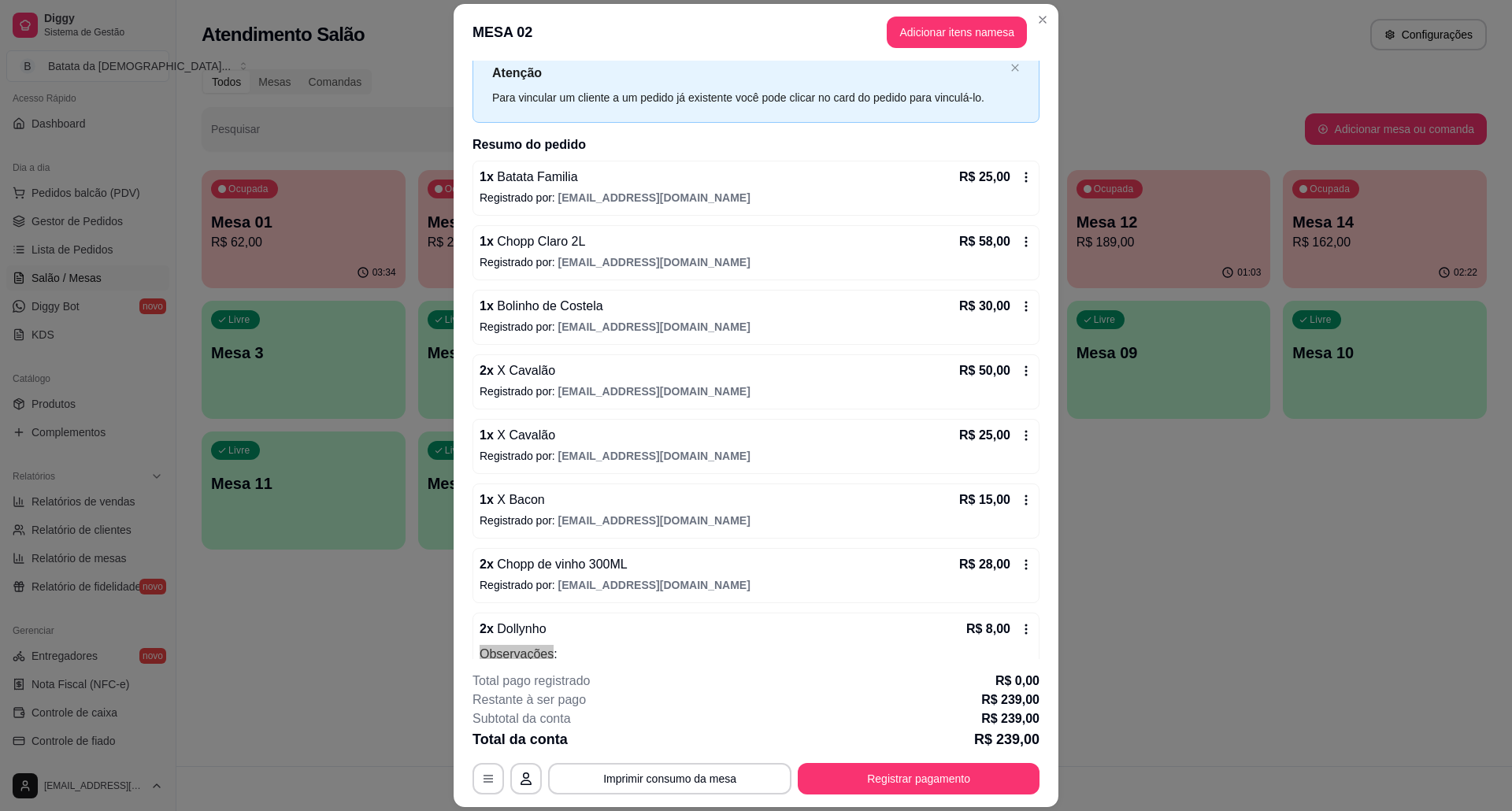
scroll to position [0, 0]
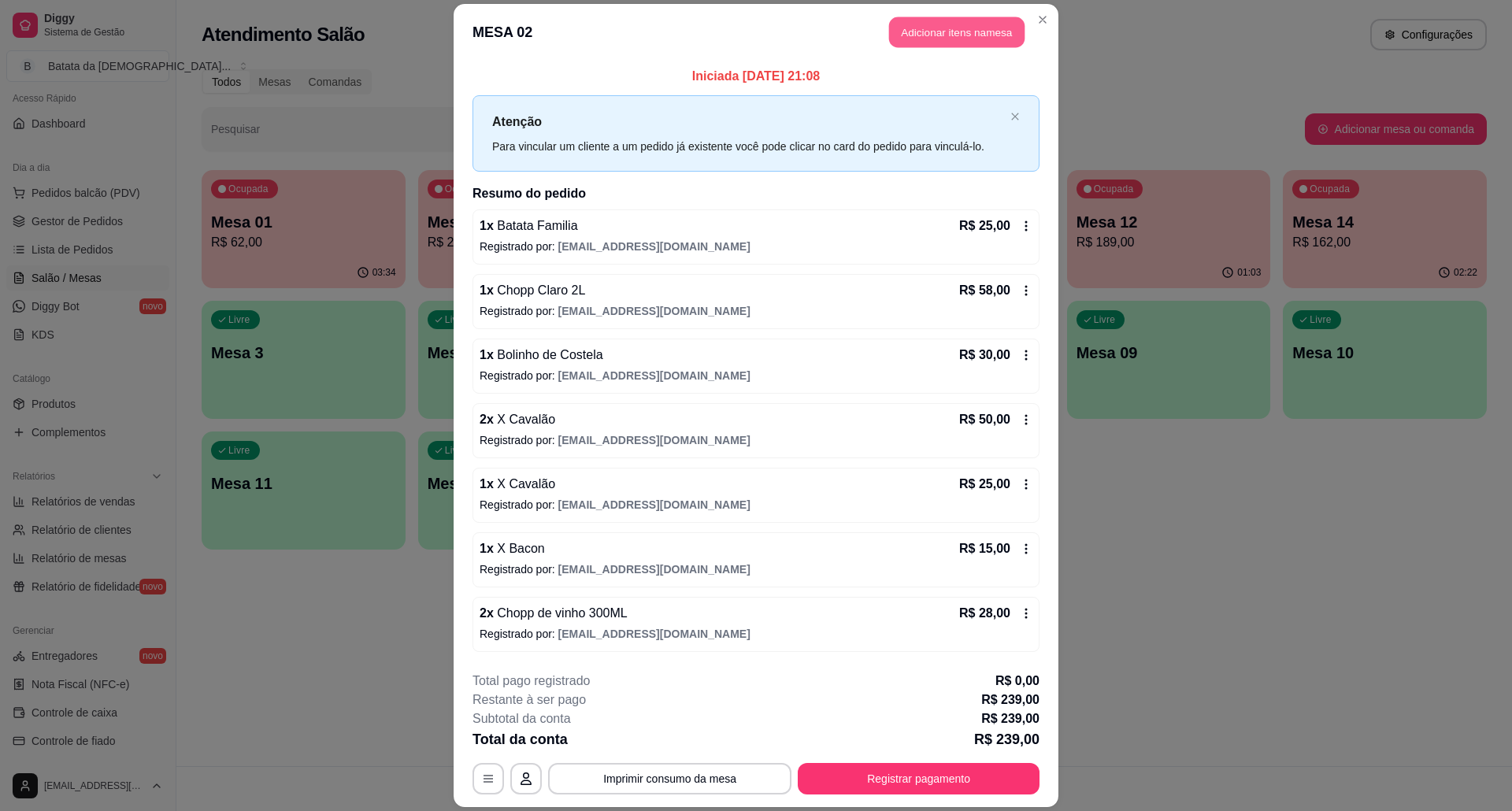
click at [976, 38] on button "Adicionar itens na mesa" at bounding box center [956, 33] width 136 height 31
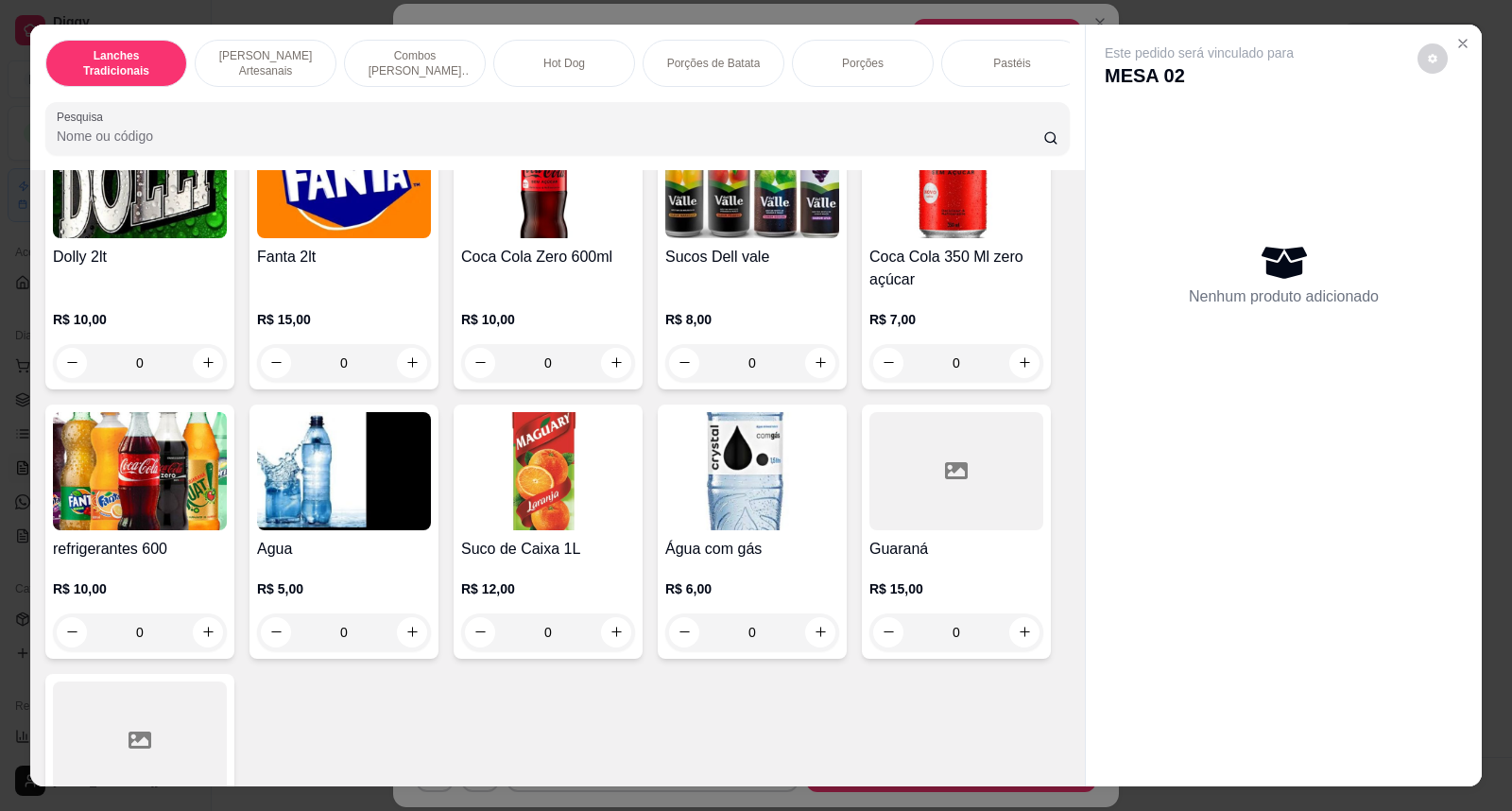
scroll to position [4969, 0]
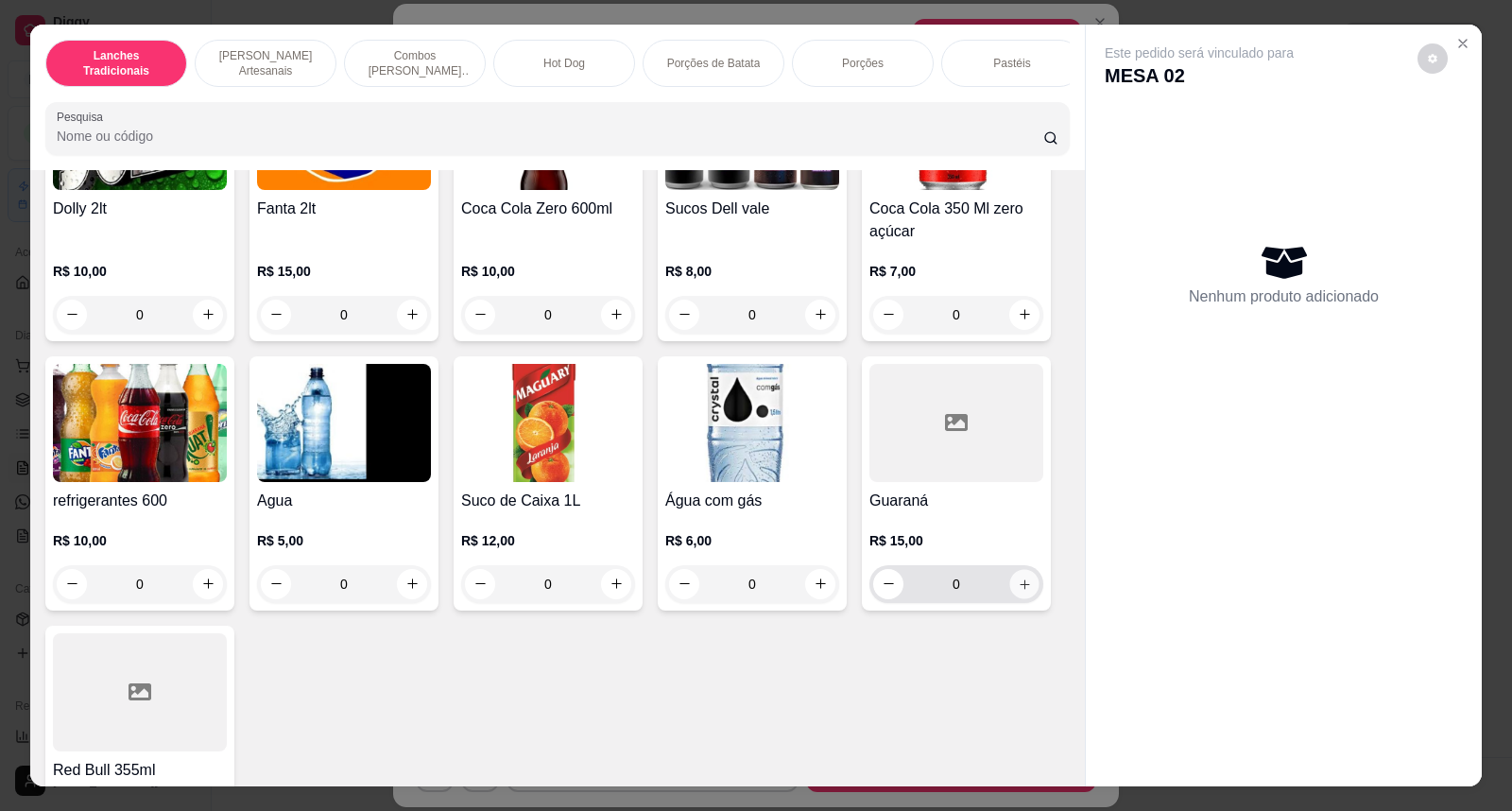
click at [1018, 591] on icon "increase-product-quantity" at bounding box center [1025, 583] width 14 height 14
type input "1"
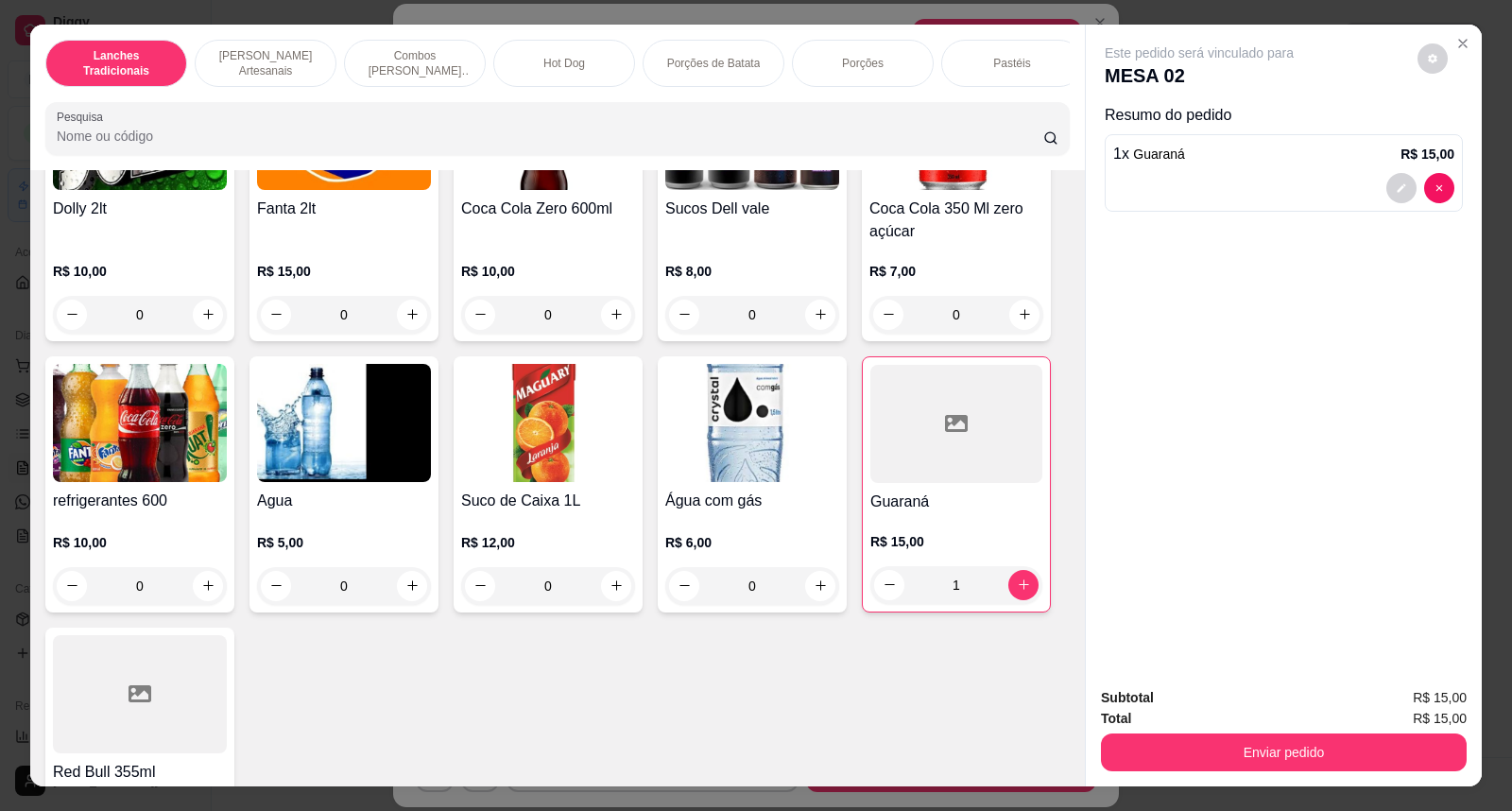
click at [1308, 748] on button "Enviar pedido" at bounding box center [1284, 752] width 366 height 38
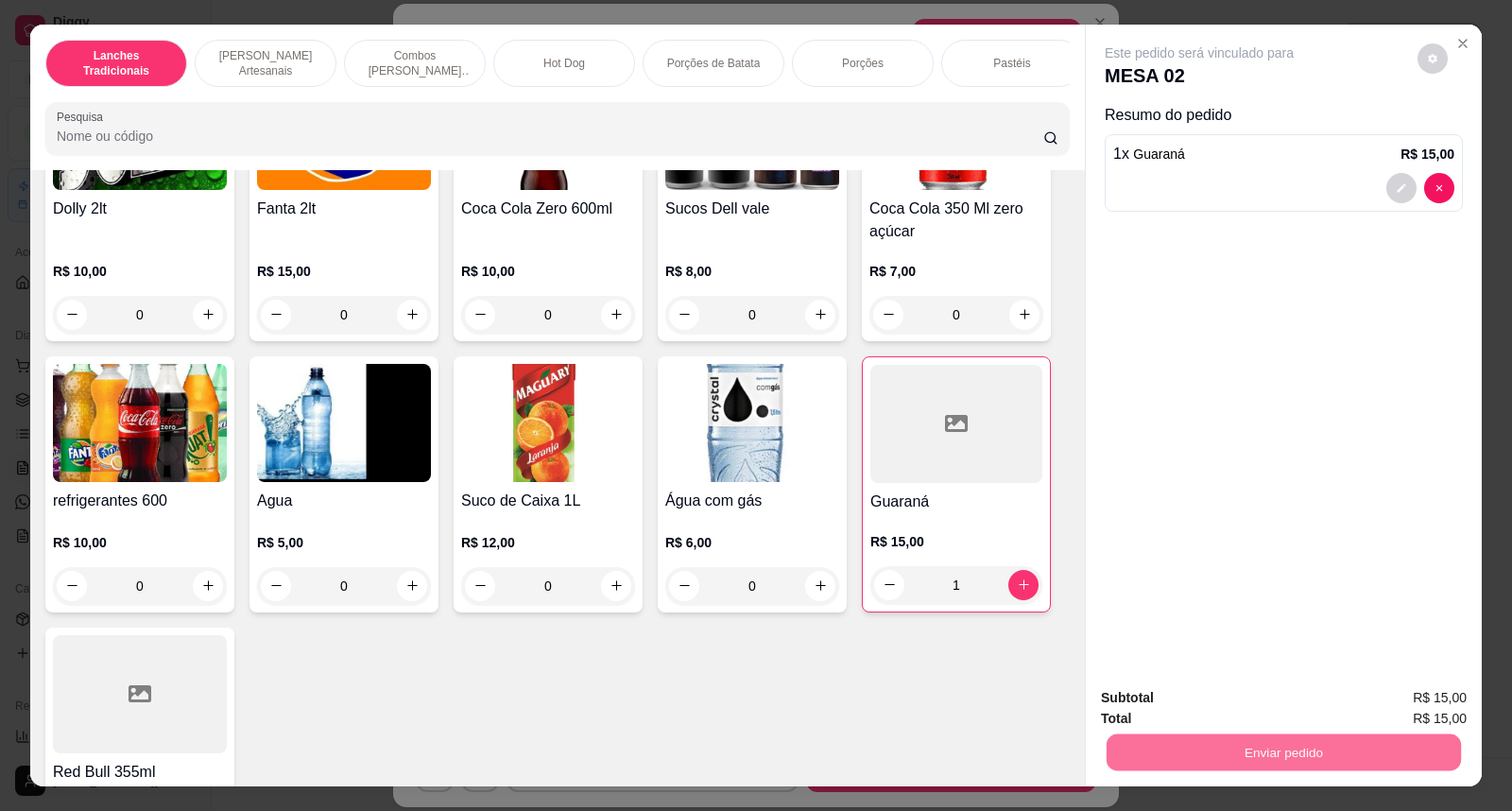
click at [1164, 701] on button "Não registrar e enviar pedido" at bounding box center [1221, 706] width 191 height 35
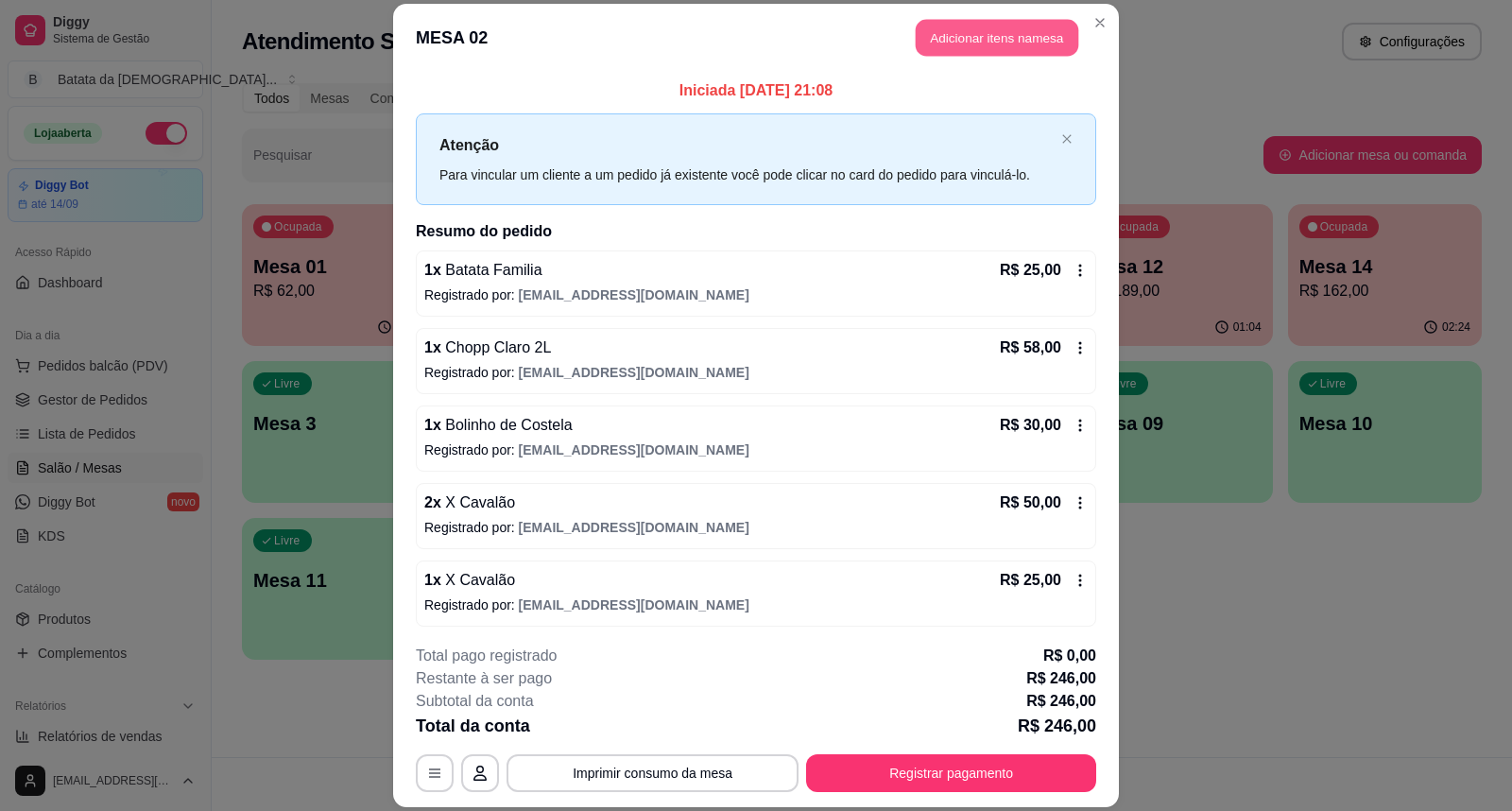
click at [1007, 48] on button "Adicionar itens na mesa" at bounding box center [997, 38] width 163 height 37
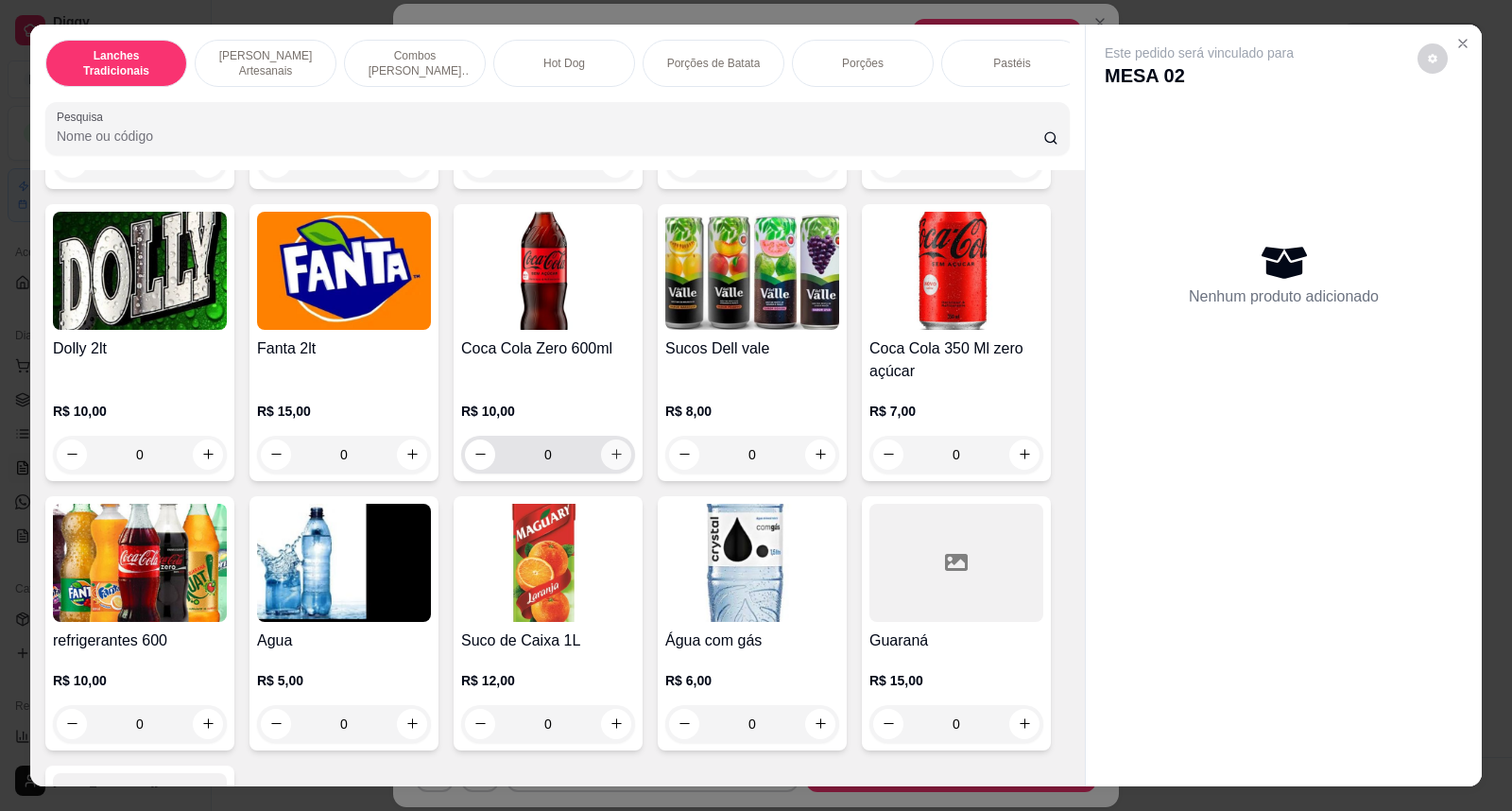
scroll to position [4830, 0]
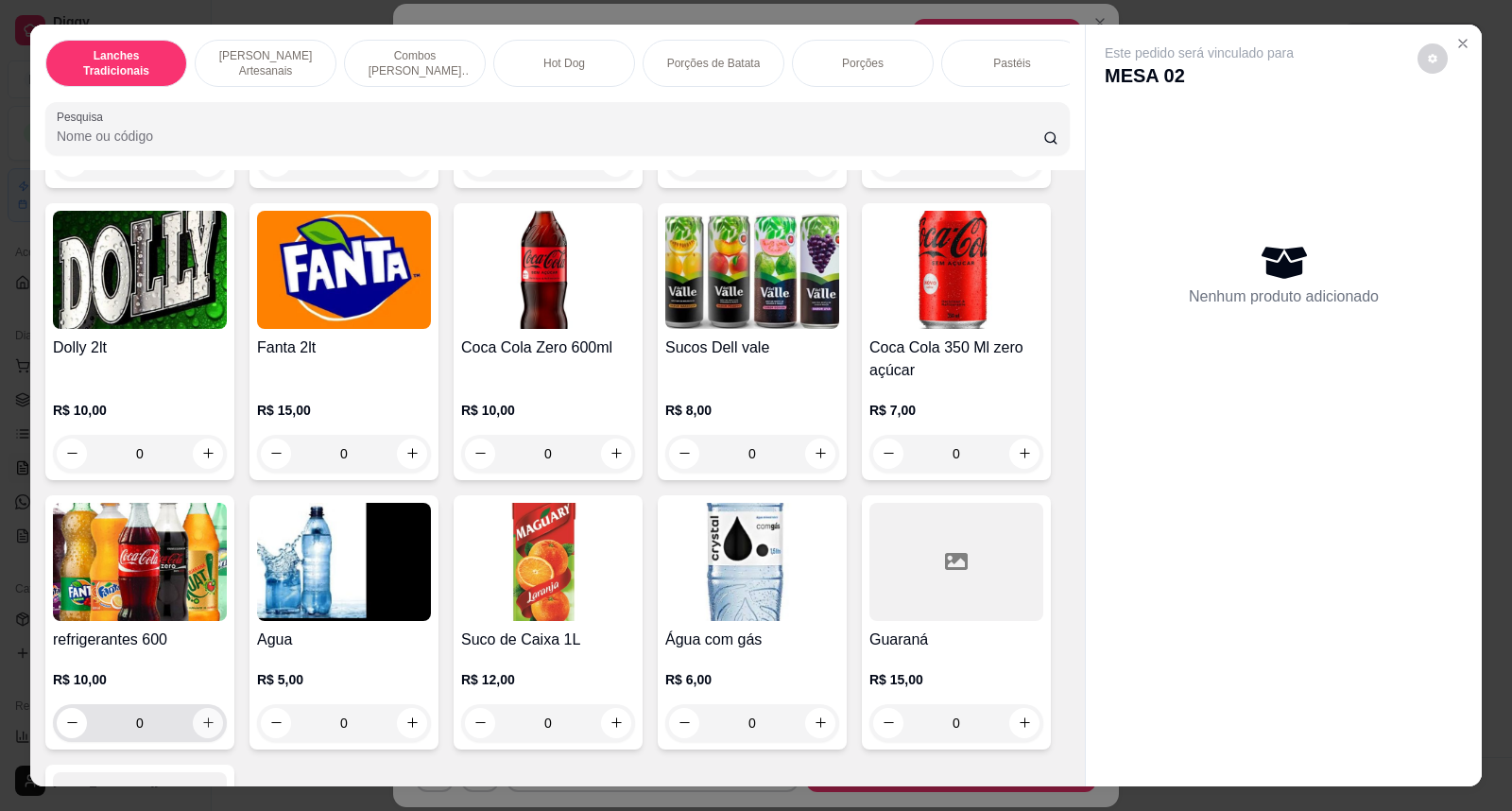
click at [201, 730] on icon "increase-product-quantity" at bounding box center [208, 722] width 14 height 14
type input "1"
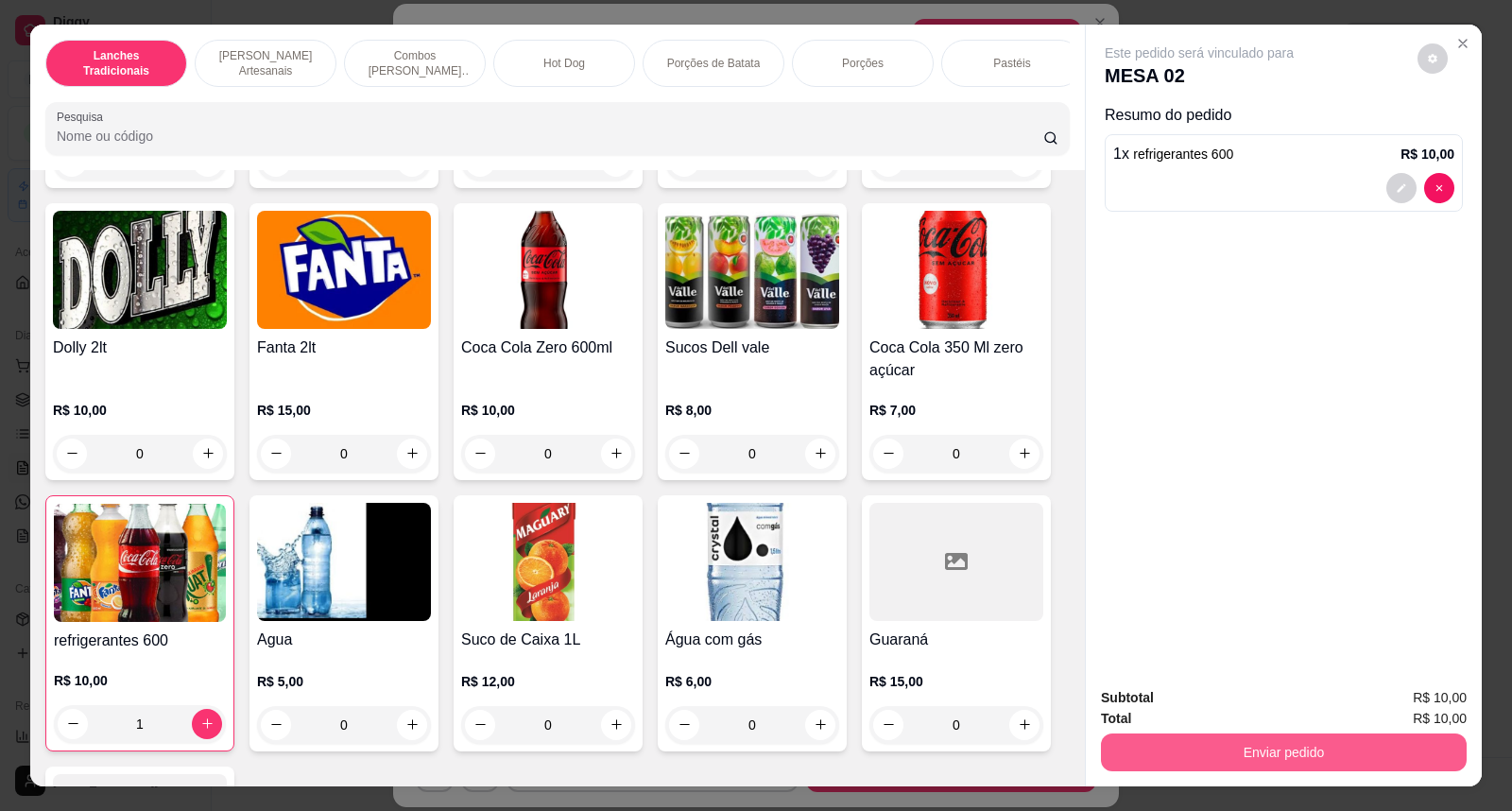
click at [1382, 748] on button "Enviar pedido" at bounding box center [1284, 752] width 366 height 38
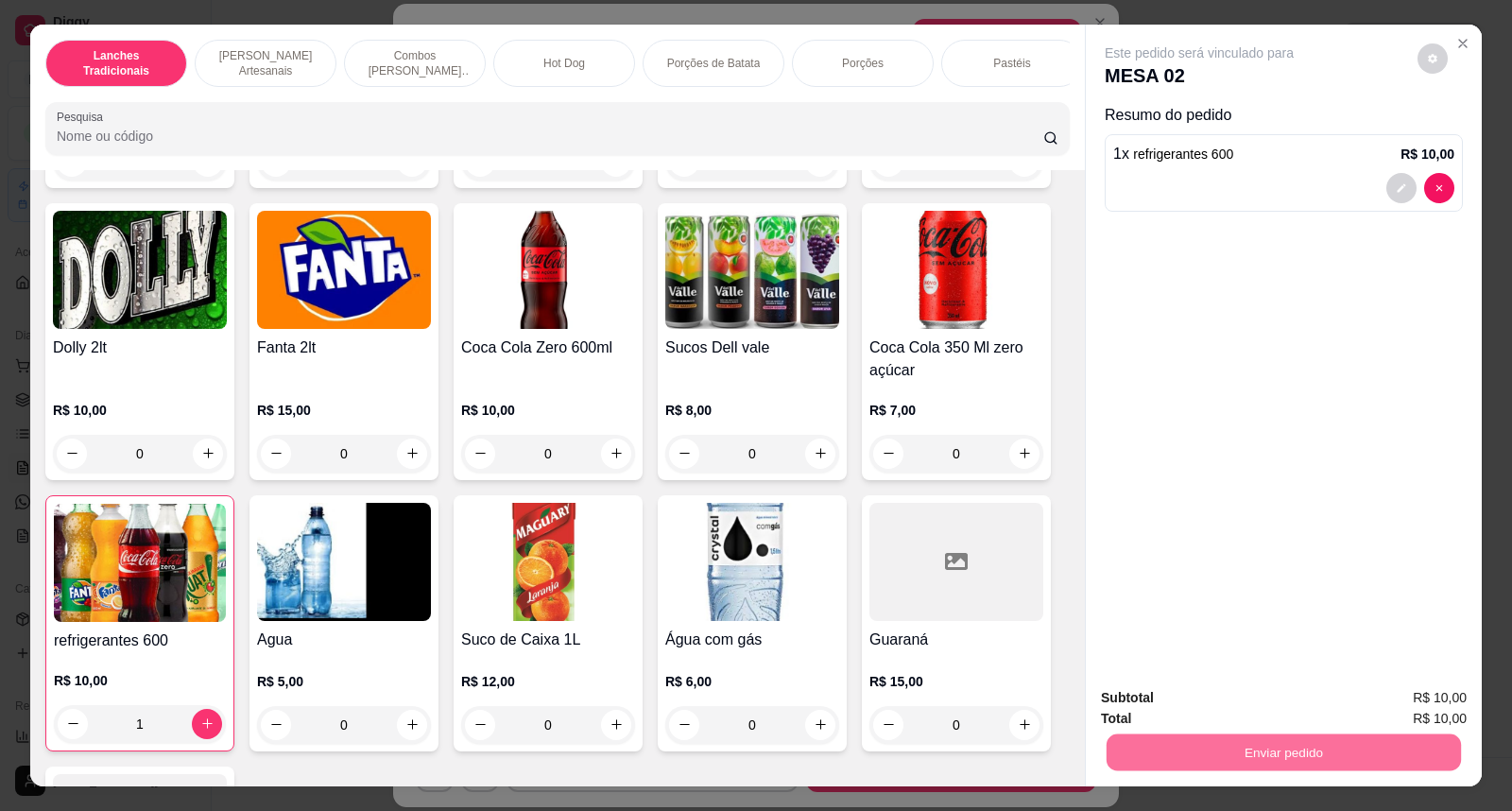
click at [1253, 699] on button "Não registrar e enviar pedido" at bounding box center [1221, 706] width 191 height 35
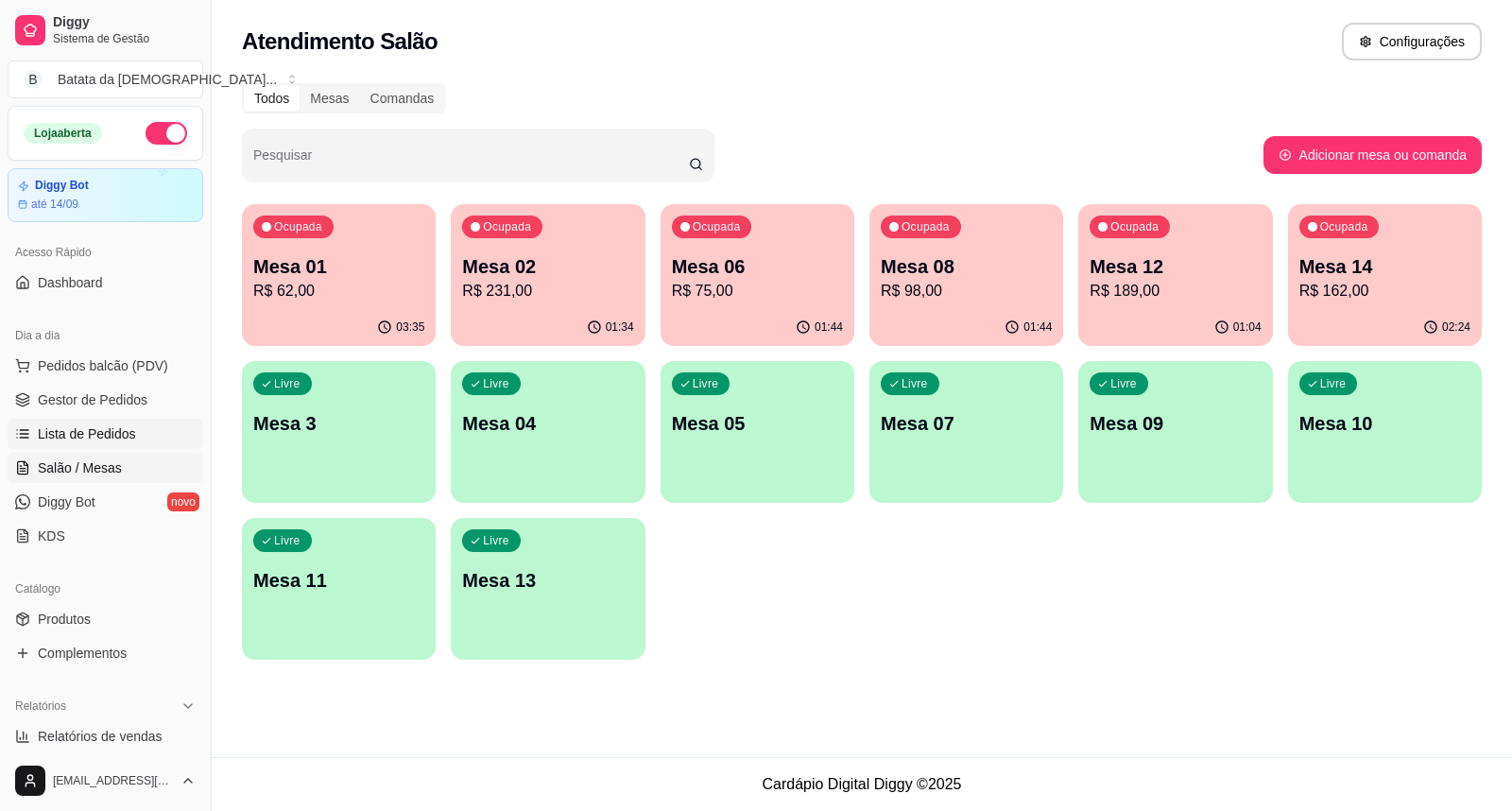
click at [24, 441] on link "Lista de Pedidos" at bounding box center [106, 434] width 196 height 30
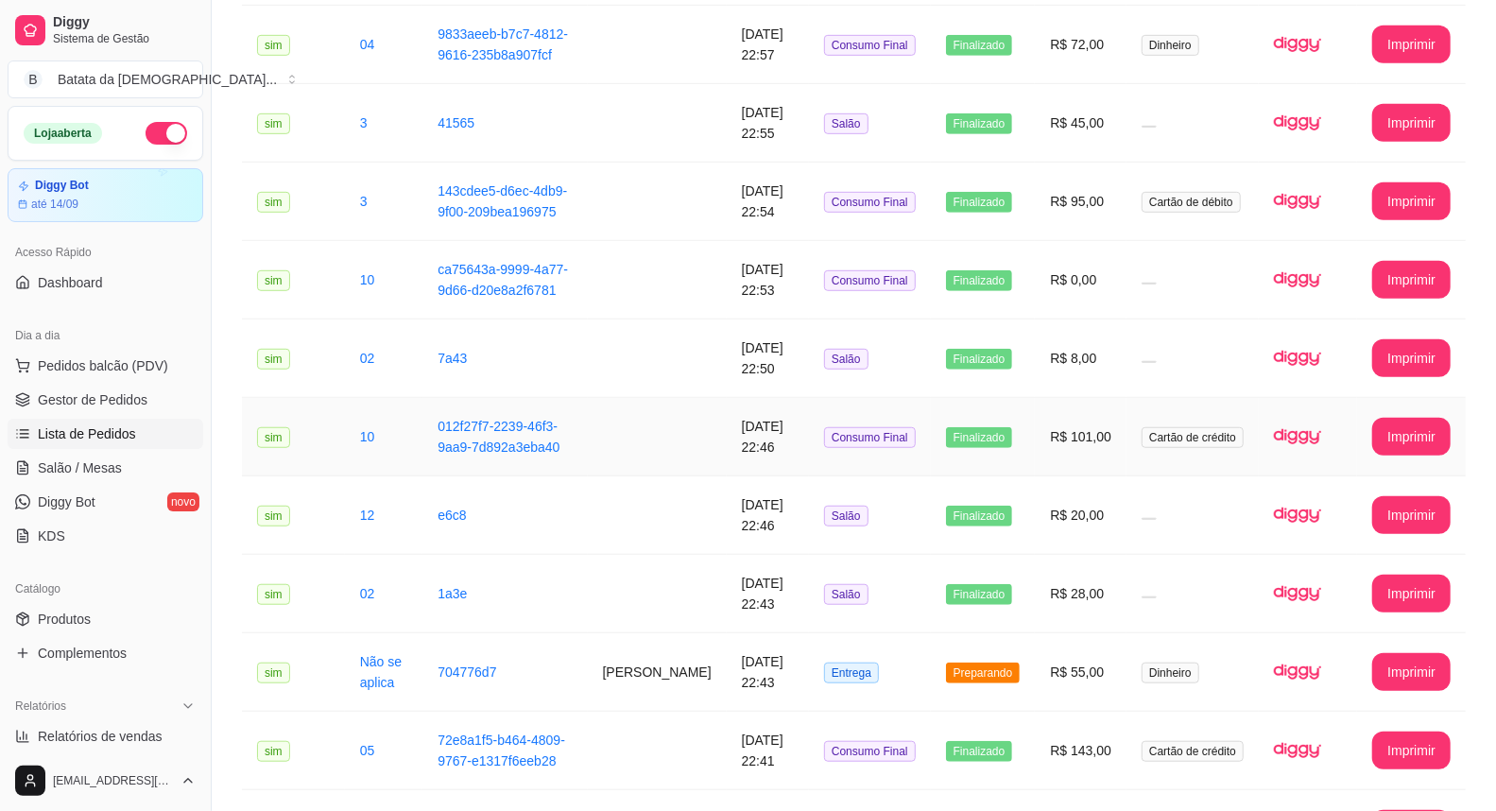
scroll to position [839, 0]
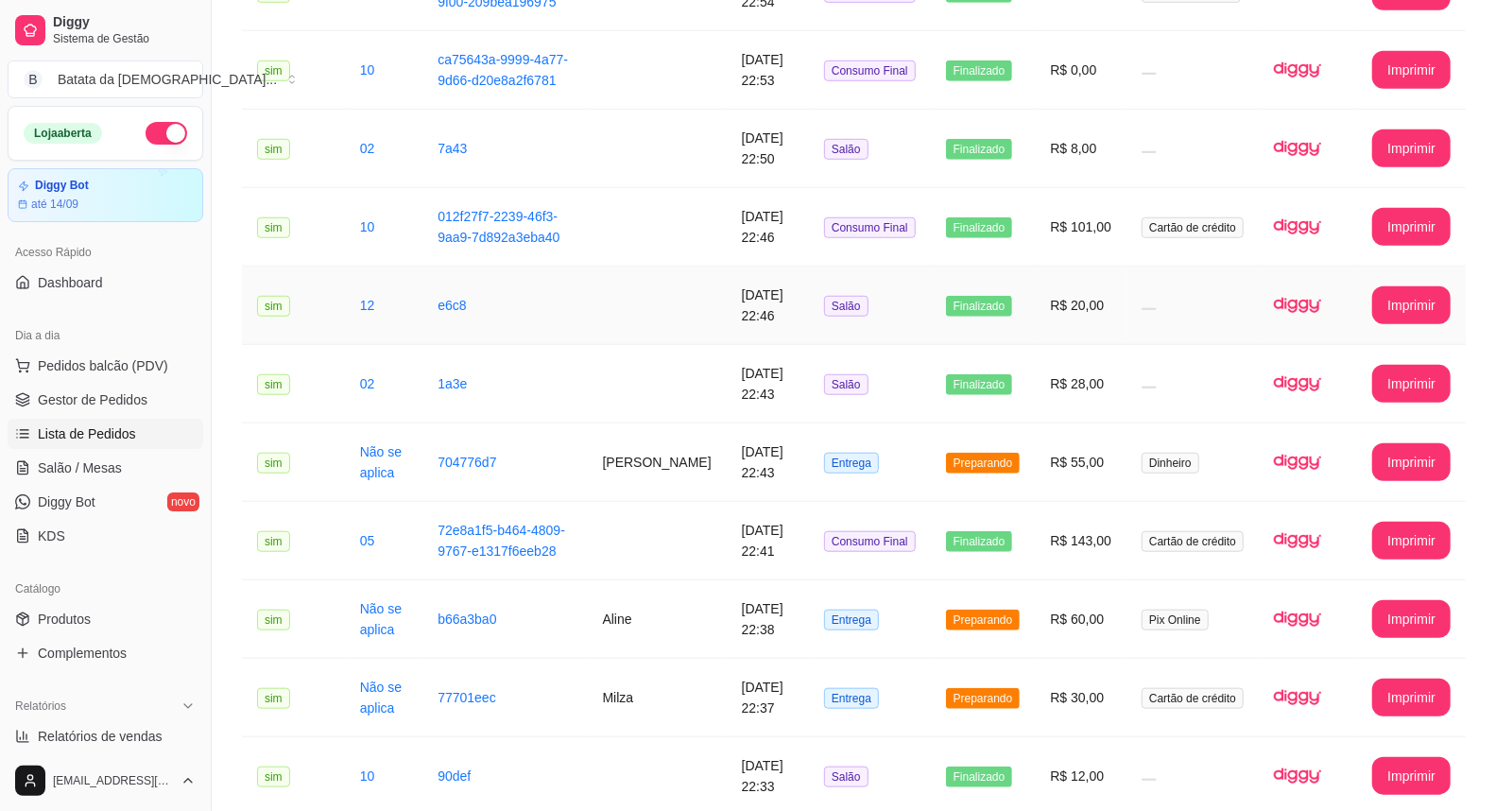
click at [936, 305] on td "Finalizado" at bounding box center [983, 306] width 105 height 78
click at [135, 404] on span "Gestor de Pedidos" at bounding box center [93, 399] width 110 height 19
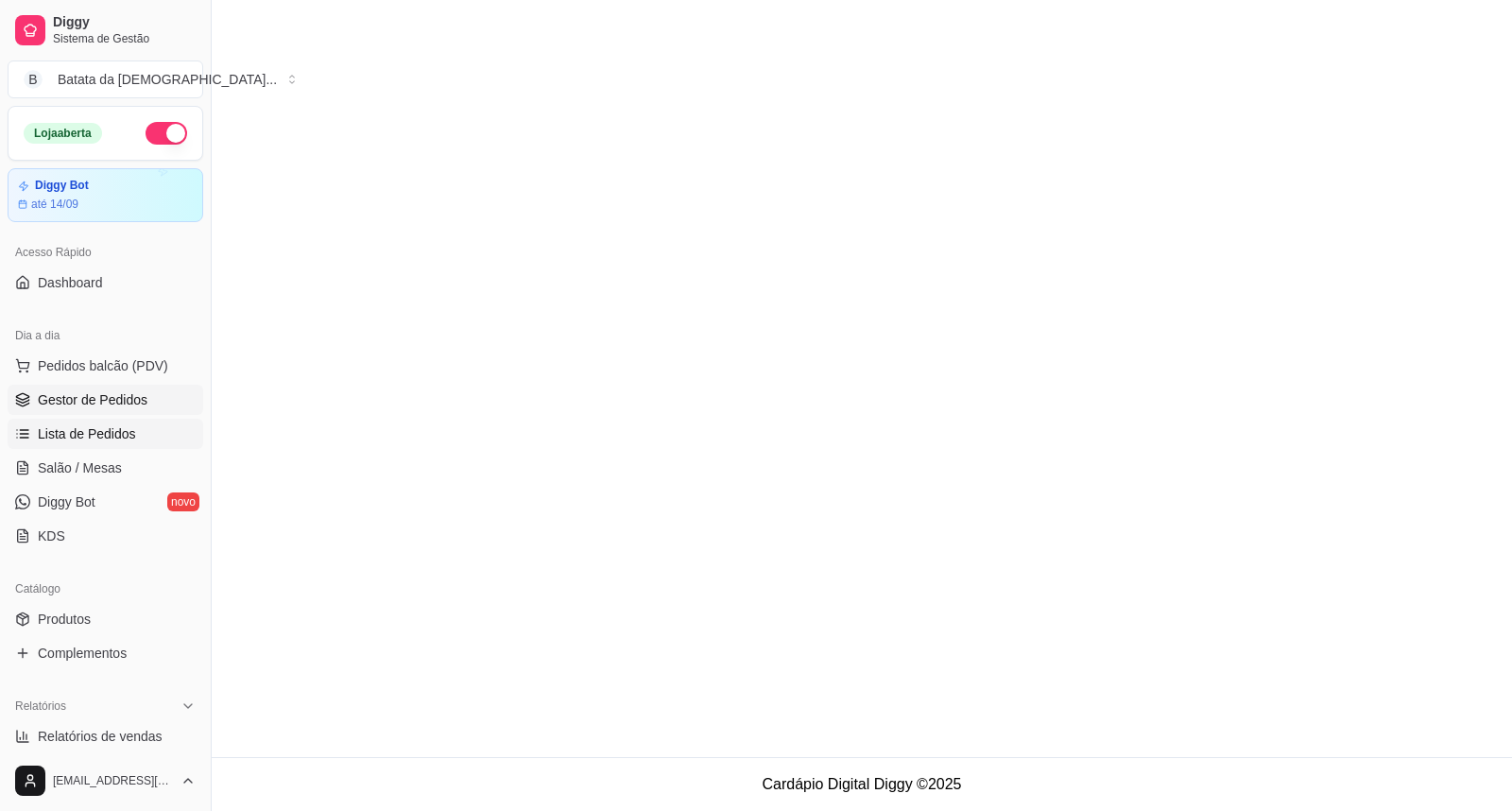
click at [110, 439] on span "Lista de Pedidos" at bounding box center [87, 433] width 98 height 19
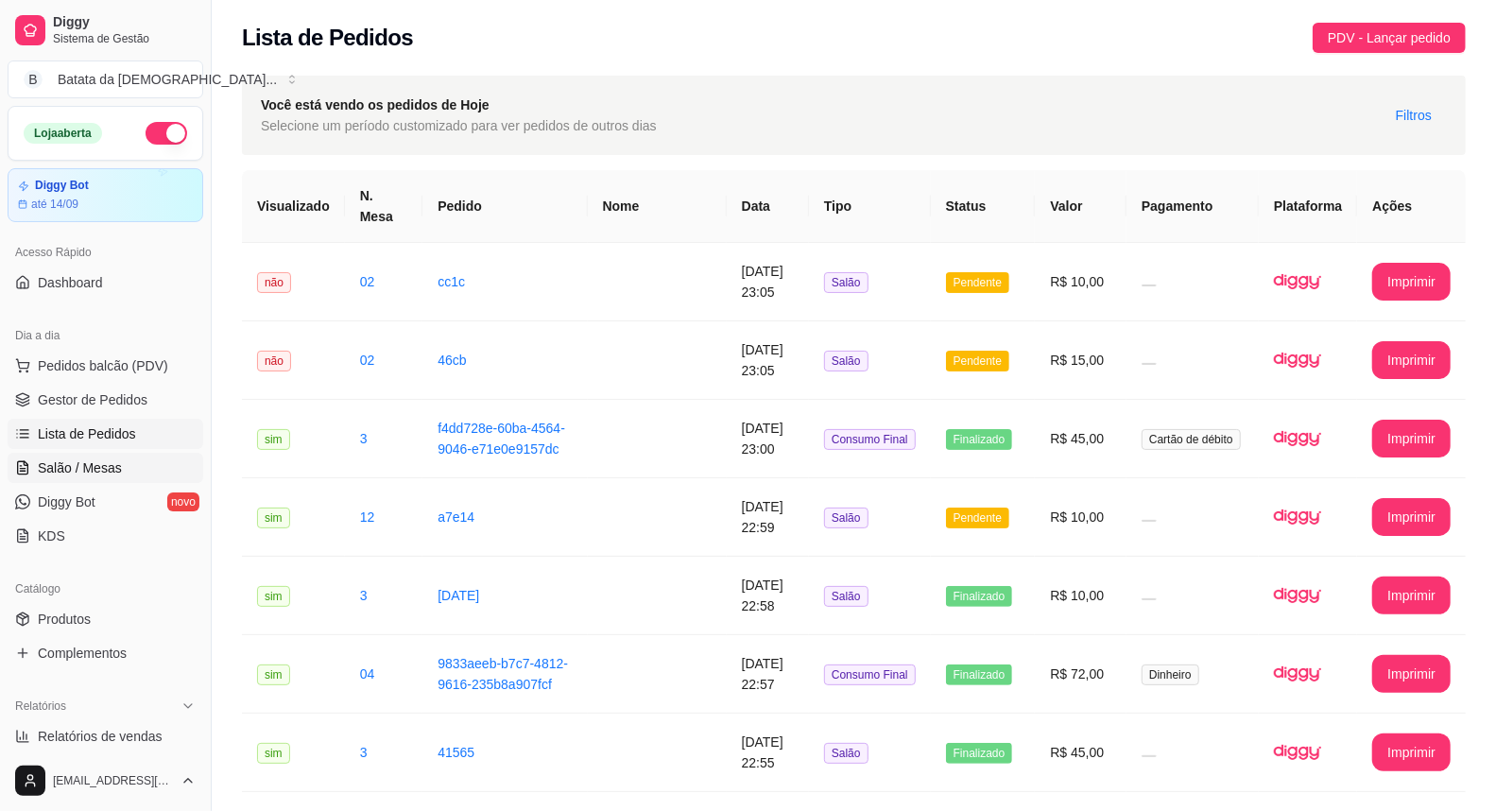
click at [107, 459] on span "Salão / Mesas" at bounding box center [80, 467] width 84 height 19
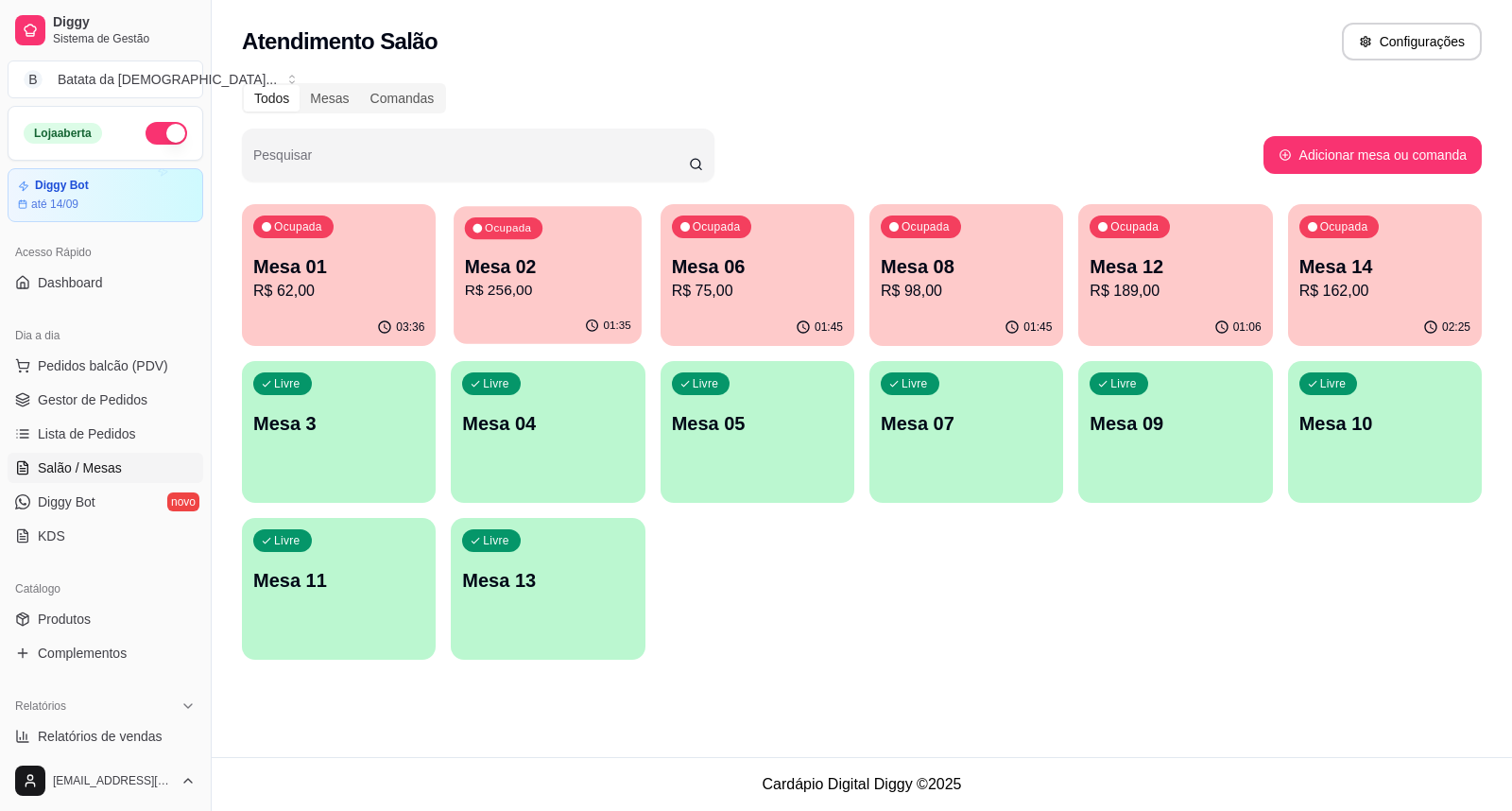
click at [477, 312] on div "01:35" at bounding box center [548, 326] width 188 height 36
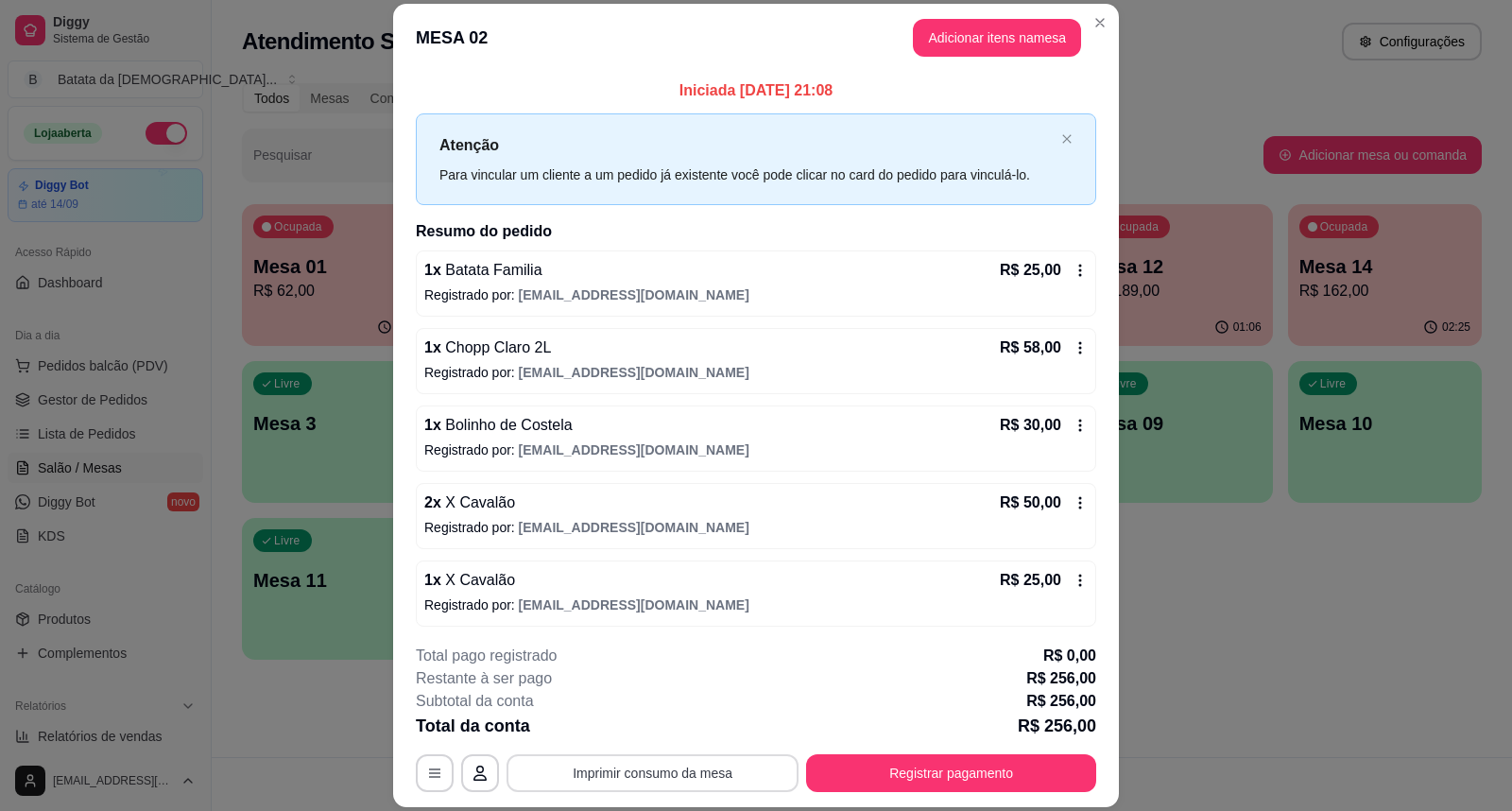
click at [643, 768] on button "Imprimir consumo da mesa" at bounding box center [653, 773] width 292 height 38
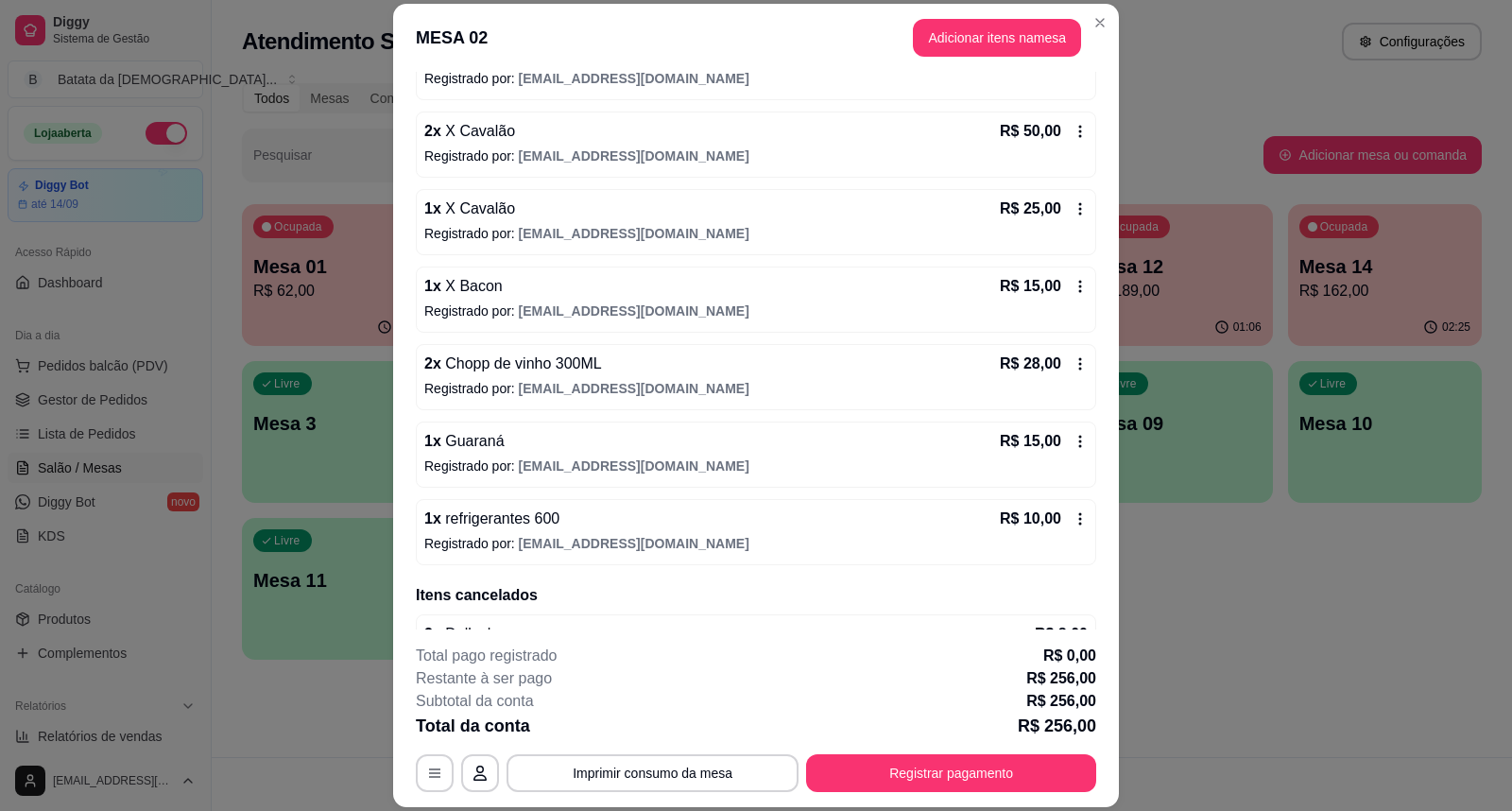
scroll to position [267, 0]
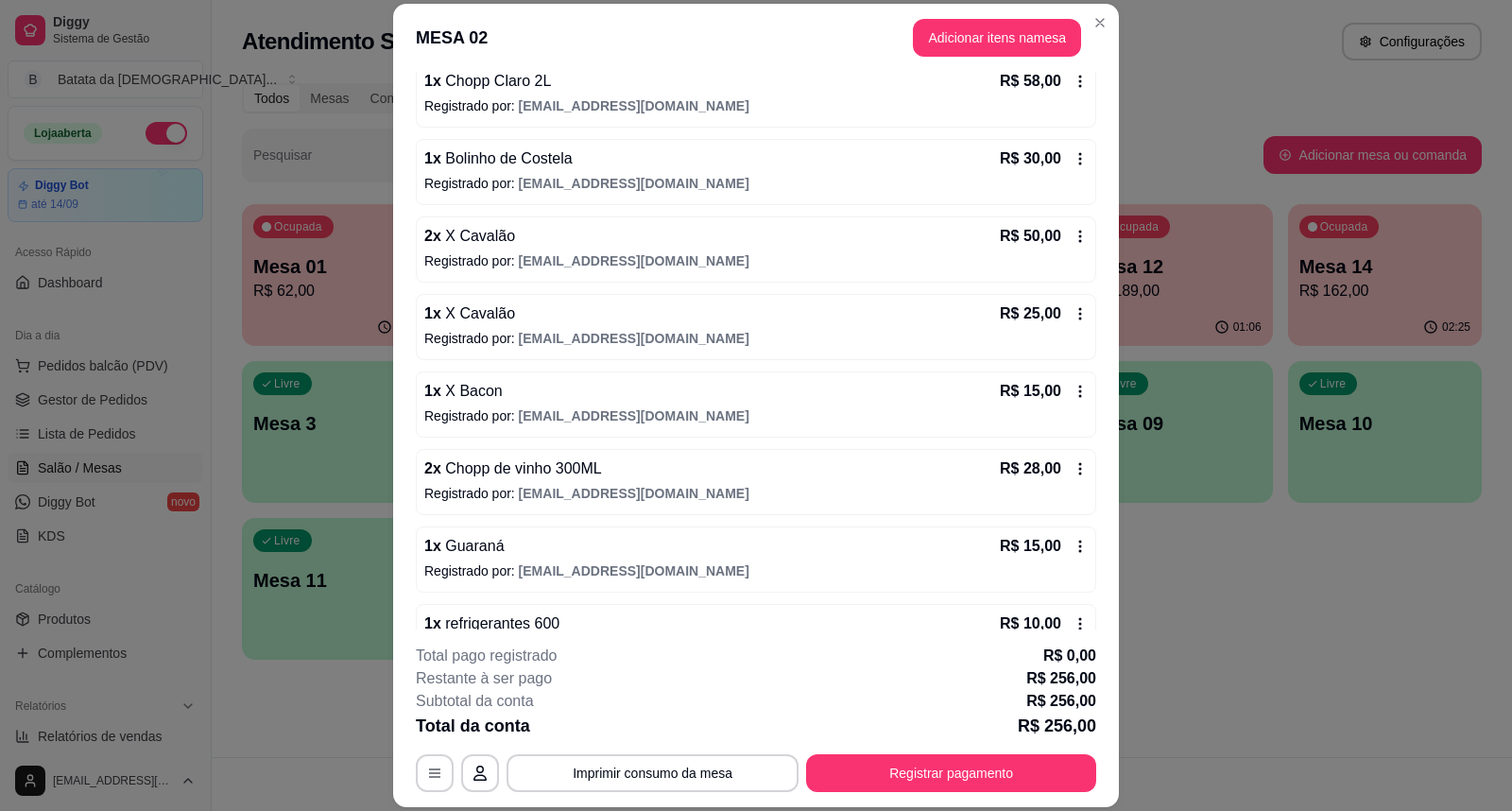
click at [1073, 315] on icon at bounding box center [1080, 313] width 15 height 15
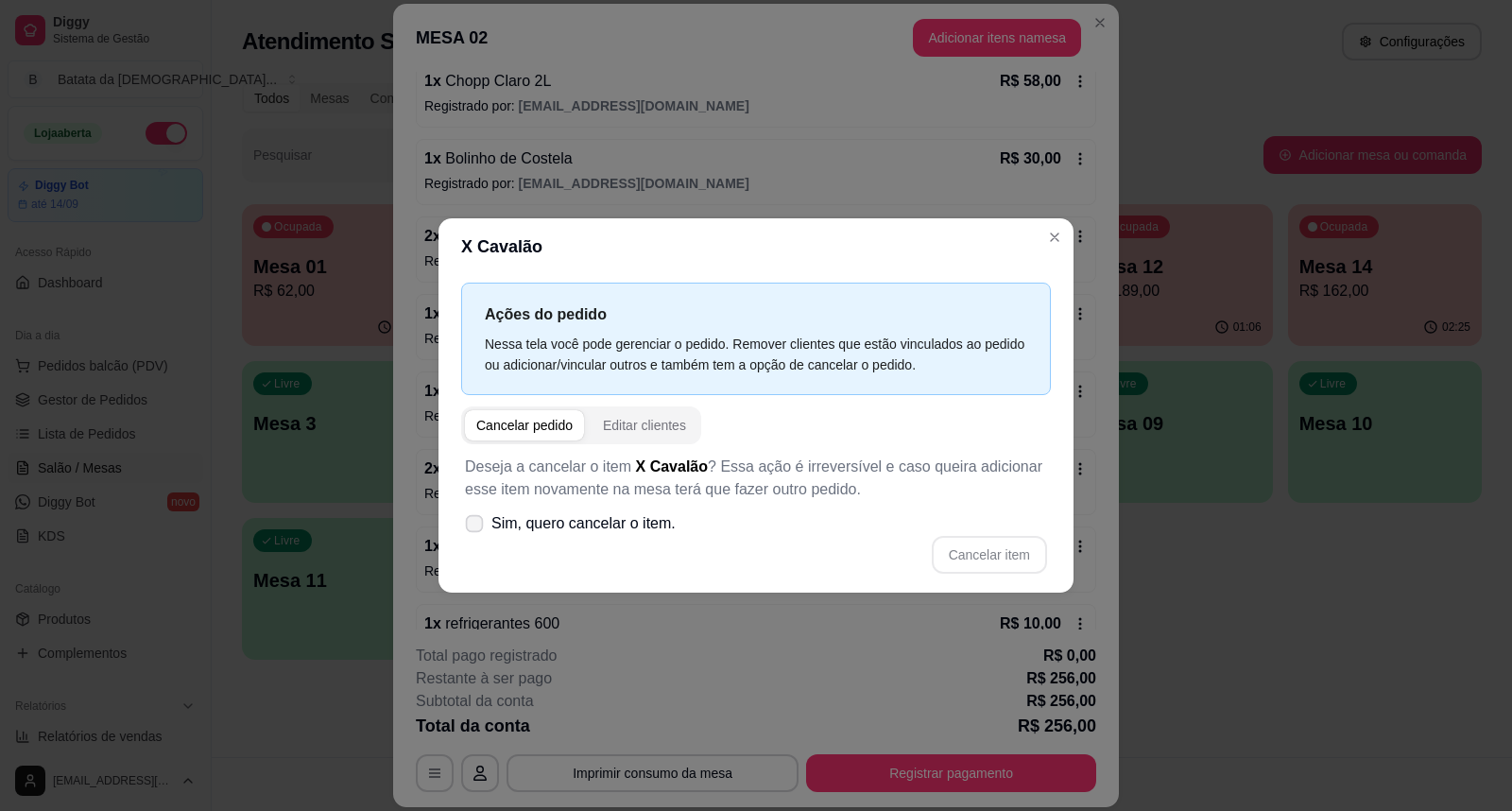
click at [544, 518] on span "Sim, quero cancelar o item." at bounding box center [583, 523] width 184 height 23
click at [476, 527] on input "Sim, quero cancelar o item." at bounding box center [470, 533] width 12 height 12
checkbox input "true"
click at [978, 548] on button "Cancelar item" at bounding box center [989, 555] width 115 height 38
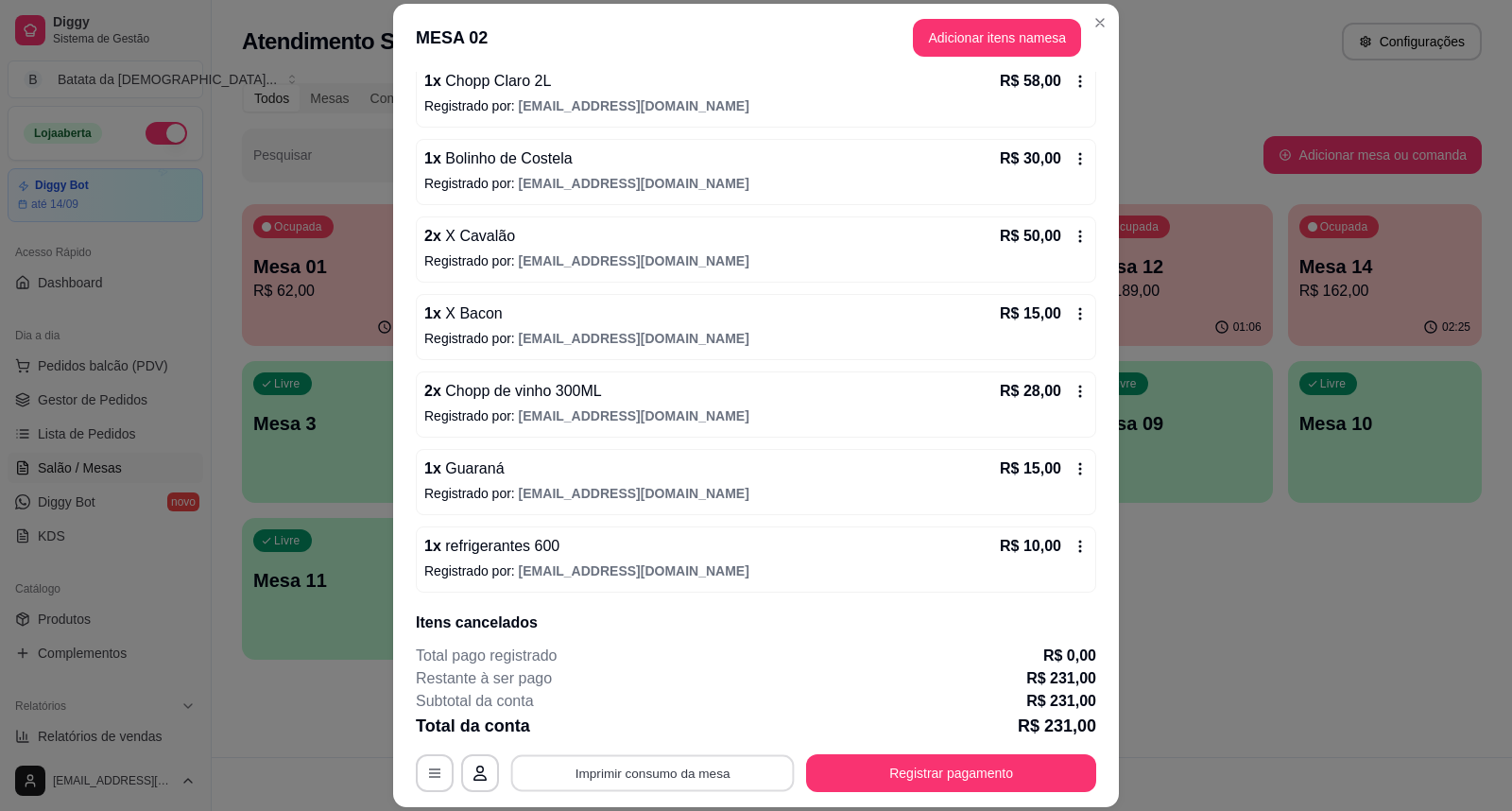
click at [715, 758] on button "Imprimir consumo da mesa" at bounding box center [653, 772] width 284 height 37
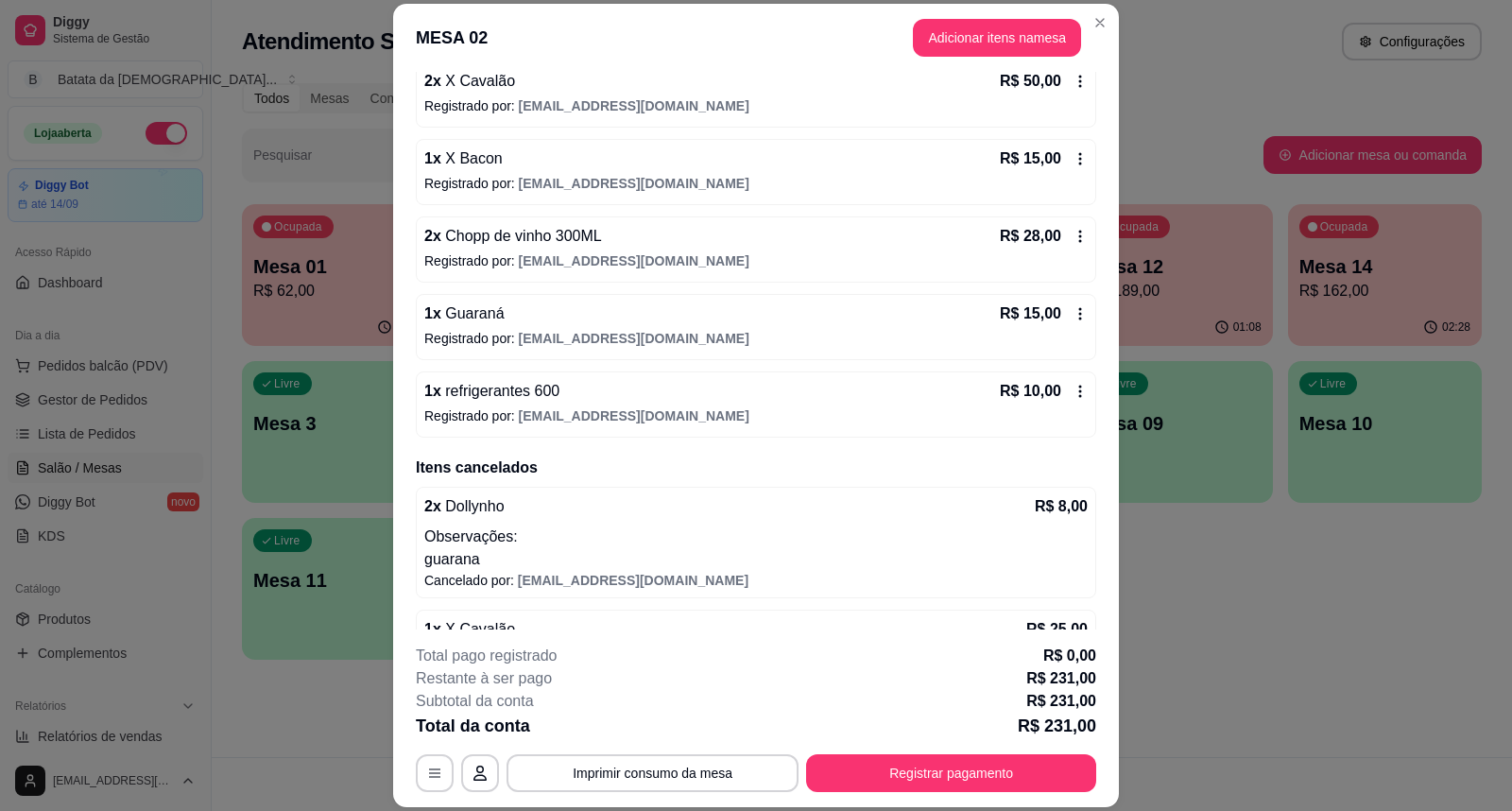
scroll to position [469, 0]
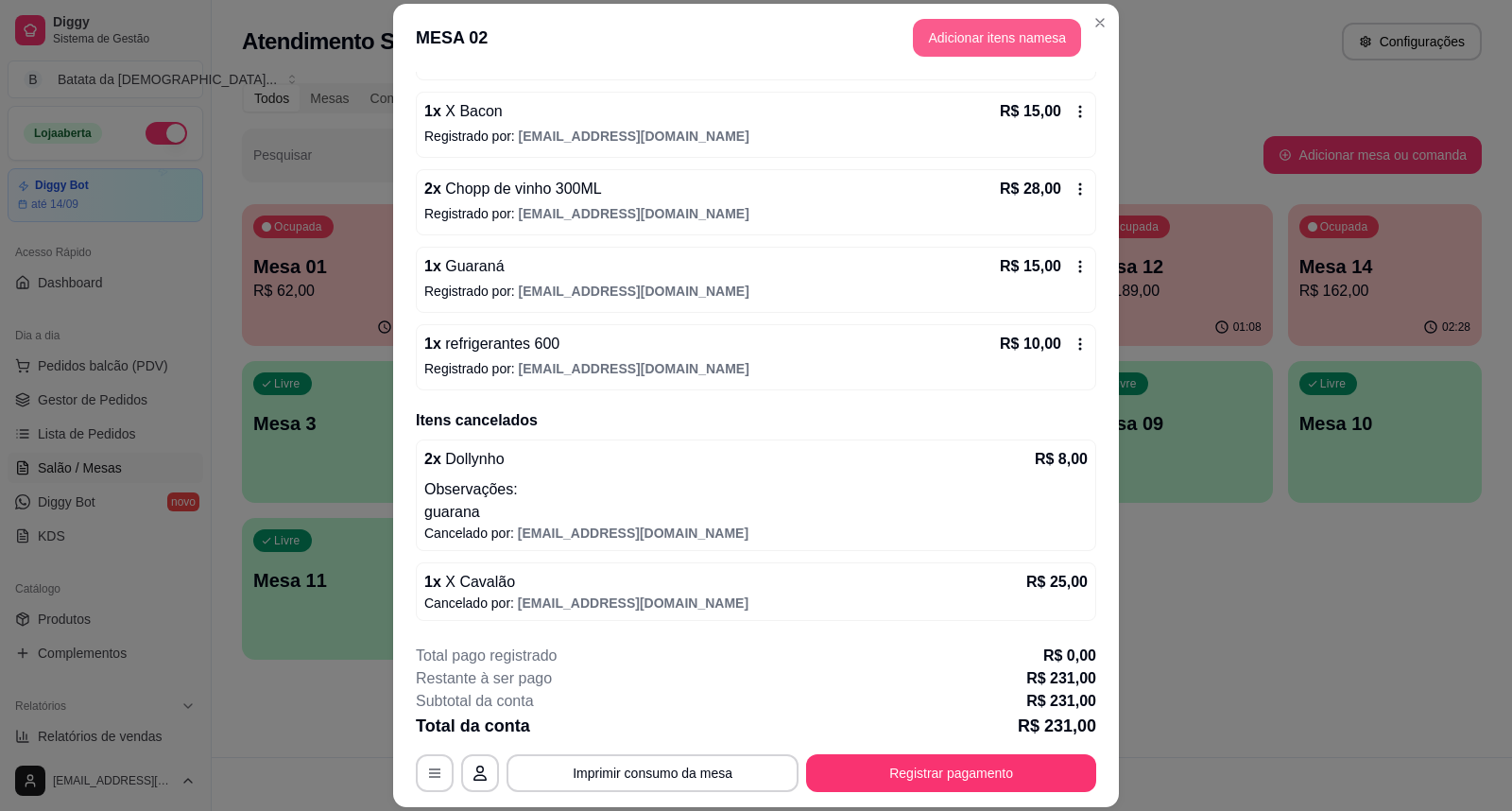
click at [931, 43] on button "Adicionar itens na mesa" at bounding box center [997, 38] width 168 height 38
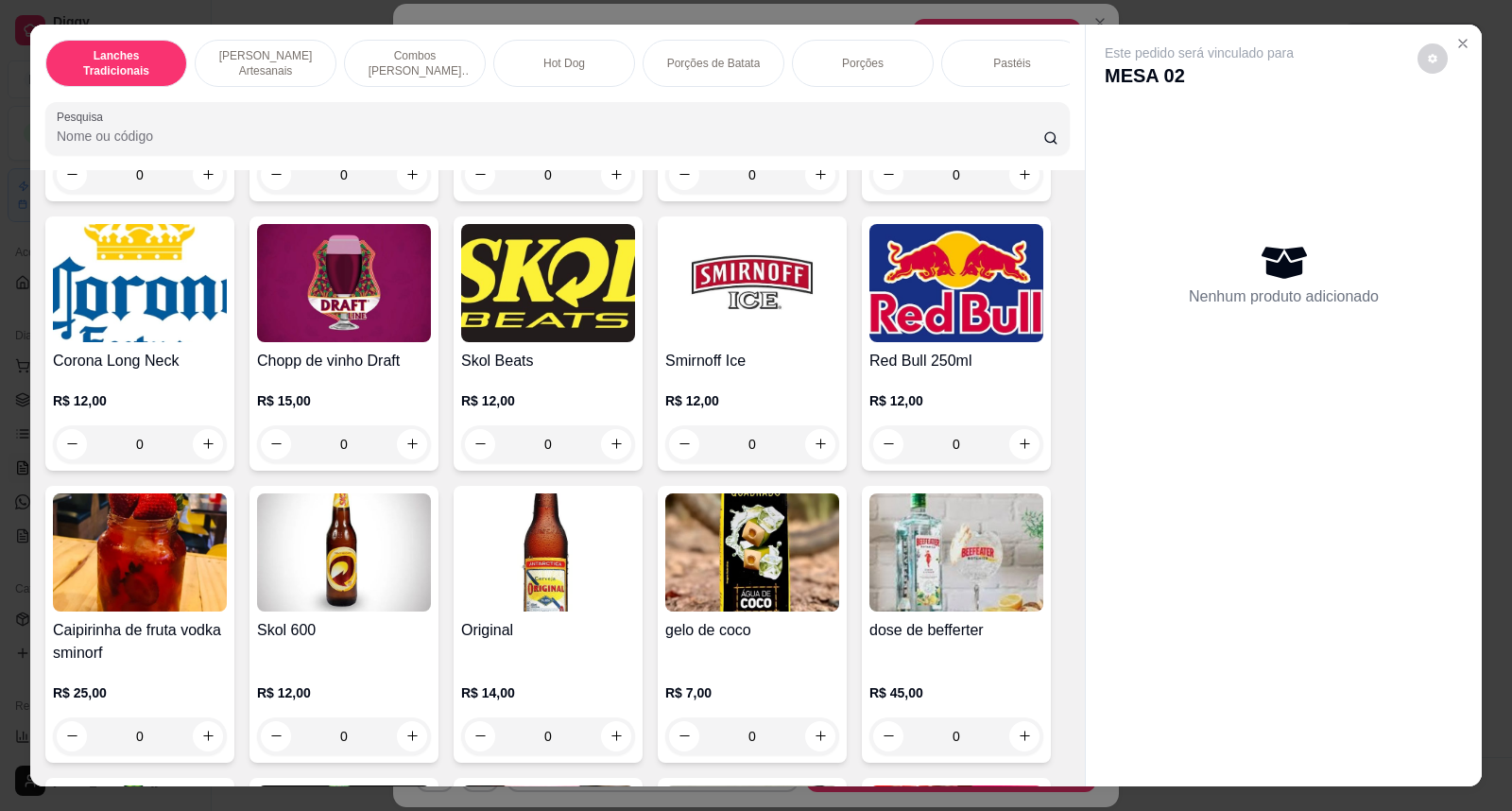
scroll to position [5880, 0]
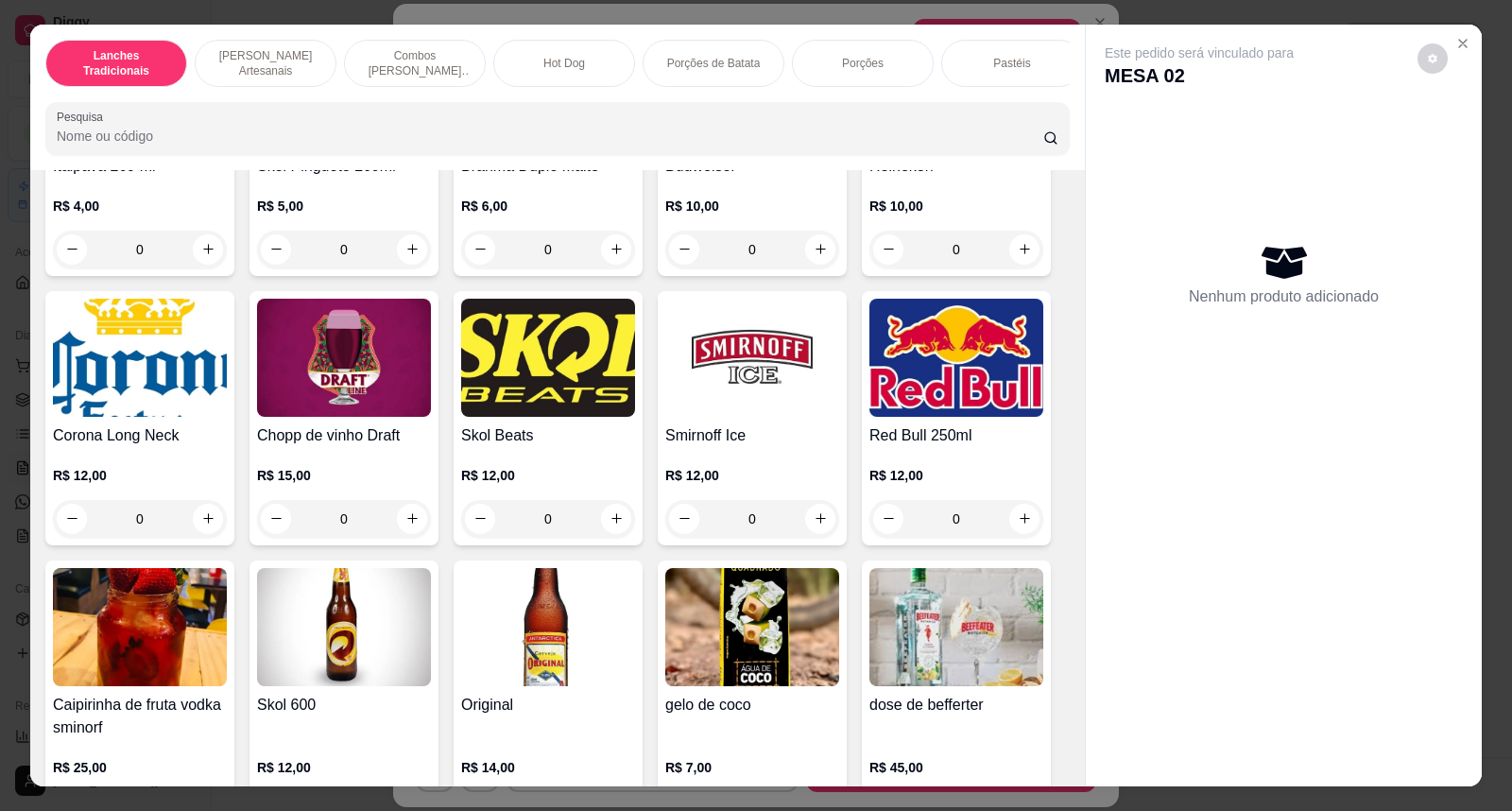
click at [355, 382] on img at bounding box center [344, 358] width 174 height 118
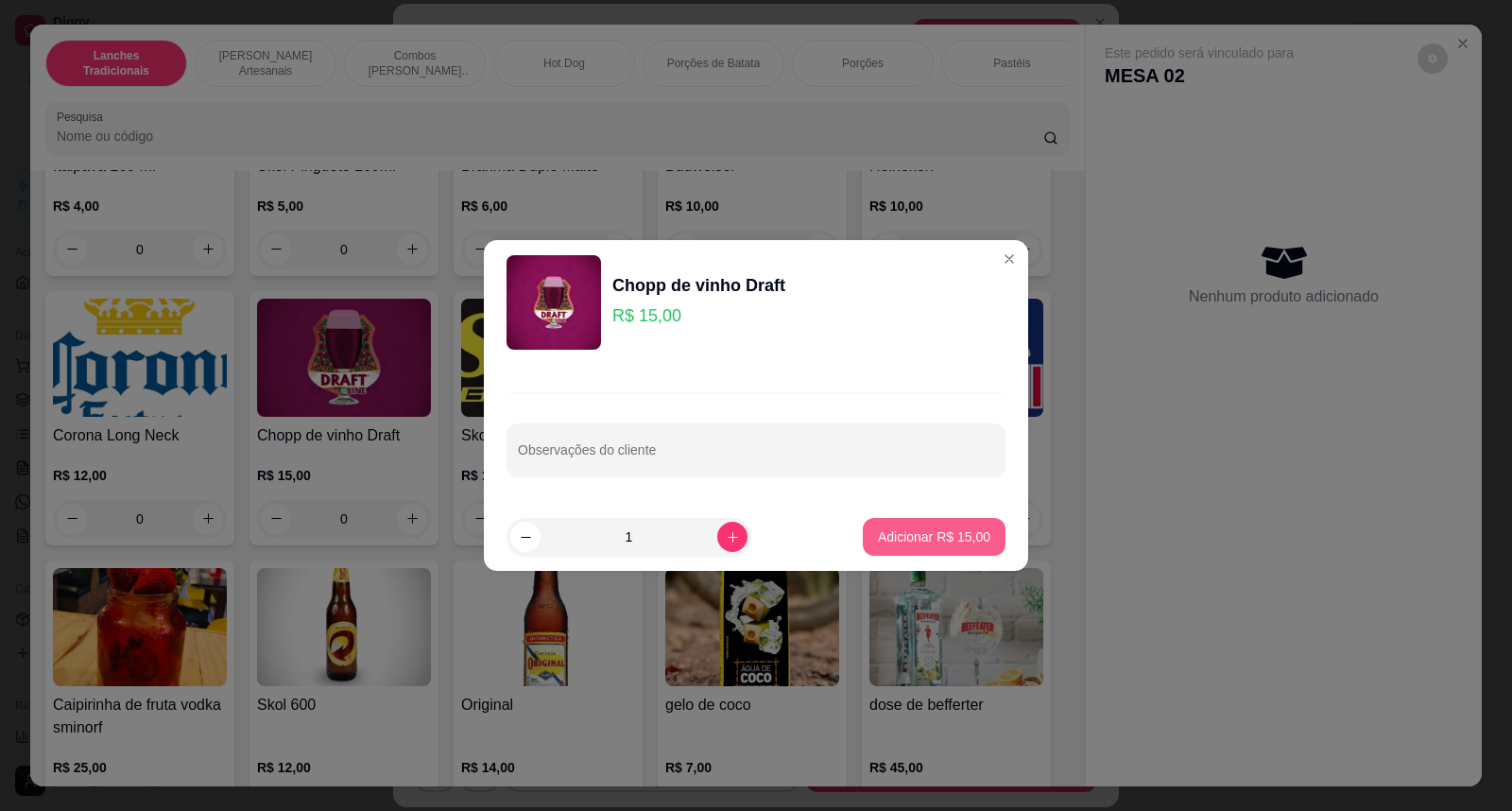
click at [974, 524] on button "Adicionar R$ 15,00" at bounding box center [934, 537] width 143 height 38
type input "1"
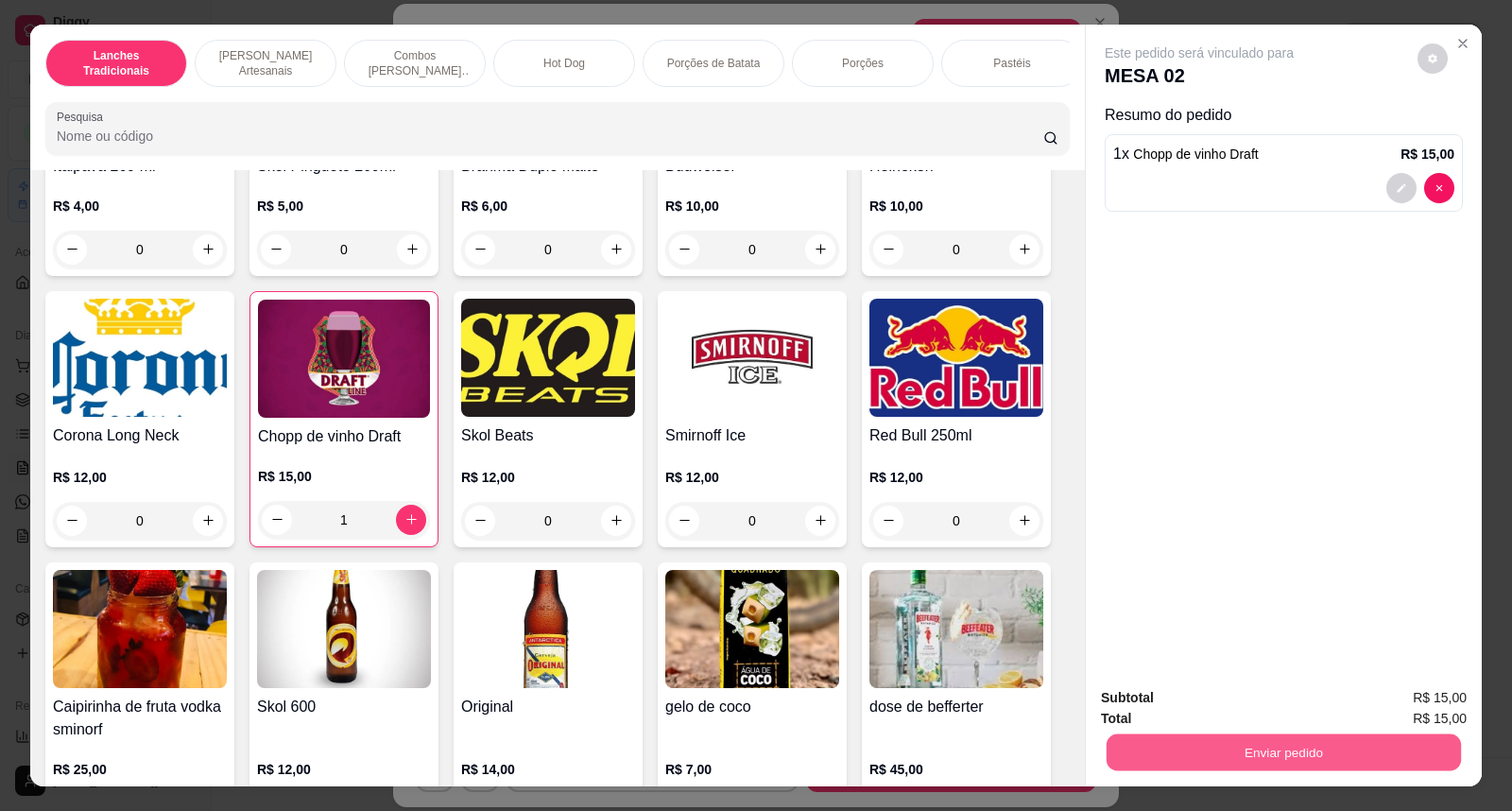
click at [1204, 745] on button "Enviar pedido" at bounding box center [1284, 752] width 354 height 37
click at [1187, 706] on button "Não registrar e enviar pedido" at bounding box center [1221, 707] width 197 height 36
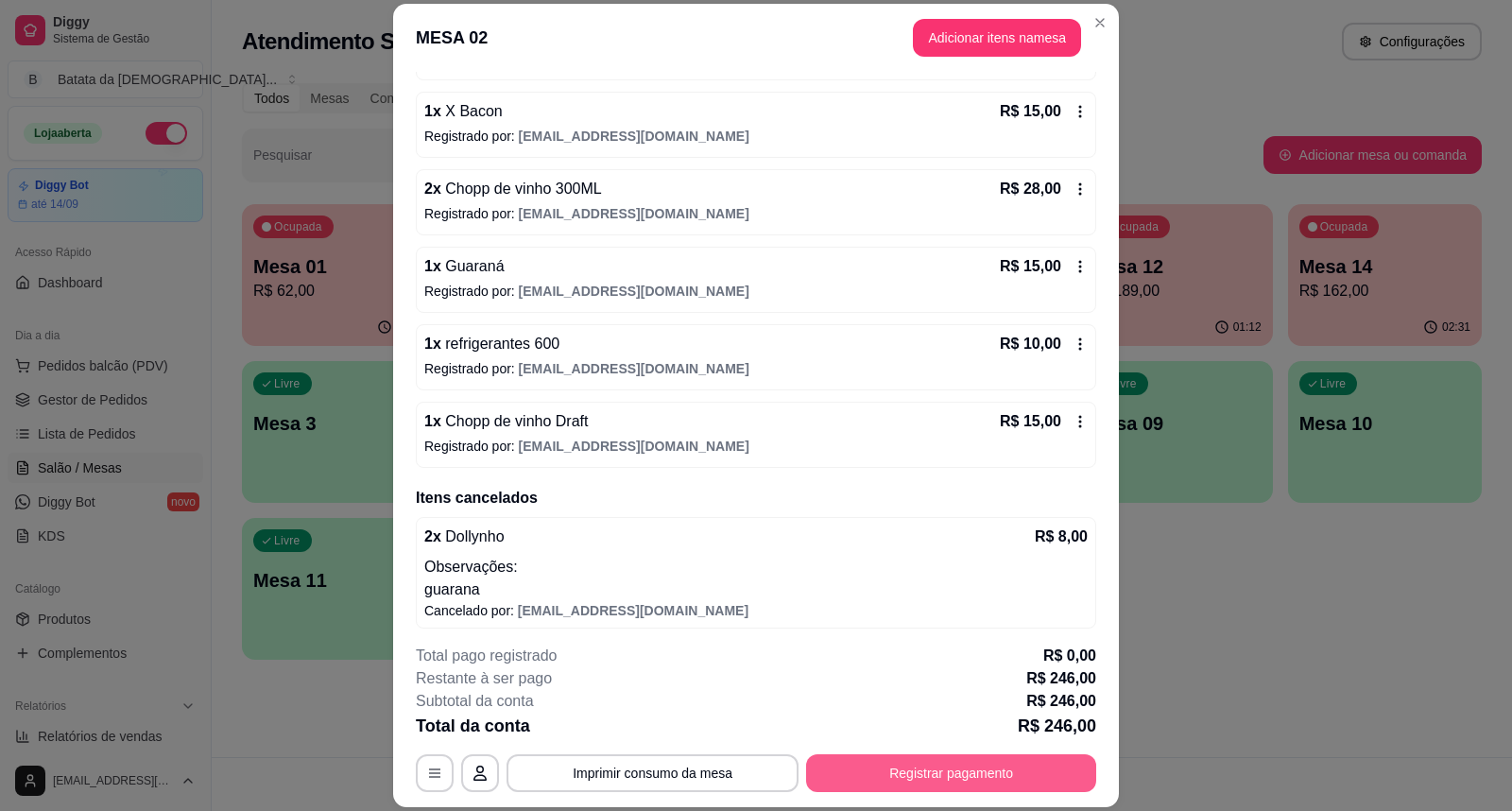
click at [1024, 785] on button "Registrar pagamento" at bounding box center [951, 773] width 290 height 38
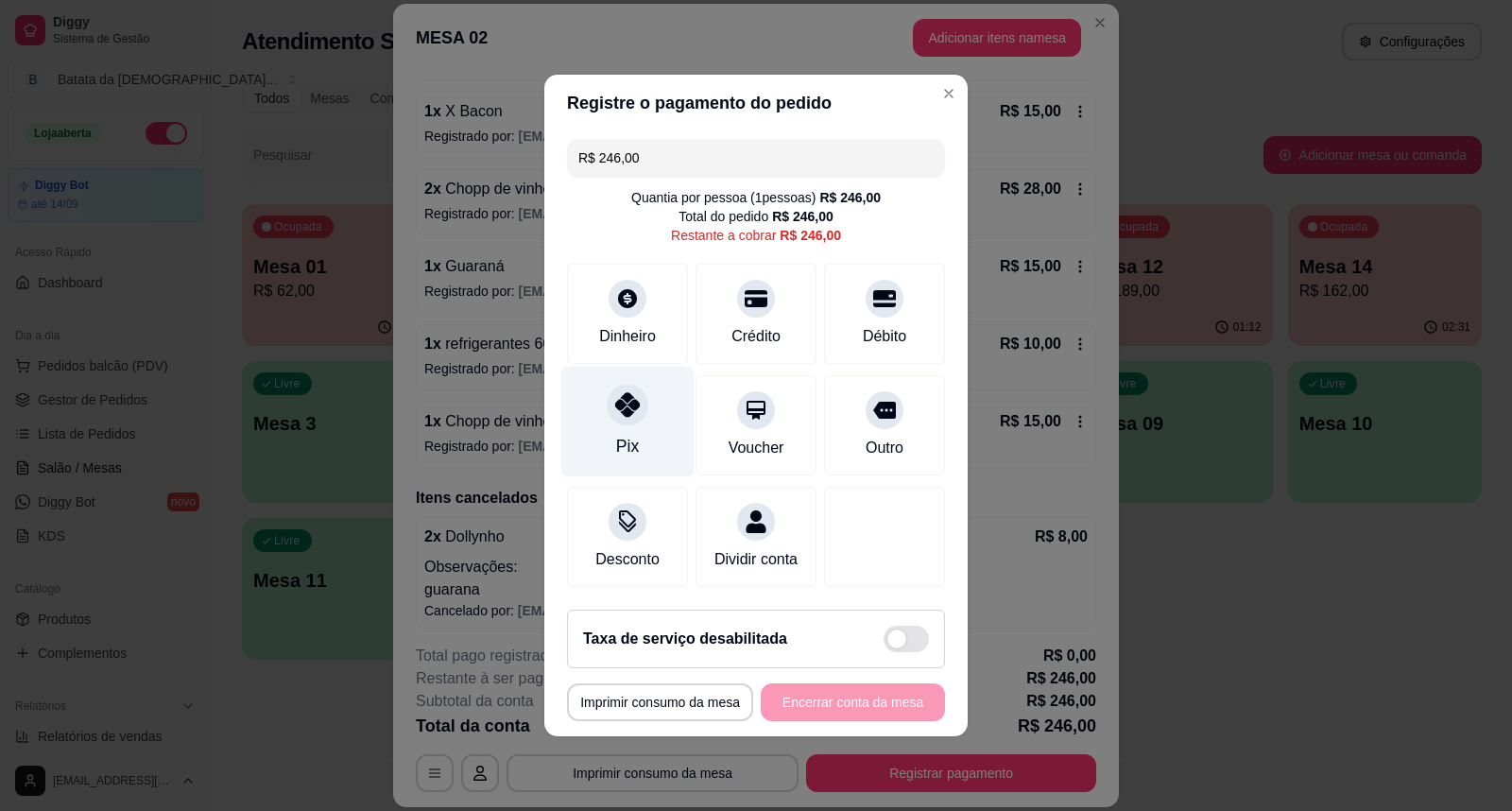
click at [618, 416] on div at bounding box center [628, 405] width 42 height 42
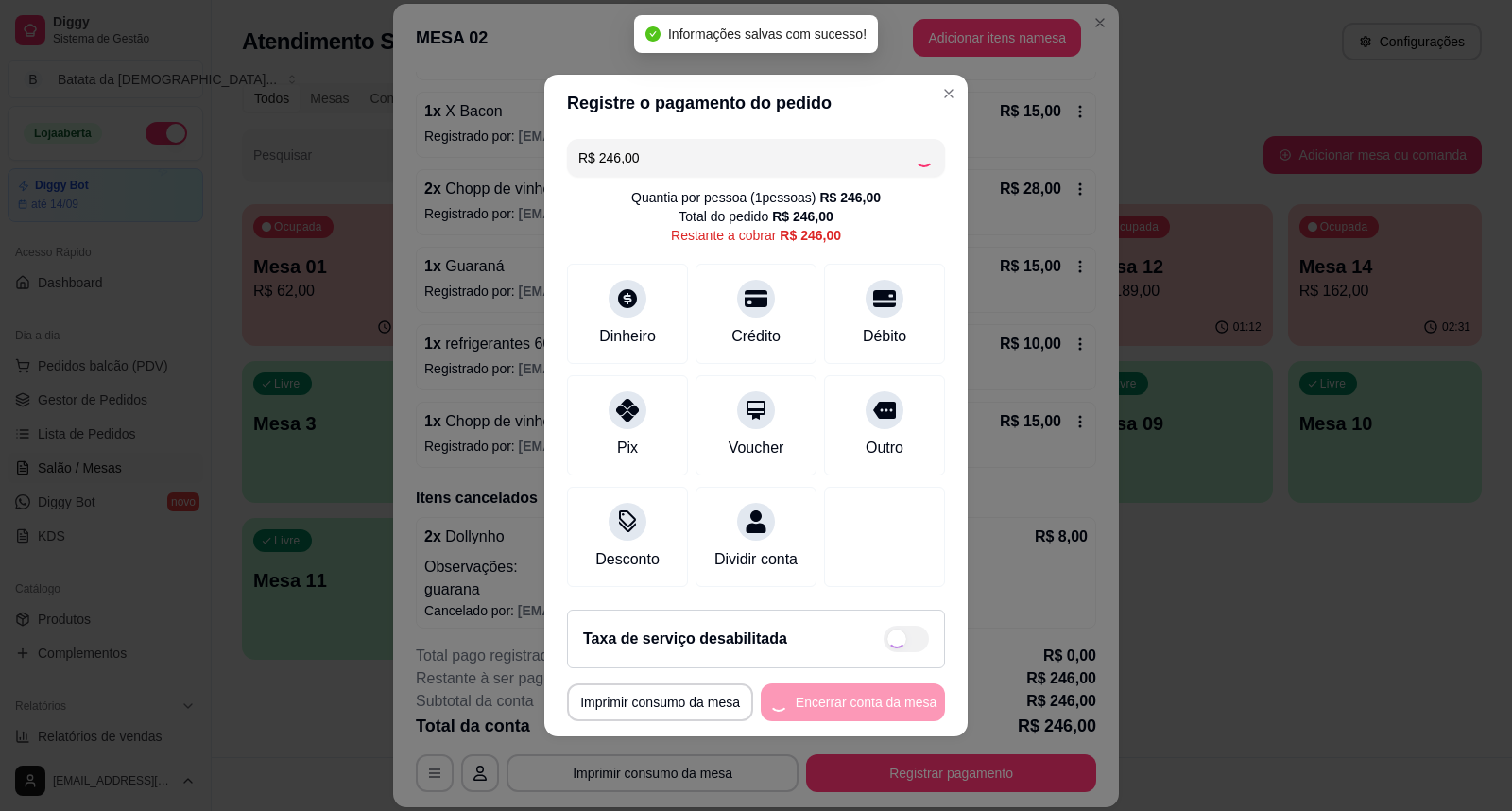
type input "R$ 0,00"
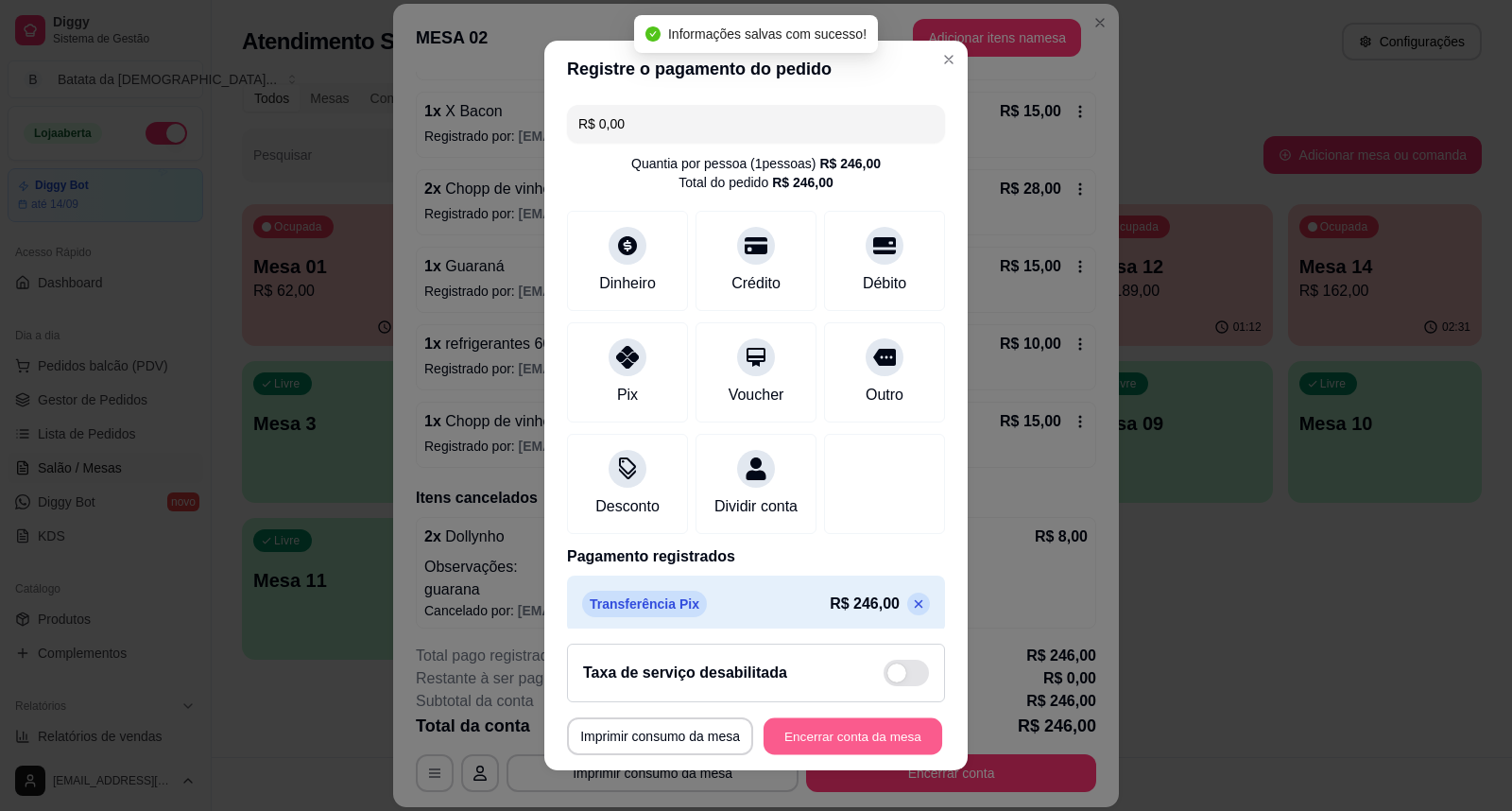
click at [877, 729] on button "Encerrar conta da mesa" at bounding box center [853, 736] width 179 height 37
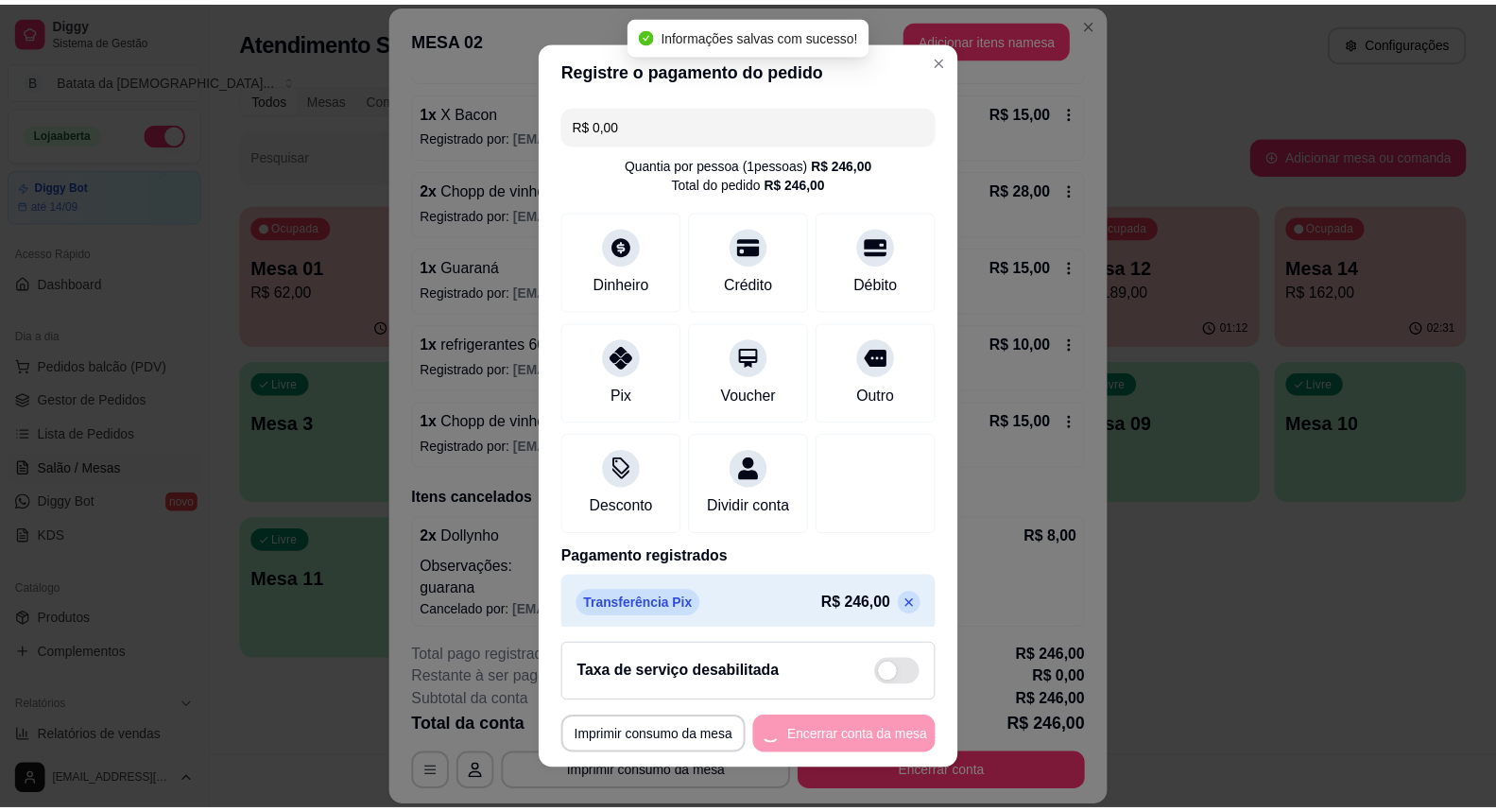
scroll to position [0, 0]
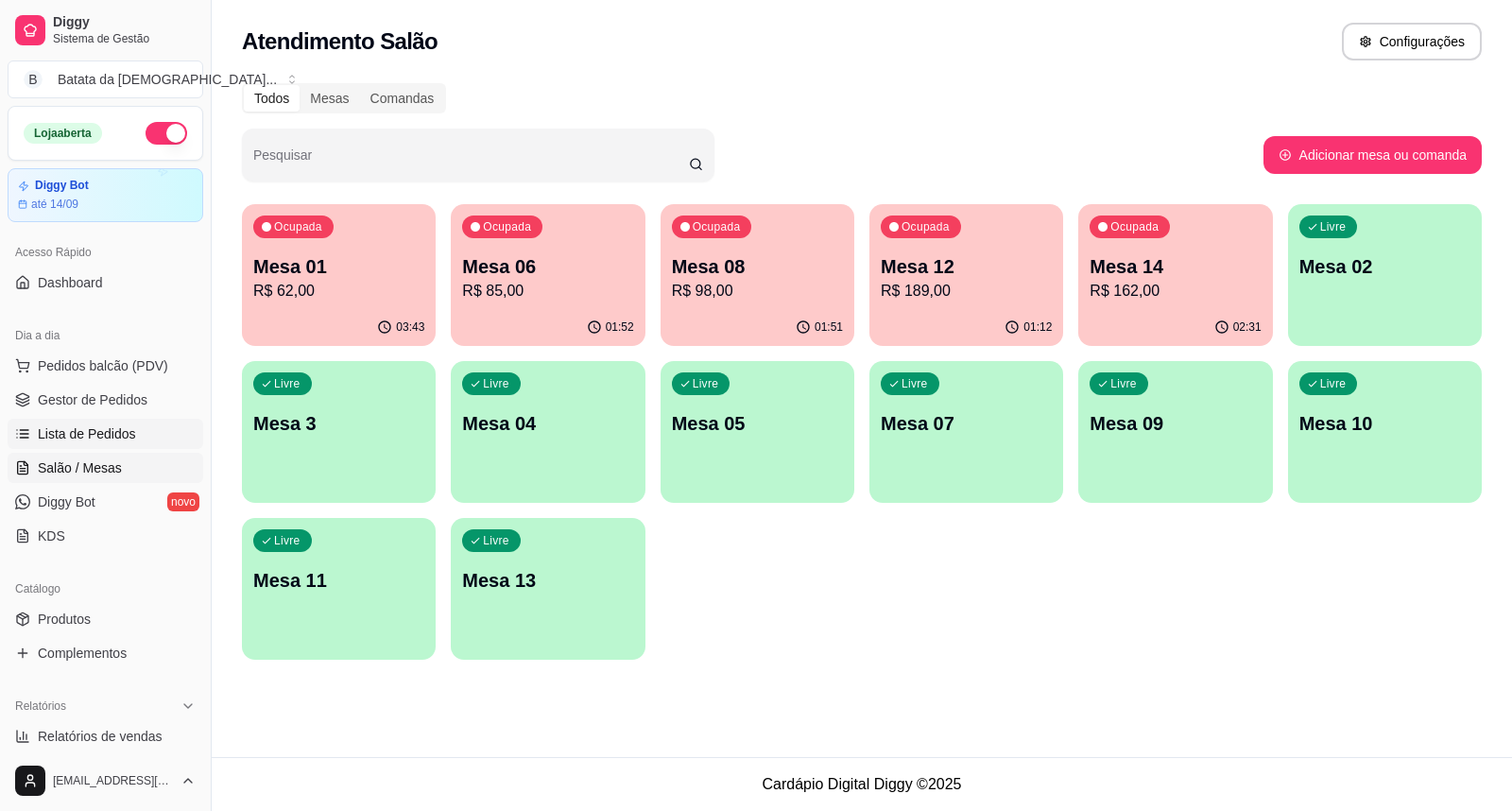
click at [142, 421] on link "Lista de Pedidos" at bounding box center [106, 434] width 196 height 30
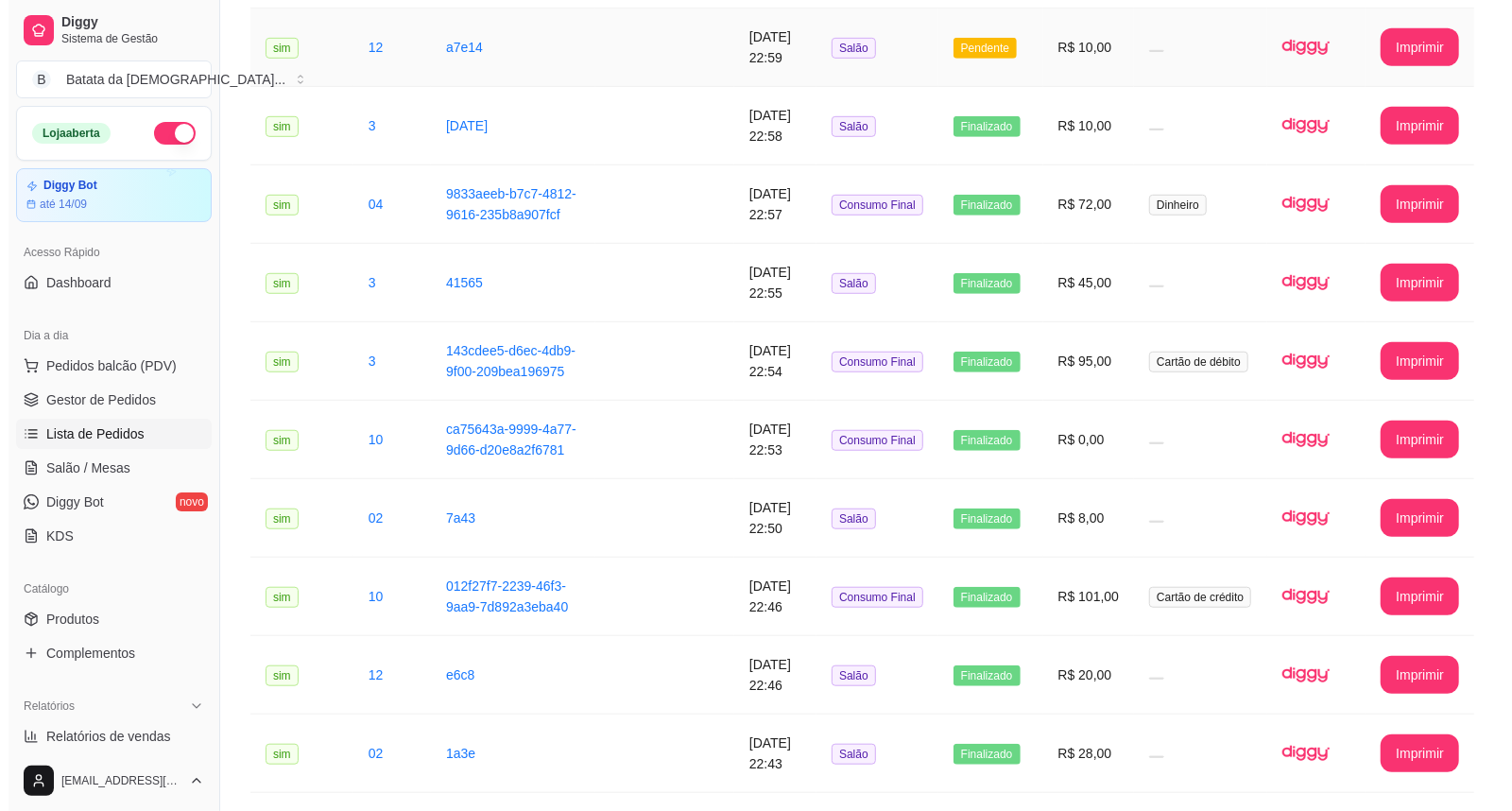
scroll to position [839, 0]
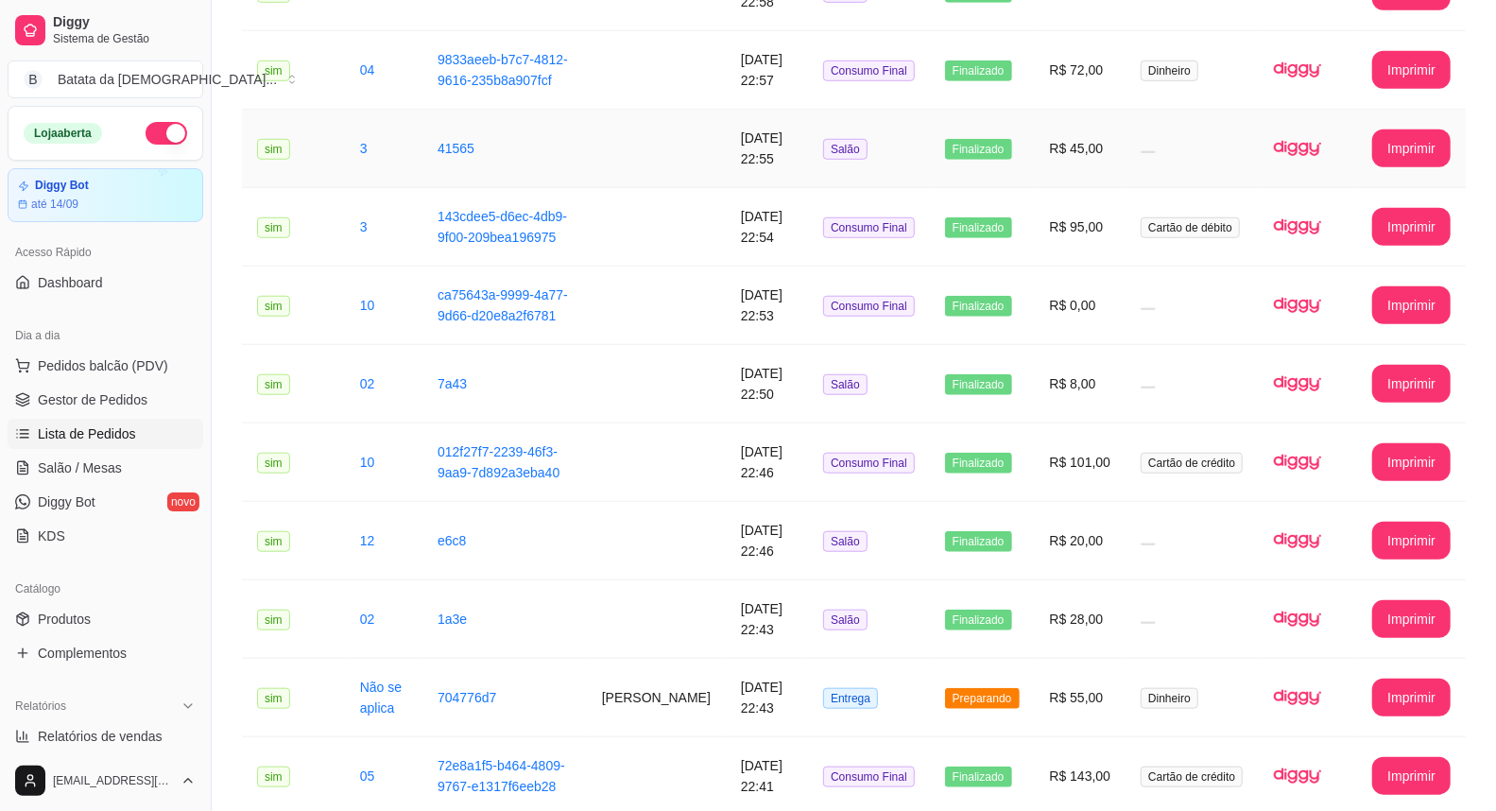
click at [972, 146] on td "Finalizado" at bounding box center [982, 149] width 105 height 78
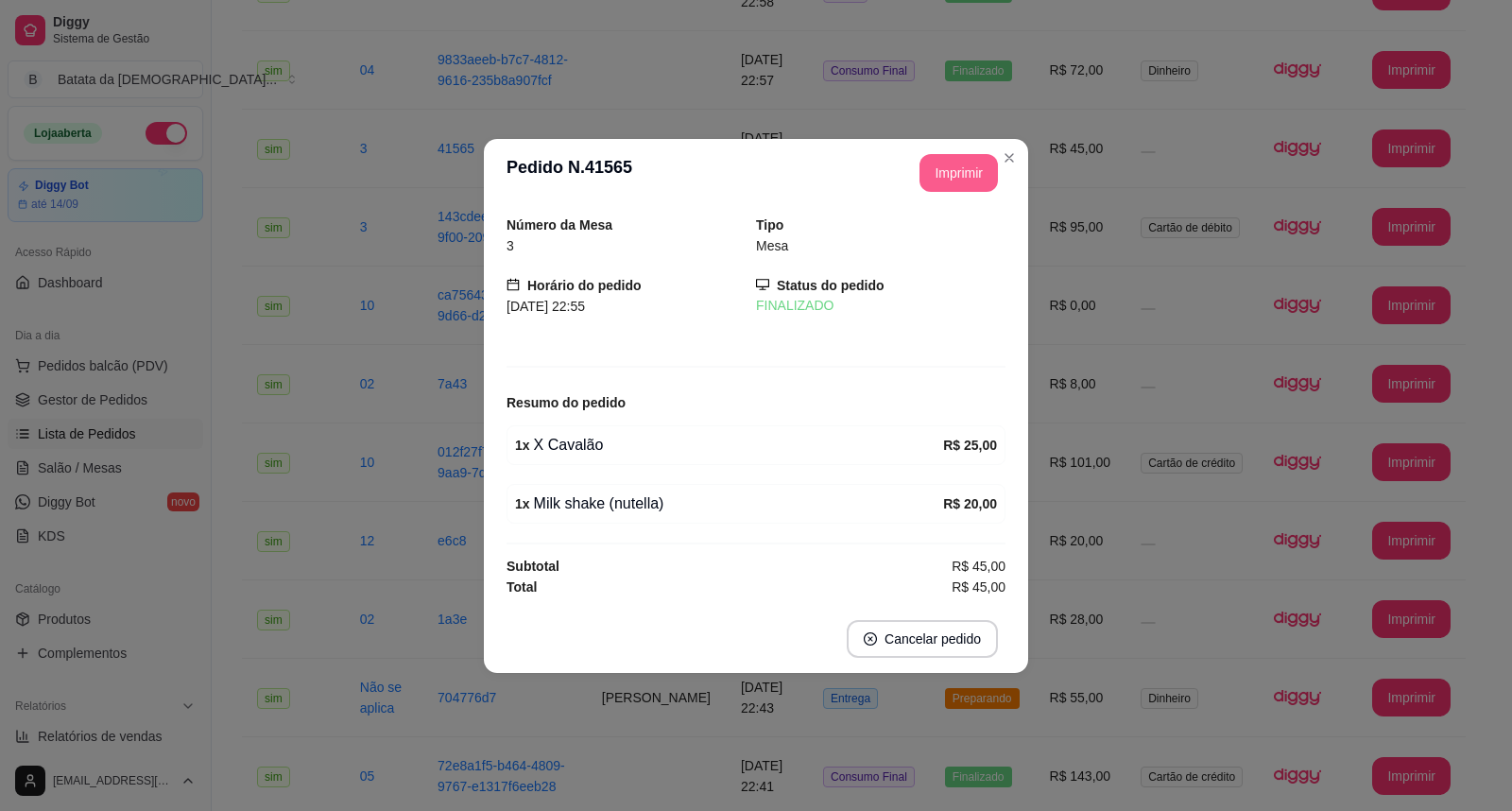
click at [955, 181] on button "Imprimir" at bounding box center [959, 173] width 78 height 38
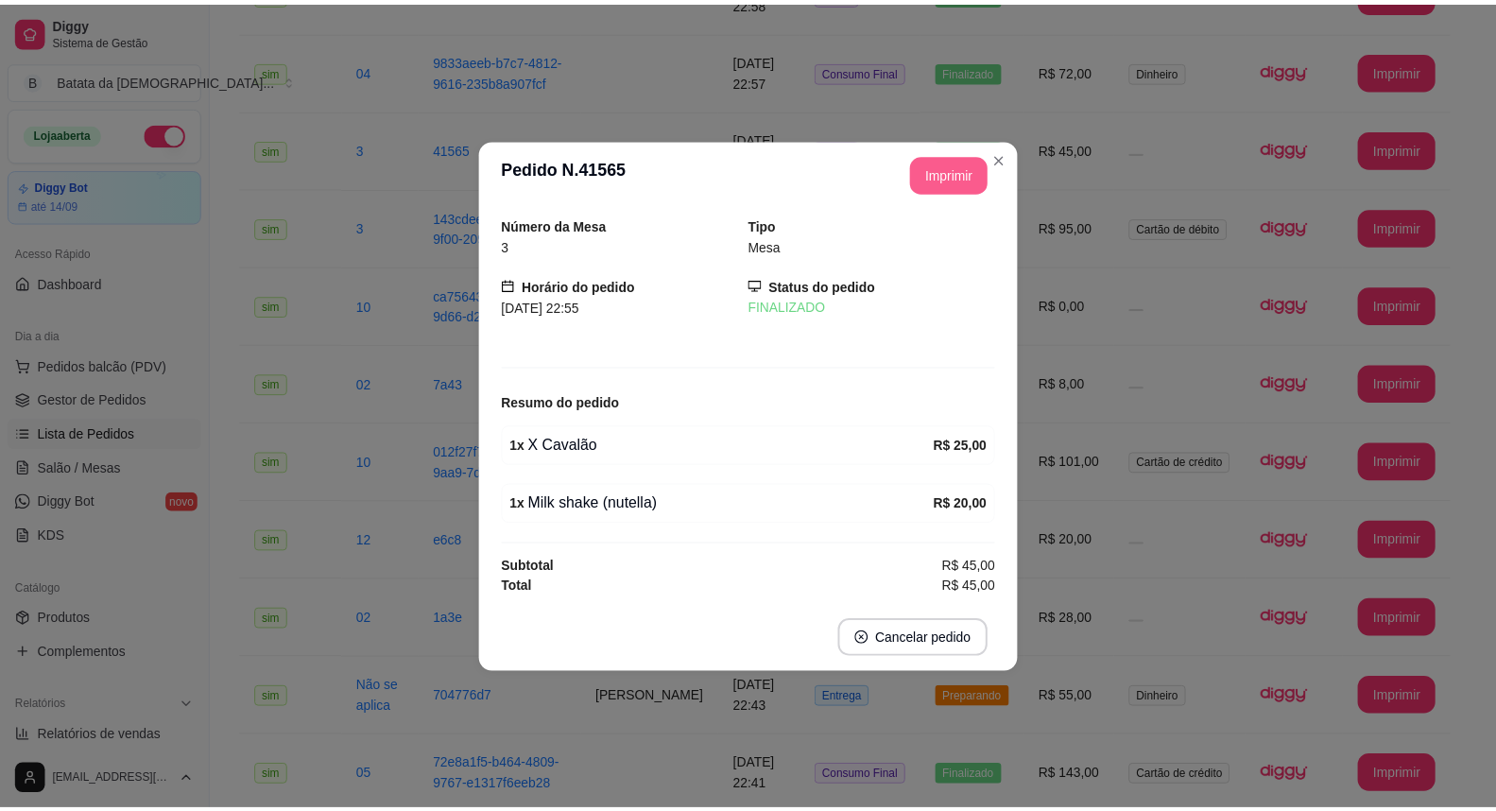
scroll to position [0, 0]
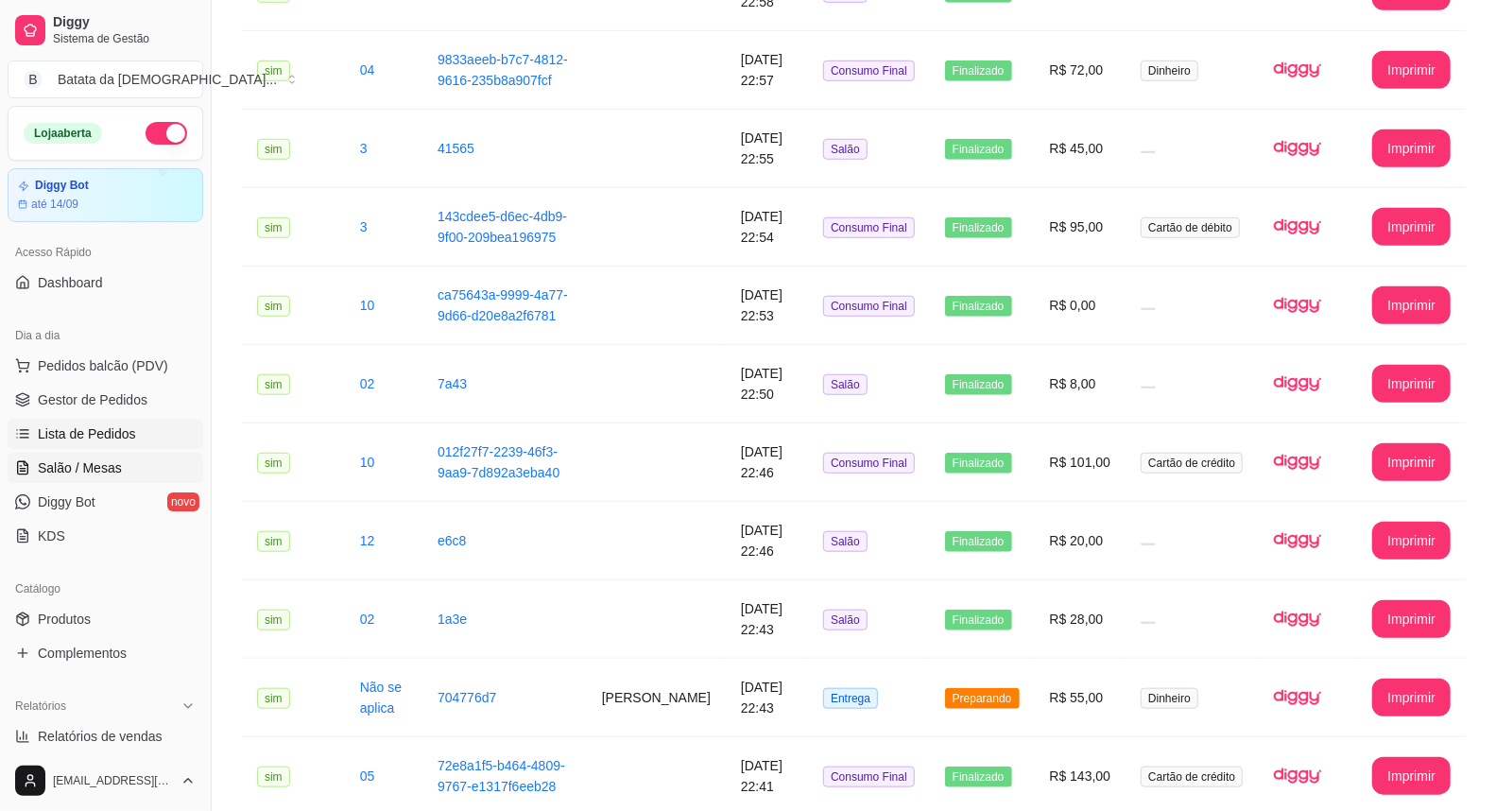
click at [99, 463] on span "Salão / Mesas" at bounding box center [80, 467] width 84 height 19
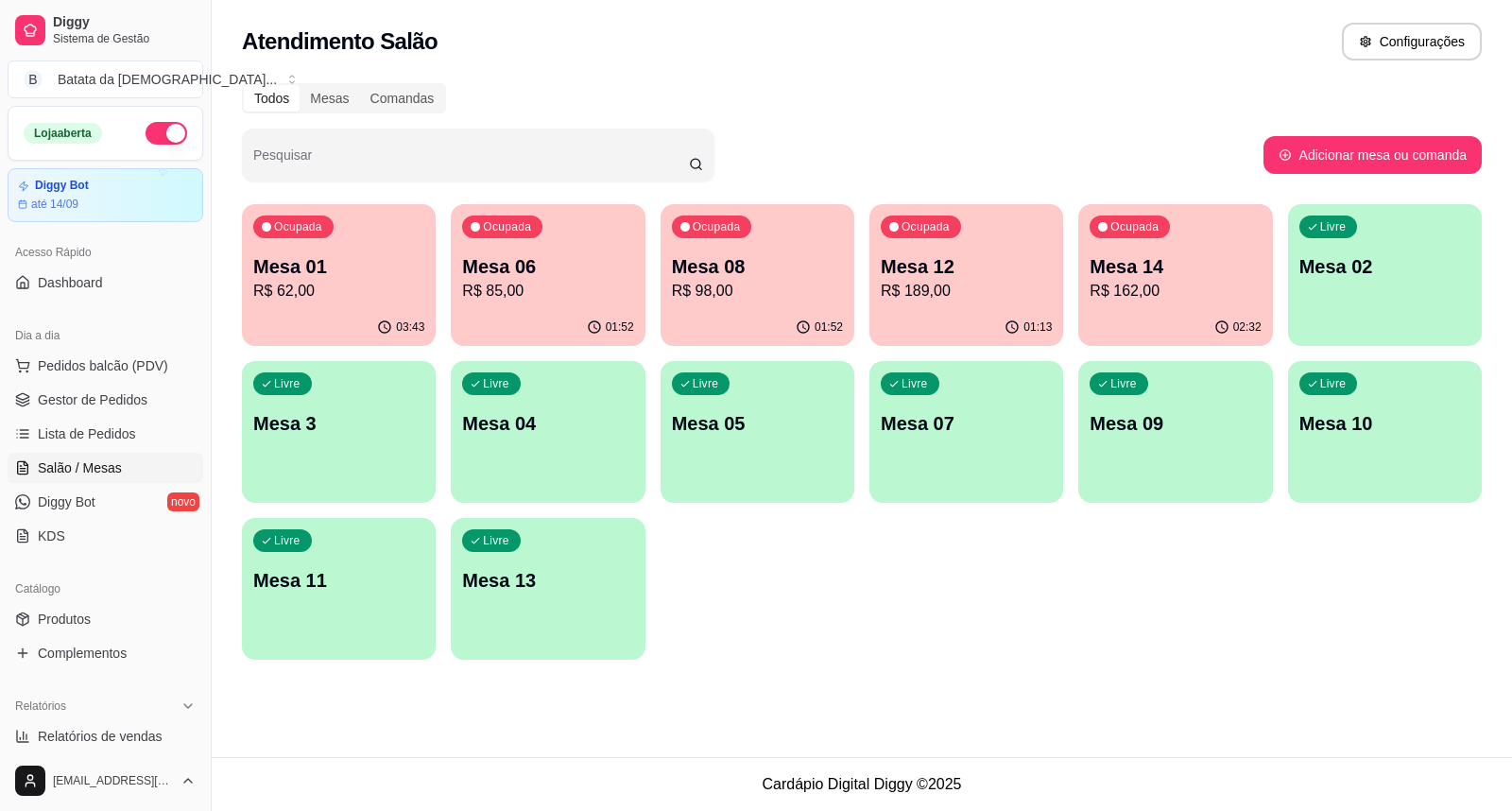
click at [752, 291] on p "R$ 98,00" at bounding box center [757, 291] width 171 height 23
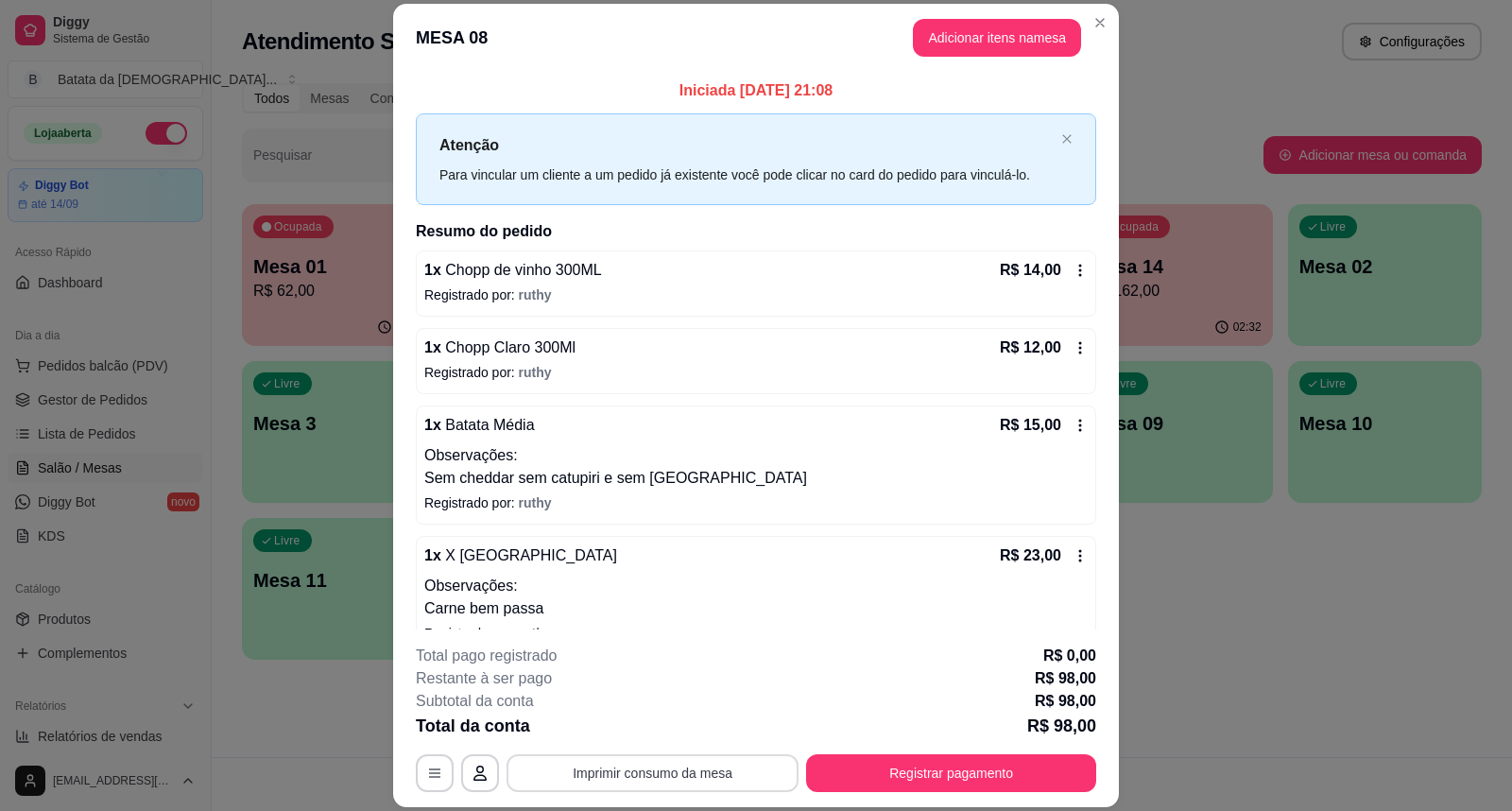
click at [748, 784] on button "Imprimir consumo da mesa" at bounding box center [653, 773] width 292 height 38
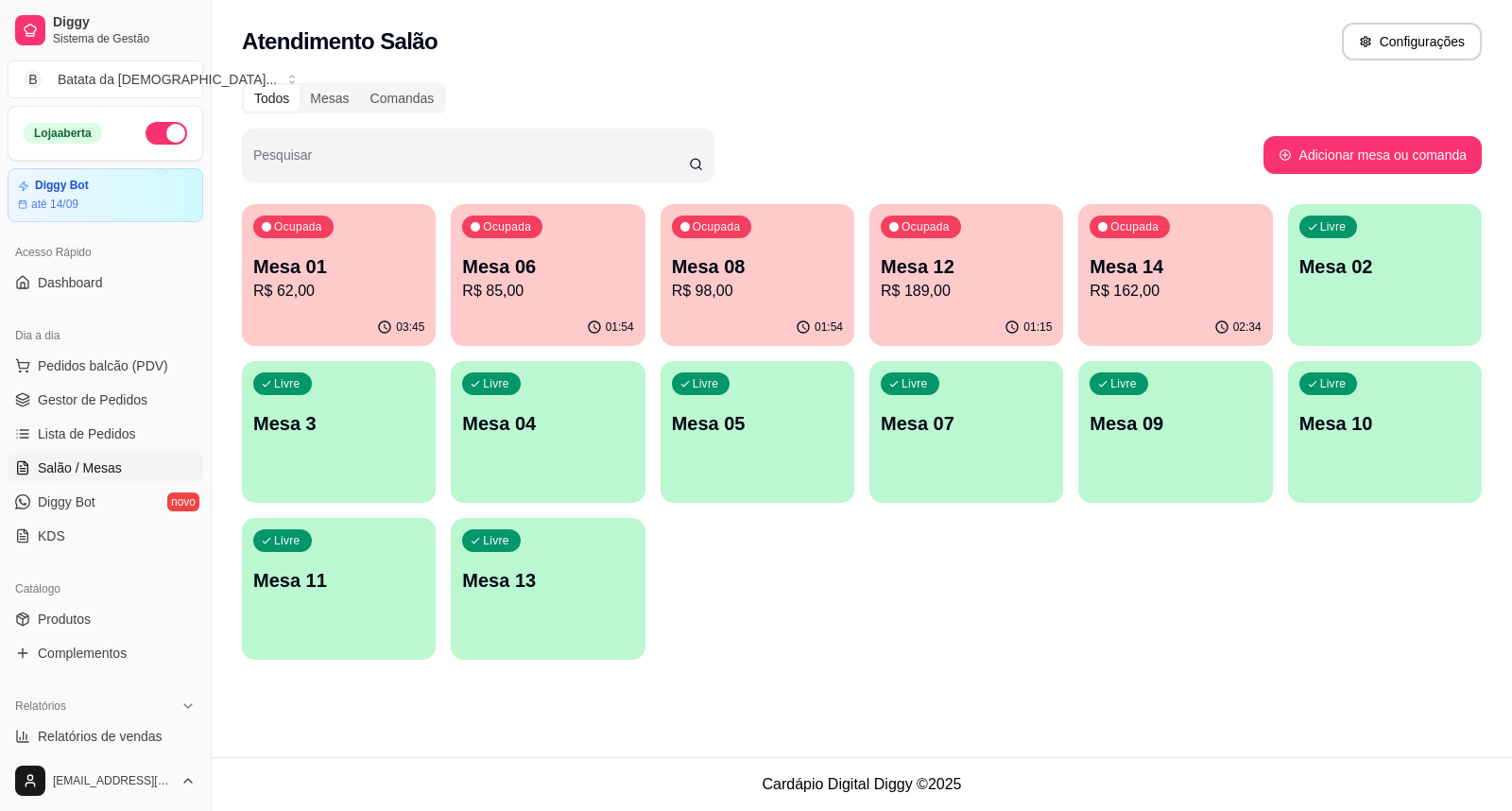
click at [713, 314] on div "01:54" at bounding box center [758, 327] width 194 height 37
click at [128, 439] on span "Lista de Pedidos" at bounding box center [87, 433] width 98 height 19
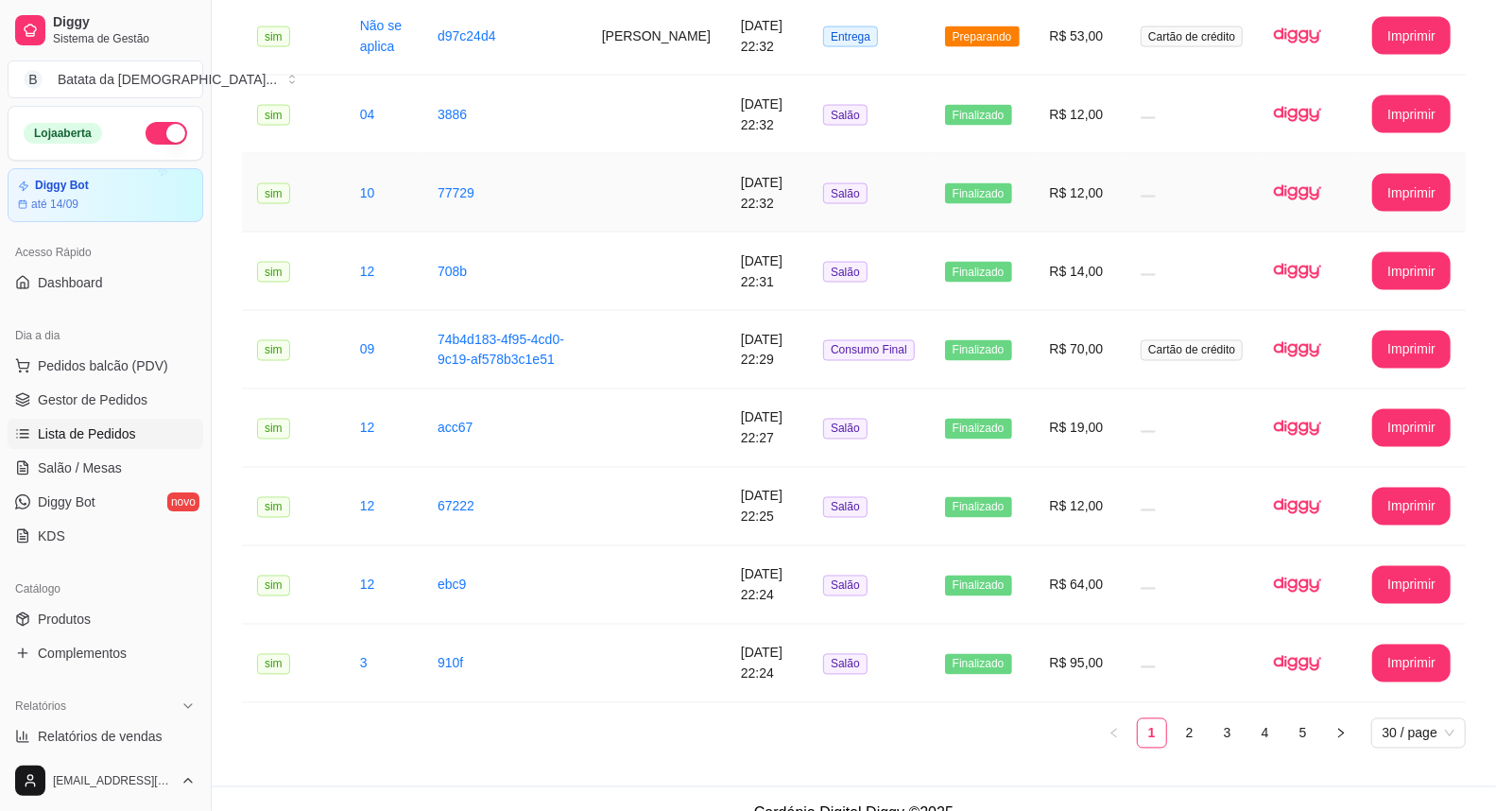
scroll to position [1918, 0]
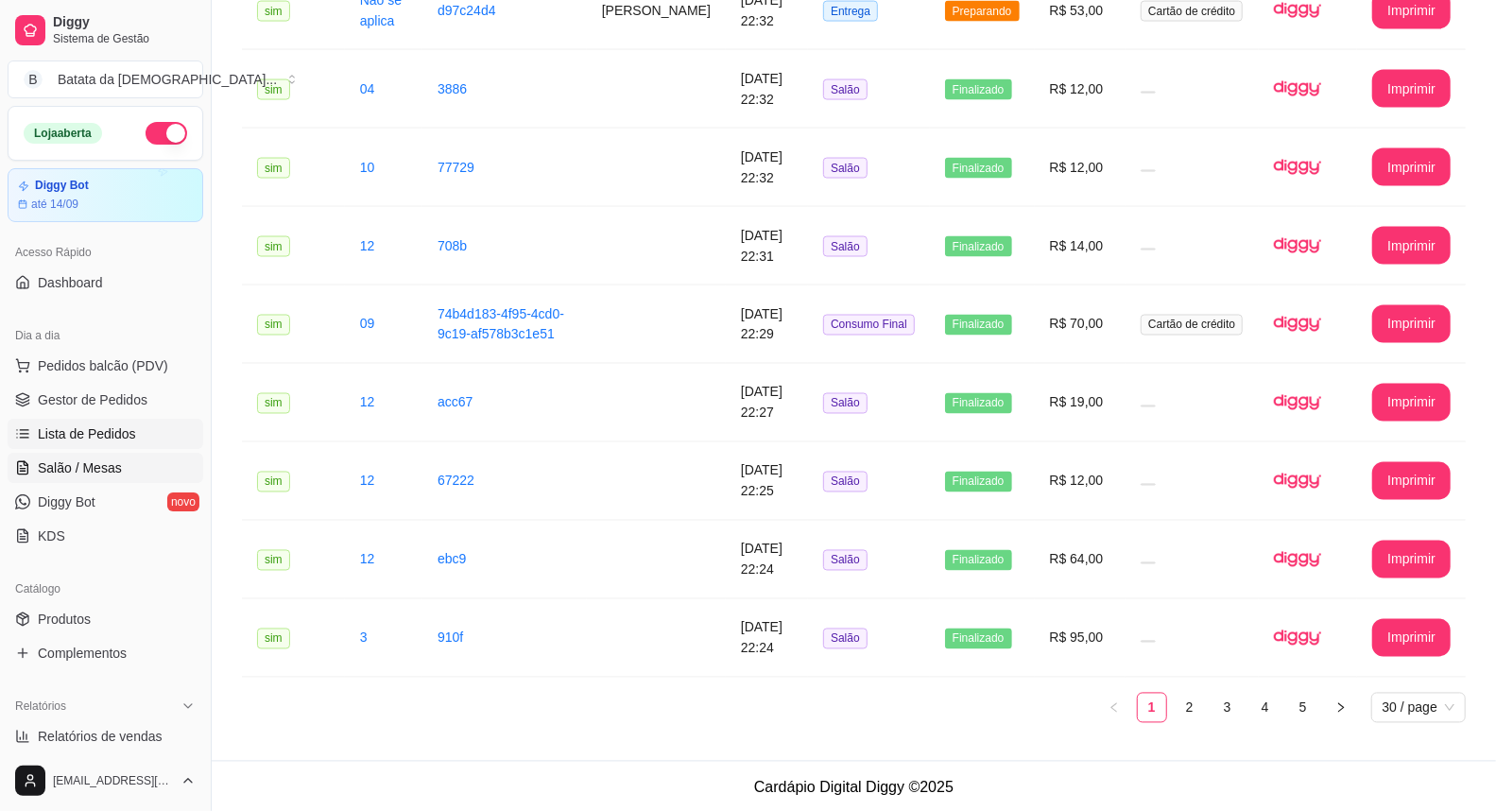
click at [91, 464] on span "Salão / Mesas" at bounding box center [80, 467] width 84 height 19
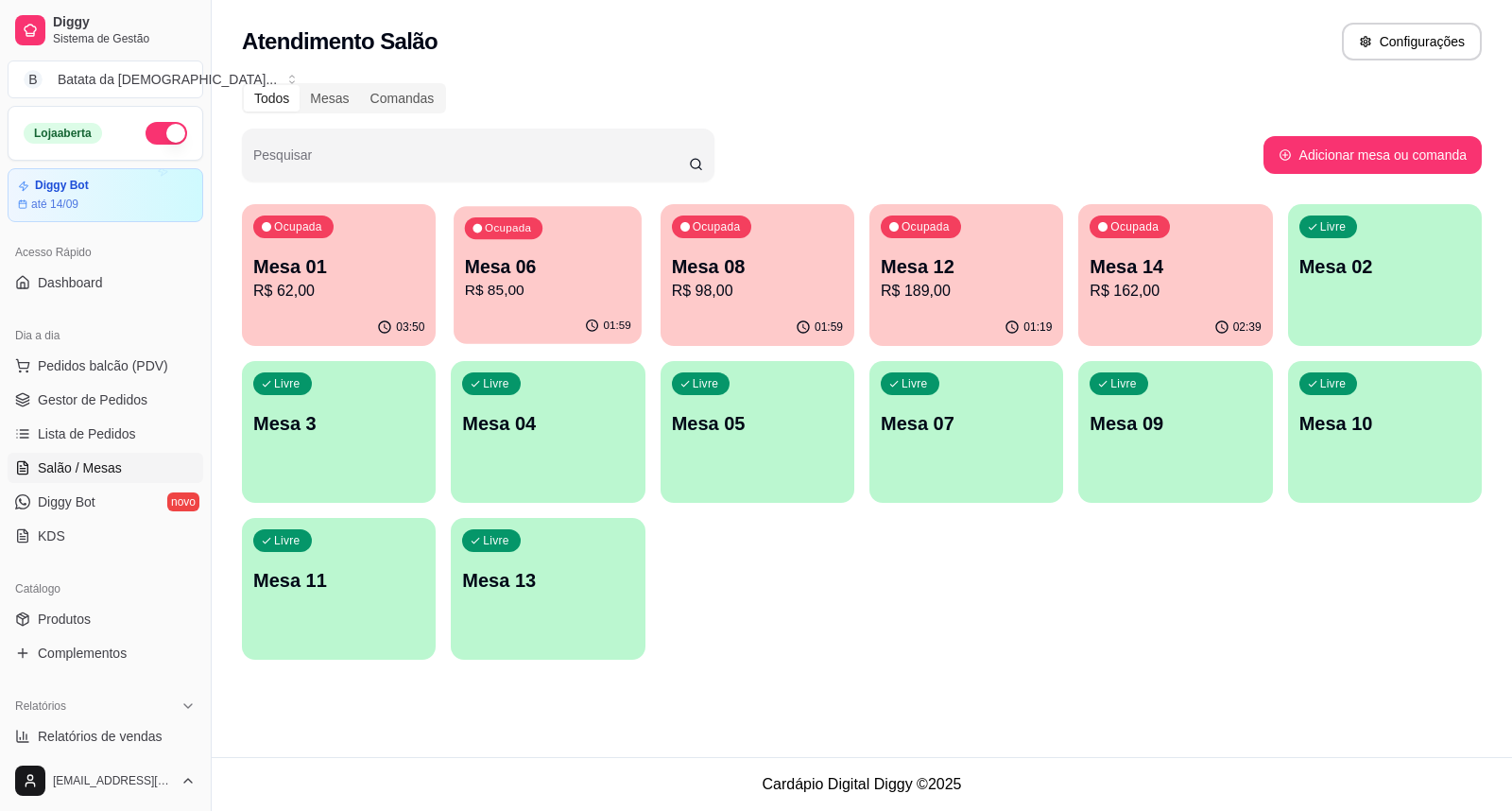
click at [569, 297] on p "R$ 85,00" at bounding box center [548, 291] width 166 height 22
click at [758, 290] on p "R$ 98,00" at bounding box center [757, 291] width 171 height 23
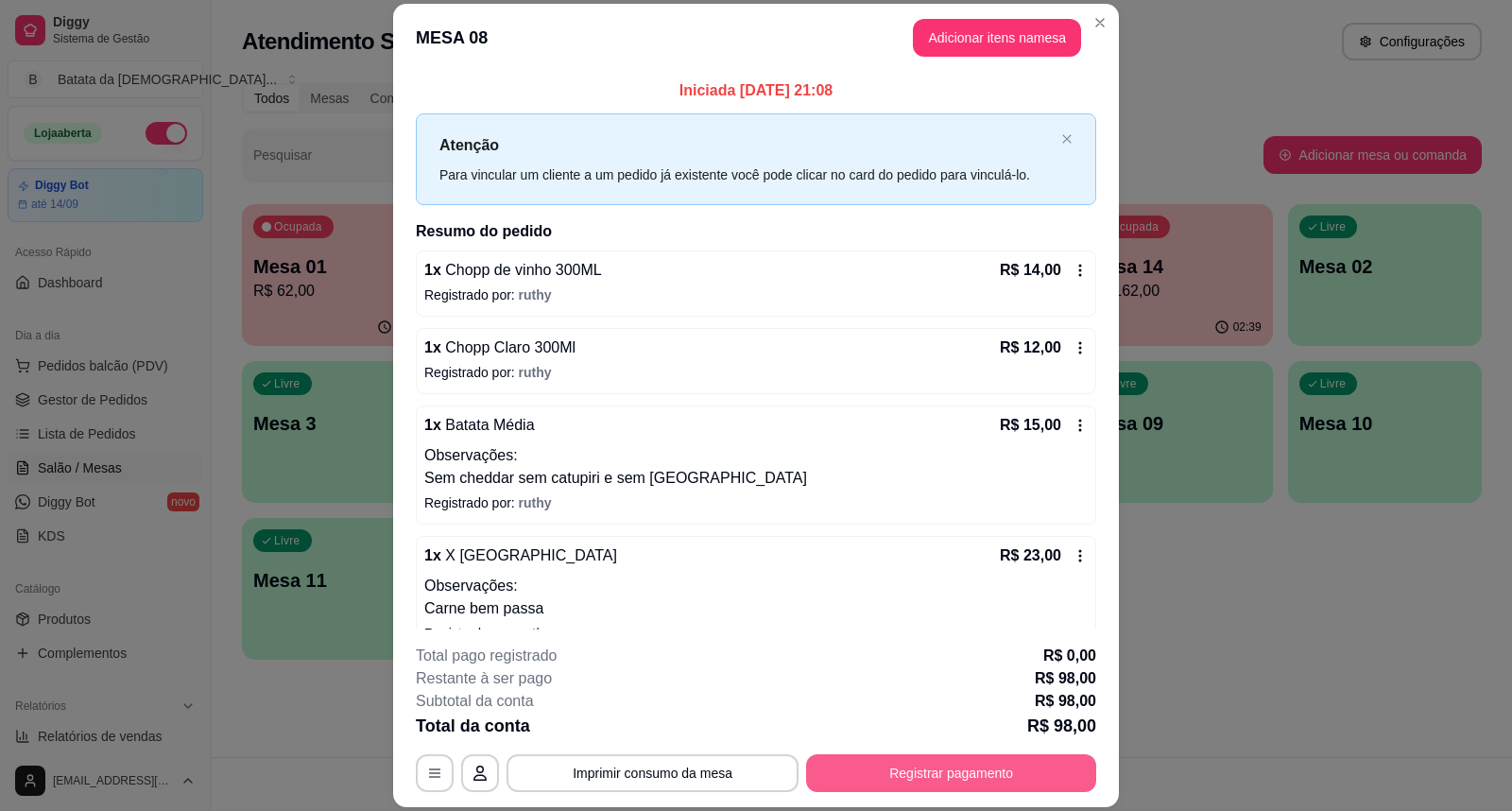
click at [1037, 776] on button "Registrar pagamento" at bounding box center [951, 773] width 290 height 38
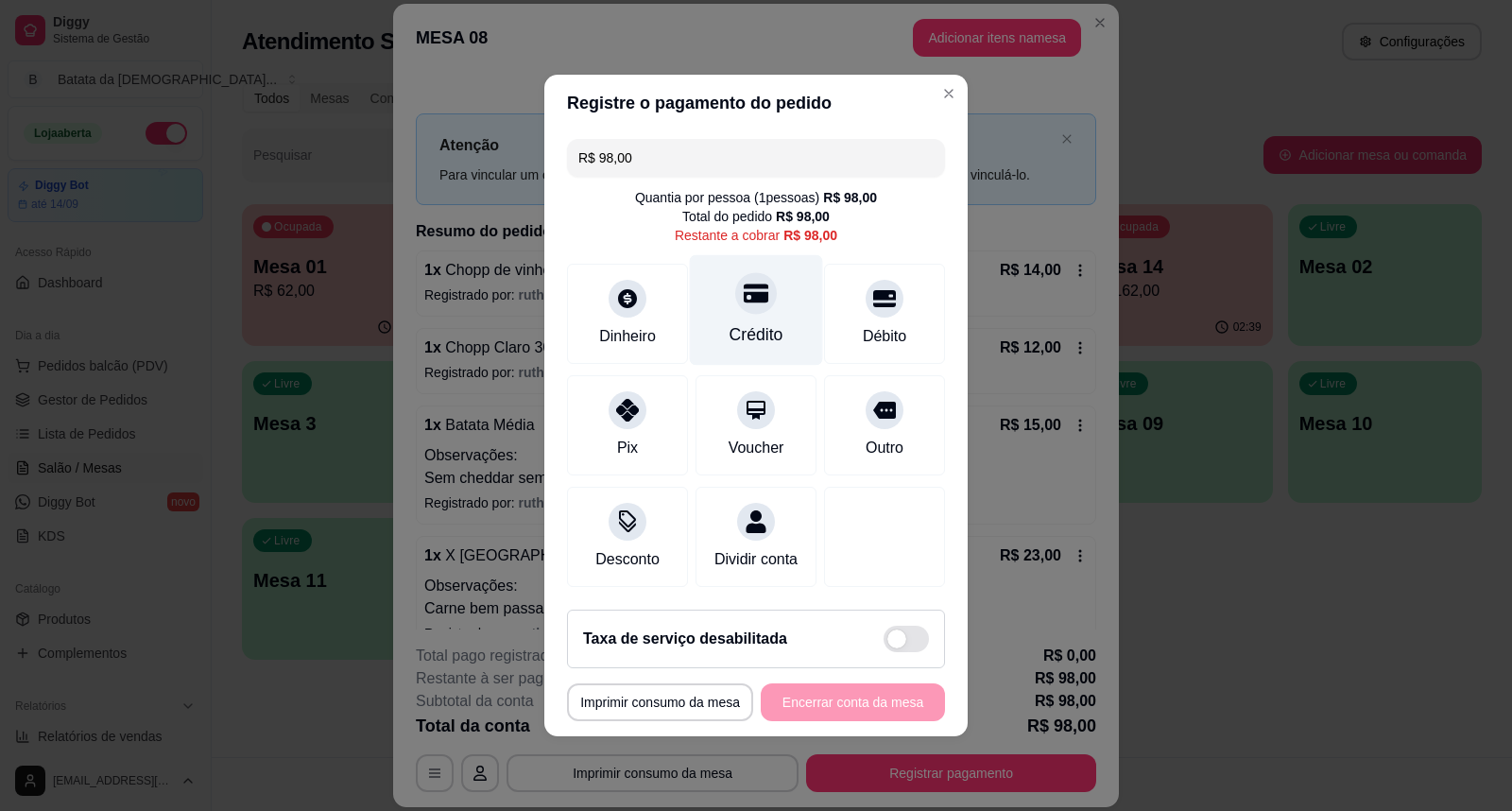
click at [731, 301] on div "Crédito" at bounding box center [756, 310] width 133 height 111
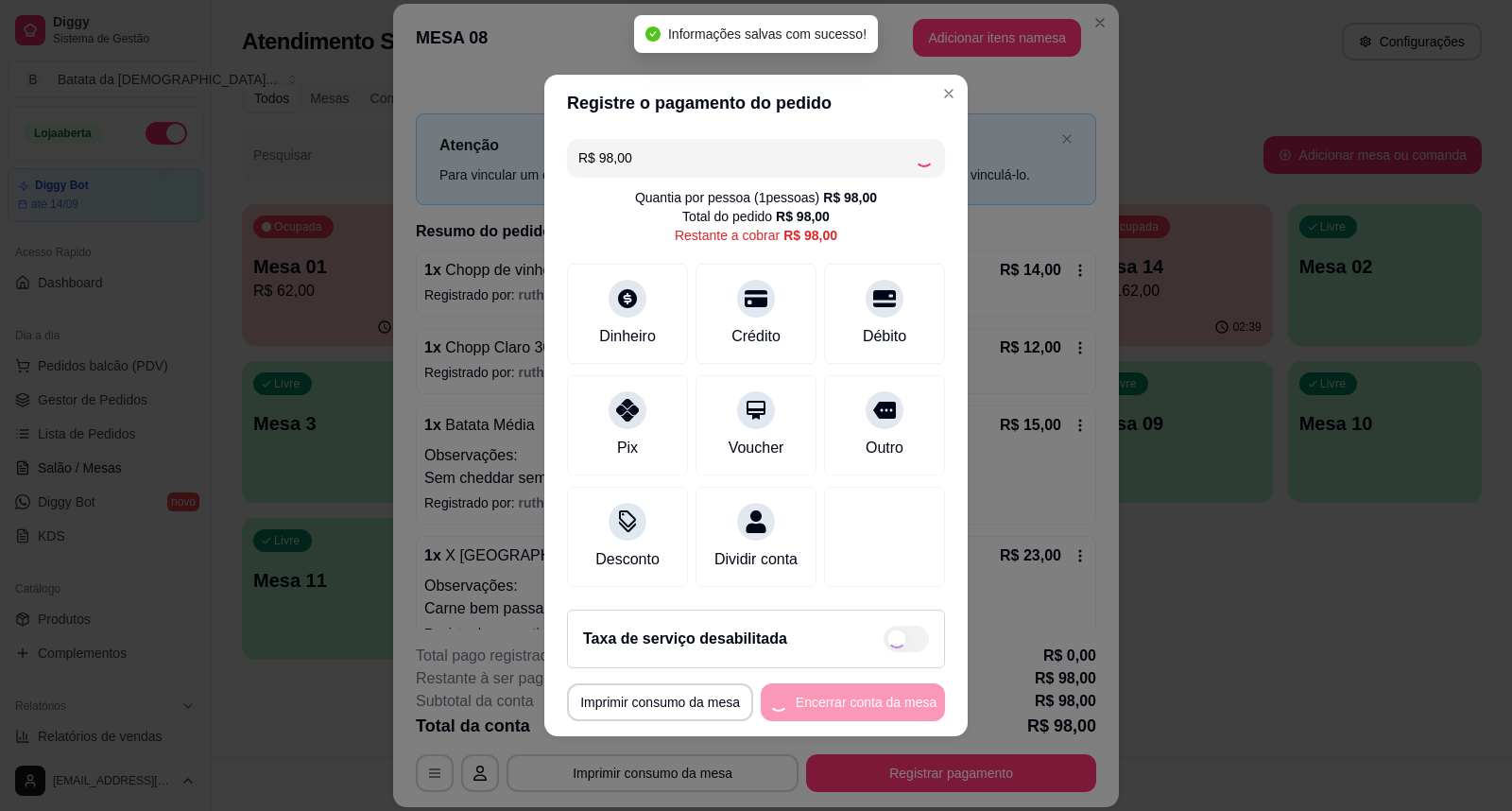
type input "R$ 0,00"
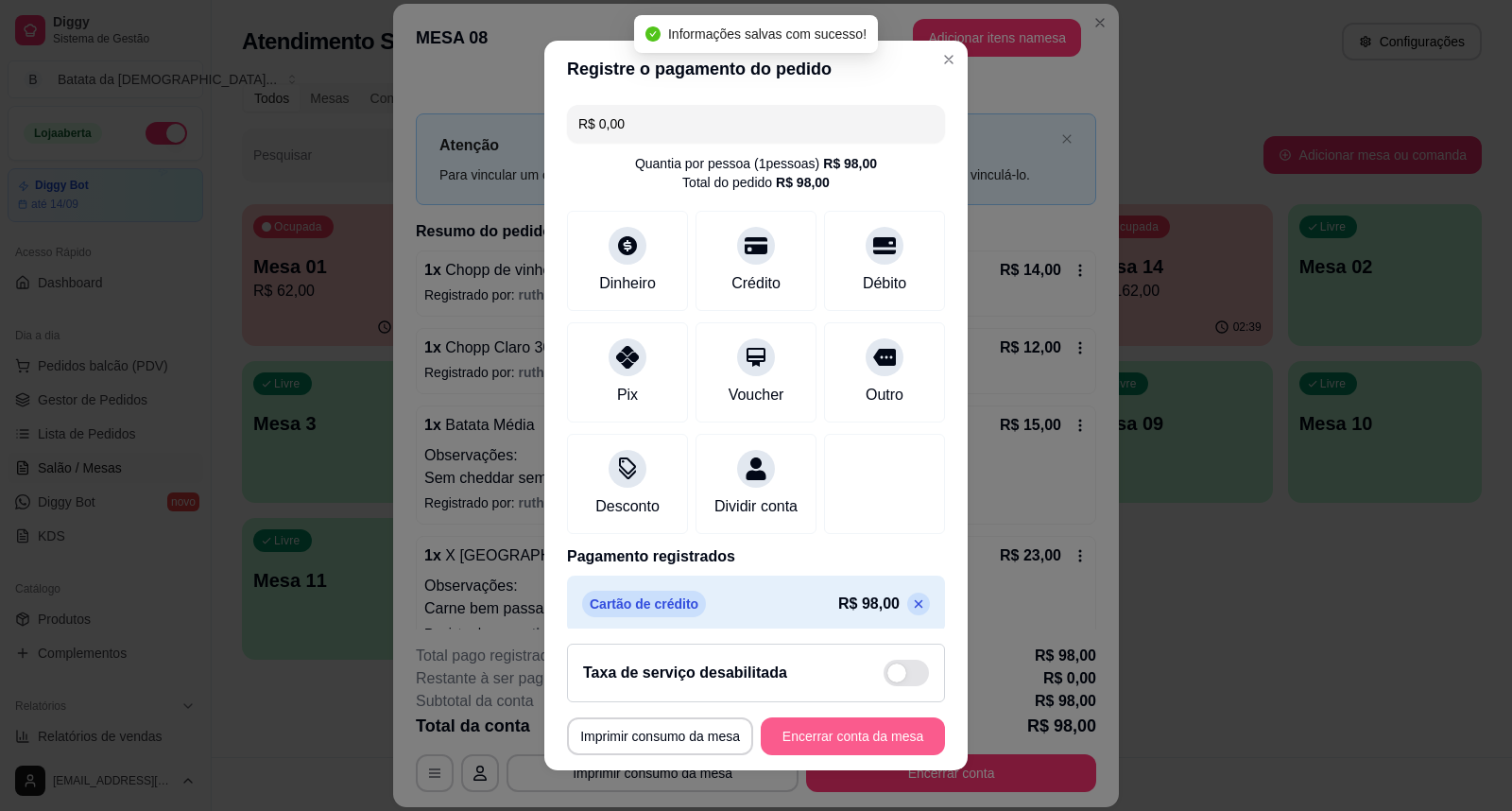
click at [866, 729] on button "Encerrar conta da mesa" at bounding box center [853, 736] width 184 height 38
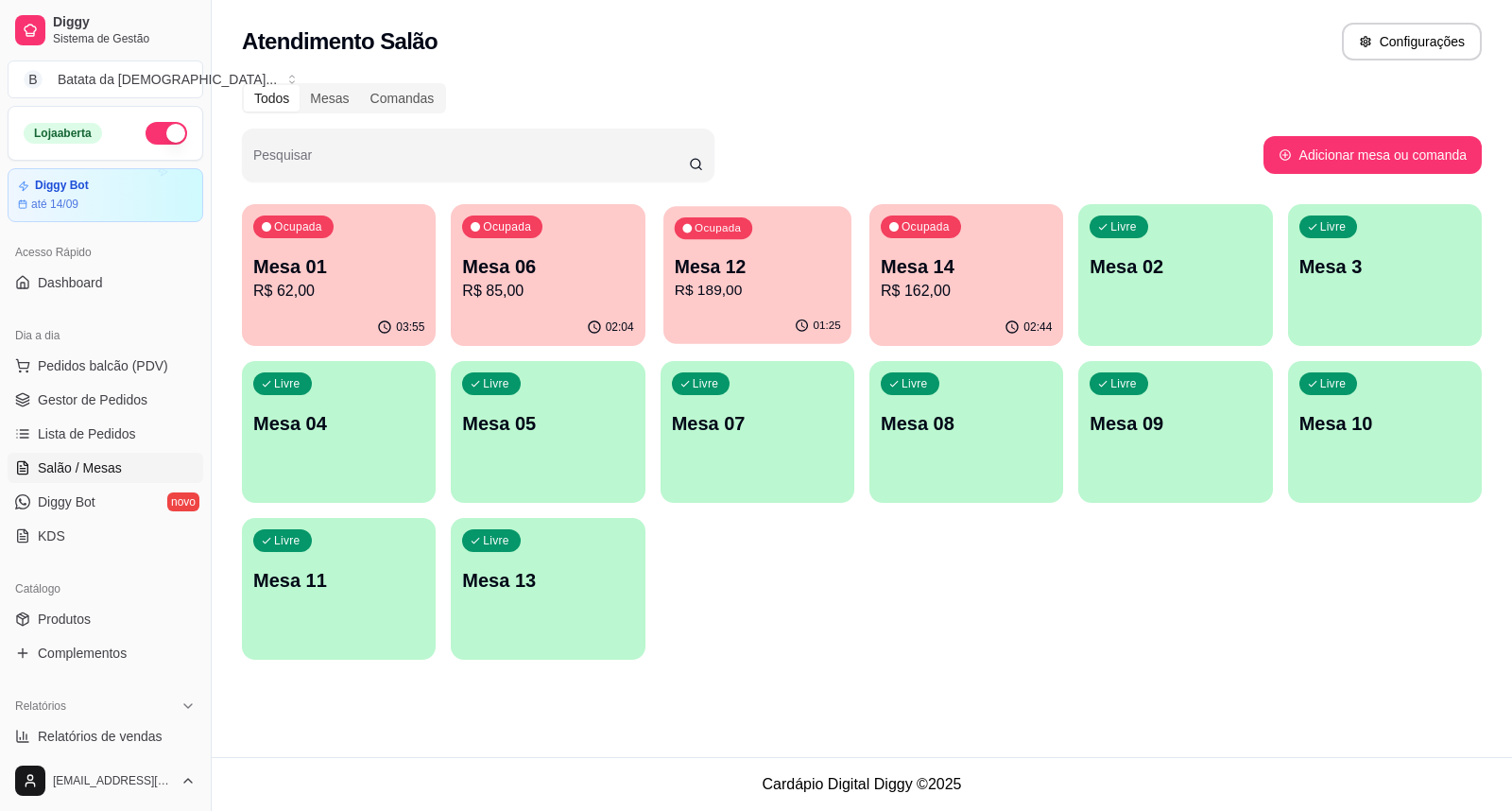
click at [748, 270] on p "Mesa 12" at bounding box center [757, 267] width 166 height 26
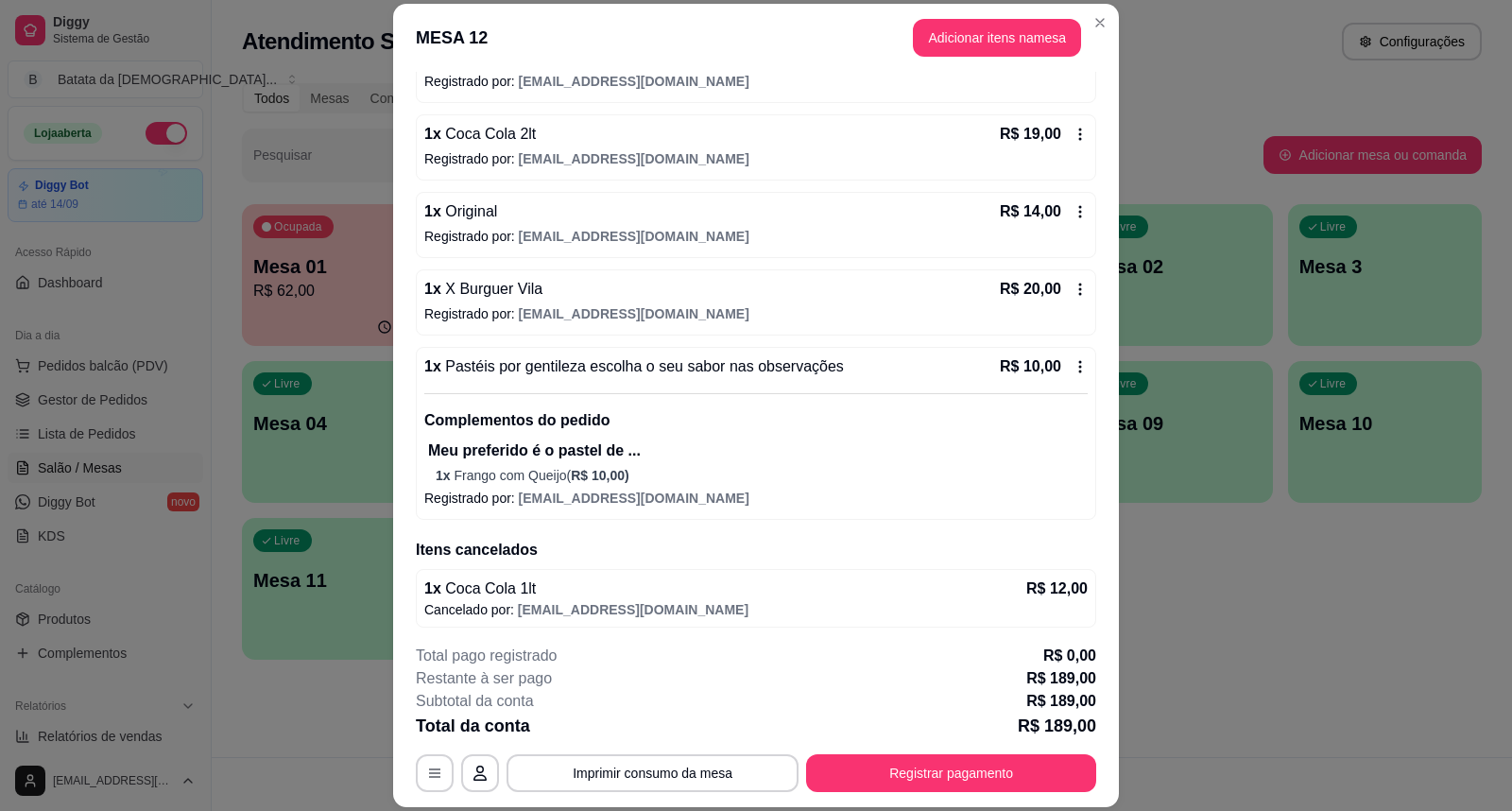
scroll to position [454, 0]
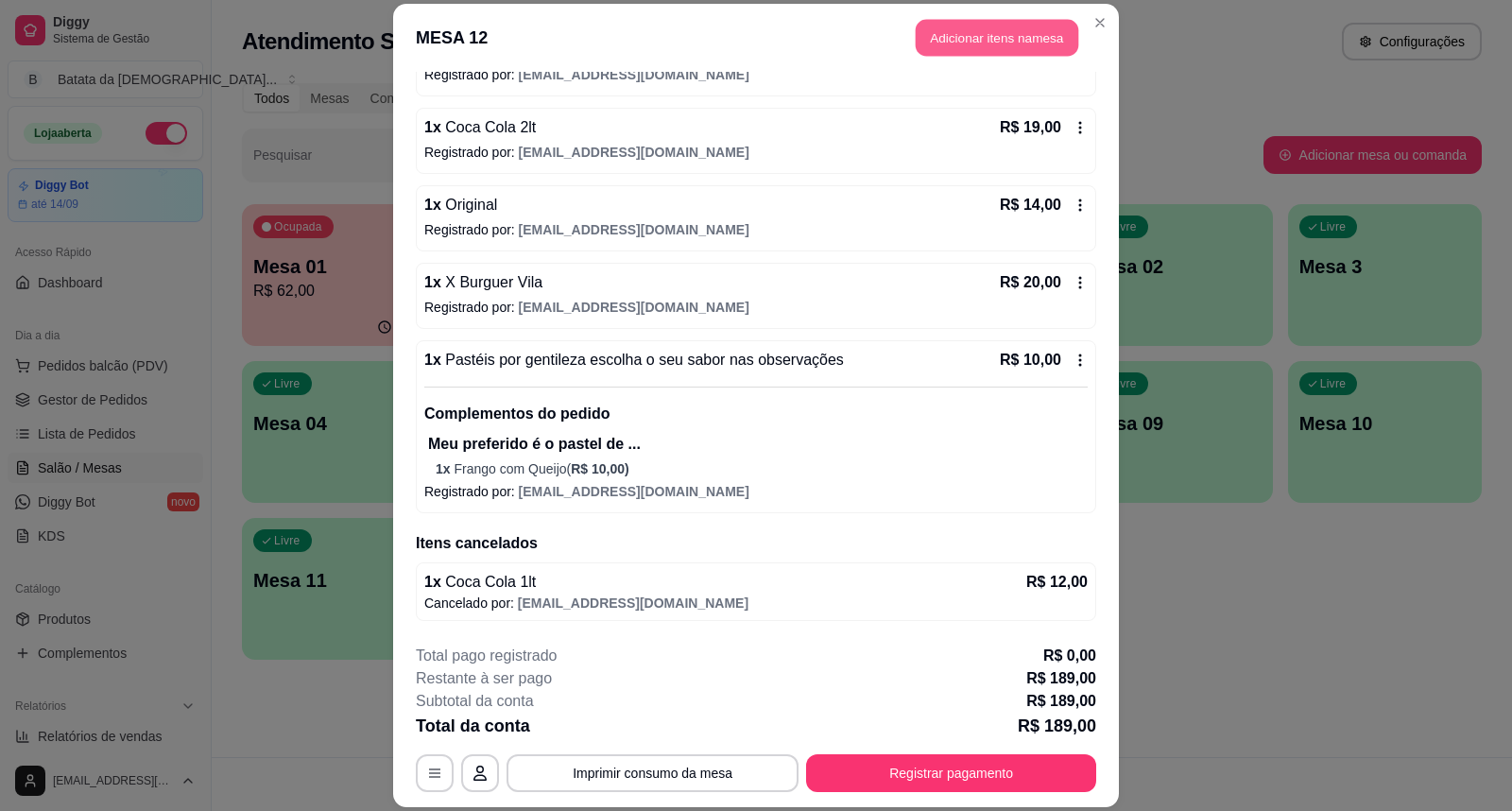
click at [968, 25] on button "Adicionar itens na mesa" at bounding box center [997, 38] width 163 height 37
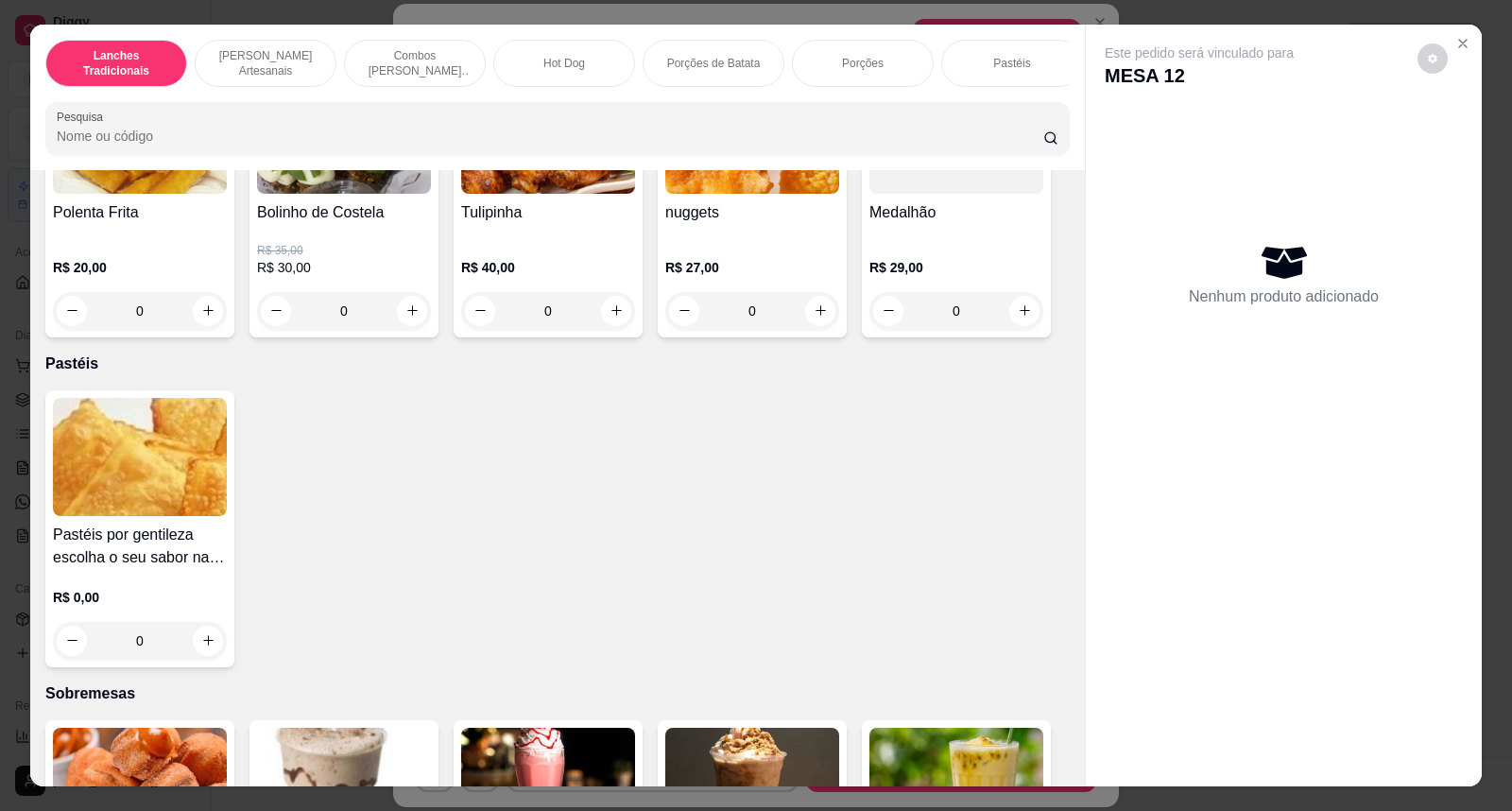
scroll to position [3465, 0]
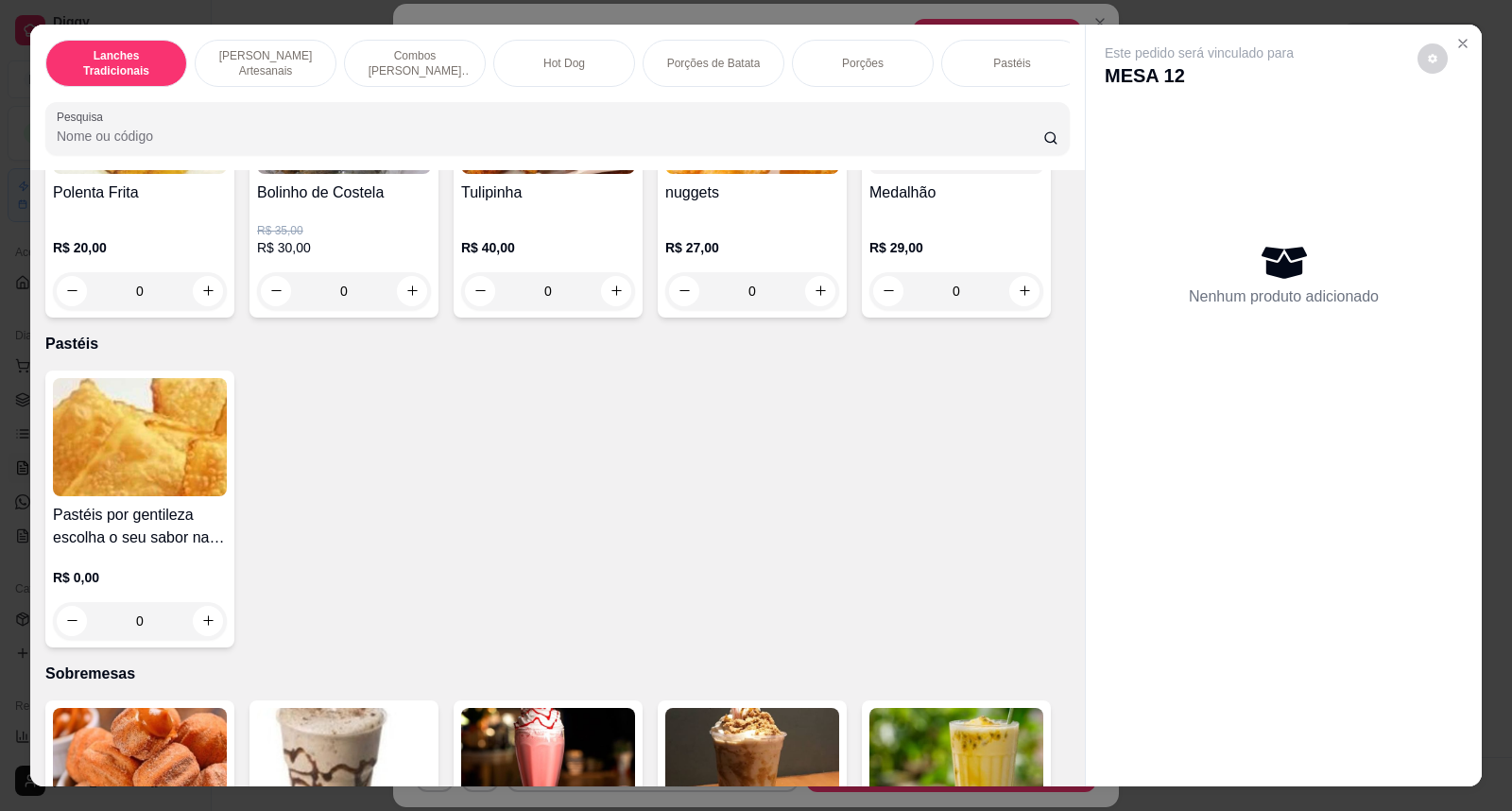
click at [163, 486] on img at bounding box center [140, 437] width 174 height 118
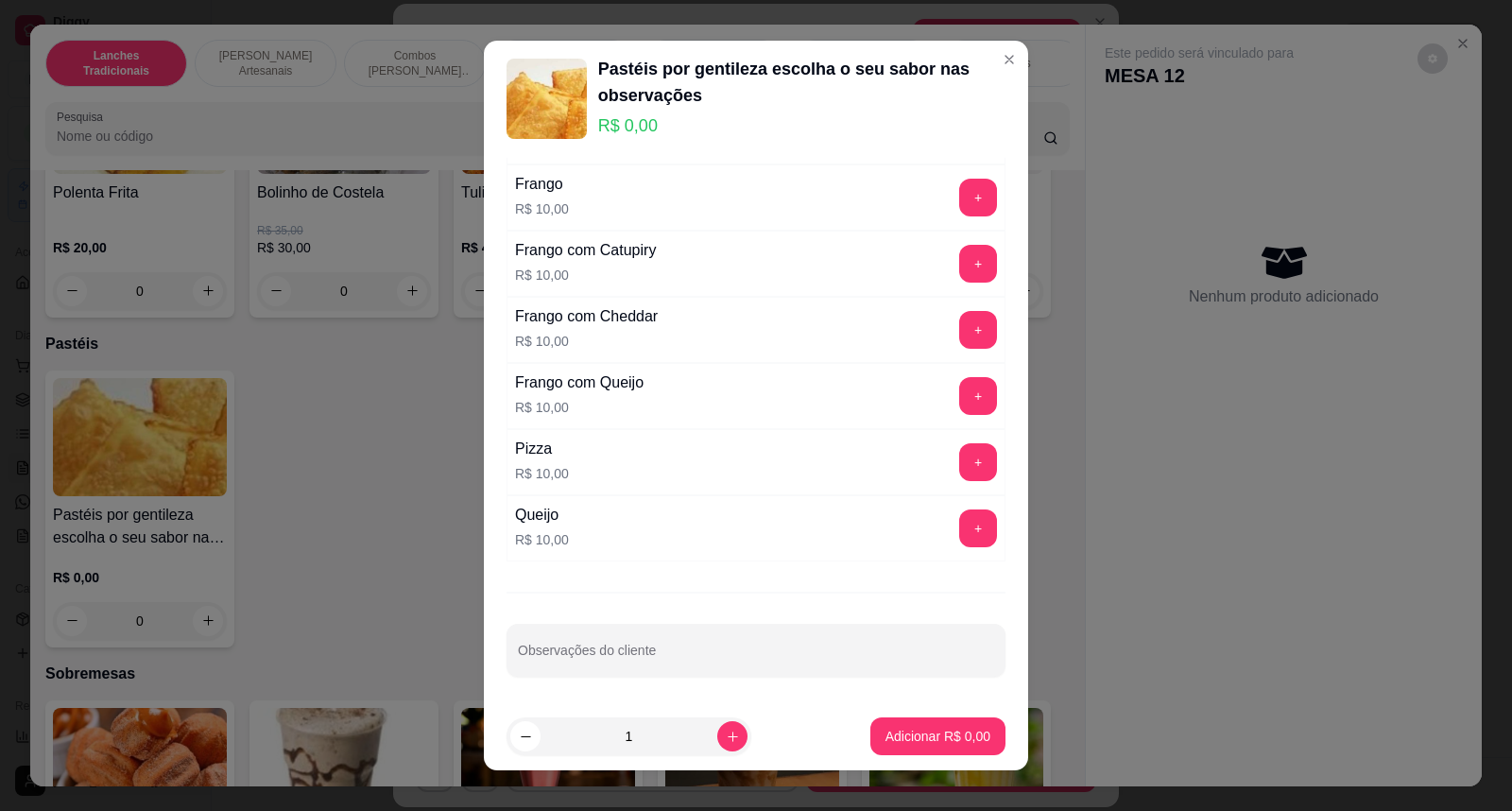
scroll to position [662, 0]
click at [960, 542] on button "+" at bounding box center [978, 527] width 37 height 37
click at [901, 739] on p "Adicionar R$ 10,00" at bounding box center [934, 736] width 112 height 19
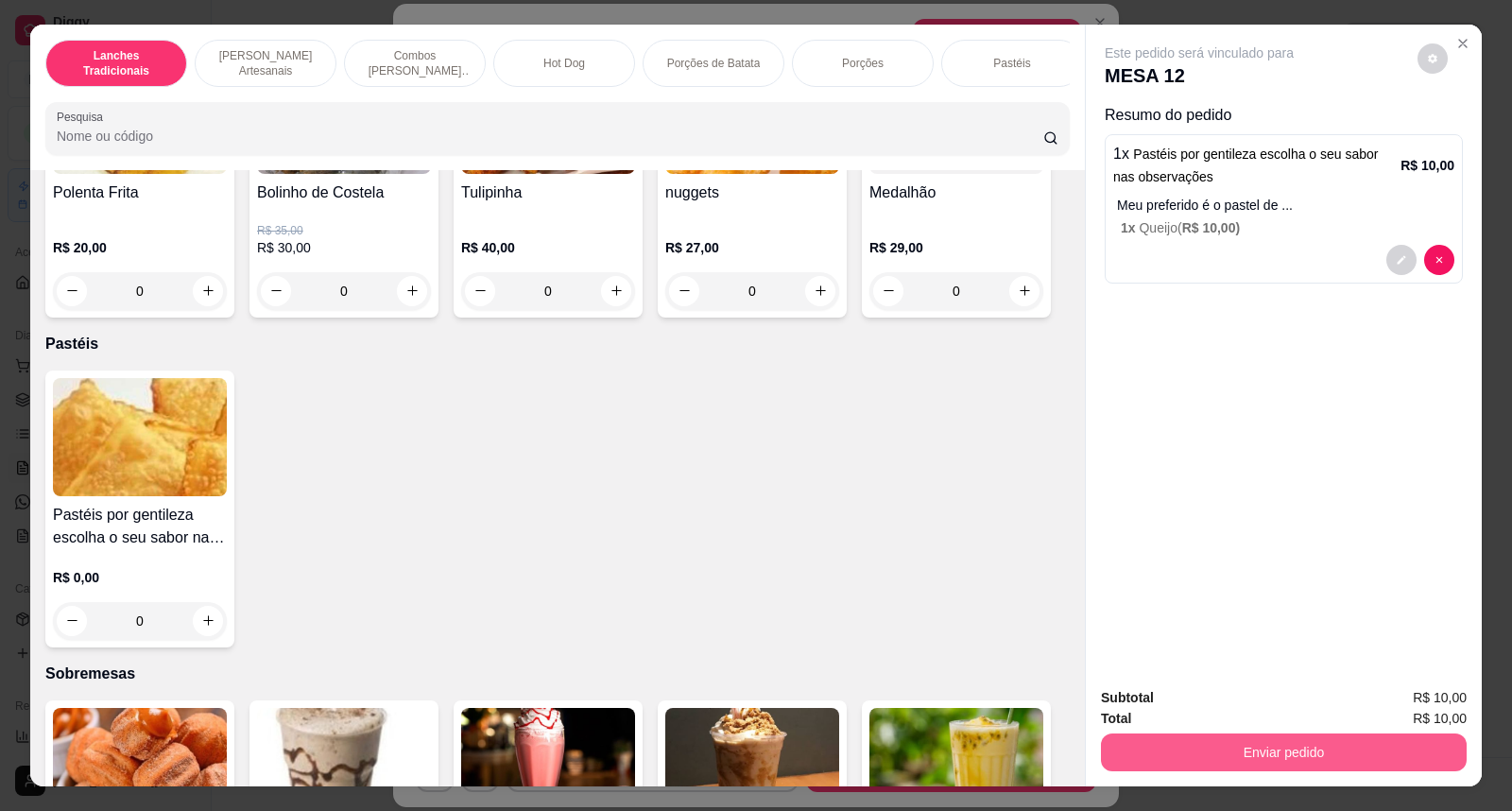
click at [1186, 743] on button "Enviar pedido" at bounding box center [1284, 752] width 366 height 38
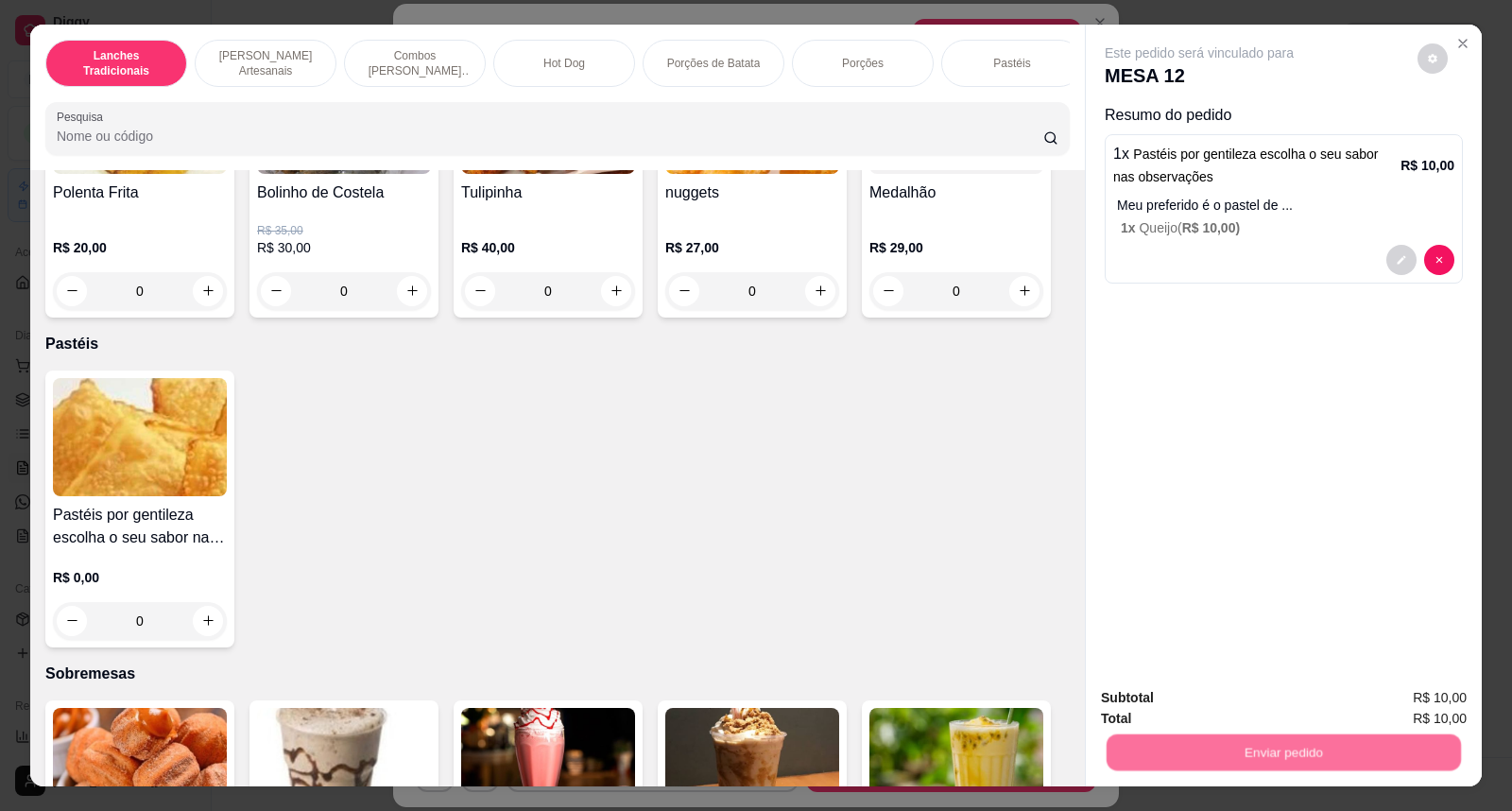
click at [1176, 703] on button "Não registrar e enviar pedido" at bounding box center [1221, 706] width 191 height 35
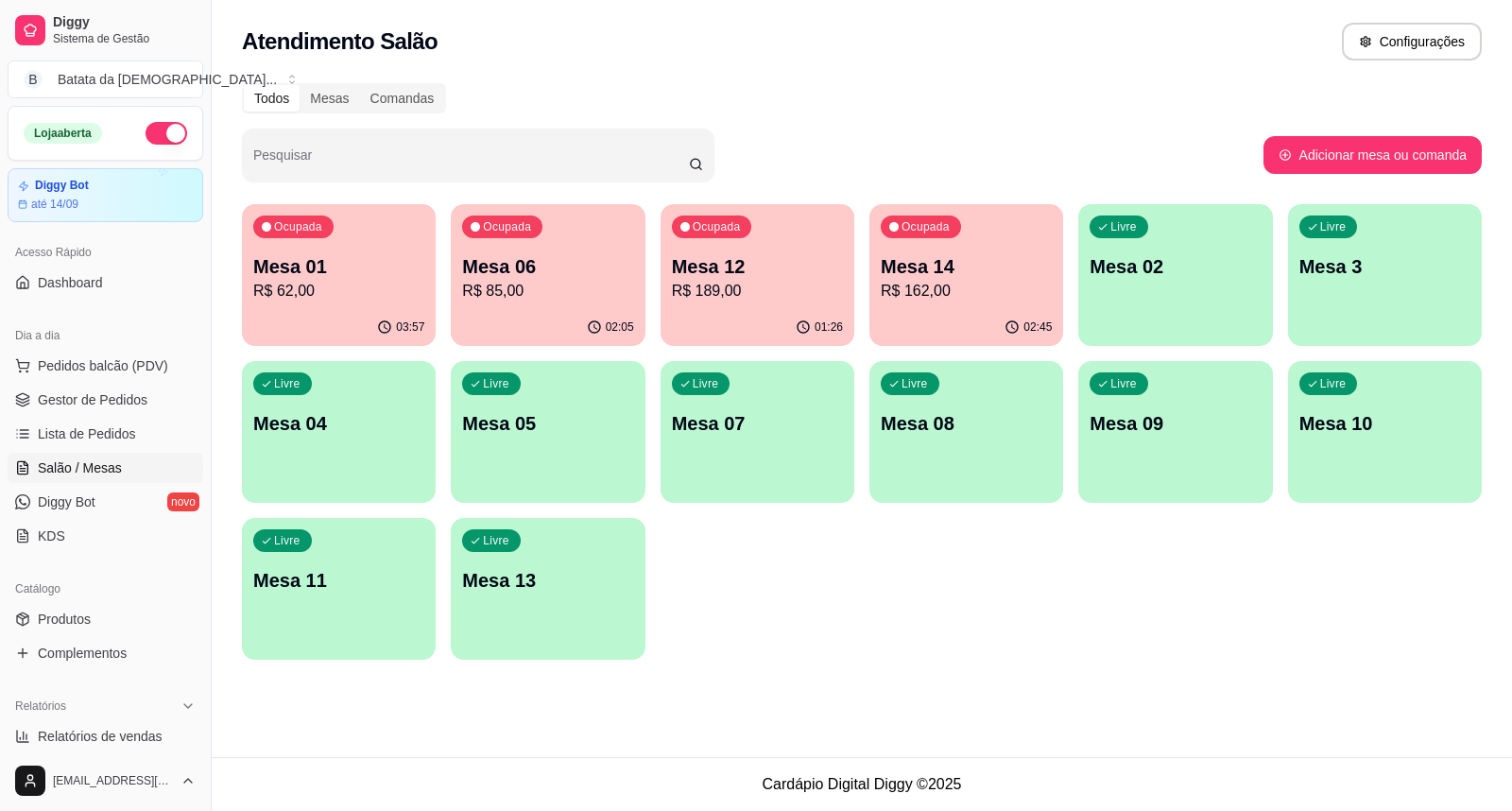
click at [508, 293] on p "R$ 85,00" at bounding box center [547, 291] width 171 height 23
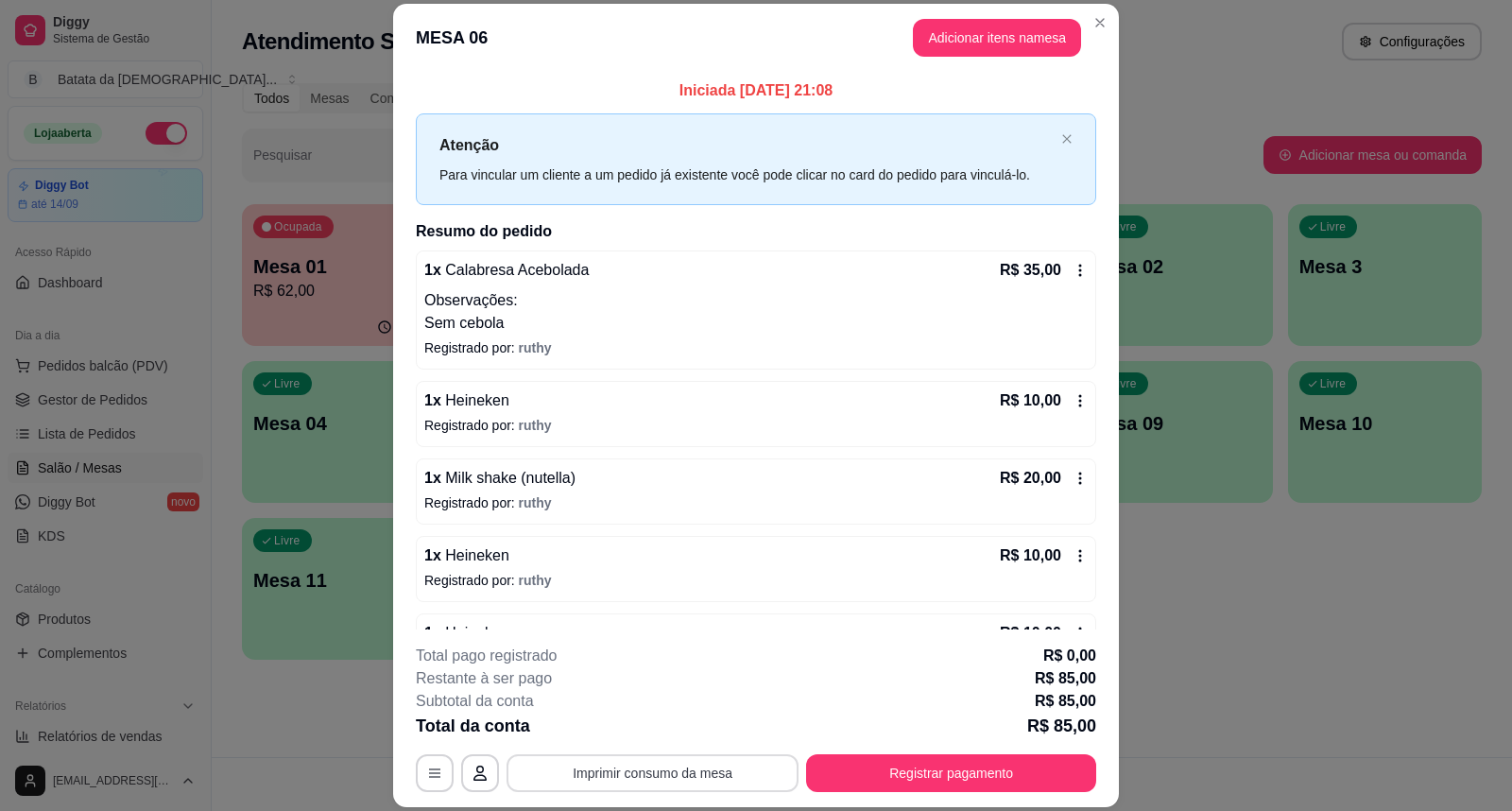
click at [652, 761] on button "Imprimir consumo da mesa" at bounding box center [653, 773] width 292 height 38
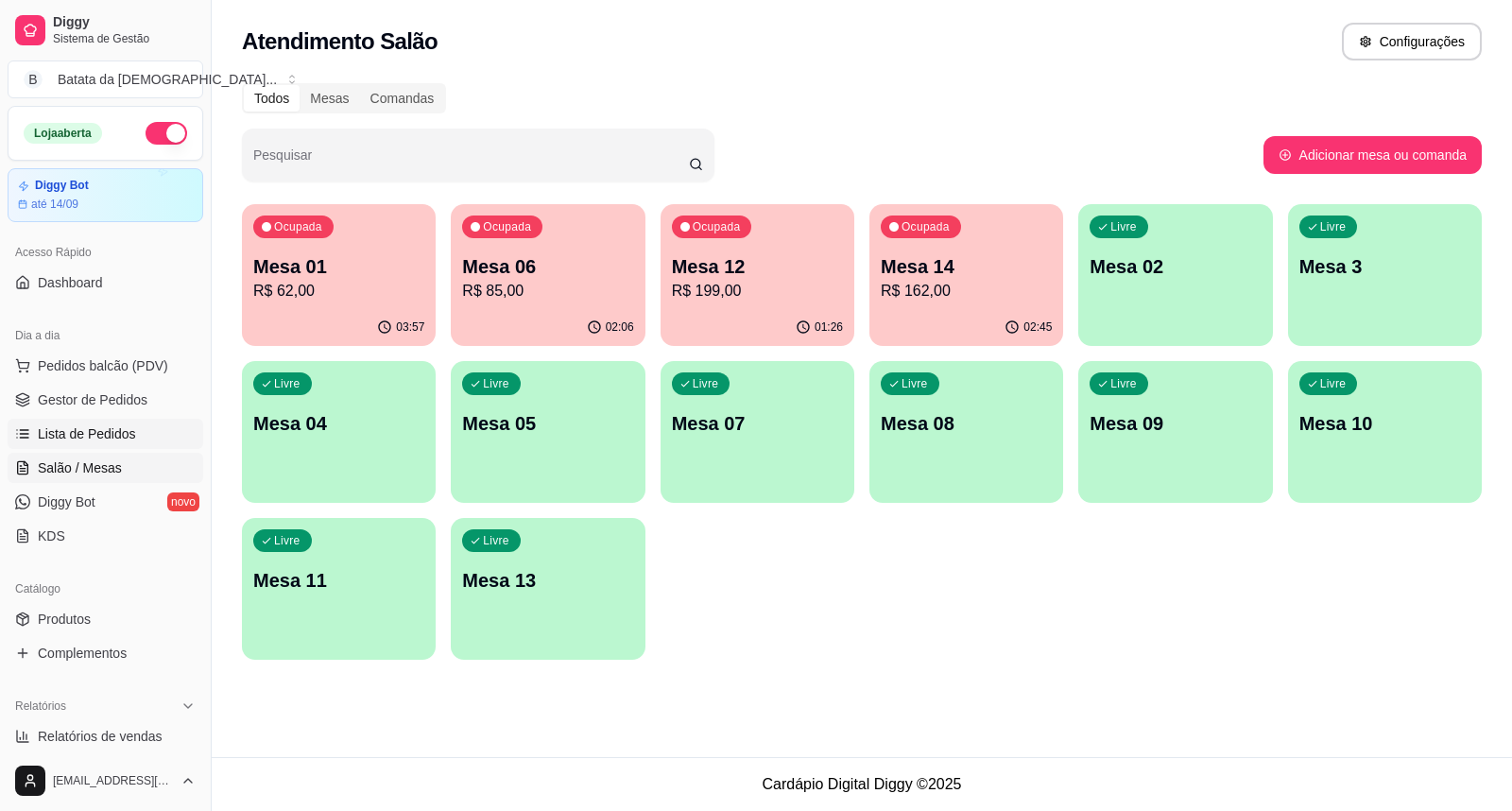
click at [142, 421] on link "Lista de Pedidos" at bounding box center [106, 434] width 196 height 30
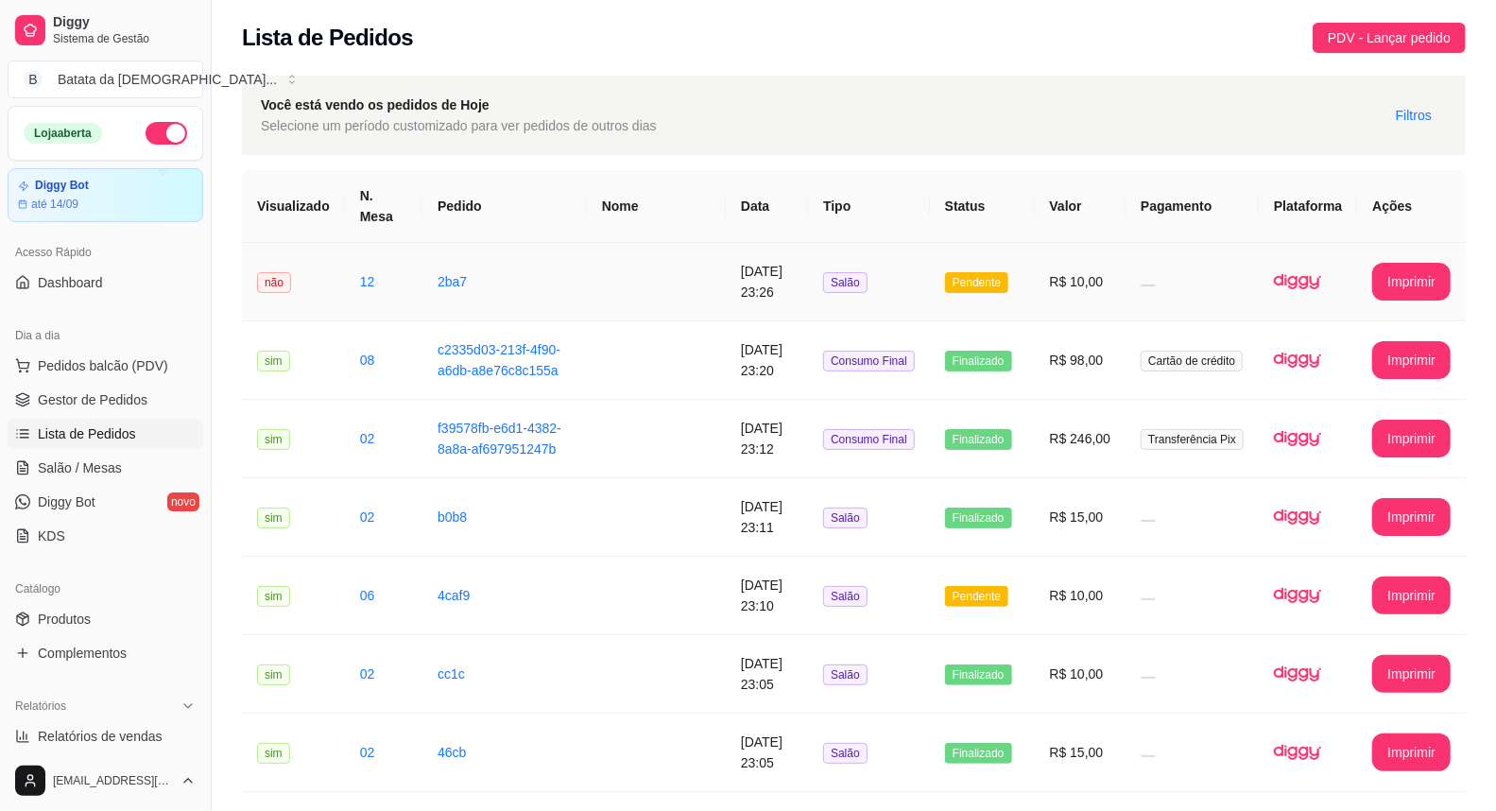
click at [989, 272] on span "Pendente" at bounding box center [976, 282] width 63 height 21
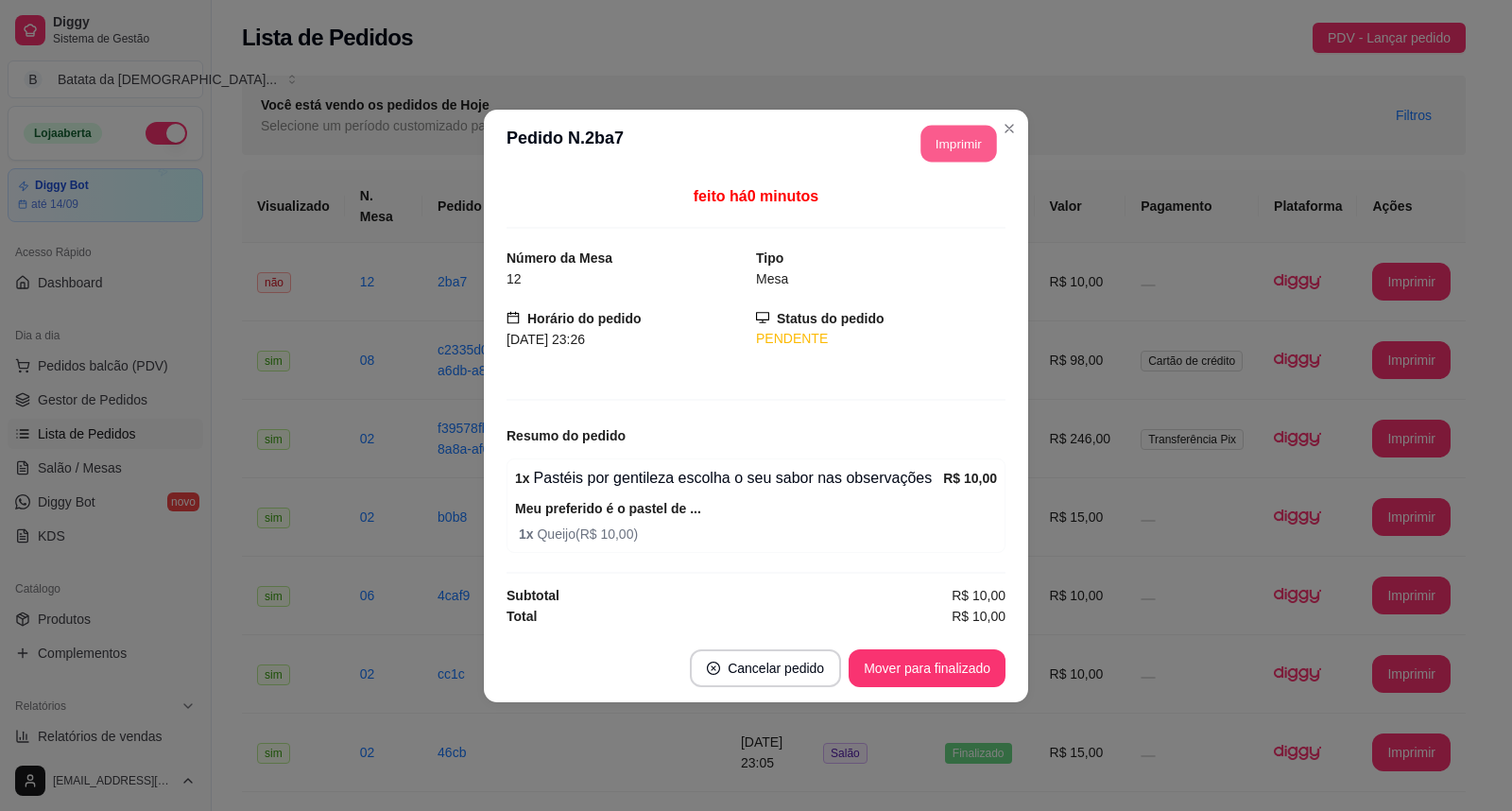
click at [939, 151] on button "Imprimir" at bounding box center [959, 143] width 76 height 37
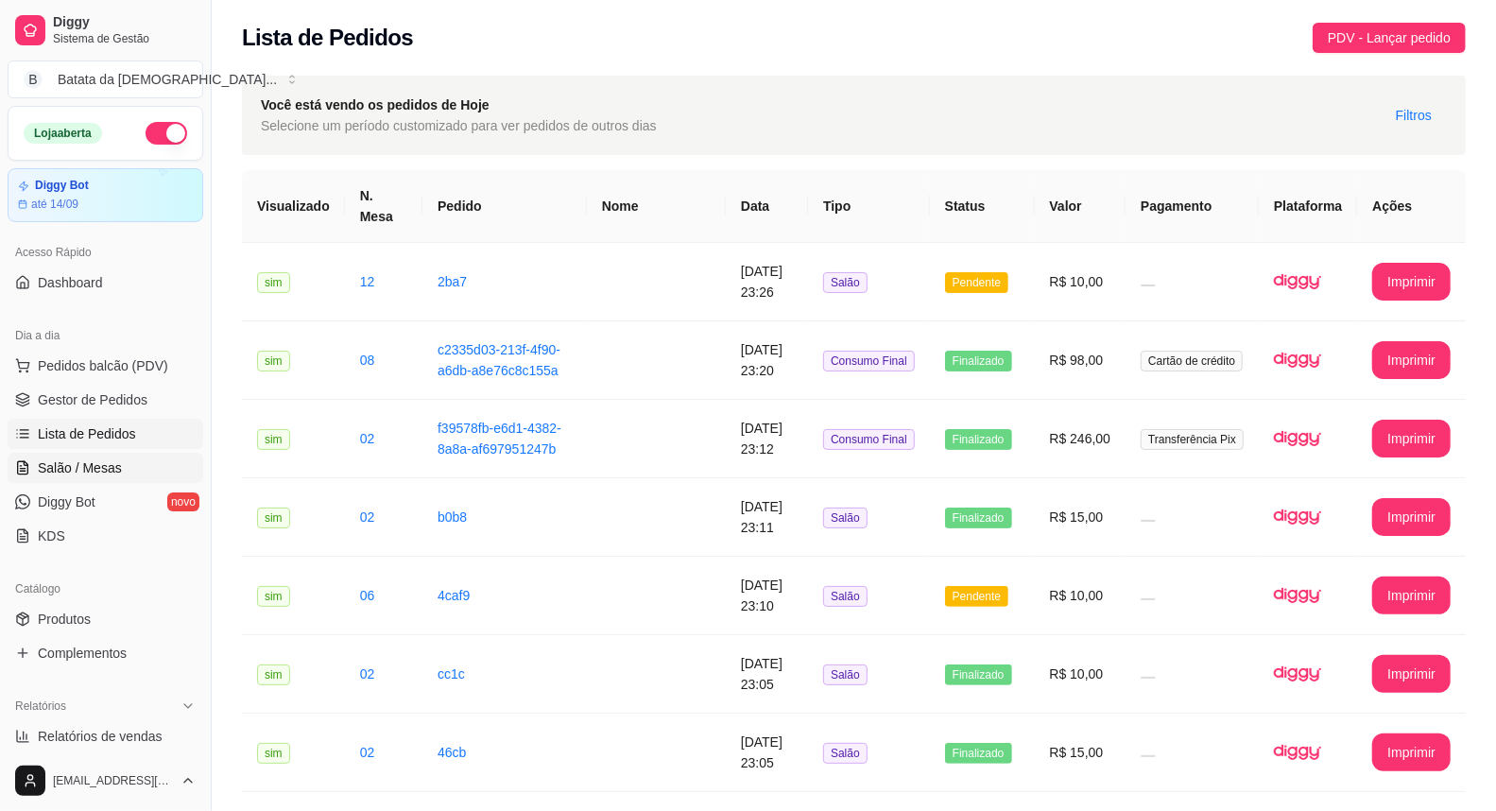
click at [137, 466] on link "Salão / Mesas" at bounding box center [106, 468] width 196 height 30
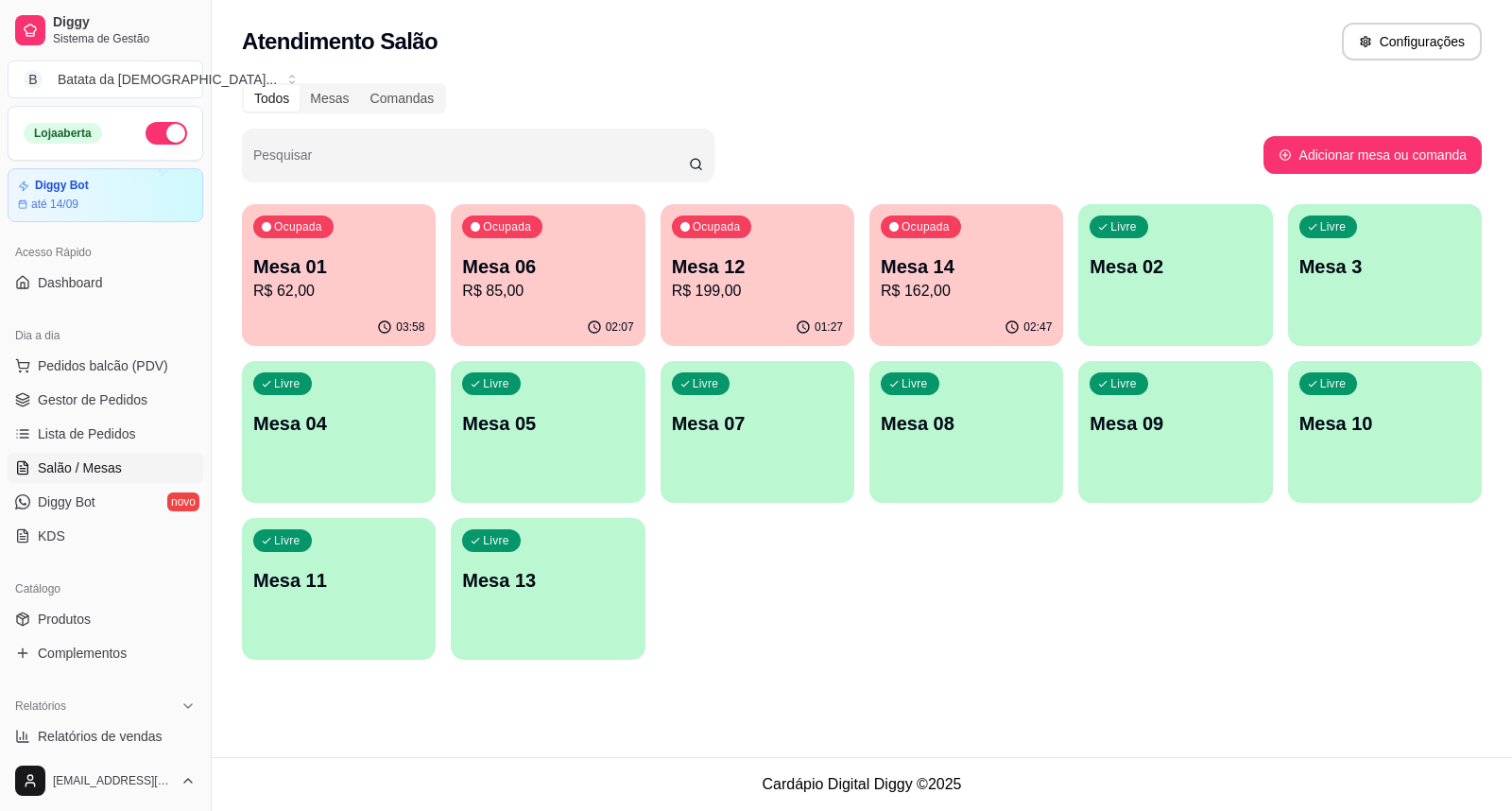
click at [476, 263] on p "Mesa 06" at bounding box center [547, 266] width 171 height 26
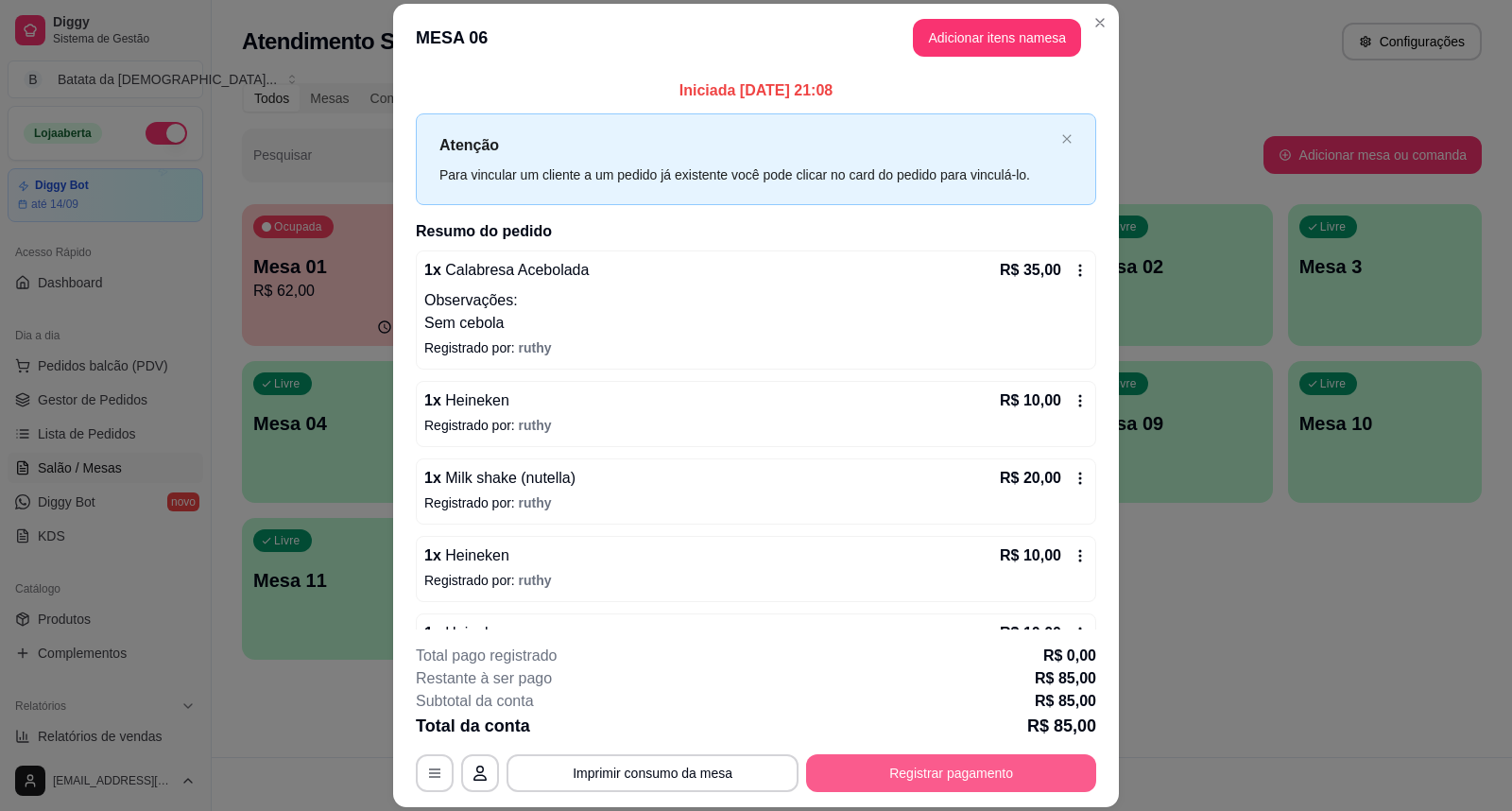
click at [1002, 777] on button "Registrar pagamento" at bounding box center [951, 773] width 290 height 38
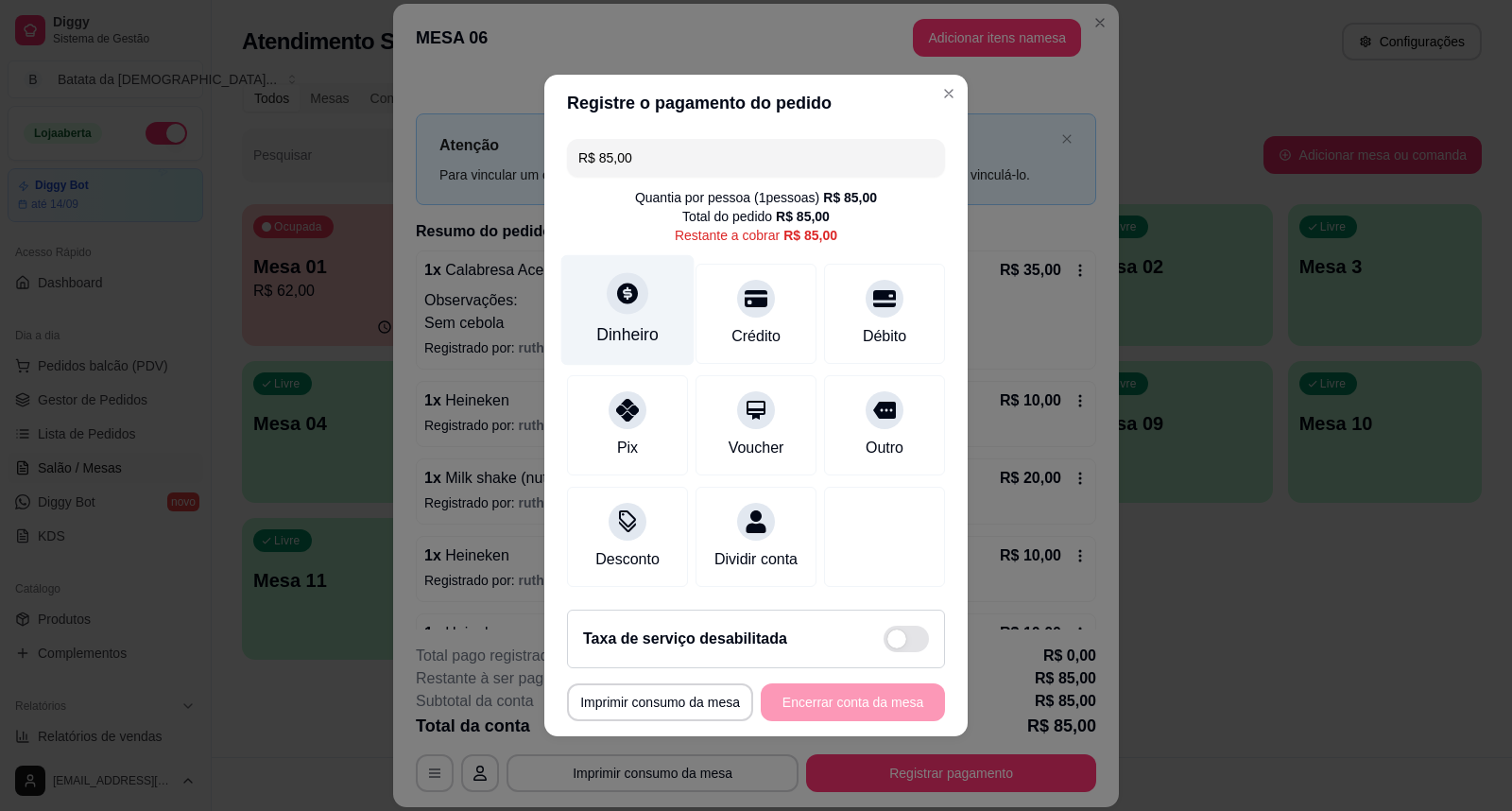
click at [626, 322] on div "Dinheiro" at bounding box center [627, 334] width 62 height 25
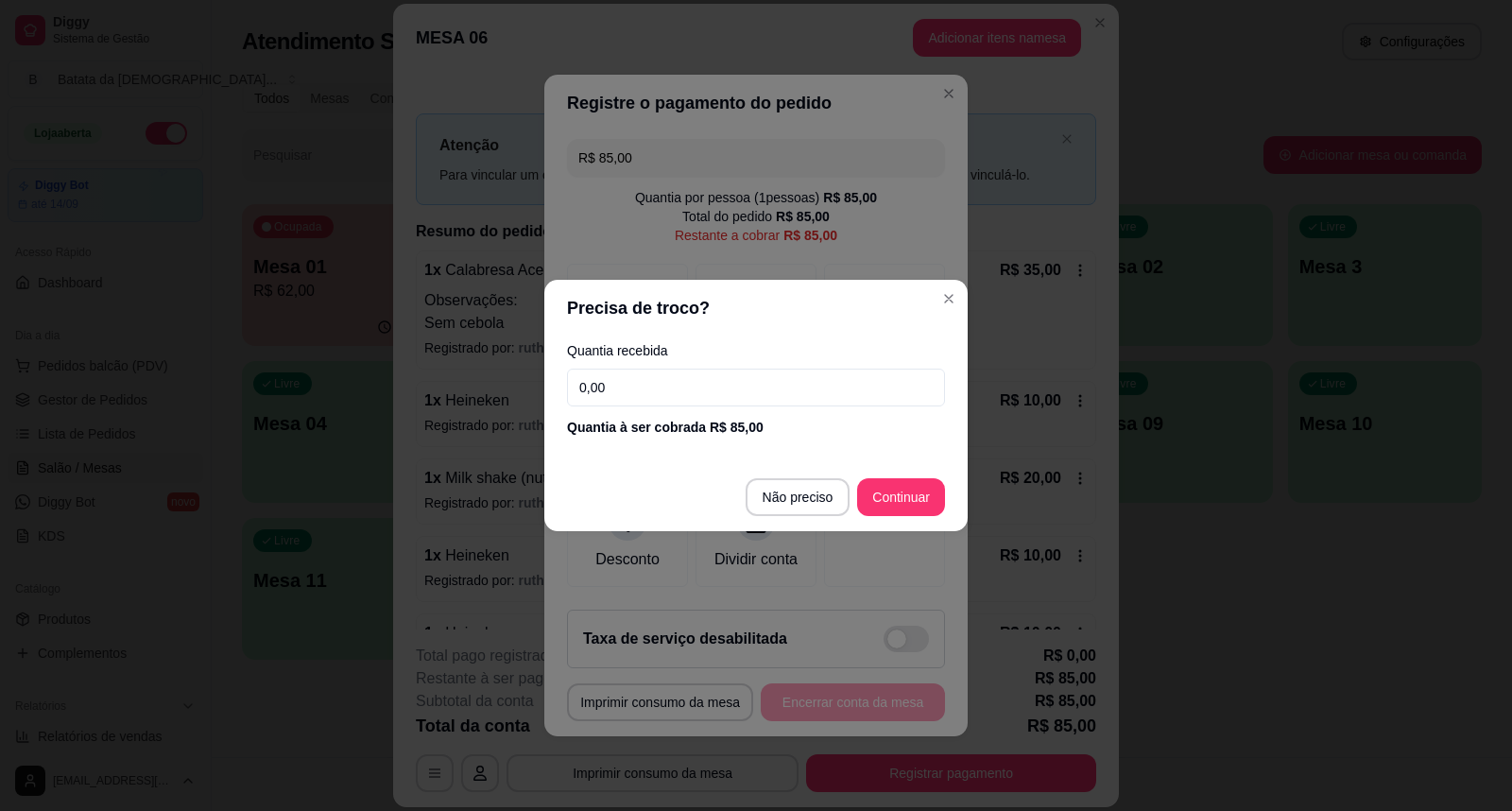
click at [693, 381] on input "0,00" at bounding box center [756, 388] width 378 height 38
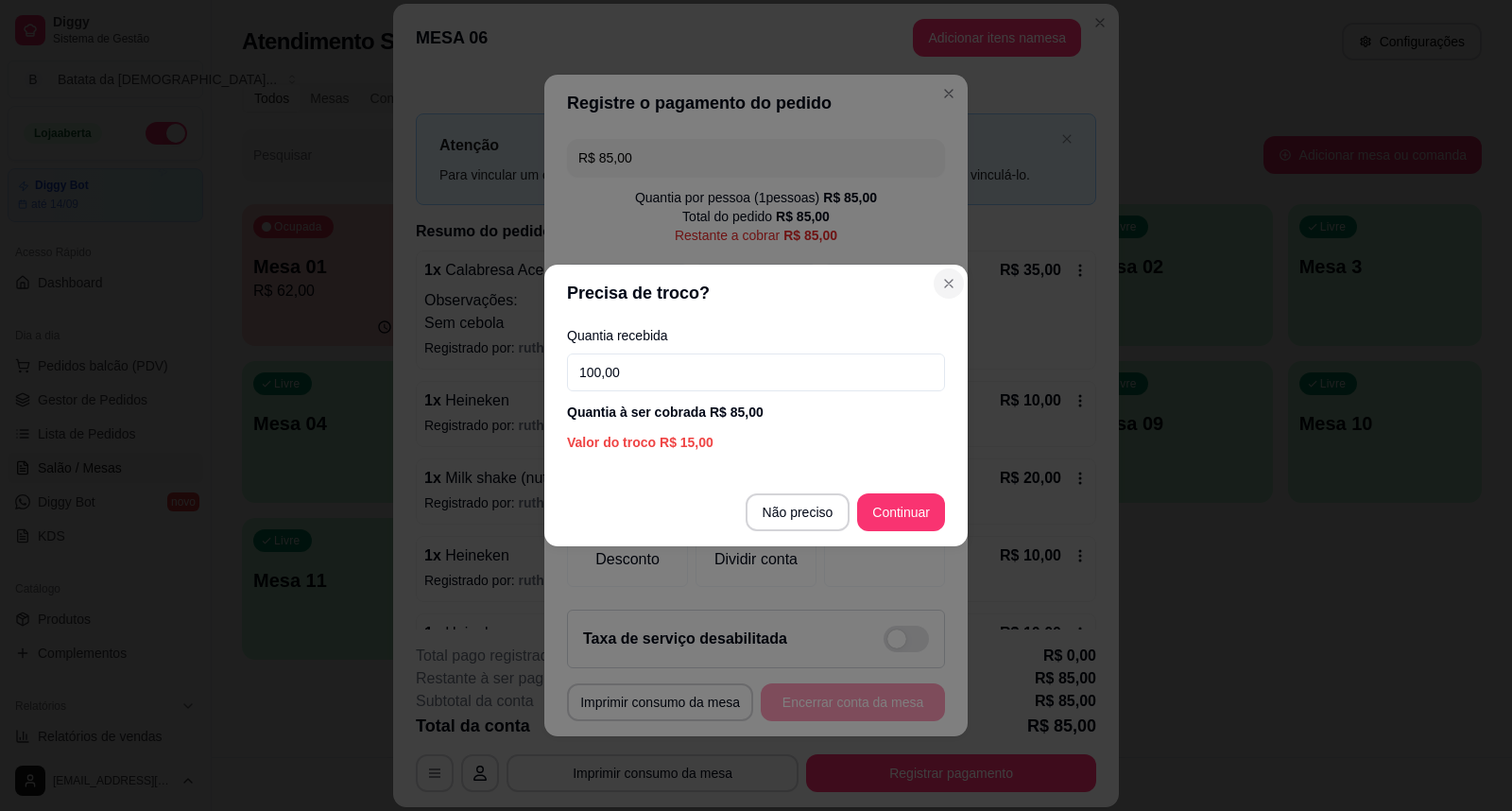
type input "100,00"
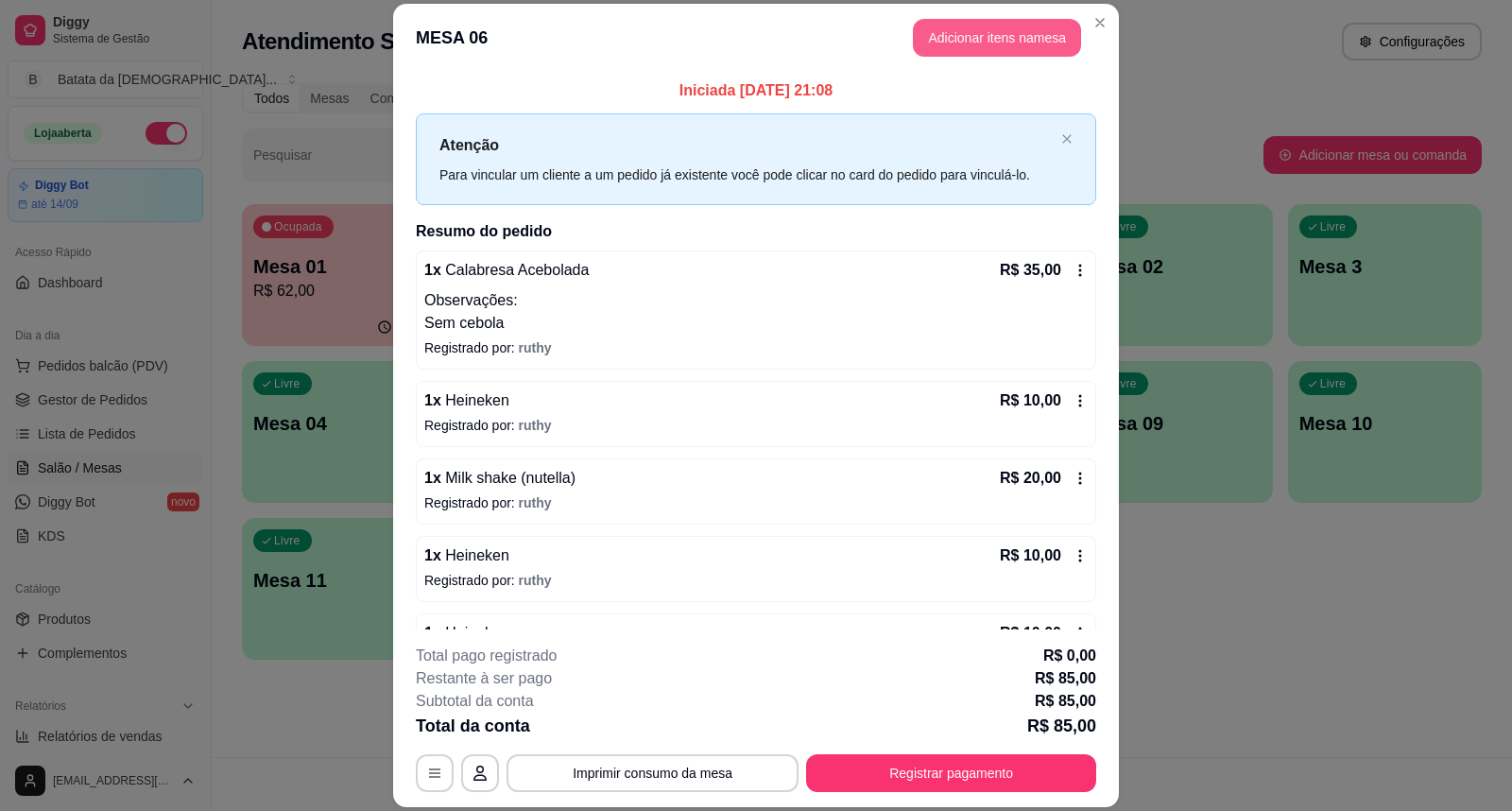
click at [1007, 50] on button "Adicionar itens na mesa" at bounding box center [997, 38] width 168 height 38
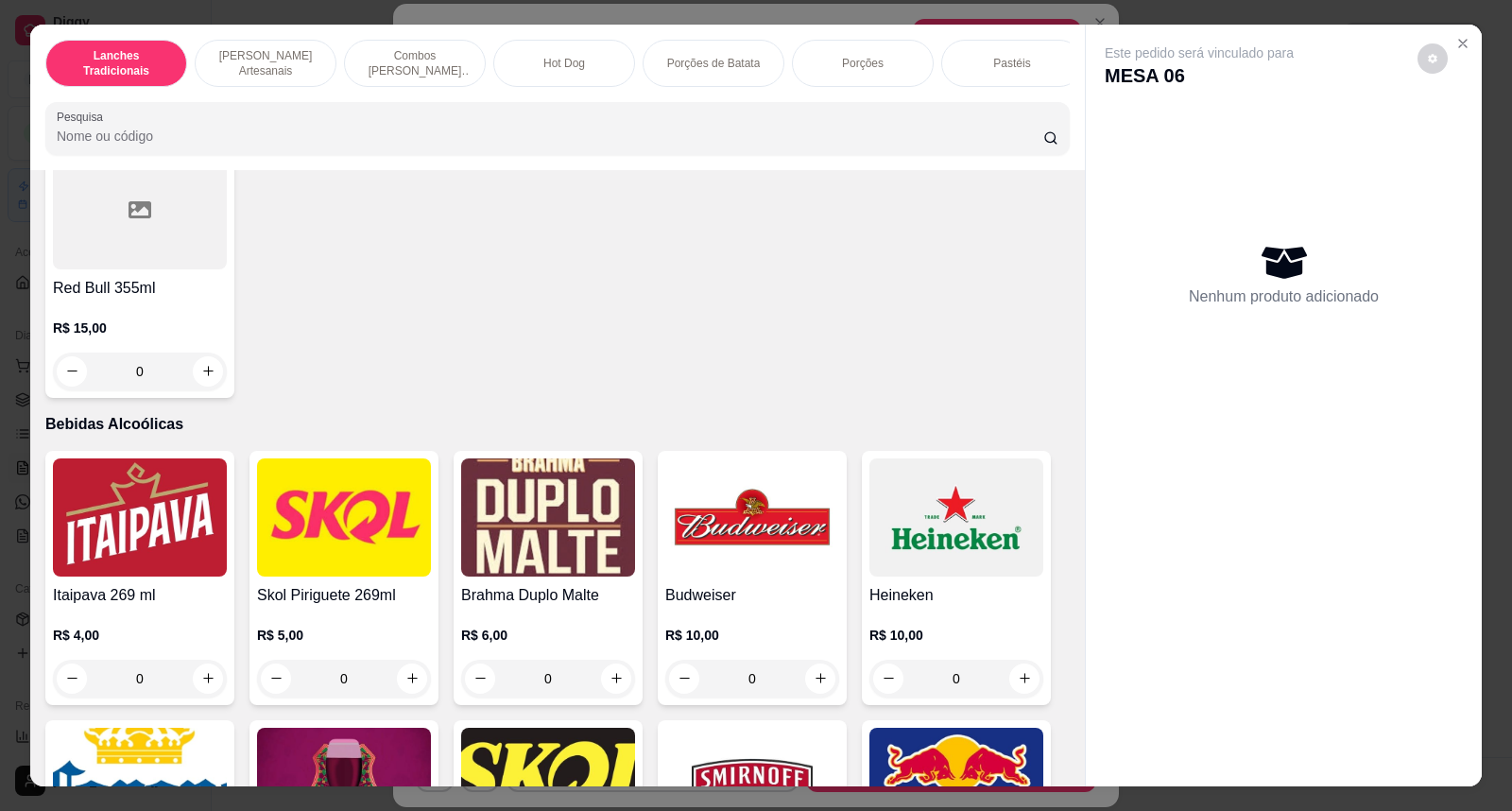
scroll to position [5460, 0]
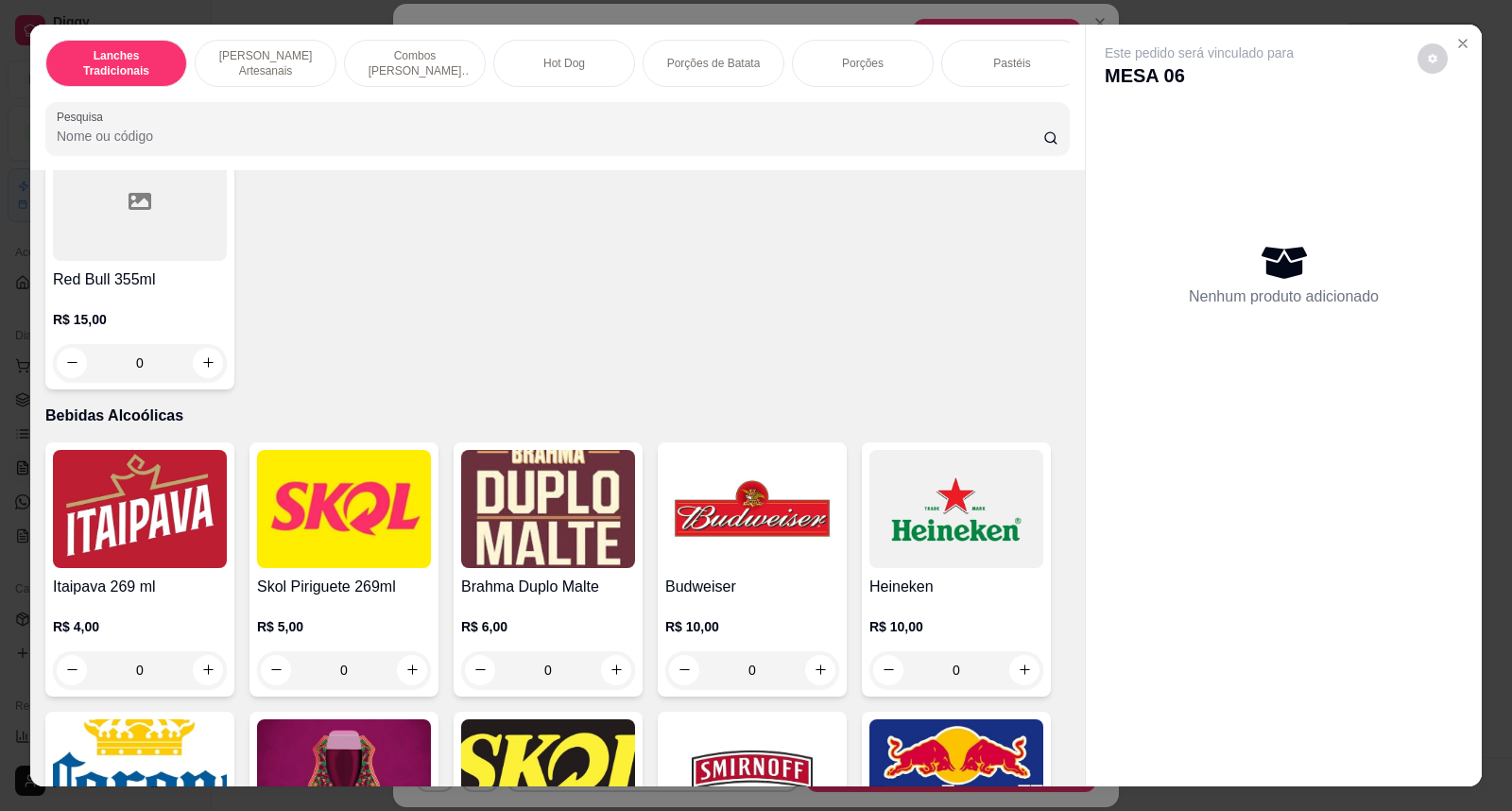
click at [930, 524] on img at bounding box center [956, 509] width 174 height 118
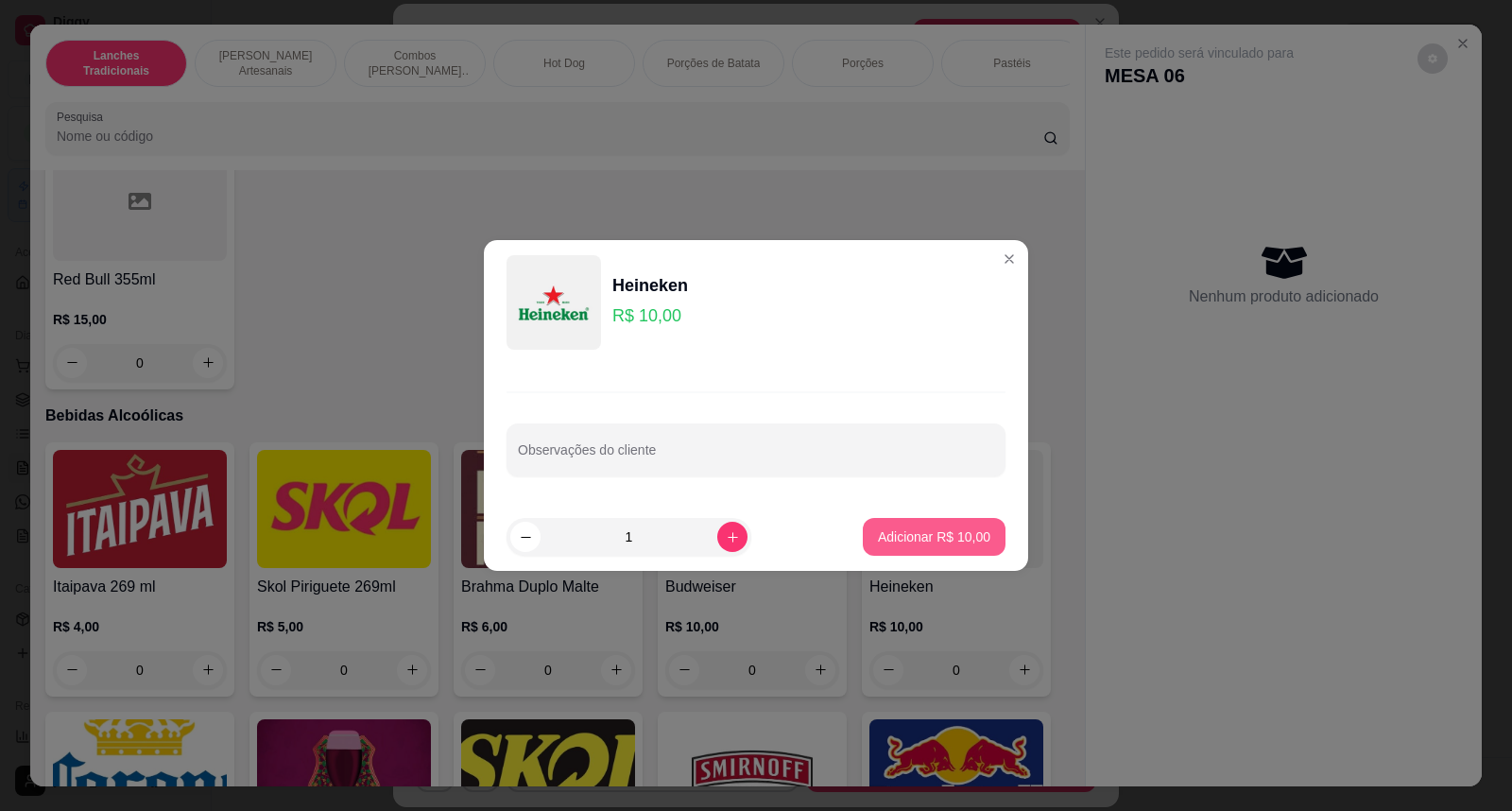
click at [913, 537] on p "Adicionar R$ 10,00" at bounding box center [934, 536] width 112 height 19
type input "1"
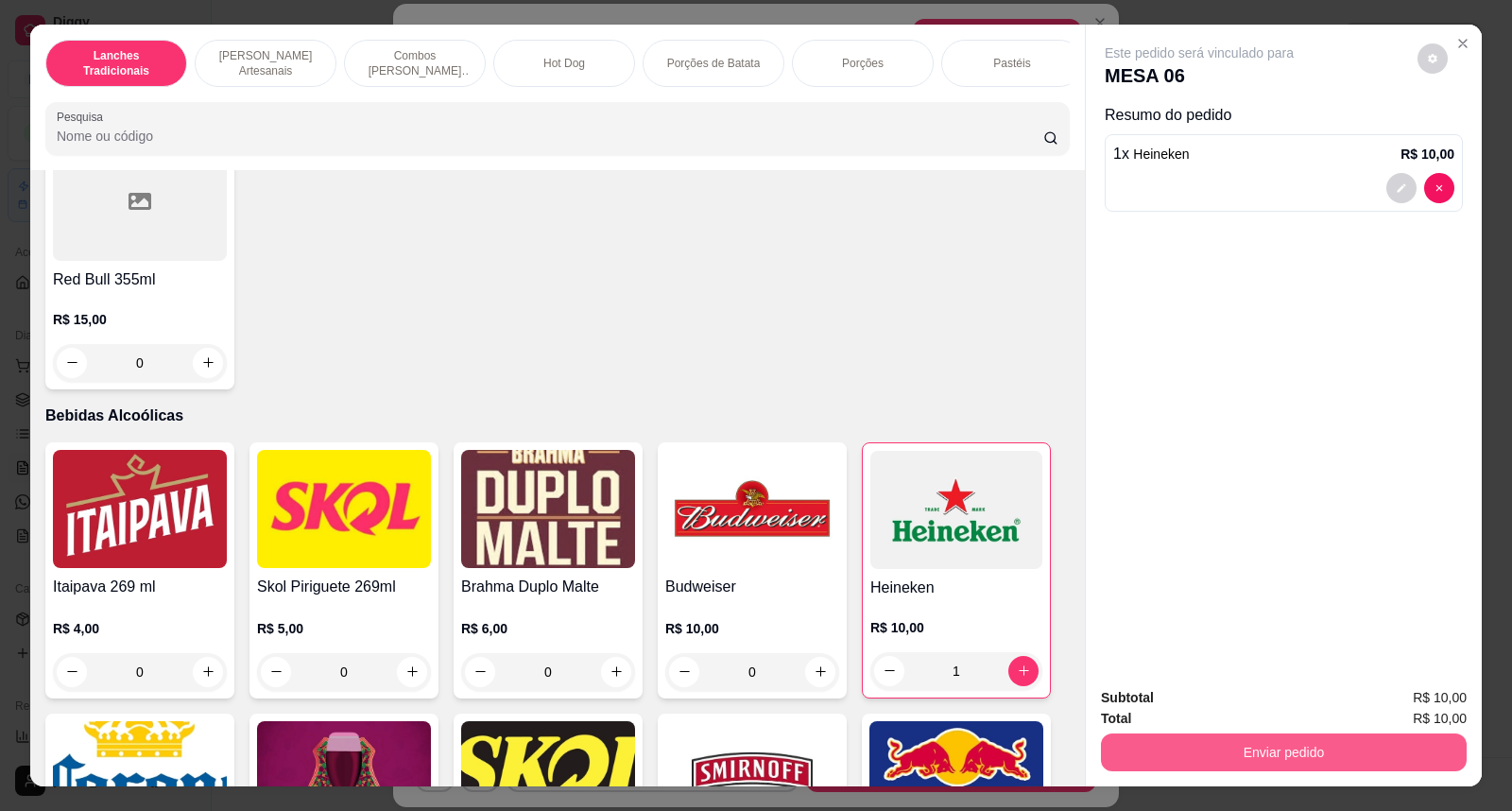
click at [1298, 756] on button "Enviar pedido" at bounding box center [1284, 752] width 366 height 38
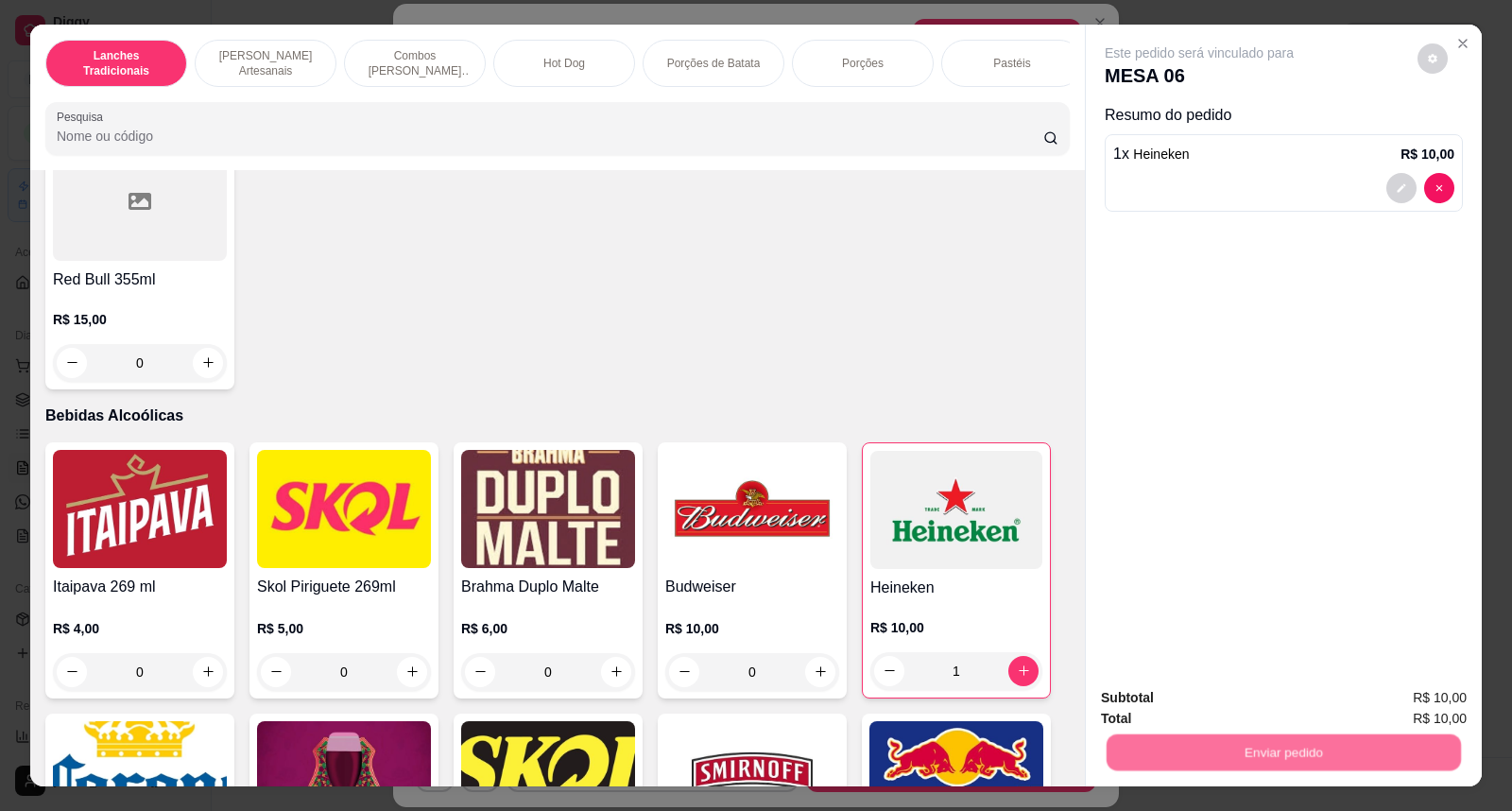
click at [1144, 705] on button "Não registrar e enviar pedido" at bounding box center [1221, 707] width 197 height 36
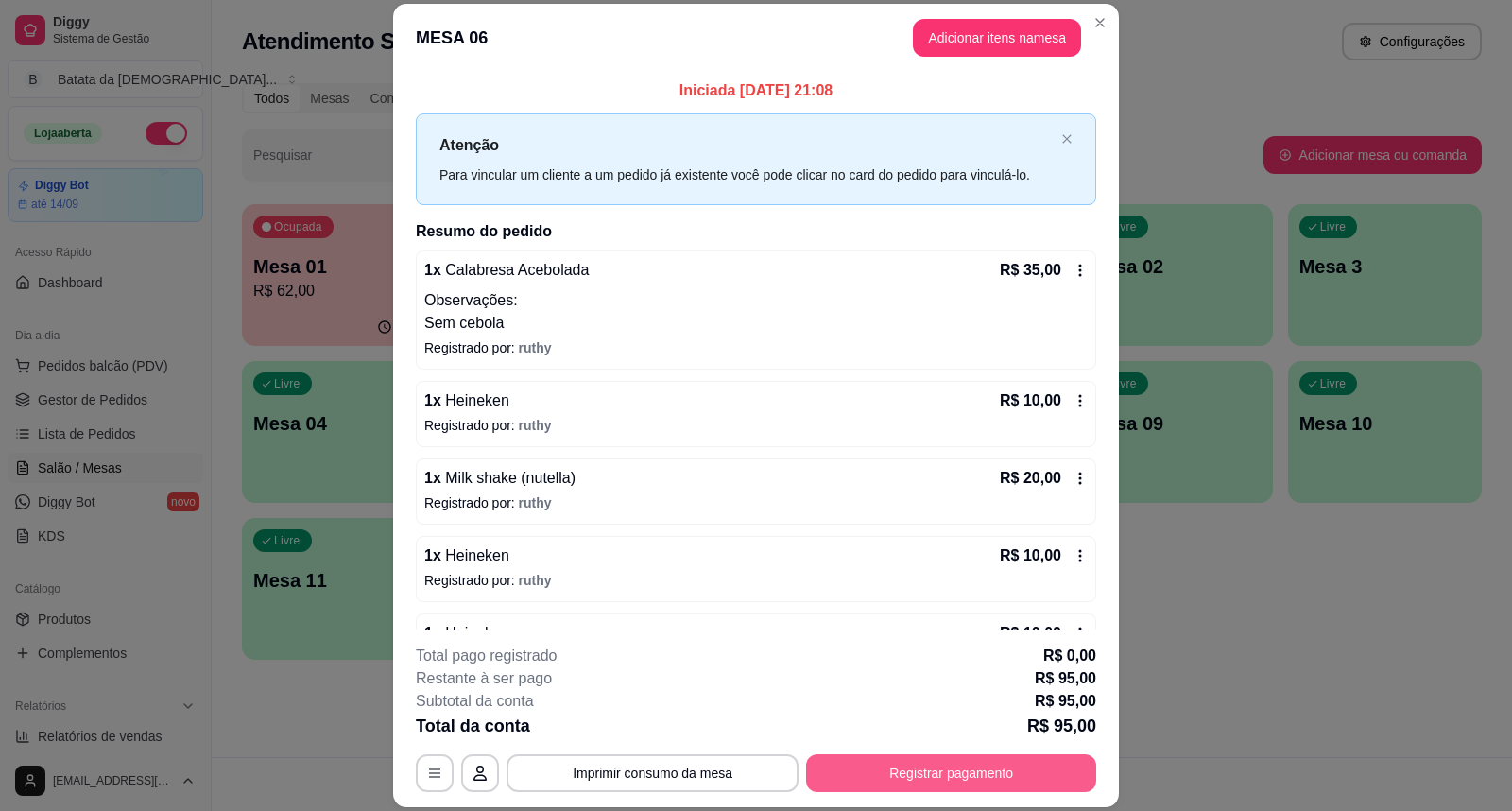
click at [911, 762] on button "Registrar pagamento" at bounding box center [951, 773] width 290 height 38
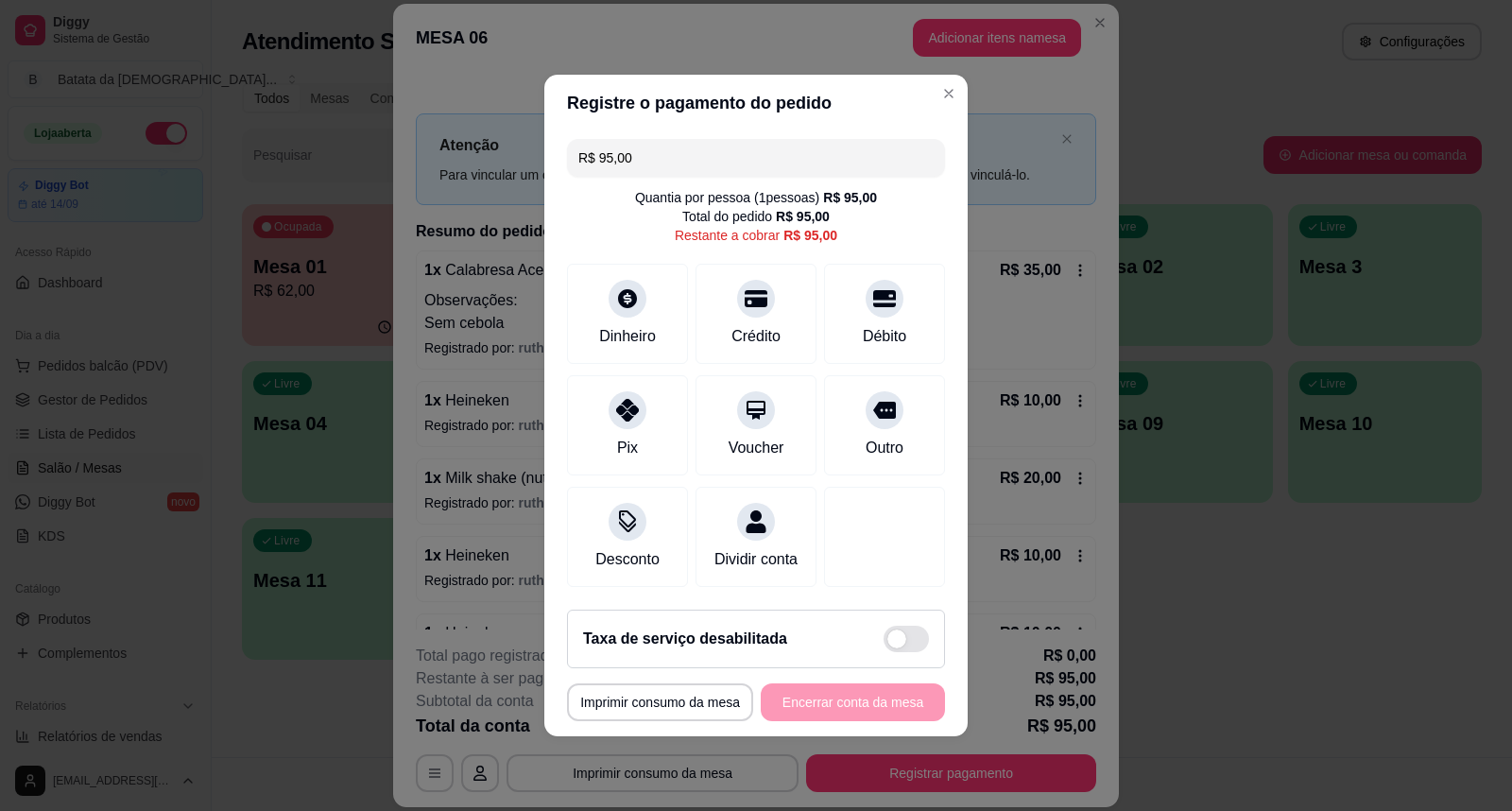
click at [675, 143] on input "R$ 95,00" at bounding box center [755, 158] width 355 height 38
click at [660, 304] on div "Dinheiro" at bounding box center [627, 310] width 133 height 111
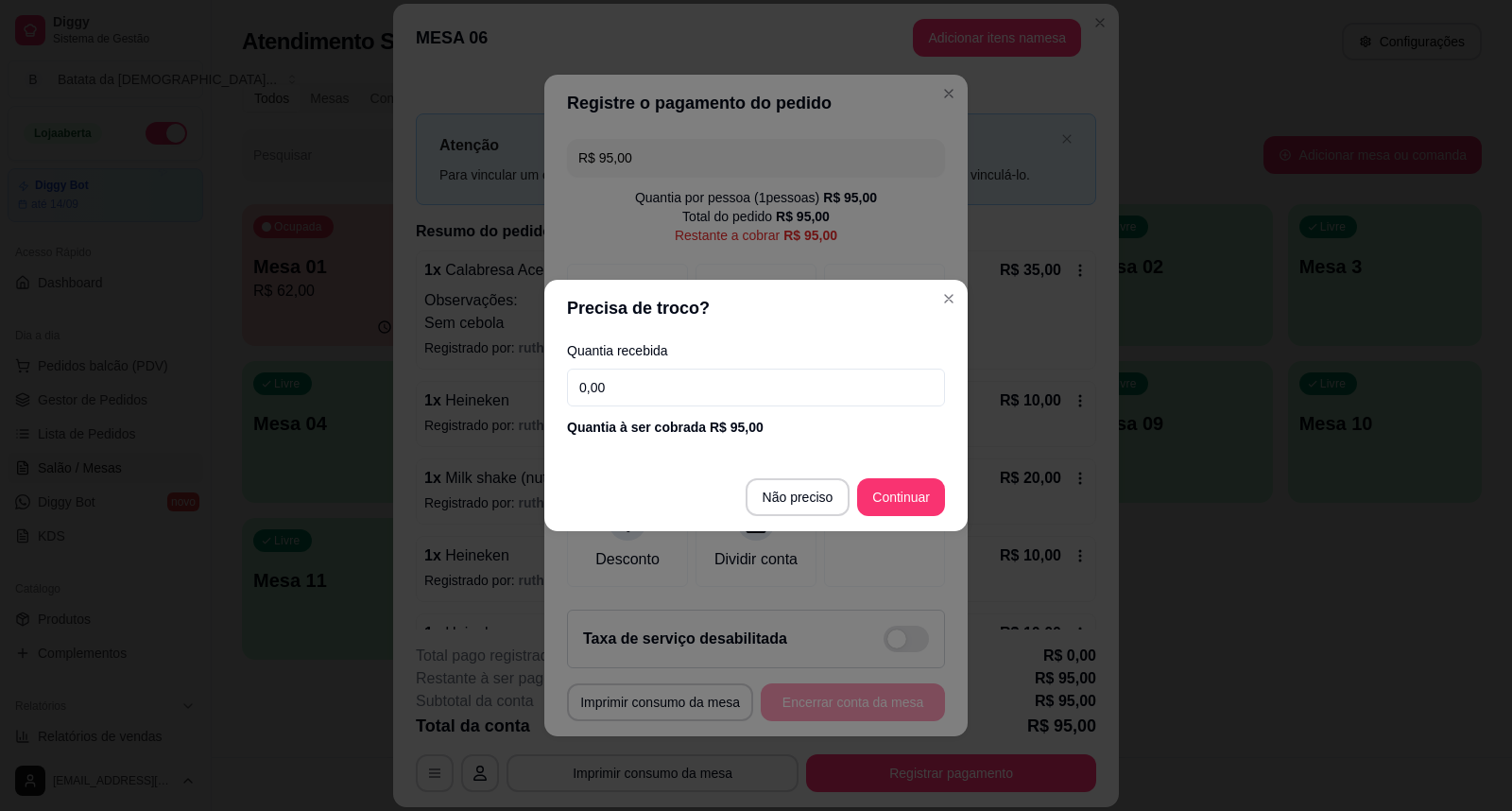
click at [669, 394] on input "0,00" at bounding box center [756, 388] width 378 height 38
type input "100,00"
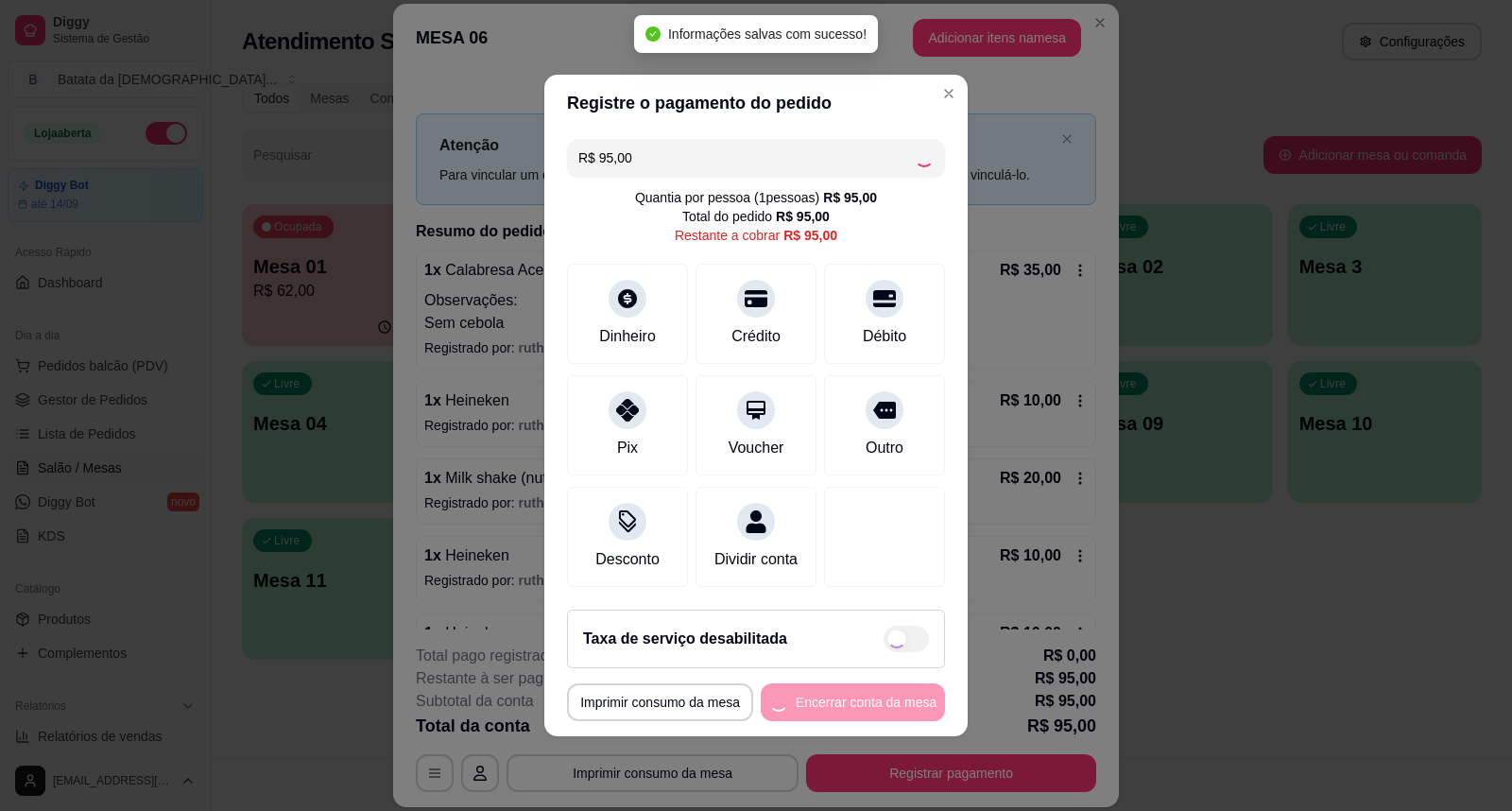
type input "R$ 0,00"
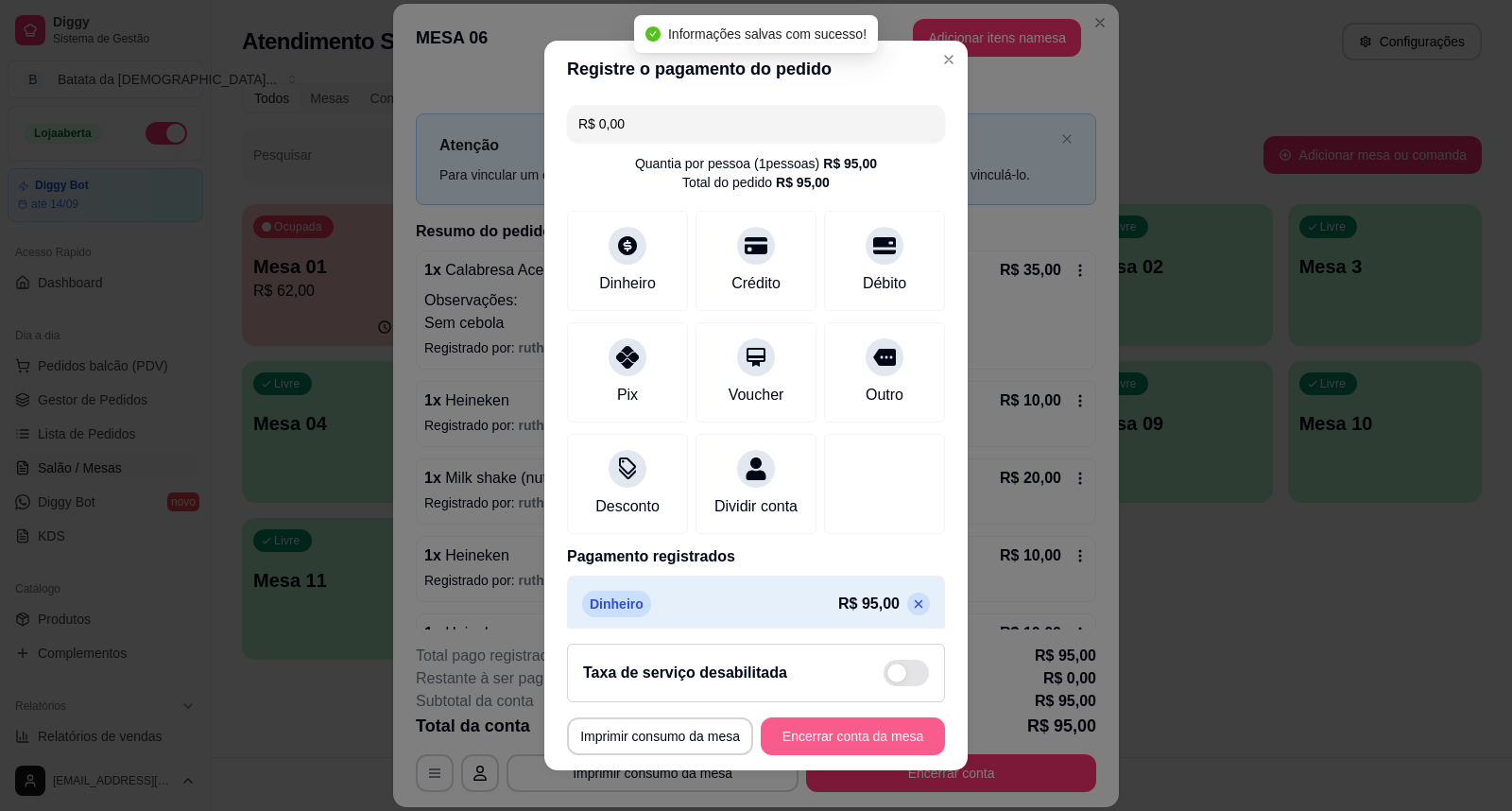
click at [880, 739] on button "Encerrar conta da mesa" at bounding box center [853, 736] width 184 height 38
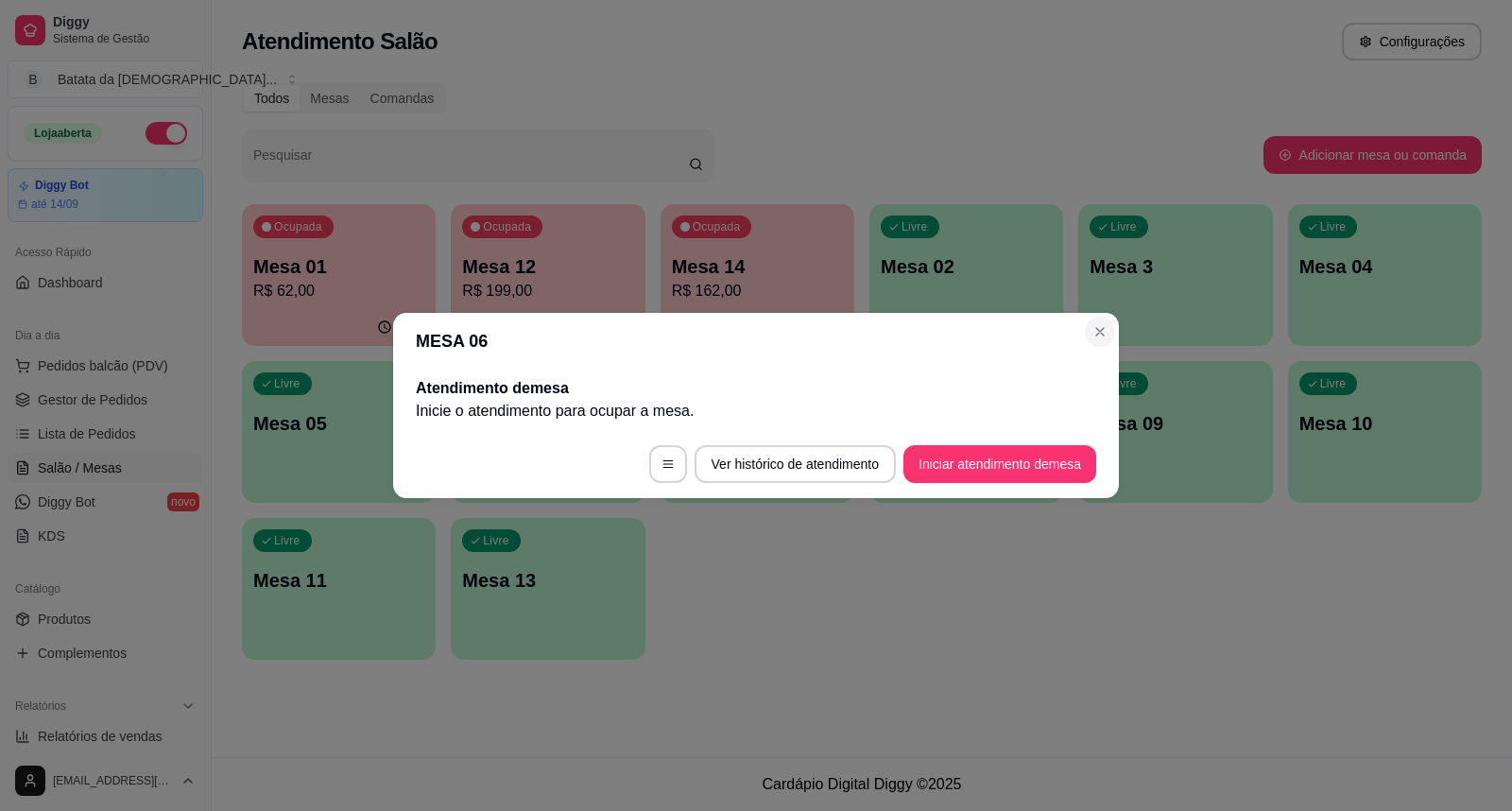
click at [1080, 335] on header "MESA 06" at bounding box center [756, 341] width 726 height 57
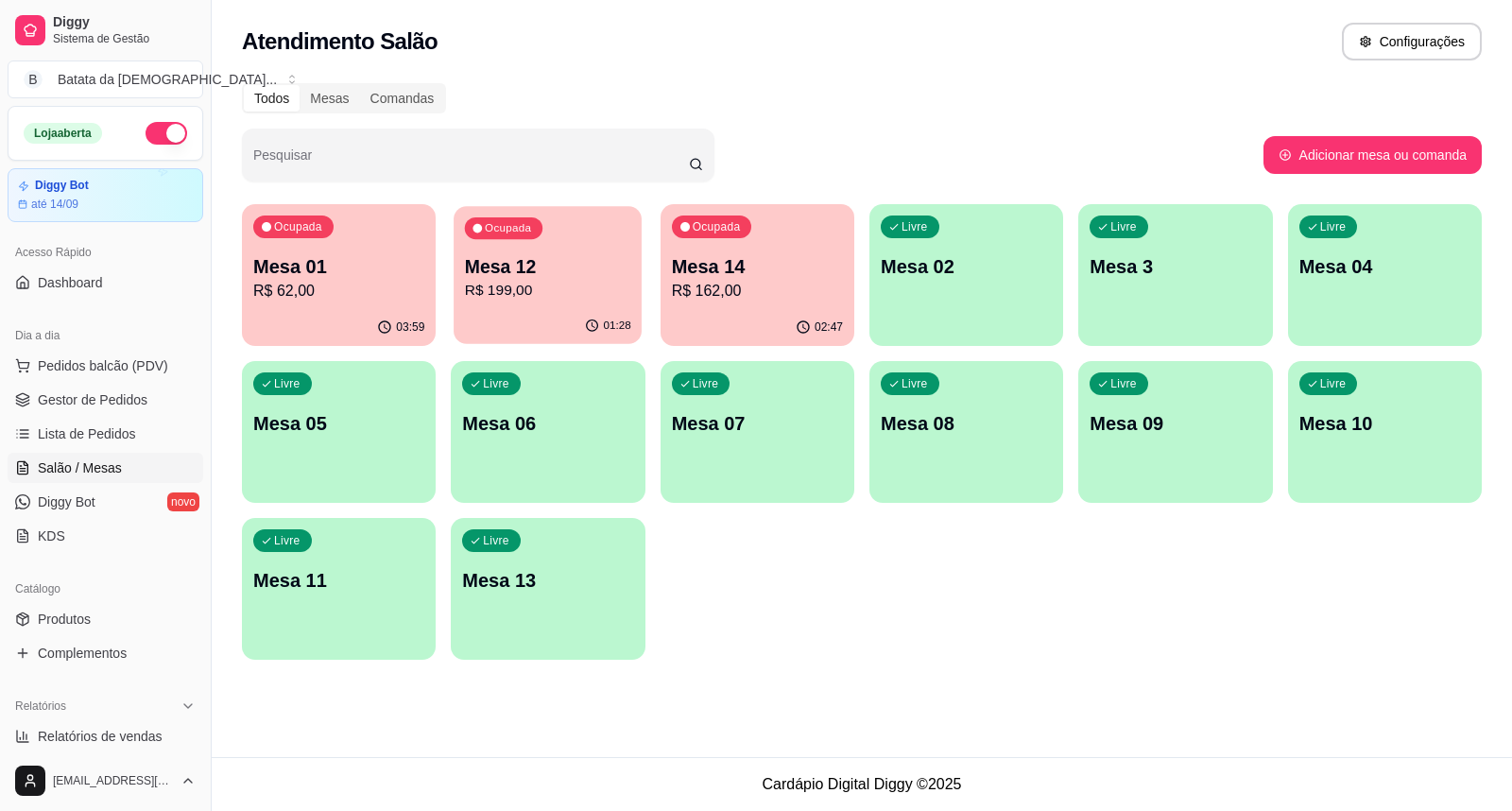
click at [618, 241] on div "Ocupada Mesa 12 R$ 199,00" at bounding box center [548, 257] width 188 height 102
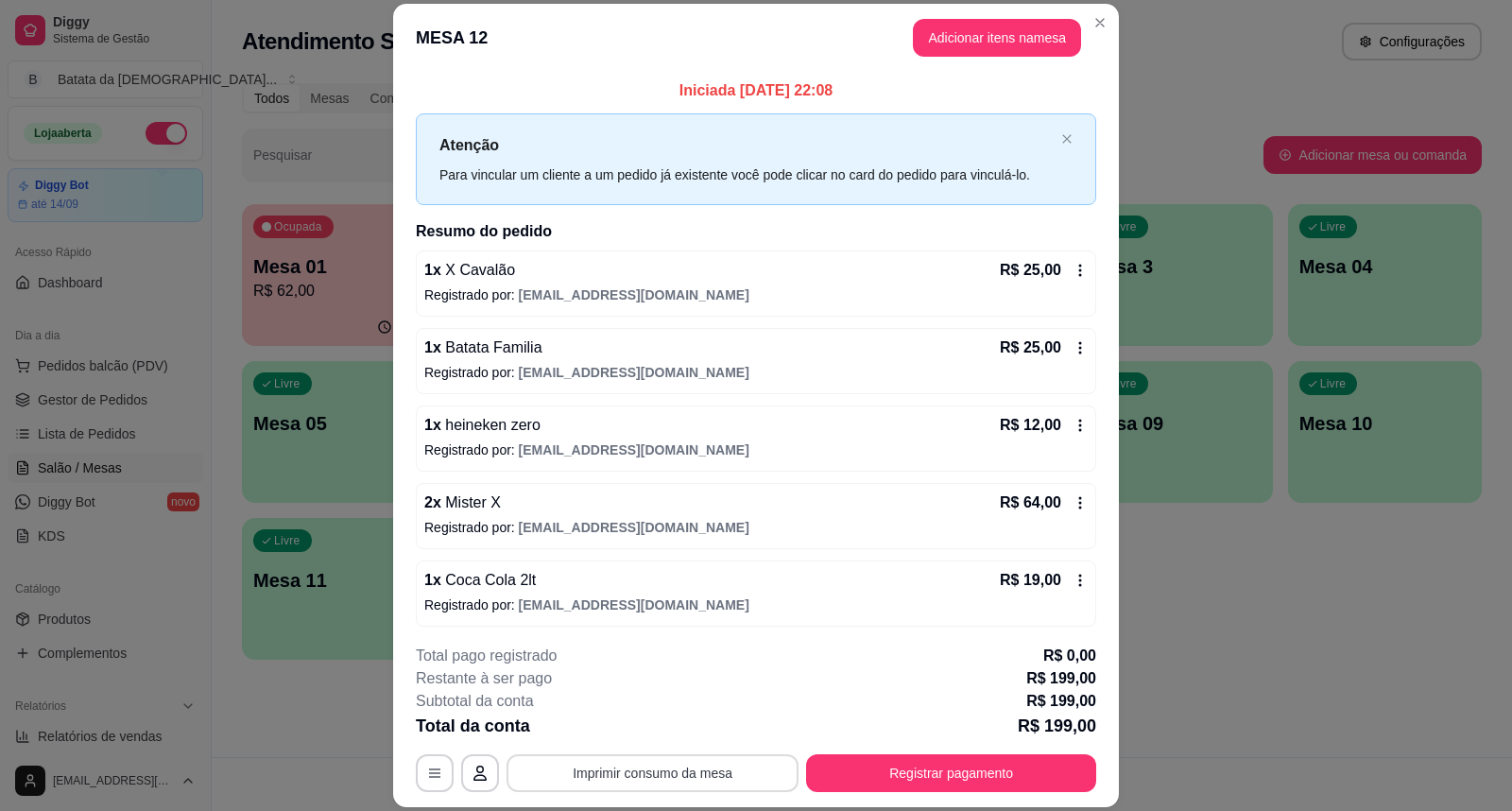
click at [716, 777] on button "Imprimir consumo da mesa" at bounding box center [653, 773] width 292 height 38
click at [720, 770] on button "Imprimir consumo da mesa" at bounding box center [653, 773] width 292 height 38
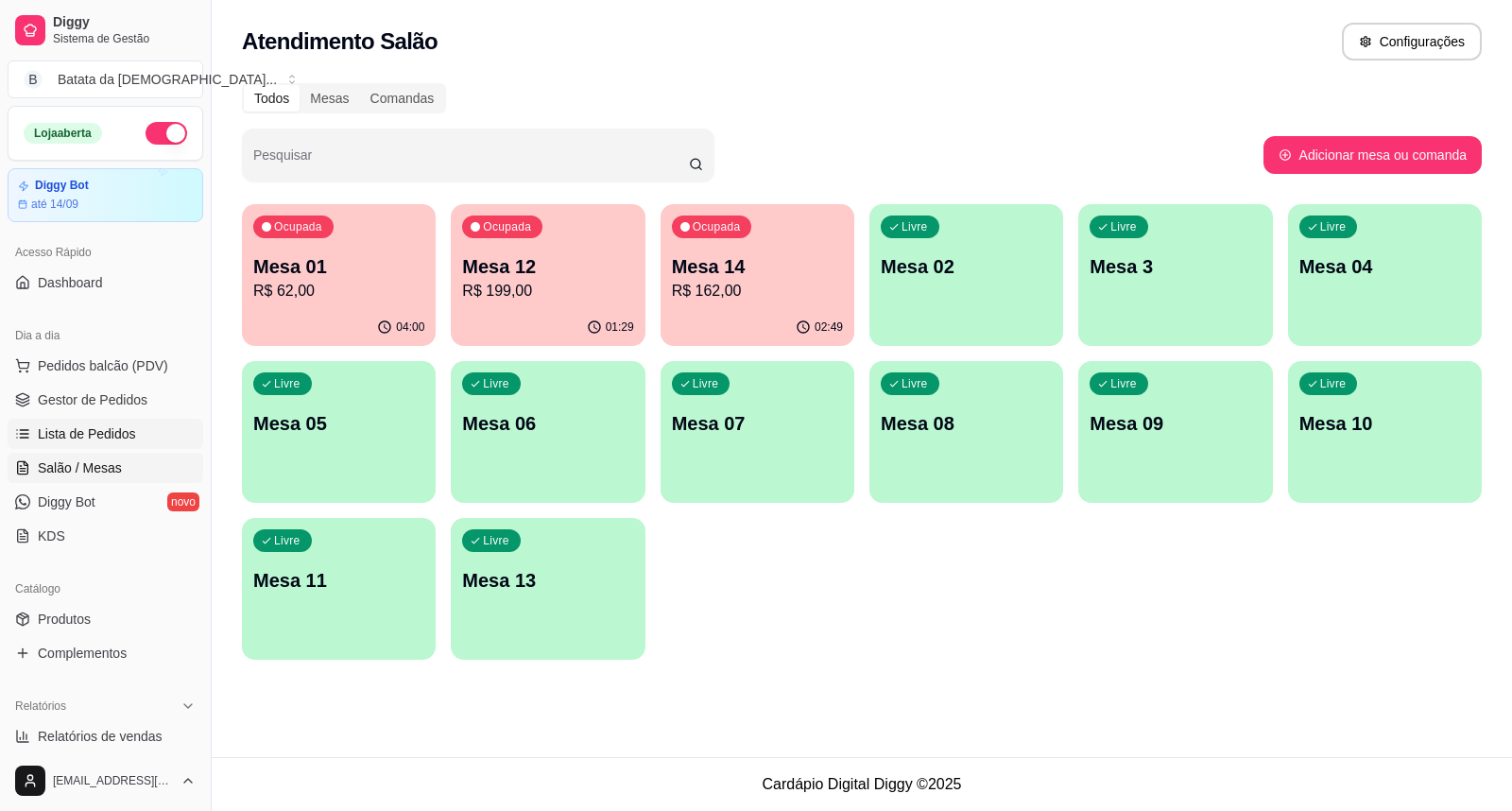
click at [71, 444] on link "Lista de Pedidos" at bounding box center [106, 434] width 196 height 30
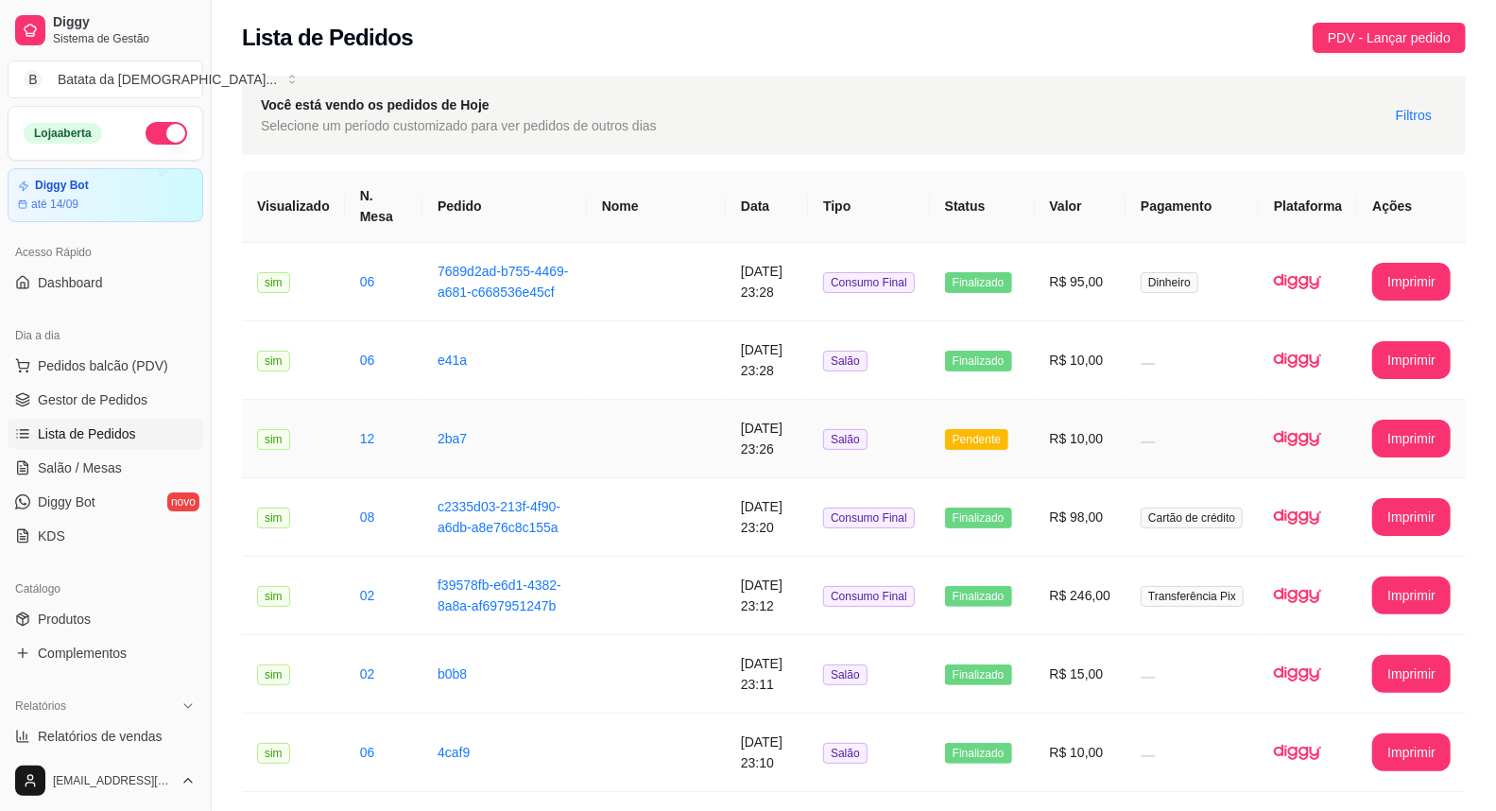
click at [920, 431] on td "Salão" at bounding box center [869, 439] width 122 height 78
click at [92, 464] on span "Salão / Mesas" at bounding box center [80, 467] width 84 height 19
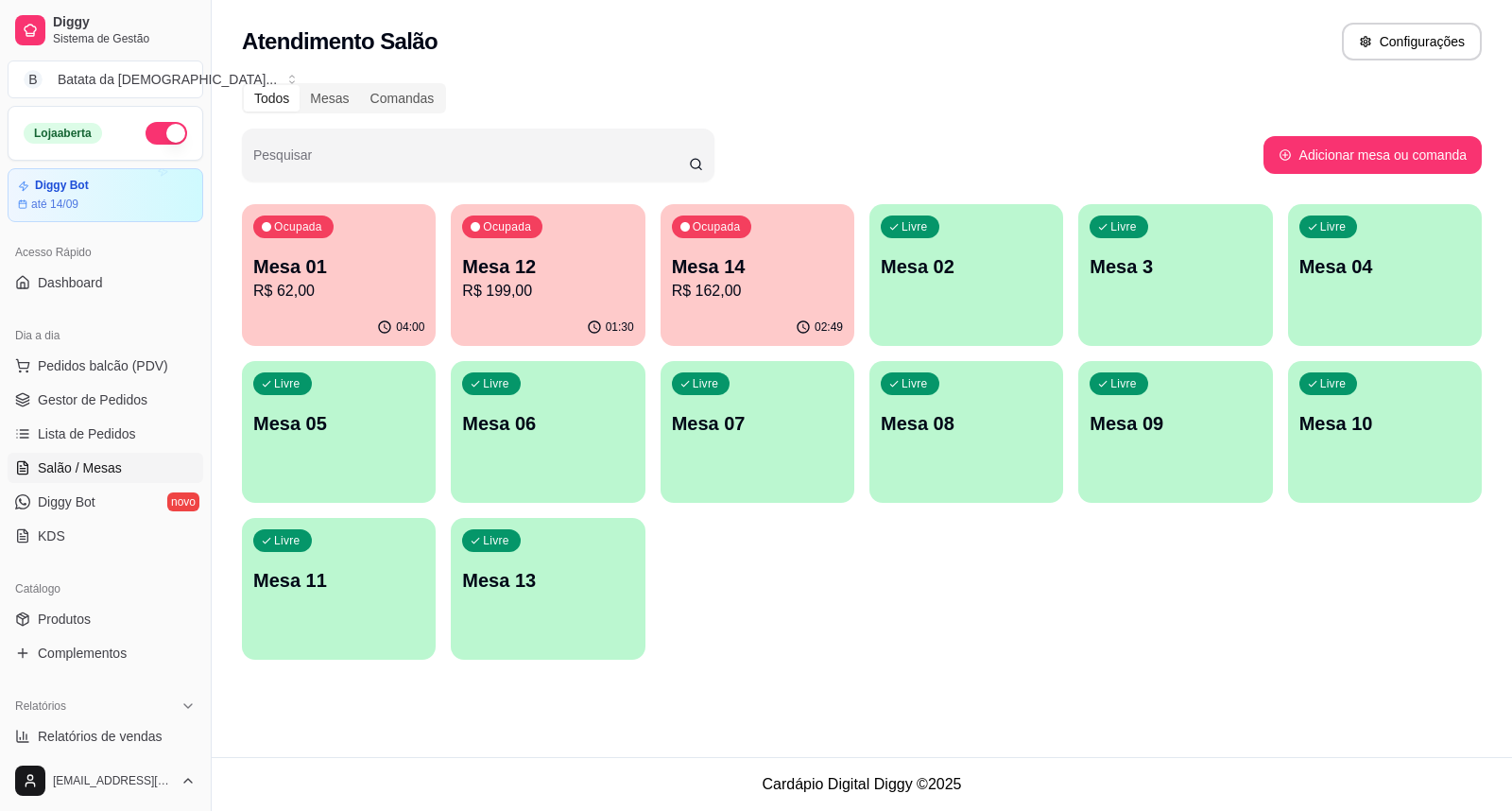
click at [694, 281] on p "R$ 162,00" at bounding box center [757, 291] width 171 height 23
click at [565, 251] on div "Ocupada Mesa 12 R$ 199,00" at bounding box center [548, 256] width 194 height 105
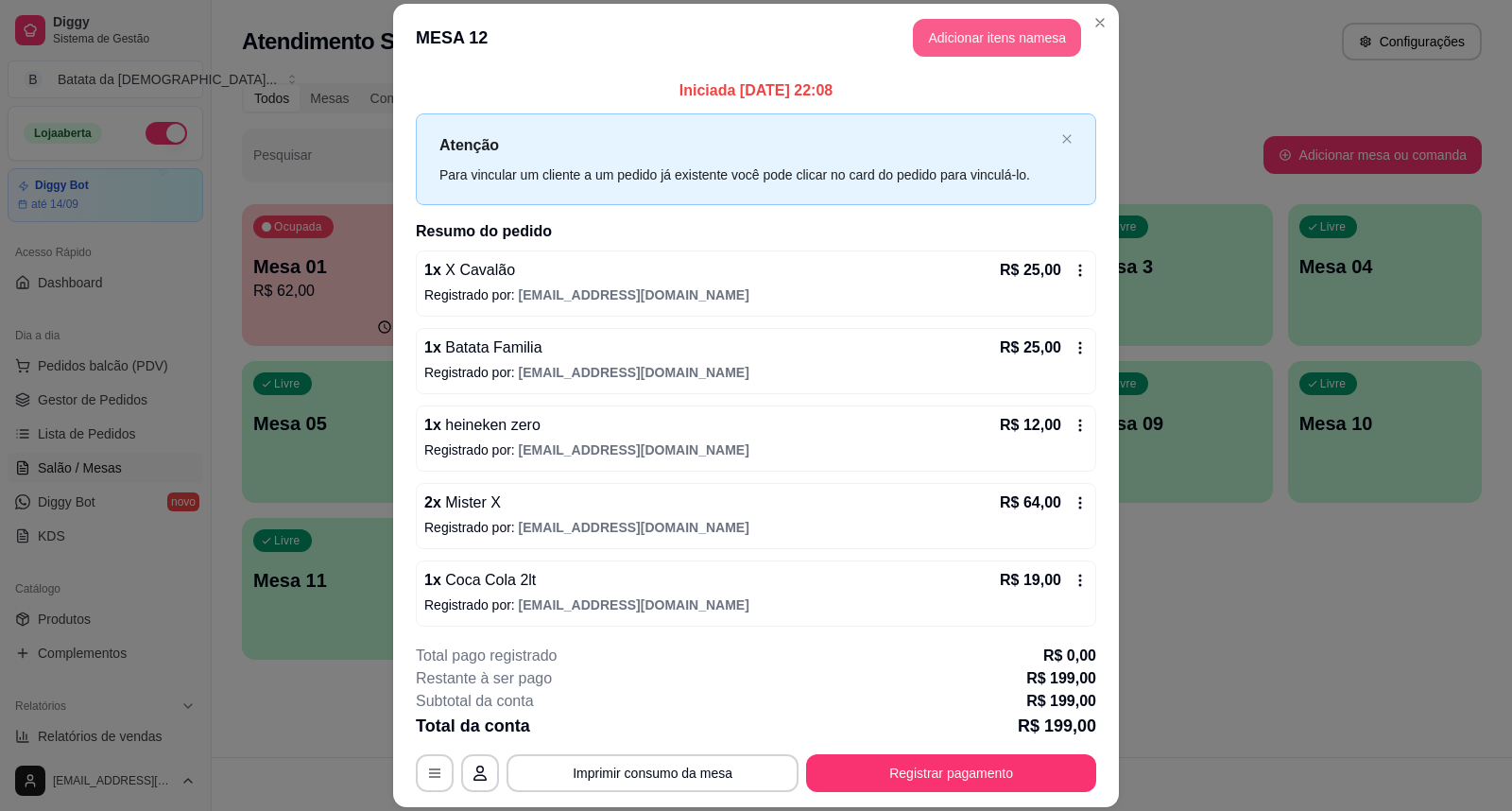
click at [973, 43] on button "Adicionar itens na mesa" at bounding box center [997, 38] width 168 height 38
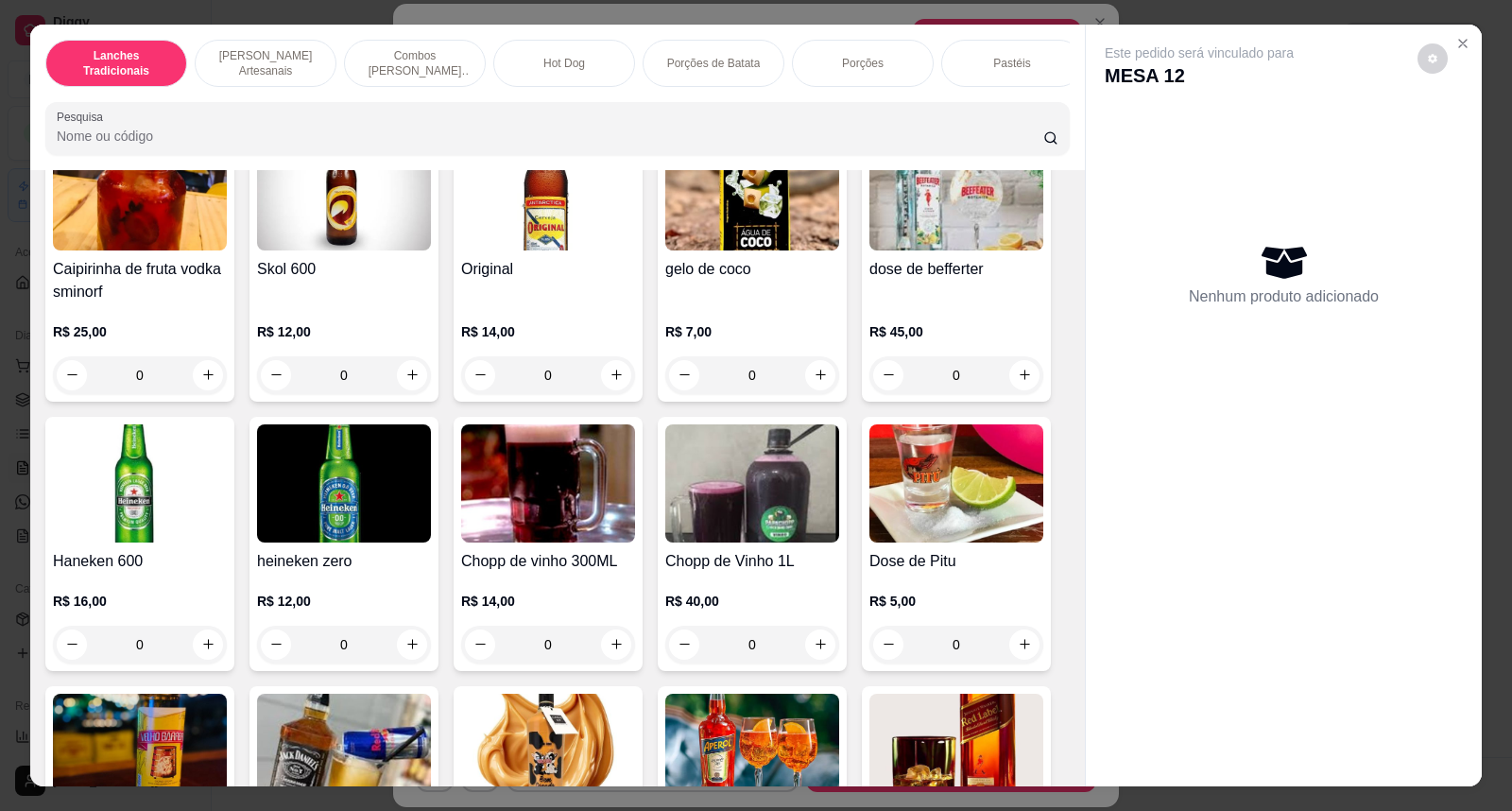
scroll to position [6405, 0]
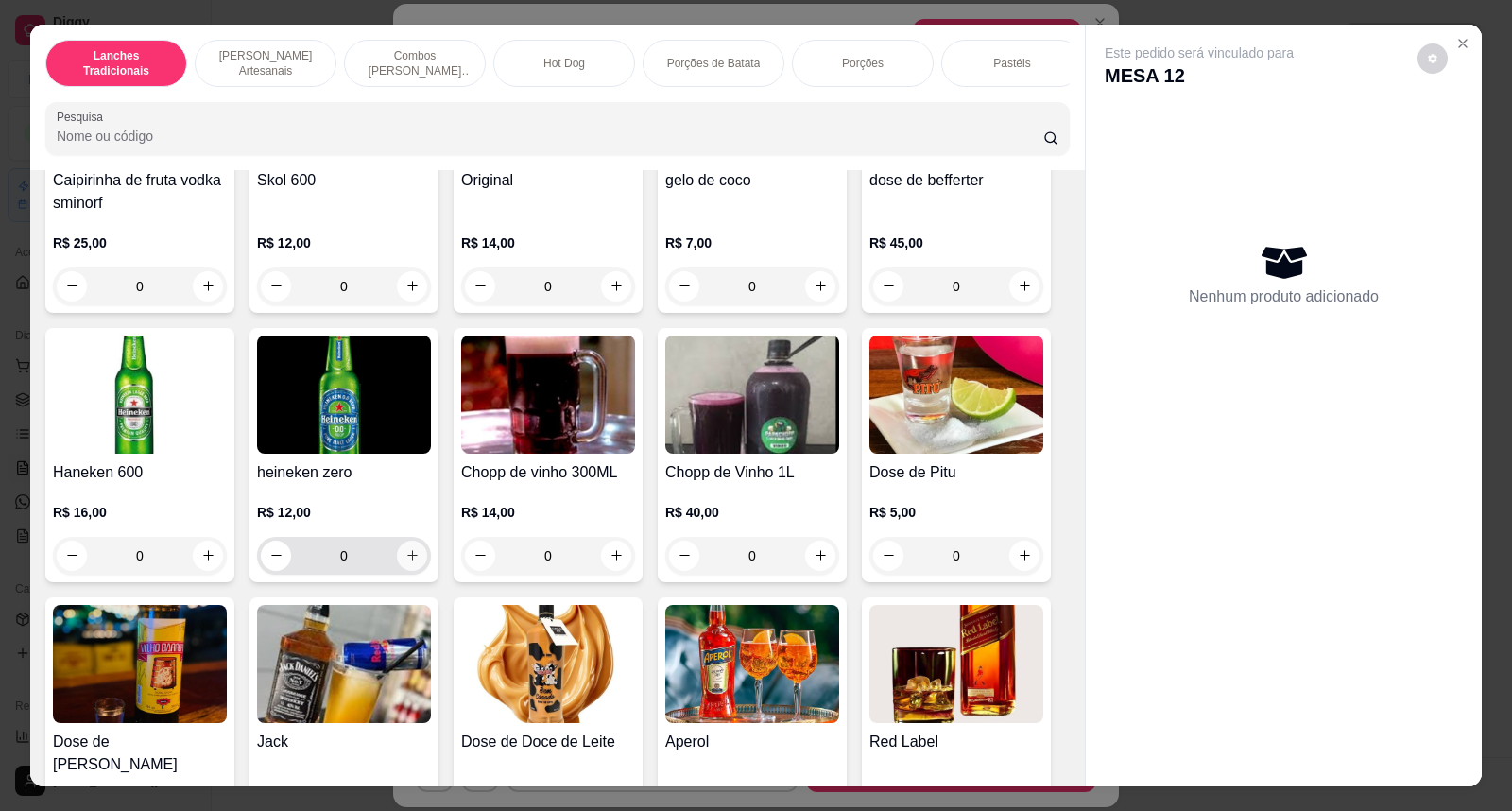
click at [412, 568] on button "increase-product-quantity" at bounding box center [412, 556] width 30 height 30
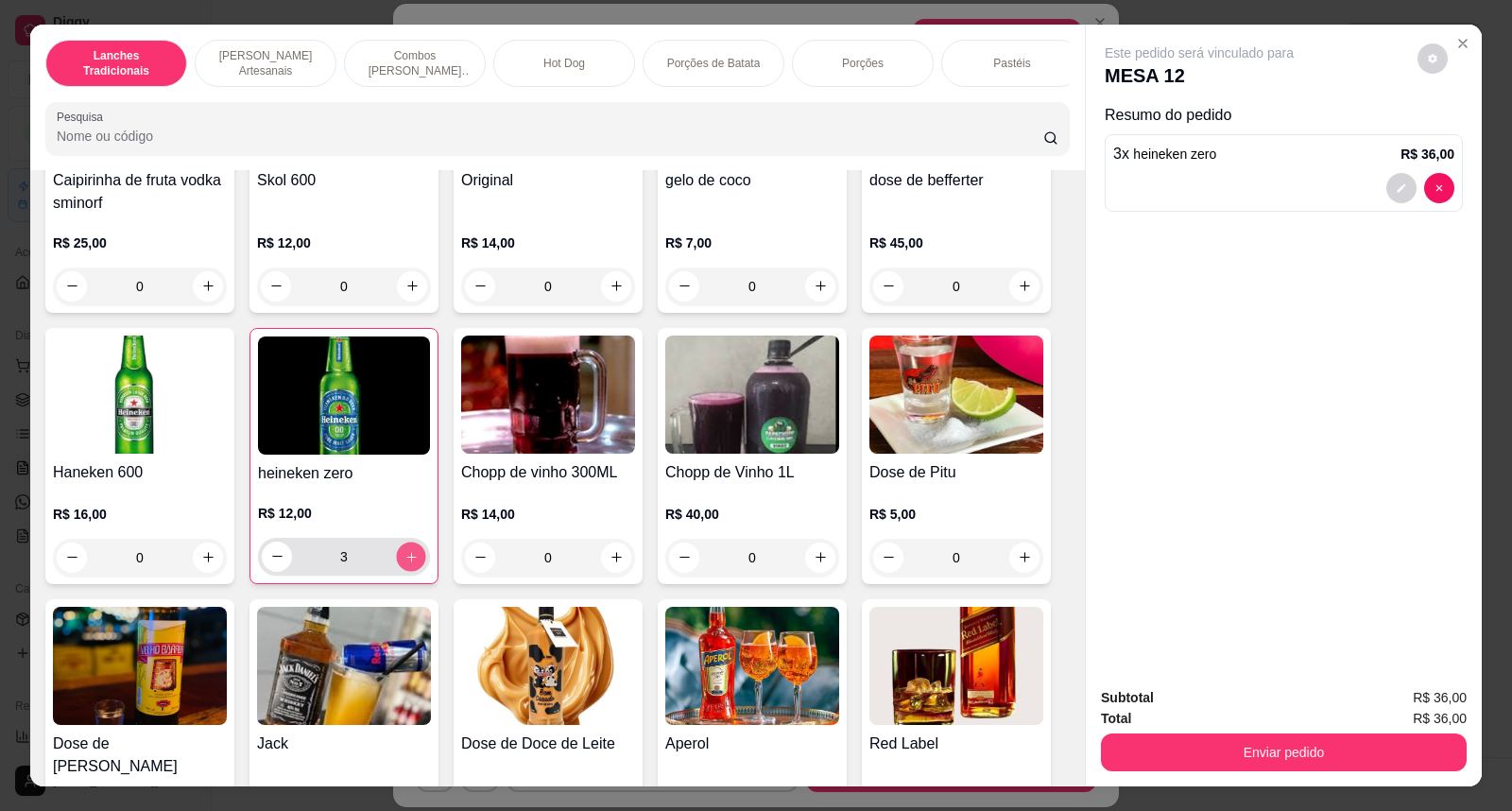
click at [410, 568] on button "increase-product-quantity" at bounding box center [410, 556] width 29 height 29
click at [270, 563] on icon "decrease-product-quantity" at bounding box center [277, 556] width 14 height 14
type input "3"
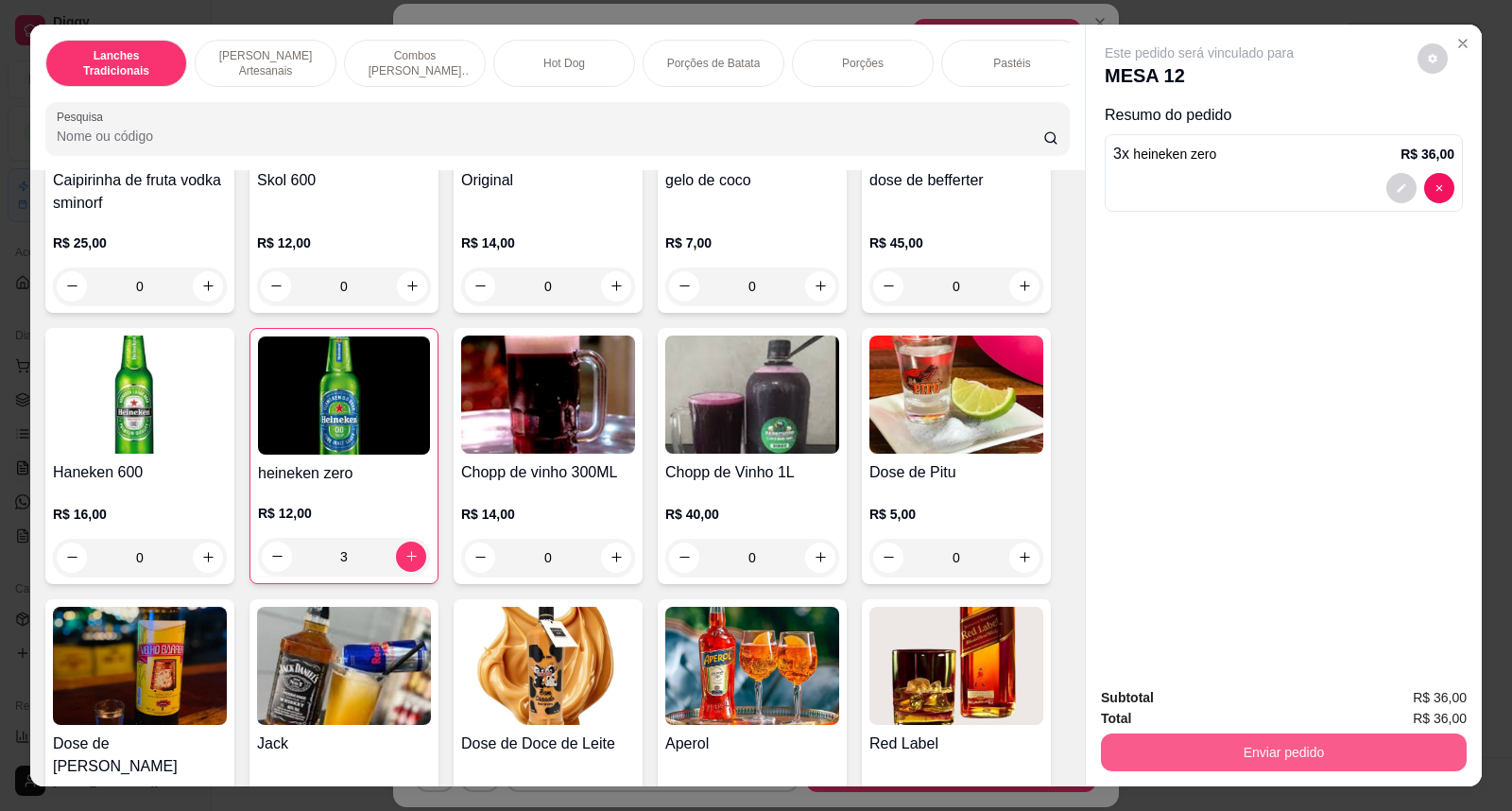
click at [1145, 752] on button "Enviar pedido" at bounding box center [1284, 752] width 366 height 38
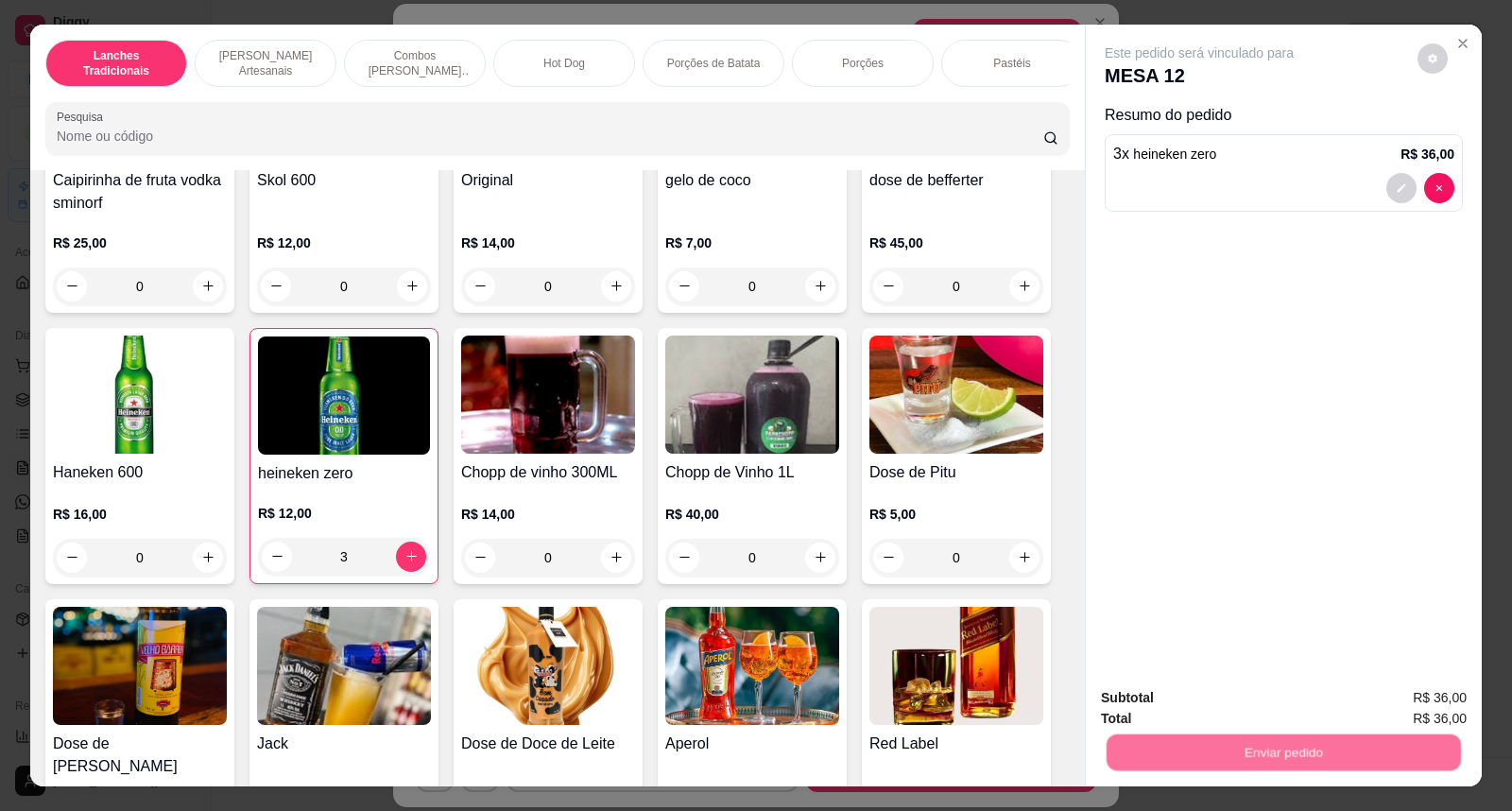
click at [1140, 713] on button "Não registrar e enviar pedido" at bounding box center [1221, 706] width 191 height 35
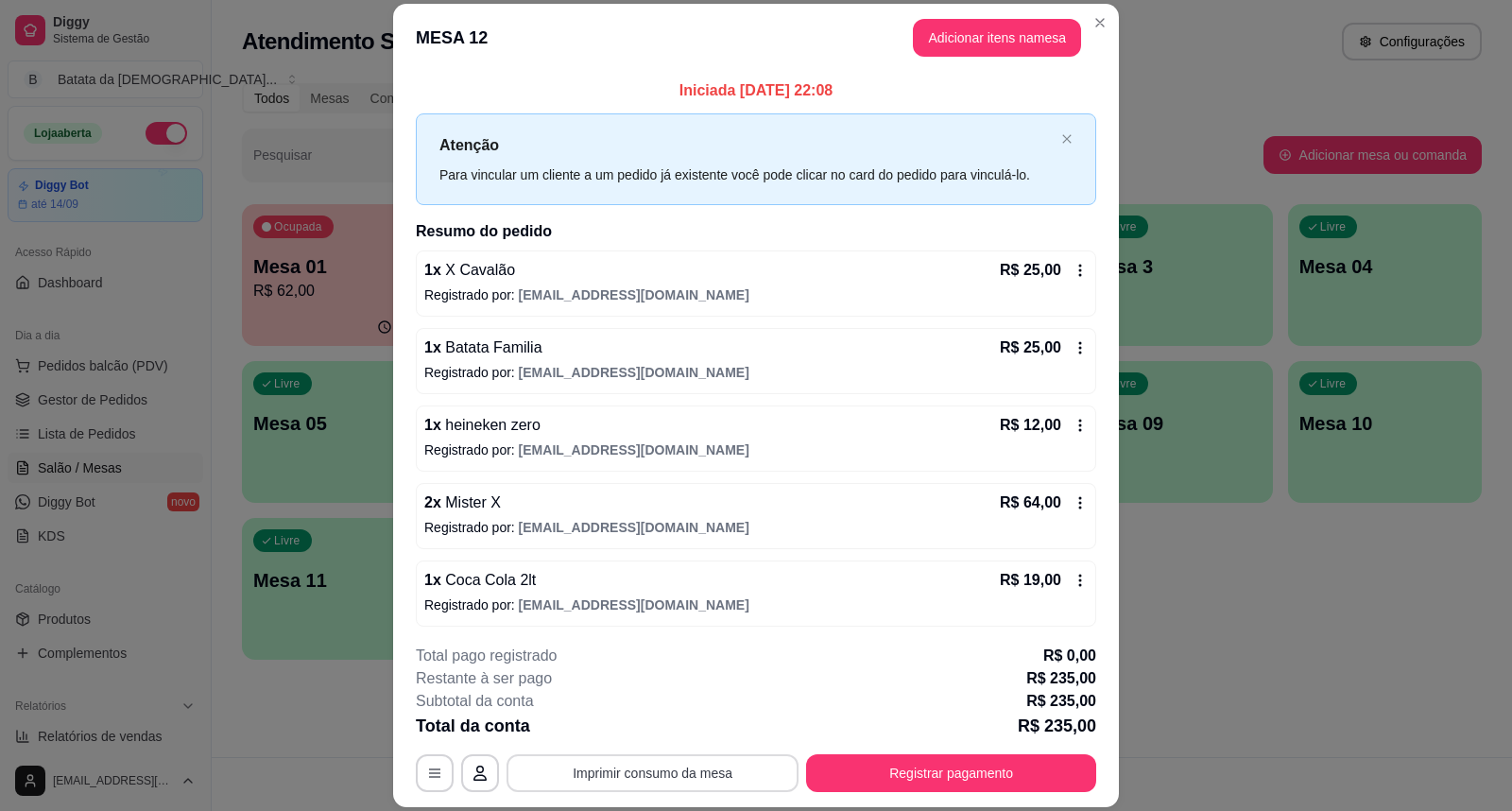
click at [696, 759] on button "Imprimir consumo da mesa" at bounding box center [653, 773] width 292 height 38
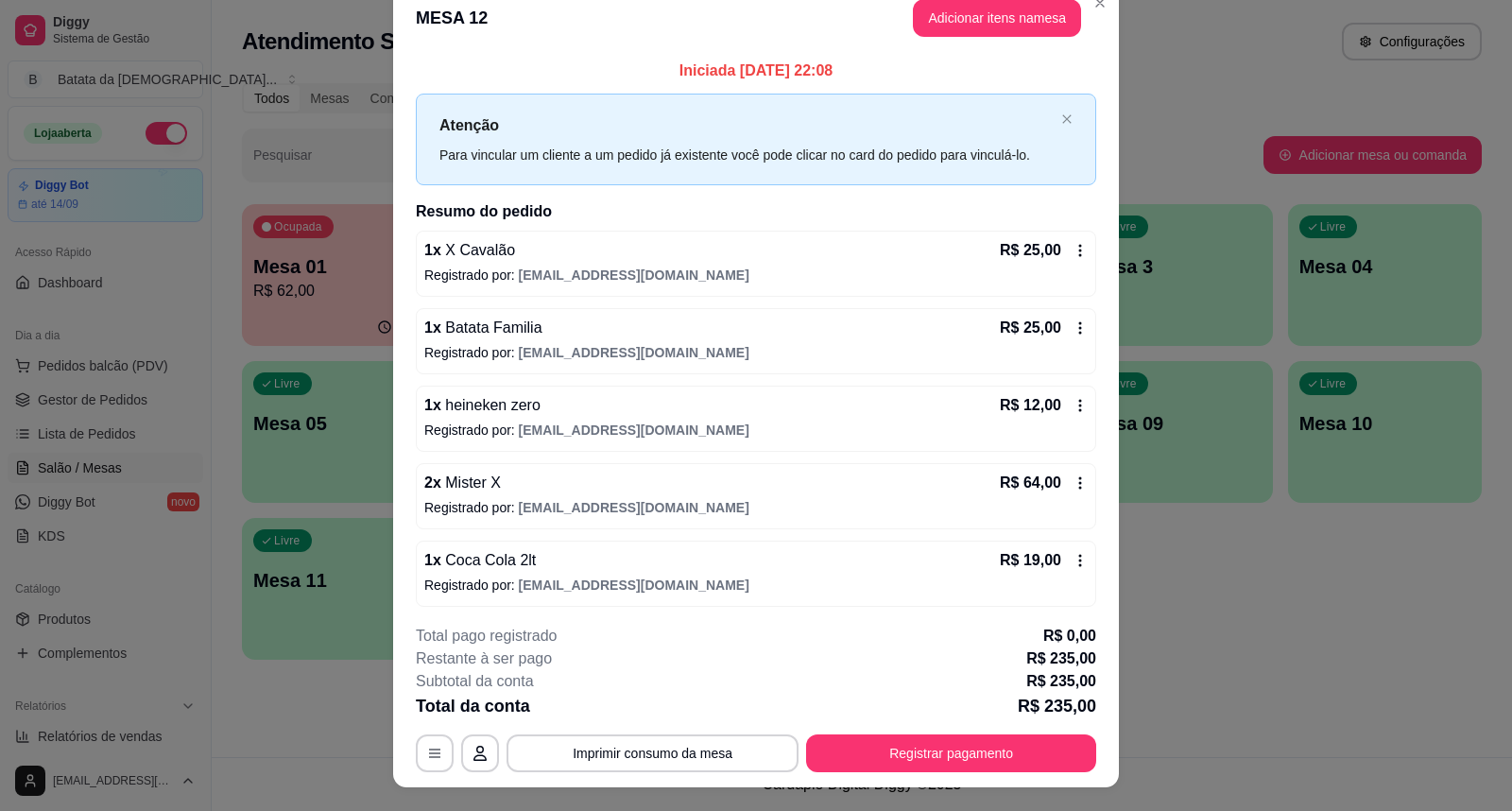
scroll to position [0, 0]
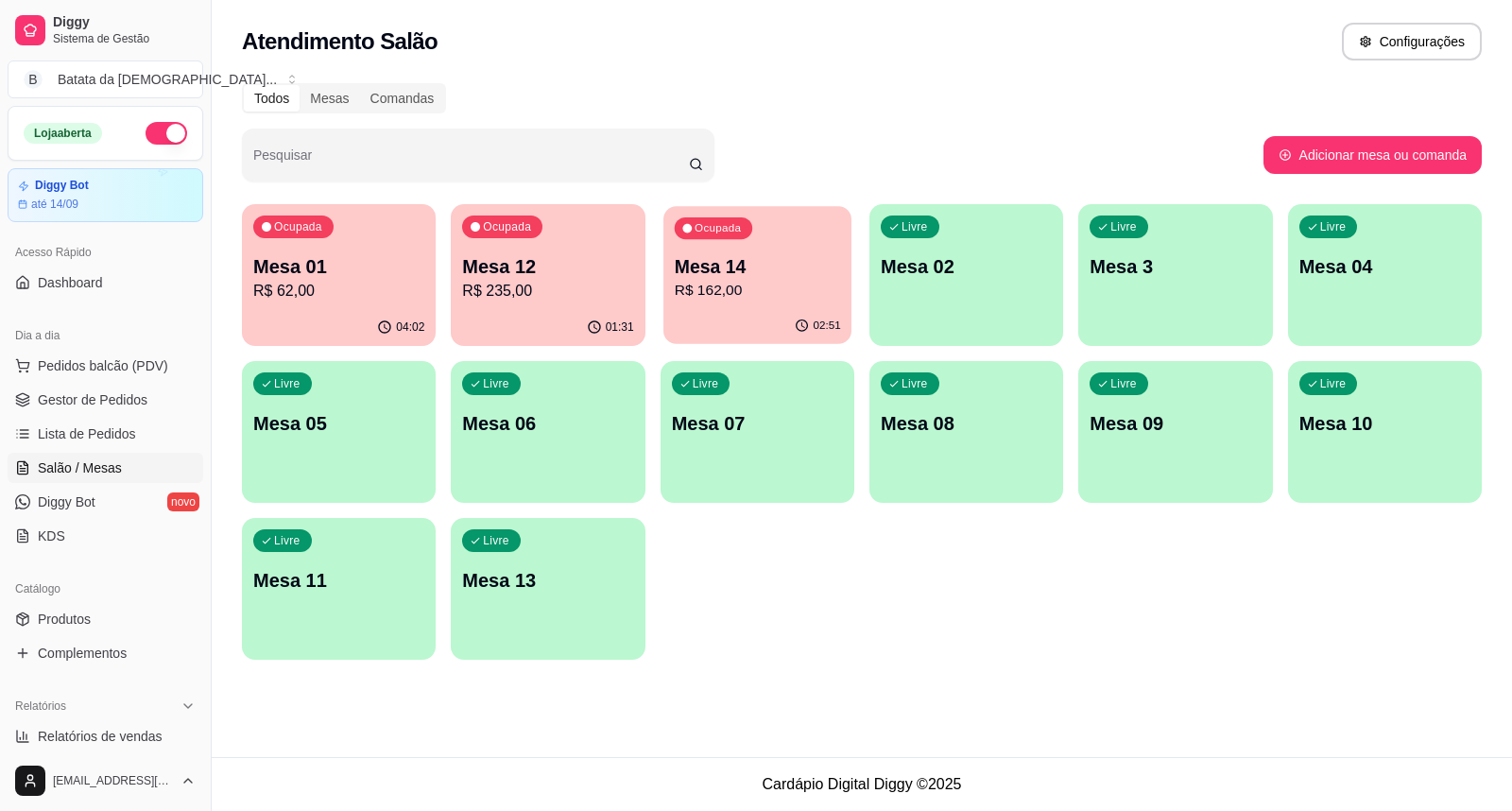
click at [739, 254] on p "Mesa 14" at bounding box center [757, 267] width 166 height 26
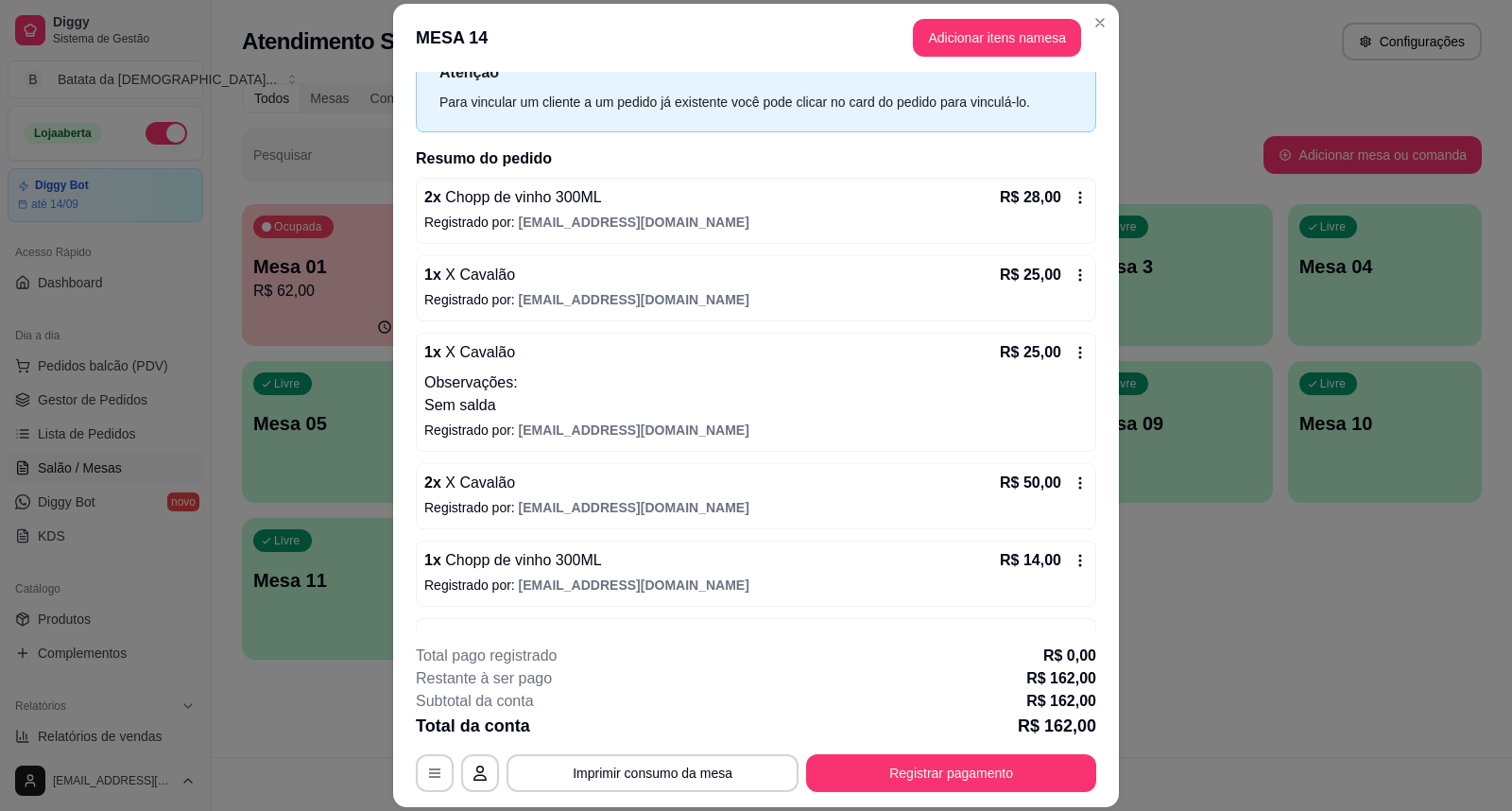
scroll to position [243, 0]
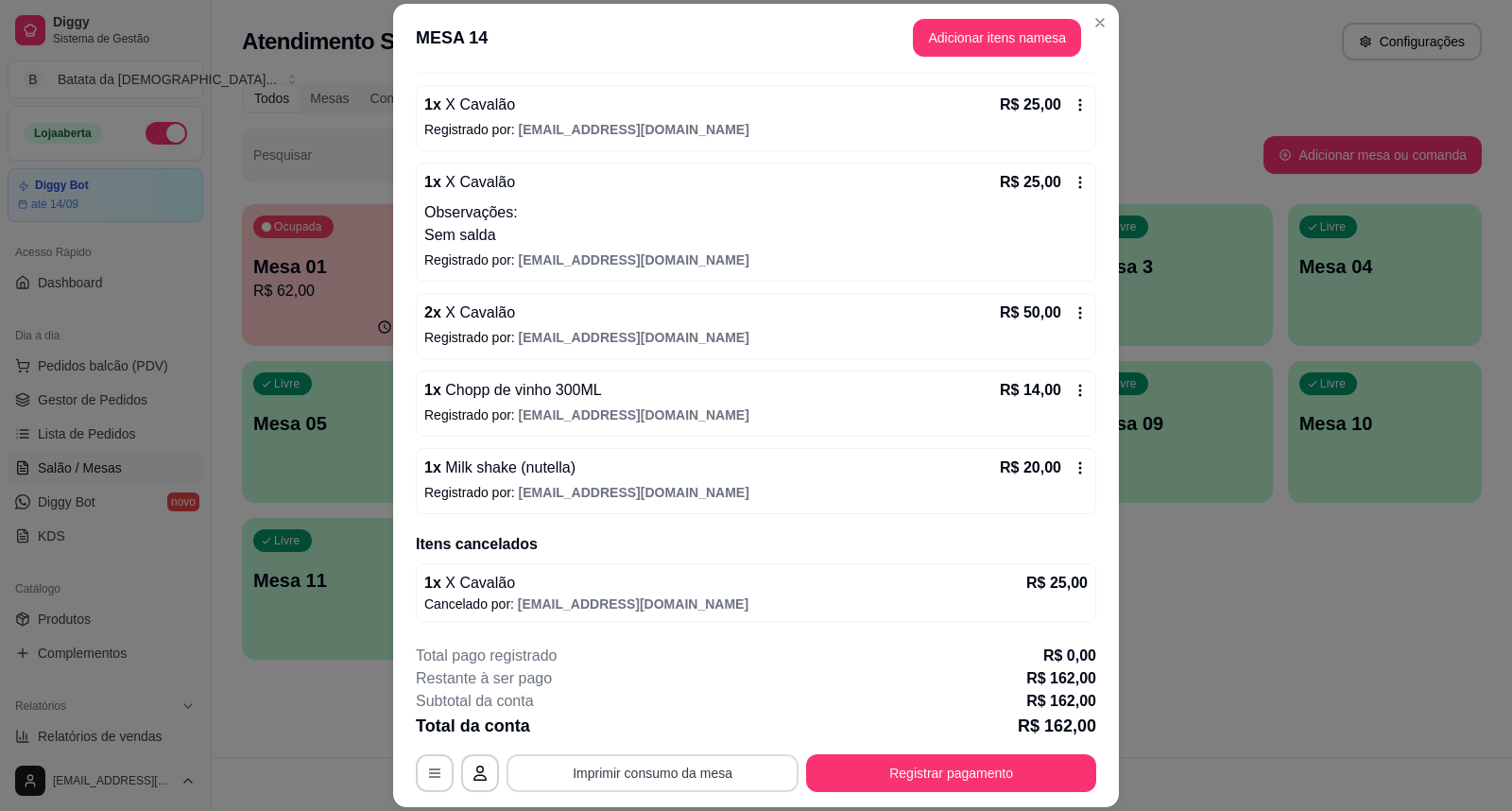
click at [733, 781] on button "Imprimir consumo da mesa" at bounding box center [653, 773] width 292 height 38
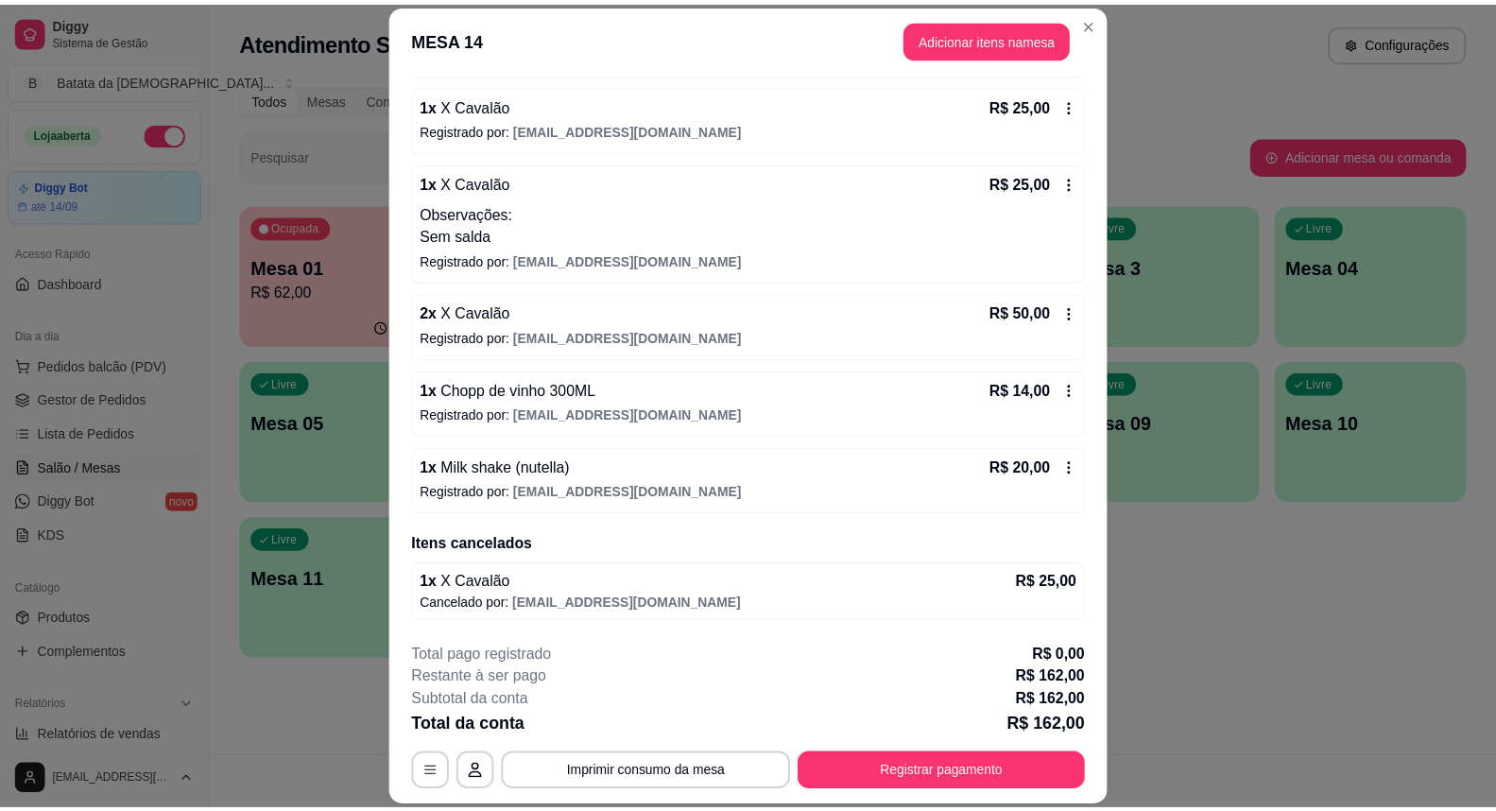
scroll to position [0, 0]
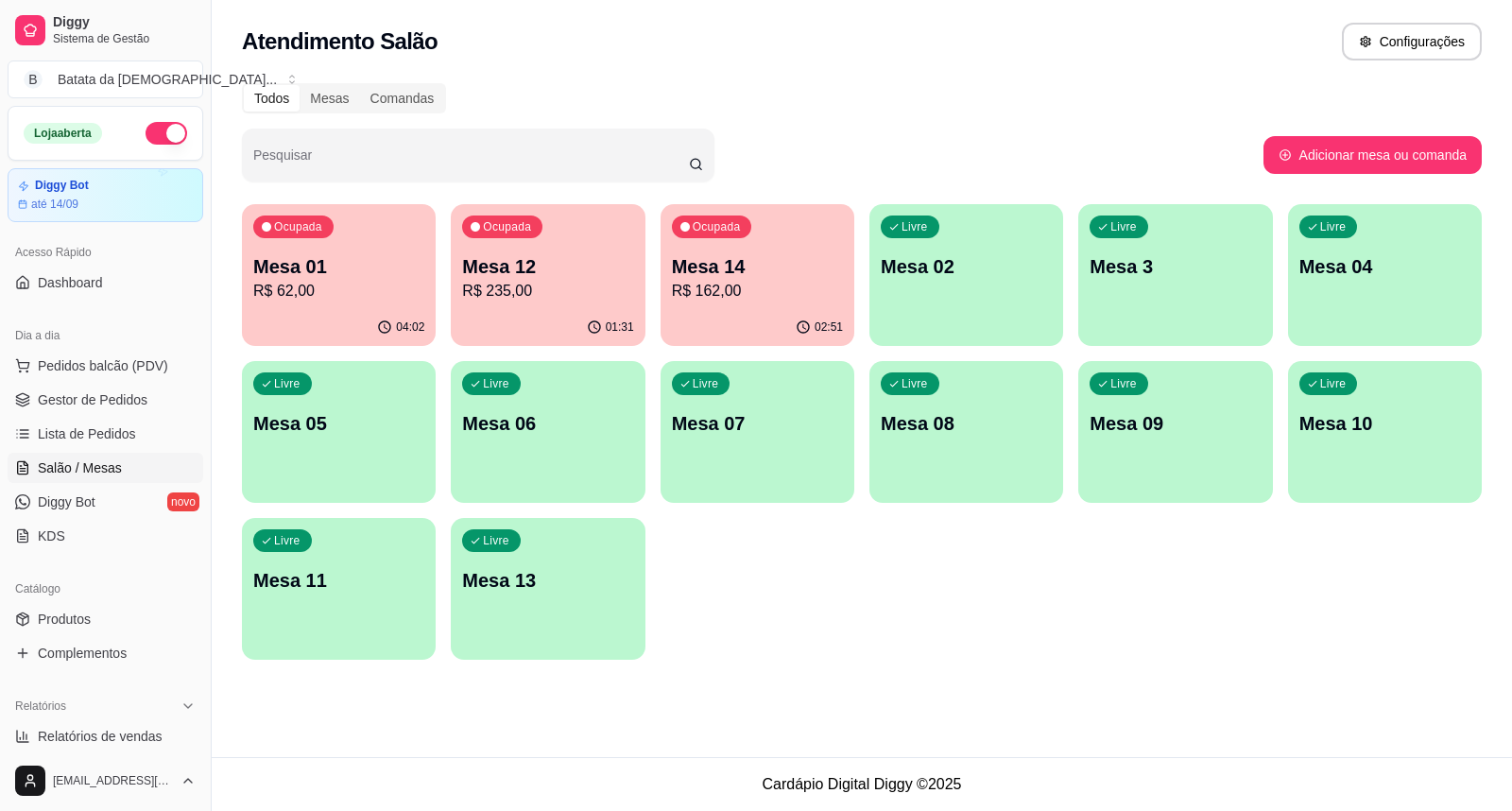
click at [579, 298] on p "R$ 235,00" at bounding box center [547, 291] width 171 height 23
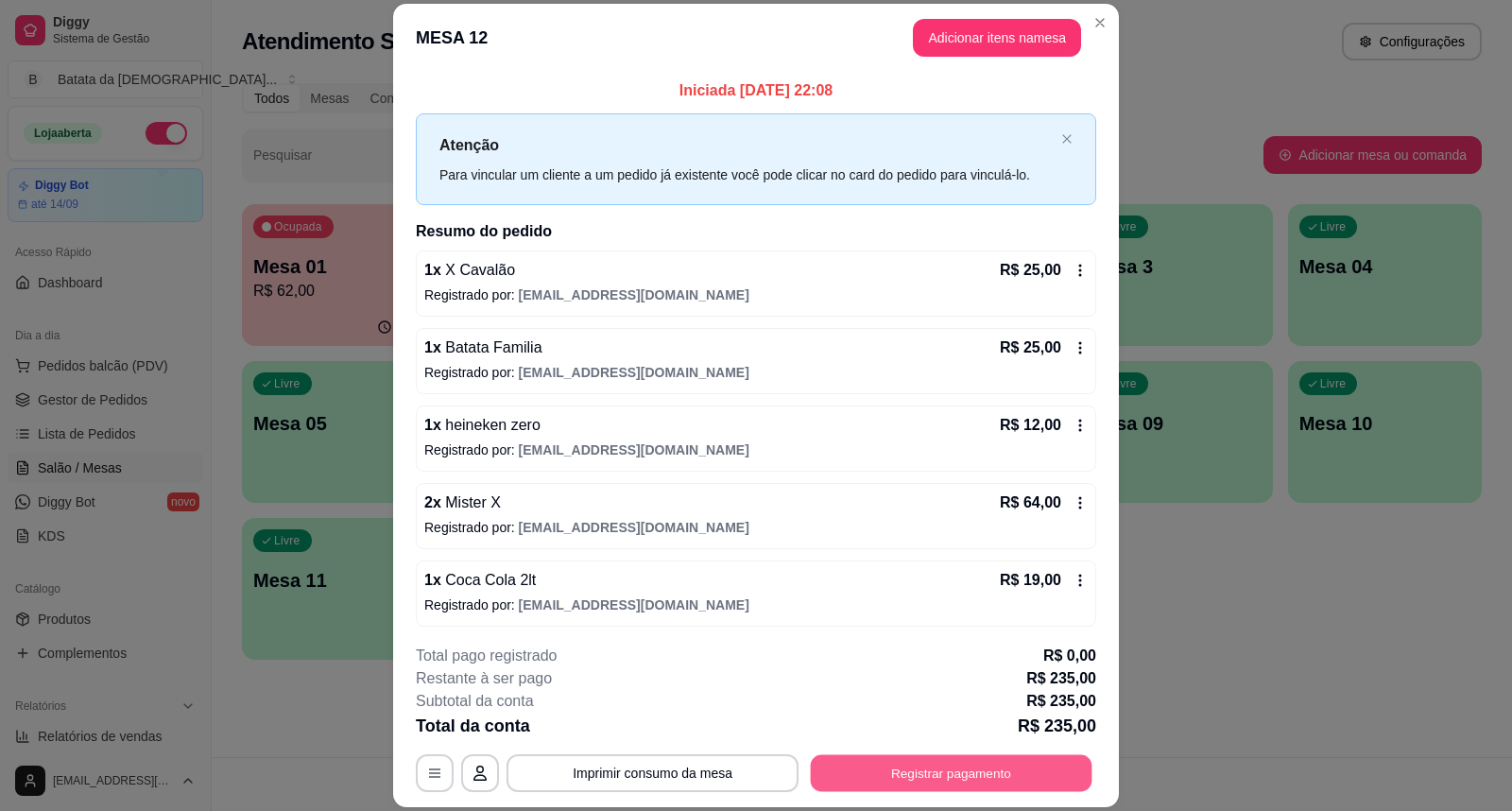
click at [910, 767] on button "Registrar pagamento" at bounding box center [952, 772] width 282 height 37
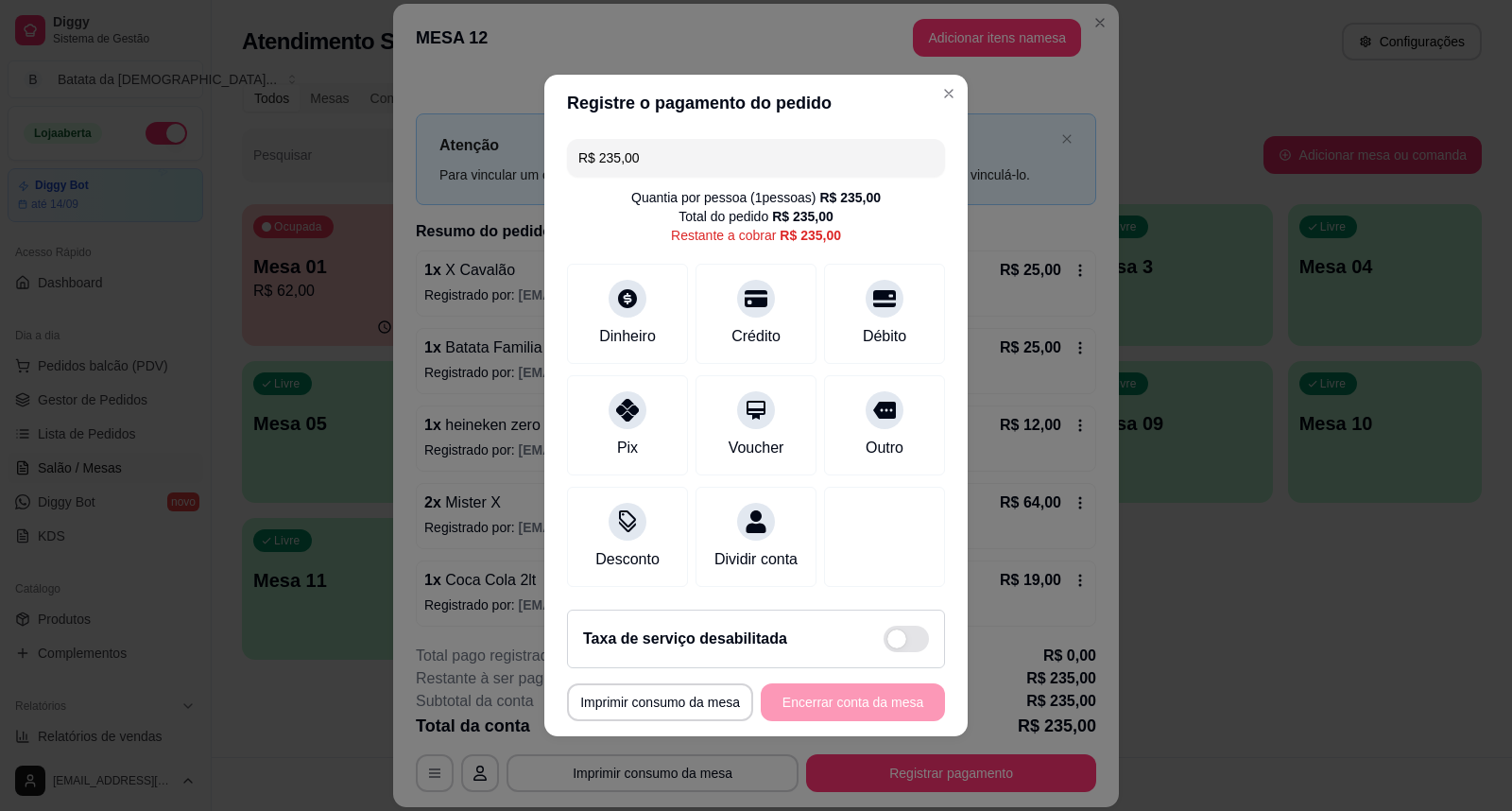
drag, startPoint x: 647, startPoint y: 148, endPoint x: 515, endPoint y: 146, distance: 132.3
click at [515, 146] on div "**********" at bounding box center [756, 405] width 1512 height 811
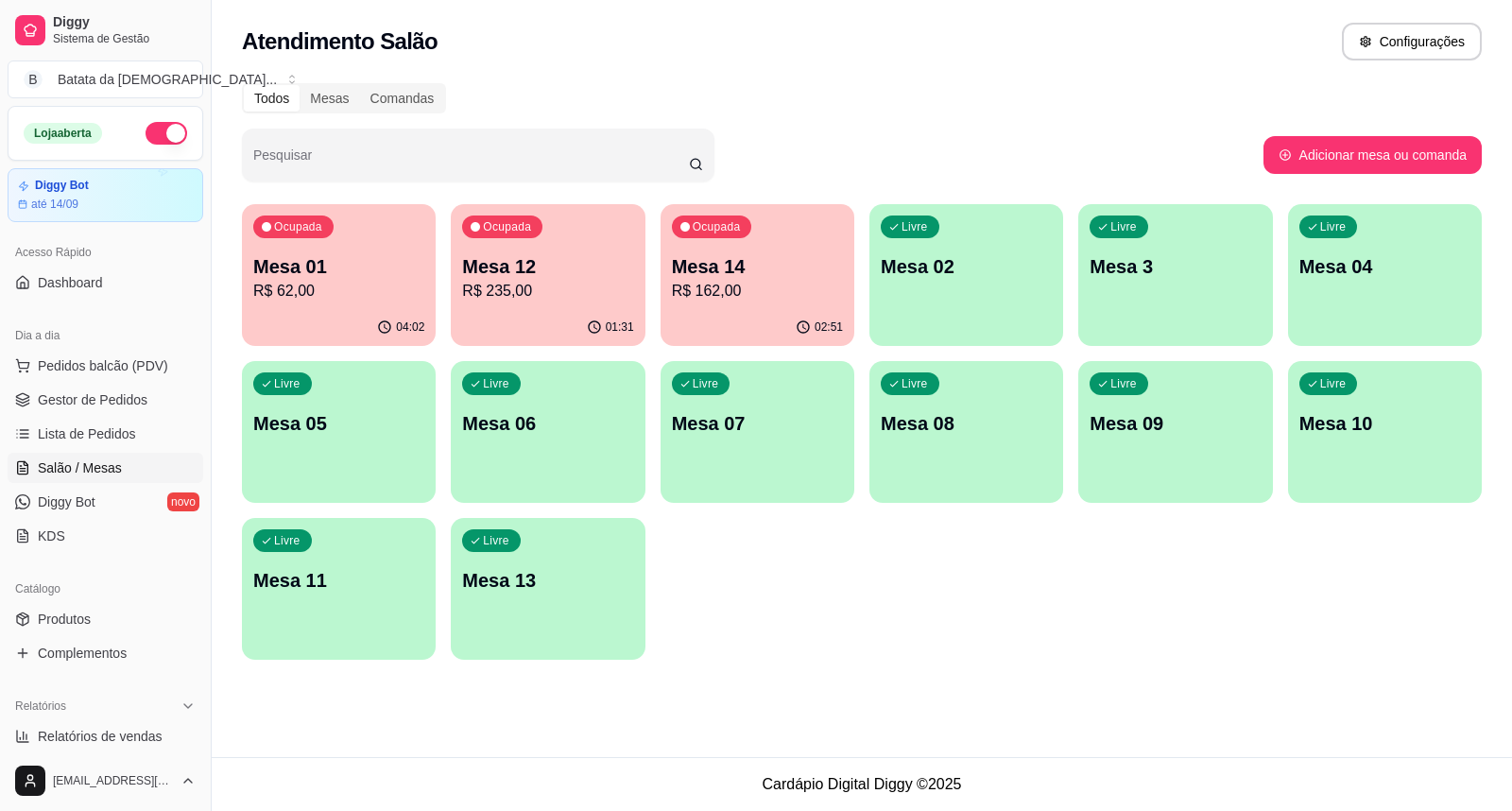
click at [754, 260] on p "Mesa 14" at bounding box center [757, 266] width 171 height 26
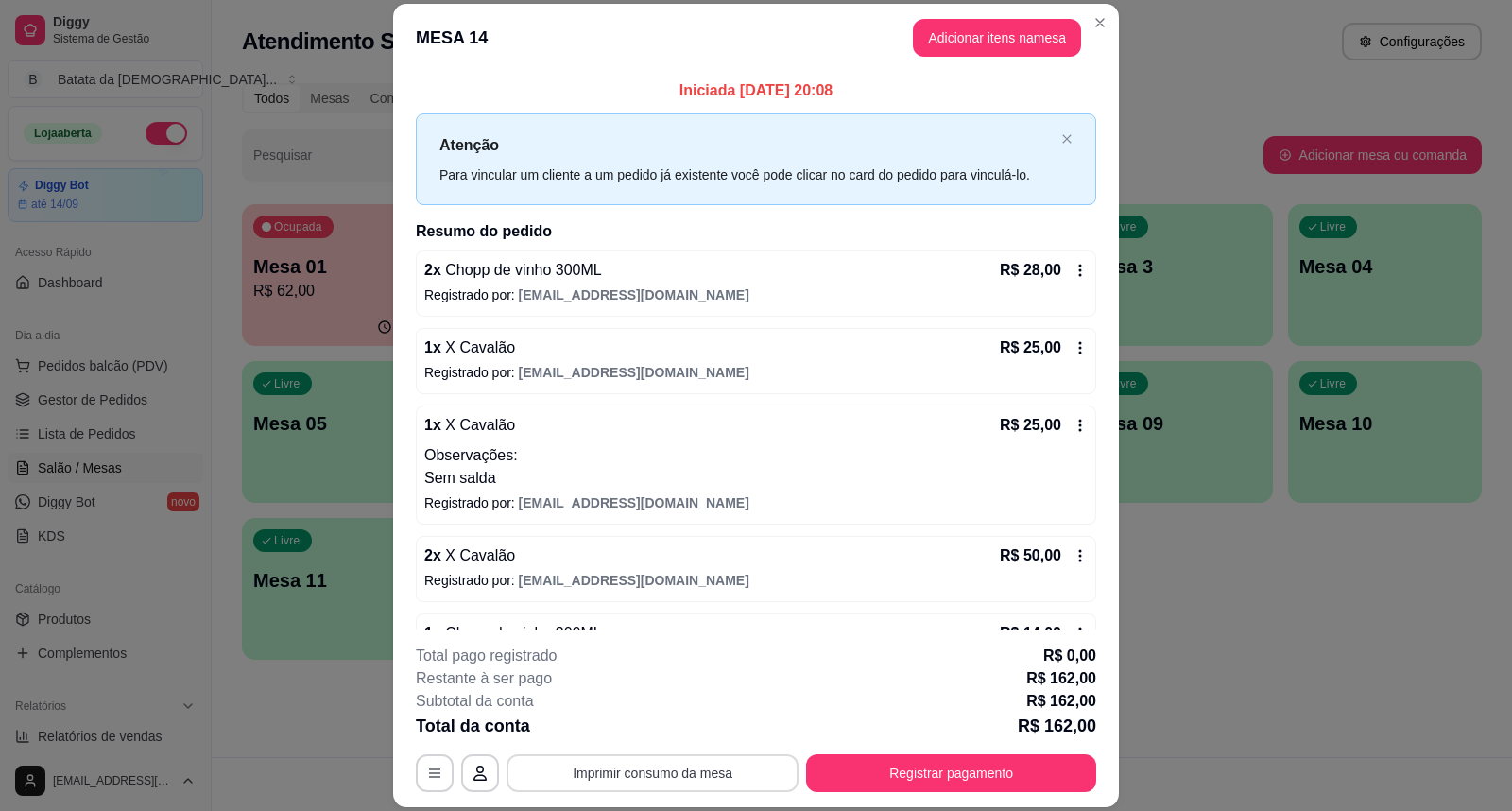
click at [677, 767] on button "Imprimir consumo da mesa" at bounding box center [653, 773] width 292 height 38
click at [992, 43] on button "Adicionar itens na mesa" at bounding box center [997, 38] width 168 height 38
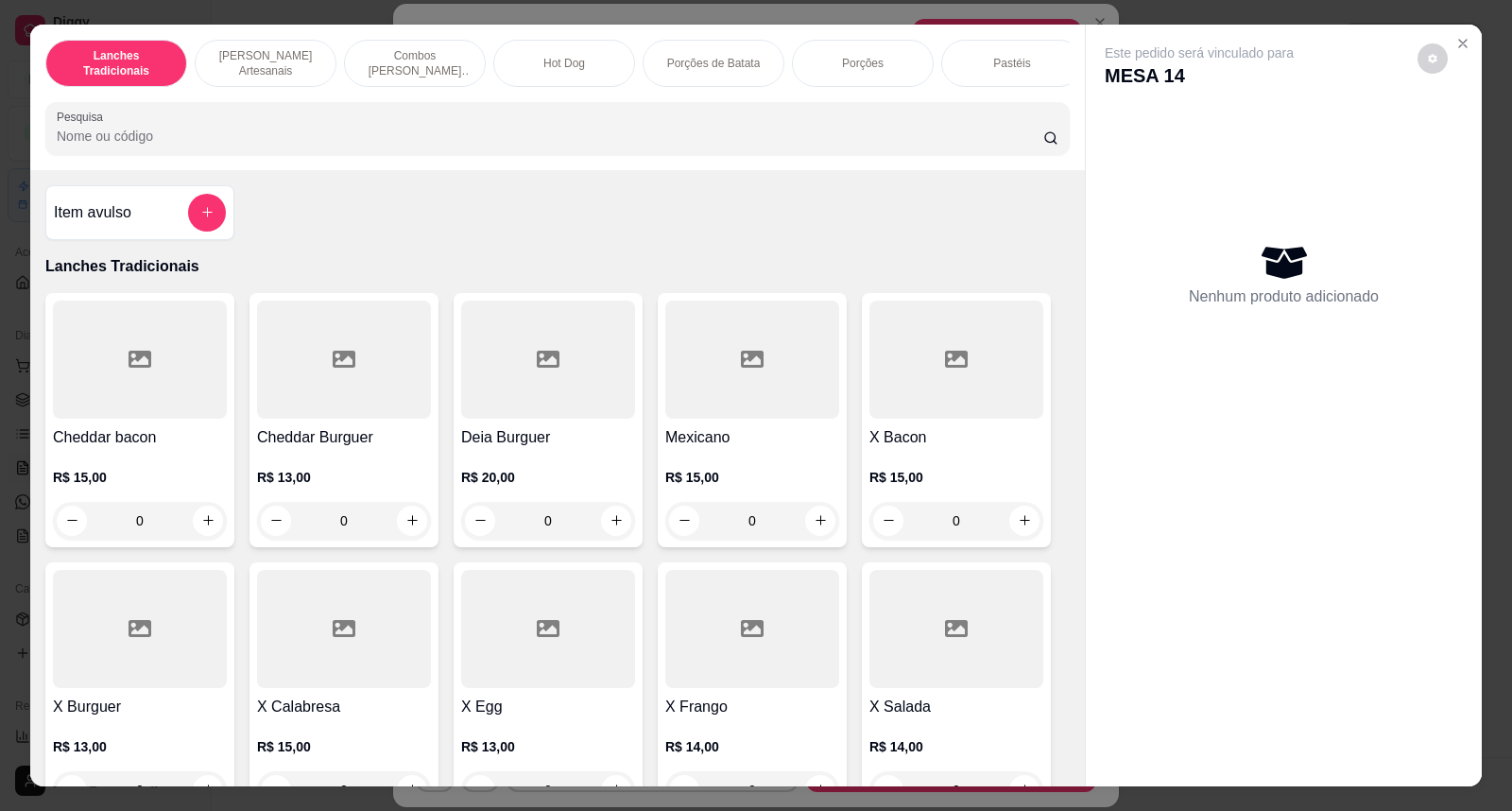
type input "2"
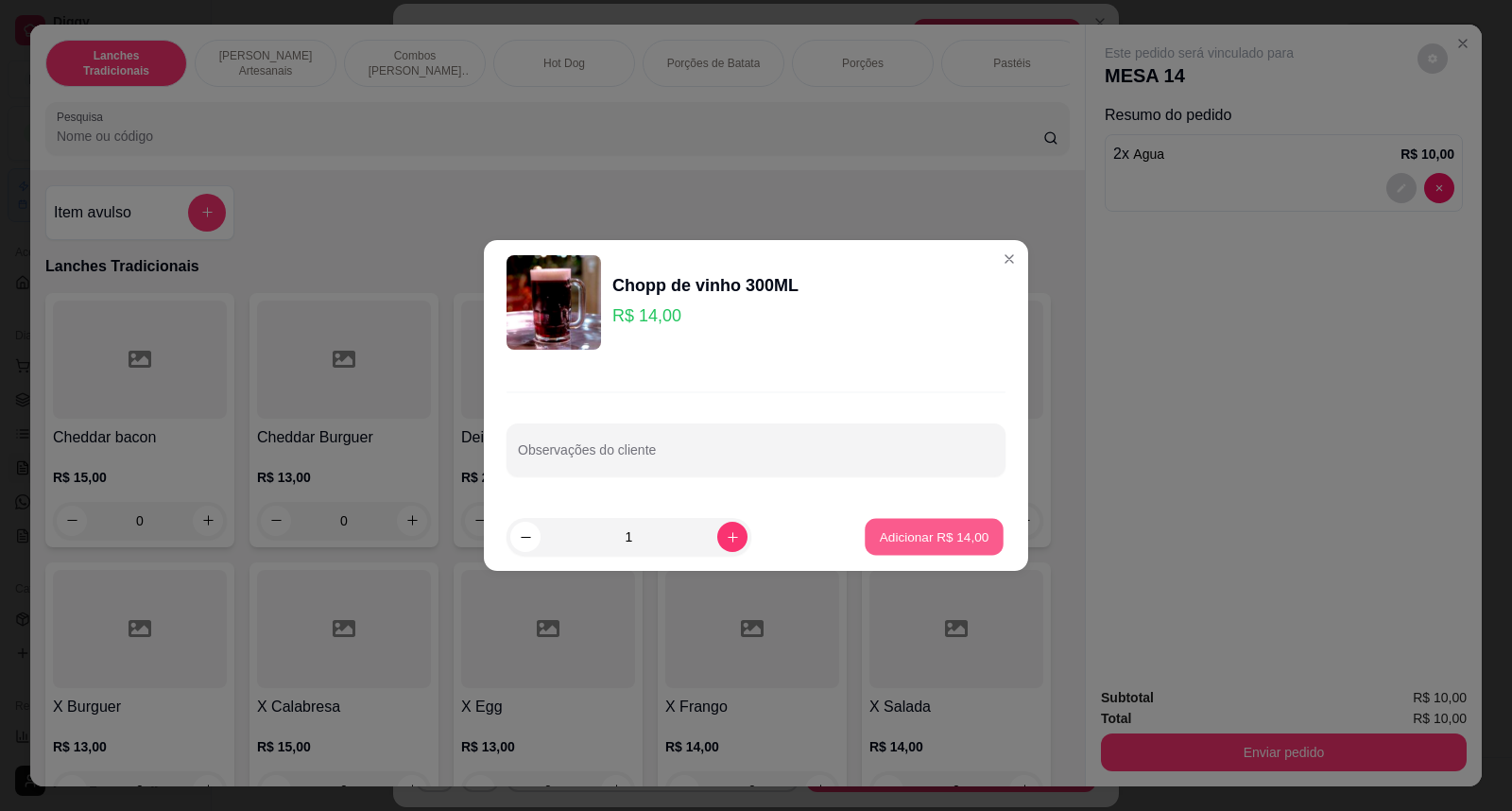
click at [880, 540] on p "Adicionar R$ 14,00" at bounding box center [935, 536] width 110 height 18
type input "1"
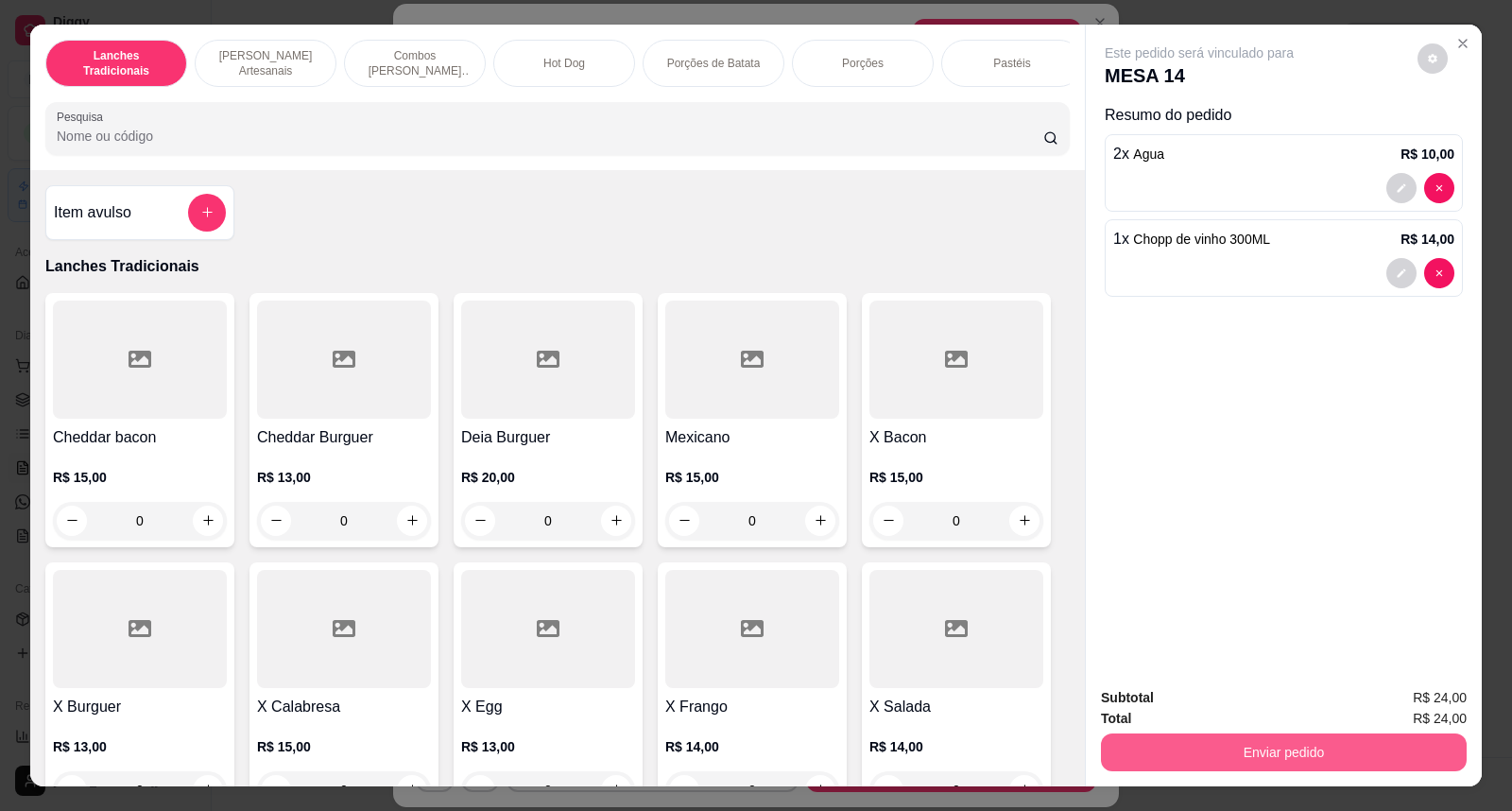
click at [1242, 752] on button "Enviar pedido" at bounding box center [1284, 752] width 366 height 38
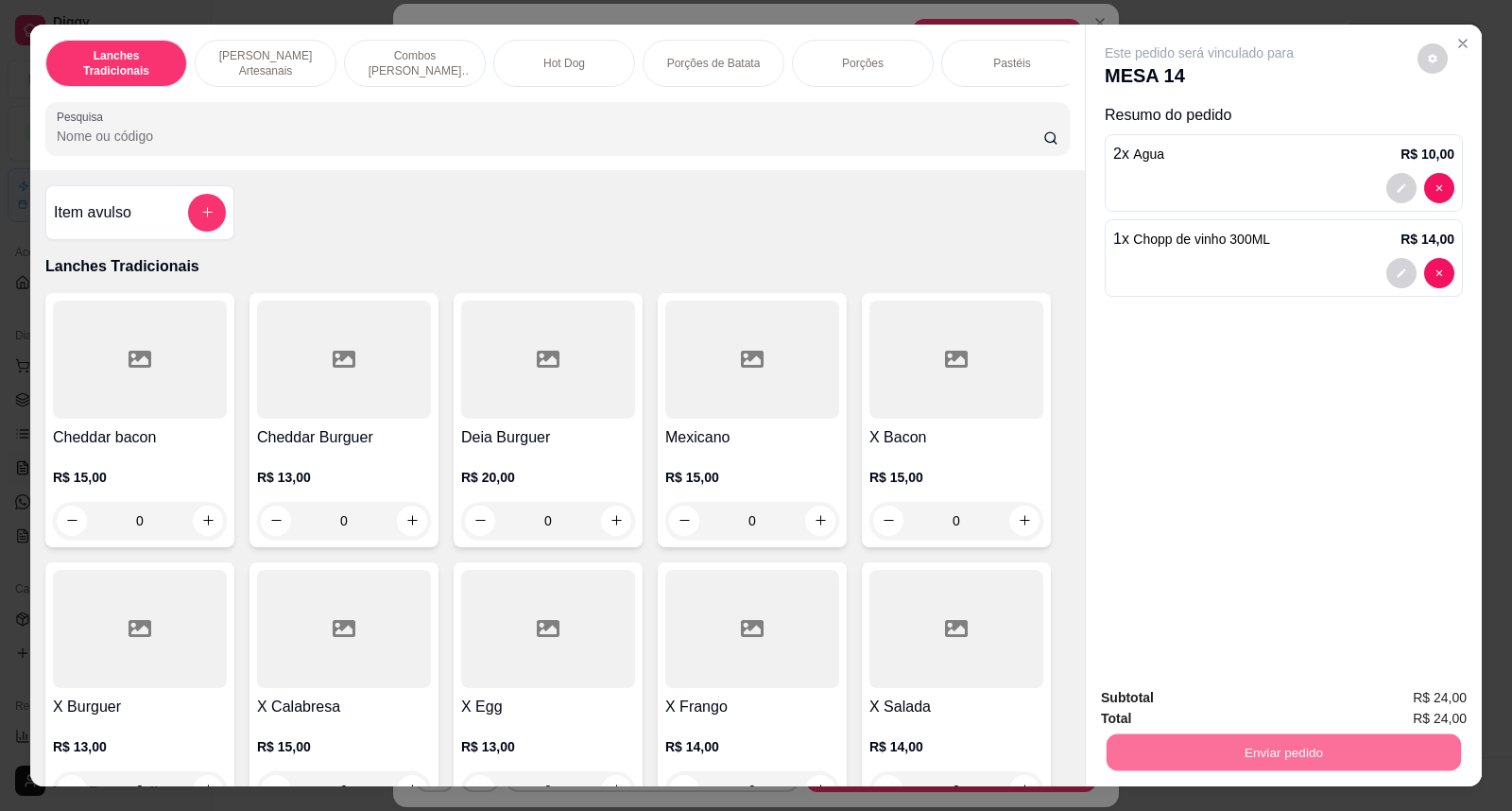
click at [1213, 710] on button "Não registrar e enviar pedido" at bounding box center [1221, 706] width 191 height 35
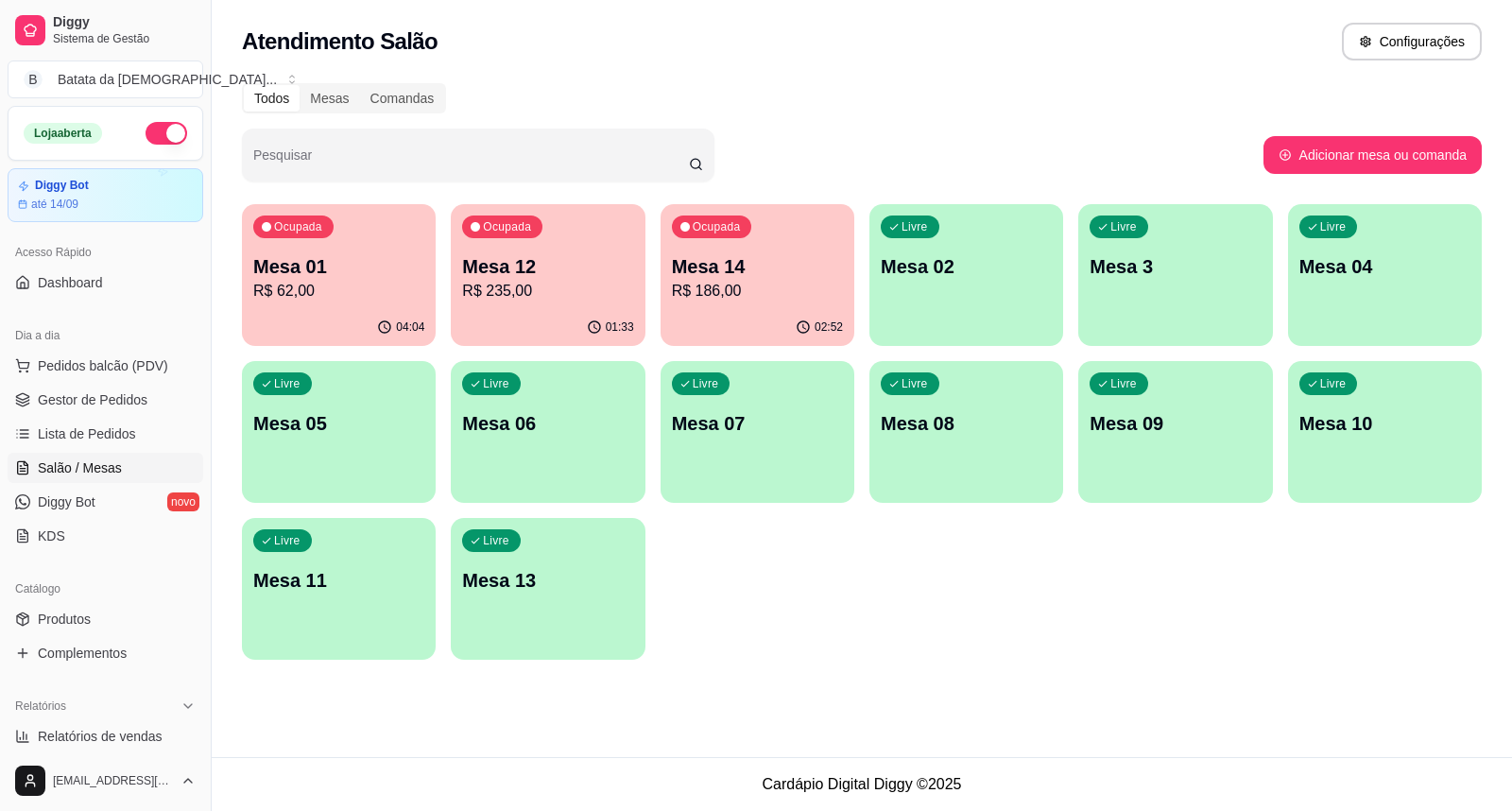
click at [562, 299] on p "R$ 235,00" at bounding box center [547, 291] width 171 height 23
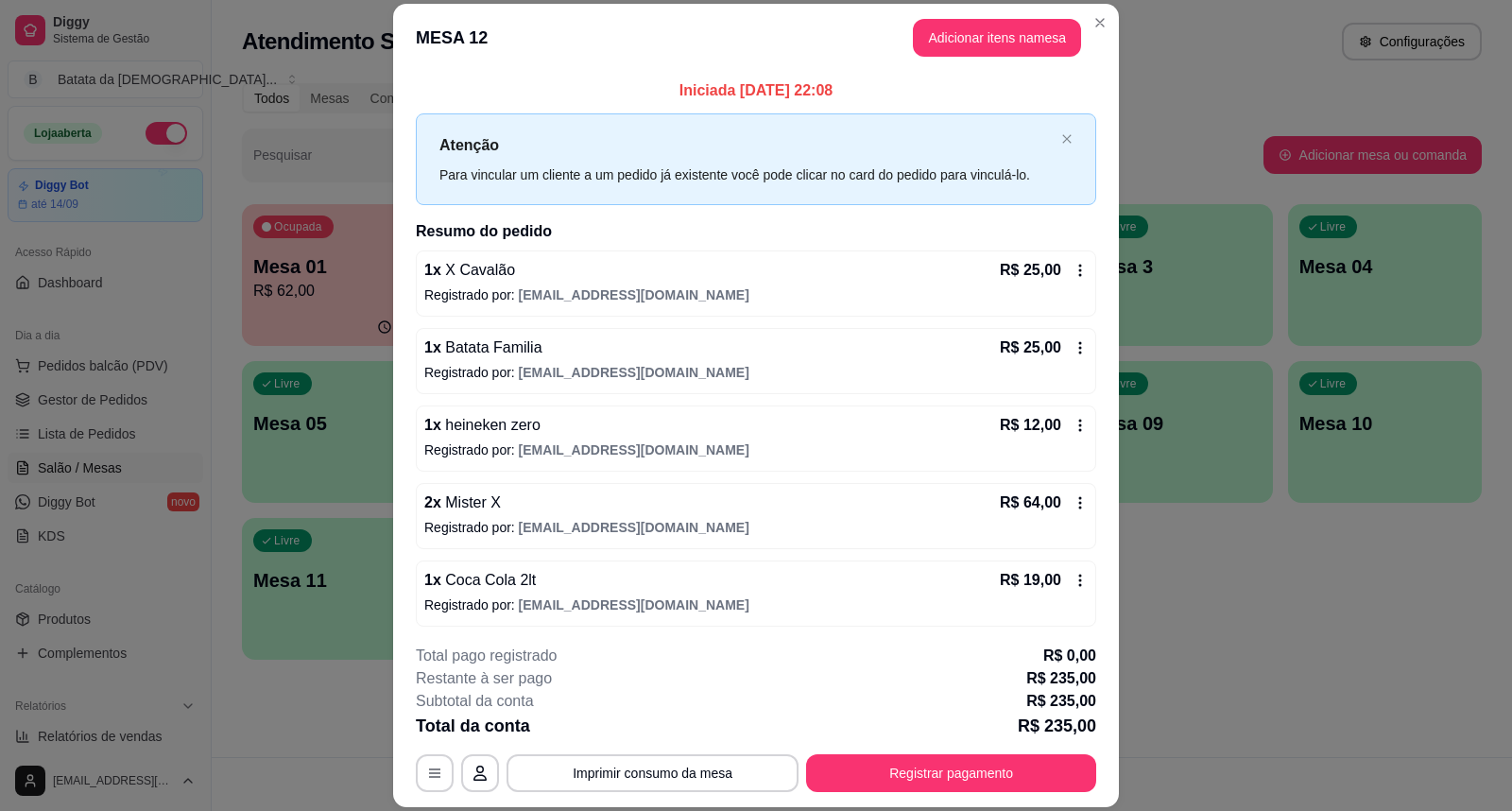
click at [1057, 405] on div "1 x heineken zero R$ 12,00 Registrado por: [EMAIL_ADDRESS][DOMAIN_NAME]" at bounding box center [756, 438] width 680 height 66
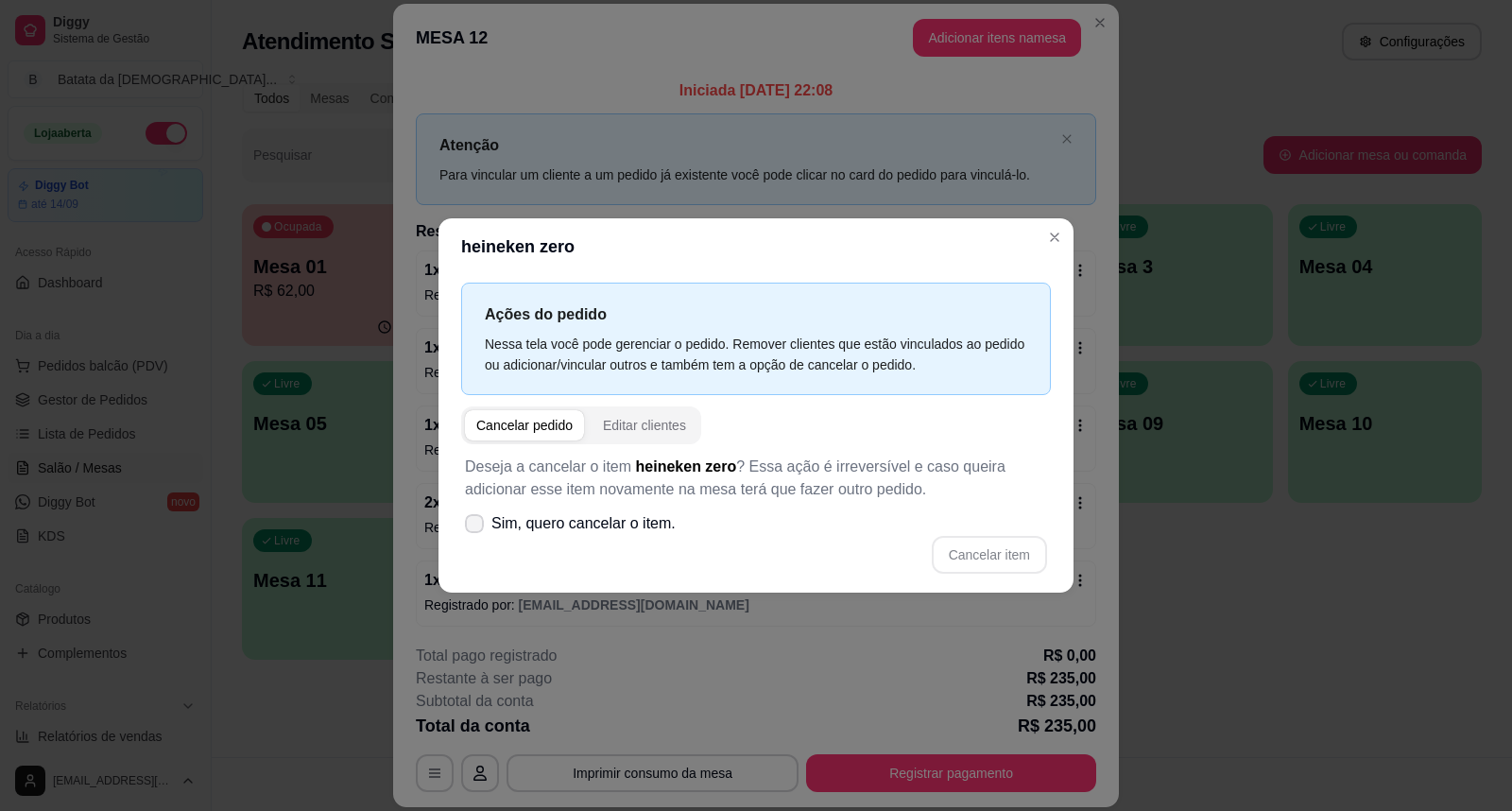
click at [499, 520] on span "Sim, quero cancelar o item." at bounding box center [583, 523] width 184 height 23
click at [476, 527] on input "Sim, quero cancelar o item." at bounding box center [470, 533] width 12 height 12
checkbox input "true"
click at [1025, 553] on button "Cancelar item" at bounding box center [989, 555] width 115 height 38
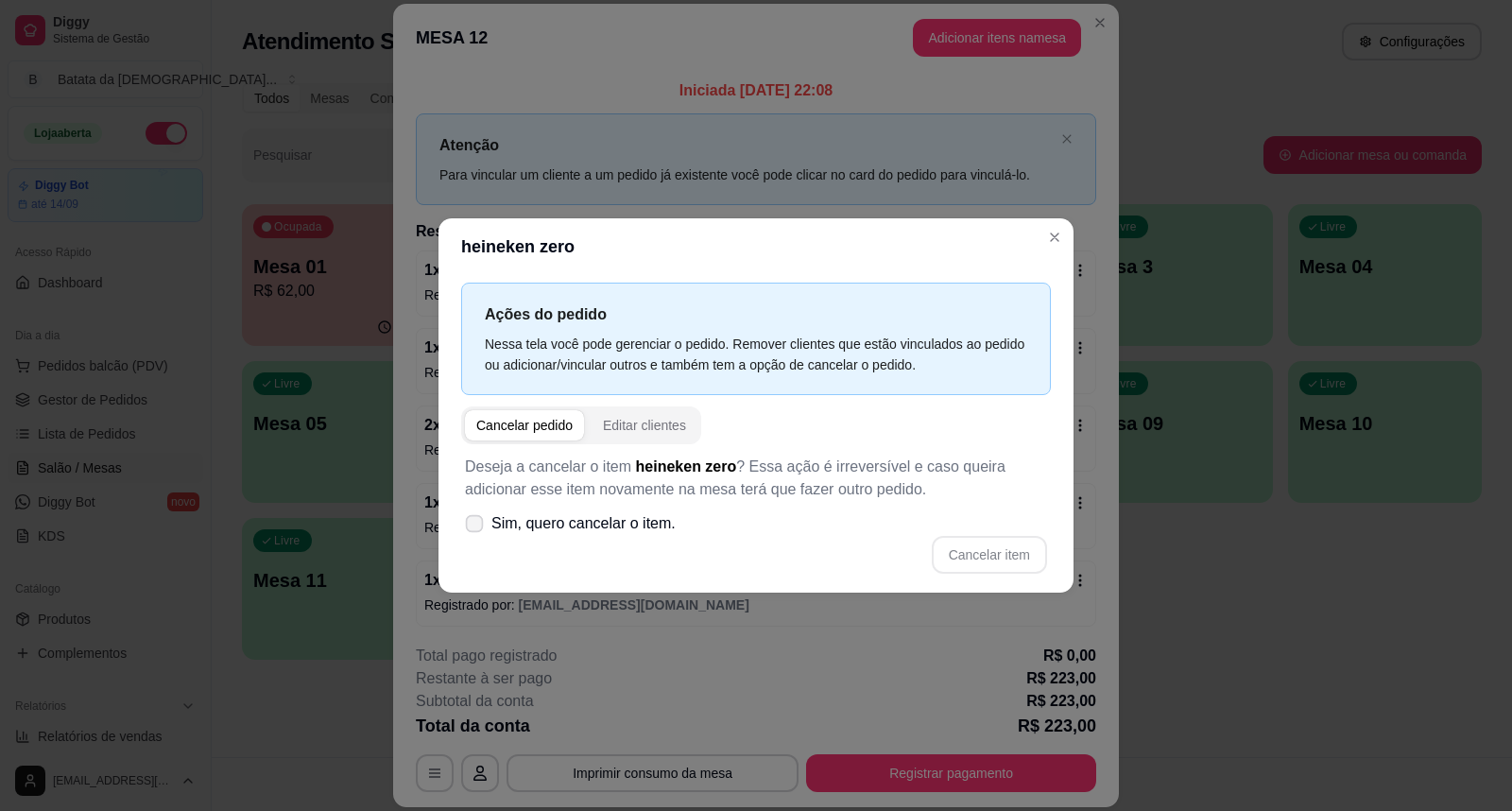
click at [645, 520] on span "Sim, quero cancelar o item." at bounding box center [583, 523] width 184 height 23
click at [476, 527] on input "Sim, quero cancelar o item." at bounding box center [470, 533] width 12 height 12
checkbox input "true"
click at [1004, 540] on button "Cancelar item" at bounding box center [989, 555] width 115 height 38
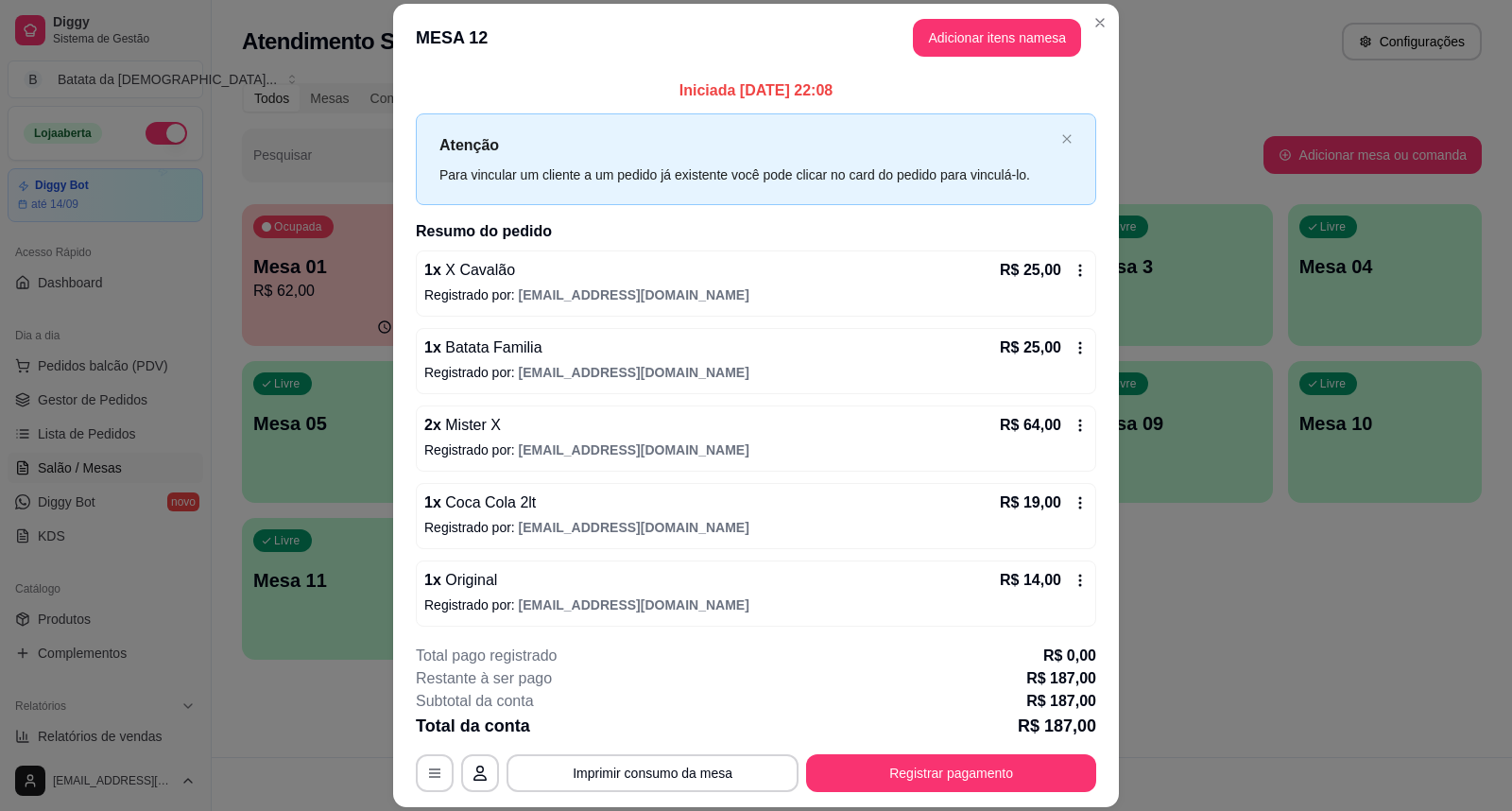
click at [1073, 495] on icon at bounding box center [1080, 502] width 15 height 15
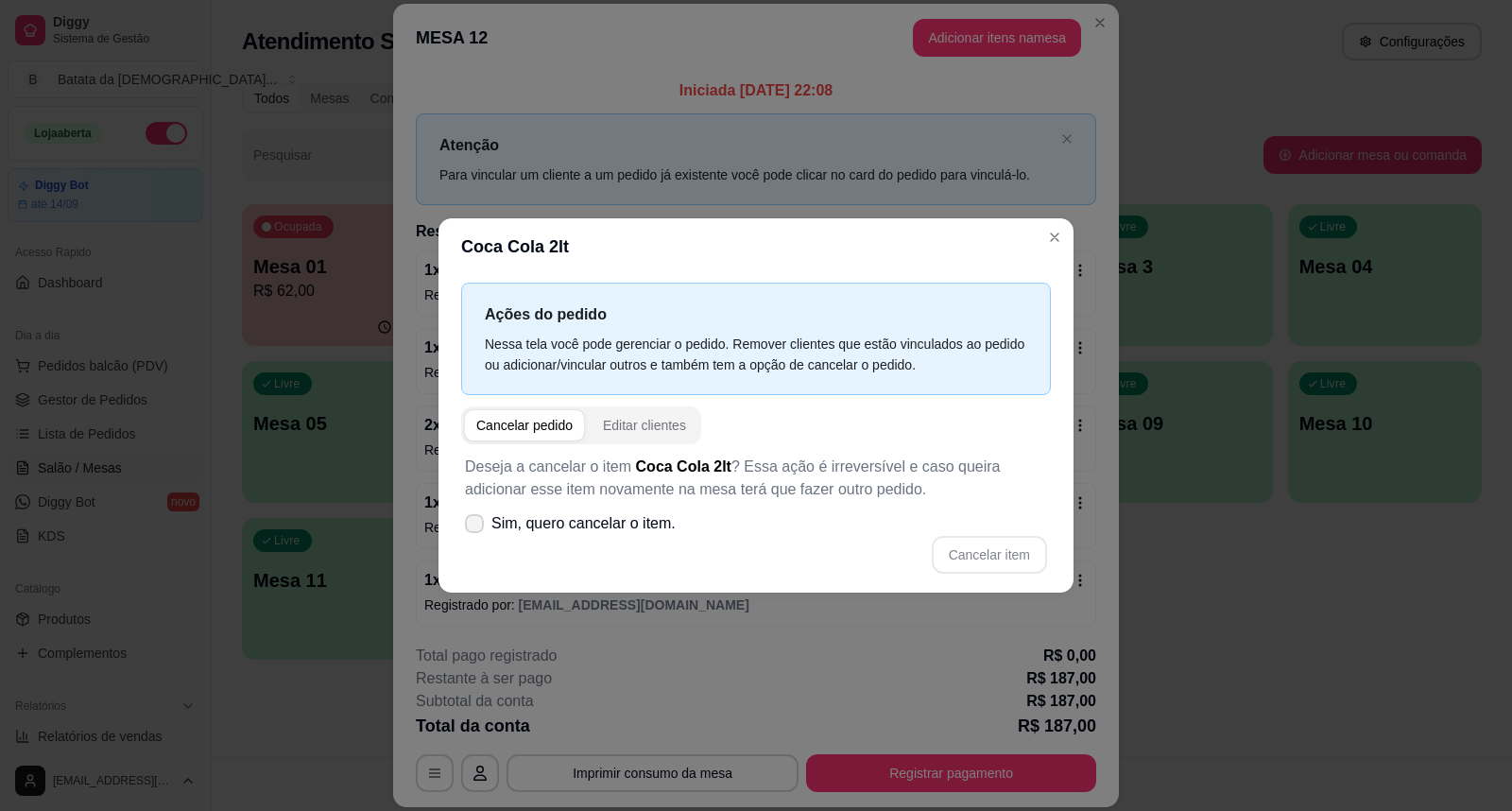
click at [554, 511] on label "Sim, quero cancelar o item." at bounding box center [570, 524] width 226 height 38
click at [476, 527] on input "Sim, quero cancelar o item." at bounding box center [470, 533] width 12 height 12
checkbox input "true"
click at [979, 550] on button "Cancelar item" at bounding box center [989, 555] width 115 height 38
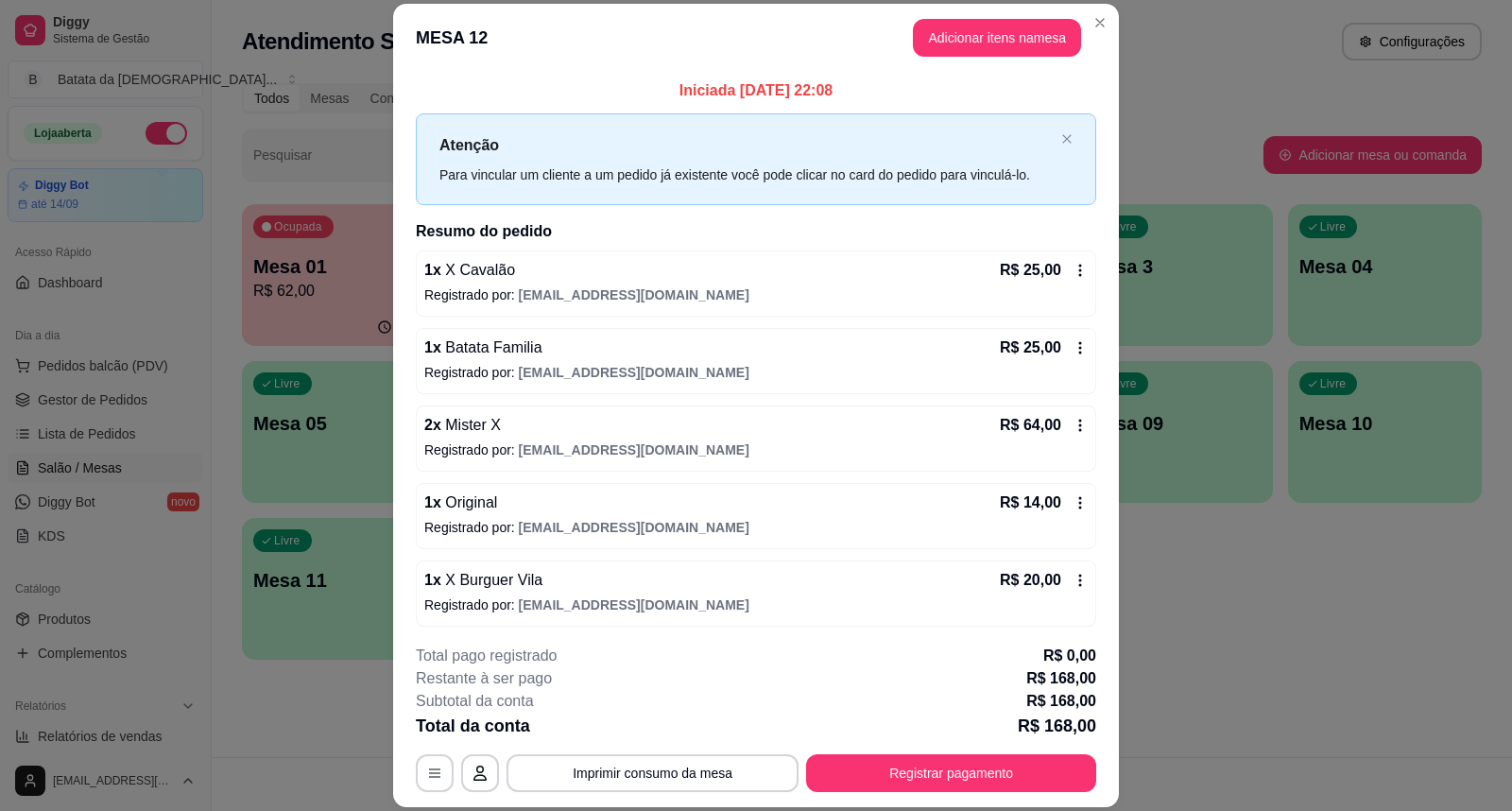
click at [1073, 268] on icon at bounding box center [1080, 270] width 15 height 15
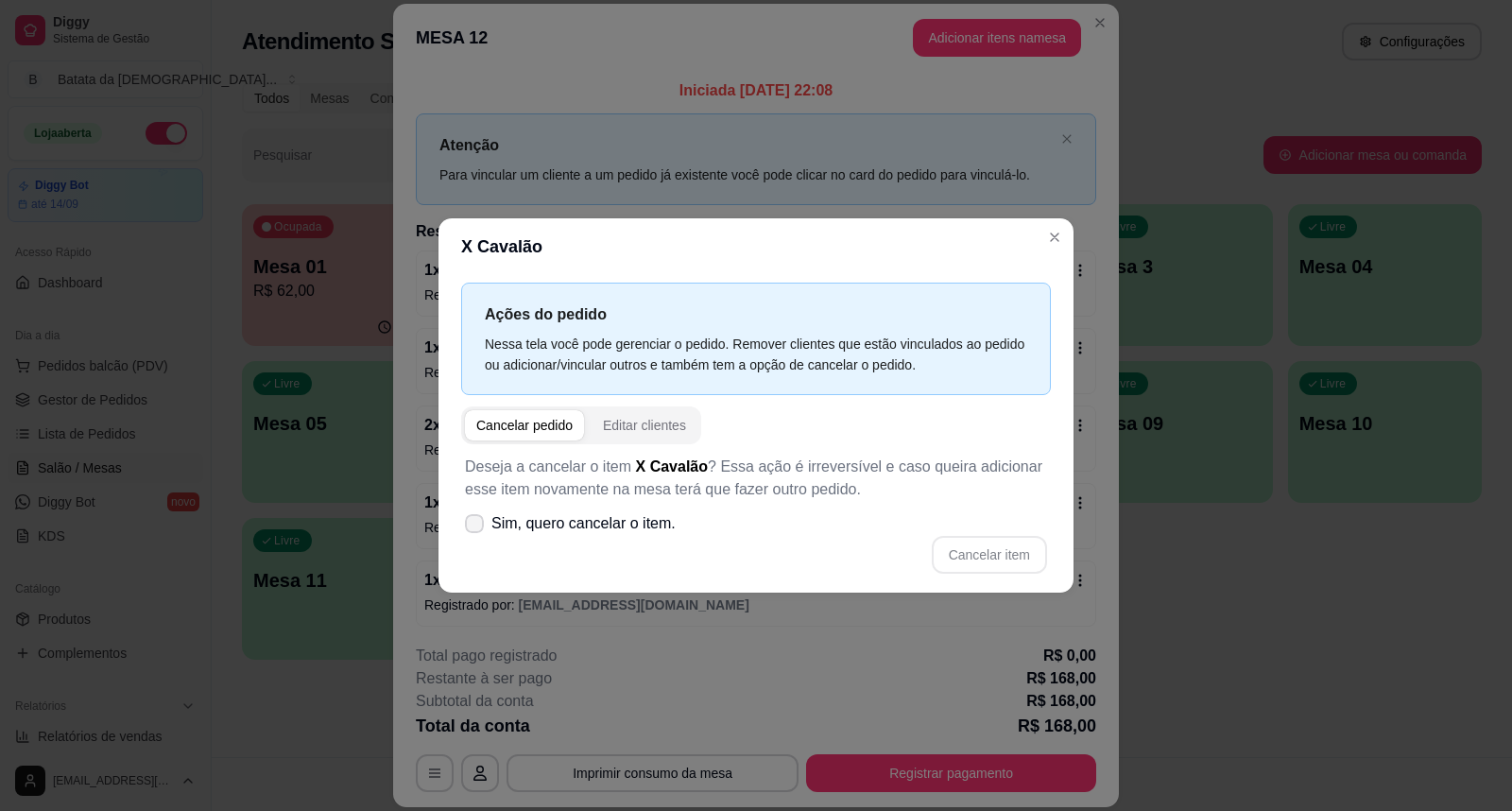
click at [609, 530] on span "Sim, quero cancelar o item." at bounding box center [583, 523] width 184 height 23
click at [476, 530] on input "Sim, quero cancelar o item." at bounding box center [470, 533] width 12 height 12
click at [988, 560] on button "Cancelar item" at bounding box center [989, 555] width 115 height 38
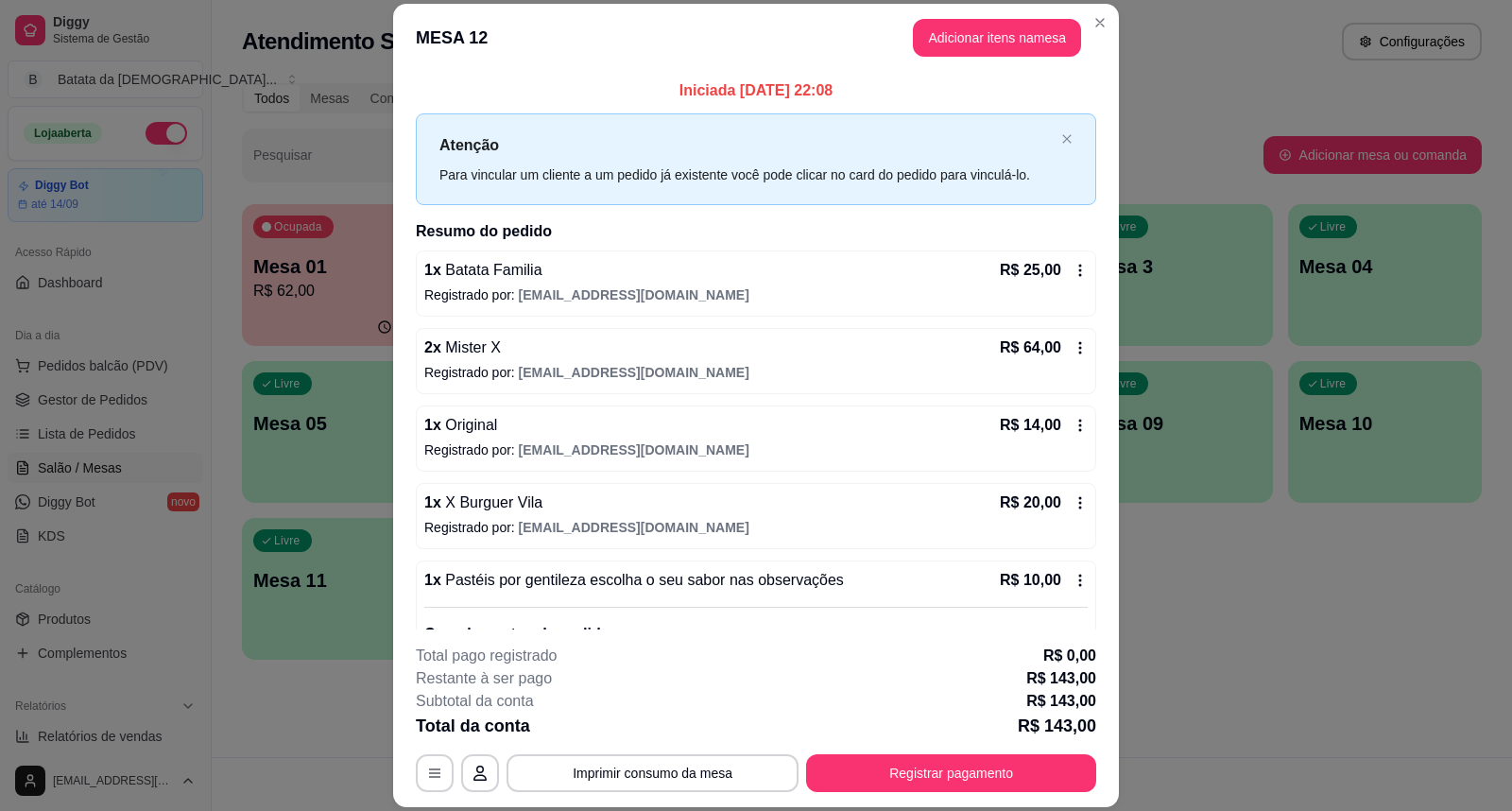
click at [1049, 279] on div "R$ 25,00" at bounding box center [1044, 270] width 88 height 23
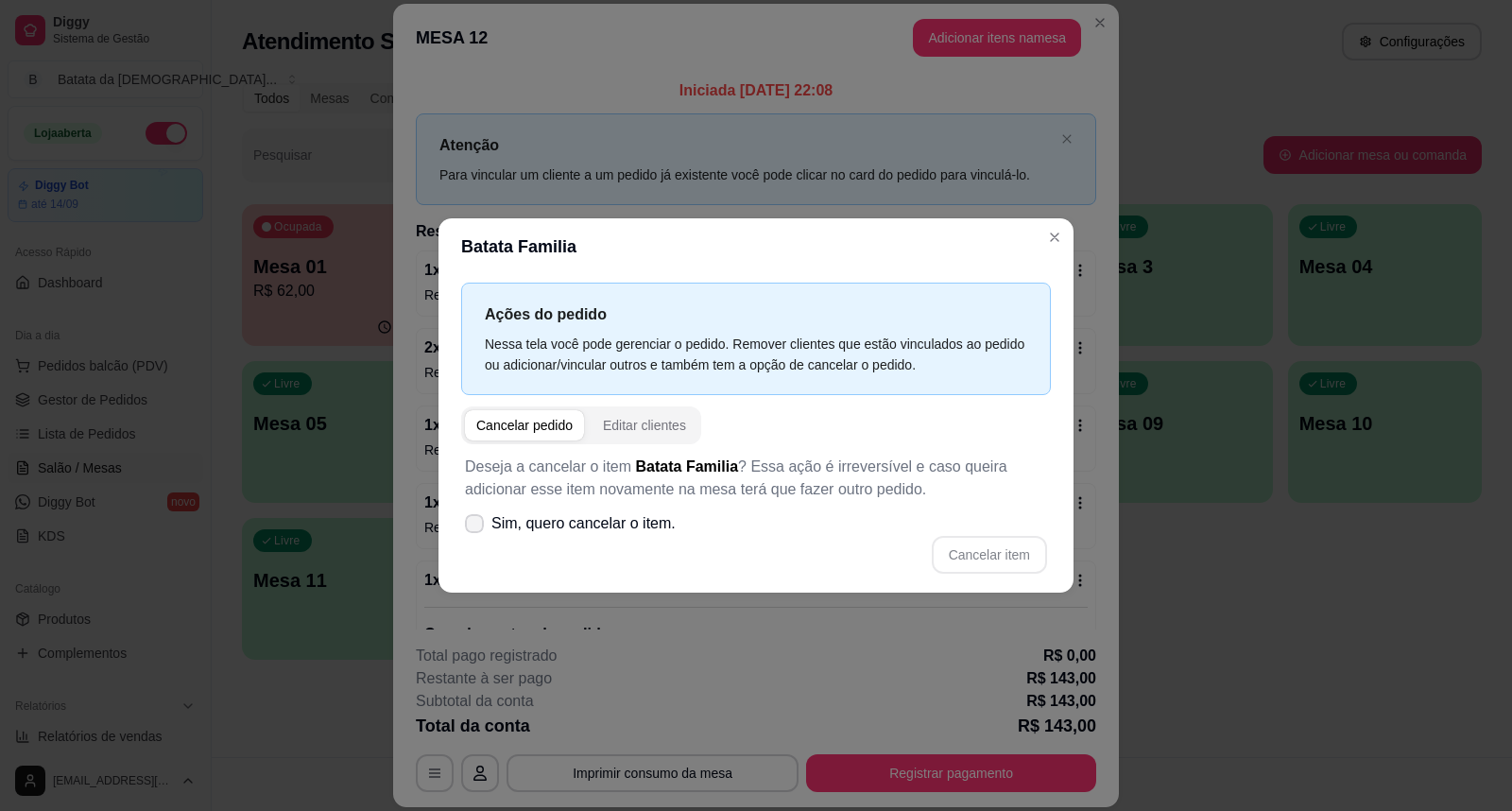
click at [458, 526] on label "Sim, quero cancelar o item." at bounding box center [570, 524] width 226 height 38
click at [464, 527] on input "Sim, quero cancelar o item." at bounding box center [470, 533] width 12 height 12
checkbox input "true"
click at [964, 558] on button "Cancelar item" at bounding box center [989, 555] width 115 height 38
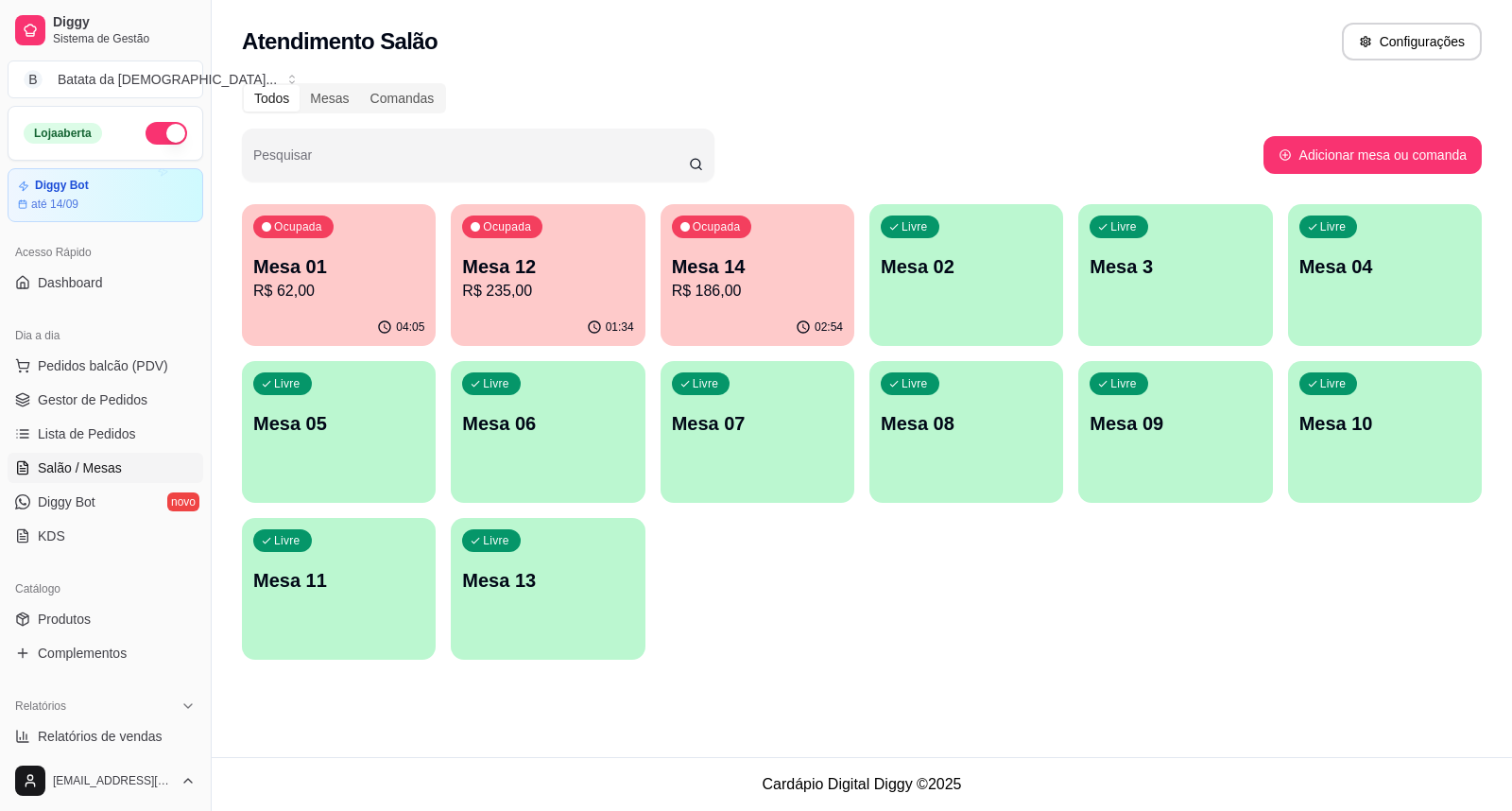
click at [692, 298] on p "R$ 186,00" at bounding box center [757, 291] width 171 height 23
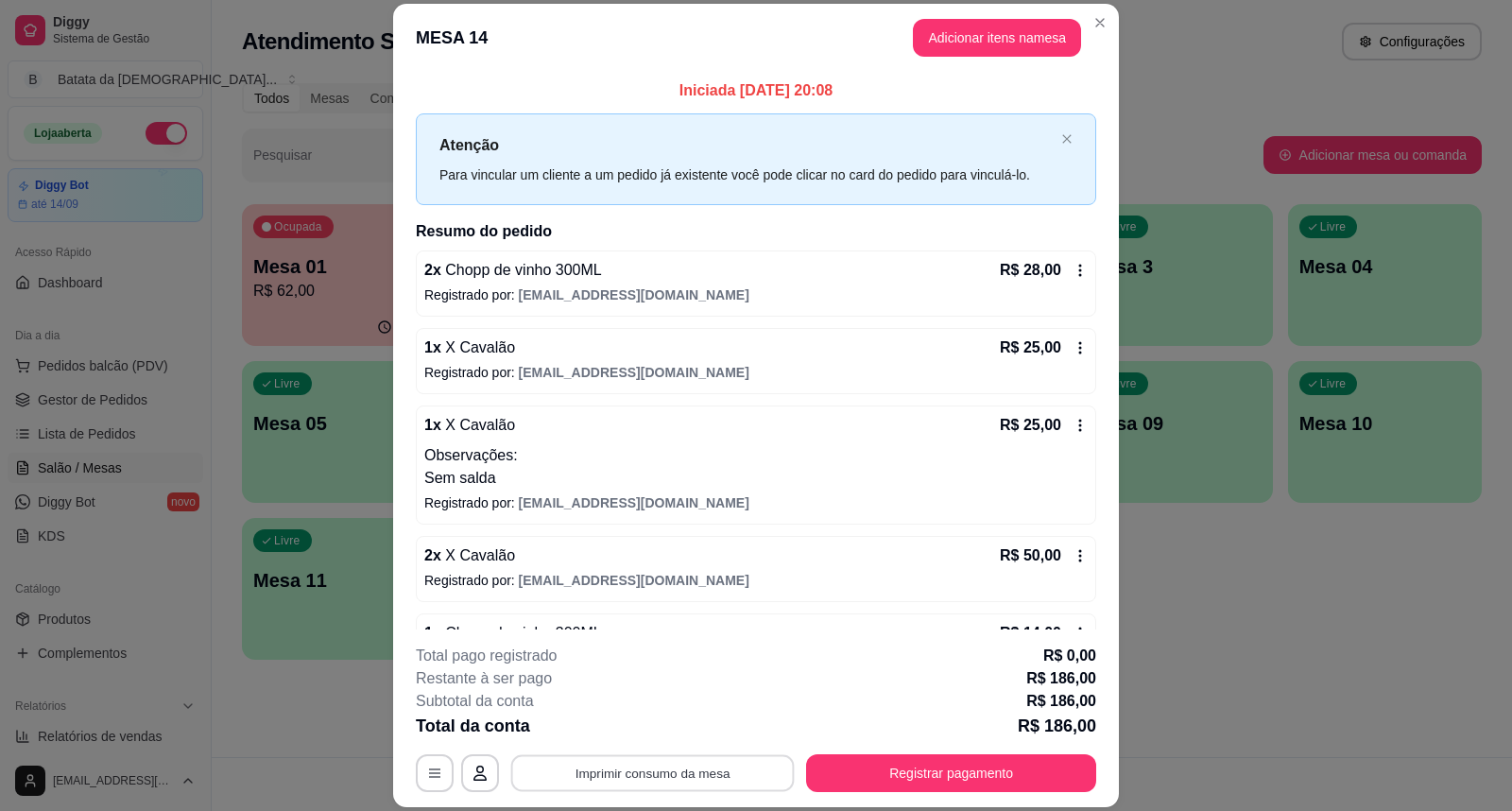
click at [730, 766] on button "Imprimir consumo da mesa" at bounding box center [653, 772] width 284 height 37
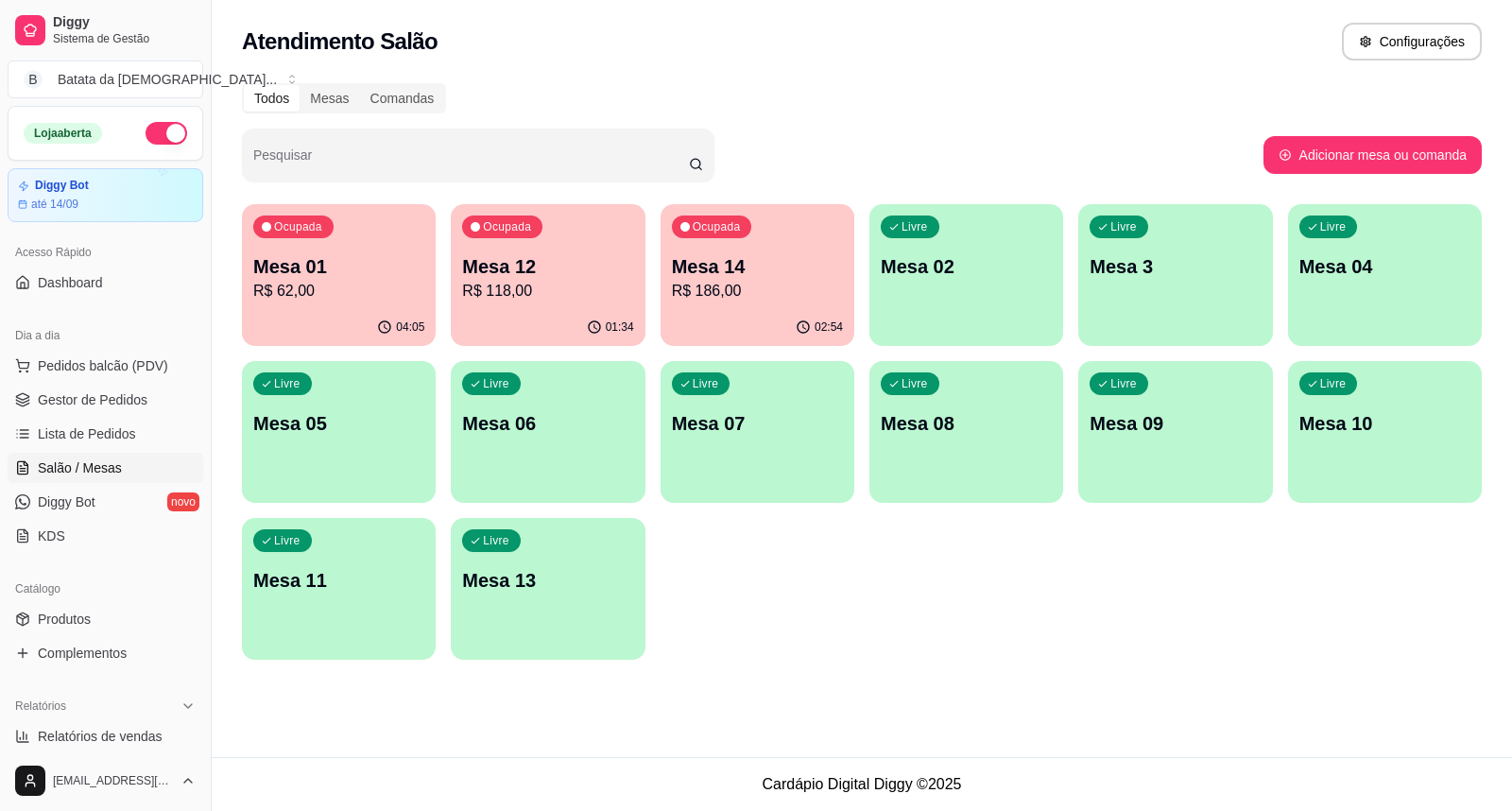
click at [429, 270] on div "Ocupada Mesa 01 R$ 62,00" at bounding box center [339, 256] width 194 height 105
click at [573, 215] on div "Ocupada Mesa 12 R$ 118,00" at bounding box center [548, 256] width 194 height 105
click at [111, 422] on link "Lista de Pedidos" at bounding box center [106, 434] width 196 height 30
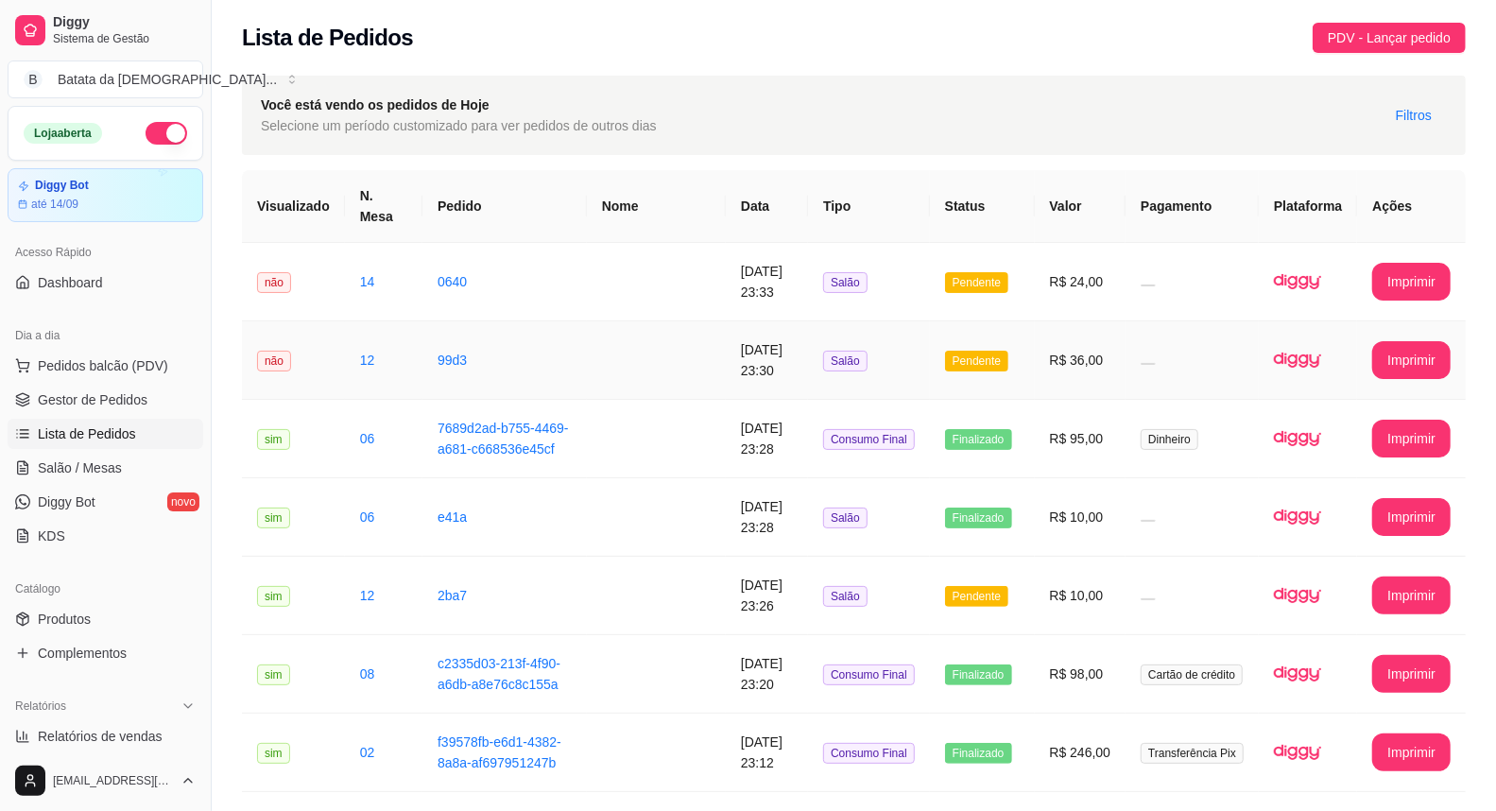
click at [955, 353] on td "Pendente" at bounding box center [982, 360] width 105 height 78
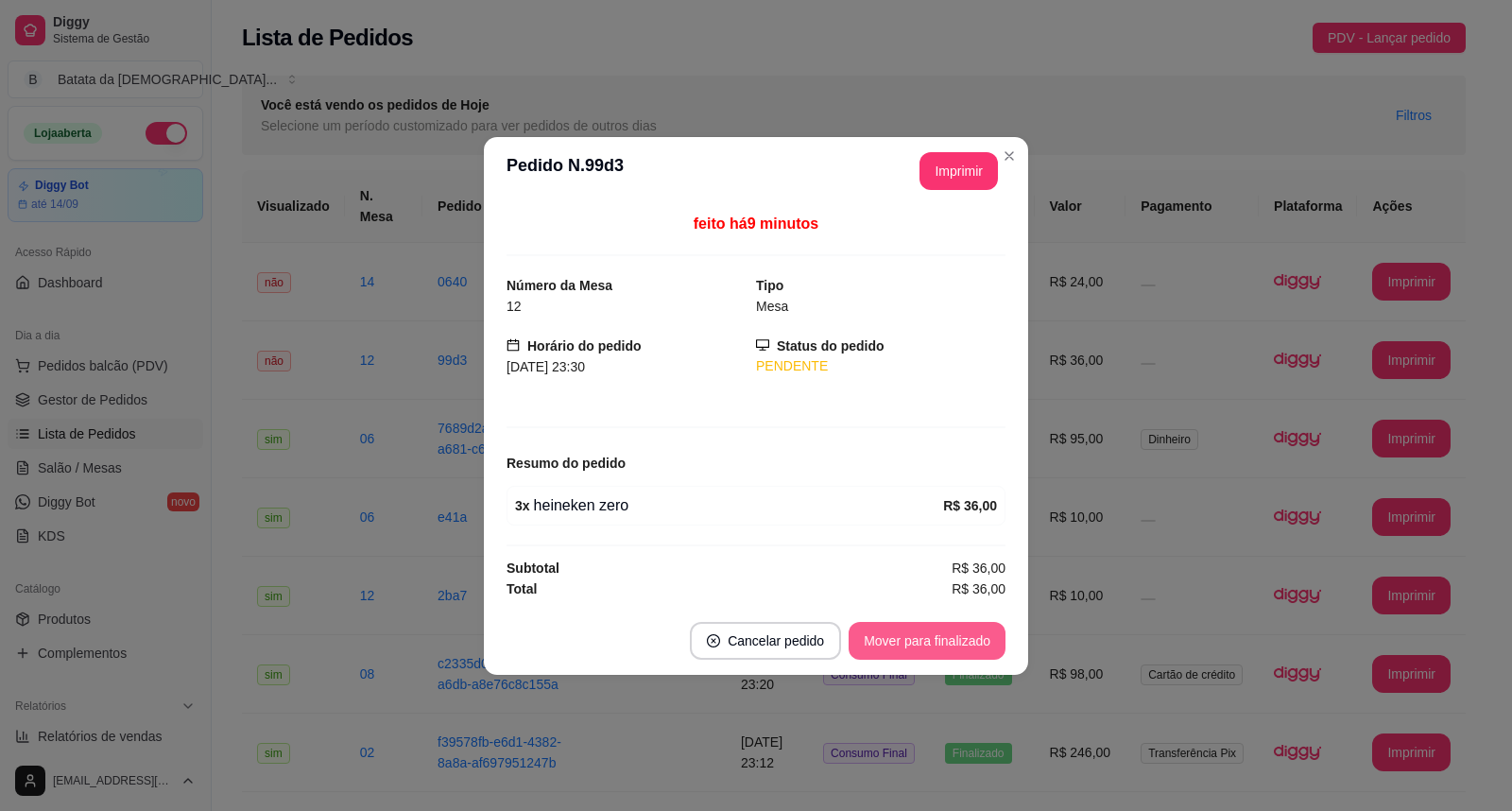
click at [885, 638] on button "Mover para finalizado" at bounding box center [927, 641] width 157 height 38
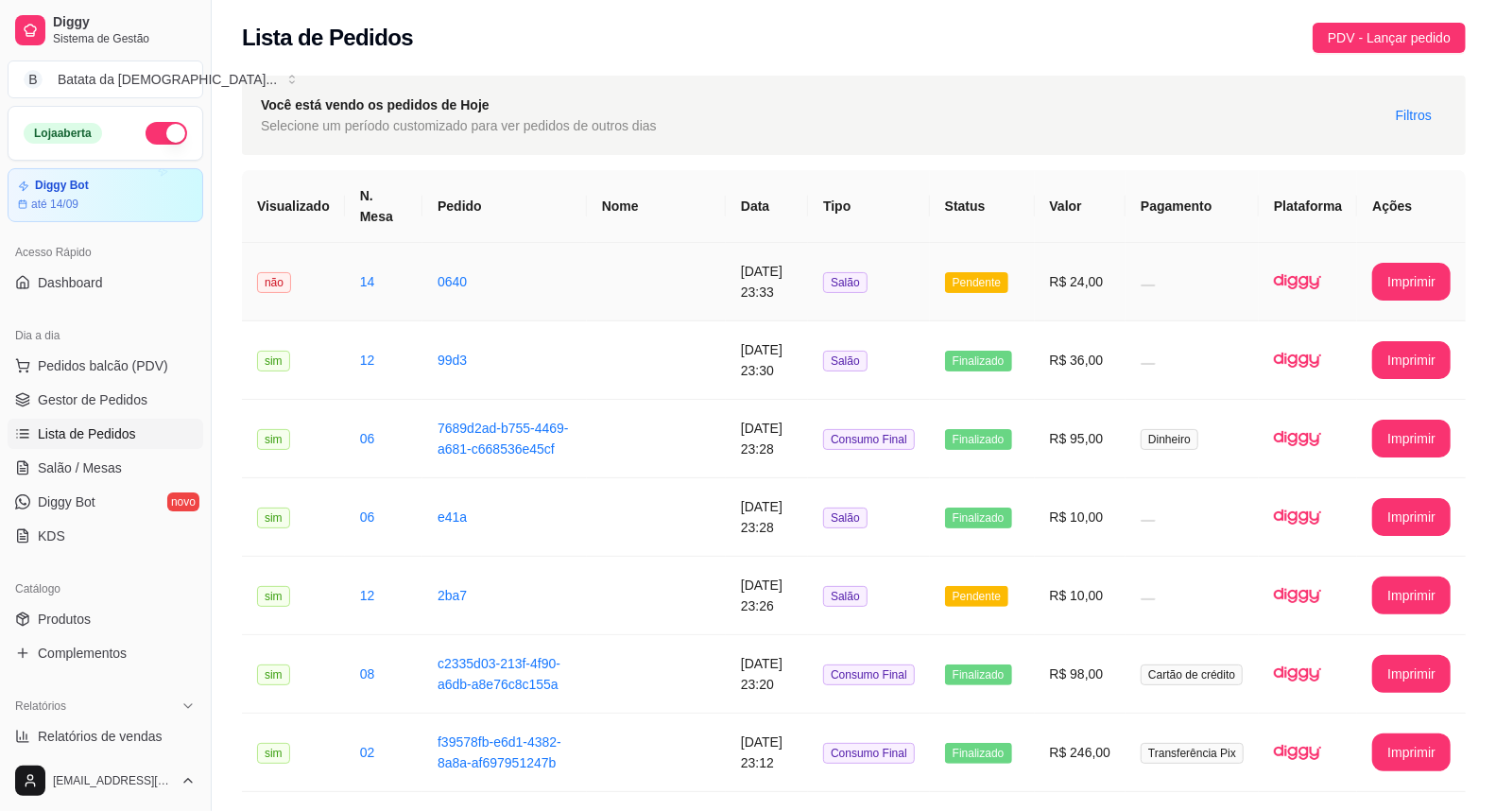
click at [1089, 288] on td "R$ 24,00" at bounding box center [1081, 282] width 92 height 78
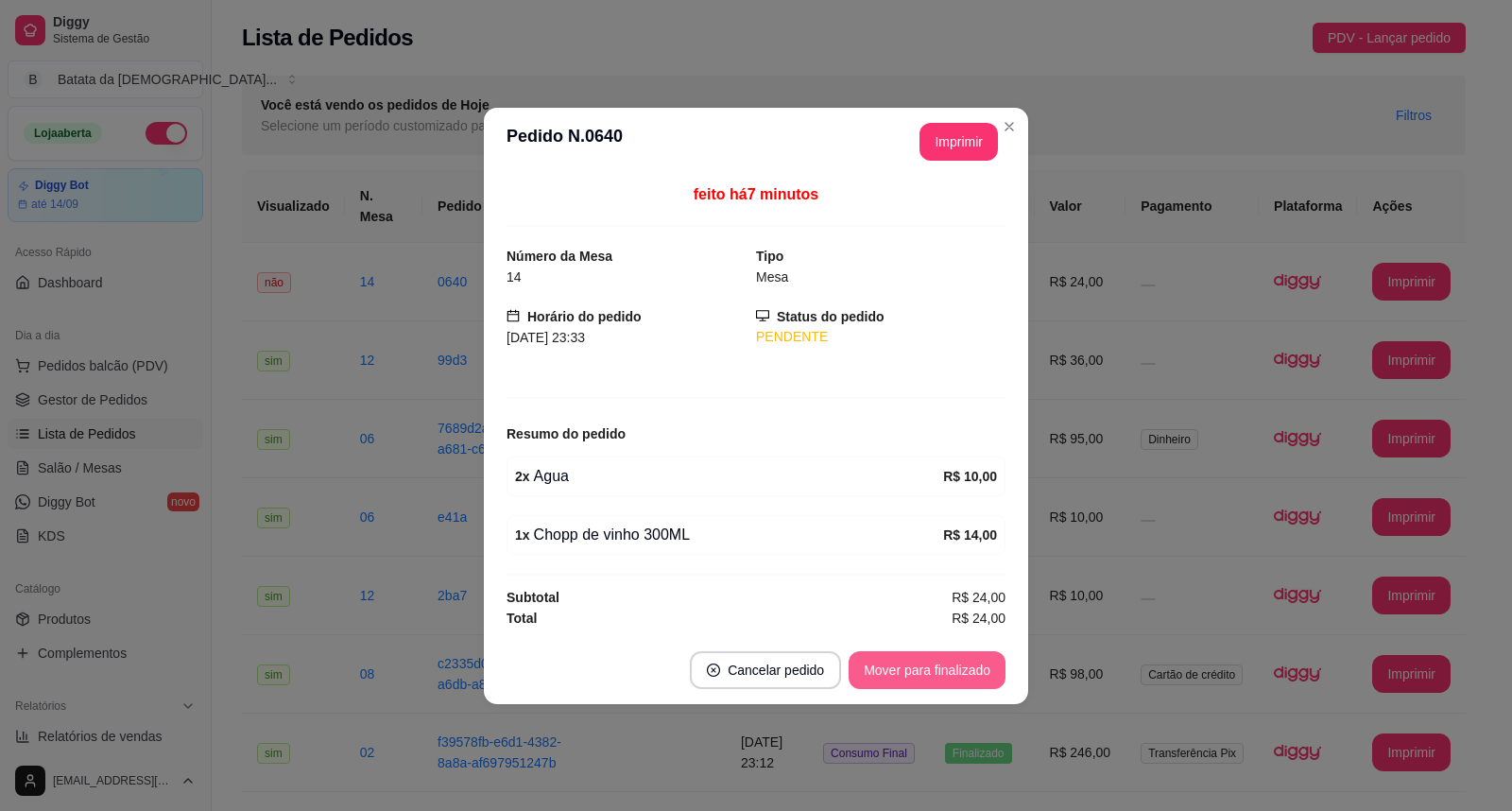
click at [927, 664] on button "Mover para finalizado" at bounding box center [927, 670] width 157 height 38
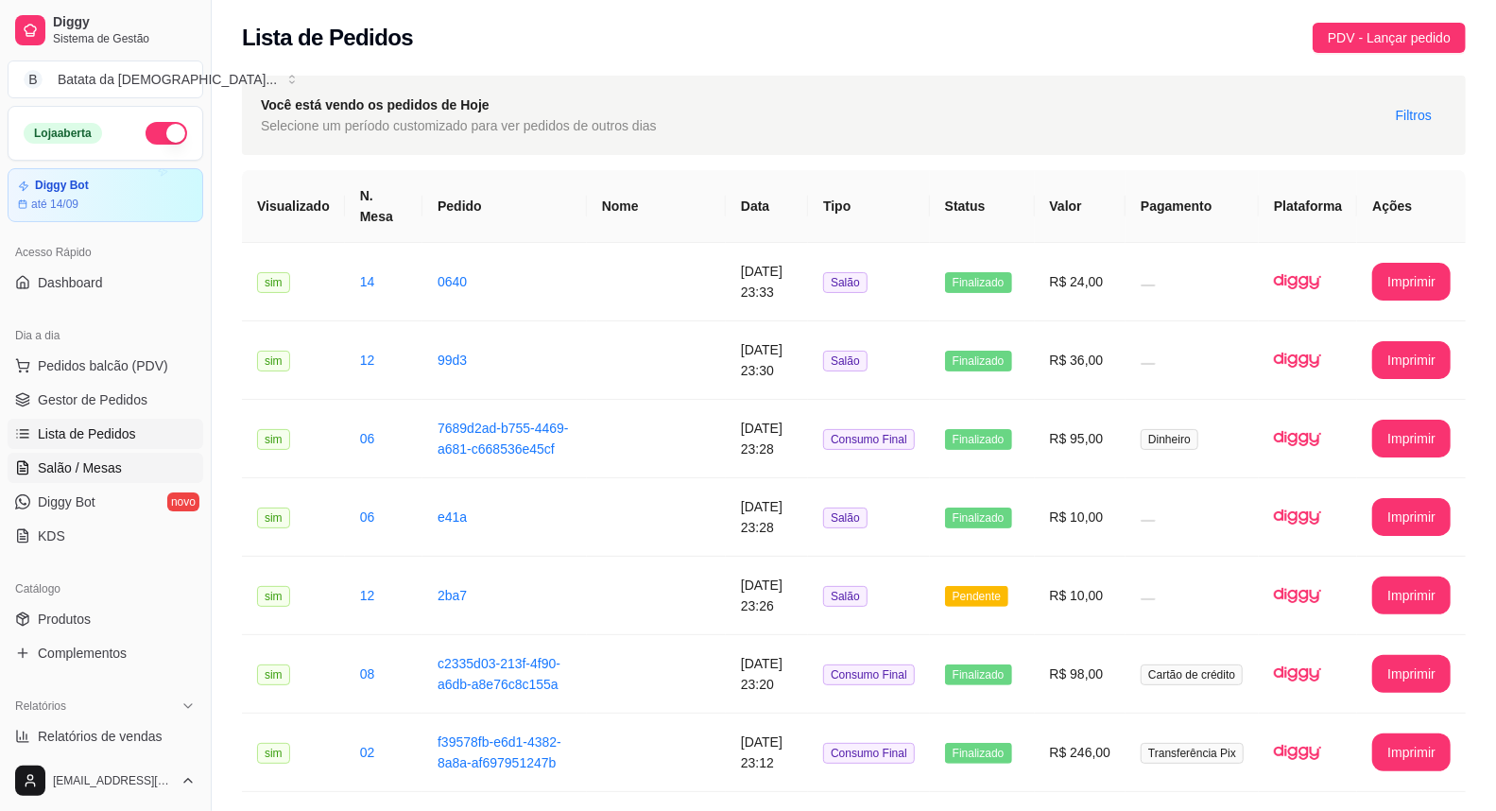
click at [60, 473] on span "Salão / Mesas" at bounding box center [80, 467] width 84 height 19
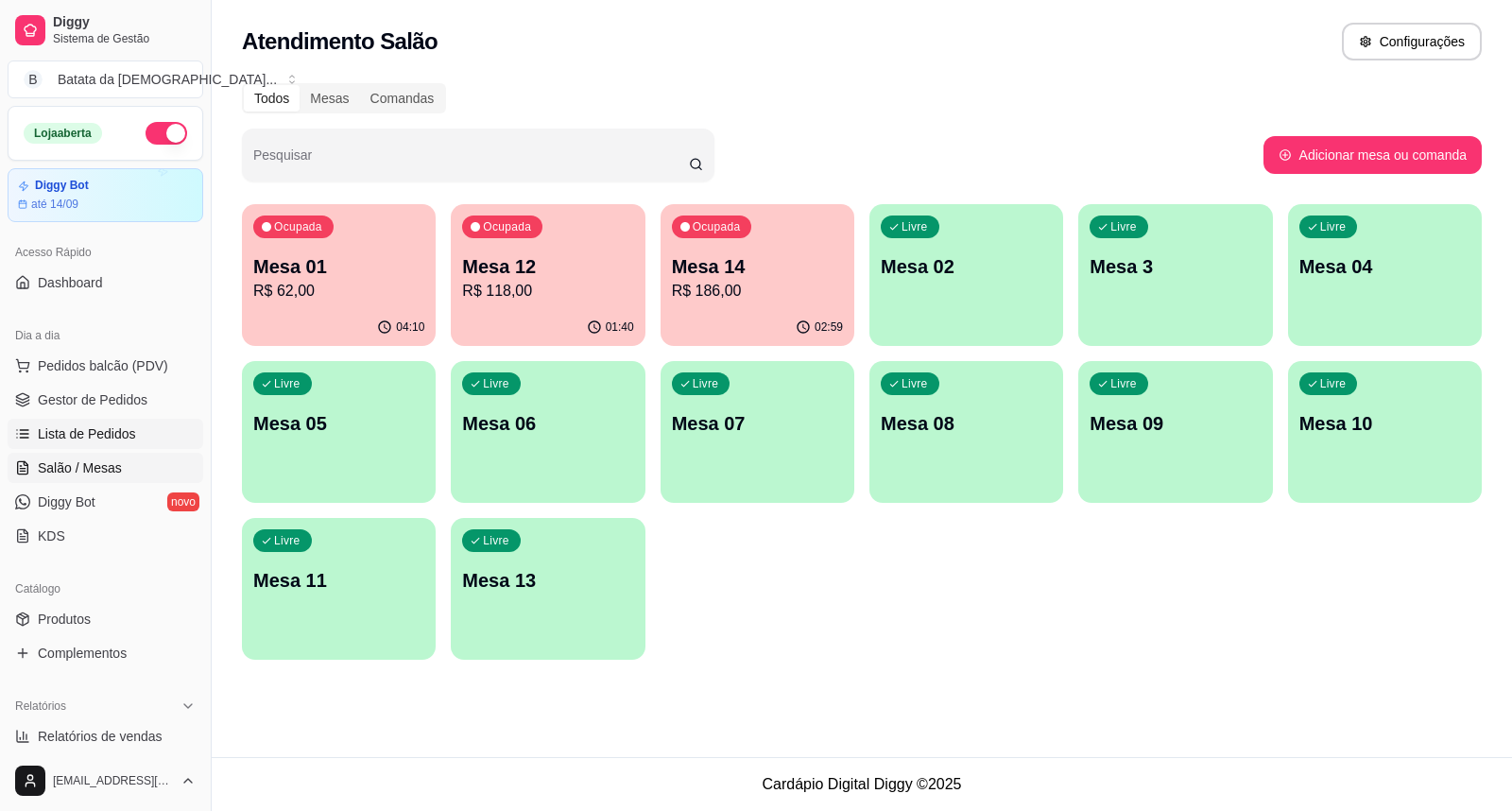
click at [146, 436] on link "Lista de Pedidos" at bounding box center [106, 434] width 196 height 30
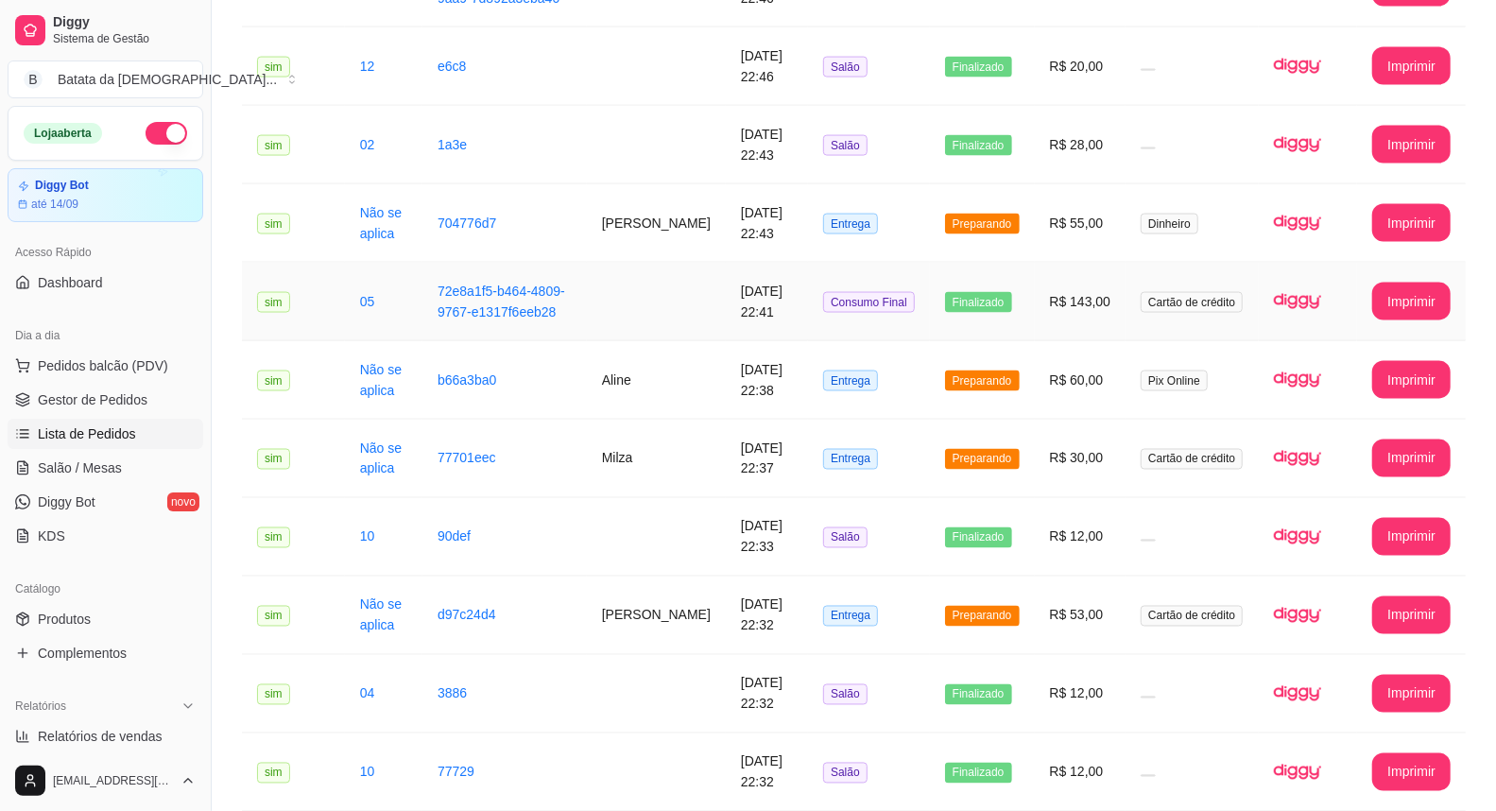
scroll to position [1918, 0]
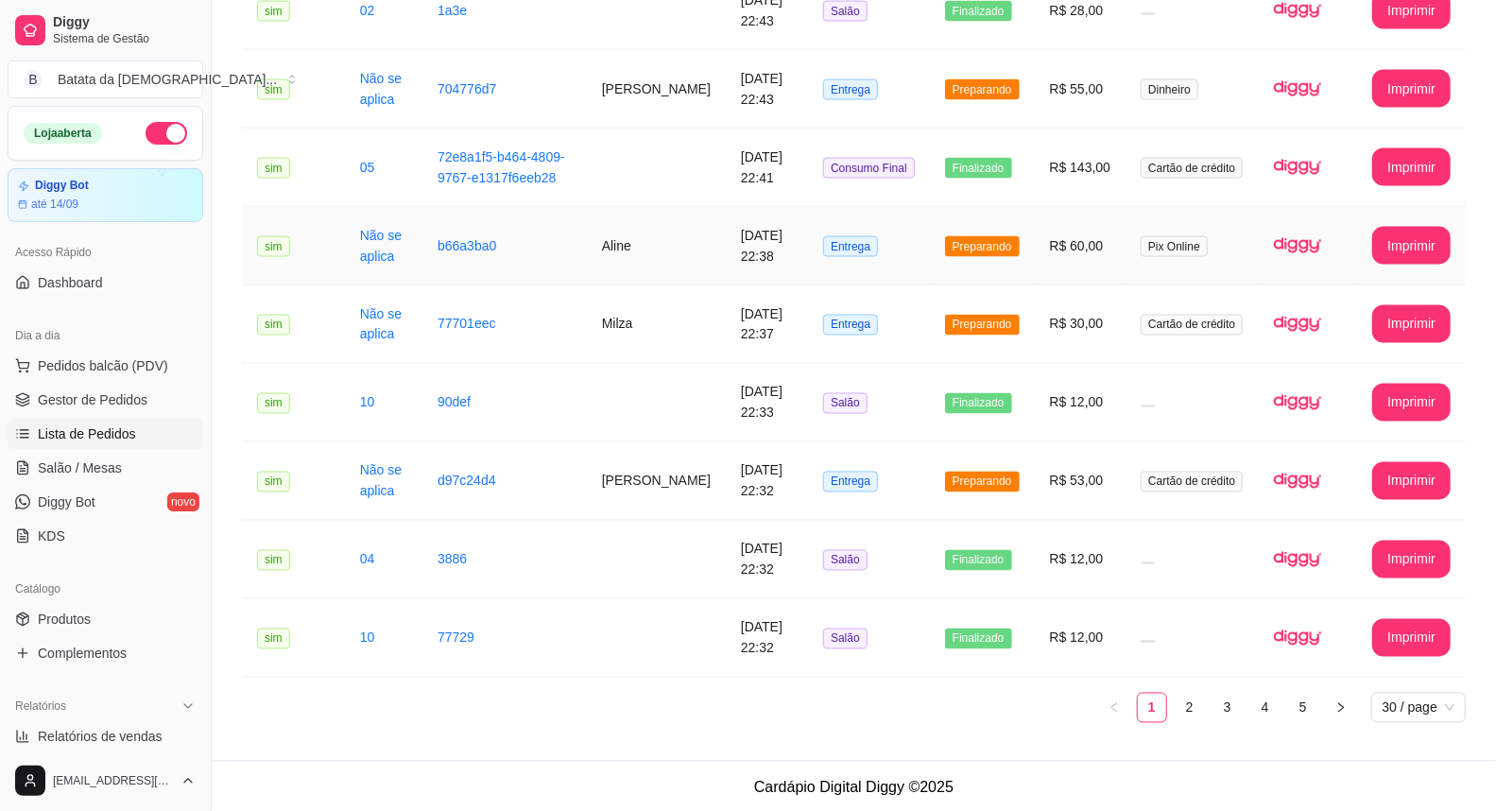
click at [955, 236] on span "Preparando" at bounding box center [982, 246] width 75 height 21
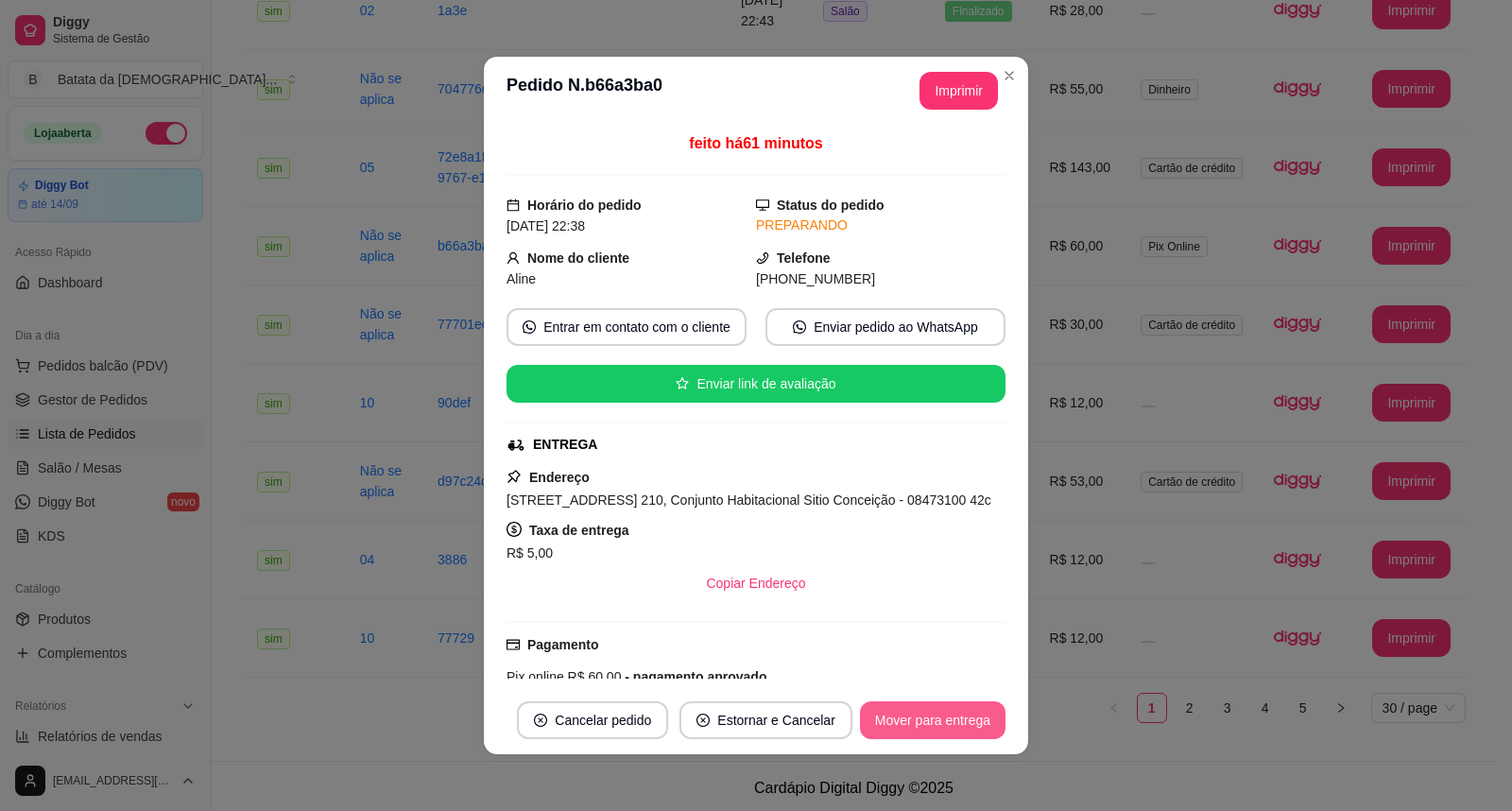
click at [915, 718] on button "Mover para entrega" at bounding box center [933, 720] width 146 height 38
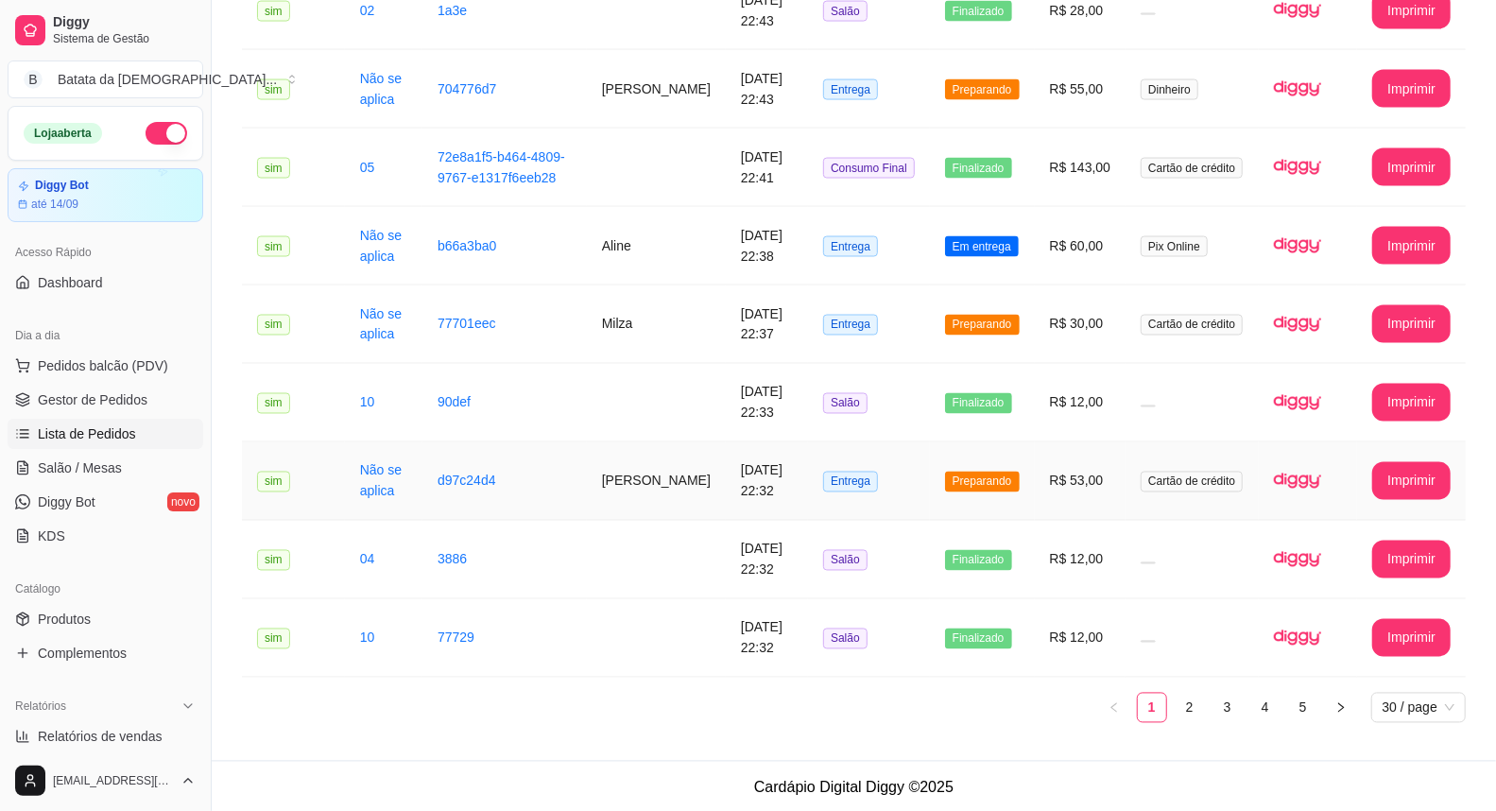
click at [888, 490] on td "Entrega" at bounding box center [869, 481] width 122 height 78
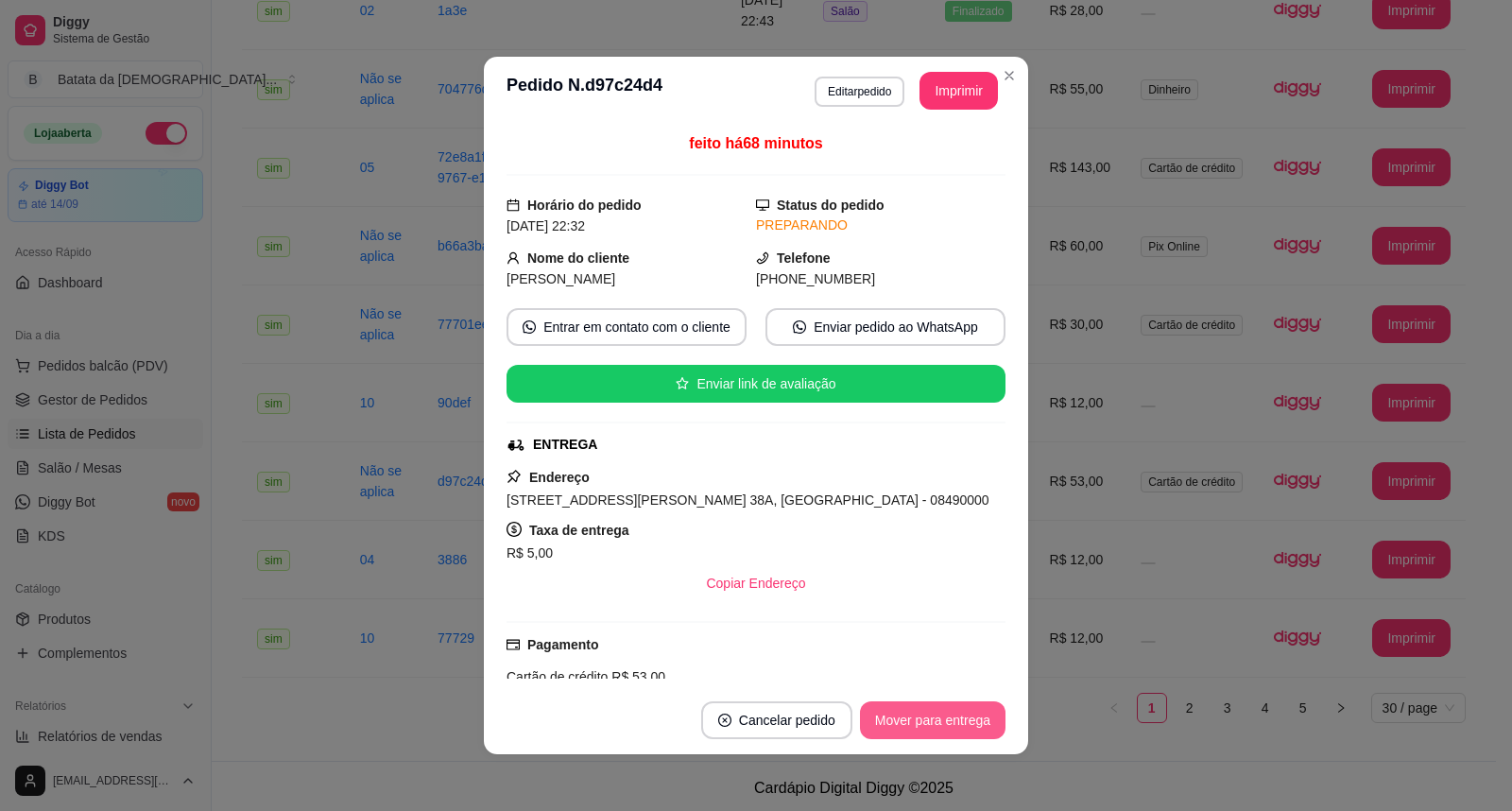
click at [939, 704] on button "Mover para entrega" at bounding box center [933, 720] width 146 height 38
click at [913, 718] on button "Mover para finalizado" at bounding box center [927, 720] width 157 height 38
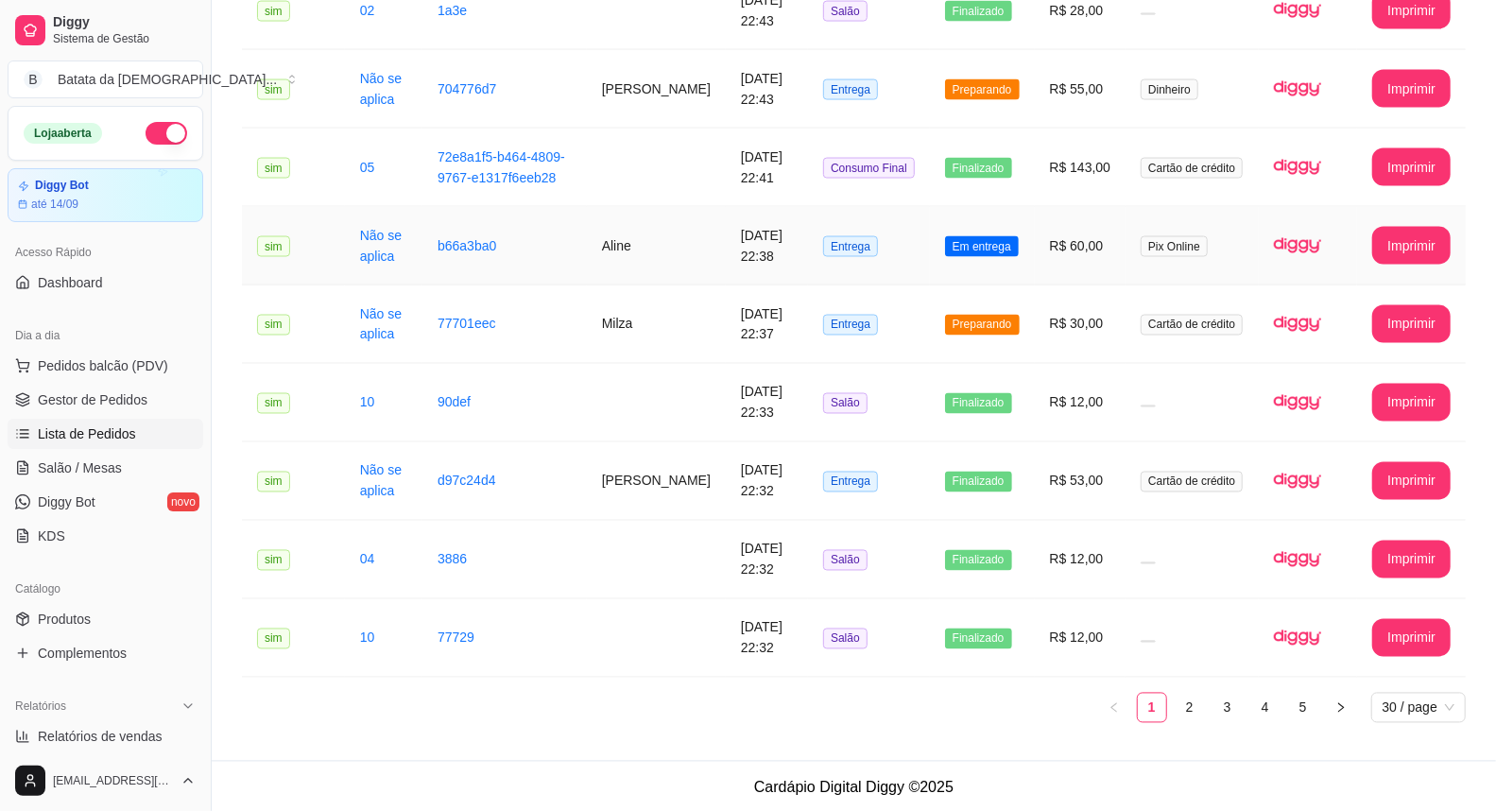
click at [976, 251] on span "Em entrega" at bounding box center [982, 246] width 74 height 21
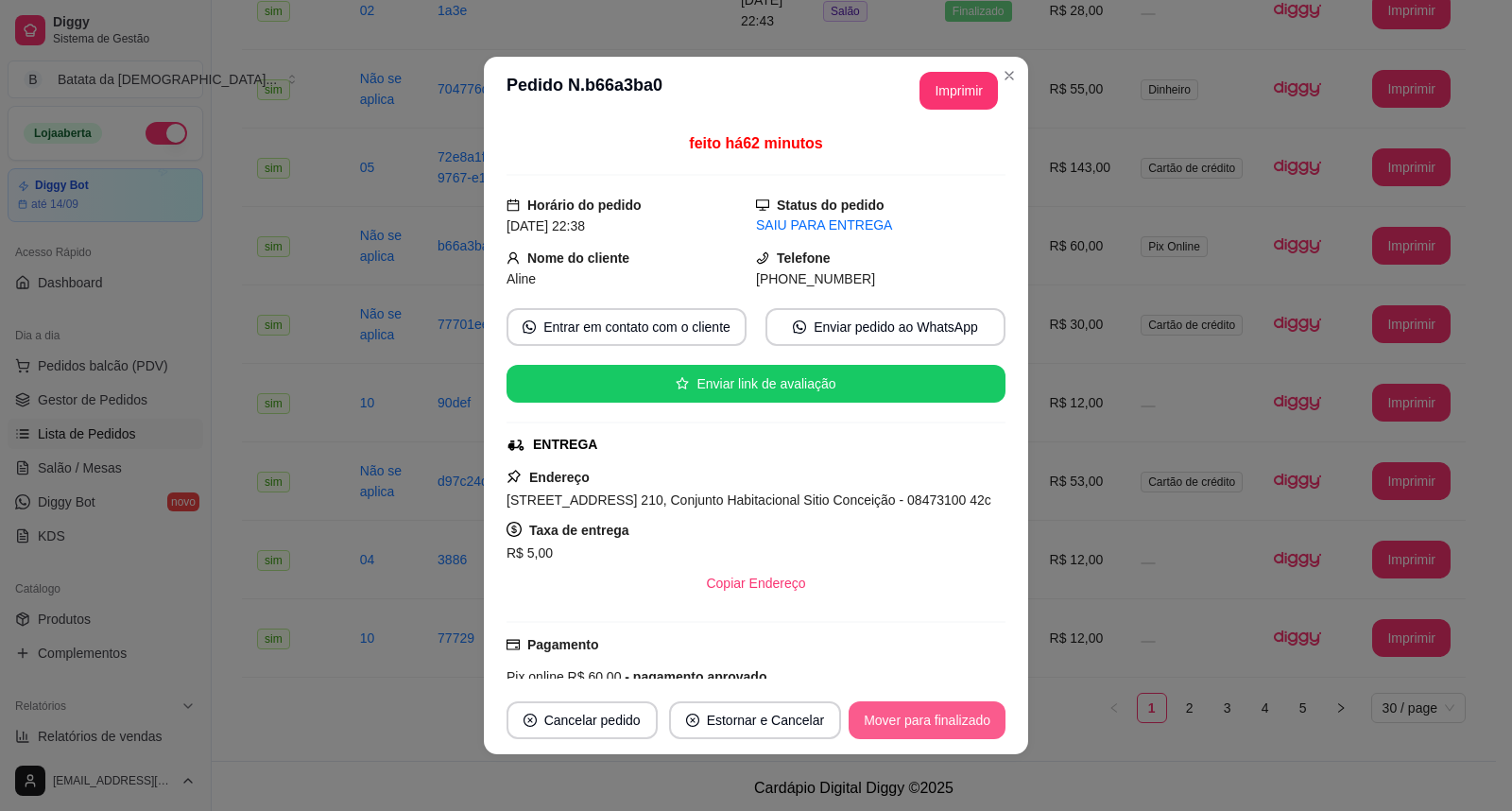
click at [936, 722] on button "Mover para finalizado" at bounding box center [927, 720] width 157 height 38
click at [936, 722] on div "Mover para finalizado" at bounding box center [913, 720] width 183 height 38
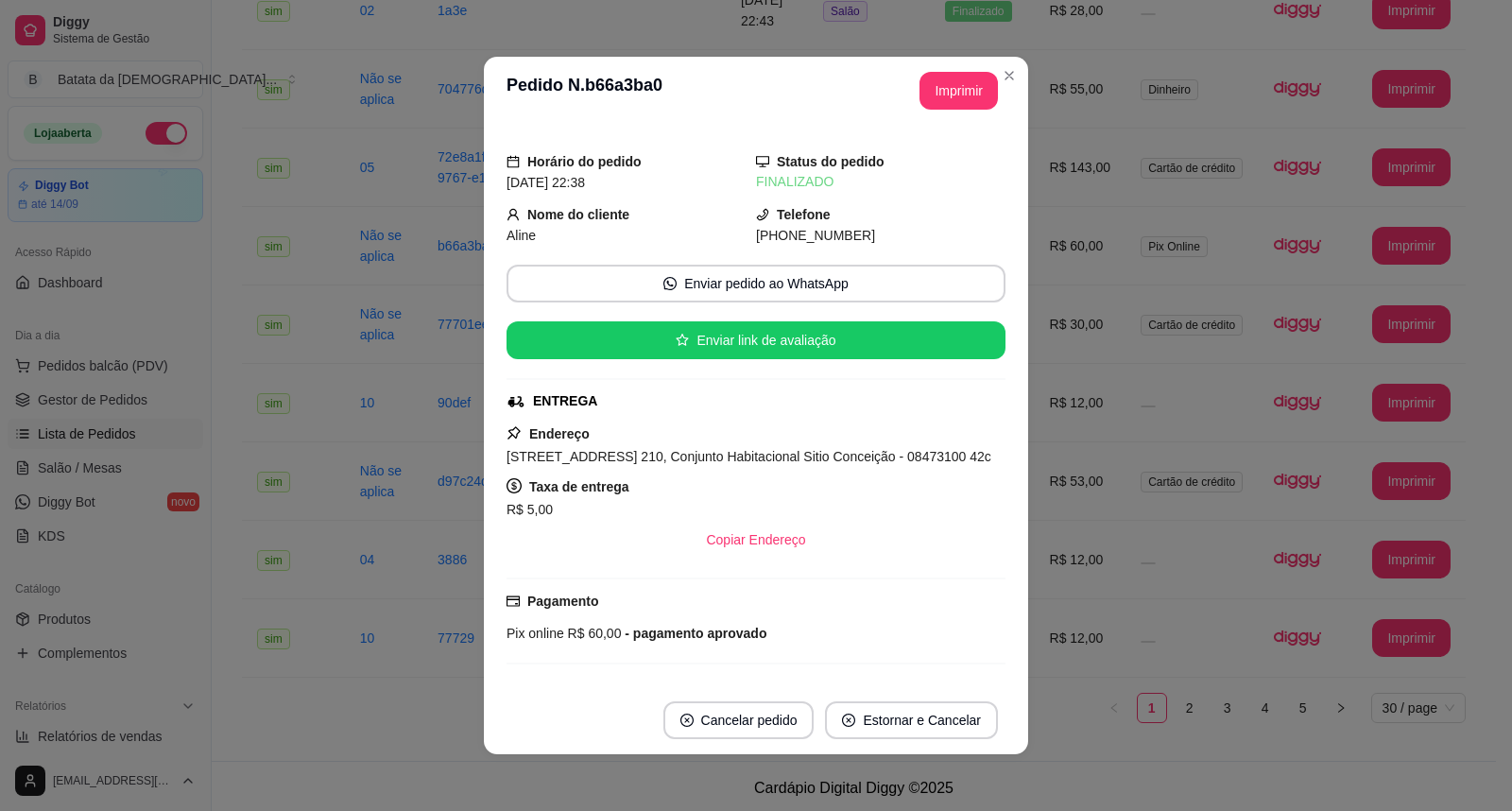
click at [1017, 72] on header "**********" at bounding box center [756, 91] width 544 height 68
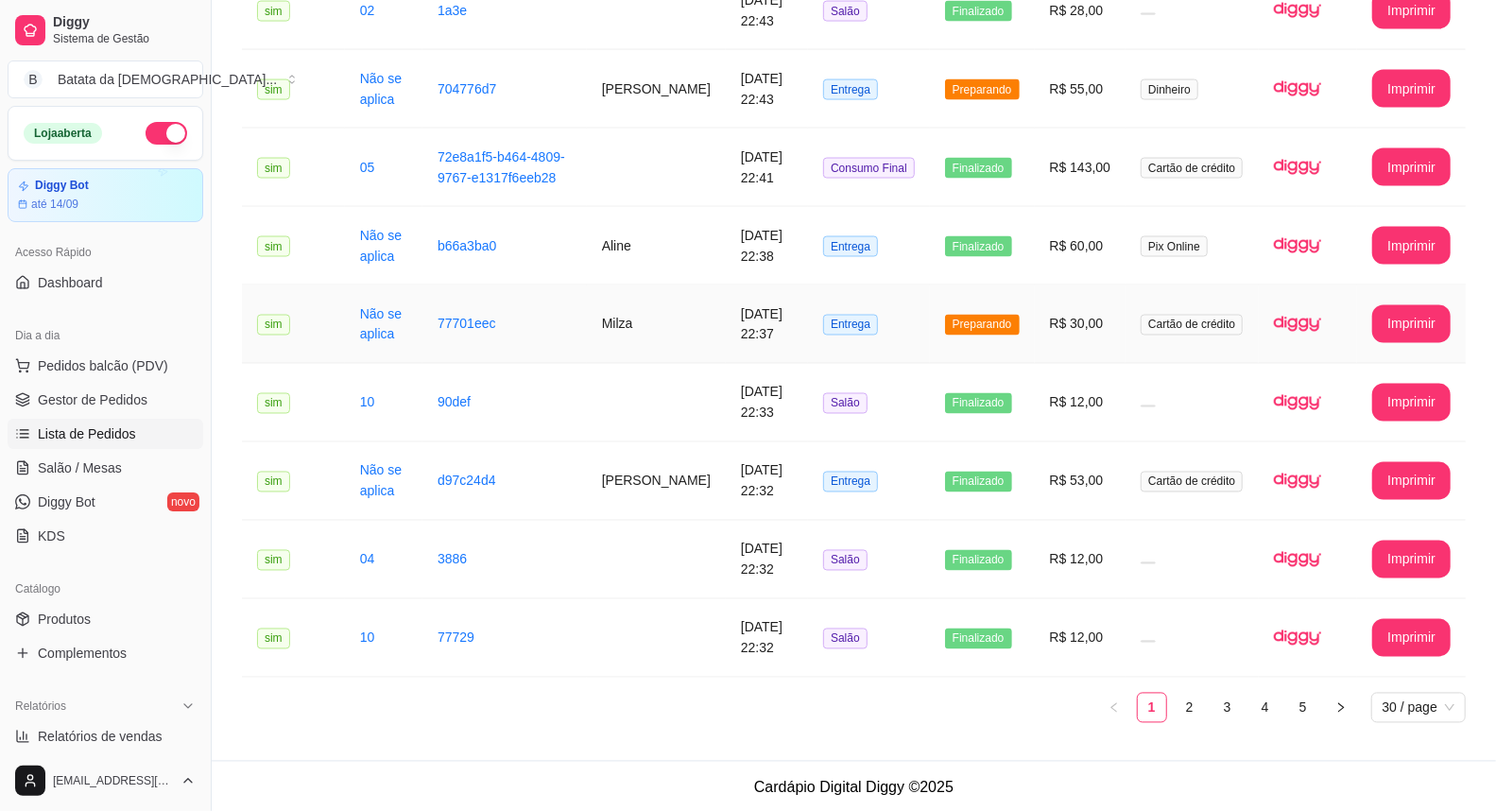
click at [1042, 335] on td "R$ 30,00" at bounding box center [1081, 324] width 92 height 78
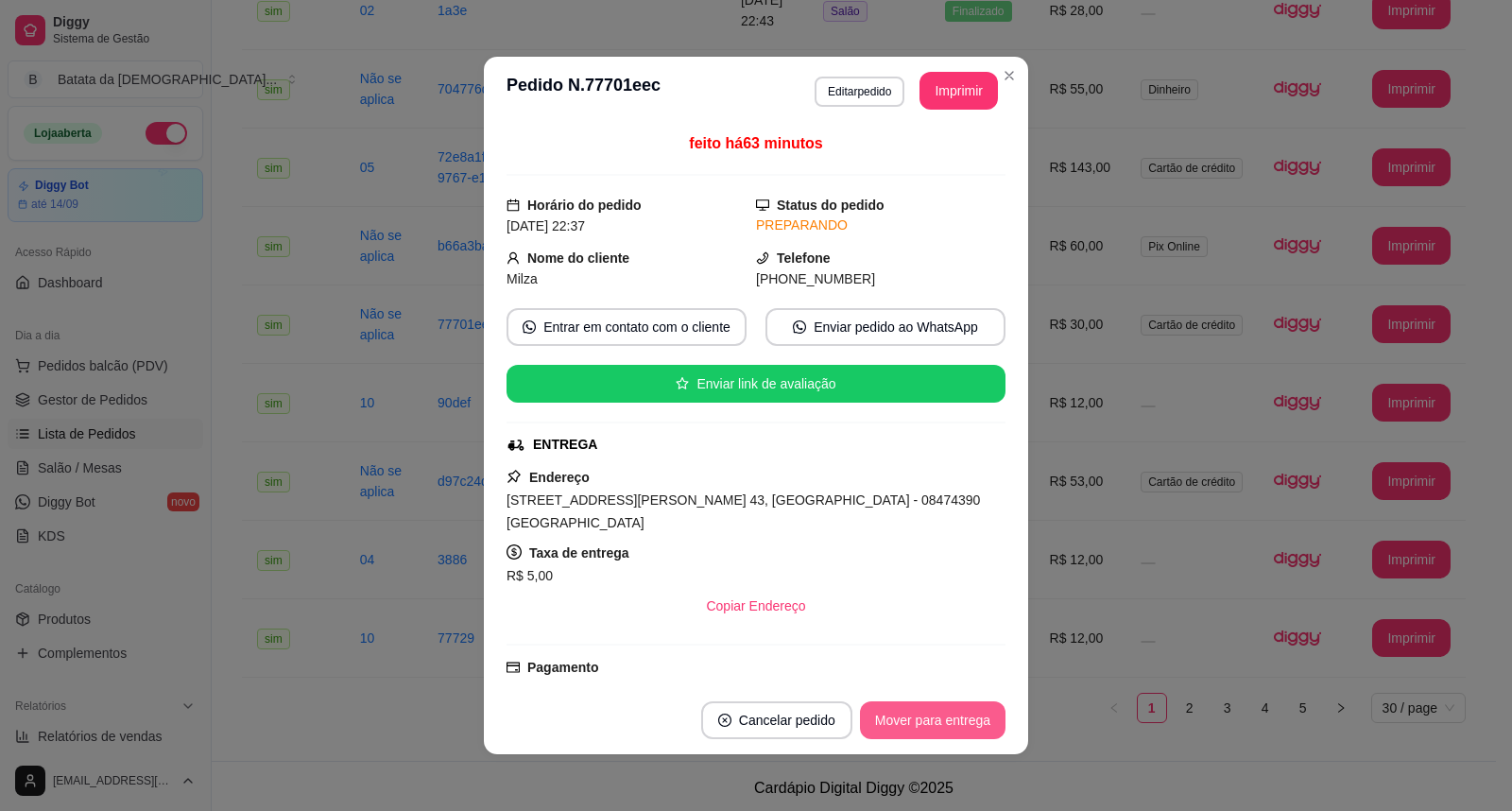
click at [951, 709] on button "Mover para entrega" at bounding box center [933, 720] width 146 height 38
click at [957, 723] on button "Mover para finalizado" at bounding box center [927, 720] width 157 height 38
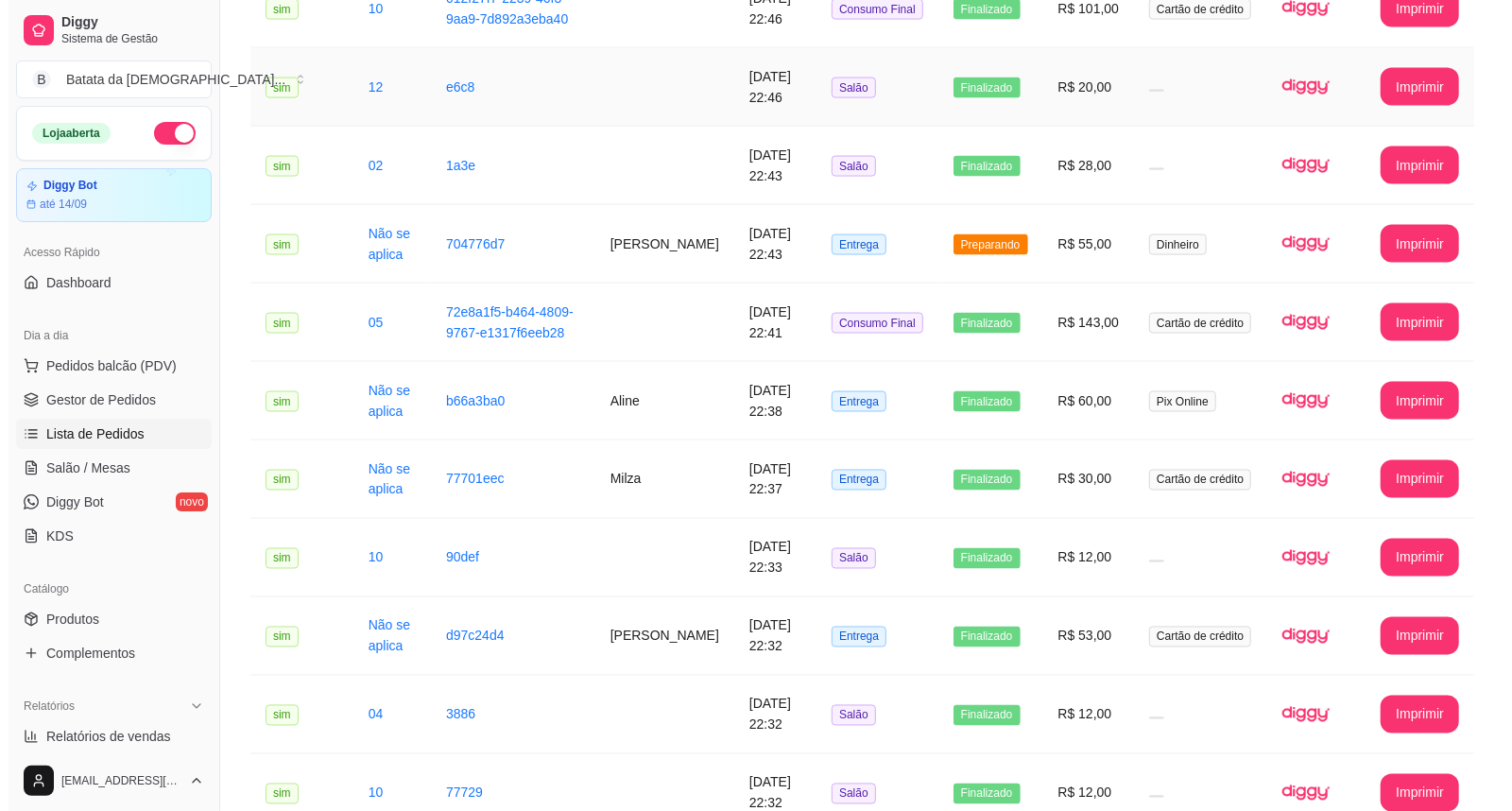
scroll to position [1708, 0]
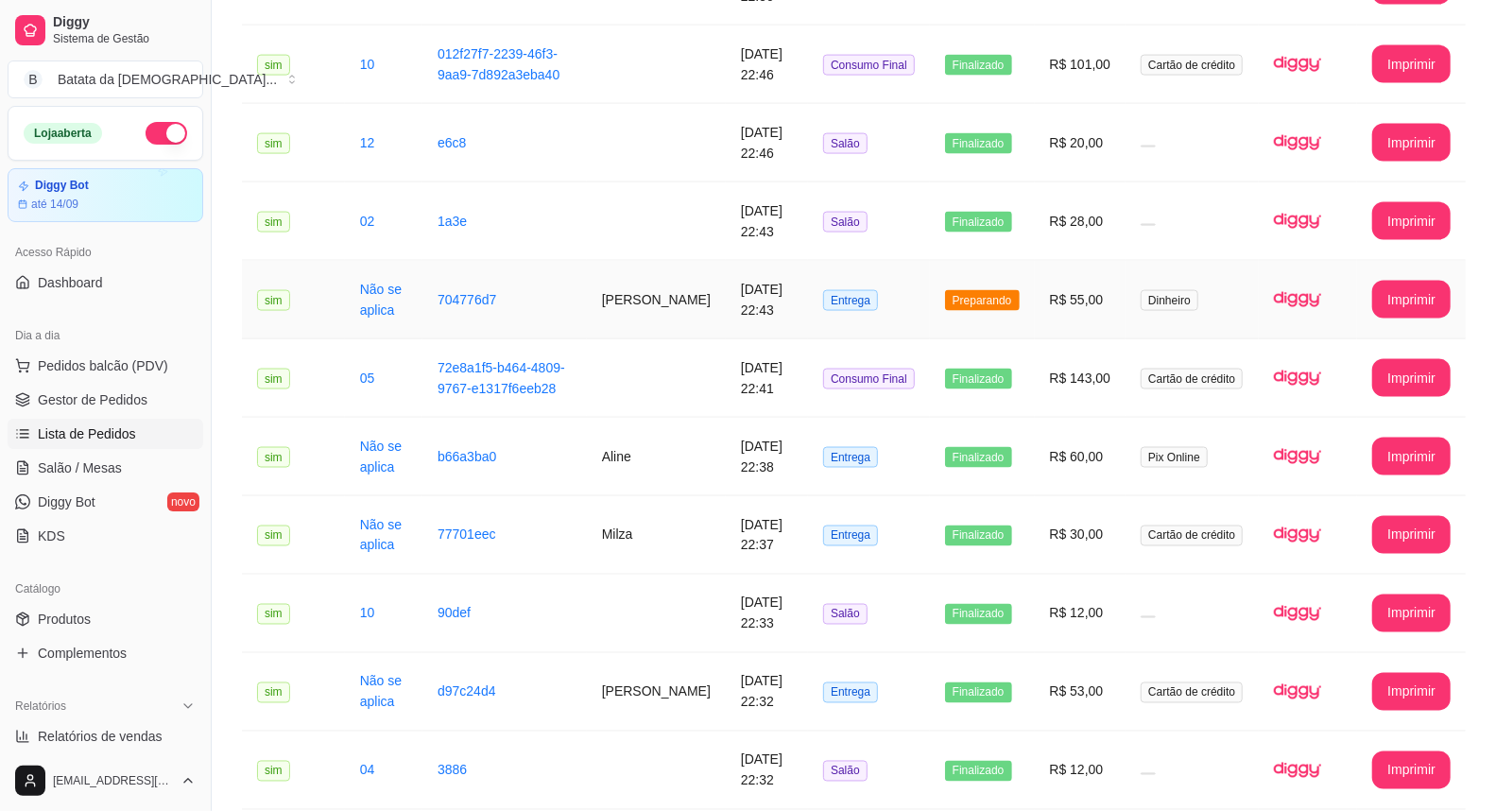
click at [996, 270] on td "Preparando" at bounding box center [982, 300] width 105 height 78
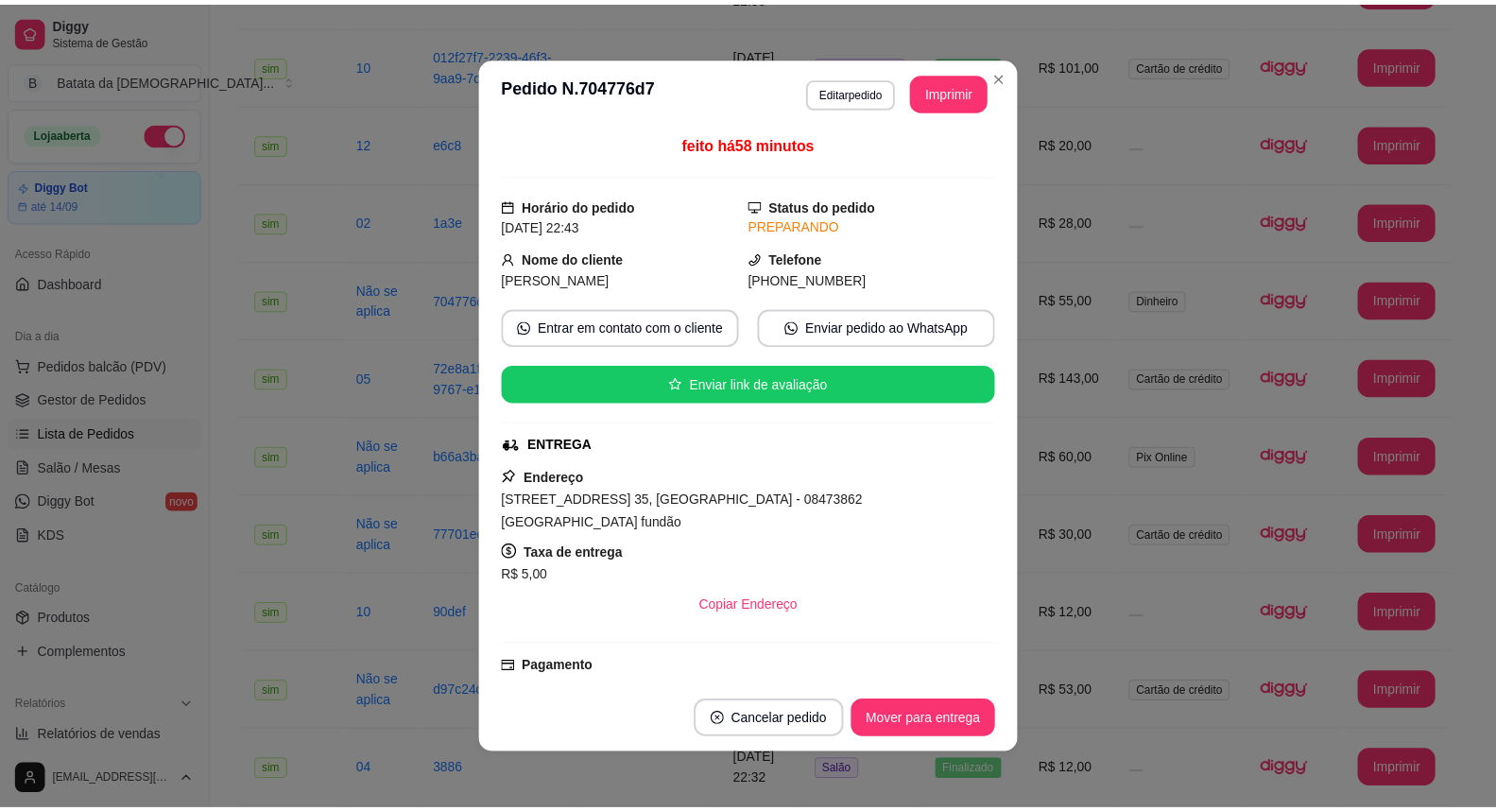
scroll to position [315, 0]
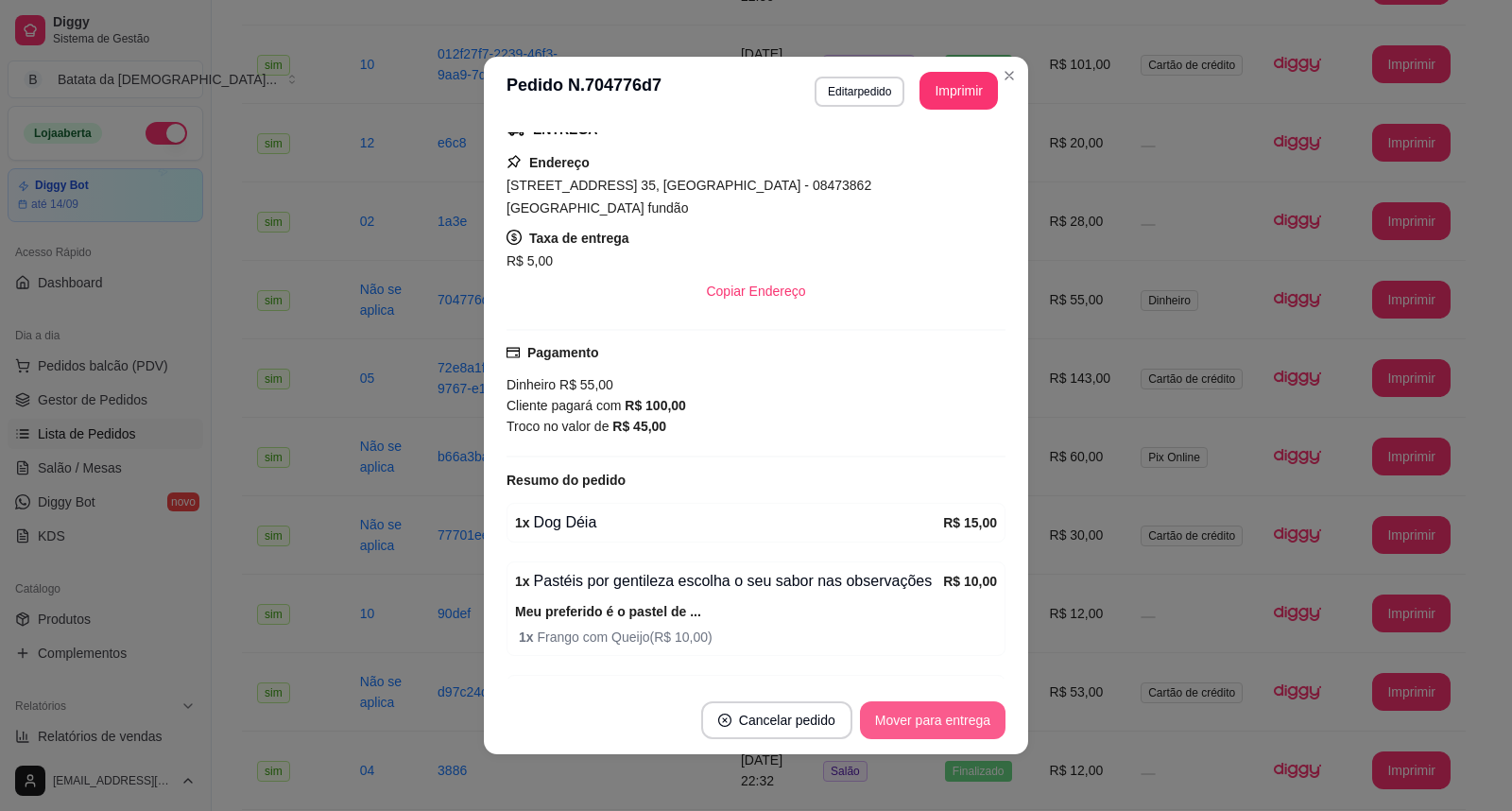
click at [938, 722] on button "Mover para entrega" at bounding box center [933, 720] width 146 height 38
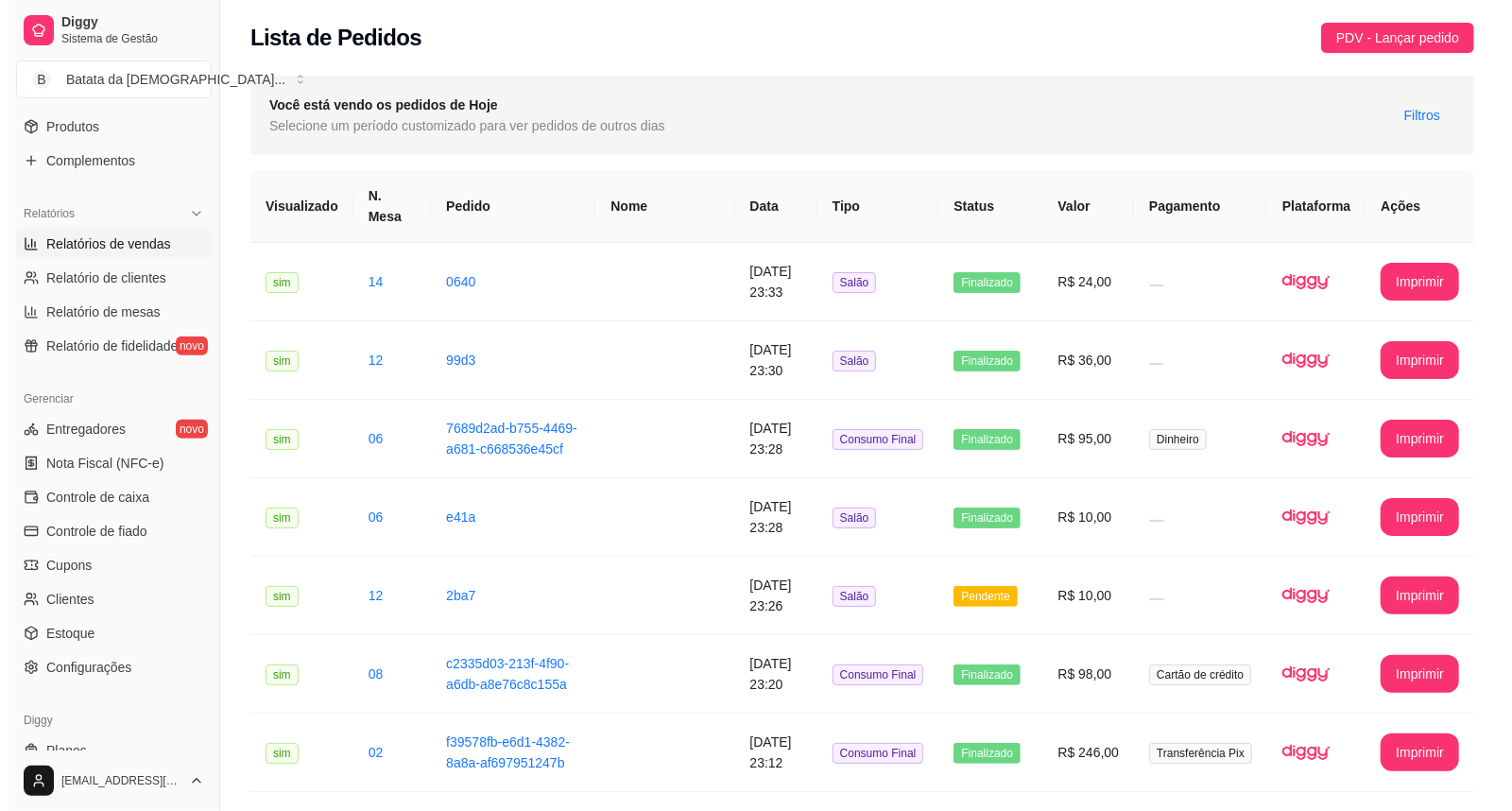
scroll to position [525, 0]
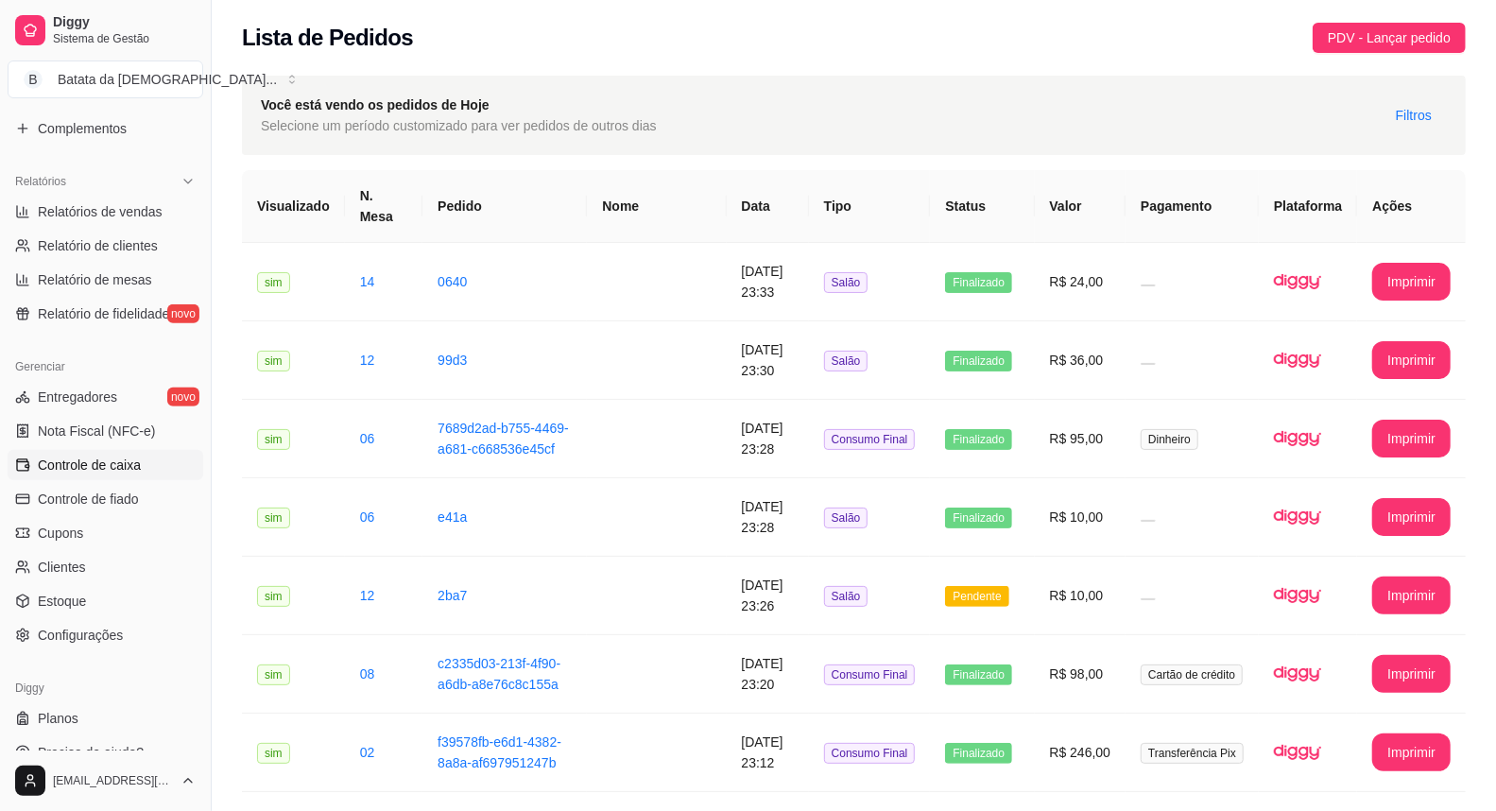
click at [136, 460] on span "Controle de caixa" at bounding box center [89, 465] width 103 height 19
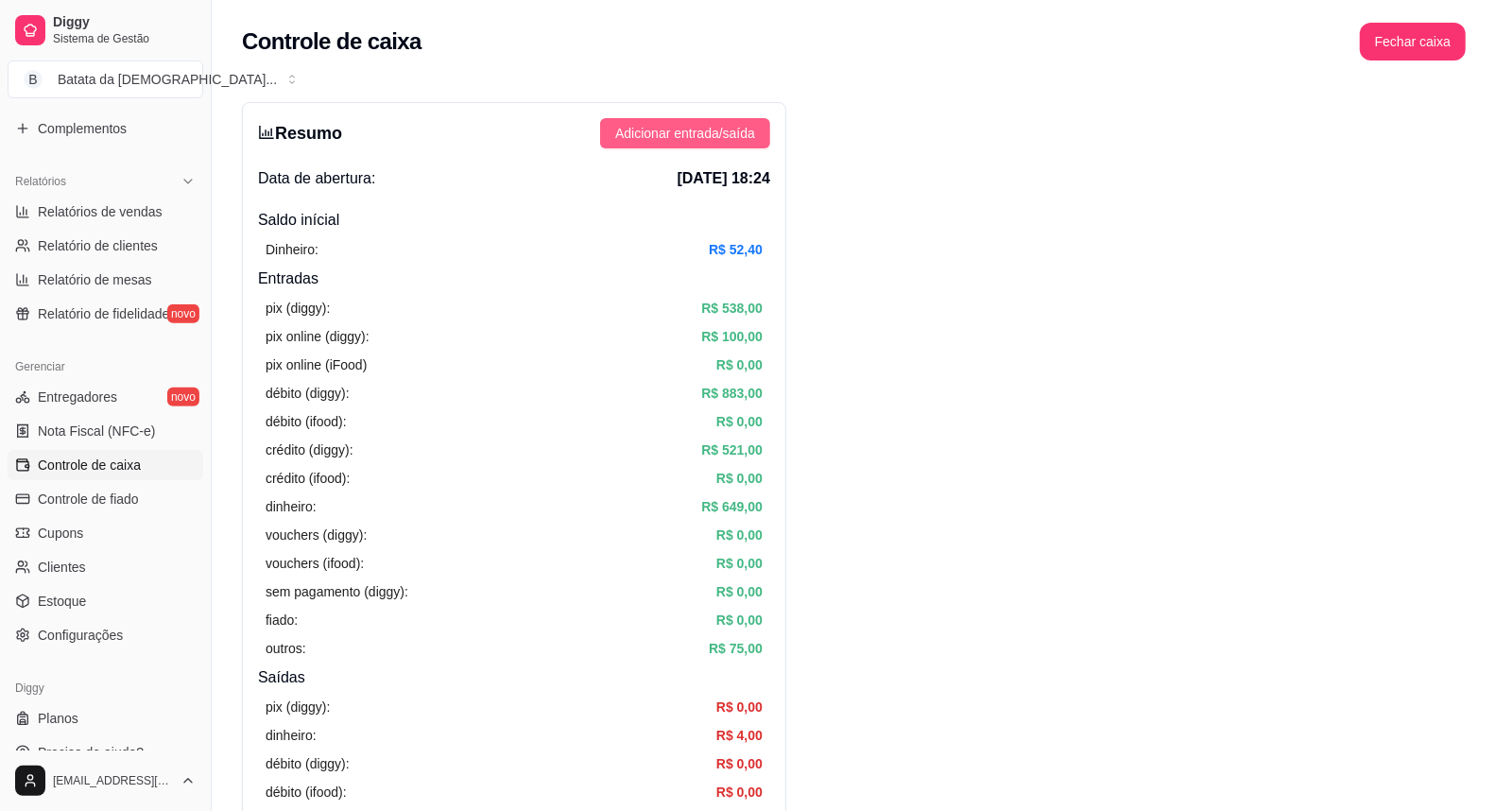
click at [715, 142] on span "Adicionar entrada/saída" at bounding box center [685, 133] width 140 height 21
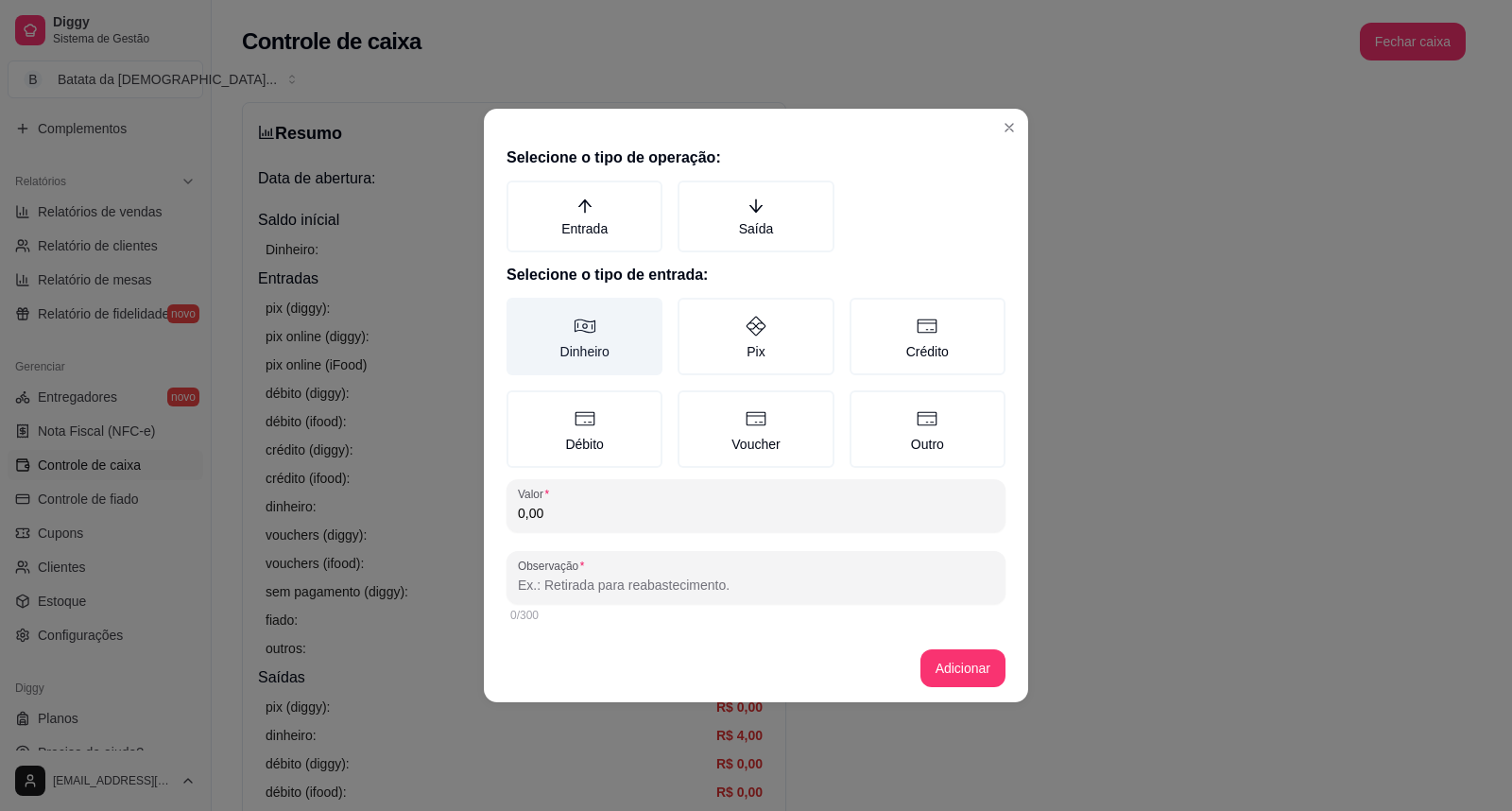
click at [610, 344] on label "Dinheiro" at bounding box center [585, 336] width 156 height 77
click at [521, 312] on button "Dinheiro" at bounding box center [513, 304] width 15 height 15
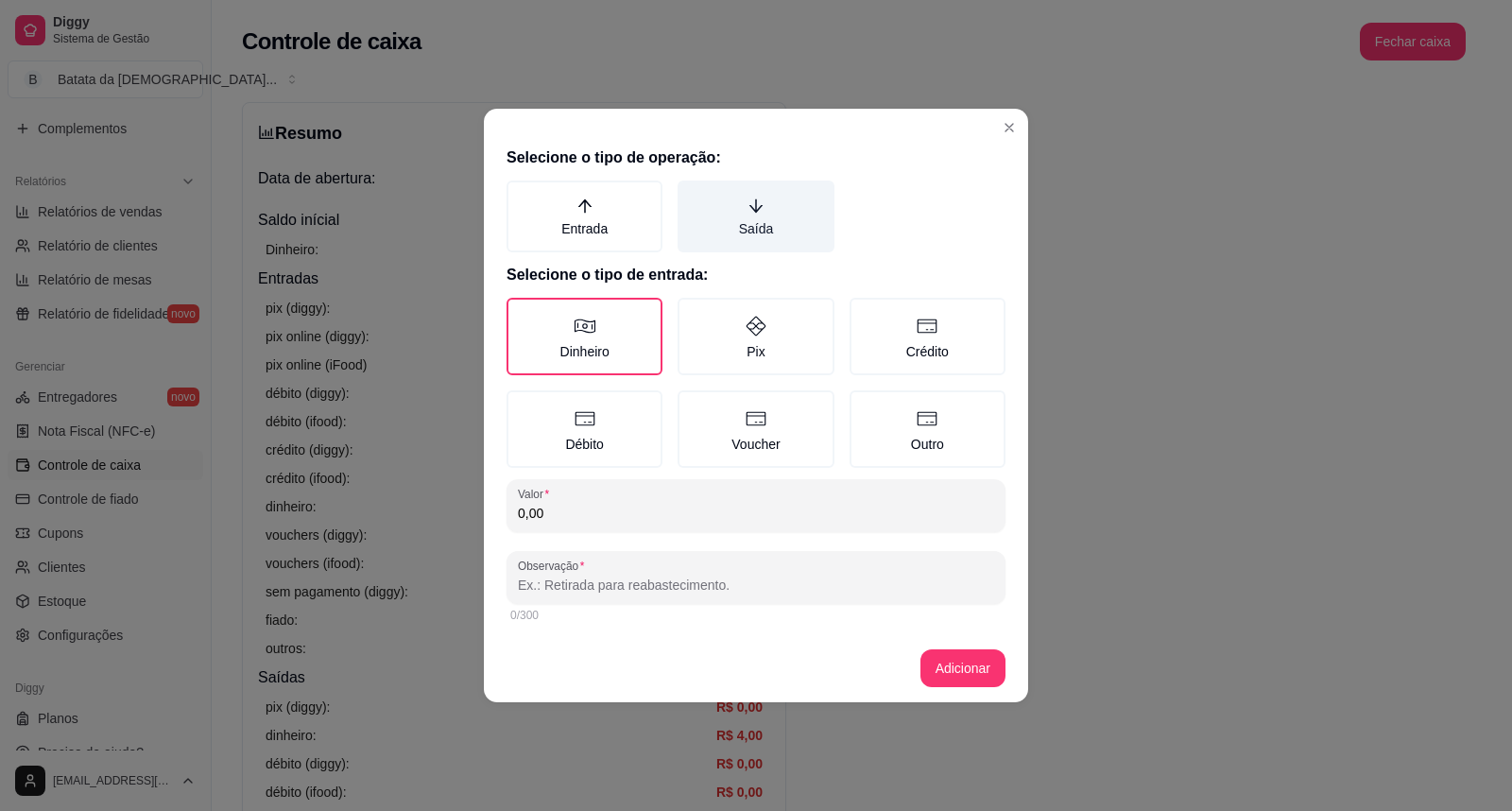
click at [726, 208] on label "Saída" at bounding box center [756, 217] width 156 height 72
click at [692, 195] on button "Saída" at bounding box center [684, 187] width 15 height 15
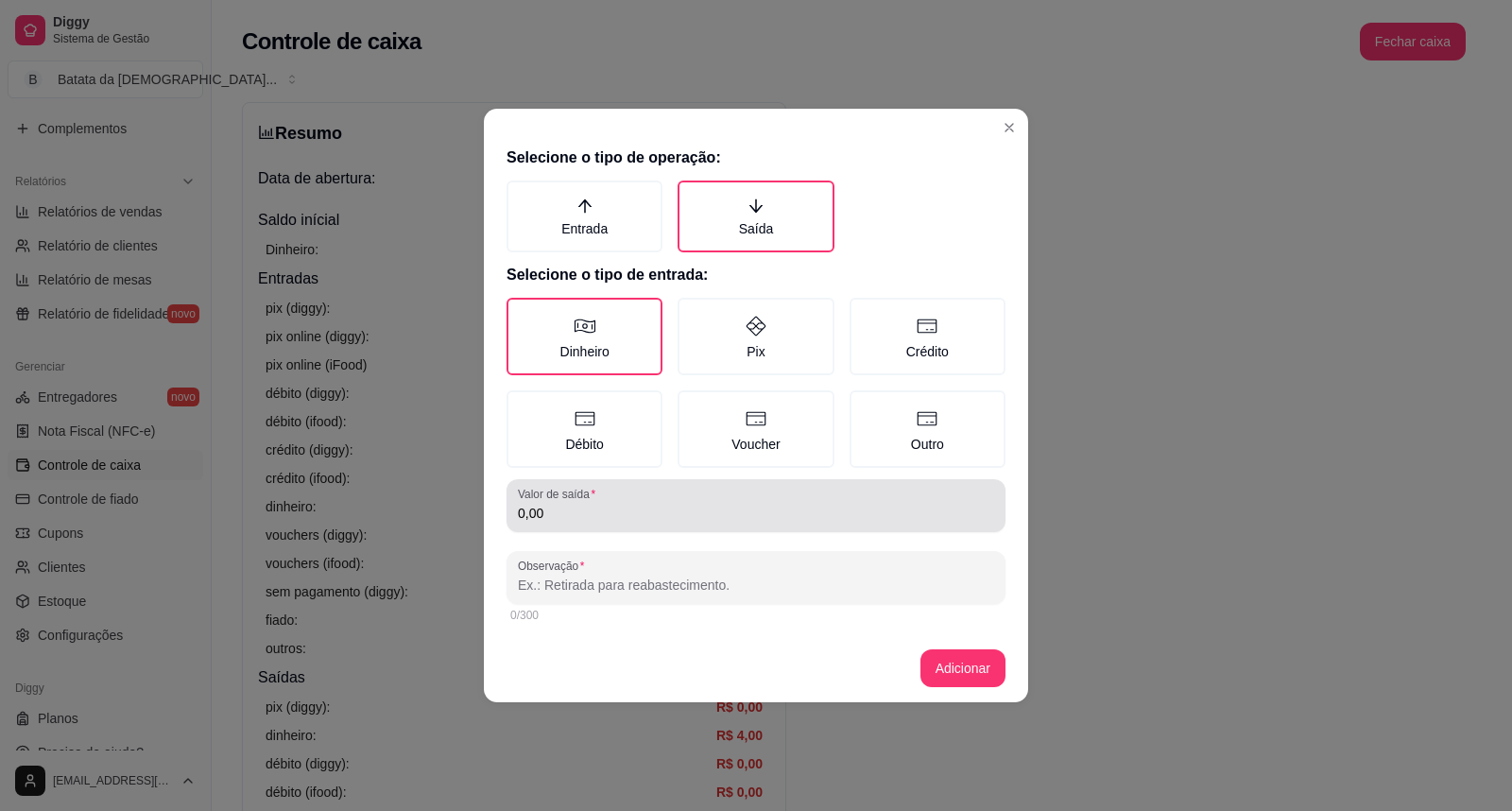
click at [710, 518] on input "0,00" at bounding box center [756, 513] width 476 height 19
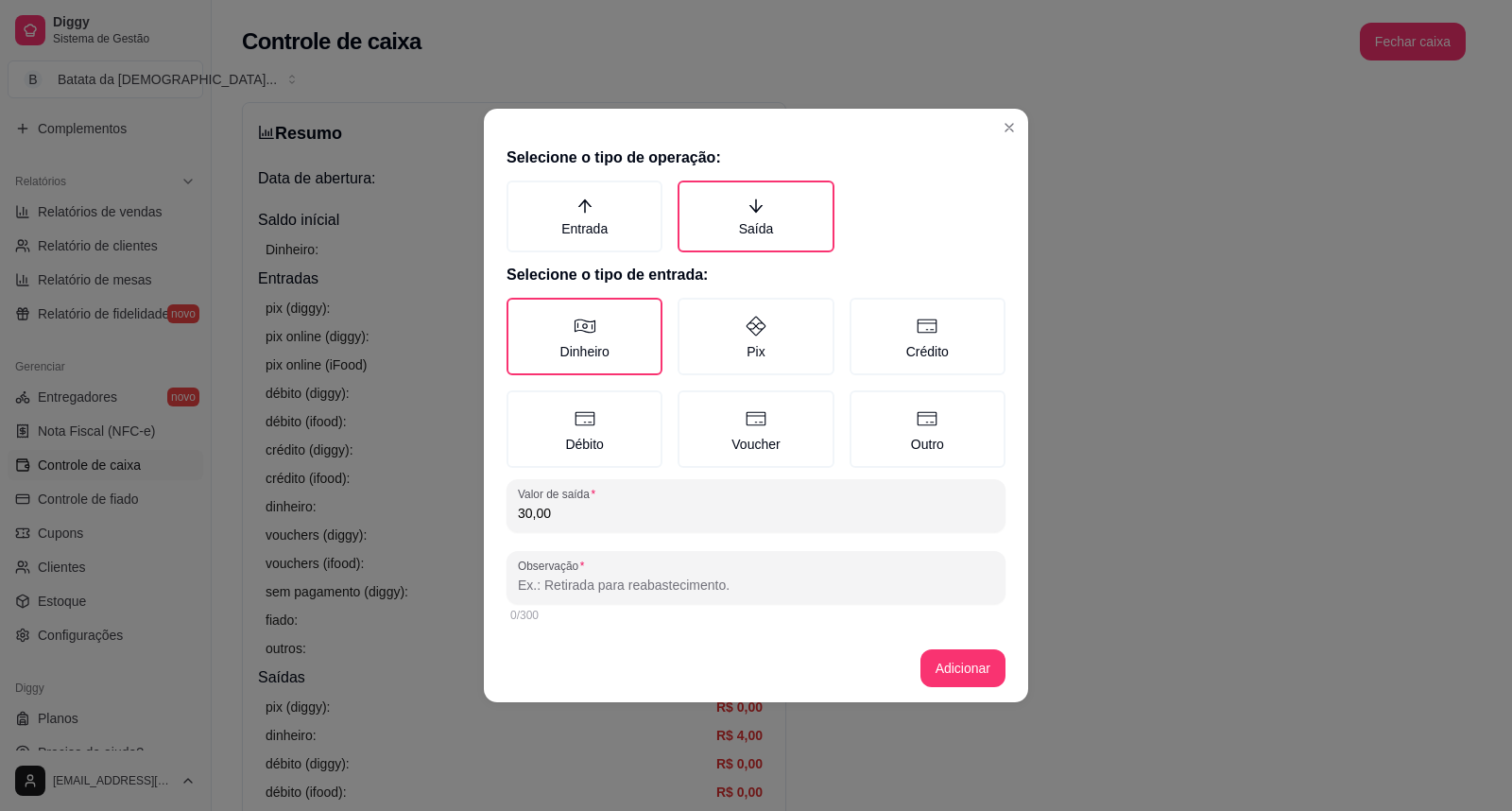
type input "30,00"
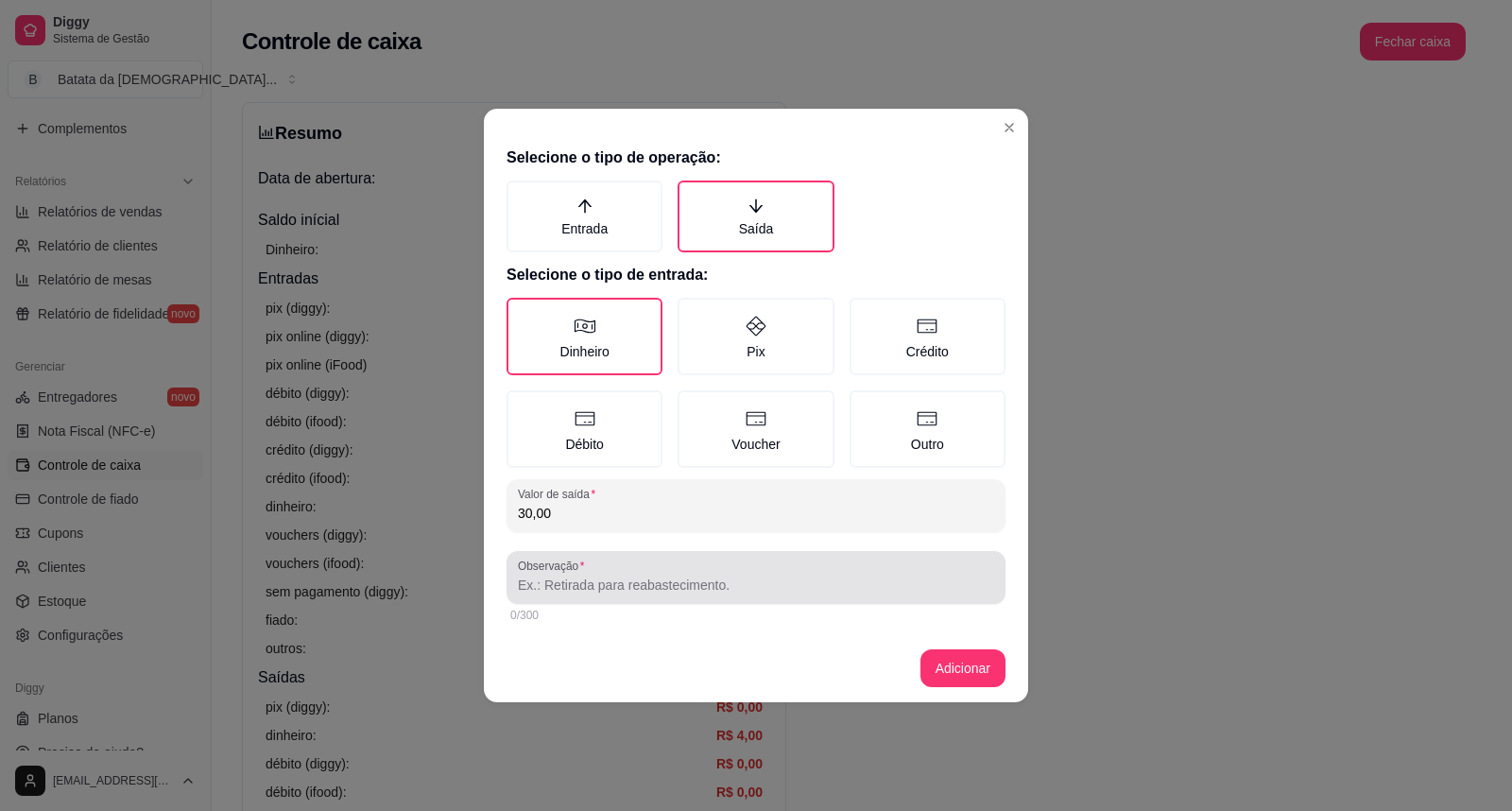
click at [675, 586] on input "Observação" at bounding box center [756, 585] width 476 height 19
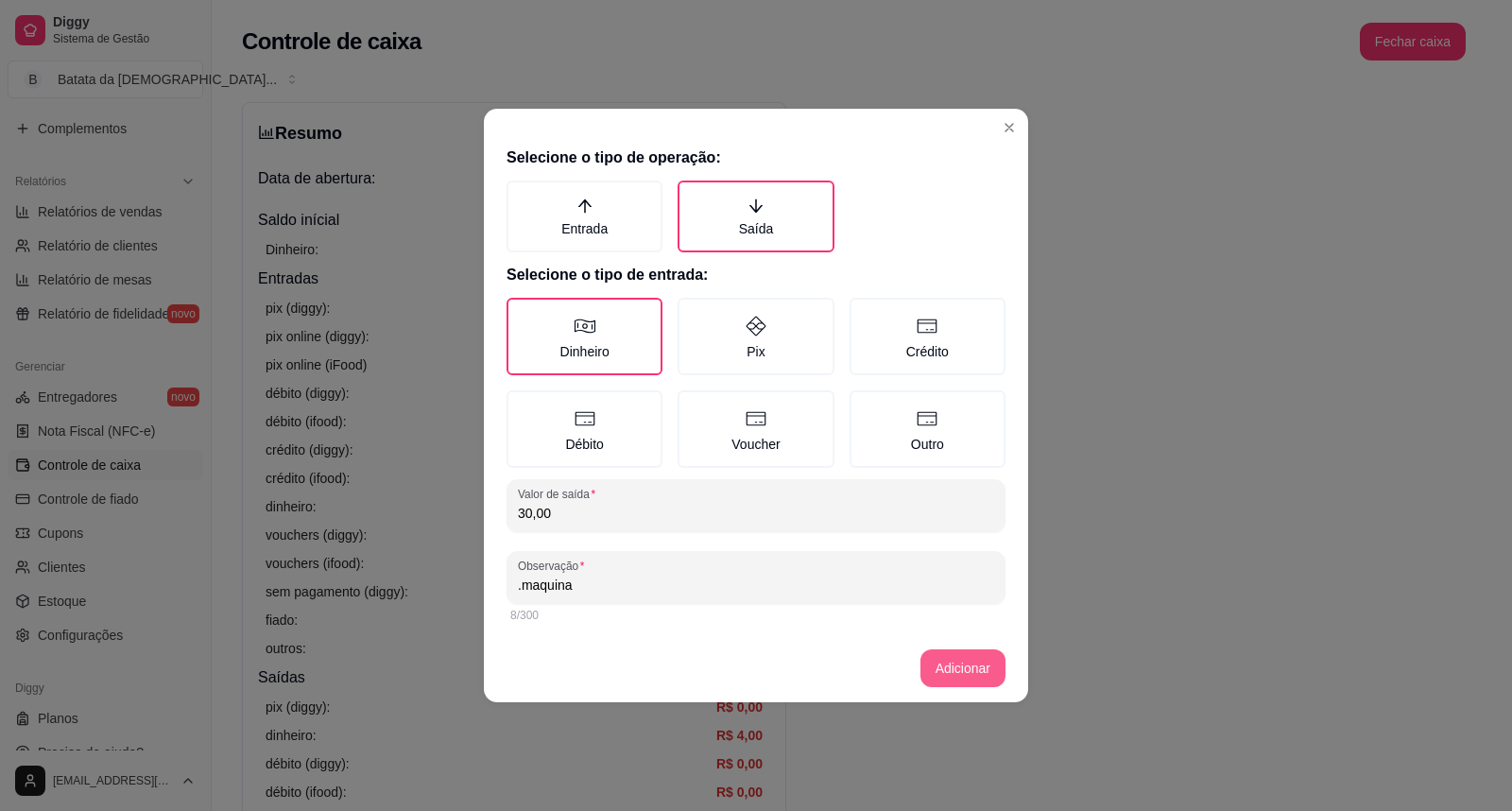
type input ".maquina"
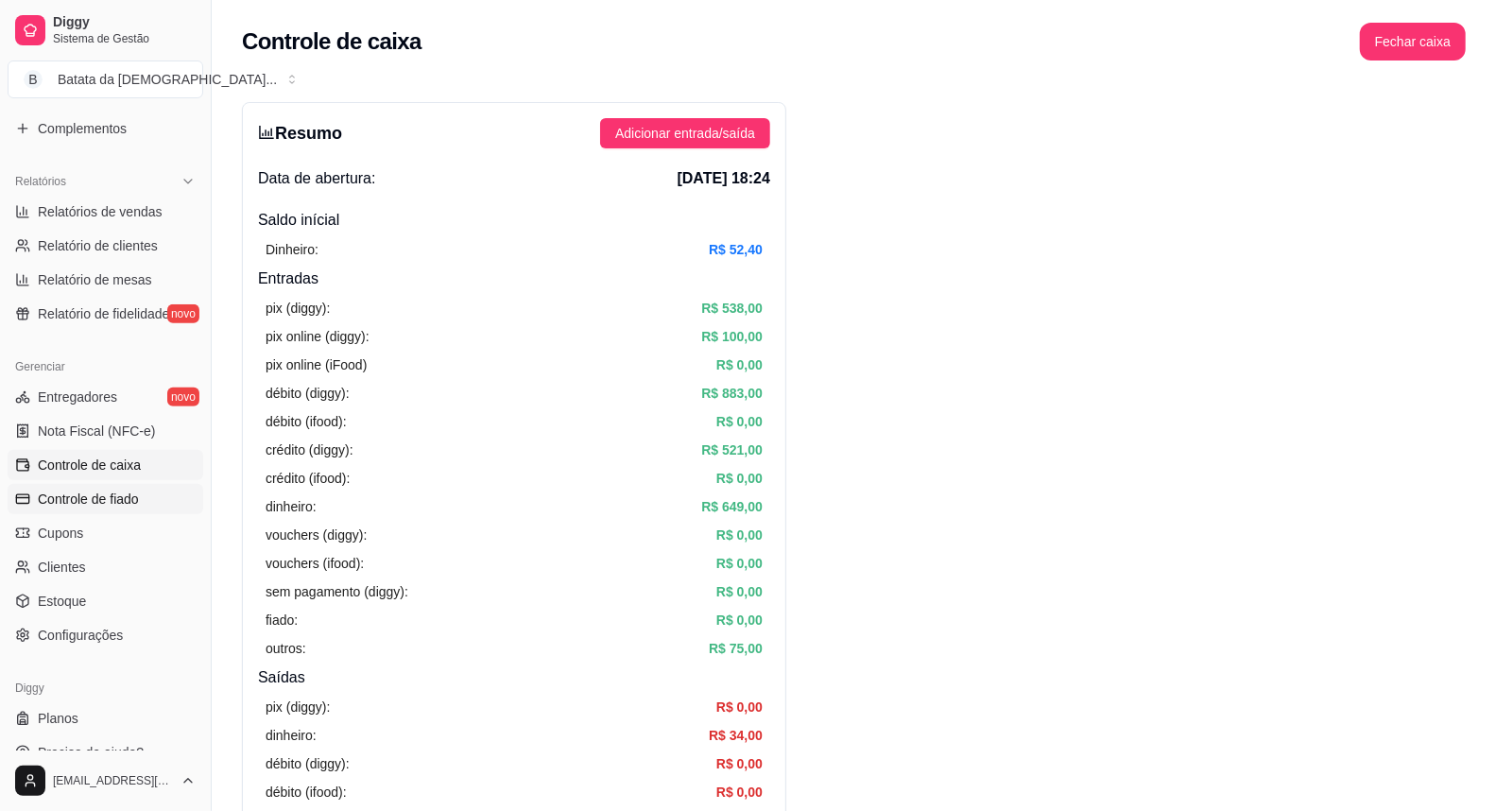
click at [63, 495] on span "Controle de fiado" at bounding box center [88, 499] width 101 height 19
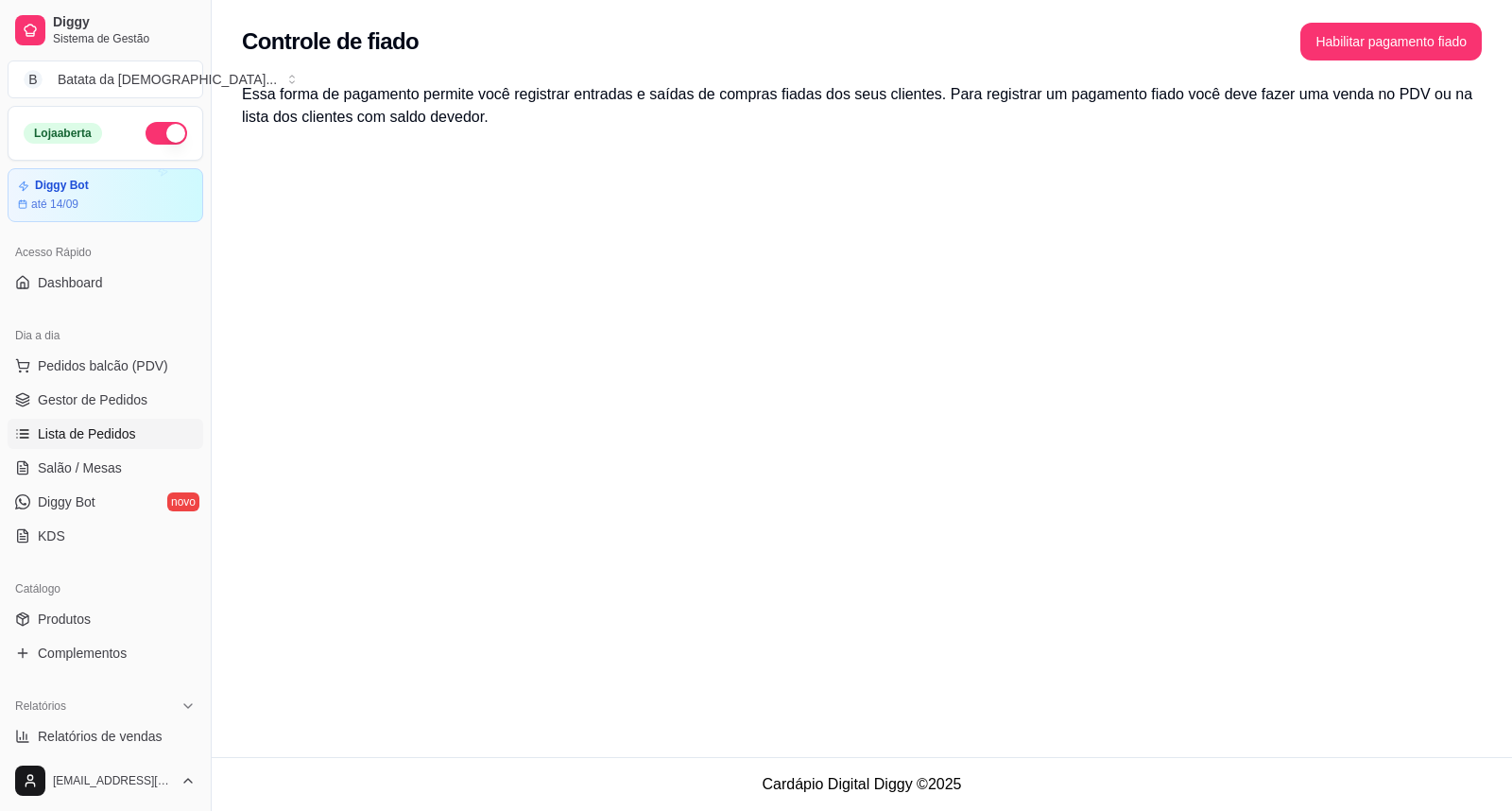
click at [109, 439] on span "Lista de Pedidos" at bounding box center [87, 433] width 98 height 19
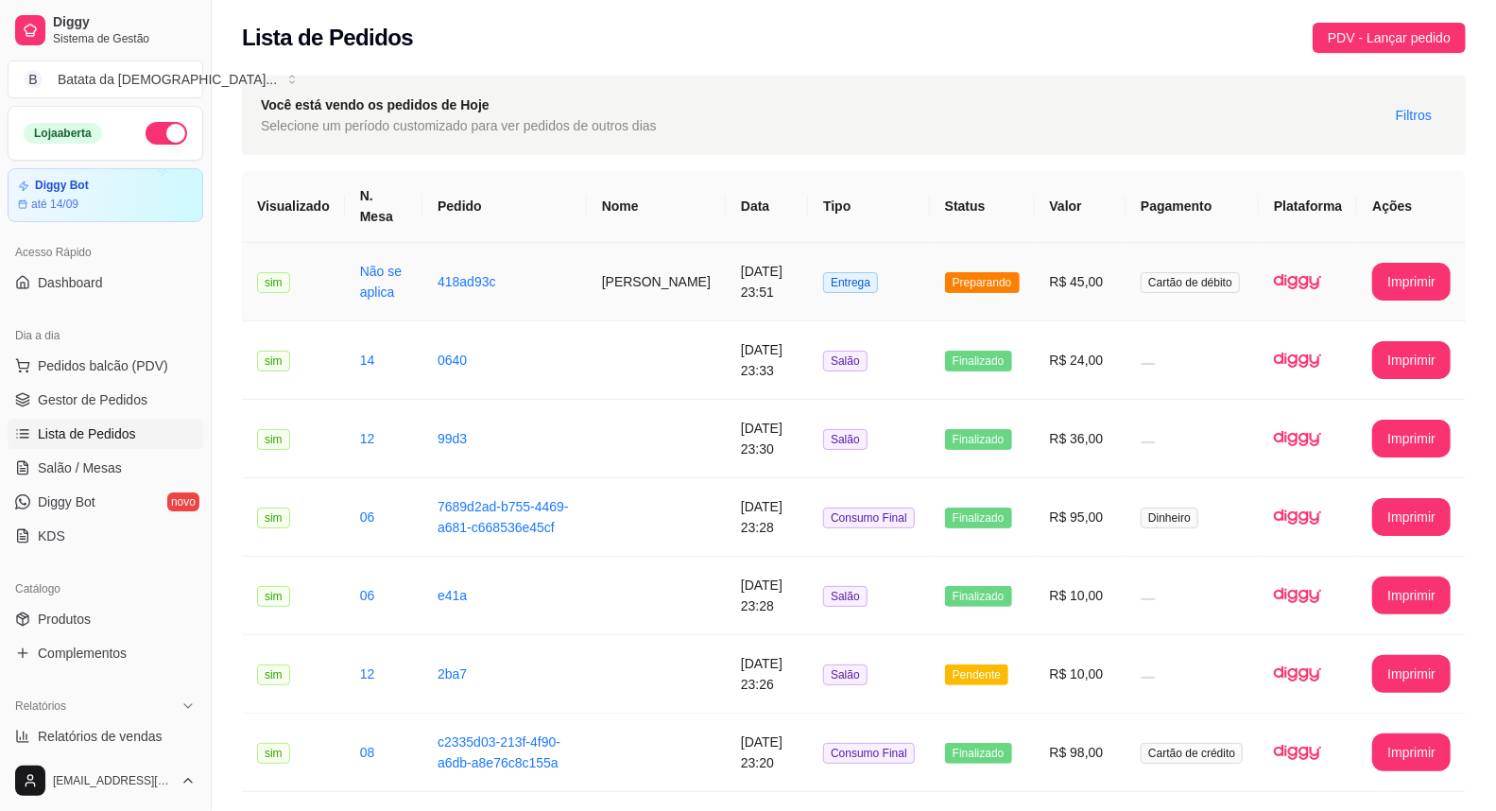
click at [697, 270] on td "[PERSON_NAME]" at bounding box center [656, 282] width 139 height 78
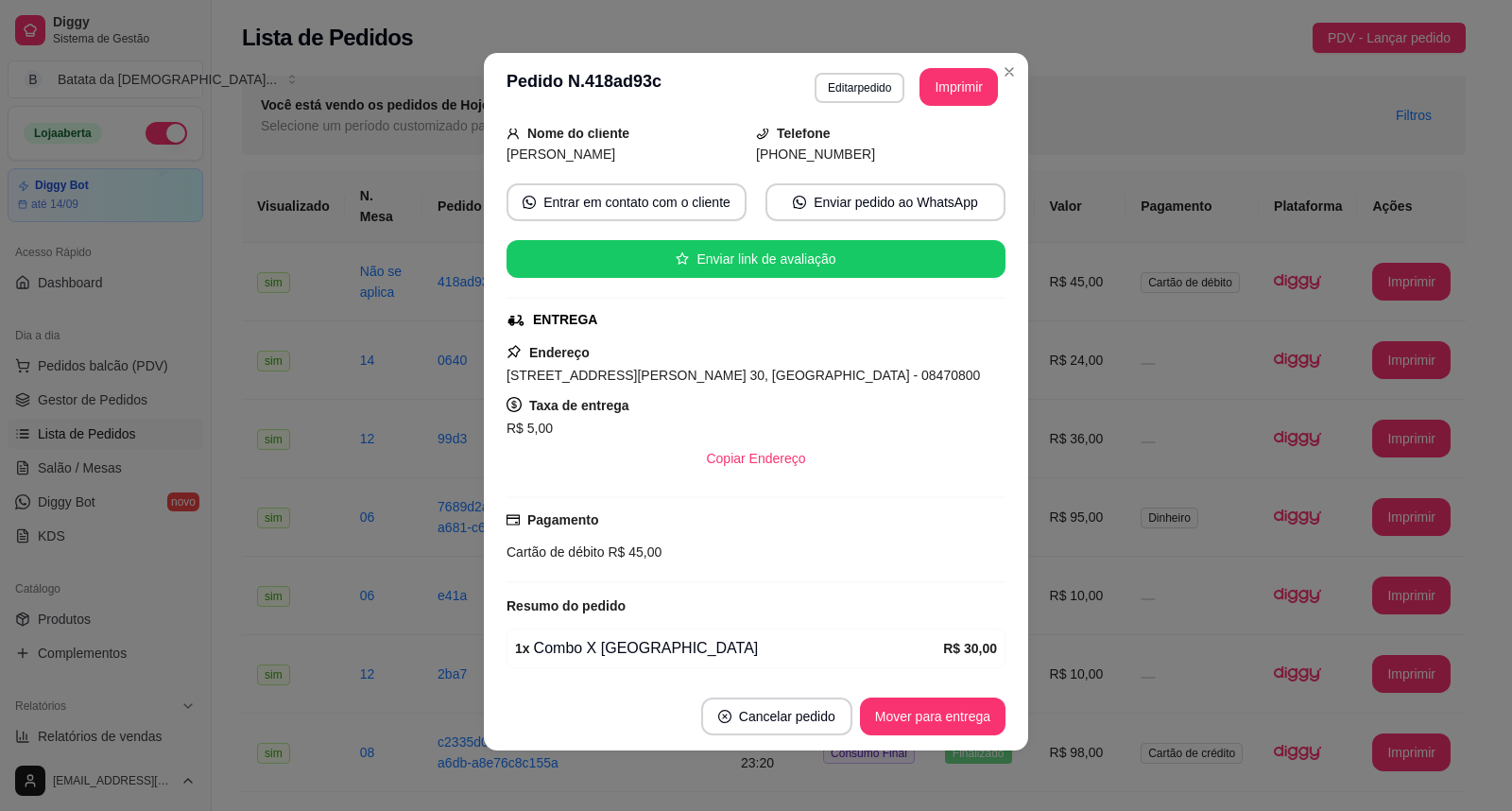
scroll to position [38, 0]
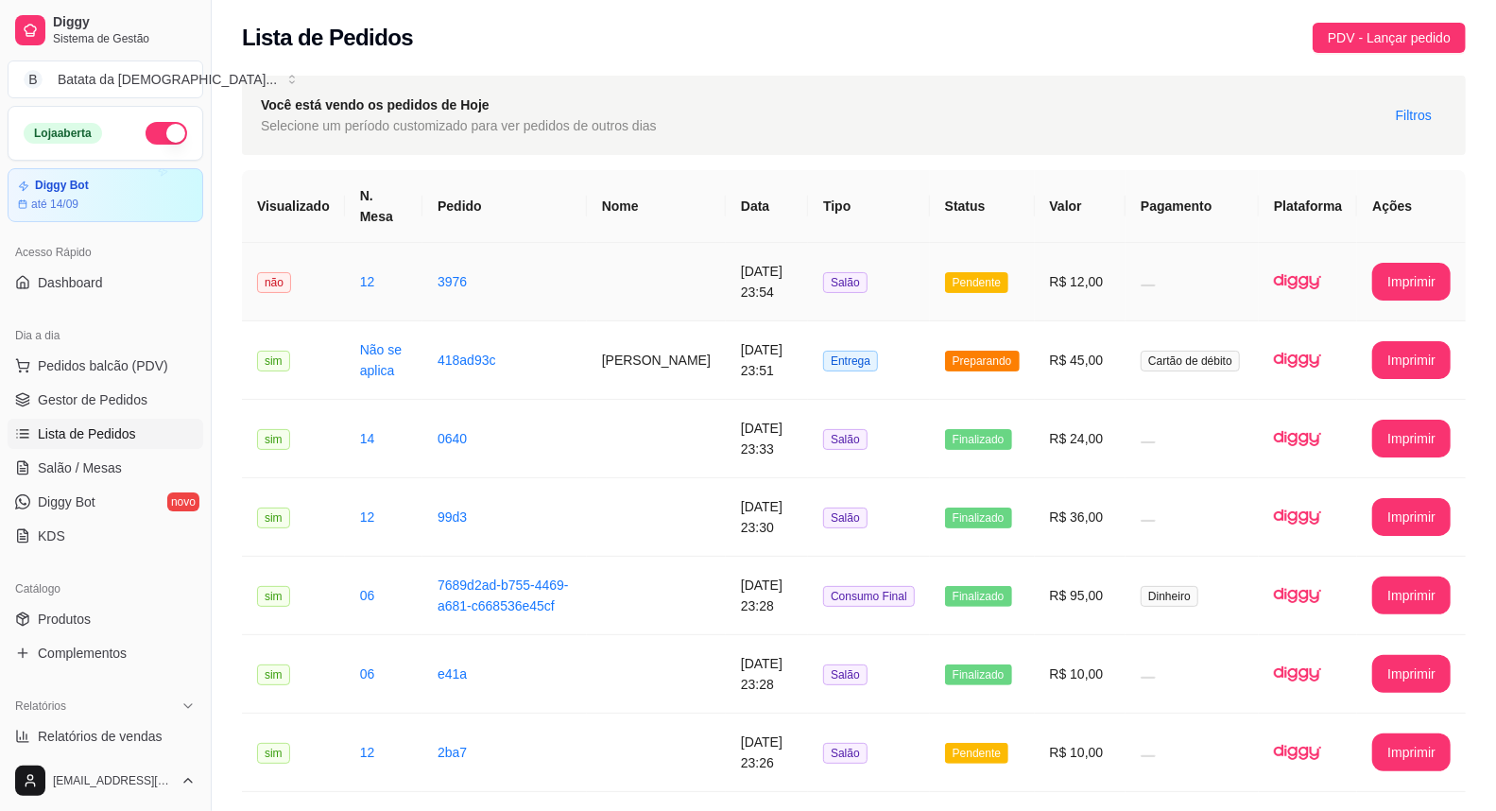
click at [752, 246] on td "[DATE] 23:54" at bounding box center [767, 282] width 82 height 78
click at [726, 334] on td "[DATE] 23:51" at bounding box center [767, 360] width 82 height 78
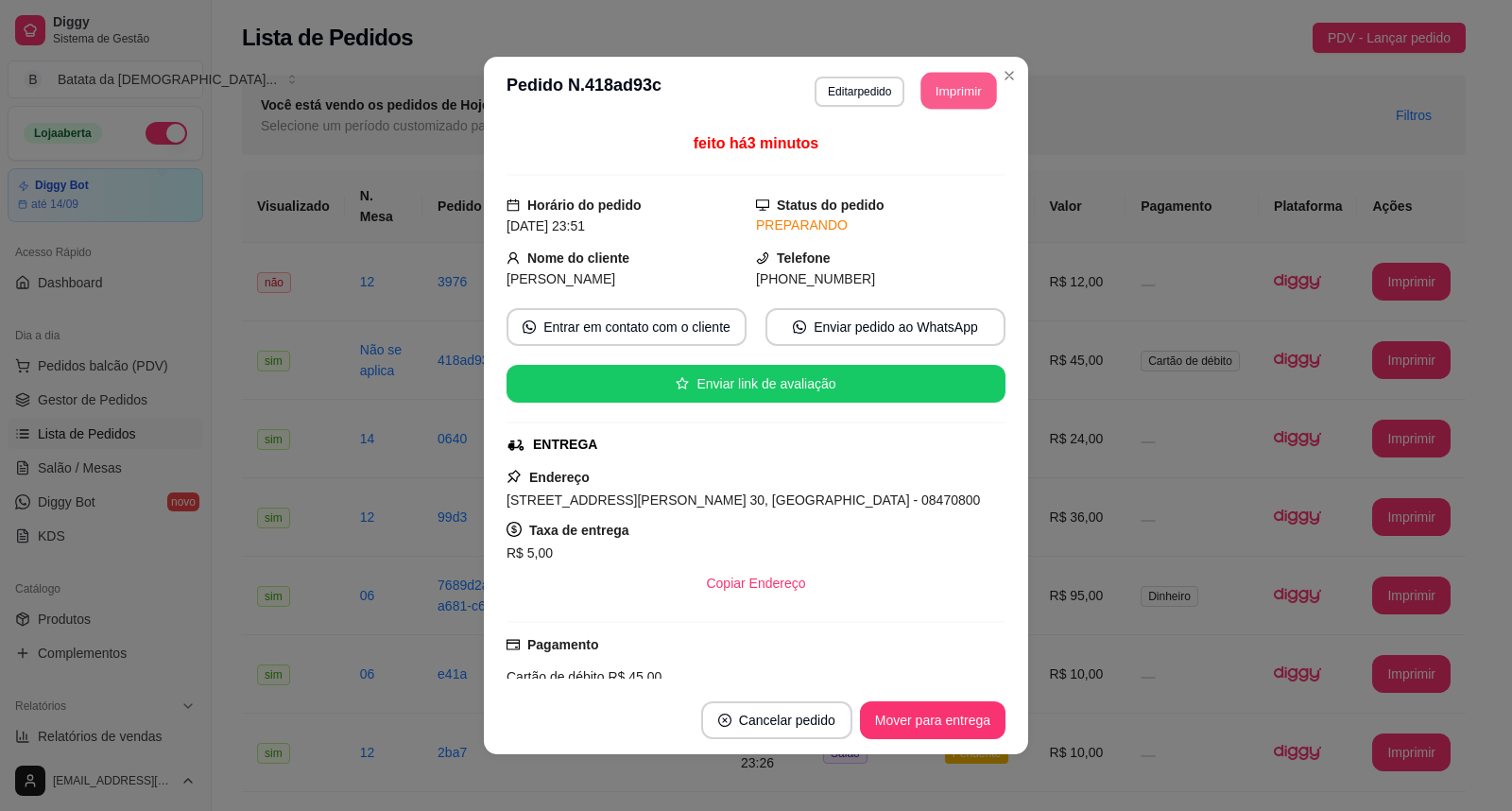
click at [938, 76] on button "Imprimir" at bounding box center [959, 91] width 76 height 37
click at [1016, 69] on header "**********" at bounding box center [756, 91] width 544 height 68
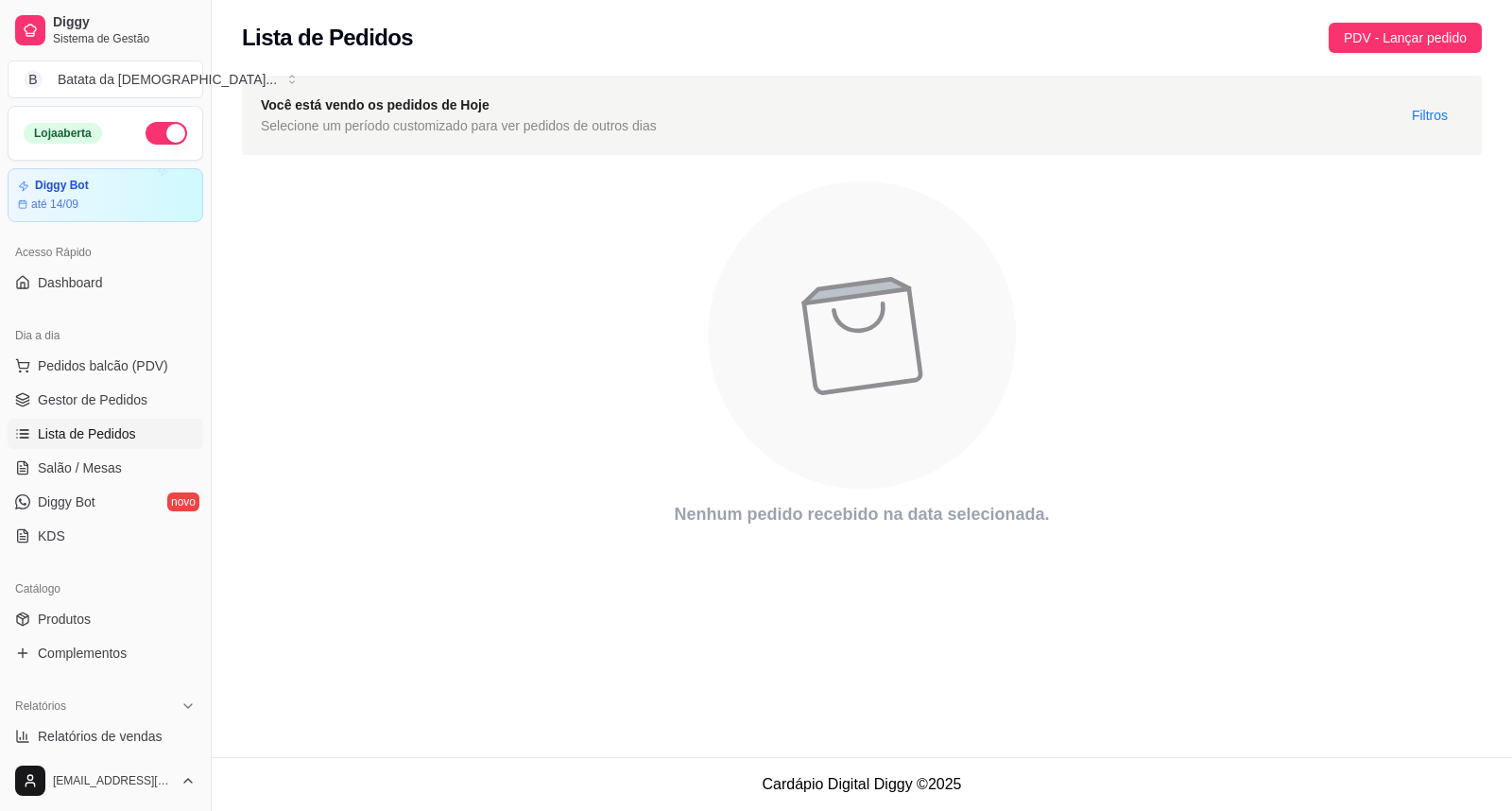
click at [148, 342] on div "Dia a dia" at bounding box center [106, 335] width 196 height 30
click at [148, 361] on span "Pedidos balcão (PDV)" at bounding box center [103, 365] width 130 height 19
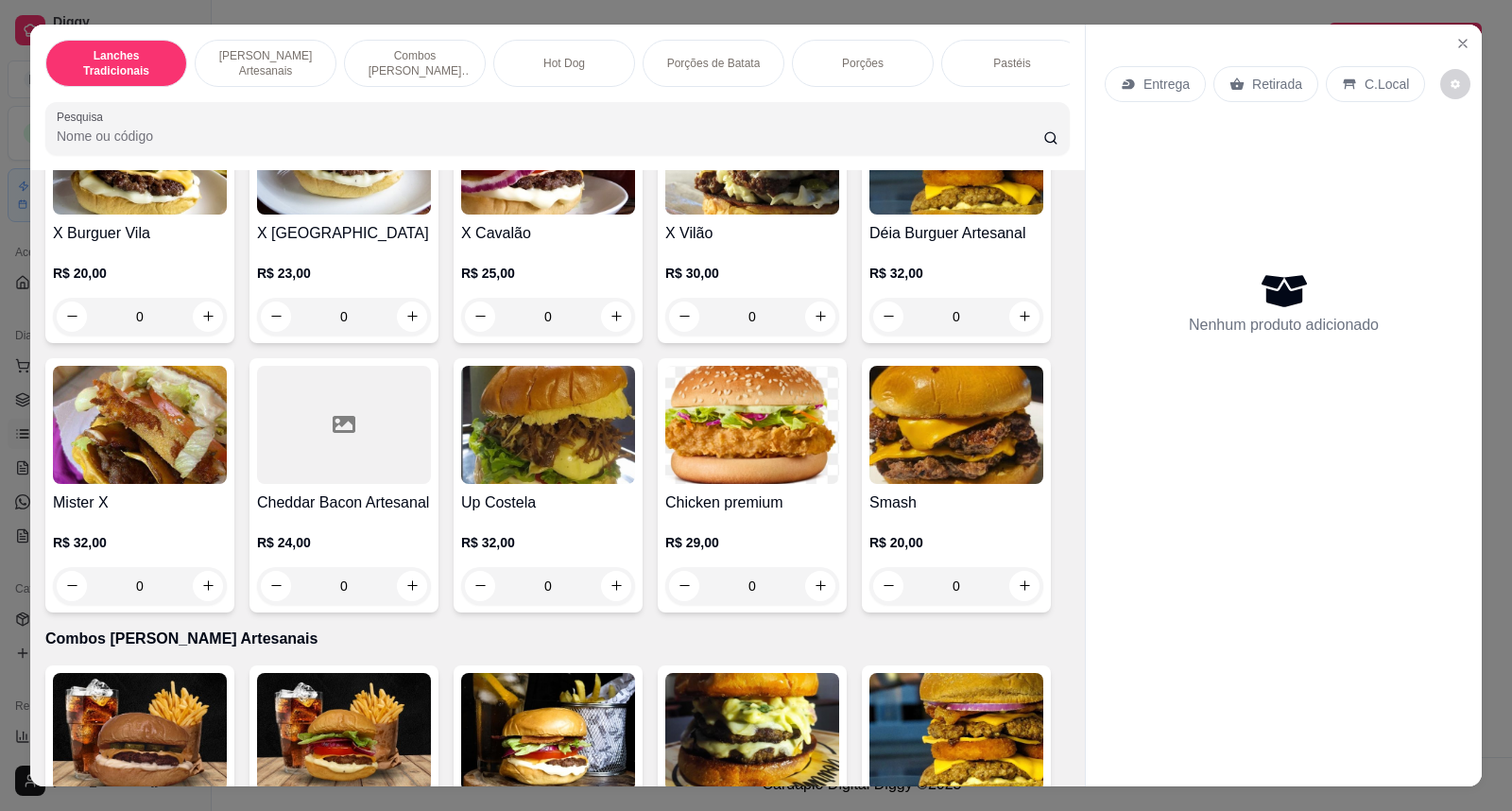
scroll to position [1365, 0]
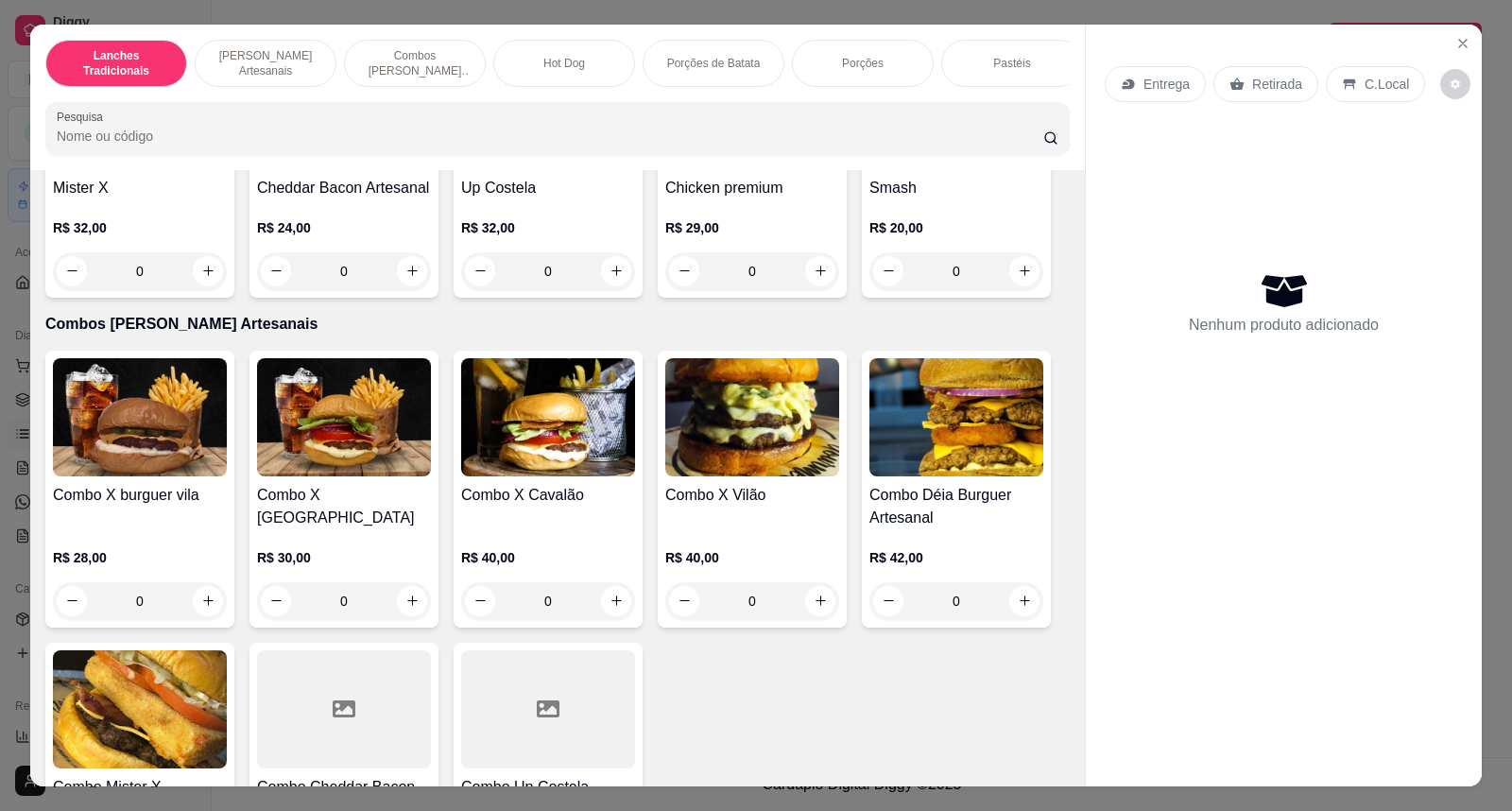
click at [560, 456] on img at bounding box center [548, 417] width 174 height 118
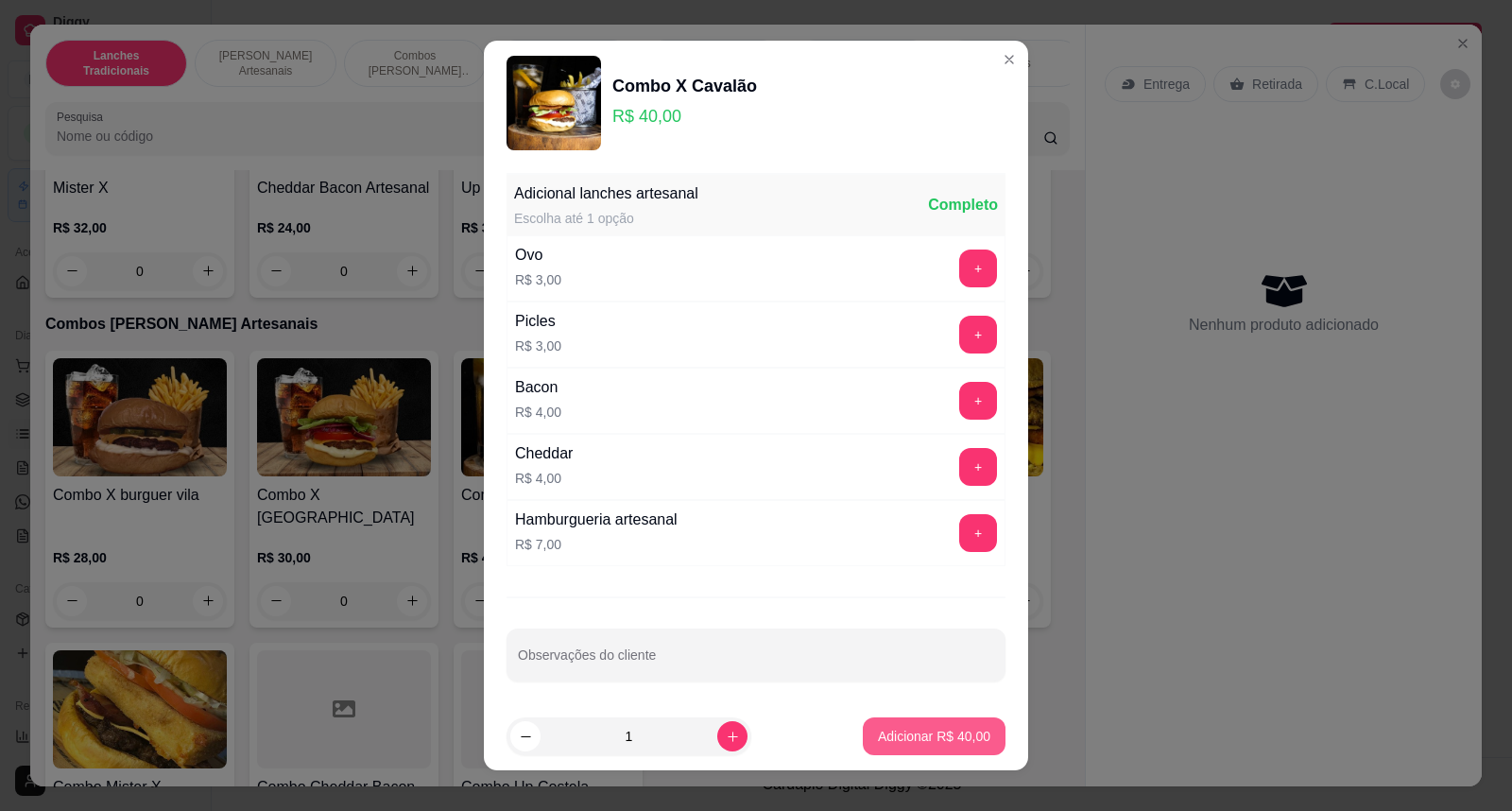
click at [923, 735] on p "Adicionar R$ 40,00" at bounding box center [934, 736] width 112 height 19
type input "1"
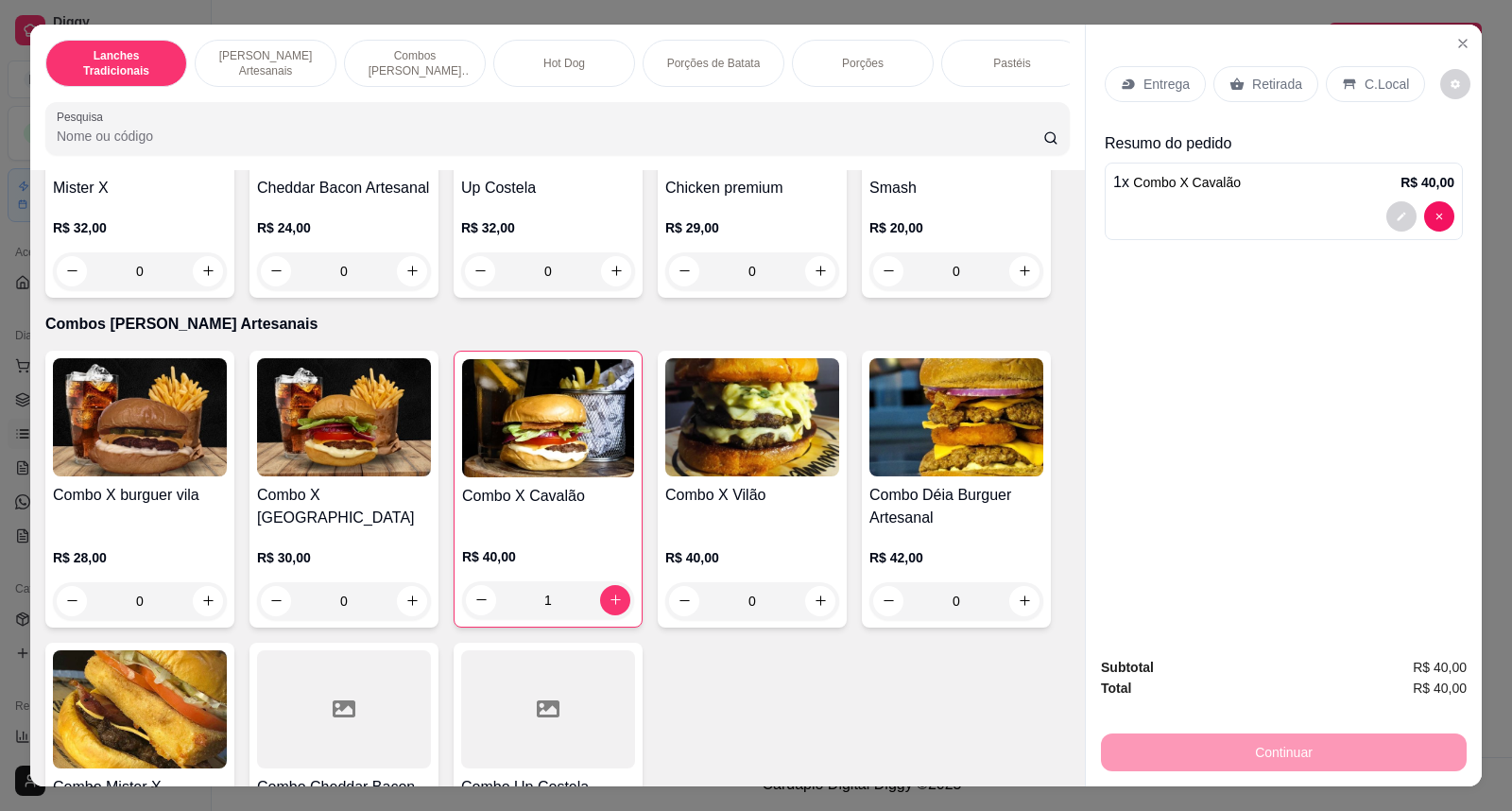
click at [1372, 62] on div "Entrega Retirada C.Local" at bounding box center [1284, 84] width 358 height 66
click at [1371, 78] on p "C.Local" at bounding box center [1387, 84] width 44 height 19
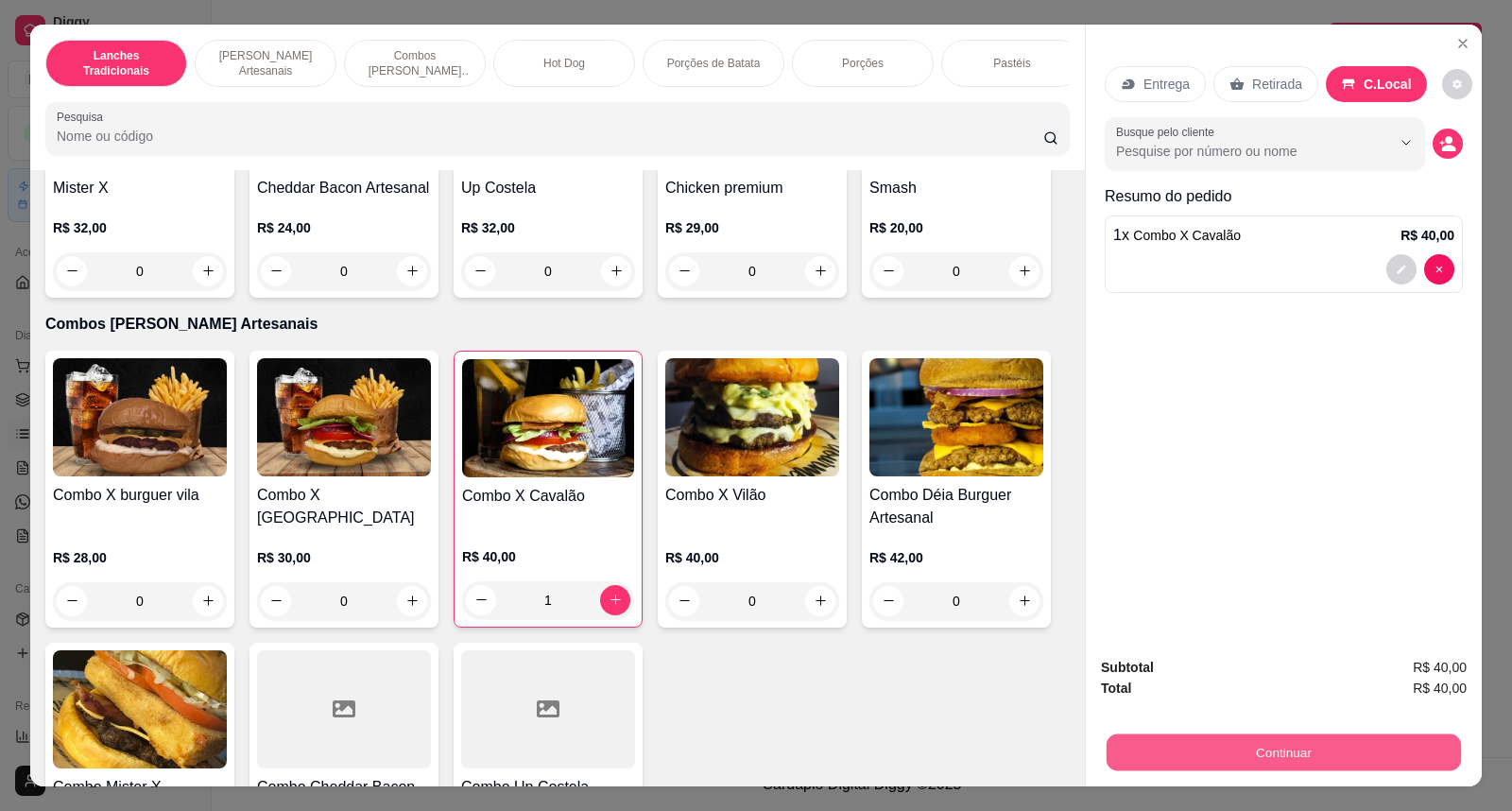
click at [1359, 763] on button "Continuar" at bounding box center [1284, 752] width 354 height 37
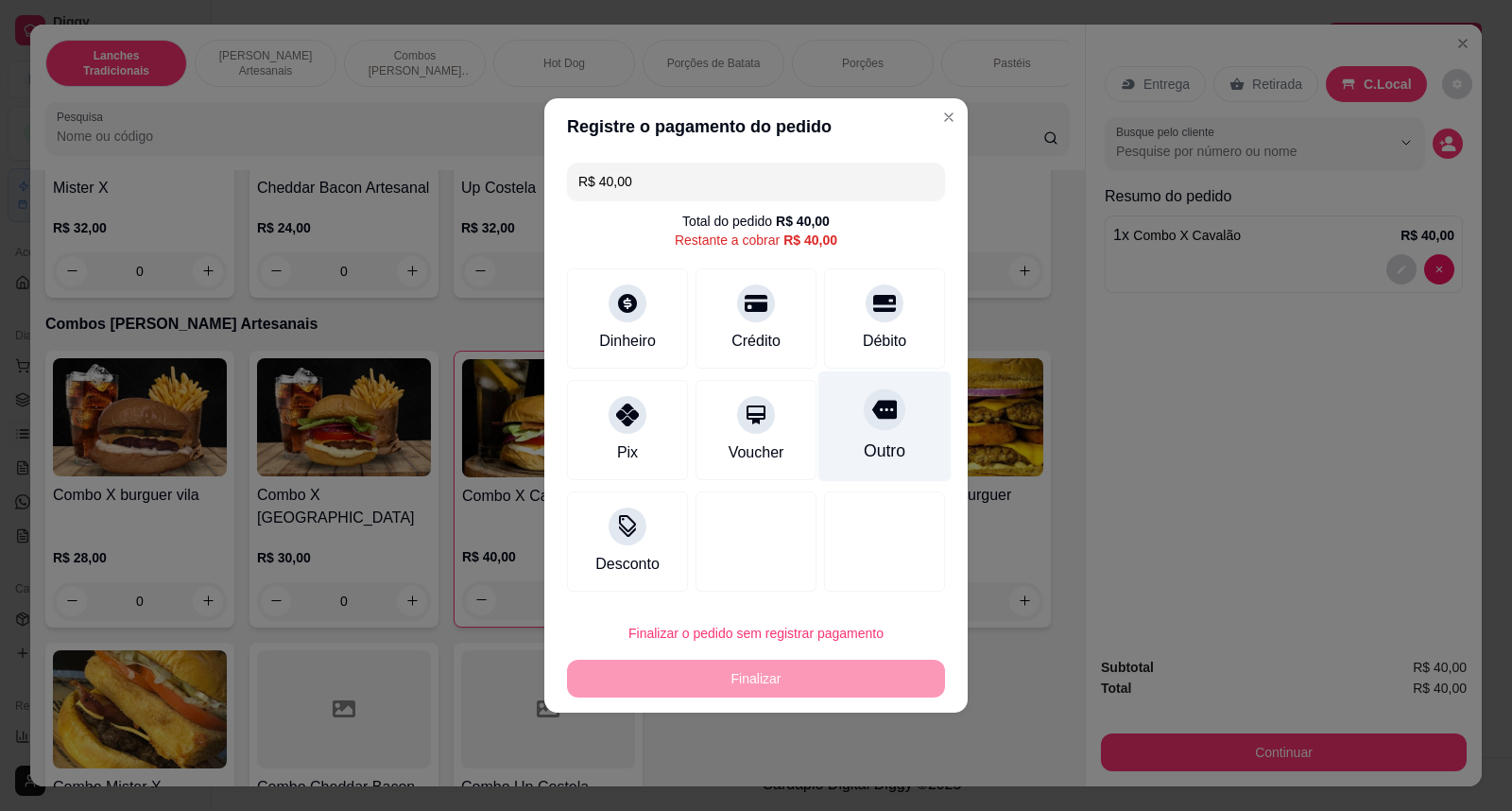
click at [833, 456] on div "Outro" at bounding box center [884, 426] width 133 height 111
type input "R$ 0,00"
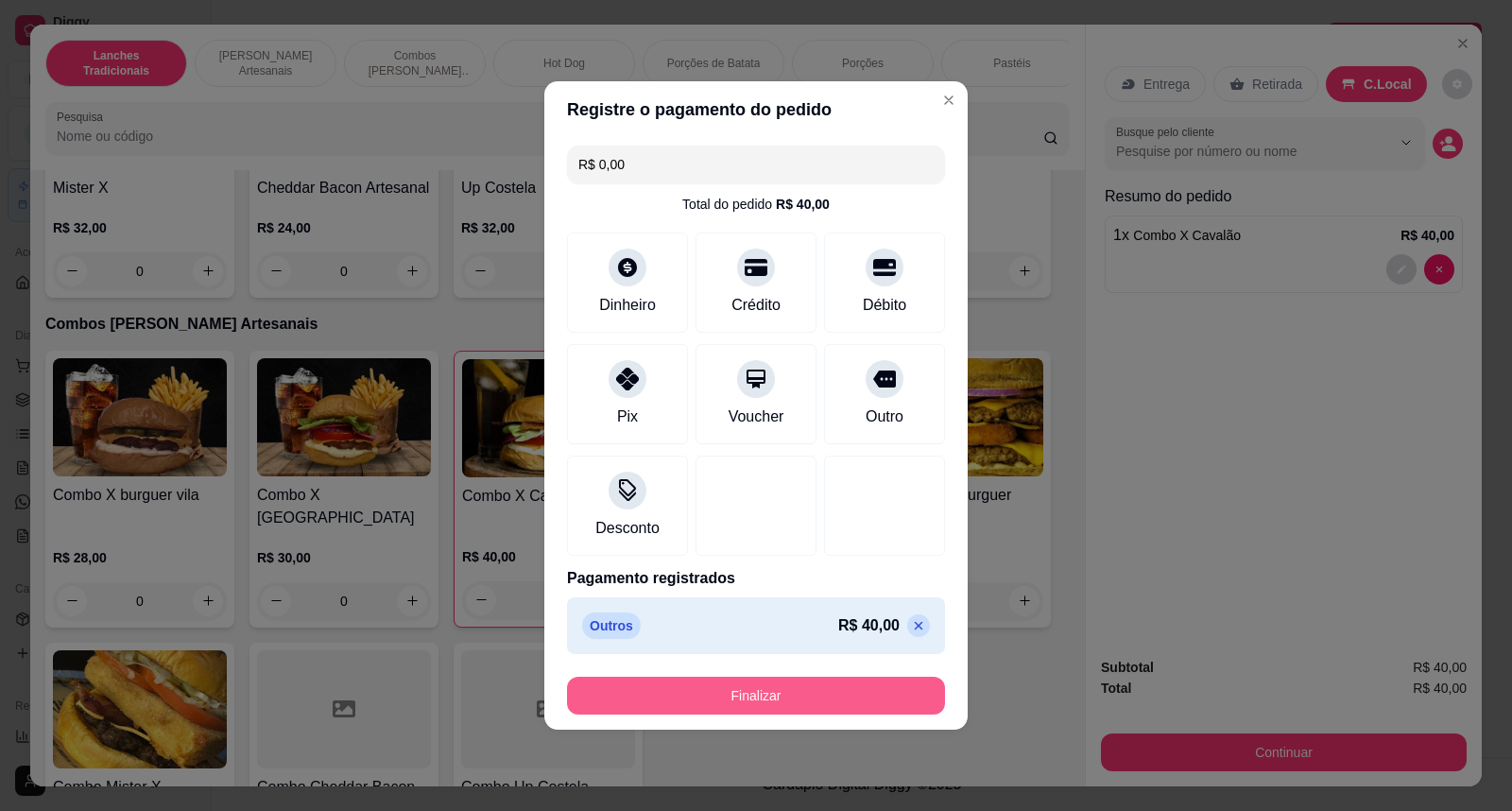
click at [813, 711] on button "Finalizar" at bounding box center [756, 696] width 378 height 38
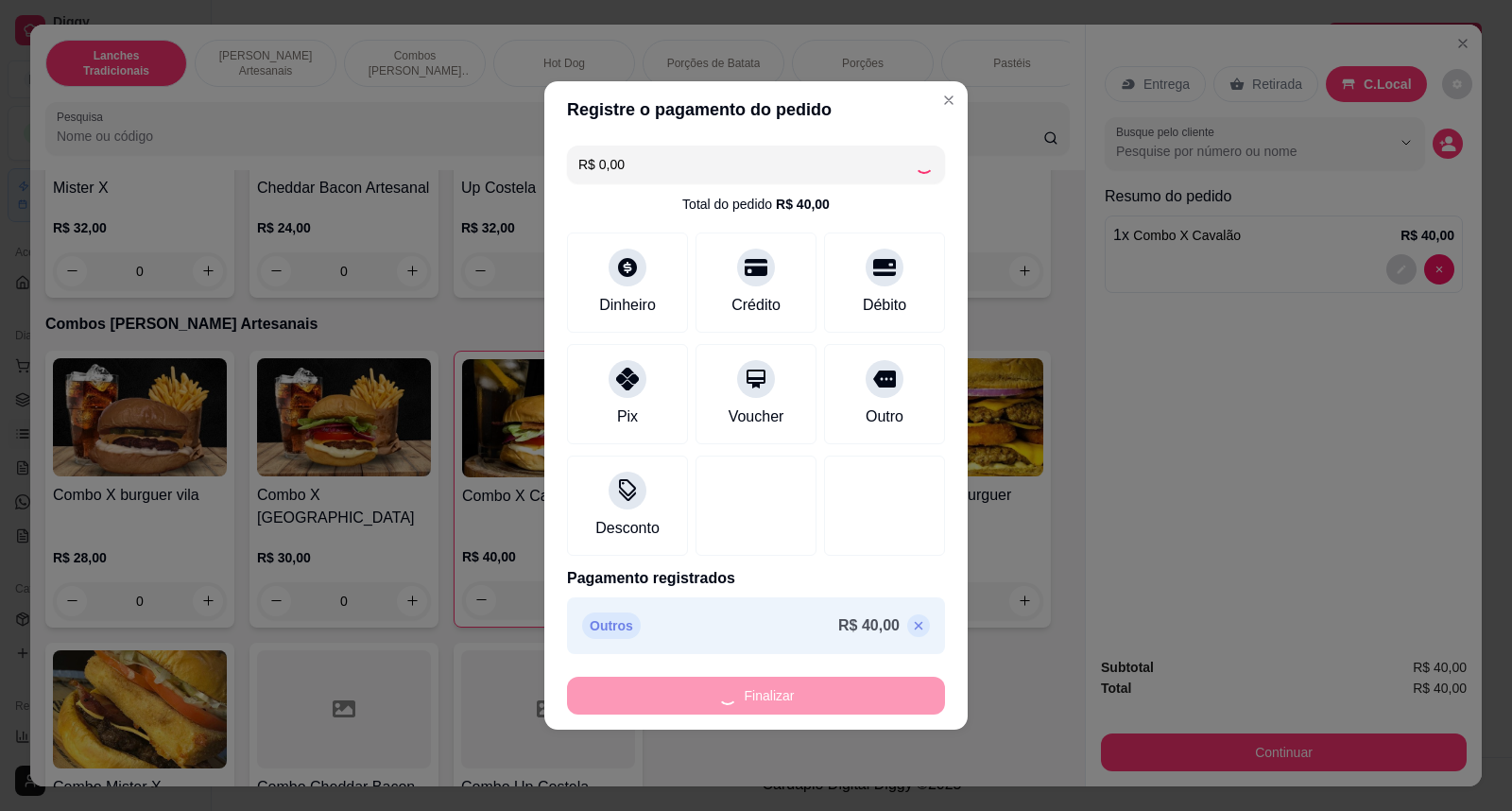
type input "0"
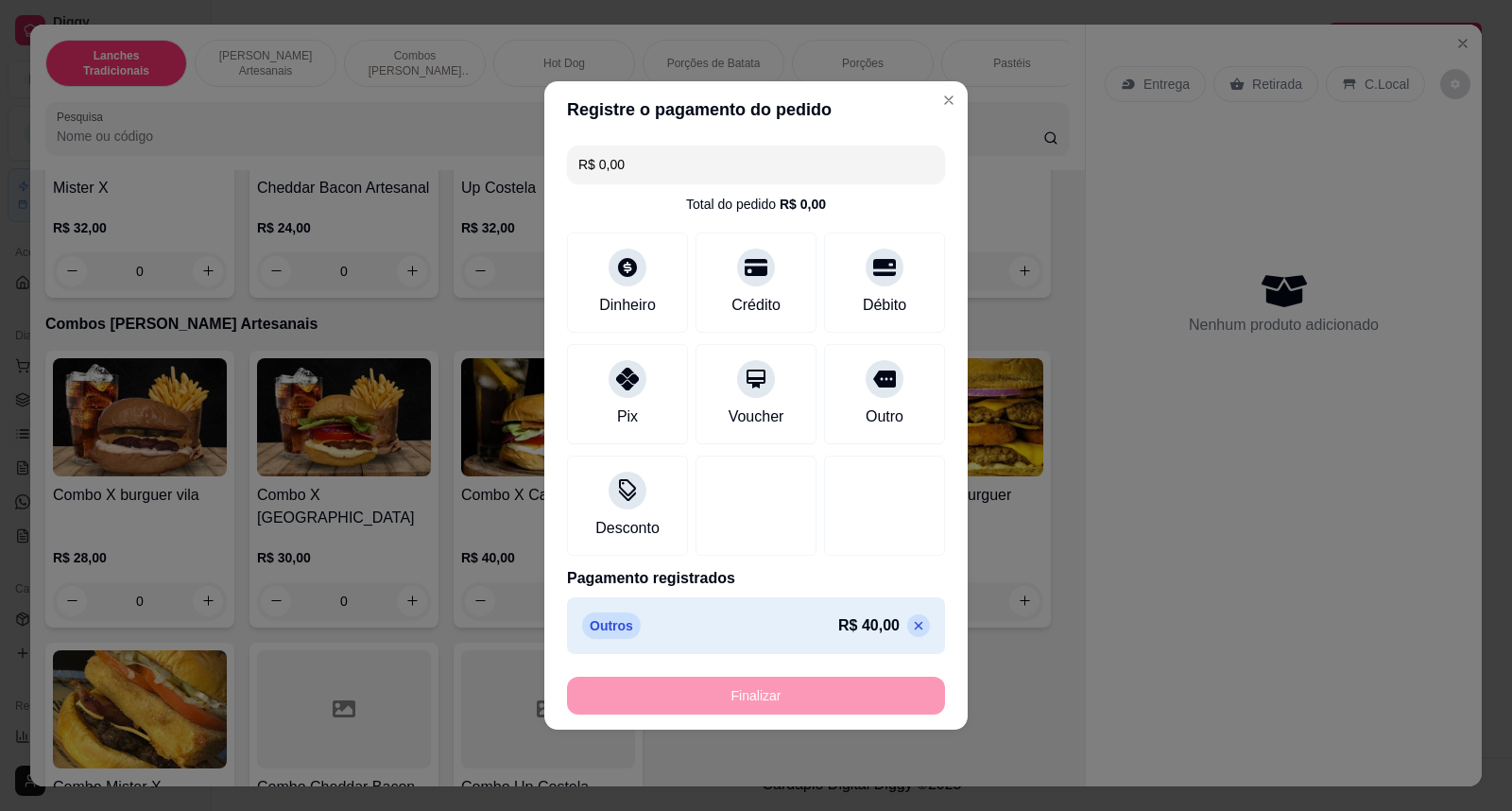
type input "-R$ 40,00"
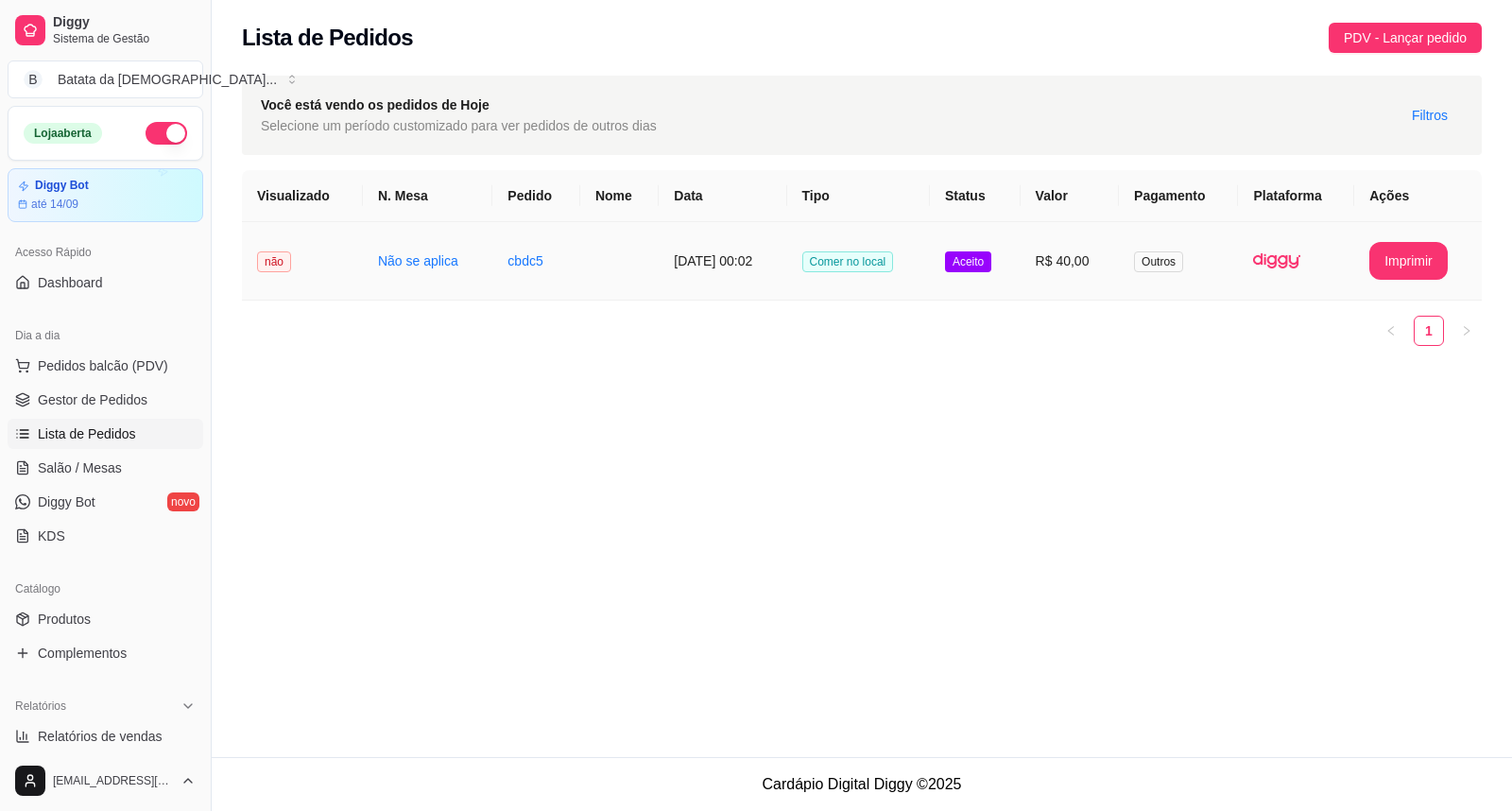
click at [972, 268] on span "Aceito" at bounding box center [968, 261] width 46 height 21
click at [978, 121] on button "Imprimir" at bounding box center [959, 119] width 78 height 38
click at [1416, 115] on span "Filtros" at bounding box center [1430, 115] width 36 height 21
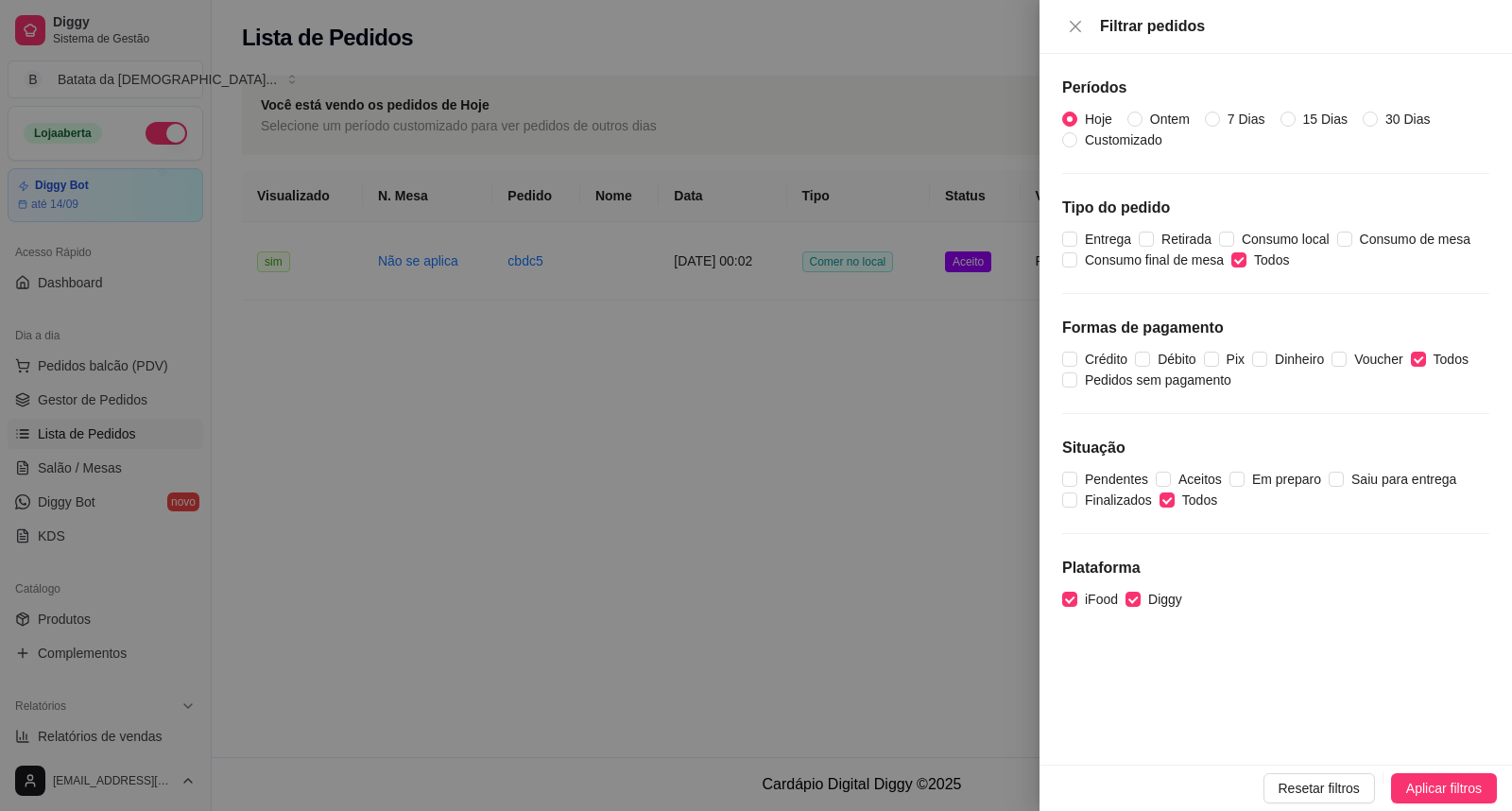
click at [792, 605] on div at bounding box center [756, 405] width 1512 height 811
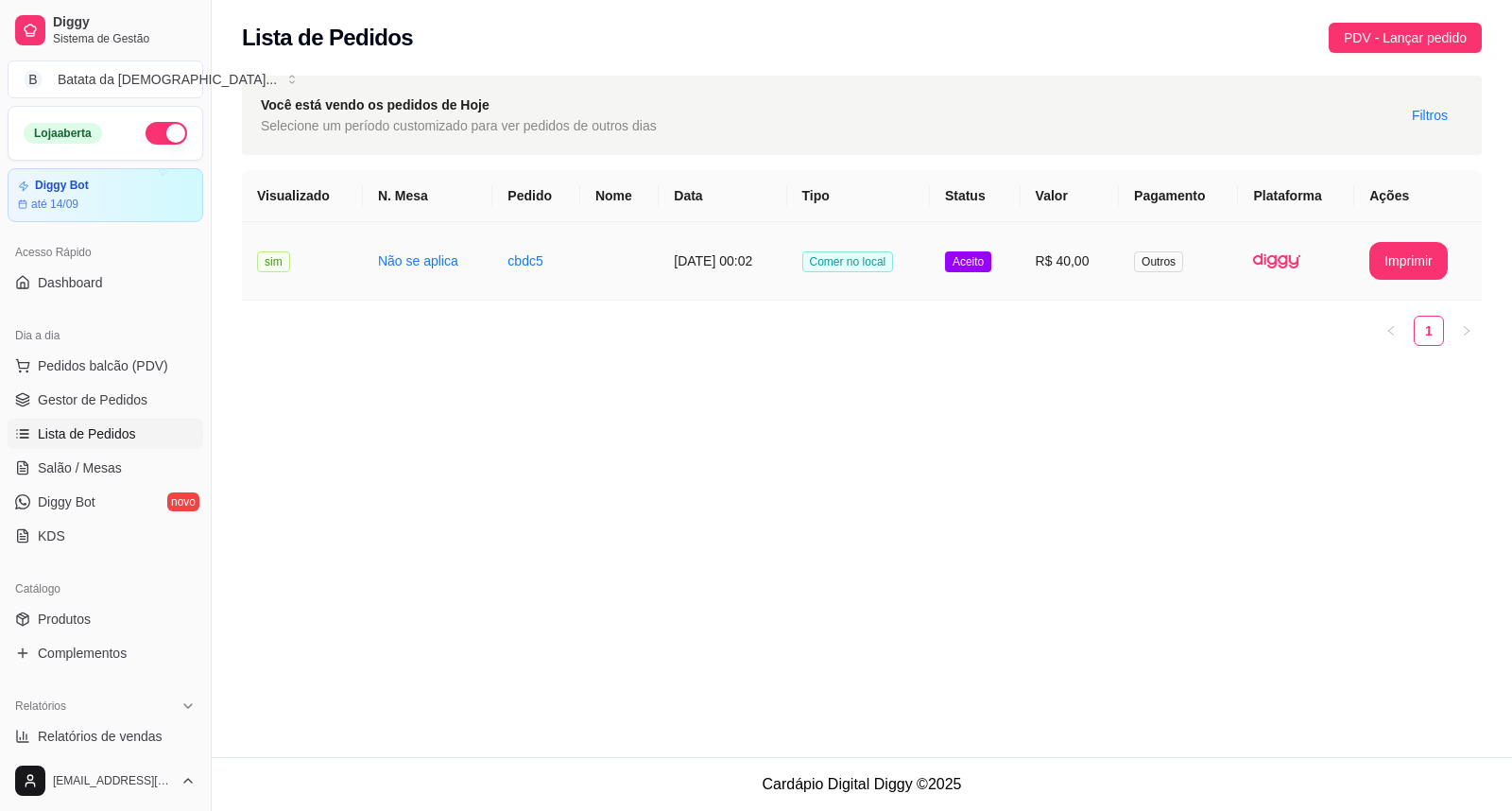
click at [968, 274] on td "Aceito" at bounding box center [975, 261] width 91 height 78
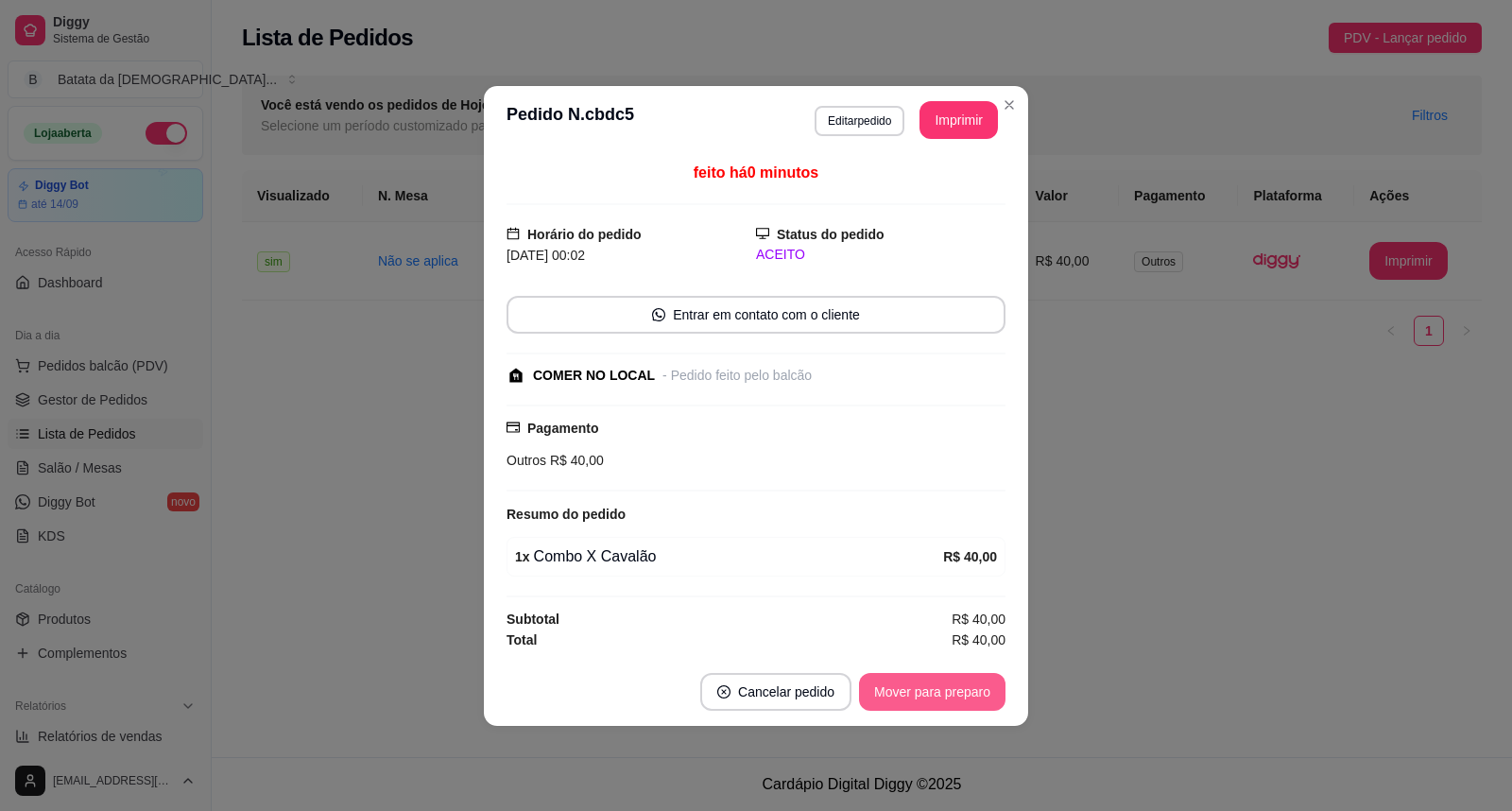
click at [913, 686] on button "Mover para preparo" at bounding box center [932, 692] width 146 height 38
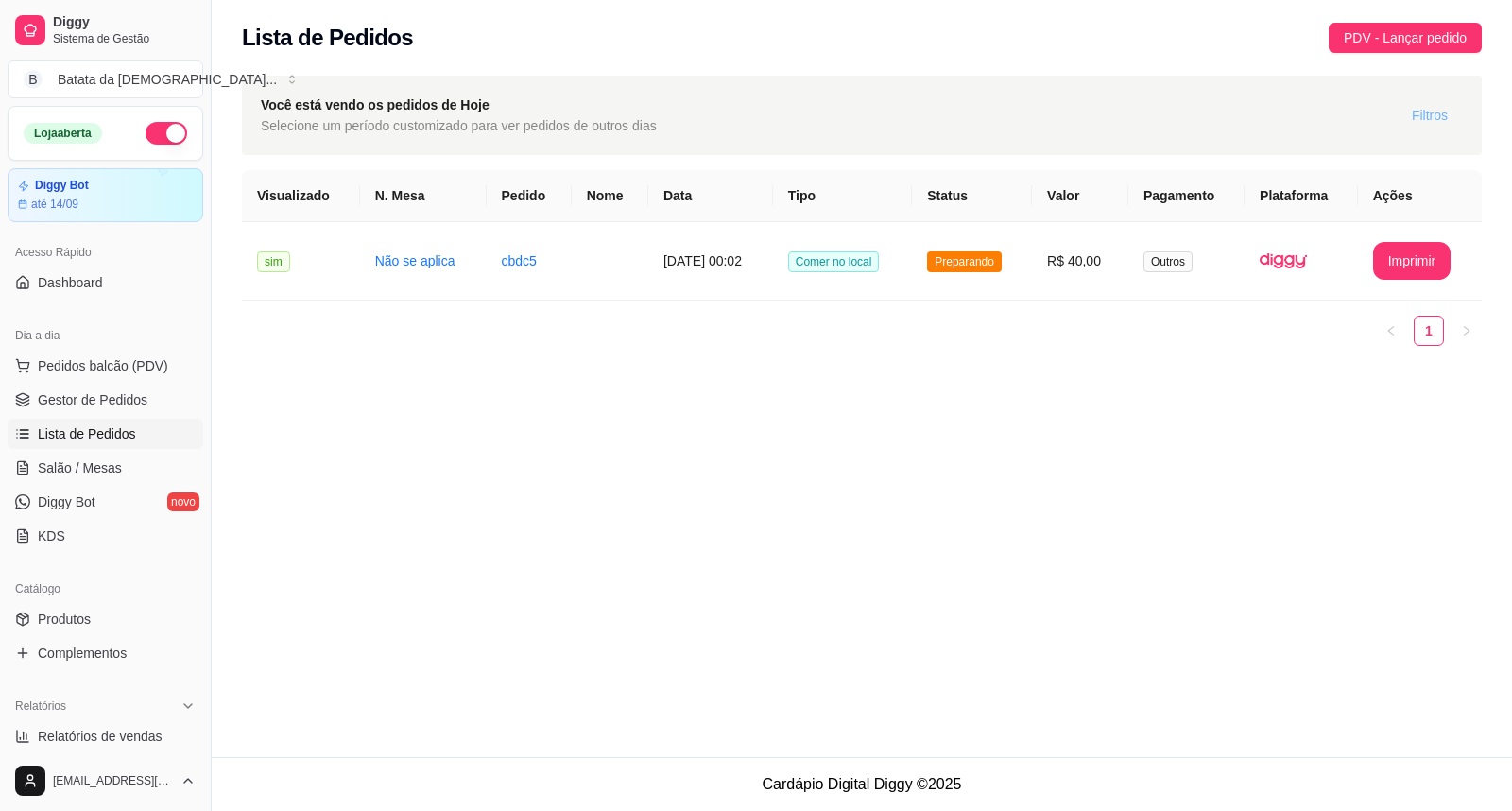
click at [1416, 118] on span "Filtros" at bounding box center [1430, 115] width 36 height 21
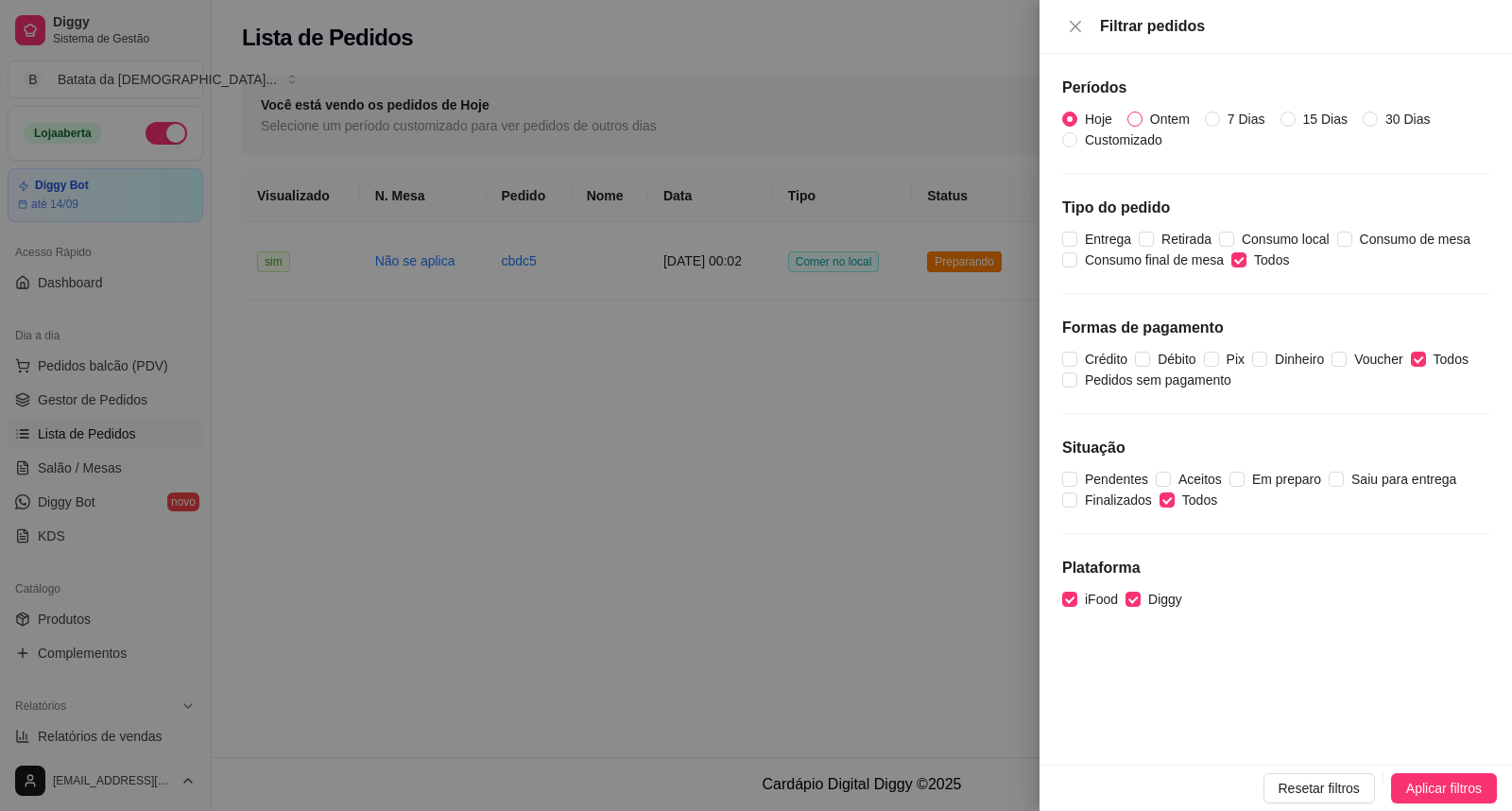
click at [1155, 127] on span "Ontem" at bounding box center [1170, 119] width 55 height 21
click at [1143, 127] on input "Ontem" at bounding box center [1134, 119] width 15 height 15
radio input "true"
radio input "false"
click at [525, 266] on div at bounding box center [756, 405] width 1512 height 811
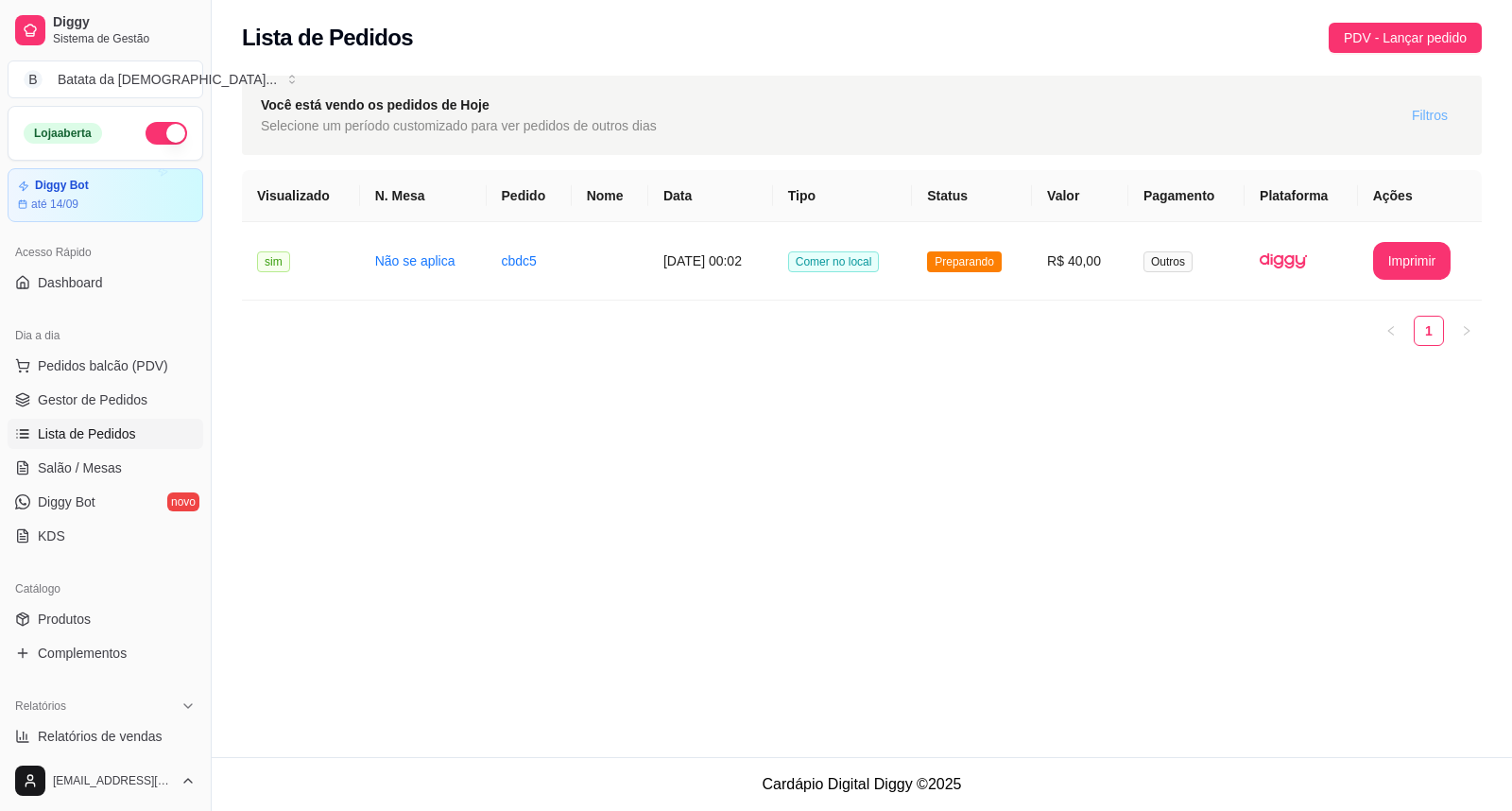
click at [1412, 129] on button "Filtros" at bounding box center [1430, 115] width 66 height 30
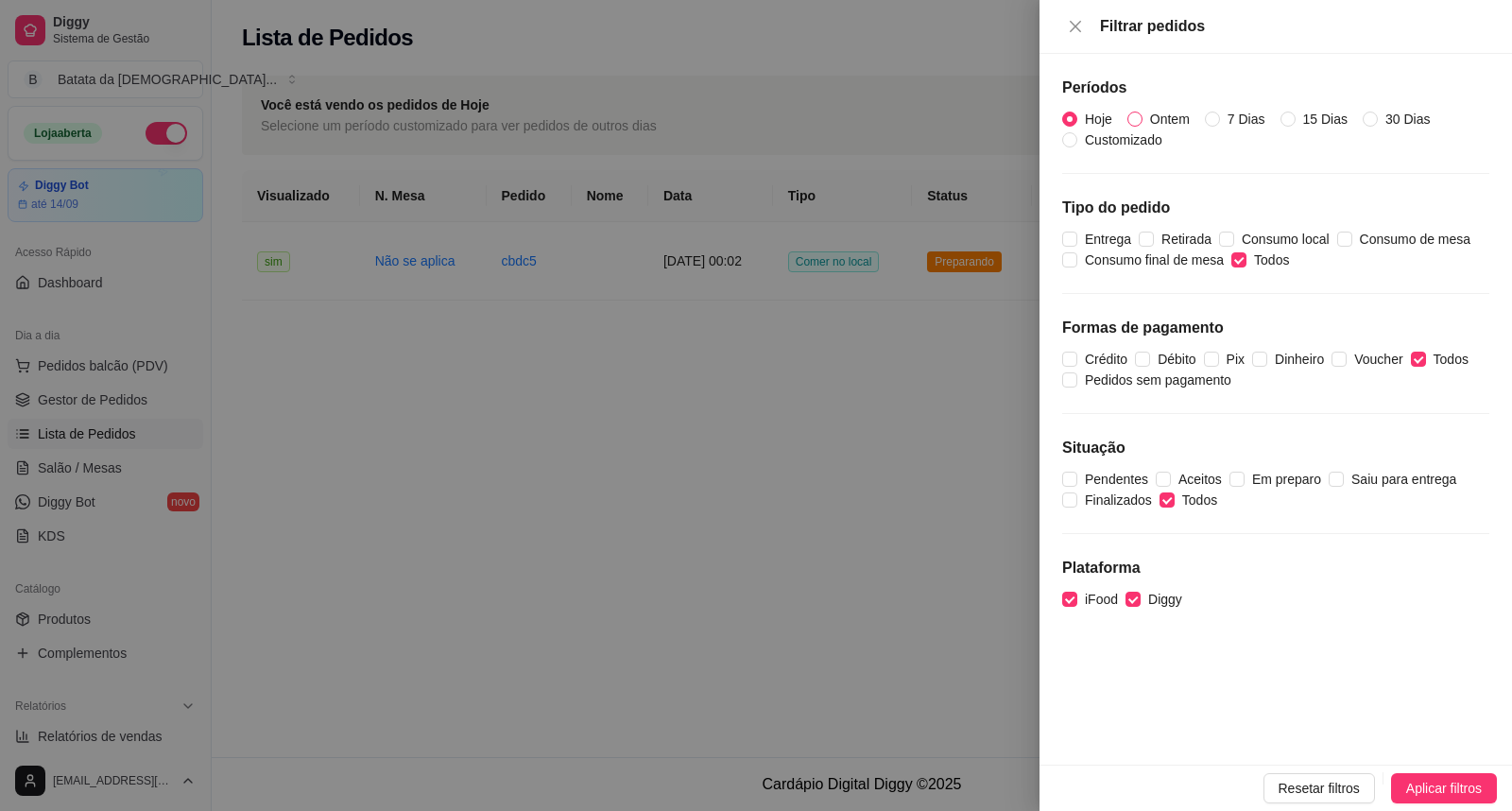
click at [1127, 123] on input "Ontem" at bounding box center [1134, 119] width 15 height 15
radio input "true"
radio input "false"
click at [811, 291] on div at bounding box center [756, 405] width 1512 height 811
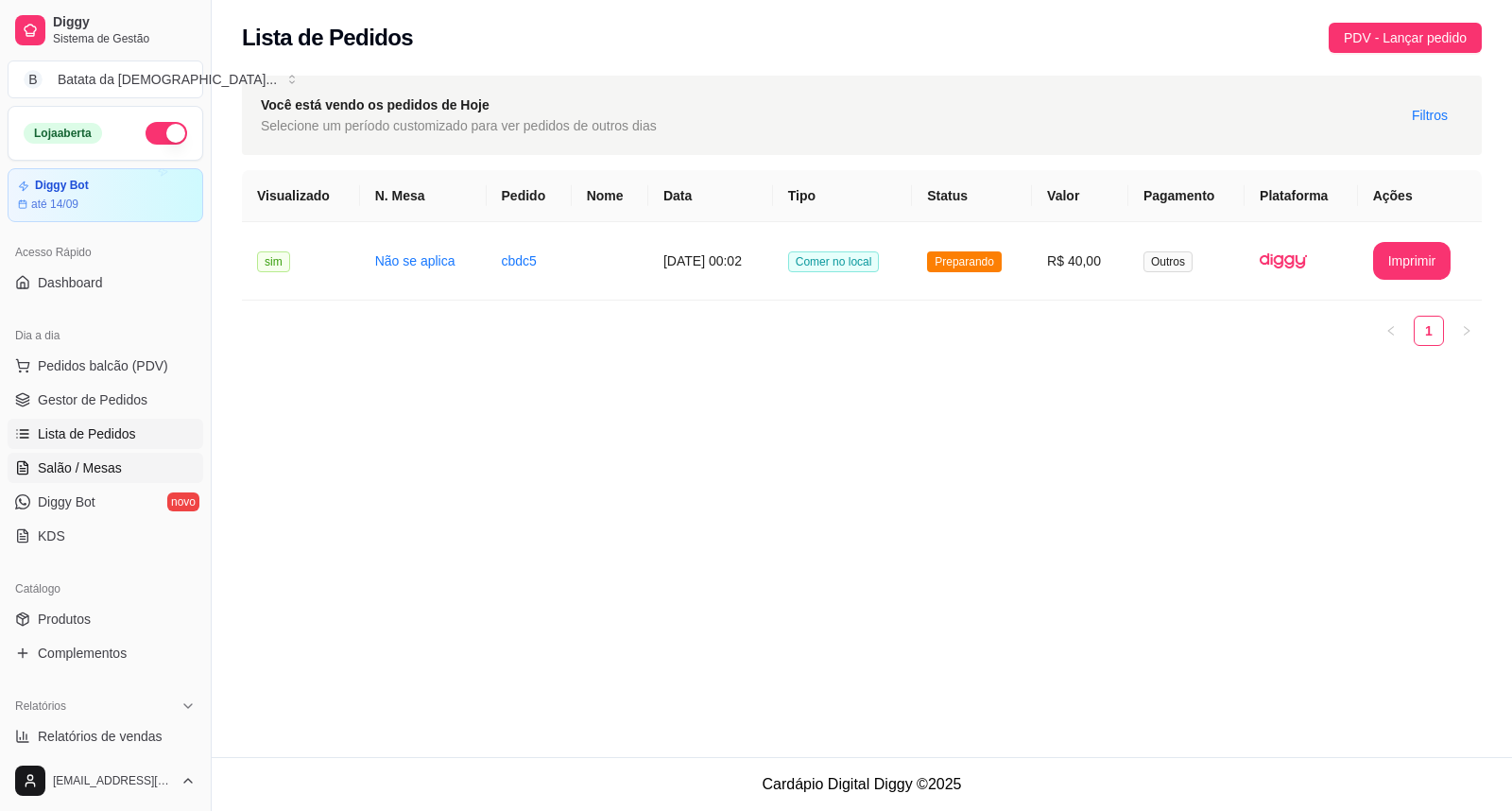
click at [149, 457] on link "Salão / Mesas" at bounding box center [106, 468] width 196 height 30
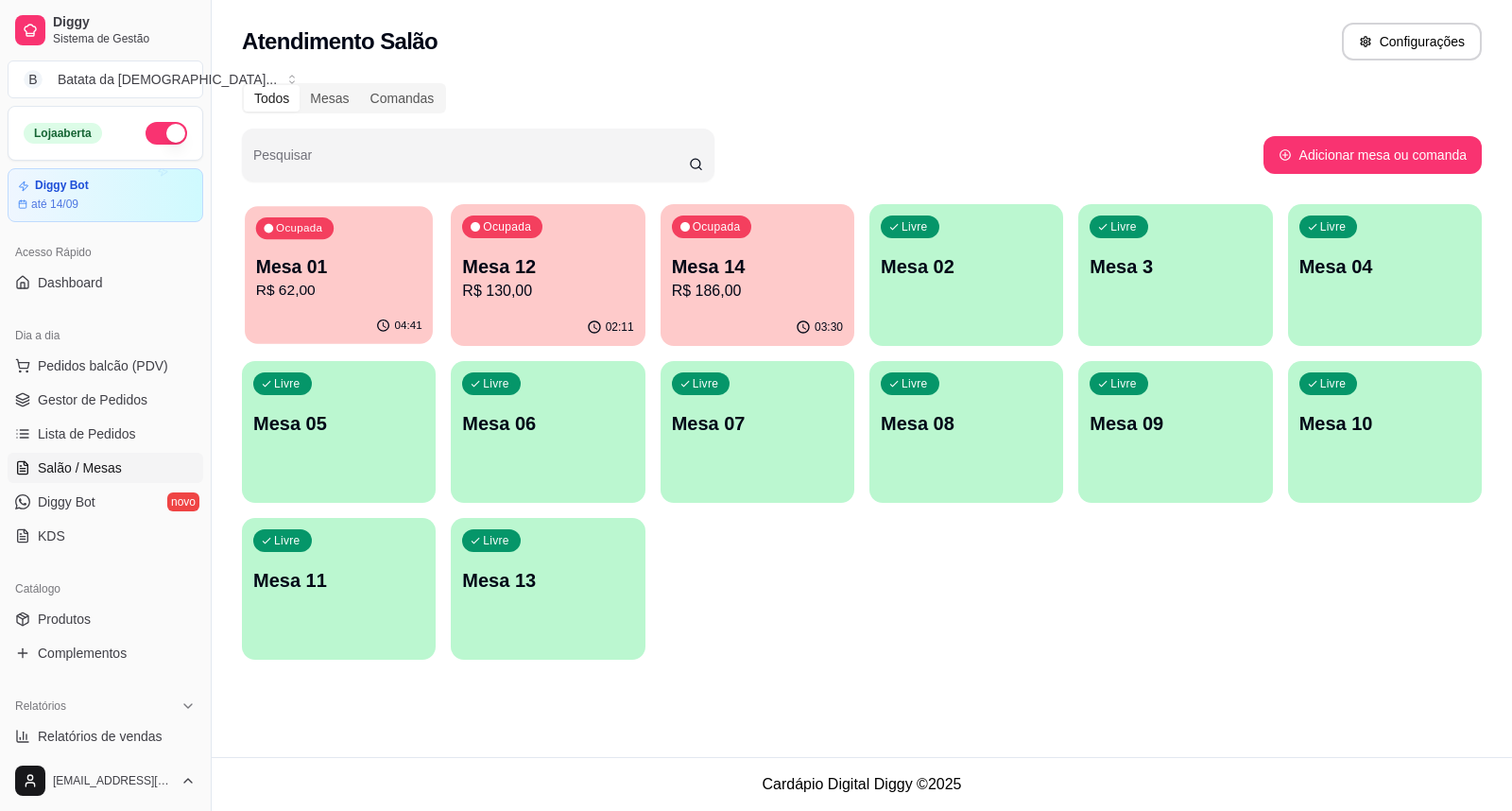
click at [353, 284] on p "R$ 62,00" at bounding box center [339, 291] width 166 height 22
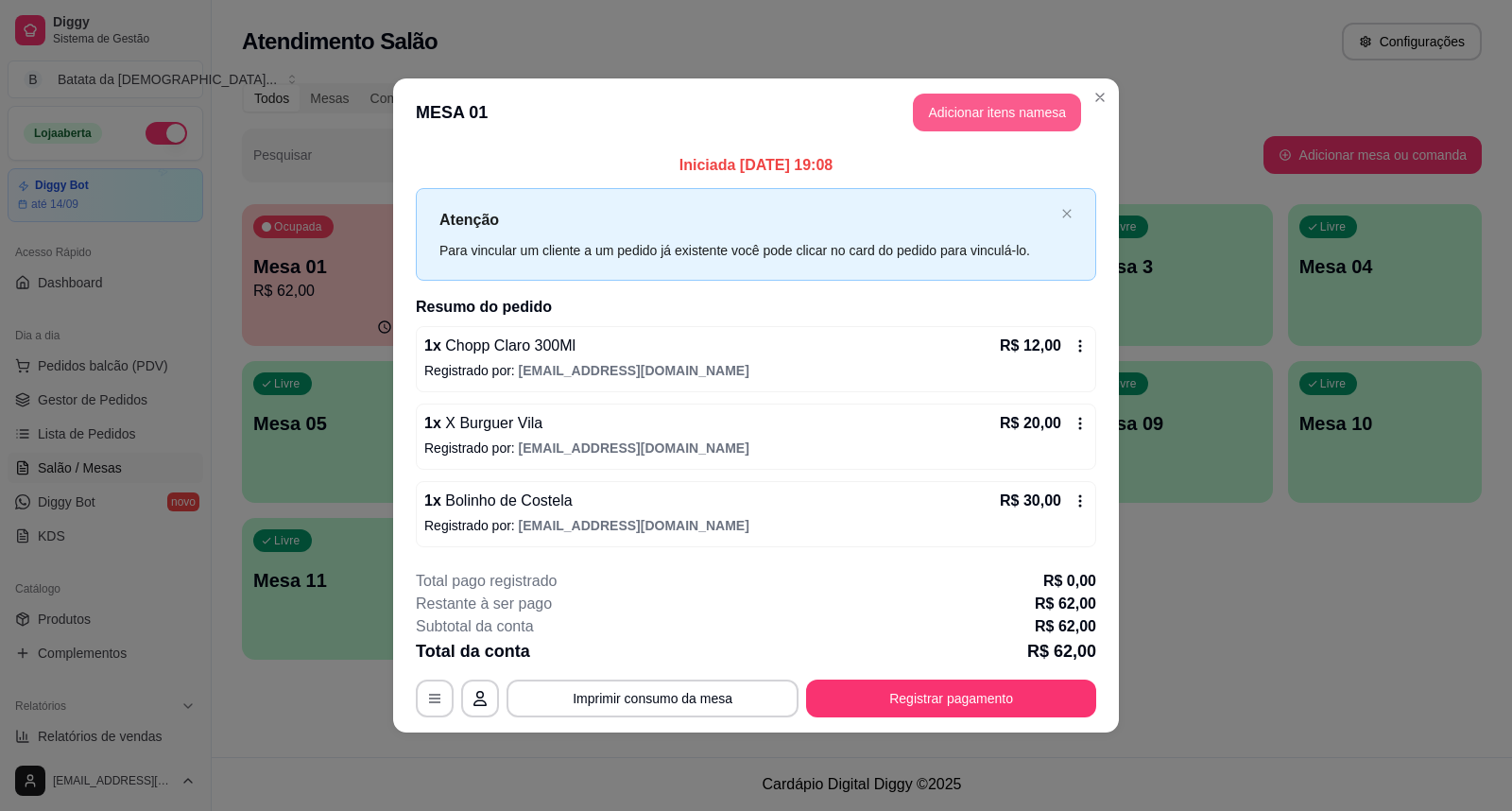
click at [958, 120] on button "Adicionar itens na mesa" at bounding box center [997, 113] width 168 height 38
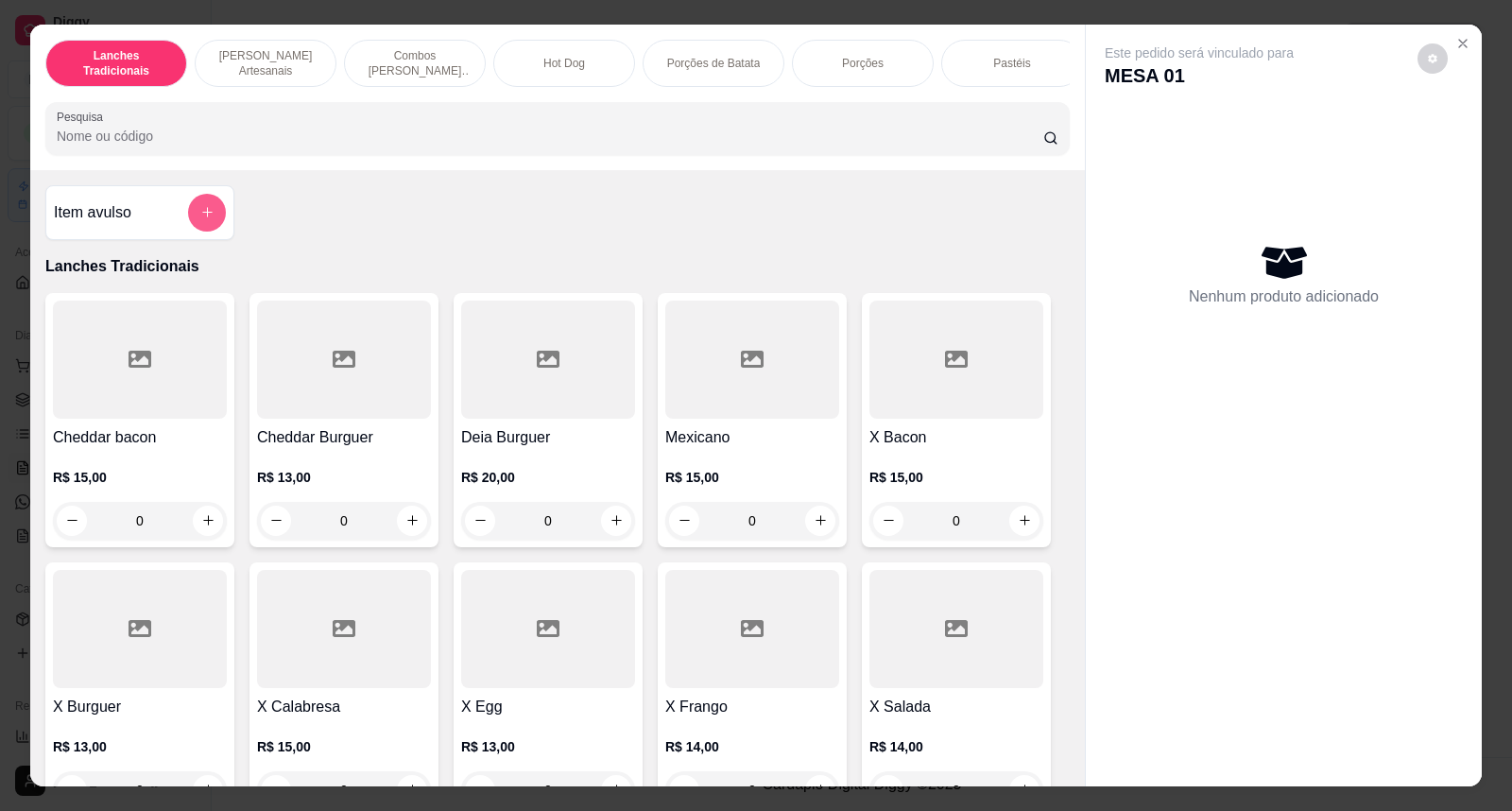
click at [188, 230] on button "add-separate-item" at bounding box center [207, 213] width 38 height 38
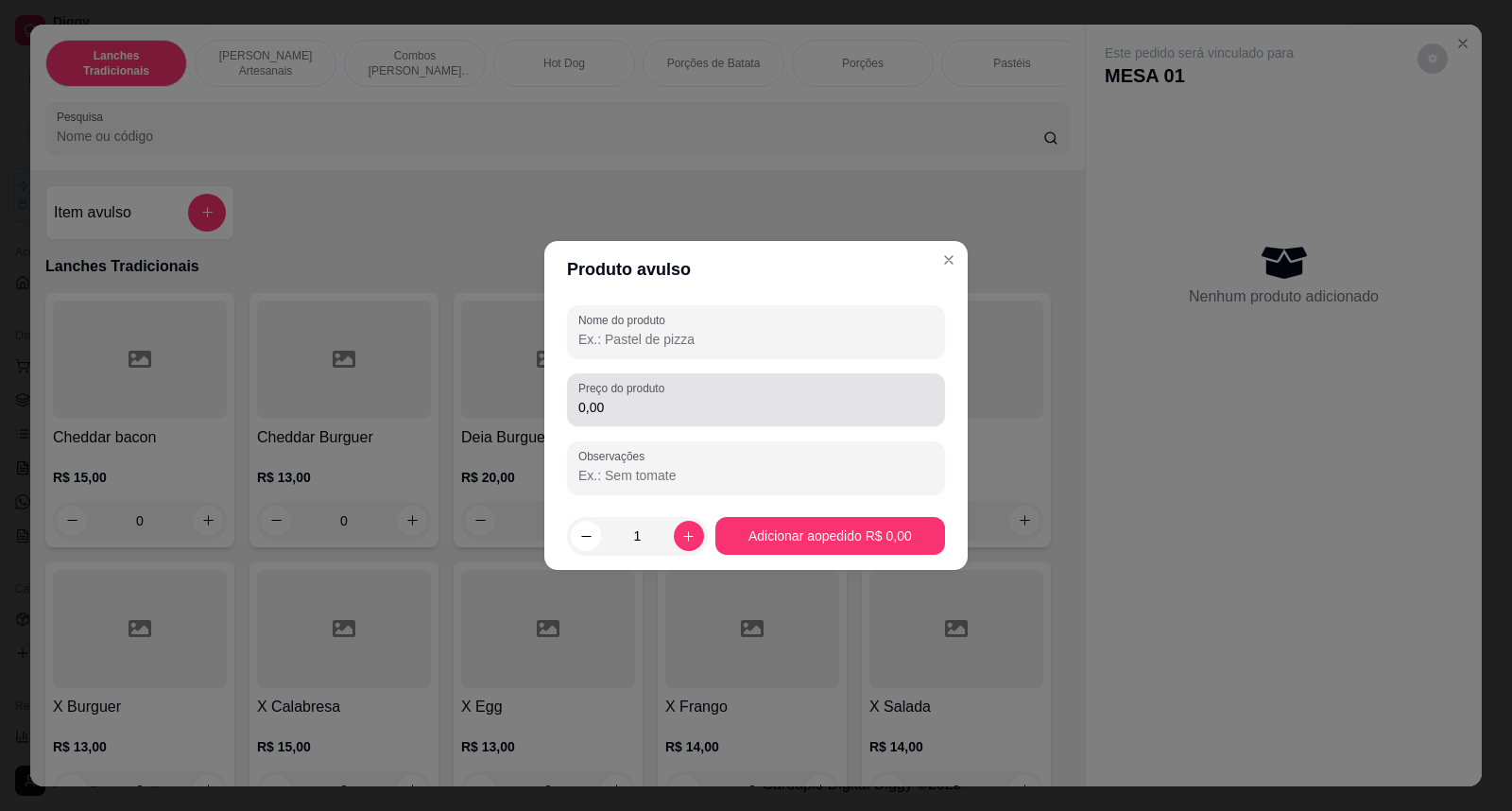
click at [691, 404] on input "0,00" at bounding box center [755, 407] width 355 height 19
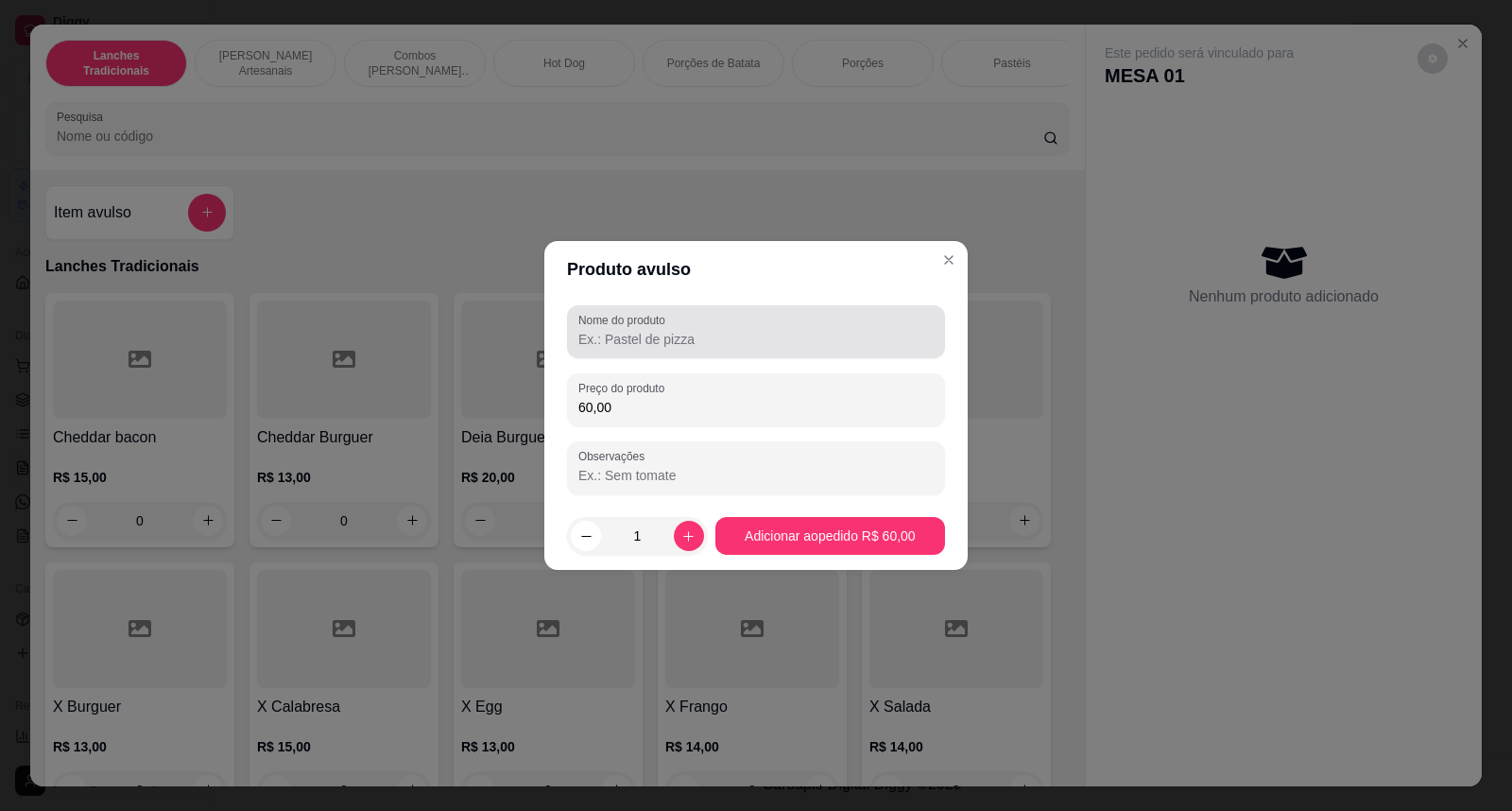
type input "60,00"
click at [643, 326] on label "Nome do produto" at bounding box center [625, 320] width 94 height 16
click at [643, 330] on input "Nome do produto" at bounding box center [755, 339] width 355 height 19
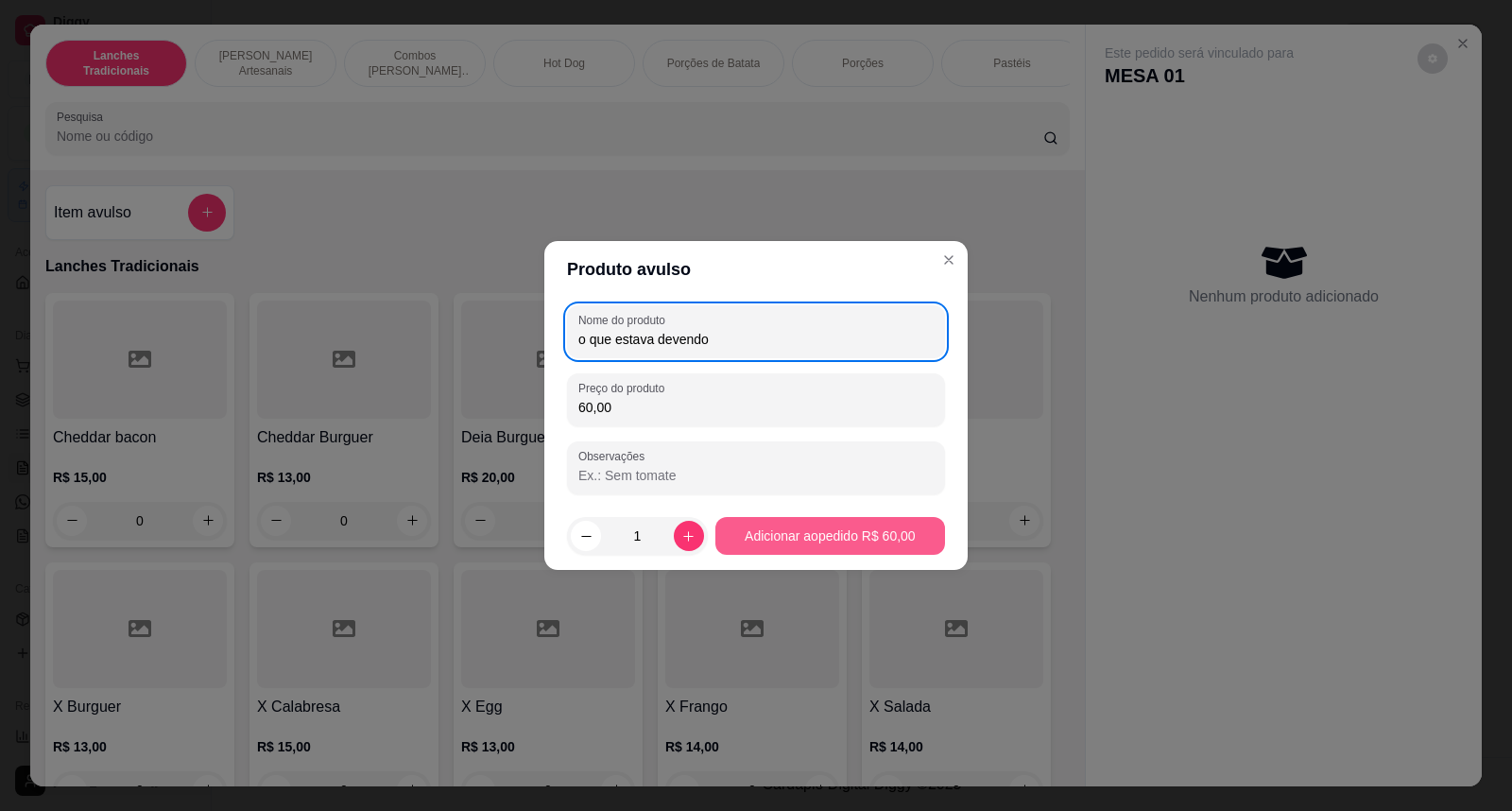
type input "o que estava devendo"
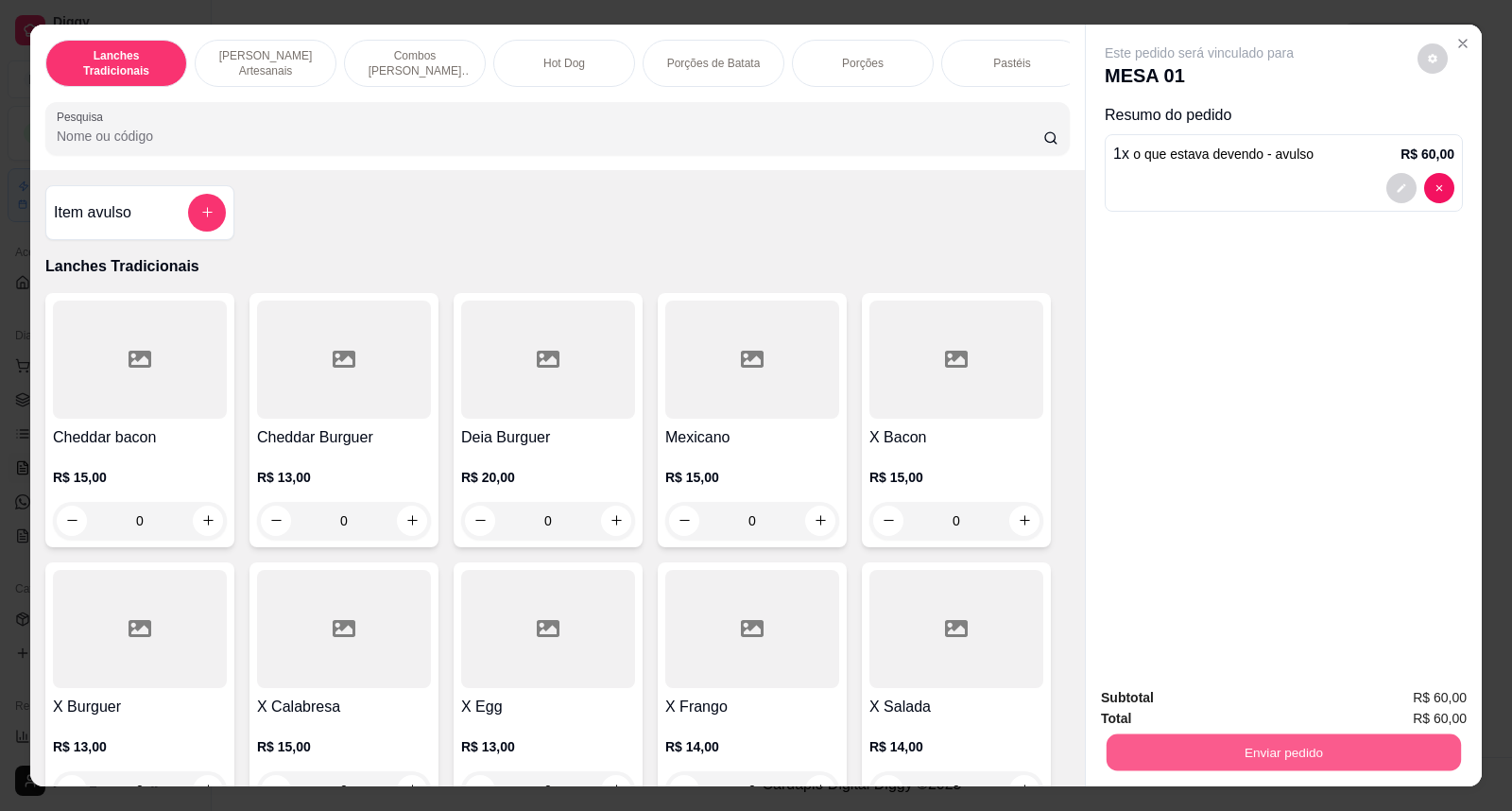
click at [1344, 751] on button "Enviar pedido" at bounding box center [1284, 752] width 354 height 37
click at [1243, 706] on button "Não registrar e enviar pedido" at bounding box center [1221, 706] width 191 height 35
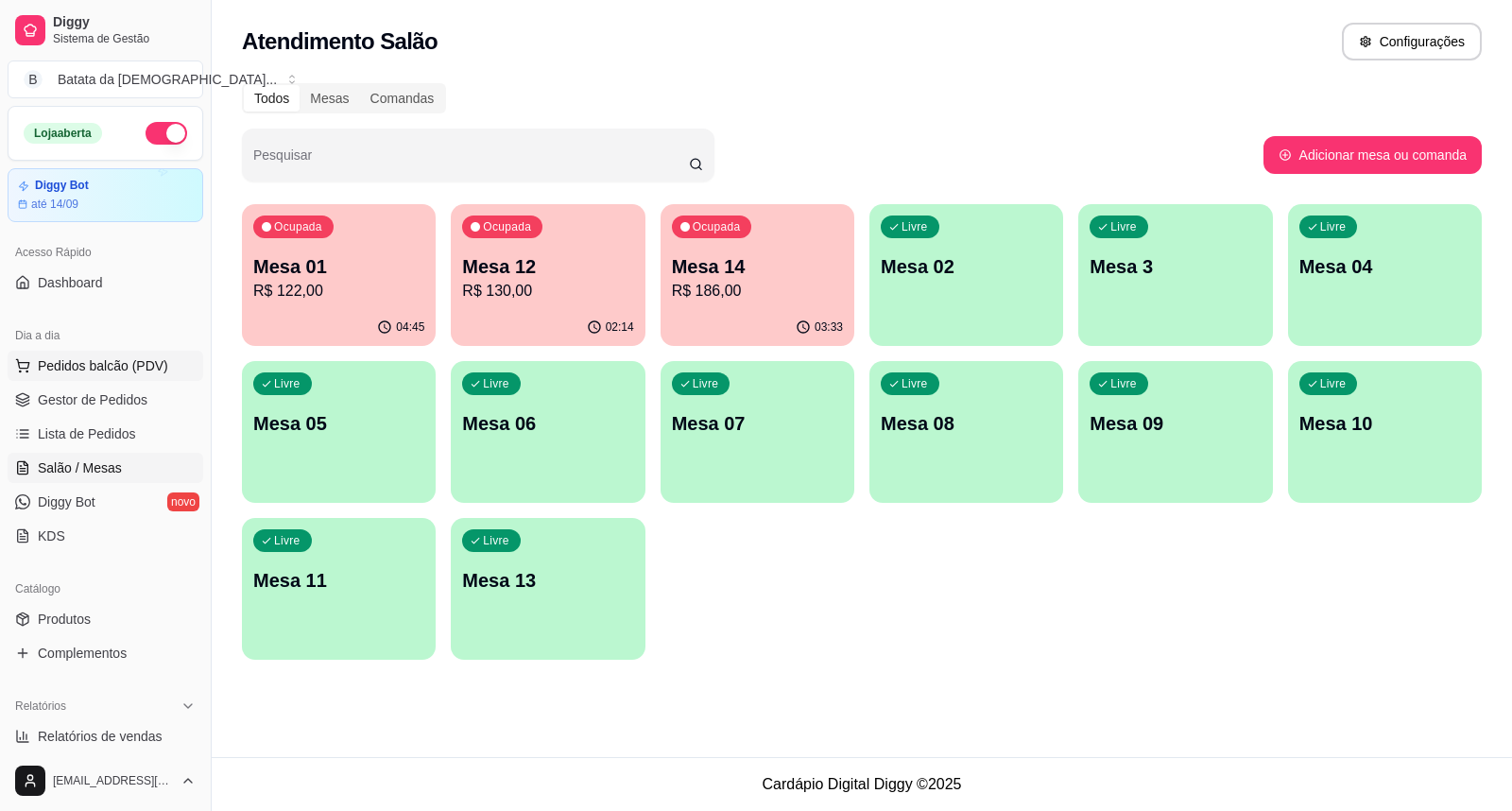
click at [147, 354] on button "Pedidos balcão (PDV)" at bounding box center [106, 366] width 196 height 30
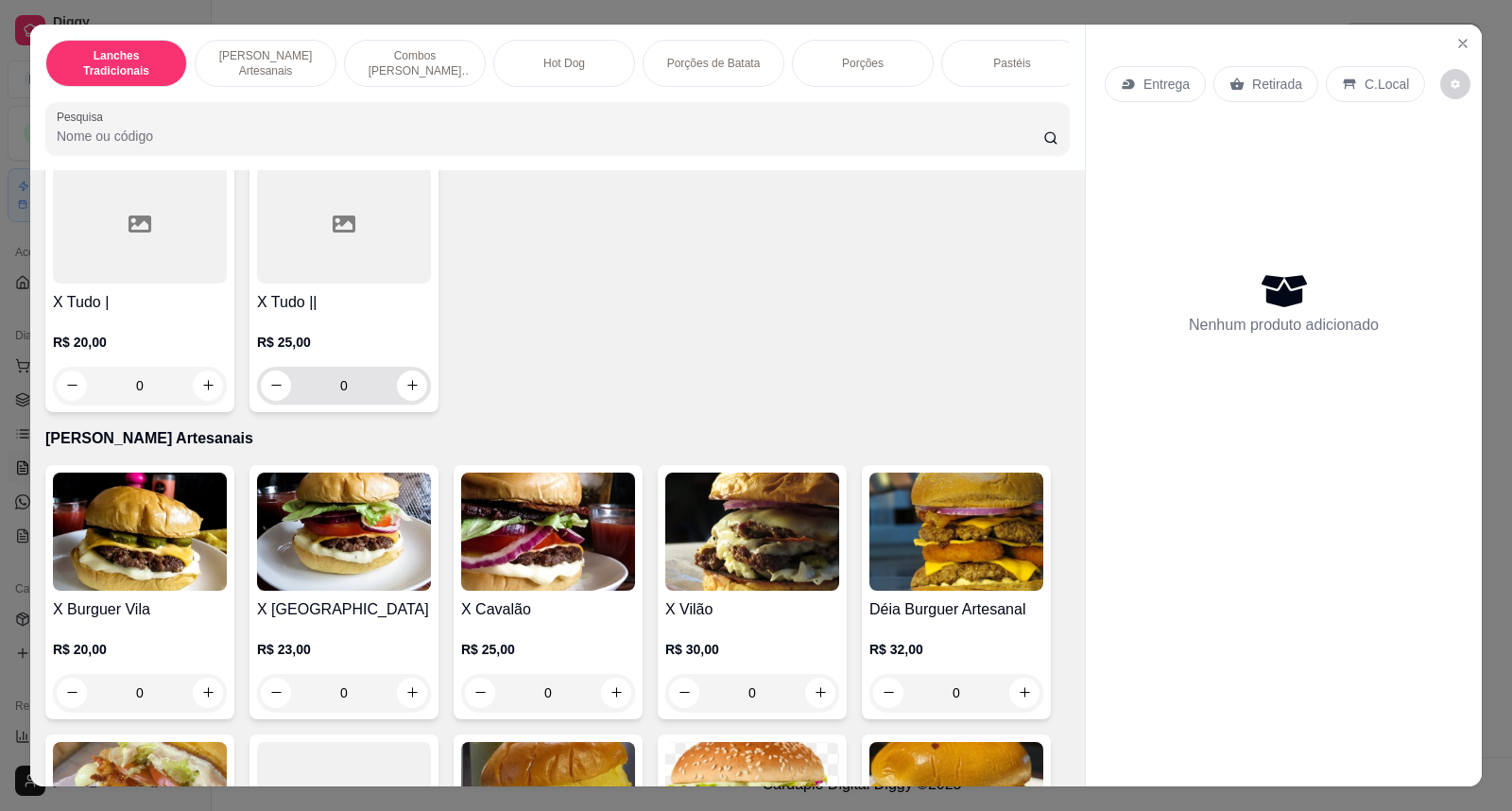
scroll to position [734, 0]
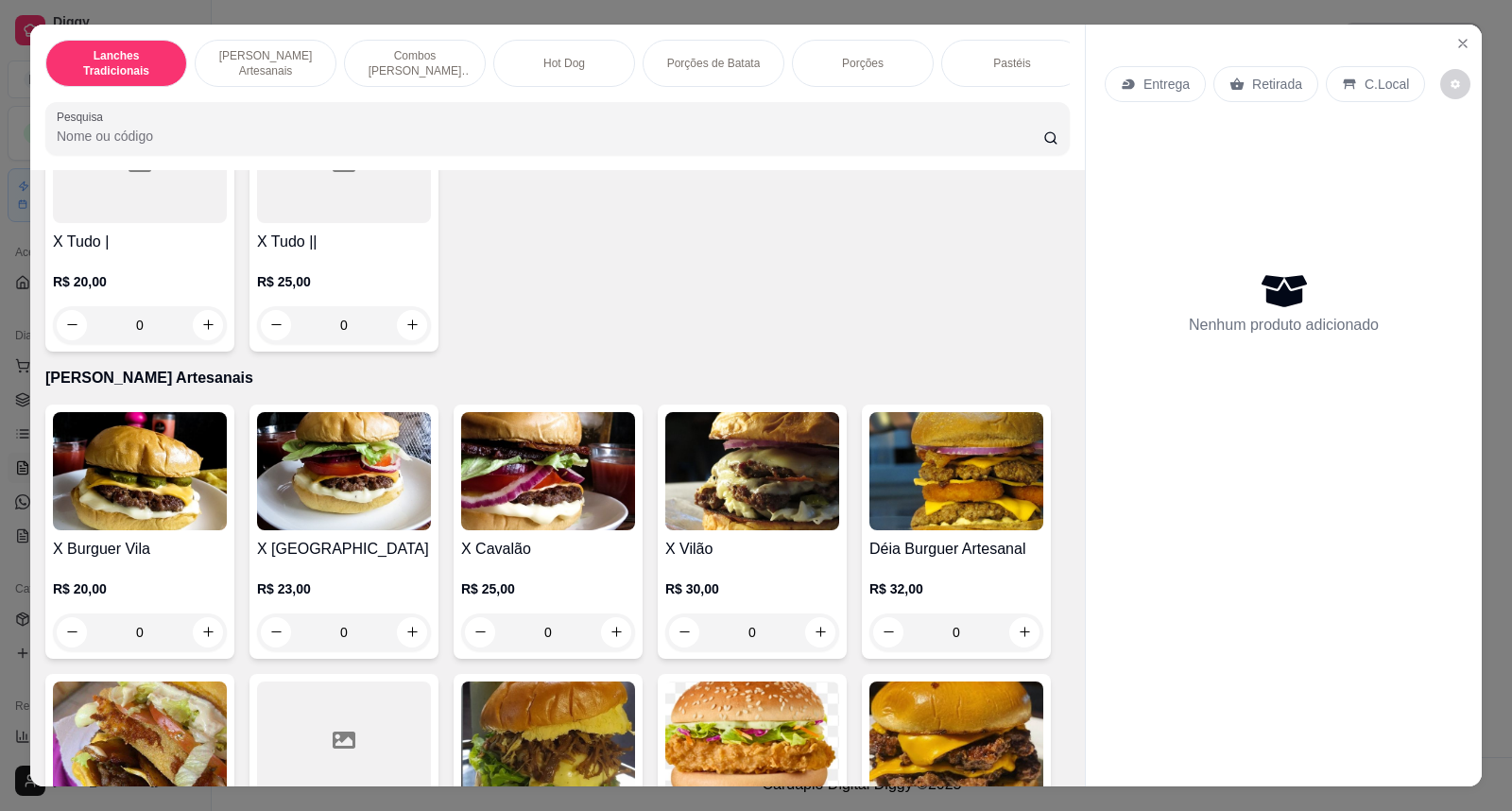
click at [123, 241] on div "X Tudo | R$ 20,00 0" at bounding box center [139, 224] width 189 height 254
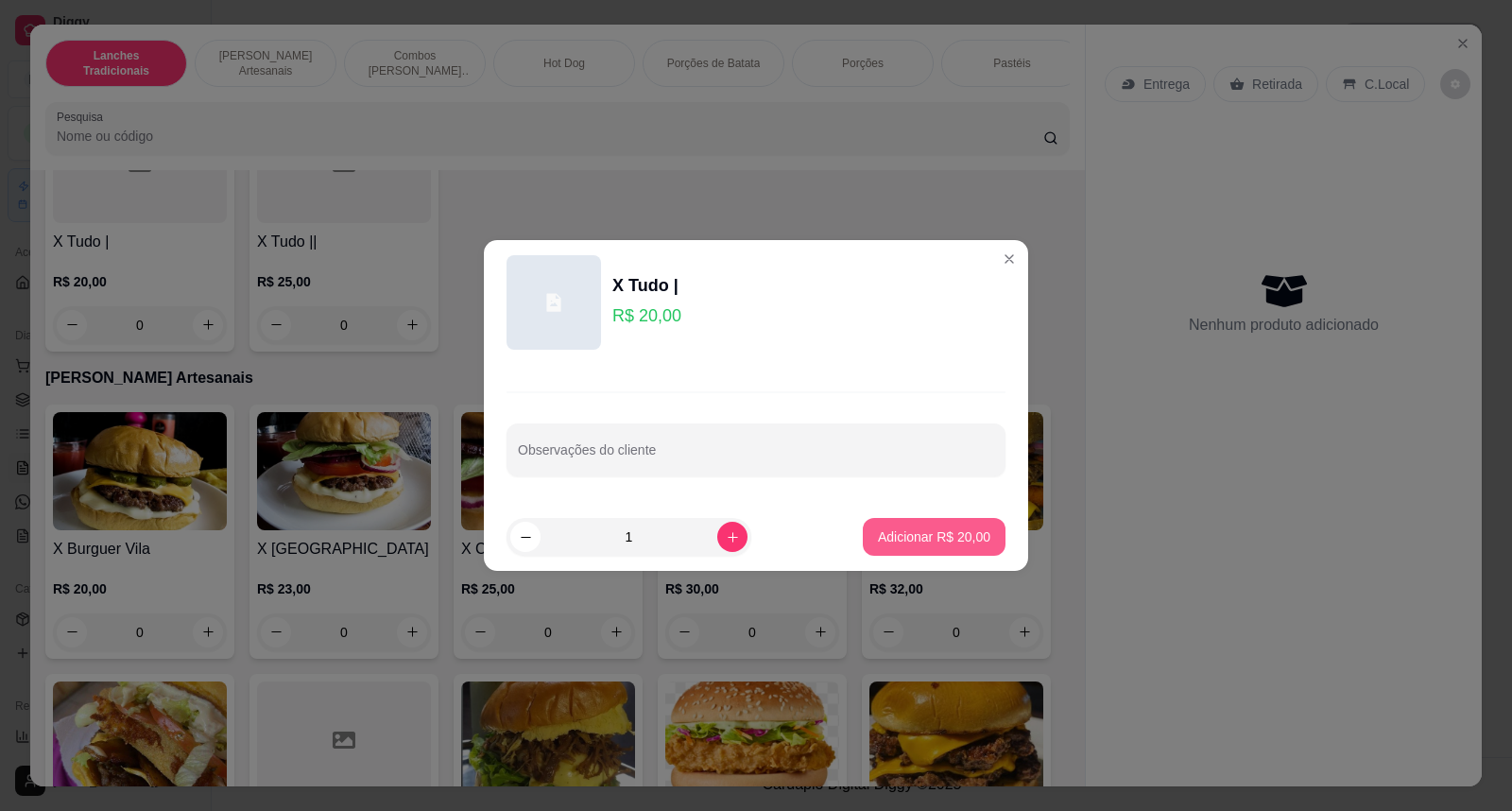
click at [950, 525] on button "Adicionar R$ 20,00" at bounding box center [934, 537] width 143 height 38
type input "1"
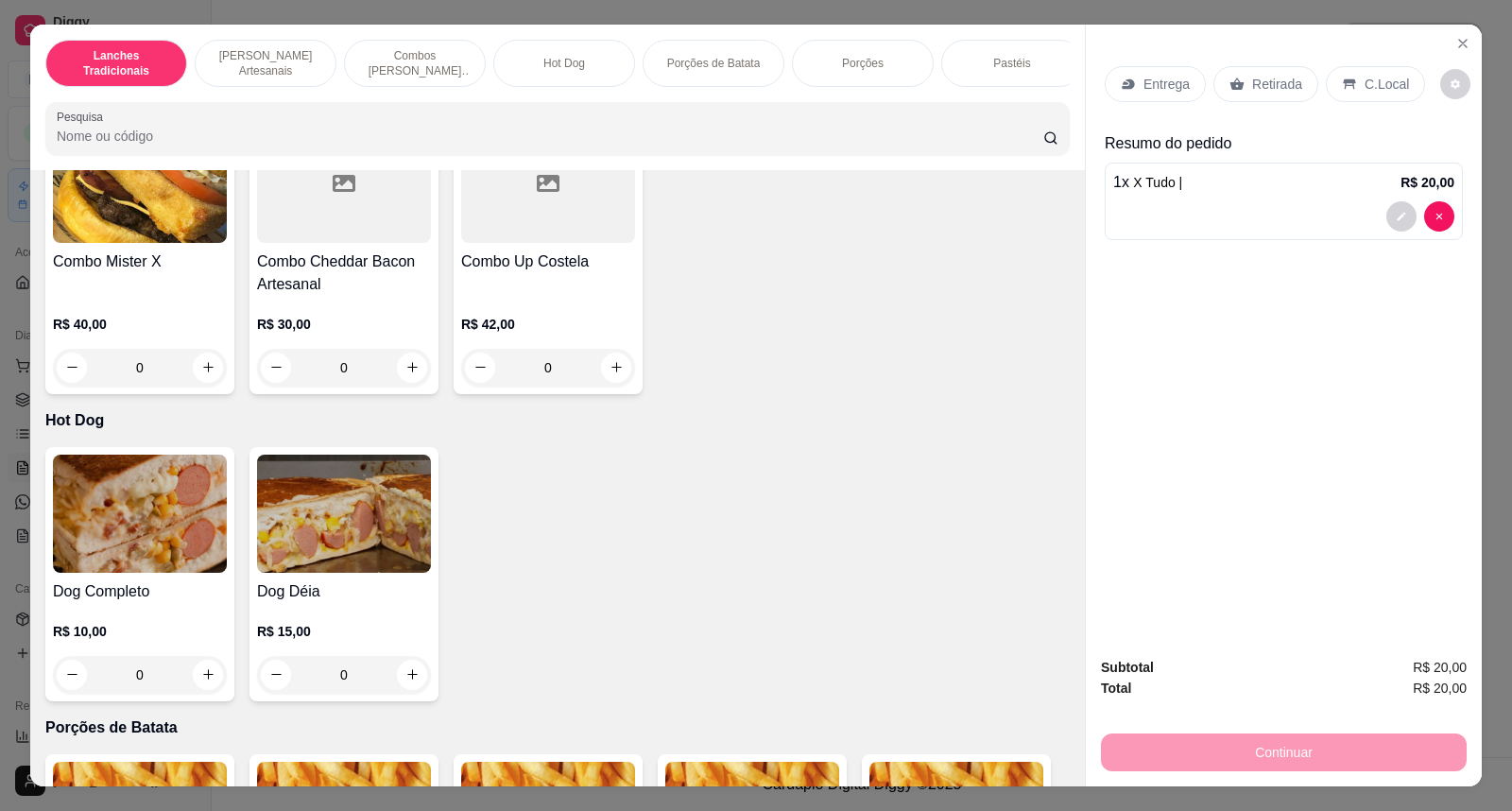
scroll to position [1891, 0]
click at [128, 574] on img at bounding box center [140, 515] width 174 height 118
click at [350, 569] on img at bounding box center [344, 515] width 174 height 118
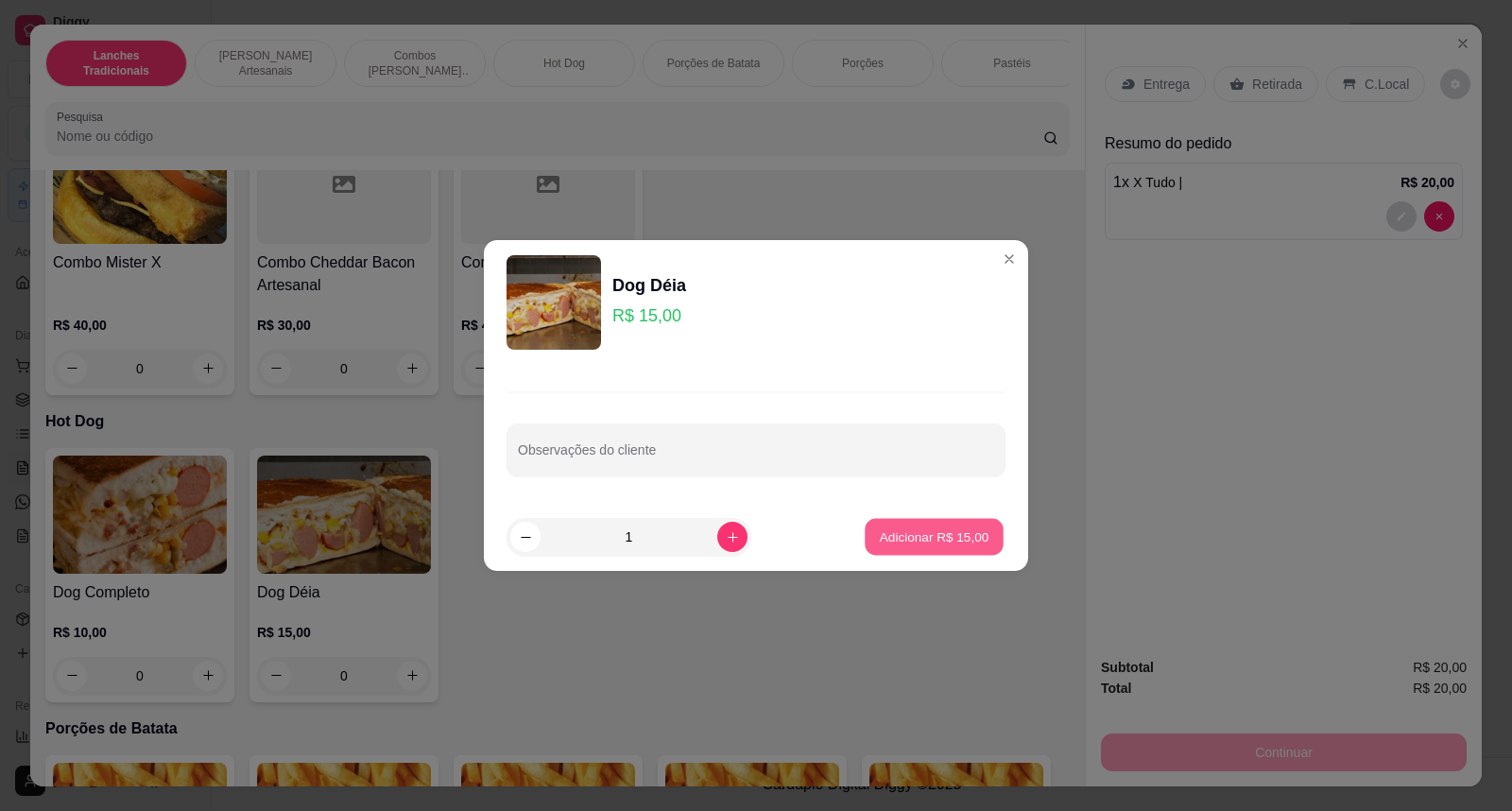
click at [903, 535] on p "Adicionar R$ 15,00" at bounding box center [935, 536] width 110 height 18
type input "1"
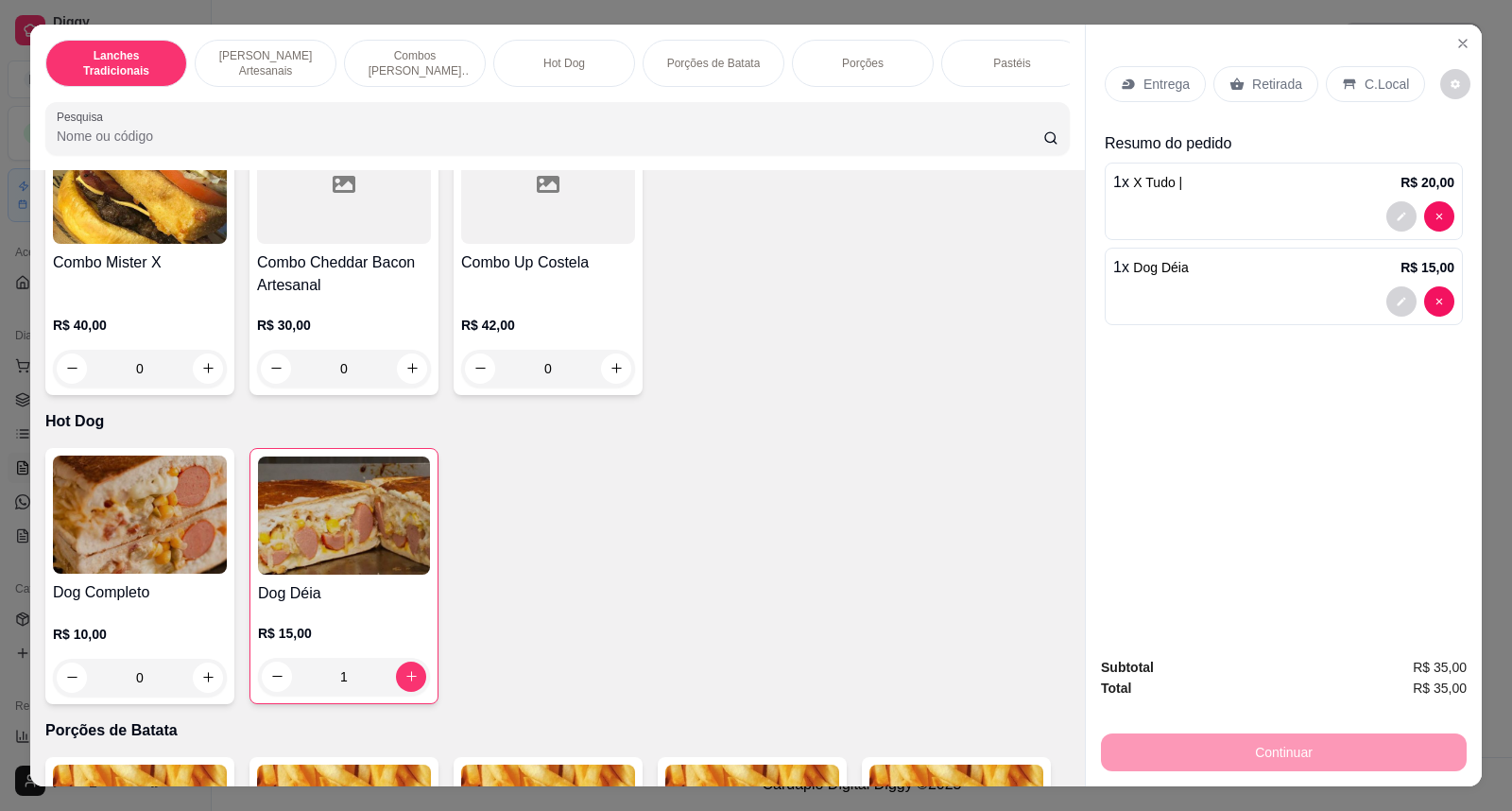
click at [1153, 77] on p "Entrega" at bounding box center [1167, 84] width 46 height 19
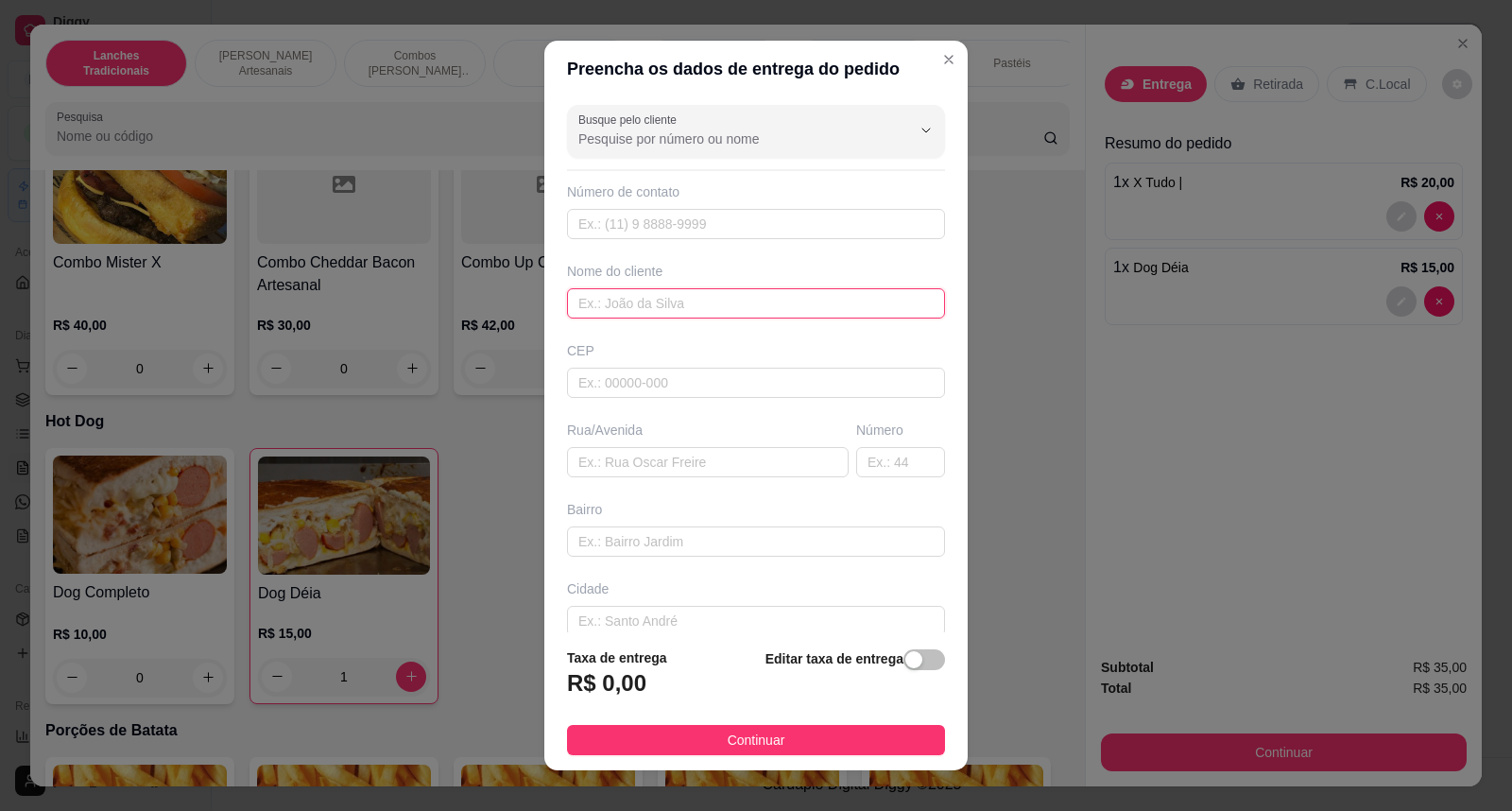
click at [667, 307] on input "text" at bounding box center [756, 303] width 378 height 30
type input "dk"
click at [707, 449] on input "text" at bounding box center [708, 462] width 282 height 30
type input "rua [PERSON_NAME]"
click at [872, 463] on input "text" at bounding box center [900, 462] width 89 height 30
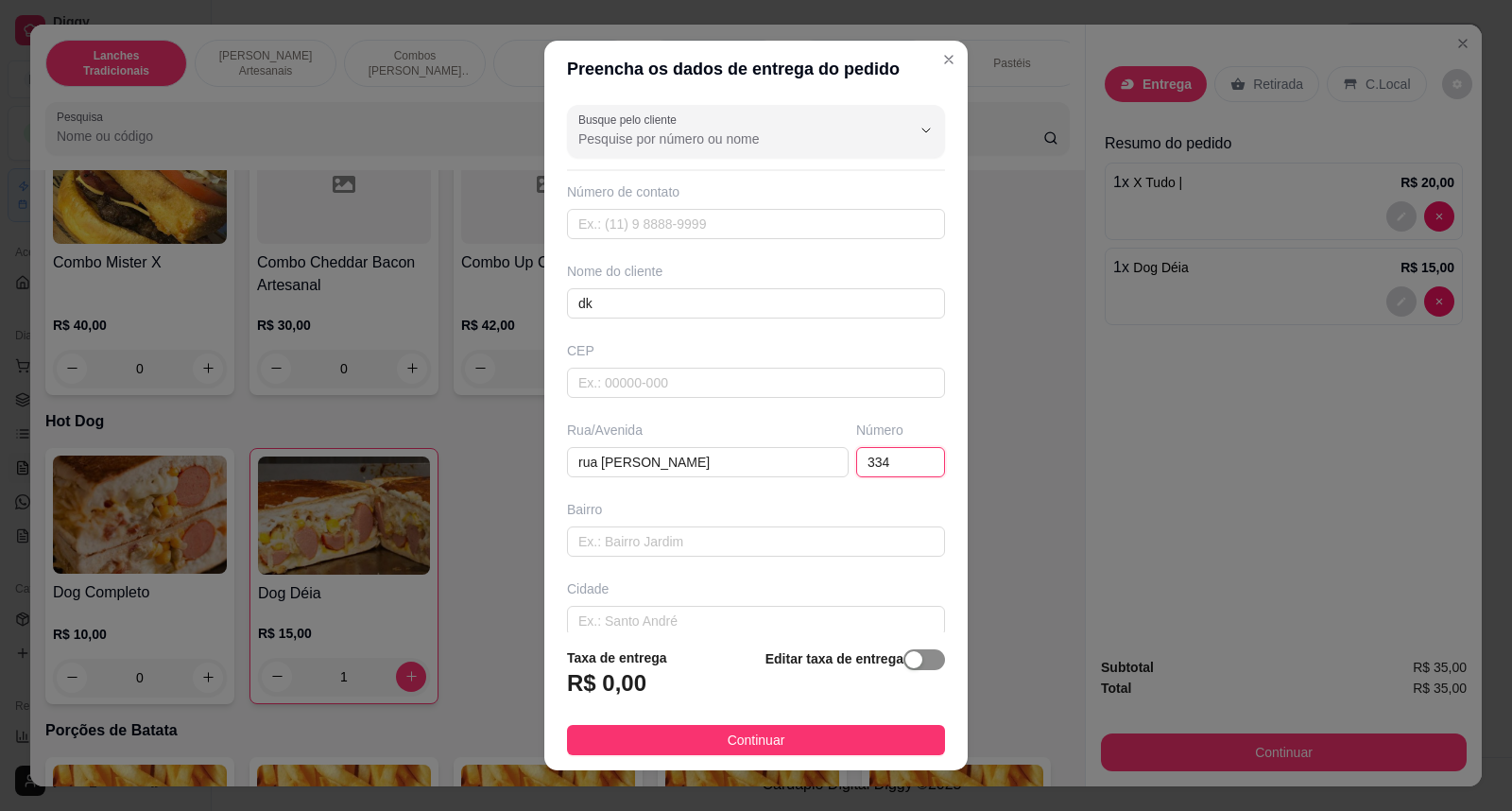
type input "334"
click at [914, 662] on span "button" at bounding box center [924, 659] width 42 height 21
click at [703, 683] on input "0,00" at bounding box center [669, 691] width 202 height 36
type input "5,00"
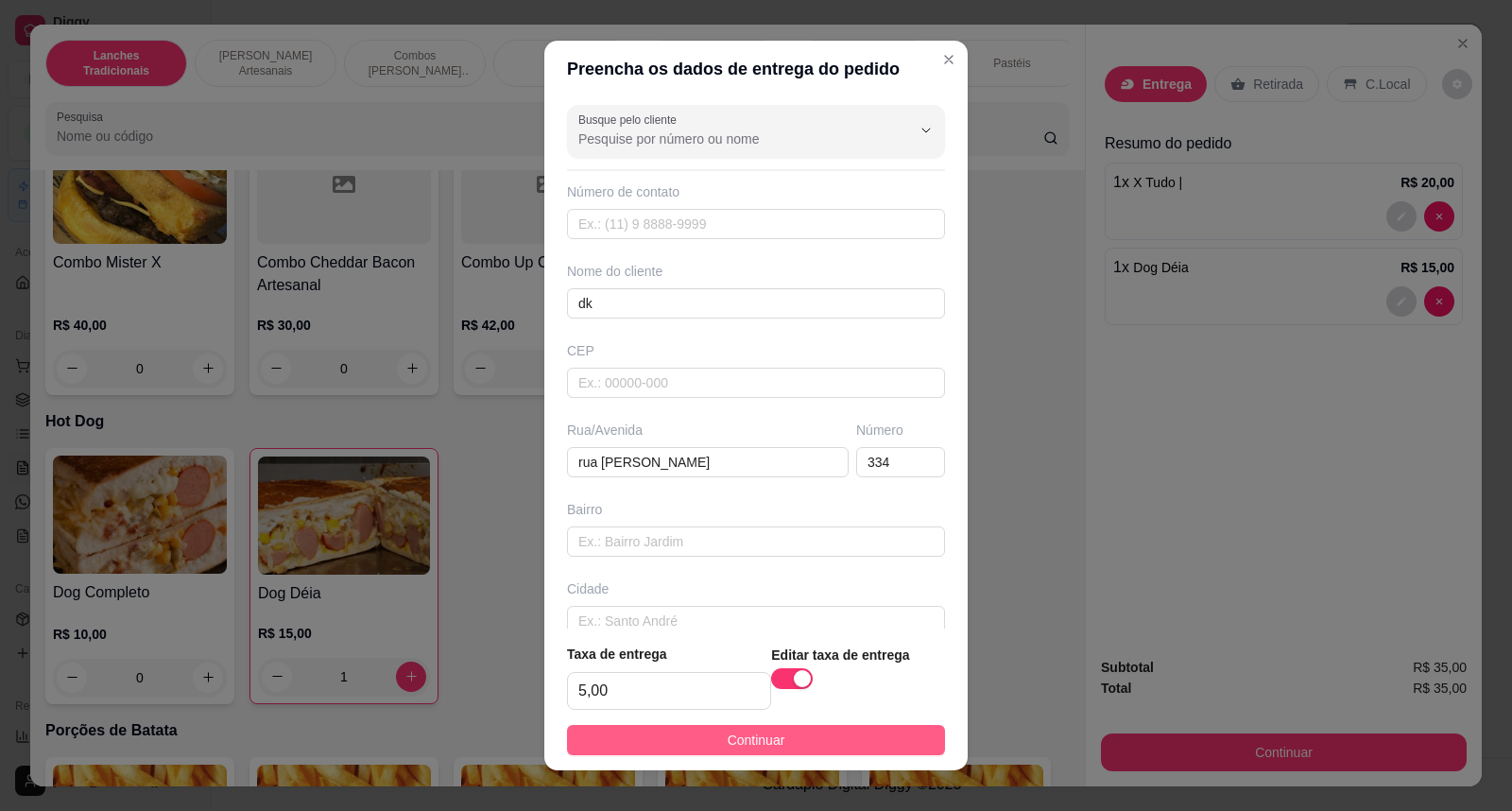
click at [795, 741] on button "Continuar" at bounding box center [756, 740] width 378 height 30
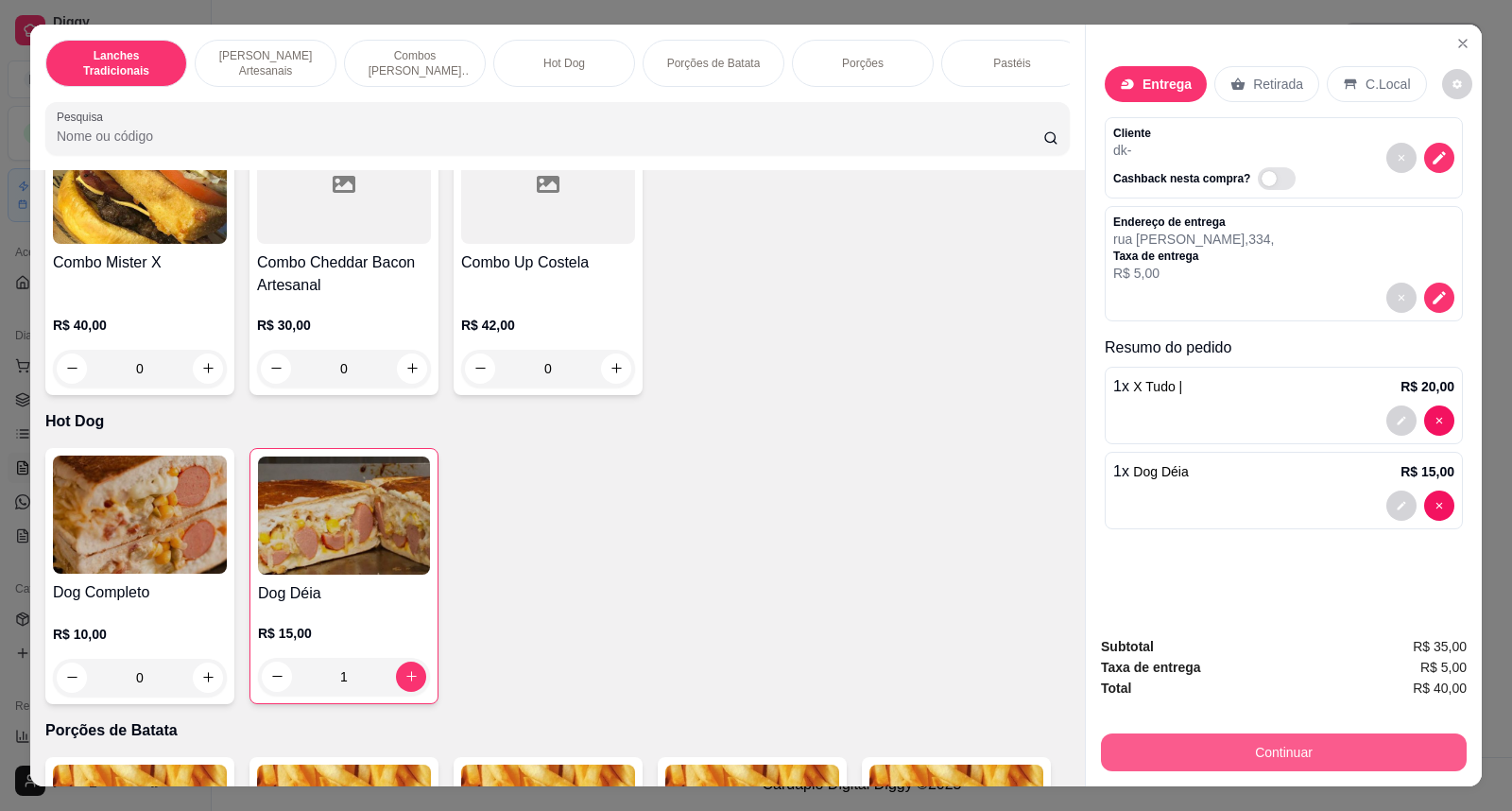
click at [1250, 751] on button "Continuar" at bounding box center [1284, 752] width 366 height 38
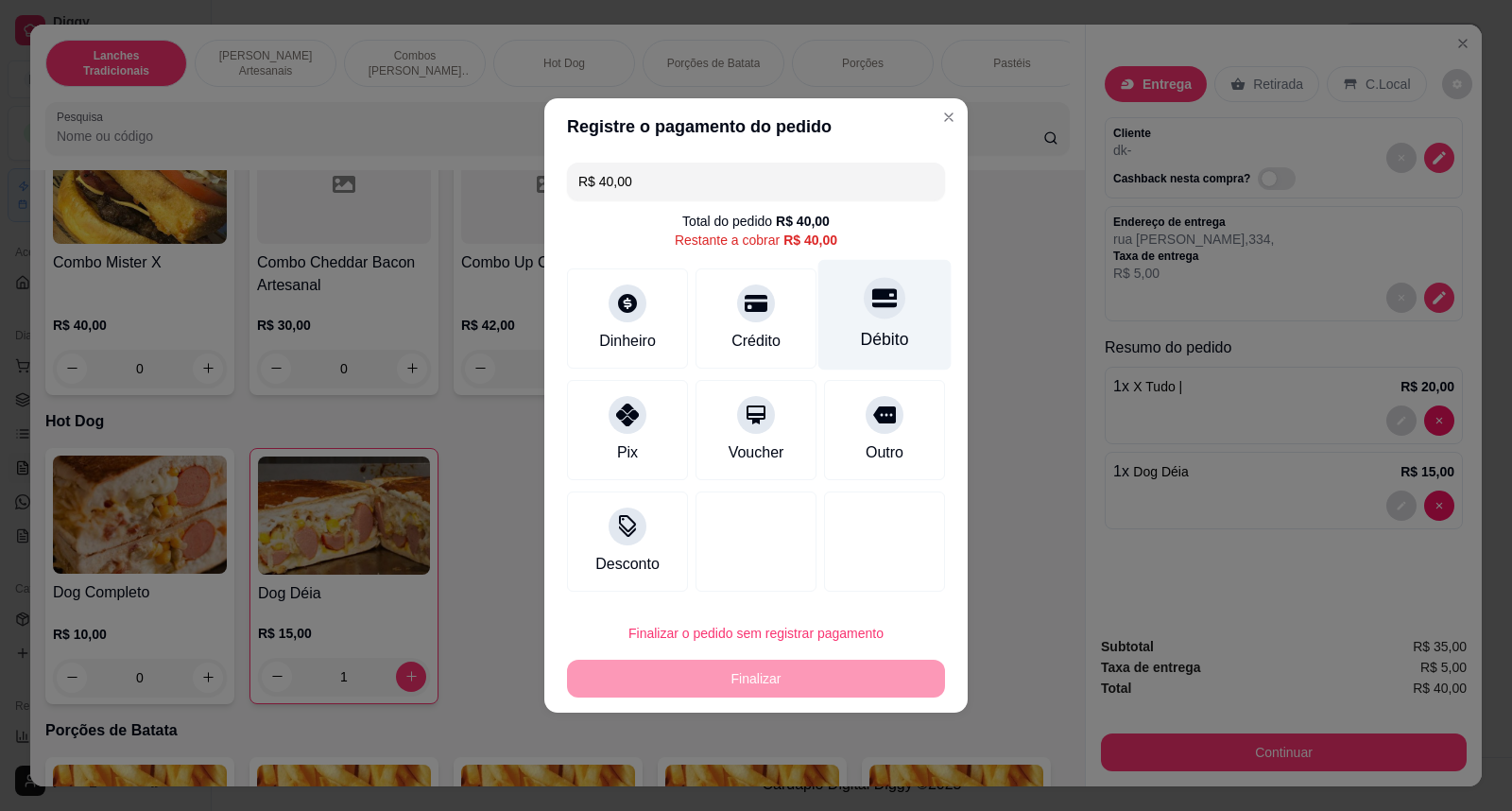
click at [872, 303] on icon at bounding box center [884, 298] width 25 height 19
type input "R$ 0,00"
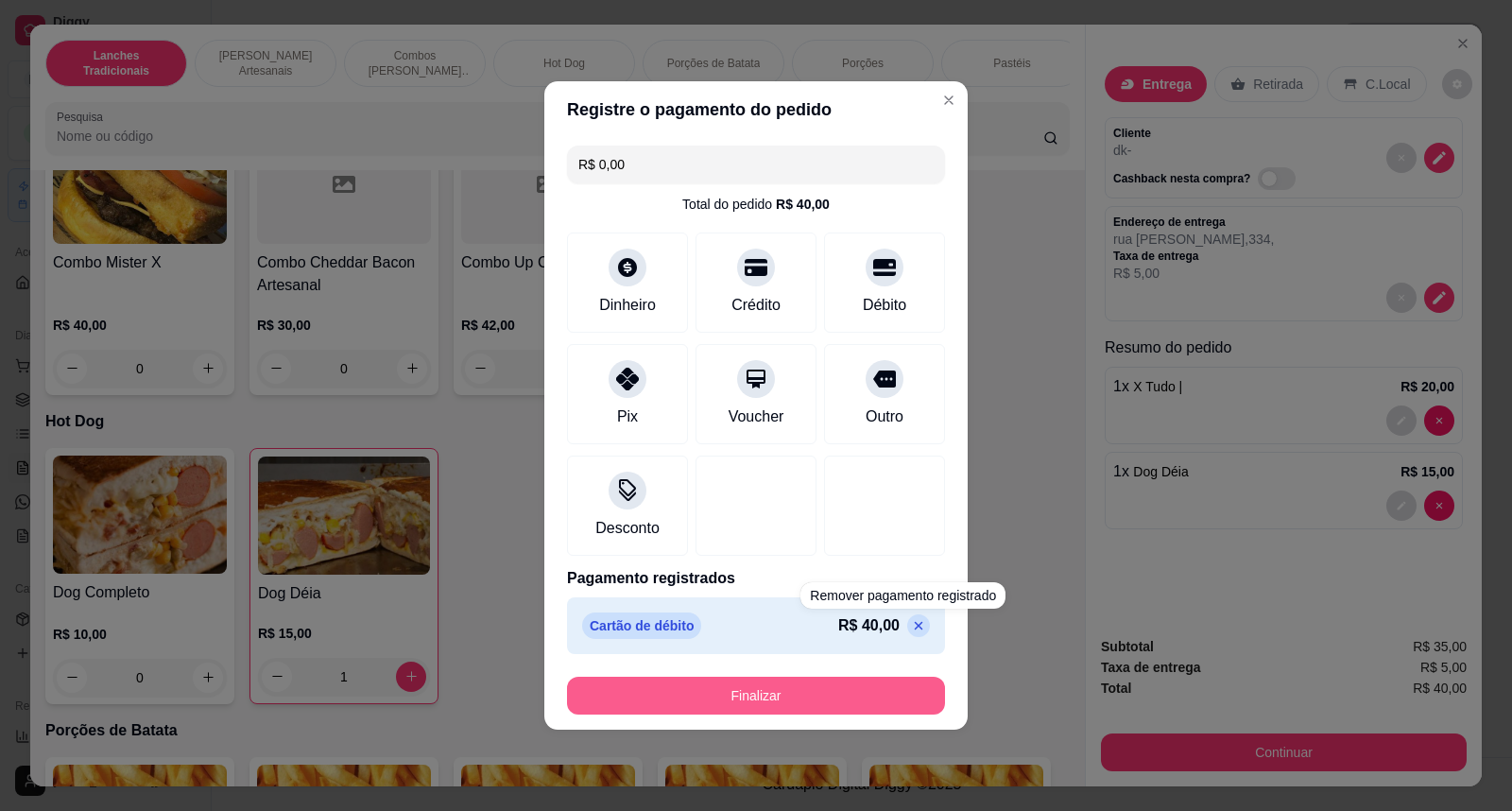
click at [883, 687] on button "Finalizar" at bounding box center [756, 696] width 378 height 38
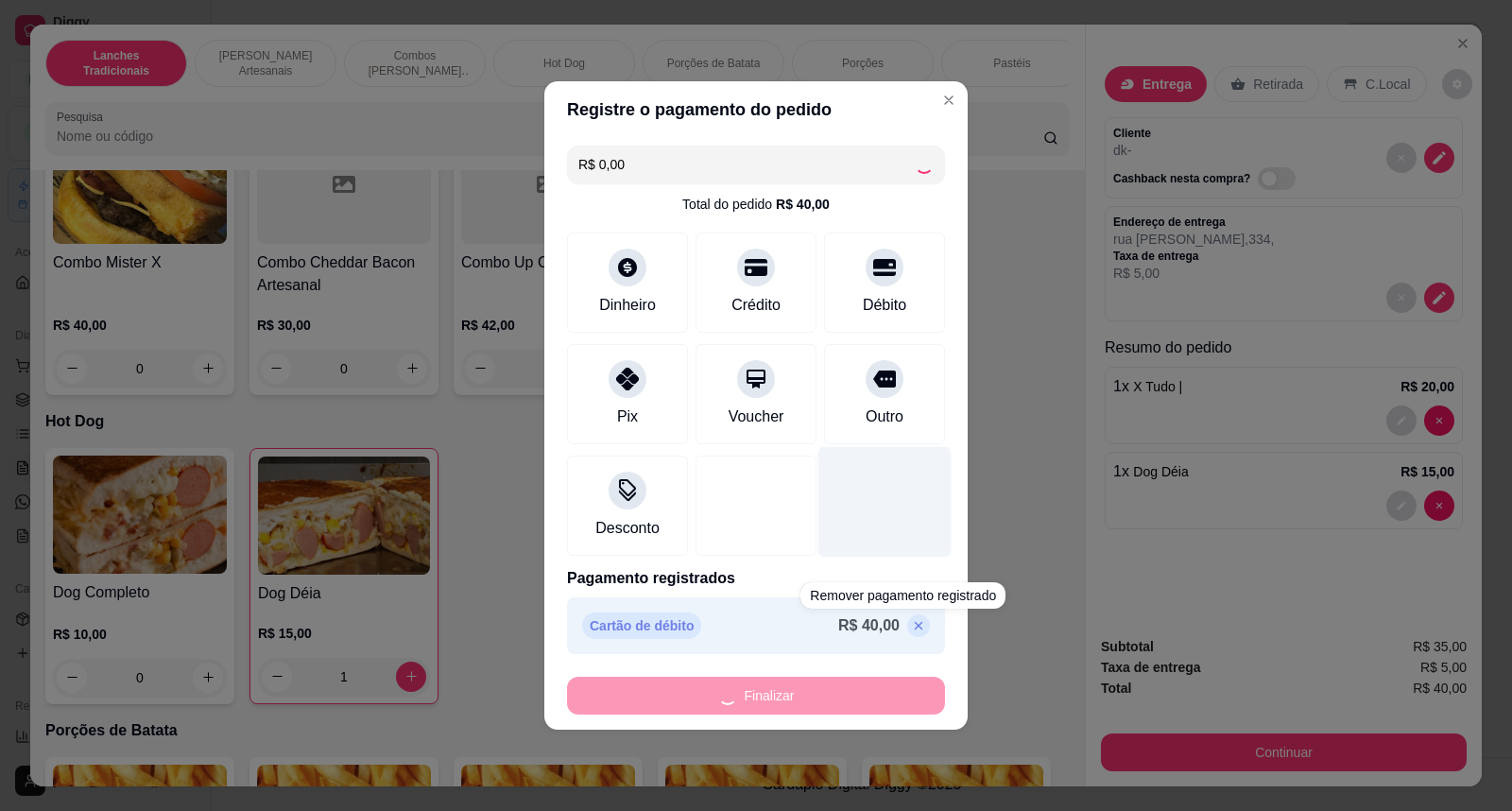
type input "0"
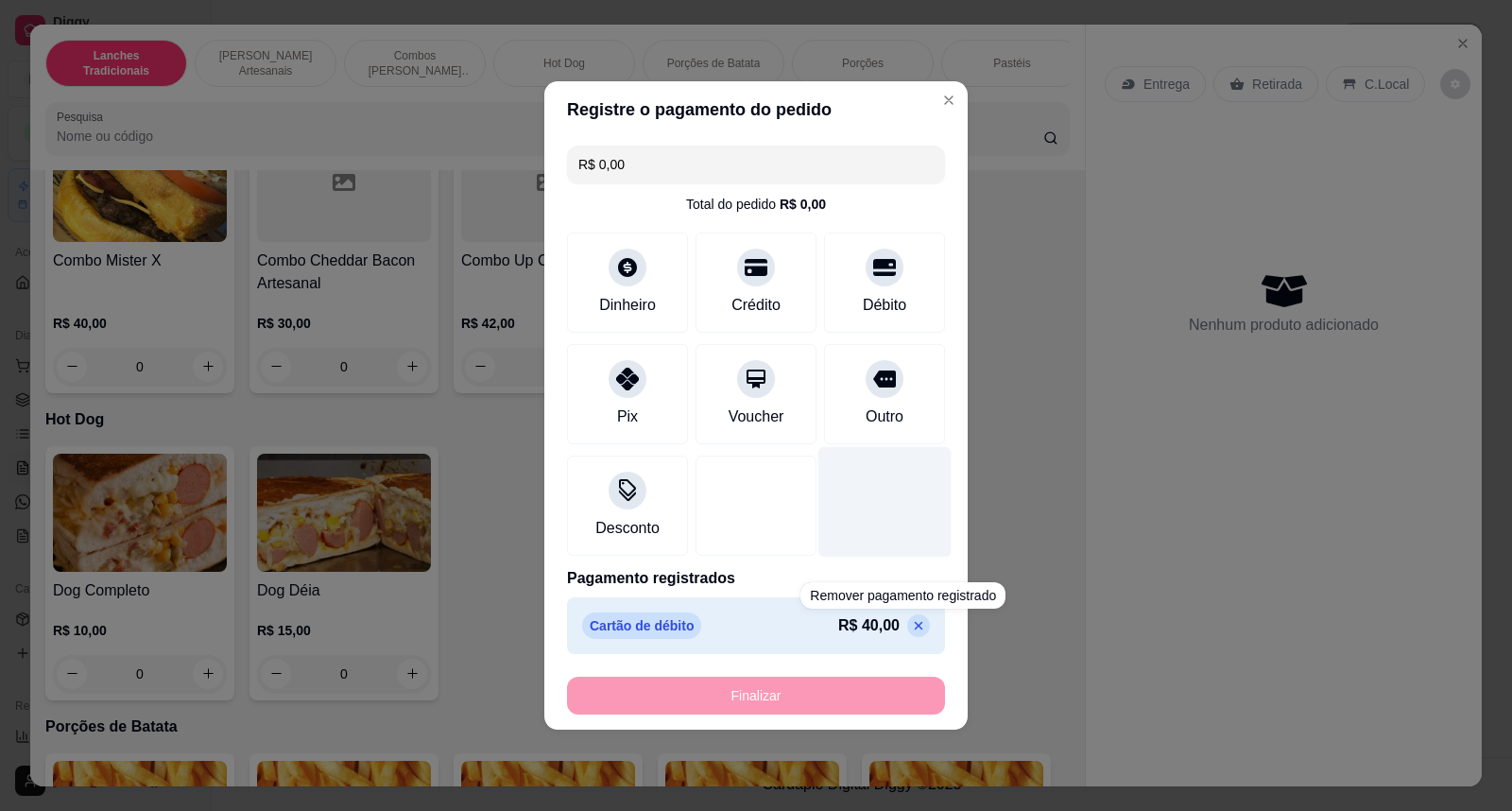
type input "-R$ 40,00"
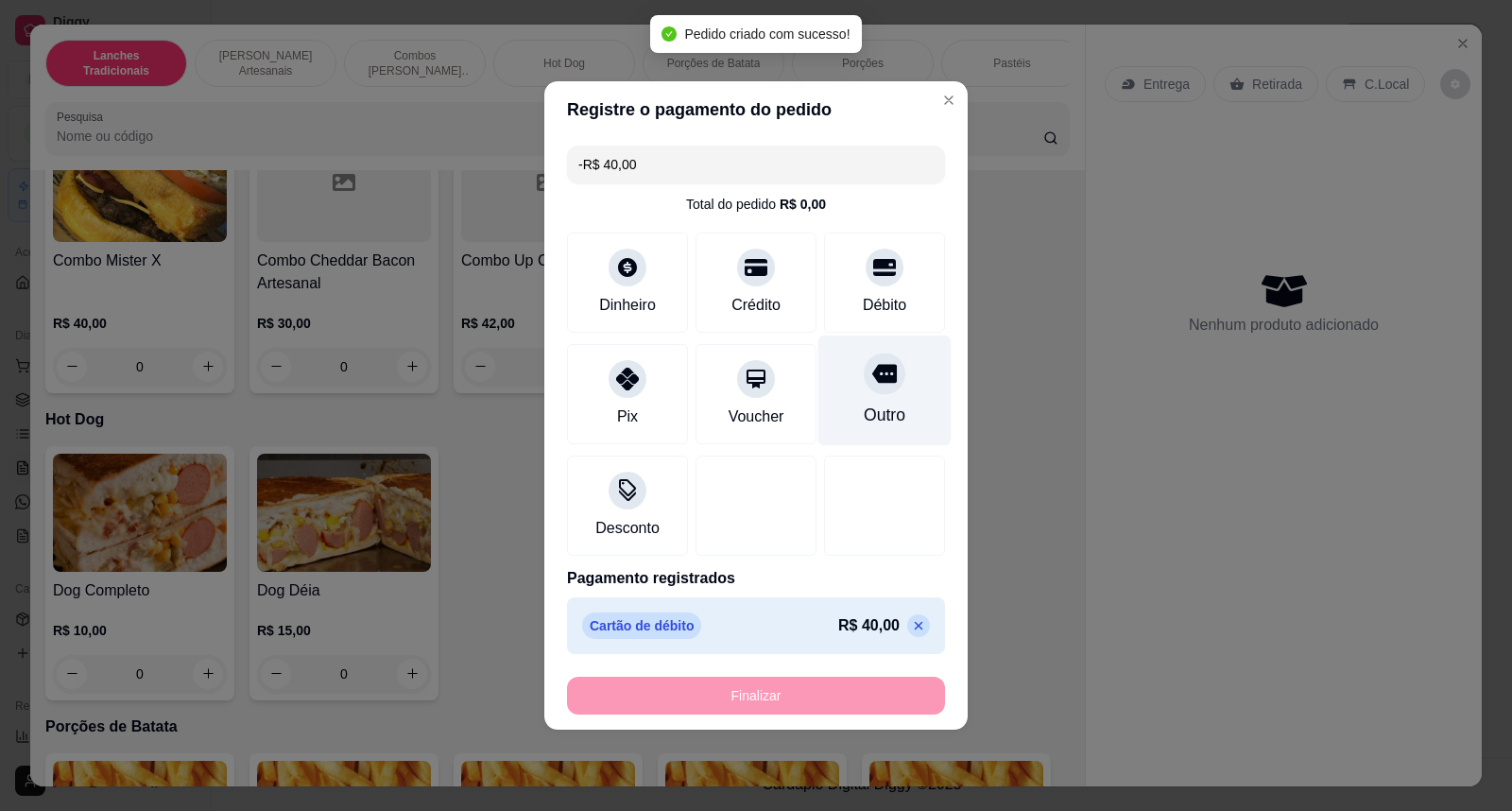
scroll to position [1888, 0]
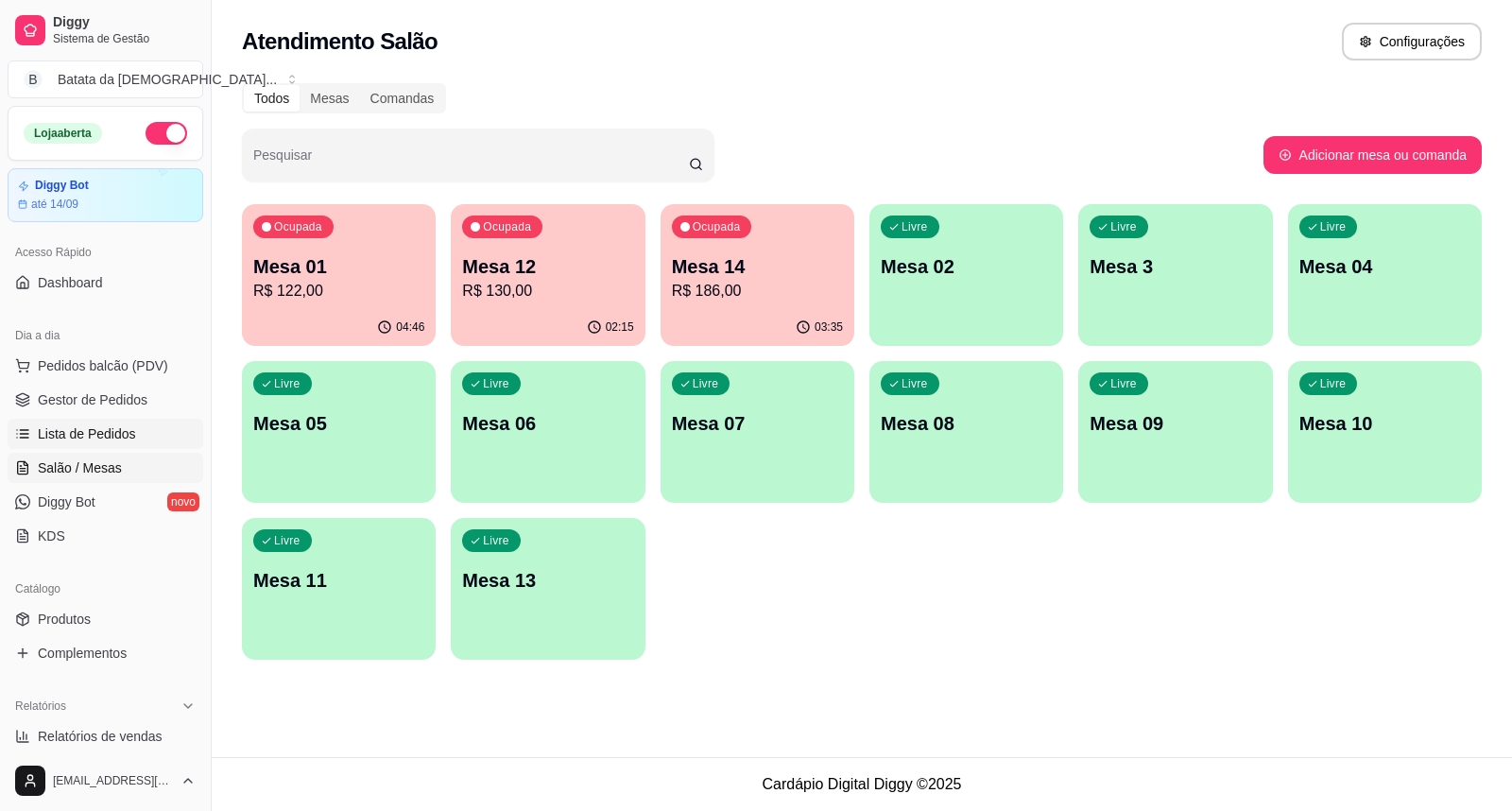
click at [101, 431] on span "Lista de Pedidos" at bounding box center [87, 433] width 98 height 19
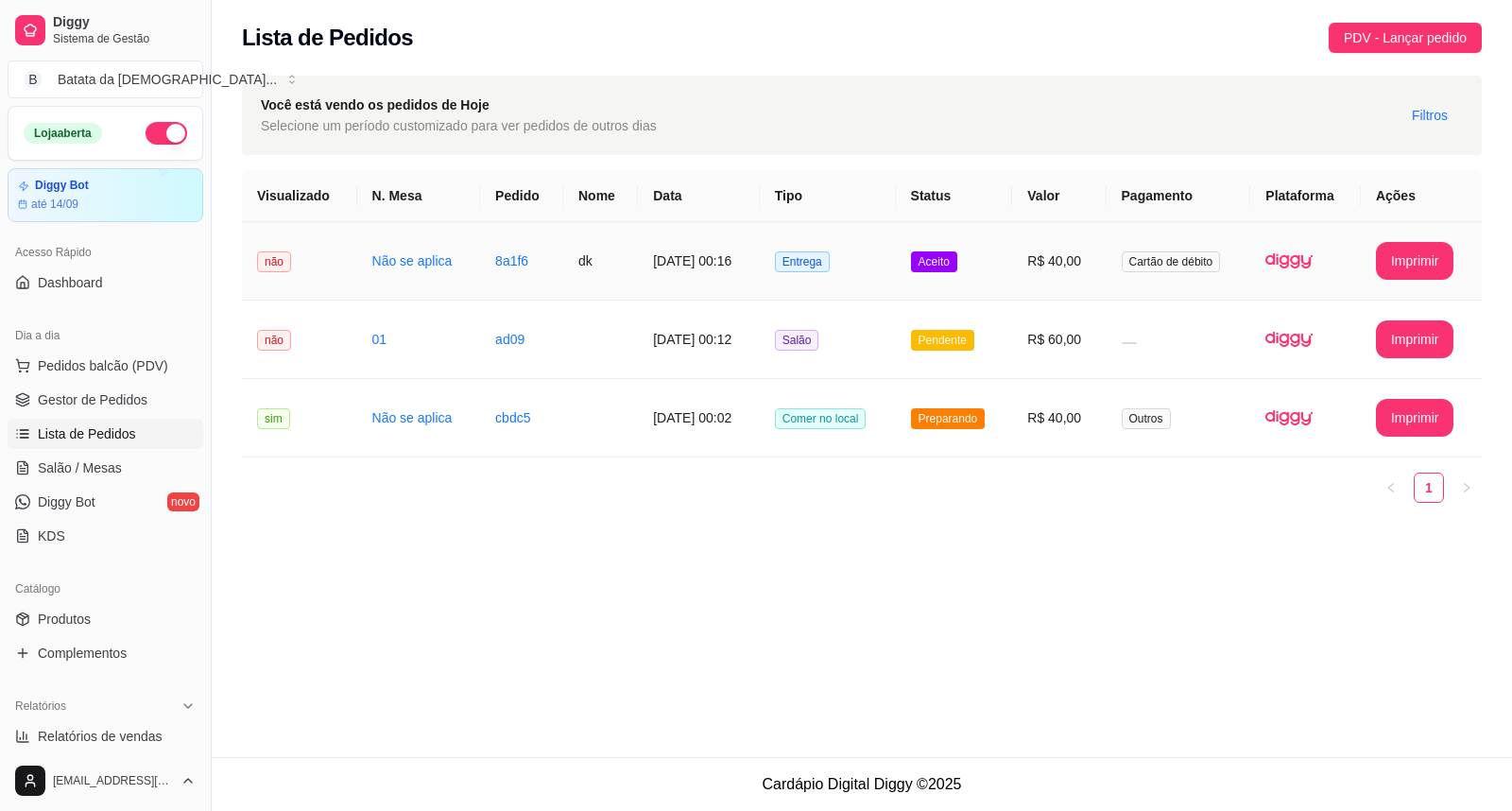
click at [1006, 269] on td "Aceito" at bounding box center [954, 261] width 117 height 78
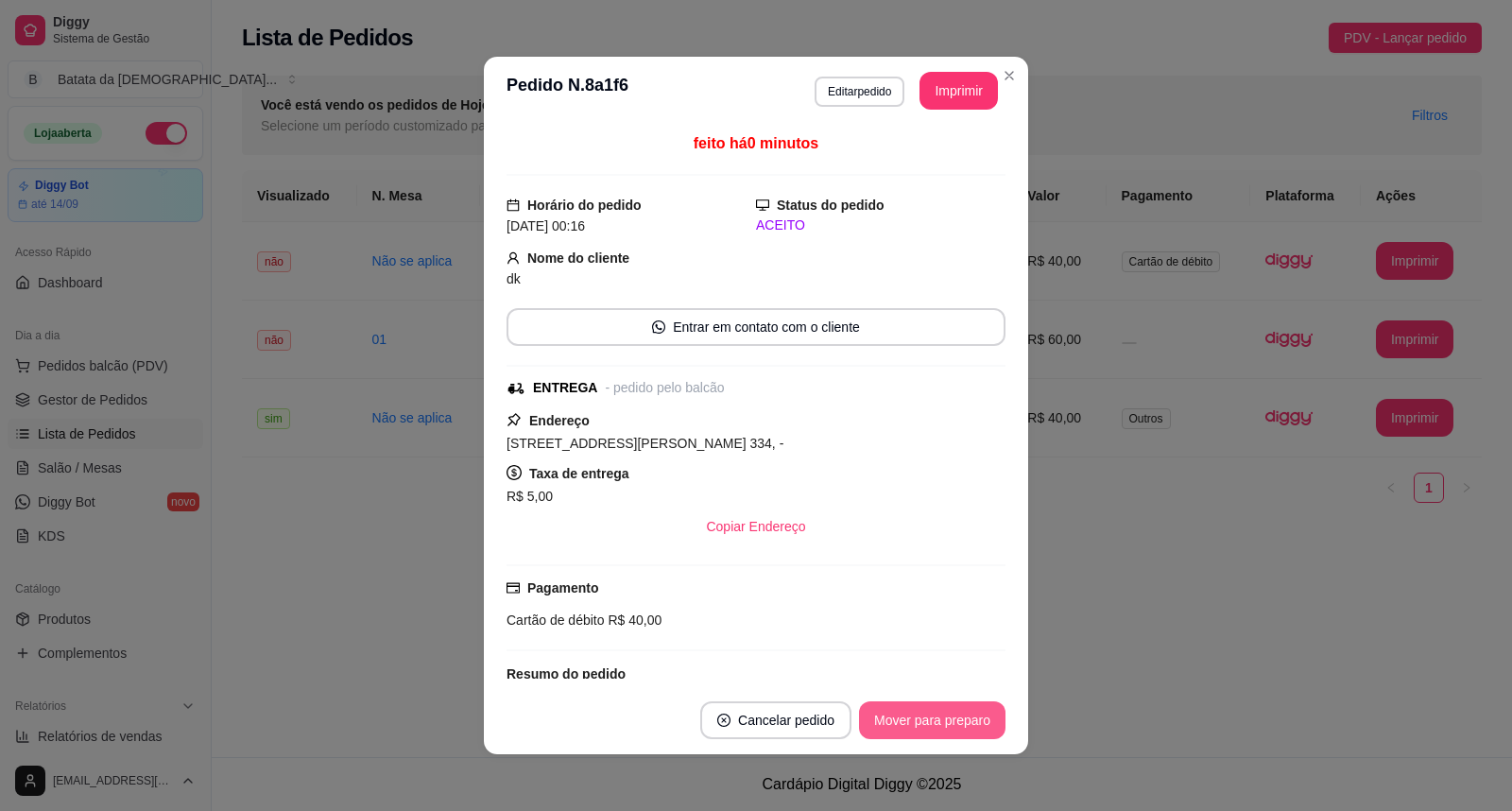
click at [955, 731] on button "Mover para preparo" at bounding box center [932, 720] width 146 height 38
click at [948, 95] on button "Imprimir" at bounding box center [959, 91] width 76 height 37
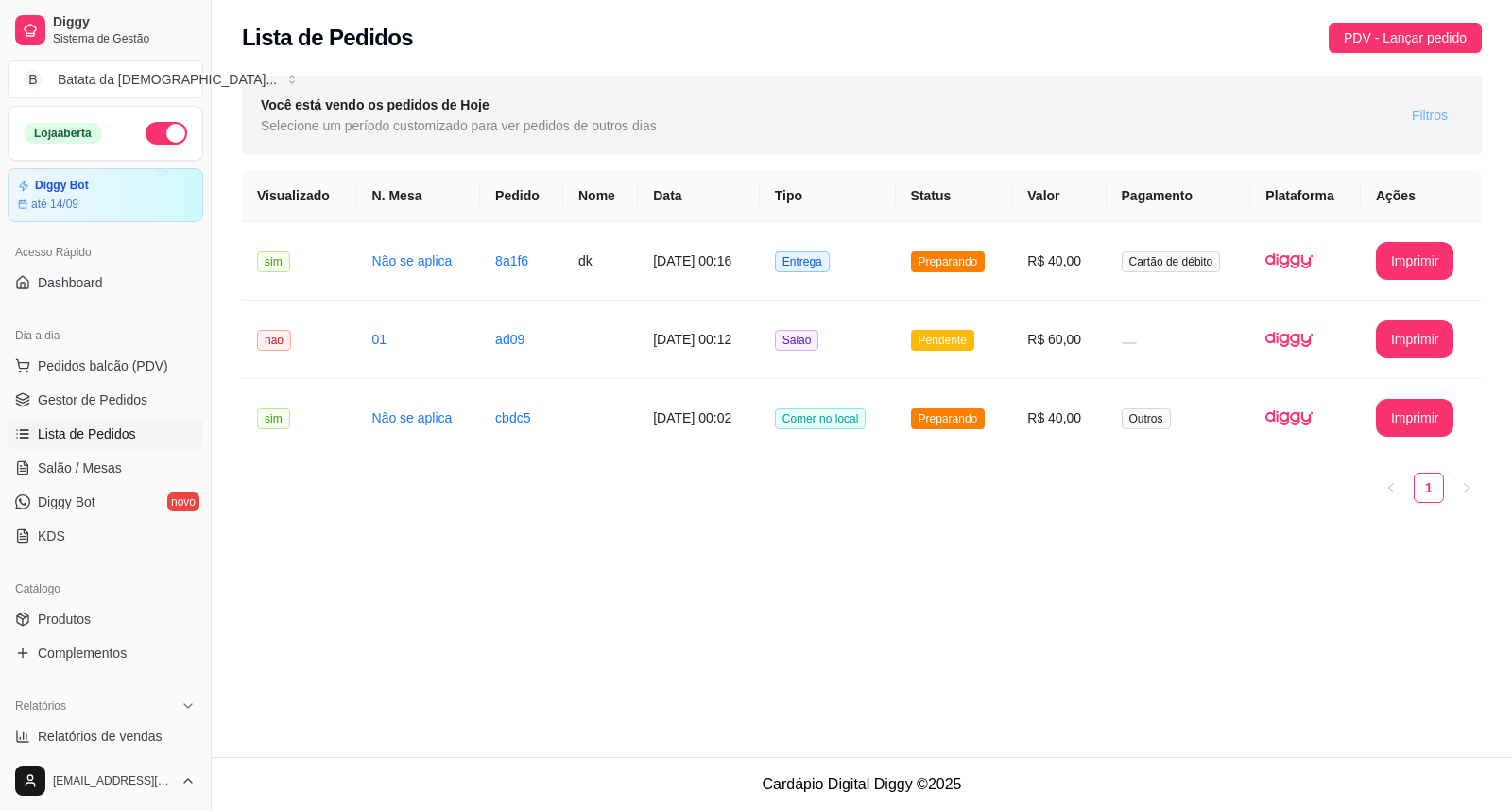
click at [1446, 119] on span "Filtros" at bounding box center [1430, 115] width 36 height 21
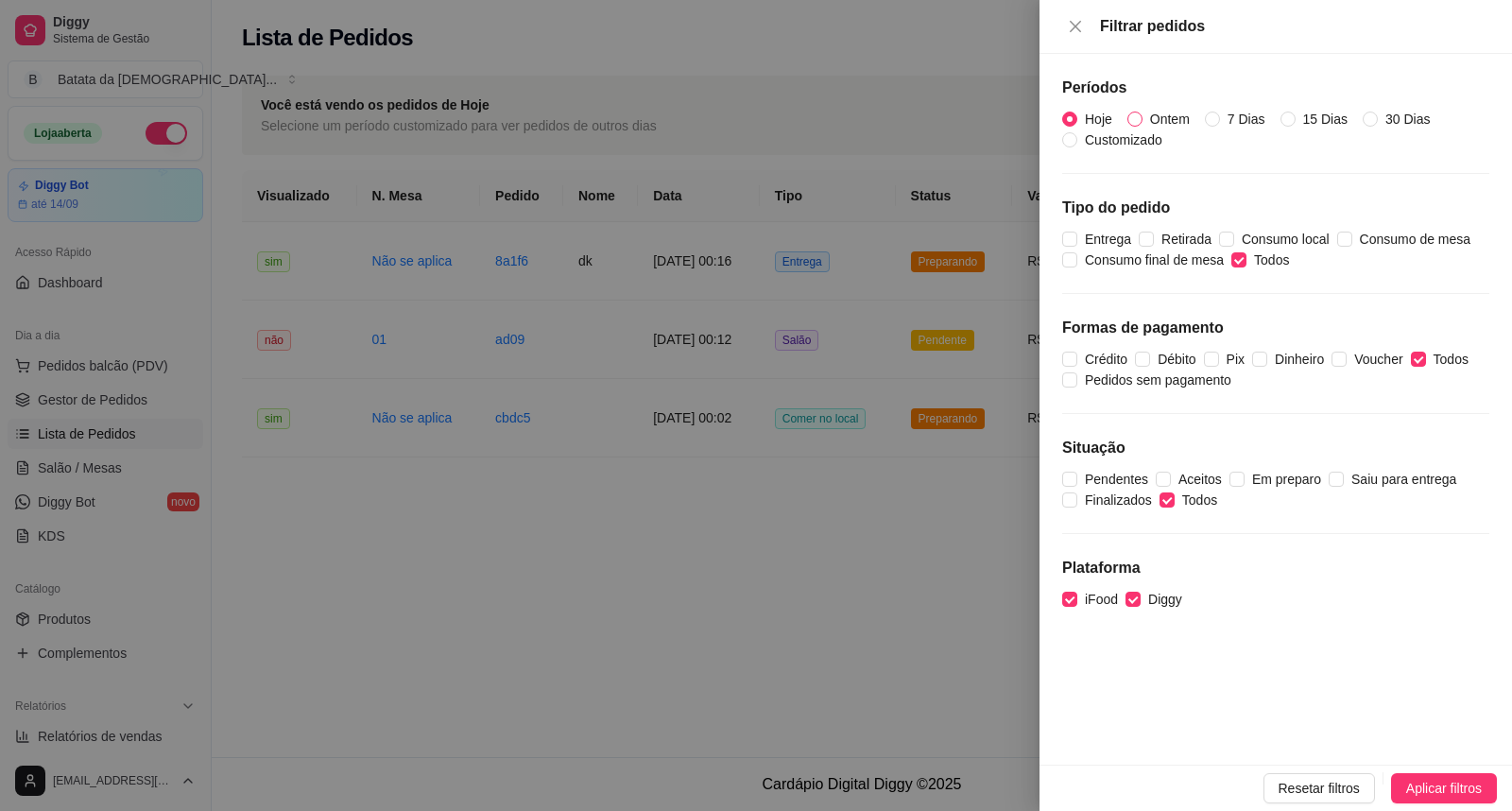
click at [1149, 110] on span "Ontem" at bounding box center [1170, 119] width 55 height 21
click at [1143, 112] on input "Ontem" at bounding box center [1134, 119] width 15 height 15
radio input "true"
radio input "false"
drag, startPoint x: 1457, startPoint y: 784, endPoint x: 1448, endPoint y: 770, distance: 17.0
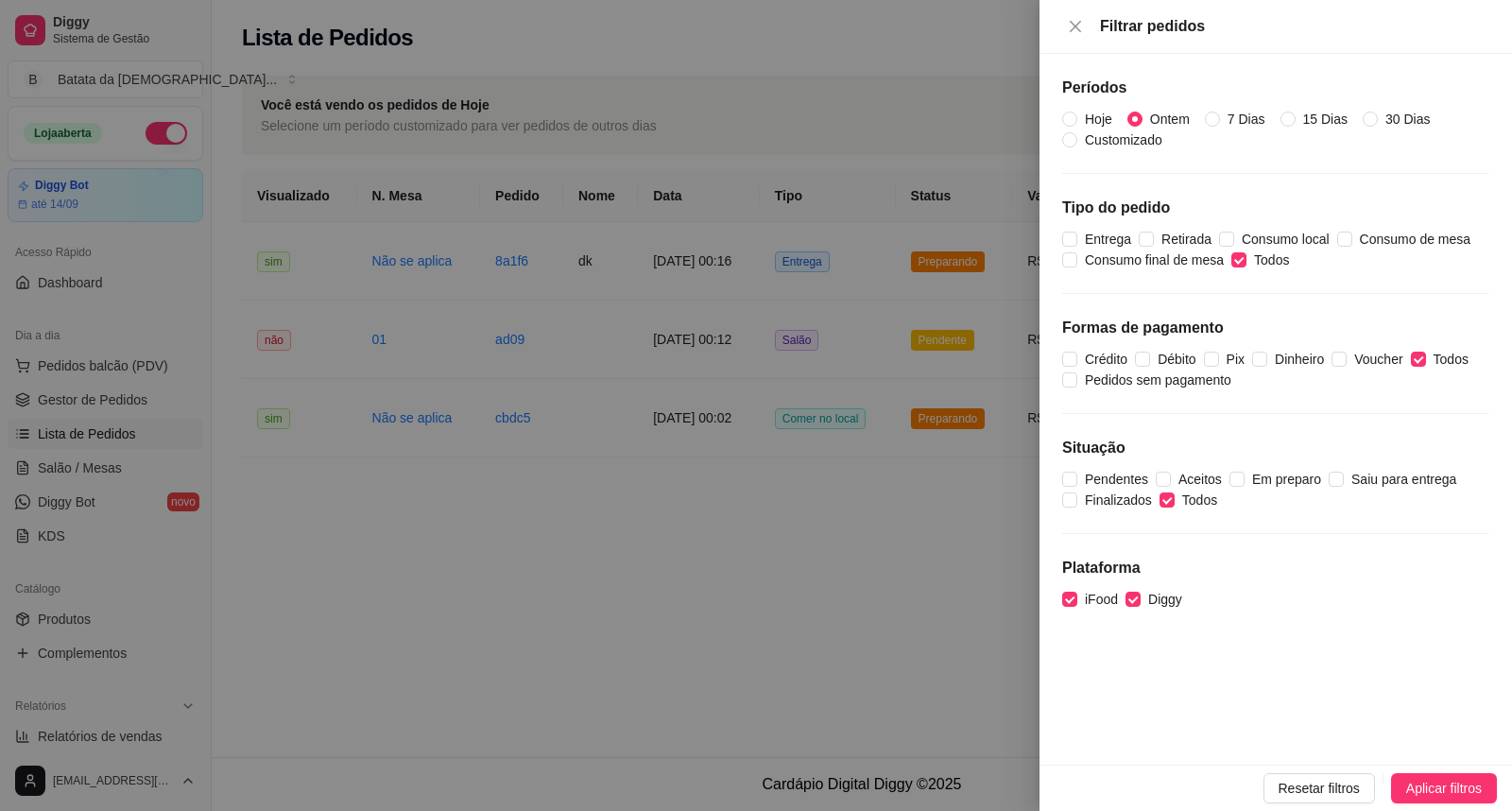
click at [1457, 782] on span "Aplicar filtros" at bounding box center [1444, 788] width 76 height 21
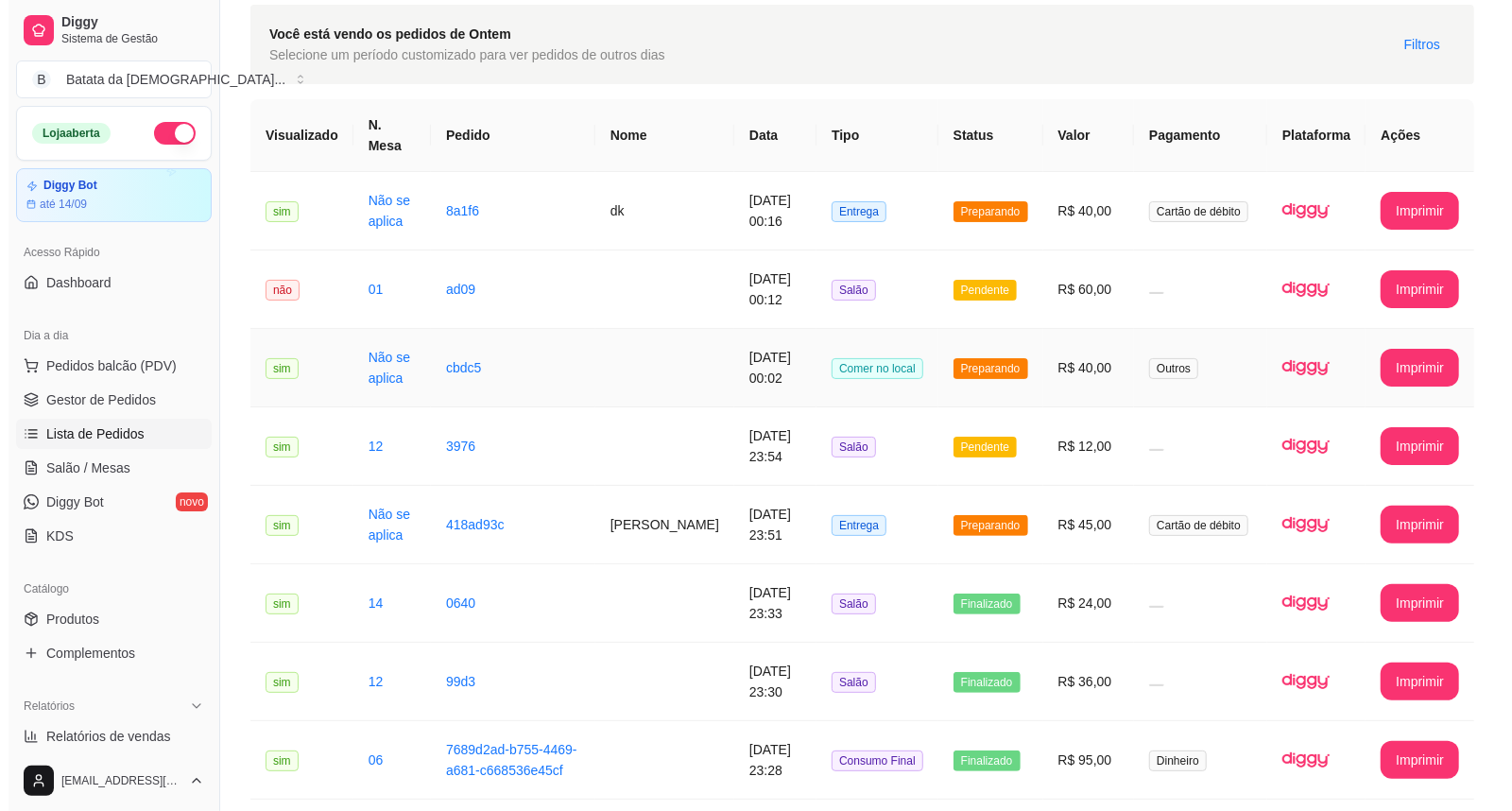
scroll to position [105, 0]
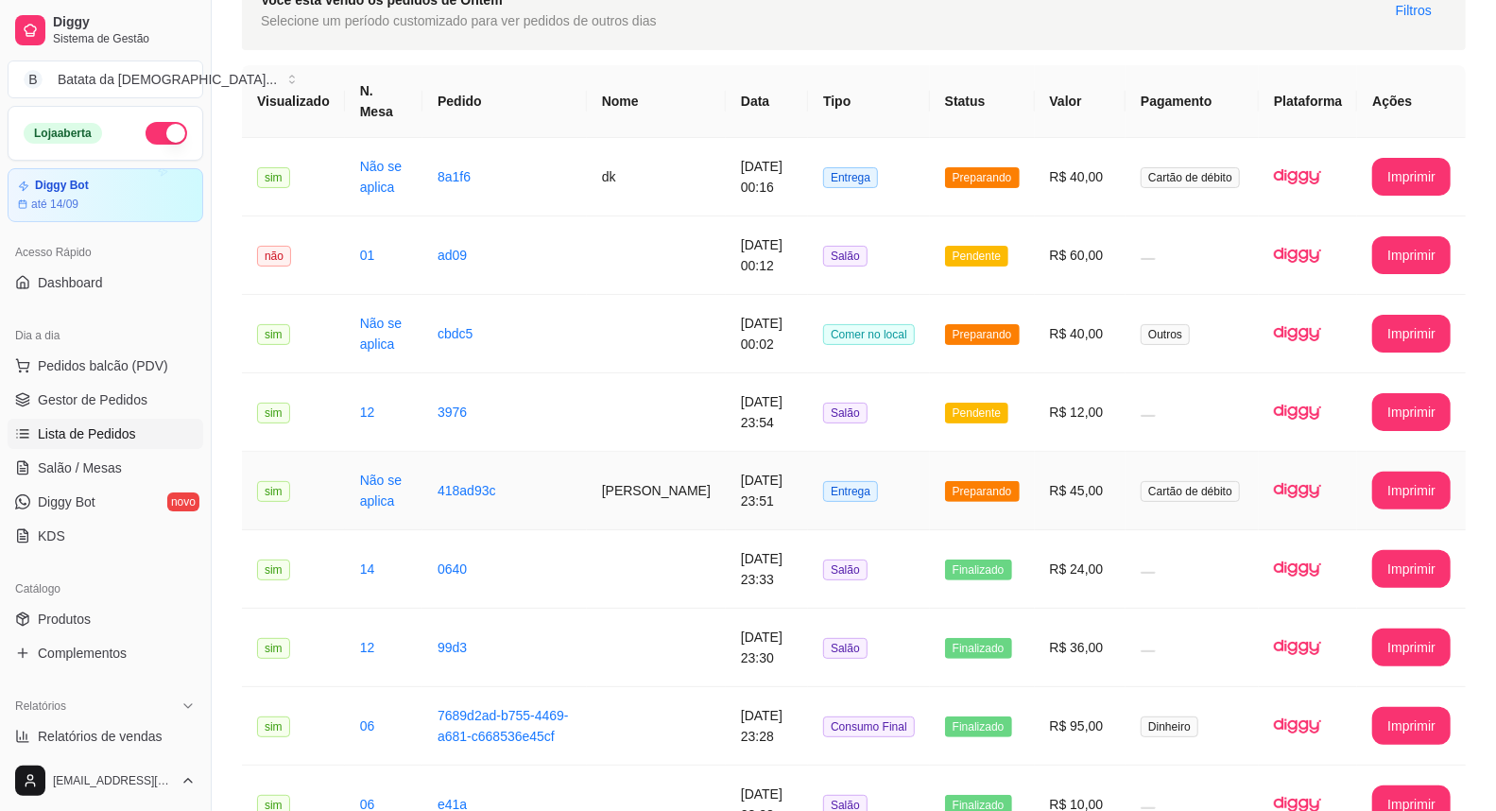
click at [930, 452] on td "Entrega" at bounding box center [869, 491] width 122 height 78
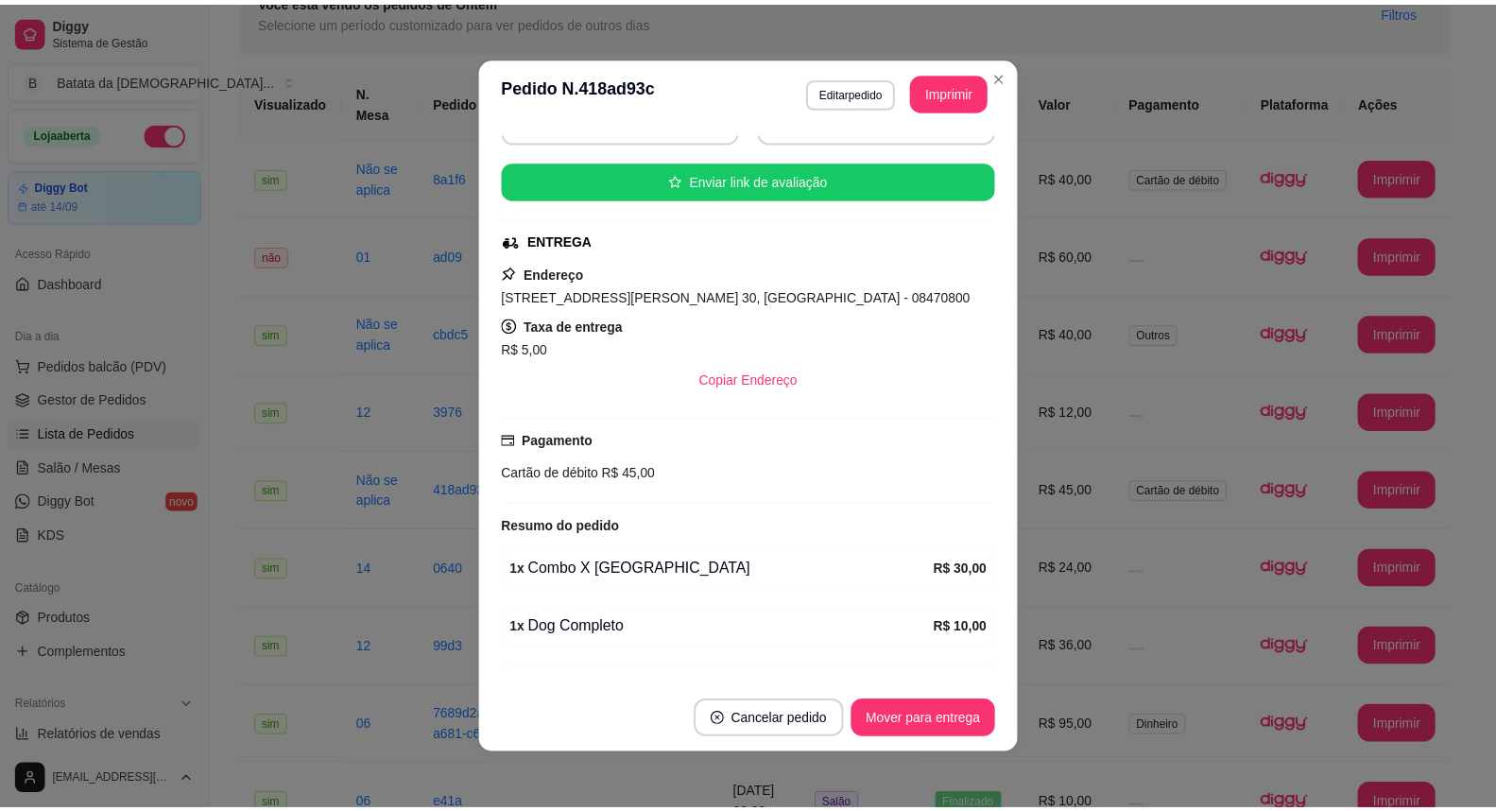
scroll to position [210, 0]
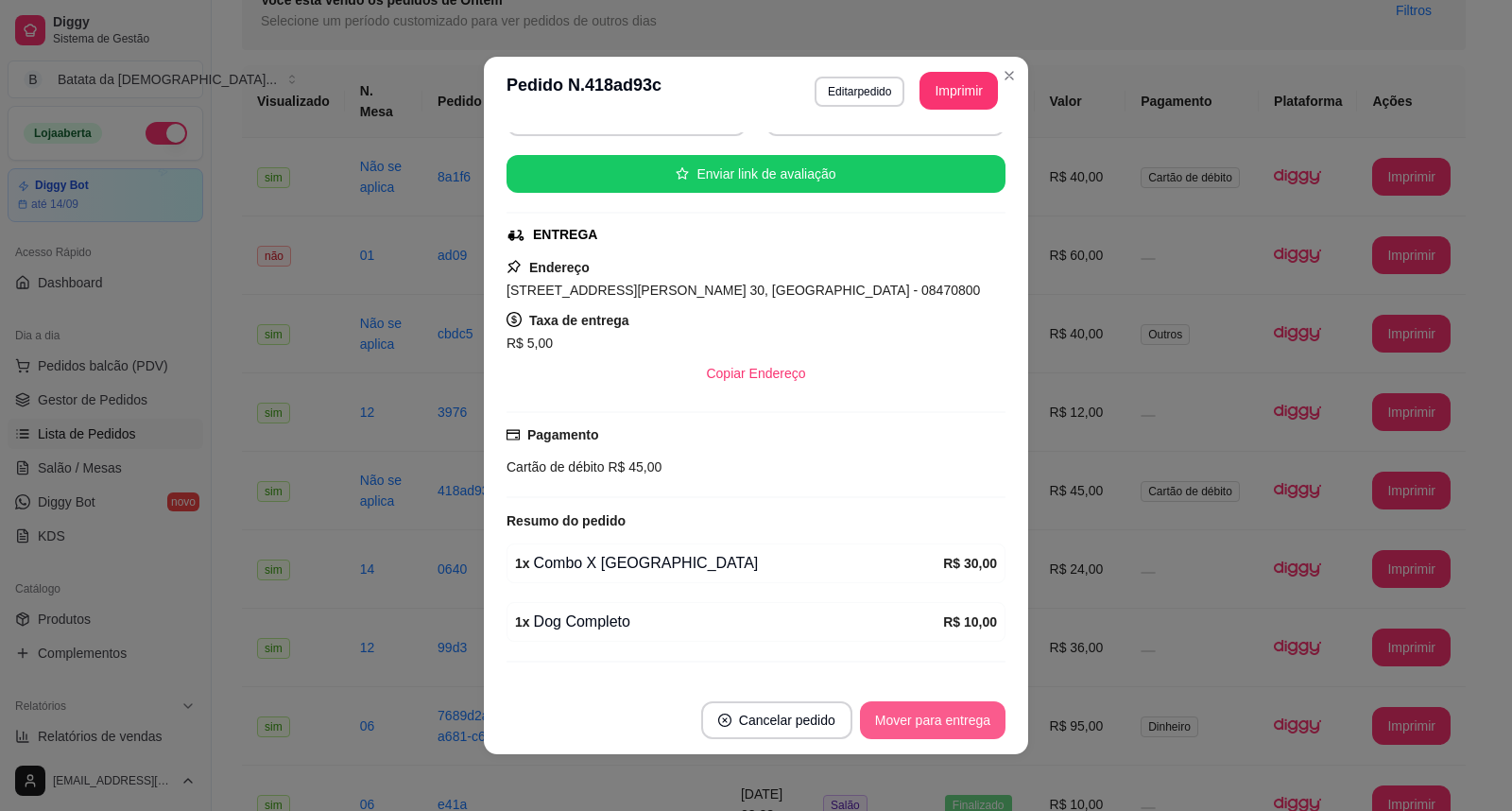
click at [880, 734] on button "Mover para entrega" at bounding box center [933, 720] width 146 height 38
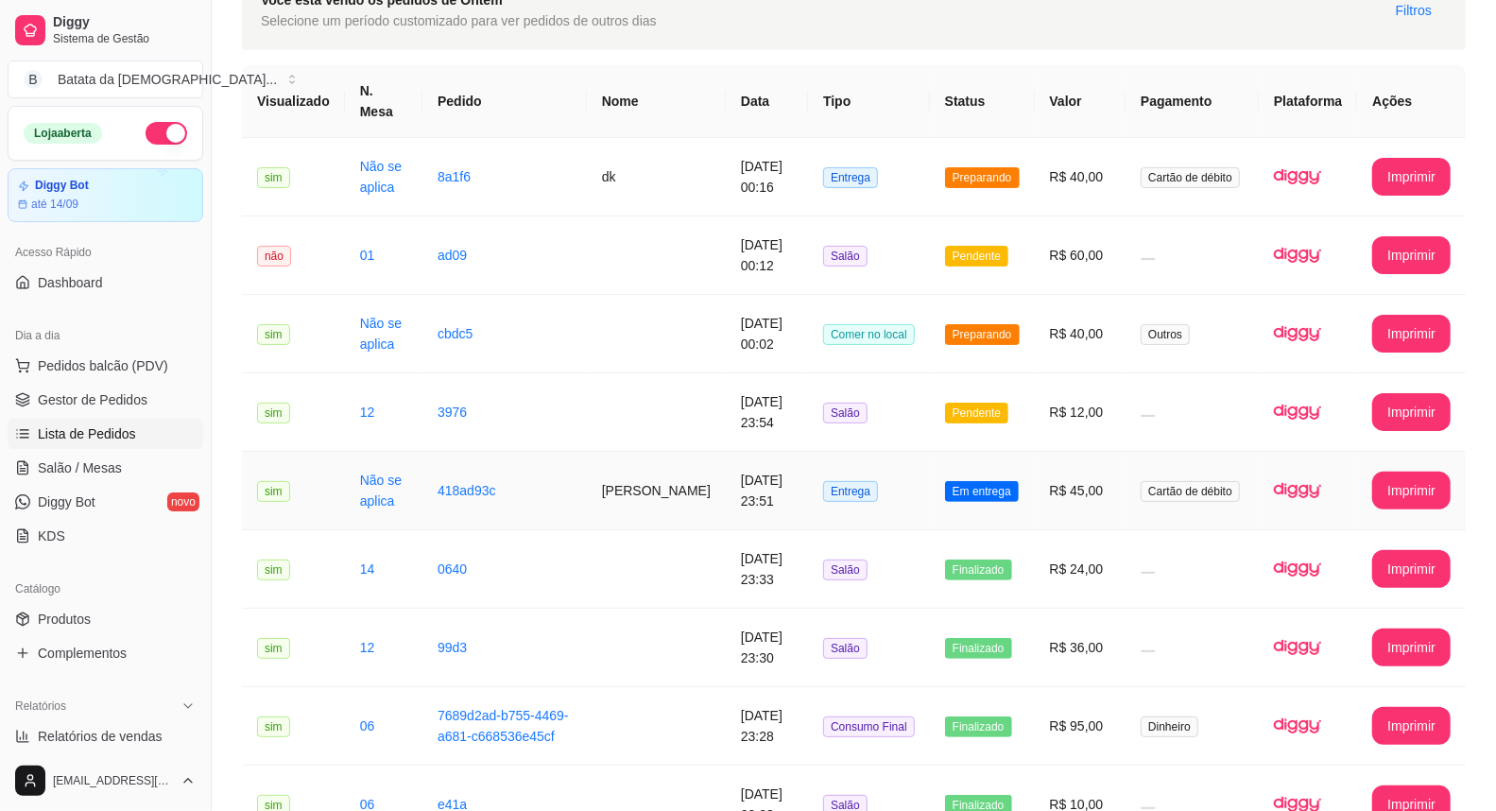
click at [779, 465] on td "[DATE] 23:51" at bounding box center [767, 491] width 82 height 78
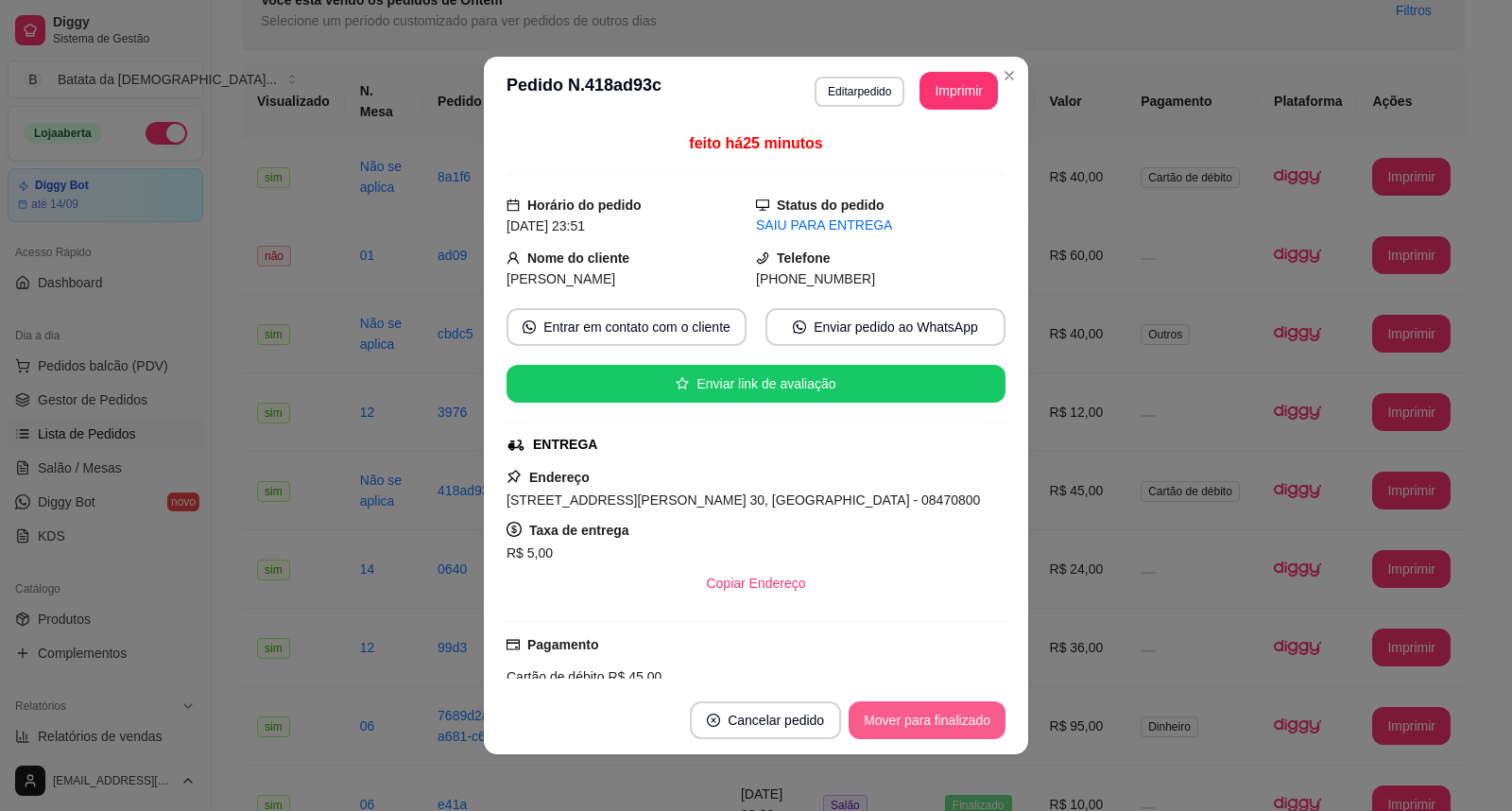
click at [918, 709] on button "Mover para finalizado" at bounding box center [927, 720] width 157 height 38
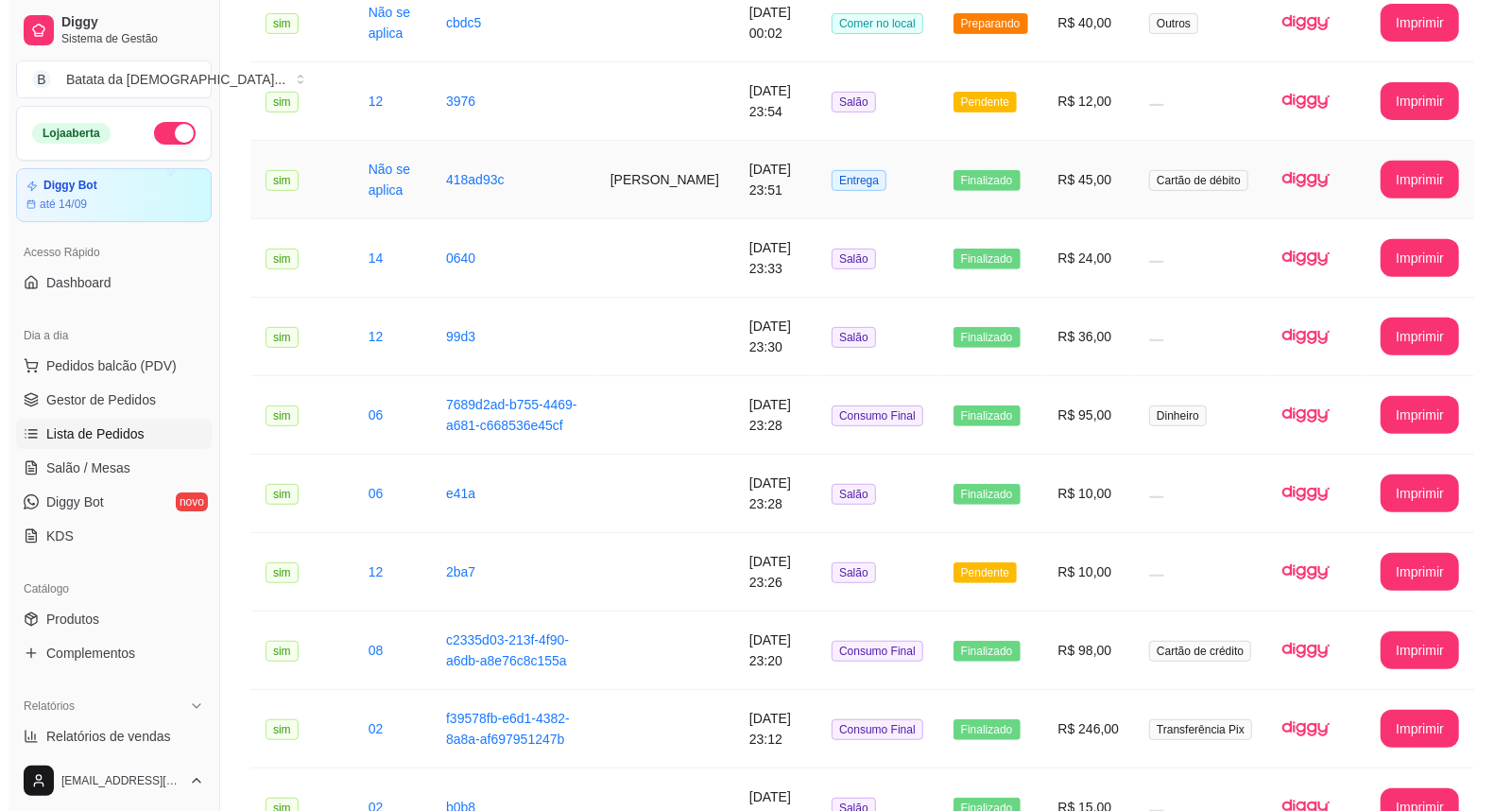
scroll to position [420, 0]
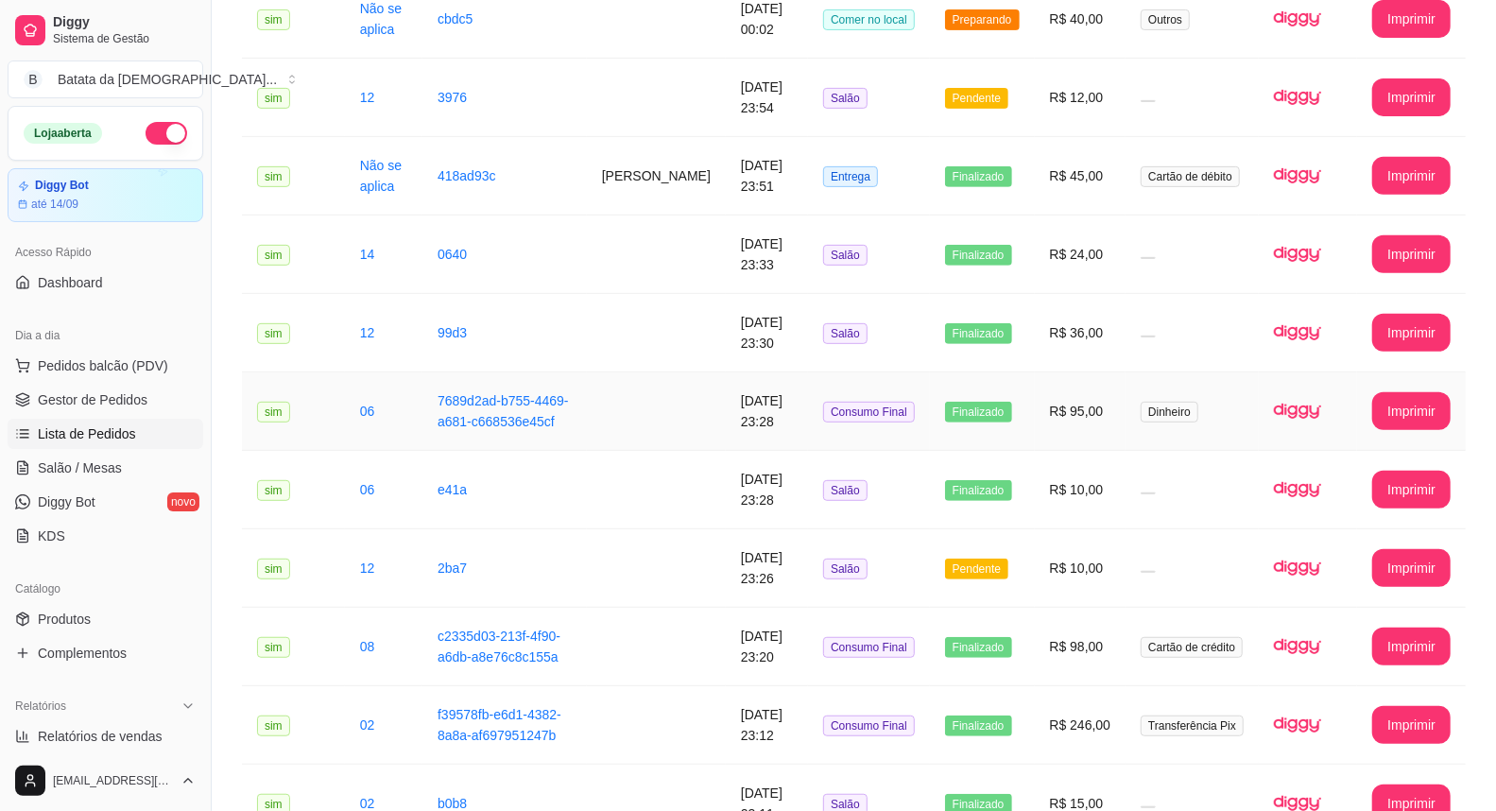
click at [1128, 402] on td "Dinheiro" at bounding box center [1192, 411] width 133 height 78
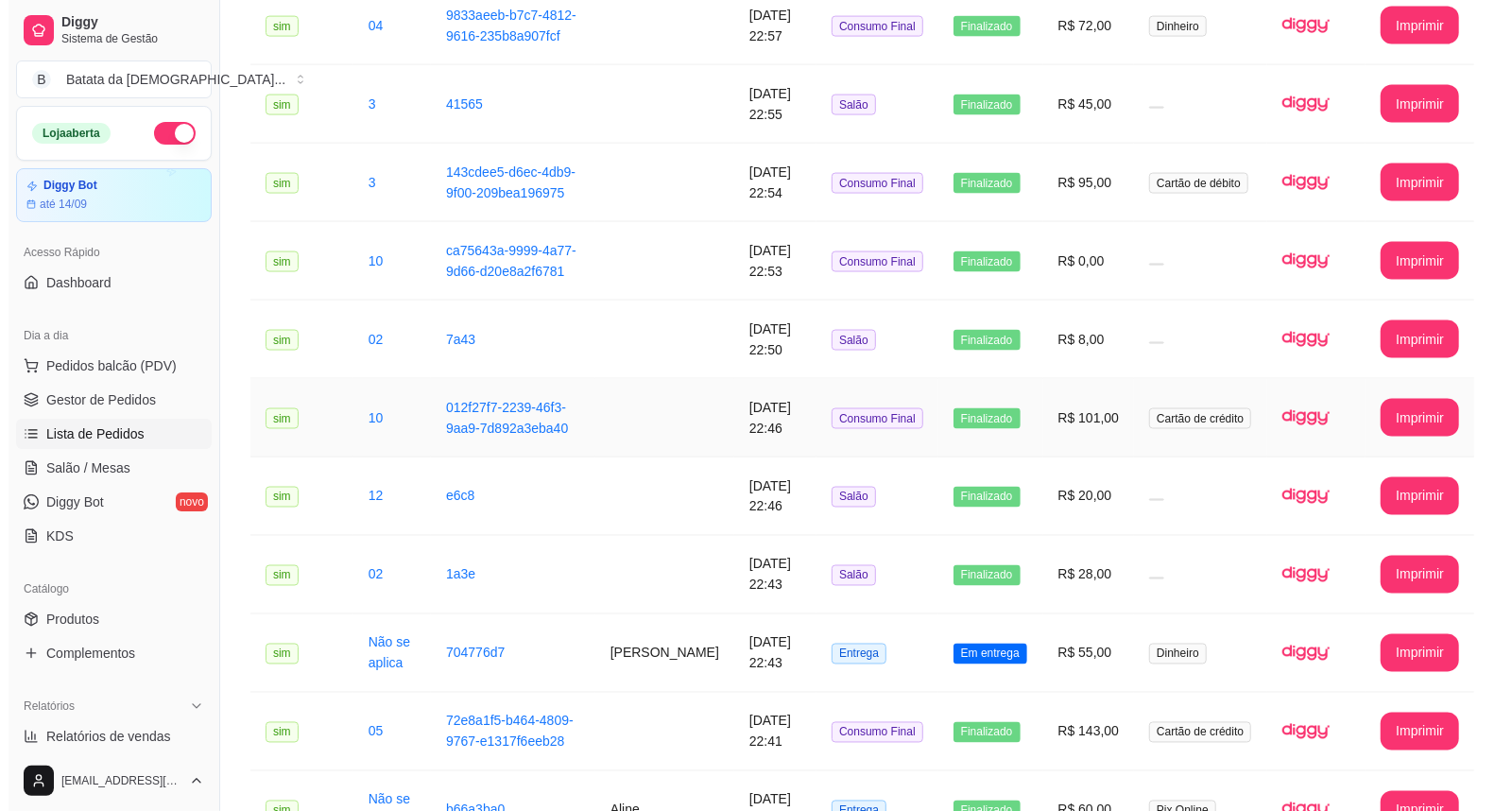
scroll to position [1784, 0]
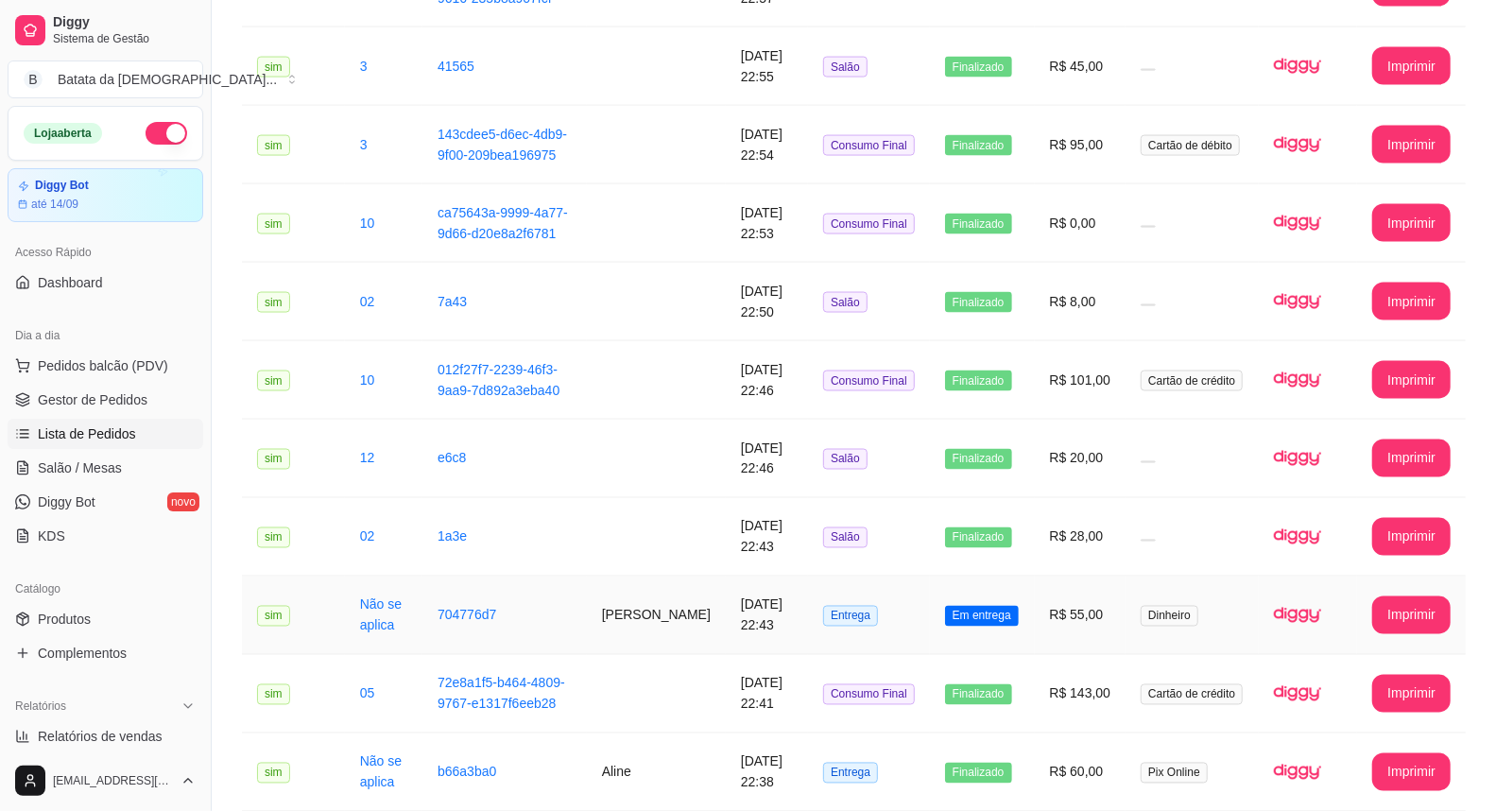
click at [974, 580] on td "Em entrega" at bounding box center [982, 615] width 105 height 78
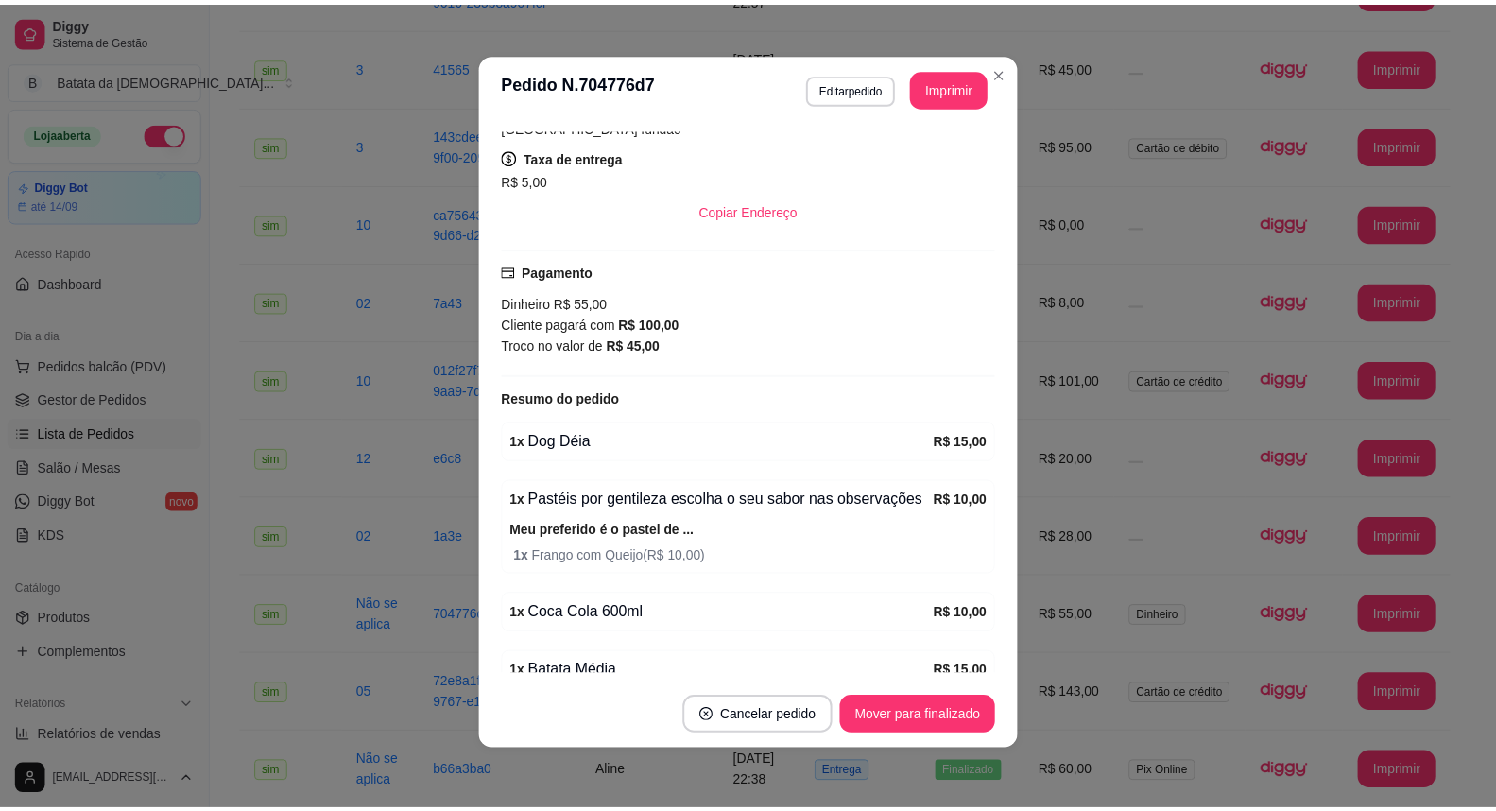
scroll to position [356, 0]
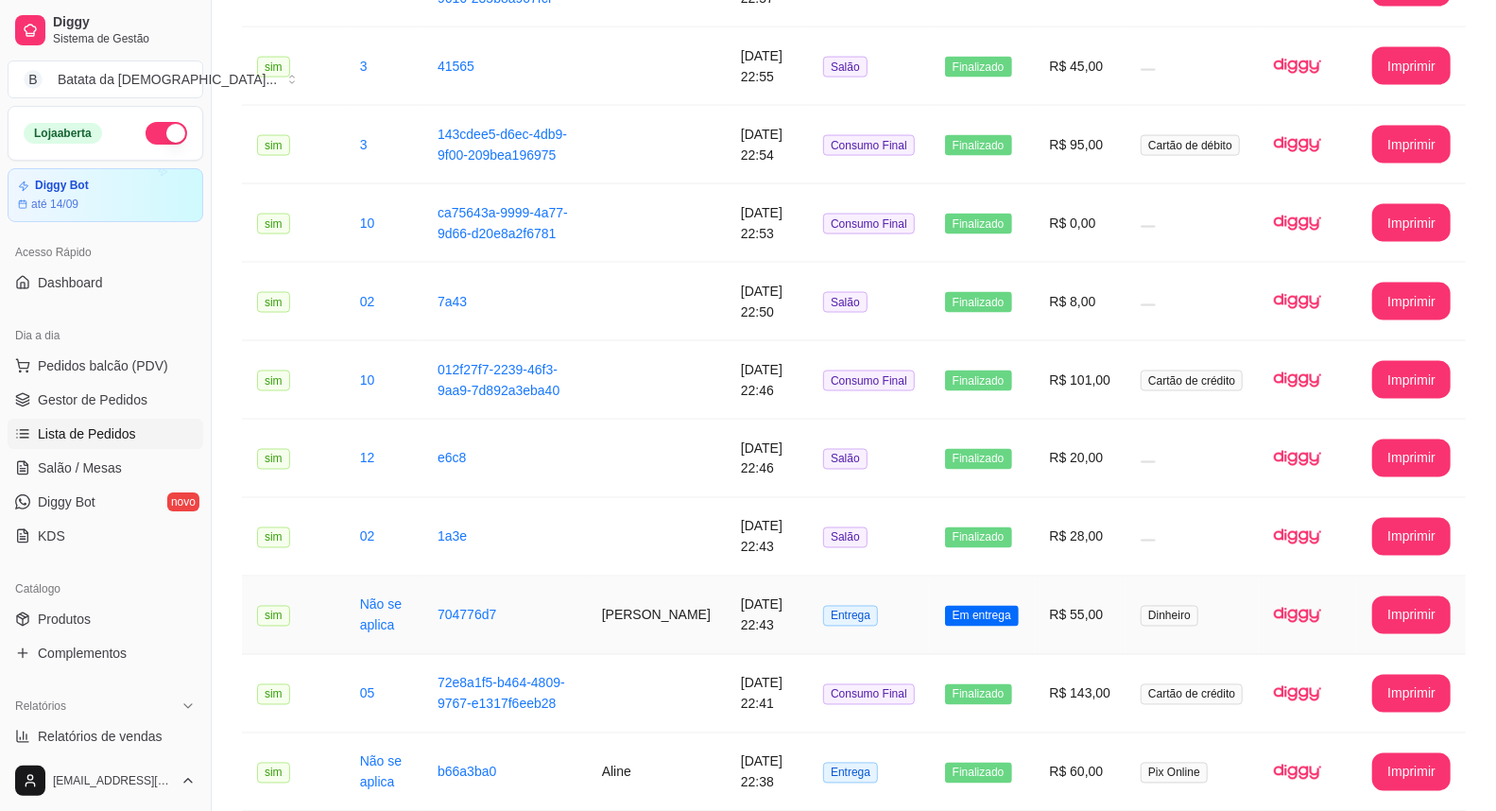
click at [1005, 587] on td "Em entrega" at bounding box center [982, 615] width 105 height 78
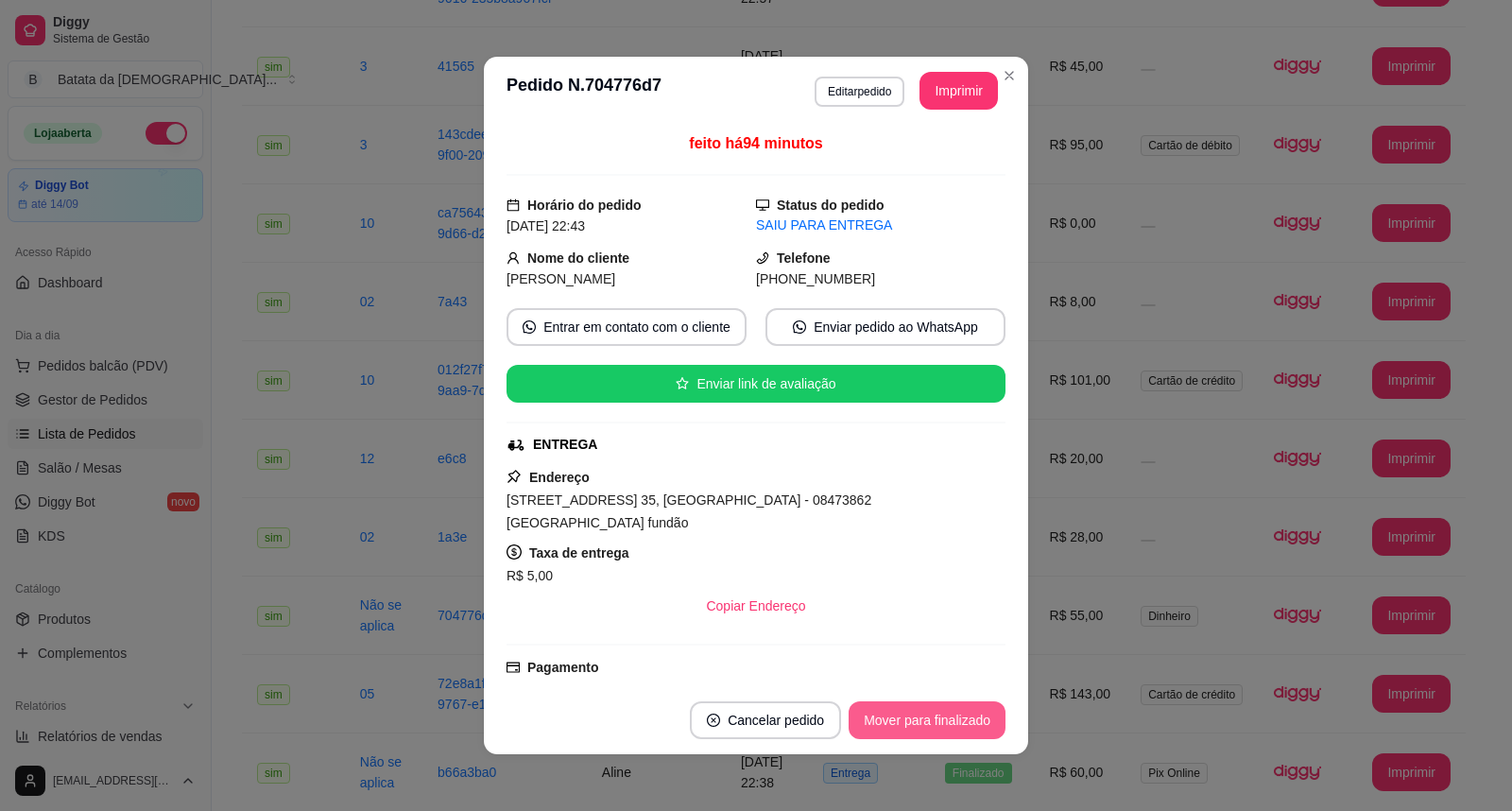
click at [971, 716] on button "Mover para finalizado" at bounding box center [927, 720] width 157 height 38
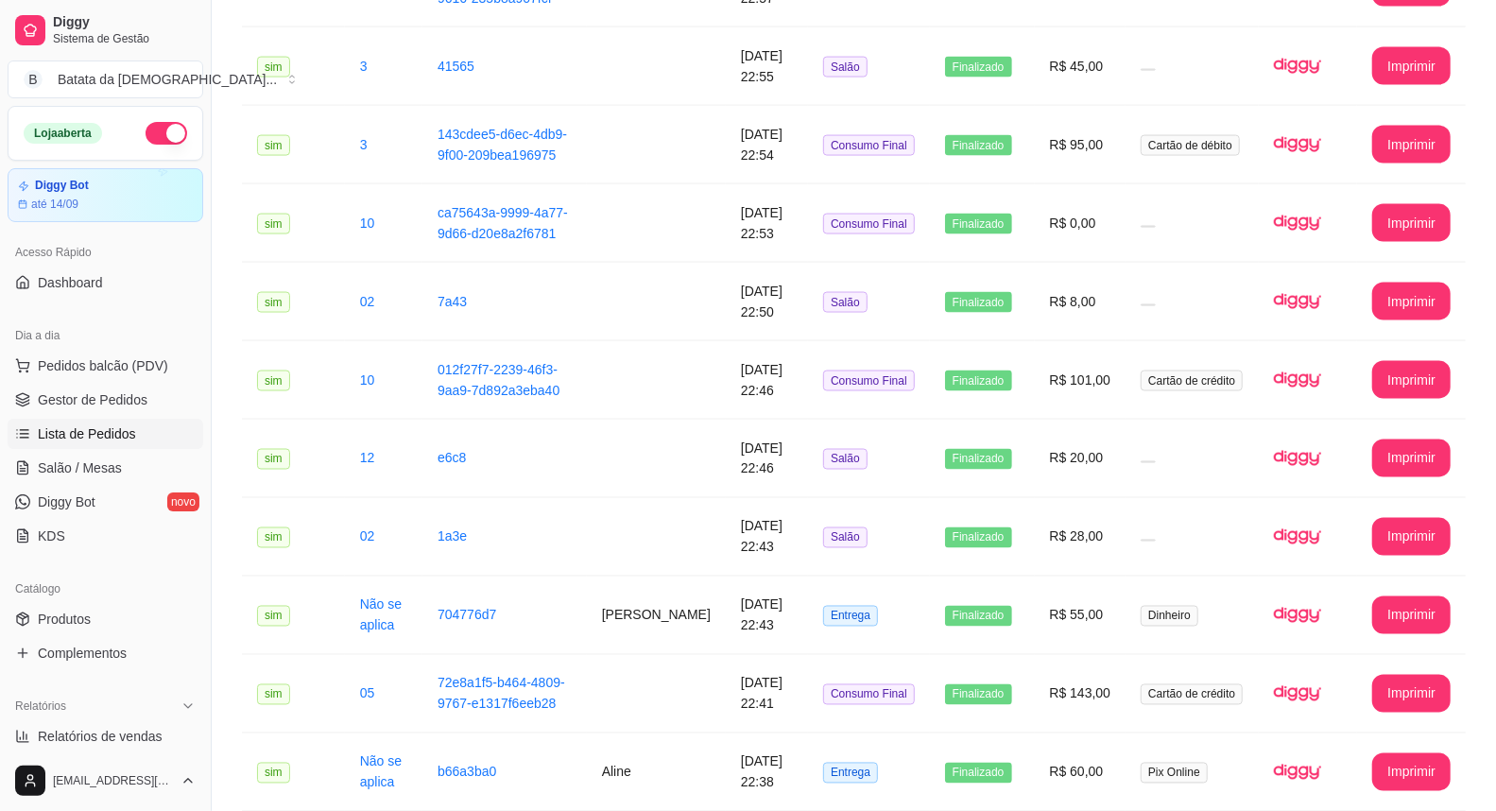
click at [108, 449] on ul "Pedidos balcão (PDV) Gestor de Pedidos Lista de Pedidos Salão / Mesas Diggy Bot…" at bounding box center [106, 451] width 196 height 200
click at [126, 460] on link "Salão / Mesas" at bounding box center [106, 468] width 196 height 30
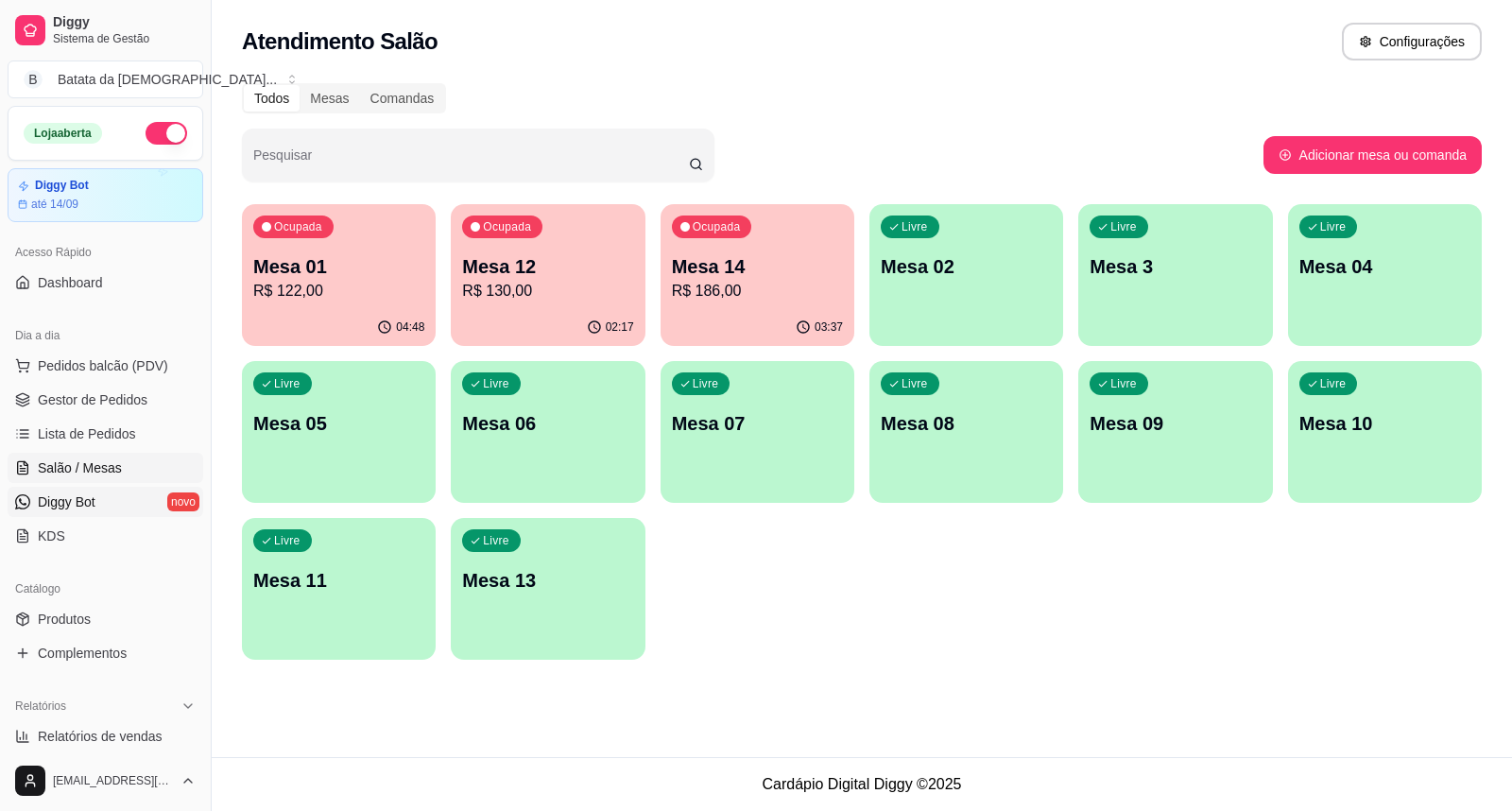
drag, startPoint x: 112, startPoint y: 494, endPoint x: 117, endPoint y: 503, distance: 10.2
click at [112, 492] on link "Diggy Bot novo" at bounding box center [106, 502] width 196 height 30
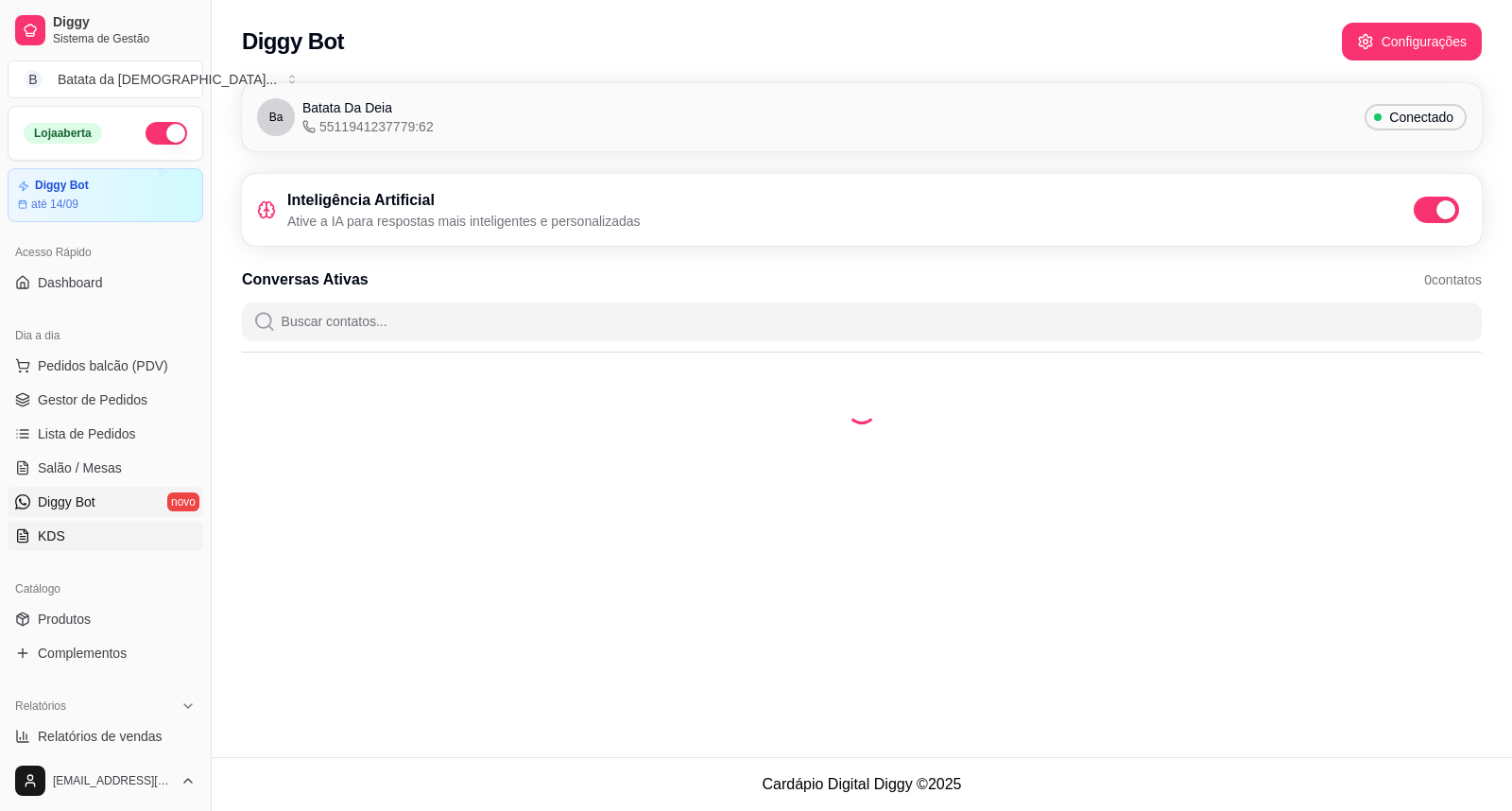
click at [110, 529] on link "KDS" at bounding box center [106, 536] width 196 height 30
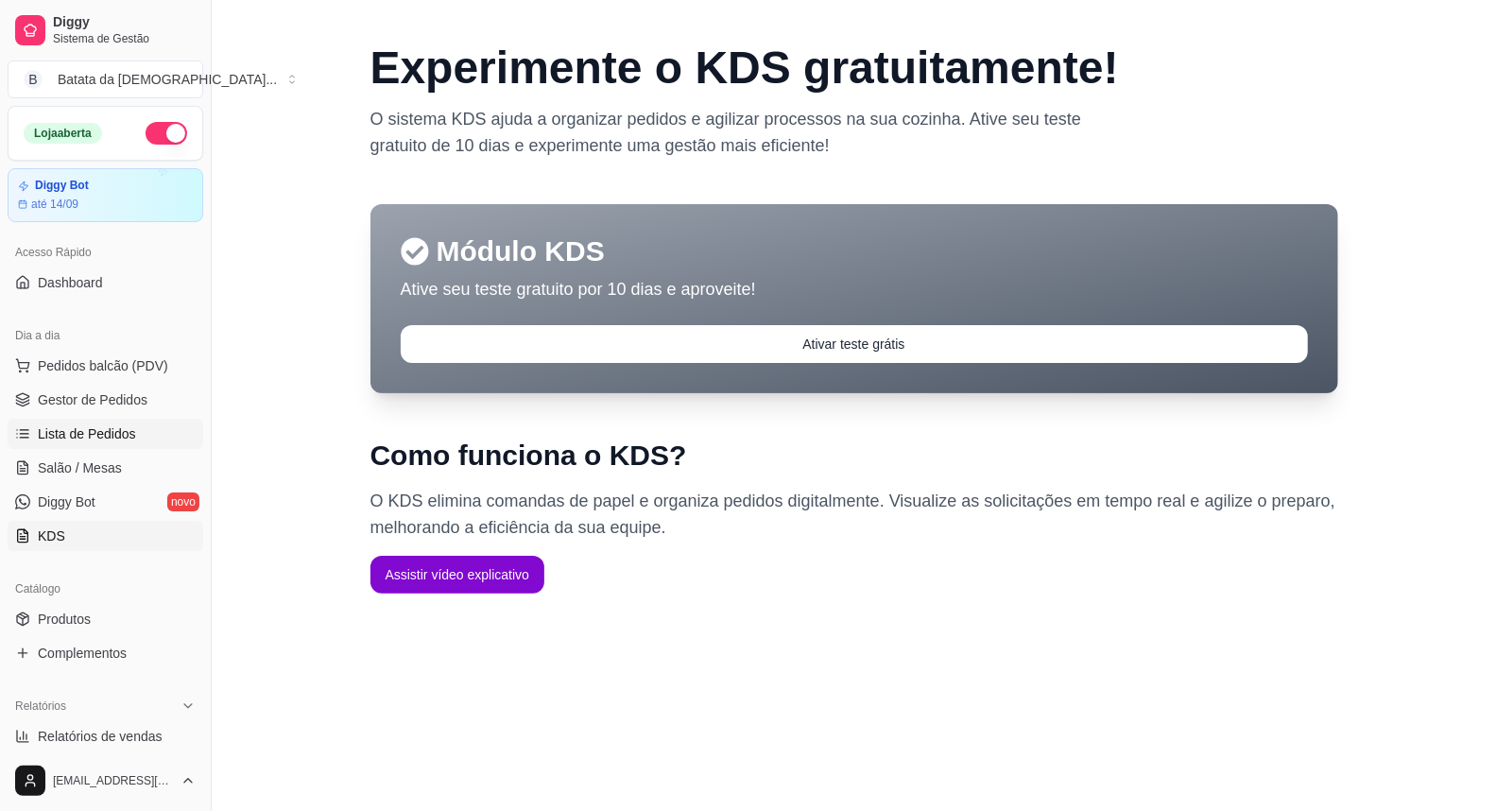
click at [130, 430] on span "Lista de Pedidos" at bounding box center [87, 433] width 98 height 19
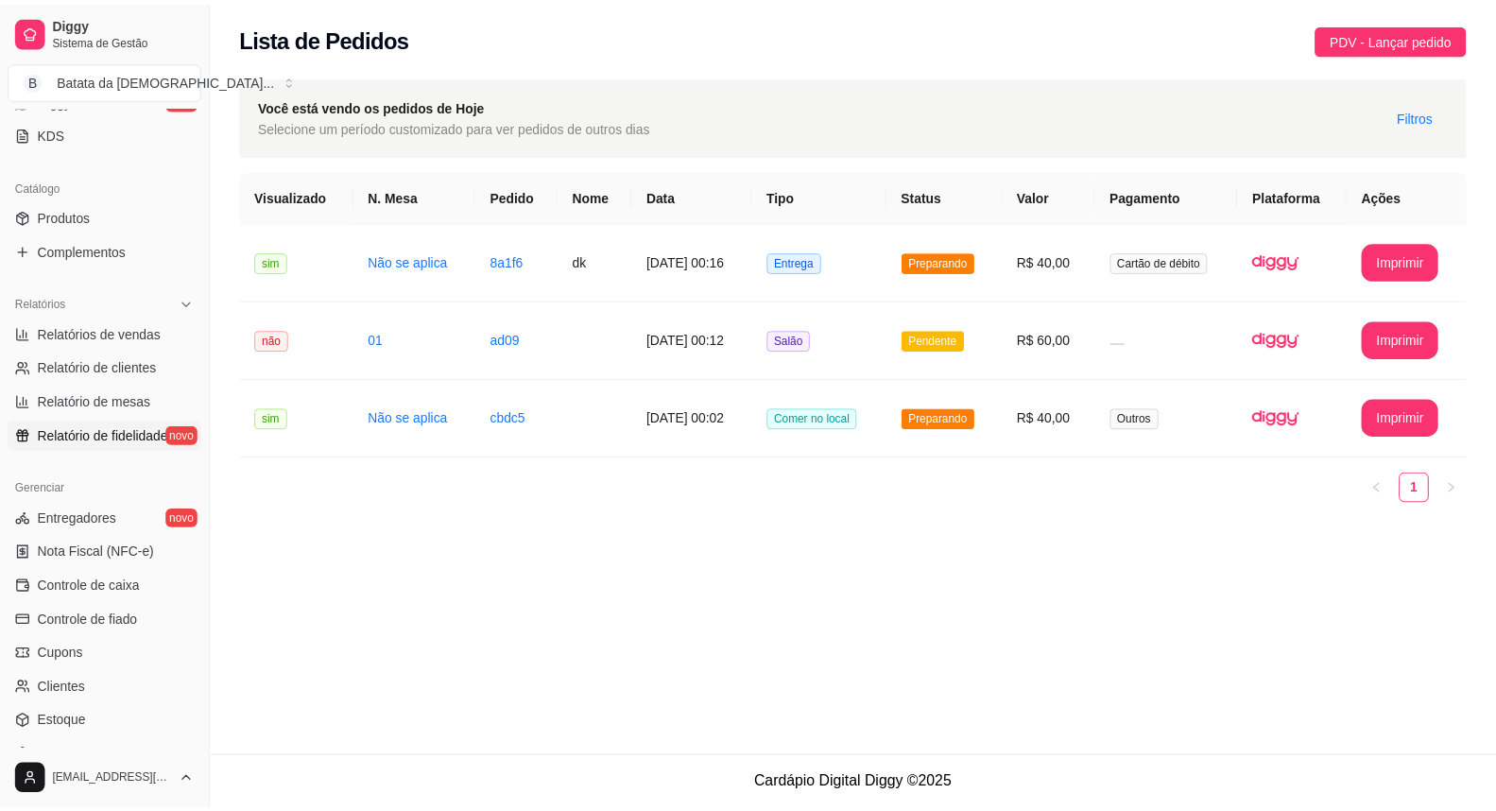
scroll to position [420, 0]
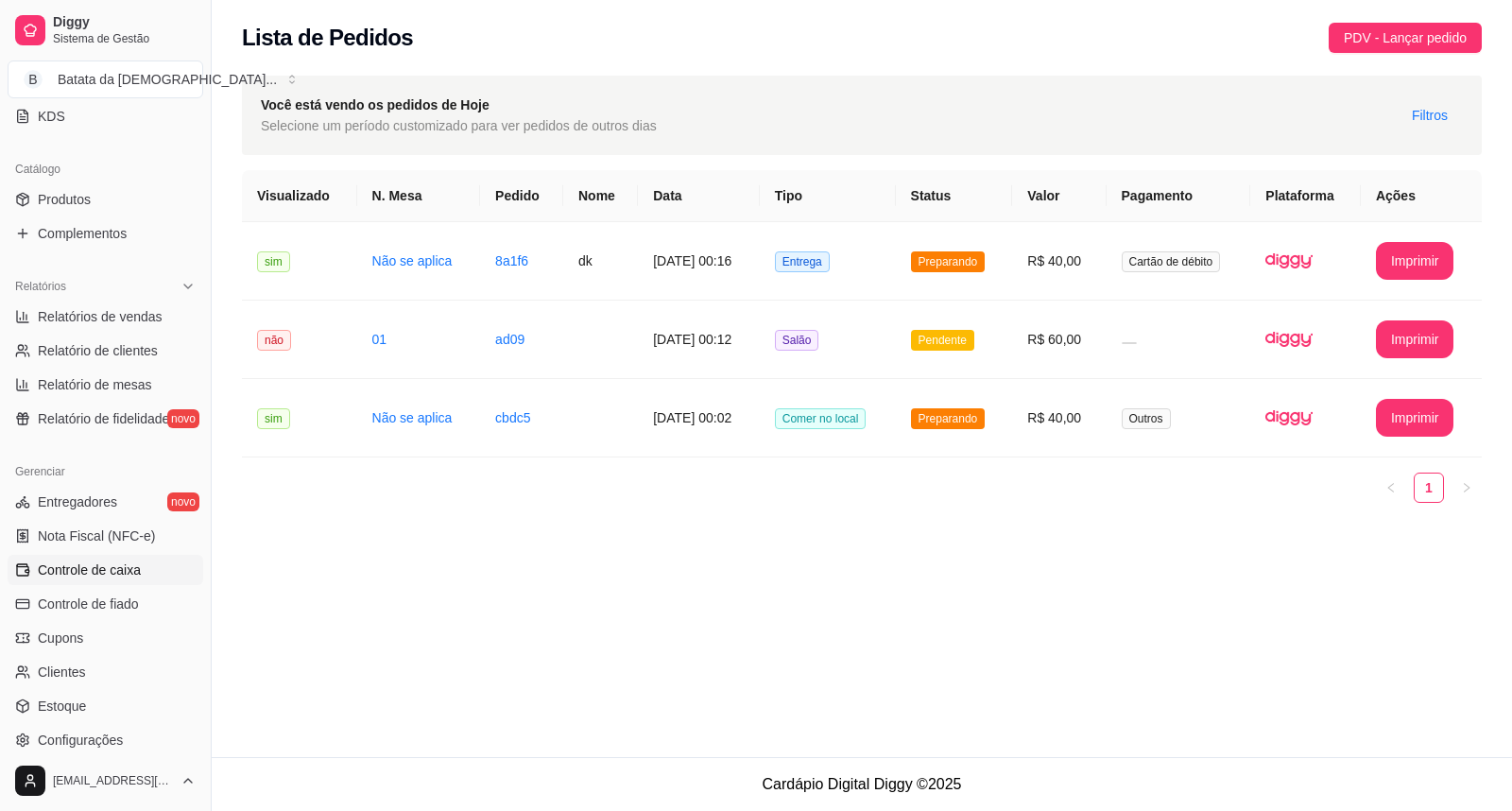
click at [155, 583] on link "Controle de caixa" at bounding box center [106, 570] width 196 height 30
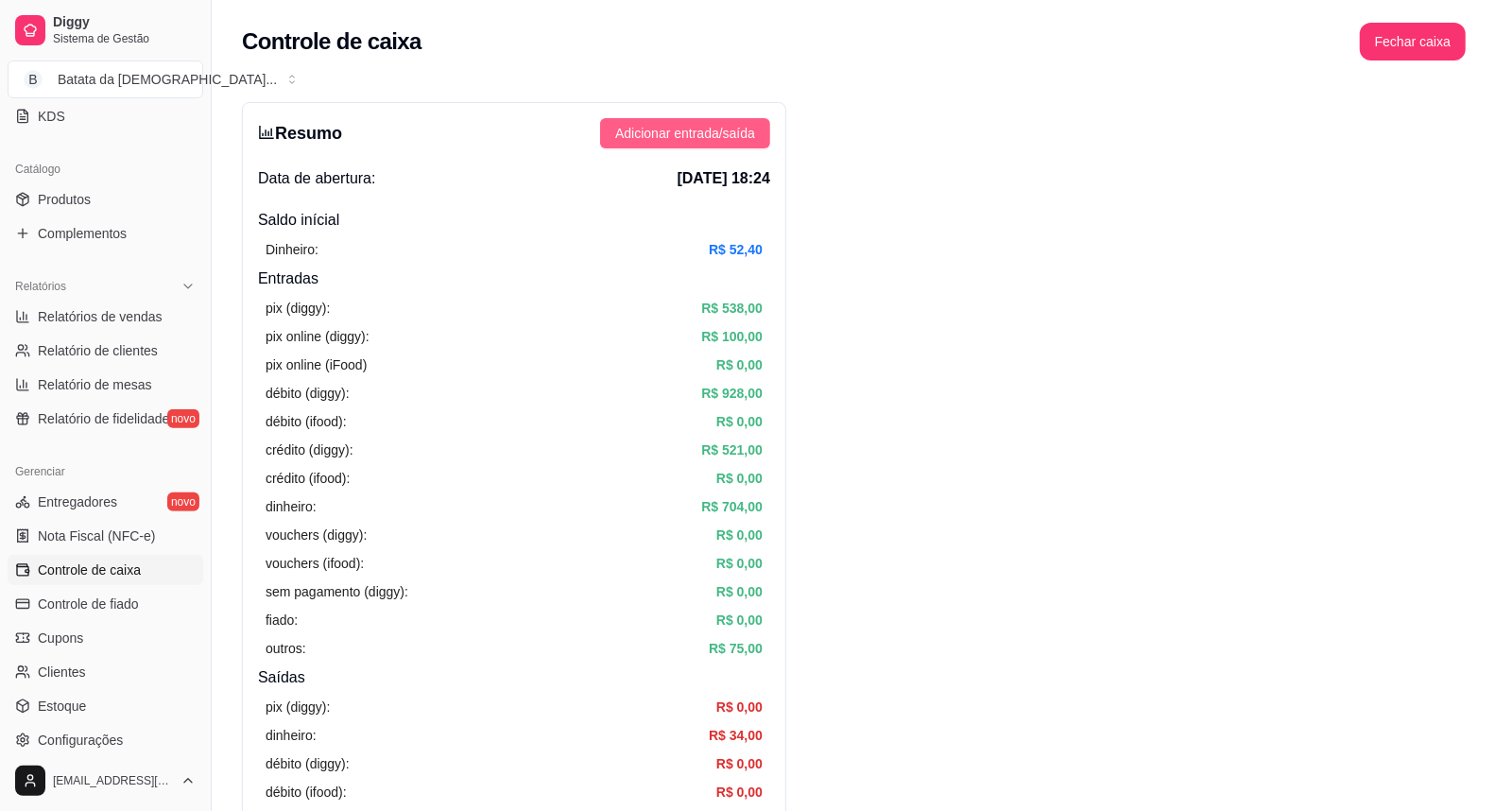
click at [712, 128] on span "Adicionar entrada/saída" at bounding box center [685, 133] width 140 height 21
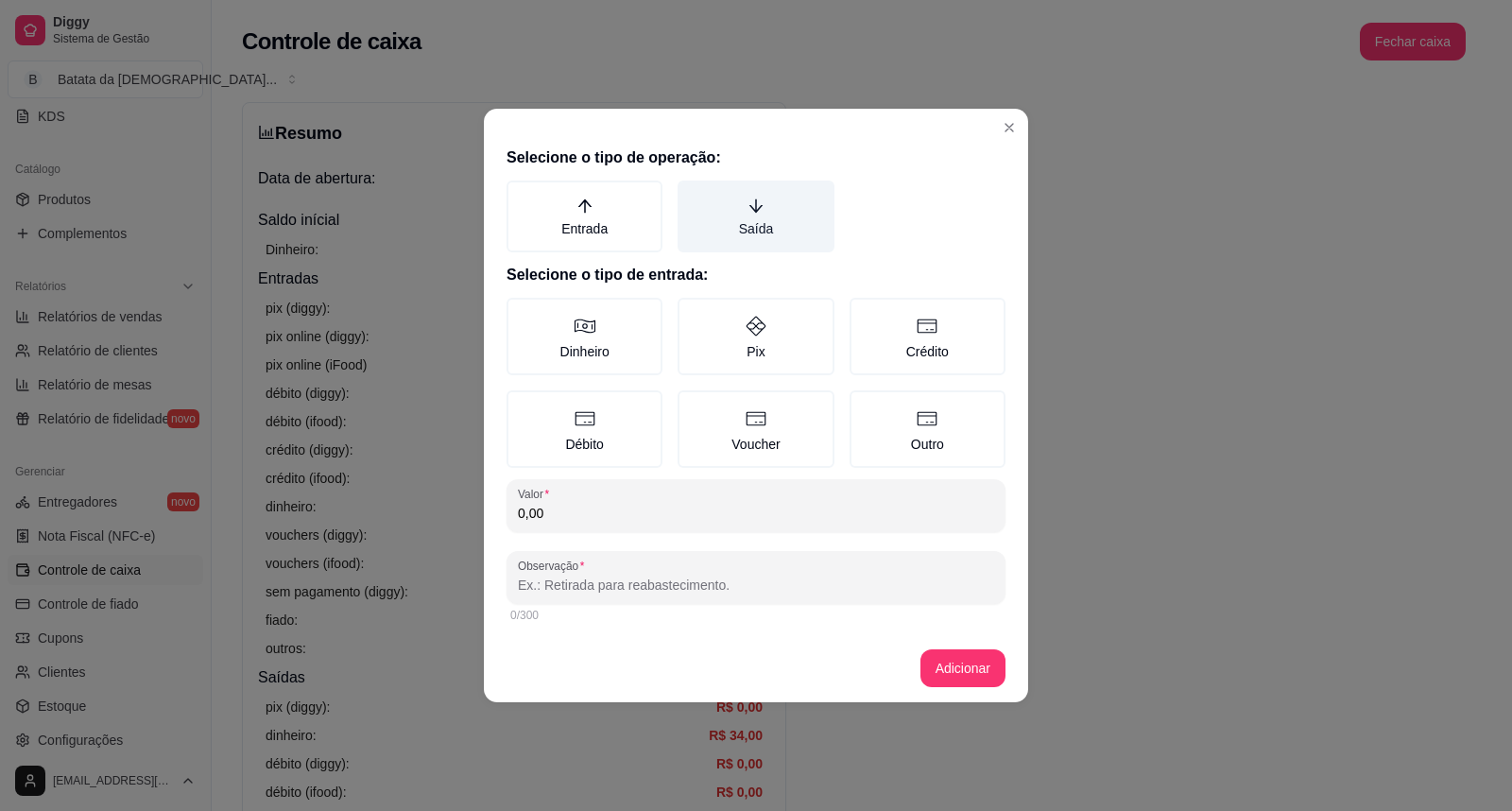
click at [799, 217] on label "Saída" at bounding box center [756, 217] width 156 height 72
click at [692, 195] on button "Saída" at bounding box center [684, 187] width 15 height 15
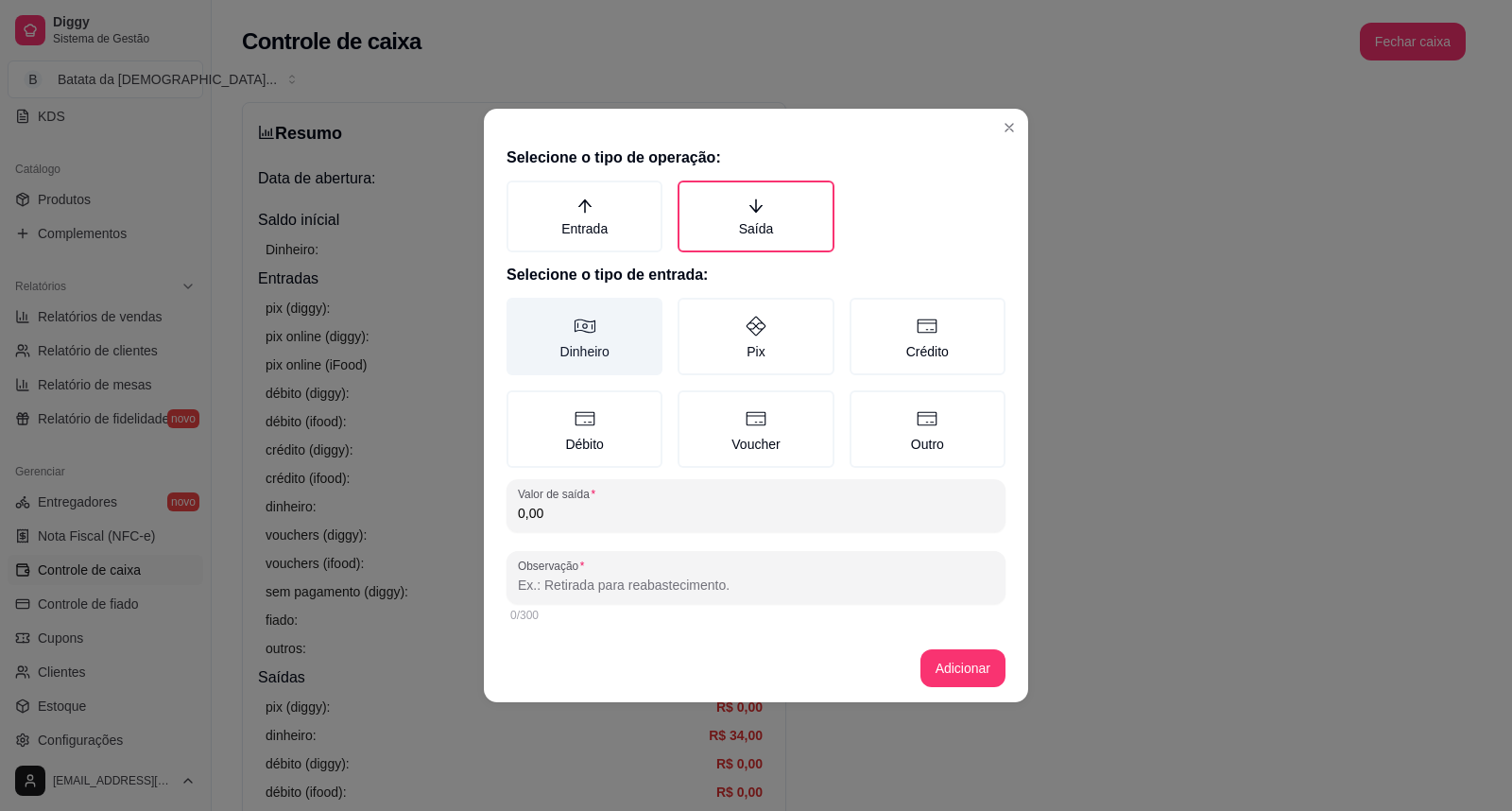
click at [561, 335] on label "Dinheiro" at bounding box center [585, 336] width 156 height 77
click at [521, 312] on button "Dinheiro" at bounding box center [513, 304] width 15 height 15
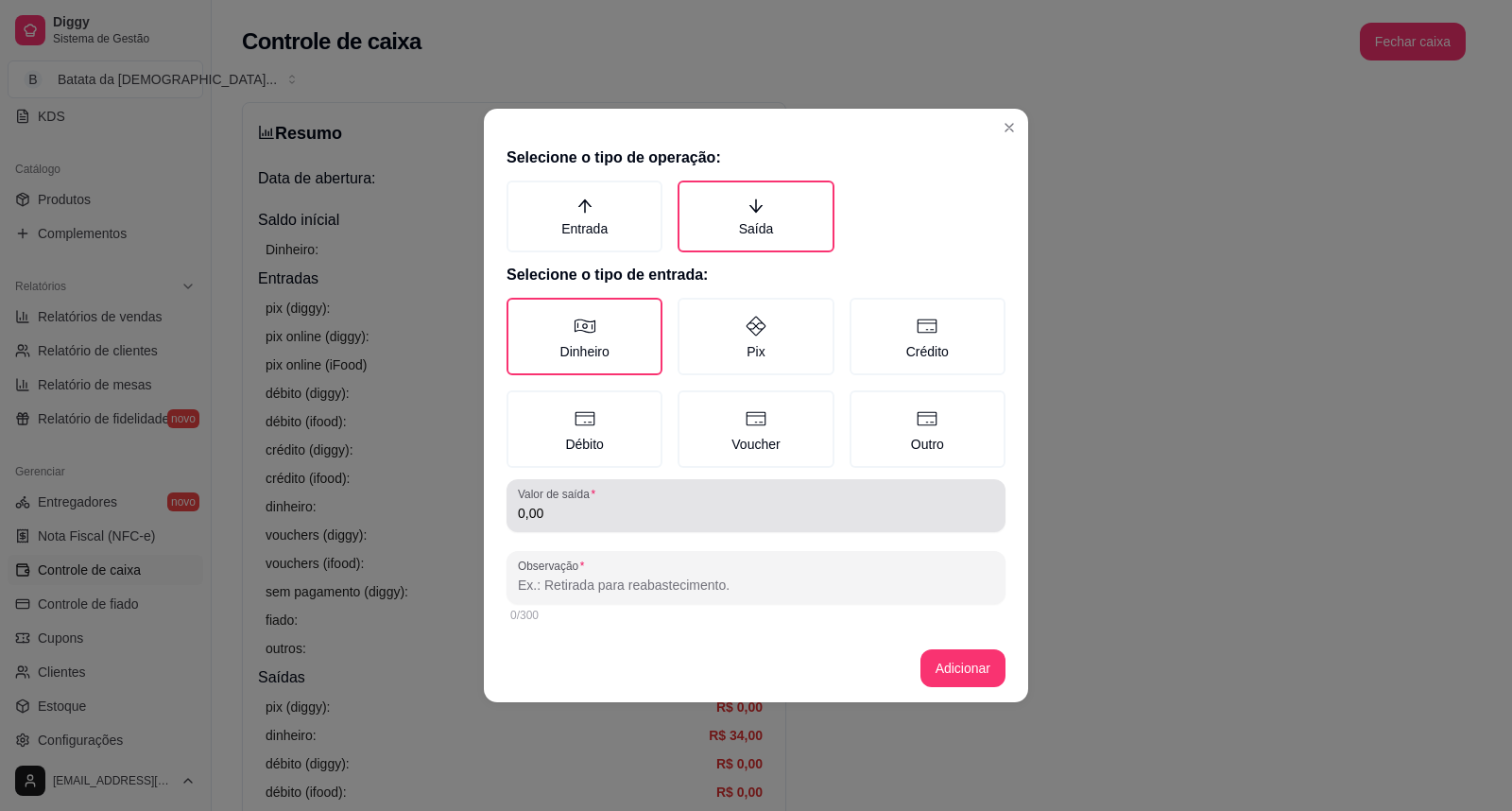
click at [583, 523] on div "Valor de saída 0,00" at bounding box center [756, 505] width 499 height 53
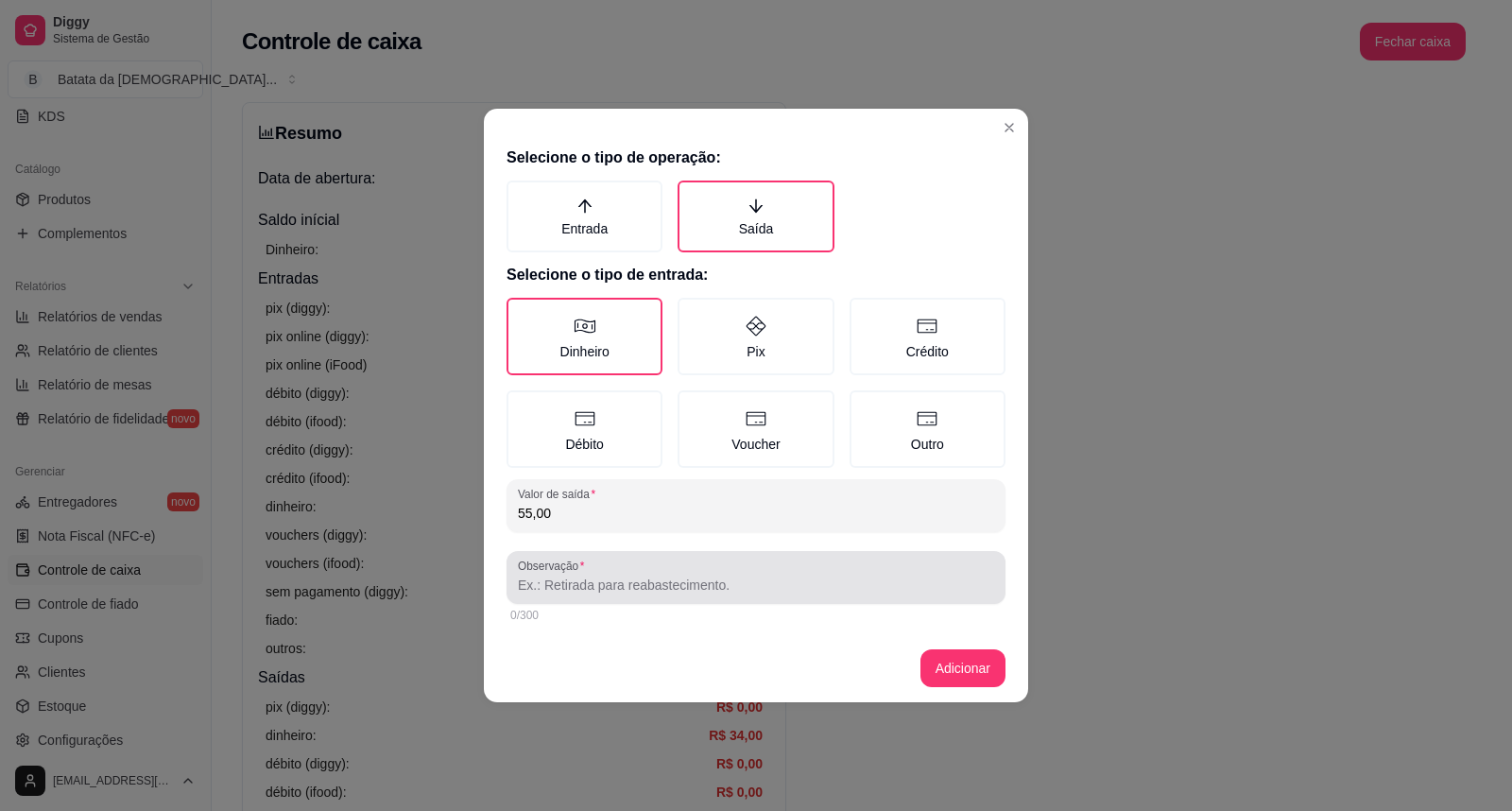
type input "55,00"
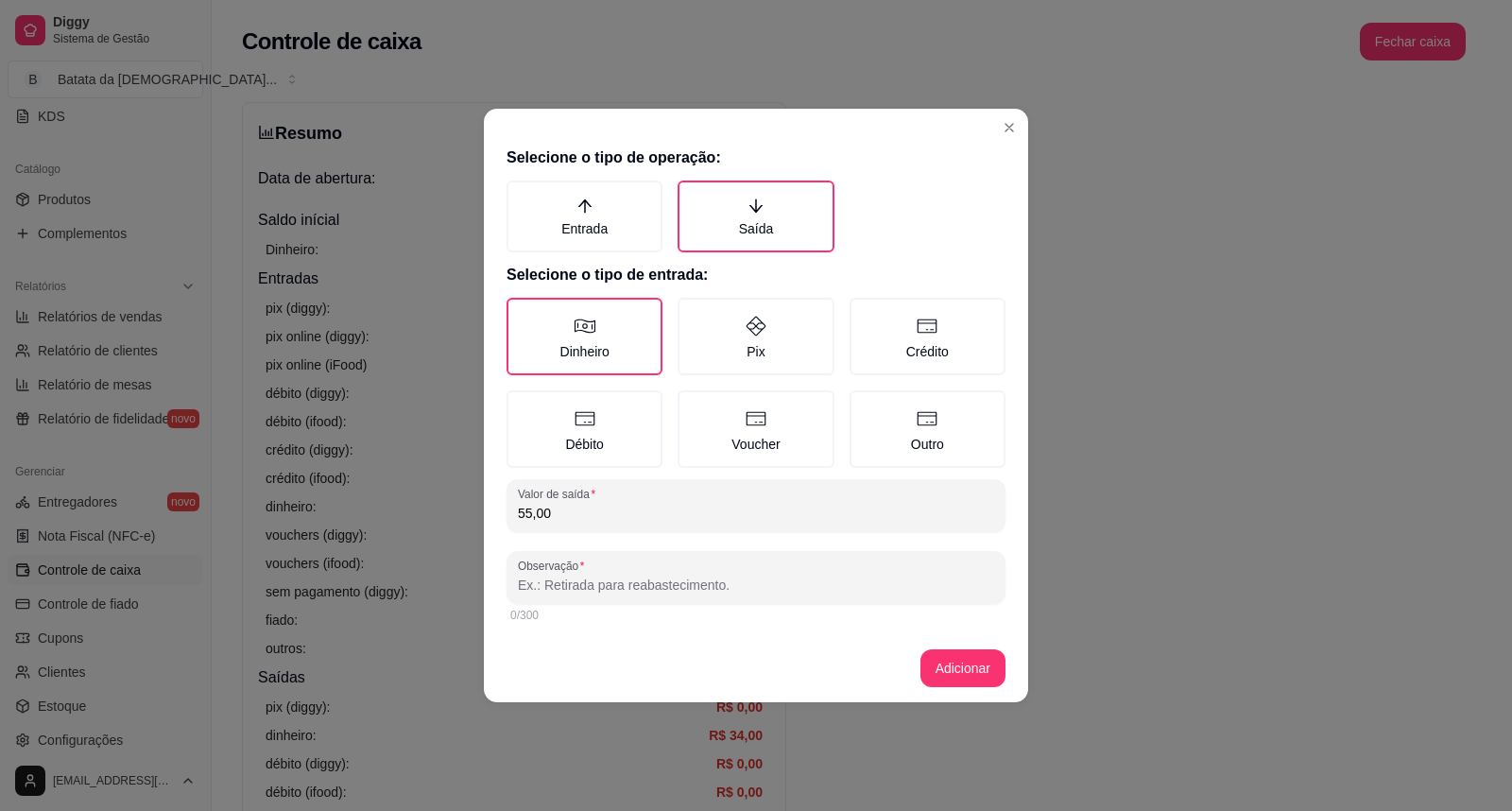
click at [759, 576] on input "Observação" at bounding box center [756, 585] width 476 height 19
type input "cliente não saiu, então dinheiro não entrou"
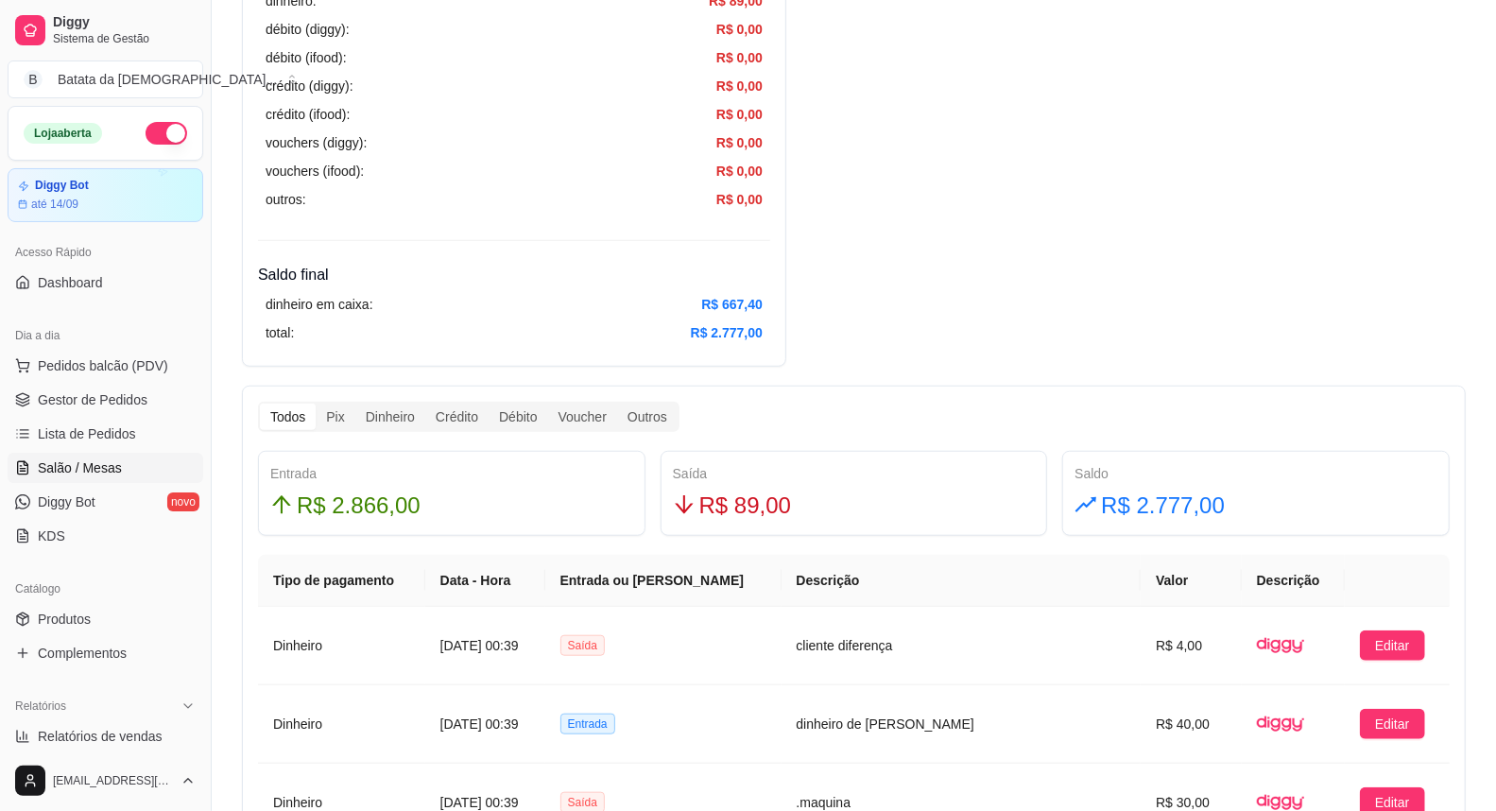
click at [142, 454] on link "Salão / Mesas" at bounding box center [106, 468] width 196 height 30
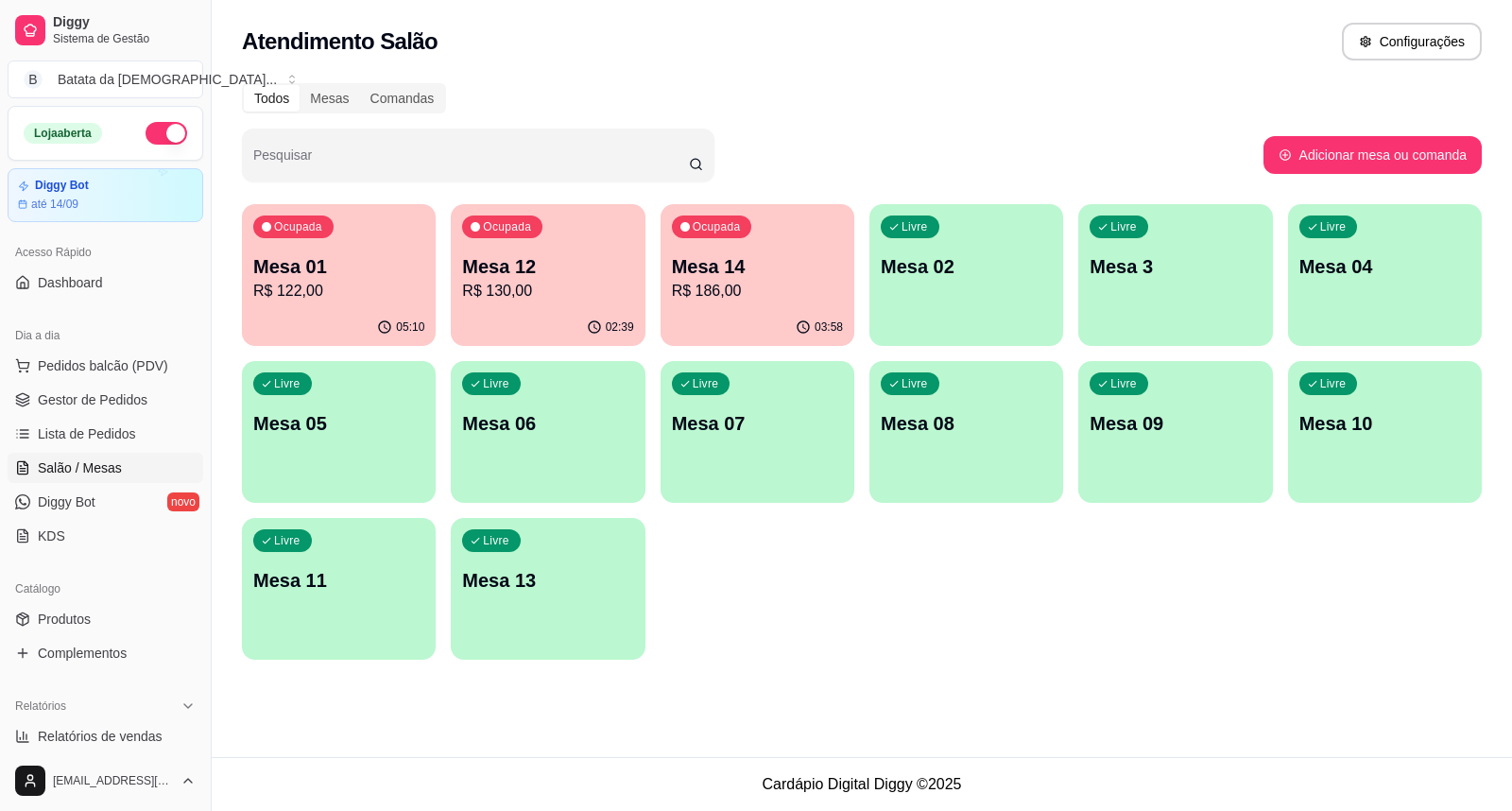
click at [531, 288] on p "R$ 130,00" at bounding box center [547, 291] width 171 height 23
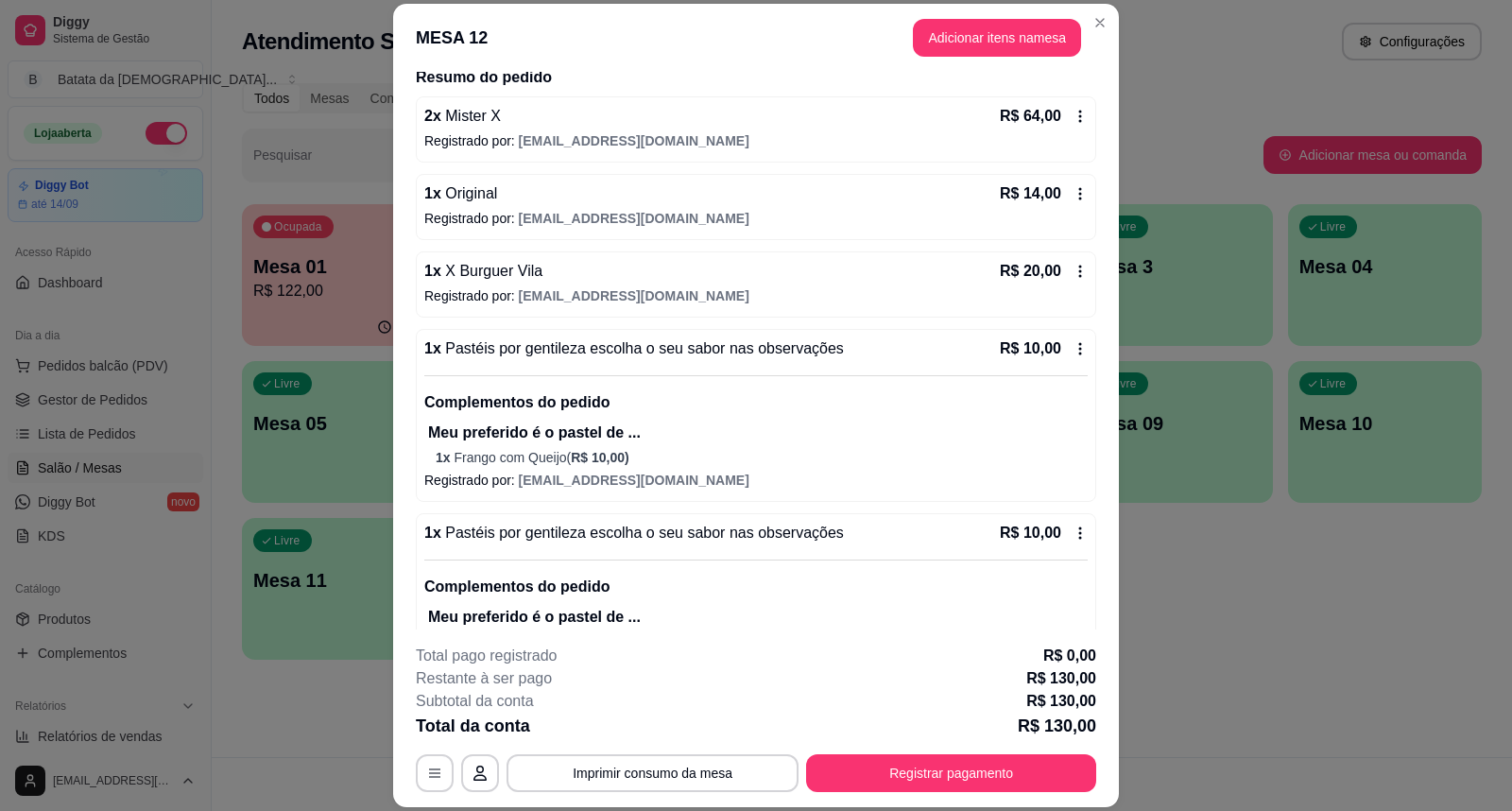
scroll to position [105, 0]
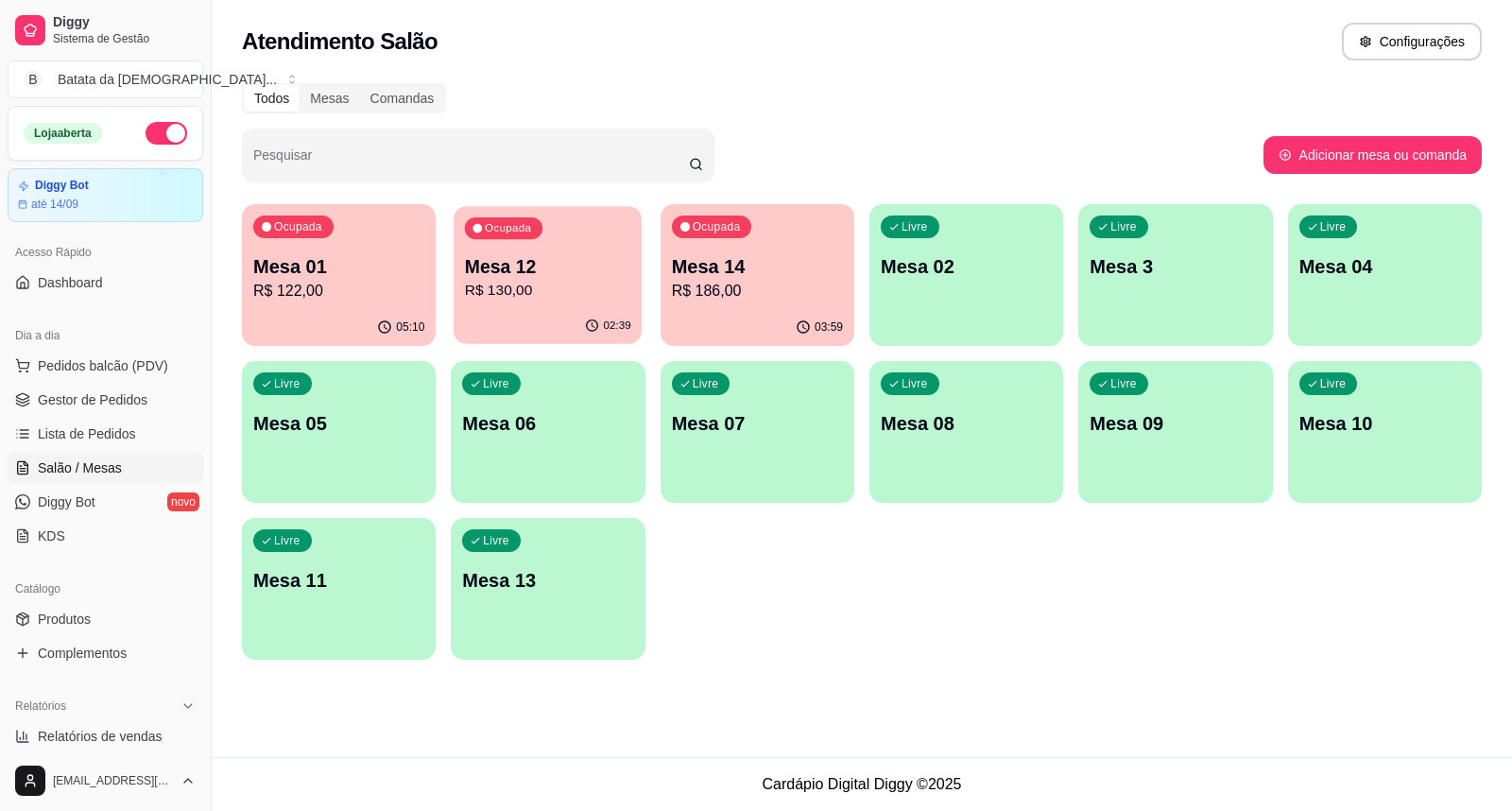
click at [638, 293] on div "Ocupada Mesa 12 R$ 130,00" at bounding box center [548, 257] width 188 height 102
click at [772, 275] on p "Mesa 14" at bounding box center [757, 266] width 171 height 26
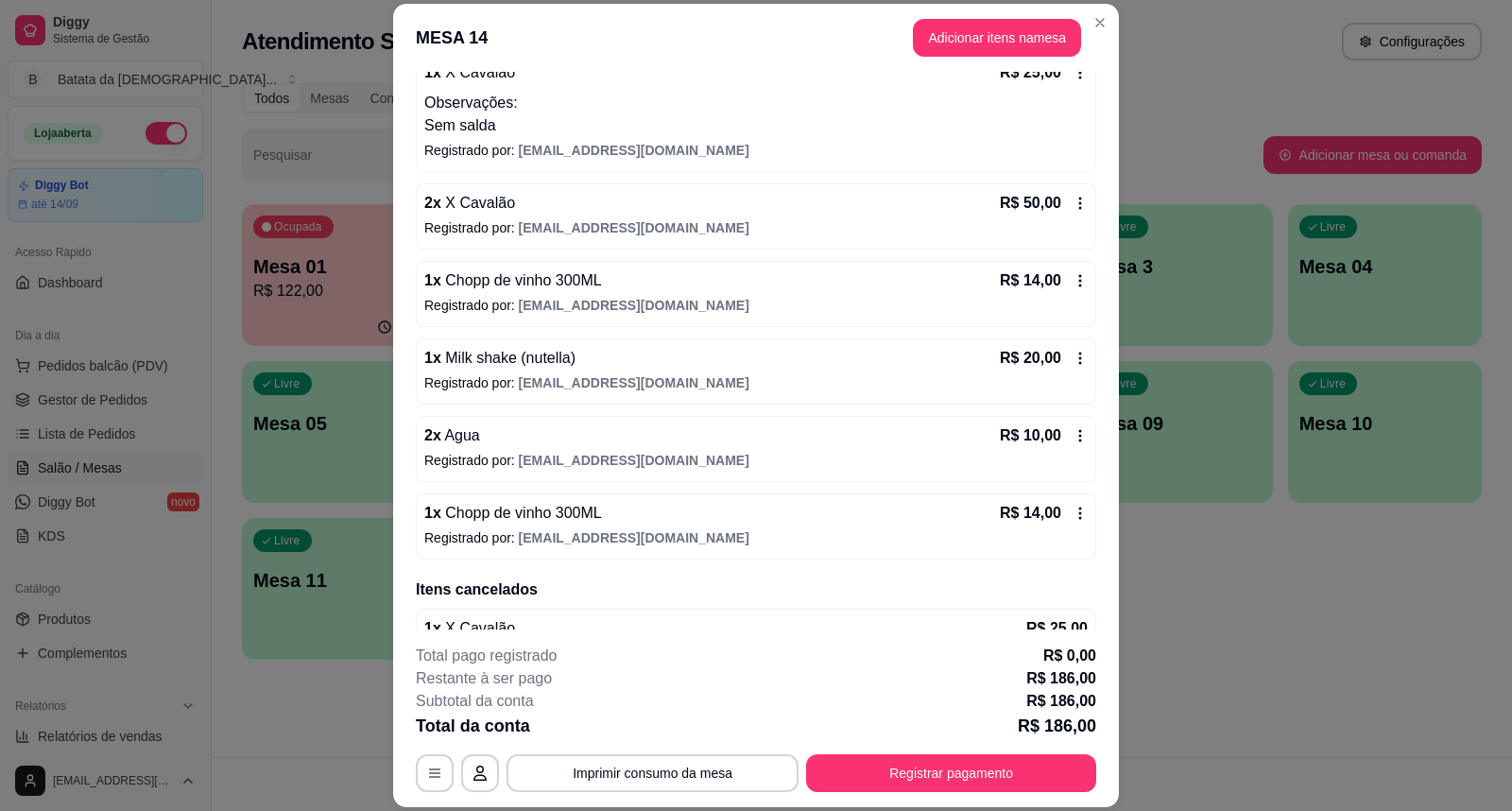
scroll to position [399, 0]
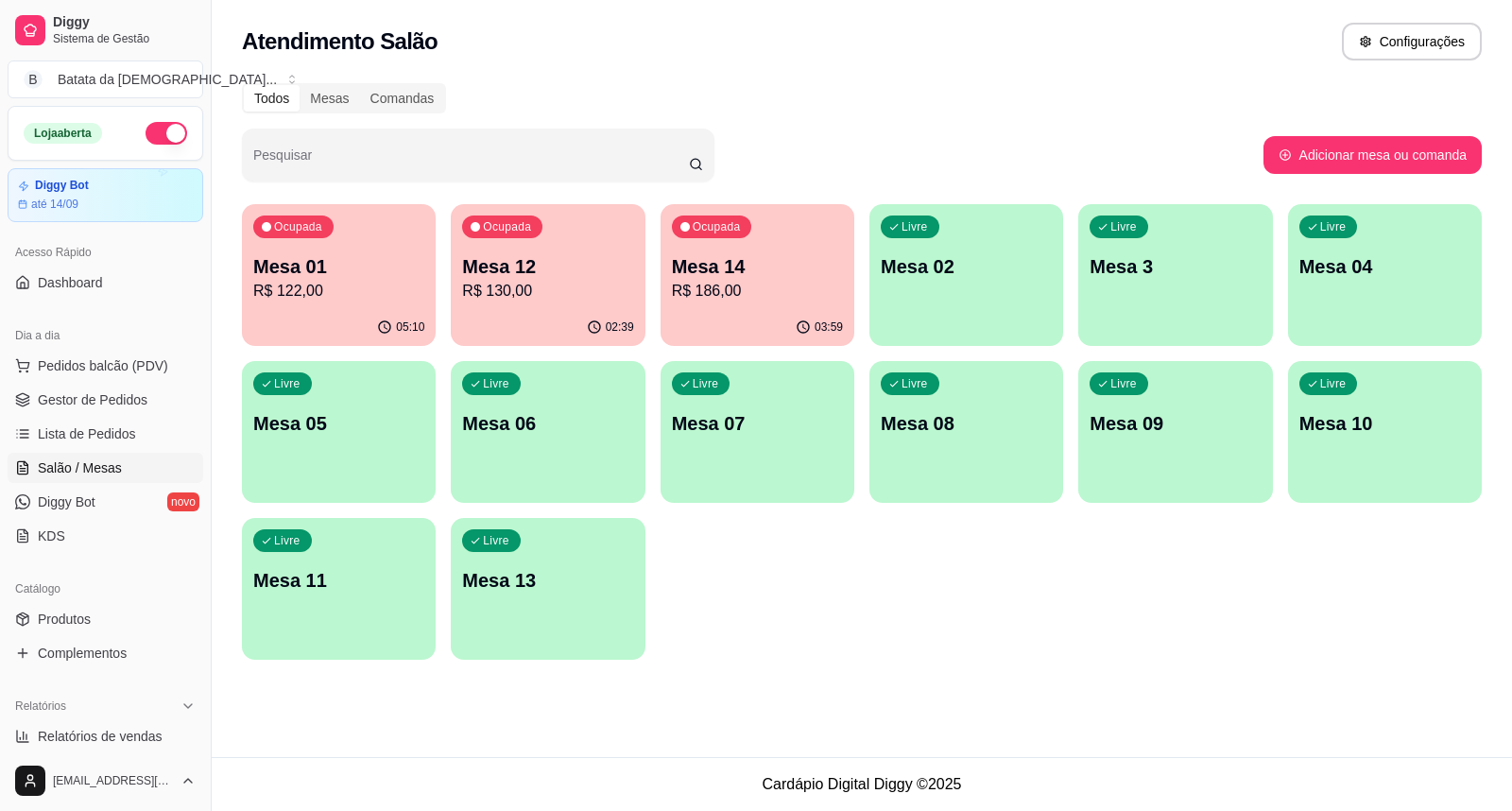
click at [558, 256] on p "Mesa 12" at bounding box center [547, 266] width 171 height 26
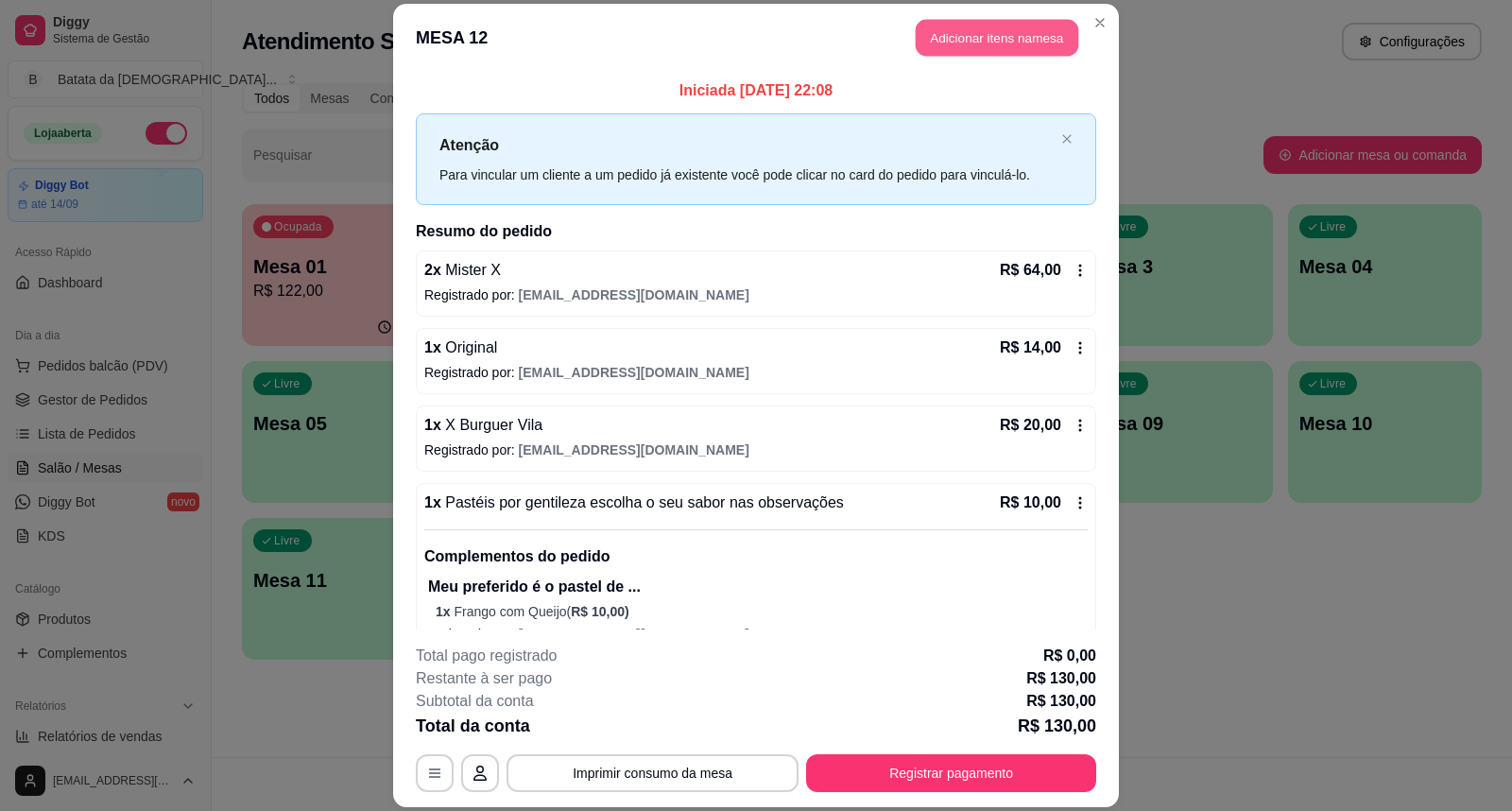
click at [938, 35] on button "Adicionar itens na mesa" at bounding box center [997, 38] width 163 height 37
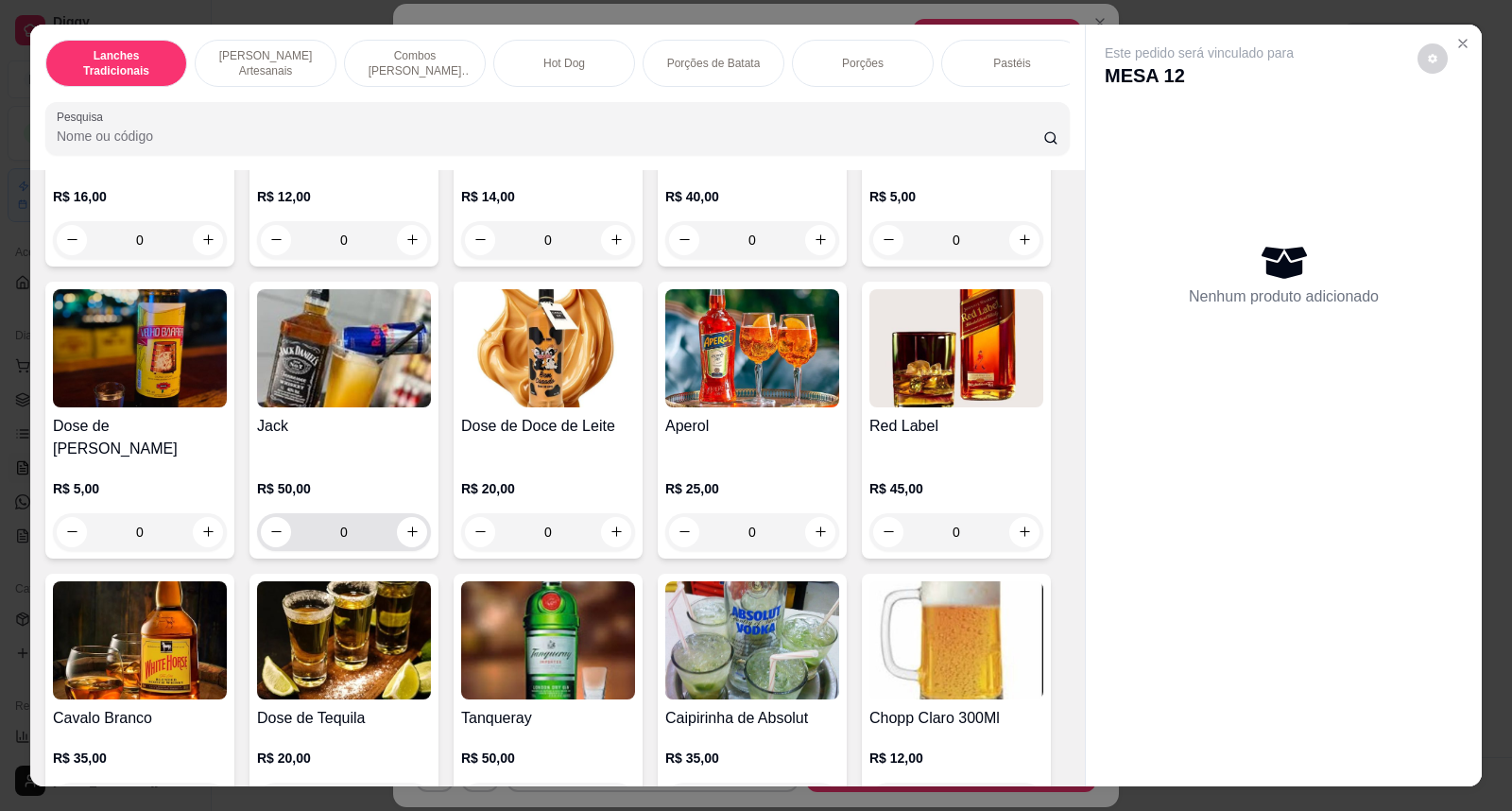
scroll to position [6825, 0]
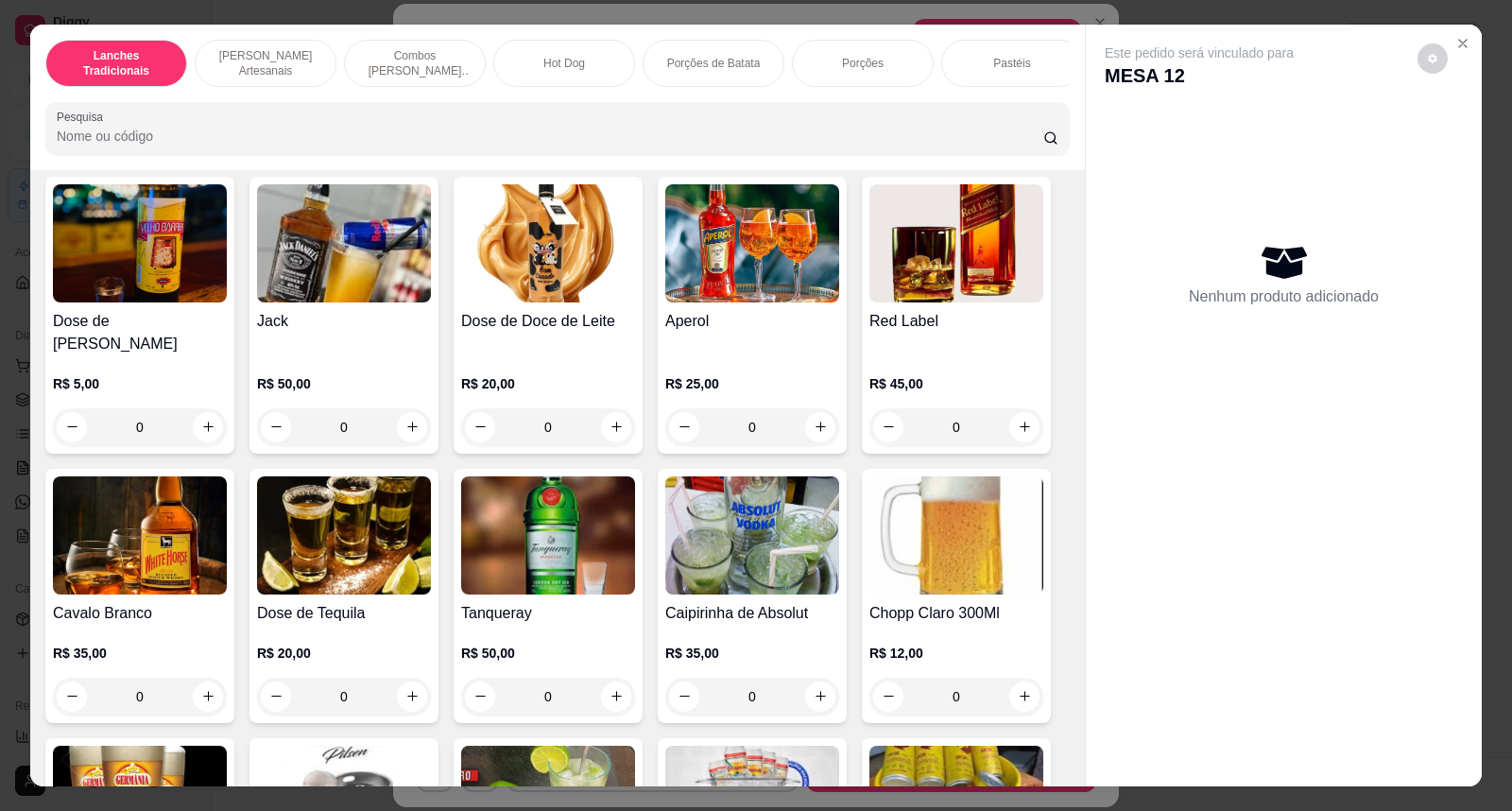
click at [896, 529] on img at bounding box center [956, 535] width 174 height 118
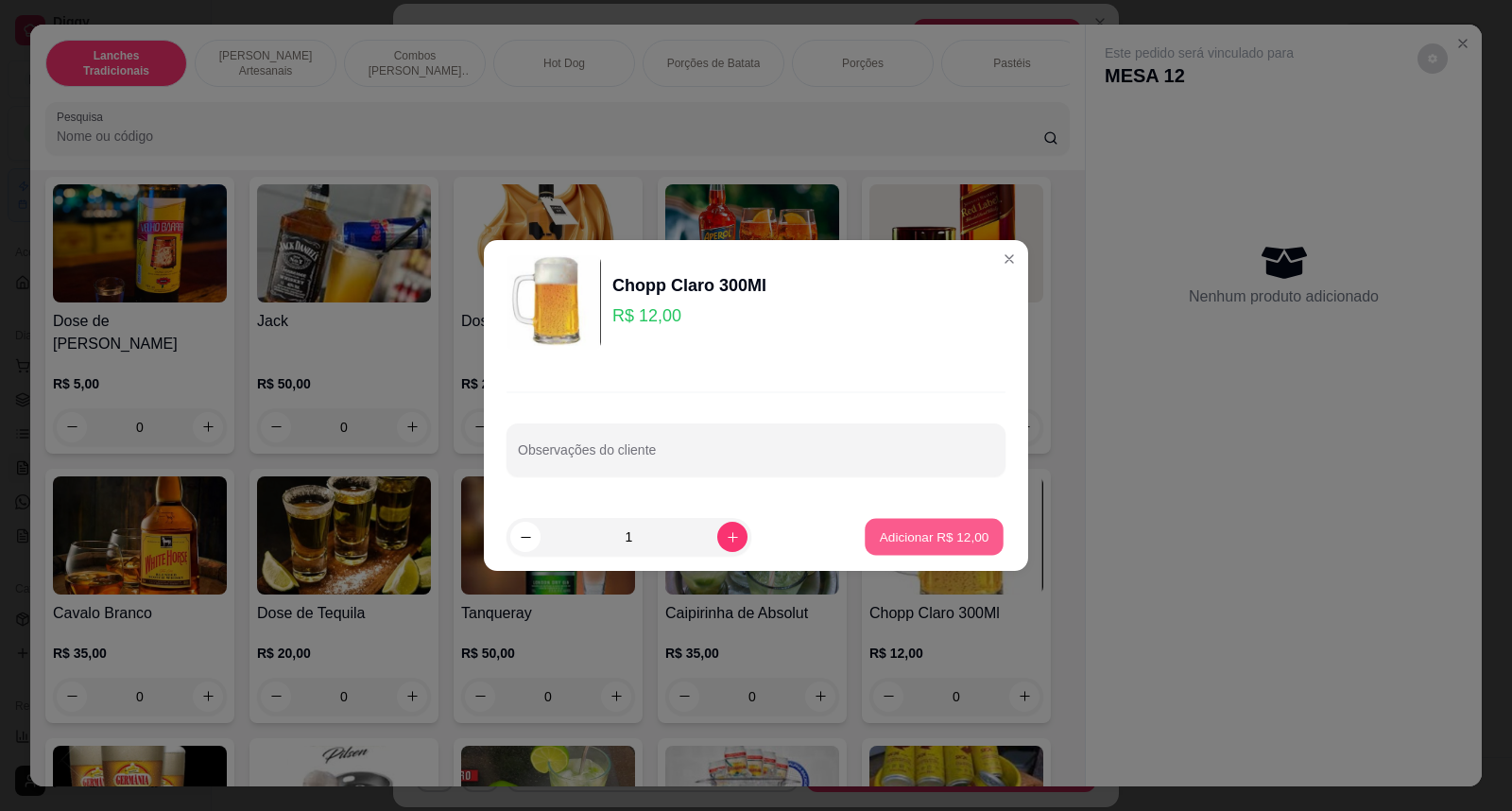
click at [899, 537] on p "Adicionar R$ 12,00" at bounding box center [935, 536] width 110 height 18
type input "1"
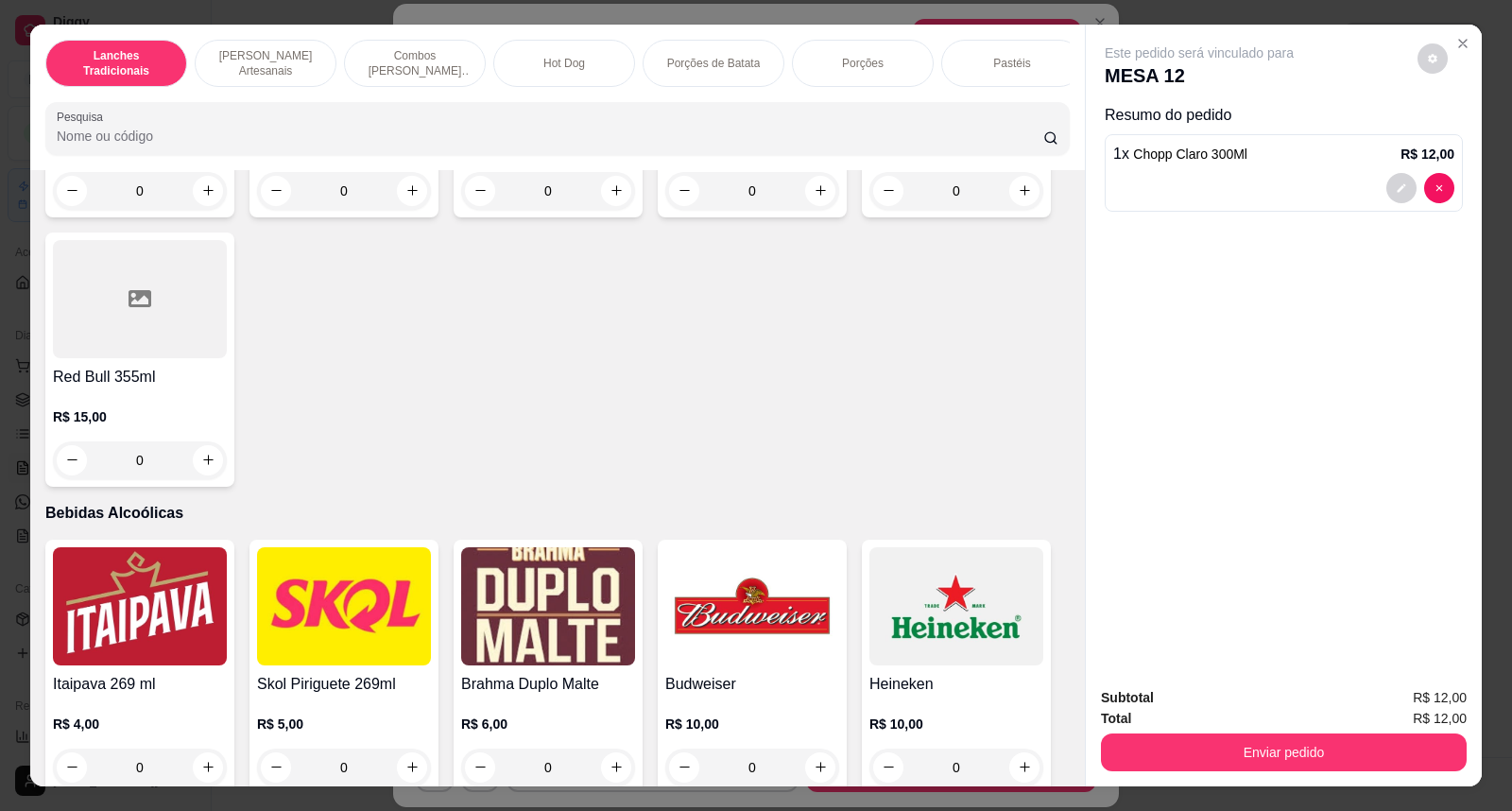
scroll to position [5250, 0]
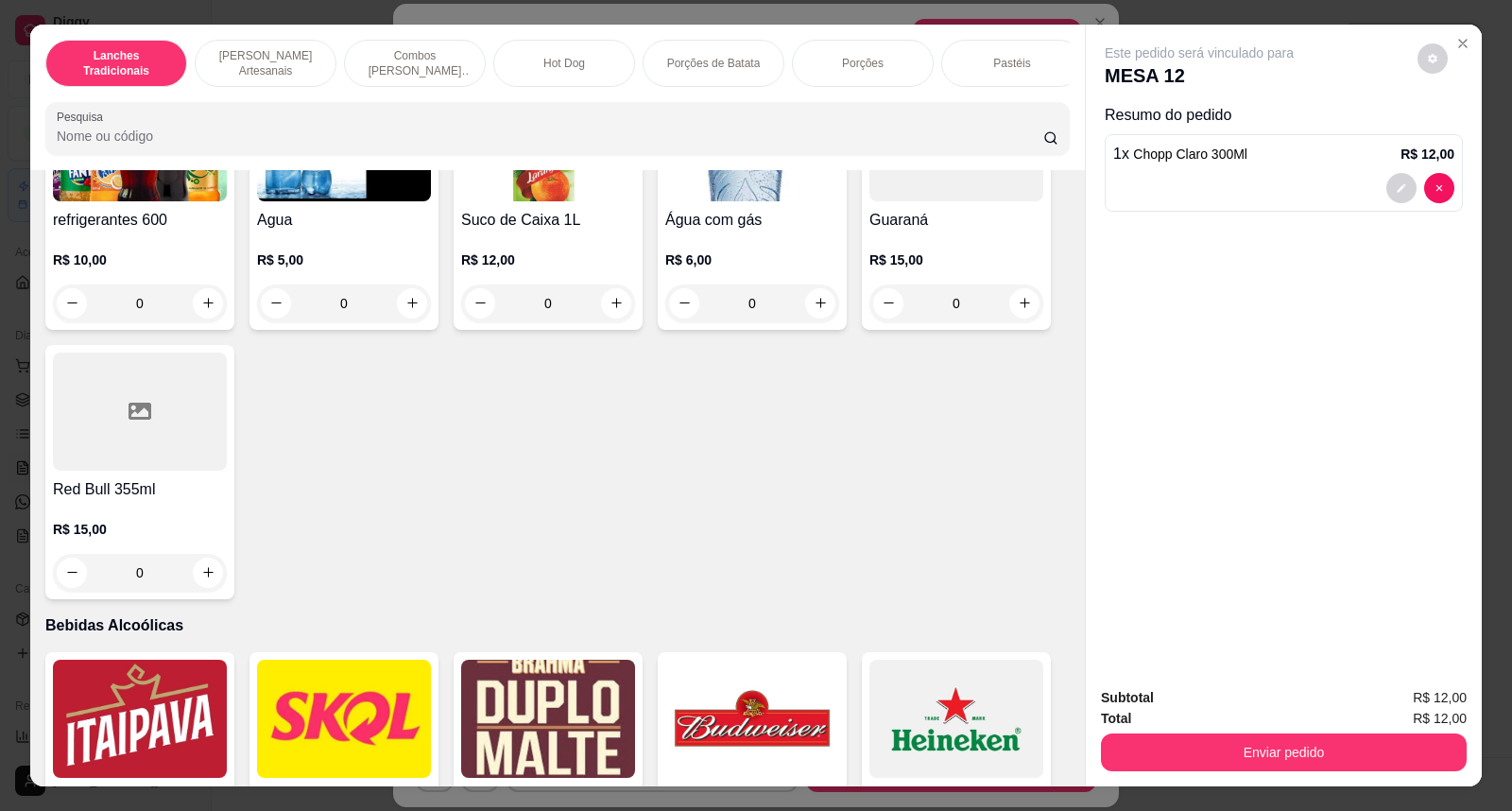
click at [99, 496] on h4 "Red Bull 355ml" at bounding box center [140, 489] width 174 height 23
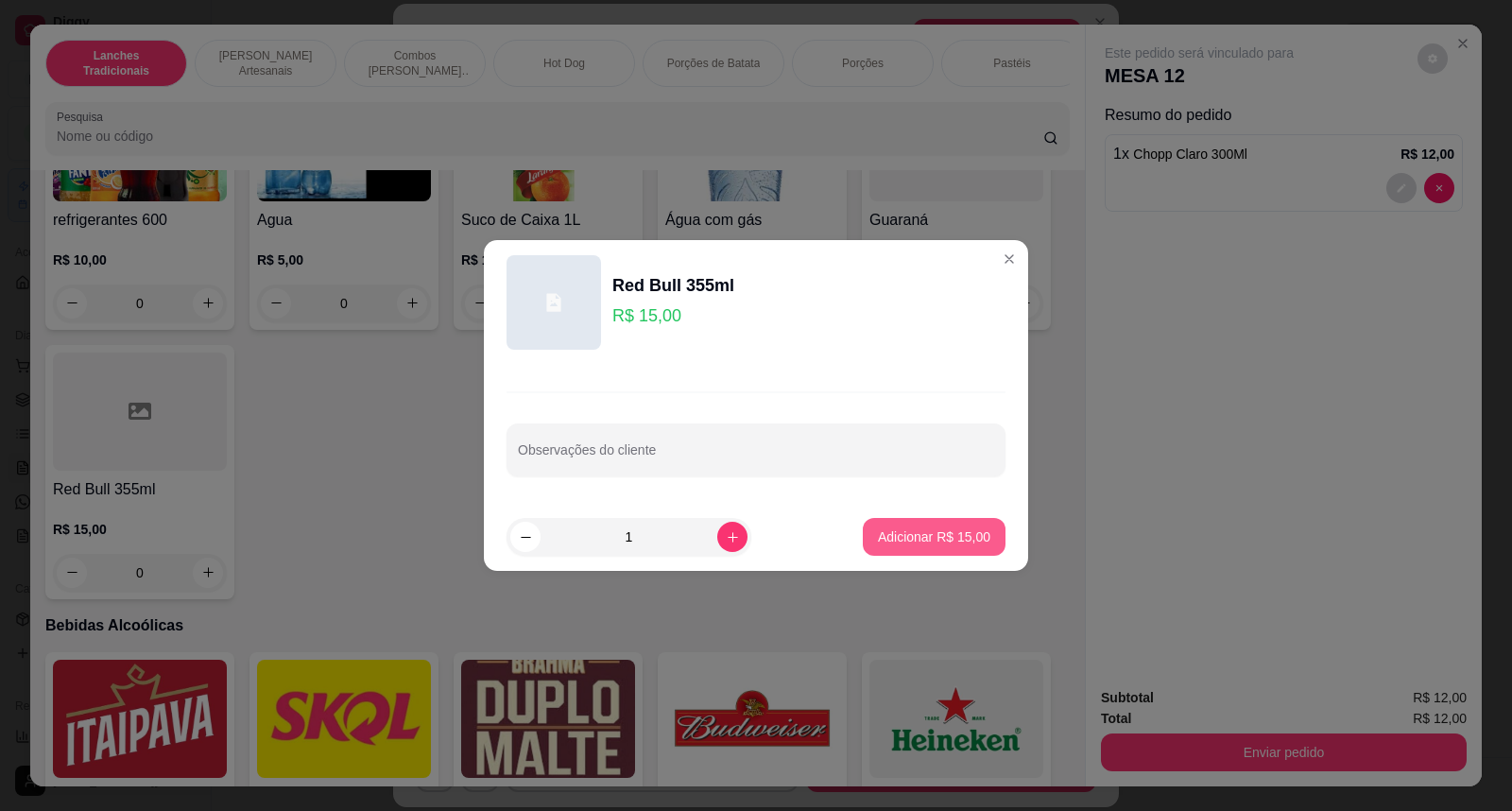
click at [971, 548] on button "Adicionar R$ 15,00" at bounding box center [934, 537] width 143 height 38
type input "1"
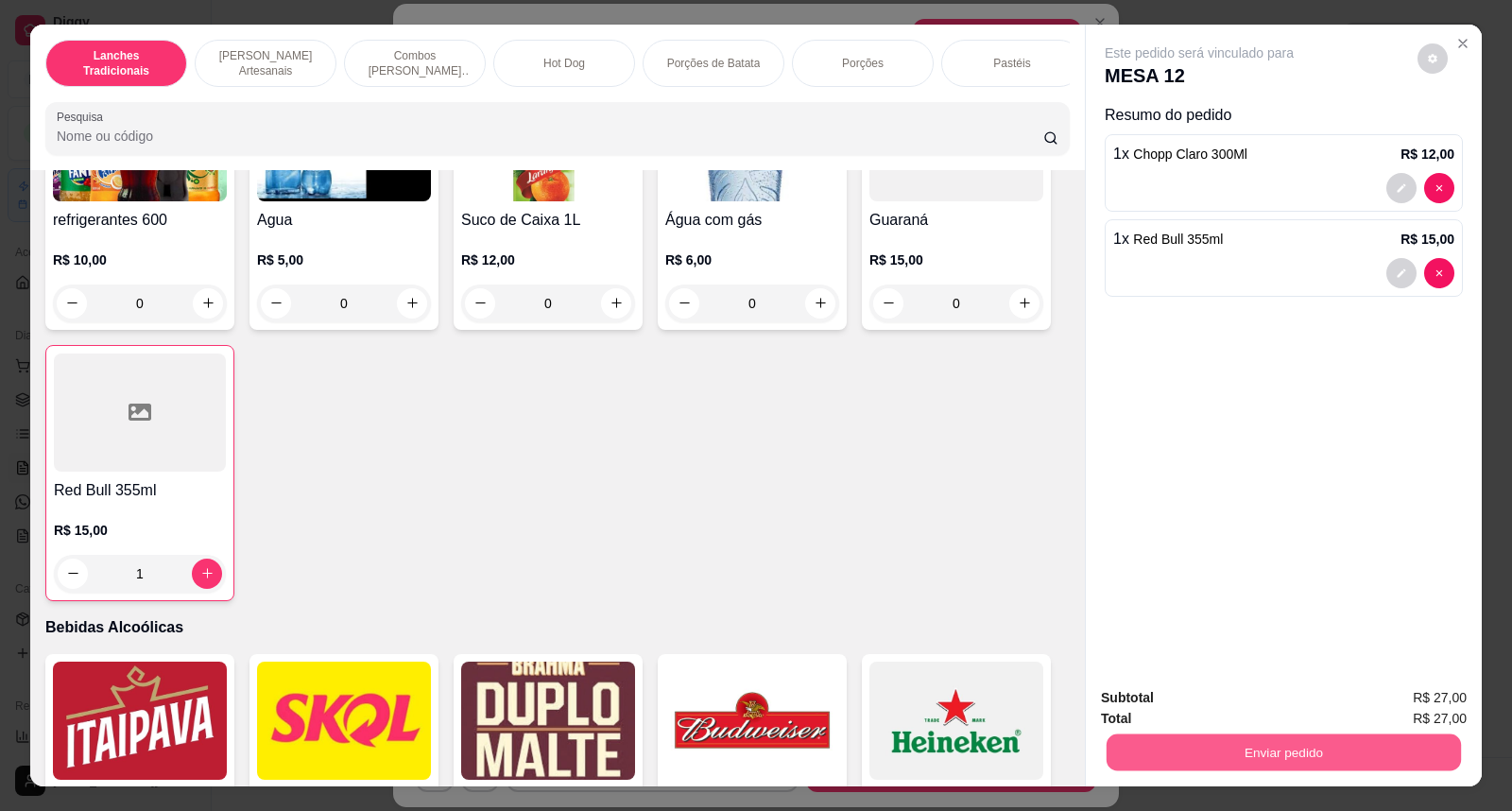
click at [1302, 744] on button "Enviar pedido" at bounding box center [1284, 752] width 354 height 37
click at [1267, 700] on button "Não registrar e enviar pedido" at bounding box center [1221, 707] width 197 height 36
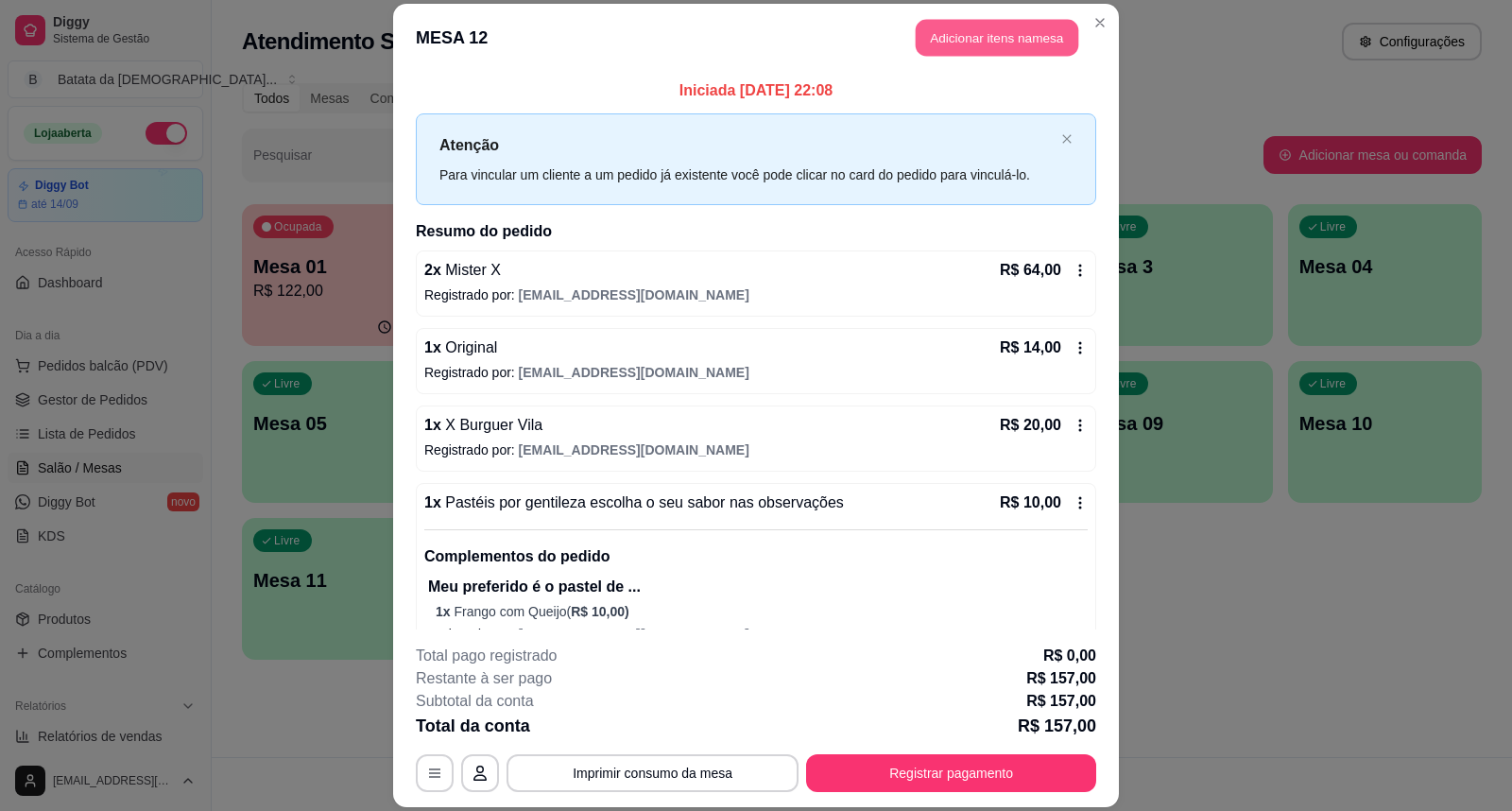
click at [964, 20] on button "Adicionar itens na mesa" at bounding box center [997, 38] width 163 height 37
click at [952, 45] on button "Adicionar itens na mesa" at bounding box center [997, 38] width 168 height 38
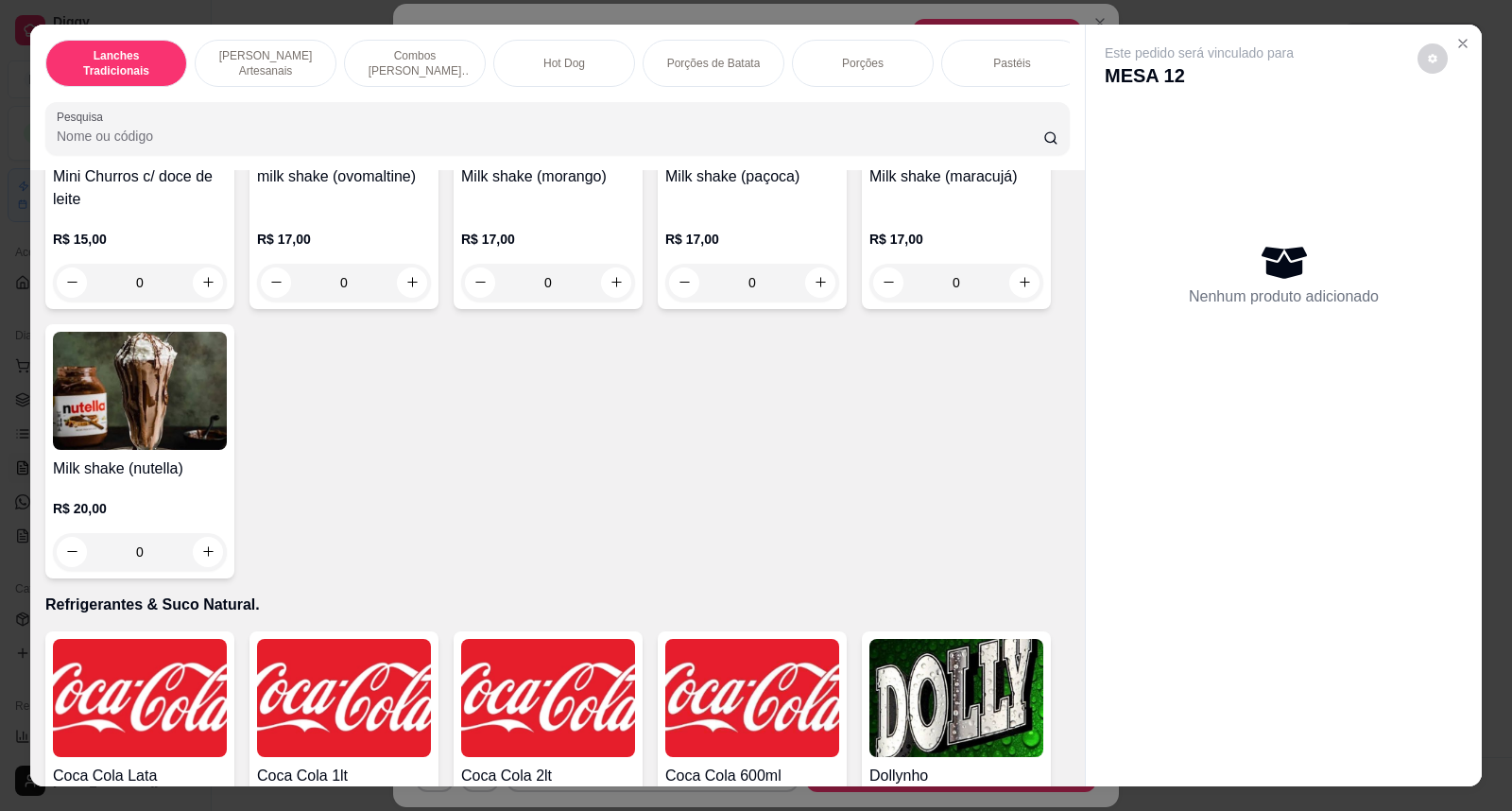
scroll to position [4095, 0]
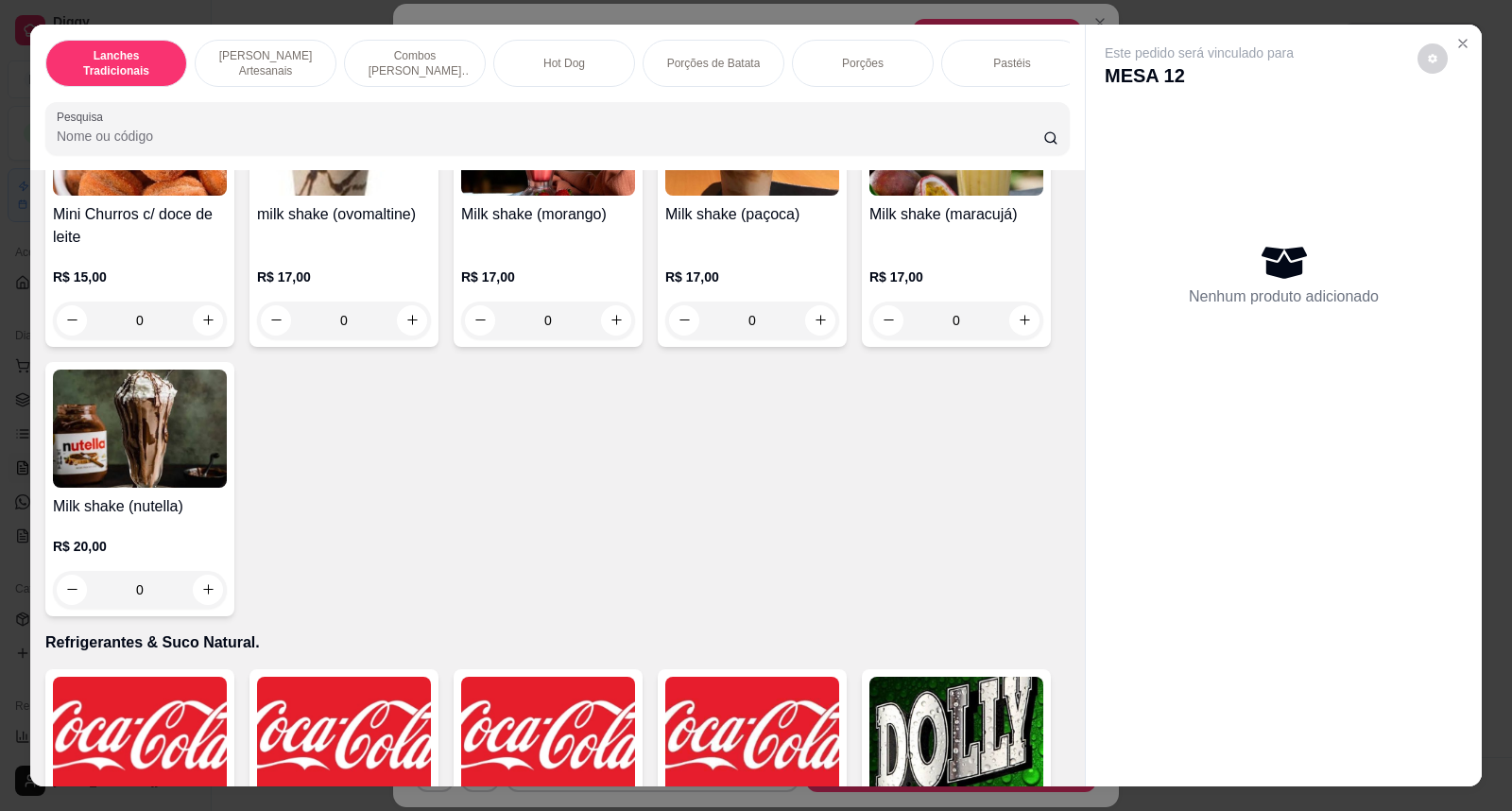
click at [699, 226] on h4 "Milk shake (paçoca)" at bounding box center [752, 214] width 174 height 23
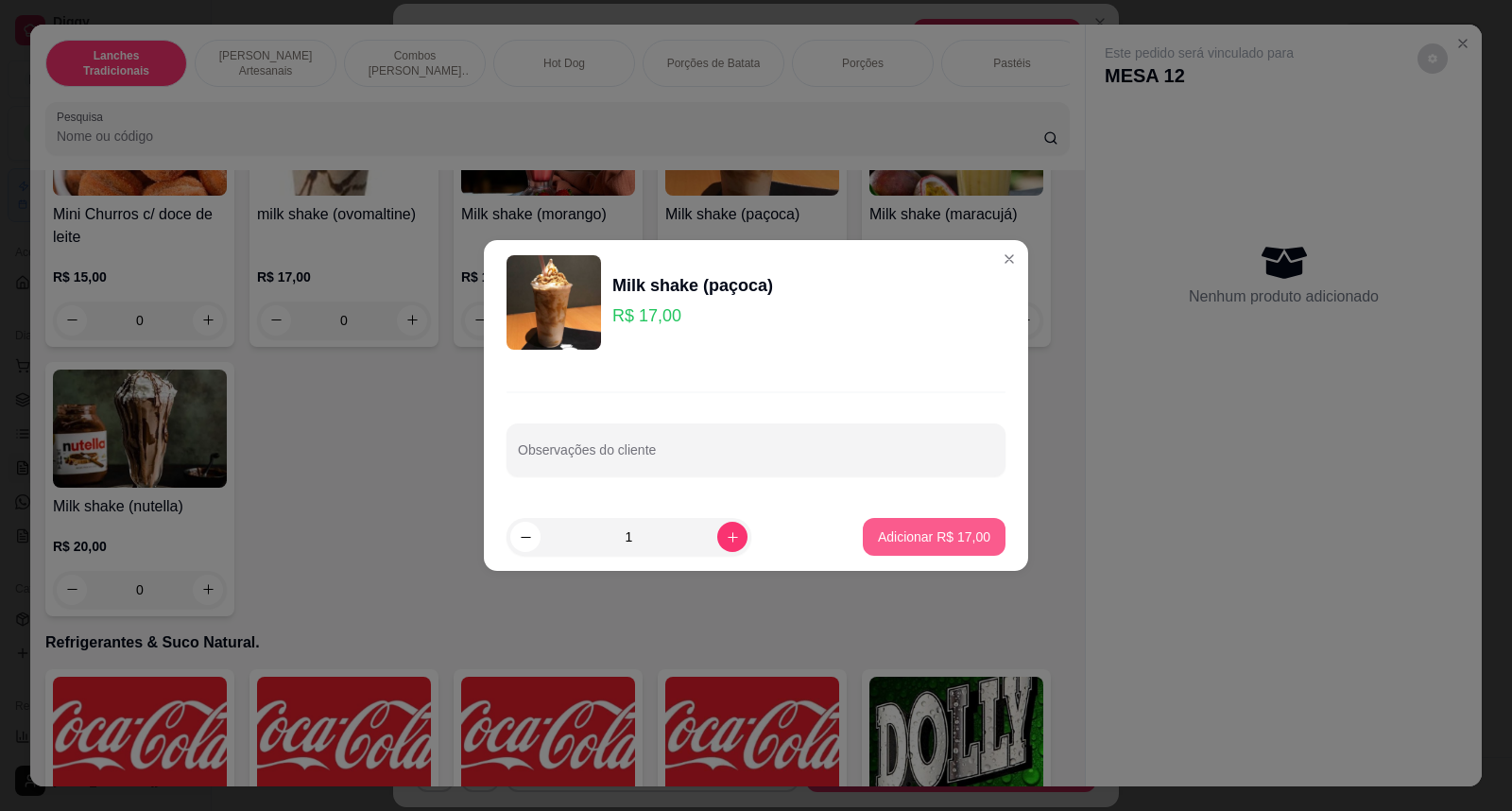
click at [919, 532] on p "Adicionar R$ 17,00" at bounding box center [934, 536] width 112 height 19
type input "1"
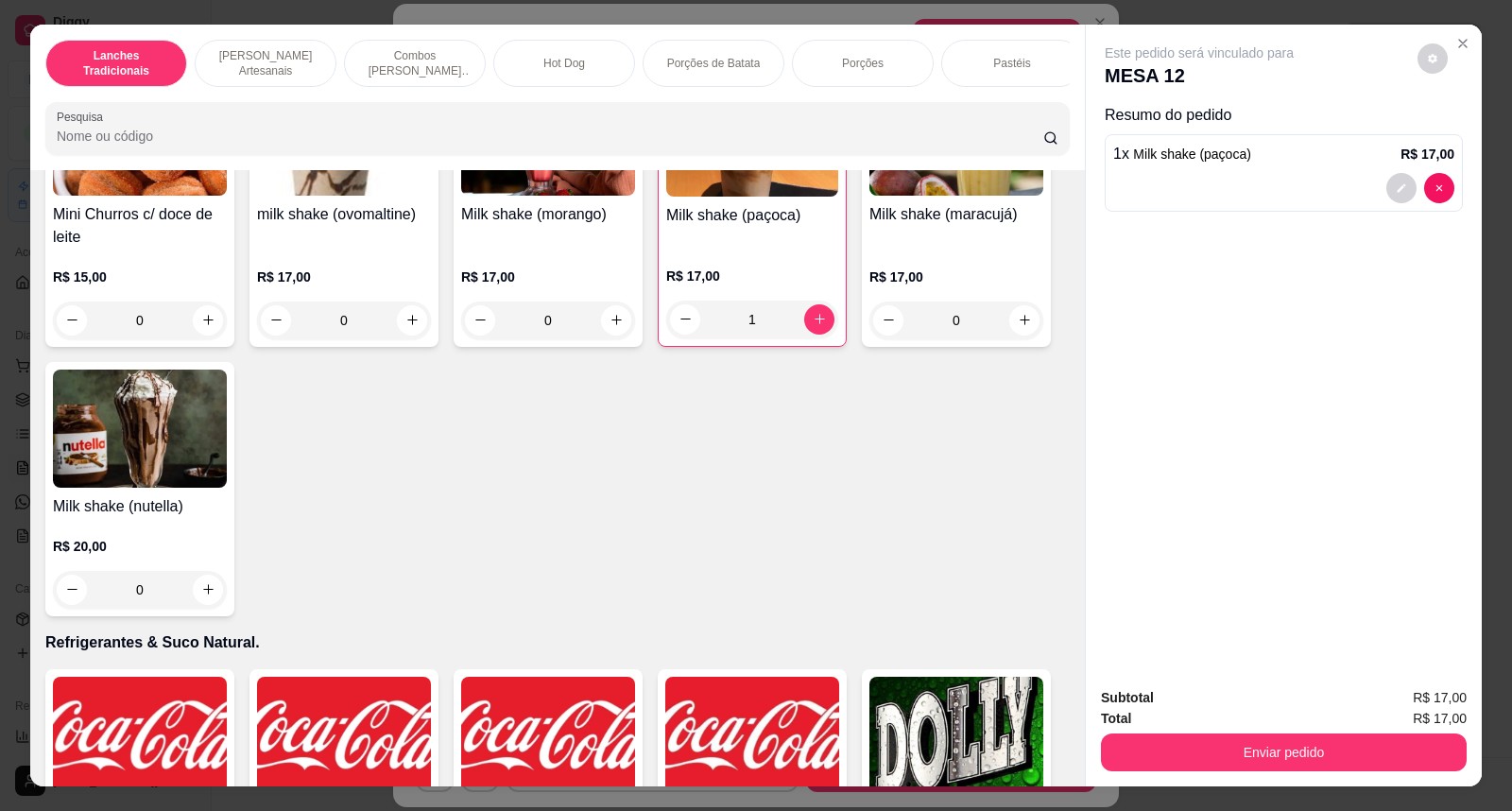
click at [928, 266] on div "R$ 17,00 0" at bounding box center [956, 294] width 174 height 91
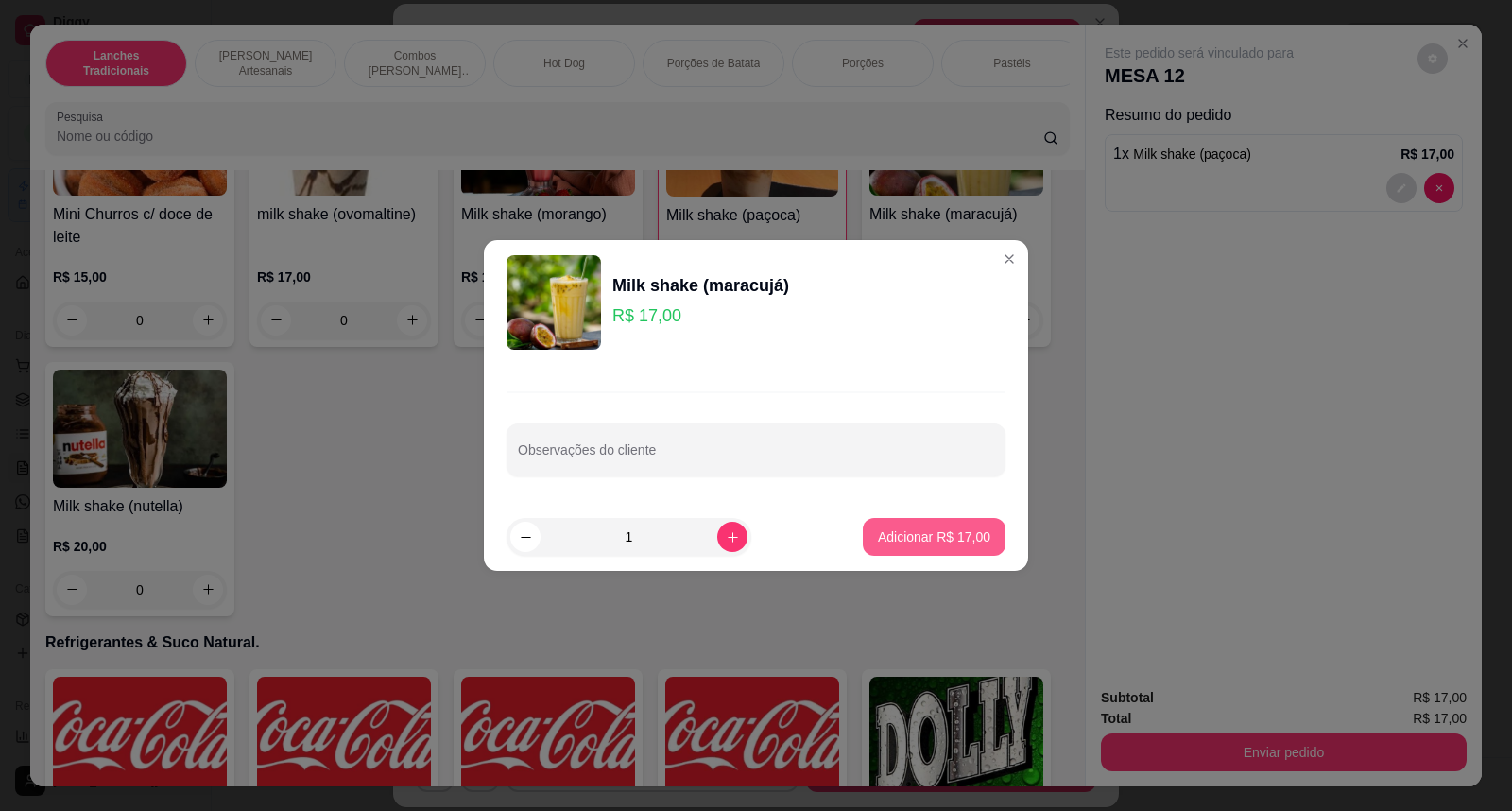
click at [959, 526] on button "Adicionar R$ 17,00" at bounding box center [934, 537] width 143 height 38
type input "1"
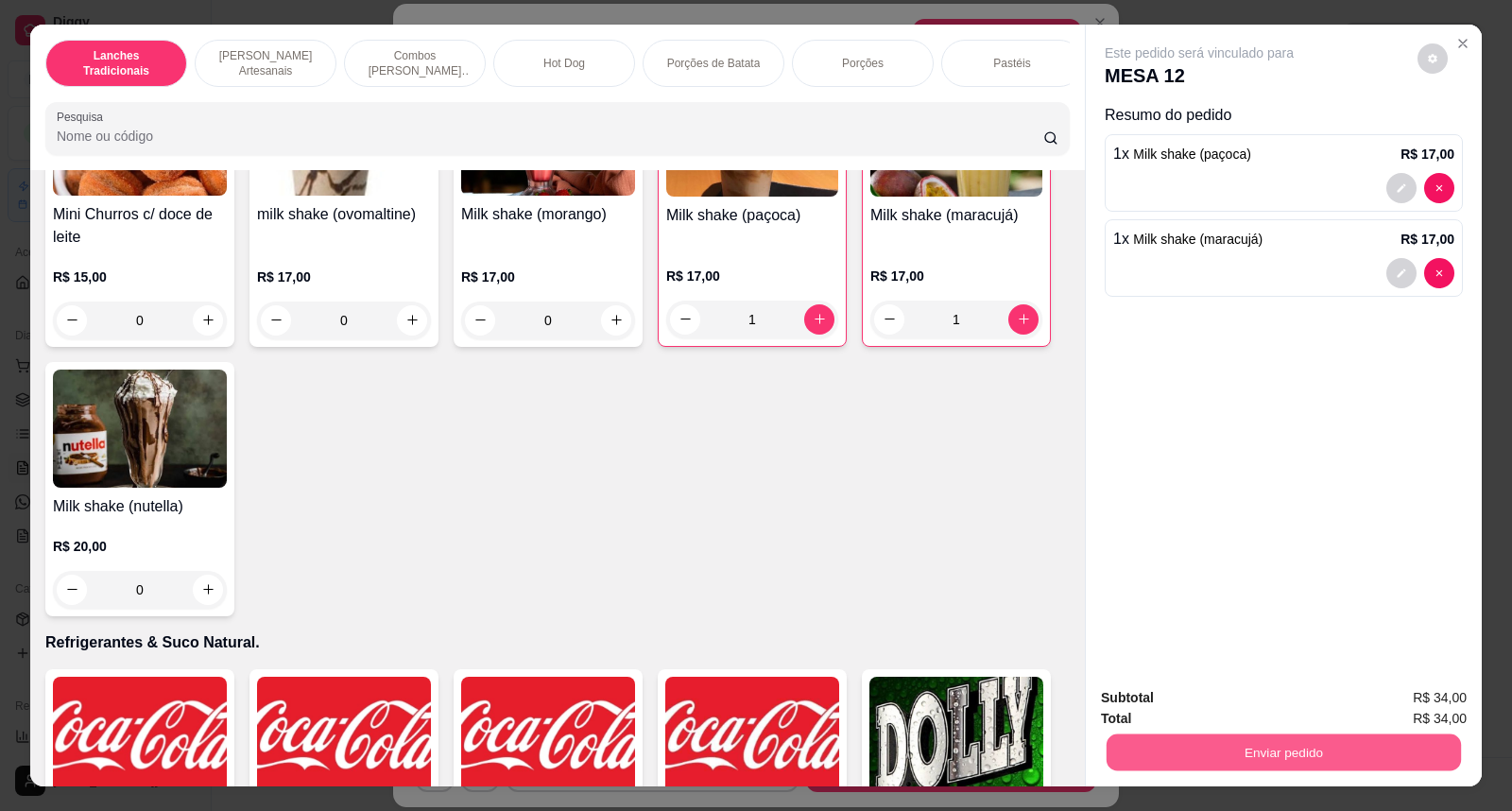
click at [1298, 760] on button "Enviar pedido" at bounding box center [1284, 752] width 354 height 37
click at [1276, 697] on button "Não registrar e enviar pedido" at bounding box center [1221, 707] width 197 height 36
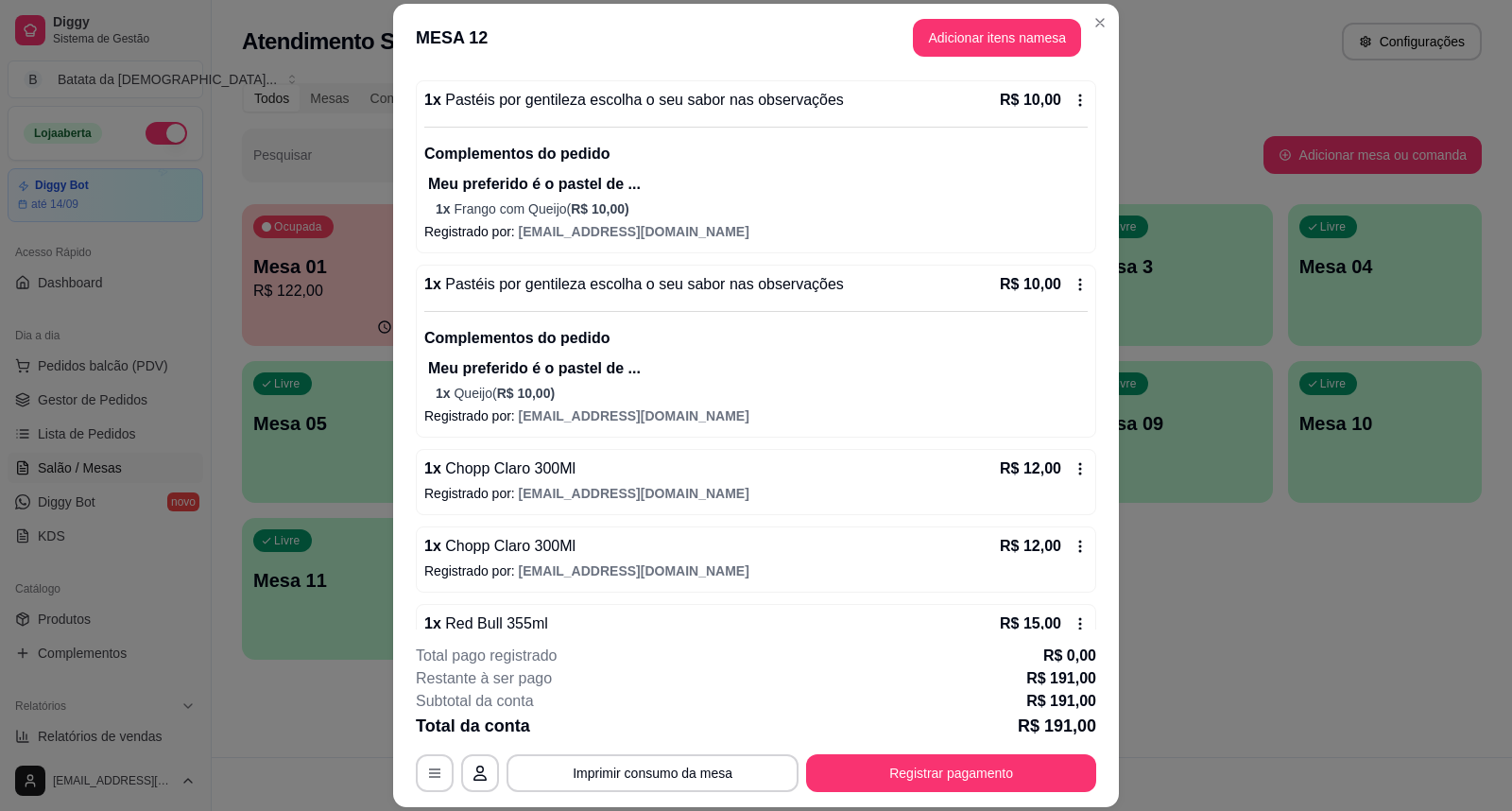
scroll to position [420, 0]
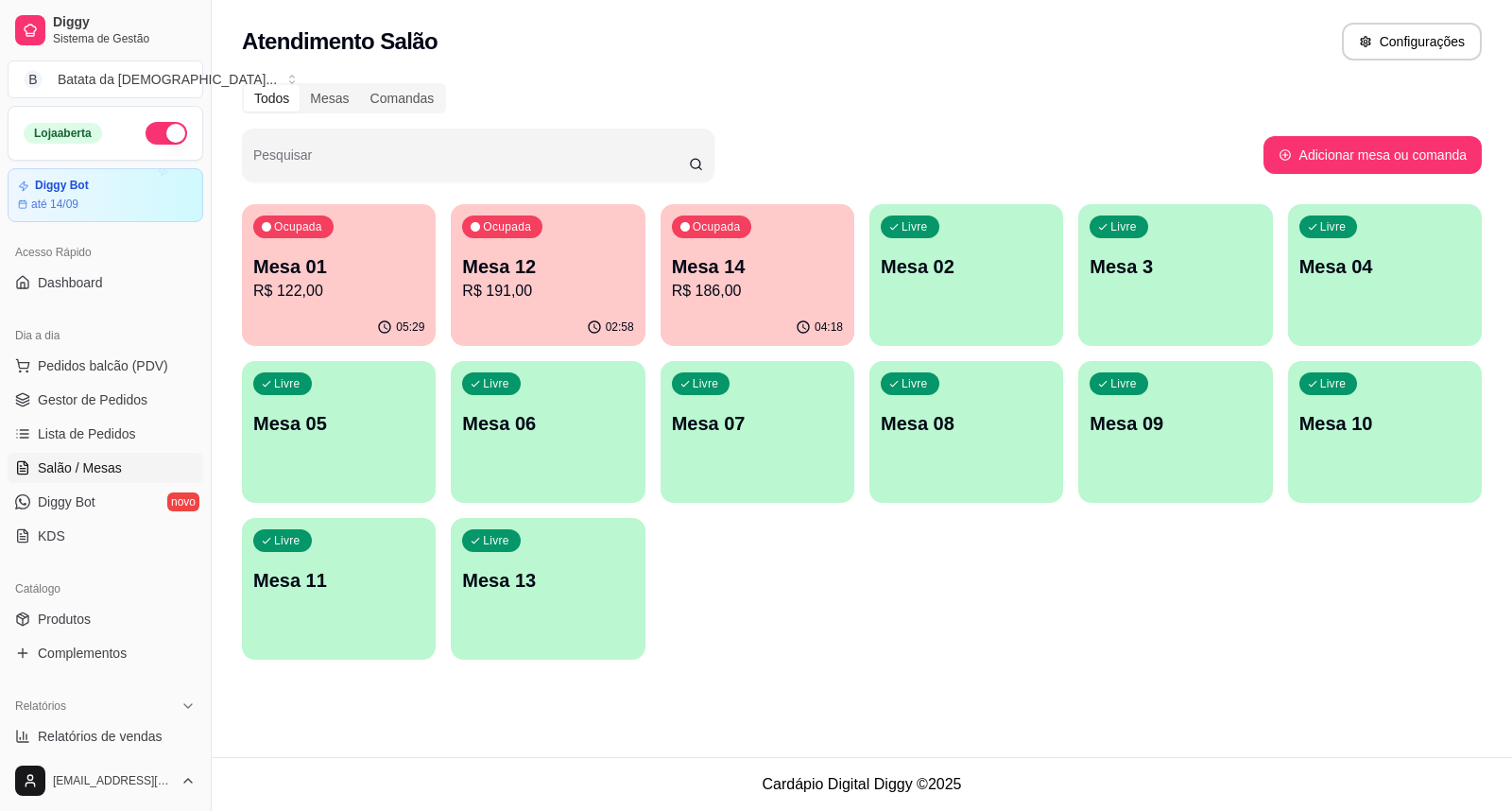
click at [492, 284] on p "R$ 191,00" at bounding box center [547, 291] width 171 height 23
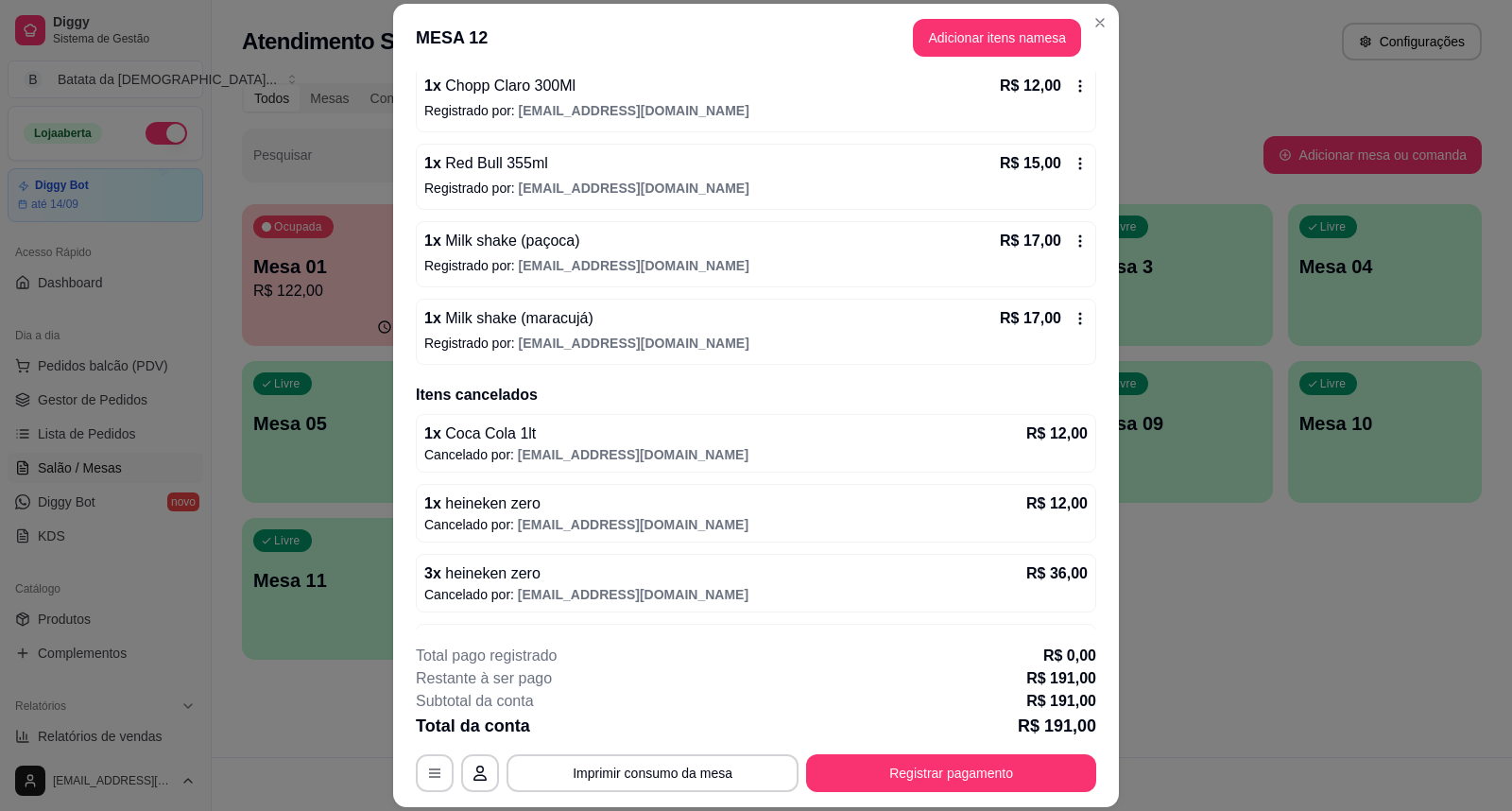
scroll to position [855, 0]
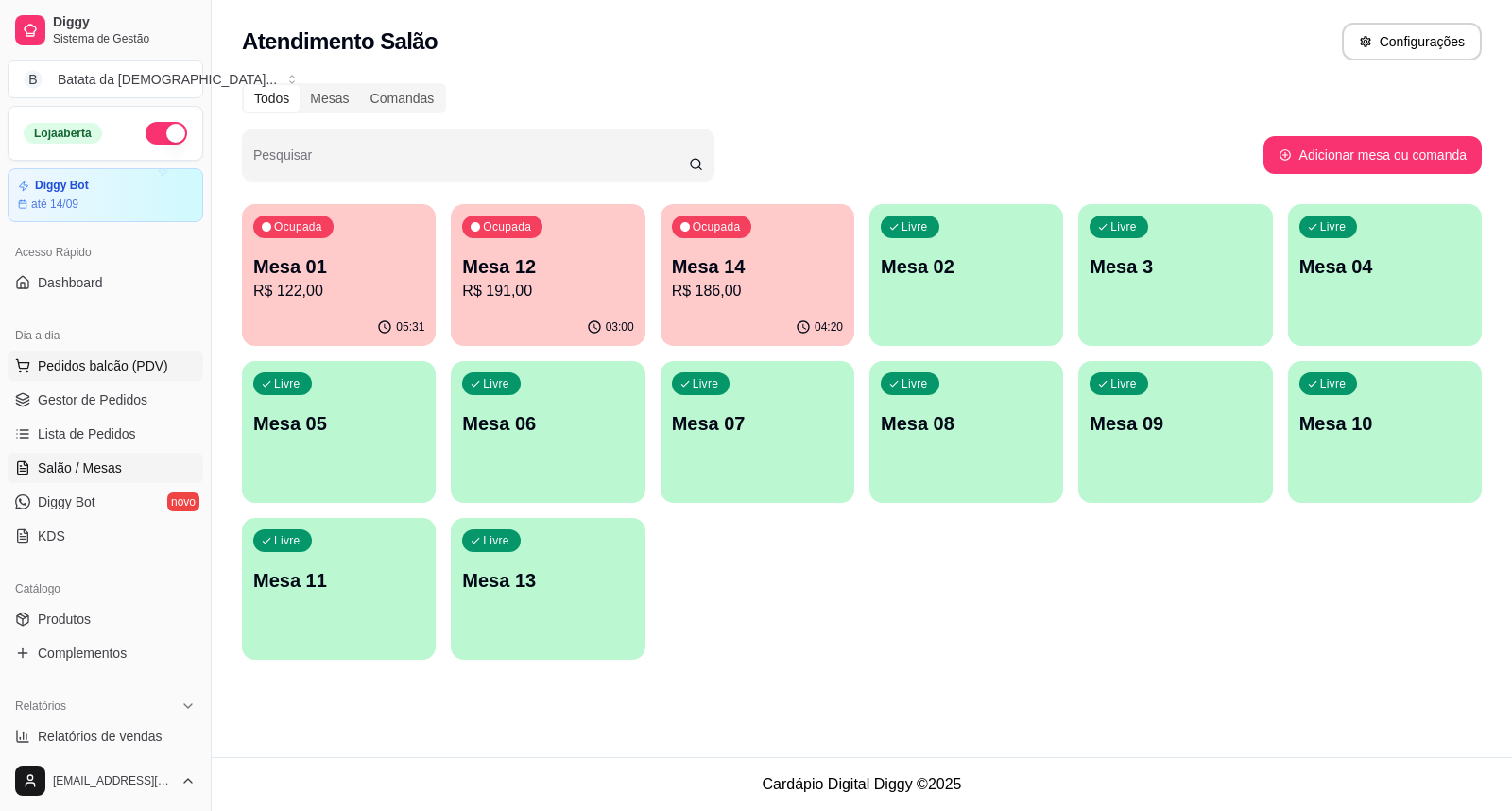
click at [115, 356] on span "Pedidos balcão (PDV)" at bounding box center [103, 365] width 130 height 19
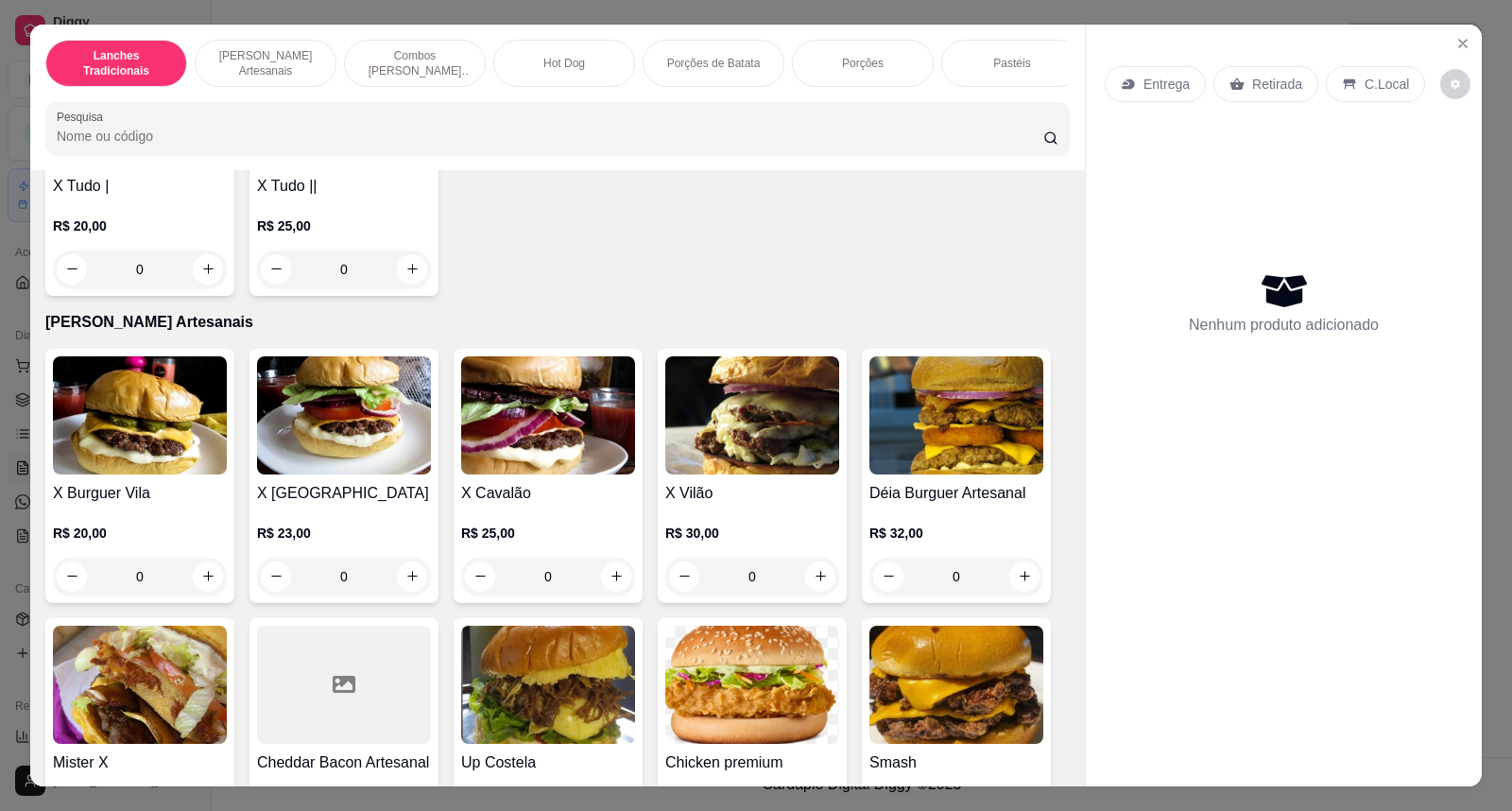
scroll to position [839, 0]
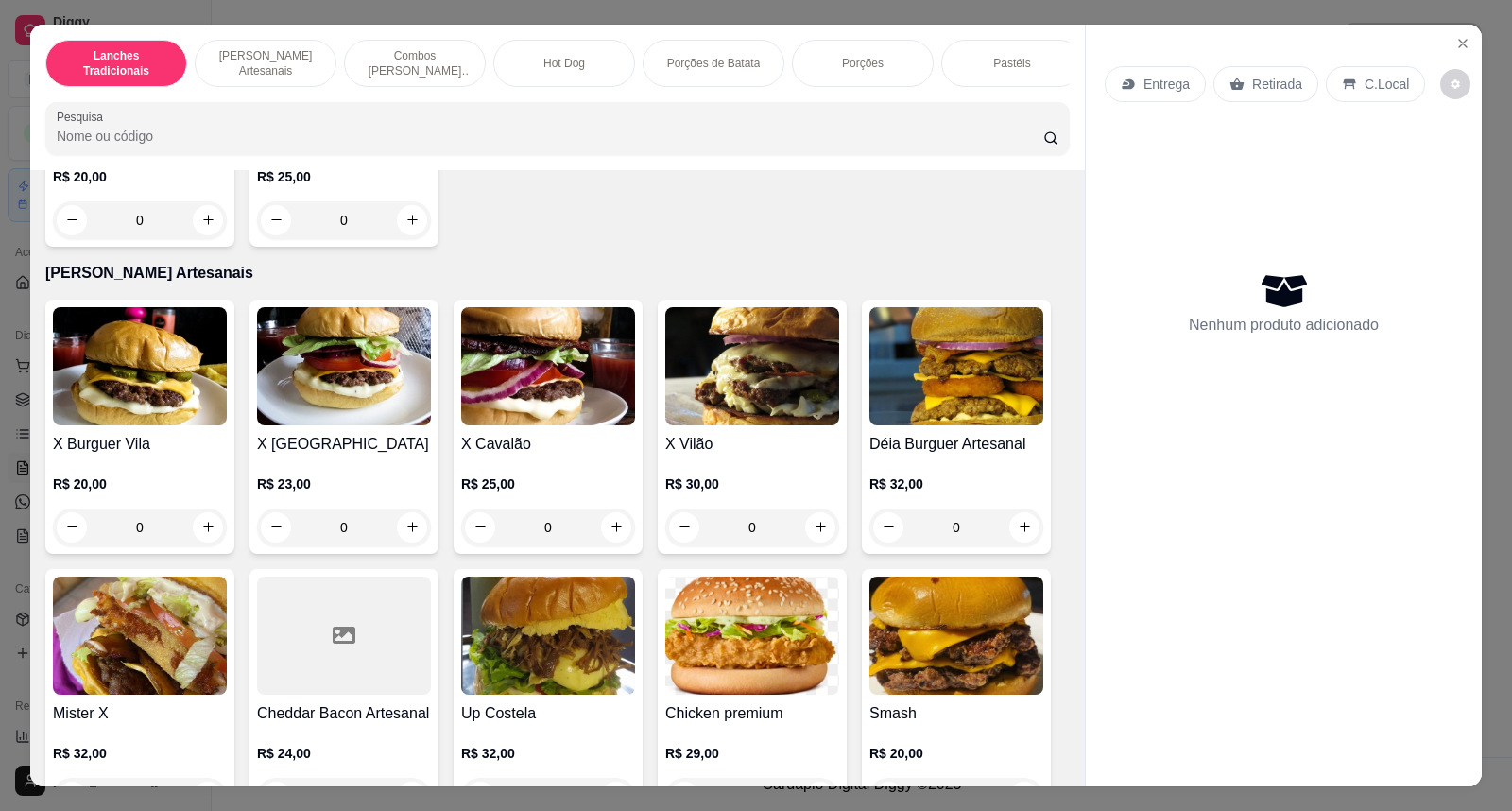
click at [534, 404] on img at bounding box center [548, 366] width 174 height 118
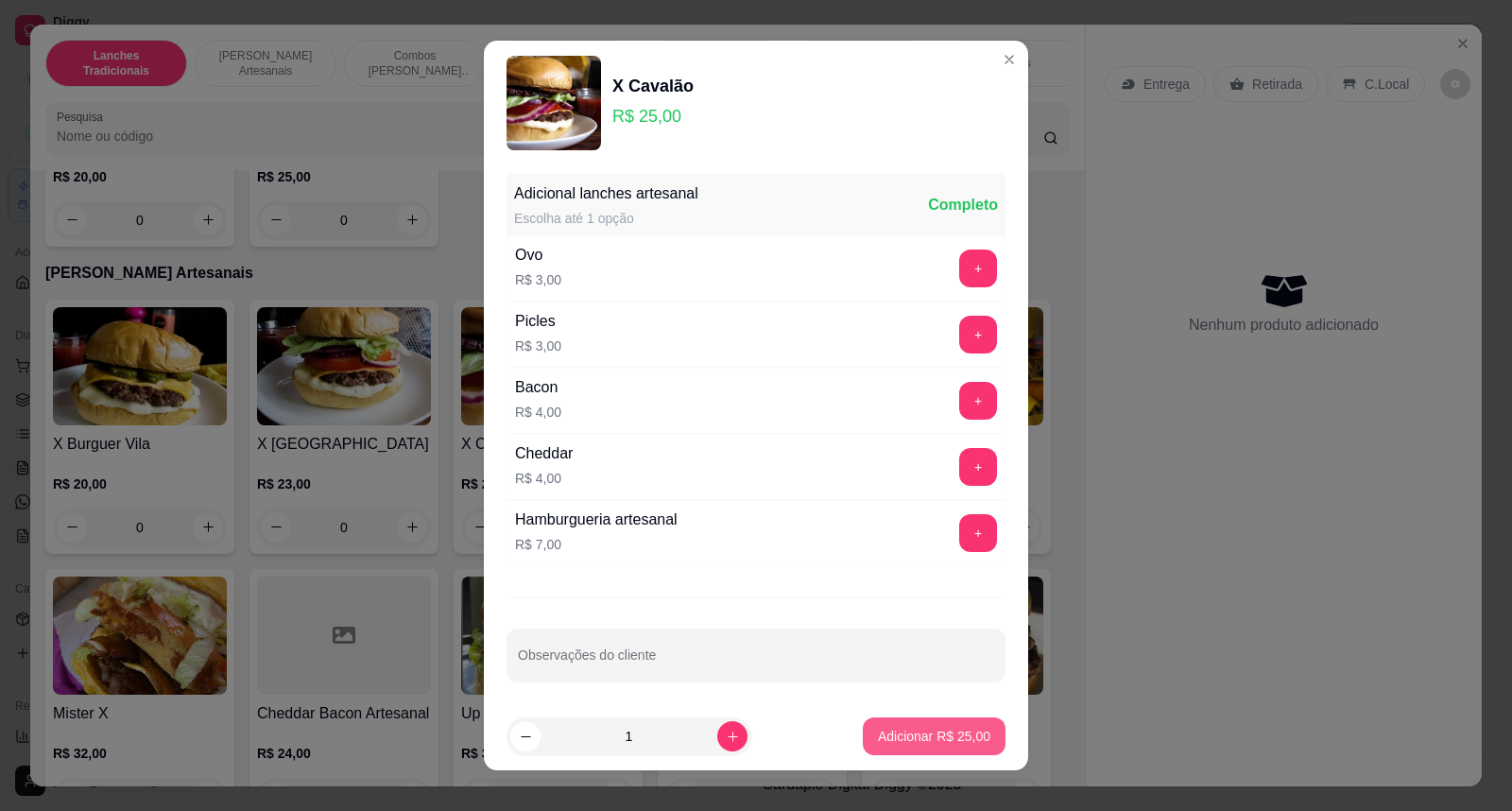
click at [898, 734] on p "Adicionar R$ 25,00" at bounding box center [934, 736] width 112 height 19
click at [898, 725] on h4 "Smash" at bounding box center [956, 713] width 174 height 23
type input "1"
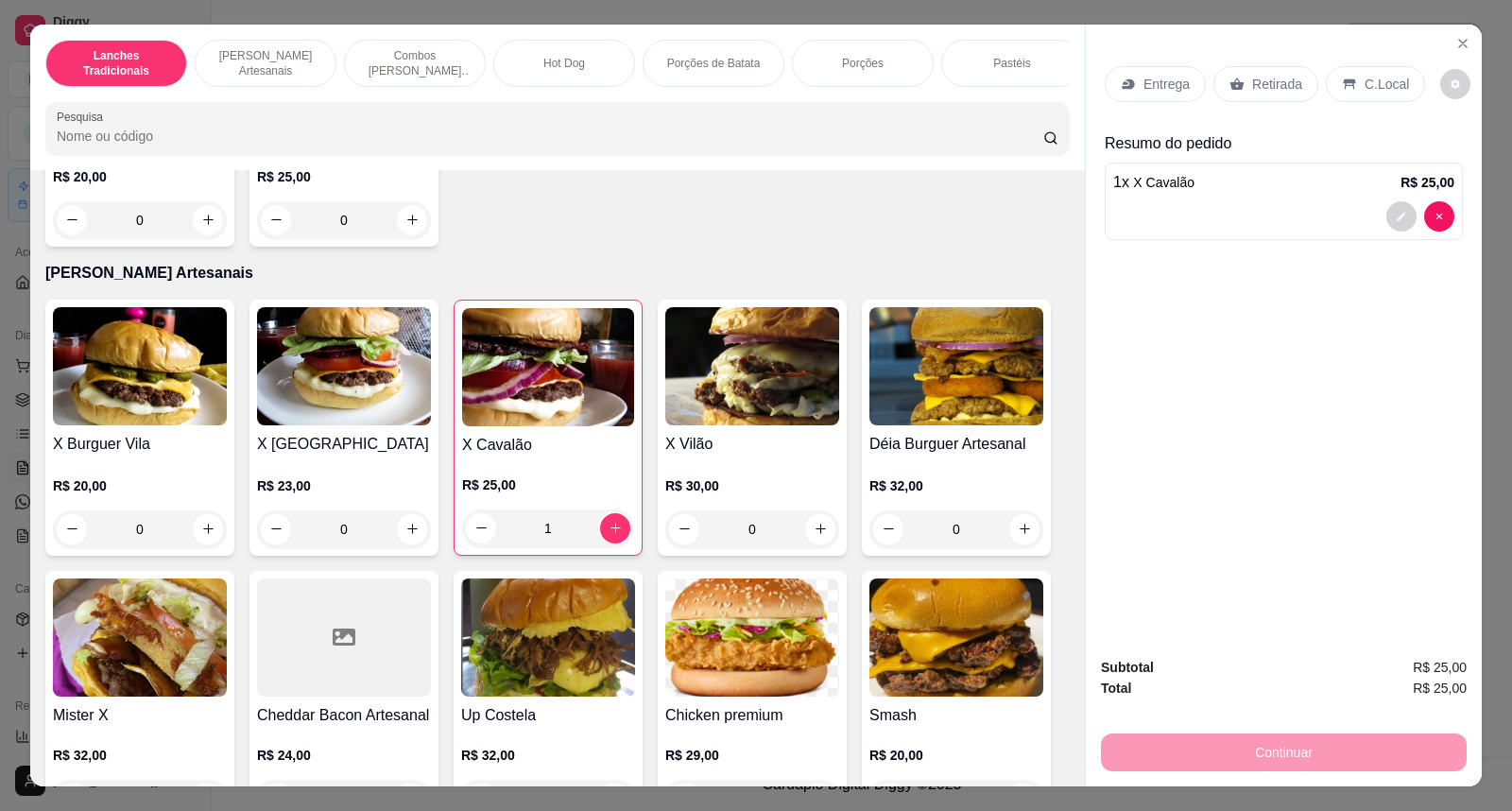
click at [1387, 85] on p "C.Local" at bounding box center [1387, 84] width 44 height 19
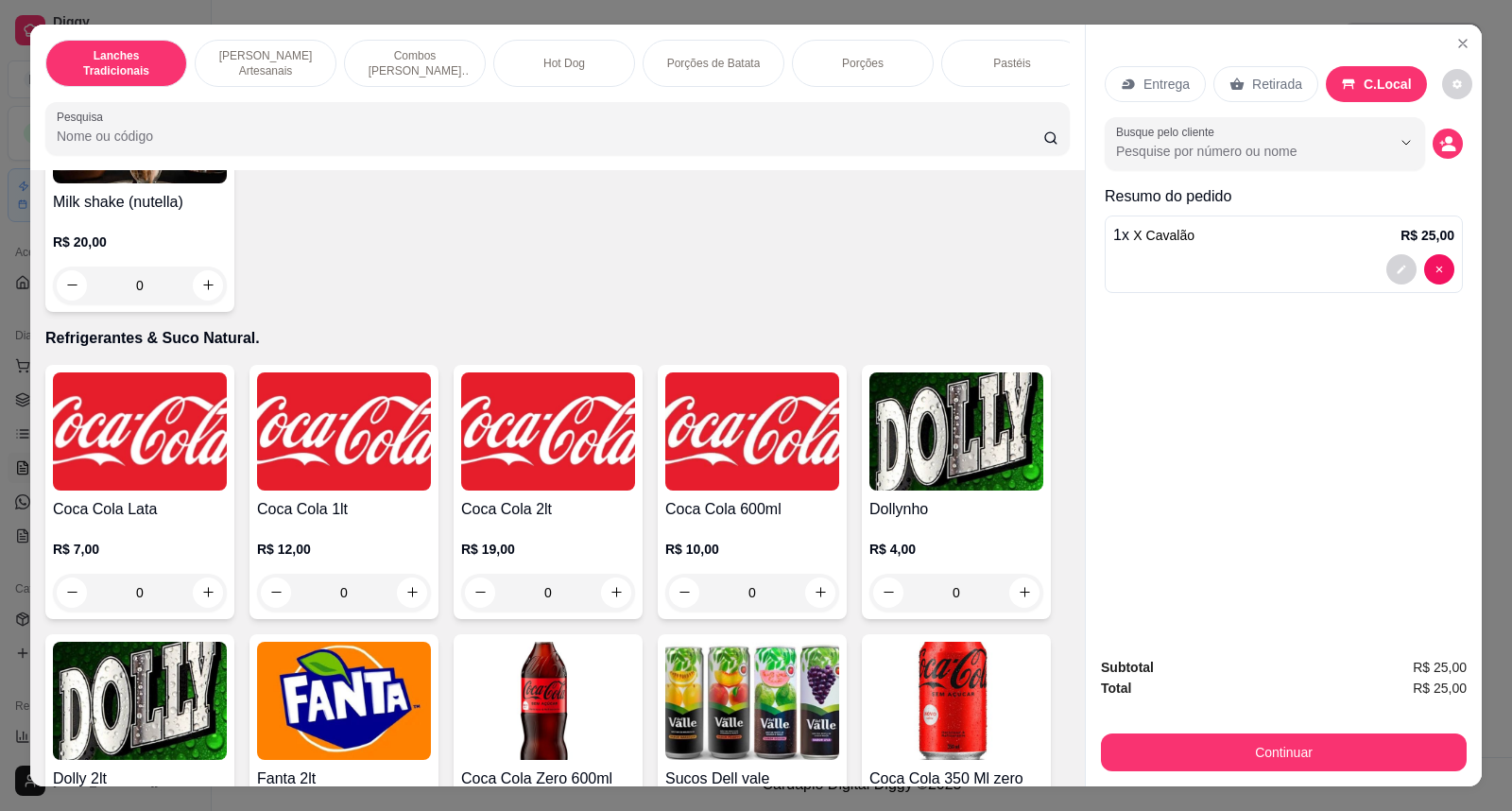
scroll to position [4515, 0]
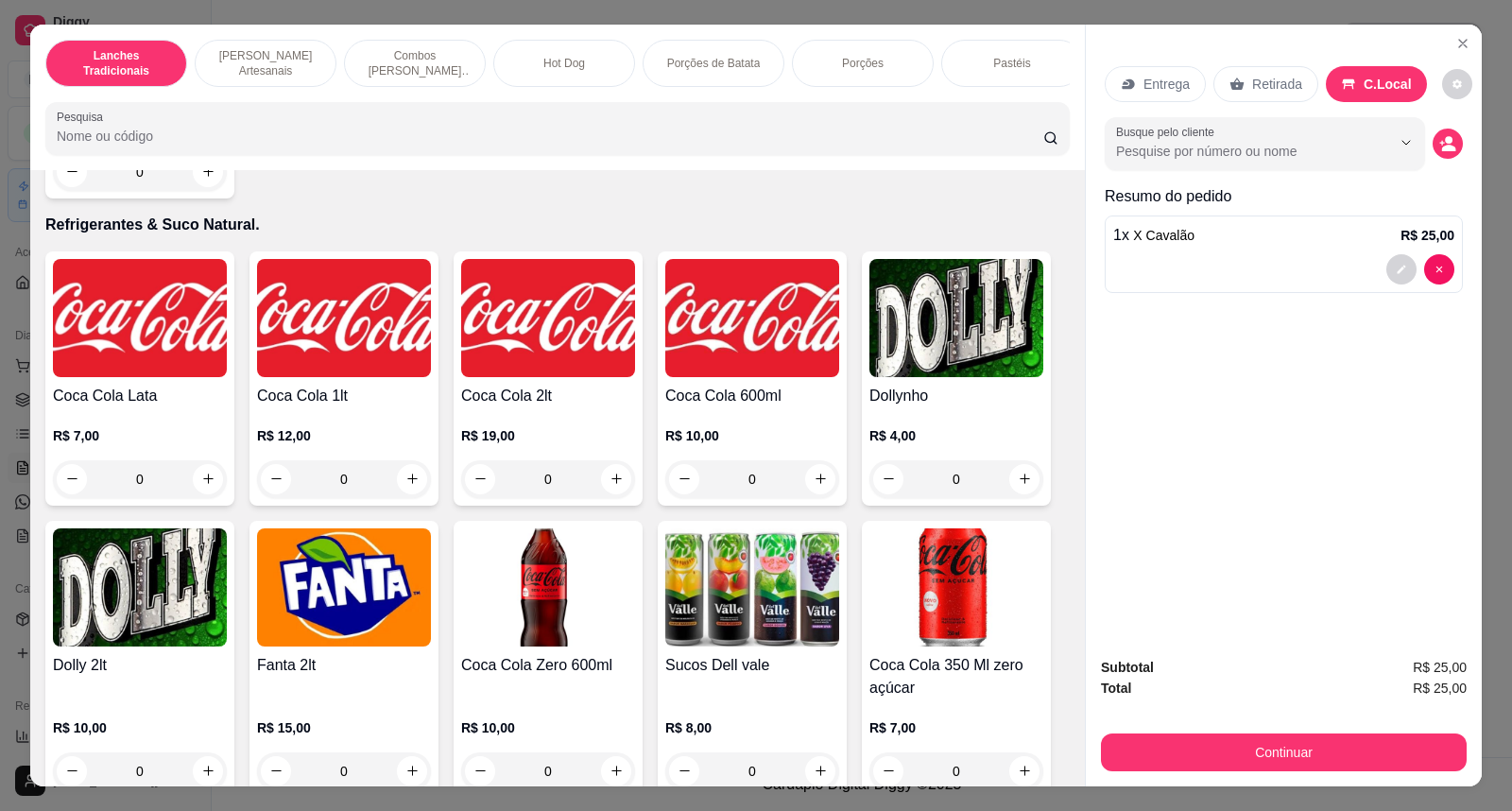
click at [161, 309] on img at bounding box center [140, 318] width 174 height 118
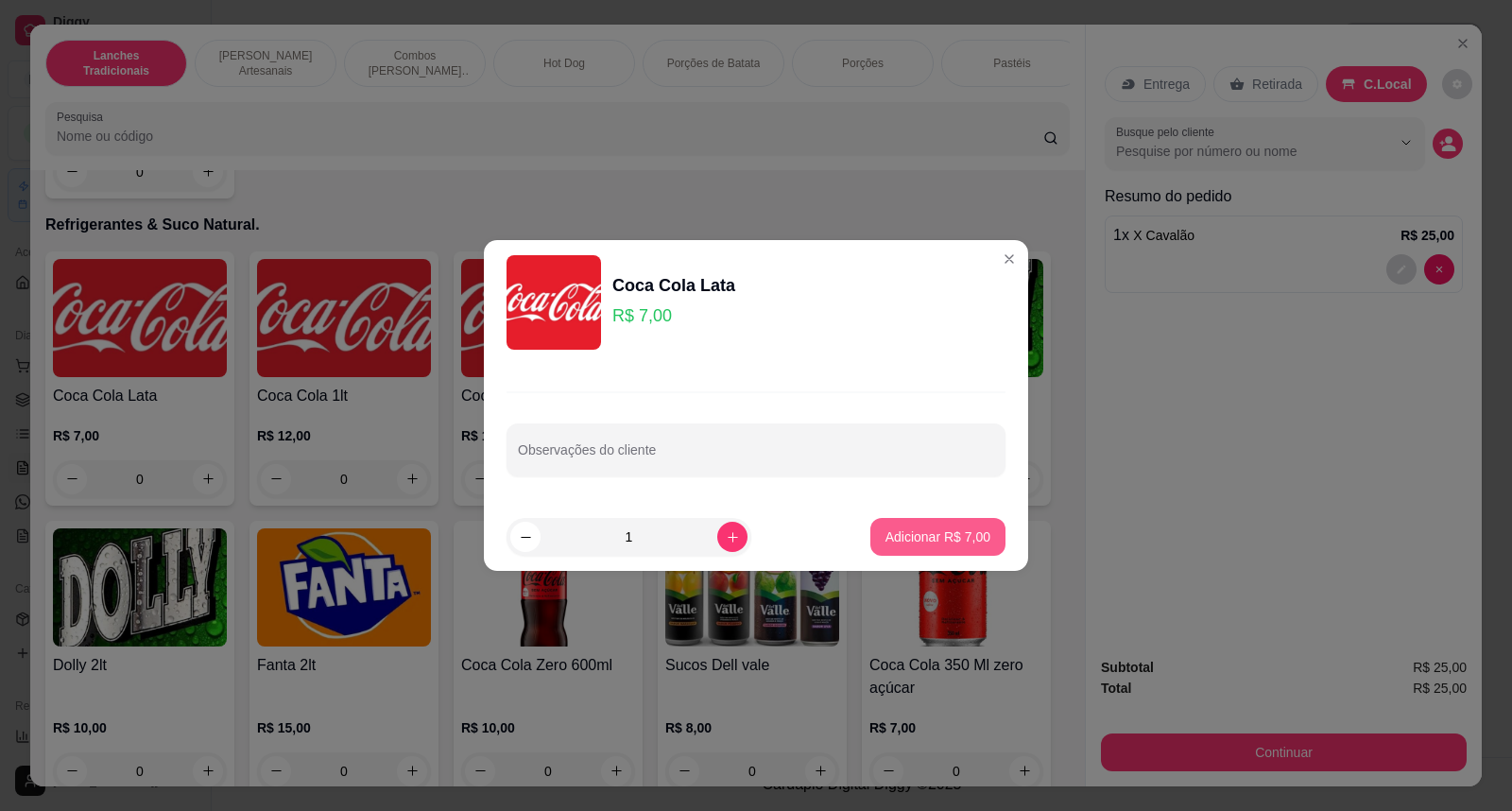
click at [928, 541] on p "Adicionar R$ 7,00" at bounding box center [938, 536] width 105 height 19
type input "1"
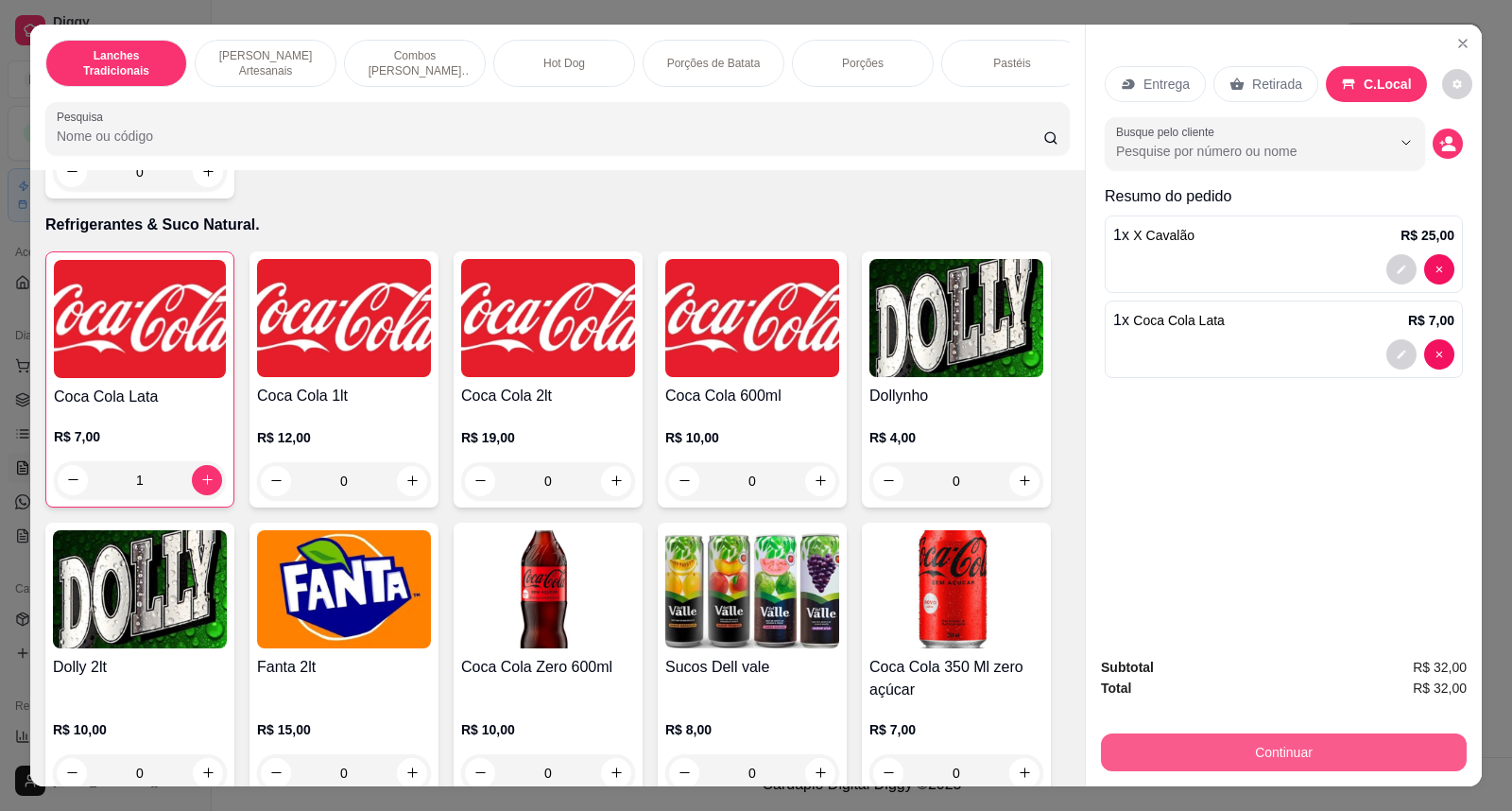
click at [1245, 747] on button "Continuar" at bounding box center [1284, 752] width 366 height 38
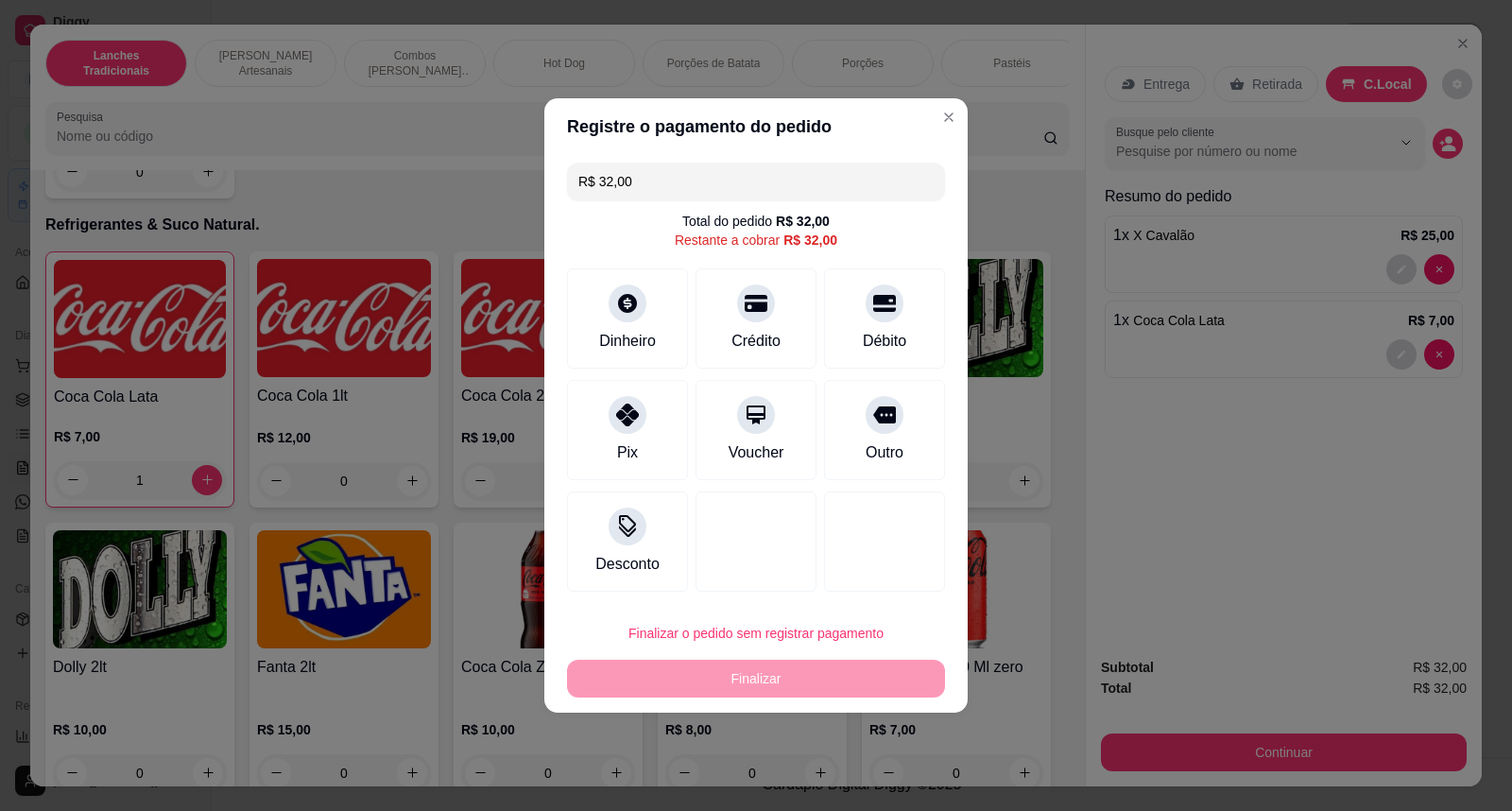
click at [612, 455] on div "Pix" at bounding box center [627, 430] width 121 height 100
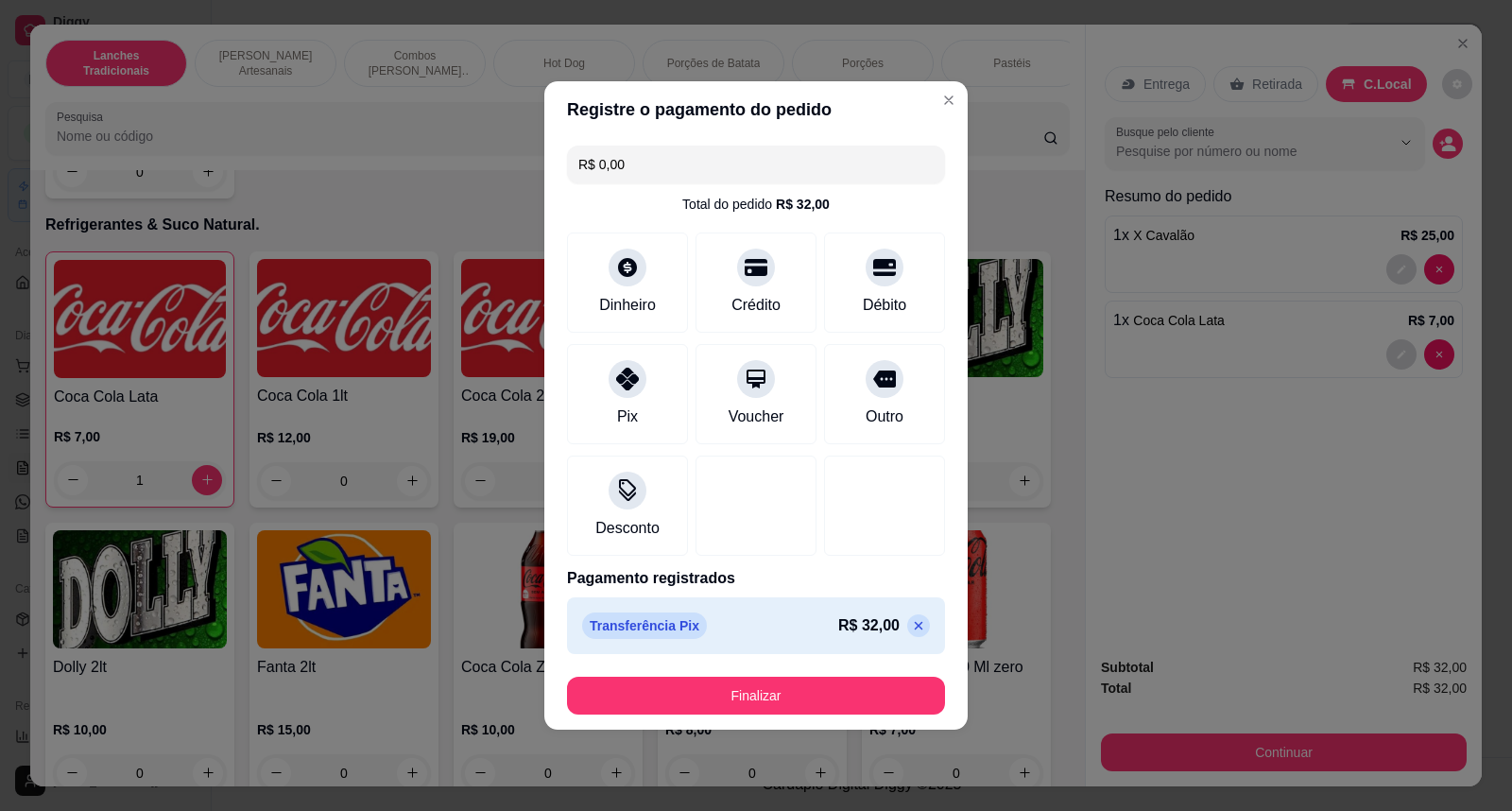
type input "R$ 0,00"
click at [817, 705] on button "Finalizar" at bounding box center [756, 696] width 378 height 38
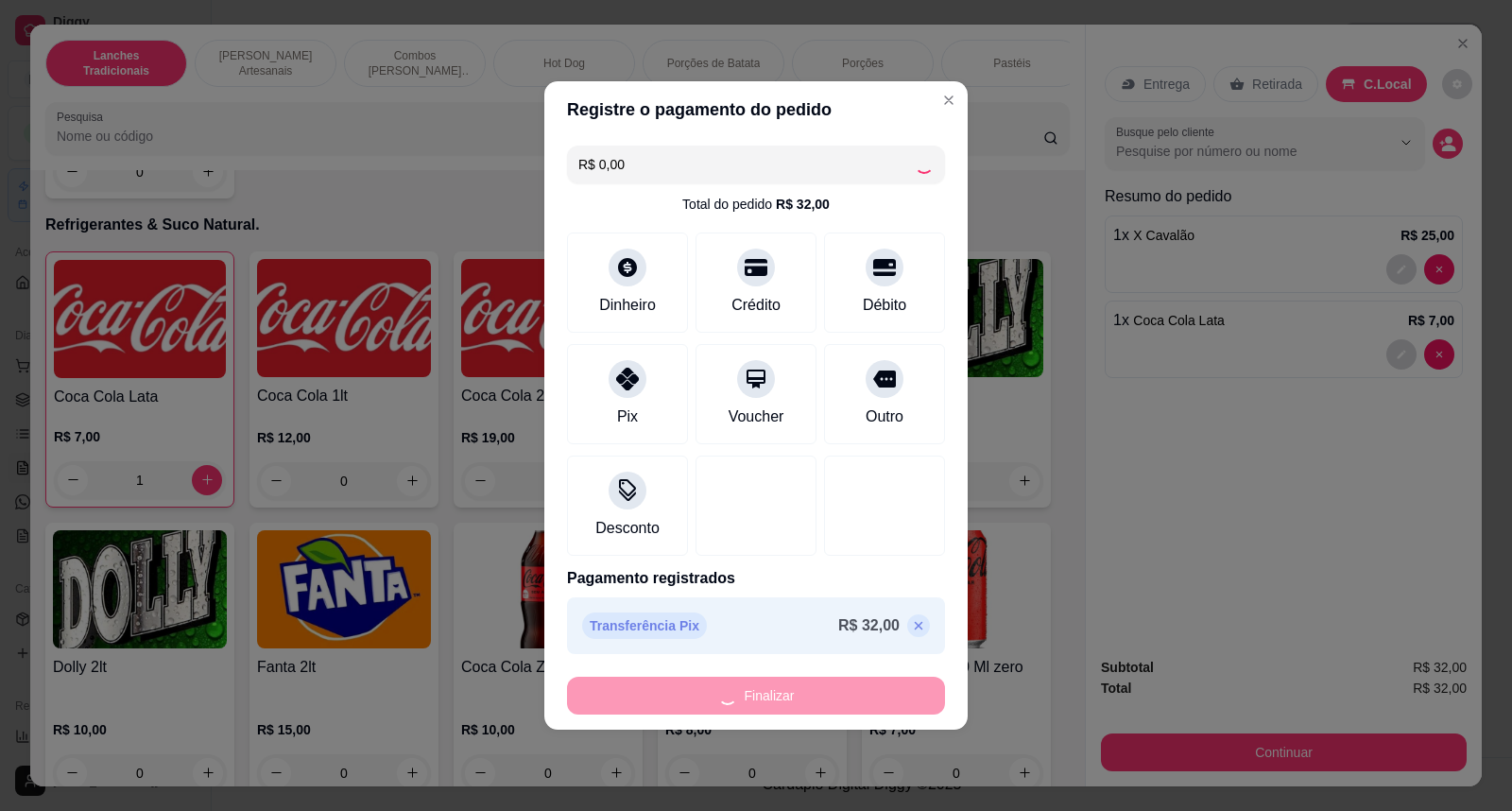
type input "0"
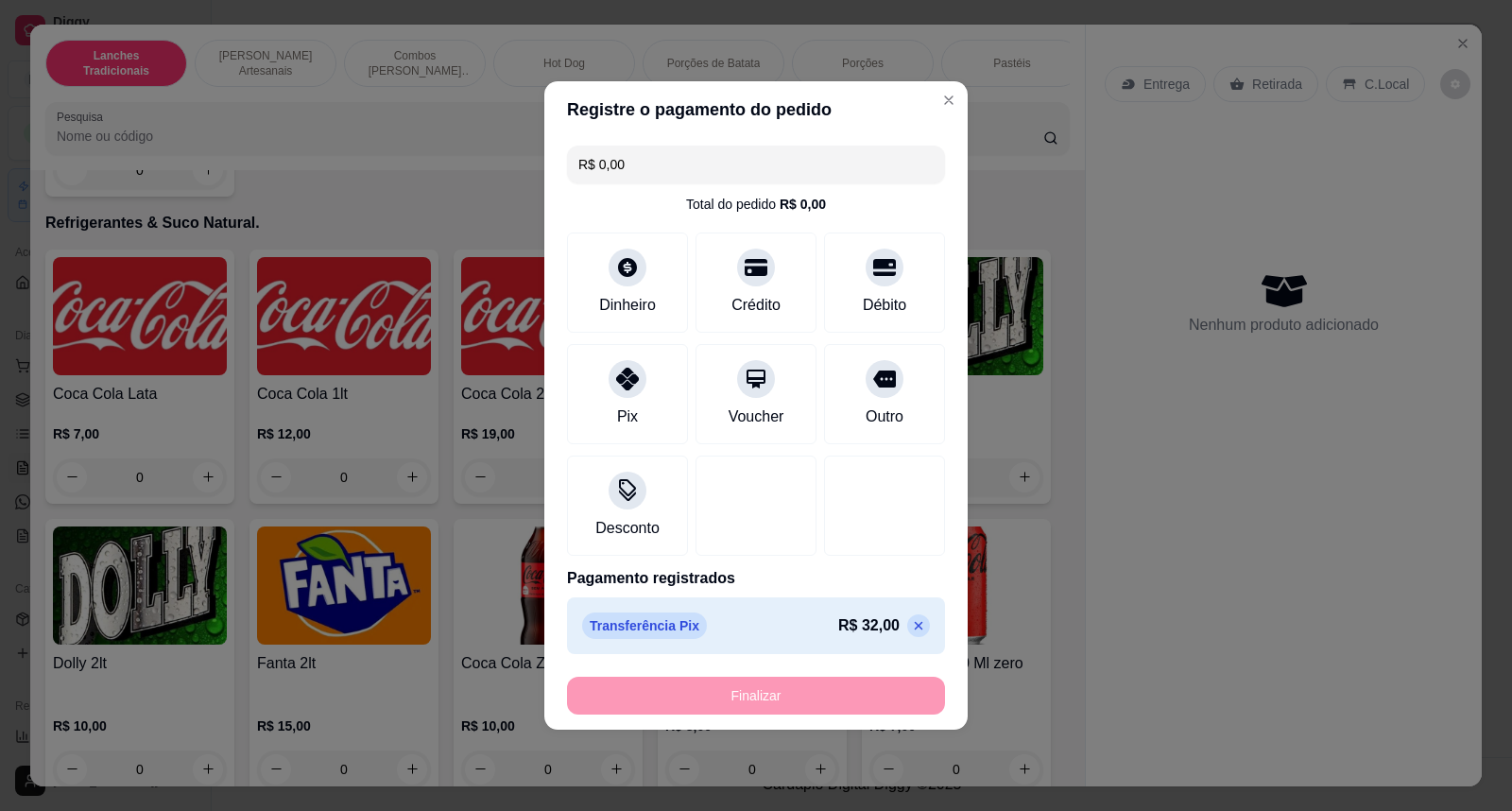
type input "-R$ 32,00"
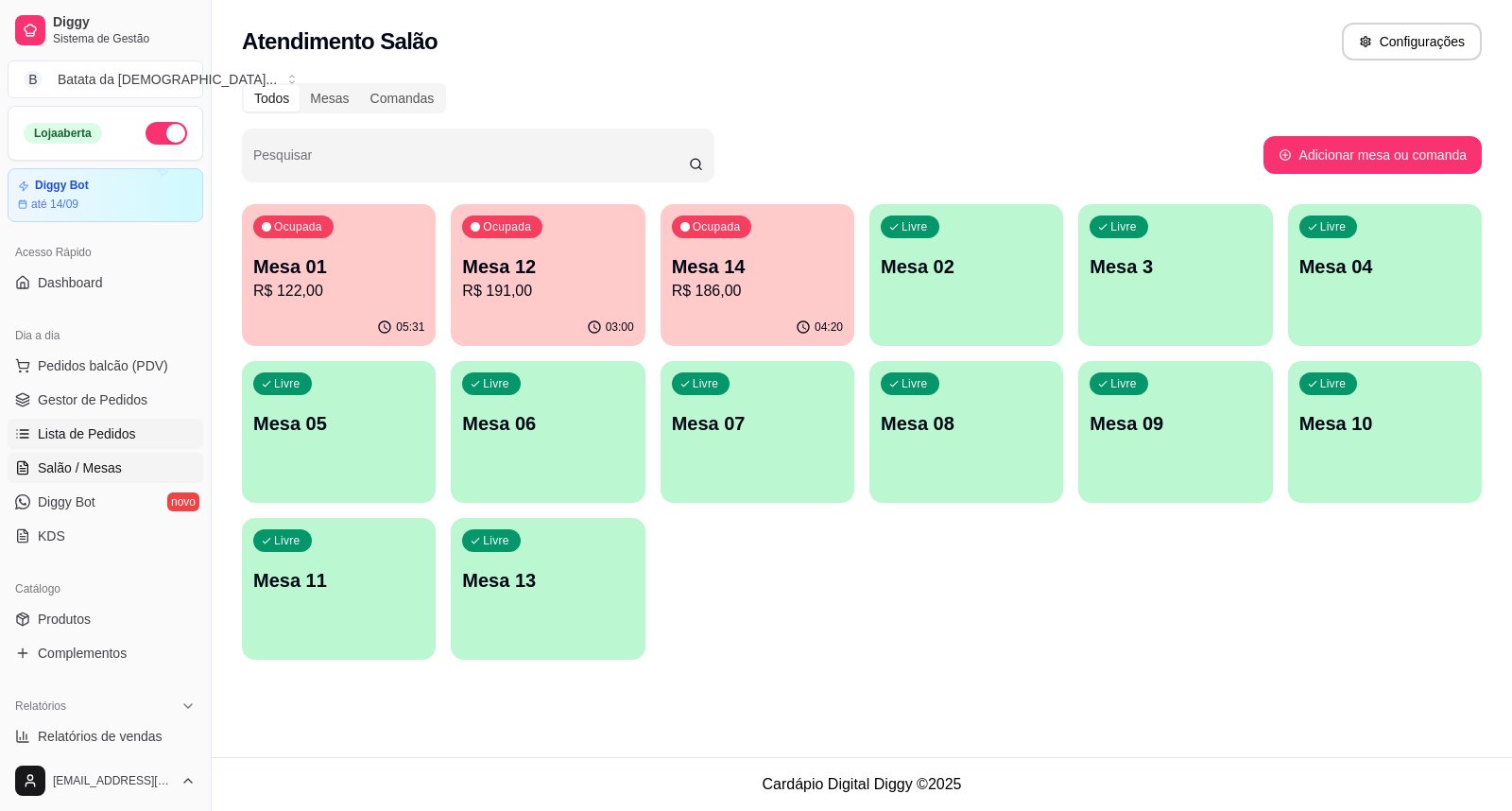
click at [157, 440] on link "Lista de Pedidos" at bounding box center [106, 434] width 196 height 30
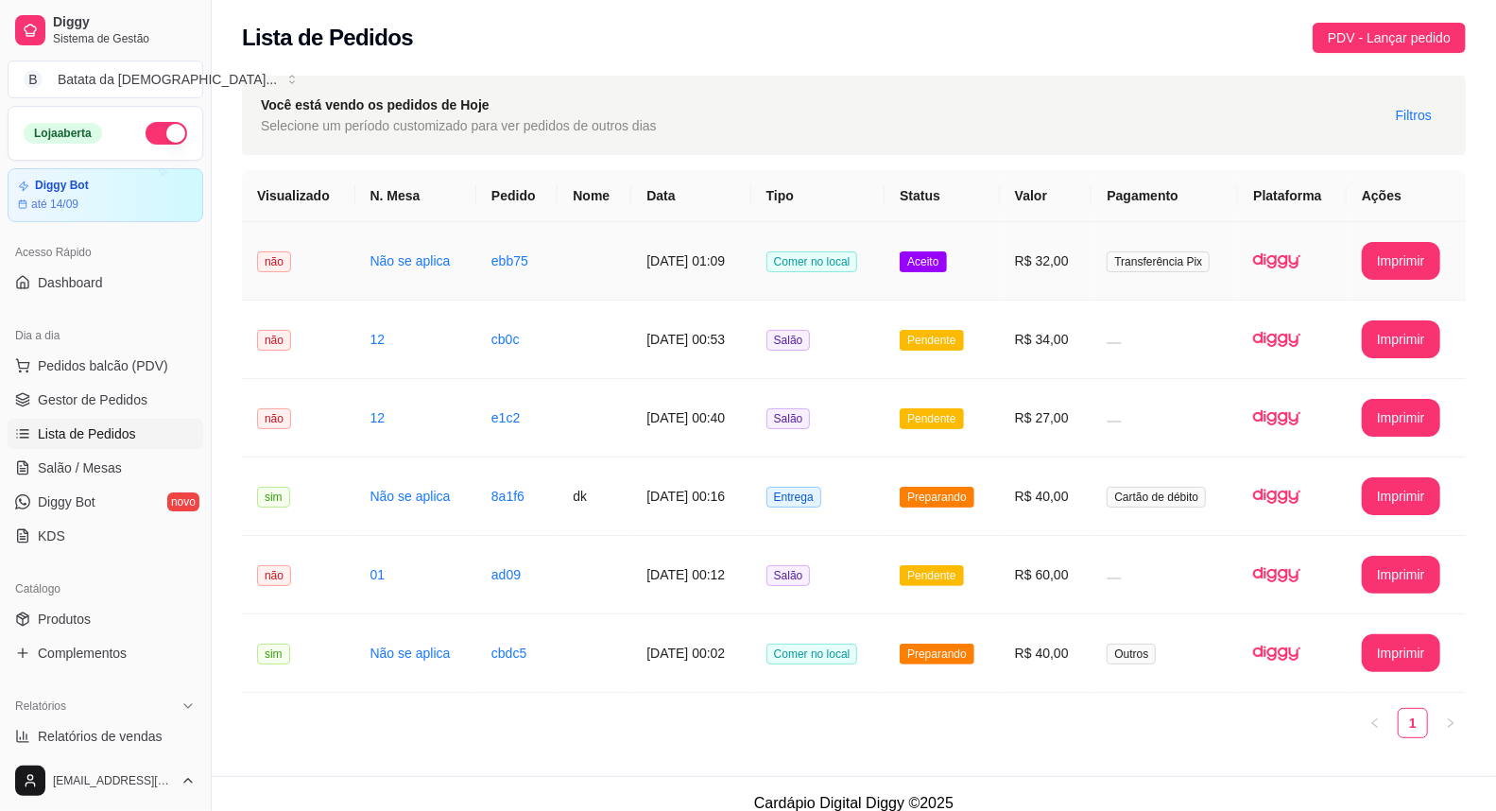
click at [885, 240] on td "Comer no local" at bounding box center [817, 261] width 133 height 78
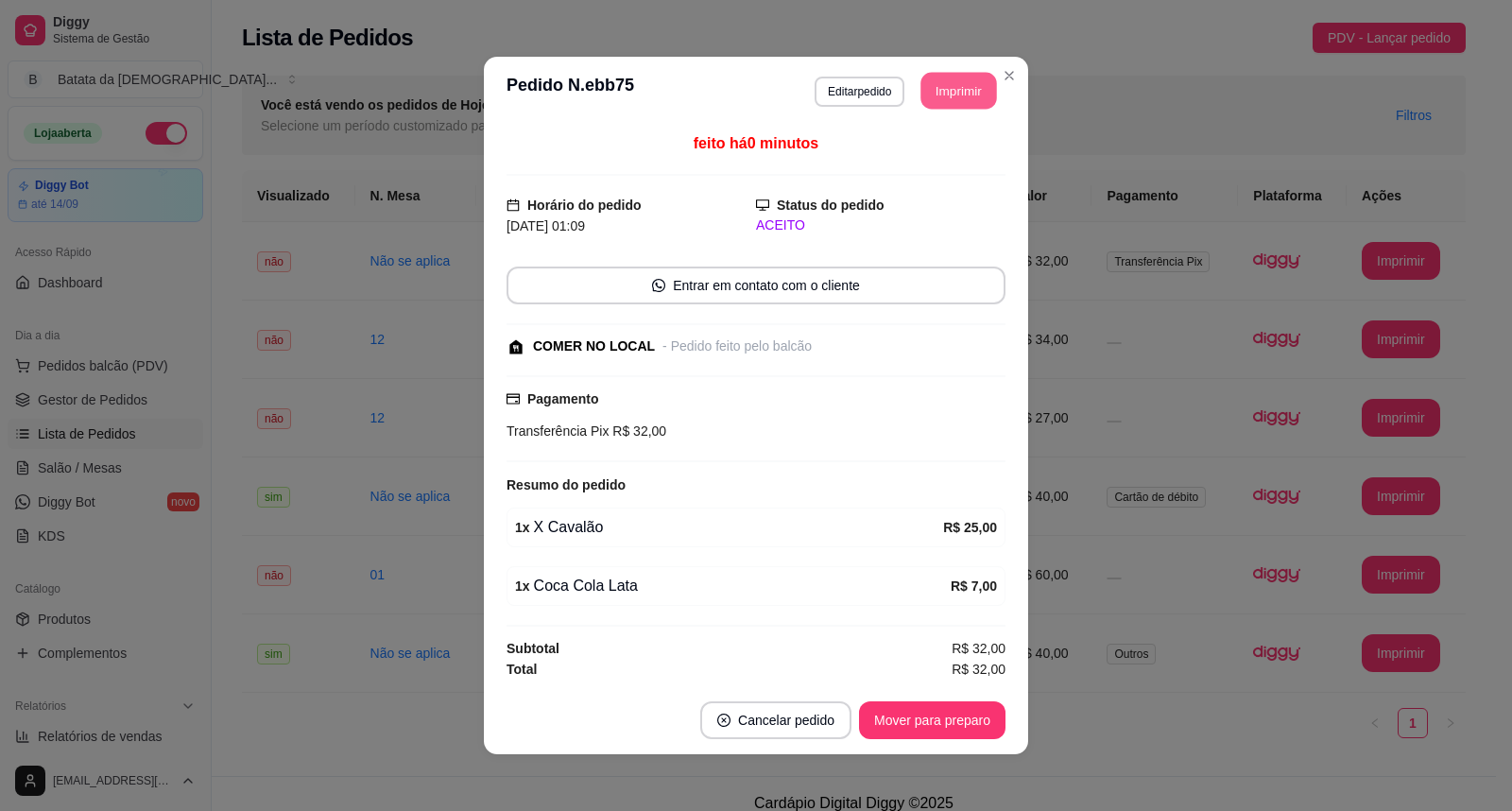
click at [946, 76] on button "Imprimir" at bounding box center [959, 91] width 76 height 37
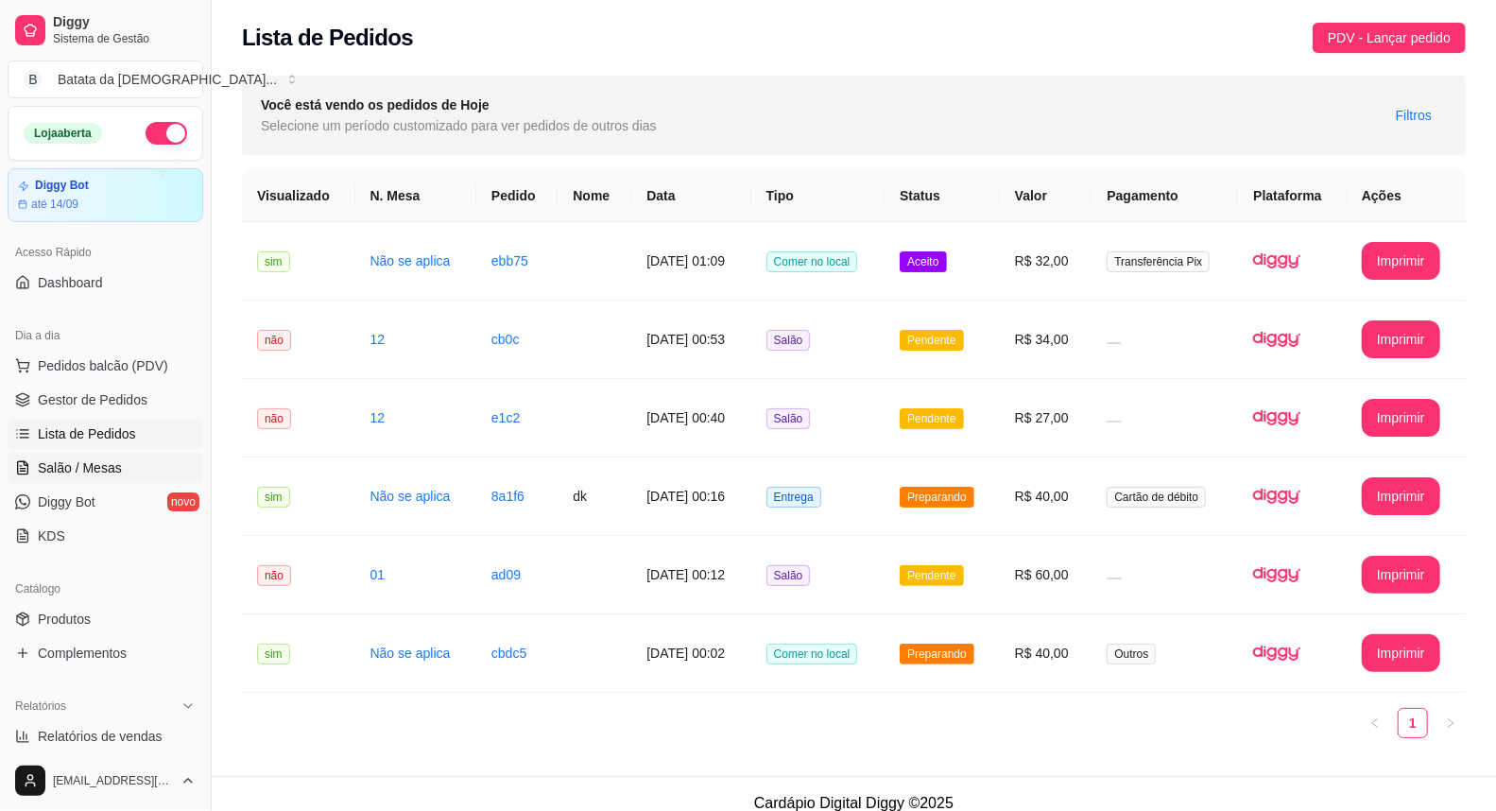
click at [118, 471] on link "Salão / Mesas" at bounding box center [106, 468] width 196 height 30
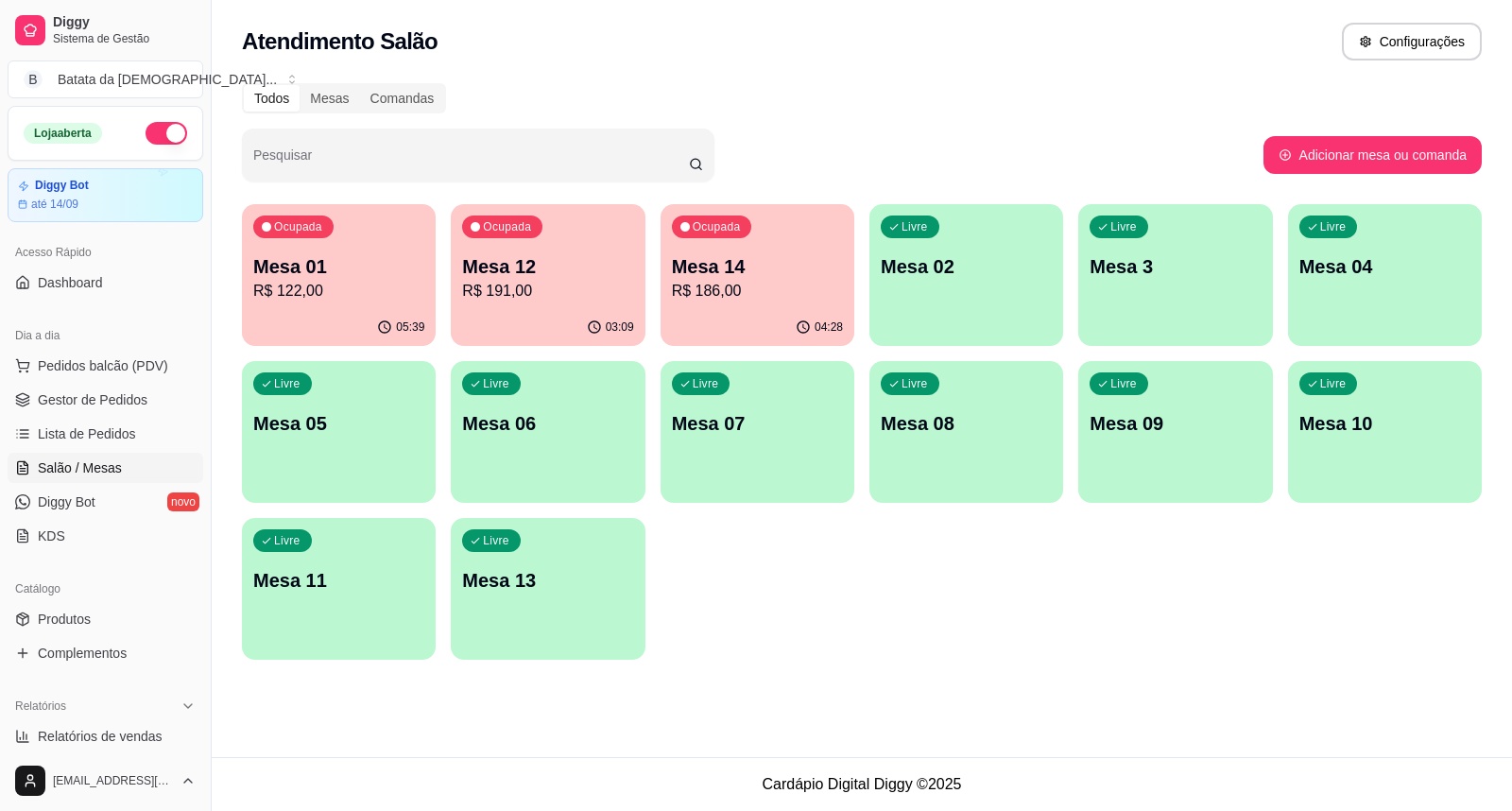
click at [581, 288] on p "R$ 191,00" at bounding box center [547, 291] width 171 height 23
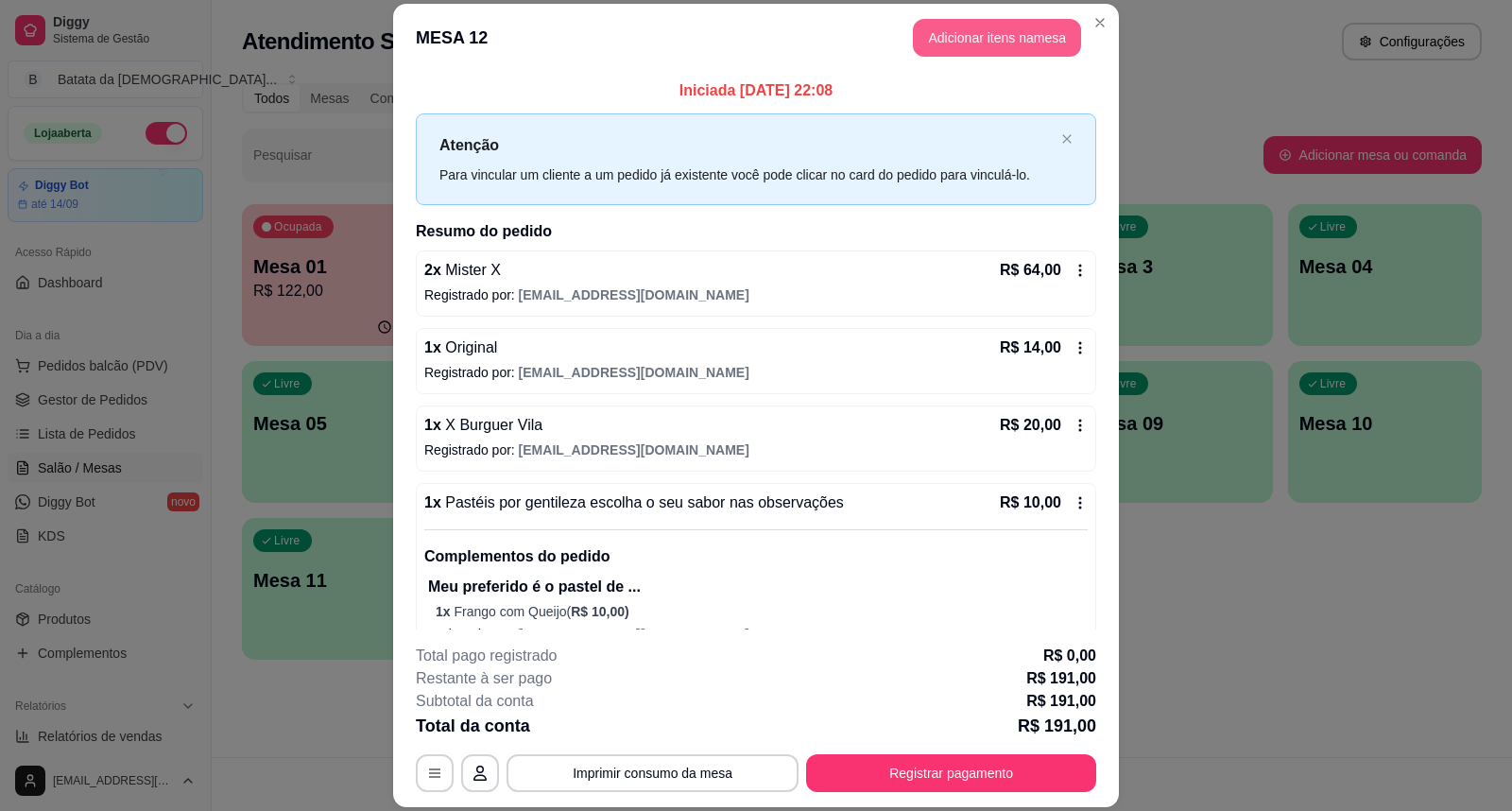
click at [956, 48] on button "Adicionar itens na mesa" at bounding box center [997, 38] width 168 height 38
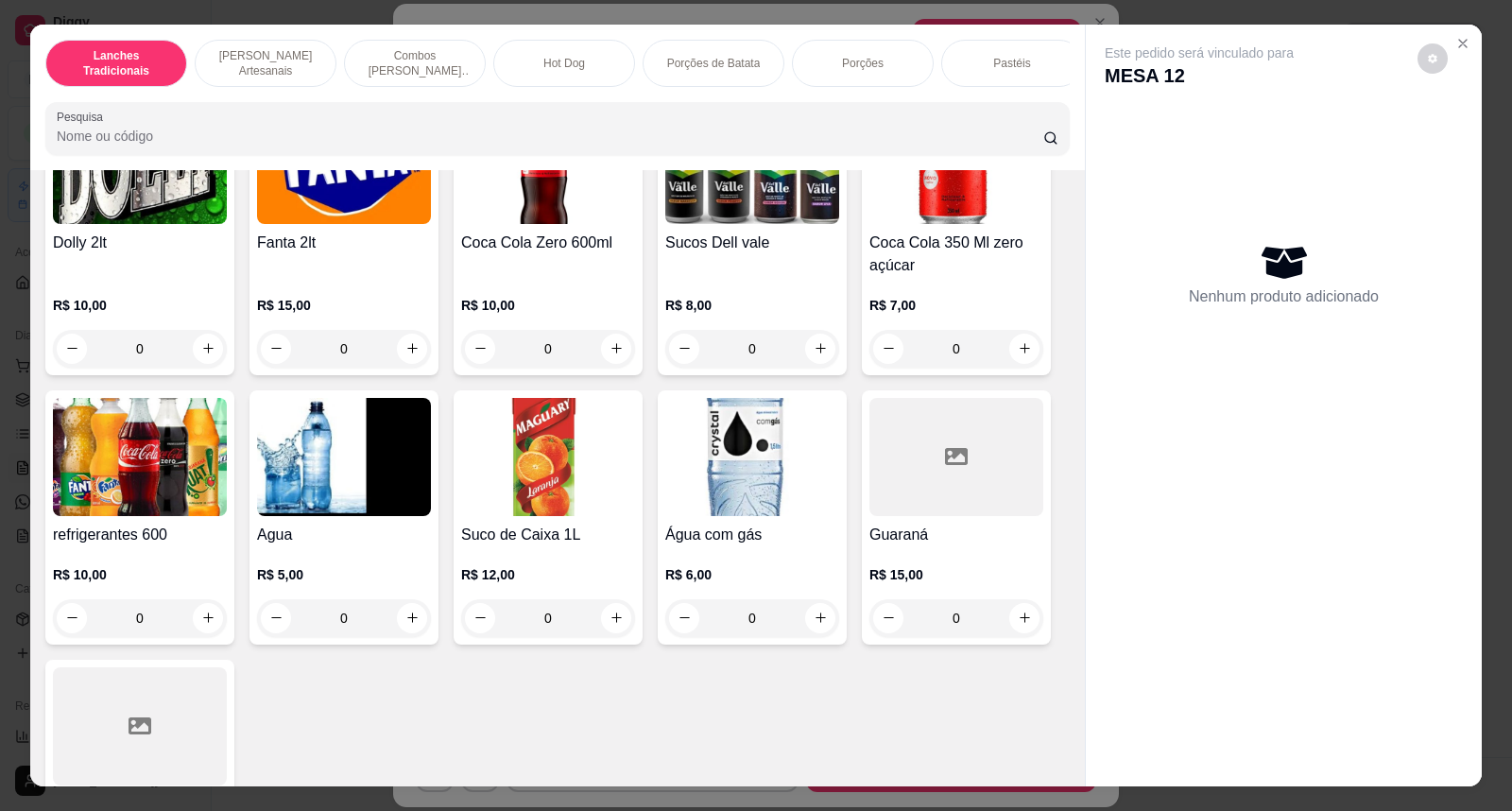
scroll to position [5145, 0]
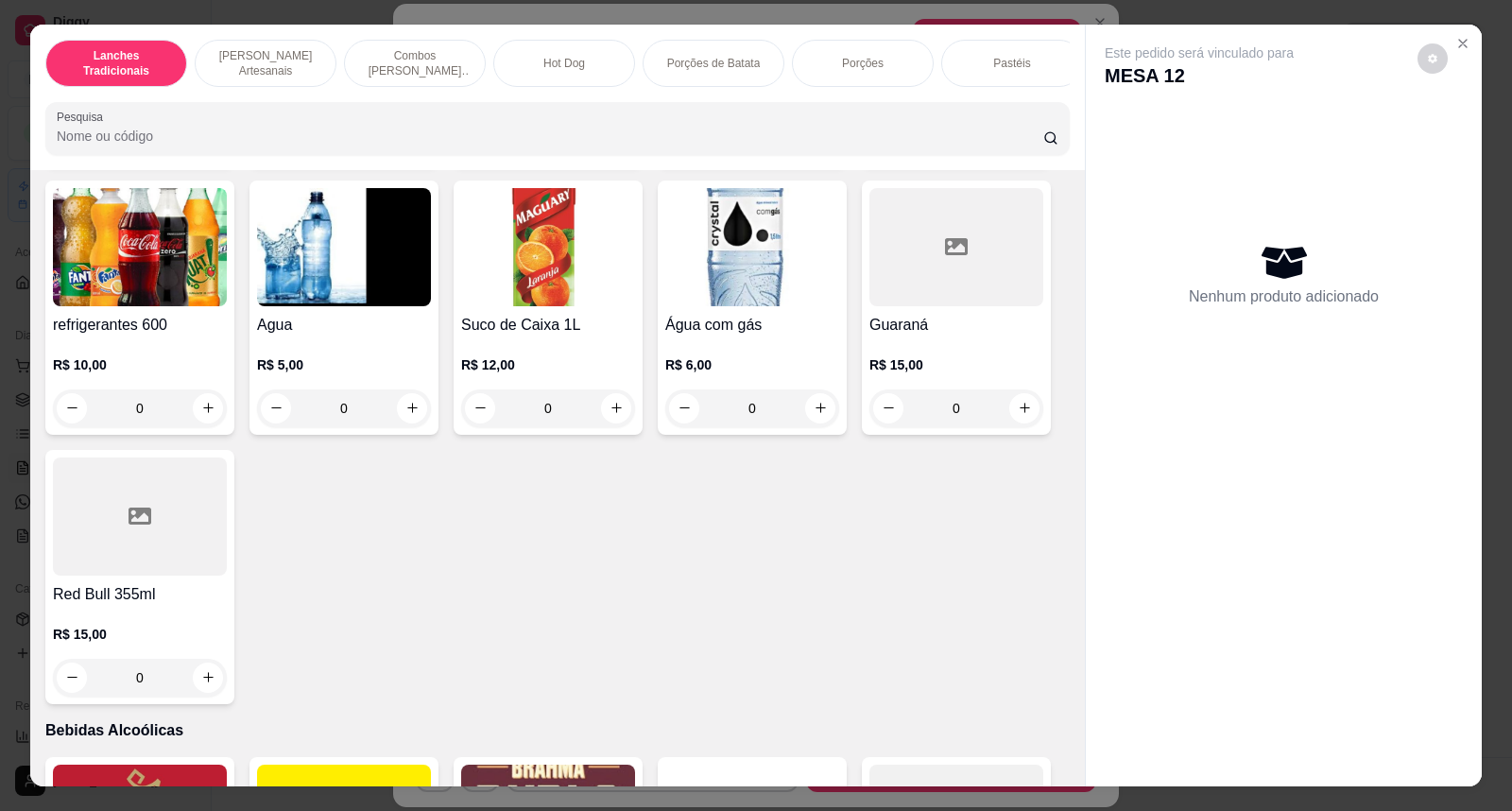
click at [86, 624] on div "R$ 15,00 0" at bounding box center [140, 651] width 174 height 91
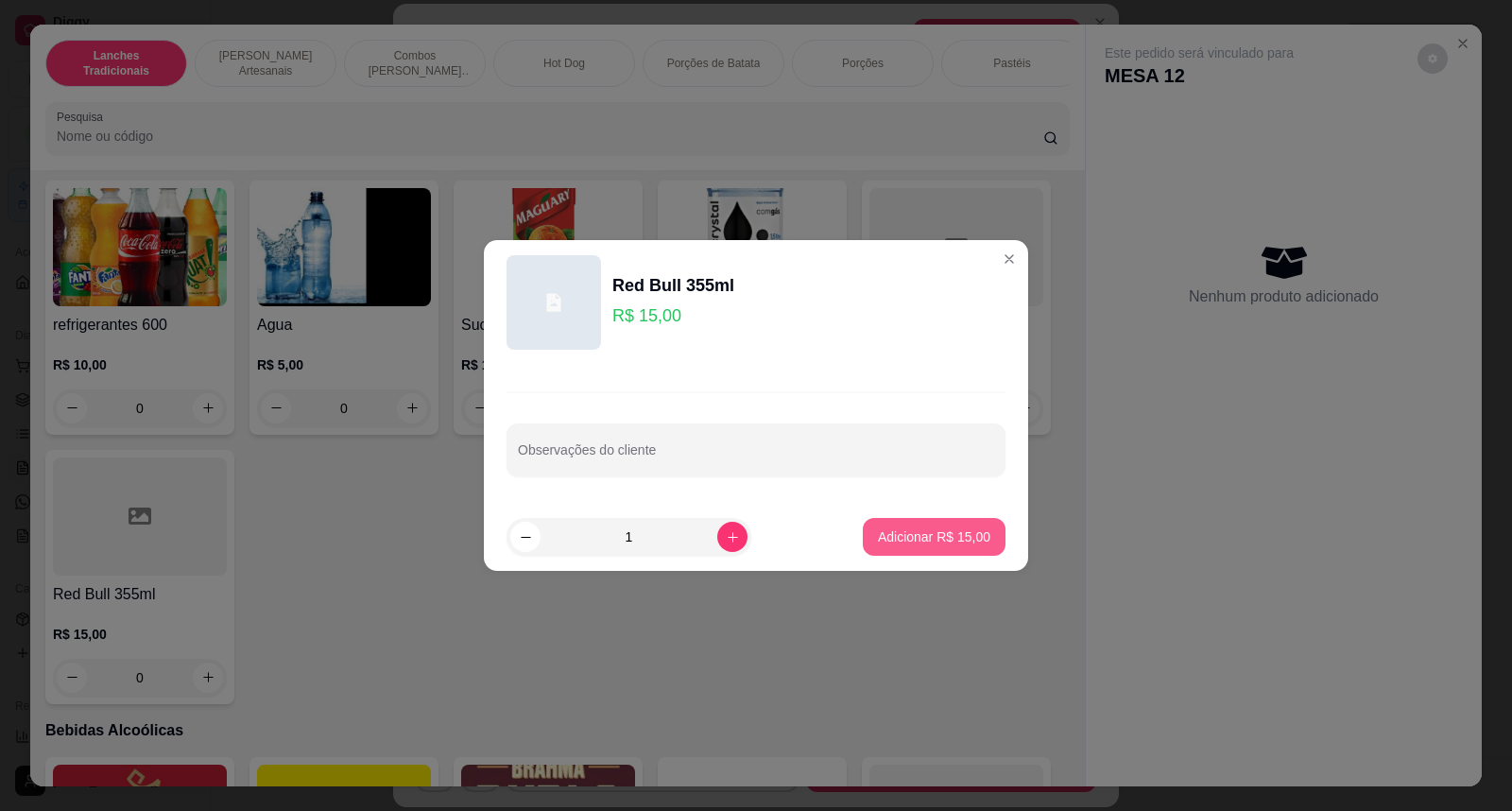
click at [956, 542] on p "Adicionar R$ 15,00" at bounding box center [934, 536] width 112 height 19
type input "1"
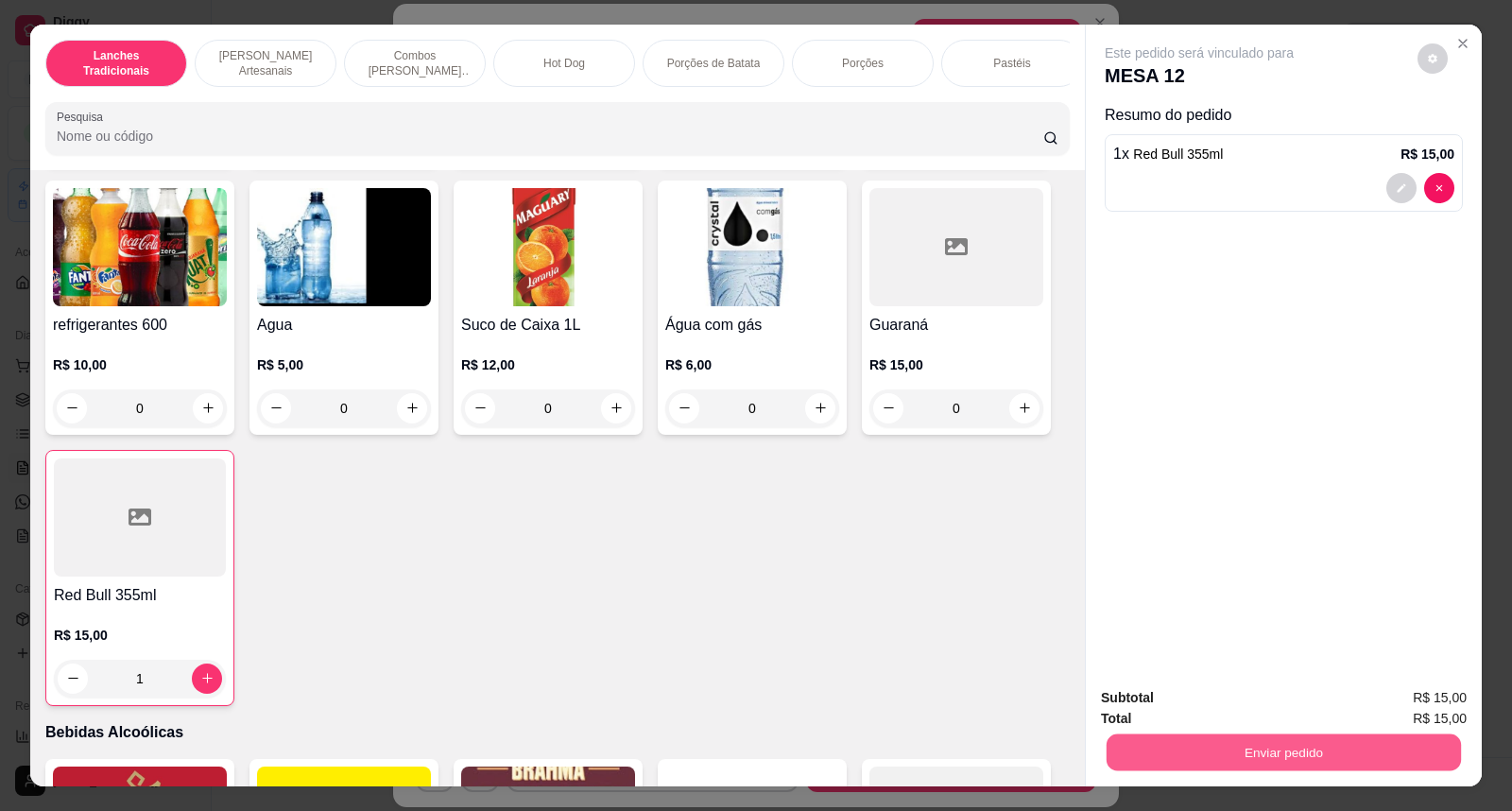
click at [1266, 749] on button "Enviar pedido" at bounding box center [1284, 752] width 354 height 37
click at [1234, 706] on button "Não registrar e enviar pedido" at bounding box center [1221, 706] width 191 height 35
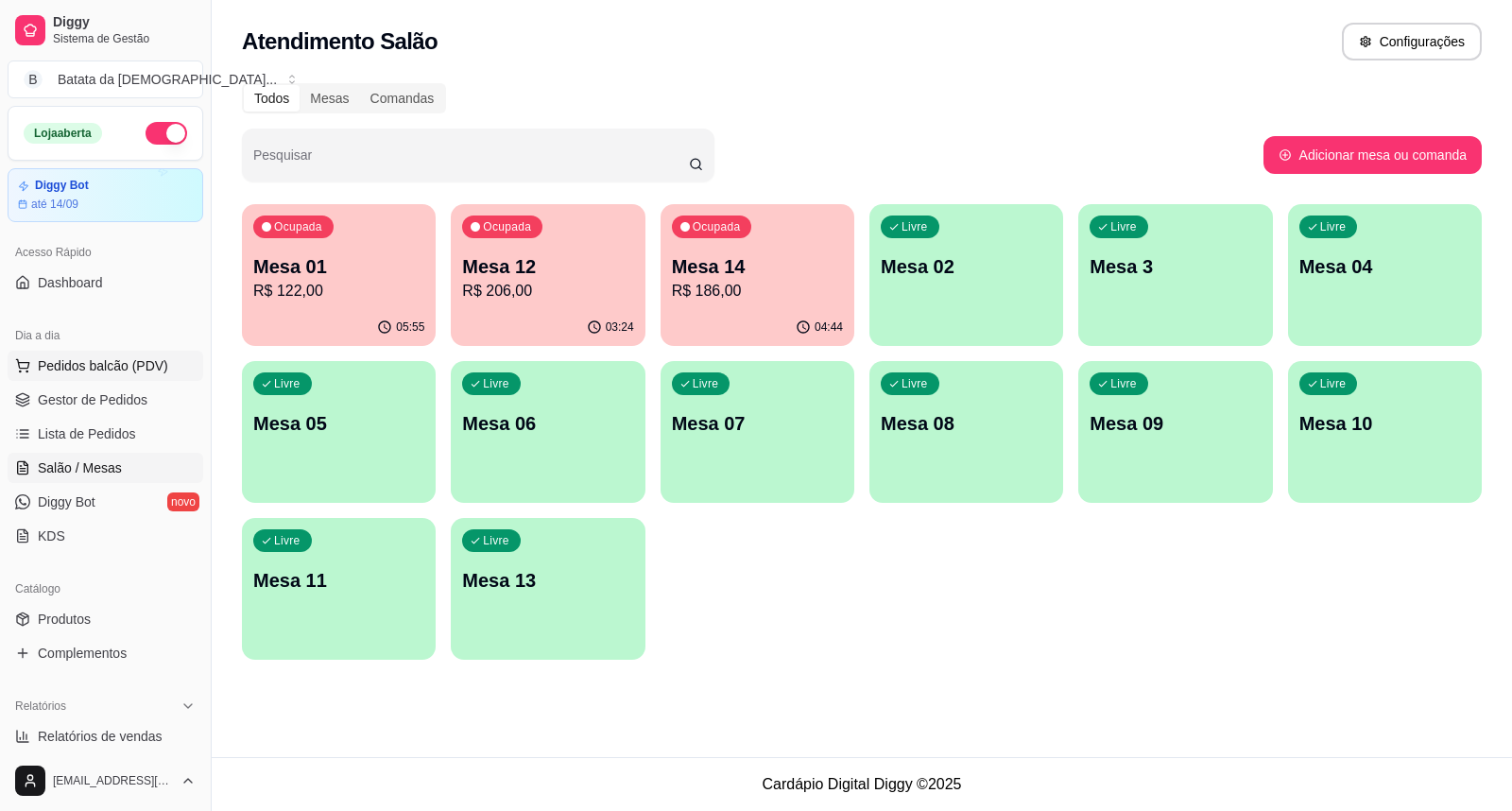
click at [87, 356] on span "Pedidos balcão (PDV)" at bounding box center [103, 365] width 130 height 19
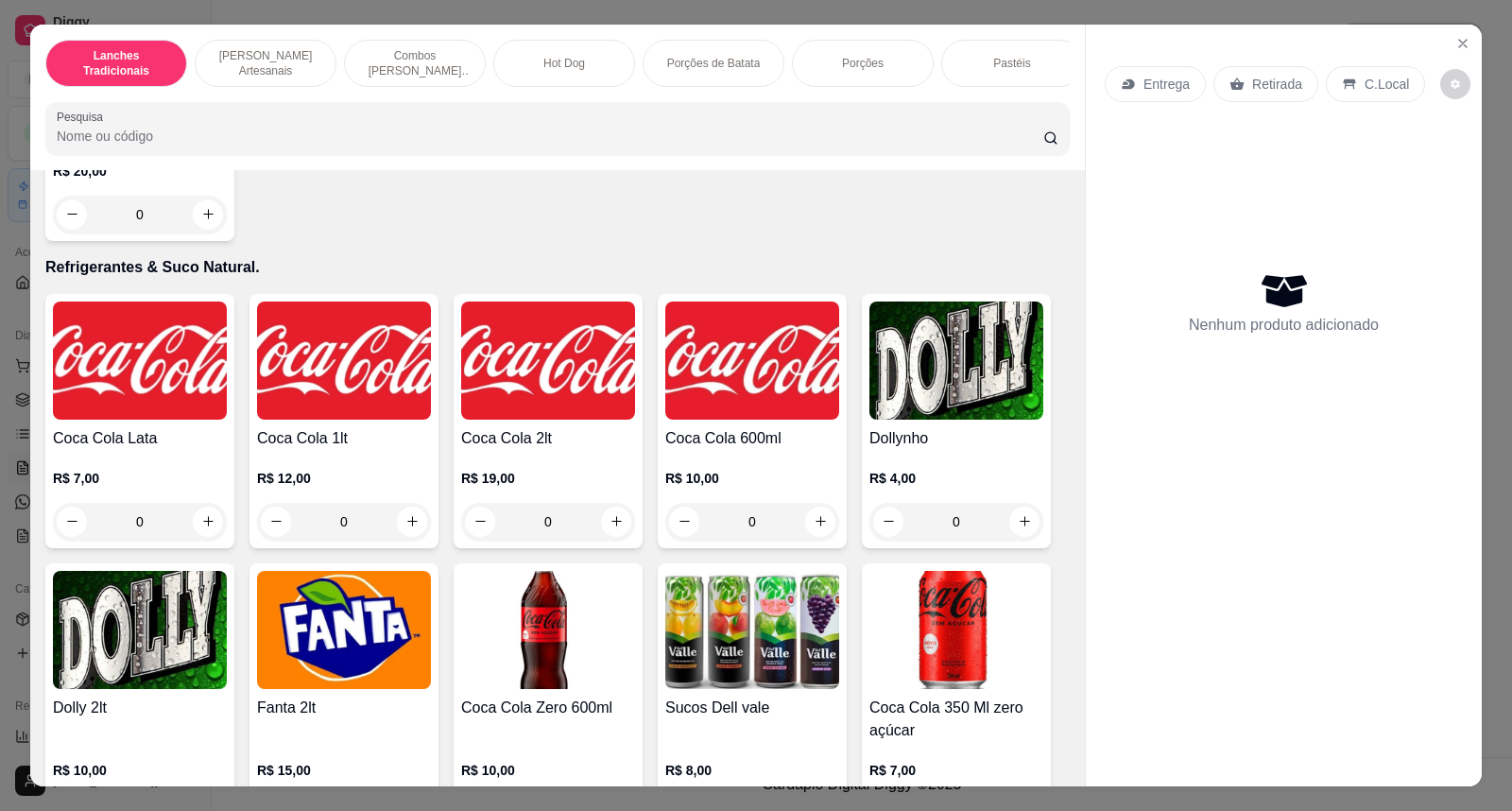
scroll to position [5040, 0]
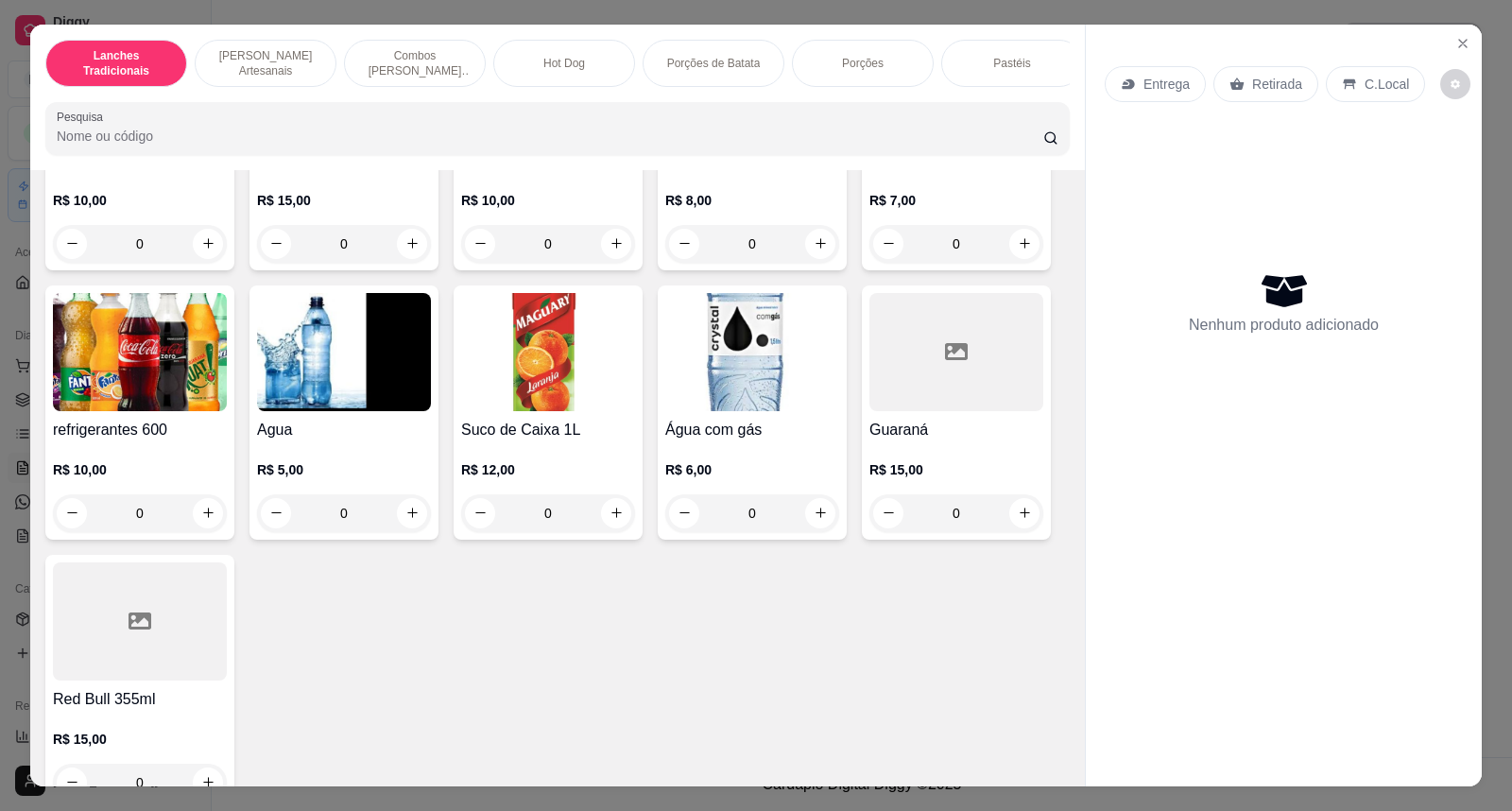
click at [147, 647] on div at bounding box center [140, 621] width 174 height 118
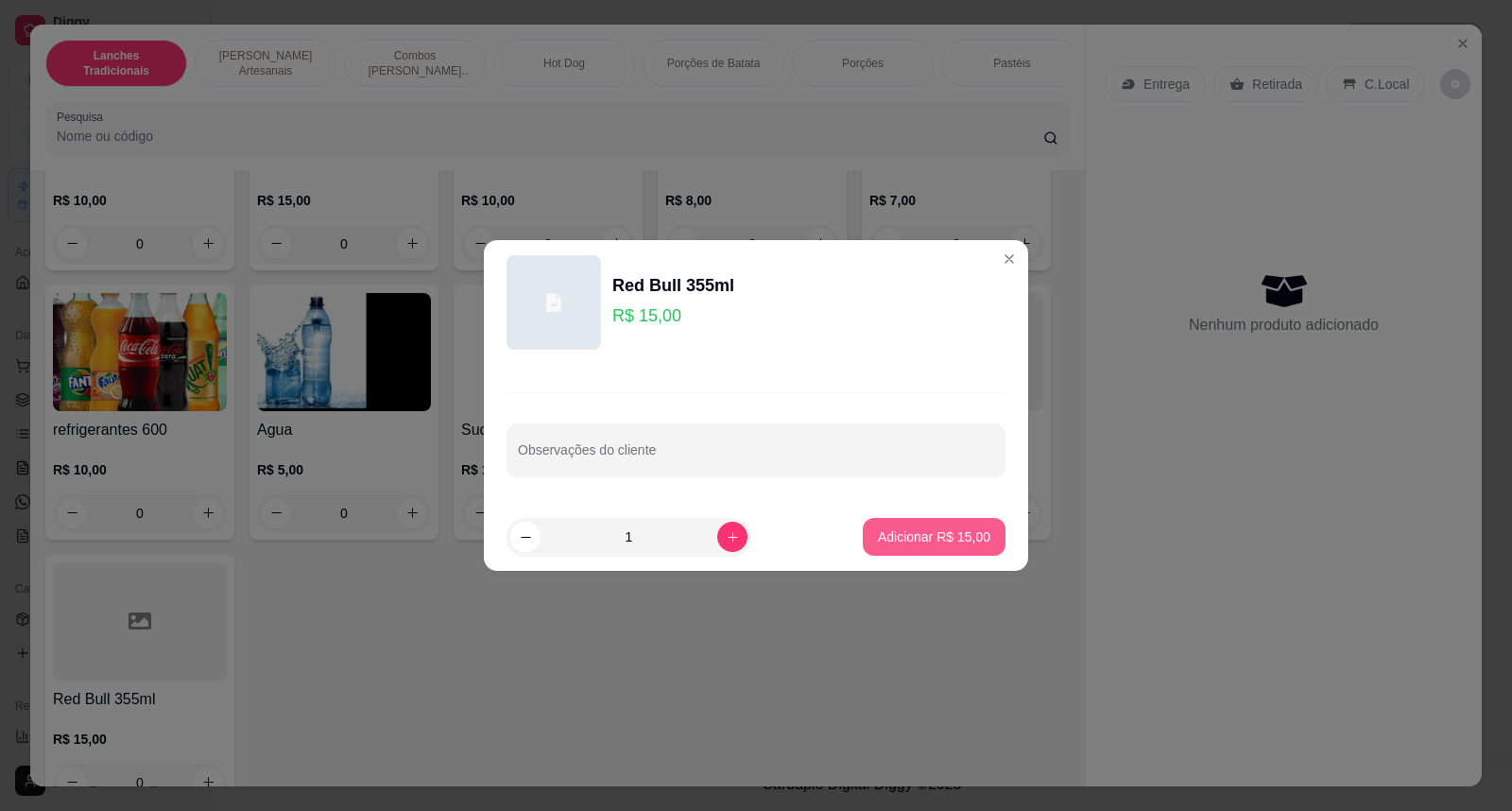
click at [909, 541] on p "Adicionar R$ 15,00" at bounding box center [934, 536] width 112 height 19
type input "1"
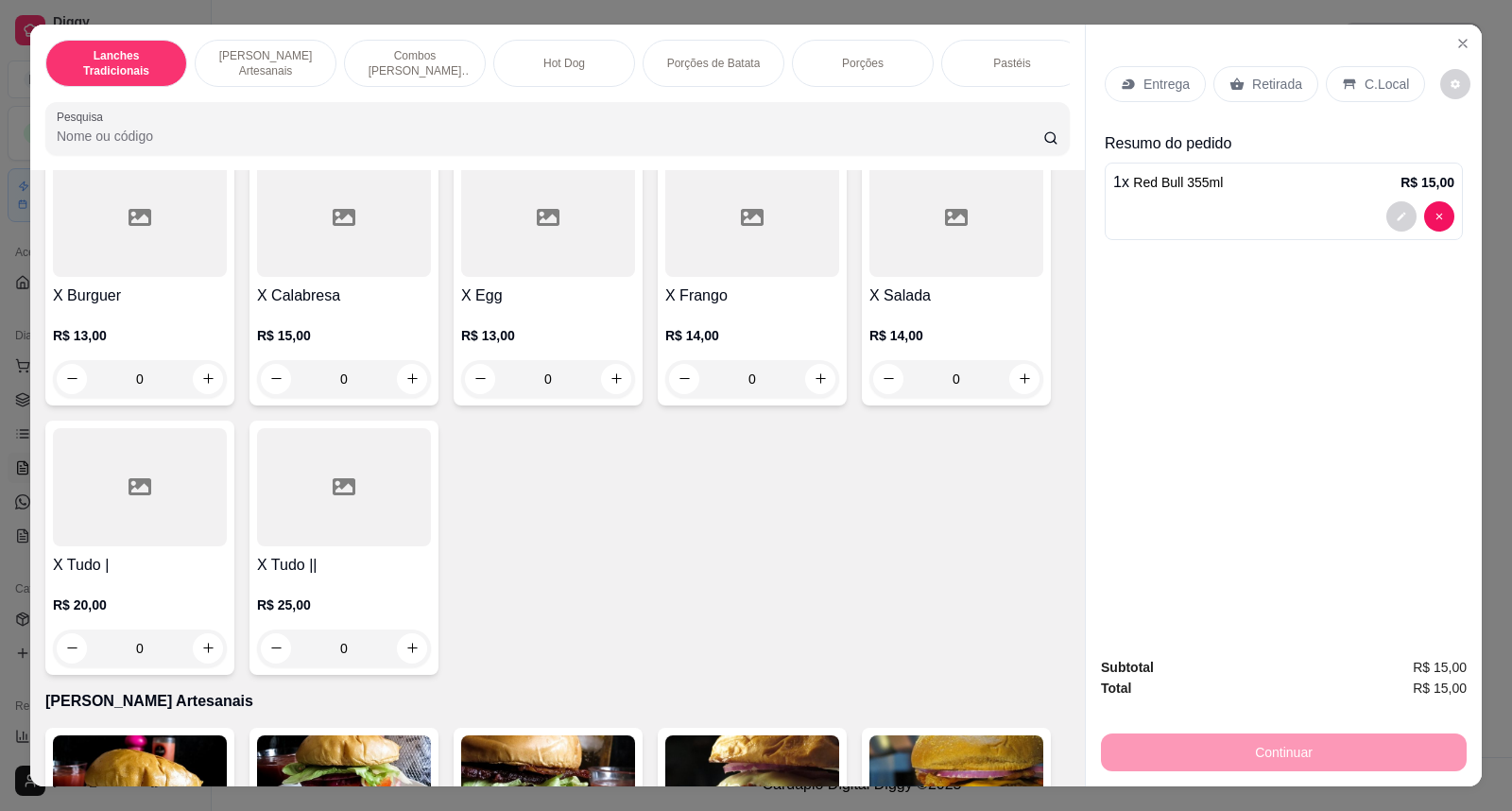
scroll to position [0, 0]
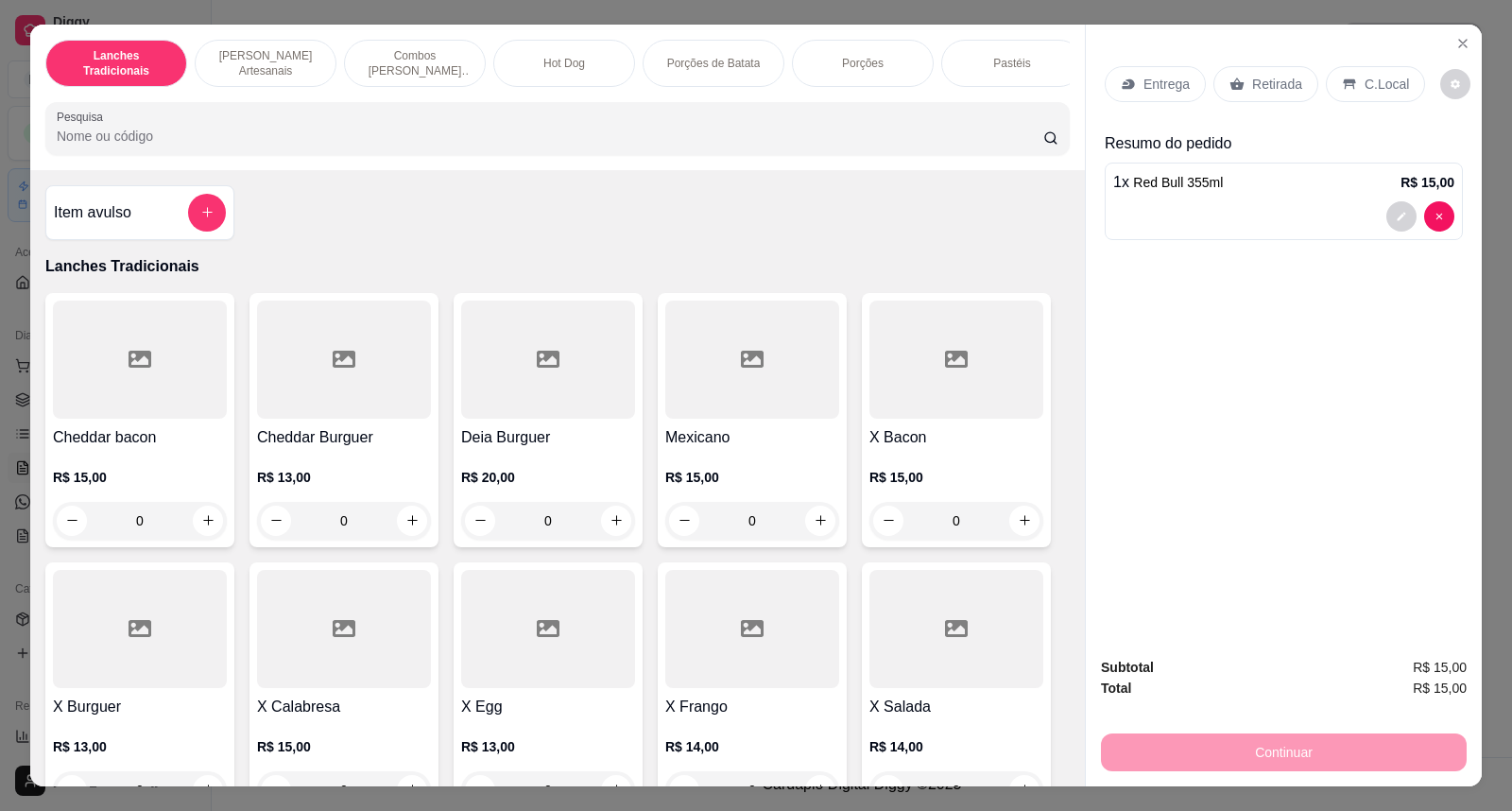
click at [210, 225] on button "add-separate-item" at bounding box center [207, 213] width 38 height 38
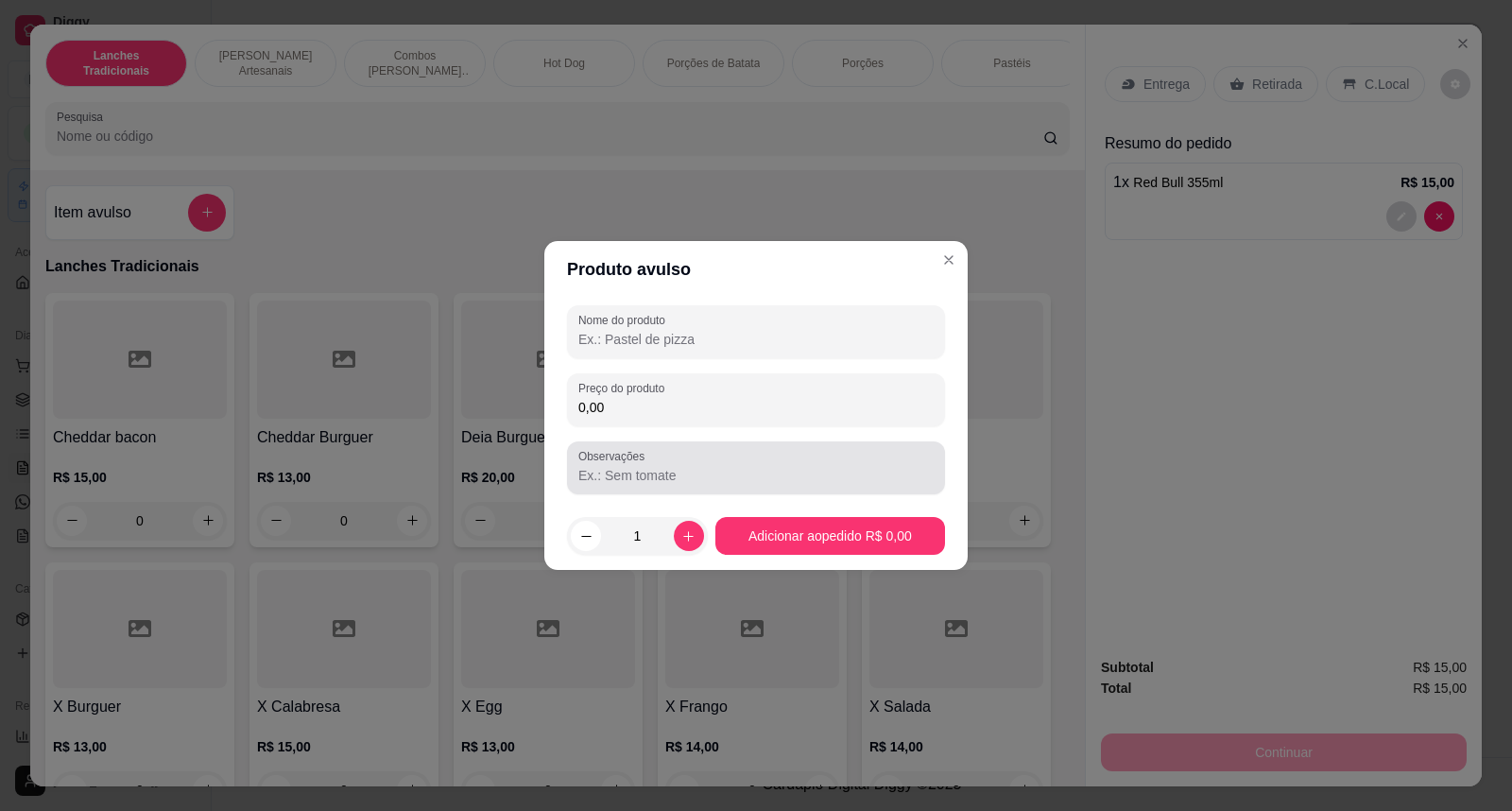
click at [762, 469] on input "Observações" at bounding box center [755, 475] width 355 height 19
click at [733, 390] on div "0,00" at bounding box center [755, 400] width 355 height 38
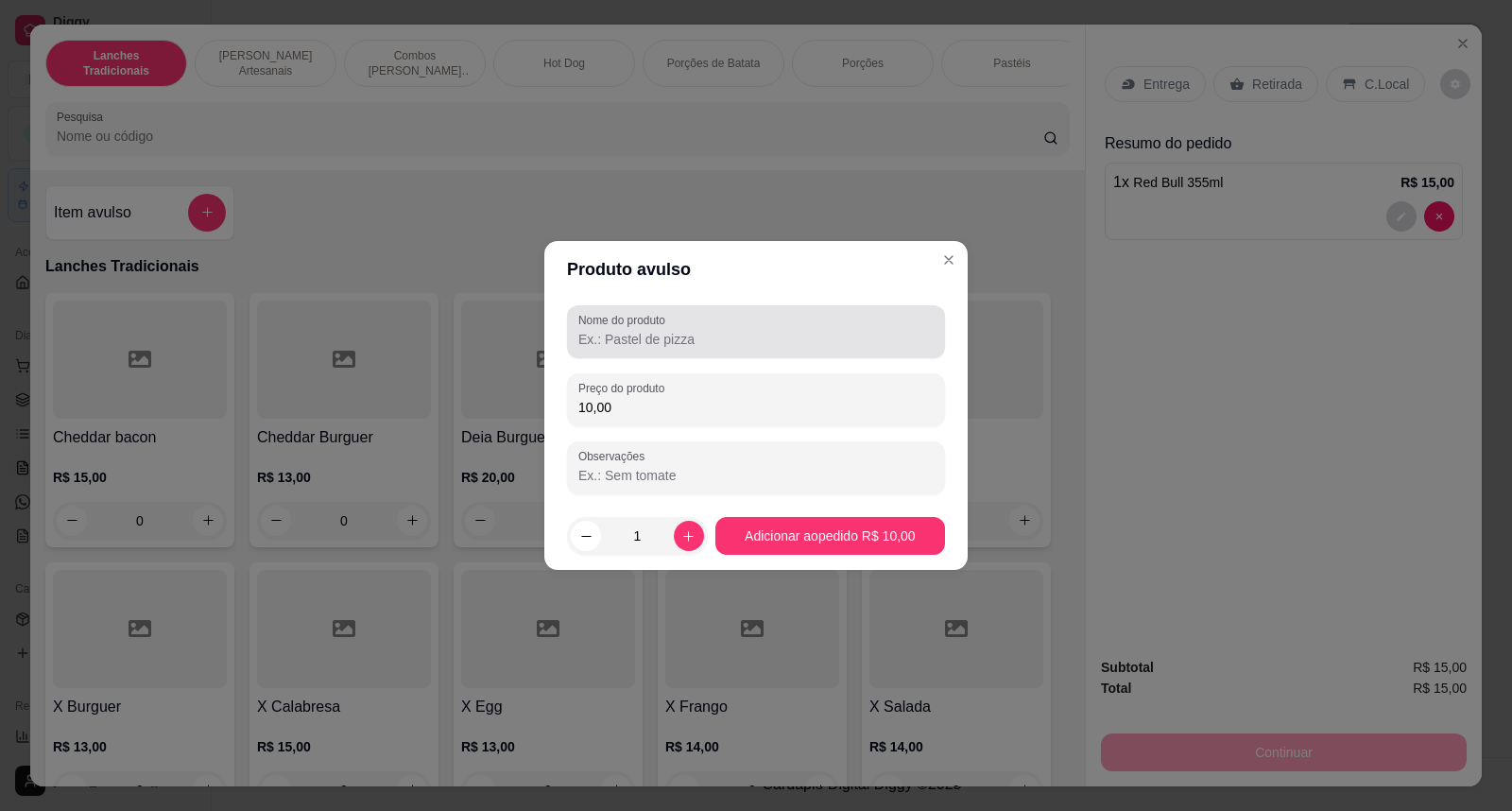
type input "10,00"
click at [748, 353] on div "Nome do produto" at bounding box center [756, 331] width 378 height 53
click at [748, 351] on div at bounding box center [755, 332] width 355 height 38
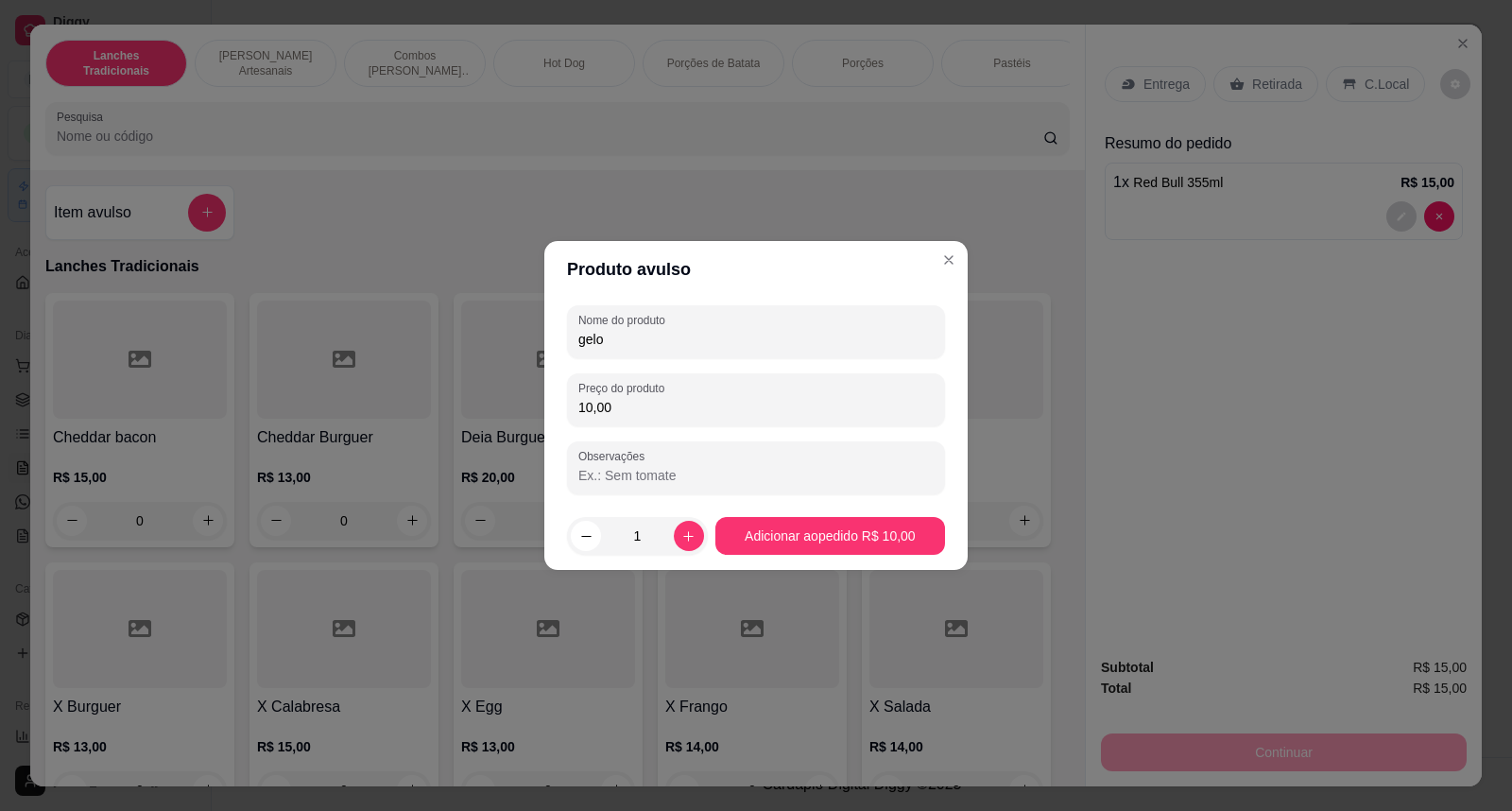
type input "gelo"
click at [932, 558] on footer "1 Adicionar ao pedido R$ 10,00" at bounding box center [755, 536] width 423 height 68
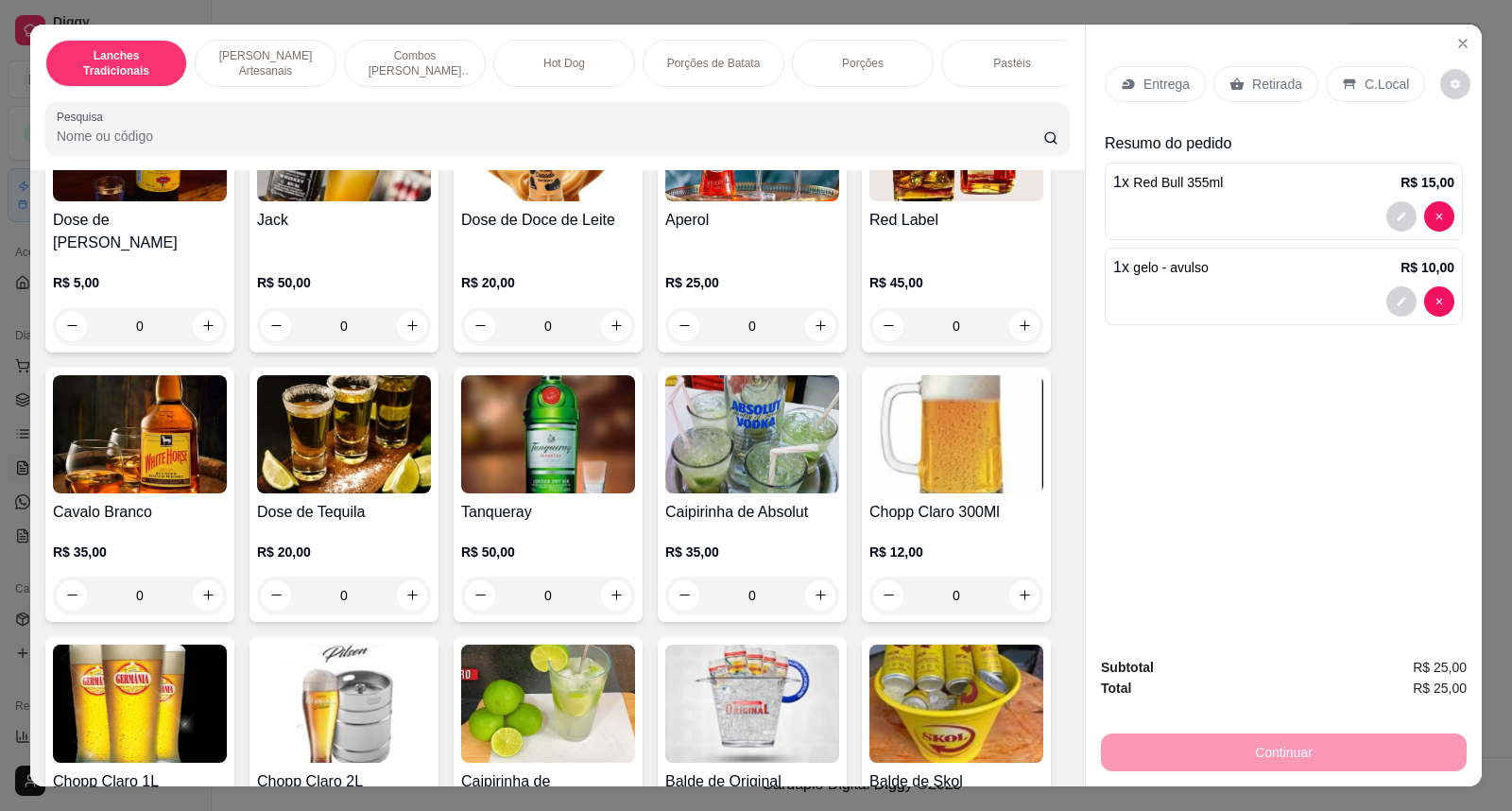
scroll to position [6930, 0]
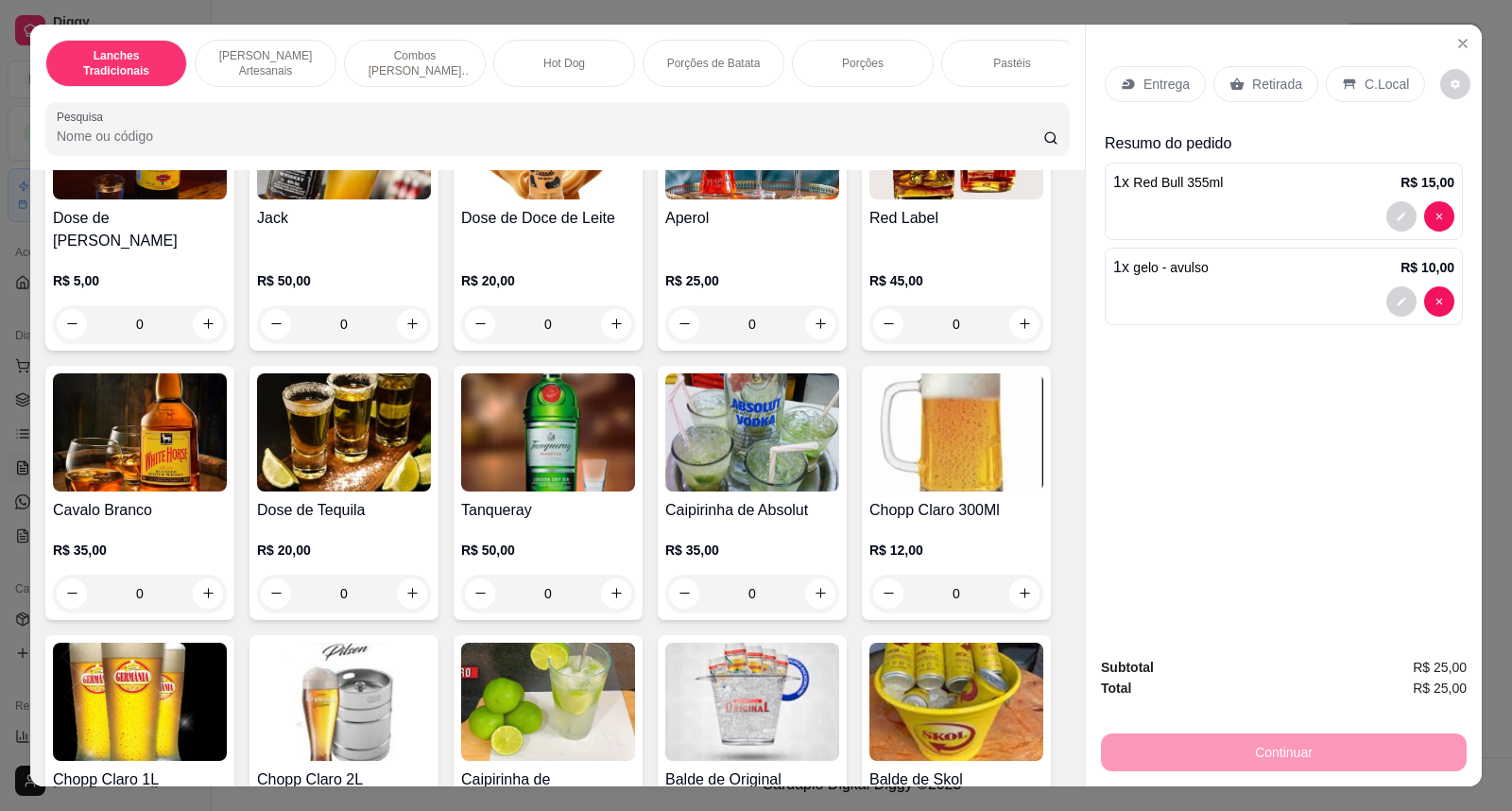
click at [879, 499] on h4 "Chopp Claro 300Ml" at bounding box center [956, 510] width 174 height 23
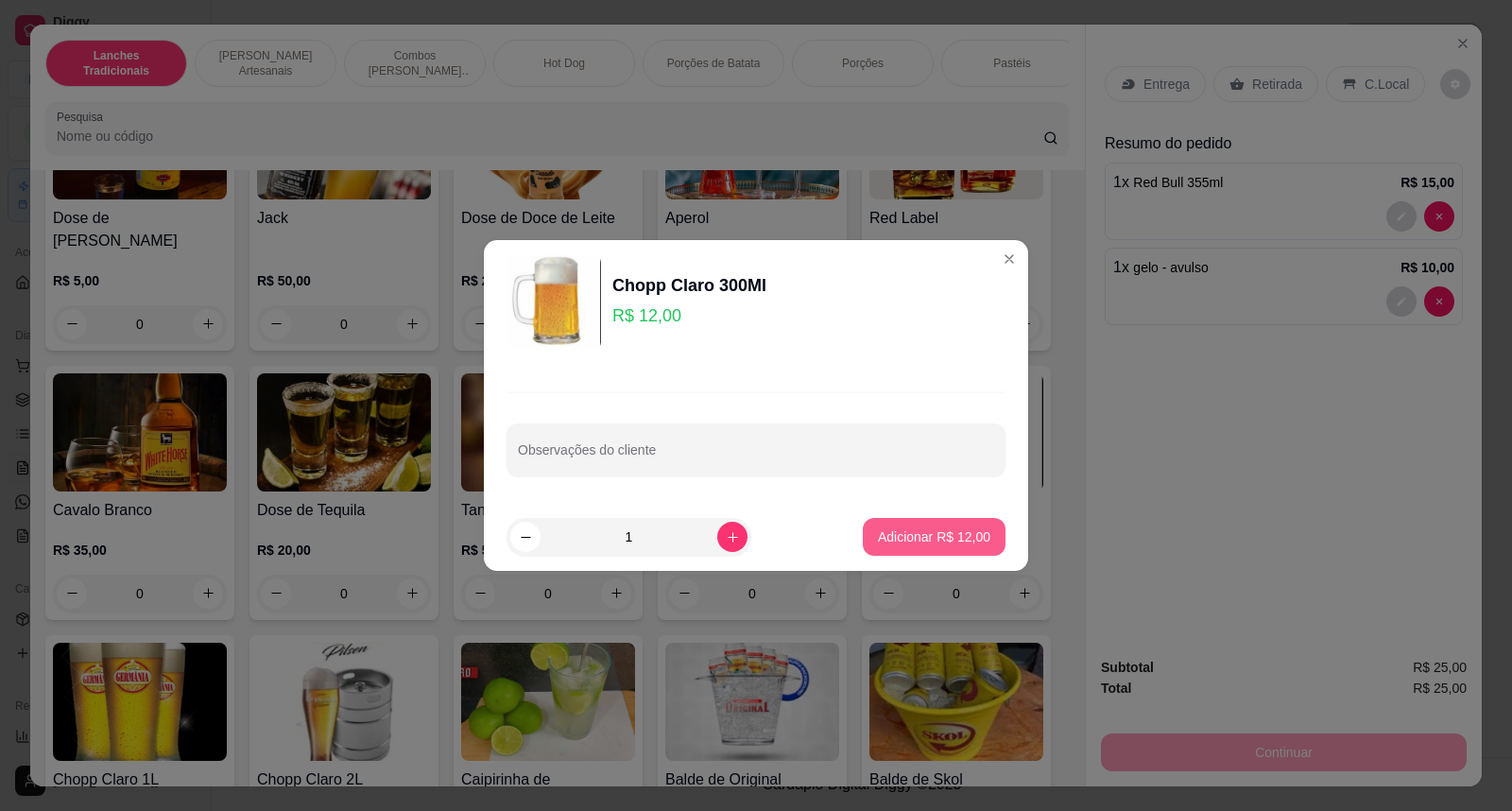
click at [947, 539] on p "Adicionar R$ 12,00" at bounding box center [934, 536] width 112 height 19
type input "1"
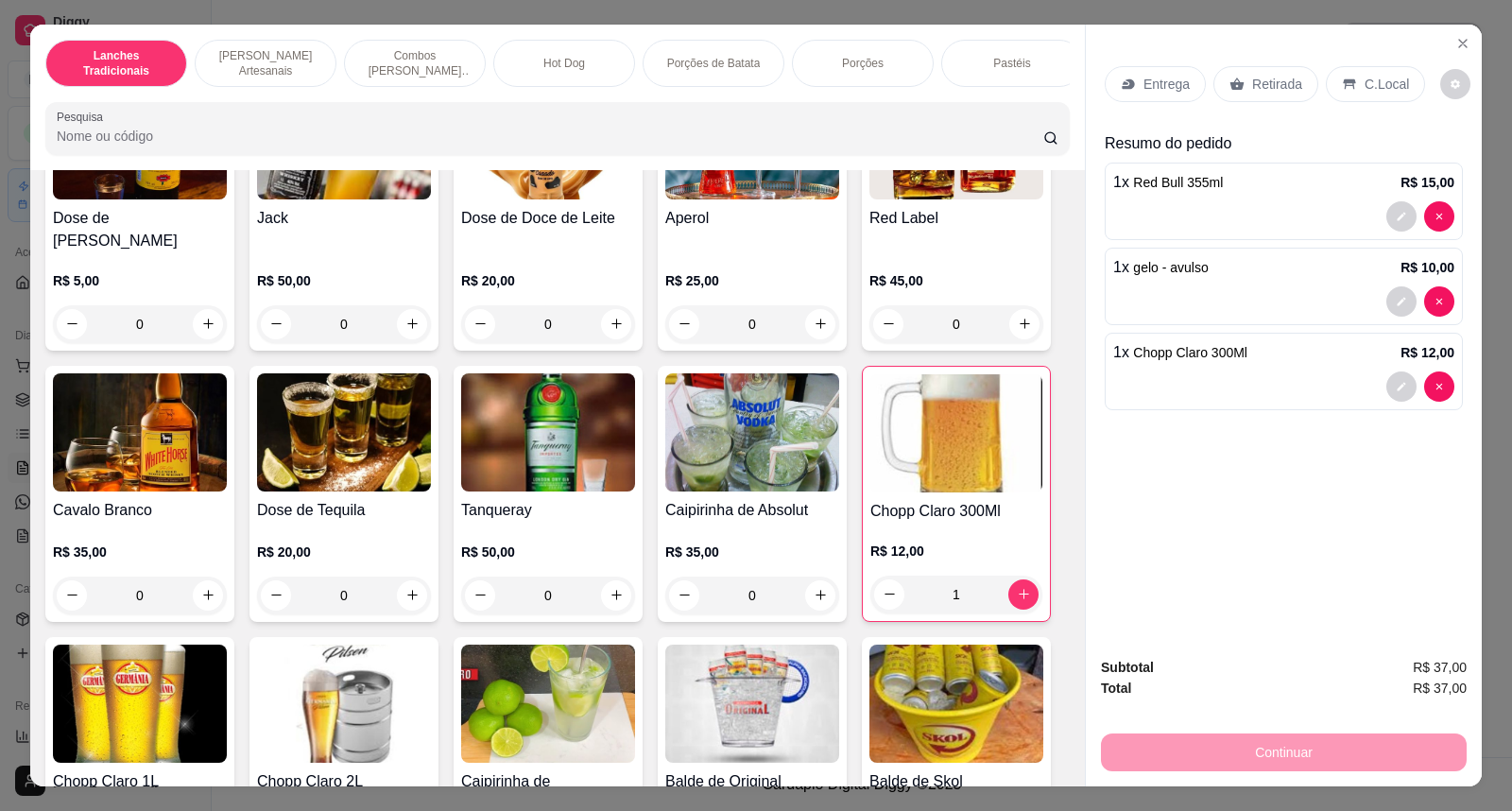
click at [1386, 79] on p "C.Local" at bounding box center [1387, 84] width 44 height 19
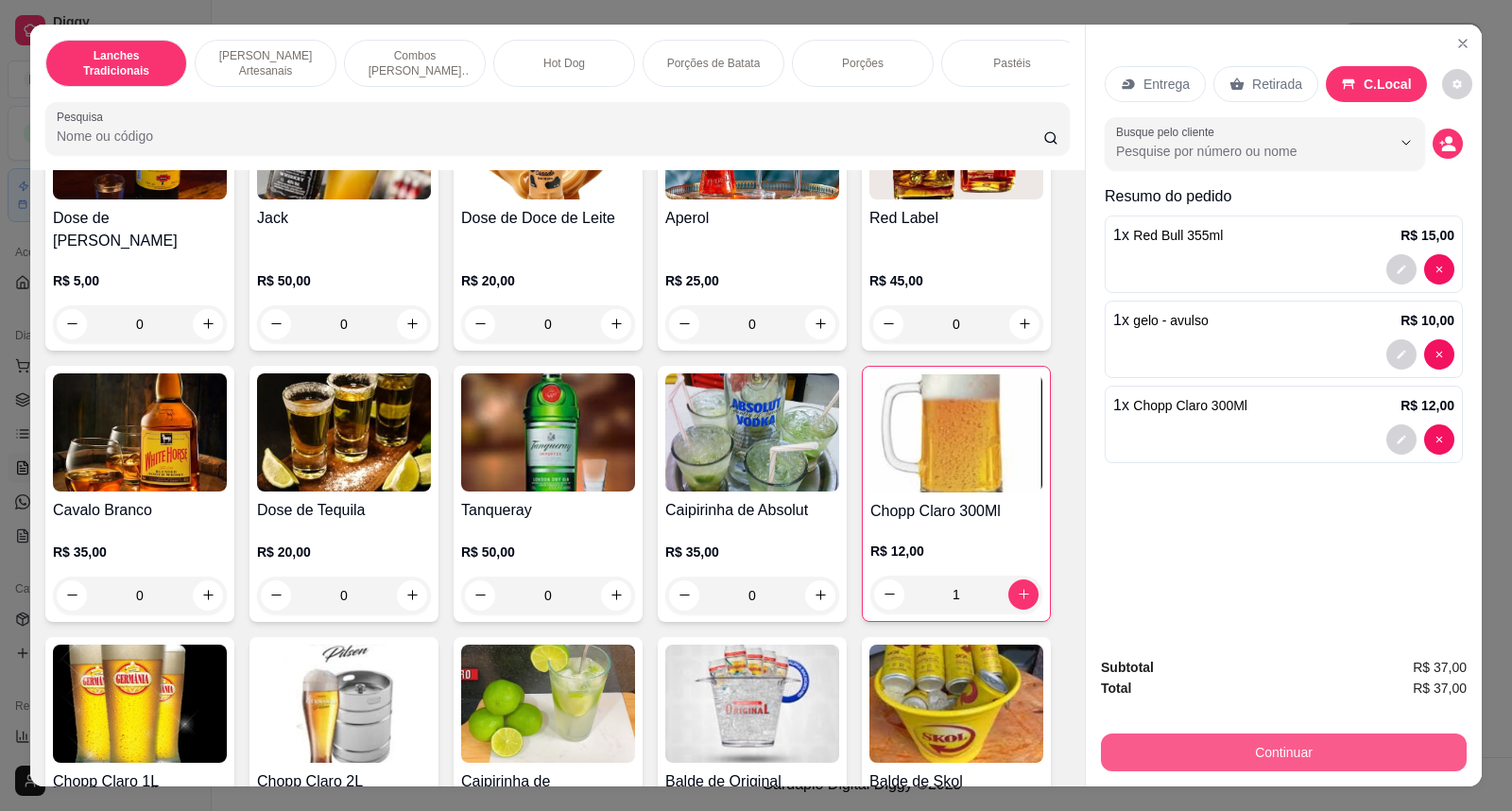
click at [1350, 756] on button "Continuar" at bounding box center [1284, 752] width 366 height 38
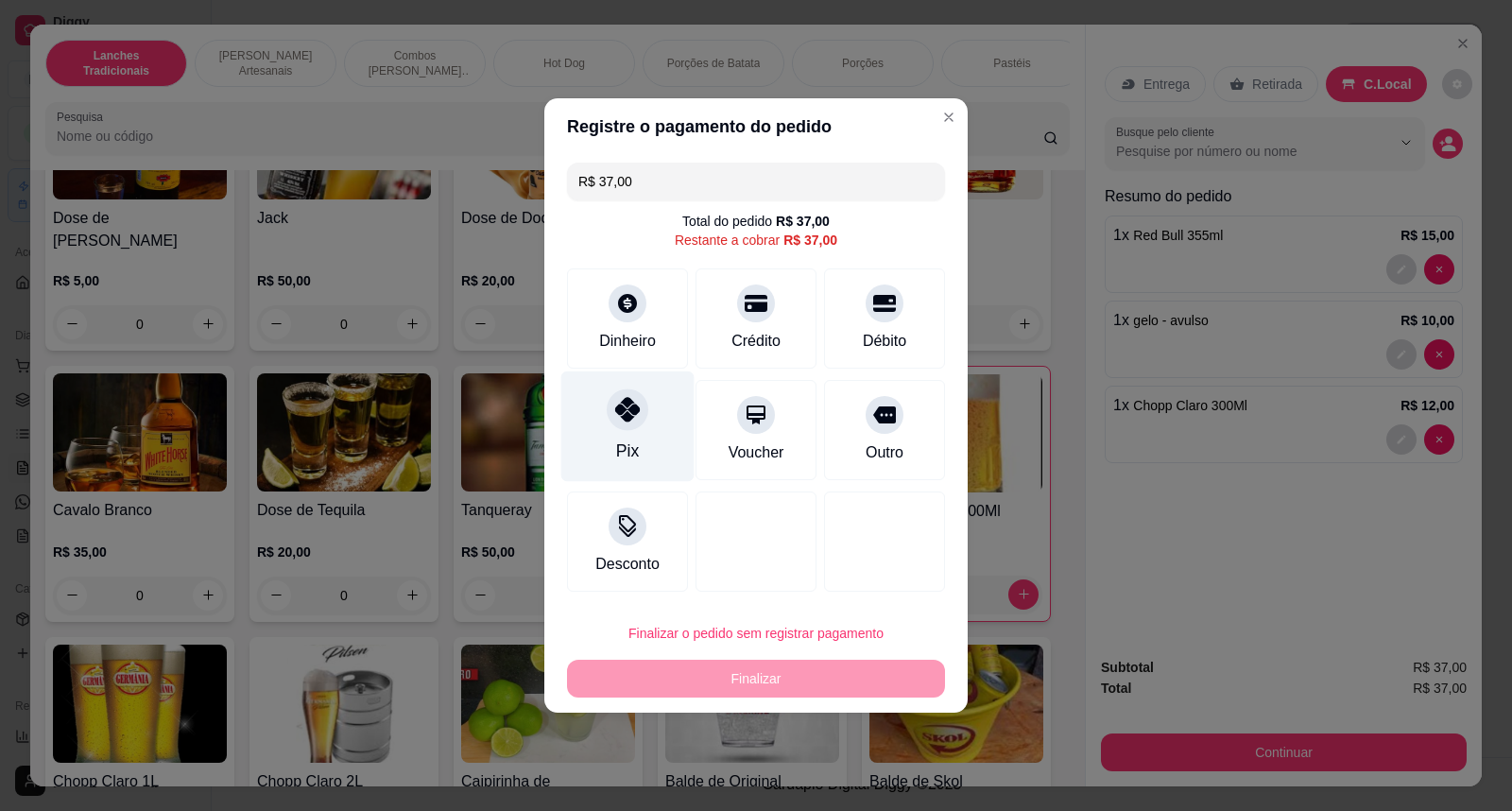
click at [621, 411] on icon at bounding box center [627, 409] width 25 height 25
type input "R$ 0,00"
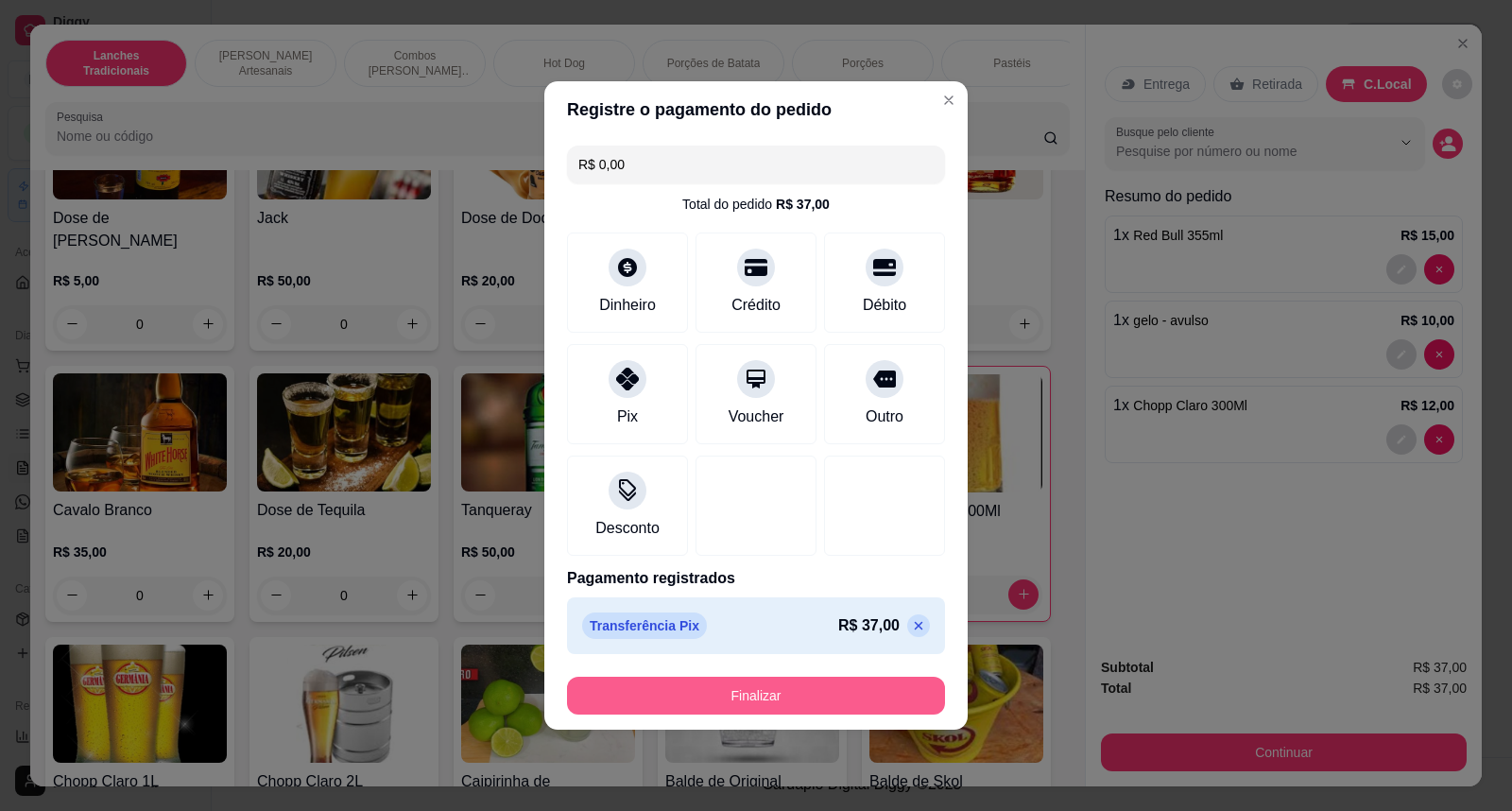
click at [745, 700] on button "Finalizar" at bounding box center [756, 696] width 378 height 38
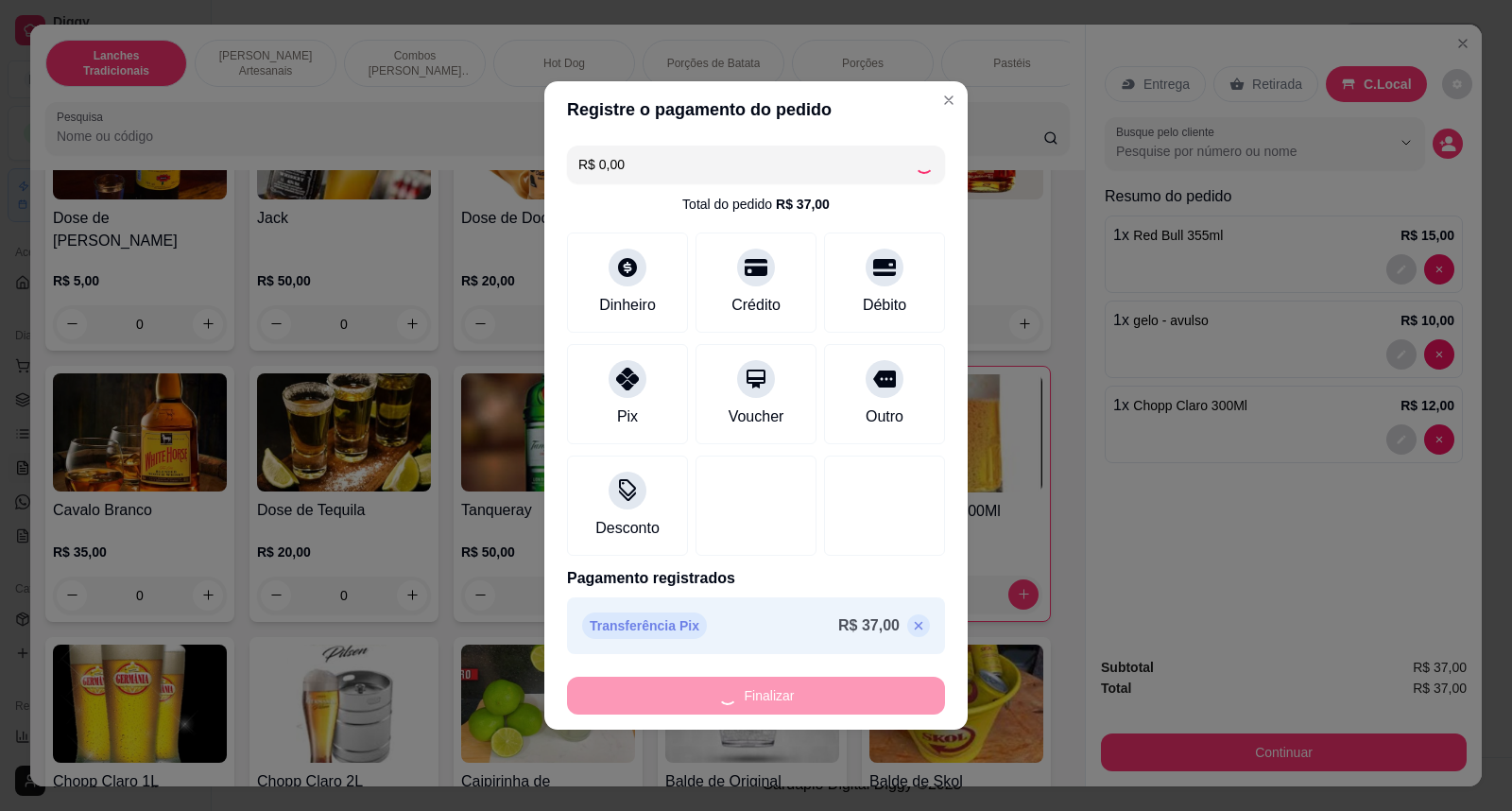
type input "0"
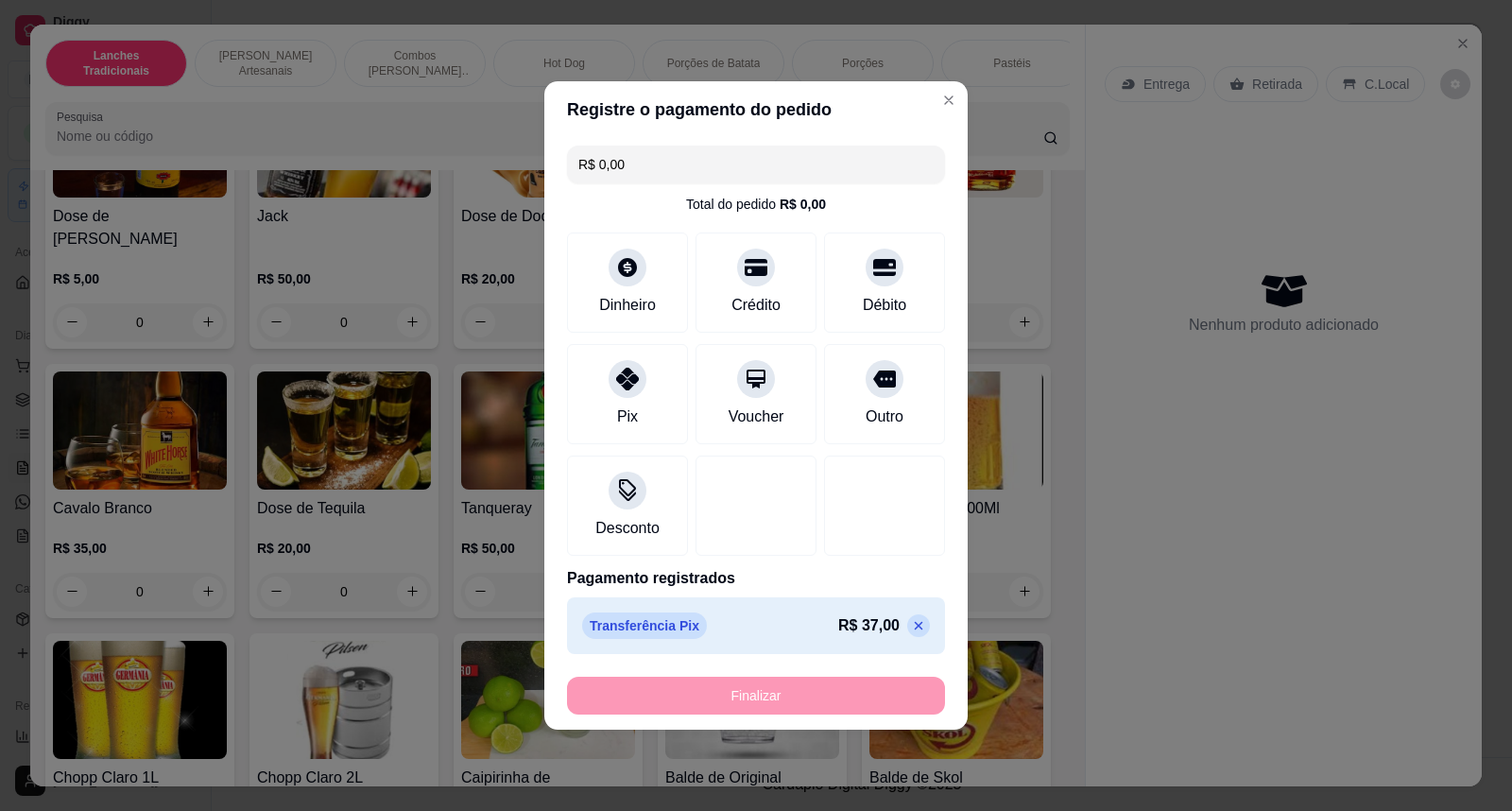
type input "-R$ 37,00"
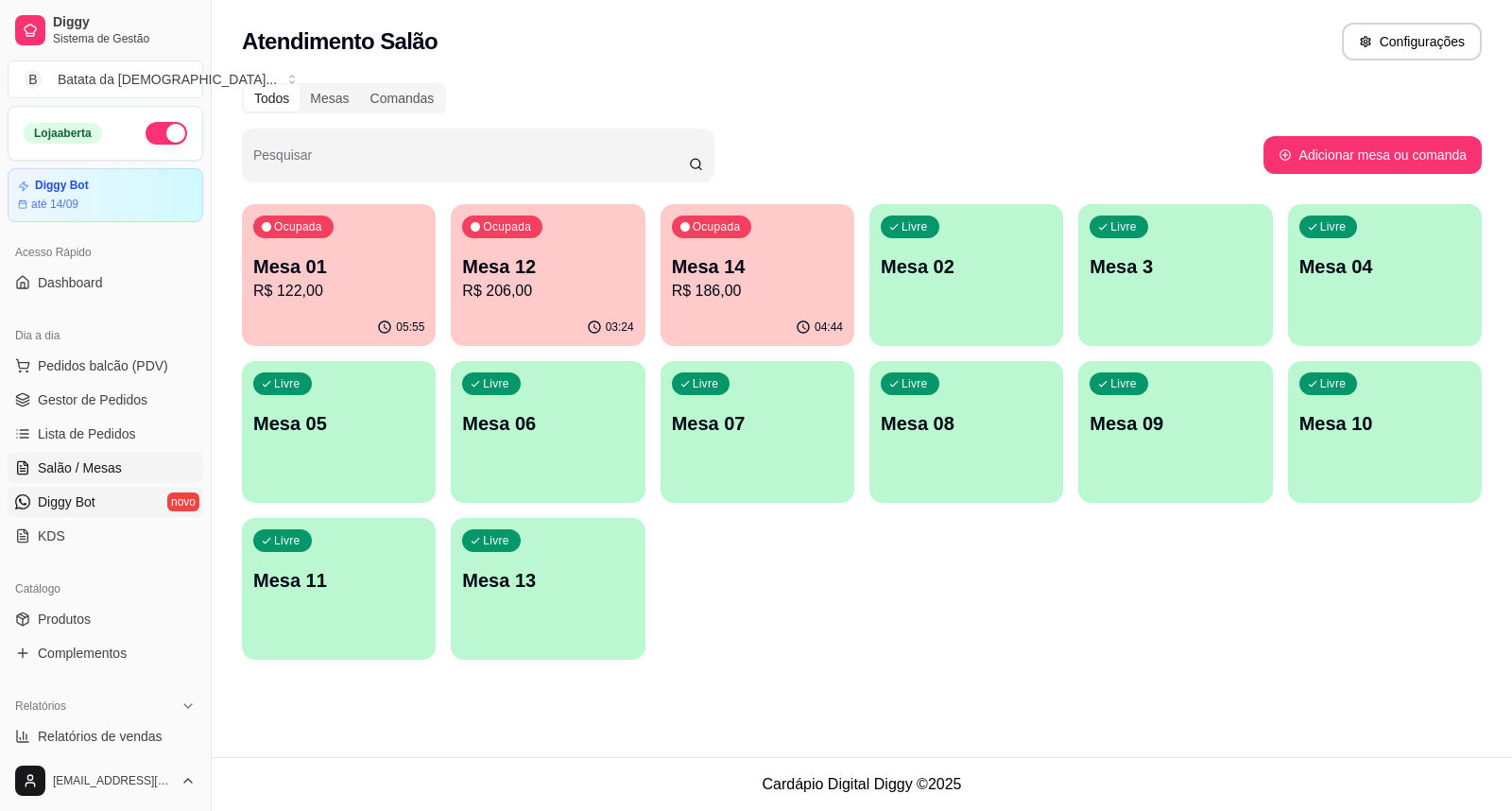
click at [156, 503] on link "Diggy Bot novo" at bounding box center [106, 502] width 196 height 30
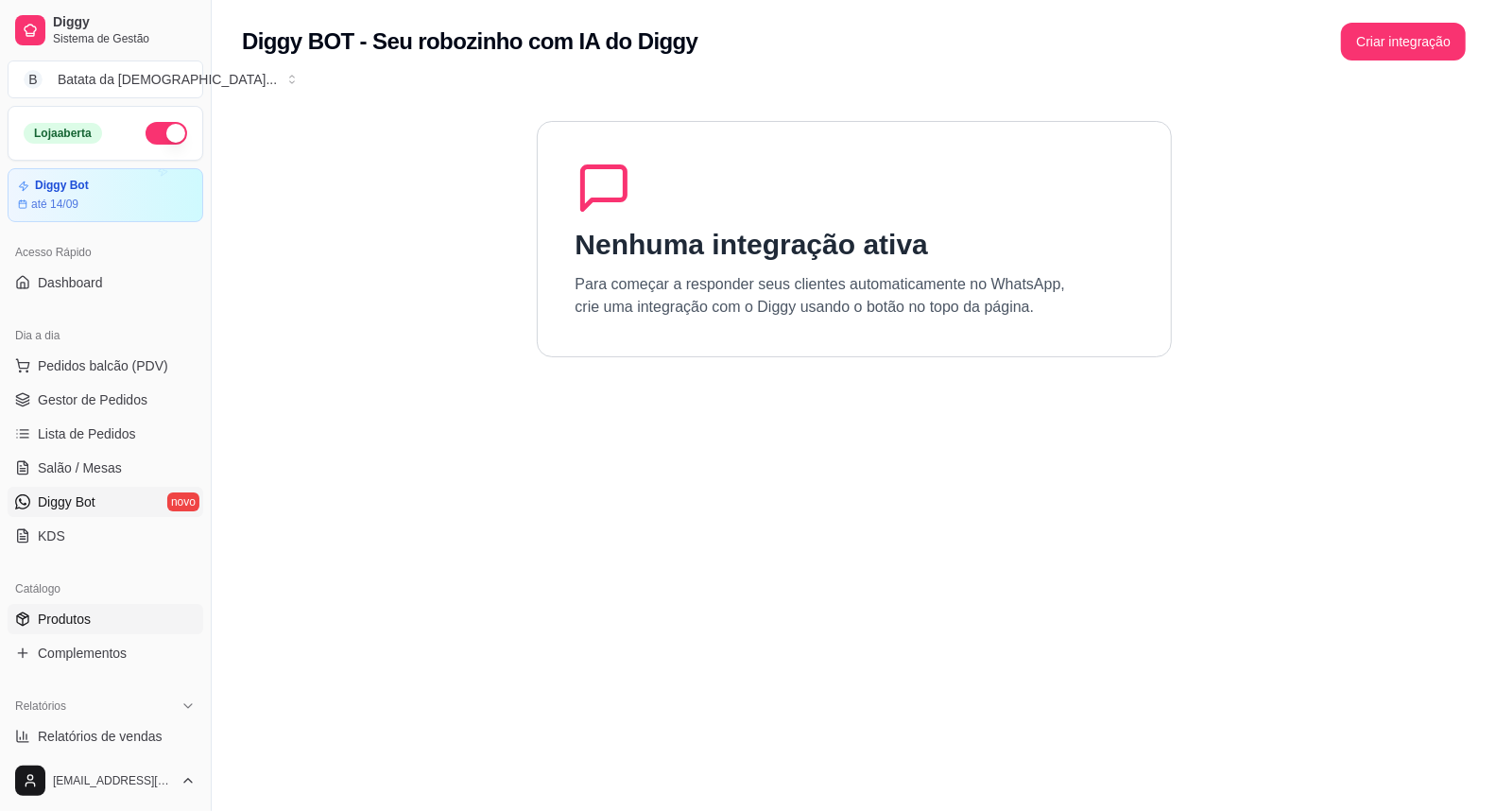
click at [163, 628] on link "Produtos" at bounding box center [106, 619] width 196 height 30
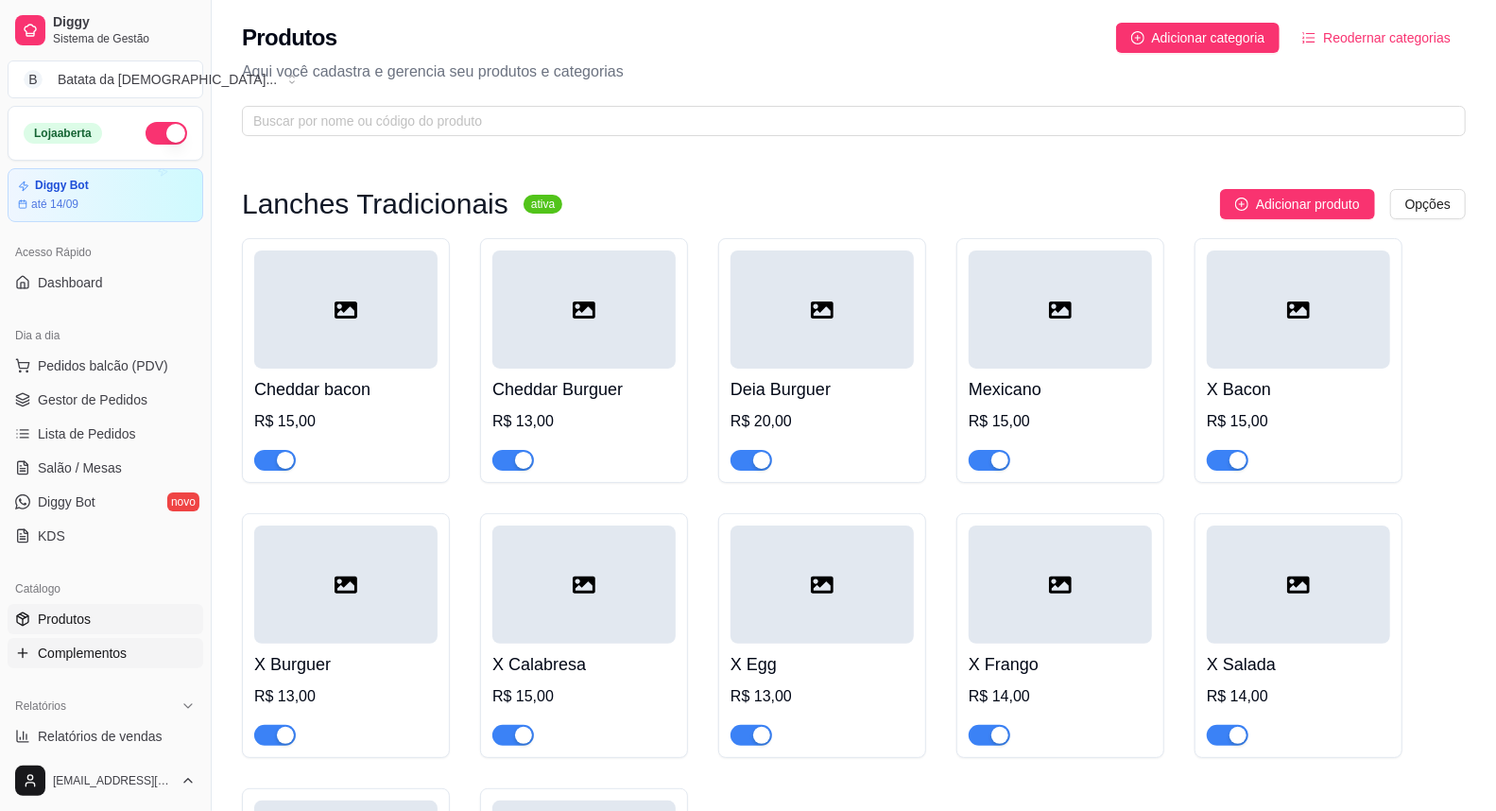
click at [163, 646] on link "Complementos" at bounding box center [106, 653] width 196 height 30
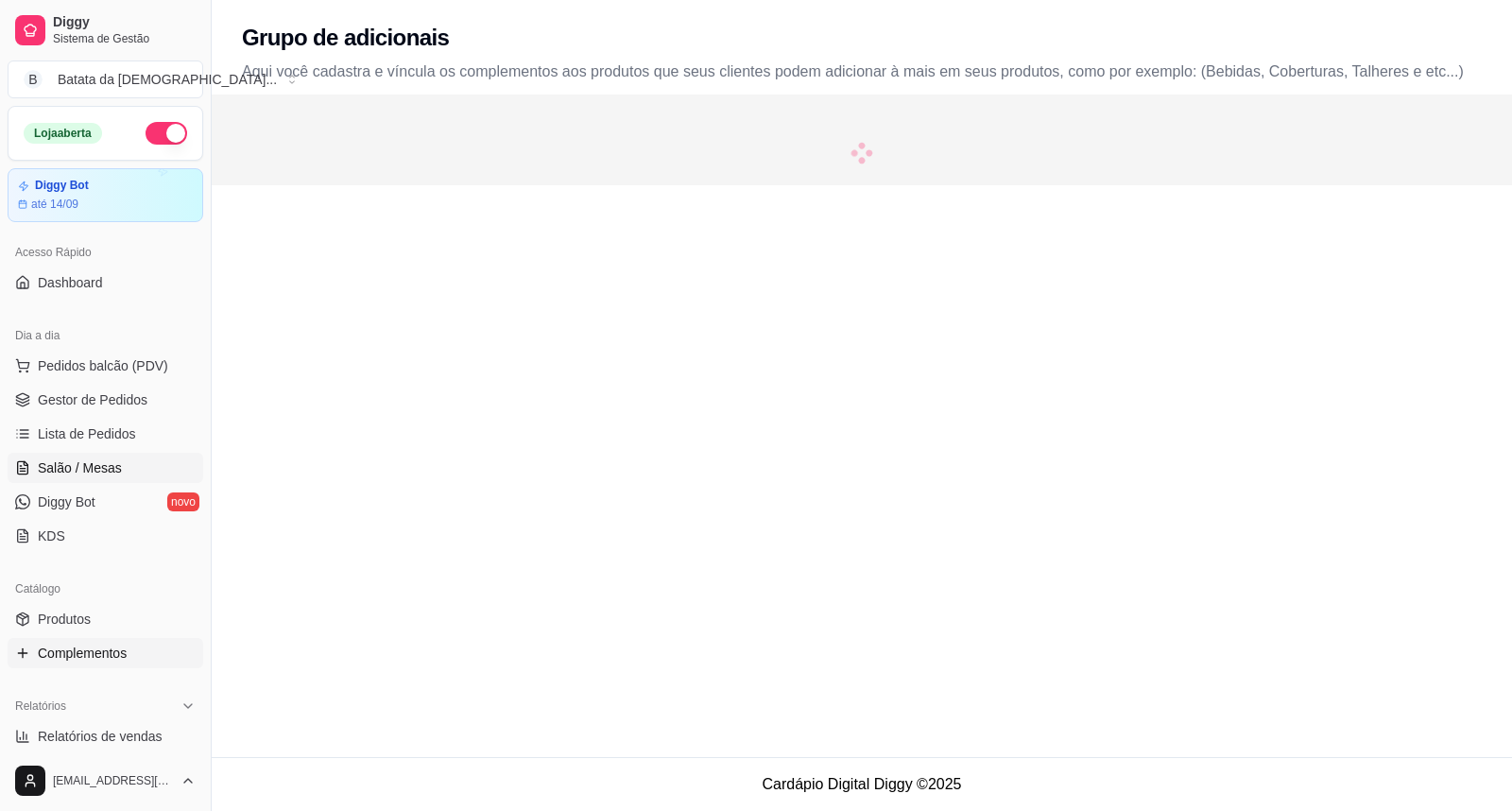
click at [145, 470] on link "Salão / Mesas" at bounding box center [106, 468] width 196 height 30
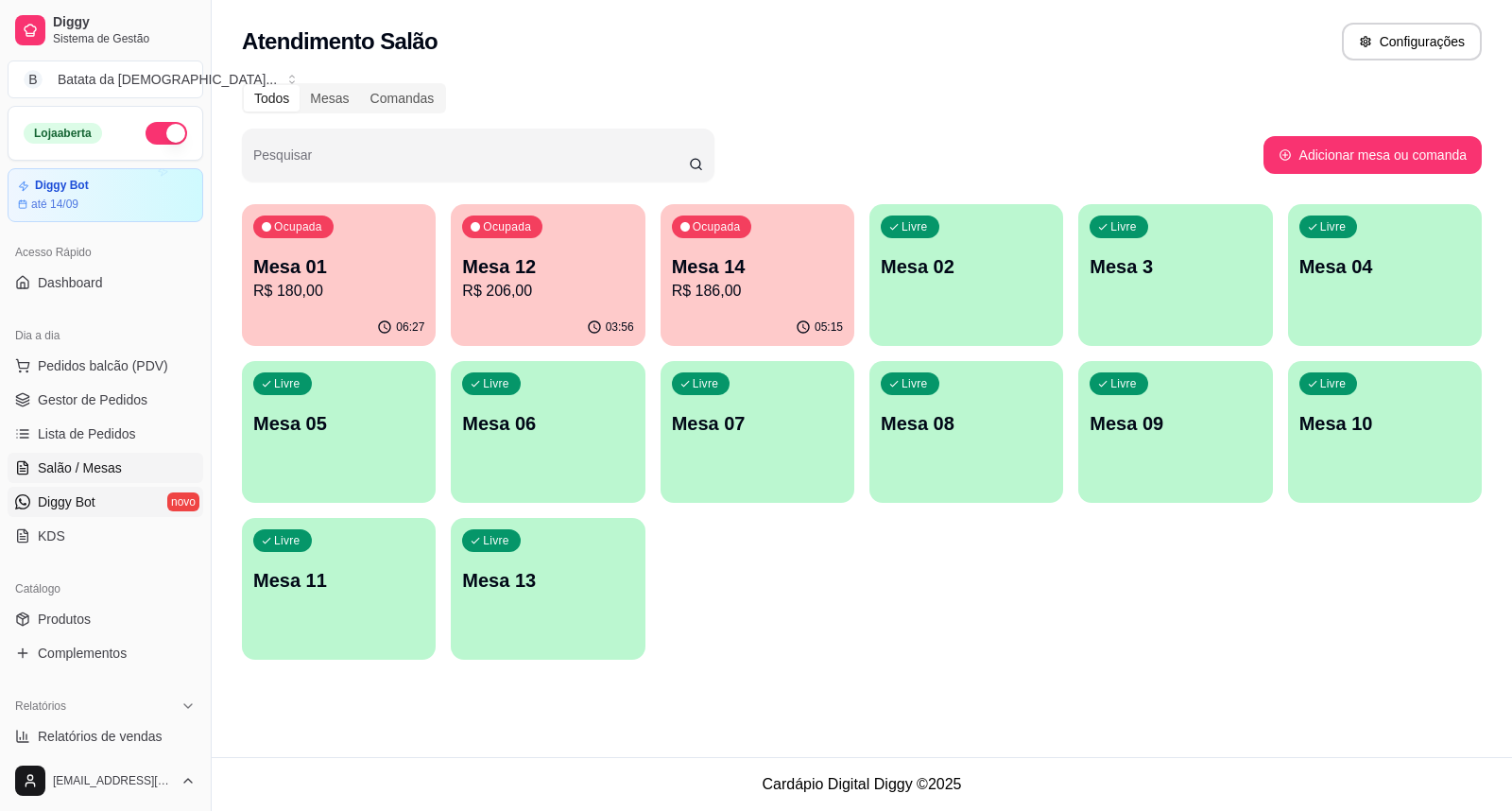
click at [152, 495] on link "Diggy Bot novo" at bounding box center [106, 502] width 196 height 30
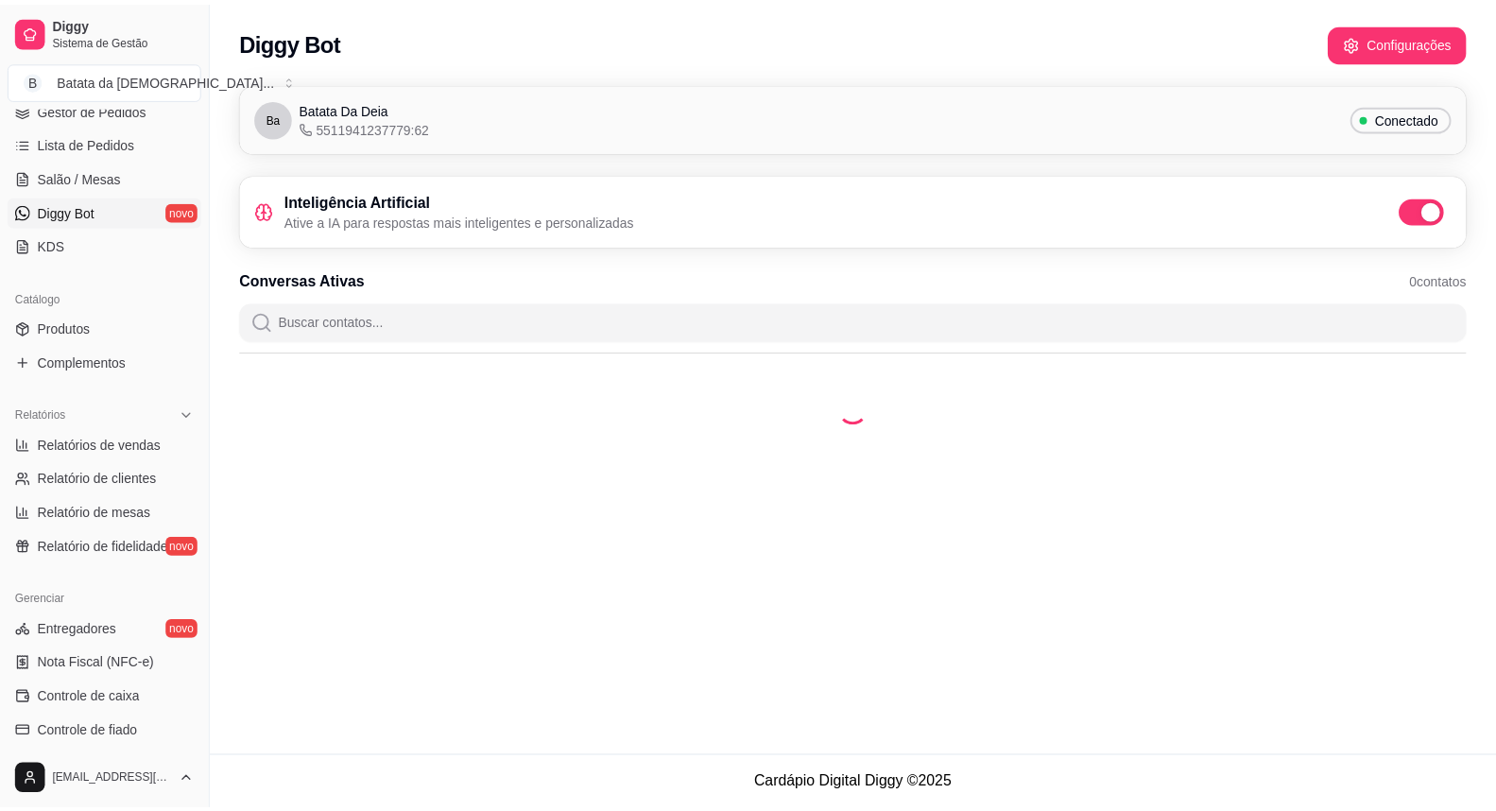
scroll to position [315, 0]
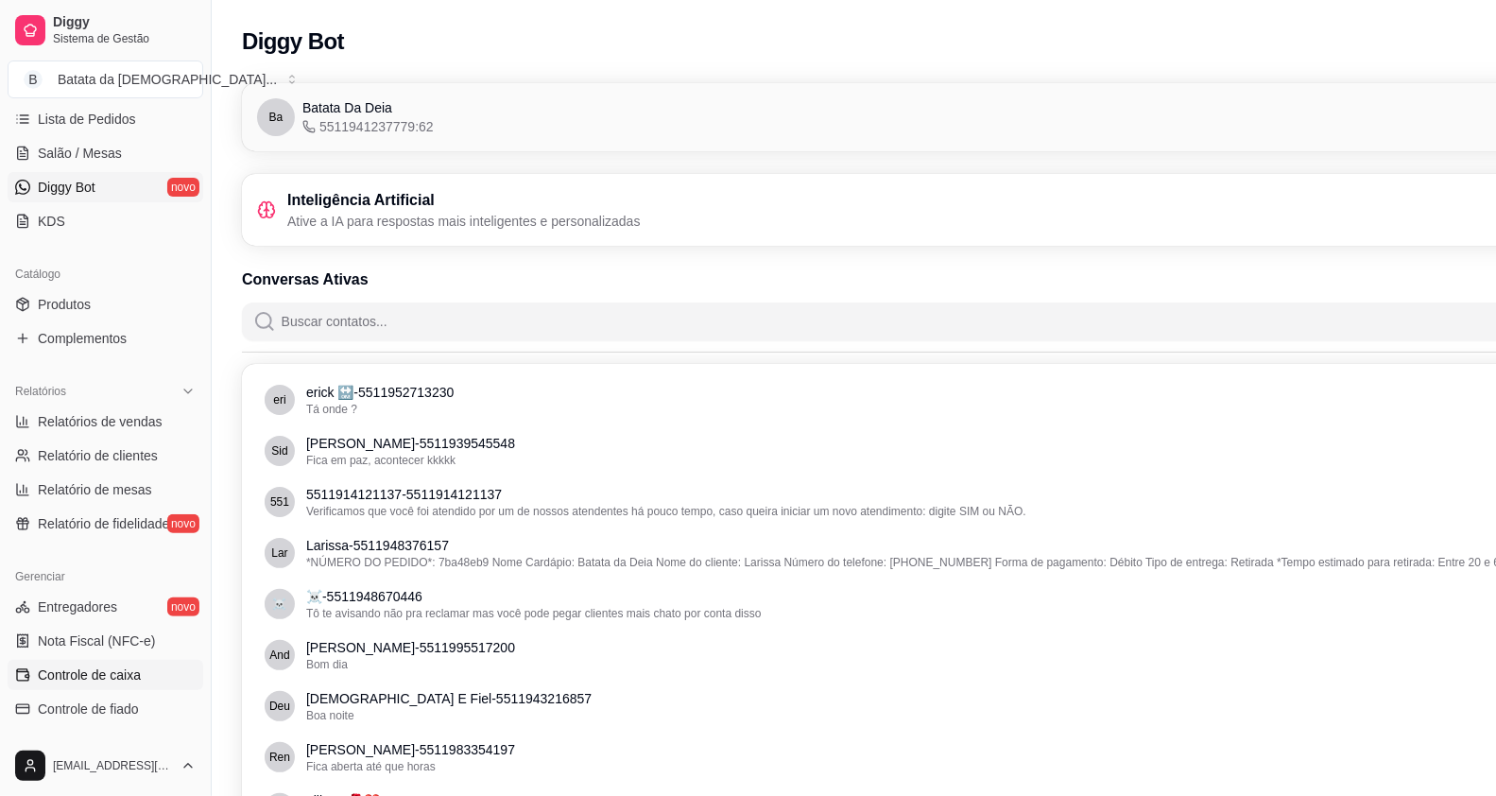
click at [127, 676] on span "Controle de caixa" at bounding box center [89, 674] width 103 height 19
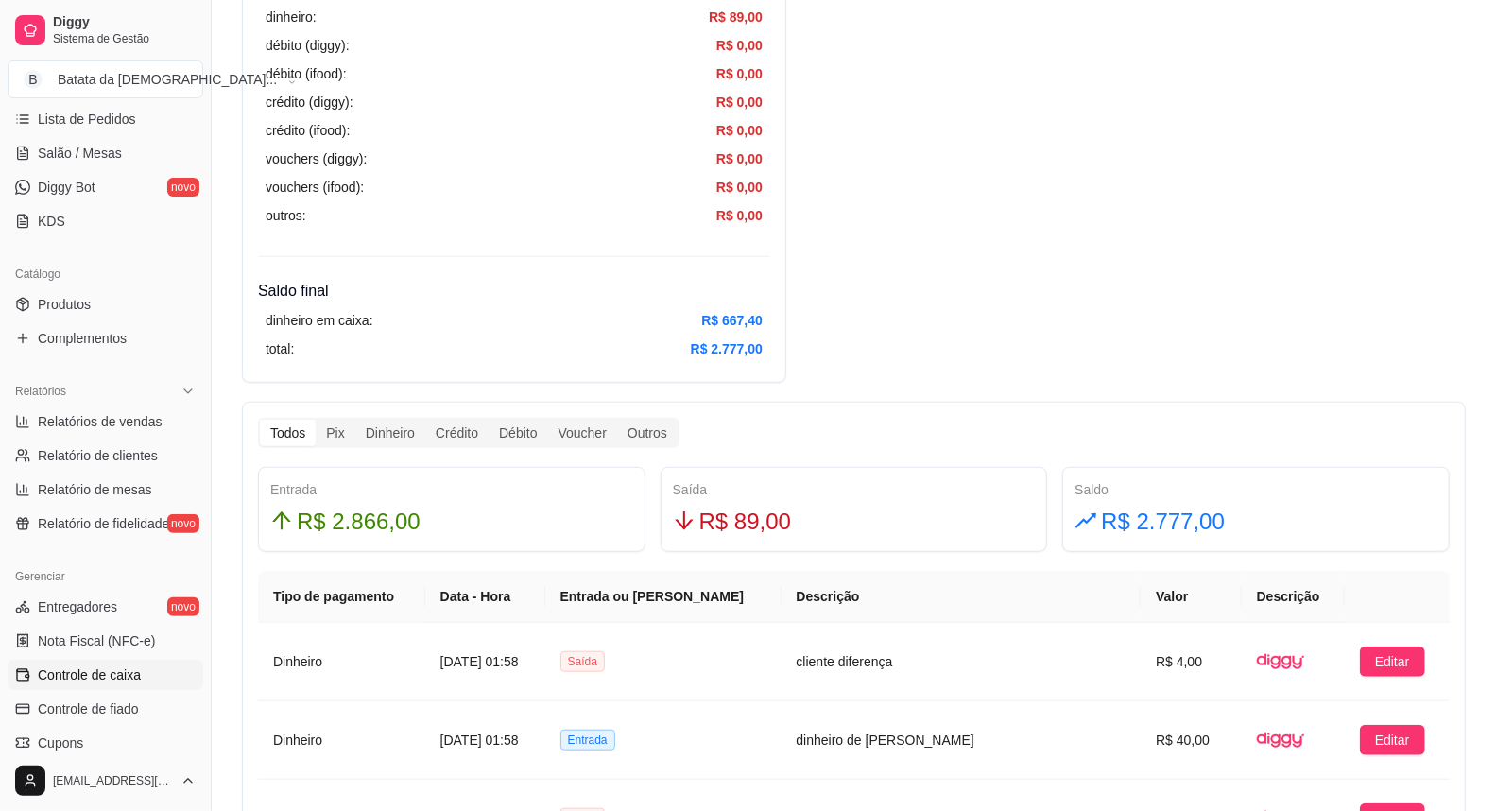
scroll to position [839, 0]
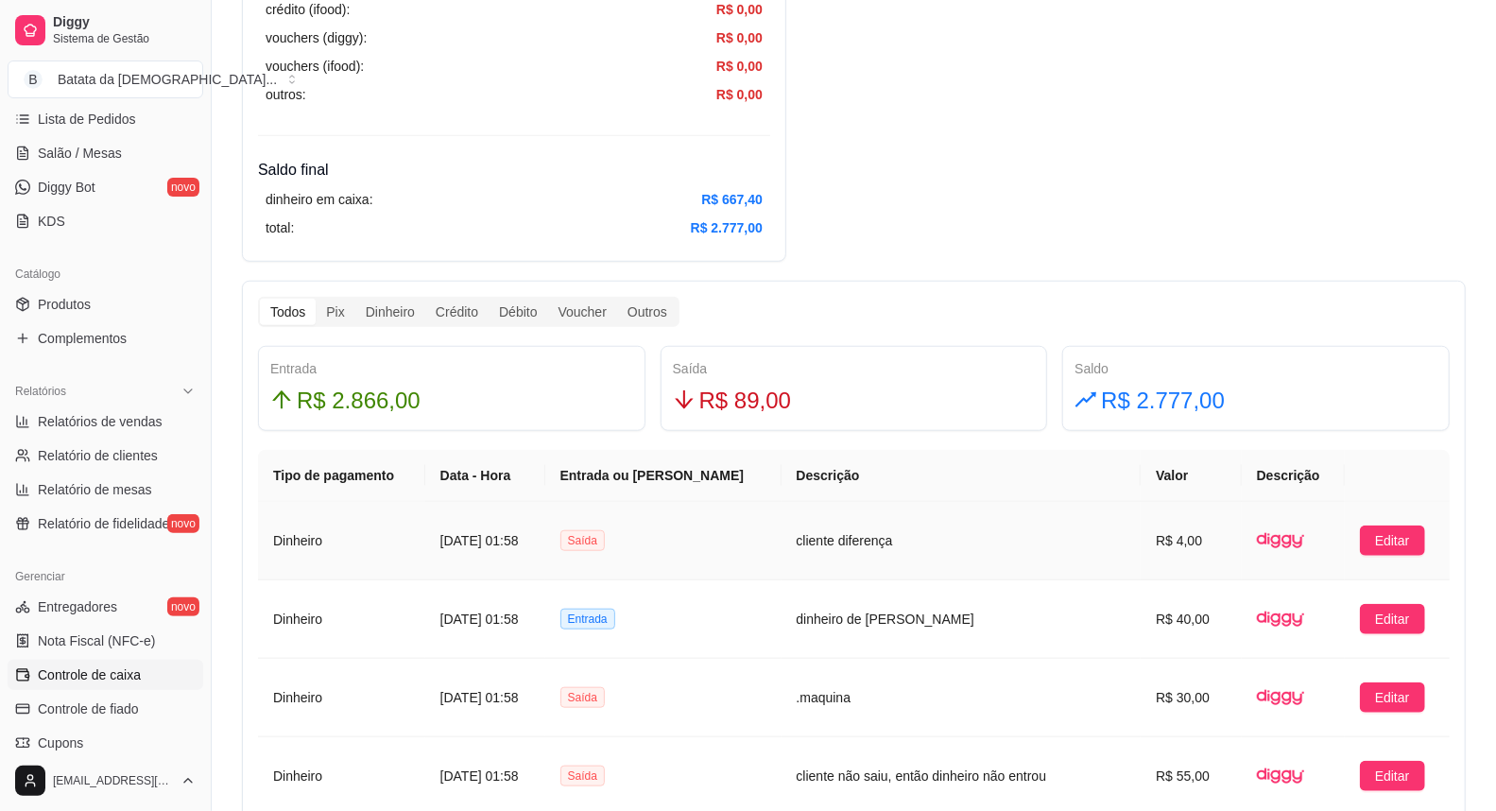
click at [1174, 539] on article "R$ 4,00" at bounding box center [1191, 540] width 71 height 21
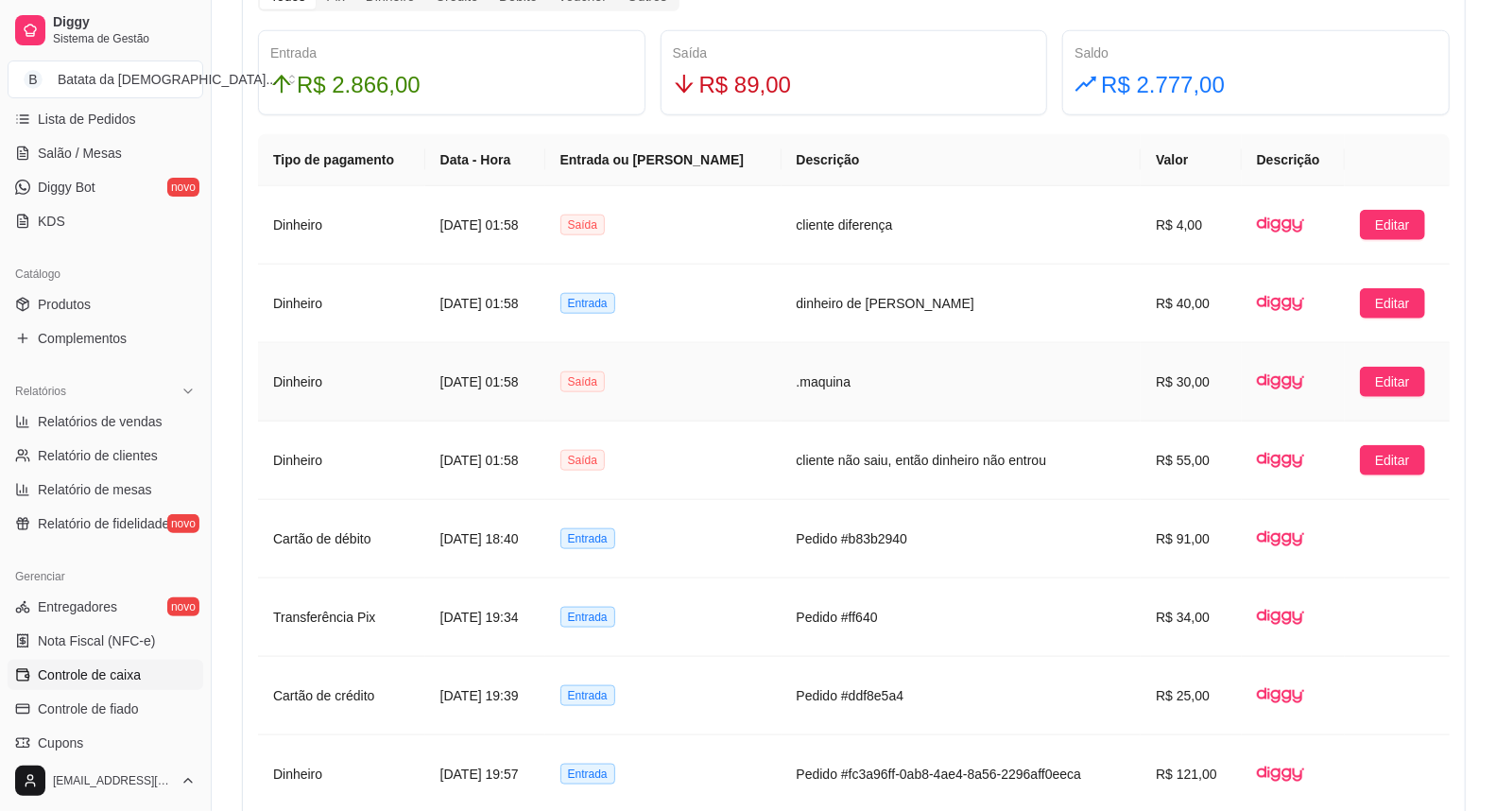
scroll to position [1260, 0]
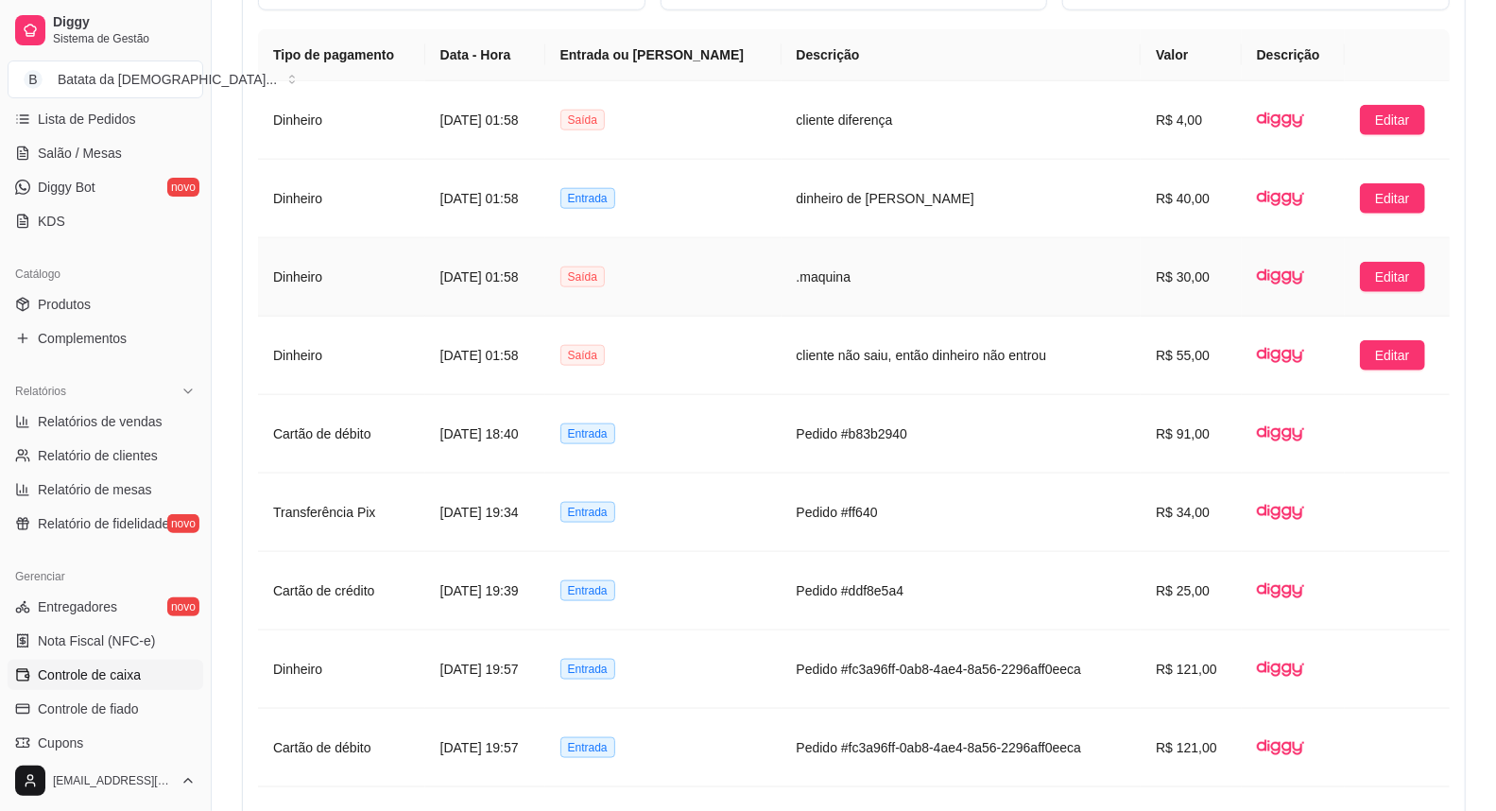
click at [903, 287] on td ".maquina" at bounding box center [962, 277] width 360 height 78
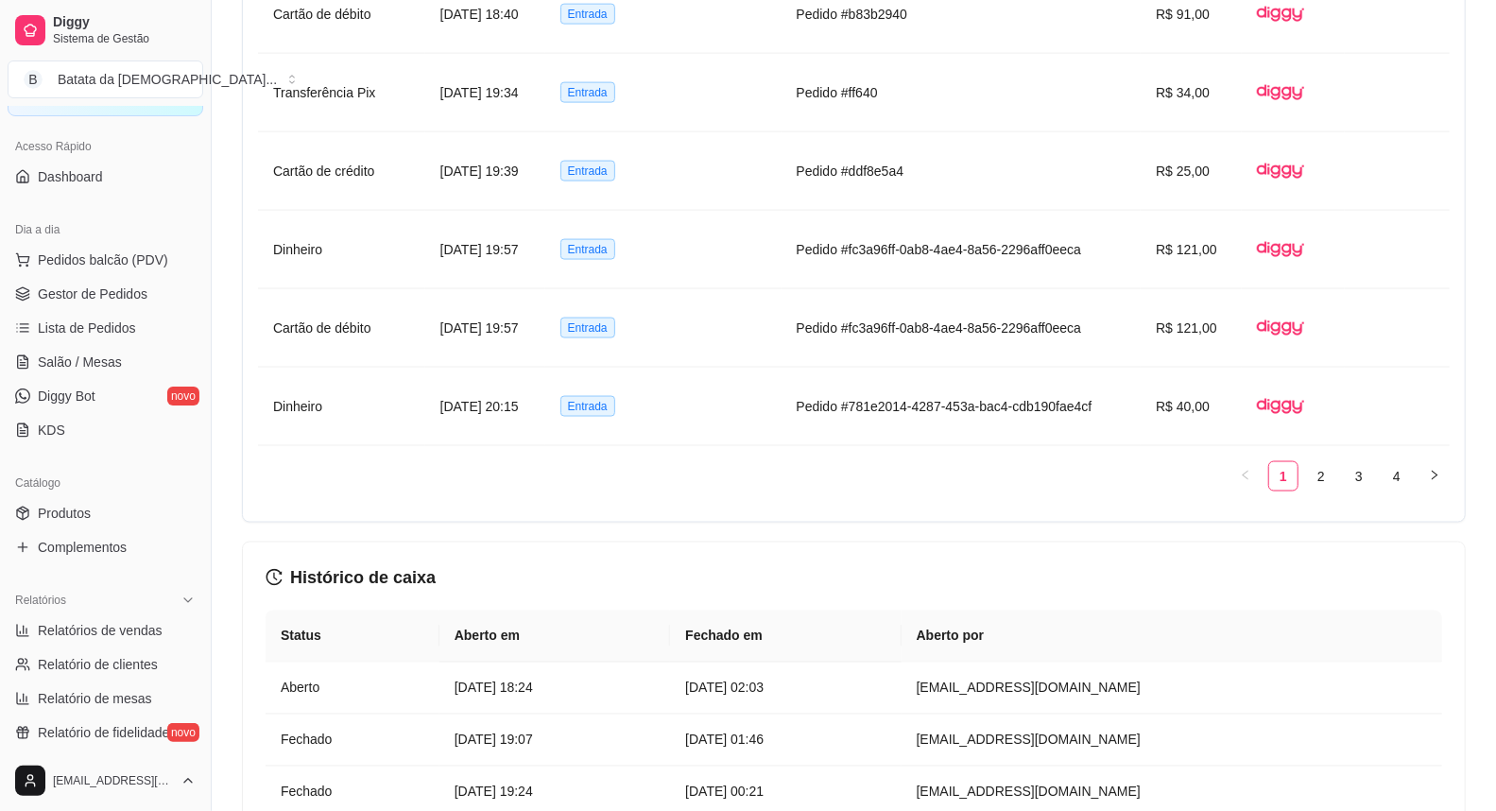
scroll to position [105, 0]
click at [132, 334] on link "Lista de Pedidos" at bounding box center [106, 329] width 196 height 30
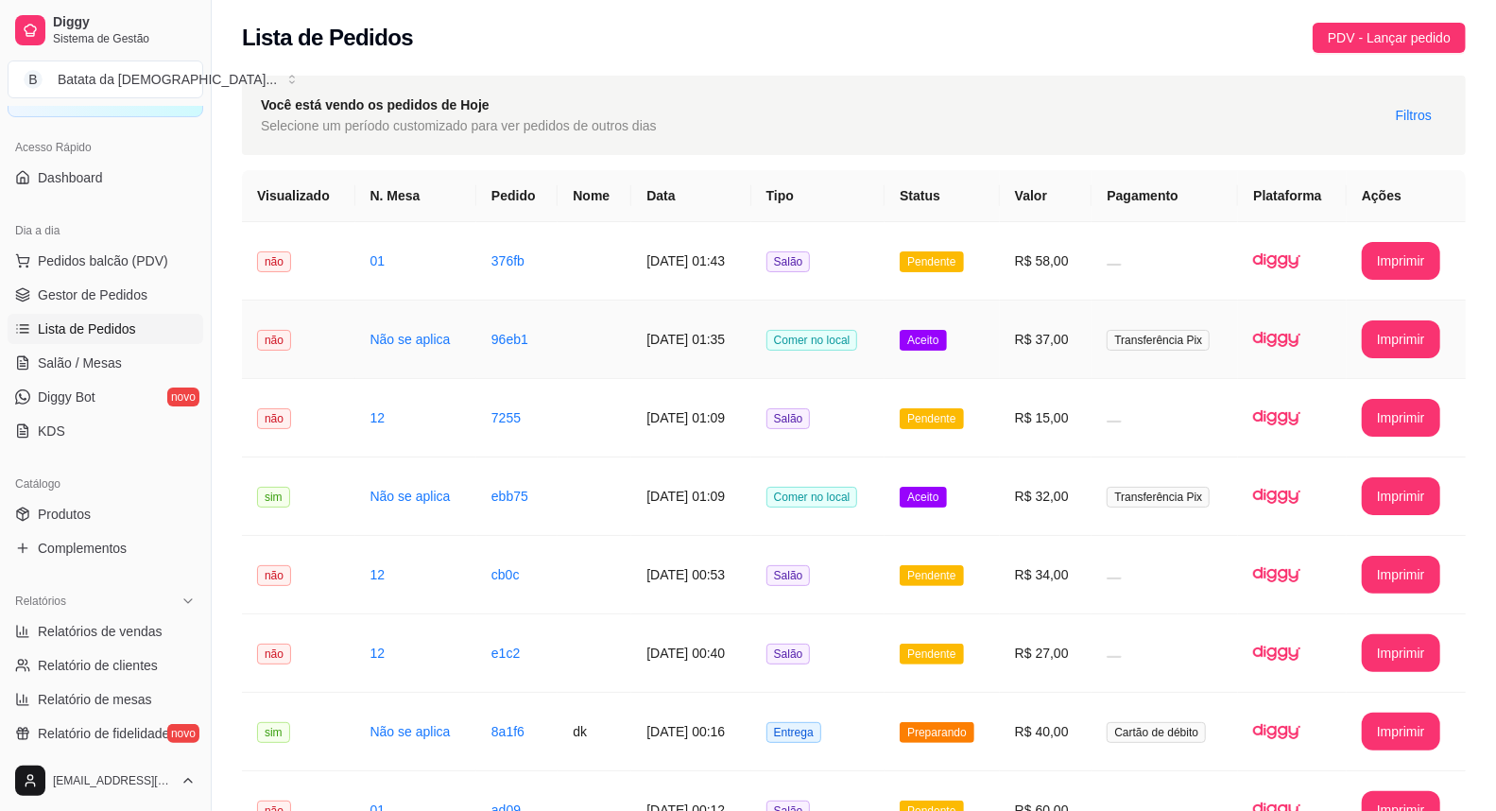
click at [854, 332] on span "Comer no local" at bounding box center [812, 340] width 92 height 21
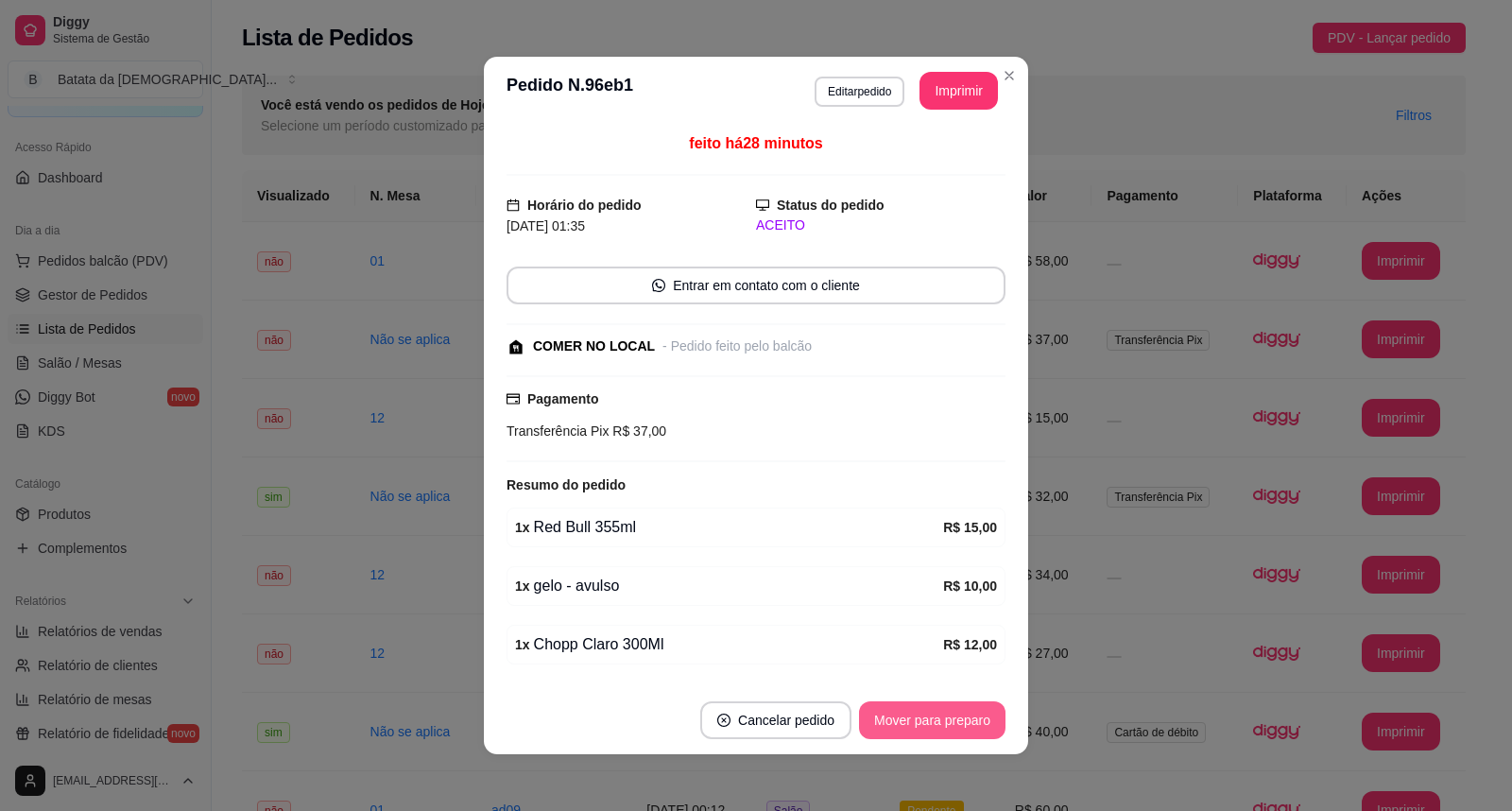
click at [923, 728] on button "Mover para preparo" at bounding box center [932, 720] width 146 height 38
click at [943, 731] on button "Mover para retirada disponível" at bounding box center [901, 720] width 209 height 38
click at [912, 702] on button "Mover para finalizado" at bounding box center [928, 720] width 152 height 37
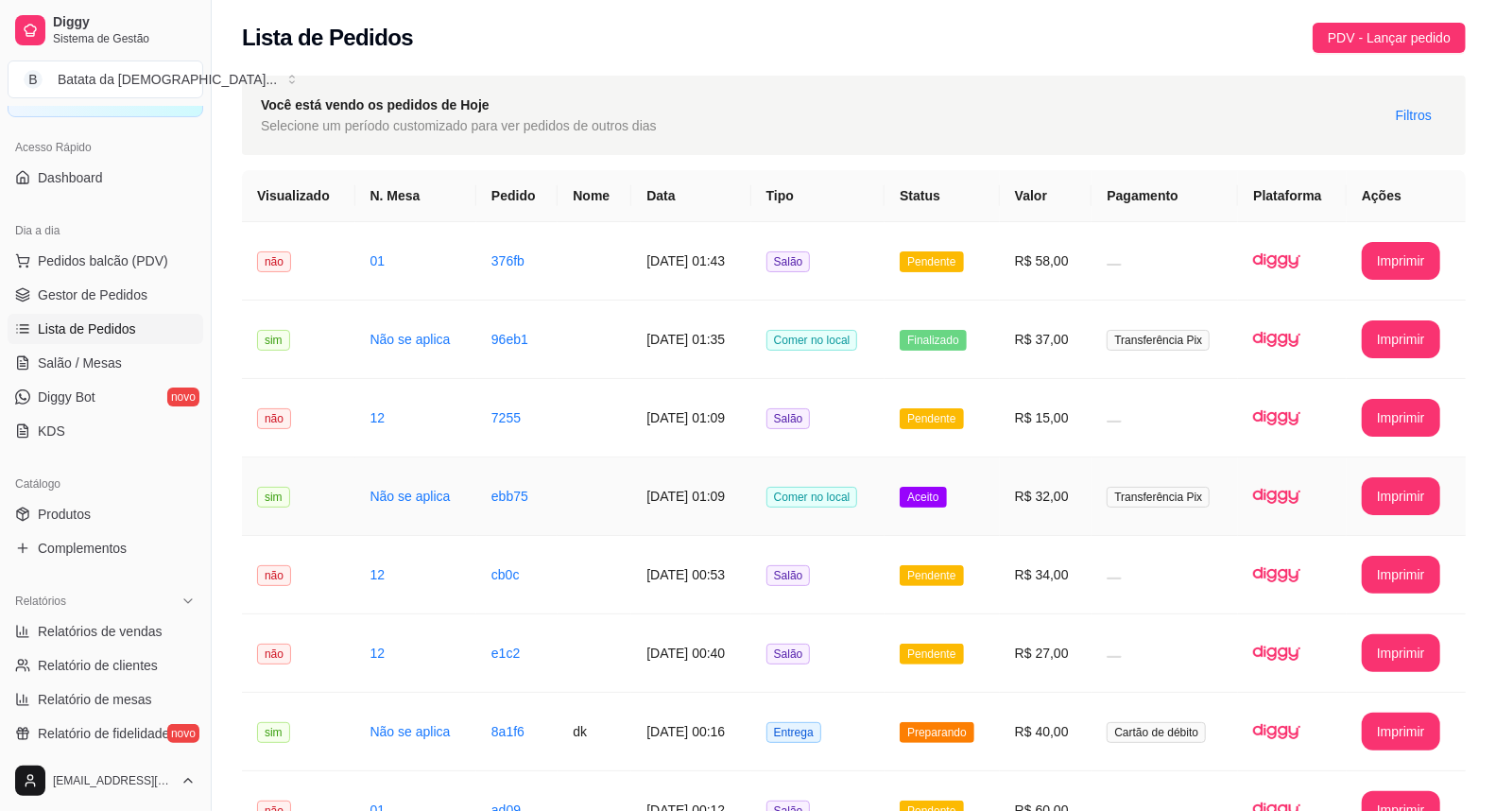
click at [1025, 480] on td "R$ 32,00" at bounding box center [1046, 496] width 93 height 78
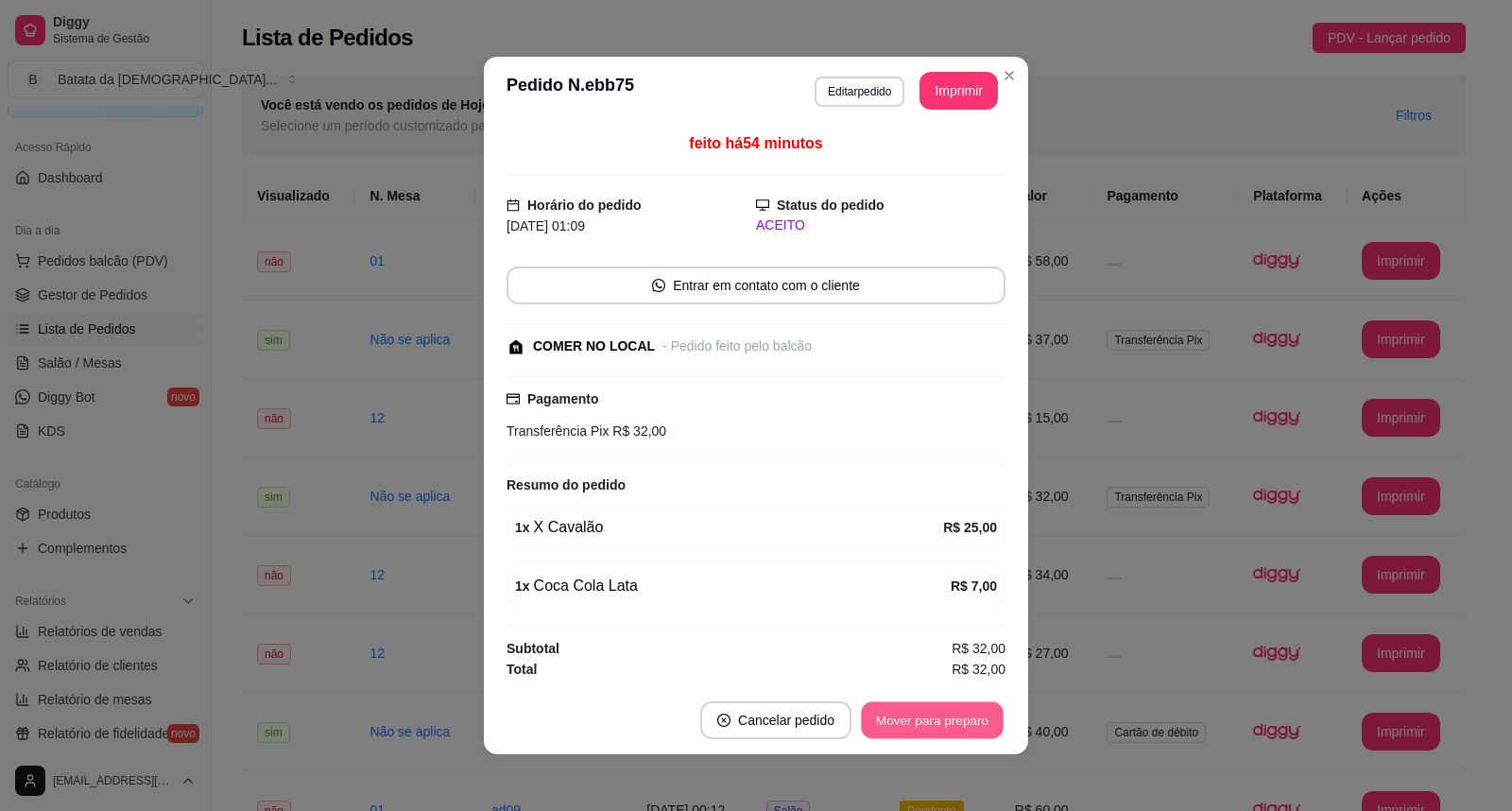
click at [873, 724] on button "Mover para preparo" at bounding box center [932, 720] width 142 height 37
click at [910, 716] on button "Mover para retirada disponível" at bounding box center [901, 720] width 209 height 38
click at [975, 709] on button "Mover para finalizado" at bounding box center [927, 720] width 157 height 38
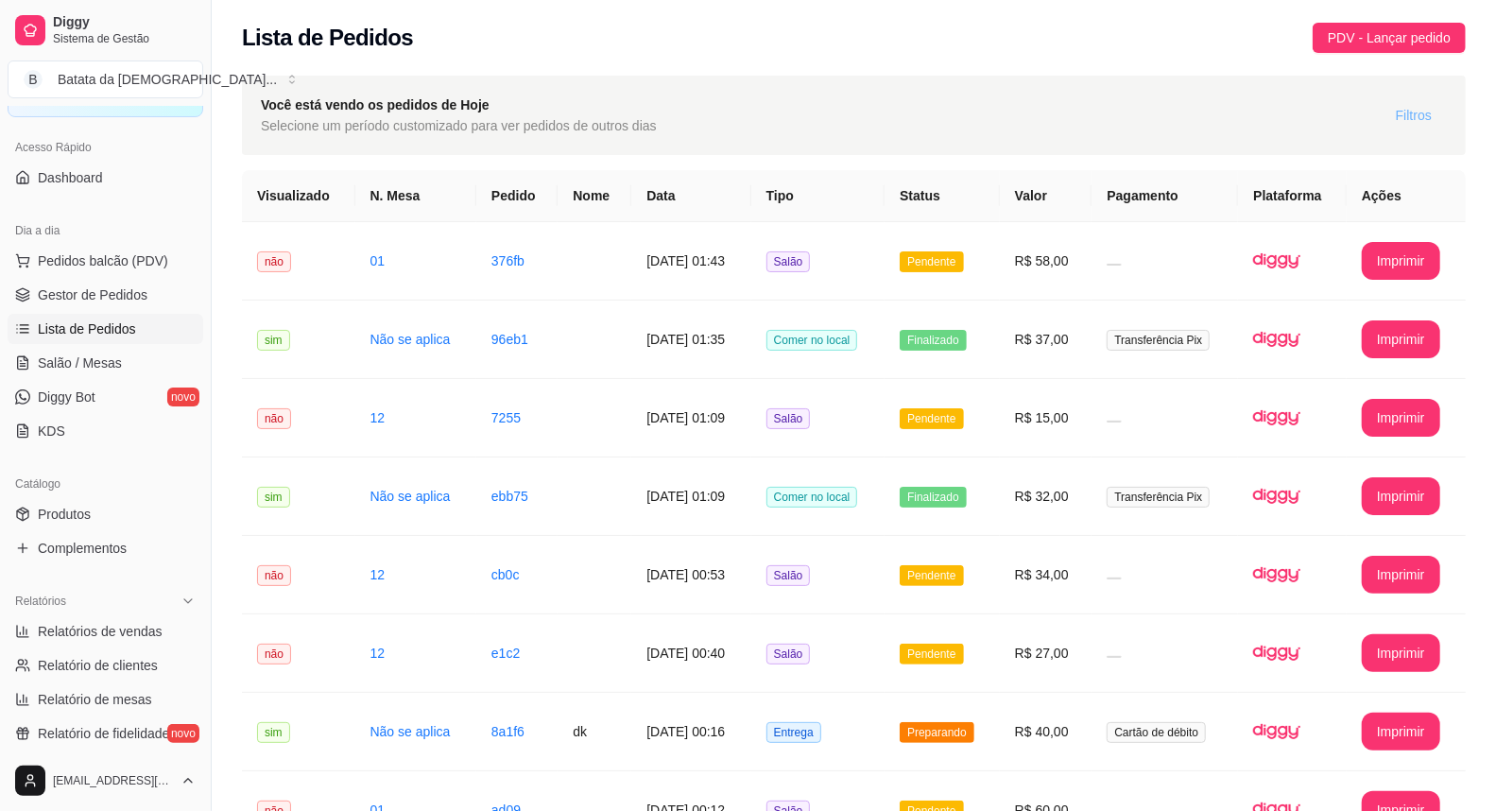
click at [1408, 113] on span "Filtros" at bounding box center [1414, 115] width 36 height 21
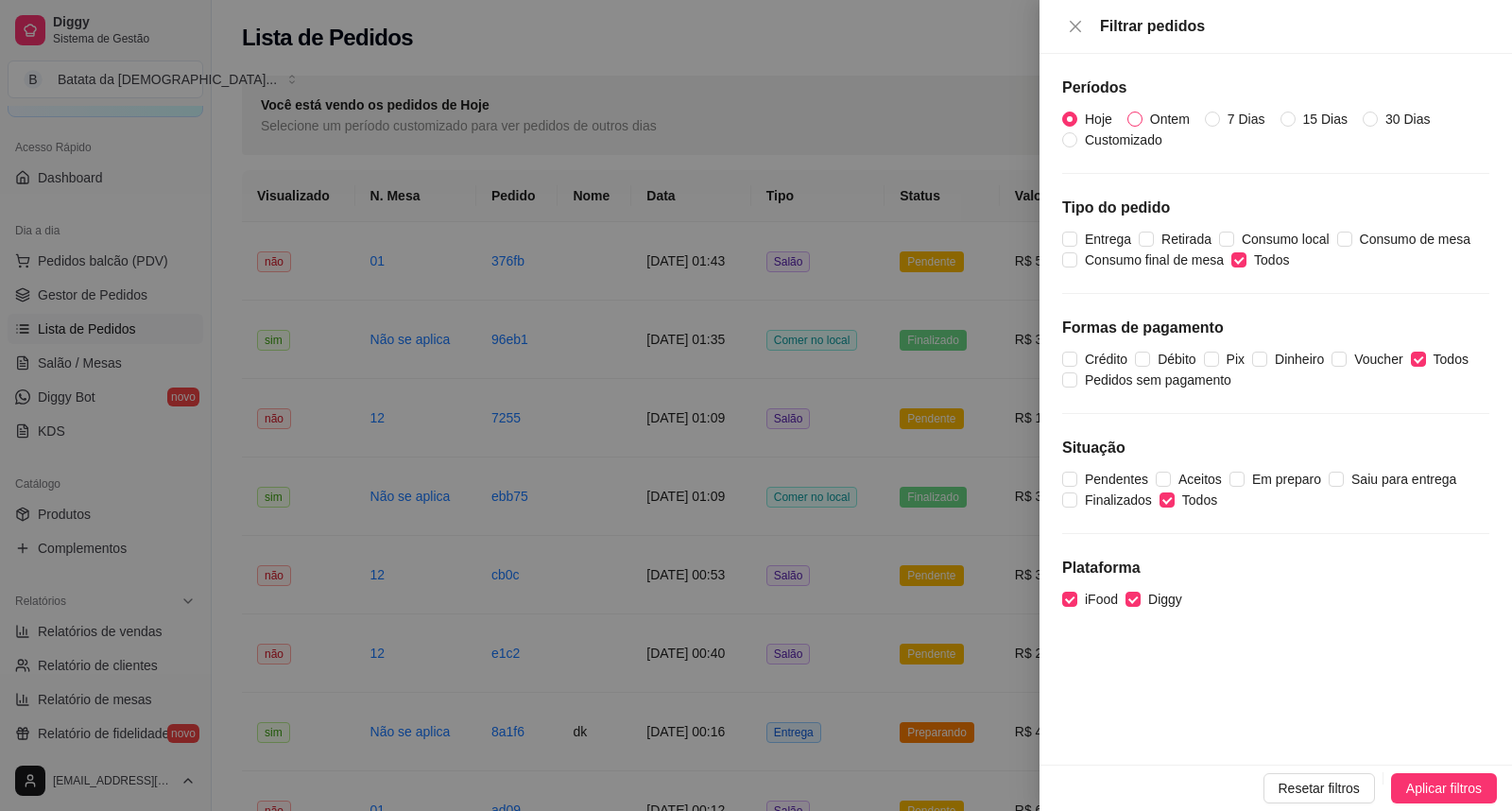
click at [1182, 119] on span "Ontem" at bounding box center [1170, 119] width 55 height 21
click at [1143, 119] on input "Ontem" at bounding box center [1134, 119] width 15 height 15
radio input "true"
radio input "false"
click at [1459, 804] on div "Resetar filtros Aplicar filtros" at bounding box center [1276, 788] width 473 height 46
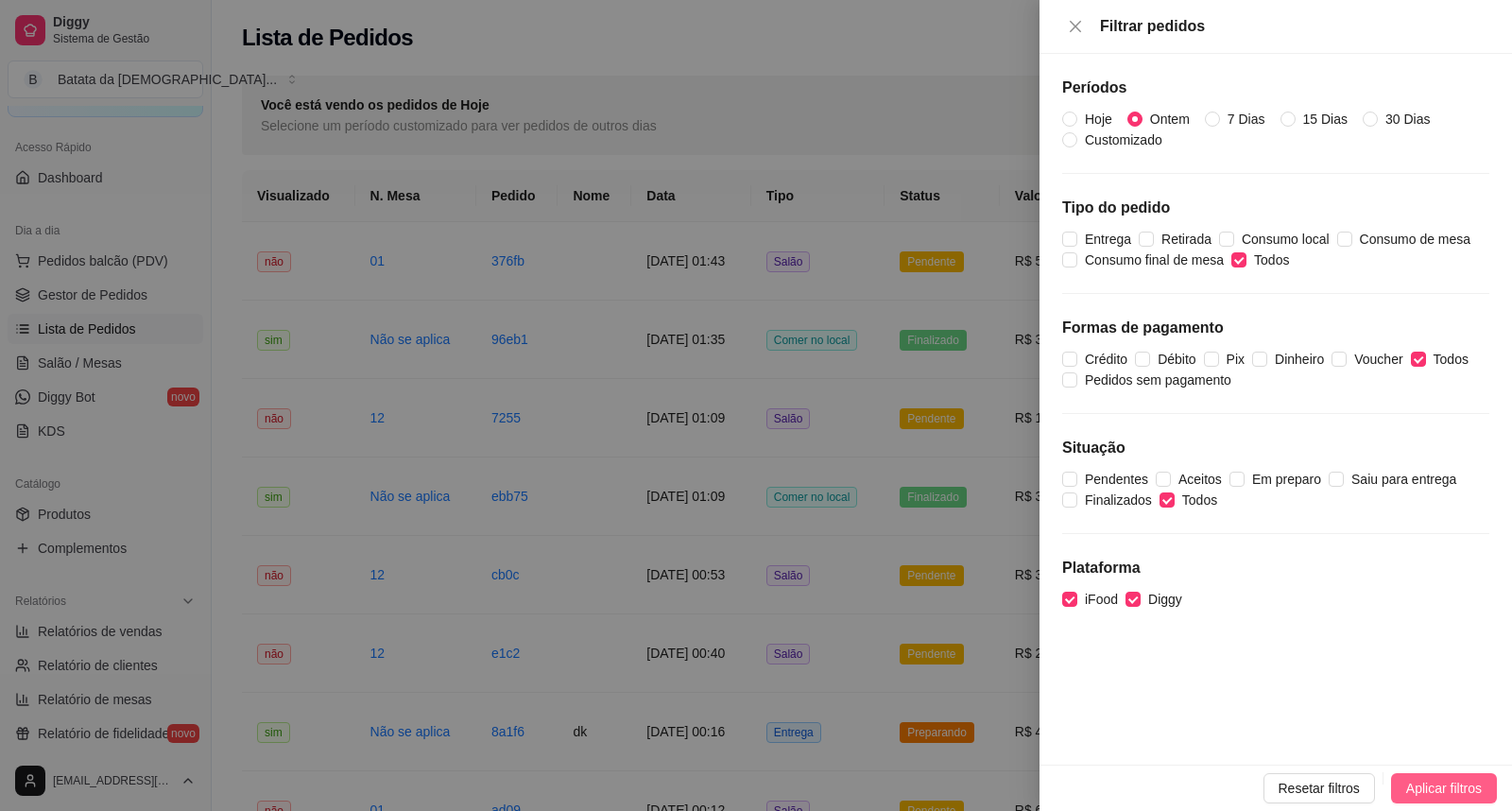
click at [1457, 791] on span "Aplicar filtros" at bounding box center [1444, 788] width 76 height 21
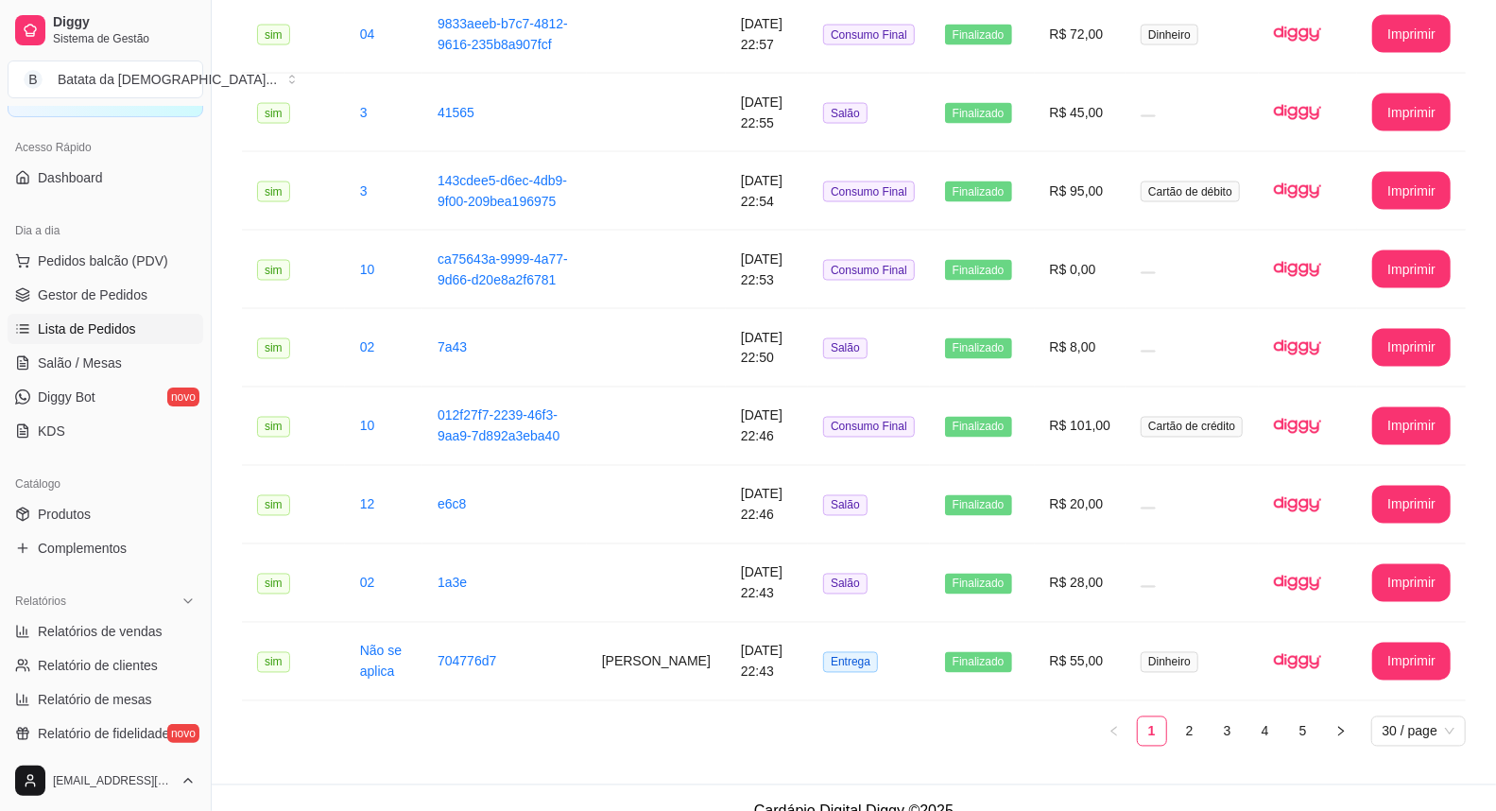
scroll to position [1918, 0]
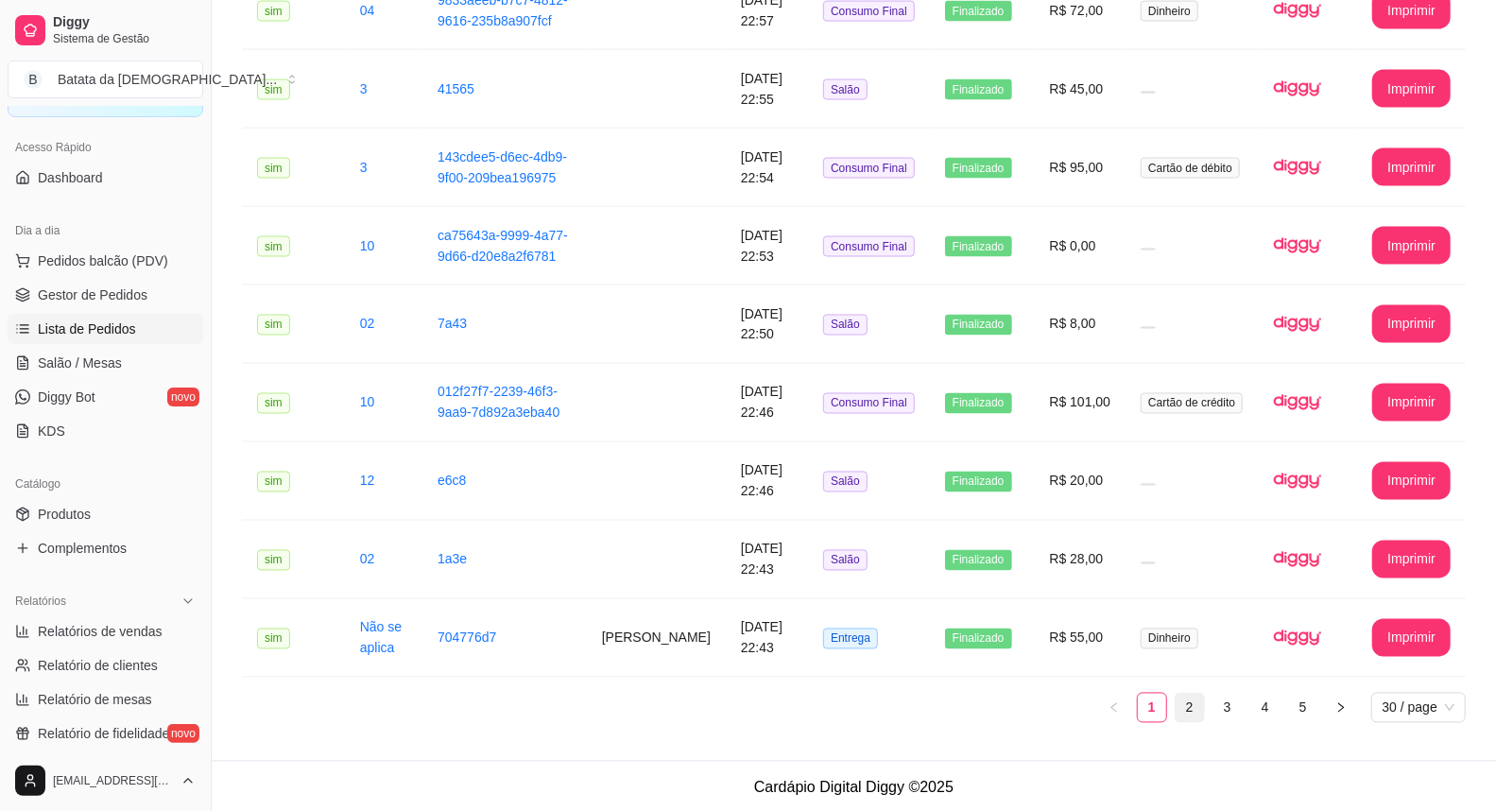
click at [1189, 702] on link "2" at bounding box center [1190, 708] width 28 height 28
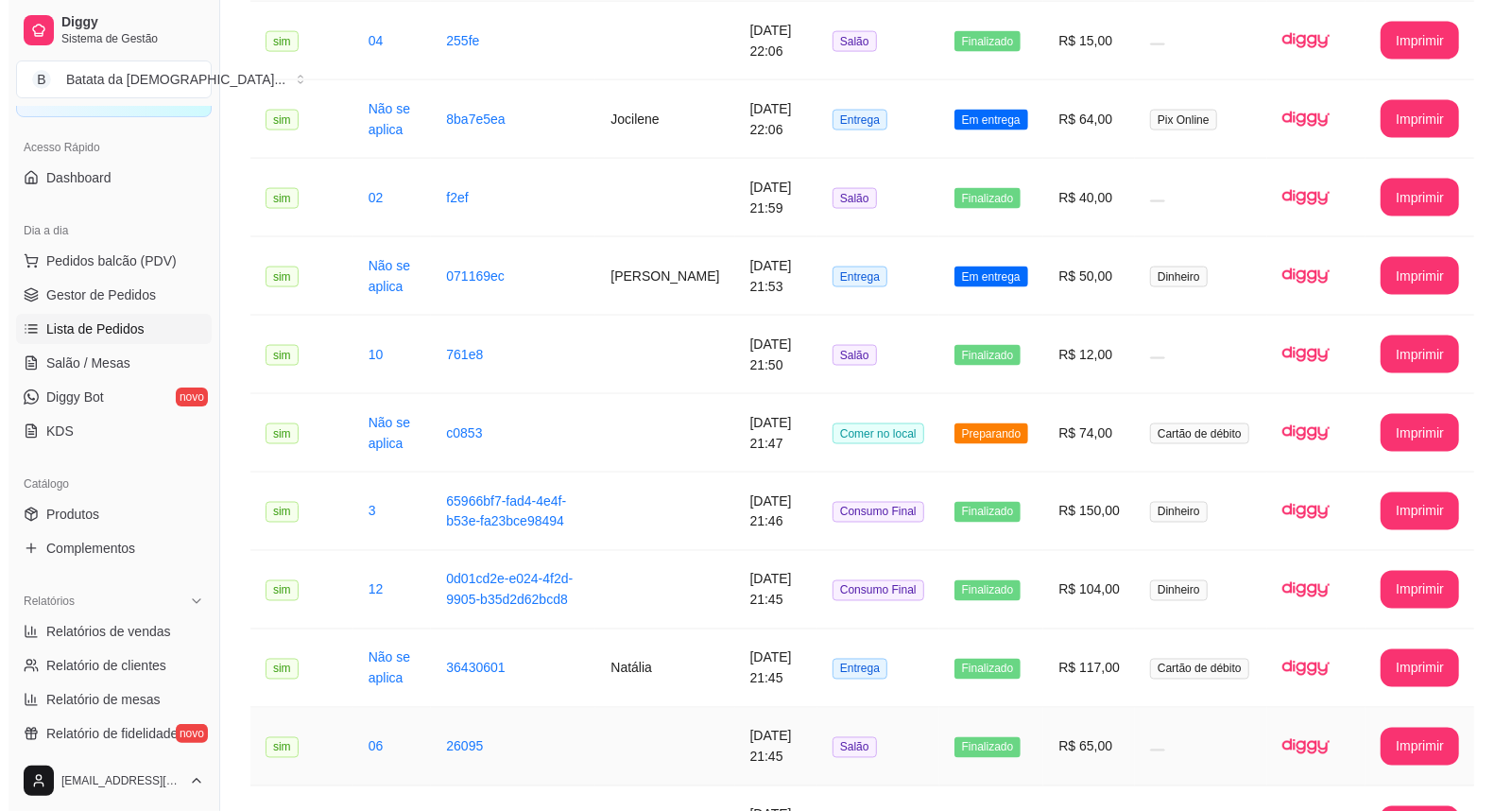
scroll to position [1694, 0]
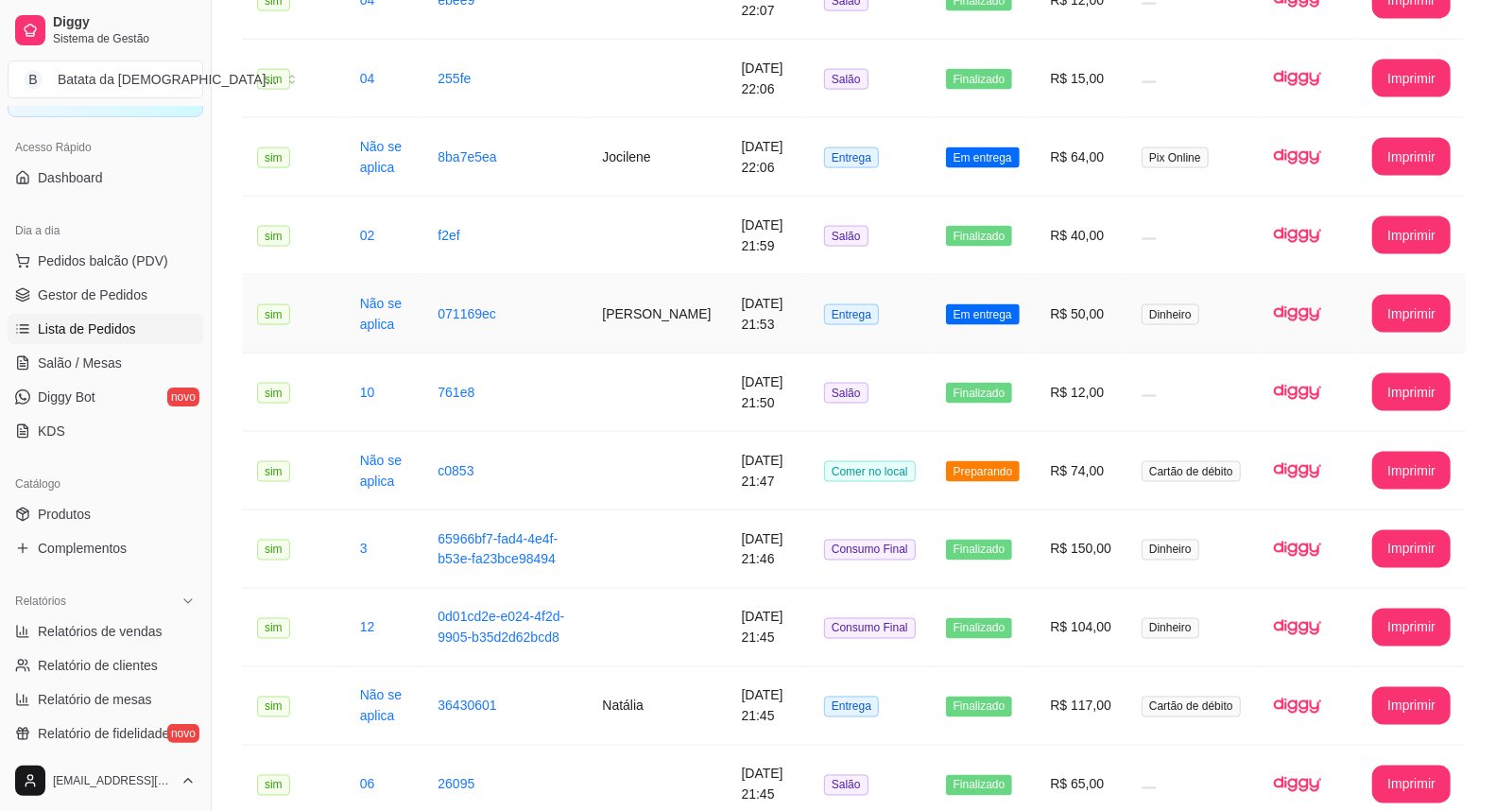
click at [1170, 304] on span "Dinheiro" at bounding box center [1171, 314] width 58 height 21
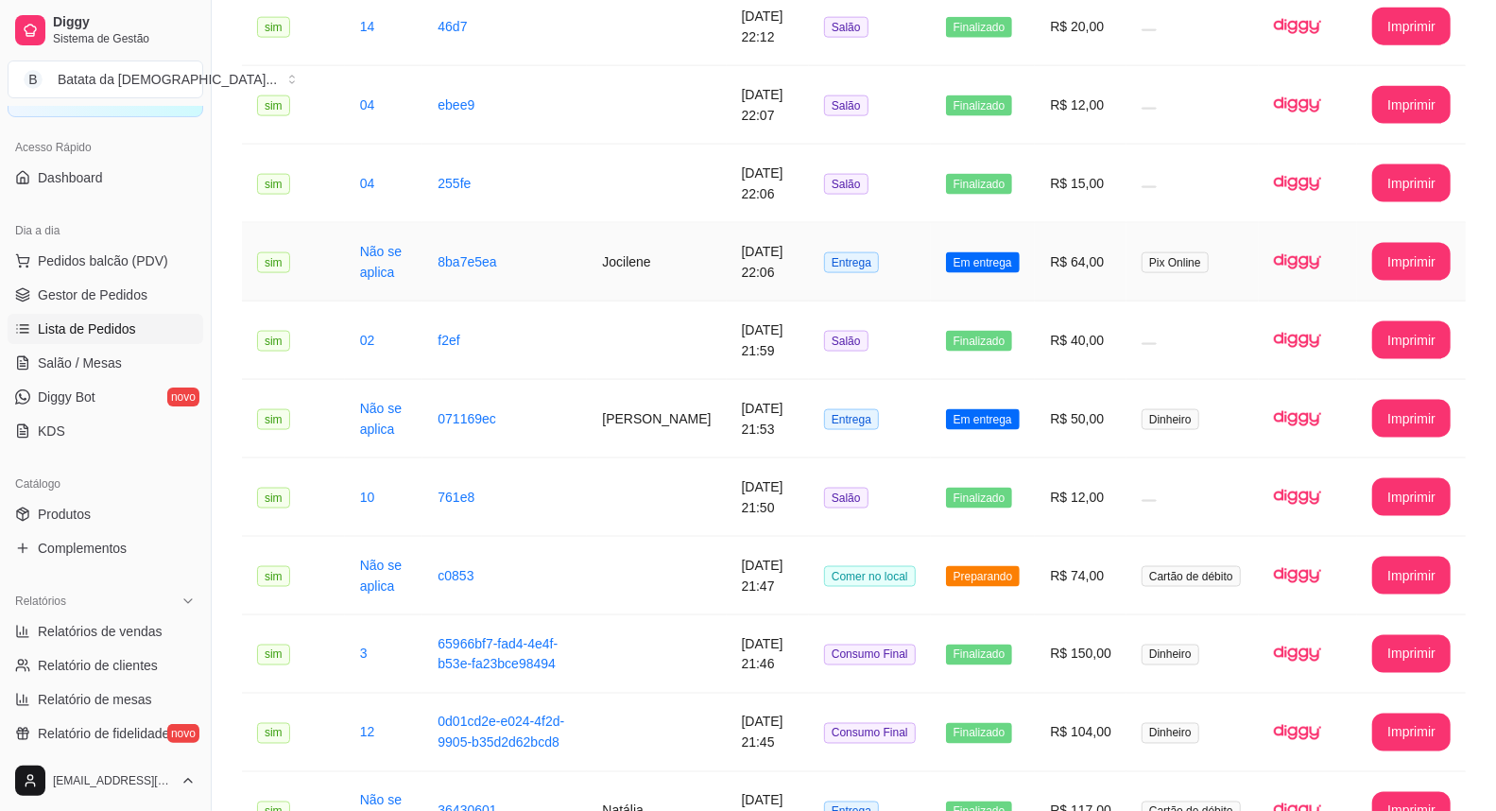
click at [1089, 239] on td "R$ 64,00" at bounding box center [1081, 262] width 92 height 78
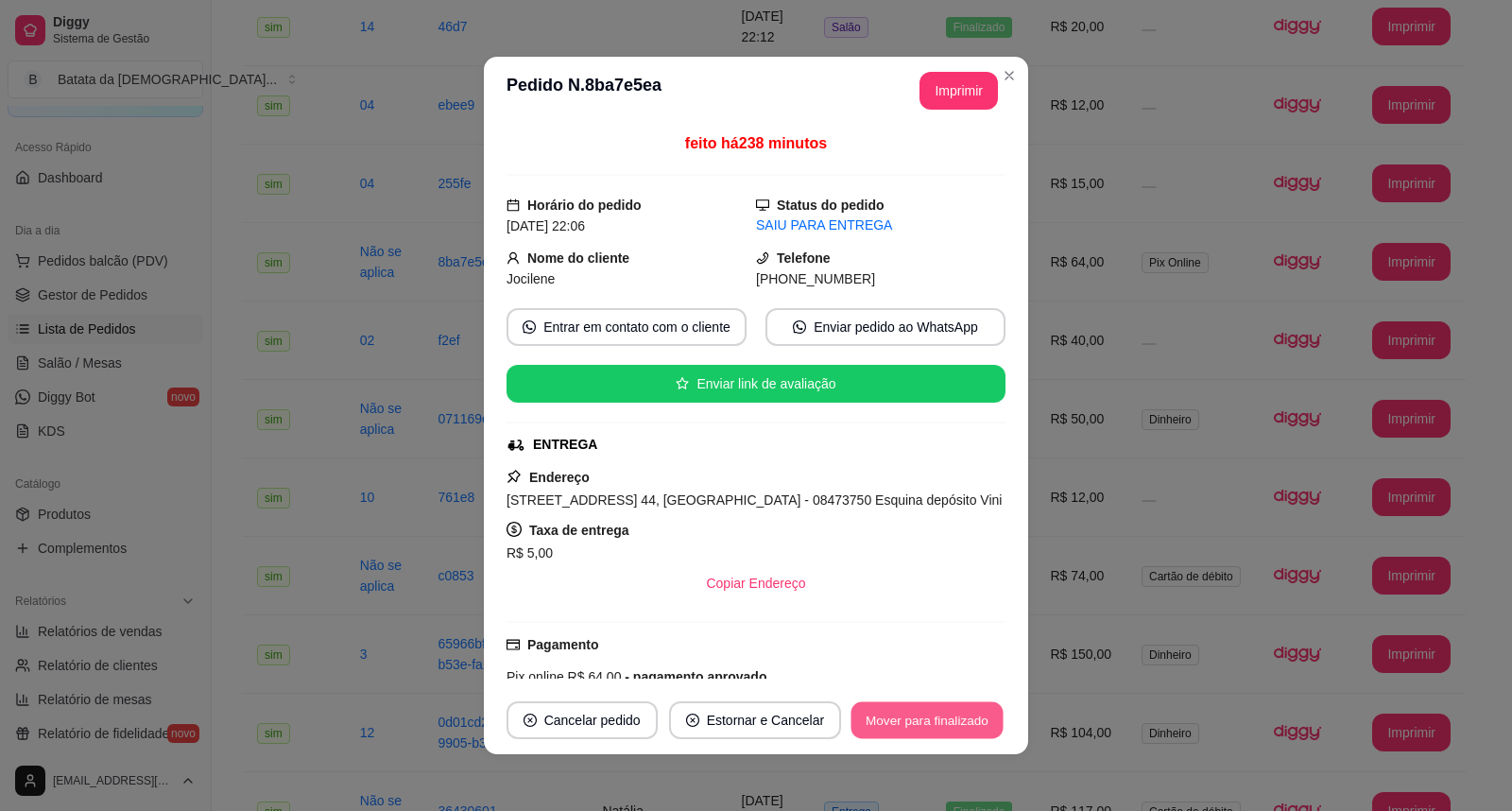
click at [977, 714] on button "Mover para finalizado" at bounding box center [928, 720] width 152 height 37
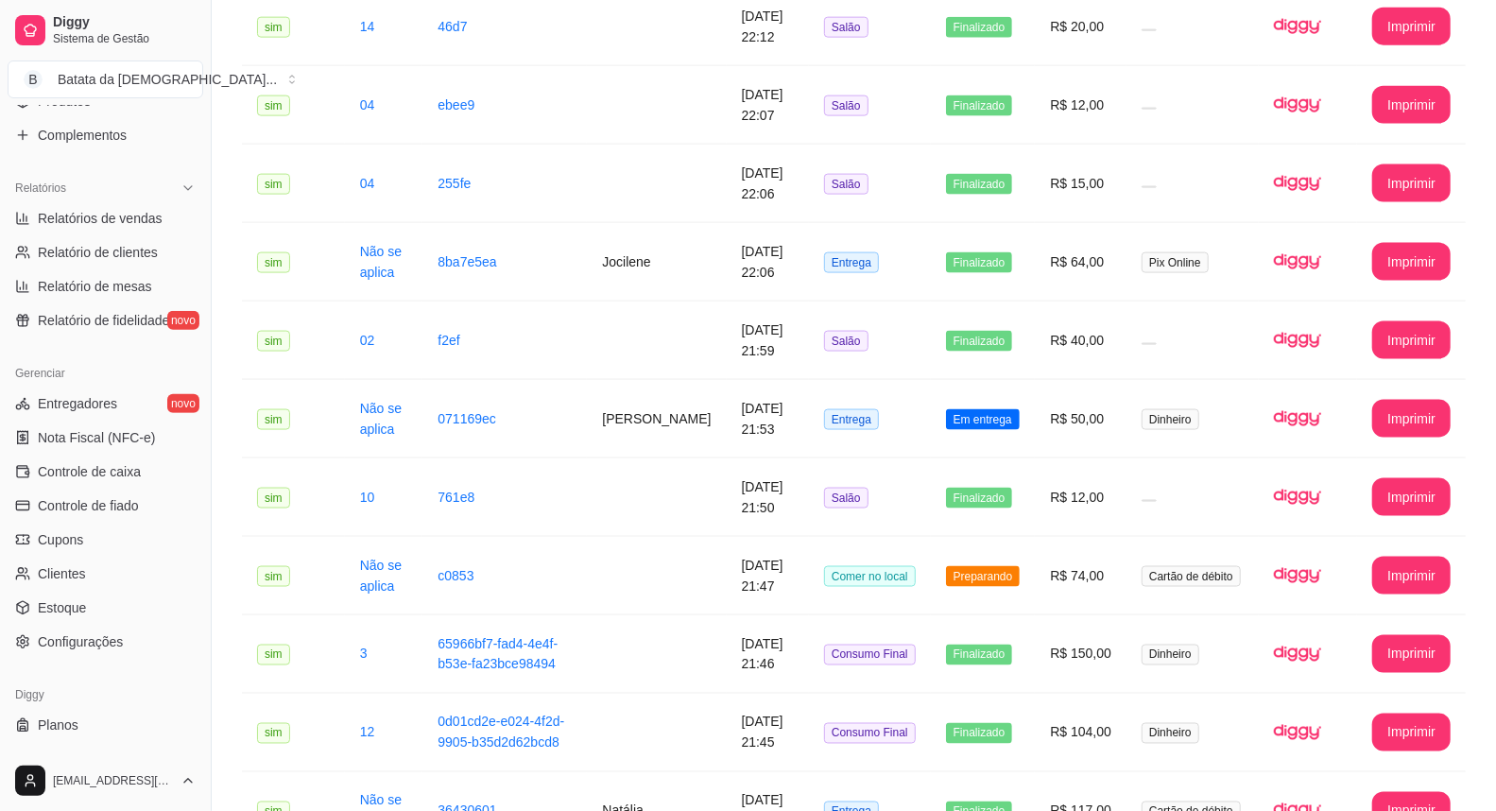
scroll to position [525, 0]
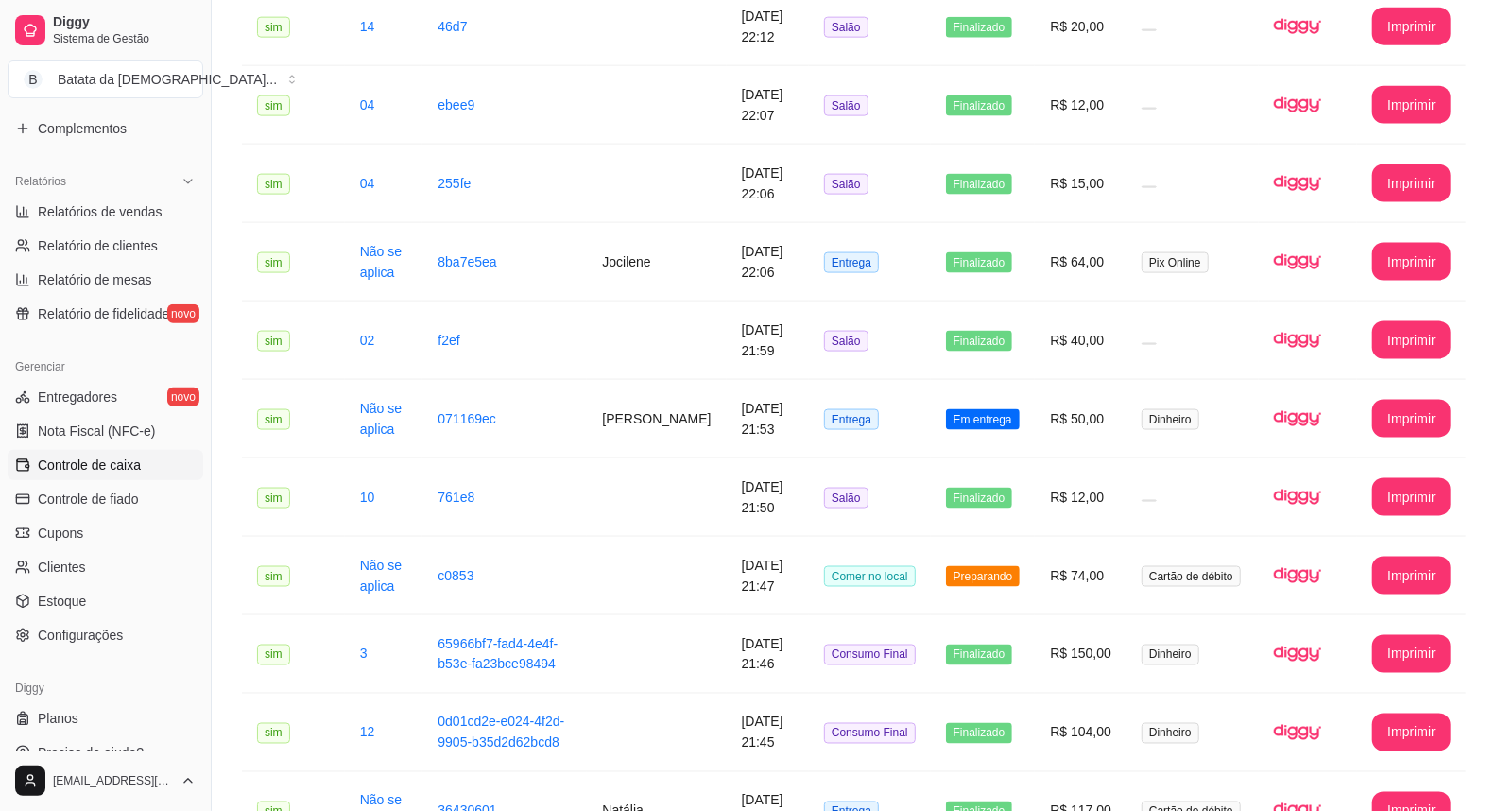
click at [146, 466] on link "Controle de caixa" at bounding box center [106, 465] width 196 height 30
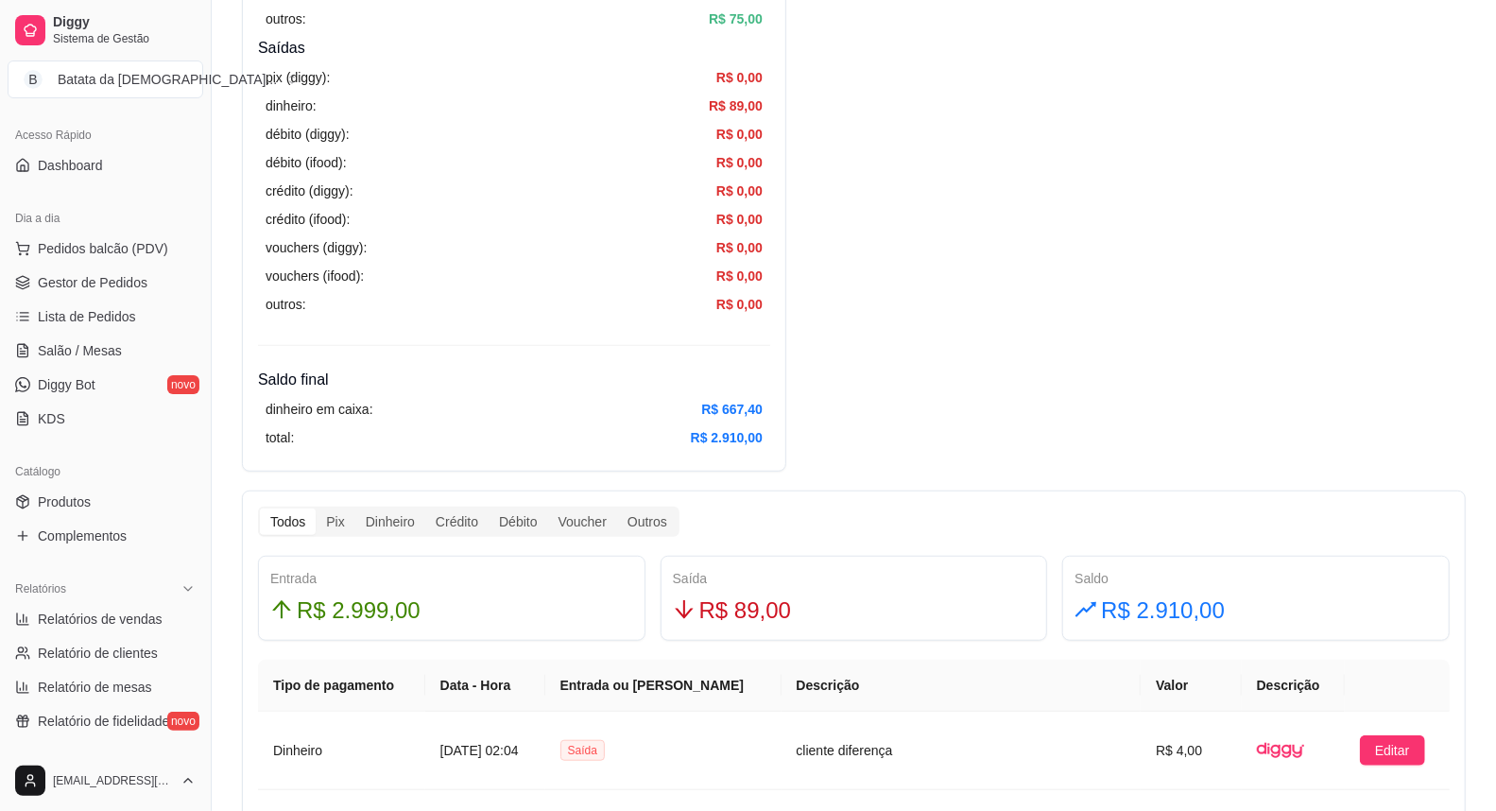
scroll to position [23, 0]
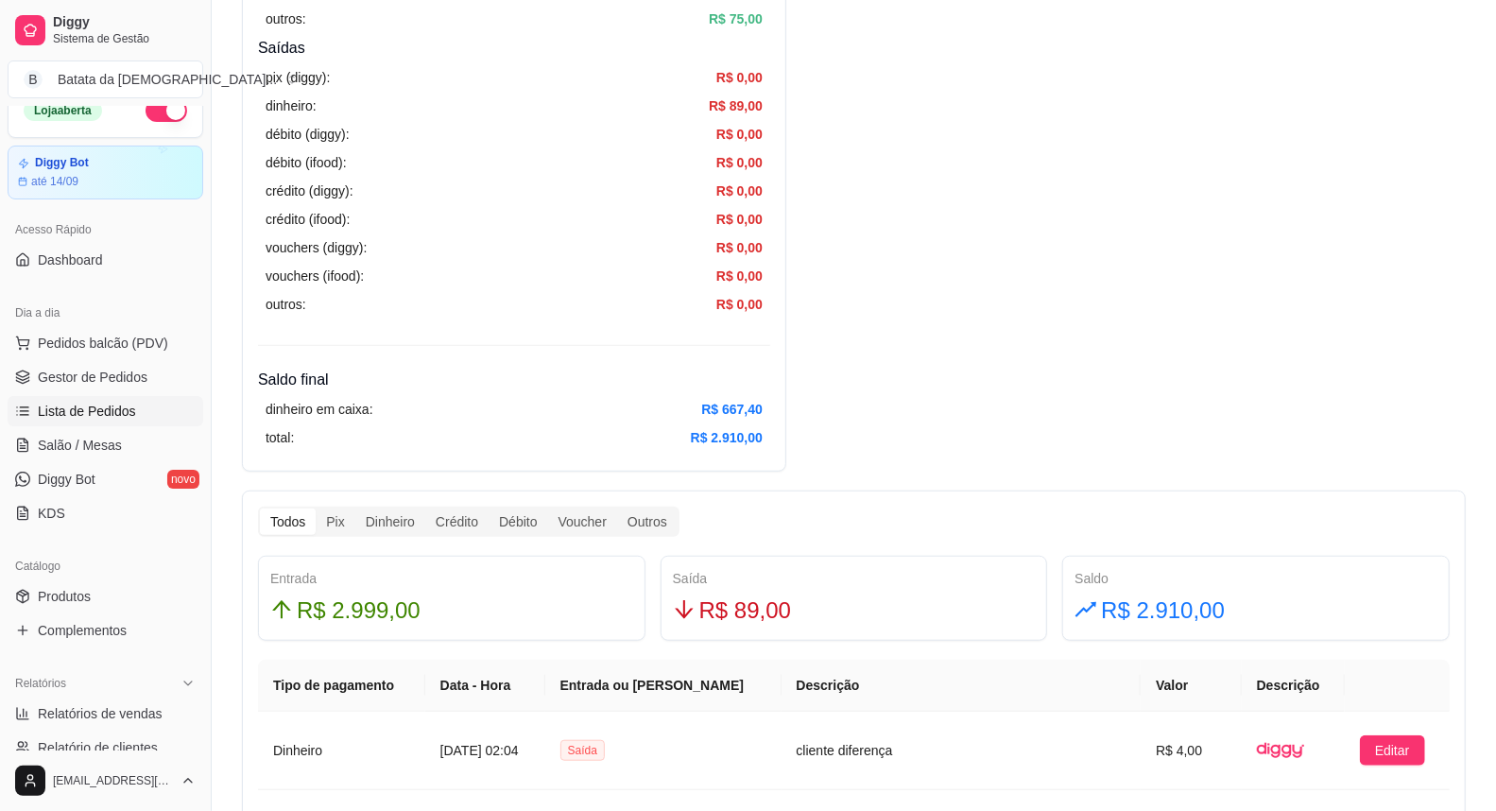
click at [138, 396] on link "Lista de Pedidos" at bounding box center [106, 411] width 196 height 30
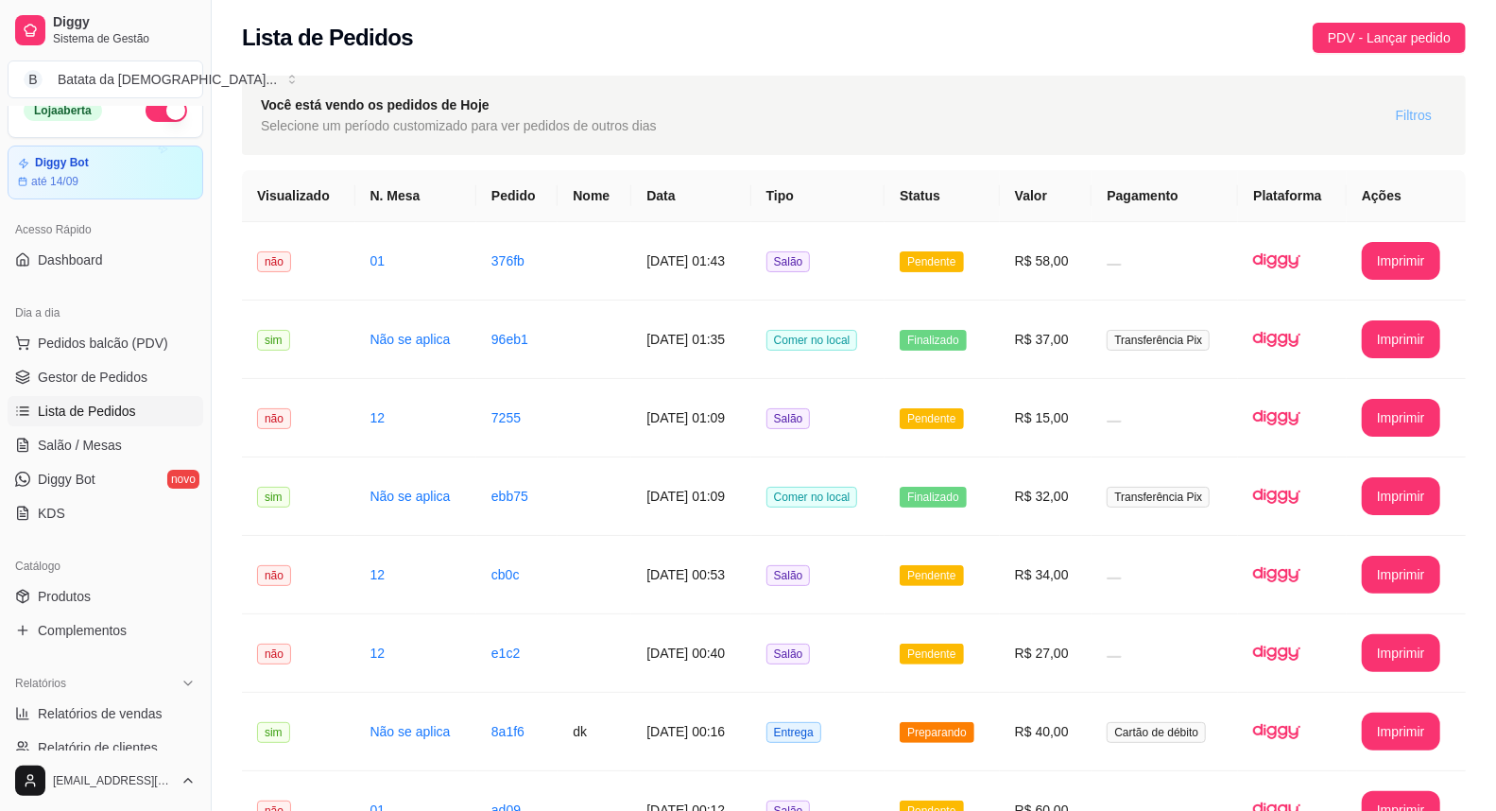
click at [1402, 108] on span "Filtros" at bounding box center [1414, 115] width 36 height 21
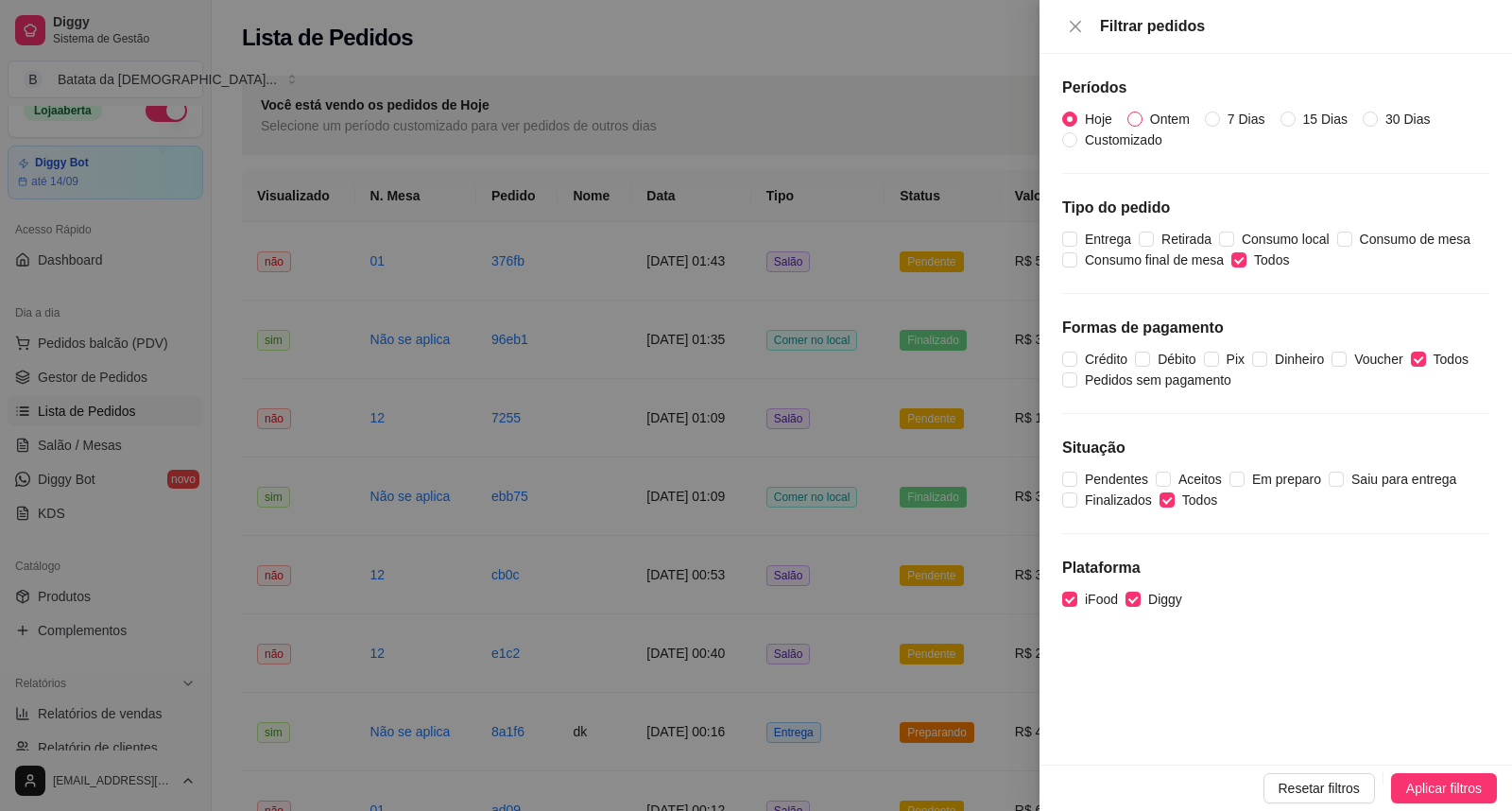
click at [1160, 117] on span "Ontem" at bounding box center [1170, 119] width 55 height 21
click at [1143, 117] on input "Ontem" at bounding box center [1134, 119] width 15 height 15
radio input "true"
radio input "false"
click at [1160, 117] on span "Ontem" at bounding box center [1170, 119] width 55 height 21
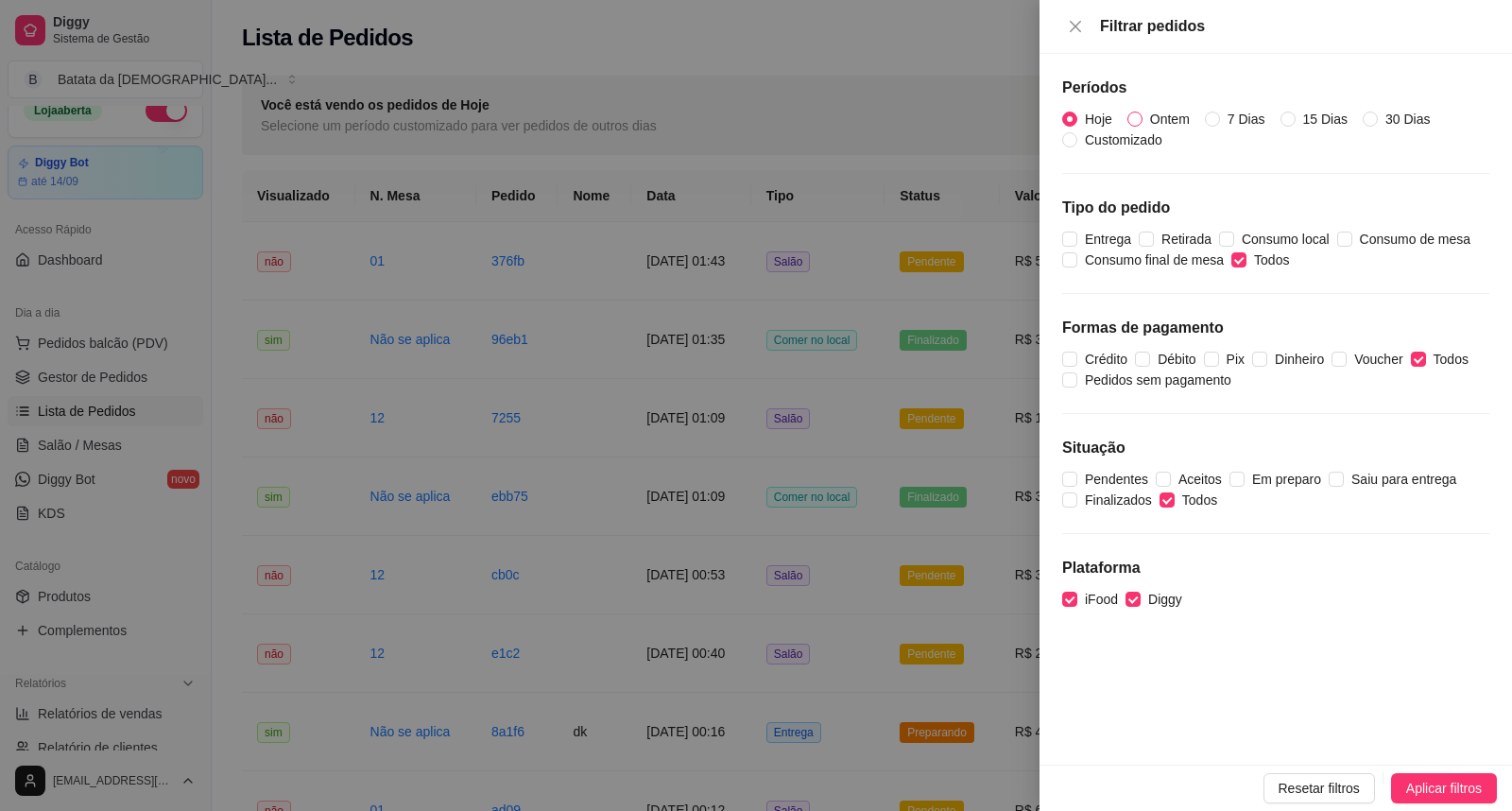
click at [1143, 117] on input "Ontem" at bounding box center [1134, 119] width 15 height 15
click at [1450, 783] on span "Aplicar filtros" at bounding box center [1444, 788] width 76 height 21
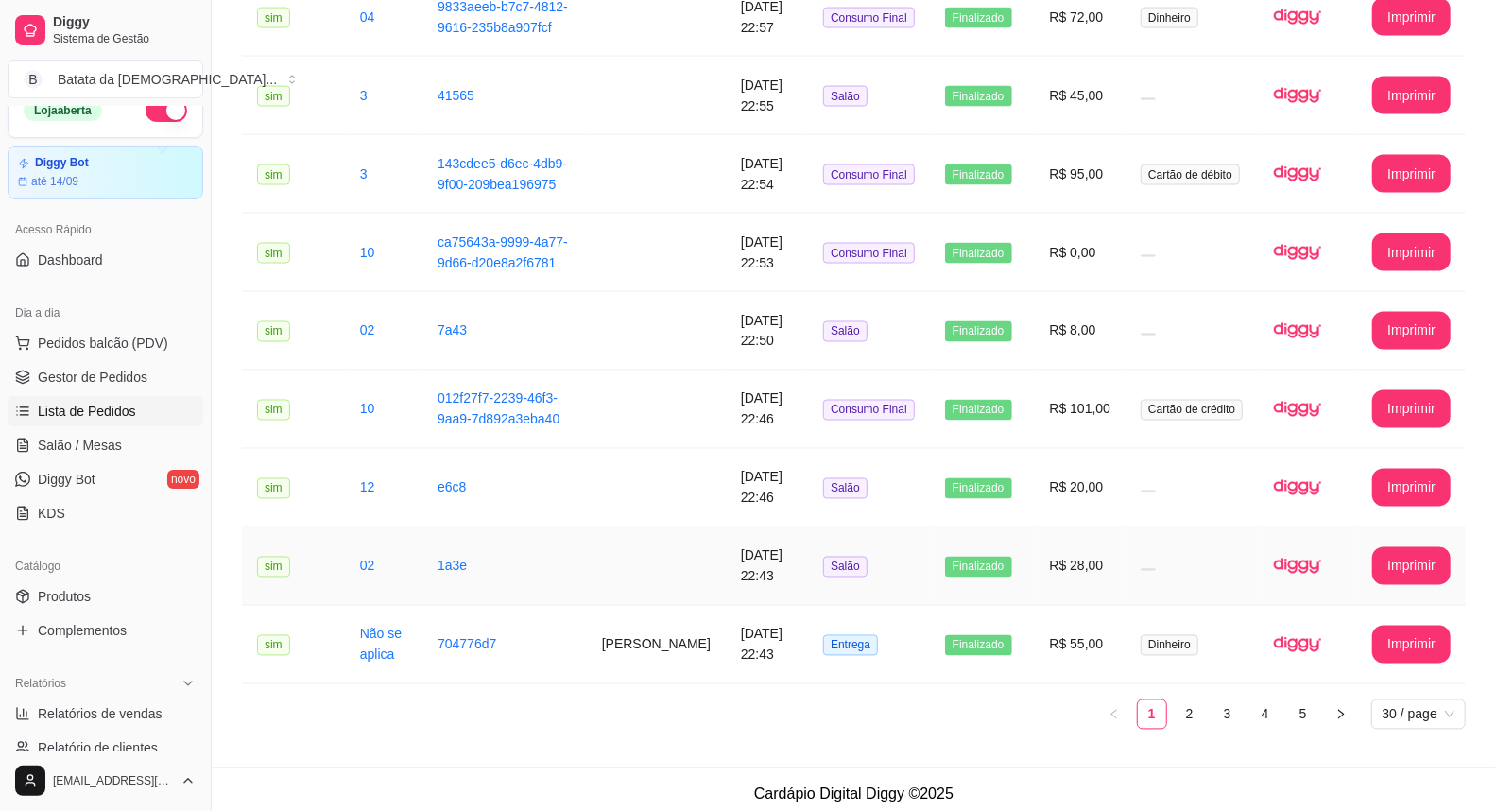
scroll to position [1918, 0]
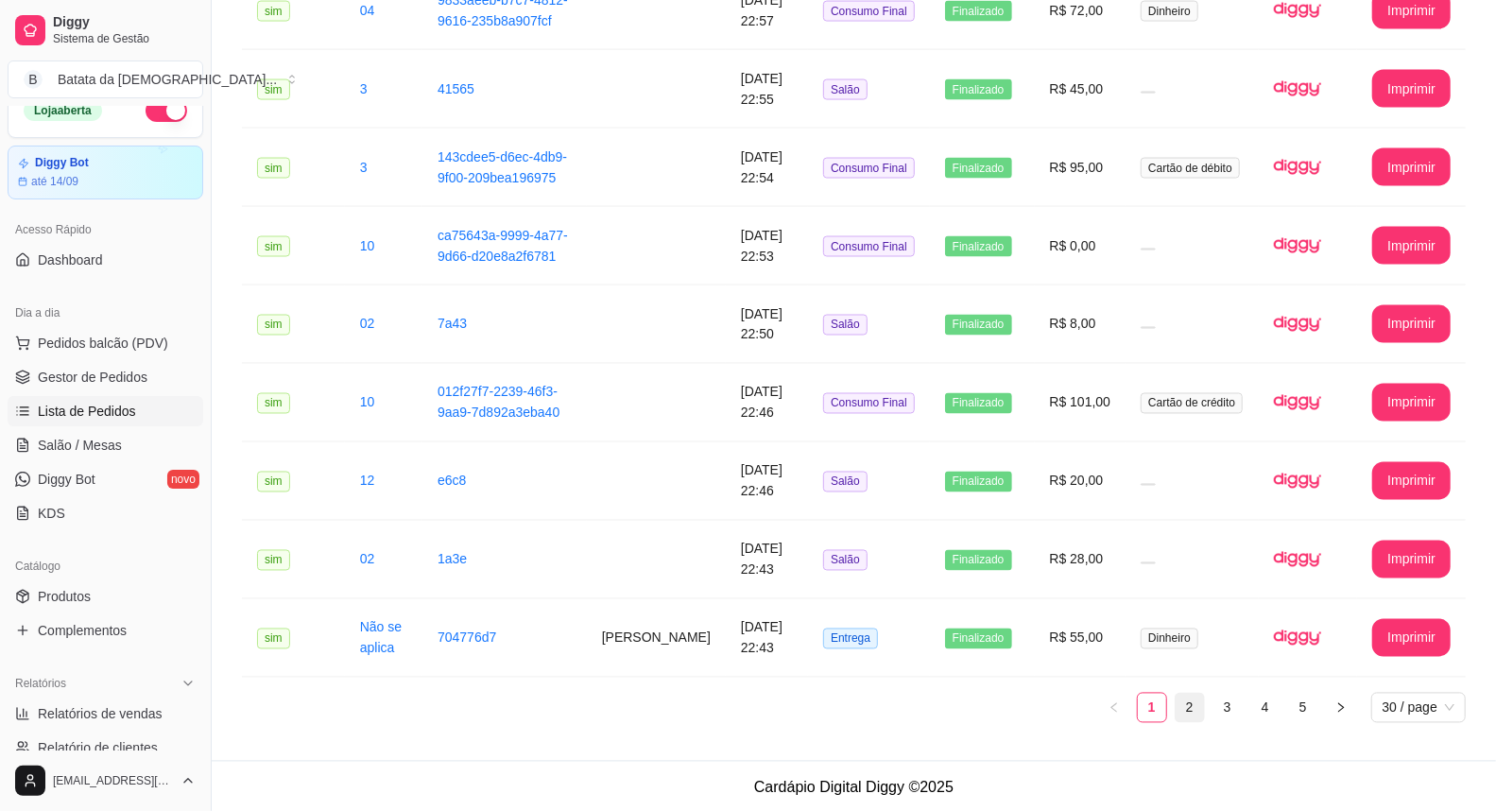
click at [1195, 711] on link "2" at bounding box center [1190, 708] width 28 height 28
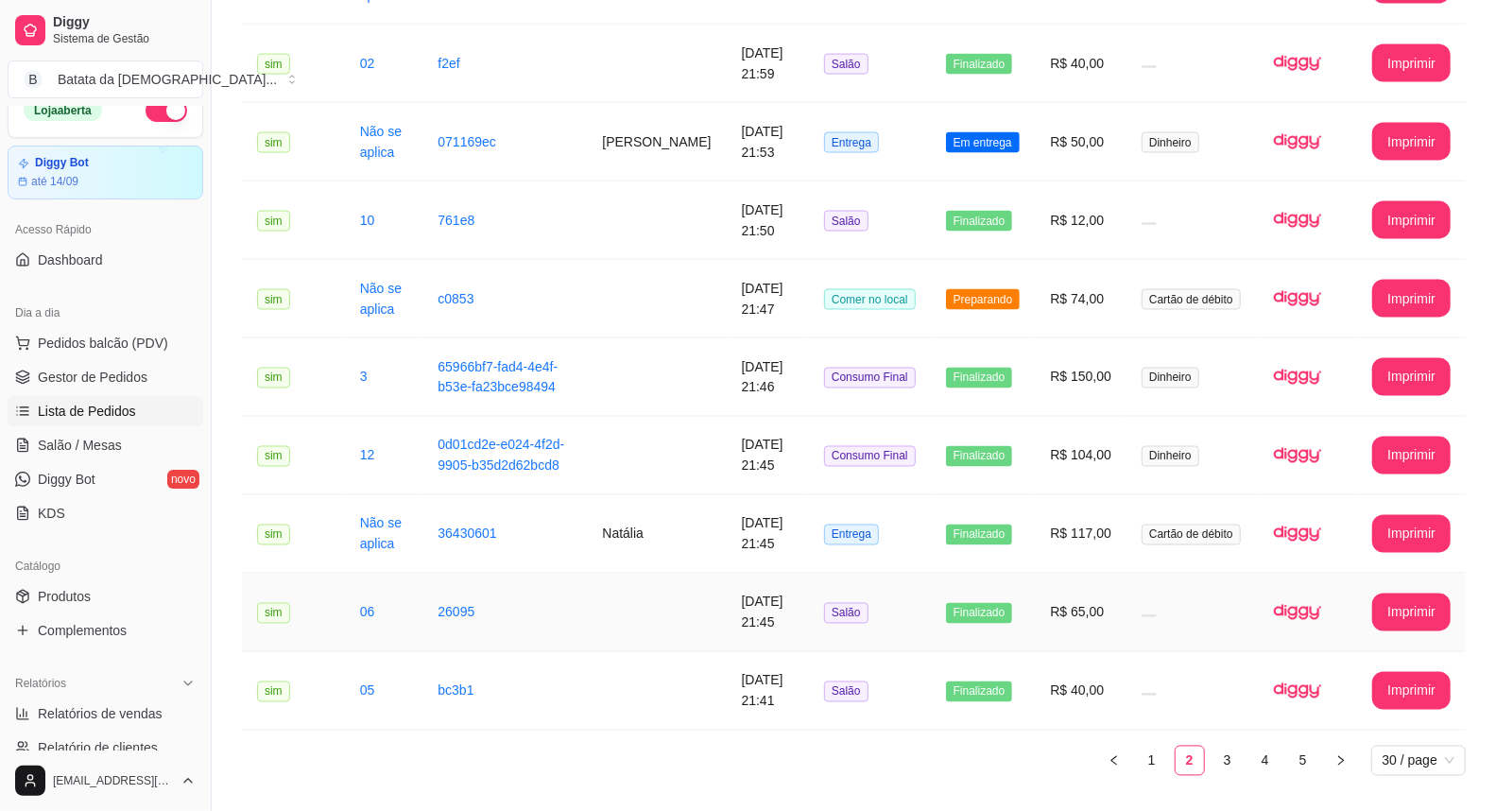
scroll to position [1903, 0]
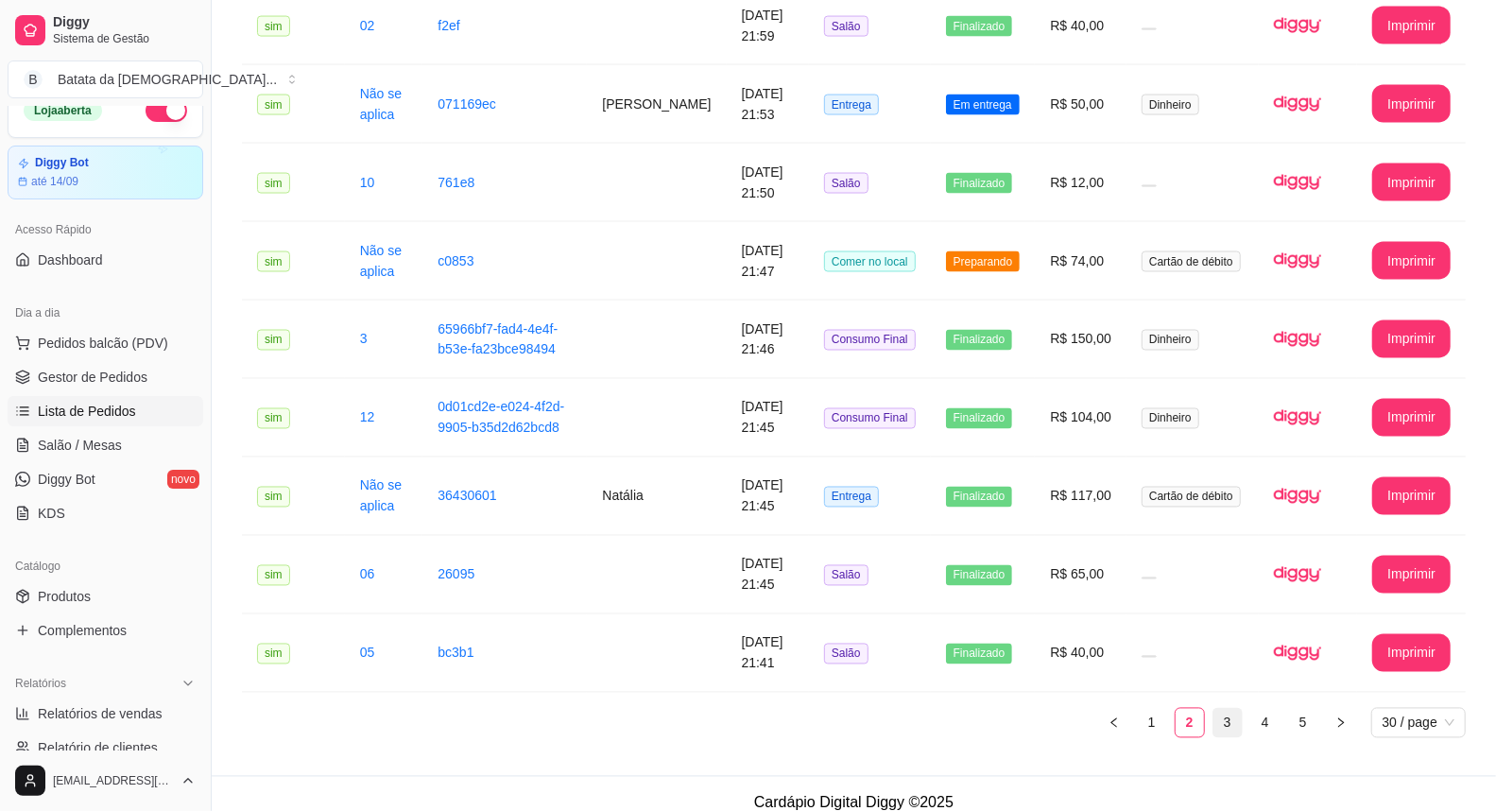
click at [1229, 709] on link "3" at bounding box center [1227, 723] width 28 height 28
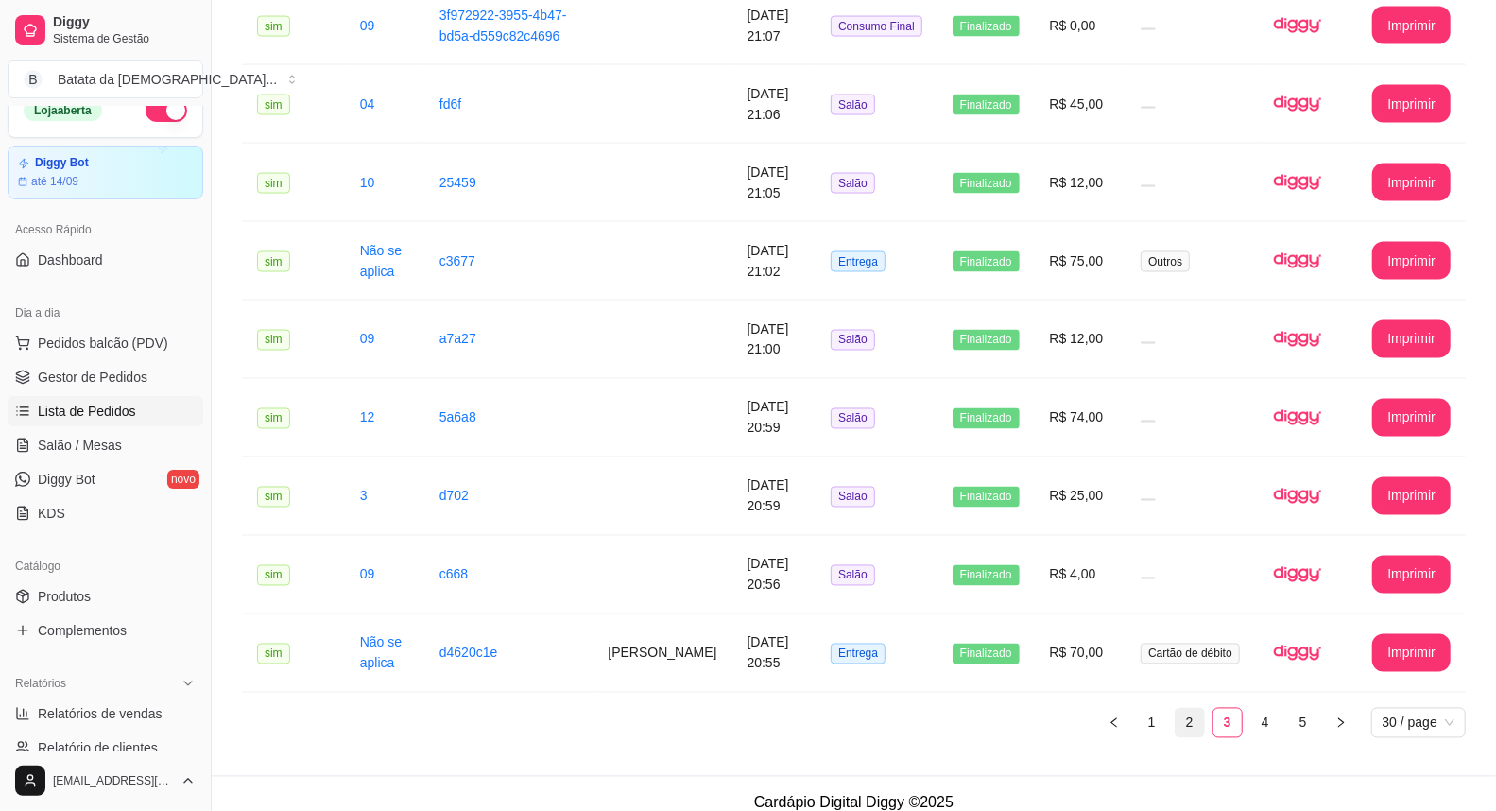
click at [1192, 709] on link "2" at bounding box center [1190, 723] width 28 height 28
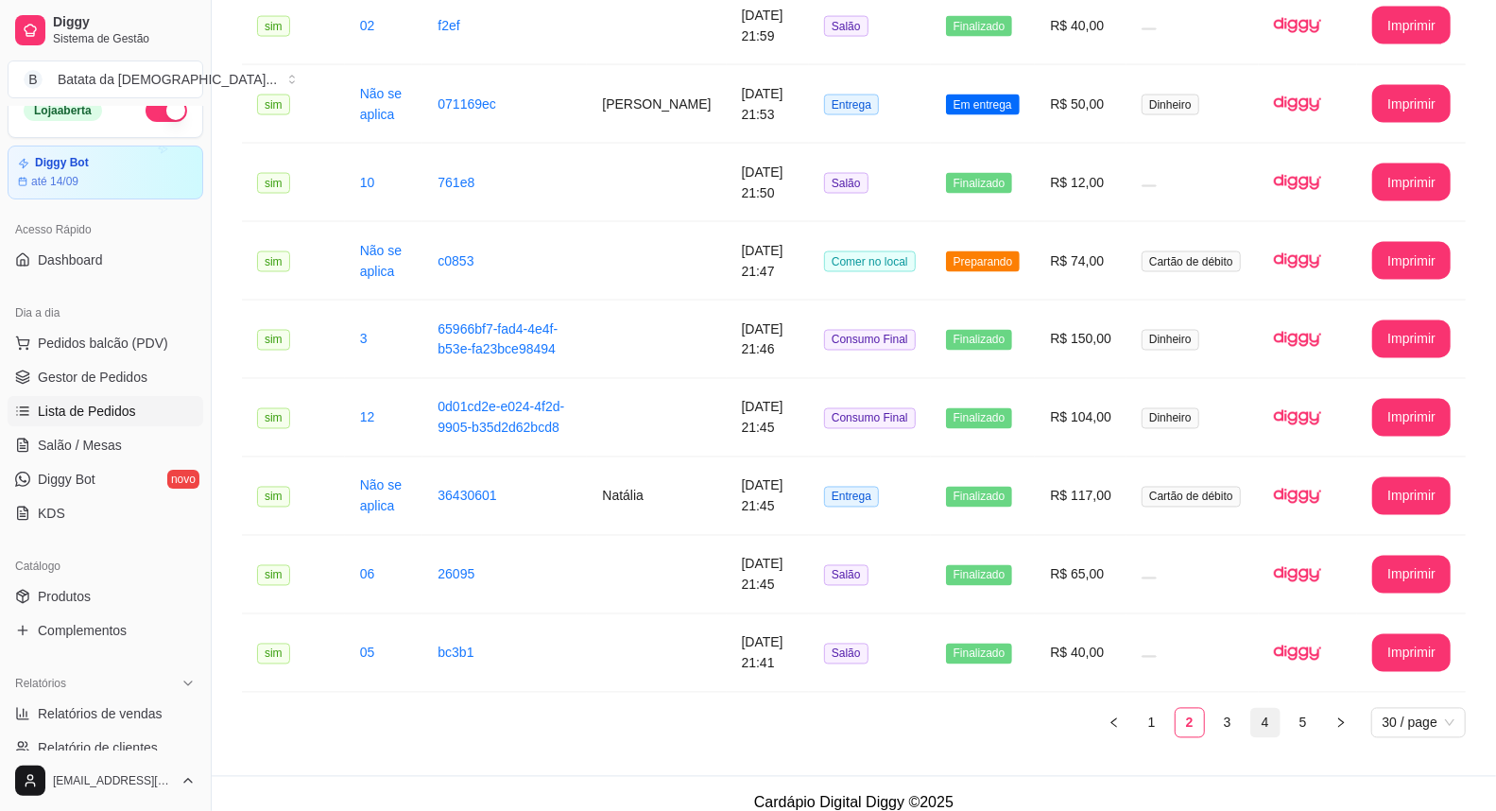
click at [1257, 709] on link "4" at bounding box center [1265, 723] width 28 height 28
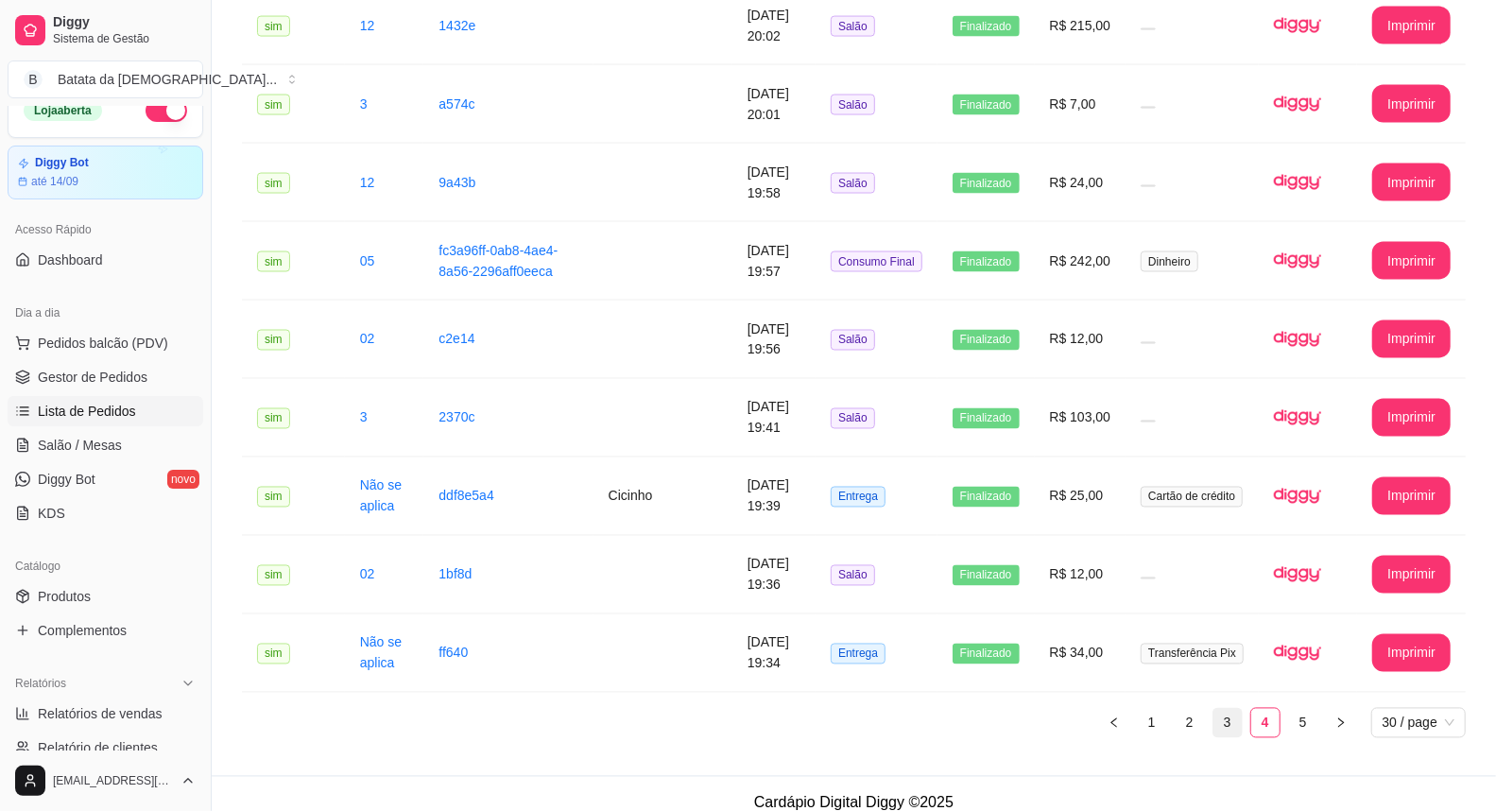
click at [1241, 708] on li "3" at bounding box center [1228, 723] width 30 height 30
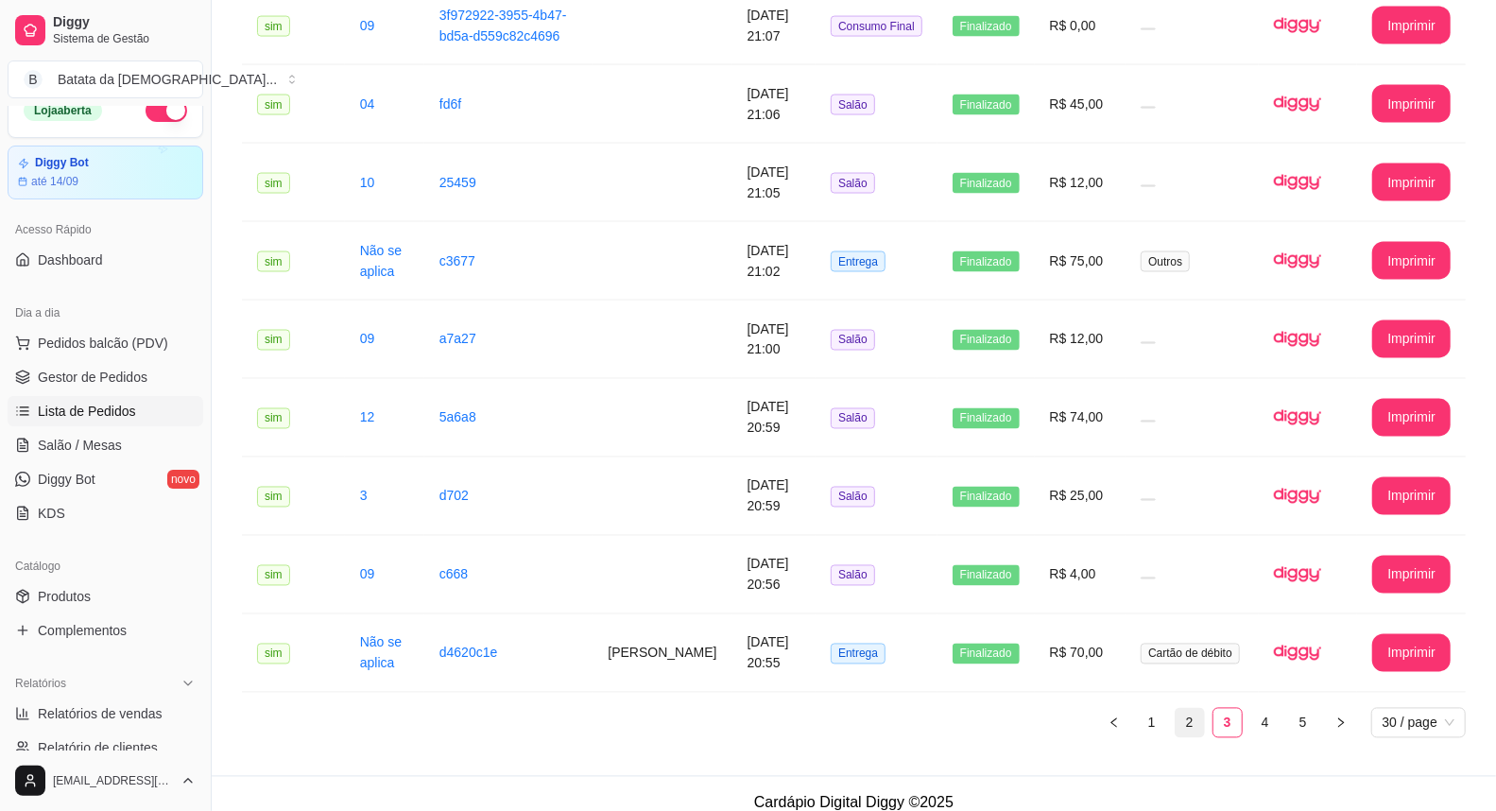
click at [1196, 709] on link "2" at bounding box center [1190, 723] width 28 height 28
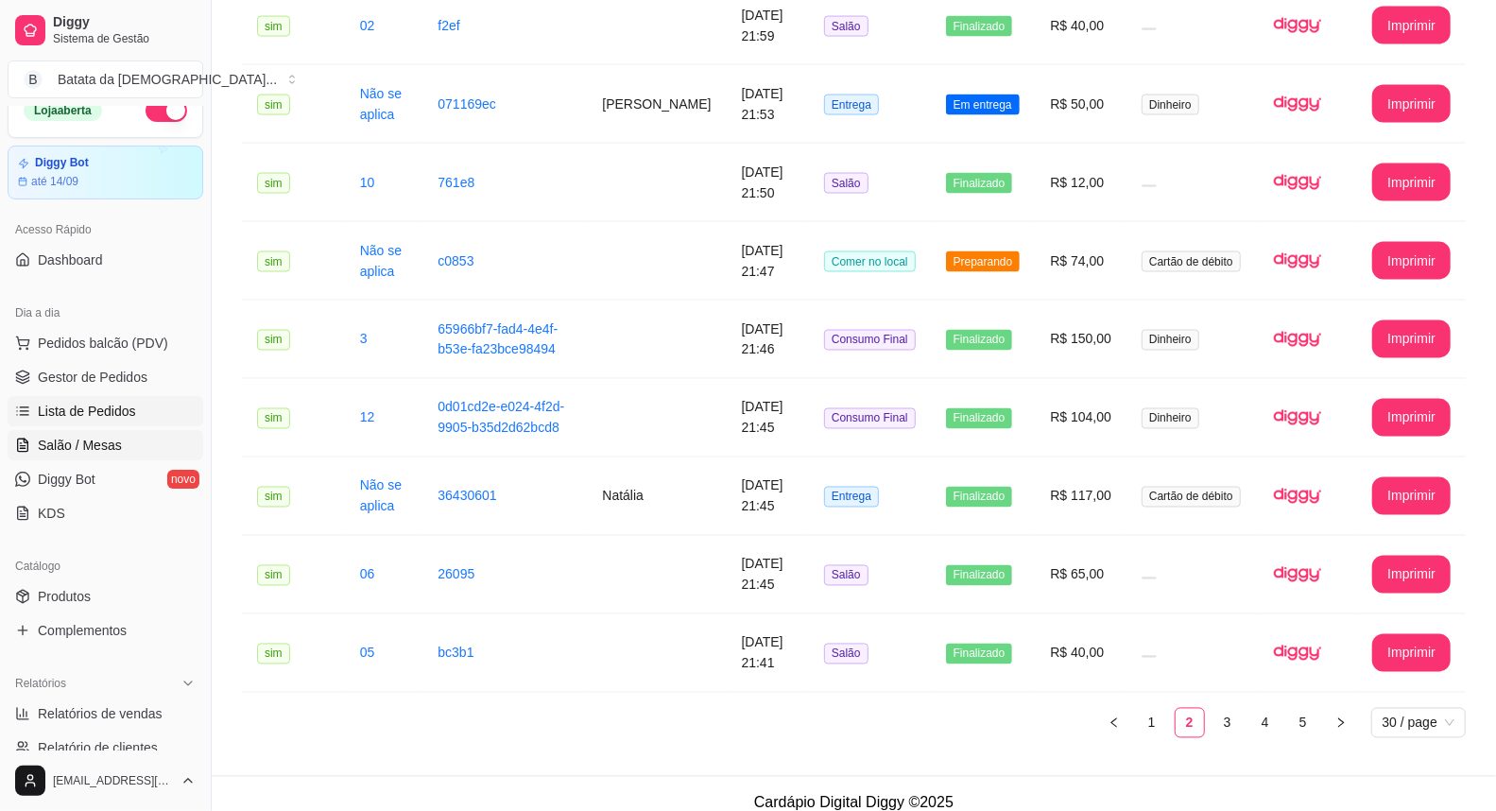
click at [71, 432] on link "Salão / Mesas" at bounding box center [106, 445] width 196 height 30
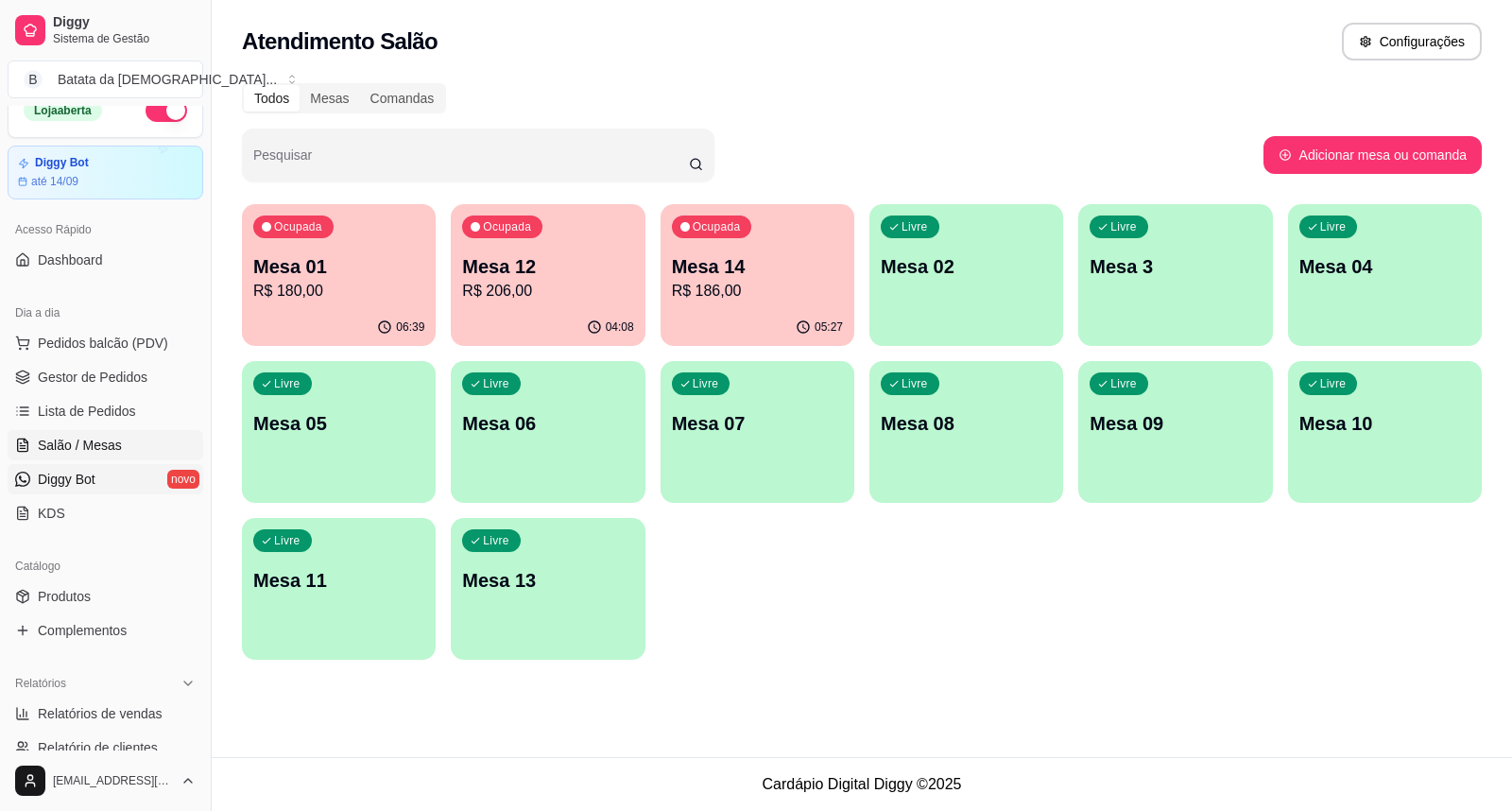
click at [128, 477] on link "Diggy Bot novo" at bounding box center [106, 479] width 196 height 30
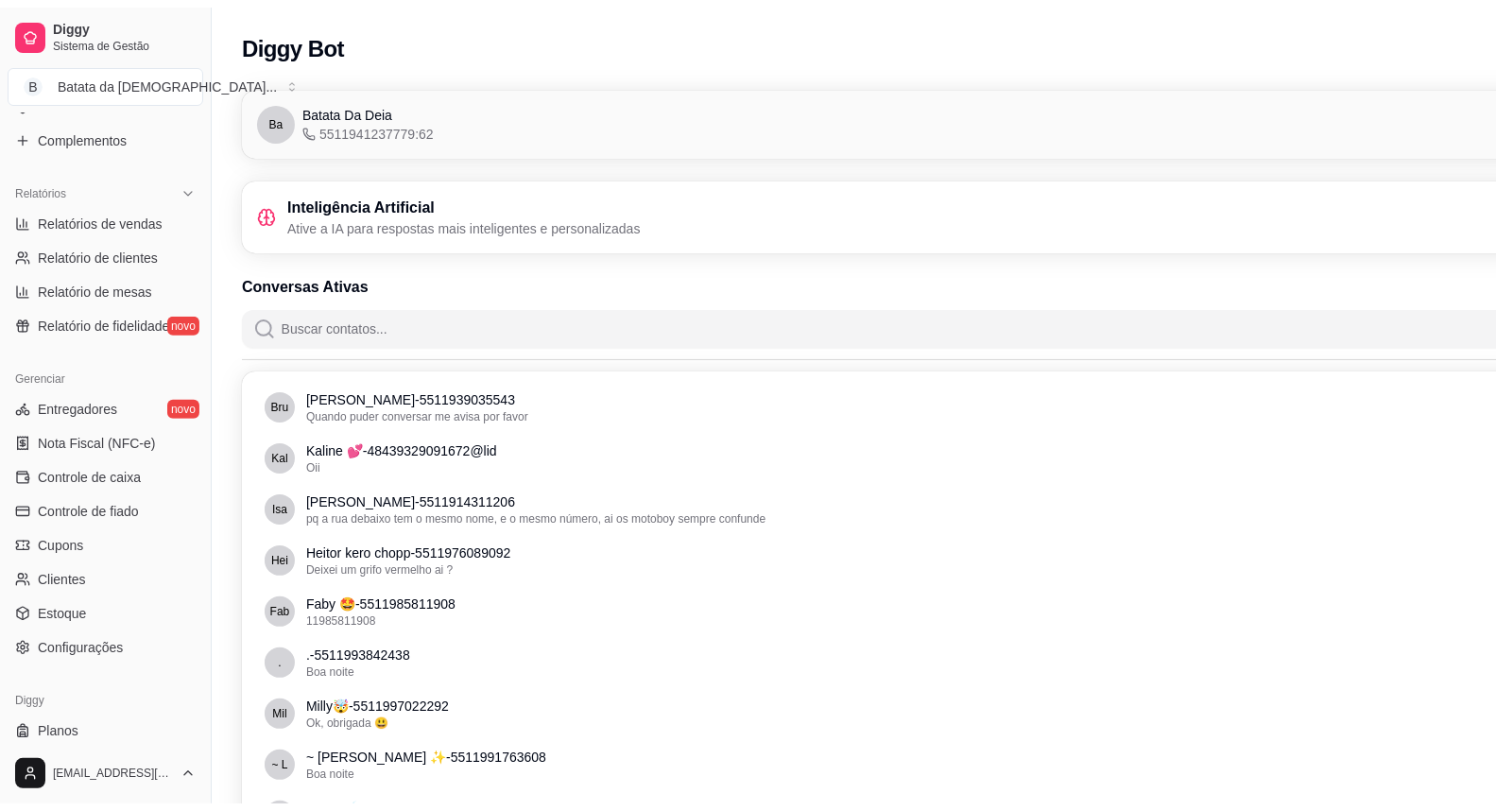
scroll to position [525, 0]
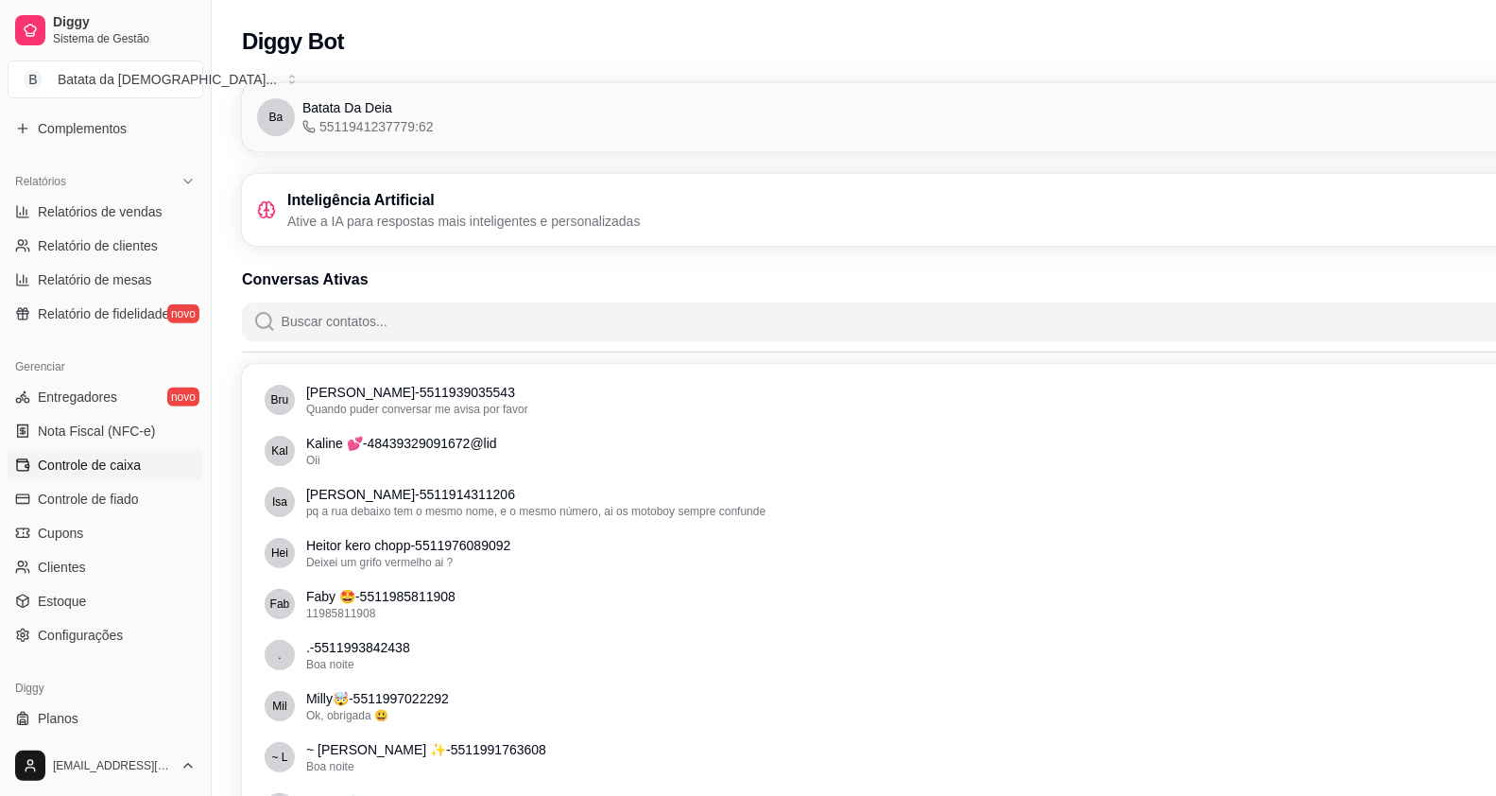
click at [121, 471] on span "Controle de caixa" at bounding box center [89, 465] width 103 height 19
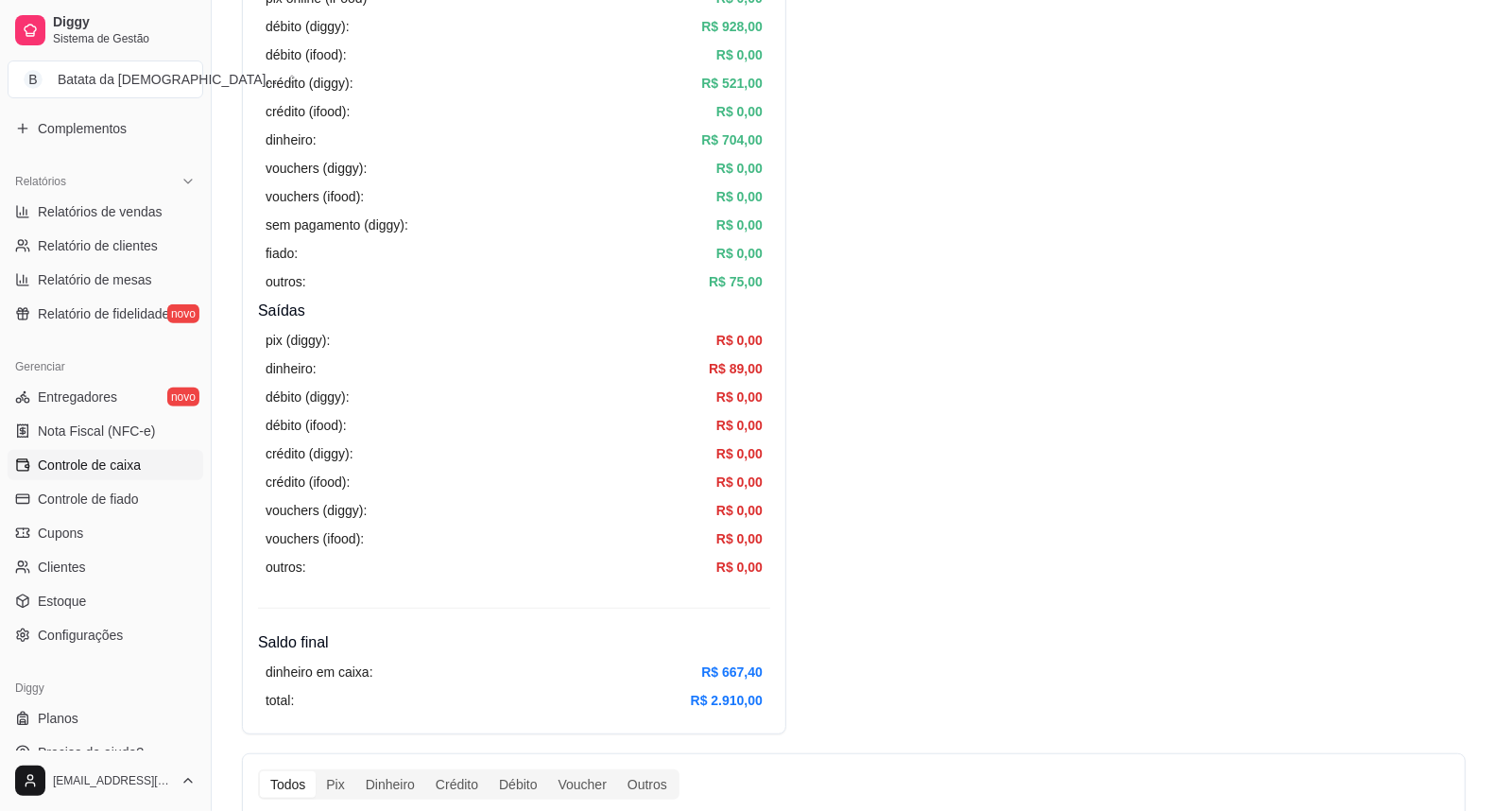
scroll to position [420, 0]
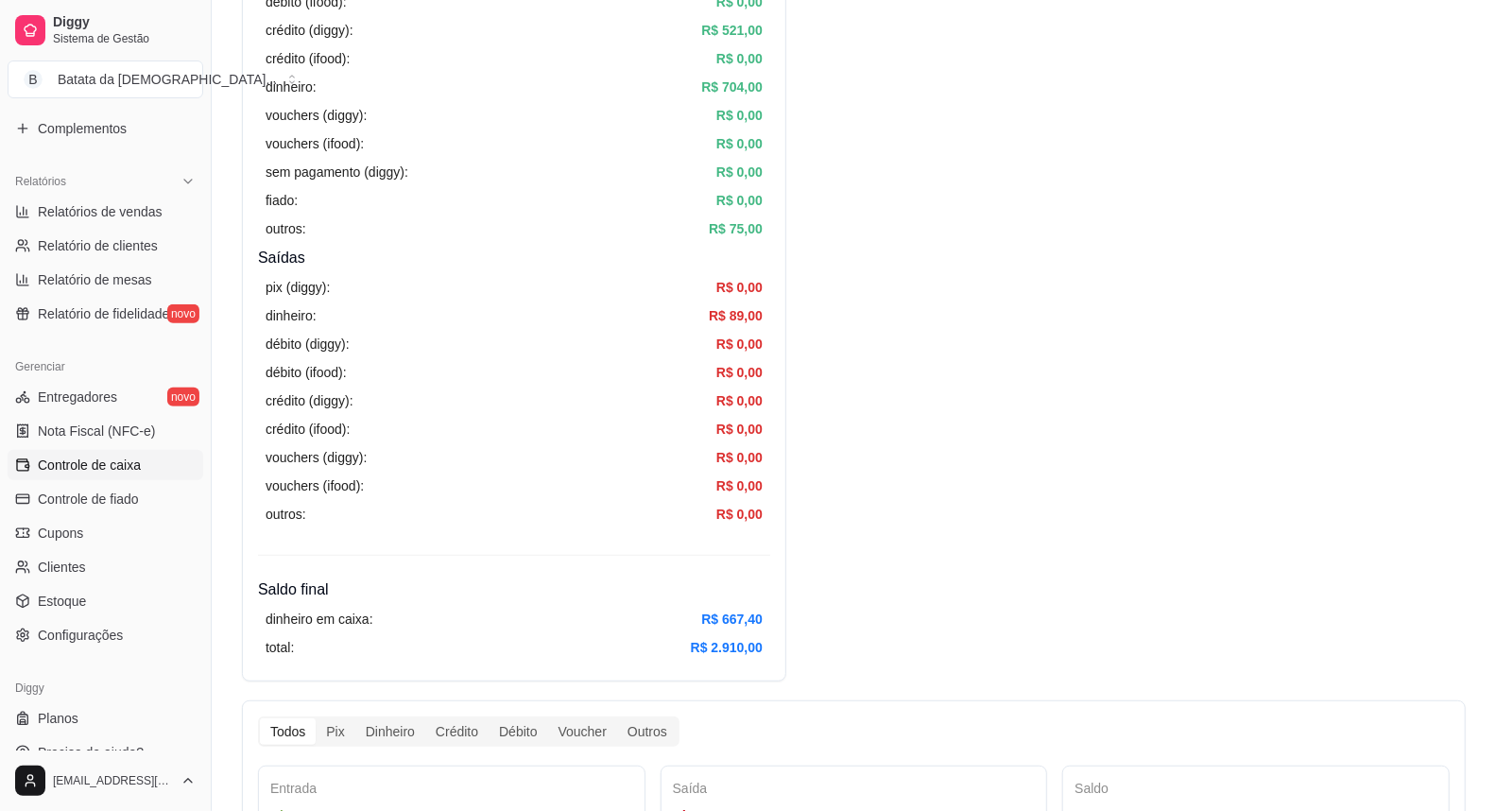
click at [718, 616] on article "R$ 667,40" at bounding box center [731, 619] width 61 height 21
drag, startPoint x: 718, startPoint y: 616, endPoint x: 763, endPoint y: 617, distance: 44.4
click at [761, 617] on article "R$ 667,40" at bounding box center [731, 619] width 61 height 21
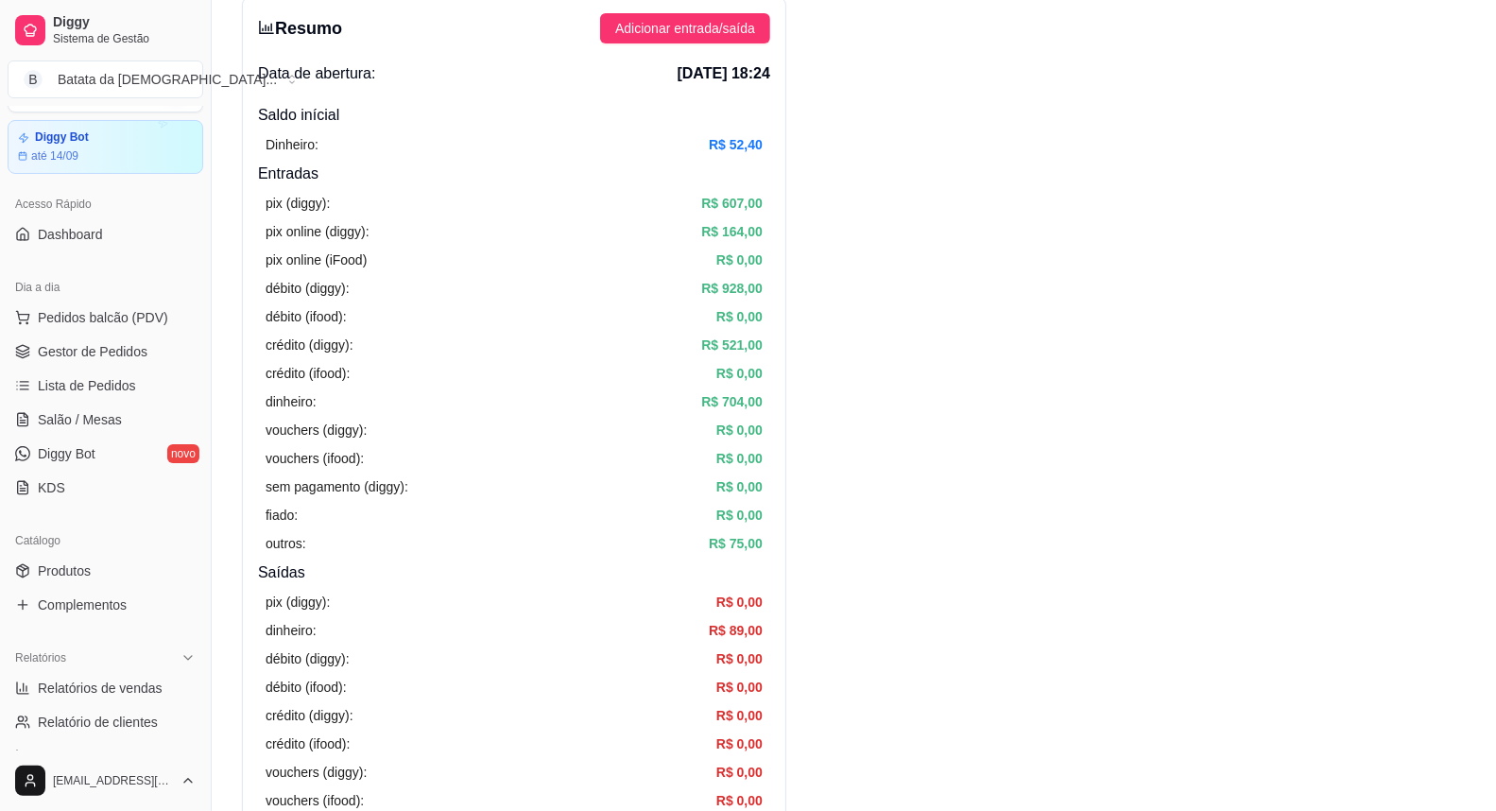
scroll to position [0, 0]
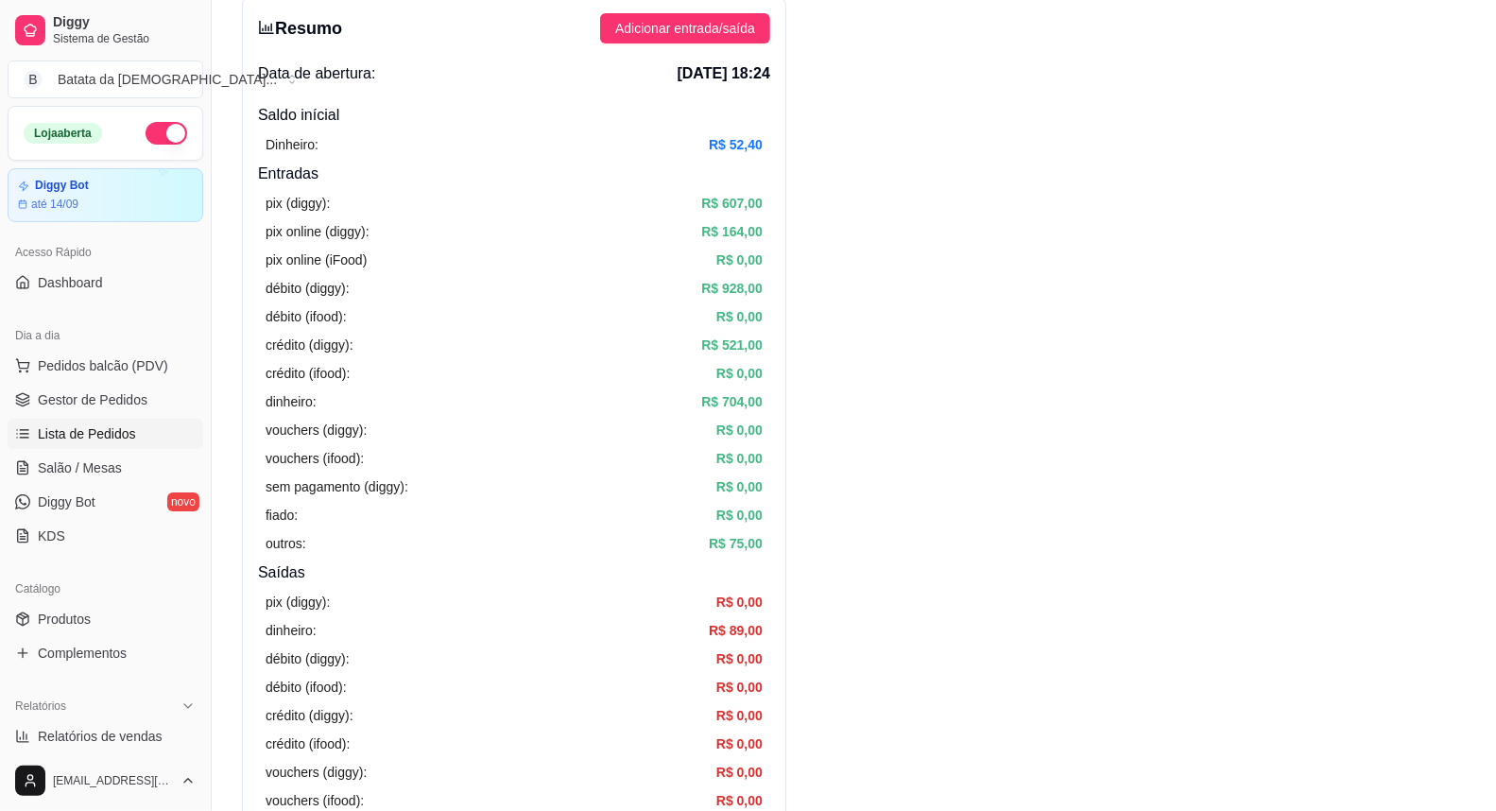
click at [116, 441] on span "Lista de Pedidos" at bounding box center [87, 433] width 98 height 19
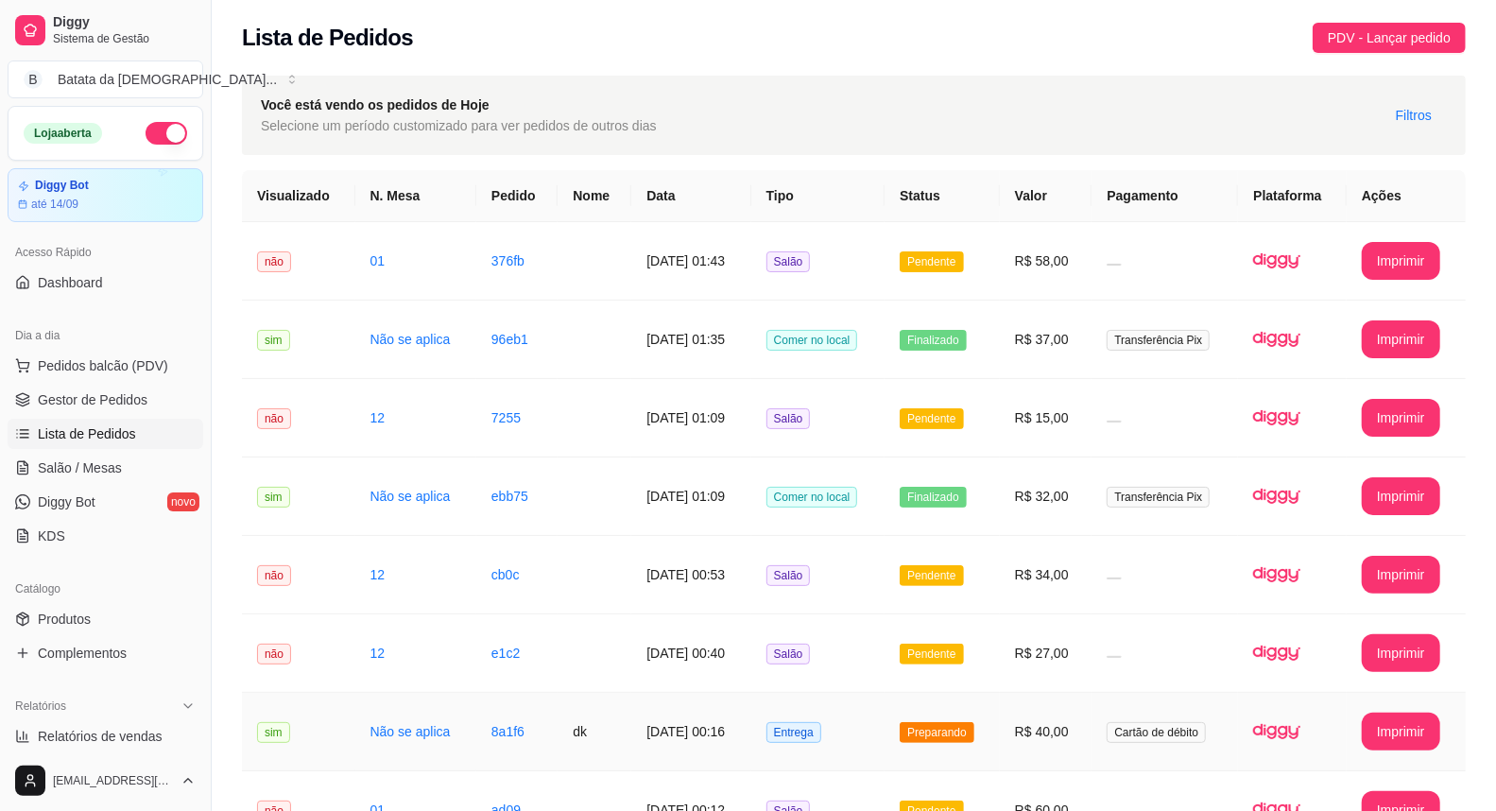
click at [792, 723] on span "Entrega" at bounding box center [793, 732] width 55 height 21
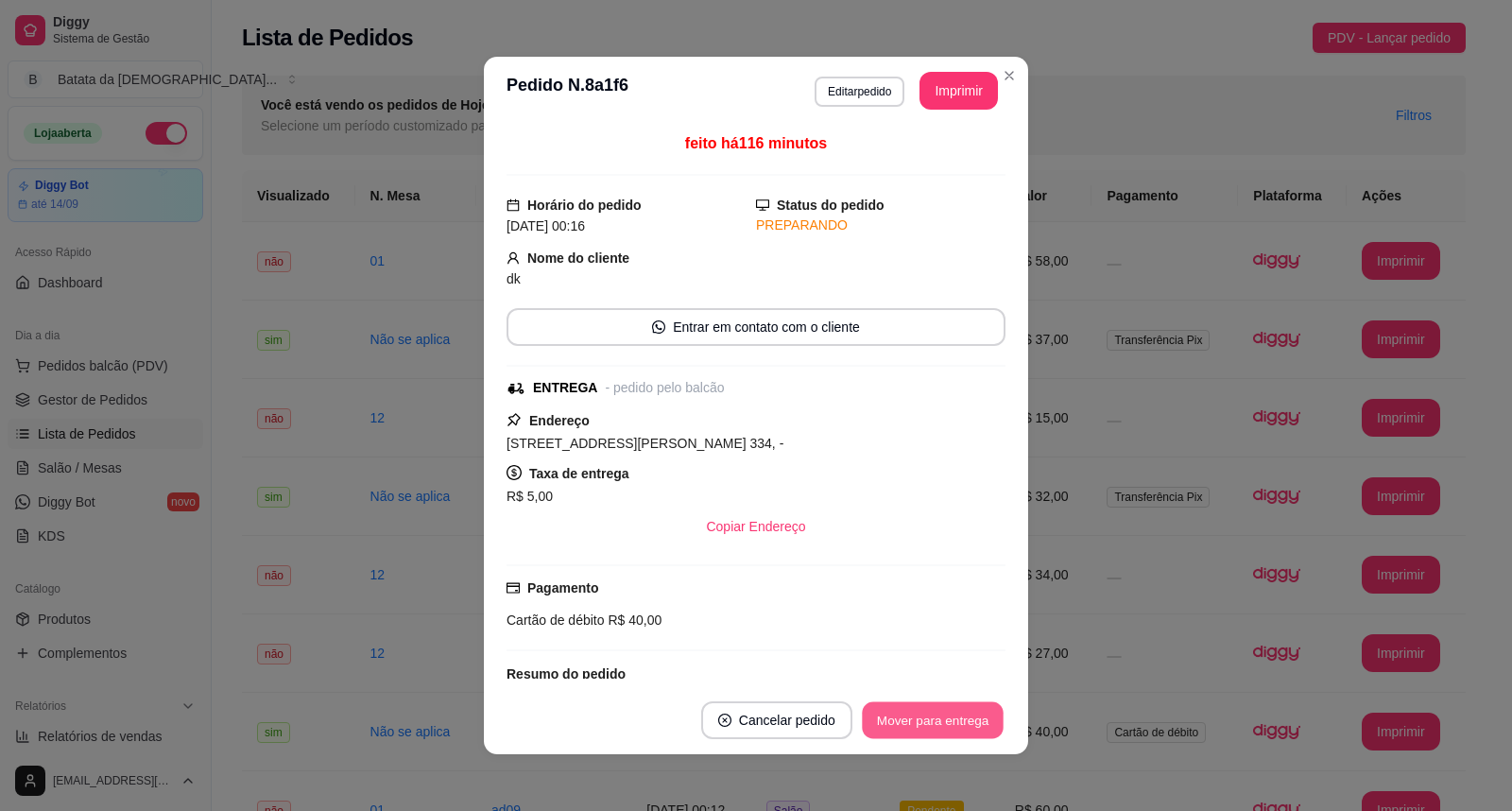
click at [862, 723] on button "Mover para entrega" at bounding box center [933, 720] width 142 height 37
click at [960, 724] on button "Mover para finalizado" at bounding box center [927, 720] width 157 height 38
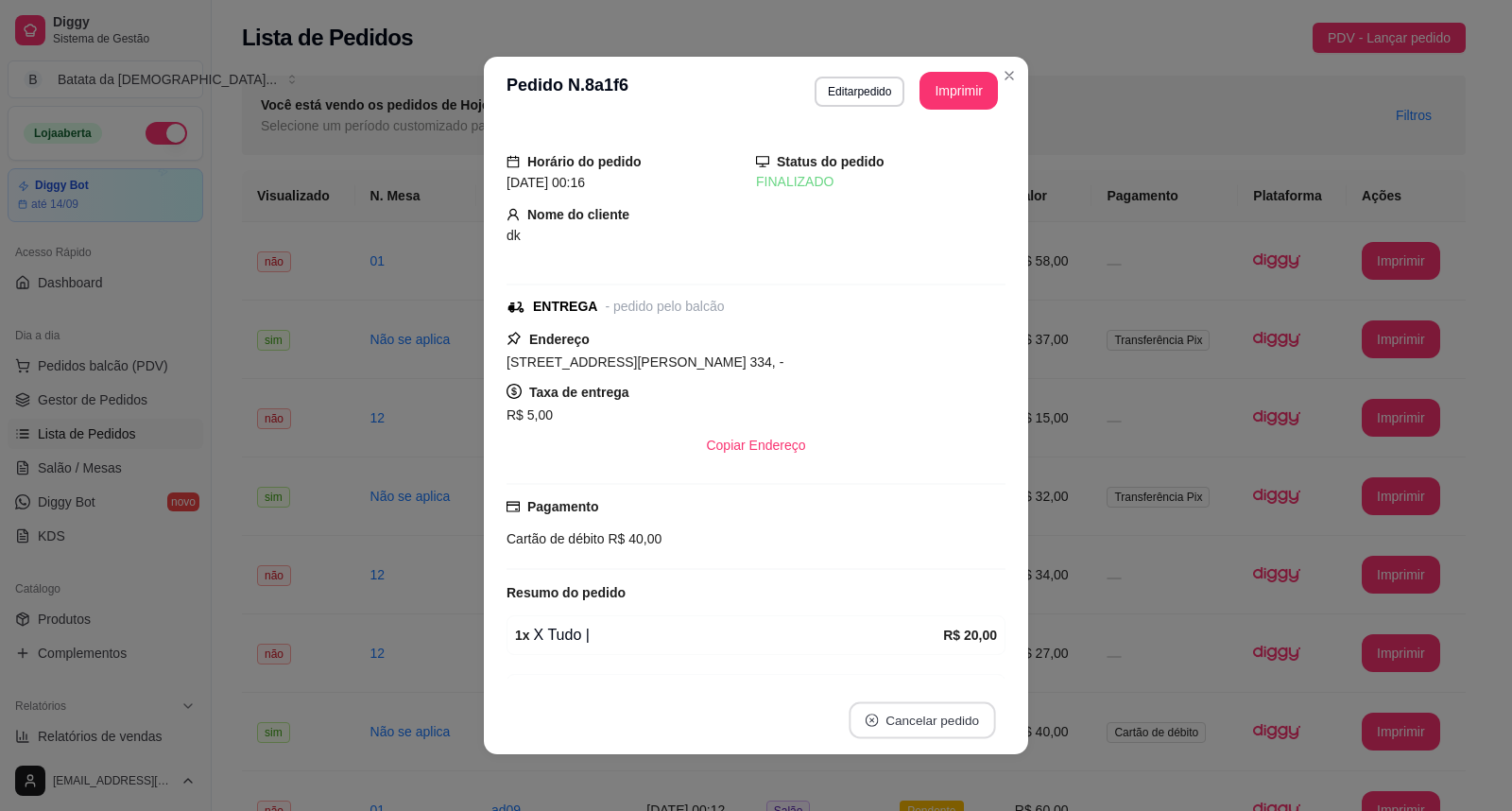
click at [959, 722] on button "Cancelar pedido" at bounding box center [922, 720] width 146 height 37
click at [1002, 77] on icon "Close" at bounding box center [1009, 75] width 15 height 15
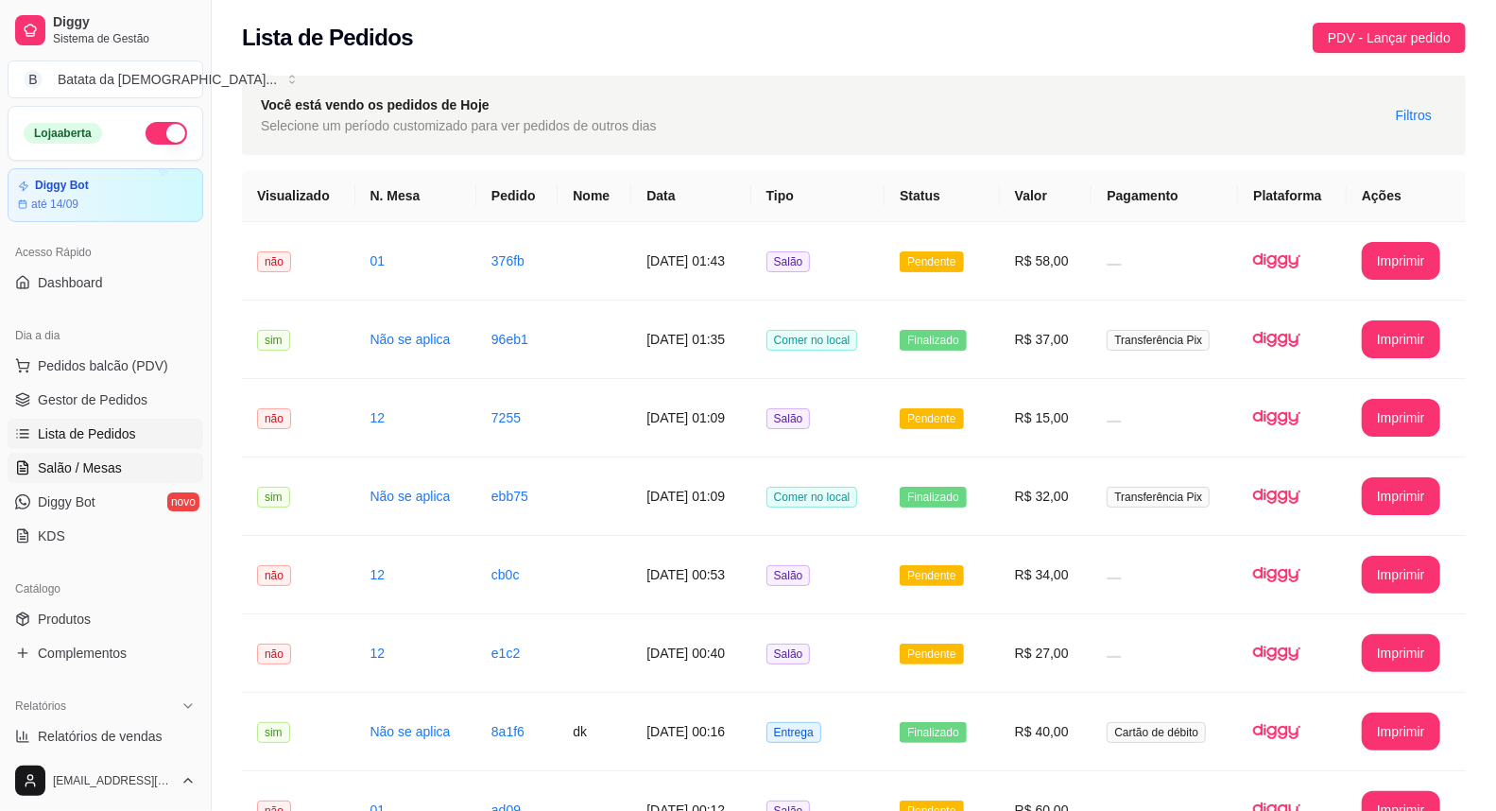
click at [109, 467] on span "Salão / Mesas" at bounding box center [80, 467] width 84 height 19
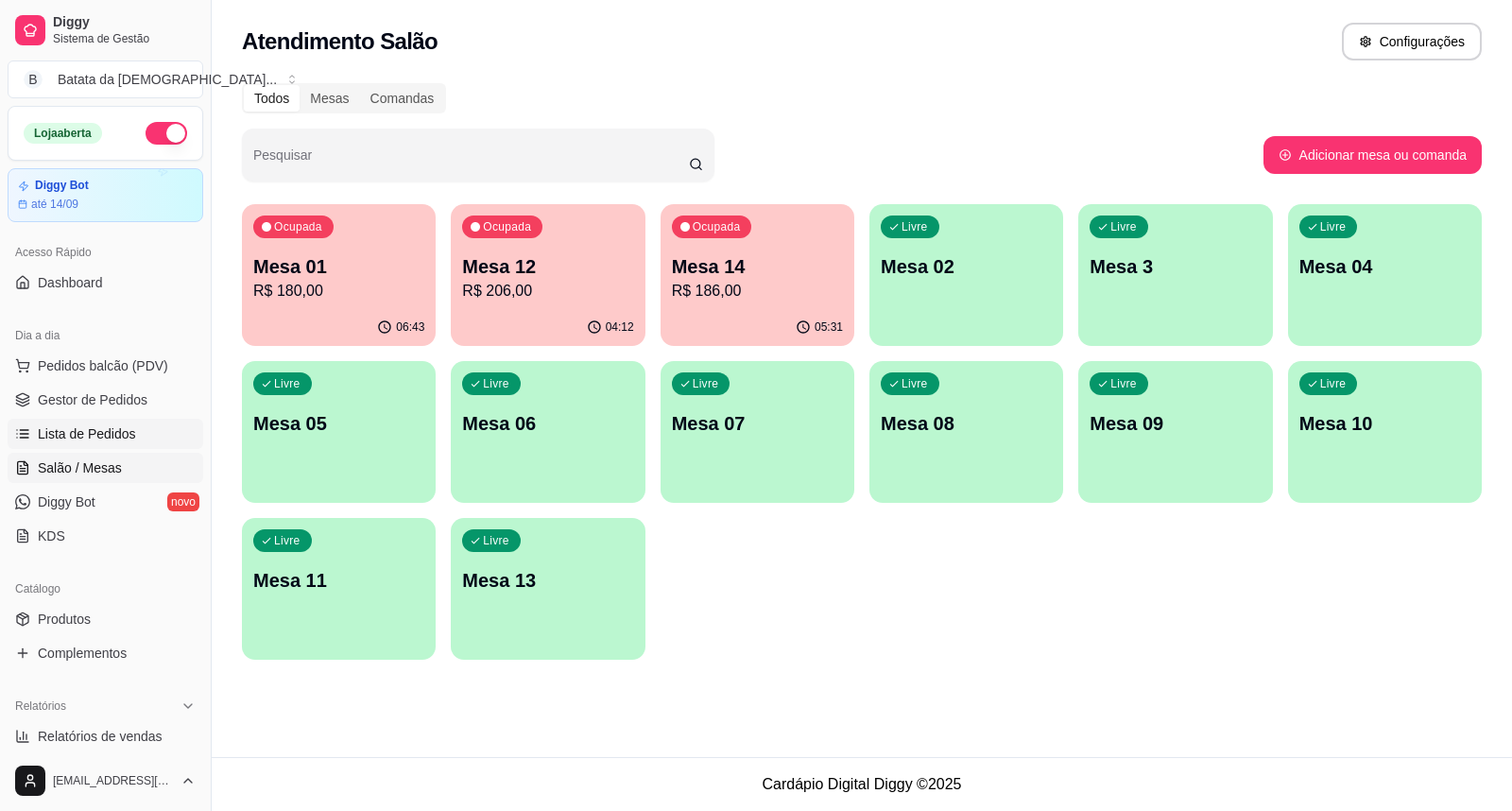
click at [78, 421] on link "Lista de Pedidos" at bounding box center [106, 434] width 196 height 30
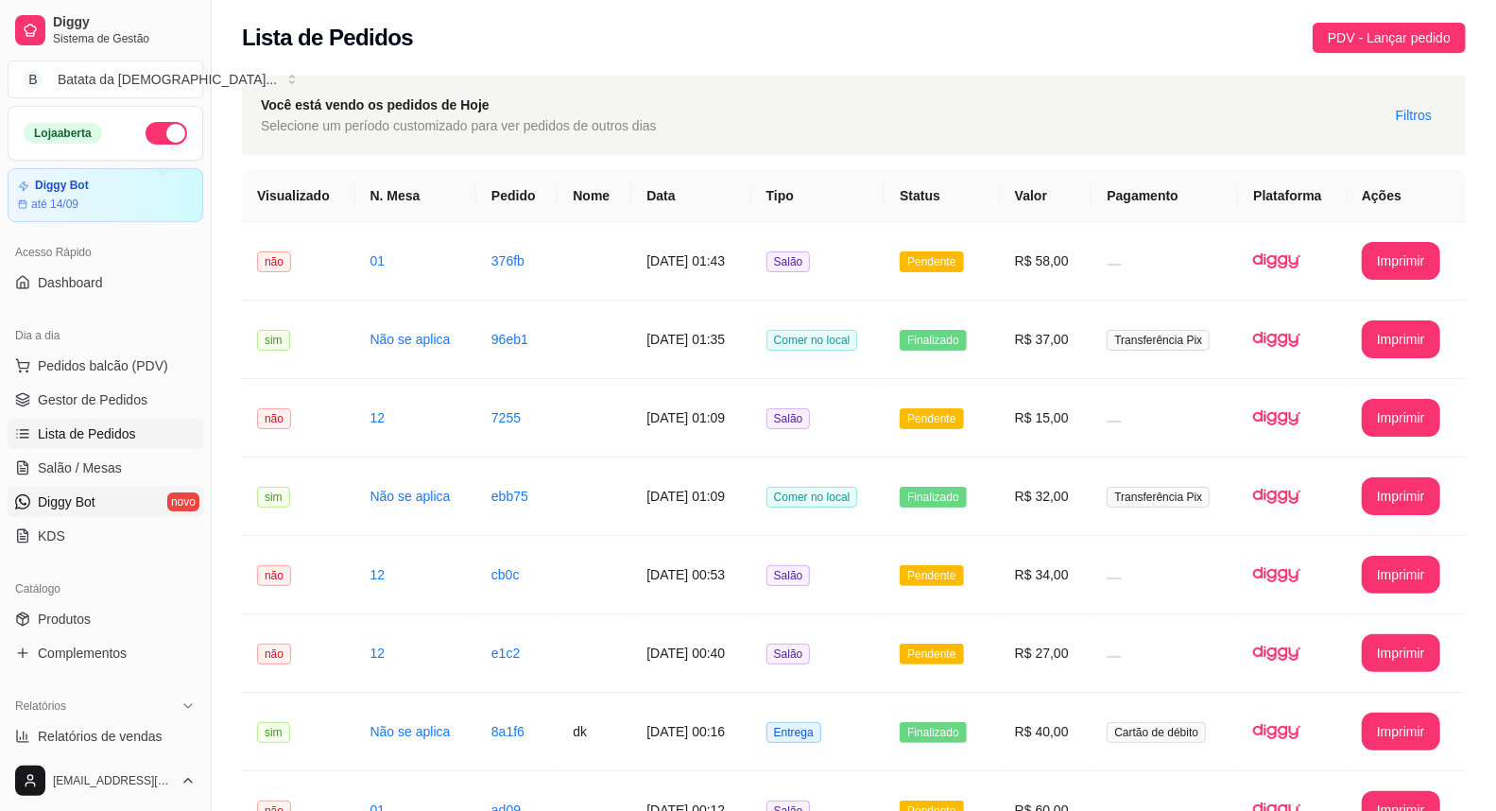
click at [113, 498] on link "Diggy Bot novo" at bounding box center [106, 502] width 196 height 30
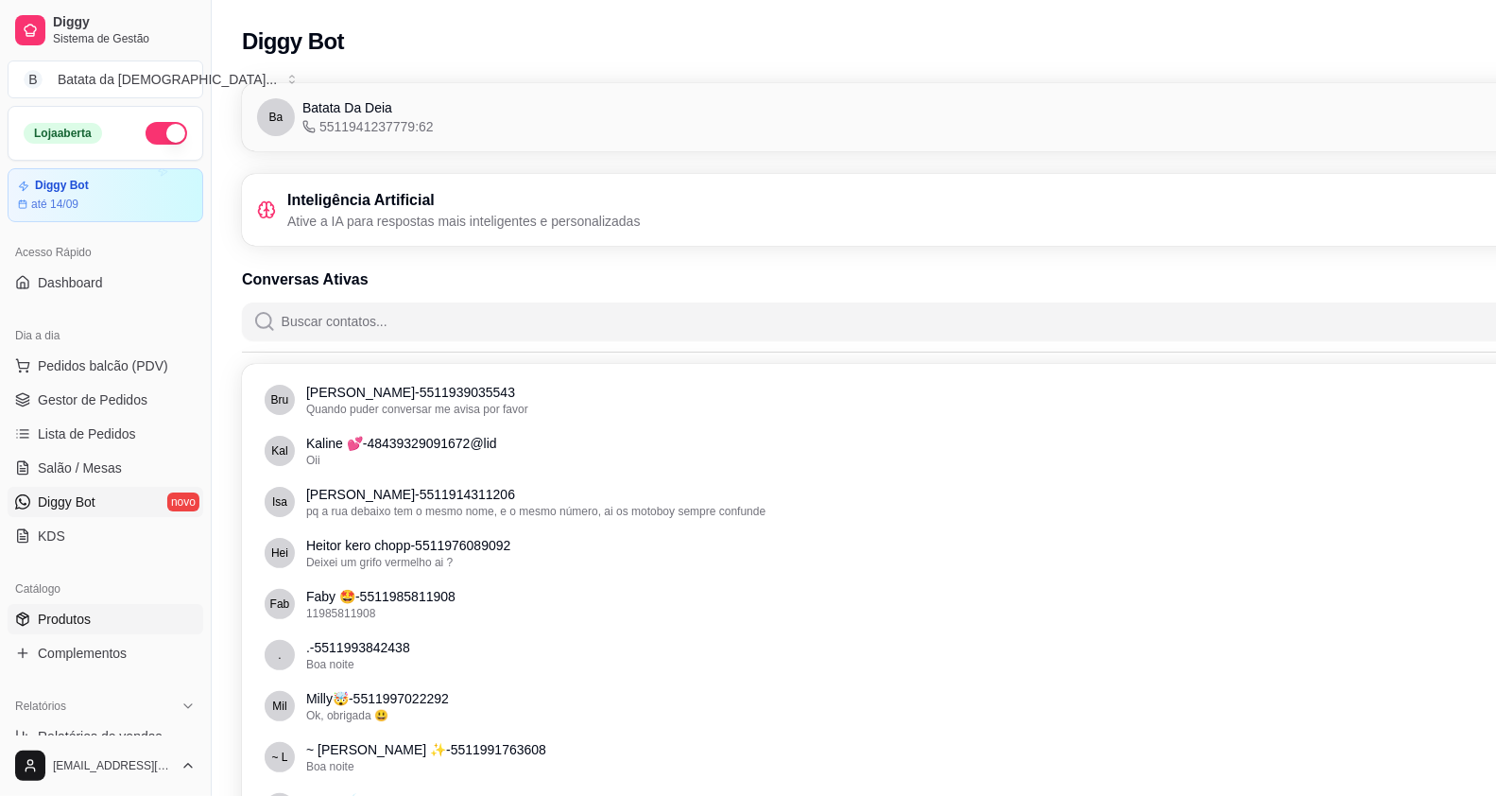
click at [144, 620] on link "Produtos" at bounding box center [106, 619] width 196 height 30
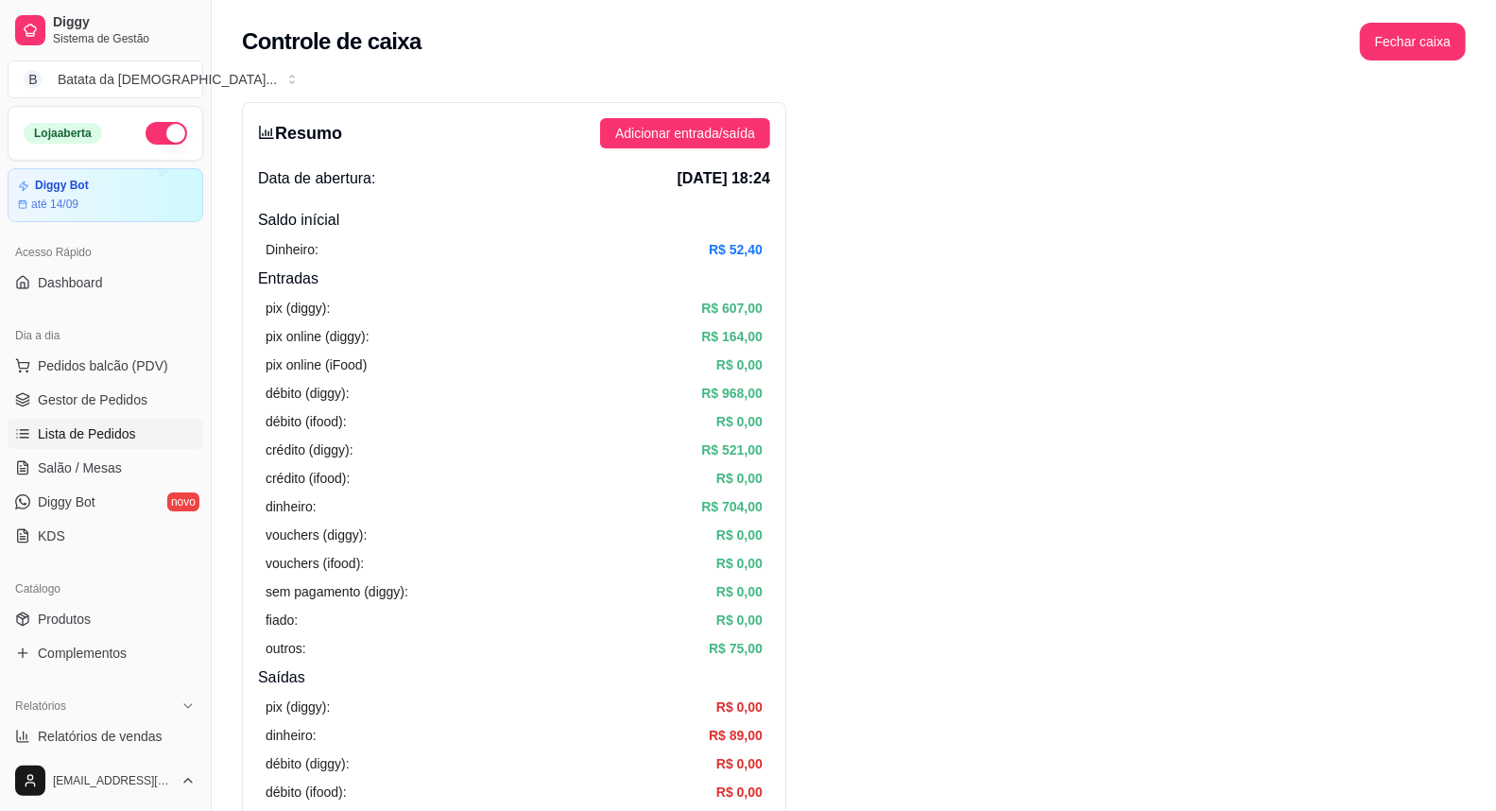
click at [113, 429] on span "Lista de Pedidos" at bounding box center [87, 433] width 98 height 19
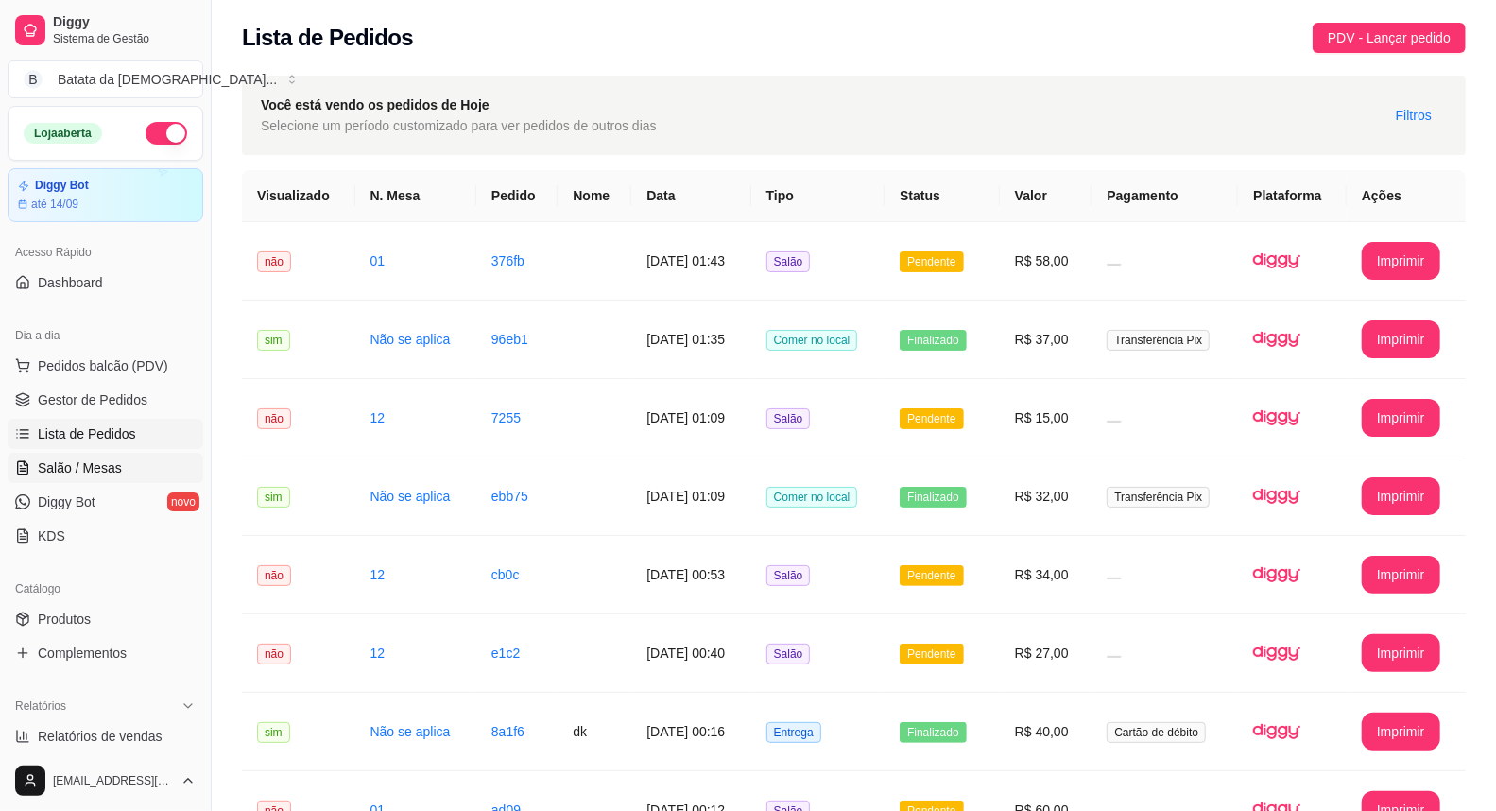
click at [72, 470] on span "Salão / Mesas" at bounding box center [80, 467] width 84 height 19
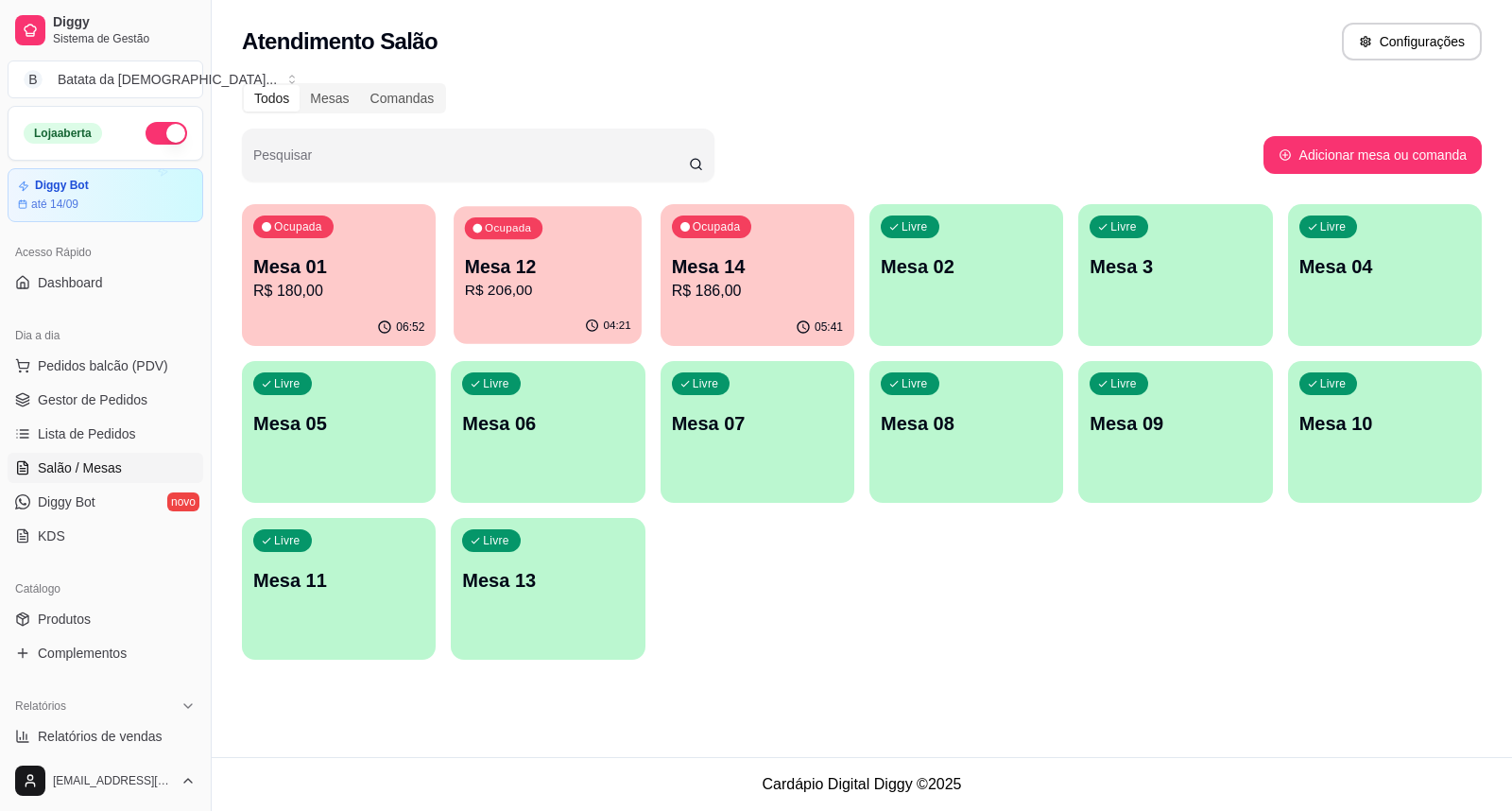
click at [586, 285] on p "R$ 206,00" at bounding box center [548, 291] width 166 height 22
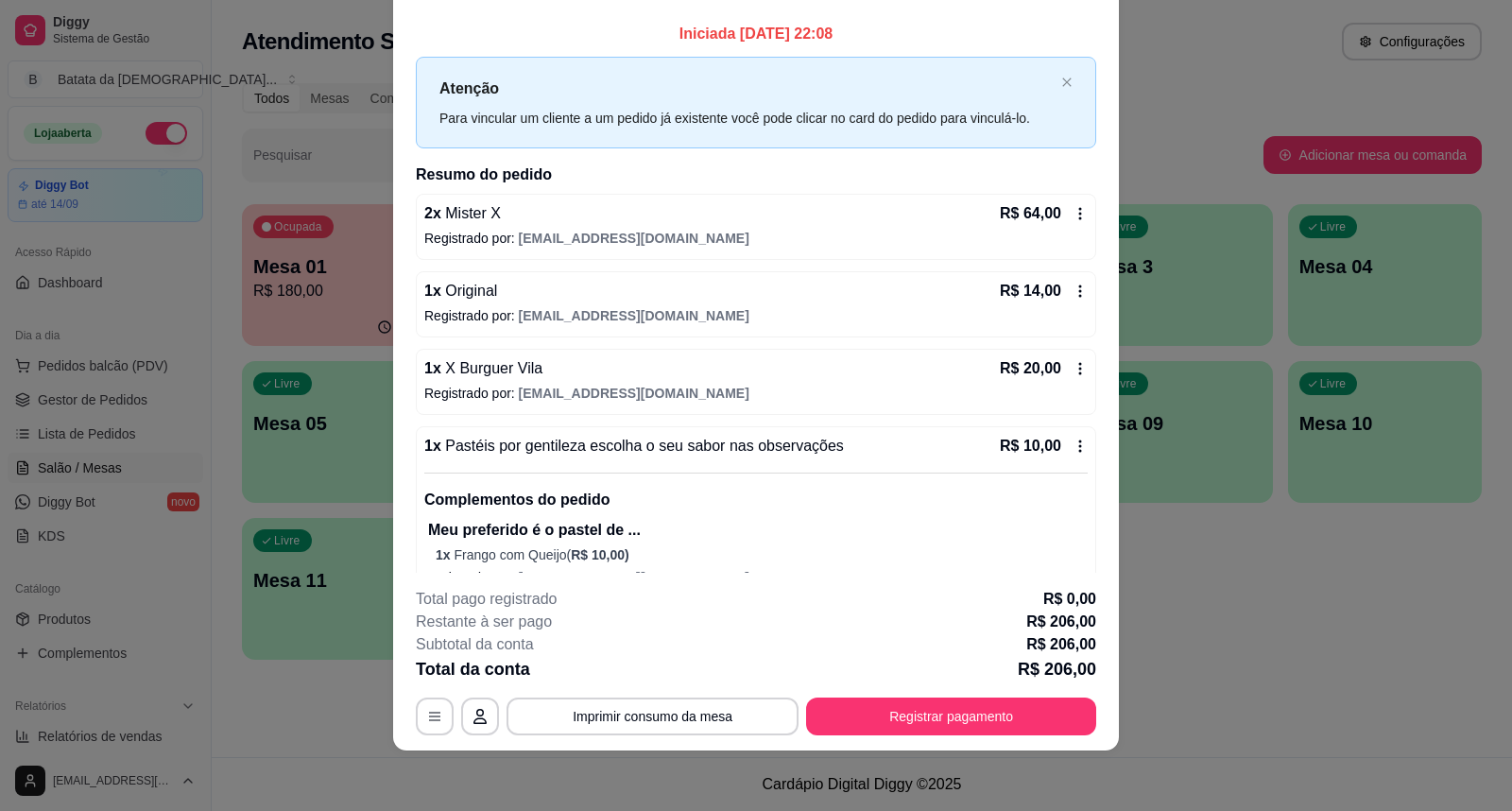
click at [1073, 291] on icon at bounding box center [1080, 291] width 15 height 15
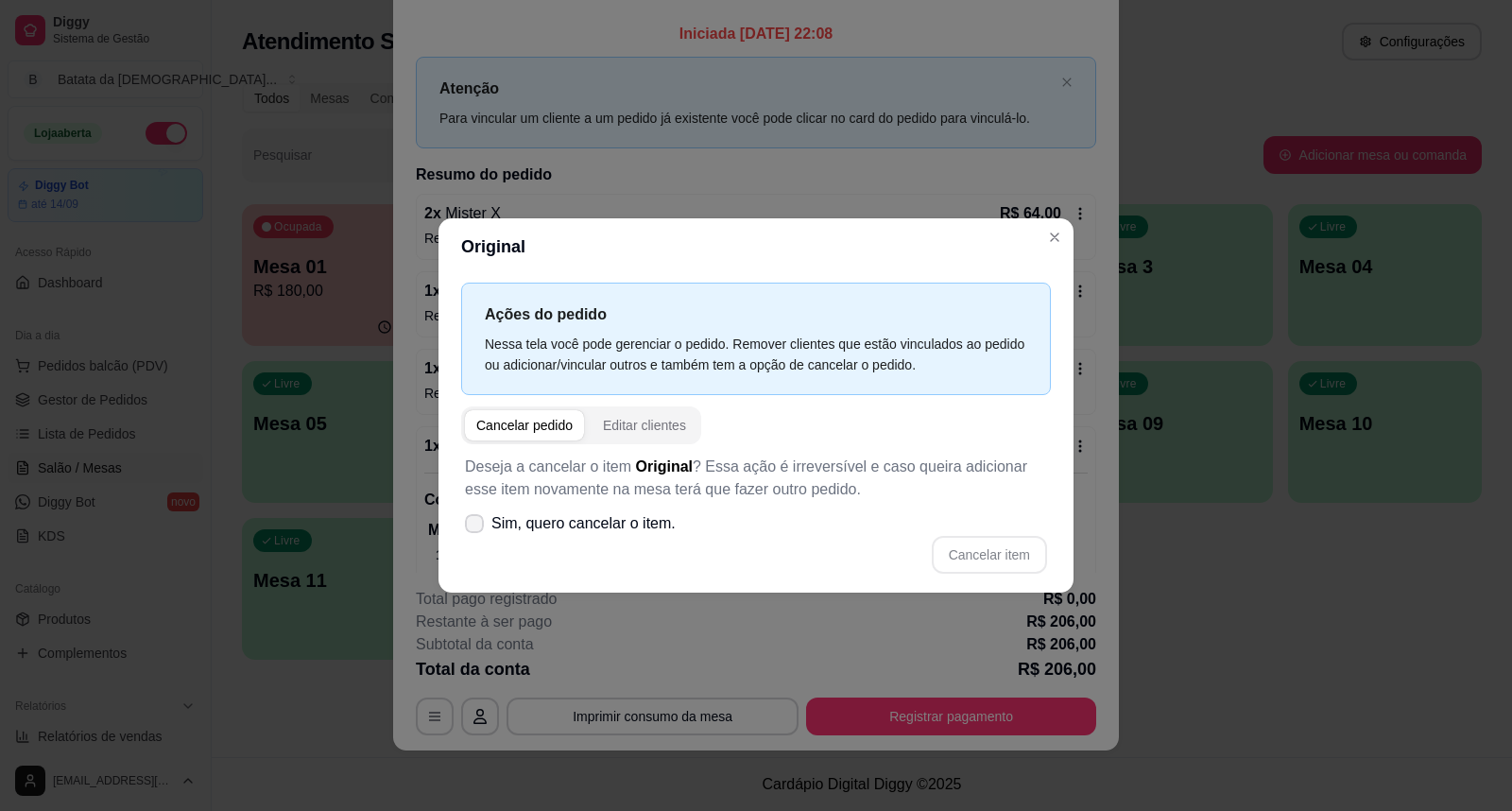
click at [467, 522] on icon at bounding box center [474, 523] width 15 height 11
click at [467, 527] on input "Sim, quero cancelar o item." at bounding box center [470, 533] width 12 height 12
checkbox input "true"
click at [972, 563] on button "Cancelar item" at bounding box center [989, 555] width 112 height 37
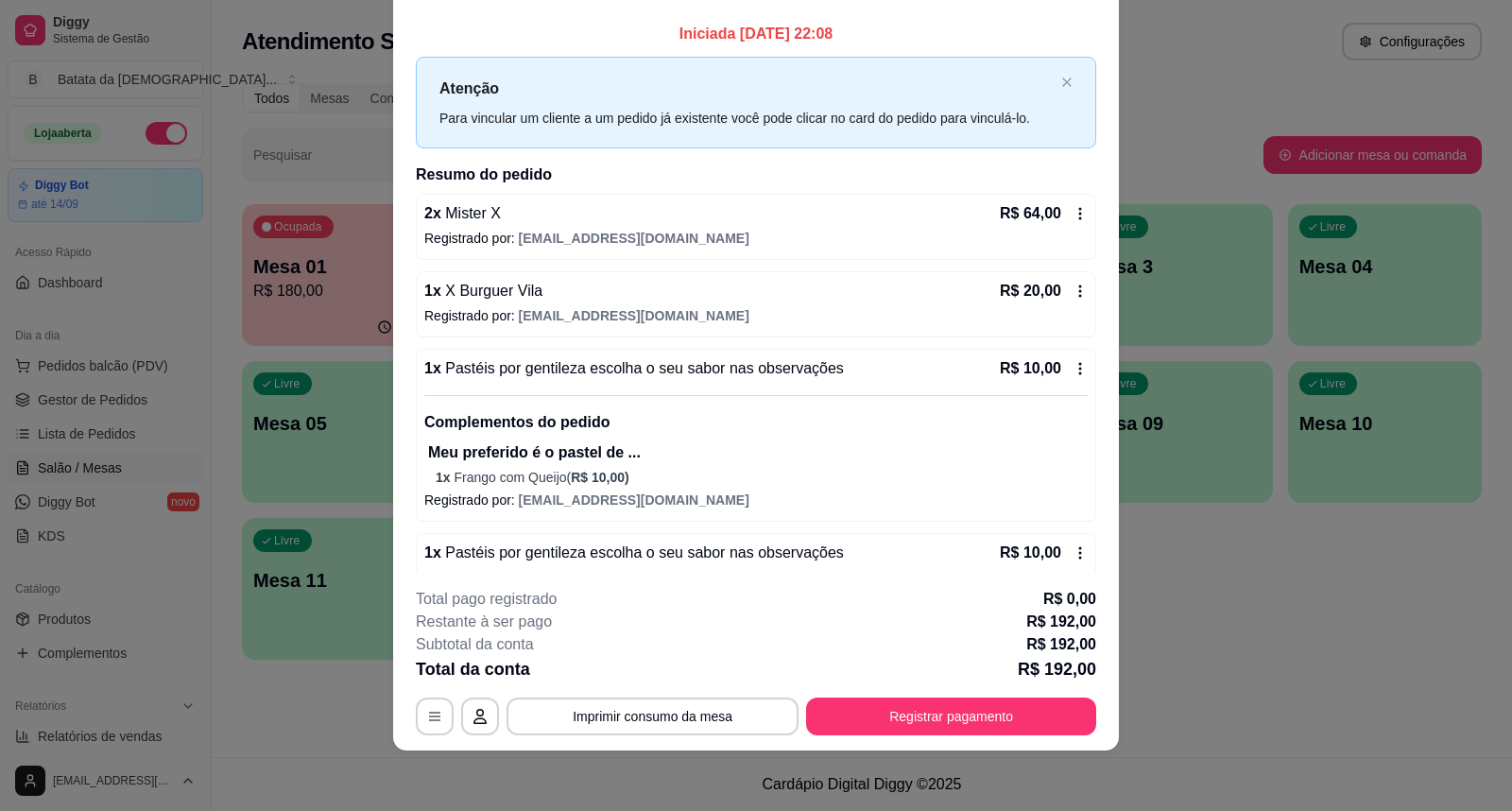
click at [1073, 285] on icon at bounding box center [1080, 291] width 15 height 15
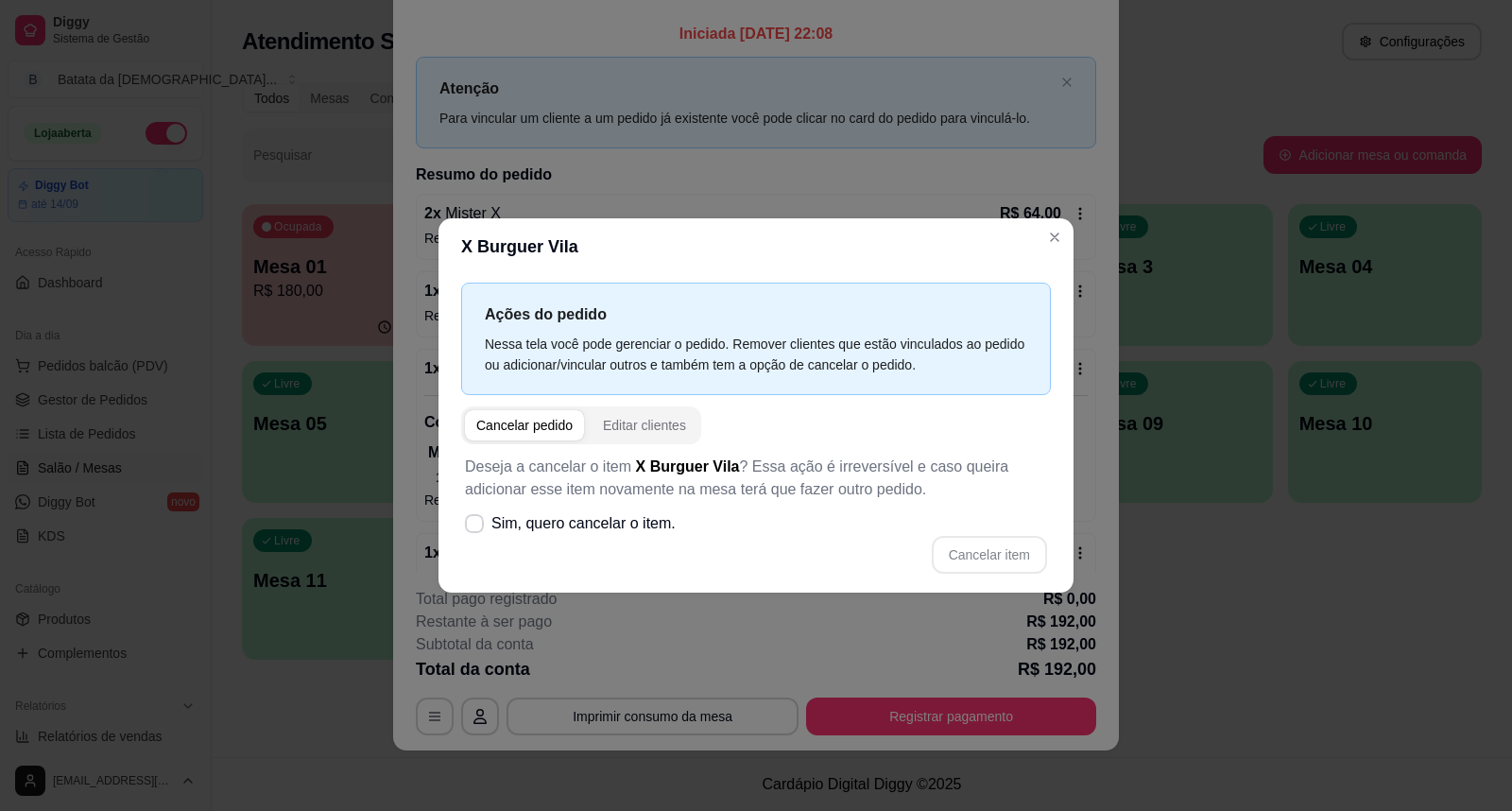
click at [512, 426] on div "Cancelar pedido" at bounding box center [524, 425] width 96 height 19
click at [542, 426] on div "Cancelar pedido" at bounding box center [524, 425] width 96 height 19
click at [501, 428] on div "Cancelar pedido" at bounding box center [524, 425] width 96 height 19
click at [545, 431] on div "Cancelar pedido" at bounding box center [524, 425] width 96 height 19
click at [545, 427] on div "Cancelar pedido" at bounding box center [524, 425] width 96 height 19
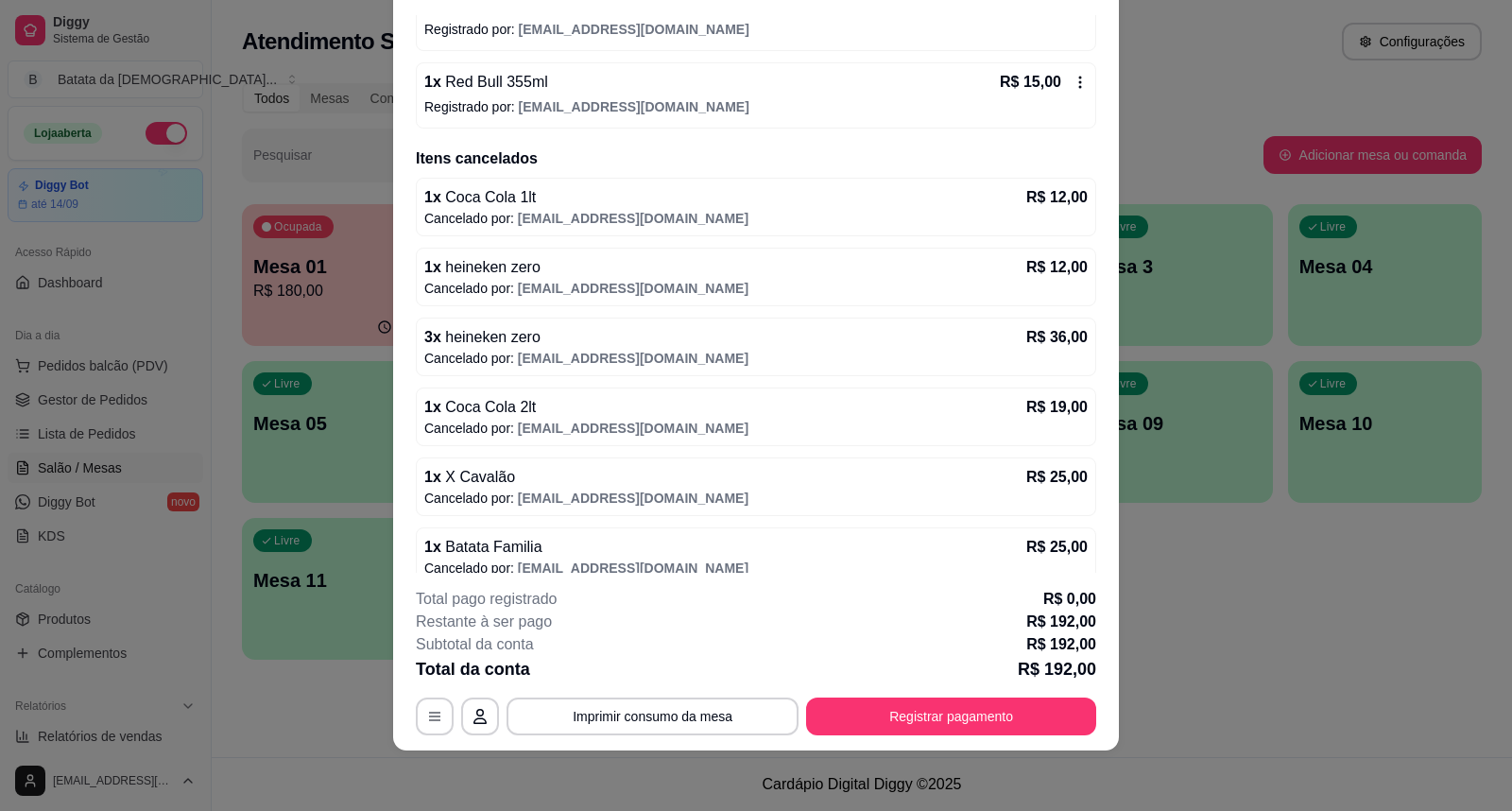
scroll to position [1136, 0]
